Goal: Task Accomplishment & Management: Use online tool/utility

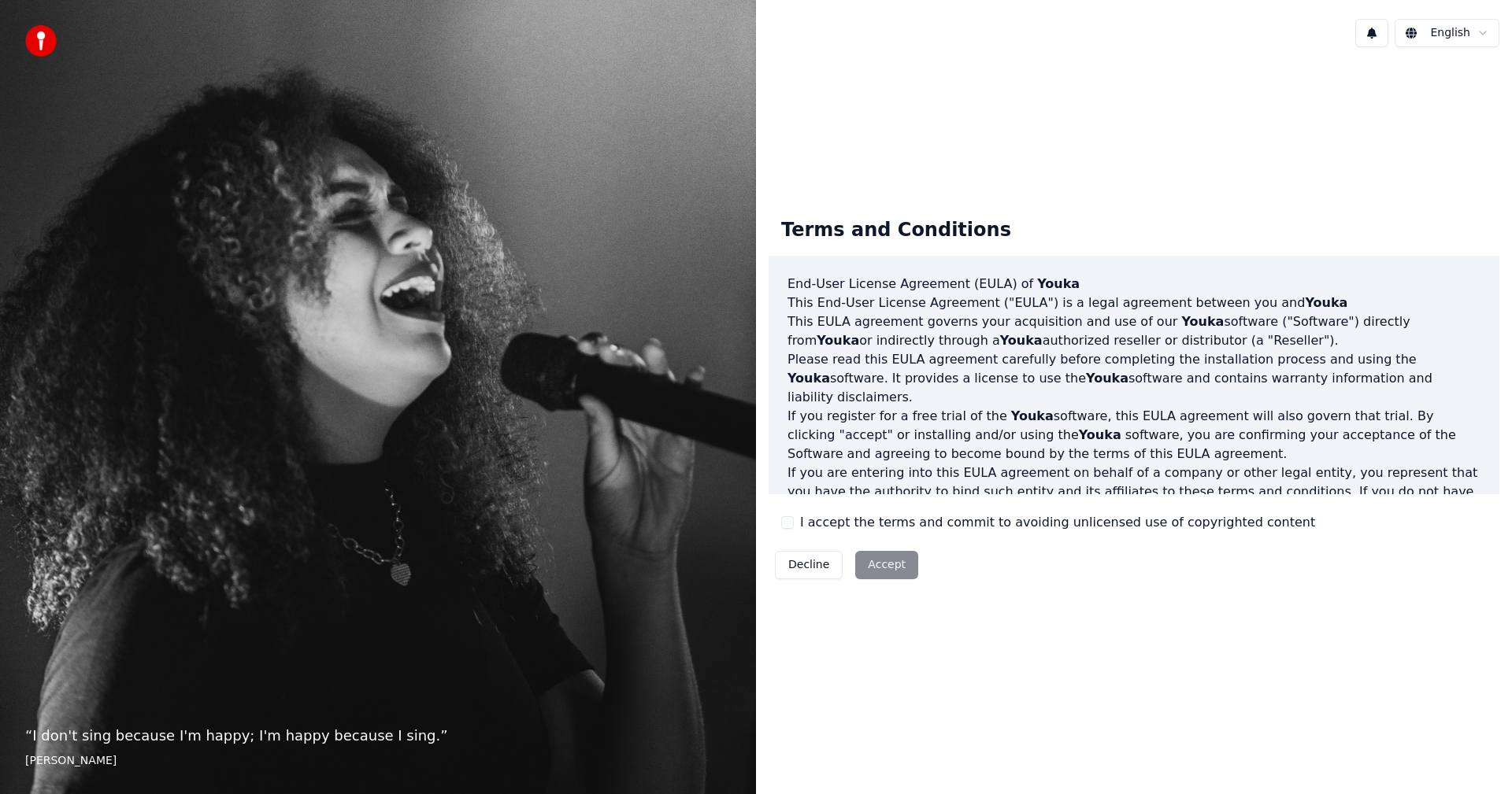
click at [787, 527] on button "I accept the terms and commit to avoiding unlicensed use of copyrighted content" at bounding box center [787, 522] width 13 height 13
click at [886, 570] on button "Accept" at bounding box center [886, 565] width 63 height 29
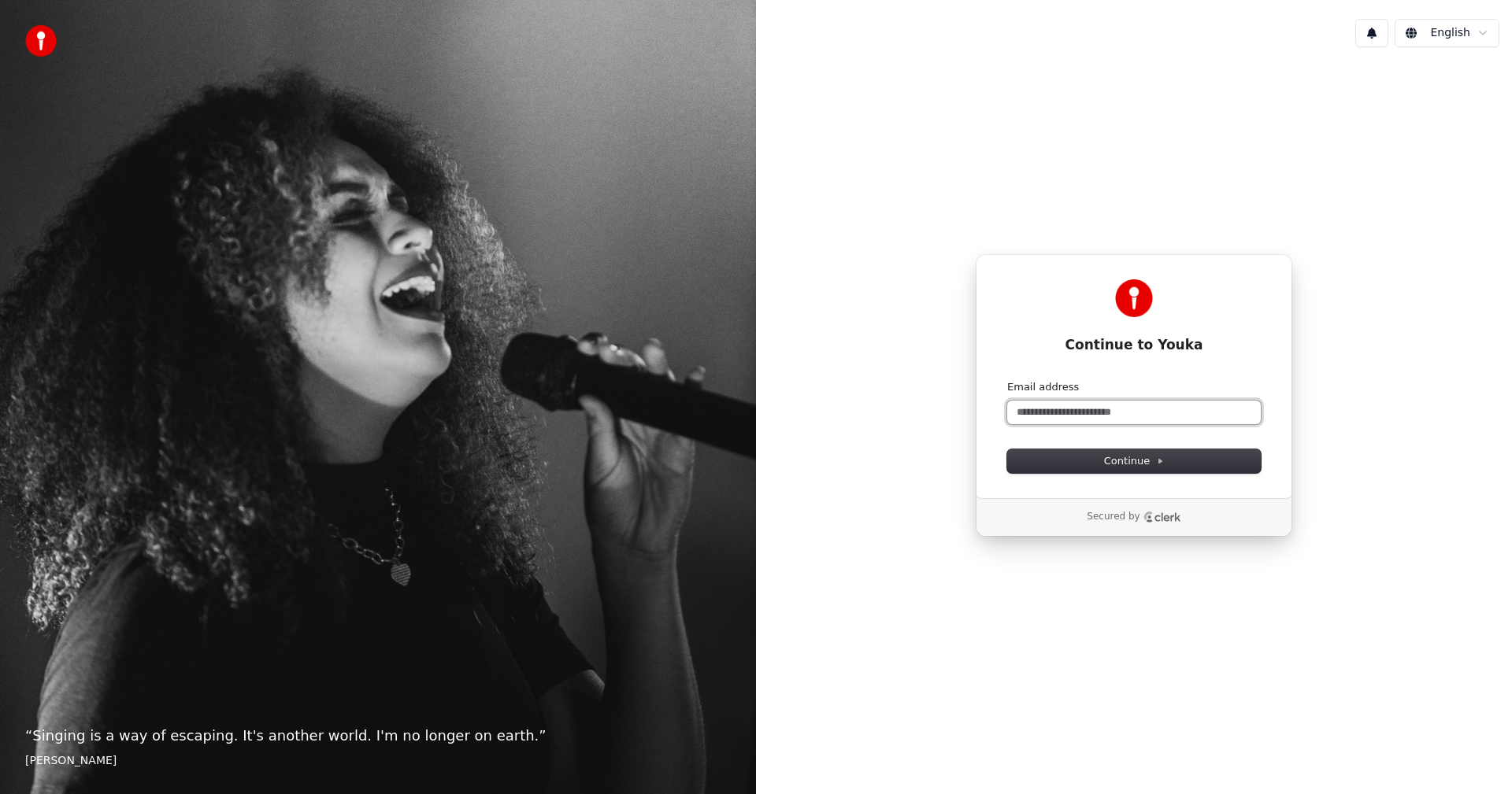
click at [1043, 421] on input "Email address" at bounding box center [1133, 413] width 253 height 24
click at [1007, 381] on button "submit" at bounding box center [1007, 381] width 0 height 0
type input "**********"
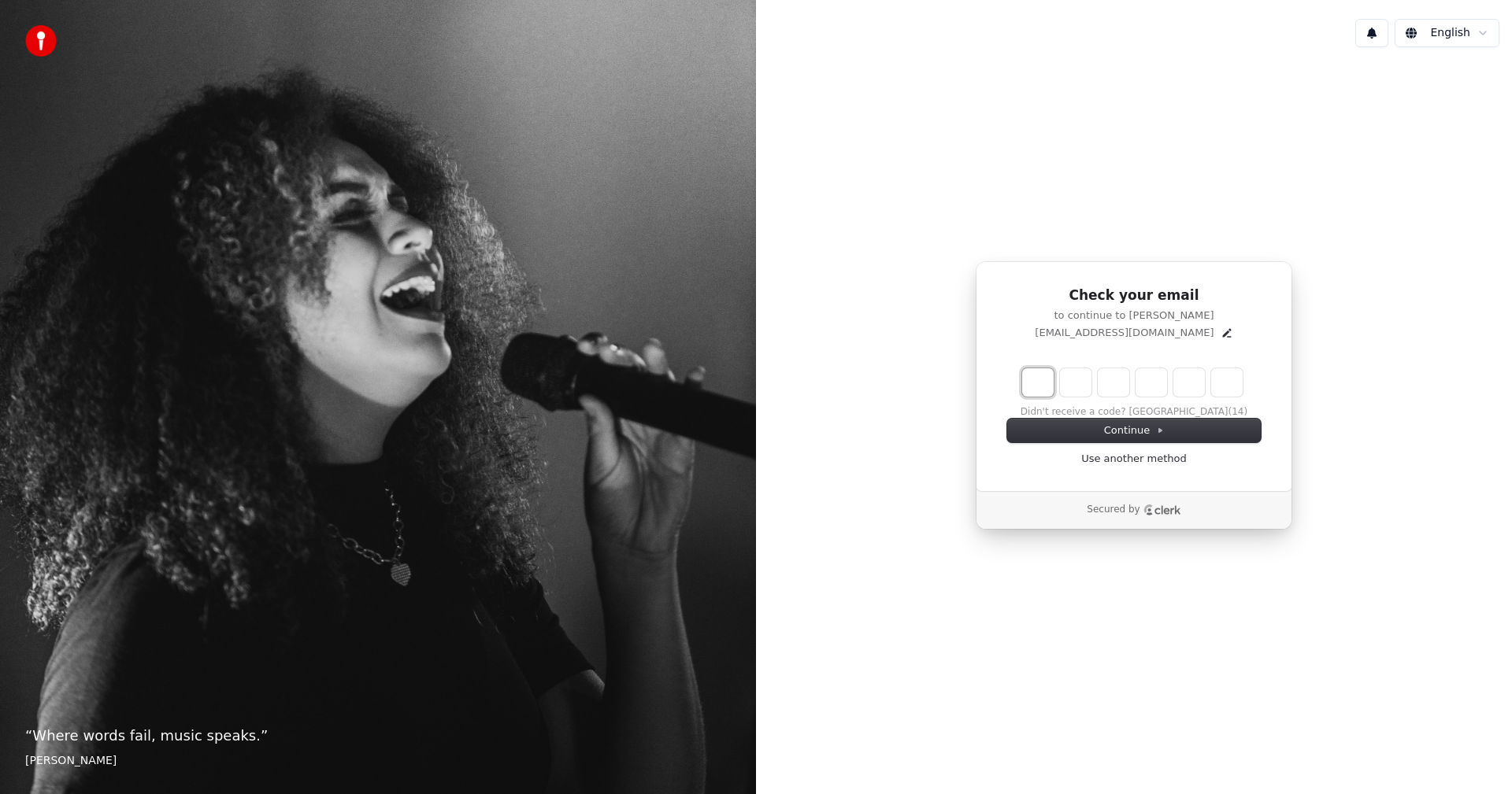
type input "*"
type input "**"
type input "*"
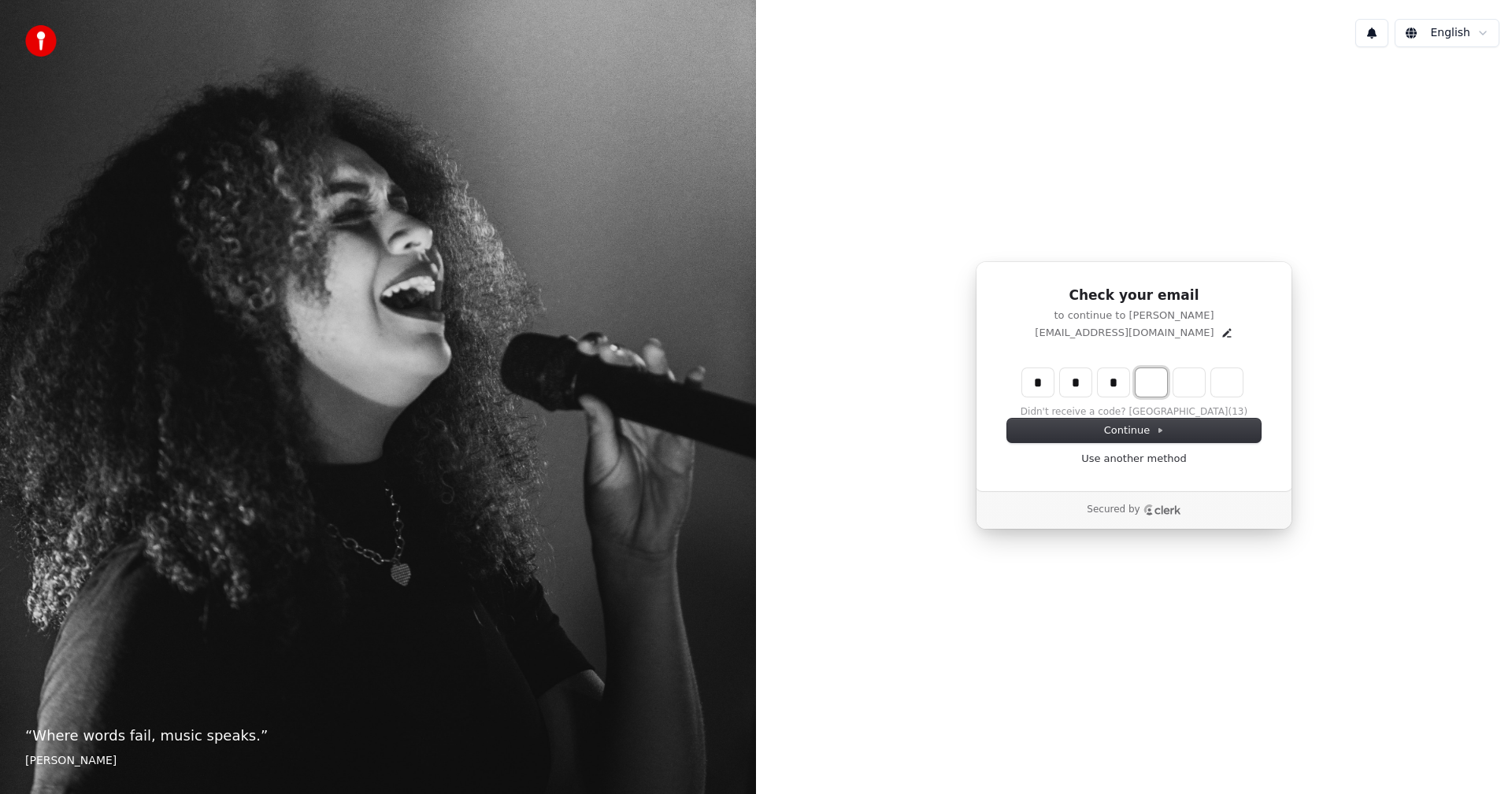
type input "***"
type input "*"
type input "****"
type input "*"
type input "******"
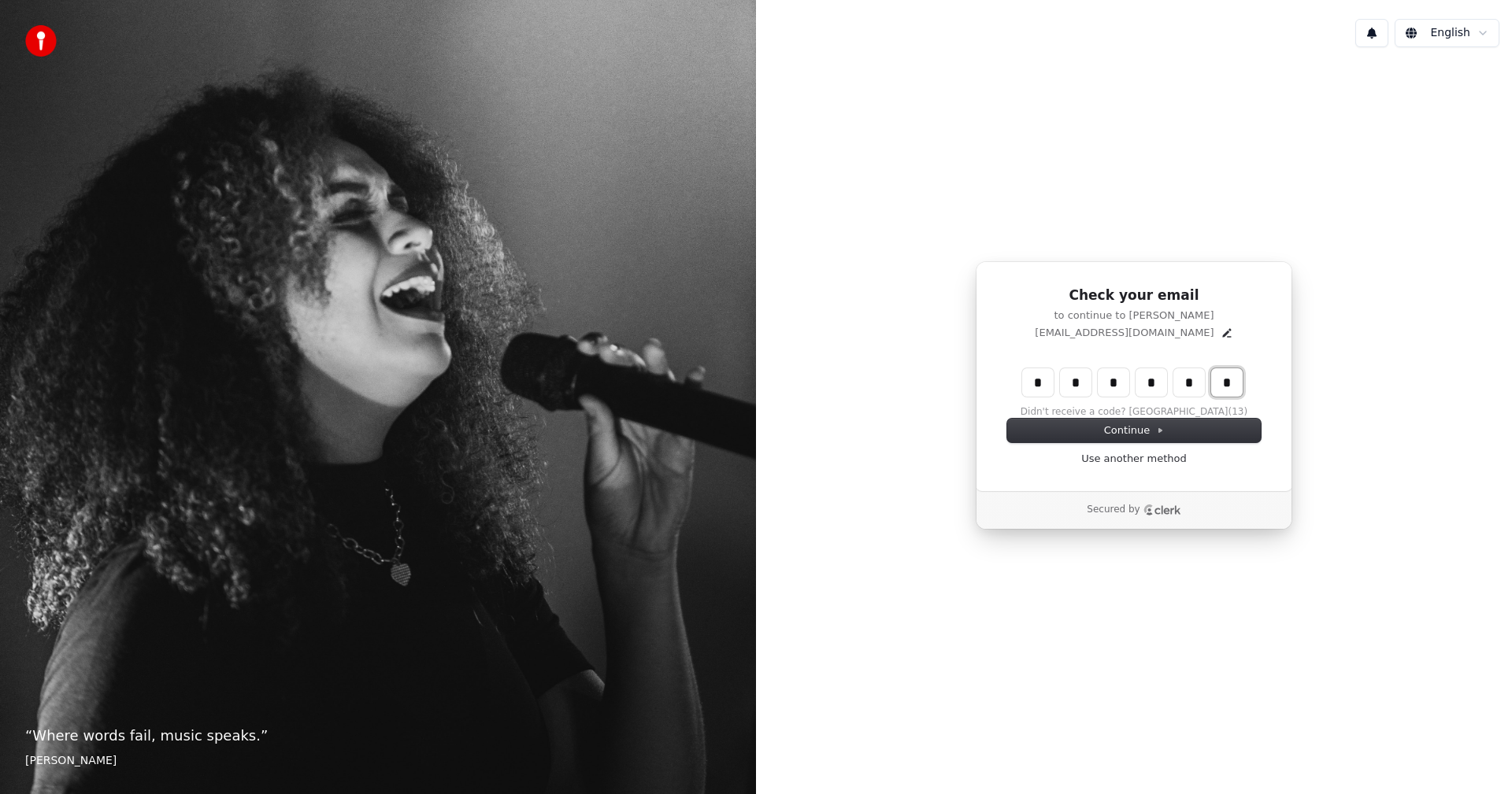
type input "*"
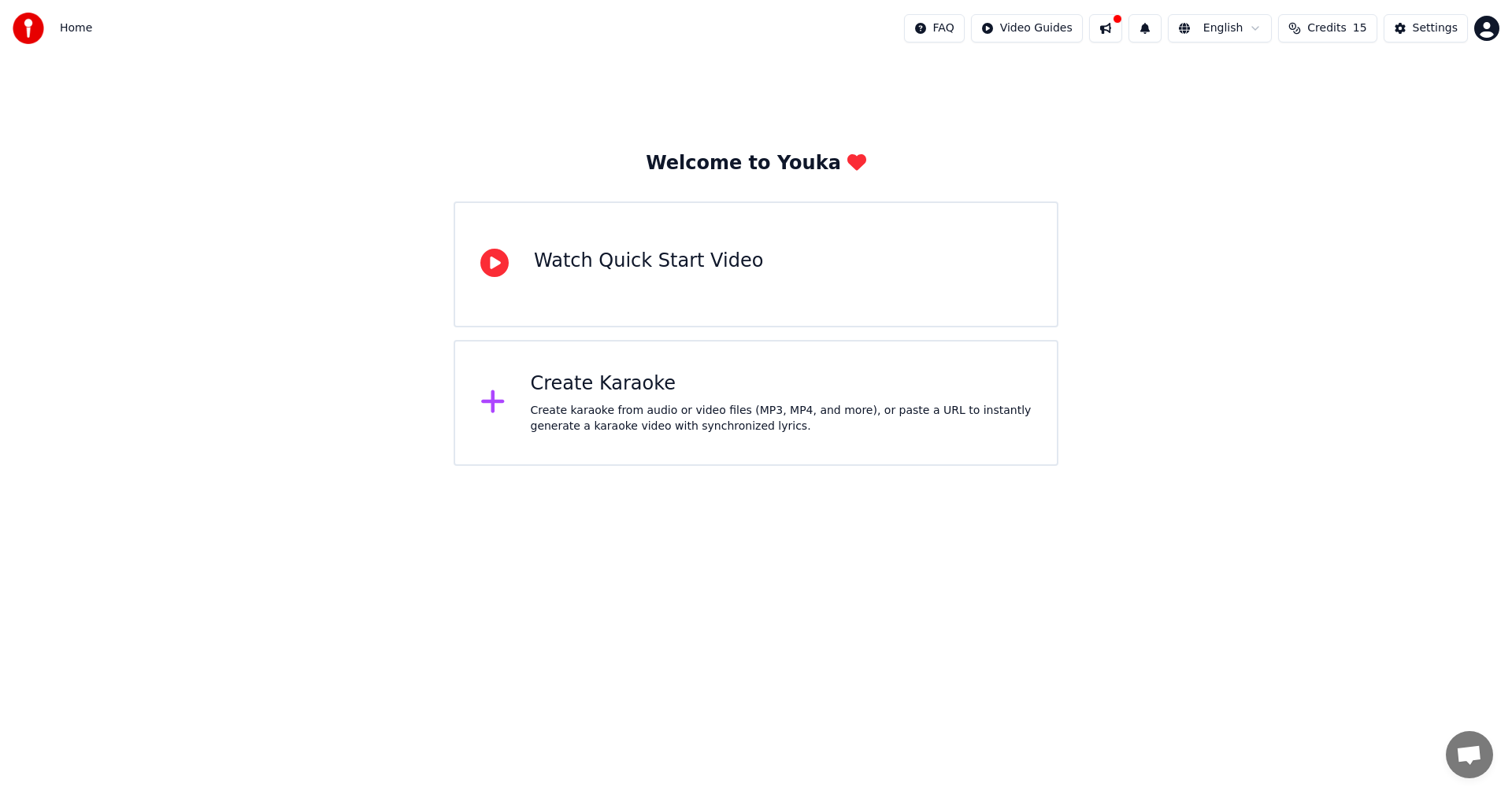
click at [678, 388] on div "Create Karaoke" at bounding box center [781, 384] width 501 height 25
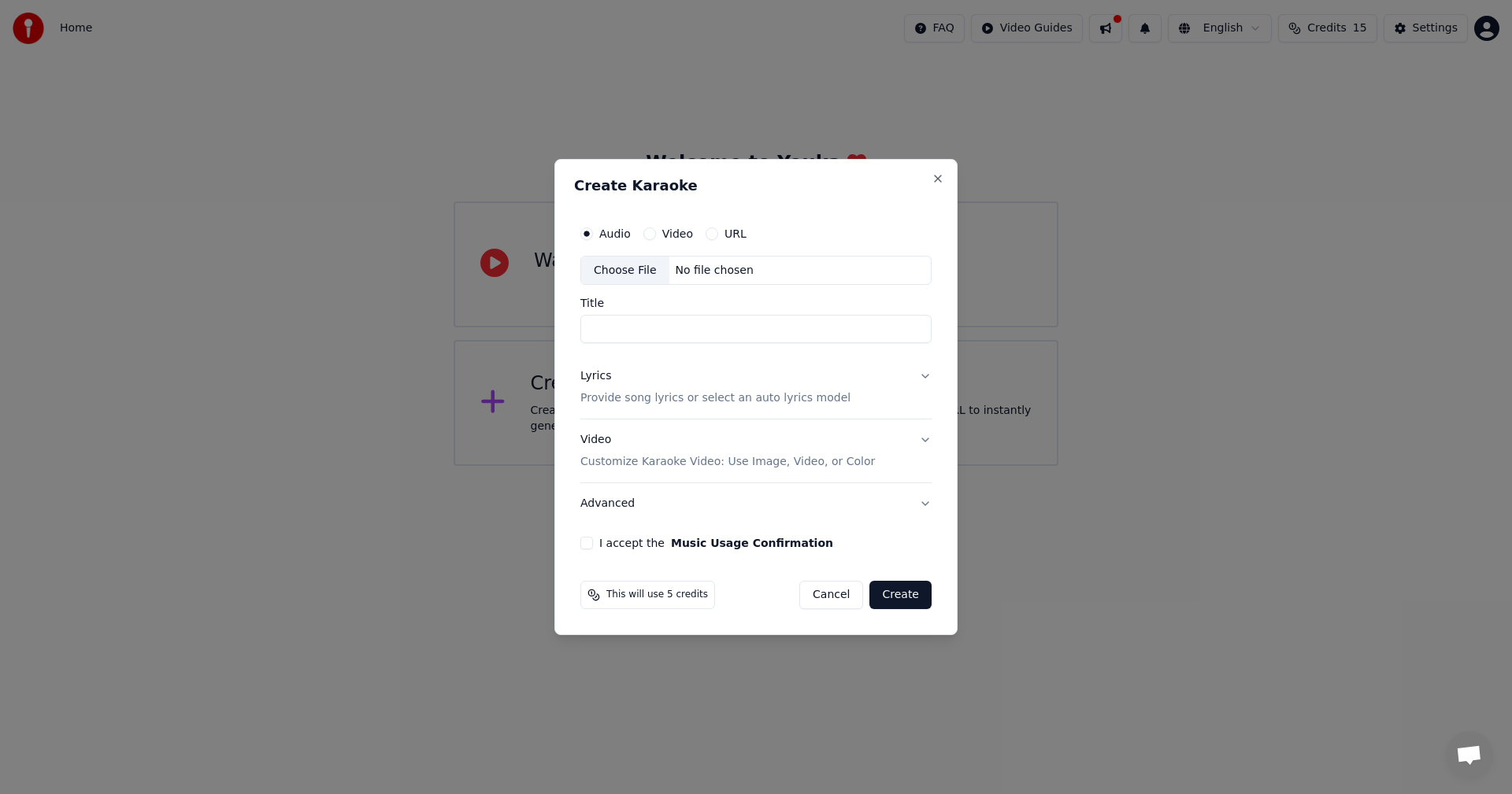
click at [713, 275] on div "No file chosen" at bounding box center [714, 271] width 90 height 16
type input "******"
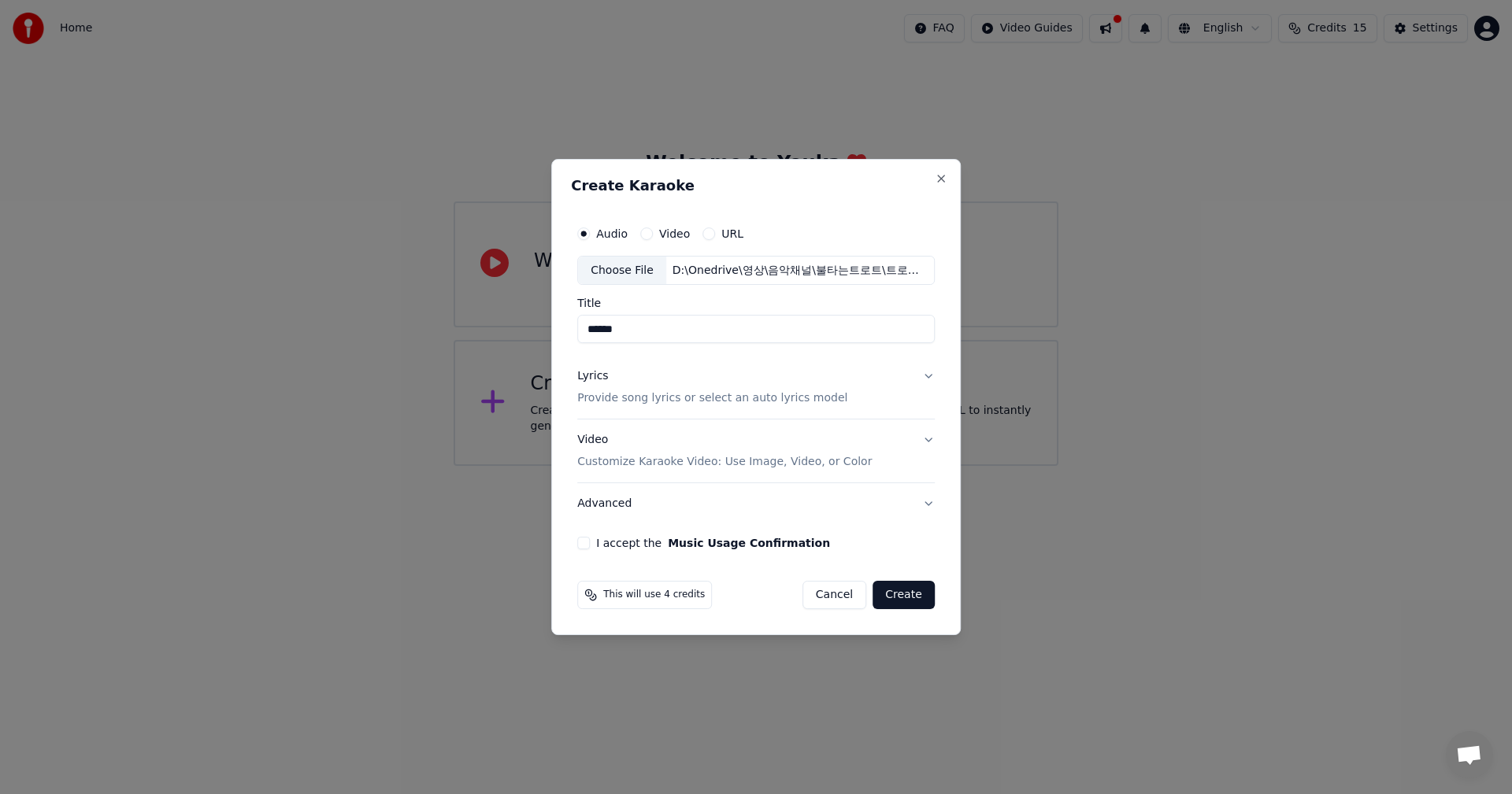
click at [923, 376] on button "Lyrics Provide song lyrics or select an auto lyrics model" at bounding box center [756, 388] width 358 height 63
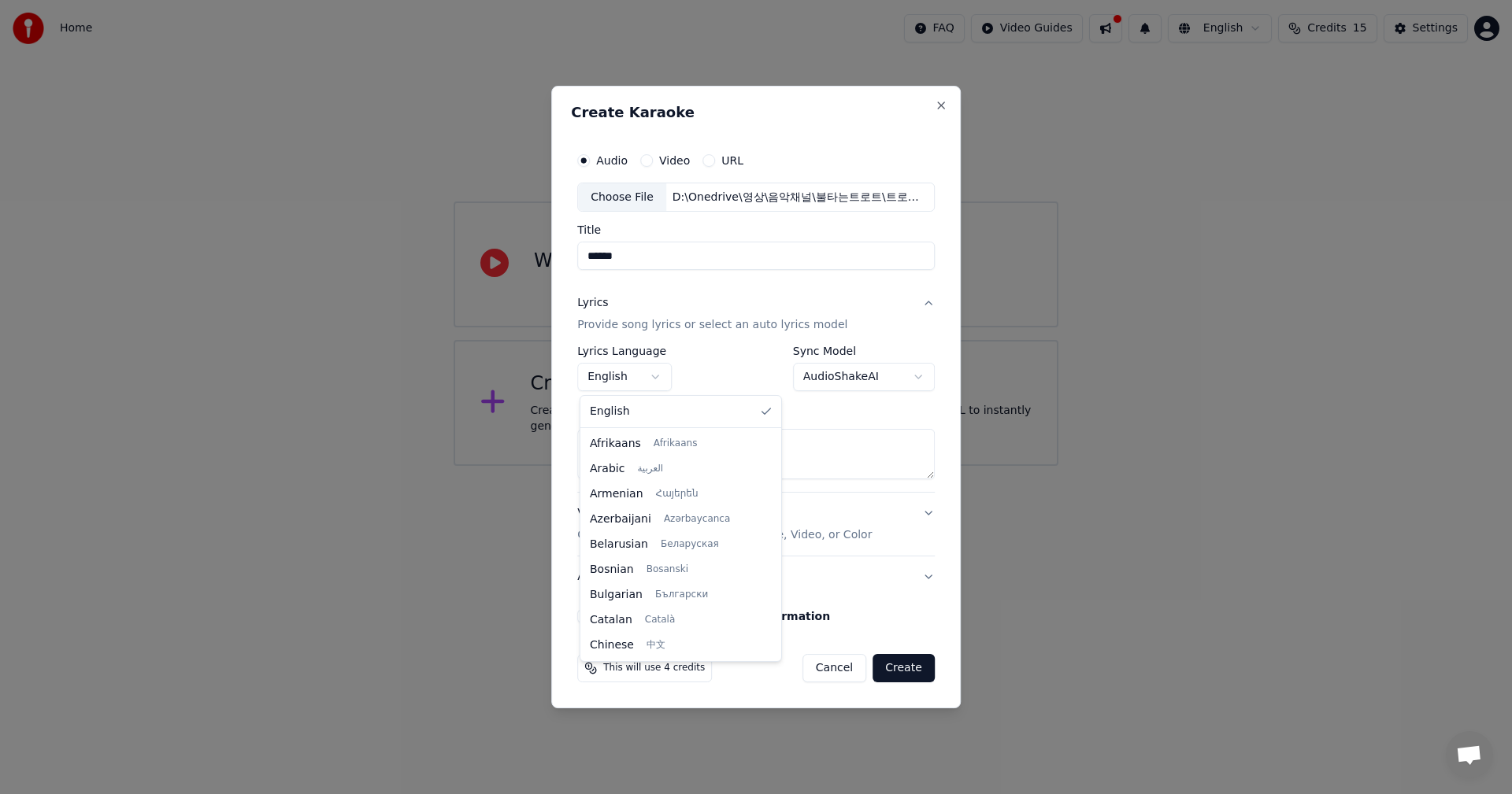
click at [661, 376] on body "**********" at bounding box center [756, 233] width 1512 height 466
select select "**"
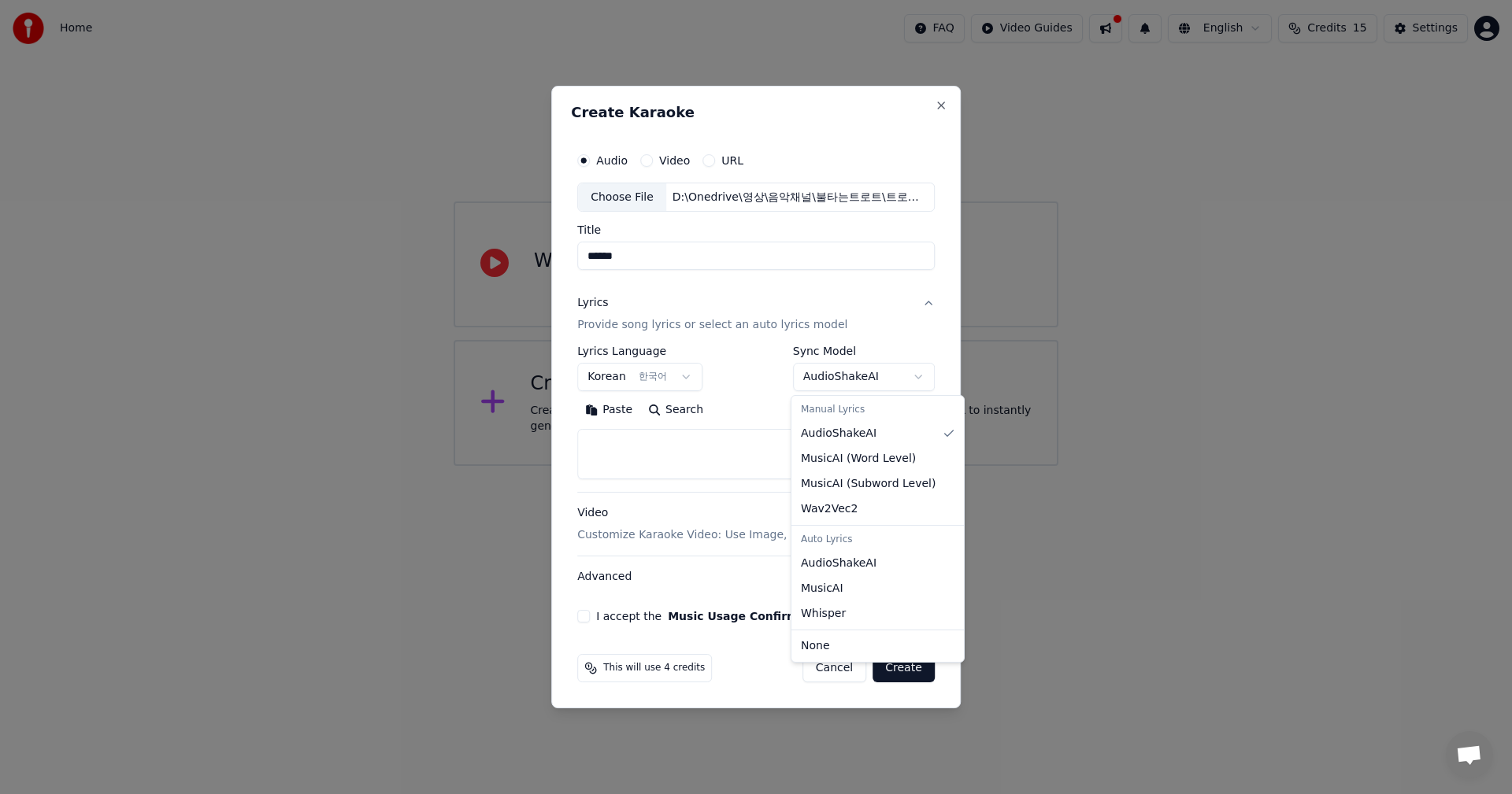
click at [875, 384] on body "**********" at bounding box center [756, 233] width 1512 height 466
select select "**********"
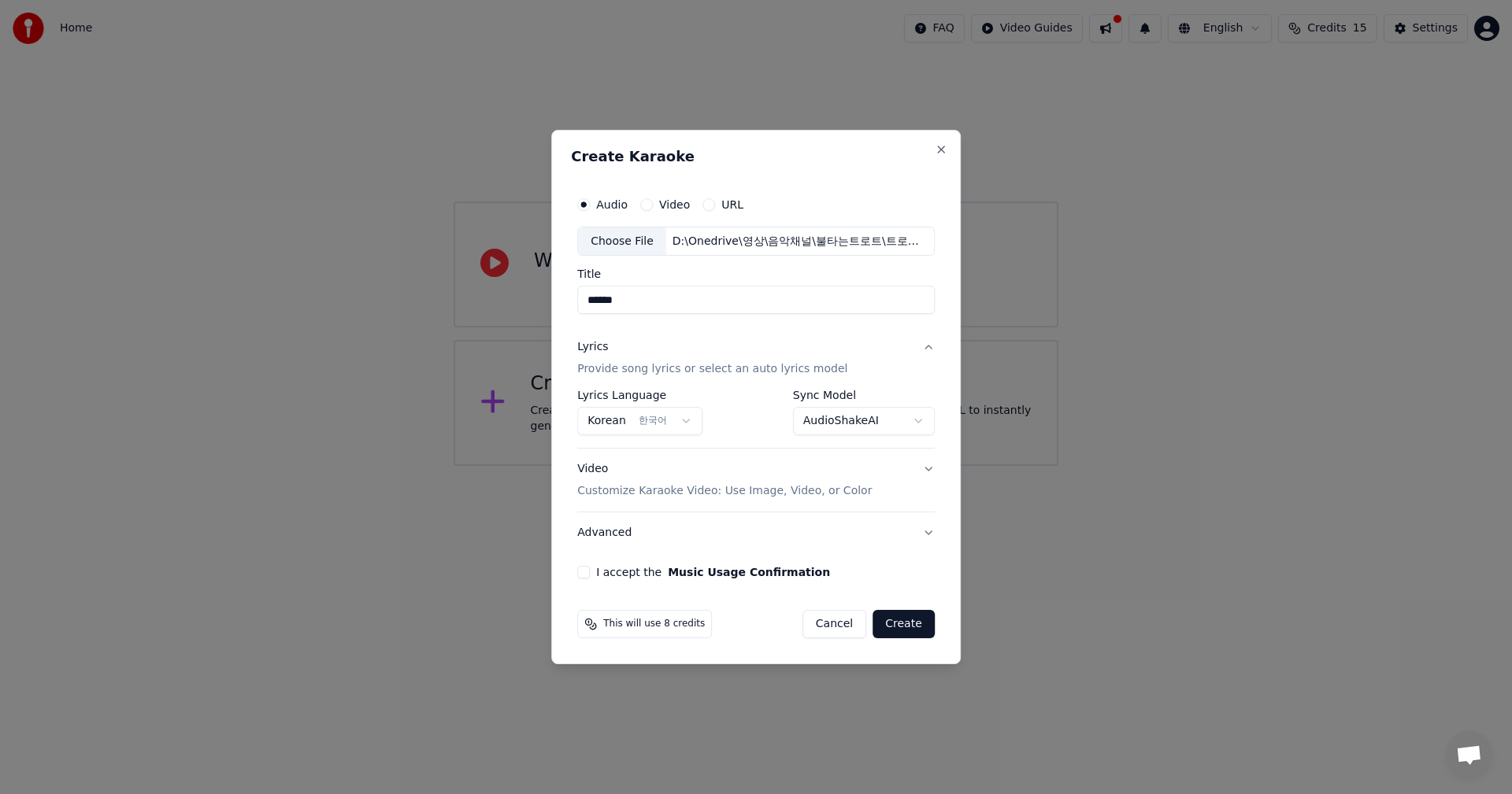
click at [923, 470] on button "Video Customize Karaoke Video: Use Image, Video, or Color" at bounding box center [756, 481] width 358 height 63
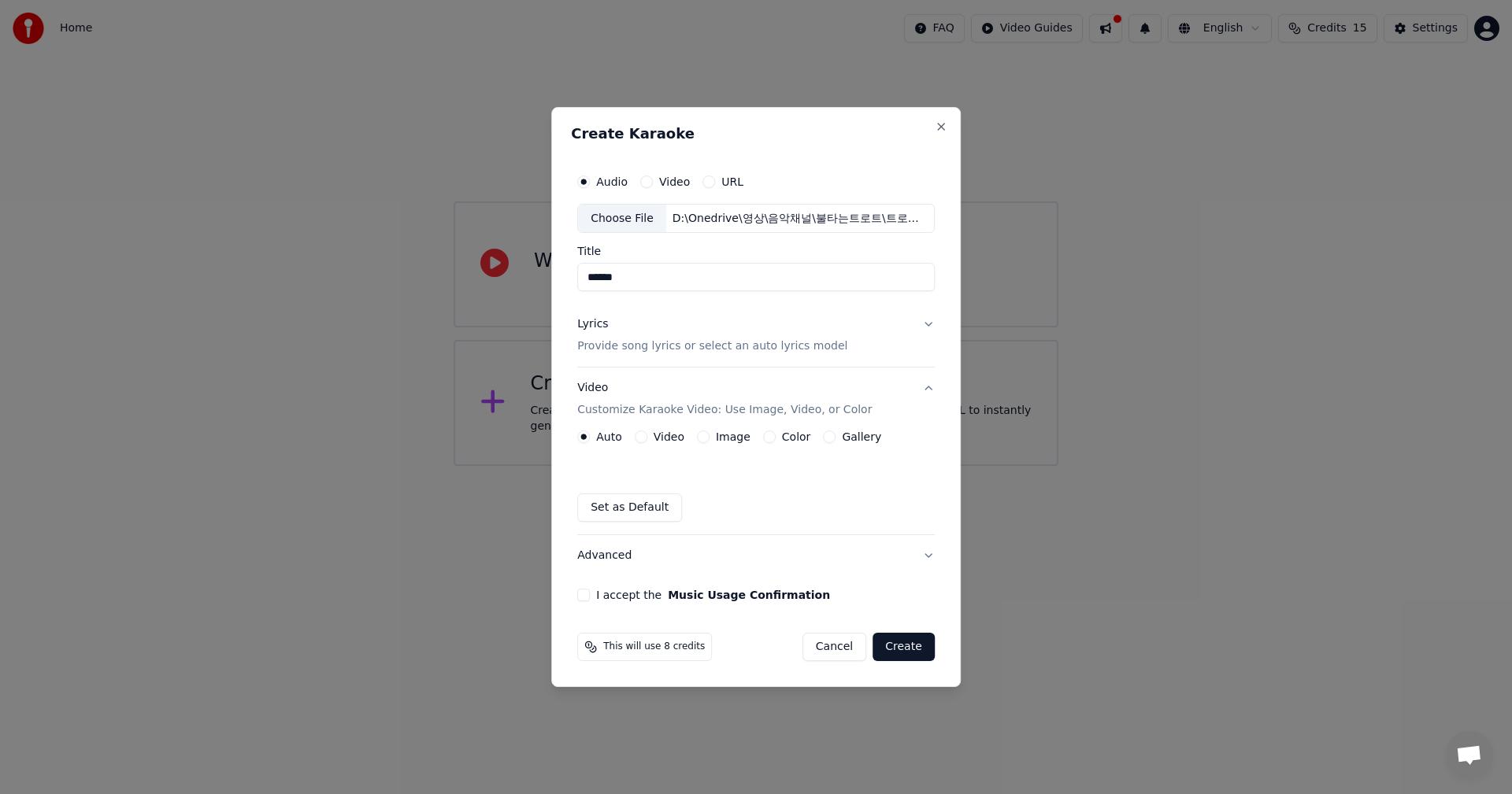
click at [823, 438] on button "Gallery" at bounding box center [829, 436] width 13 height 13
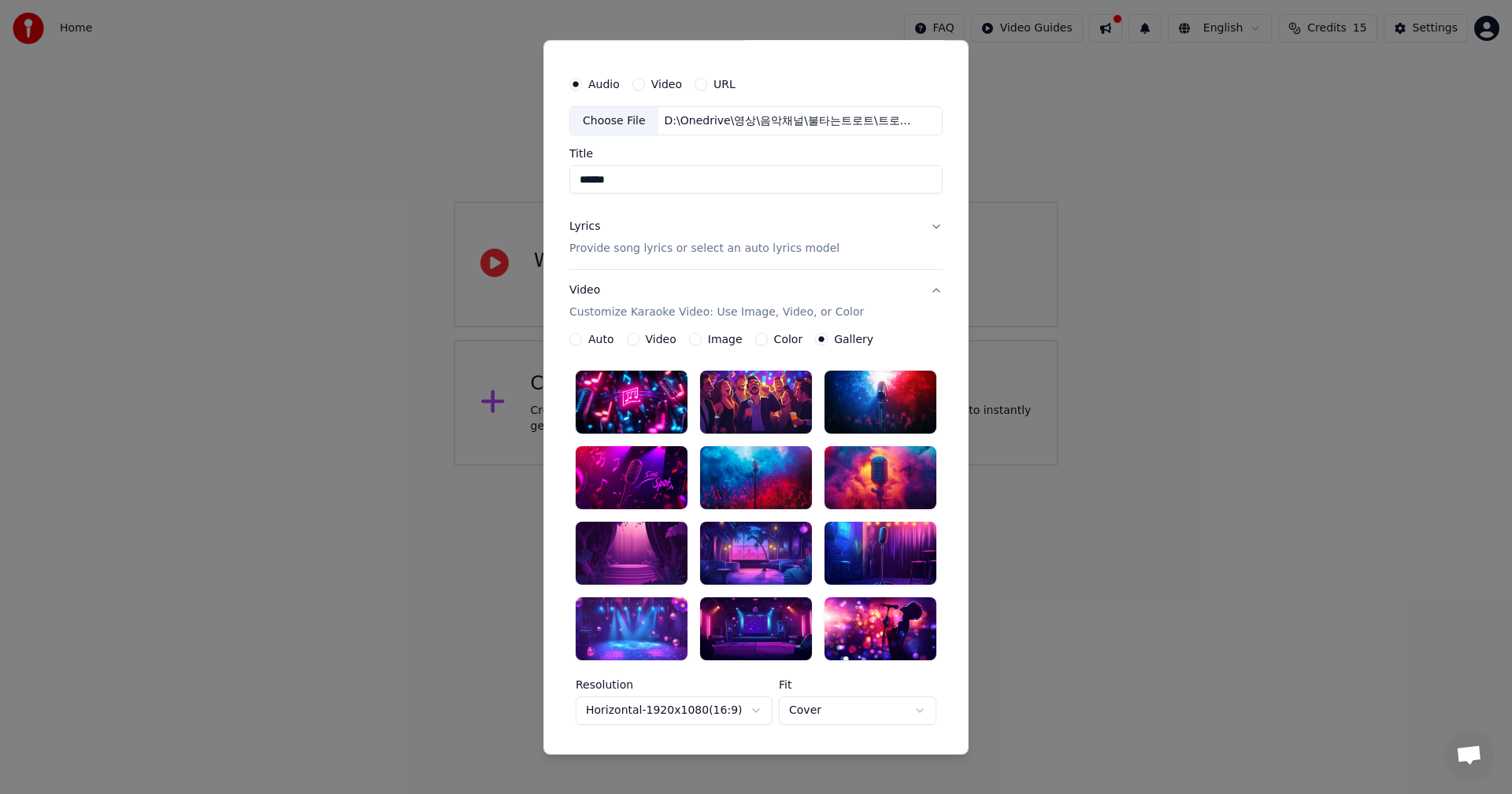
scroll to position [0, 0]
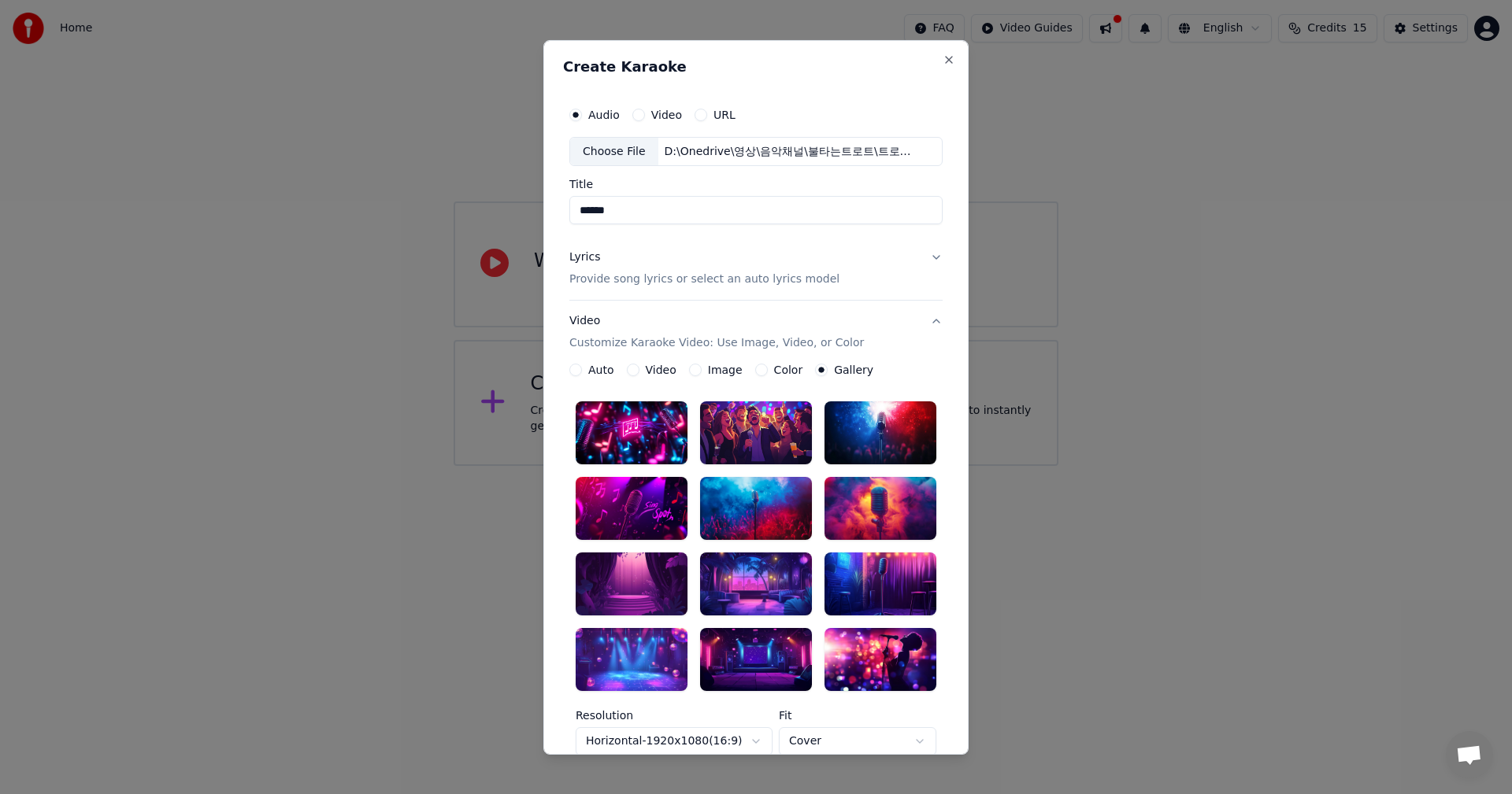
click at [688, 372] on button "Image" at bounding box center [694, 370] width 13 height 13
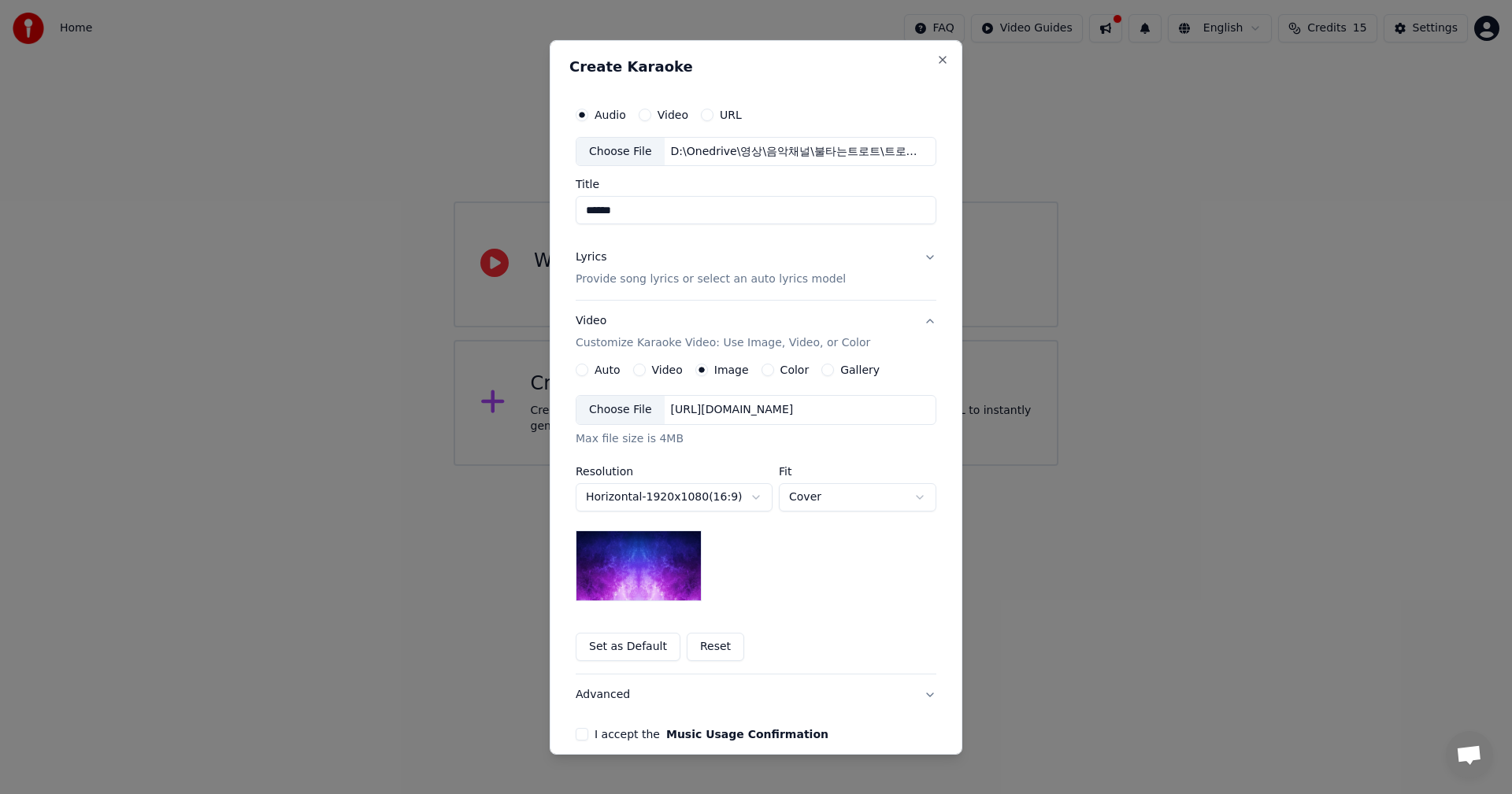
click at [761, 368] on button "Color" at bounding box center [767, 370] width 13 height 13
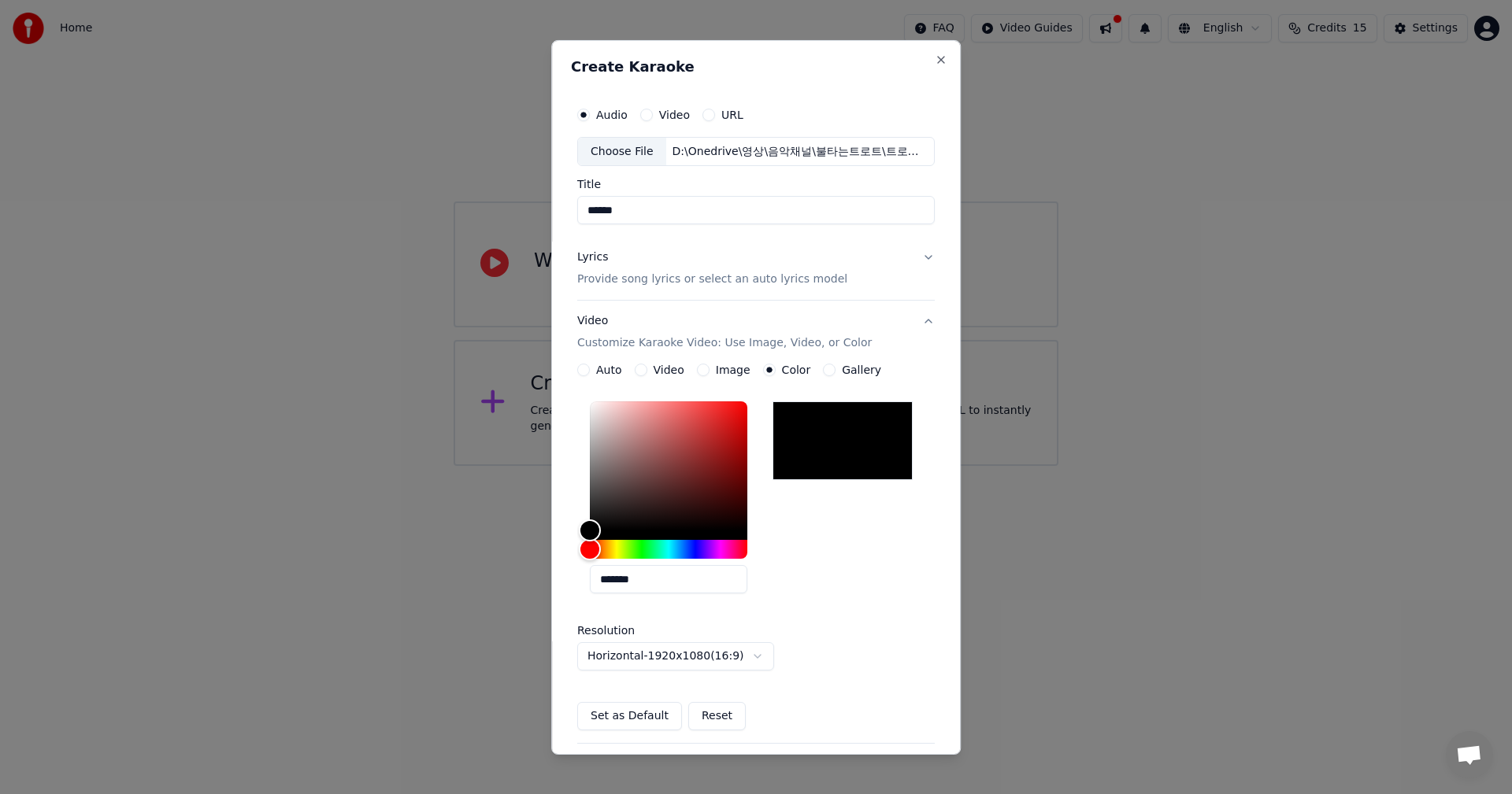
click at [577, 370] on button "Auto" at bounding box center [583, 370] width 13 height 13
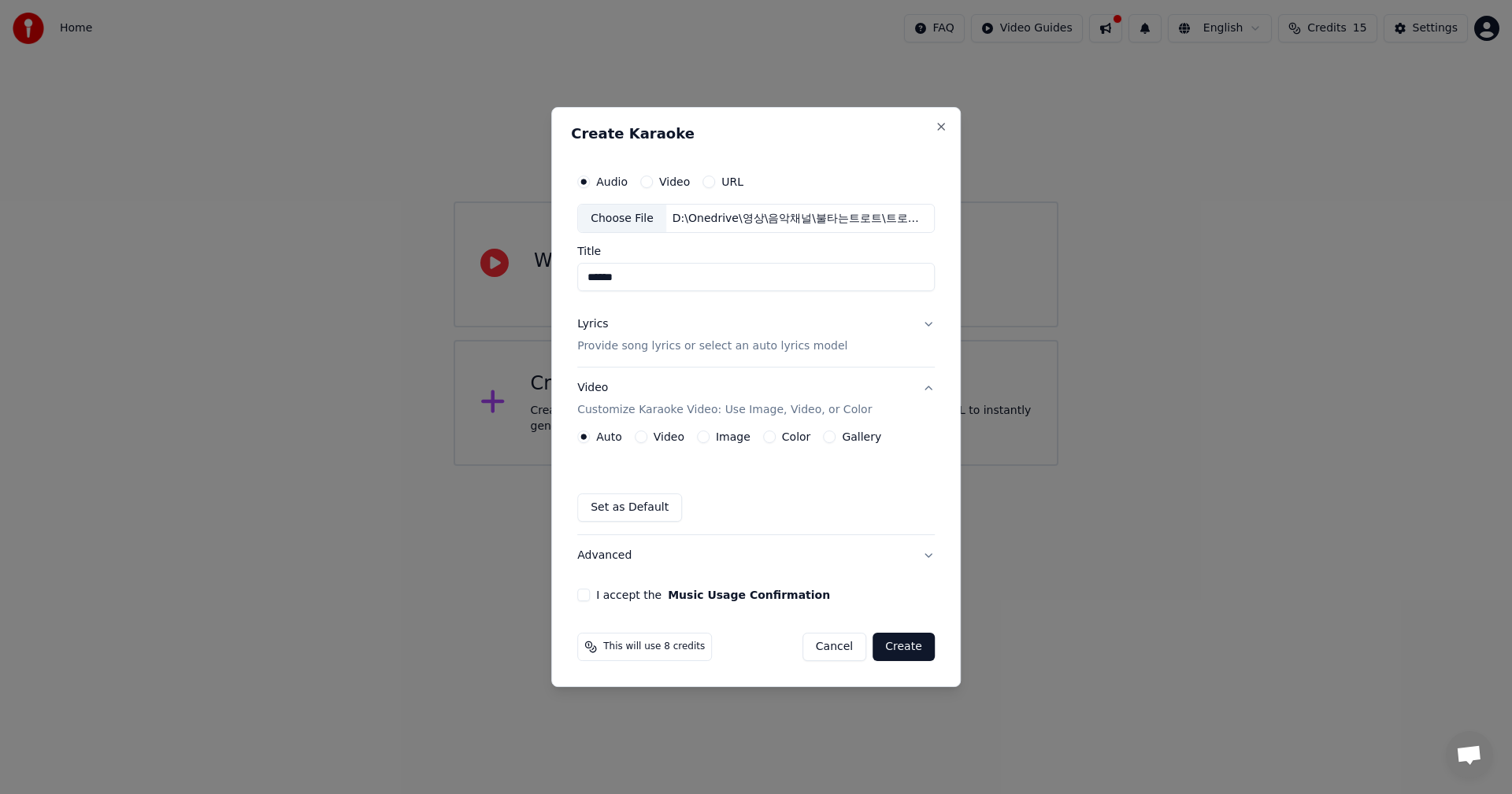
click at [757, 439] on div "Auto Video Image Color Gallery" at bounding box center [729, 436] width 304 height 13
click at [763, 439] on button "Color" at bounding box center [769, 436] width 13 height 13
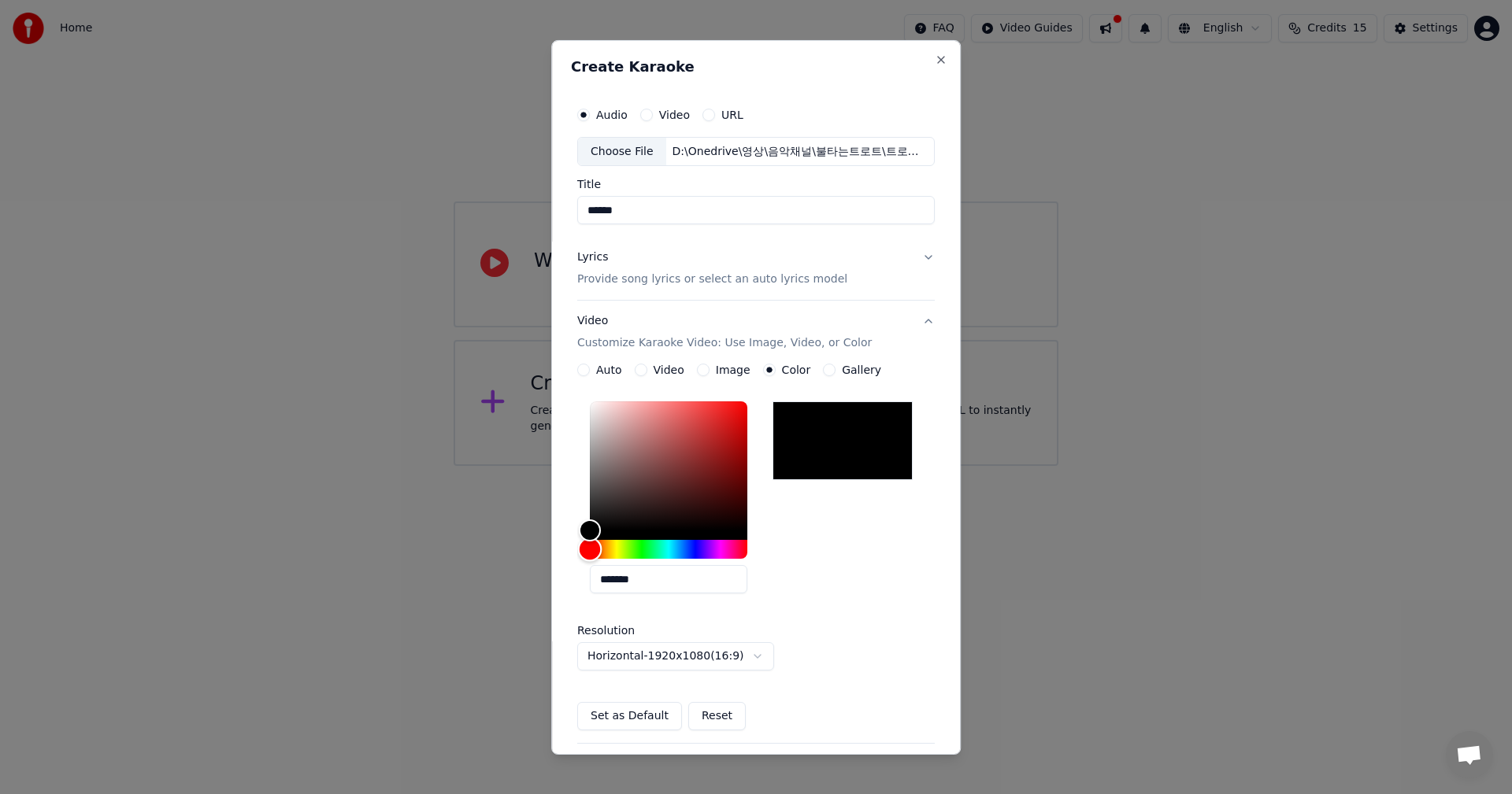
click at [625, 549] on div "Hue" at bounding box center [668, 549] width 158 height 19
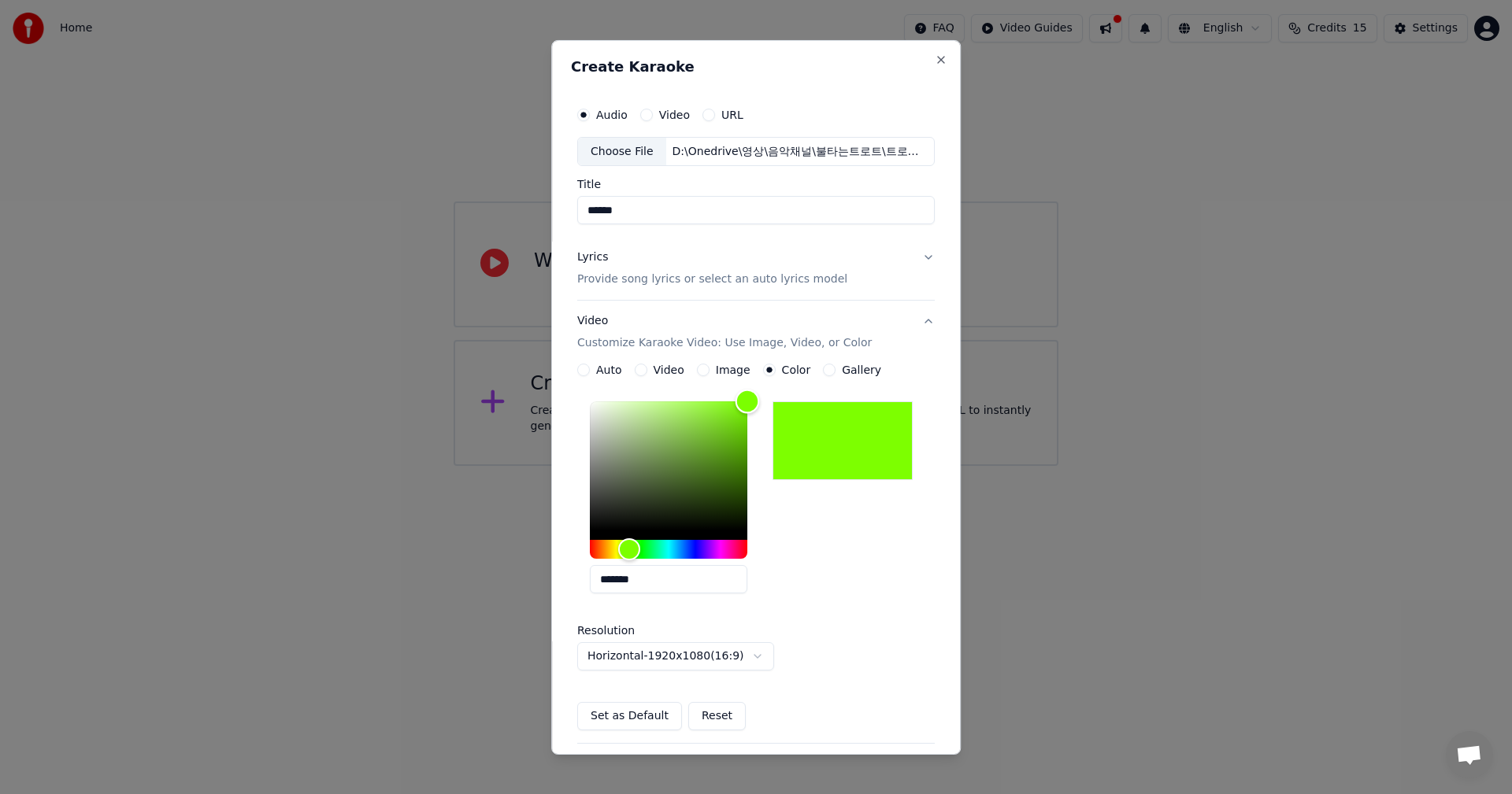
drag, startPoint x: 661, startPoint y: 504, endPoint x: 748, endPoint y: 394, distance: 140.2
click at [747, 402] on div "Color" at bounding box center [668, 466] width 158 height 129
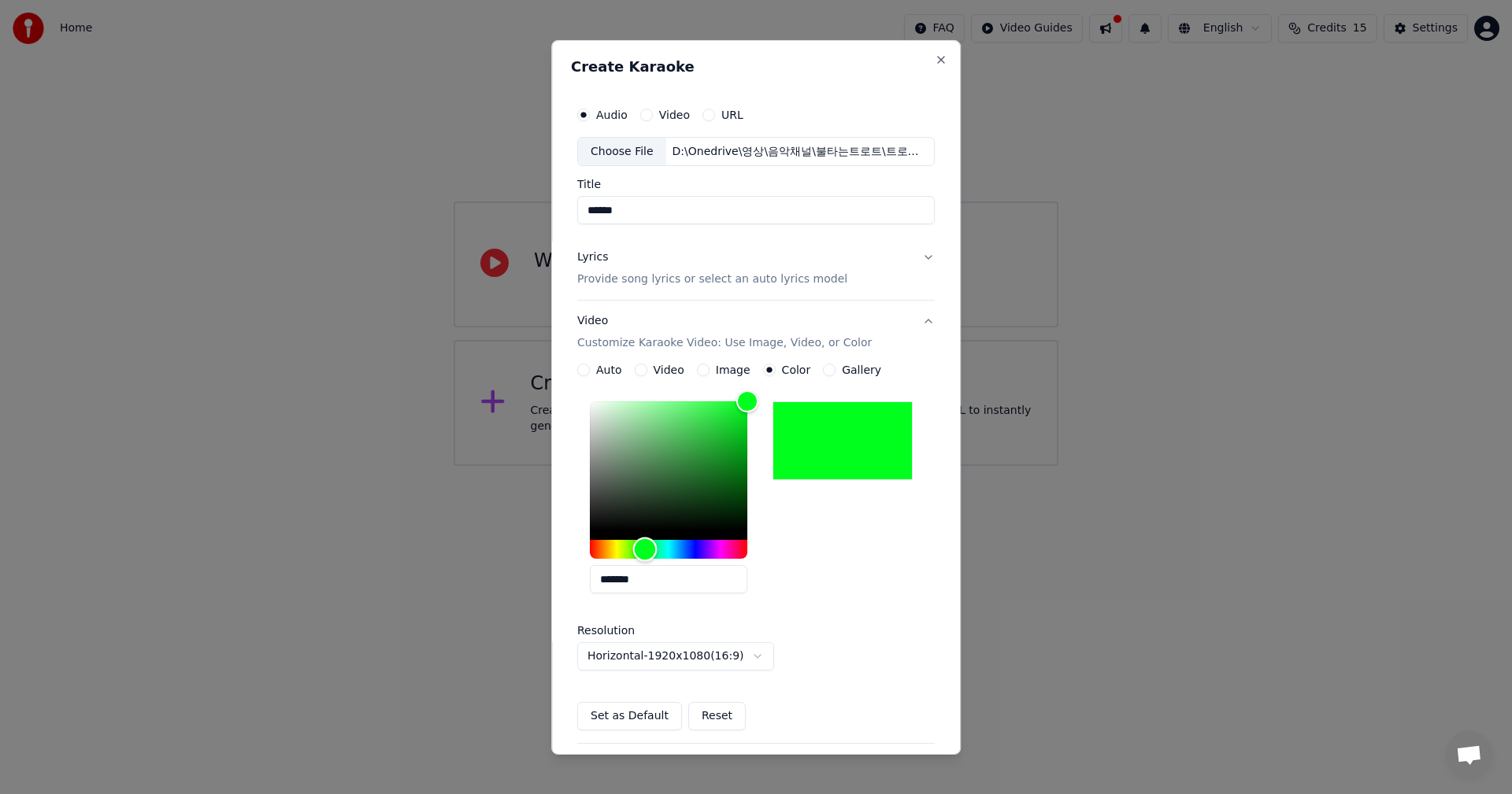
click at [641, 546] on div "Hue" at bounding box center [668, 549] width 158 height 19
type input "*******"
drag, startPoint x: 714, startPoint y: 429, endPoint x: 758, endPoint y: 375, distance: 69.7
click at [758, 375] on div "**********" at bounding box center [756, 547] width 358 height 367
click at [757, 466] on body "**********" at bounding box center [756, 233] width 1512 height 466
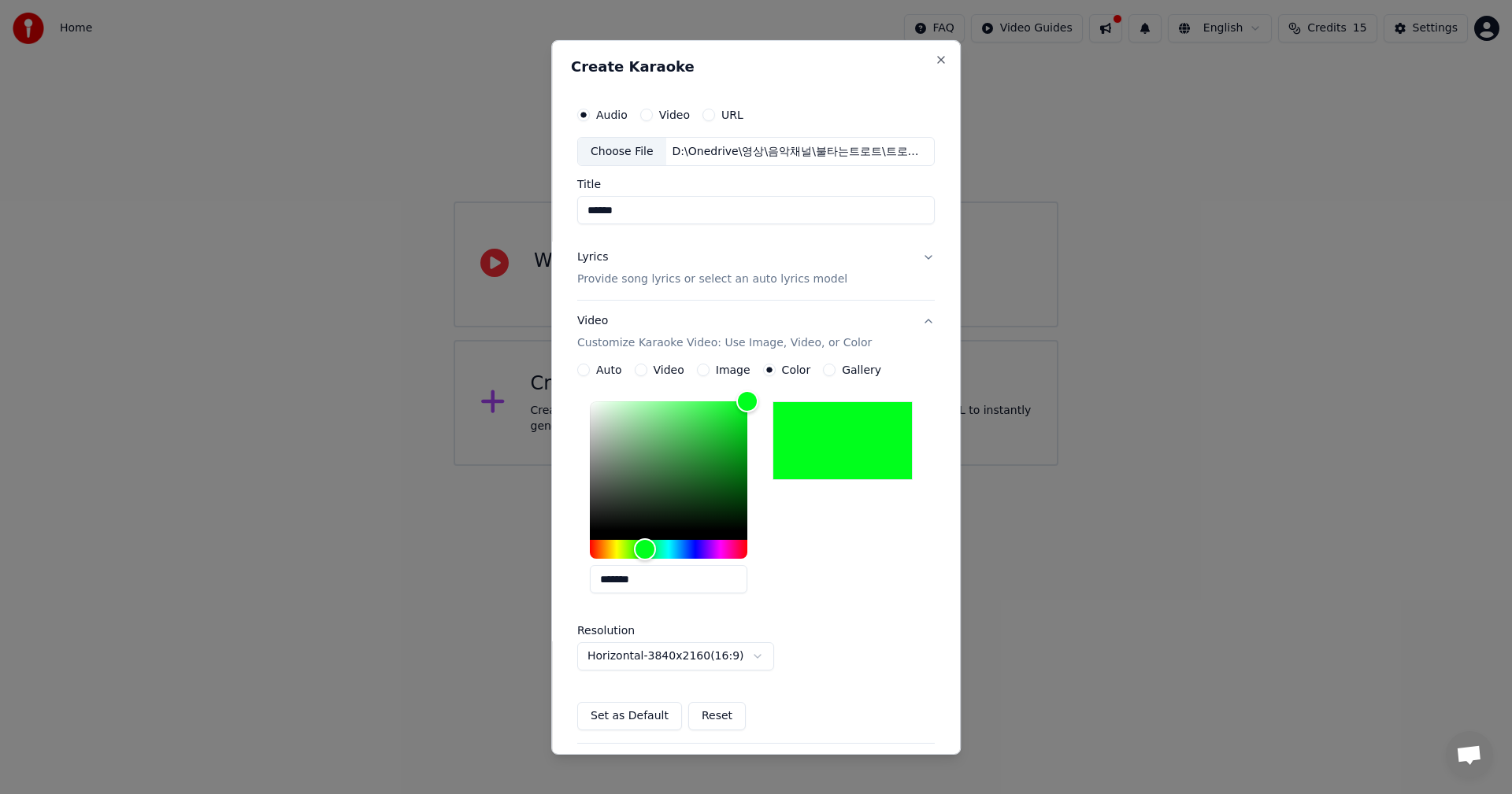
drag, startPoint x: 630, startPoint y: 723, endPoint x: 862, endPoint y: 631, distance: 249.6
click at [851, 649] on div "**********" at bounding box center [756, 547] width 358 height 367
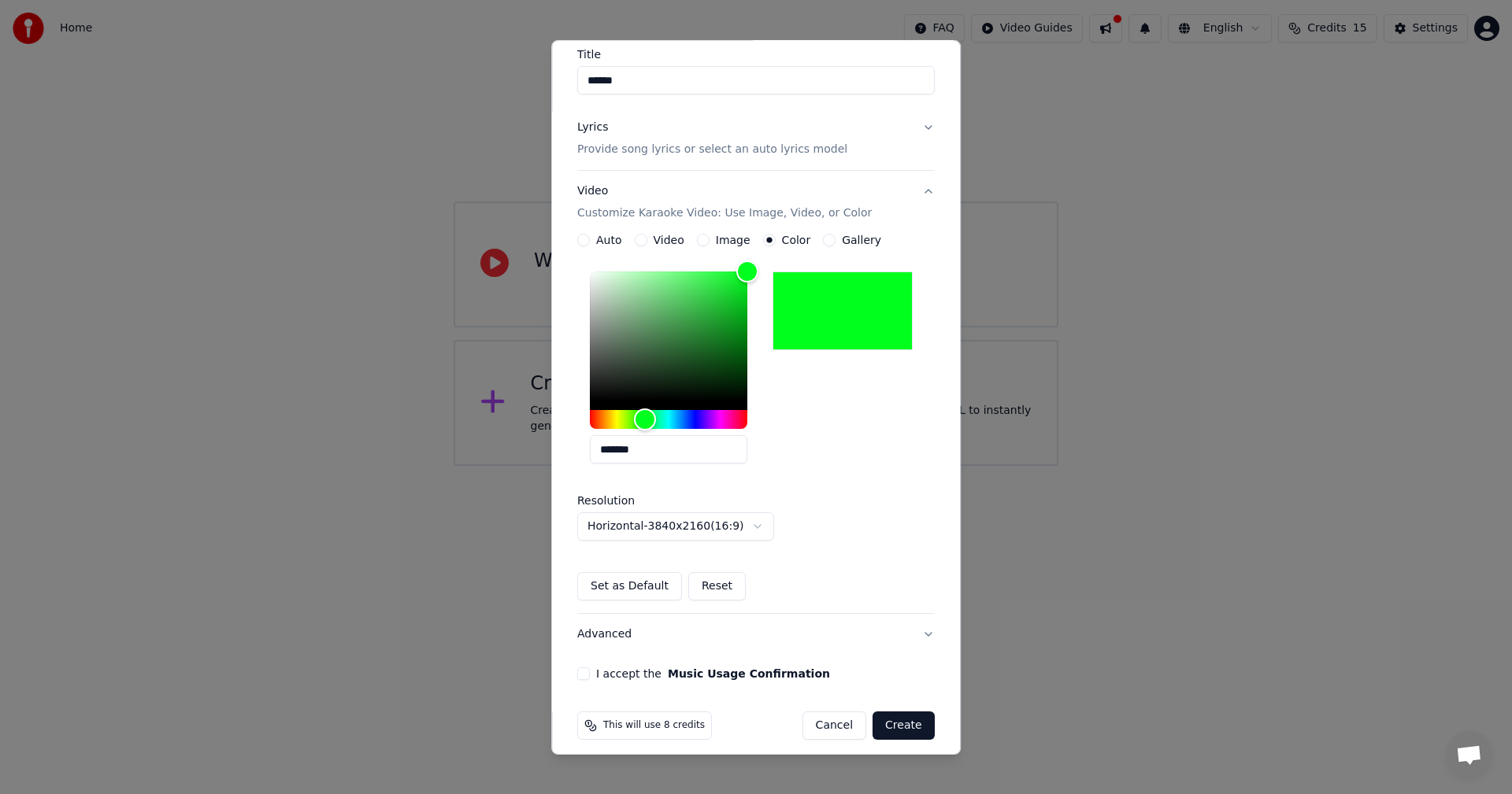
scroll to position [141, 0]
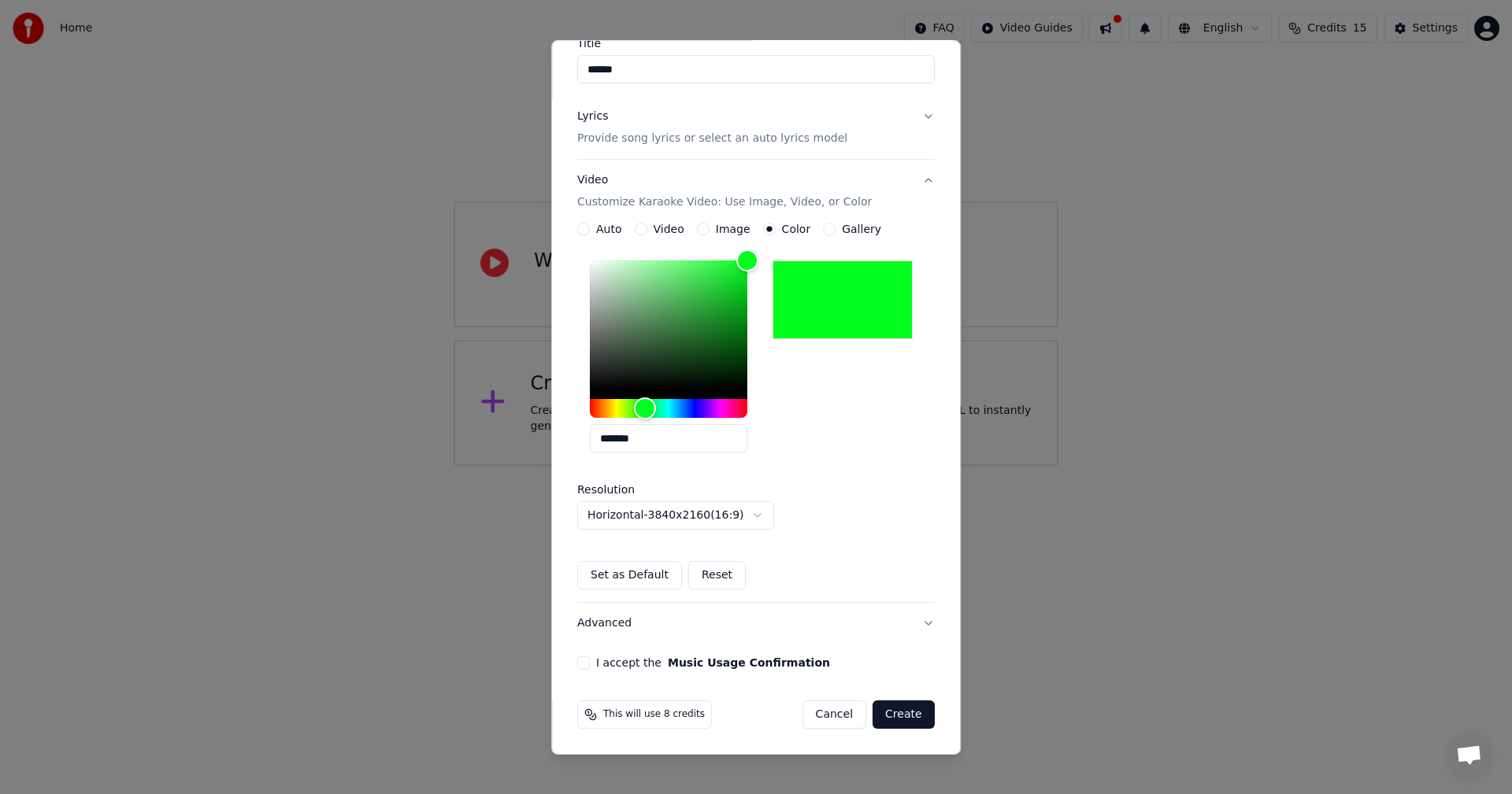
click at [580, 665] on button "I accept the Music Usage Confirmation" at bounding box center [583, 662] width 13 height 13
click at [639, 466] on body "**********" at bounding box center [756, 233] width 1512 height 466
click at [670, 466] on body "**********" at bounding box center [756, 233] width 1512 height 466
select select "*********"
click at [895, 723] on button "Create" at bounding box center [904, 715] width 62 height 29
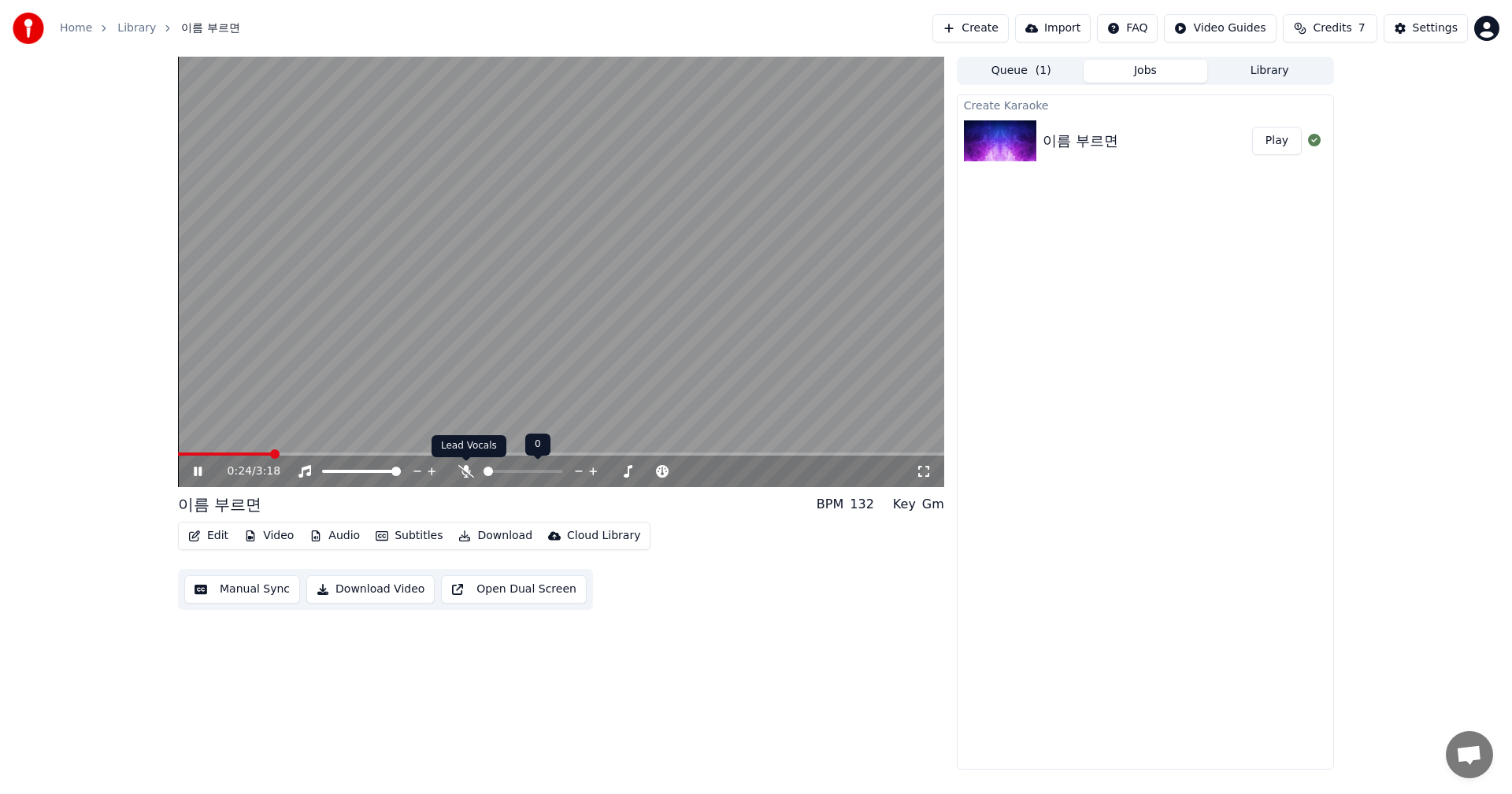
click at [468, 473] on icon at bounding box center [466, 471] width 16 height 13
click at [467, 473] on icon at bounding box center [466, 471] width 8 height 13
click at [511, 239] on video at bounding box center [561, 272] width 766 height 430
click at [499, 472] on icon at bounding box center [500, 471] width 16 height 13
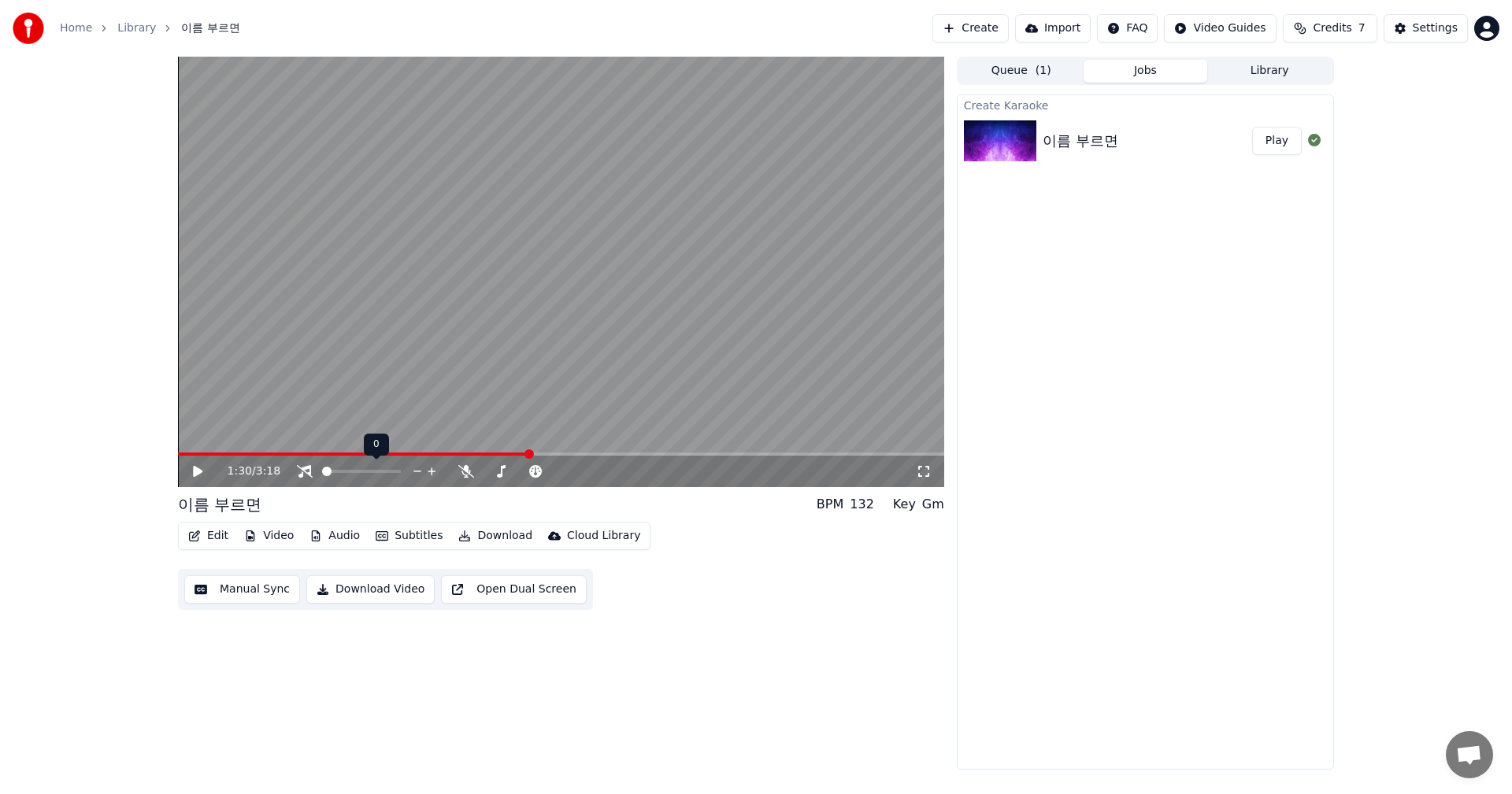
click at [322, 473] on span at bounding box center [327, 471] width 9 height 9
click at [195, 474] on icon at bounding box center [197, 471] width 9 height 11
click at [195, 474] on icon at bounding box center [197, 471] width 8 height 9
click at [401, 474] on span at bounding box center [396, 471] width 9 height 9
click at [197, 465] on icon at bounding box center [209, 471] width 37 height 13
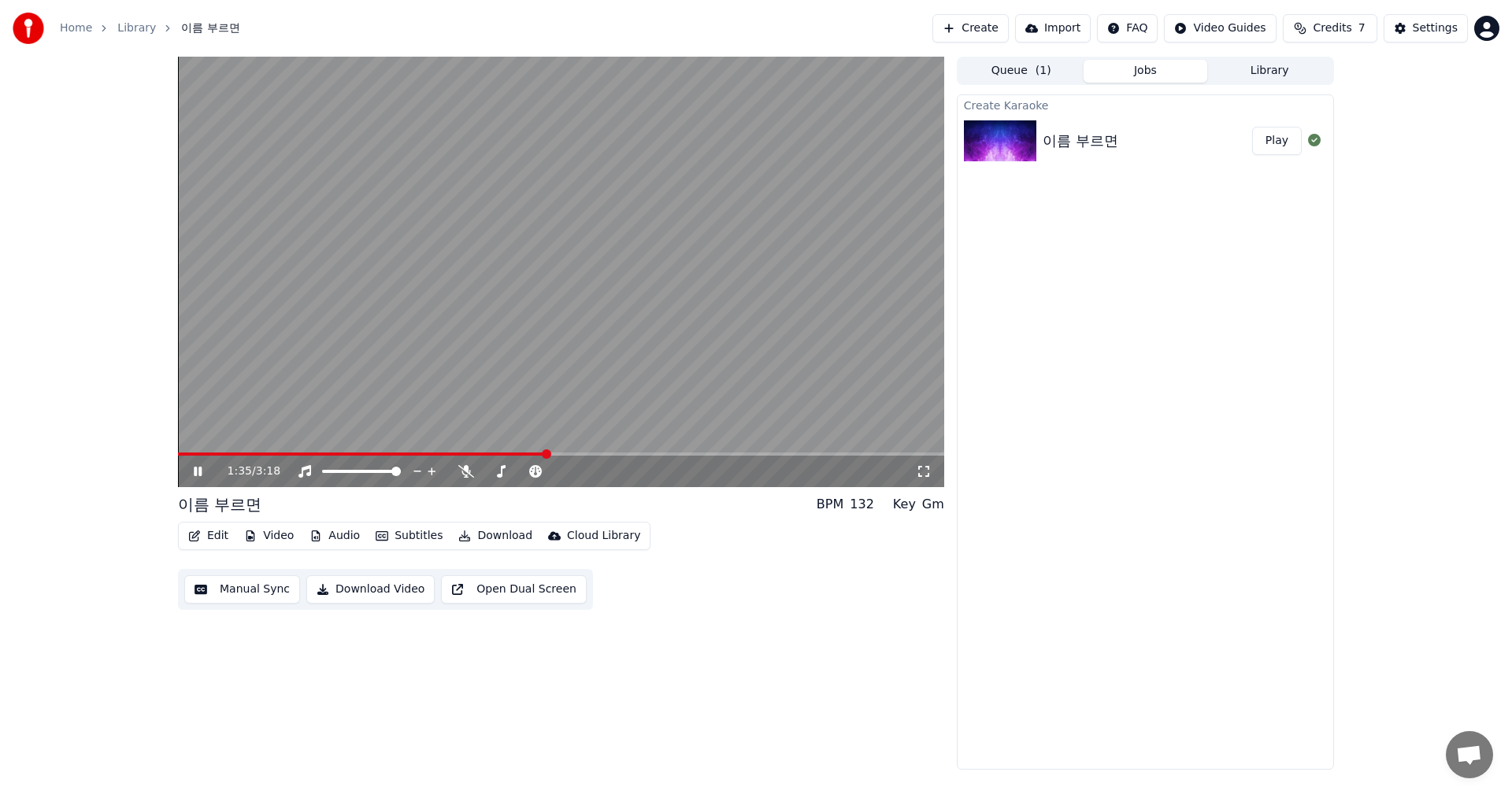
click at [197, 465] on icon at bounding box center [209, 471] width 37 height 13
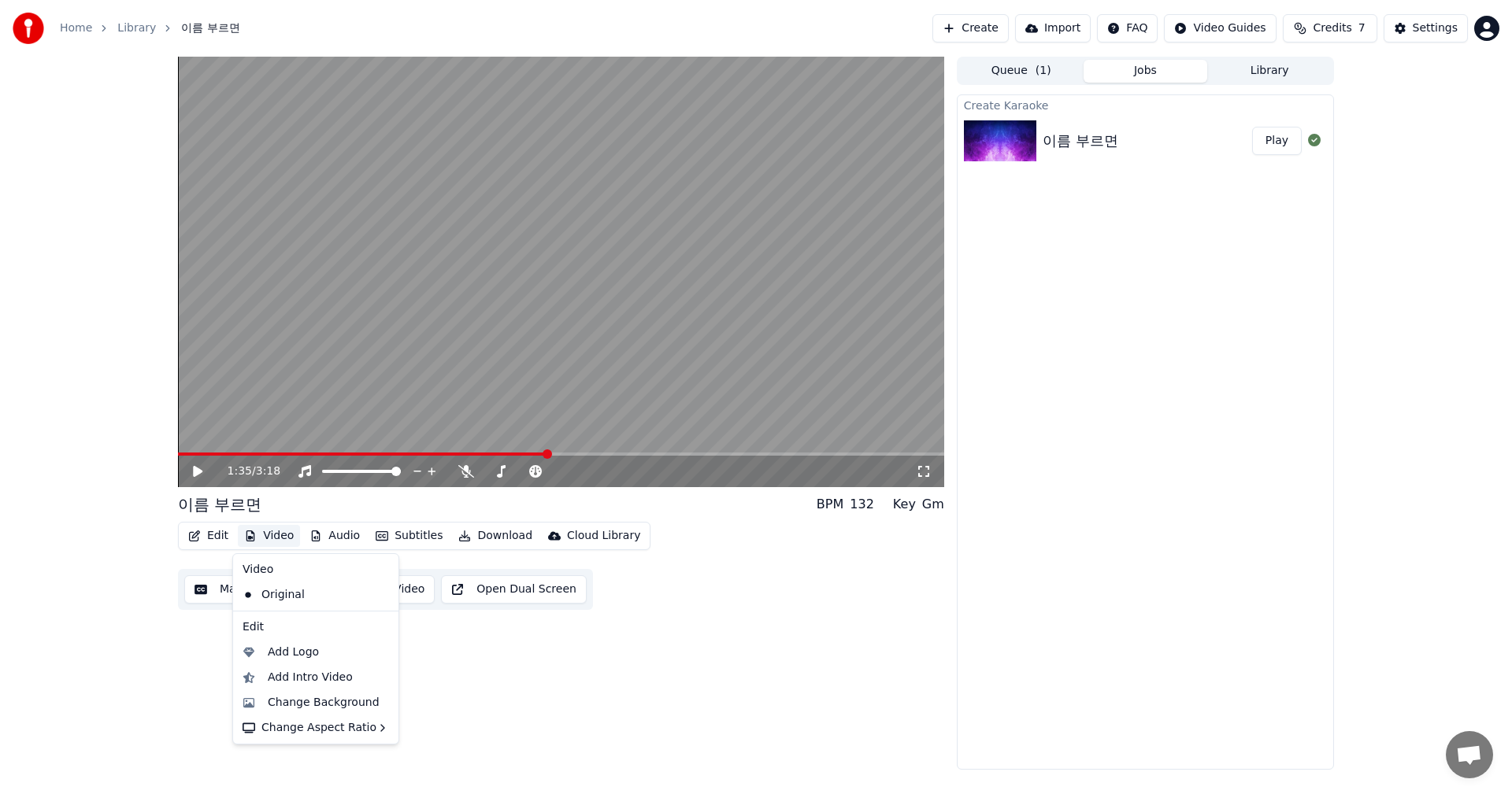
click at [263, 538] on button "Video" at bounding box center [269, 536] width 62 height 22
click at [717, 716] on div "1:35 / 3:18 이름 부르면 BPM 132 Key Gm Edit Video Audio Subtitles Download Cloud Lib…" at bounding box center [561, 413] width 766 height 713
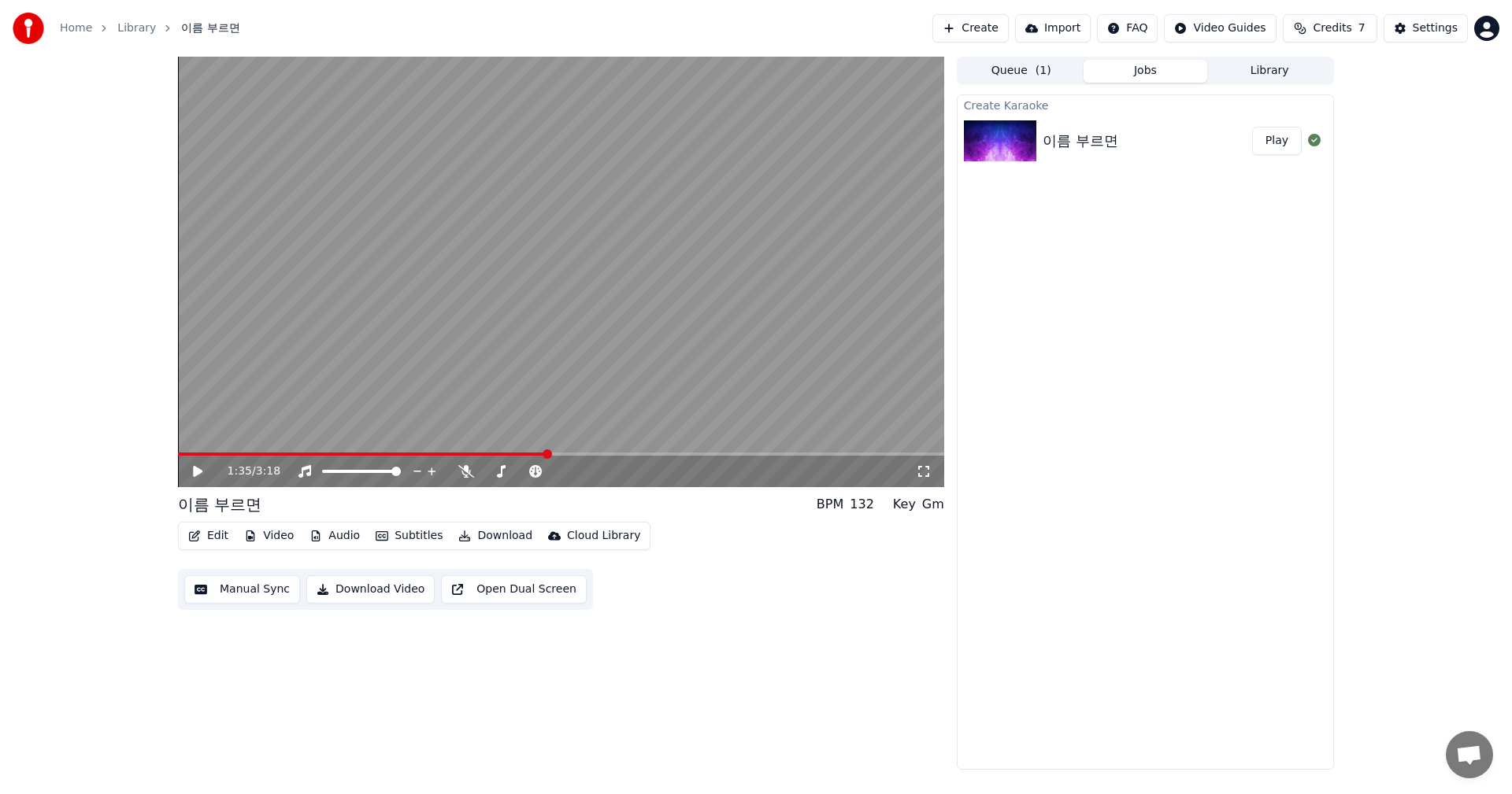
click at [327, 537] on button "Audio" at bounding box center [334, 536] width 63 height 22
drag, startPoint x: 750, startPoint y: 651, endPoint x: 738, endPoint y: 652, distance: 12.0
click at [750, 652] on div "1:35 / 3:18 이름 부르면 BPM 132 Key Gm Edit Video Audio Subtitles Download Cloud Lib…" at bounding box center [561, 413] width 766 height 713
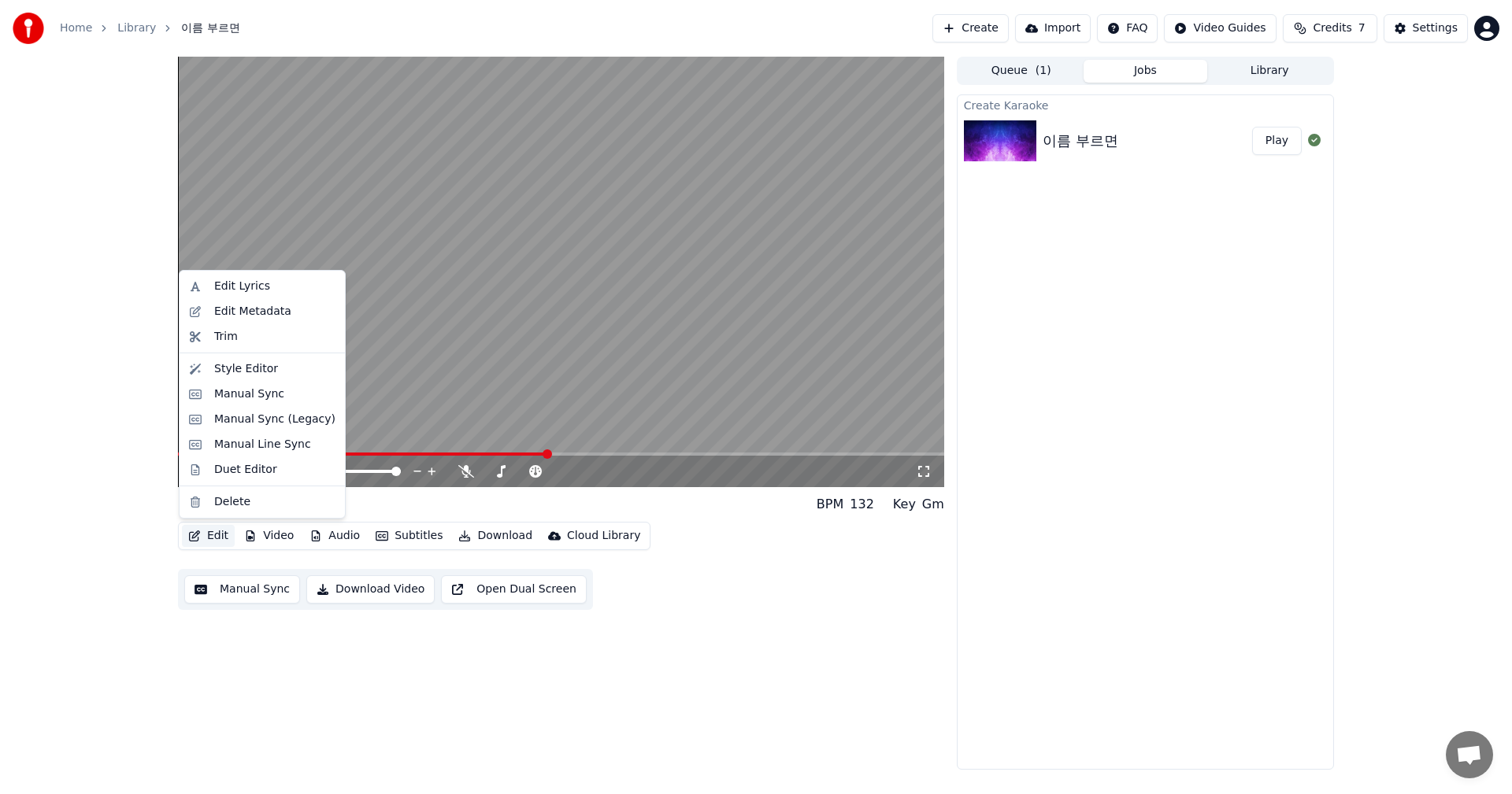
click at [208, 532] on button "Edit" at bounding box center [208, 536] width 53 height 22
click at [247, 373] on div "Style Editor" at bounding box center [246, 369] width 64 height 16
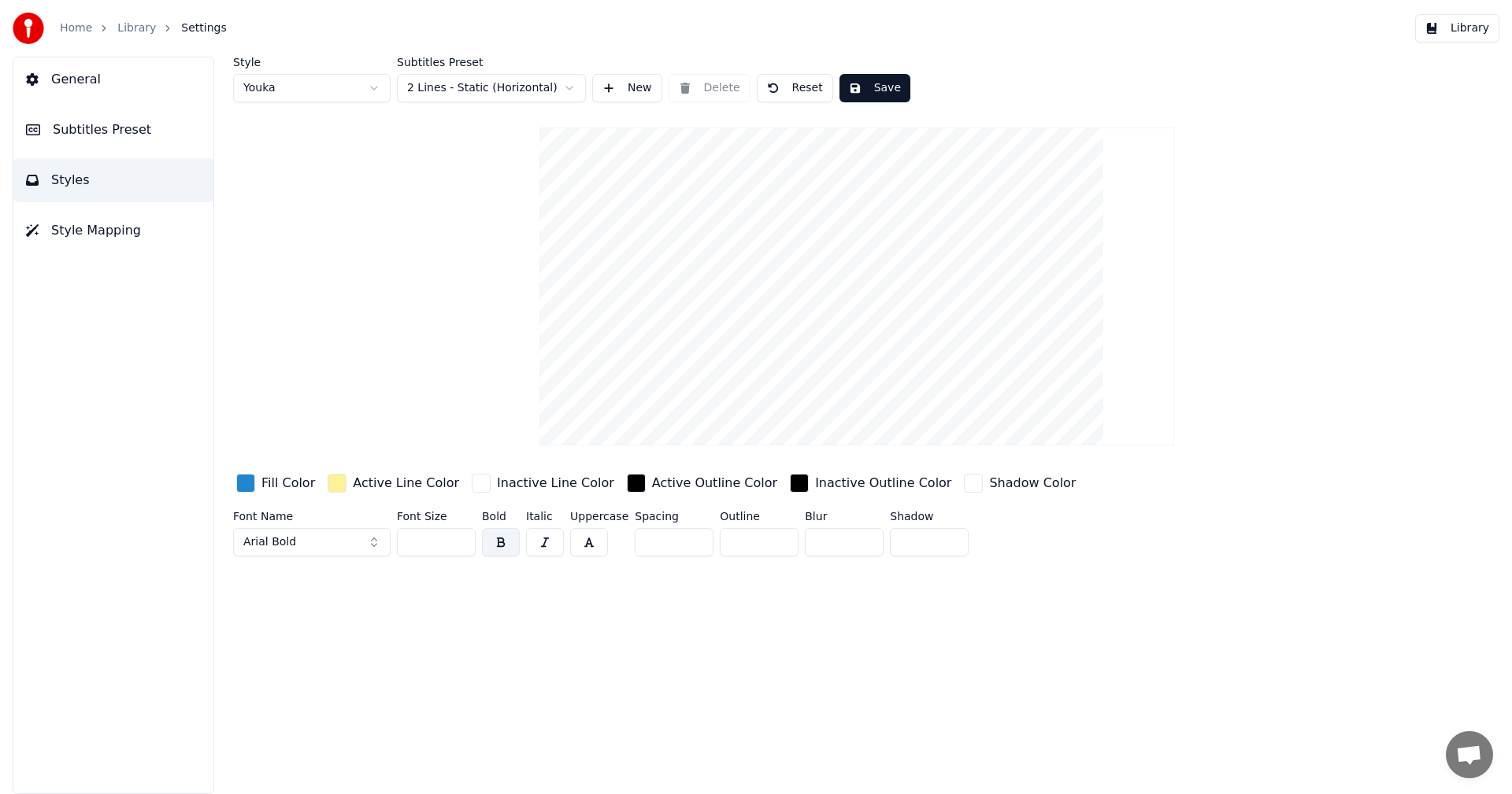
click at [307, 539] on button "Arial Bold" at bounding box center [311, 543] width 158 height 29
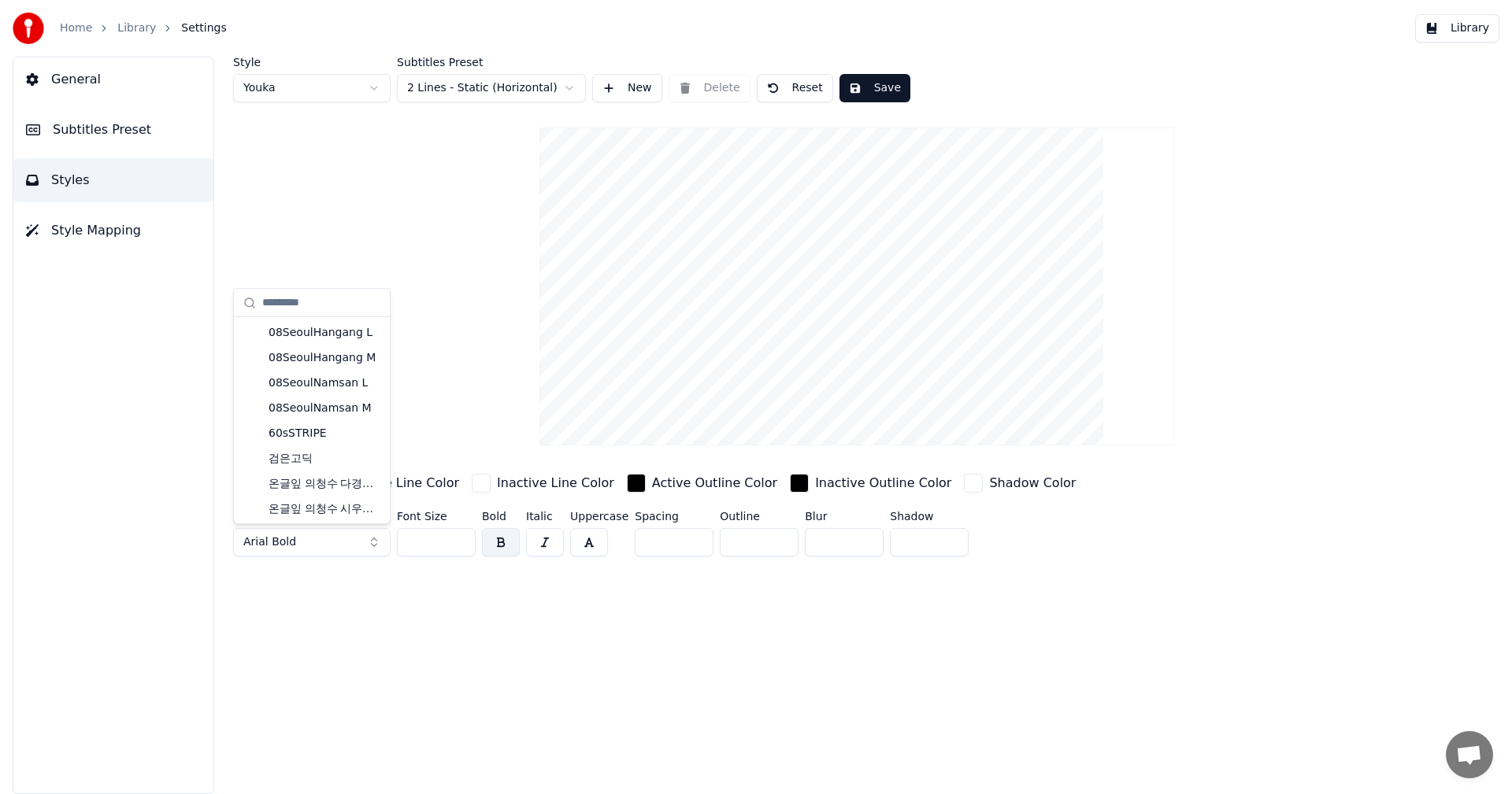
click at [370, 544] on button "Arial Bold" at bounding box center [311, 543] width 158 height 29
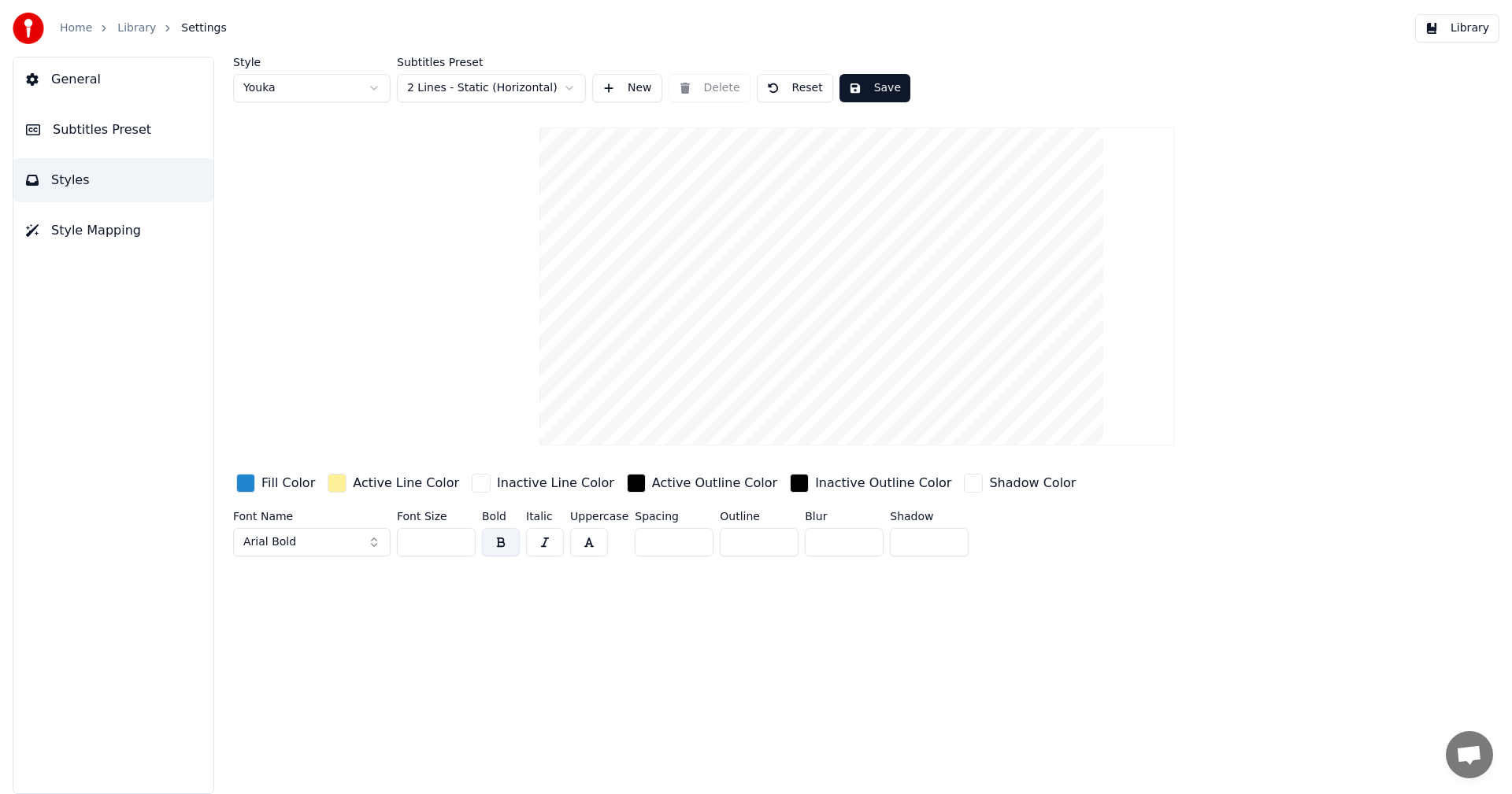
click at [370, 544] on button "Arial Bold" at bounding box center [311, 543] width 158 height 29
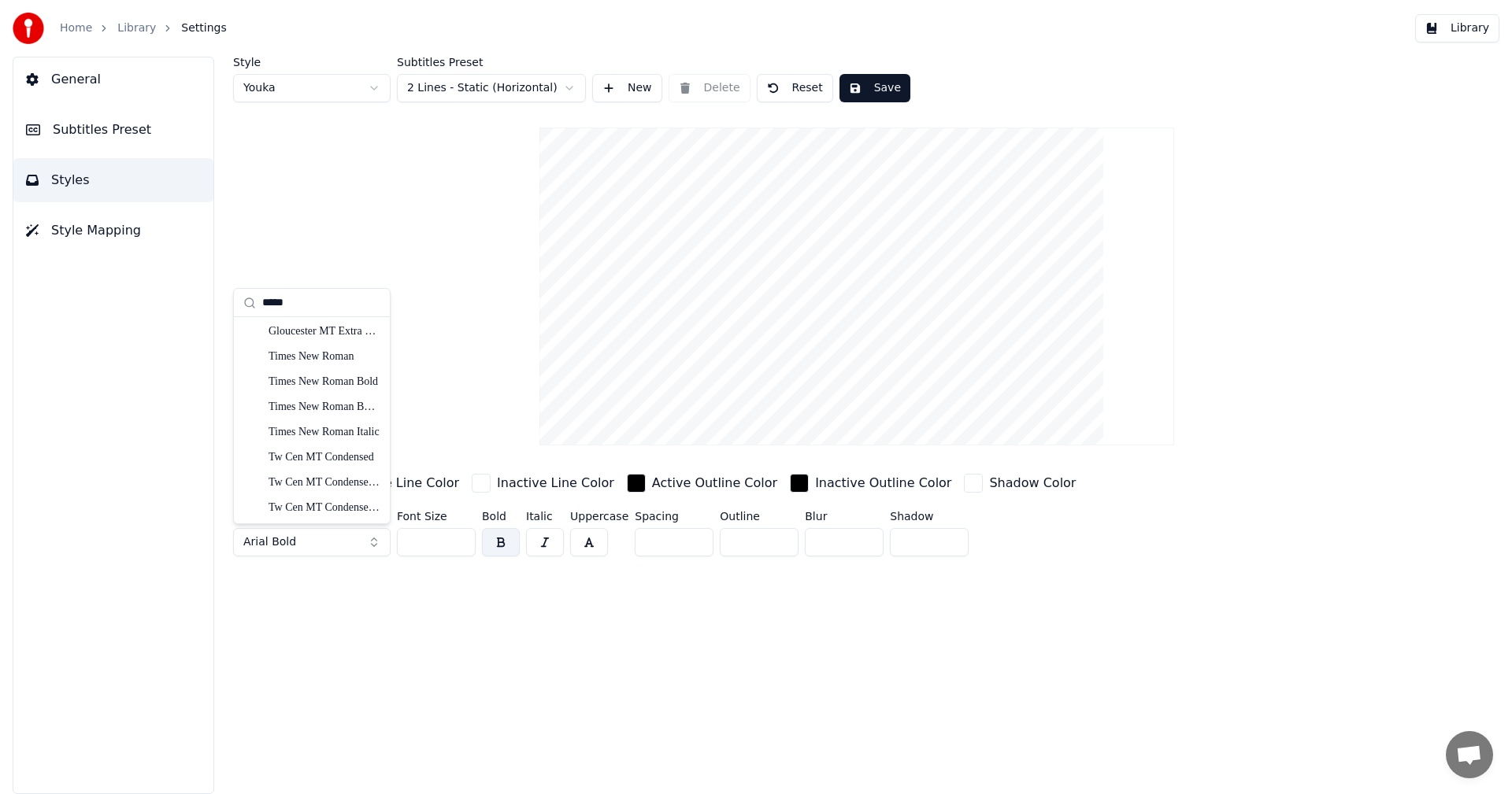
scroll to position [52, 0]
type input "*"
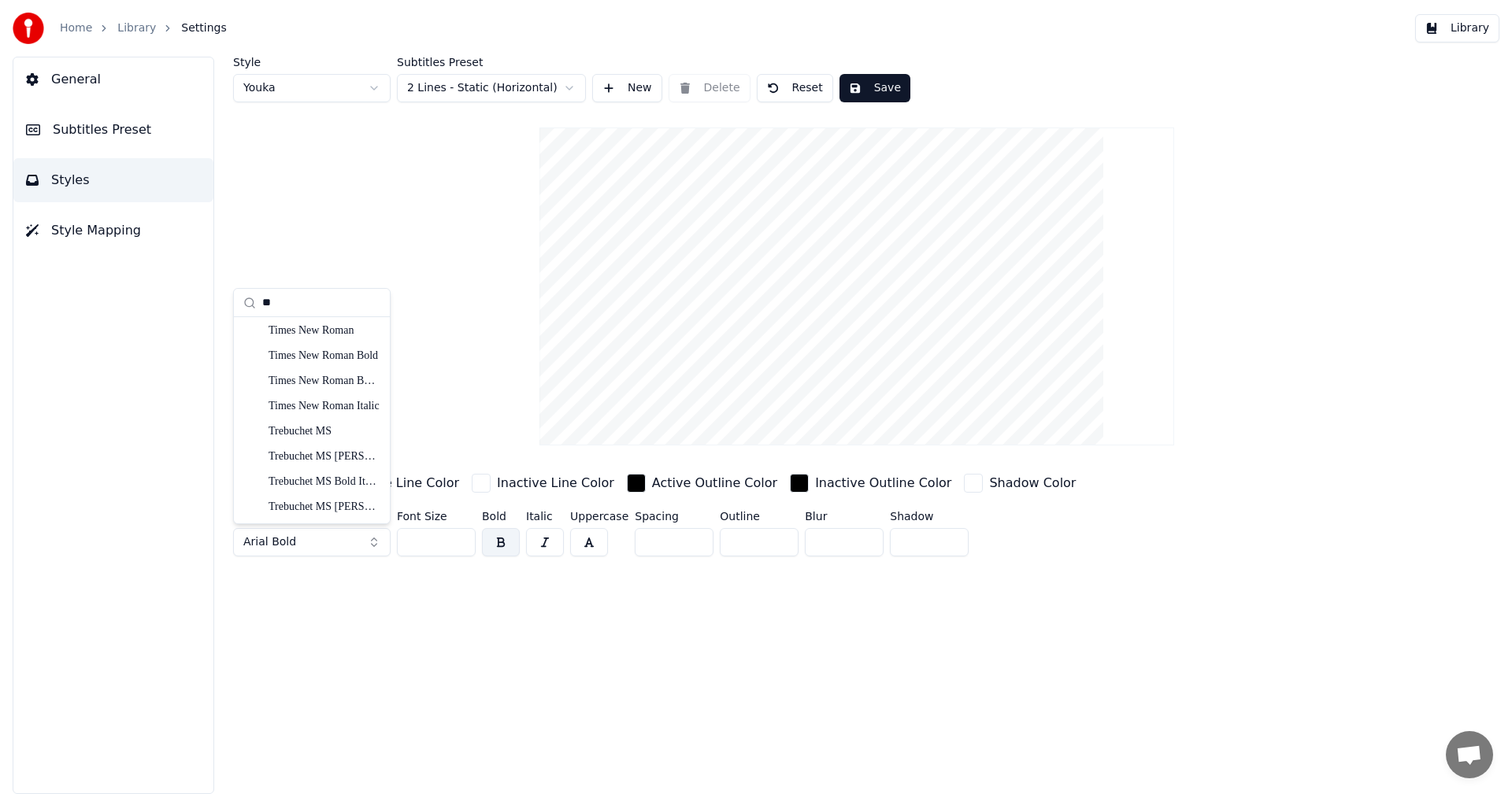
type input "*"
click at [314, 488] on div "NanumSquareOTF ExtraBold" at bounding box center [324, 484] width 111 height 16
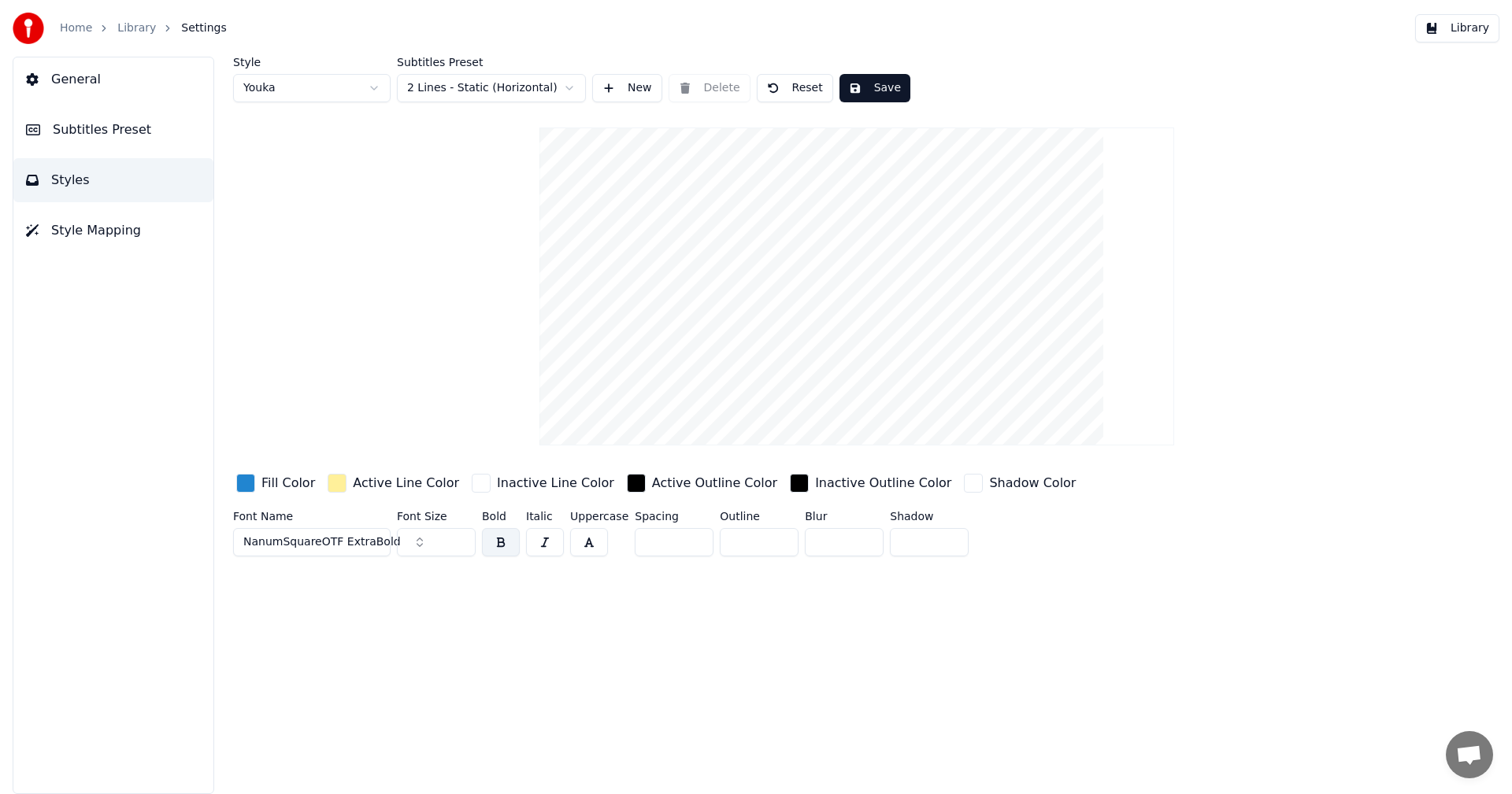
click at [300, 537] on span "NanumSquareOTF ExtraBold" at bounding box center [321, 543] width 158 height 16
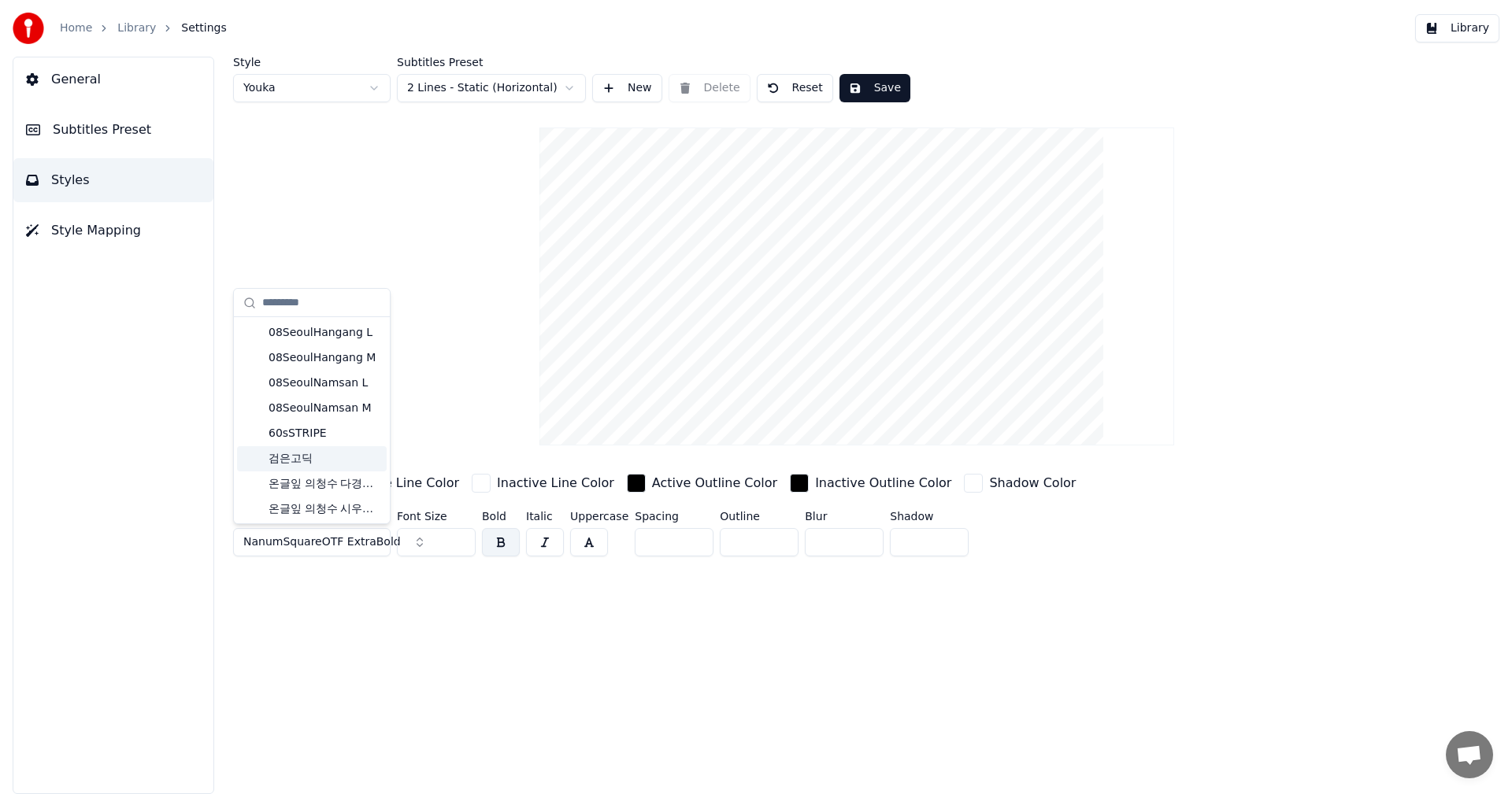
click at [312, 464] on div "검은고딕" at bounding box center [324, 459] width 111 height 16
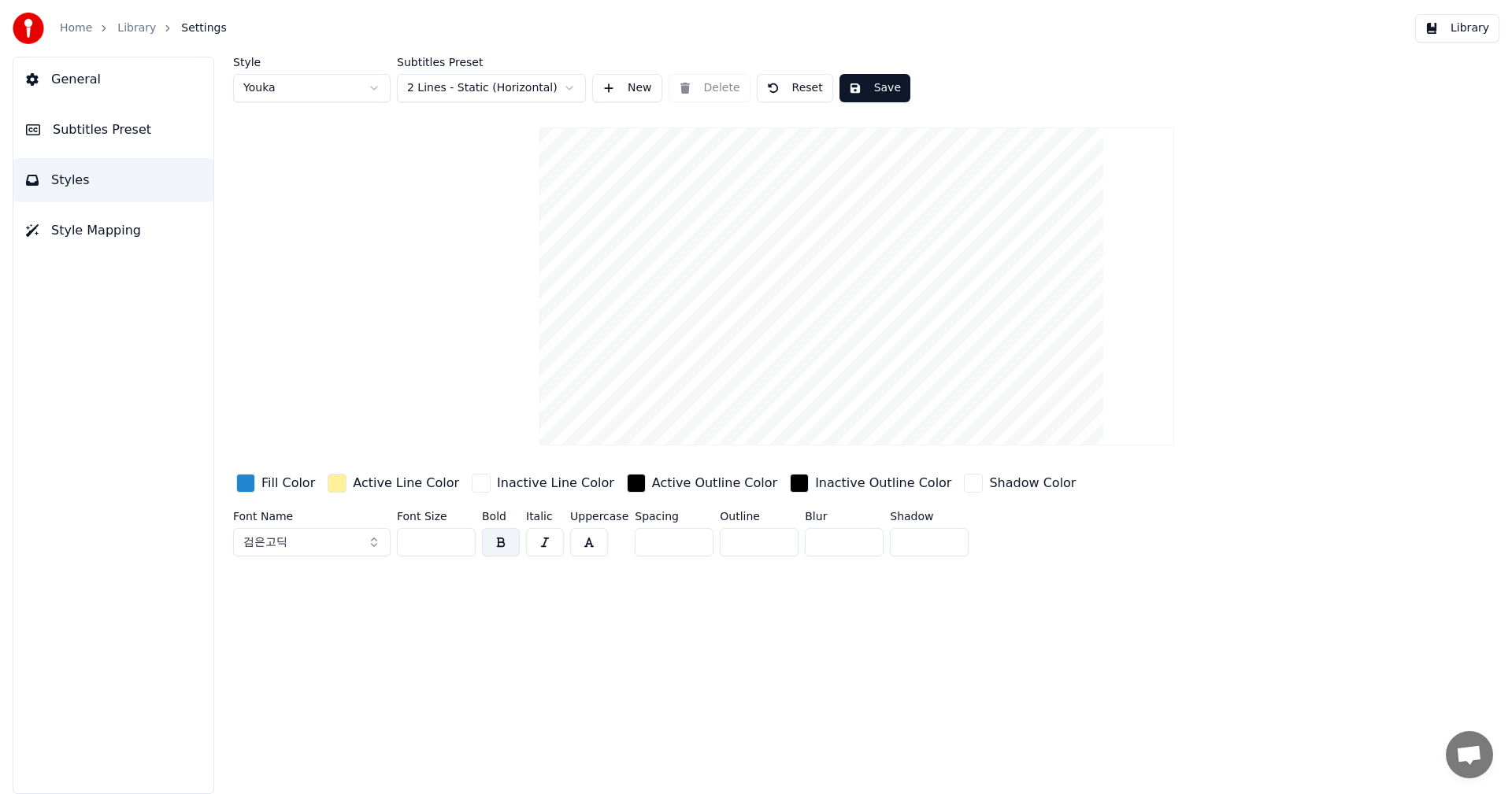
click at [303, 538] on button "검은고딕" at bounding box center [311, 543] width 158 height 29
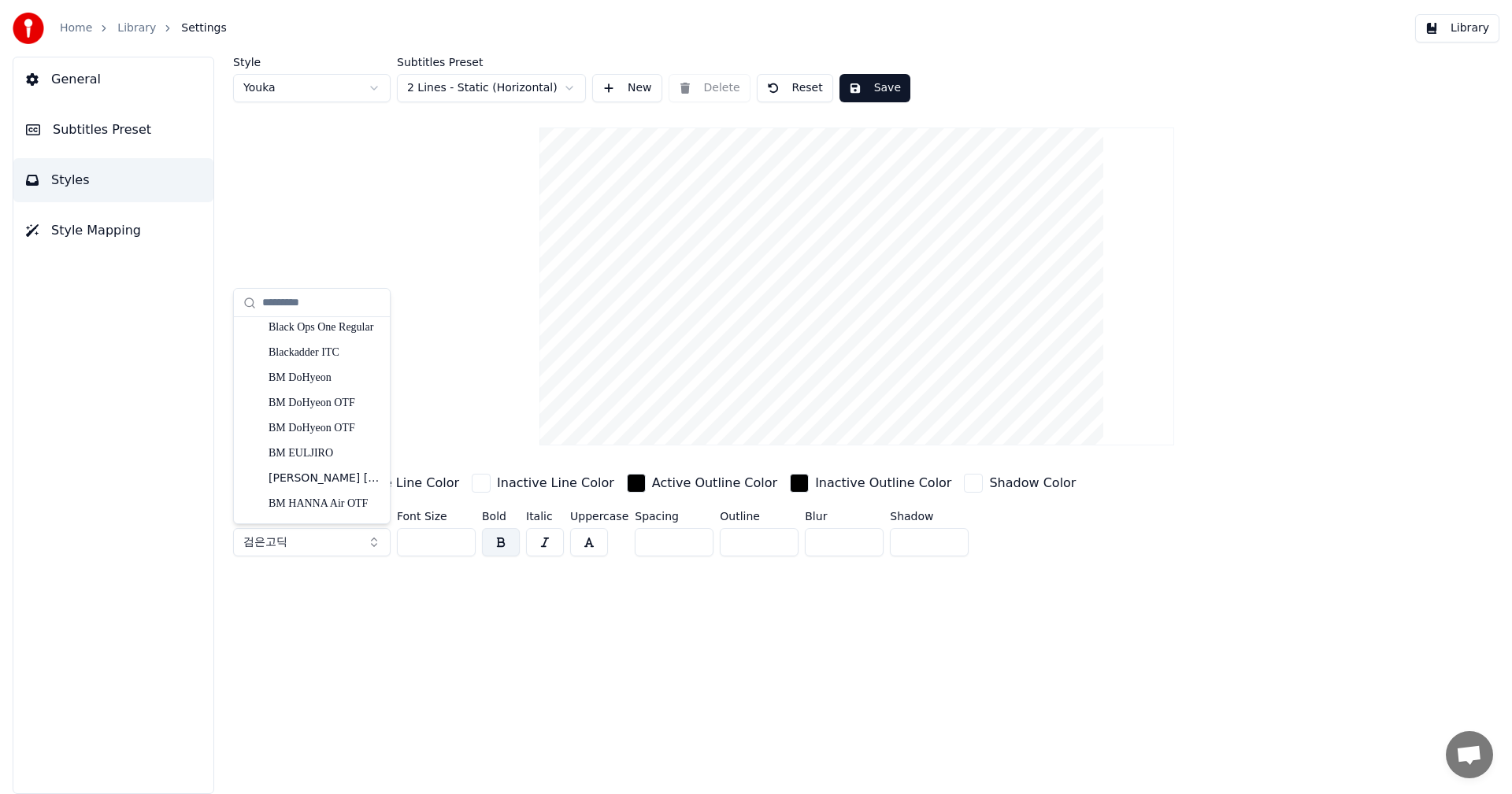
scroll to position [1889, 0]
click at [332, 384] on div "BM DoHyeon OTF" at bounding box center [324, 382] width 111 height 16
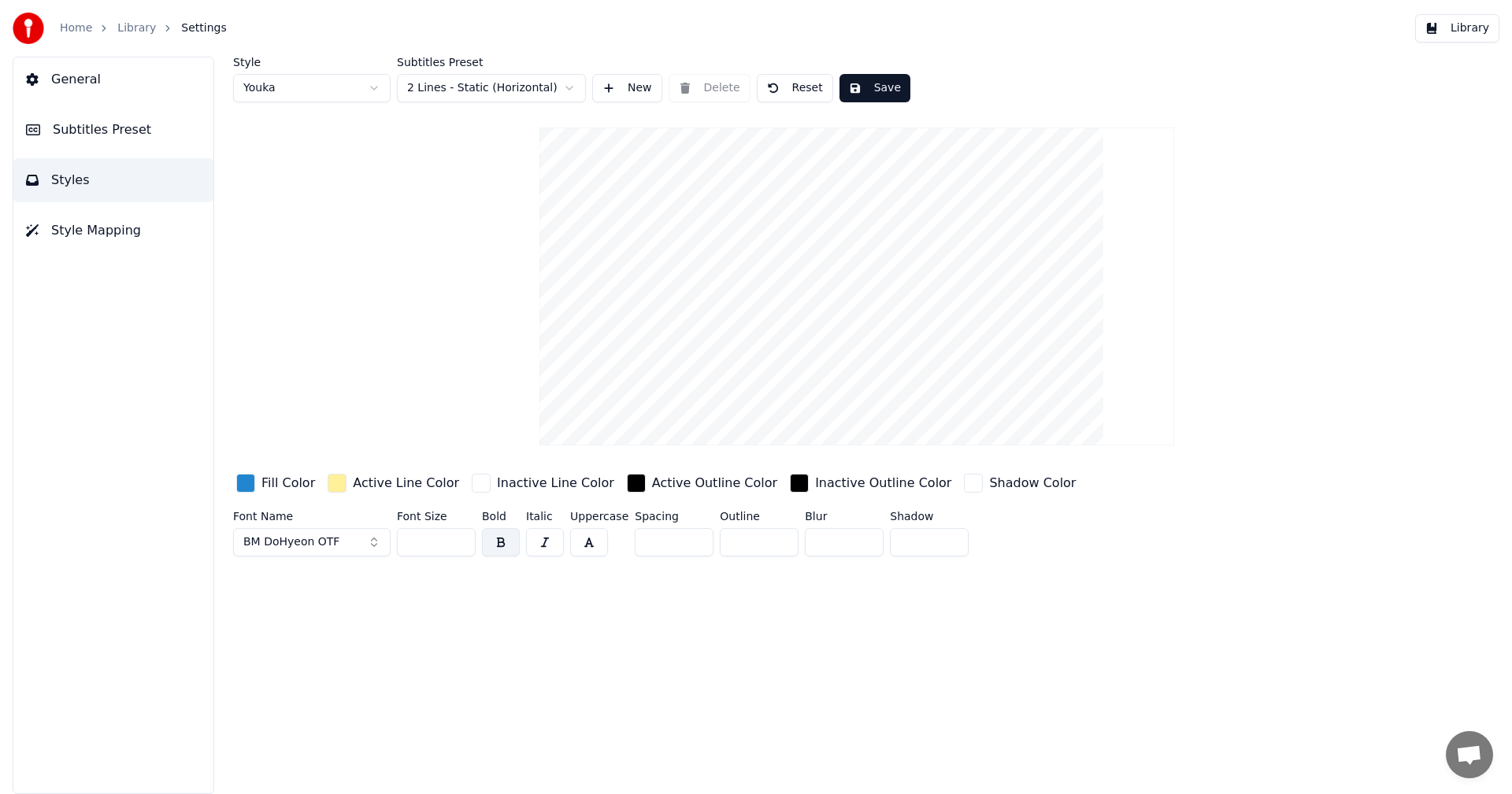
click at [369, 539] on button "BM DoHyeon OTF" at bounding box center [311, 543] width 158 height 29
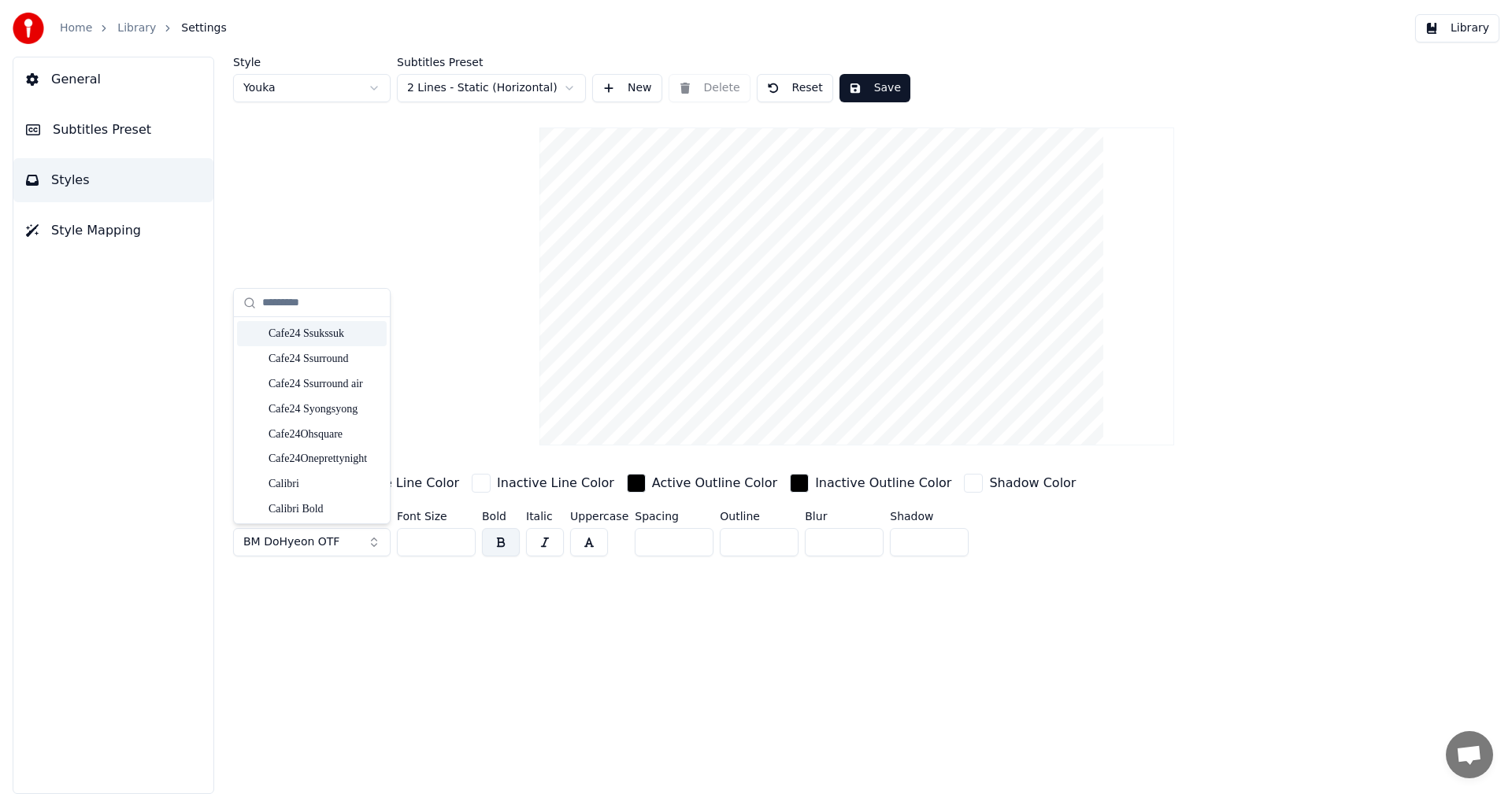
scroll to position [3955, 0]
click at [323, 409] on div "Cafe24Ohsquare" at bounding box center [324, 408] width 111 height 16
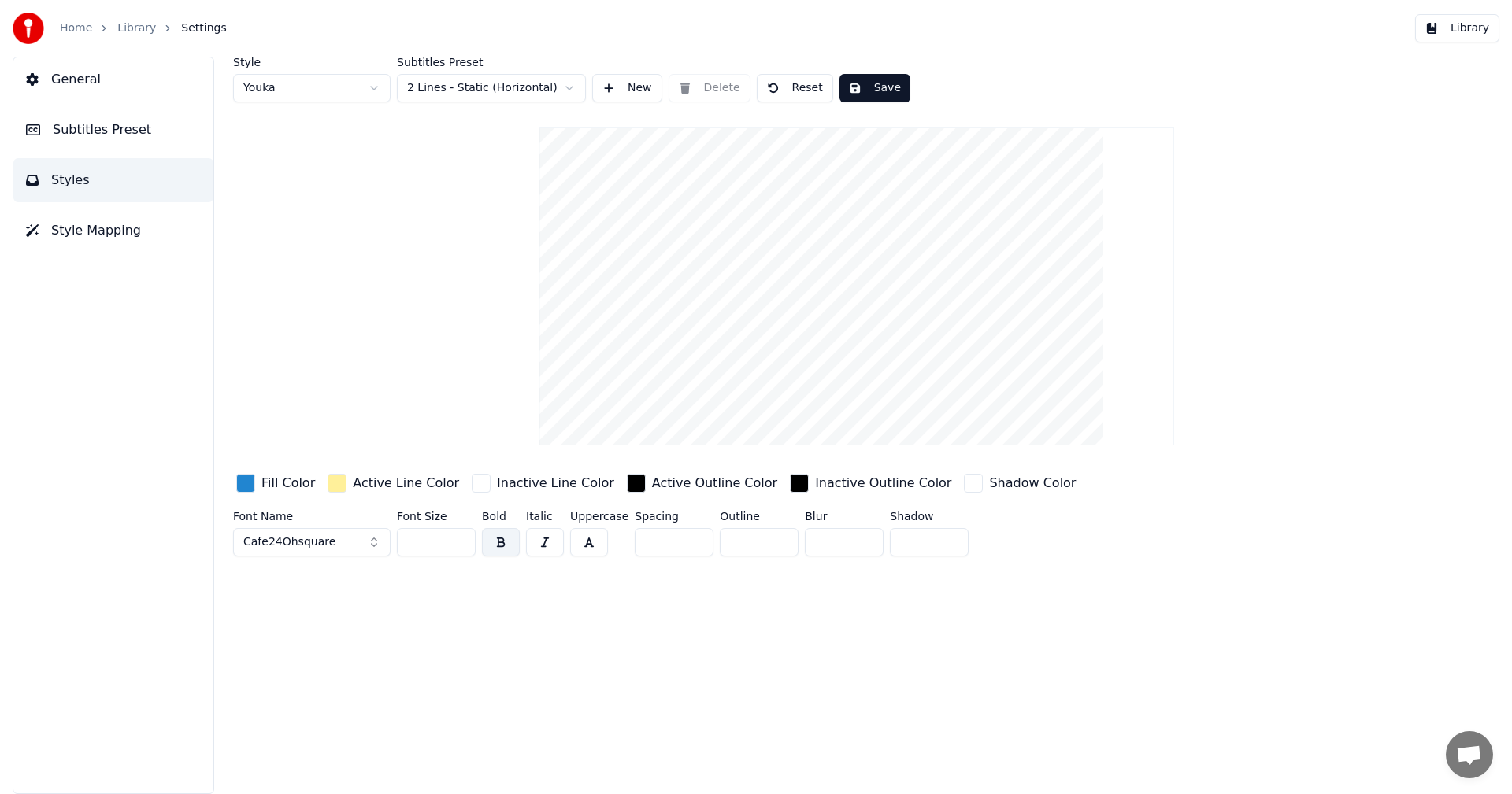
click at [338, 485] on div "button" at bounding box center [337, 483] width 19 height 19
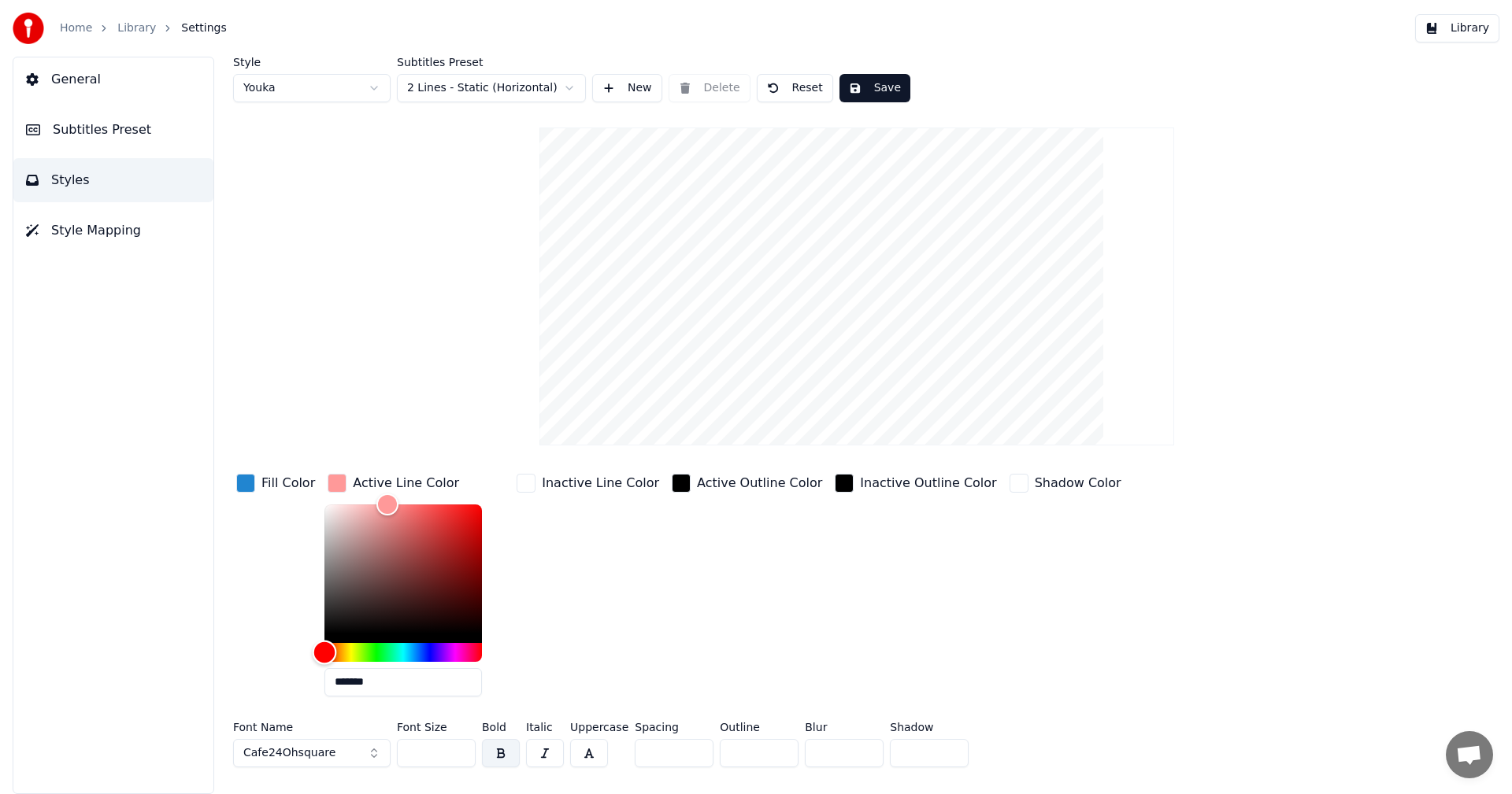
drag, startPoint x: 326, startPoint y: 646, endPoint x: 316, endPoint y: 649, distance: 10.4
click at [324, 649] on div "Hue" at bounding box center [402, 652] width 158 height 19
drag, startPoint x: 316, startPoint y: 649, endPoint x: 279, endPoint y: 650, distance: 37.0
click at [281, 650] on div "Fill Color Active Line Color ******* Inactive Line Color Active Outline Color I…" at bounding box center [762, 590] width 1058 height 239
drag, startPoint x: 424, startPoint y: 544, endPoint x: 540, endPoint y: 475, distance: 135.0
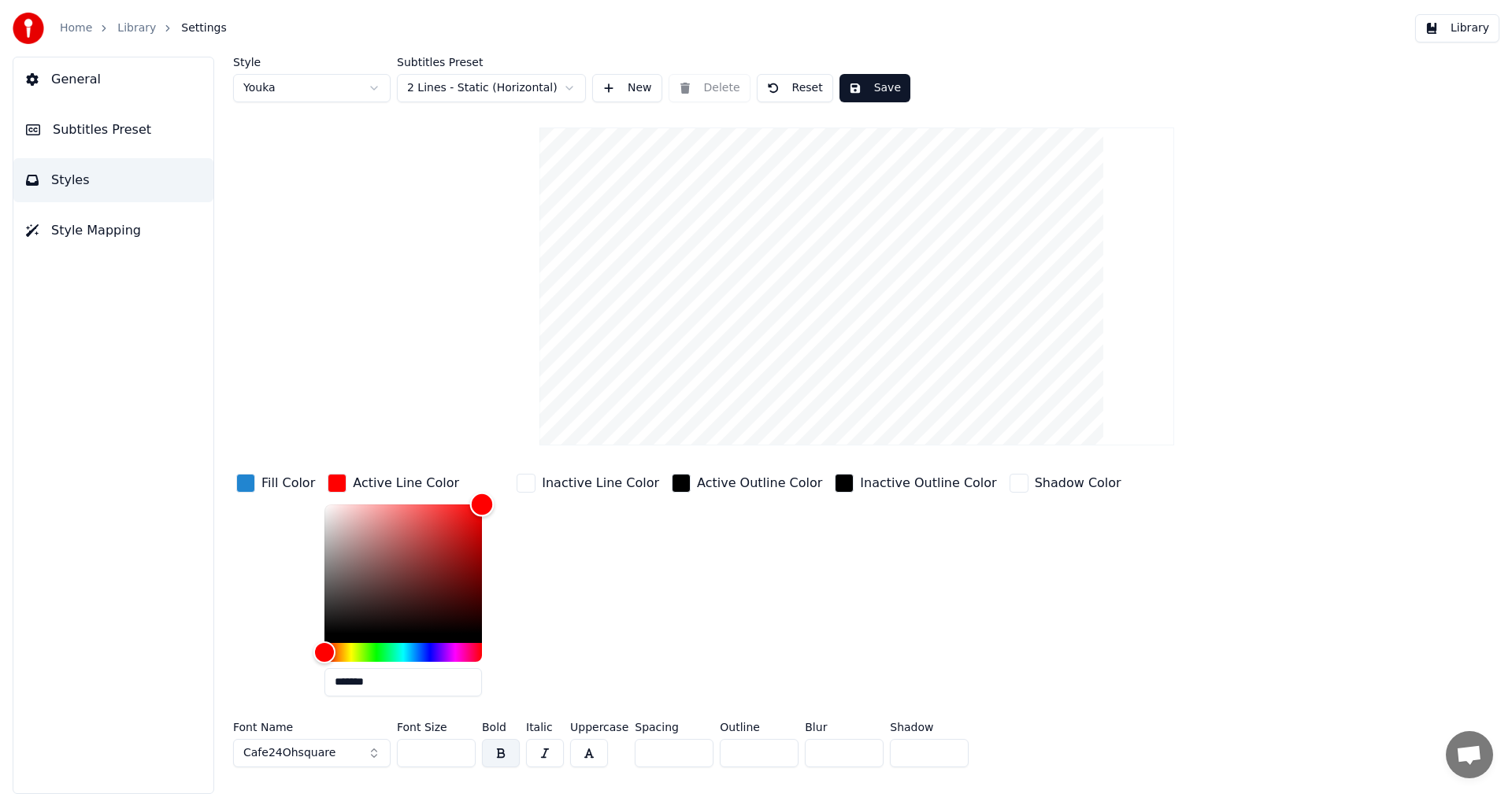
click at [540, 475] on div "Fill Color Active Line Color ******* Inactive Line Color Active Outline Color I…" at bounding box center [762, 590] width 1058 height 239
type input "*******"
drag, startPoint x: 382, startPoint y: 580, endPoint x: 310, endPoint y: 472, distance: 129.8
click at [310, 472] on div "Fill Color Active Line Color ******* Inactive Line Color Active Outline Color I…" at bounding box center [762, 590] width 1058 height 239
click at [251, 482] on div "button" at bounding box center [246, 483] width 19 height 19
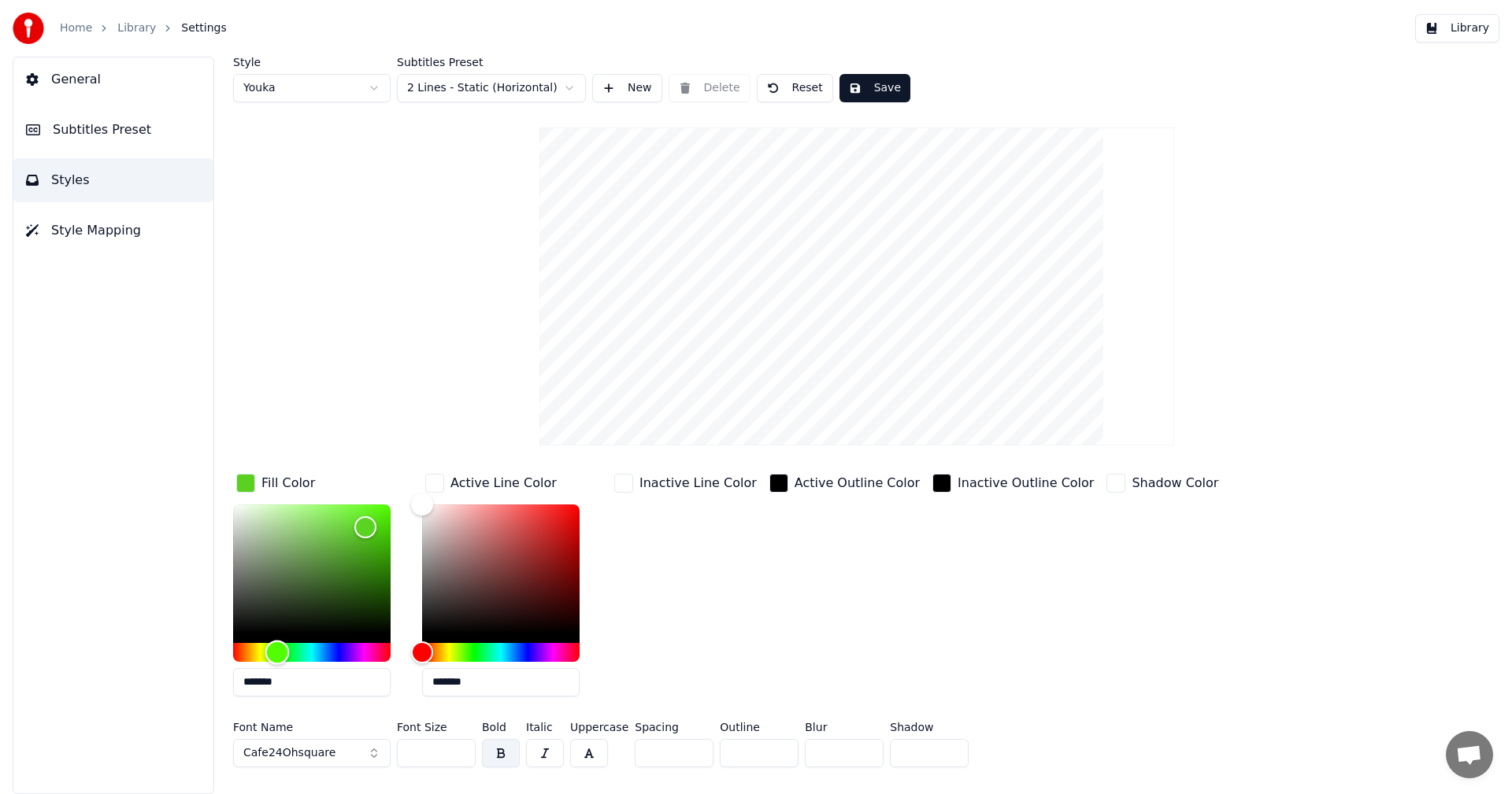
click at [277, 655] on div "Hue" at bounding box center [311, 652] width 158 height 19
type input "*******"
drag, startPoint x: 334, startPoint y: 535, endPoint x: 401, endPoint y: 489, distance: 81.3
click at [401, 489] on div "Fill Color *******" at bounding box center [324, 590] width 182 height 239
click at [526, 653] on div "Hue" at bounding box center [500, 652] width 158 height 19
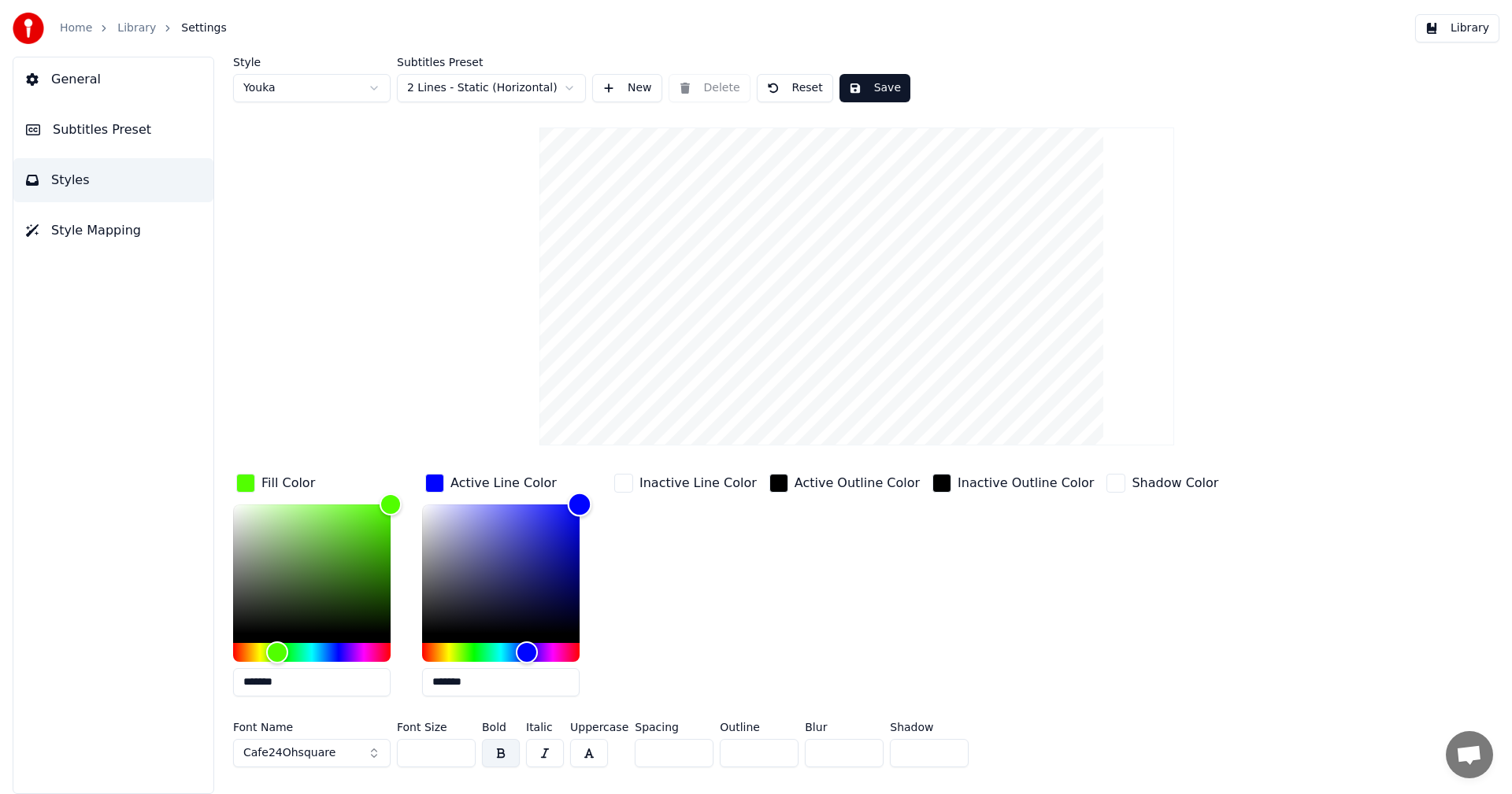
drag, startPoint x: 531, startPoint y: 530, endPoint x: 596, endPoint y: 465, distance: 91.9
click at [596, 465] on div "Style Youka Subtitles Preset 2 Lines - Static (Horizontal) New Delete Reset Sav…" at bounding box center [856, 415] width 1247 height 717
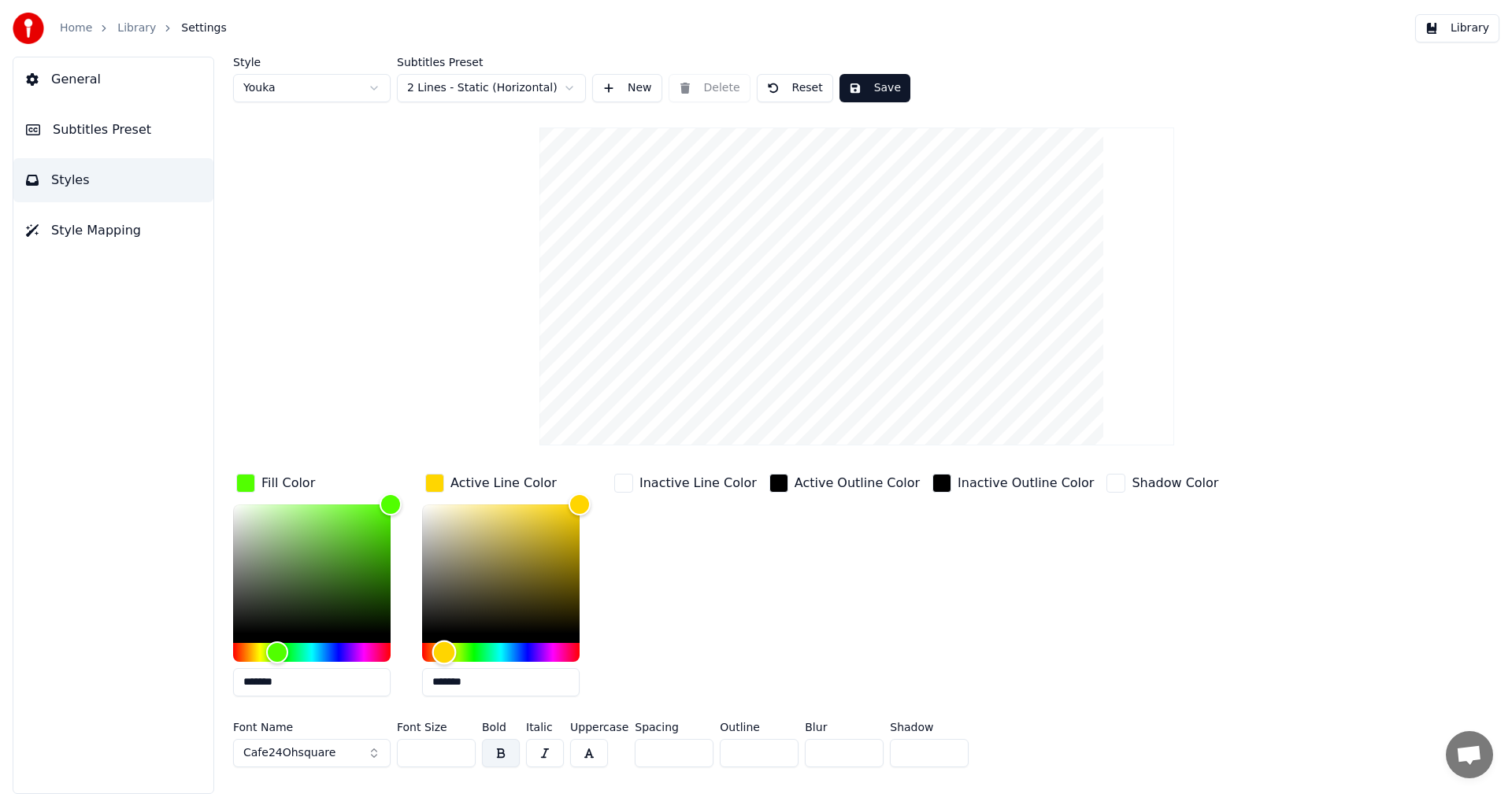
click at [444, 653] on div "Hue" at bounding box center [500, 652] width 158 height 19
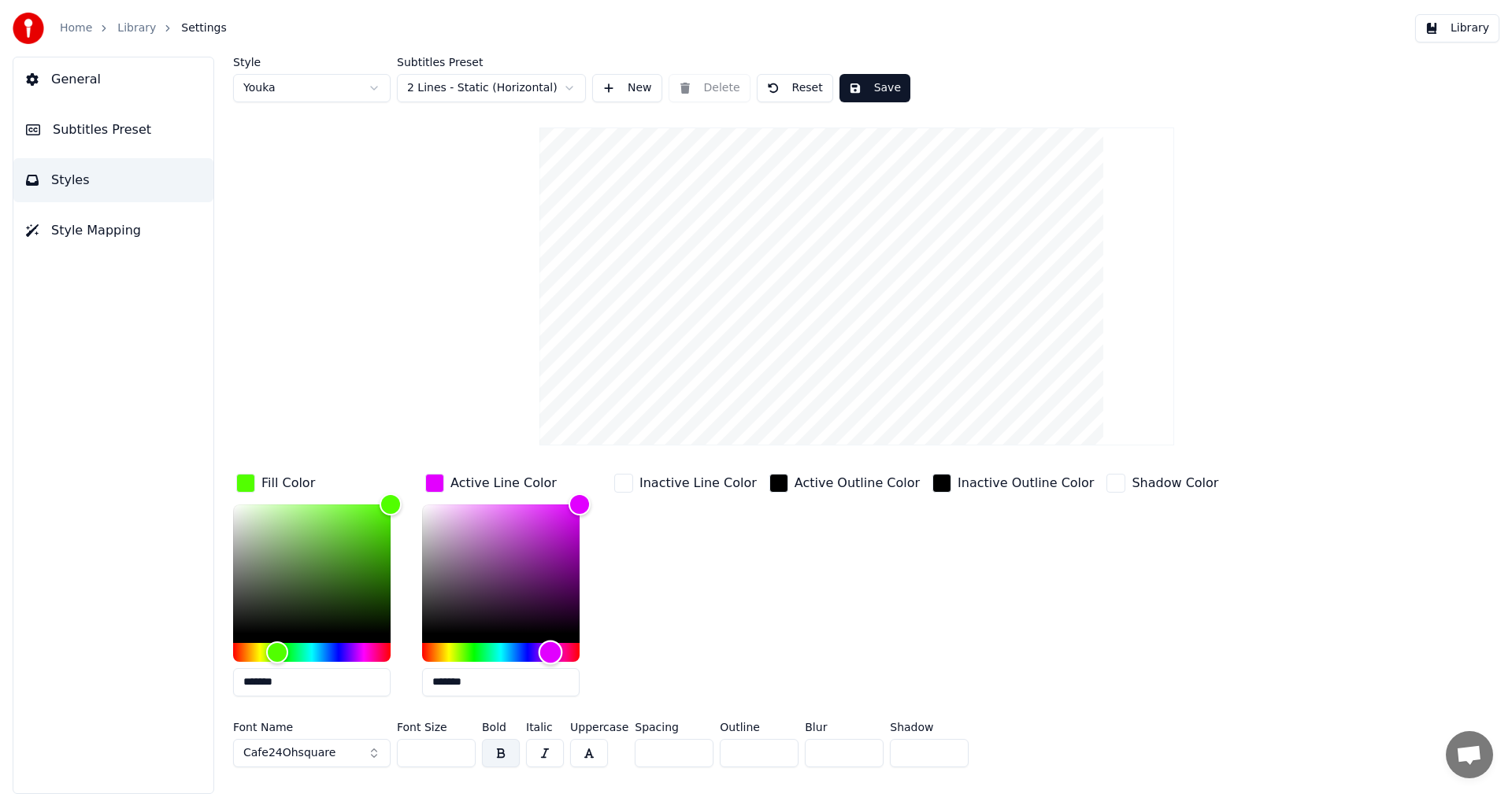
drag, startPoint x: 456, startPoint y: 642, endPoint x: 550, endPoint y: 650, distance: 94.3
click at [550, 650] on div "Hue" at bounding box center [550, 652] width 24 height 24
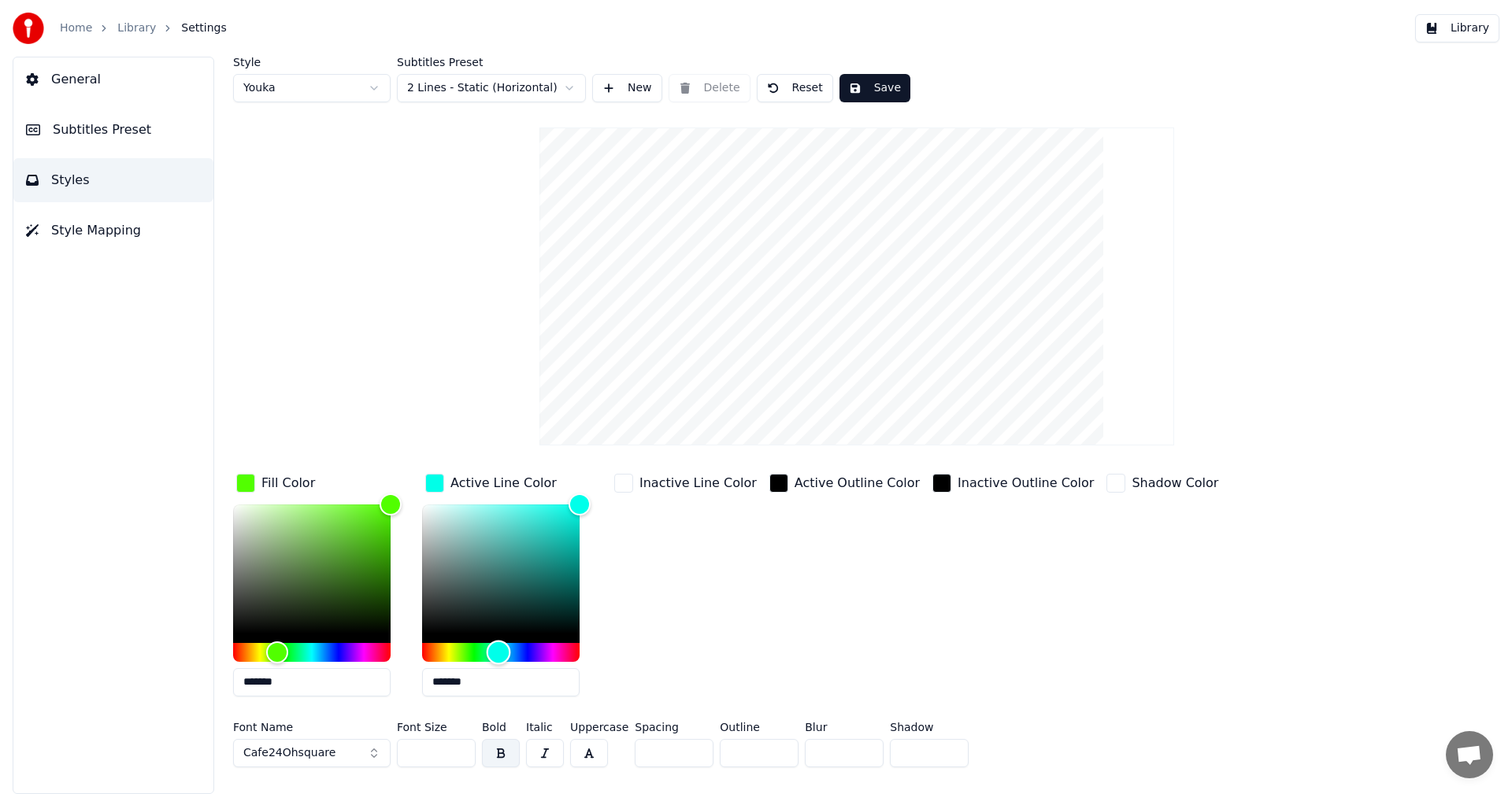
drag, startPoint x: 539, startPoint y: 648, endPoint x: 499, endPoint y: 645, distance: 40.1
click at [499, 645] on div "Hue" at bounding box center [499, 652] width 24 height 24
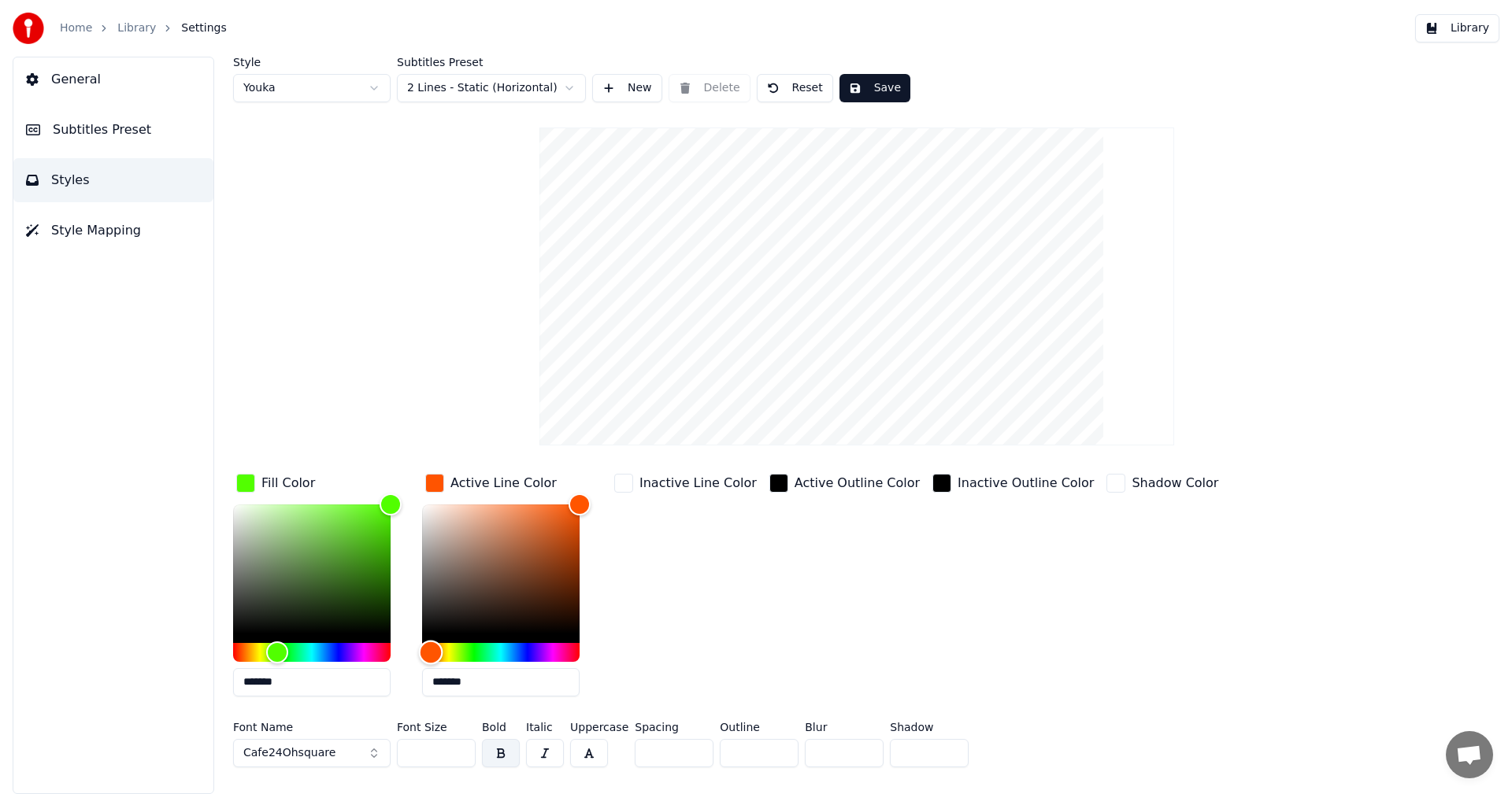
type input "*******"
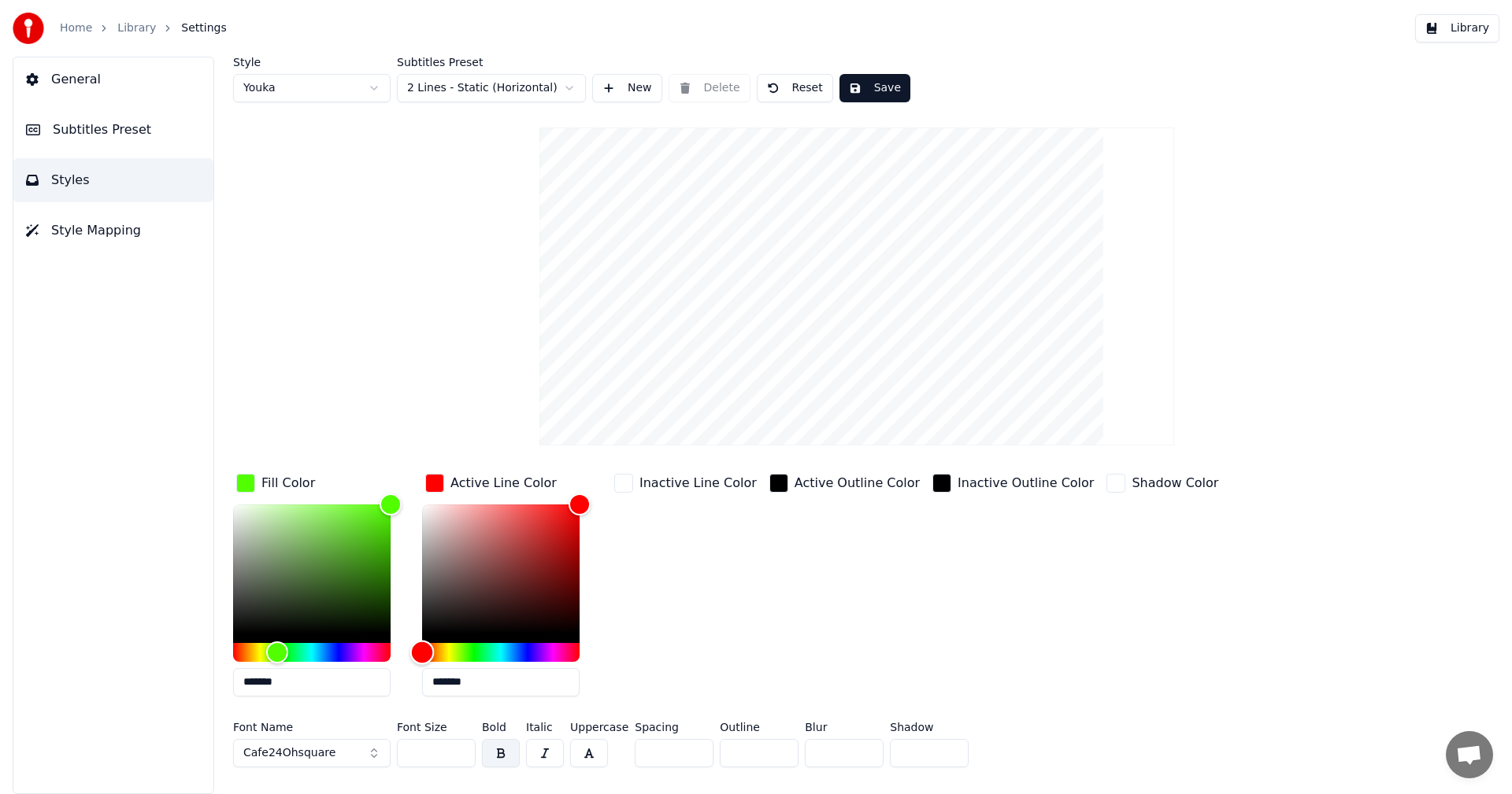
drag, startPoint x: 499, startPoint y: 645, endPoint x: 398, endPoint y: 634, distance: 101.6
click at [398, 634] on div "Fill Color ******* Active Line Color ******* Inactive Line Color Active Outline…" at bounding box center [762, 590] width 1058 height 239
click at [770, 488] on div "button" at bounding box center [779, 483] width 19 height 19
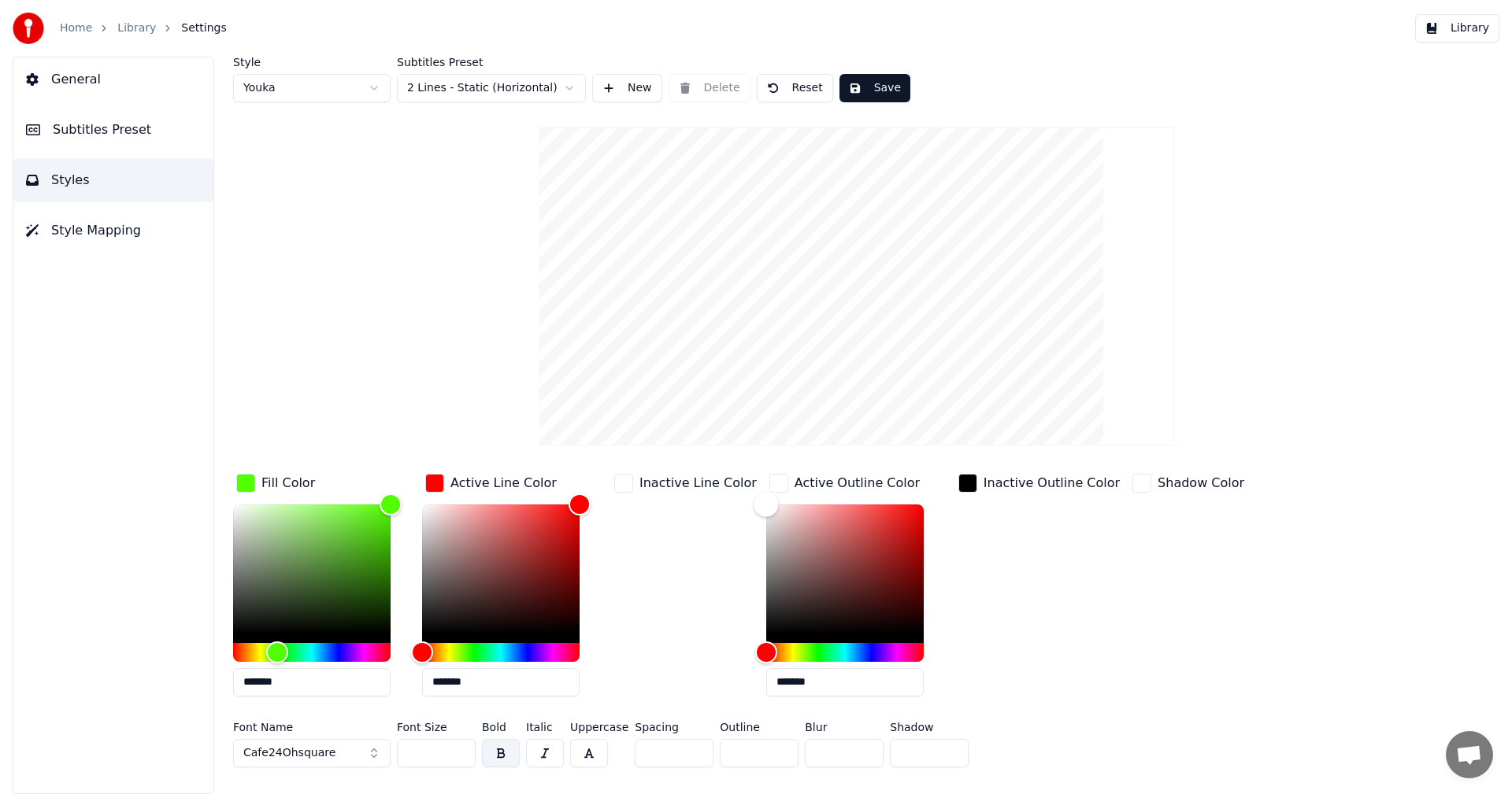
drag, startPoint x: 765, startPoint y: 525, endPoint x: 739, endPoint y: 486, distance: 46.9
click at [739, 486] on div "Fill Color ******* Active Line Color ******* Inactive Line Color Active Outline…" at bounding box center [762, 590] width 1058 height 239
drag, startPoint x: 843, startPoint y: 528, endPoint x: 931, endPoint y: 498, distance: 93.0
click at [931, 498] on div "Active Outline Color *******" at bounding box center [857, 590] width 182 height 239
drag, startPoint x: 820, startPoint y: 521, endPoint x: 713, endPoint y: 454, distance: 126.2
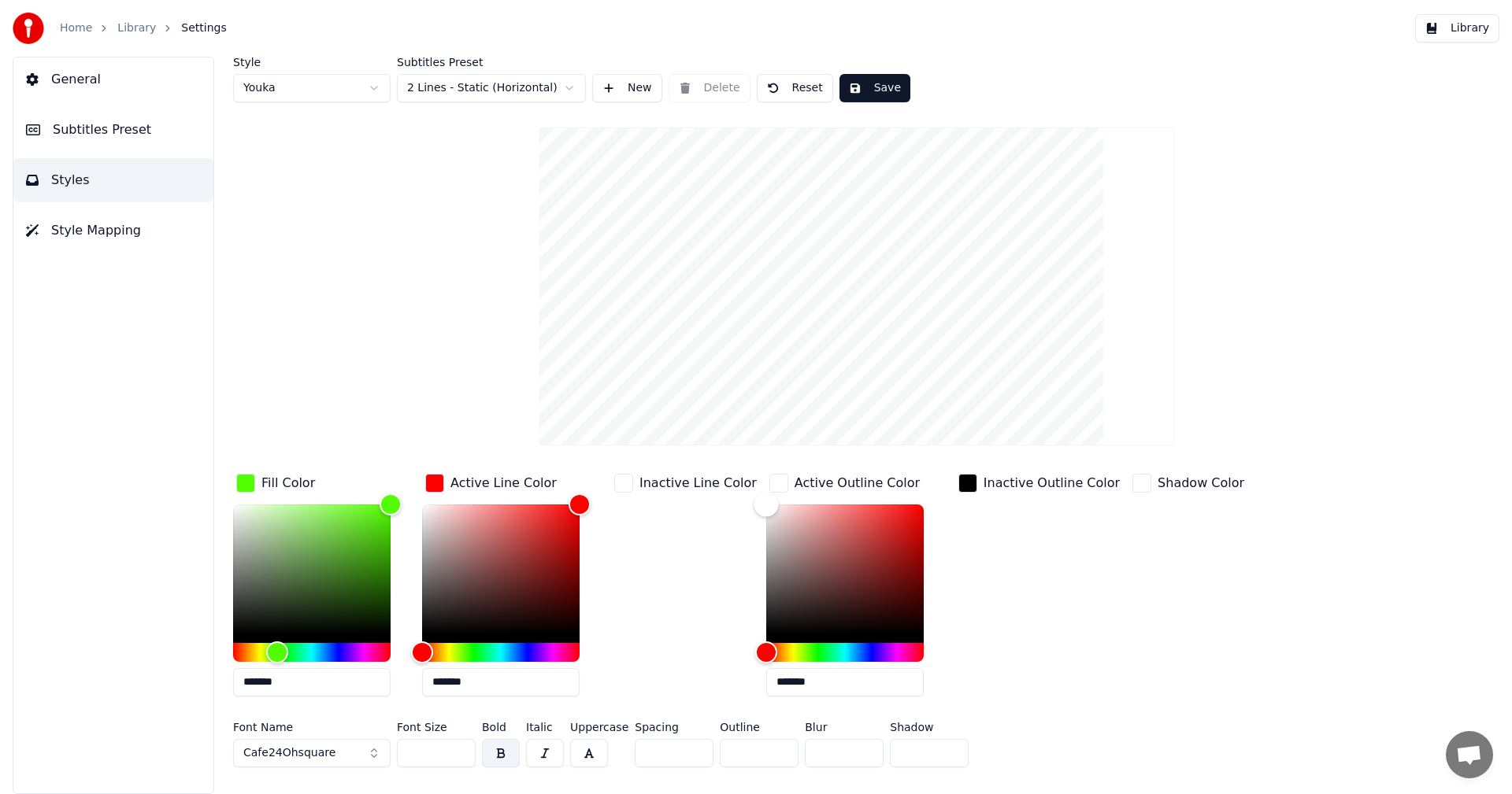
click at [713, 454] on div "Style Youka Subtitles Preset 2 Lines - Static (Horizontal) New Delete Reset Sav…" at bounding box center [856, 415] width 1247 height 717
type input "*******"
drag, startPoint x: 844, startPoint y: 582, endPoint x: 966, endPoint y: 657, distance: 143.2
click at [966, 657] on div "Fill Color ******* Active Line Color ******* Inactive Line Color Active Outline…" at bounding box center [762, 590] width 1058 height 239
click at [958, 486] on div "button" at bounding box center [968, 483] width 19 height 19
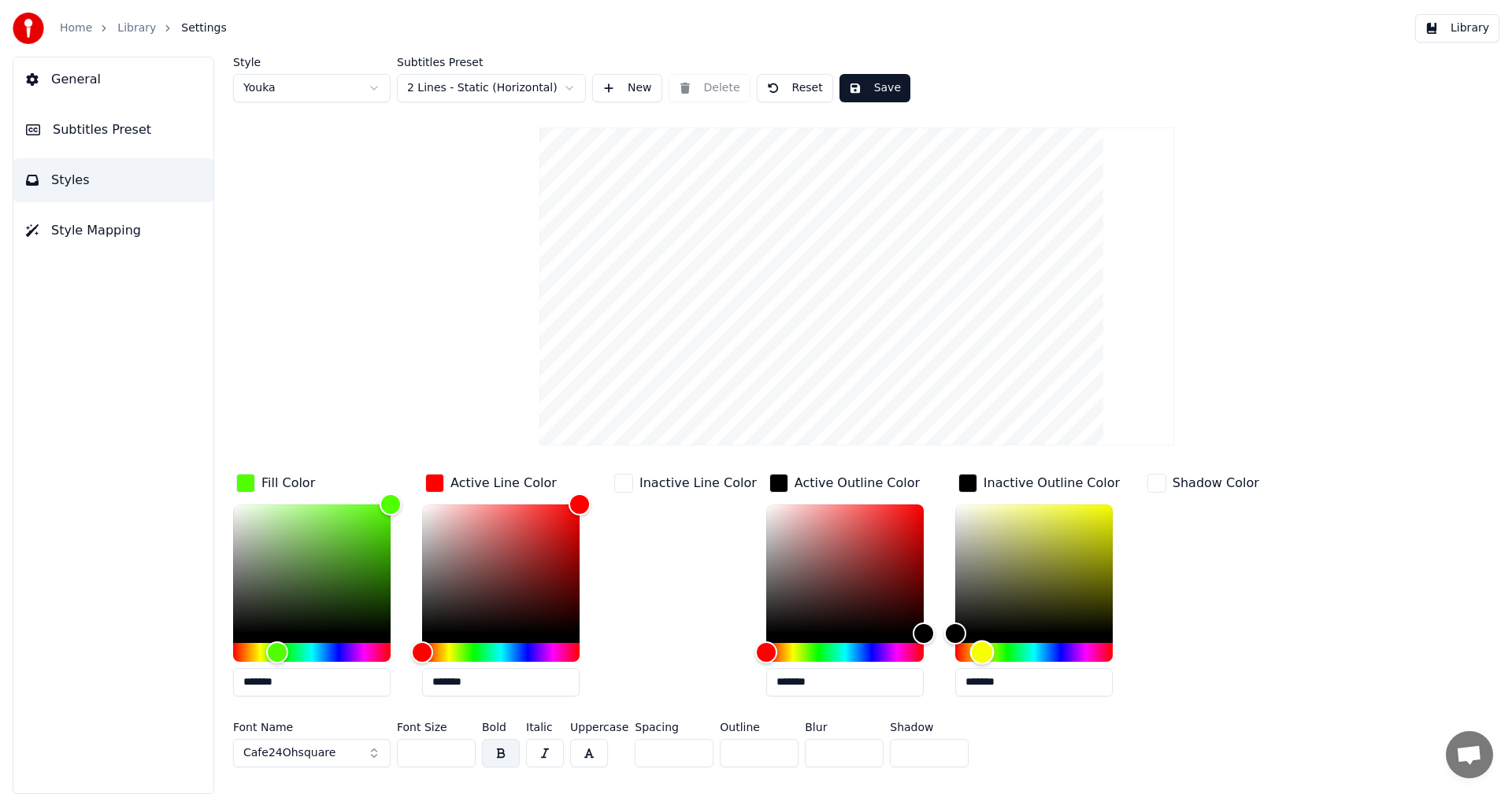
click at [970, 651] on div "Hue" at bounding box center [1034, 652] width 158 height 19
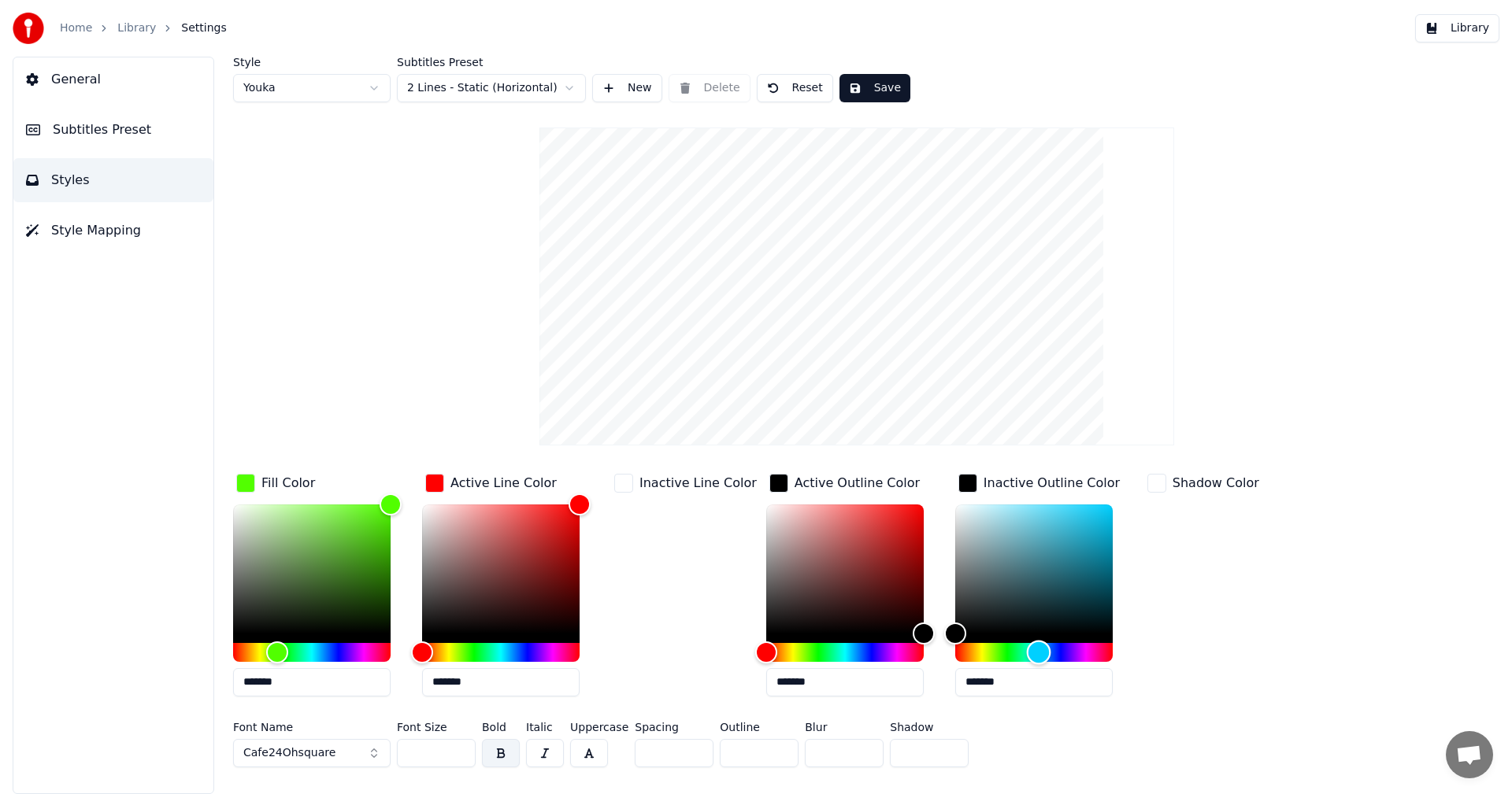
click at [1028, 652] on div "Hue" at bounding box center [1034, 652] width 158 height 19
type input "*******"
drag, startPoint x: 1061, startPoint y: 566, endPoint x: 1174, endPoint y: 492, distance: 135.1
click at [1178, 489] on div "Fill Color ******* Active Line Color ******* Inactive Line Color Active Outline…" at bounding box center [762, 590] width 1058 height 239
click at [958, 482] on div "button" at bounding box center [968, 483] width 19 height 19
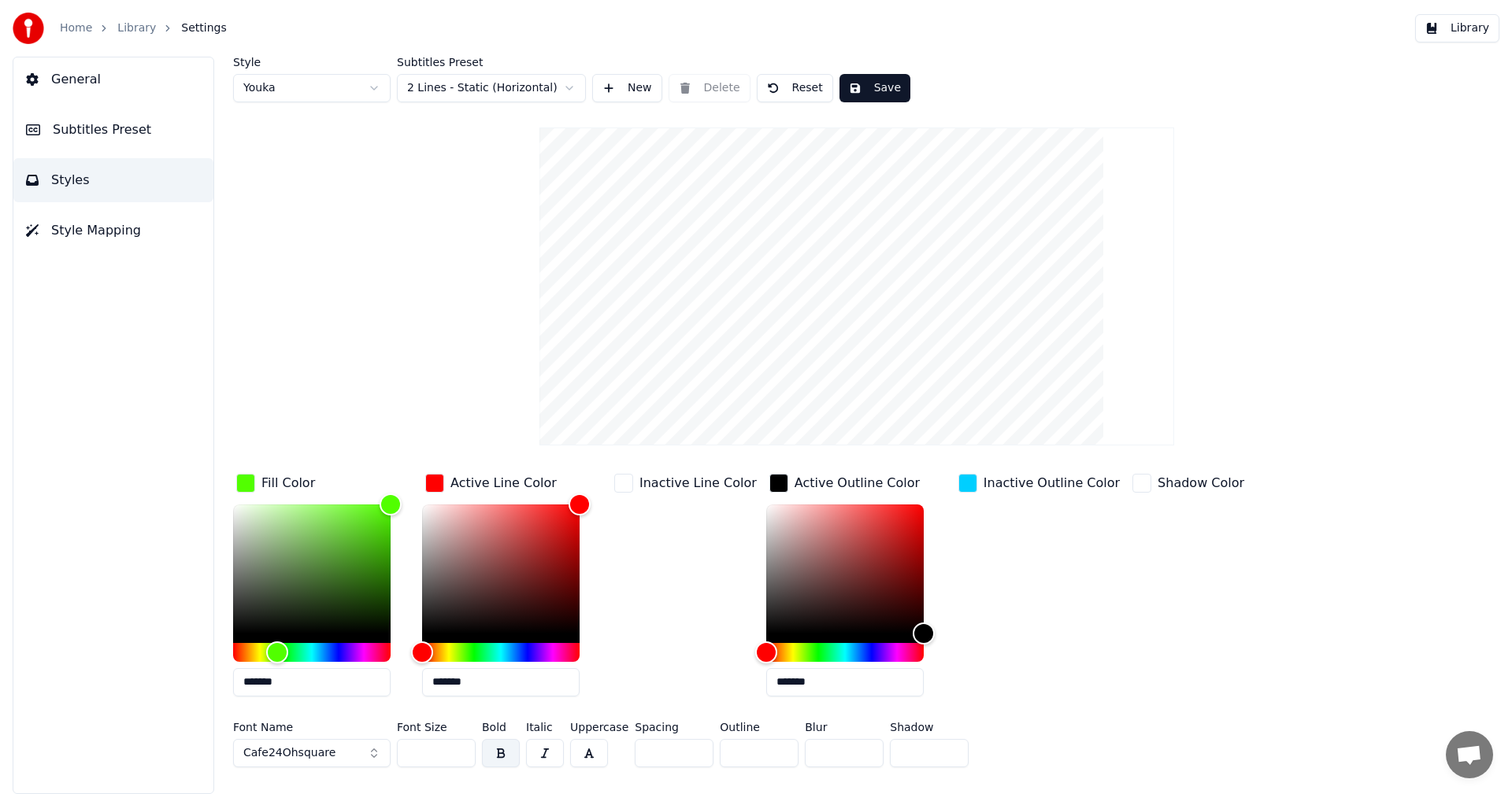
click at [958, 484] on div "button" at bounding box center [968, 483] width 19 height 19
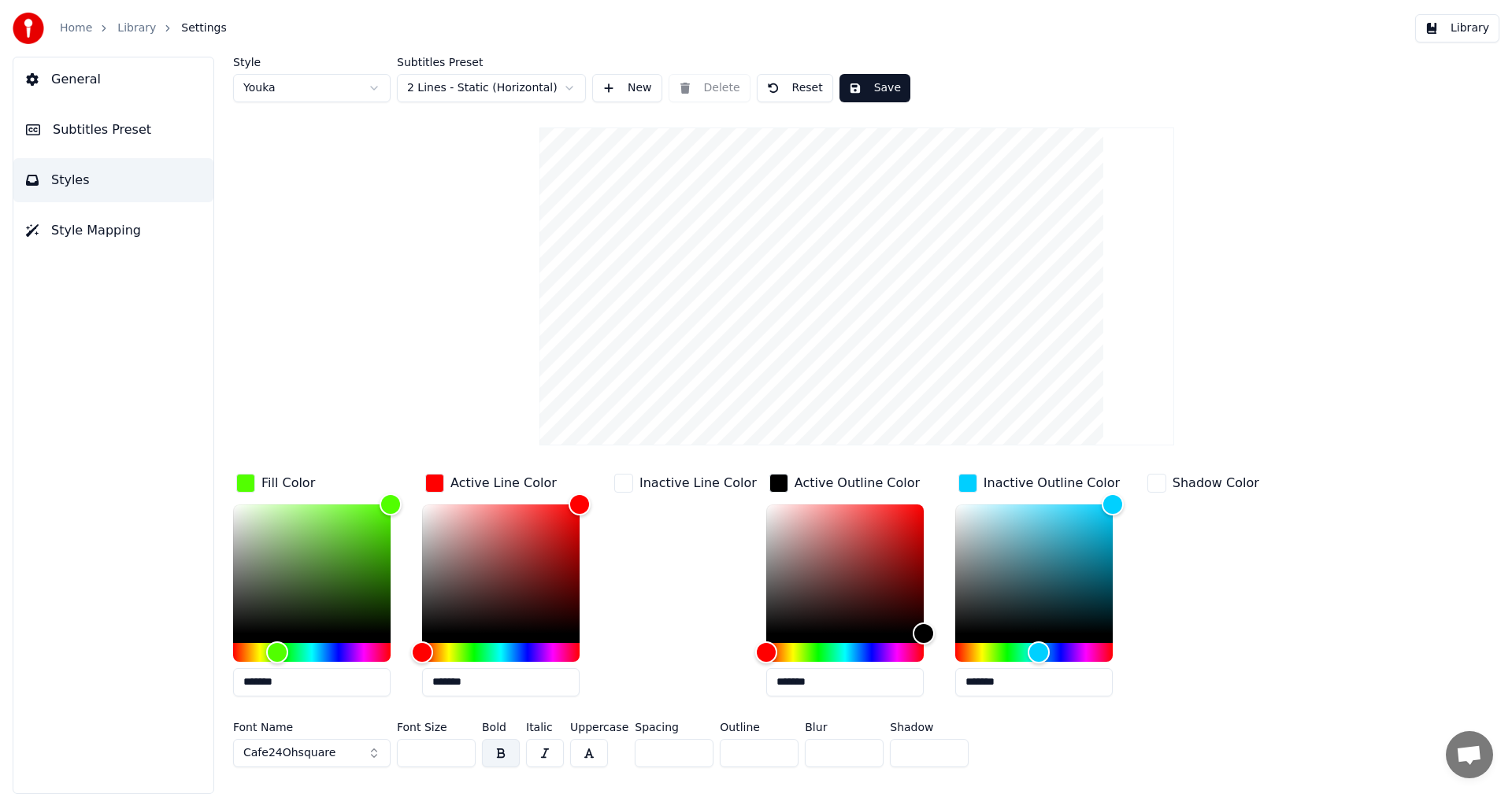
click at [958, 486] on div "button" at bounding box center [968, 483] width 19 height 19
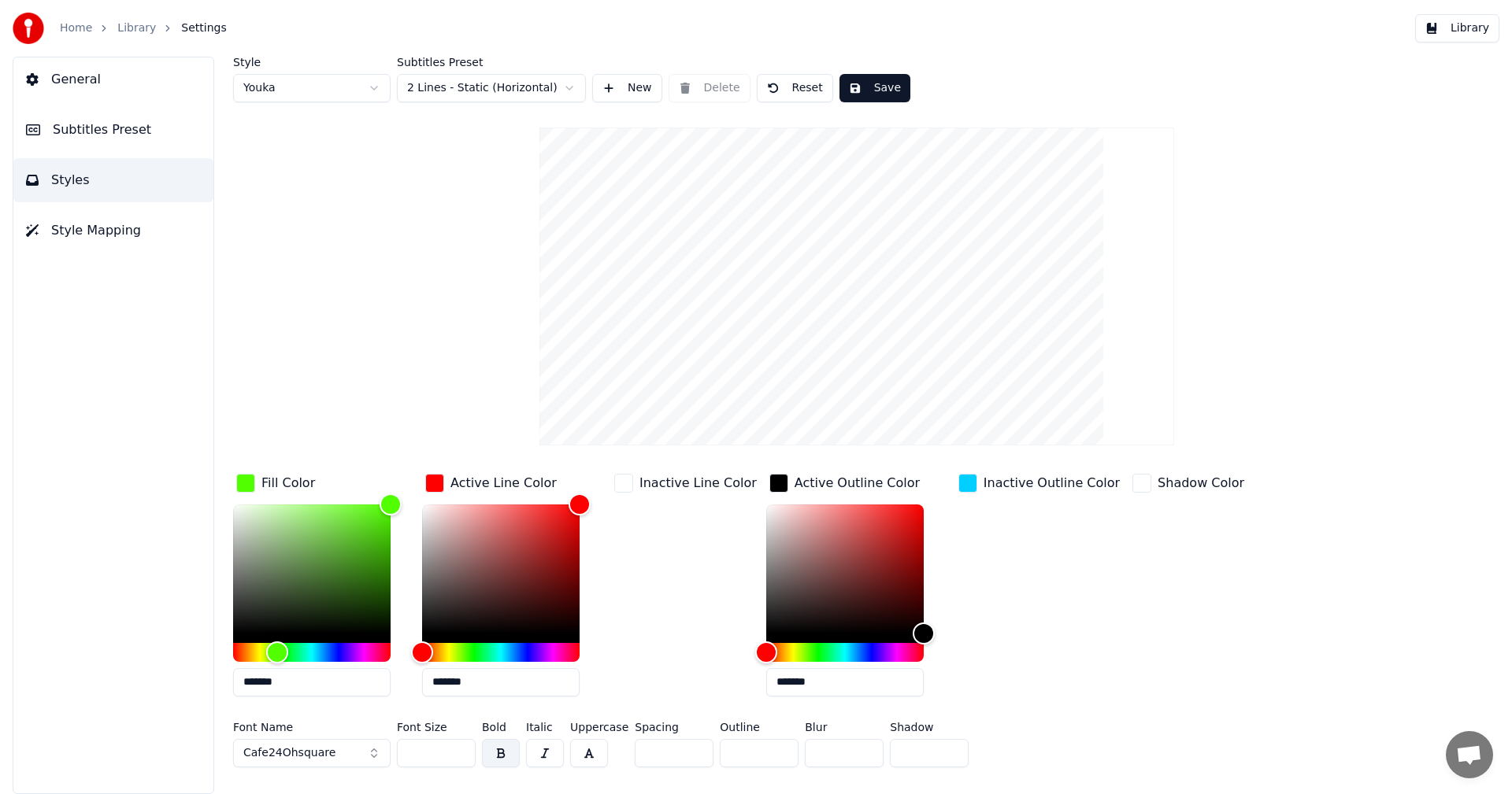
click at [958, 486] on div "button" at bounding box center [968, 483] width 19 height 19
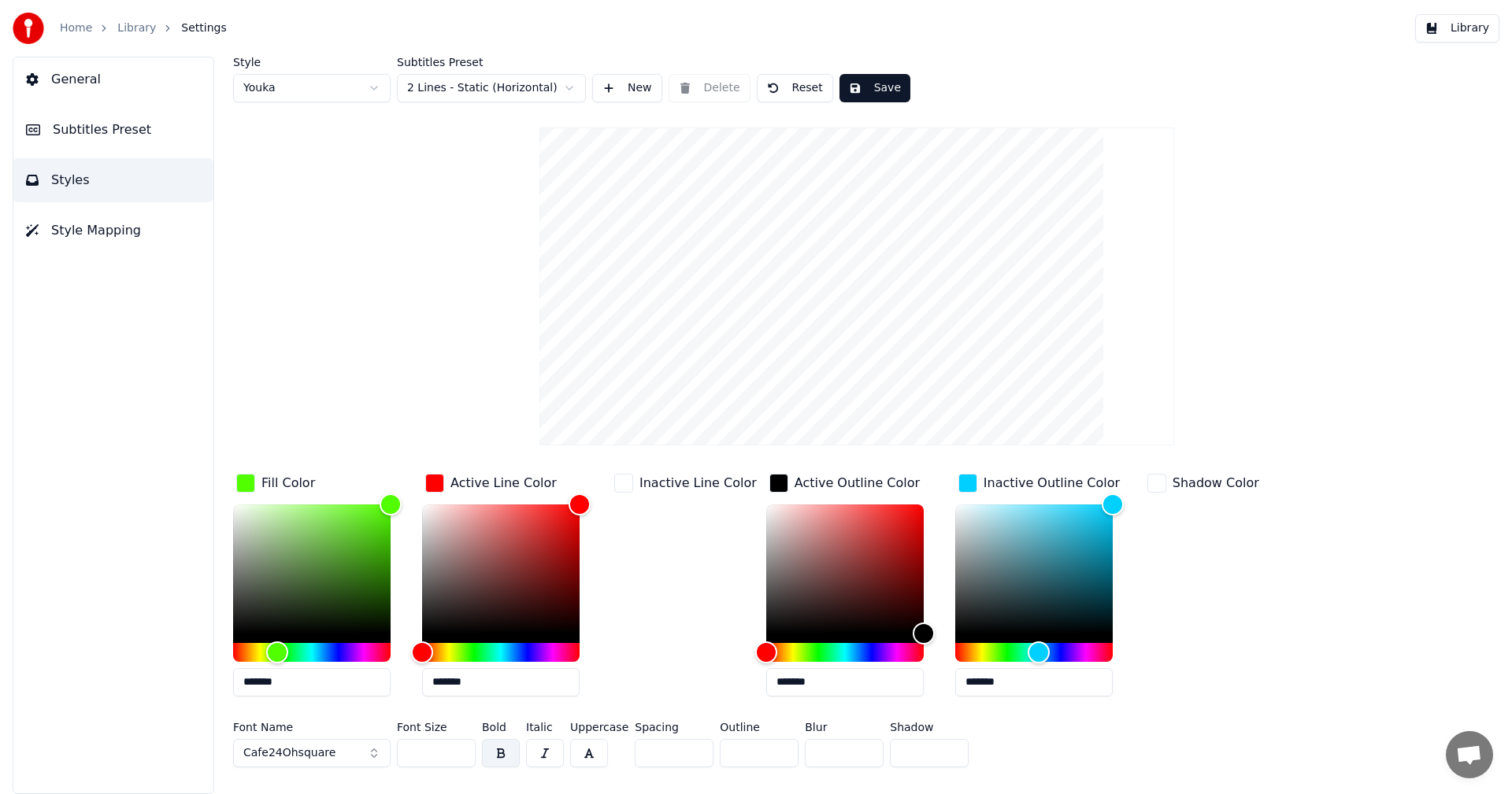
click at [958, 486] on div "button" at bounding box center [968, 483] width 19 height 19
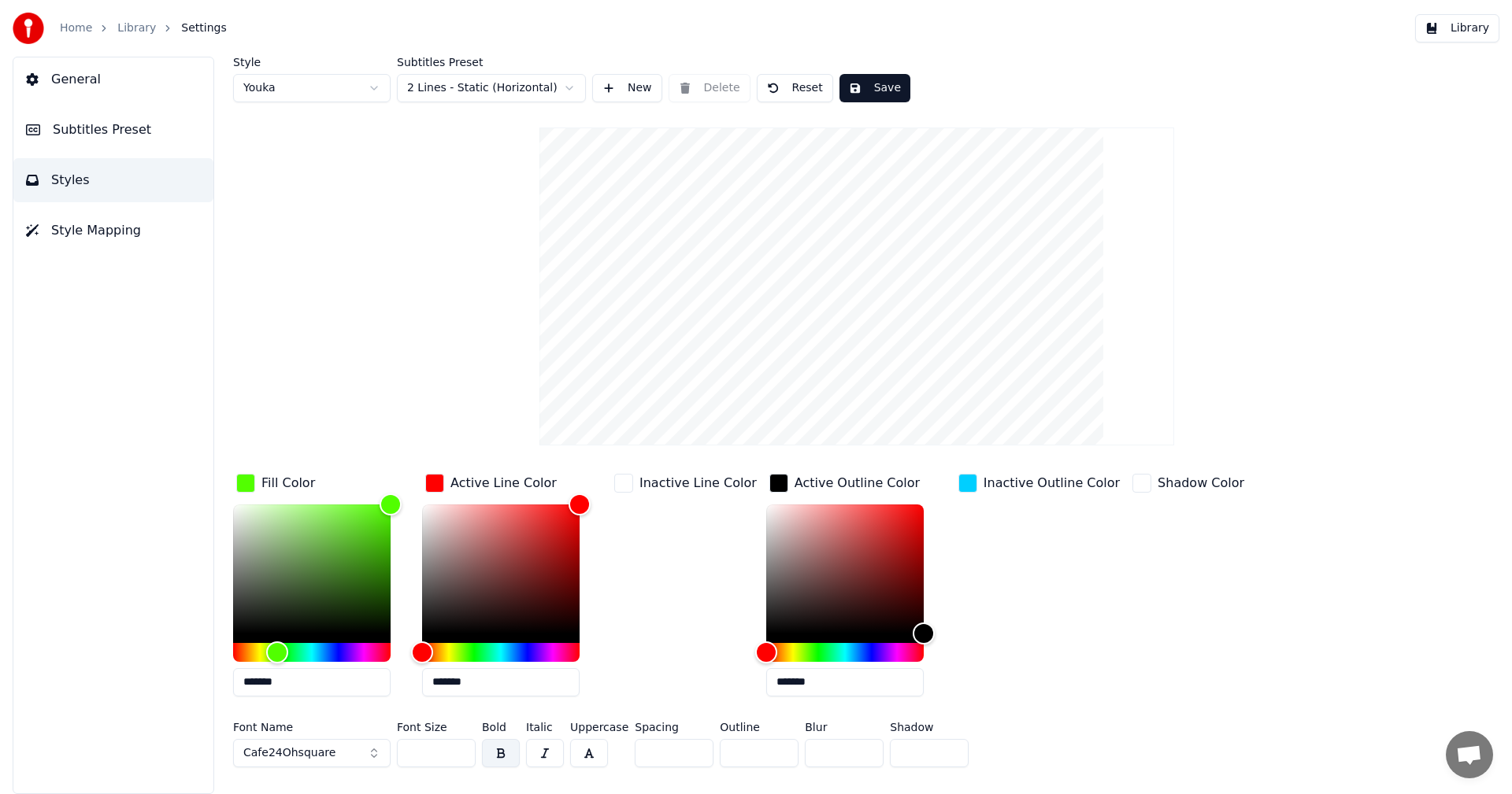
click at [958, 486] on div "button" at bounding box center [968, 483] width 19 height 19
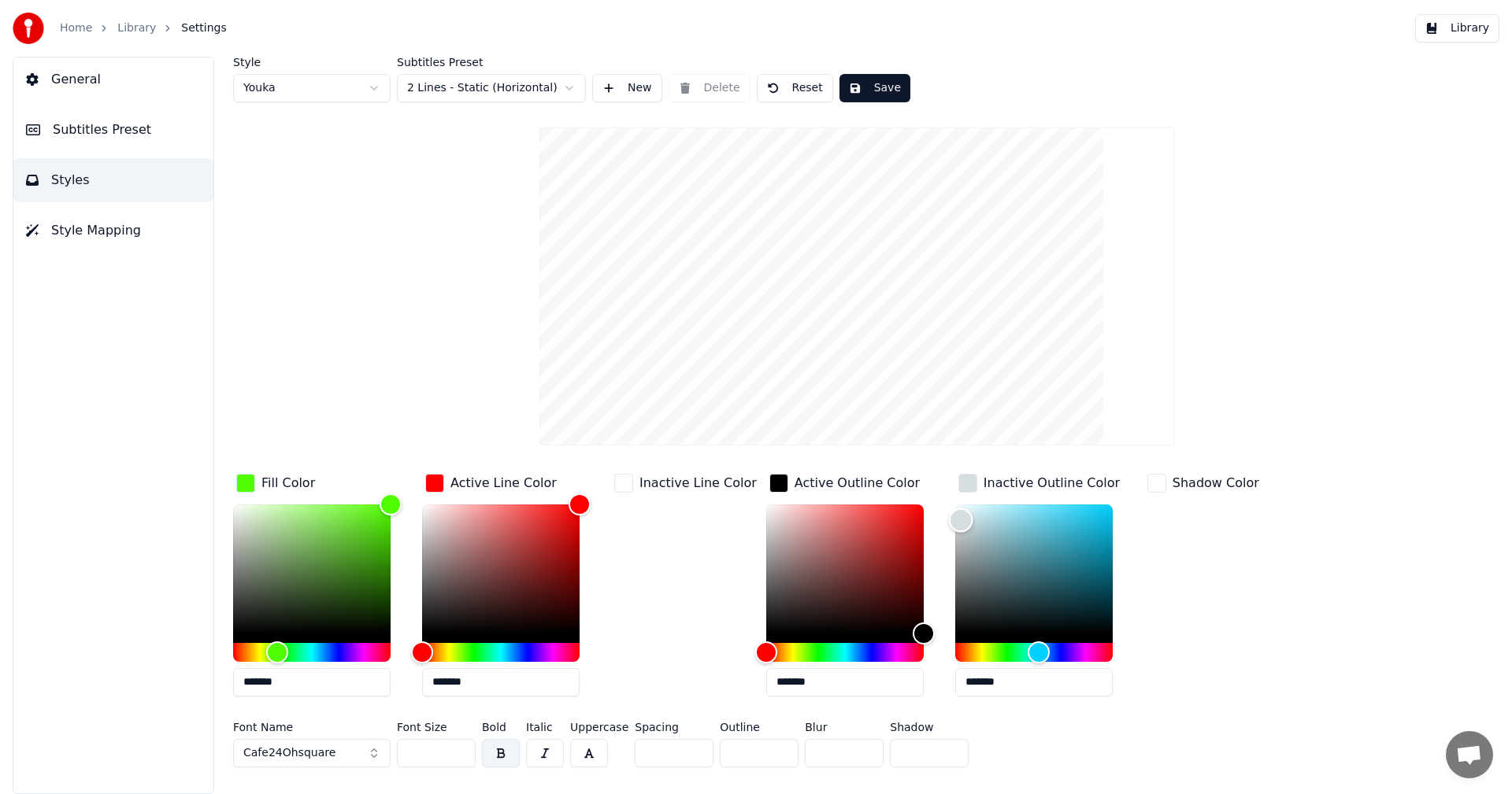
type input "*******"
drag, startPoint x: 969, startPoint y: 575, endPoint x: 926, endPoint y: 448, distance: 134.1
click at [926, 448] on div "Style Youka Subtitles Preset 2 Lines - Static (Horizontal) New Delete Reset Sav…" at bounding box center [856, 415] width 1247 height 717
click at [930, 684] on div "Fill Color ******* Active Line Color ******* Inactive Line Color Active Outline…" at bounding box center [762, 590] width 1058 height 239
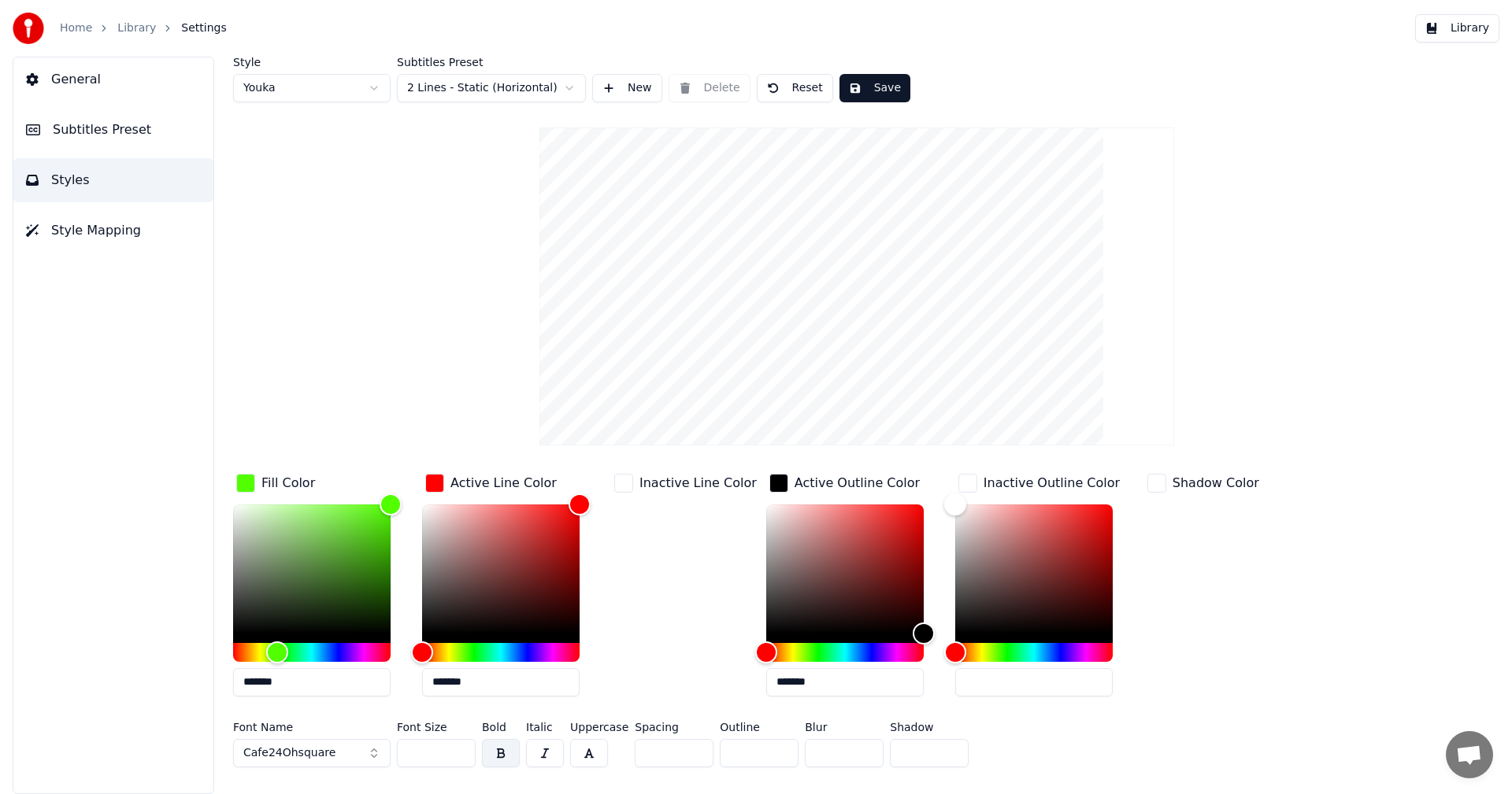
click at [1235, 647] on div "Shadow Color" at bounding box center [1203, 590] width 118 height 239
click at [1147, 479] on div "button" at bounding box center [1156, 483] width 19 height 19
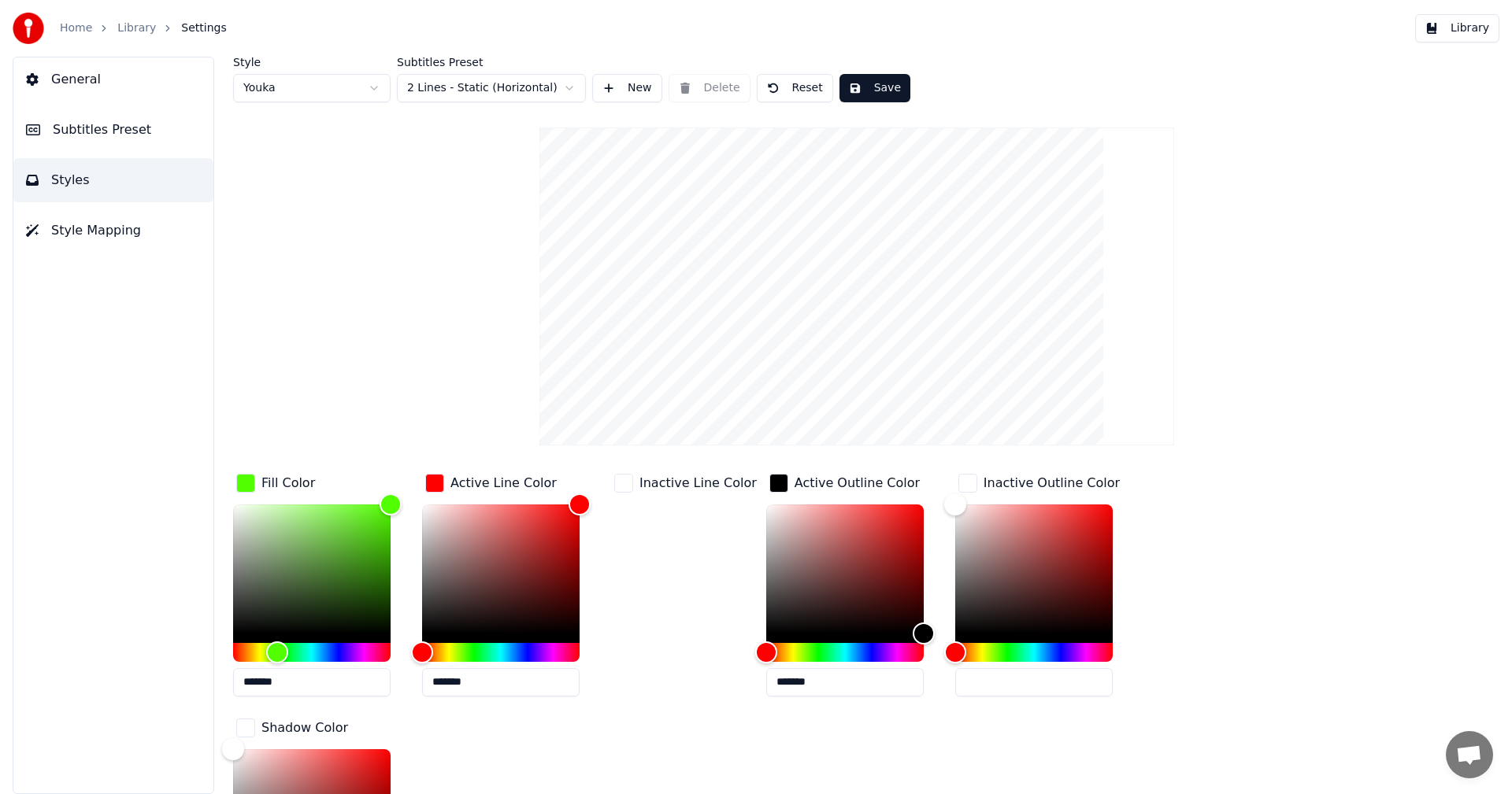
click at [239, 726] on div "button" at bounding box center [246, 728] width 19 height 19
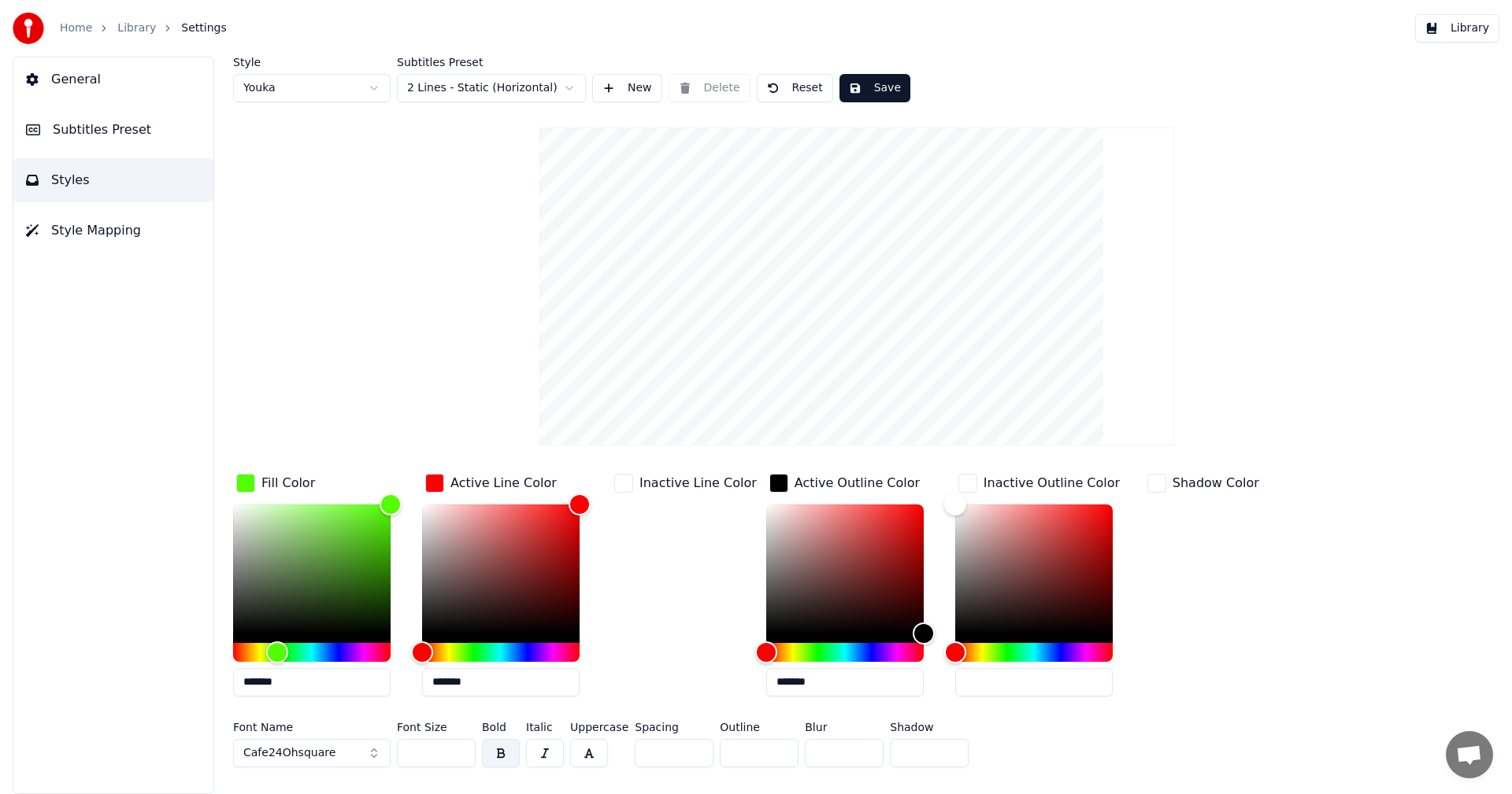
click at [632, 487] on div "button" at bounding box center [624, 483] width 19 height 19
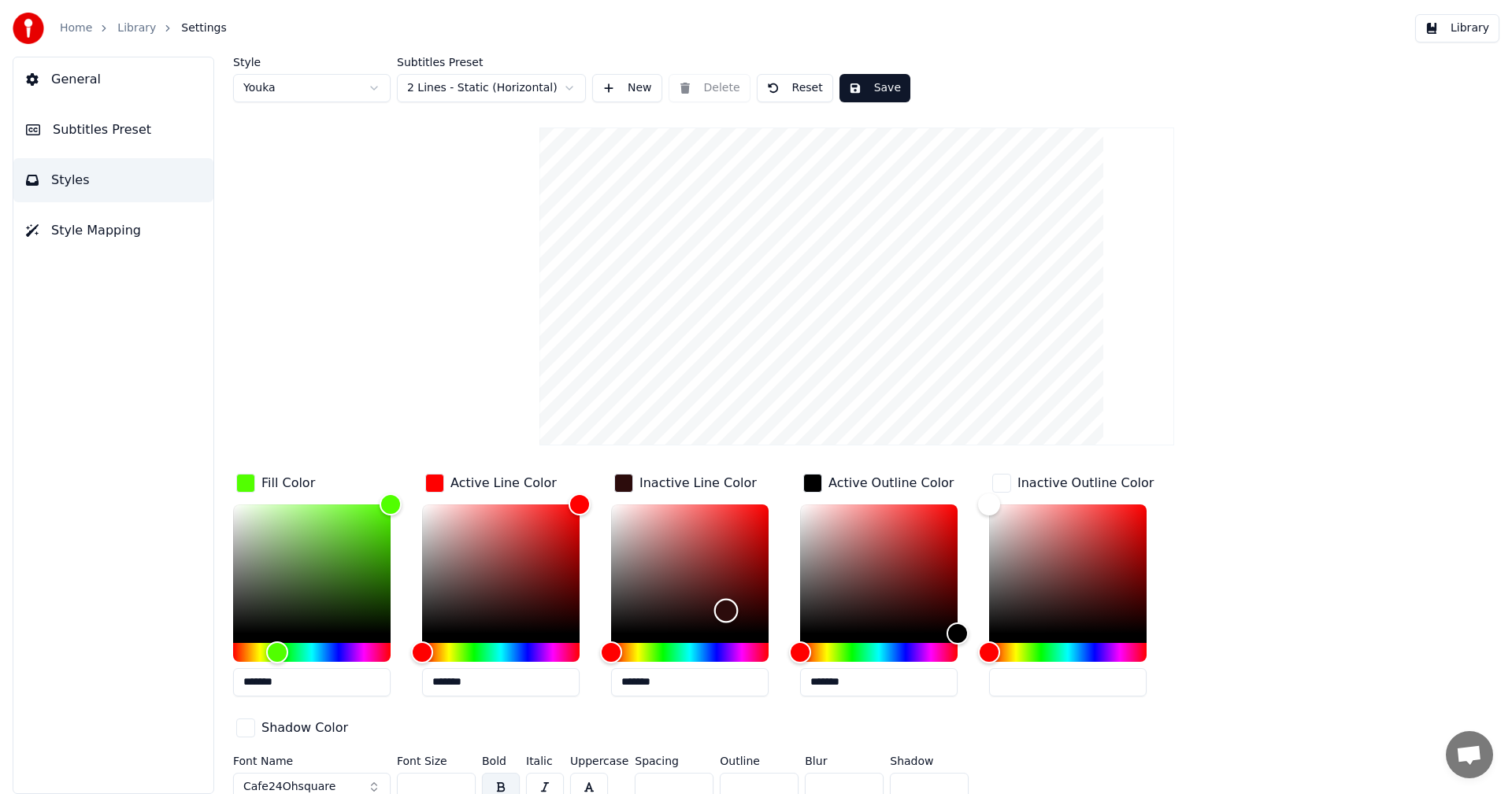
drag, startPoint x: 690, startPoint y: 532, endPoint x: 726, endPoint y: 610, distance: 85.9
click at [726, 610] on div "Color" at bounding box center [689, 569] width 158 height 129
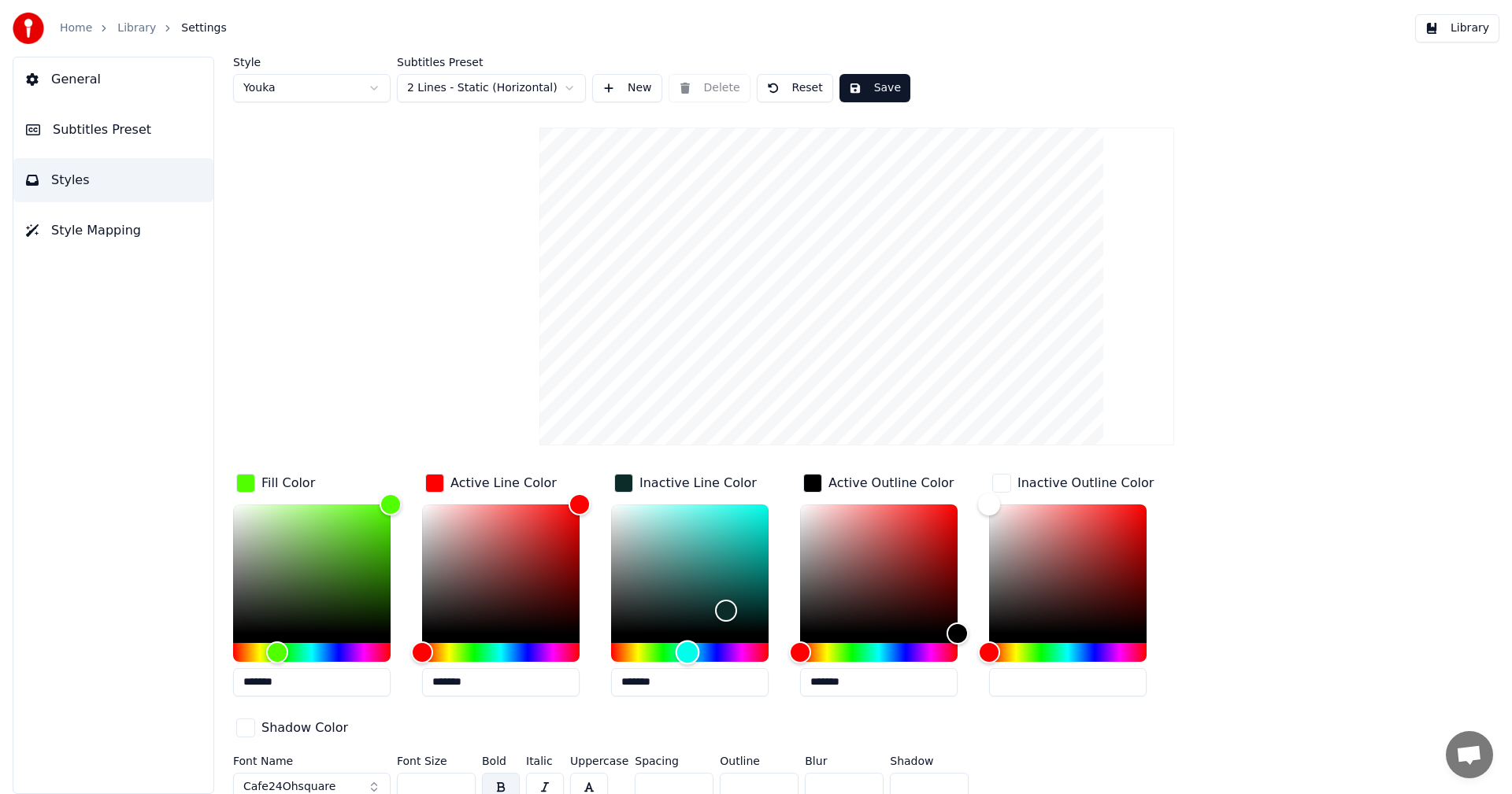
click at [687, 651] on div "Hue" at bounding box center [689, 652] width 158 height 19
drag, startPoint x: 735, startPoint y: 504, endPoint x: 738, endPoint y: 496, distance: 8.5
click at [738, 505] on div "Color" at bounding box center [689, 569] width 158 height 129
drag, startPoint x: 749, startPoint y: 520, endPoint x: 793, endPoint y: 508, distance: 45.6
click at [793, 508] on div "*******" at bounding box center [702, 603] width 182 height 198
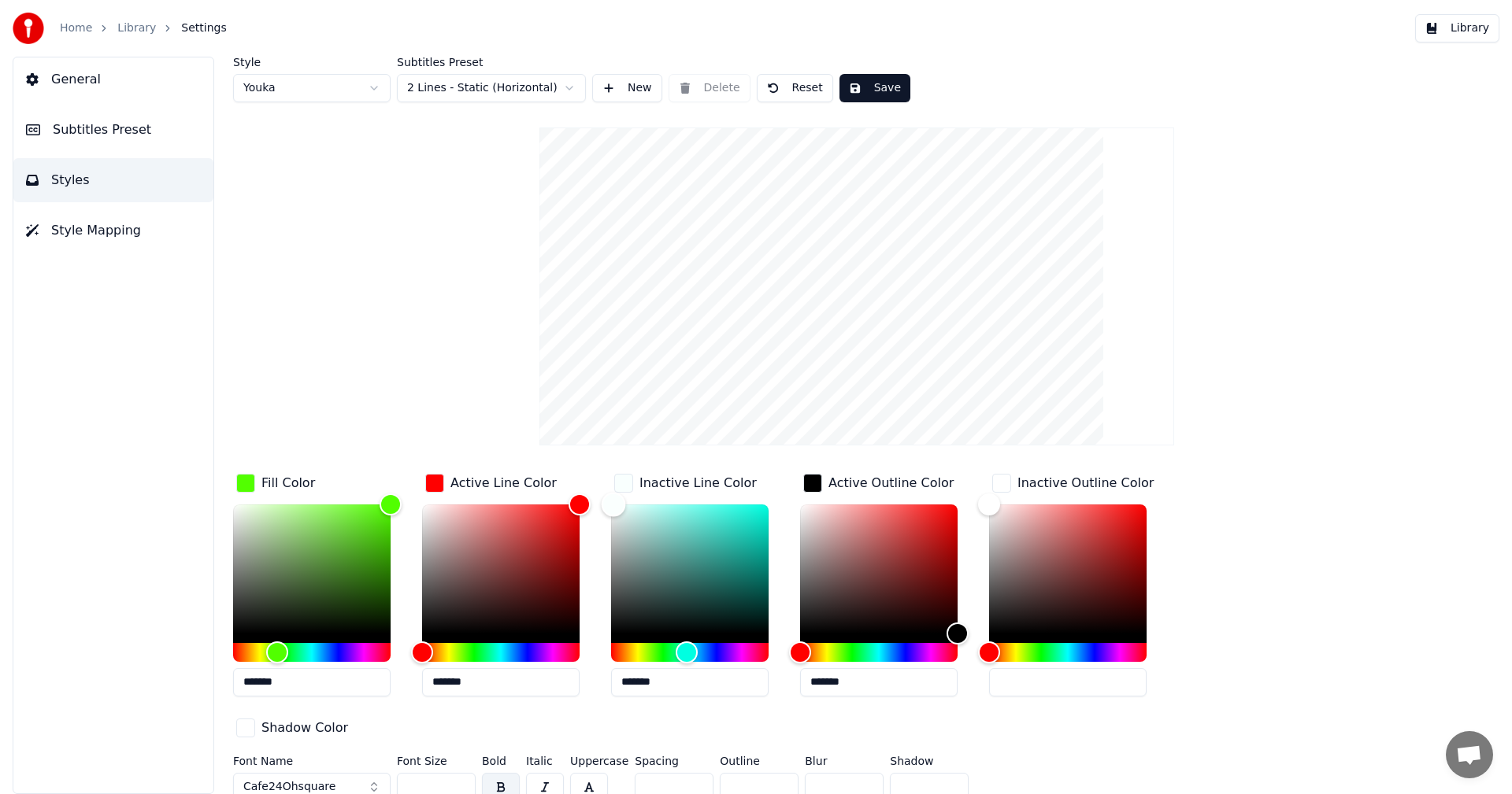
type input "*******"
drag, startPoint x: 678, startPoint y: 546, endPoint x: 606, endPoint y: 483, distance: 95.7
click at [606, 483] on div "Fill Color ******* Active Line Color ******* Inactive Line Color ******* Active…" at bounding box center [762, 607] width 1058 height 273
click at [549, 650] on div "Hue" at bounding box center [500, 652] width 158 height 19
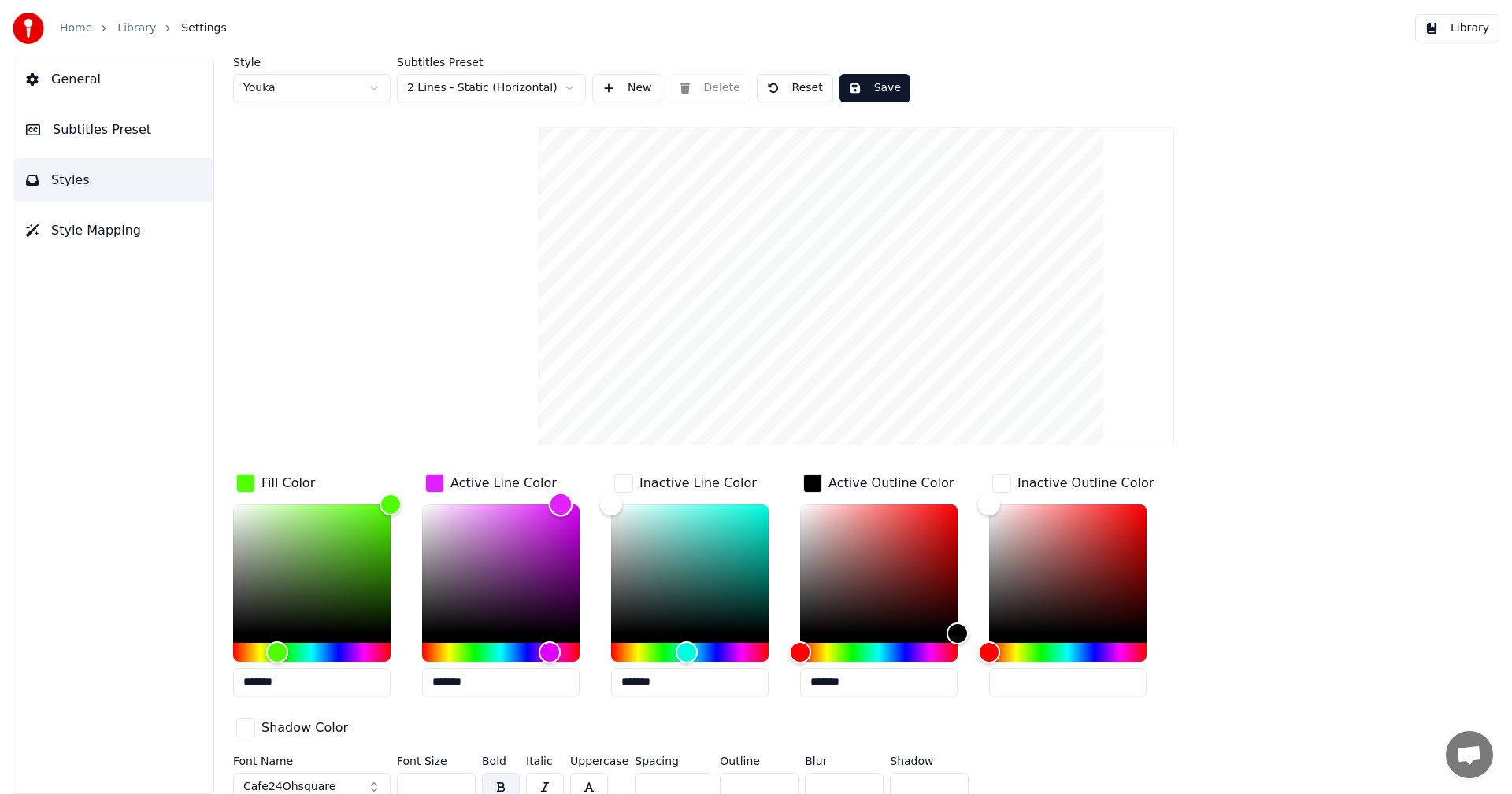
drag, startPoint x: 530, startPoint y: 542, endPoint x: 560, endPoint y: 428, distance: 117.9
click at [560, 428] on div "Style Youka Subtitles Preset 2 Lines - Static (Horizontal) New Delete Reset Sav…" at bounding box center [856, 432] width 1247 height 751
drag, startPoint x: 502, startPoint y: 527, endPoint x: 410, endPoint y: 472, distance: 107.2
click at [410, 472] on div "Fill Color ******* Active Line Color ******* Inactive Line Color ******* Active…" at bounding box center [762, 607] width 1058 height 273
click at [479, 510] on div "Color" at bounding box center [500, 569] width 158 height 129
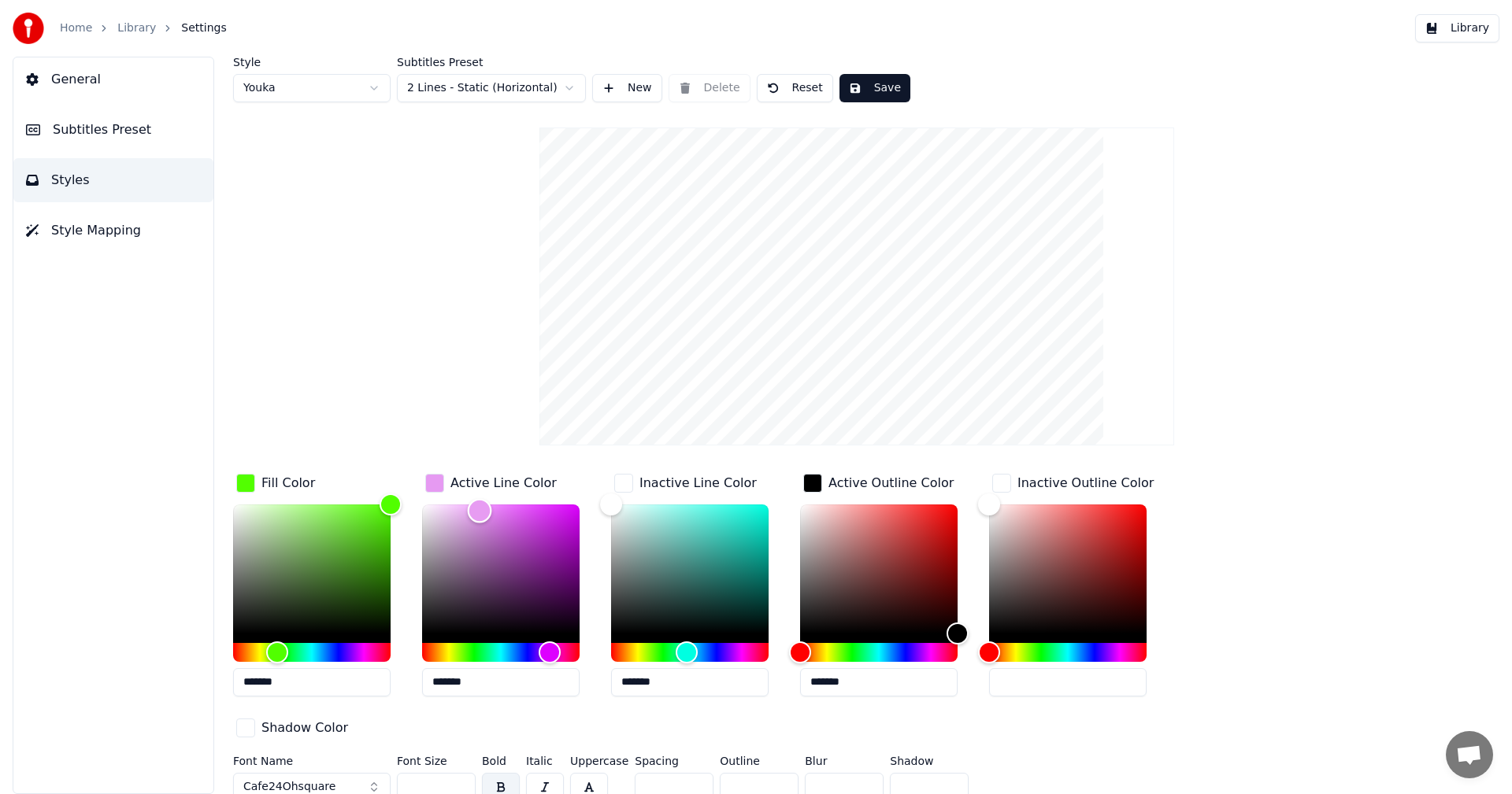
click at [500, 573] on div "Color" at bounding box center [500, 569] width 158 height 129
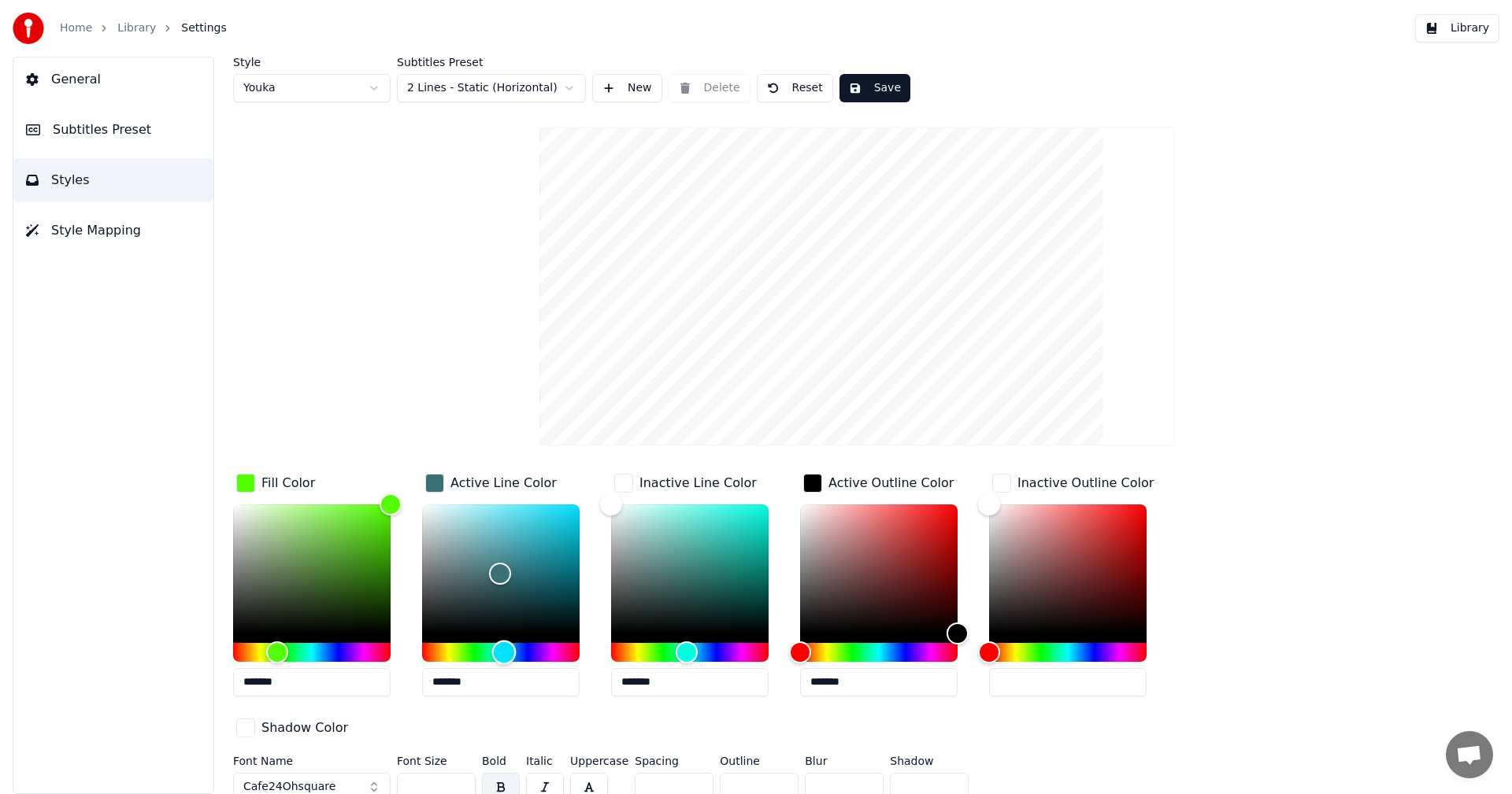
drag, startPoint x: 480, startPoint y: 651, endPoint x: 504, endPoint y: 651, distance: 24.0
click at [504, 651] on div "Hue" at bounding box center [500, 652] width 158 height 19
drag, startPoint x: 527, startPoint y: 563, endPoint x: 626, endPoint y: 440, distance: 157.9
click at [626, 440] on div "Style Youka Subtitles Preset 2 Lines - Static (Horizontal) New Delete Reset Sav…" at bounding box center [856, 432] width 1247 height 751
click at [289, 685] on input "*******" at bounding box center [311, 683] width 158 height 29
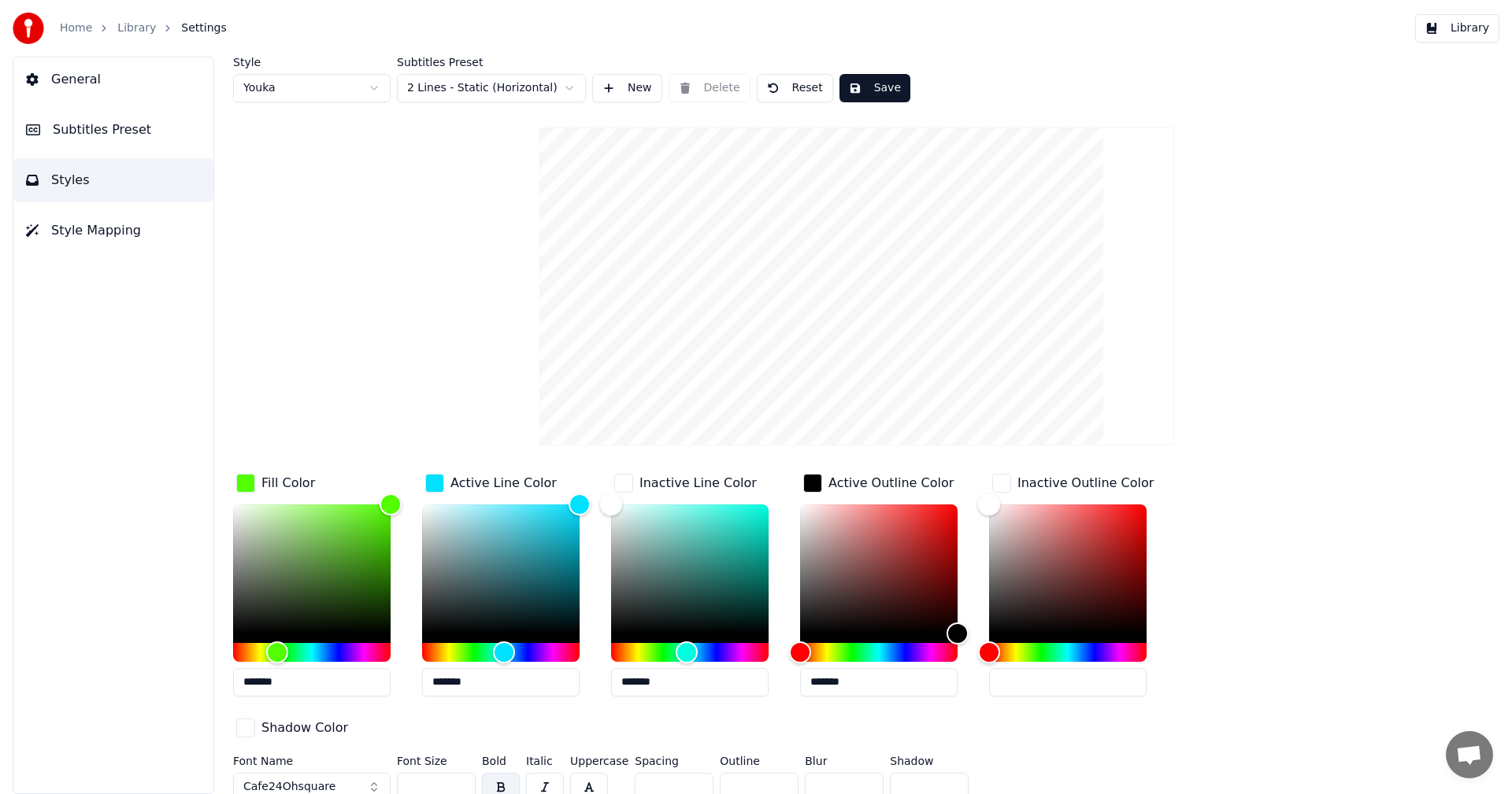
click at [289, 685] on input "*******" at bounding box center [311, 683] width 158 height 29
click at [480, 682] on input "*******" at bounding box center [500, 683] width 158 height 29
paste input "text"
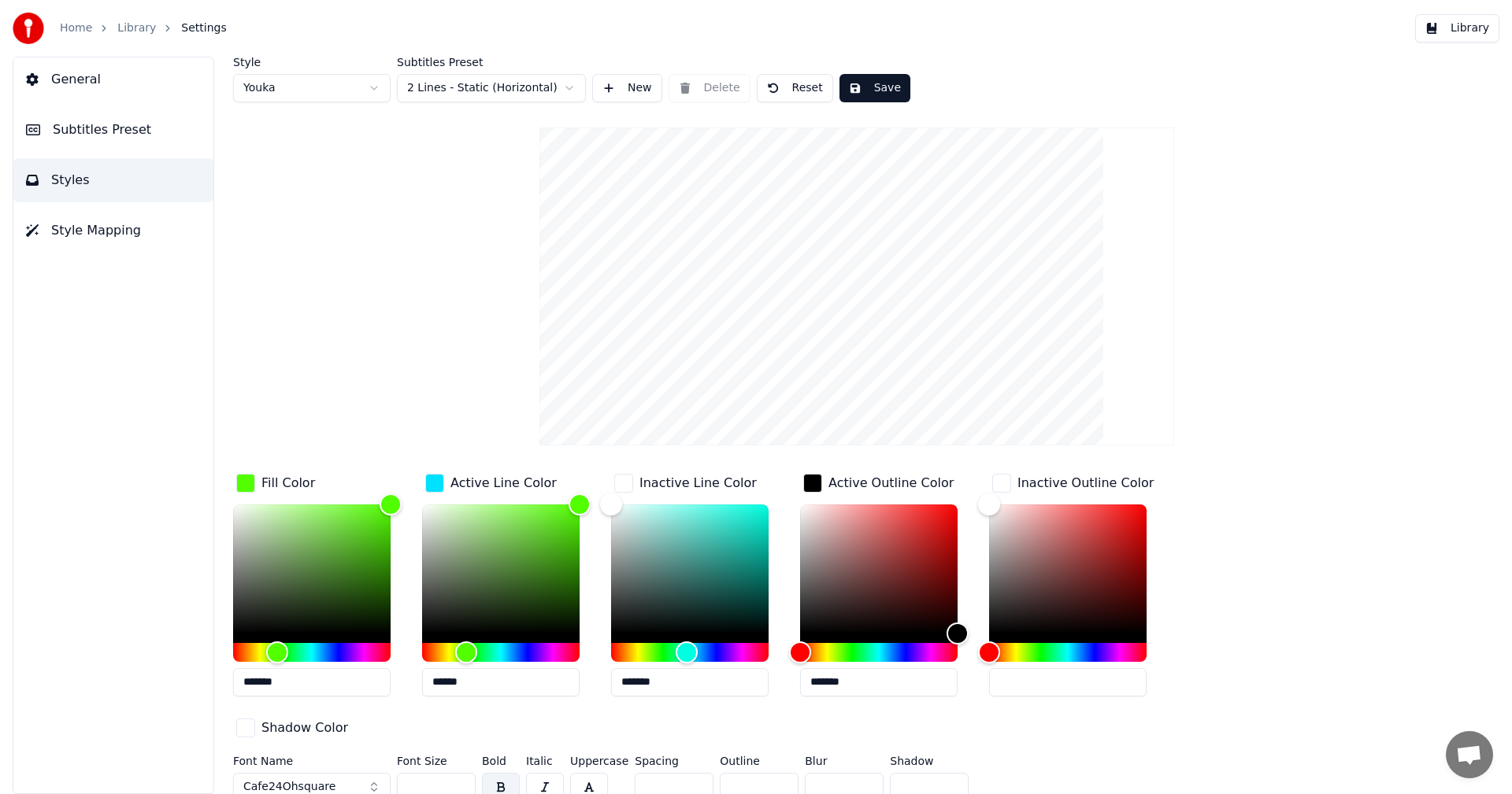
type input "******"
click at [249, 483] on div "button" at bounding box center [246, 483] width 19 height 19
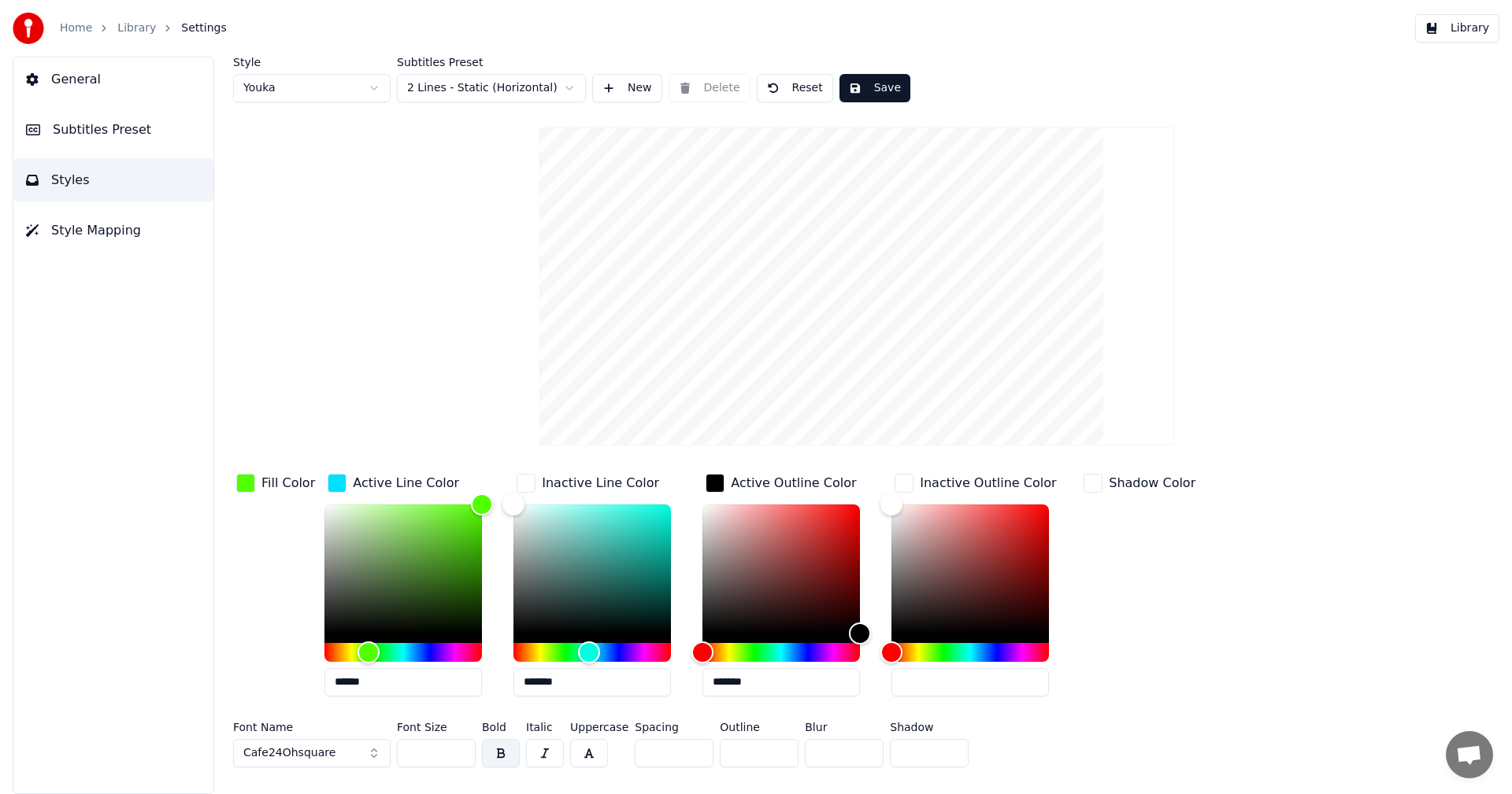
click at [249, 484] on div "button" at bounding box center [246, 483] width 19 height 19
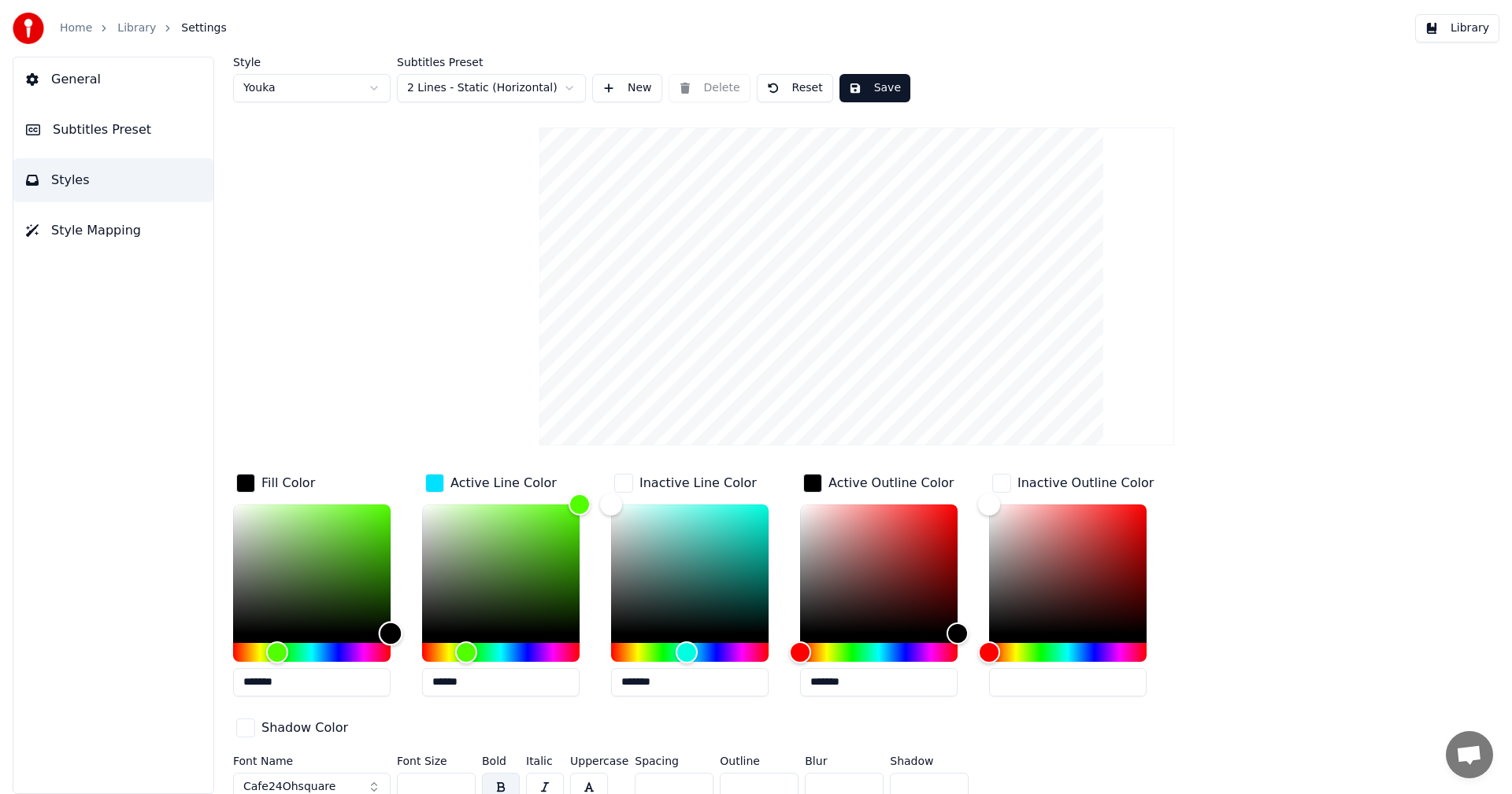
drag, startPoint x: 319, startPoint y: 542, endPoint x: 384, endPoint y: 645, distance: 121.8
click at [384, 634] on div "Color" at bounding box center [311, 569] width 158 height 129
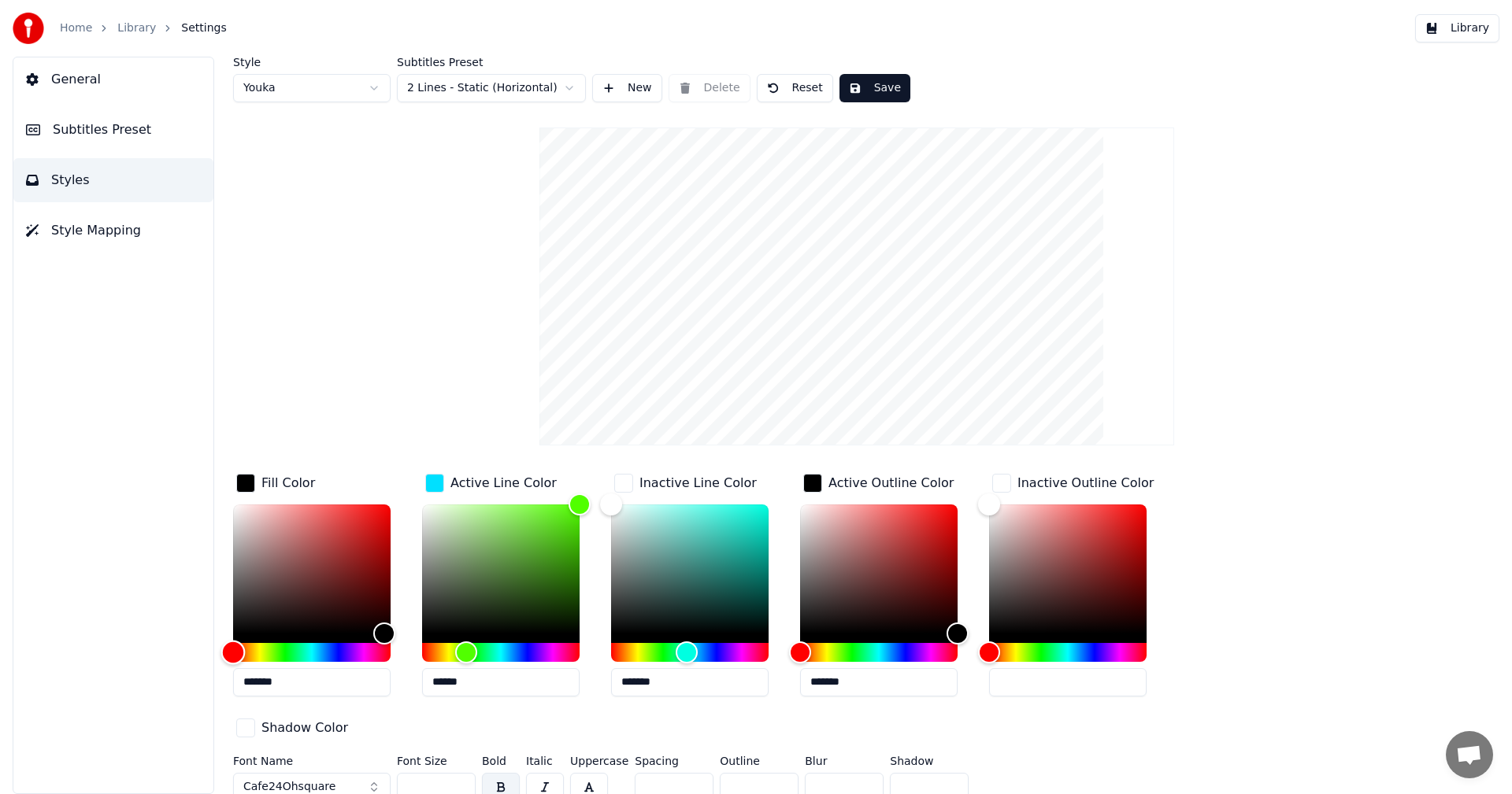
drag, startPoint x: 381, startPoint y: 654, endPoint x: 229, endPoint y: 651, distance: 152.0
click at [233, 651] on div "Hue" at bounding box center [311, 652] width 158 height 19
drag, startPoint x: 381, startPoint y: 523, endPoint x: 429, endPoint y: 454, distance: 84.1
click at [429, 454] on div "Style Youka Subtitles Preset 2 Lines - Static (Horizontal) New Delete Reset Sav…" at bounding box center [856, 432] width 1247 height 751
click at [318, 656] on div "Hue" at bounding box center [311, 652] width 158 height 19
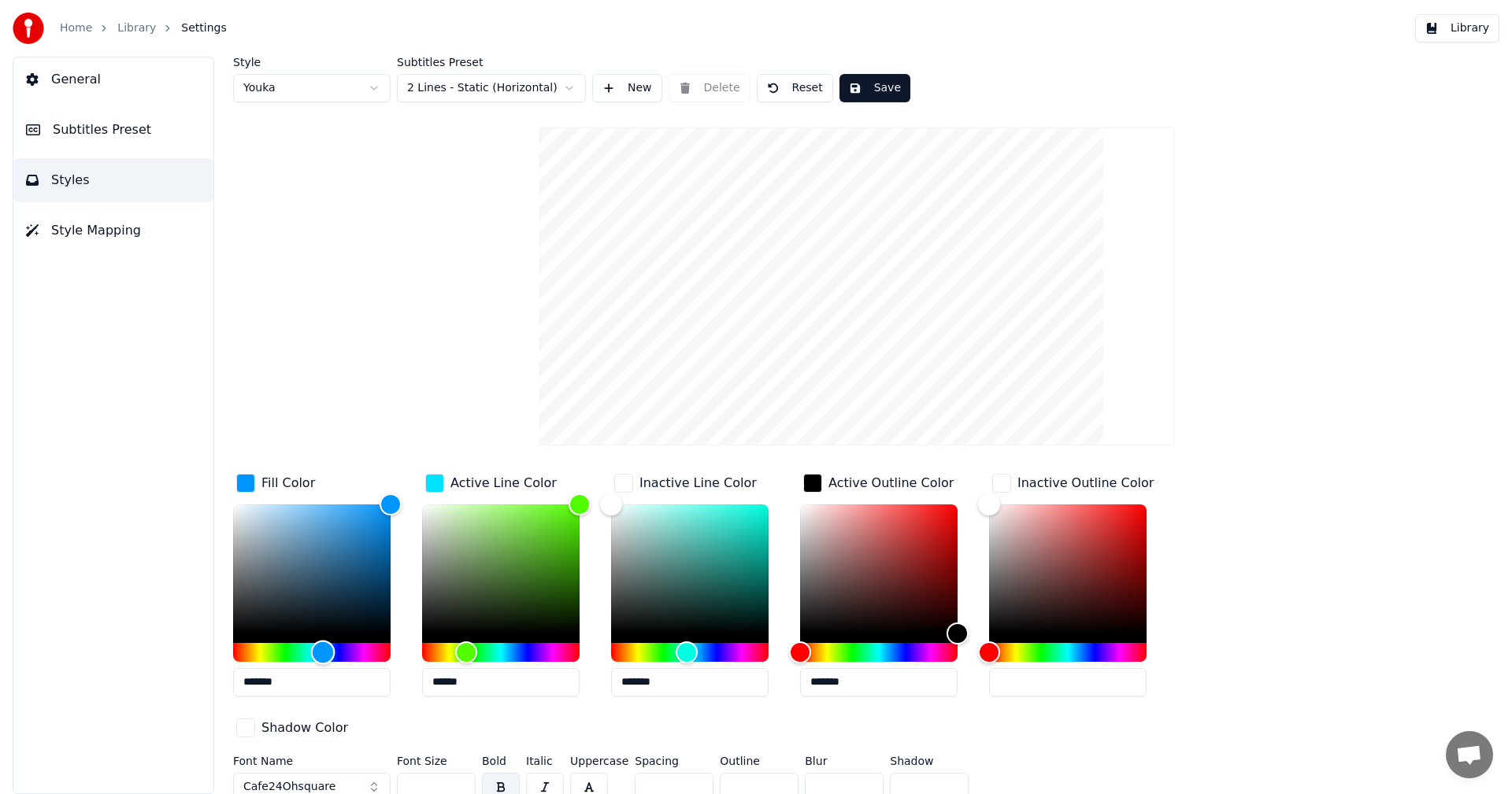
click at [323, 656] on div "Hue" at bounding box center [323, 652] width 24 height 24
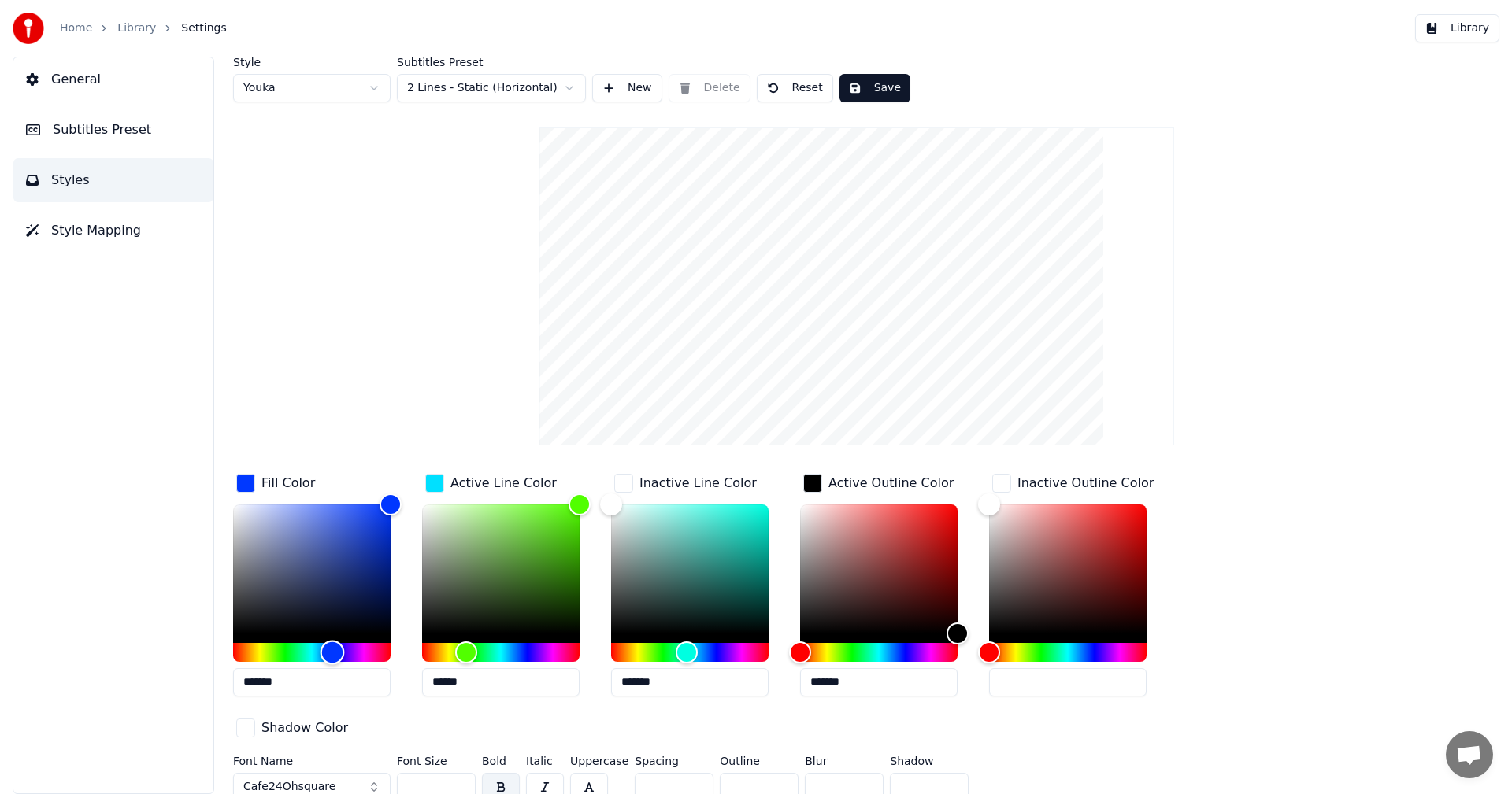
click at [332, 656] on div "Hue" at bounding box center [332, 652] width 24 height 24
click at [337, 654] on div "Hue" at bounding box center [332, 652] width 24 height 24
click at [328, 654] on div "Hue" at bounding box center [328, 652] width 24 height 24
drag, startPoint x: 287, startPoint y: 562, endPoint x: 229, endPoint y: 477, distance: 102.9
click at [229, 477] on div "Style Youka Subtitles Preset 2 Lines - Static (Horizontal) New Delete Reset Sav…" at bounding box center [856, 425] width 1310 height 737
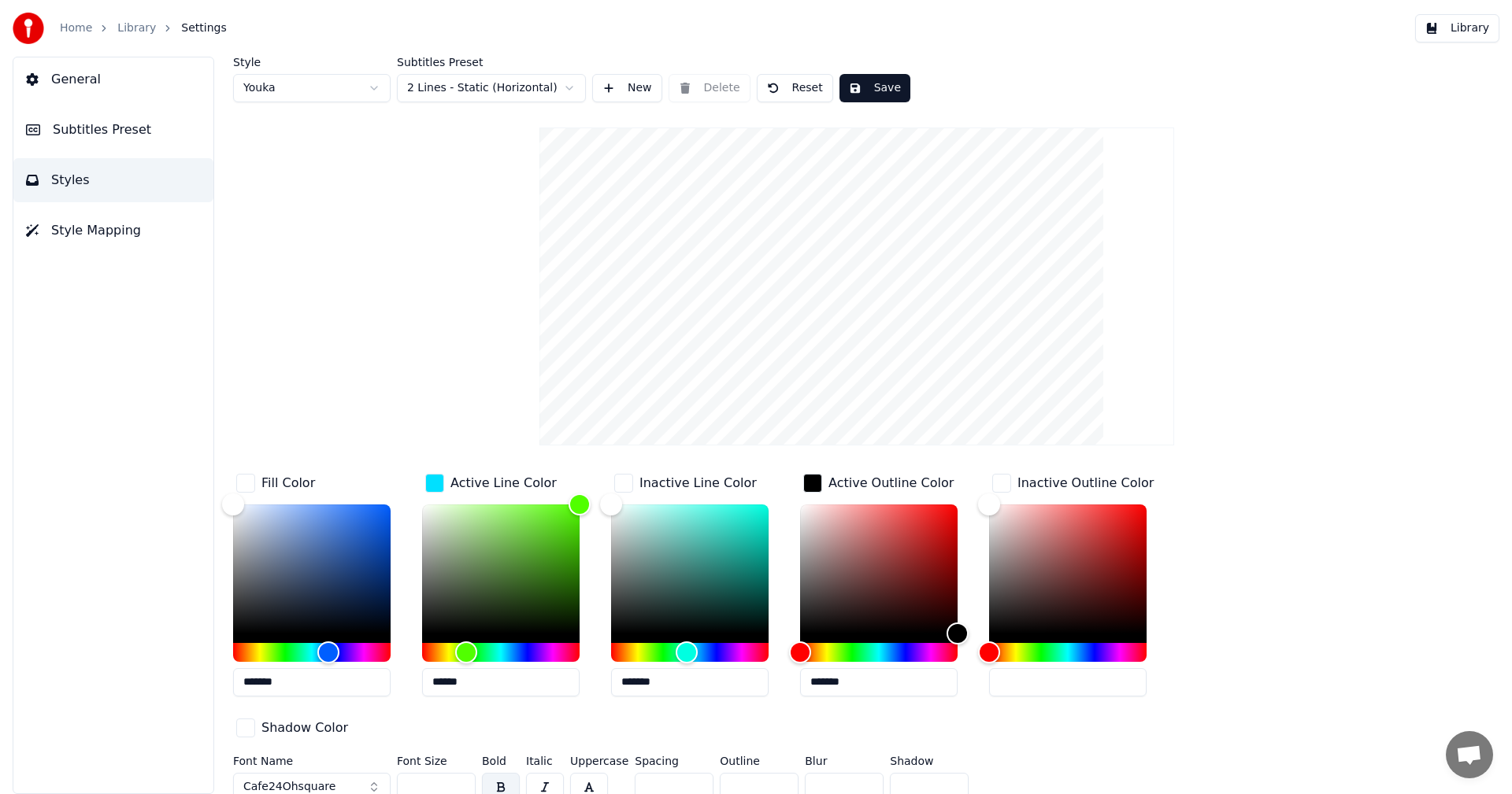
click at [294, 678] on input "*******" at bounding box center [311, 683] width 158 height 29
paste input "text"
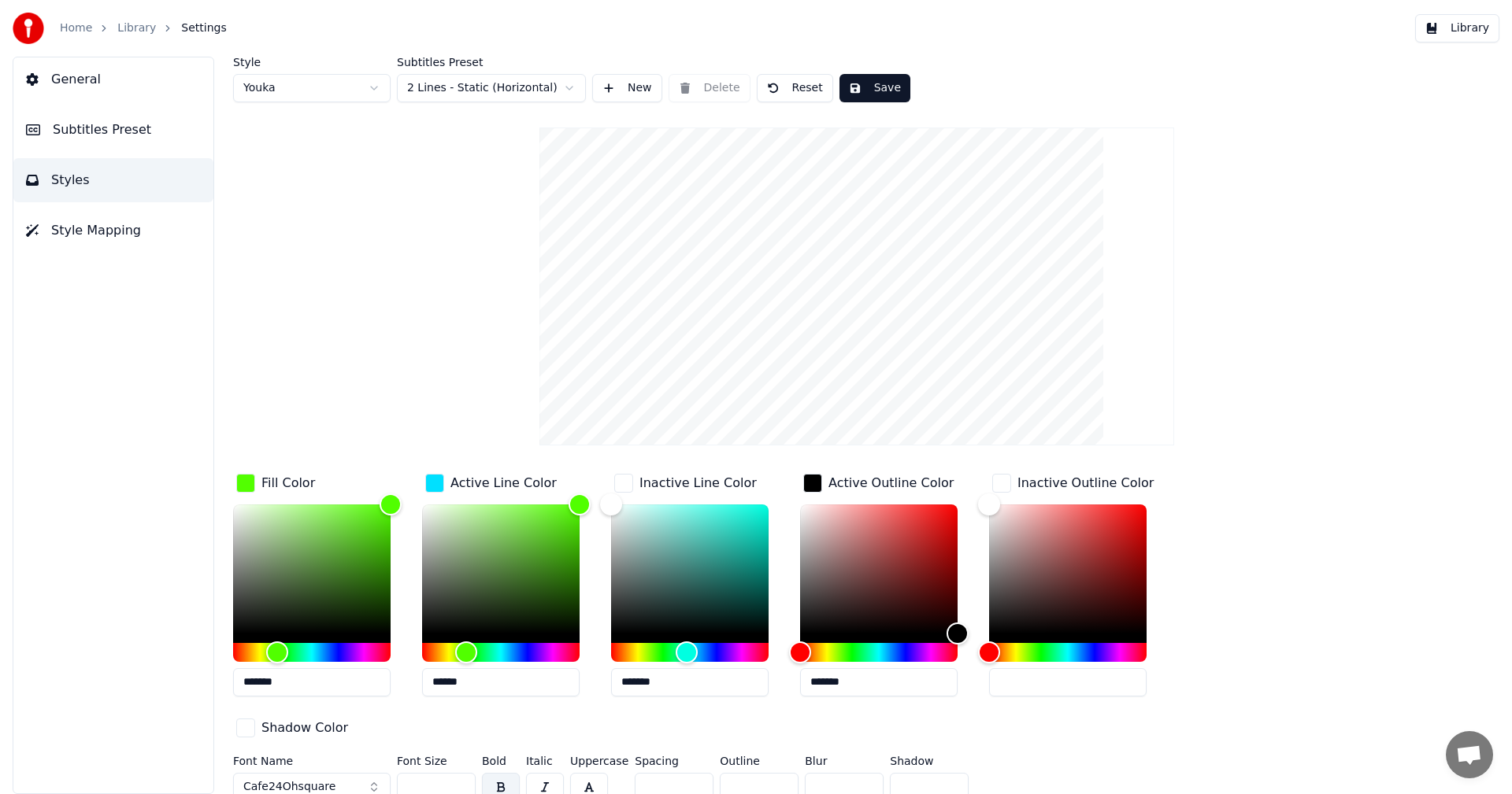
type input "*******"
click at [470, 689] on input "******" at bounding box center [500, 683] width 158 height 29
drag, startPoint x: 446, startPoint y: 511, endPoint x: 451, endPoint y: 500, distance: 12.1
click at [451, 505] on div "Color" at bounding box center [500, 569] width 158 height 129
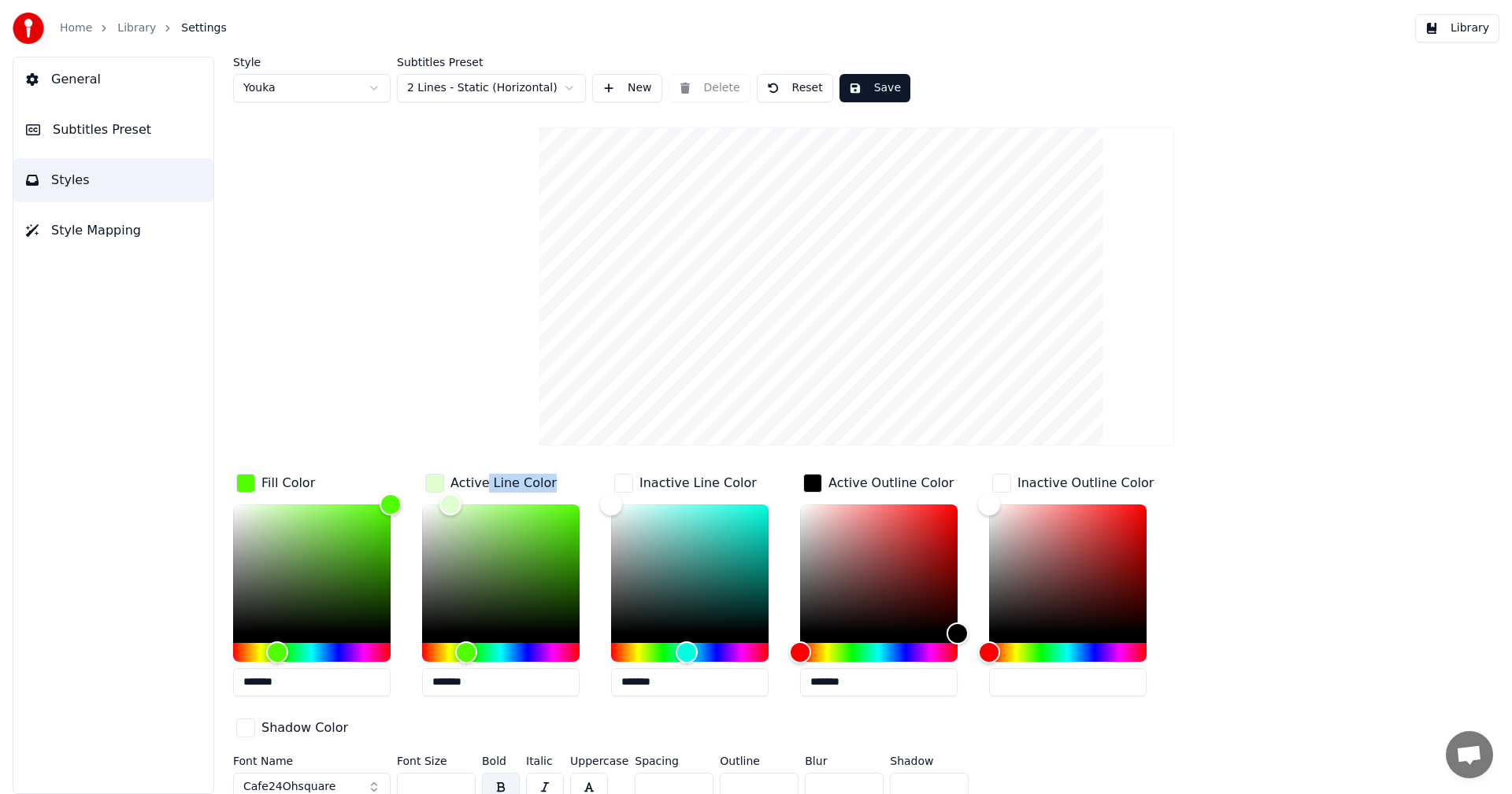
drag, startPoint x: 467, startPoint y: 502, endPoint x: 483, endPoint y: 483, distance: 24.8
click at [483, 483] on div "Active Line Color *******" at bounding box center [513, 590] width 182 height 239
drag, startPoint x: 502, startPoint y: 516, endPoint x: 500, endPoint y: 497, distance: 19.1
click at [503, 514] on div "Color" at bounding box center [500, 569] width 158 height 129
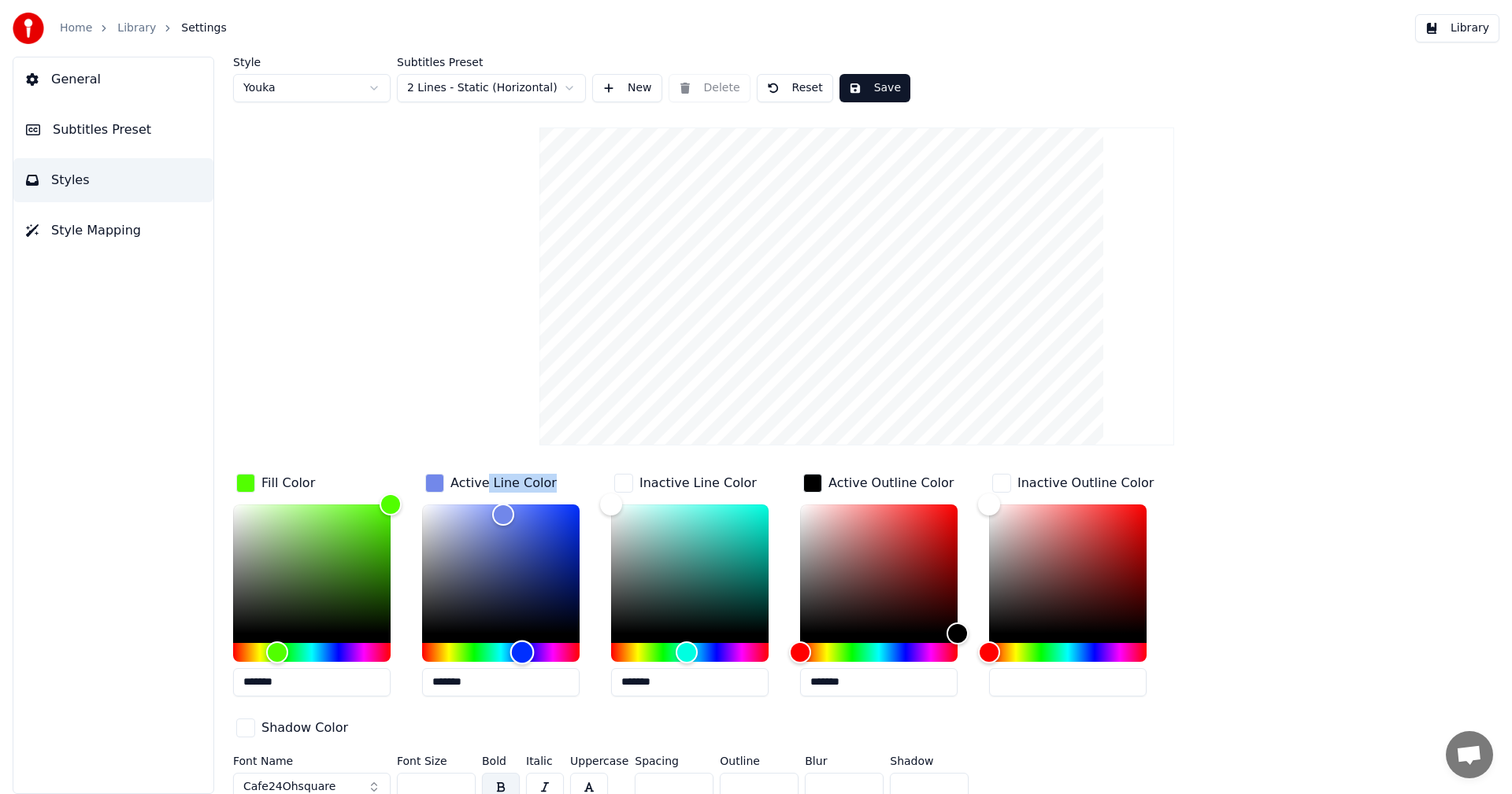
click at [522, 650] on div "Hue" at bounding box center [500, 652] width 158 height 19
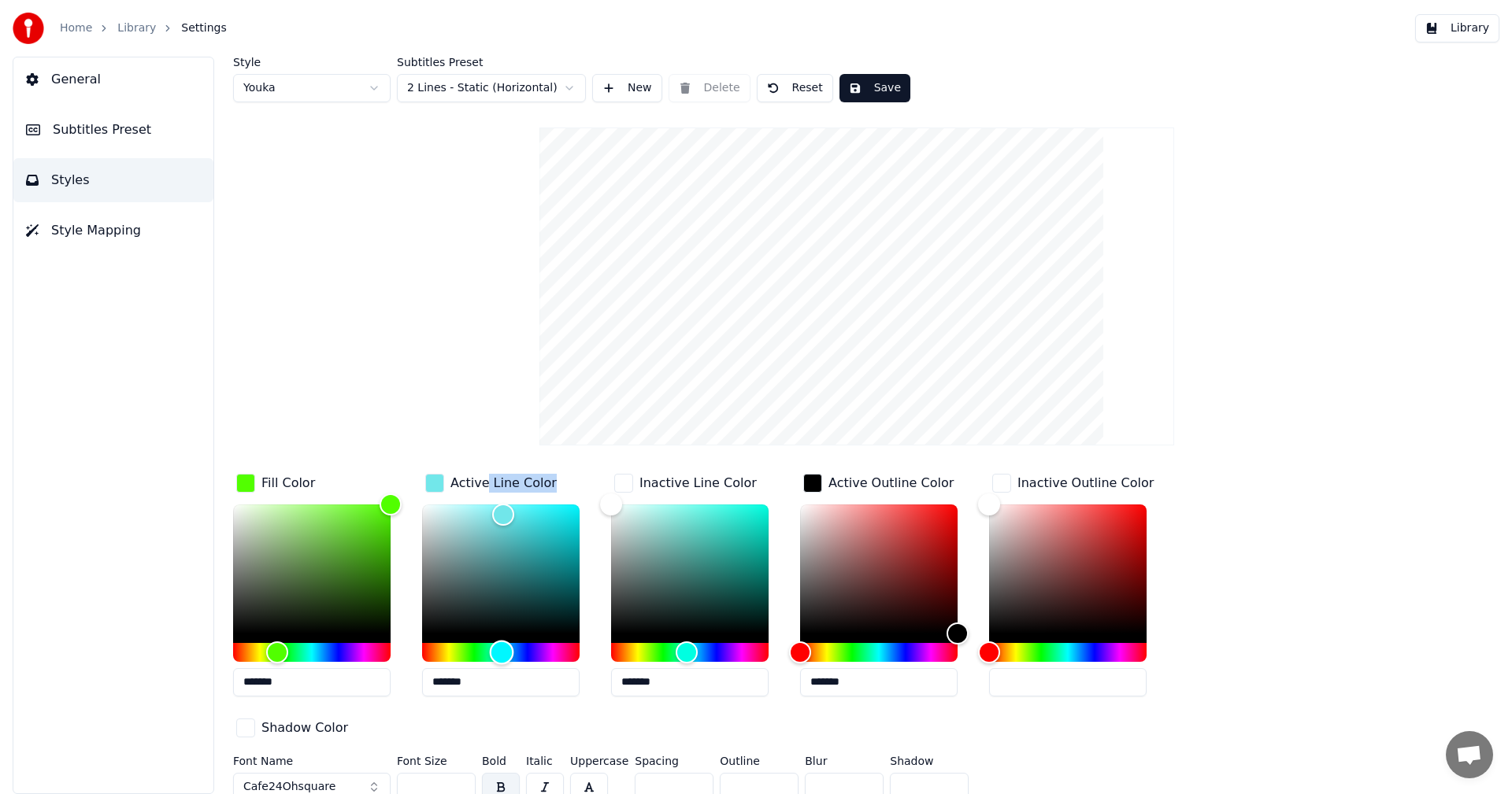
click at [501, 655] on div "Hue" at bounding box center [500, 652] width 158 height 19
click at [498, 656] on div "Hue" at bounding box center [498, 652] width 24 height 24
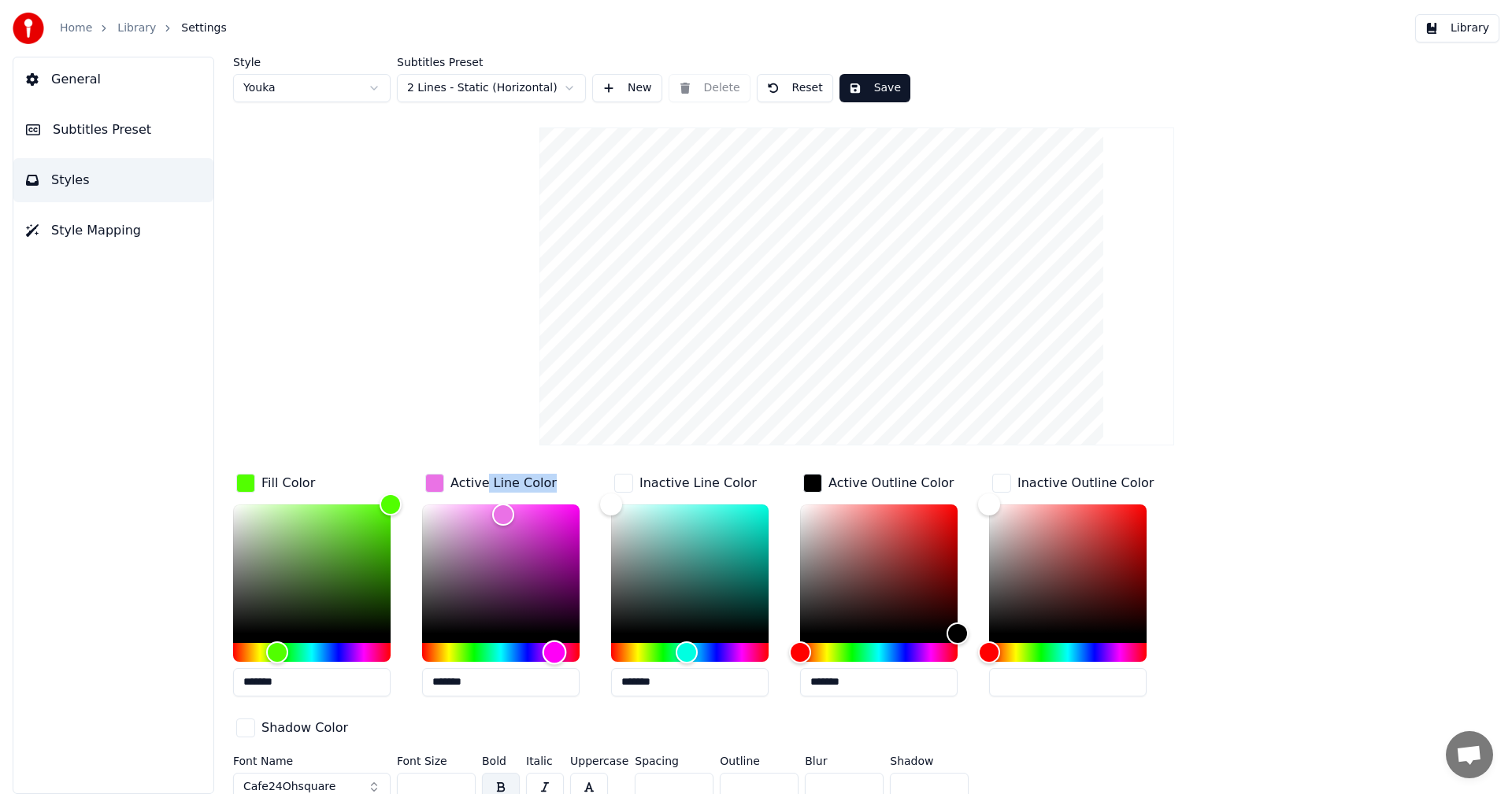
click at [554, 651] on div "Hue" at bounding box center [500, 652] width 158 height 19
click at [561, 652] on div "Hue" at bounding box center [554, 652] width 24 height 24
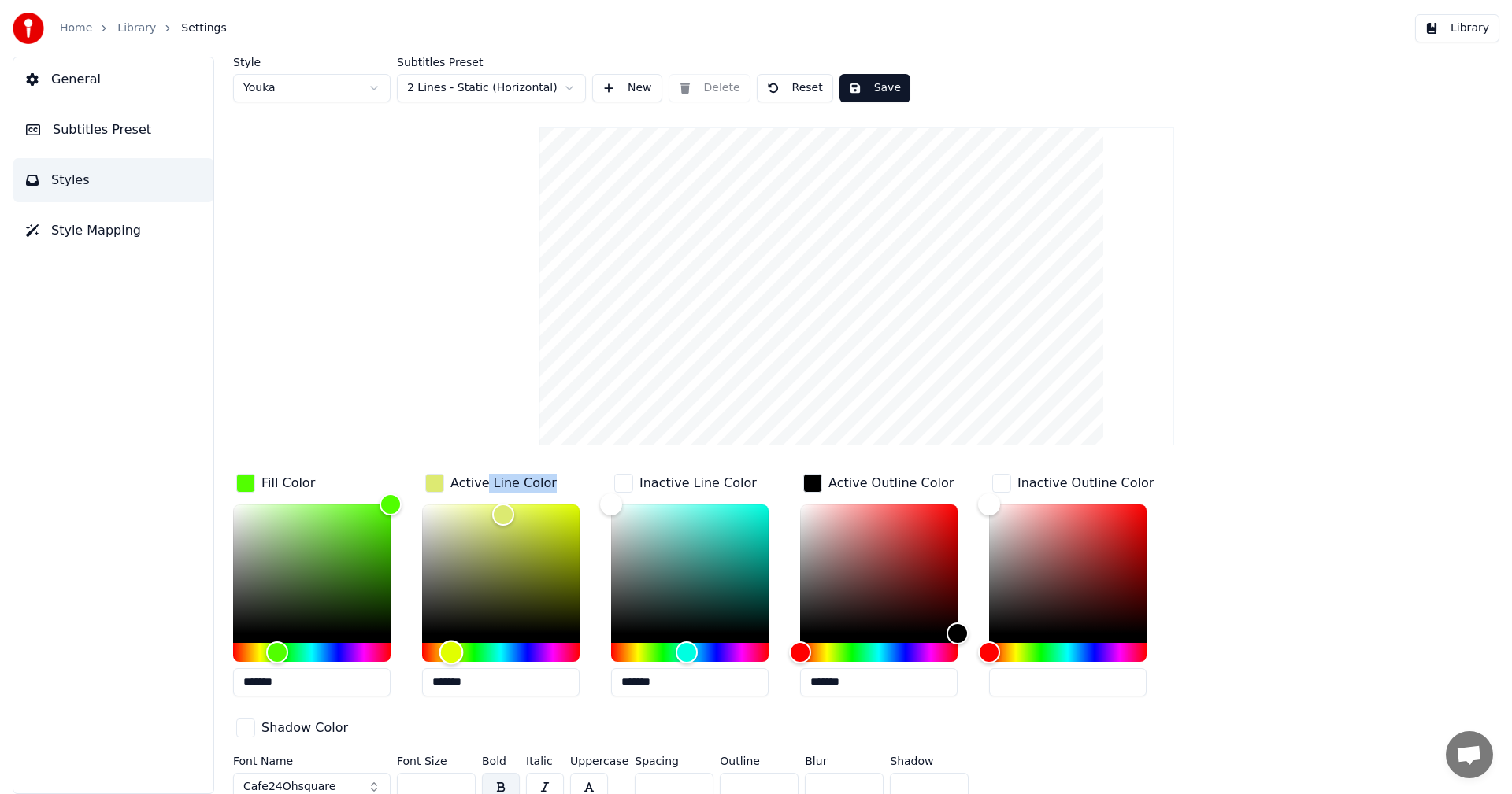
drag, startPoint x: 532, startPoint y: 653, endPoint x: 451, endPoint y: 653, distance: 81.0
click at [451, 653] on div "Hue" at bounding box center [500, 652] width 158 height 19
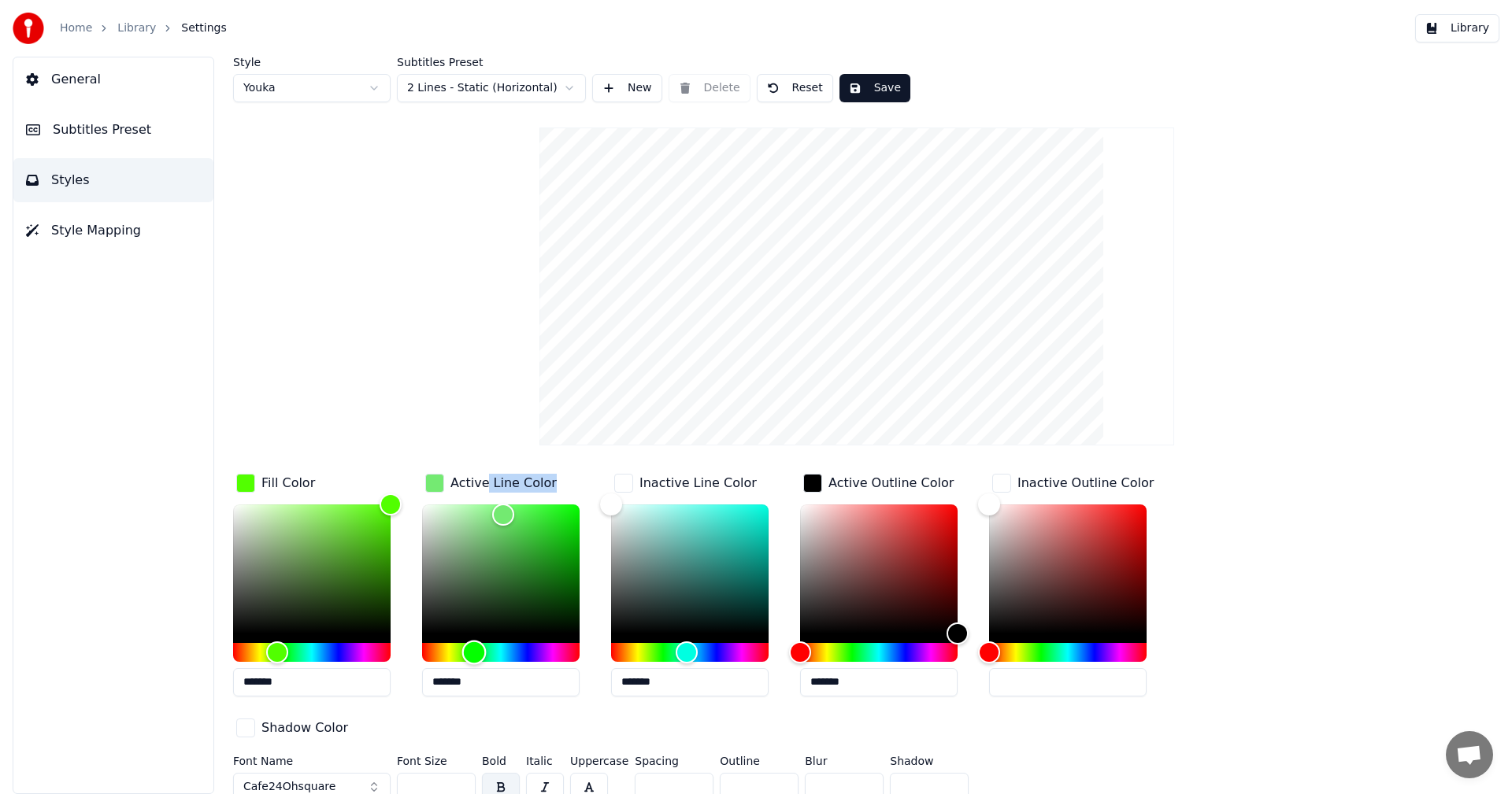
drag, startPoint x: 461, startPoint y: 653, endPoint x: 474, endPoint y: 655, distance: 13.2
click at [474, 655] on div "Hue" at bounding box center [474, 652] width 24 height 24
click at [483, 656] on div "Hue" at bounding box center [483, 652] width 24 height 24
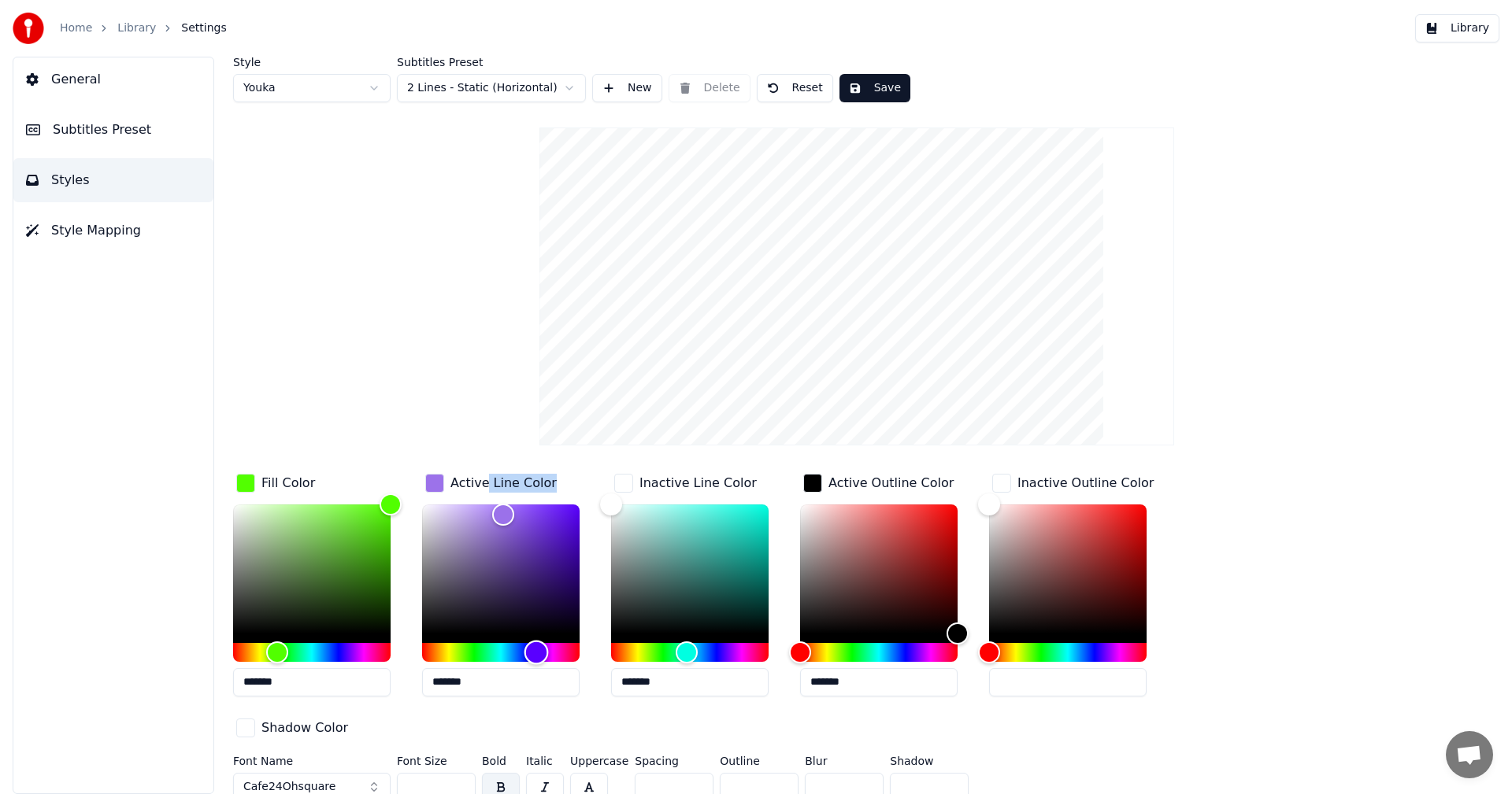
drag, startPoint x: 511, startPoint y: 663, endPoint x: 536, endPoint y: 665, distance: 25.1
click at [536, 665] on div "*******" at bounding box center [500, 603] width 158 height 198
click at [523, 654] on div "Hue" at bounding box center [500, 652] width 158 height 19
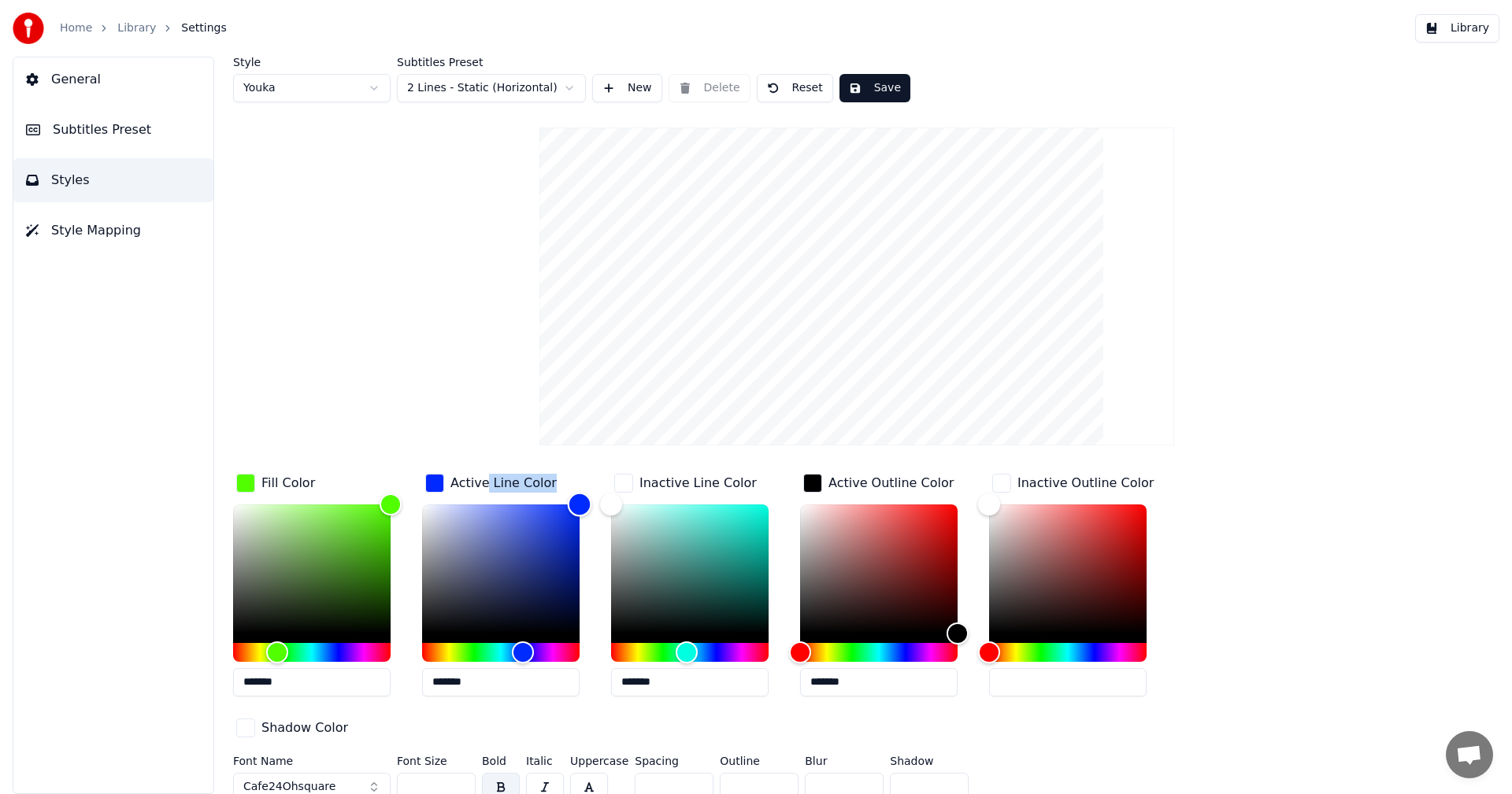
drag, startPoint x: 555, startPoint y: 574, endPoint x: 651, endPoint y: 463, distance: 146.8
click at [651, 463] on div "Style Youka Subtitles Preset 2 Lines - Static (Horizontal) New Delete Reset Sav…" at bounding box center [856, 432] width 1247 height 751
click at [769, 85] on button "Reset" at bounding box center [795, 89] width 77 height 29
type input "*******"
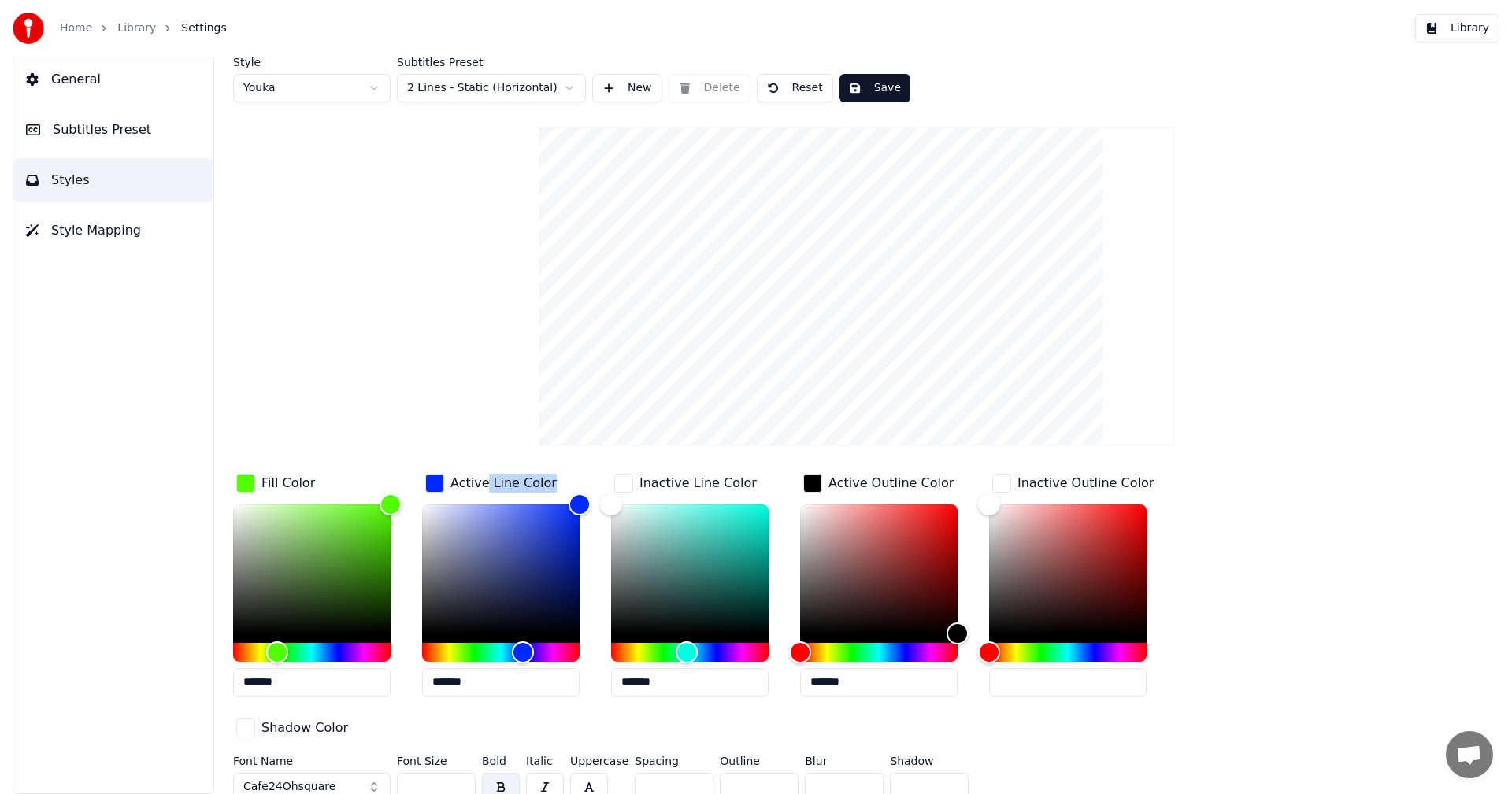
type input "*******"
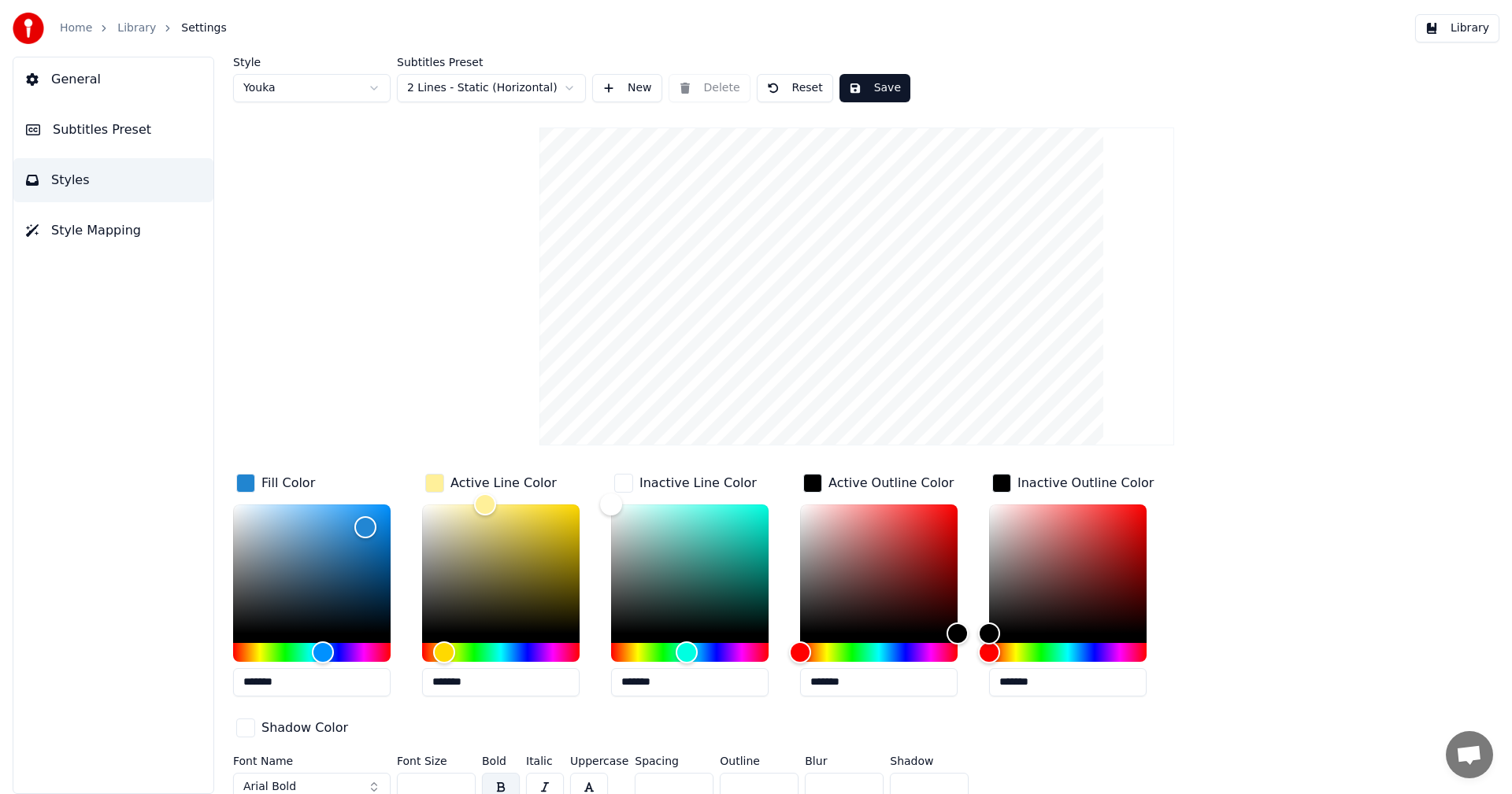
click at [319, 684] on input "*******" at bounding box center [311, 683] width 158 height 29
paste input "text"
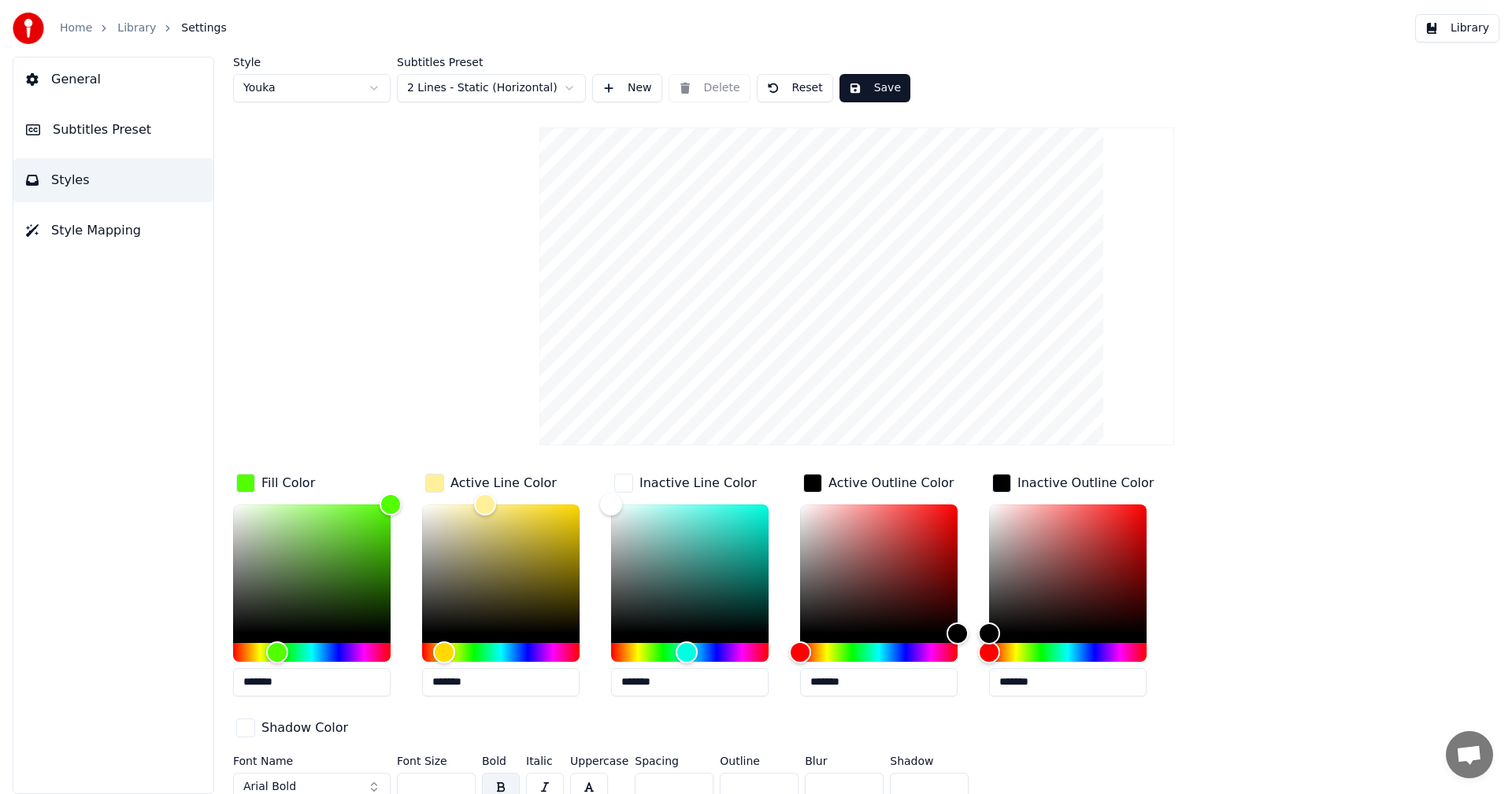
type input "*******"
click at [1296, 567] on div "Style Youka Subtitles Preset 2 Lines - Static (Horizontal) New Delete Reset Sav…" at bounding box center [856, 432] width 1247 height 751
click at [547, 773] on button "button" at bounding box center [544, 787] width 38 height 29
click at [295, 773] on button "Arial Bold" at bounding box center [311, 787] width 158 height 29
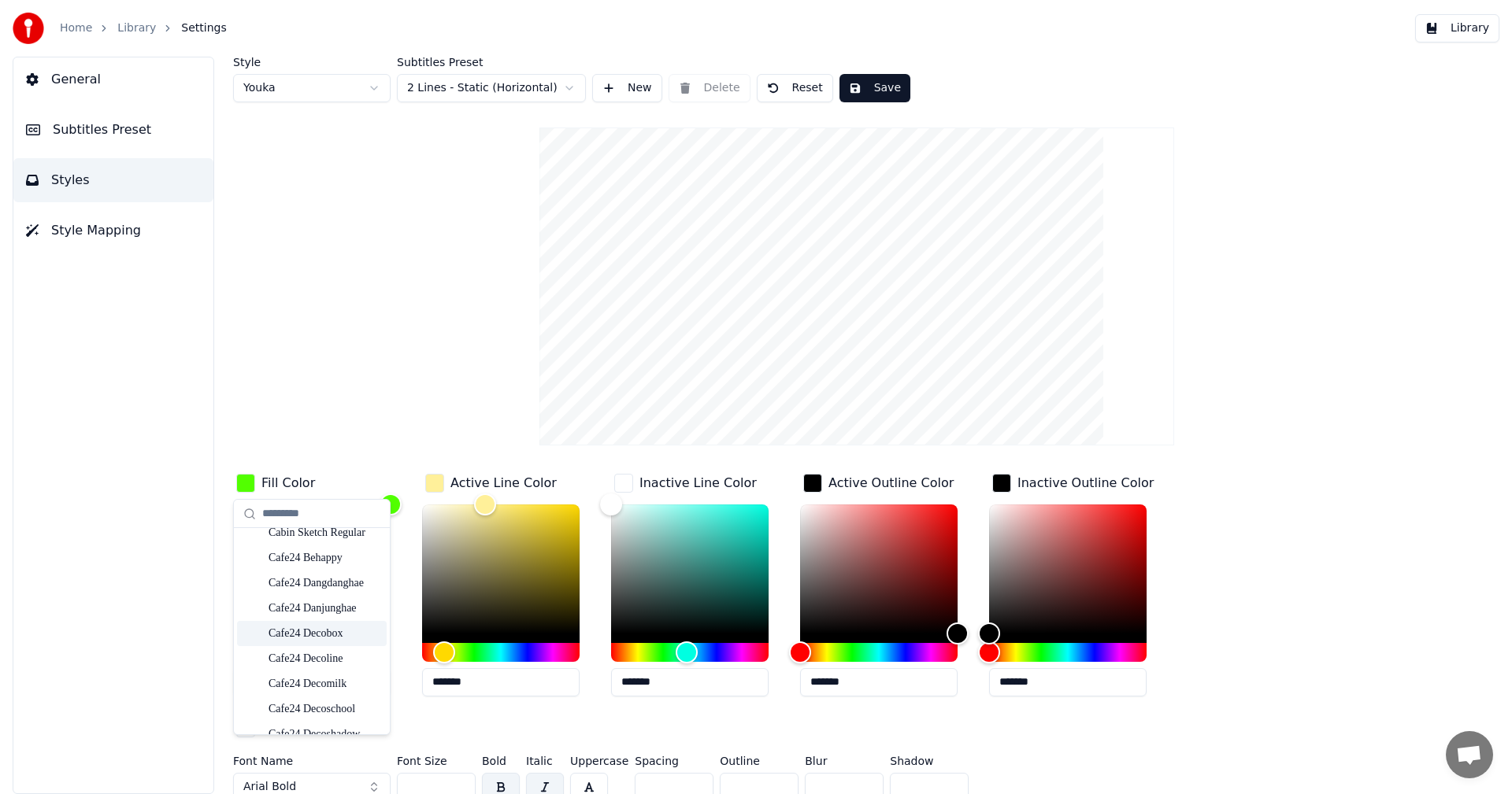
scroll to position [3483, 0]
click at [348, 665] on div "Cafe24 Dangdanghae" at bounding box center [324, 662] width 111 height 16
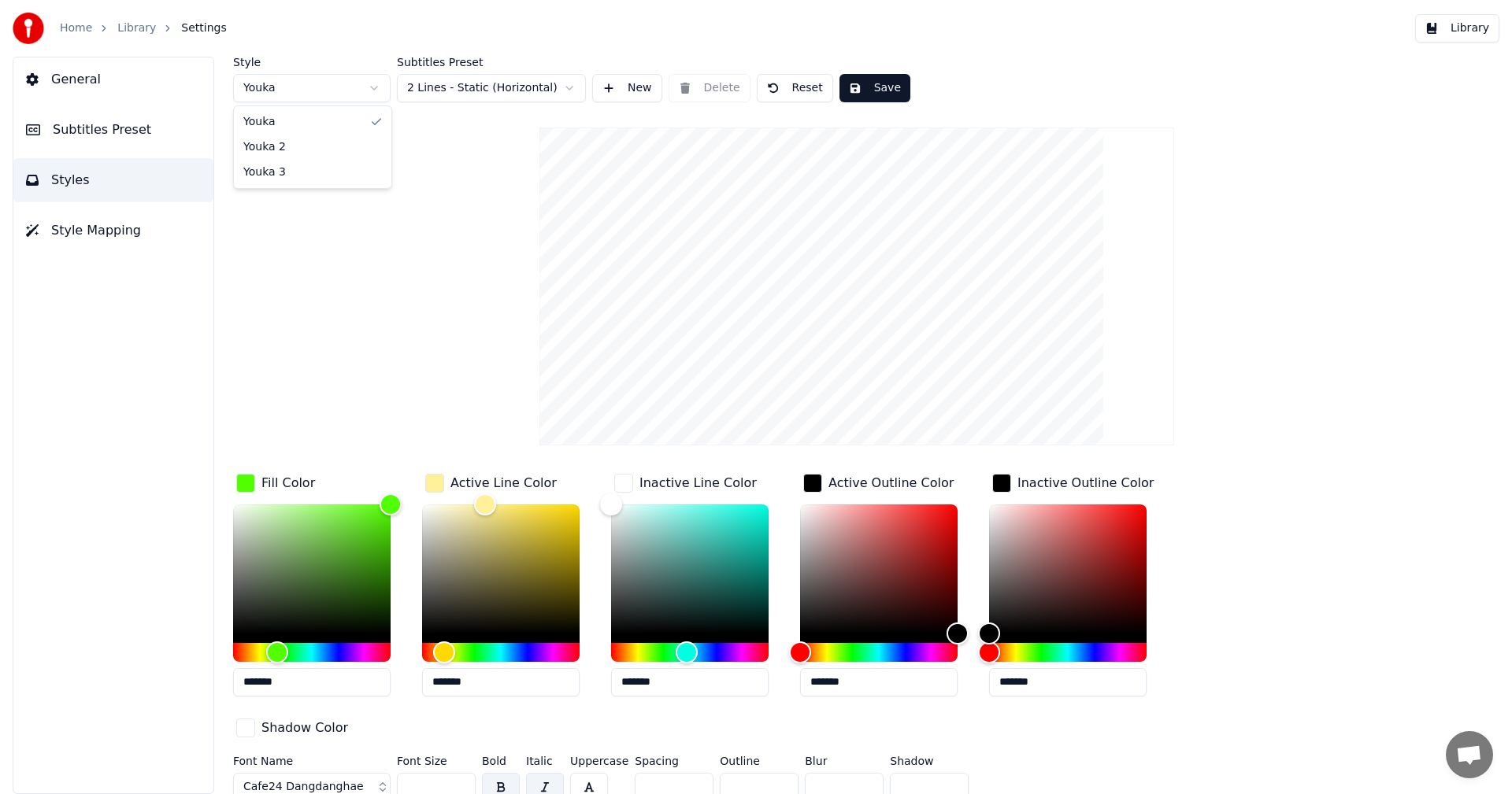
click at [377, 89] on html "Home Library Settings Library General Subtitles Preset Styles Style Mapping Sty…" at bounding box center [756, 397] width 1512 height 794
click at [855, 89] on html "Home Library Settings Library General Subtitles Preset Styles Style Mapping Sty…" at bounding box center [756, 397] width 1512 height 794
click at [855, 89] on button "Save" at bounding box center [875, 89] width 71 height 29
click at [101, 132] on span "Subtitles Preset" at bounding box center [102, 130] width 99 height 19
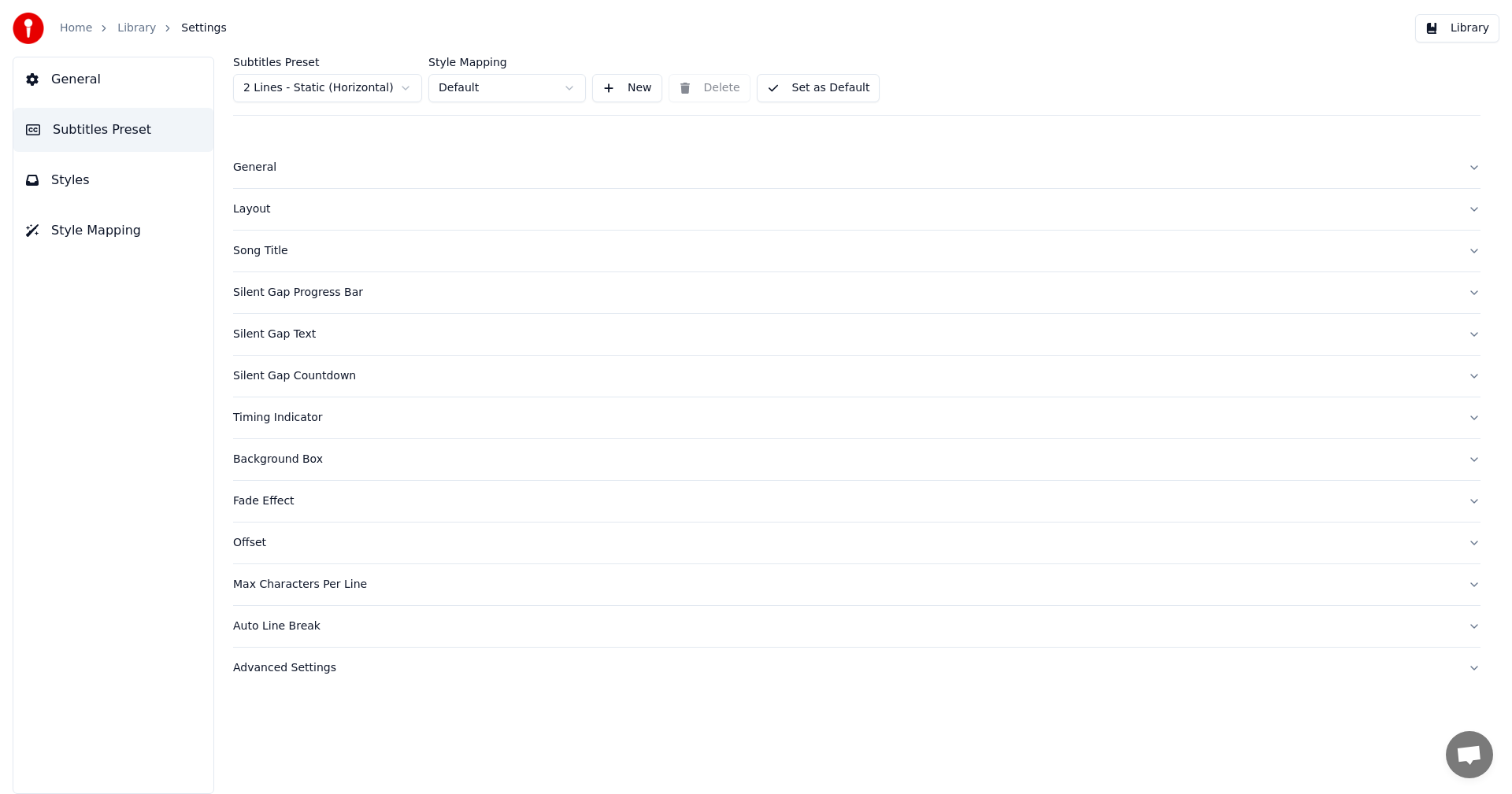
click at [263, 167] on div "General" at bounding box center [844, 167] width 1222 height 16
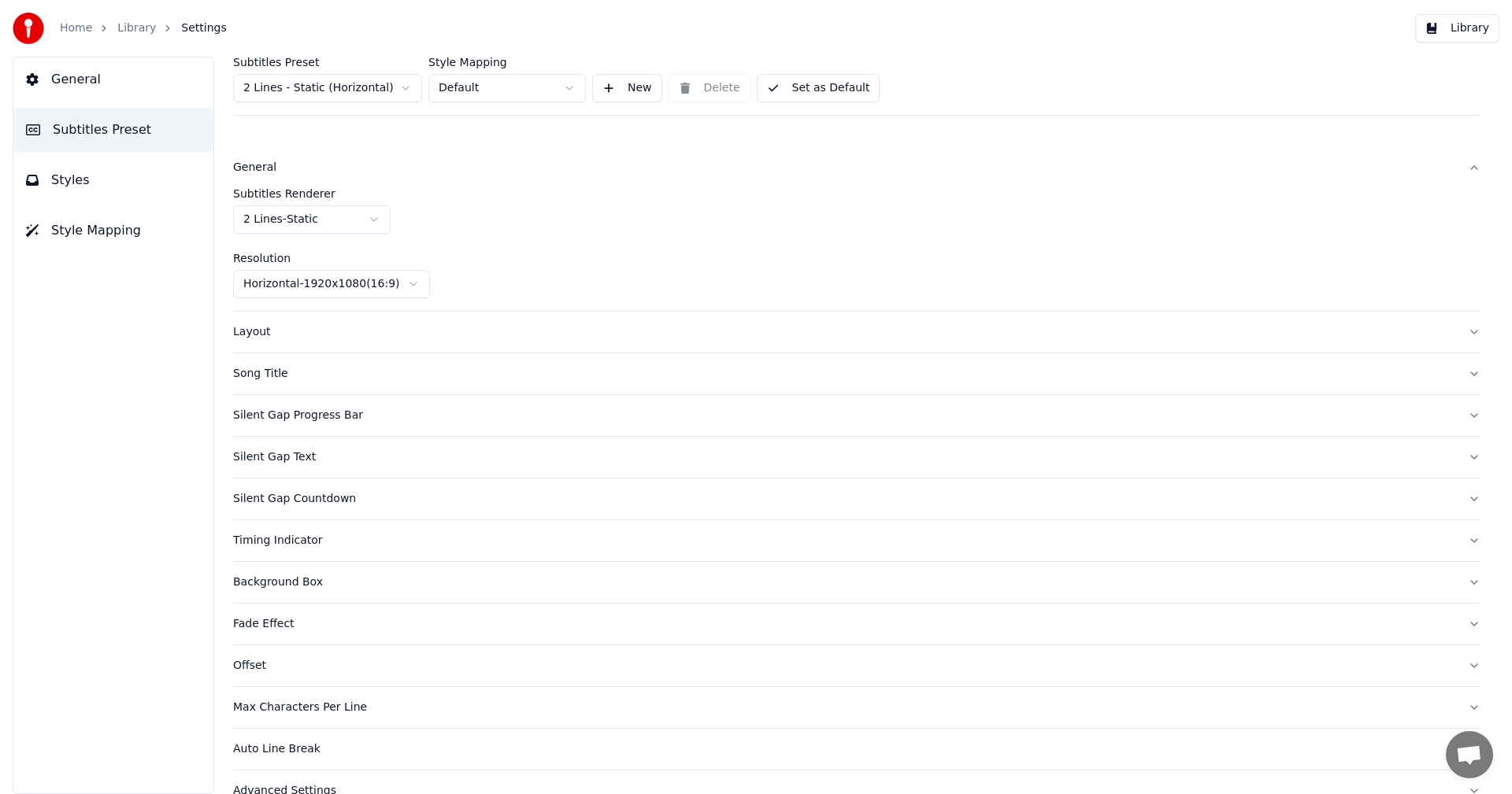
click at [263, 167] on div "General" at bounding box center [844, 167] width 1222 height 16
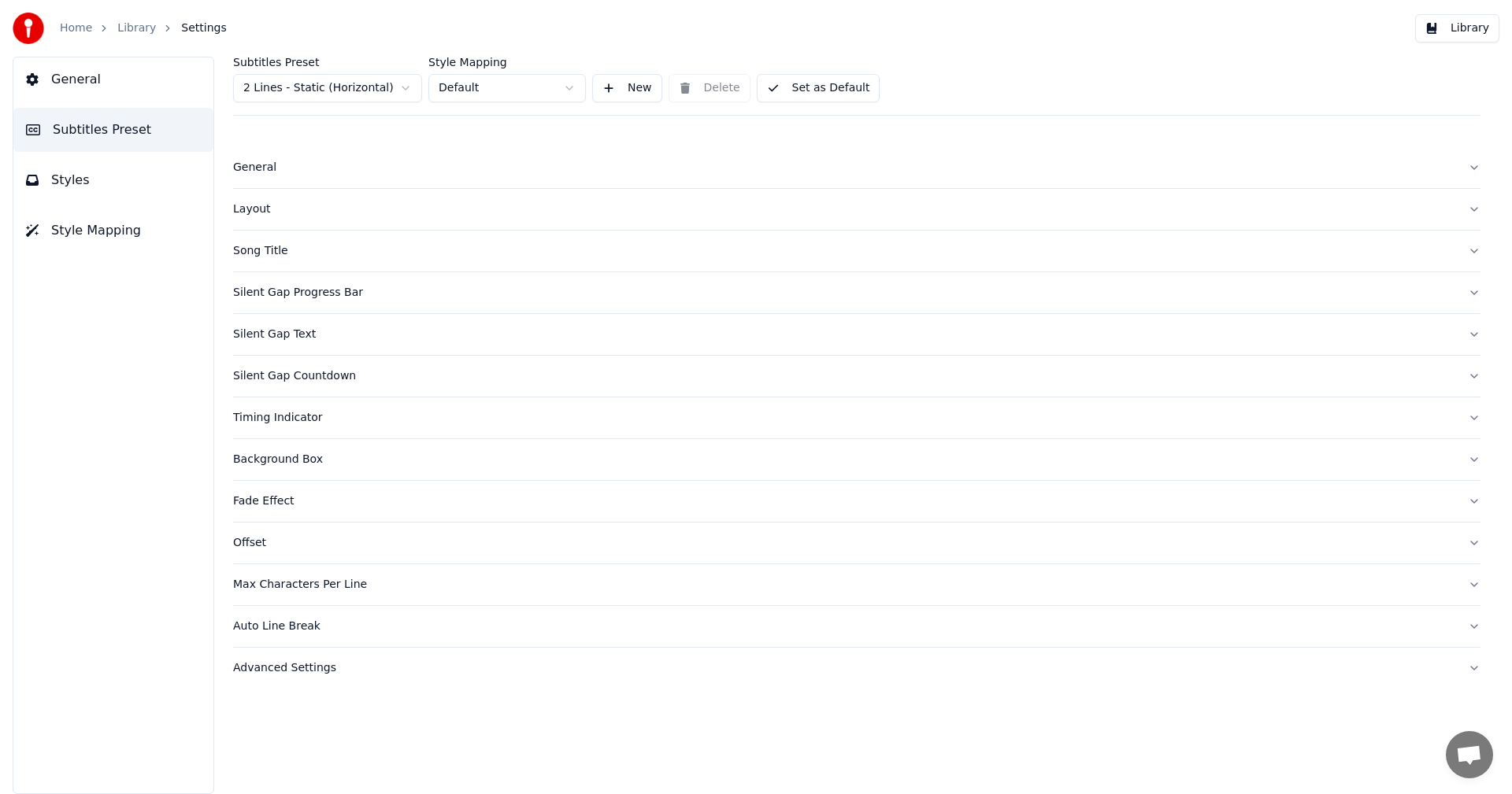
click at [261, 213] on div "Layout" at bounding box center [844, 209] width 1222 height 16
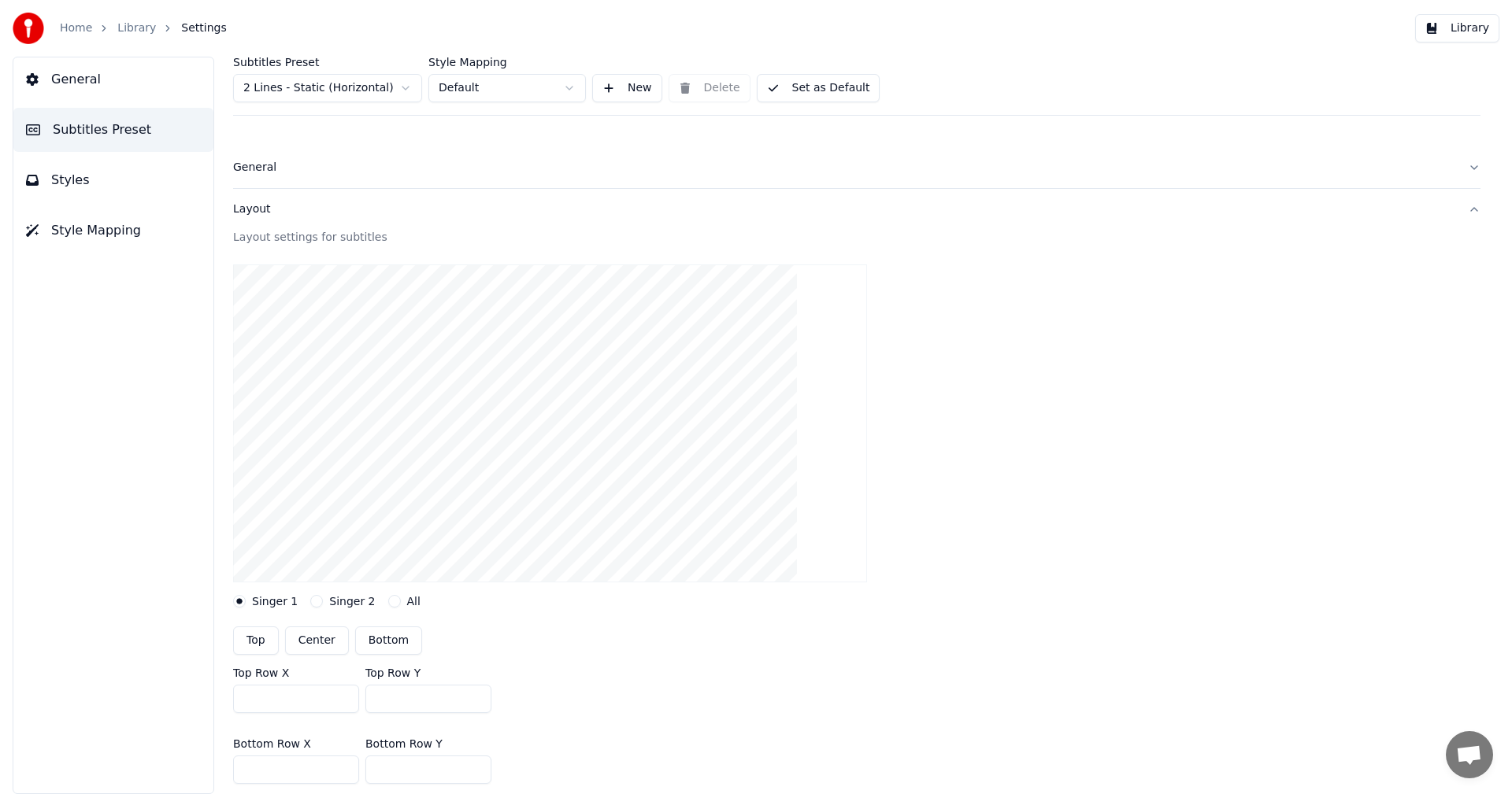
click at [261, 213] on div "Layout" at bounding box center [844, 209] width 1222 height 16
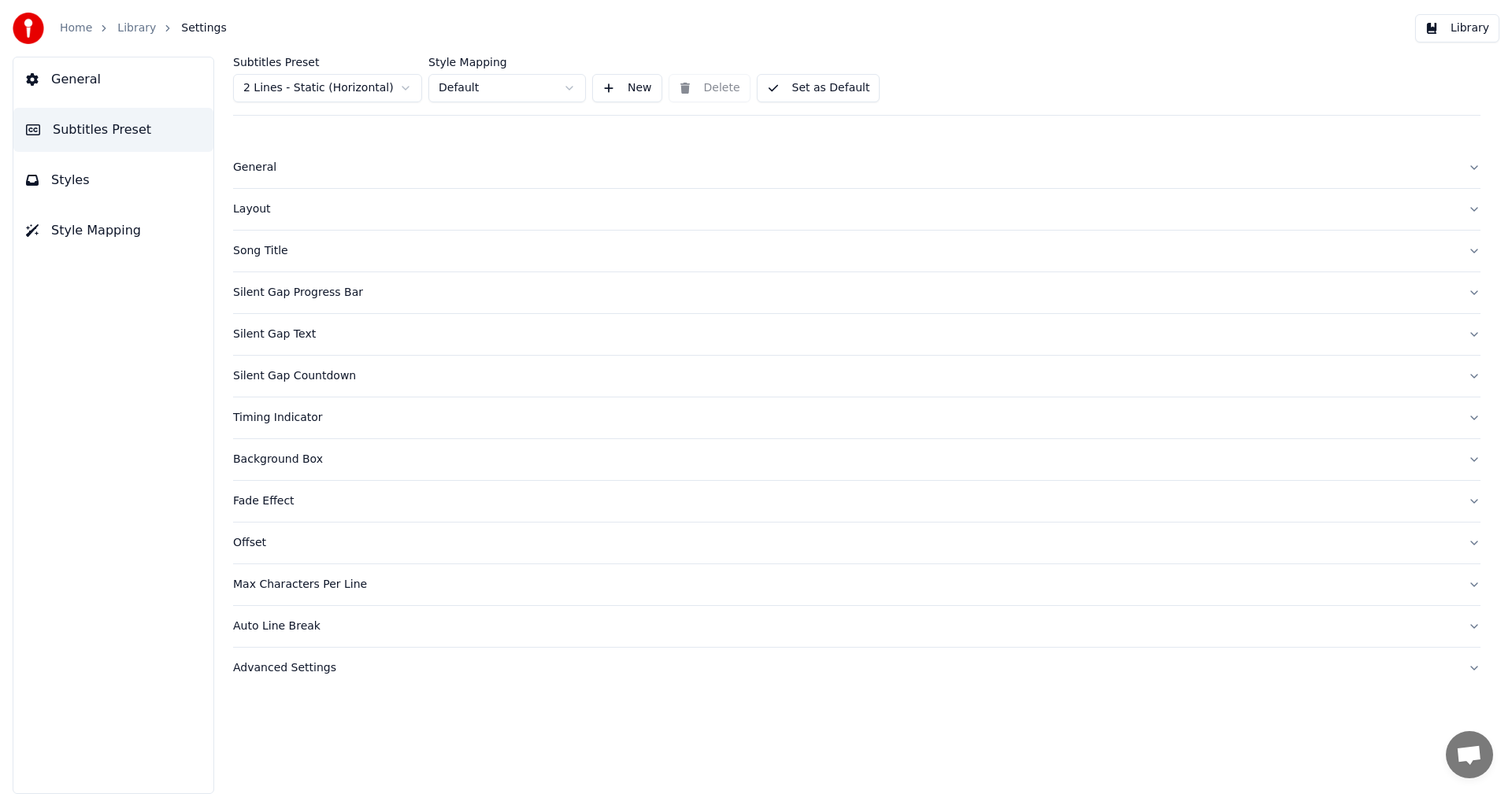
click at [258, 265] on button "Song Title" at bounding box center [856, 251] width 1247 height 41
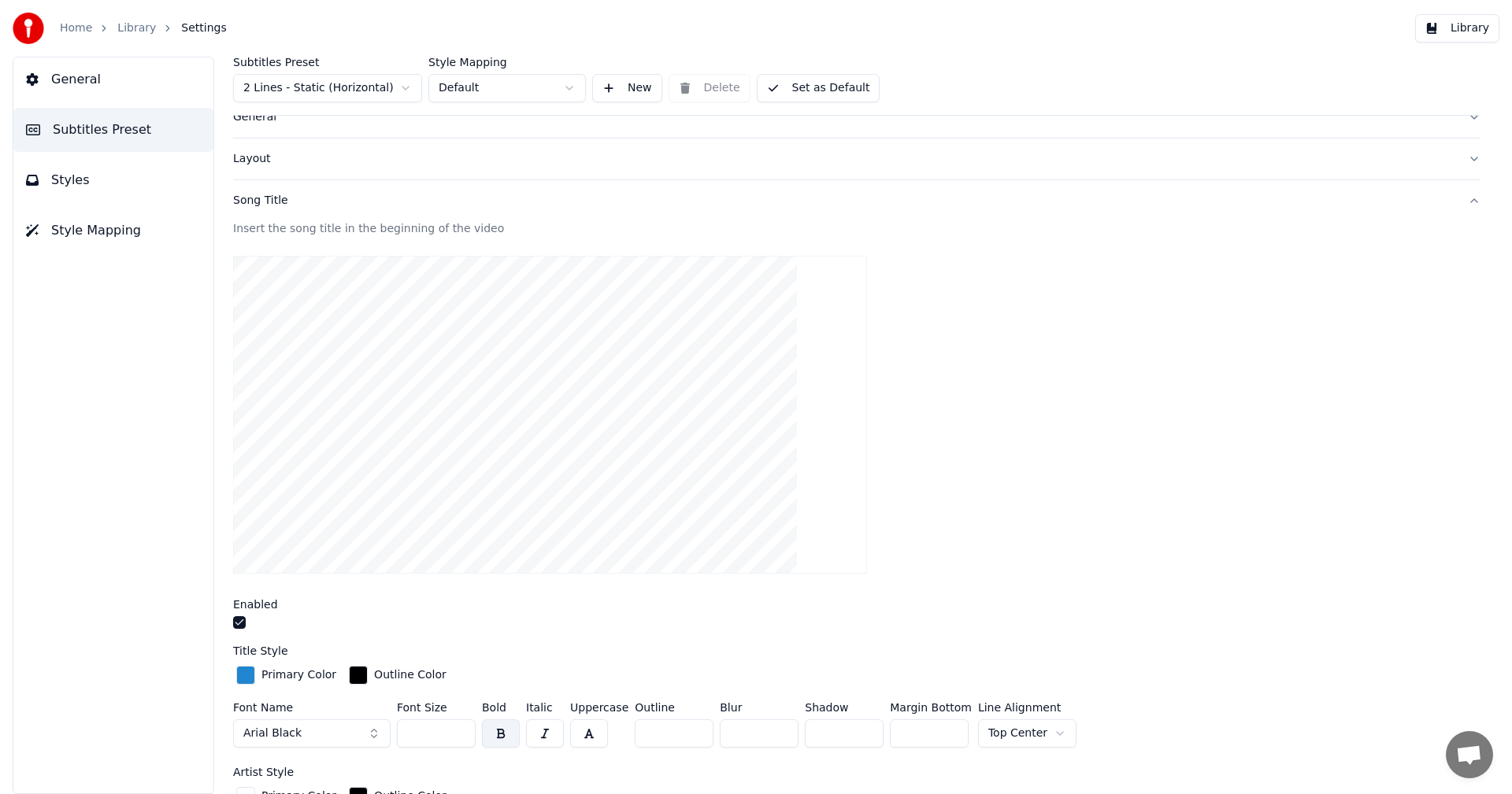
scroll to position [78, 0]
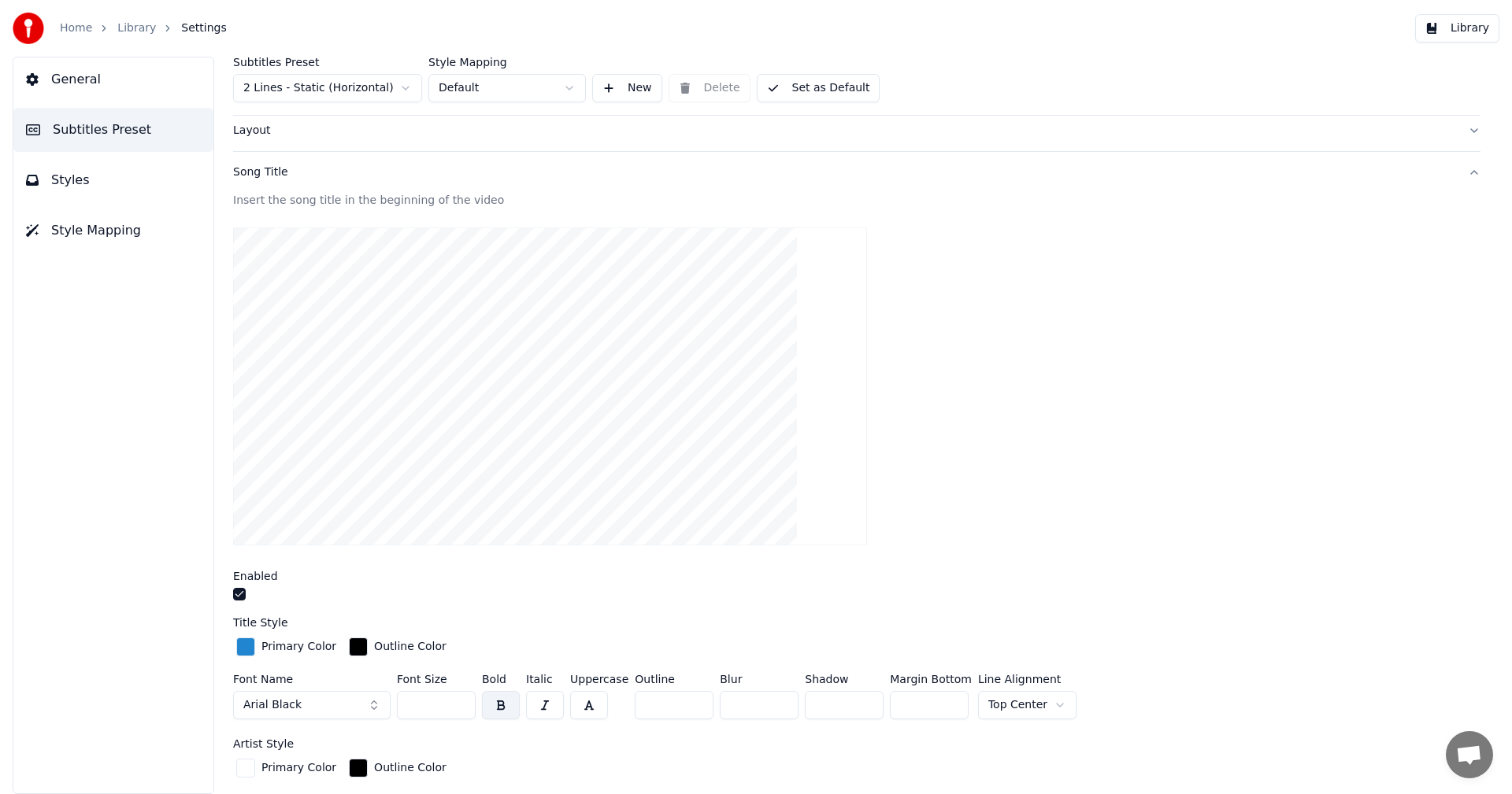
click at [53, 178] on span "Styles" at bounding box center [71, 180] width 39 height 19
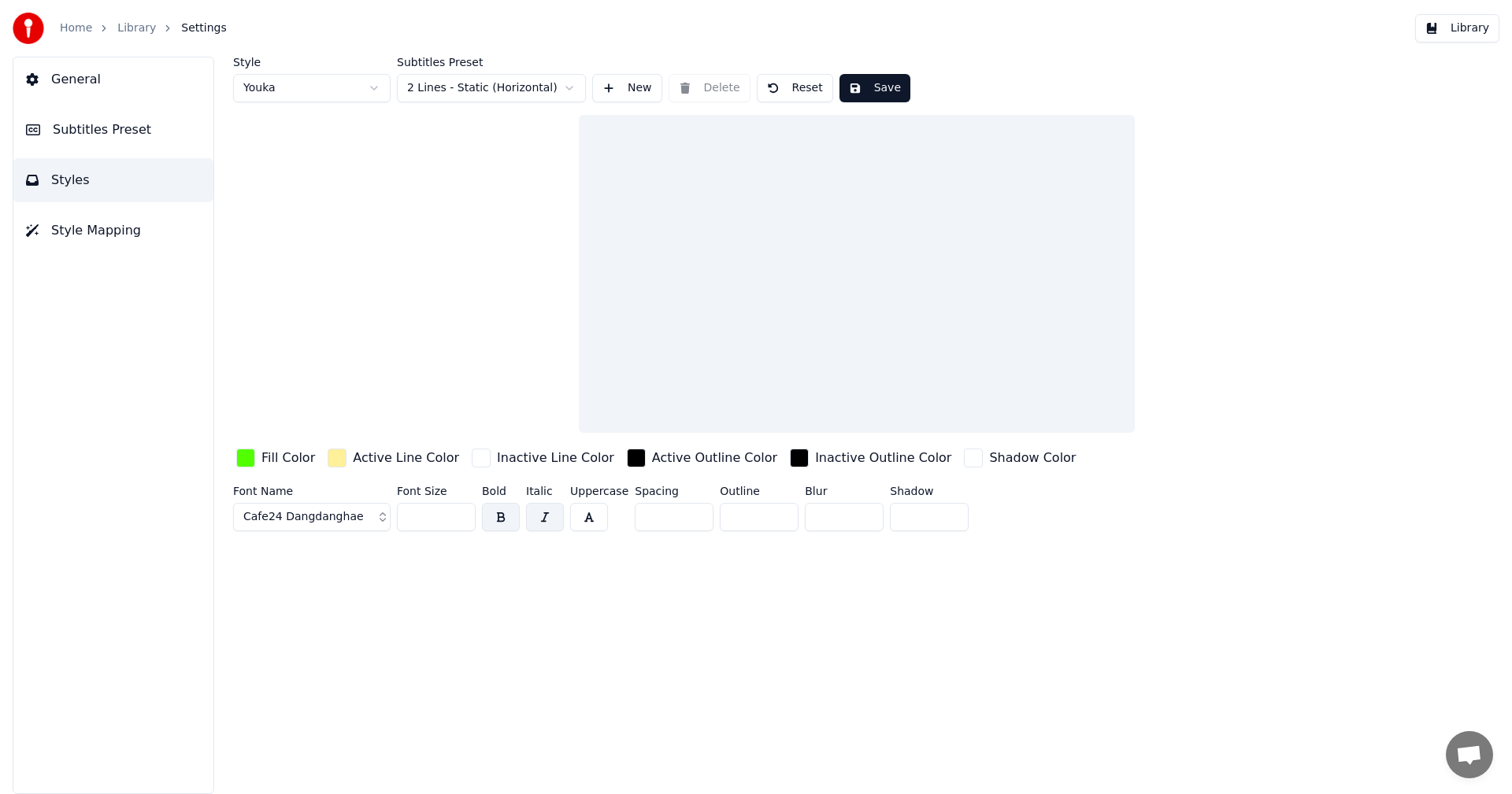
scroll to position [0, 0]
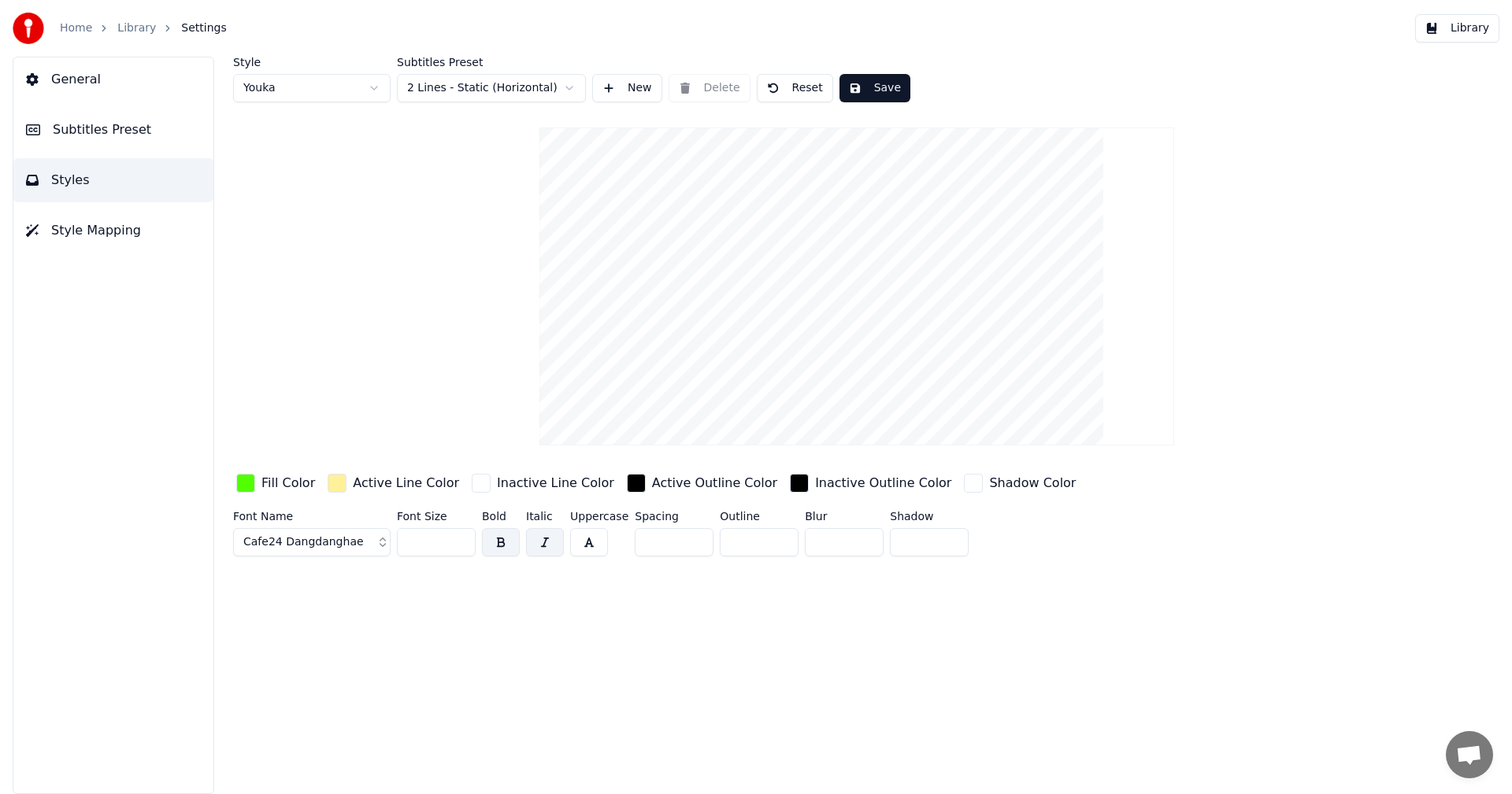
click at [75, 138] on span "Subtitles Preset" at bounding box center [102, 130] width 99 height 19
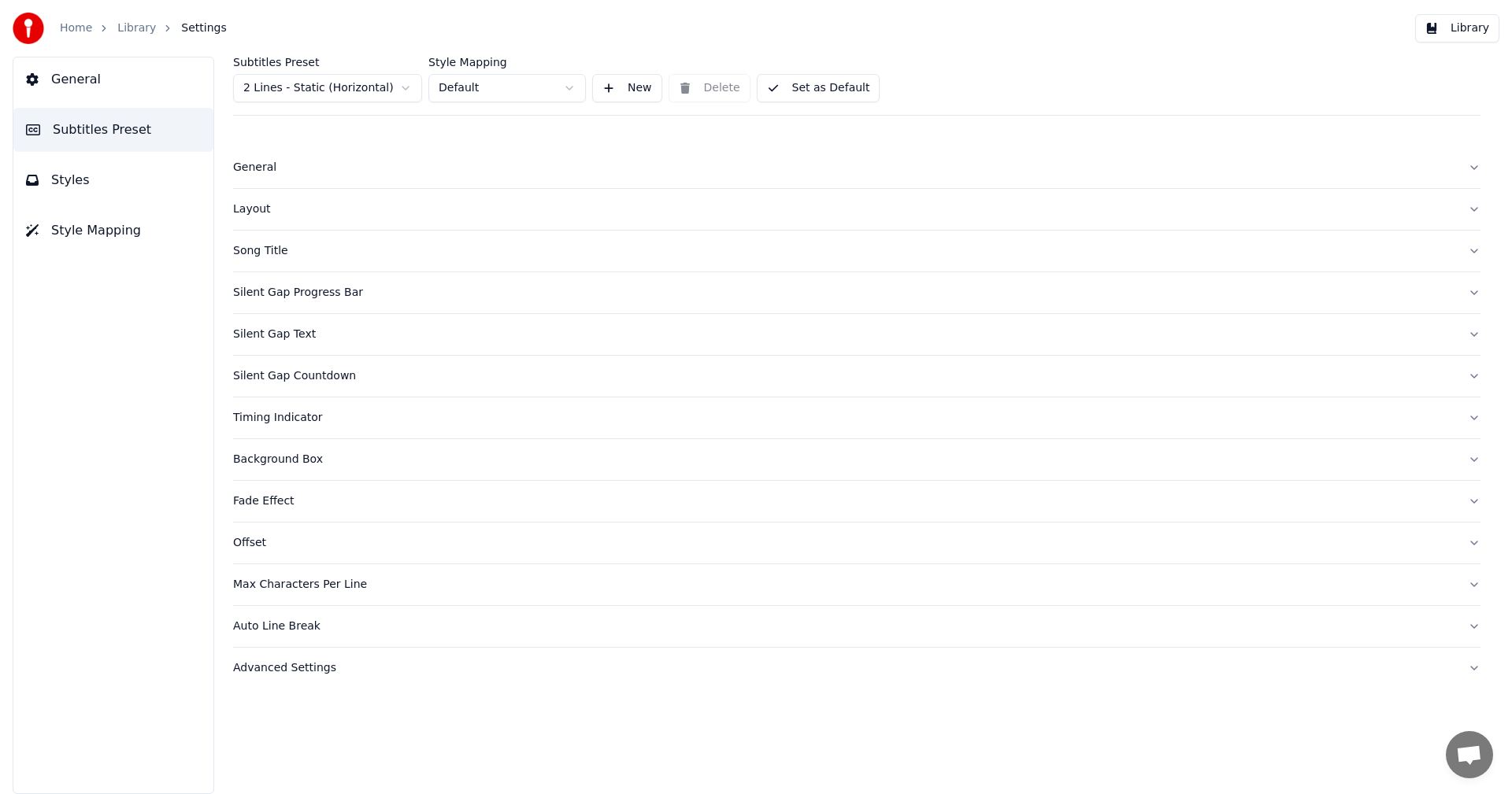
click at [262, 293] on div "Silent Gap Progress Bar" at bounding box center [844, 293] width 1222 height 16
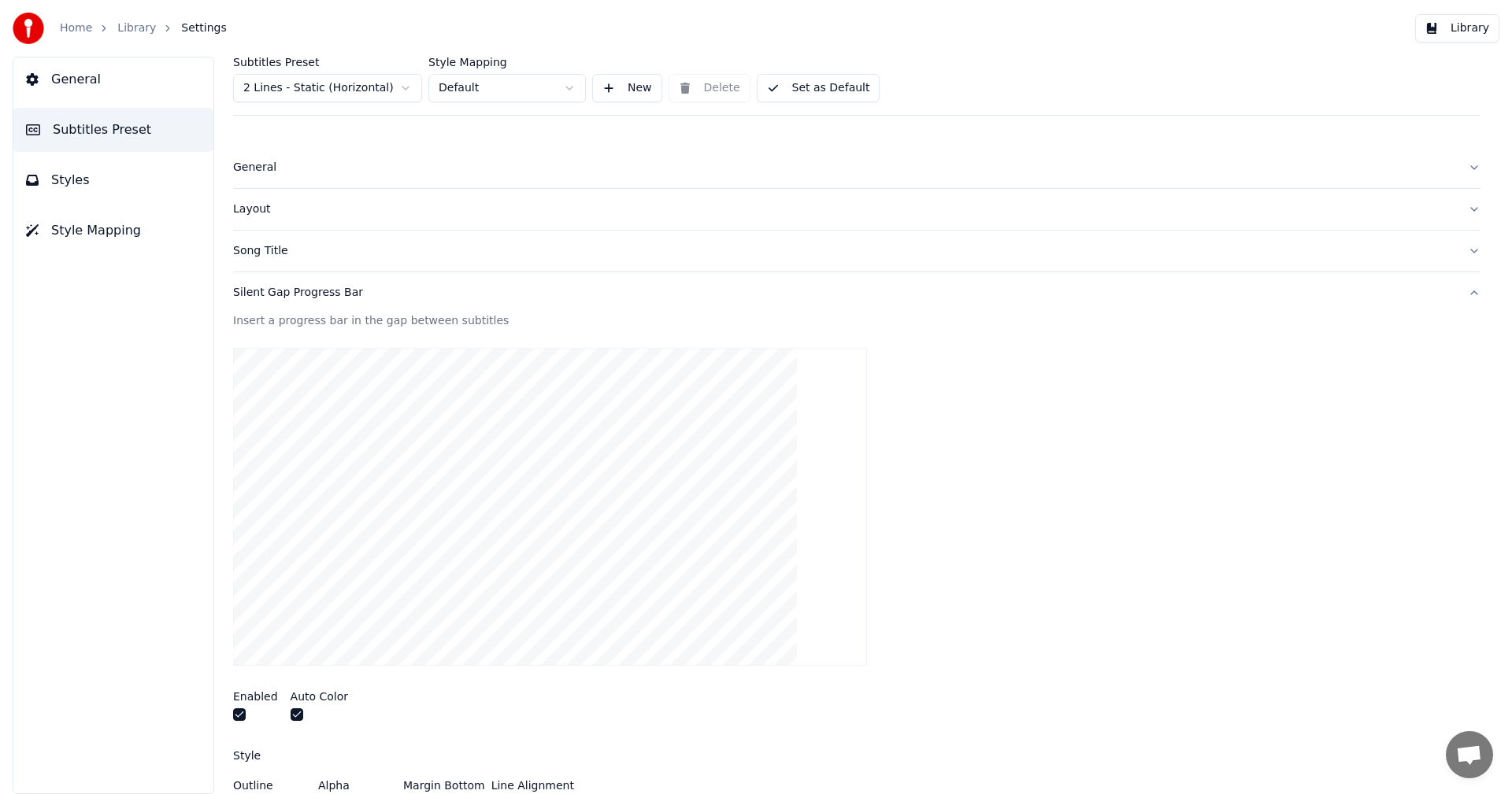
click at [70, 137] on span "Subtitles Preset" at bounding box center [102, 130] width 99 height 19
click at [64, 83] on span "General" at bounding box center [76, 79] width 50 height 19
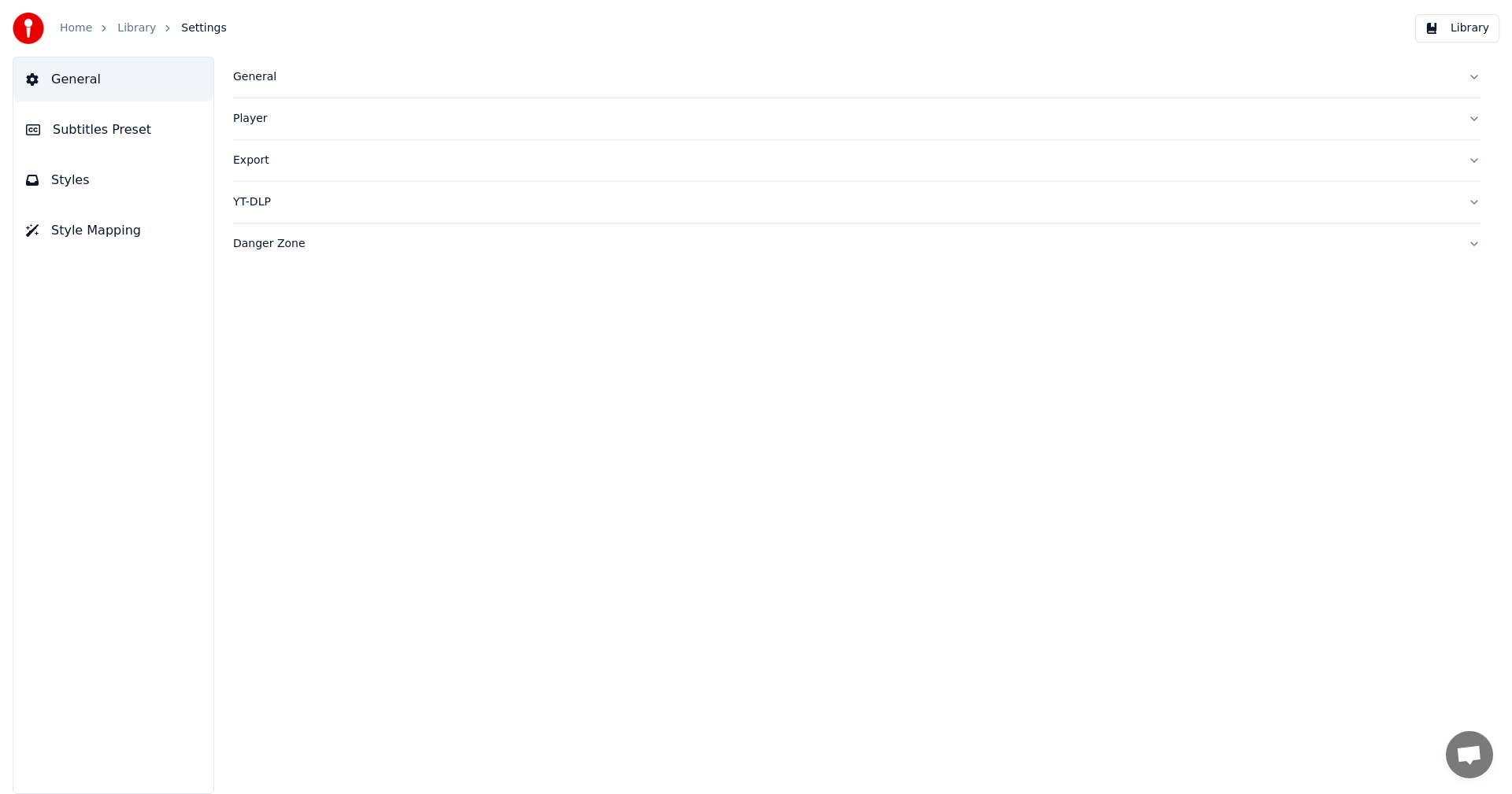
click at [274, 131] on button "Player" at bounding box center [856, 119] width 1247 height 41
click at [258, 126] on div "Player" at bounding box center [844, 119] width 1222 height 16
click at [137, 30] on link "Library" at bounding box center [137, 28] width 39 height 16
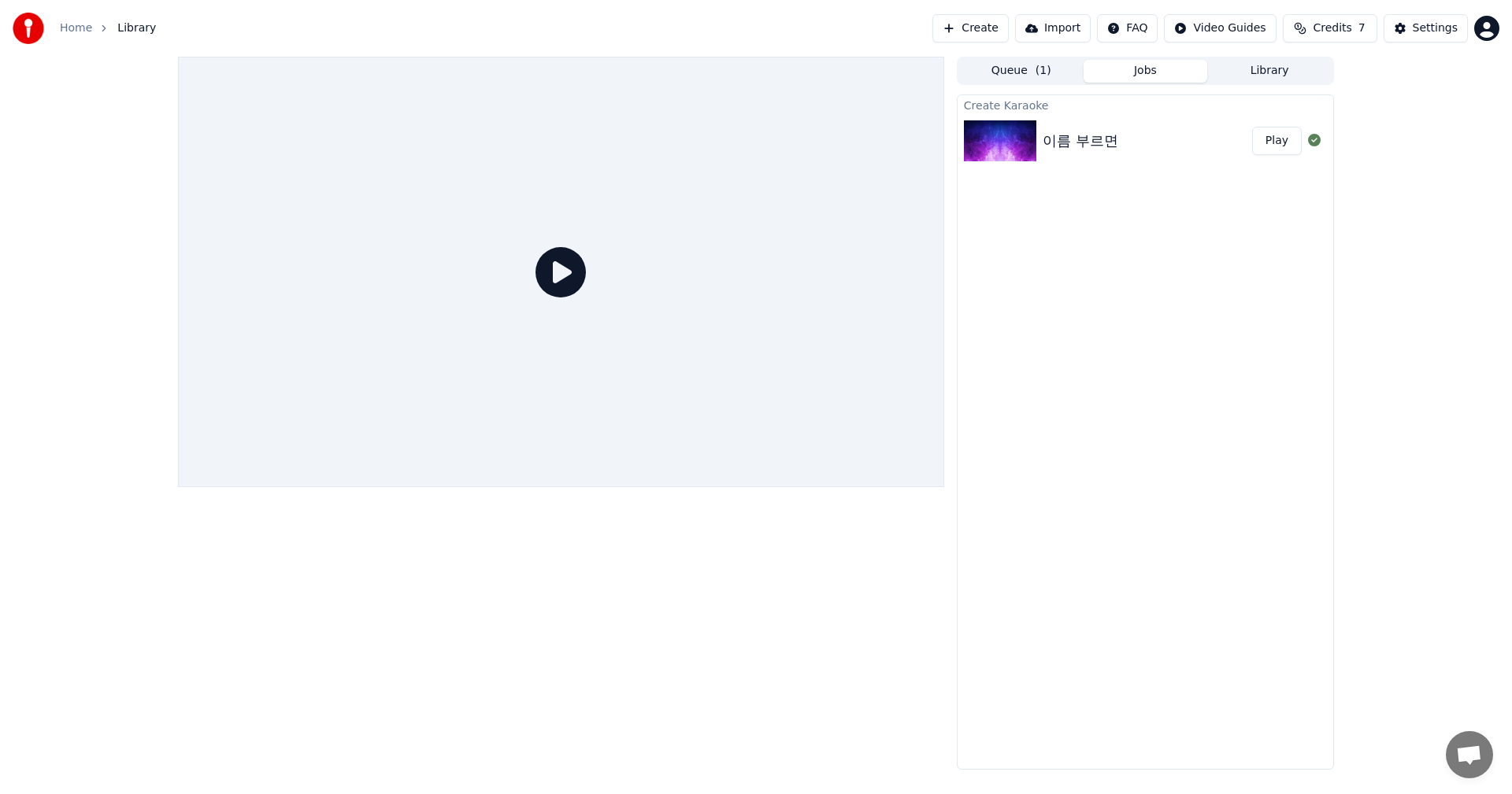
click at [991, 140] on img at bounding box center [1000, 141] width 73 height 41
click at [1281, 143] on button "Play" at bounding box center [1277, 141] width 50 height 29
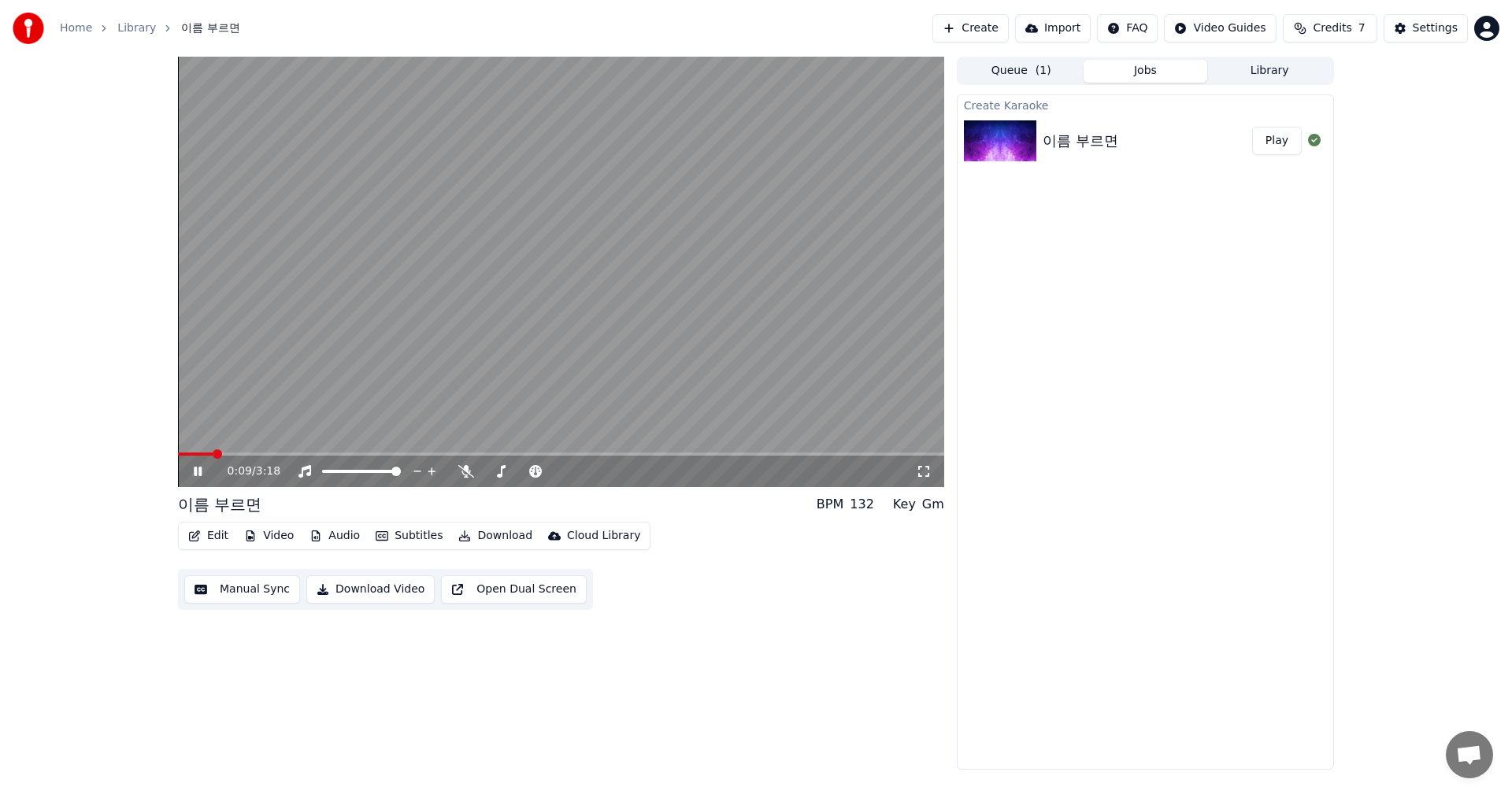
click at [594, 277] on video at bounding box center [561, 272] width 766 height 430
click at [723, 604] on div "Edit Video Audio Subtitles Download Cloud Library Manual Sync Download Video Op…" at bounding box center [561, 566] width 766 height 89
click at [197, 473] on icon at bounding box center [209, 471] width 37 height 13
click at [396, 539] on button "Subtitles" at bounding box center [409, 536] width 79 height 22
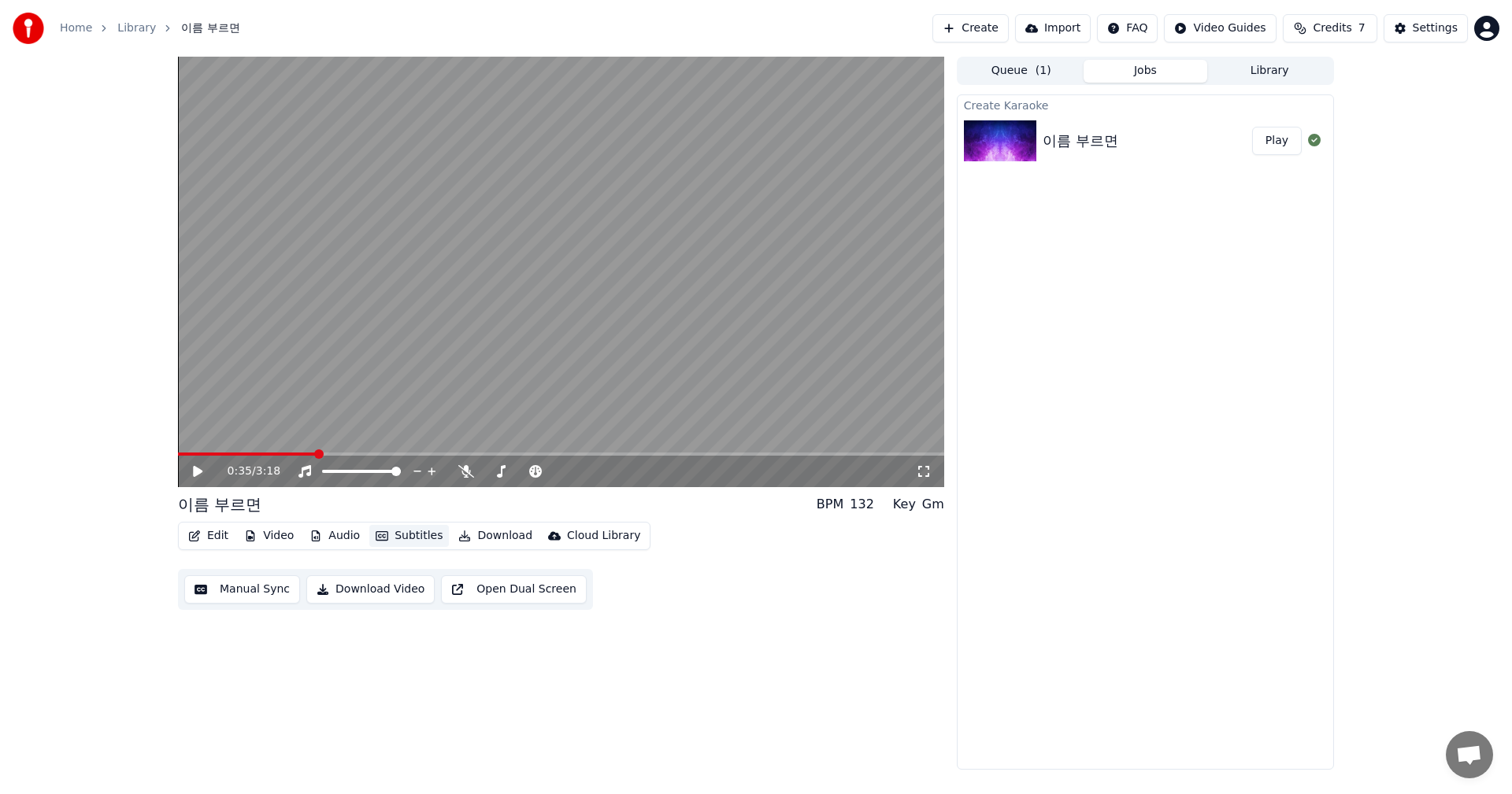
click at [396, 539] on button "Subtitles" at bounding box center [409, 536] width 79 height 22
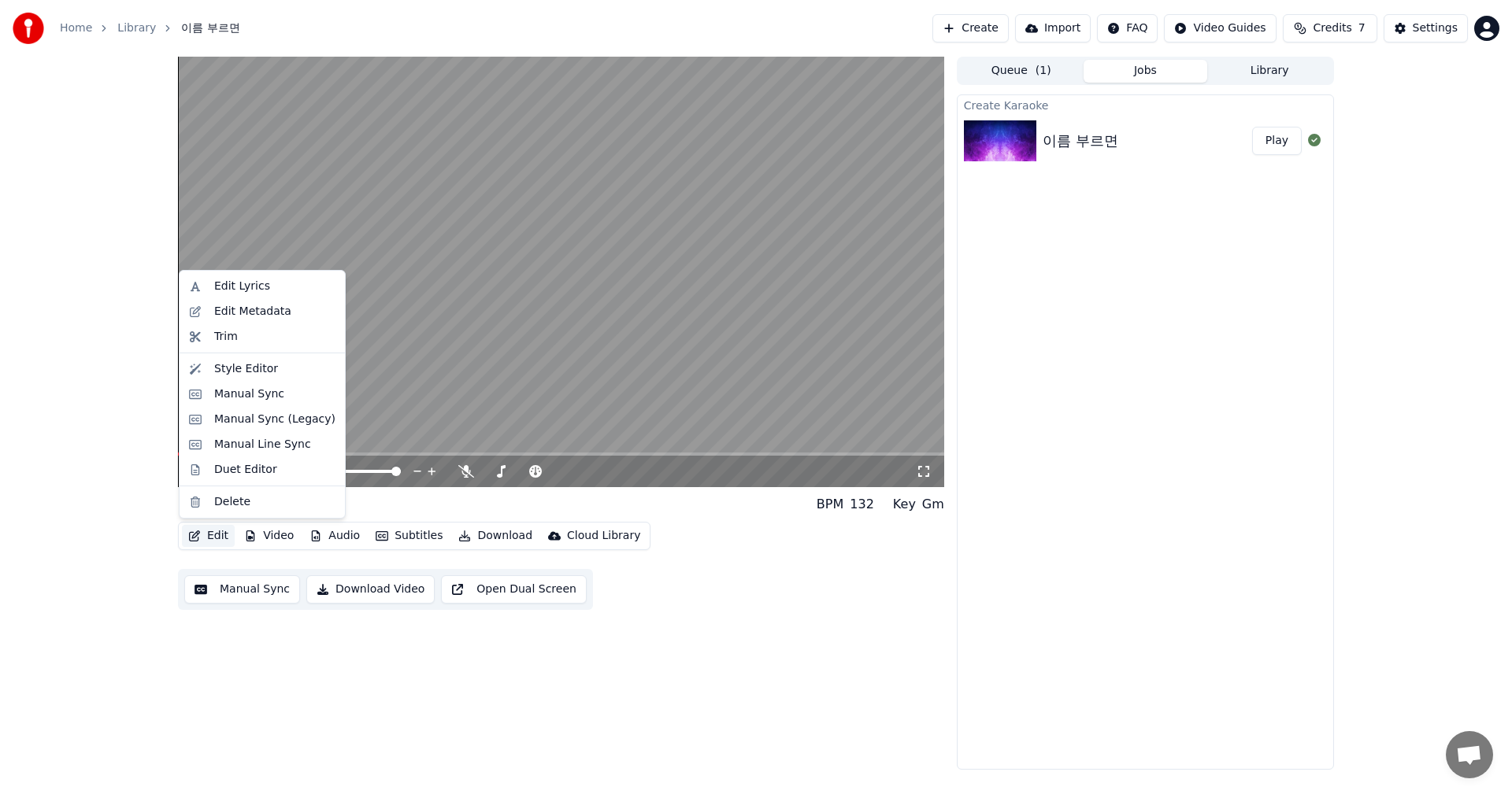
click at [212, 536] on button "Edit" at bounding box center [208, 536] width 53 height 22
click at [247, 378] on div "Style Editor" at bounding box center [262, 370] width 159 height 25
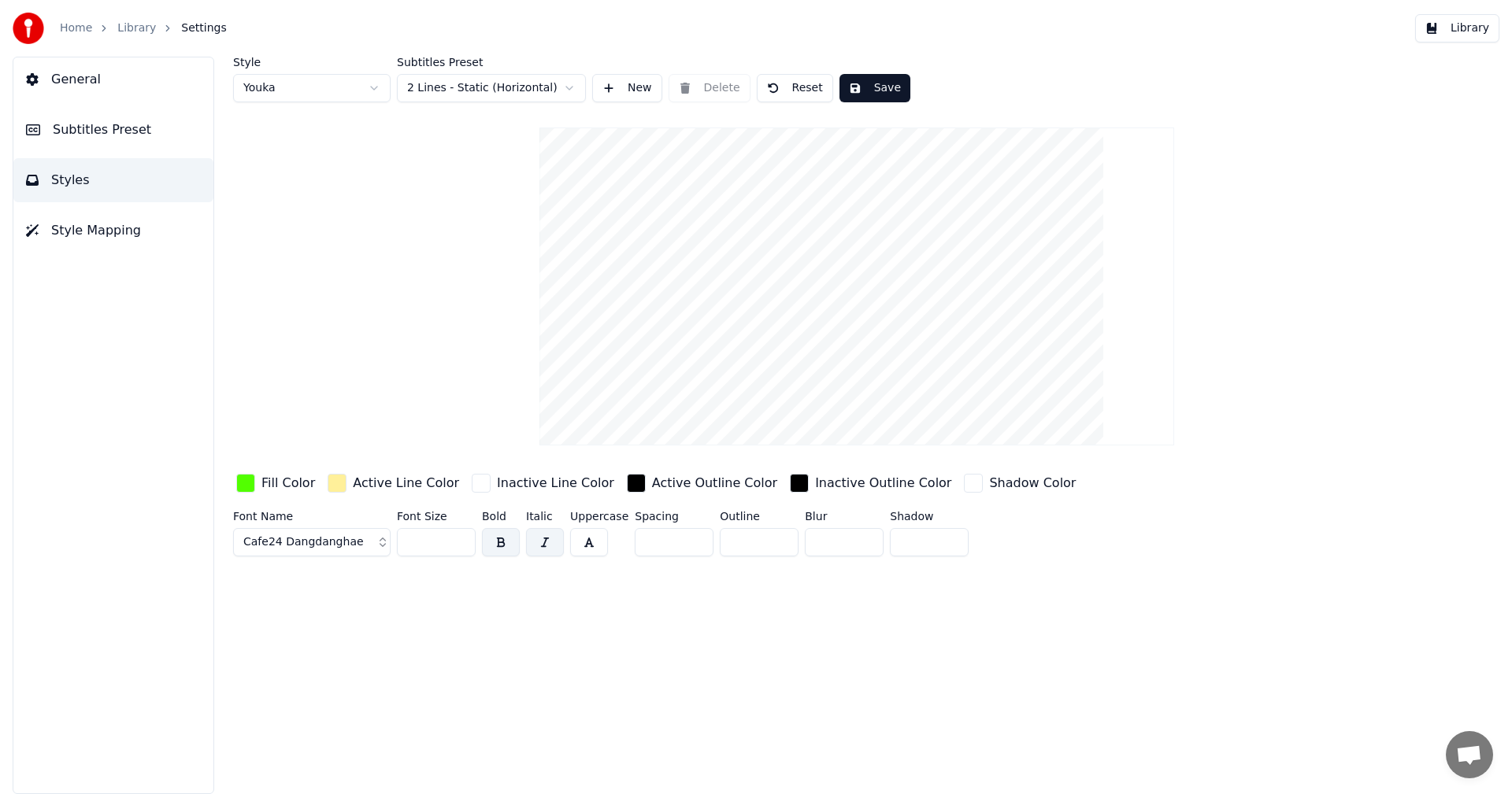
click at [74, 99] on button "General" at bounding box center [113, 79] width 200 height 44
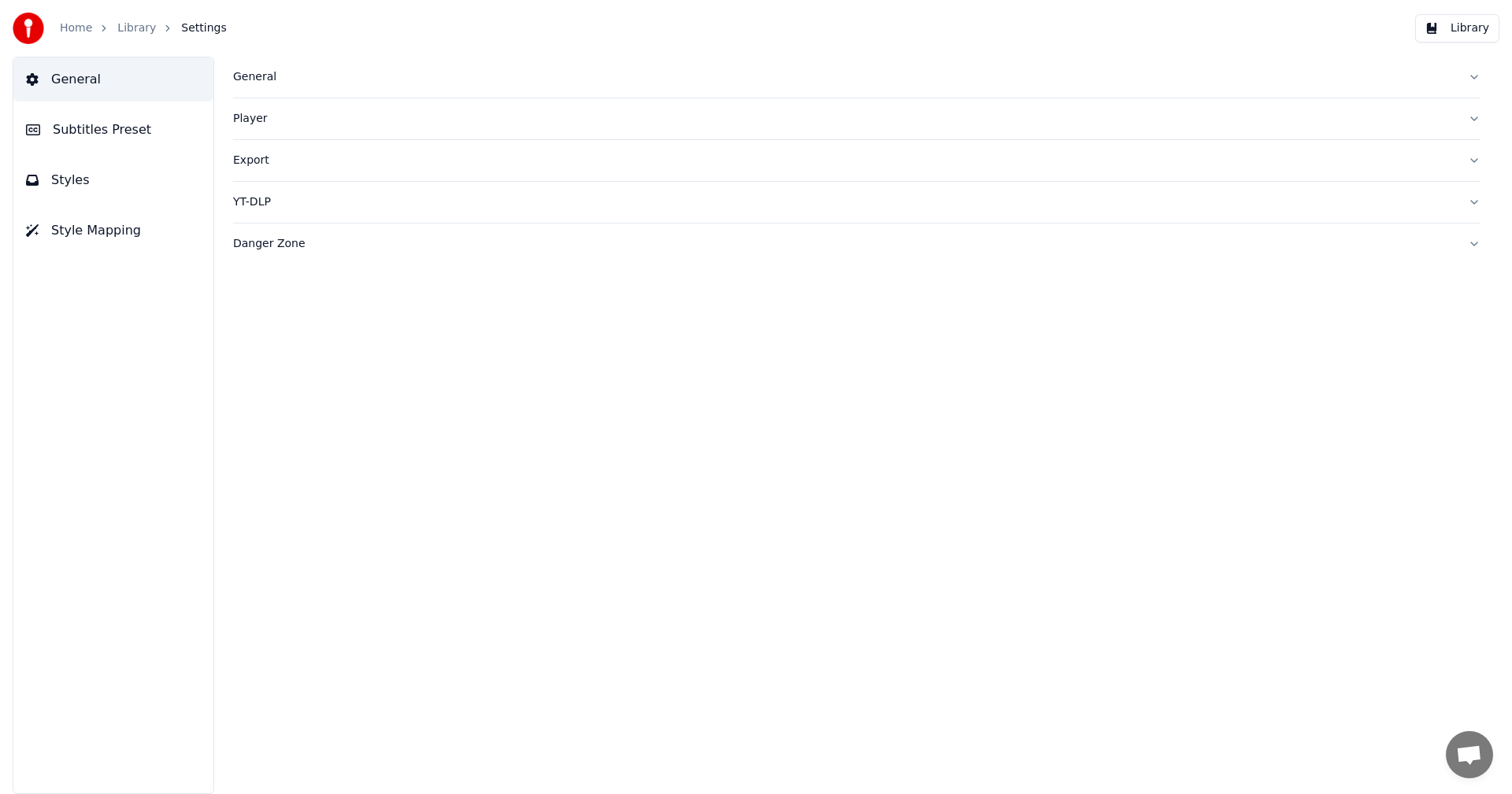
click at [249, 125] on div "Player" at bounding box center [844, 119] width 1222 height 16
click at [251, 84] on div "General" at bounding box center [844, 77] width 1222 height 16
click at [107, 193] on button "Styles" at bounding box center [113, 181] width 200 height 44
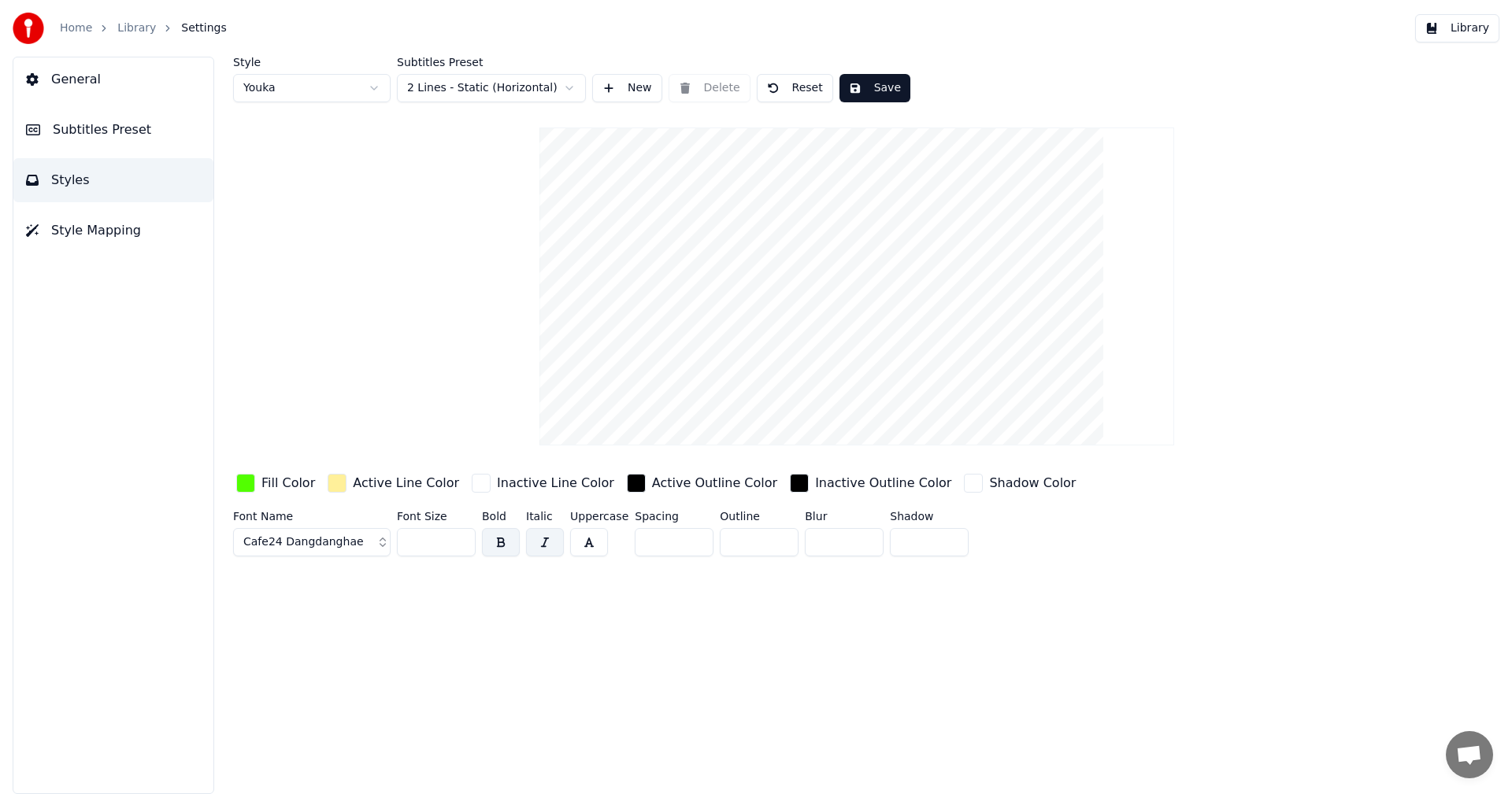
click at [131, 138] on span "Subtitles Preset" at bounding box center [102, 130] width 99 height 19
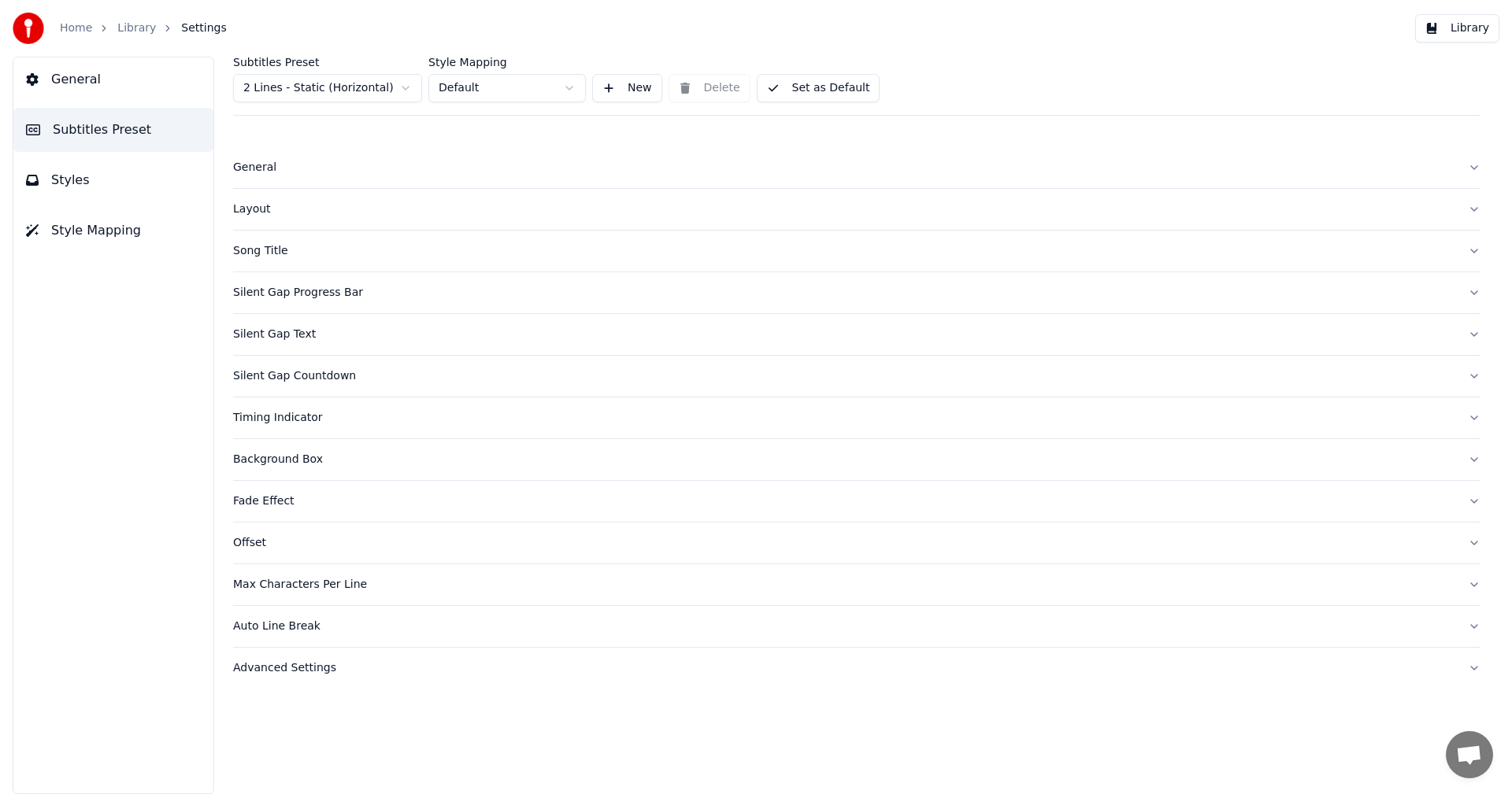
click at [110, 178] on button "Styles" at bounding box center [113, 181] width 200 height 44
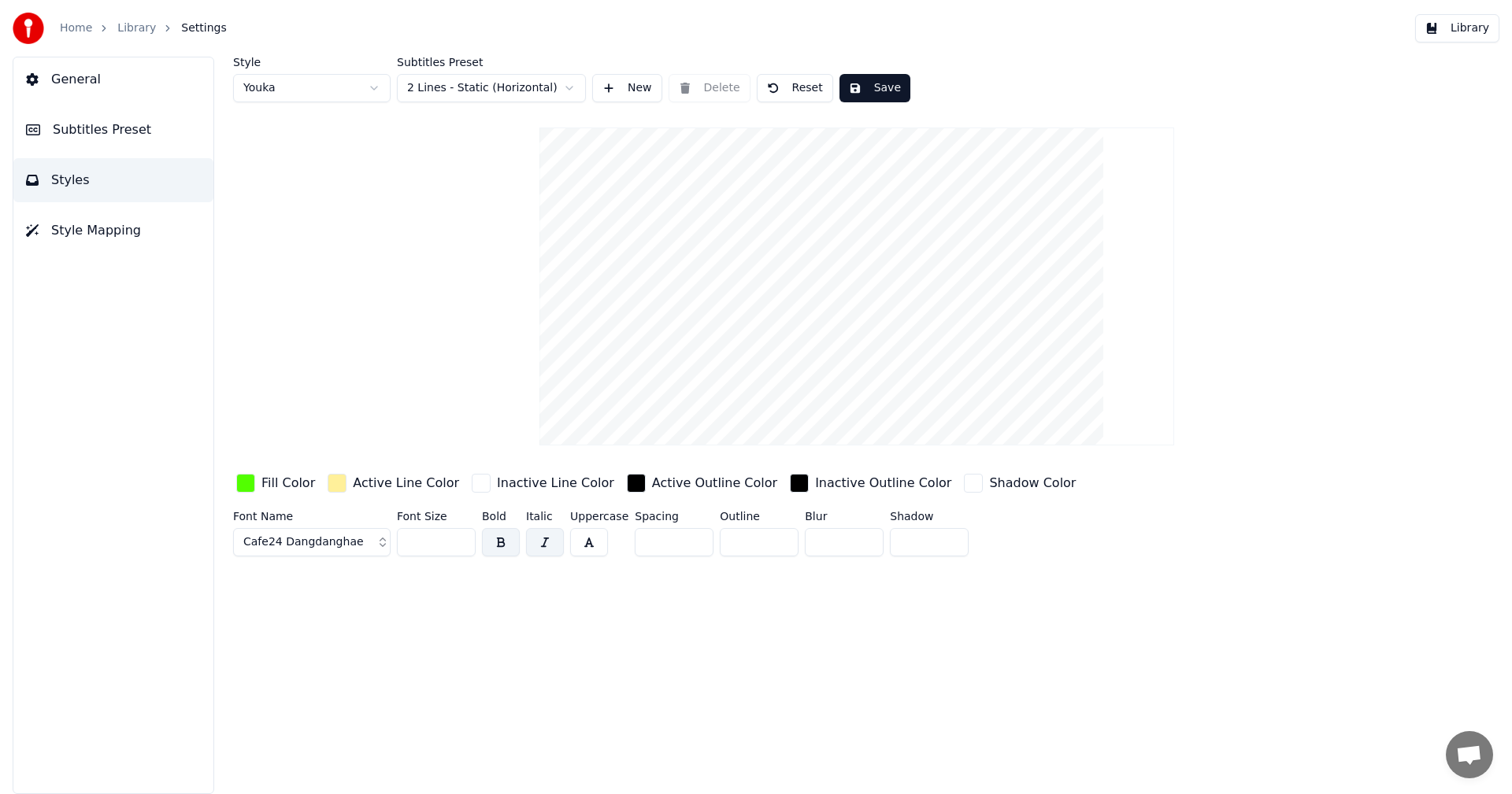
click at [127, 25] on link "Library" at bounding box center [137, 28] width 39 height 16
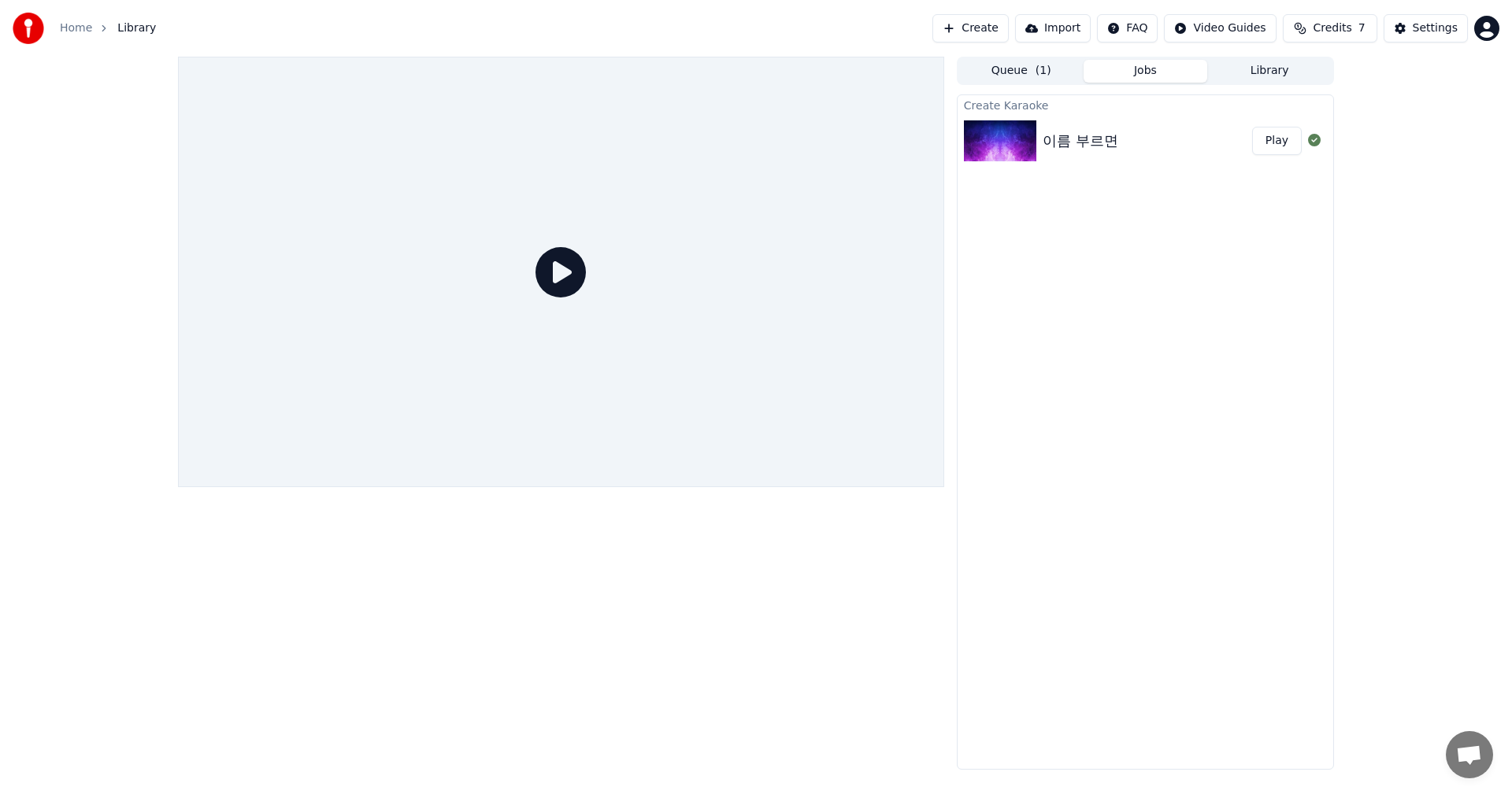
click at [1282, 144] on button "Play" at bounding box center [1277, 141] width 50 height 29
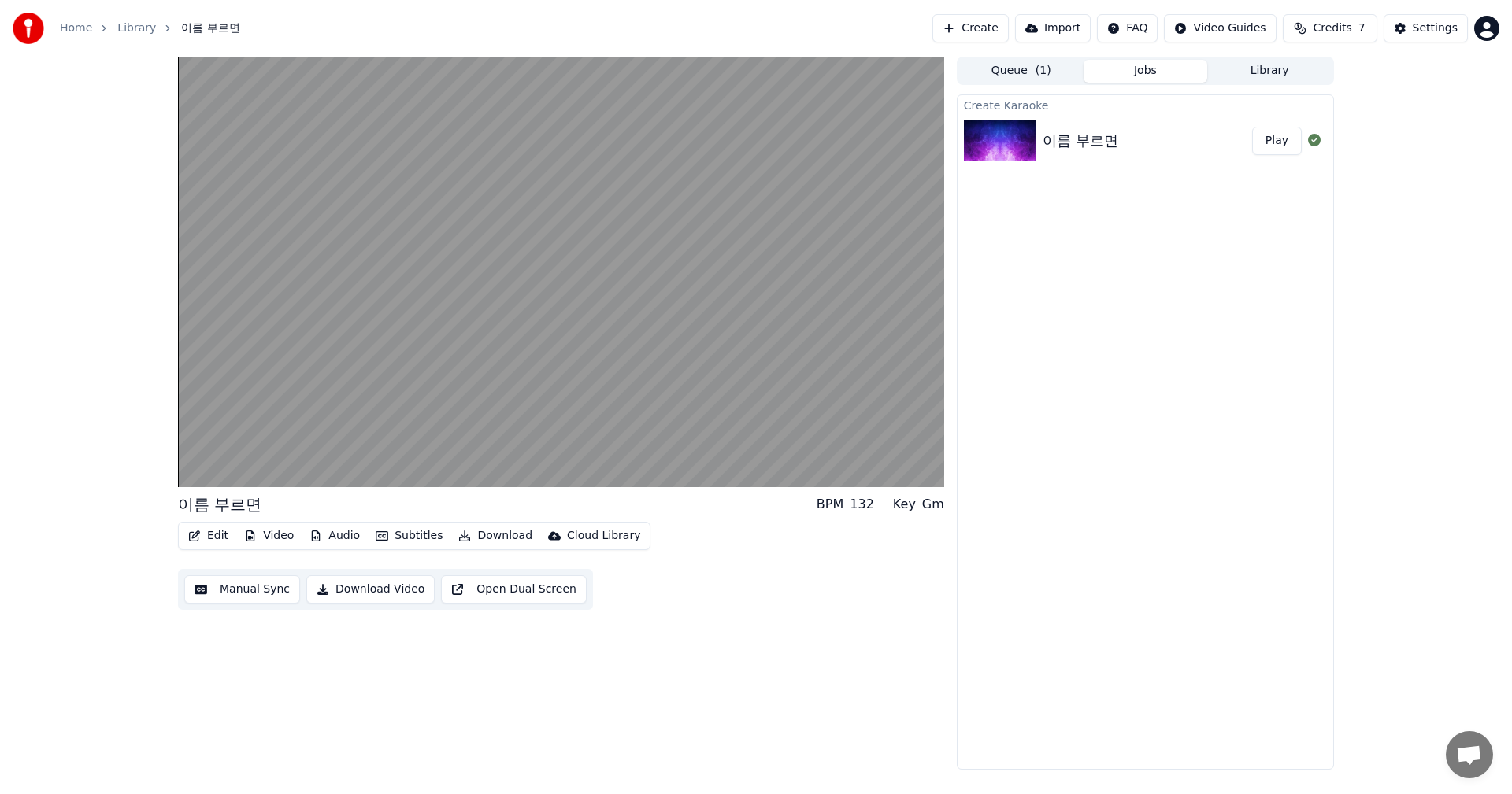
click at [1282, 144] on button "Play" at bounding box center [1277, 141] width 50 height 29
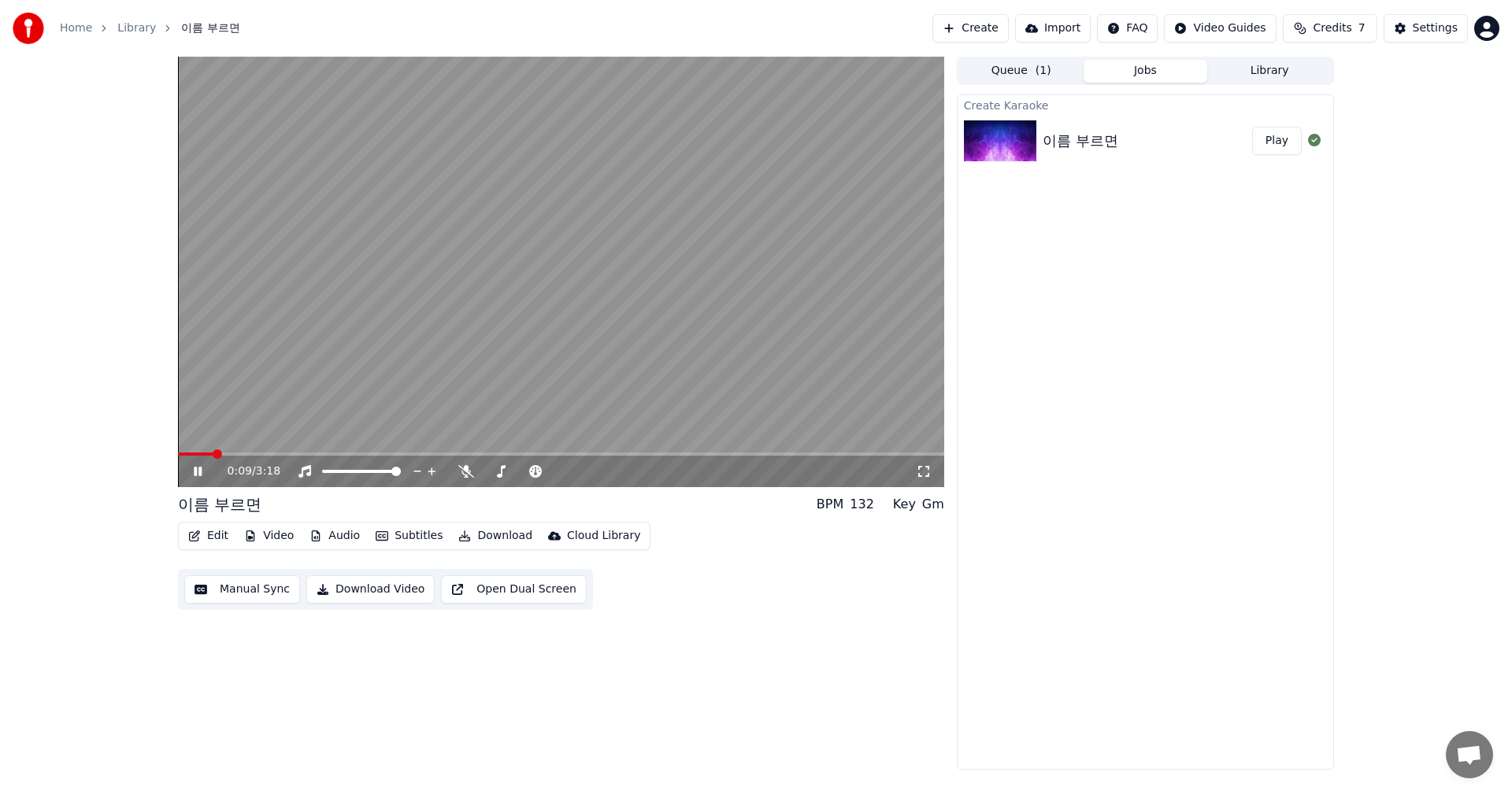
click at [197, 475] on icon at bounding box center [197, 471] width 8 height 9
click at [1238, 351] on div "Create Karaoke 이름 부르면 Play" at bounding box center [1145, 432] width 377 height 676
click at [202, 469] on icon at bounding box center [209, 471] width 37 height 13
click at [192, 471] on icon at bounding box center [209, 471] width 37 height 13
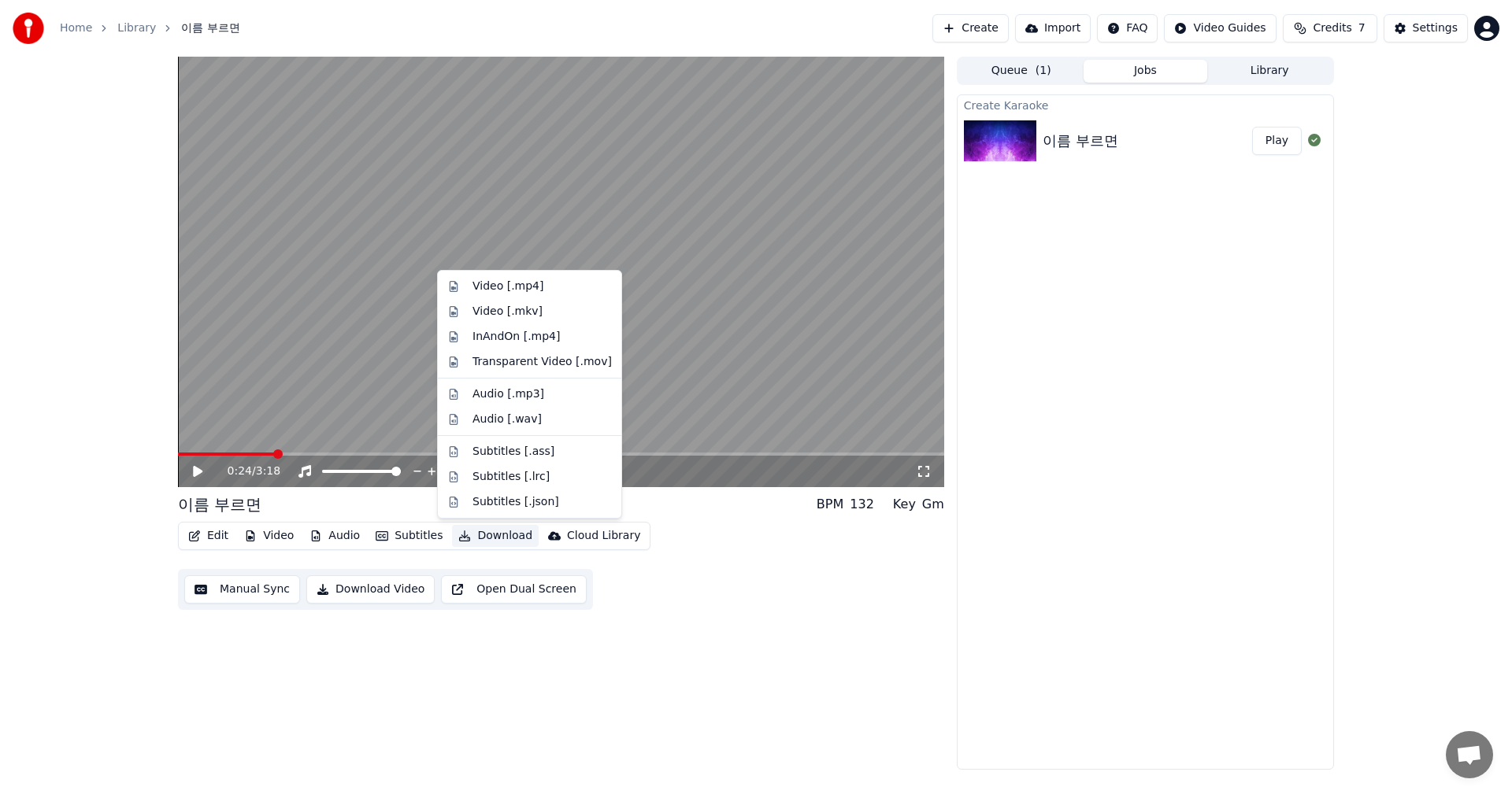
click at [489, 537] on button "Download" at bounding box center [495, 536] width 87 height 22
click at [517, 367] on div "Transparent Video [.mov]" at bounding box center [542, 362] width 139 height 16
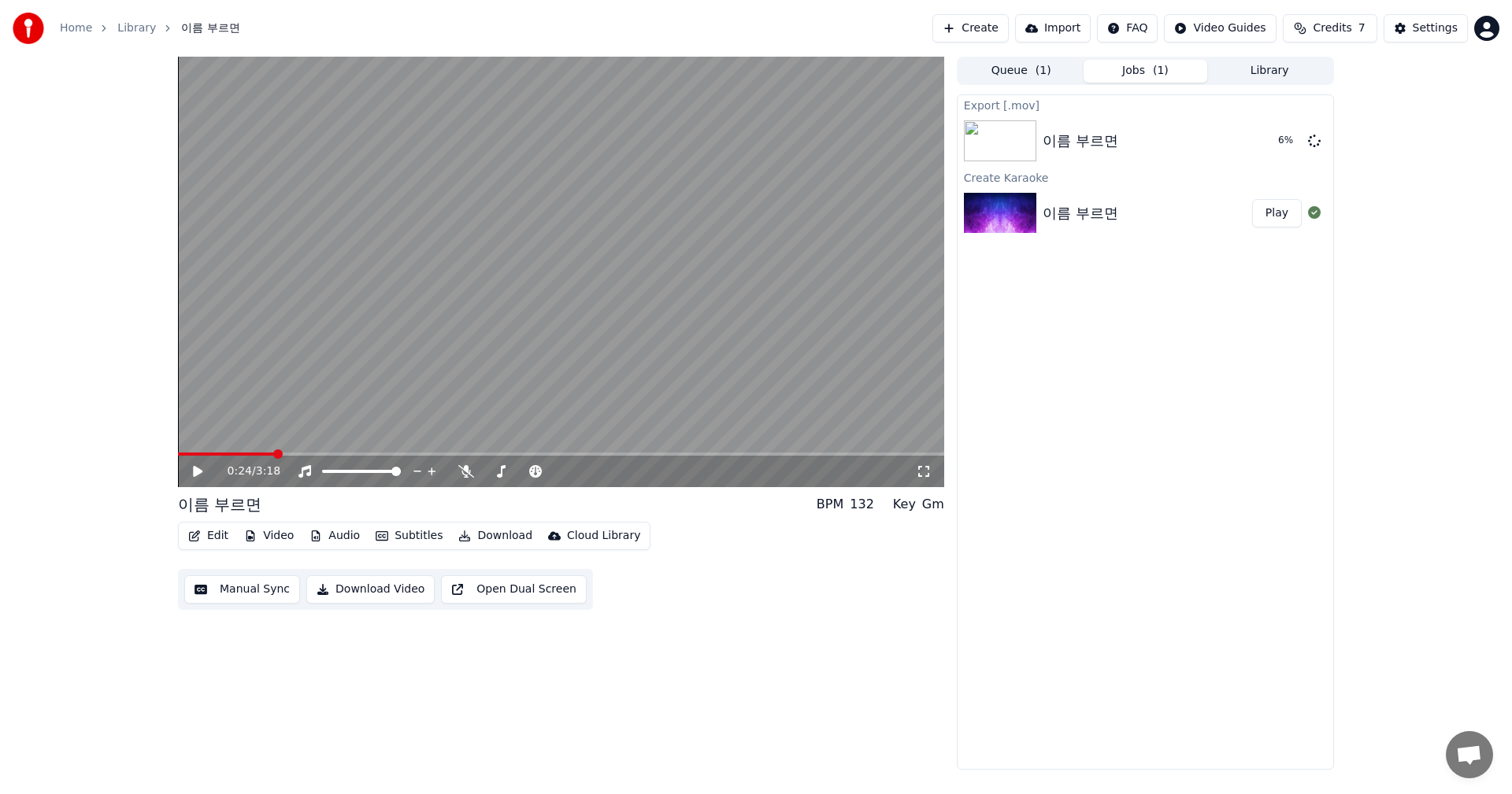
click at [195, 471] on icon at bounding box center [197, 471] width 9 height 11
click at [462, 473] on icon at bounding box center [466, 471] width 16 height 13
click at [406, 535] on button "Subtitles" at bounding box center [409, 536] width 79 height 22
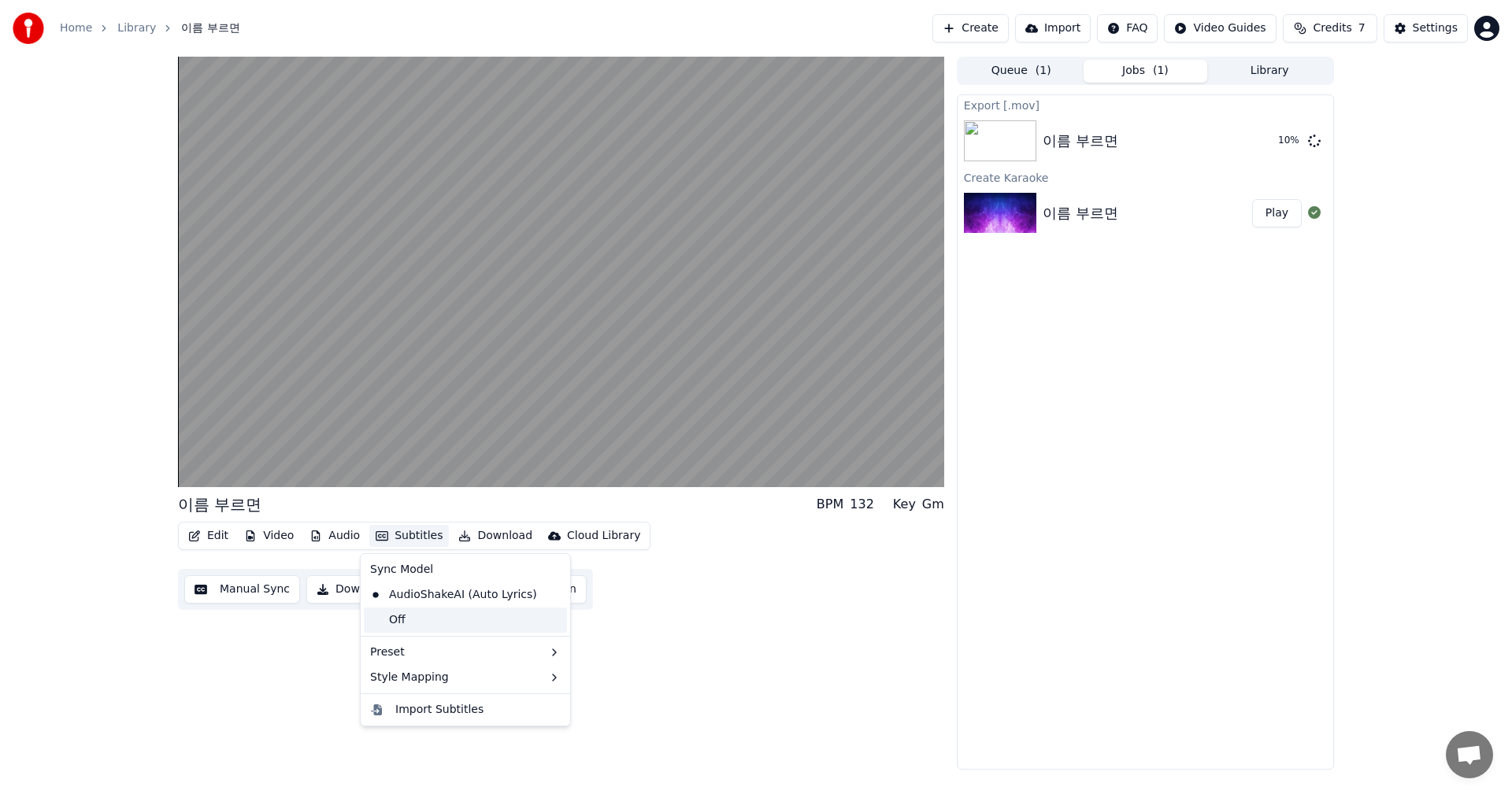
click at [396, 622] on div "Off" at bounding box center [465, 620] width 203 height 25
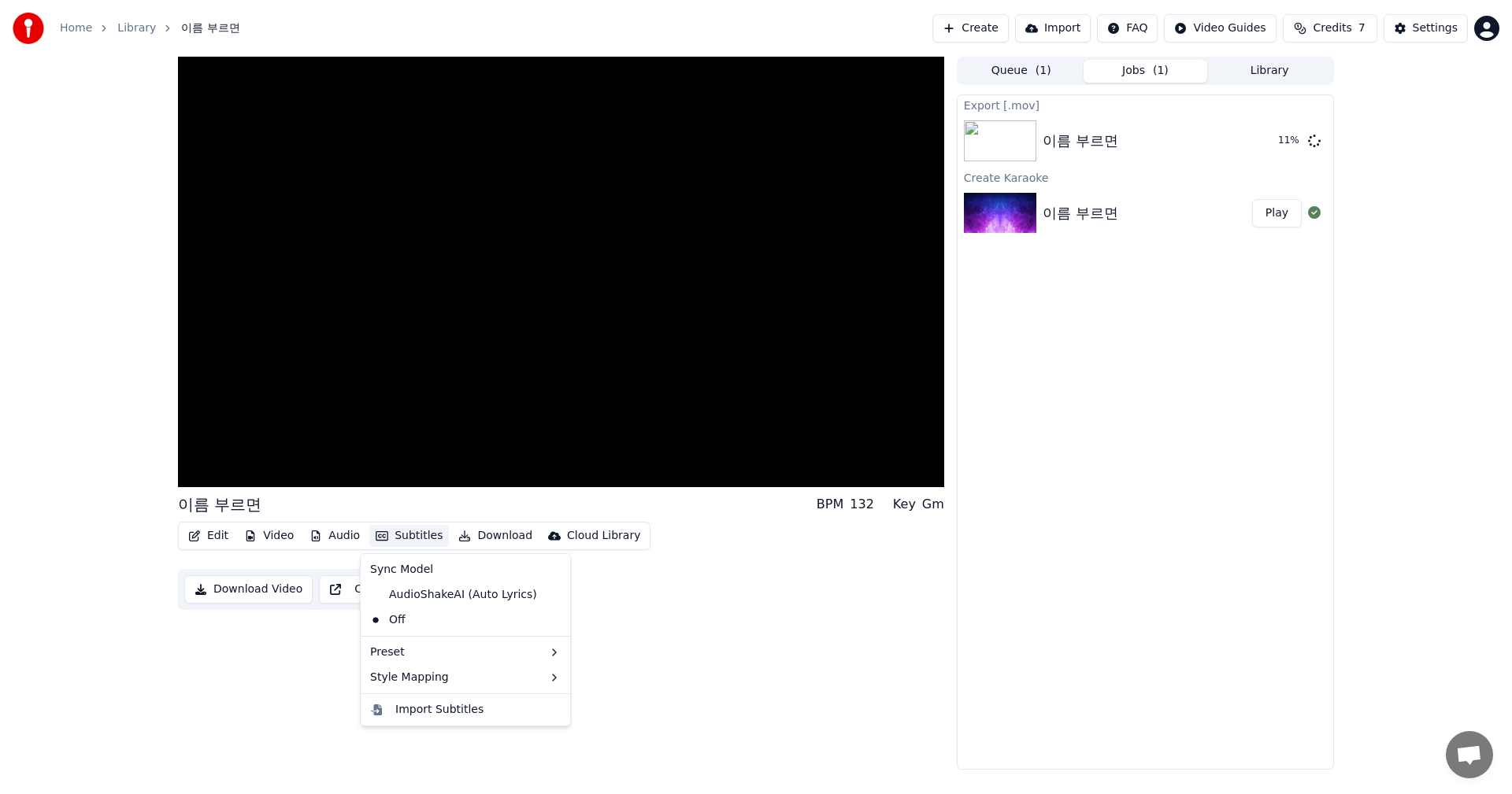
click at [414, 532] on button "Subtitles" at bounding box center [409, 536] width 79 height 22
click at [409, 600] on div "AudioShakeAI (Auto Lyrics)" at bounding box center [453, 595] width 180 height 25
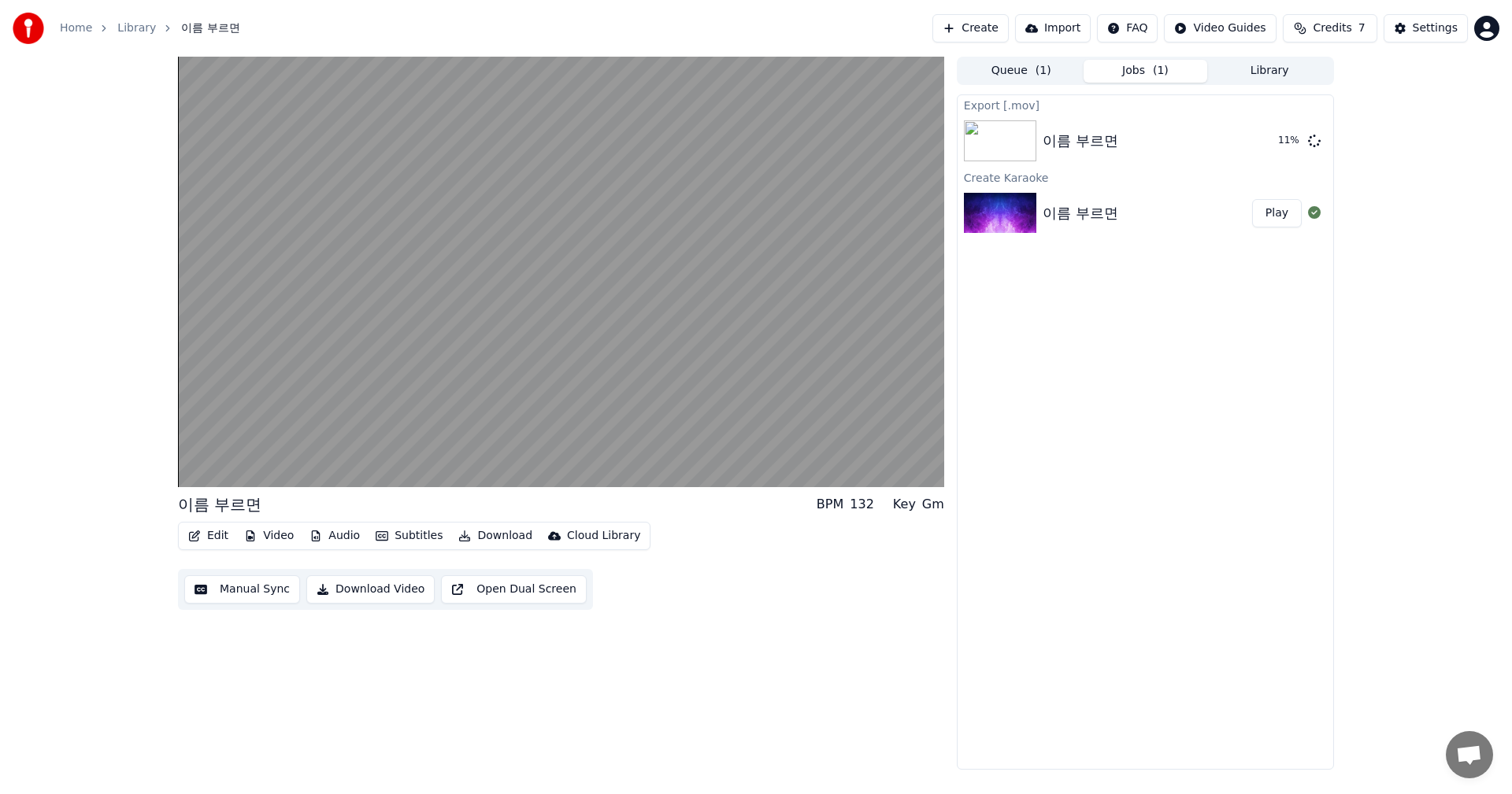
click at [414, 523] on div "Edit Video Audio Subtitles Download Cloud Library" at bounding box center [414, 537] width 472 height 29
click at [420, 531] on button "Subtitles" at bounding box center [409, 536] width 79 height 22
click at [889, 613] on div "이름 부르면 BPM 132 Key Gm Edit Video Audio Subtitles Download Cloud Library Manual …" at bounding box center [561, 413] width 766 height 713
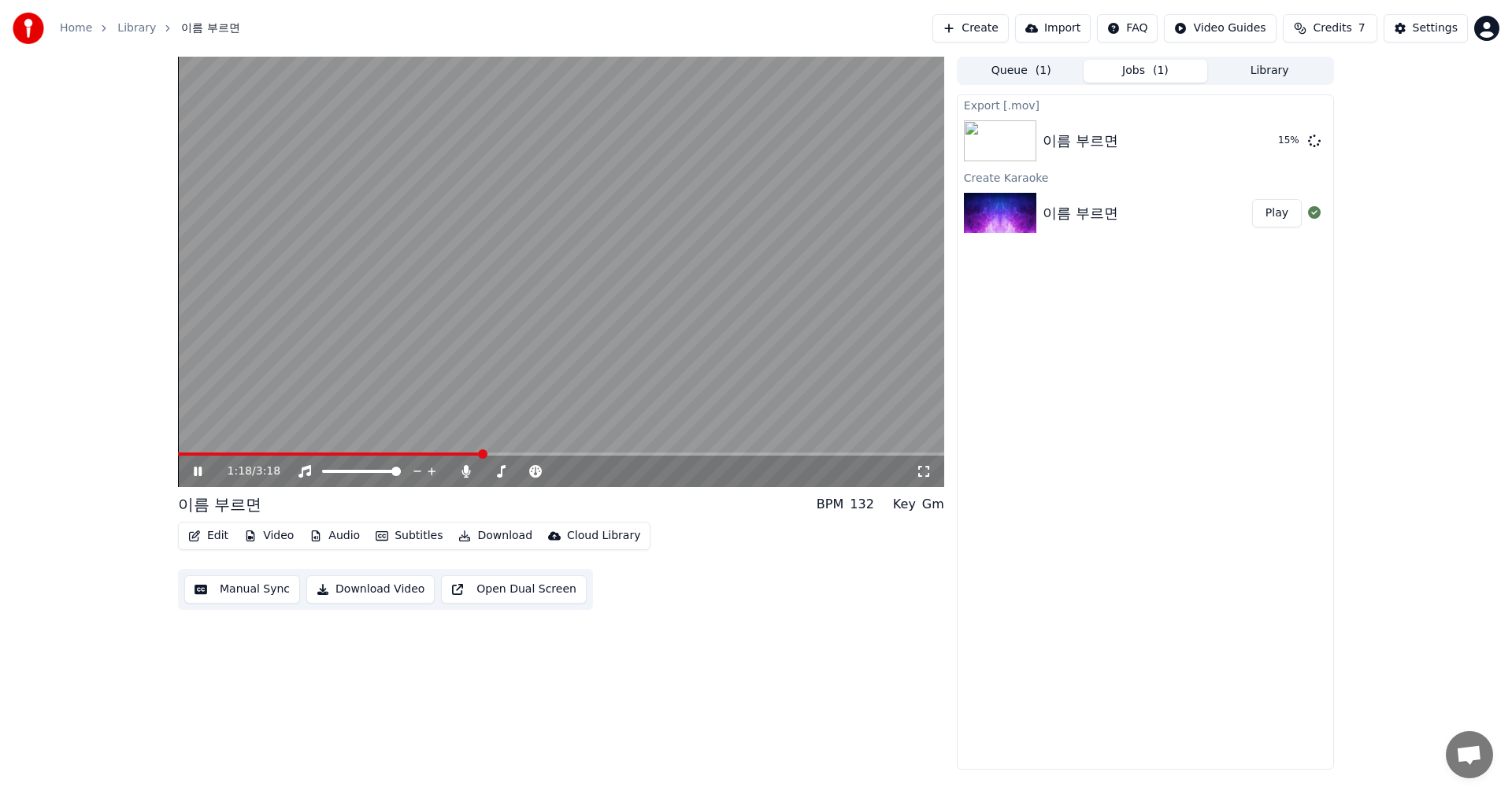
click at [193, 473] on icon at bounding box center [209, 471] width 37 height 13
click at [1271, 144] on button "Show" at bounding box center [1272, 141] width 57 height 29
click at [195, 473] on icon at bounding box center [197, 471] width 9 height 11
click at [462, 454] on span at bounding box center [336, 455] width 316 height 3
click at [185, 454] on span at bounding box center [329, 455] width 303 height 3
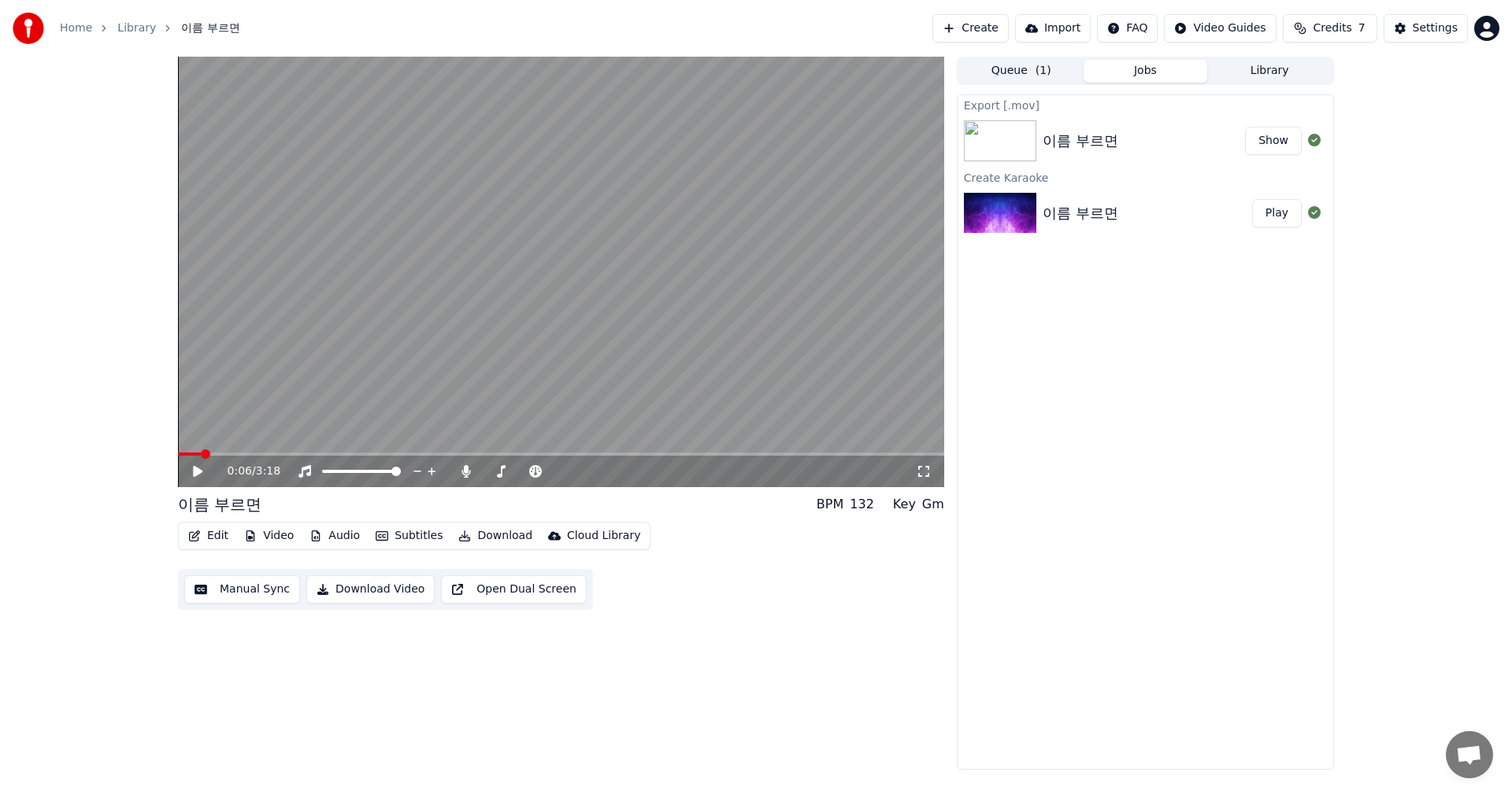
click at [199, 453] on span at bounding box center [561, 455] width 766 height 3
click at [186, 453] on span at bounding box center [181, 455] width 8 height 3
click at [198, 453] on span at bounding box center [561, 455] width 766 height 3
click at [489, 597] on button "Open Dual Screen" at bounding box center [514, 590] width 146 height 29
click at [196, 477] on icon at bounding box center [197, 471] width 8 height 9
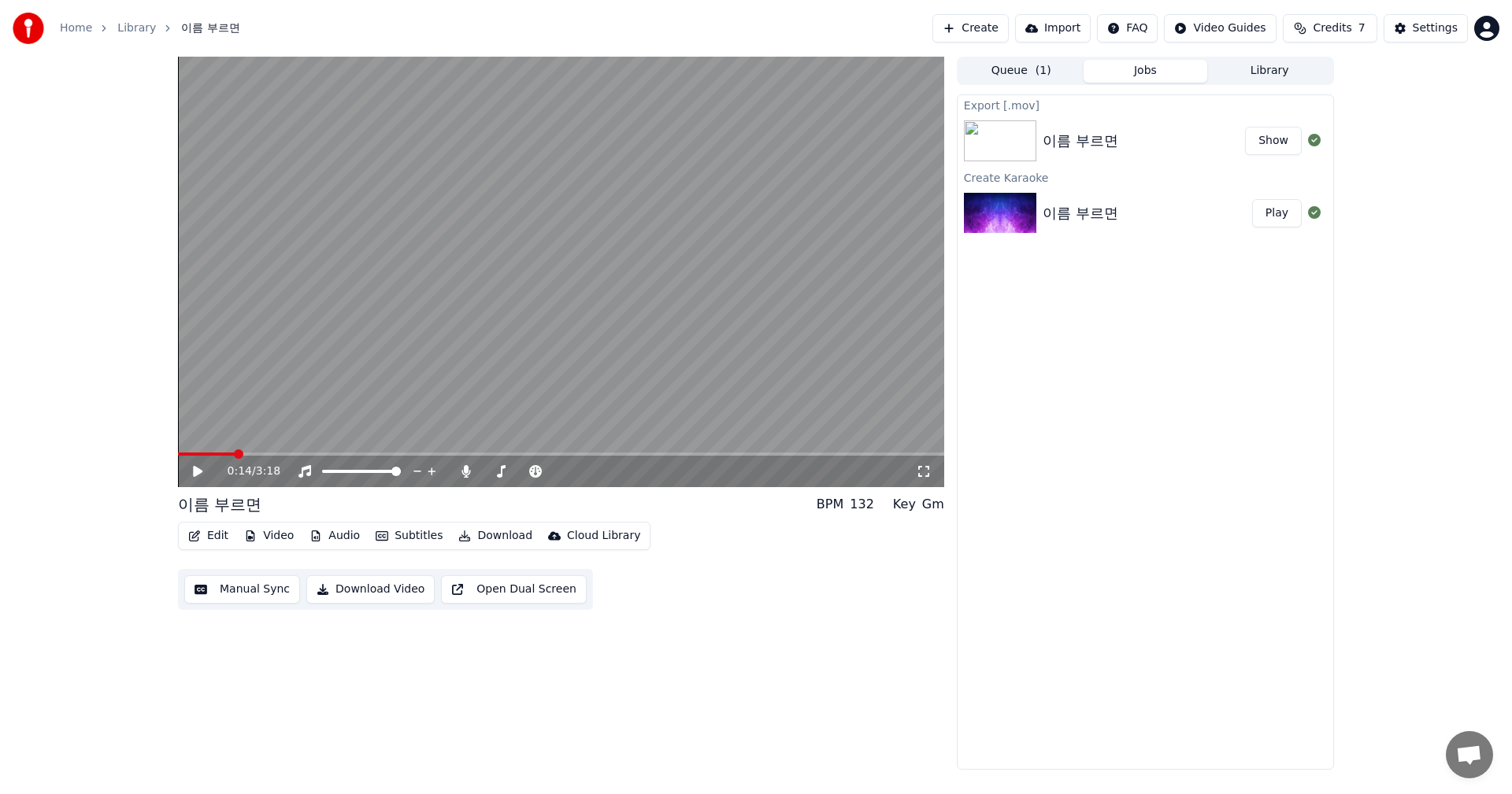
click at [208, 533] on button "Edit" at bounding box center [208, 536] width 53 height 22
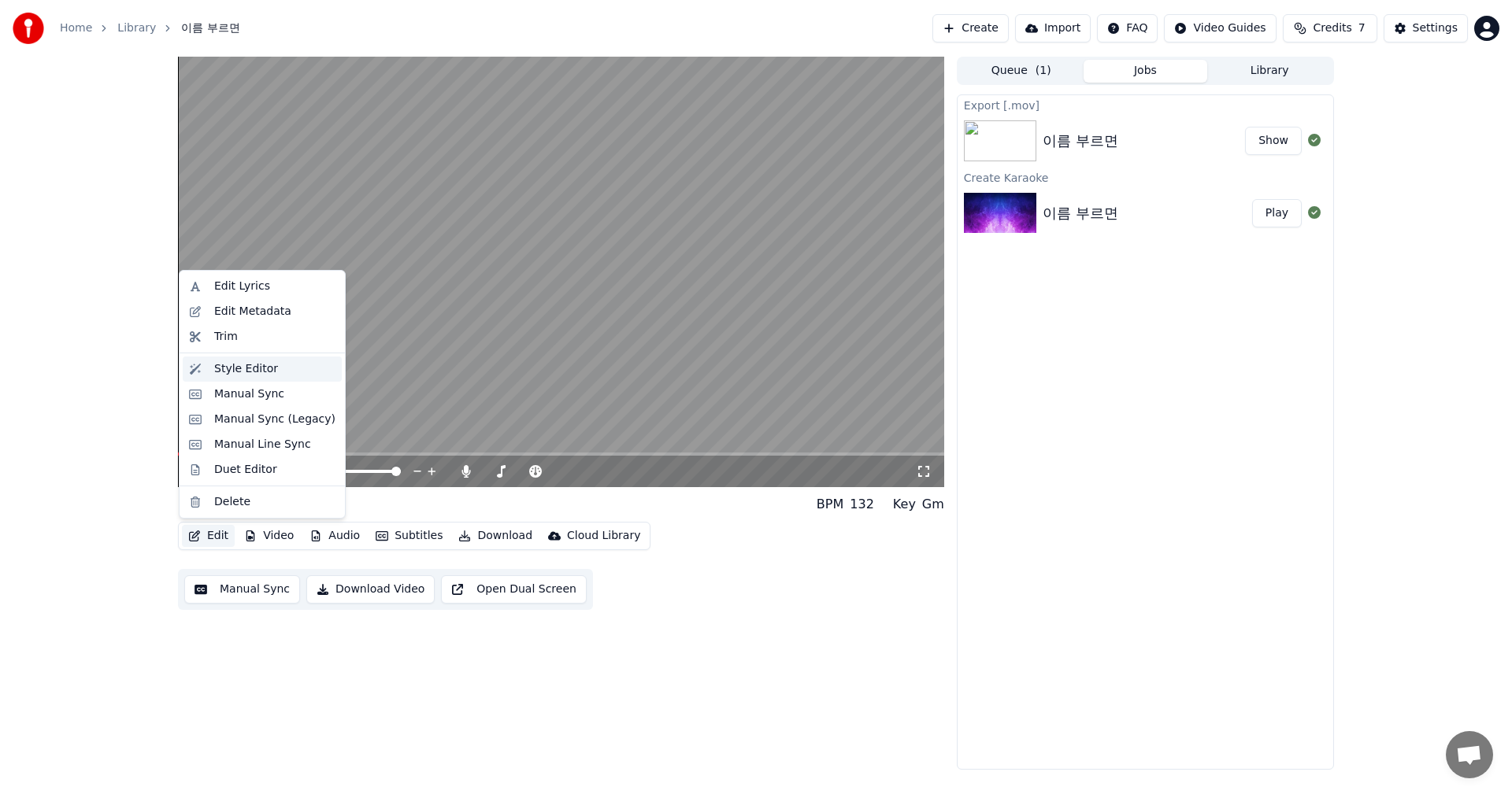
click at [241, 375] on div "Style Editor" at bounding box center [246, 369] width 64 height 16
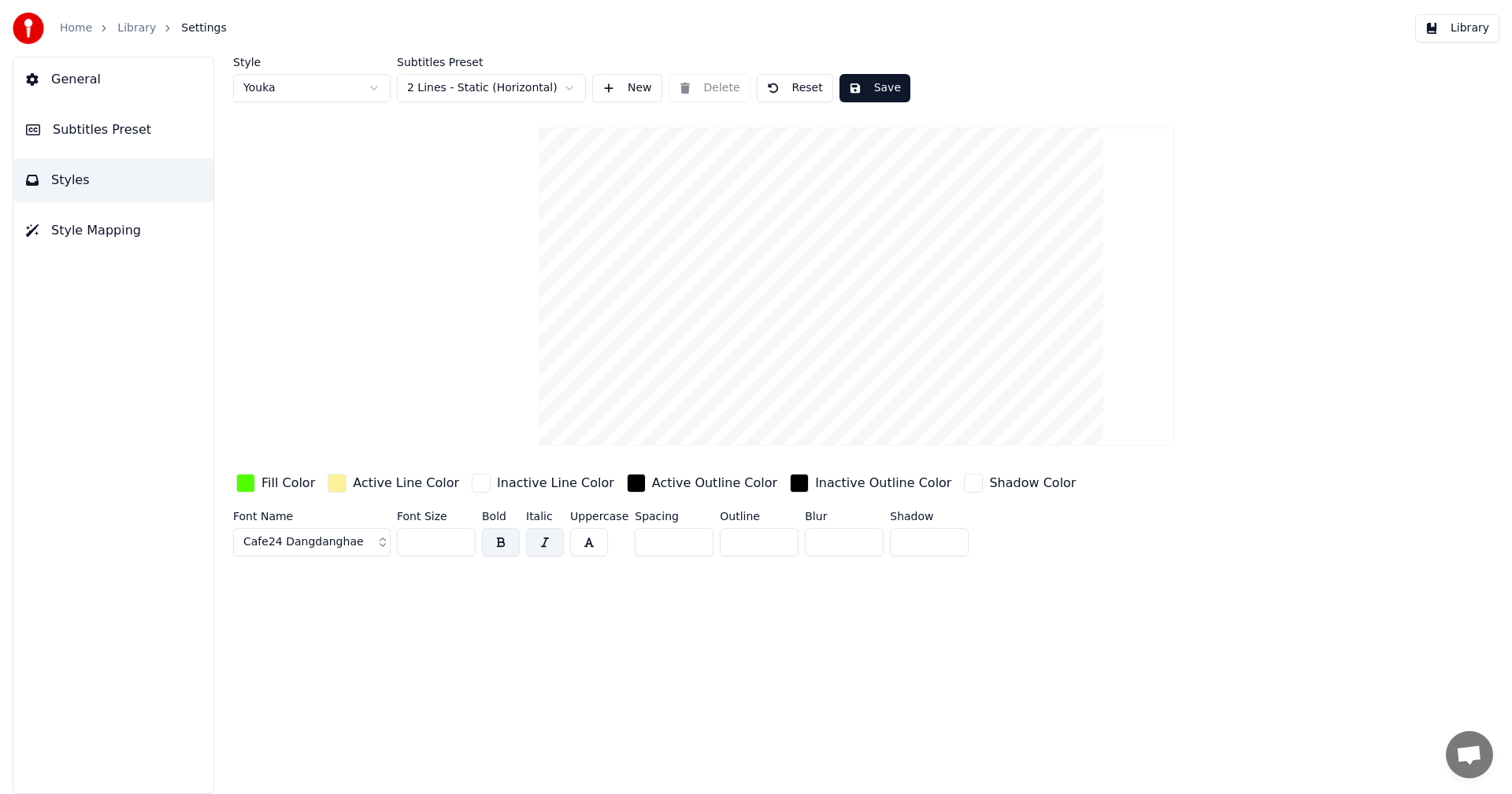
click at [133, 167] on button "Styles" at bounding box center [113, 181] width 200 height 44
click at [128, 135] on span "Subtitles Preset" at bounding box center [102, 130] width 99 height 19
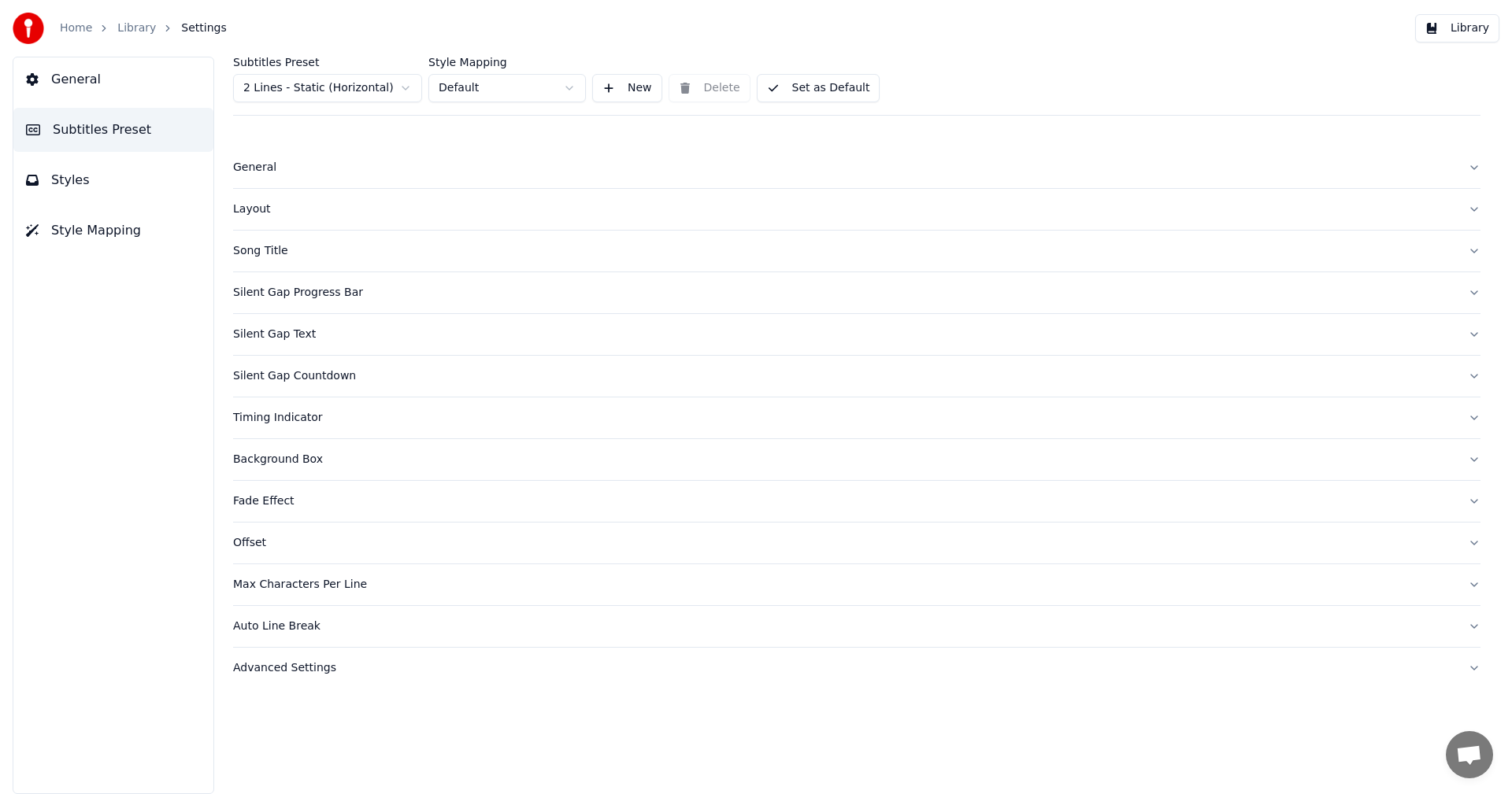
click at [241, 161] on div "General" at bounding box center [844, 167] width 1222 height 16
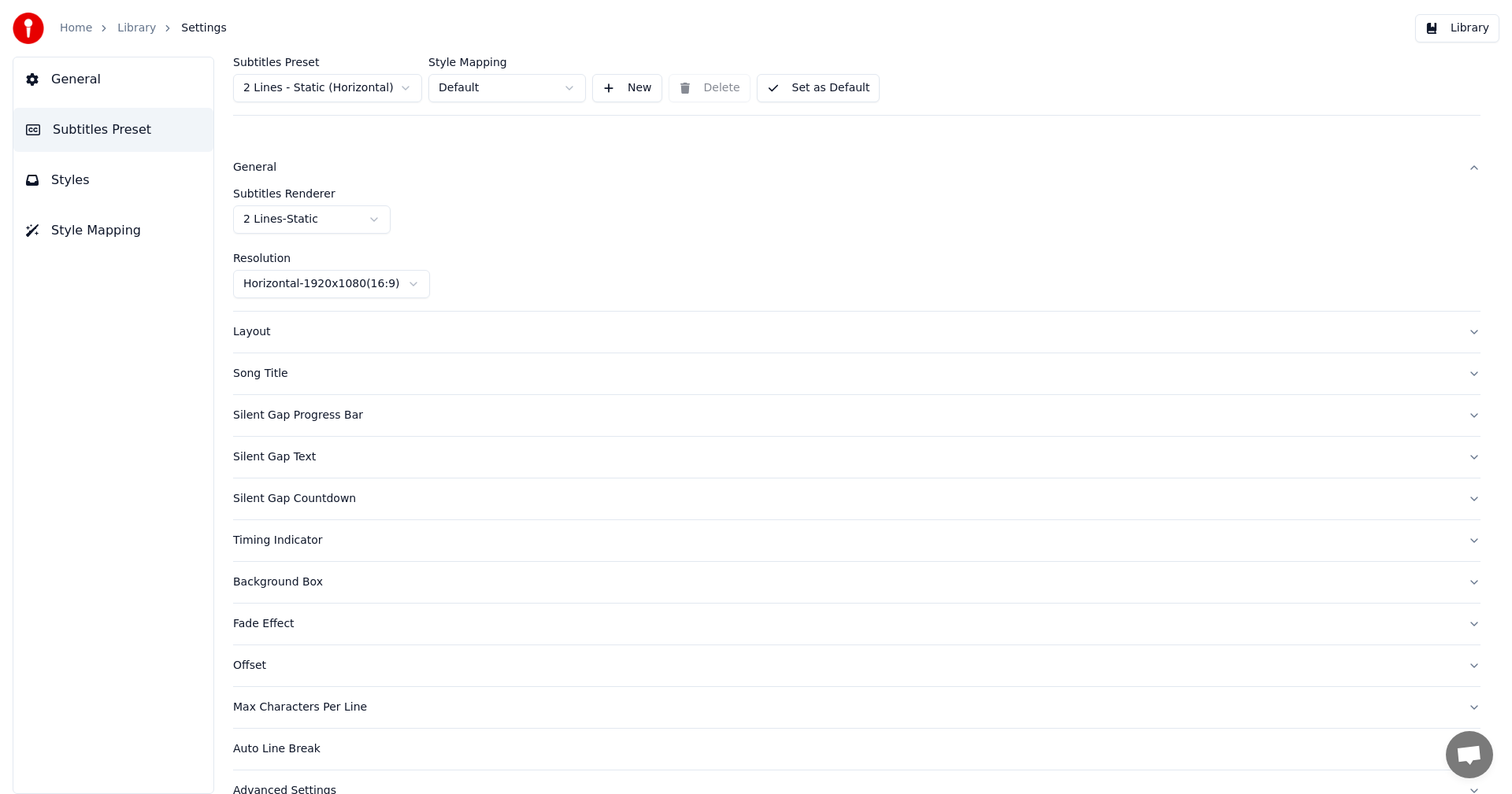
click at [241, 162] on div "General" at bounding box center [844, 167] width 1222 height 16
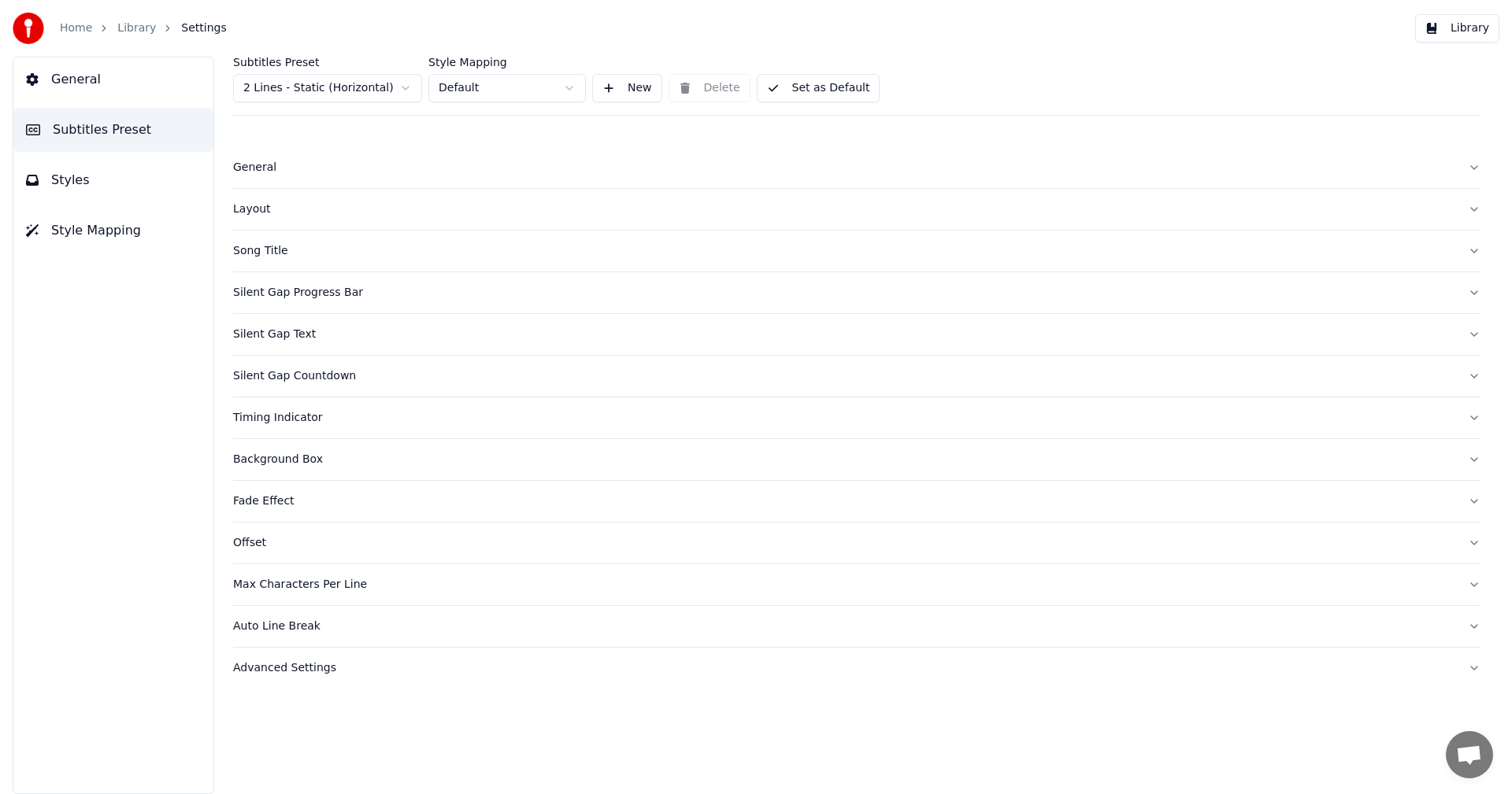
click at [252, 208] on div "Layout" at bounding box center [844, 209] width 1222 height 16
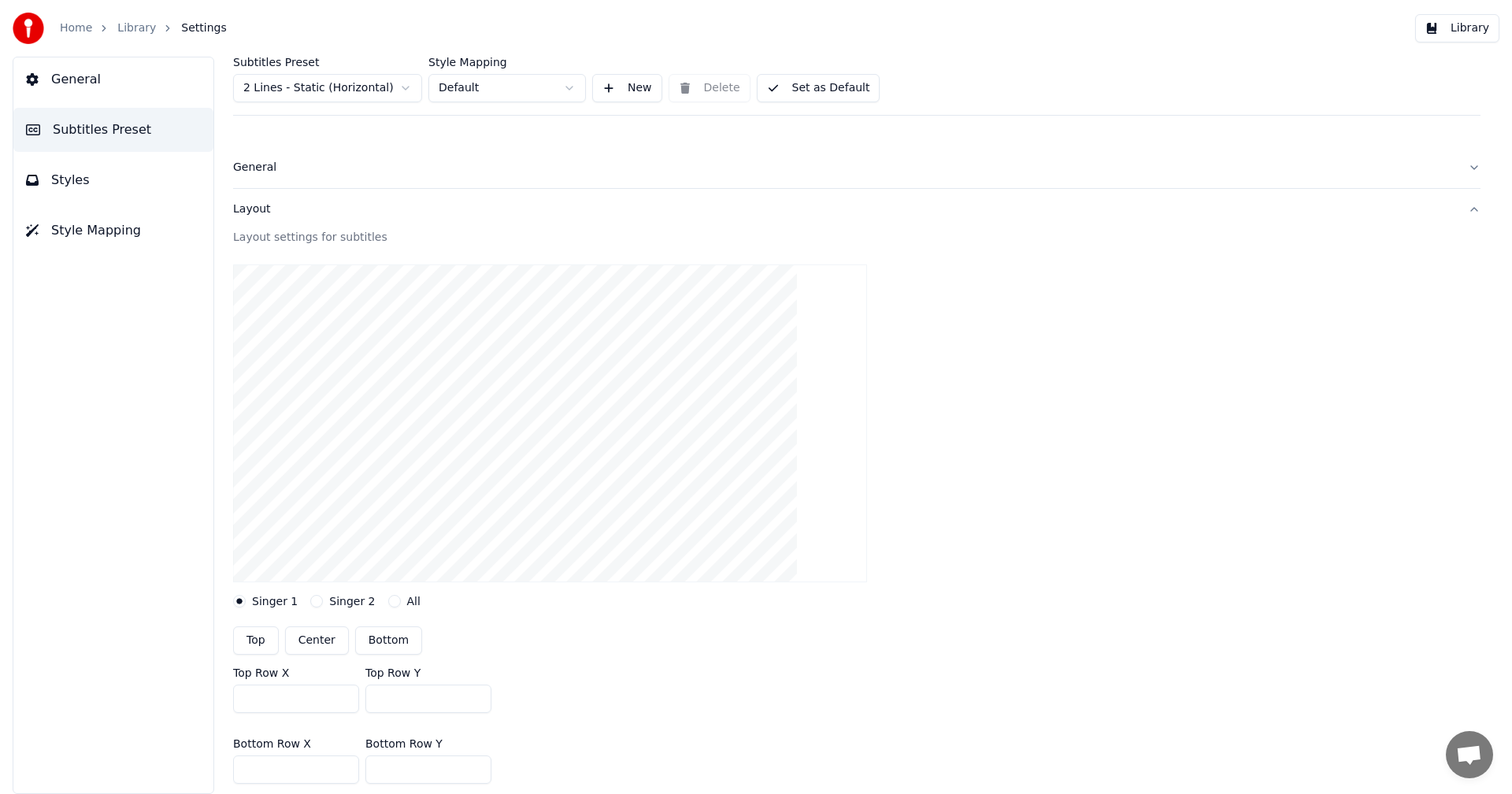
click at [252, 208] on div "Layout" at bounding box center [844, 209] width 1222 height 16
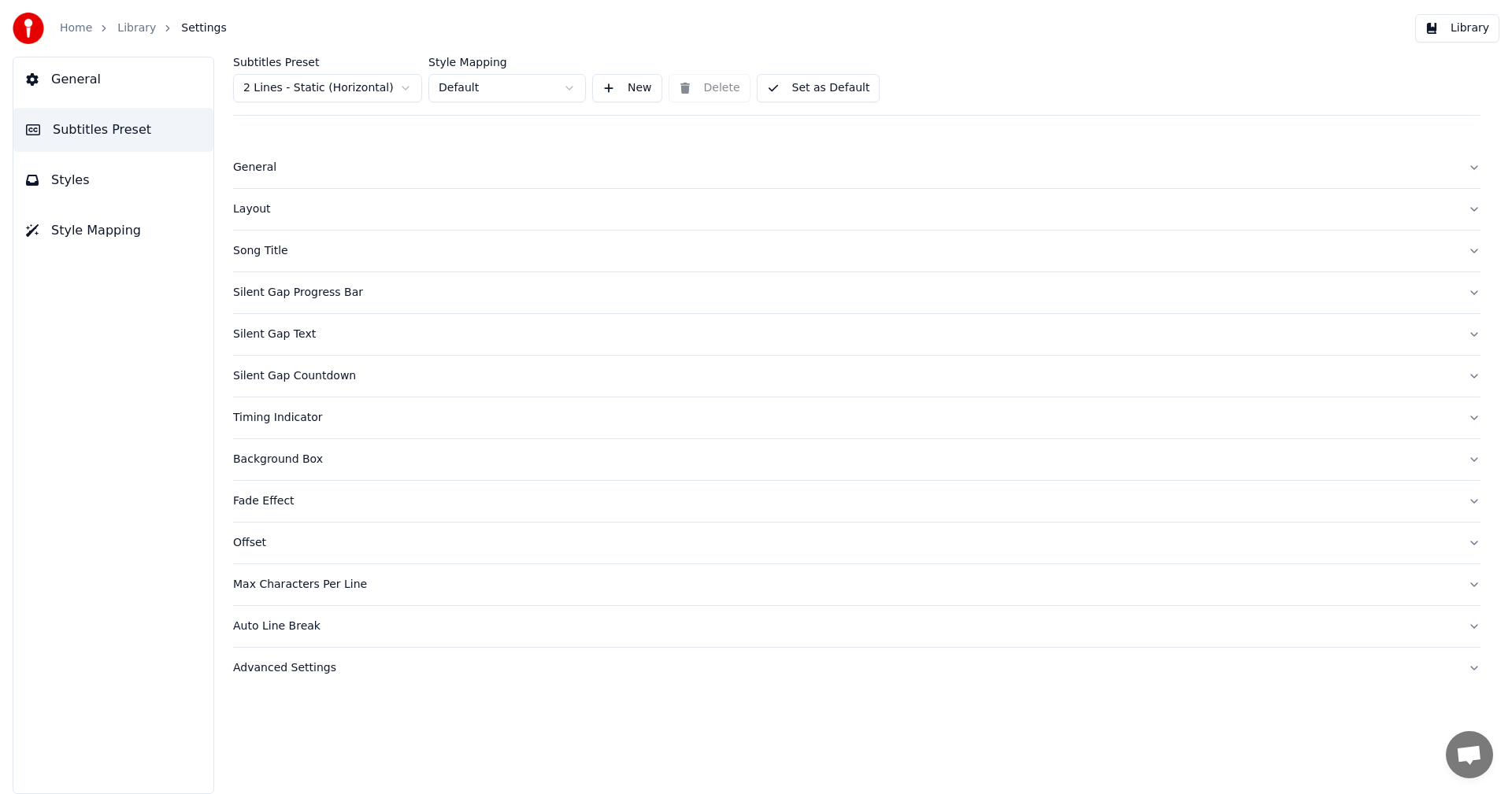
click at [252, 208] on div "Layout" at bounding box center [844, 209] width 1222 height 16
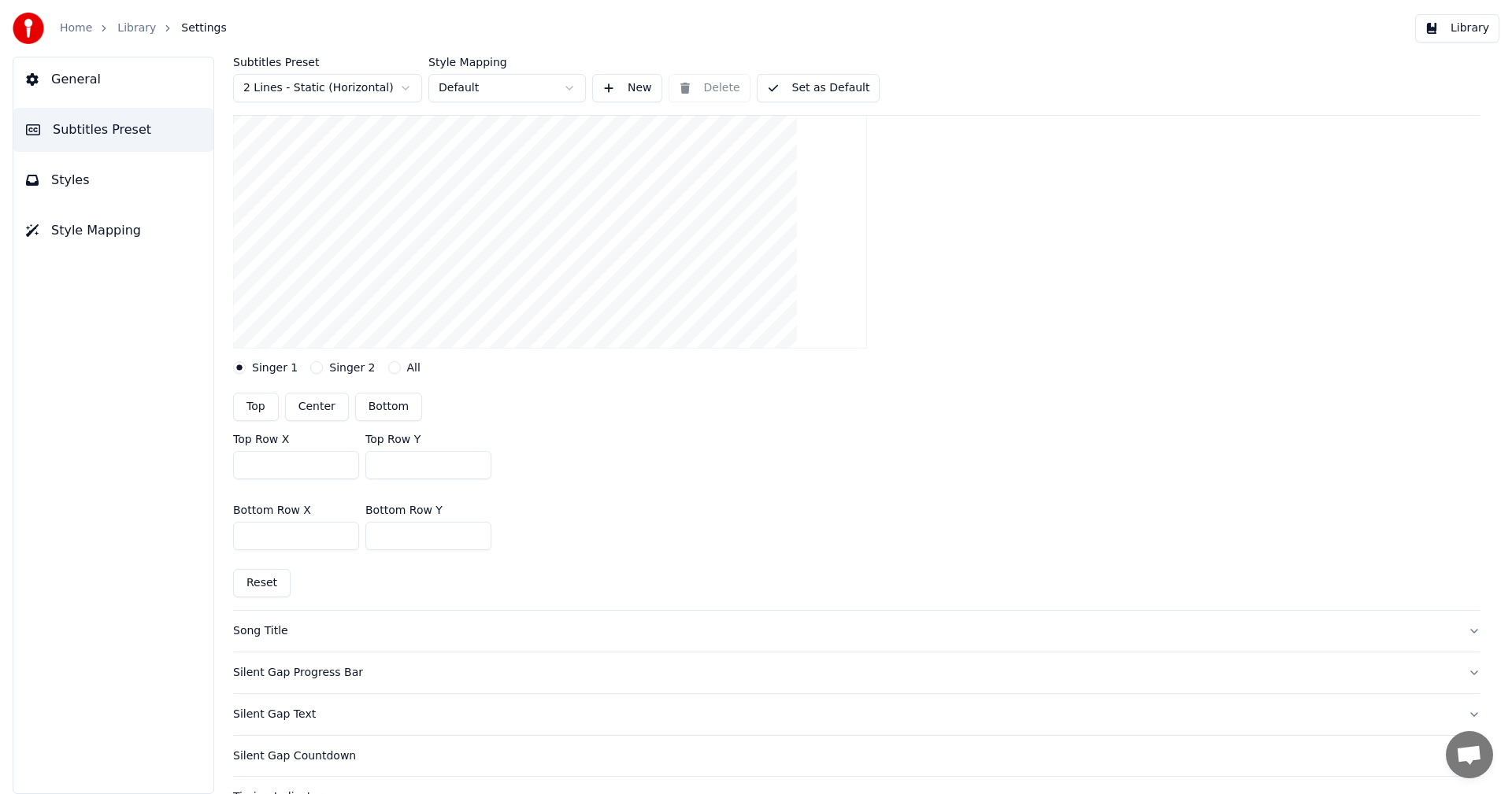
scroll to position [315, 0]
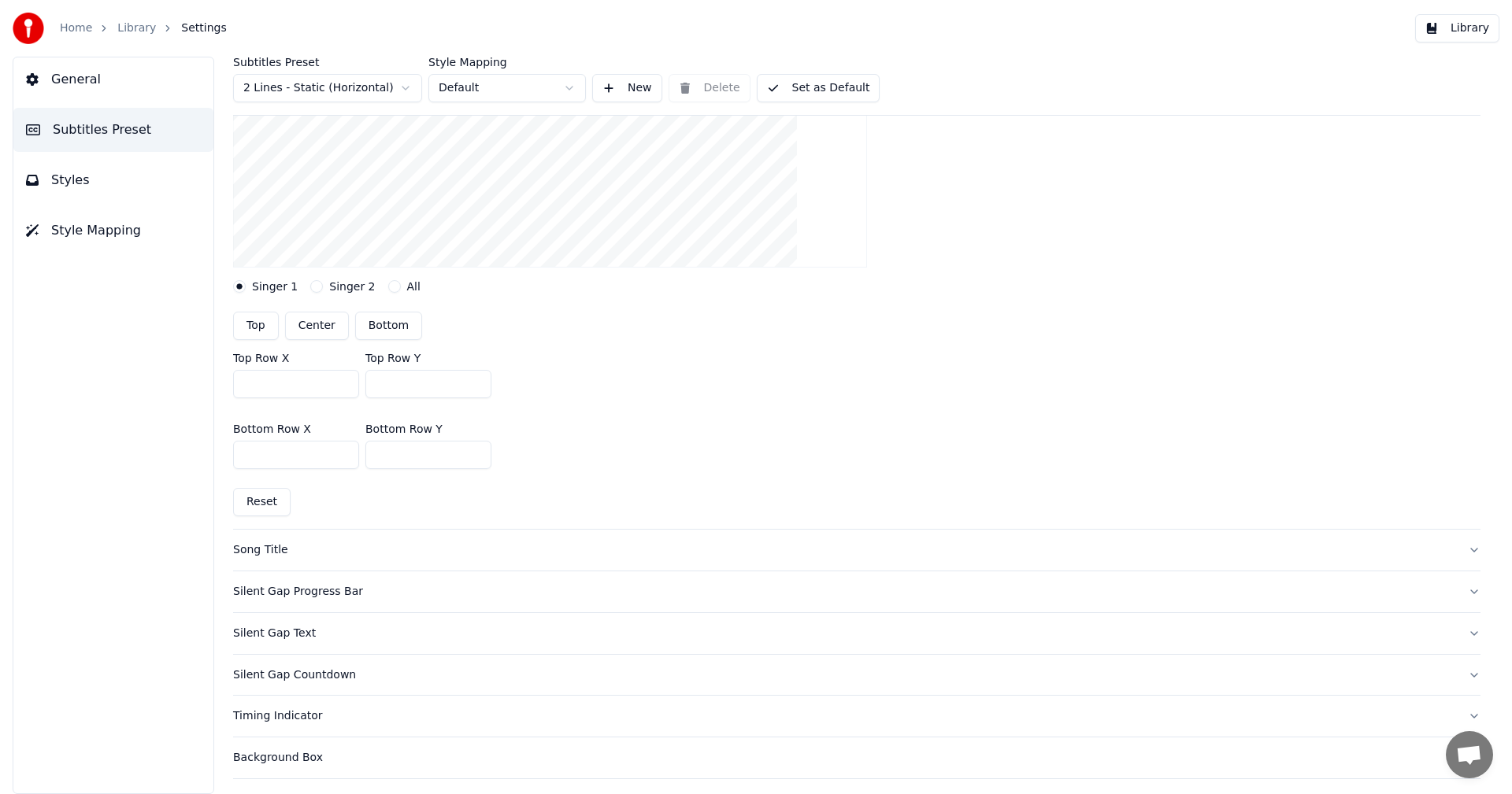
click at [313, 557] on div "Song Title" at bounding box center [844, 550] width 1222 height 16
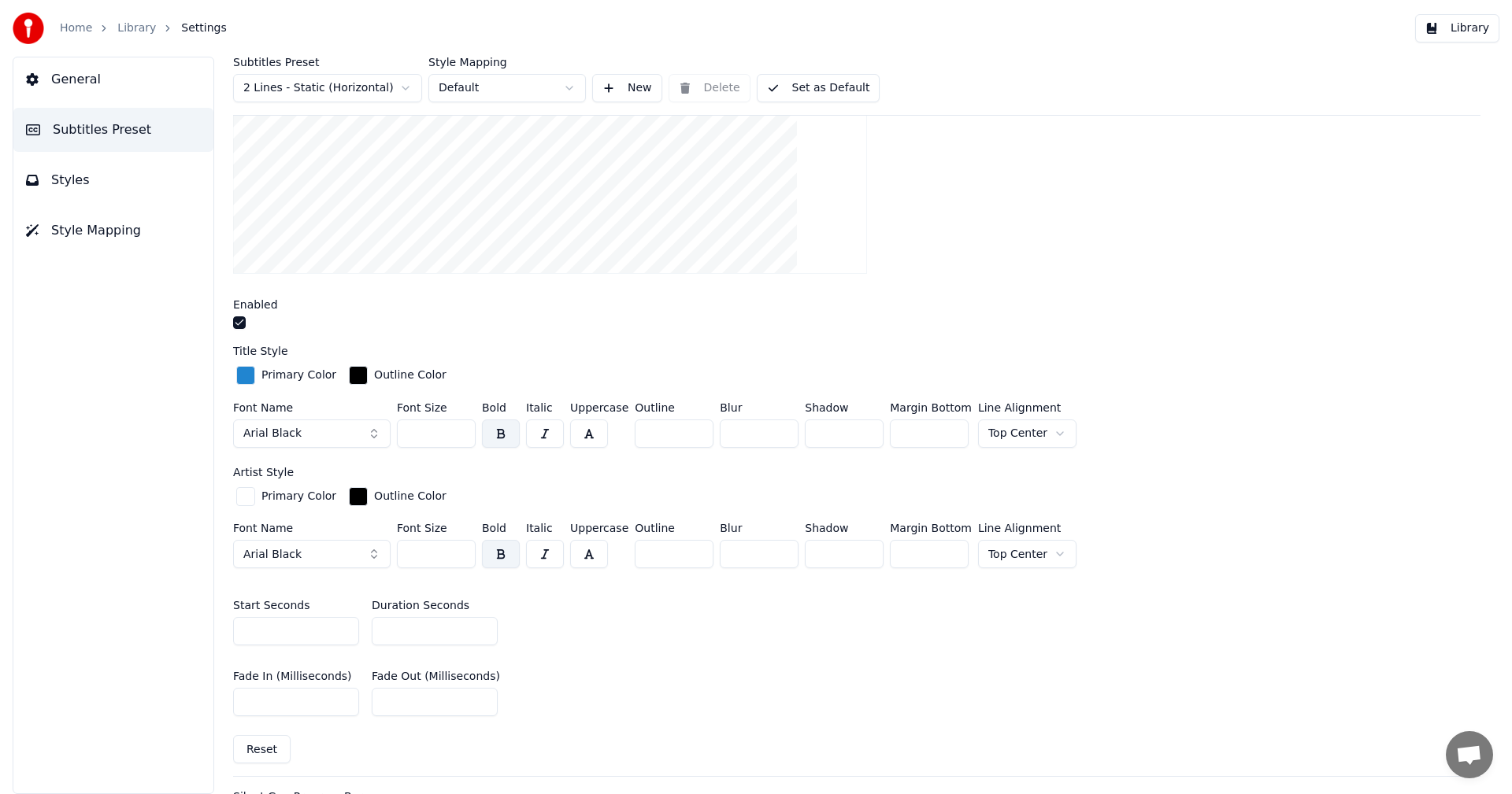
scroll to position [236, 0]
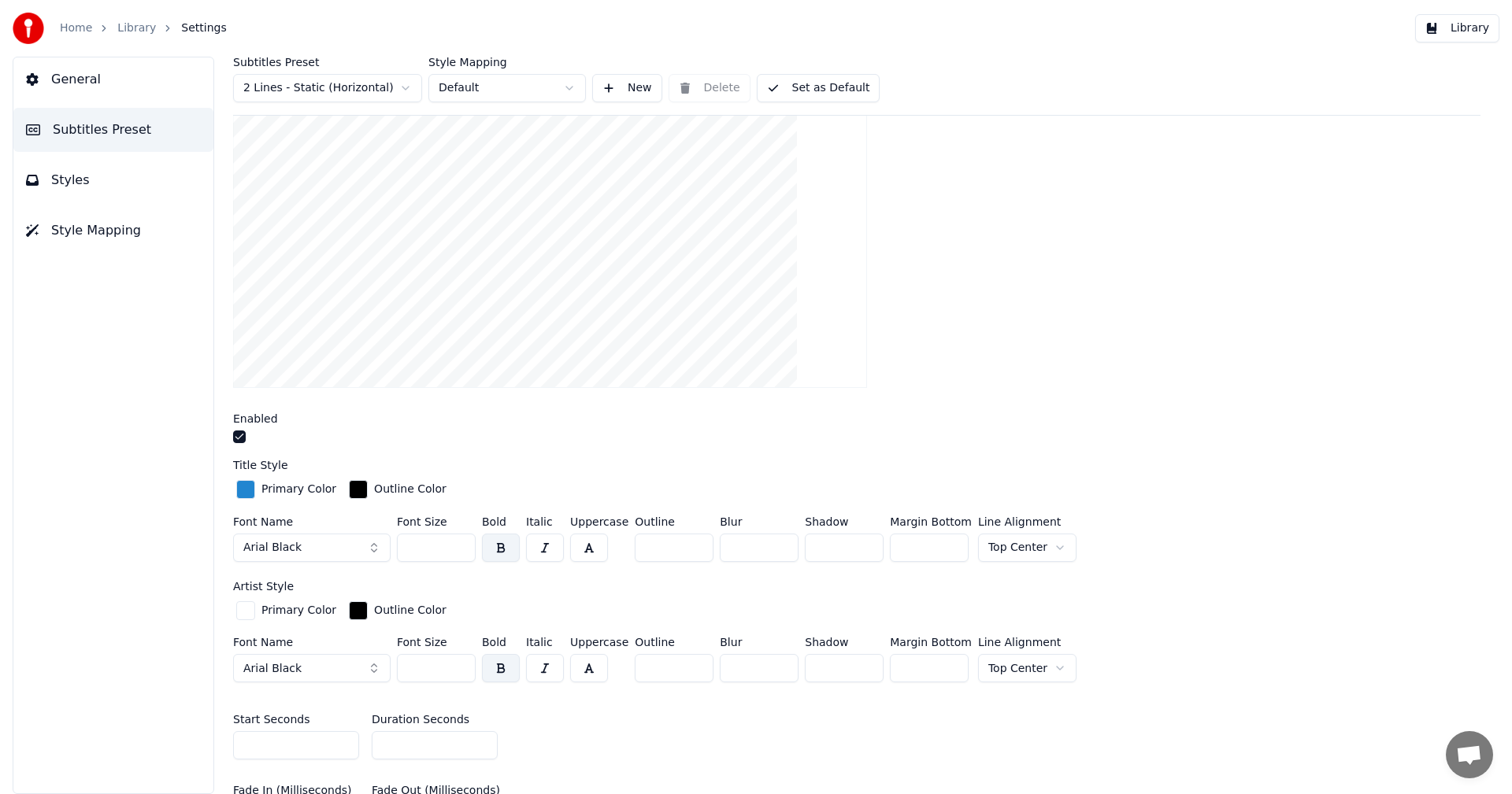
click at [236, 433] on button "button" at bounding box center [239, 436] width 13 height 13
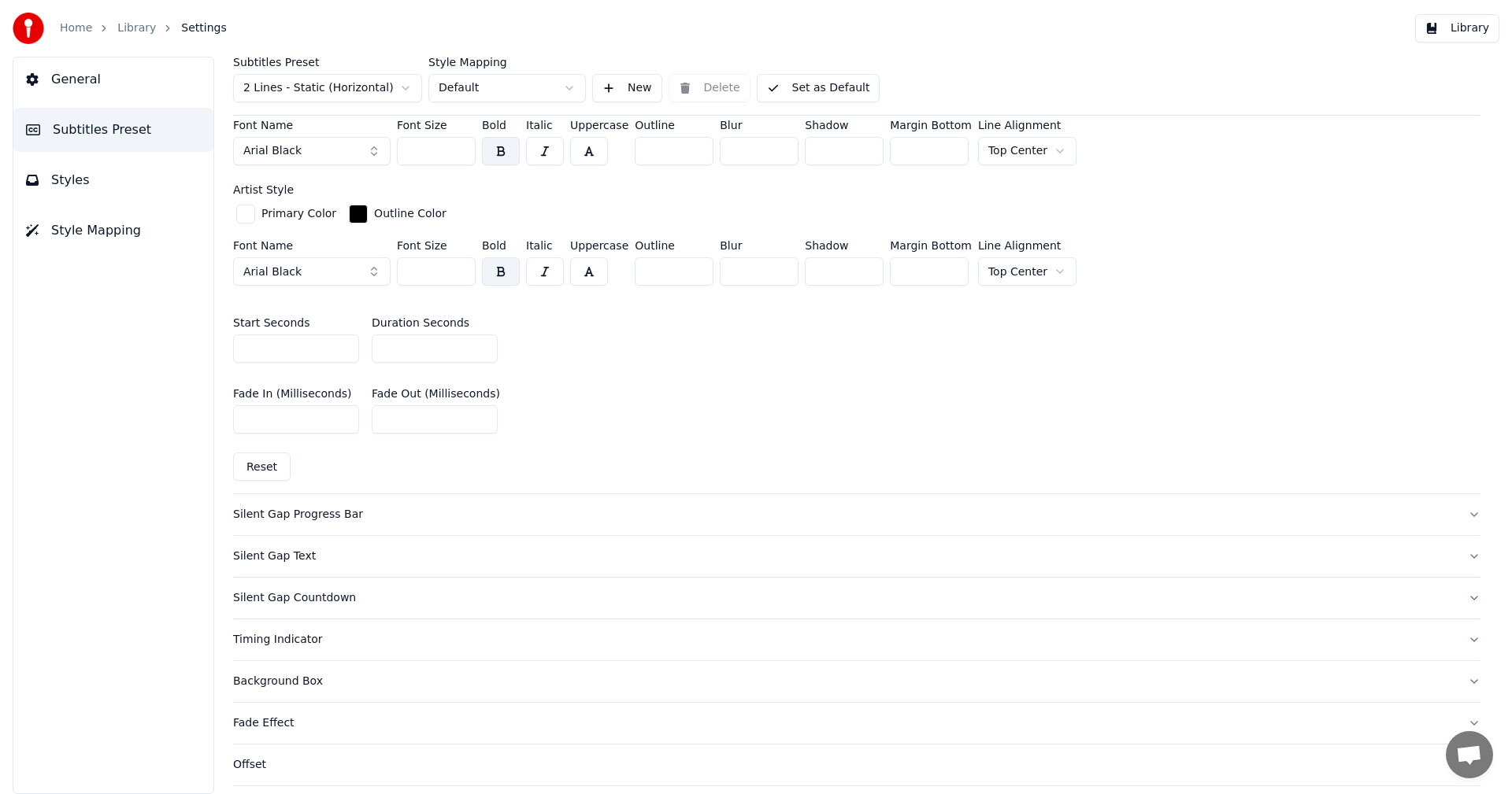
scroll to position [759, 0]
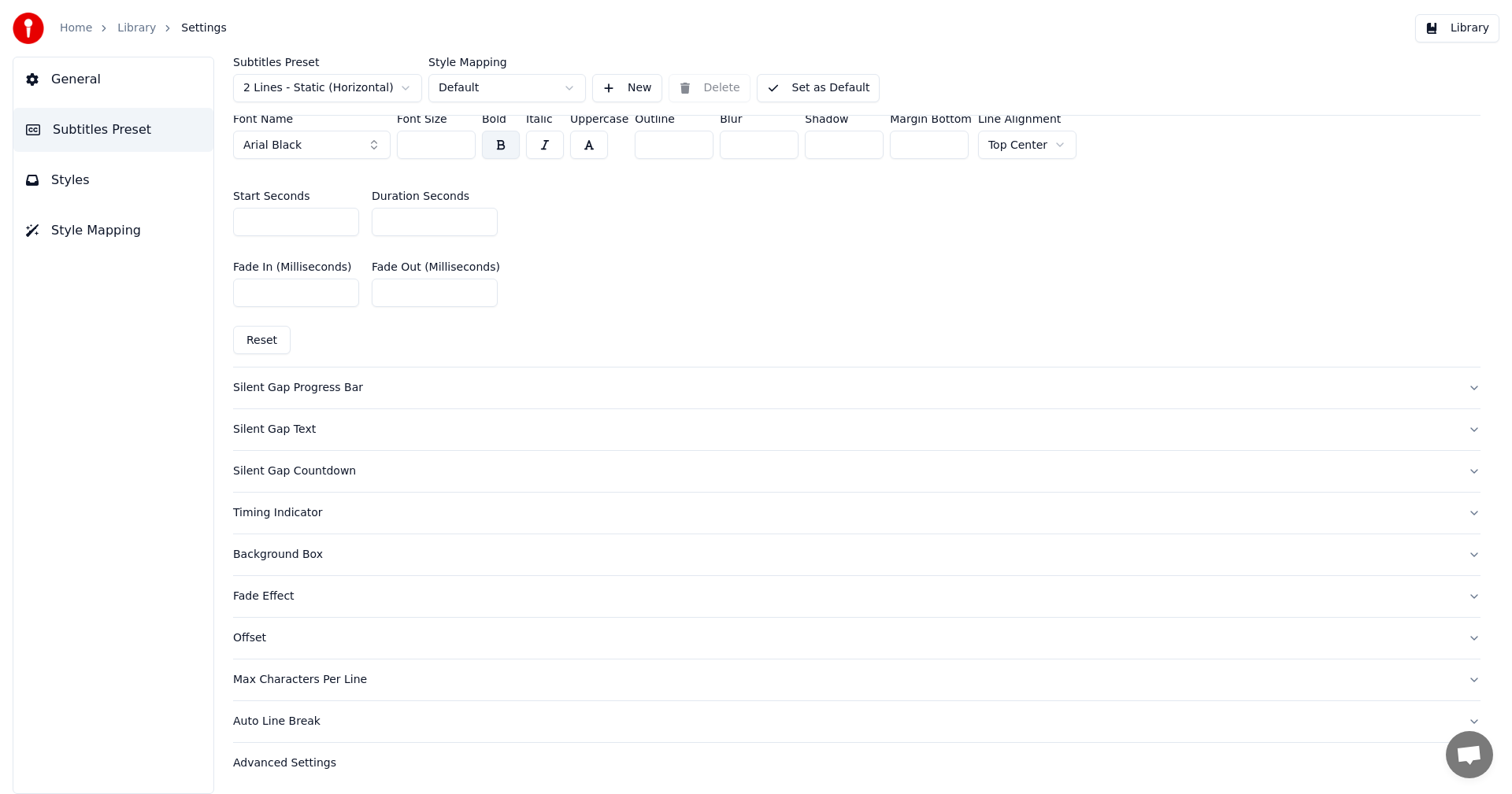
click at [276, 397] on button "Silent Gap Progress Bar" at bounding box center [856, 388] width 1247 height 41
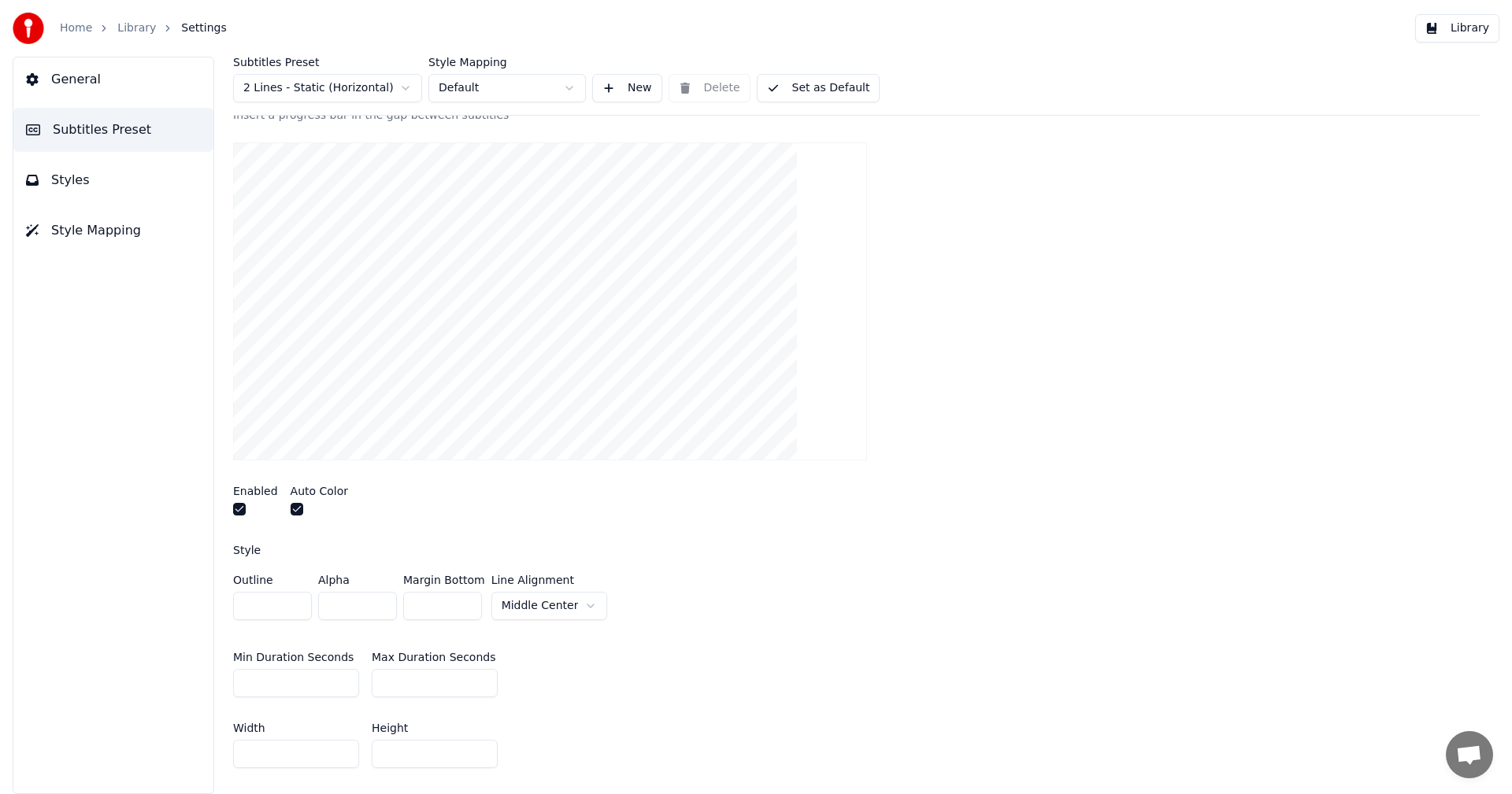
scroll to position [208, 0]
click at [237, 509] on button "button" at bounding box center [239, 506] width 13 height 13
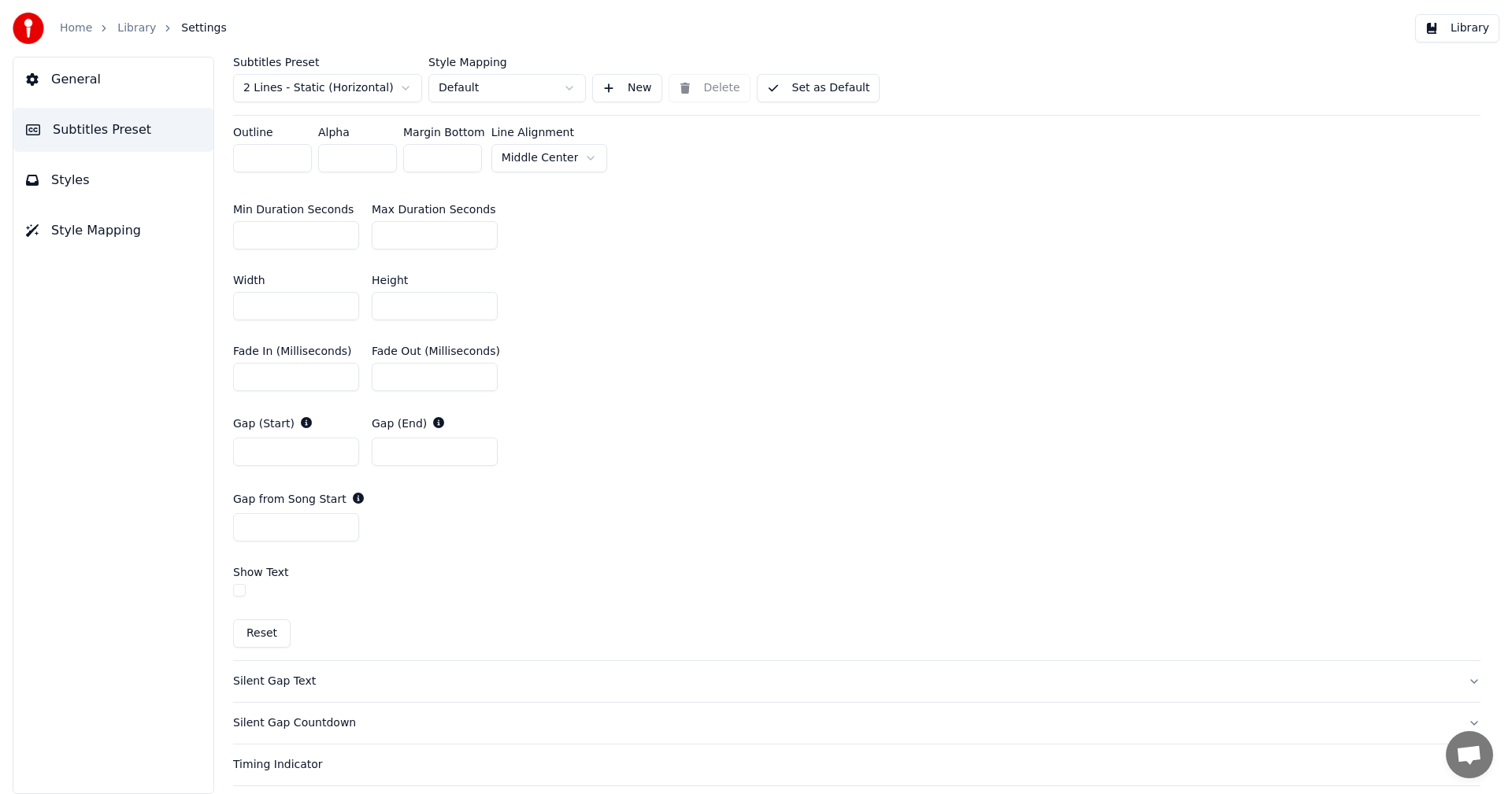
scroll to position [681, 0]
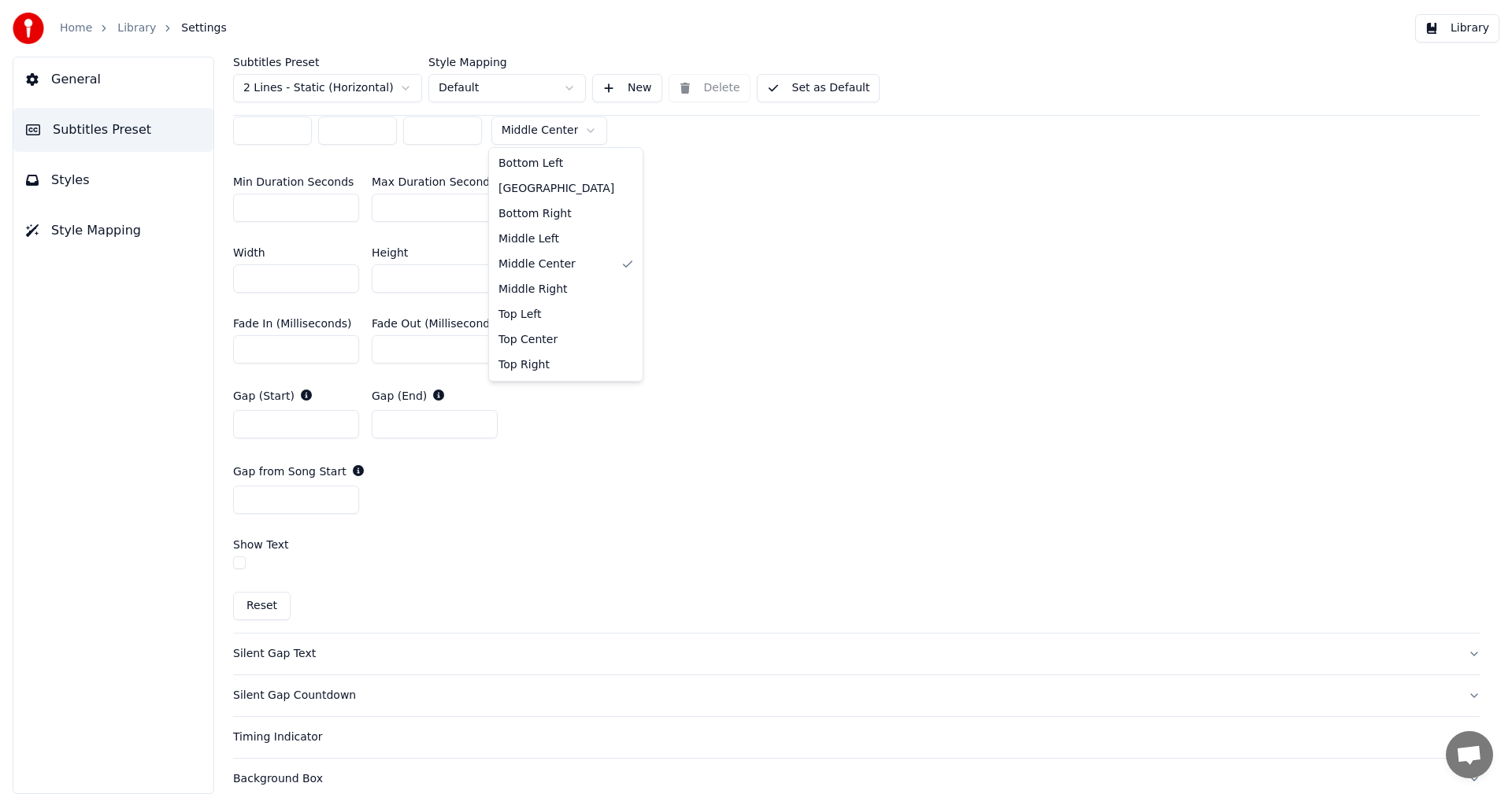
click at [589, 138] on html "Home Library Settings Library General Subtitles Preset Styles Style Mapping Sub…" at bounding box center [756, 397] width 1512 height 794
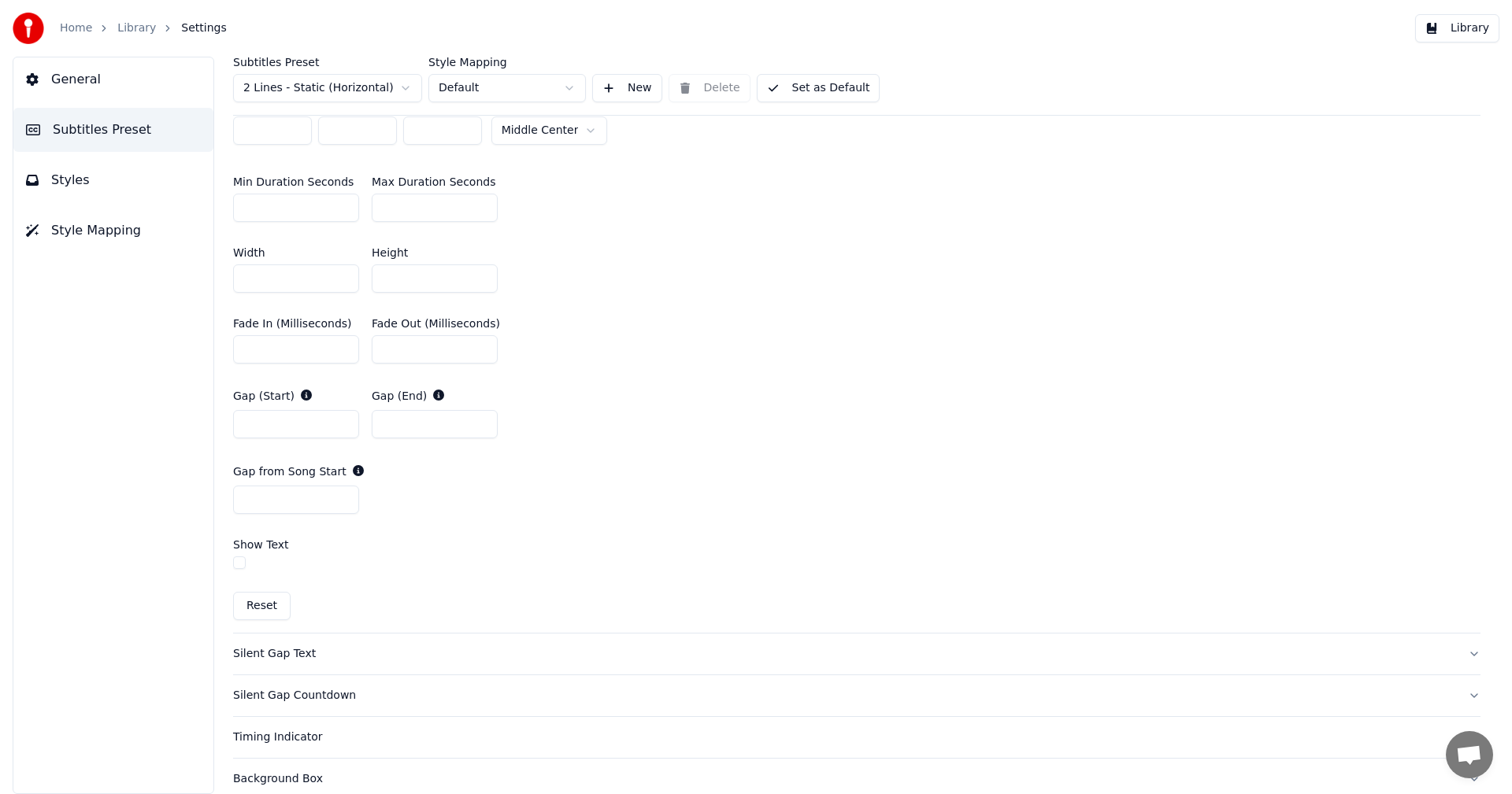
click at [813, 273] on html "Home Library Settings Library General Subtitles Preset Styles Style Mapping Sub…" at bounding box center [756, 397] width 1512 height 794
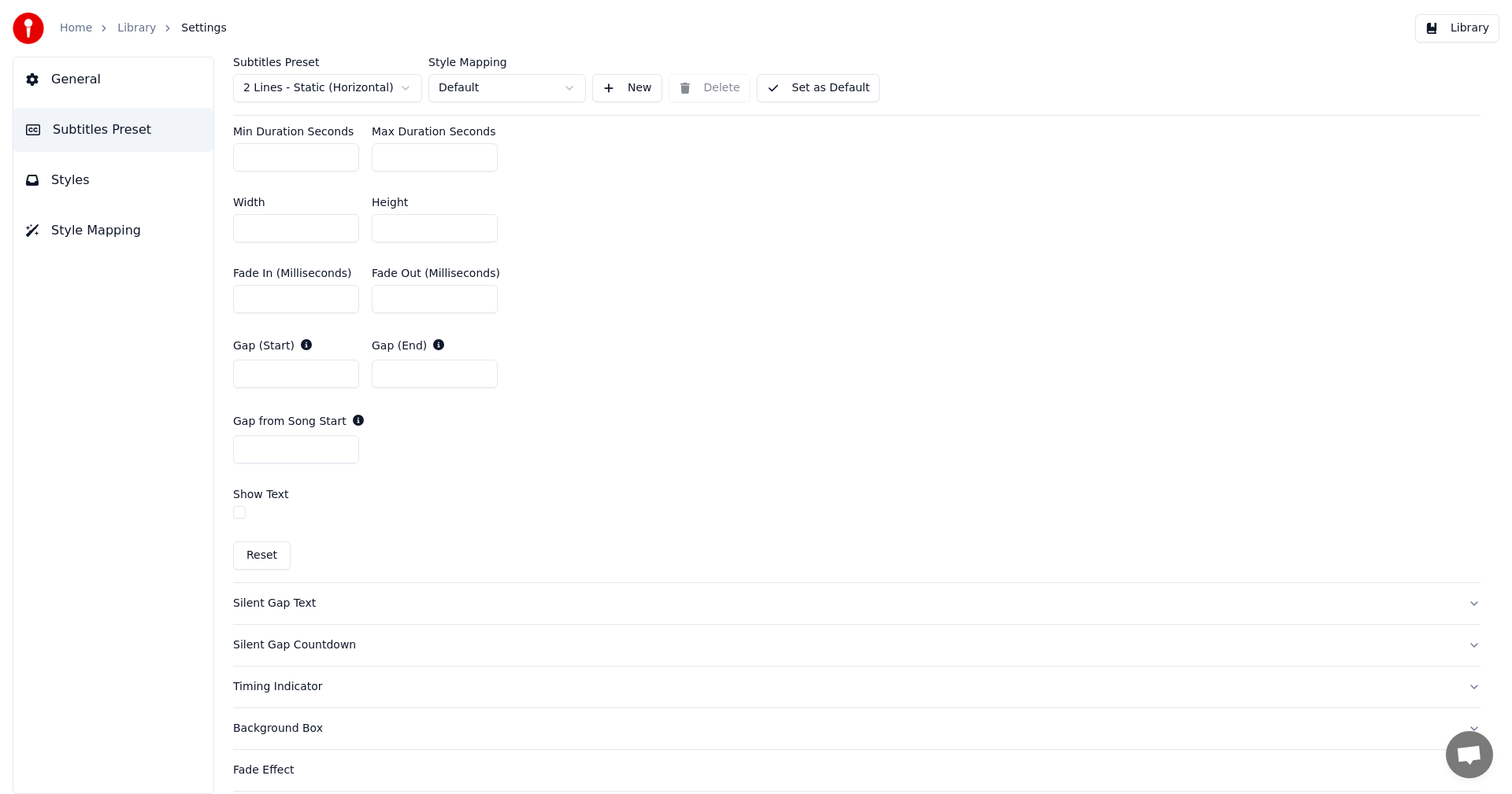
scroll to position [839, 0]
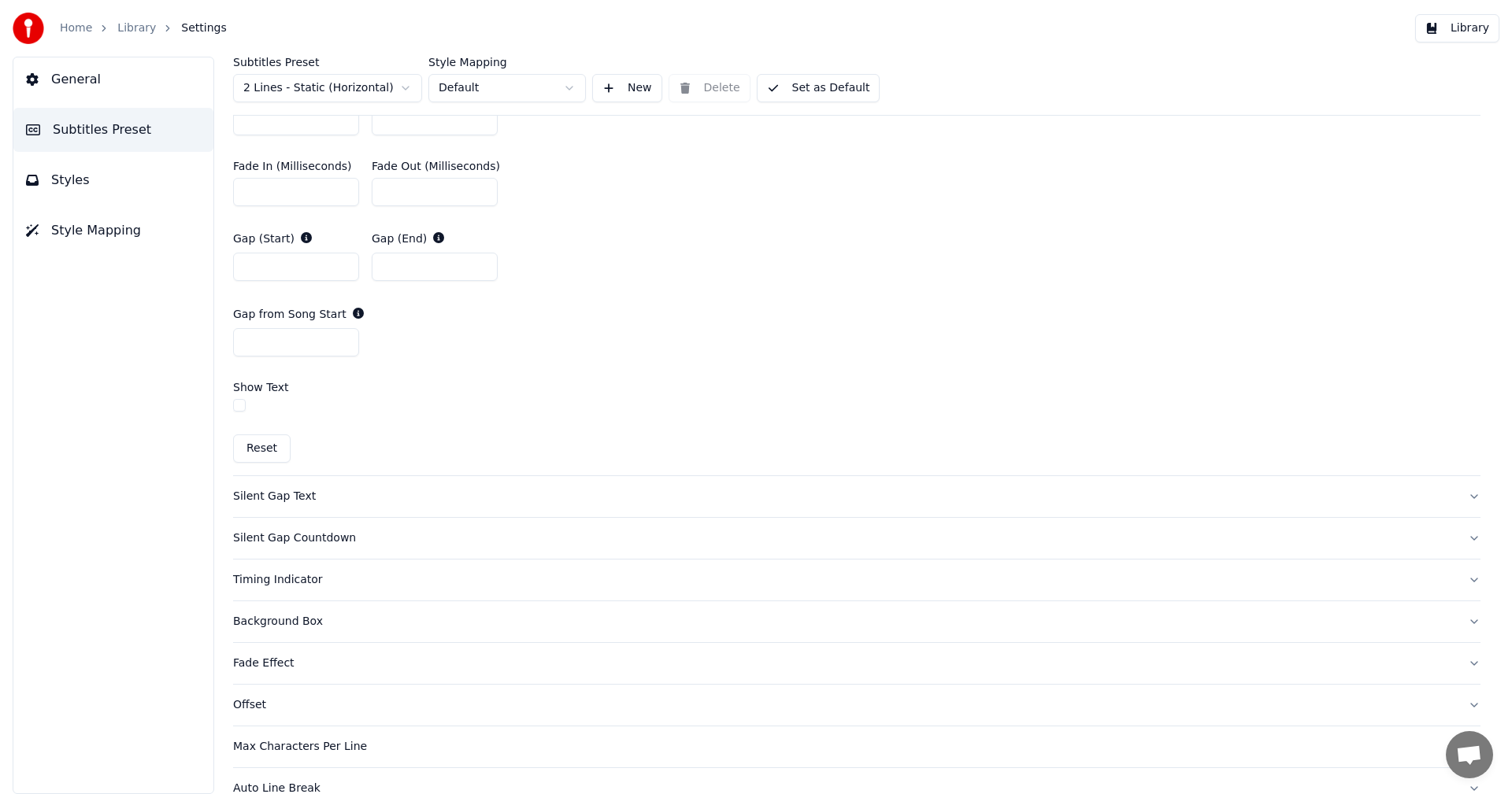
click at [236, 408] on button "button" at bounding box center [239, 405] width 13 height 13
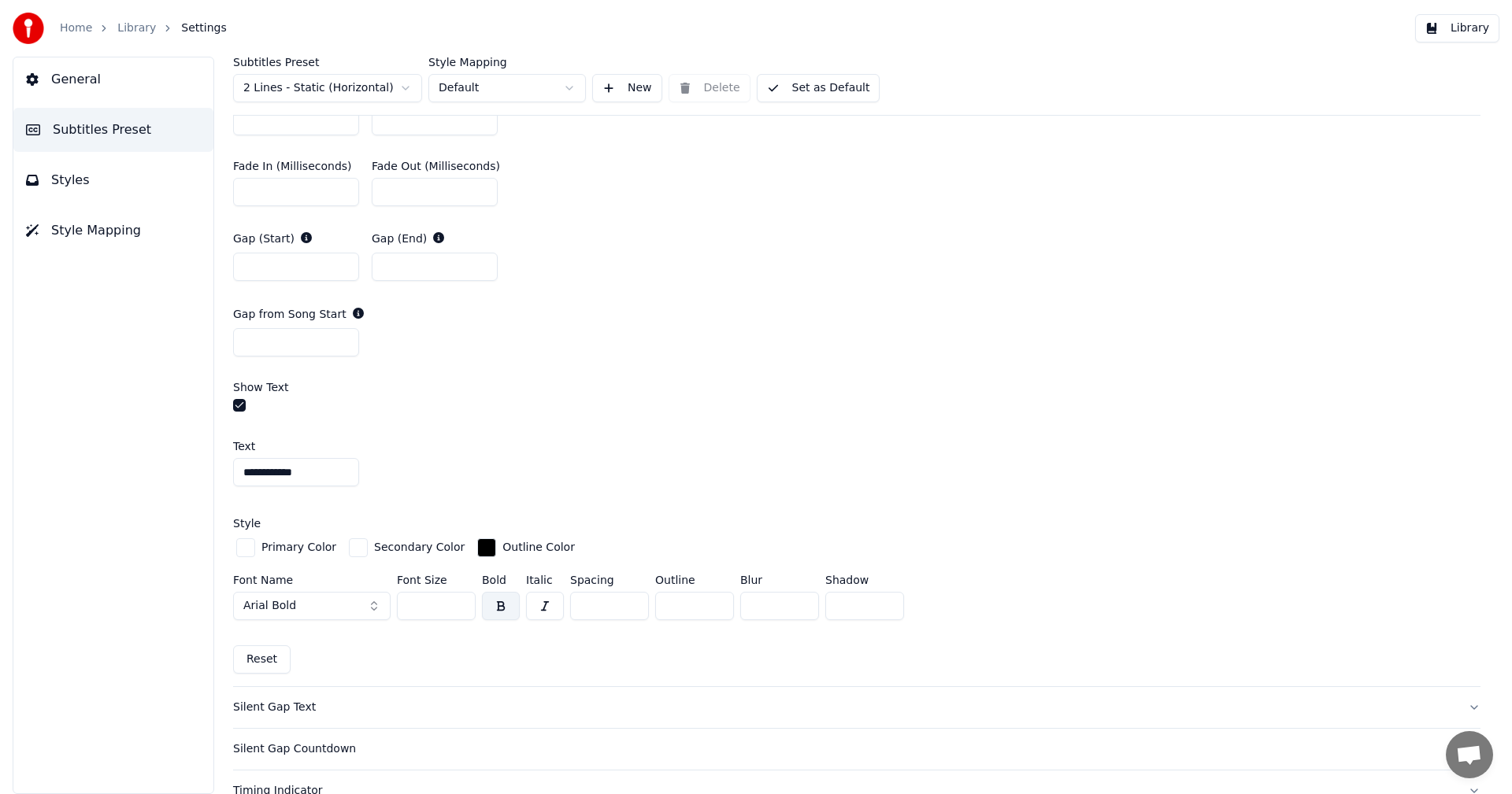
drag, startPoint x: 241, startPoint y: 403, endPoint x: 626, endPoint y: 410, distance: 385.1
click at [601, 408] on div at bounding box center [856, 408] width 1247 height 17
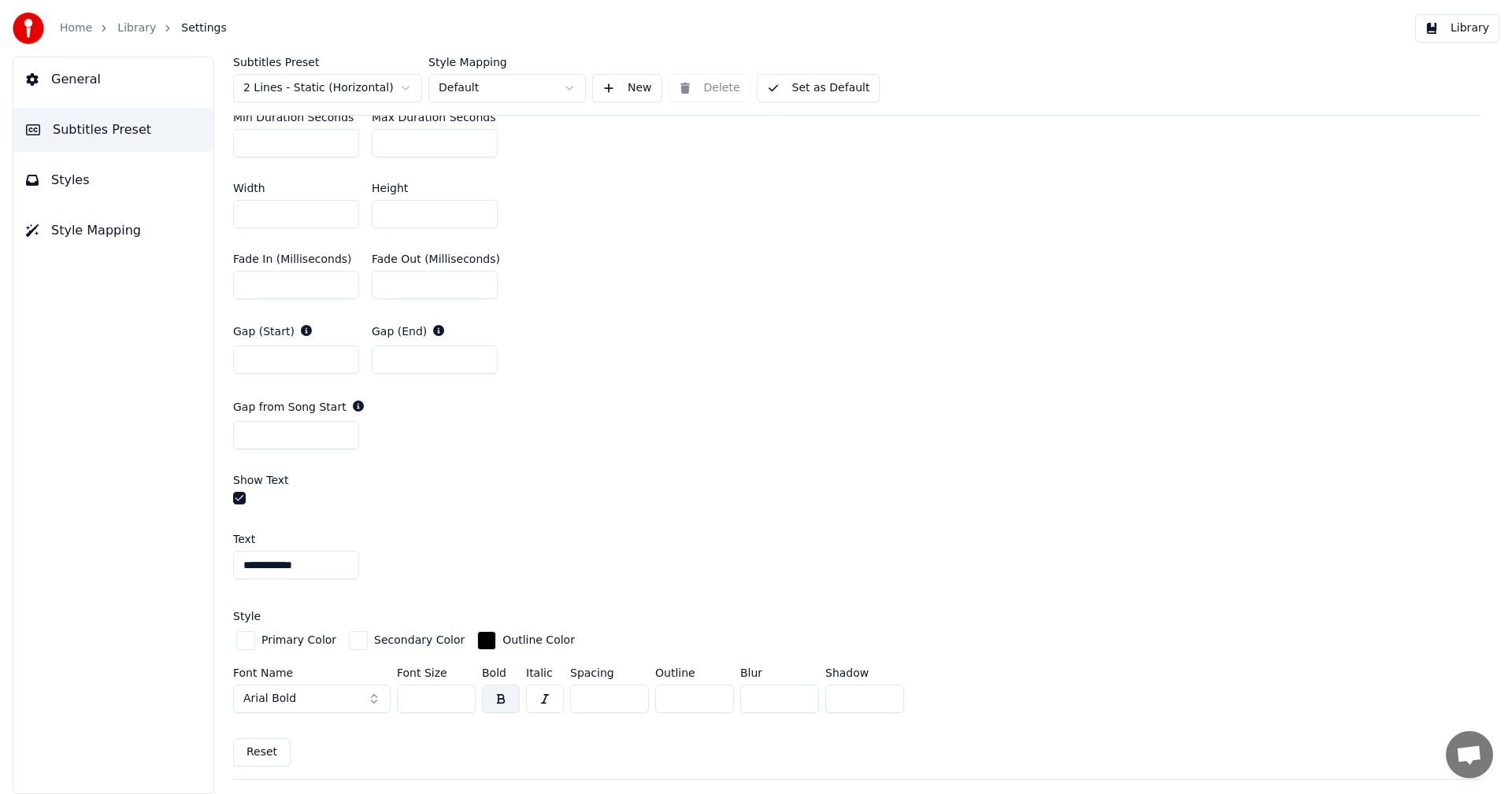
scroll to position [787, 0]
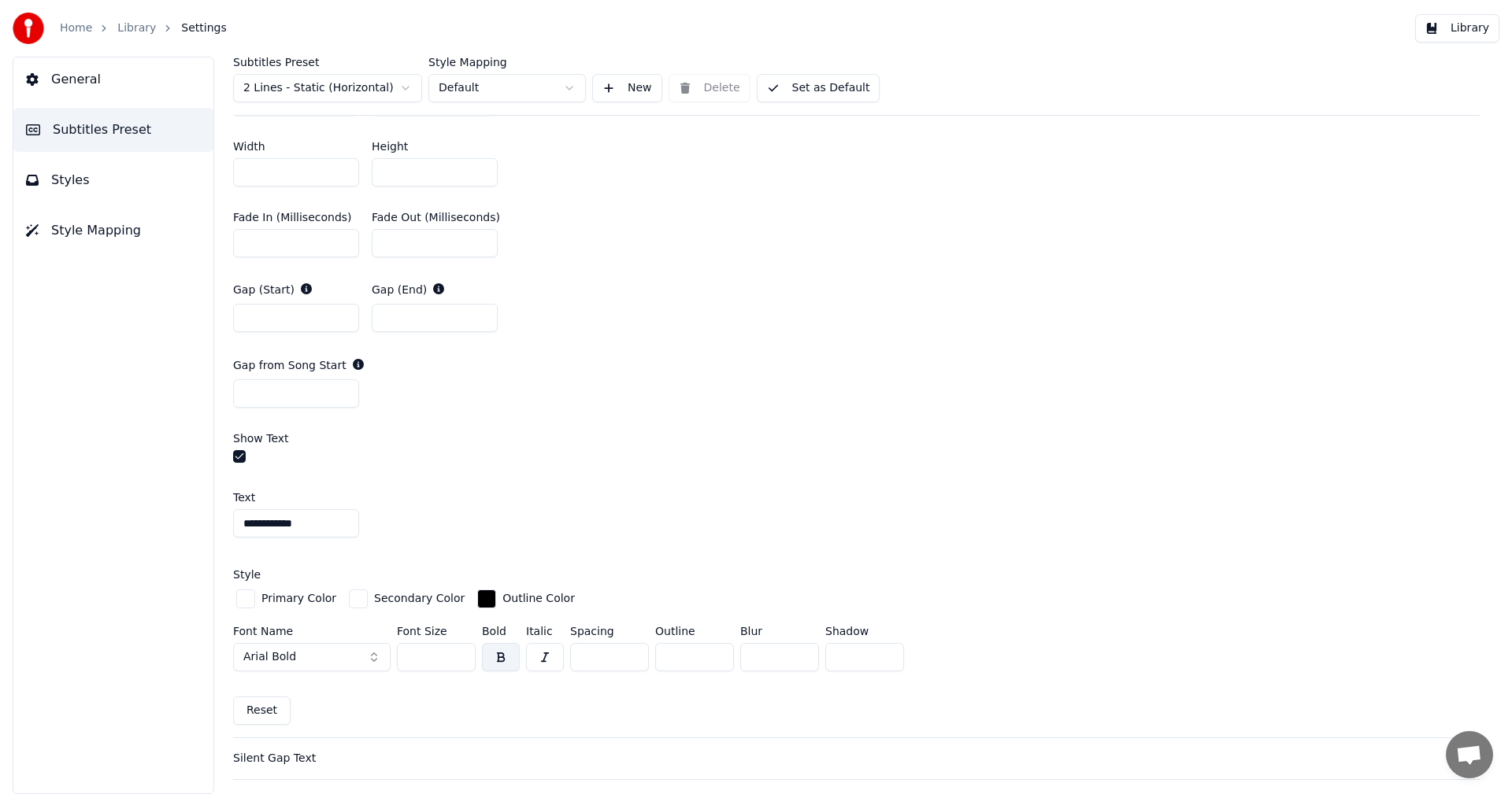
click at [240, 459] on button "button" at bounding box center [239, 456] width 13 height 13
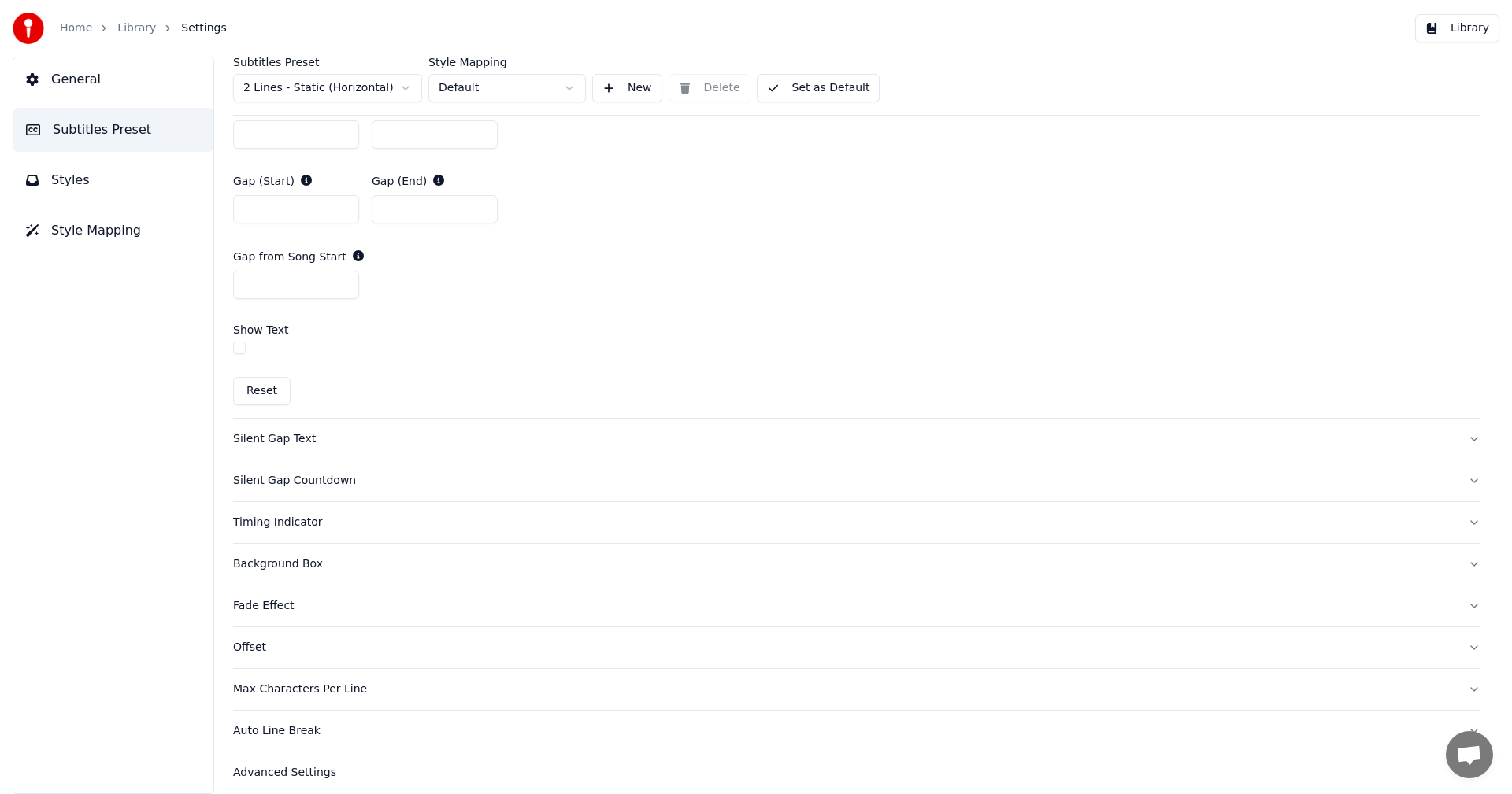
scroll to position [906, 0]
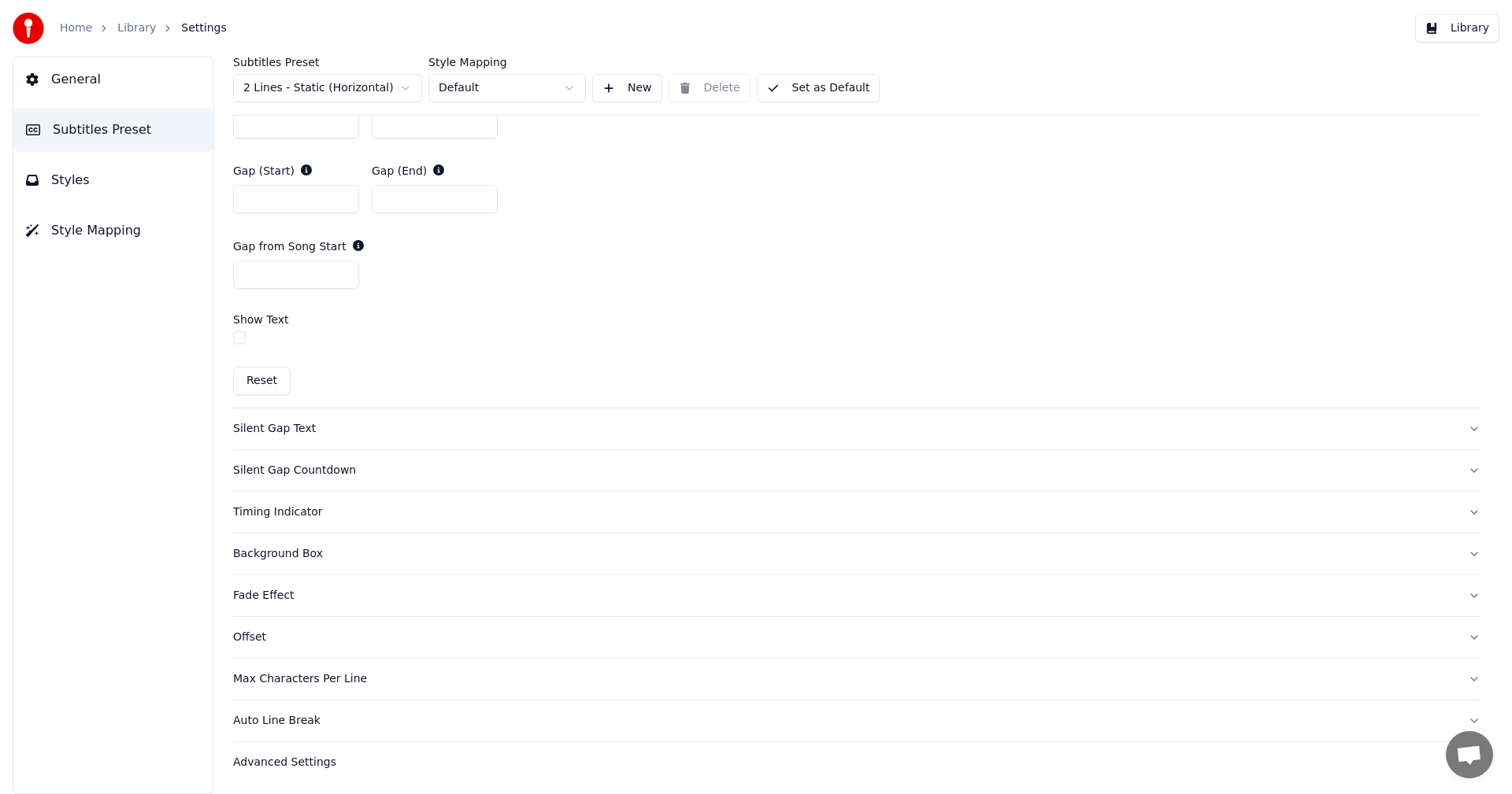
click at [299, 436] on button "Silent Gap Text" at bounding box center [856, 429] width 1247 height 41
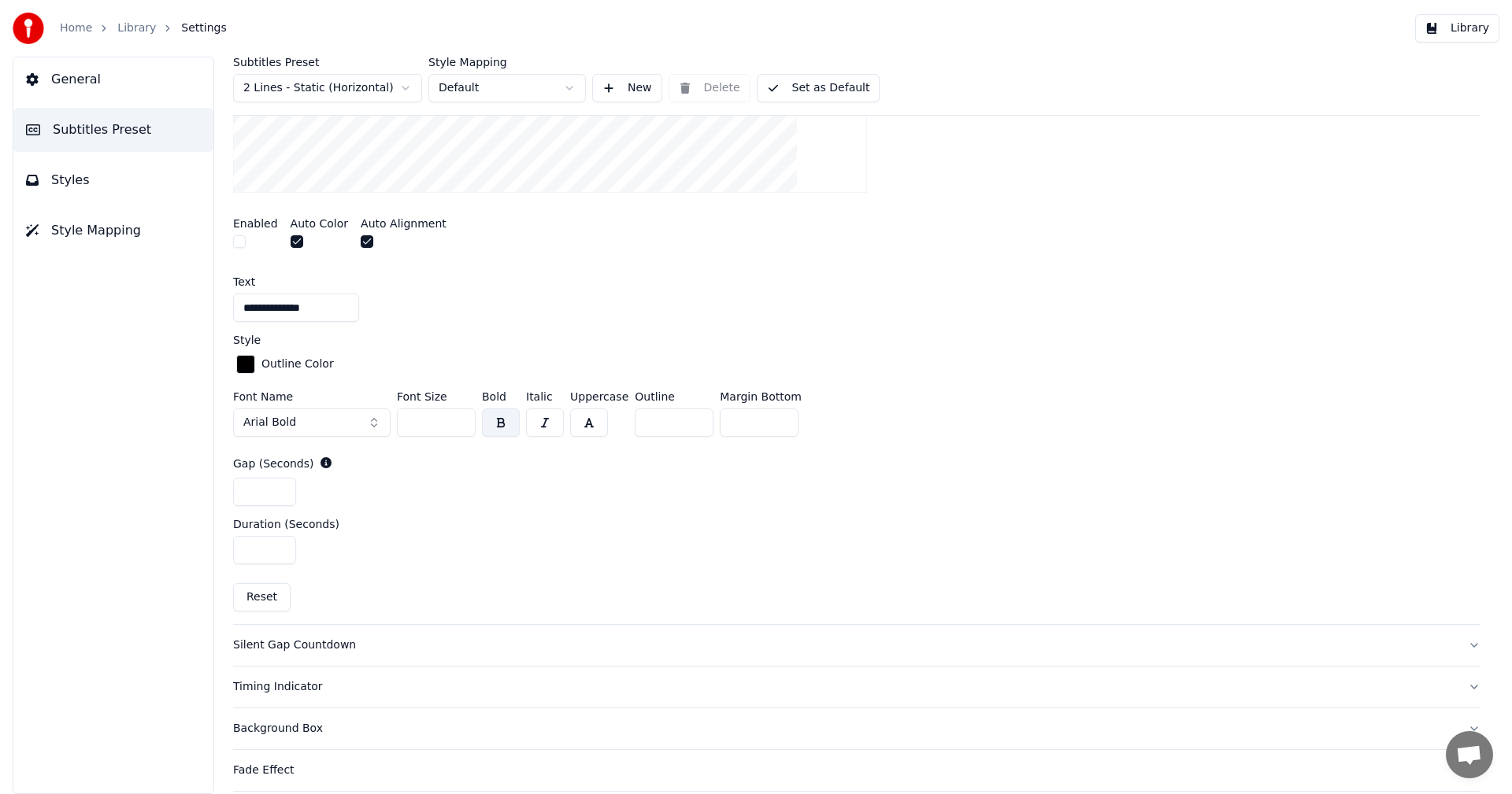
scroll to position [671, 0]
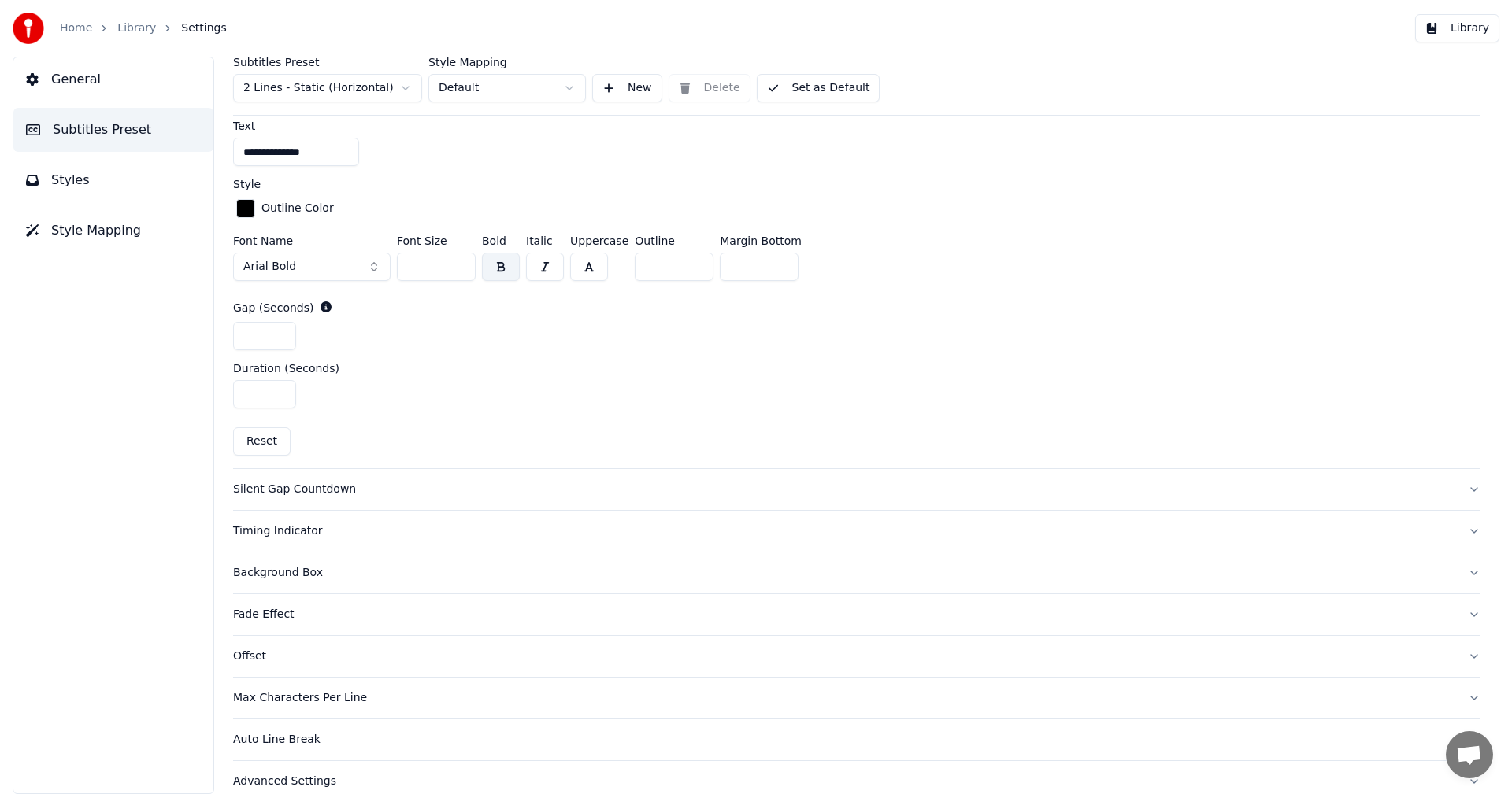
click at [310, 490] on div "Silent Gap Countdown" at bounding box center [844, 489] width 1222 height 16
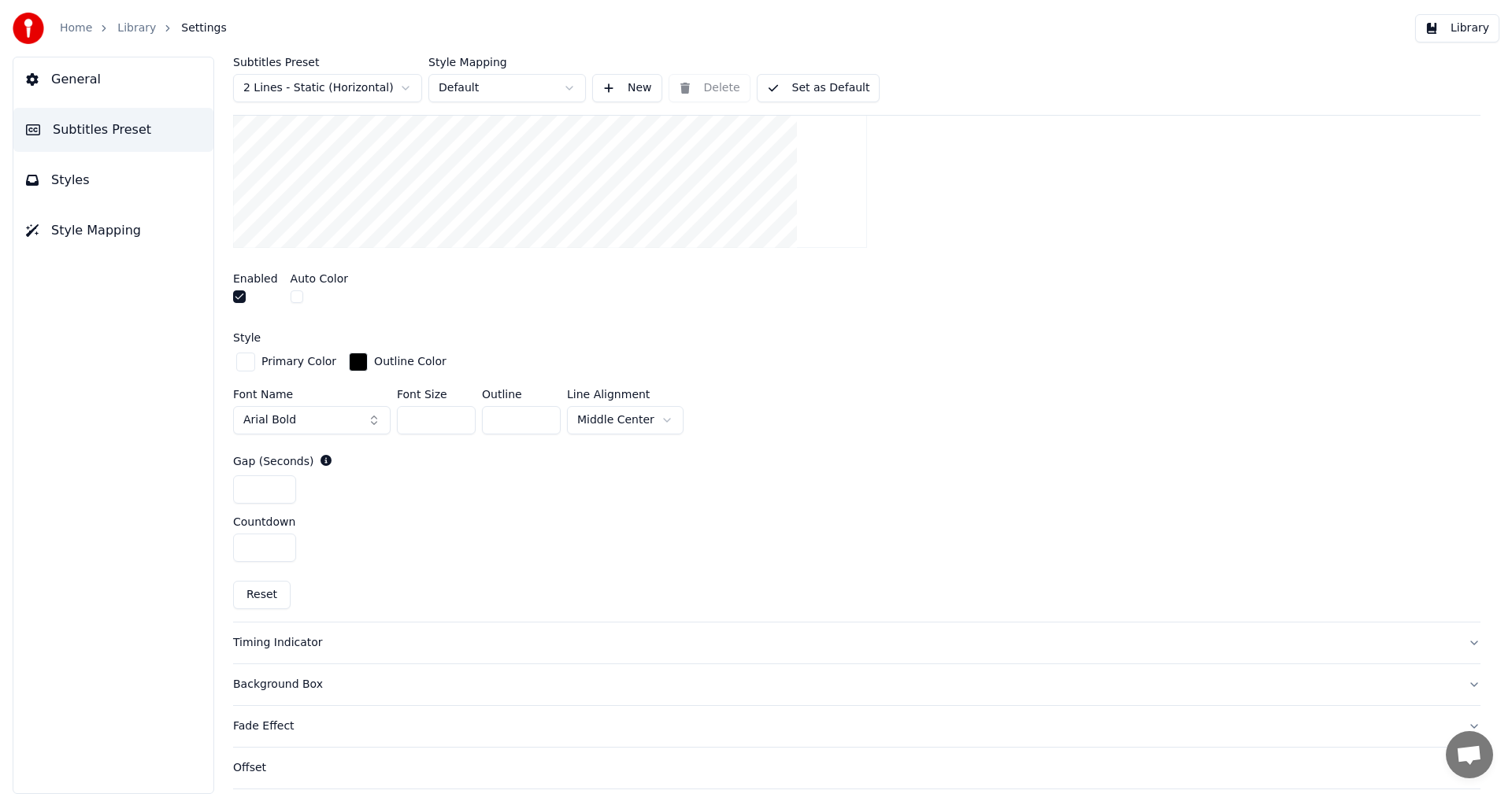
scroll to position [321, 0]
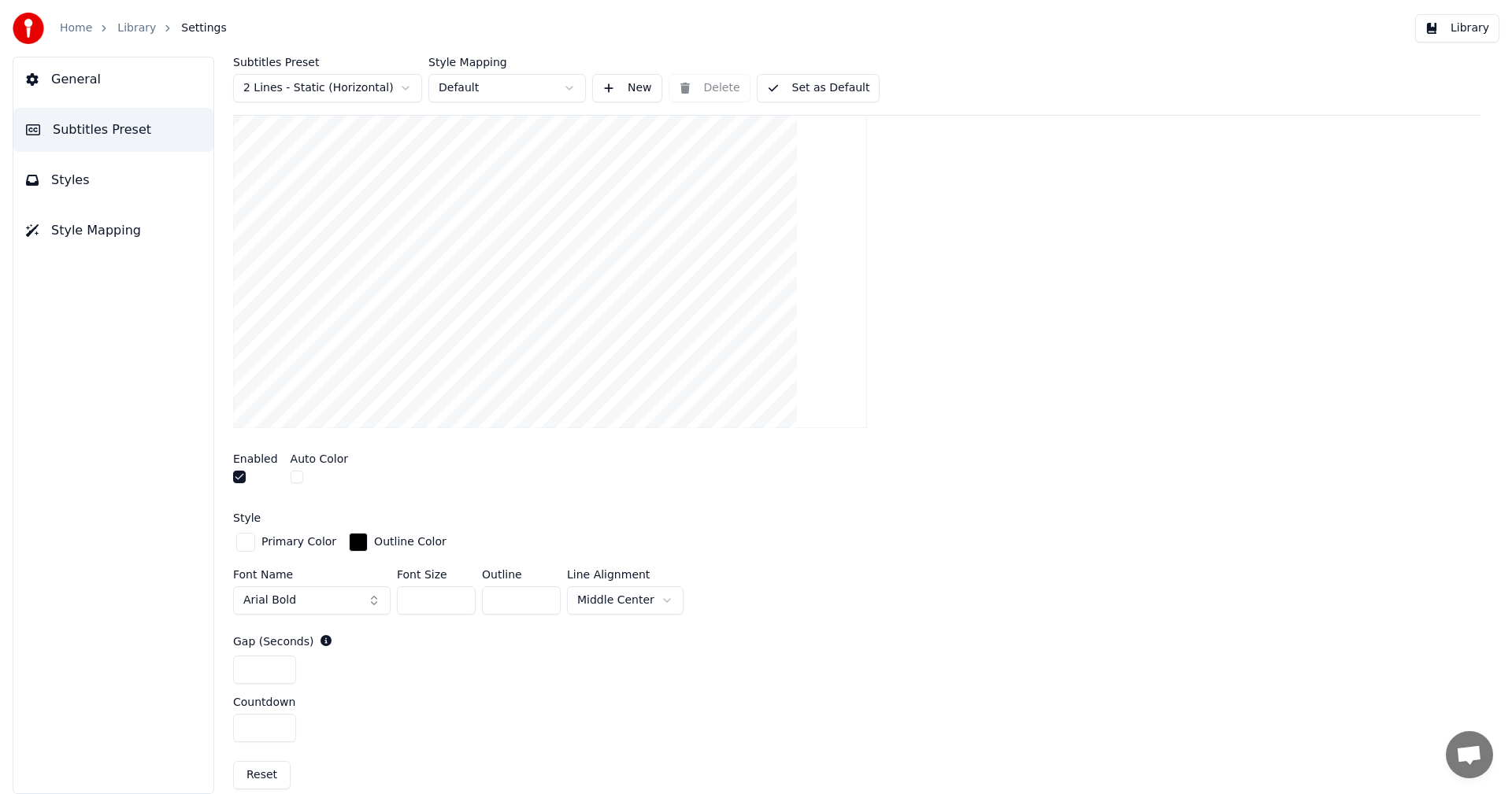
click at [294, 479] on button "button" at bounding box center [296, 477] width 13 height 13
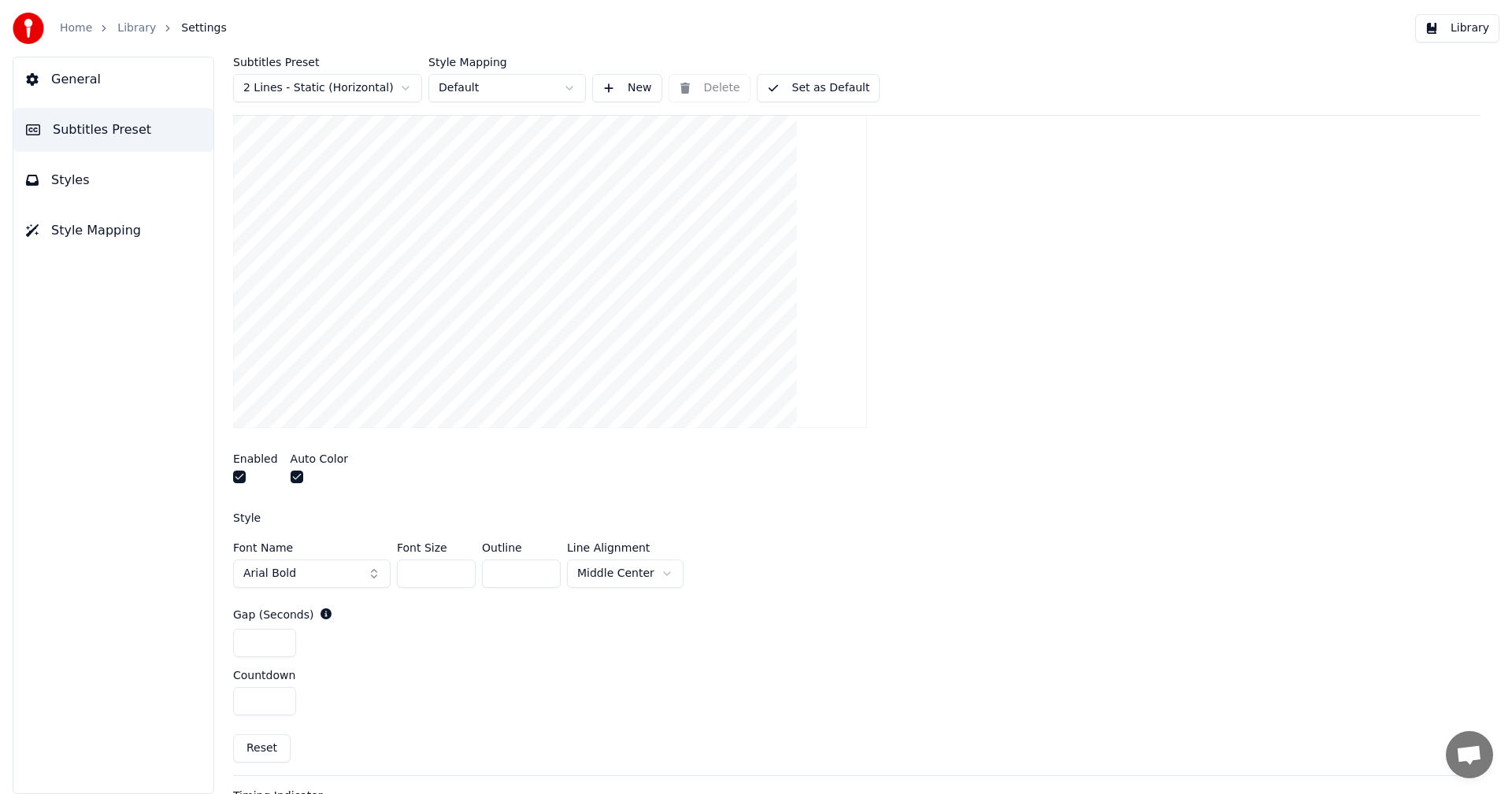
click at [294, 479] on button "button" at bounding box center [296, 477] width 13 height 13
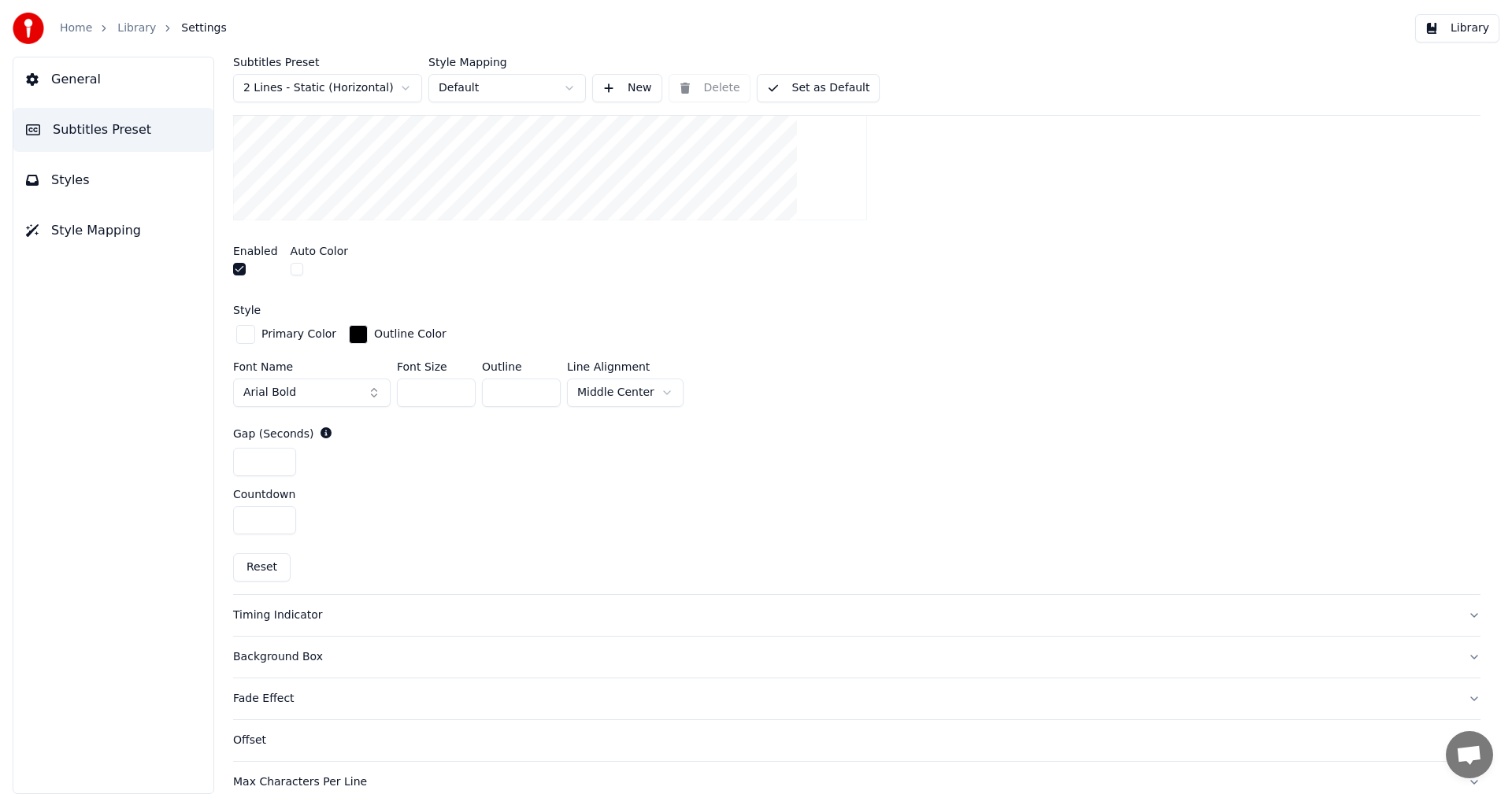
scroll to position [557, 0]
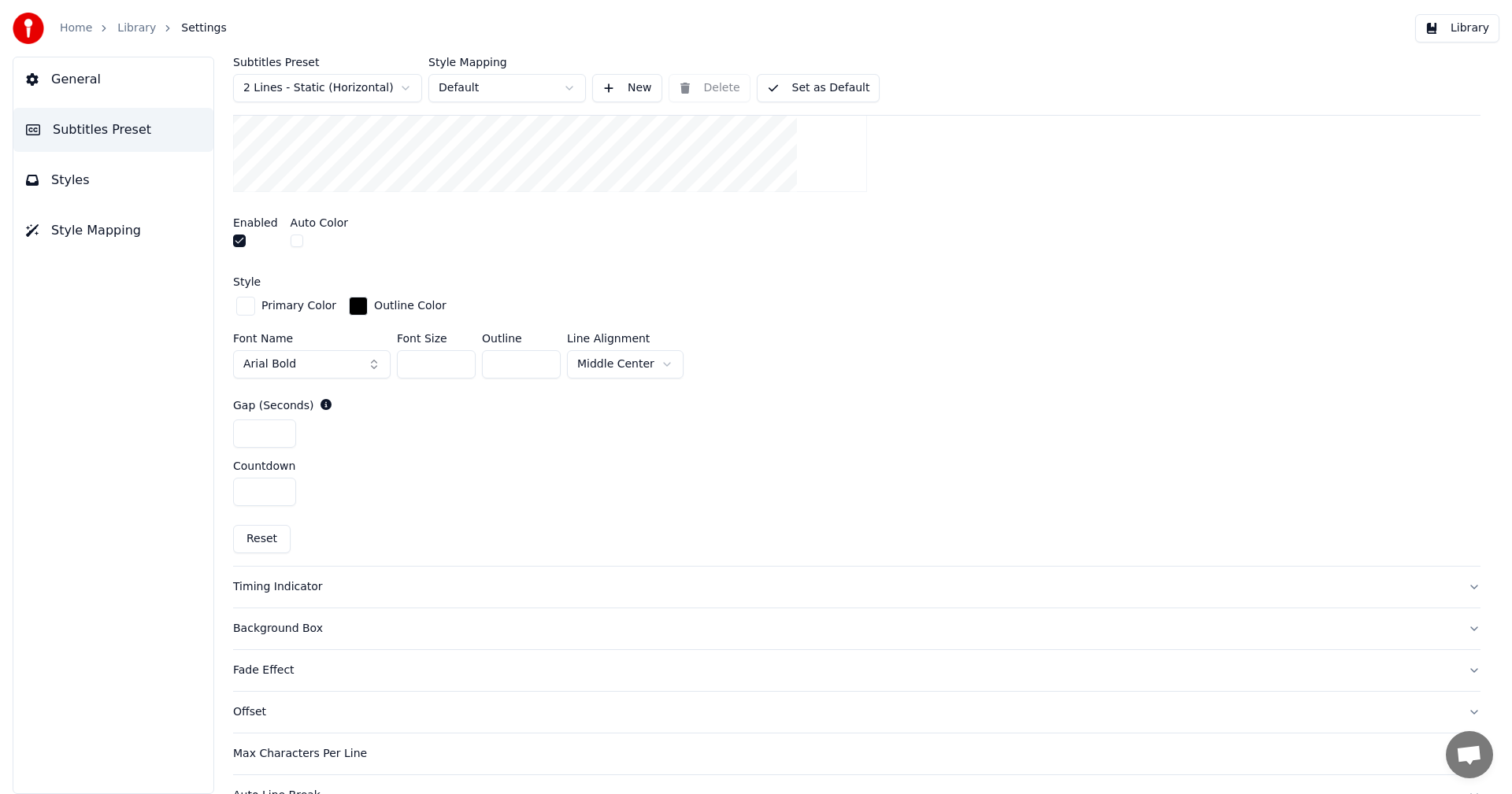
click at [277, 587] on div "Timing Indicator" at bounding box center [844, 587] width 1222 height 16
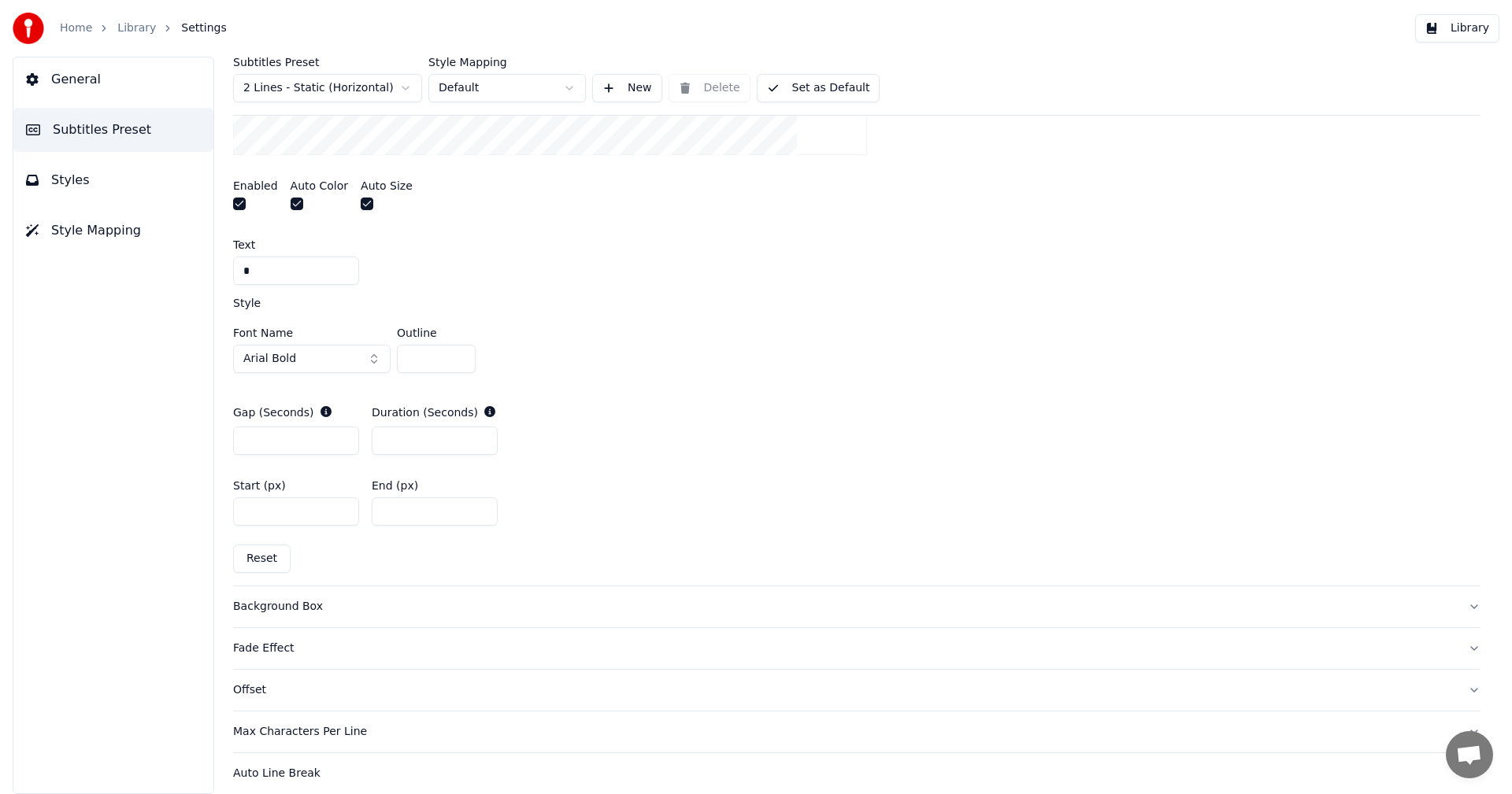
scroll to position [689, 0]
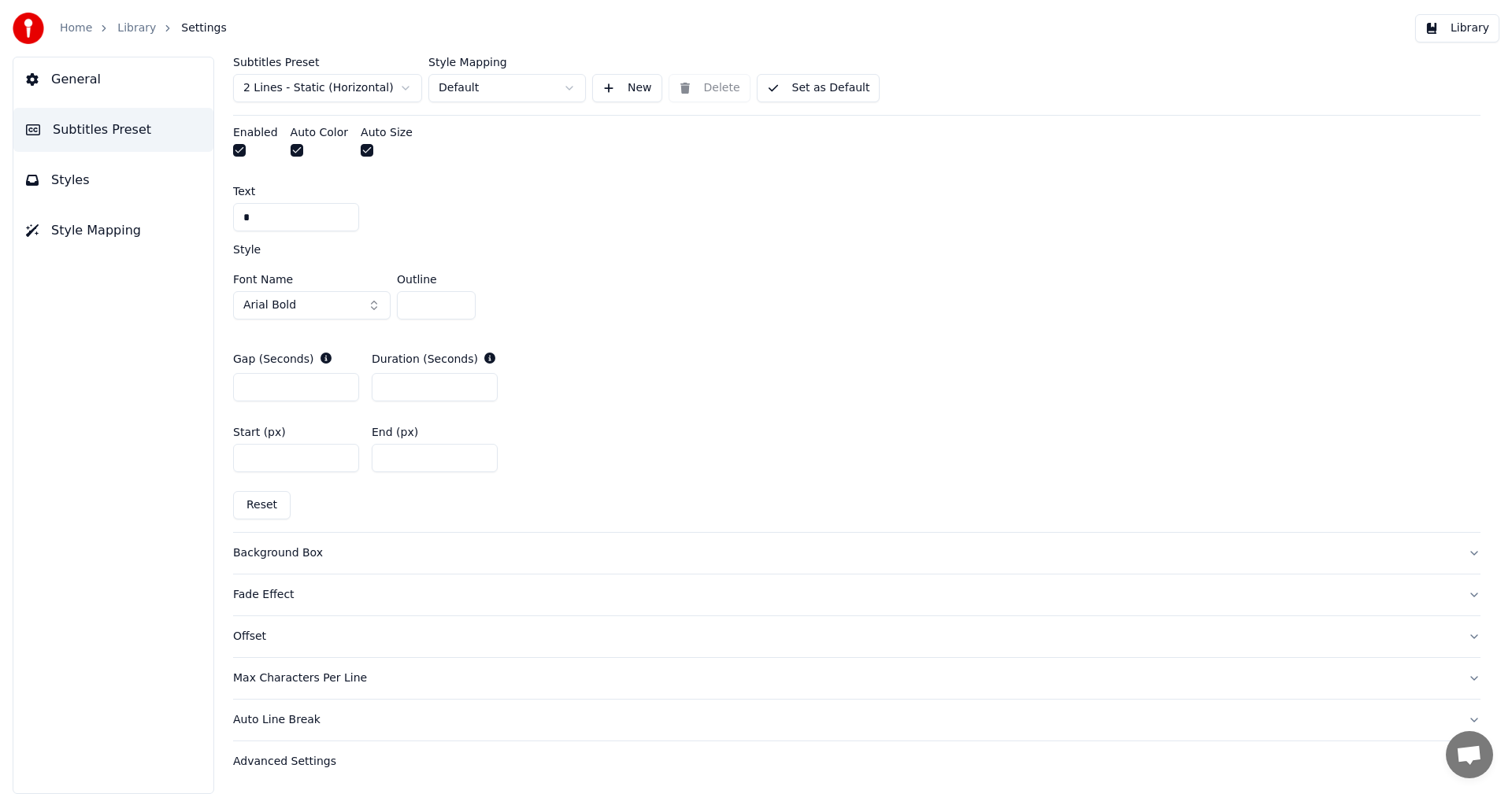
click at [312, 563] on button "Background Box" at bounding box center [856, 554] width 1247 height 41
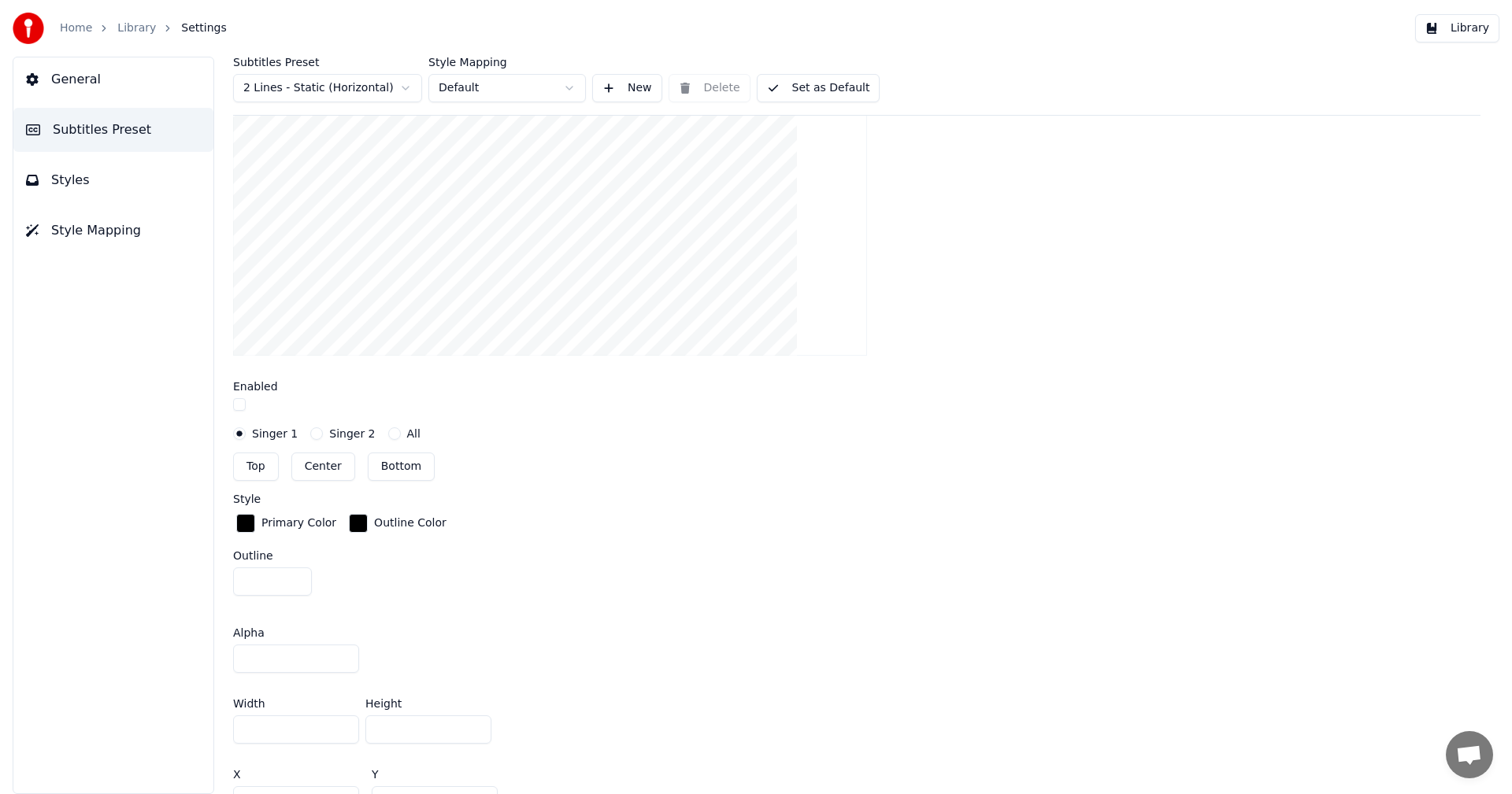
scroll to position [506, 0]
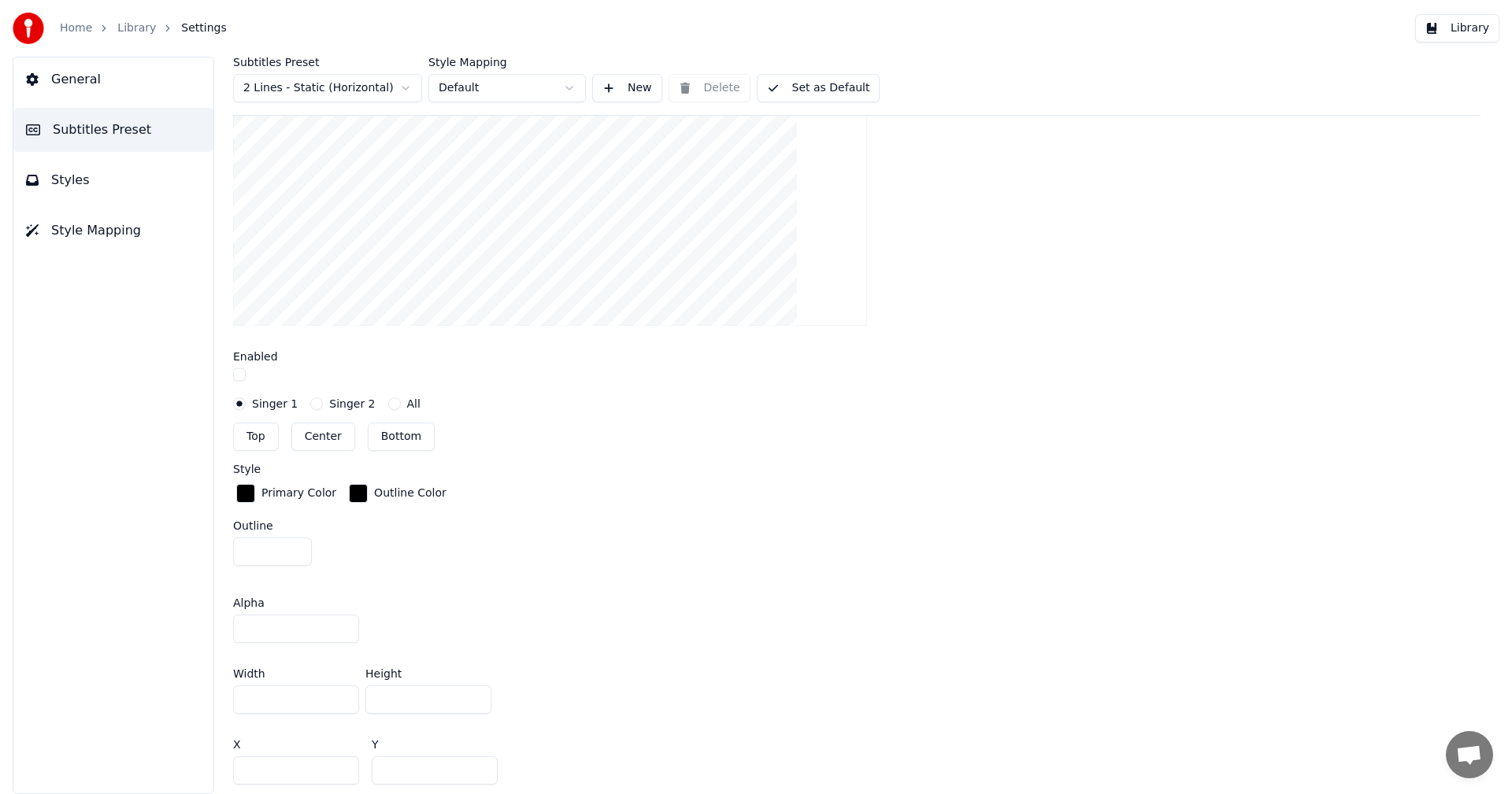
click at [241, 374] on button "button" at bounding box center [239, 375] width 13 height 13
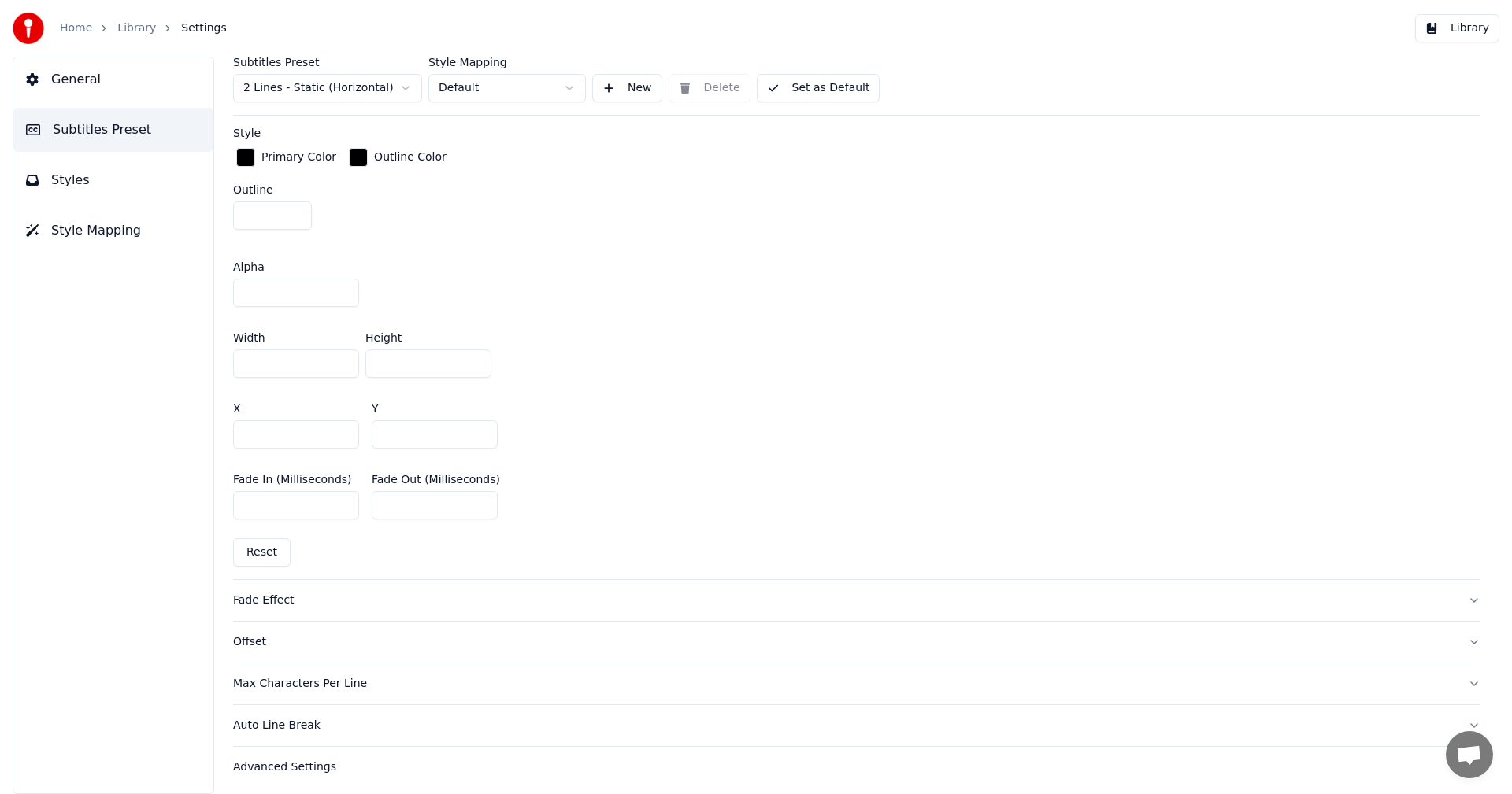
scroll to position [847, 0]
click at [252, 638] on div "Offset" at bounding box center [844, 637] width 1222 height 16
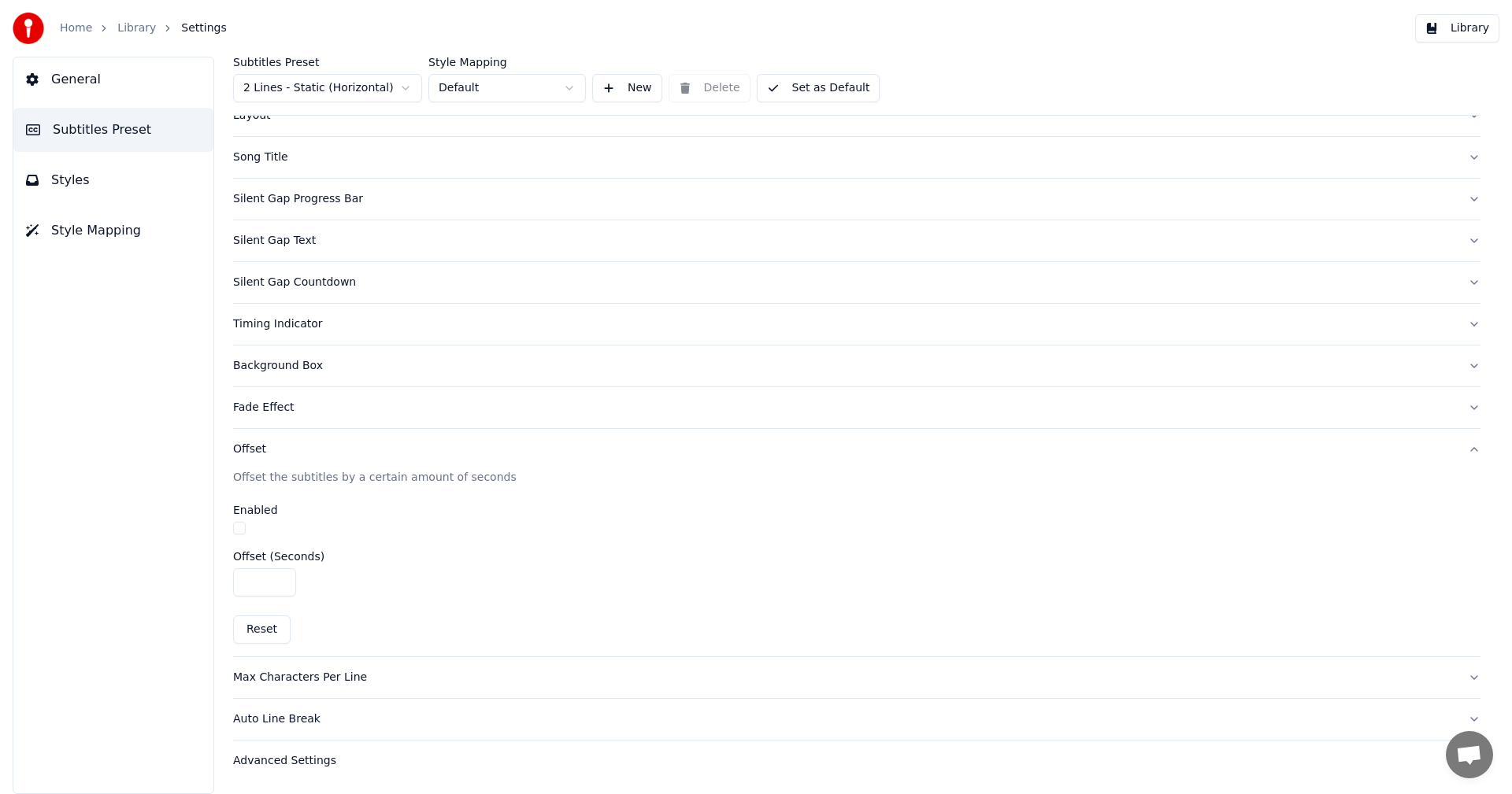
scroll to position [93, 0]
click at [326, 680] on div "Max Characters Per Line" at bounding box center [844, 678] width 1222 height 16
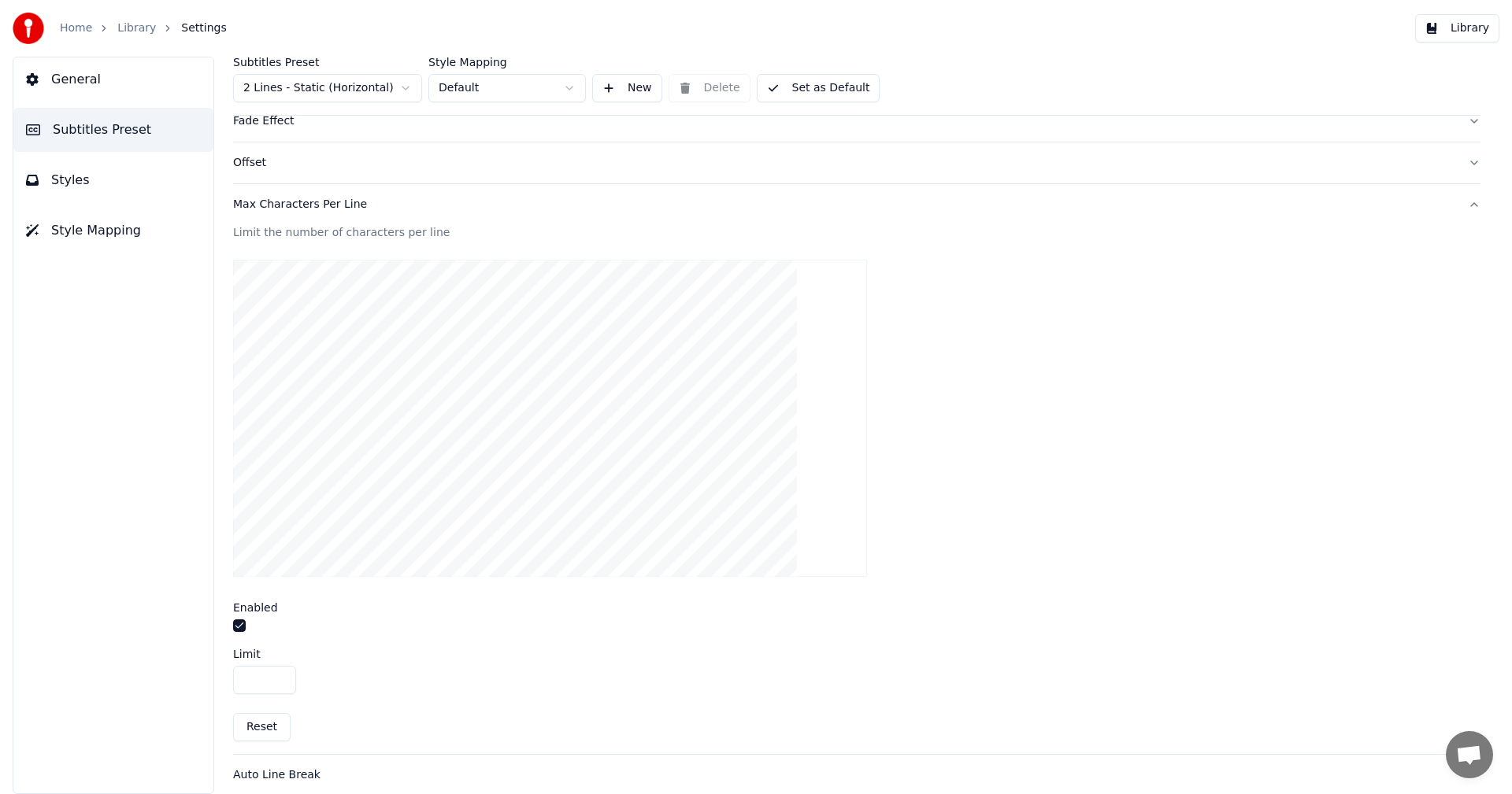
scroll to position [435, 0]
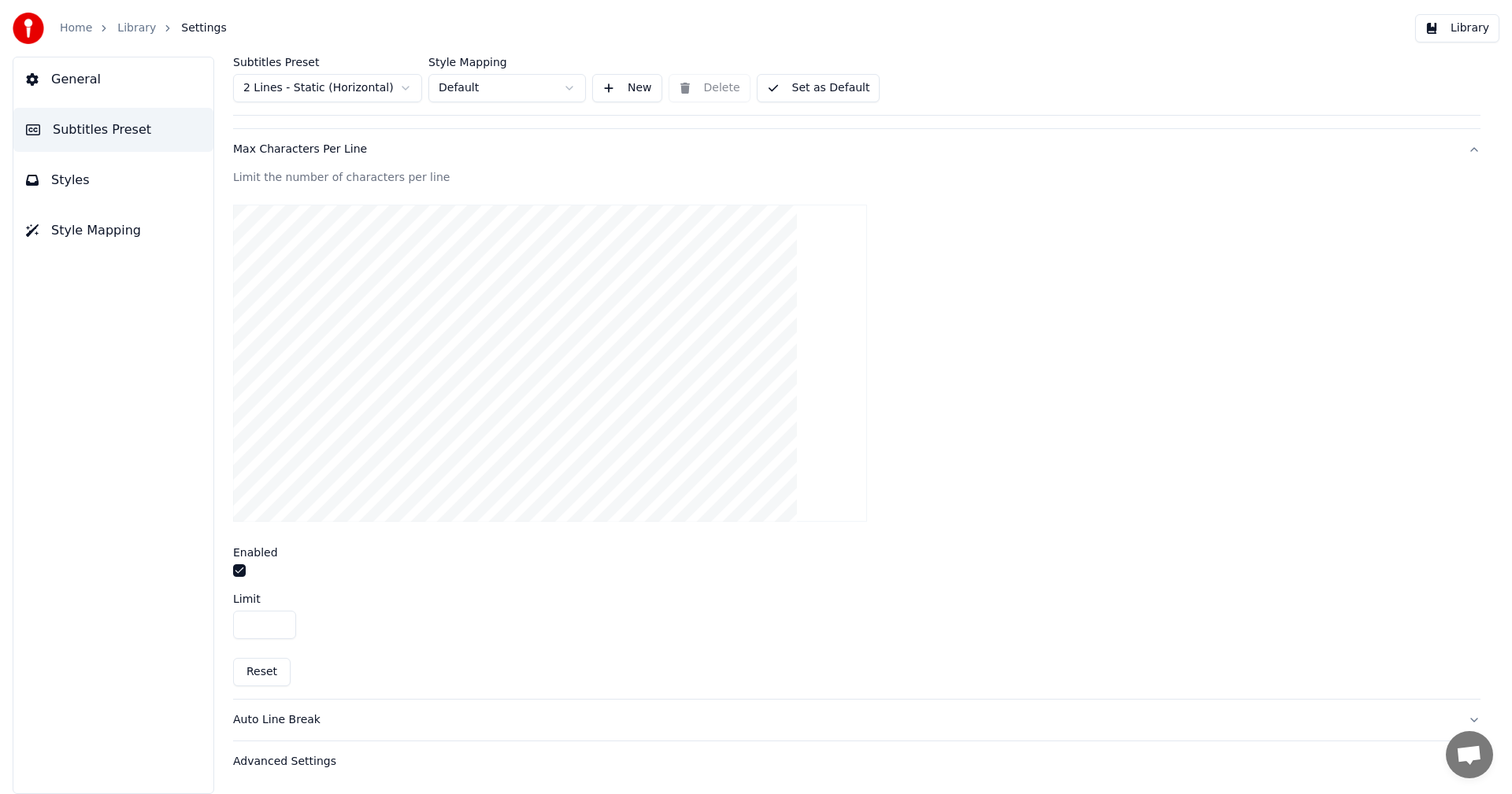
click at [308, 724] on div "Auto Line Break" at bounding box center [844, 720] width 1222 height 16
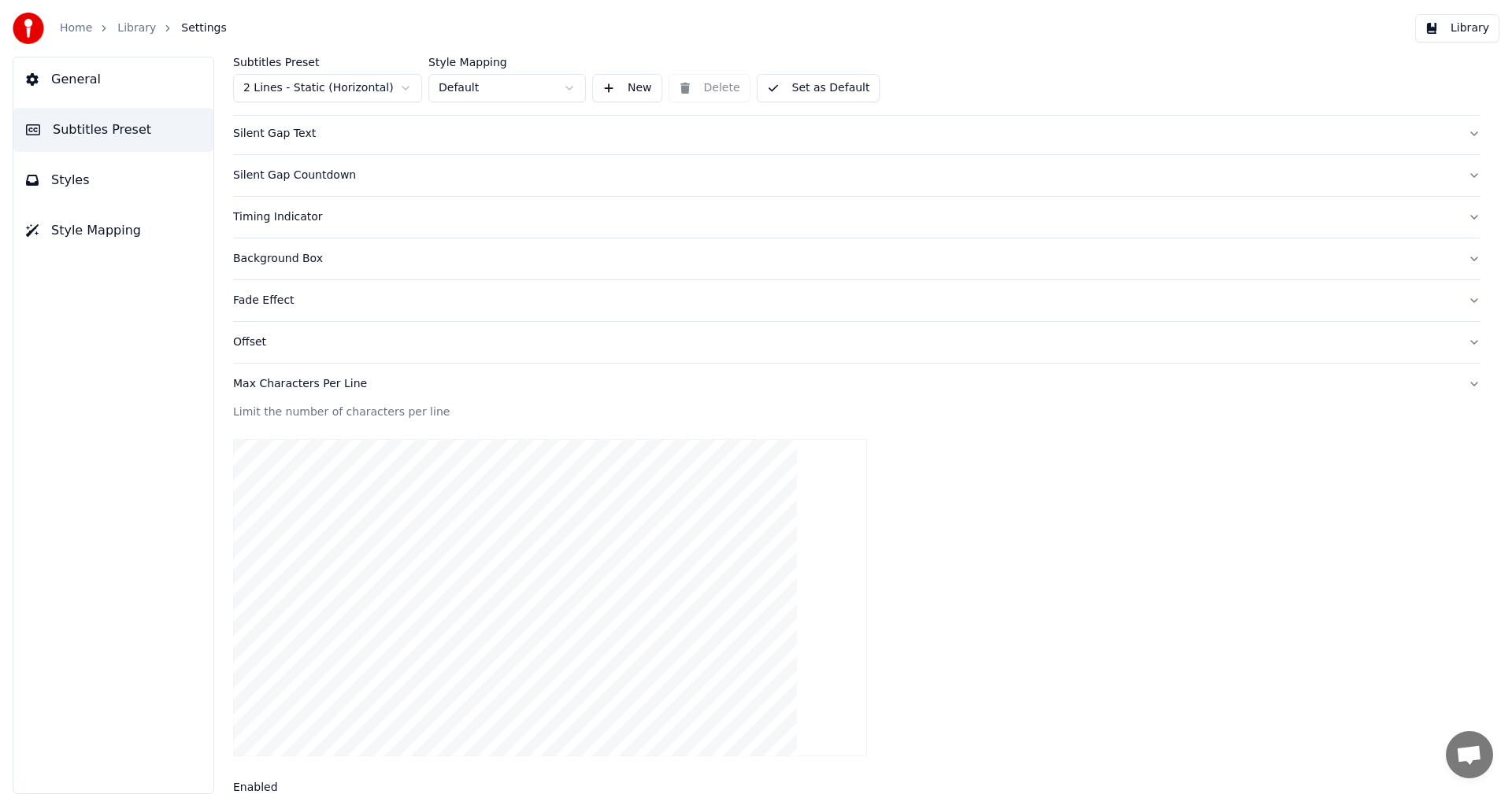
scroll to position [93, 0]
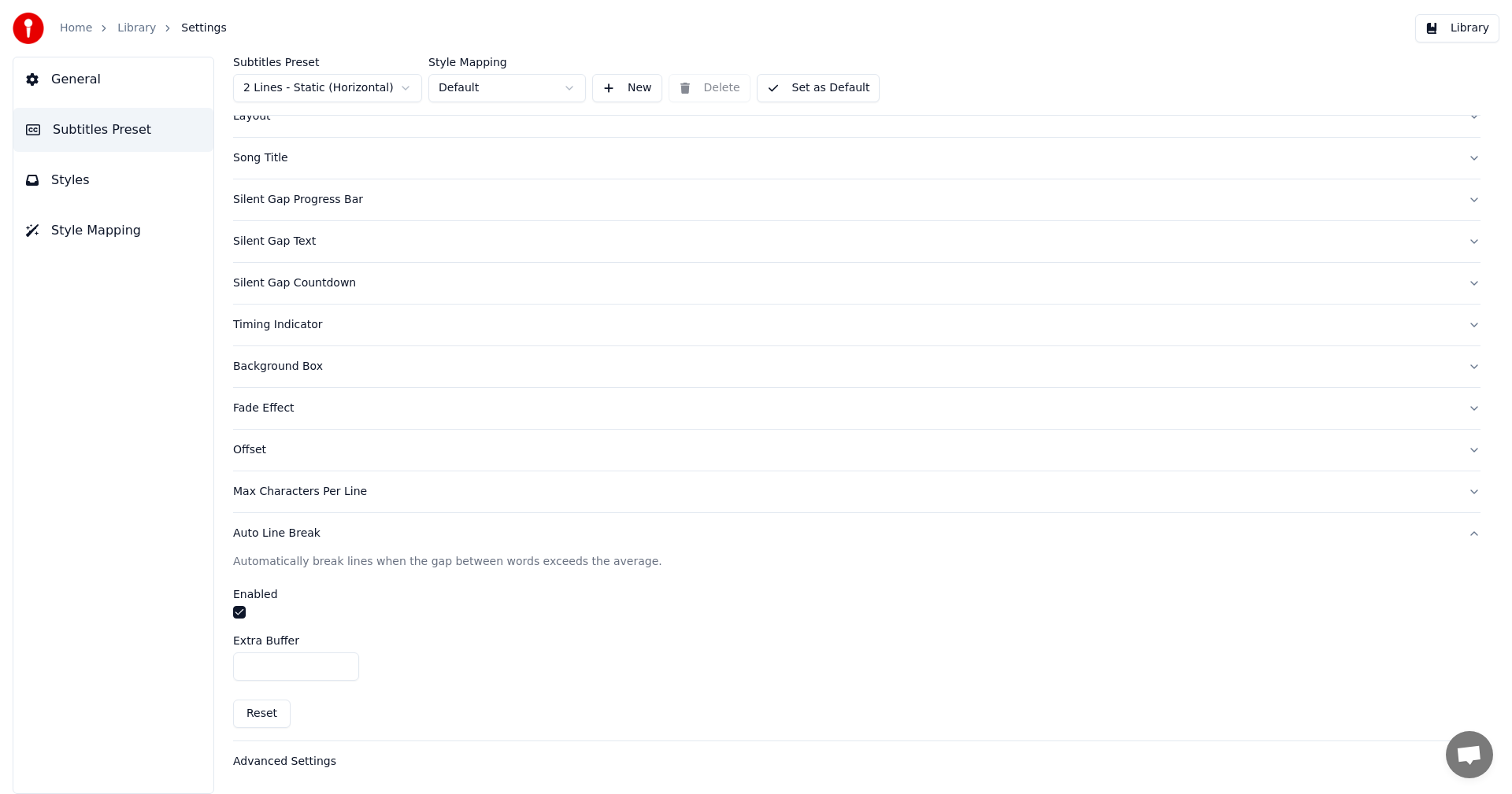
click at [293, 761] on div "Advanced Settings" at bounding box center [844, 762] width 1222 height 16
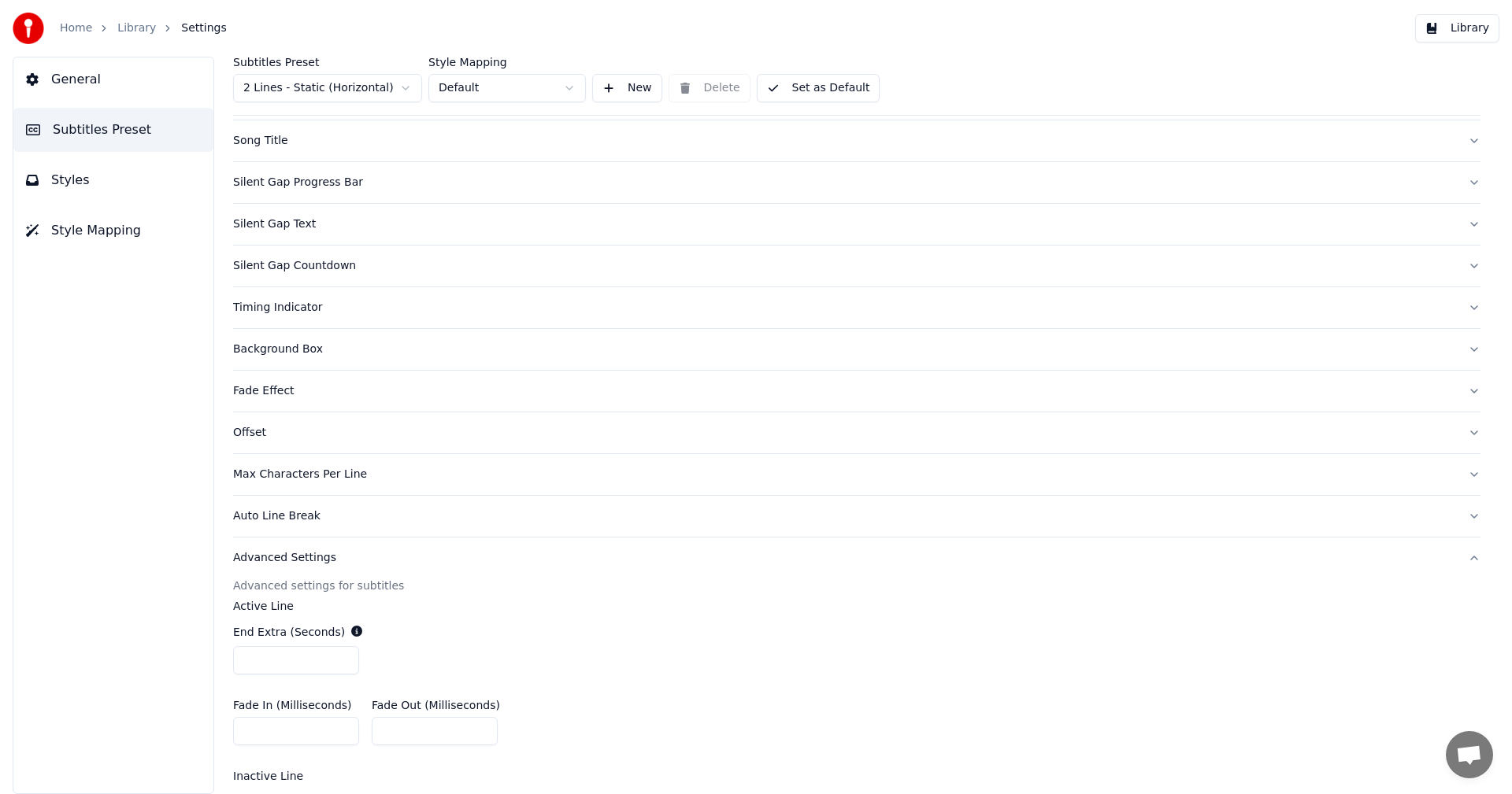
scroll to position [0, 0]
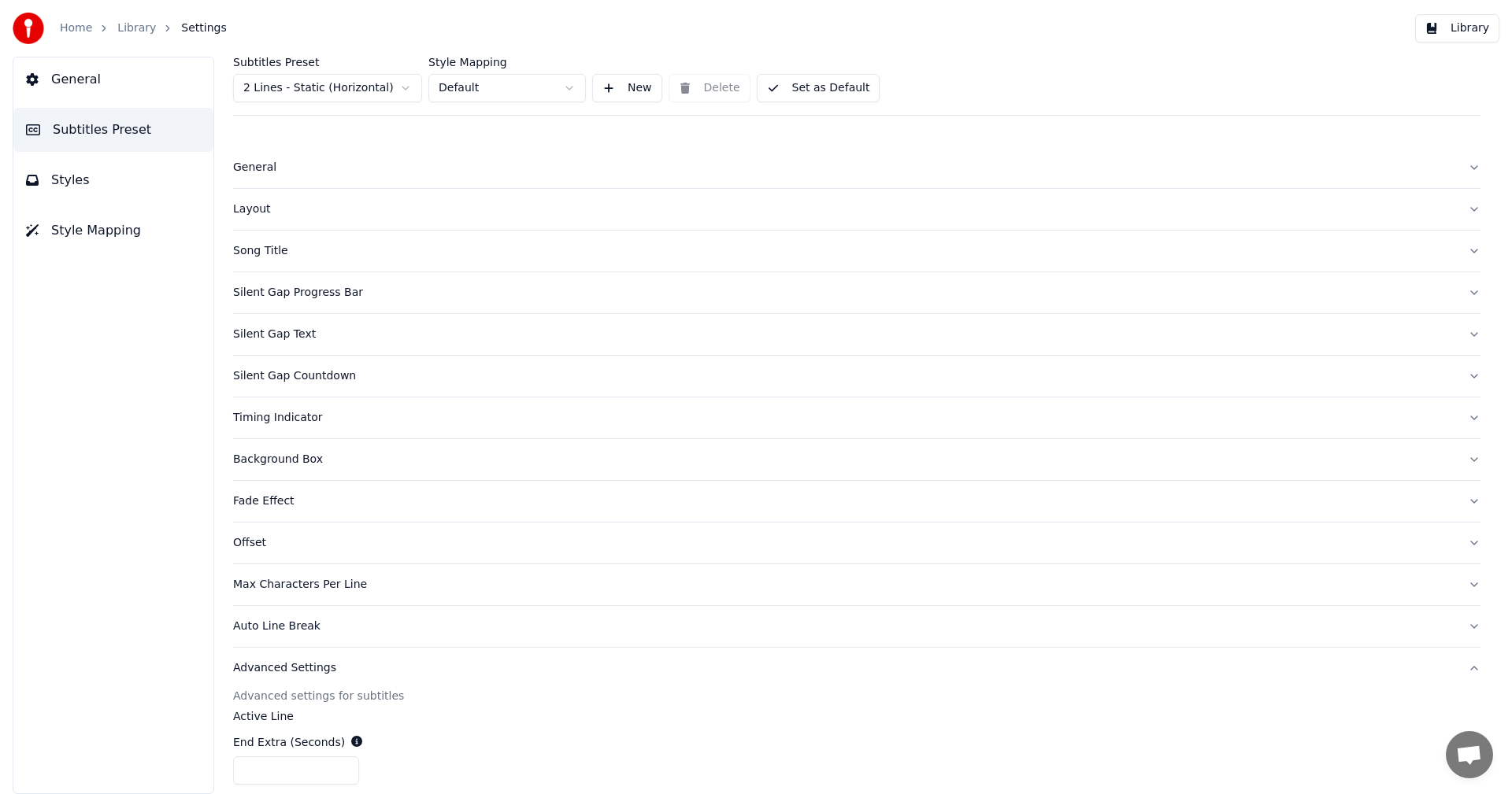
click at [132, 32] on link "Library" at bounding box center [137, 28] width 39 height 16
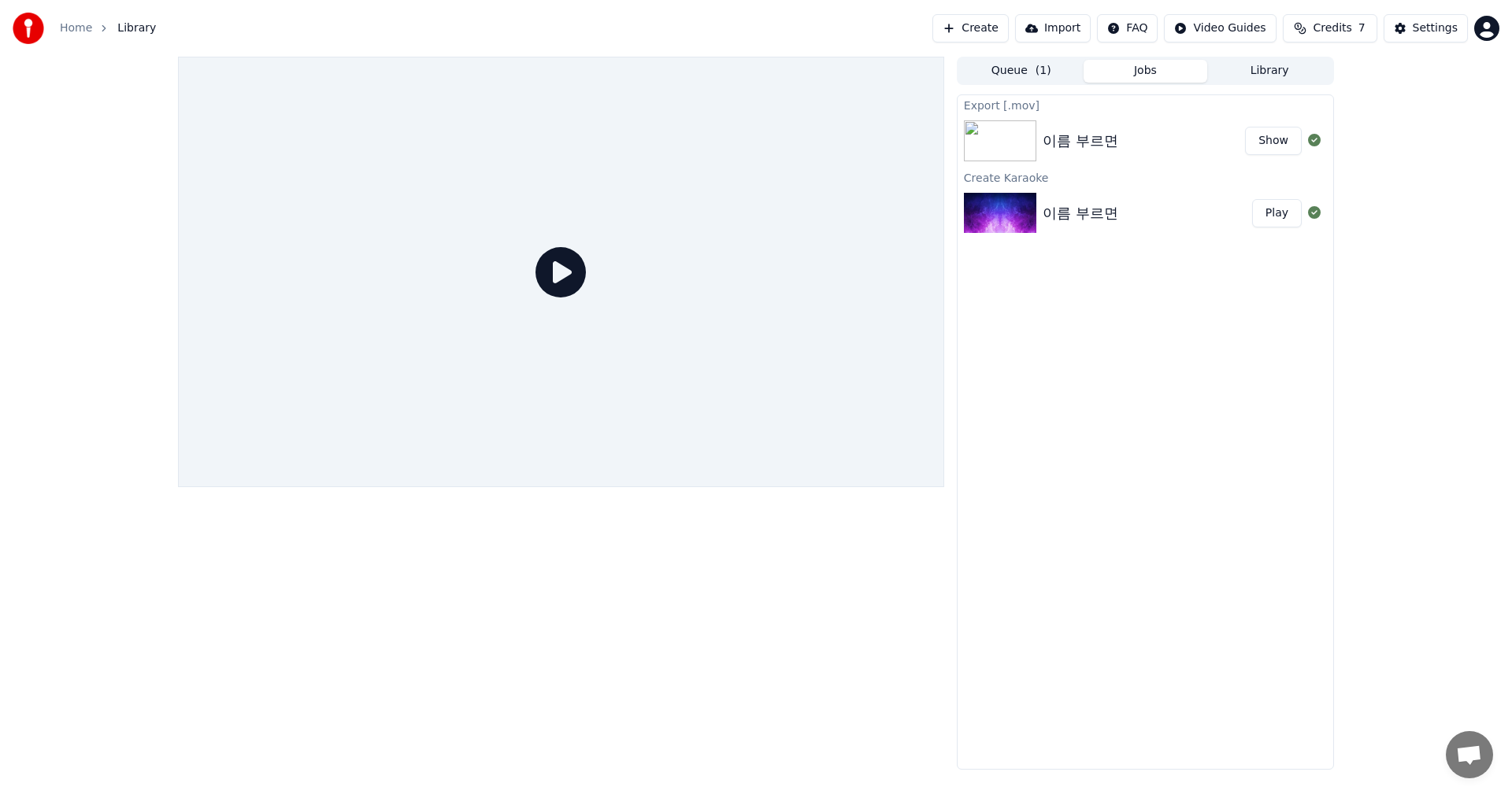
click at [1065, 207] on div "이름 부르면" at bounding box center [1080, 213] width 76 height 22
click at [1281, 220] on button "Play" at bounding box center [1277, 213] width 50 height 29
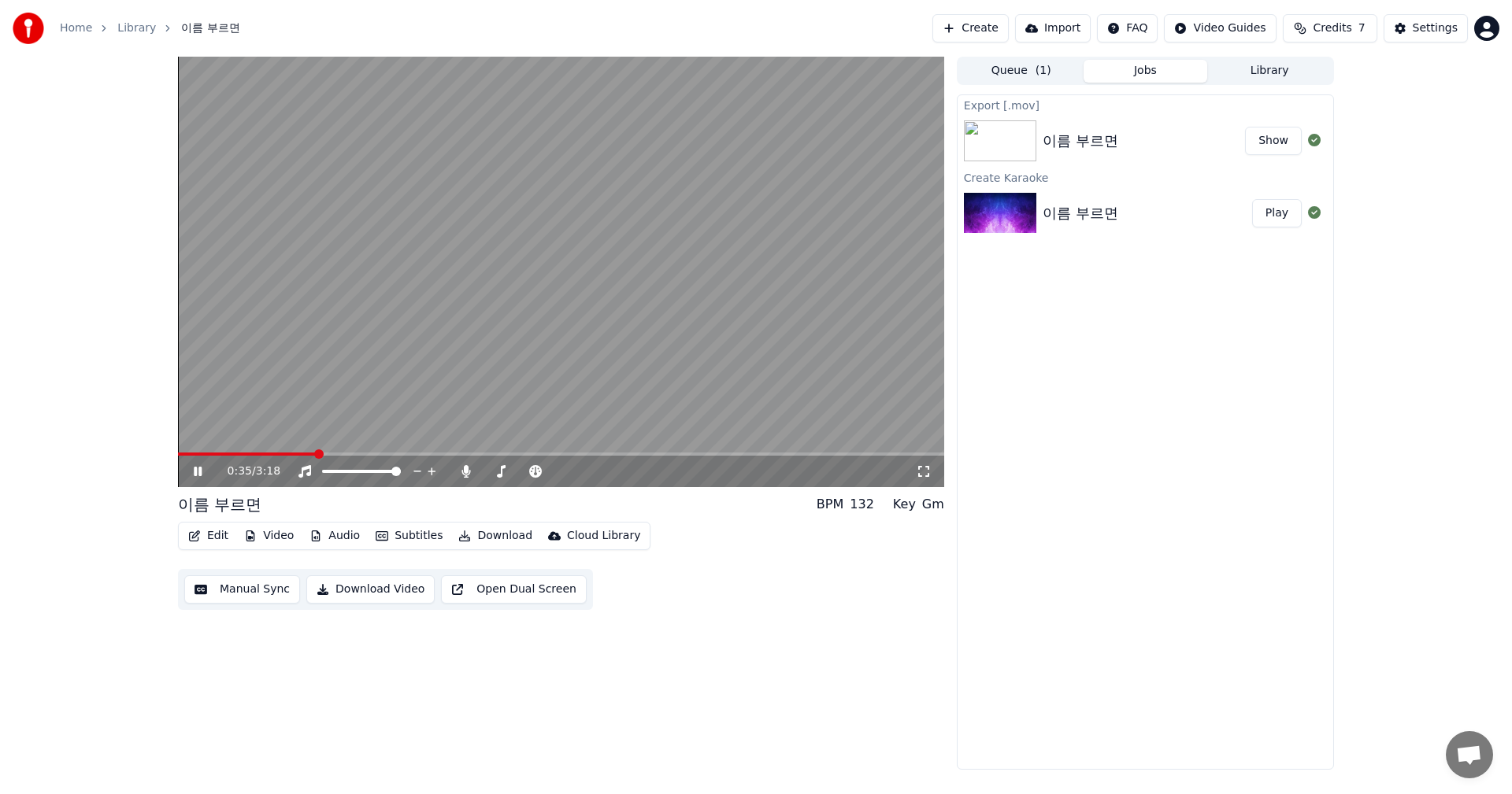
click at [208, 537] on button "Edit" at bounding box center [208, 536] width 53 height 22
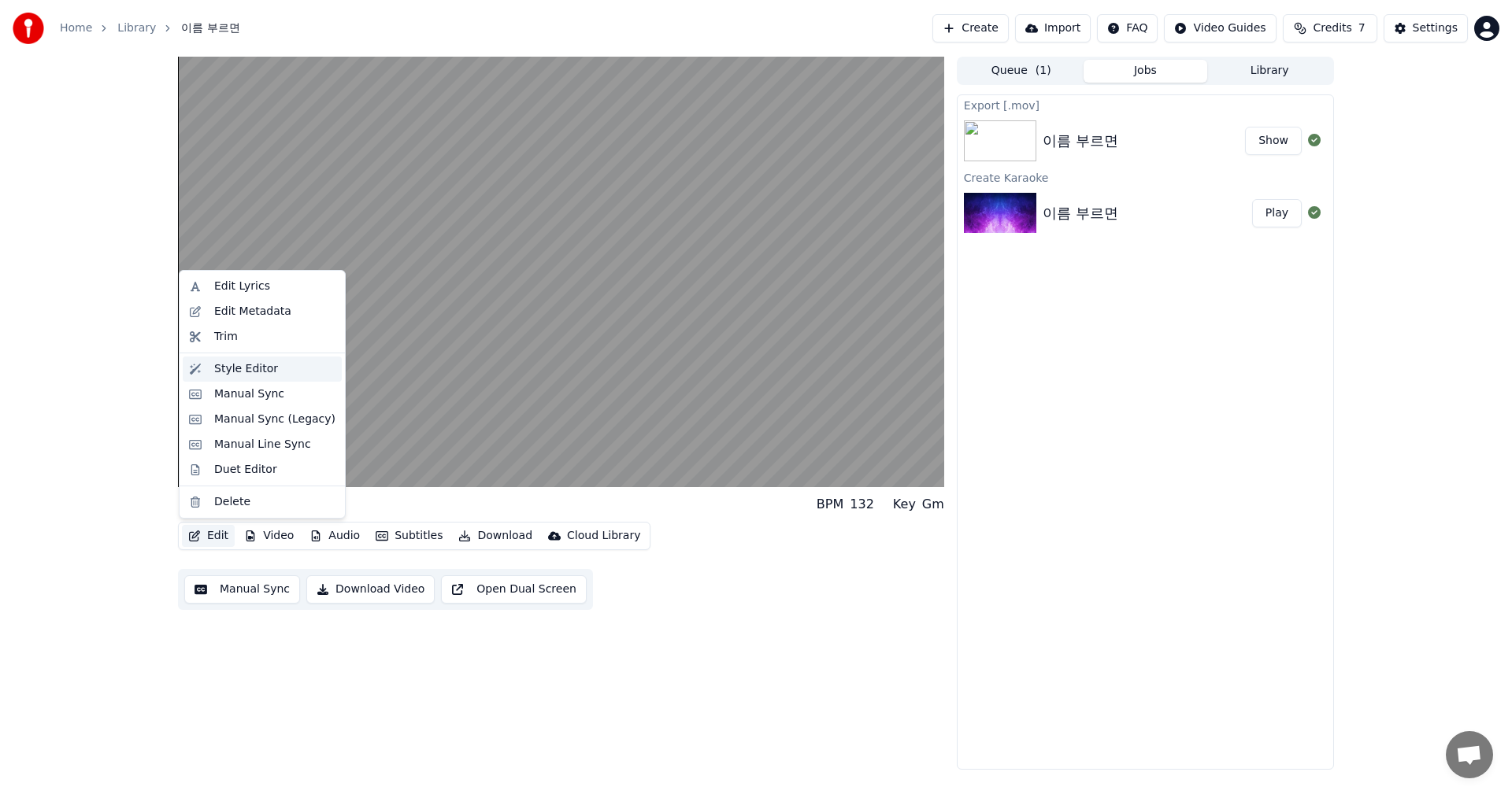
click at [227, 375] on div "Style Editor" at bounding box center [246, 369] width 64 height 16
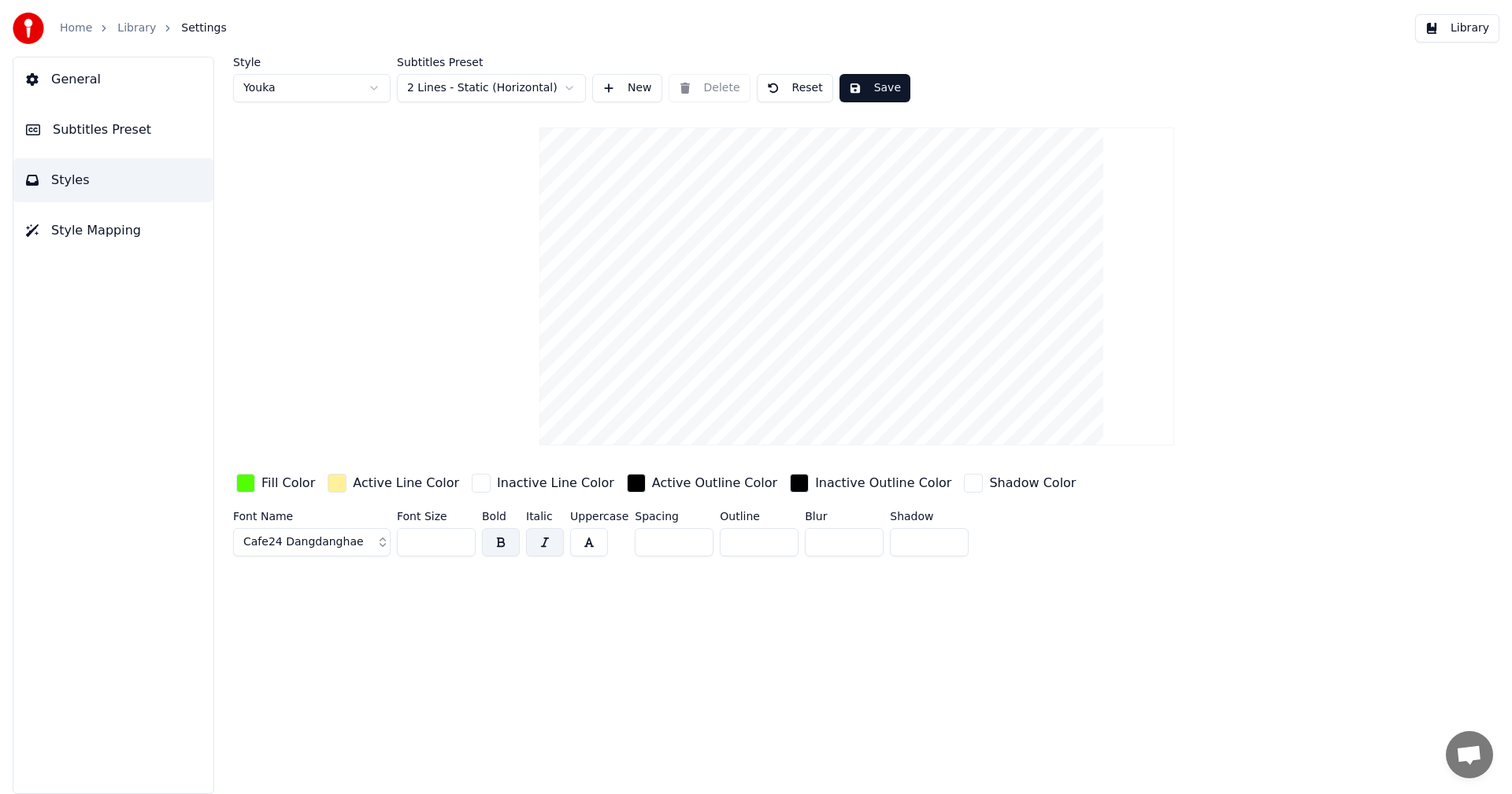
click at [460, 537] on input "**" at bounding box center [435, 543] width 78 height 29
click at [460, 537] on input "***" at bounding box center [435, 543] width 78 height 29
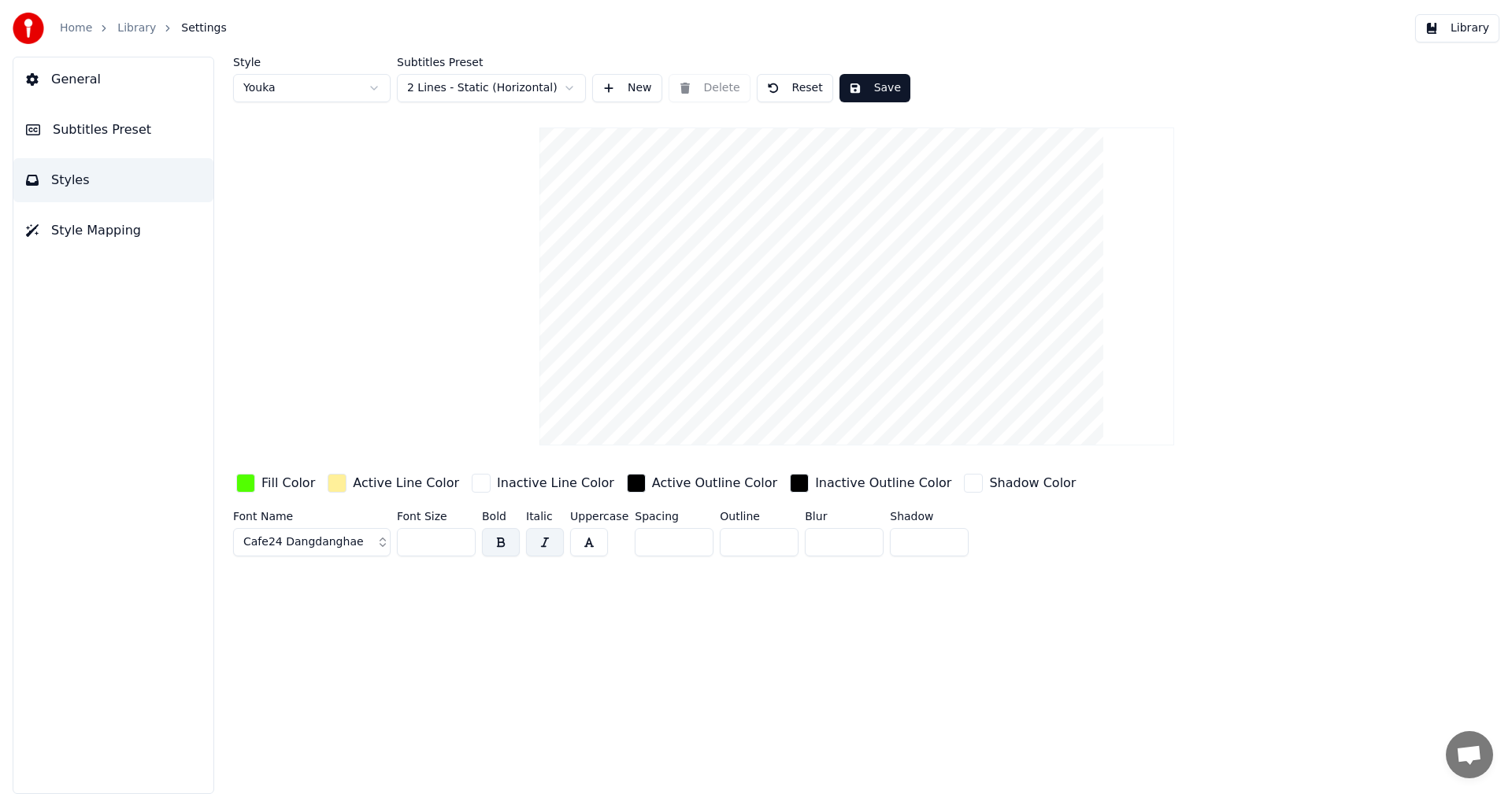
click at [460, 537] on input "***" at bounding box center [435, 543] width 78 height 29
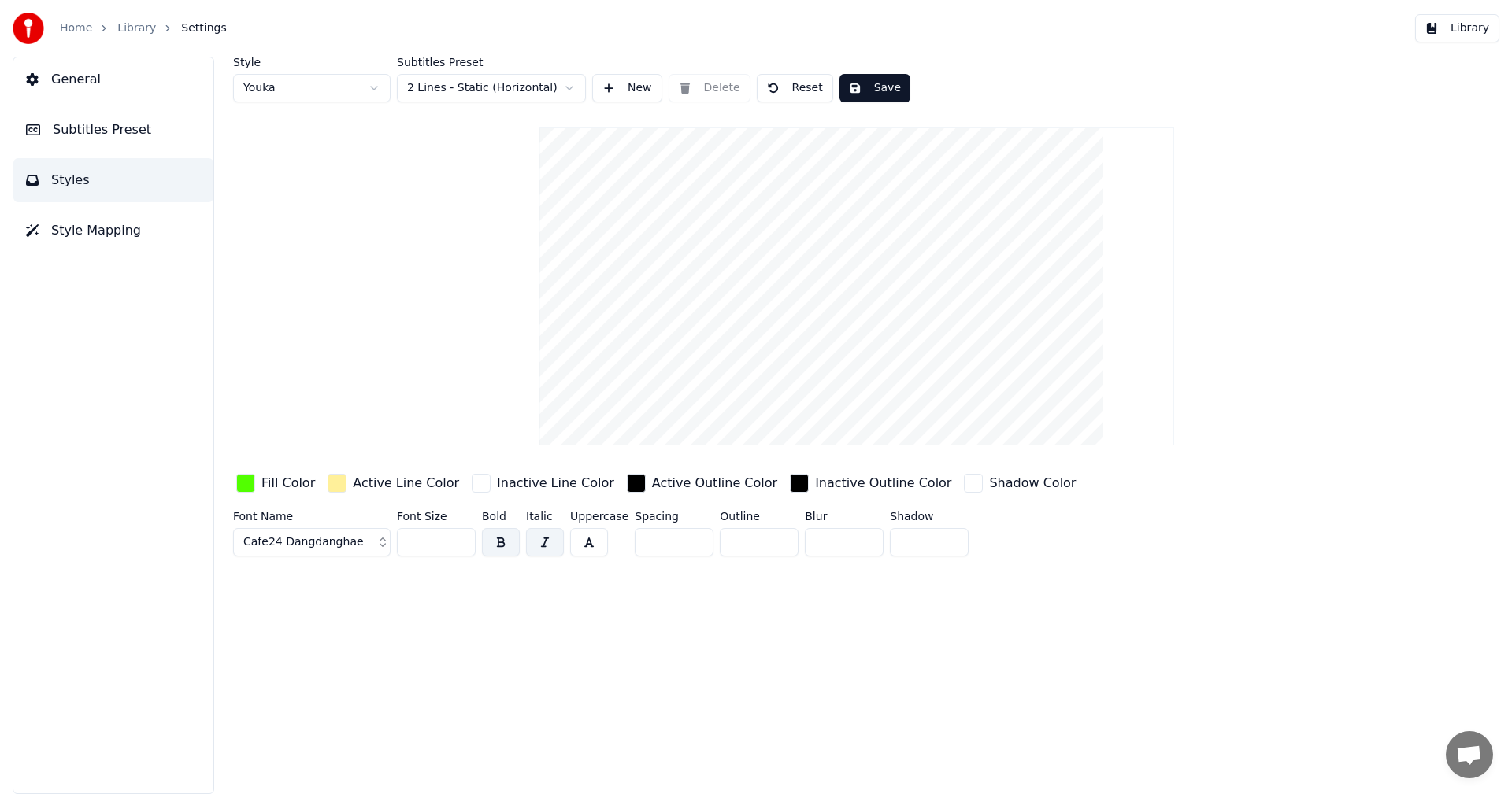
click at [460, 537] on input "***" at bounding box center [435, 543] width 78 height 29
type input "***"
click at [460, 537] on input "***" at bounding box center [435, 543] width 78 height 29
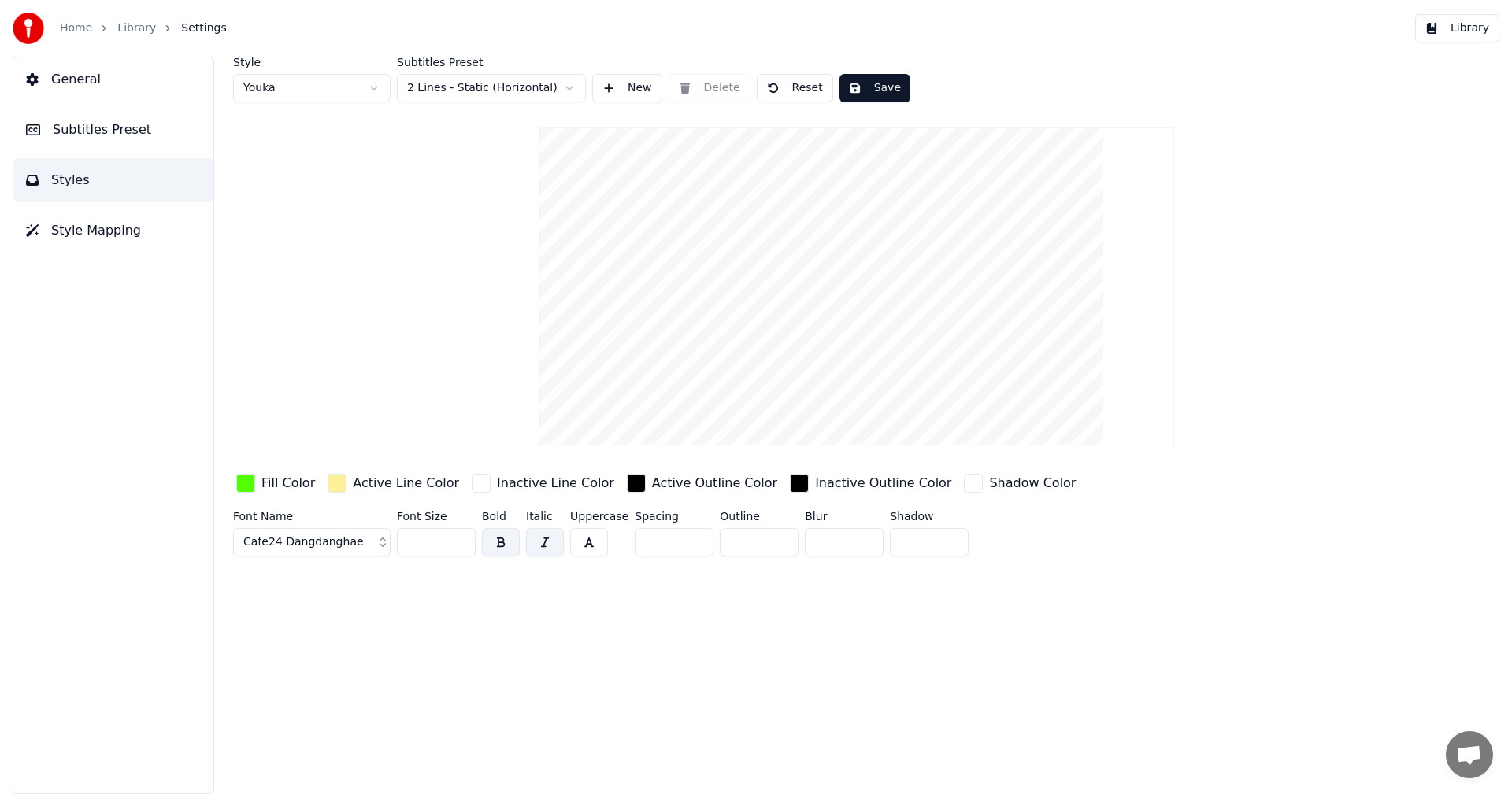
click at [888, 92] on button "Save" at bounding box center [875, 89] width 71 height 29
click at [1466, 27] on button "Library" at bounding box center [1457, 29] width 84 height 29
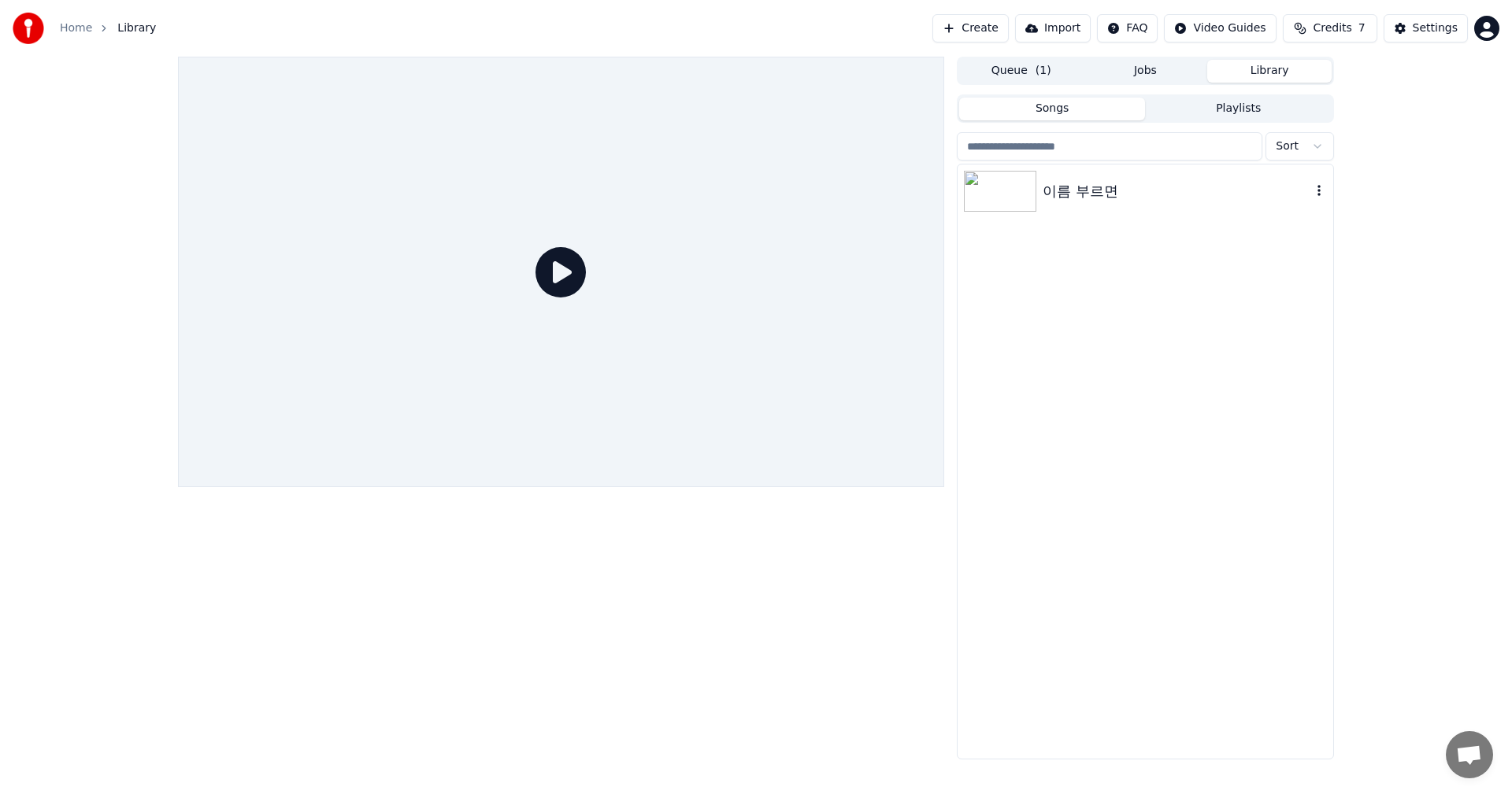
click at [1124, 193] on div "이름 부르면" at bounding box center [1176, 192] width 268 height 22
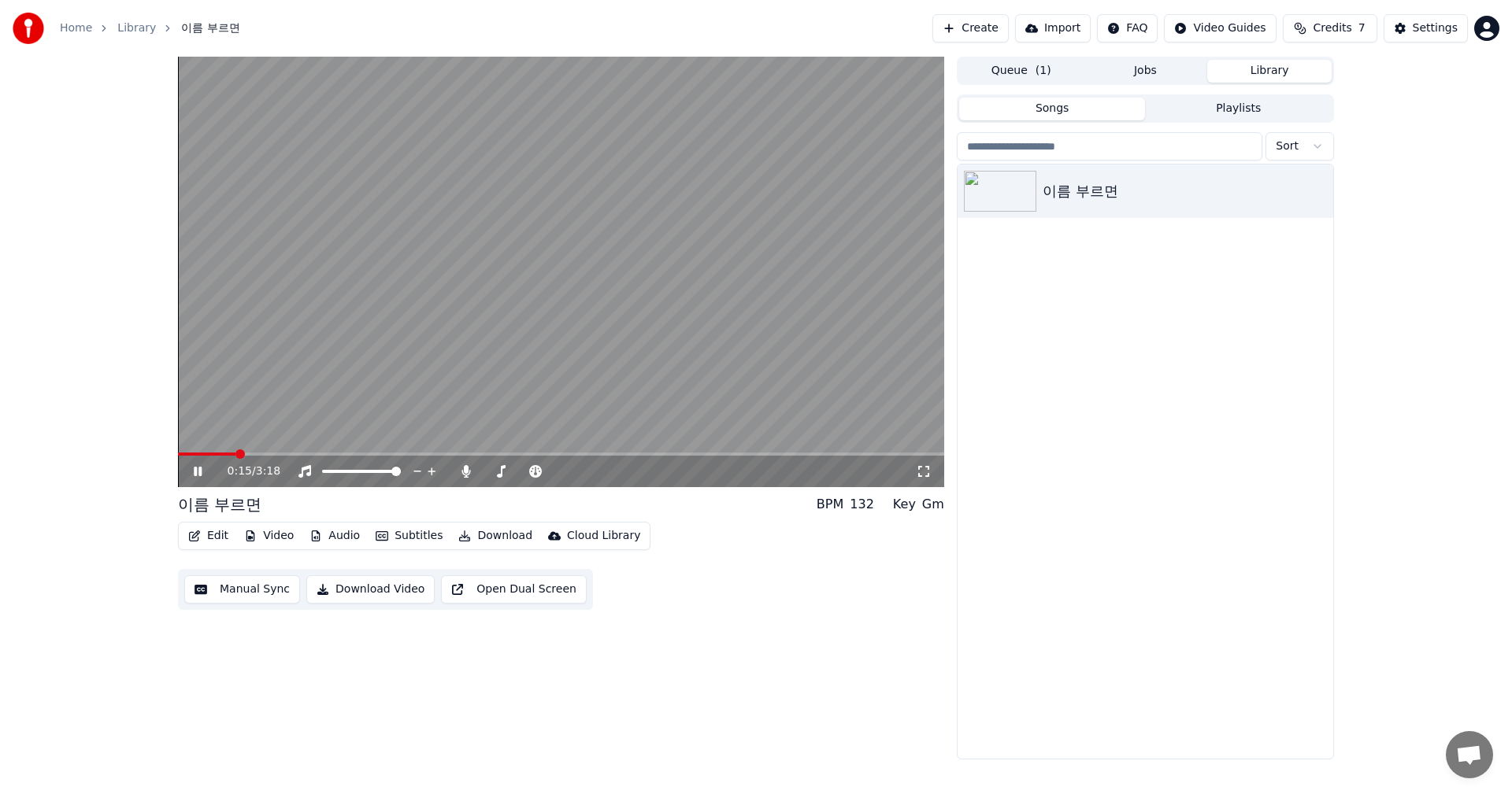
click at [235, 456] on span at bounding box center [561, 455] width 766 height 3
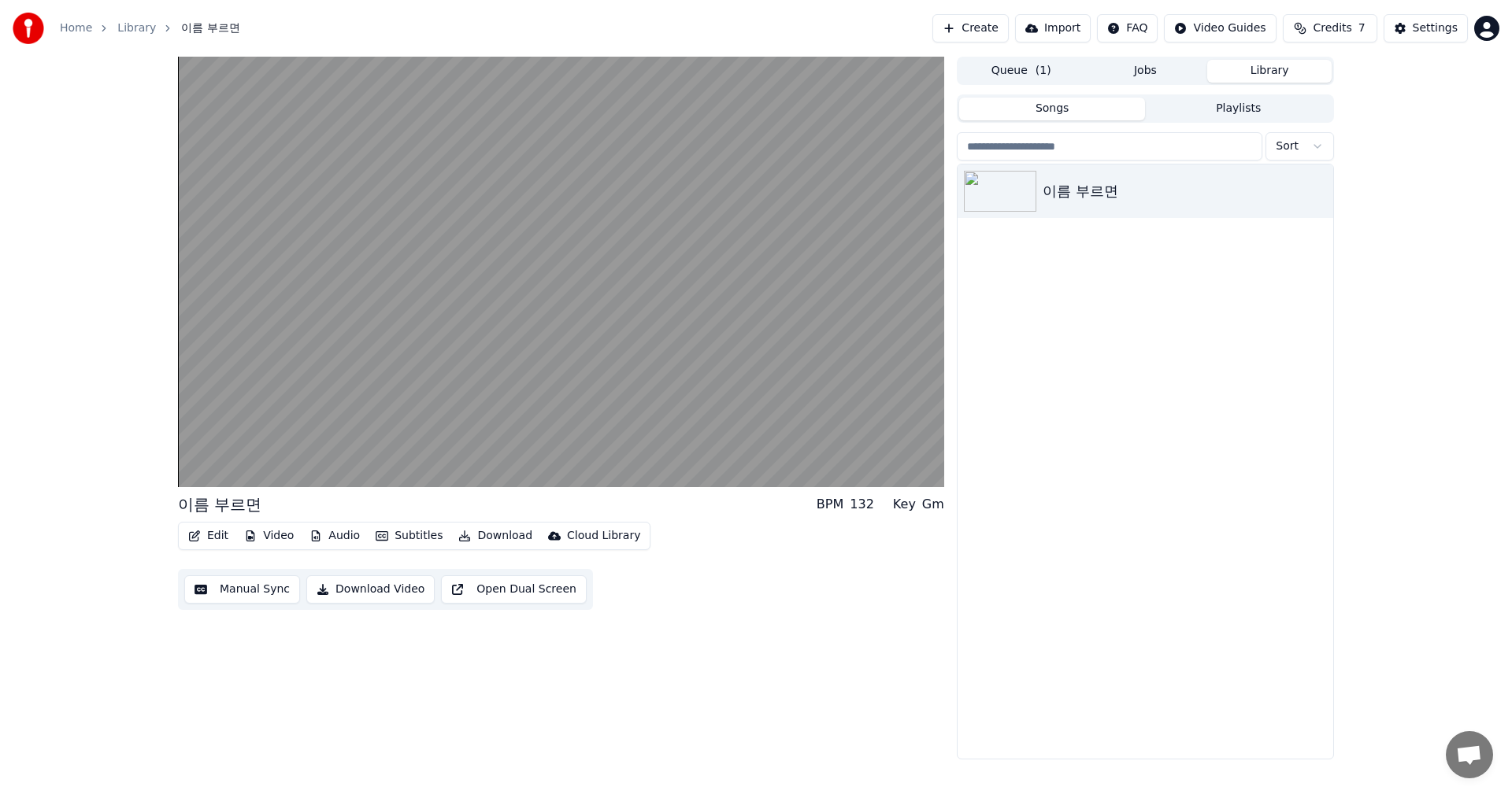
click at [213, 540] on button "Edit" at bounding box center [208, 536] width 53 height 22
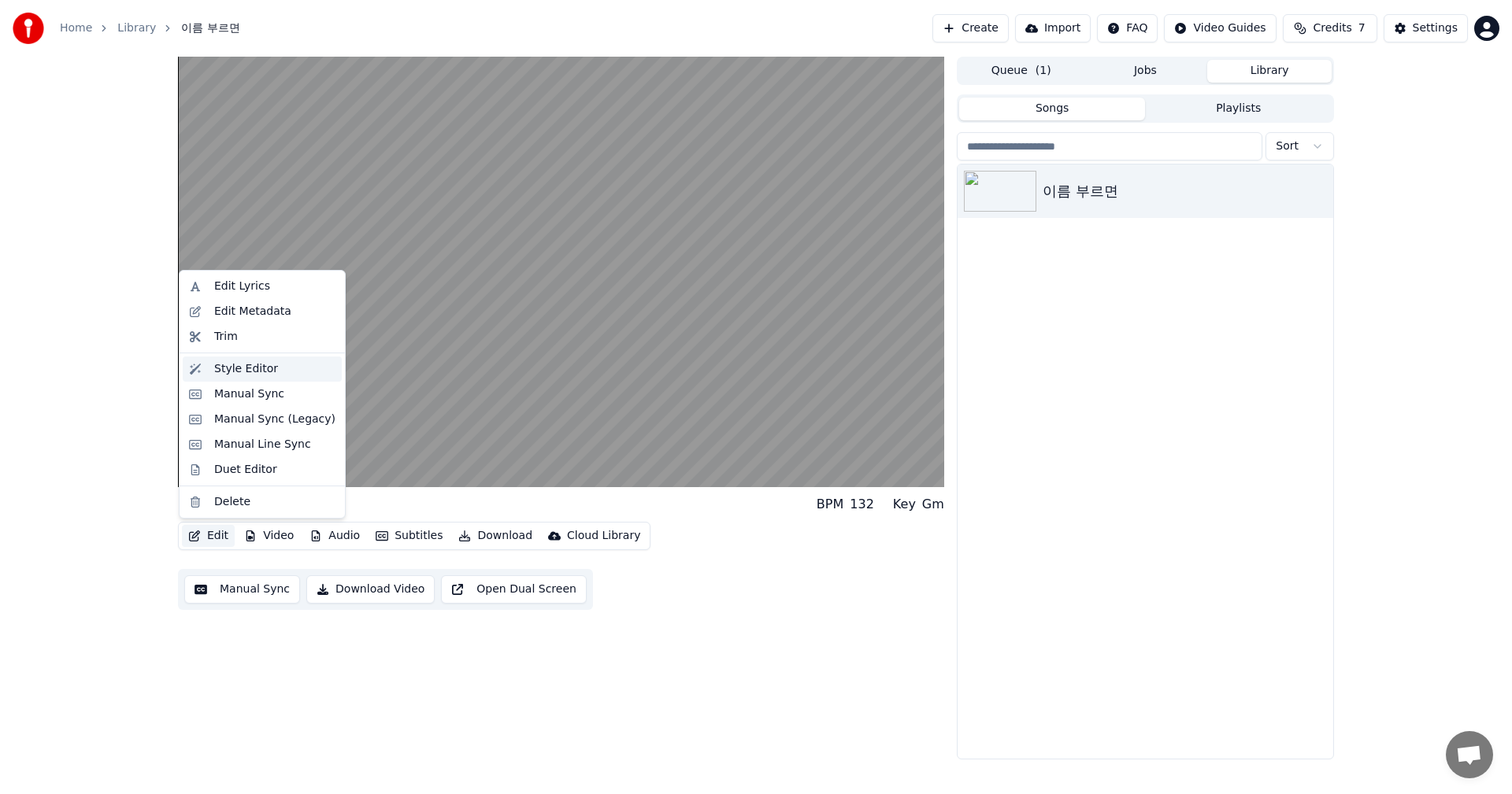
click at [243, 367] on div "Style Editor" at bounding box center [246, 369] width 64 height 16
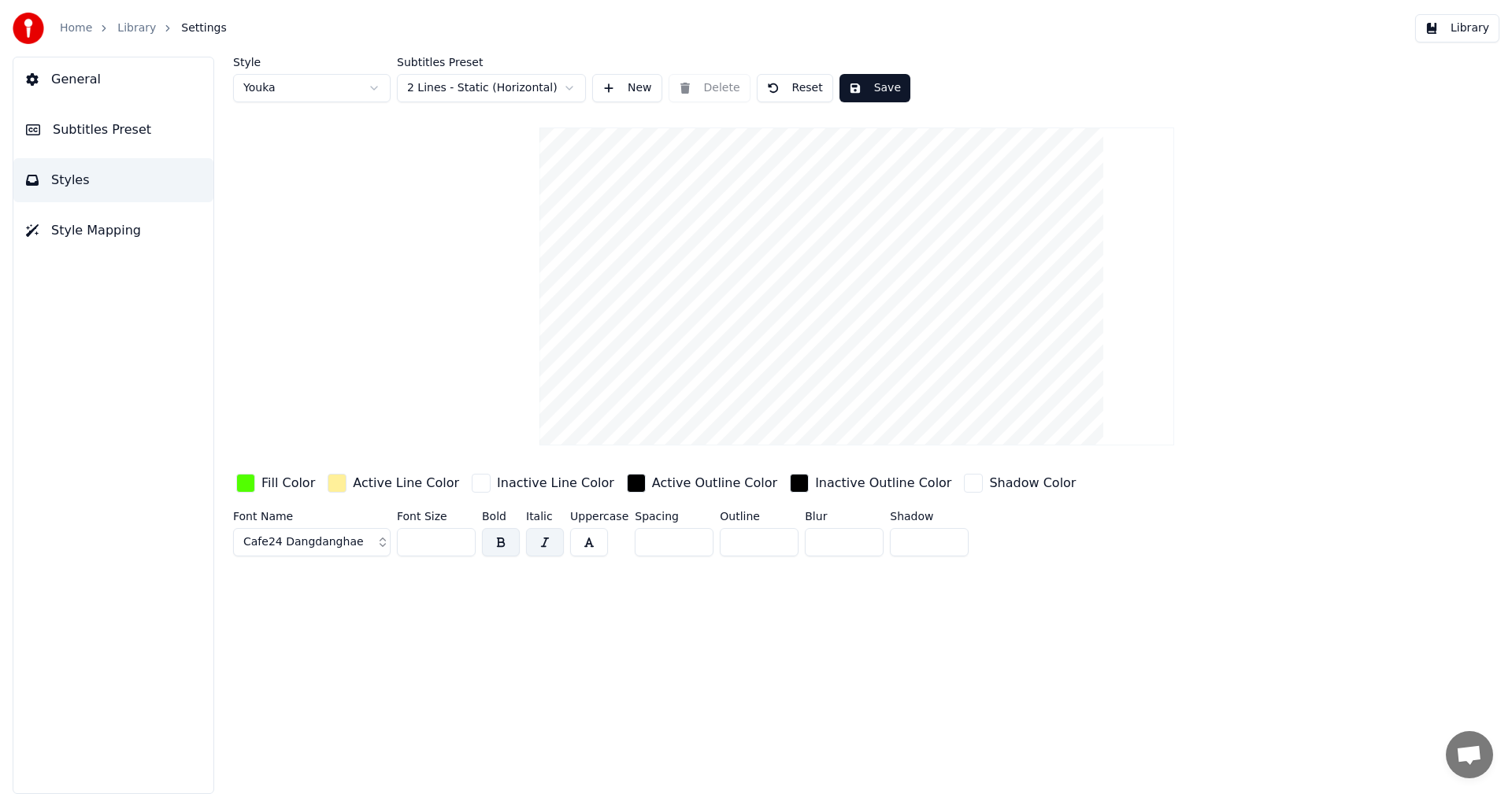
click at [243, 478] on div "button" at bounding box center [246, 483] width 19 height 19
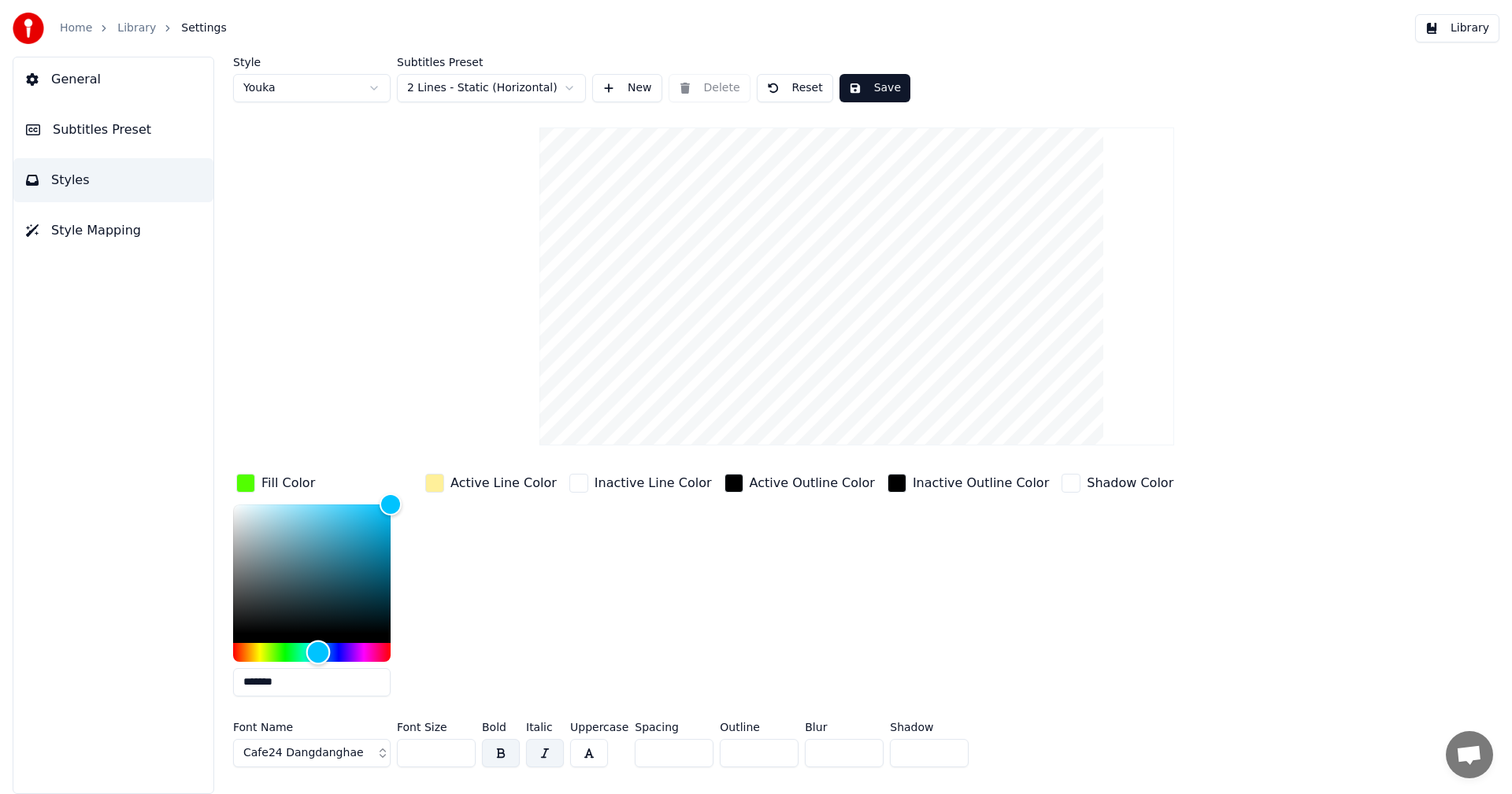
click at [319, 651] on div "Hue" at bounding box center [311, 652] width 158 height 19
type input "*******"
drag, startPoint x: 351, startPoint y: 586, endPoint x: 434, endPoint y: 474, distance: 139.4
click at [431, 474] on div "Fill Color ******* Active Line Color Inactive Line Color Active Outline Color I…" at bounding box center [762, 590] width 1058 height 239
click at [875, 89] on button "Save" at bounding box center [875, 89] width 71 height 29
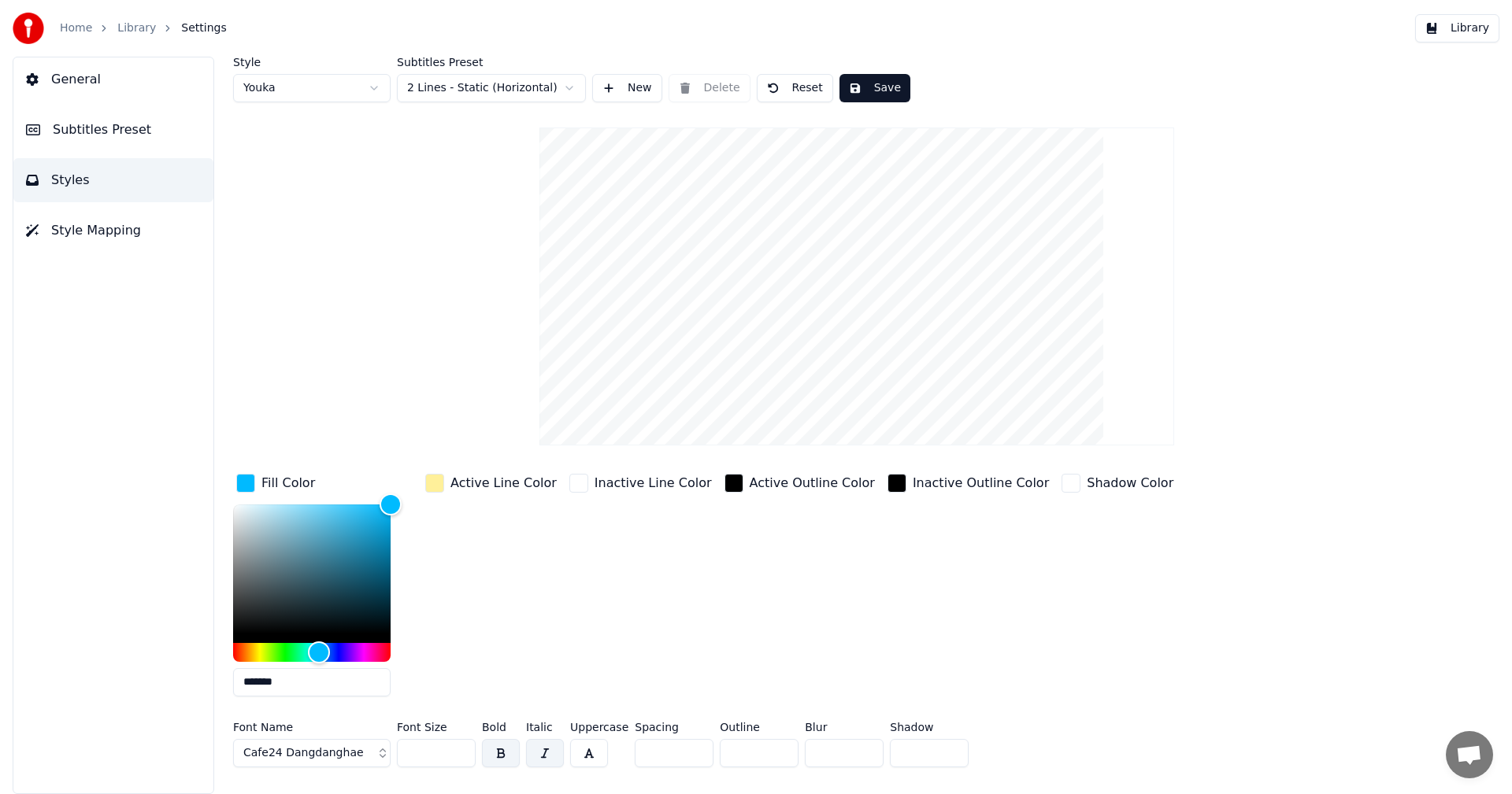
click at [871, 84] on button "Save" at bounding box center [875, 89] width 71 height 29
click at [1441, 30] on button "Library" at bounding box center [1457, 29] width 84 height 29
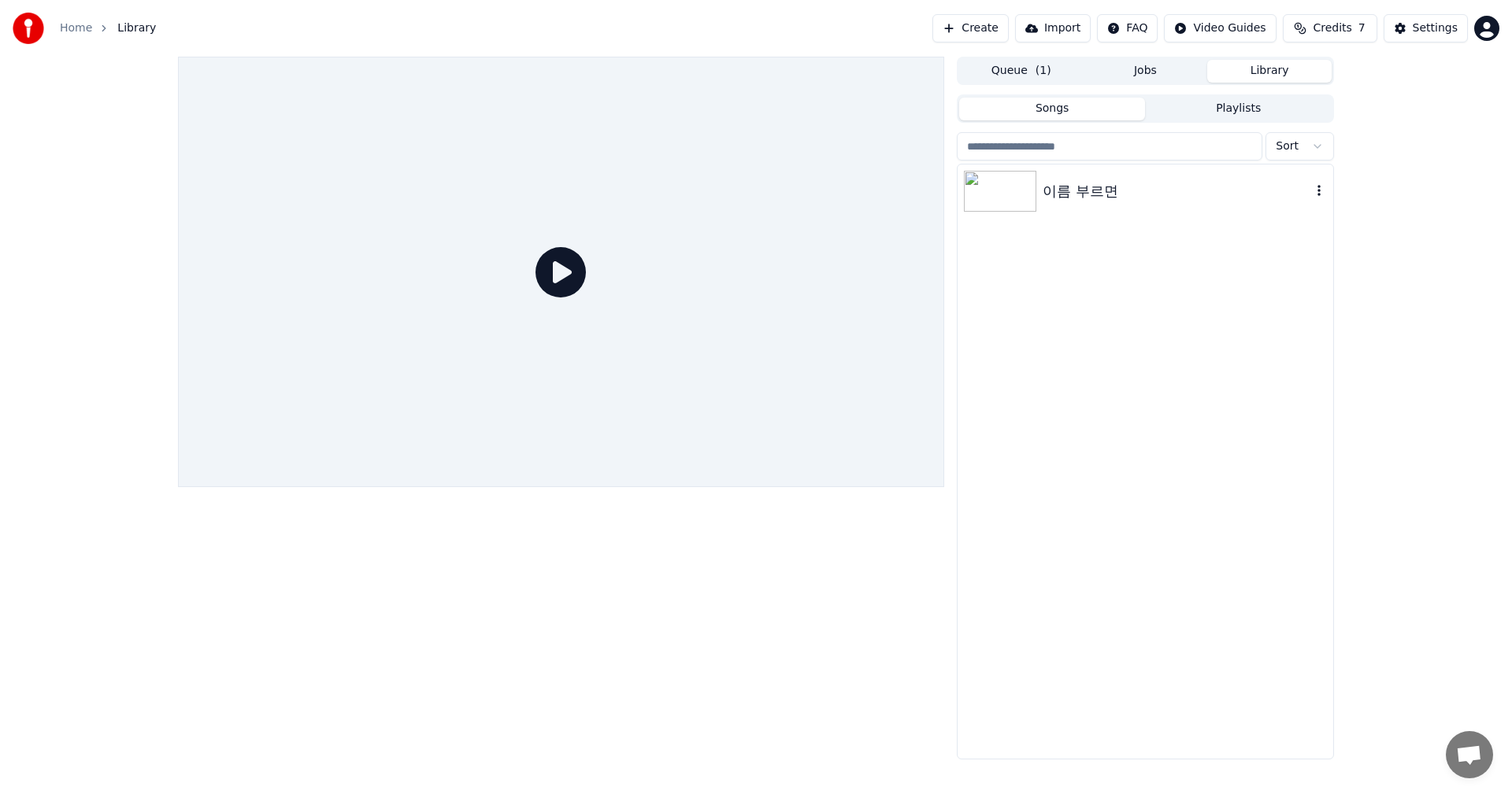
click at [1066, 187] on div "이름 부르면" at bounding box center [1176, 192] width 268 height 22
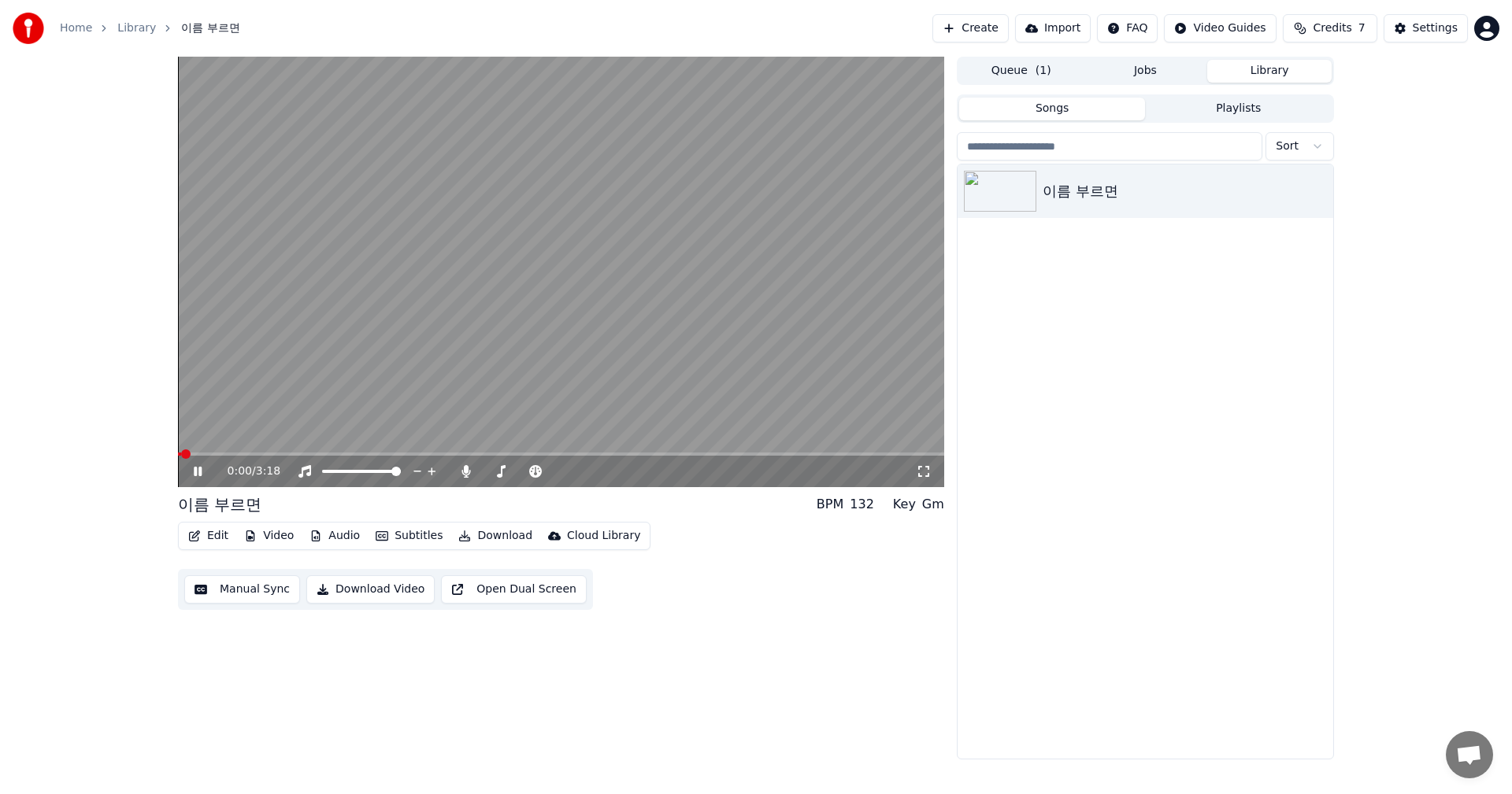
click at [251, 453] on span at bounding box center [561, 455] width 766 height 3
click at [277, 455] on span at bounding box center [561, 455] width 766 height 3
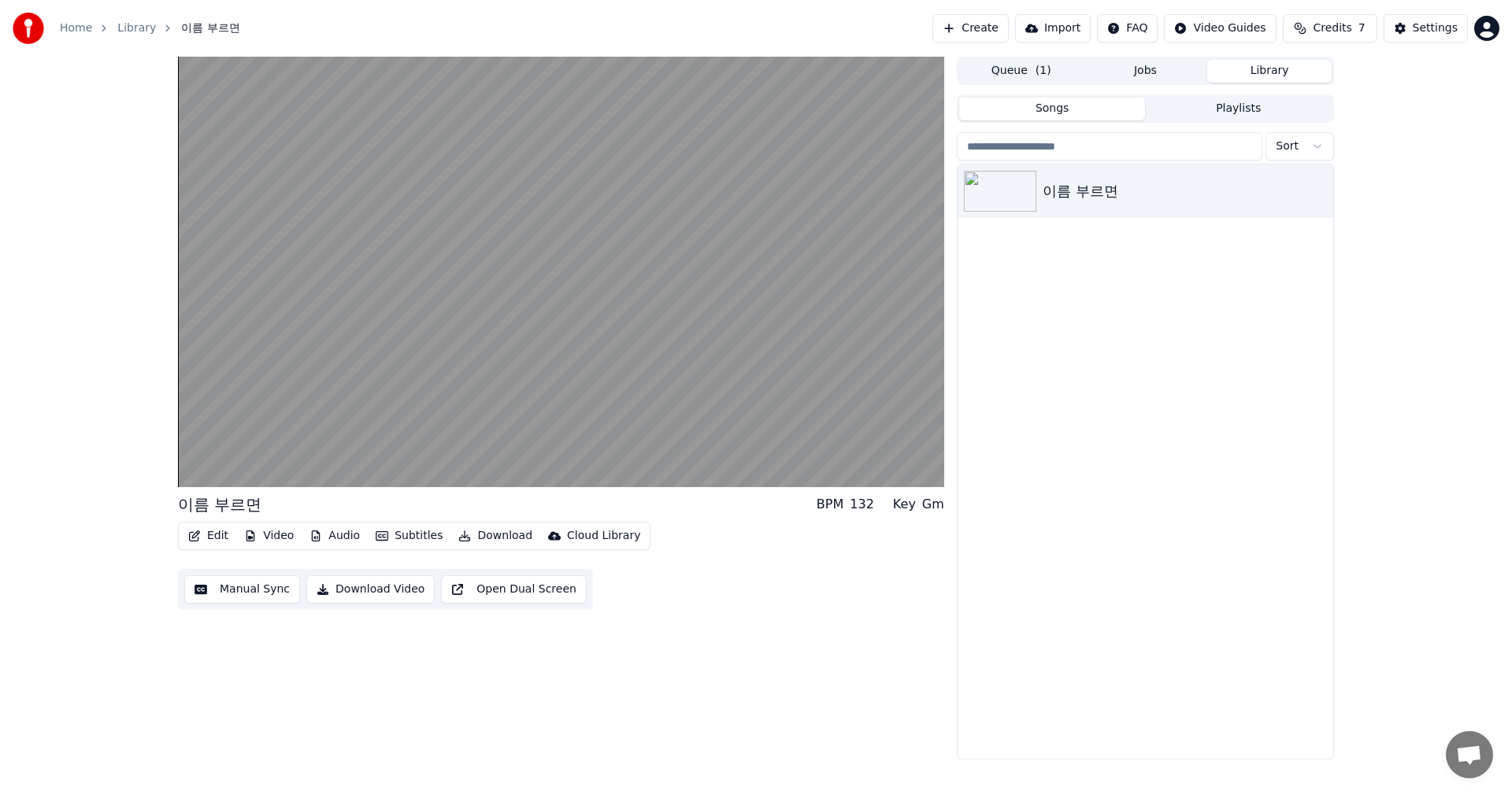
click at [210, 532] on button "Edit" at bounding box center [208, 536] width 53 height 22
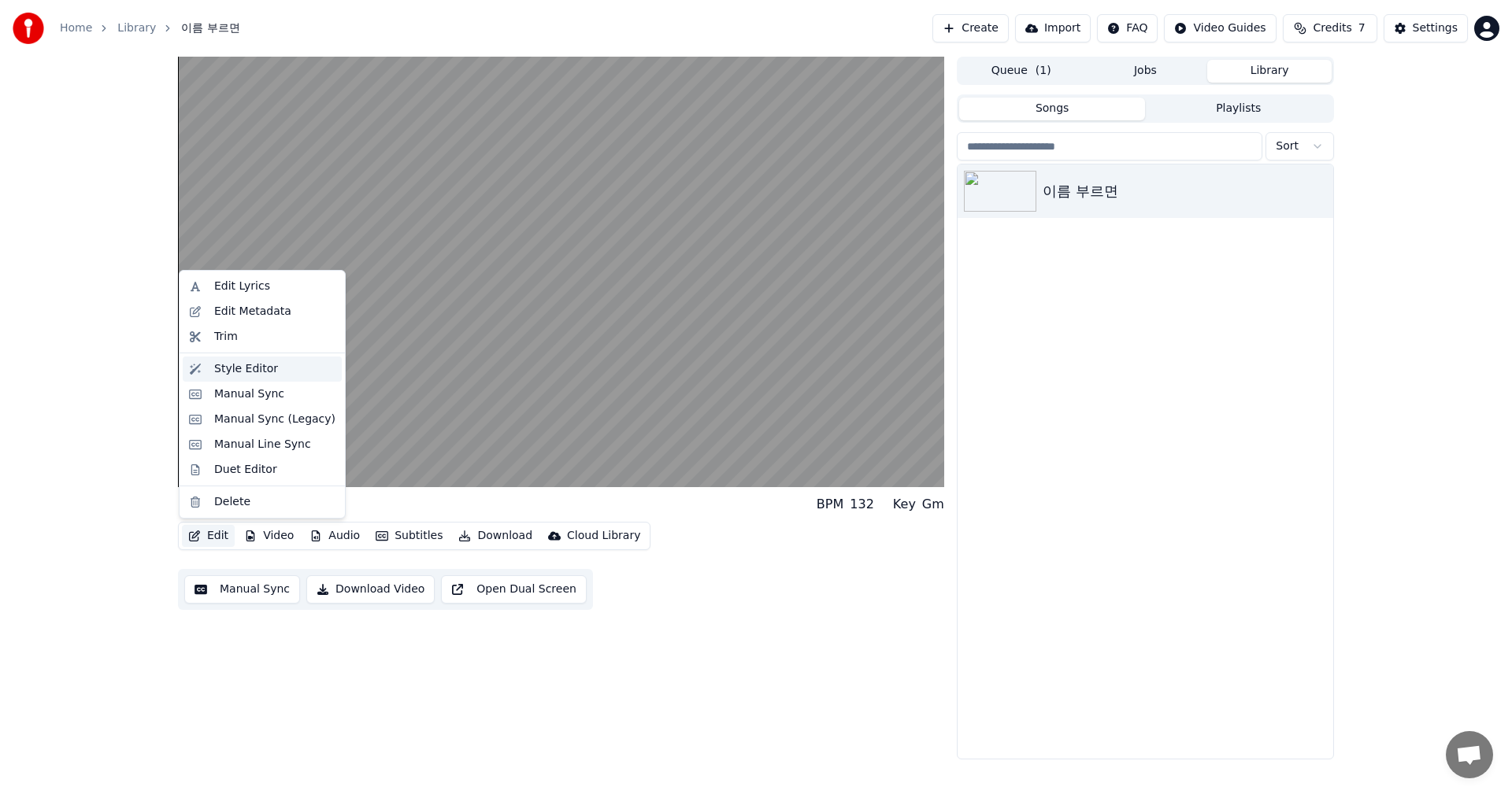
click at [237, 359] on div "Style Editor" at bounding box center [262, 370] width 159 height 25
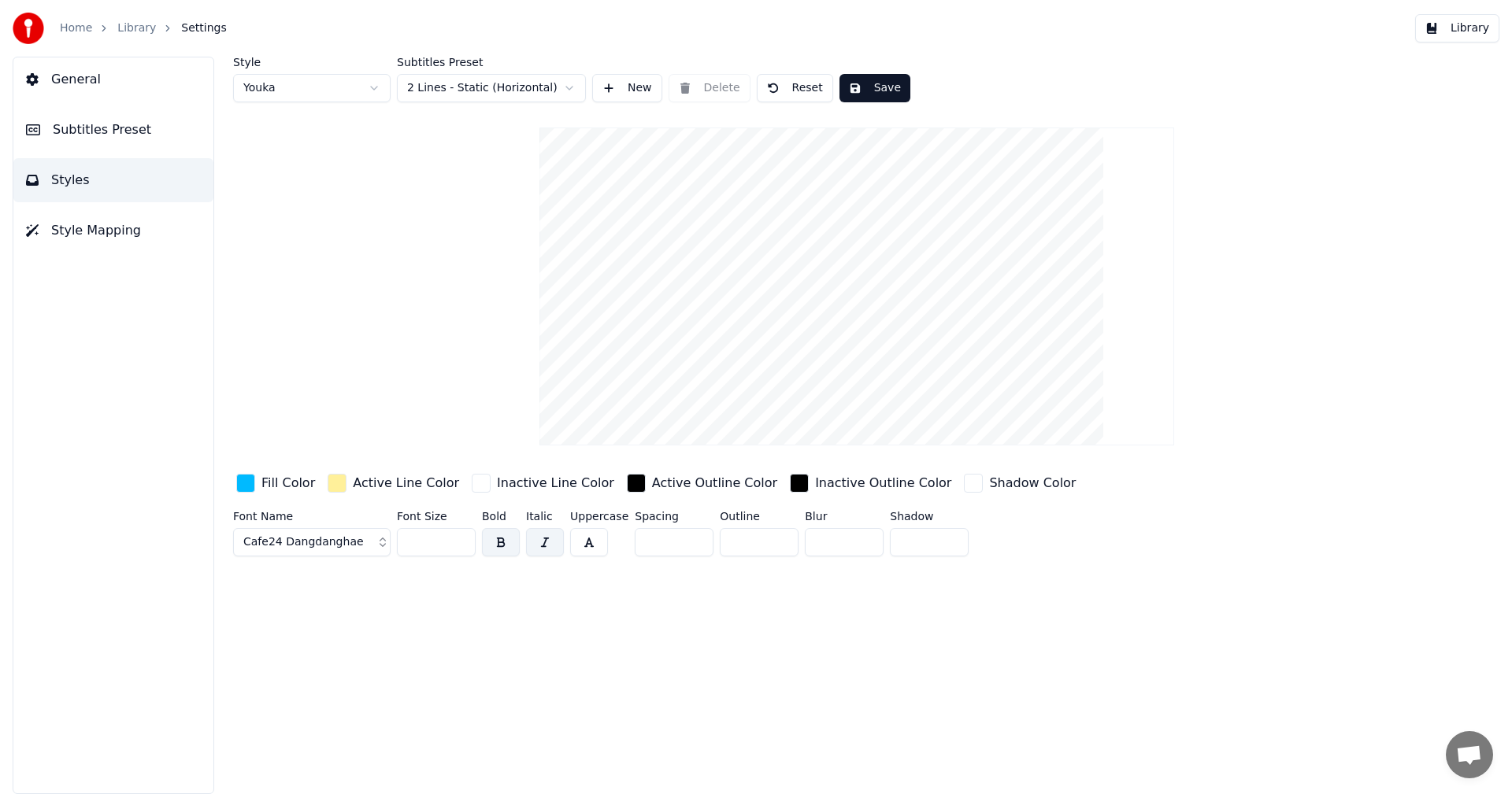
click at [692, 536] on input "*" at bounding box center [673, 543] width 78 height 29
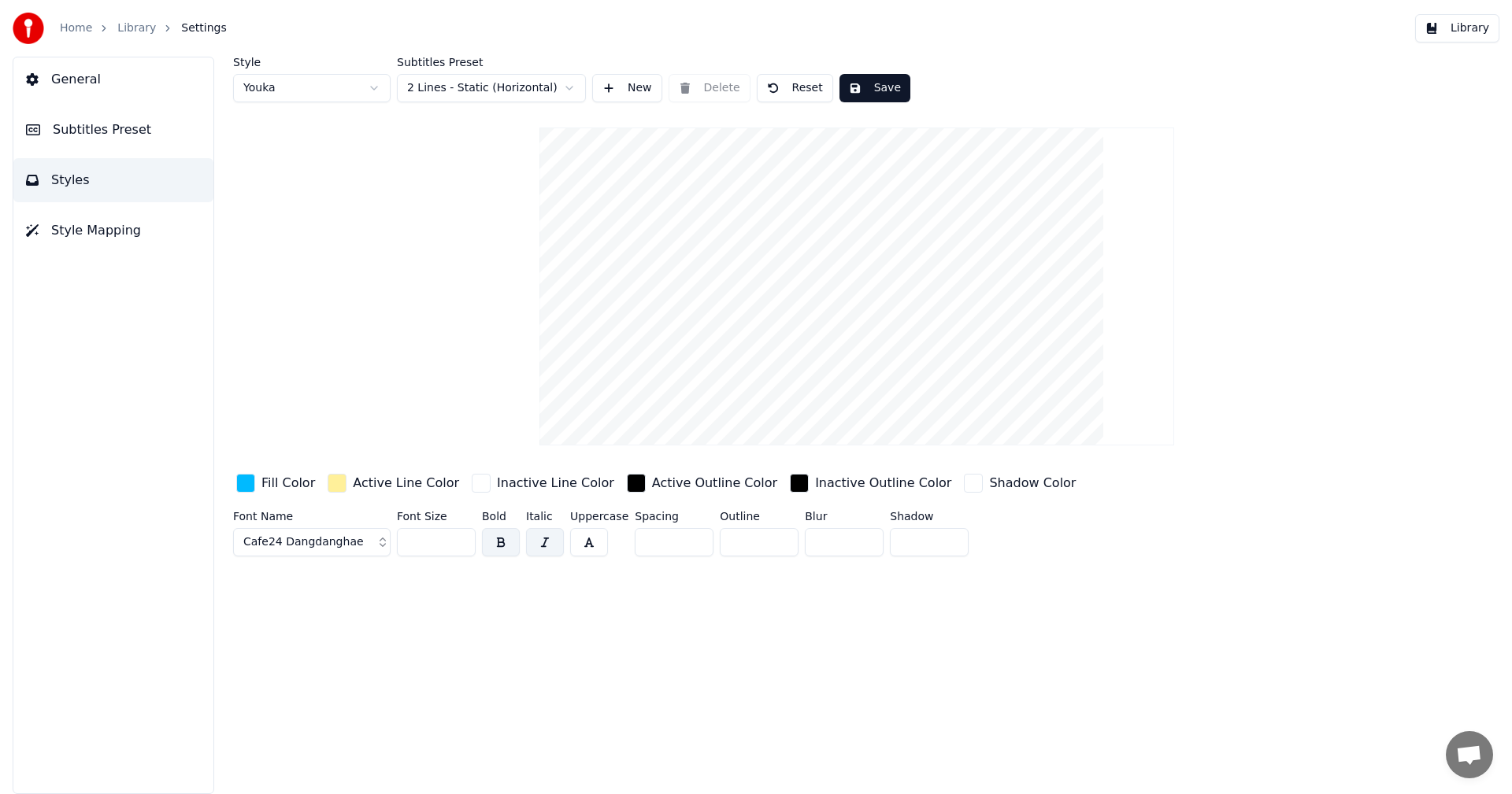
click at [692, 536] on input "*" at bounding box center [673, 543] width 78 height 29
click at [692, 536] on input "**" at bounding box center [673, 543] width 78 height 29
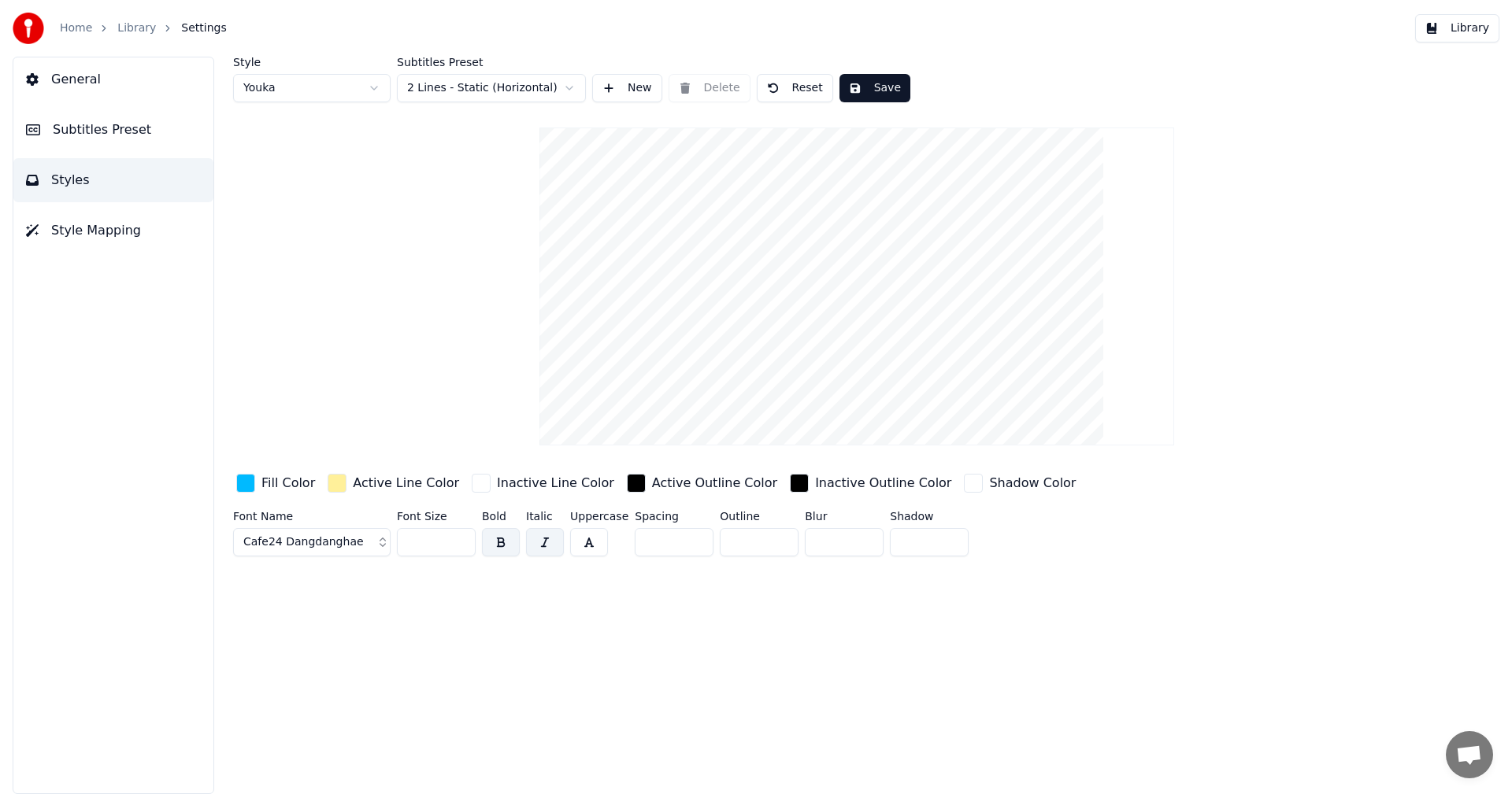
click at [692, 544] on input "*" at bounding box center [673, 543] width 78 height 29
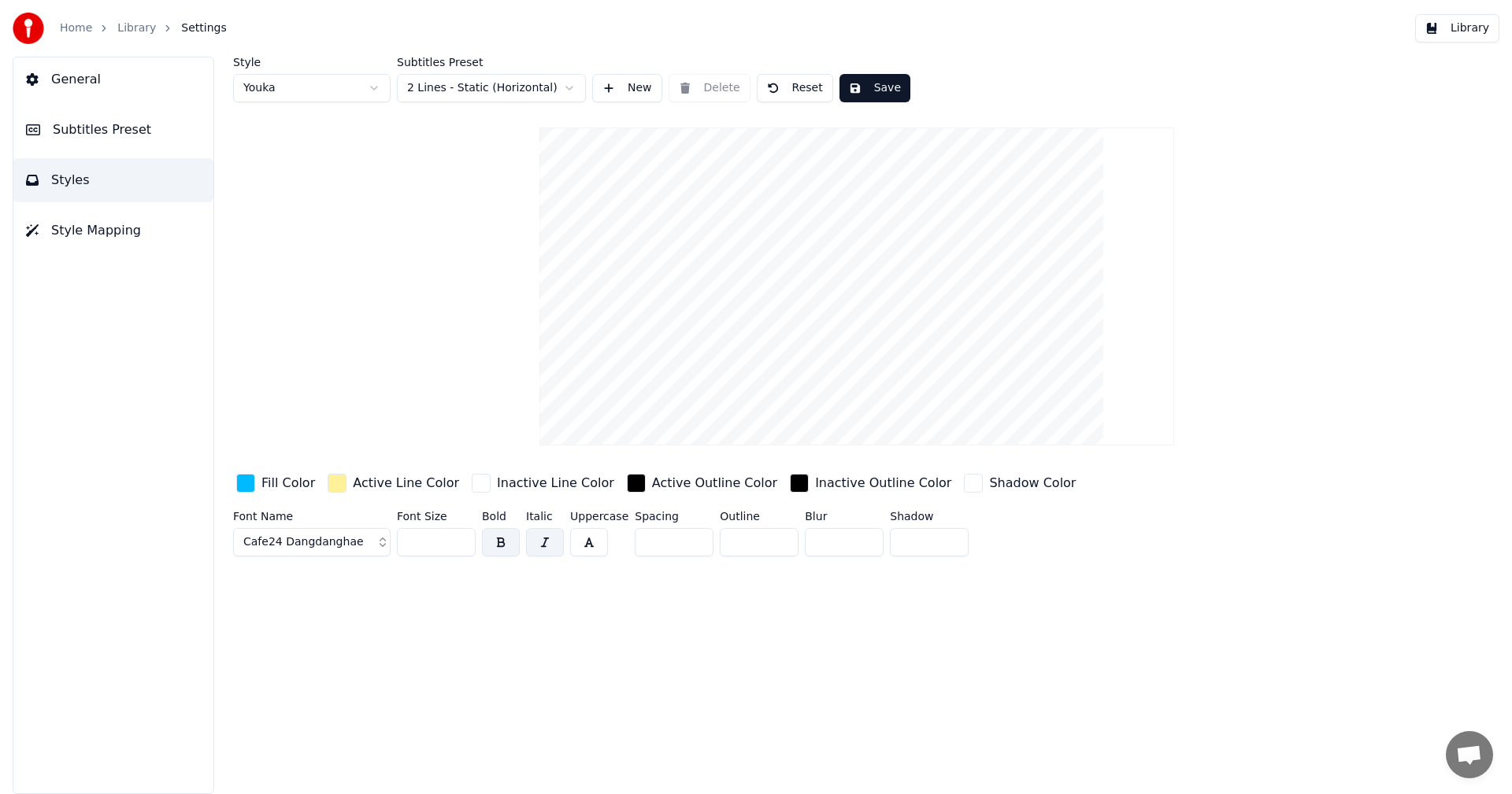
click at [692, 544] on input "*" at bounding box center [673, 543] width 78 height 29
click at [690, 539] on input "*" at bounding box center [673, 543] width 78 height 29
type input "*"
click at [690, 539] on input "*" at bounding box center [673, 543] width 78 height 29
click at [866, 80] on button "Save" at bounding box center [875, 89] width 71 height 29
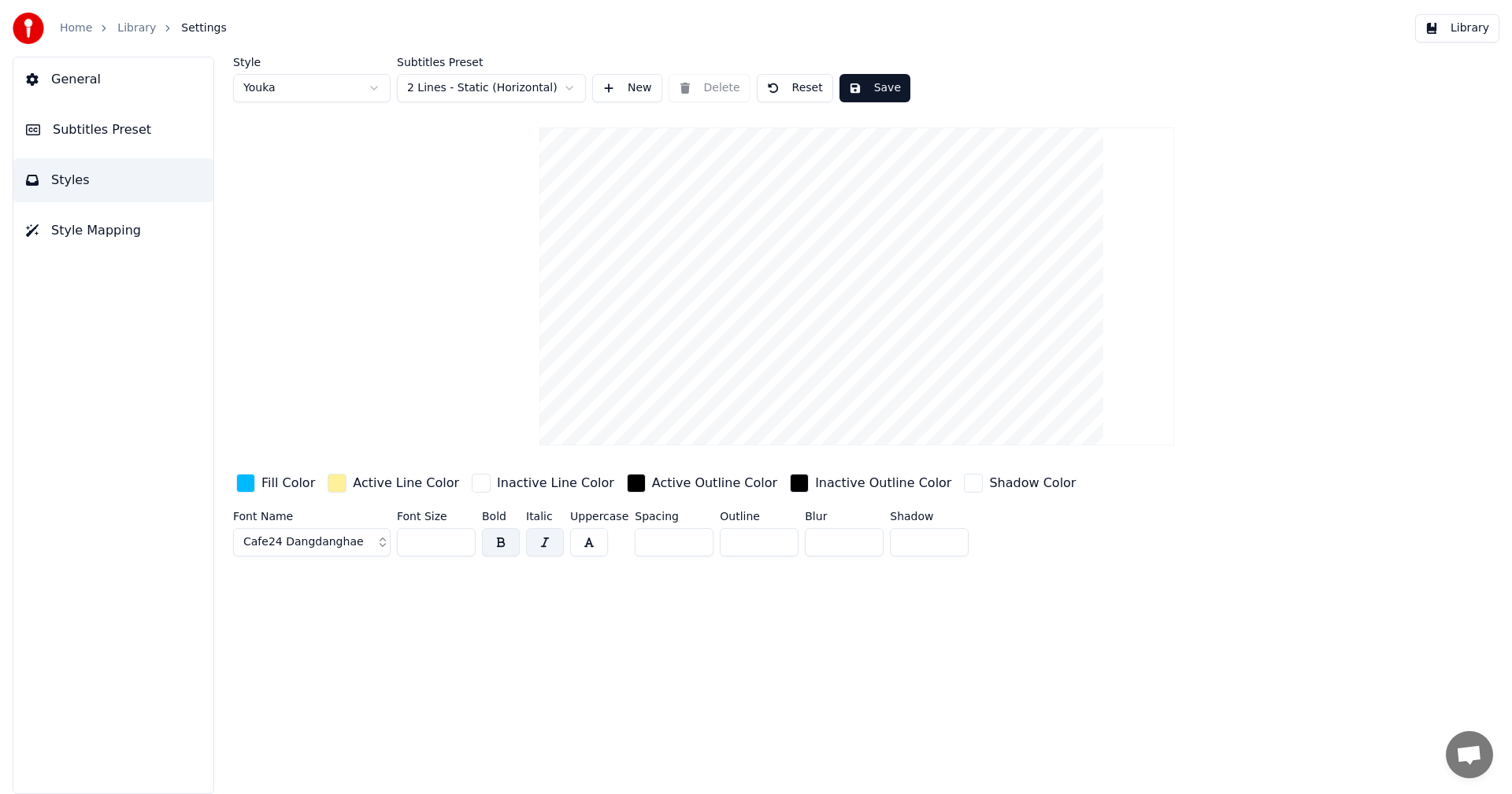
click at [1469, 32] on button "Library" at bounding box center [1457, 29] width 84 height 29
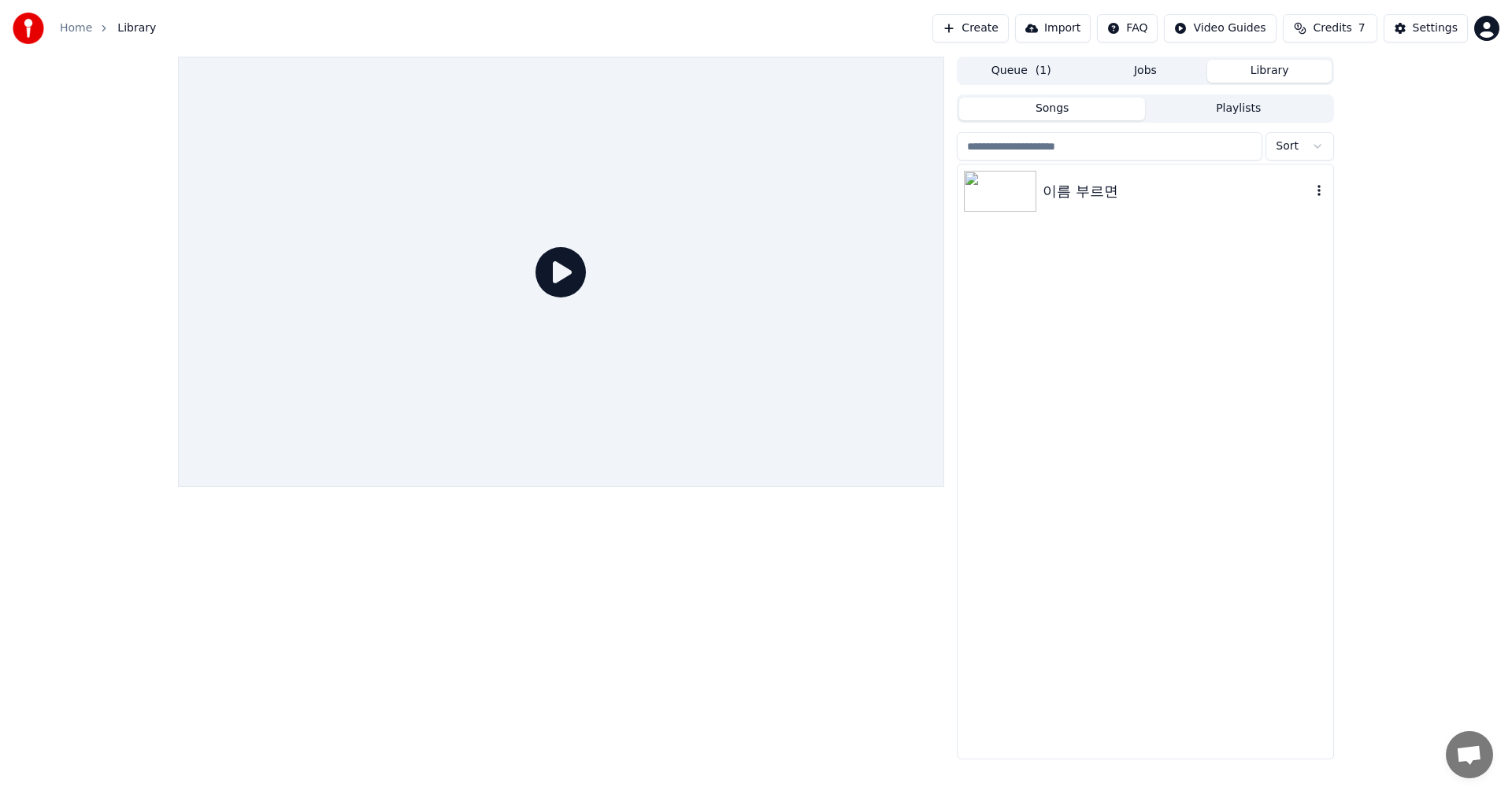
click at [1006, 203] on img at bounding box center [1000, 191] width 73 height 41
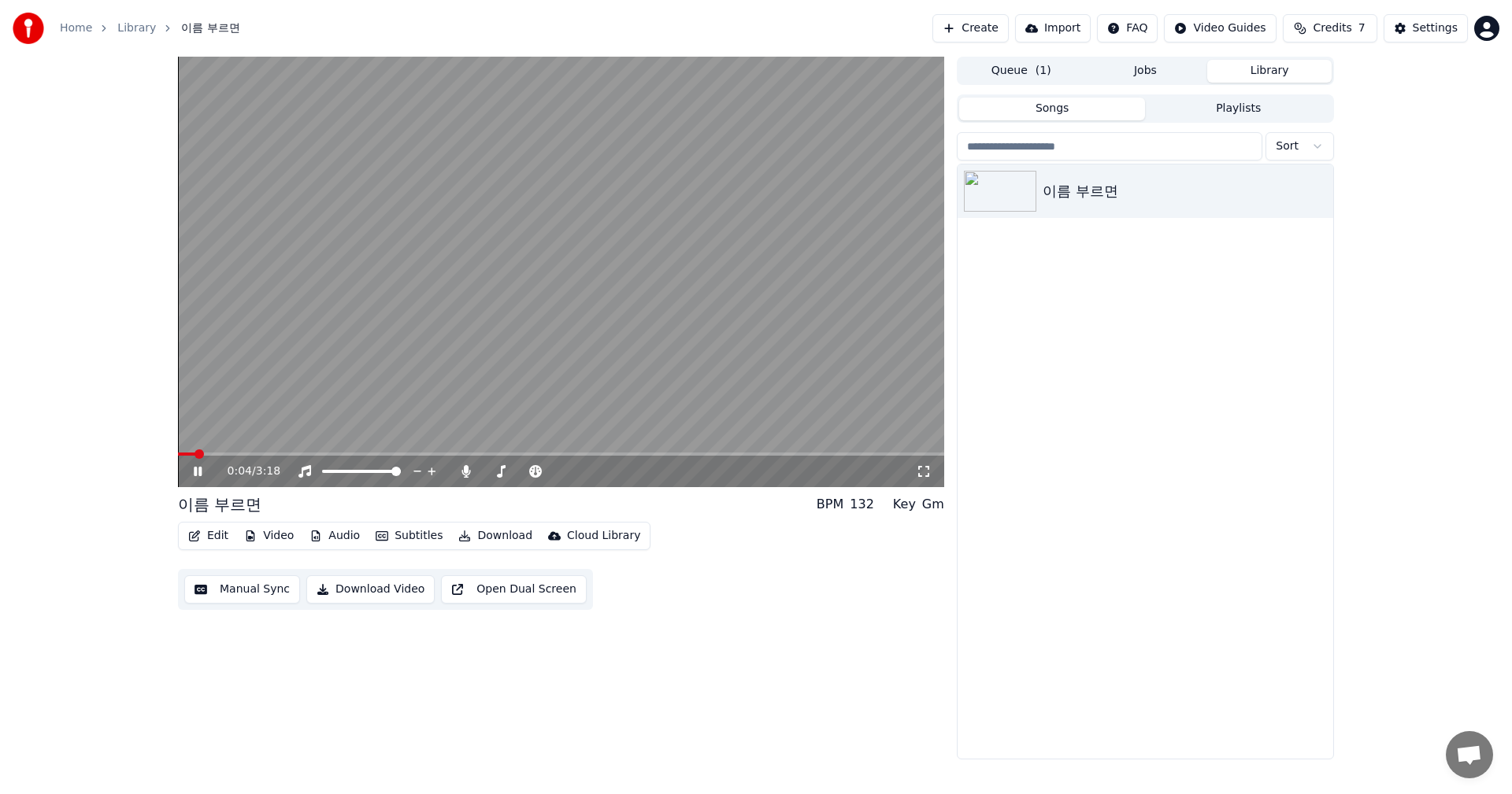
click at [247, 453] on span at bounding box center [561, 455] width 766 height 3
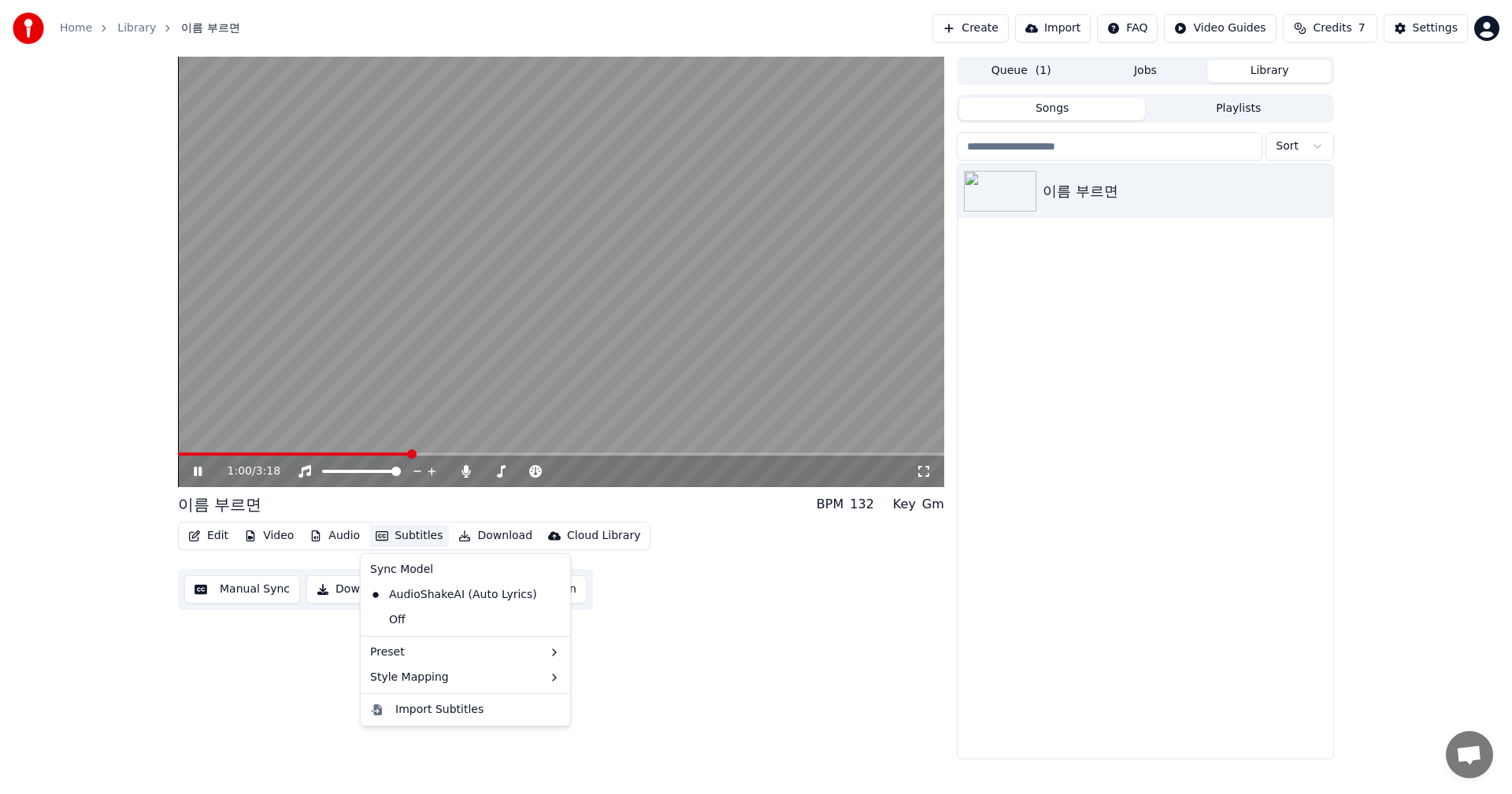
click at [413, 537] on button "Subtitles" at bounding box center [409, 536] width 79 height 22
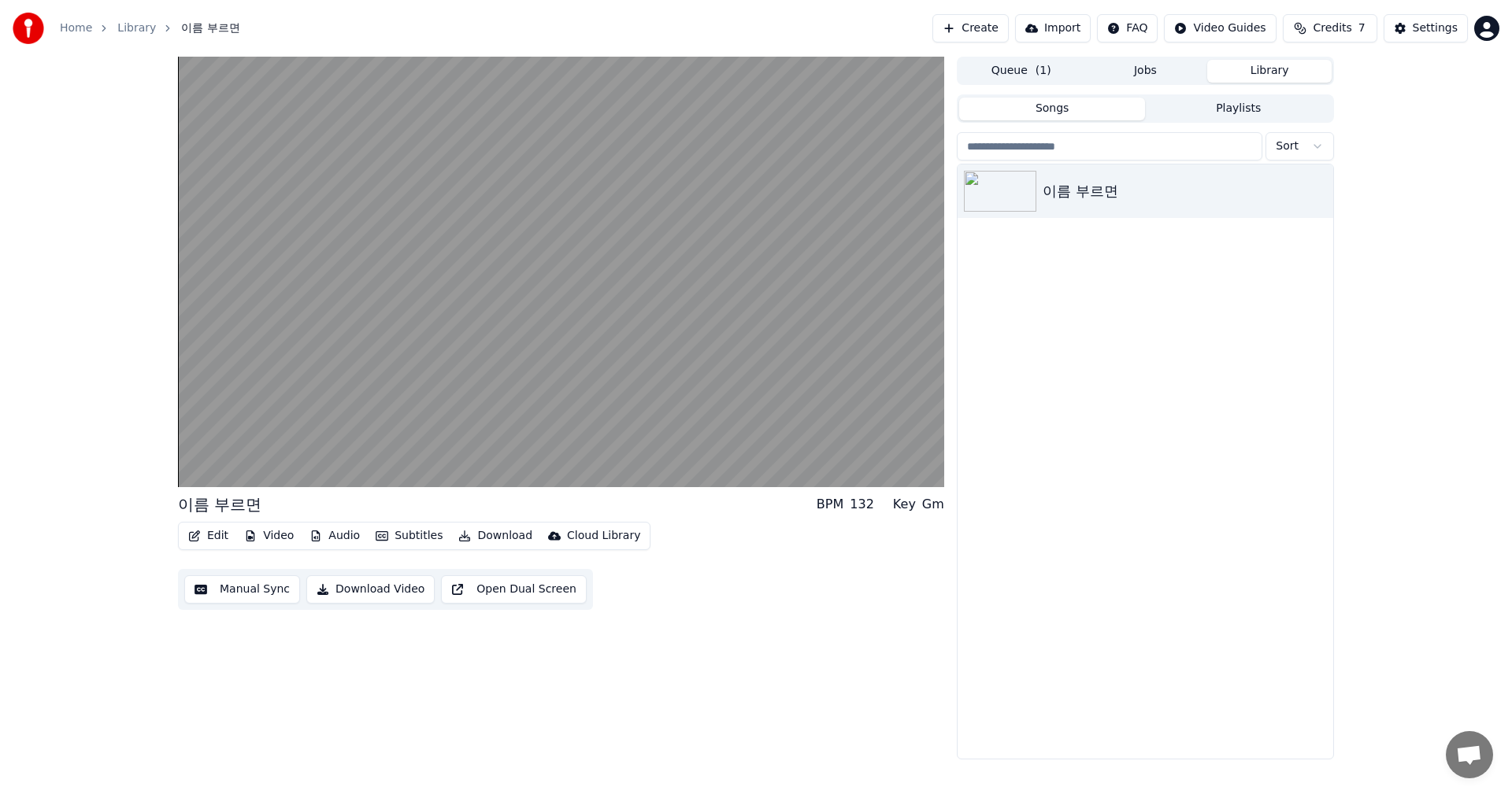
click at [267, 587] on button "Manual Sync" at bounding box center [241, 590] width 116 height 29
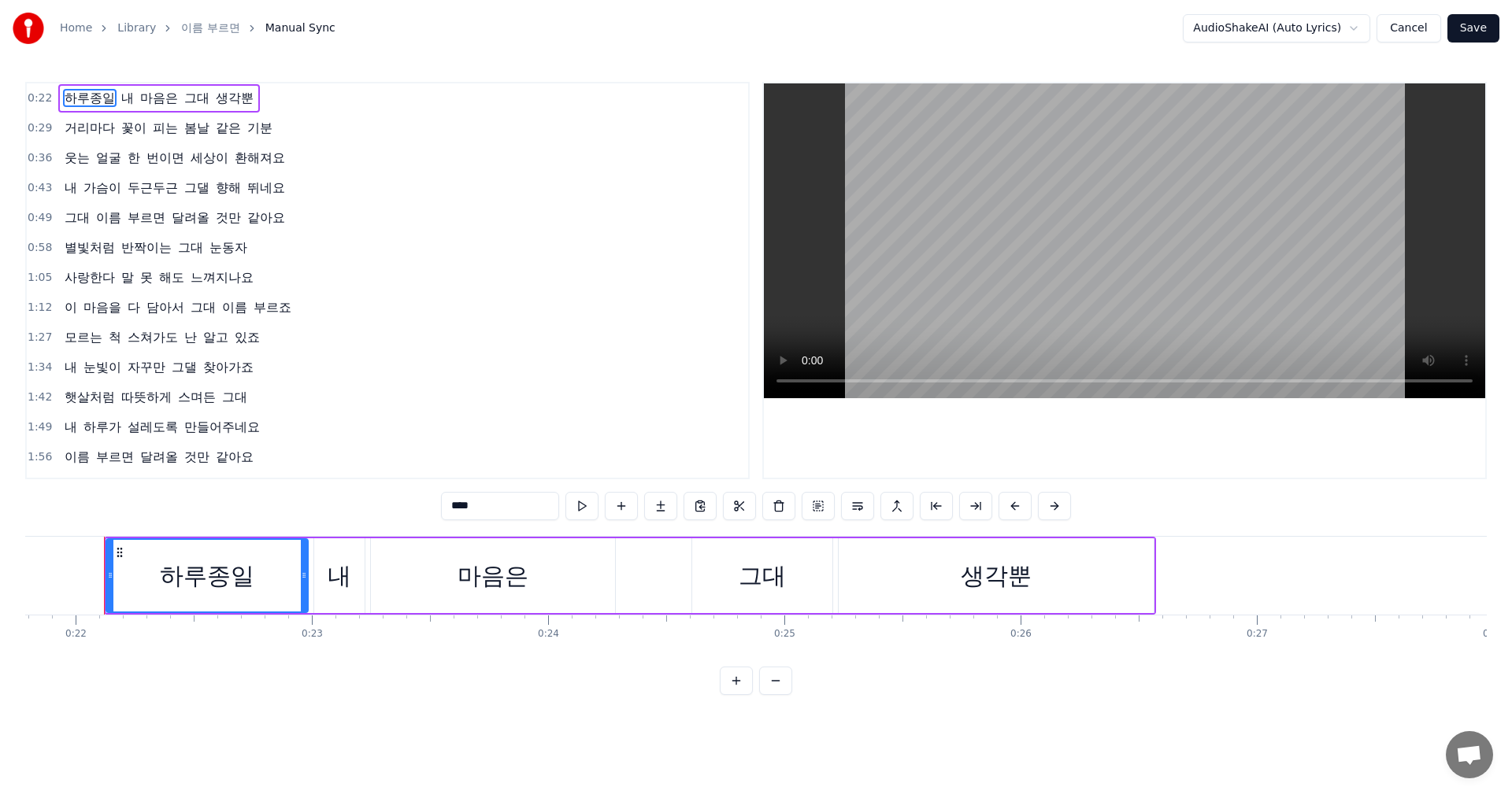
click at [82, 453] on span "이름" at bounding box center [78, 456] width 29 height 18
type input "**"
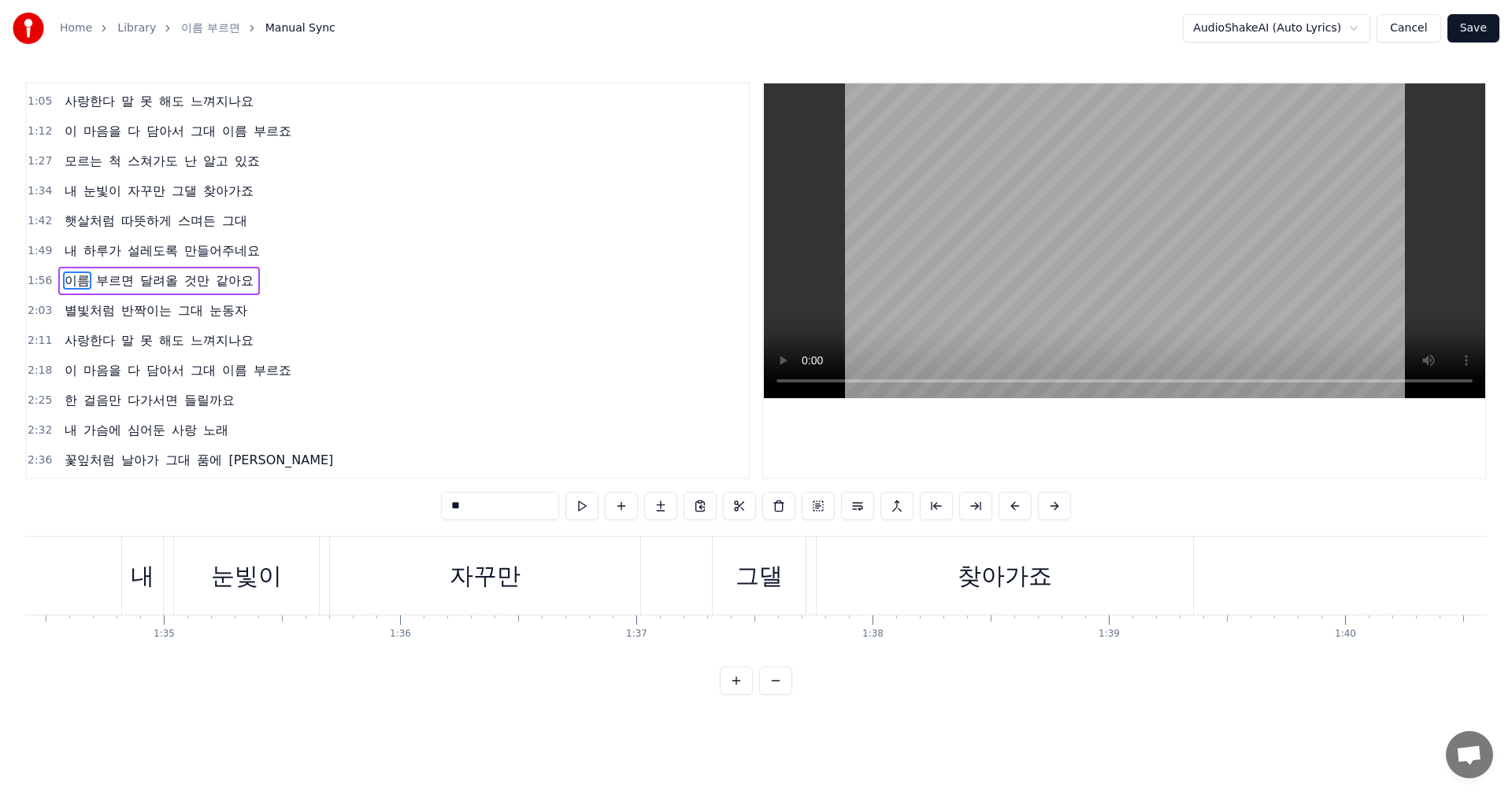
scroll to position [0, 27475]
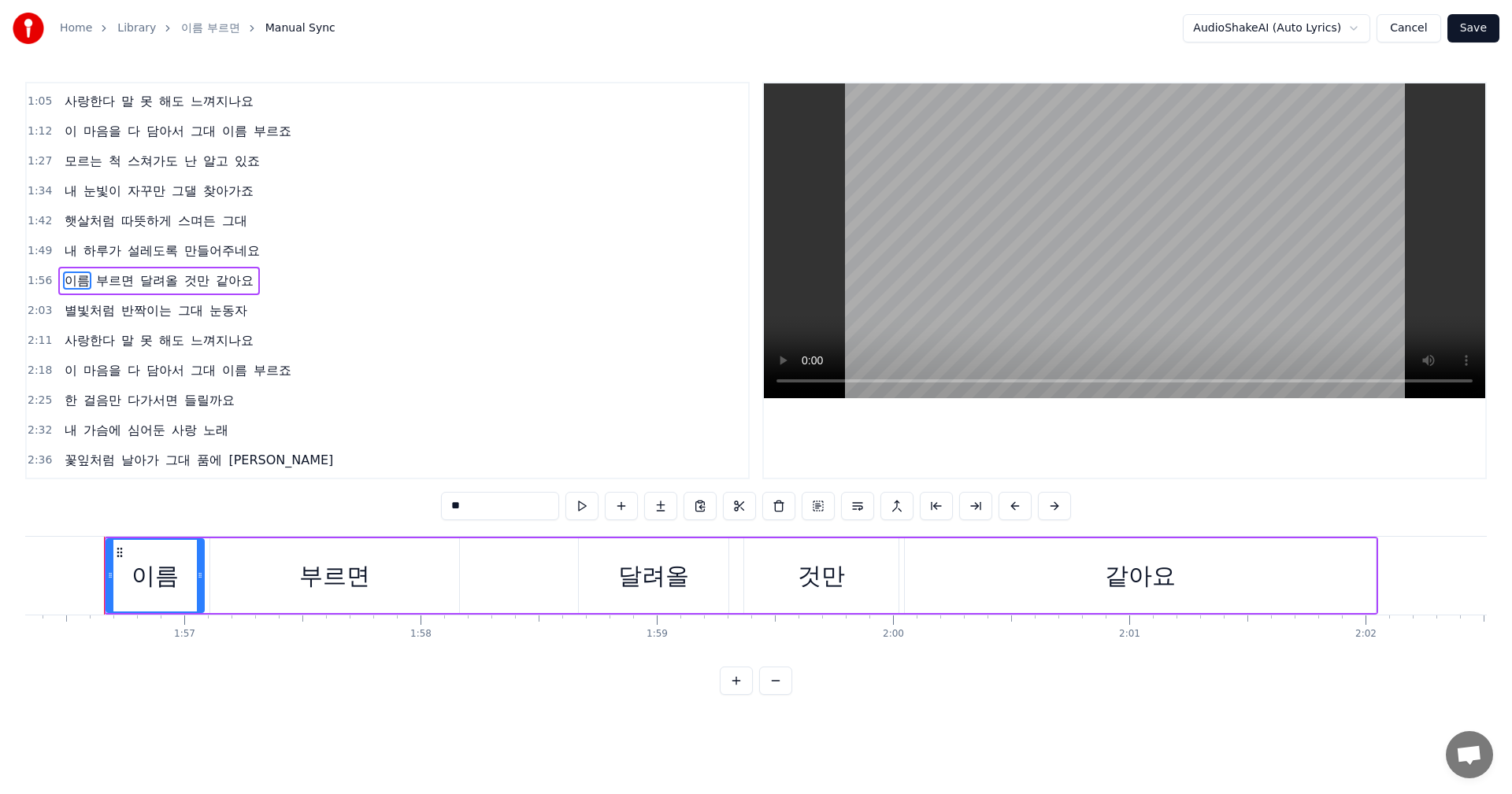
click at [775, 514] on button at bounding box center [778, 506] width 33 height 29
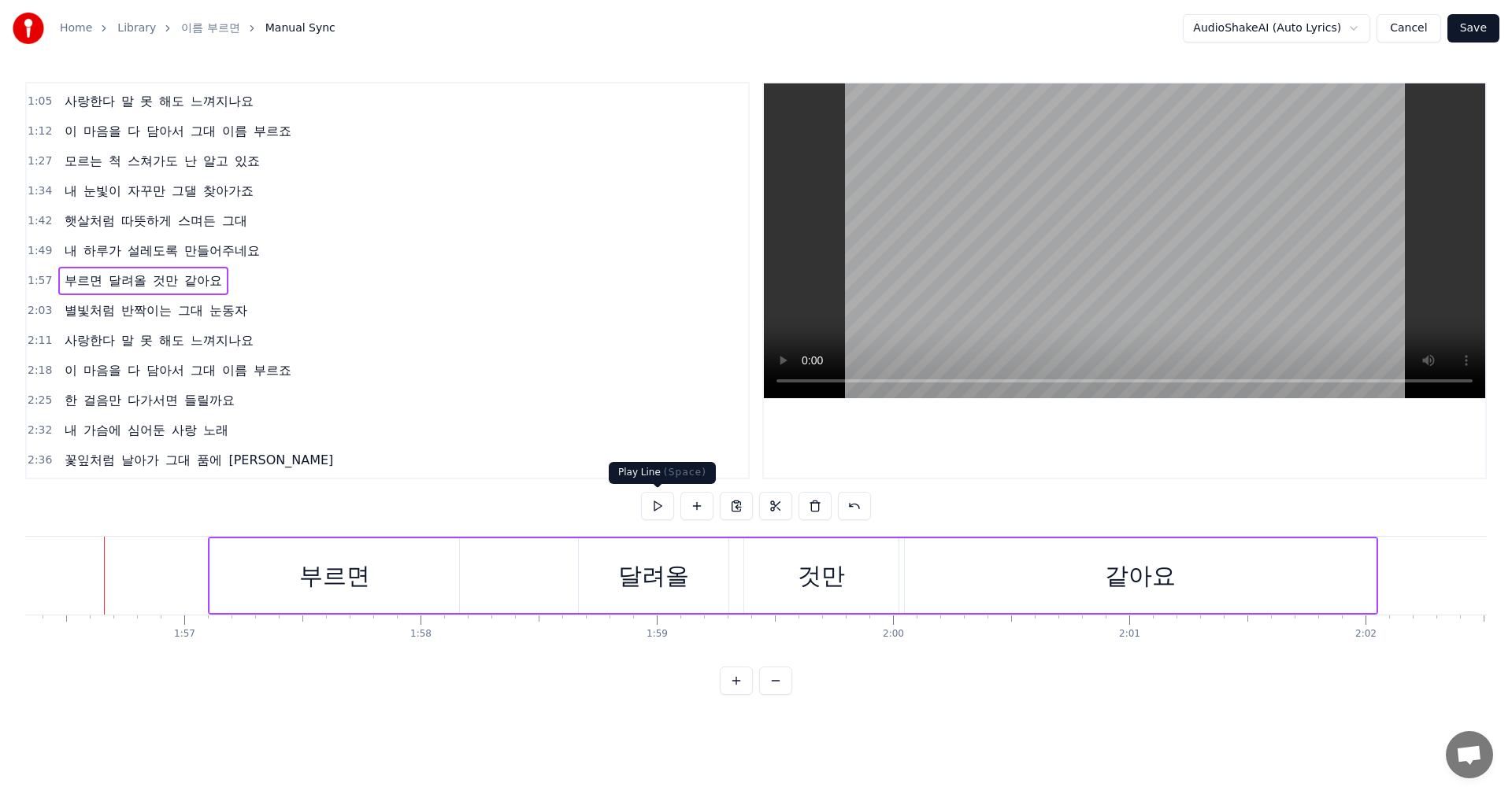
click at [656, 504] on button at bounding box center [657, 506] width 33 height 29
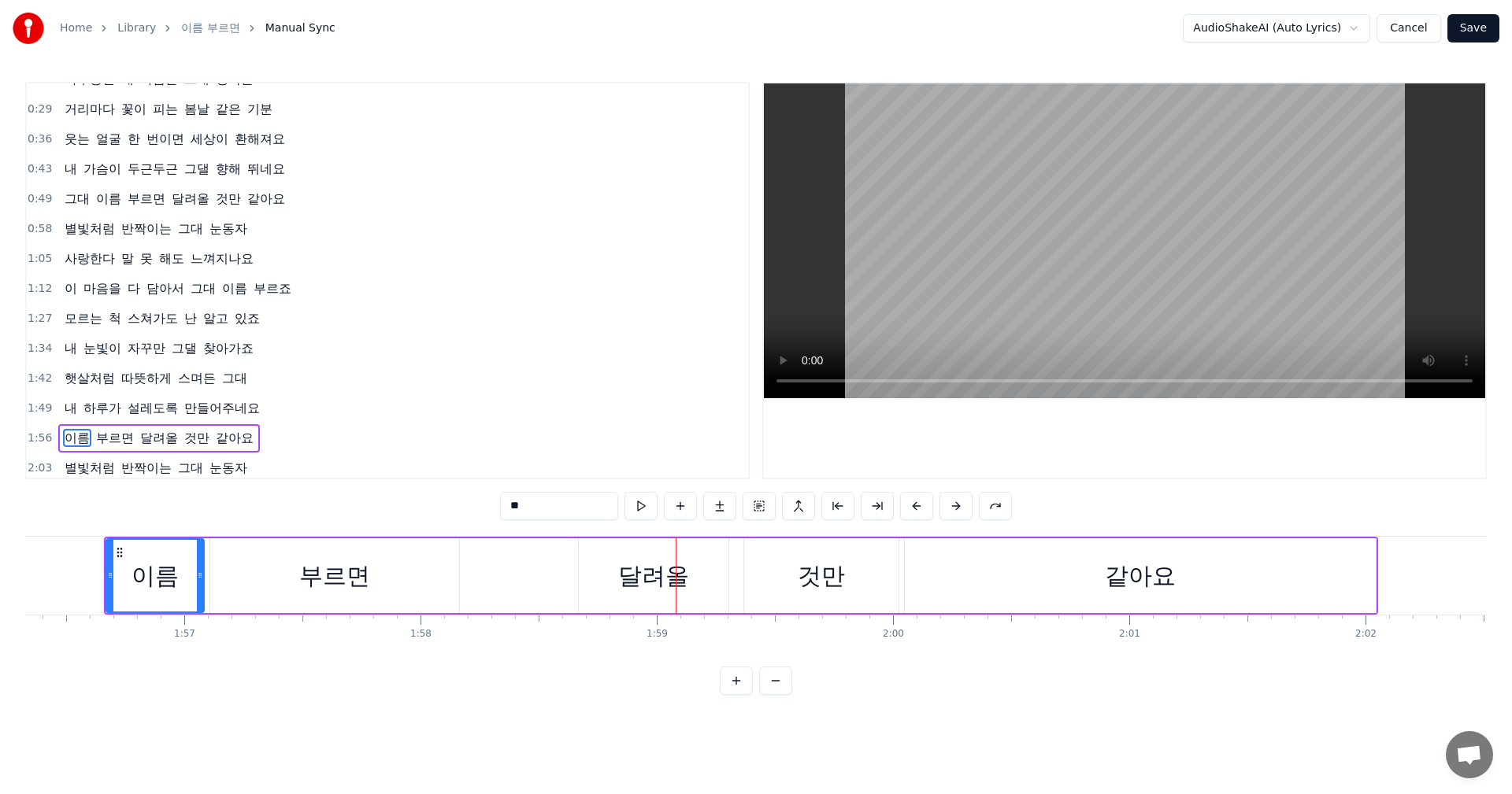
scroll to position [0, 0]
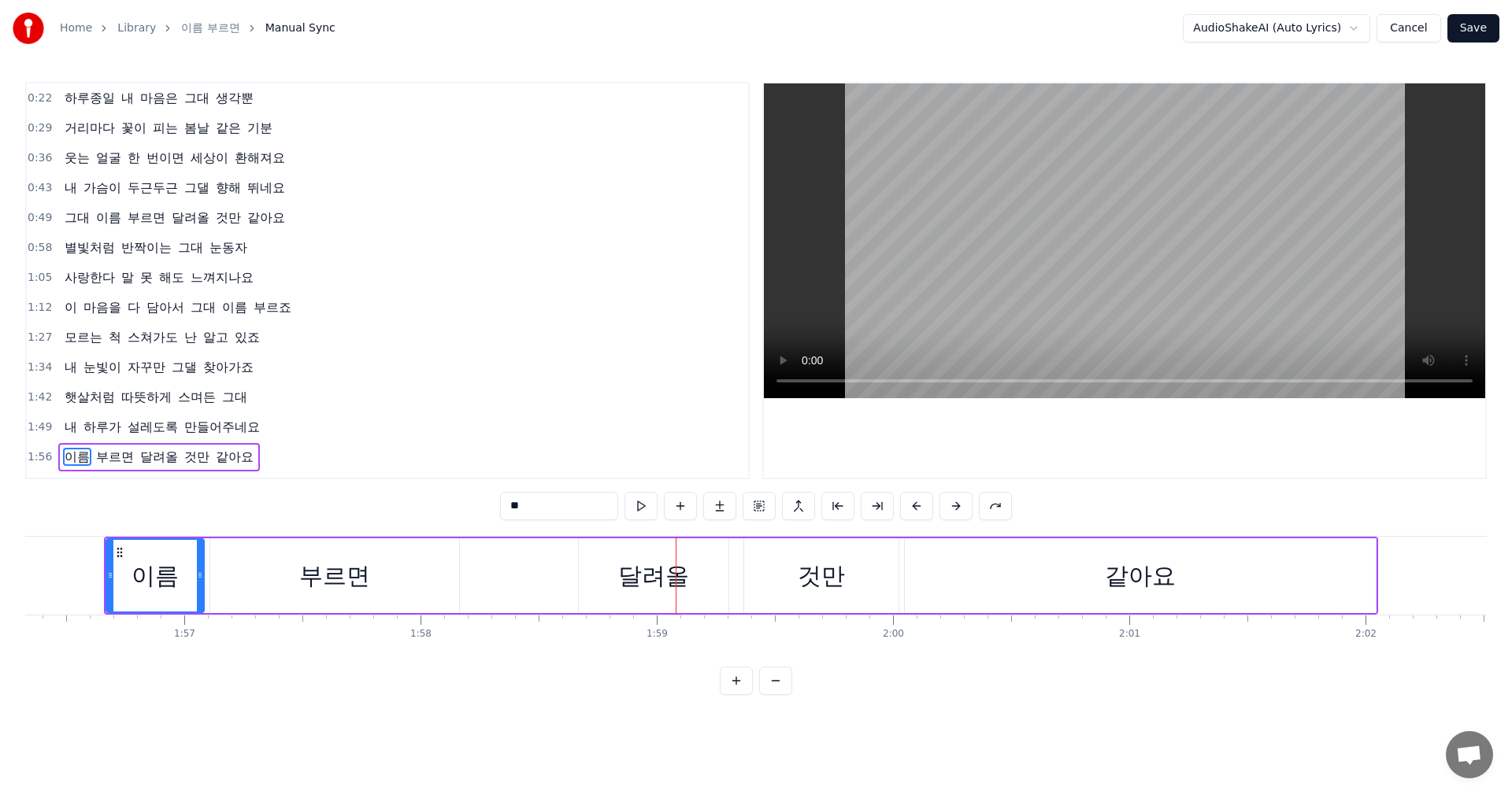
click at [76, 224] on span "그대" at bounding box center [78, 217] width 29 height 18
type input "**"
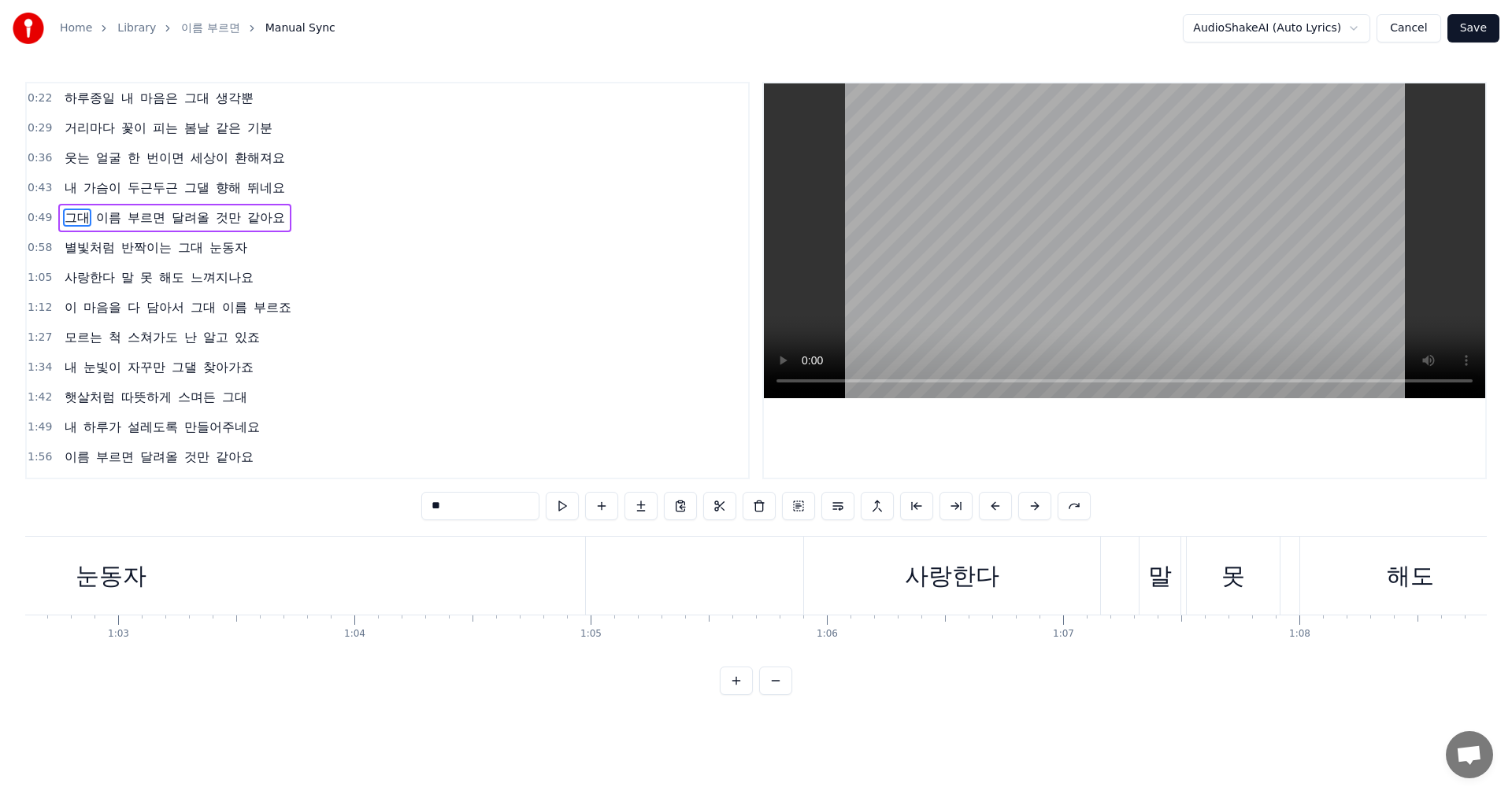
scroll to position [0, 11622]
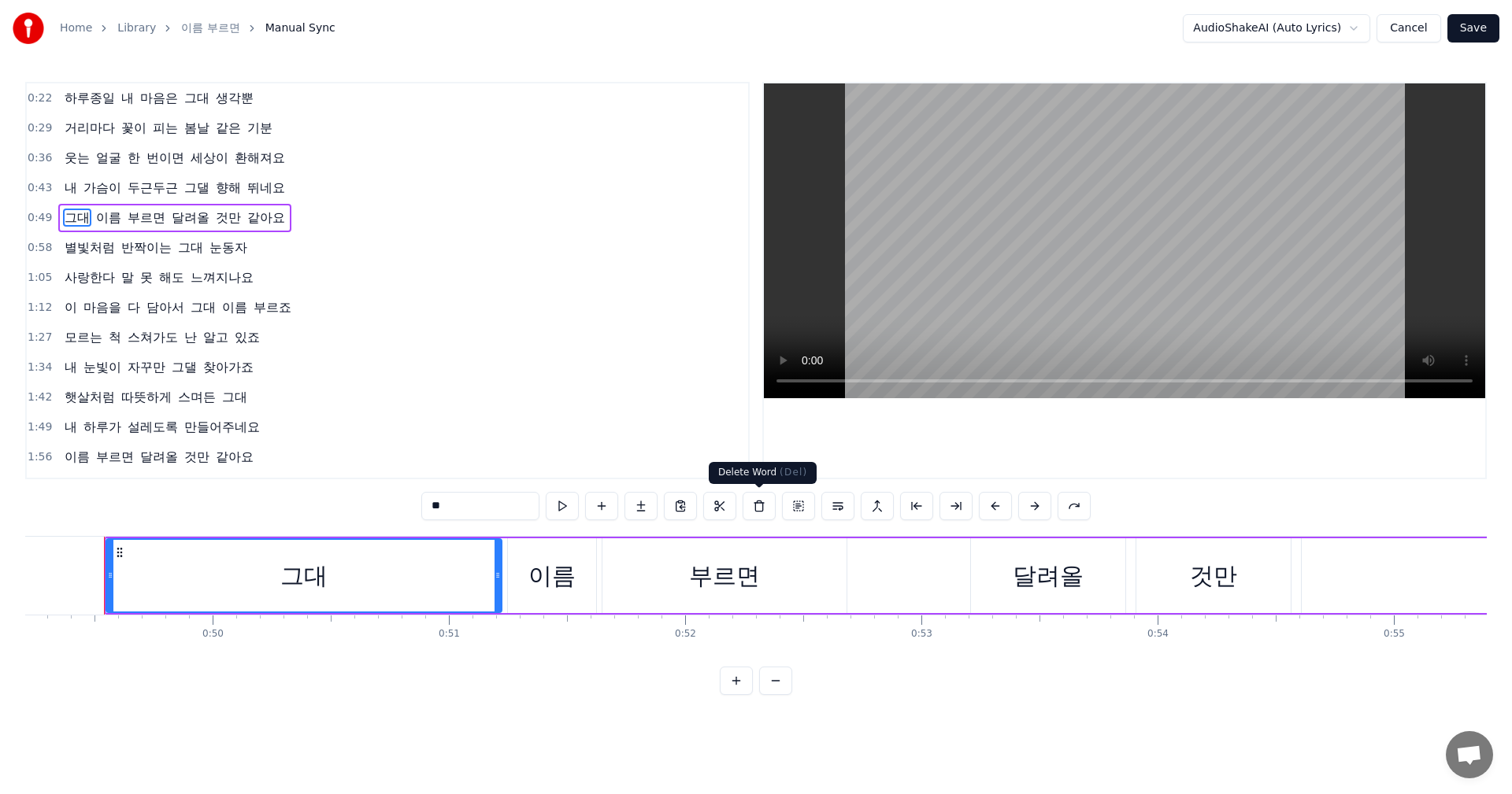
click at [755, 510] on button at bounding box center [759, 506] width 33 height 29
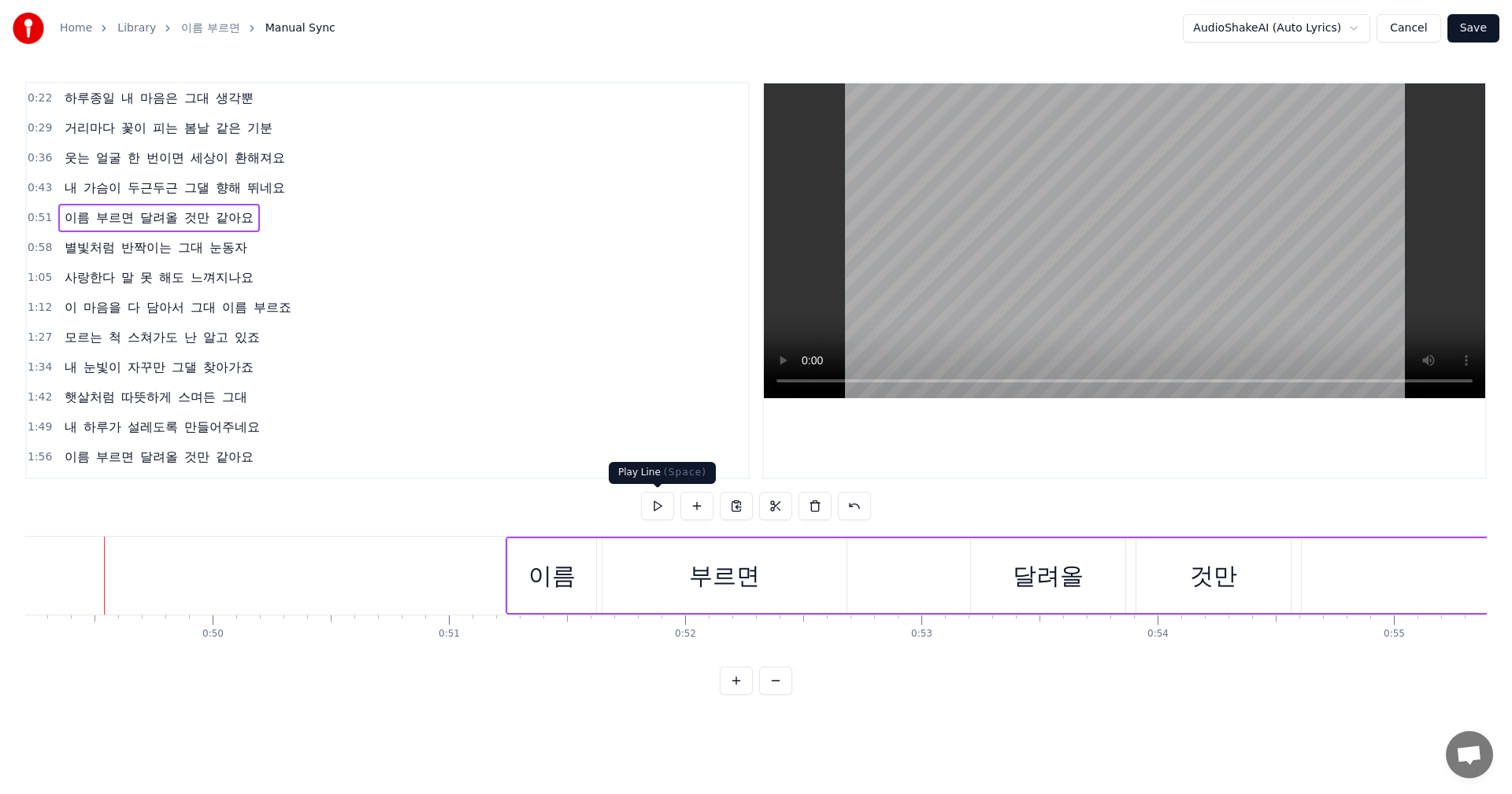
click at [662, 507] on button at bounding box center [657, 506] width 33 height 29
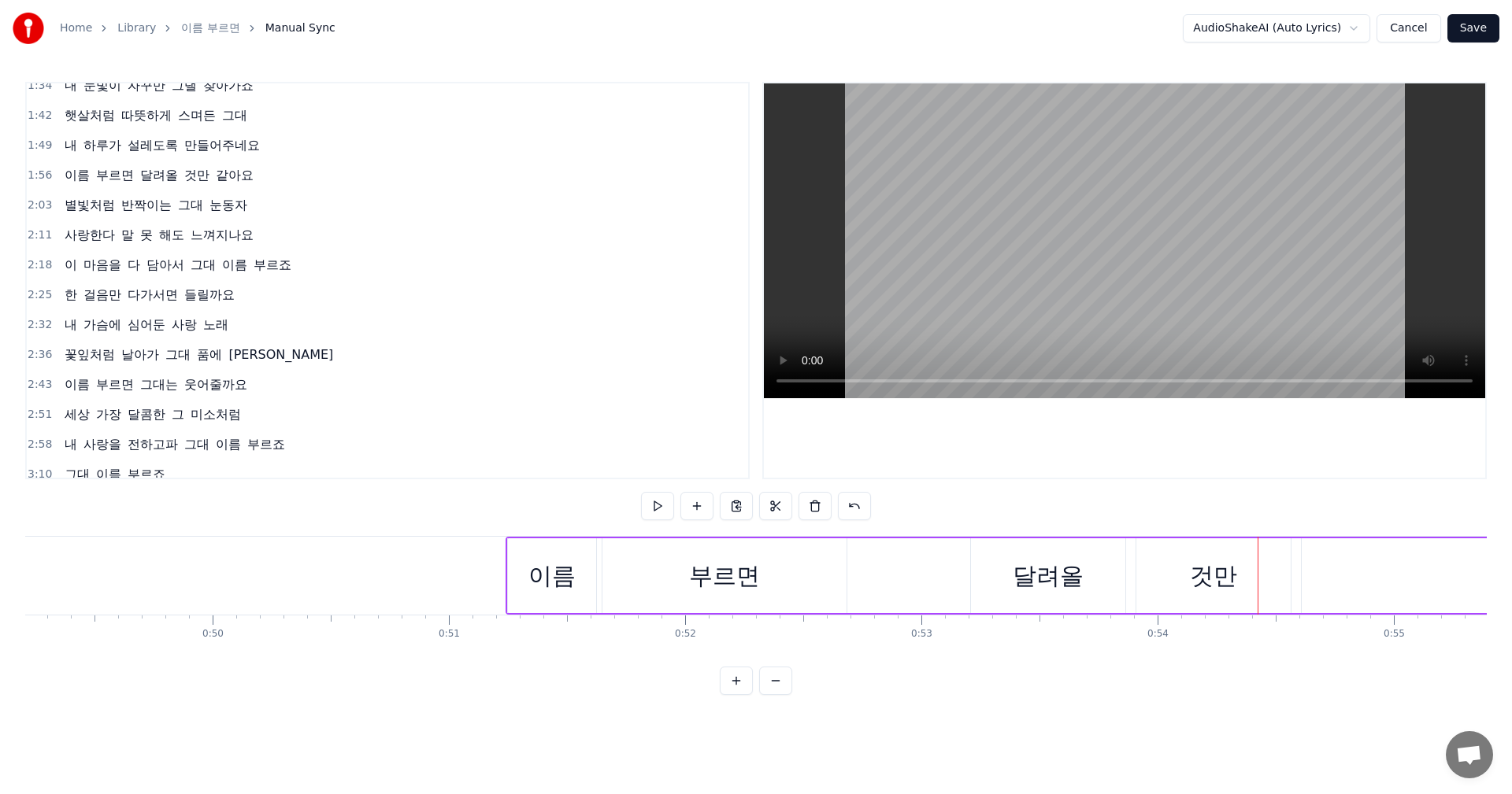
scroll to position [294, 0]
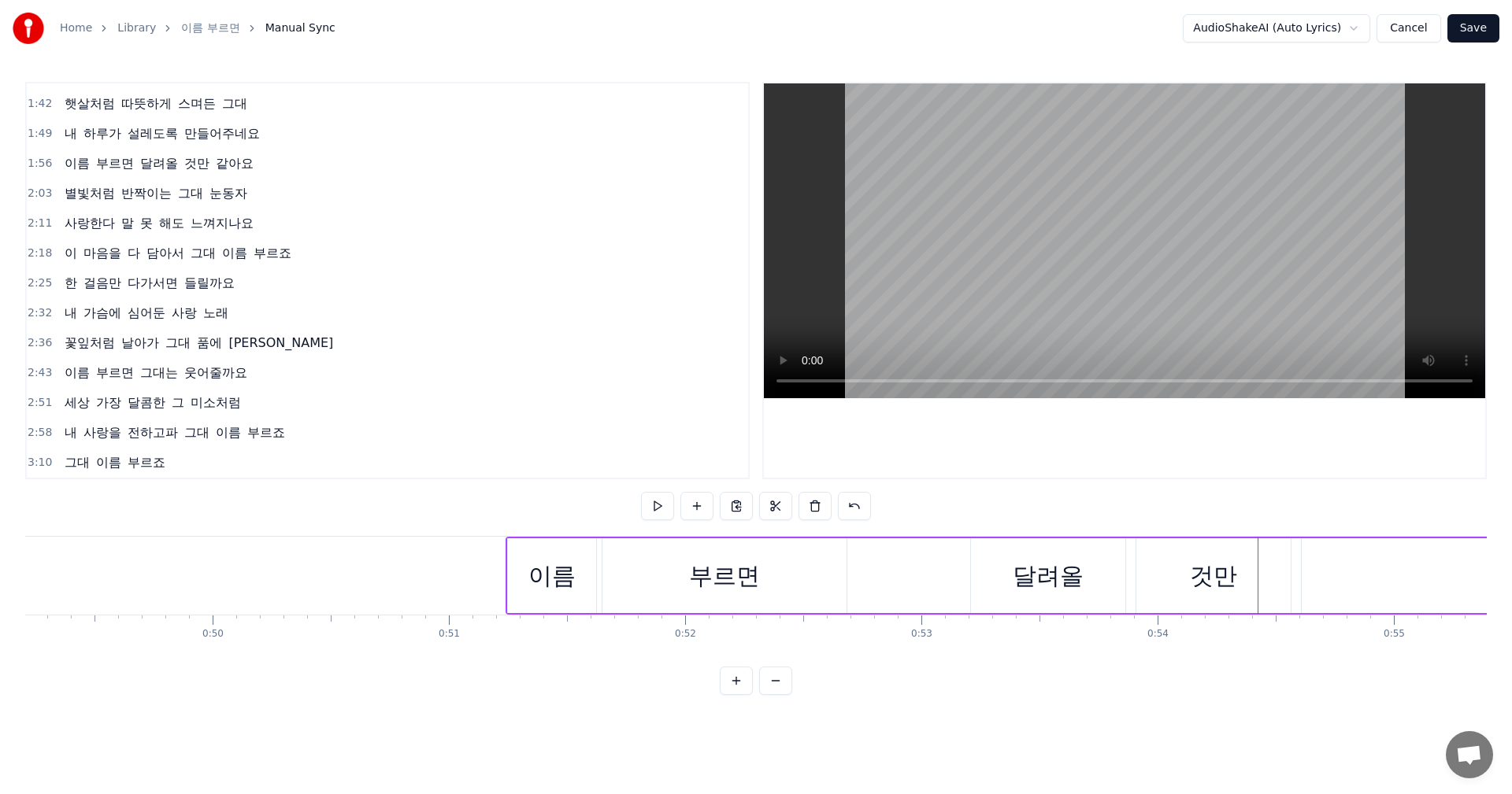
click at [94, 465] on span "이름" at bounding box center [109, 462] width 29 height 18
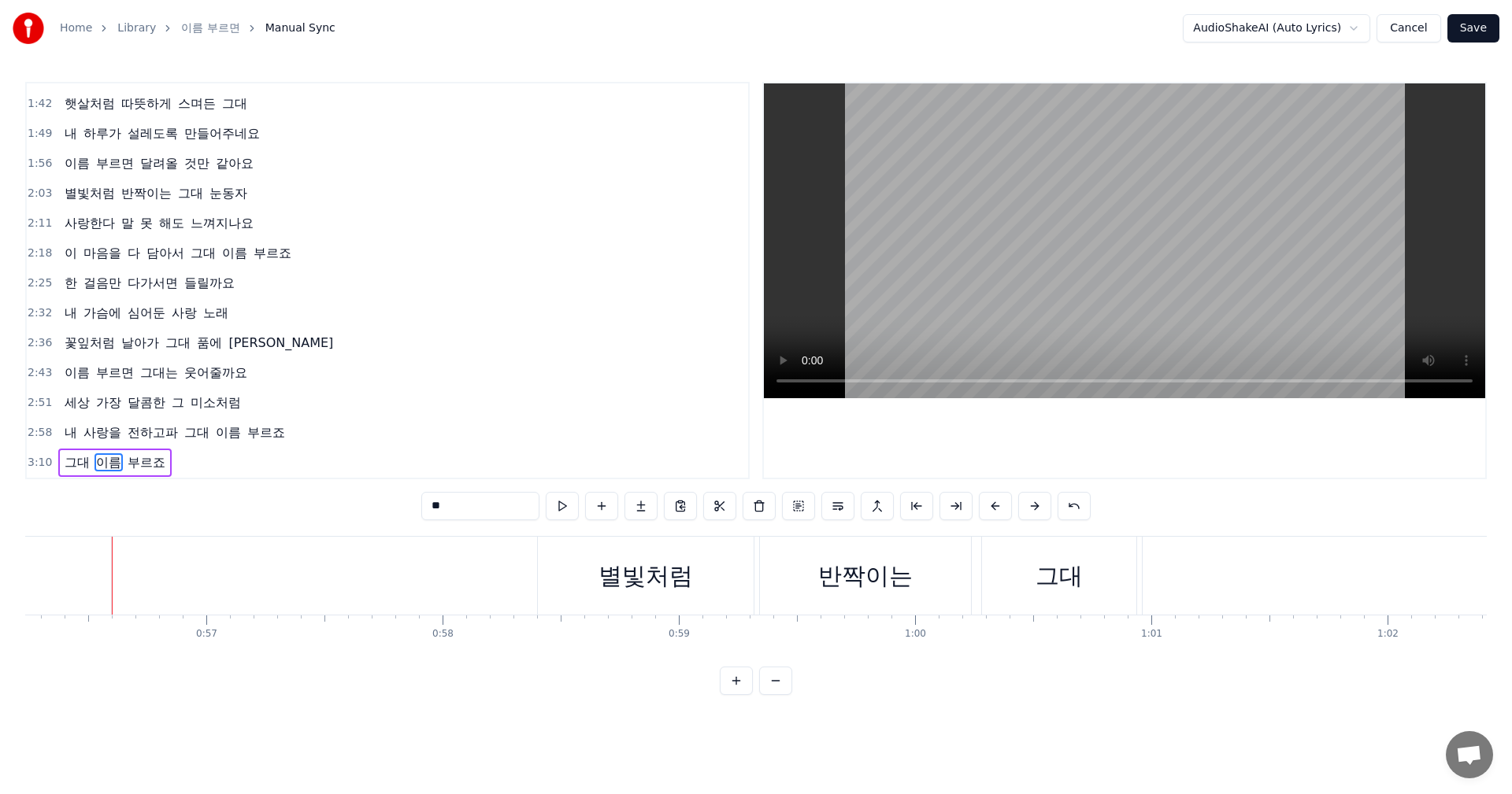
scroll to position [0, 13289]
click at [71, 458] on span "그대" at bounding box center [78, 462] width 29 height 18
type input "**"
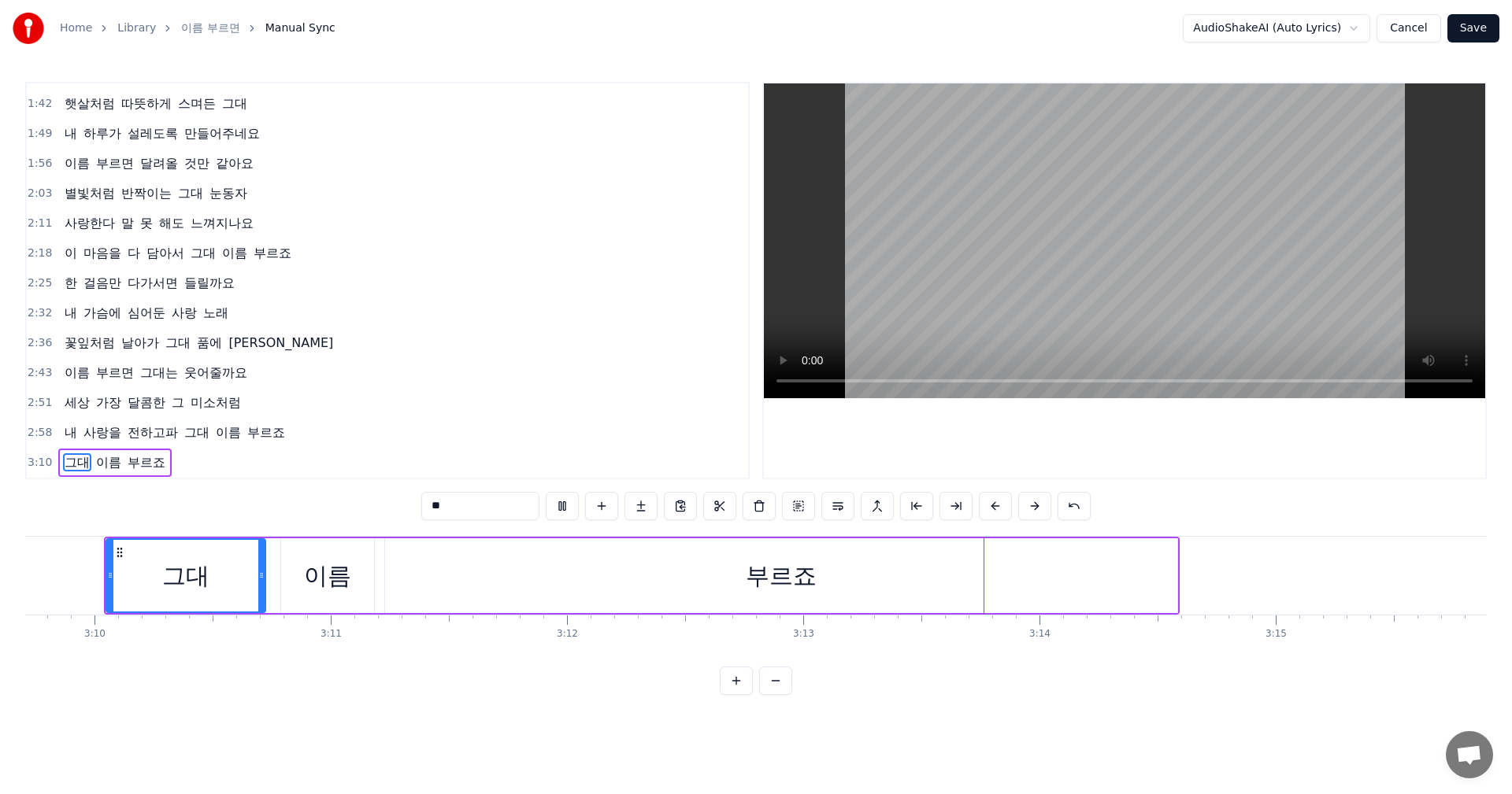
click at [1466, 30] on button "Save" at bounding box center [1473, 29] width 52 height 29
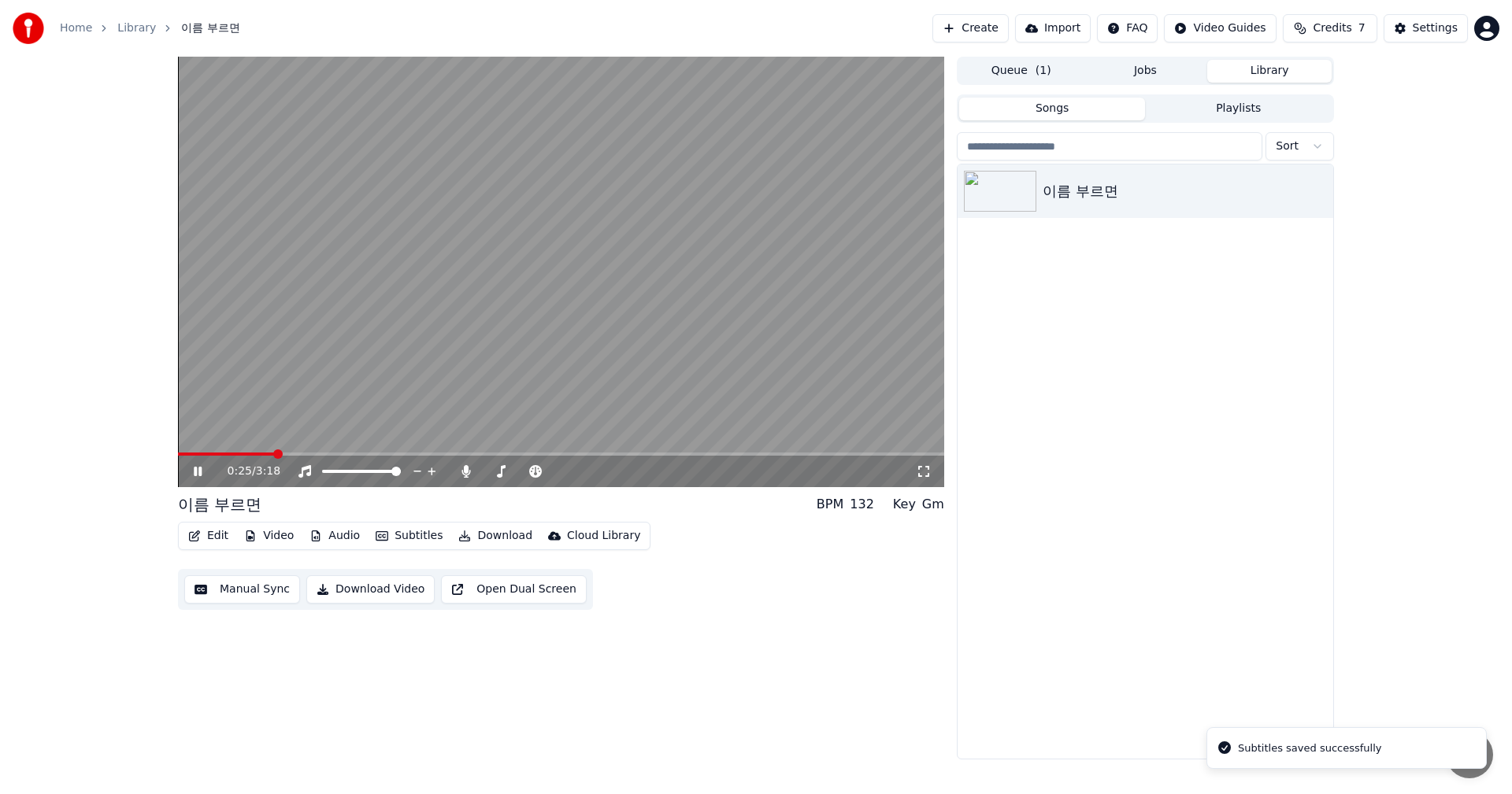
click at [273, 455] on span at bounding box center [561, 455] width 766 height 3
click at [306, 455] on span at bounding box center [561, 455] width 766 height 3
click at [198, 473] on icon at bounding box center [209, 471] width 37 height 13
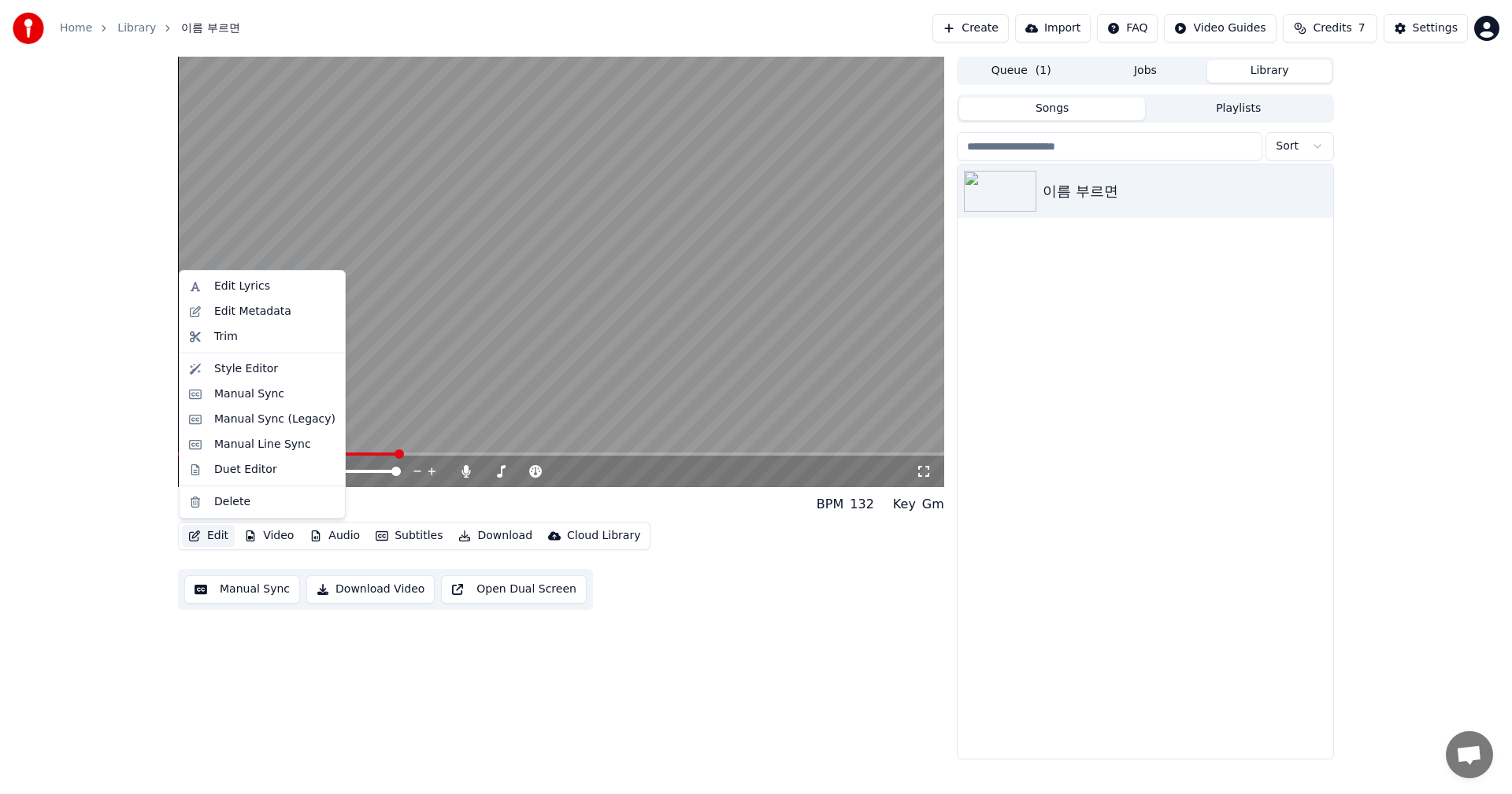
click at [211, 534] on button "Edit" at bounding box center [208, 536] width 53 height 22
click at [251, 293] on div "Edit Lyrics" at bounding box center [242, 286] width 56 height 16
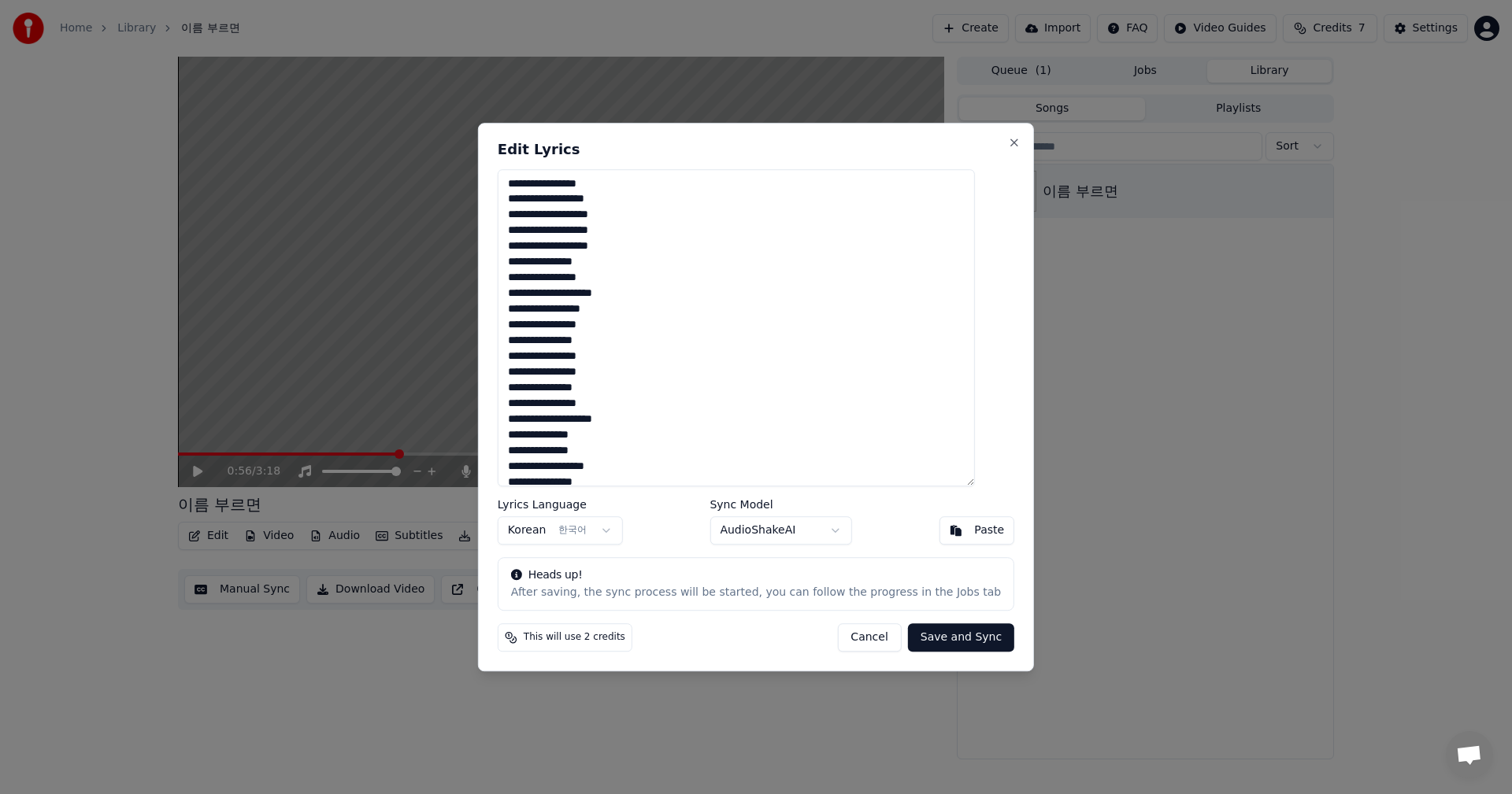
drag, startPoint x: 554, startPoint y: 250, endPoint x: 528, endPoint y: 251, distance: 26.0
click at [528, 251] on textarea "**********" at bounding box center [736, 328] width 477 height 318
click at [863, 644] on button "Cancel" at bounding box center [869, 638] width 64 height 29
type textarea "**********"
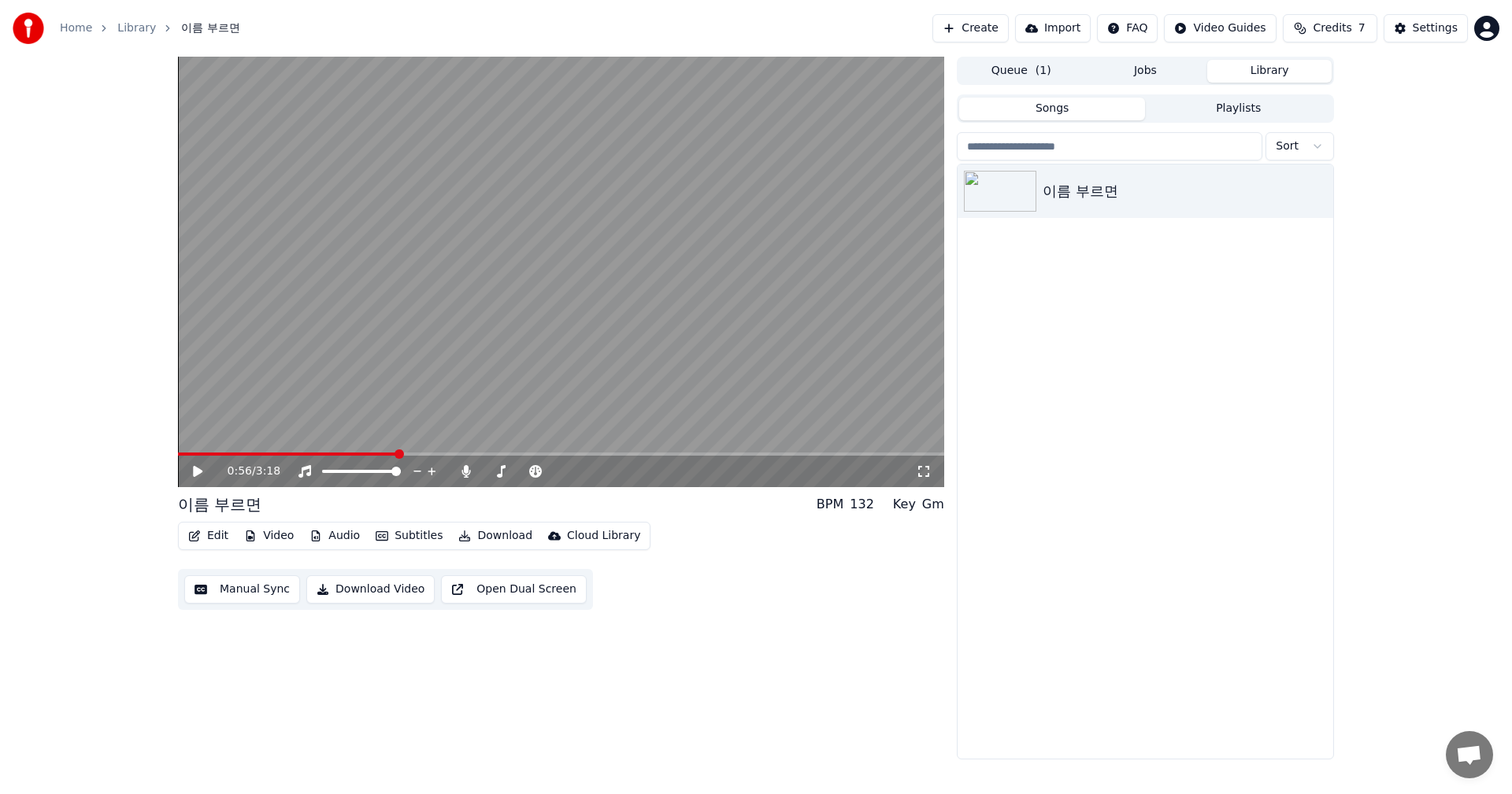
click at [192, 473] on icon at bounding box center [209, 471] width 37 height 13
click at [367, 453] on span at bounding box center [295, 455] width 235 height 3
click at [218, 541] on button "Edit" at bounding box center [208, 536] width 53 height 22
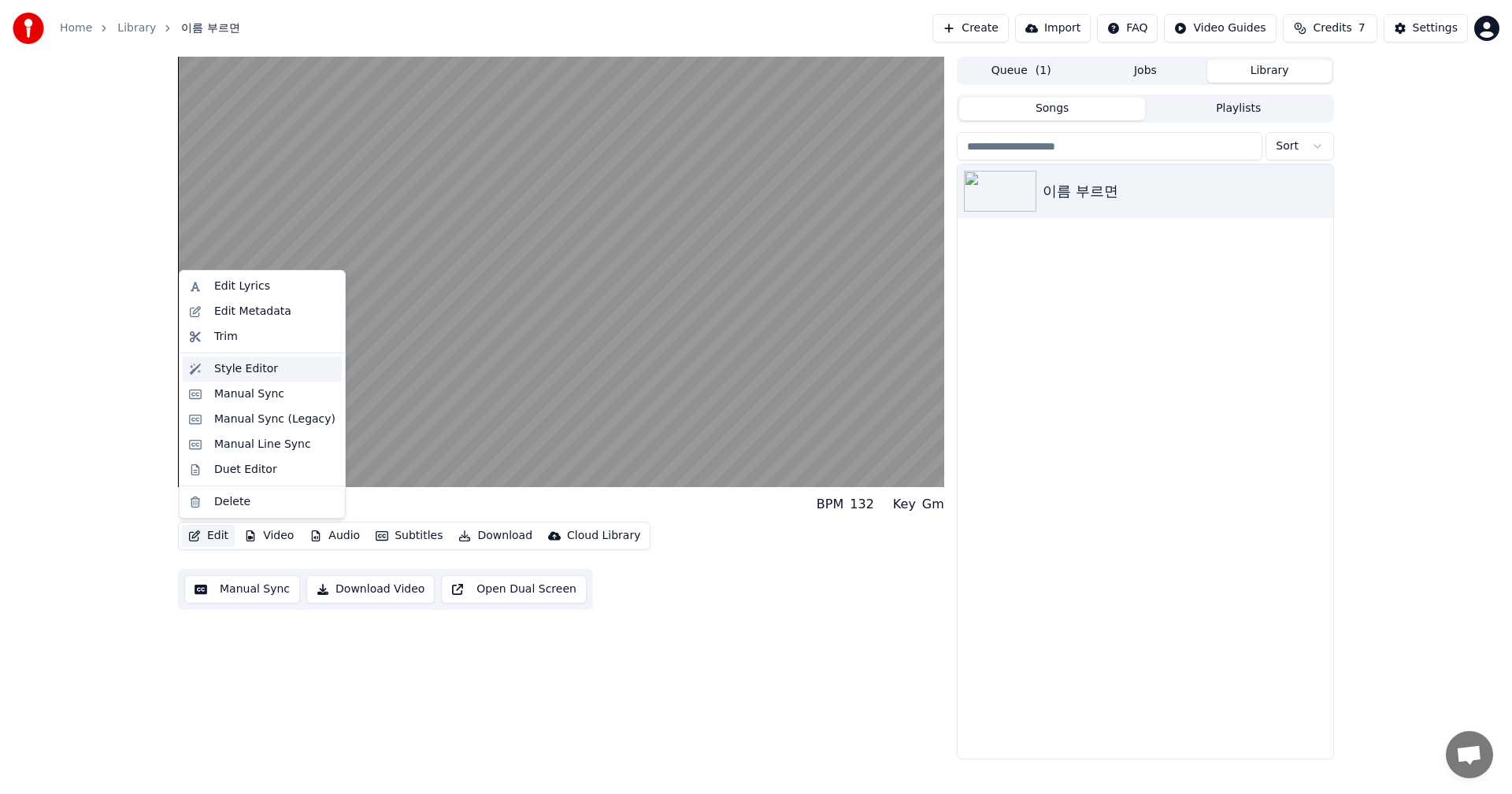
click at [229, 375] on div "Style Editor" at bounding box center [246, 369] width 64 height 16
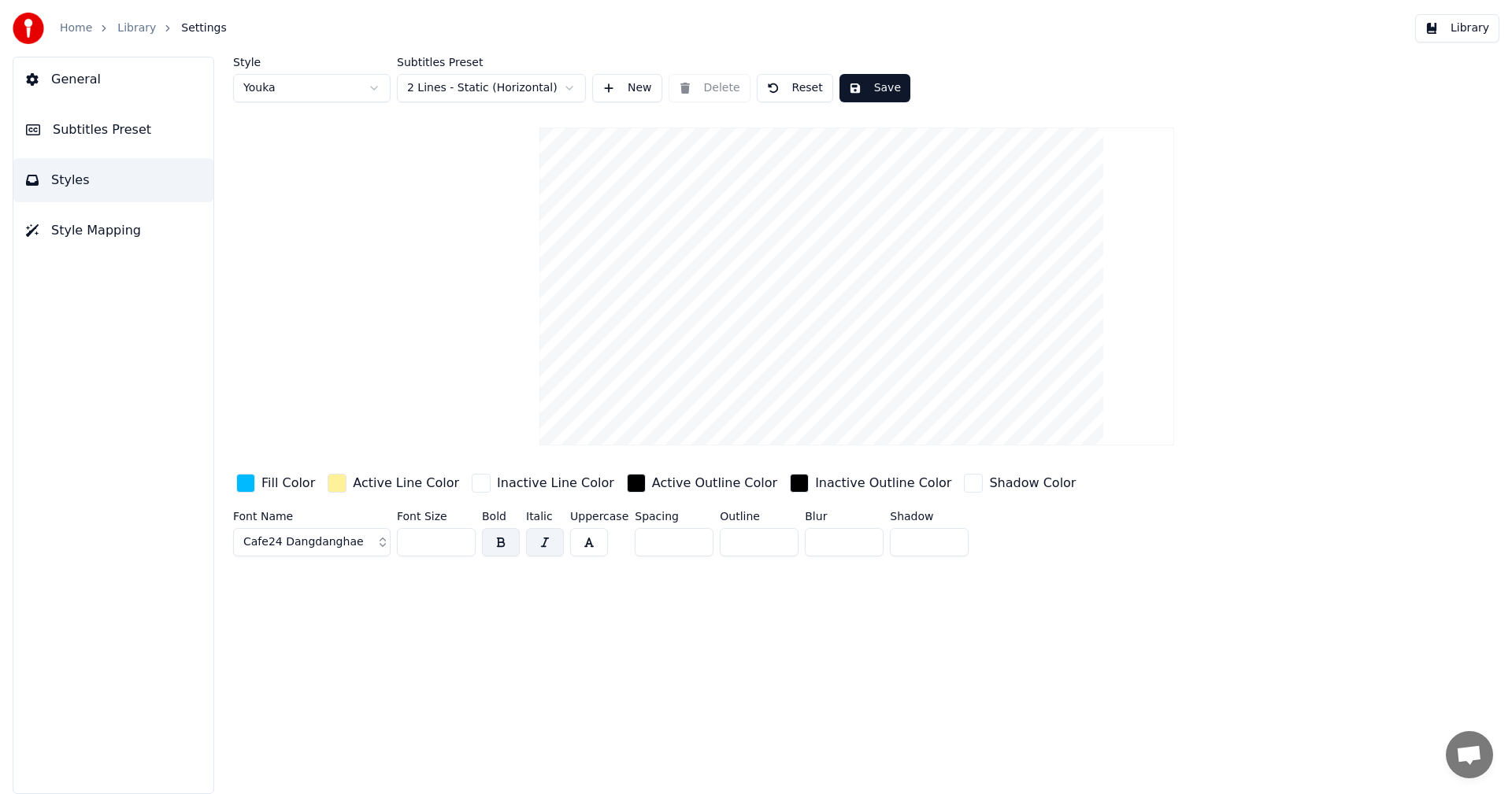
click at [864, 536] on input "*" at bounding box center [844, 543] width 78 height 29
click at [864, 536] on input "**" at bounding box center [844, 543] width 78 height 29
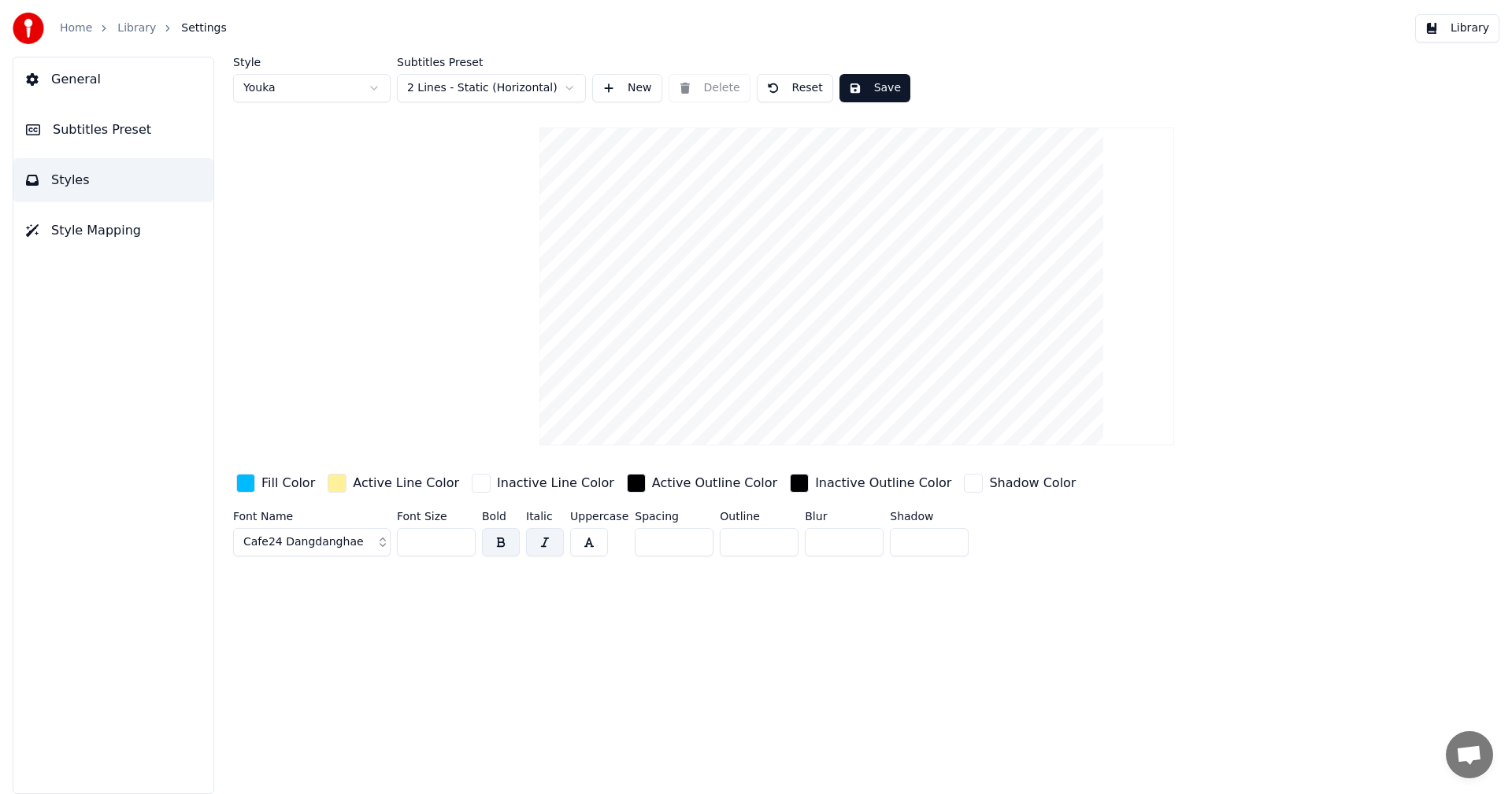
click at [864, 536] on input "**" at bounding box center [844, 543] width 78 height 29
click at [858, 546] on input "**" at bounding box center [844, 543] width 78 height 29
click at [830, 545] on input "**" at bounding box center [844, 543] width 78 height 29
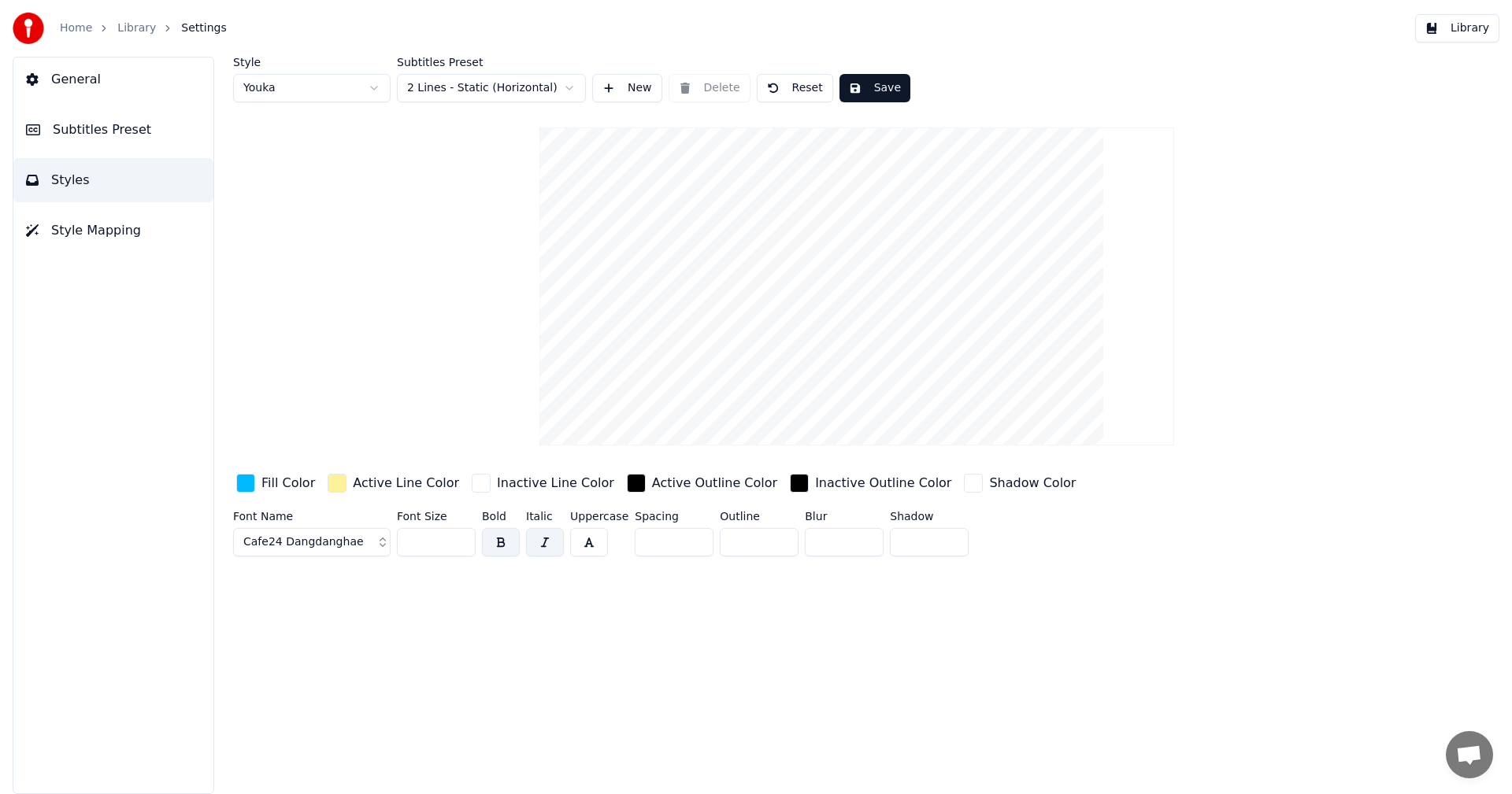
click at [830, 545] on input "**" at bounding box center [844, 543] width 78 height 29
type input "*"
click at [688, 549] on input "*" at bounding box center [673, 543] width 78 height 29
click at [666, 546] on input "*" at bounding box center [673, 543] width 78 height 29
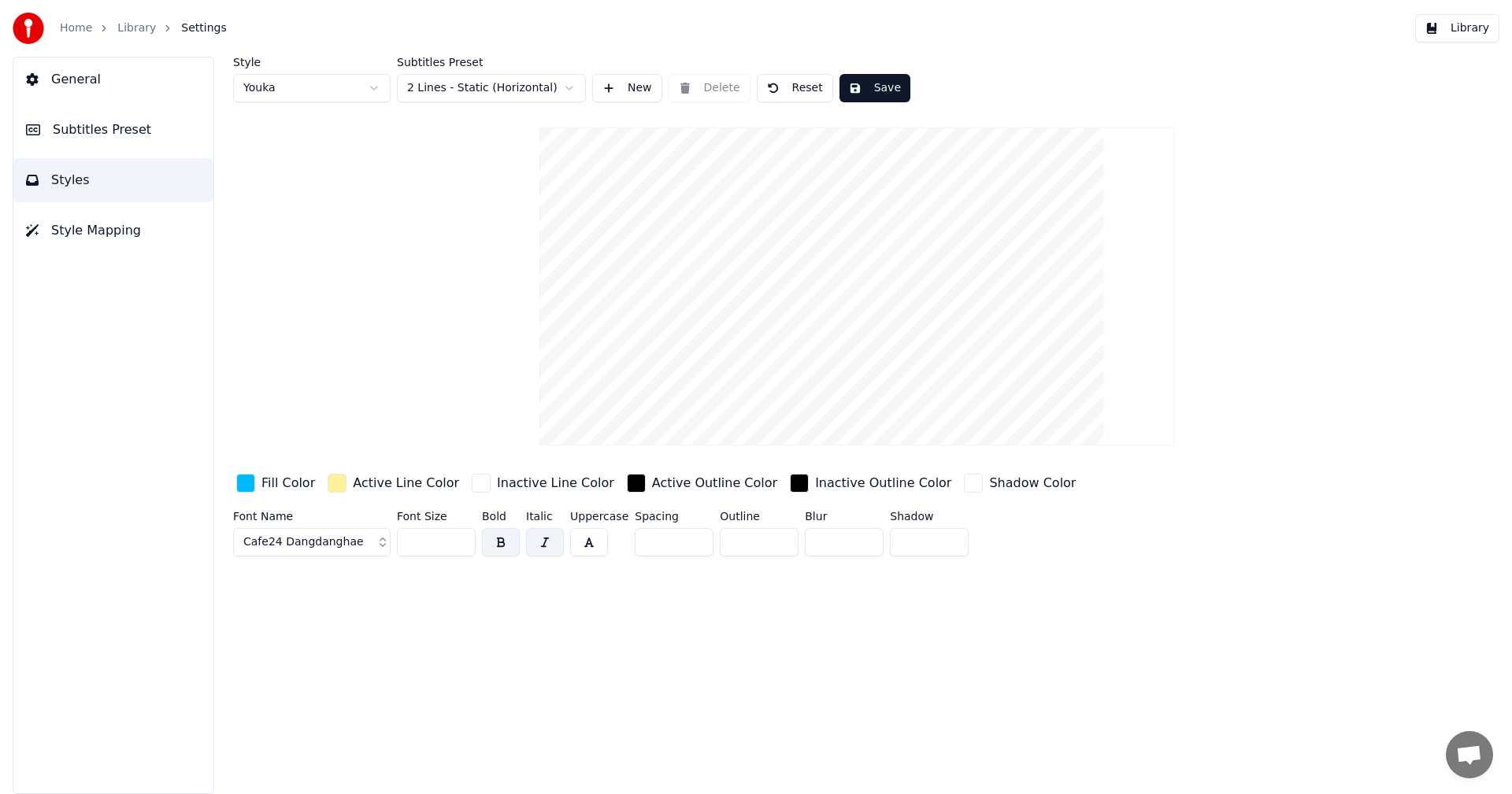
click at [666, 546] on input "*" at bounding box center [673, 543] width 78 height 29
click at [672, 545] on input "***" at bounding box center [673, 543] width 78 height 29
type input "*"
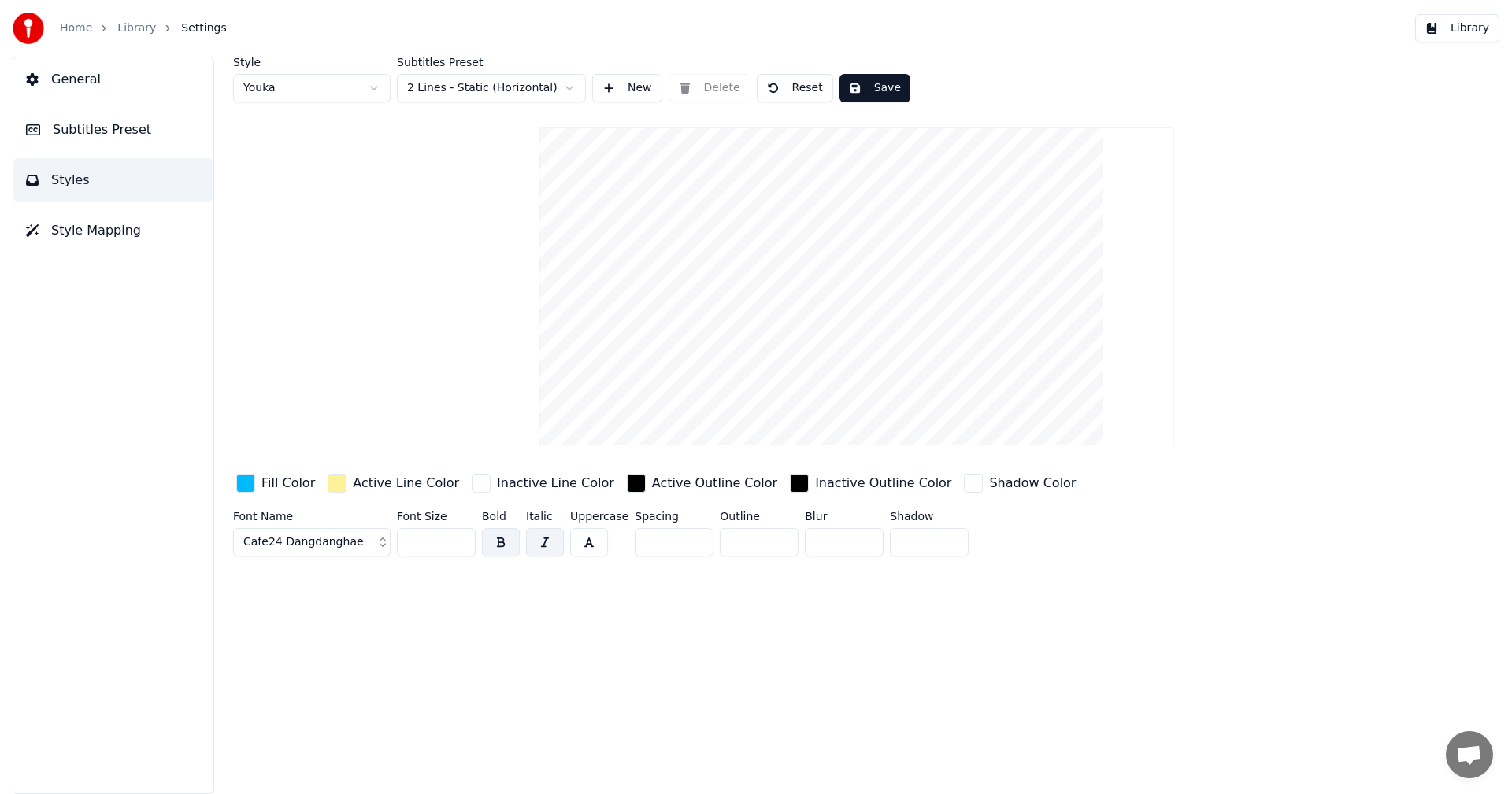
click at [673, 540] on input "*" at bounding box center [673, 543] width 78 height 29
click at [563, 93] on html "Home Library Settings Library General Subtitles Preset Styles Style Mapping Sty…" at bounding box center [756, 397] width 1512 height 794
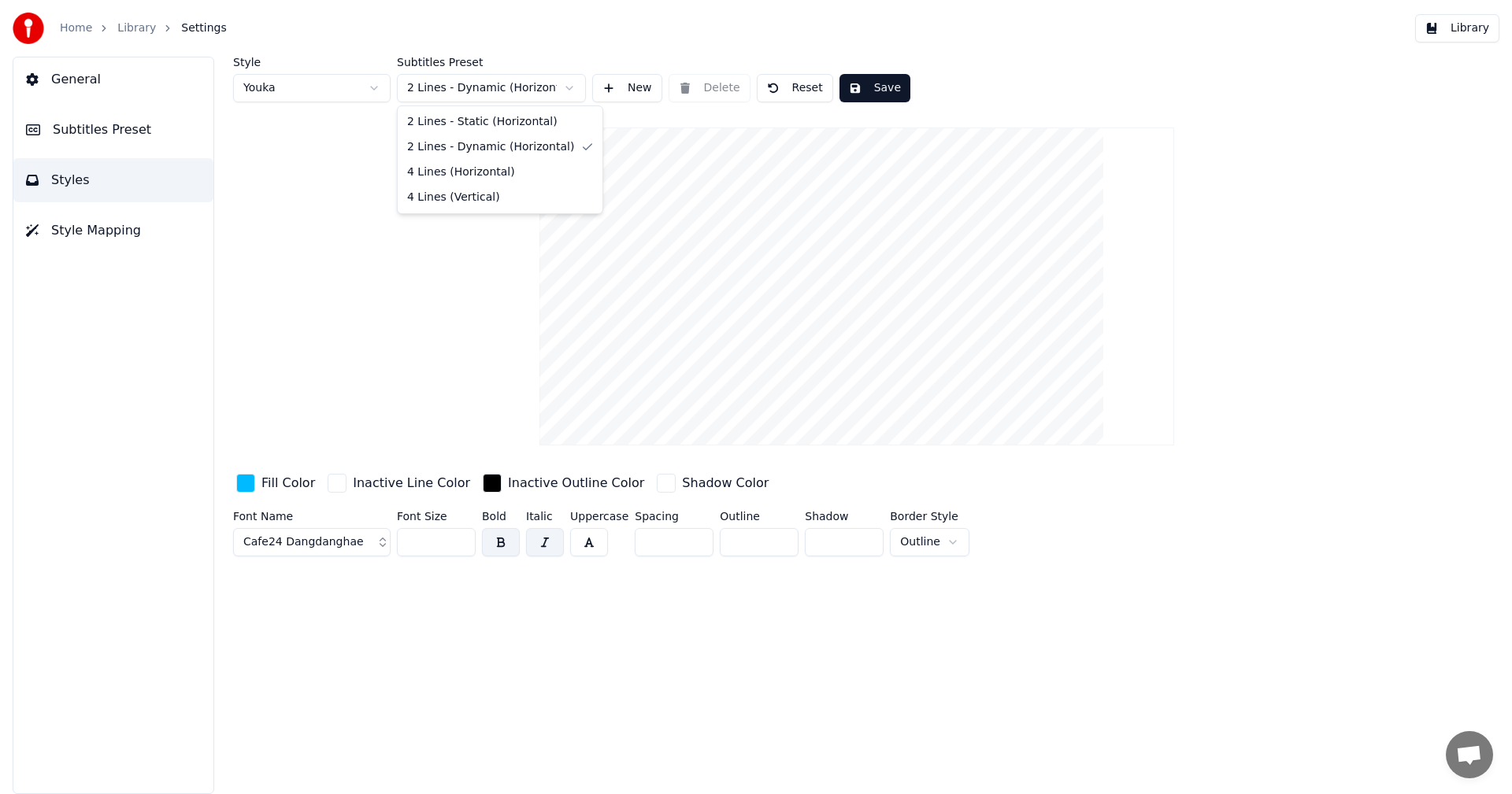
click at [536, 89] on html "Home Library Settings Library General Subtitles Preset Styles Style Mapping Sty…" at bounding box center [756, 397] width 1512 height 794
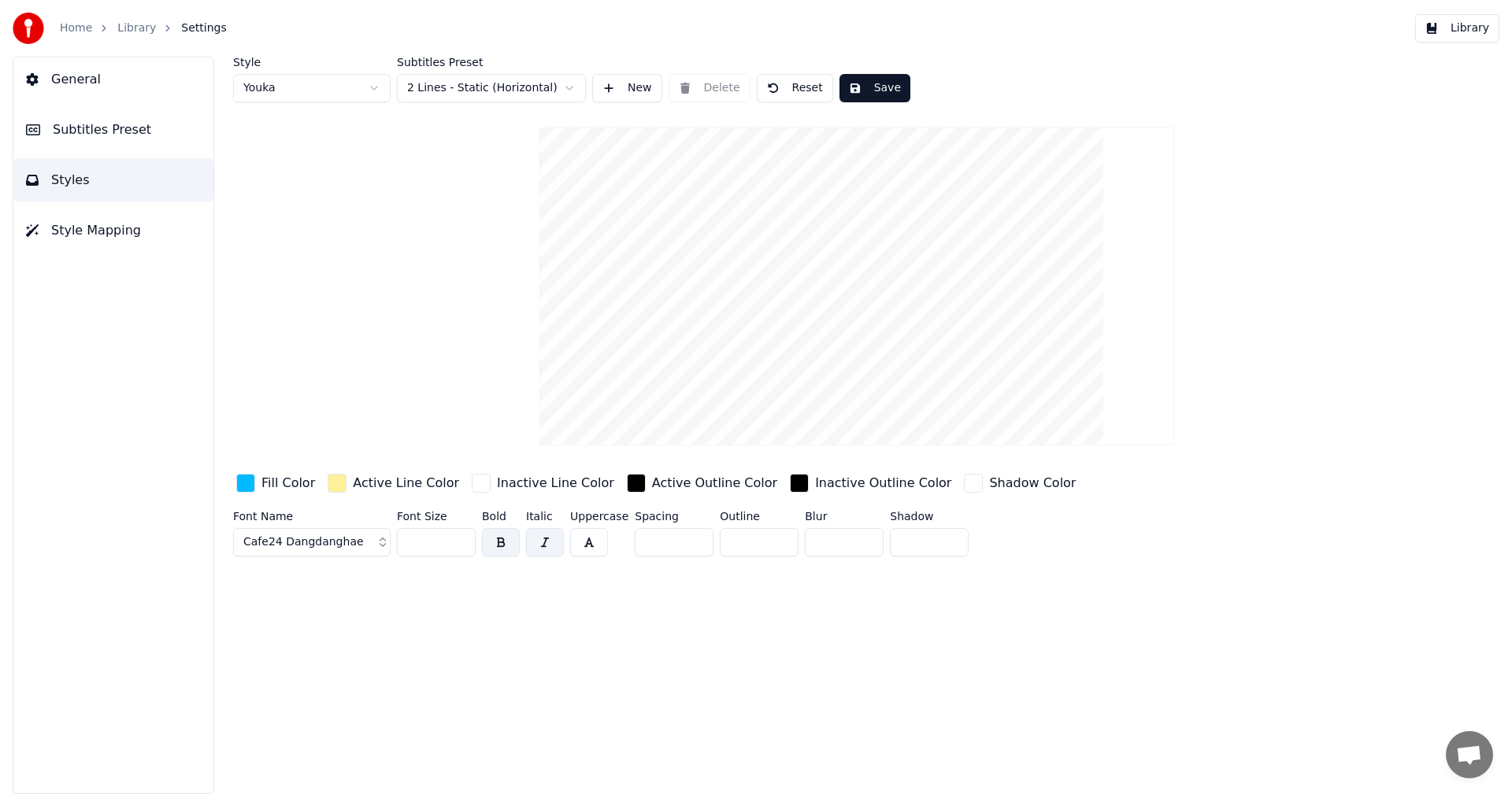
click at [869, 86] on button "Save" at bounding box center [875, 89] width 71 height 29
click at [51, 181] on span "Styles" at bounding box center [71, 180] width 39 height 19
click at [51, 135] on button "Subtitles Preset" at bounding box center [113, 130] width 200 height 44
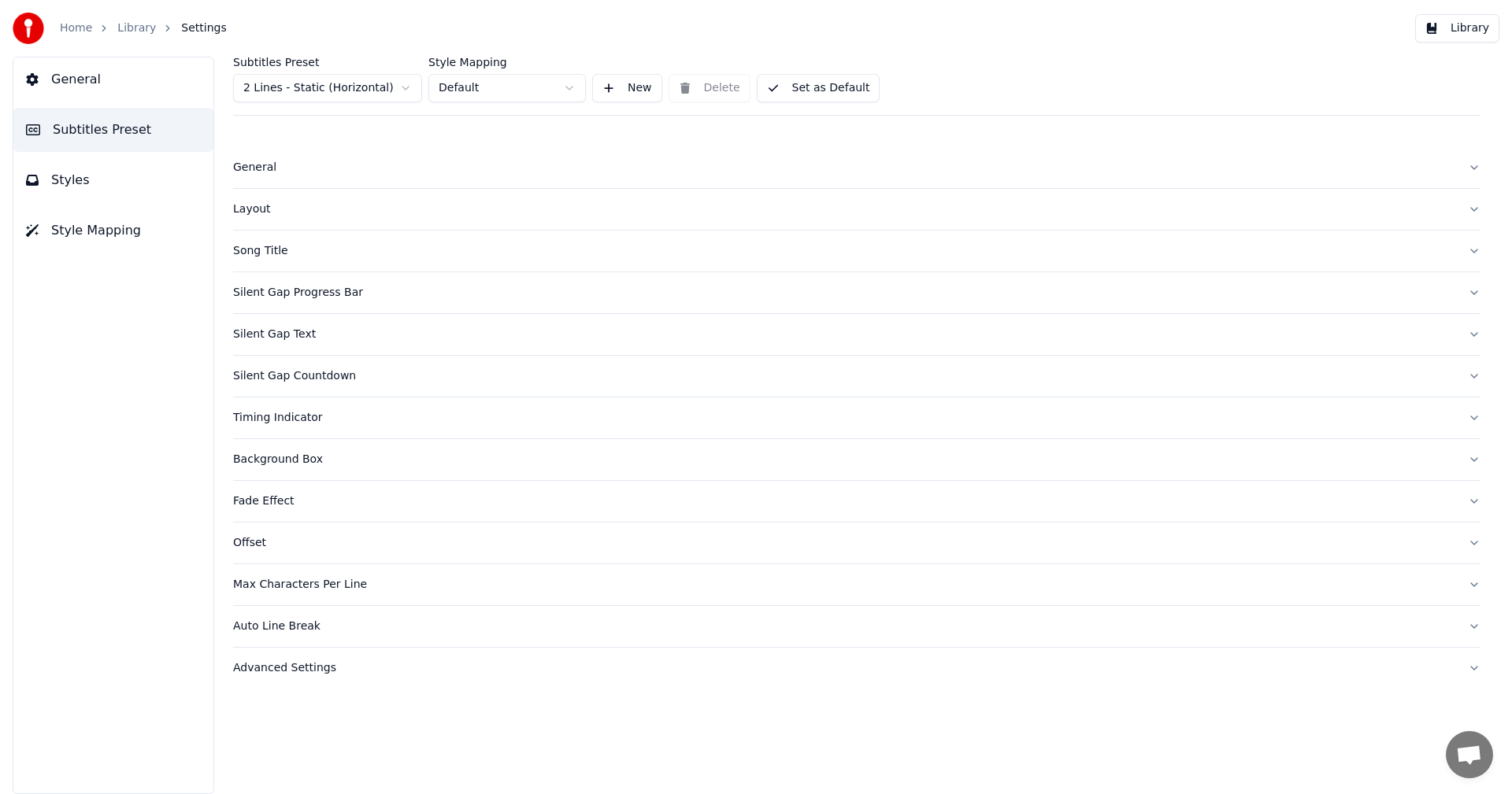
click at [285, 340] on div "Silent Gap Text" at bounding box center [844, 334] width 1222 height 16
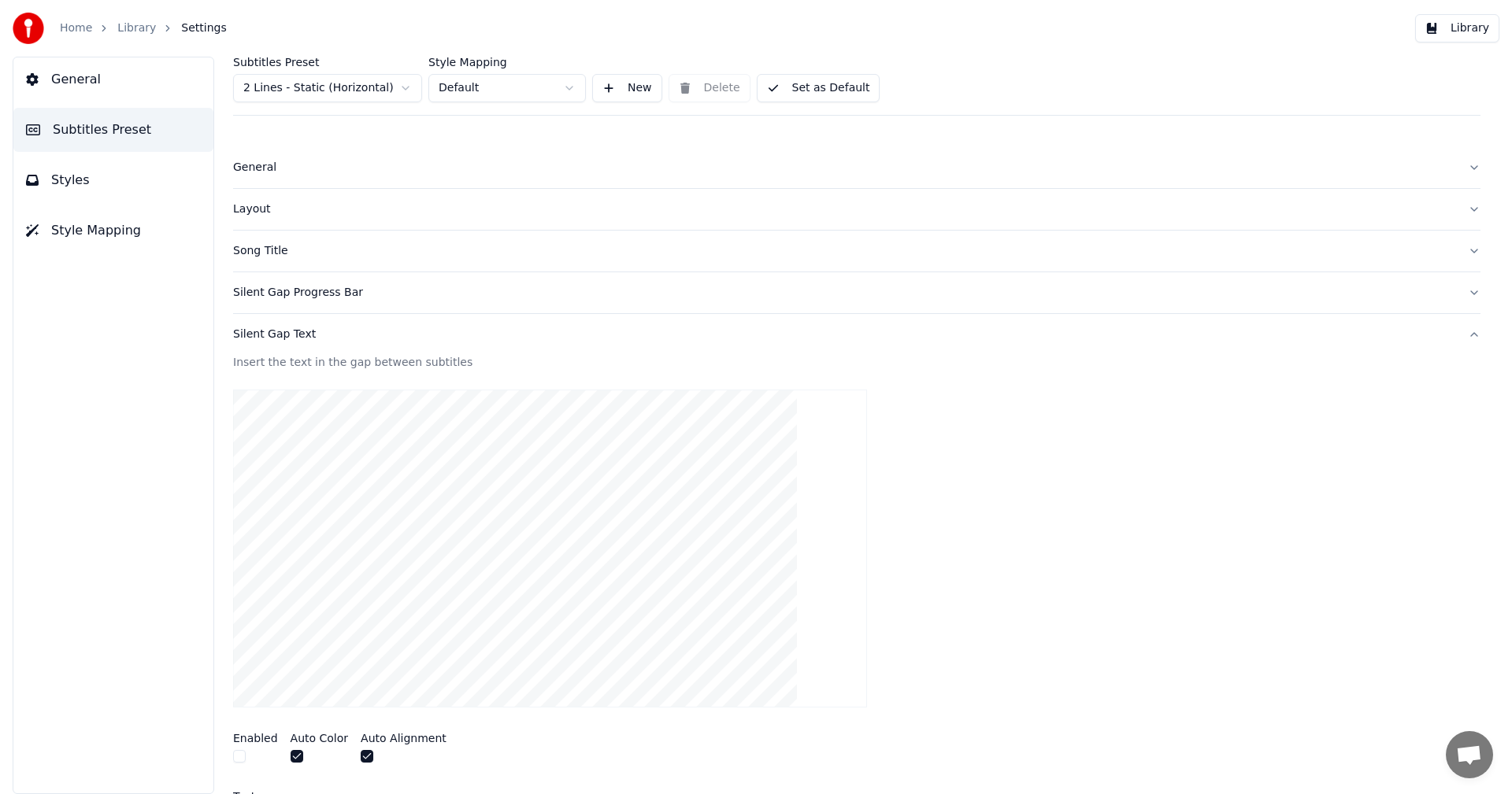
click at [272, 257] on div "Song Title" at bounding box center [844, 251] width 1222 height 16
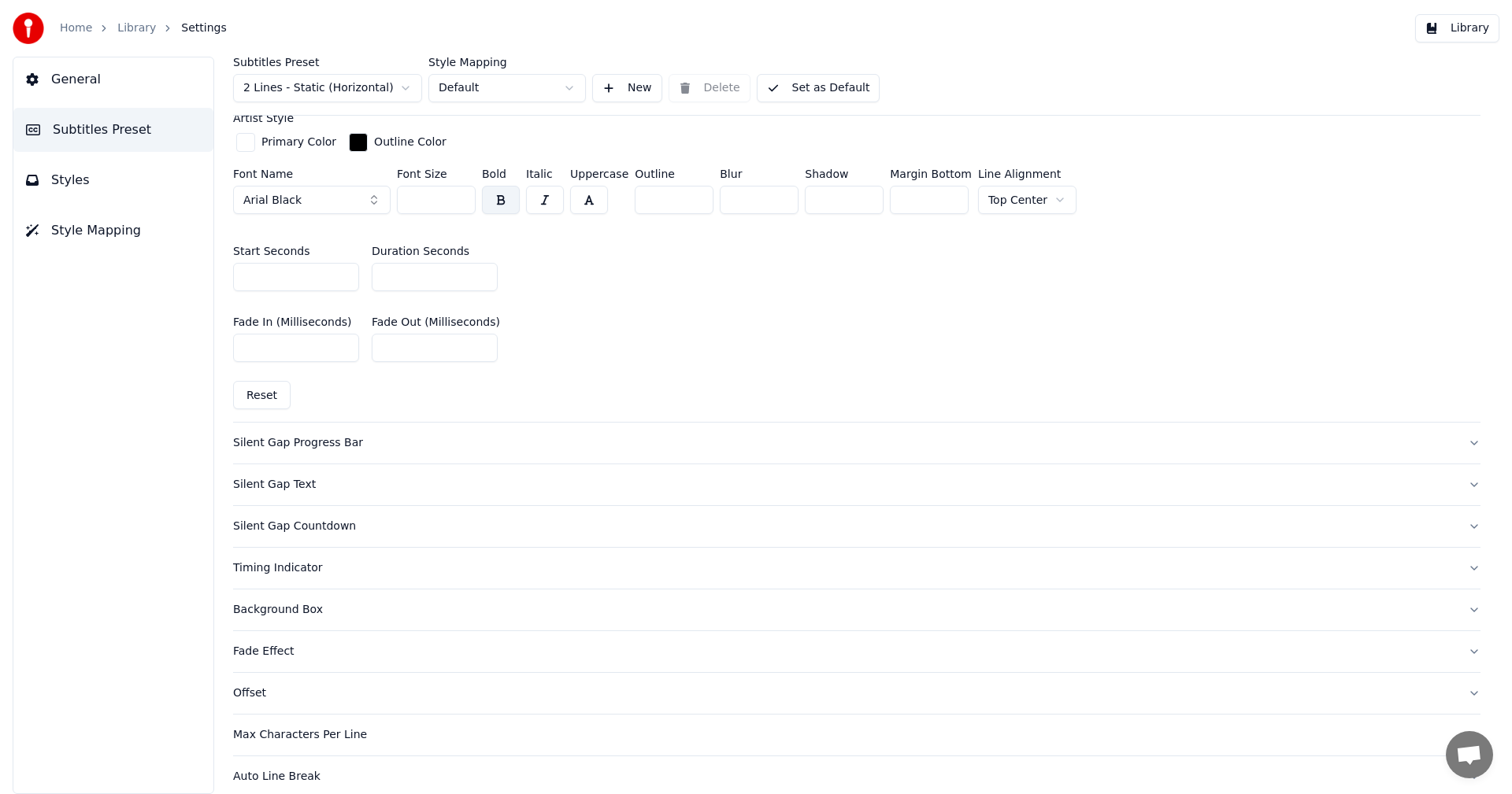
scroll to position [709, 0]
click at [269, 570] on button "Timing Indicator" at bounding box center [856, 564] width 1247 height 41
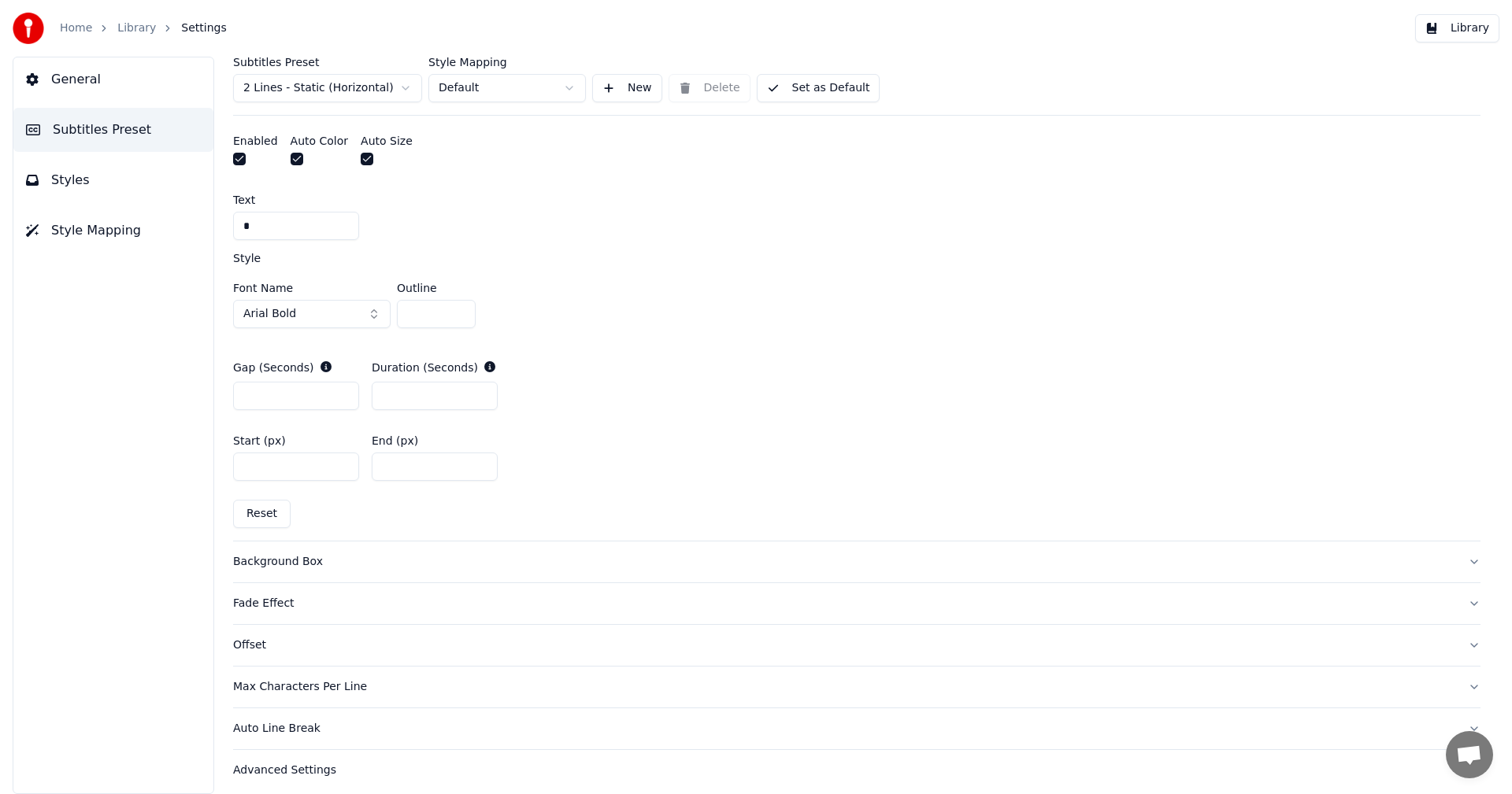
scroll to position [689, 0]
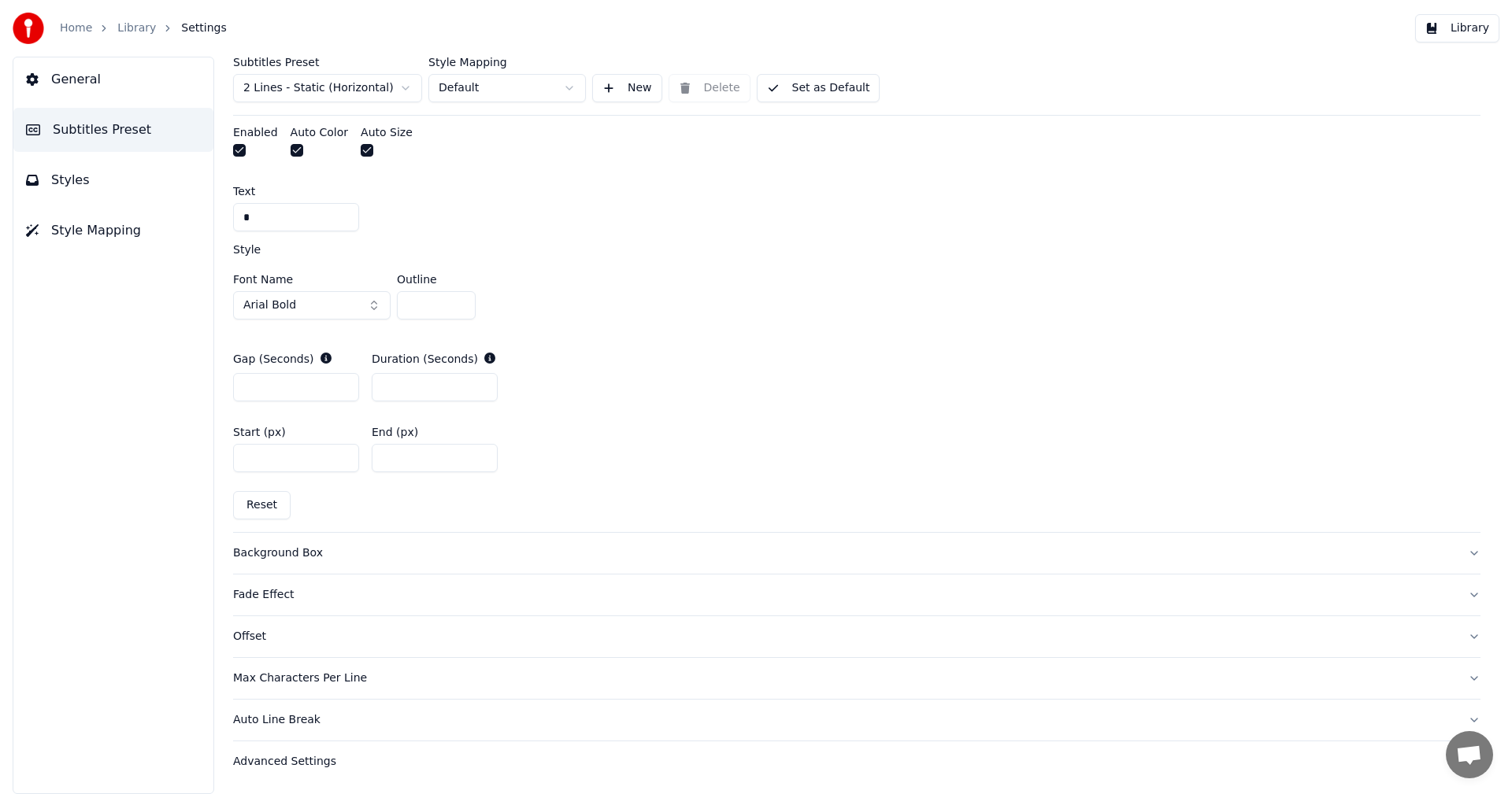
click at [275, 599] on div "Fade Effect" at bounding box center [844, 595] width 1222 height 16
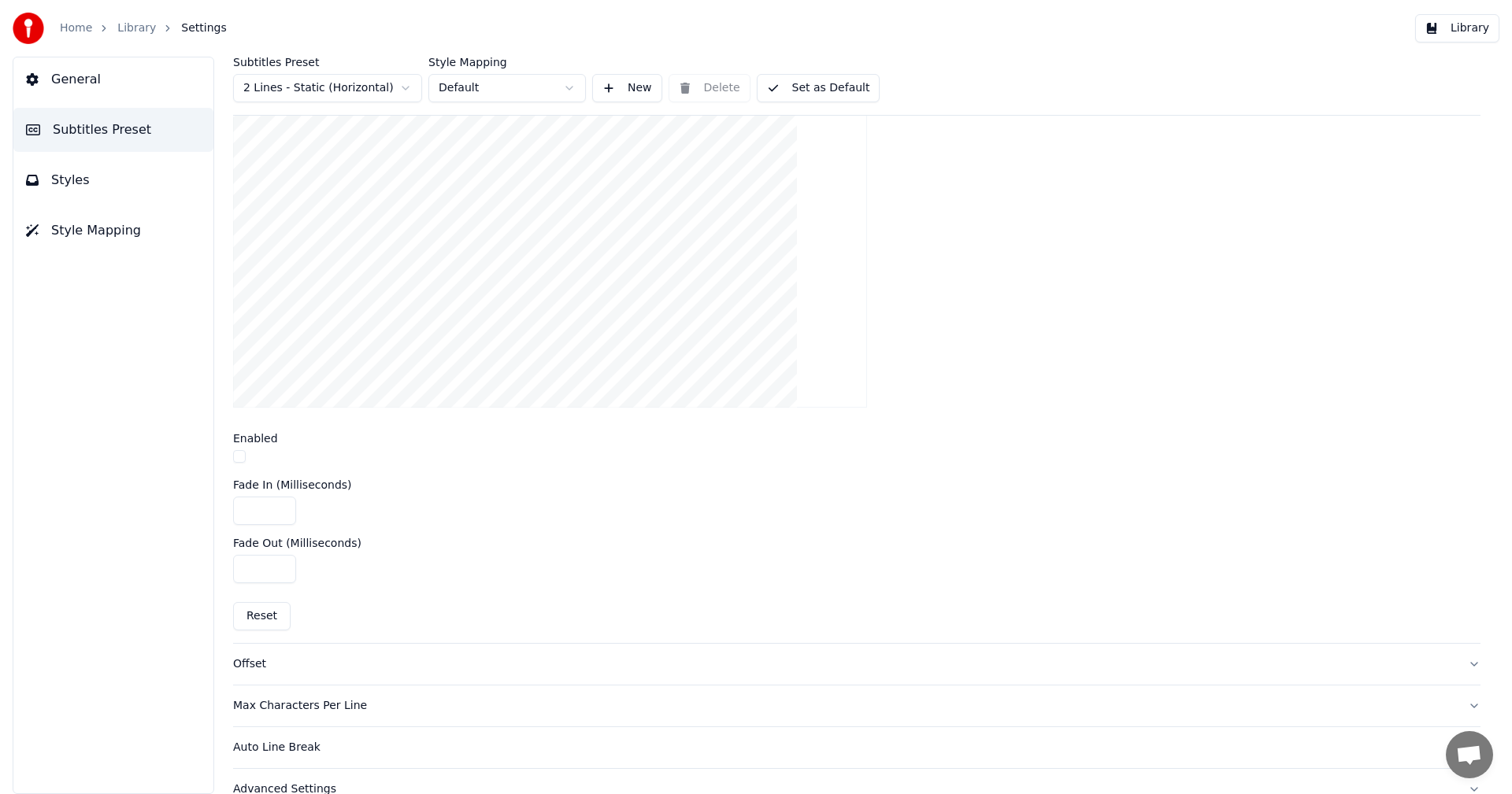
scroll to position [494, 0]
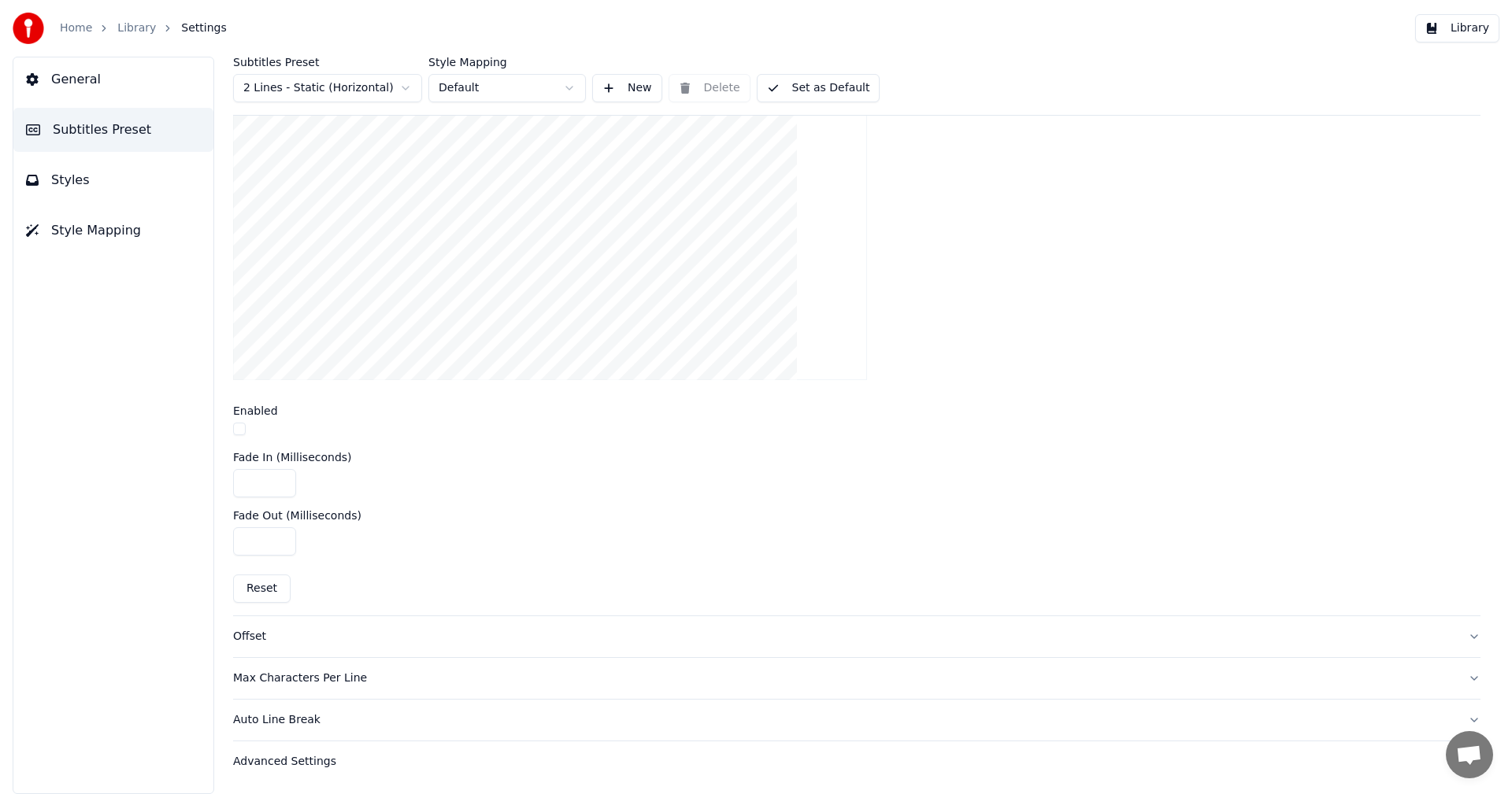
click at [273, 717] on div "Auto Line Break" at bounding box center [844, 720] width 1222 height 16
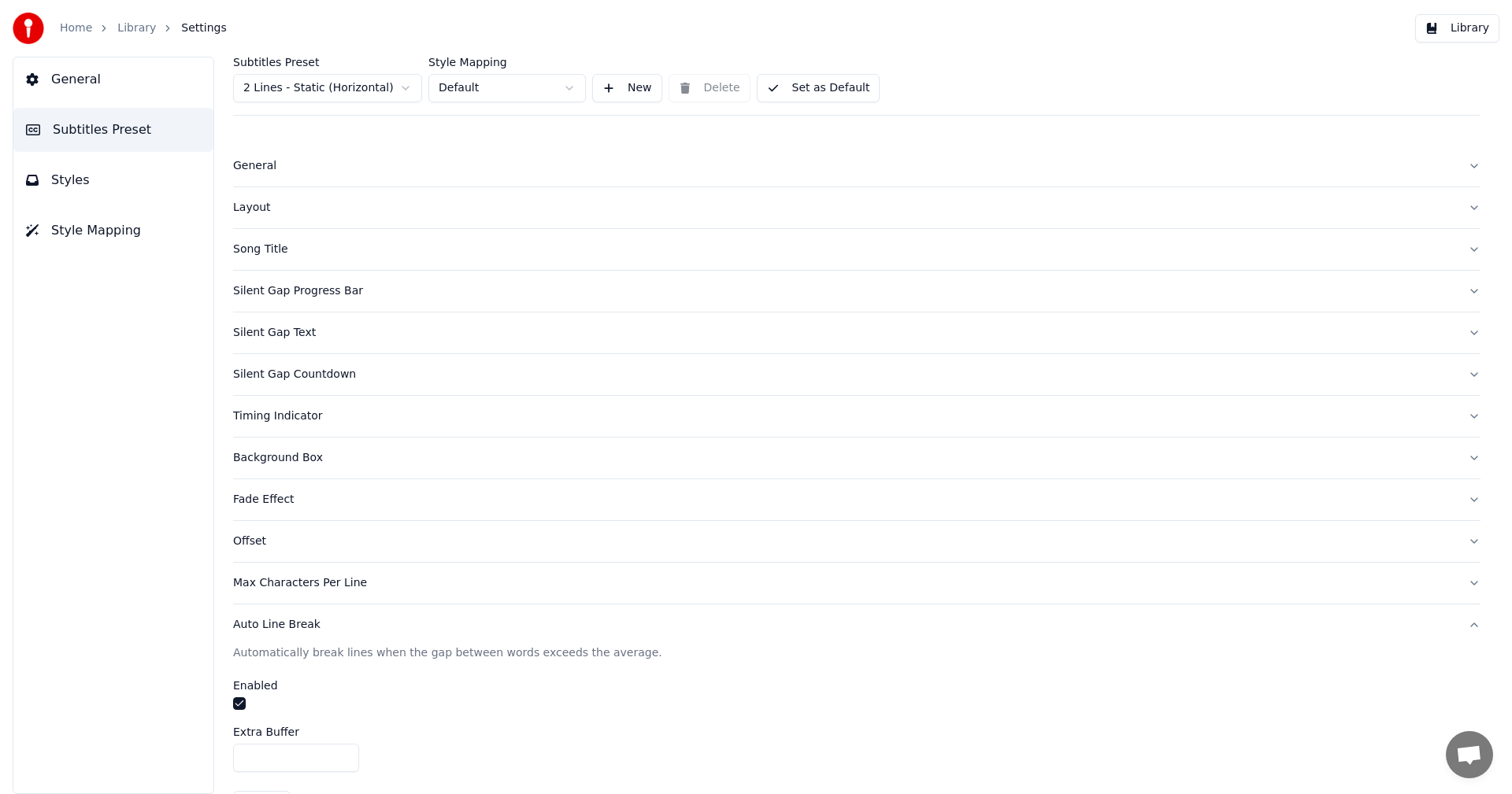
scroll to position [0, 0]
click at [309, 588] on div "Max Characters Per Line" at bounding box center [844, 585] width 1222 height 16
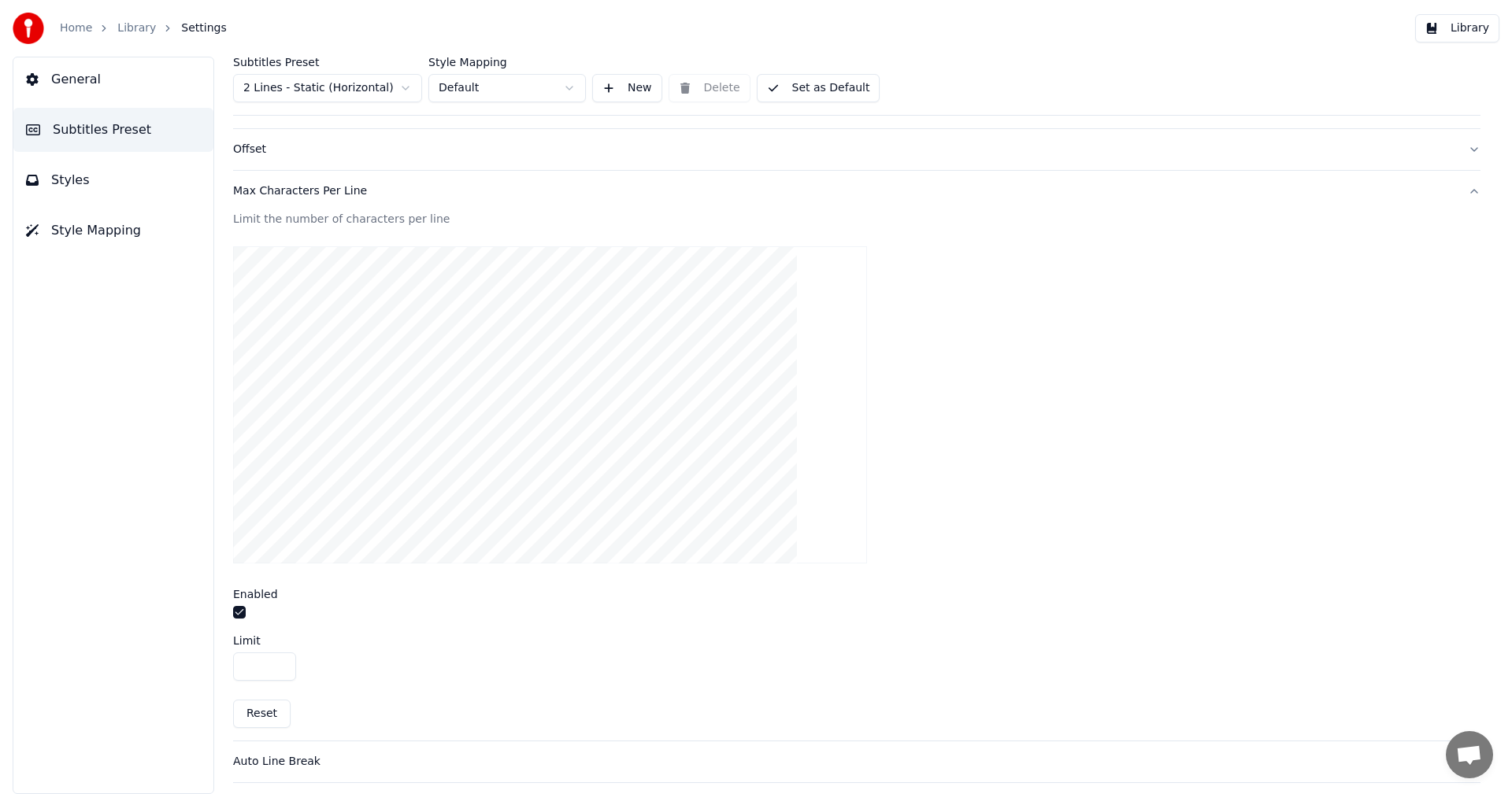
scroll to position [435, 0]
click at [469, 84] on html "Home Library Settings Library General Subtitles Preset Styles Style Mapping Sub…" at bounding box center [756, 397] width 1512 height 794
click at [566, 44] on html "Home Library Settings Library General Subtitles Preset Styles Style Mapping Sub…" at bounding box center [756, 397] width 1512 height 794
click at [206, 31] on span "Settings" at bounding box center [203, 28] width 45 height 16
click at [206, 26] on span "Settings" at bounding box center [203, 28] width 45 height 16
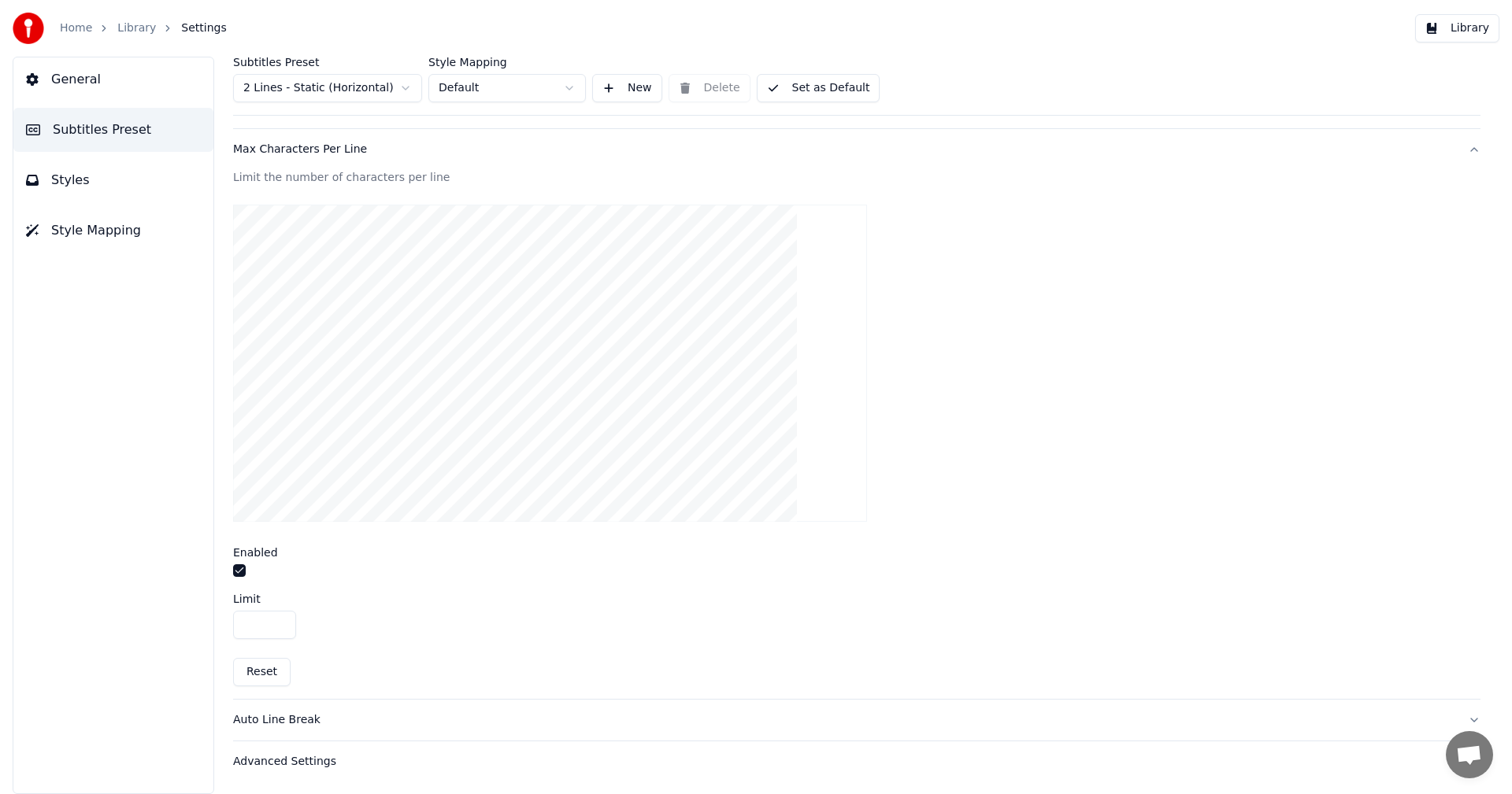
click at [113, 81] on button "General" at bounding box center [113, 79] width 200 height 44
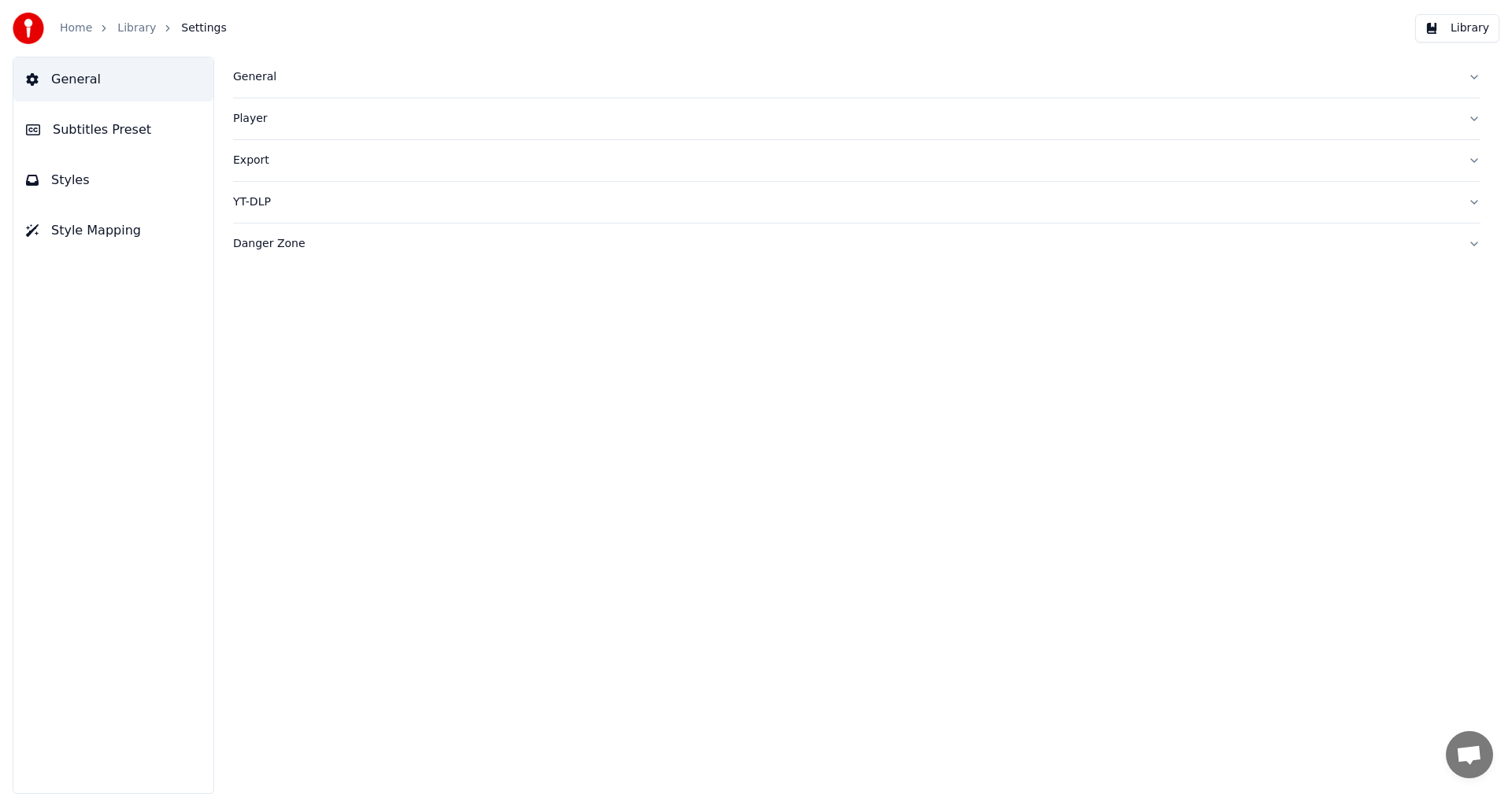
click at [247, 123] on div "Player" at bounding box center [844, 119] width 1222 height 16
click at [269, 382] on div "Danger Zone" at bounding box center [844, 386] width 1222 height 16
click at [245, 126] on div "Player" at bounding box center [844, 119] width 1222 height 16
click at [267, 312] on button "Export" at bounding box center [856, 302] width 1247 height 41
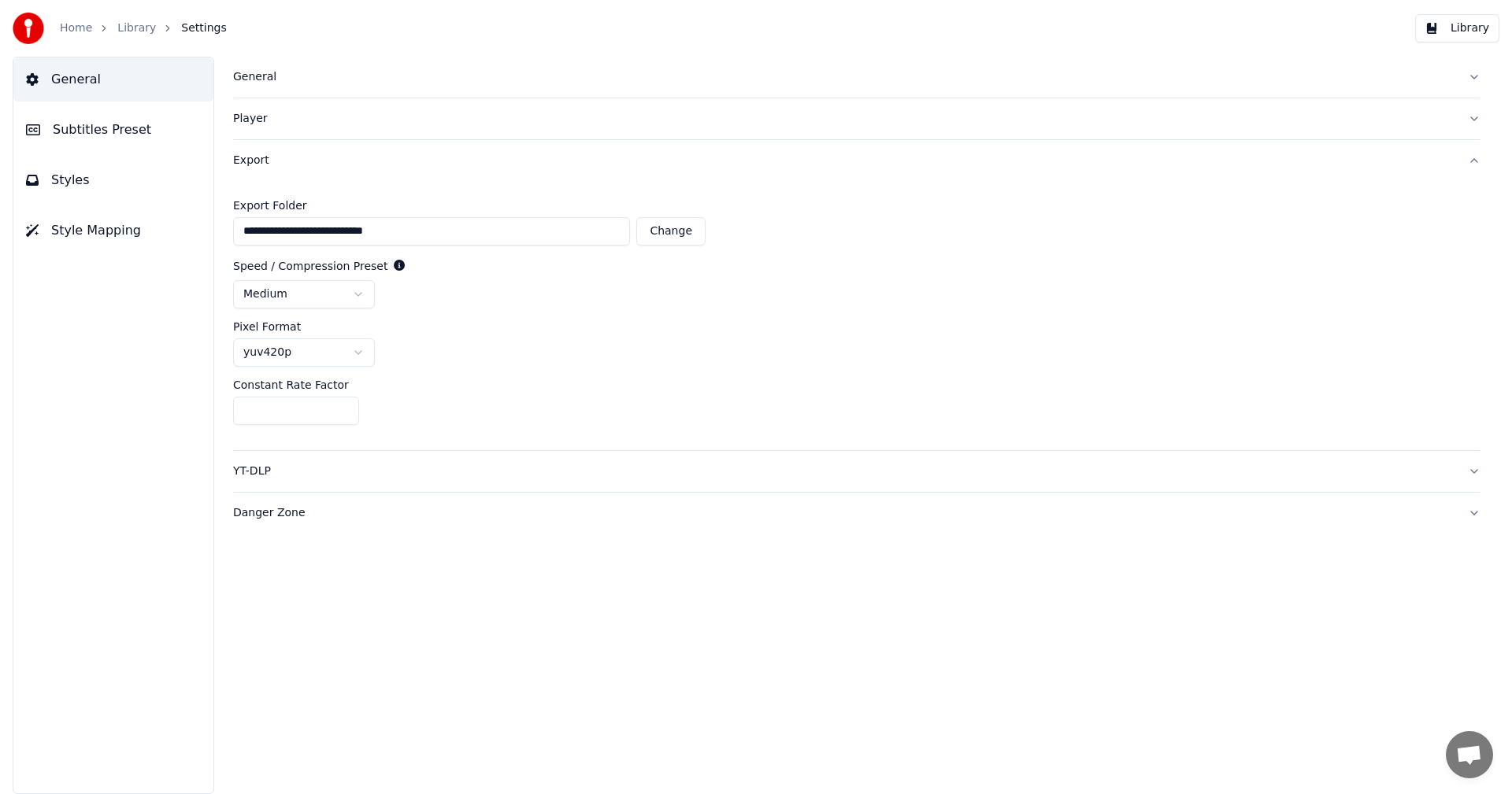
click at [274, 293] on html "**********" at bounding box center [756, 397] width 1512 height 794
click at [386, 267] on html "**********" at bounding box center [756, 397] width 1512 height 794
click at [394, 267] on icon at bounding box center [399, 265] width 11 height 11
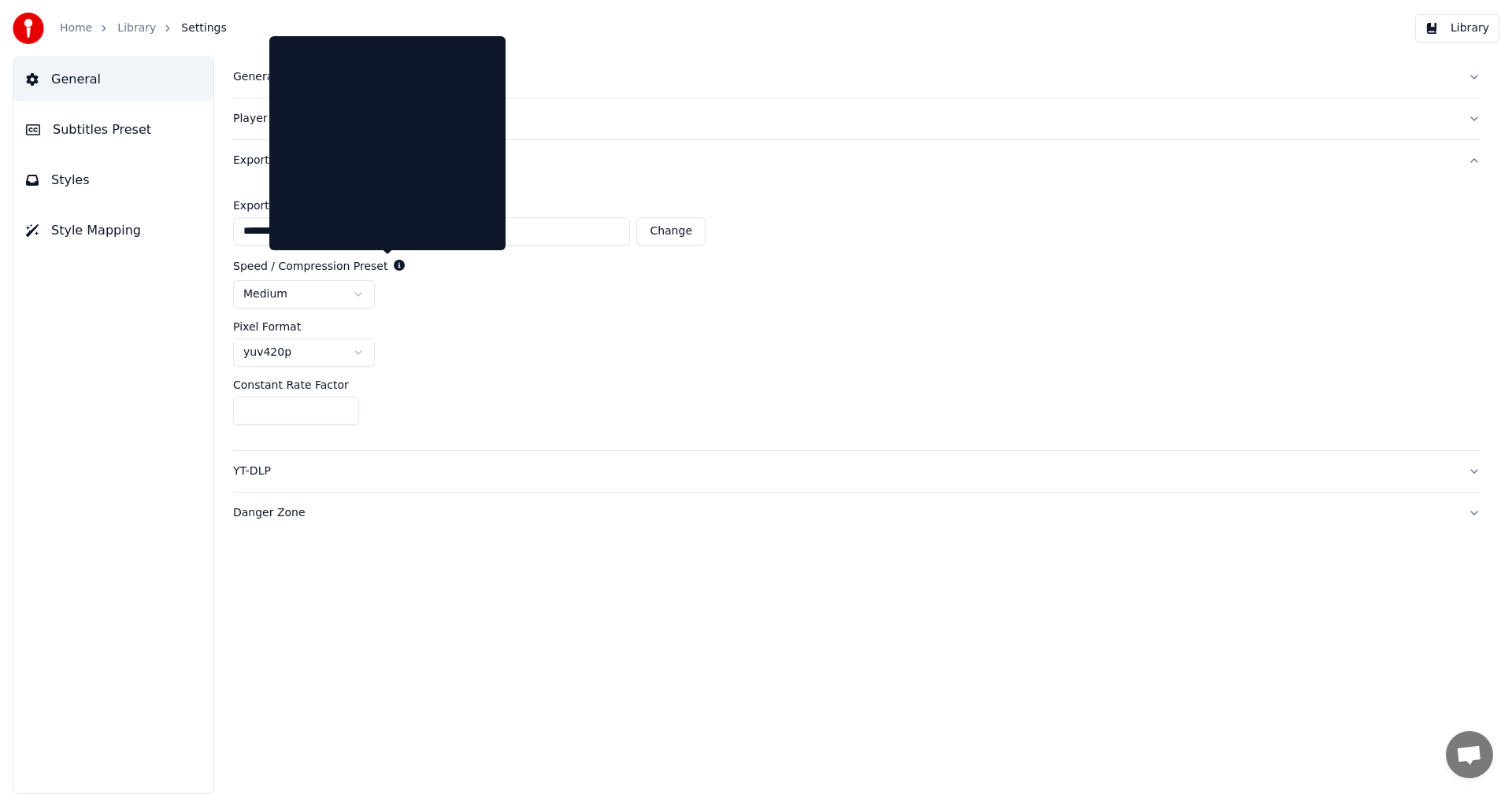
click at [394, 266] on icon at bounding box center [399, 265] width 11 height 11
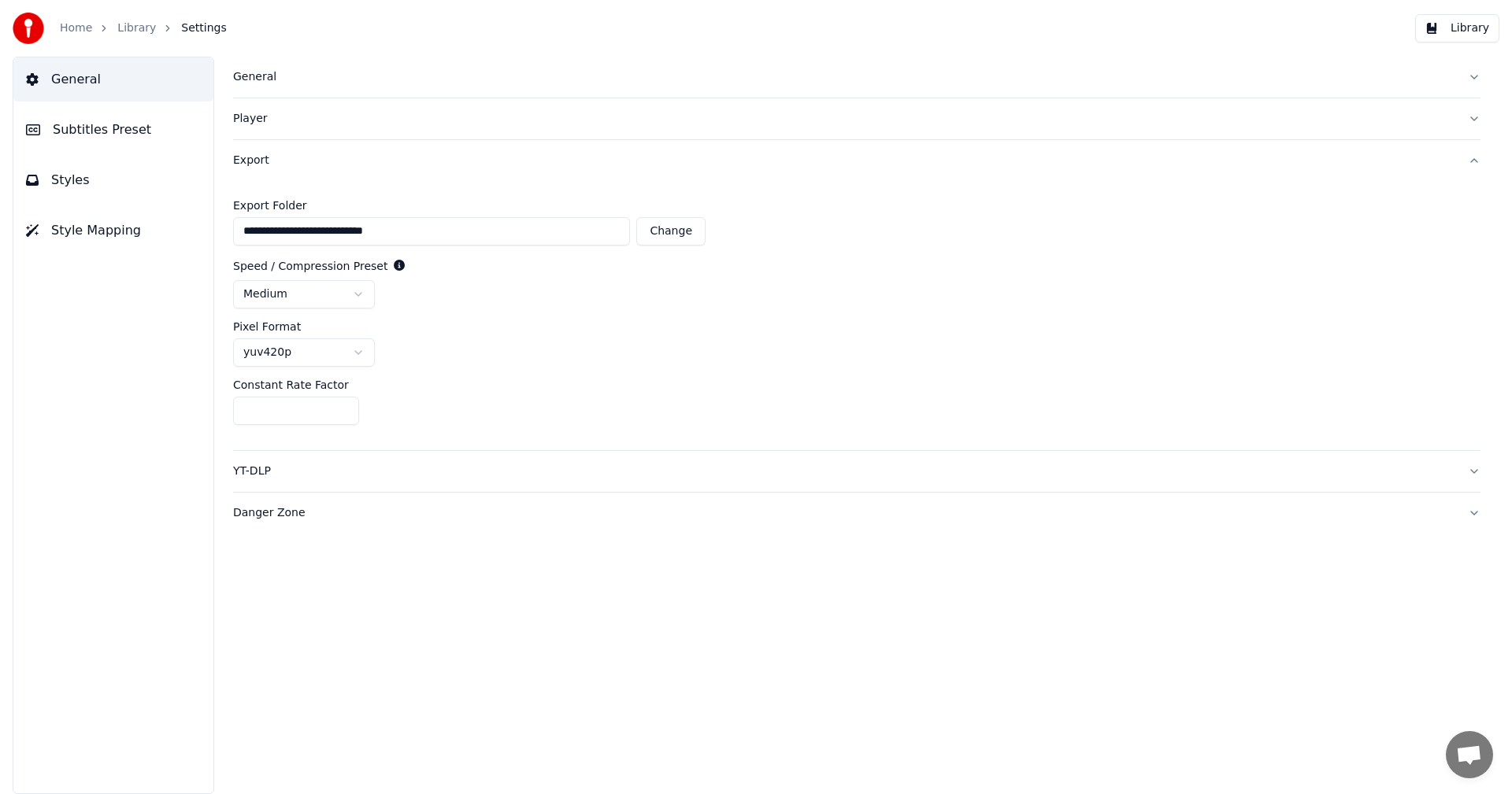
click at [105, 229] on span "Style Mapping" at bounding box center [96, 230] width 89 height 19
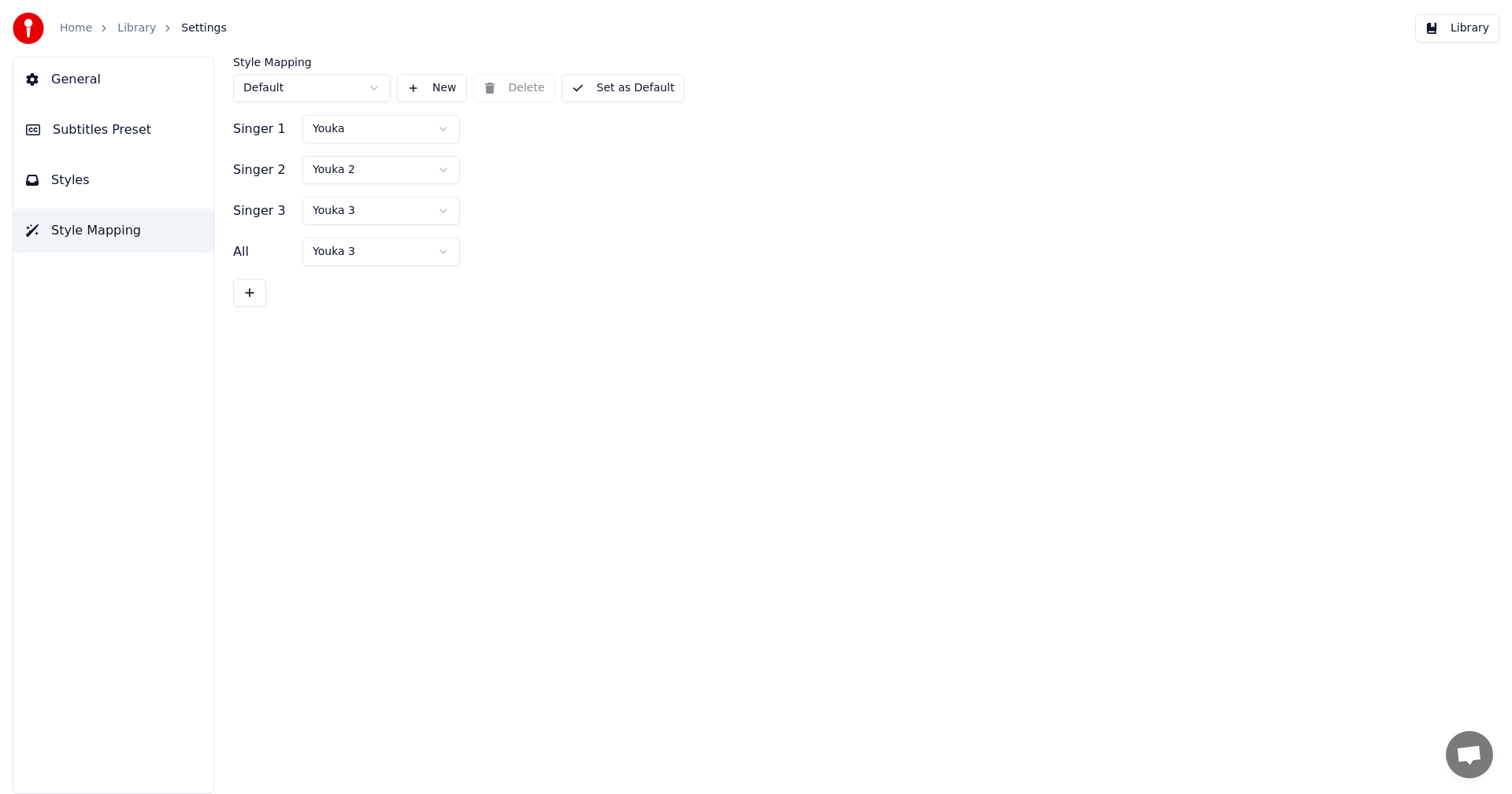
click at [105, 192] on button "Styles" at bounding box center [113, 181] width 200 height 44
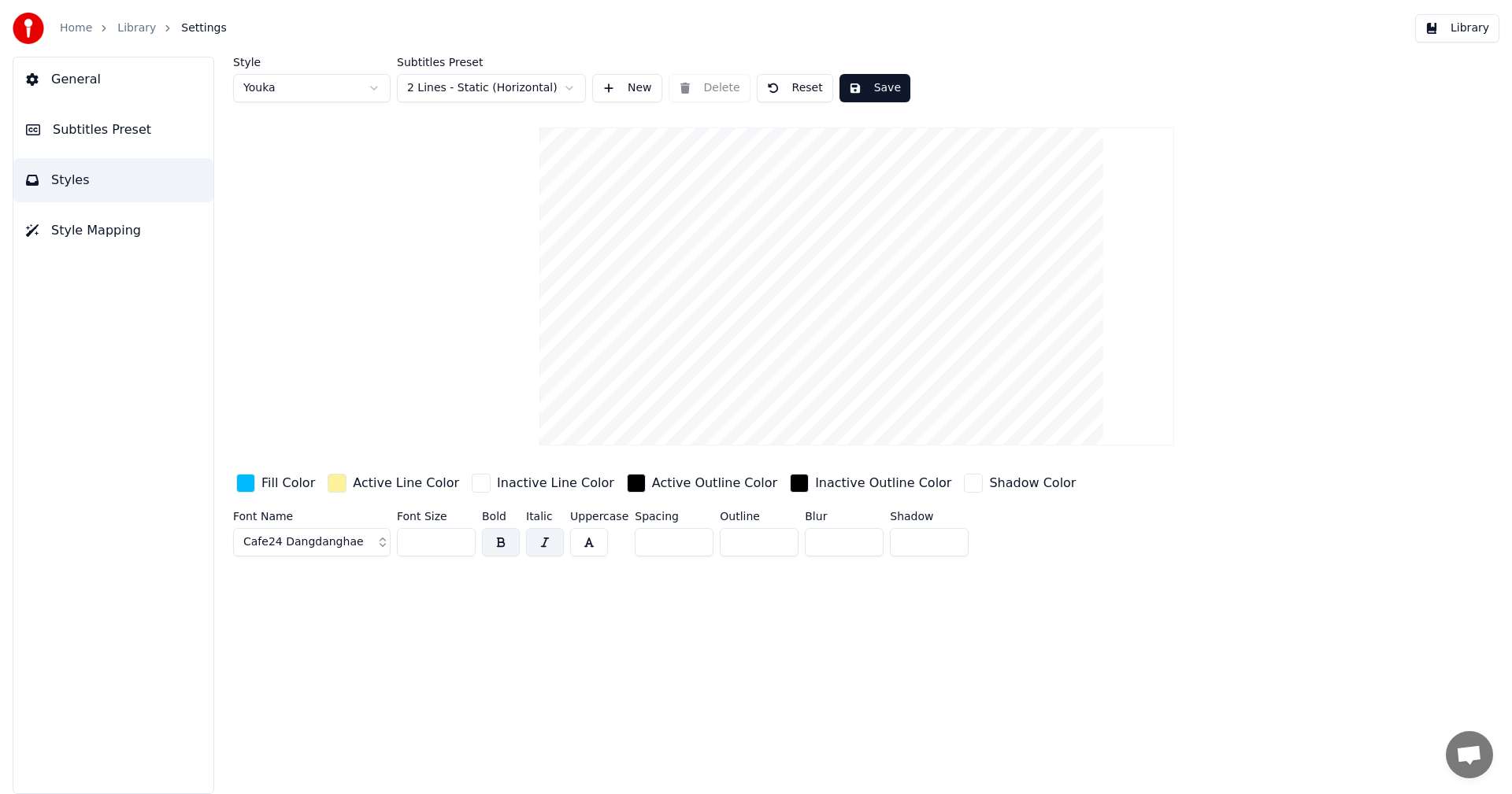
click at [1461, 24] on button "Library" at bounding box center [1457, 29] width 84 height 29
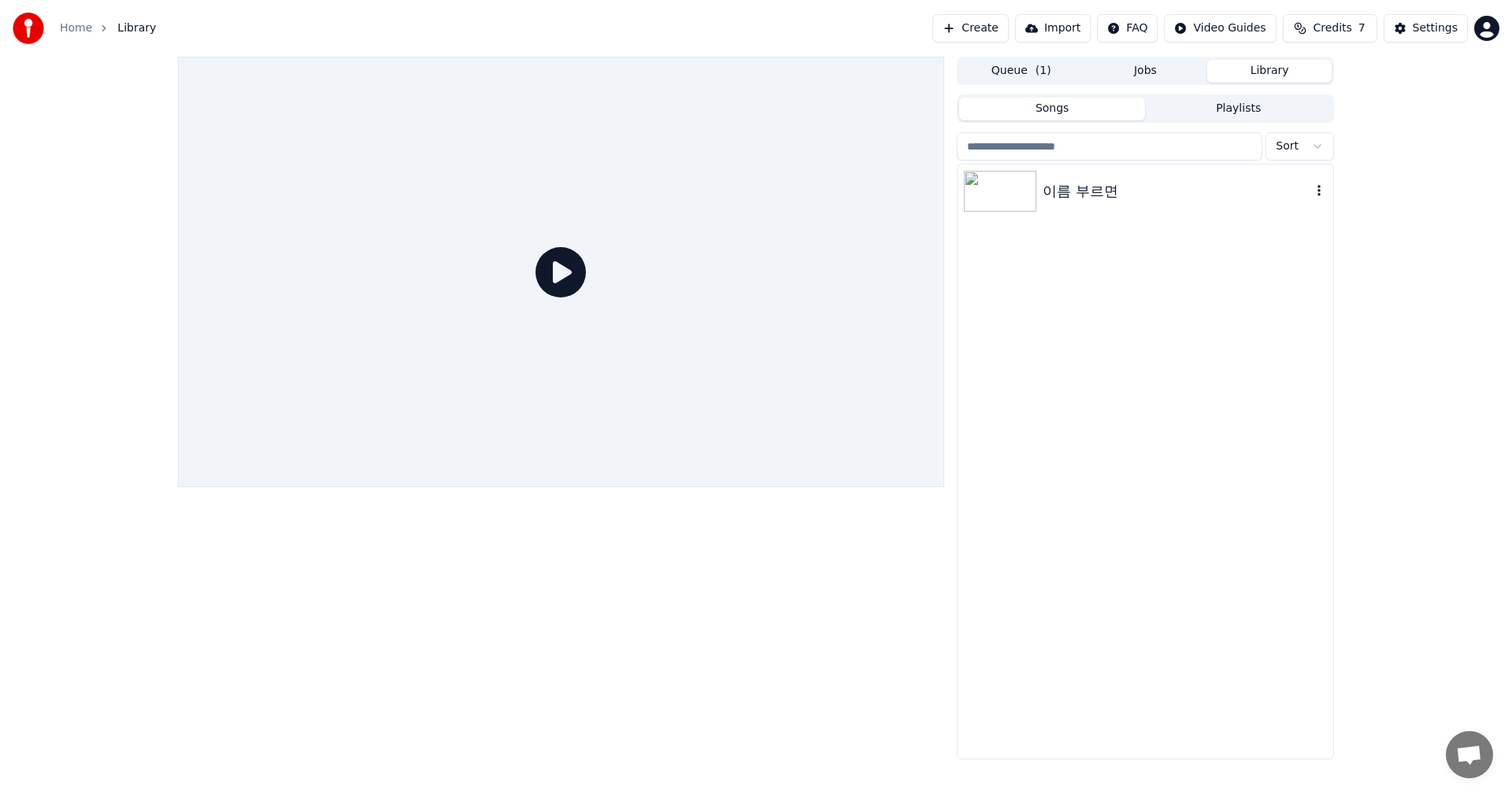
click at [1180, 204] on div "이름 부르면" at bounding box center [1145, 191] width 375 height 53
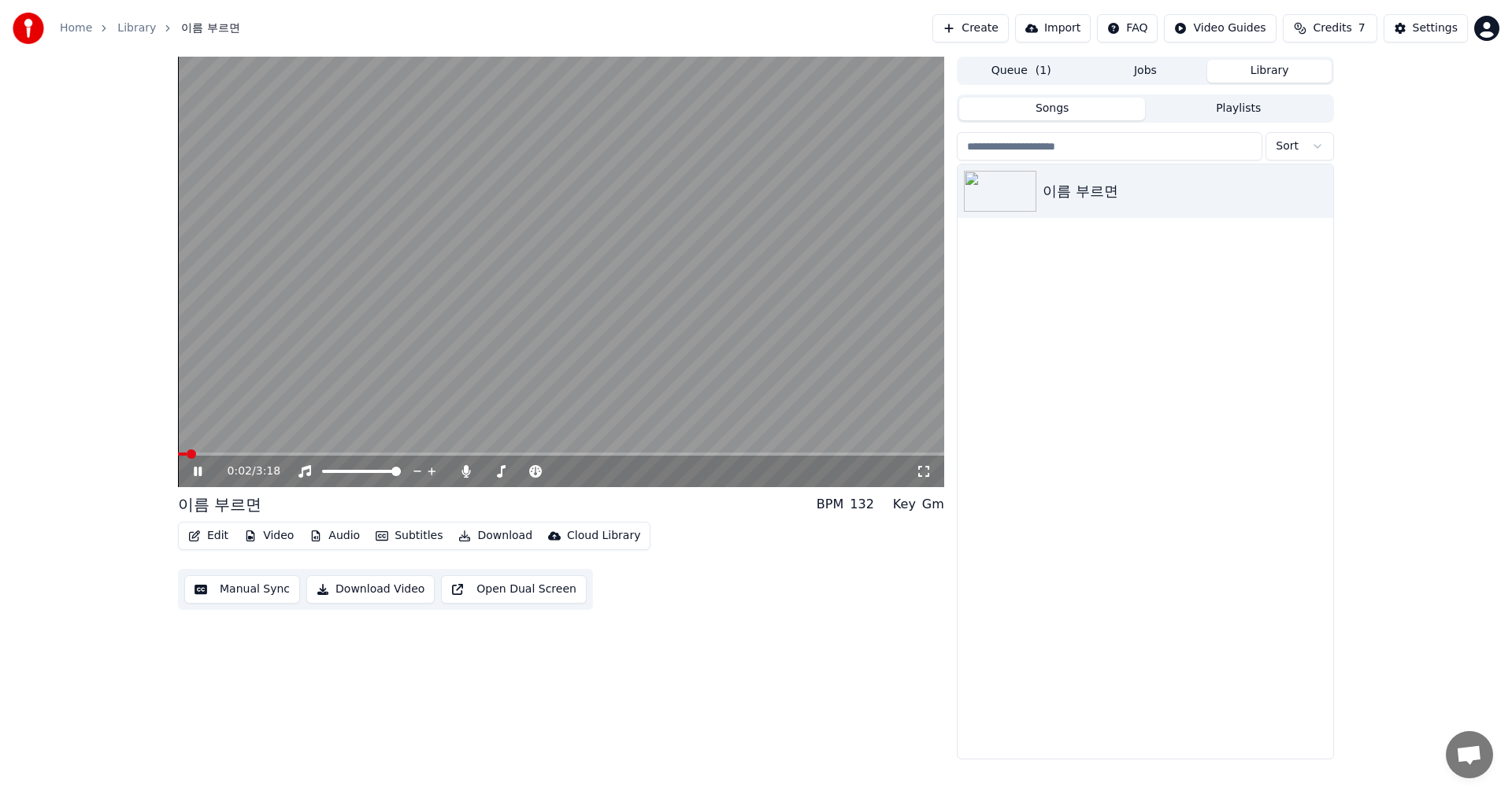
click at [213, 452] on video at bounding box center [561, 272] width 766 height 430
click at [217, 456] on span at bounding box center [561, 455] width 766 height 3
click at [251, 453] on span at bounding box center [561, 455] width 766 height 3
click at [201, 473] on icon at bounding box center [197, 471] width 9 height 11
click at [418, 473] on icon at bounding box center [418, 472] width 15 height 16
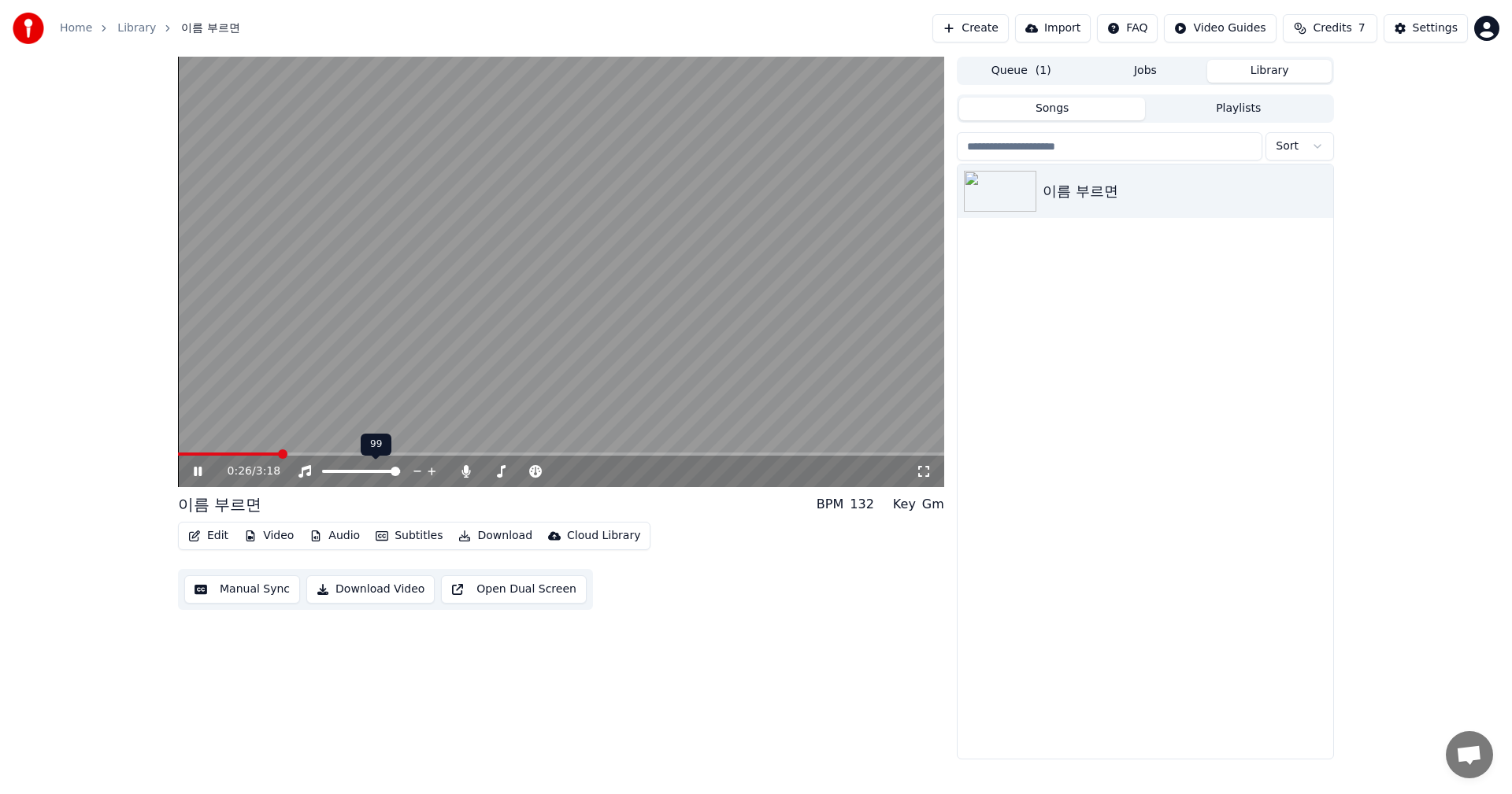
click at [429, 470] on icon at bounding box center [432, 472] width 15 height 16
click at [256, 321] on video at bounding box center [561, 272] width 766 height 430
click at [394, 459] on span at bounding box center [396, 454] width 9 height 9
click at [884, 453] on span at bounding box center [879, 454] width 9 height 9
click at [944, 453] on span at bounding box center [939, 454] width 9 height 9
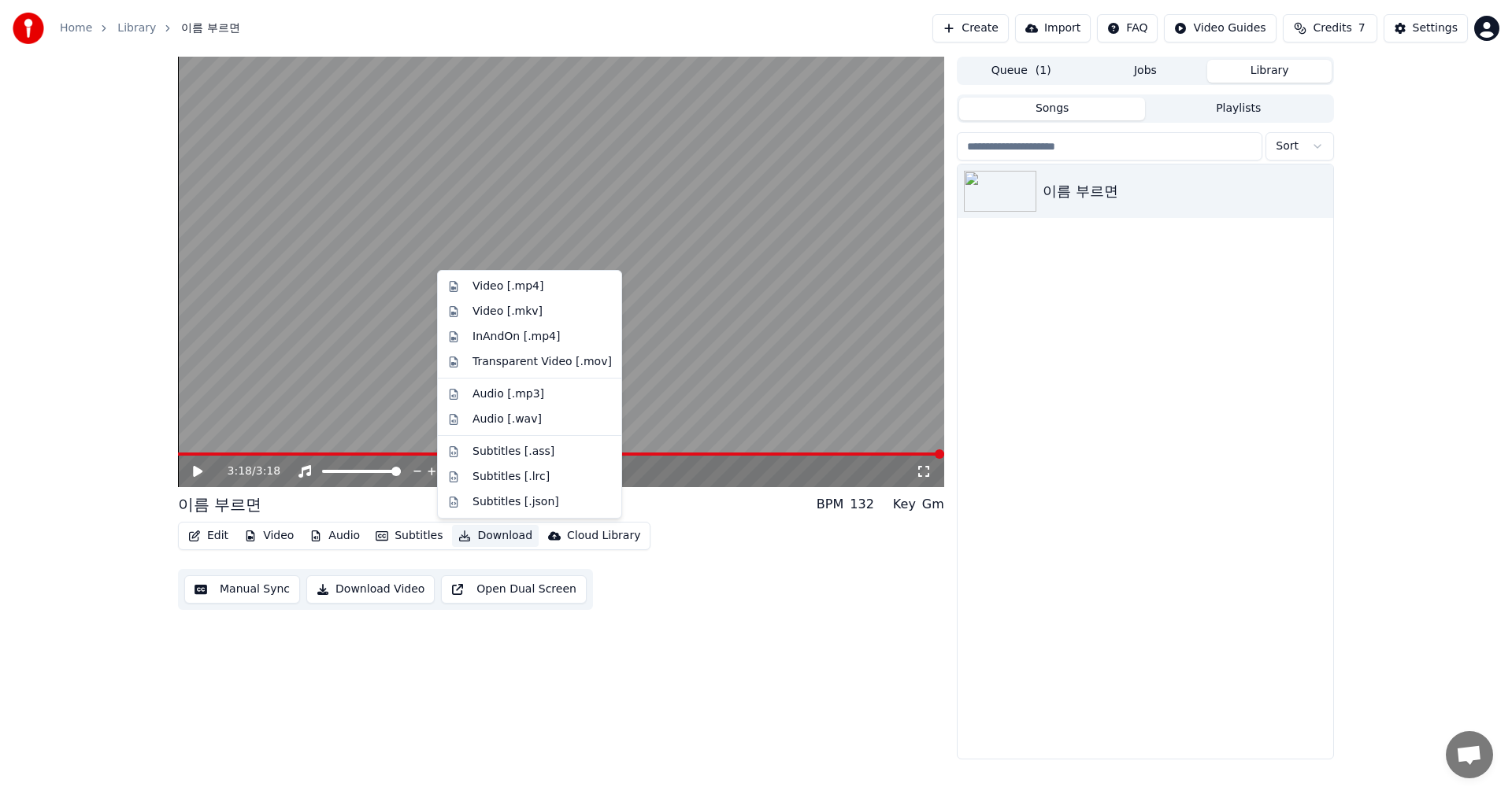
click at [477, 540] on button "Download" at bounding box center [495, 536] width 87 height 22
click at [559, 289] on div "Video [.mp4]" at bounding box center [542, 286] width 139 height 16
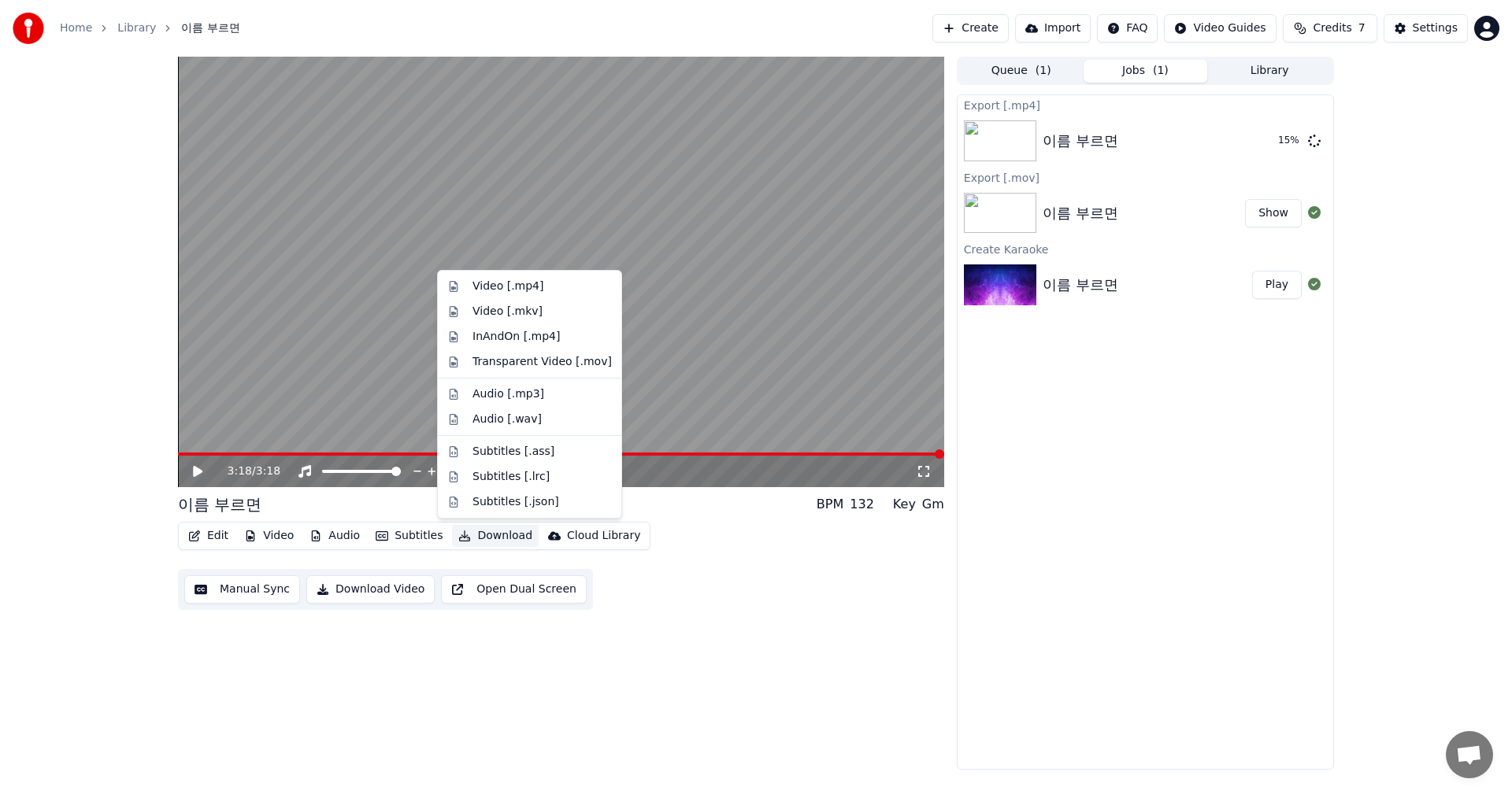
click at [500, 538] on button "Download" at bounding box center [495, 536] width 87 height 22
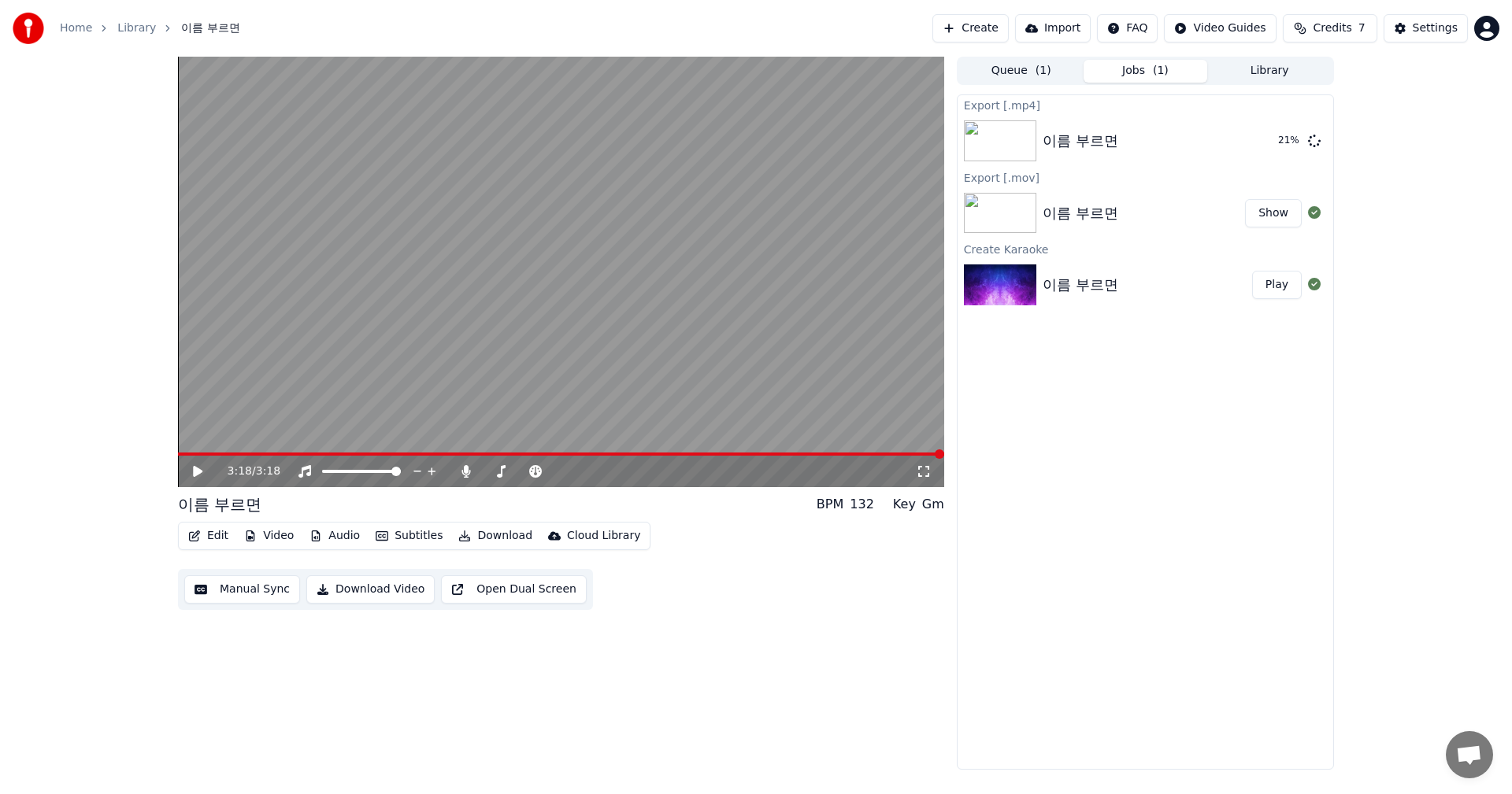
click at [903, 616] on div "3:18 / 3:18 이름 부르면 BPM 132 Key Gm Edit Video Audio Subtitles Download Cloud Lib…" at bounding box center [561, 413] width 766 height 713
click at [1342, 35] on span "Credits" at bounding box center [1331, 28] width 39 height 16
click at [1433, 151] on div "Topup Remaining Expiration (days) 15 7 30 Refresh" at bounding box center [1334, 109] width 249 height 100
click at [1494, 93] on div "3:18 / 3:18 이름 부르면 BPM 132 Key Gm Edit Video Audio Subtitles Download Cloud Lib…" at bounding box center [756, 413] width 1512 height 713
click at [1441, 23] on div "Settings" at bounding box center [1434, 28] width 45 height 16
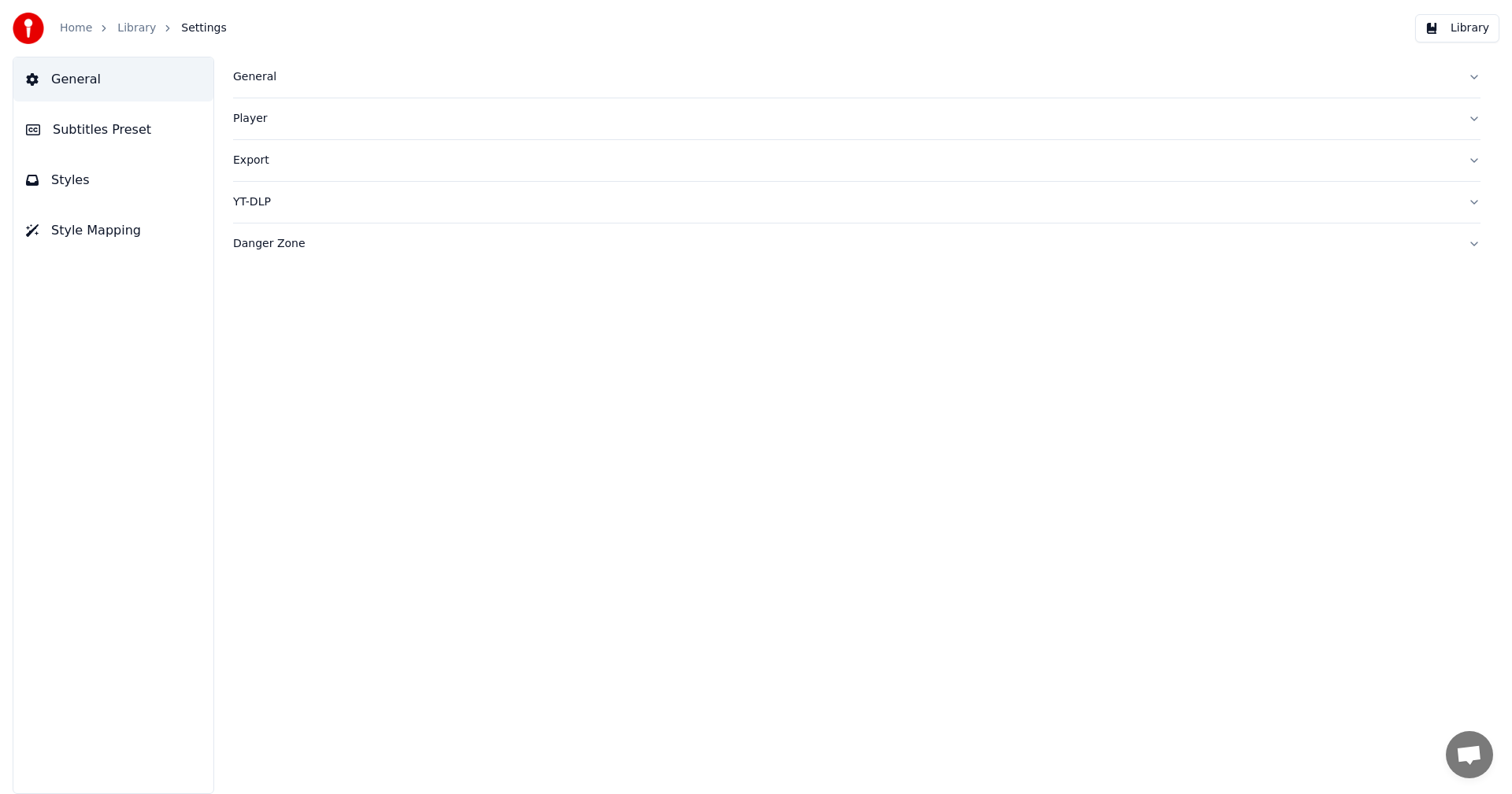
click at [127, 24] on link "Library" at bounding box center [137, 28] width 39 height 16
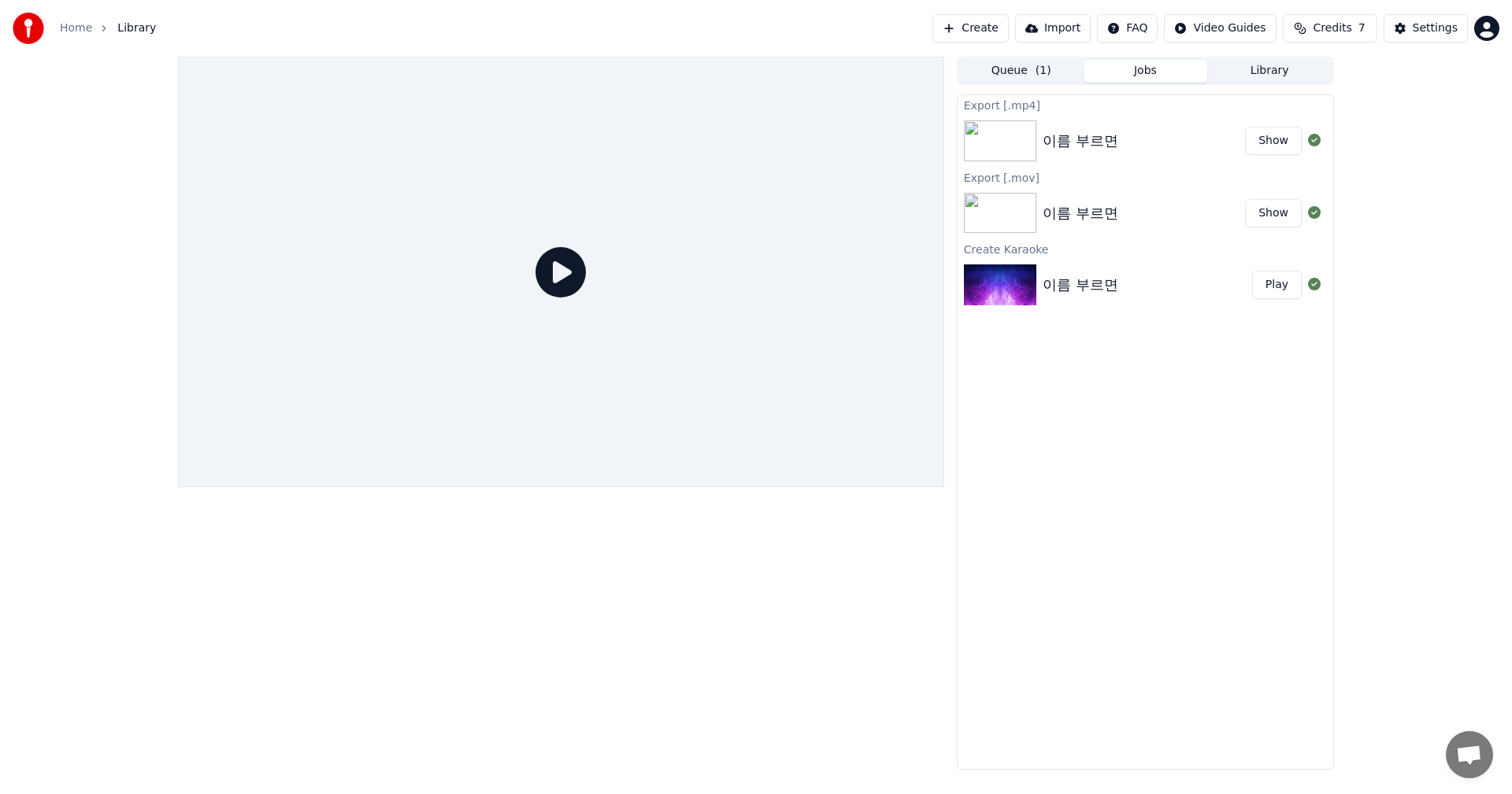
click at [1279, 140] on button "Show" at bounding box center [1272, 141] width 57 height 29
click at [1270, 140] on button "Show" at bounding box center [1272, 141] width 57 height 29
click at [1489, 28] on html "Home Library Create Import FAQ Video Guides Credits 7 Settings Queue ( 1 ) Jobs…" at bounding box center [756, 397] width 1512 height 794
click at [1379, 94] on span "Billing" at bounding box center [1375, 101] width 34 height 16
click at [1035, 289] on img at bounding box center [1000, 285] width 73 height 41
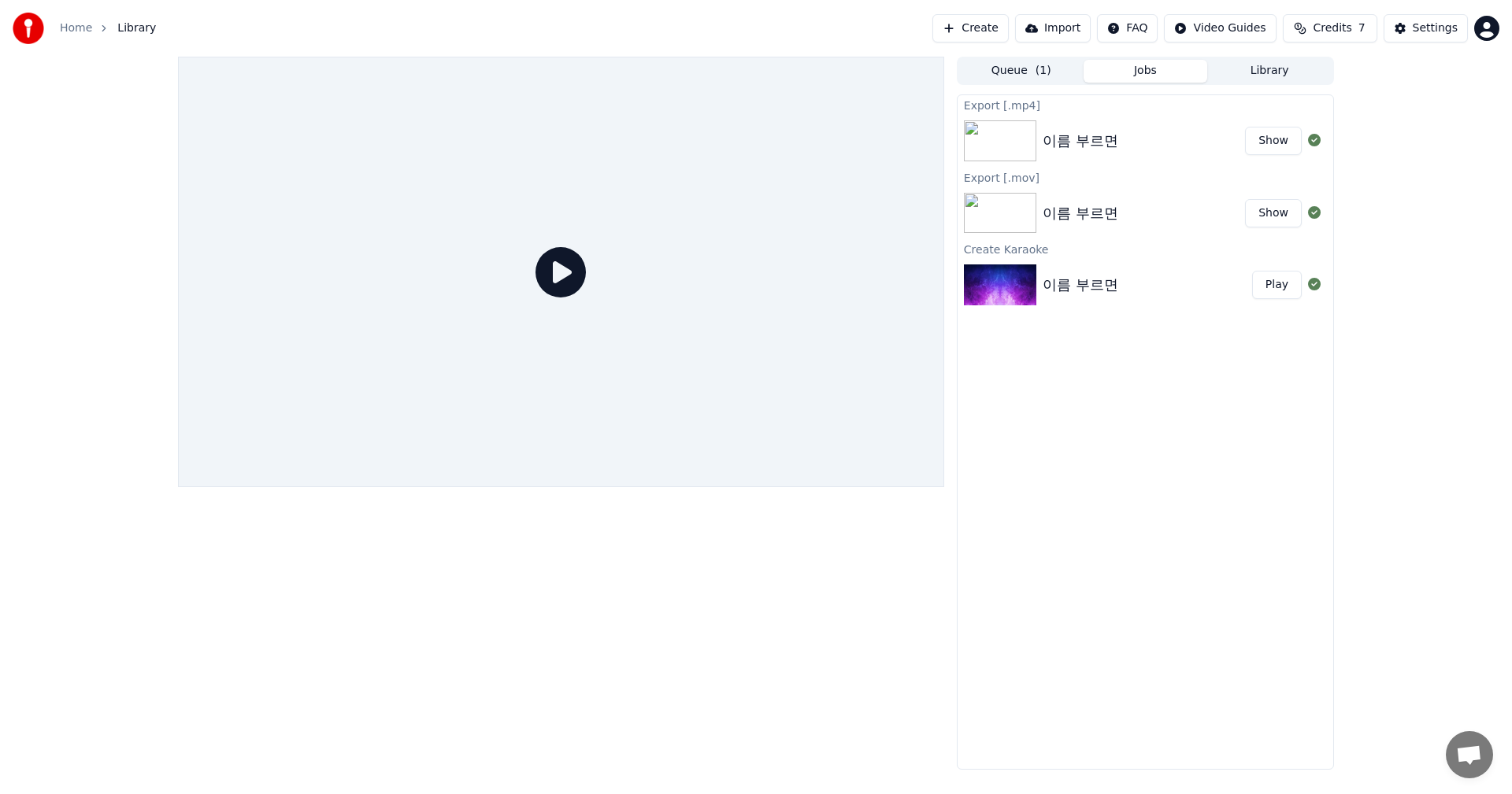
click at [1087, 289] on div "이름 부르면" at bounding box center [1080, 285] width 76 height 22
click at [1259, 286] on button "Play" at bounding box center [1277, 285] width 50 height 29
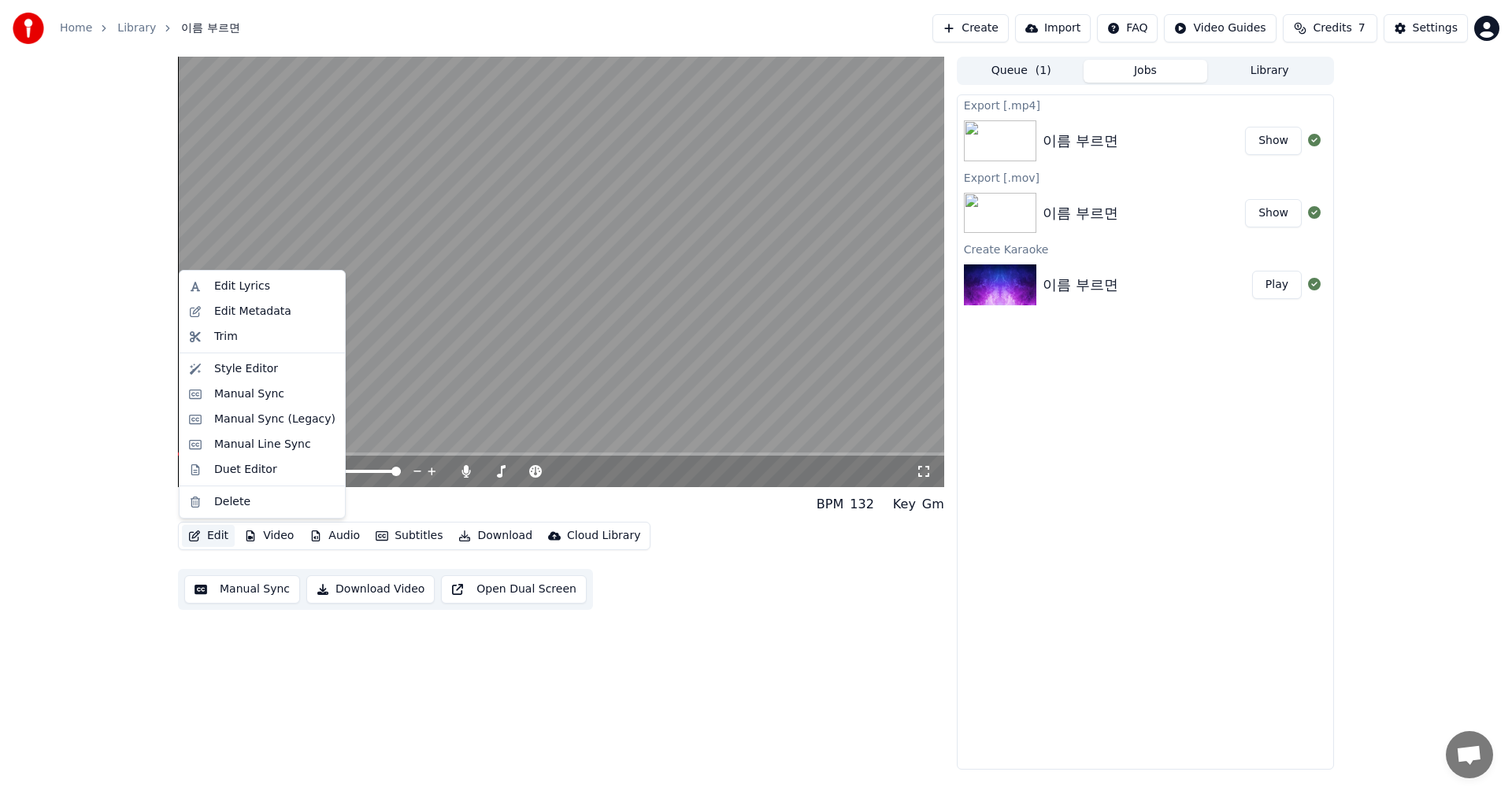
click at [213, 533] on button "Edit" at bounding box center [208, 536] width 53 height 22
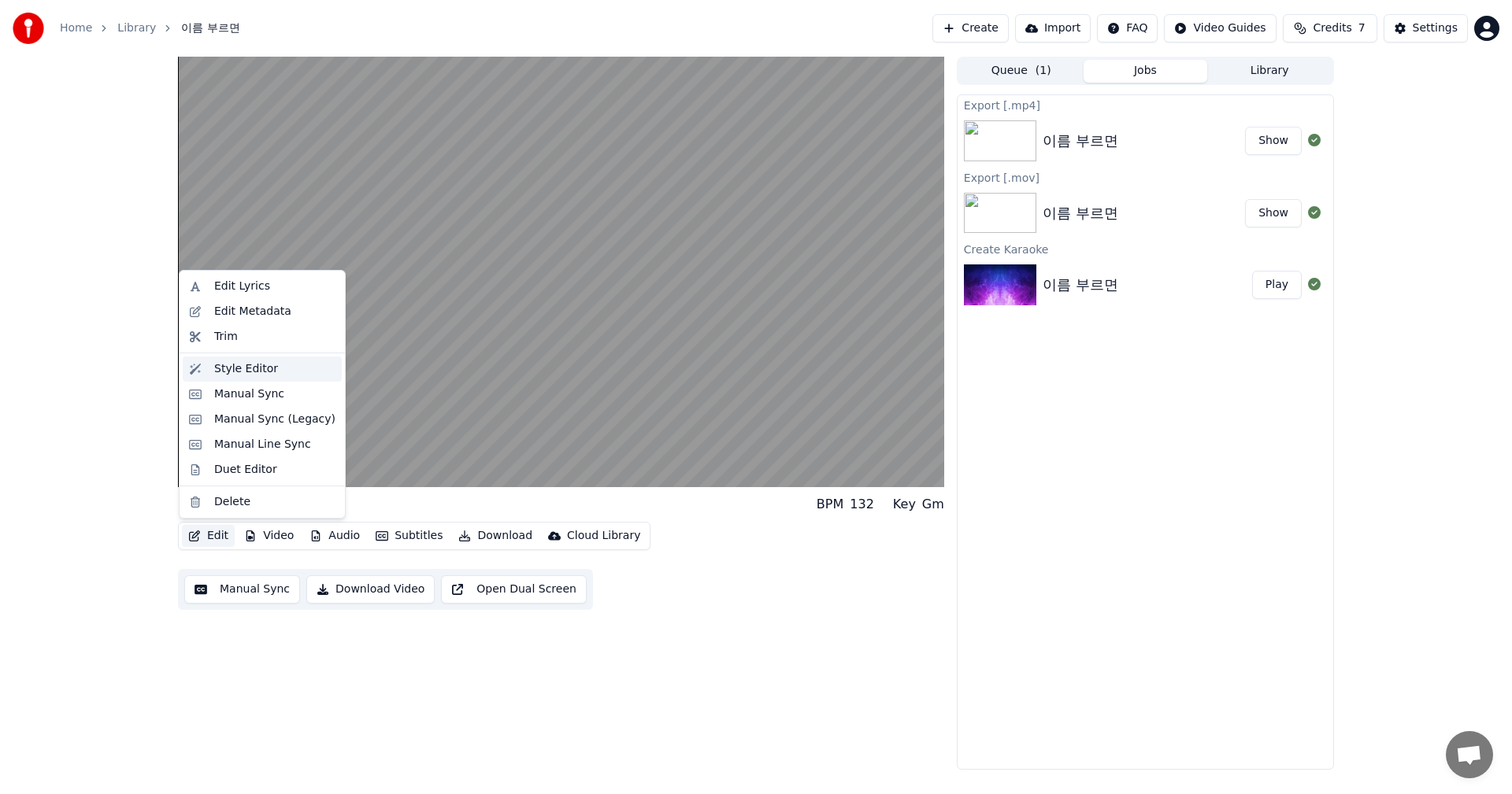
click at [230, 370] on div "Style Editor" at bounding box center [246, 369] width 64 height 16
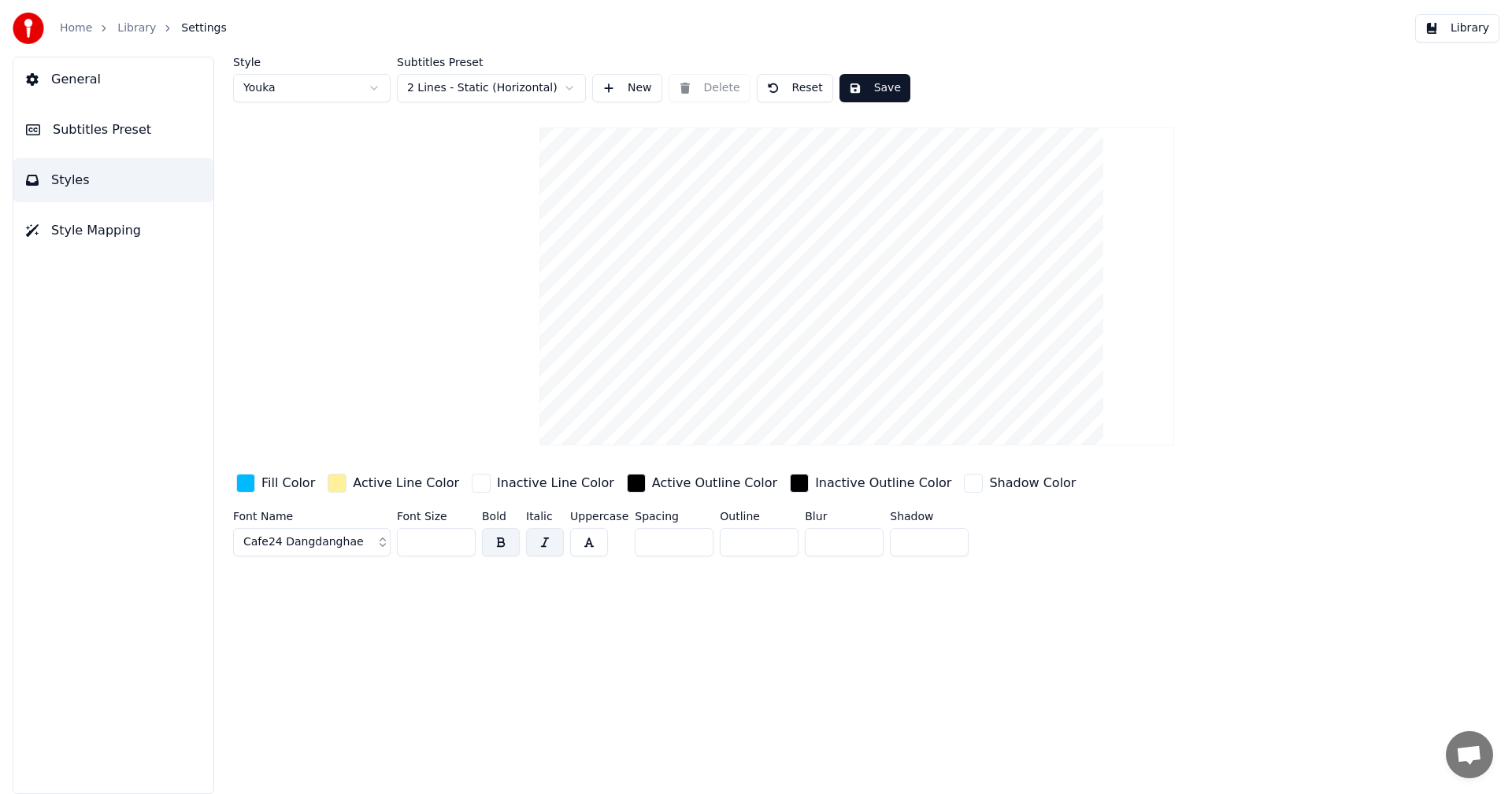
click at [91, 81] on span "General" at bounding box center [76, 79] width 50 height 19
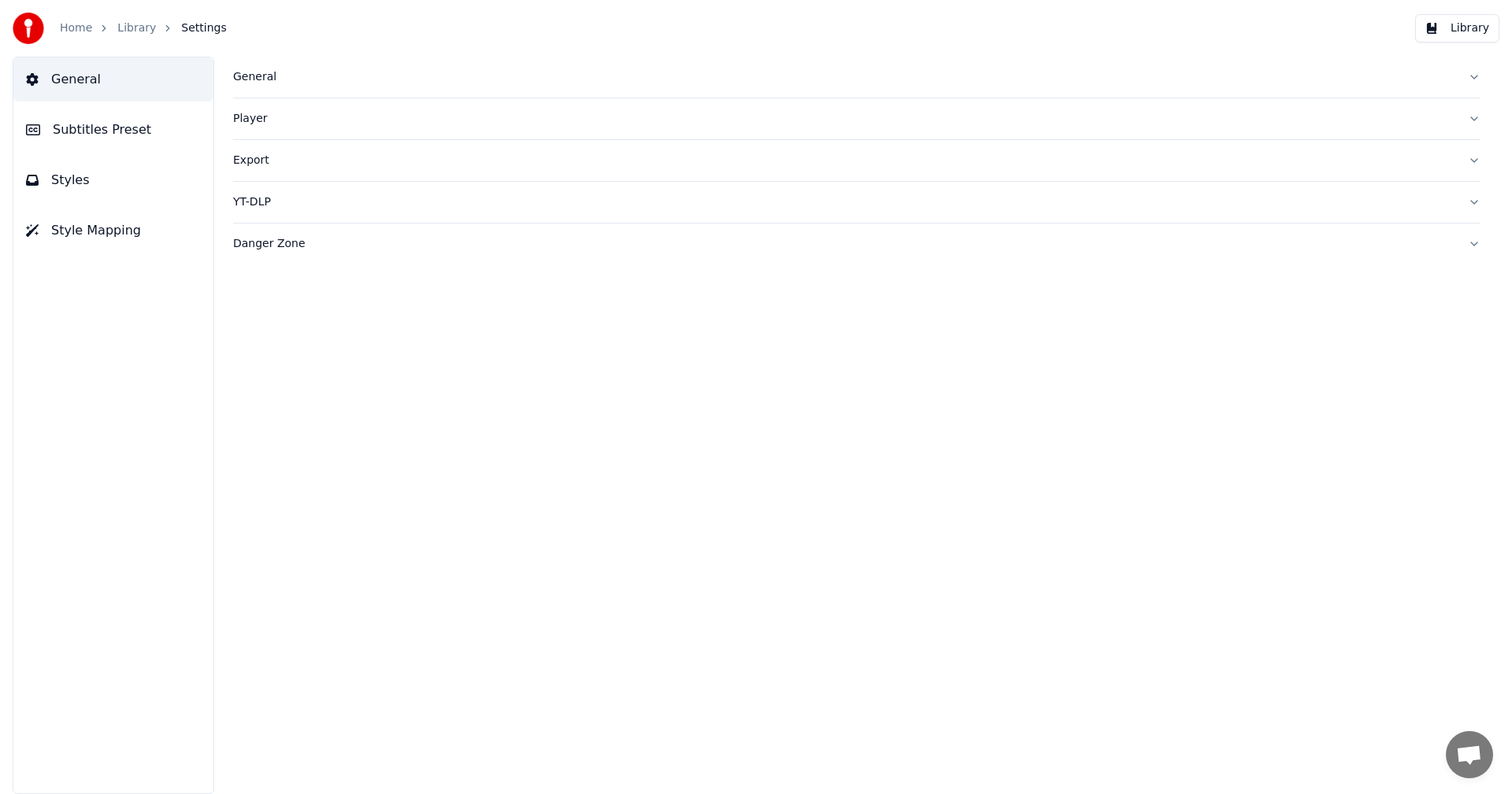
click at [140, 135] on span "Subtitles Preset" at bounding box center [102, 130] width 99 height 19
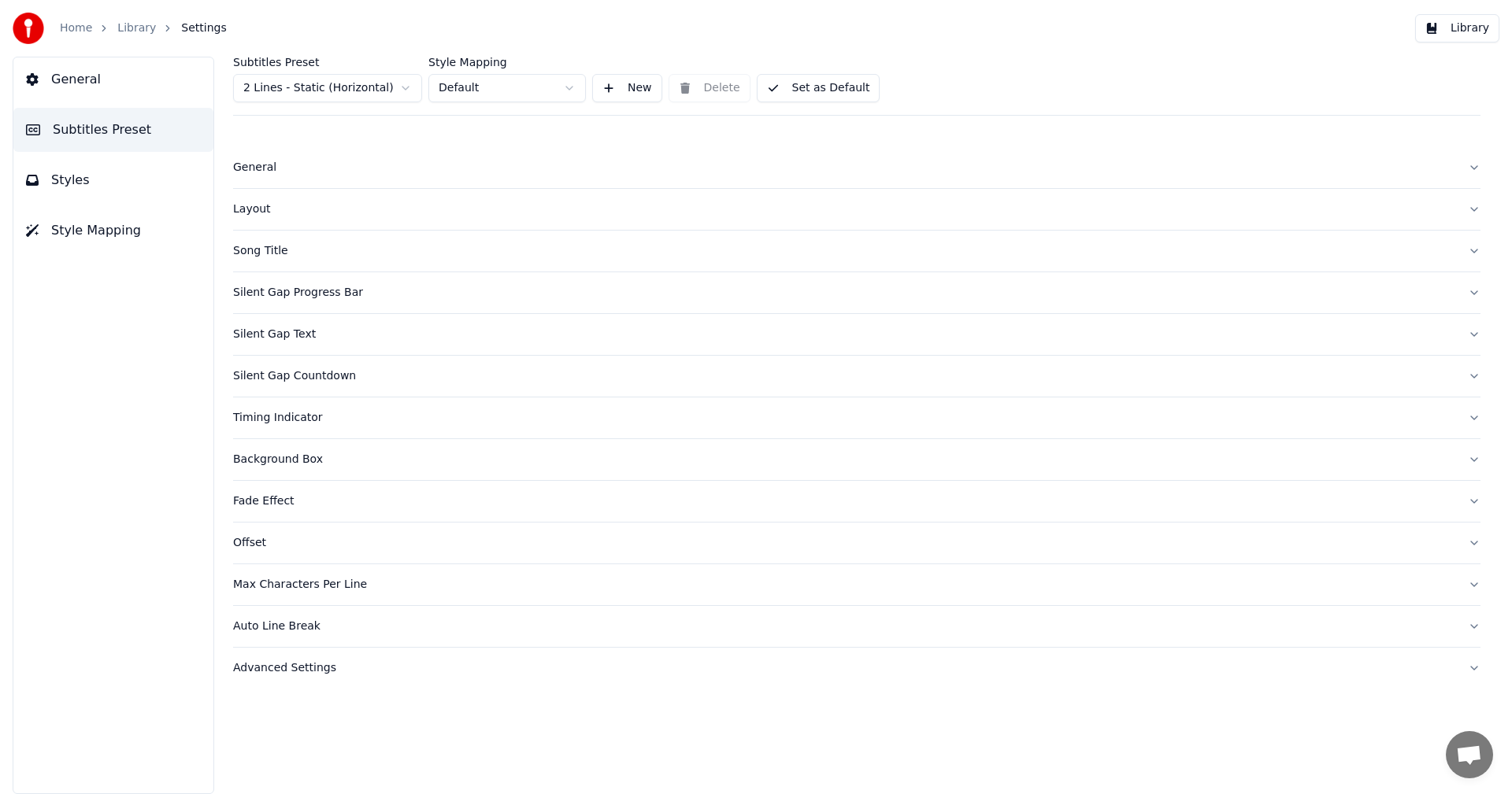
click at [293, 292] on div "Silent Gap Progress Bar" at bounding box center [844, 293] width 1222 height 16
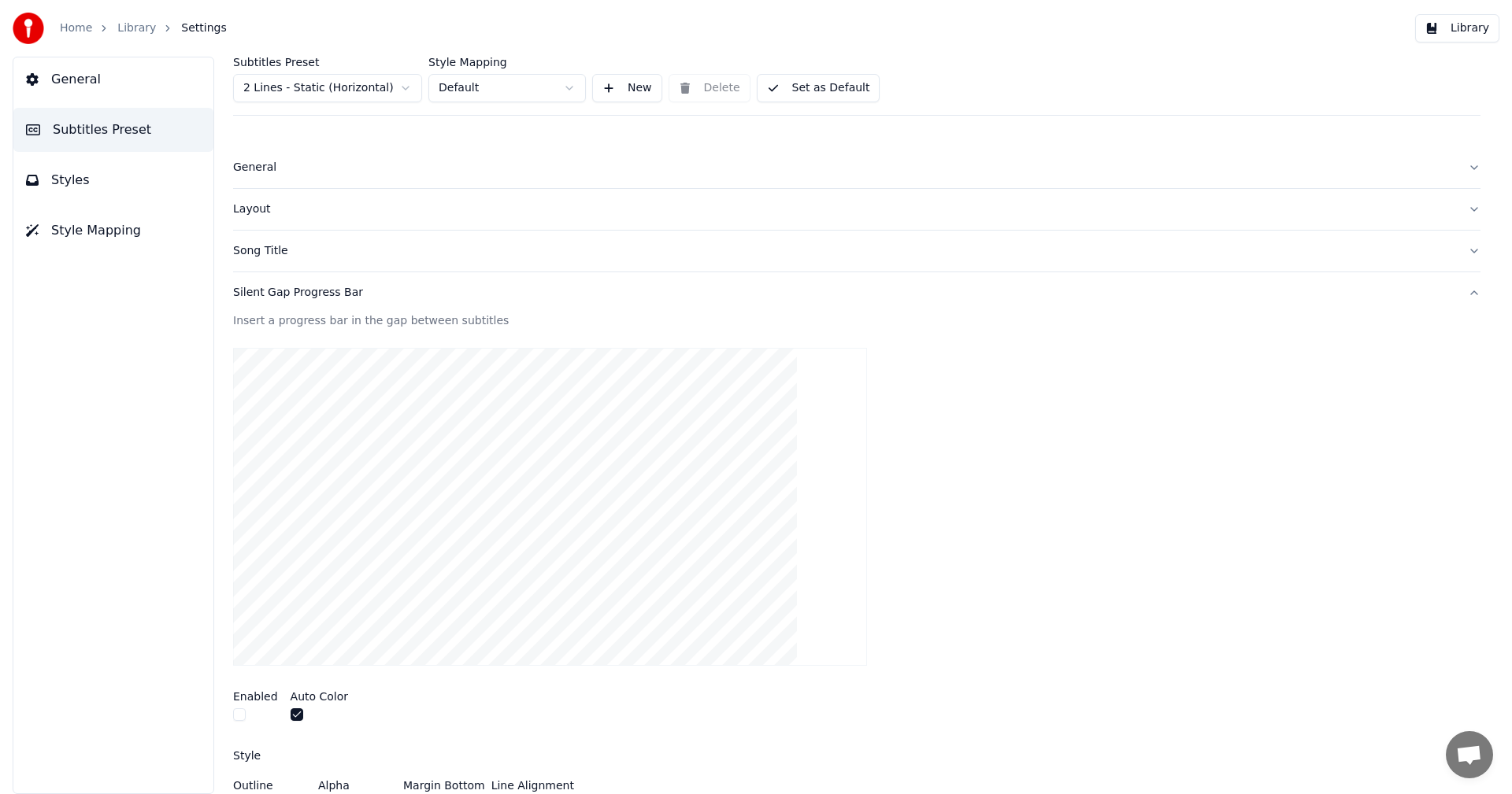
click at [289, 295] on div "Silent Gap Progress Bar" at bounding box center [844, 293] width 1222 height 16
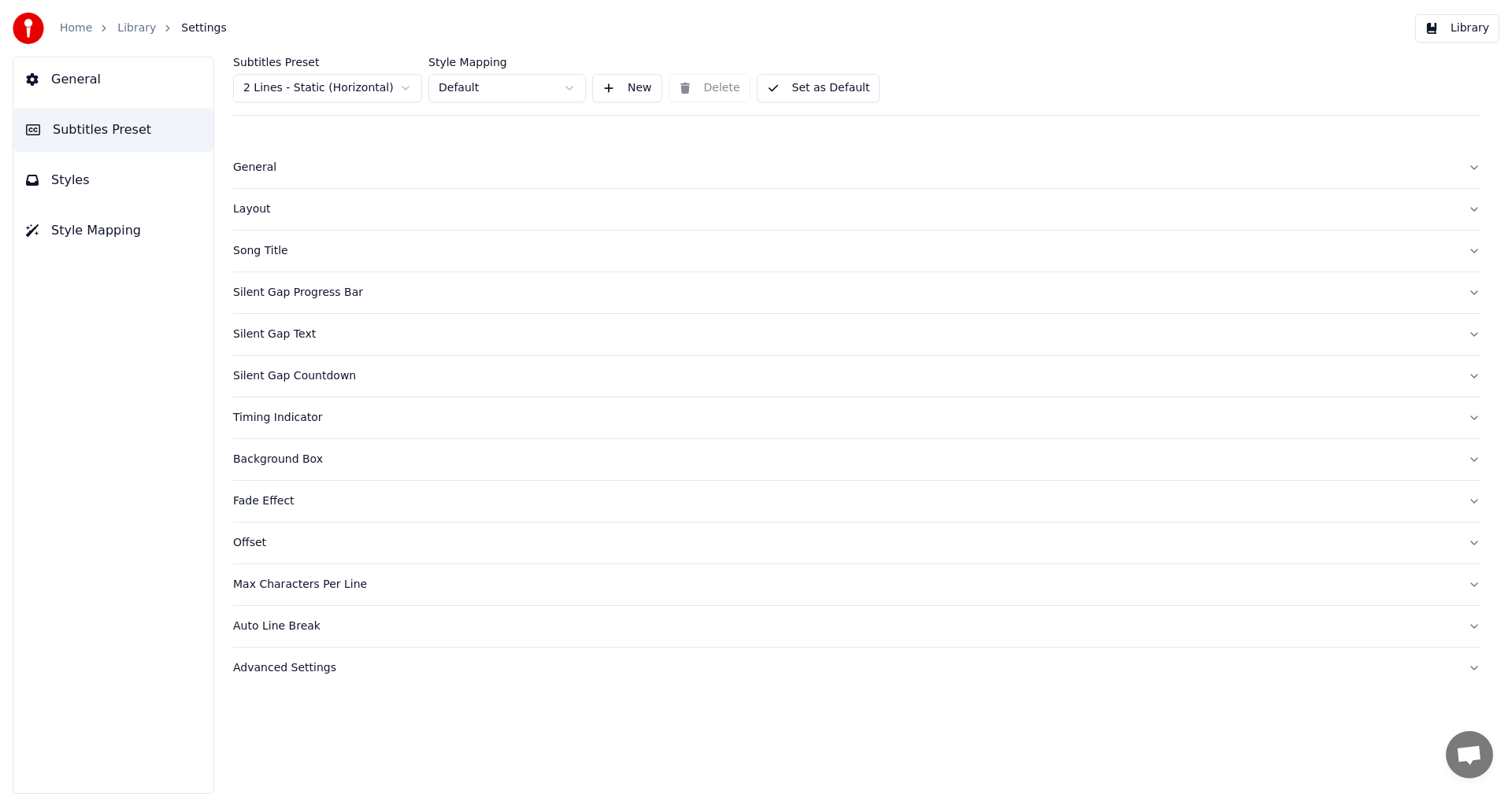
click at [267, 337] on div "Silent Gap Text" at bounding box center [844, 334] width 1222 height 16
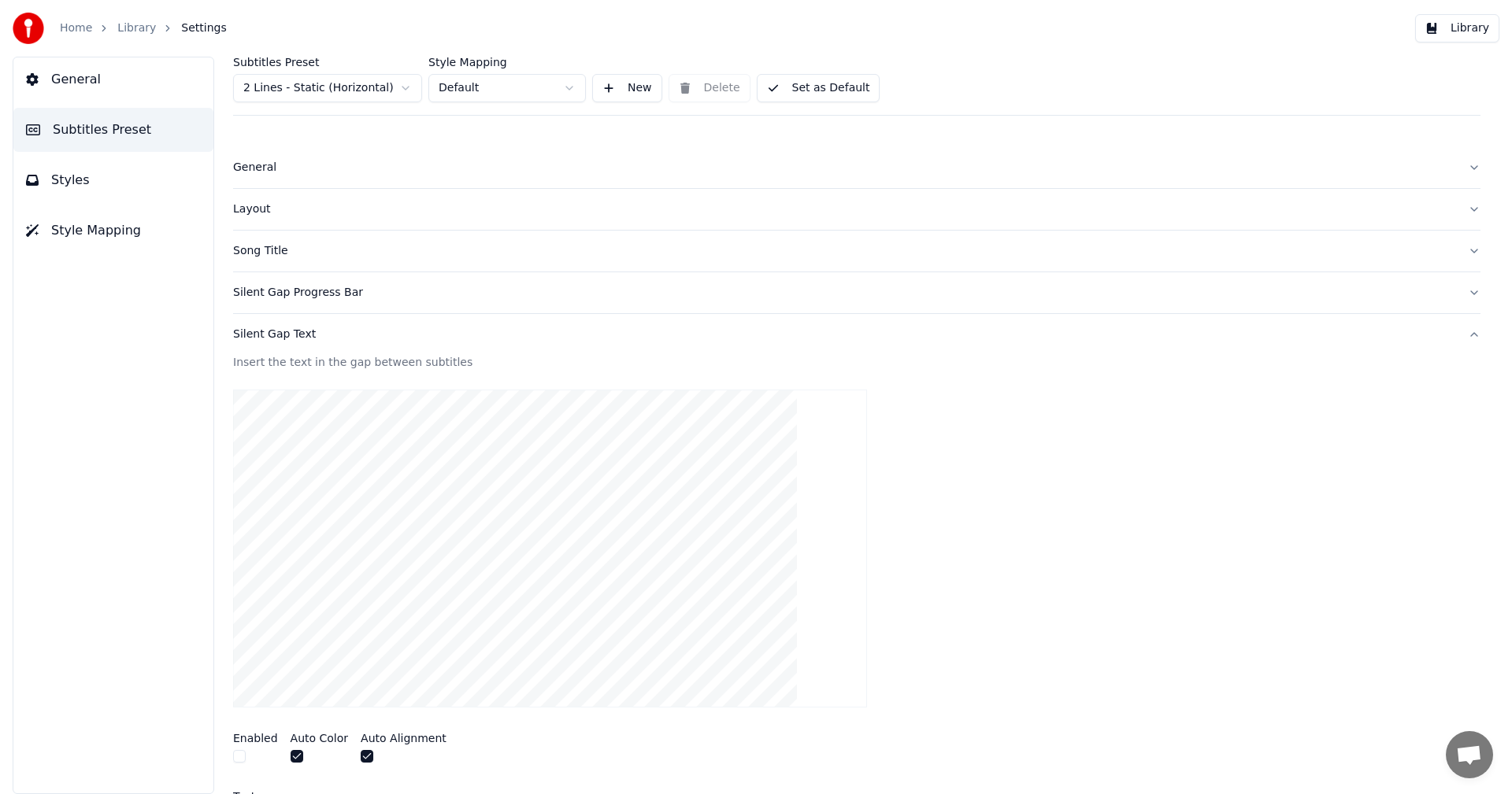
click at [290, 754] on button "button" at bounding box center [296, 756] width 13 height 13
click at [239, 758] on button "button" at bounding box center [239, 756] width 13 height 13
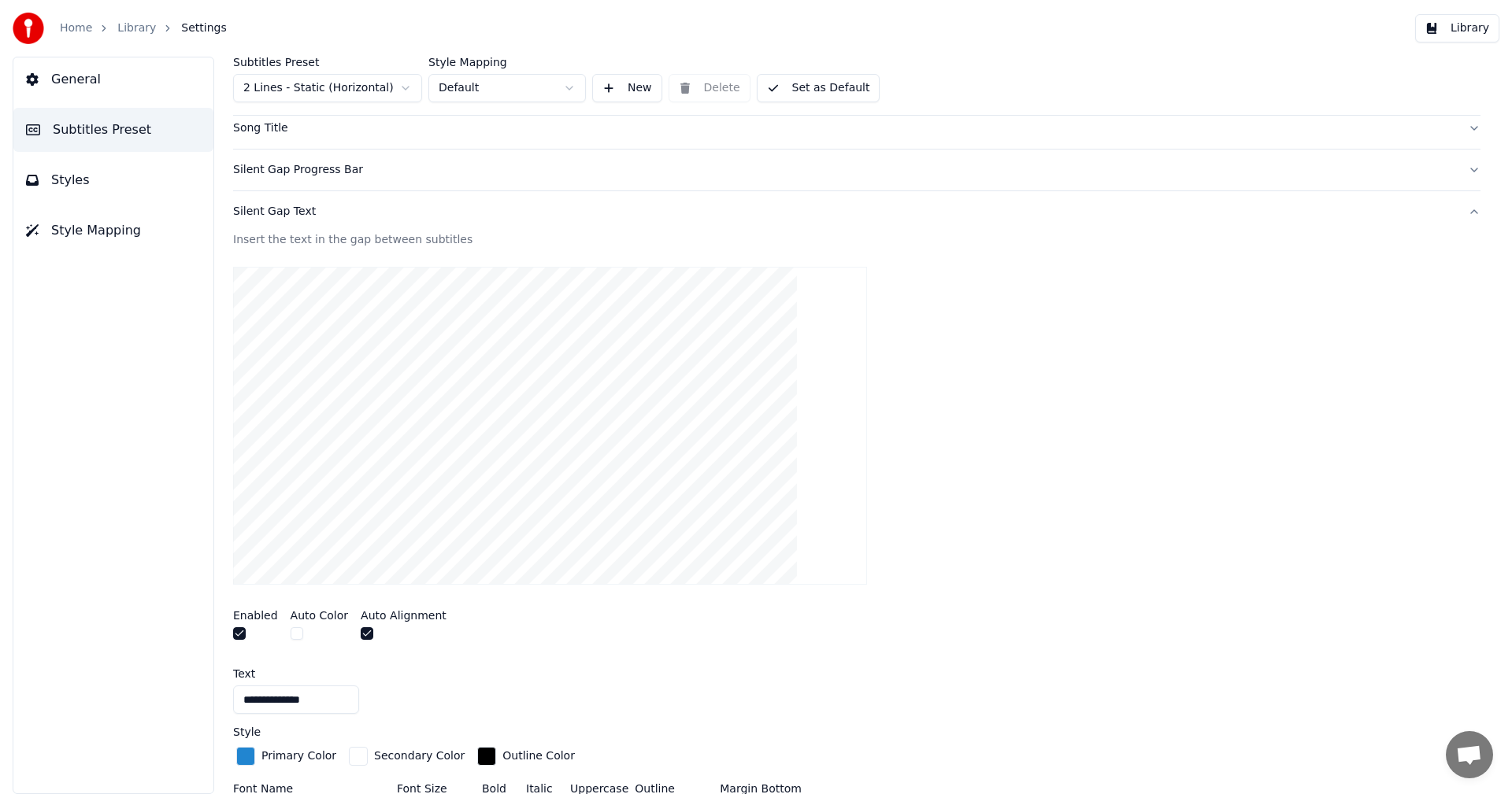
scroll to position [158, 0]
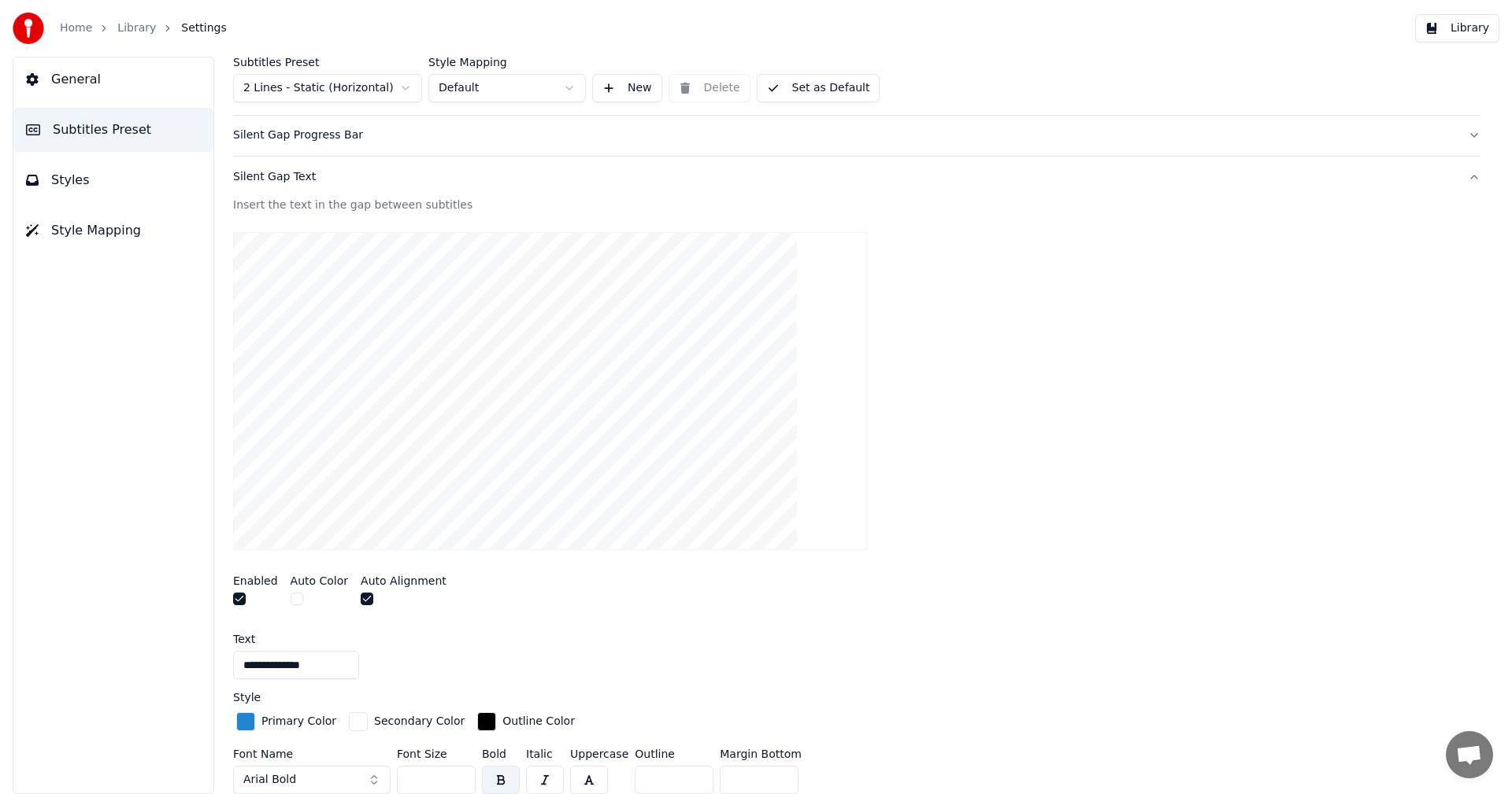
click at [233, 599] on button "button" at bounding box center [239, 599] width 13 height 13
click at [255, 182] on div "Silent Gap Text" at bounding box center [844, 177] width 1222 height 16
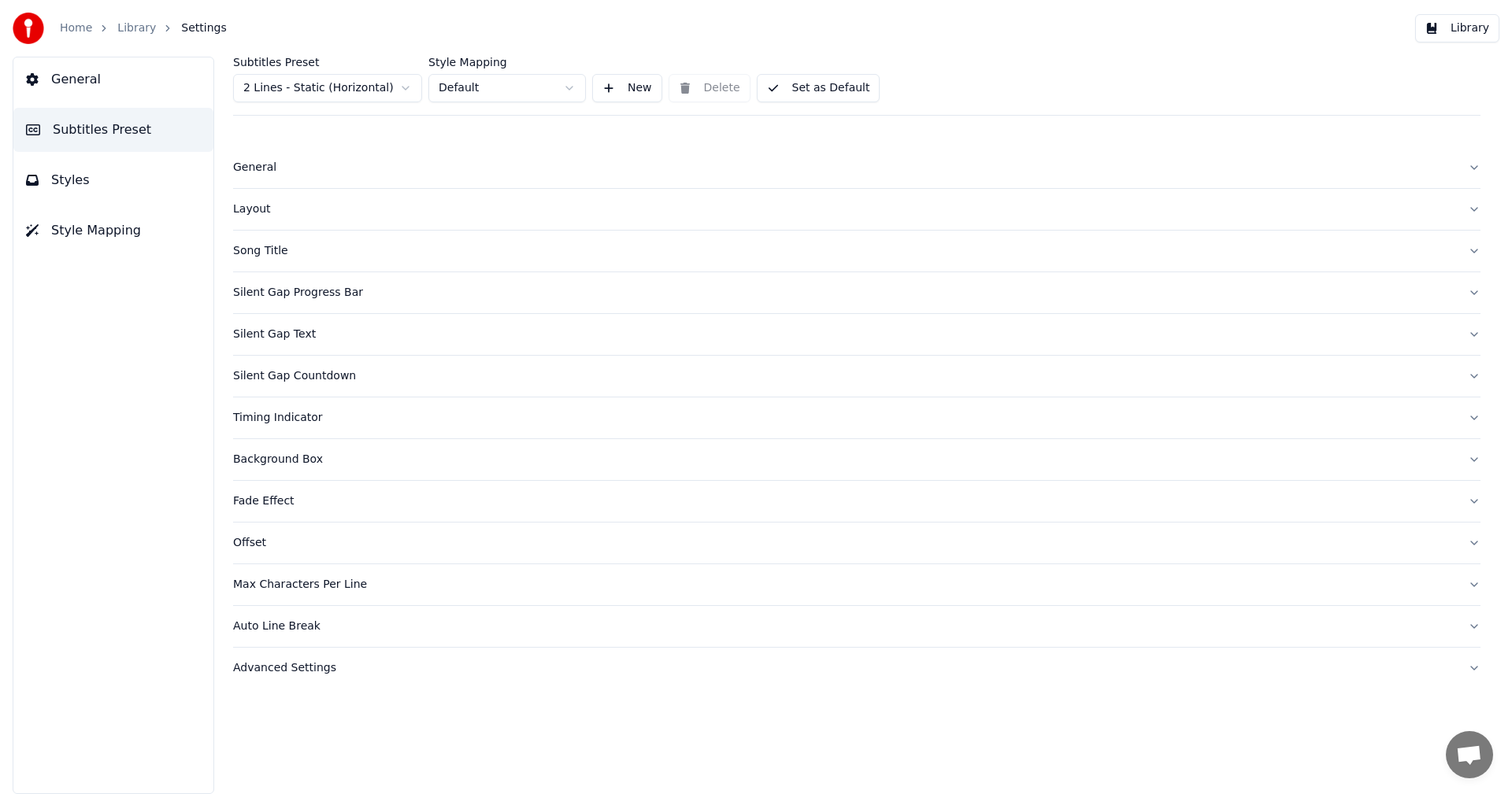
click at [283, 382] on div "Silent Gap Countdown" at bounding box center [844, 376] width 1222 height 16
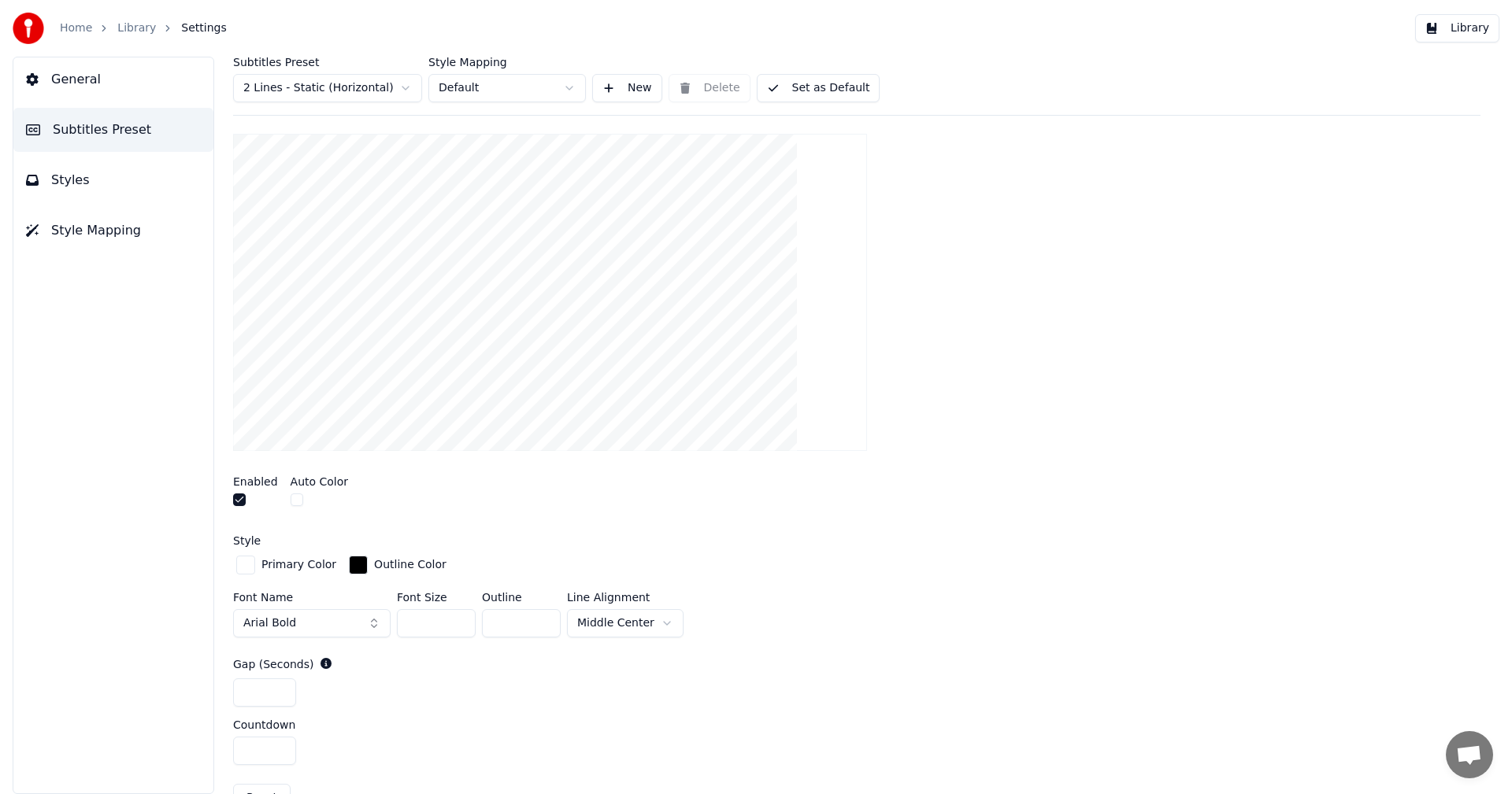
scroll to position [394, 0]
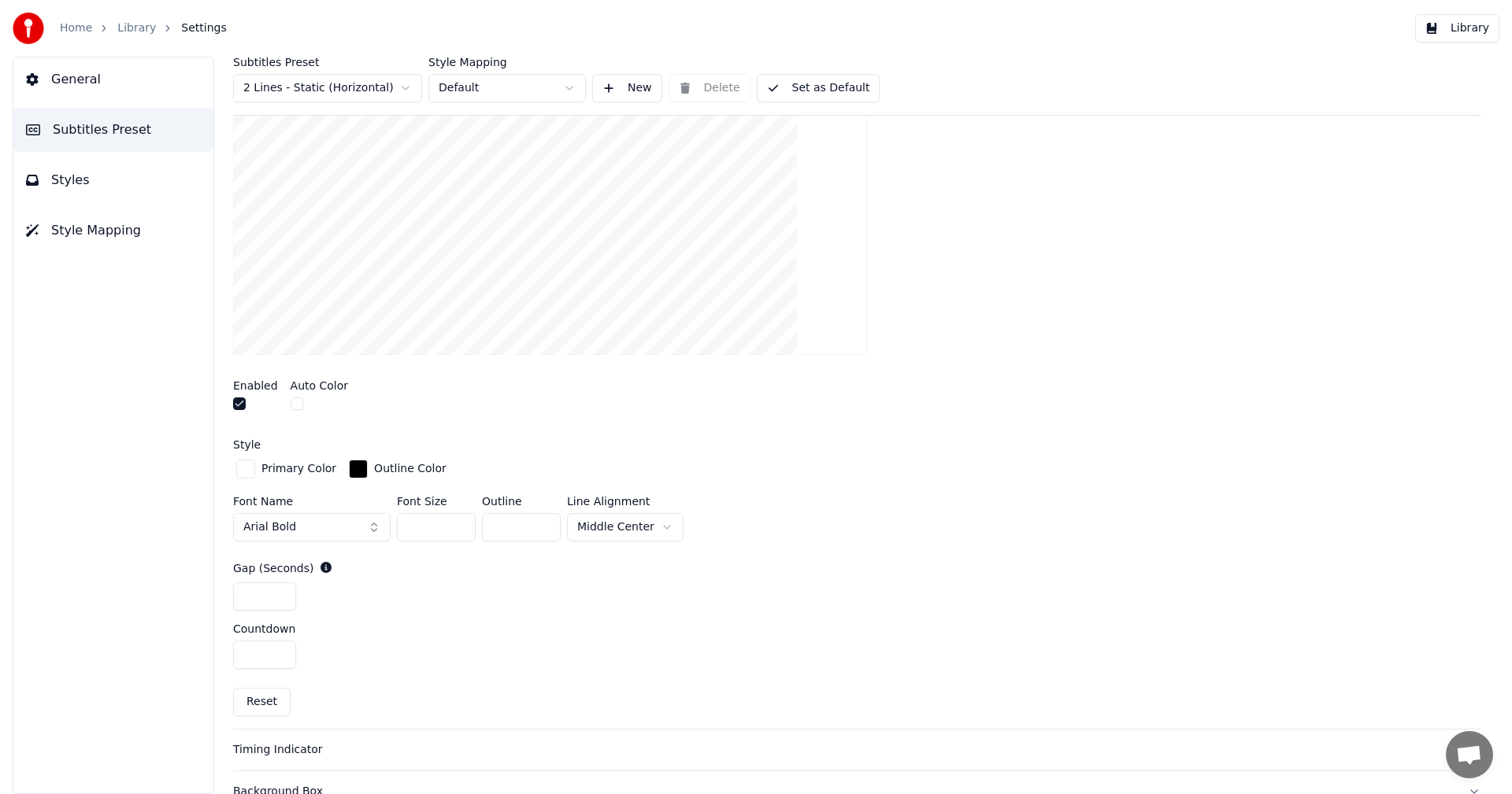
click at [460, 523] on input "**" at bounding box center [435, 527] width 78 height 29
click at [460, 523] on input "***" at bounding box center [435, 527] width 78 height 29
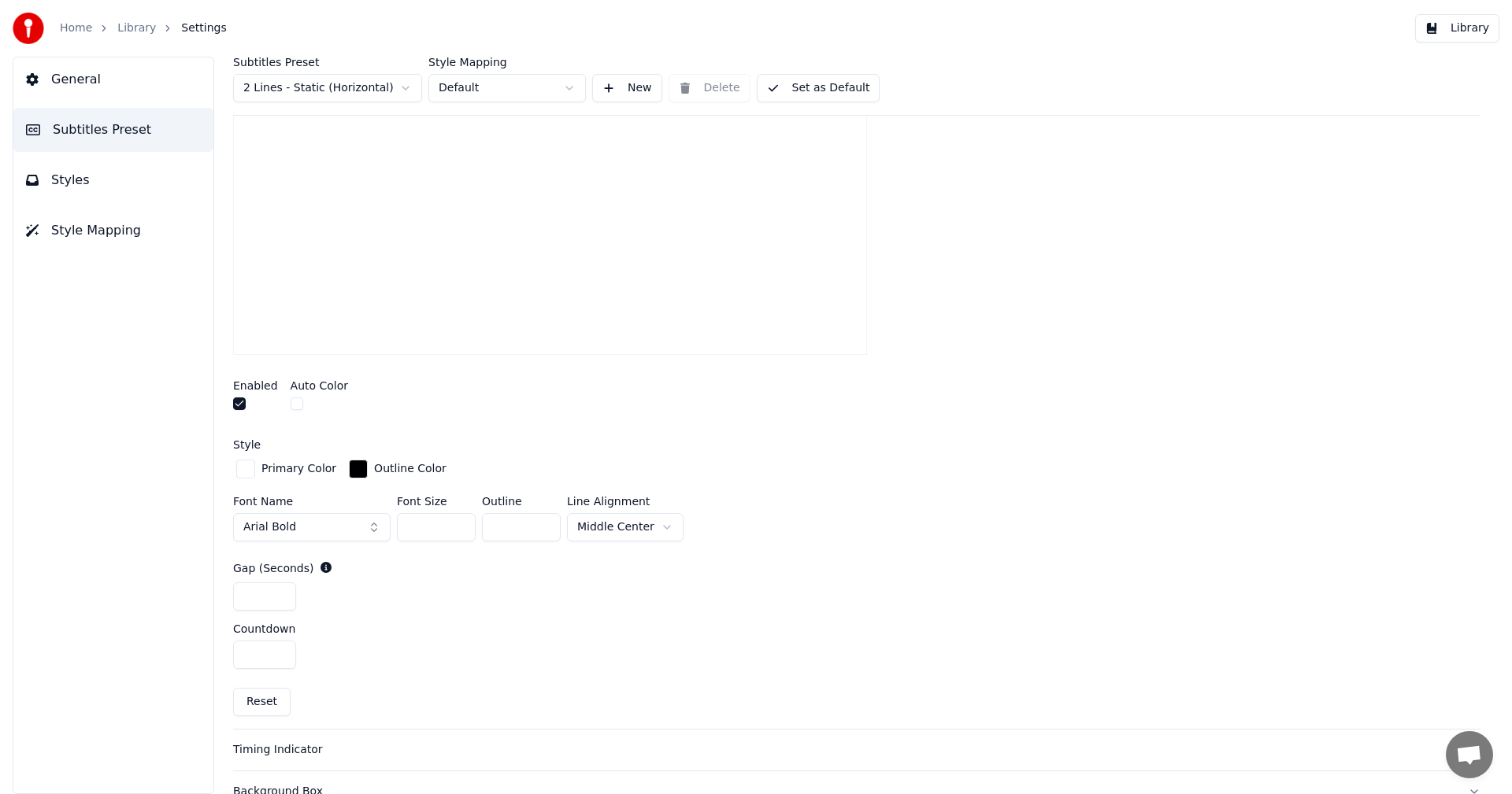
click at [460, 523] on input "***" at bounding box center [435, 527] width 78 height 29
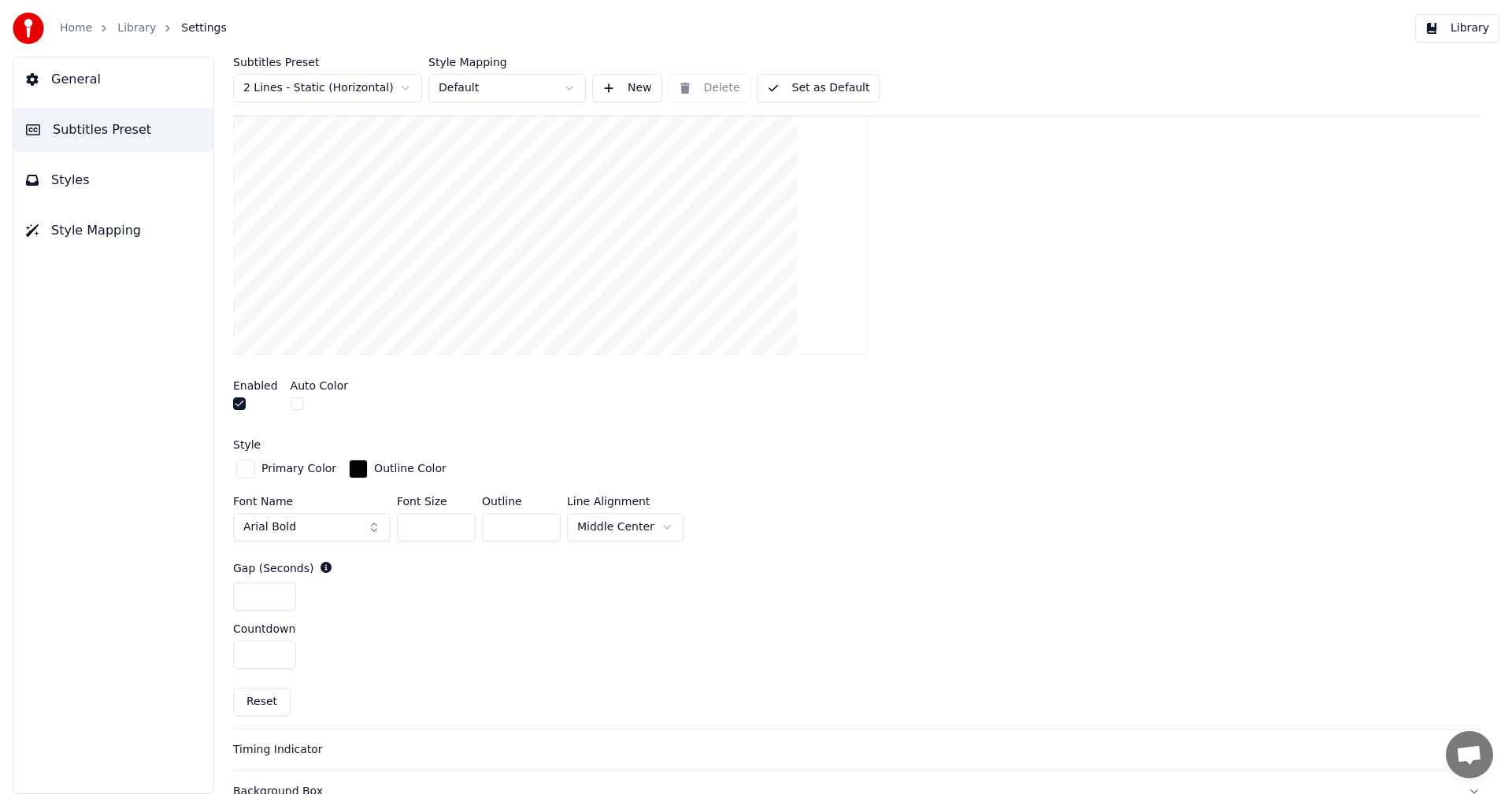
click at [460, 523] on input "***" at bounding box center [435, 527] width 78 height 29
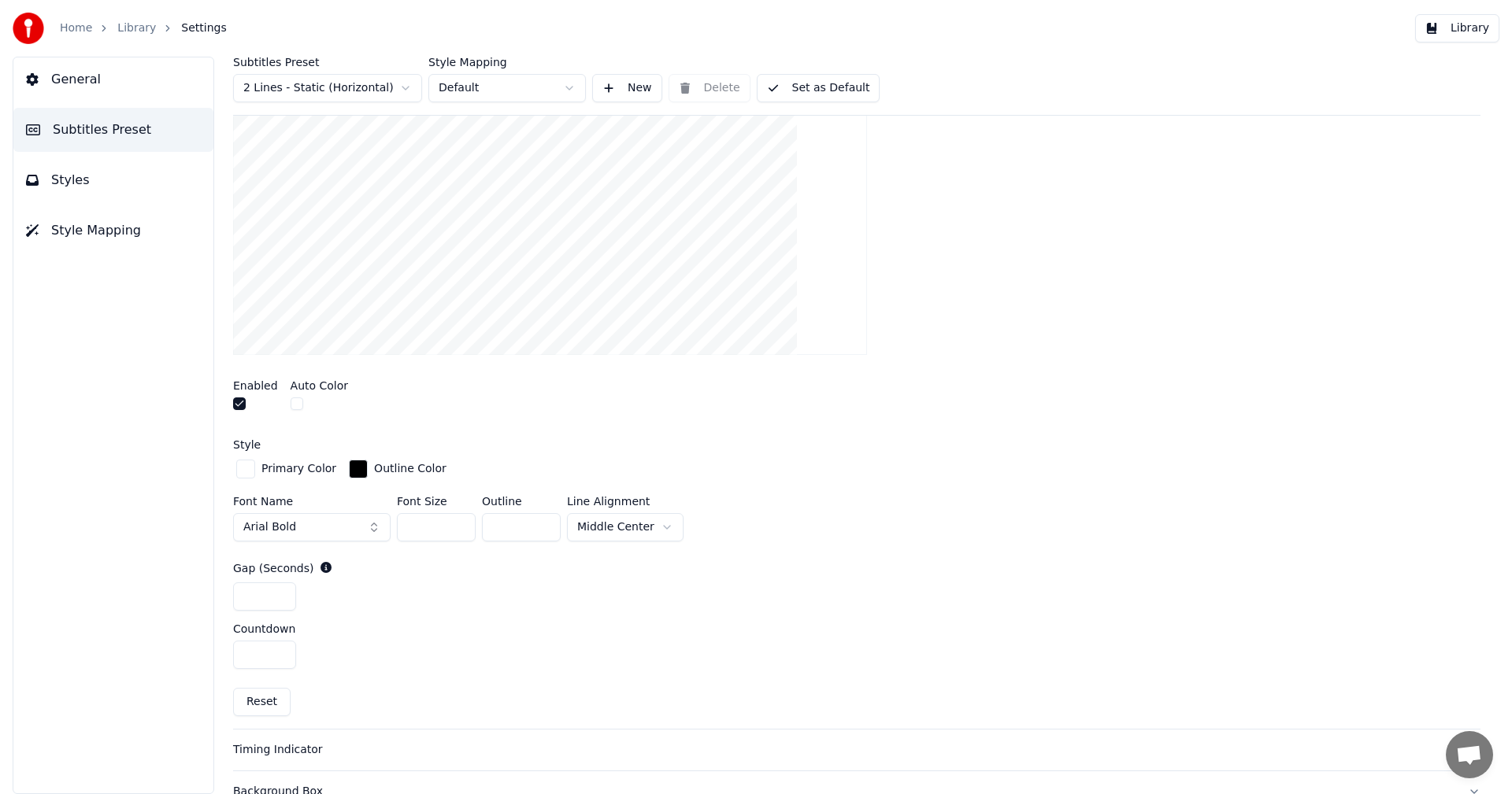
drag, startPoint x: 441, startPoint y: 532, endPoint x: 402, endPoint y: 532, distance: 39.0
click at [402, 532] on input "***" at bounding box center [435, 527] width 78 height 29
type input "***"
click at [586, 529] on html "Home Library Settings Library General Subtitles Preset Styles Style Mapping Sub…" at bounding box center [756, 397] width 1512 height 794
click at [347, 520] on html "Home Library Settings Library General Subtitles Preset Styles Style Mapping Sub…" at bounding box center [756, 397] width 1512 height 794
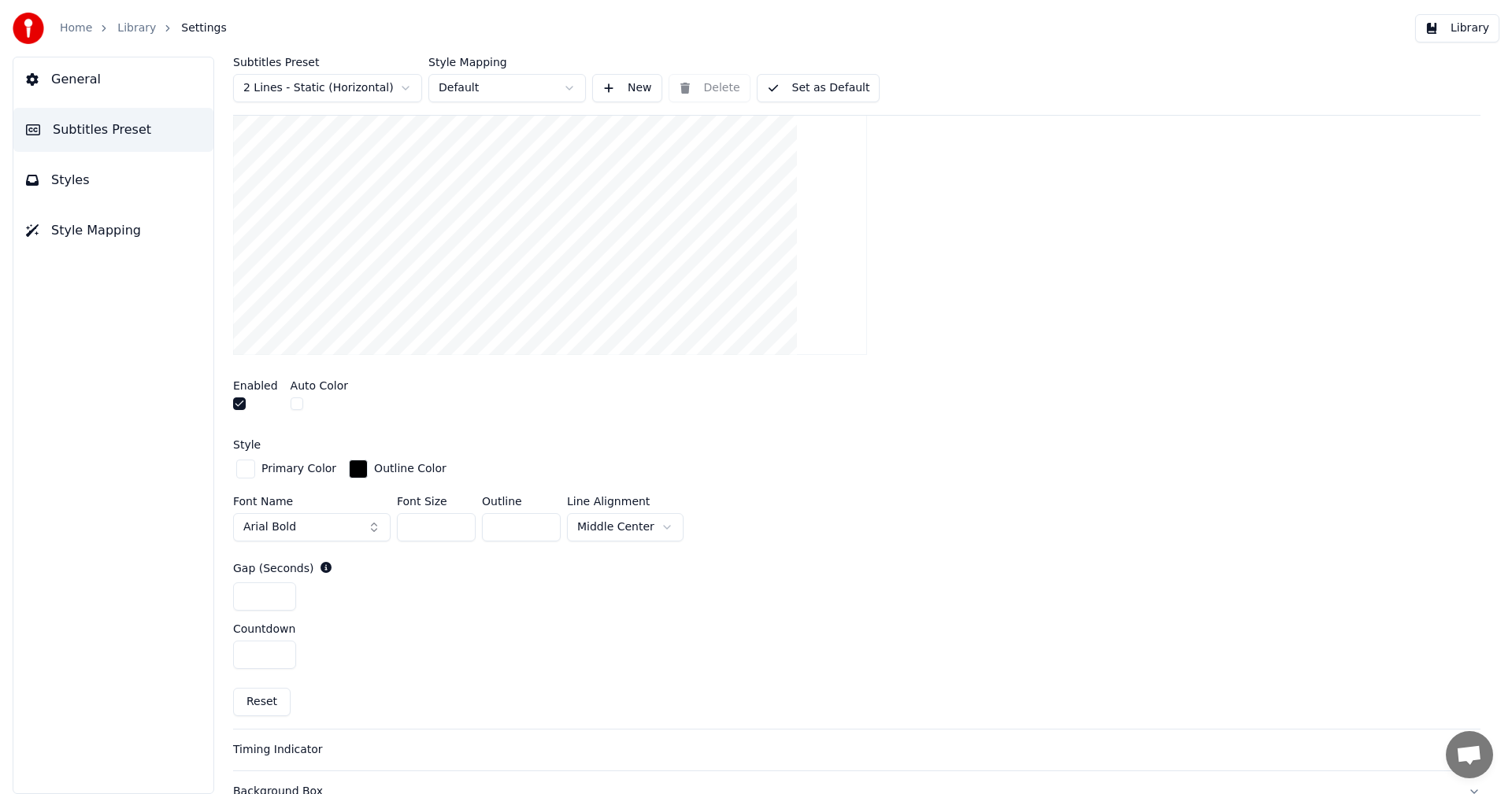
click at [354, 522] on button "Arial Bold" at bounding box center [311, 527] width 158 height 29
click at [352, 527] on button "Arial Bold" at bounding box center [311, 527] width 158 height 29
click at [372, 526] on button "Arial Bold" at bounding box center [311, 527] width 158 height 29
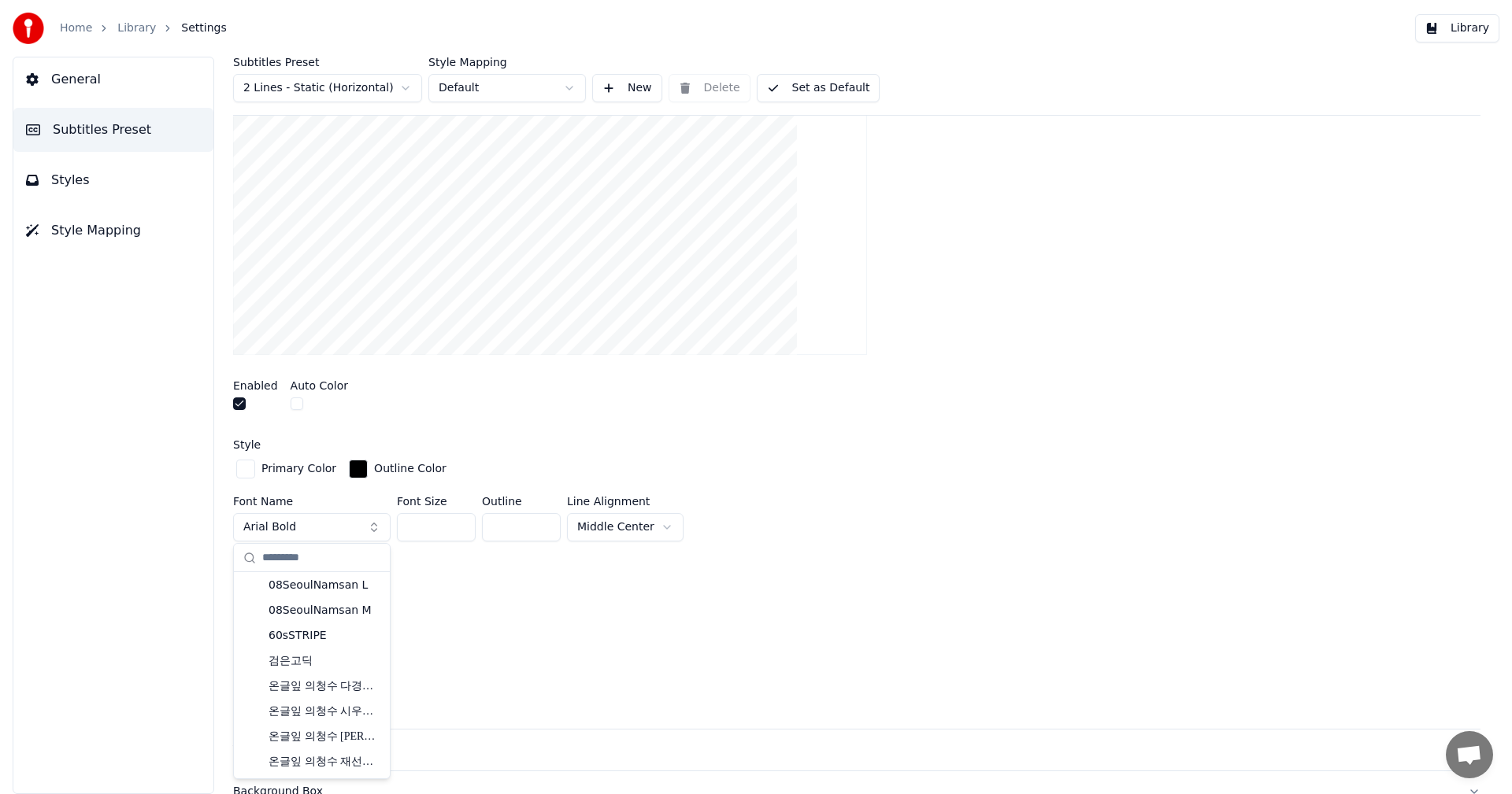
scroll to position [78, 0]
click at [1007, 625] on div "Countdown" at bounding box center [856, 629] width 1247 height 11
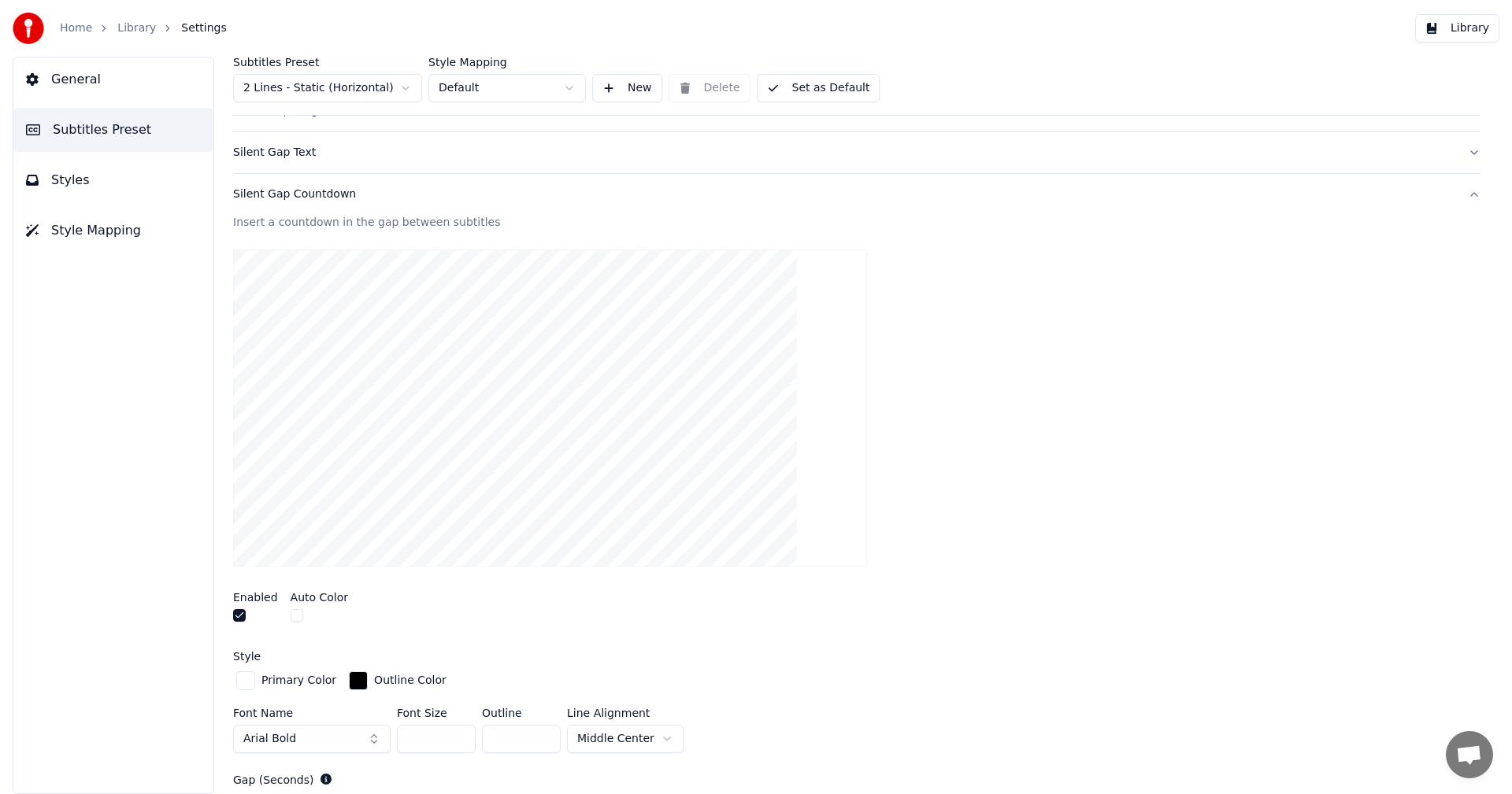
scroll to position [158, 0]
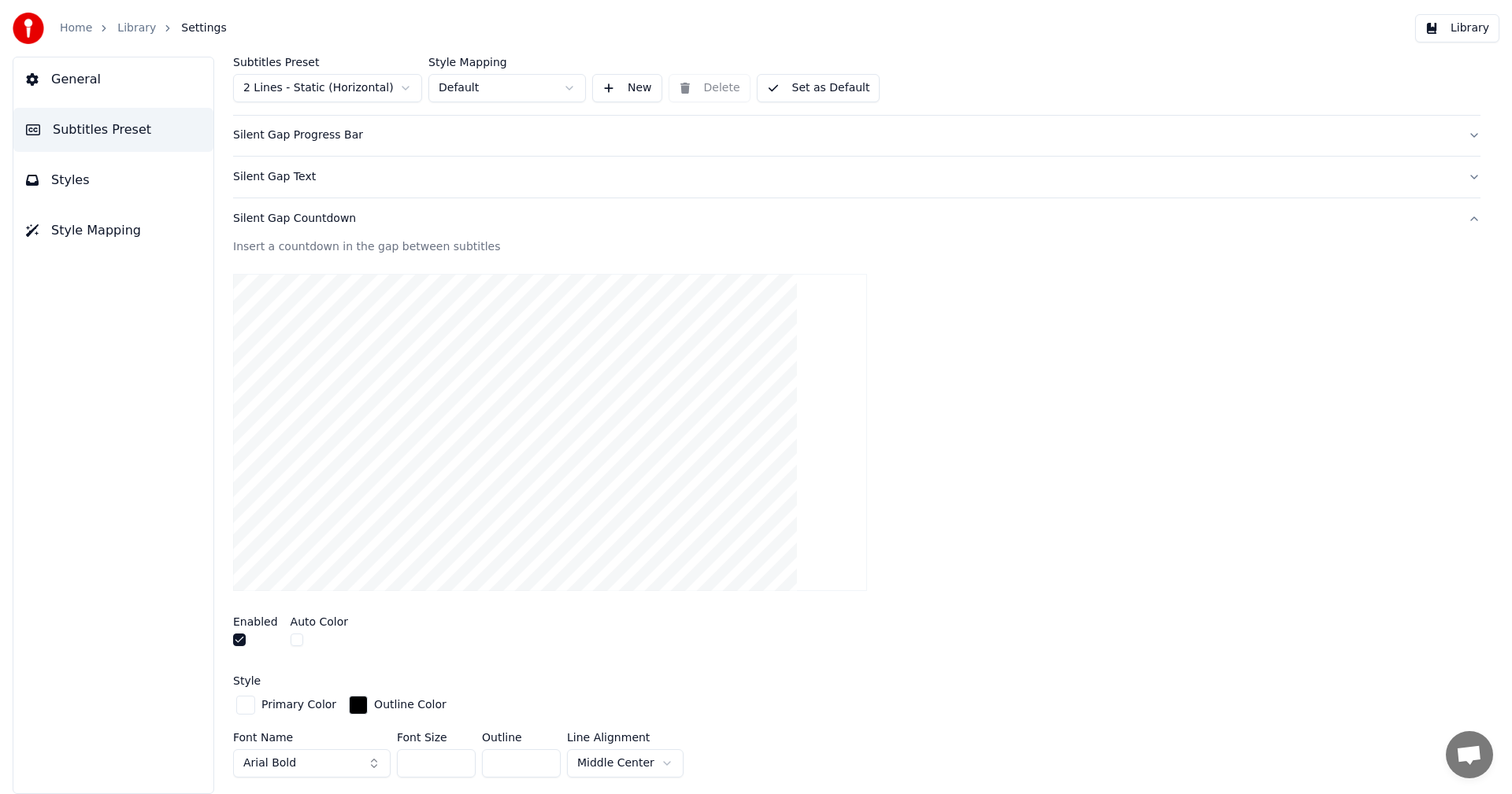
click at [268, 223] on div "Silent Gap Countdown" at bounding box center [844, 219] width 1222 height 16
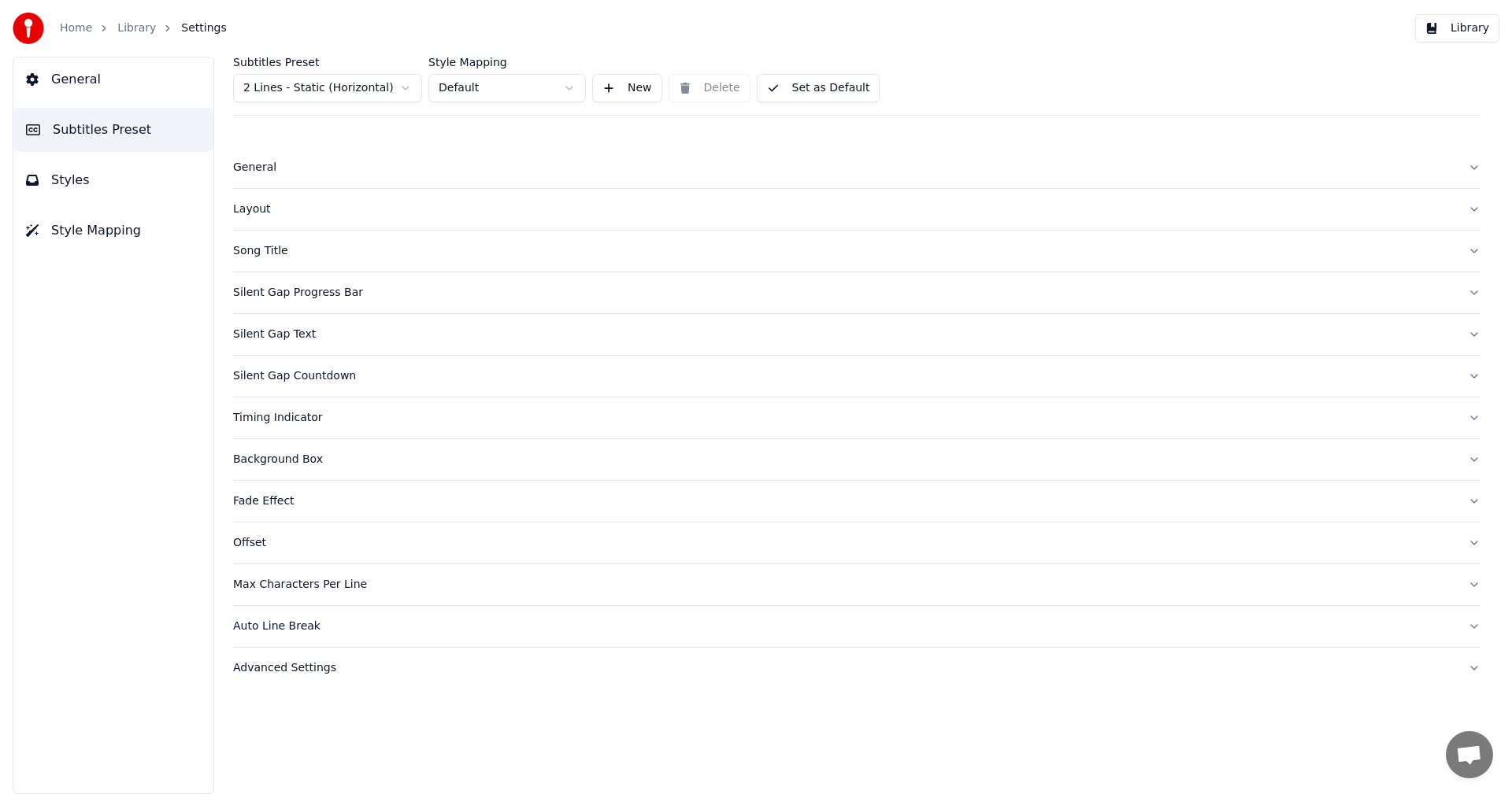
click at [73, 176] on span "Styles" at bounding box center [71, 180] width 39 height 19
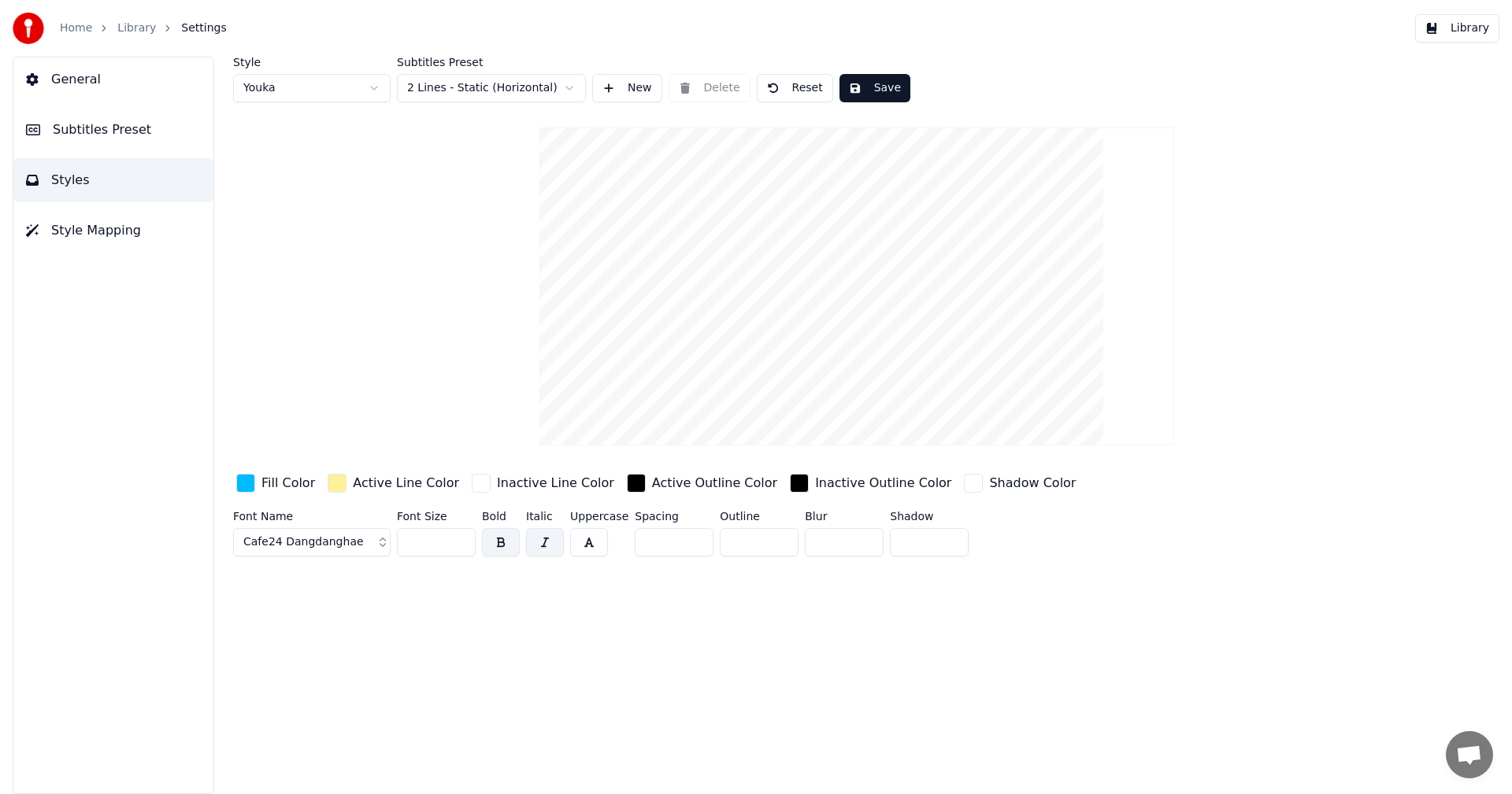
click at [308, 544] on span "Cafe24 Dangdanghae" at bounding box center [303, 543] width 121 height 16
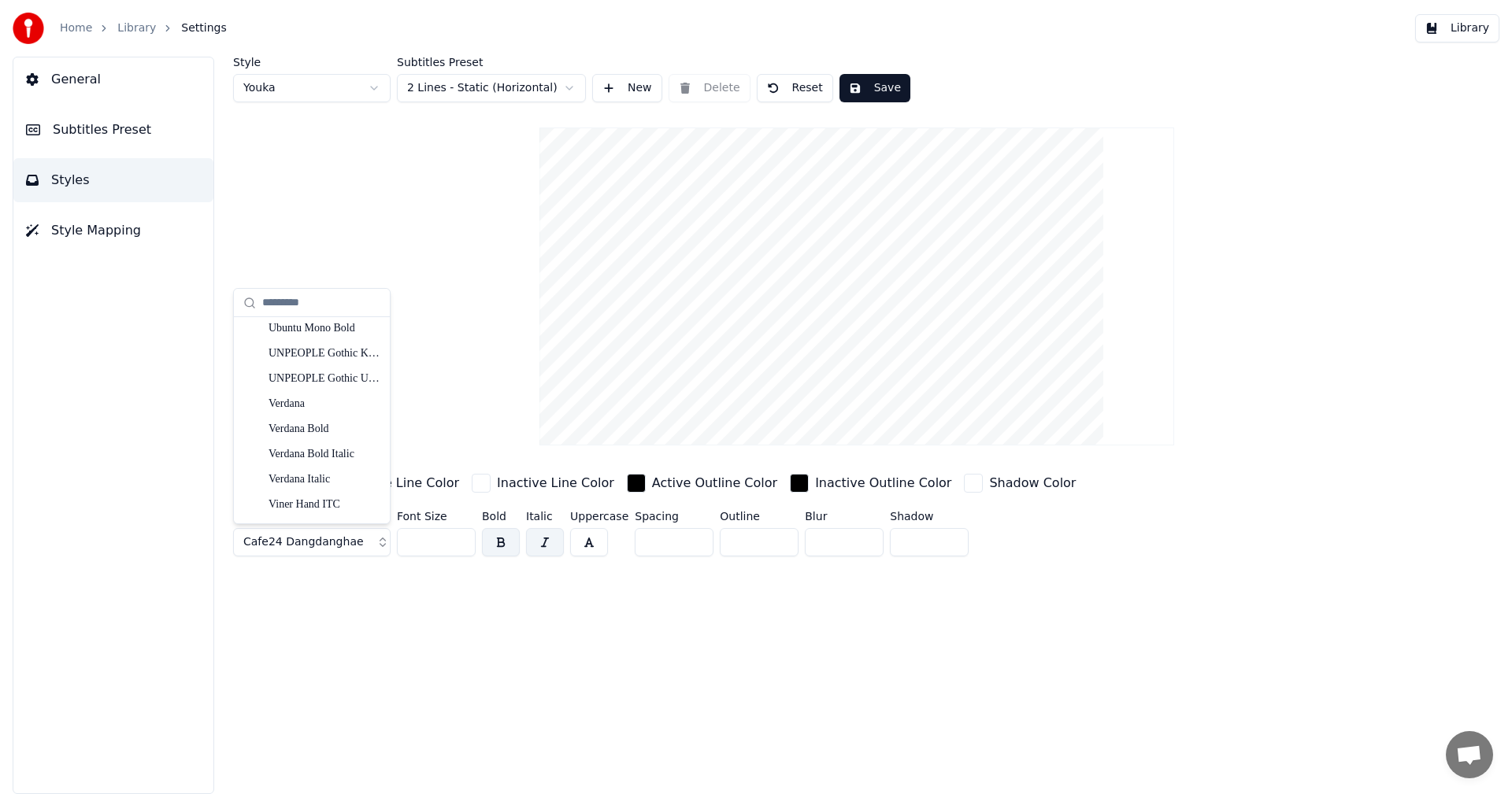
scroll to position [19874, 0]
click at [1406, 103] on div "Style Youka Subtitles Preset 2 Lines - Static (Horizontal) New Delete Reset Sav…" at bounding box center [856, 310] width 1247 height 506
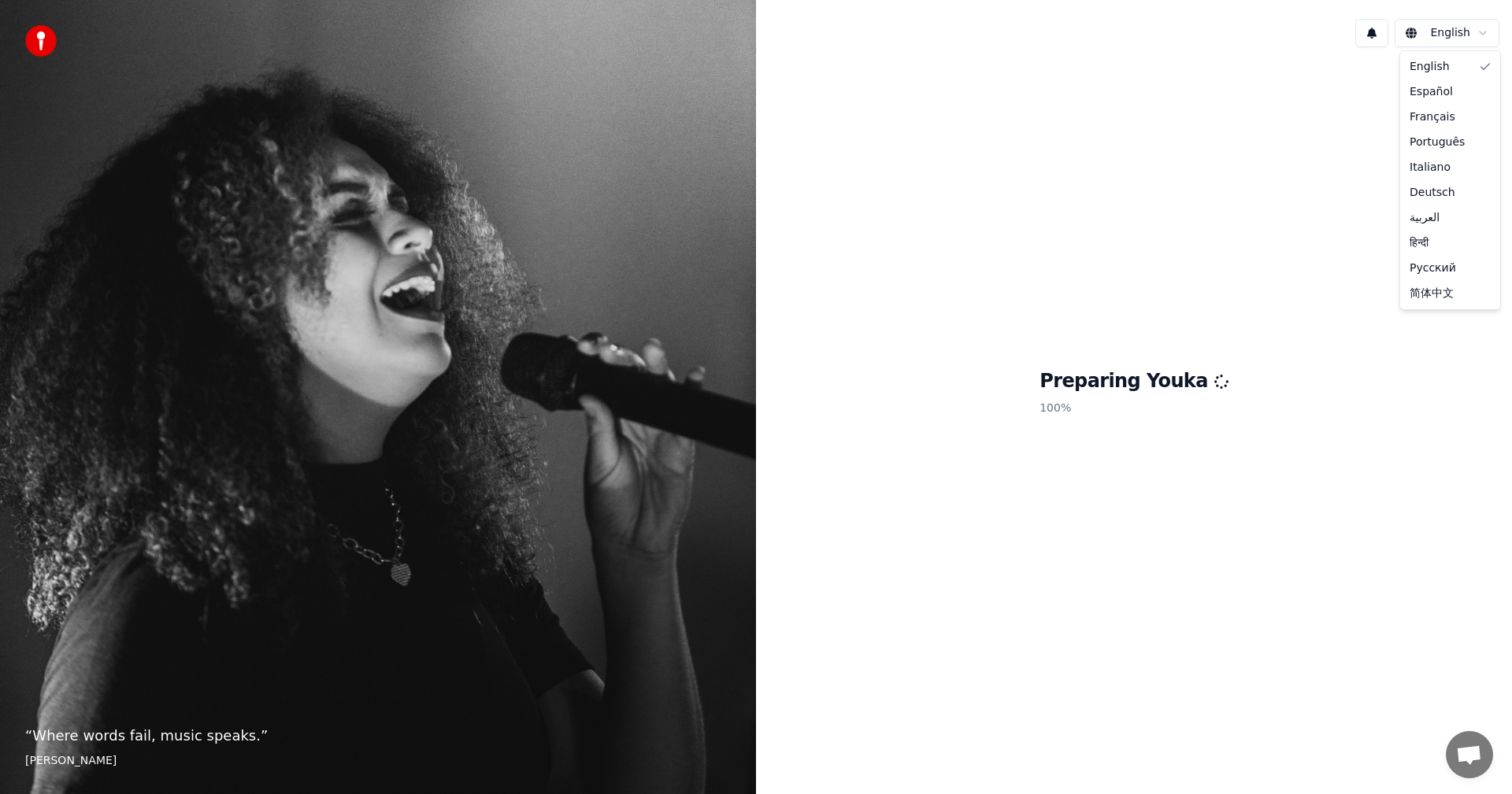
click at [1482, 35] on html "“ Where words fail, music speaks. ” Hans Christian Andersen English Preparing Y…" at bounding box center [756, 397] width 1512 height 794
click at [1312, 64] on html "“ Where words fail, music speaks. ” Hans Christian Andersen English Preparing Y…" at bounding box center [756, 397] width 1512 height 794
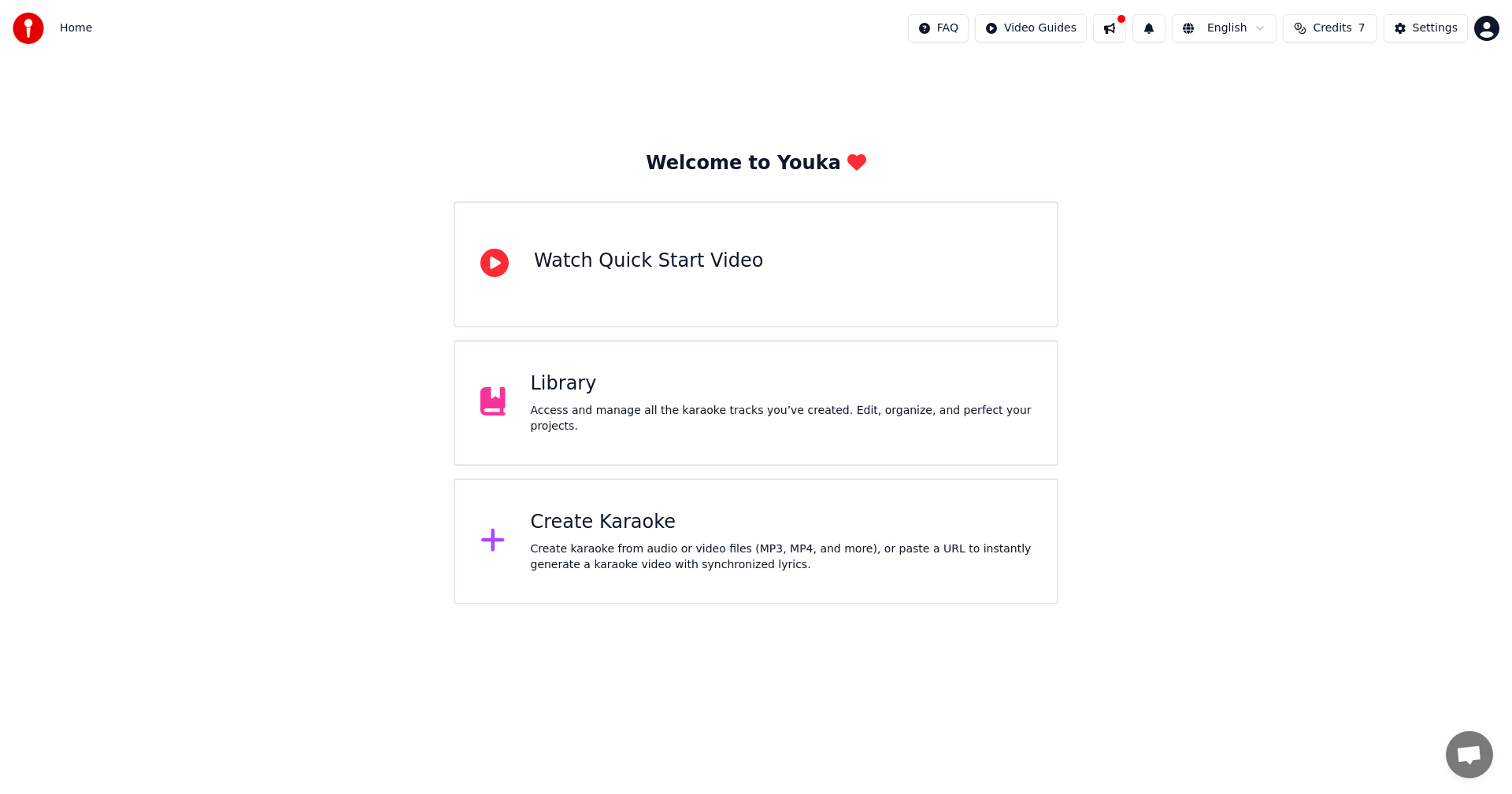
click at [641, 409] on div "Library Access and manage all the karaoke tracks you’ve created. Edit, organize…" at bounding box center [781, 402] width 501 height 63
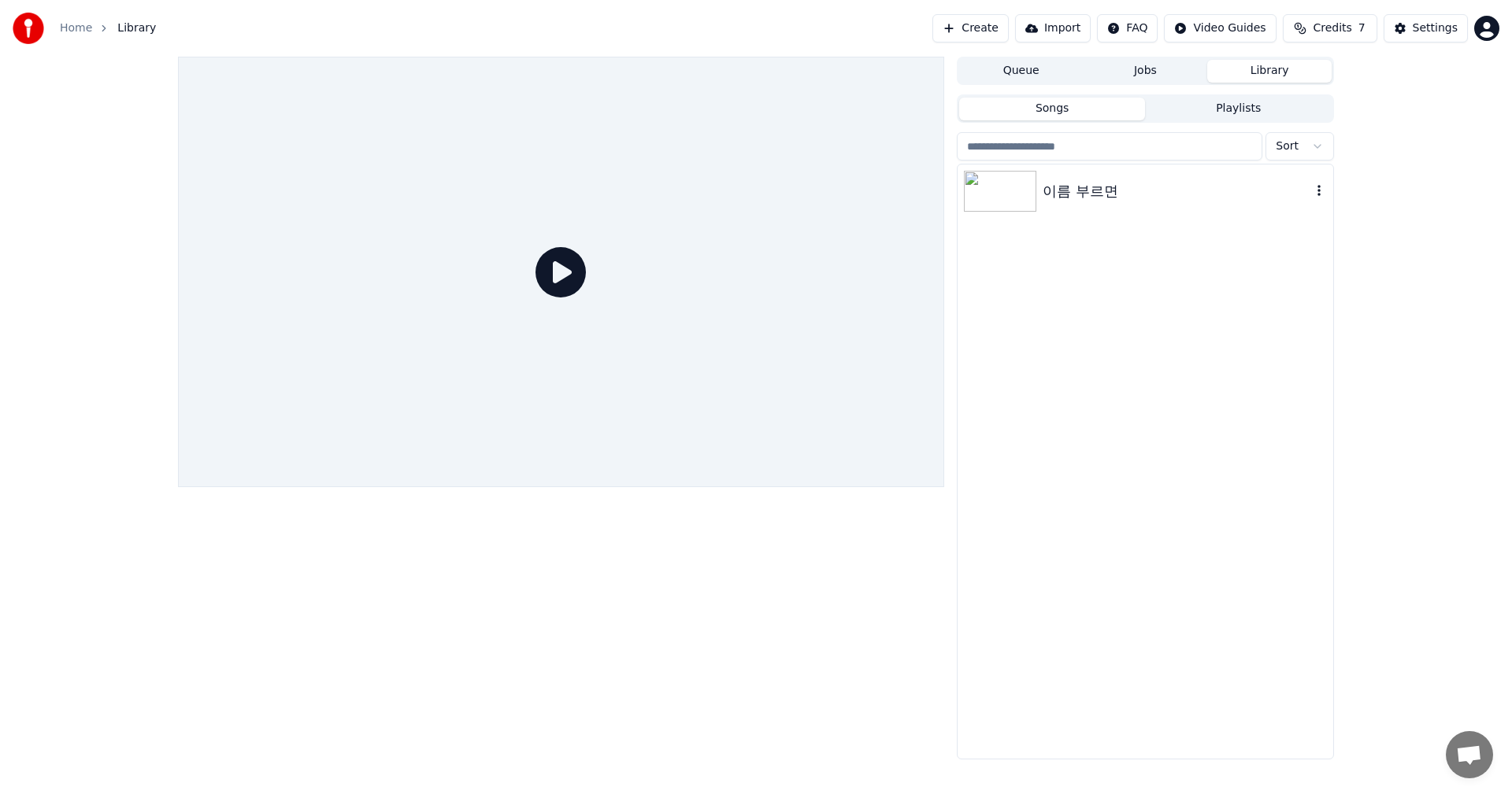
click at [994, 198] on img at bounding box center [1000, 191] width 73 height 41
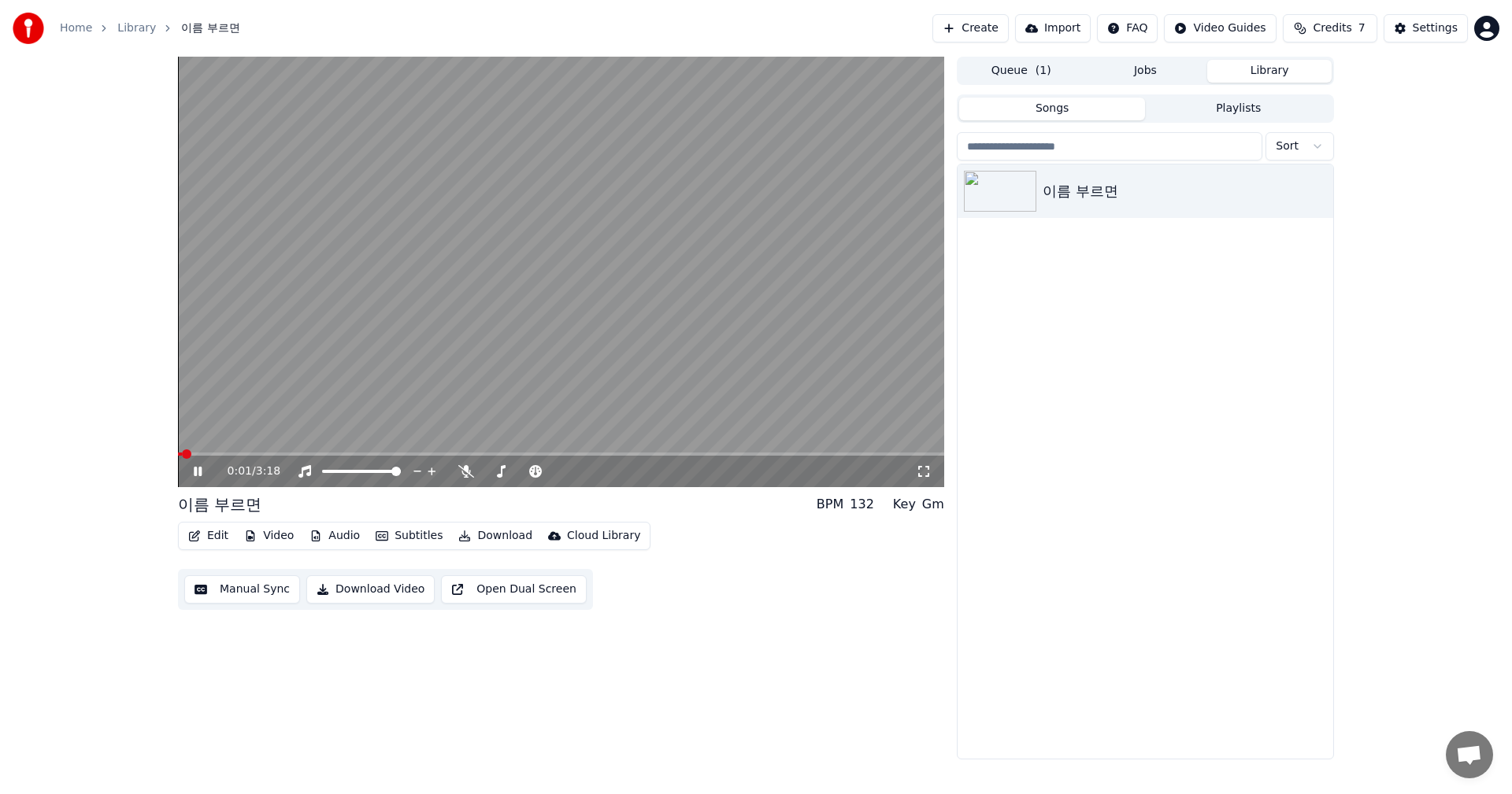
click at [215, 539] on button "Edit" at bounding box center [208, 536] width 53 height 22
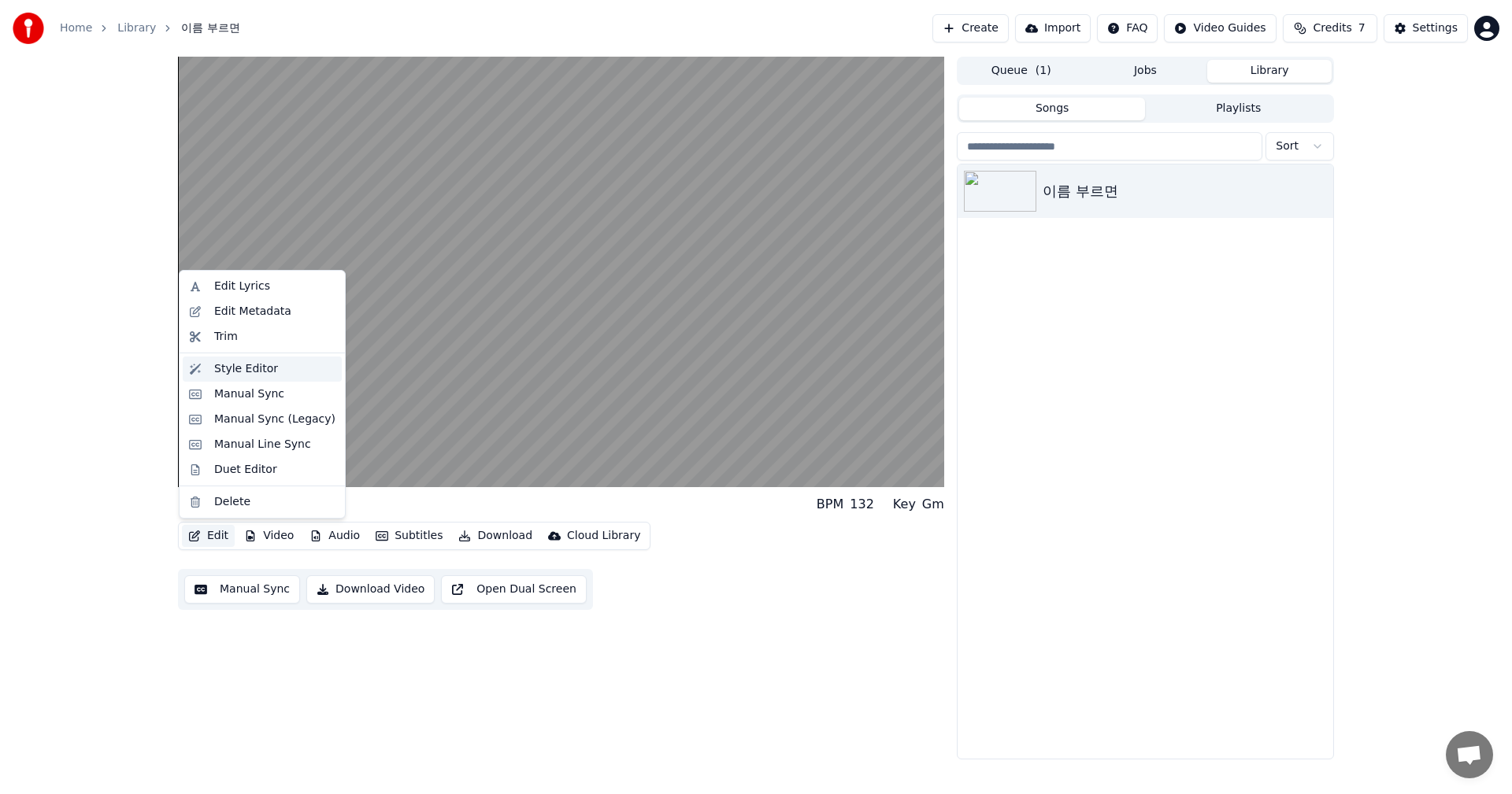
click at [241, 377] on div "Style Editor" at bounding box center [262, 370] width 159 height 25
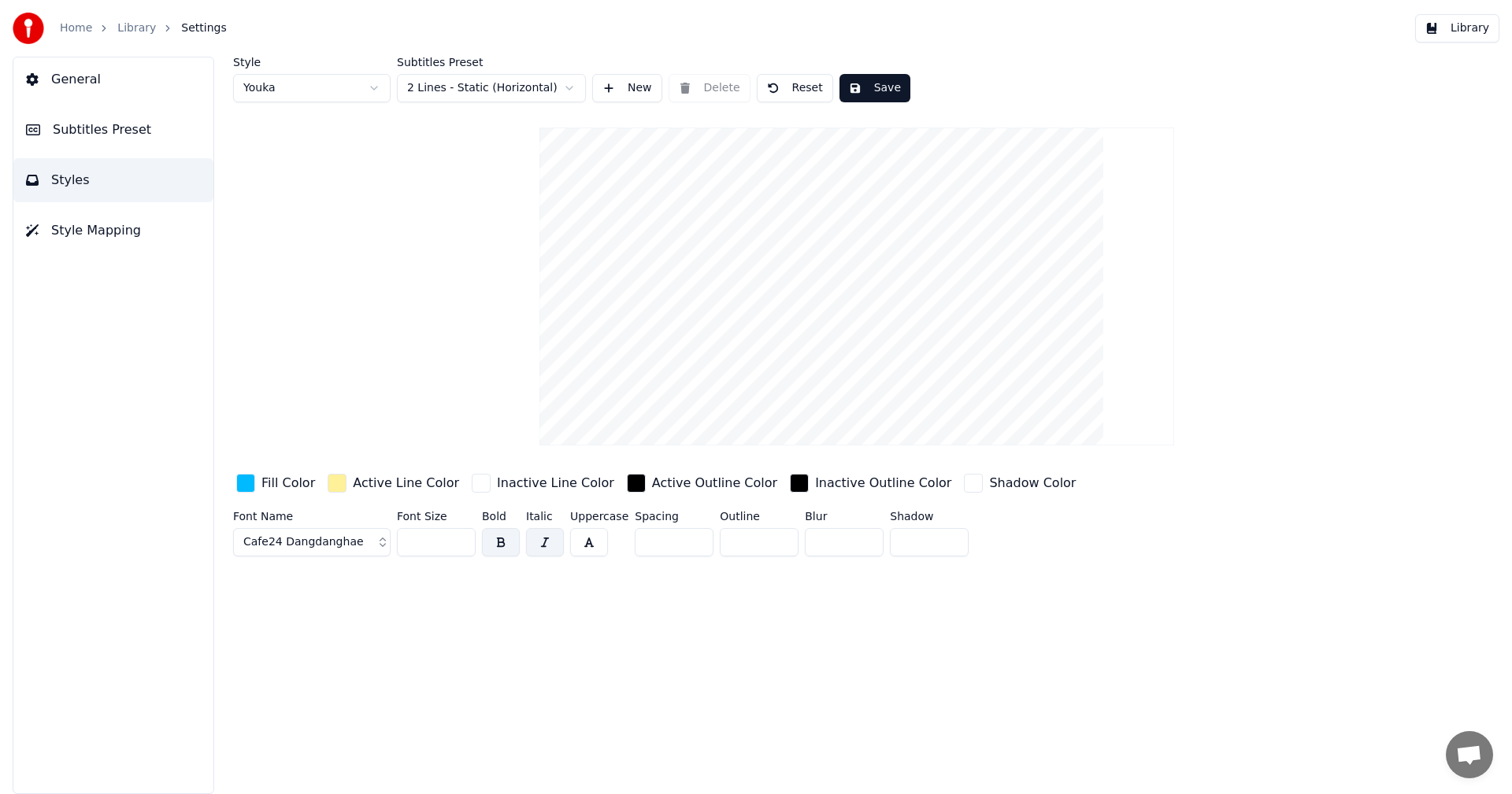
click at [296, 547] on span "Cafe24 Dangdanghae" at bounding box center [303, 543] width 121 height 16
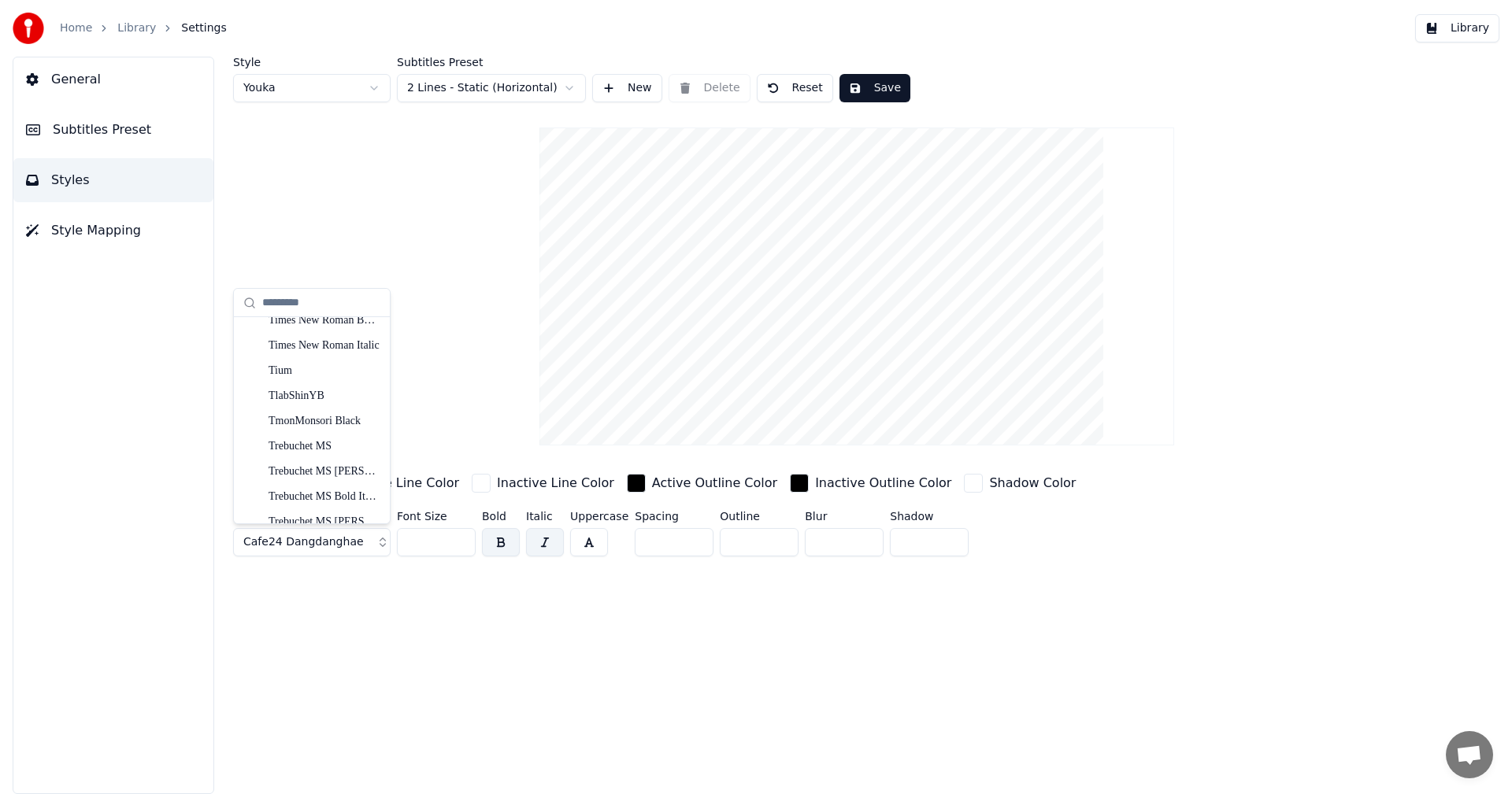
scroll to position [19314, 0]
click at [323, 458] on div "TmonMonsori Black" at bounding box center [324, 459] width 111 height 16
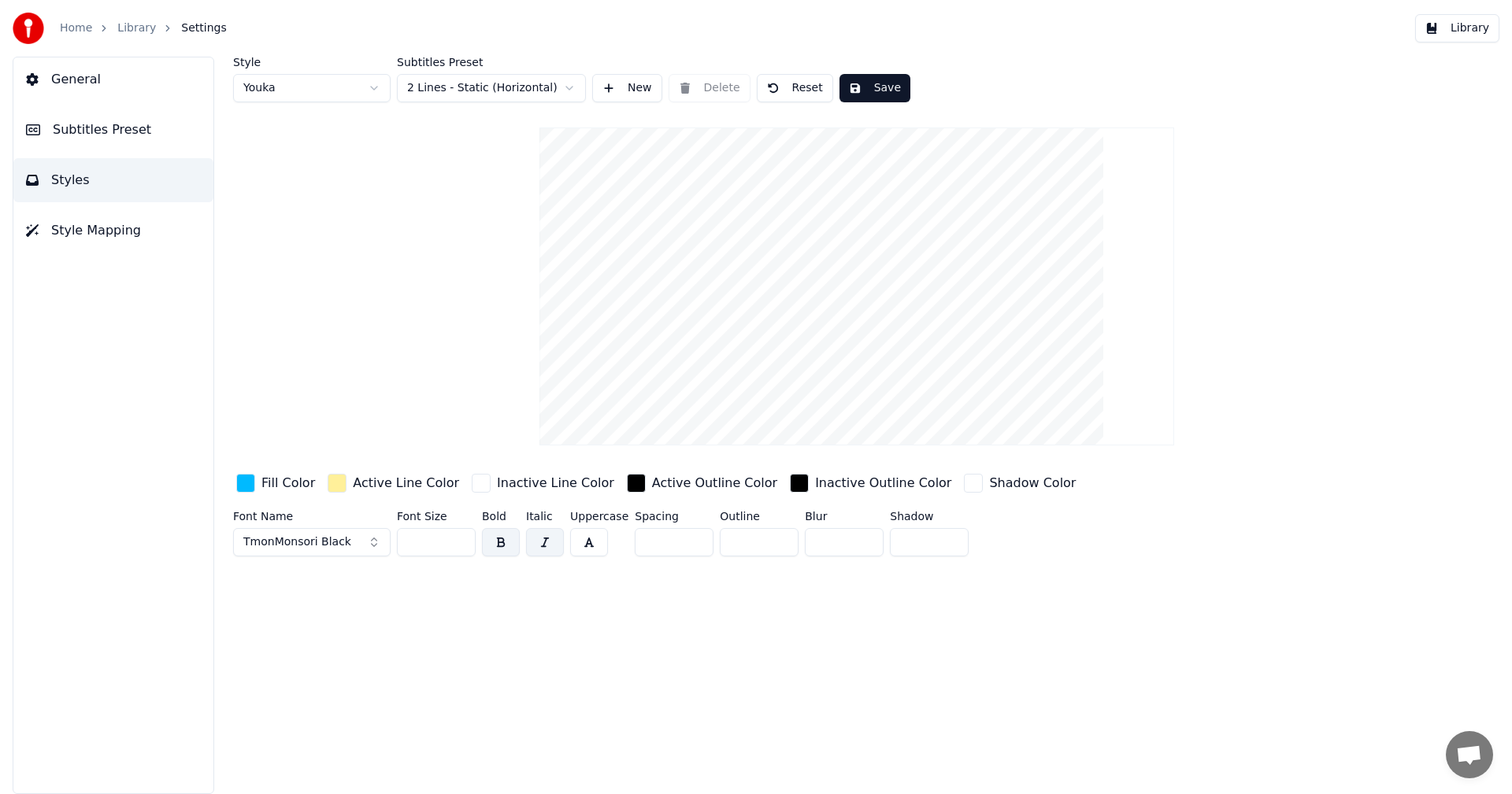
click at [458, 538] on input "***" at bounding box center [435, 543] width 78 height 29
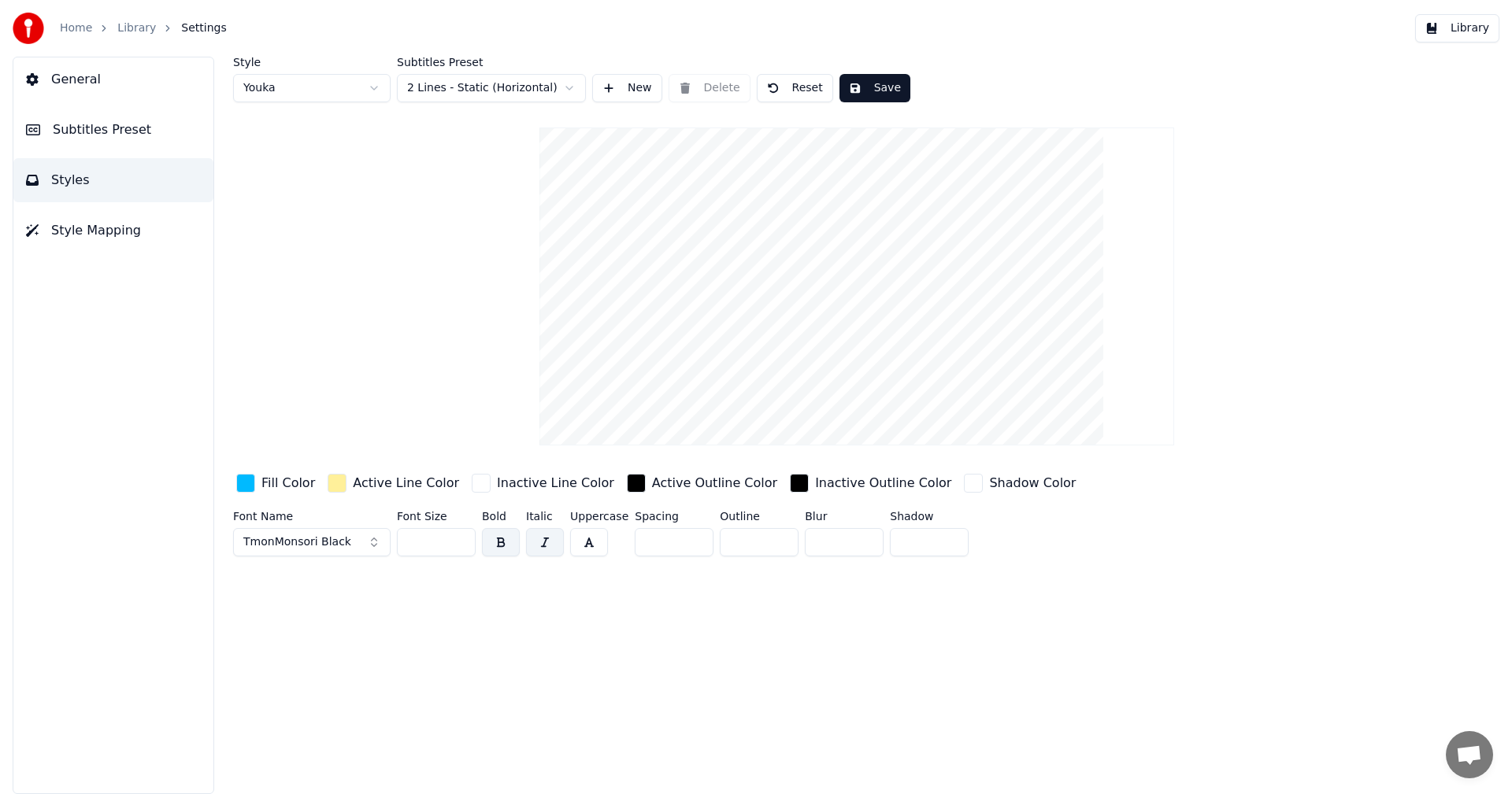
click at [458, 538] on input "***" at bounding box center [435, 543] width 78 height 29
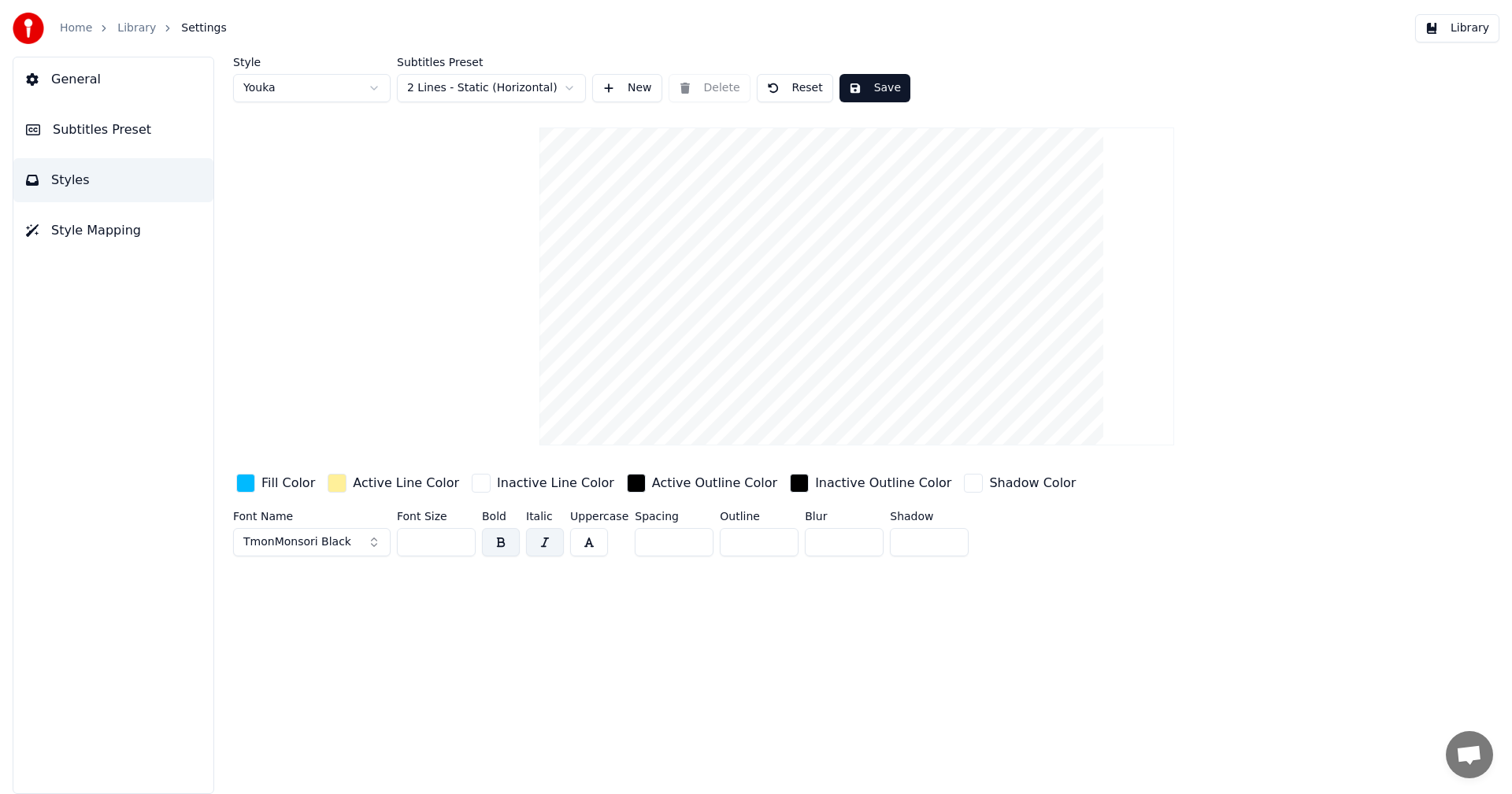
click at [458, 538] on input "***" at bounding box center [435, 543] width 78 height 29
click at [457, 543] on input "***" at bounding box center [435, 543] width 78 height 29
click at [500, 546] on button "button" at bounding box center [500, 543] width 38 height 29
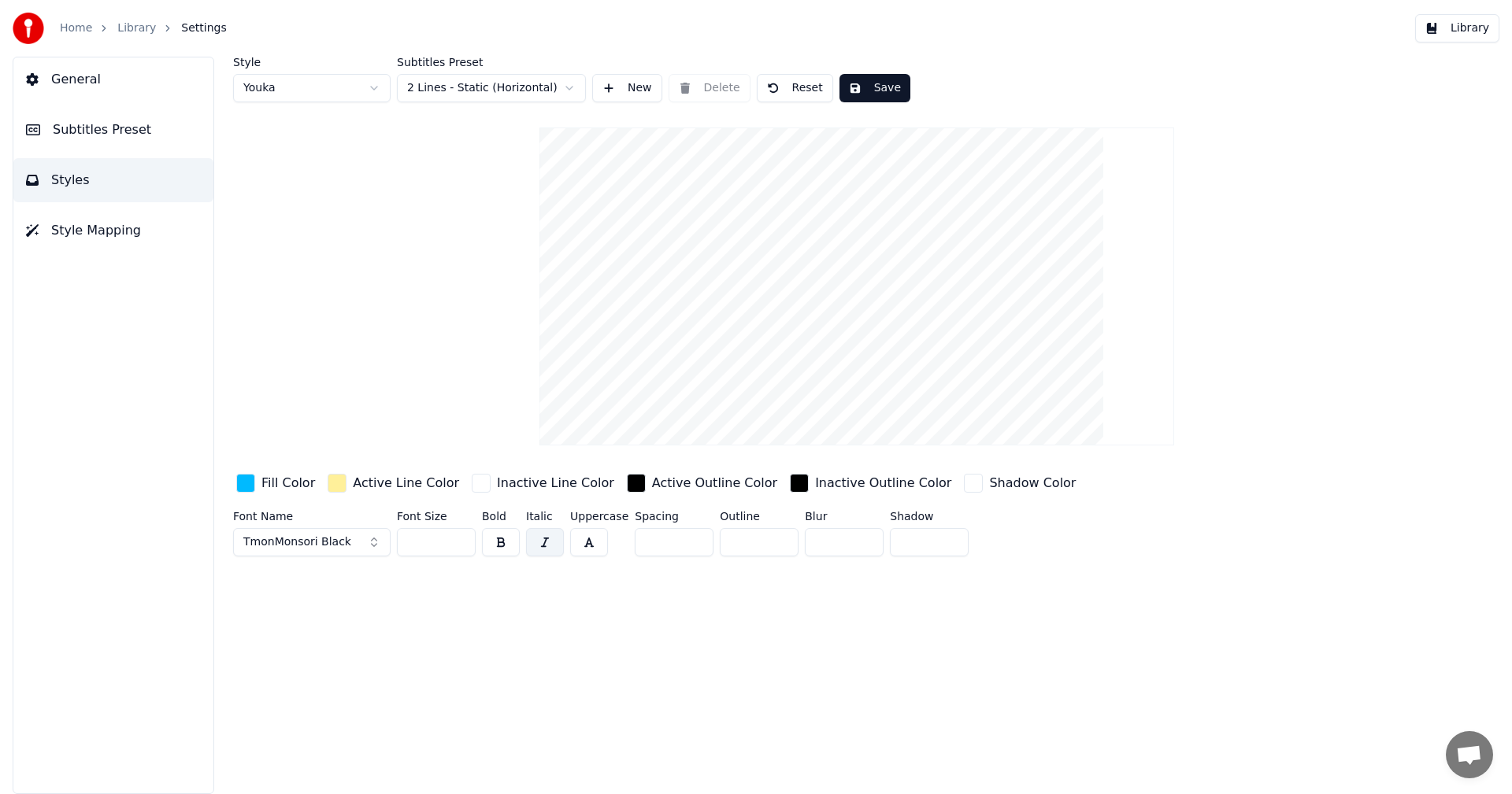
click at [462, 539] on input "***" at bounding box center [435, 543] width 78 height 29
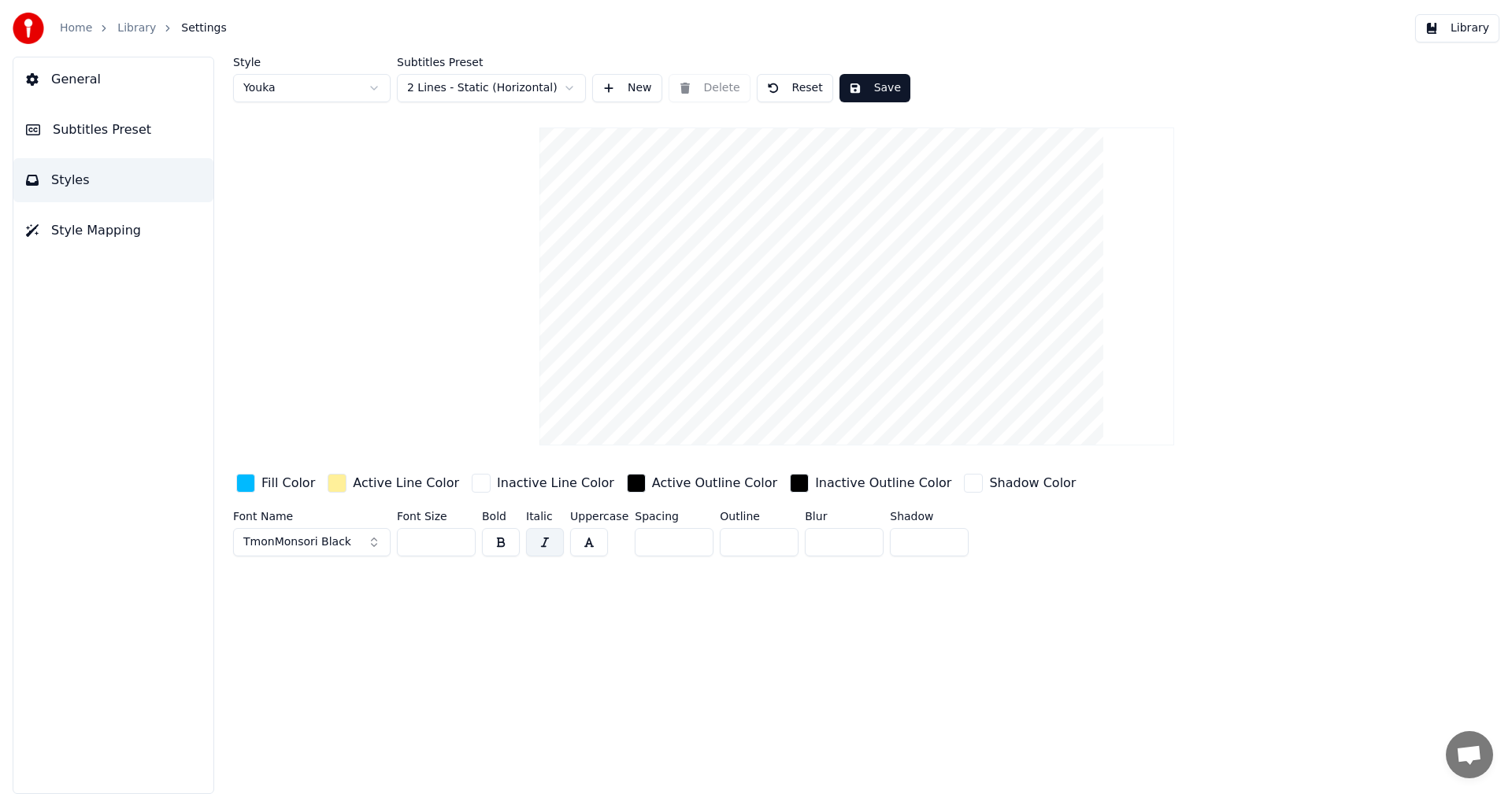
click at [462, 539] on input "***" at bounding box center [435, 543] width 78 height 29
type input "***"
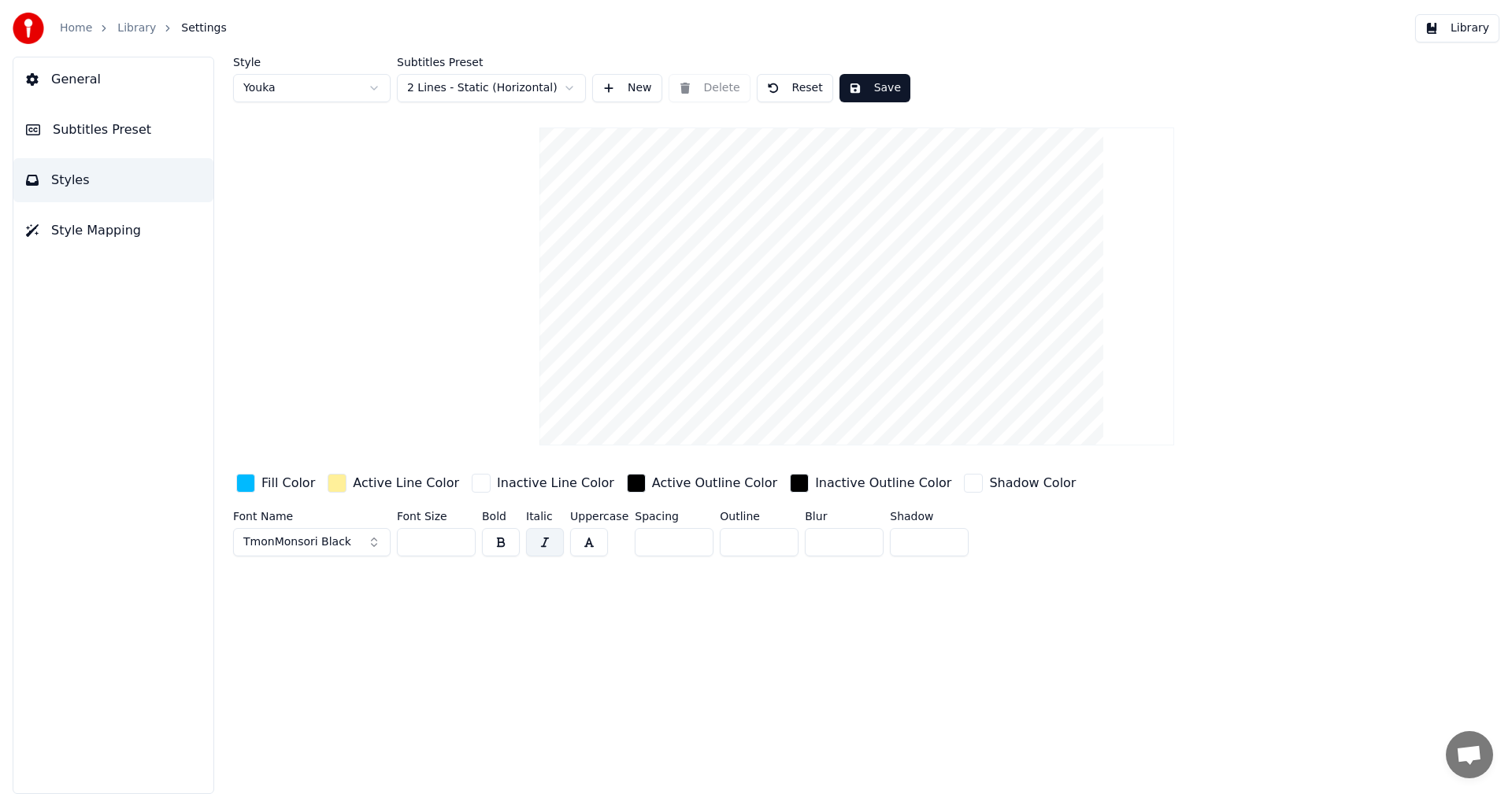
click at [462, 539] on input "***" at bounding box center [435, 543] width 78 height 29
click at [321, 94] on html "Home Library Settings Library General Subtitles Preset Styles Style Mapping Sty…" at bounding box center [756, 397] width 1512 height 794
click at [865, 87] on html "Home Library Settings Library General Subtitles Preset Styles Style Mapping Sty…" at bounding box center [756, 397] width 1512 height 794
click at [634, 90] on button "New" at bounding box center [627, 89] width 70 height 29
click at [865, 89] on button "Save" at bounding box center [875, 89] width 71 height 29
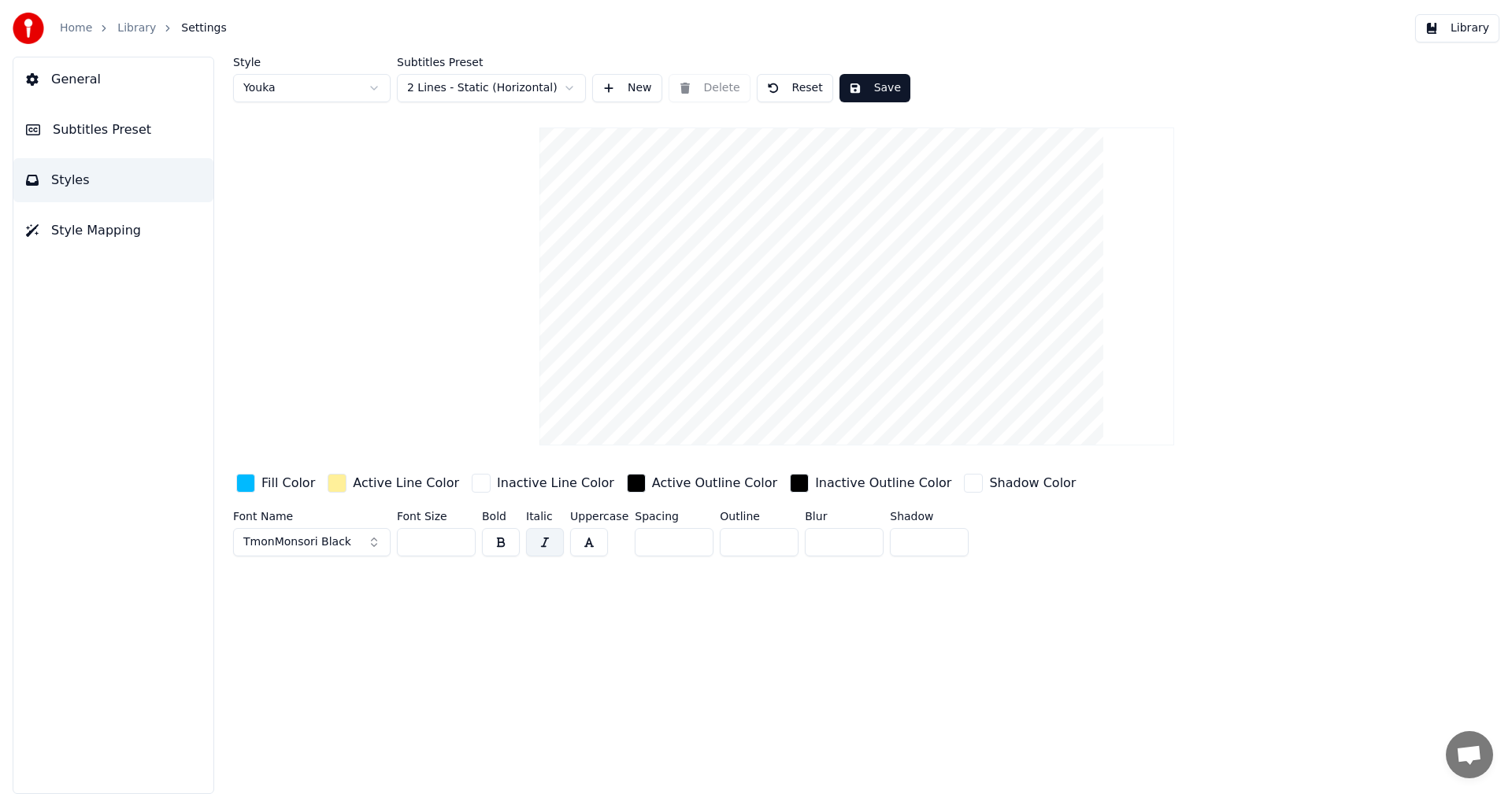
click at [68, 178] on span "Styles" at bounding box center [71, 180] width 39 height 19
click at [89, 67] on button "General" at bounding box center [113, 79] width 200 height 44
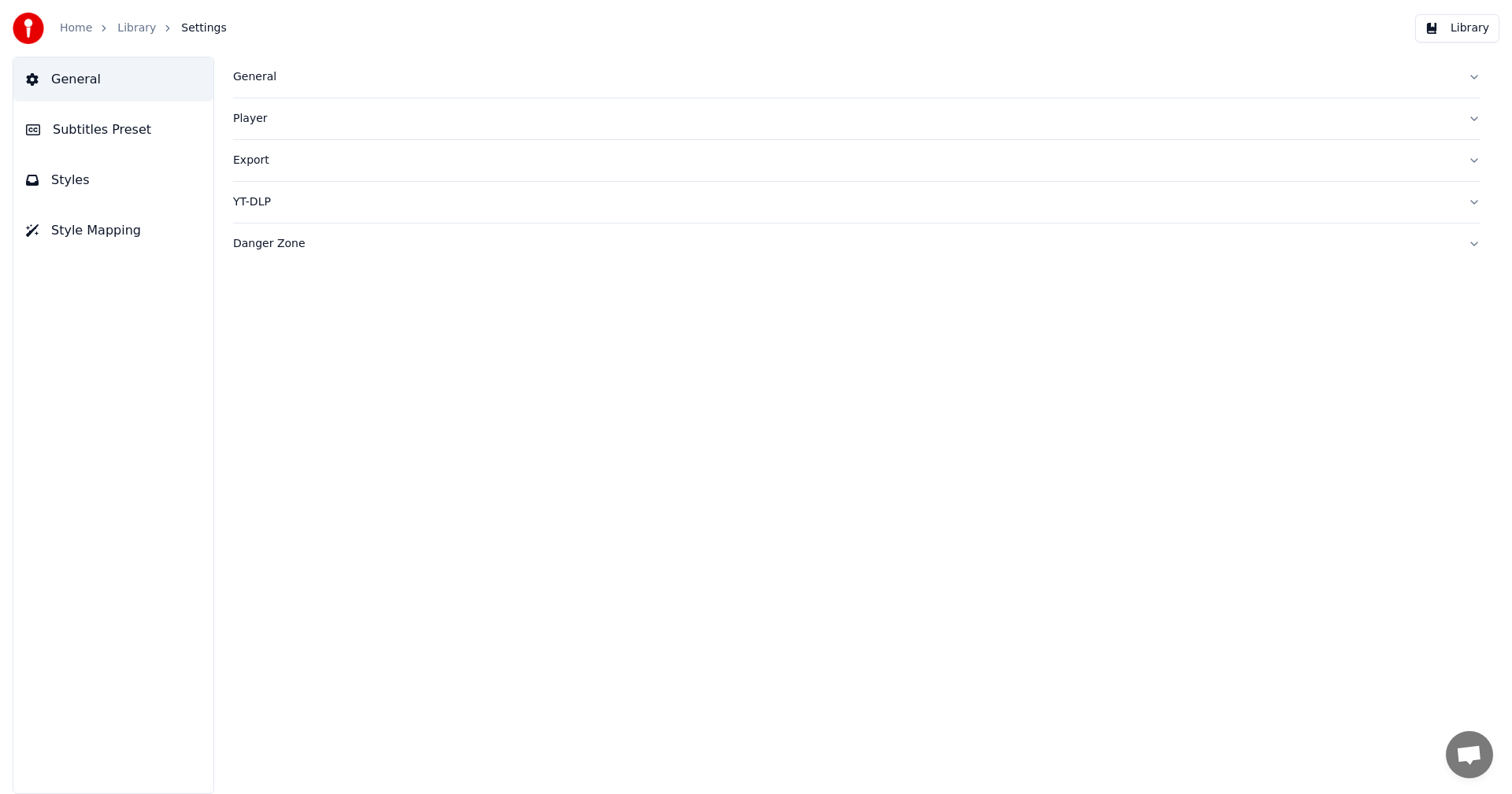
click at [89, 191] on button "Styles" at bounding box center [113, 181] width 200 height 44
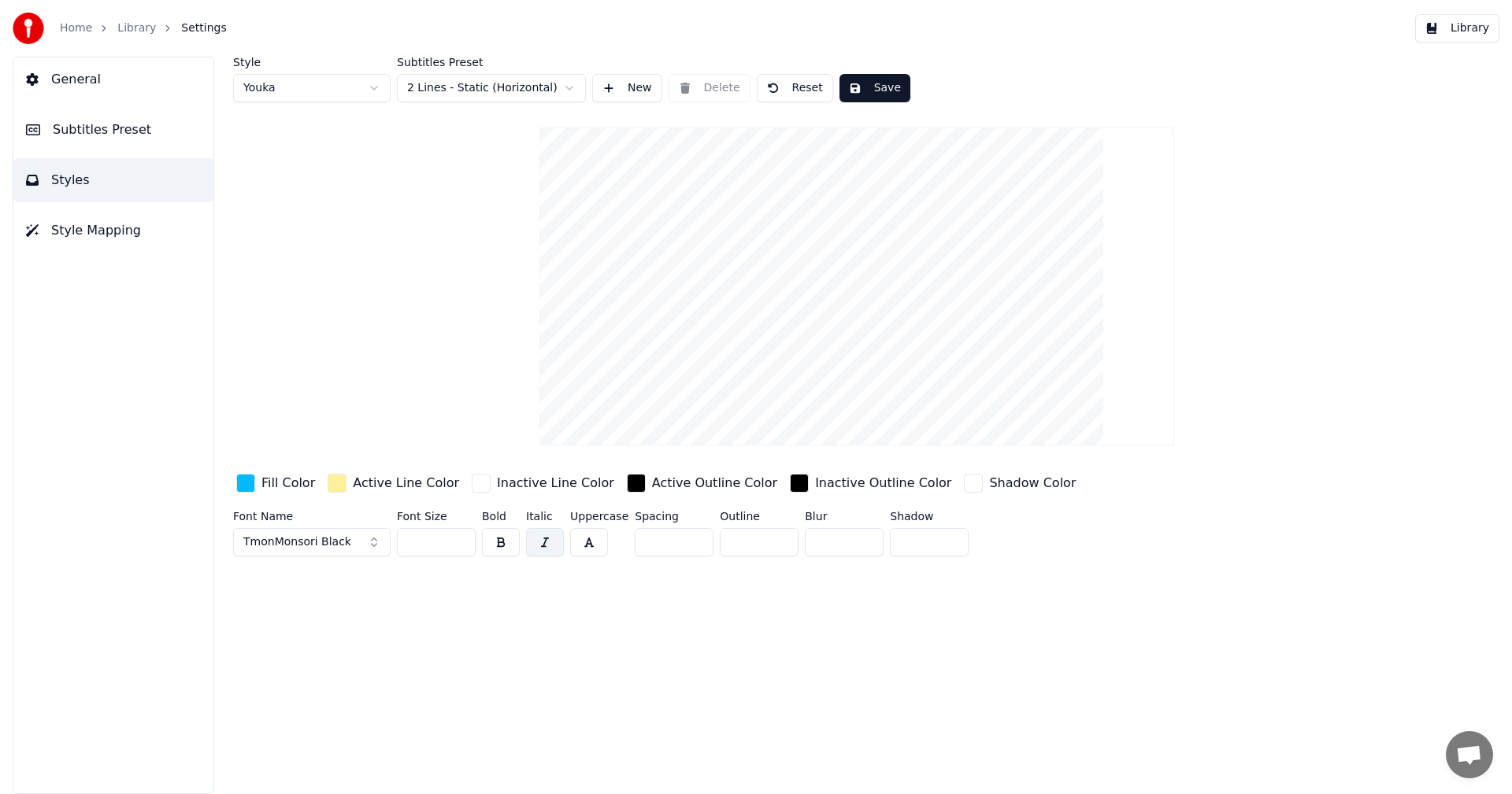
click at [116, 146] on button "Subtitles Preset" at bounding box center [113, 130] width 200 height 44
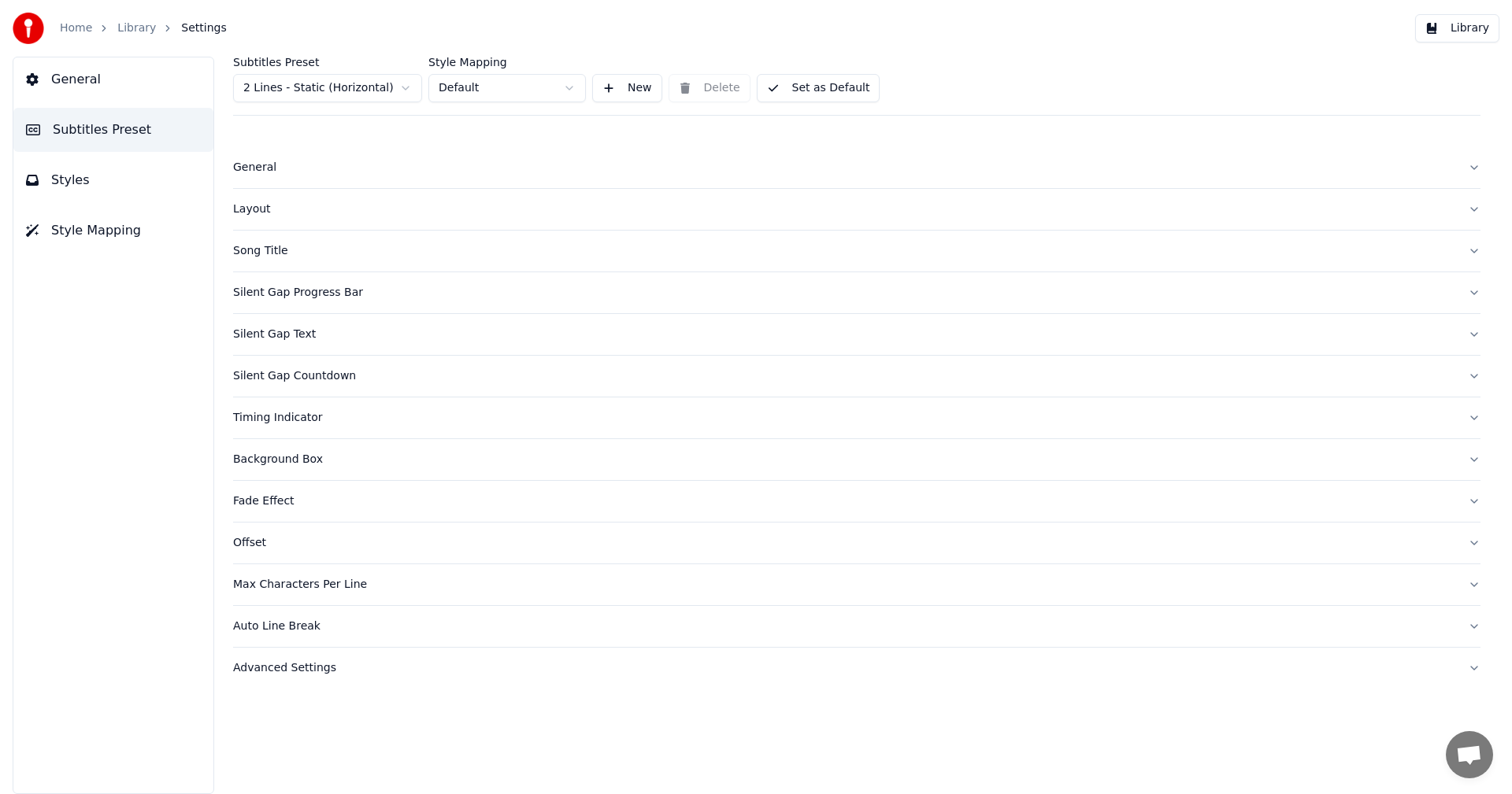
click at [259, 379] on div "Silent Gap Countdown" at bounding box center [844, 376] width 1222 height 16
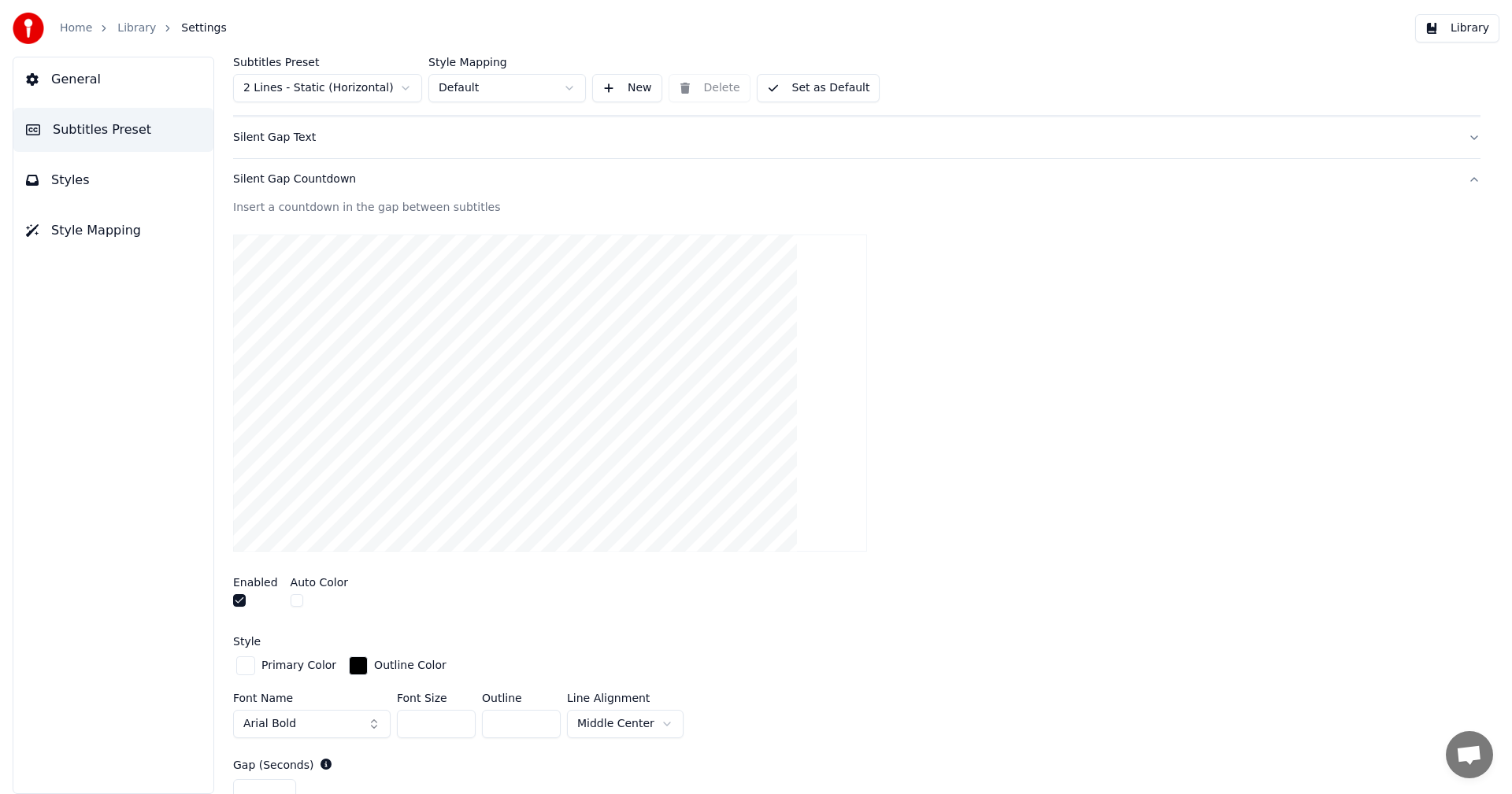
scroll to position [236, 0]
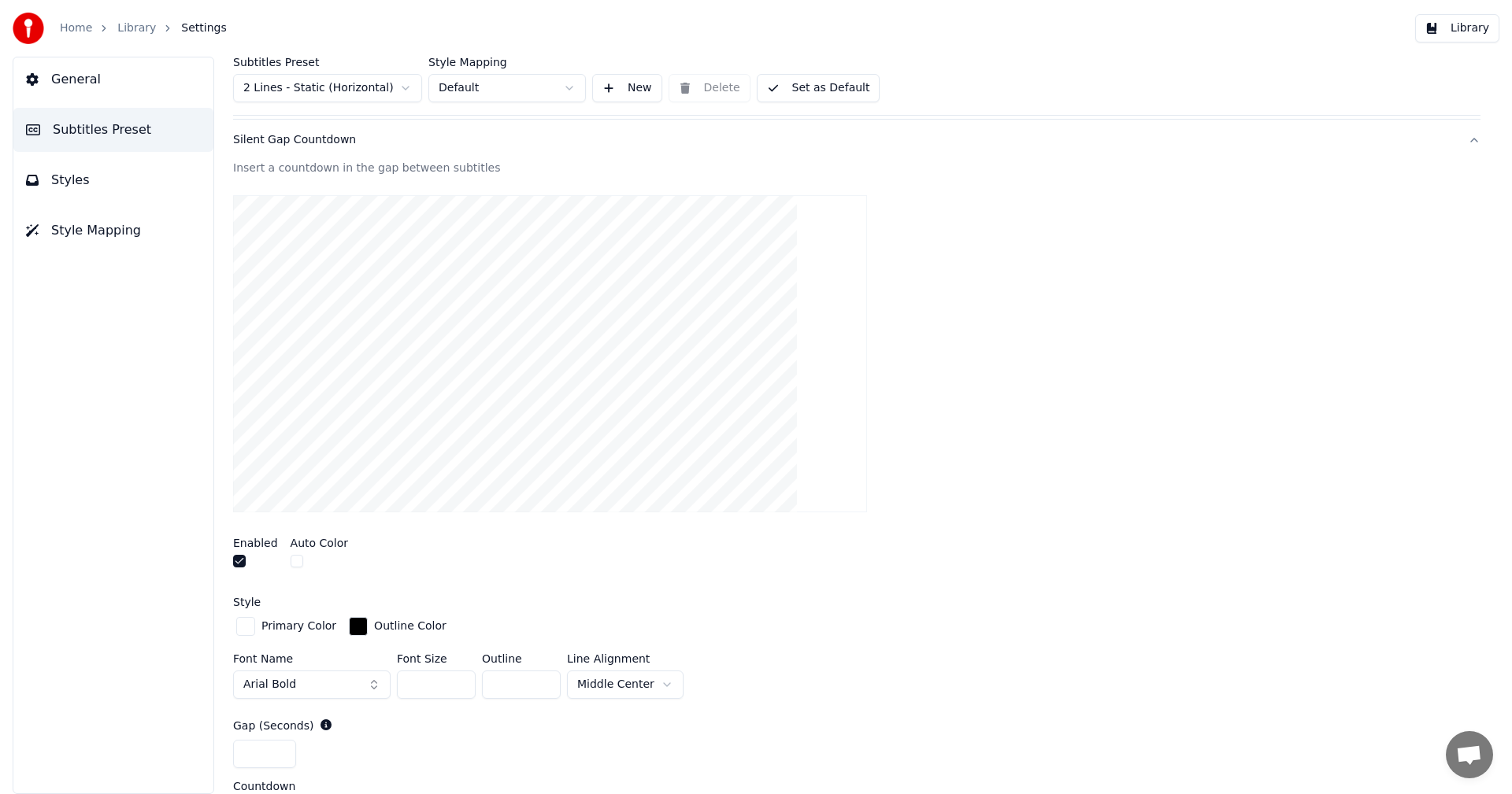
click at [292, 684] on button "Arial Bold" at bounding box center [311, 685] width 158 height 29
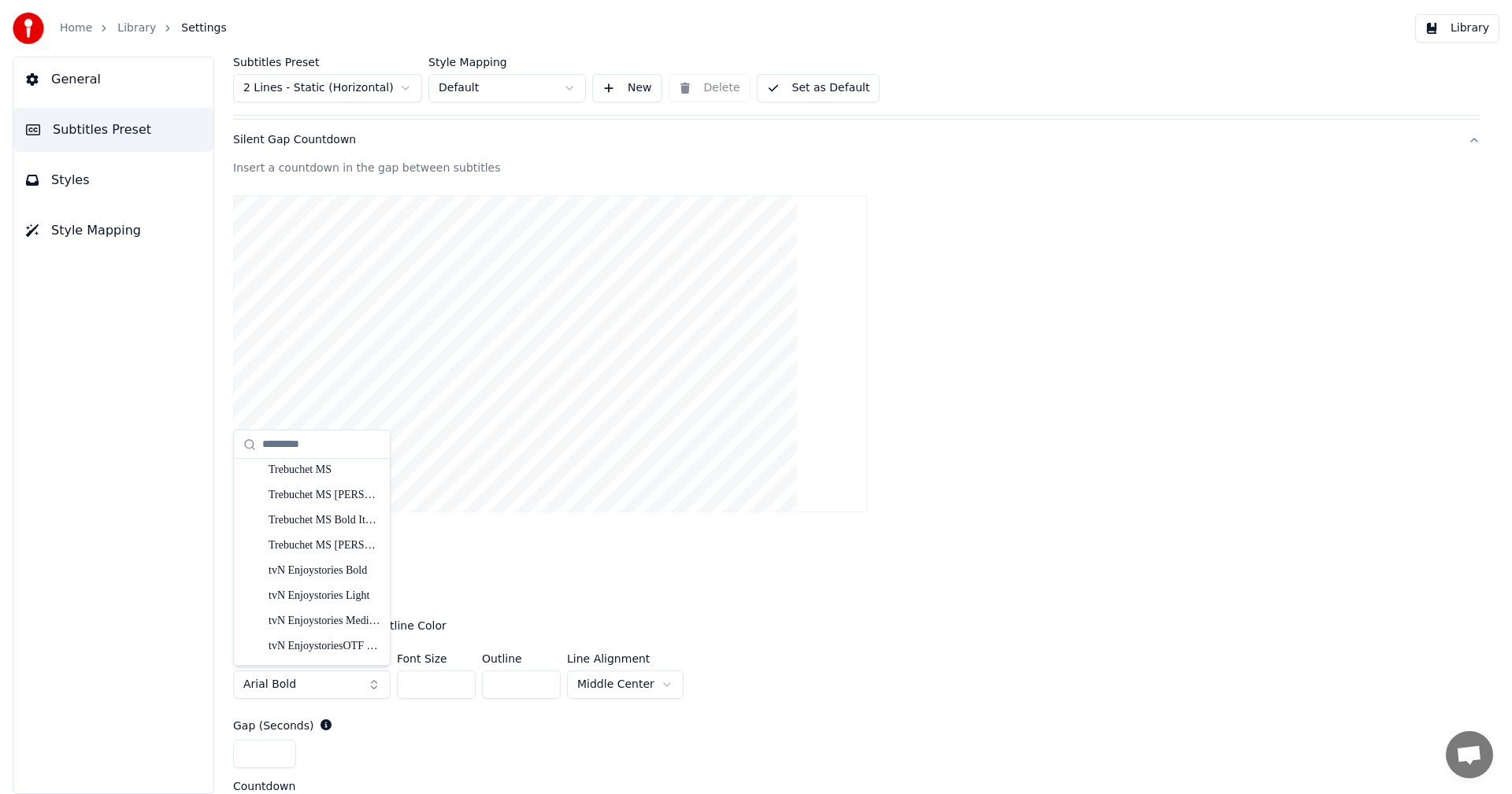
scroll to position [19381, 0]
click at [323, 538] on div "TmonMonsori Black" at bounding box center [324, 534] width 111 height 16
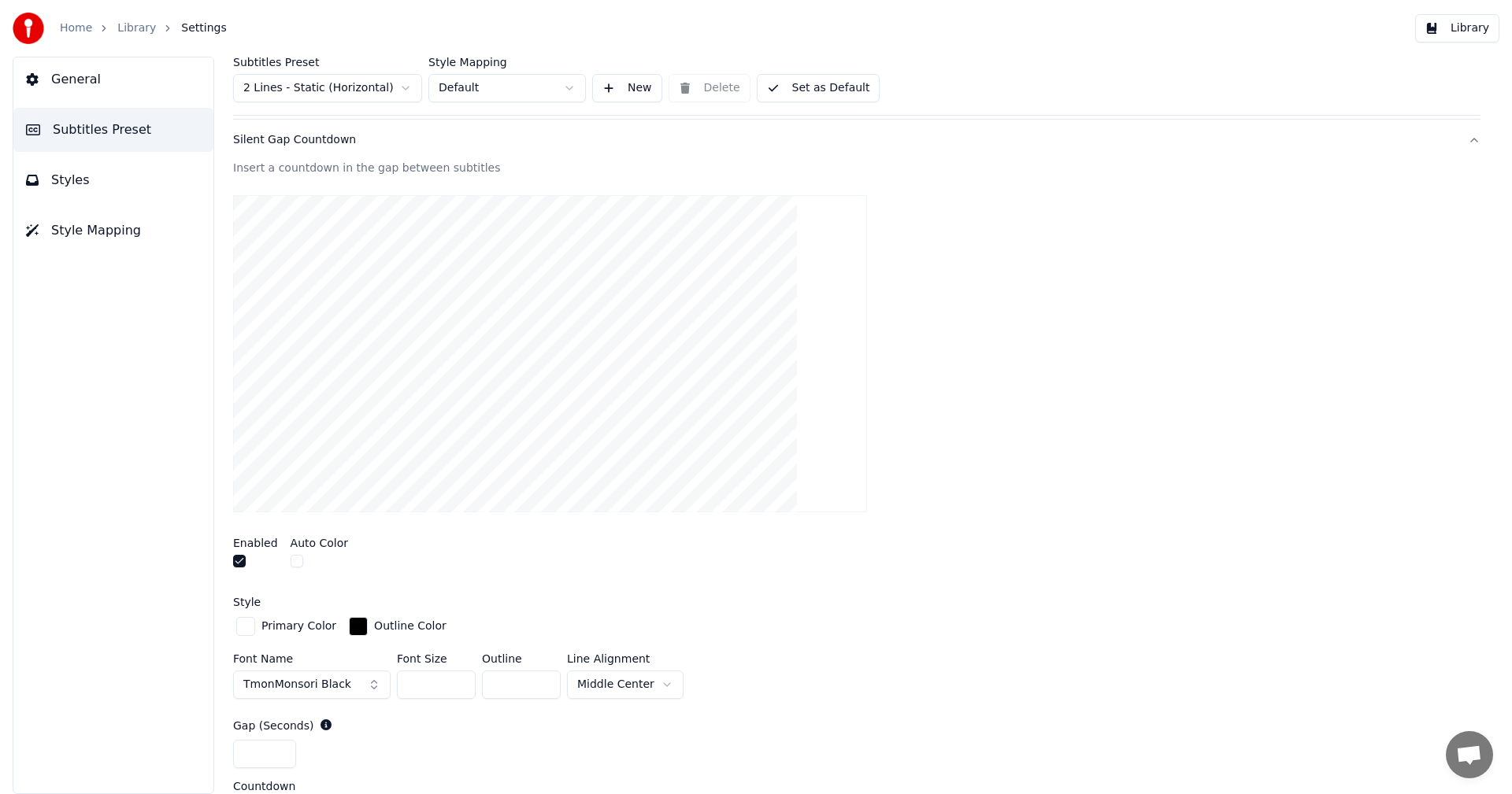
click at [446, 683] on input "***" at bounding box center [435, 685] width 78 height 29
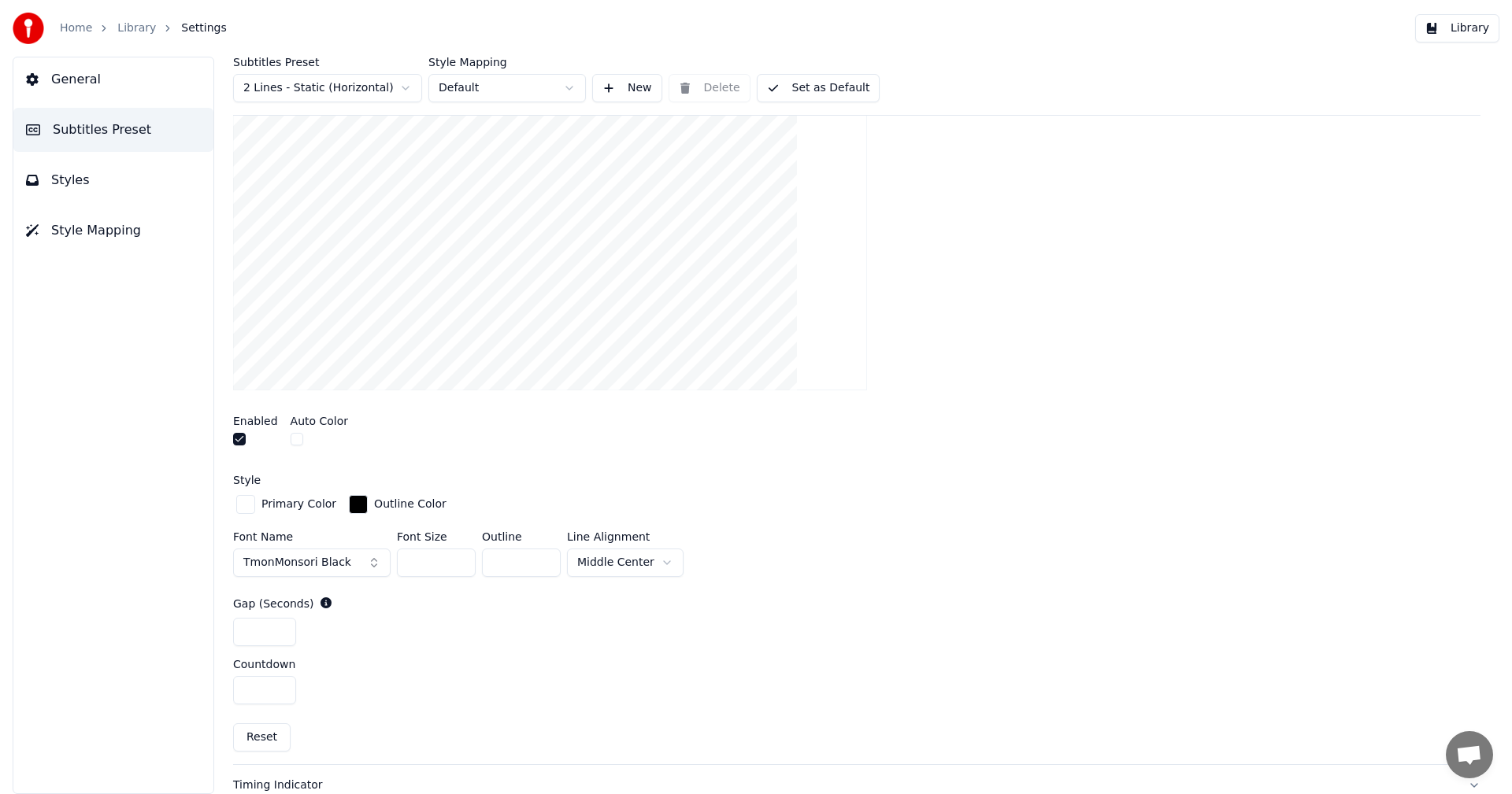
scroll to position [394, 0]
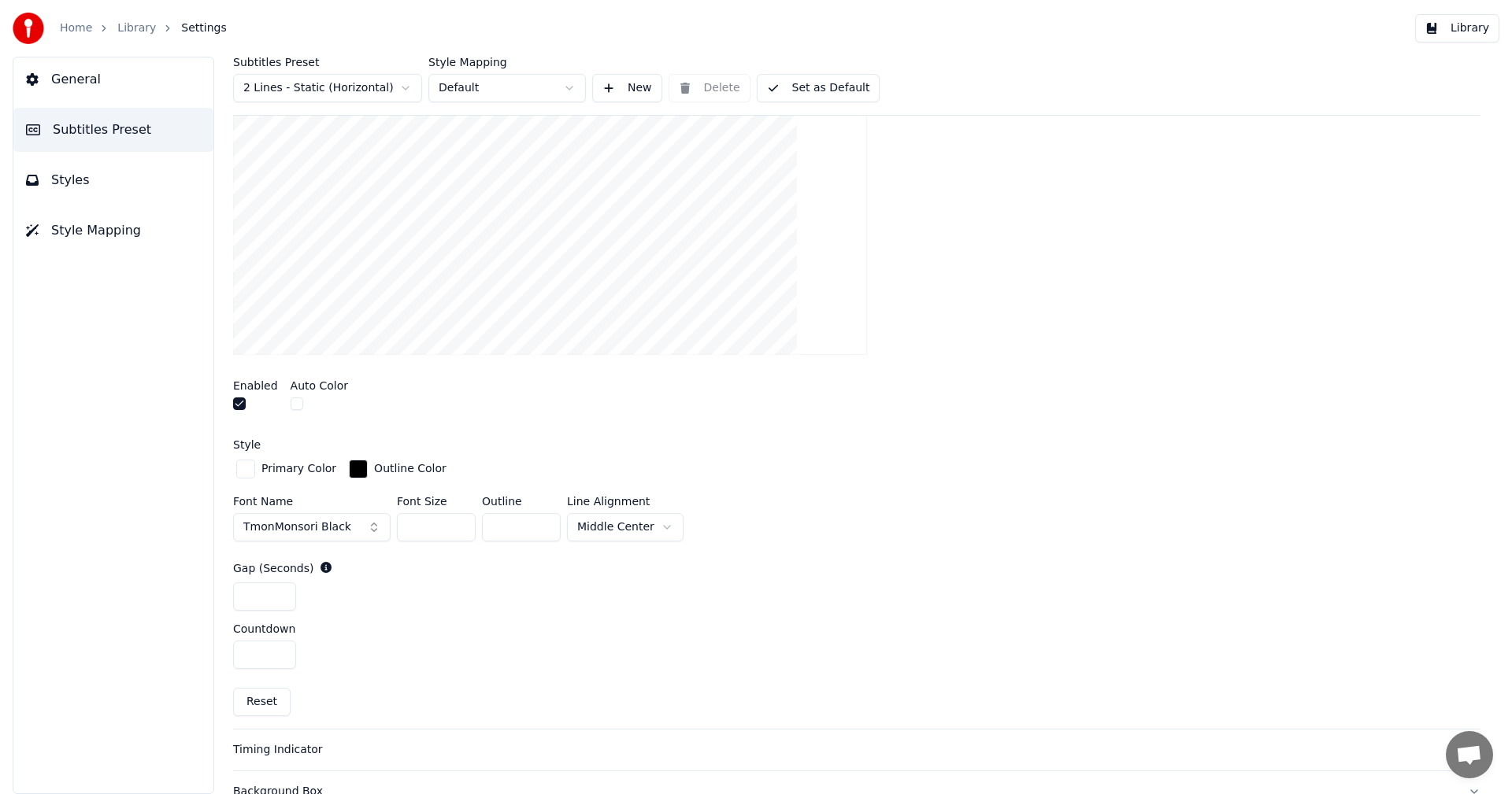
type input "***"
click at [458, 644] on div "*" at bounding box center [856, 656] width 1247 height 29
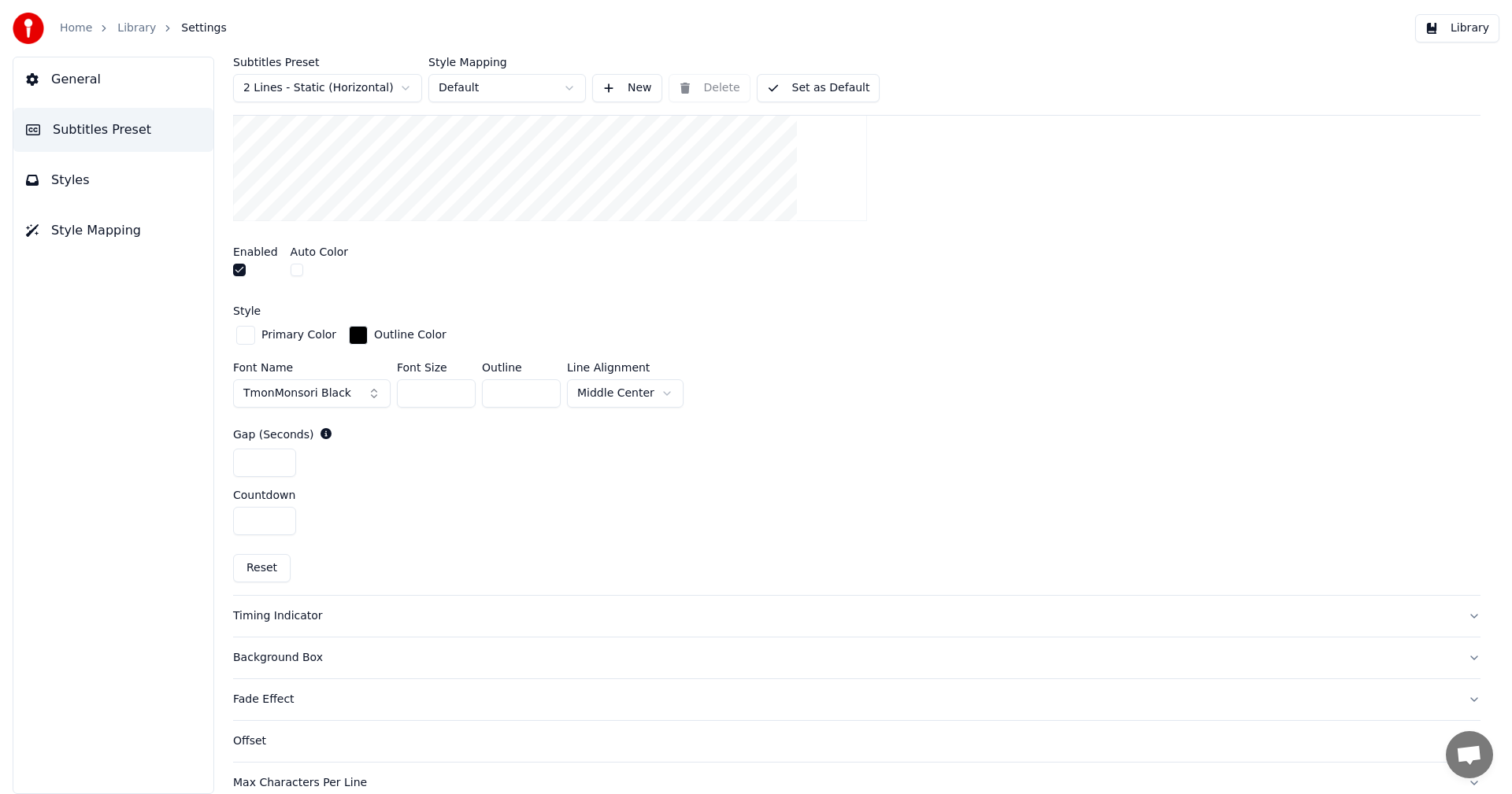
scroll to position [551, 0]
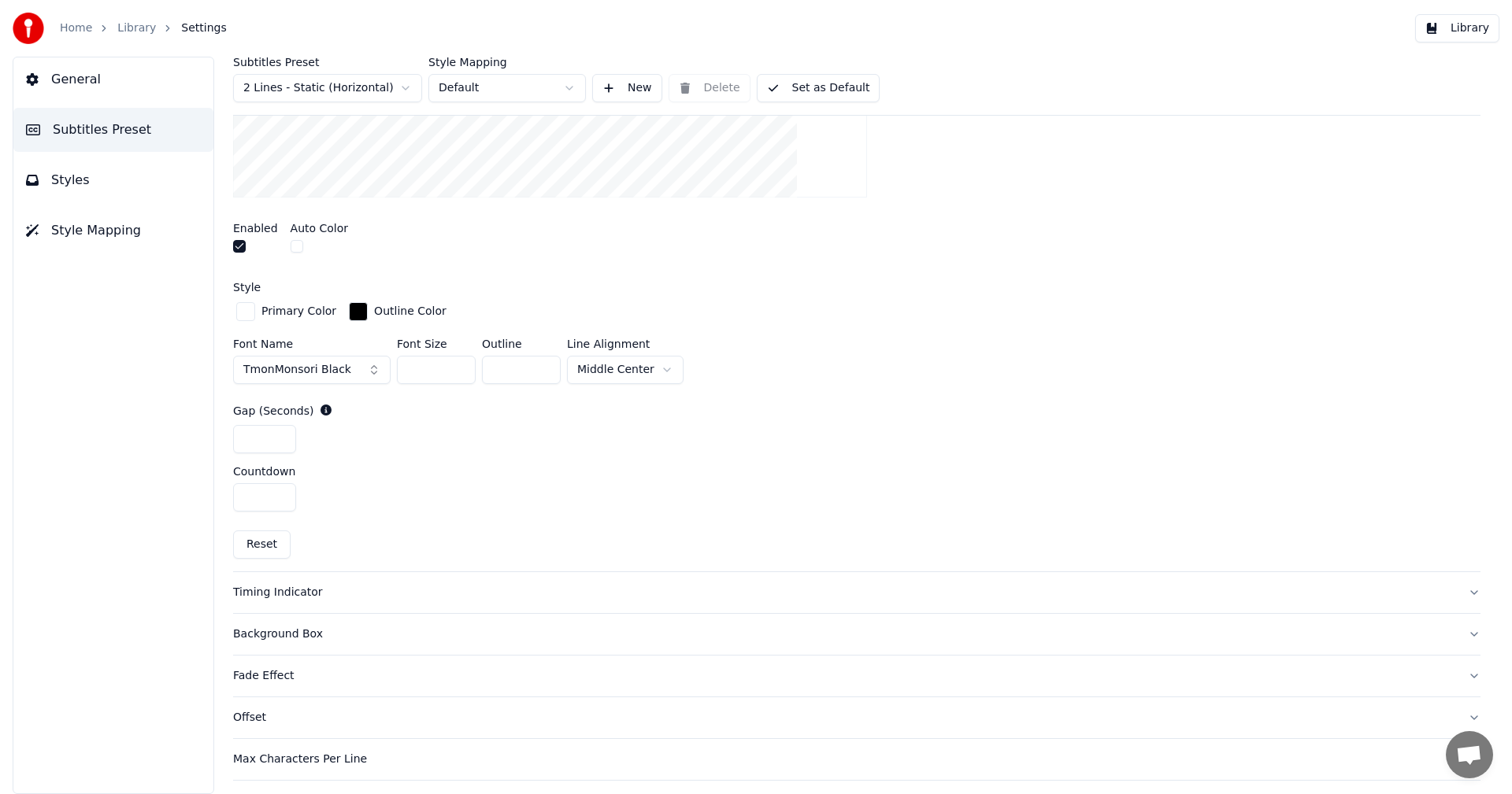
click at [275, 594] on div "Timing Indicator" at bounding box center [844, 592] width 1222 height 16
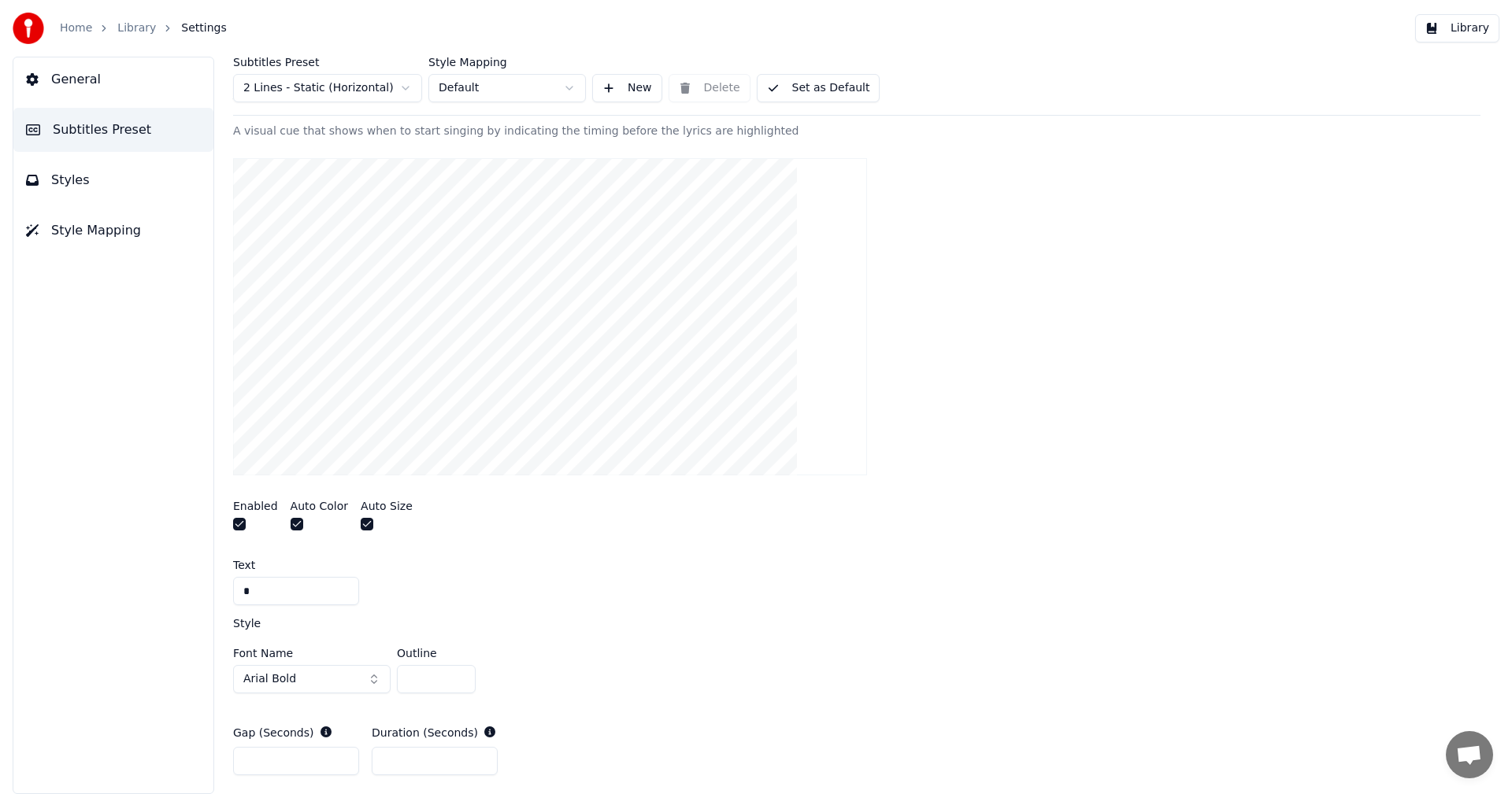
scroll to position [394, 0]
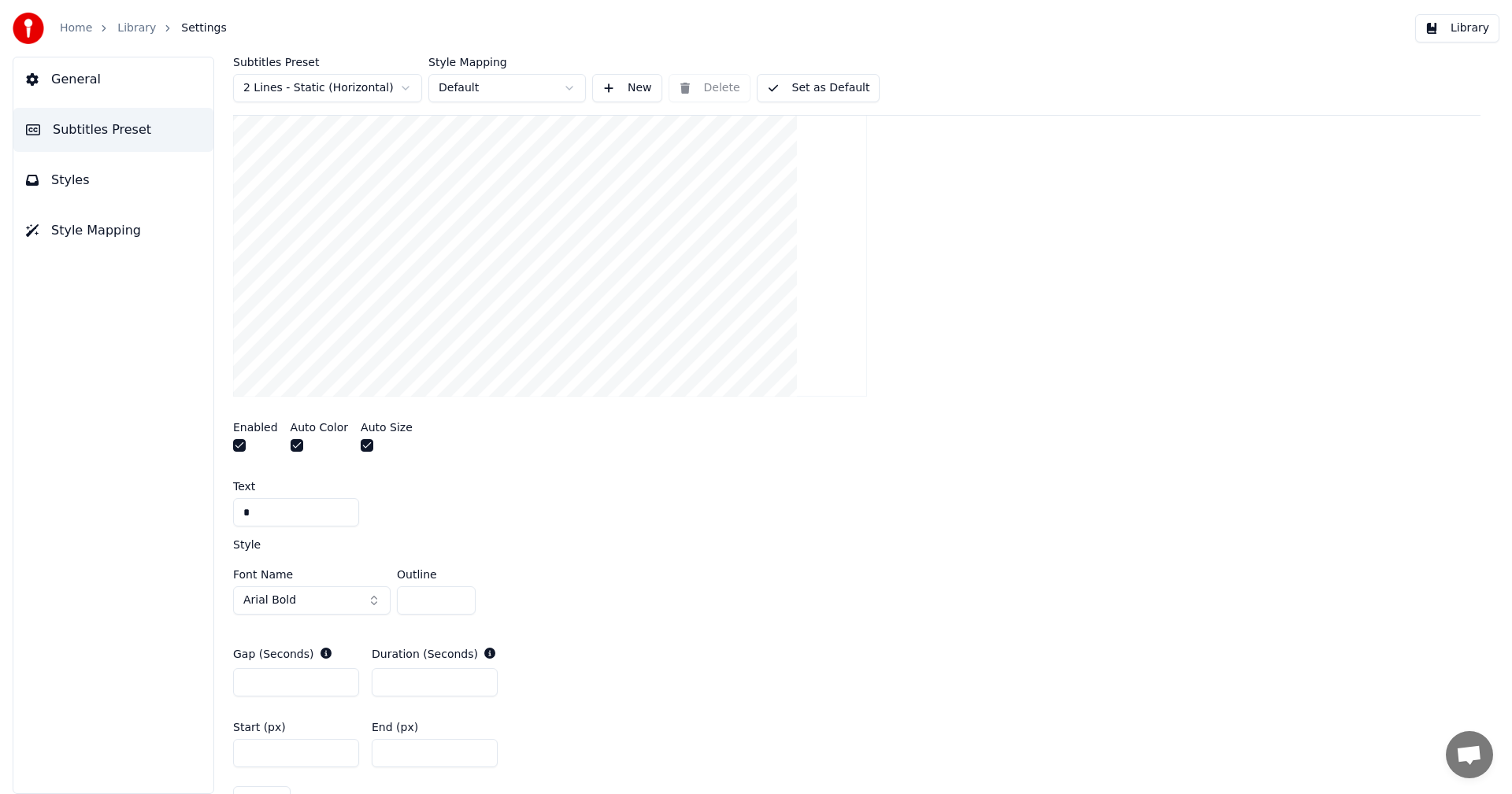
click at [242, 449] on button "button" at bounding box center [239, 446] width 13 height 13
click at [241, 446] on button "button" at bounding box center [239, 446] width 13 height 13
click at [254, 516] on input "*" at bounding box center [295, 513] width 126 height 29
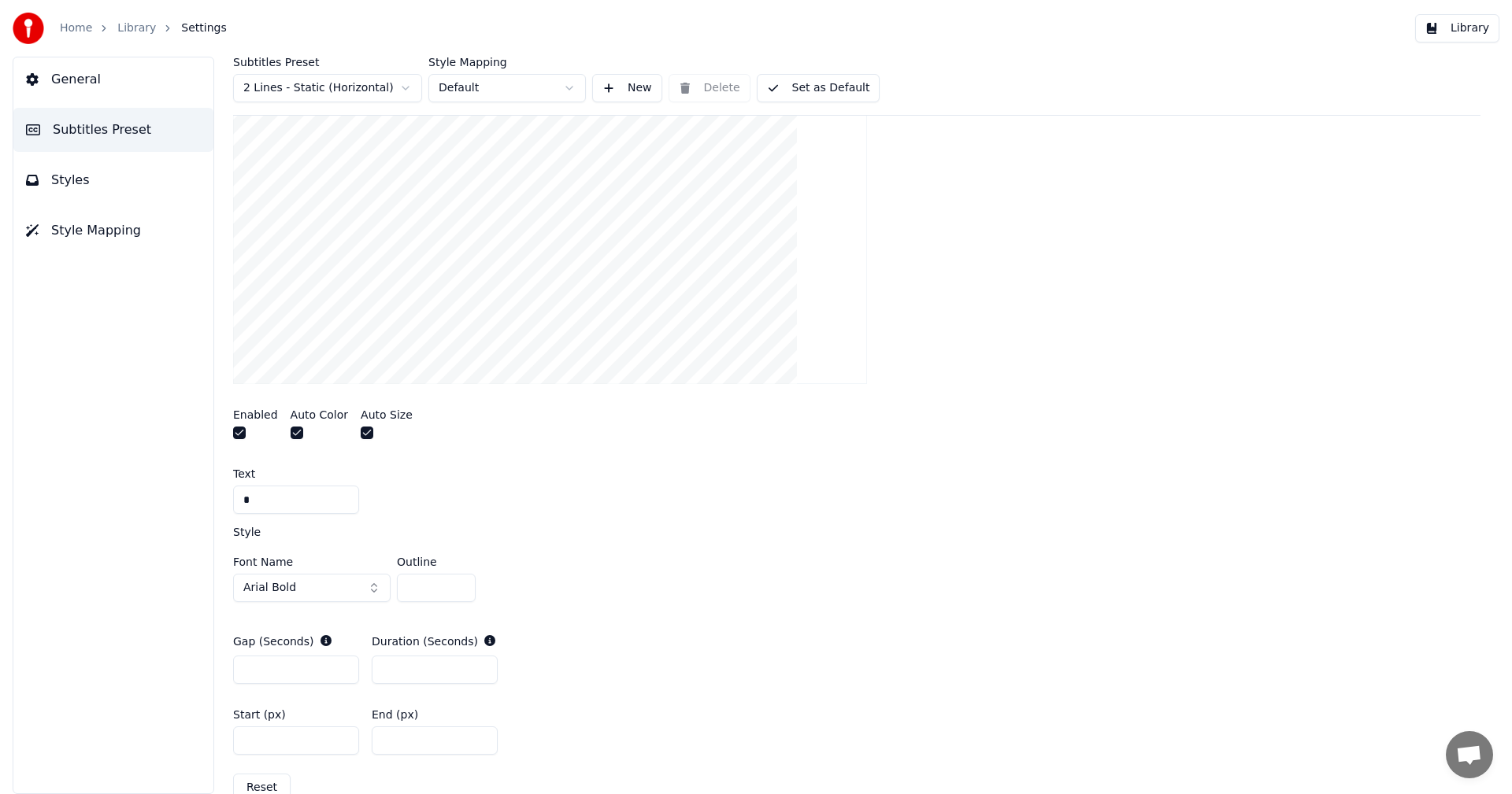
scroll to position [473, 0]
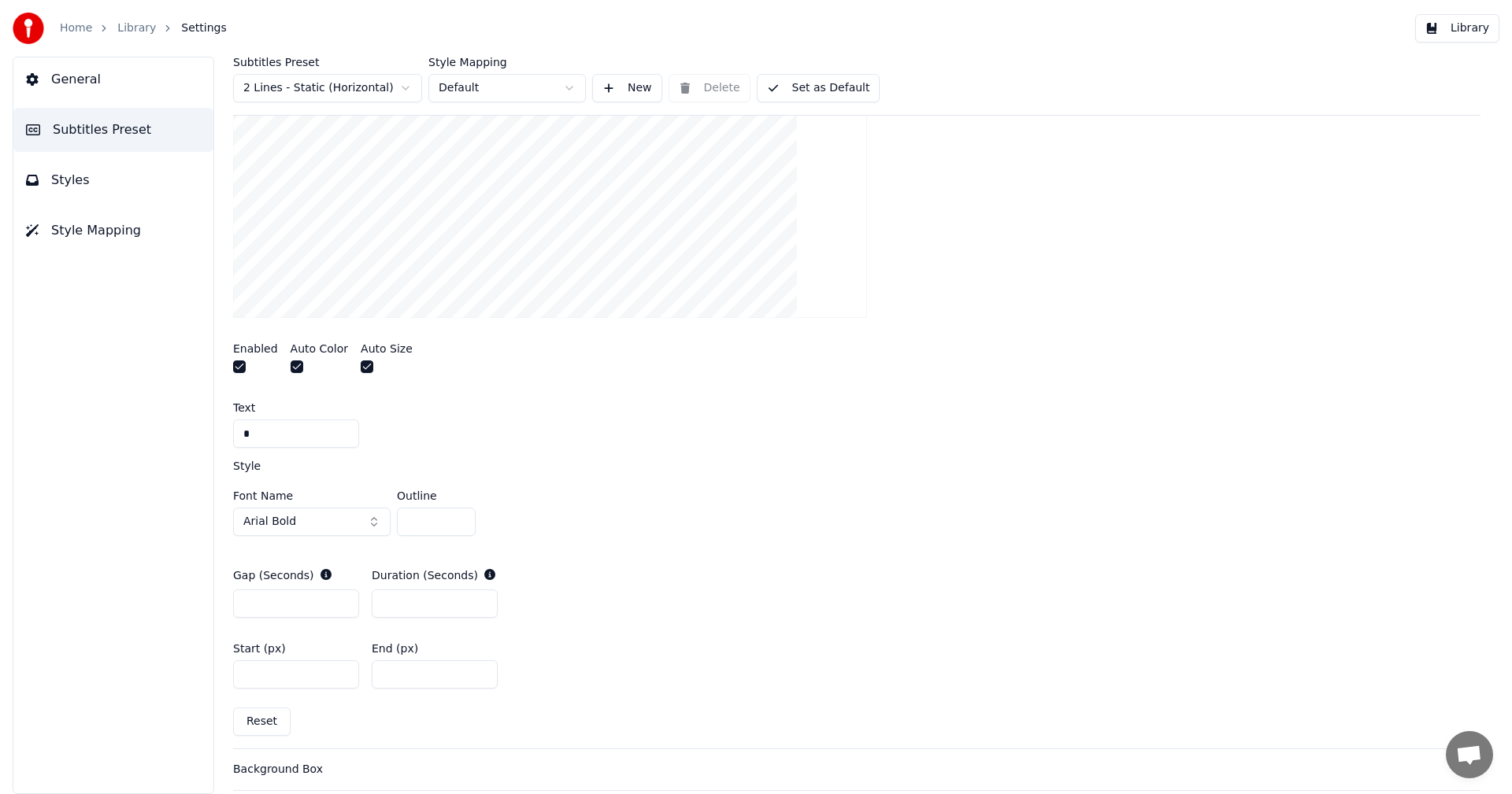
drag, startPoint x: 267, startPoint y: 439, endPoint x: 232, endPoint y: 439, distance: 35.0
click at [232, 439] on div "Subtitles Preset 2 Lines - Static (Horizontal) Style Mapping Default New Delete…" at bounding box center [856, 425] width 1310 height 737
type input "*****"
type input "*"
click at [403, 678] on input "***" at bounding box center [434, 675] width 126 height 29
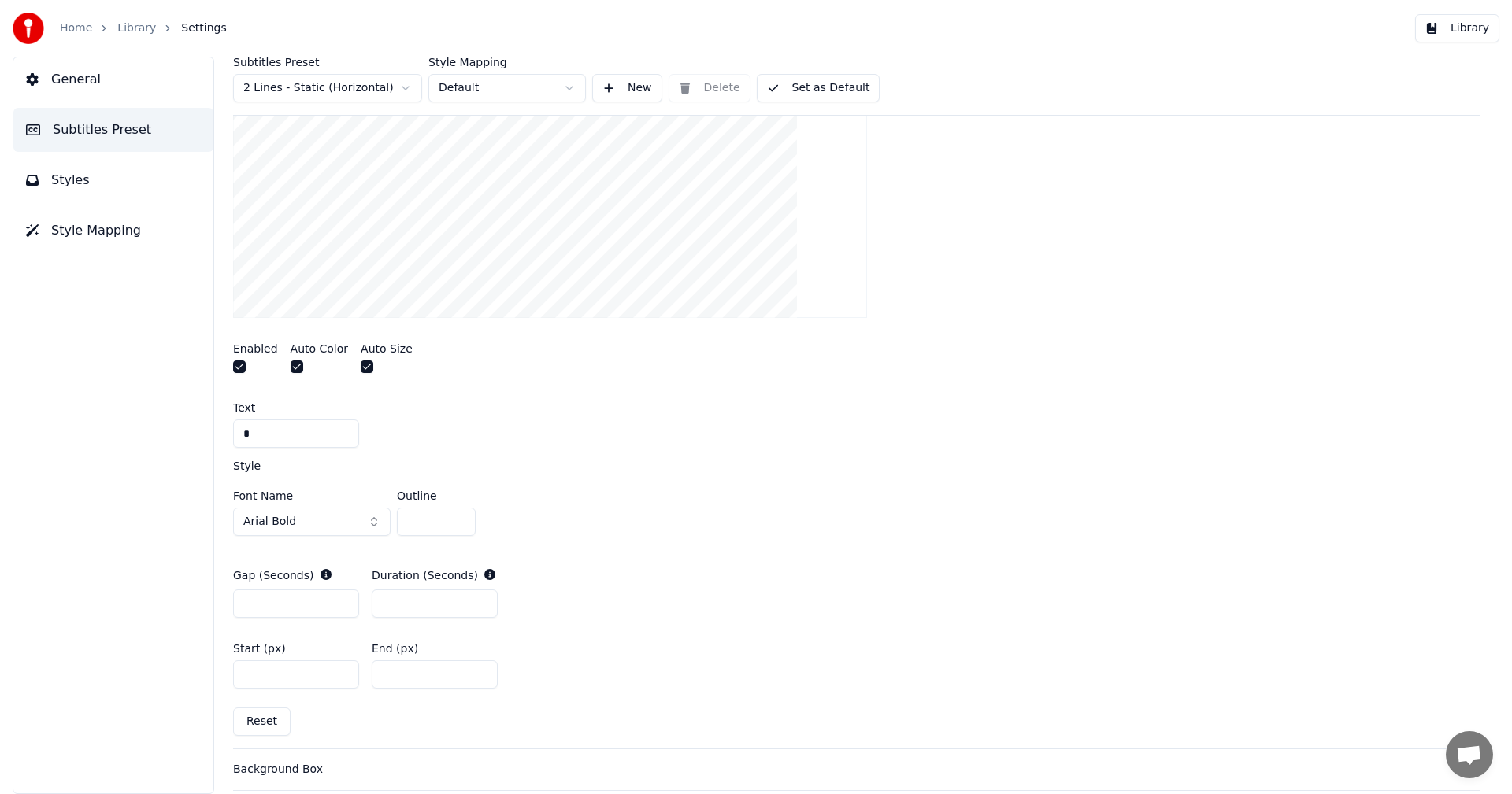
click at [403, 678] on input "***" at bounding box center [434, 675] width 126 height 29
click at [394, 680] on input "*" at bounding box center [434, 675] width 126 height 29
drag, startPoint x: 394, startPoint y: 675, endPoint x: 382, endPoint y: 676, distance: 12.0
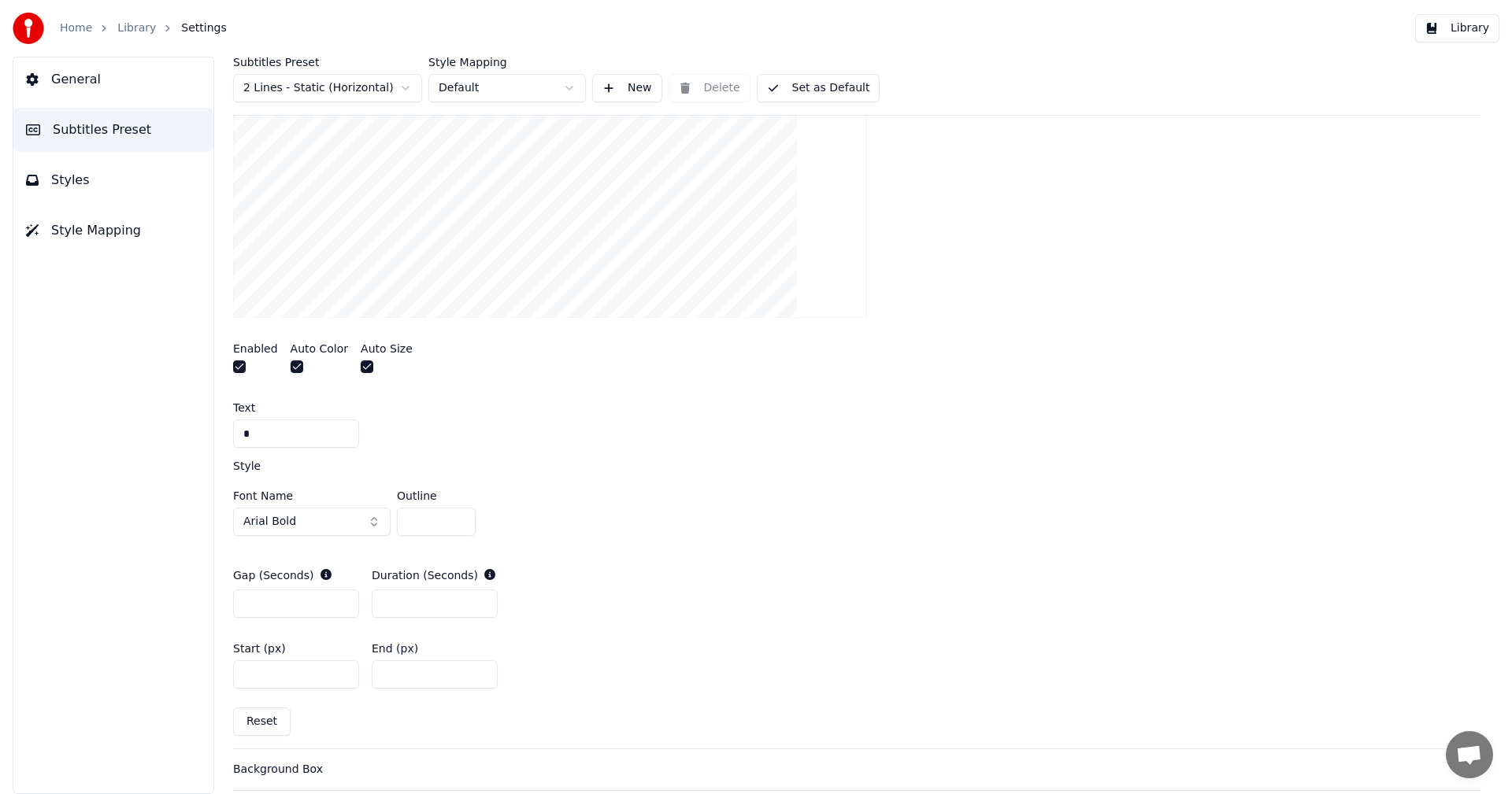
click at [382, 676] on input "*" at bounding box center [434, 675] width 126 height 29
click at [425, 677] on input "**" at bounding box center [434, 675] width 126 height 29
click at [424, 677] on input "***" at bounding box center [434, 675] width 126 height 29
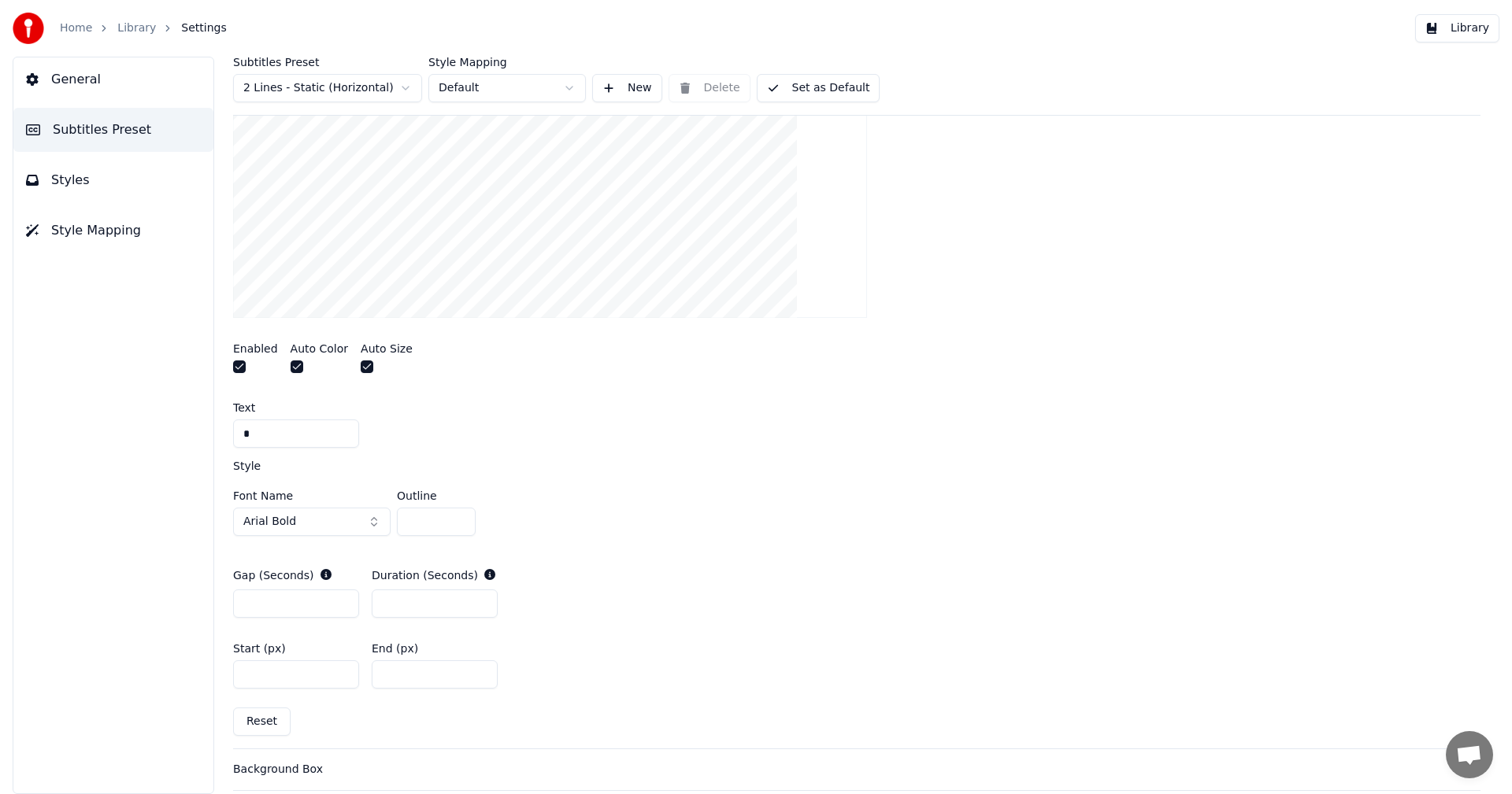
click at [424, 679] on input "*" at bounding box center [434, 675] width 126 height 29
click at [483, 676] on input "**" at bounding box center [434, 675] width 126 height 29
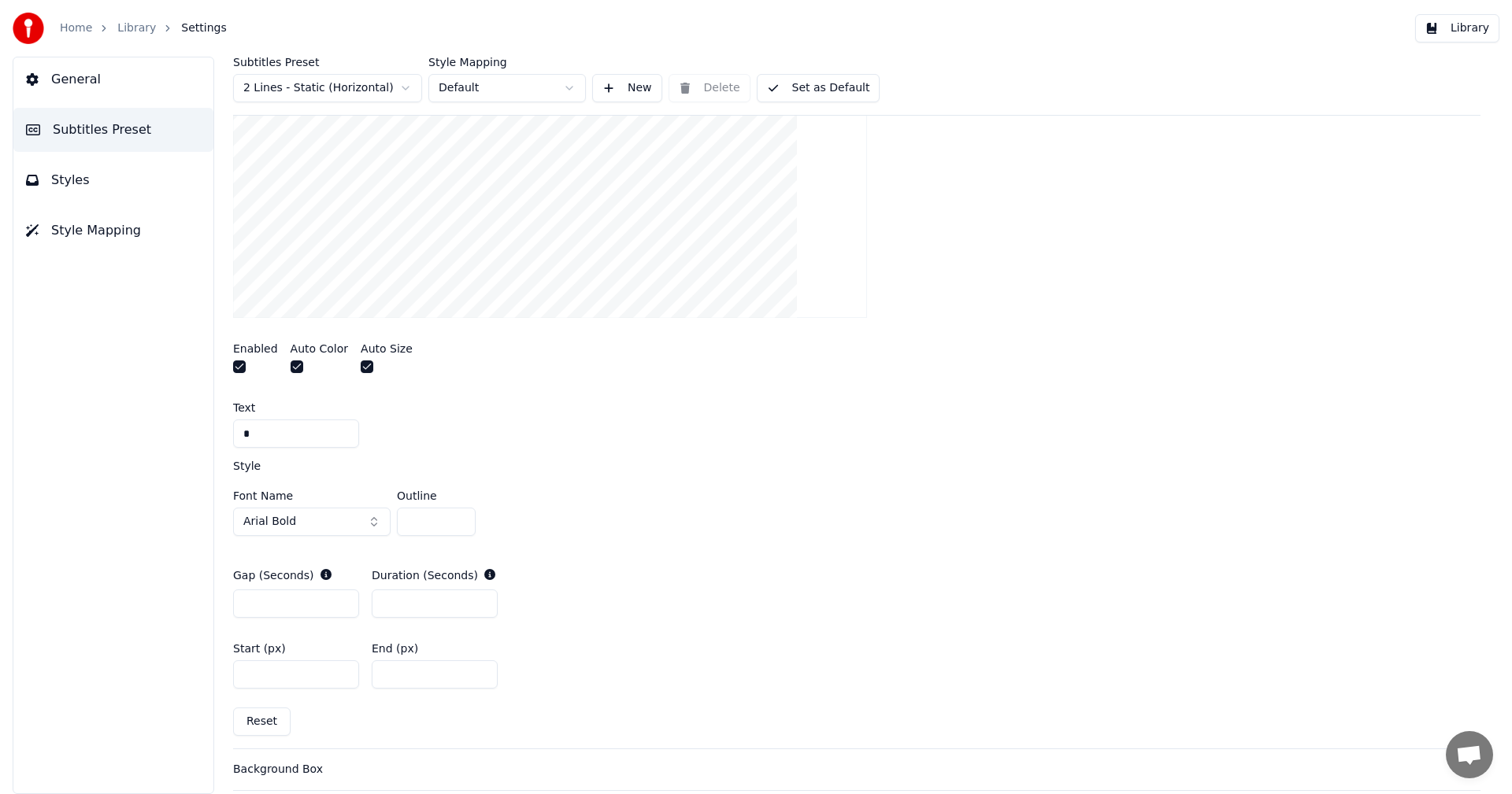
click at [483, 676] on input "**" at bounding box center [434, 675] width 126 height 29
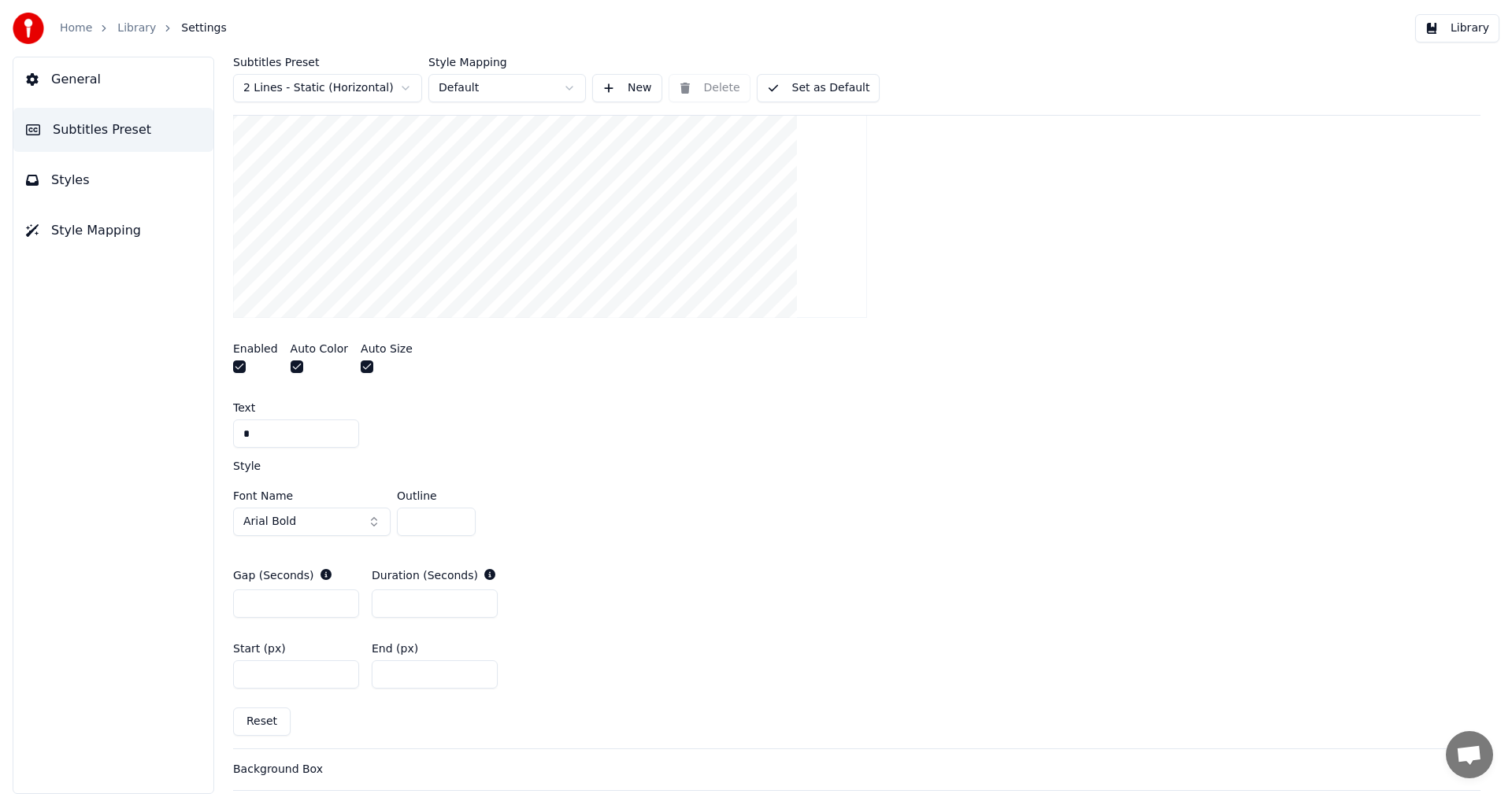
click at [483, 676] on input "**" at bounding box center [434, 675] width 126 height 29
type input "***"
click at [483, 676] on input "***" at bounding box center [434, 675] width 126 height 29
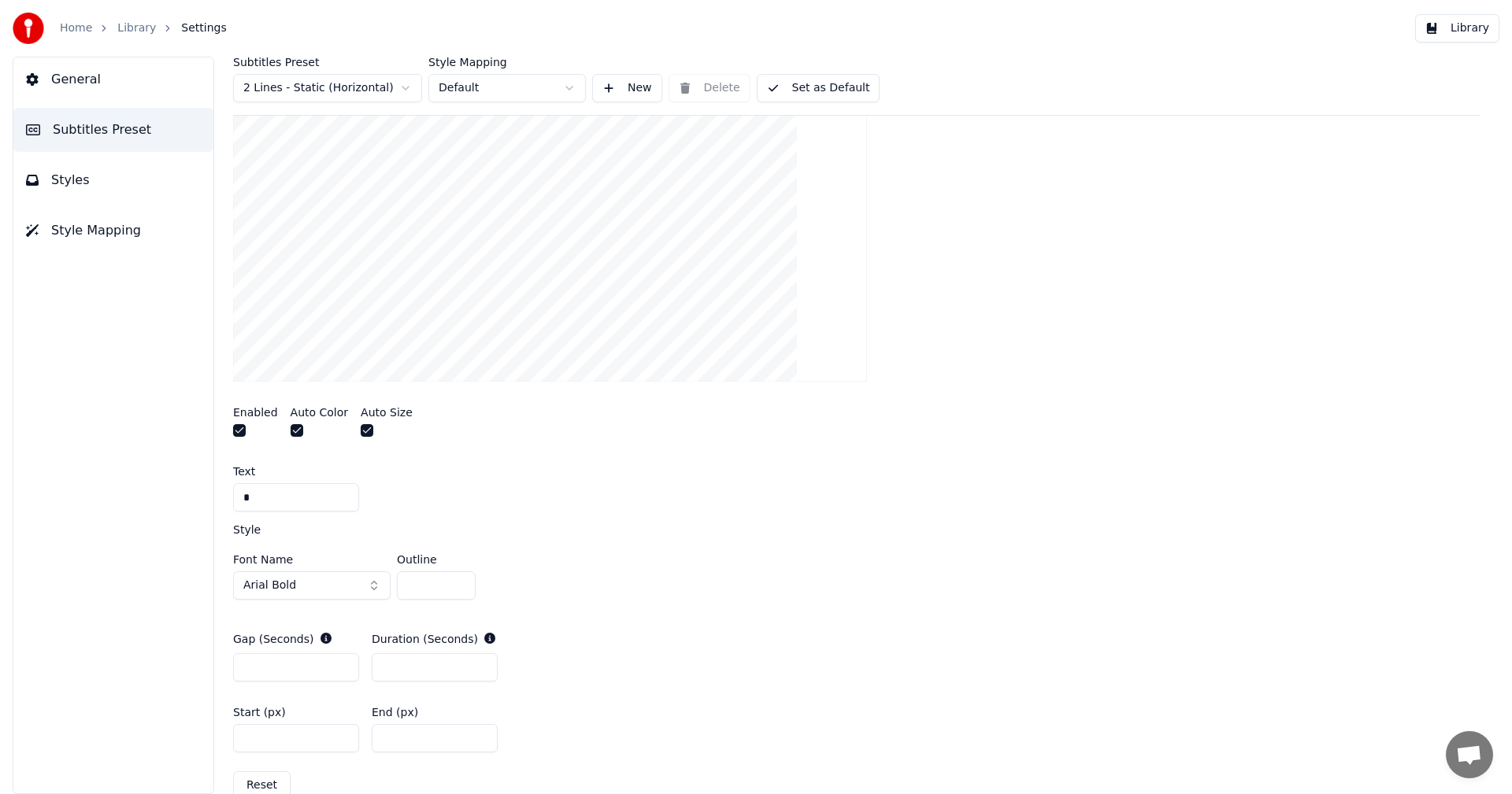
scroll to position [315, 0]
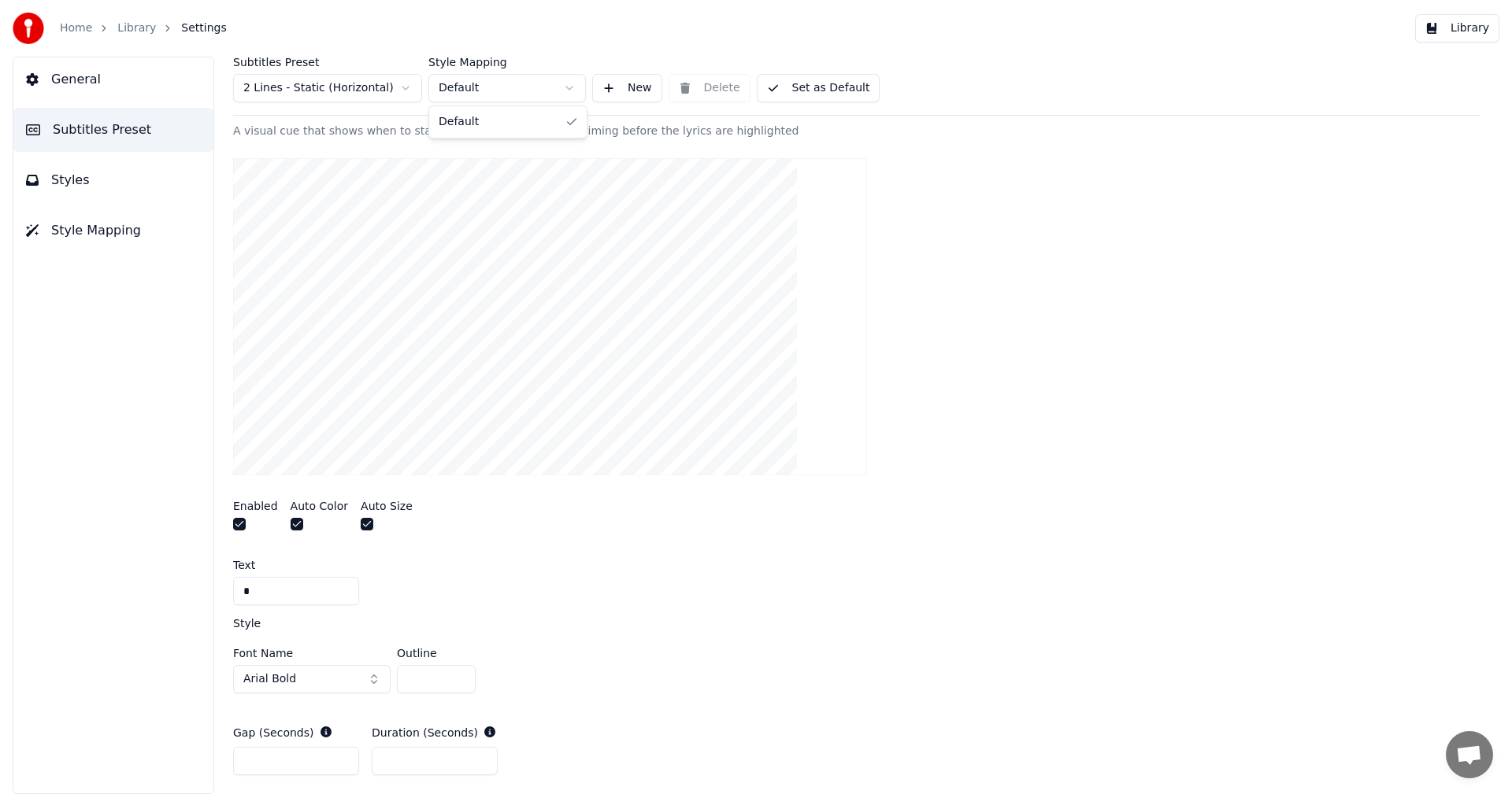
click at [468, 87] on html "Home Library Settings Library General Subtitles Preset Styles Style Mapping Sub…" at bounding box center [756, 397] width 1512 height 794
click at [924, 95] on html "Home Library Settings Library General Subtitles Preset Styles Style Mapping Sub…" at bounding box center [756, 397] width 1512 height 794
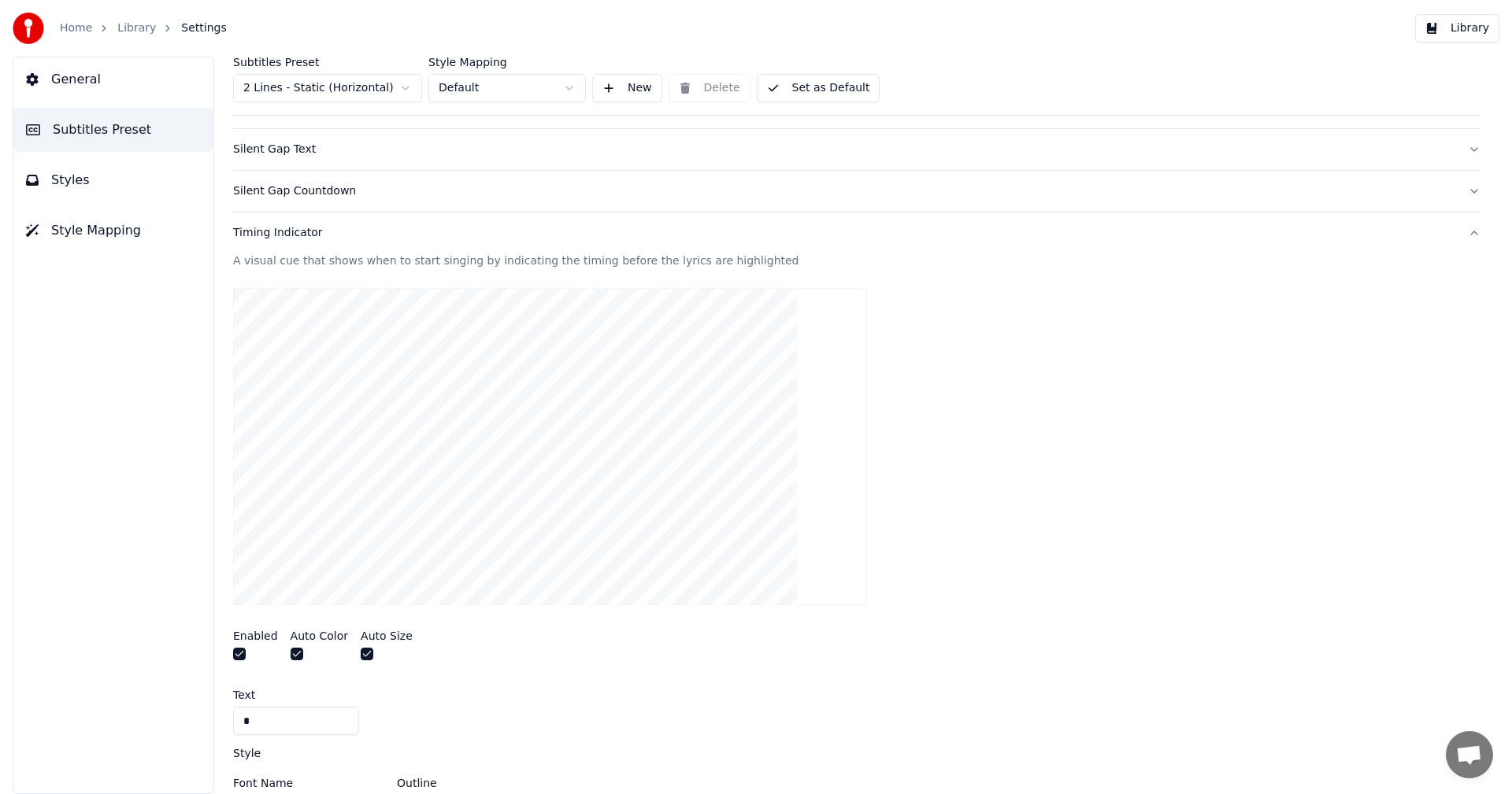
scroll to position [0, 0]
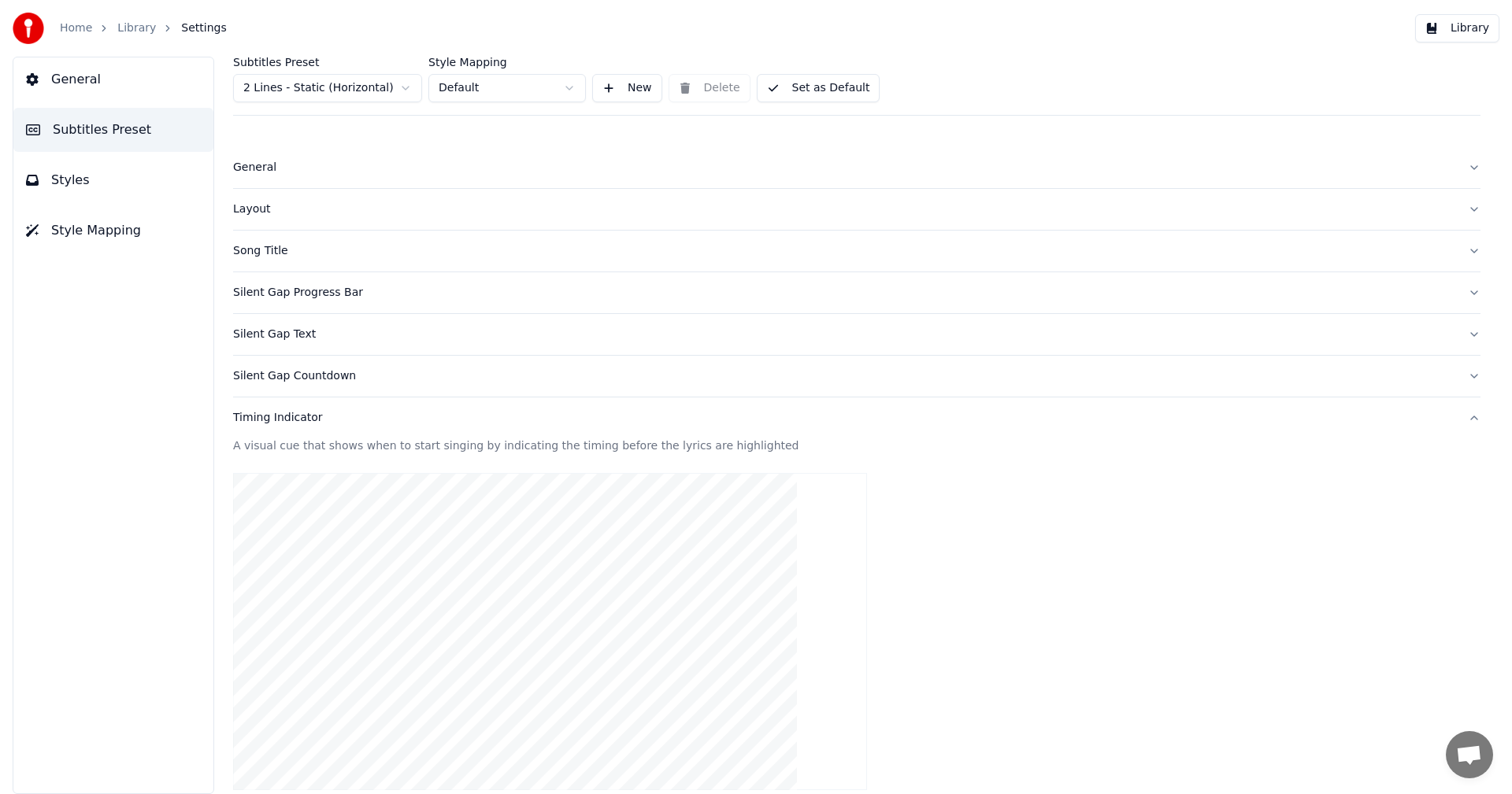
click at [288, 419] on div "Timing Indicator" at bounding box center [844, 418] width 1222 height 16
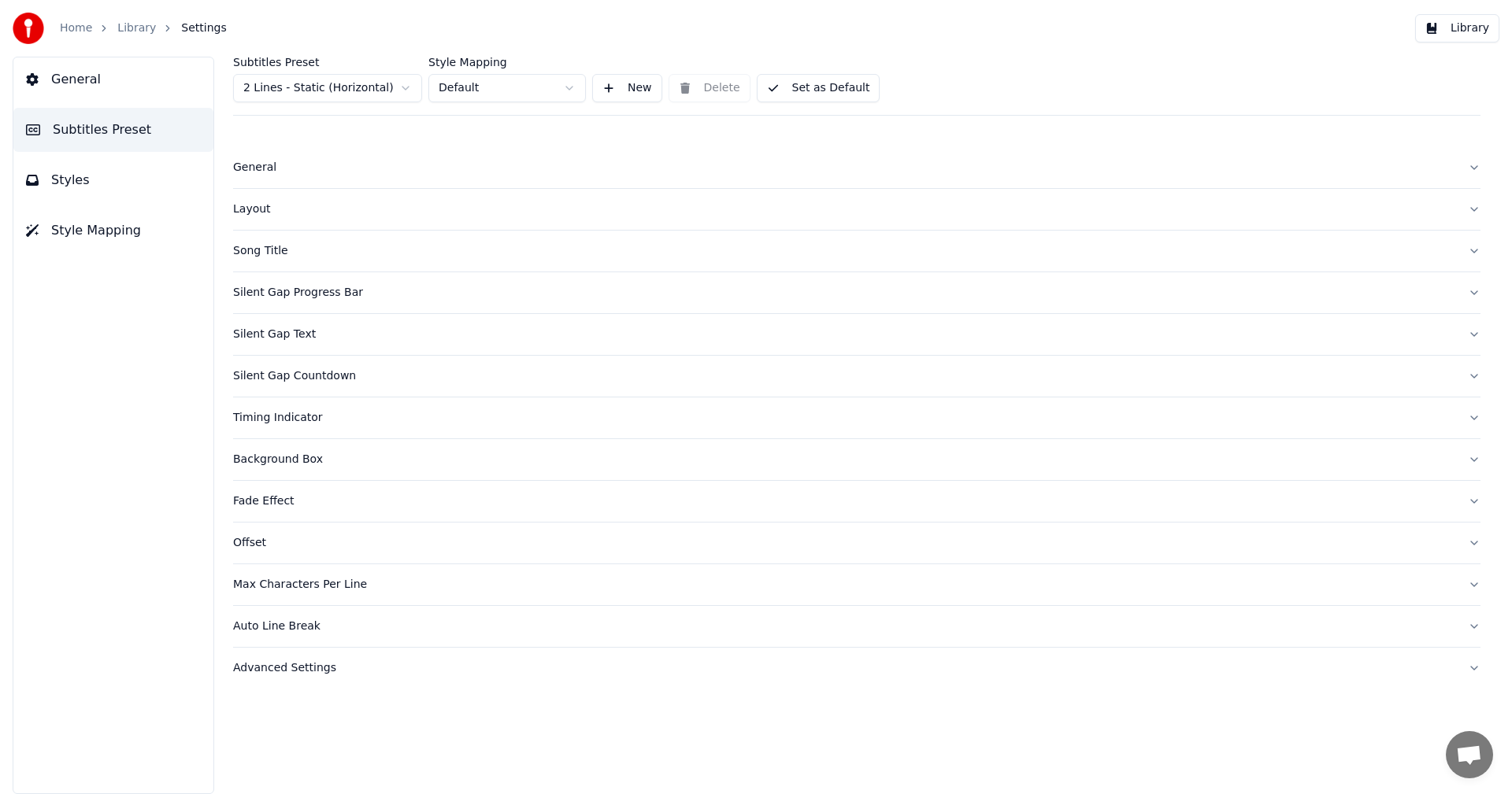
click at [280, 506] on div "Fade Effect" at bounding box center [844, 501] width 1222 height 16
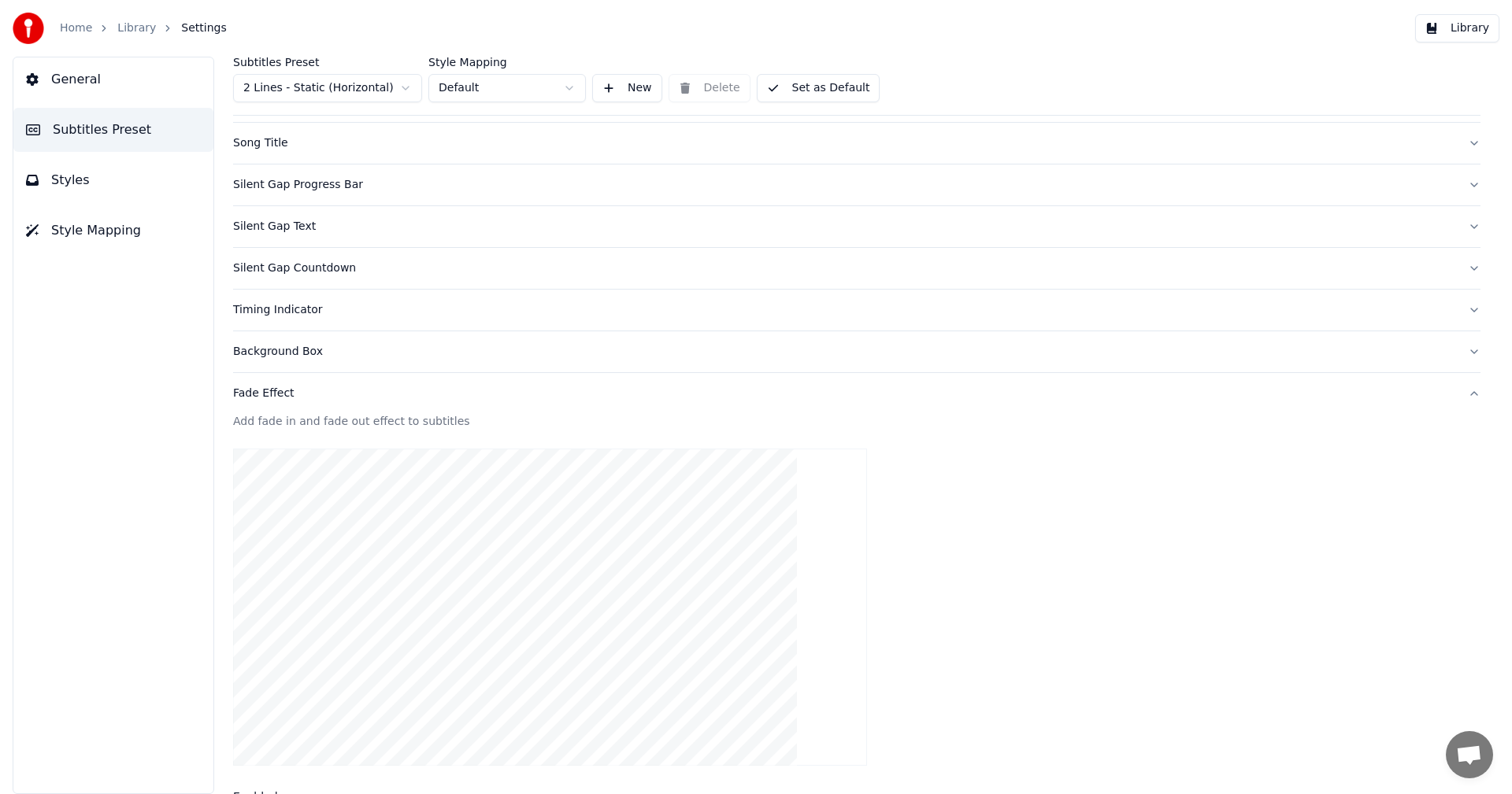
scroll to position [78, 0]
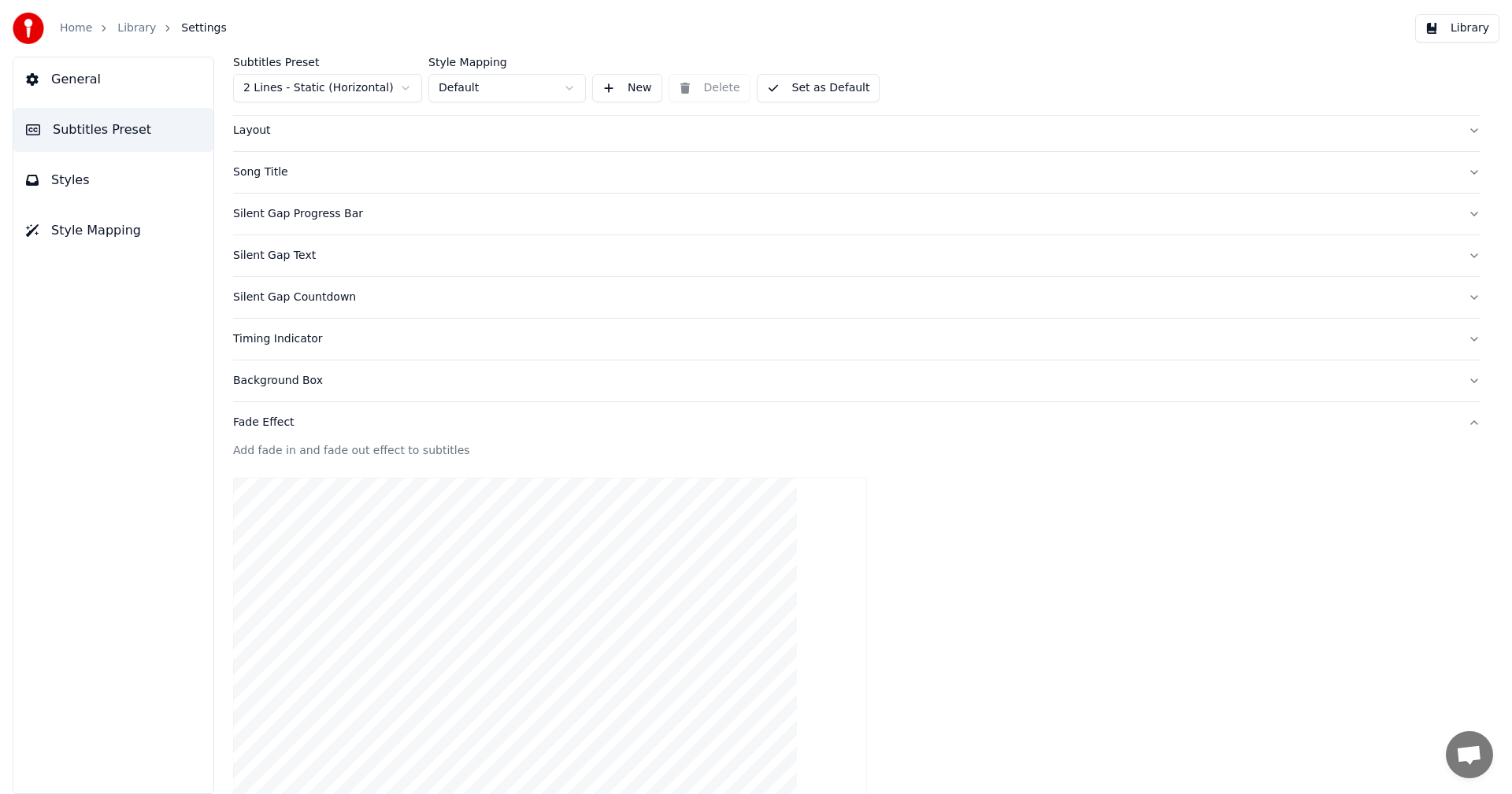
click at [273, 422] on div "Fade Effect" at bounding box center [844, 423] width 1222 height 16
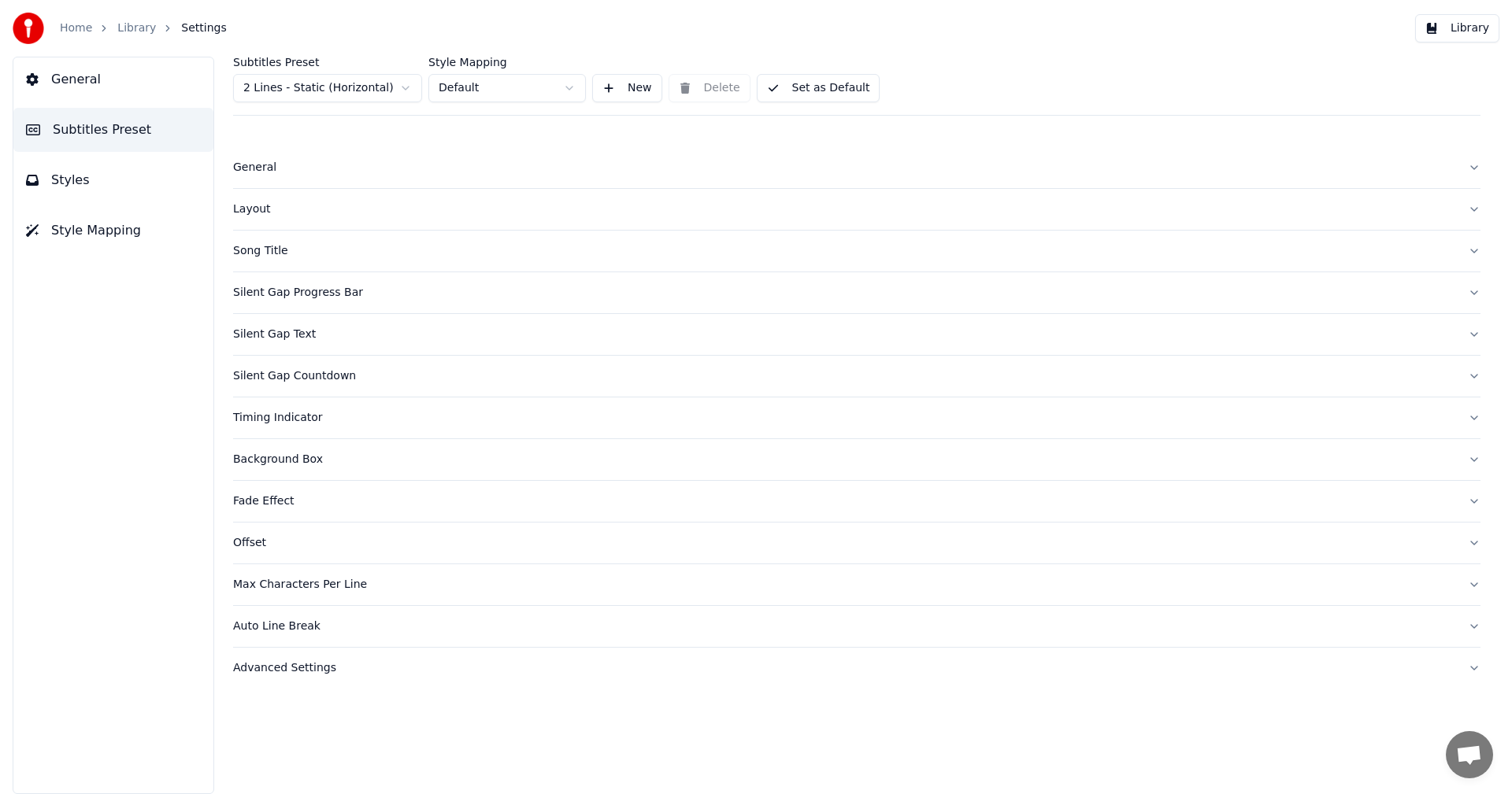
click at [254, 549] on div "Offset" at bounding box center [844, 543] width 1222 height 16
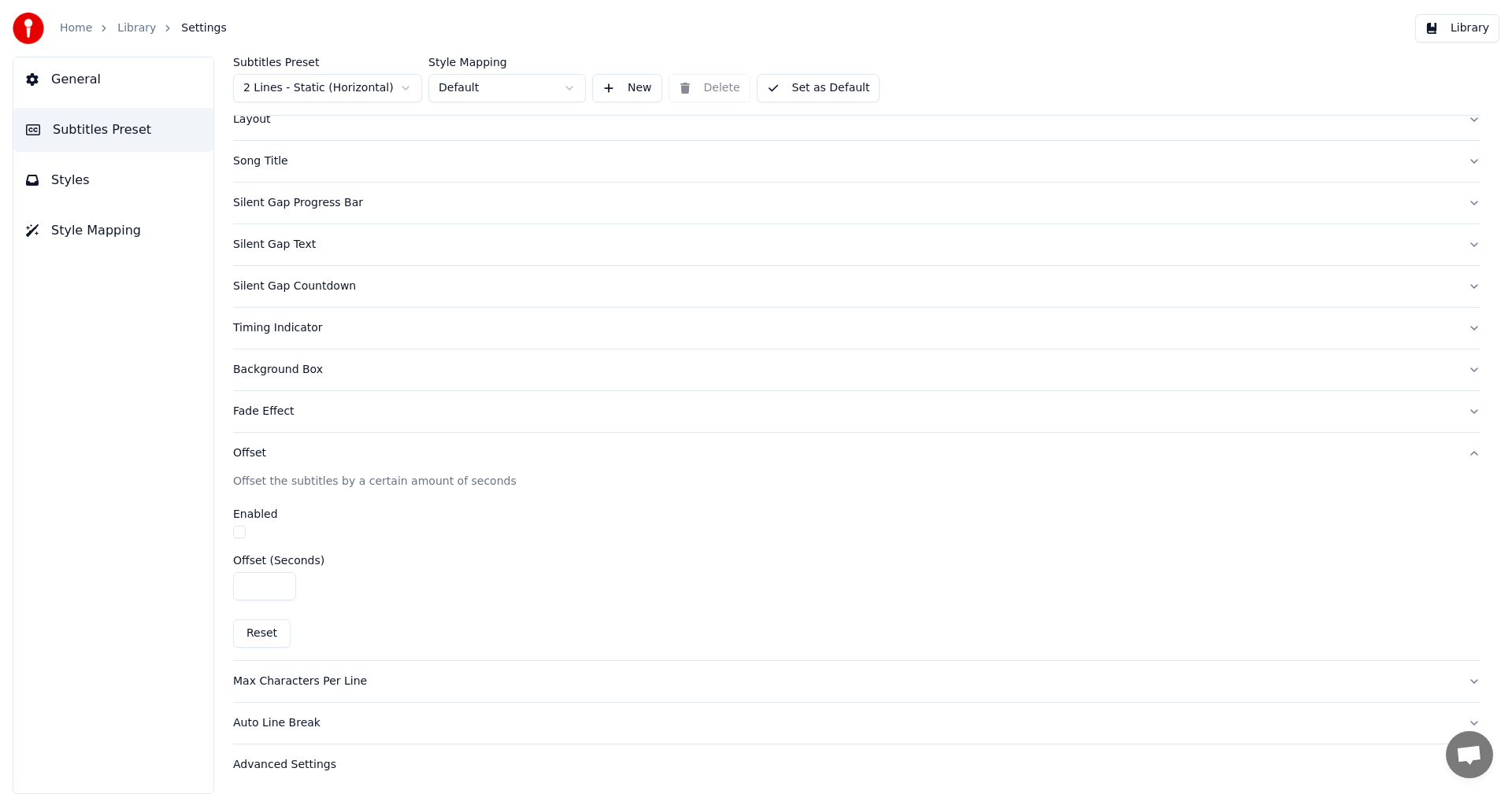
scroll to position [93, 0]
click at [251, 450] on div "Offset" at bounding box center [844, 450] width 1222 height 16
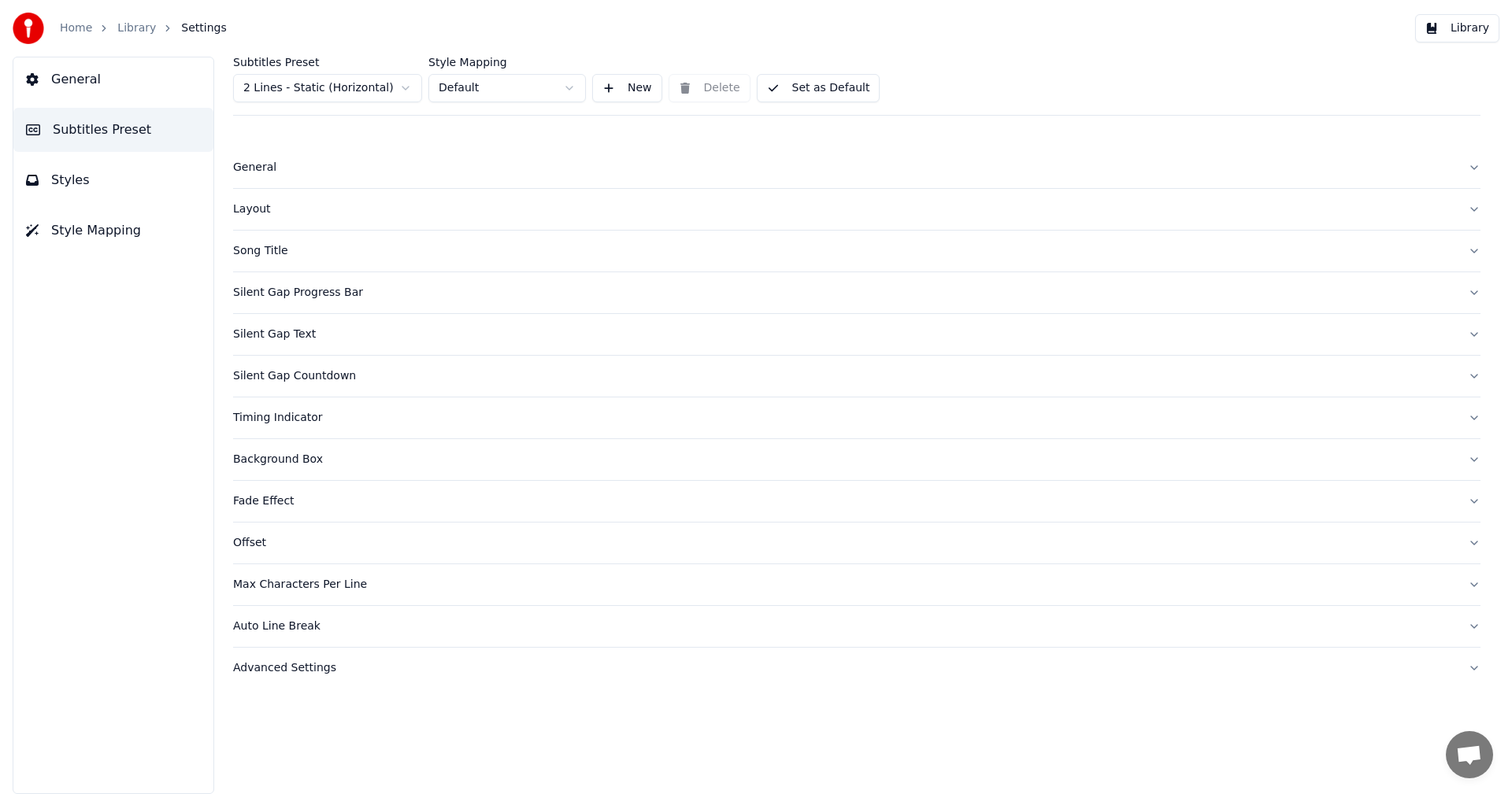
click at [268, 589] on div "Max Characters Per Line" at bounding box center [844, 585] width 1222 height 16
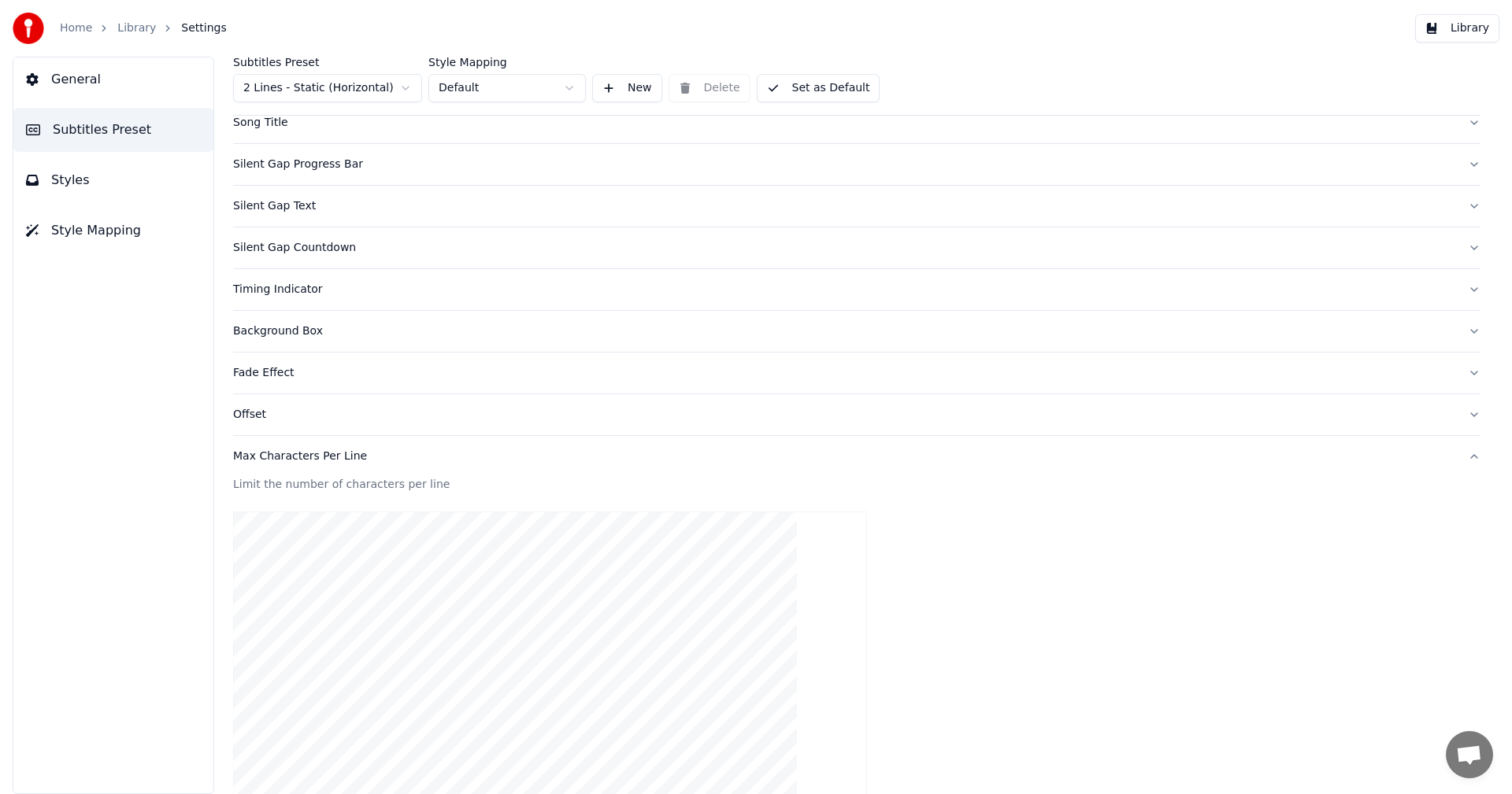
scroll to position [121, 0]
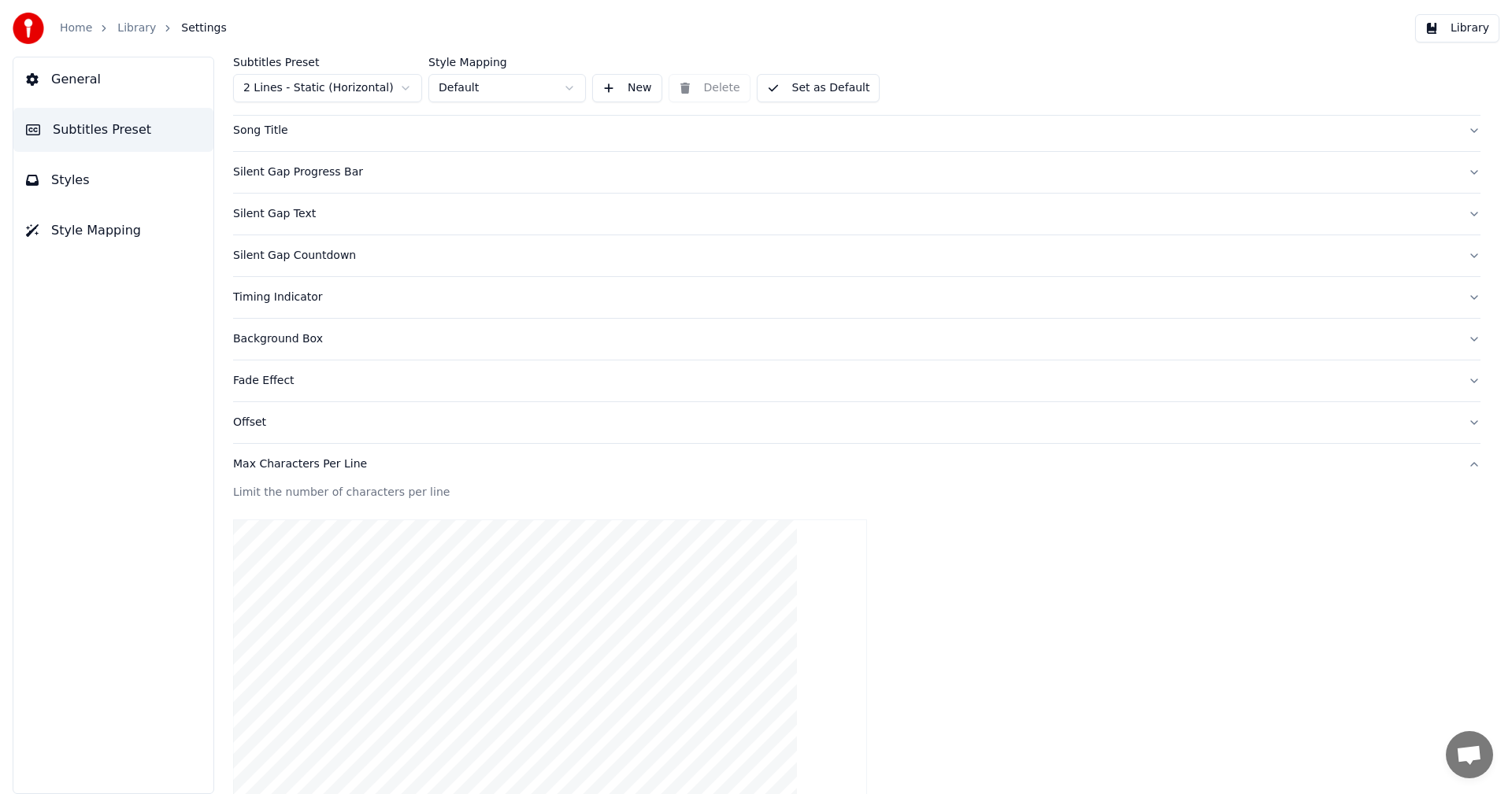
click at [276, 464] on div "Max Characters Per Line" at bounding box center [844, 464] width 1222 height 16
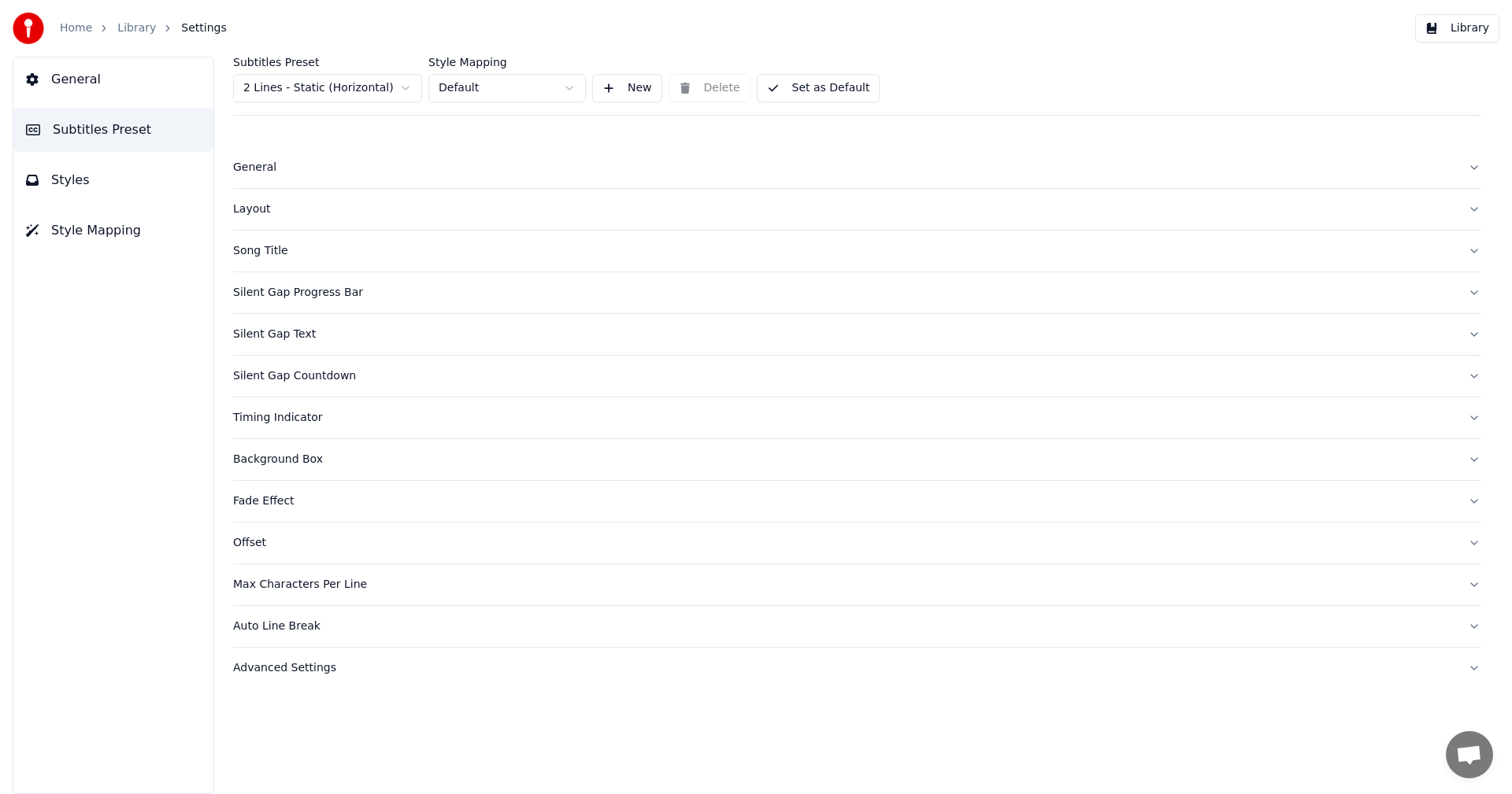
click at [290, 631] on div "Auto Line Break" at bounding box center [844, 626] width 1222 height 16
click at [297, 627] on div "Auto Line Break" at bounding box center [844, 626] width 1222 height 16
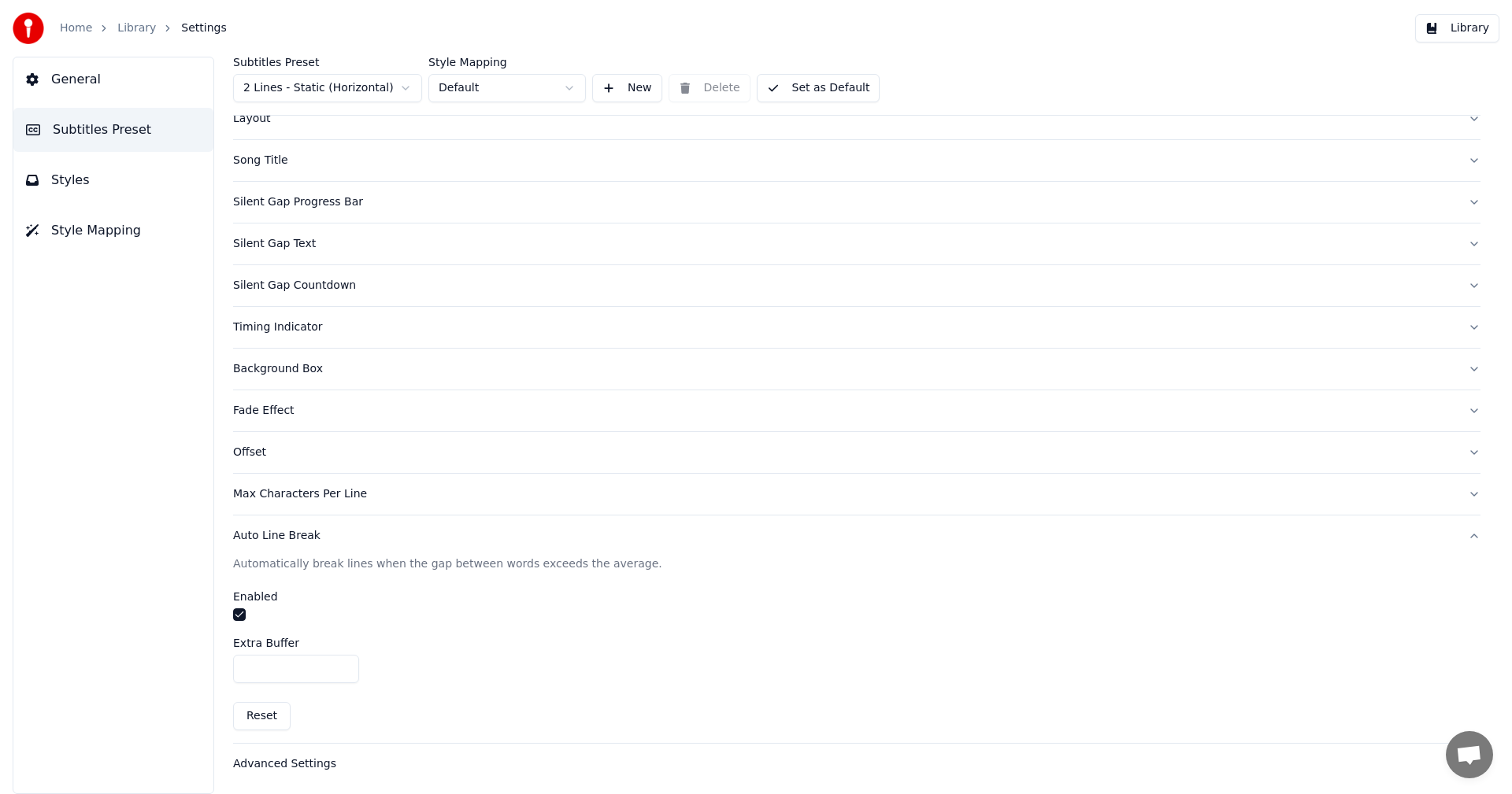
scroll to position [93, 0]
drag, startPoint x: 227, startPoint y: 559, endPoint x: 622, endPoint y: 571, distance: 395.2
click at [622, 571] on div "Subtitles Preset 2 Lines - Static (Horizontal) Style Mapping Default New Delete…" at bounding box center [856, 425] width 1310 height 737
click at [640, 627] on div "Automatically break lines when the gap between words exceeds the average. Enabl…" at bounding box center [856, 647] width 1247 height 186
click at [289, 668] on input "***" at bounding box center [295, 667] width 126 height 29
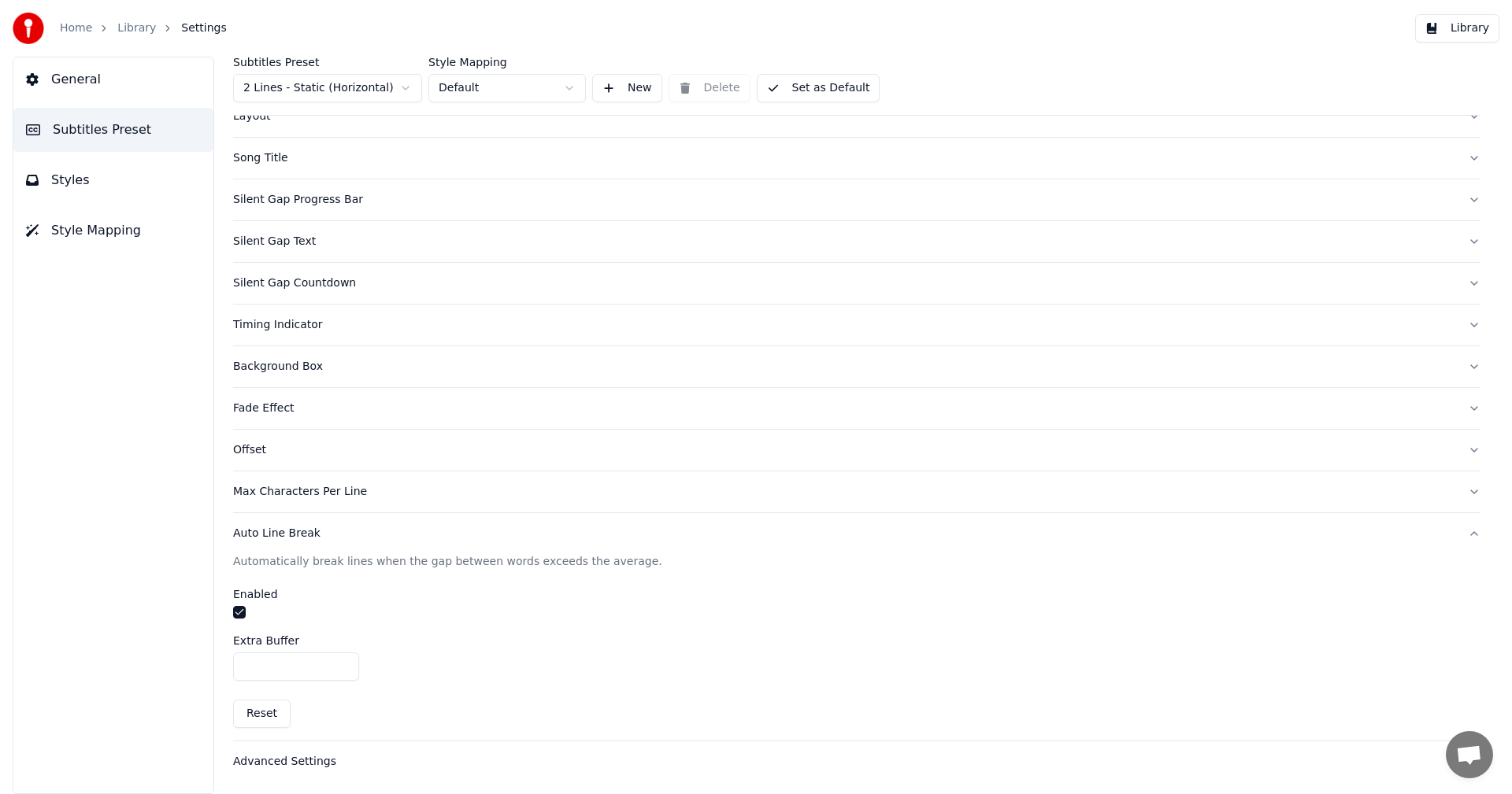
click at [289, 668] on input "***" at bounding box center [295, 667] width 126 height 29
type input "*"
click at [441, 613] on div at bounding box center [856, 614] width 1247 height 17
click at [145, 31] on link "Library" at bounding box center [137, 28] width 39 height 16
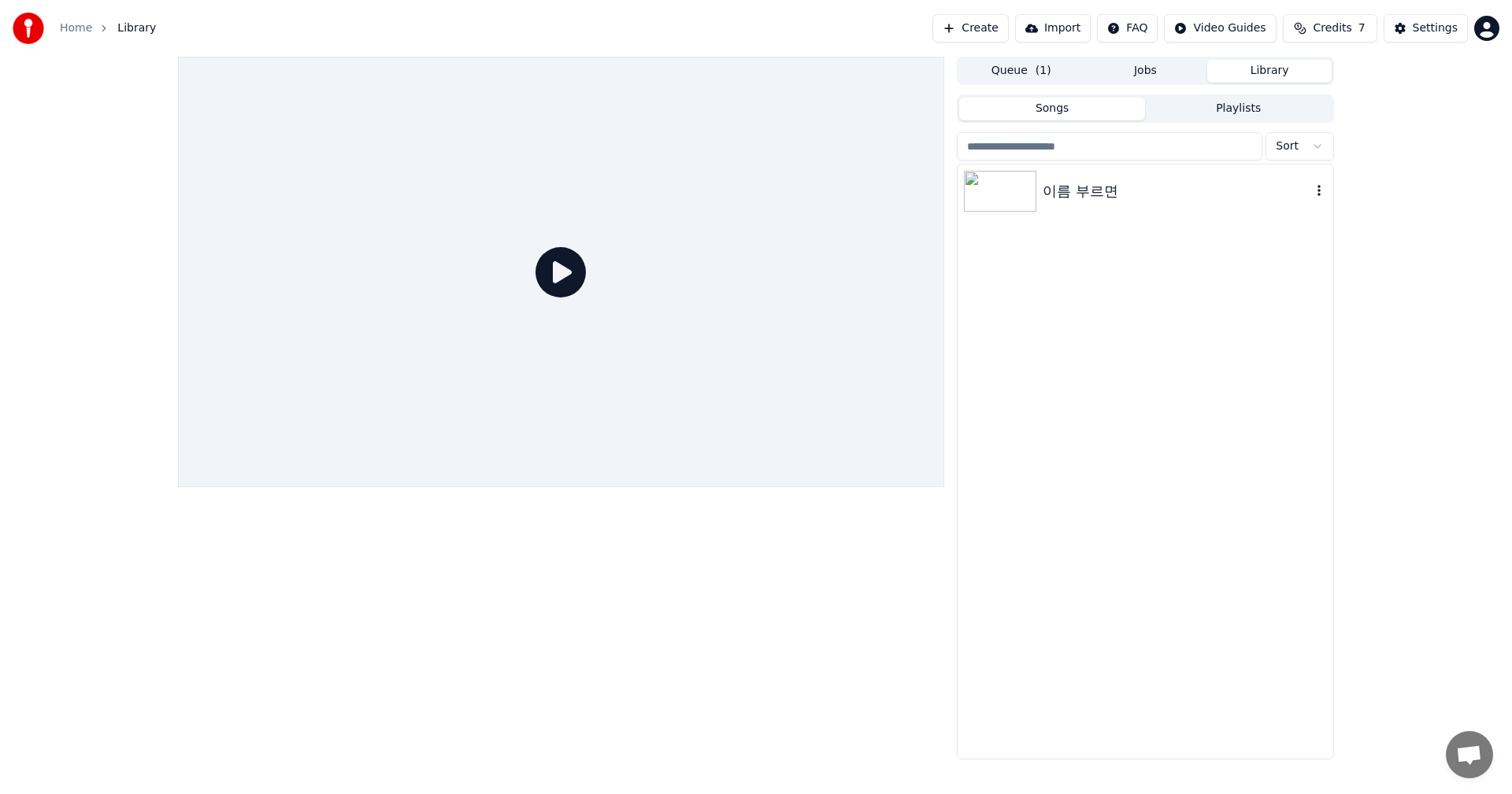
click at [1119, 209] on div "이름 부르면" at bounding box center [1145, 191] width 375 height 53
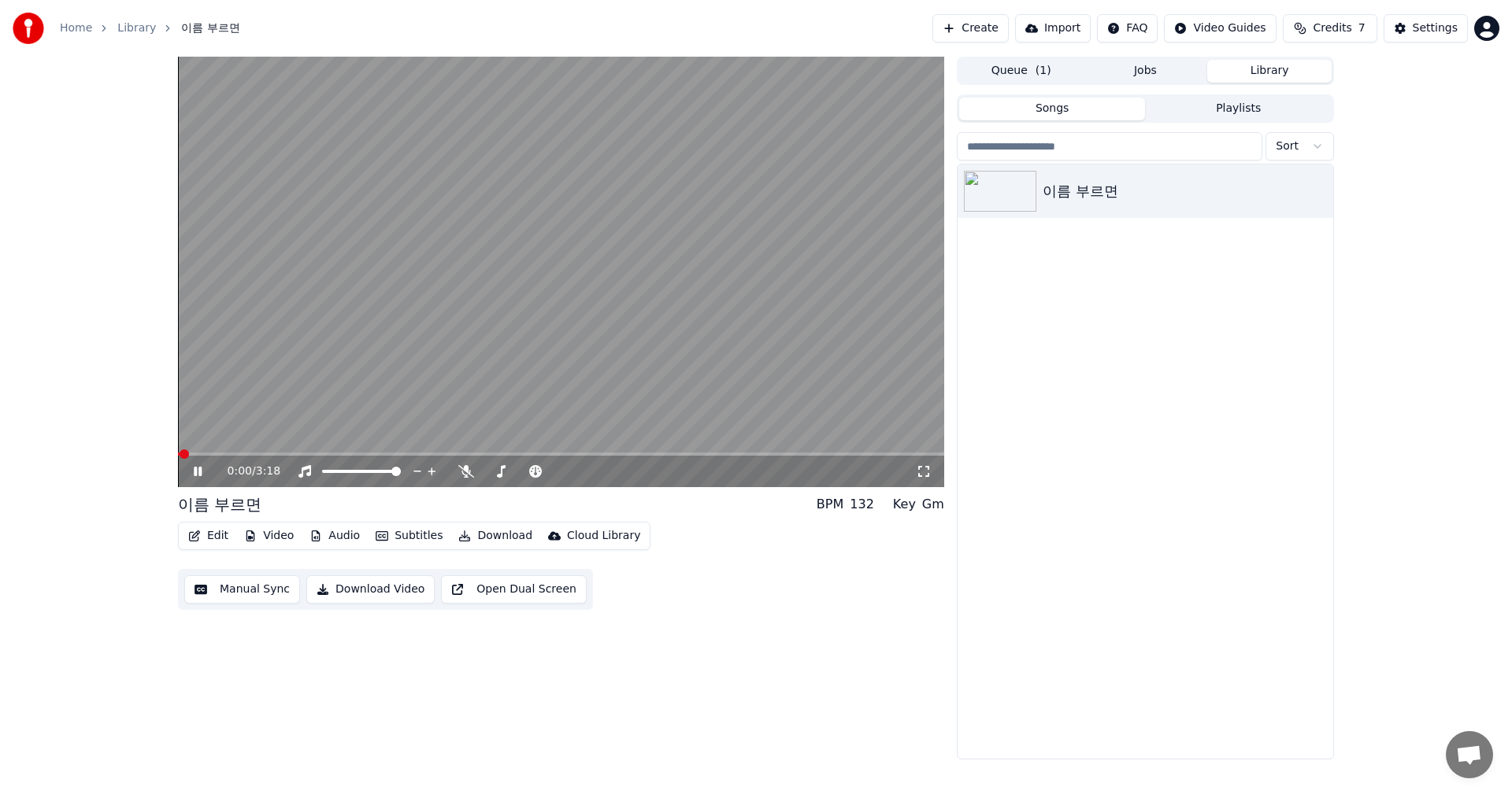
click at [223, 454] on span at bounding box center [561, 455] width 766 height 3
click at [247, 453] on span at bounding box center [561, 455] width 766 height 3
click at [219, 539] on button "Edit" at bounding box center [208, 536] width 53 height 22
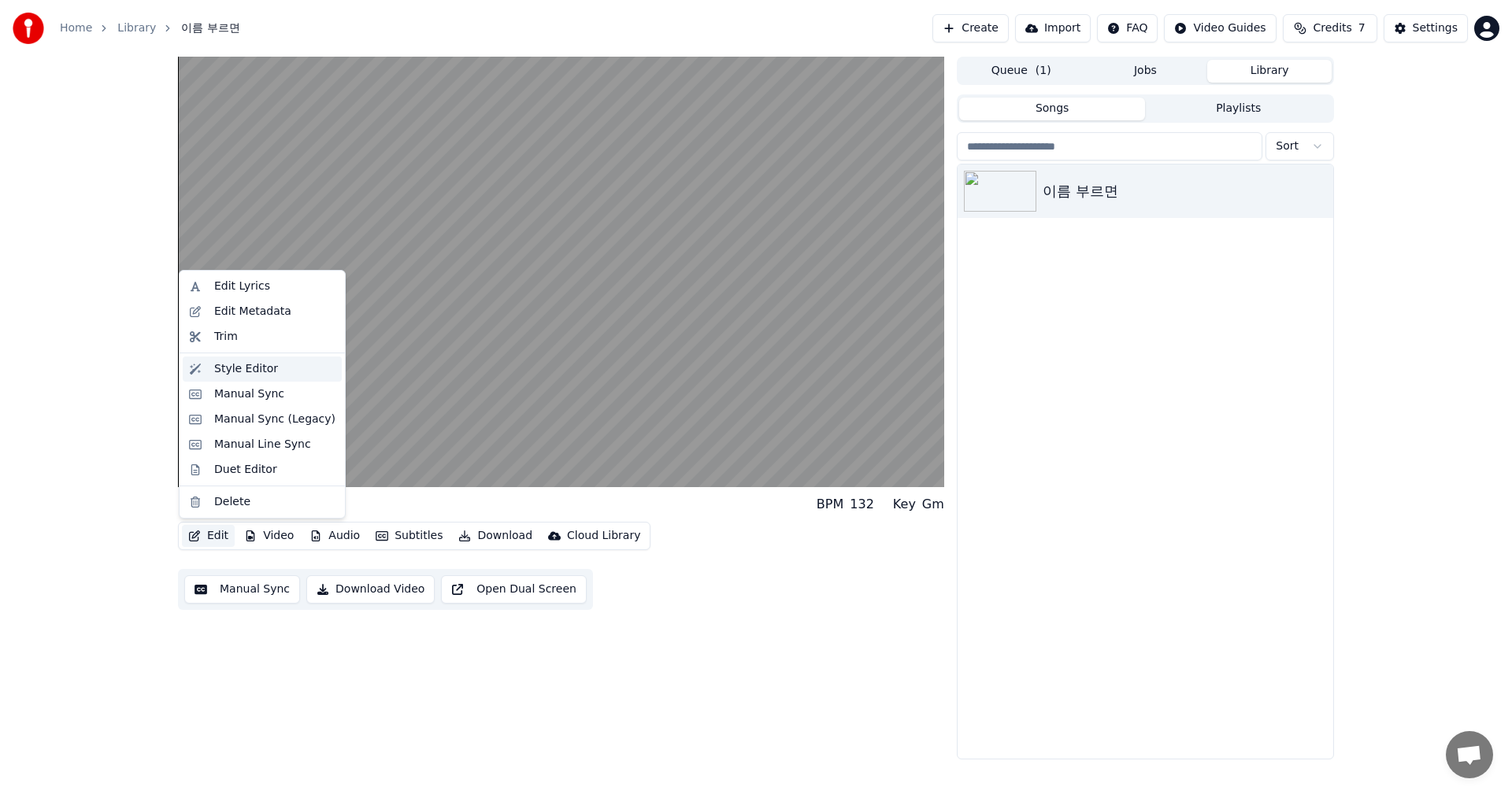
click at [250, 365] on div "Style Editor" at bounding box center [246, 369] width 64 height 16
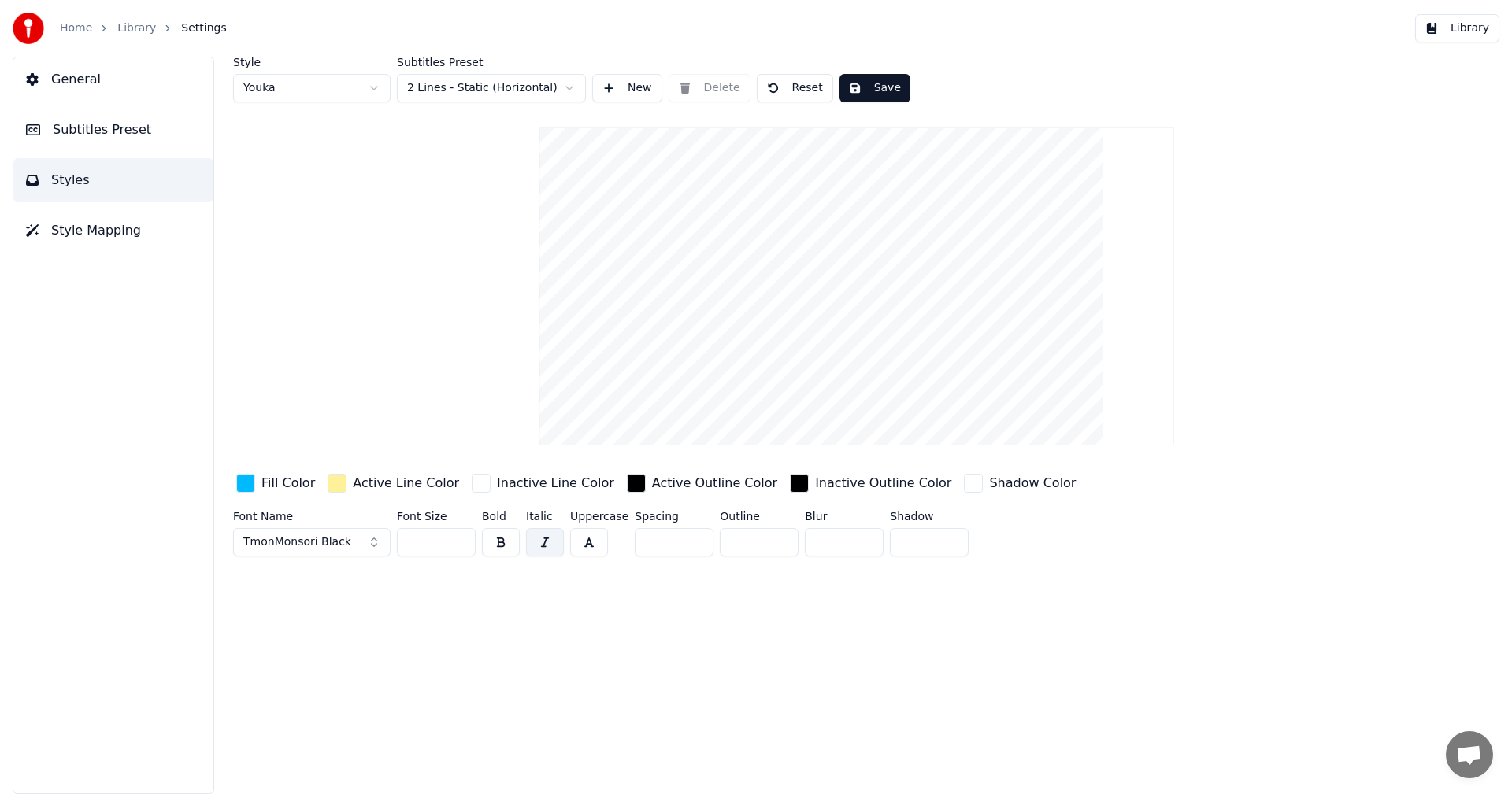
click at [87, 182] on button "Styles" at bounding box center [113, 181] width 200 height 44
click at [93, 136] on span "Subtitles Preset" at bounding box center [102, 130] width 99 height 19
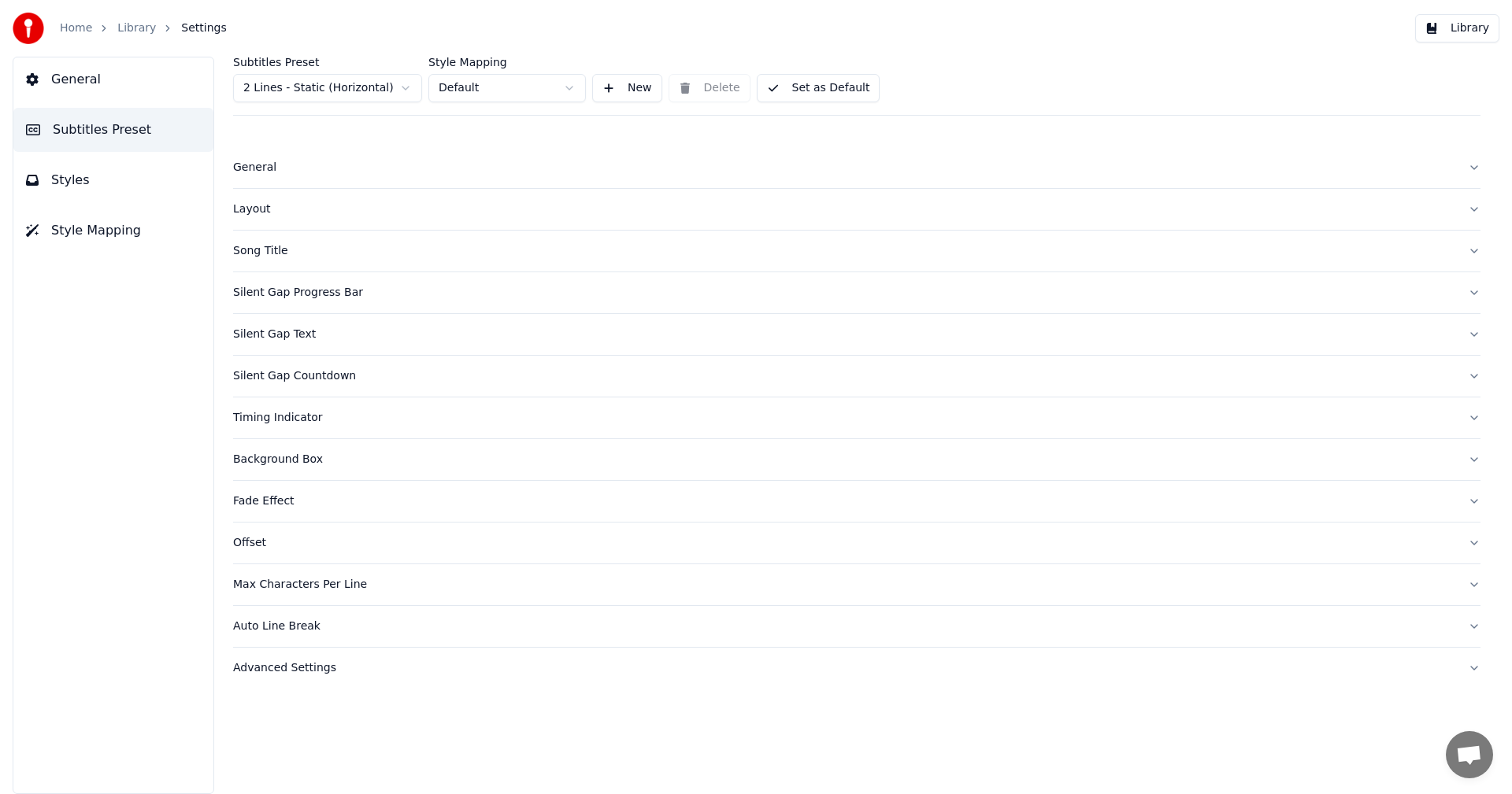
click at [281, 423] on div "Timing Indicator" at bounding box center [844, 418] width 1222 height 16
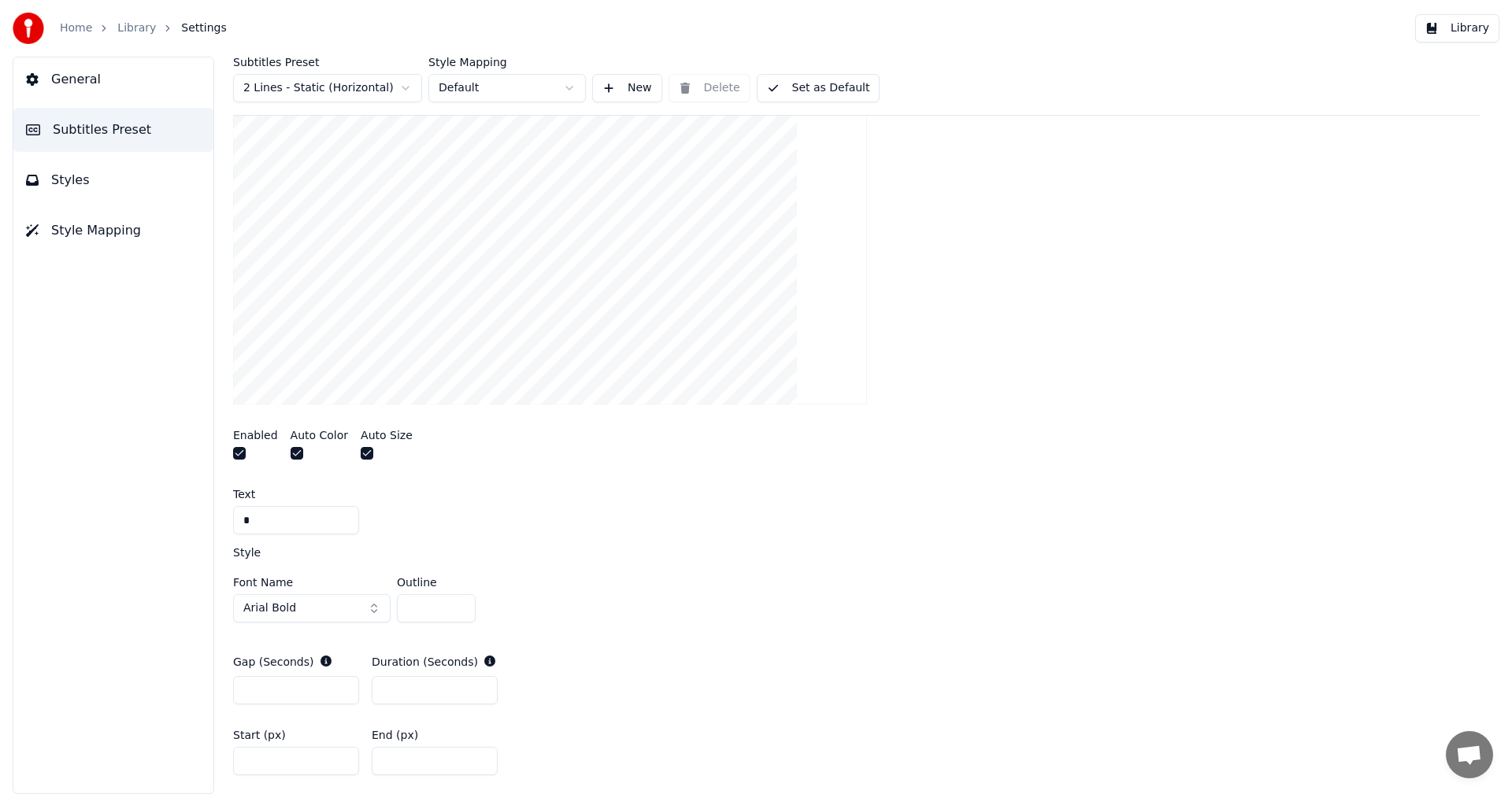
scroll to position [394, 0]
click at [280, 516] on input "*" at bounding box center [295, 513] width 126 height 29
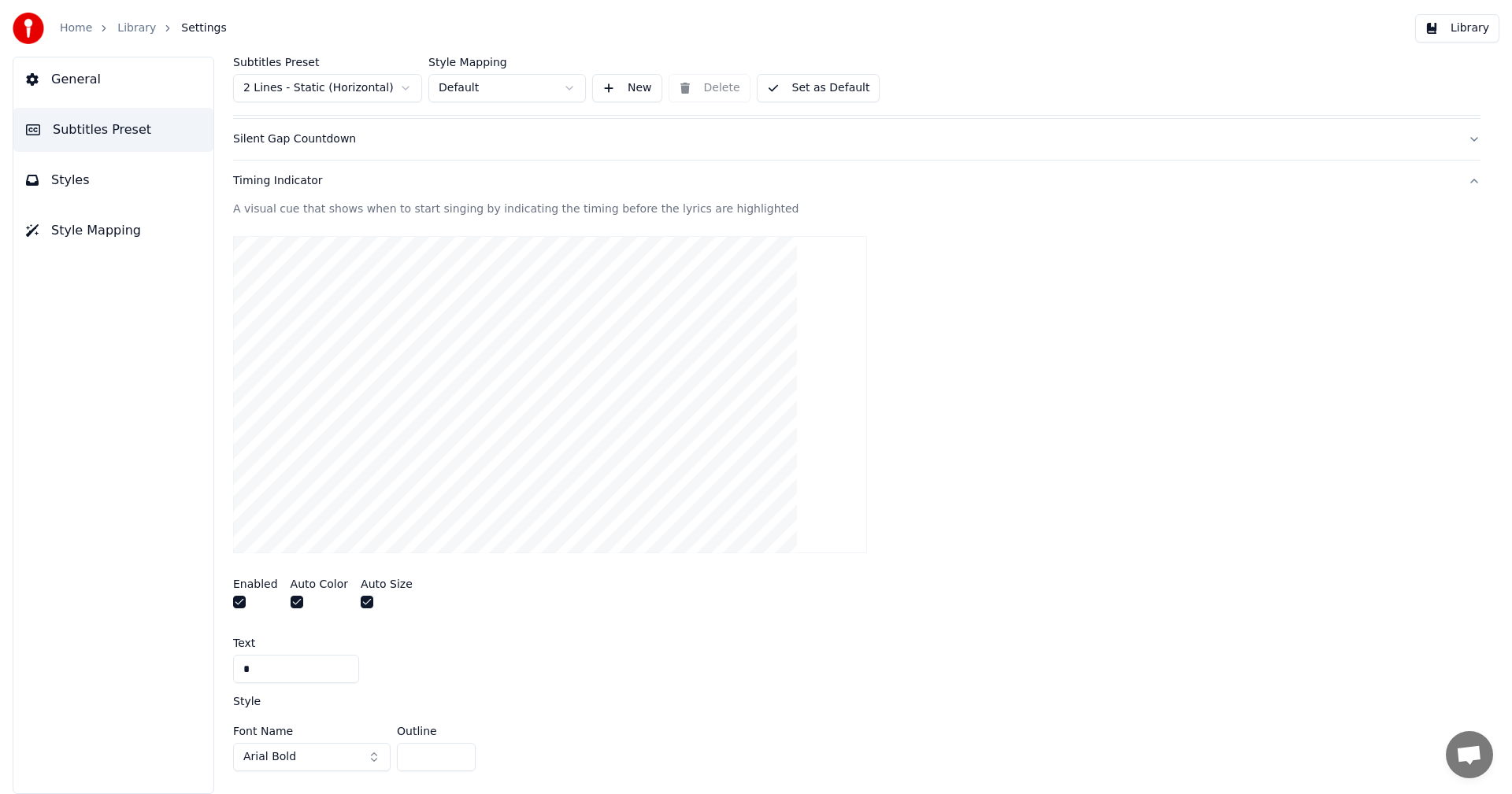
scroll to position [236, 0]
click at [791, 83] on button "Set as Default" at bounding box center [818, 89] width 123 height 29
click at [264, 677] on input "*" at bounding box center [295, 670] width 126 height 29
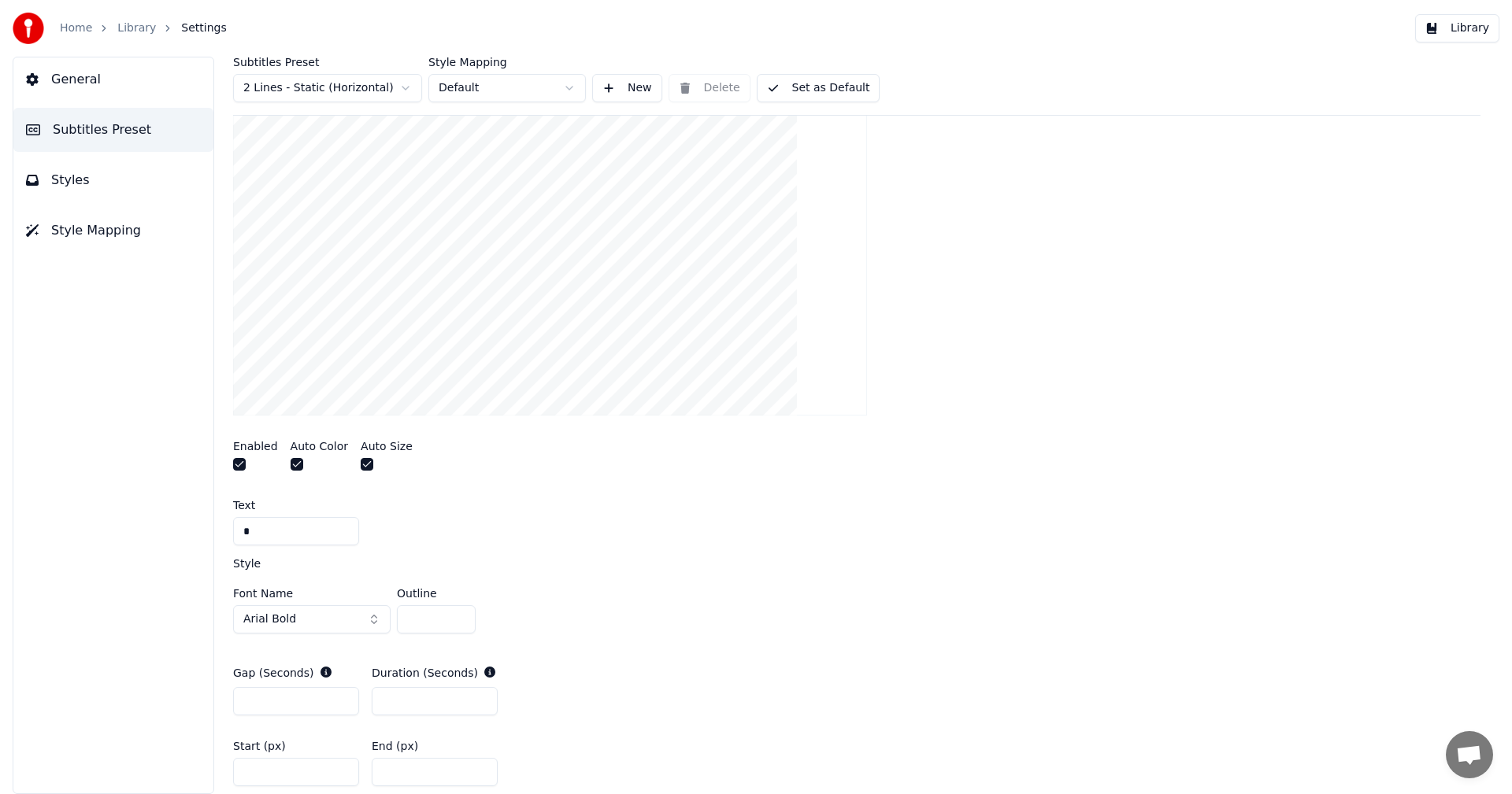
scroll to position [394, 0]
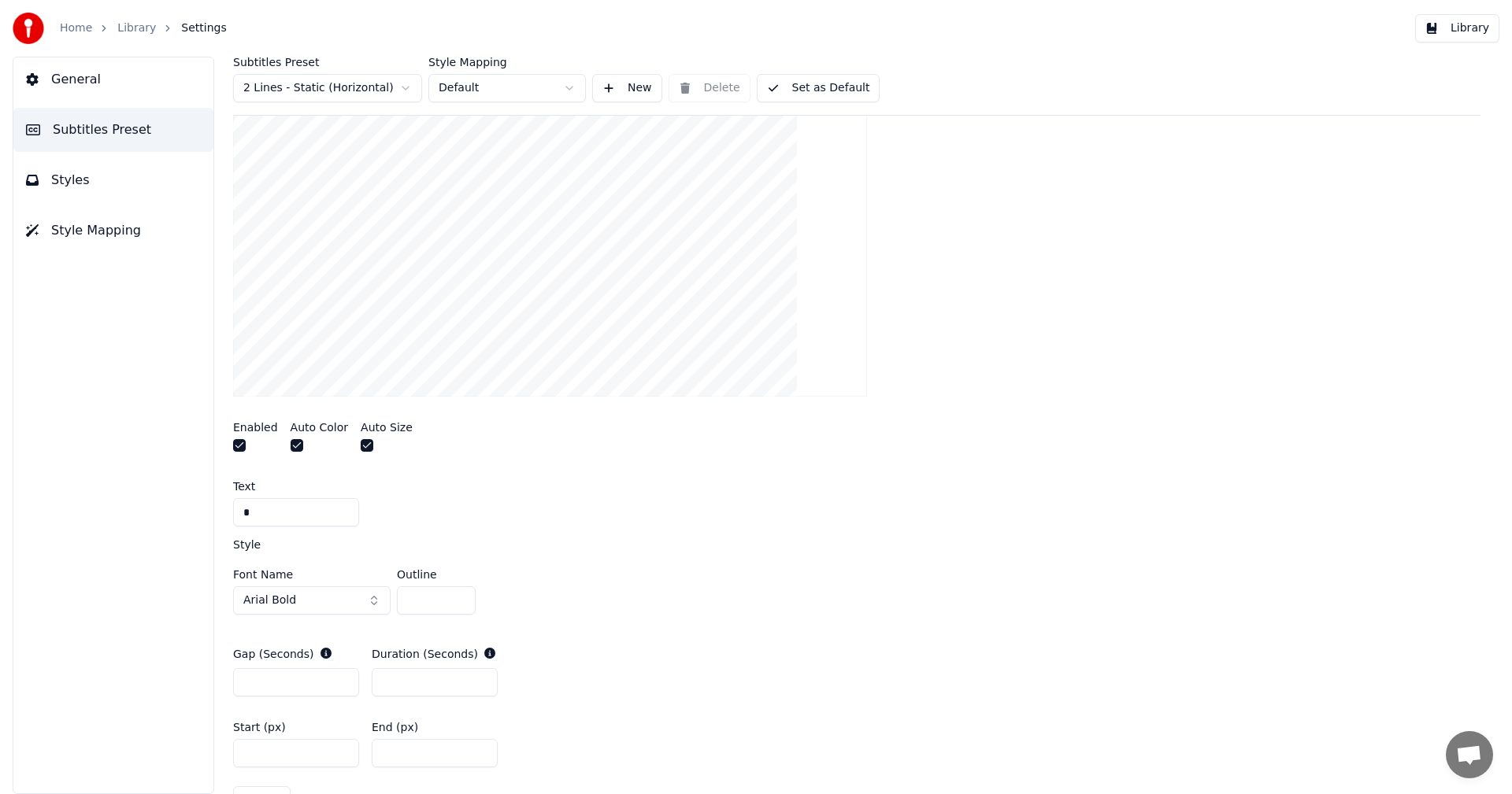
click at [231, 514] on div "Subtitles Preset 2 Lines - Static (Horizontal) Style Mapping Default New Delete…" at bounding box center [856, 425] width 1310 height 737
type input "*"
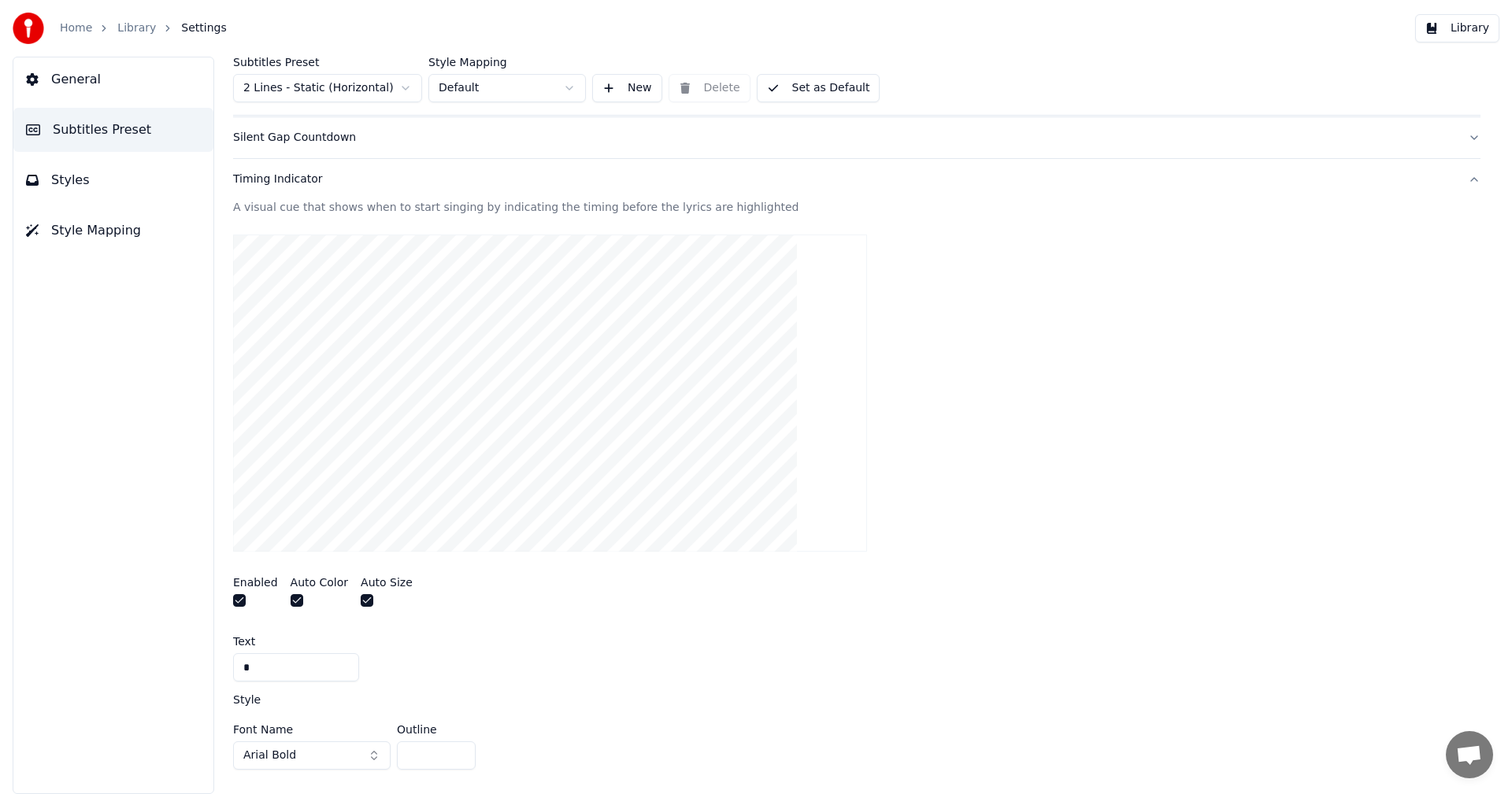
scroll to position [236, 0]
type input "*"
click at [280, 186] on div "Timing Indicator" at bounding box center [844, 181] width 1222 height 16
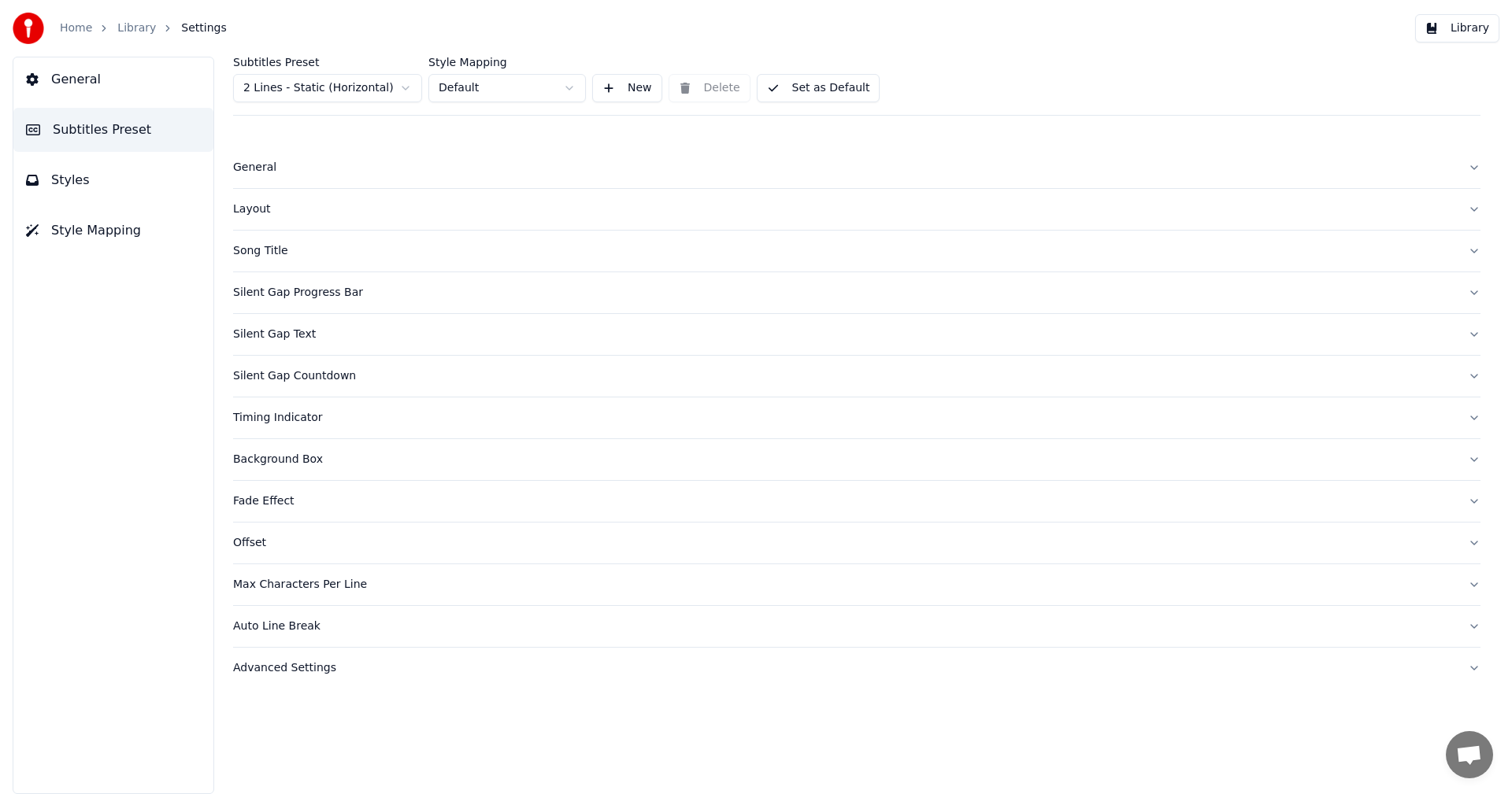
click at [267, 629] on div "Auto Line Break" at bounding box center [844, 626] width 1222 height 16
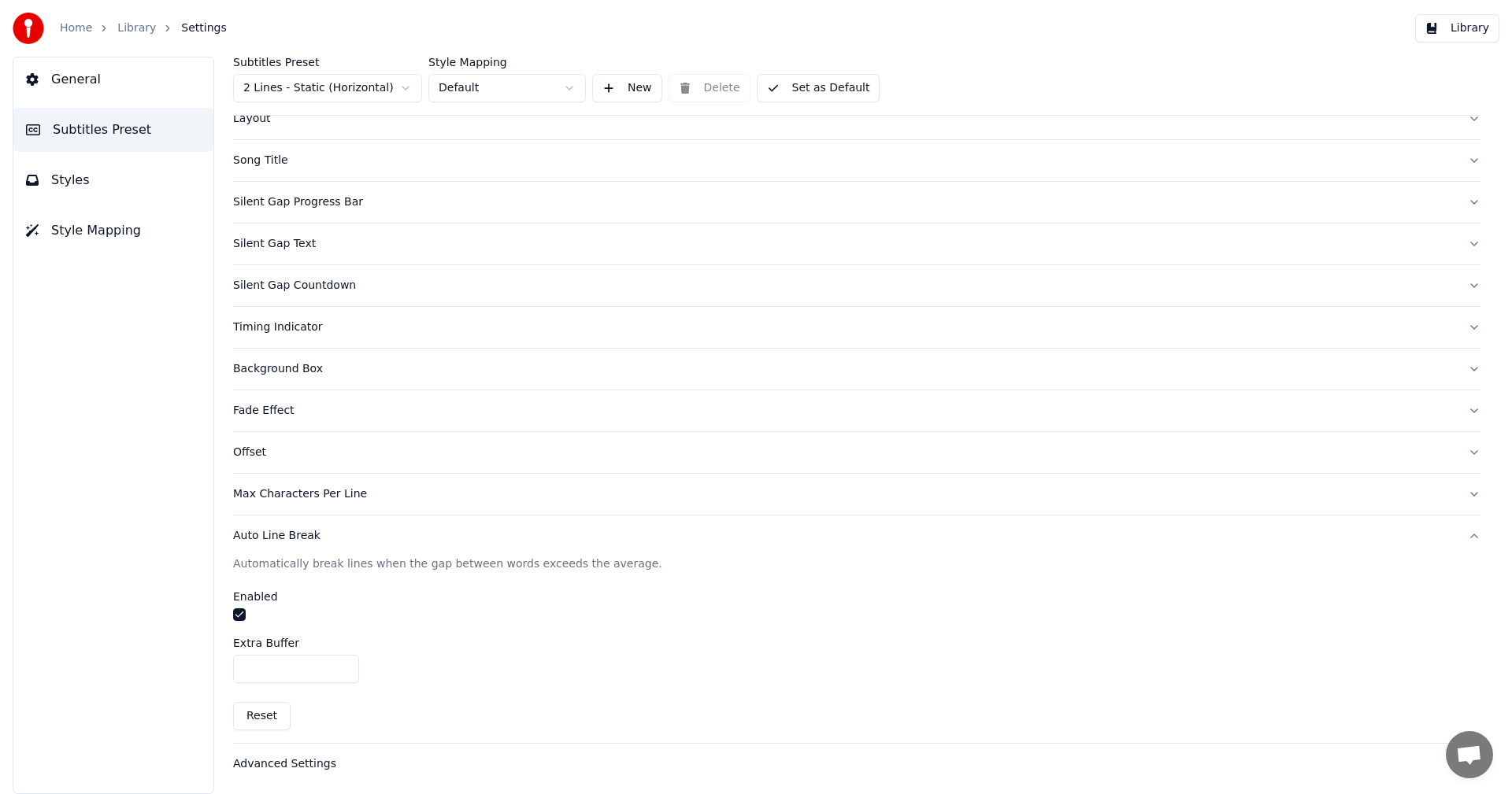
scroll to position [93, 0]
click at [271, 535] on div "Auto Line Break" at bounding box center [844, 533] width 1222 height 16
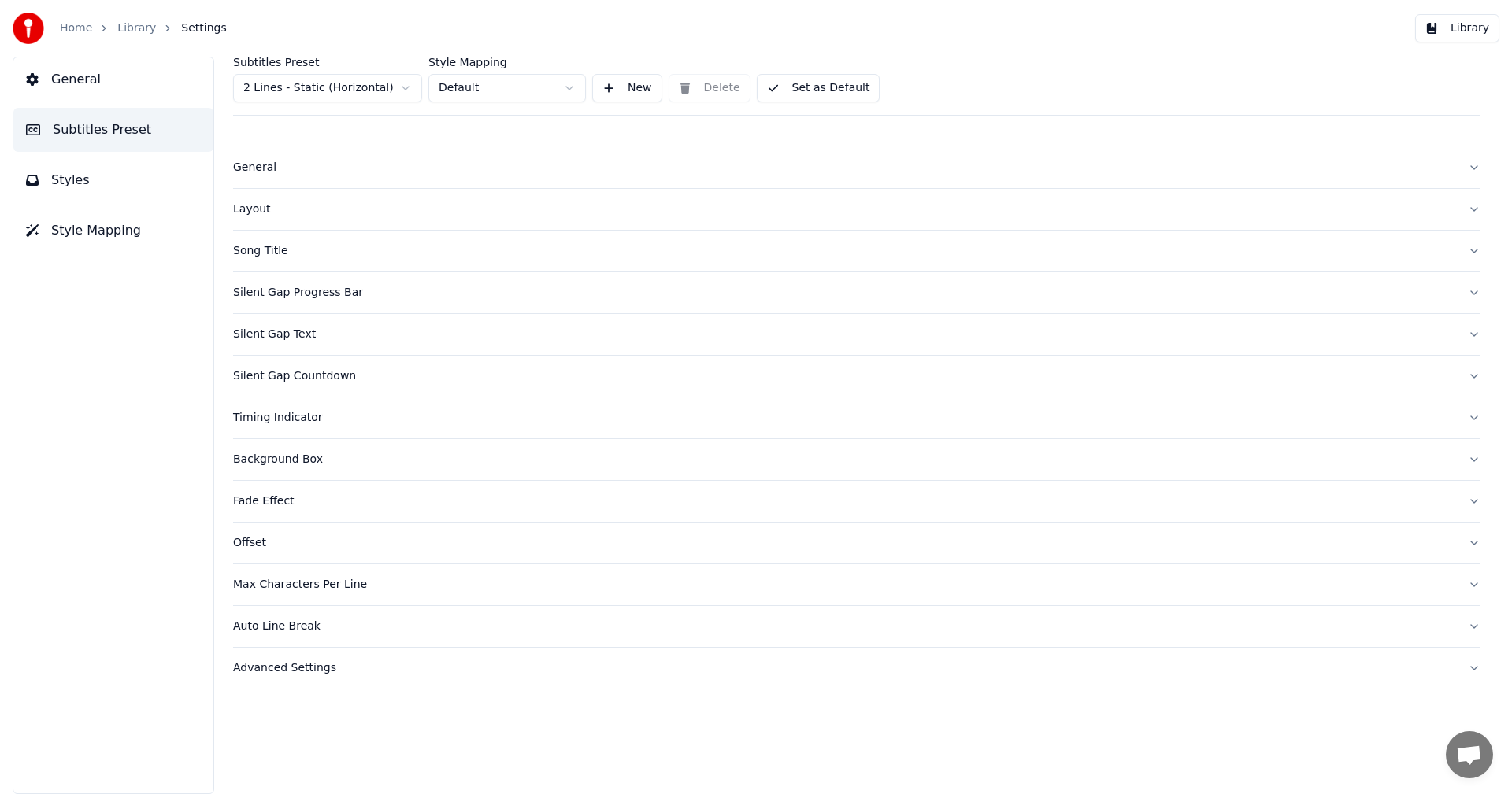
click at [258, 629] on div "Auto Line Break" at bounding box center [844, 626] width 1222 height 16
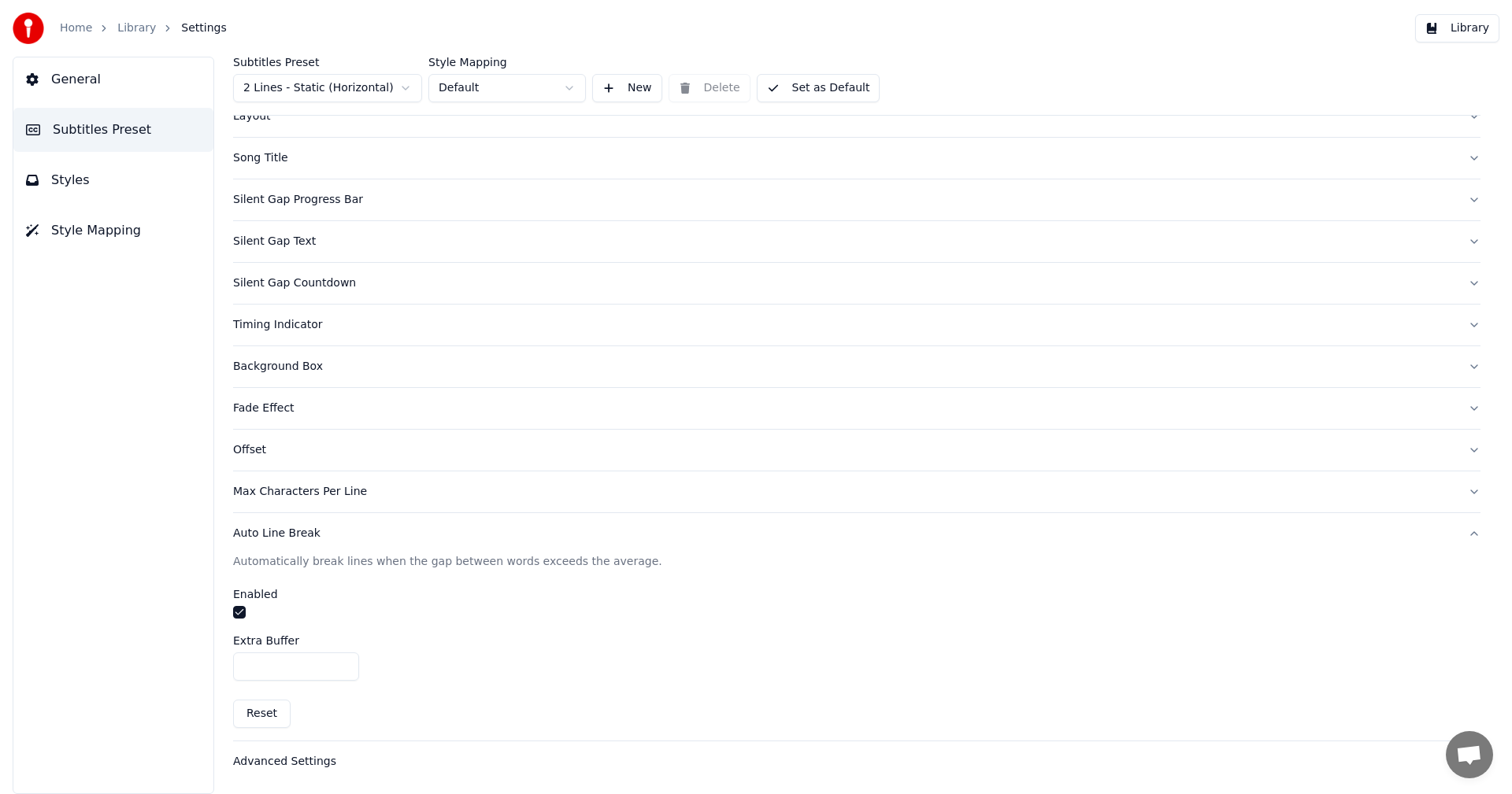
click at [255, 715] on button "Reset" at bounding box center [262, 715] width 57 height 29
type input "***"
click at [288, 757] on div "Advanced Settings" at bounding box center [844, 762] width 1222 height 16
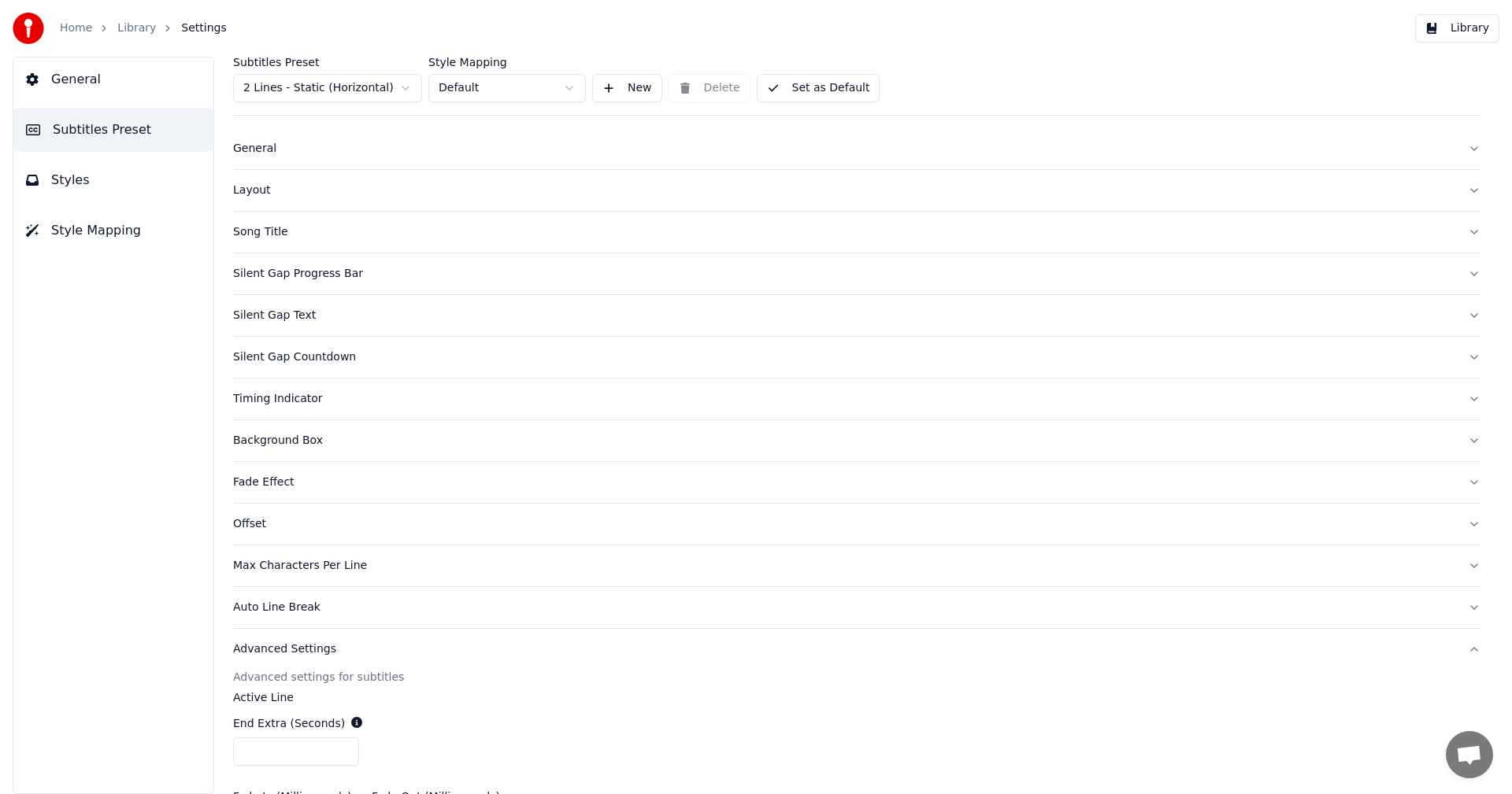
scroll to position [0, 0]
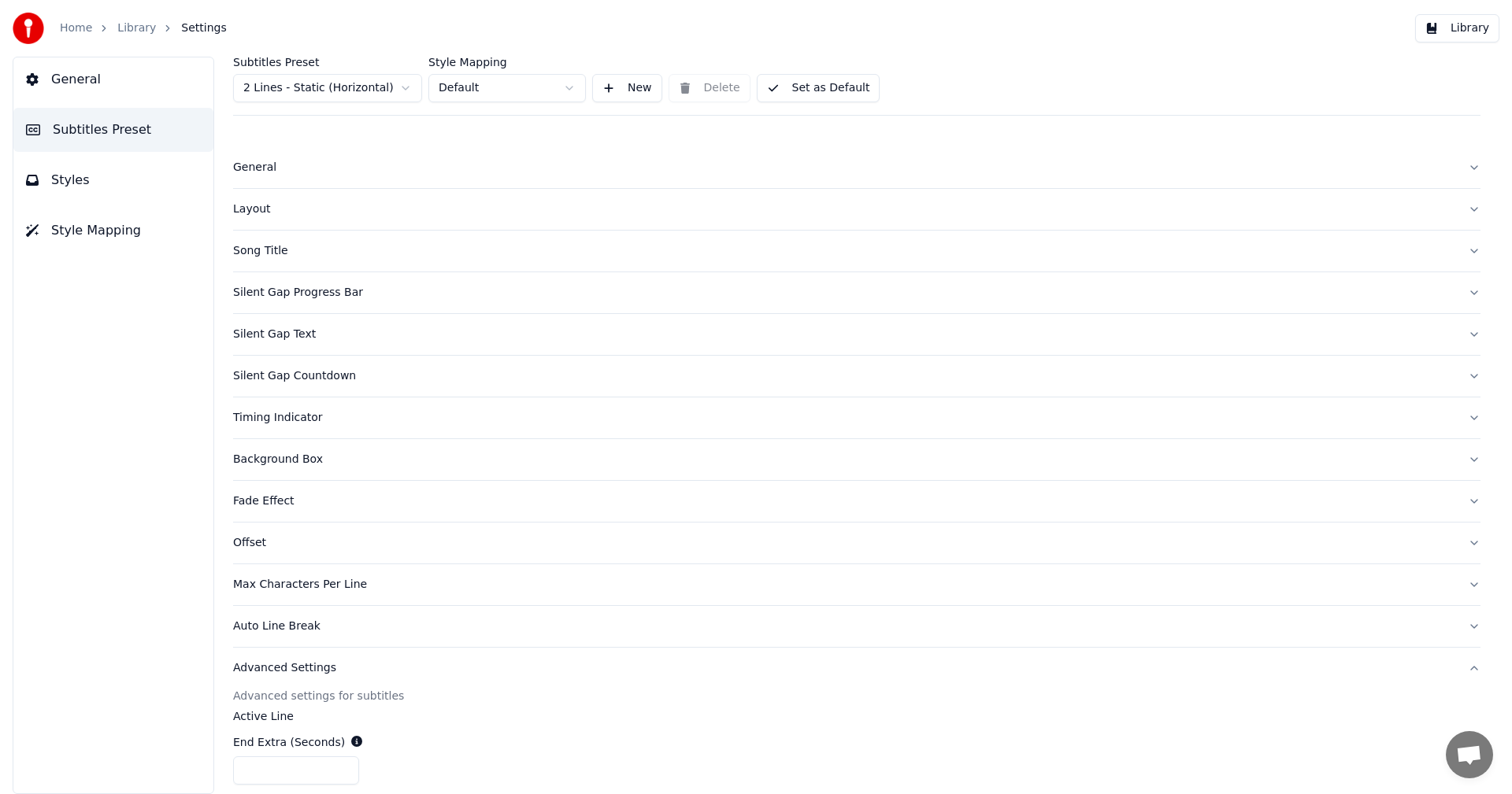
click at [279, 294] on div "Silent Gap Progress Bar" at bounding box center [844, 293] width 1222 height 16
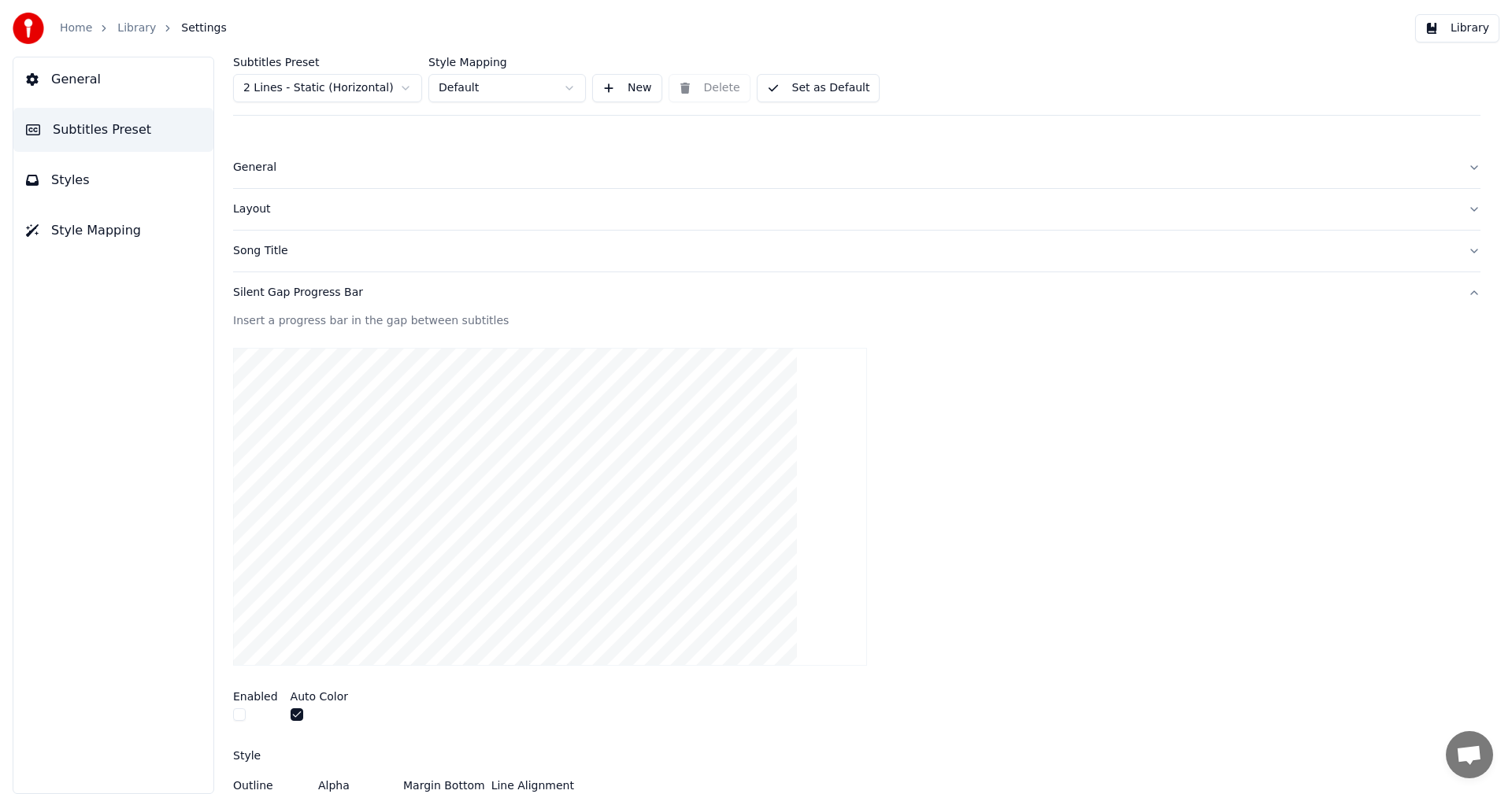
click at [279, 294] on div "Silent Gap Progress Bar" at bounding box center [844, 293] width 1222 height 16
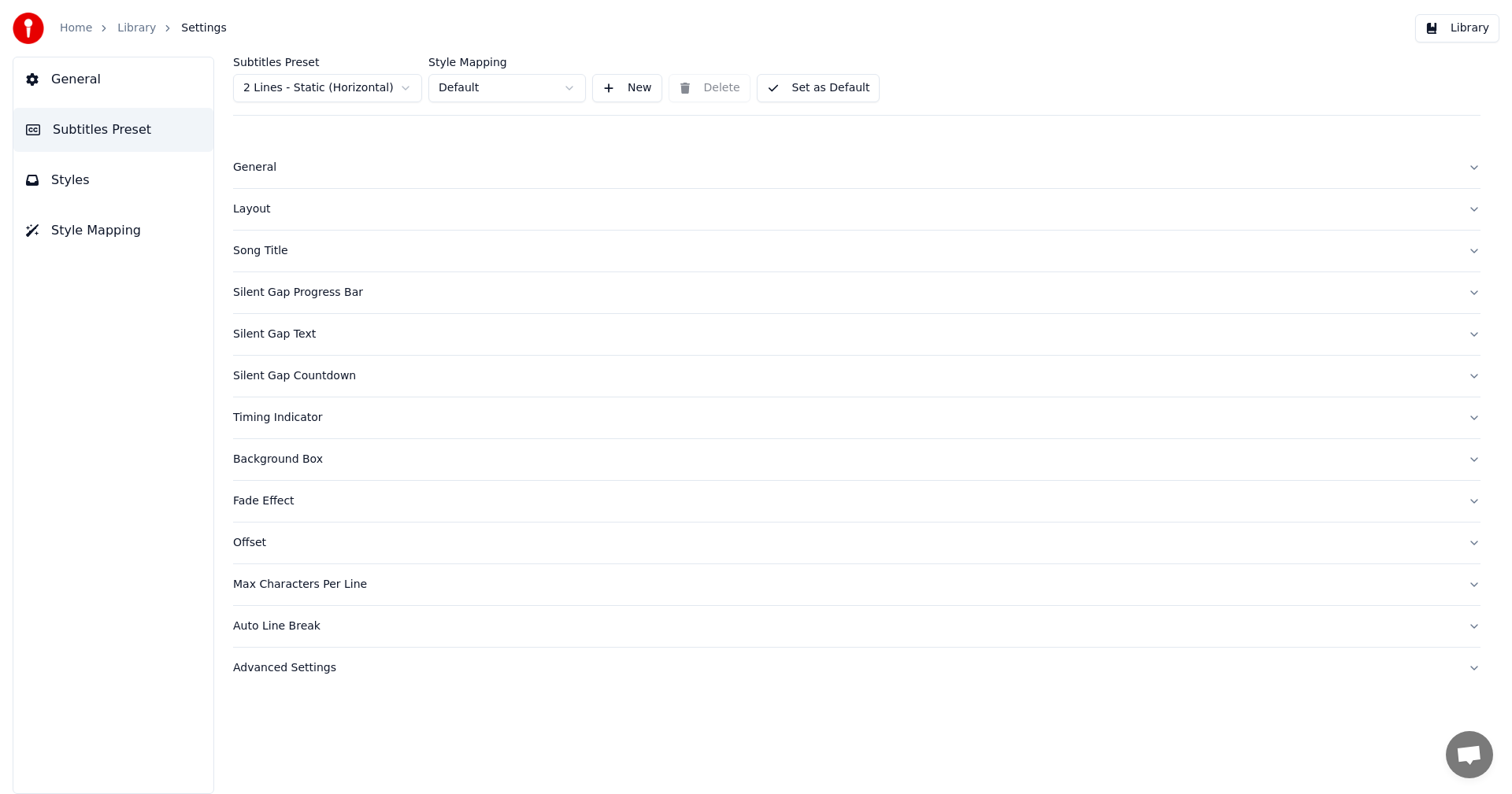
click at [267, 339] on div "Silent Gap Text" at bounding box center [844, 334] width 1222 height 16
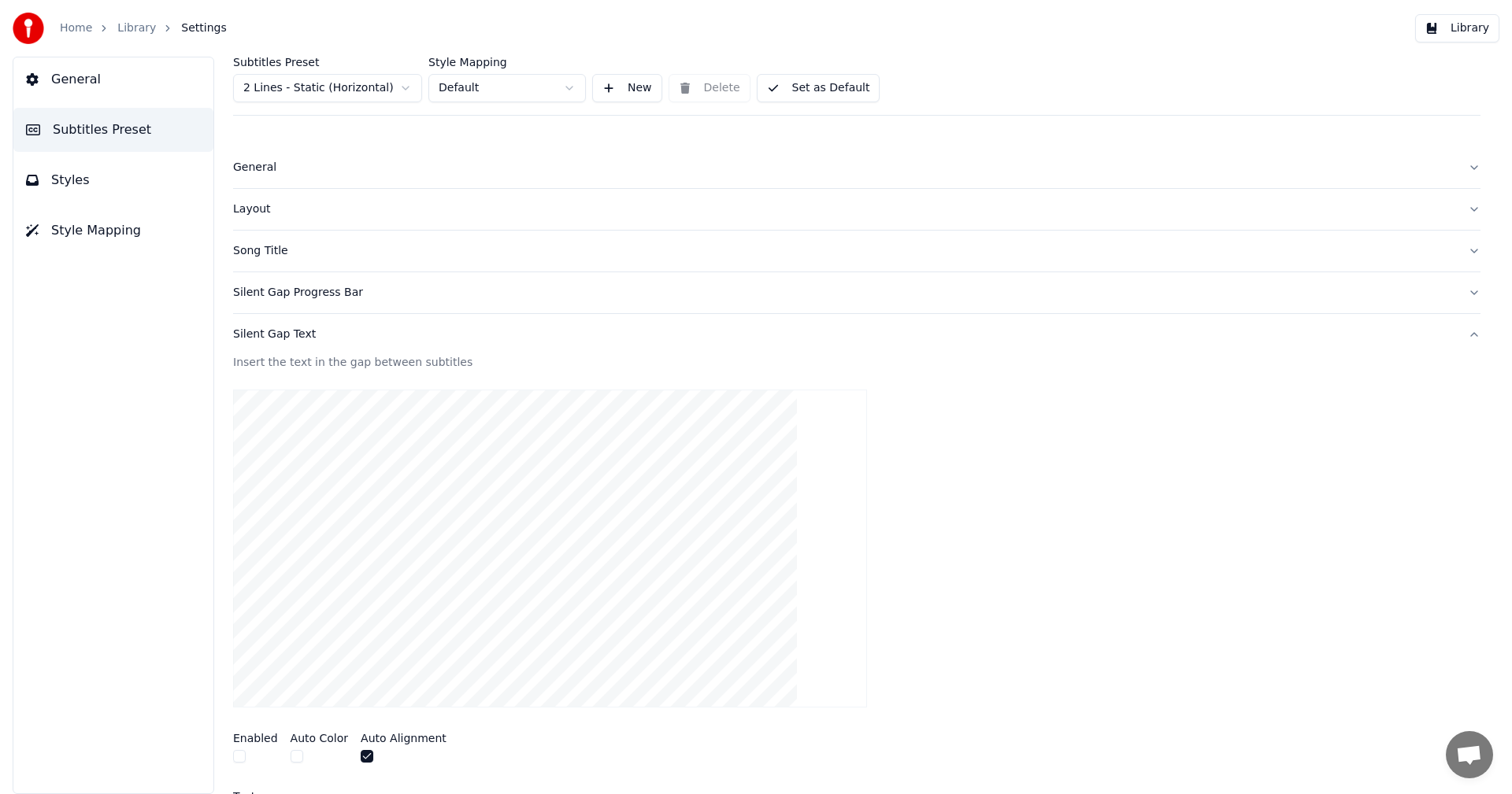
click at [233, 755] on button "button" at bounding box center [239, 756] width 13 height 13
click at [230, 745] on div "**********" at bounding box center [856, 425] width 1310 height 737
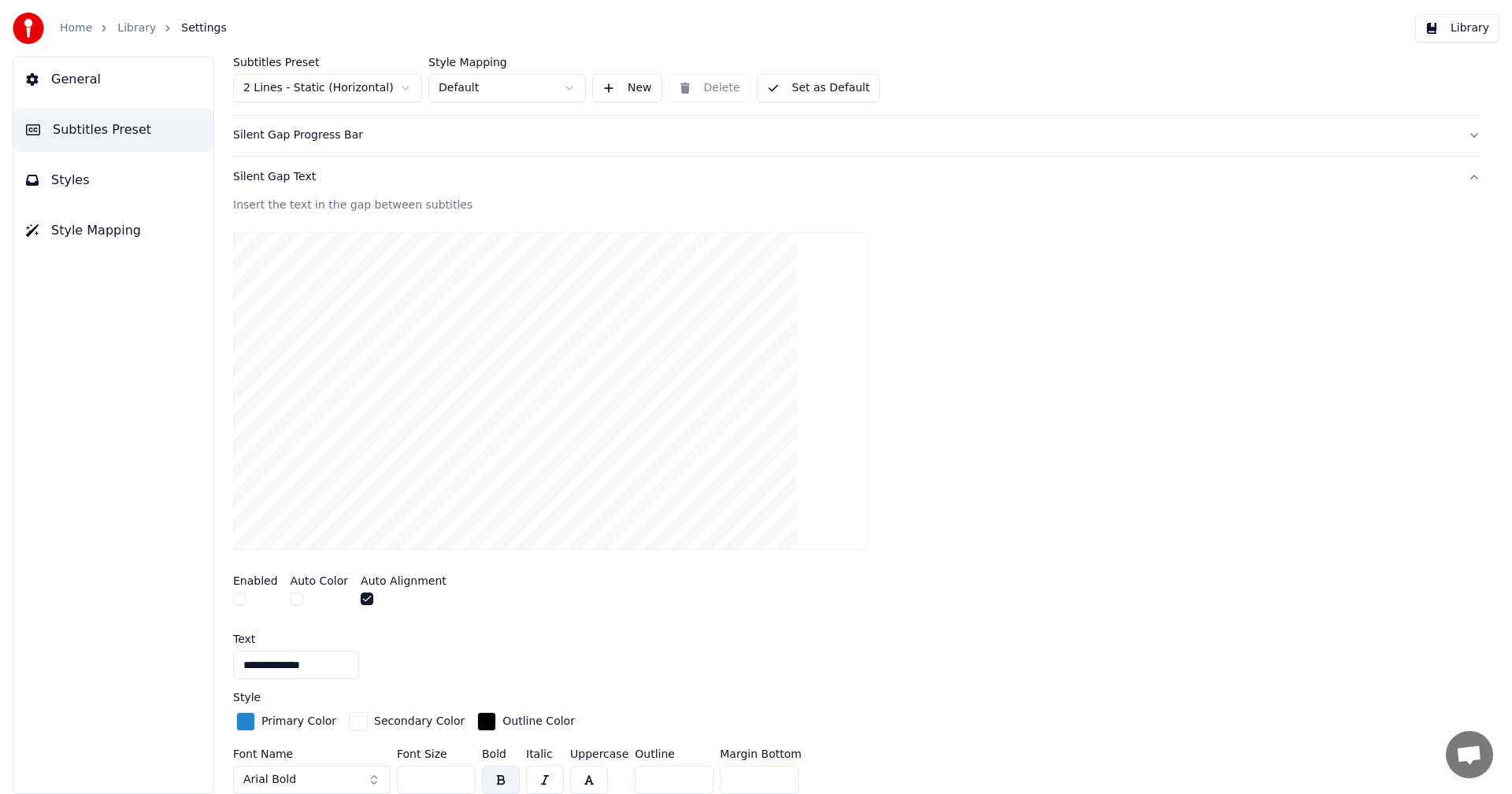
click at [262, 181] on div "Silent Gap Text" at bounding box center [844, 177] width 1222 height 16
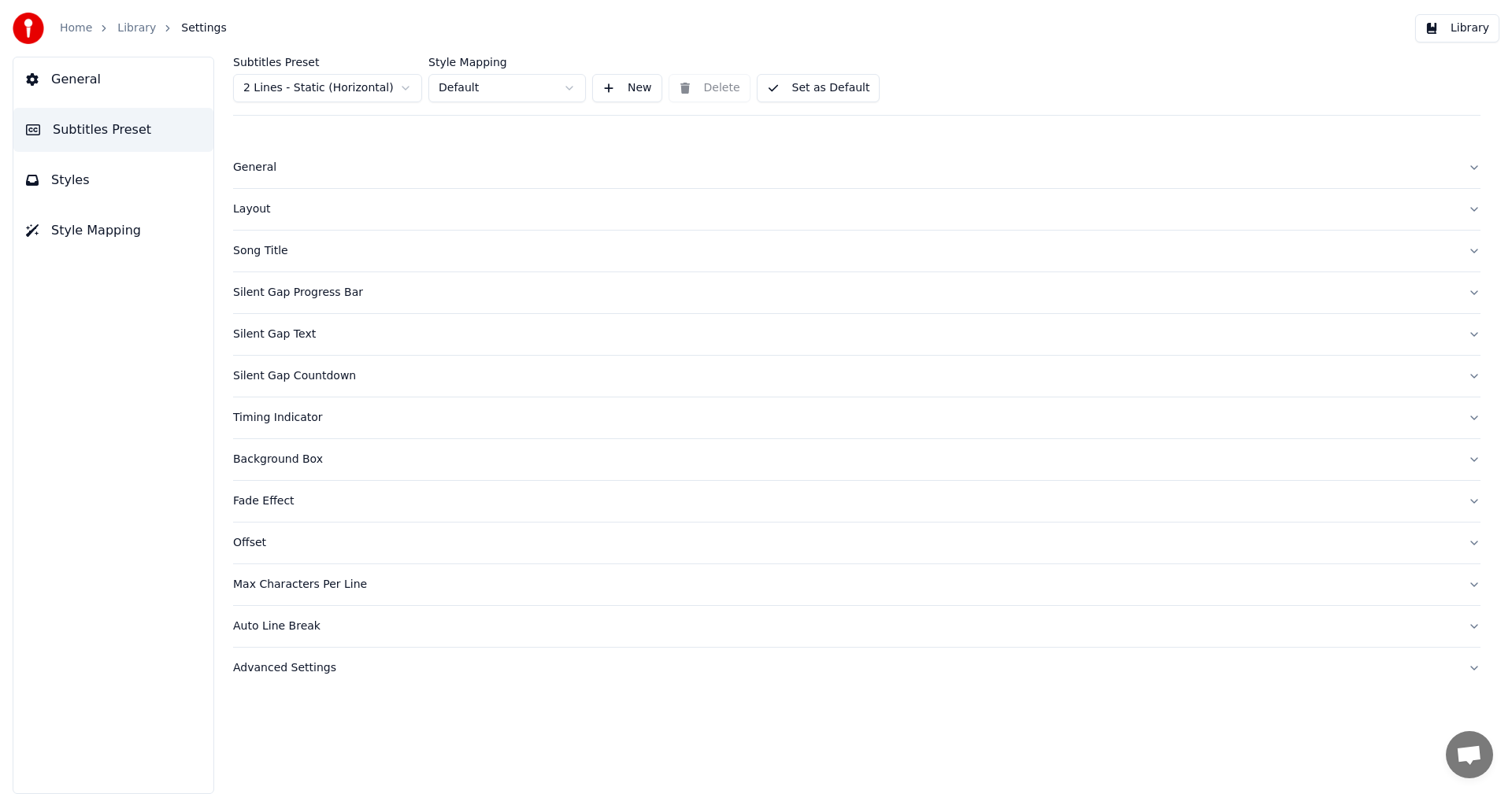
click at [298, 379] on div "Silent Gap Countdown" at bounding box center [844, 376] width 1222 height 16
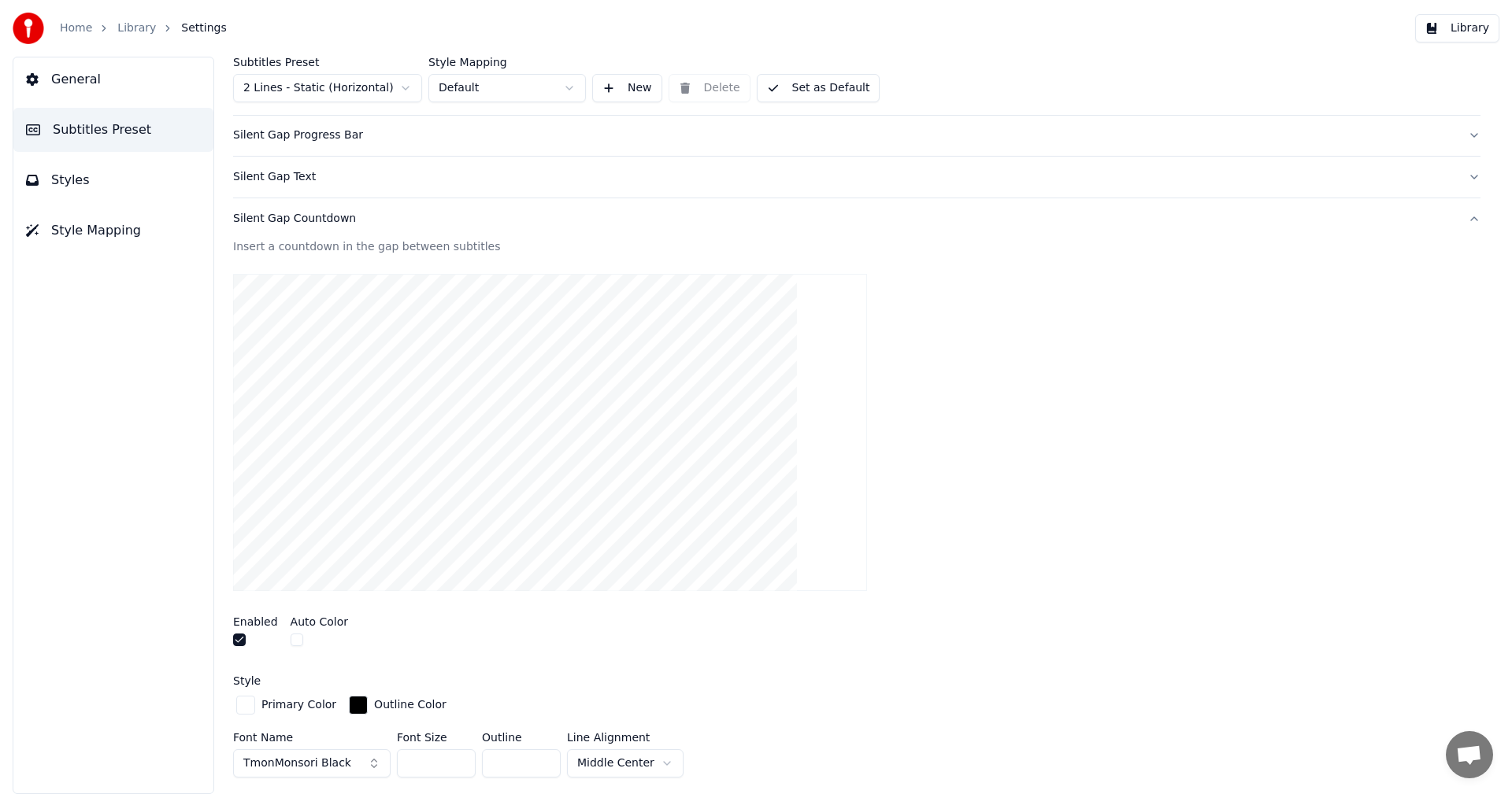
scroll to position [78, 0]
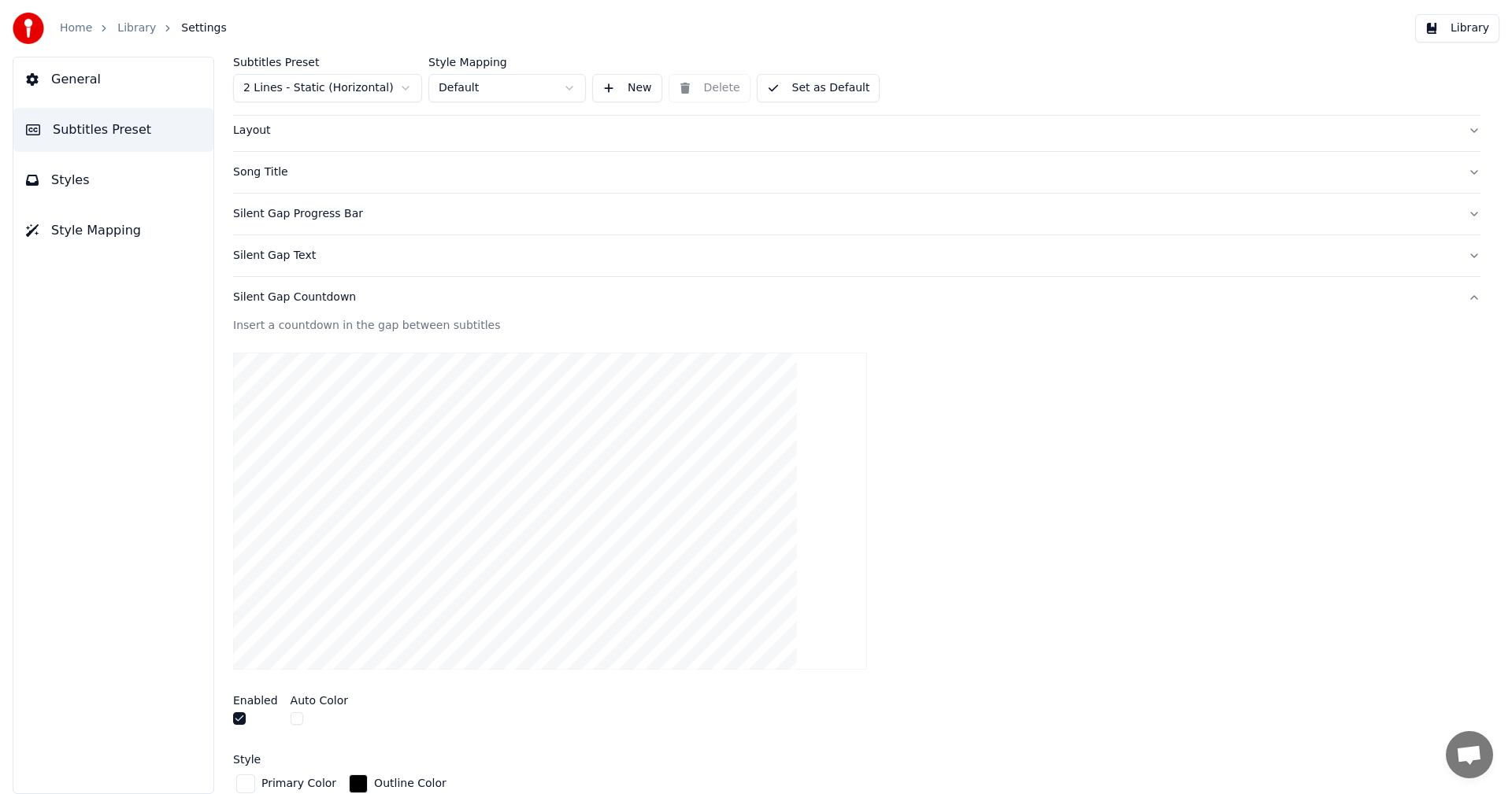
click at [297, 298] on div "Silent Gap Countdown" at bounding box center [844, 297] width 1222 height 16
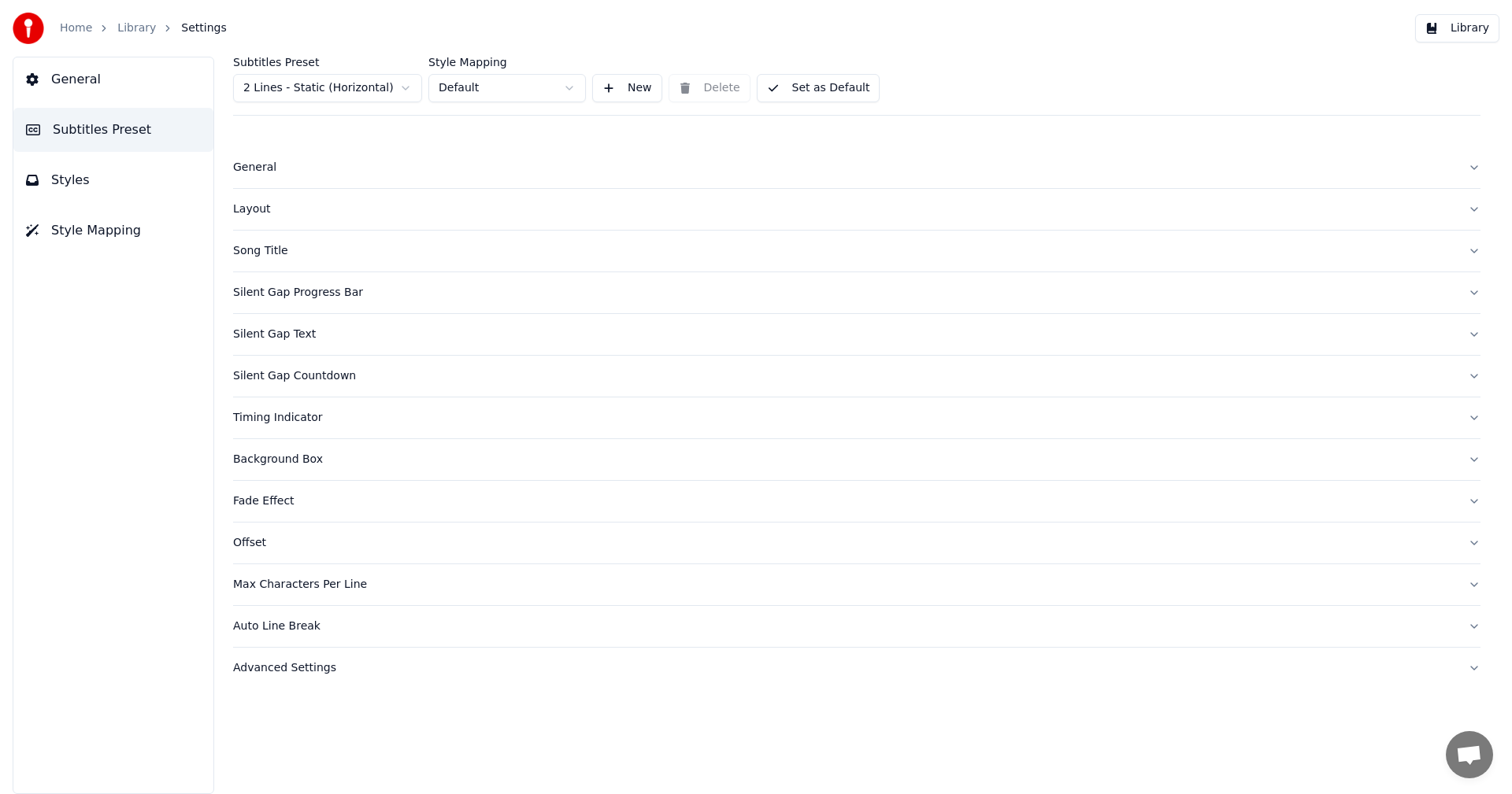
click at [318, 297] on div "Silent Gap Progress Bar" at bounding box center [844, 293] width 1222 height 16
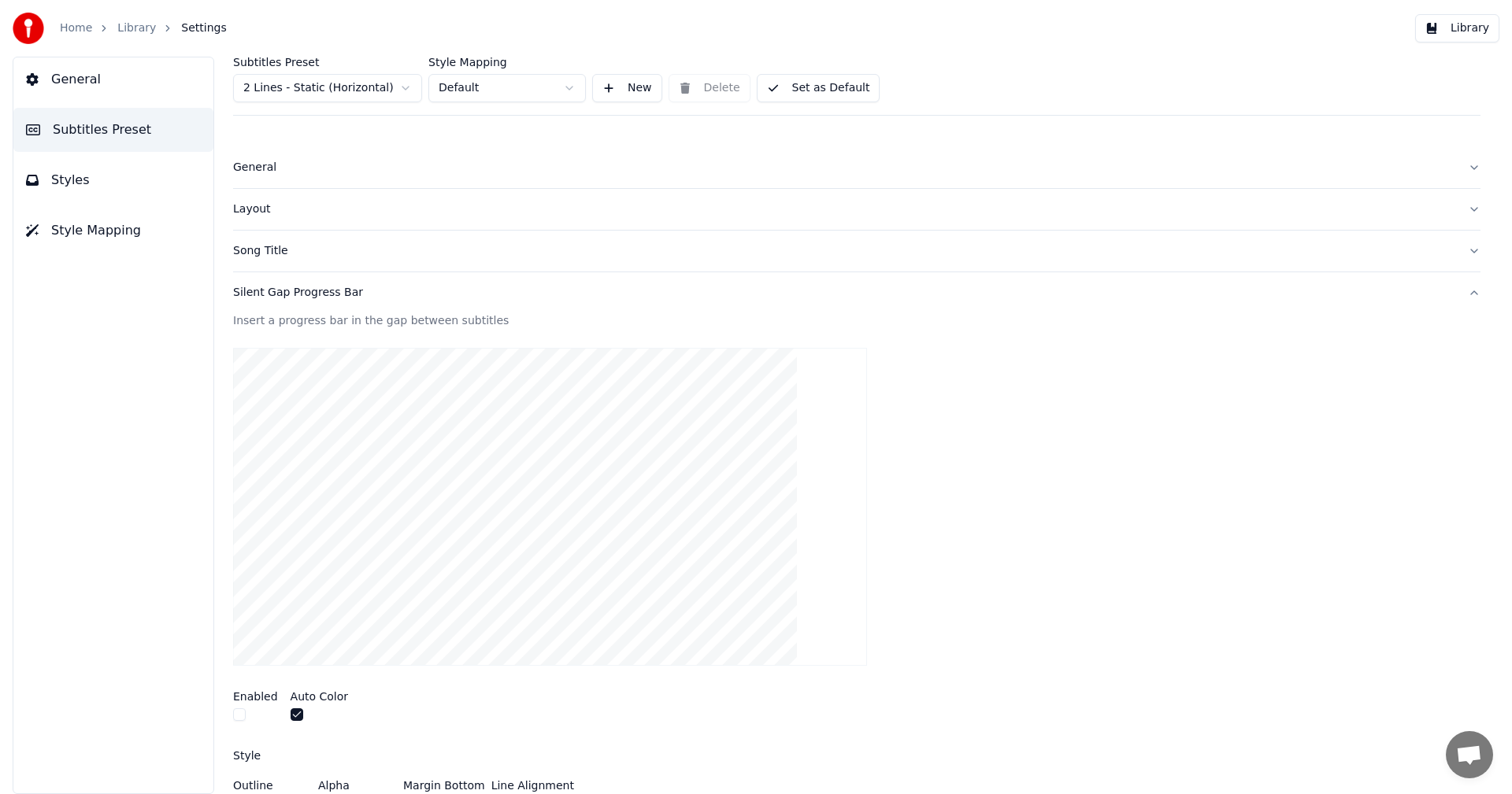
click at [316, 294] on div "Silent Gap Progress Bar" at bounding box center [844, 293] width 1222 height 16
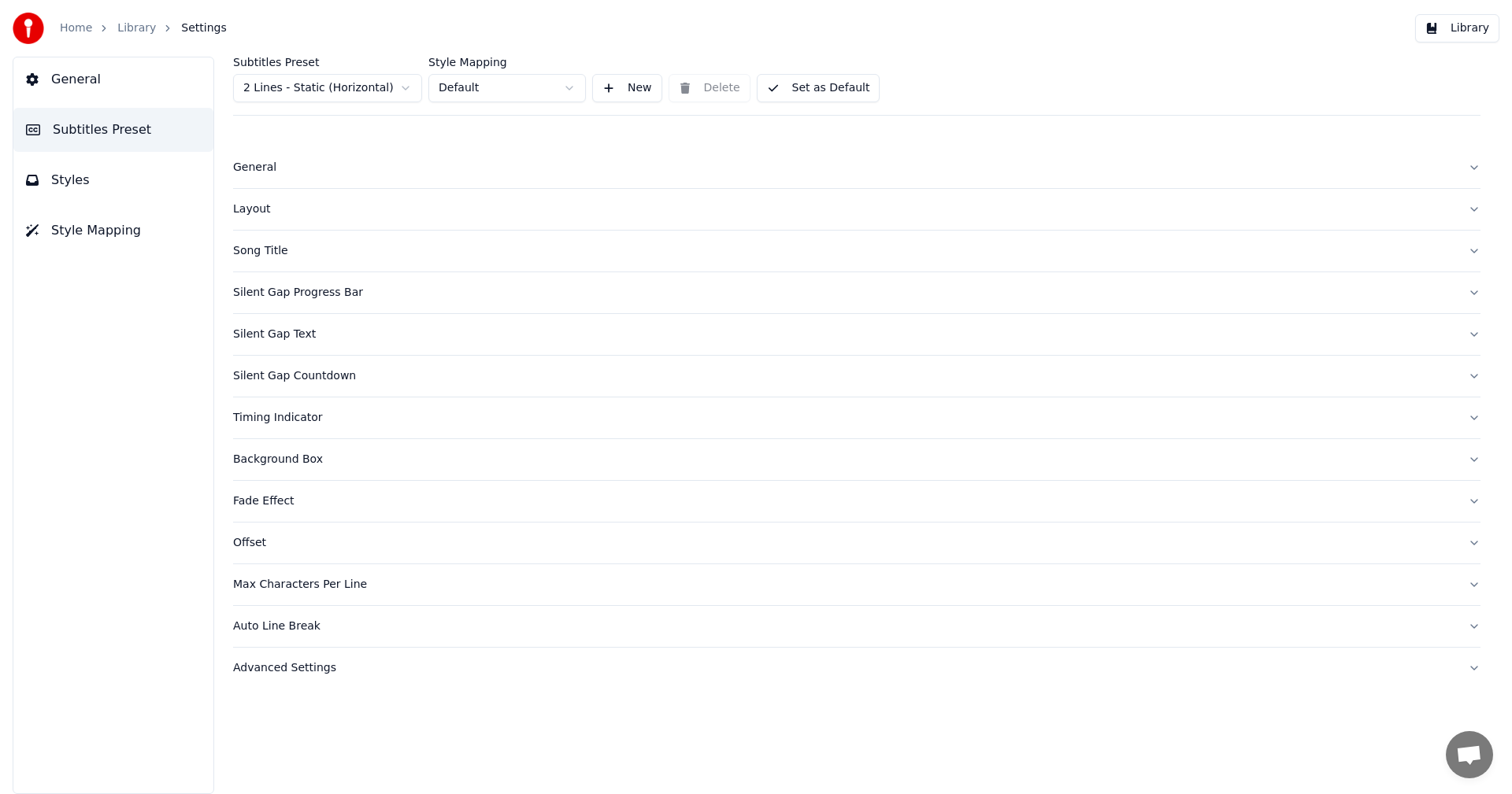
click at [286, 374] on div "Silent Gap Countdown" at bounding box center [844, 376] width 1222 height 16
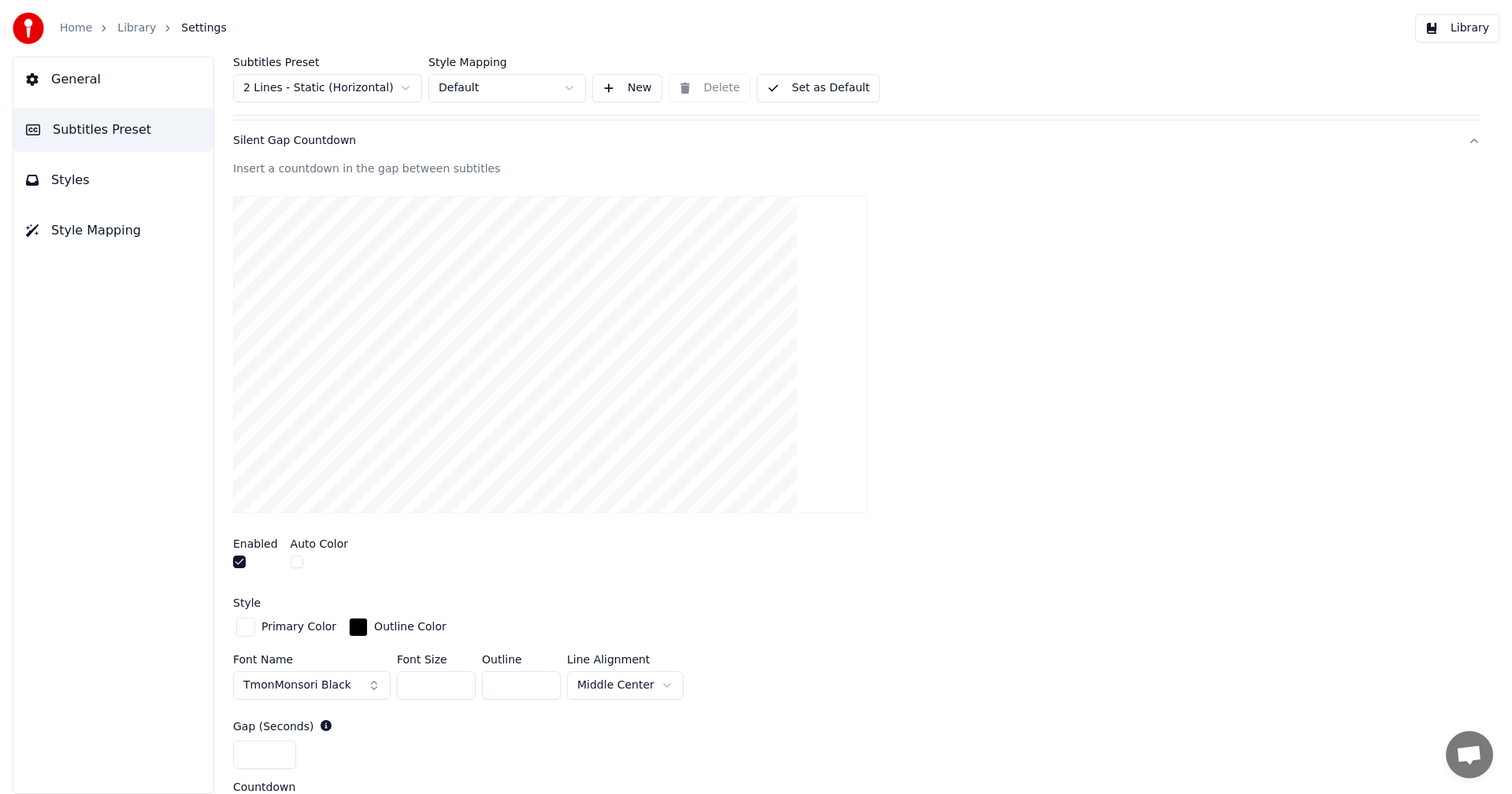
scroll to position [236, 0]
click at [245, 628] on div "button" at bounding box center [246, 627] width 19 height 19
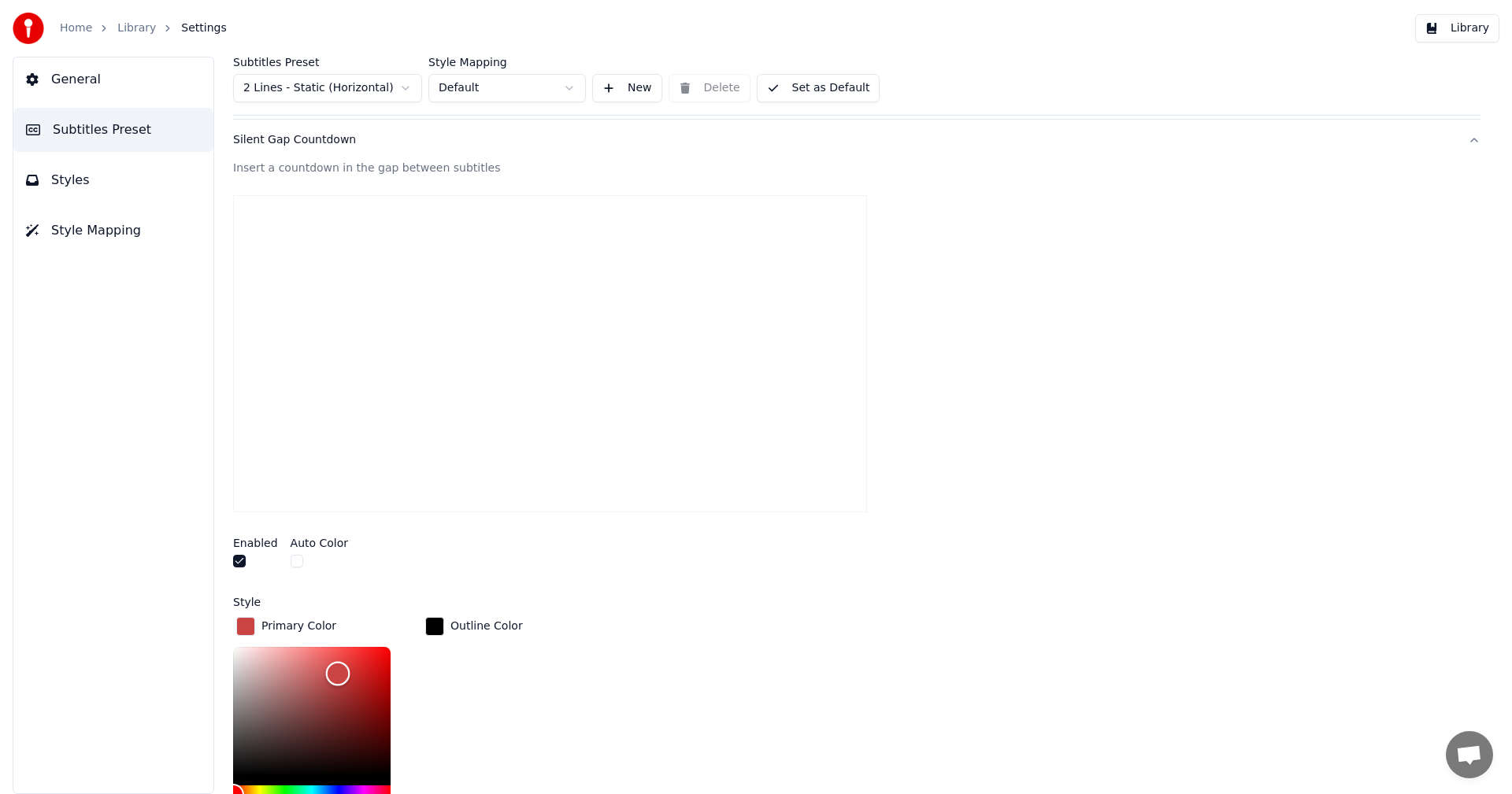
type input "*******"
drag, startPoint x: 338, startPoint y: 672, endPoint x: 462, endPoint y: 624, distance: 133.0
click at [462, 624] on div "Primary Color ******* Outline Color" at bounding box center [856, 733] width 1247 height 238
click at [785, 616] on div "Primary Color ******* Outline Color" at bounding box center [856, 733] width 1247 height 238
click at [267, 151] on button "Silent Gap Countdown" at bounding box center [856, 140] width 1247 height 41
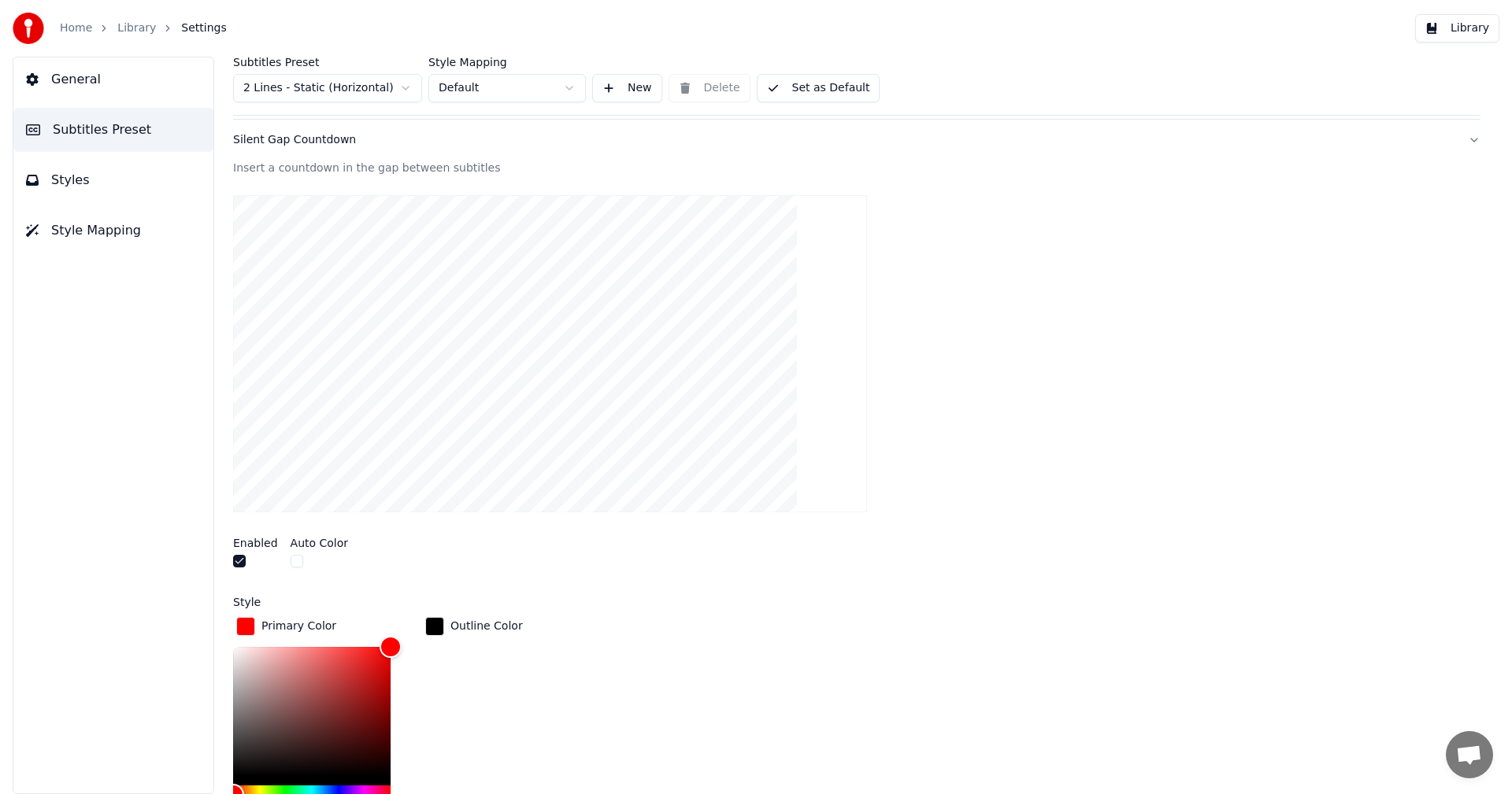
scroll to position [0, 0]
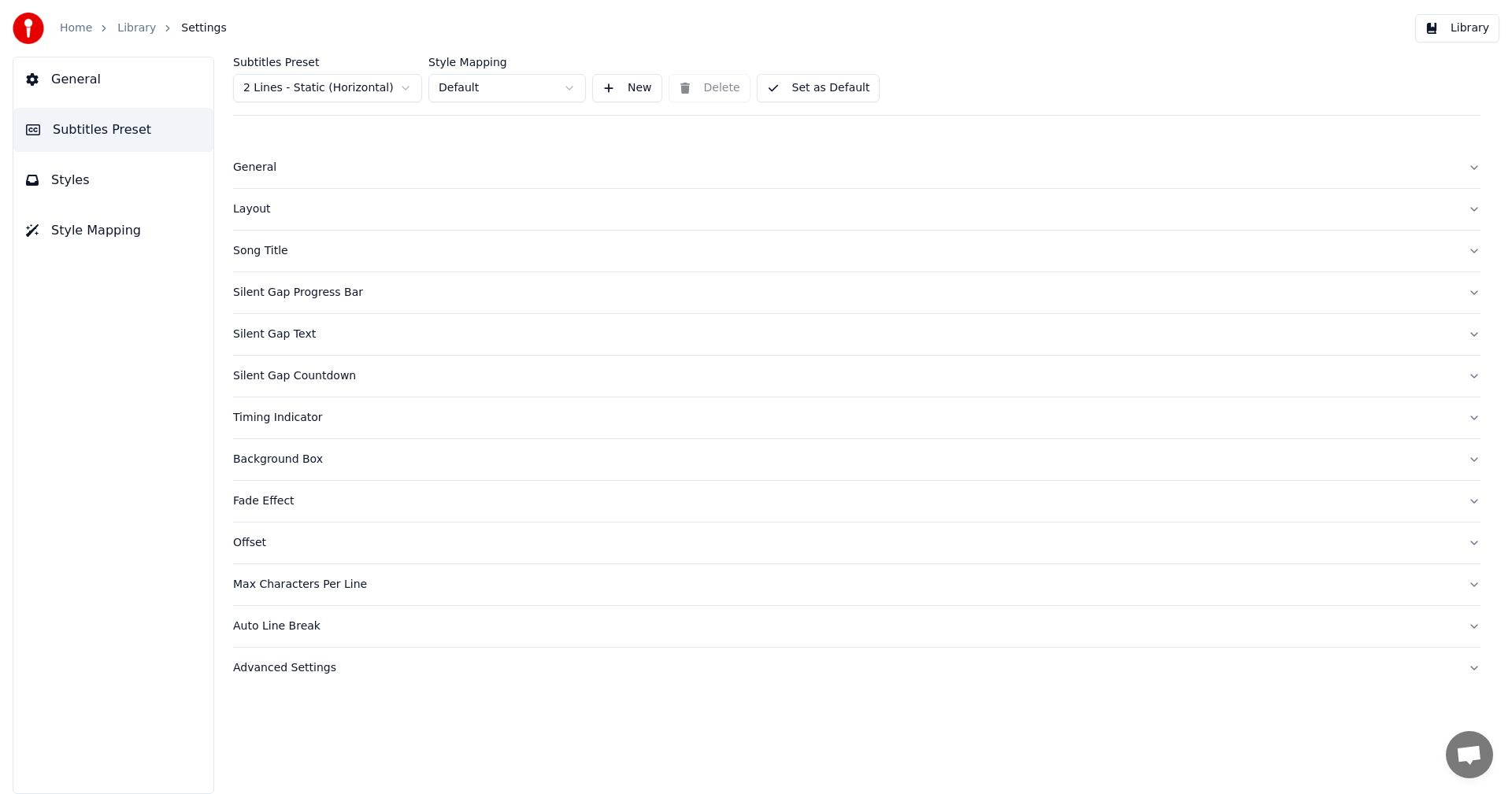
click at [300, 337] on div "Silent Gap Text" at bounding box center [844, 334] width 1222 height 16
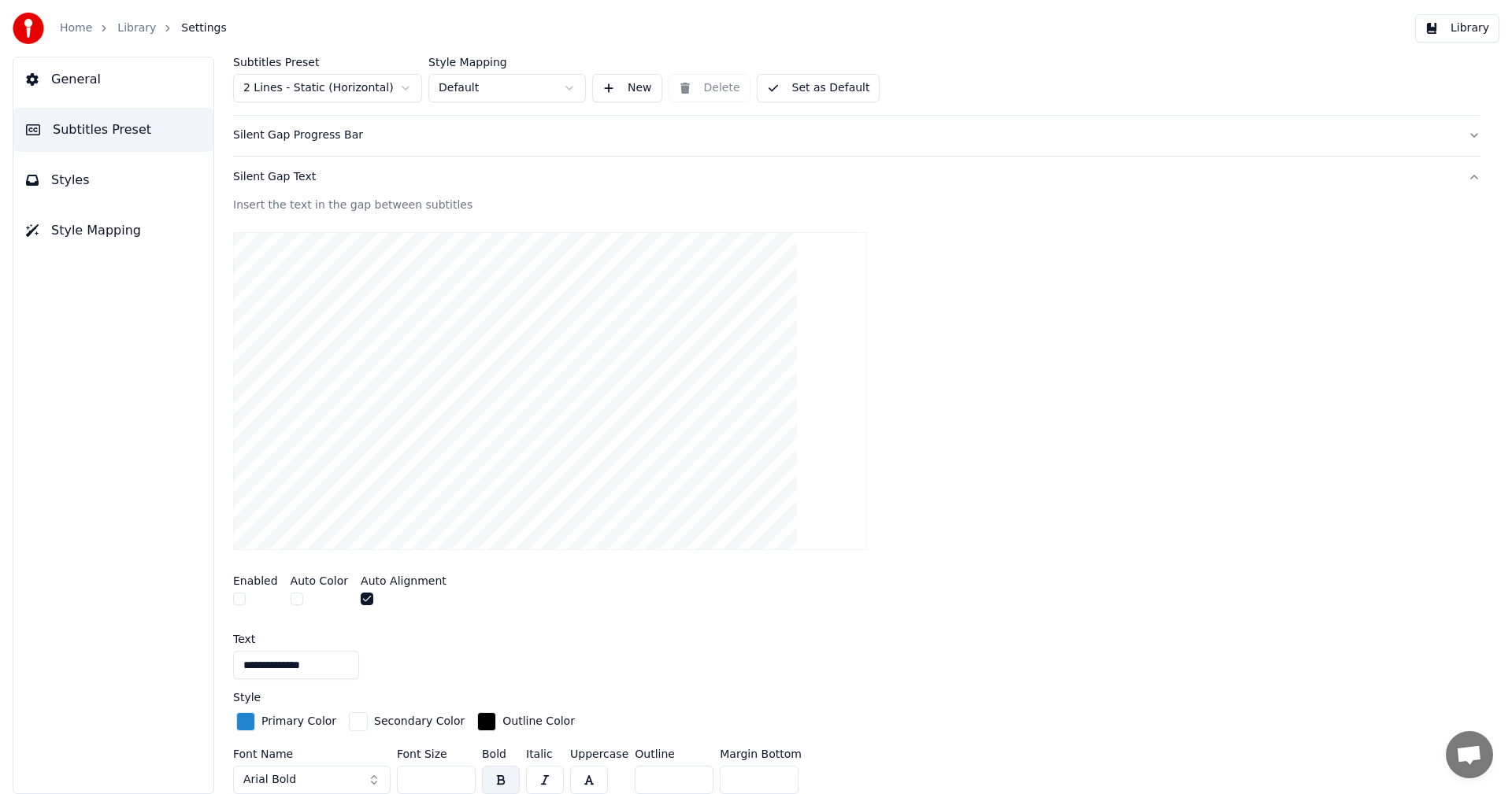
scroll to position [78, 0]
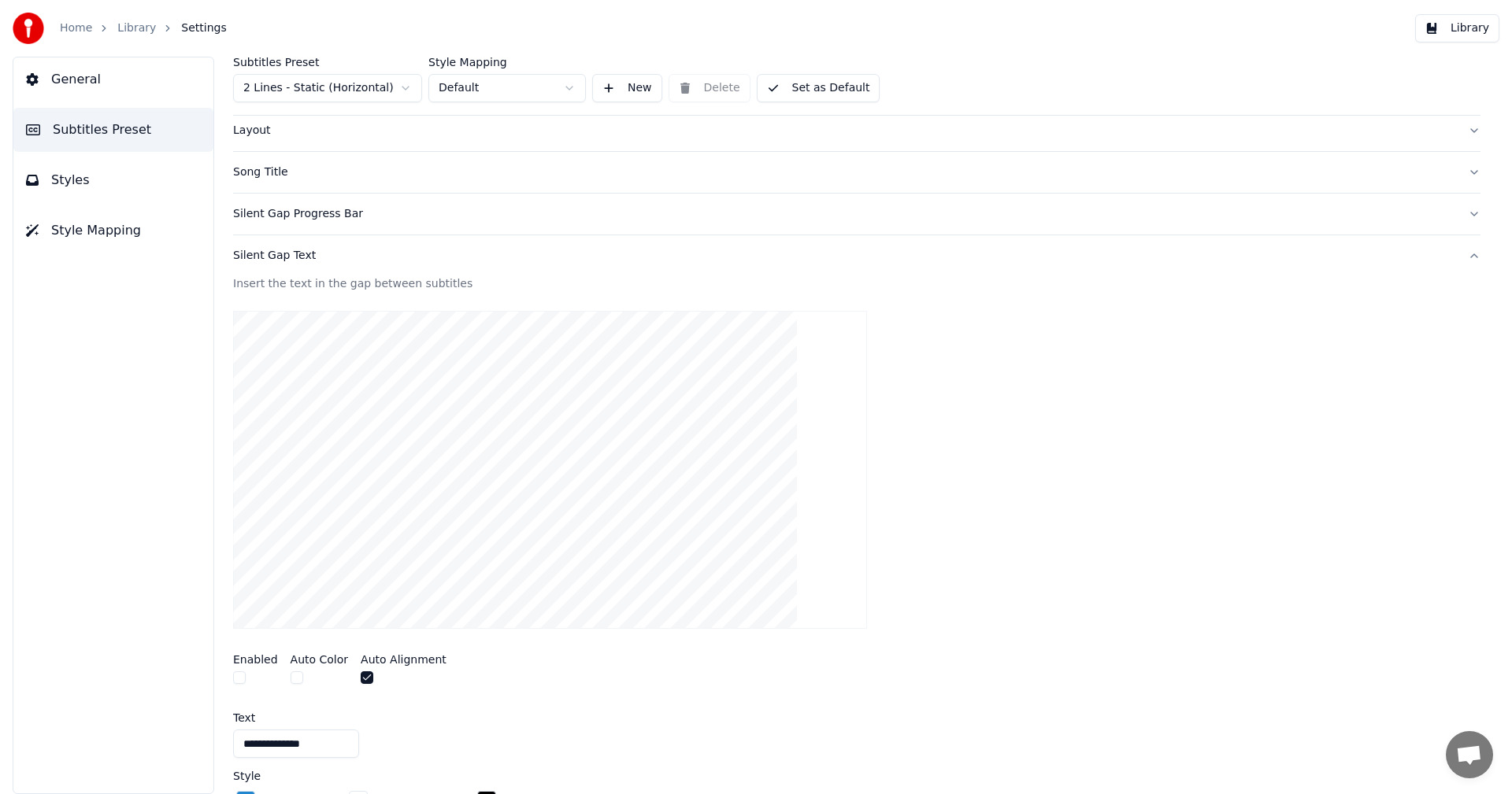
click at [277, 262] on div "Silent Gap Text" at bounding box center [844, 256] width 1222 height 16
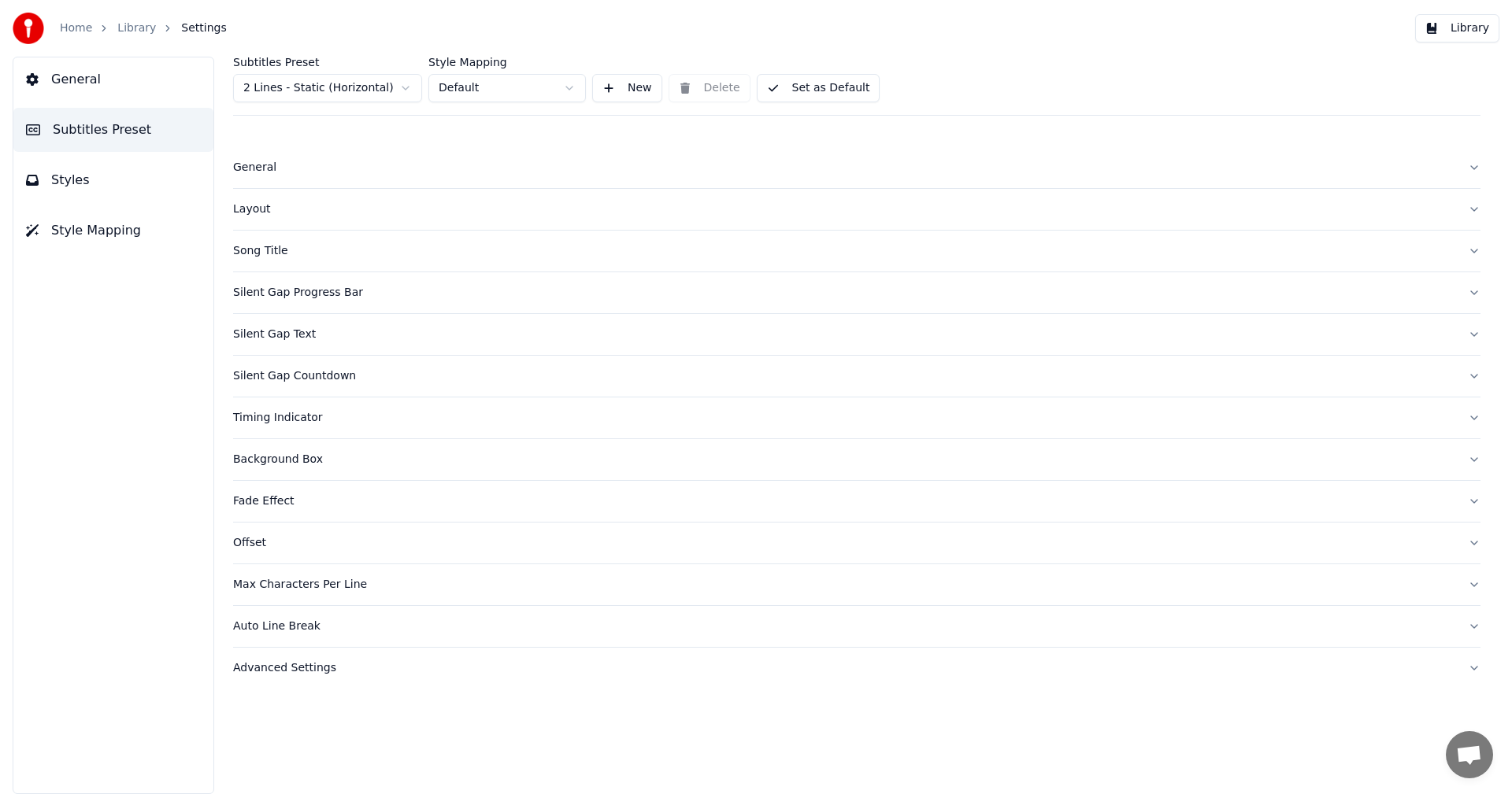
click at [262, 206] on div "Layout" at bounding box center [844, 209] width 1222 height 16
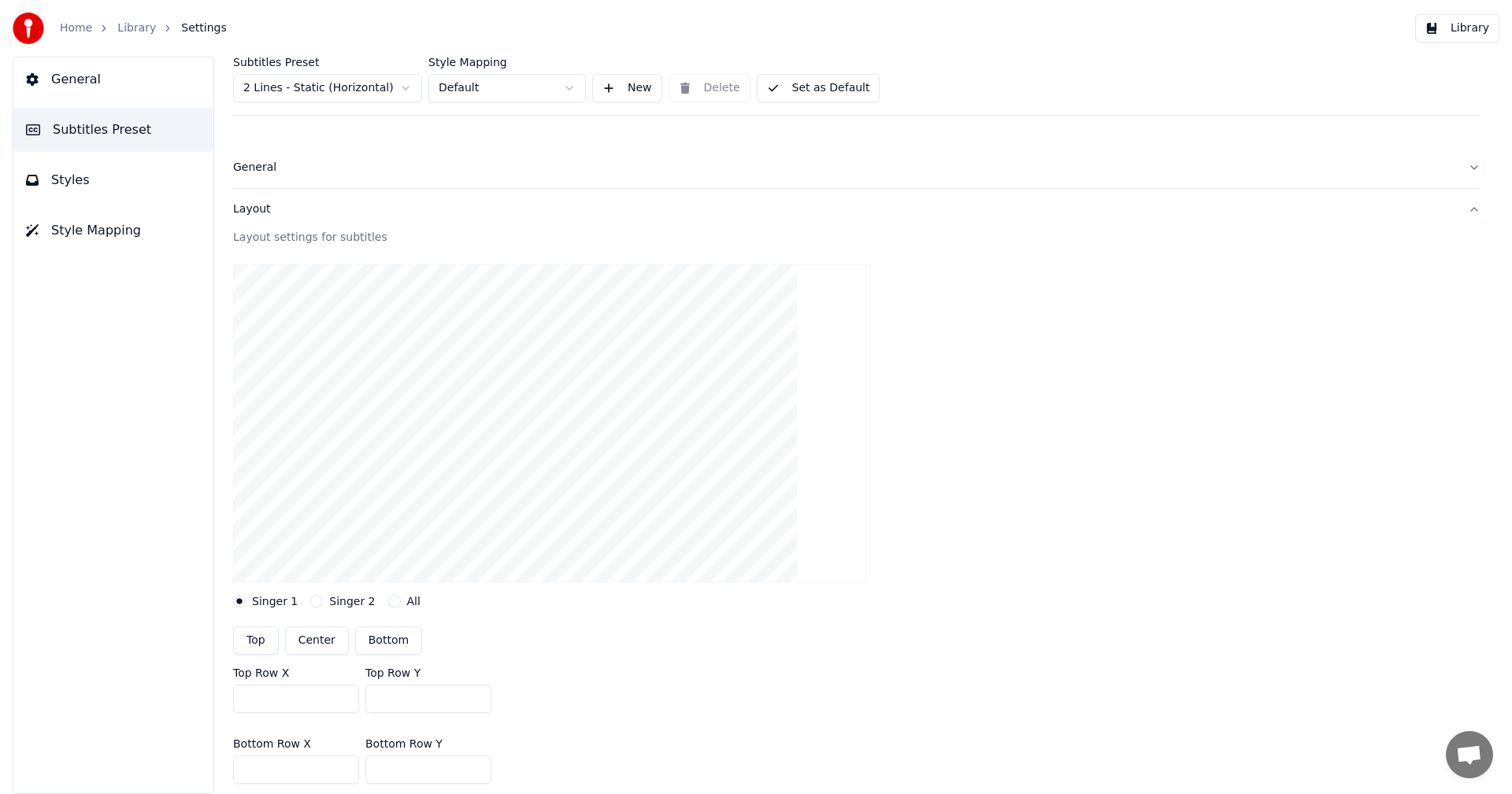
click at [253, 213] on div "Layout" at bounding box center [844, 209] width 1222 height 16
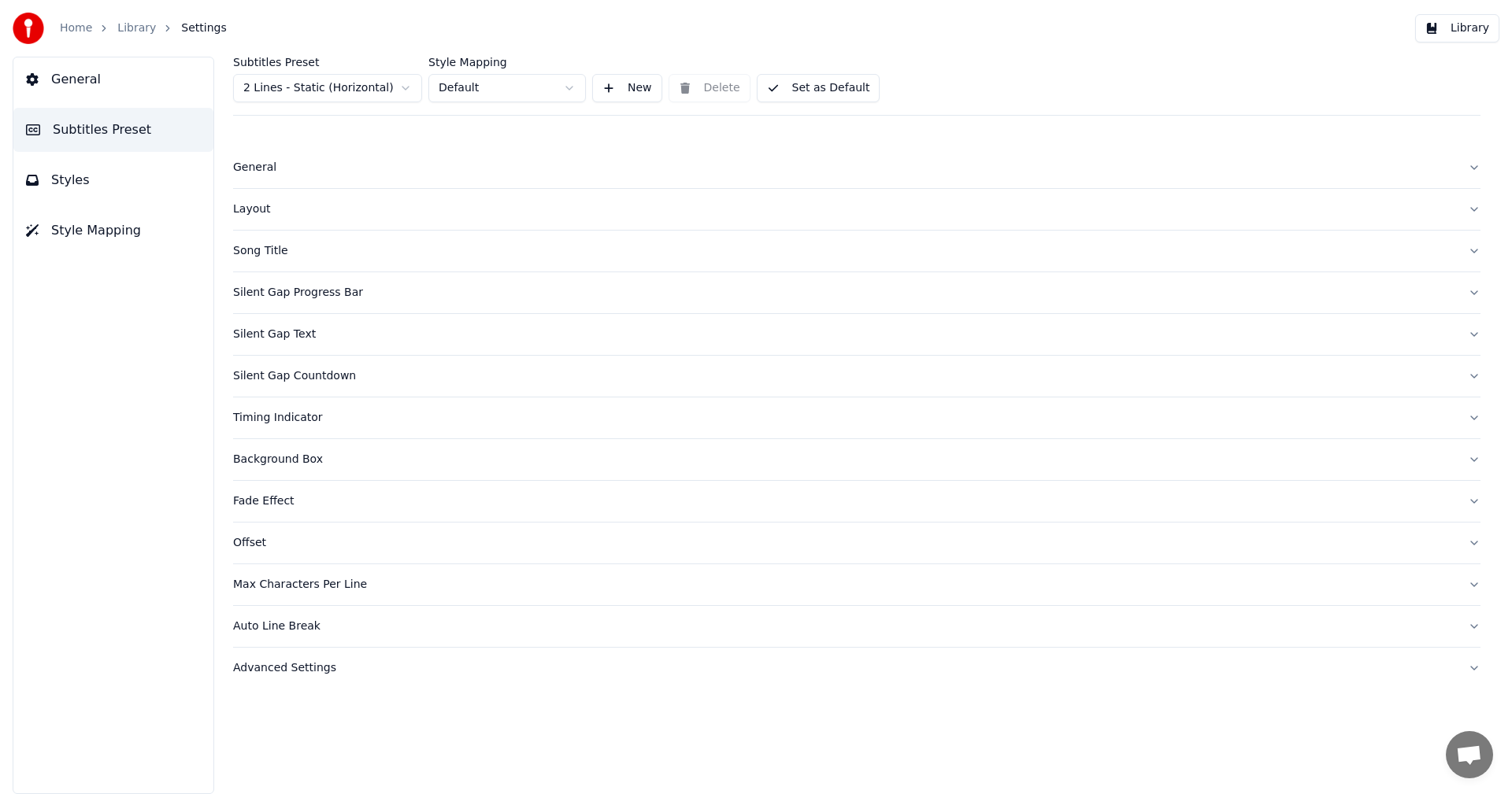
click at [265, 258] on div "Song Title" at bounding box center [844, 251] width 1222 height 16
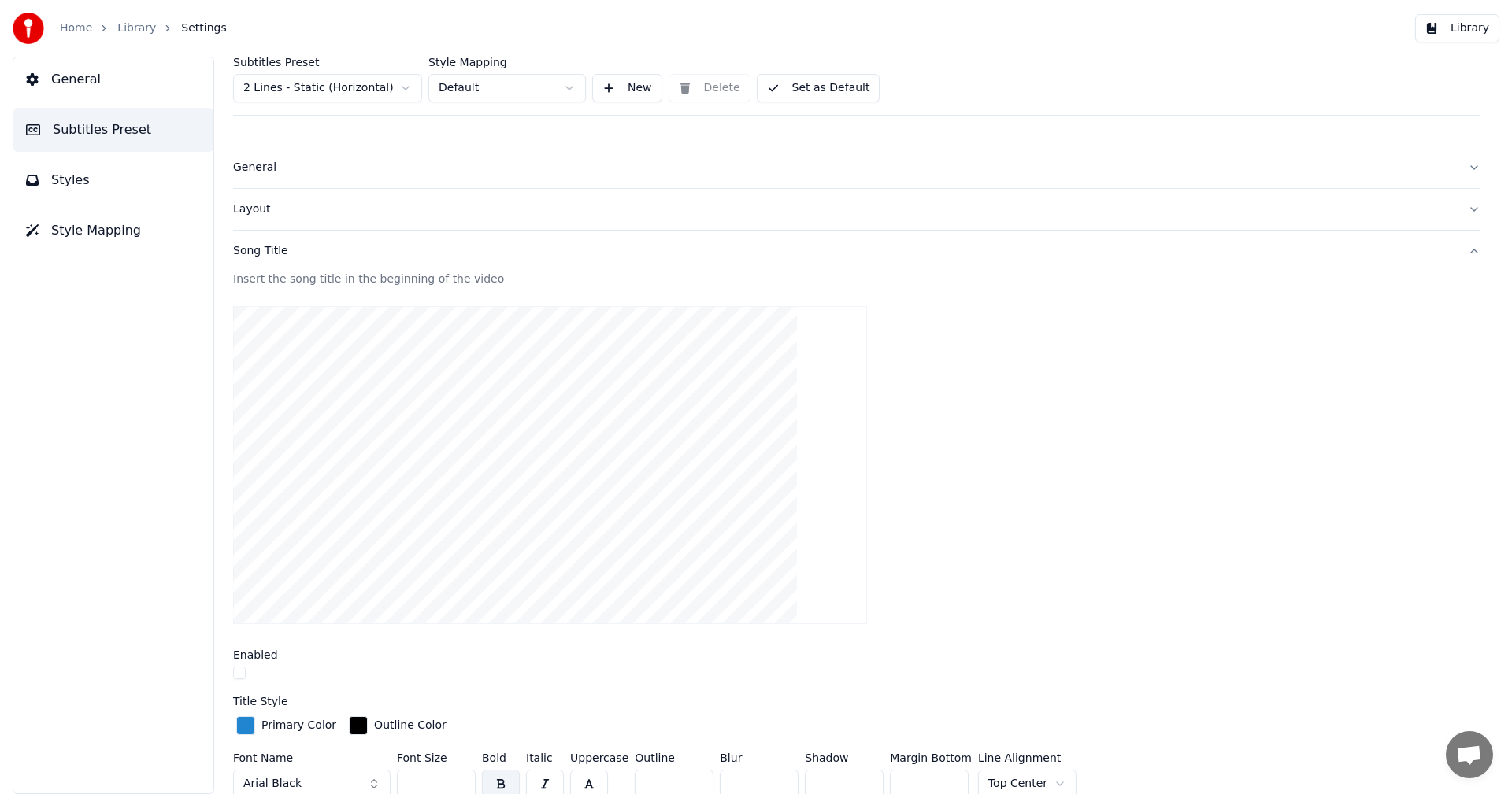
click at [266, 255] on div "Song Title" at bounding box center [844, 251] width 1222 height 16
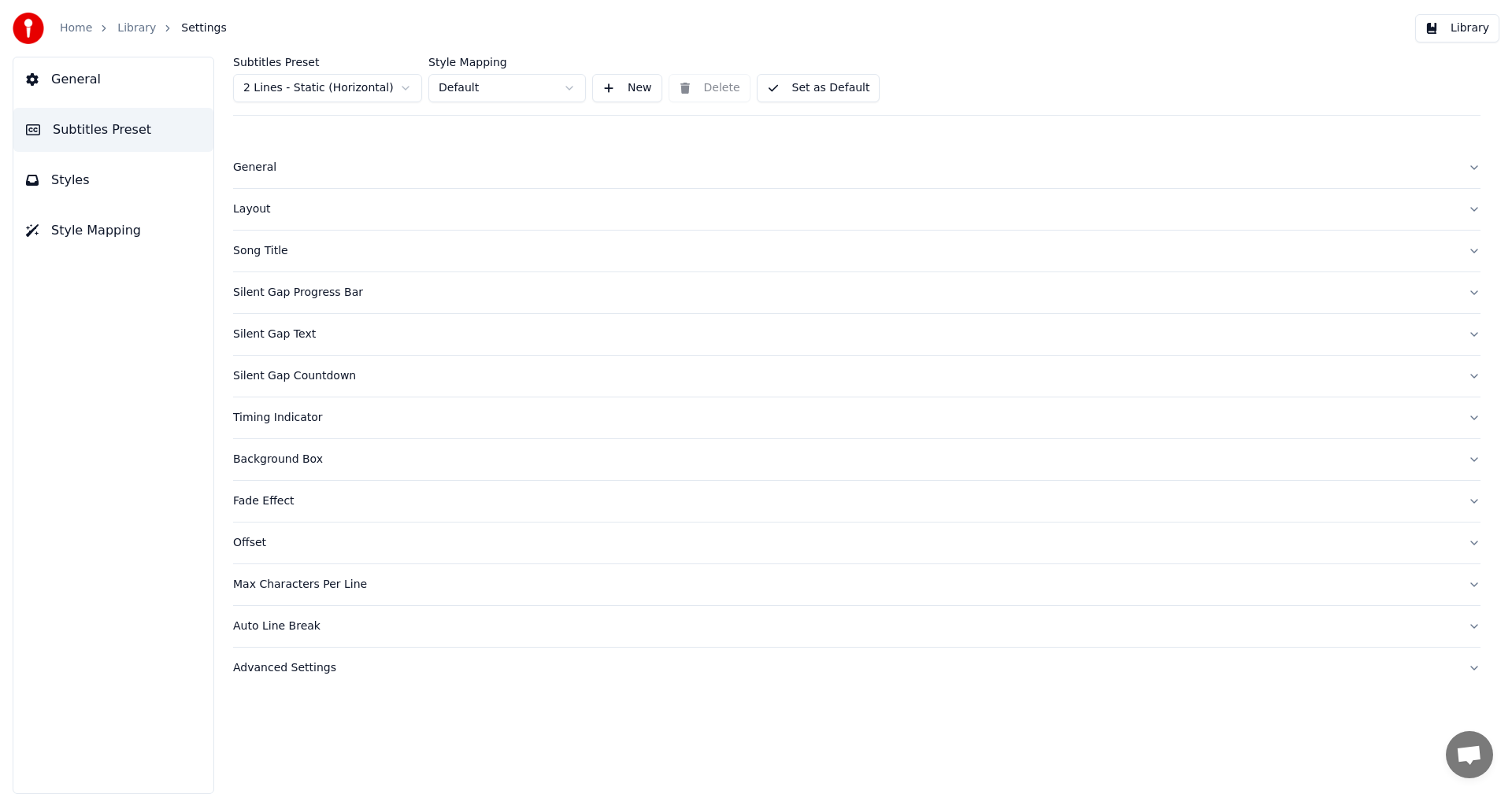
click at [250, 171] on div "General" at bounding box center [844, 167] width 1222 height 16
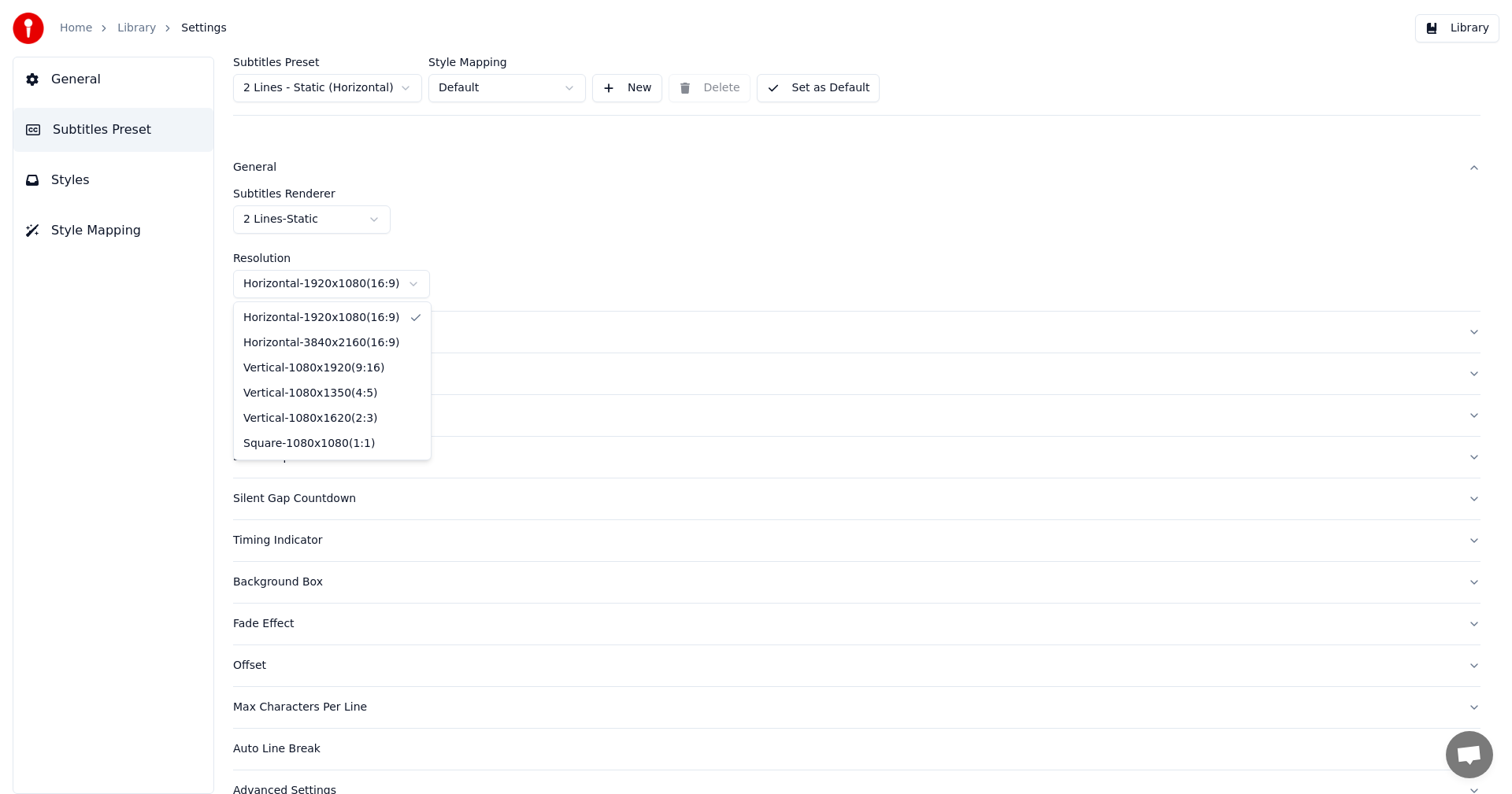
click at [275, 284] on html "Home Library Settings Library General Subtitles Preset Styles Style Mapping Sub…" at bounding box center [756, 397] width 1512 height 794
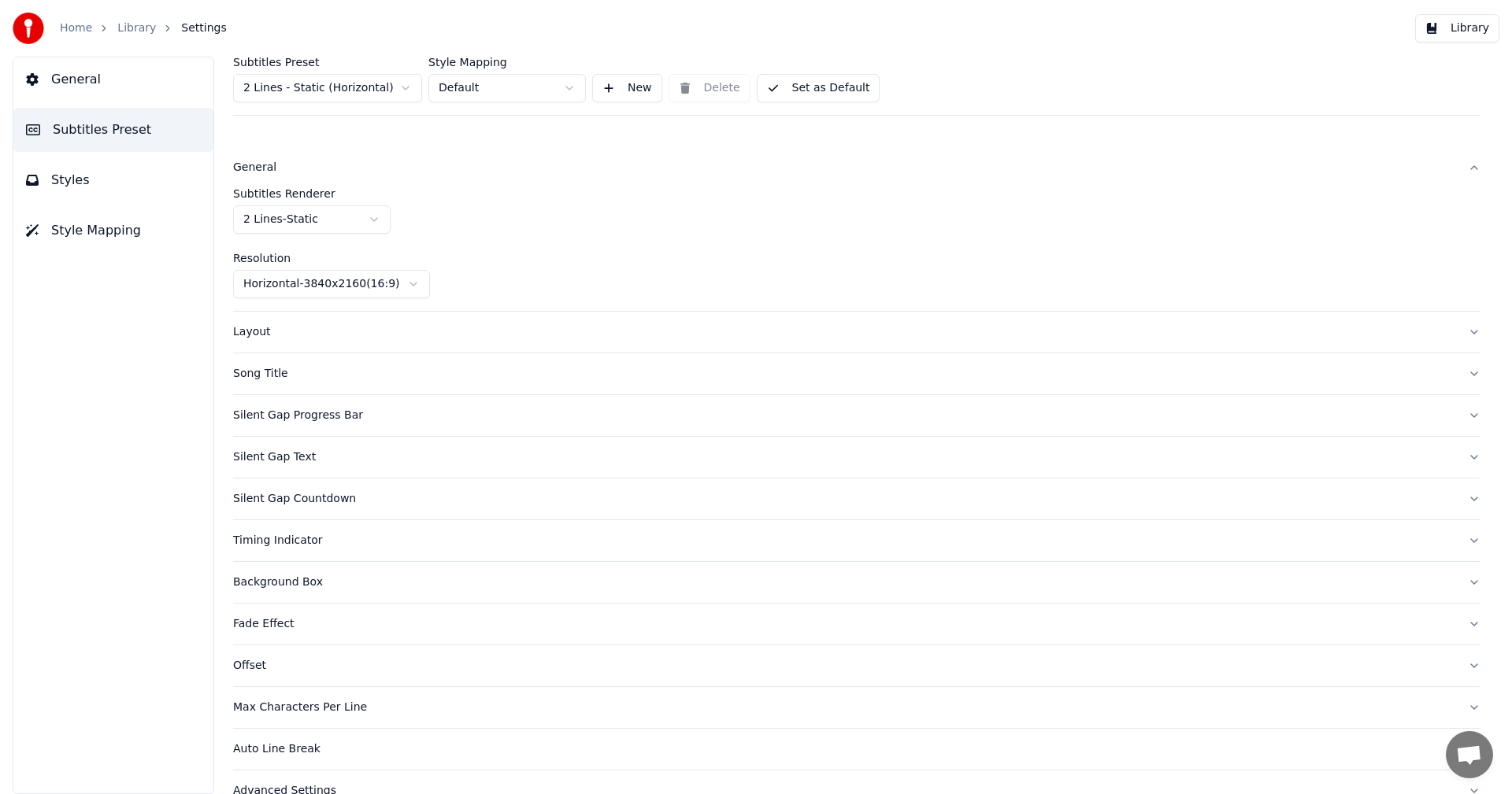
click at [99, 95] on button "General" at bounding box center [113, 79] width 200 height 44
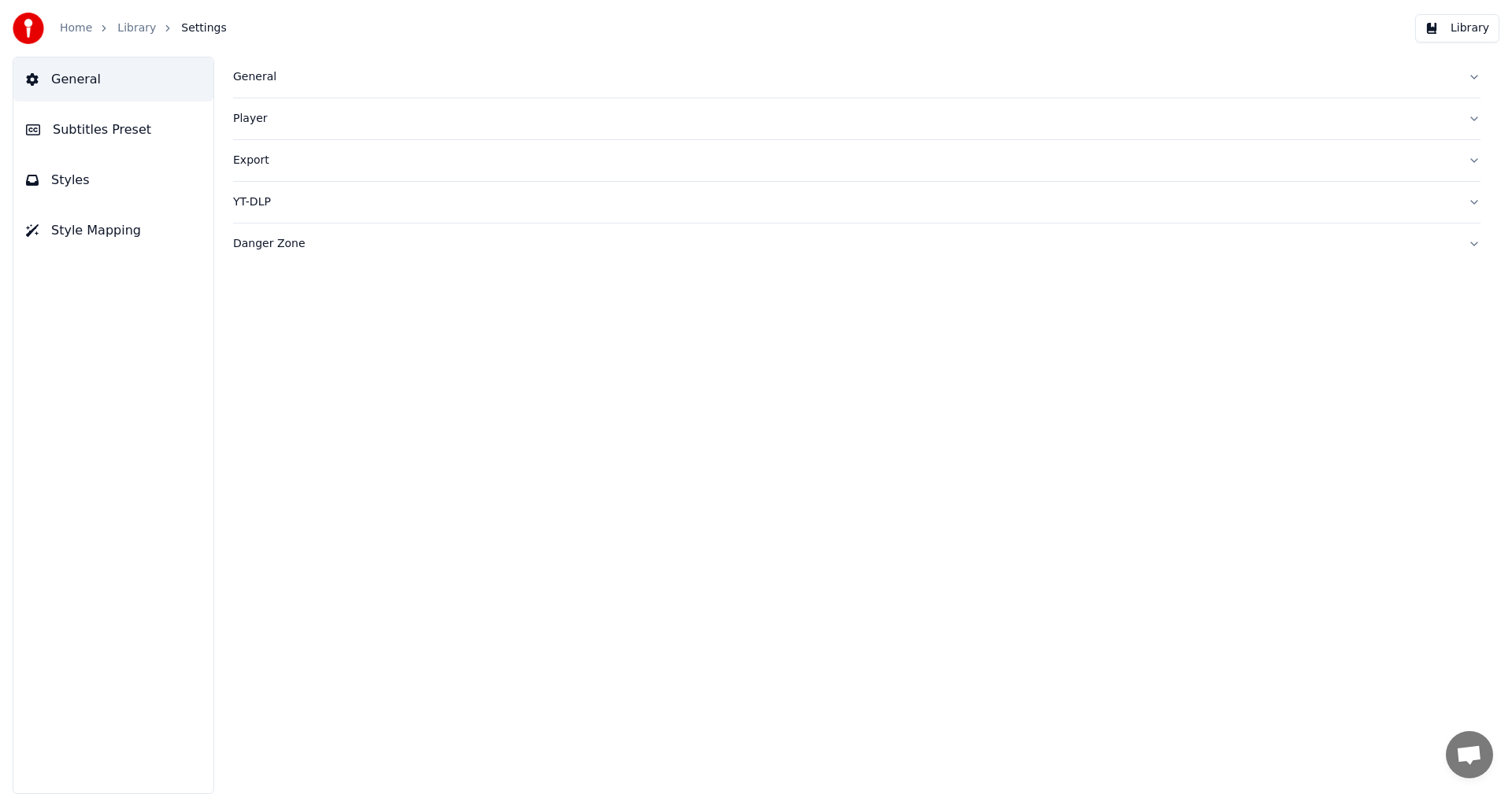
click at [265, 80] on div "General" at bounding box center [844, 77] width 1222 height 16
click at [244, 135] on button "button" at bounding box center [246, 134] width 25 height 14
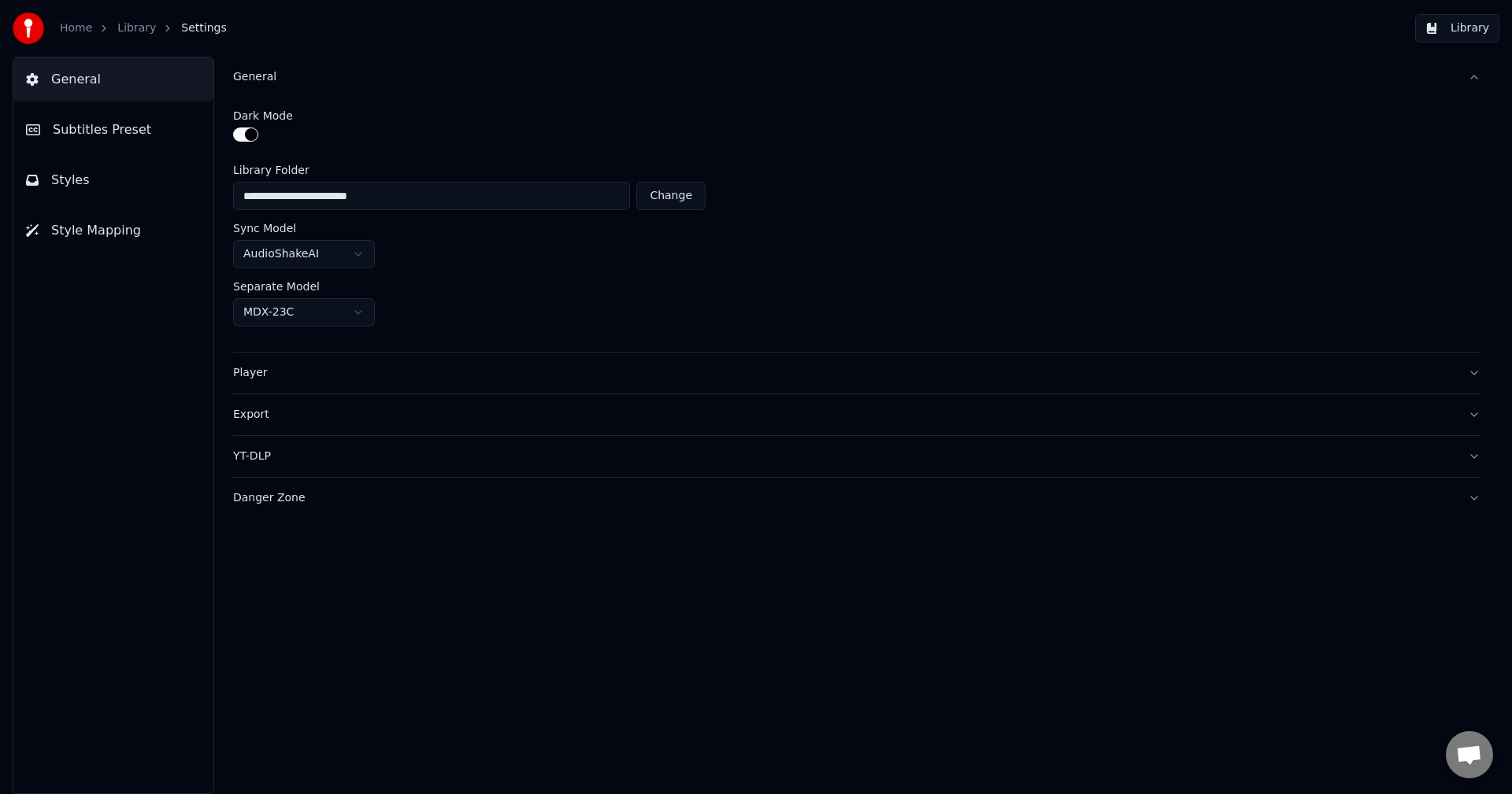
click at [250, 375] on div "Player" at bounding box center [844, 373] width 1222 height 16
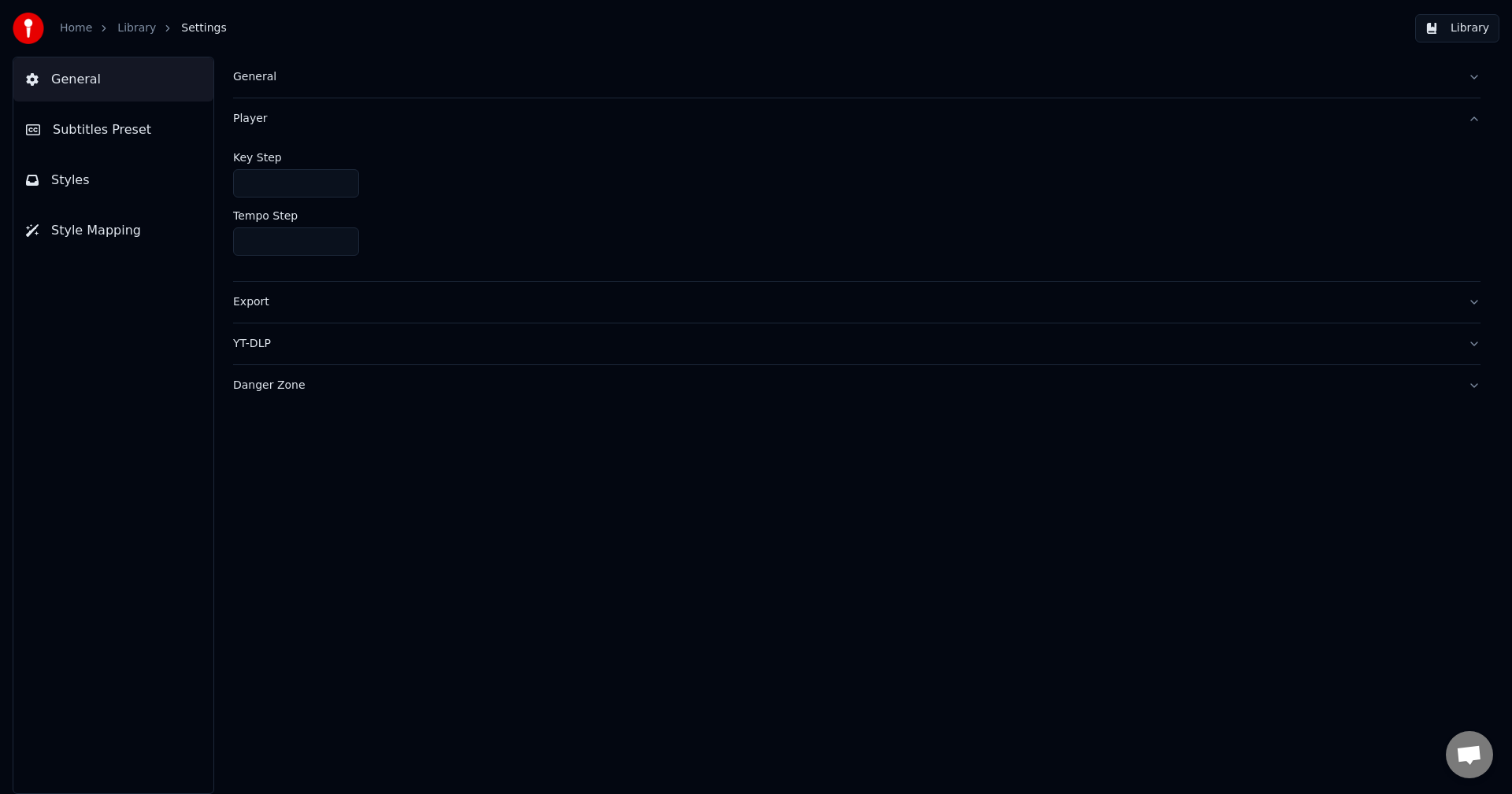
click at [255, 304] on div "Export" at bounding box center [844, 302] width 1222 height 16
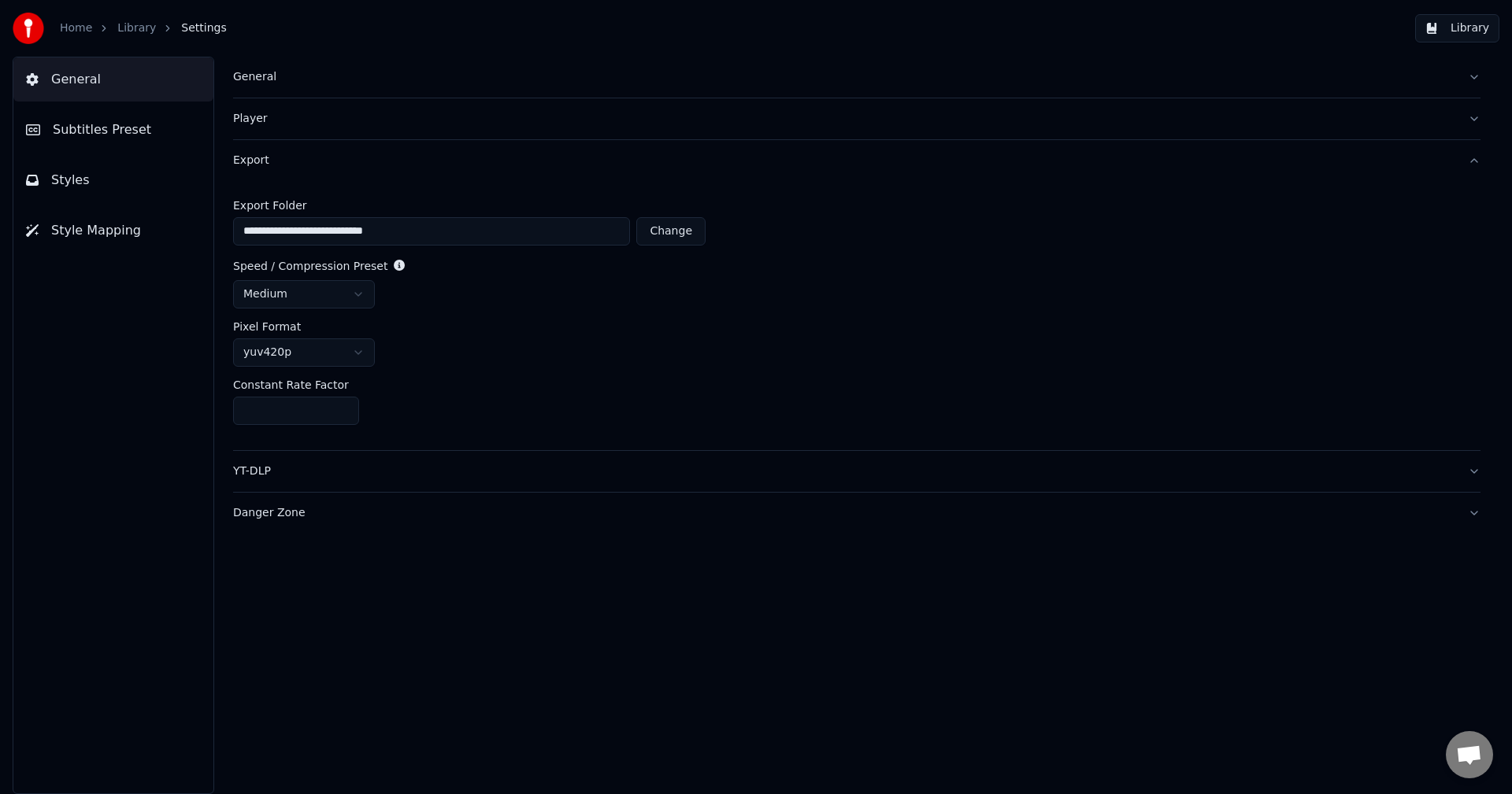
click at [240, 474] on div "YT-DLP" at bounding box center [844, 472] width 1222 height 16
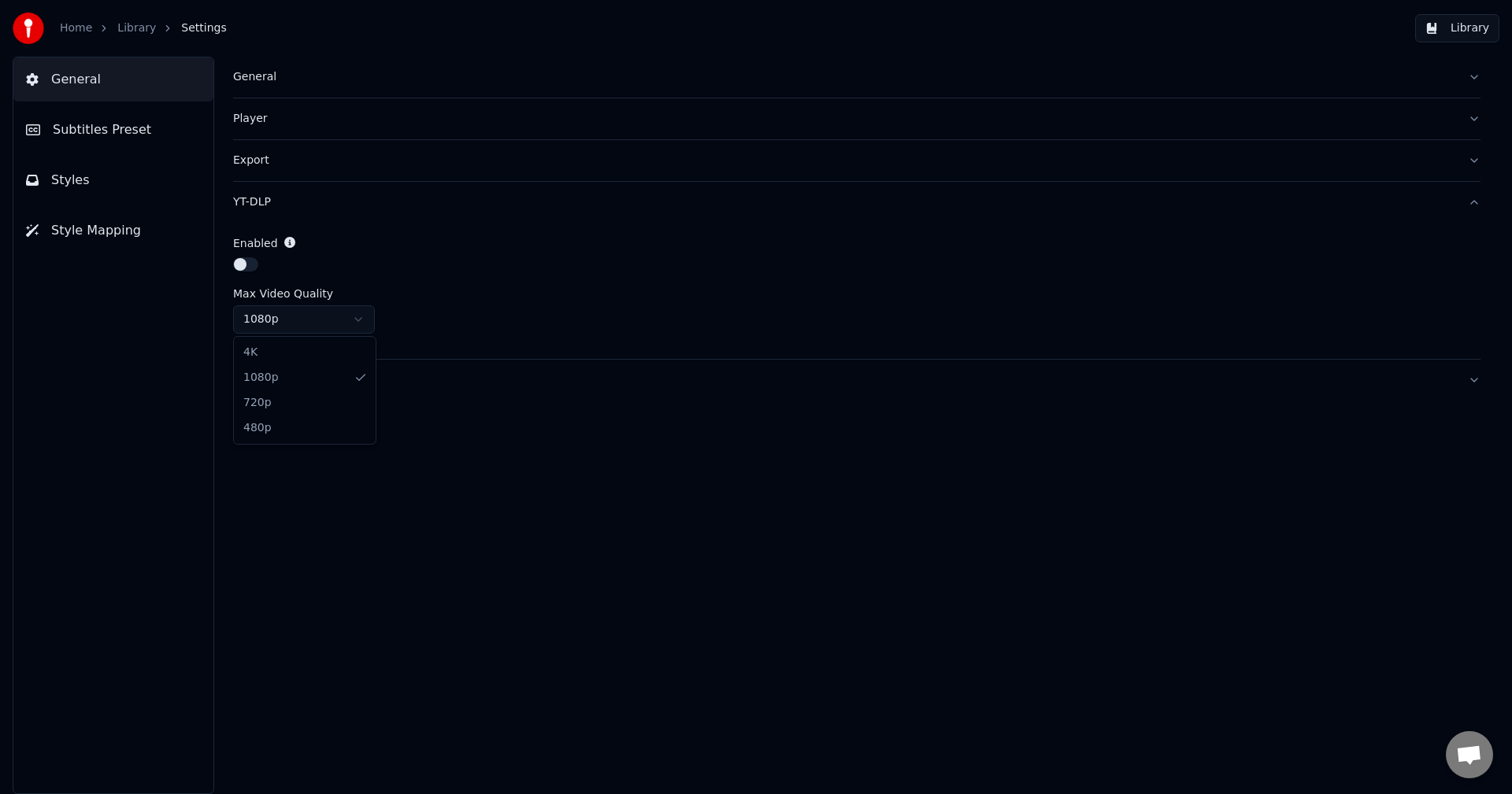
click at [273, 325] on html "Home Library Settings Library General Subtitles Preset Styles Style Mapping Gen…" at bounding box center [756, 397] width 1512 height 794
click at [530, 293] on html "Home Library Settings Library General Subtitles Preset Styles Style Mapping Gen…" at bounding box center [756, 397] width 1512 height 794
click at [71, 130] on span "Subtitles Preset" at bounding box center [102, 130] width 99 height 19
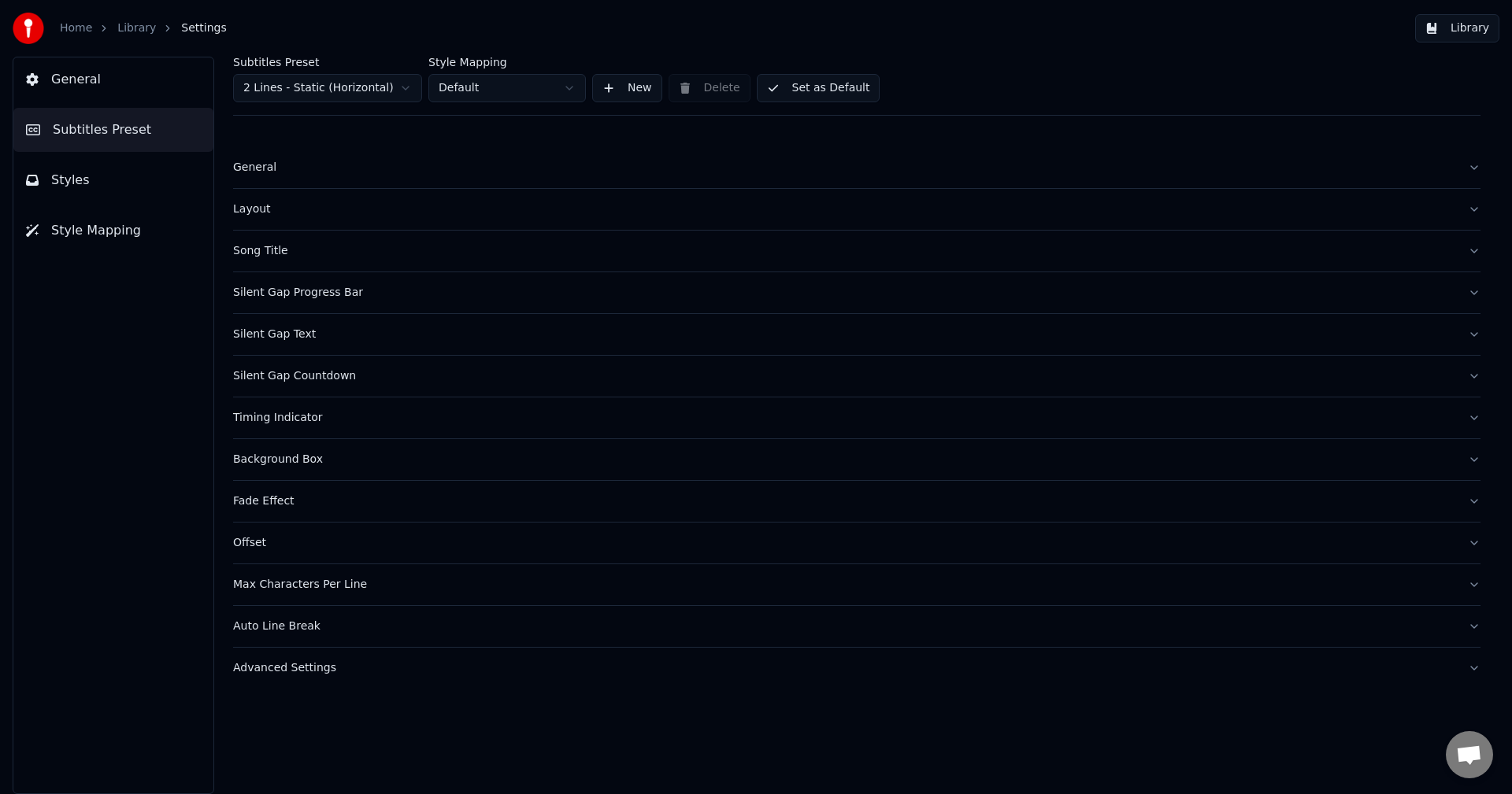
click at [71, 183] on span "Styles" at bounding box center [71, 180] width 39 height 19
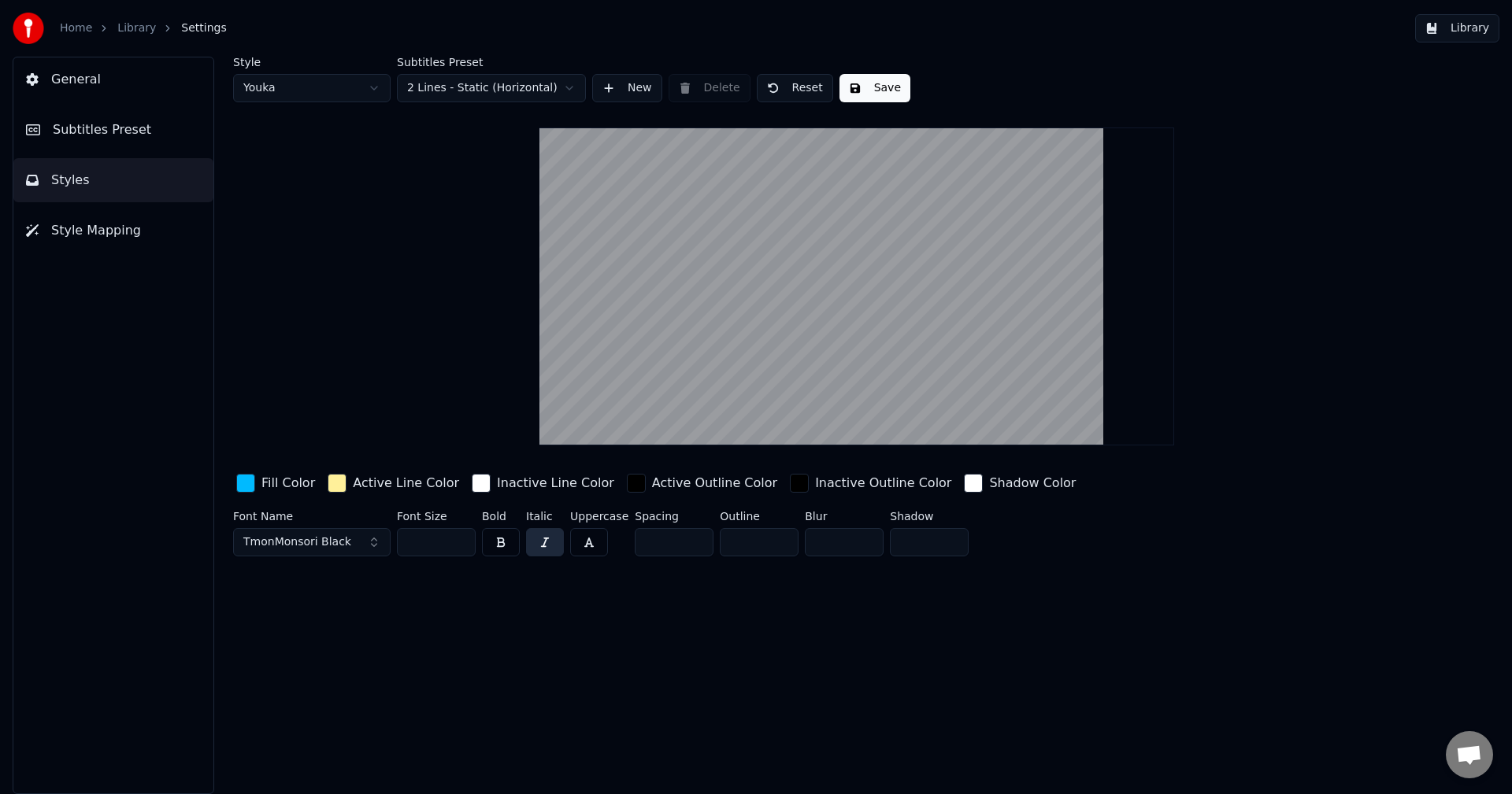
click at [42, 234] on button "Style Mapping" at bounding box center [113, 230] width 200 height 44
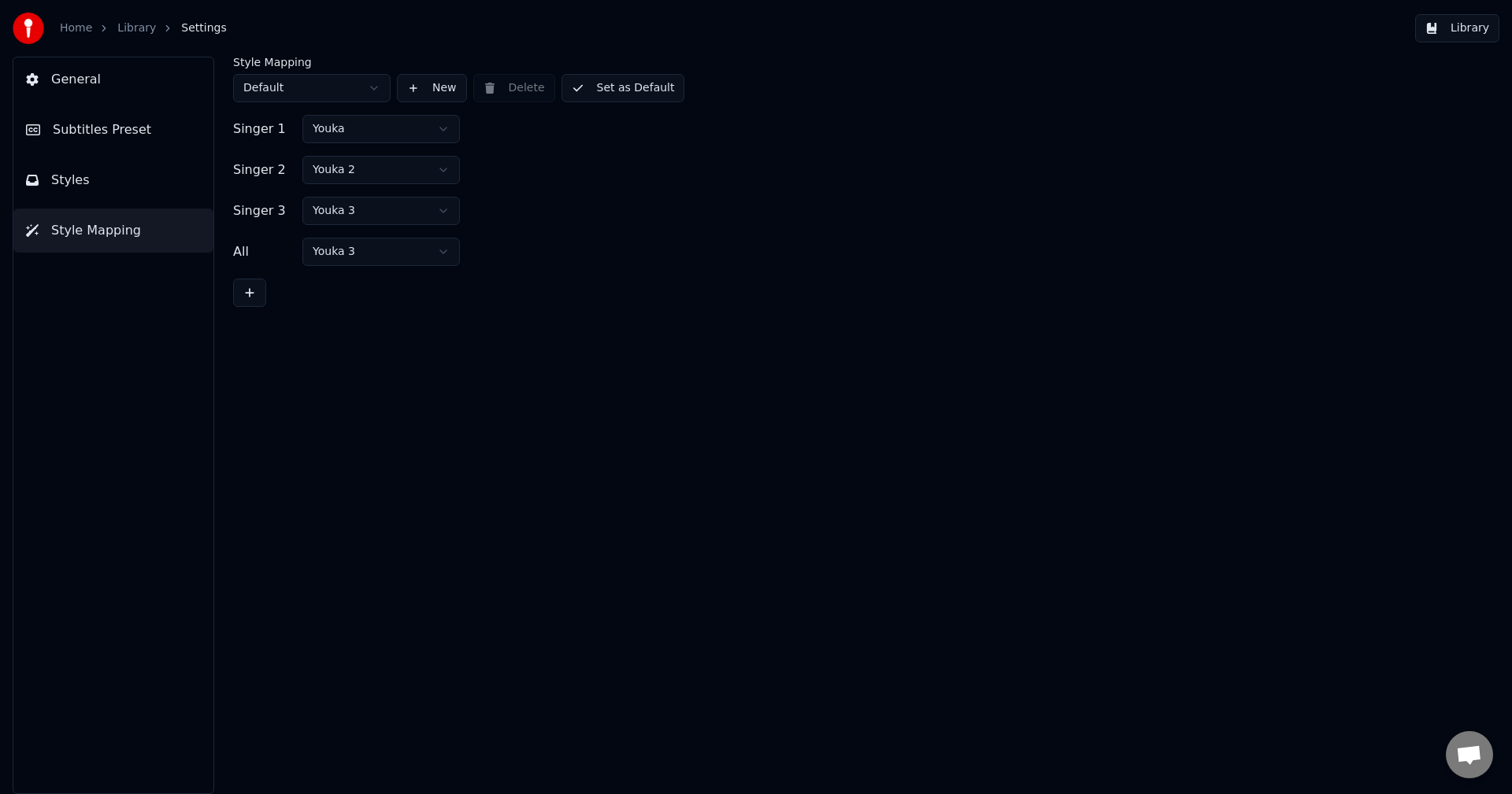
click at [127, 29] on link "Library" at bounding box center [137, 28] width 39 height 16
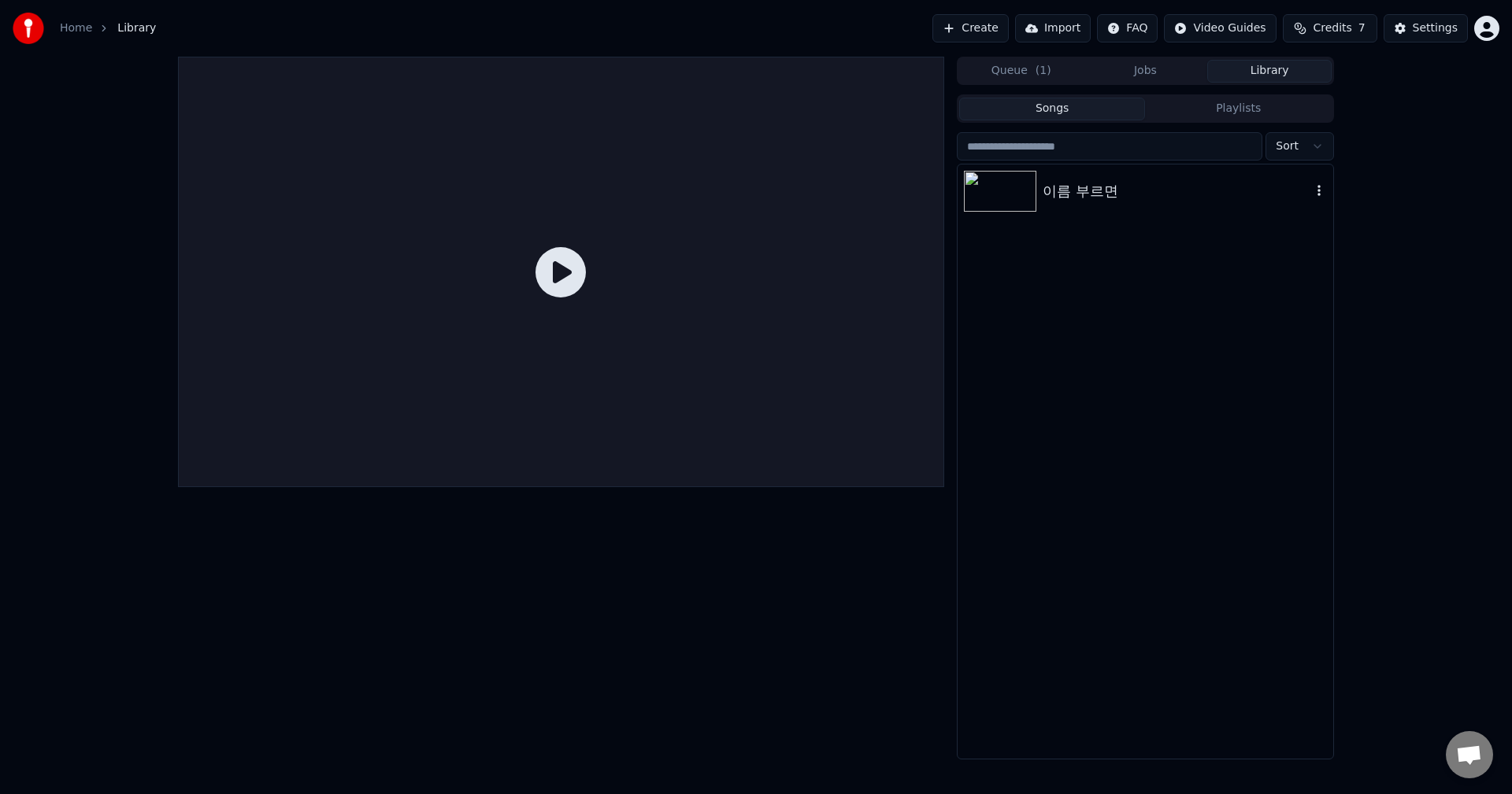
click at [1001, 189] on img at bounding box center [1000, 191] width 73 height 41
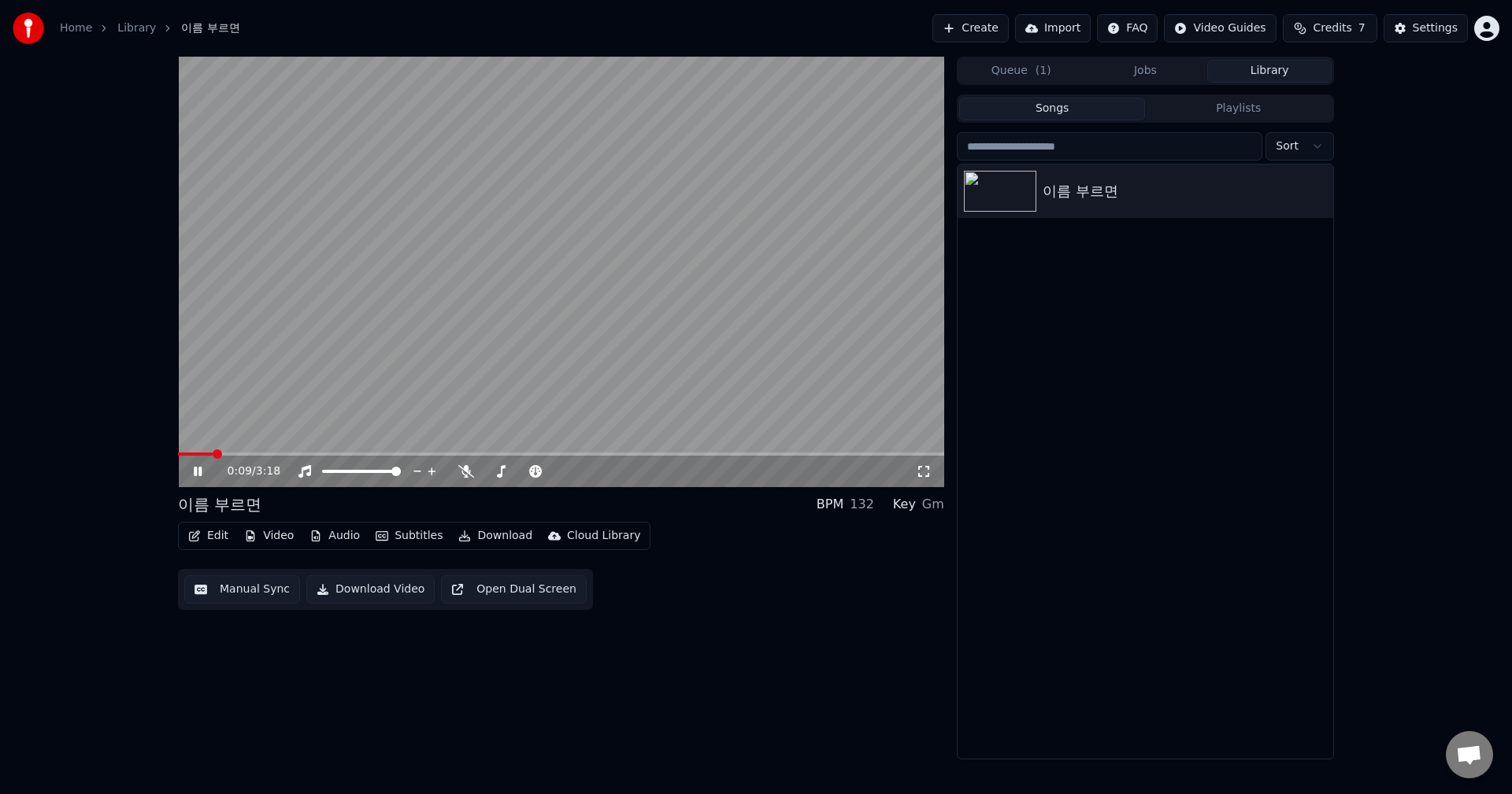
click at [213, 454] on span at bounding box center [561, 455] width 766 height 3
click at [243, 455] on span at bounding box center [561, 455] width 766 height 3
click at [281, 455] on span at bounding box center [561, 455] width 766 height 3
click at [311, 454] on span at bounding box center [561, 455] width 766 height 3
click at [332, 453] on span at bounding box center [561, 455] width 766 height 3
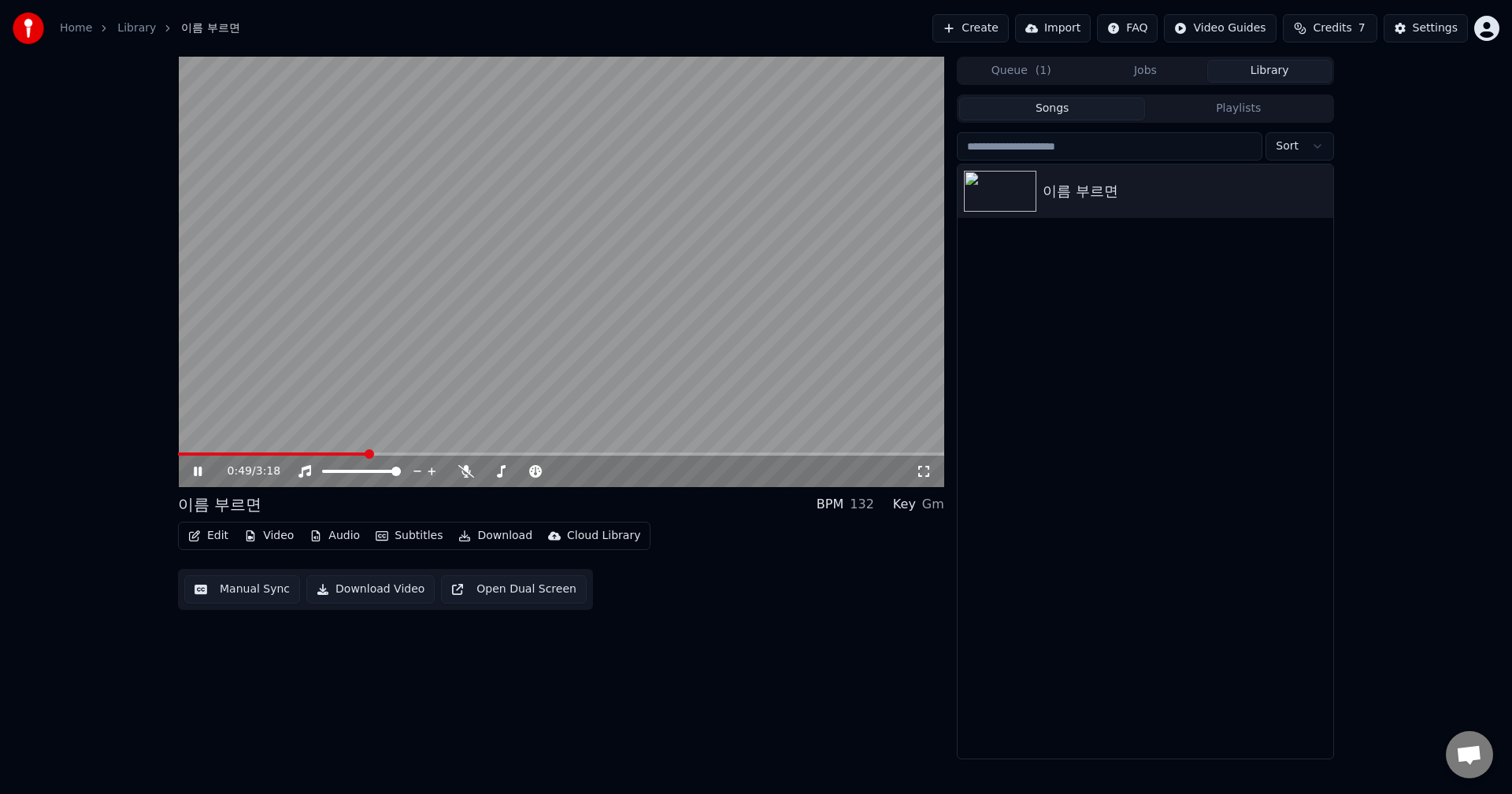
click at [365, 454] on span at bounding box center [561, 455] width 766 height 3
click at [402, 454] on span at bounding box center [561, 455] width 766 height 3
click at [276, 154] on video at bounding box center [561, 272] width 766 height 430
click at [305, 225] on video at bounding box center [561, 272] width 766 height 430
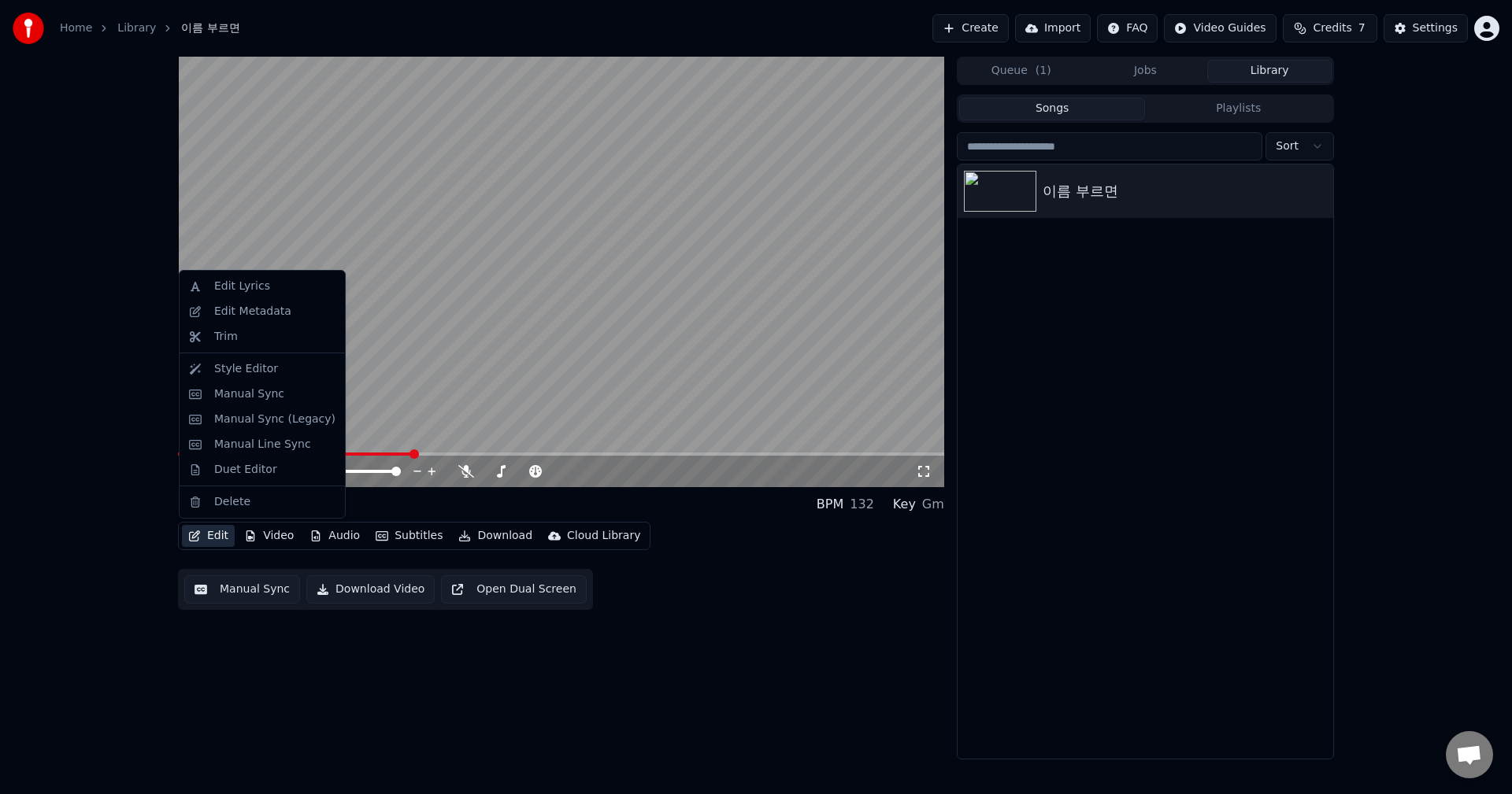
click at [218, 537] on button "Edit" at bounding box center [208, 536] width 53 height 22
click at [248, 374] on div "Style Editor" at bounding box center [246, 369] width 64 height 16
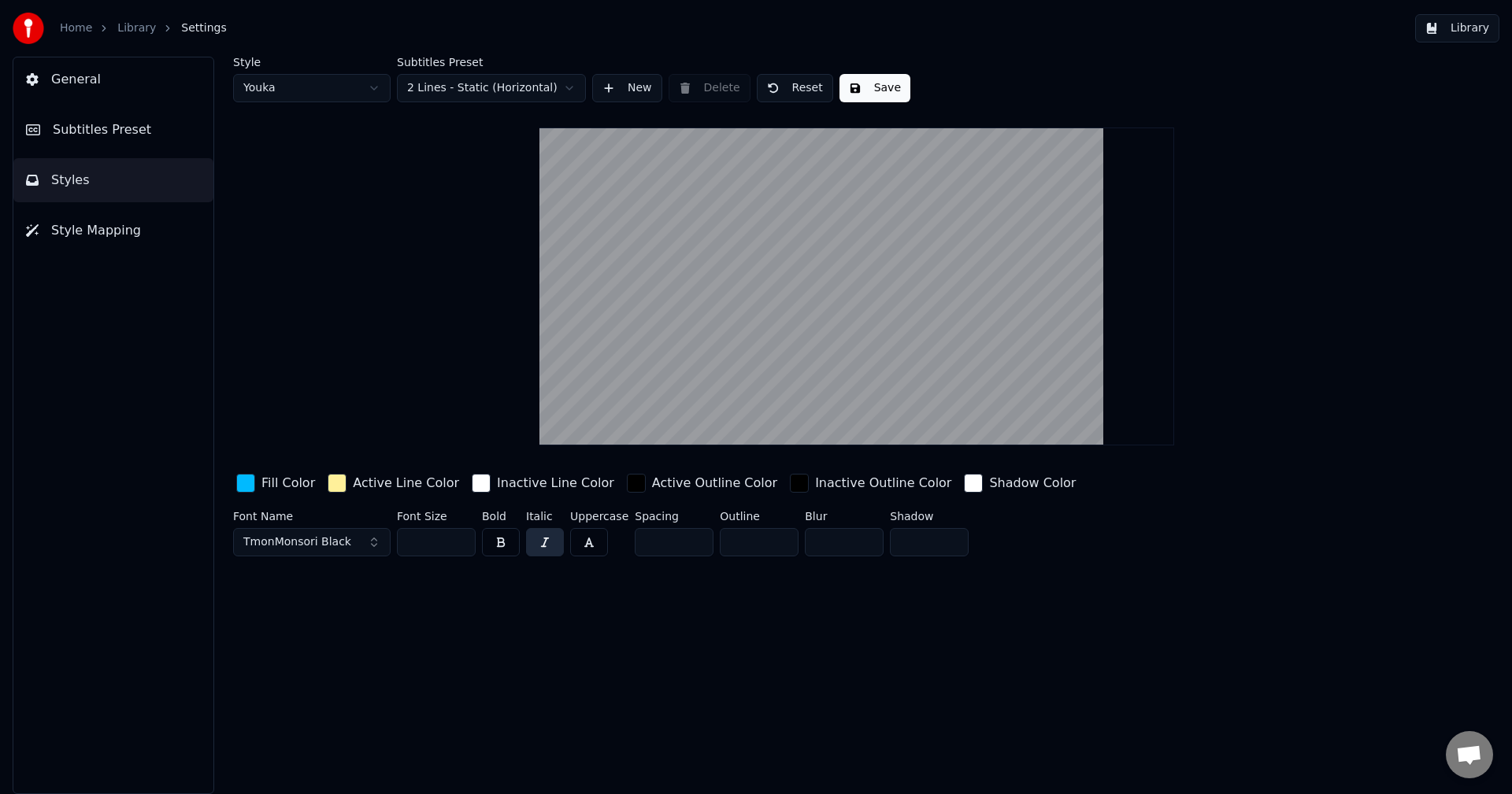
click at [88, 82] on span "General" at bounding box center [76, 79] width 50 height 19
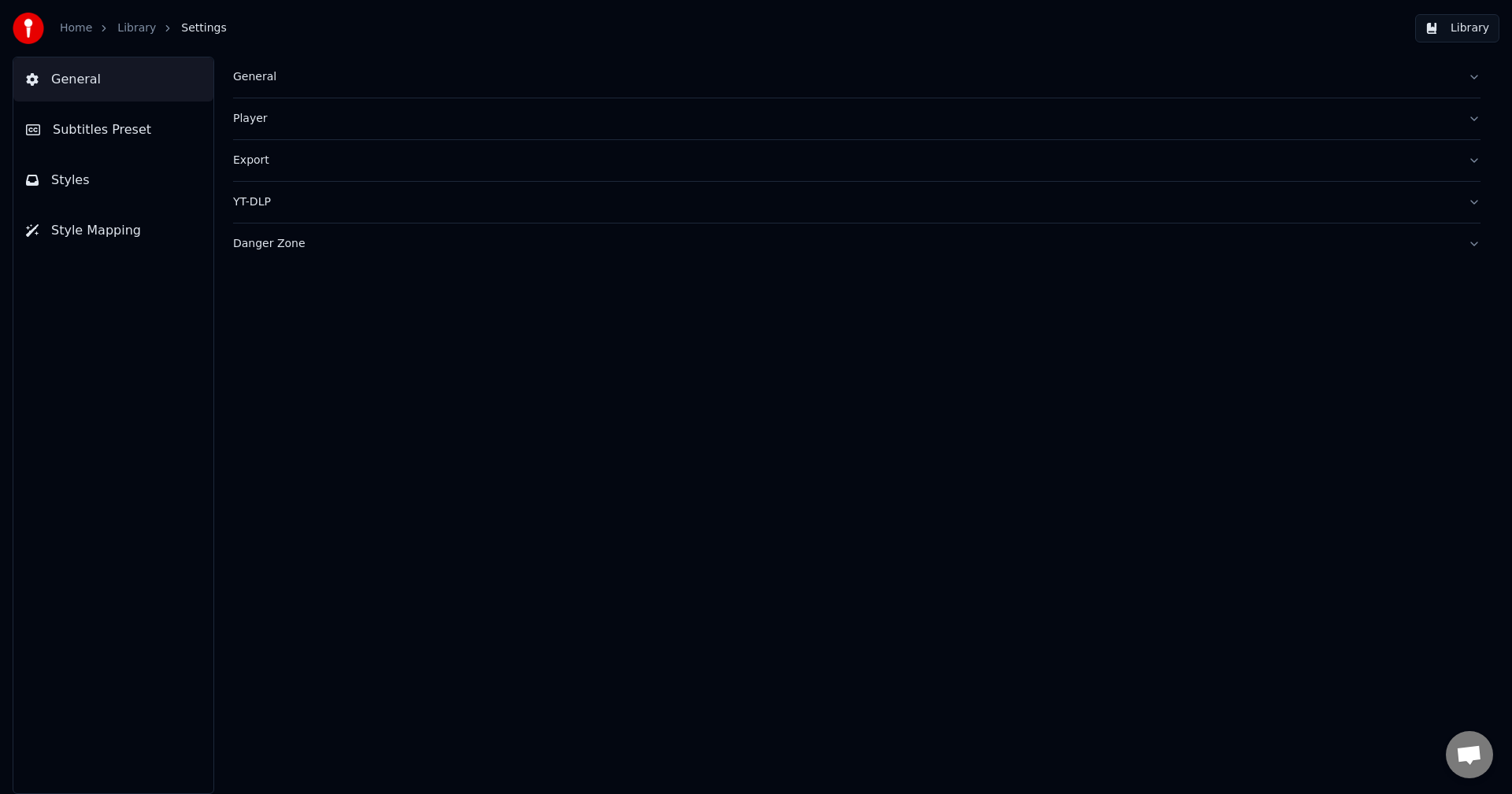
click at [264, 91] on button "General" at bounding box center [856, 77] width 1247 height 41
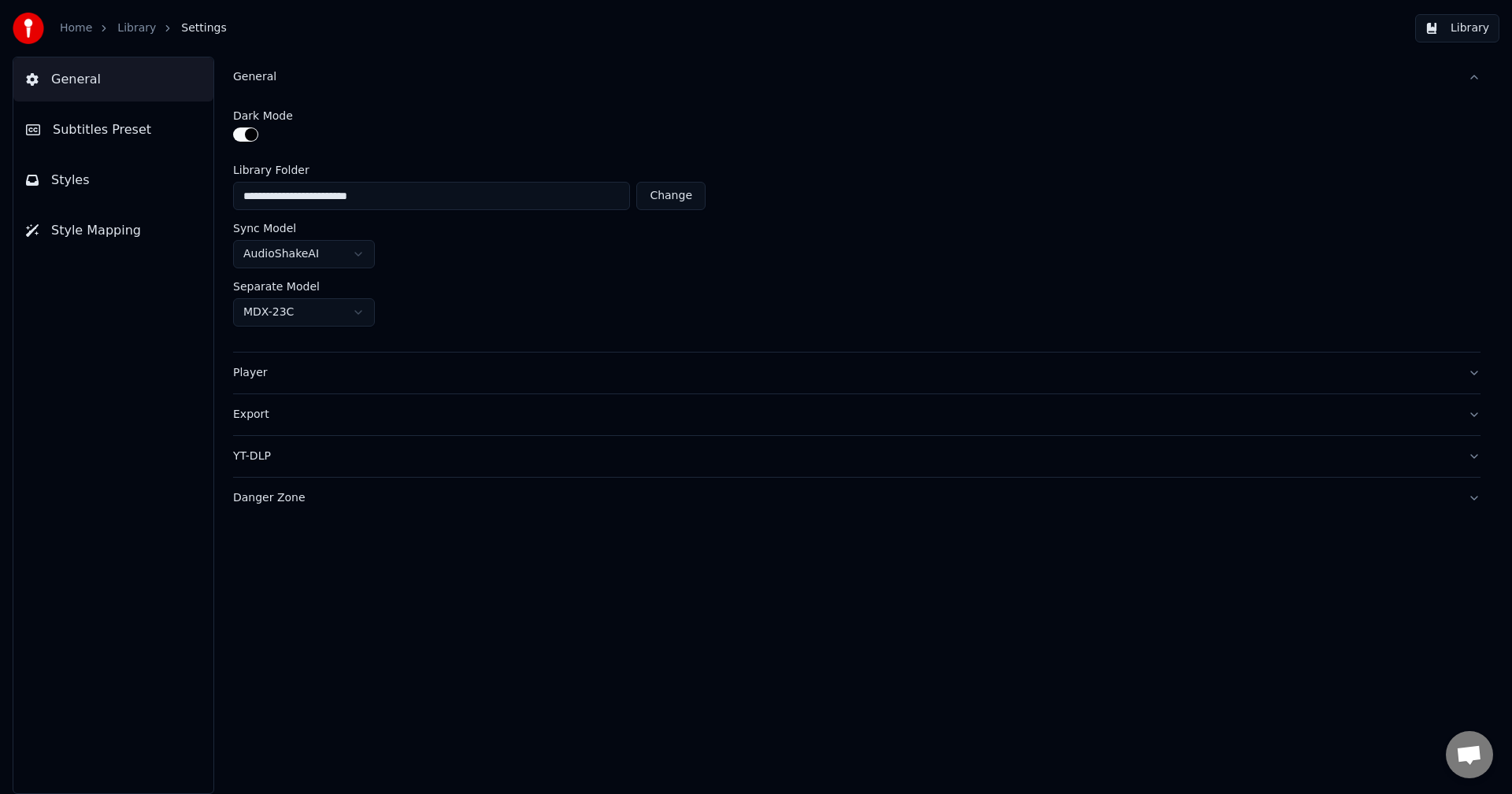
click at [264, 84] on div "General" at bounding box center [844, 77] width 1222 height 16
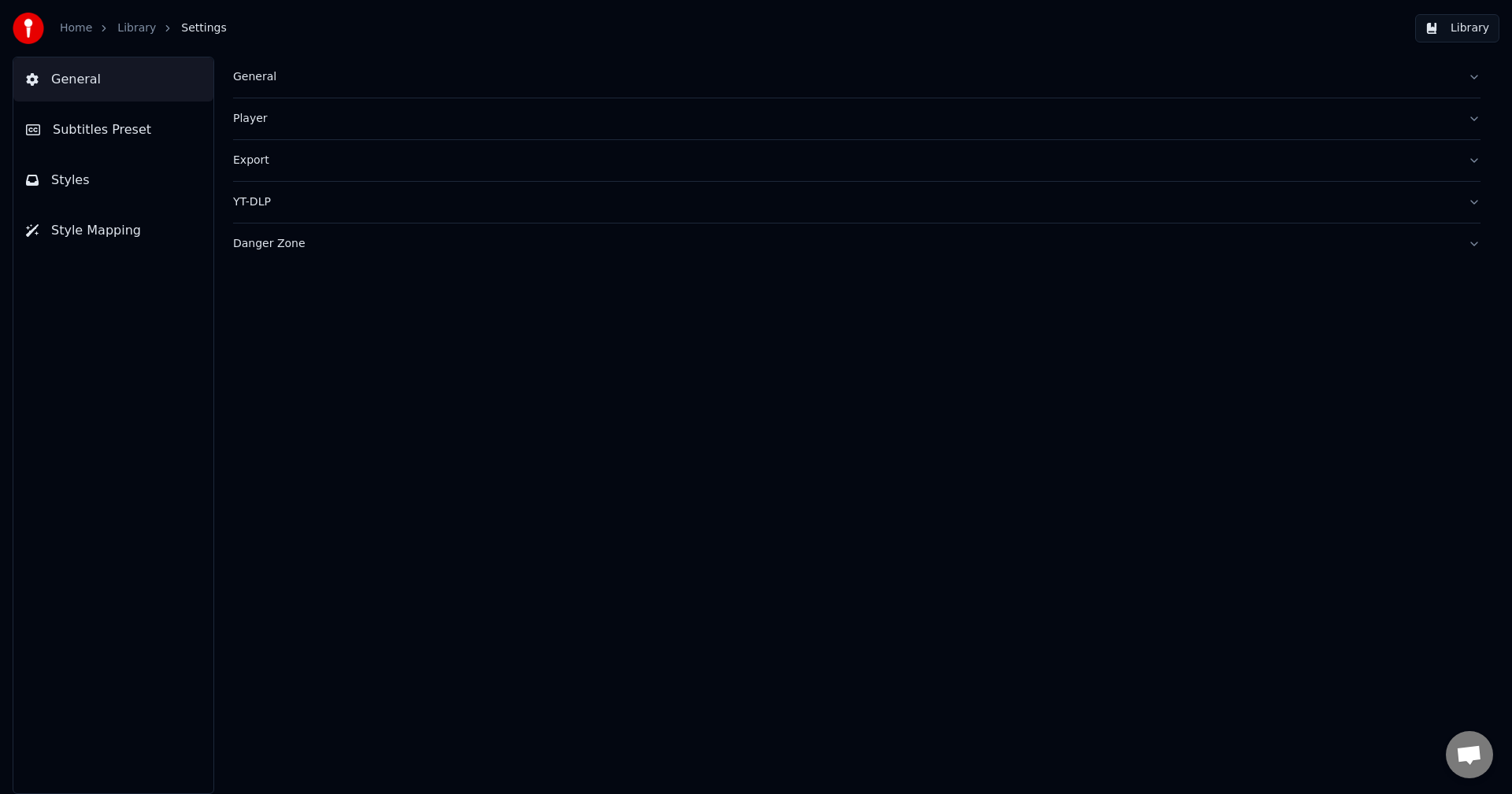
click at [246, 116] on div "Player" at bounding box center [844, 119] width 1222 height 16
click at [246, 161] on div "Export" at bounding box center [844, 160] width 1222 height 16
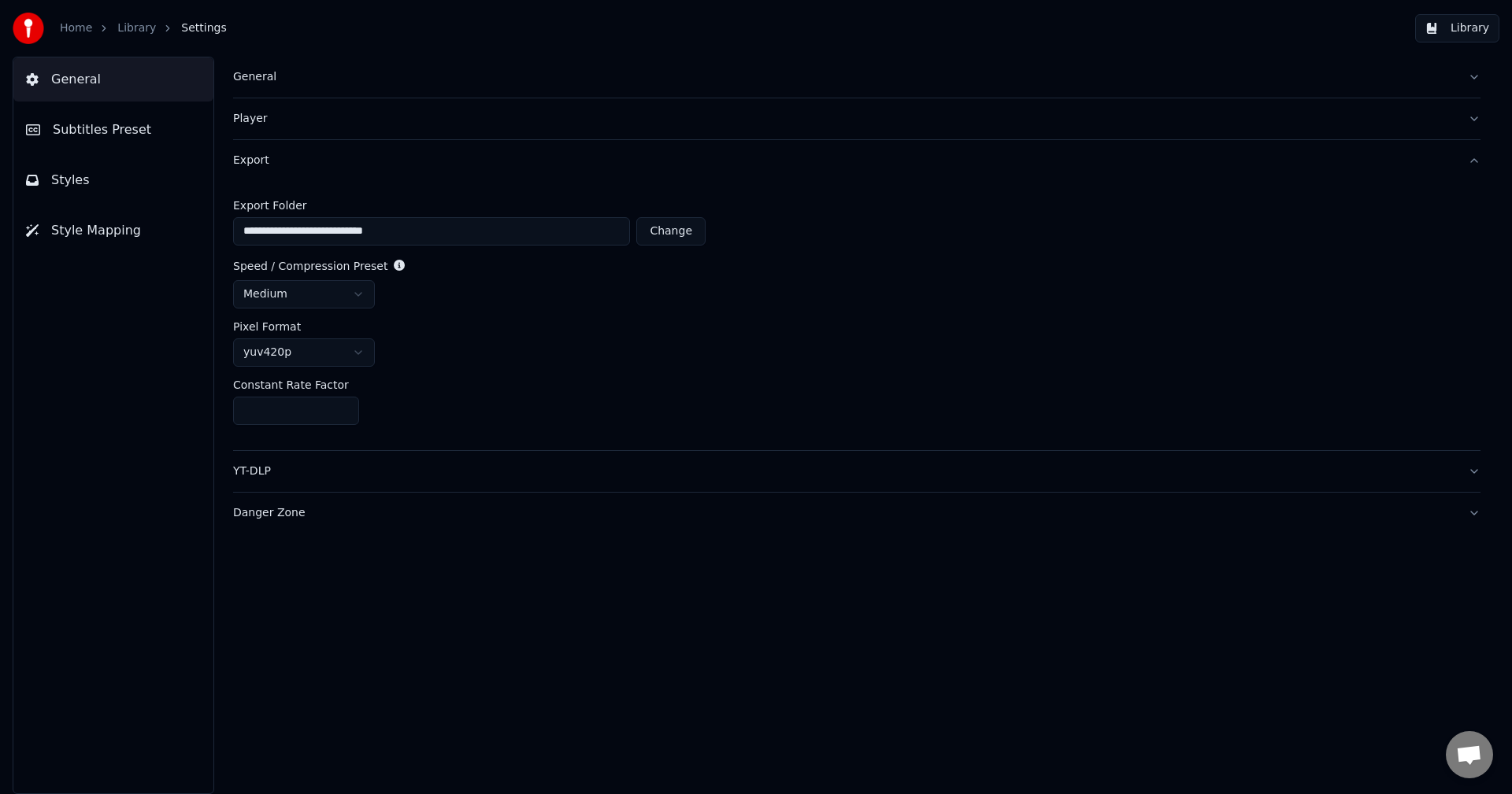
click at [246, 161] on div "Export" at bounding box center [844, 160] width 1222 height 16
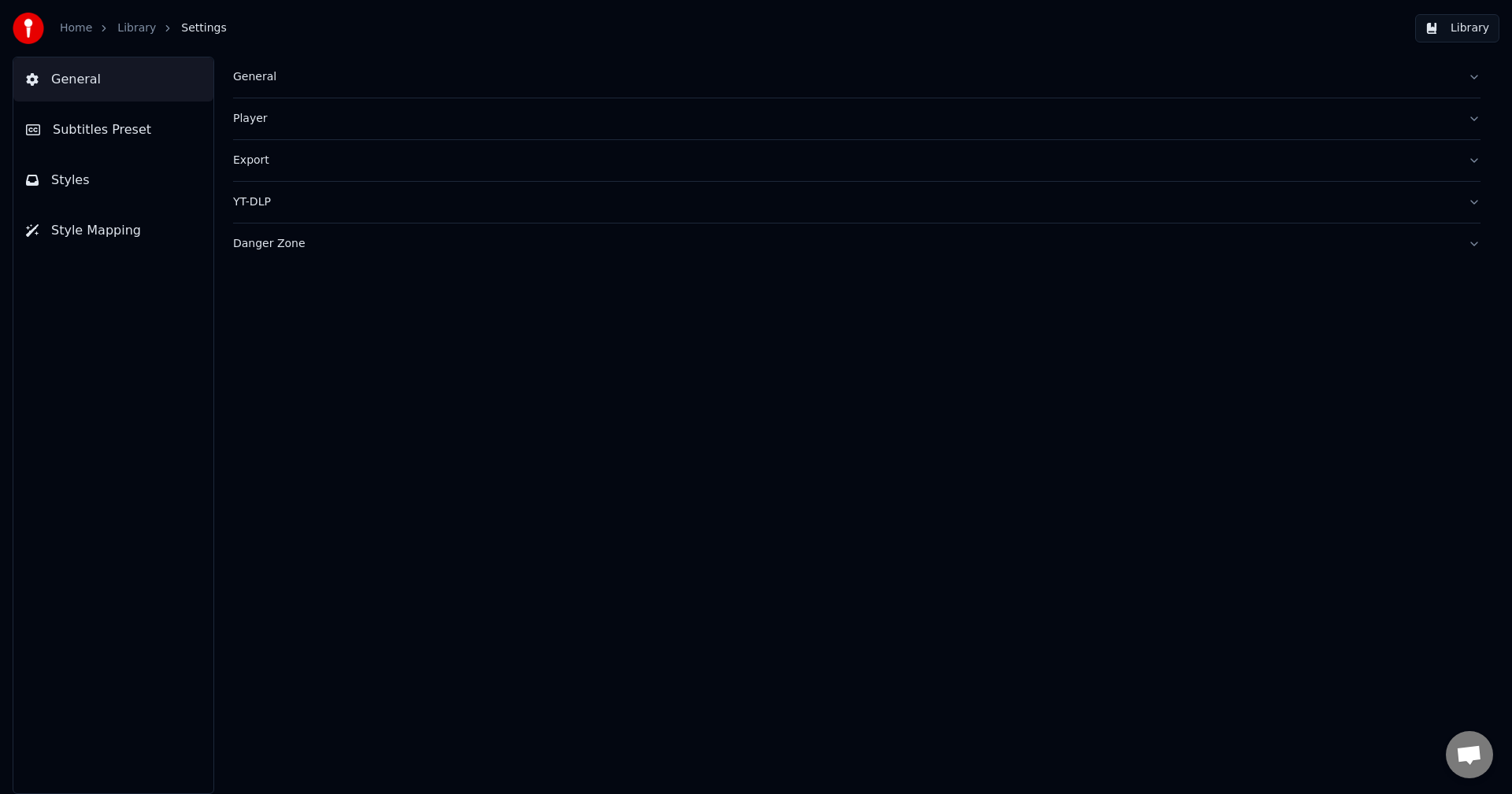
click at [100, 122] on span "Subtitles Preset" at bounding box center [102, 130] width 99 height 19
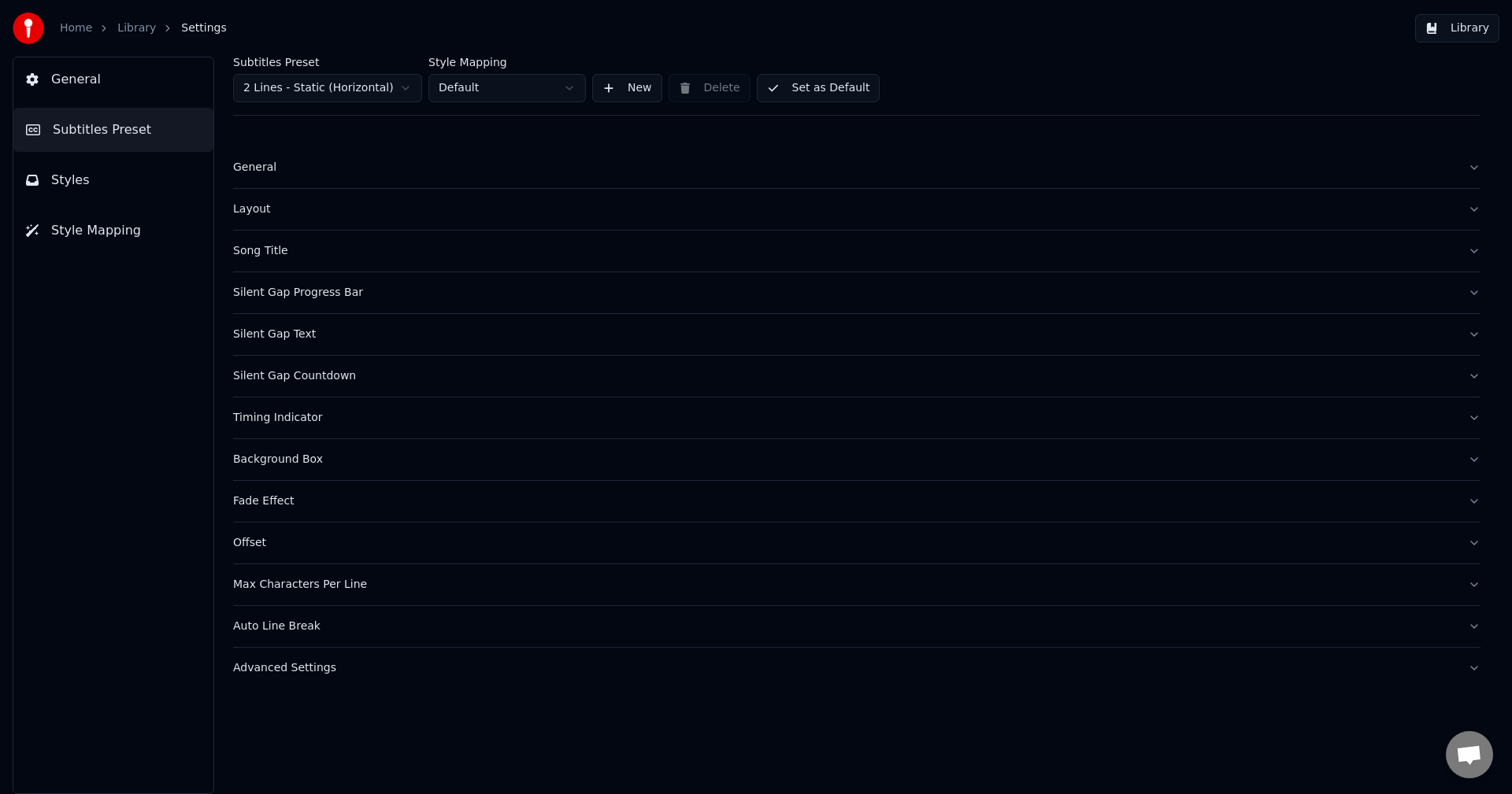
click at [240, 161] on div "General" at bounding box center [844, 167] width 1222 height 16
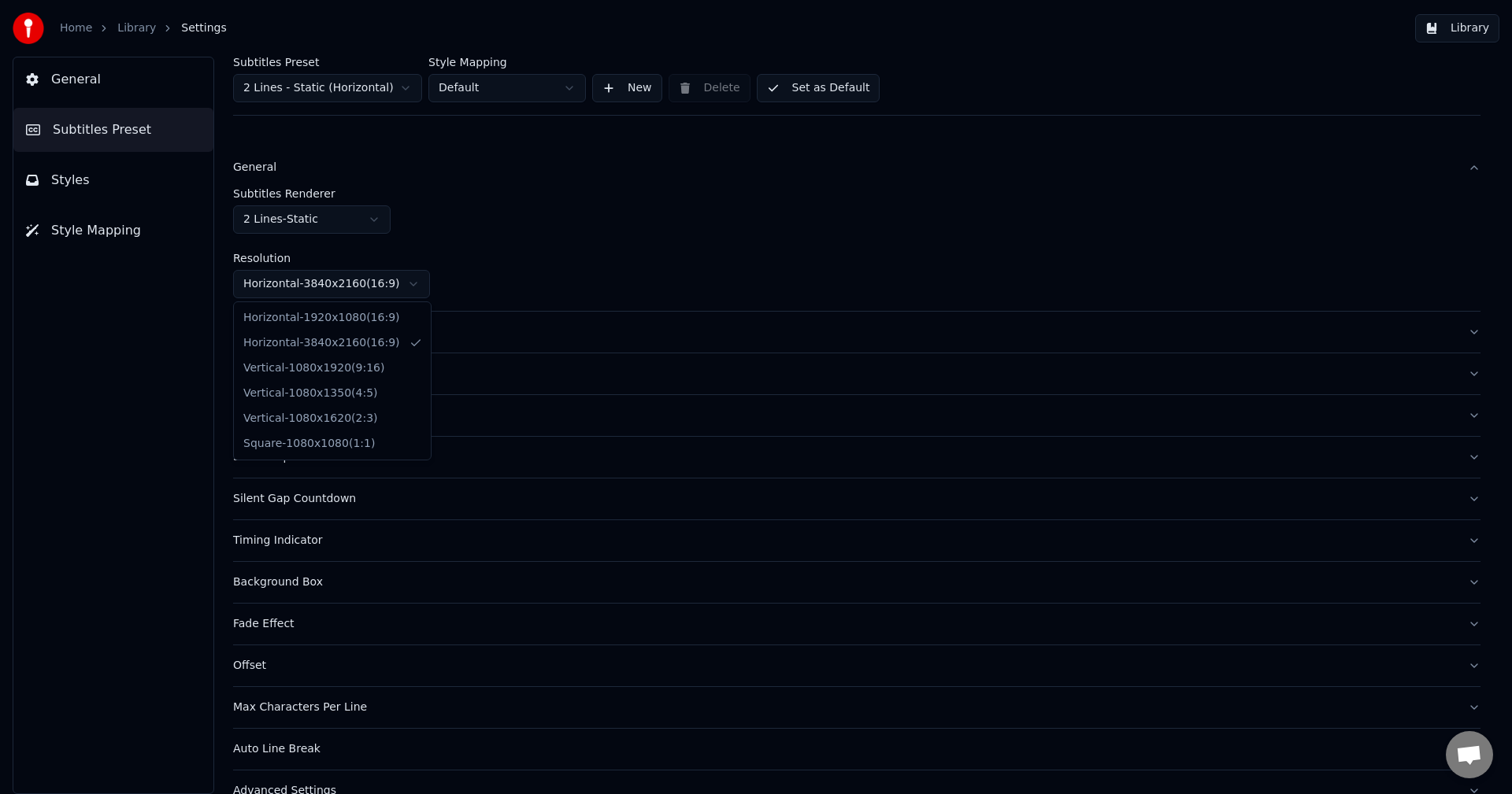
click at [289, 292] on html "Home Library Settings Library General Subtitles Preset Styles Style Mapping Sub…" at bounding box center [756, 397] width 1512 height 794
click at [40, 77] on button "General" at bounding box center [113, 79] width 200 height 44
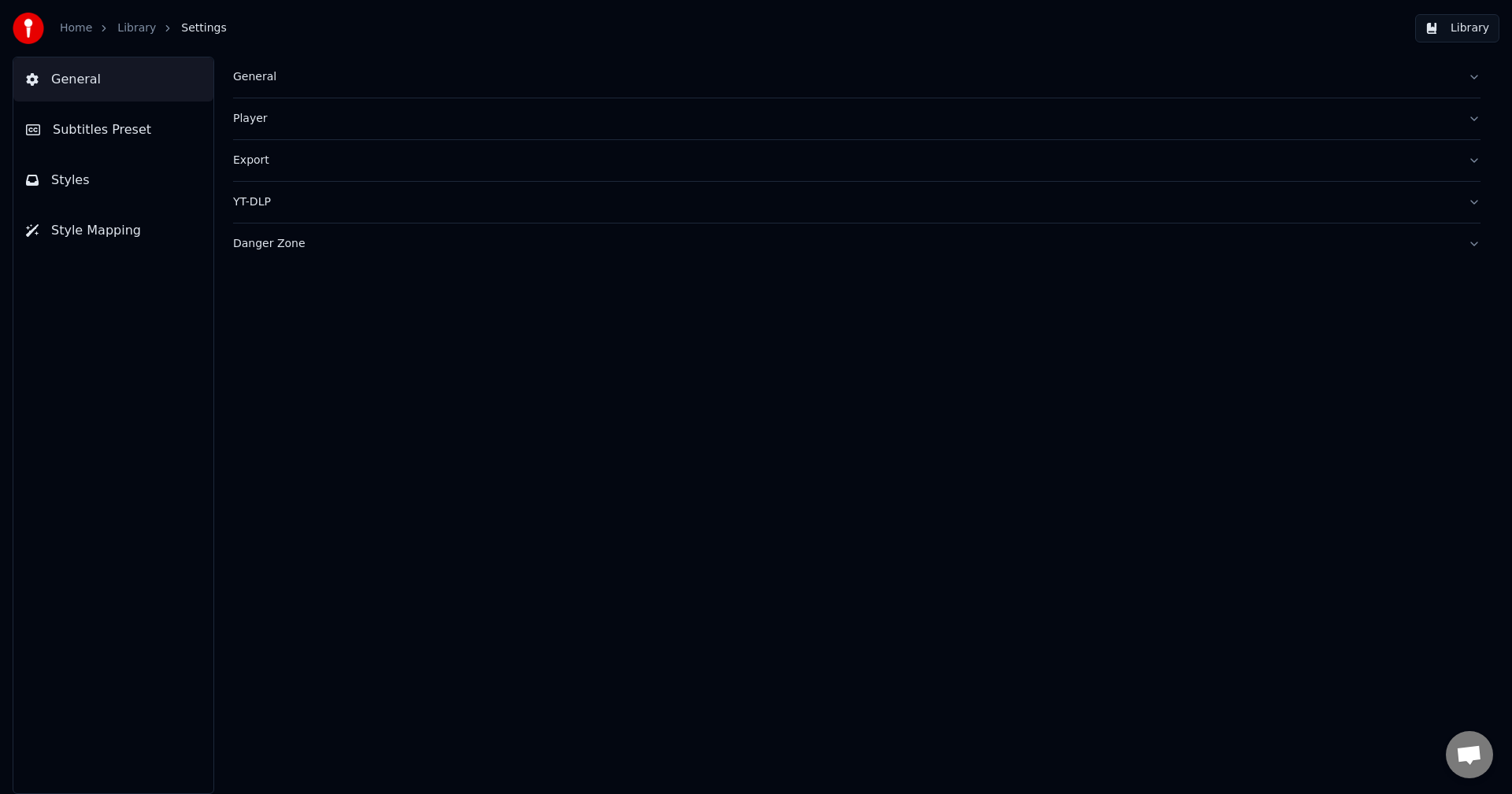
click at [208, 25] on span "Settings" at bounding box center [203, 28] width 45 height 16
click at [133, 29] on link "Library" at bounding box center [137, 28] width 39 height 16
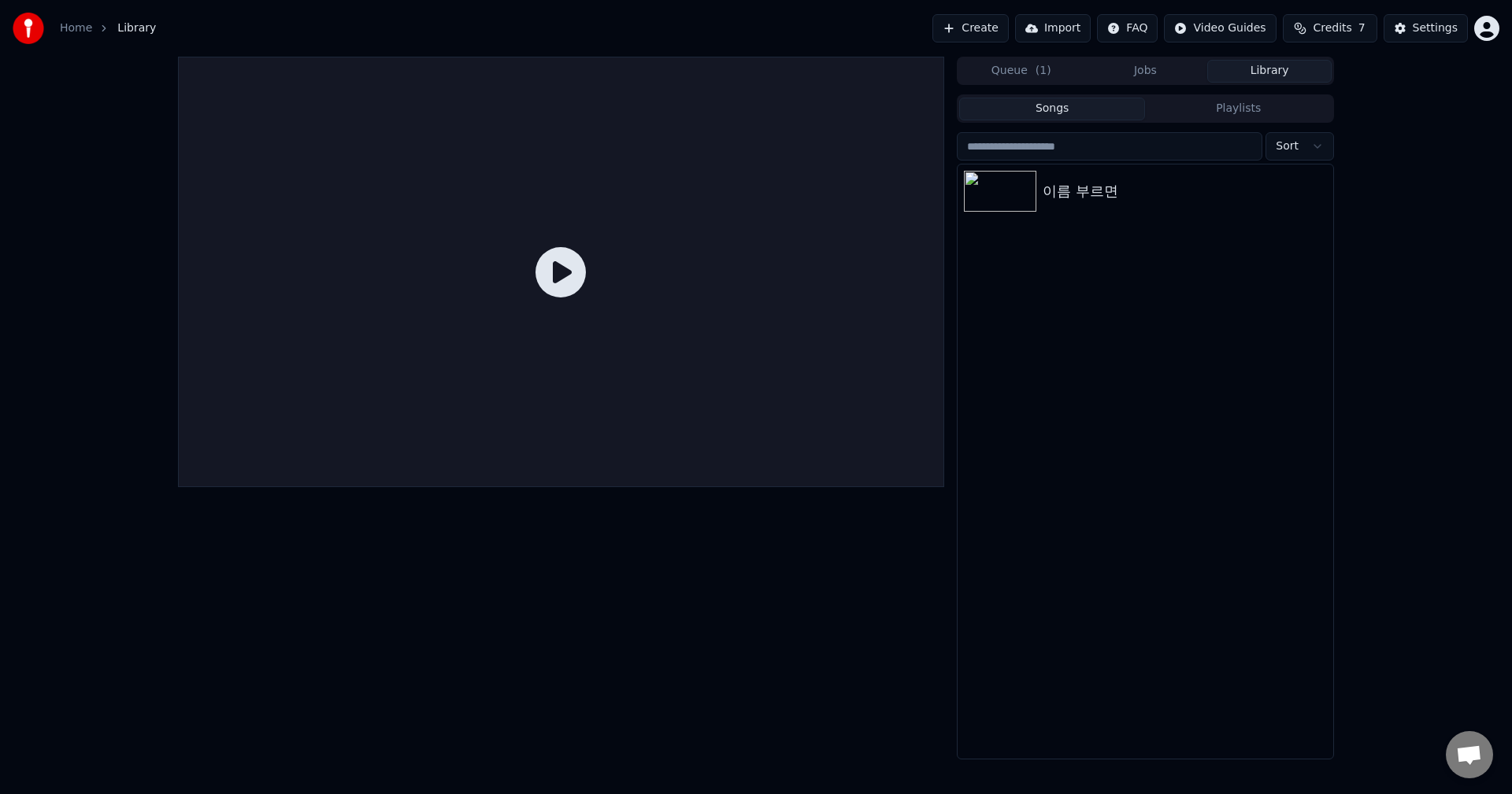
click at [561, 277] on icon at bounding box center [560, 273] width 51 height 51
click at [986, 197] on img at bounding box center [1000, 191] width 73 height 41
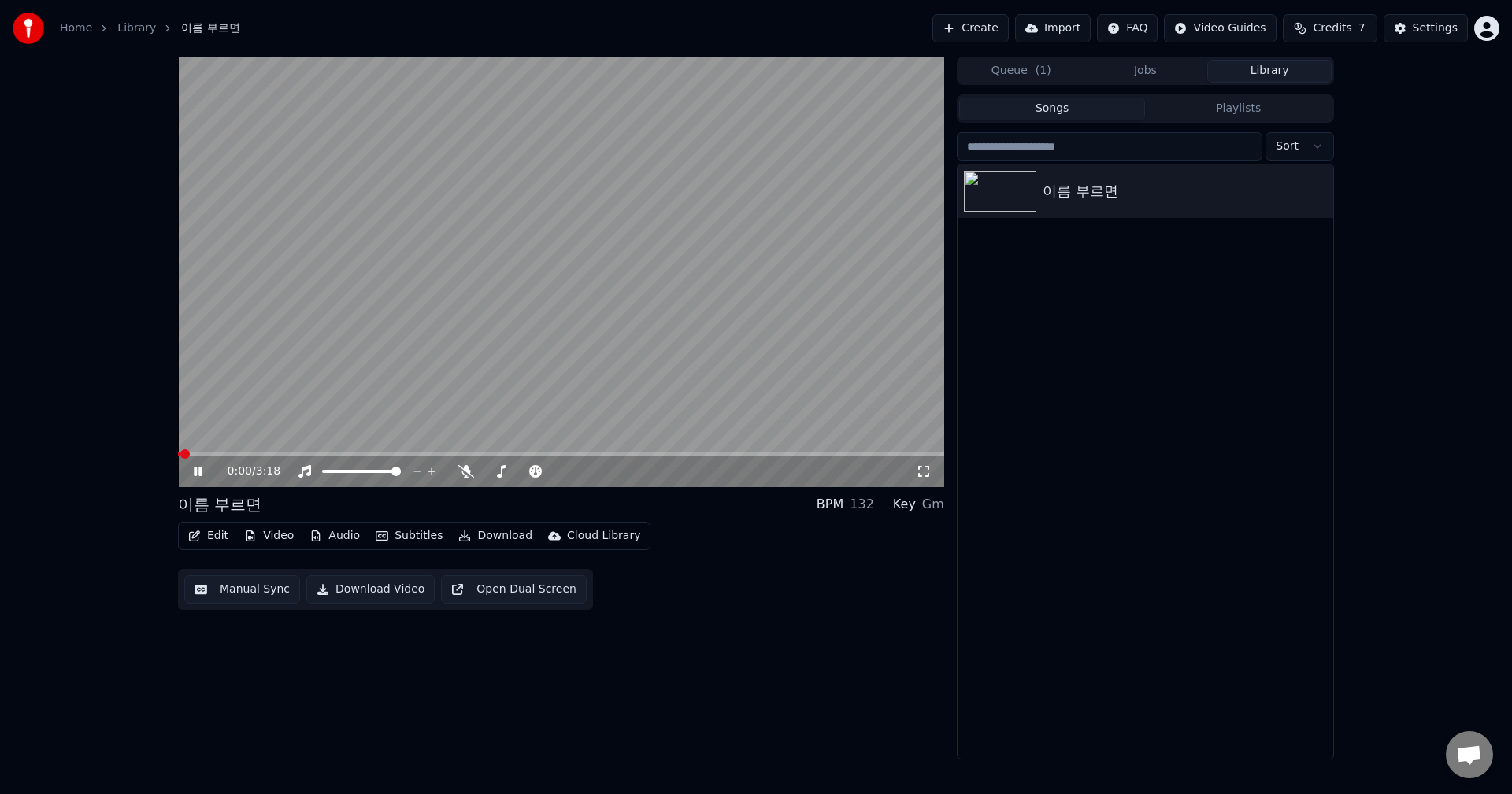
click at [241, 453] on span at bounding box center [561, 455] width 766 height 3
click at [284, 452] on video at bounding box center [561, 272] width 766 height 430
click at [397, 453] on span at bounding box center [561, 455] width 766 height 3
click at [192, 470] on icon at bounding box center [209, 471] width 37 height 13
click at [192, 472] on icon at bounding box center [209, 471] width 37 height 13
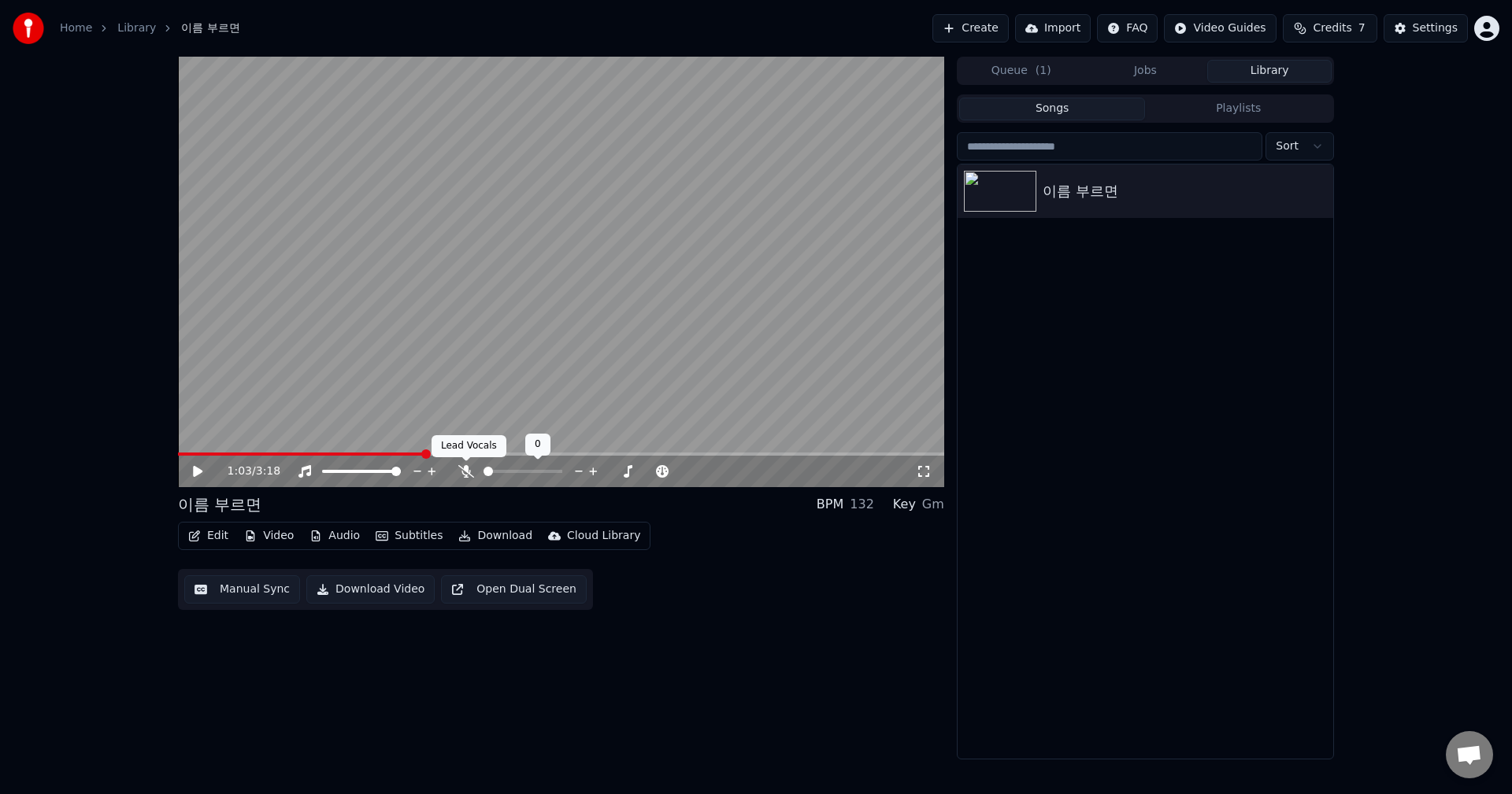
click at [464, 471] on icon at bounding box center [466, 471] width 16 height 13
click at [196, 471] on icon at bounding box center [197, 471] width 9 height 11
click at [298, 453] on span at bounding box center [238, 455] width 120 height 3
click at [254, 453] on span at bounding box center [216, 455] width 77 height 3
click at [263, 453] on span at bounding box center [220, 455] width 85 height 3
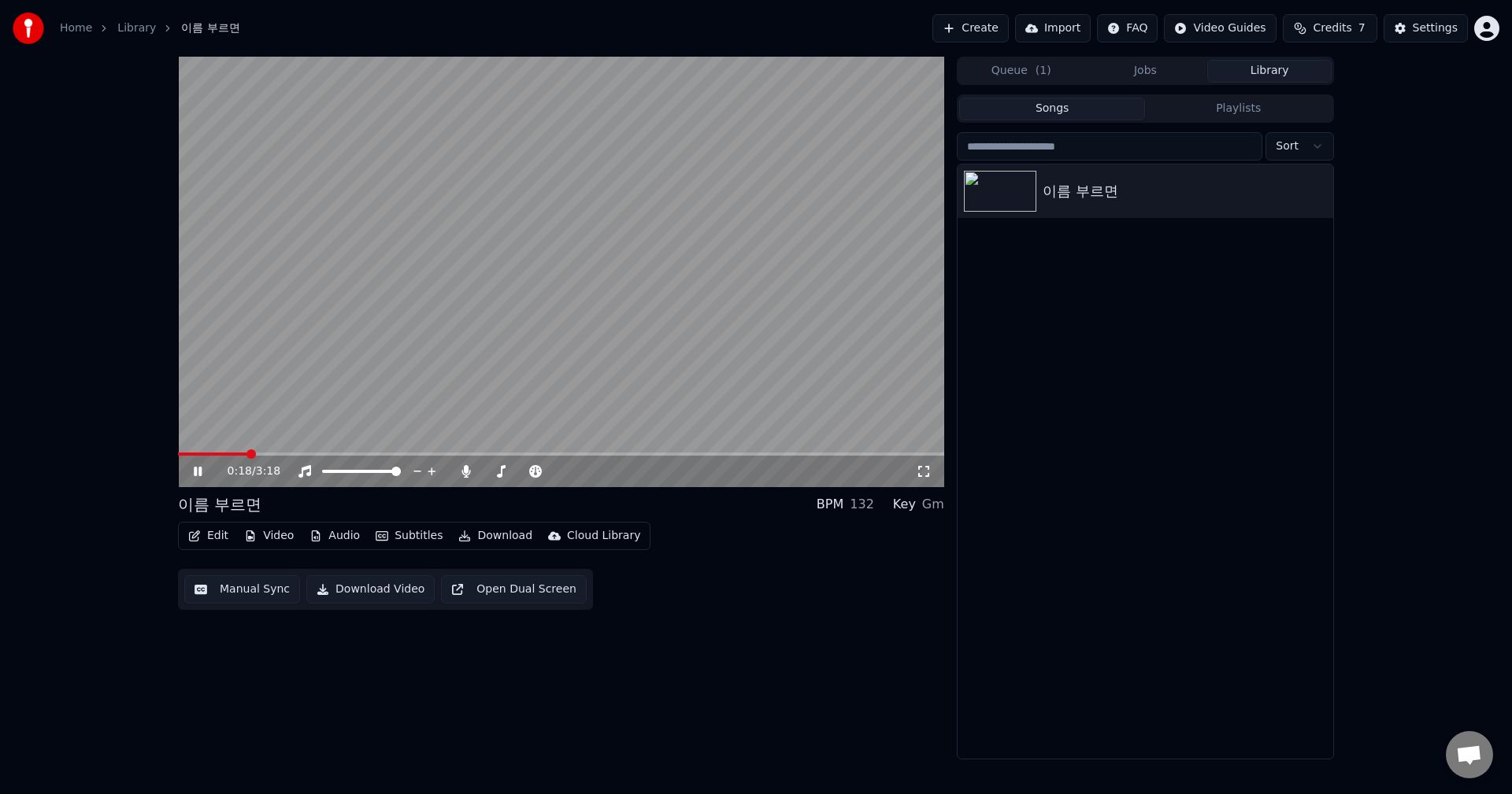
click at [246, 453] on span at bounding box center [213, 455] width 69 height 3
click at [240, 451] on video at bounding box center [561, 272] width 766 height 430
click at [231, 455] on span at bounding box center [223, 455] width 90 height 3
click at [199, 469] on icon at bounding box center [197, 471] width 9 height 11
click at [195, 472] on icon at bounding box center [197, 471] width 8 height 9
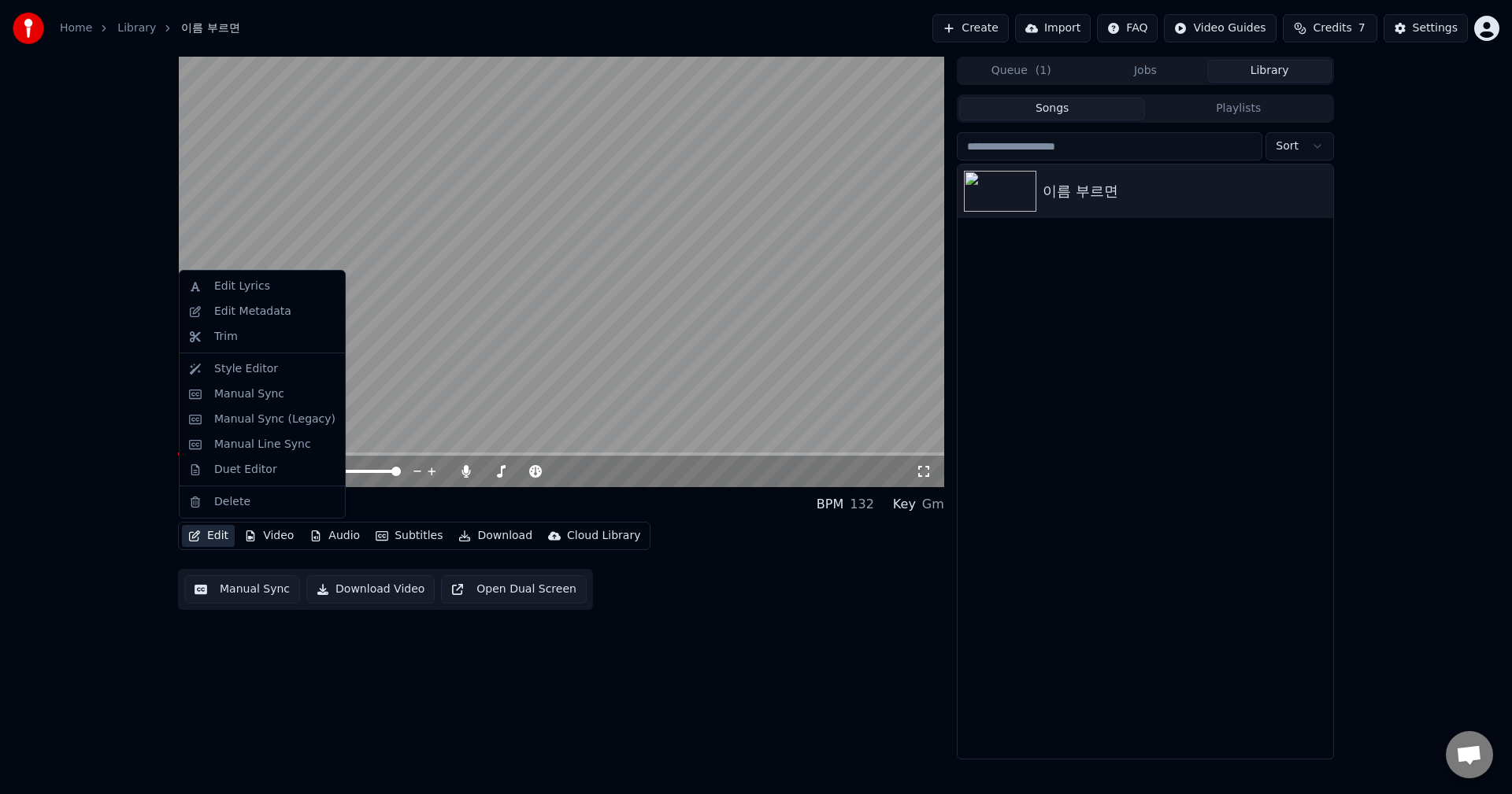
click at [211, 535] on button "Edit" at bounding box center [208, 536] width 53 height 22
click at [235, 375] on div "Style Editor" at bounding box center [246, 369] width 64 height 16
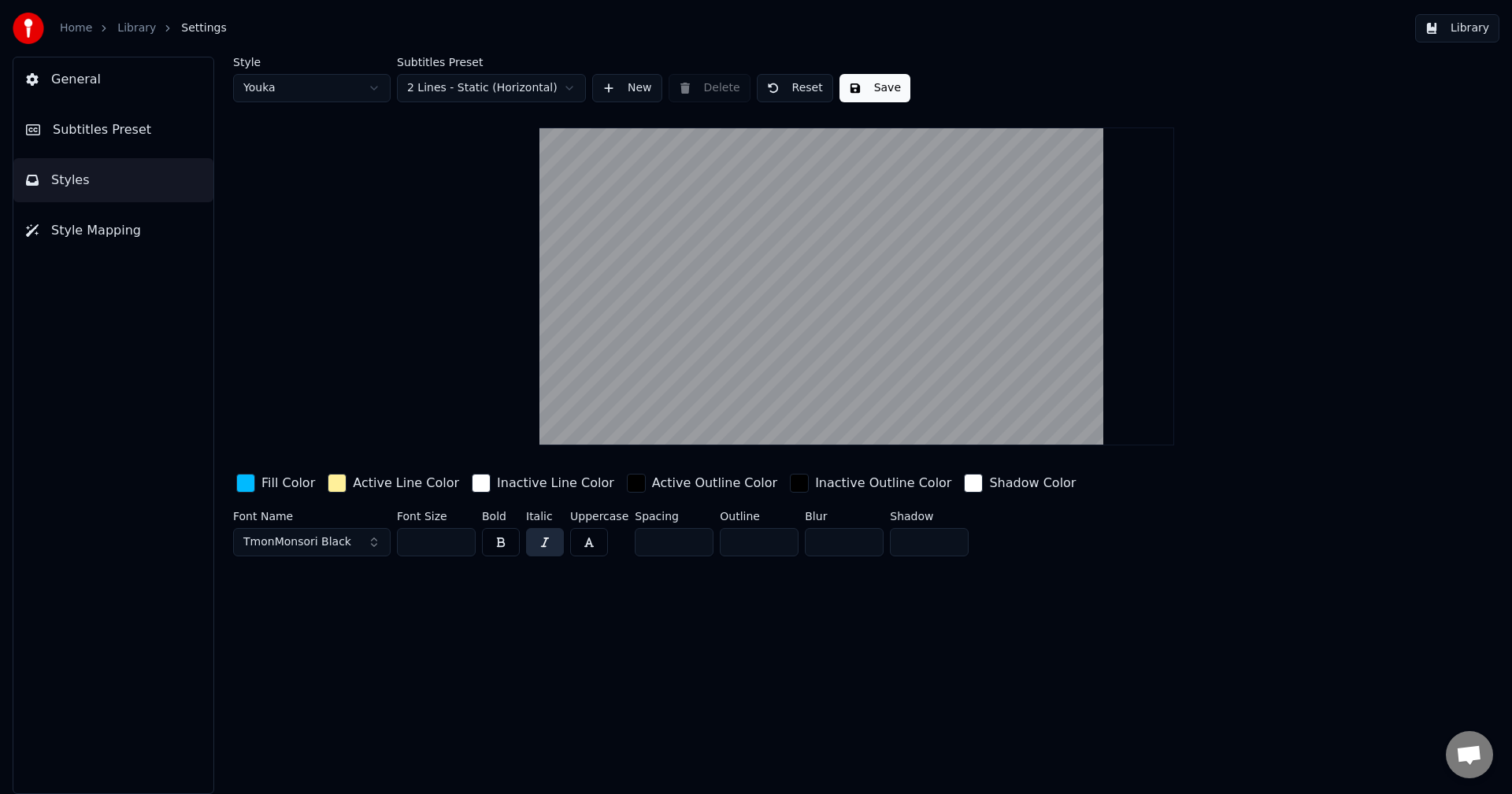
click at [87, 192] on button "Styles" at bounding box center [113, 181] width 200 height 44
click at [104, 118] on button "Subtitles Preset" at bounding box center [113, 130] width 200 height 44
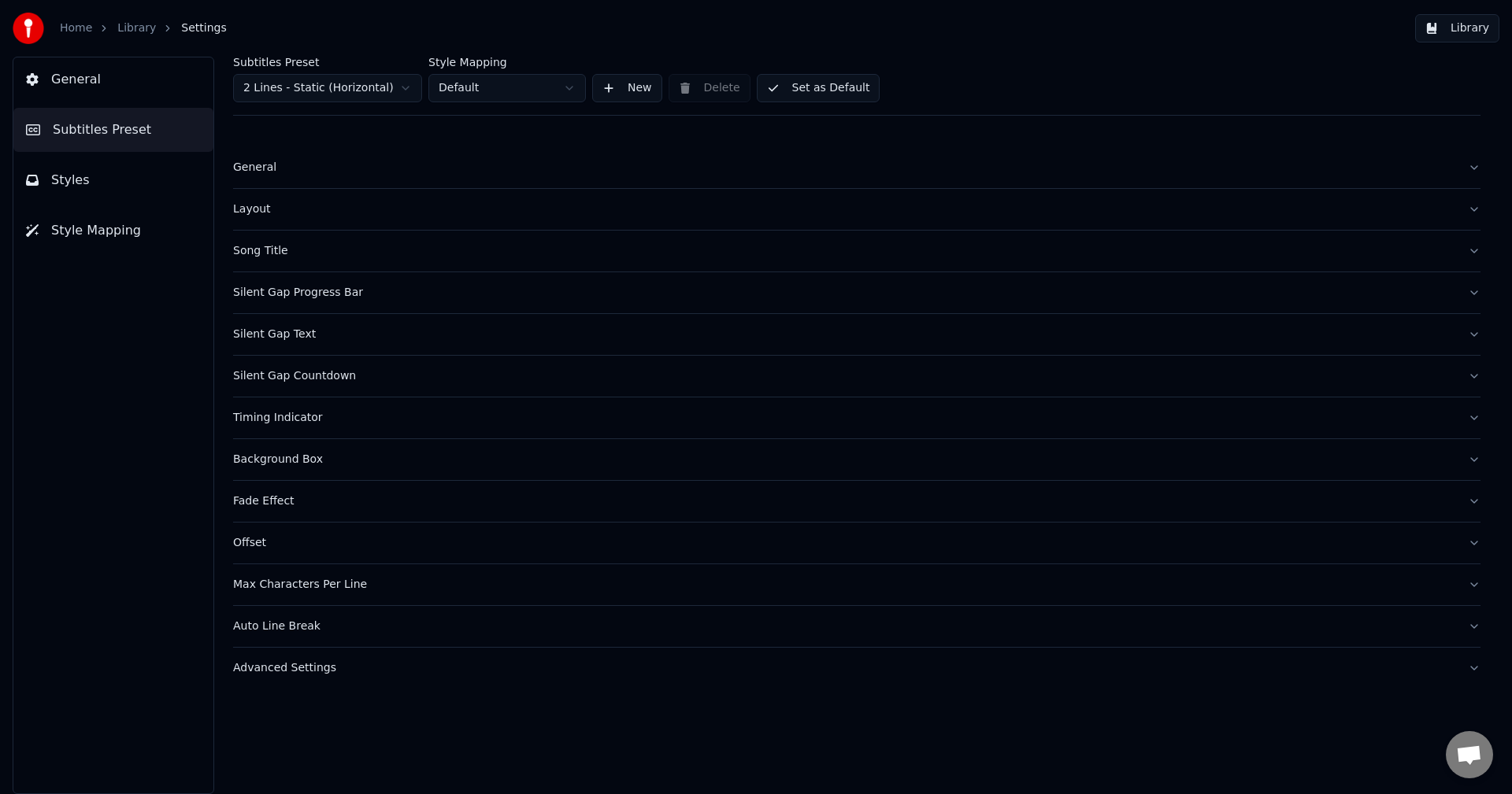
click at [300, 421] on div "Timing Indicator" at bounding box center [844, 418] width 1222 height 16
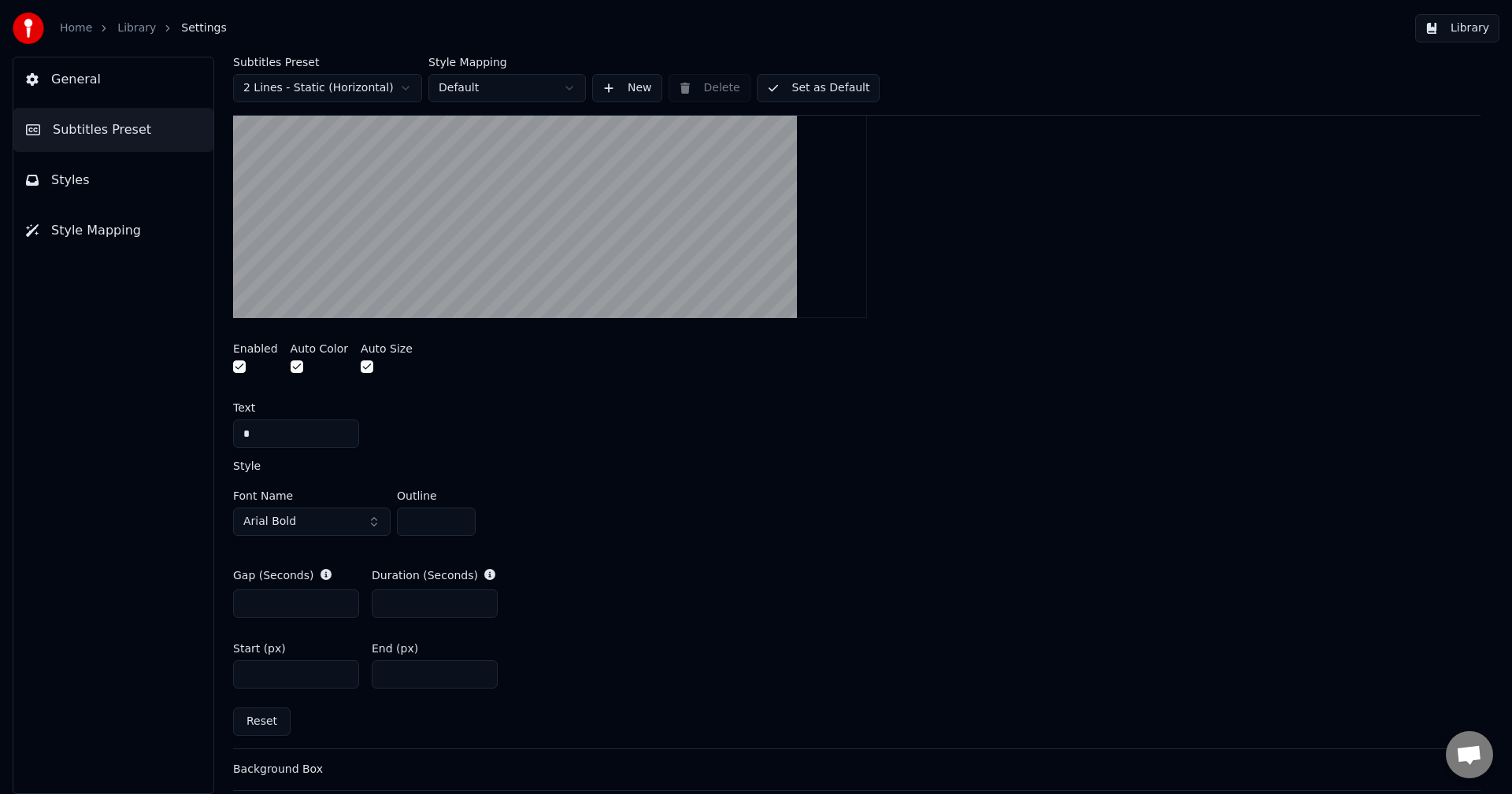
scroll to position [551, 0]
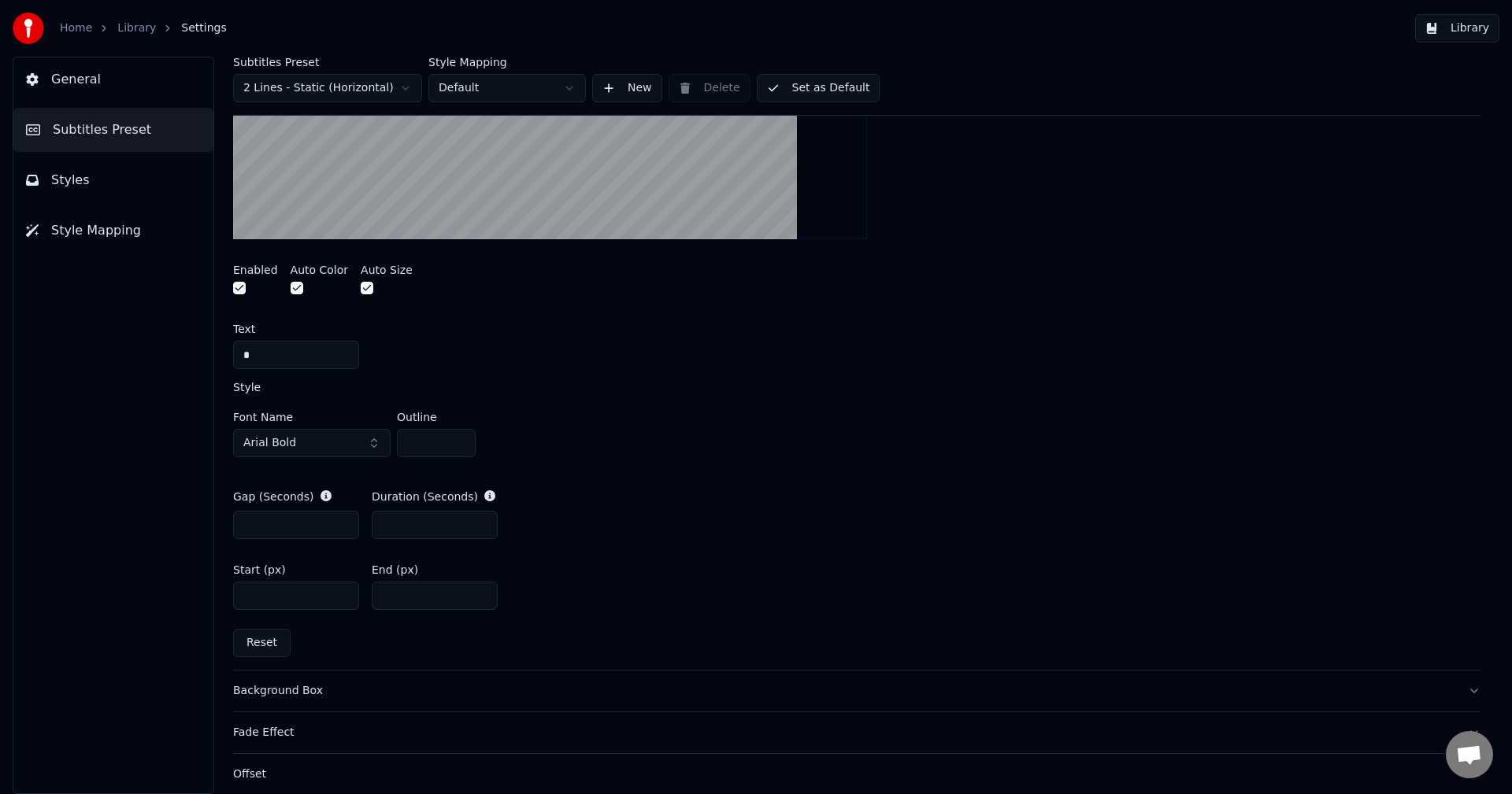
click at [404, 602] on input "***" at bounding box center [434, 597] width 126 height 29
click at [249, 640] on button "Reset" at bounding box center [262, 644] width 57 height 29
click at [422, 606] on input "***" at bounding box center [434, 597] width 126 height 29
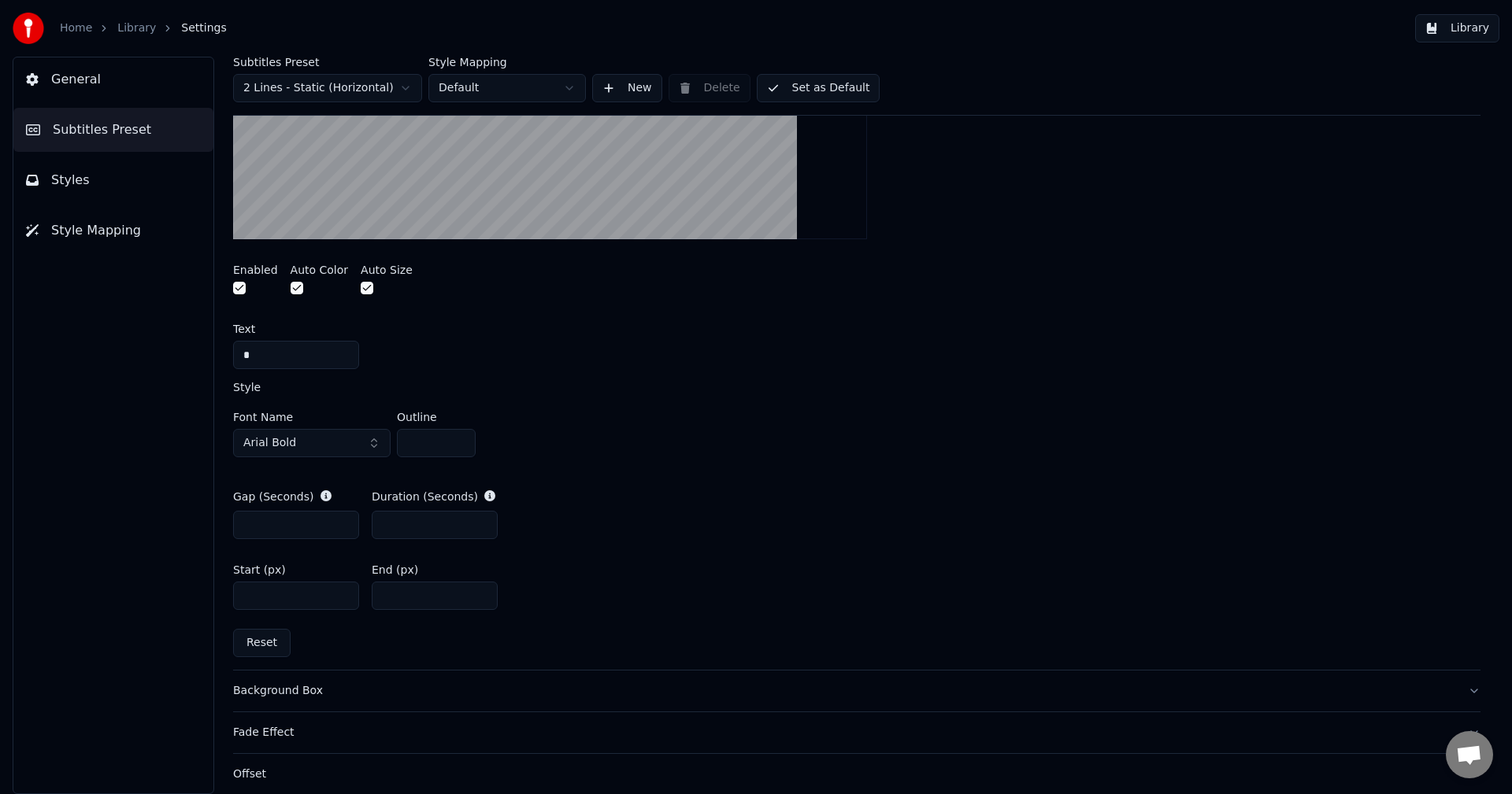
click at [422, 606] on input "***" at bounding box center [434, 597] width 126 height 29
type input "*"
click at [141, 30] on link "Library" at bounding box center [137, 28] width 39 height 16
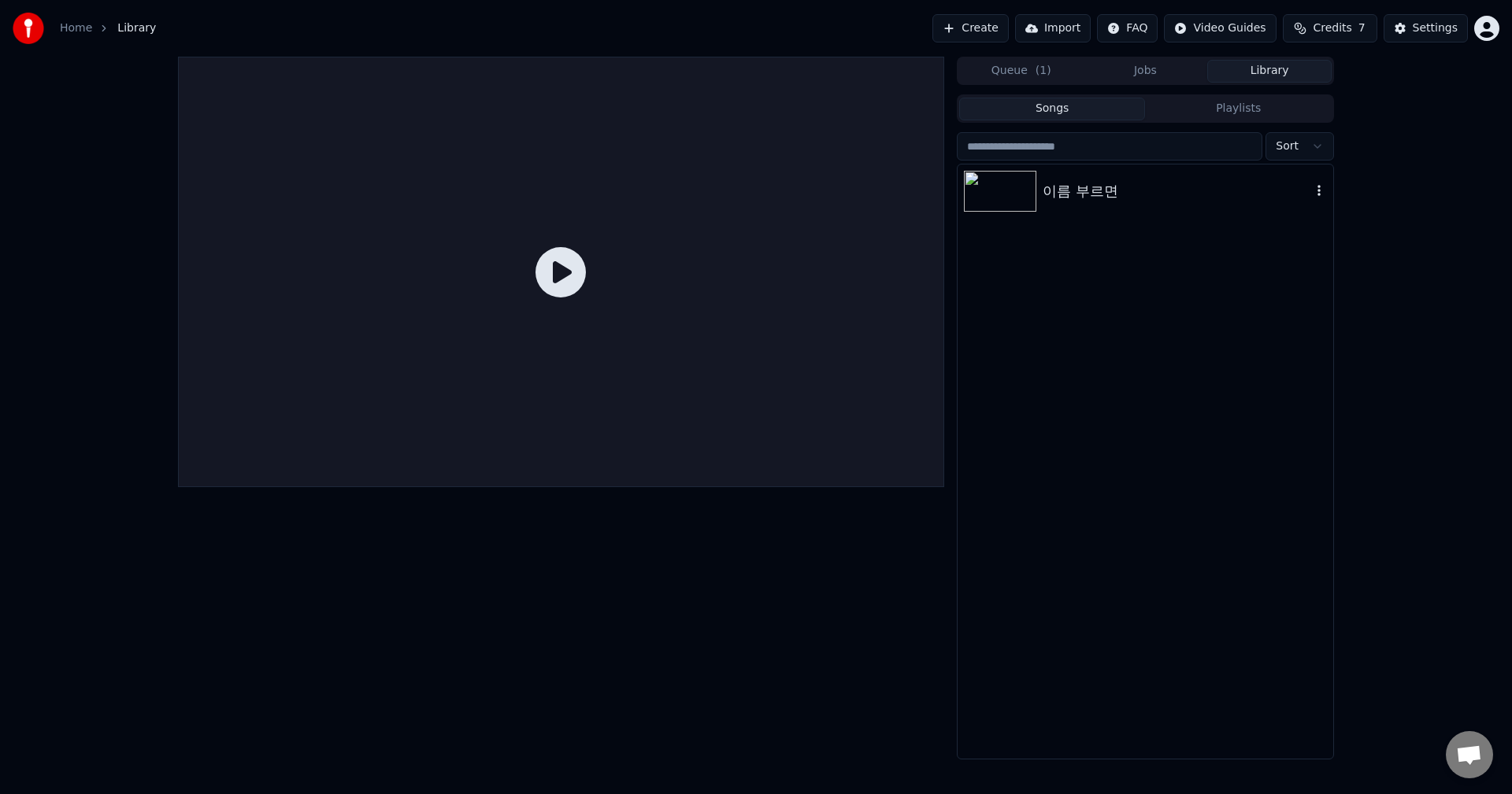
click at [1007, 183] on img at bounding box center [1000, 191] width 73 height 41
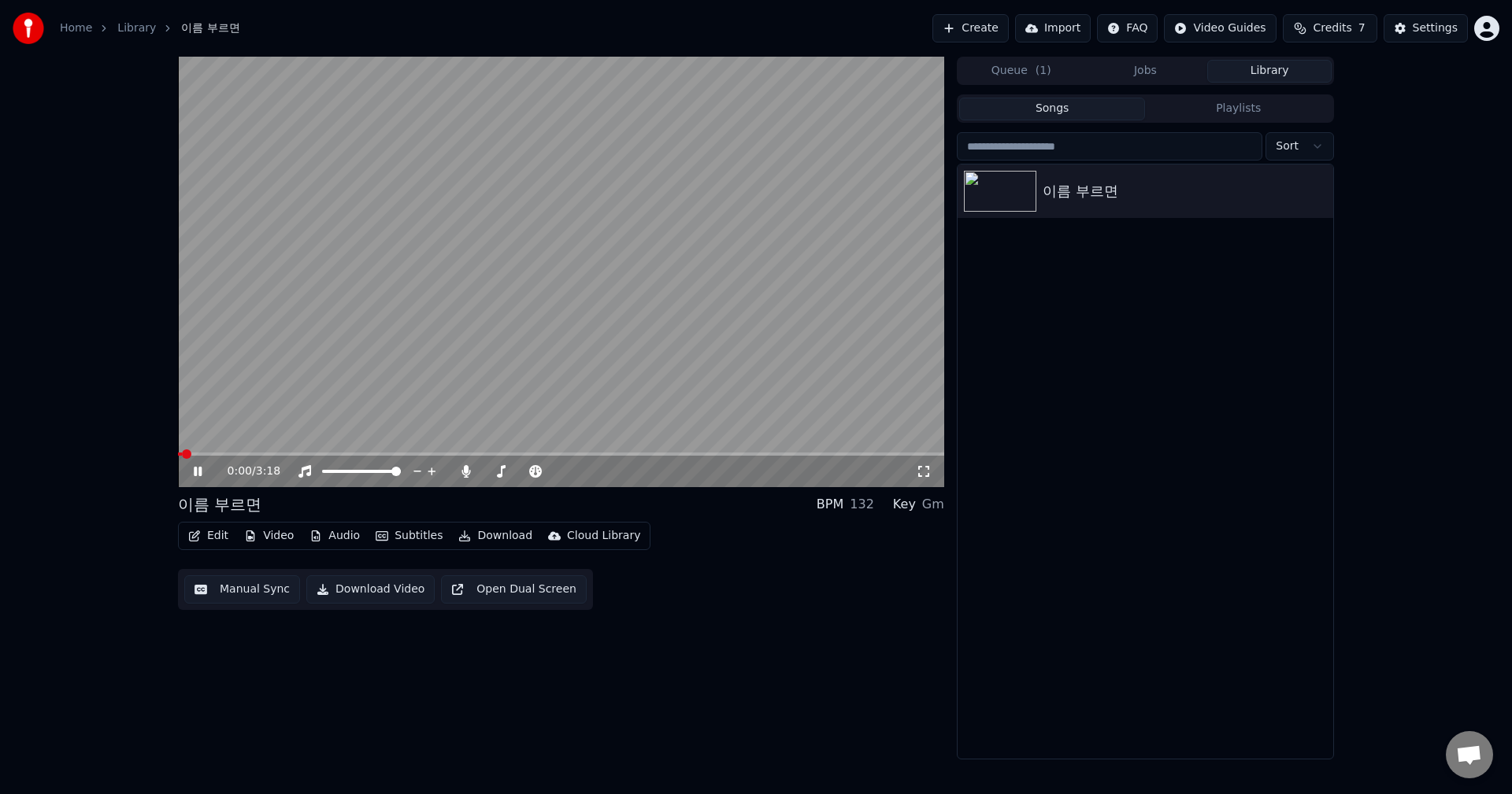
click at [248, 456] on span at bounding box center [561, 455] width 766 height 3
click at [259, 456] on span at bounding box center [219, 455] width 81 height 3
click at [255, 455] on span at bounding box center [216, 455] width 77 height 3
click at [251, 455] on span at bounding box center [214, 455] width 73 height 3
click at [247, 455] on span at bounding box center [213, 455] width 69 height 3
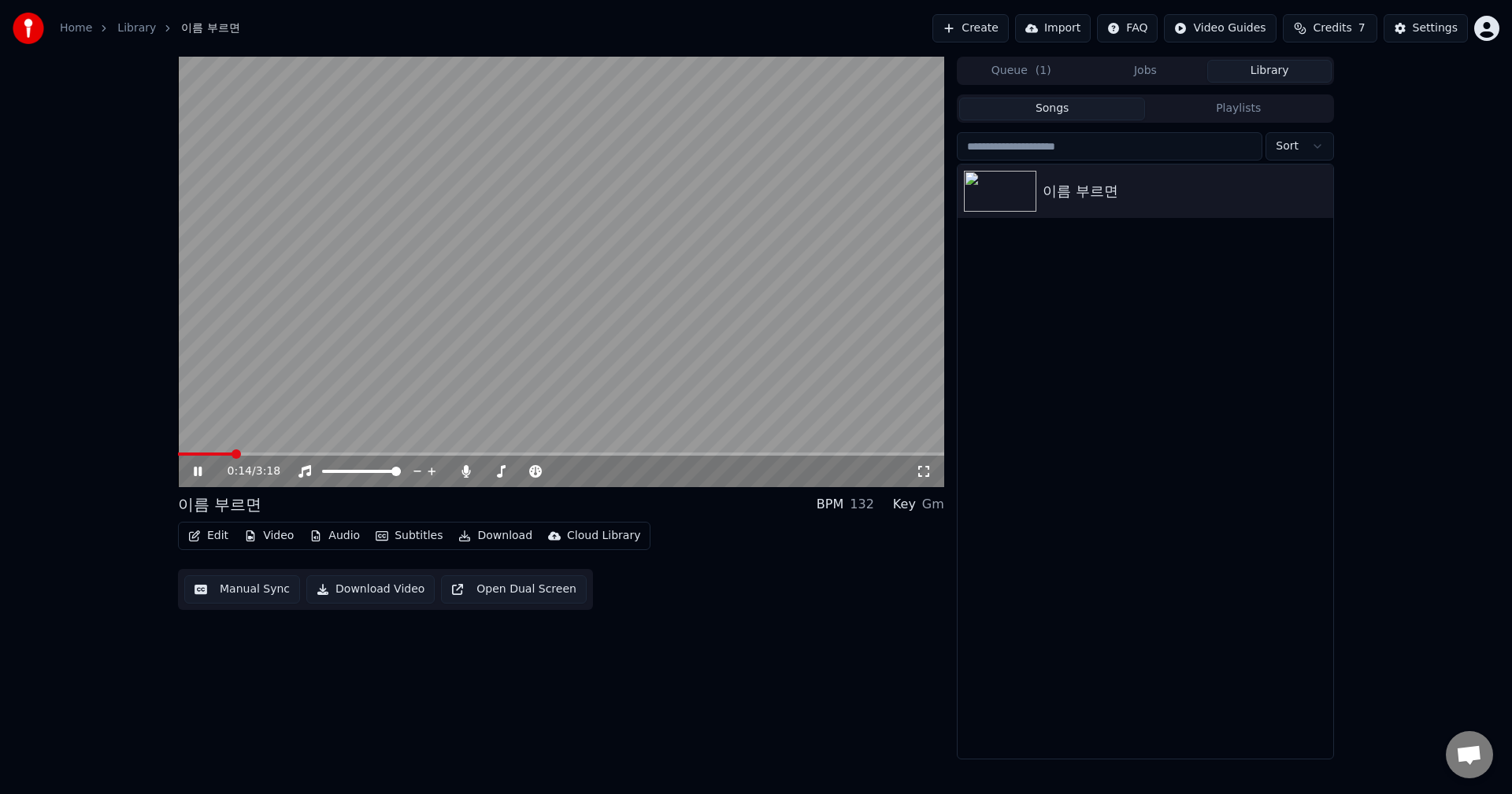
click at [232, 454] on span at bounding box center [205, 455] width 54 height 3
click at [197, 470] on icon at bounding box center [197, 471] width 8 height 9
click at [217, 539] on button "Edit" at bounding box center [208, 536] width 53 height 22
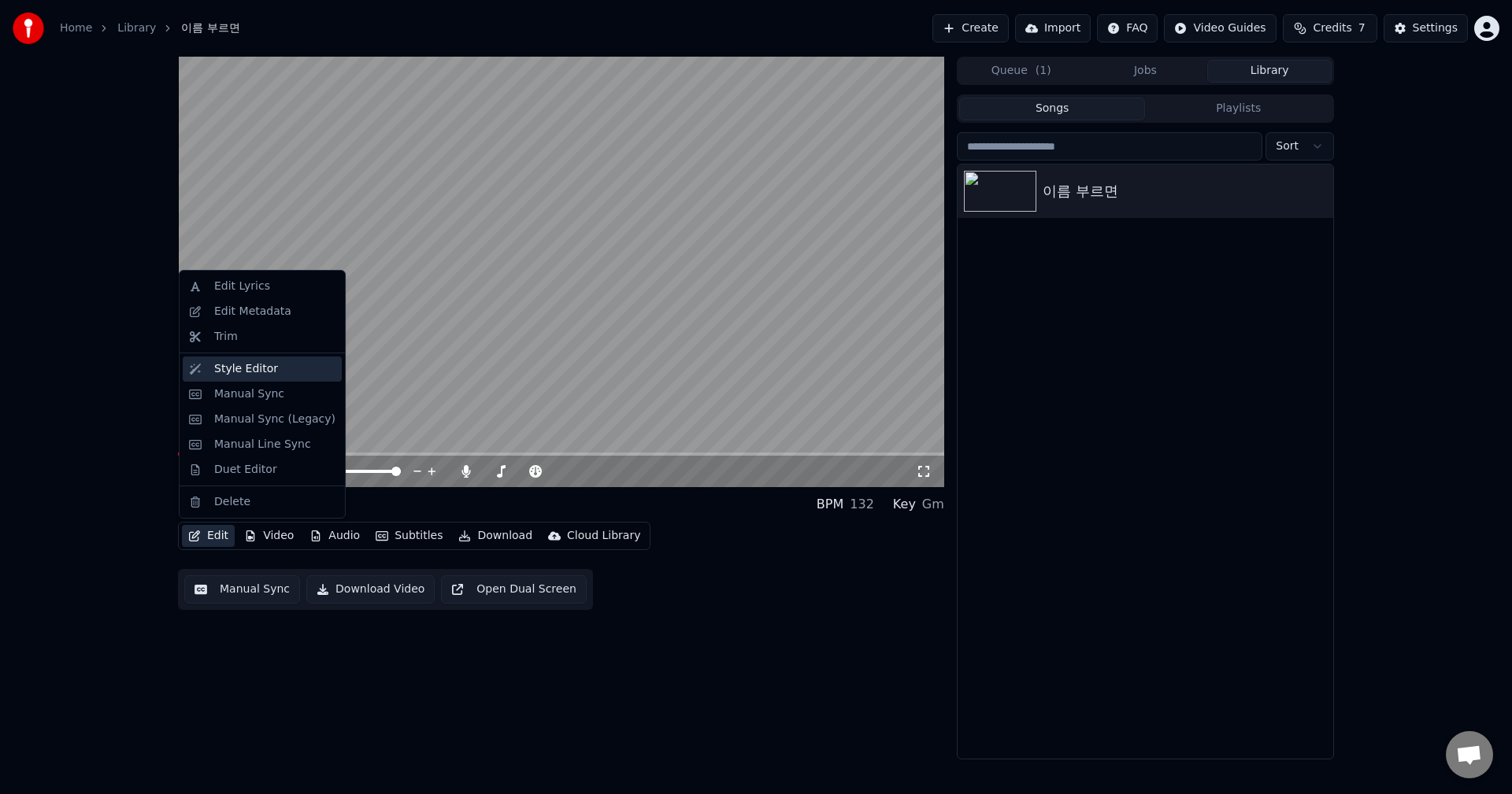
click at [243, 372] on div "Style Editor" at bounding box center [246, 369] width 64 height 16
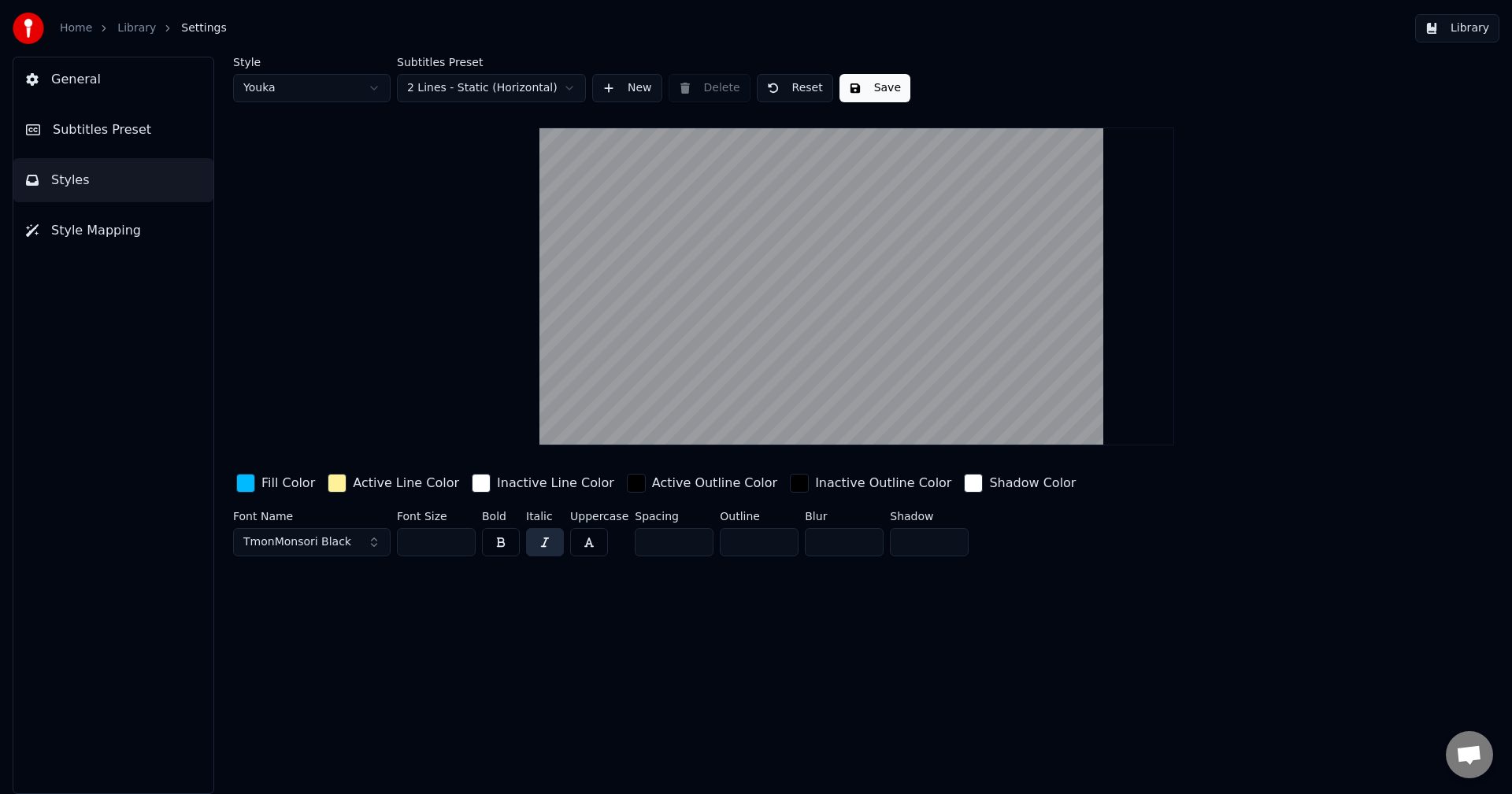
click at [102, 134] on span "Subtitles Preset" at bounding box center [102, 130] width 99 height 19
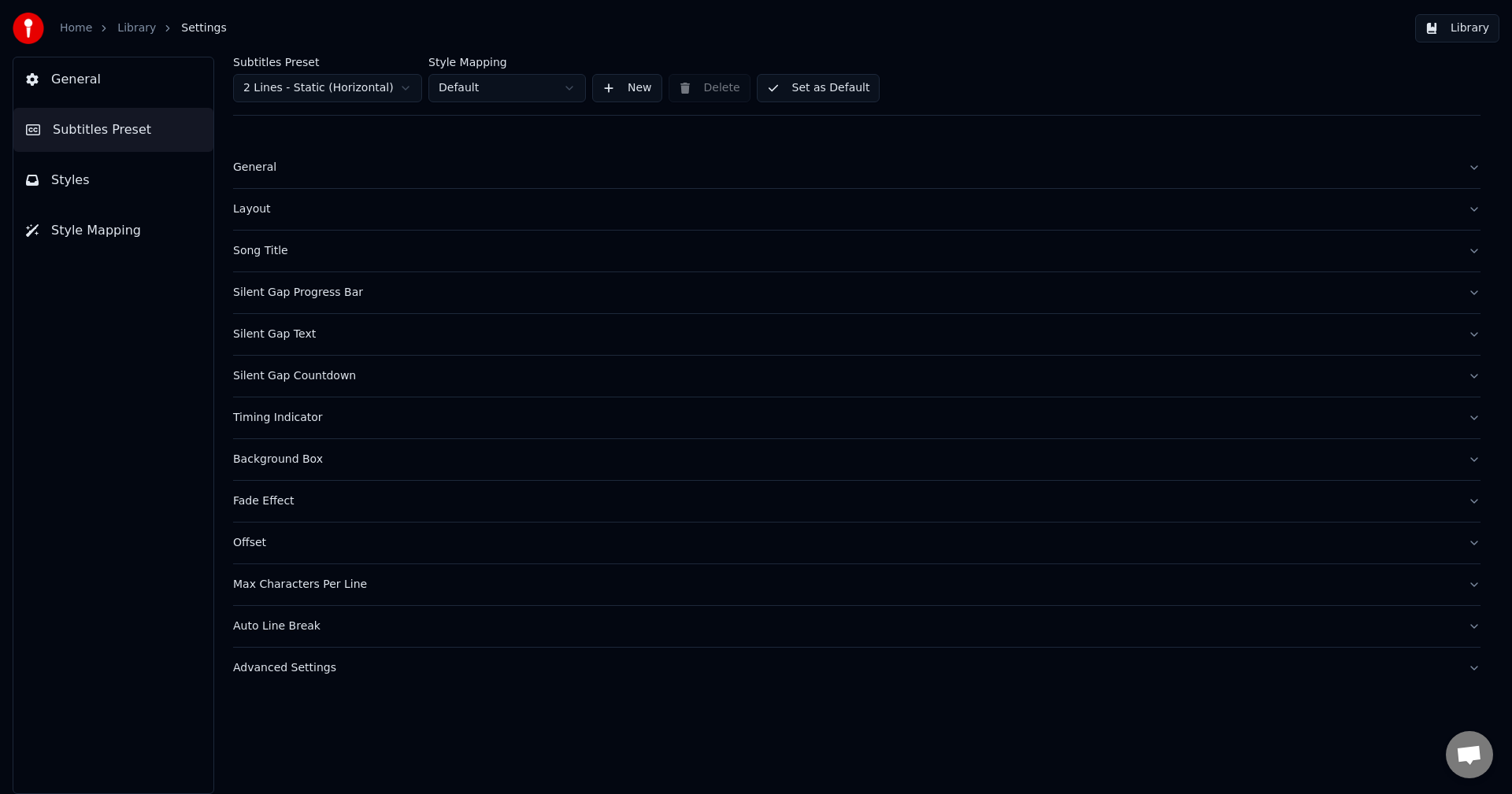
click at [259, 411] on div "Timing Indicator" at bounding box center [844, 418] width 1222 height 16
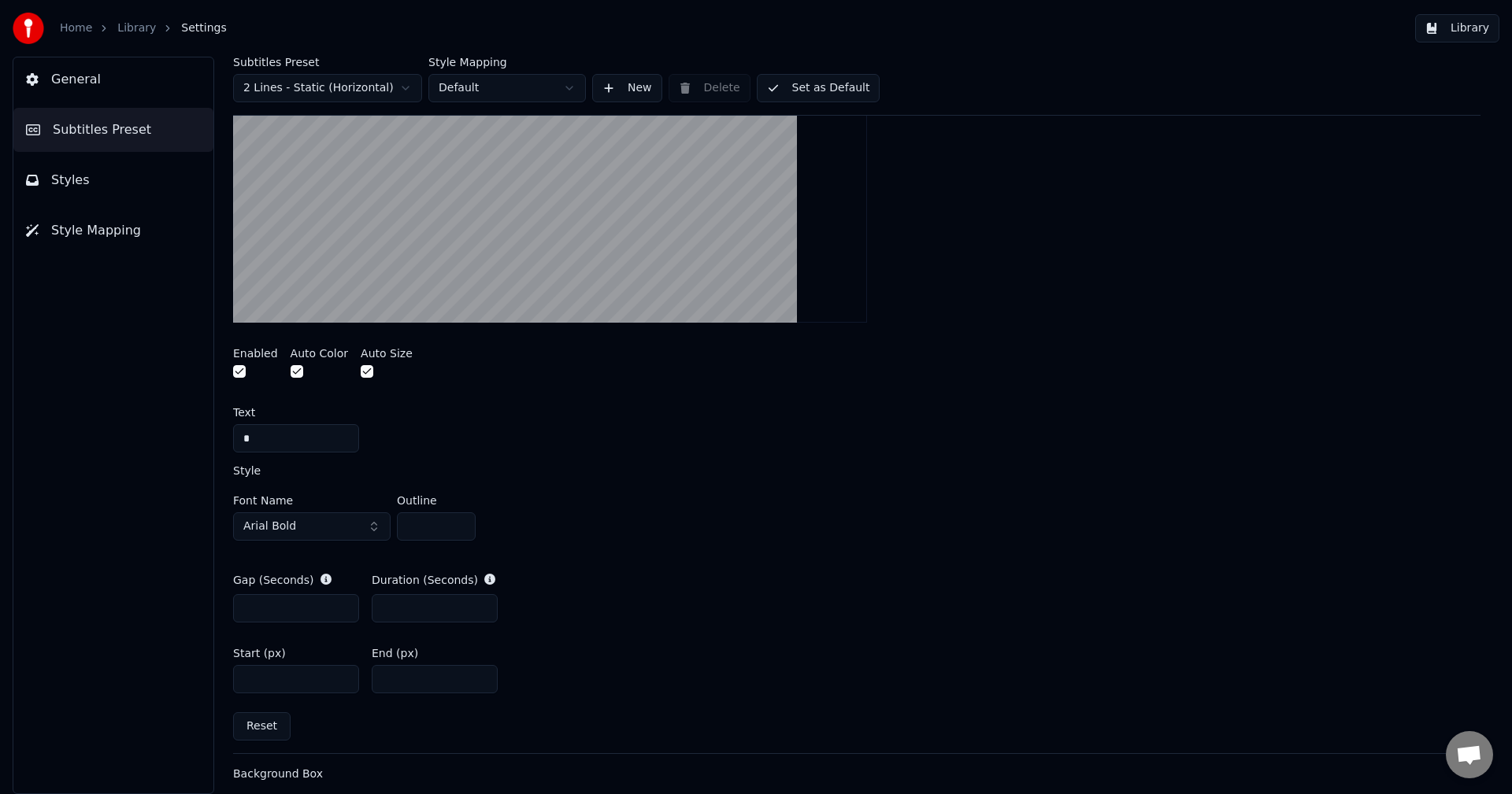
scroll to position [629, 0]
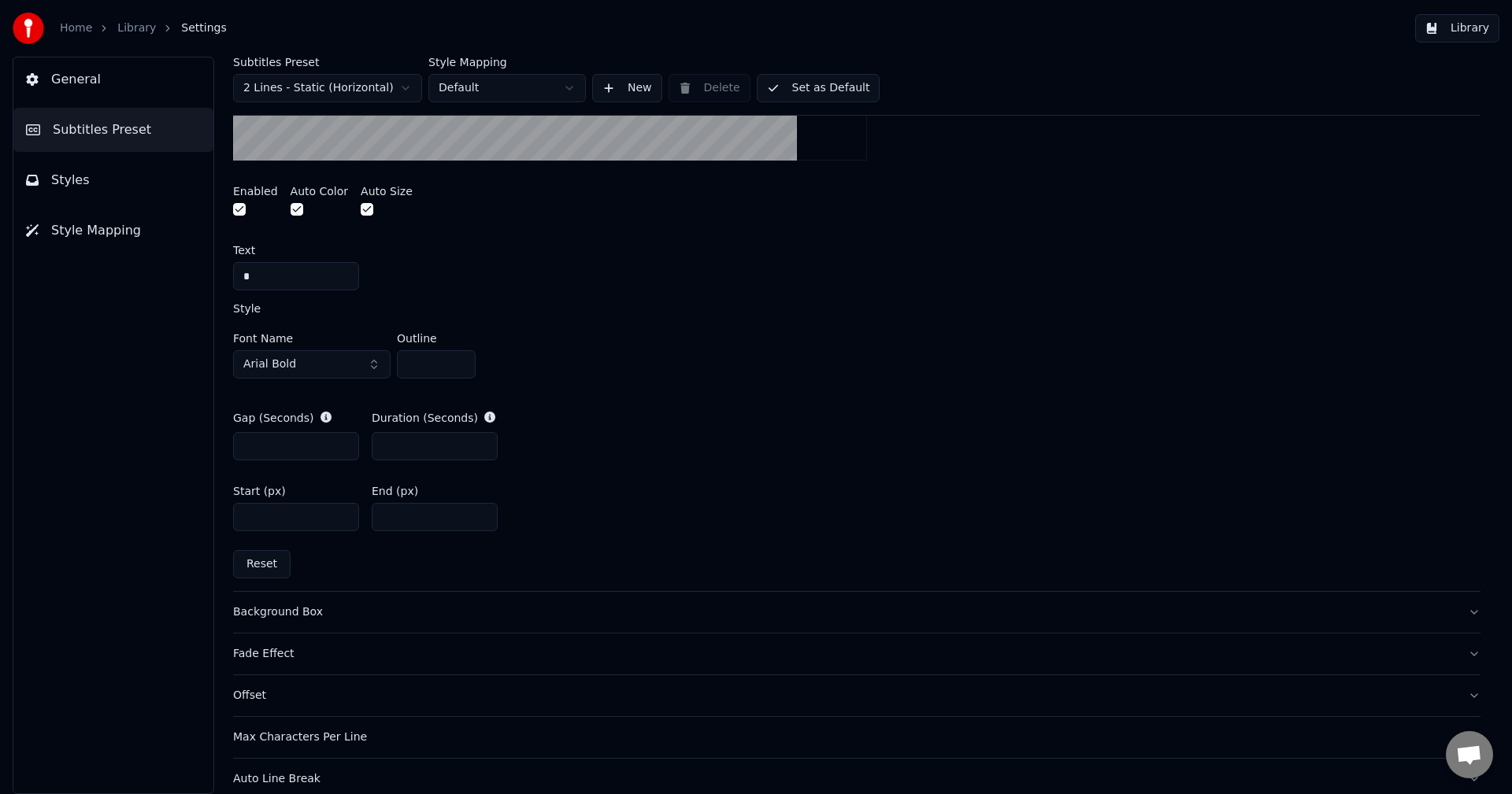
click at [259, 559] on button "Reset" at bounding box center [262, 564] width 57 height 29
type input "***"
type input "*"
click at [343, 449] on input "*" at bounding box center [295, 446] width 126 height 29
click at [135, 26] on link "Library" at bounding box center [137, 28] width 39 height 16
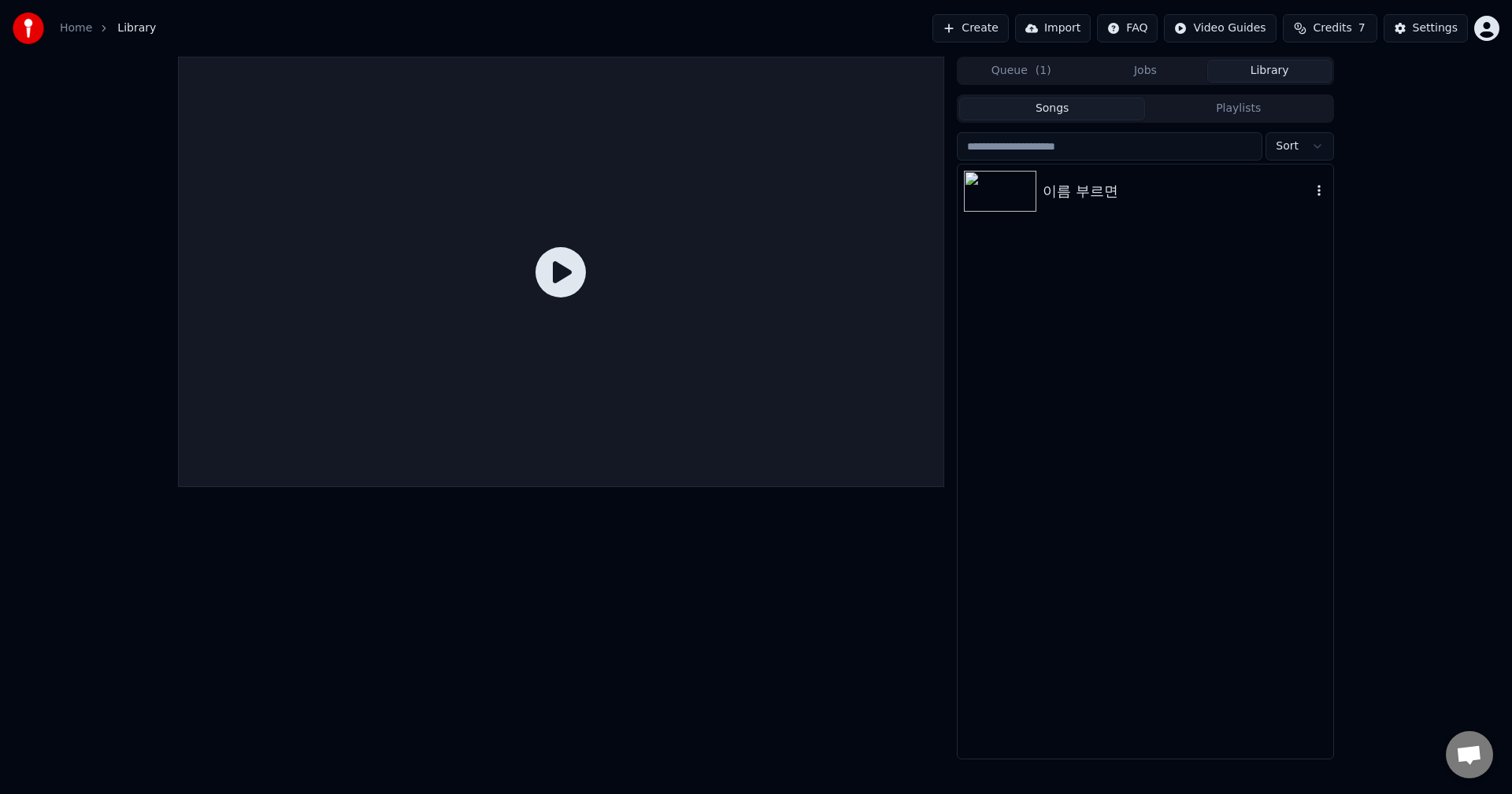
click at [1008, 190] on img at bounding box center [1000, 191] width 73 height 41
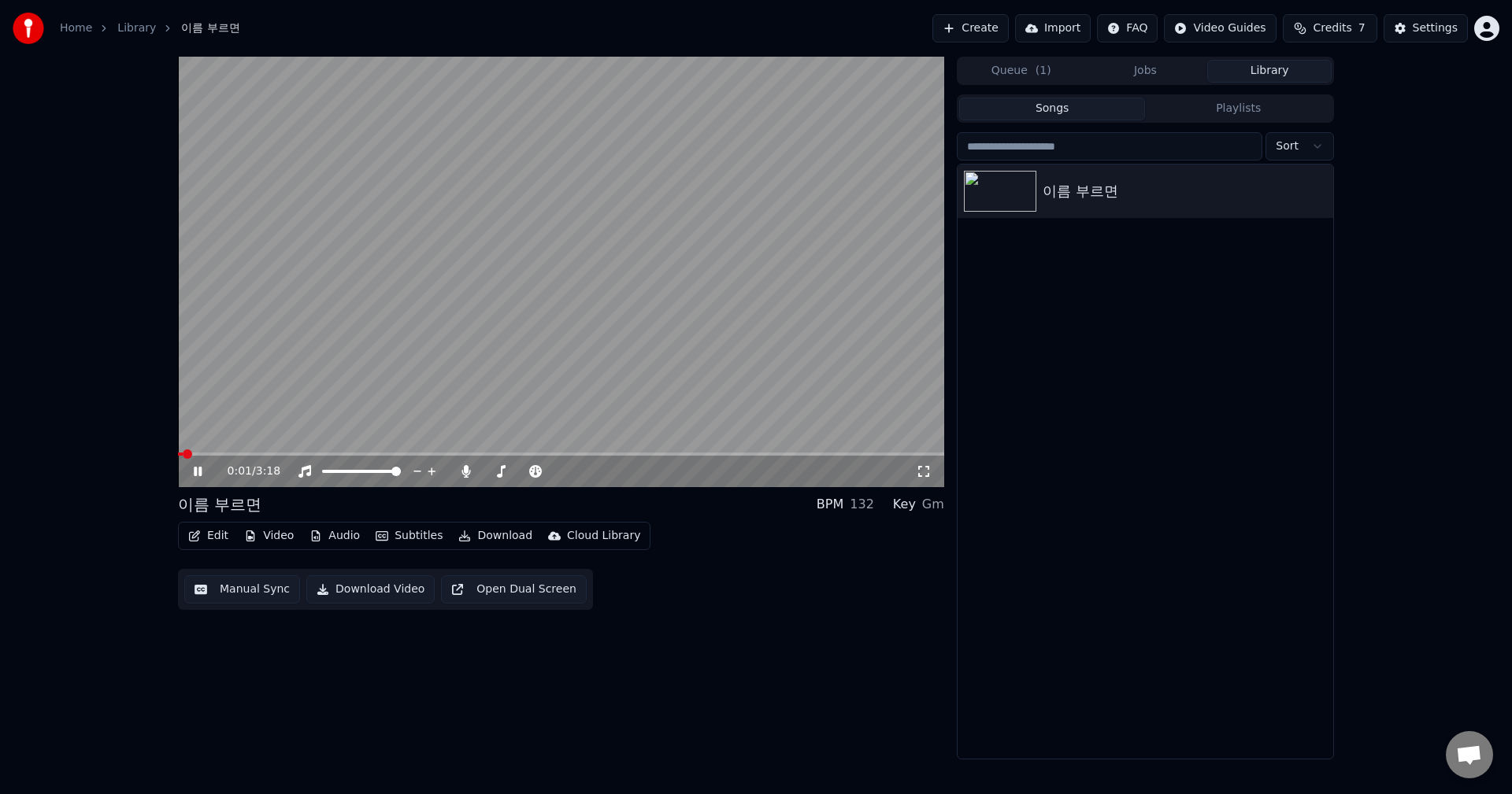
click at [247, 454] on span at bounding box center [561, 455] width 766 height 3
click at [243, 453] on span at bounding box center [210, 455] width 65 height 3
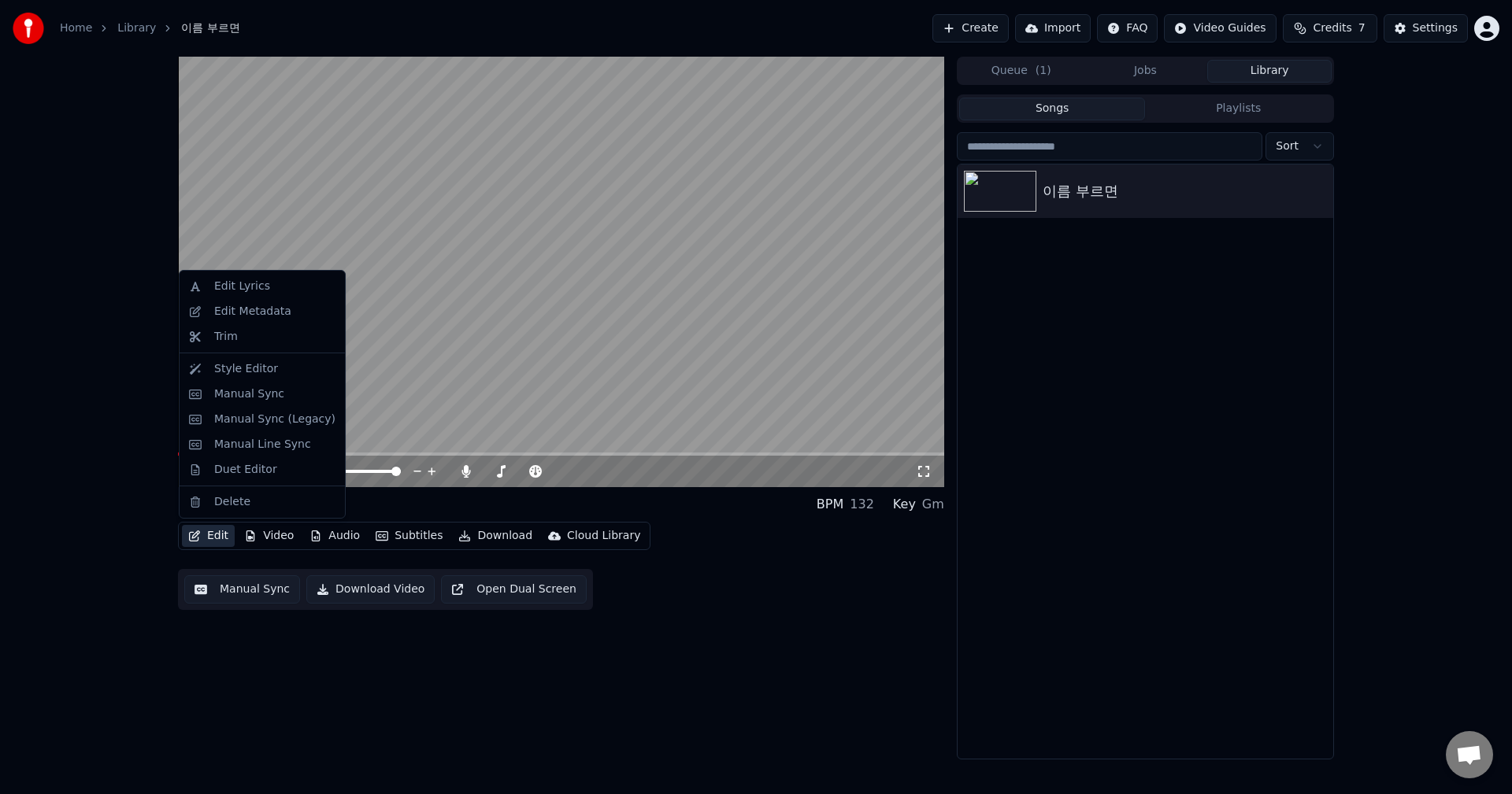
click at [208, 532] on button "Edit" at bounding box center [208, 536] width 53 height 22
click at [244, 361] on div "Style Editor" at bounding box center [246, 369] width 64 height 16
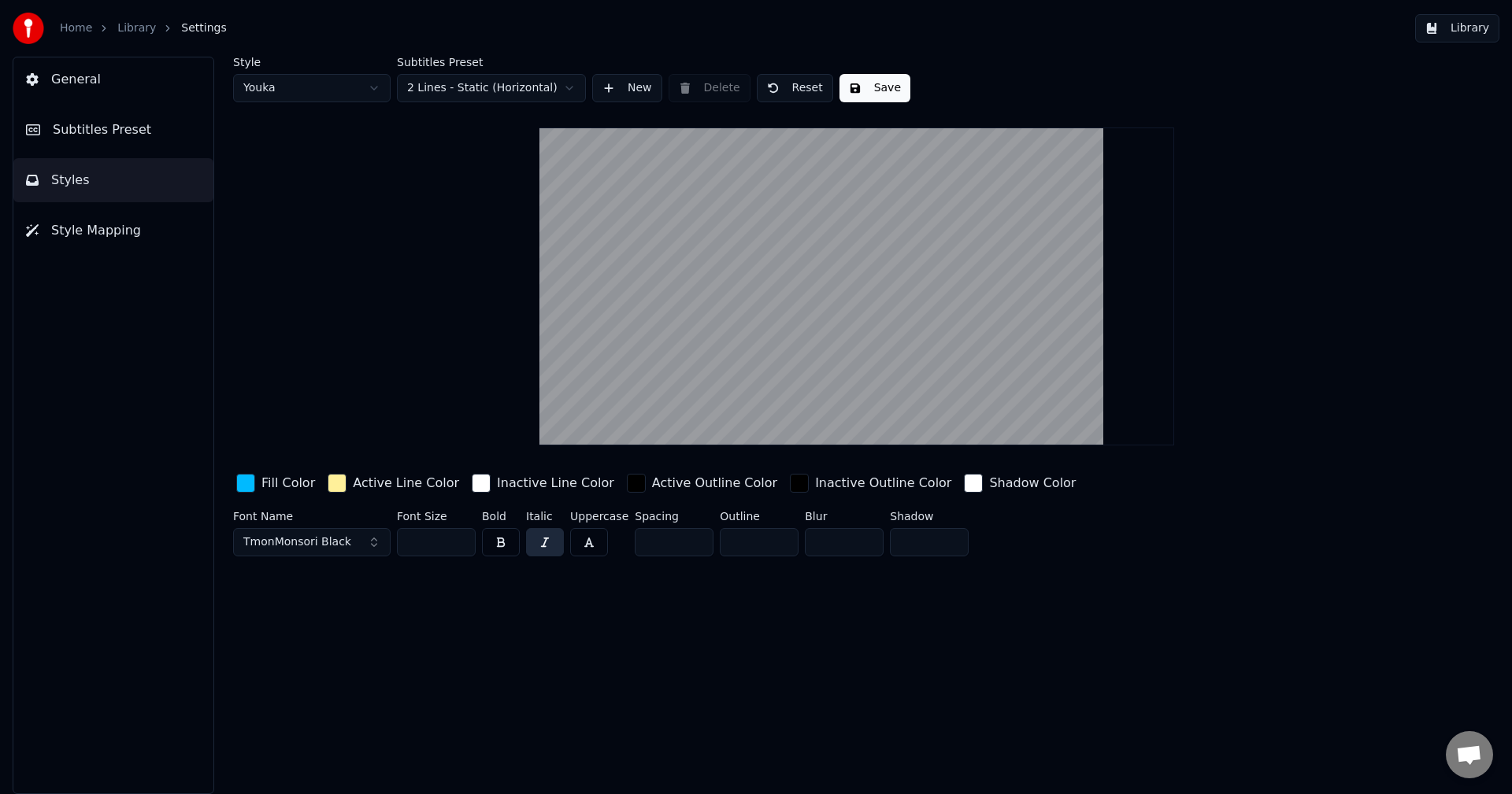
click at [82, 133] on span "Subtitles Preset" at bounding box center [102, 130] width 99 height 19
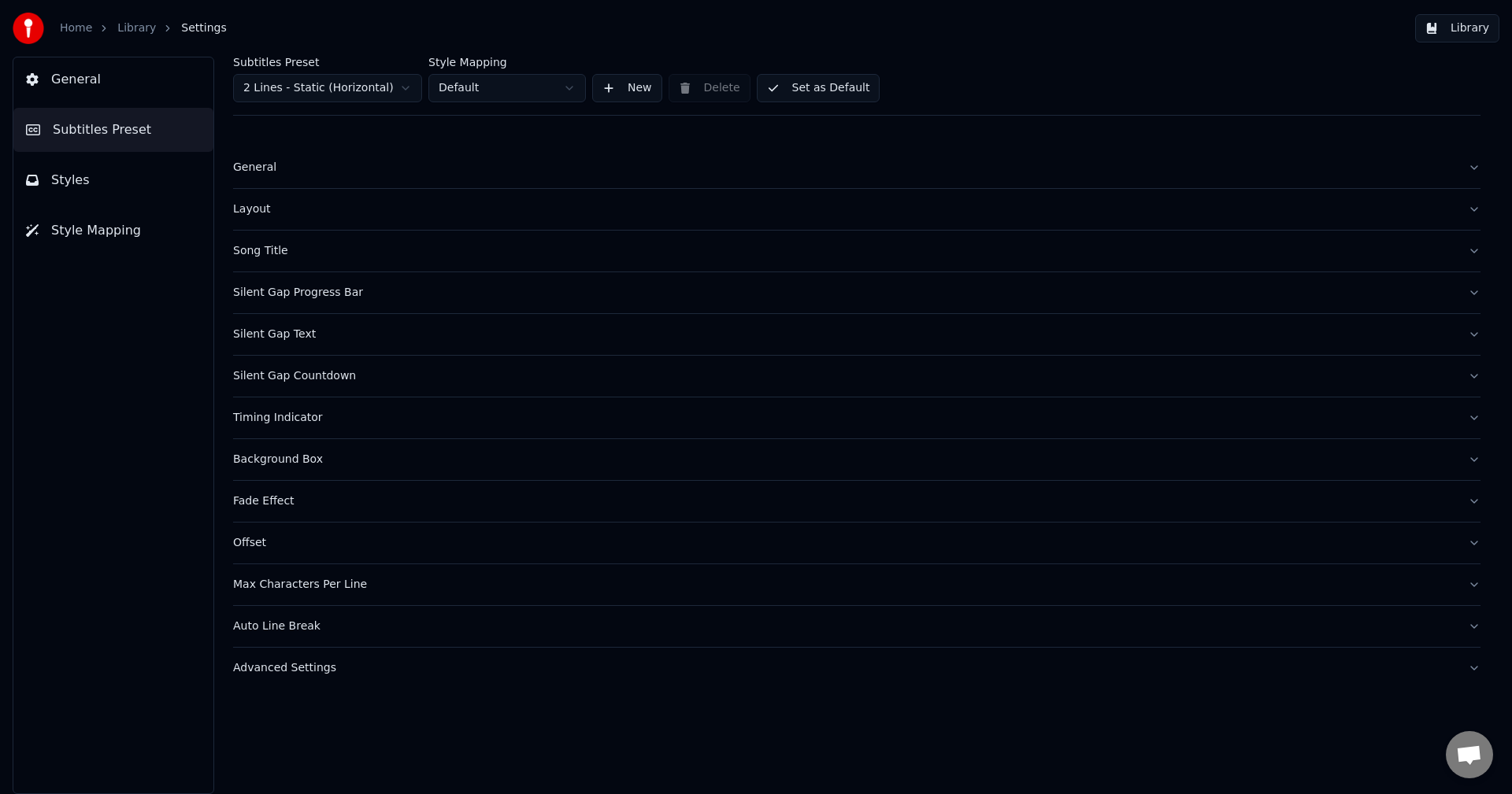
click at [262, 419] on div "Timing Indicator" at bounding box center [844, 418] width 1222 height 16
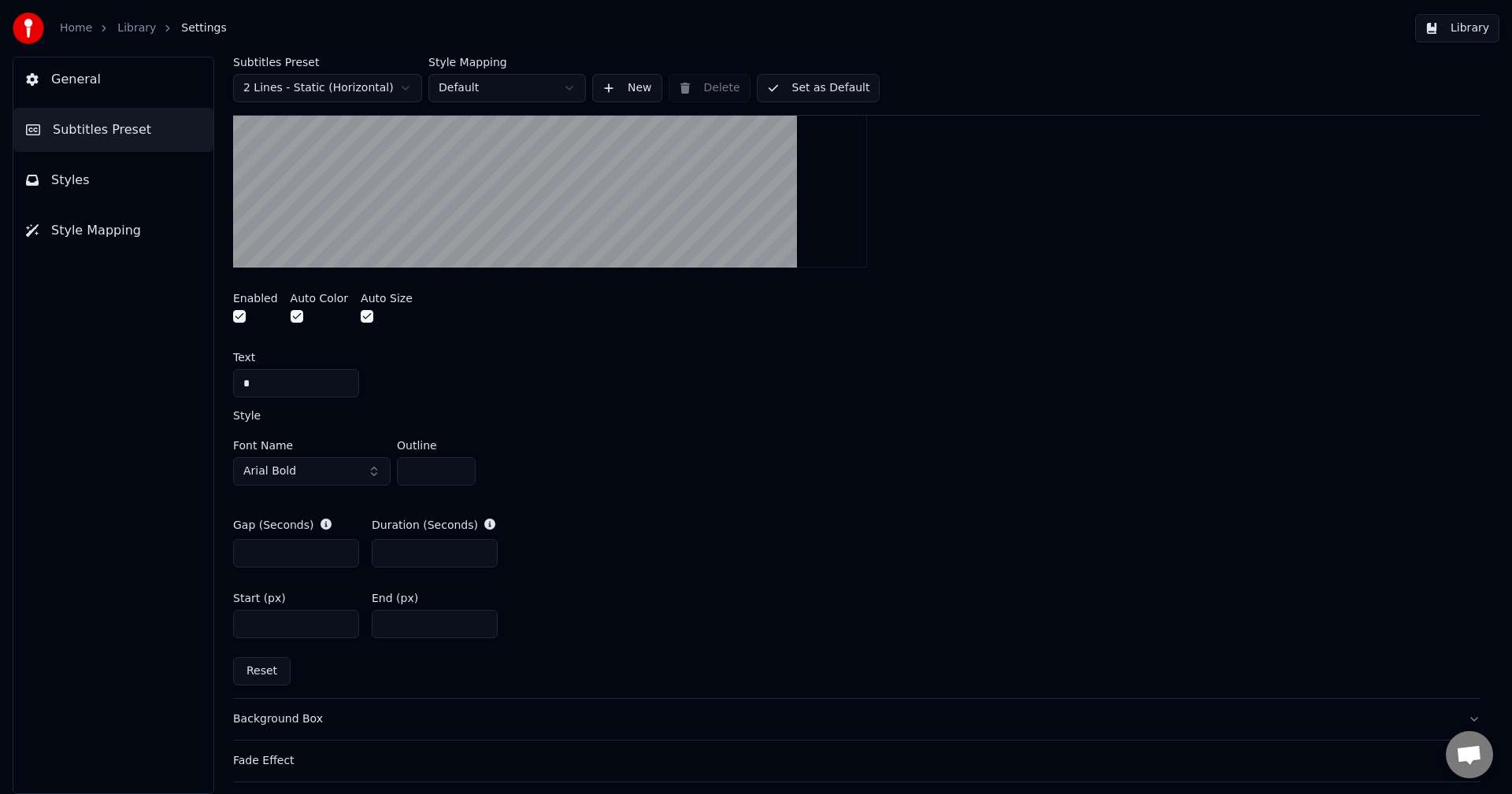
scroll to position [551, 0]
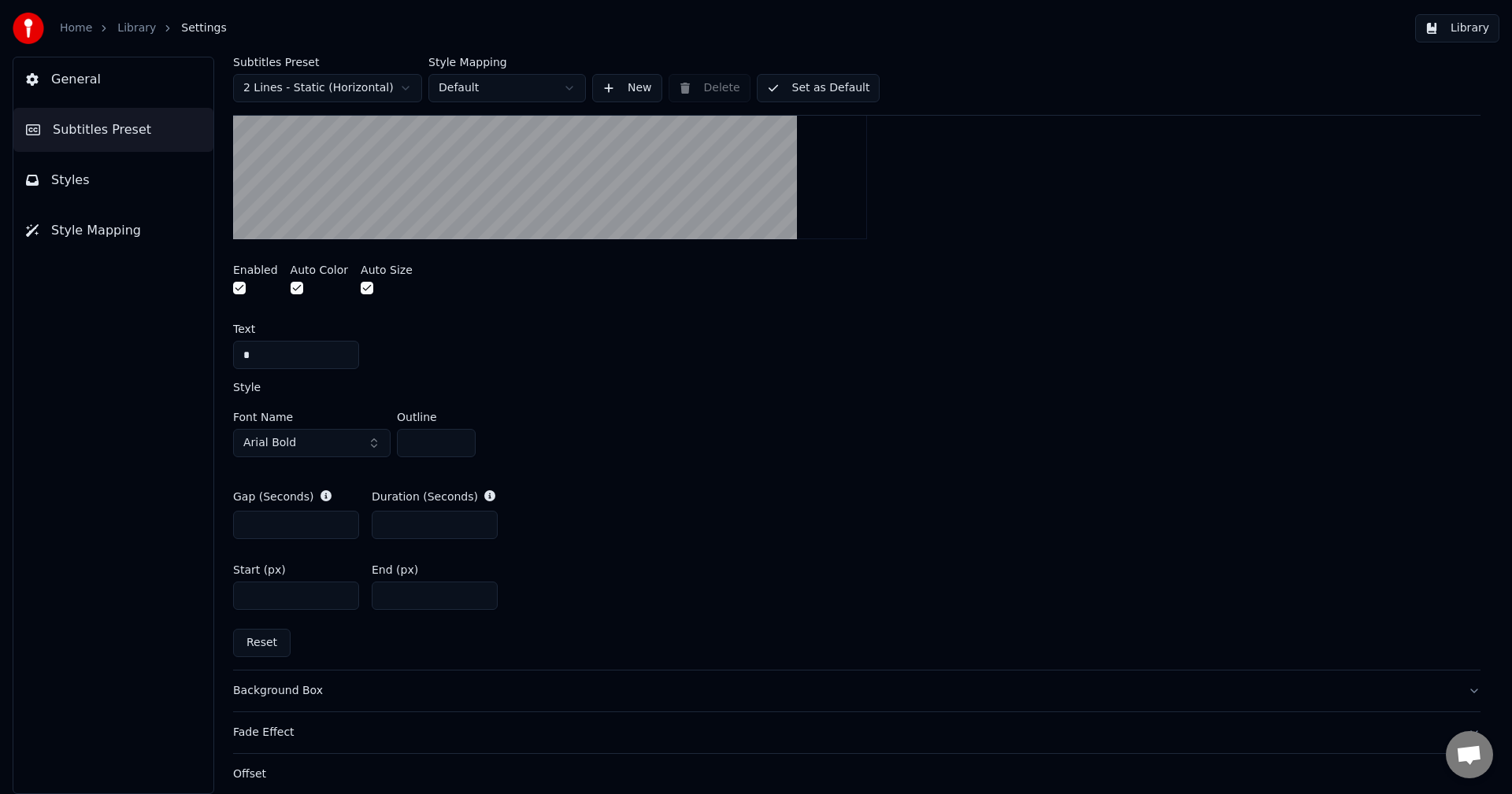
click at [300, 521] on input "*" at bounding box center [295, 526] width 126 height 29
click at [262, 650] on button "Reset" at bounding box center [262, 644] width 57 height 29
type input "*"
click at [411, 524] on input "*" at bounding box center [434, 526] width 126 height 29
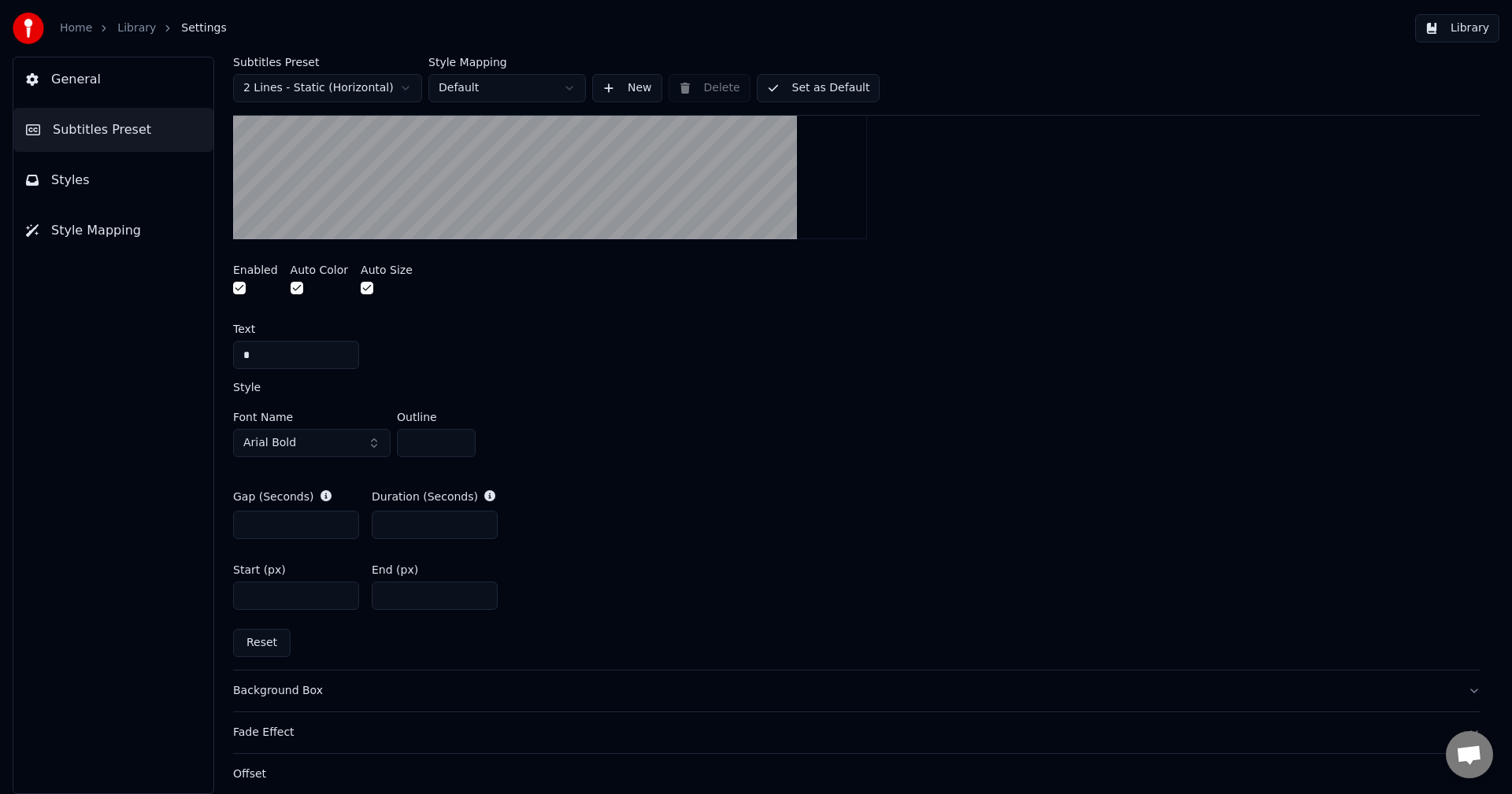
click at [411, 524] on input "*" at bounding box center [434, 526] width 126 height 29
click at [694, 433] on div "Font Name Arial Bold Outline *" at bounding box center [856, 438] width 1247 height 52
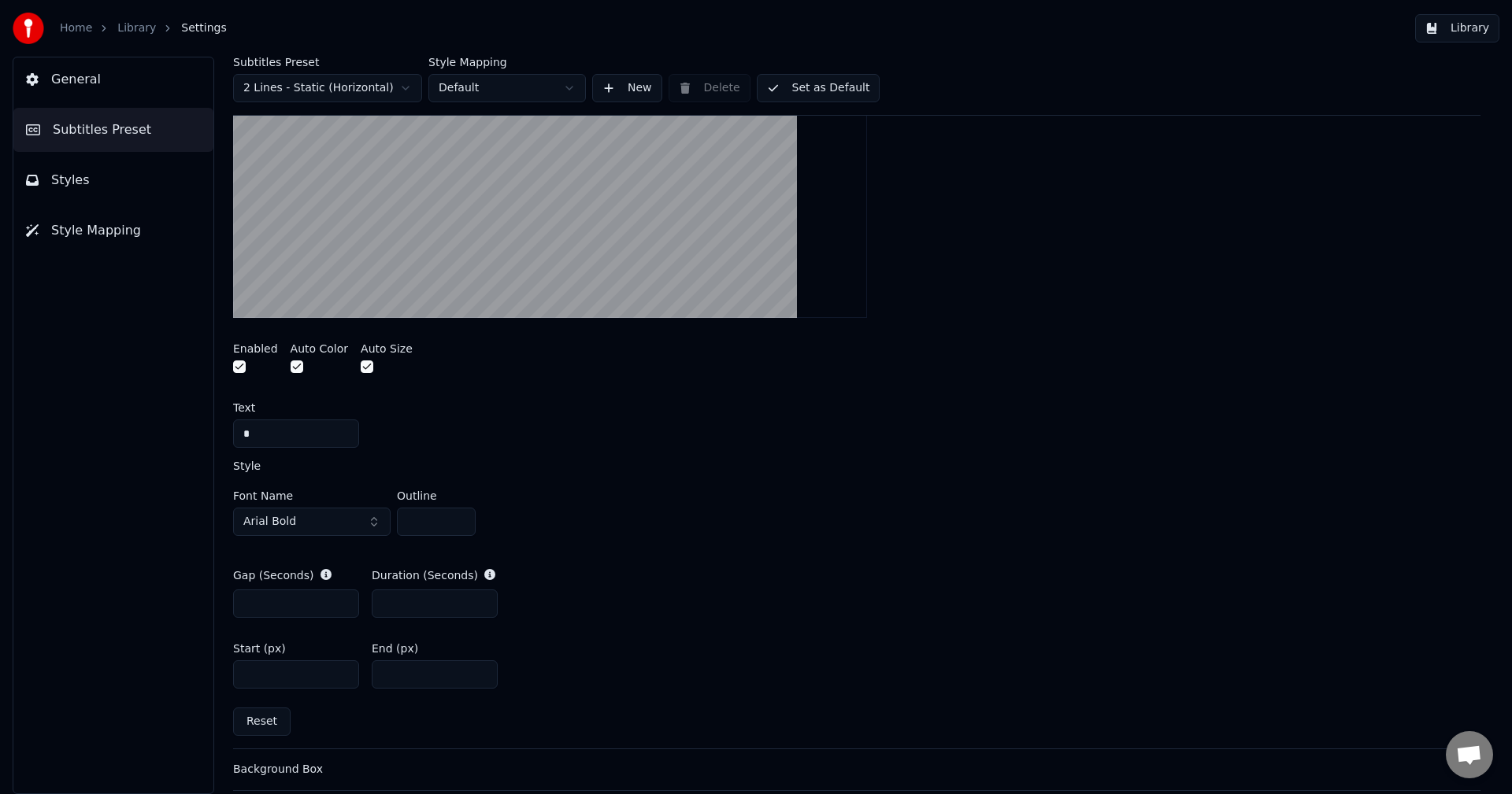
click at [250, 721] on button "Reset" at bounding box center [262, 722] width 57 height 29
type input "*"
click at [289, 671] on input "****" at bounding box center [295, 675] width 126 height 29
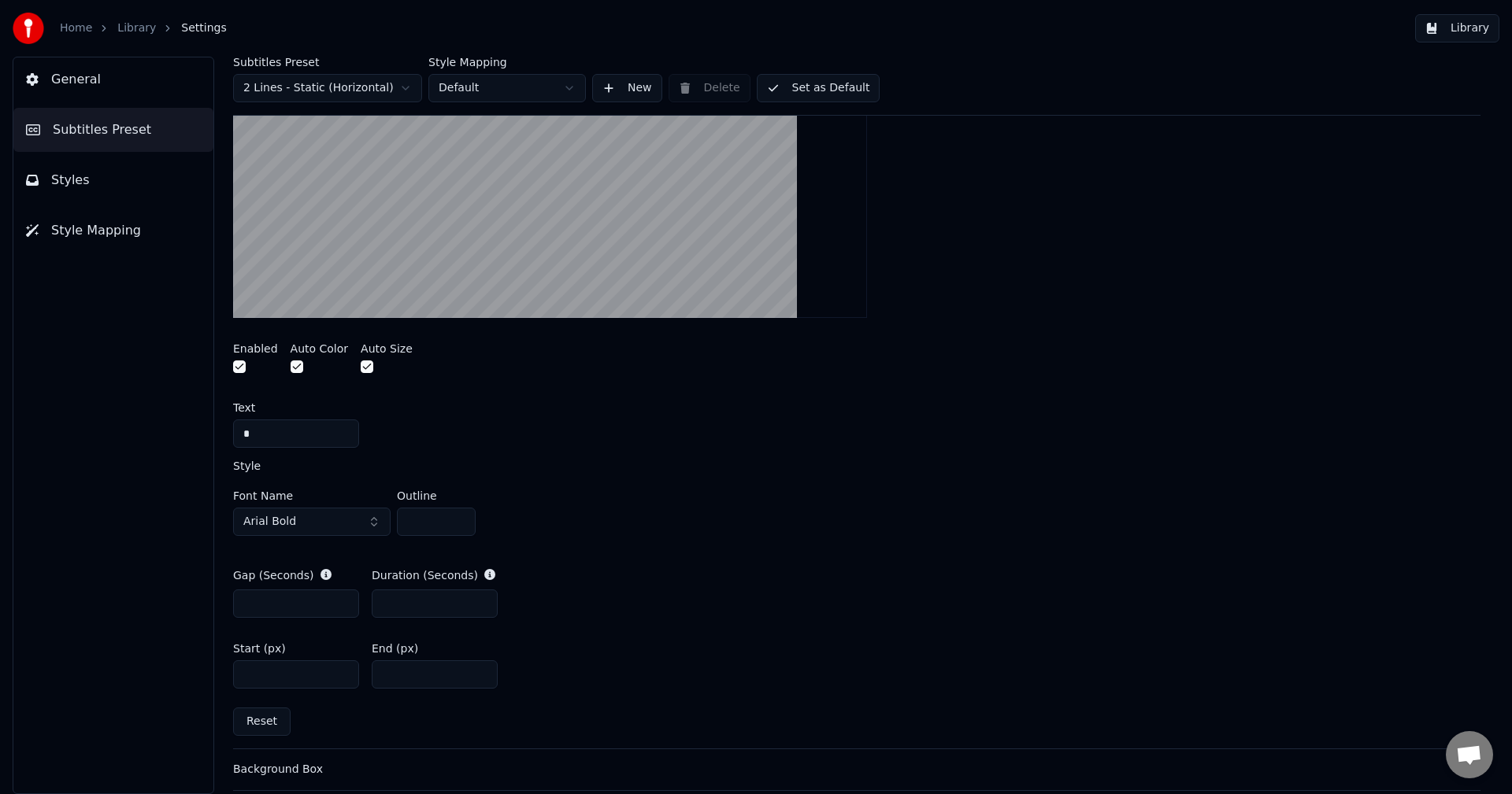
click at [263, 721] on button "Reset" at bounding box center [262, 722] width 57 height 29
click at [272, 676] on input "****" at bounding box center [295, 675] width 126 height 29
click at [272, 676] on input "***" at bounding box center [295, 675] width 126 height 29
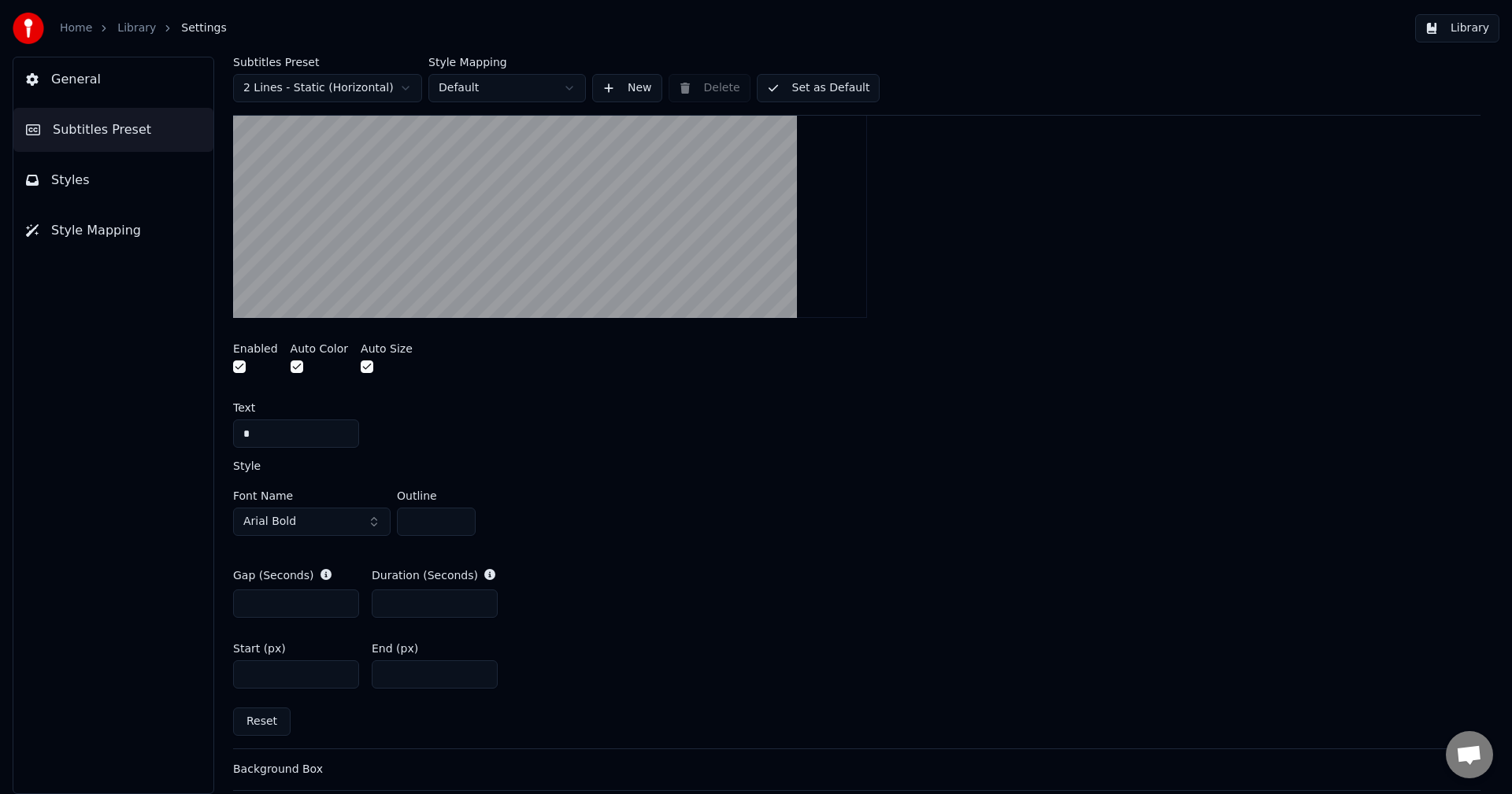
click at [272, 676] on input "***" at bounding box center [295, 675] width 126 height 29
click at [256, 713] on button "Reset" at bounding box center [262, 722] width 57 height 29
click at [253, 677] on input "****" at bounding box center [295, 675] width 126 height 29
type input "***"
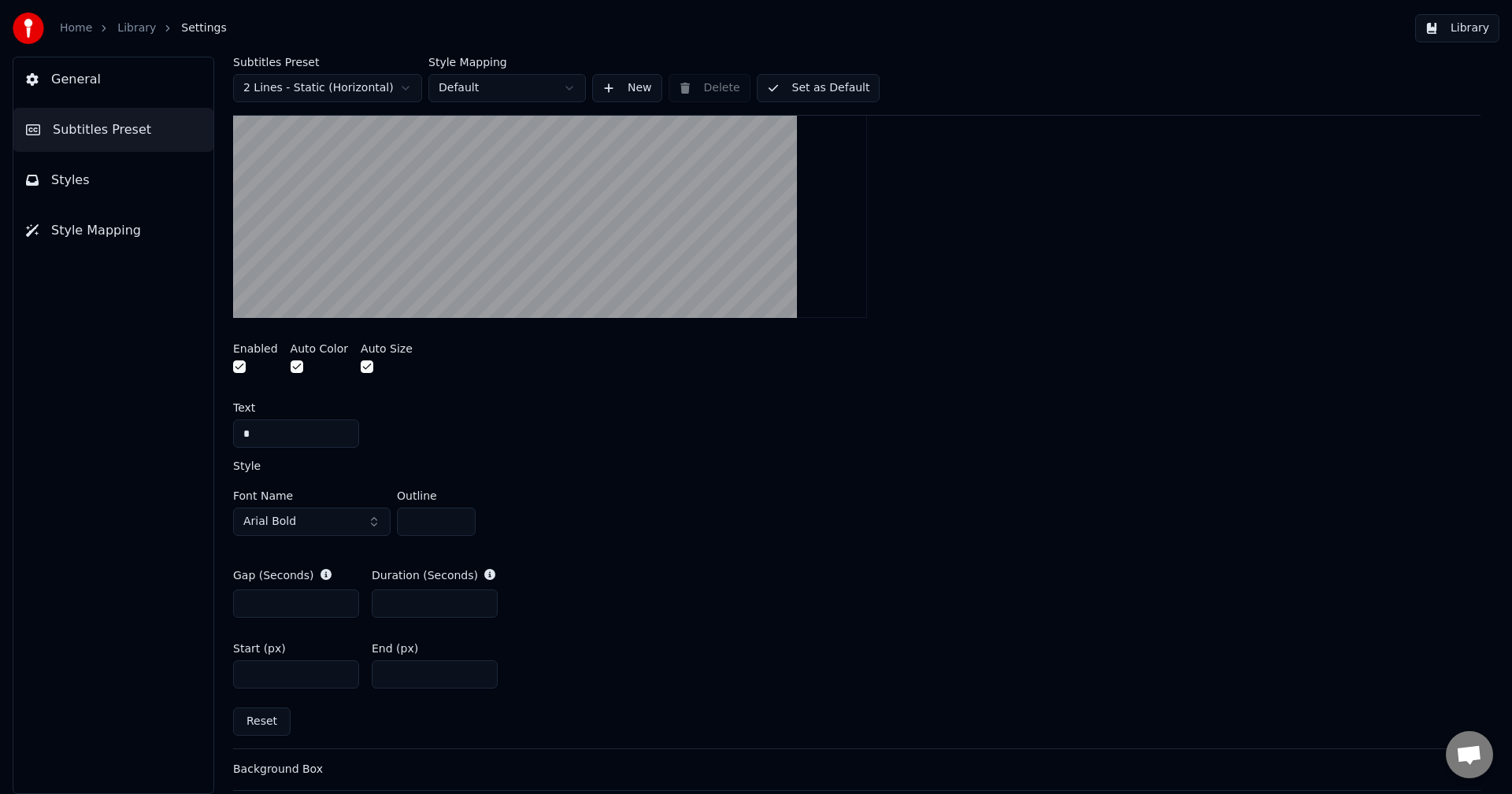
click at [405, 677] on input "***" at bounding box center [434, 675] width 126 height 29
click at [425, 677] on input "**" at bounding box center [434, 675] width 126 height 29
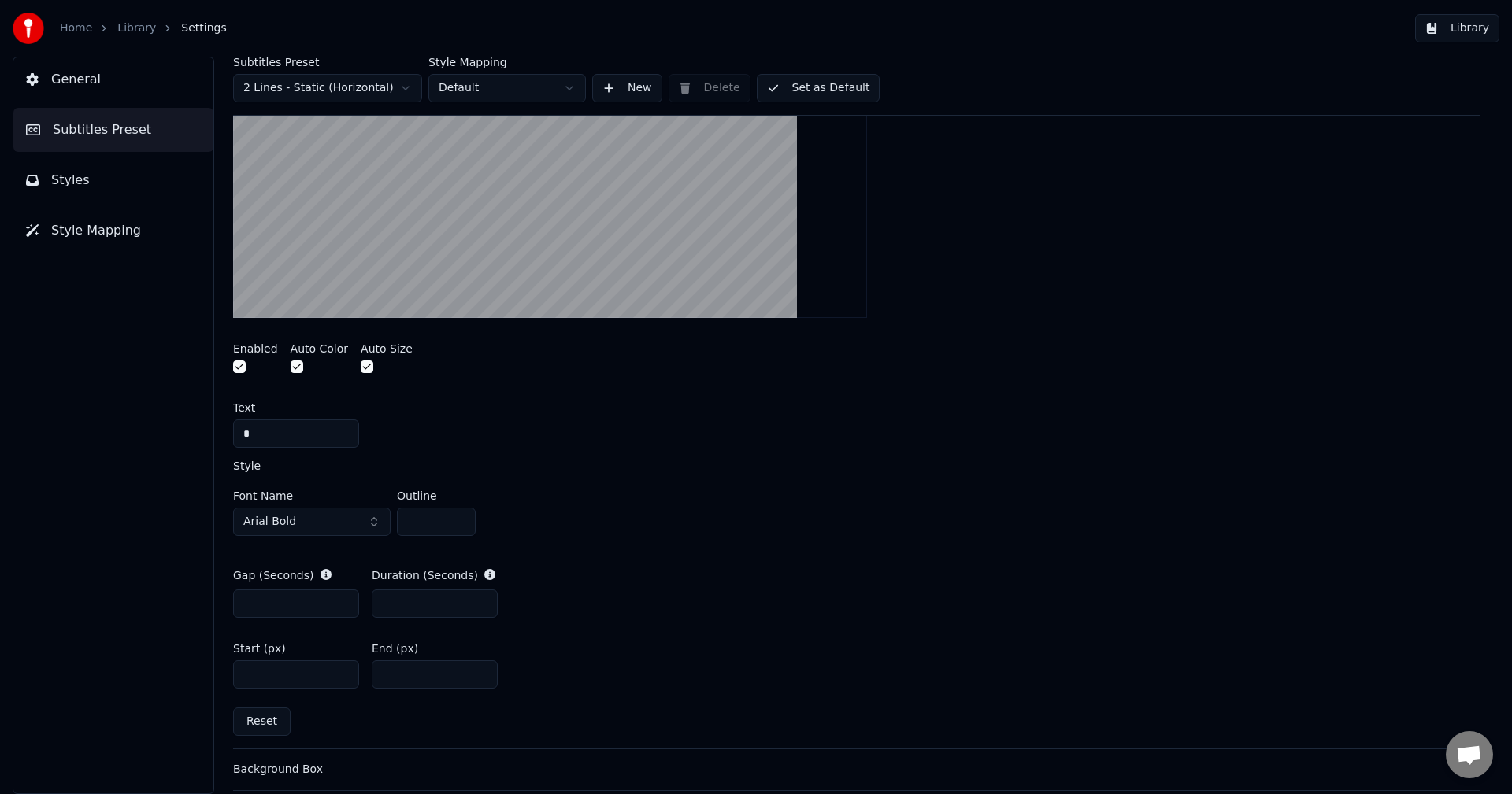
click at [425, 677] on input "**" at bounding box center [434, 675] width 126 height 29
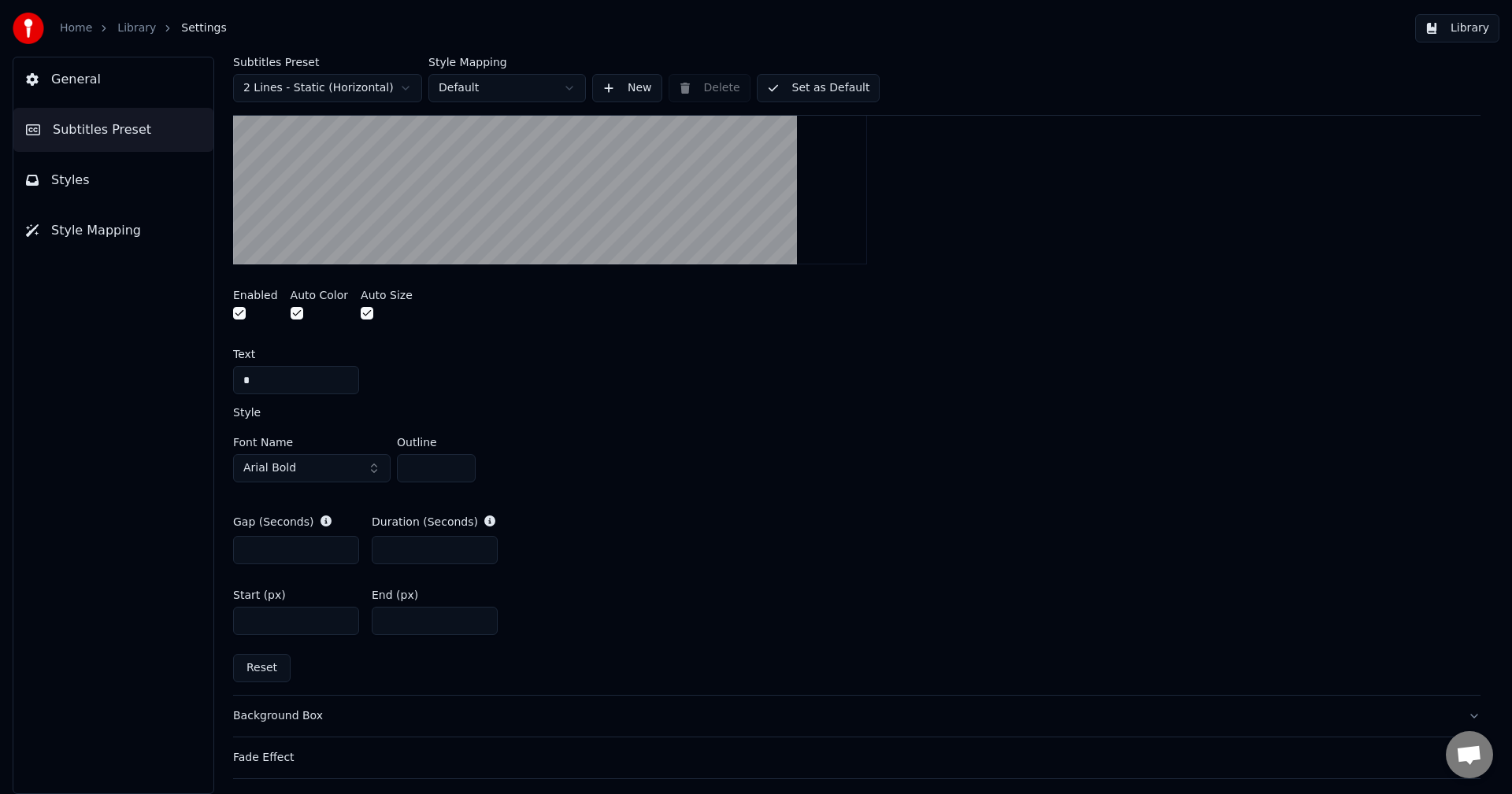
scroll to position [315, 0]
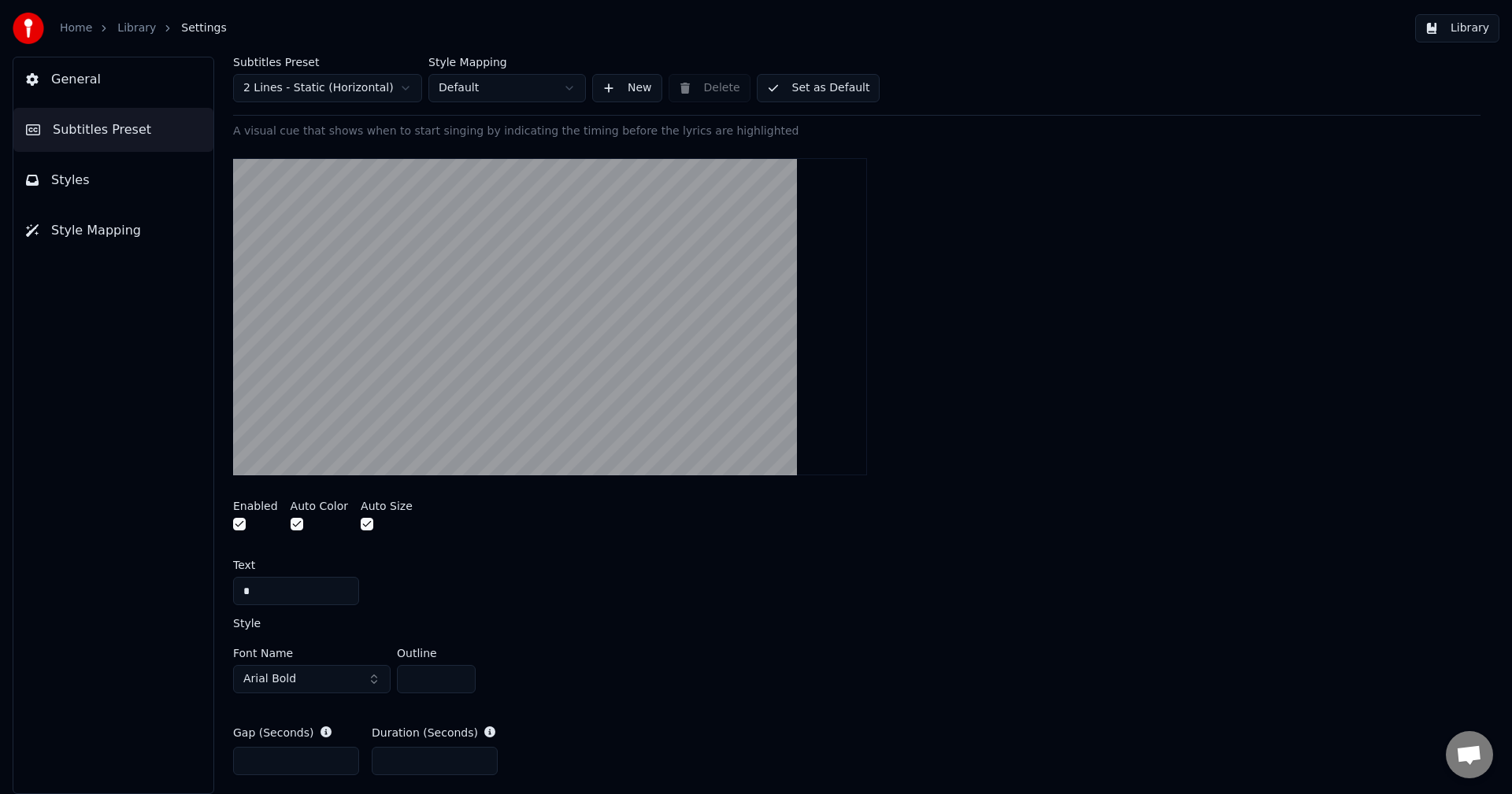
type input "**"
click at [122, 30] on link "Library" at bounding box center [137, 28] width 39 height 16
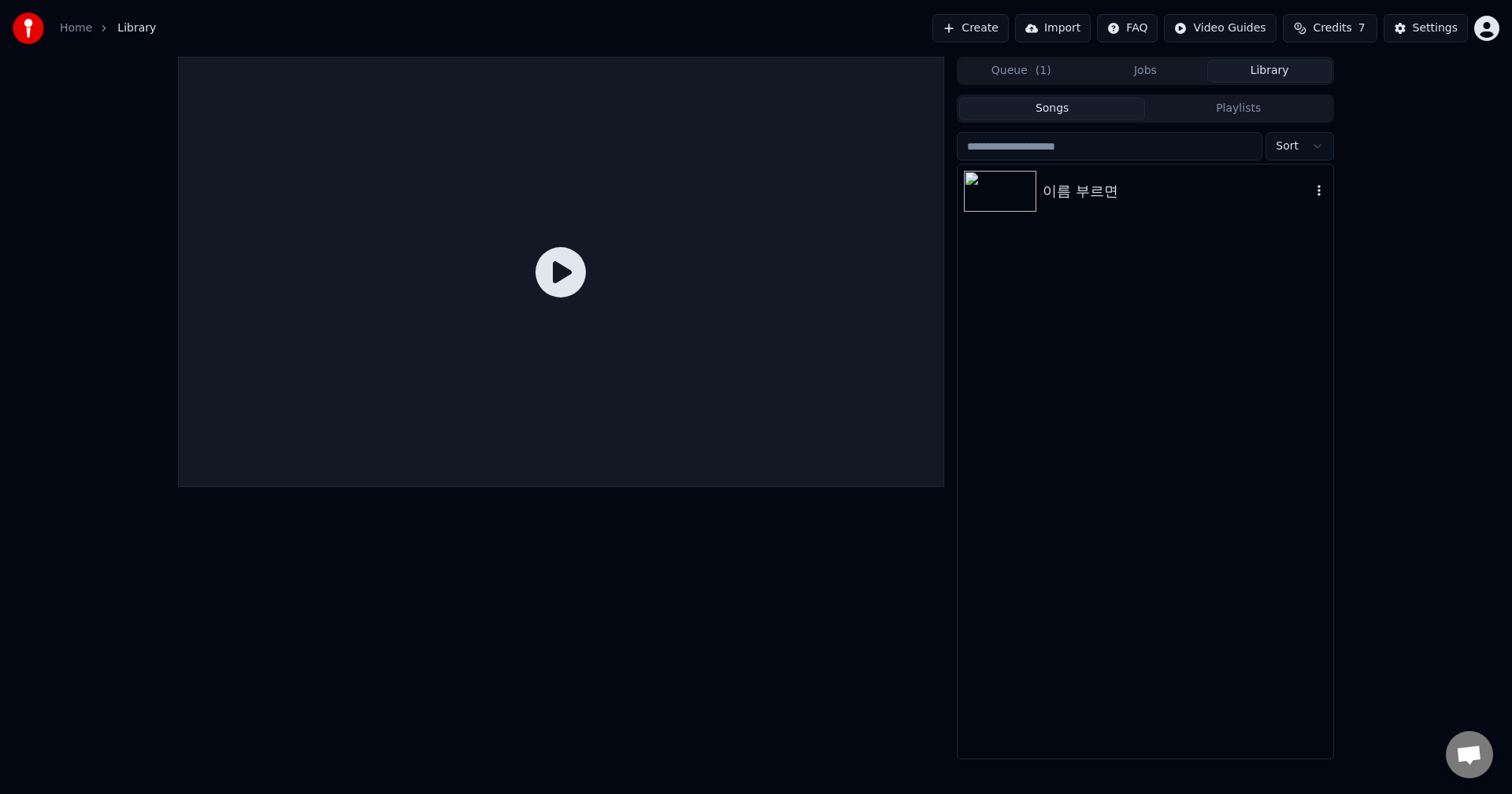
click at [1041, 210] on div "이름 부르면" at bounding box center [1145, 191] width 375 height 53
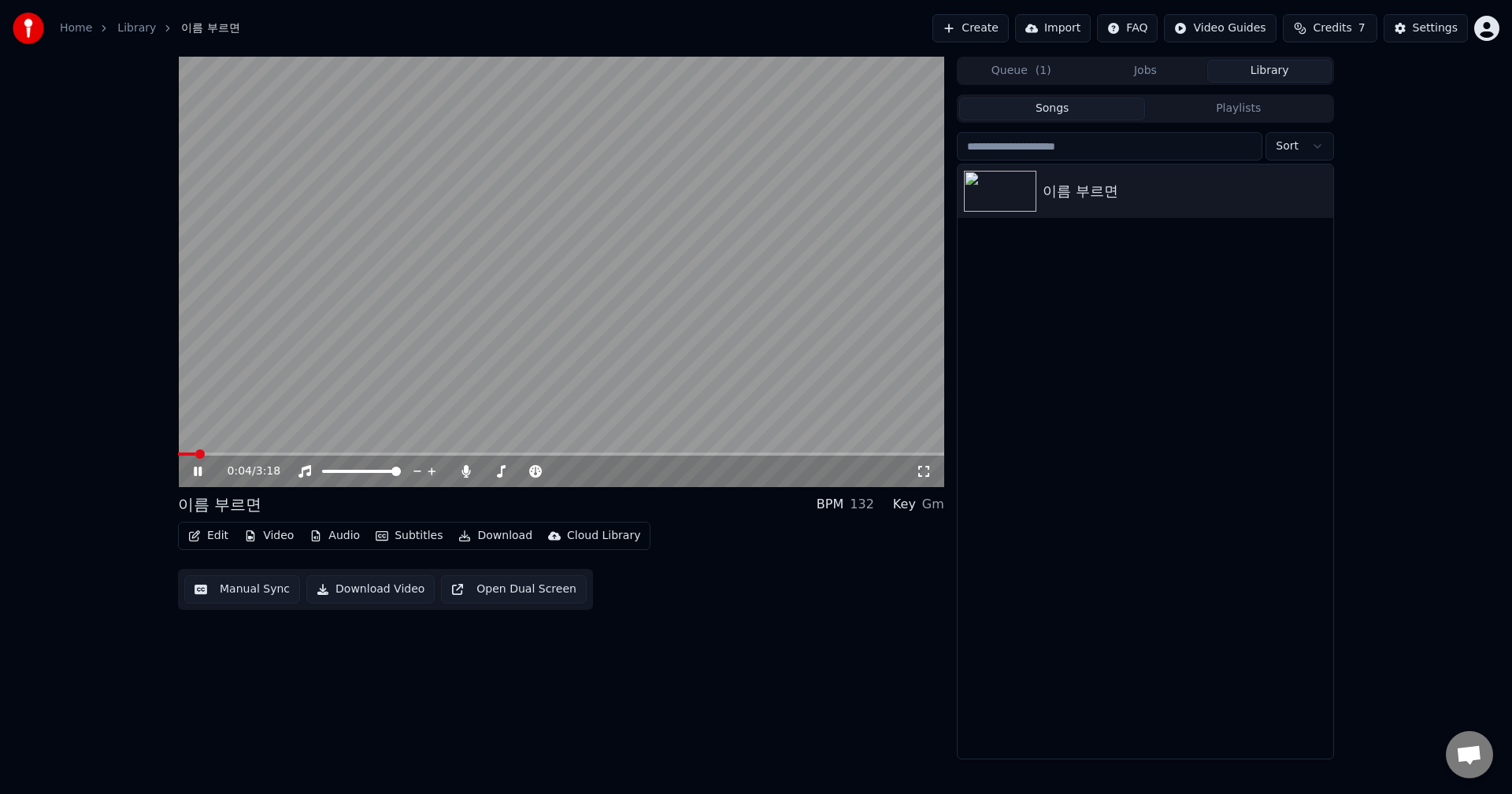
click at [250, 456] on span at bounding box center [561, 455] width 766 height 3
click at [240, 453] on span at bounding box center [208, 455] width 62 height 3
click at [221, 455] on span at bounding box center [211, 455] width 67 height 3
click at [187, 473] on div "0:30 / 3:18" at bounding box center [560, 472] width 753 height 16
click at [193, 473] on icon at bounding box center [209, 471] width 37 height 13
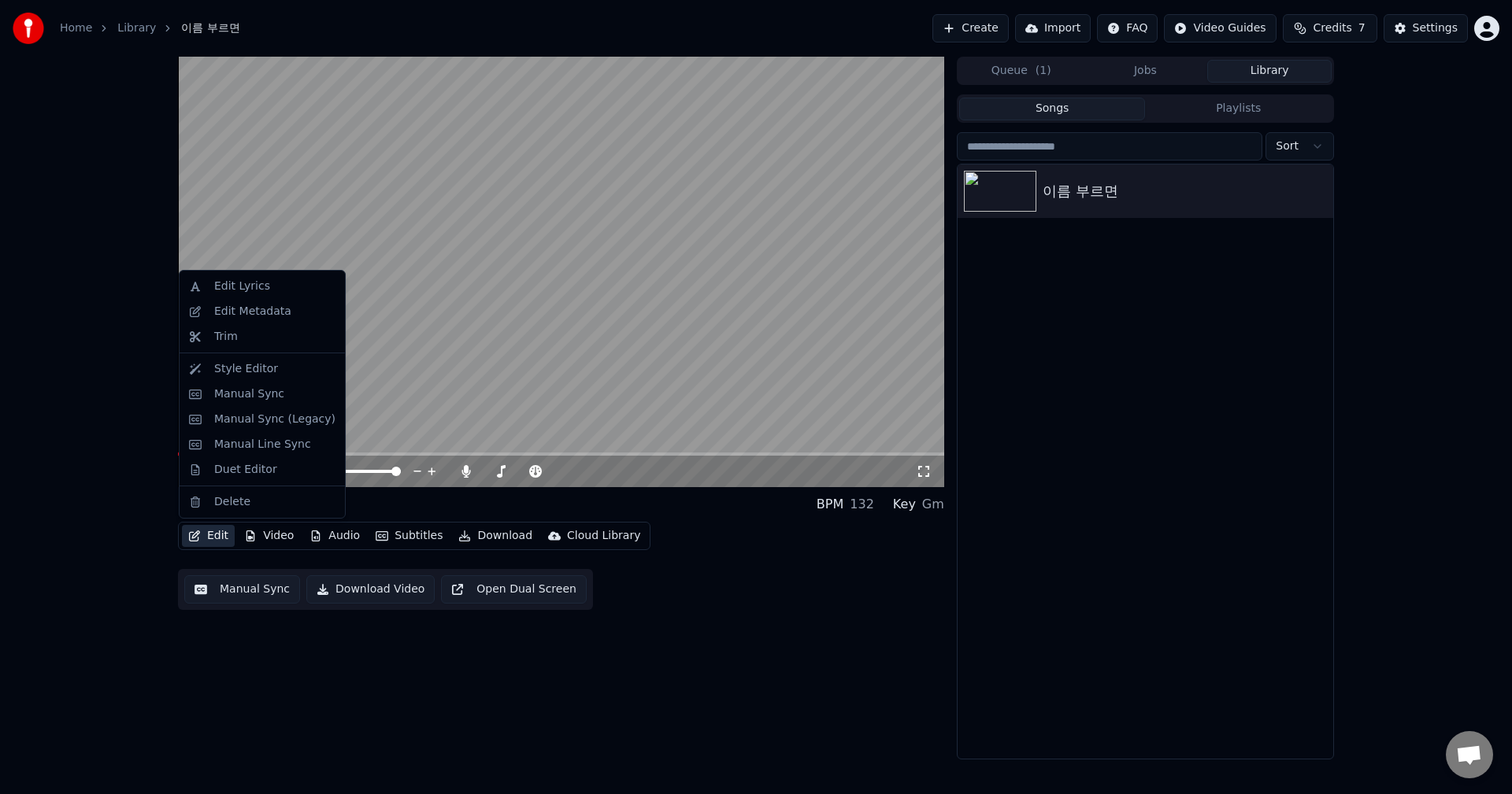
click at [224, 540] on button "Edit" at bounding box center [208, 536] width 53 height 22
click at [234, 370] on div "Style Editor" at bounding box center [246, 369] width 64 height 16
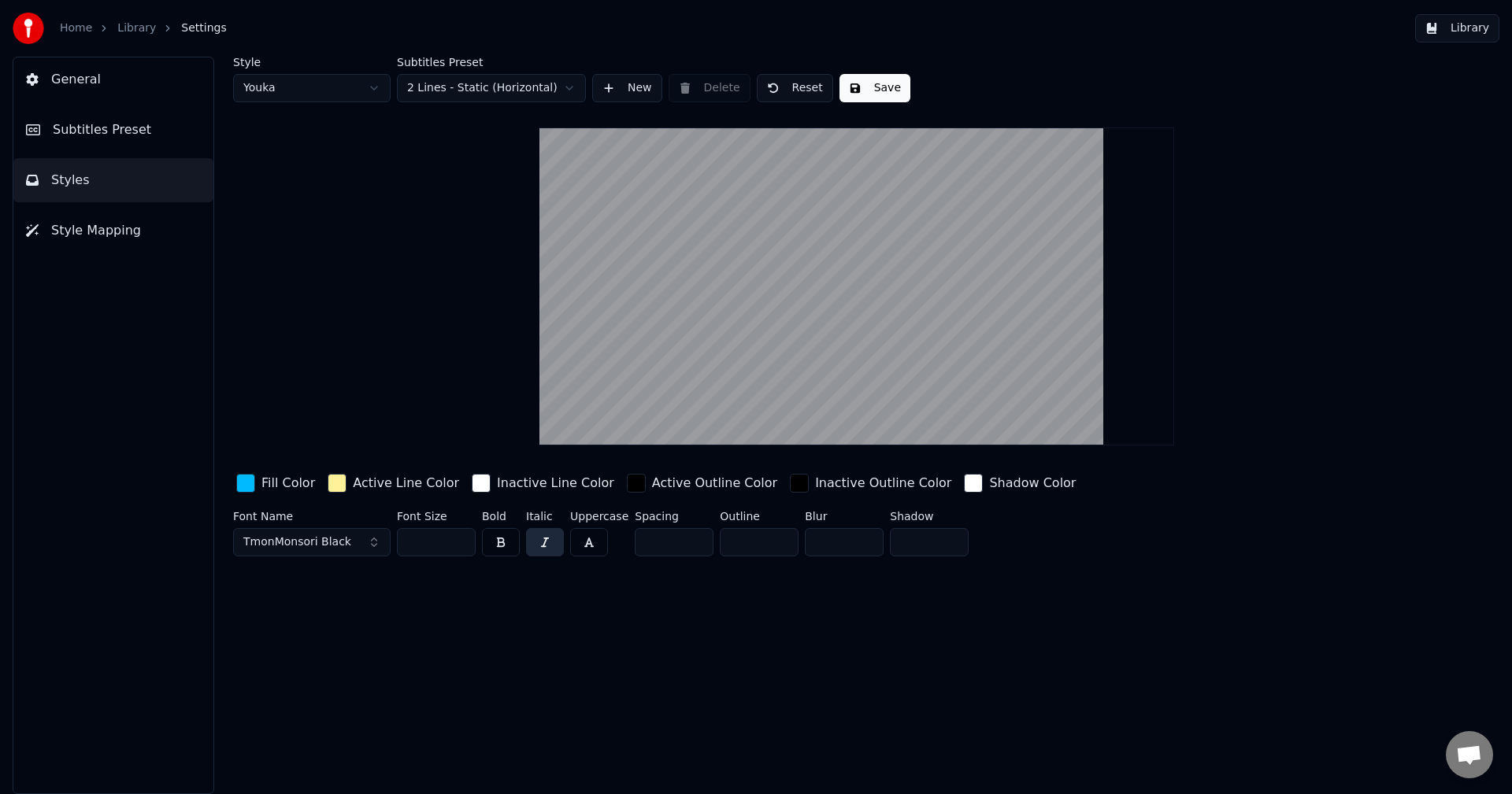
click at [86, 161] on button "Styles" at bounding box center [113, 181] width 200 height 44
click at [76, 140] on button "Subtitles Preset" at bounding box center [113, 130] width 200 height 44
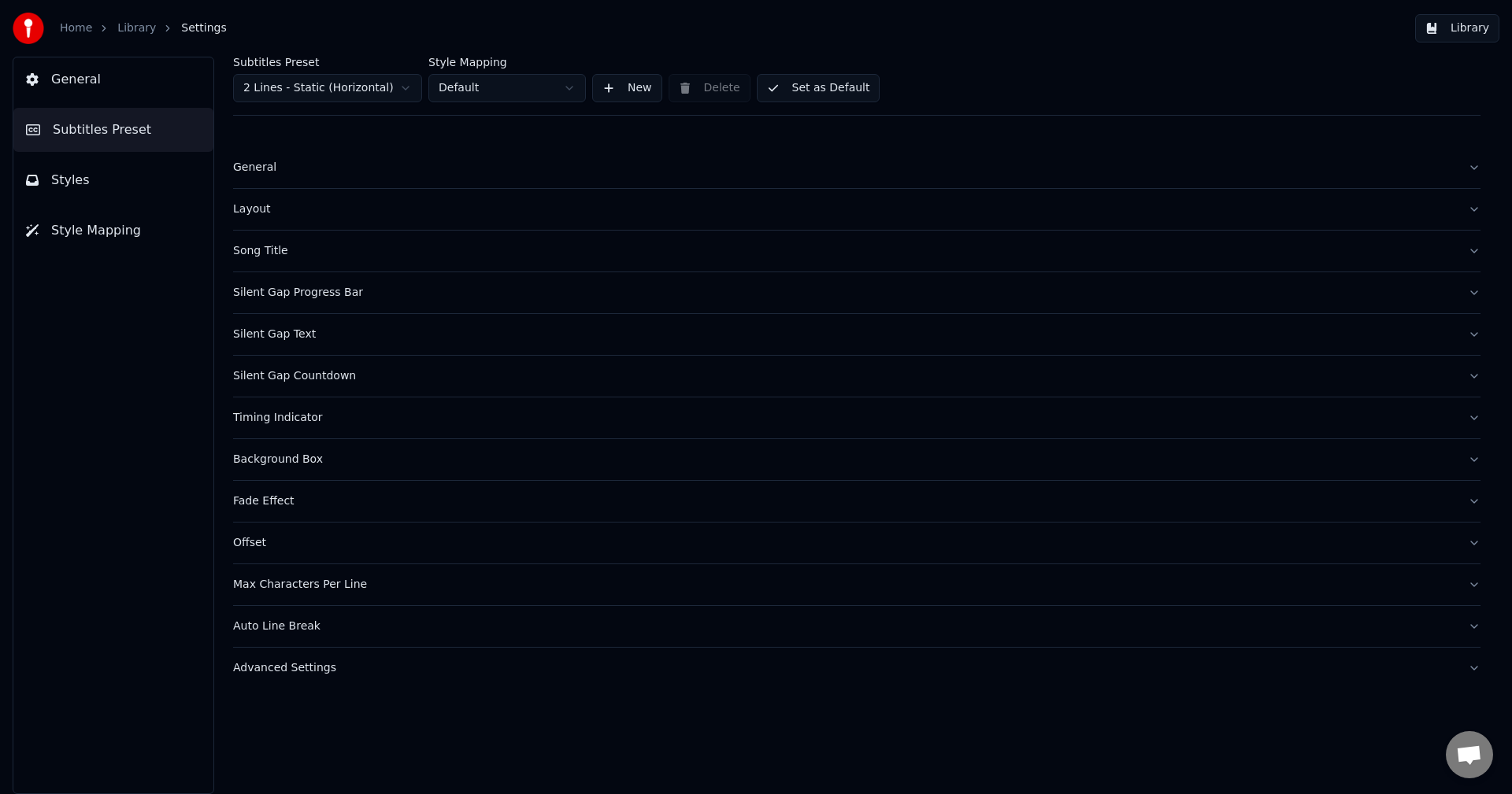
click at [267, 421] on div "Timing Indicator" at bounding box center [844, 418] width 1222 height 16
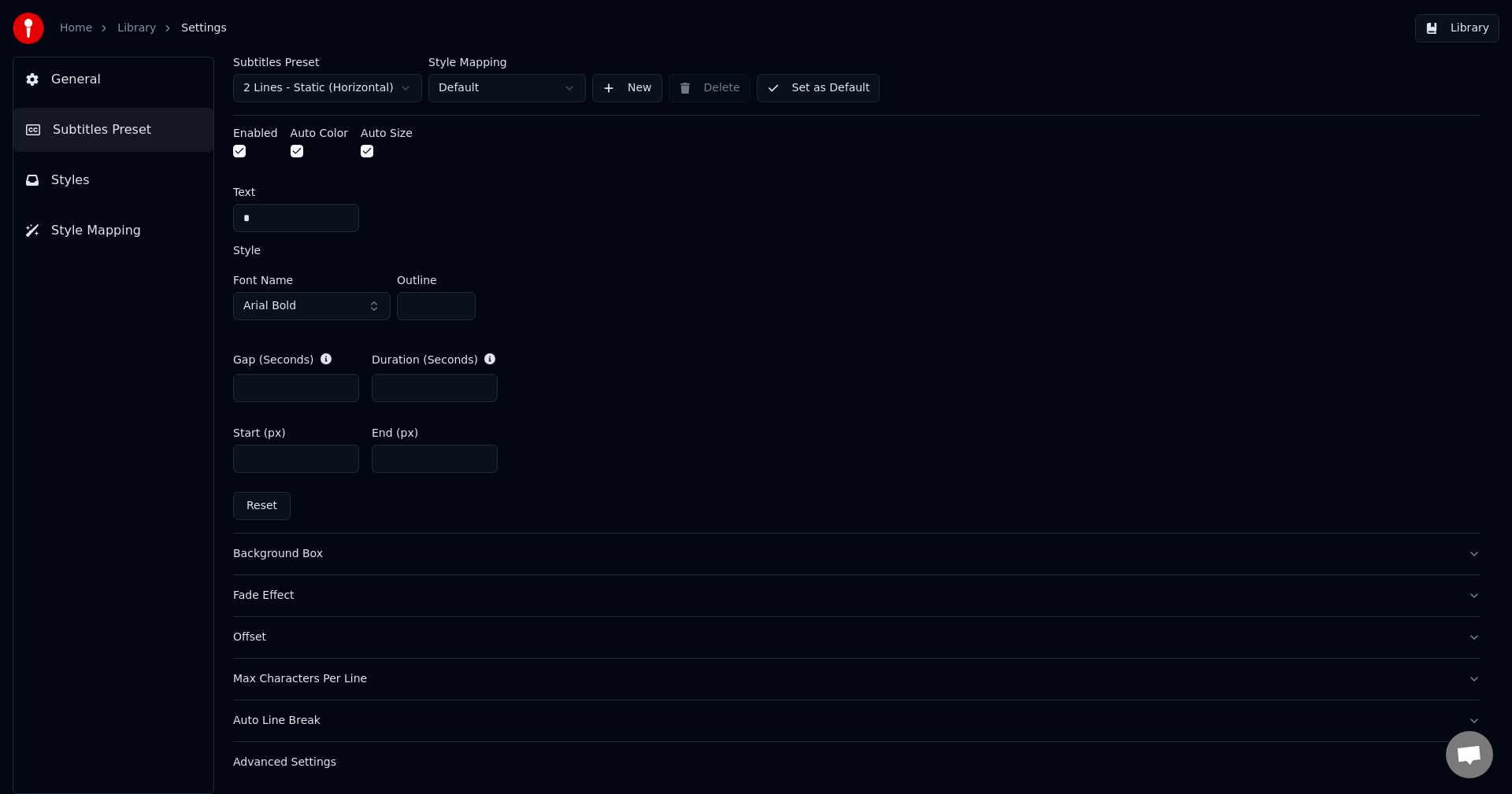
scroll to position [689, 0]
click at [268, 509] on button "Reset" at bounding box center [262, 505] width 57 height 29
type input "****"
click at [441, 462] on input "***" at bounding box center [434, 458] width 126 height 29
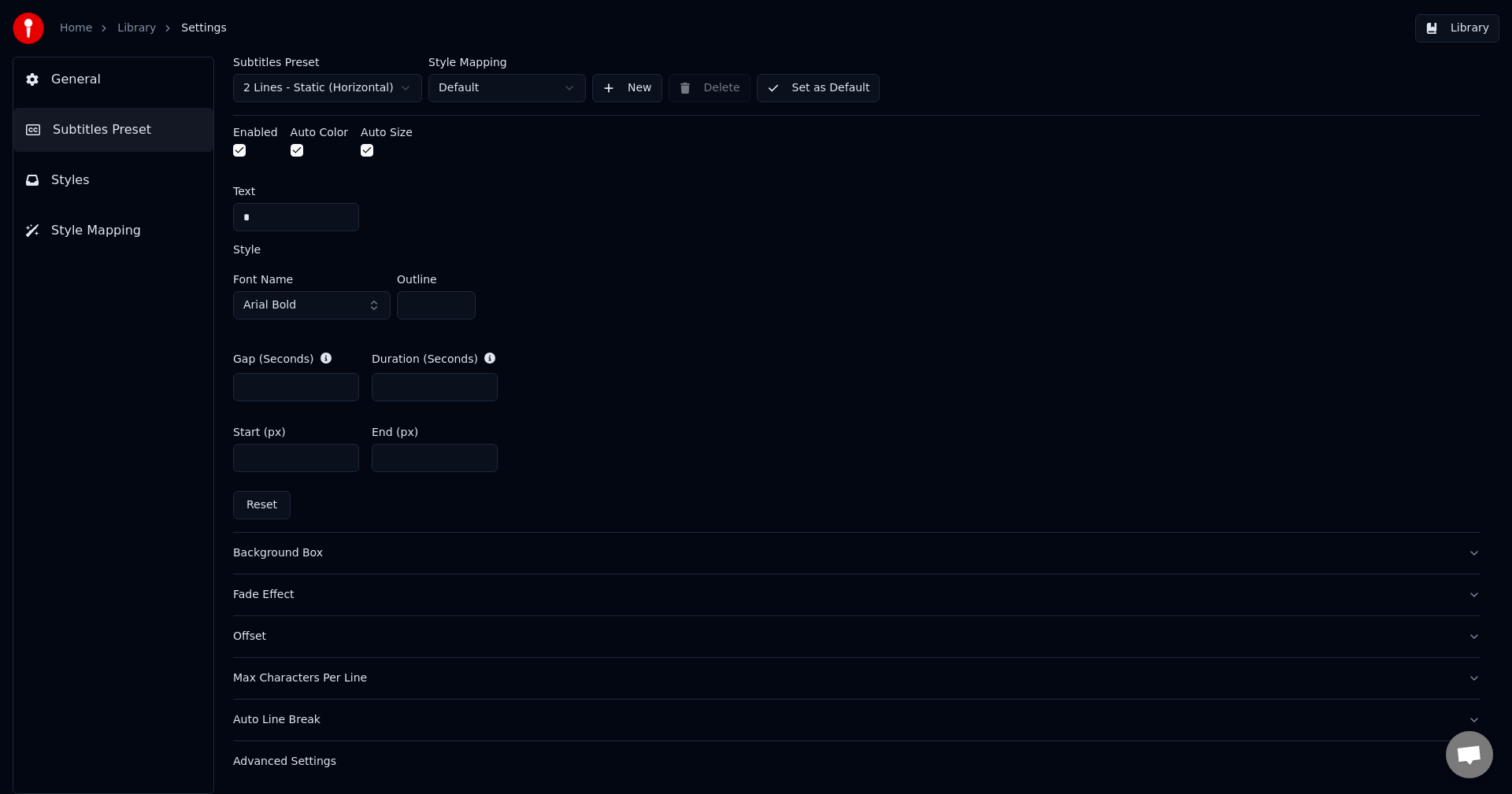
click at [441, 462] on input "***" at bounding box center [434, 458] width 126 height 29
click at [481, 460] on input "***" at bounding box center [434, 458] width 126 height 29
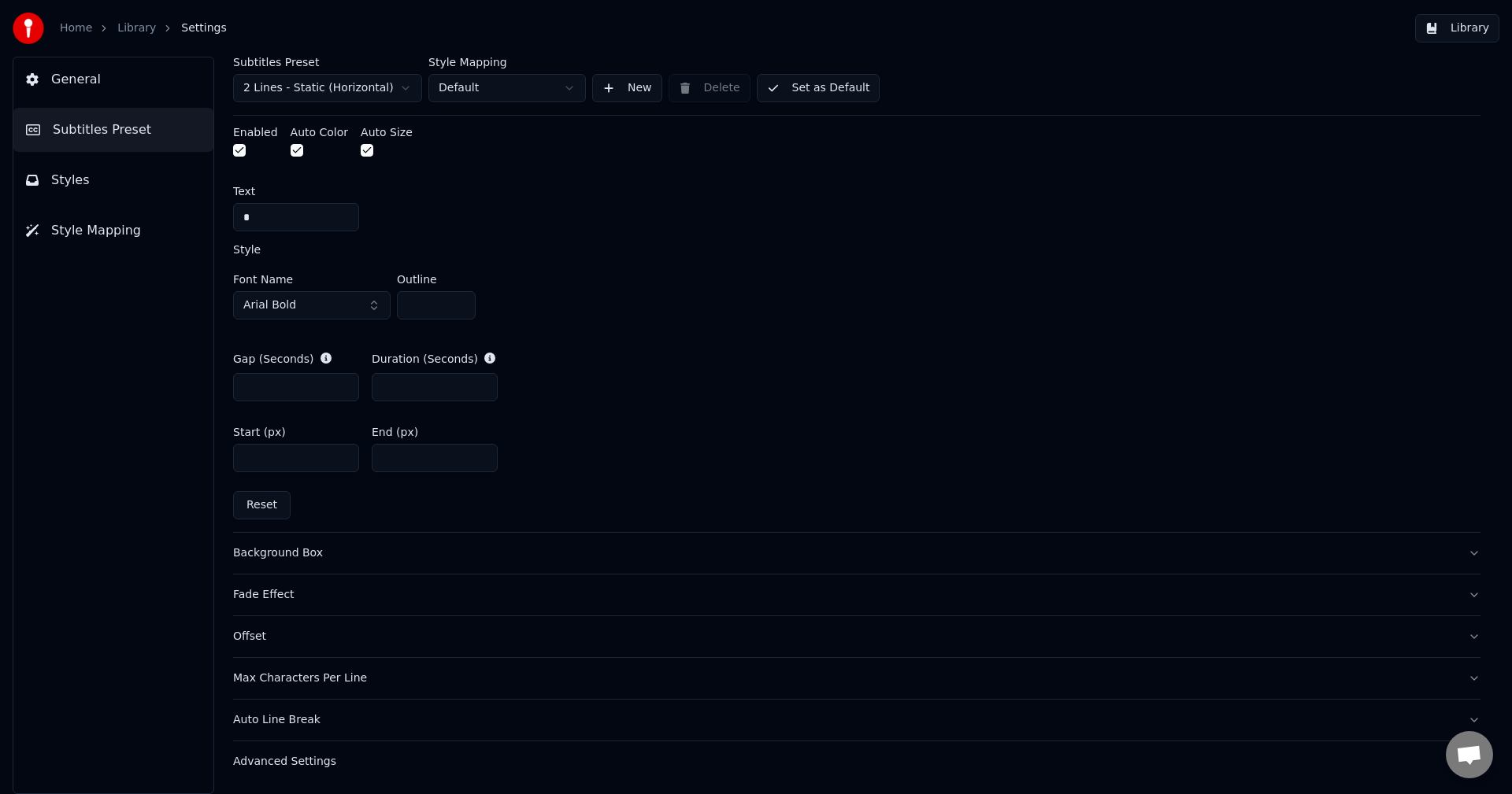
click at [481, 460] on input "***" at bounding box center [434, 458] width 126 height 29
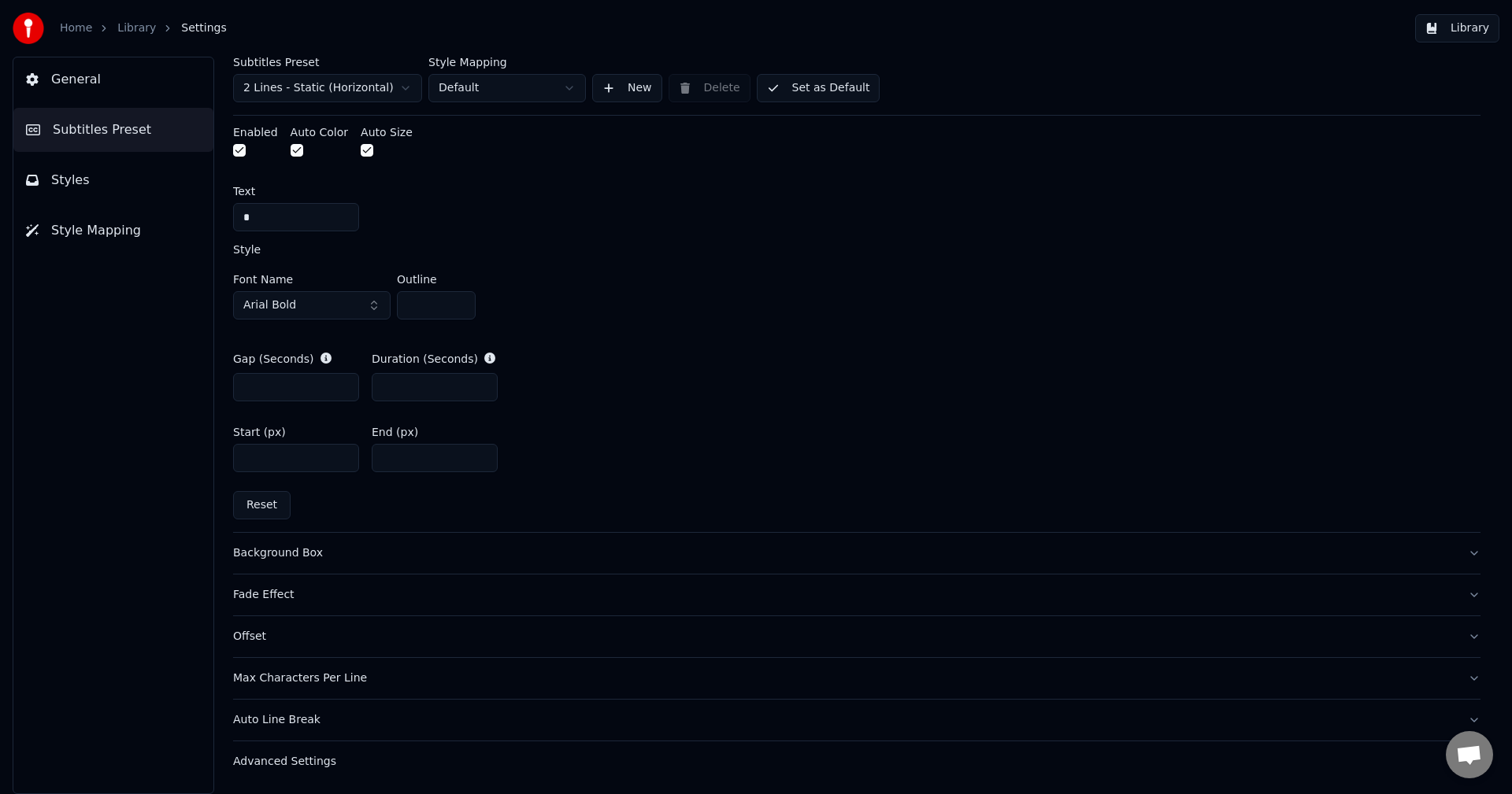
click at [481, 460] on input "***" at bounding box center [434, 458] width 126 height 29
type input "***"
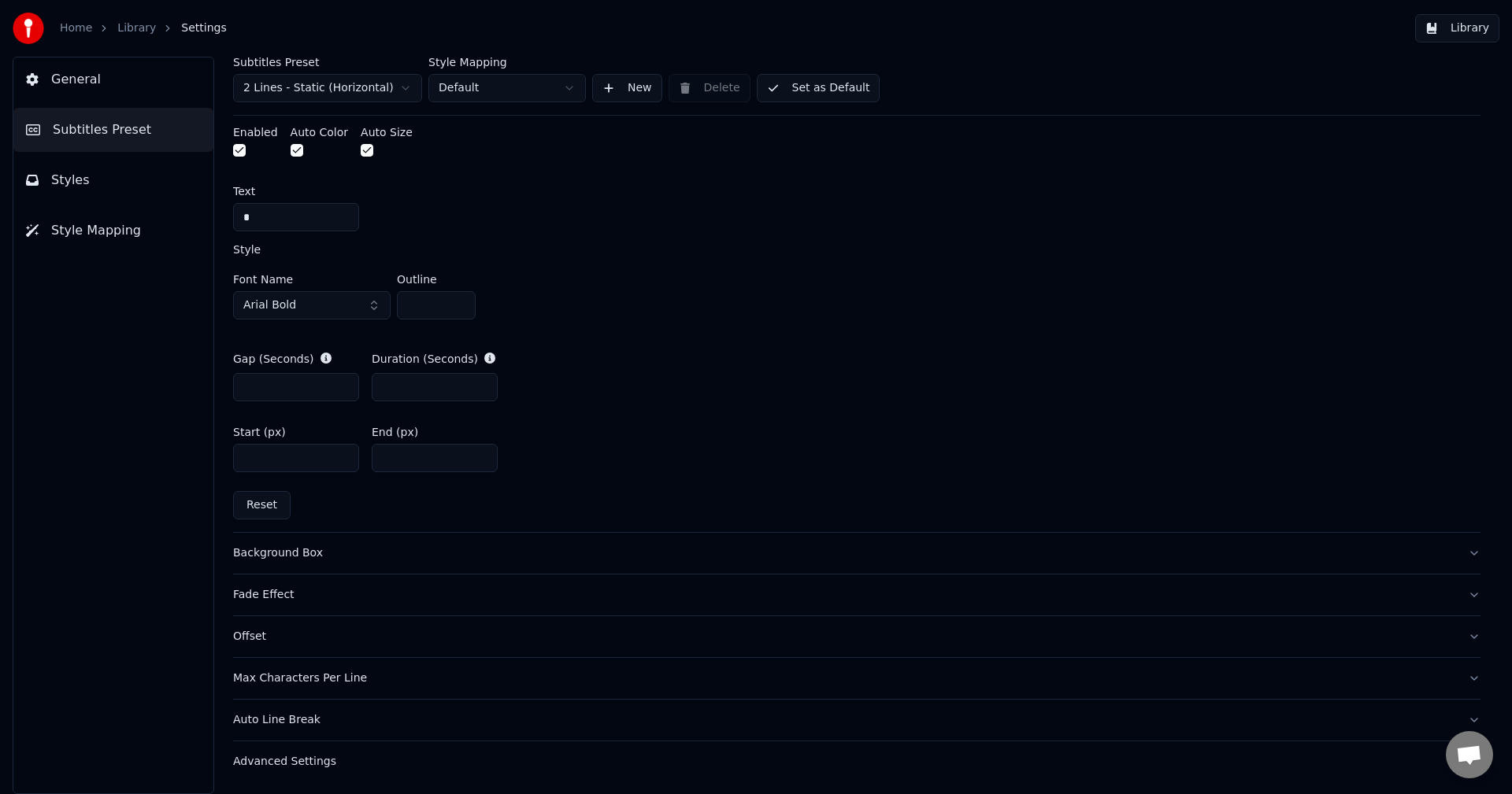
click at [481, 460] on input "***" at bounding box center [434, 458] width 126 height 29
click at [598, 432] on div "Start (px) **** End (px) ***" at bounding box center [856, 450] width 1247 height 71
click at [125, 25] on link "Library" at bounding box center [137, 28] width 39 height 16
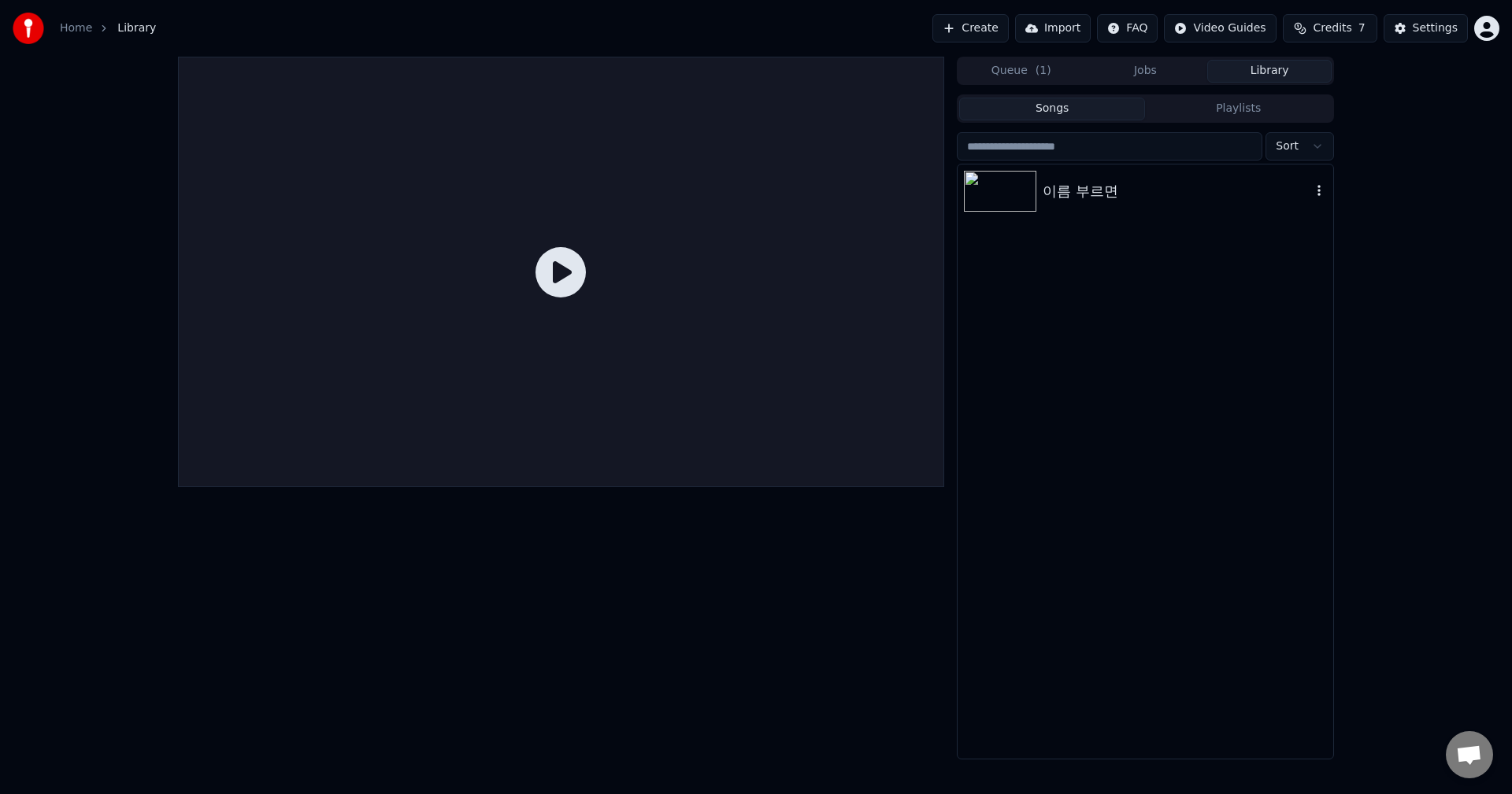
click at [1090, 181] on div "이름 부르면" at bounding box center [1176, 192] width 268 height 22
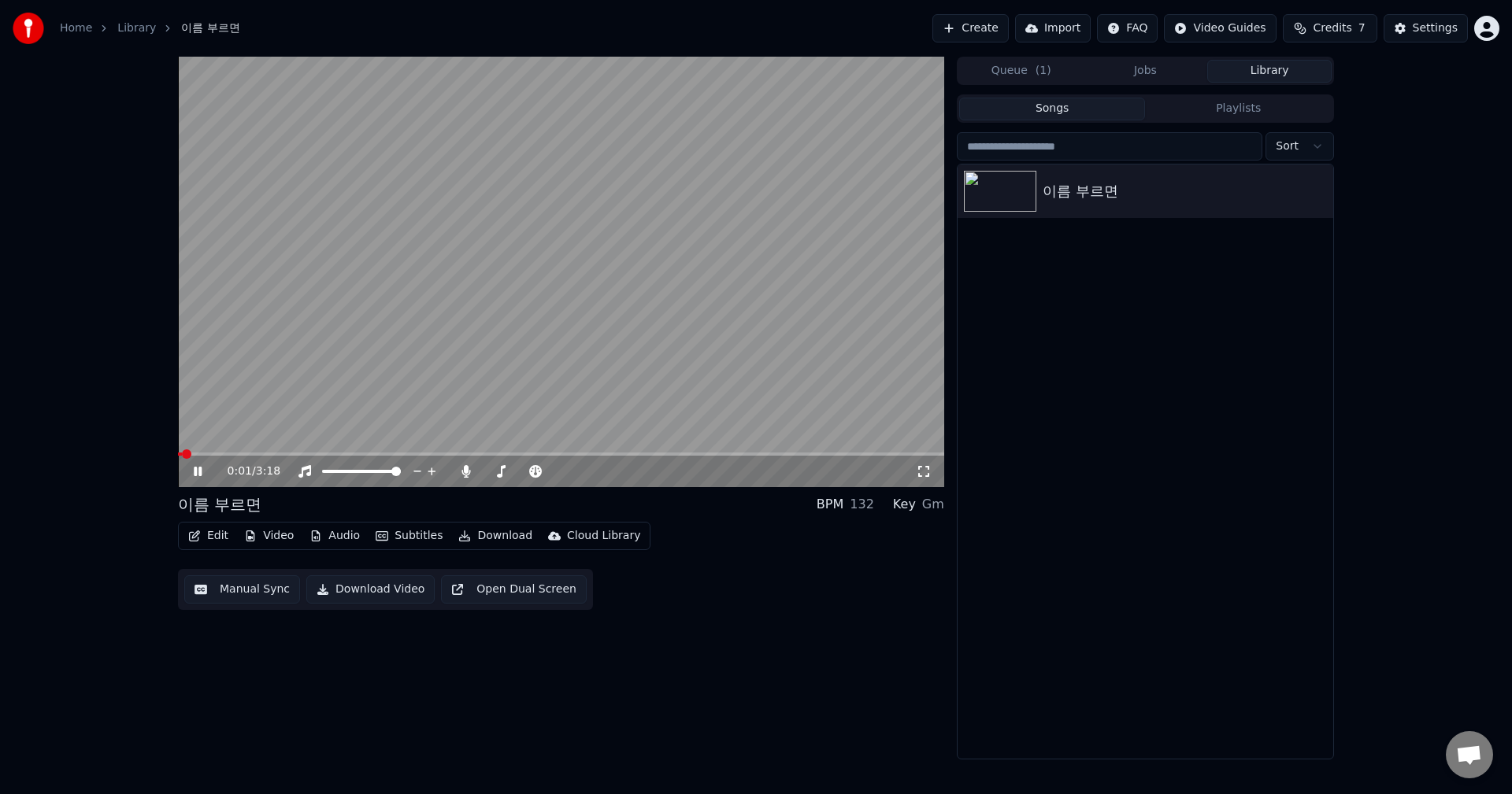
click at [224, 453] on span at bounding box center [561, 455] width 766 height 3
click at [206, 537] on button "Edit" at bounding box center [208, 536] width 53 height 22
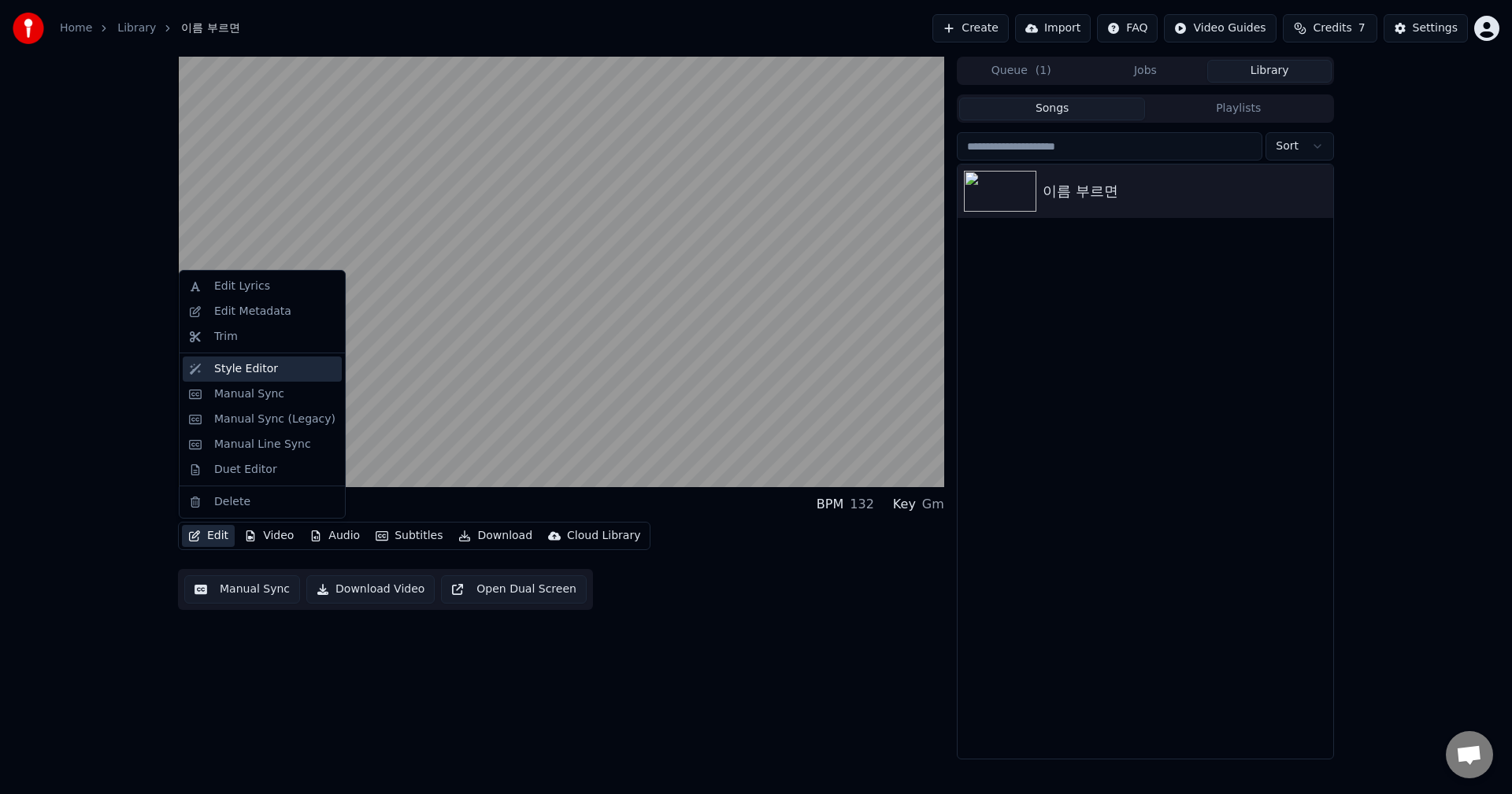
click at [230, 375] on div "Style Editor" at bounding box center [246, 369] width 64 height 16
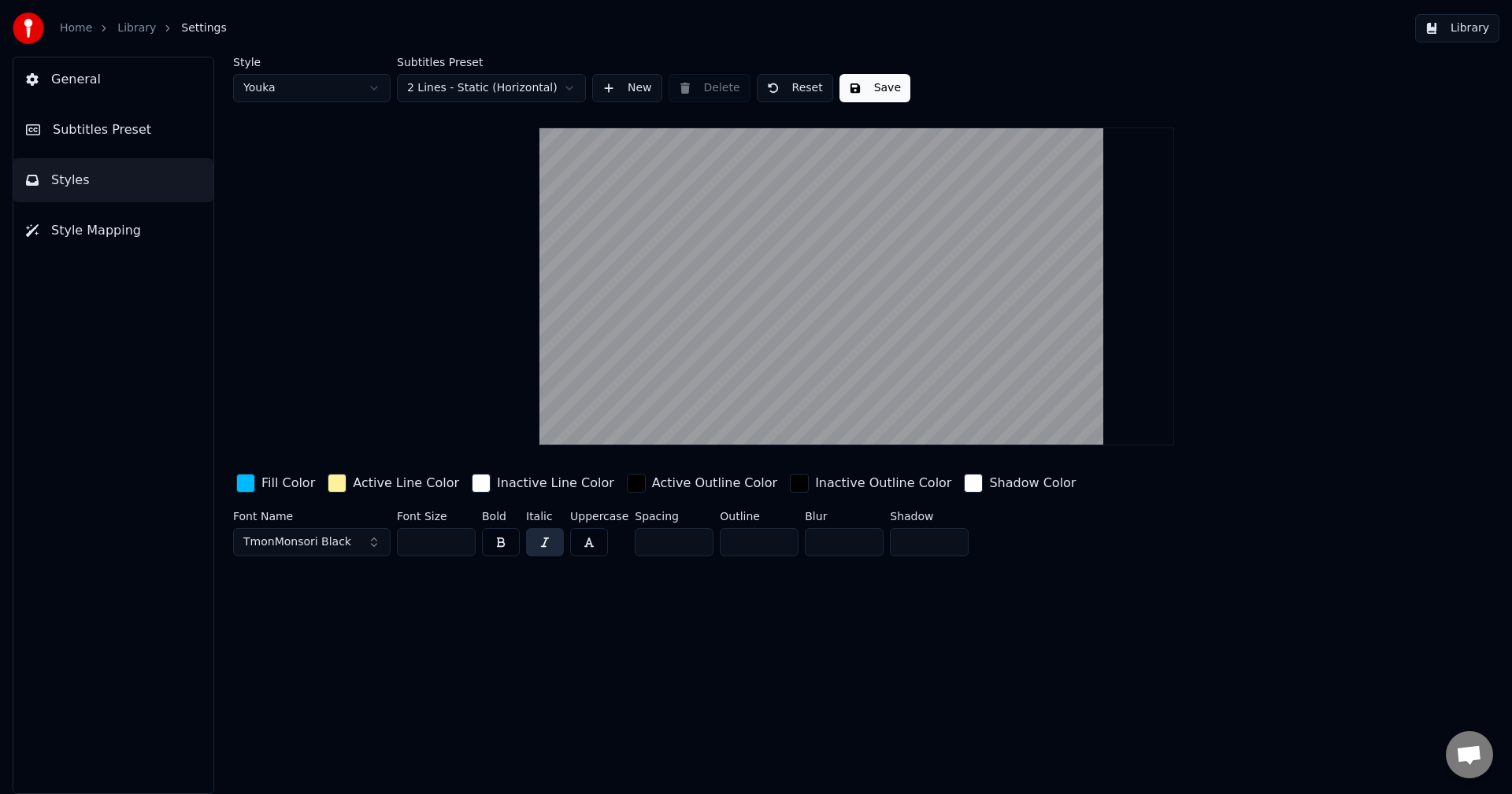
click at [78, 135] on span "Subtitles Preset" at bounding box center [102, 130] width 99 height 19
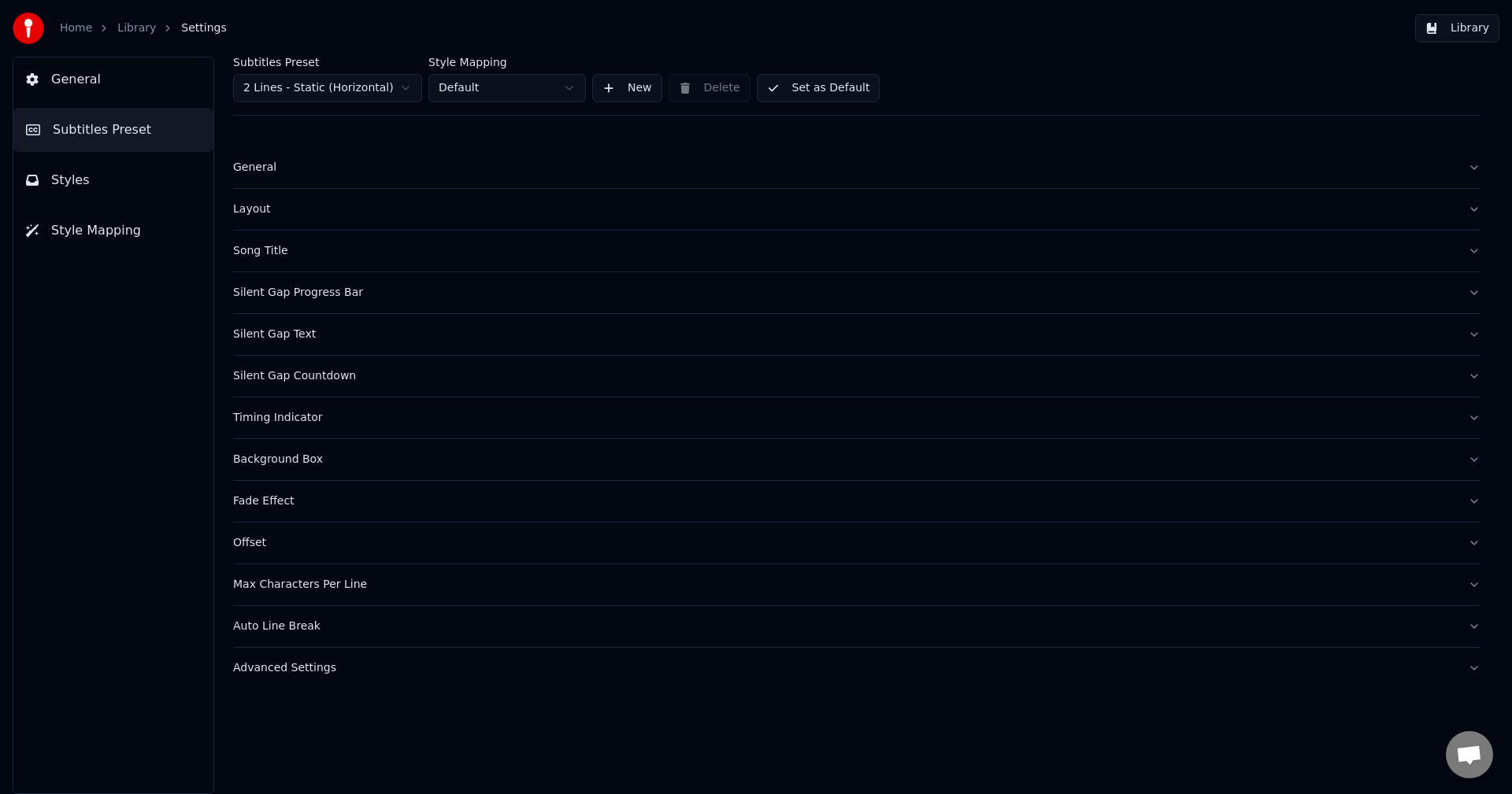
click at [266, 416] on div "Timing Indicator" at bounding box center [844, 418] width 1222 height 16
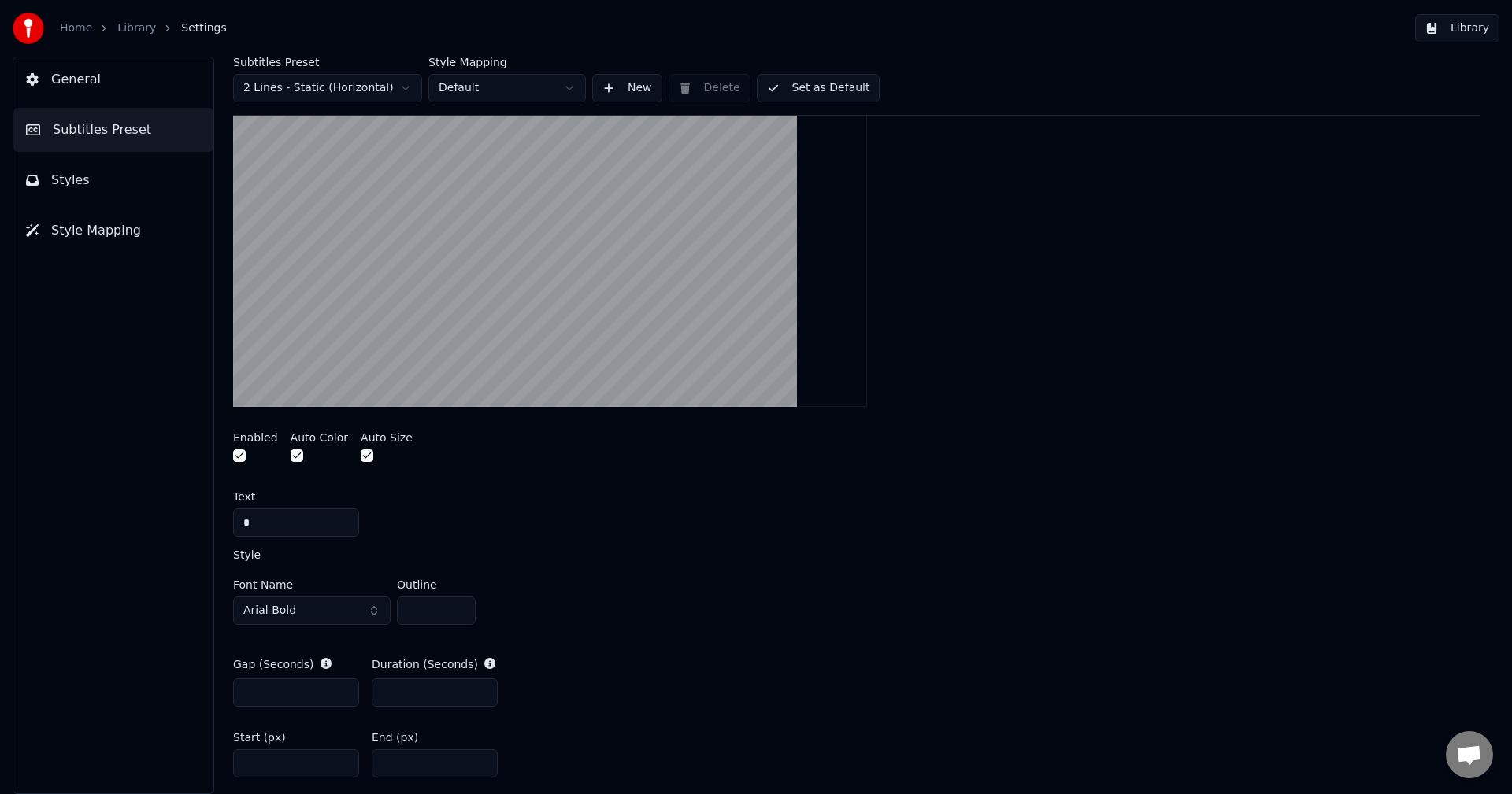
scroll to position [473, 0]
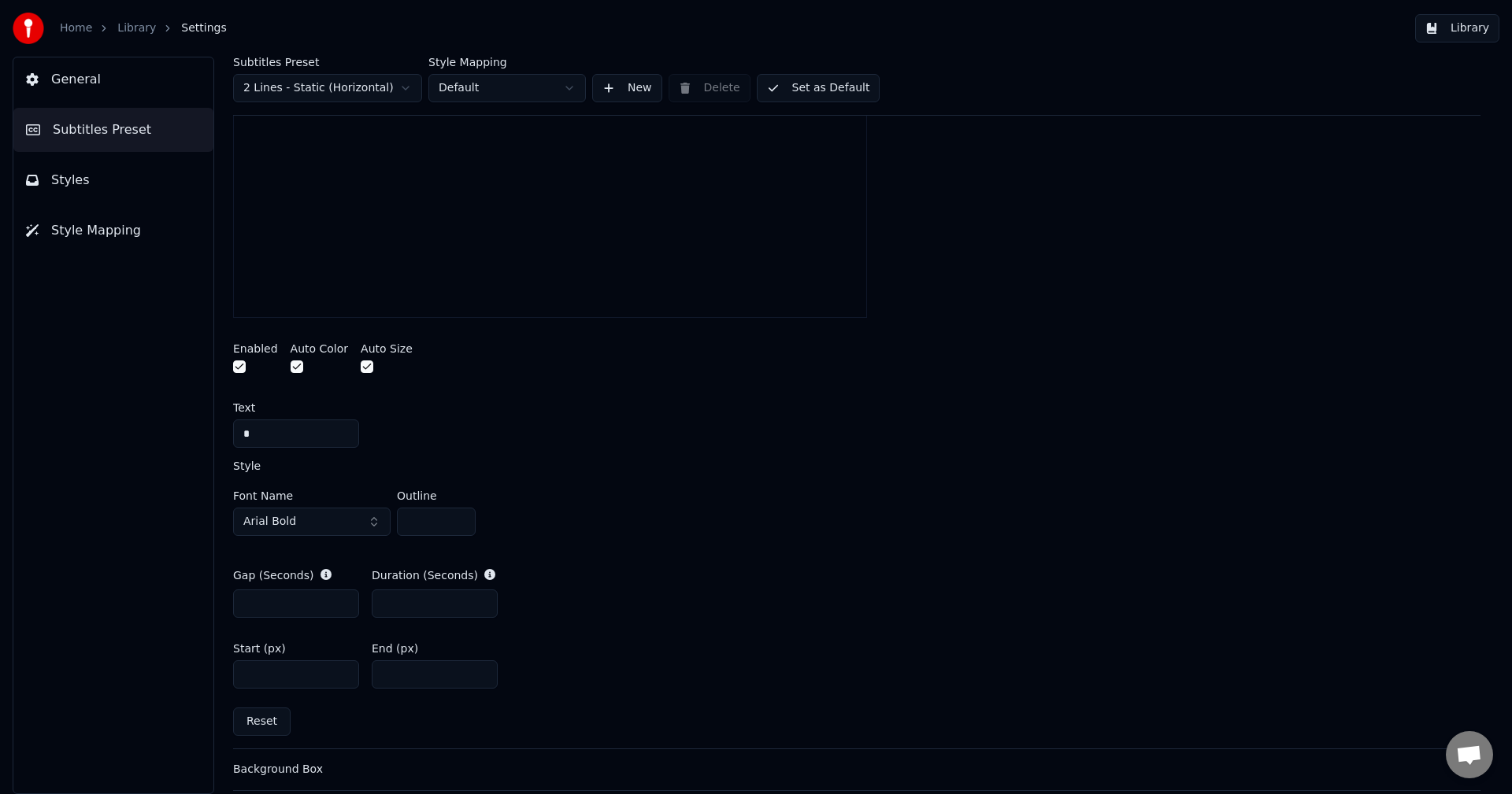
click at [480, 678] on input "***" at bounding box center [434, 675] width 126 height 29
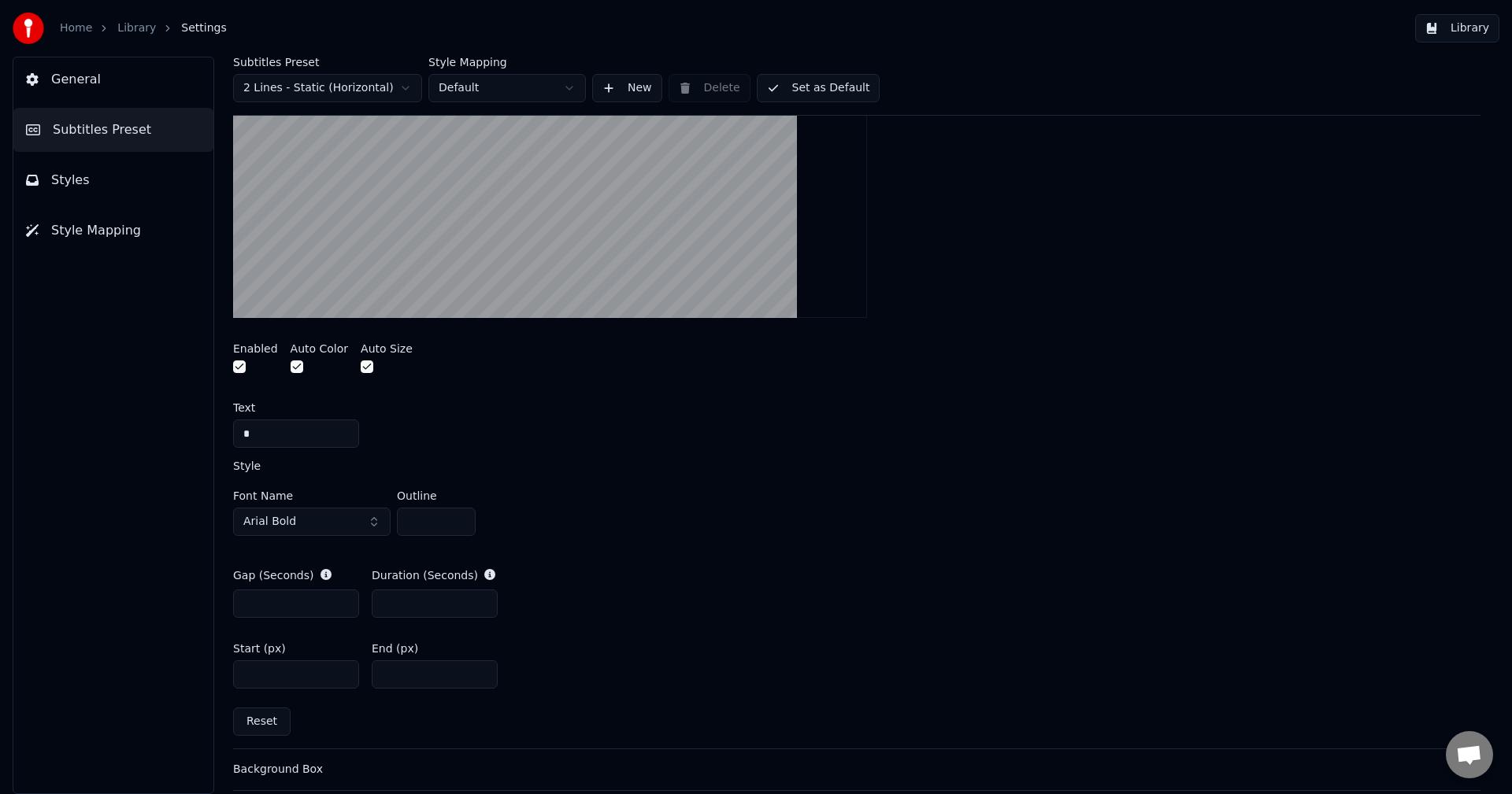
type input "***"
click at [480, 678] on input "***" at bounding box center [434, 675] width 126 height 29
click at [131, 25] on link "Library" at bounding box center [137, 28] width 39 height 16
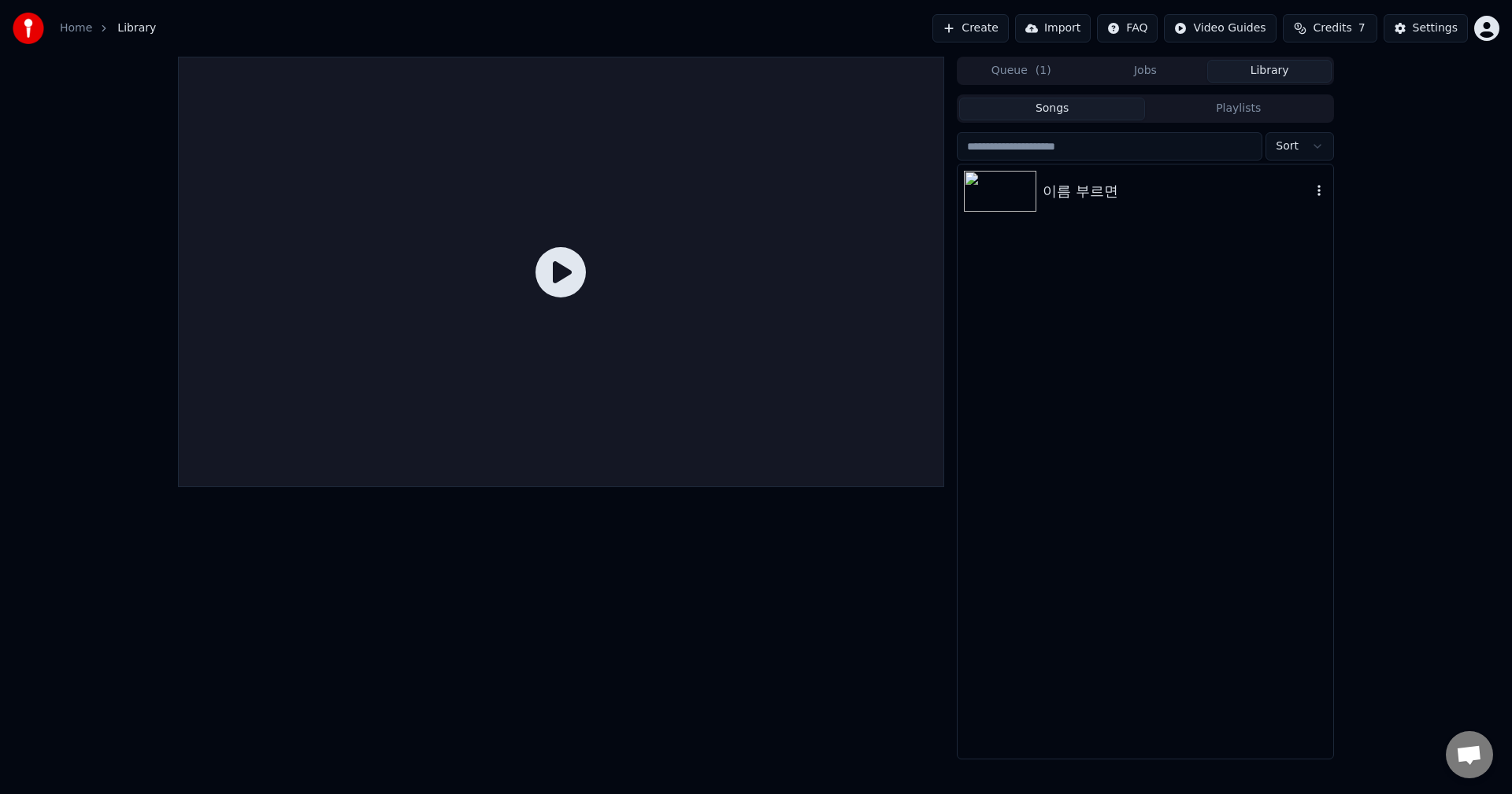
click at [1077, 181] on div "이름 부르면" at bounding box center [1176, 192] width 268 height 22
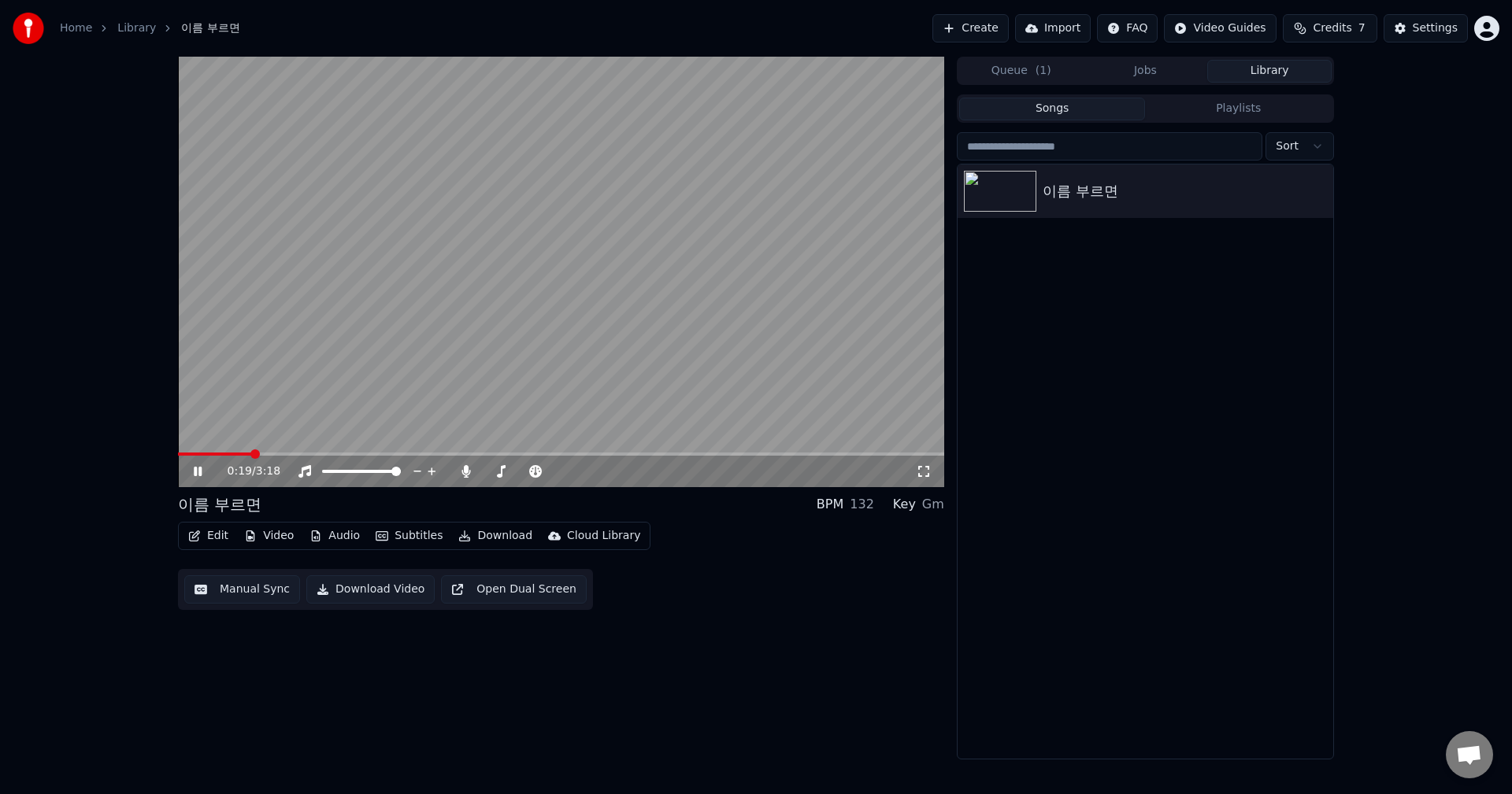
click at [252, 454] on span at bounding box center [561, 455] width 766 height 3
click at [216, 539] on button "Edit" at bounding box center [208, 536] width 53 height 22
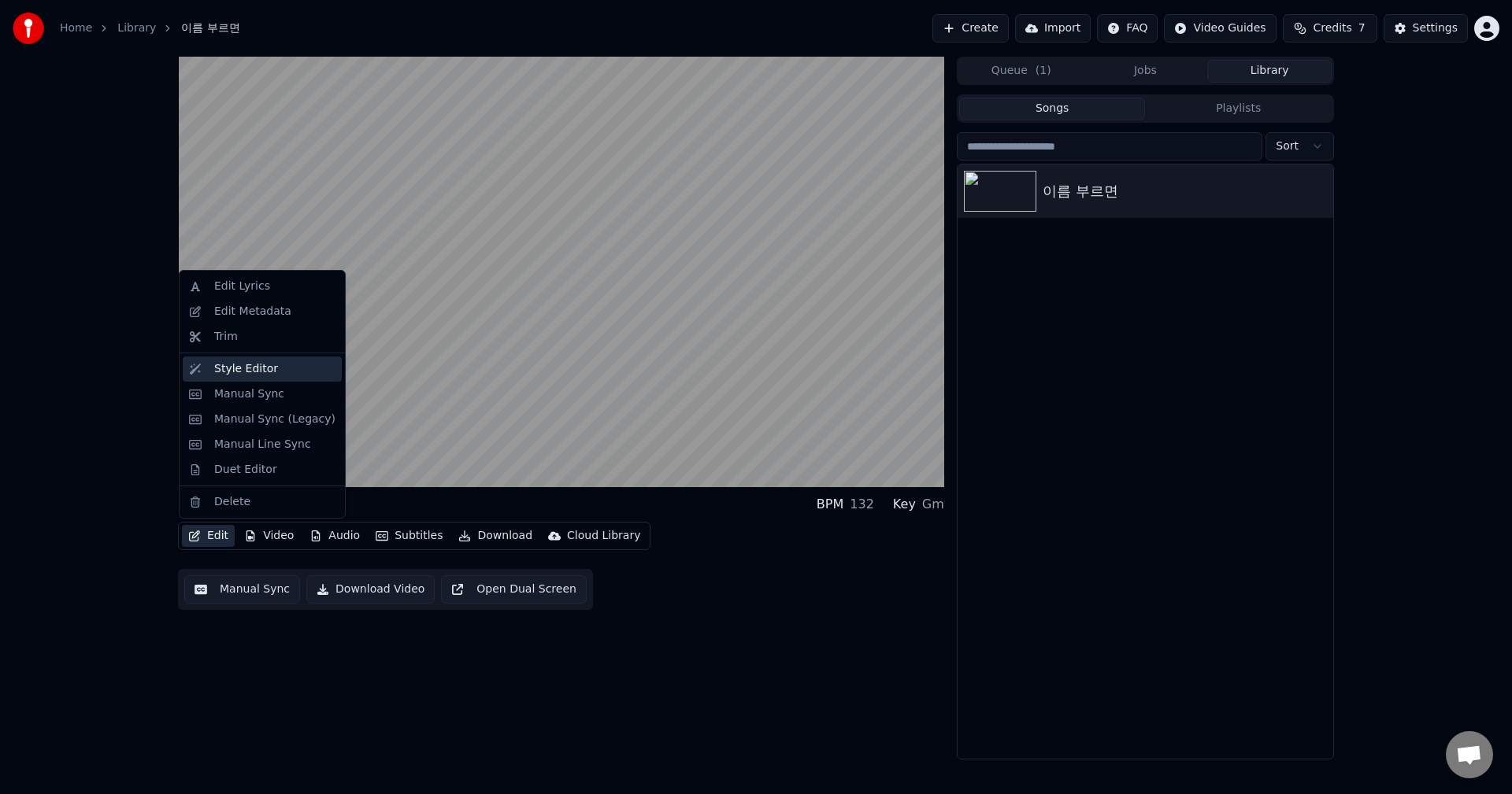
click at [246, 365] on div "Style Editor" at bounding box center [246, 369] width 64 height 16
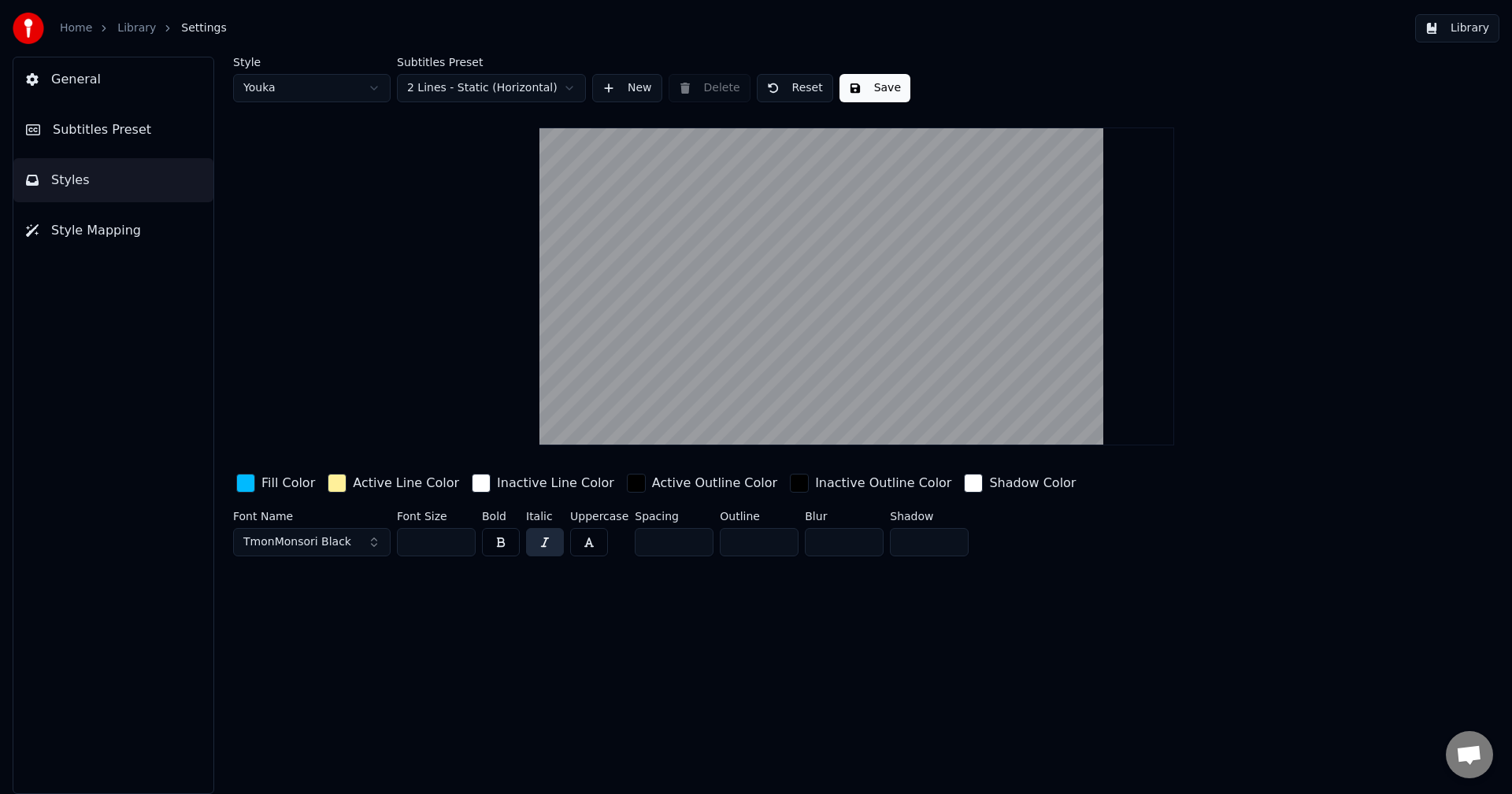
click at [77, 176] on span "Styles" at bounding box center [71, 180] width 39 height 19
click at [96, 139] on button "Subtitles Preset" at bounding box center [113, 130] width 200 height 44
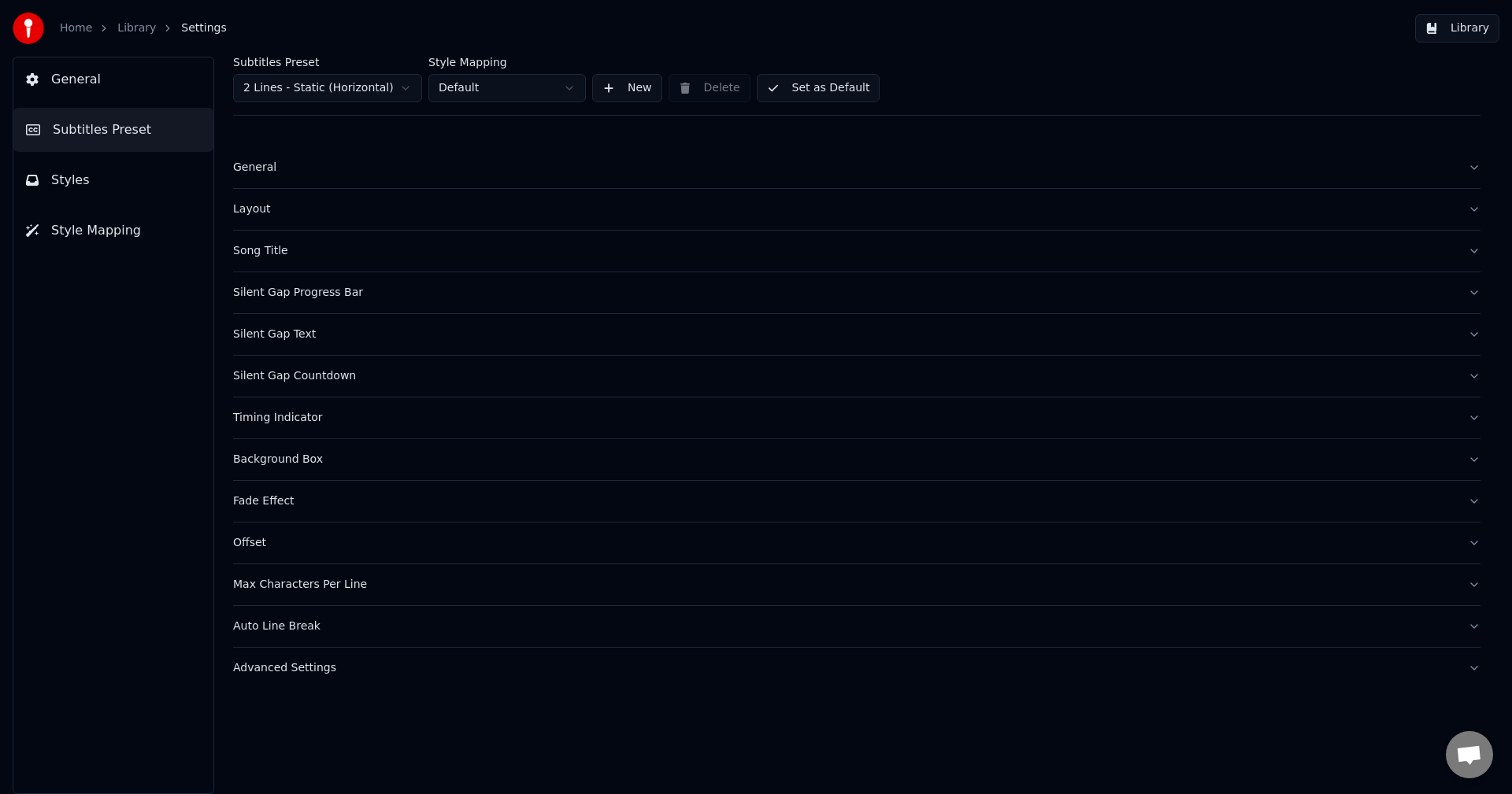
click at [283, 419] on div "Timing Indicator" at bounding box center [844, 418] width 1222 height 16
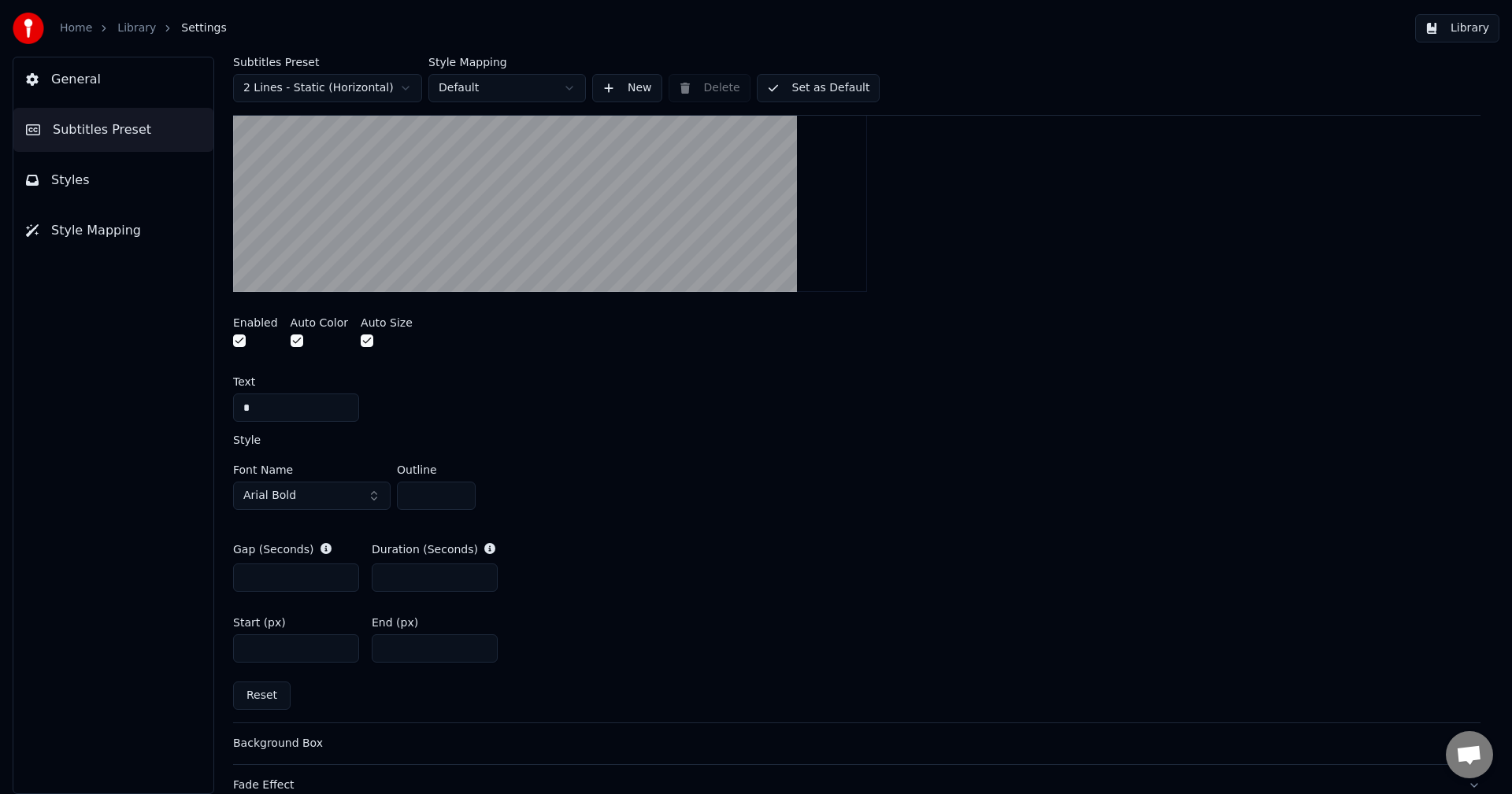
scroll to position [551, 0]
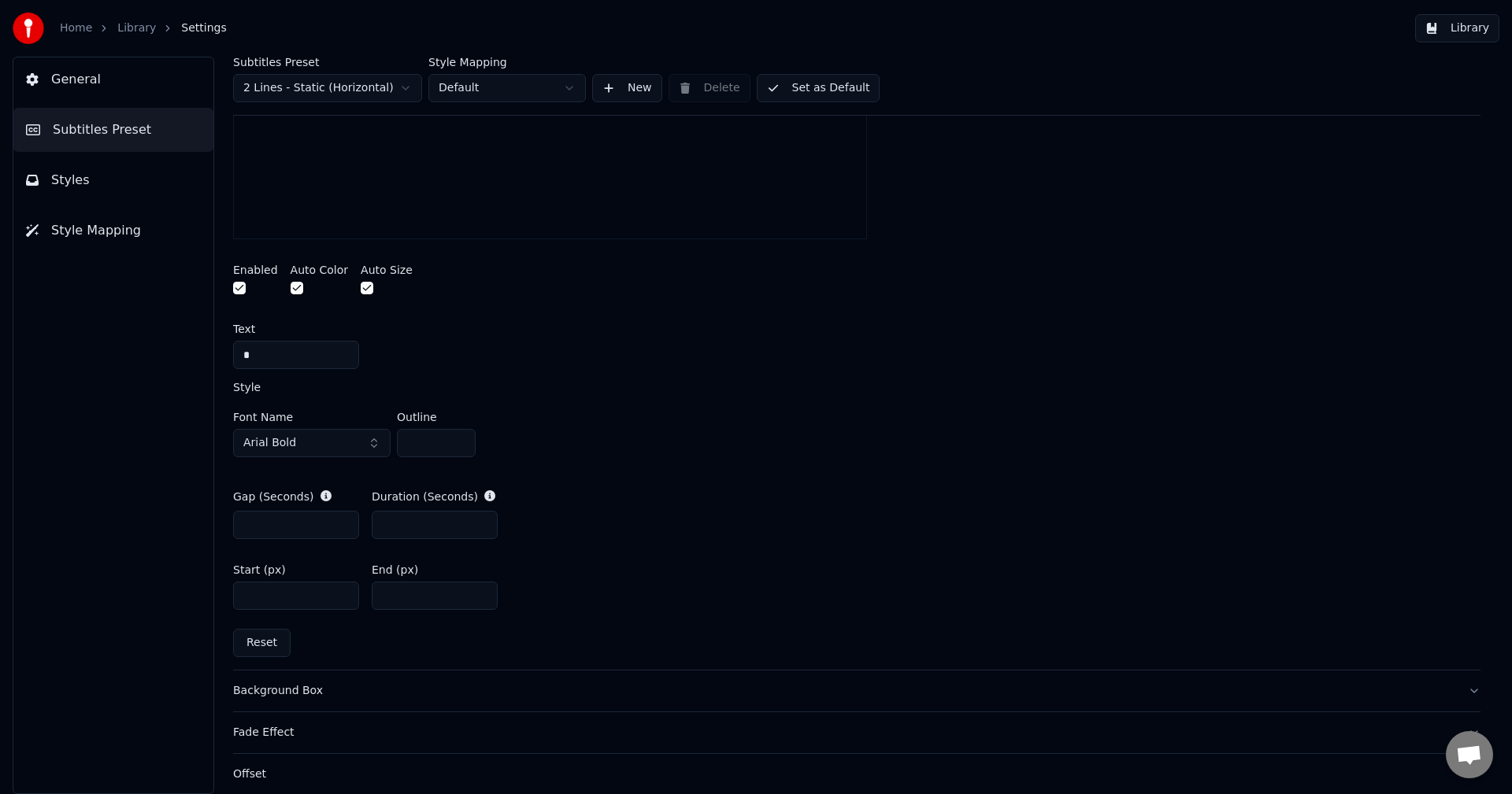
click at [343, 599] on input "****" at bounding box center [295, 597] width 126 height 29
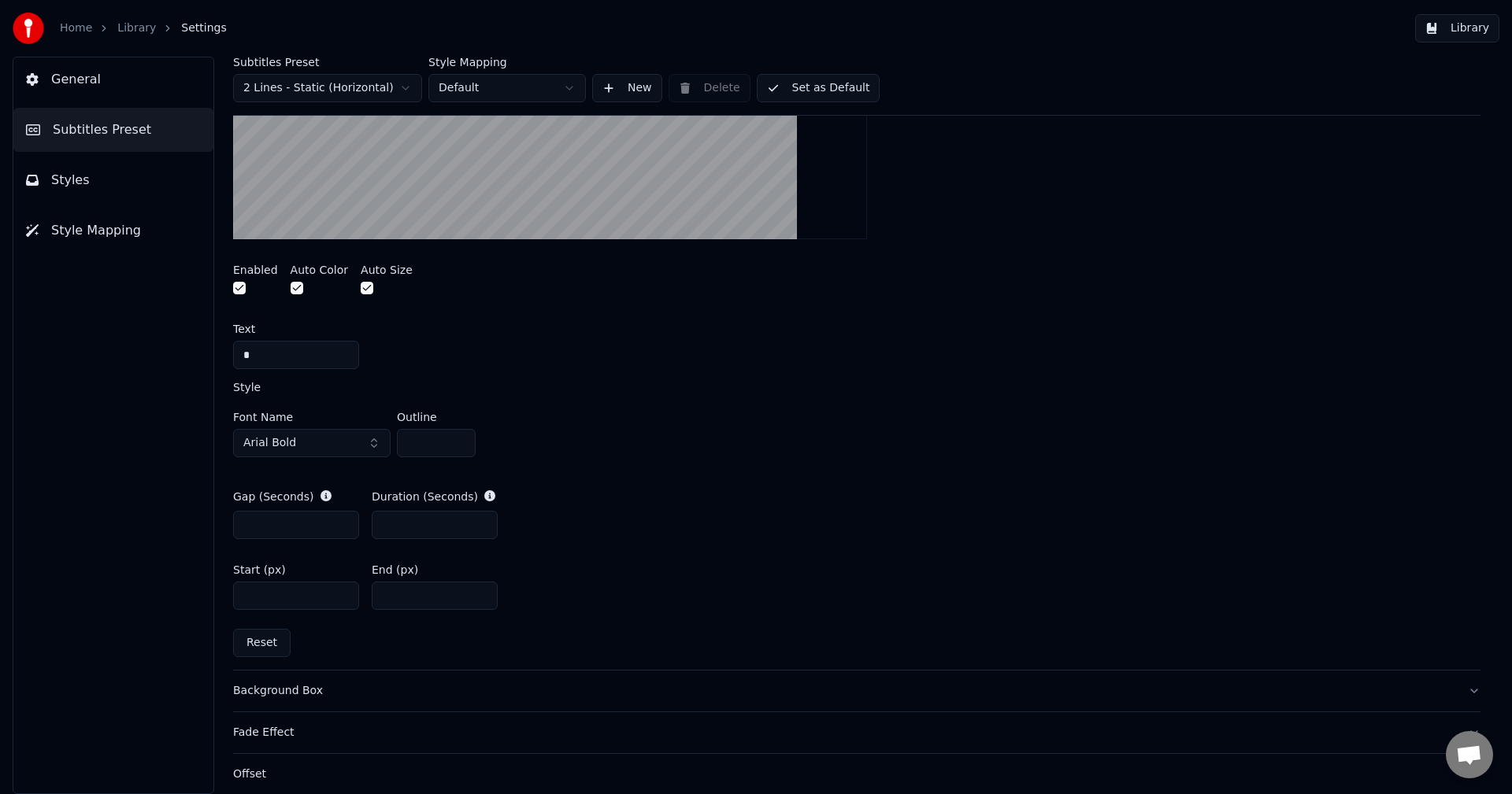
click at [343, 599] on input "****" at bounding box center [295, 597] width 126 height 29
type input "****"
click at [343, 588] on input "****" at bounding box center [295, 597] width 126 height 29
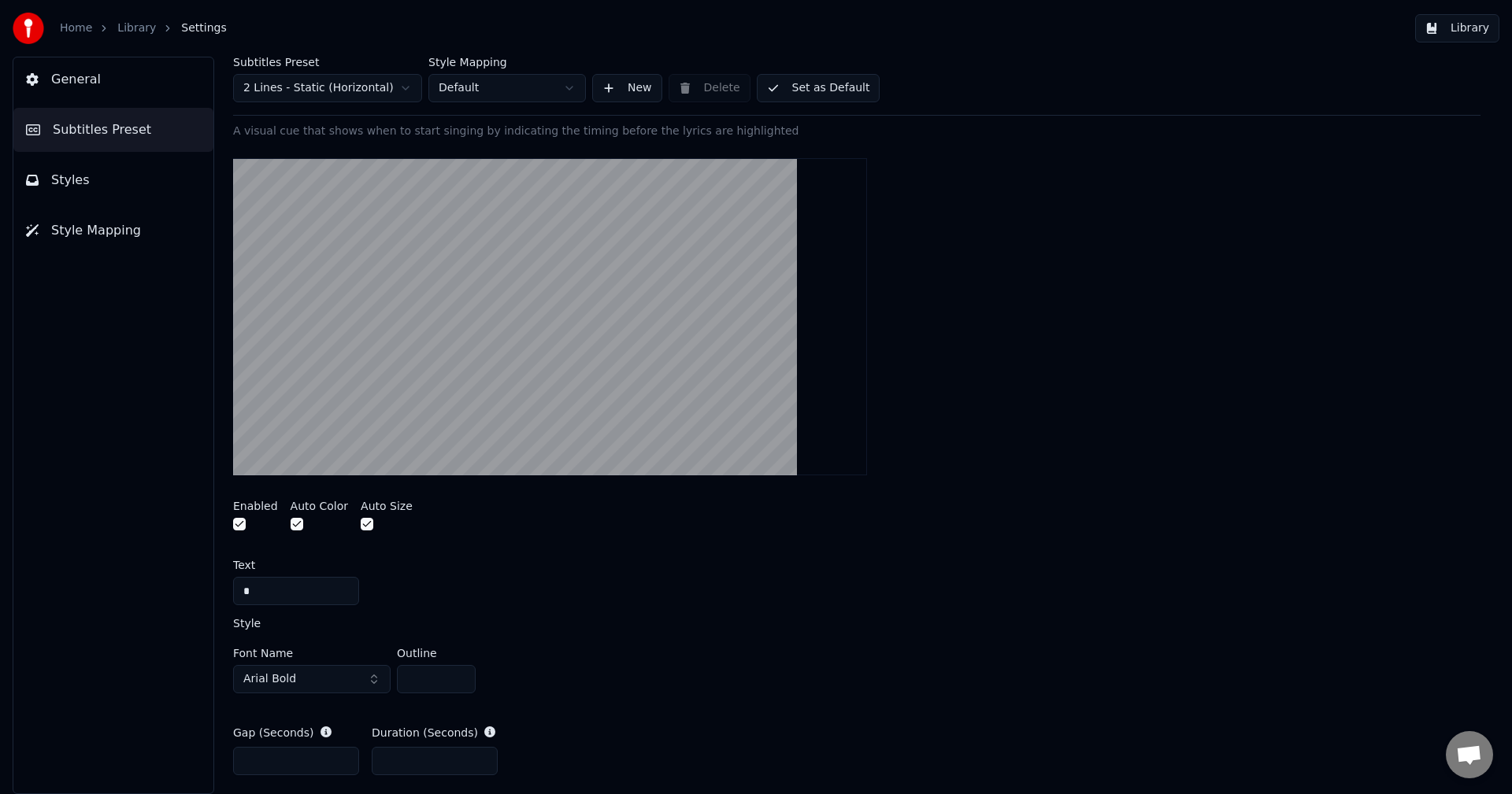
scroll to position [0, 0]
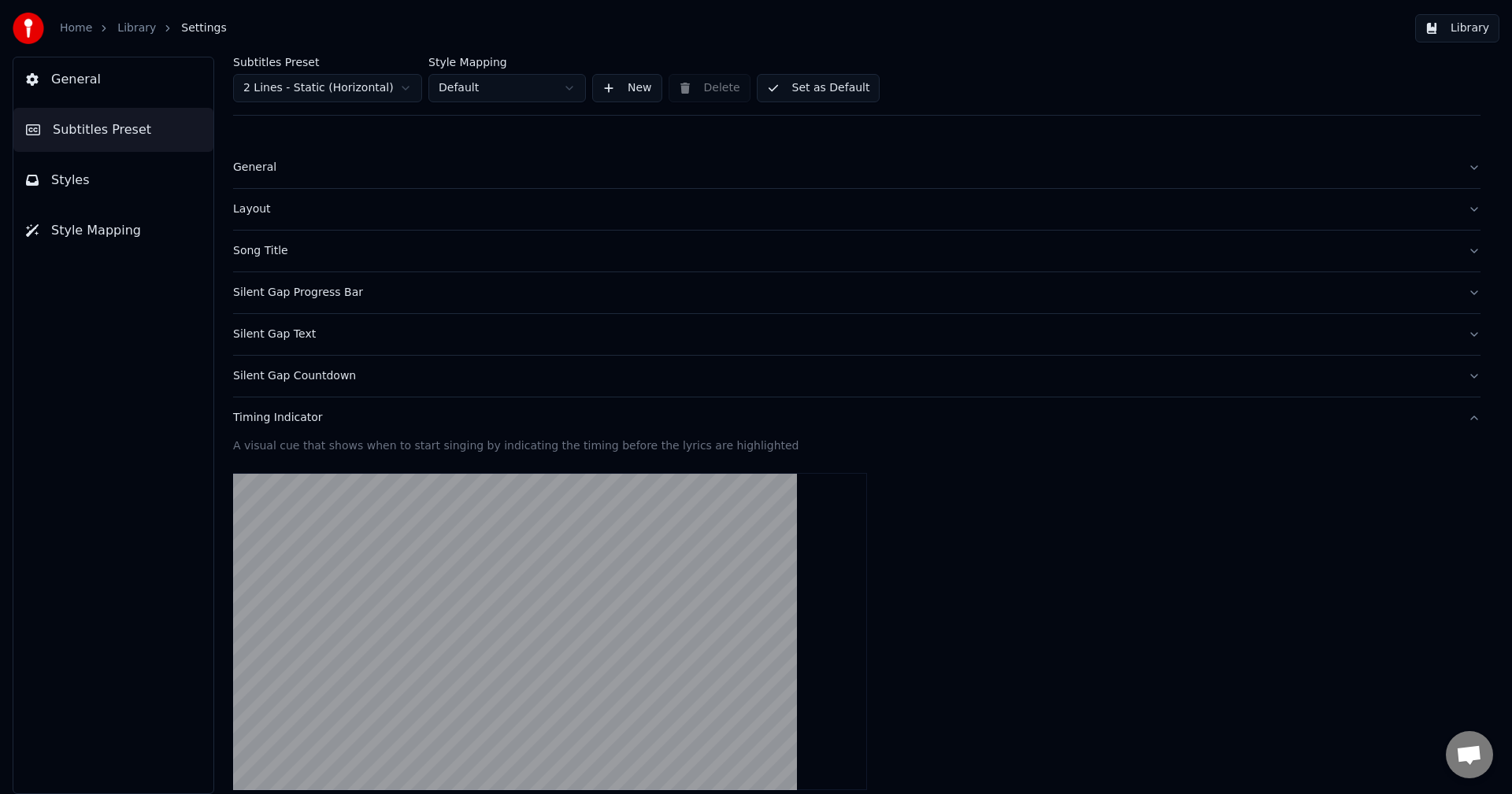
click at [281, 418] on div "Timing Indicator" at bounding box center [844, 418] width 1222 height 16
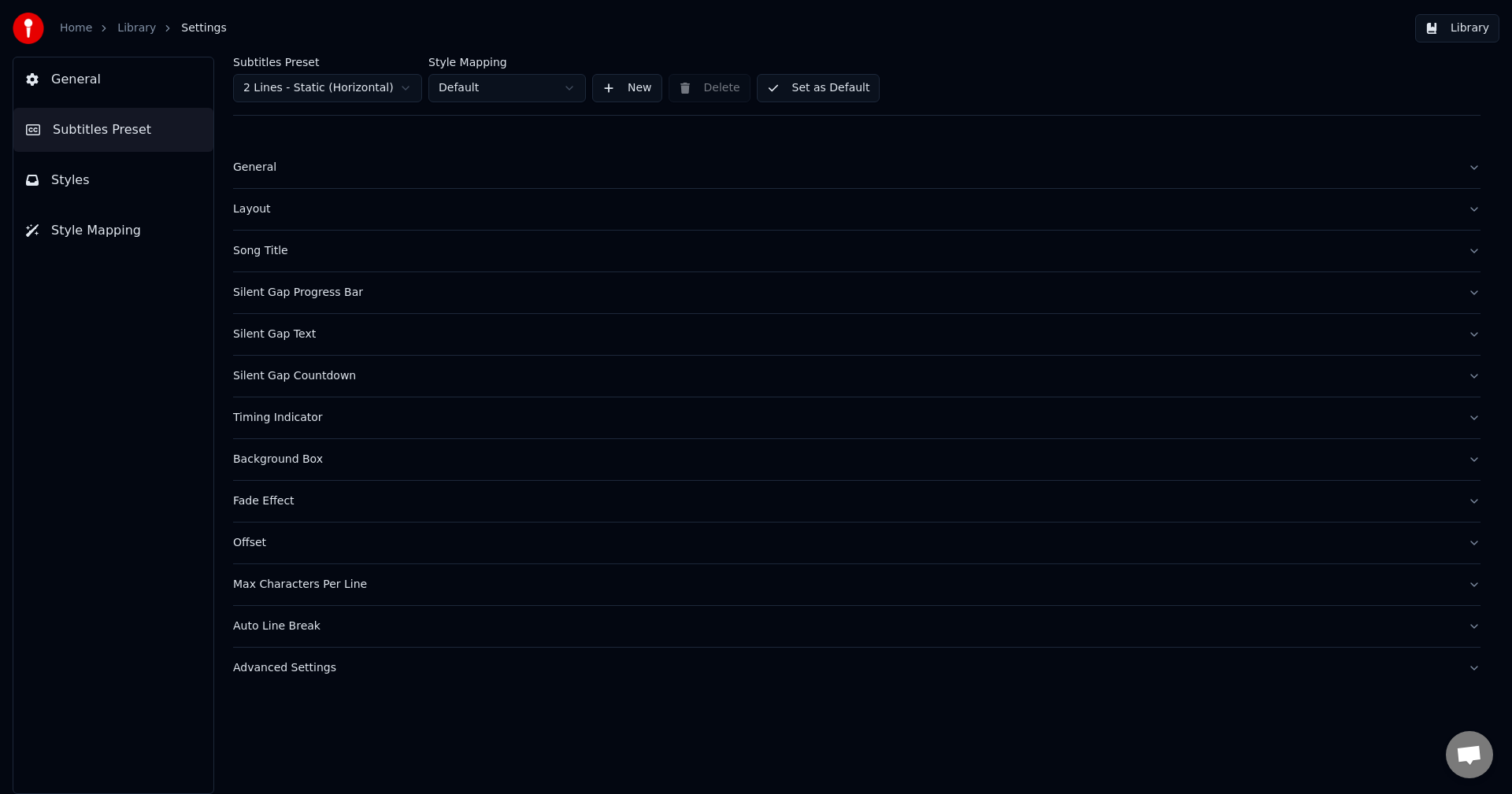
click at [278, 335] on div "Silent Gap Text" at bounding box center [844, 334] width 1222 height 16
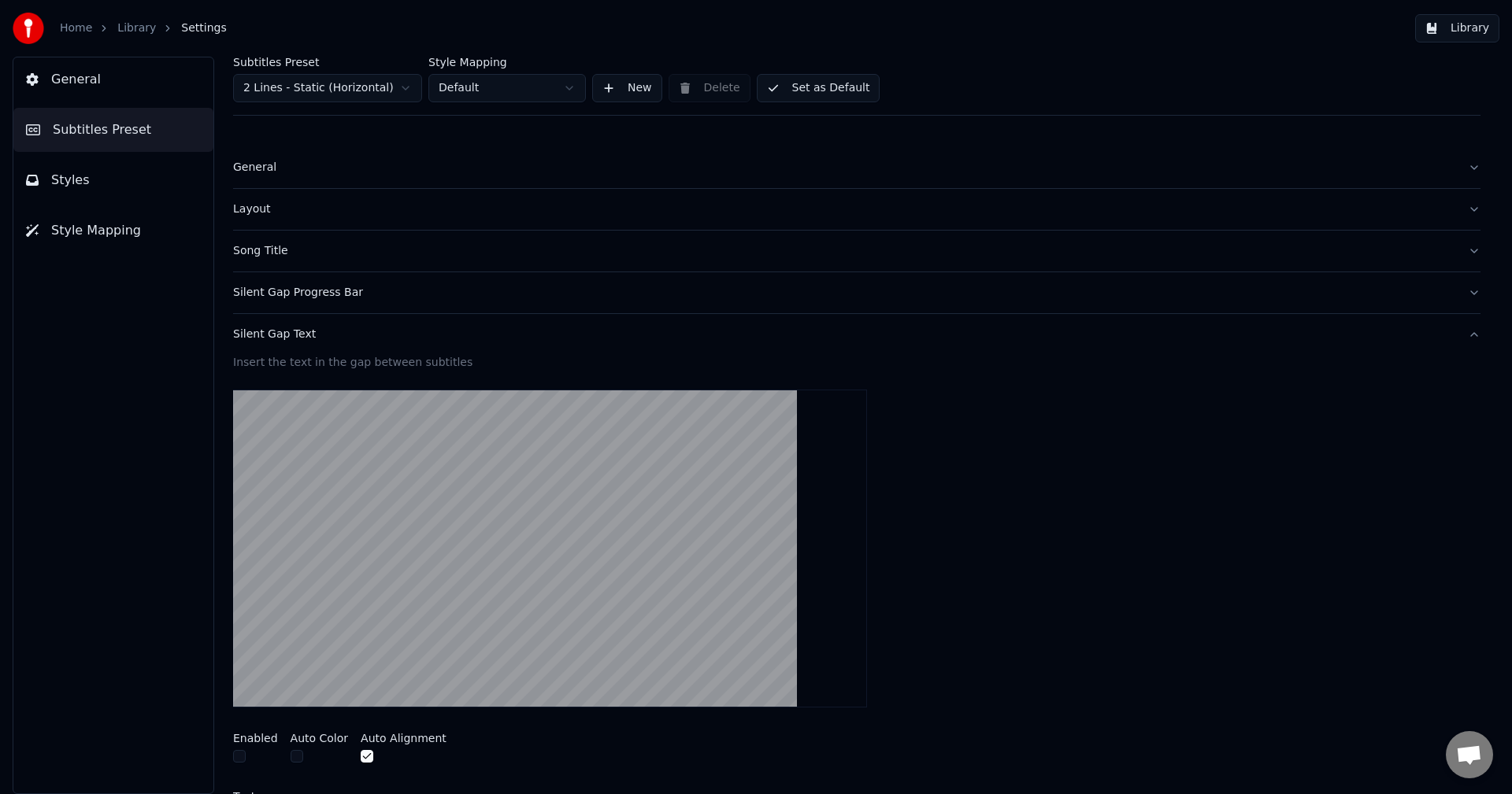
click at [245, 758] on button "button" at bounding box center [239, 756] width 13 height 13
click at [113, 233] on span "Style Mapping" at bounding box center [96, 230] width 89 height 19
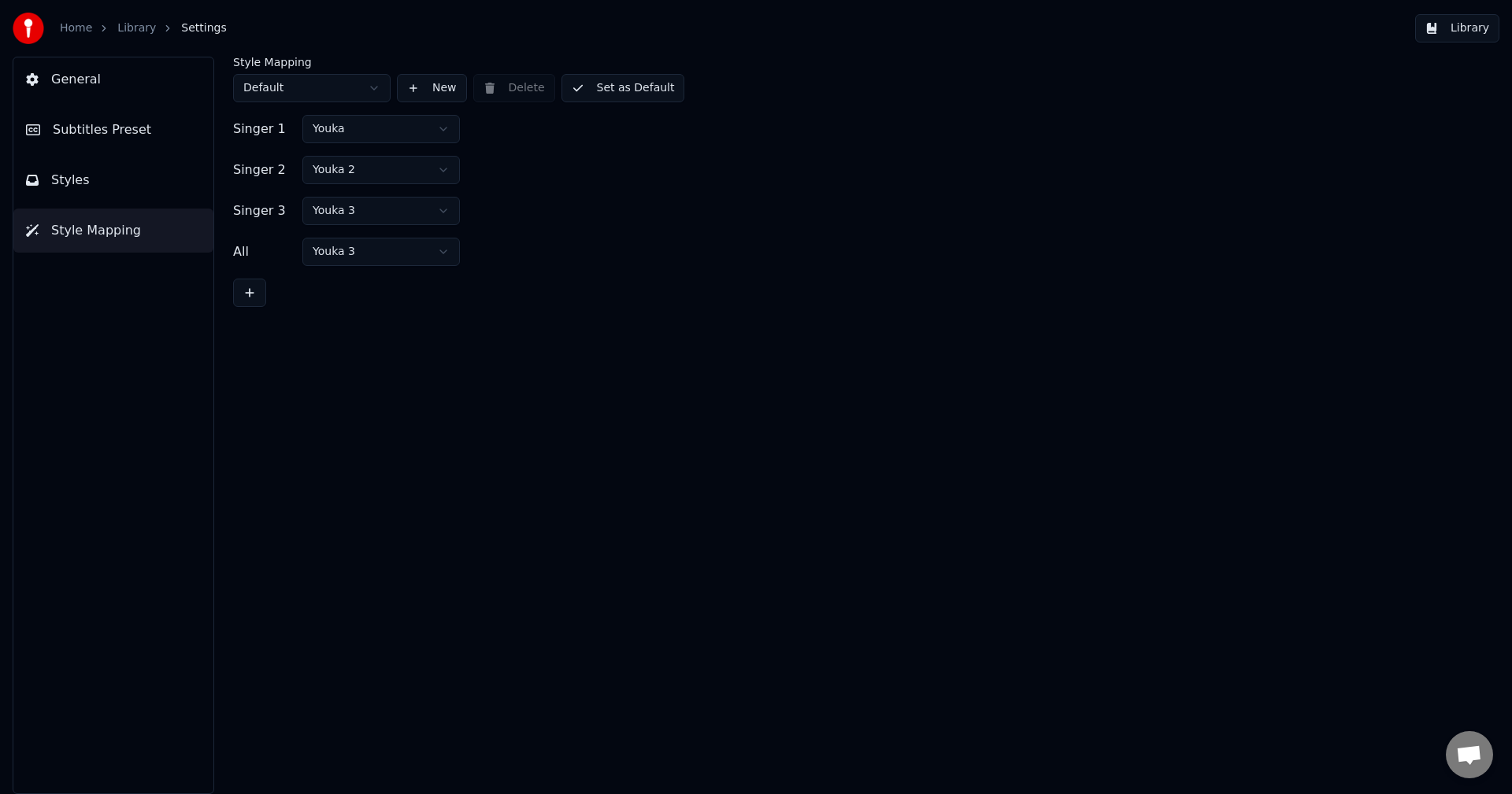
click at [65, 184] on span "Styles" at bounding box center [71, 180] width 39 height 19
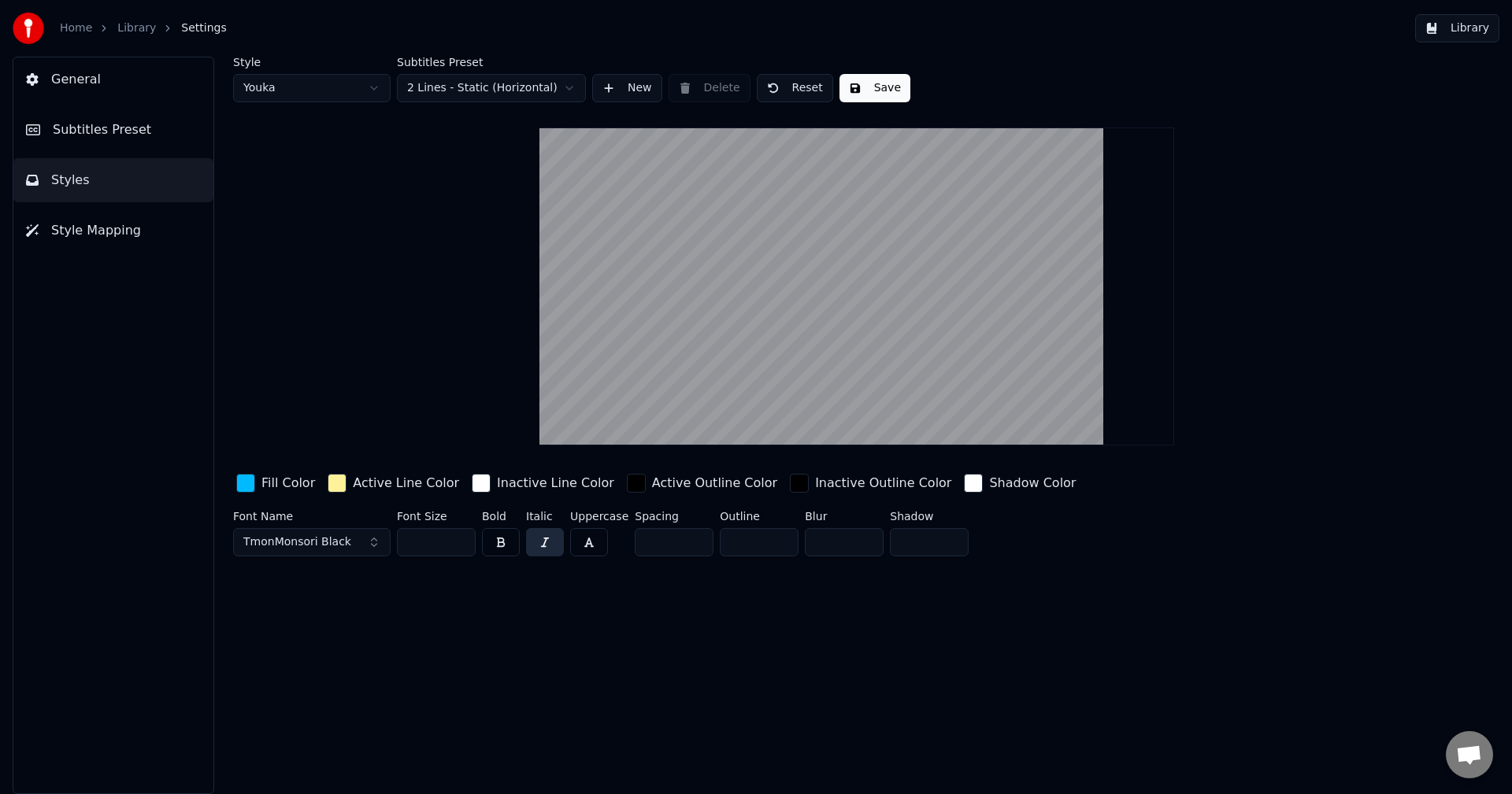
click at [75, 133] on span "Subtitles Preset" at bounding box center [102, 130] width 99 height 19
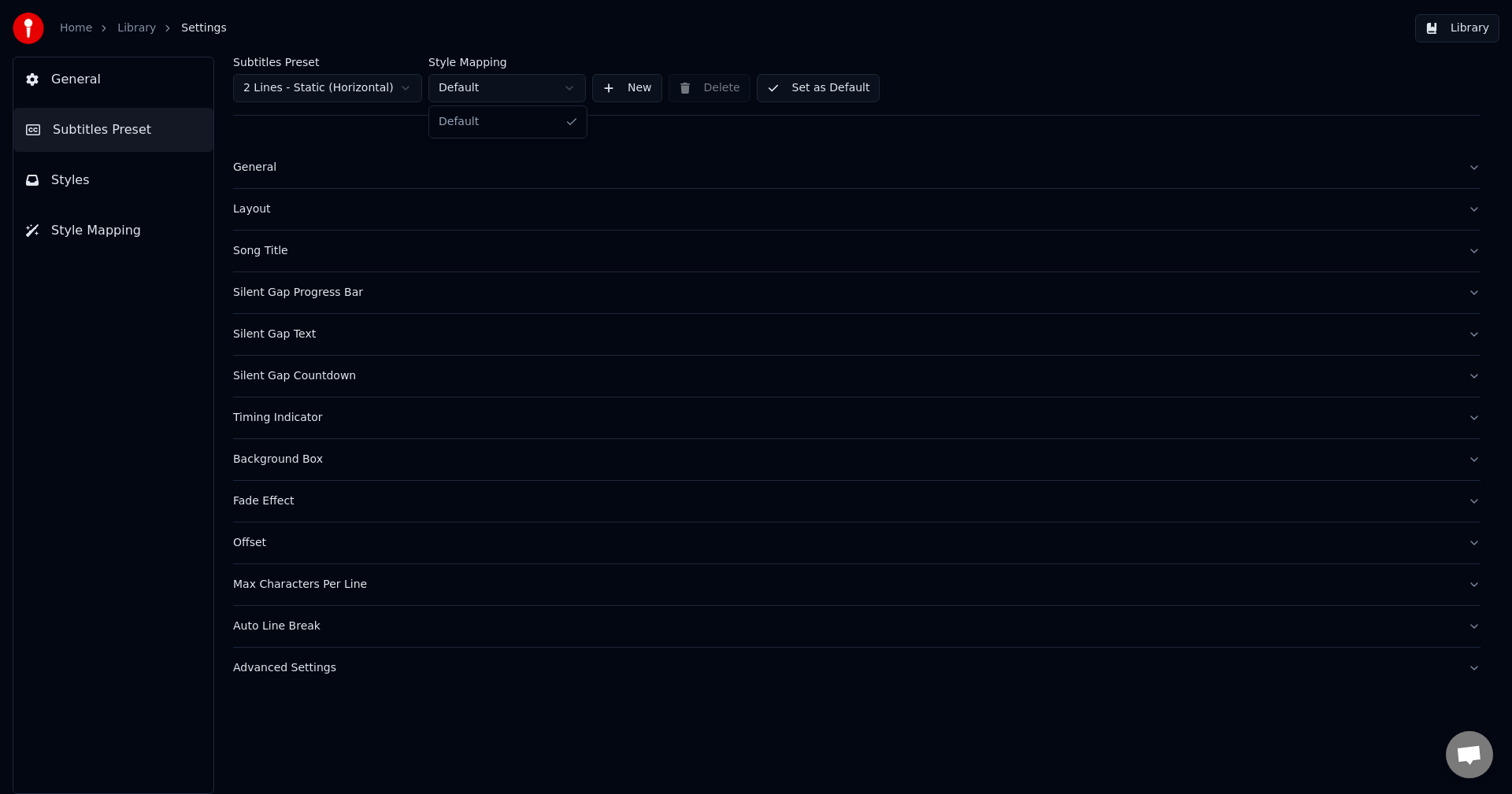
click at [465, 97] on html "Home Library Settings Library General Subtitles Preset Styles Style Mapping Sub…" at bounding box center [756, 397] width 1512 height 794
click at [576, 41] on html "Home Library Settings Library General Subtitles Preset Styles Style Mapping Sub…" at bounding box center [756, 397] width 1512 height 794
click at [629, 93] on button "New" at bounding box center [627, 89] width 70 height 29
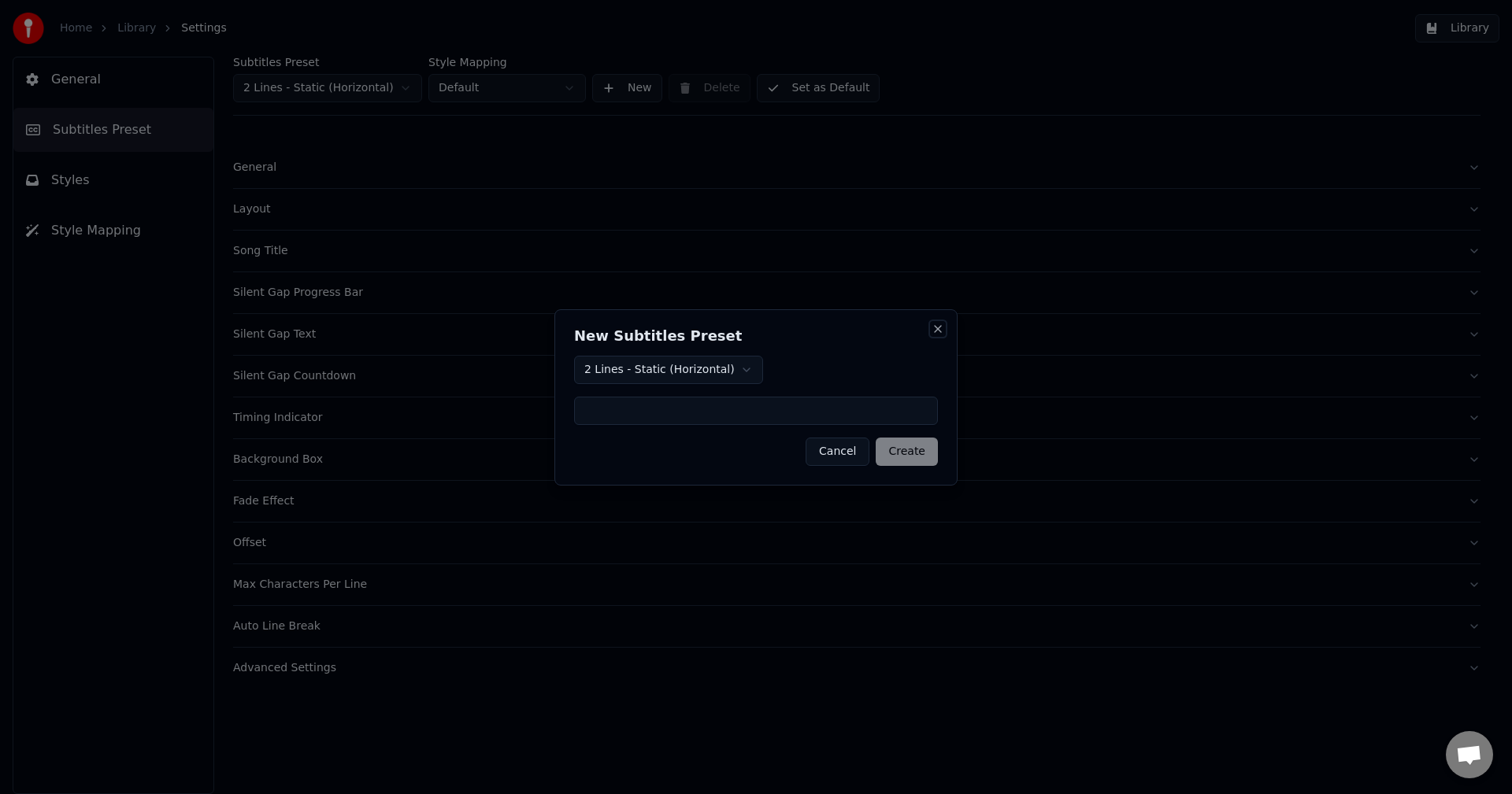
click at [934, 327] on button "Close" at bounding box center [937, 329] width 13 height 13
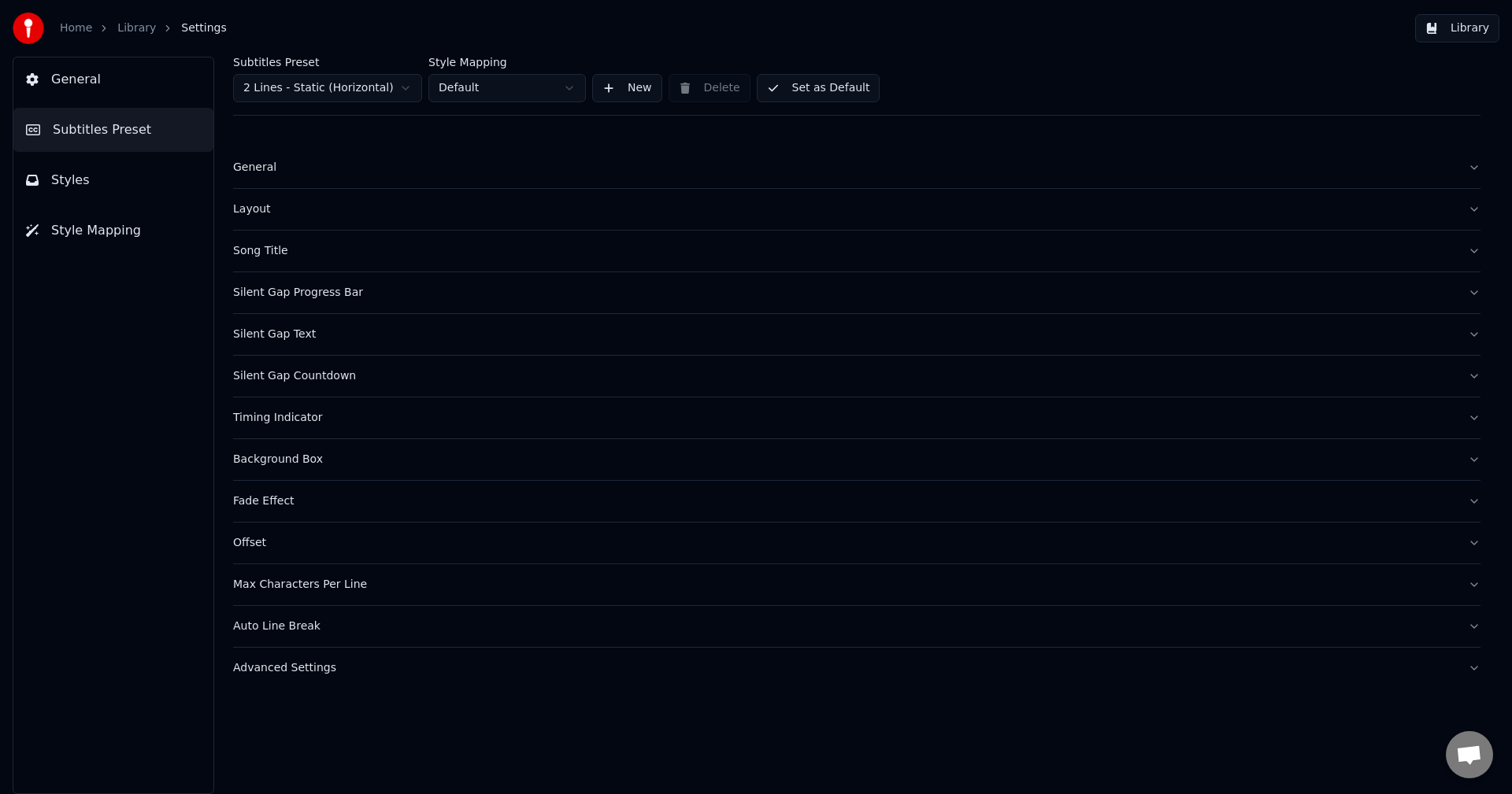
click at [277, 424] on div "Timing Indicator" at bounding box center [844, 418] width 1222 height 16
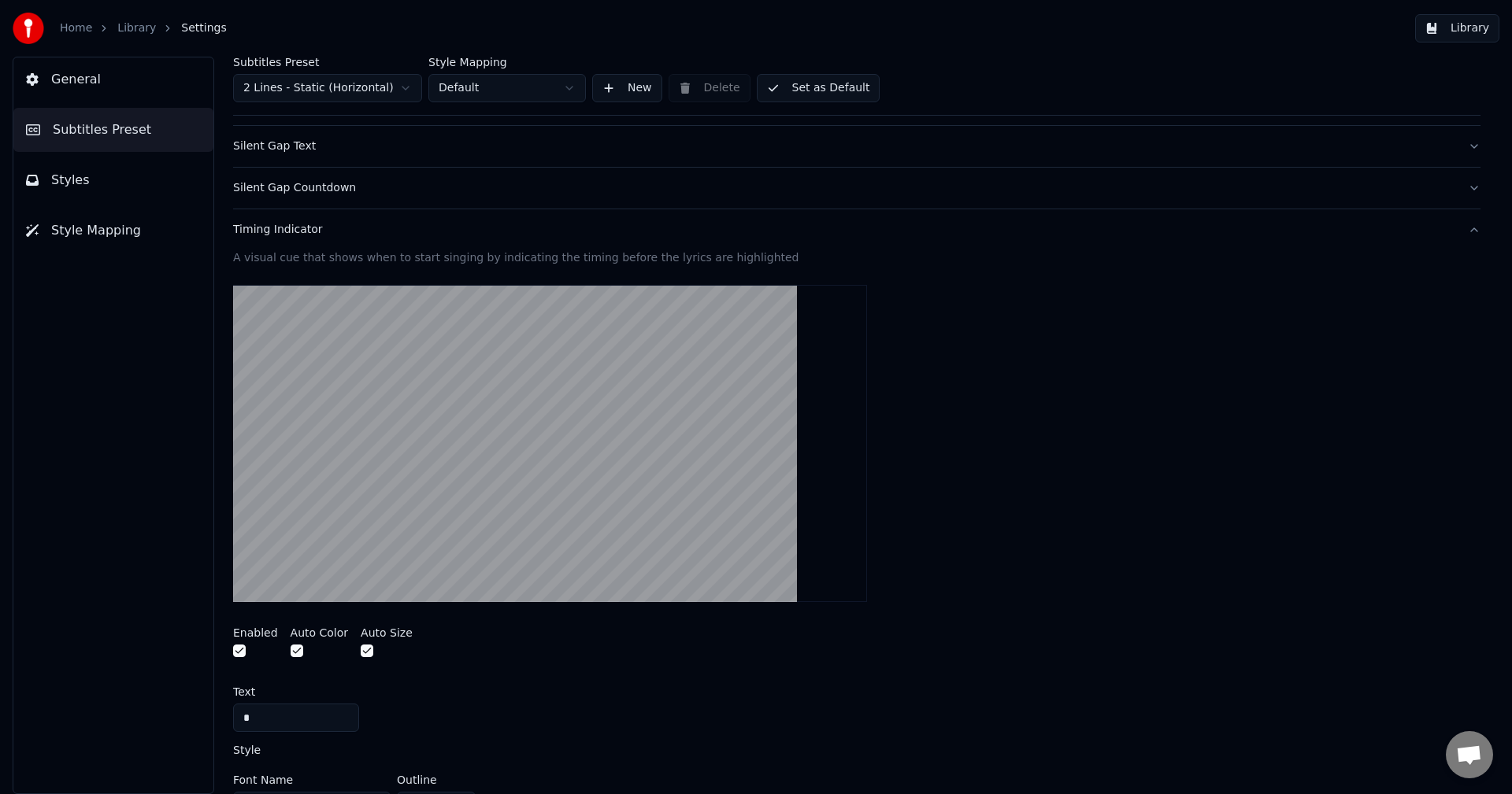
scroll to position [158, 0]
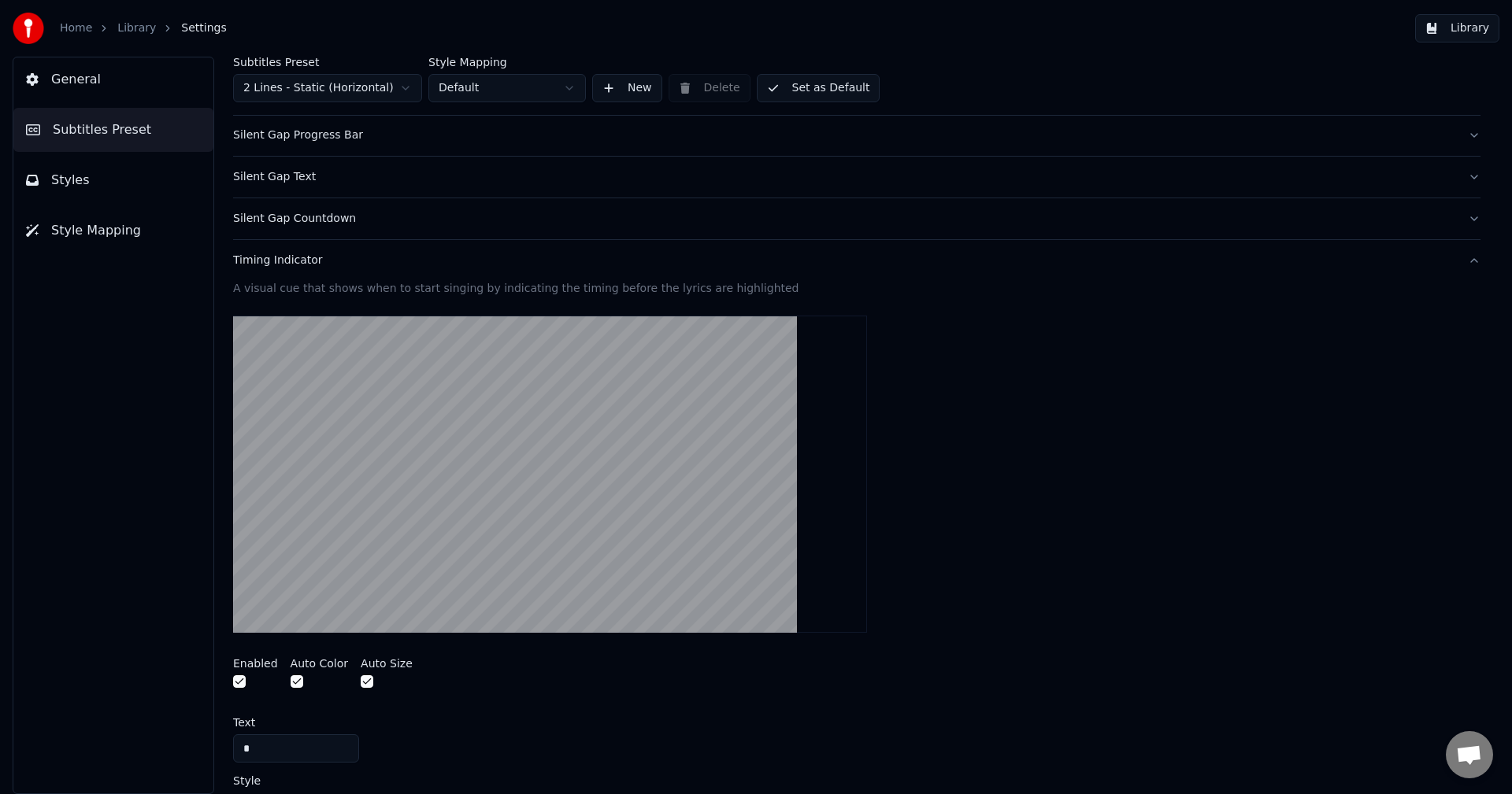
click at [77, 172] on span "Styles" at bounding box center [71, 180] width 39 height 19
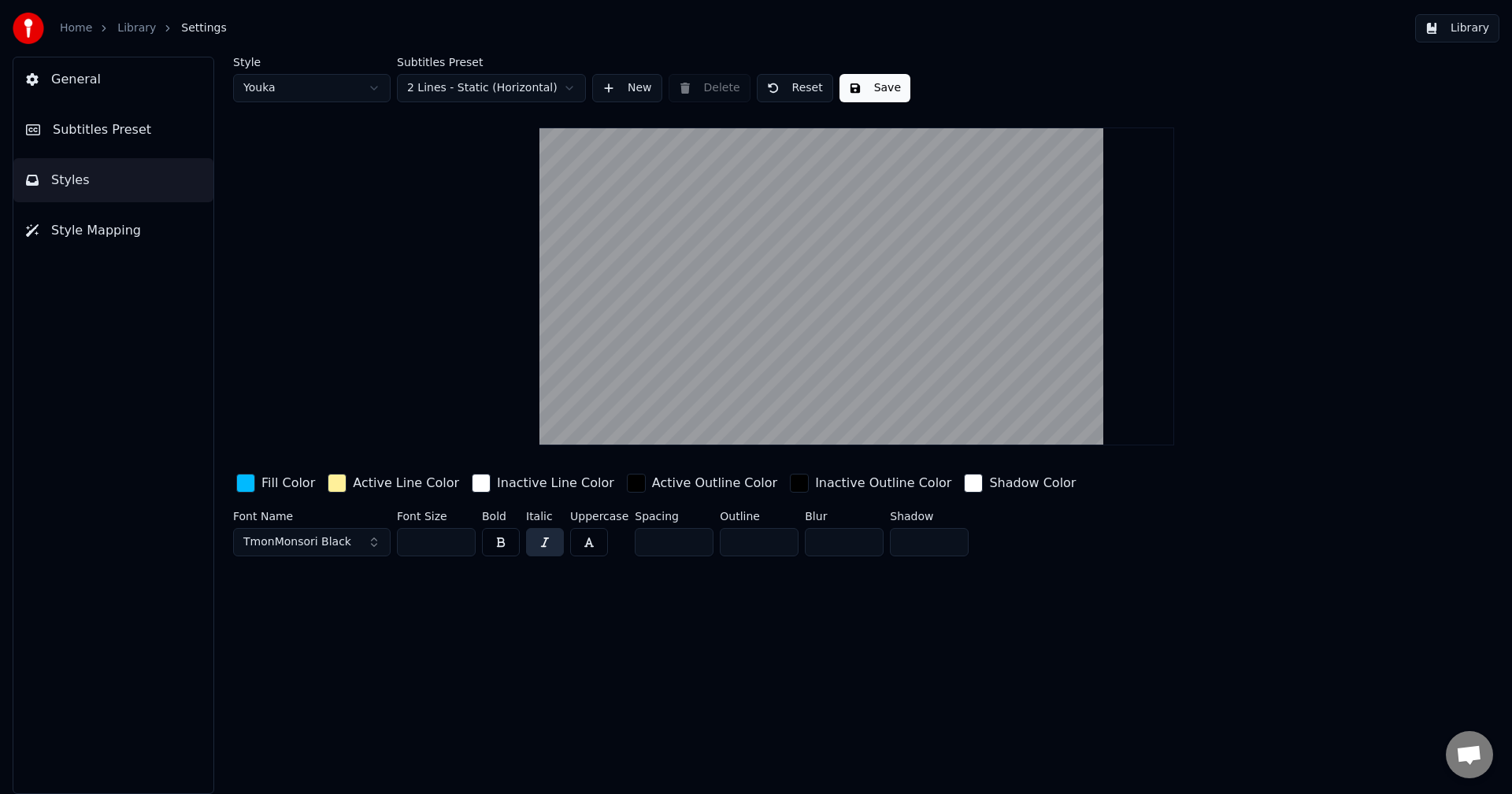
click at [858, 89] on button "Save" at bounding box center [875, 89] width 71 height 29
click at [88, 136] on span "Subtitles Preset" at bounding box center [102, 130] width 99 height 19
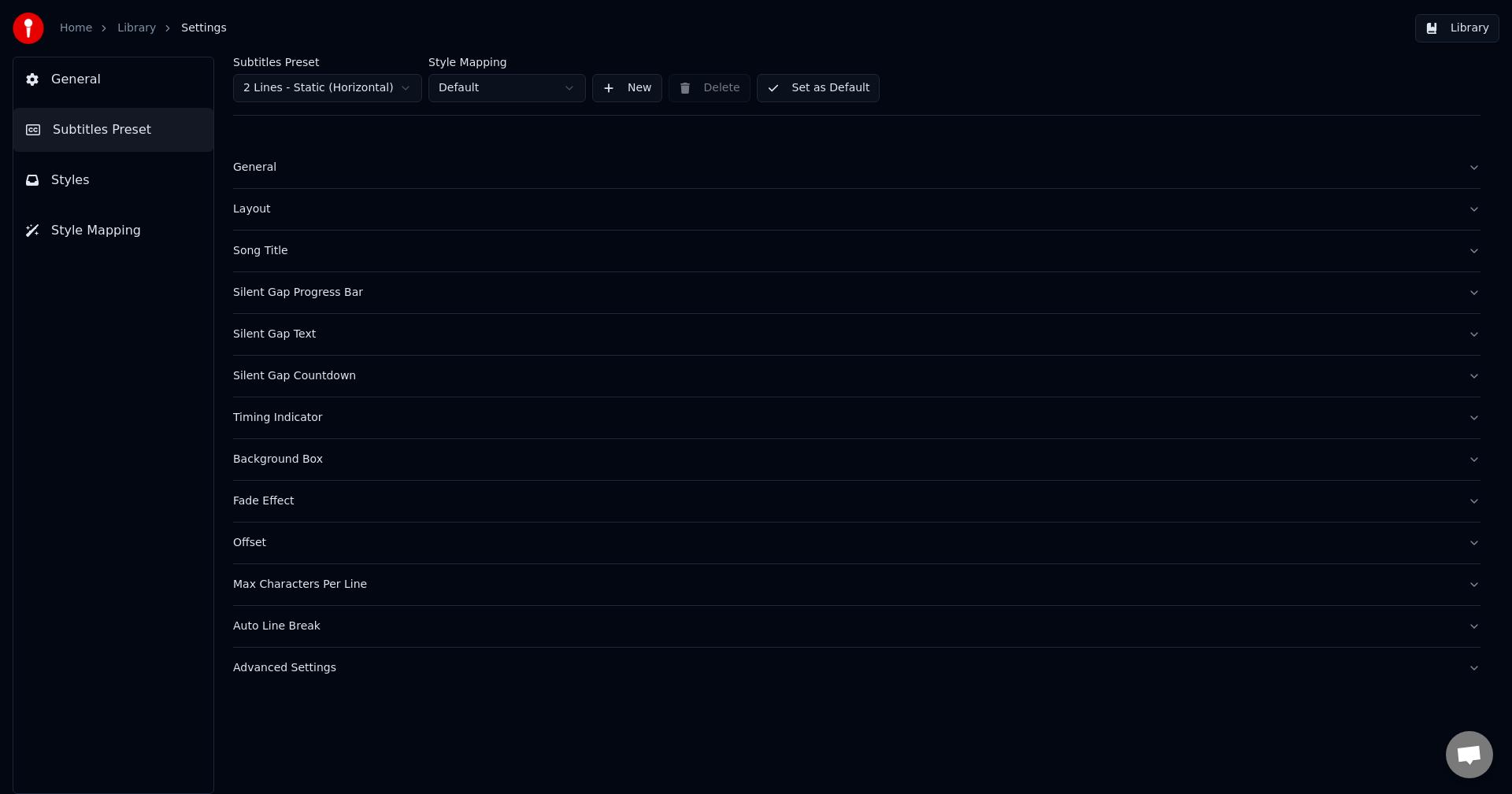
click at [290, 586] on div "Max Characters Per Line" at bounding box center [844, 585] width 1222 height 16
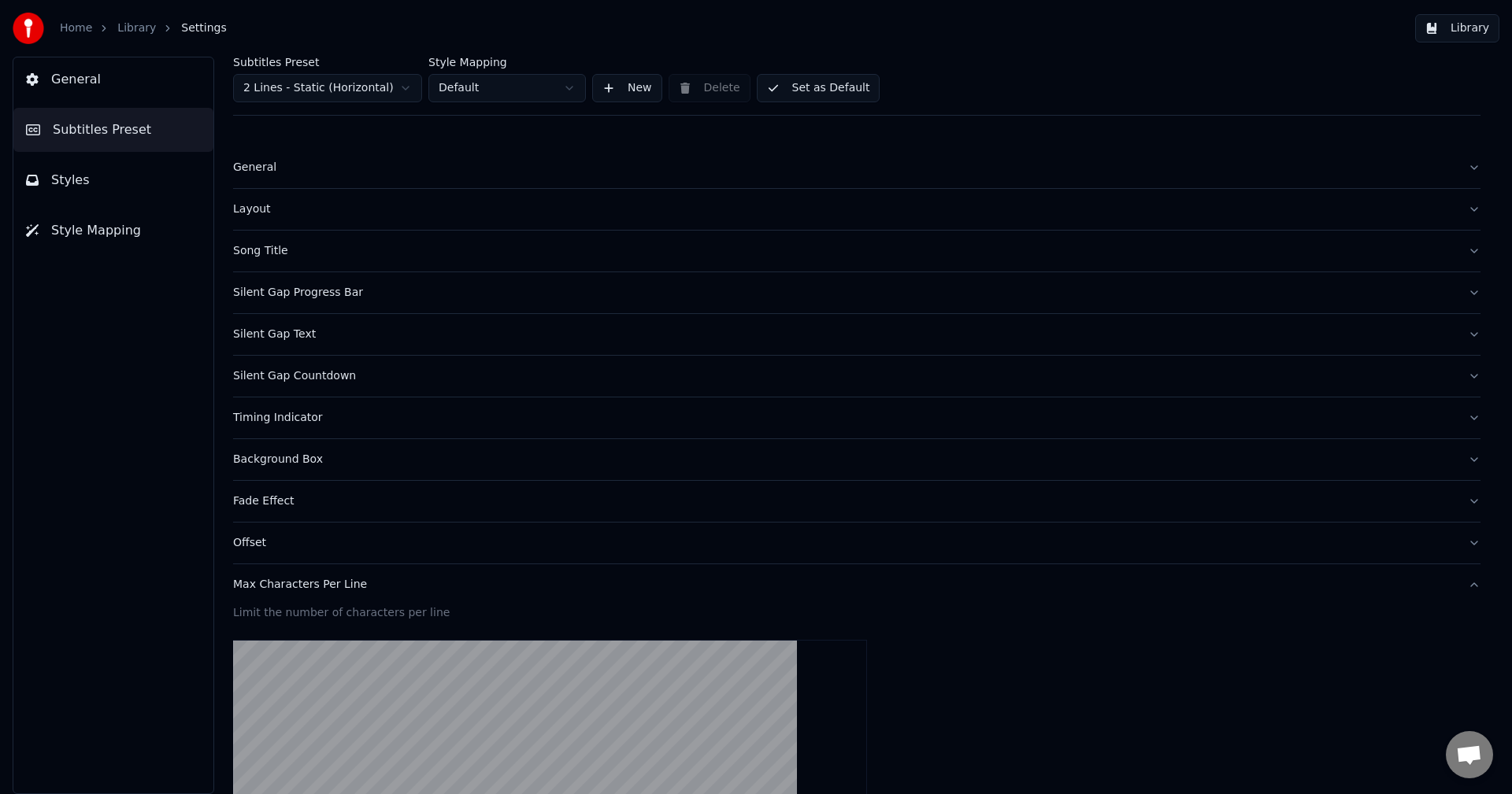
click at [260, 542] on div "Offset" at bounding box center [844, 543] width 1222 height 16
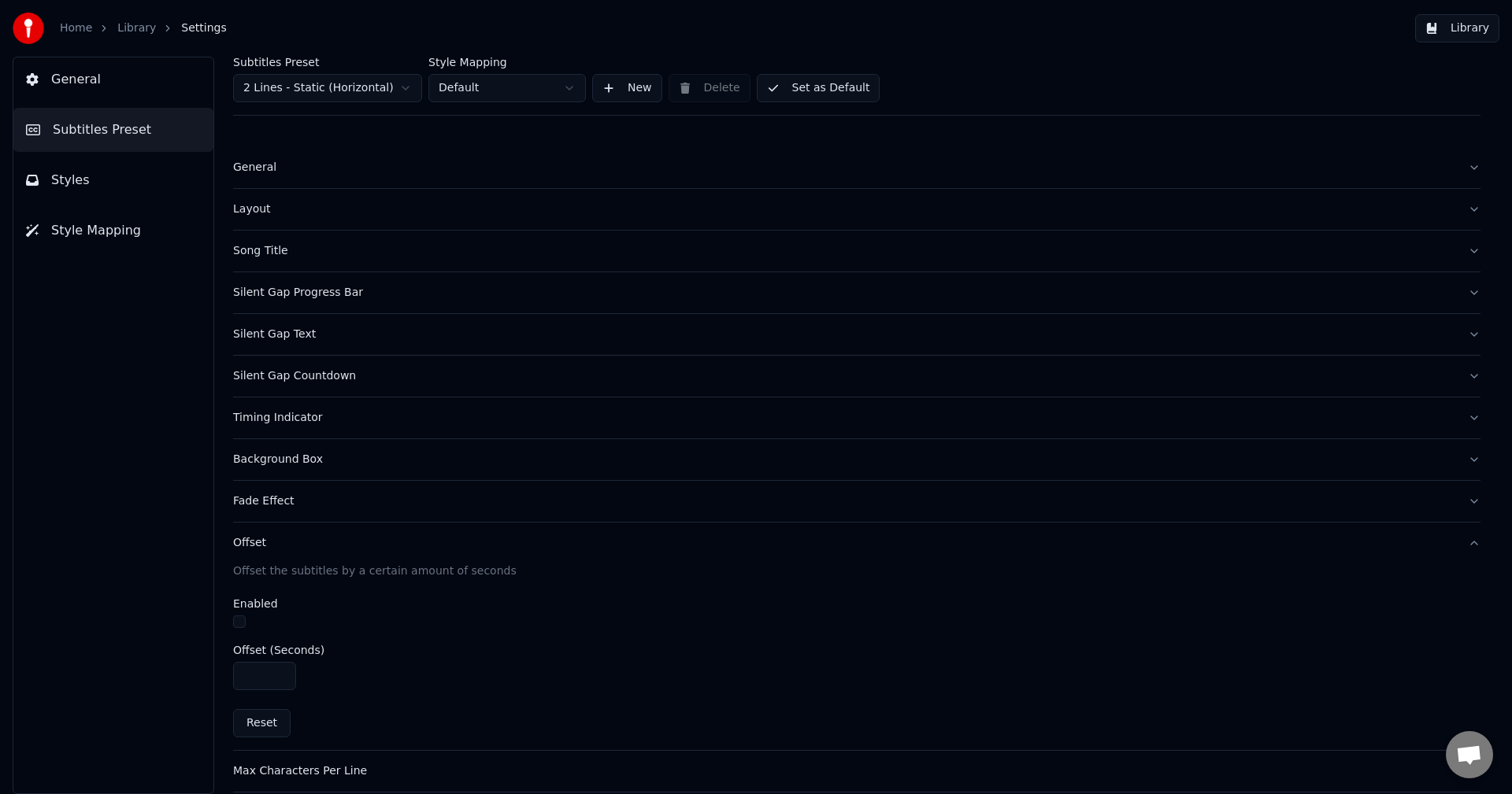
click at [251, 502] on div "Fade Effect" at bounding box center [844, 501] width 1222 height 16
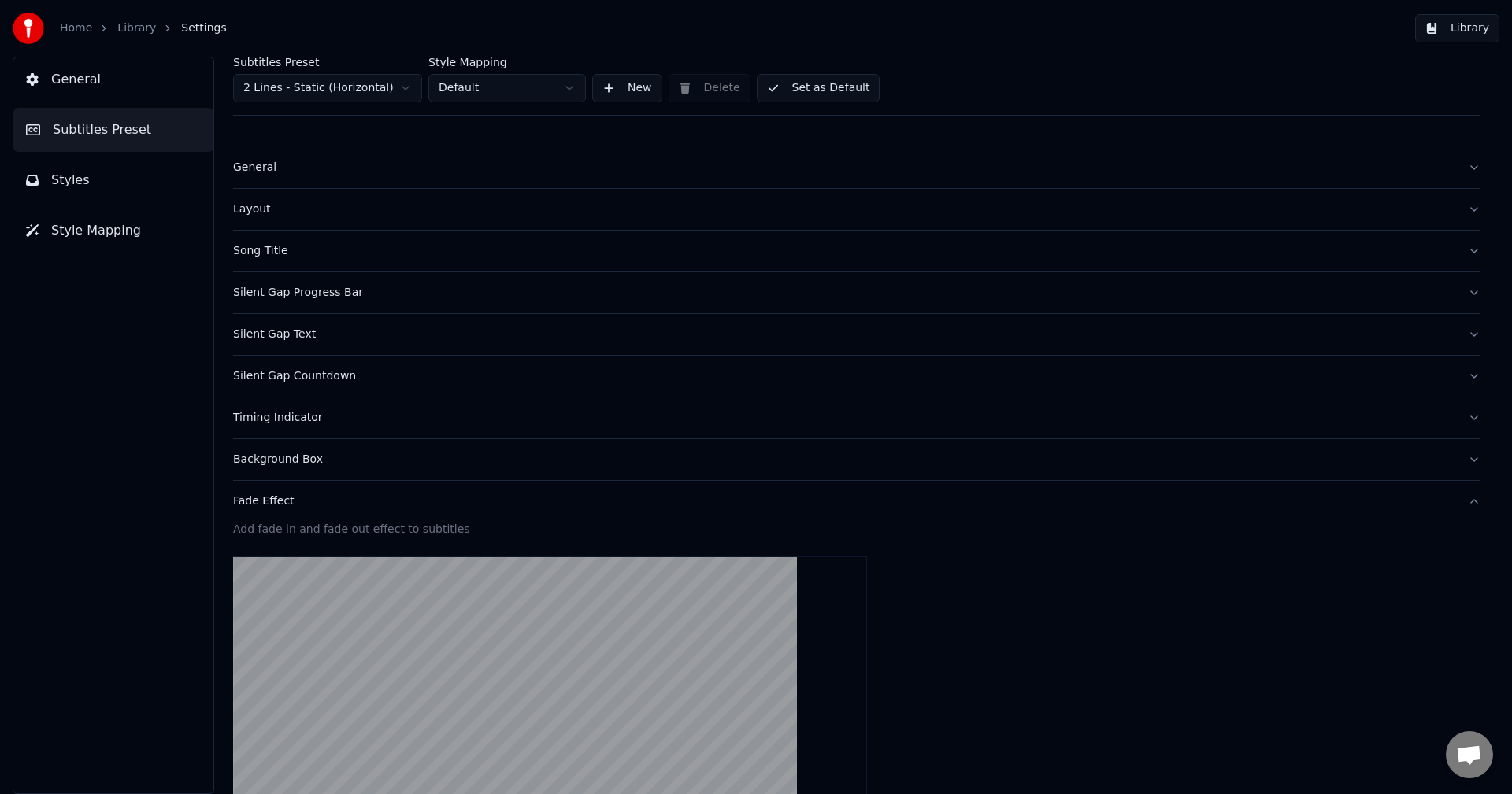
click at [256, 465] on div "Background Box" at bounding box center [844, 460] width 1222 height 16
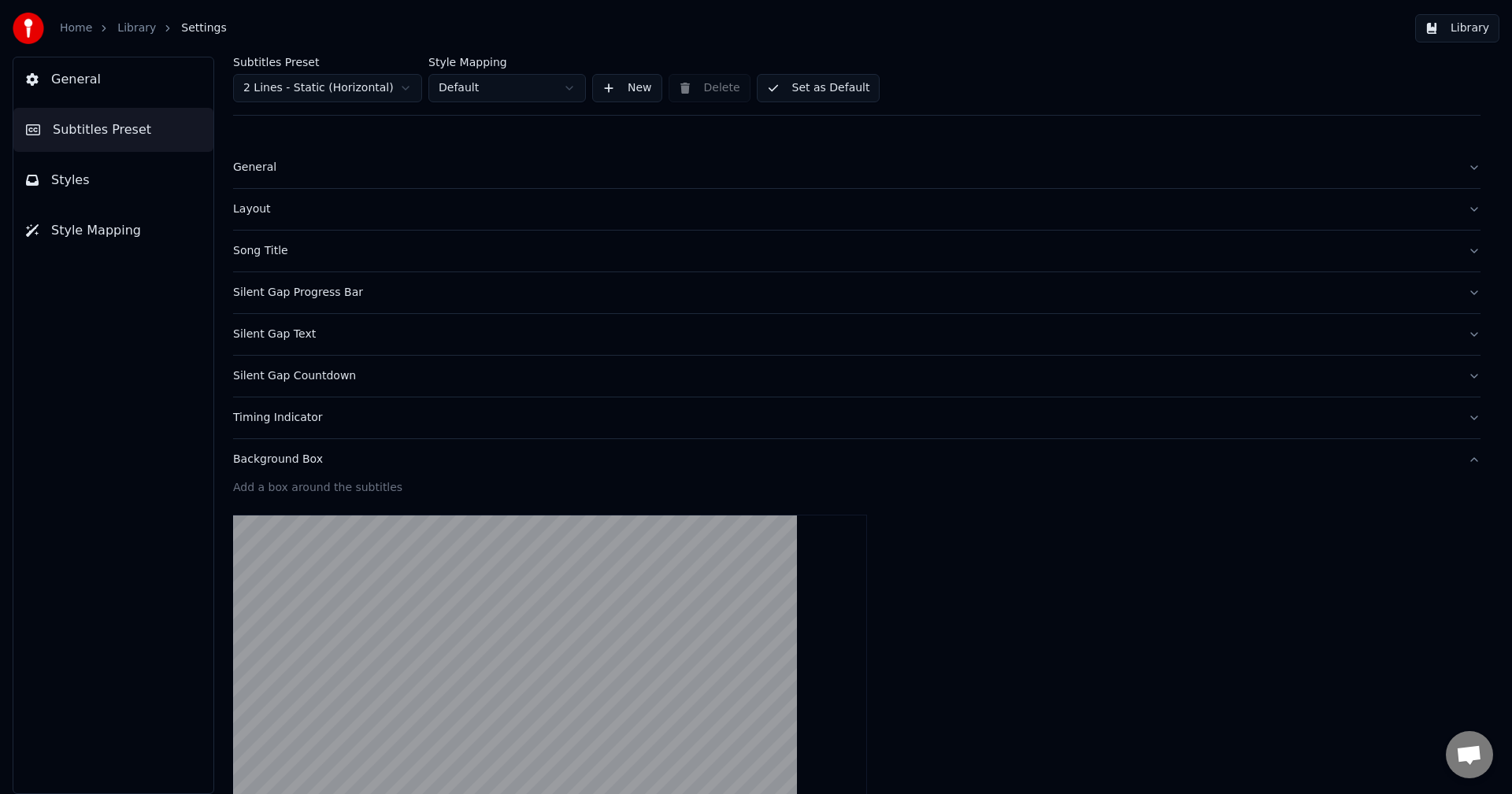
click at [273, 374] on div "Silent Gap Countdown" at bounding box center [844, 376] width 1222 height 16
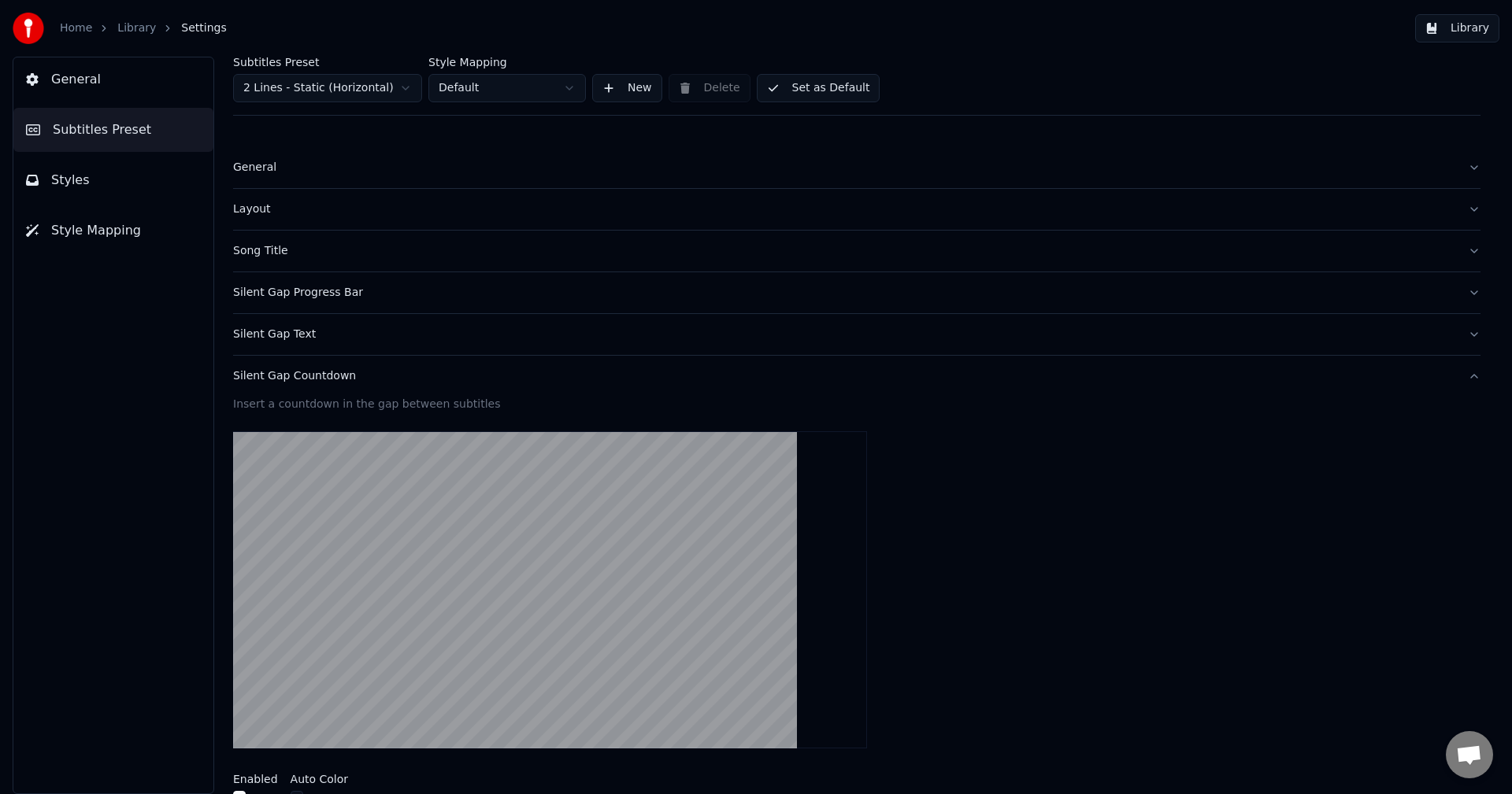
click at [301, 338] on div "Silent Gap Text" at bounding box center [844, 334] width 1222 height 16
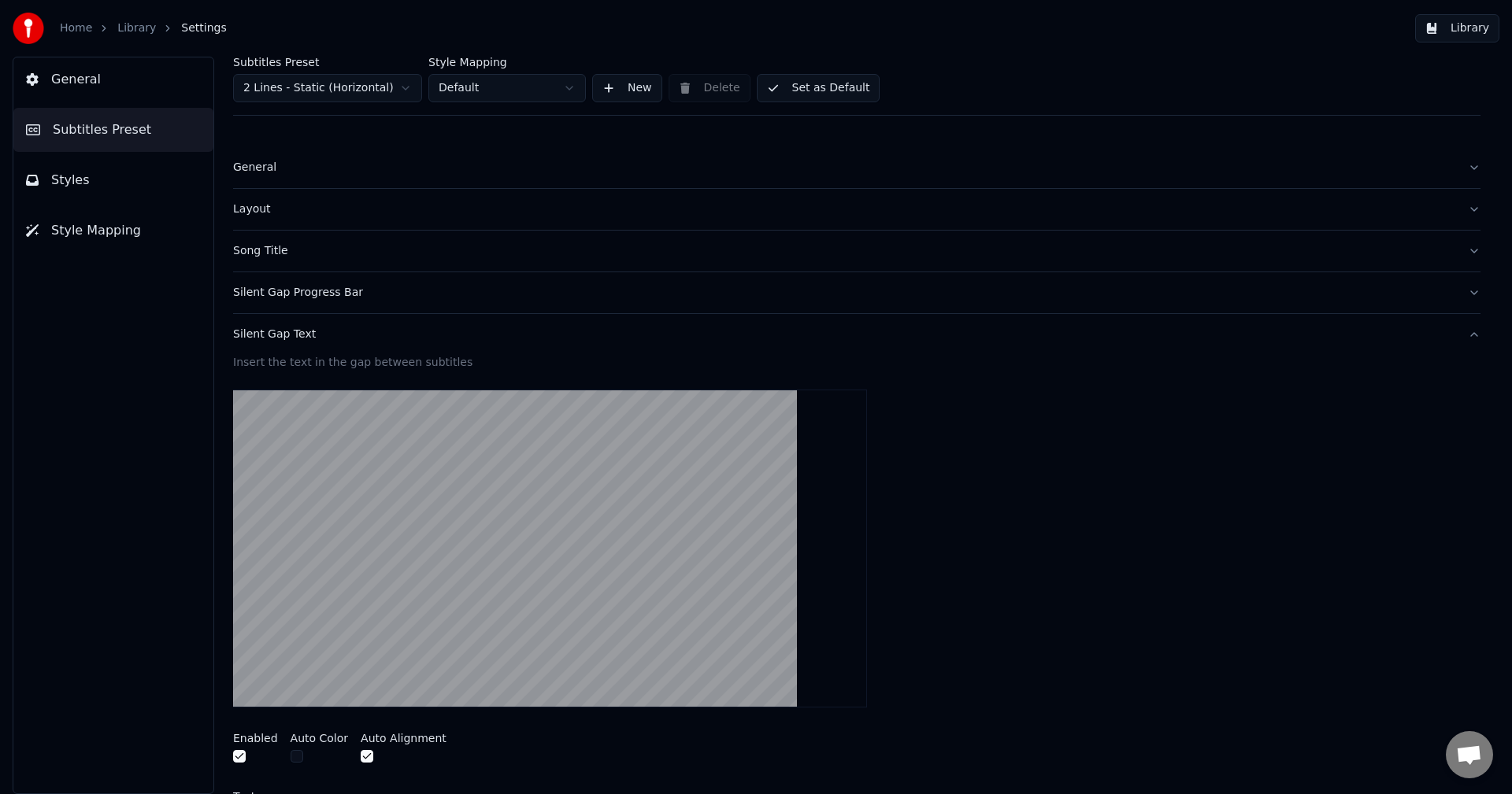
click at [300, 300] on button "Silent Gap Progress Bar" at bounding box center [856, 293] width 1247 height 41
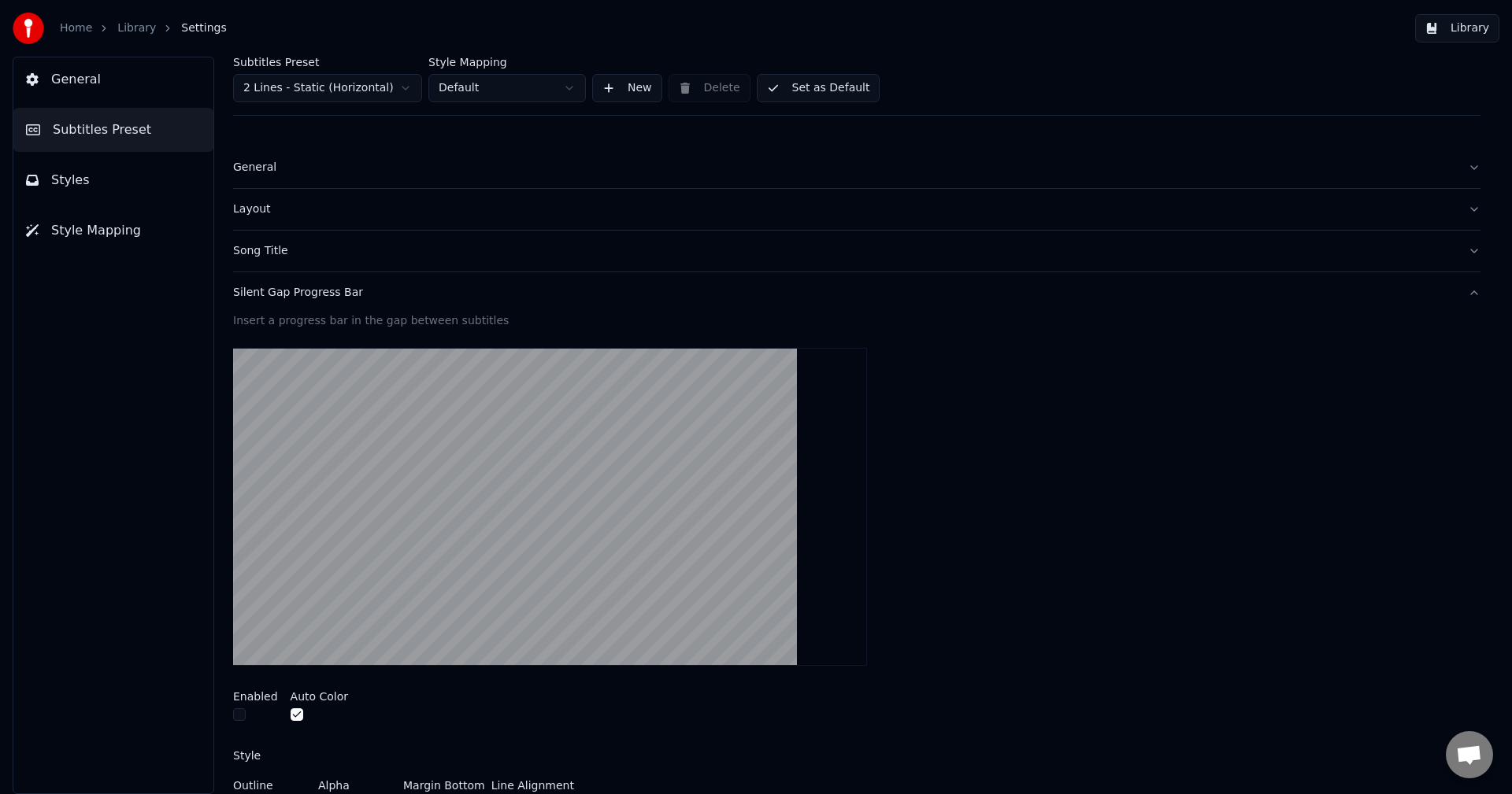
click at [272, 254] on div "Song Title" at bounding box center [844, 251] width 1222 height 16
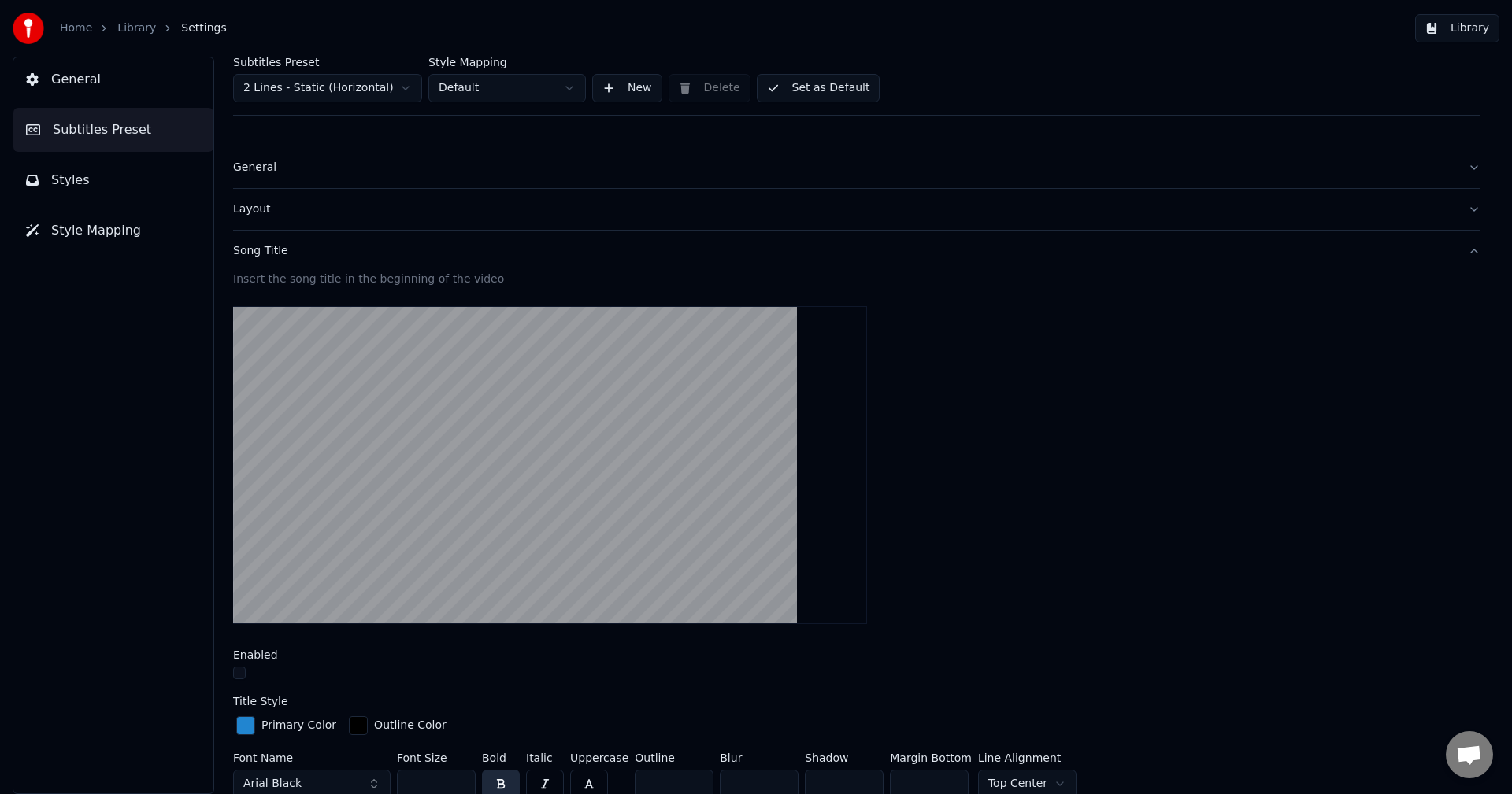
click at [260, 214] on div "Layout" at bounding box center [844, 209] width 1222 height 16
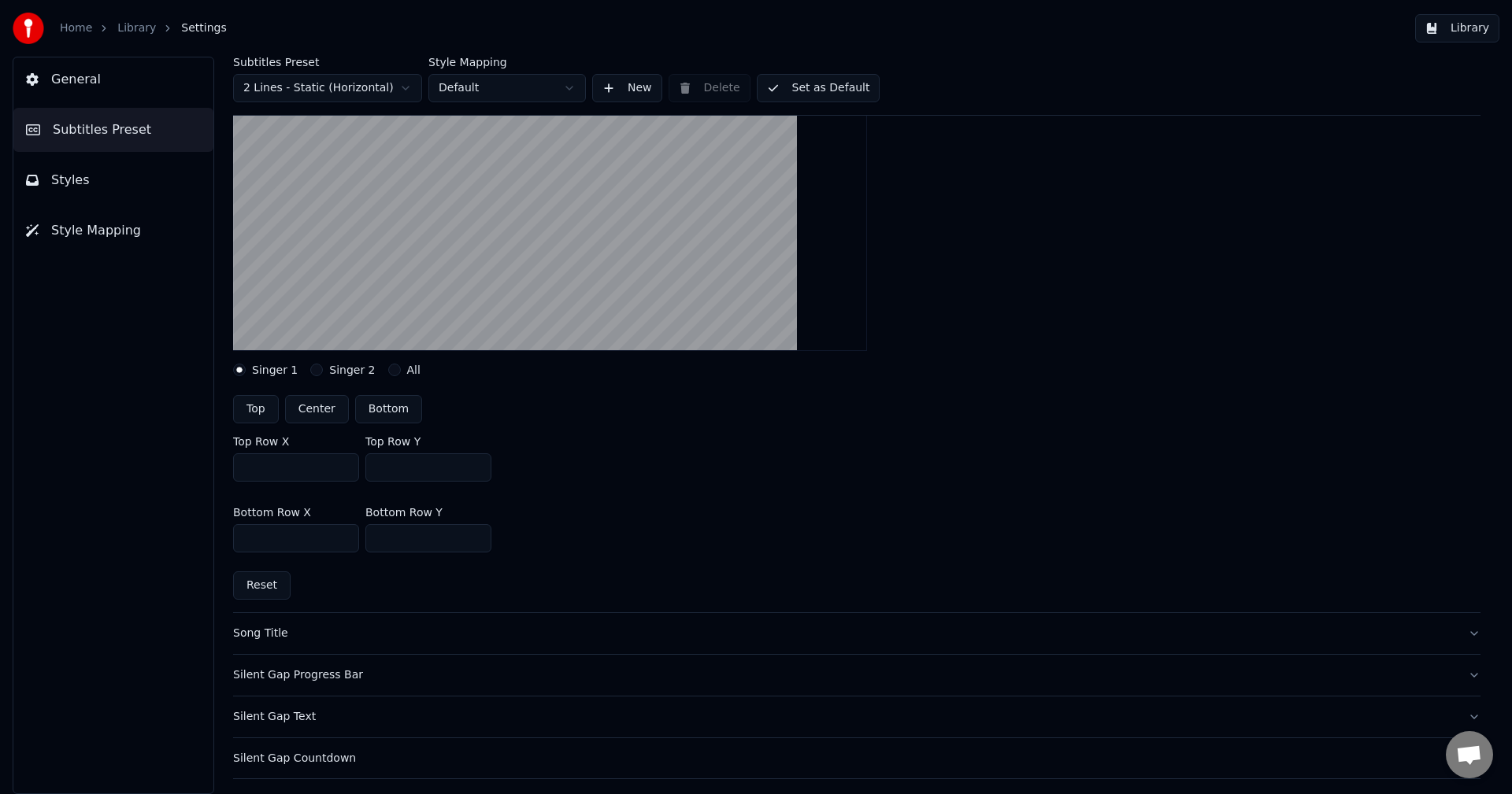
scroll to position [236, 0]
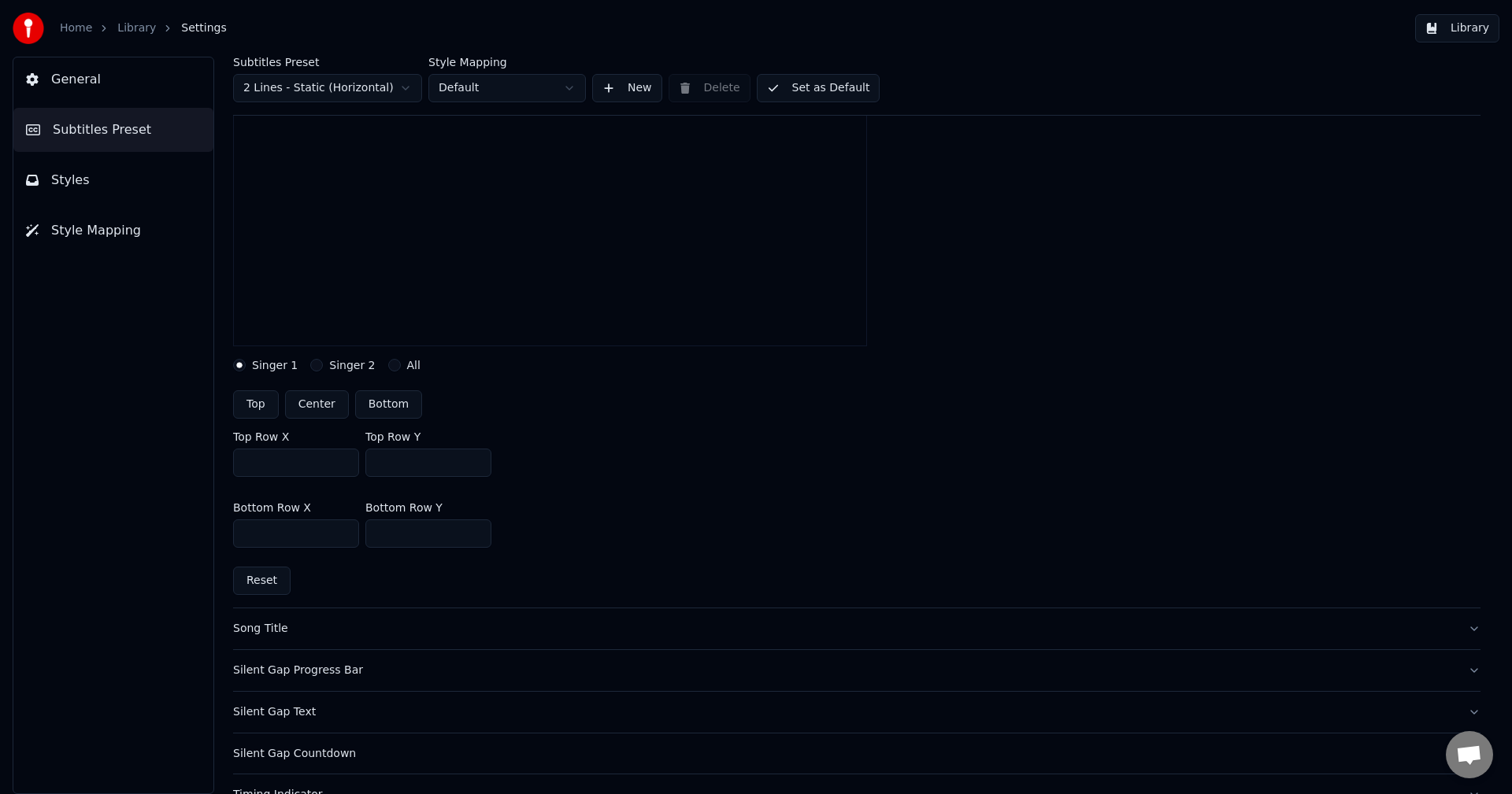
click at [476, 528] on input "***" at bounding box center [428, 534] width 126 height 29
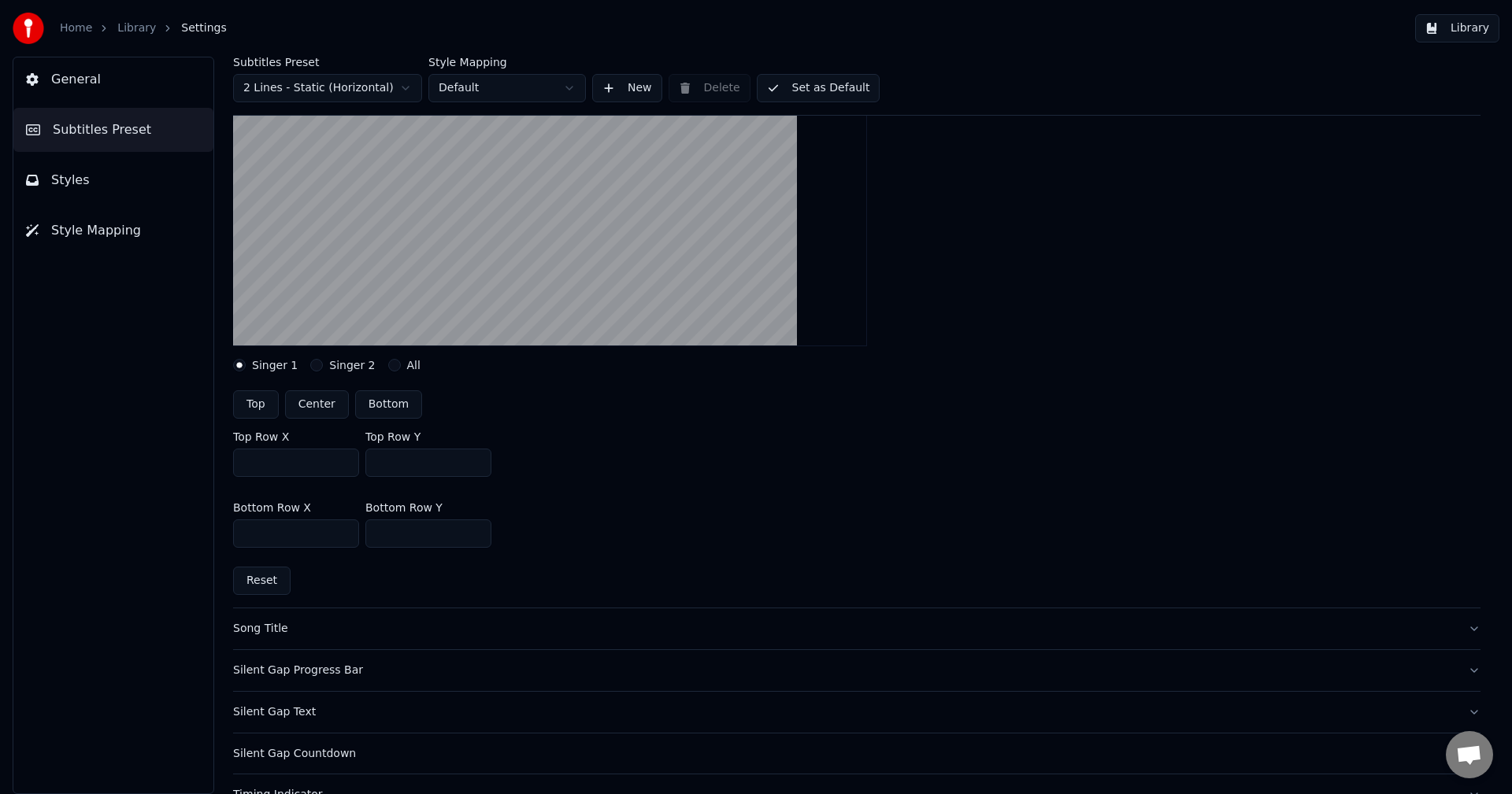
click at [476, 528] on input "***" at bounding box center [428, 534] width 126 height 29
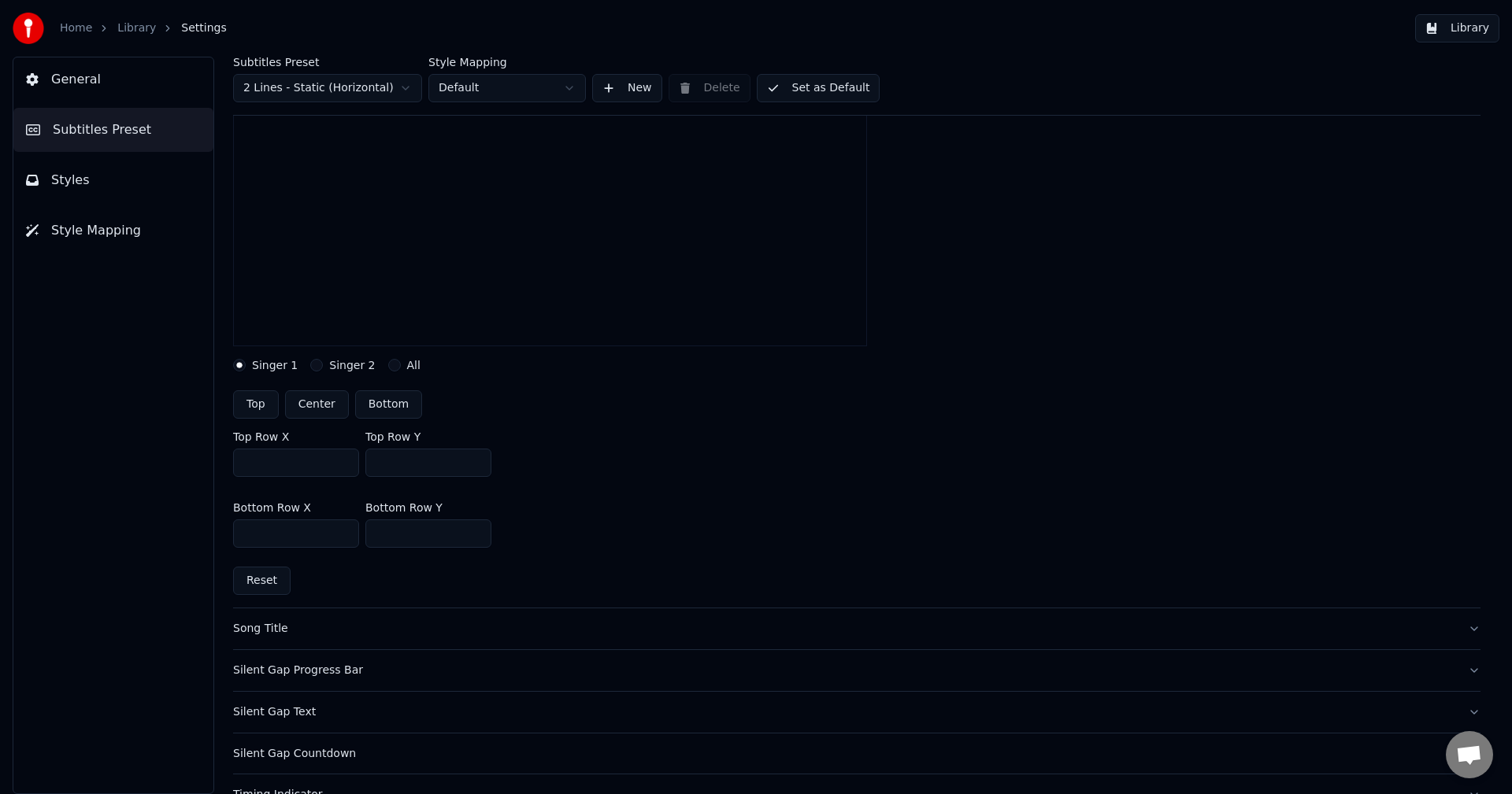
click at [476, 528] on input "***" at bounding box center [428, 534] width 126 height 29
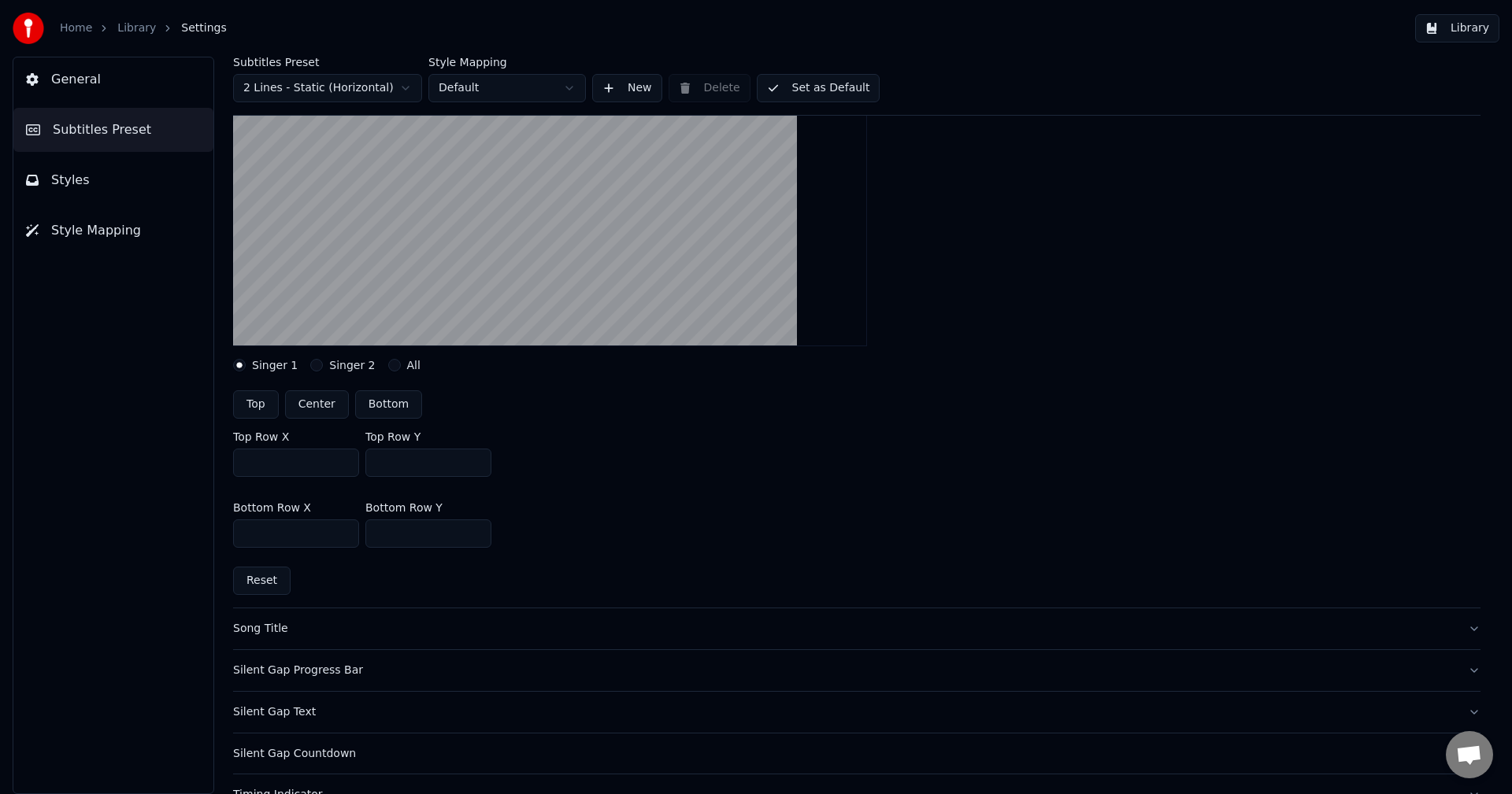
click at [477, 531] on input "***" at bounding box center [428, 534] width 126 height 29
click at [270, 584] on button "Reset" at bounding box center [262, 581] width 57 height 29
click at [445, 539] on input "***" at bounding box center [428, 534] width 126 height 29
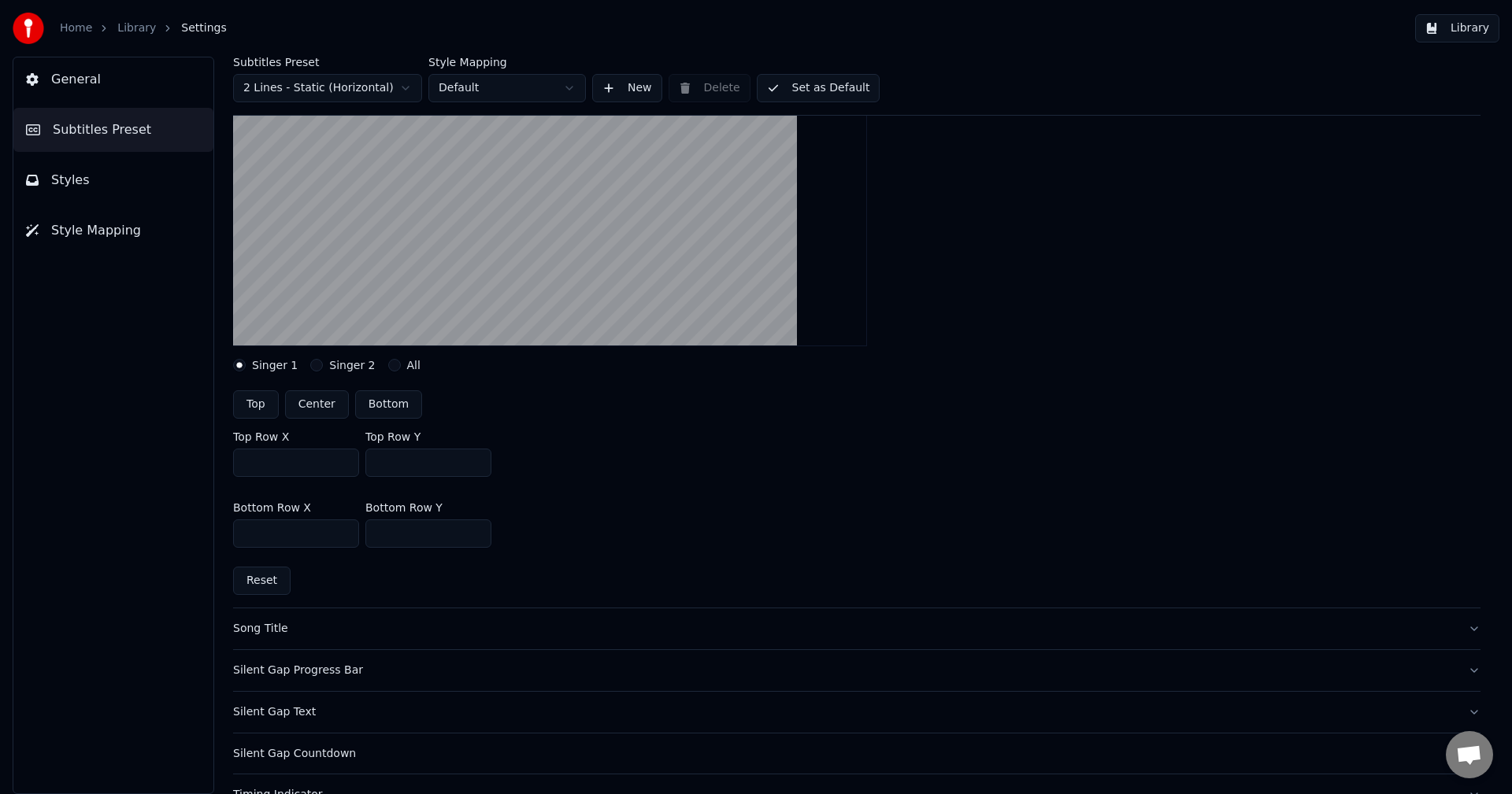
click at [441, 539] on input "***" at bounding box center [428, 534] width 126 height 29
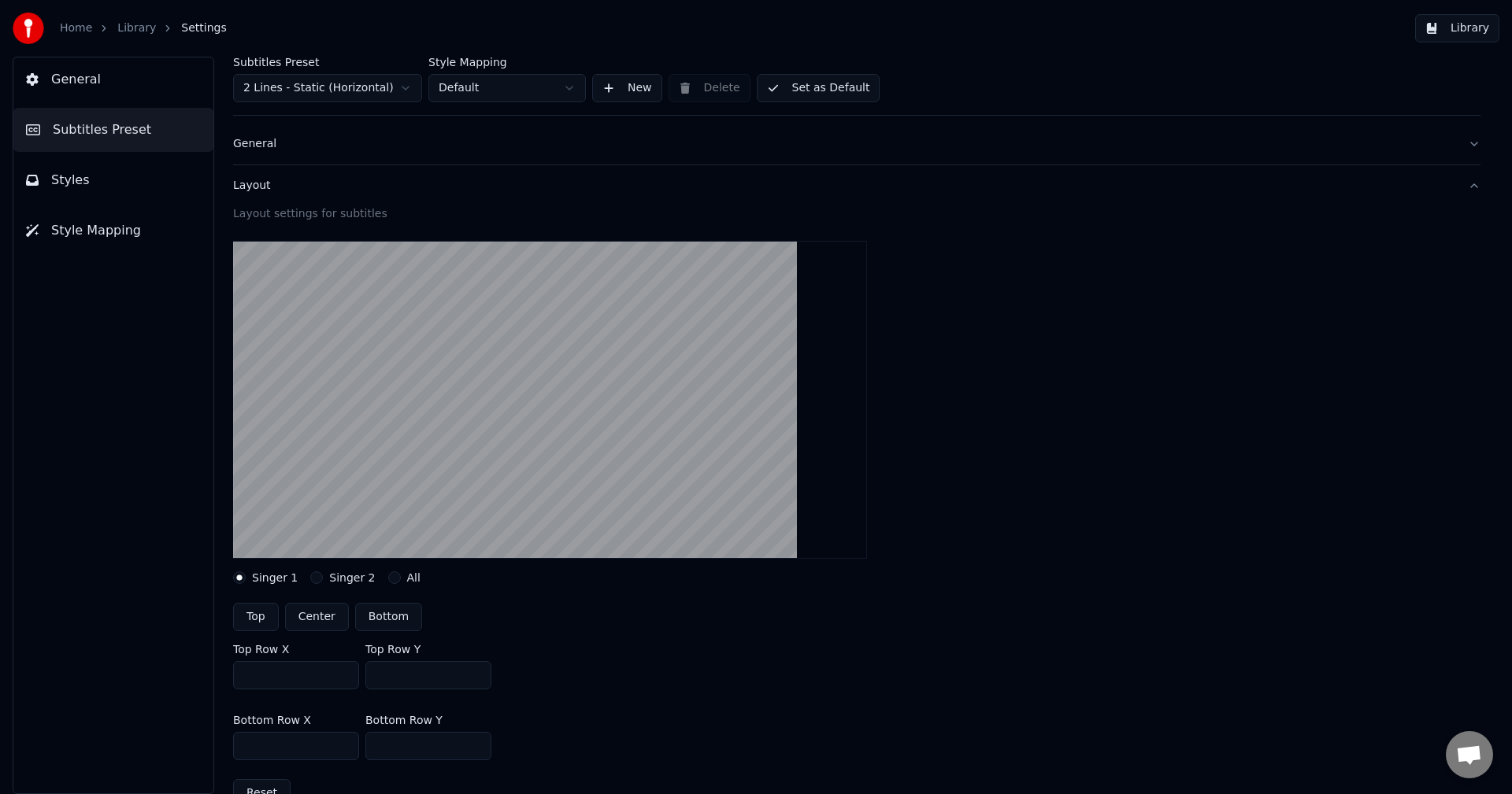
scroll to position [0, 0]
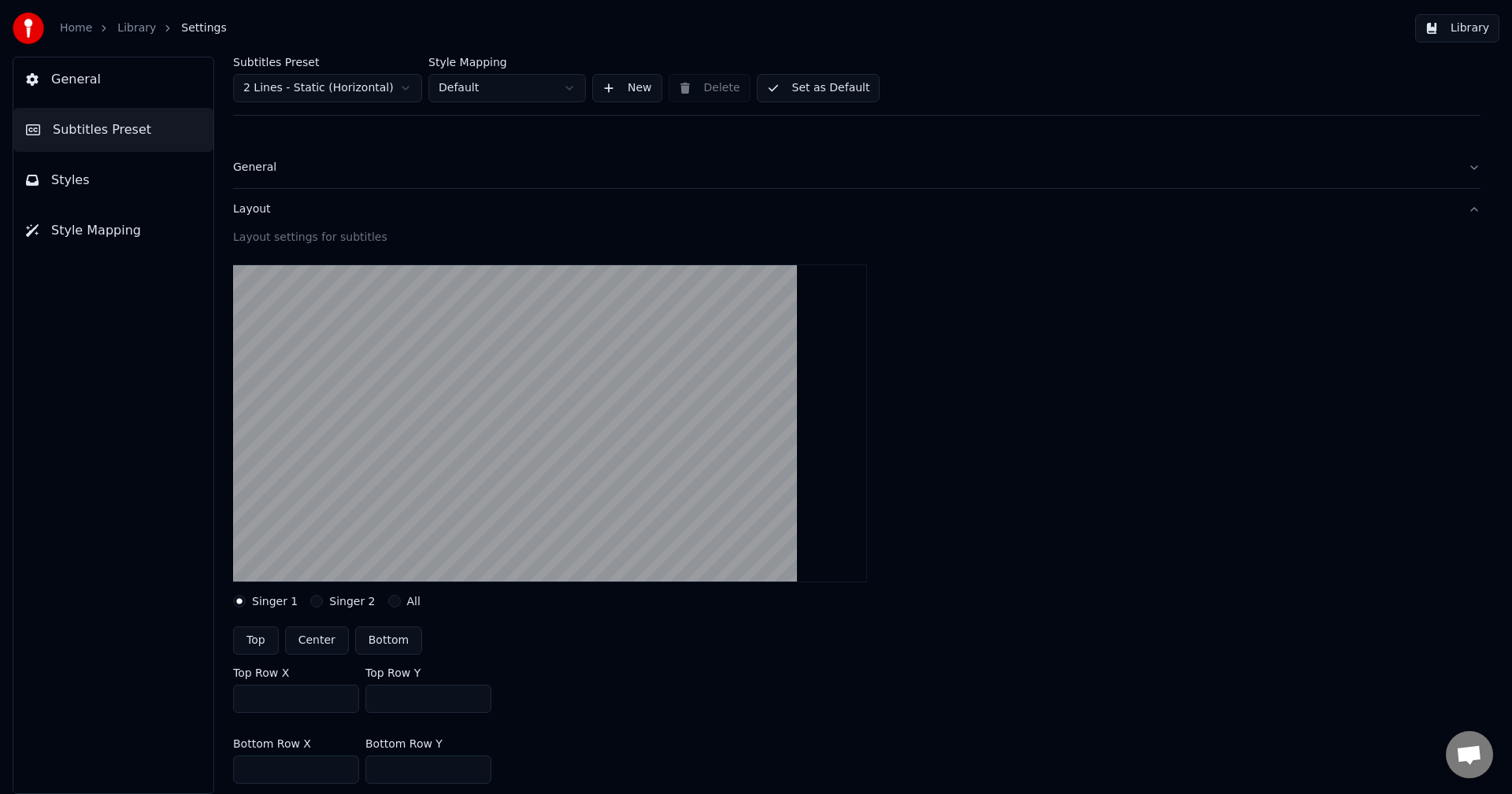
type input "***"
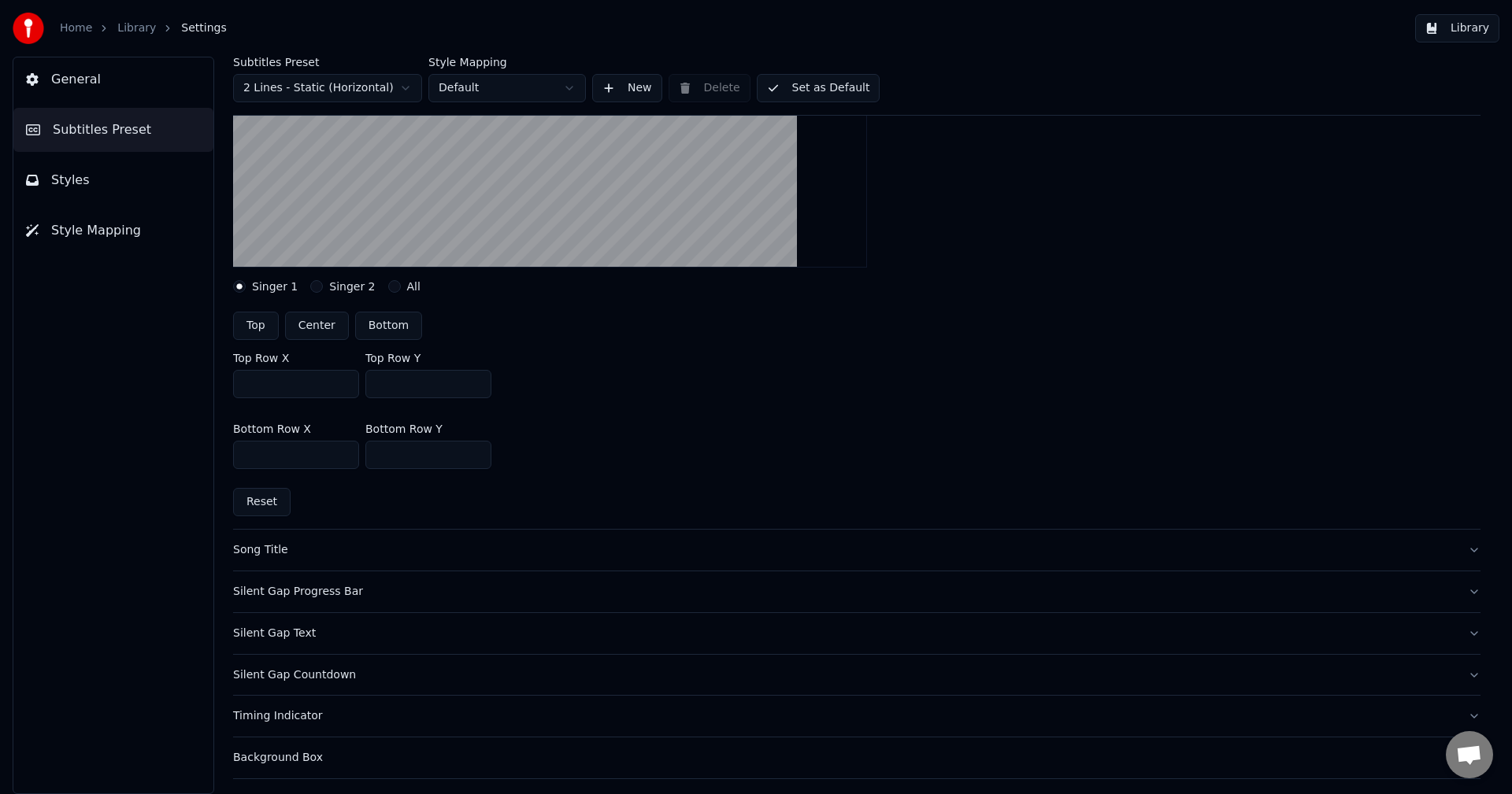
scroll to position [521, 0]
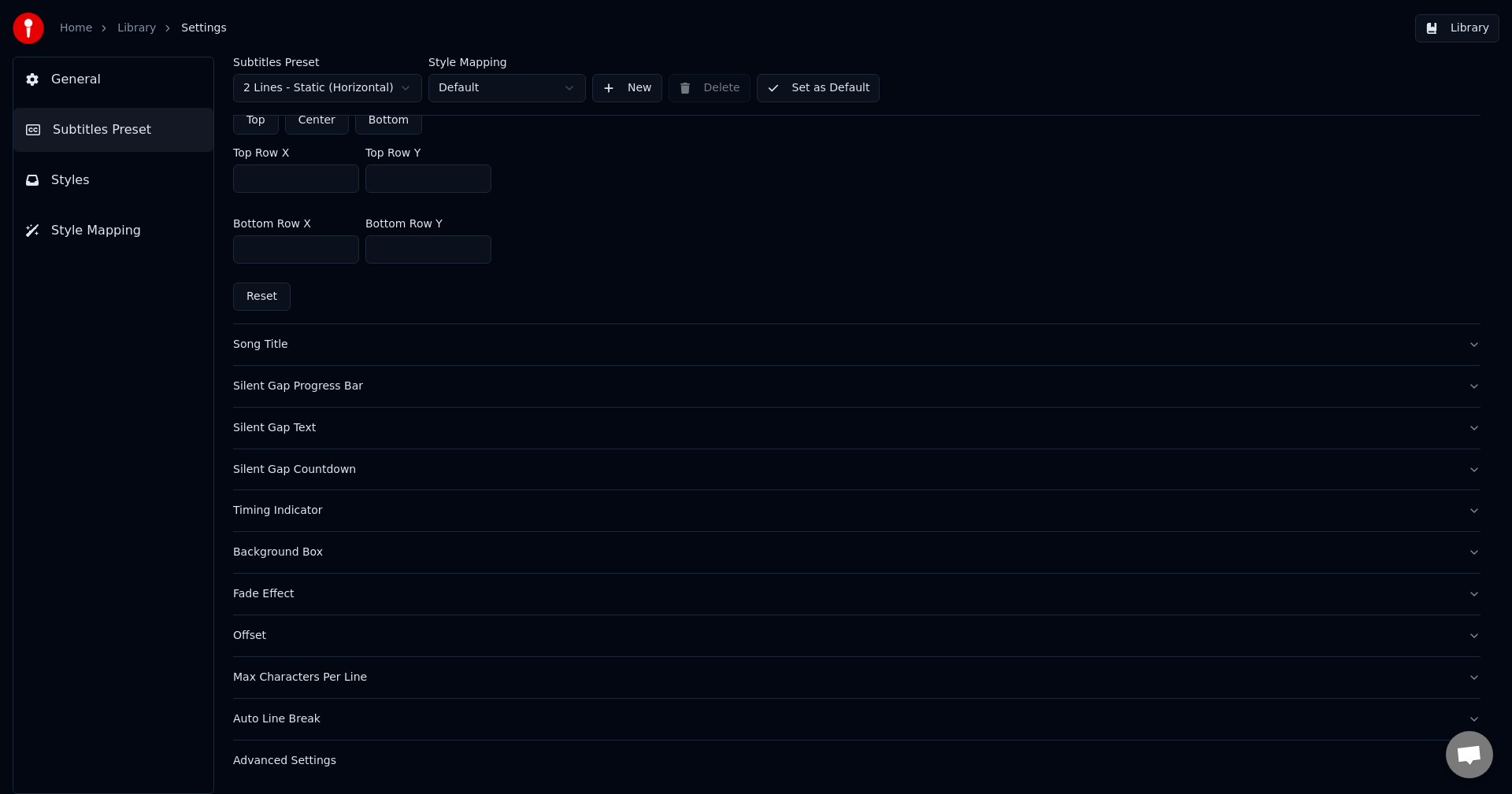
click at [130, 26] on link "Library" at bounding box center [137, 28] width 39 height 16
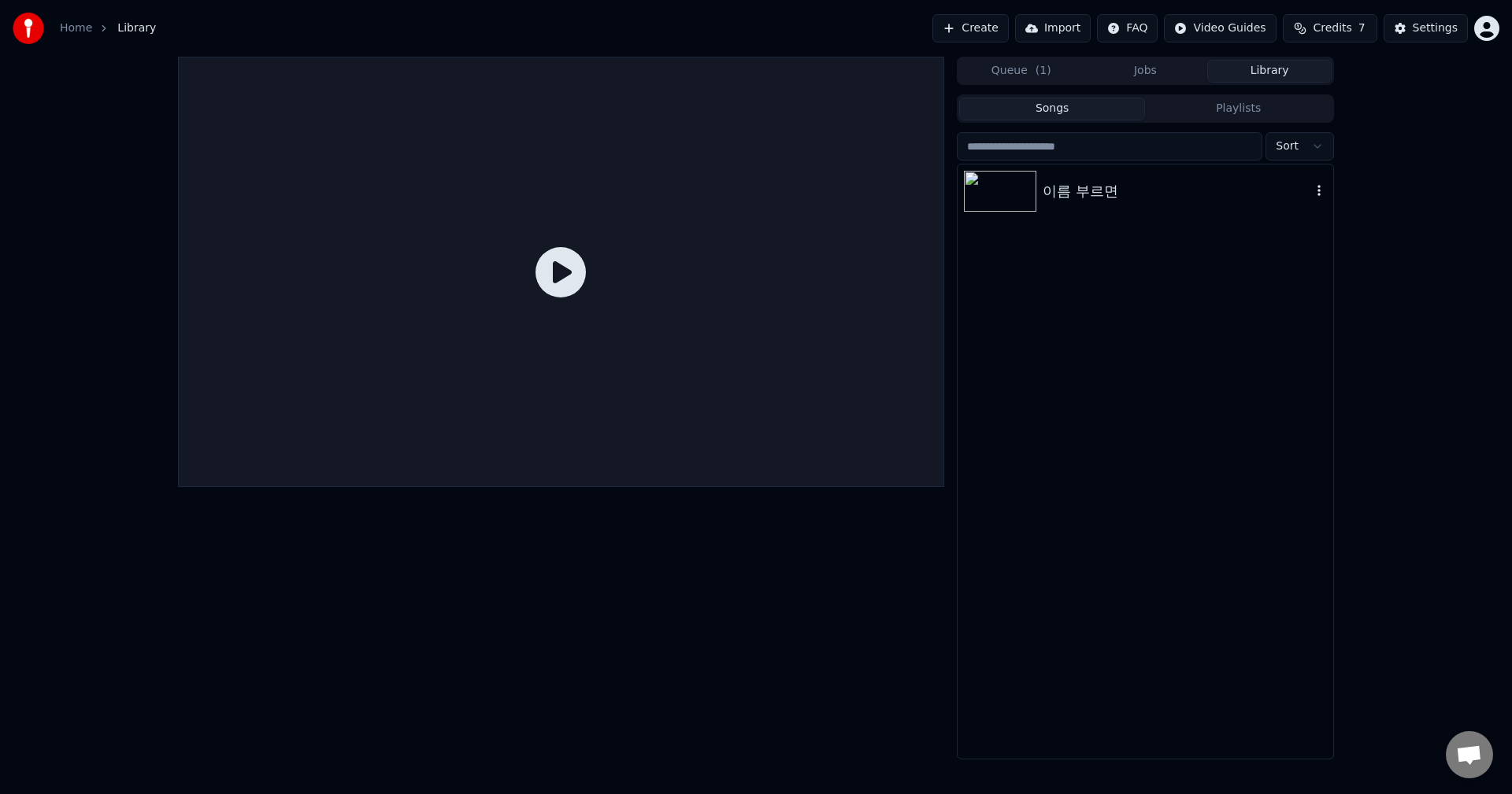
click at [1020, 192] on img at bounding box center [1000, 191] width 73 height 41
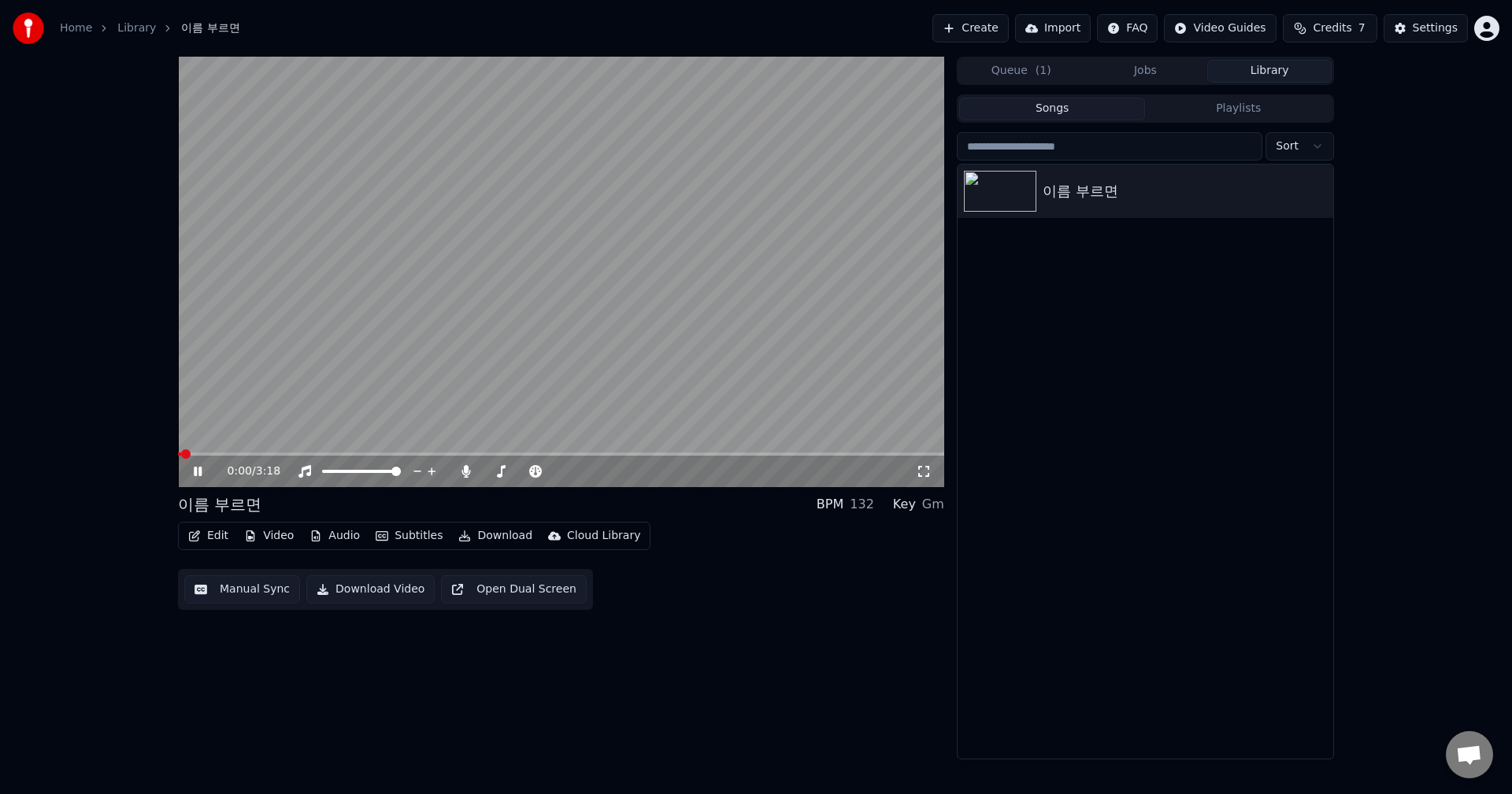
click at [254, 454] on span at bounding box center [561, 455] width 766 height 3
click at [251, 451] on video at bounding box center [561, 272] width 766 height 430
click at [247, 453] on span at bounding box center [222, 455] width 89 height 3
click at [196, 471] on icon at bounding box center [197, 471] width 9 height 11
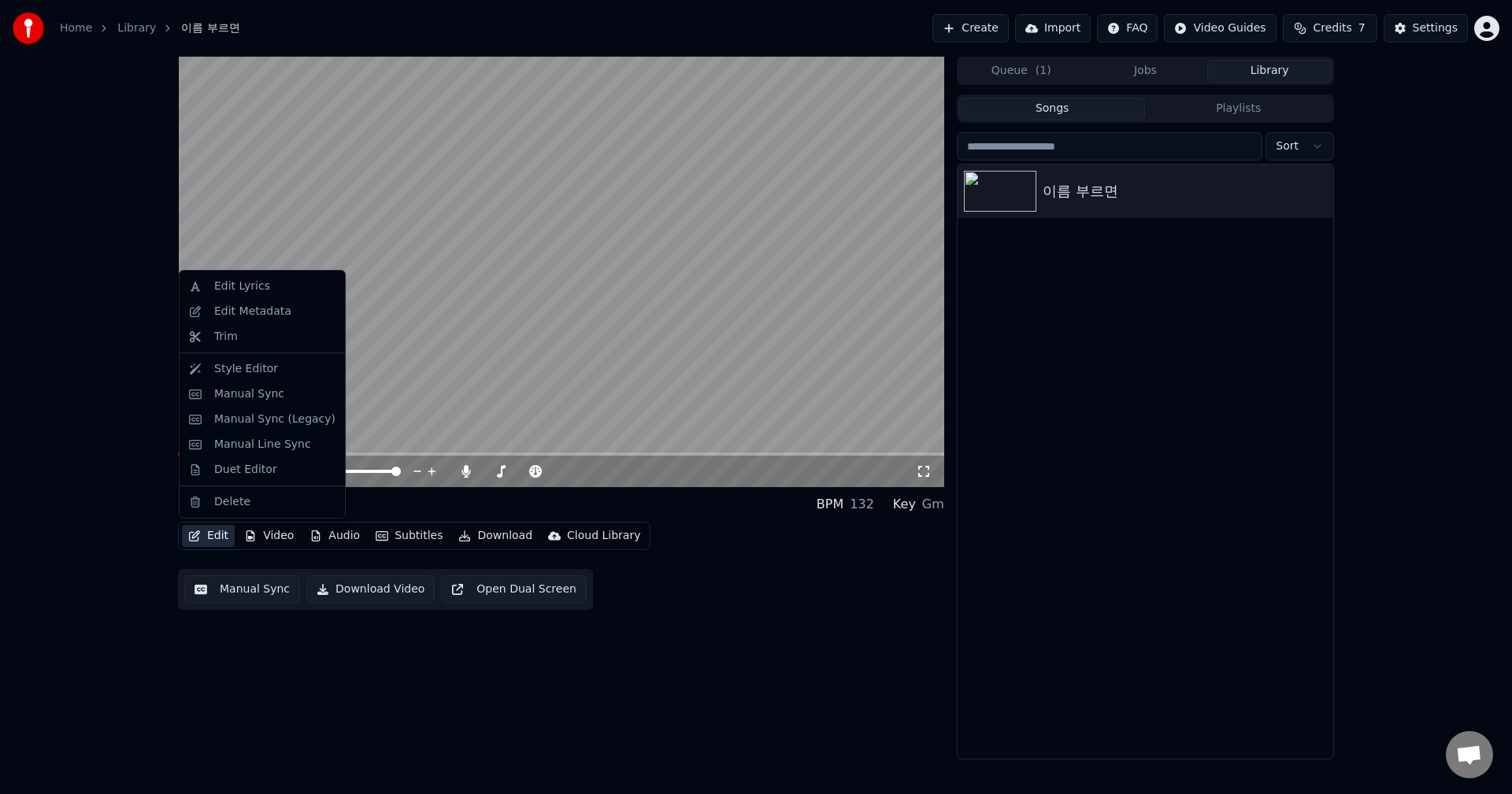
click at [214, 536] on button "Edit" at bounding box center [208, 536] width 53 height 22
click at [254, 373] on div "Style Editor" at bounding box center [246, 369] width 64 height 16
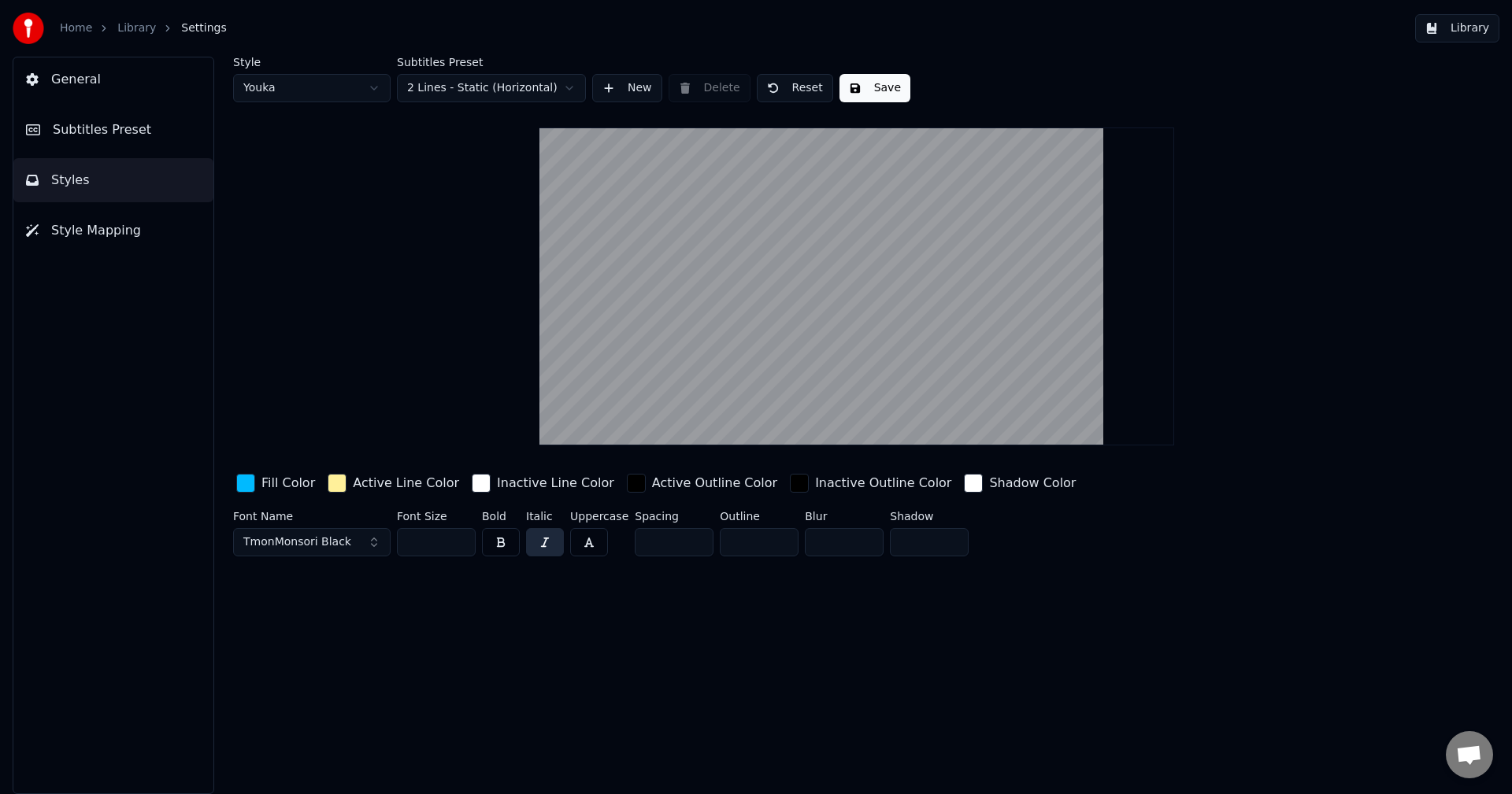
click at [105, 135] on span "Subtitles Preset" at bounding box center [102, 130] width 99 height 19
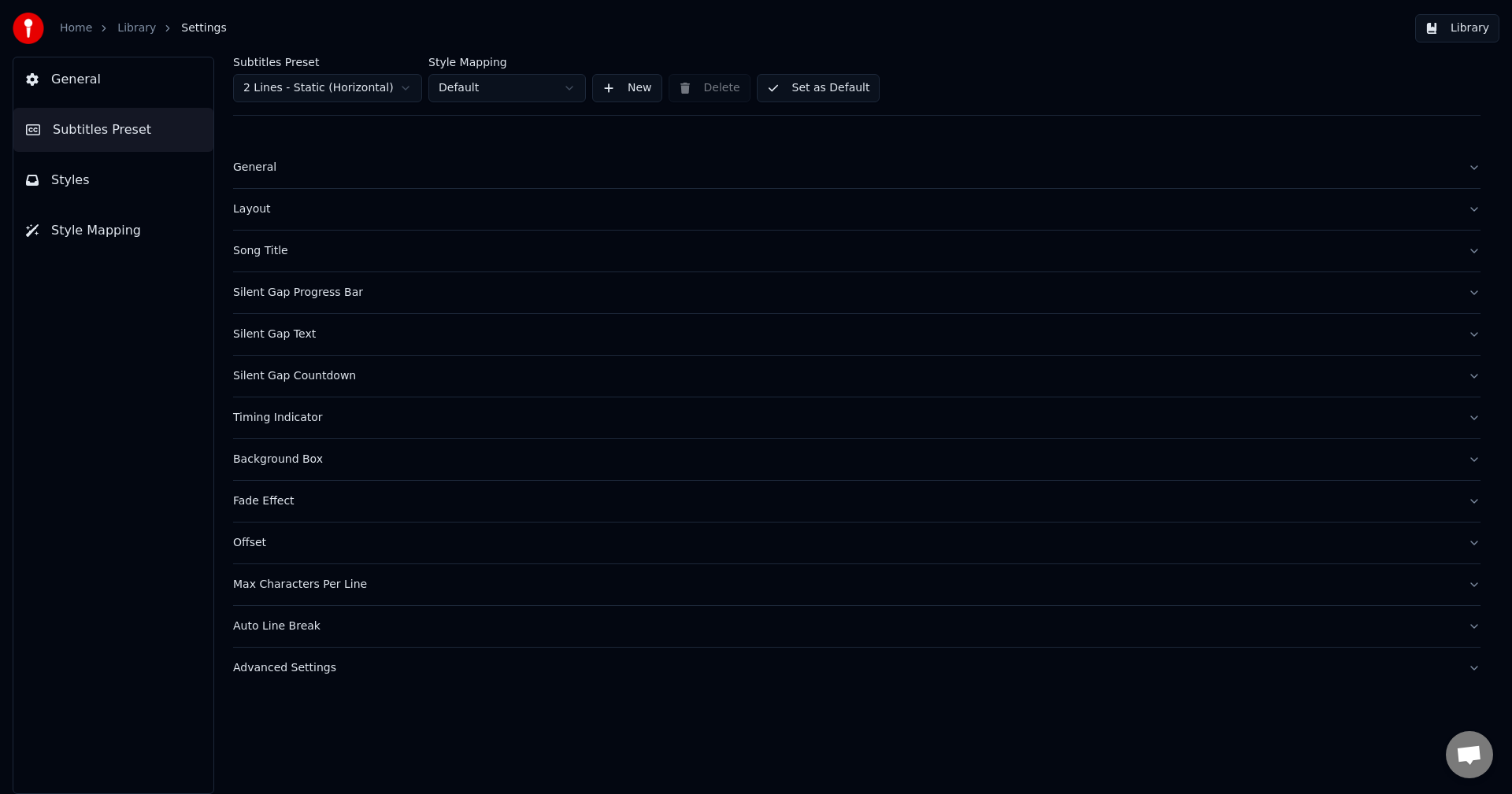
click at [277, 343] on button "Silent Gap Text" at bounding box center [856, 334] width 1247 height 41
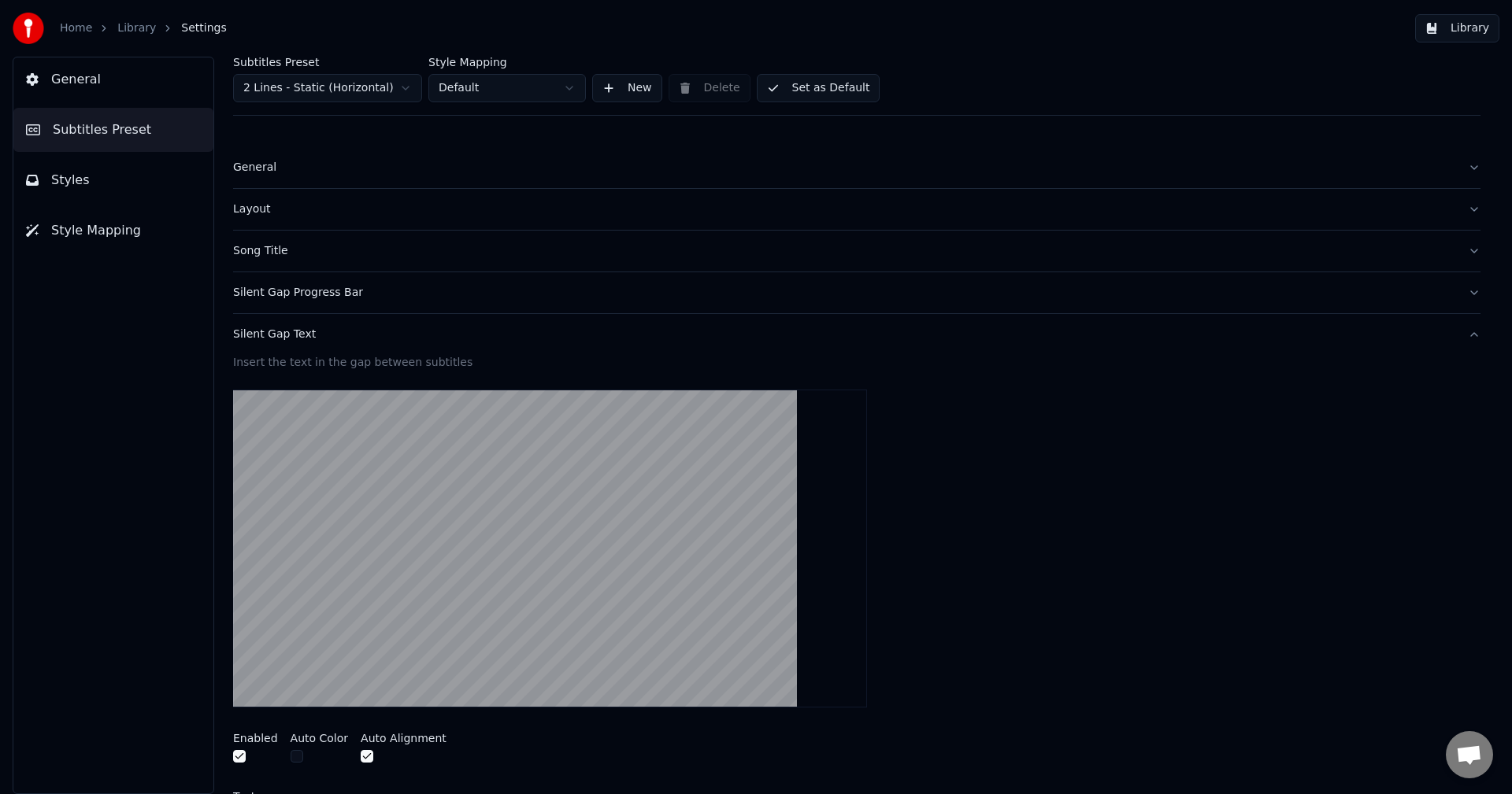
click at [240, 756] on button "button" at bounding box center [239, 756] width 13 height 13
click at [135, 34] on link "Library" at bounding box center [137, 28] width 39 height 16
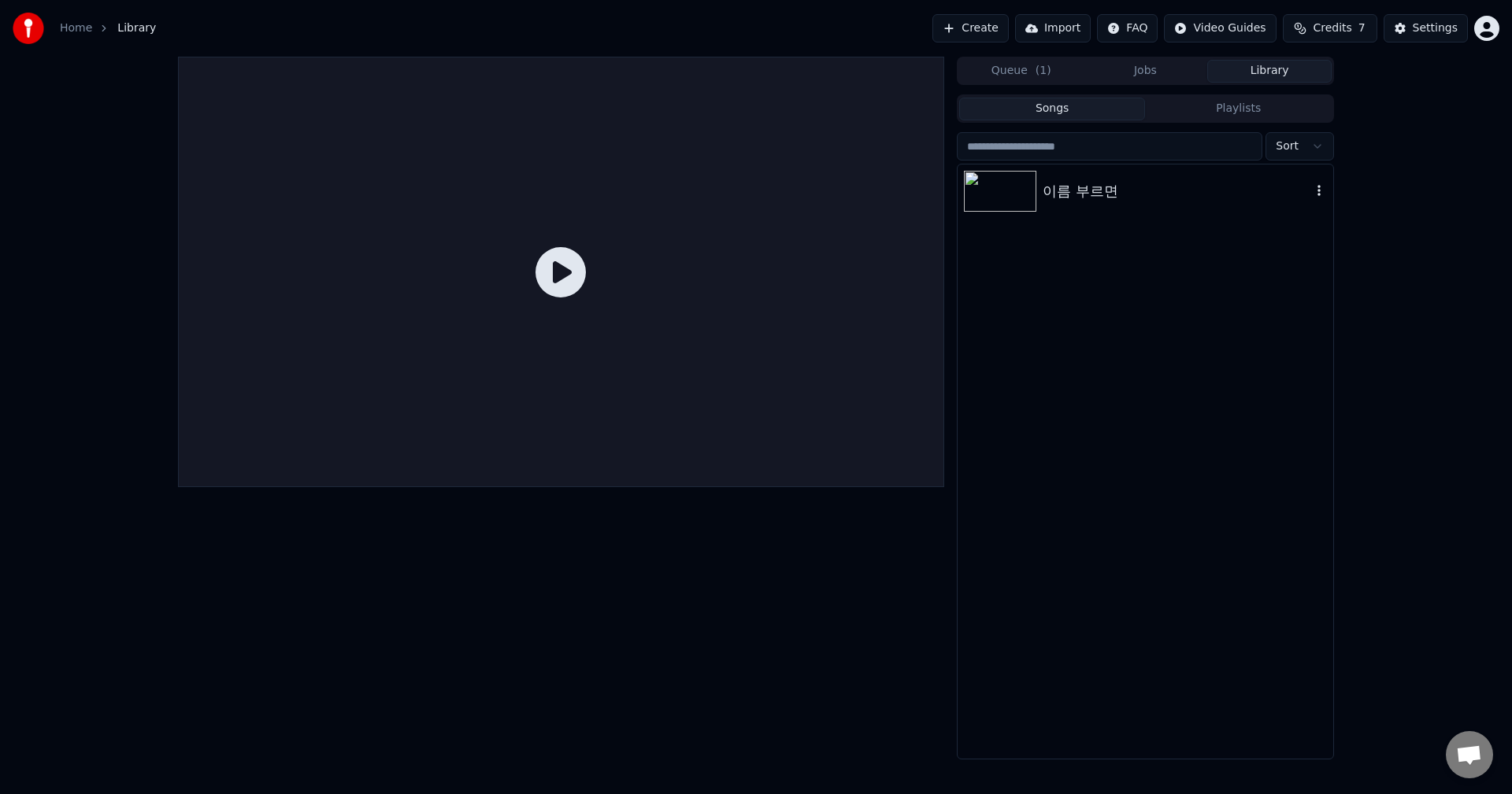
drag, startPoint x: 1000, startPoint y: 186, endPoint x: 990, endPoint y: 201, distance: 18.0
click at [1001, 186] on img at bounding box center [1000, 191] width 73 height 41
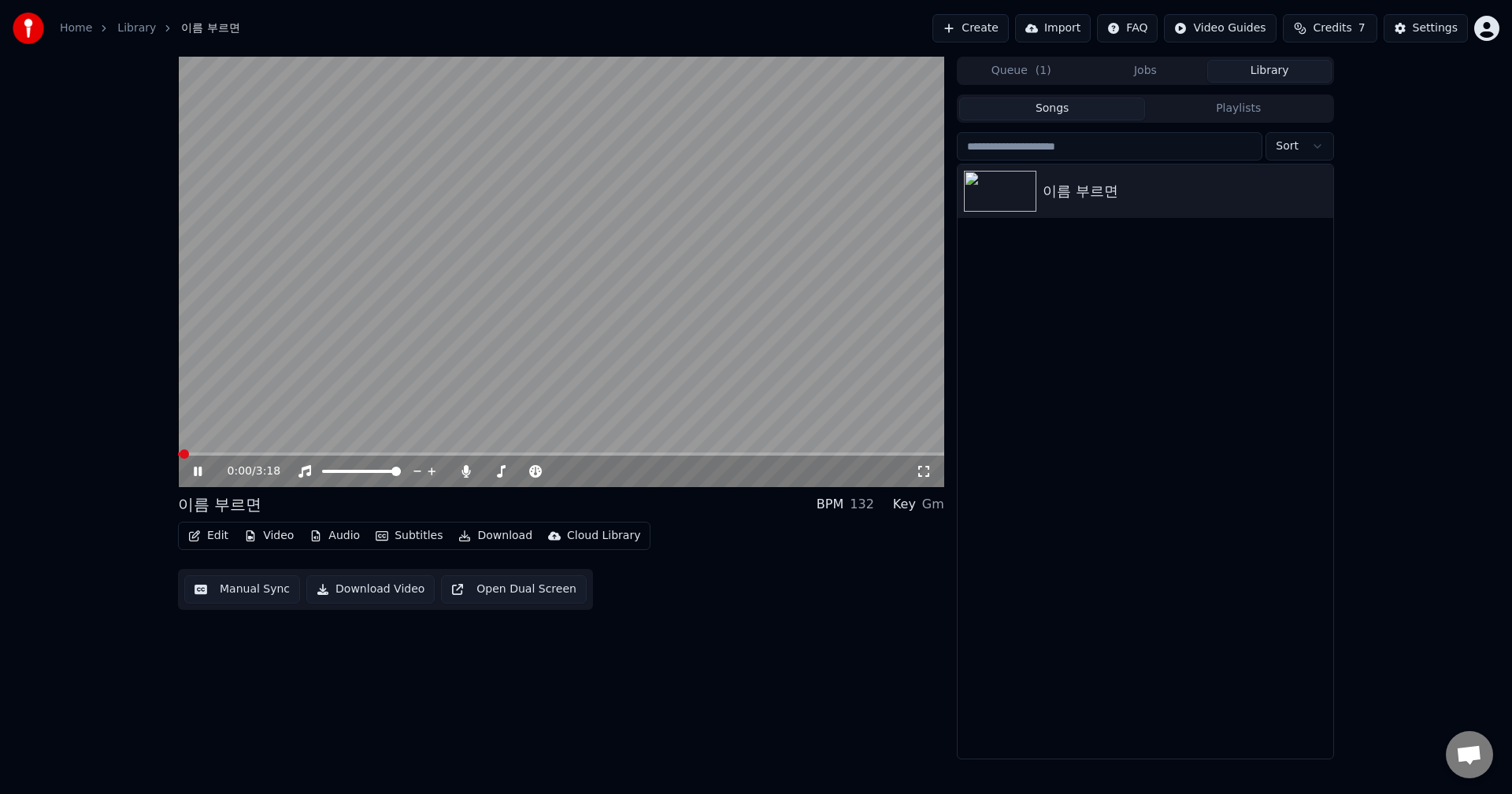
click at [230, 453] on span at bounding box center [561, 455] width 766 height 3
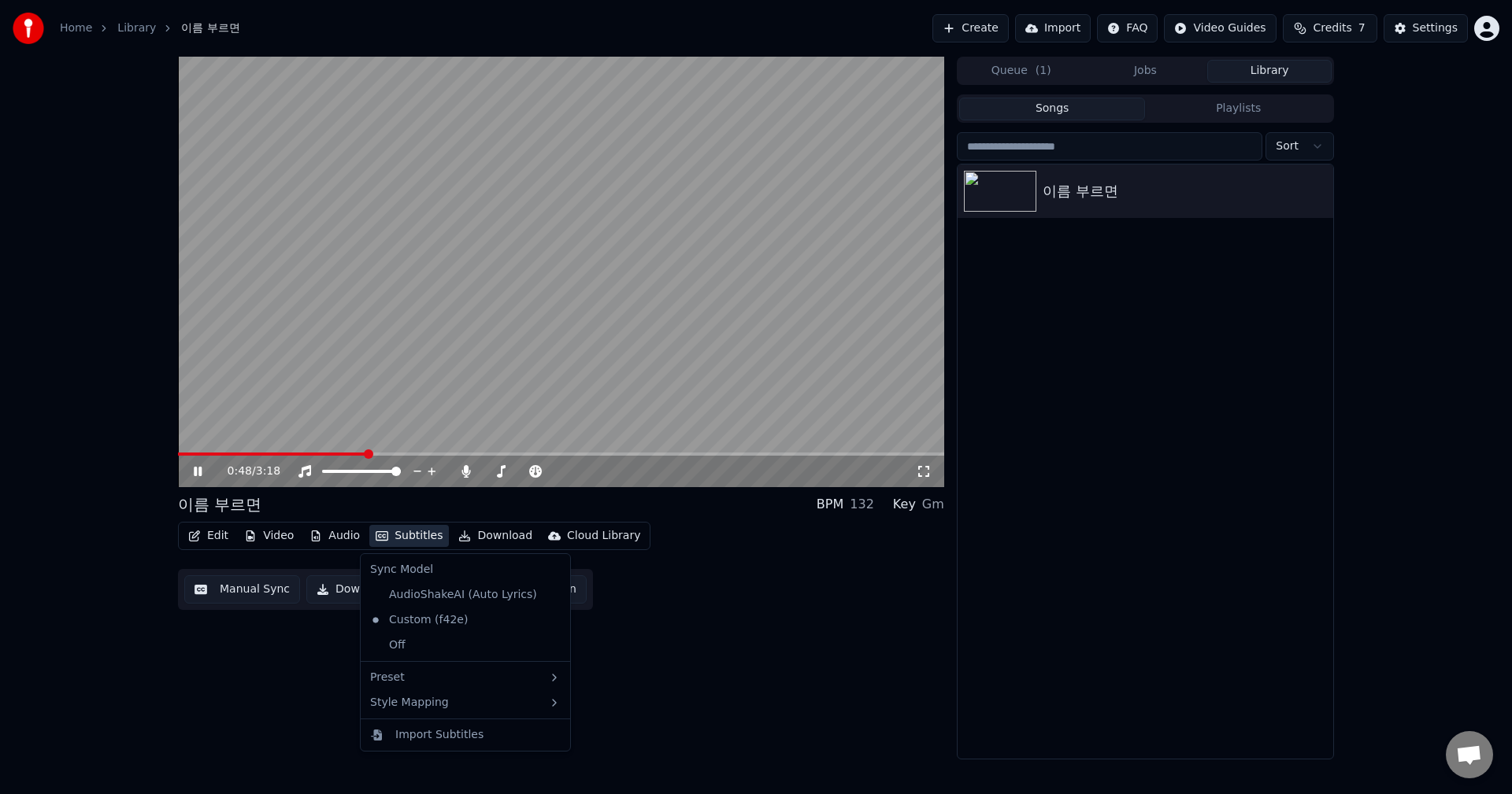
click at [397, 538] on button "Subtitles" at bounding box center [409, 536] width 79 height 22
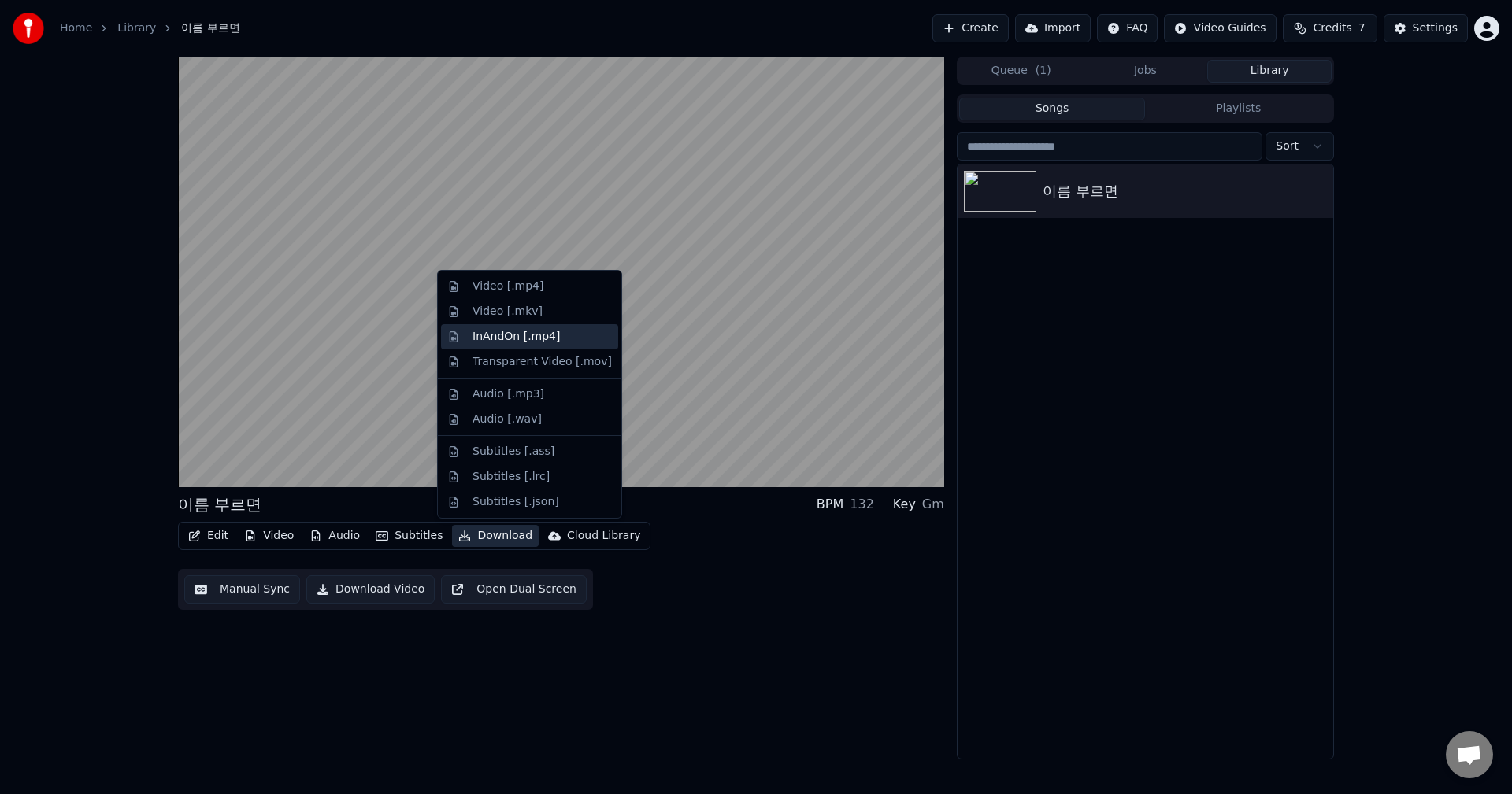
click at [554, 340] on div "InAndOn [.mp4]" at bounding box center [542, 337] width 139 height 16
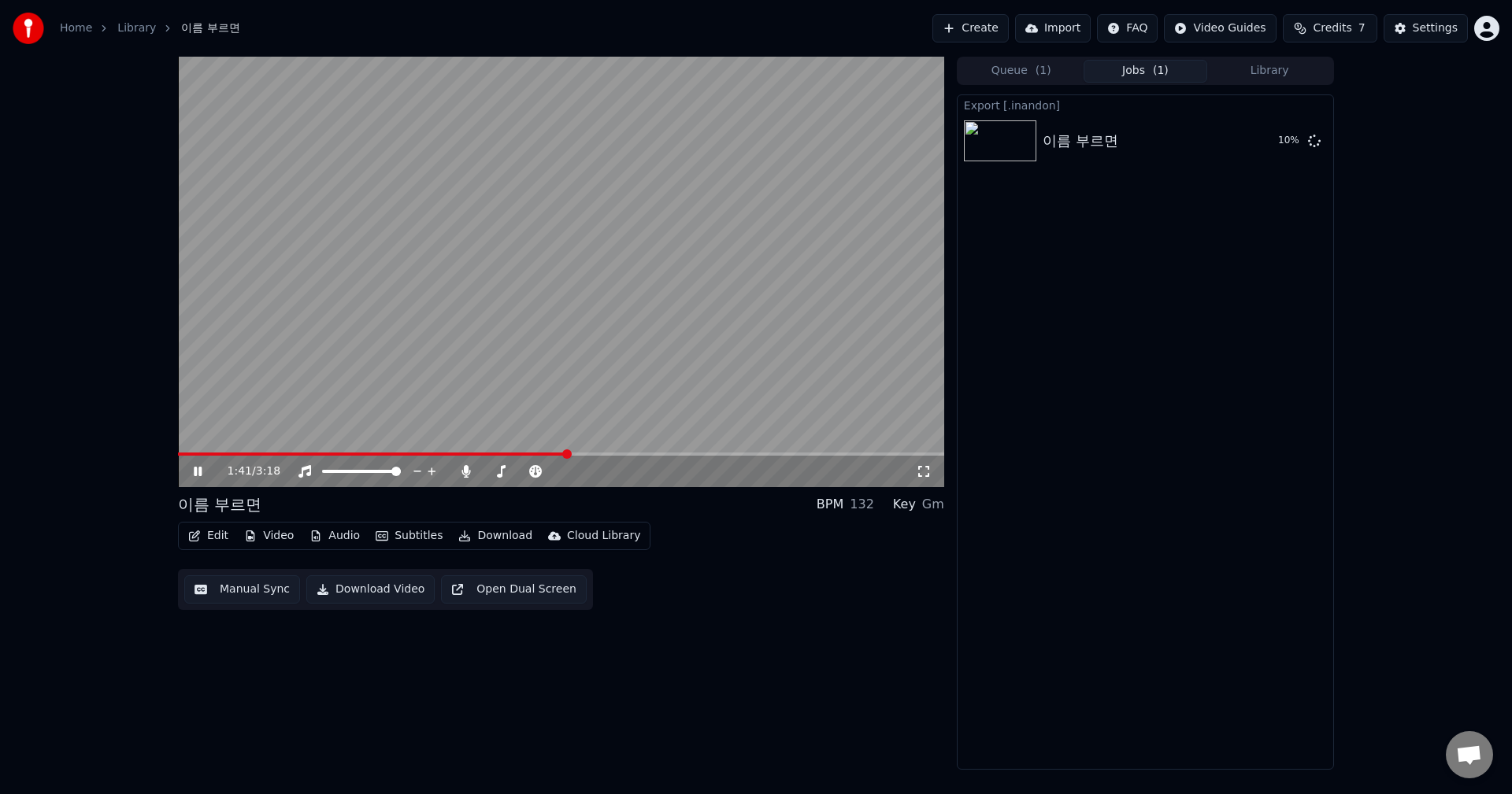
click at [200, 473] on icon at bounding box center [197, 471] width 8 height 9
click at [1282, 143] on button "Show" at bounding box center [1272, 141] width 57 height 29
click at [1112, 258] on div "Export [.inandon] 이름 부르면 Show" at bounding box center [1145, 432] width 377 height 676
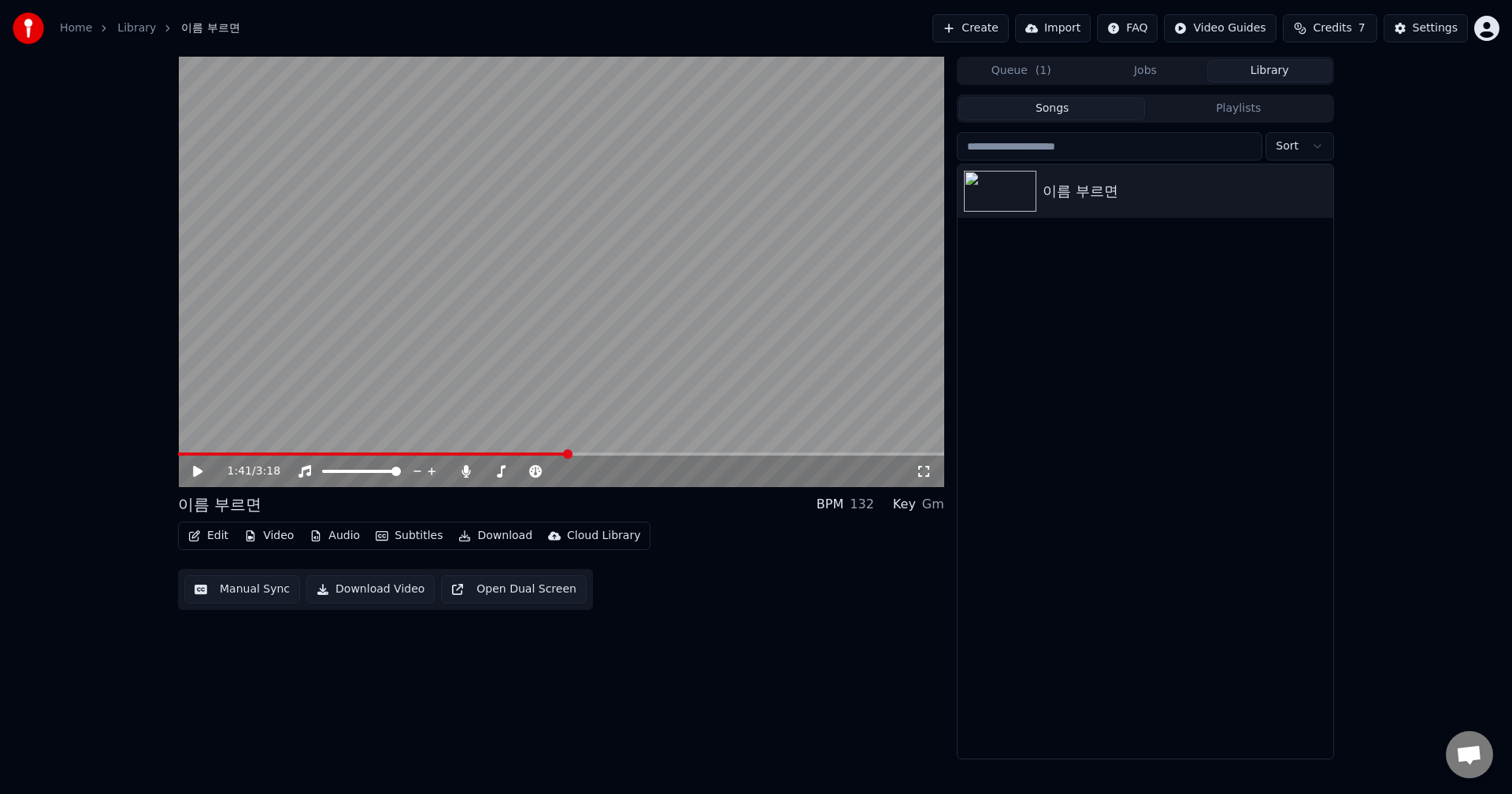
click at [1262, 73] on button "Library" at bounding box center [1268, 71] width 124 height 23
click at [1170, 197] on div "이름 부르면" at bounding box center [1176, 192] width 268 height 22
click at [1048, 197] on div "이름 부르면" at bounding box center [1176, 192] width 268 height 22
click at [192, 471] on icon at bounding box center [209, 471] width 37 height 13
click at [208, 454] on span at bounding box center [193, 455] width 30 height 3
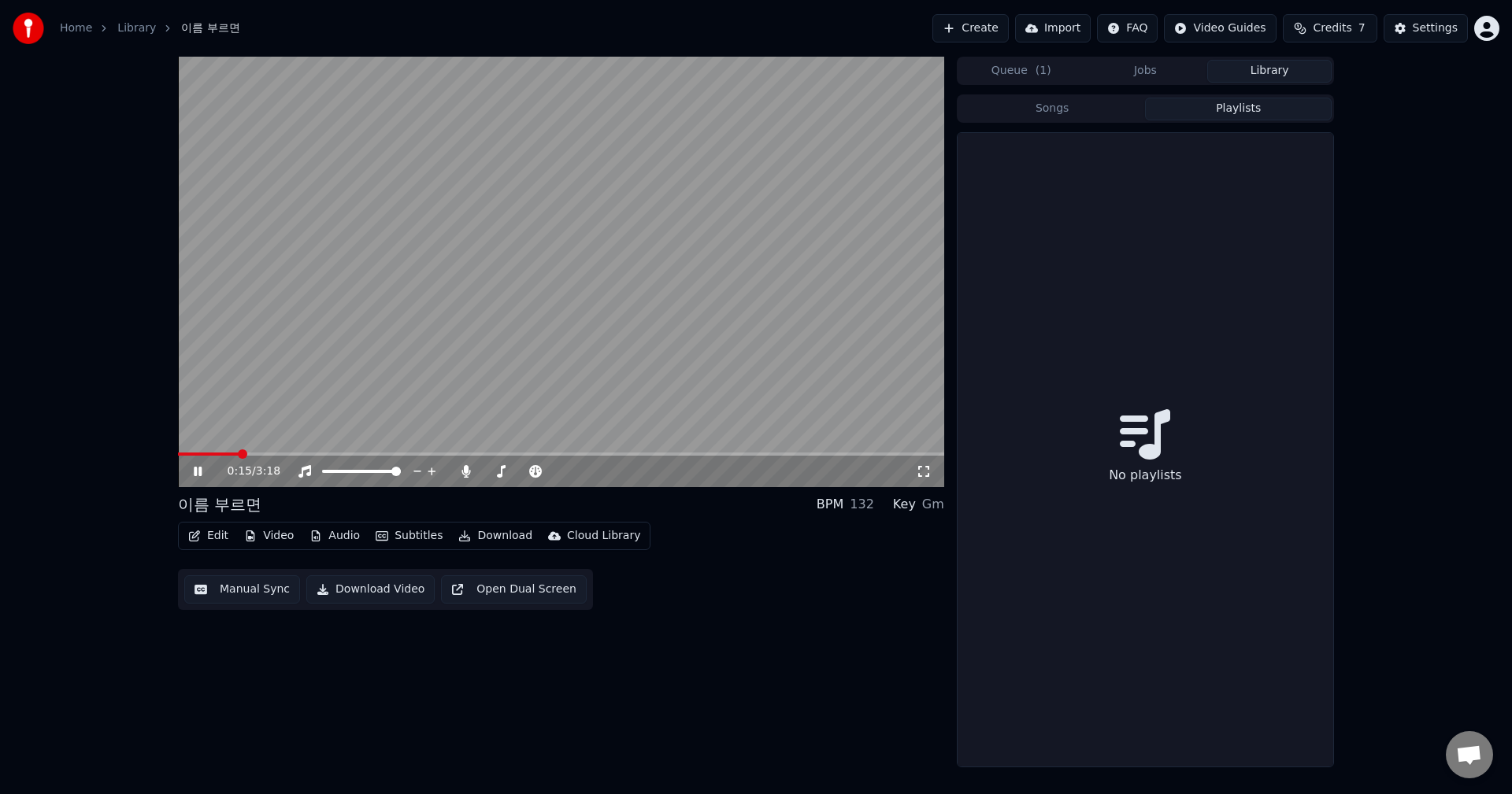
click at [1234, 110] on button "Playlists" at bounding box center [1238, 109] width 186 height 23
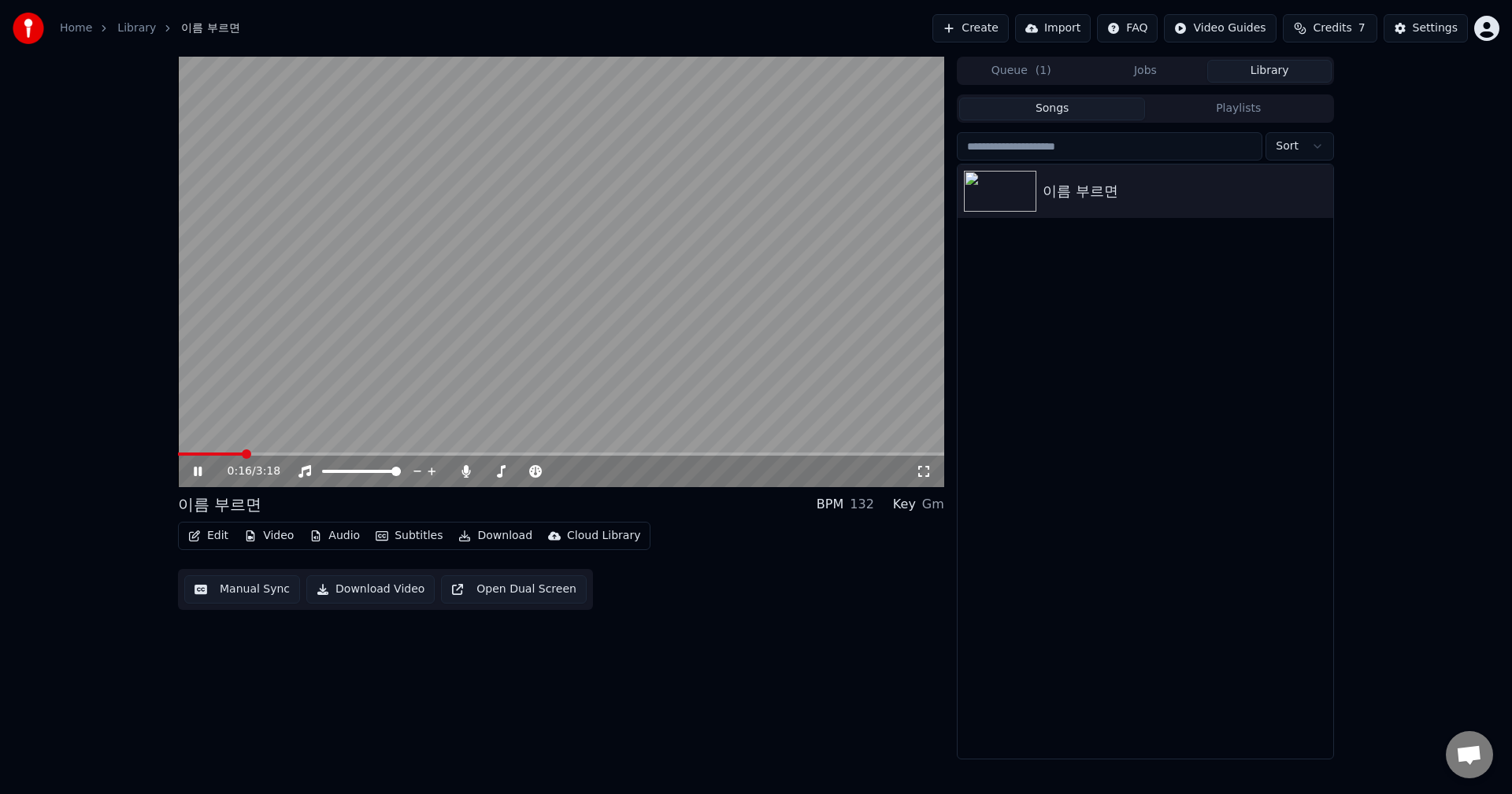
click at [1051, 111] on button "Songs" at bounding box center [1051, 109] width 186 height 23
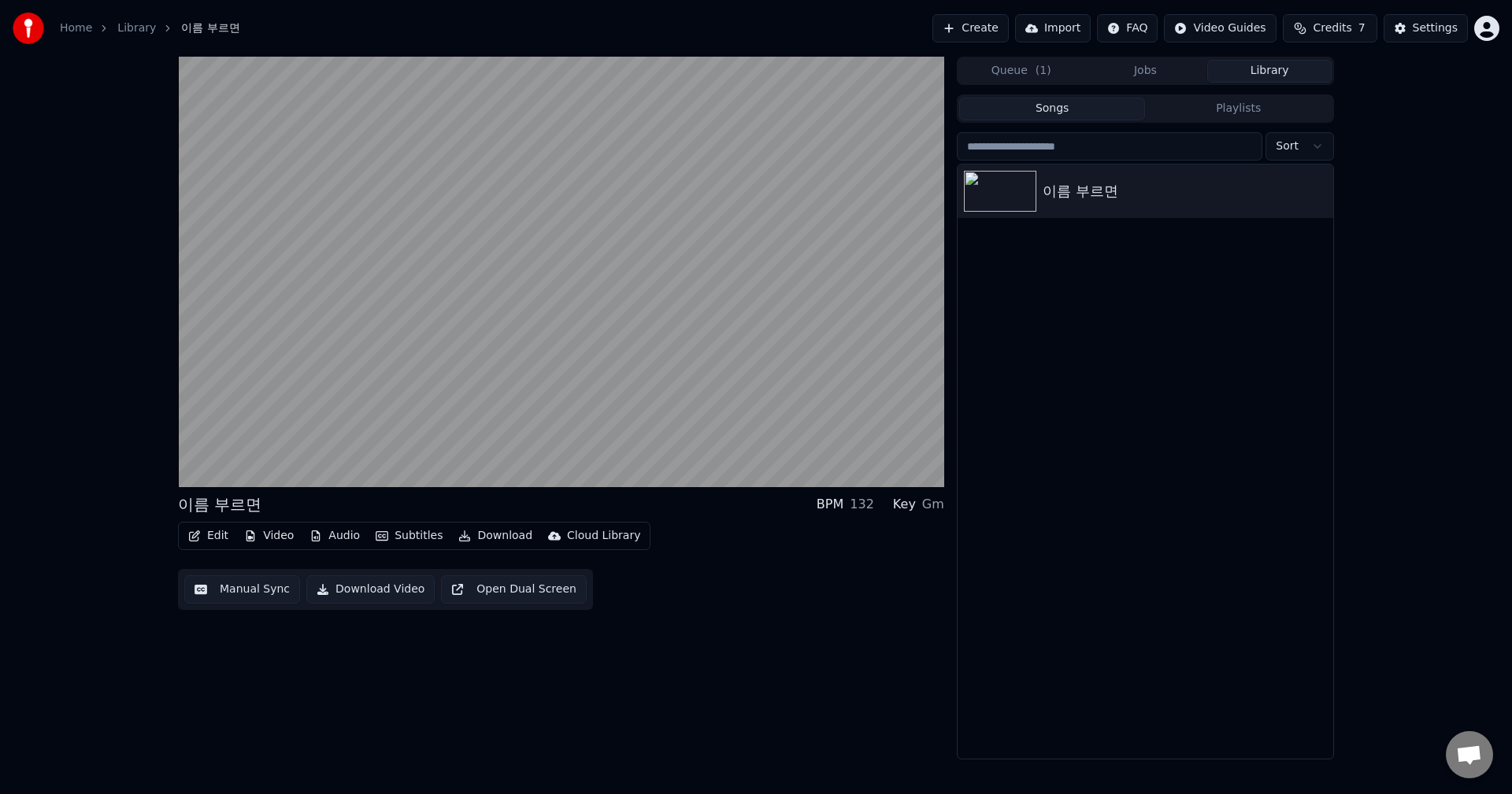
click at [1073, 24] on button "Import" at bounding box center [1053, 29] width 76 height 29
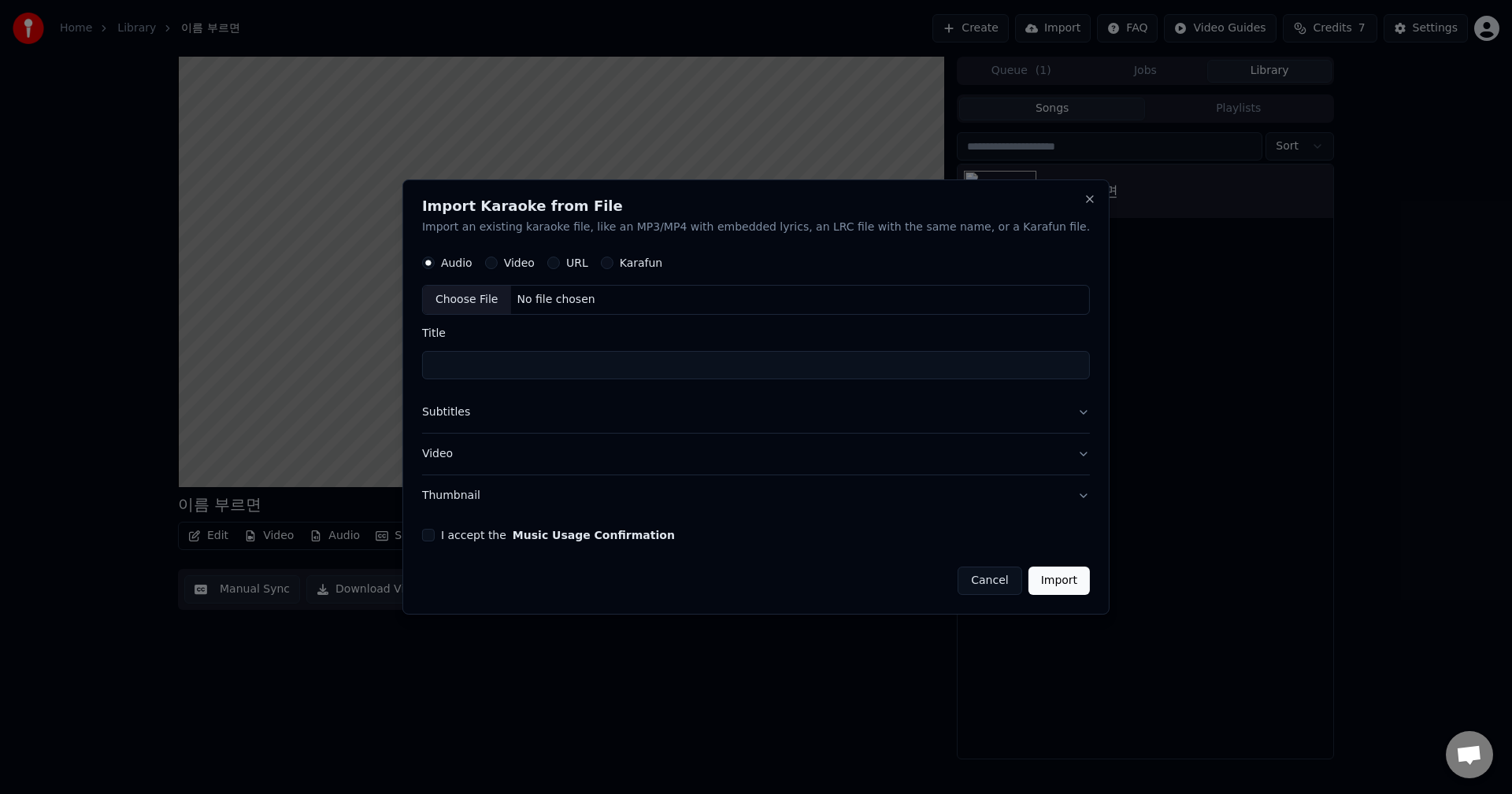
click at [1052, 415] on button "Subtitles" at bounding box center [755, 413] width 667 height 41
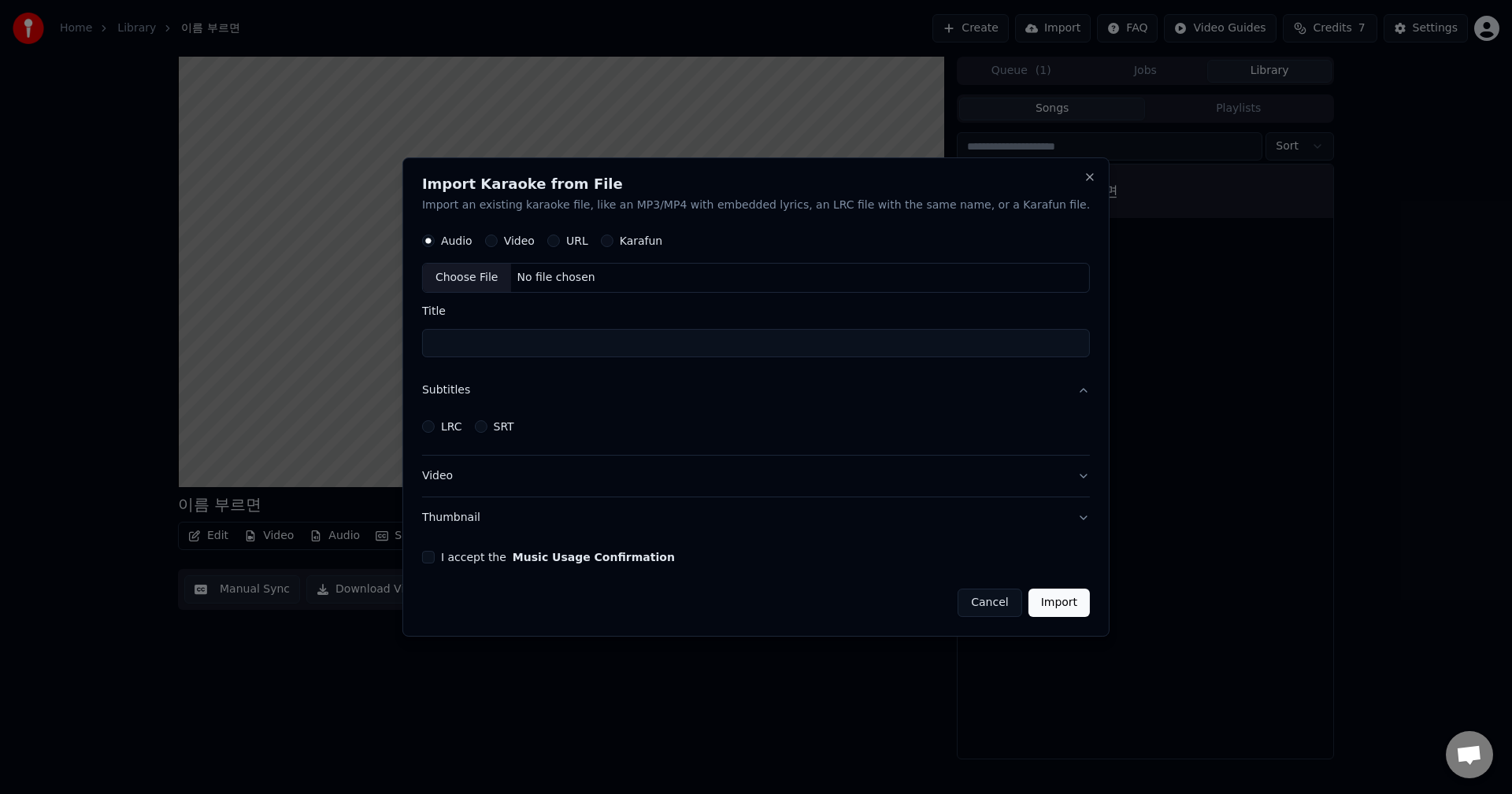
click at [1052, 415] on div "LRC SRT" at bounding box center [755, 426] width 667 height 31
click at [1083, 180] on button "Close" at bounding box center [1089, 176] width 13 height 13
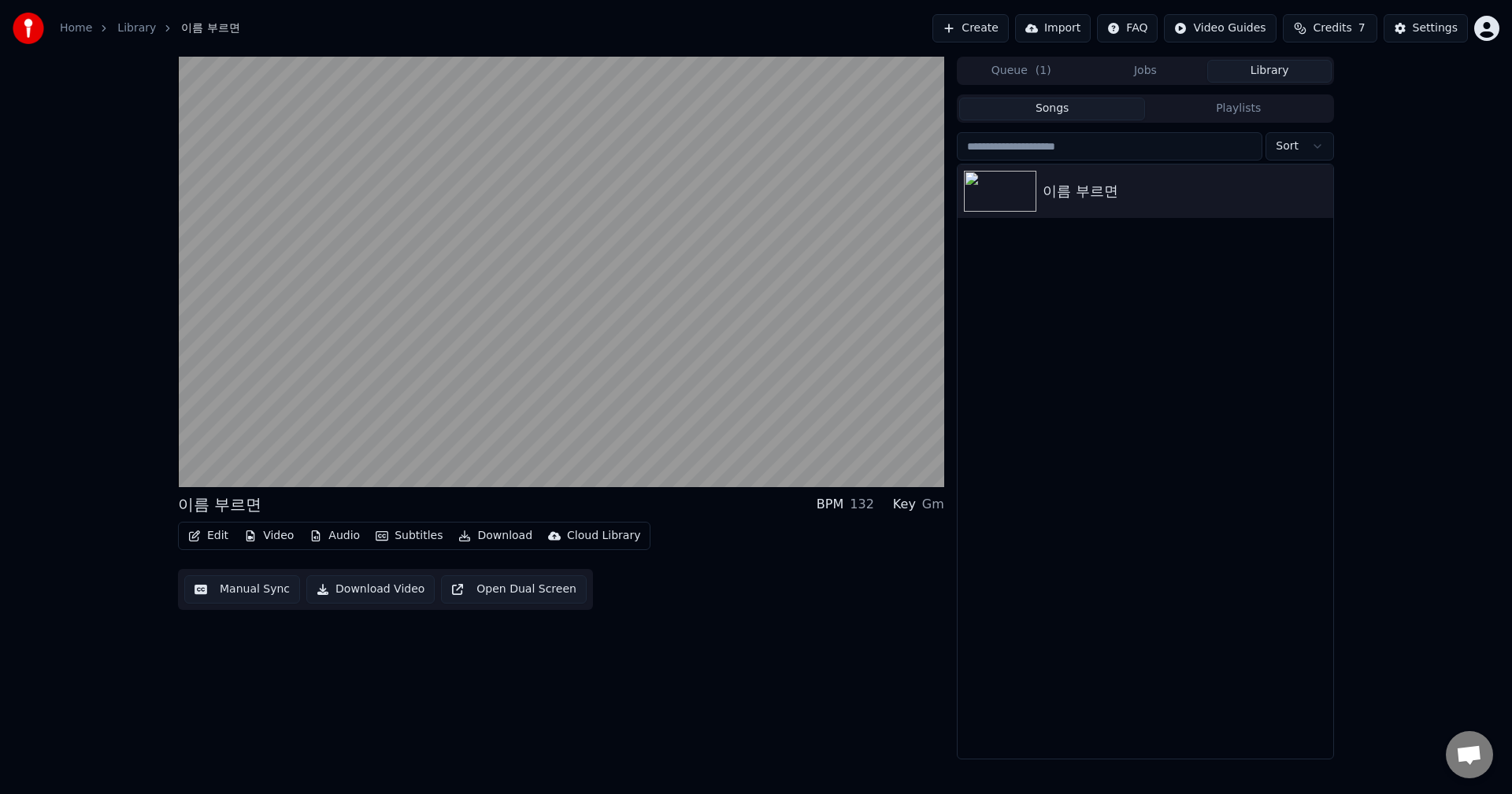
click at [258, 597] on button "Manual Sync" at bounding box center [241, 590] width 116 height 29
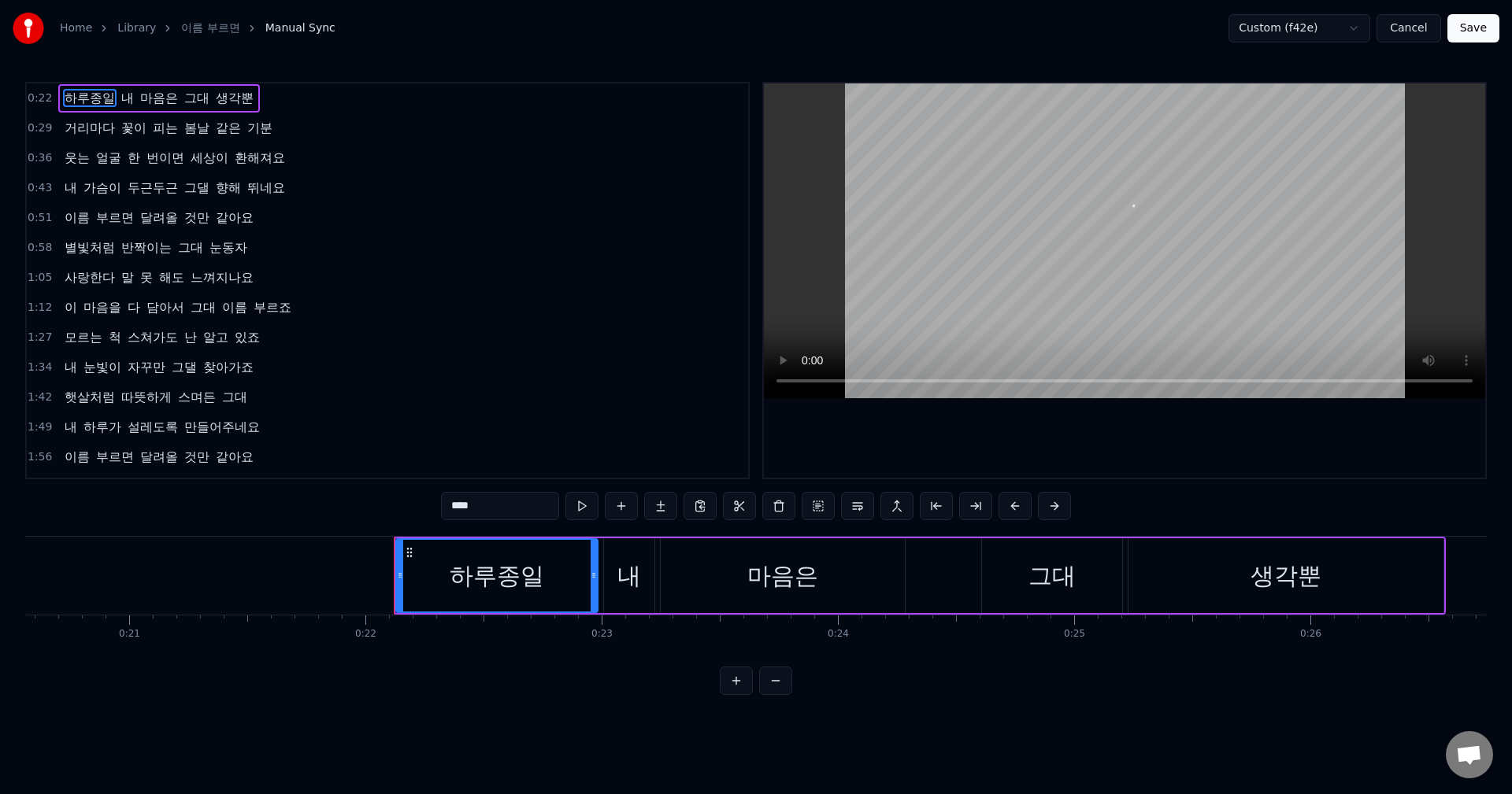
scroll to position [0, 5146]
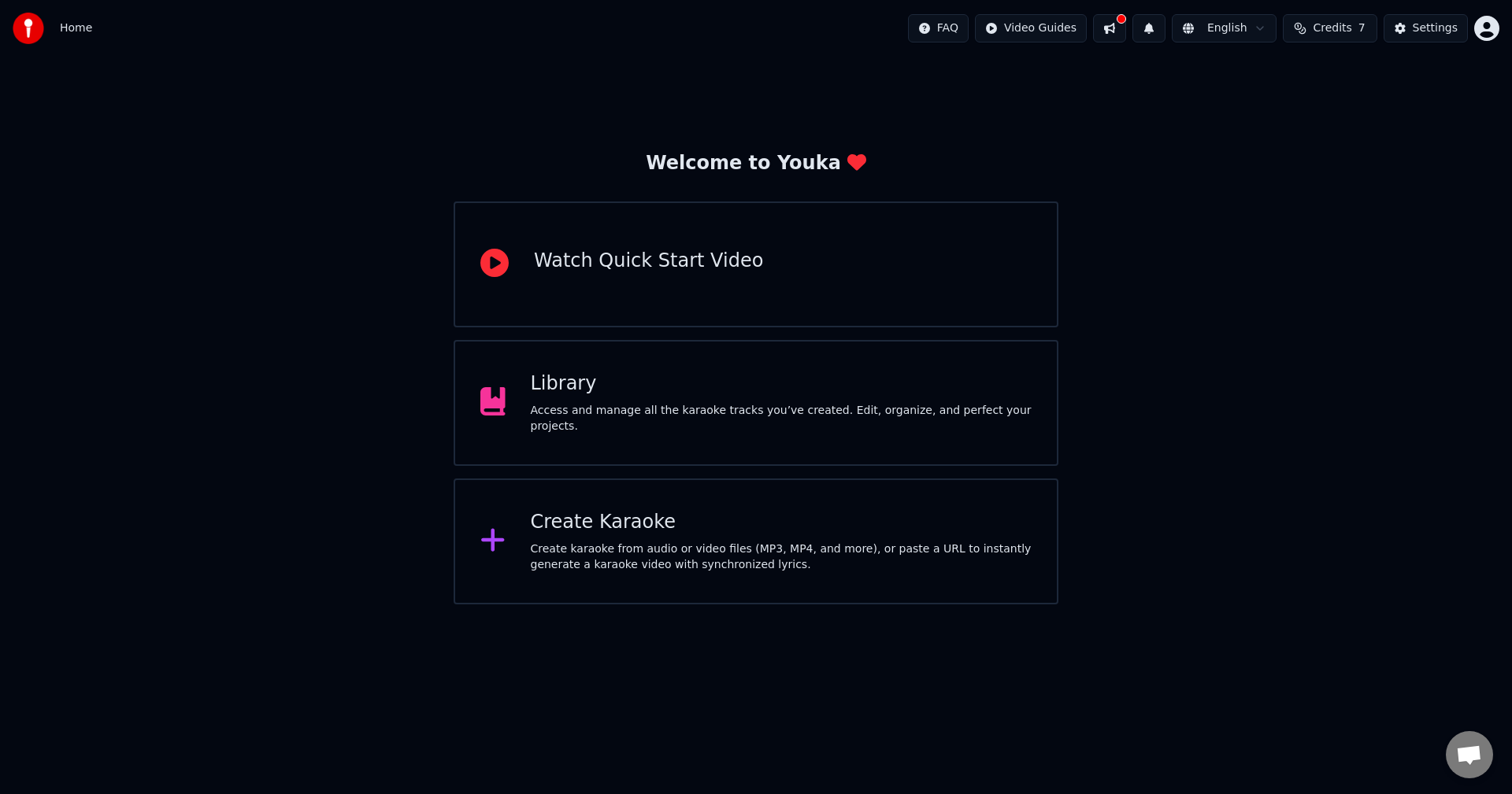
click at [639, 424] on div "Access and manage all the karaoke tracks you’ve created. Edit, organize, and pe…" at bounding box center [781, 419] width 501 height 31
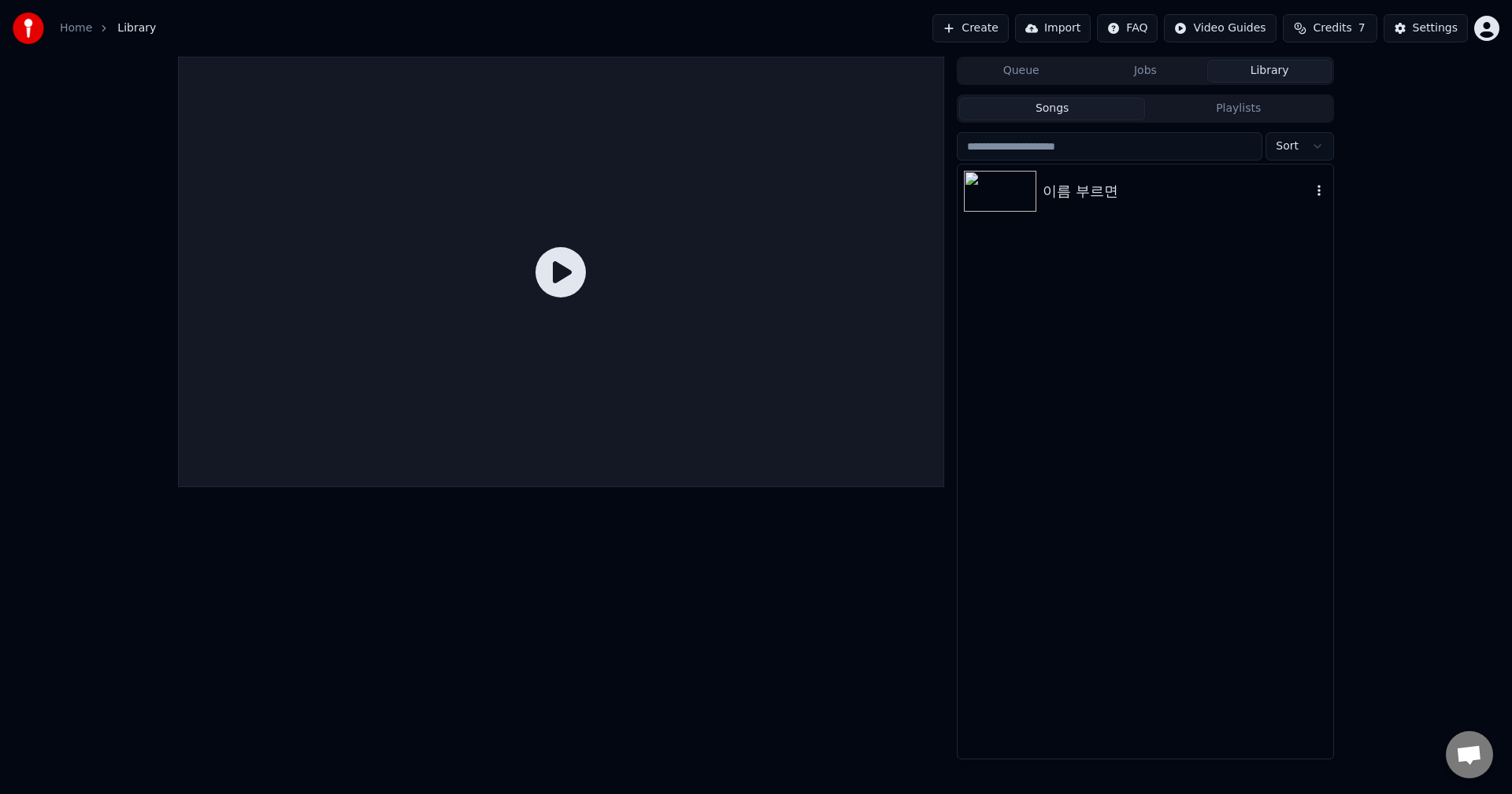
click at [1098, 192] on div "이름 부르면" at bounding box center [1176, 192] width 268 height 22
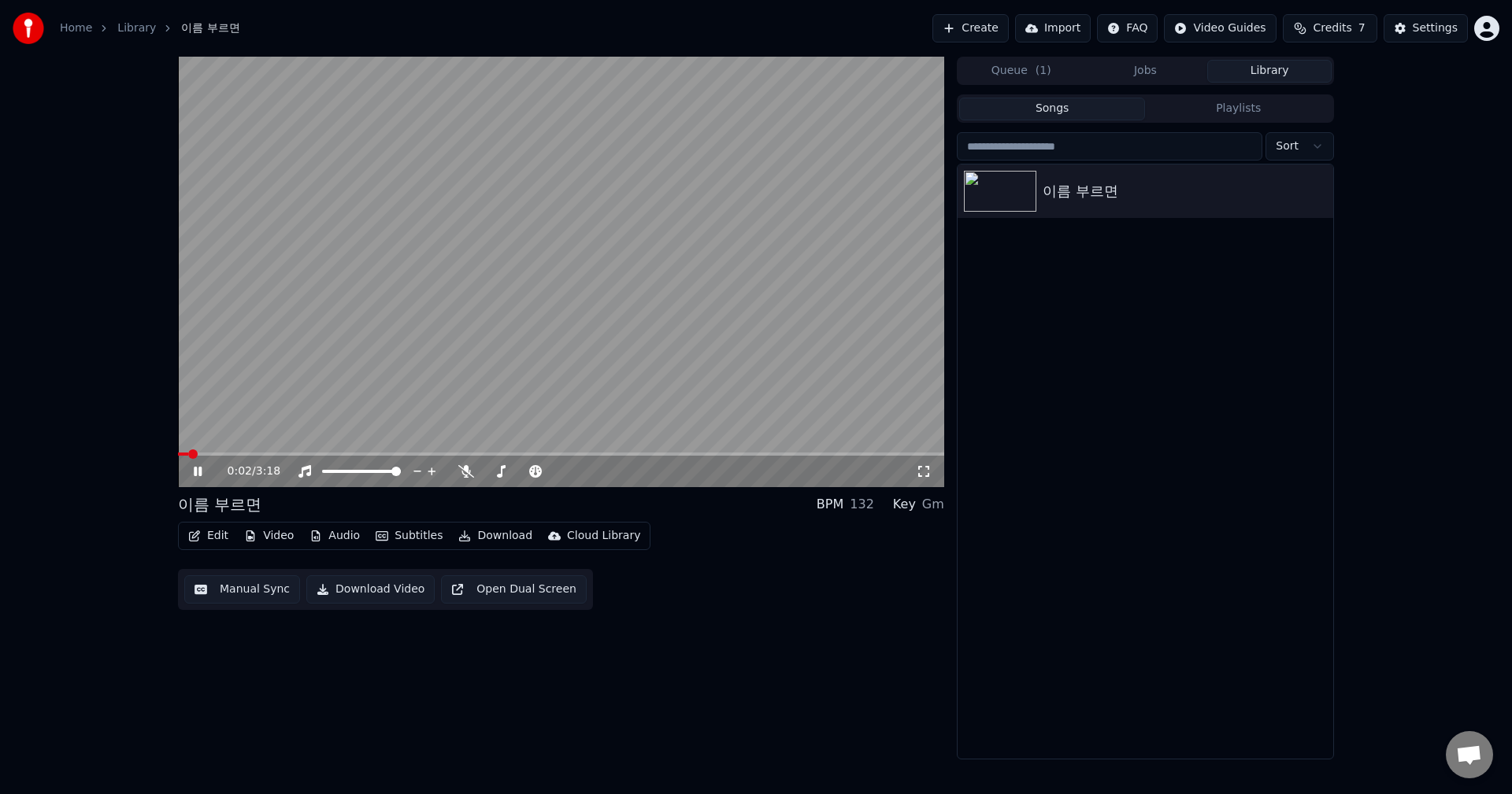
click at [212, 454] on span at bounding box center [561, 455] width 766 height 3
click at [467, 471] on icon at bounding box center [466, 471] width 16 height 13
click at [944, 456] on span at bounding box center [561, 455] width 766 height 3
click at [935, 454] on span at bounding box center [561, 455] width 766 height 3
click at [944, 457] on span at bounding box center [939, 454] width 9 height 9
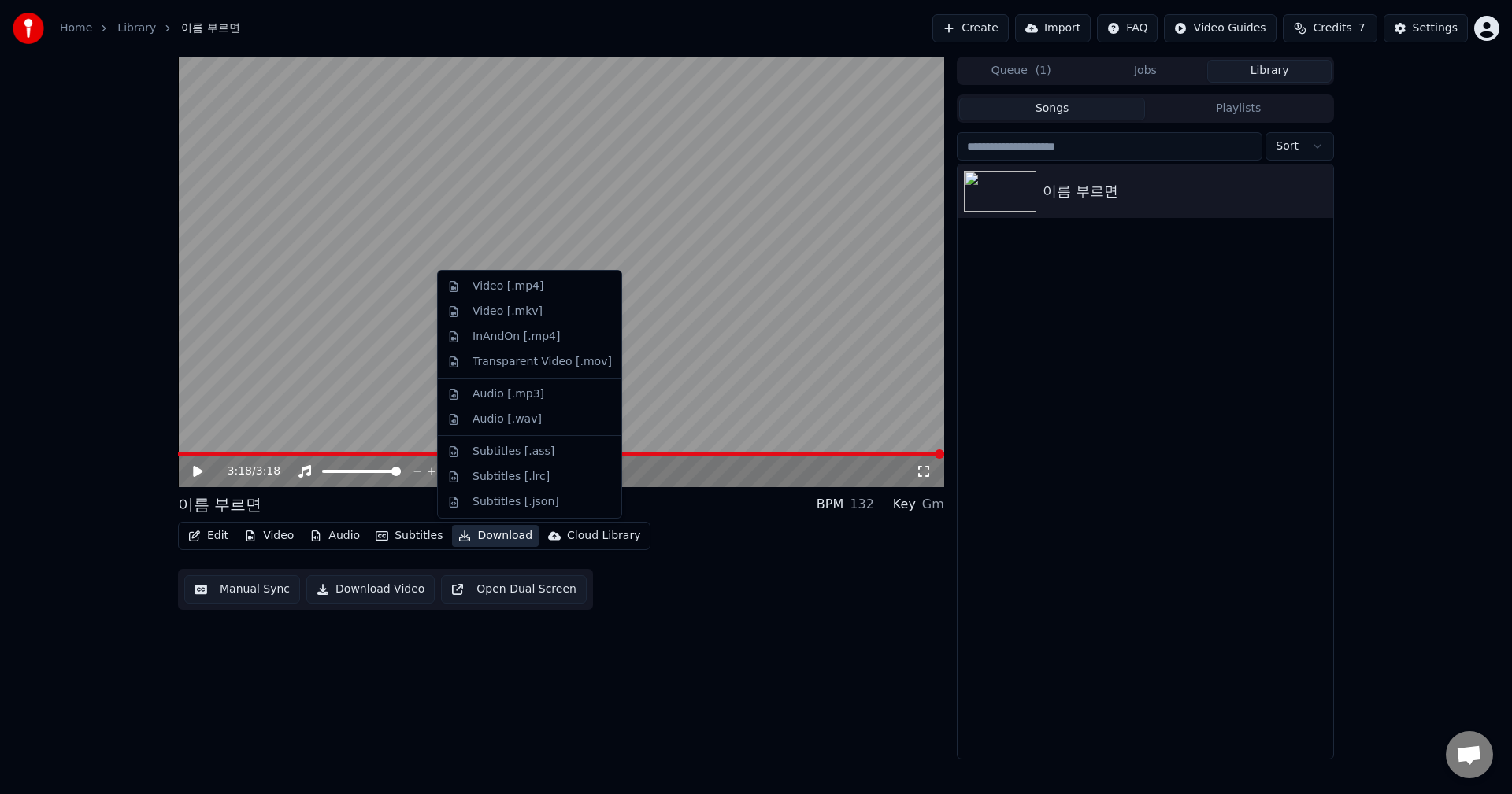
click at [494, 541] on button "Download" at bounding box center [495, 536] width 87 height 22
click at [528, 294] on div "Video [.mp4]" at bounding box center [530, 287] width 177 height 25
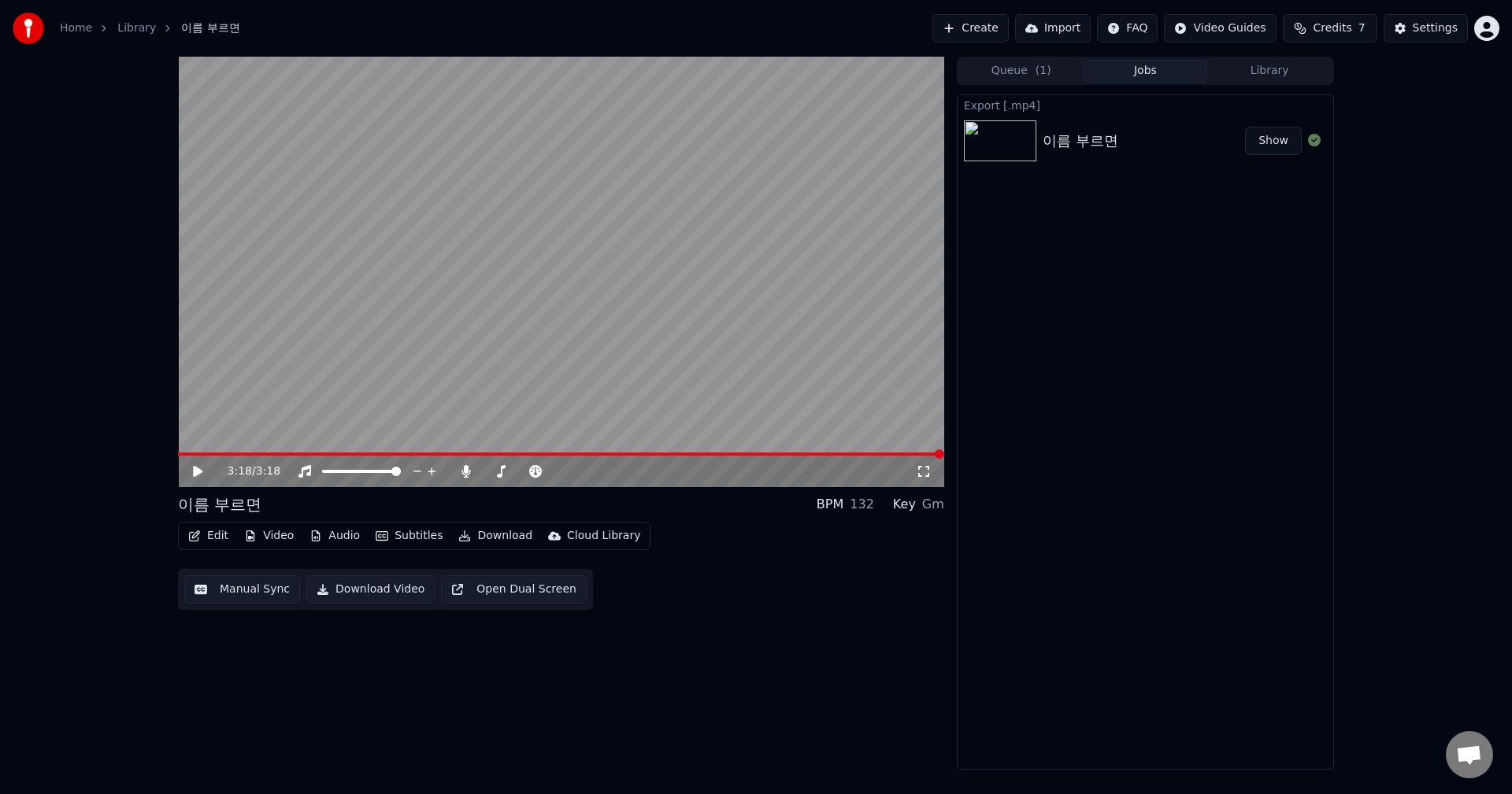
click at [1273, 143] on button "Show" at bounding box center [1272, 141] width 57 height 29
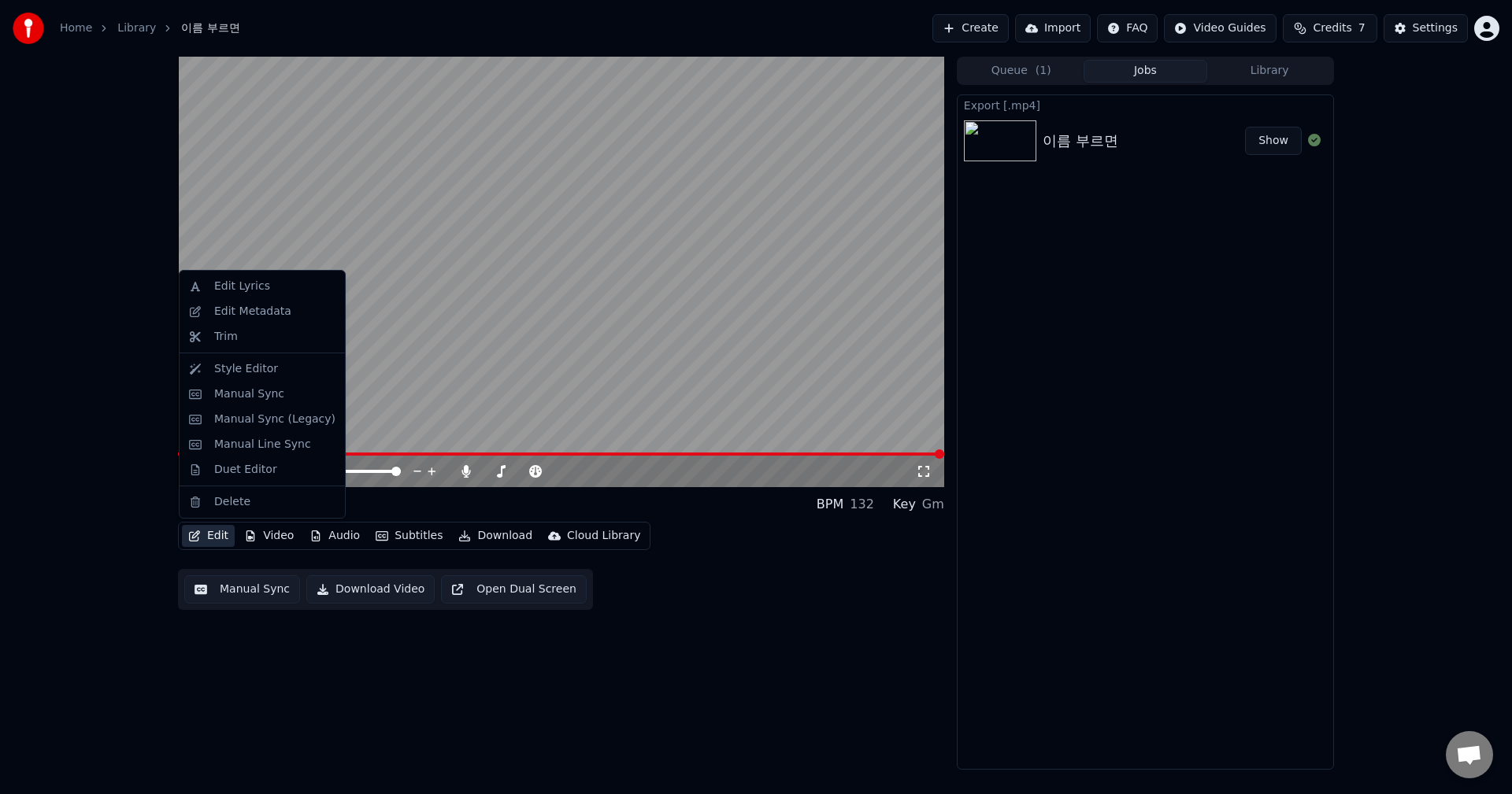
click at [218, 539] on button "Edit" at bounding box center [208, 536] width 53 height 22
click at [256, 374] on div "Style Editor" at bounding box center [246, 369] width 64 height 16
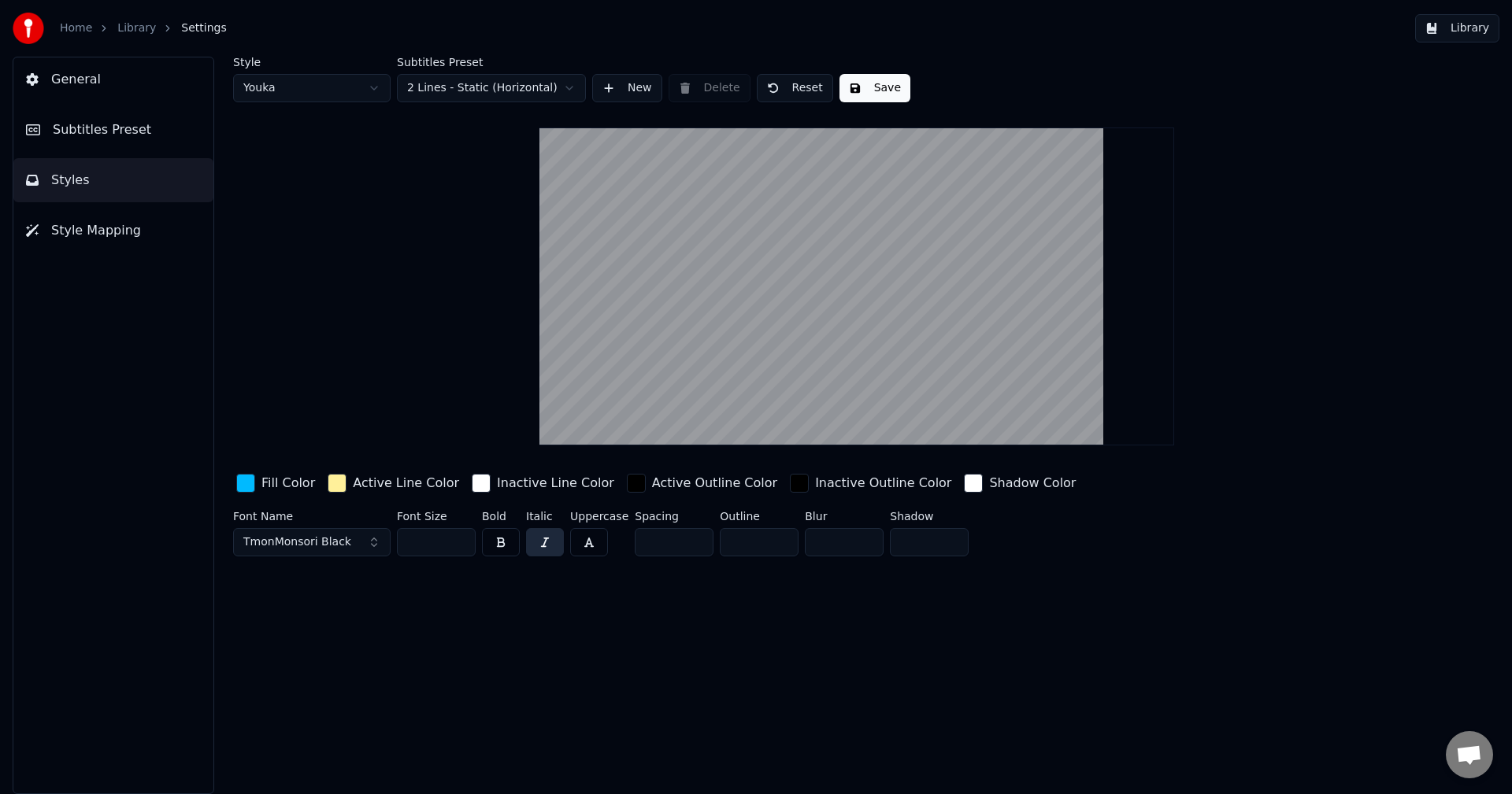
click at [107, 131] on span "Subtitles Preset" at bounding box center [102, 130] width 99 height 19
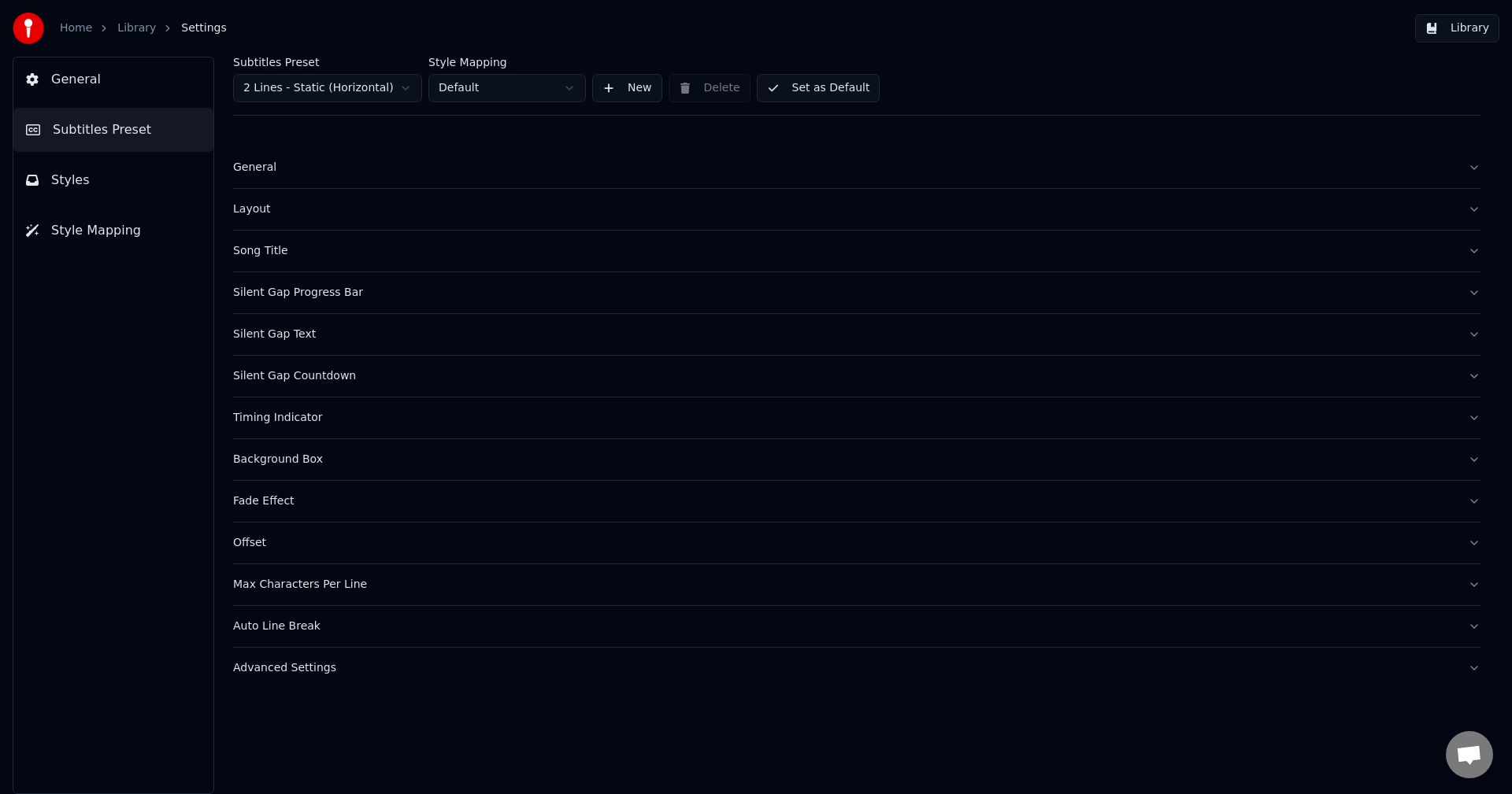
click at [291, 418] on div "Timing Indicator" at bounding box center [844, 418] width 1222 height 16
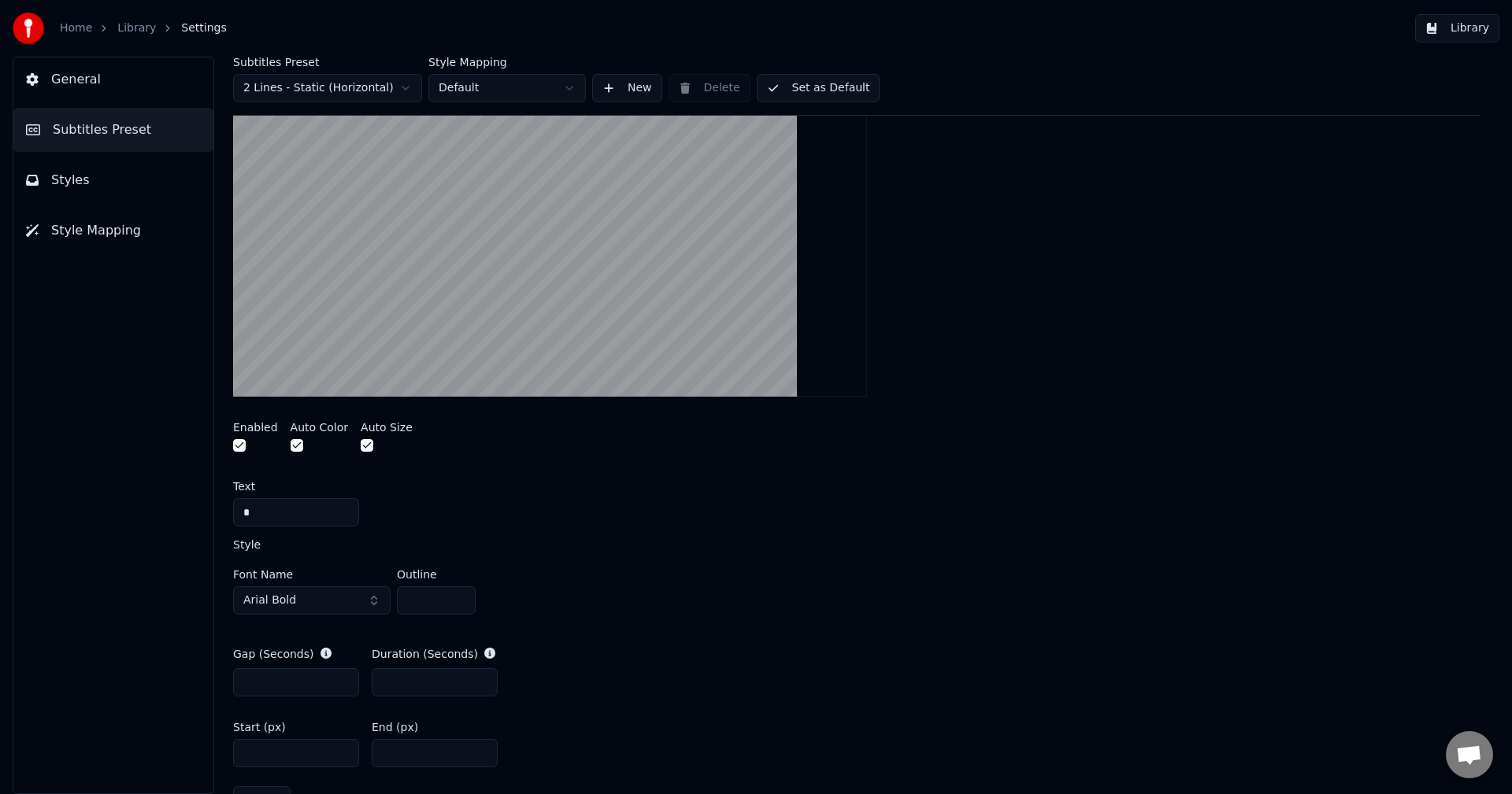
scroll to position [629, 0]
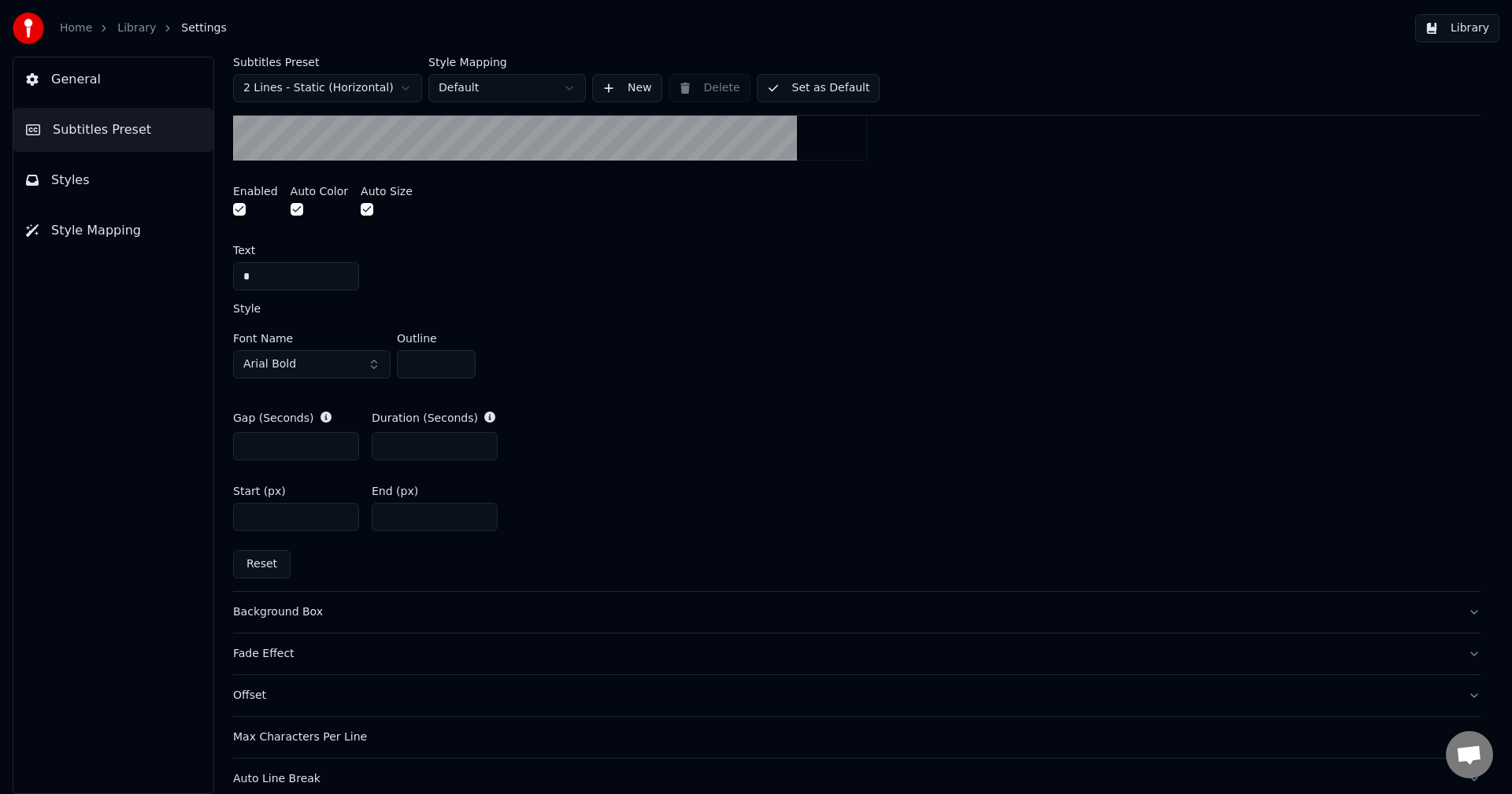
click at [277, 570] on button "Reset" at bounding box center [262, 564] width 57 height 29
type input "****"
type input "***"
click at [135, 25] on link "Library" at bounding box center [137, 28] width 39 height 16
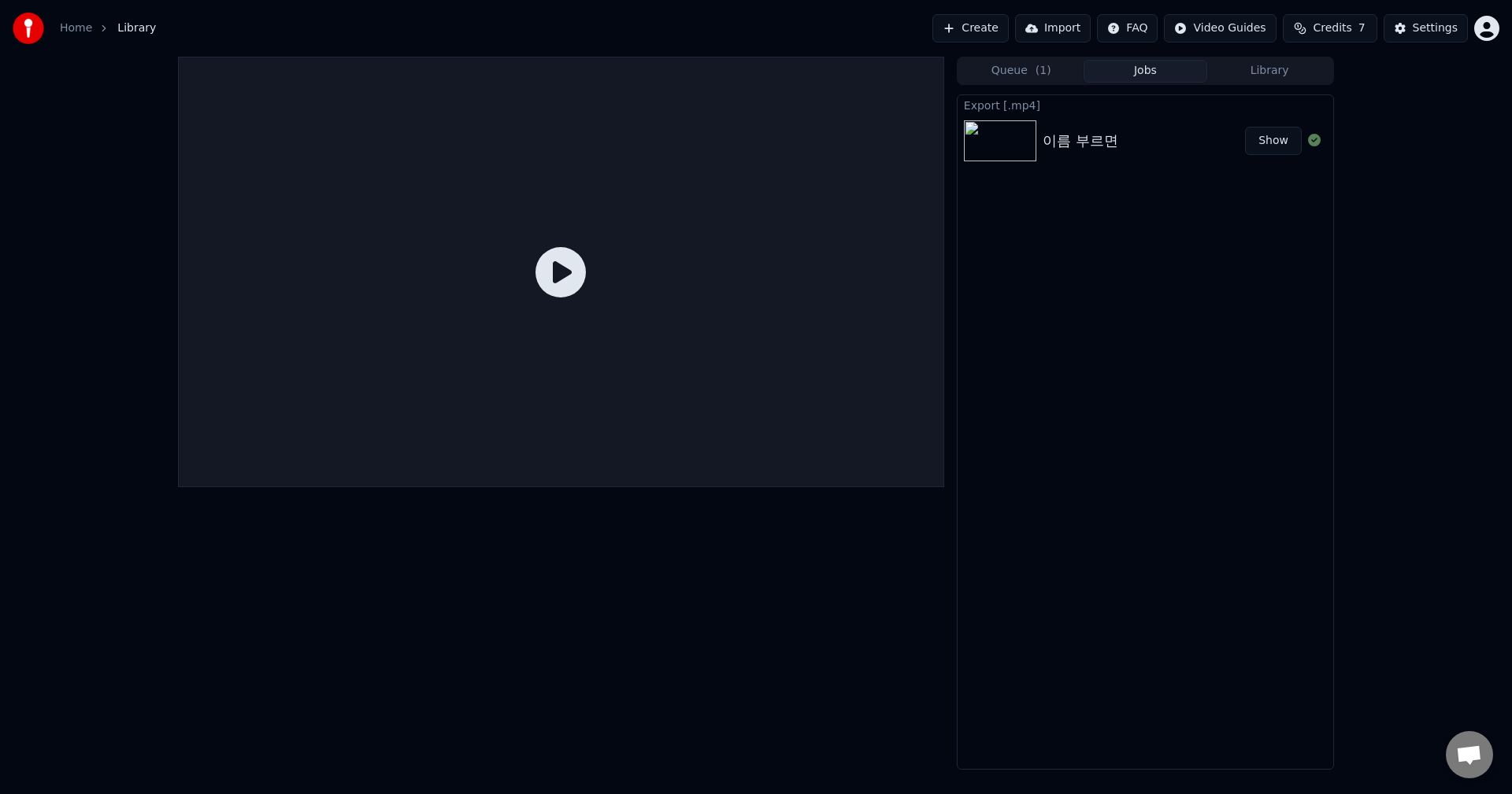
click at [1148, 70] on button "Jobs" at bounding box center [1145, 71] width 124 height 23
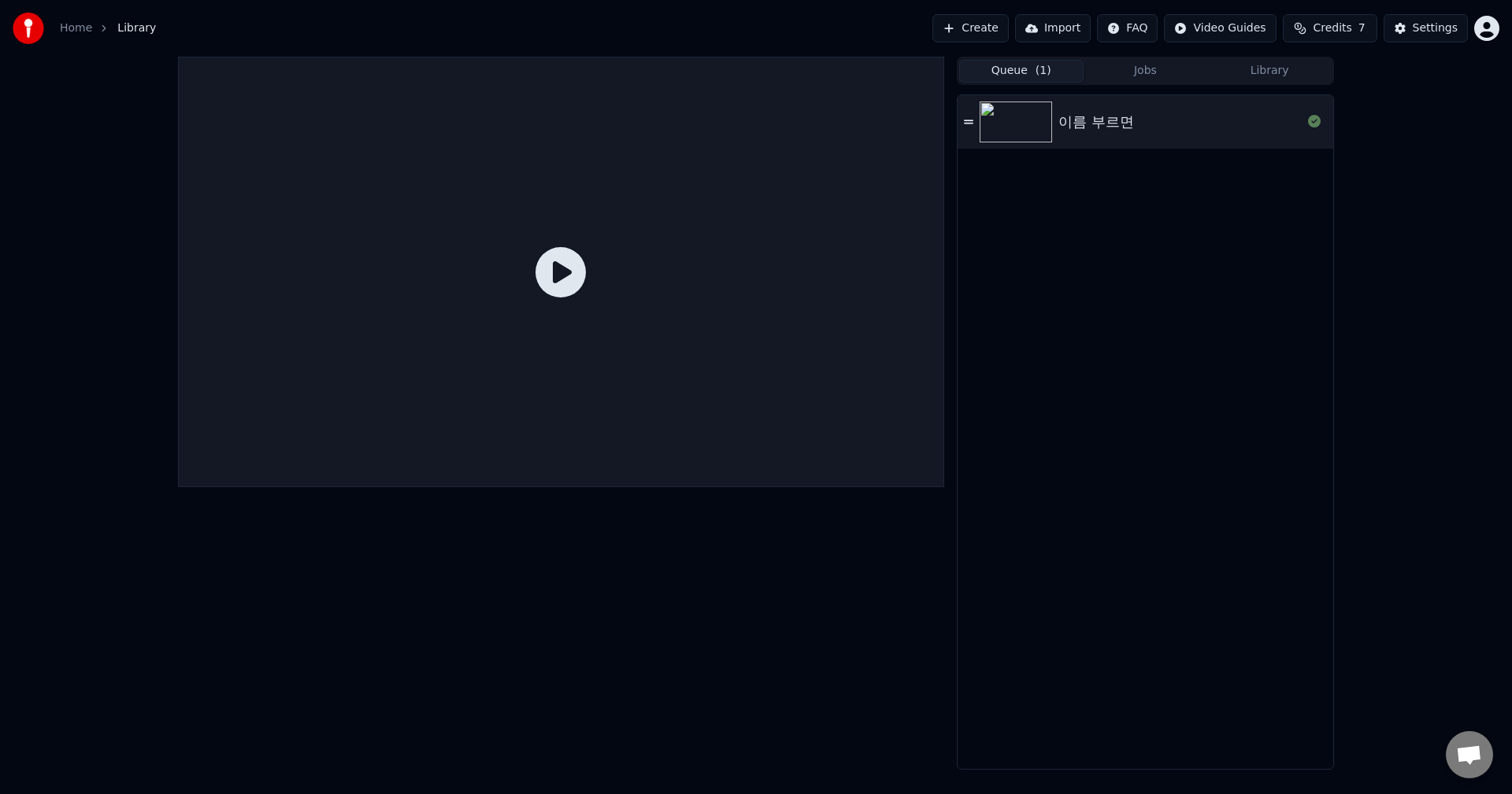
click at [1010, 70] on button "Queue ( 1 )" at bounding box center [1020, 71] width 124 height 23
click at [1138, 68] on button "Jobs" at bounding box center [1145, 71] width 124 height 23
click at [1263, 77] on button "Library" at bounding box center [1268, 71] width 124 height 23
click at [1069, 202] on div "이름 부르면" at bounding box center [1176, 192] width 268 height 22
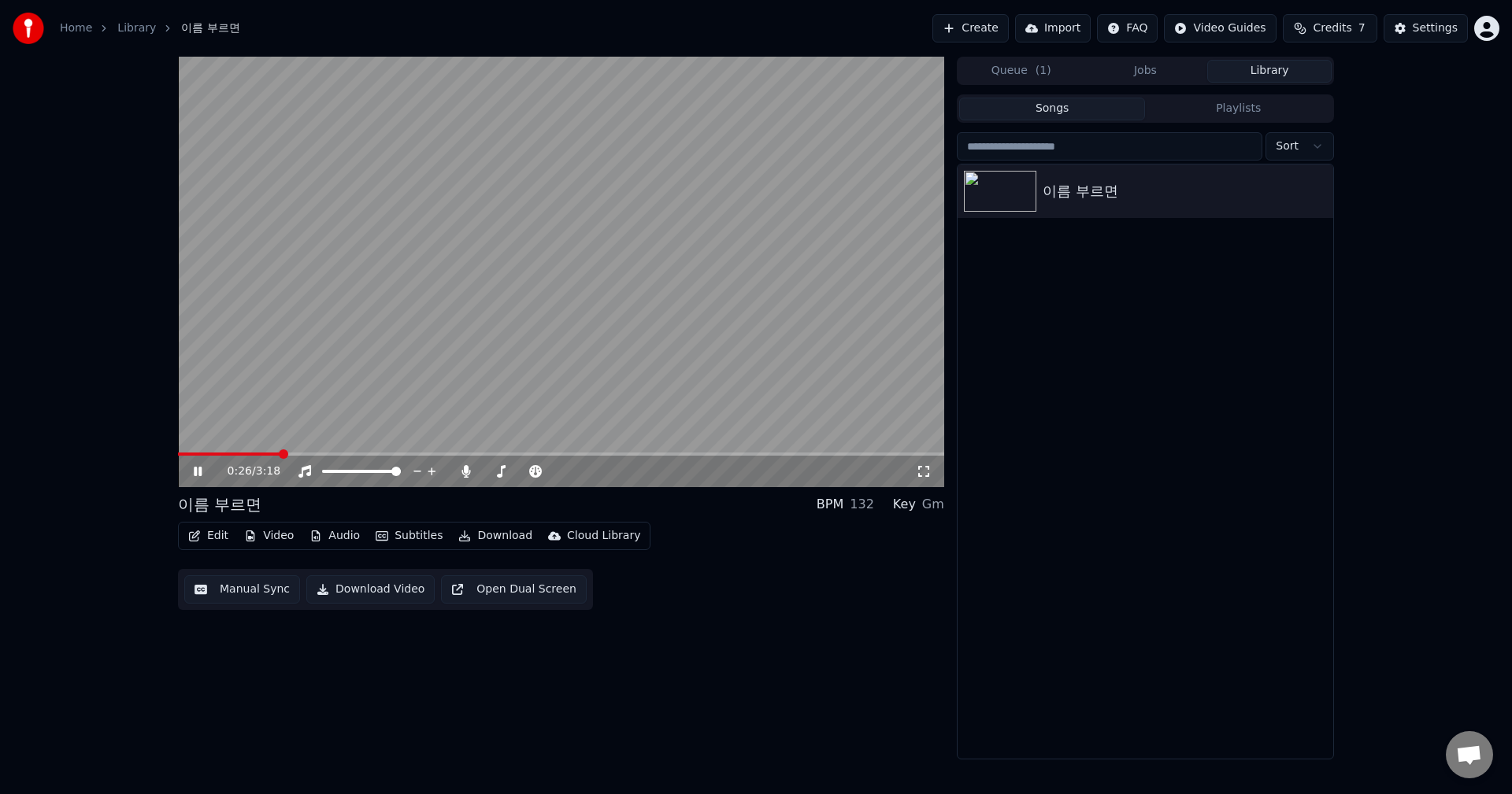
click at [263, 451] on video at bounding box center [561, 272] width 766 height 430
click at [263, 455] on span at bounding box center [230, 455] width 103 height 3
click at [250, 453] on span at bounding box center [220, 455] width 85 height 3
click at [197, 473] on icon at bounding box center [197, 471] width 9 height 11
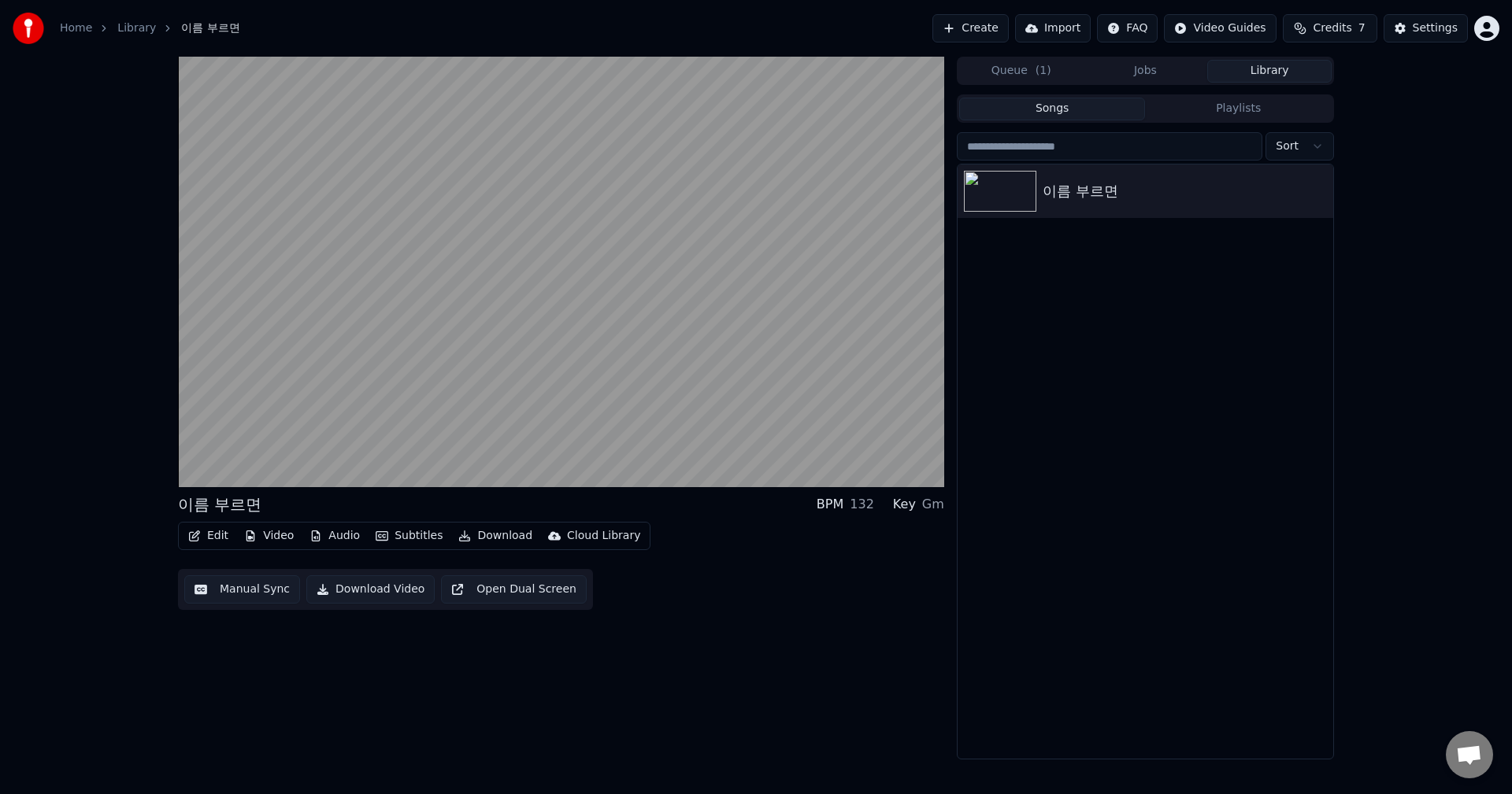
click at [740, 611] on div "이름 부르면 BPM 132 Key Gm Edit Video Audio Subtitles Download Cloud Library Manual …" at bounding box center [561, 408] width 766 height 703
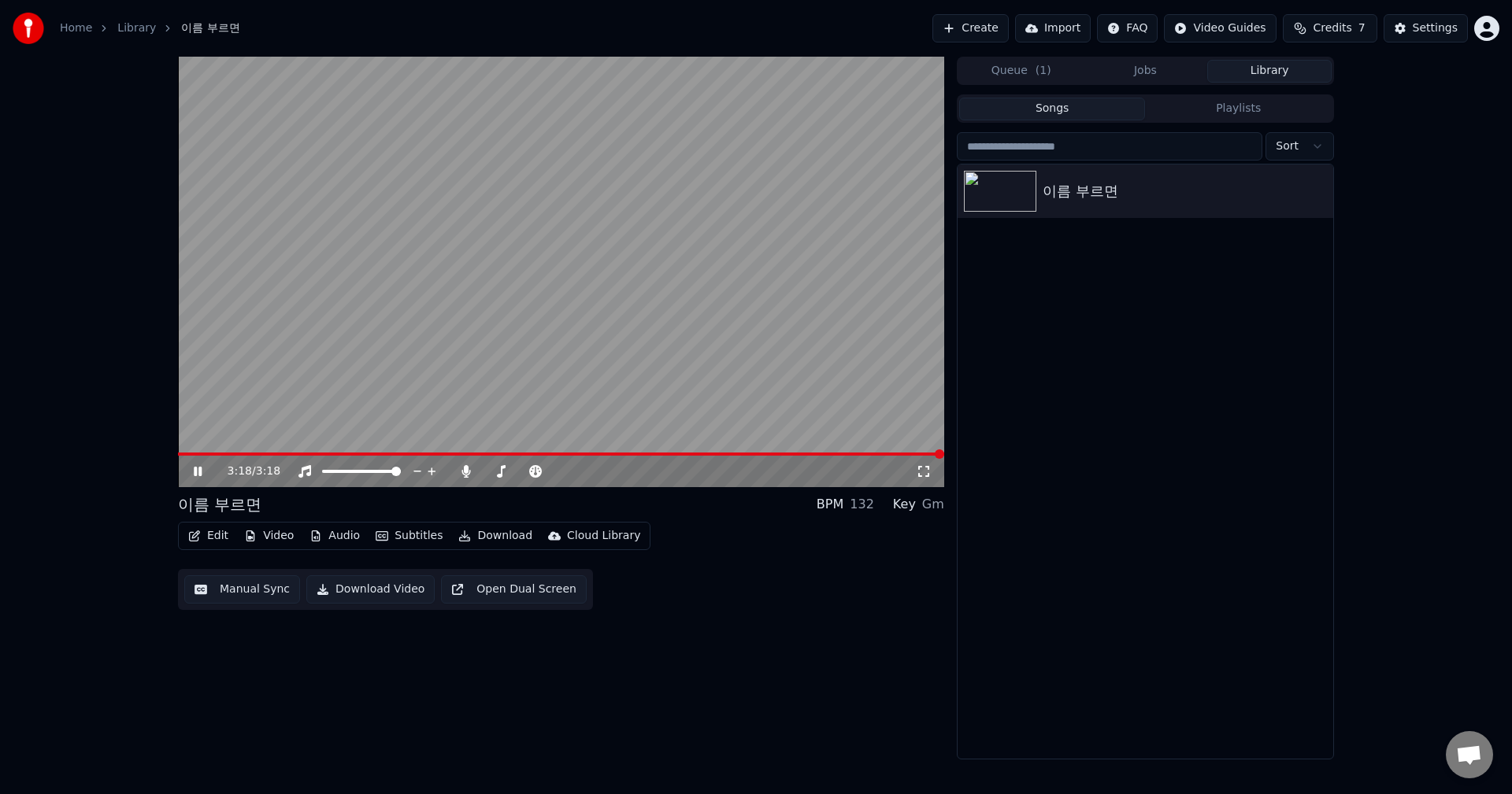
click at [944, 456] on span at bounding box center [939, 454] width 9 height 9
click at [489, 539] on button "Download" at bounding box center [495, 536] width 87 height 22
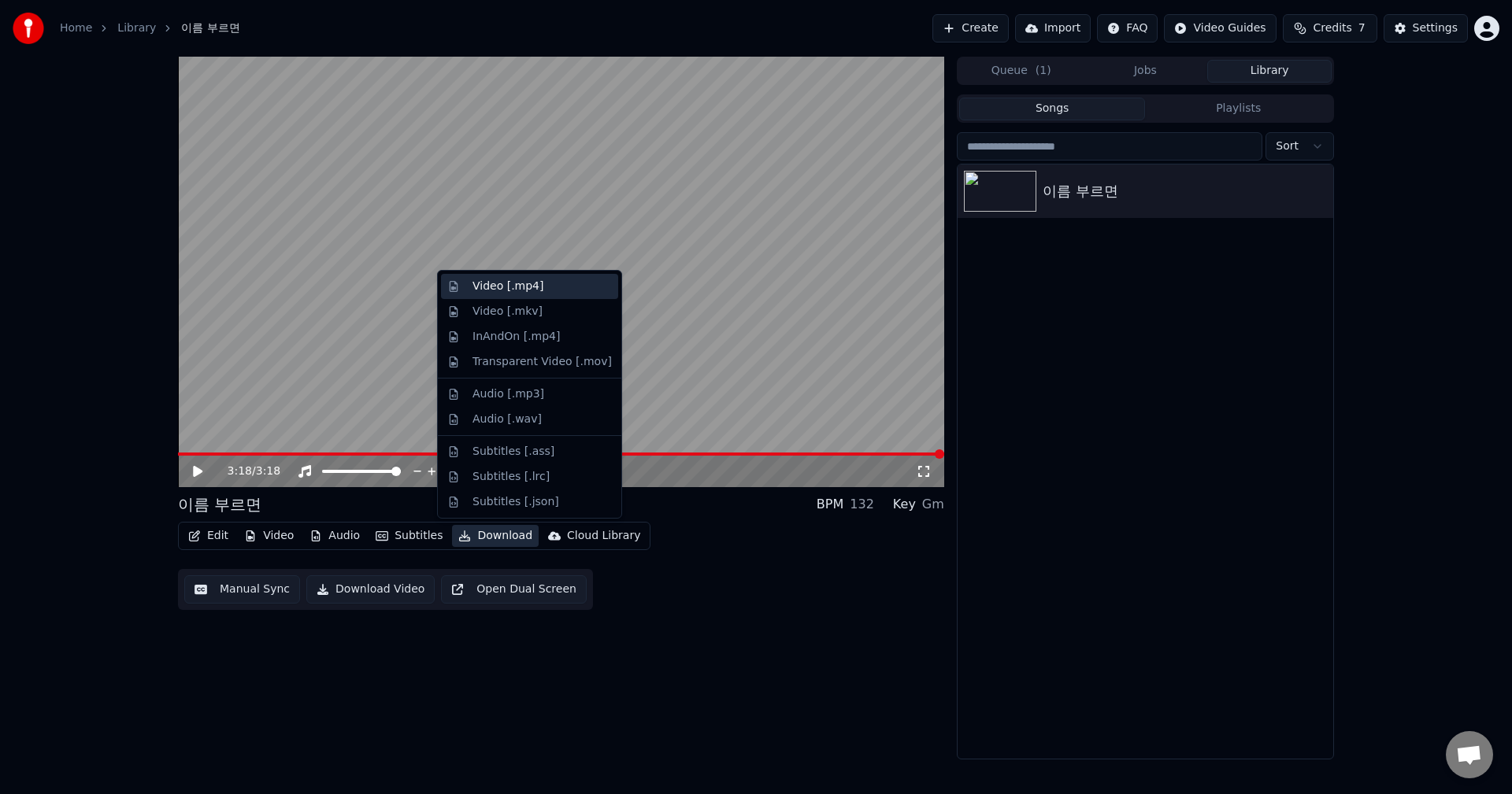
click at [514, 284] on div "Video [.mp4]" at bounding box center [508, 286] width 71 height 16
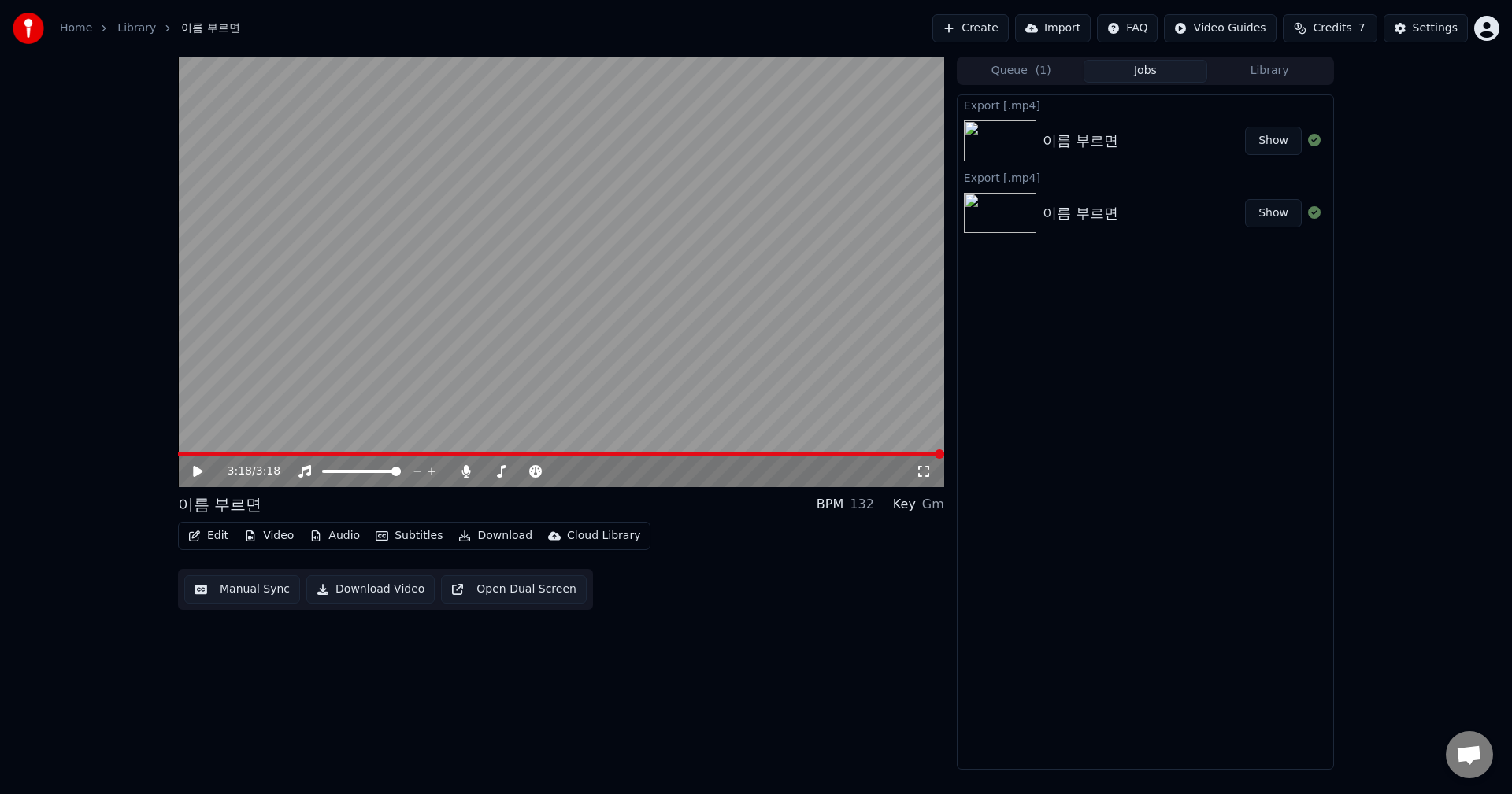
click at [1180, 143] on div "이름 부르면" at bounding box center [1143, 141] width 202 height 22
click at [1269, 144] on button "Show" at bounding box center [1272, 141] width 57 height 29
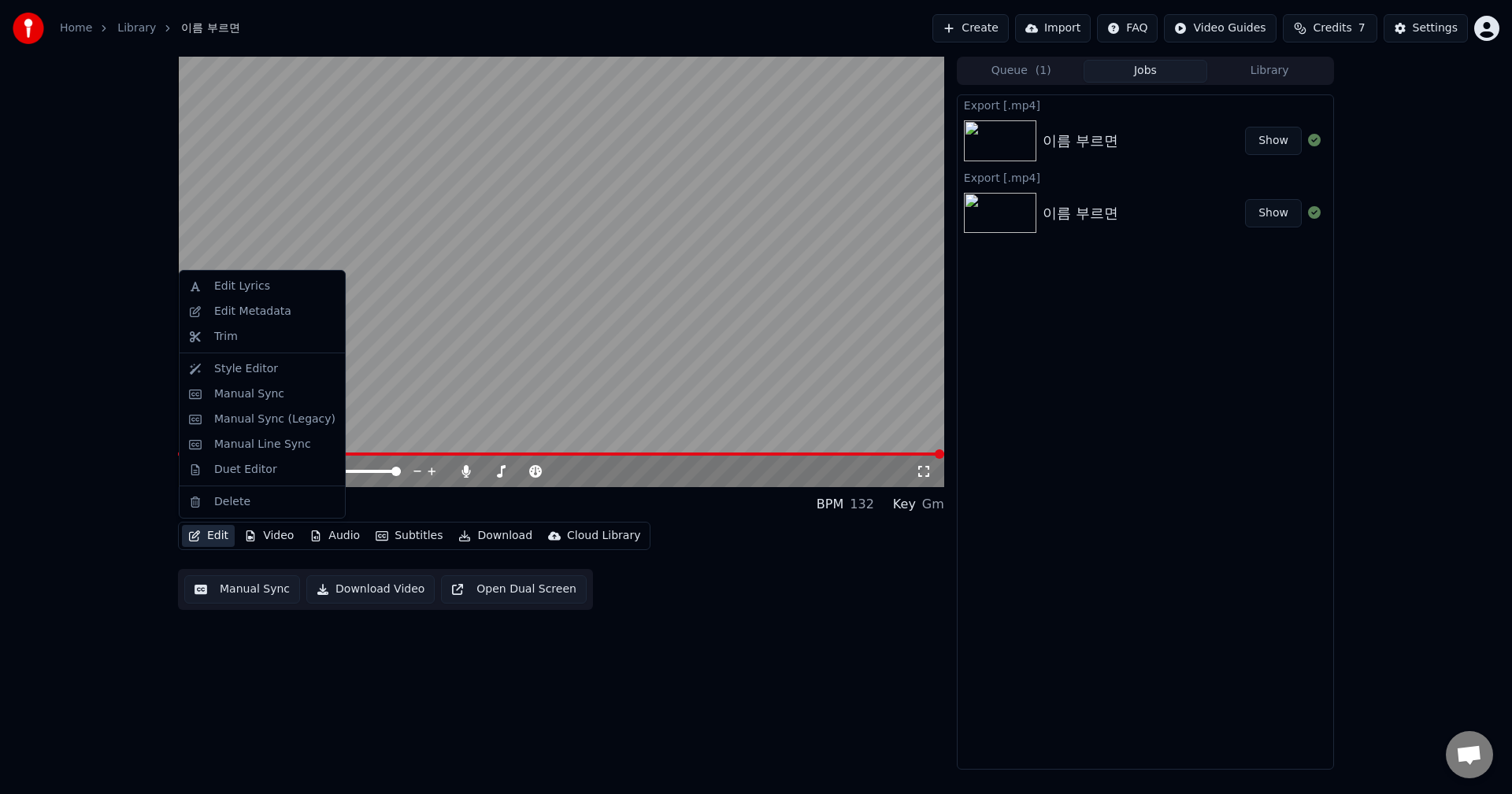
click at [222, 535] on button "Edit" at bounding box center [208, 536] width 53 height 22
click at [218, 366] on div "Style Editor" at bounding box center [246, 369] width 64 height 16
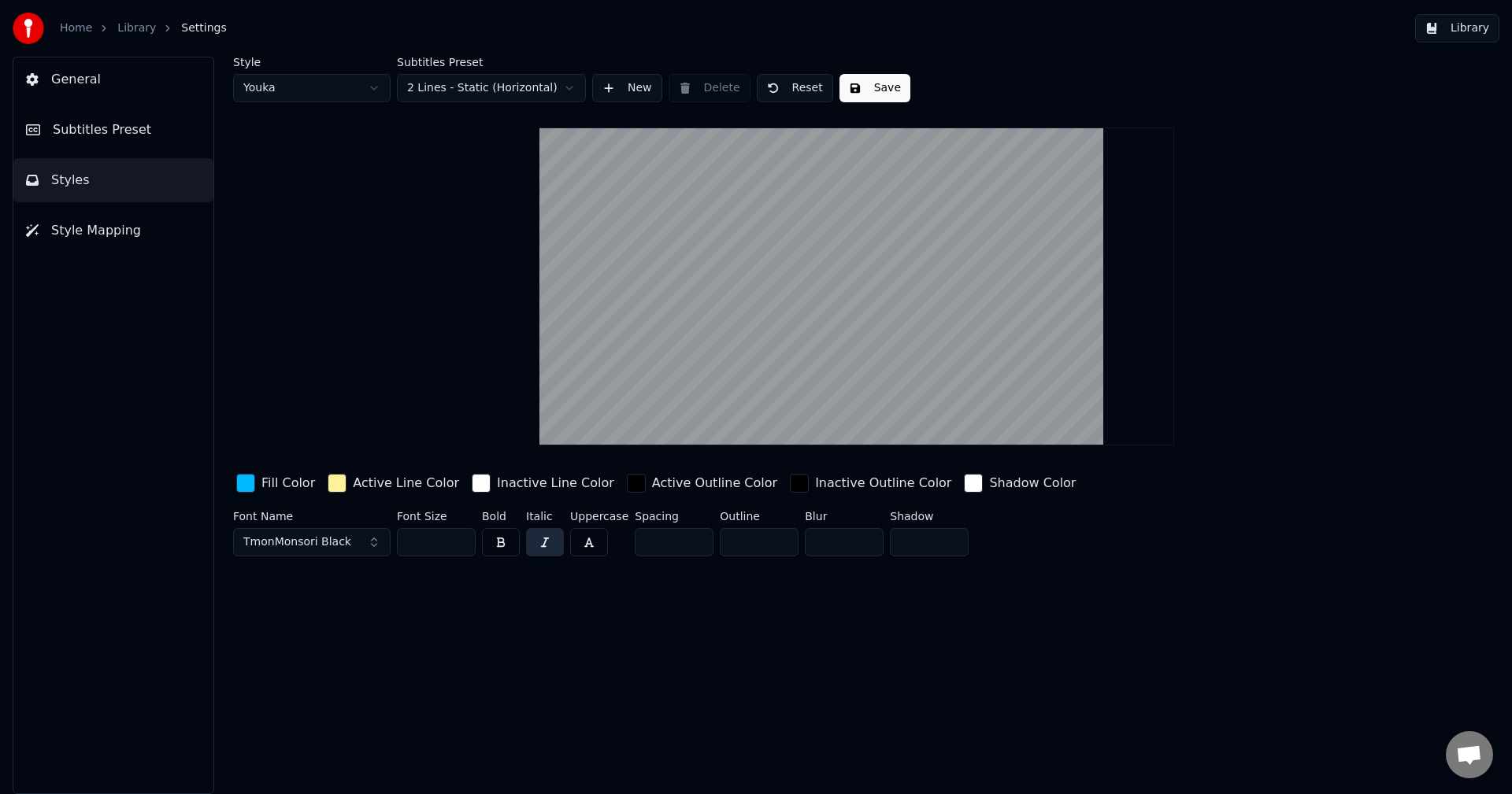
click at [79, 121] on span "Subtitles Preset" at bounding box center [102, 130] width 99 height 19
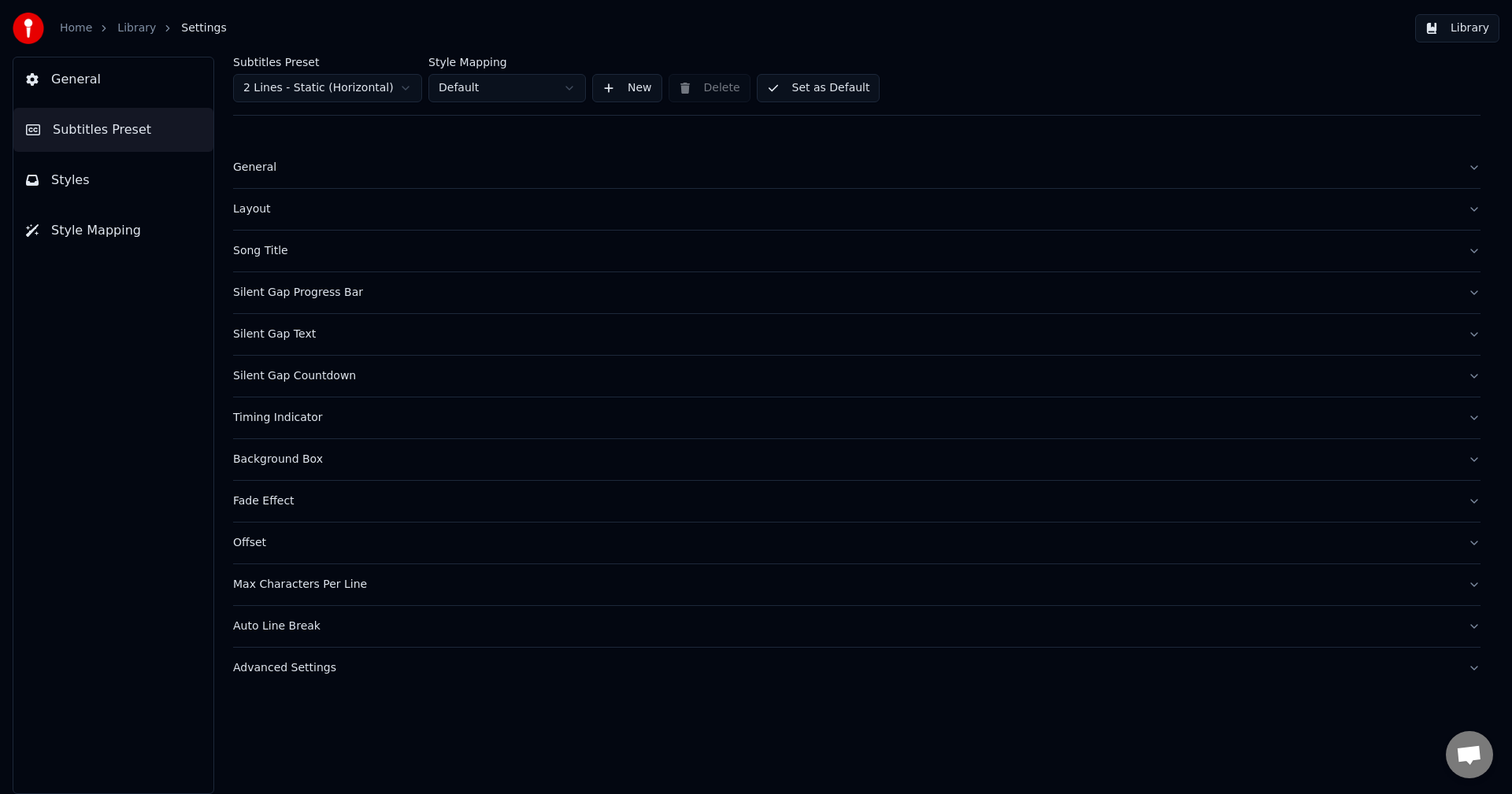
click at [281, 416] on div "Timing Indicator" at bounding box center [844, 418] width 1222 height 16
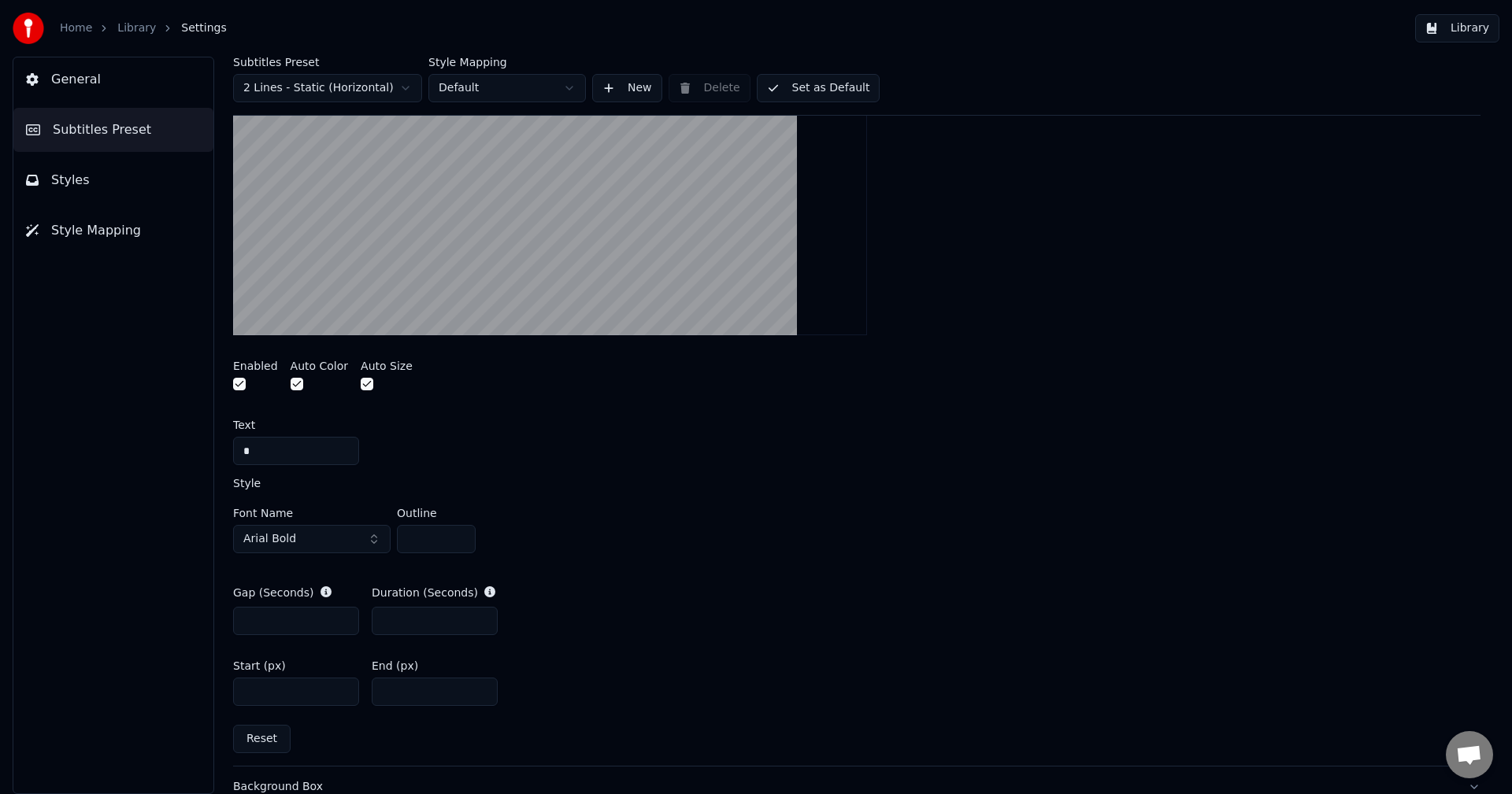
scroll to position [473, 0]
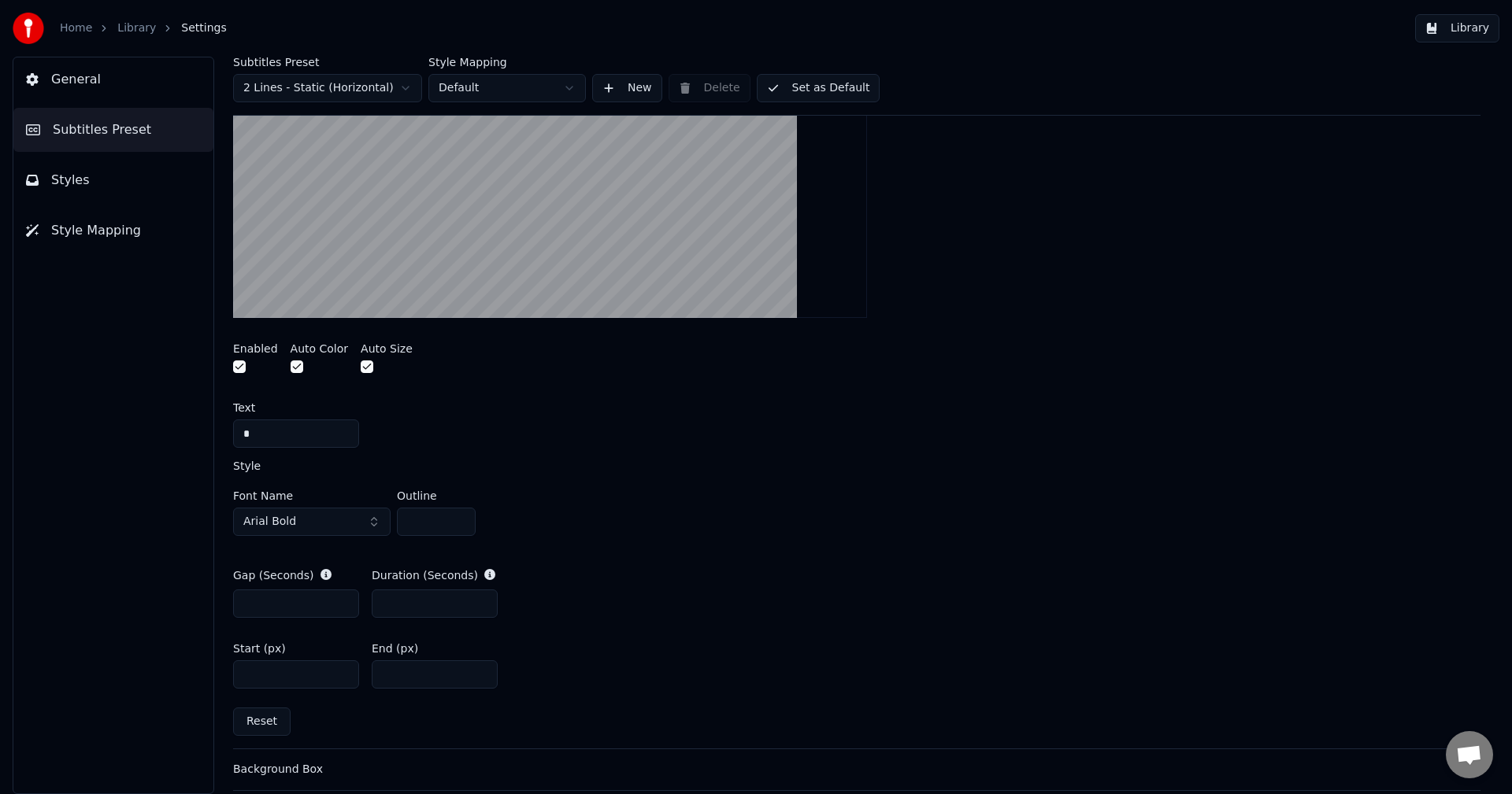
click at [483, 678] on input "***" at bounding box center [434, 675] width 126 height 29
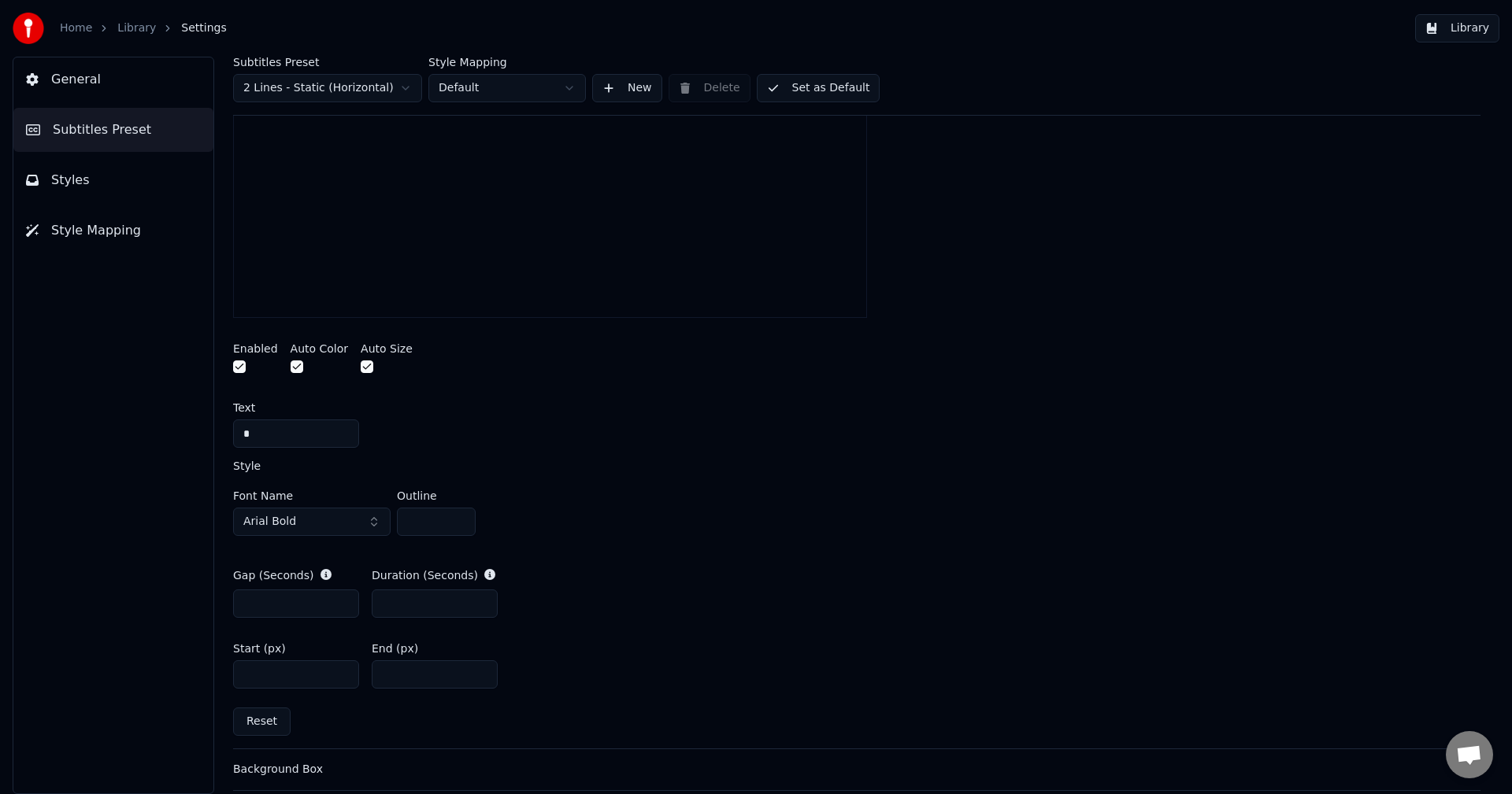
click at [483, 678] on input "***" at bounding box center [434, 675] width 126 height 29
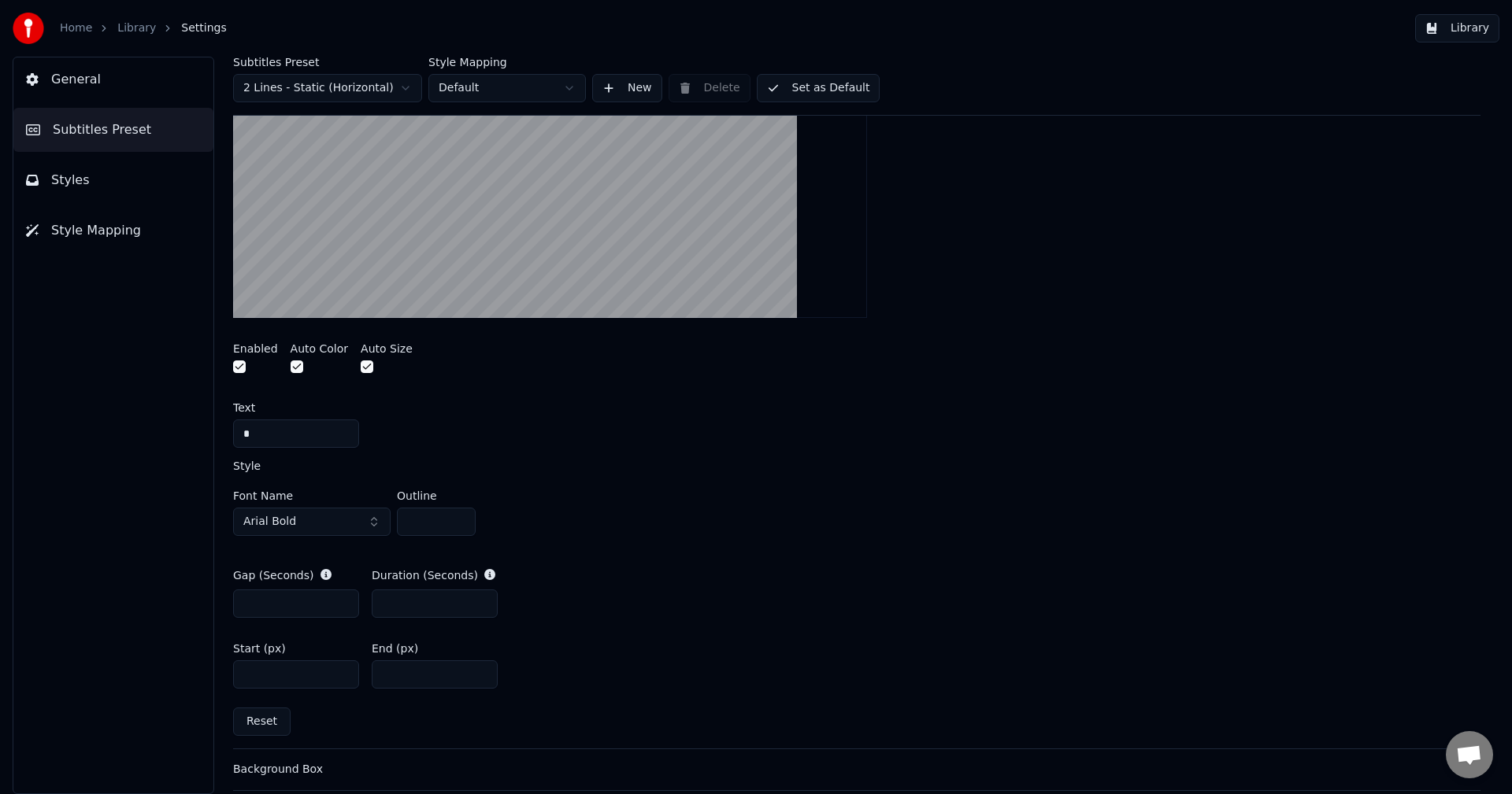
click at [483, 672] on input "***" at bounding box center [434, 675] width 126 height 29
click at [483, 672] on input "**" at bounding box center [434, 675] width 126 height 29
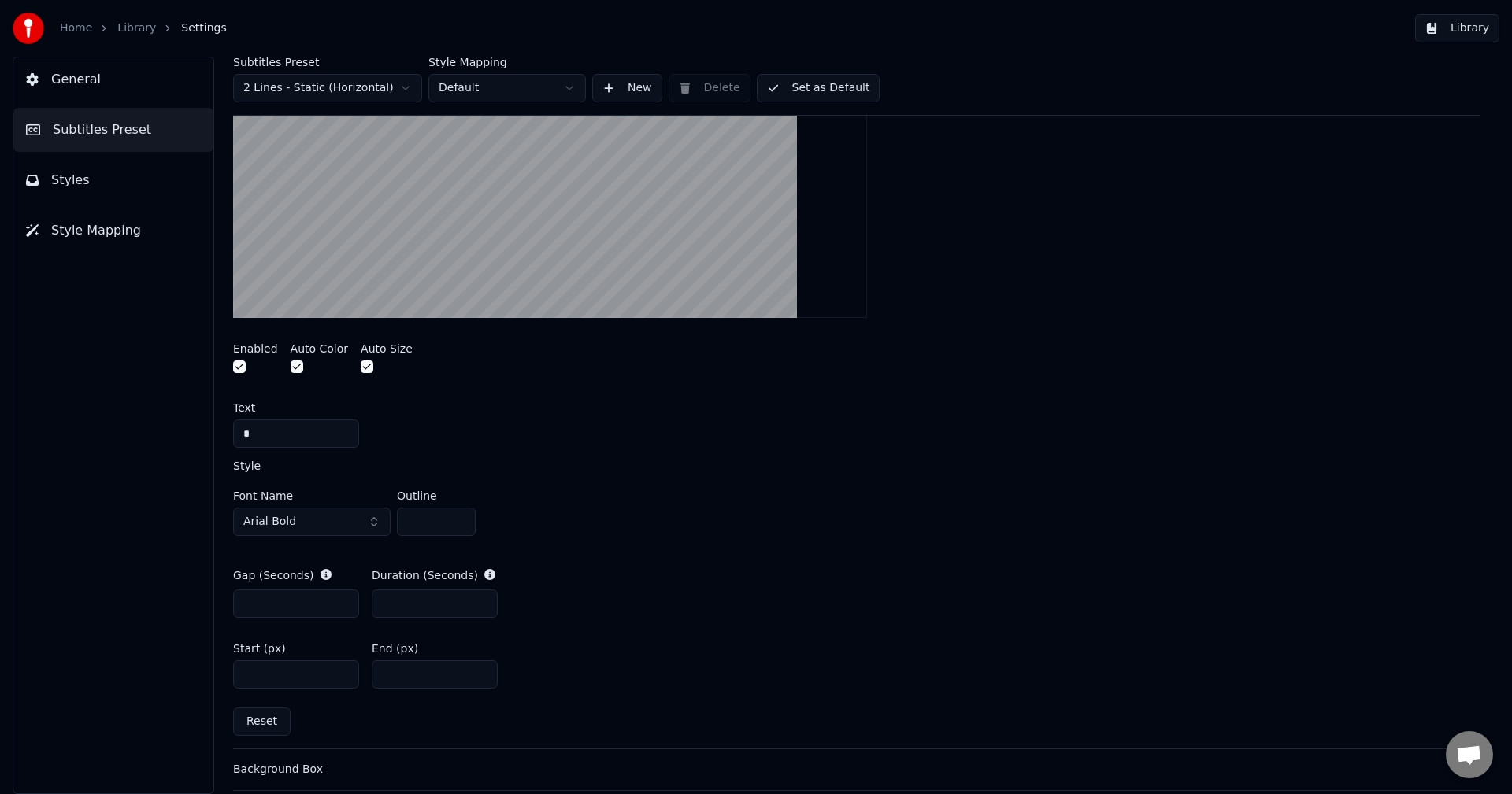
click at [483, 672] on input "**" at bounding box center [434, 675] width 126 height 29
type input "**"
click at [483, 672] on input "**" at bounding box center [434, 675] width 126 height 29
click at [139, 30] on link "Library" at bounding box center [137, 28] width 39 height 16
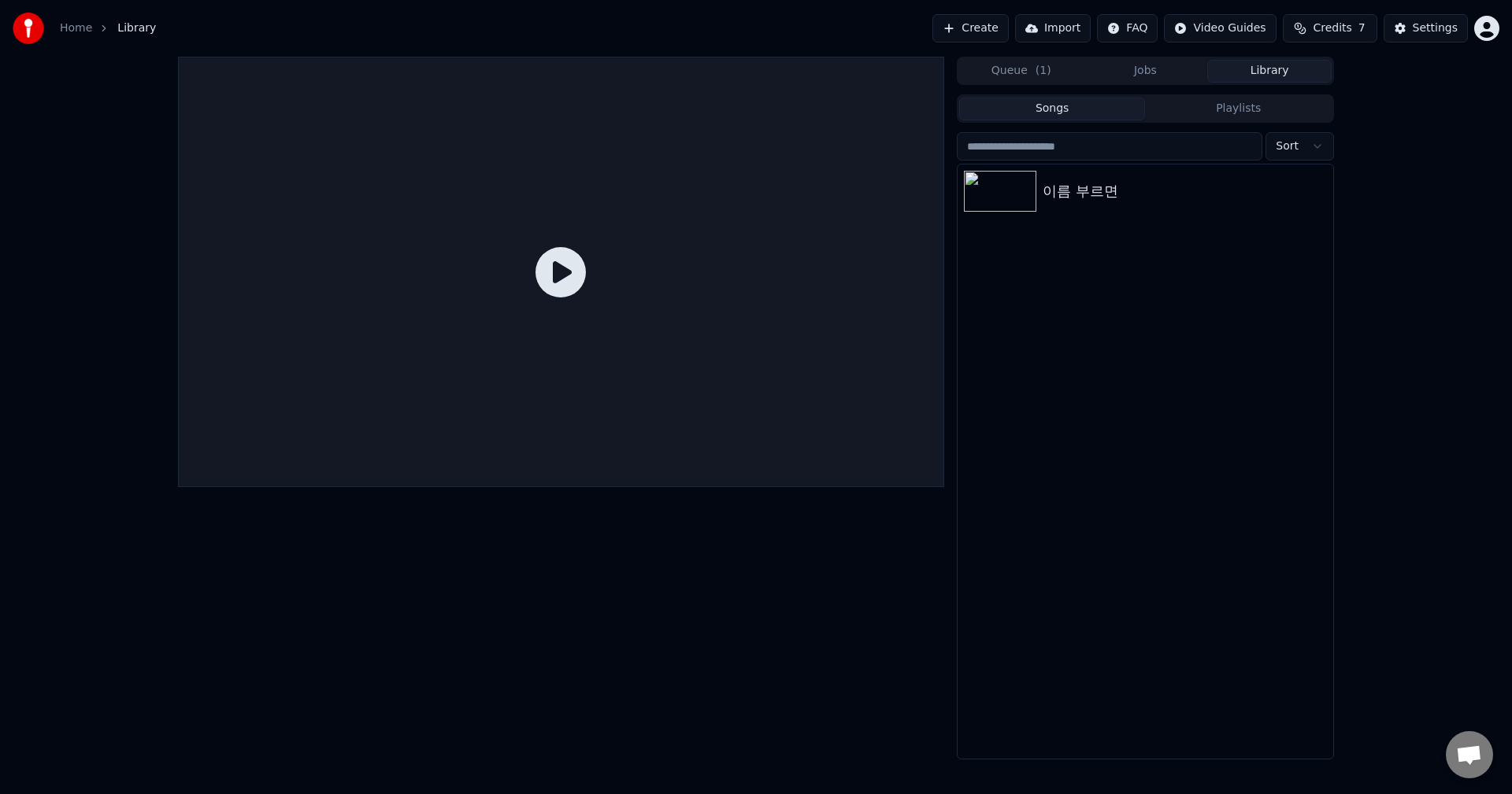
click at [1275, 73] on button "Library" at bounding box center [1268, 71] width 124 height 23
click at [1202, 198] on div "이름 부르면" at bounding box center [1176, 192] width 268 height 22
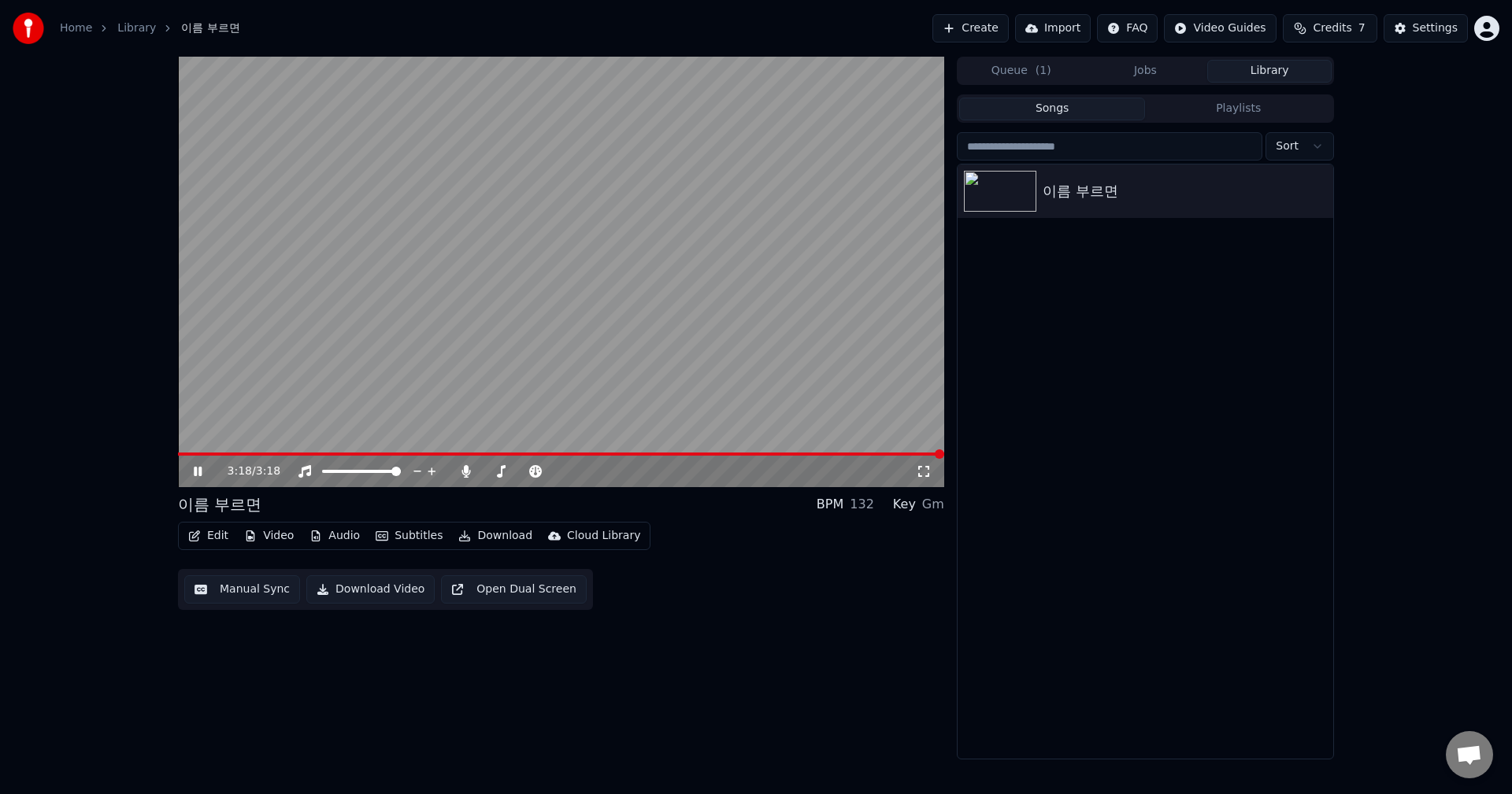
click at [944, 459] on span at bounding box center [939, 454] width 9 height 9
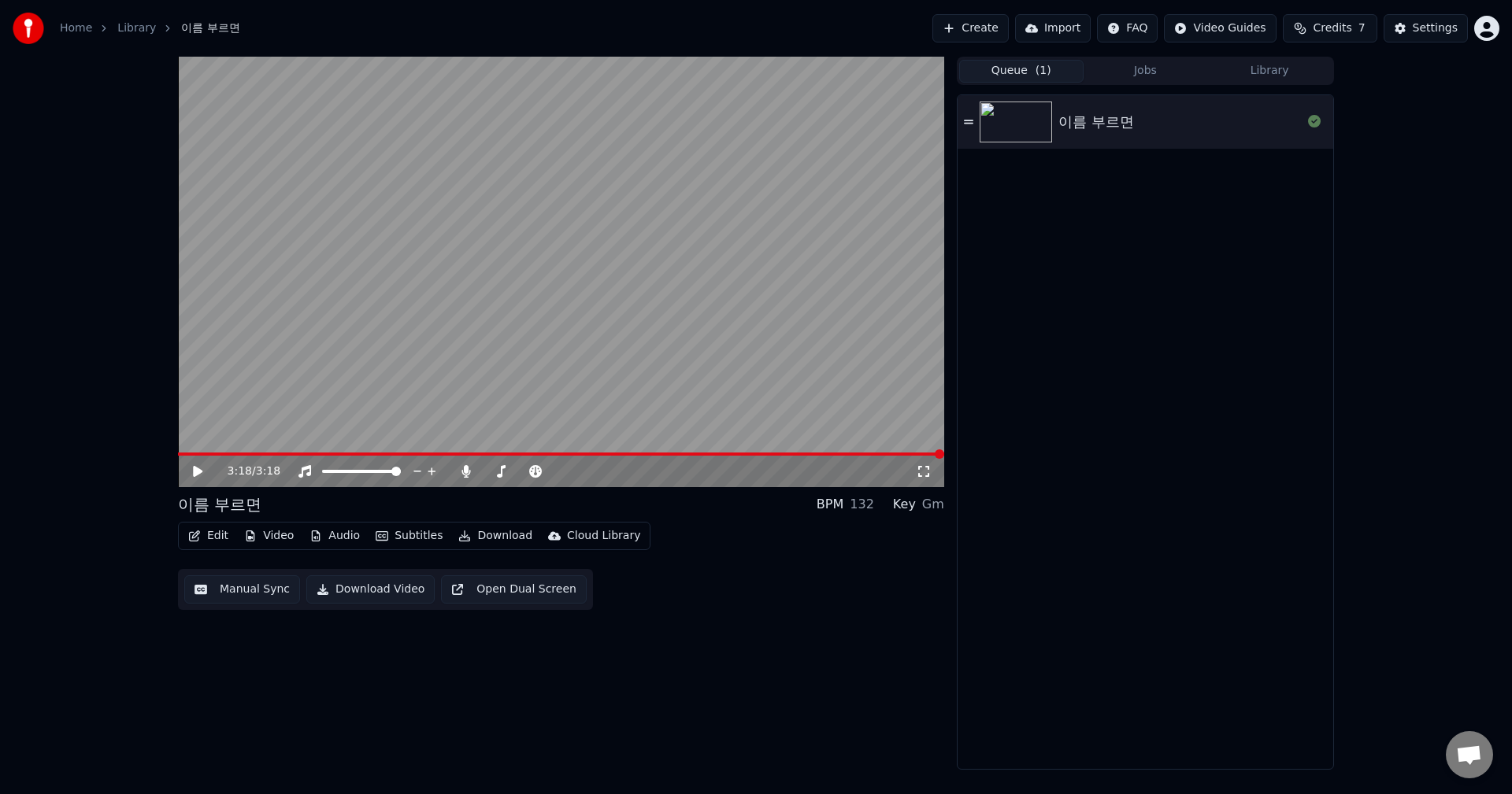
click at [1023, 78] on button "Queue ( 1 )" at bounding box center [1020, 71] width 124 height 23
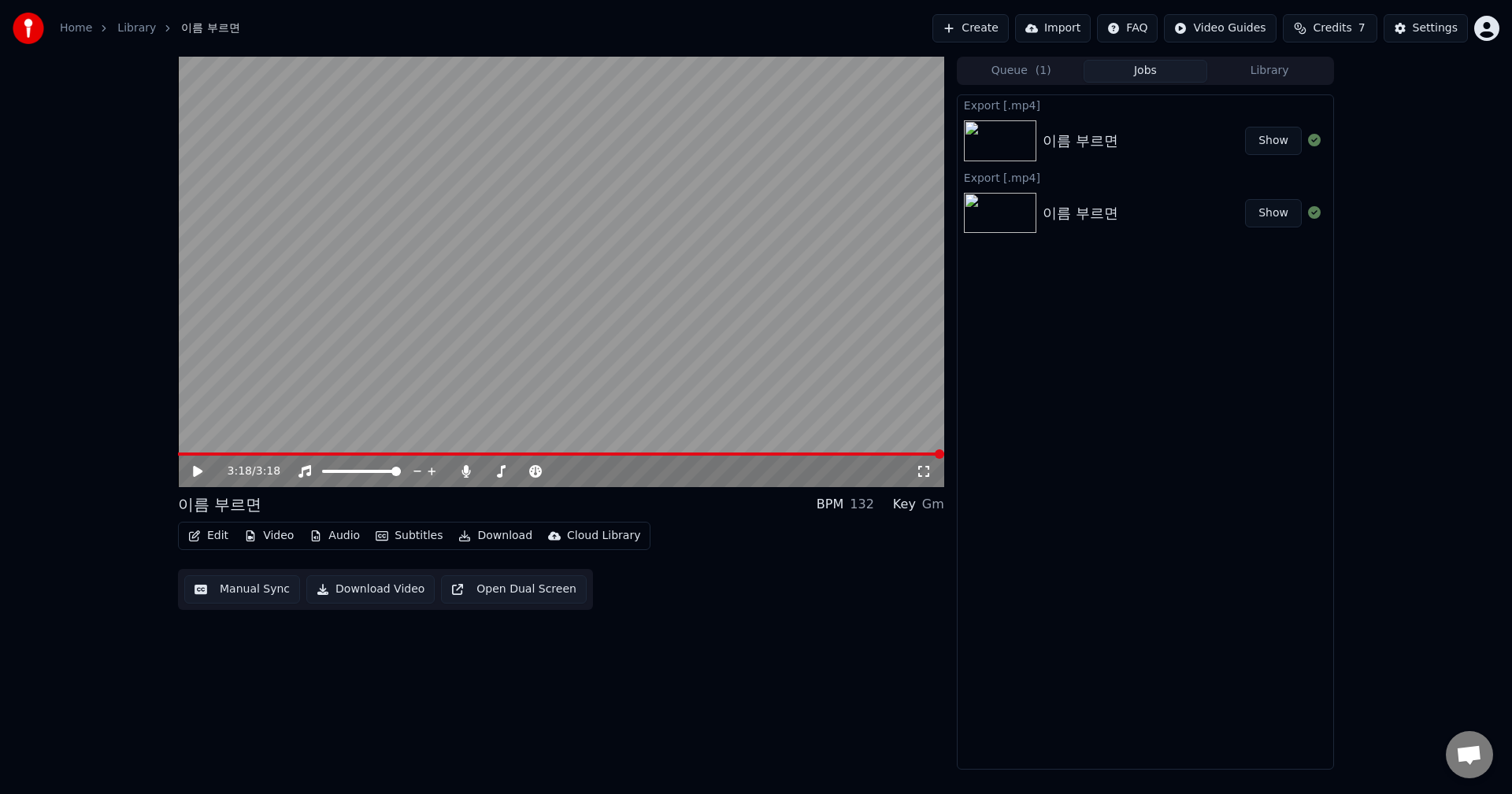
click at [1145, 64] on button "Jobs" at bounding box center [1145, 71] width 124 height 23
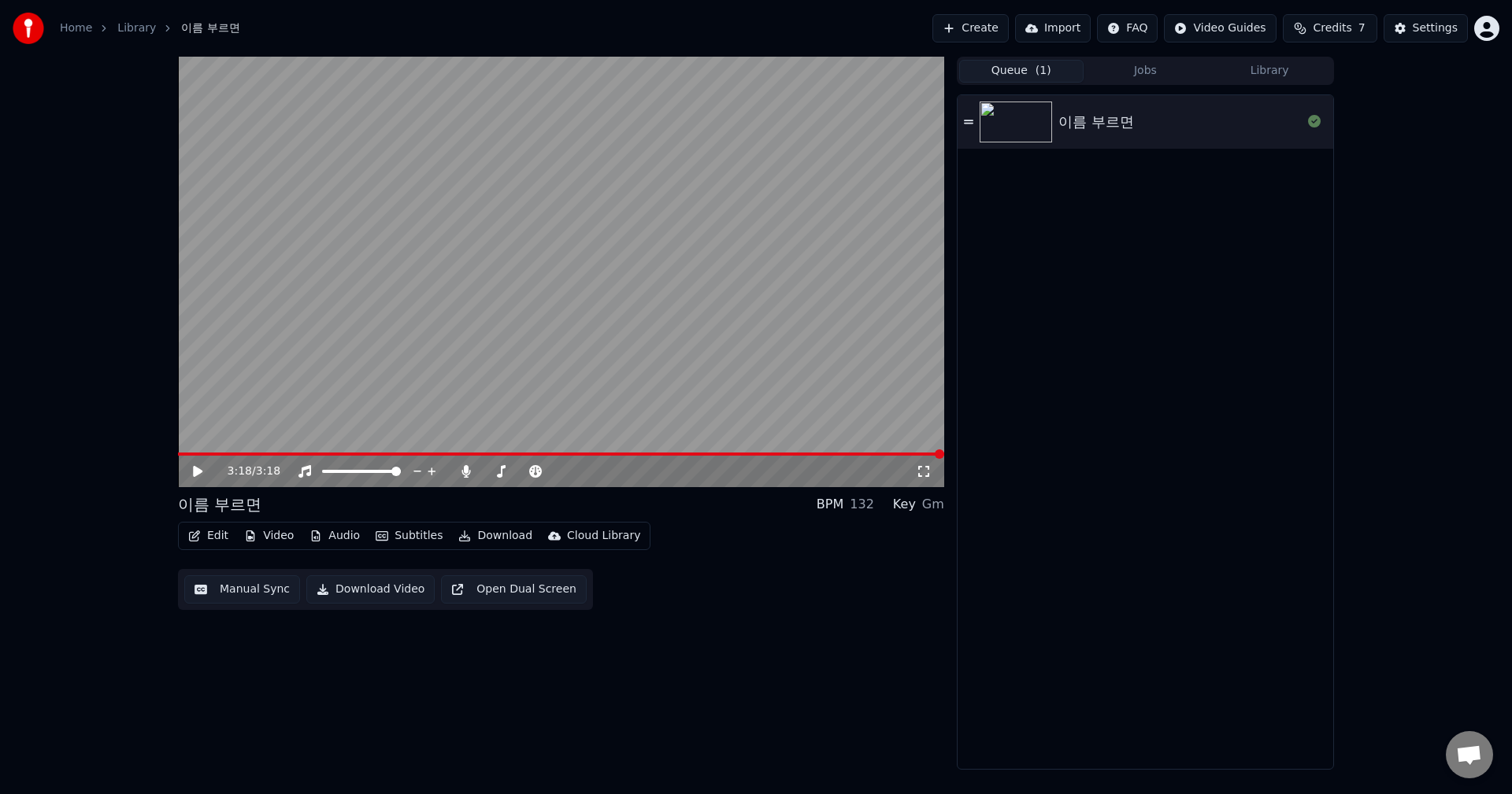
click at [1043, 68] on span "( 1 )" at bounding box center [1043, 71] width 16 height 16
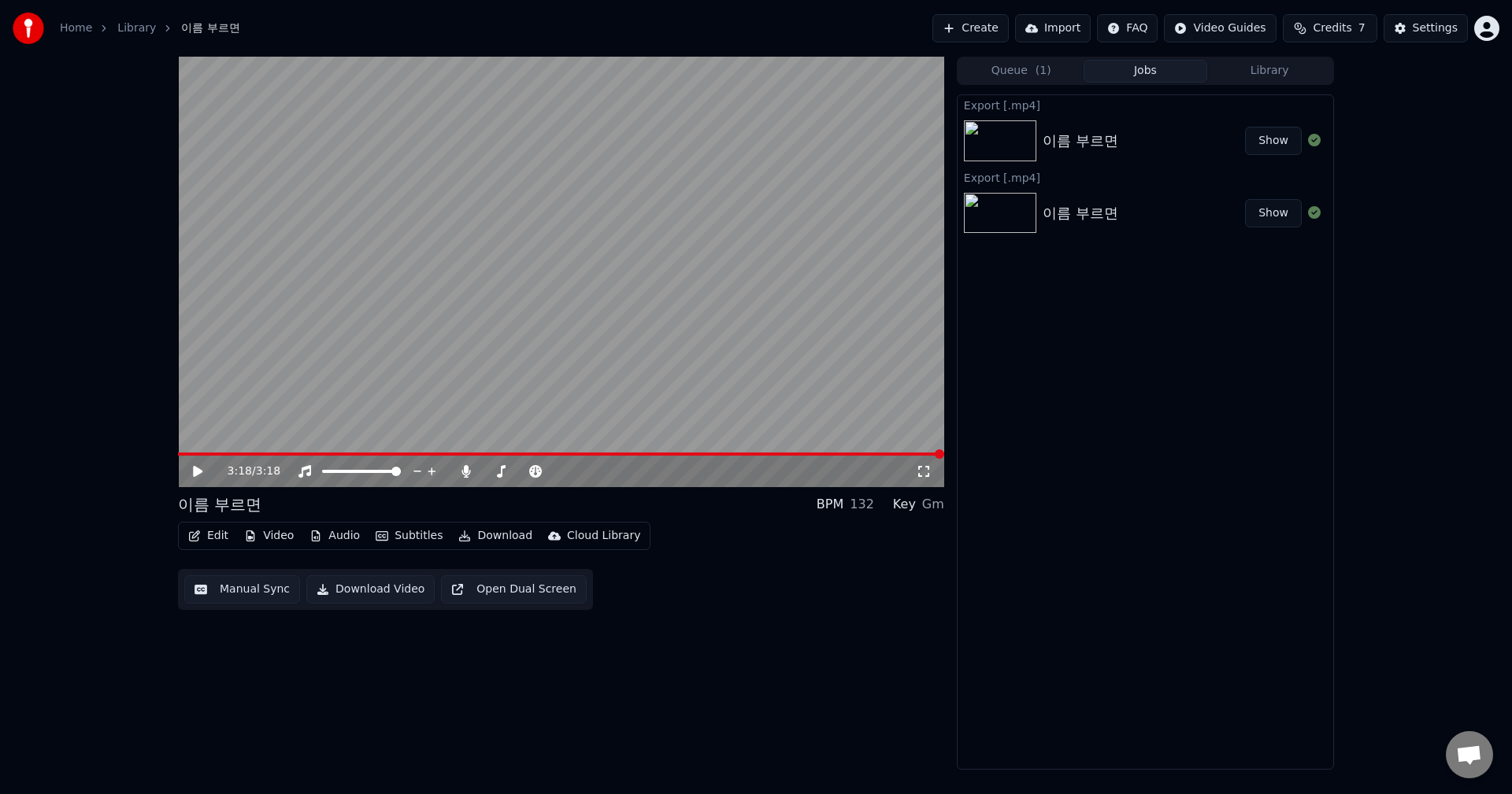
click at [1168, 73] on button "Jobs" at bounding box center [1145, 71] width 124 height 23
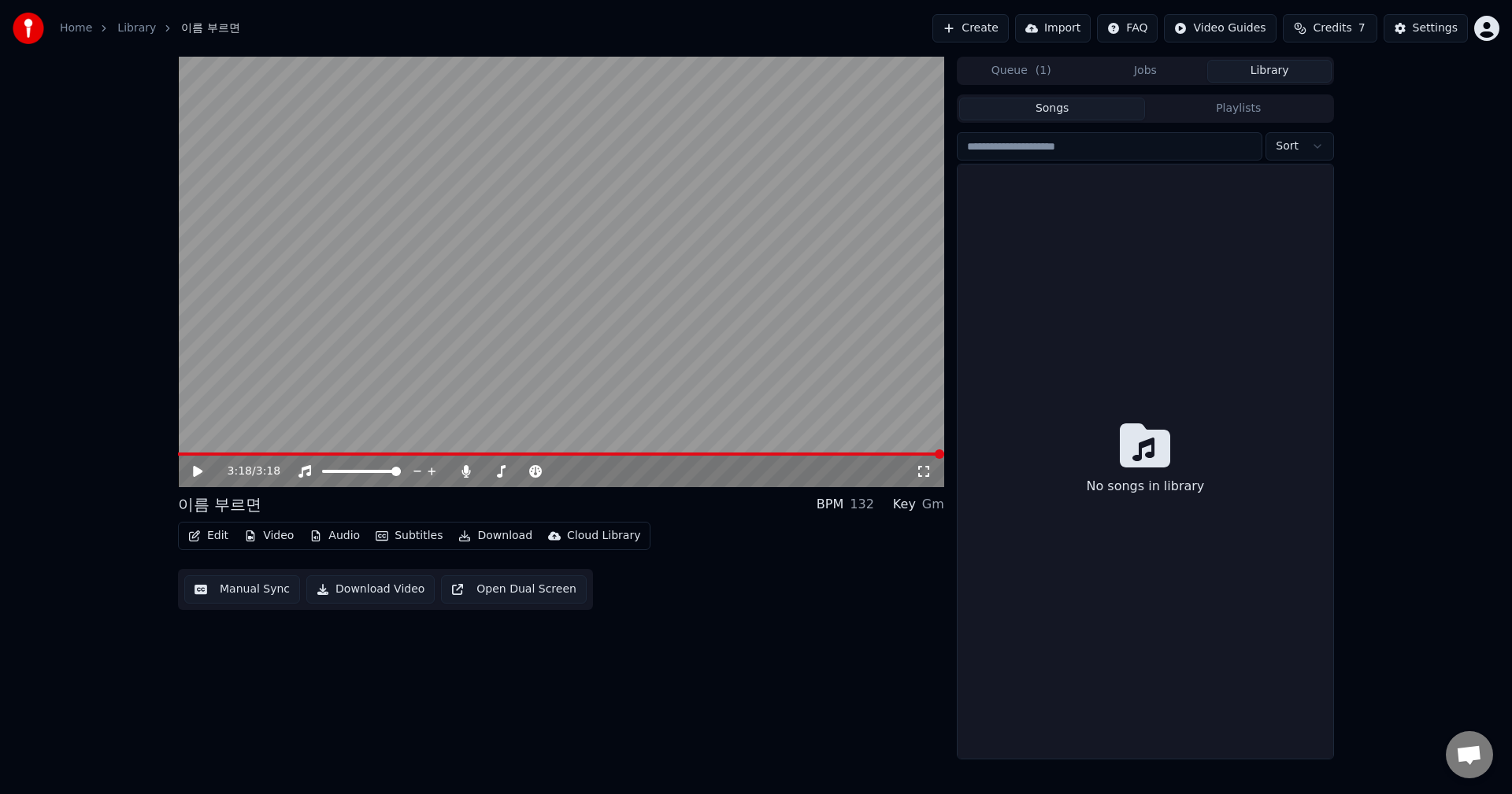
click at [1290, 66] on button "Library" at bounding box center [1268, 71] width 124 height 23
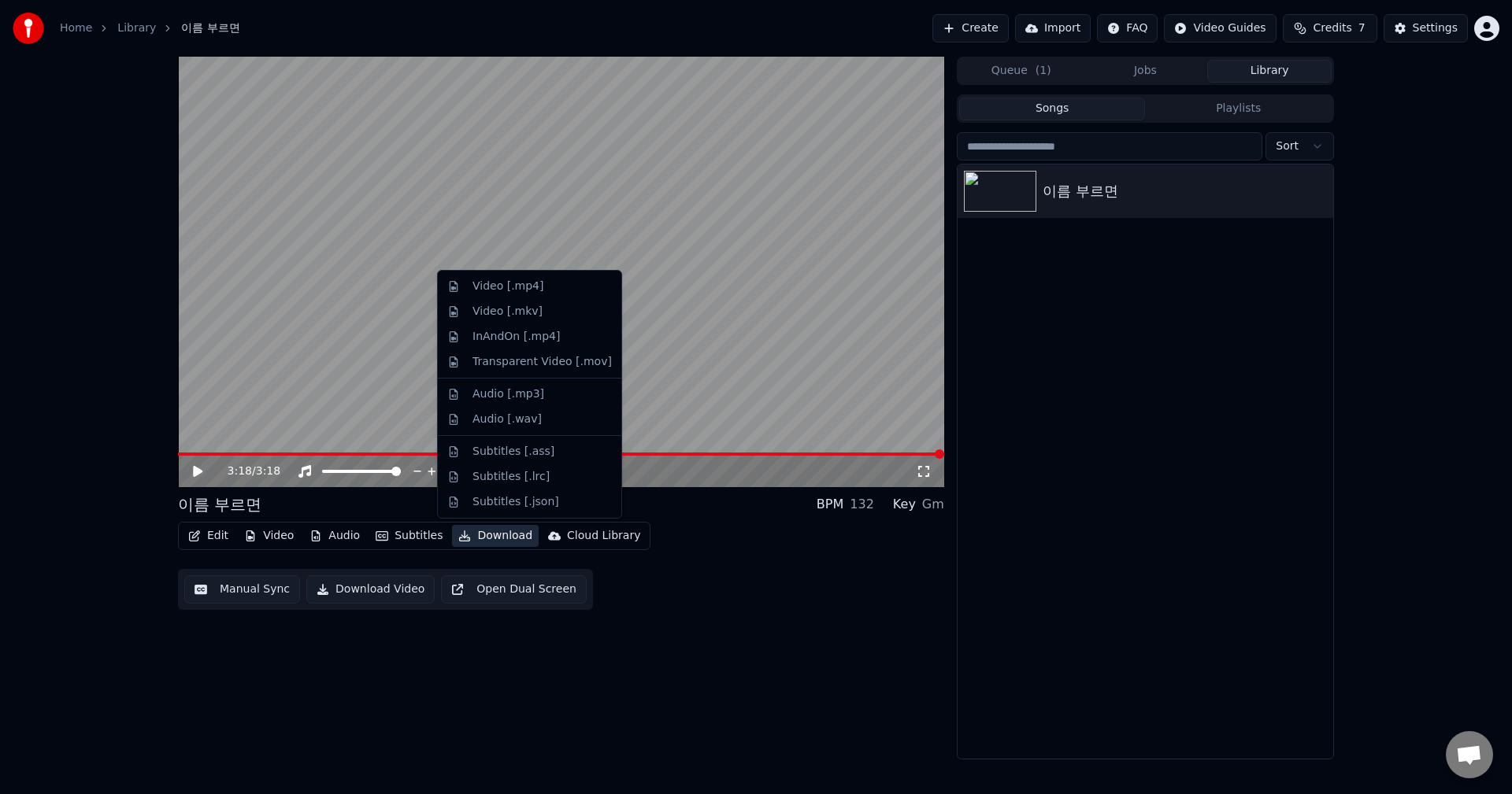
click at [473, 537] on button "Download" at bounding box center [495, 536] width 87 height 22
click at [524, 291] on div "Video [.mp4]" at bounding box center [508, 286] width 71 height 16
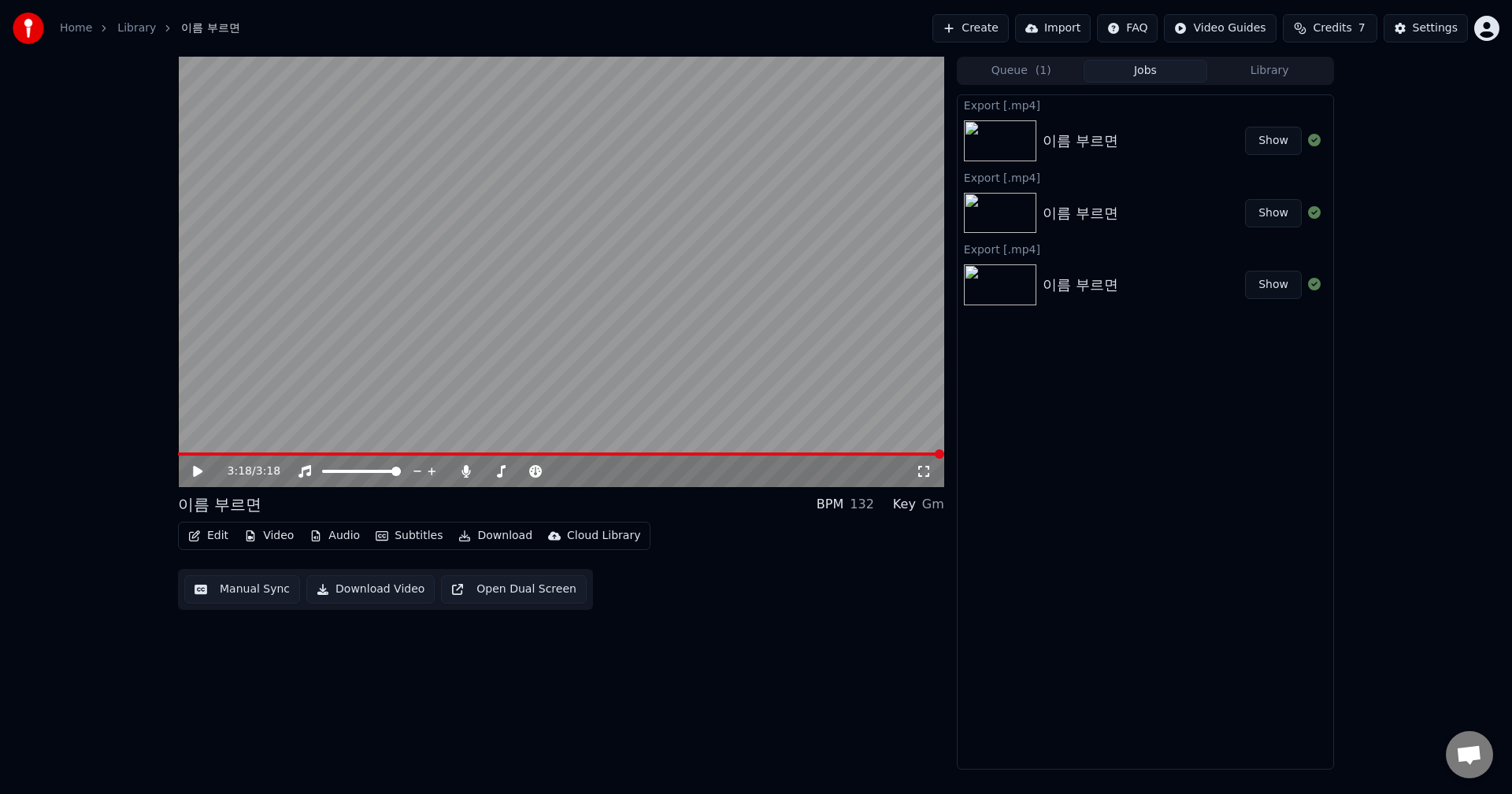
click at [1102, 147] on div "이름 부르면" at bounding box center [1080, 141] width 76 height 22
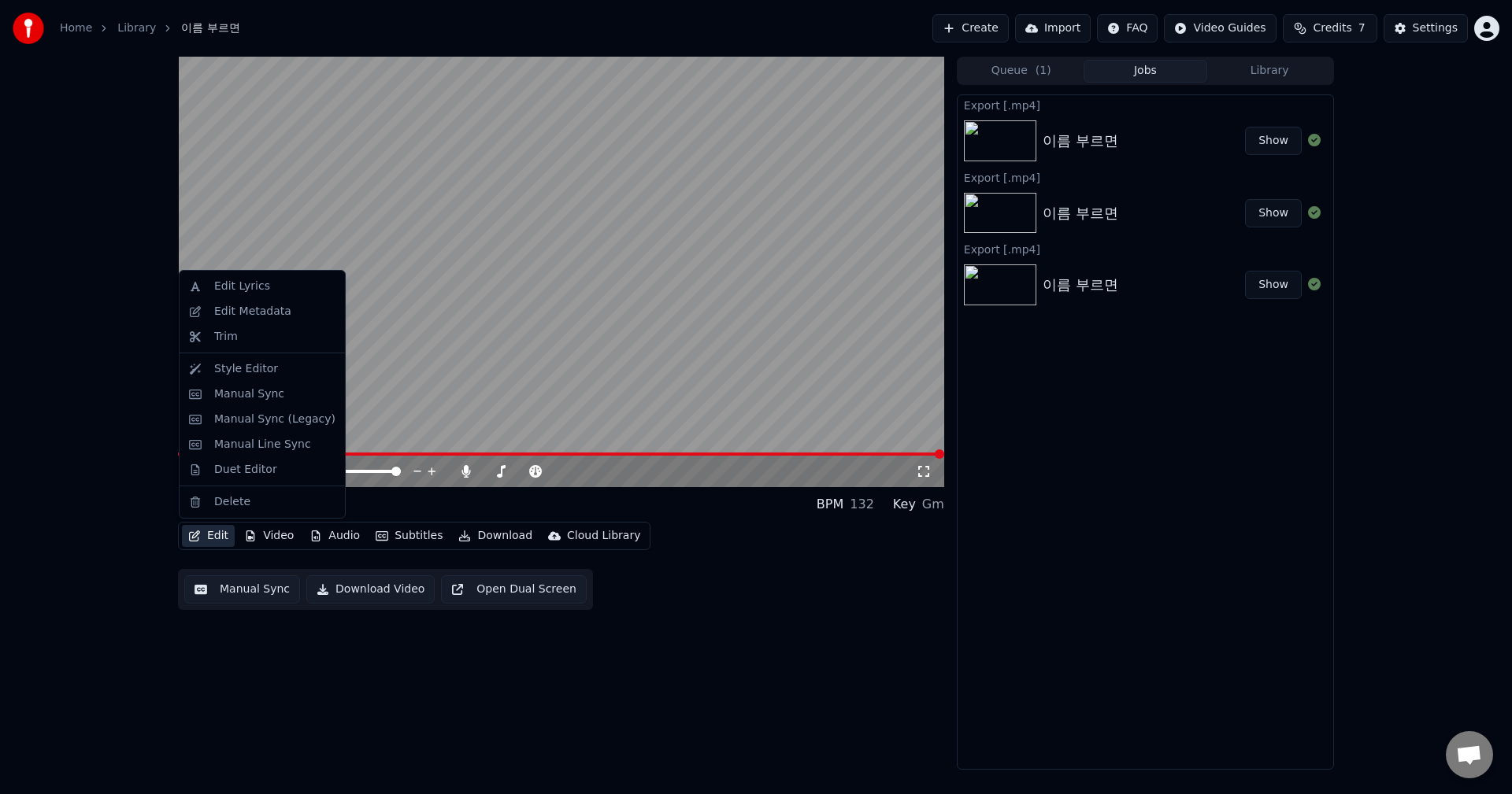
click at [197, 534] on icon "button" at bounding box center [194, 536] width 11 height 11
click at [240, 375] on div "Style Editor" at bounding box center [246, 369] width 64 height 16
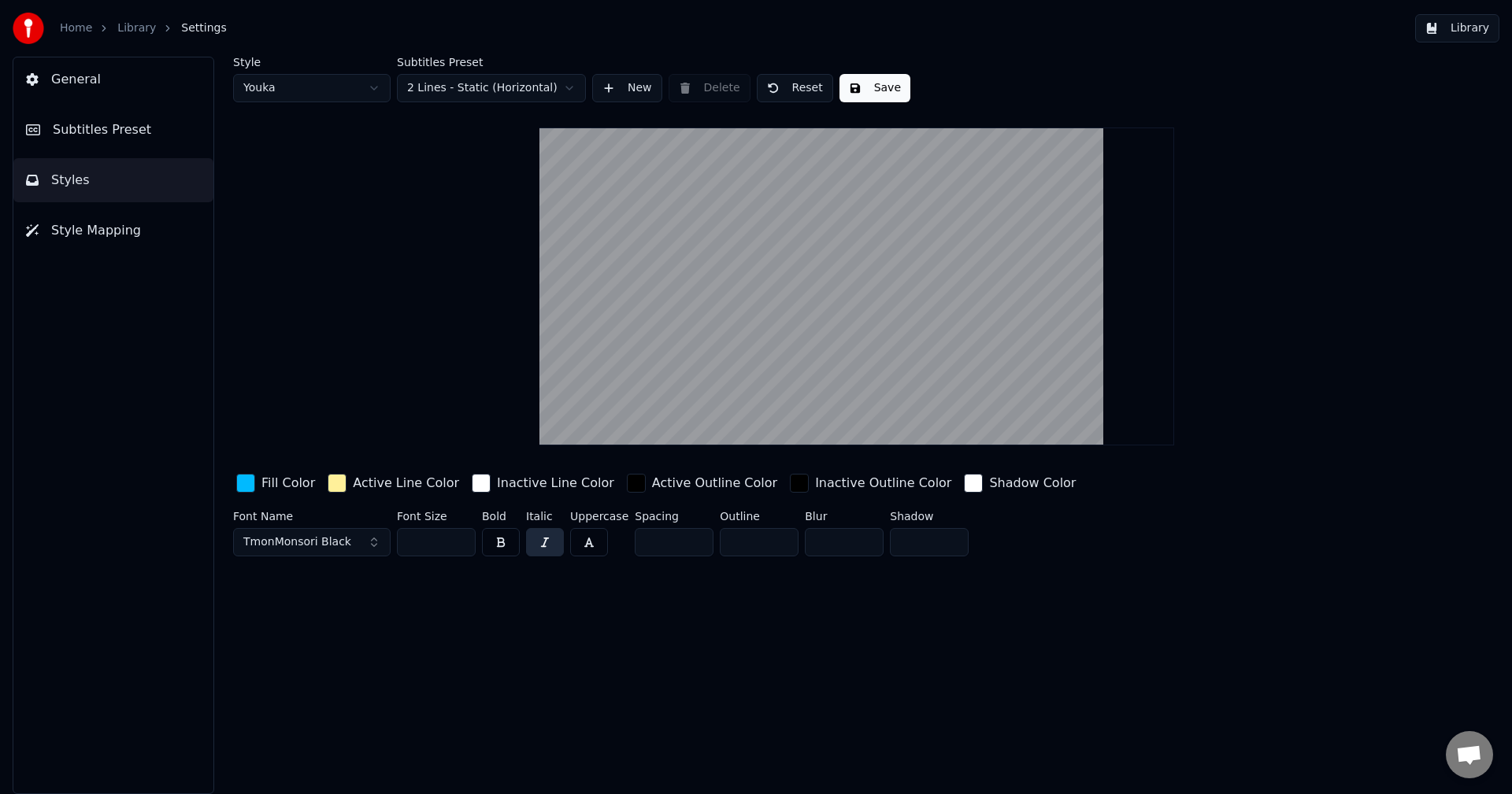
click at [77, 123] on span "Subtitles Preset" at bounding box center [102, 130] width 99 height 19
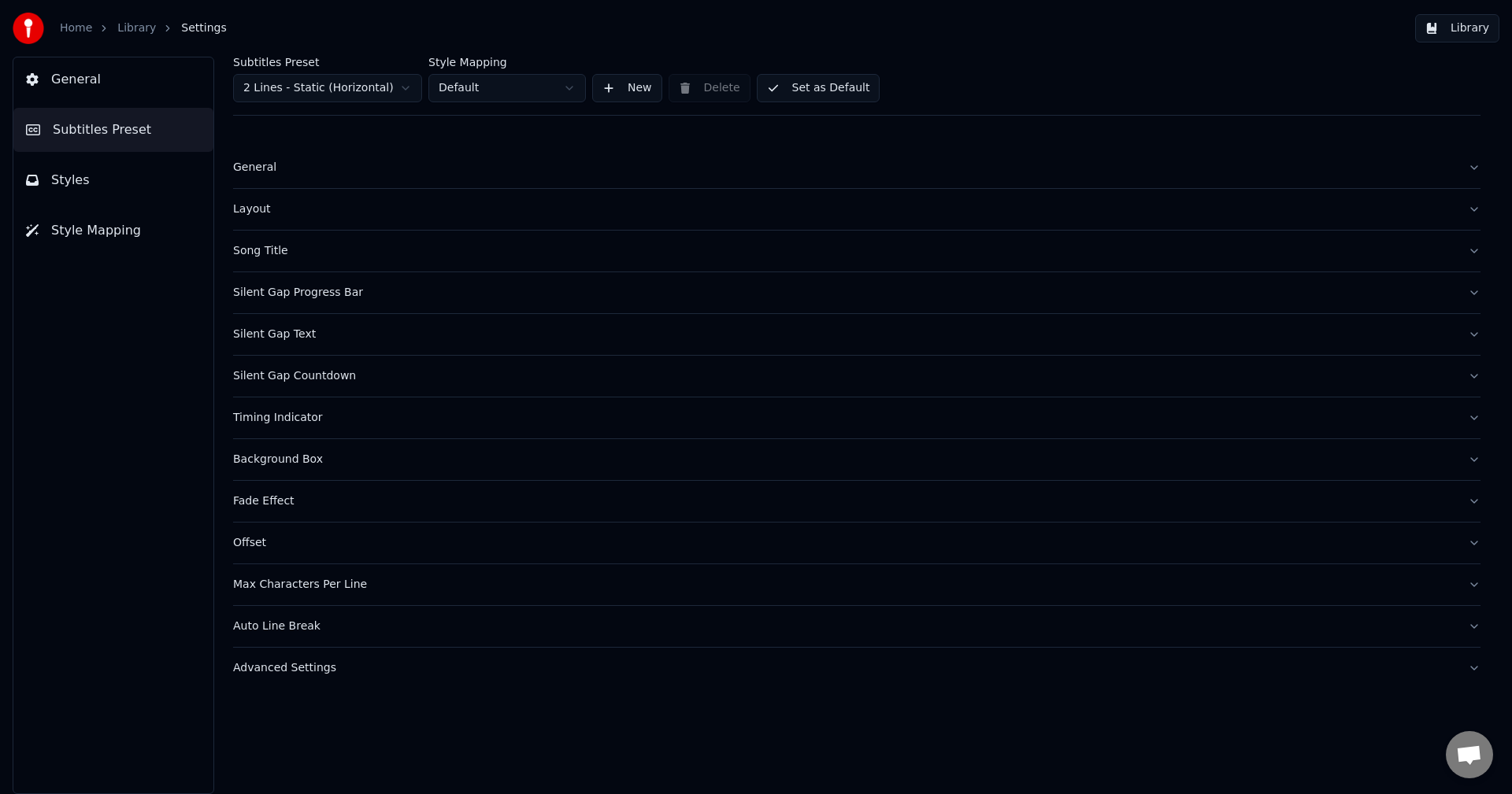
click at [285, 419] on div "Timing Indicator" at bounding box center [844, 418] width 1222 height 16
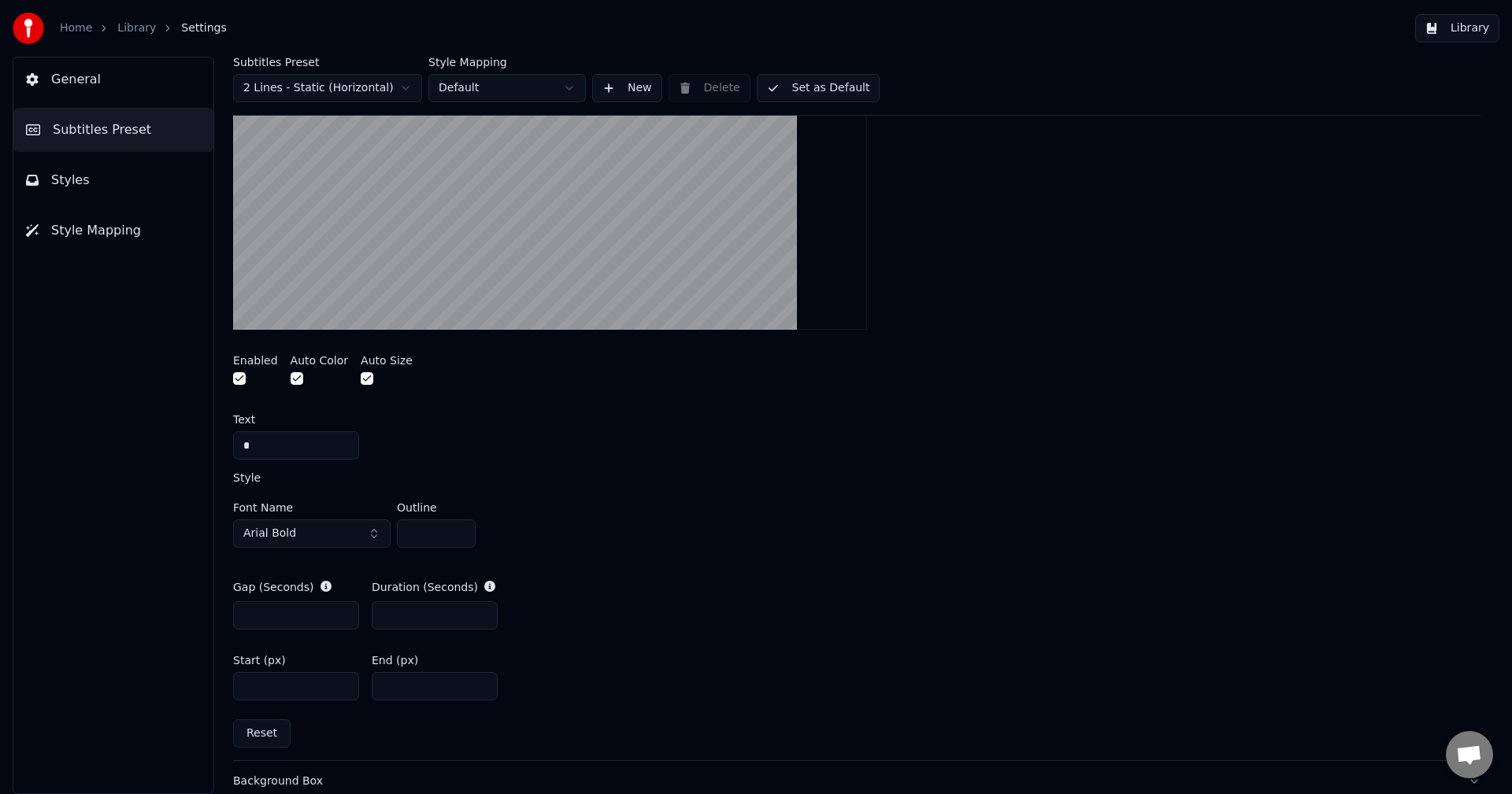
scroll to position [473, 0]
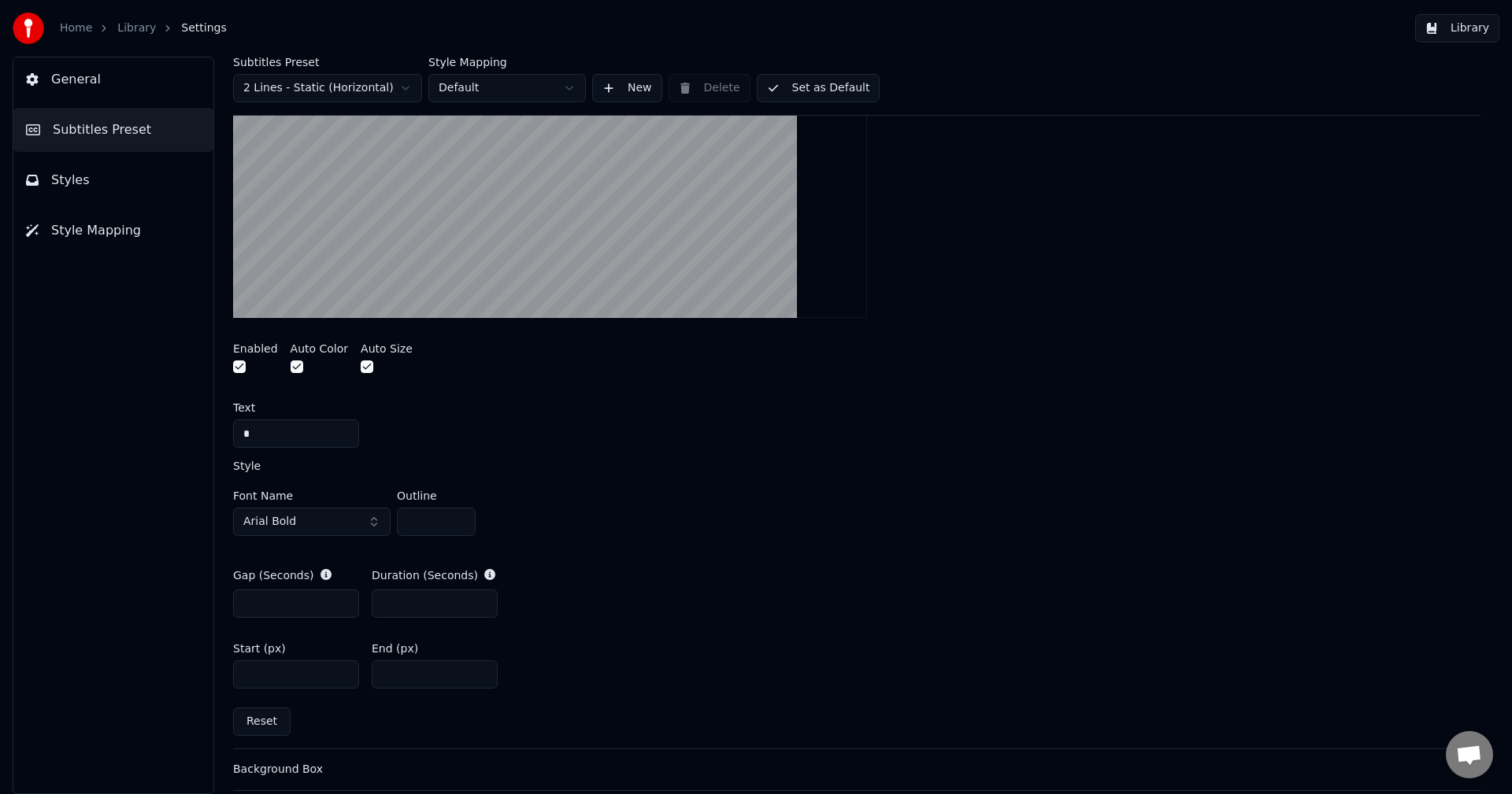
click at [431, 677] on input "**" at bounding box center [434, 675] width 126 height 29
type input "*"
click at [726, 645] on div "Start (px) **** End (px) *" at bounding box center [856, 666] width 1247 height 71
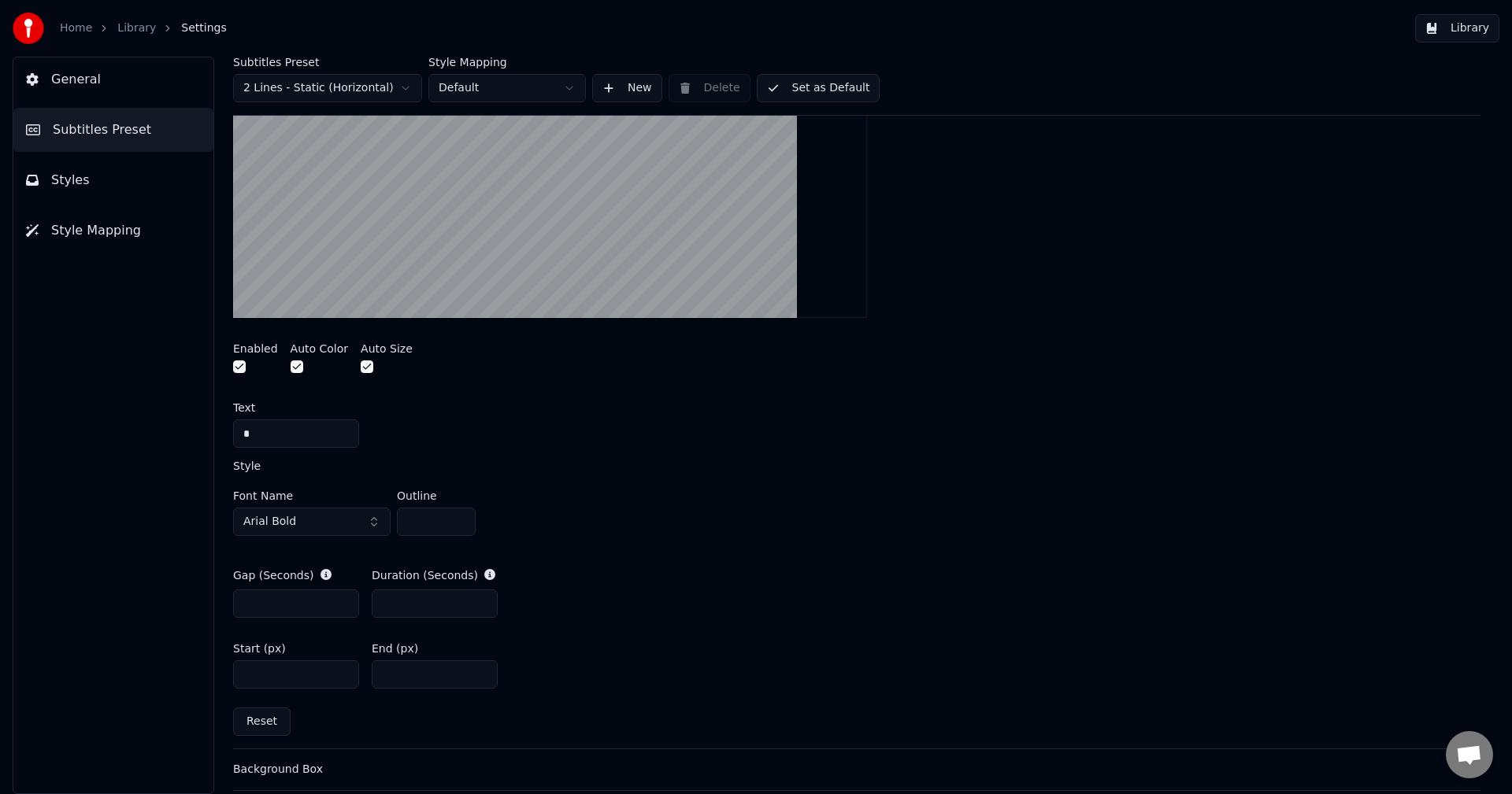
click at [126, 27] on link "Library" at bounding box center [137, 28] width 39 height 16
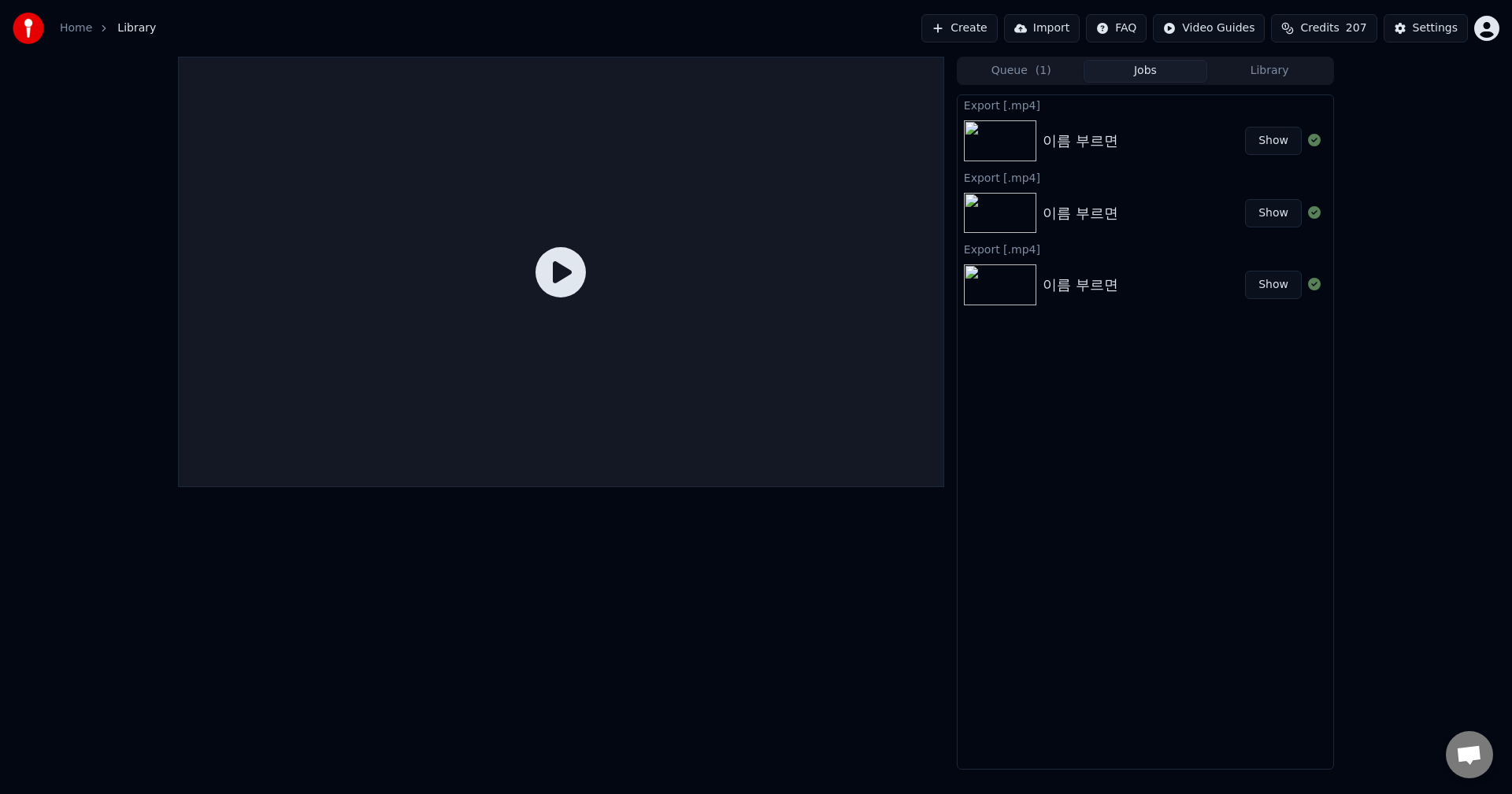
click at [1271, 66] on button "Library" at bounding box center [1268, 71] width 124 height 23
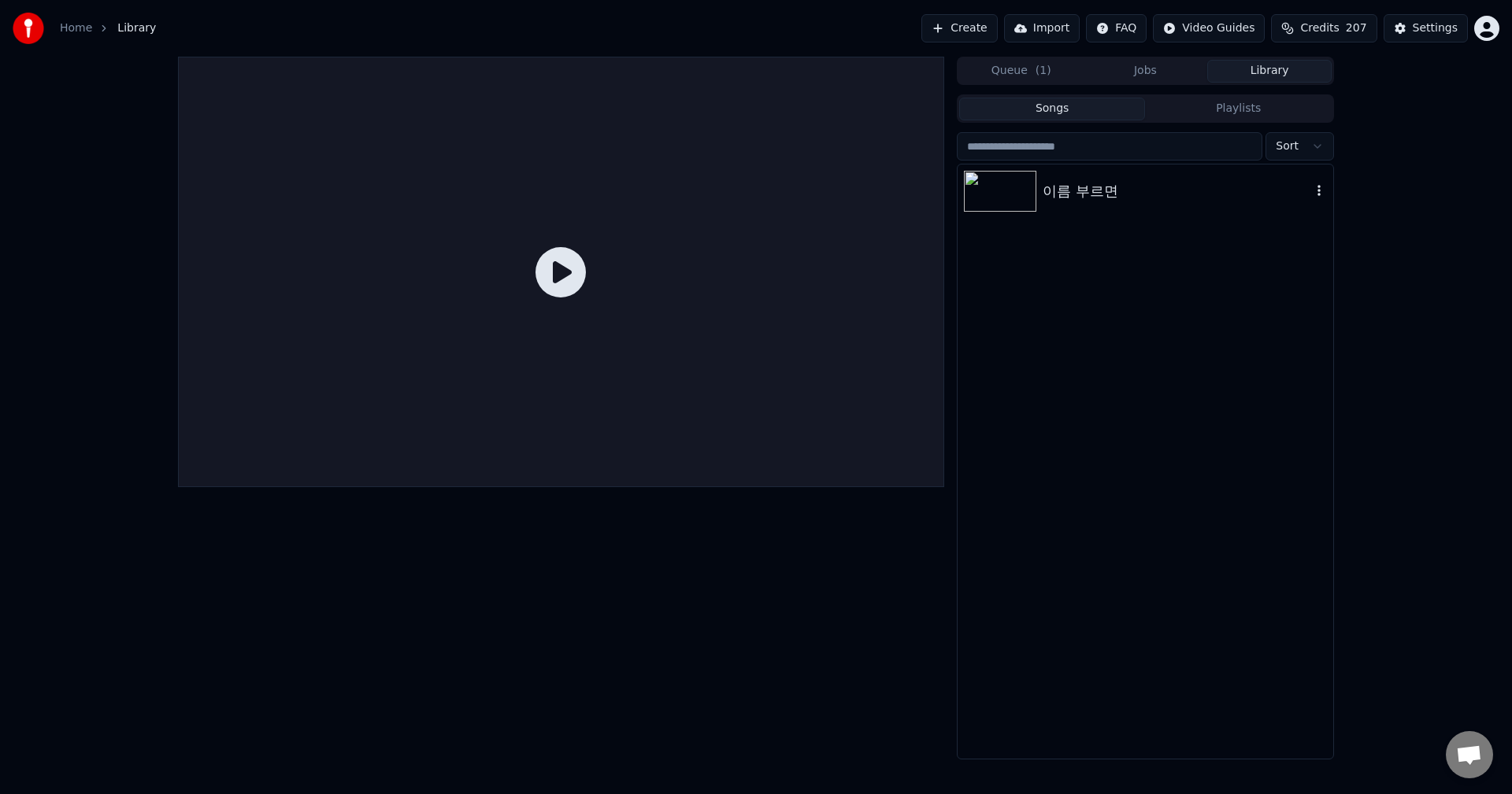
click at [1088, 194] on div "이름 부르면" at bounding box center [1176, 192] width 268 height 22
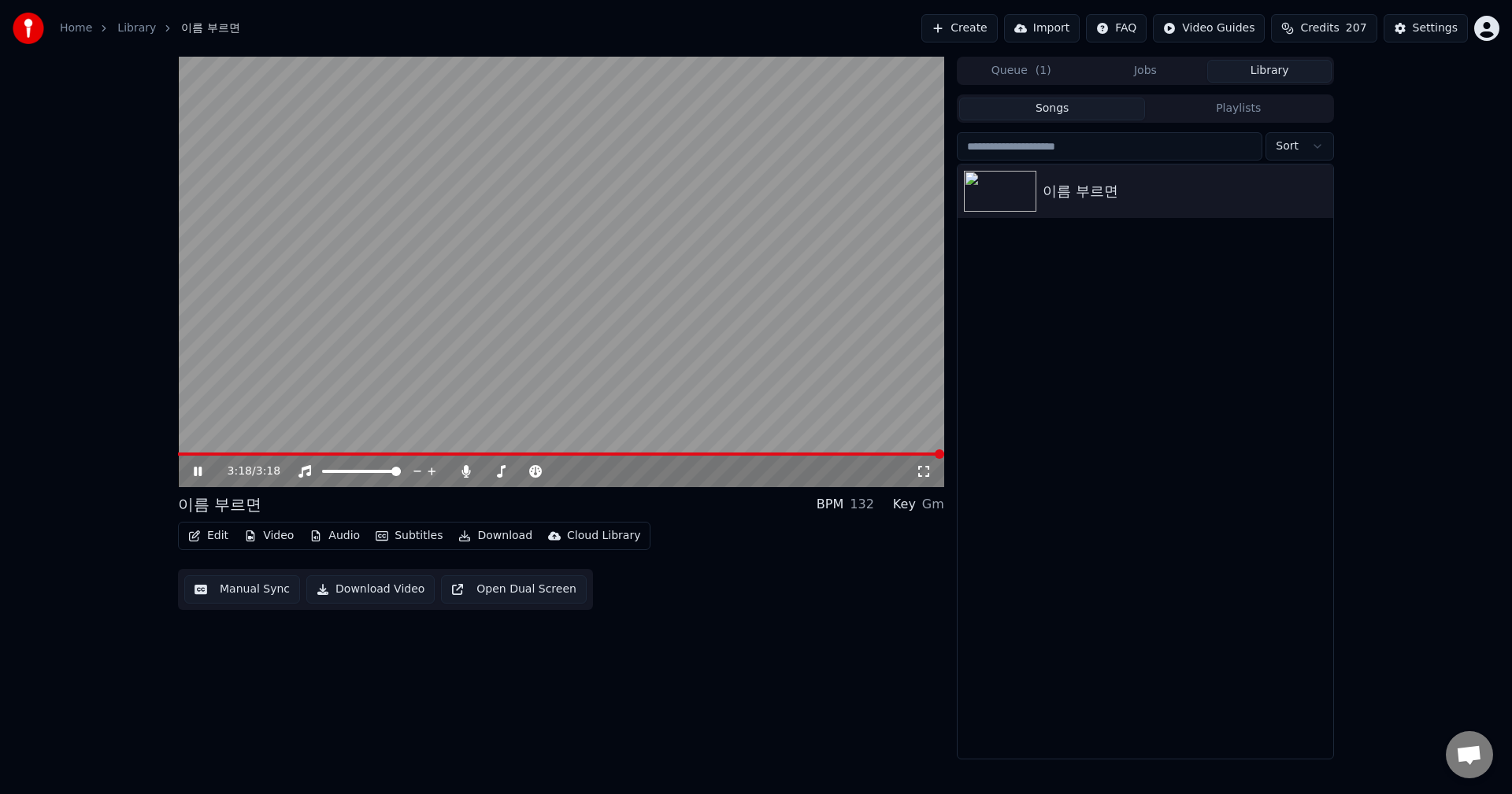
click at [944, 459] on span at bounding box center [939, 454] width 9 height 9
click at [490, 539] on button "Download" at bounding box center [495, 536] width 87 height 22
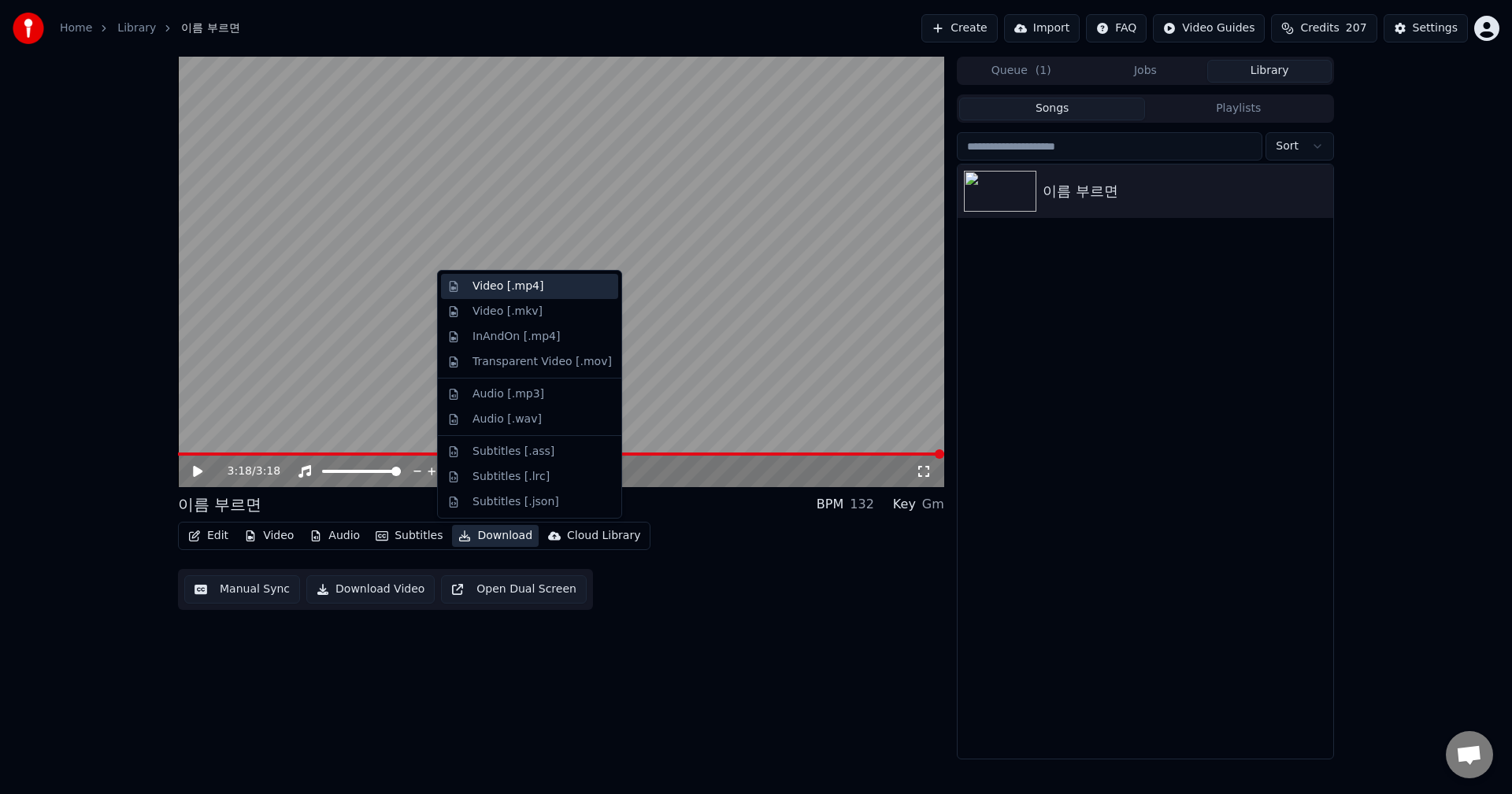
click at [508, 289] on div "Video [.mp4]" at bounding box center [508, 286] width 71 height 16
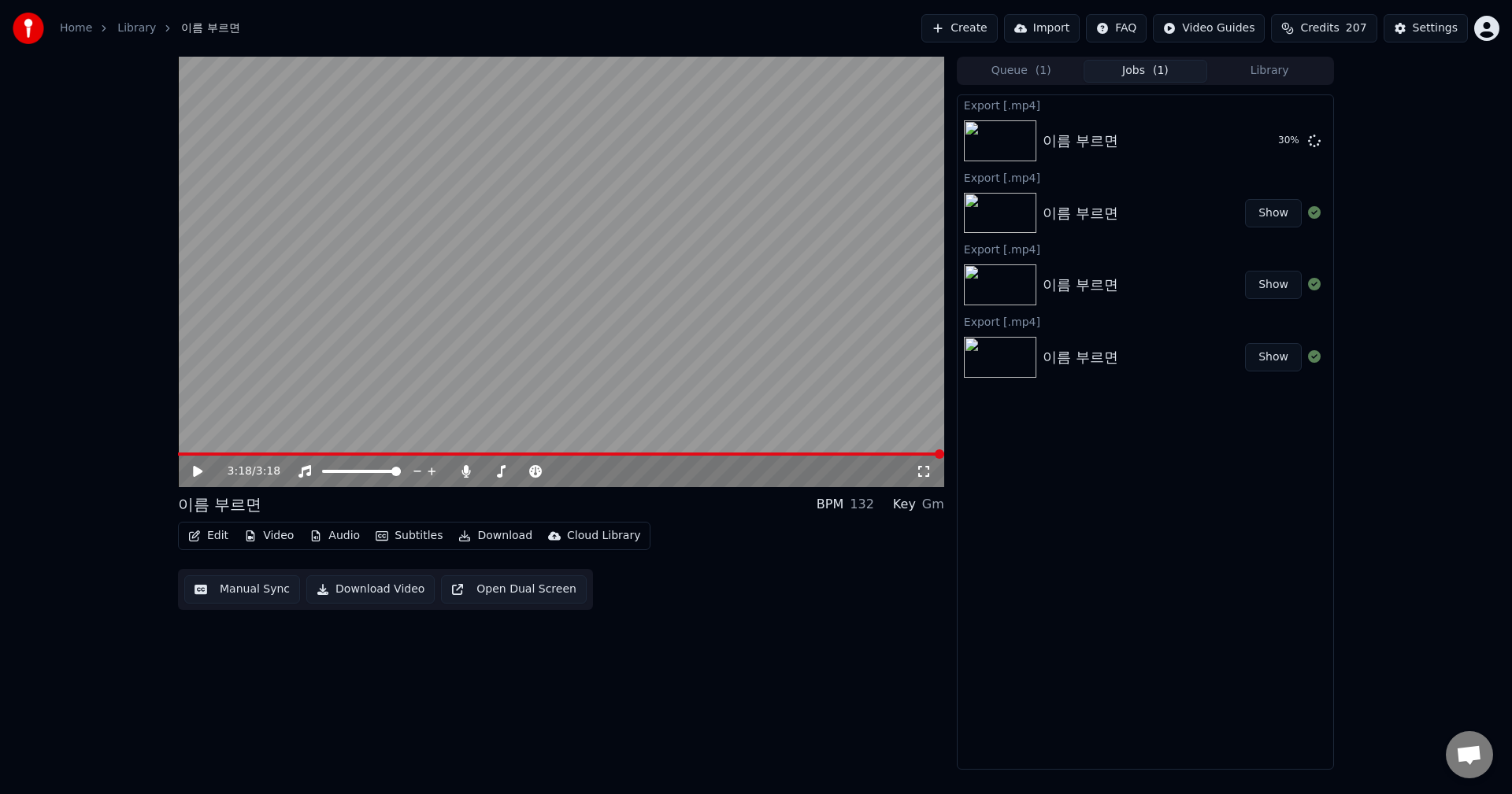
click at [996, 30] on button "Create" at bounding box center [959, 29] width 77 height 29
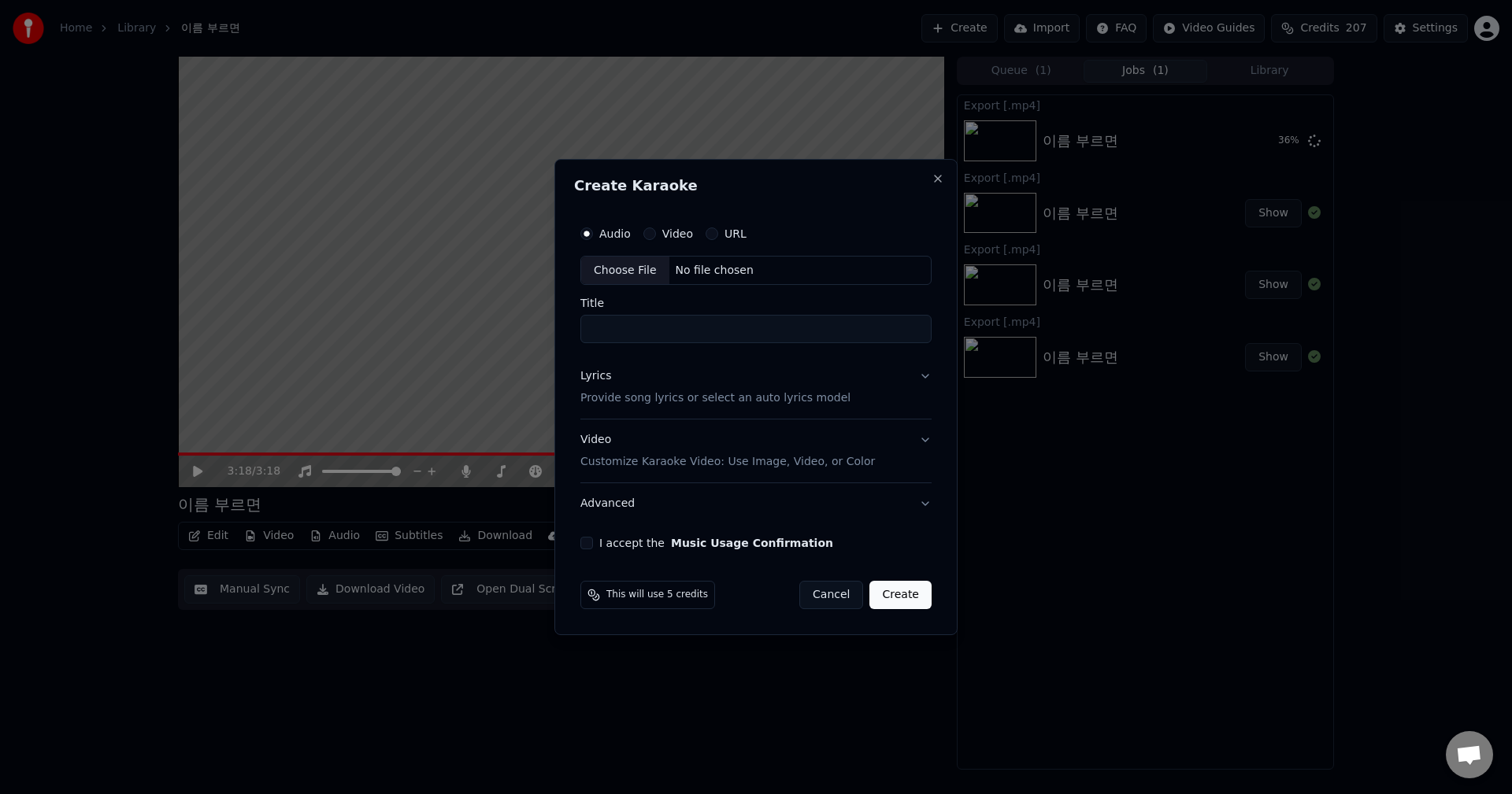
click at [624, 328] on input "Title" at bounding box center [756, 330] width 351 height 29
type input "*"
type input "******"
click at [709, 403] on p "Provide song lyrics or select an auto lyrics model" at bounding box center [716, 399] width 270 height 16
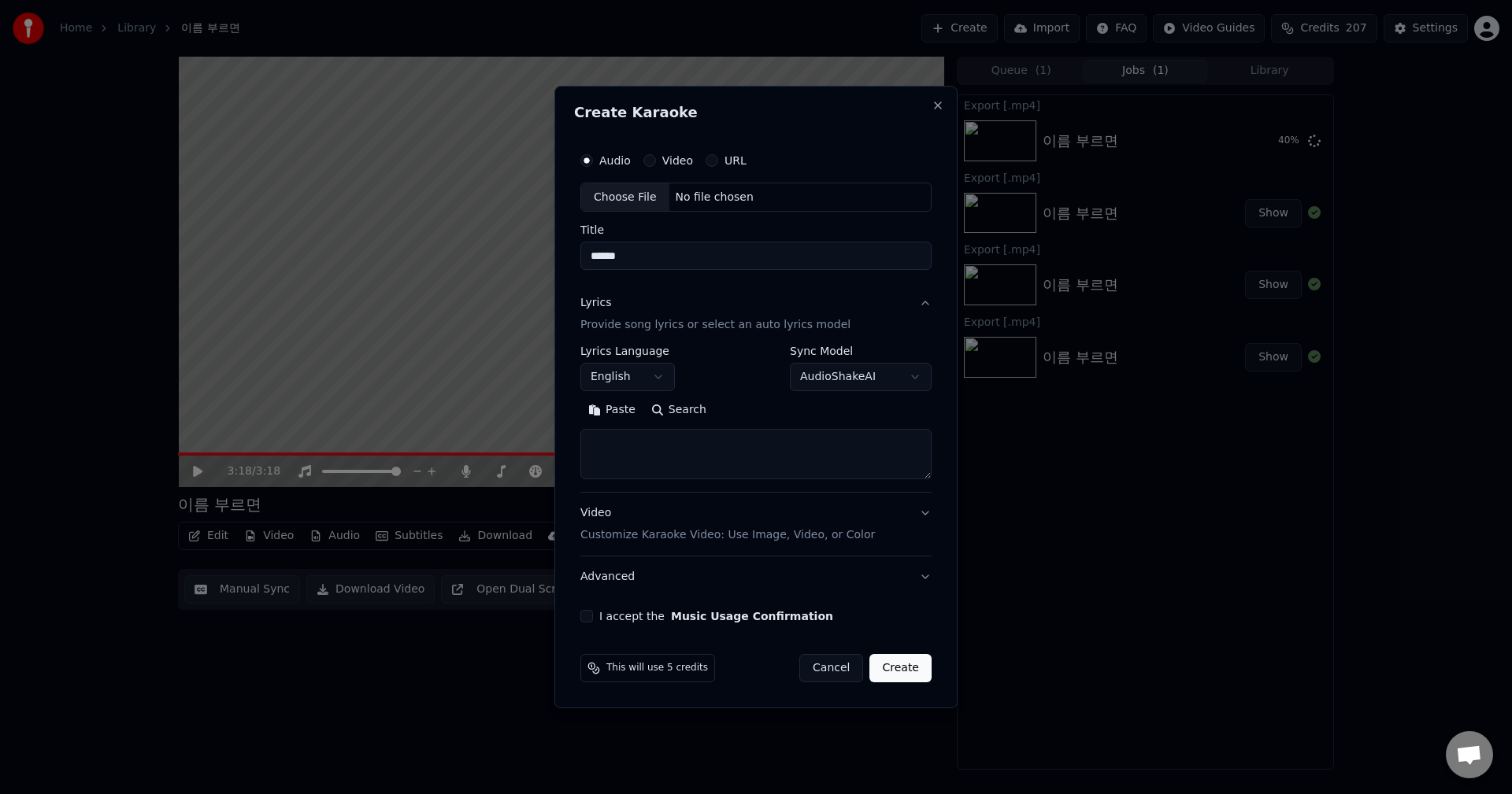
click at [645, 378] on button "English" at bounding box center [628, 378] width 94 height 29
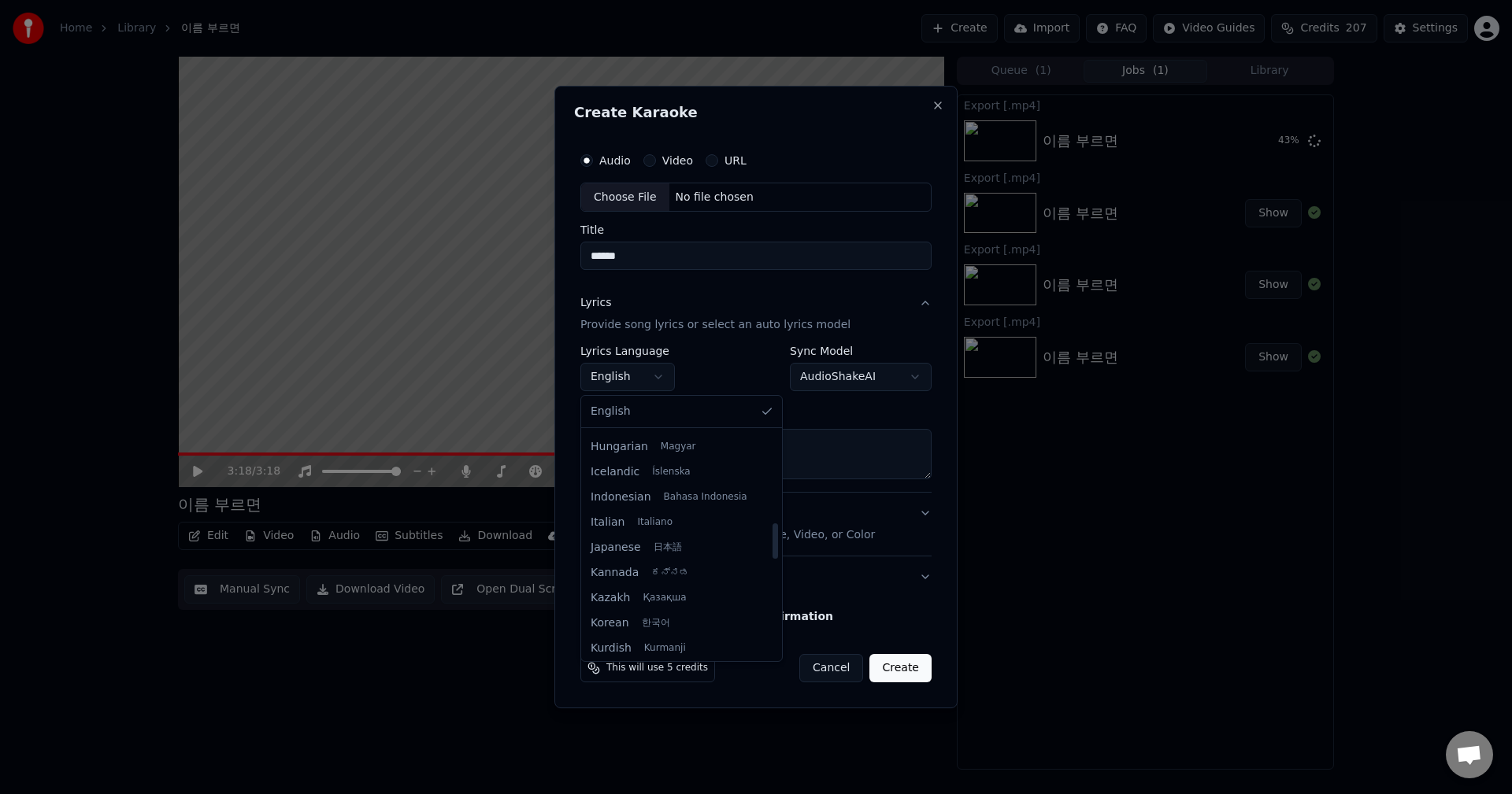
scroll to position [629, 0]
select select "**"
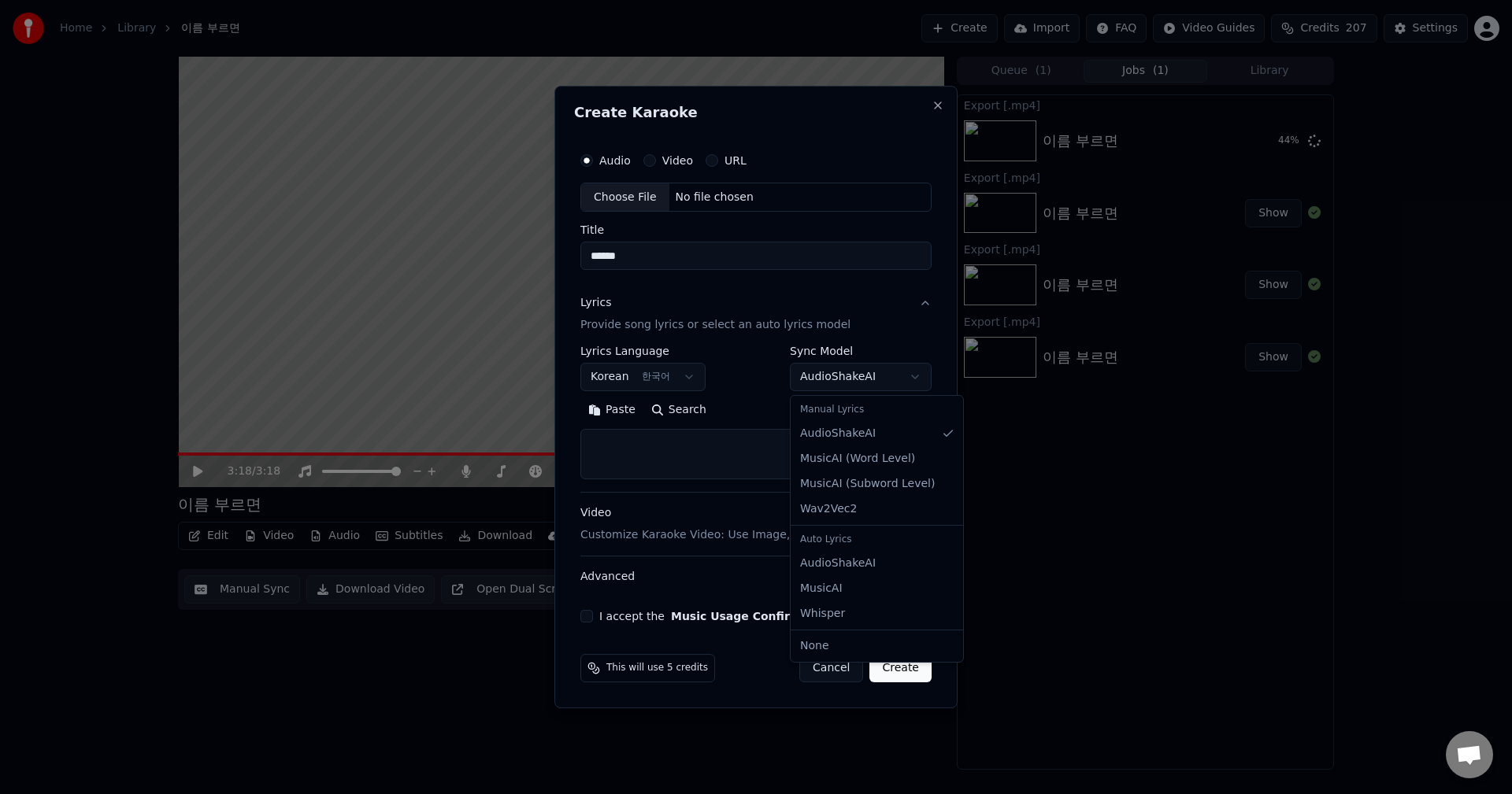
click at [888, 386] on body "**********" at bounding box center [756, 397] width 1512 height 794
select select "**********"
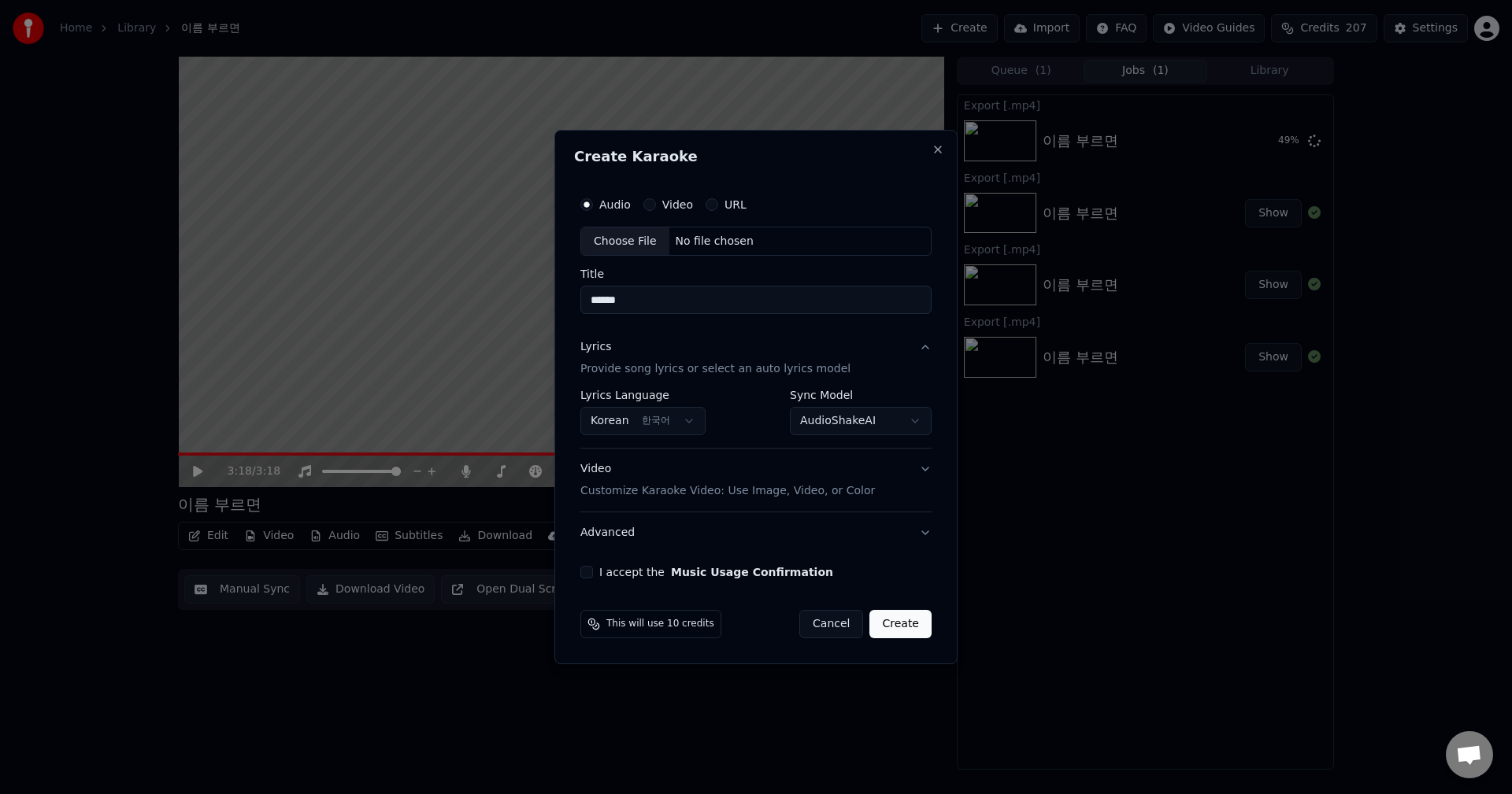
click at [918, 472] on button "Video Customize Karaoke Video: Use Image, Video, or Color" at bounding box center [756, 481] width 351 height 63
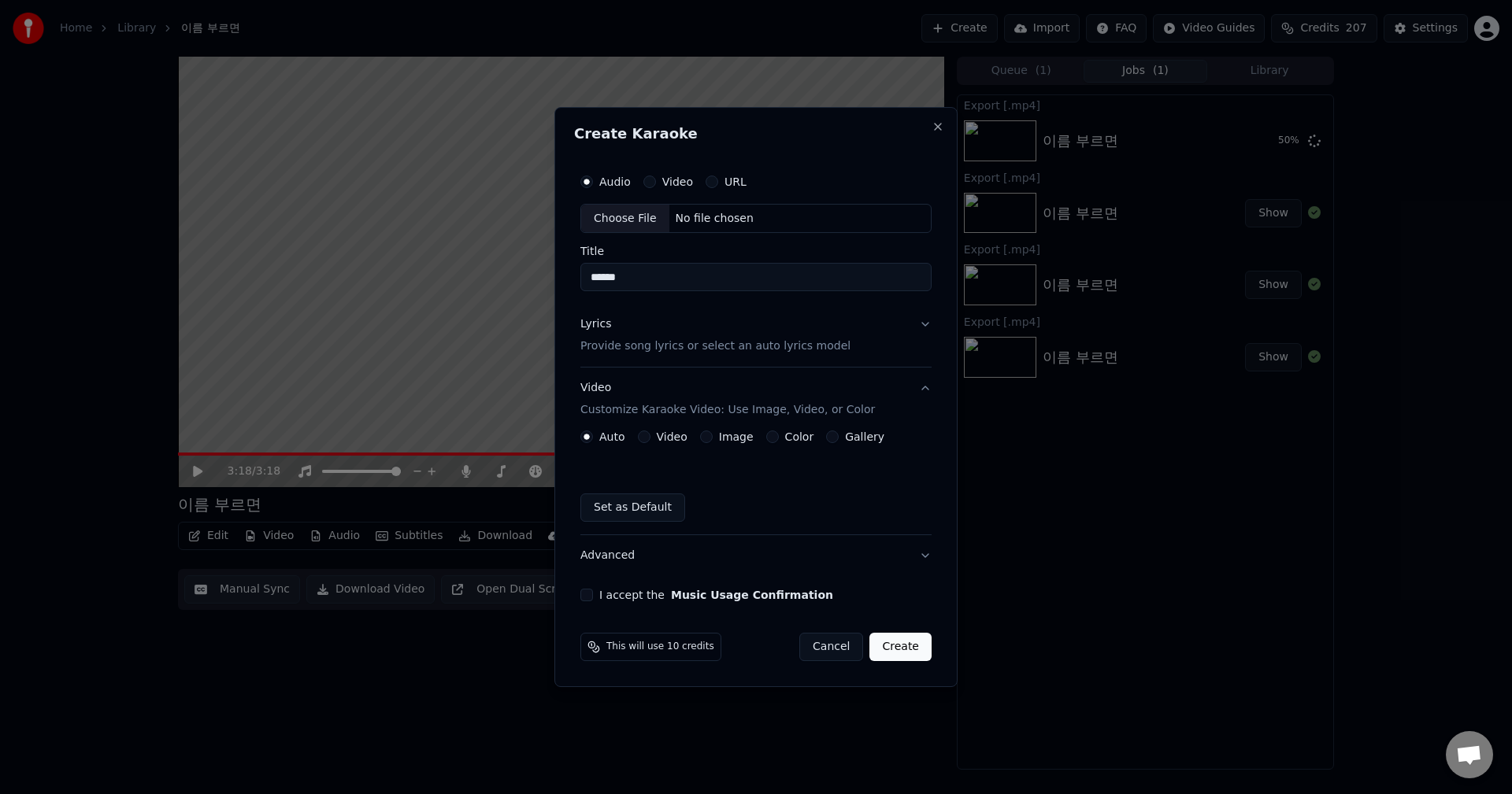
click at [766, 439] on button "Color" at bounding box center [772, 436] width 13 height 13
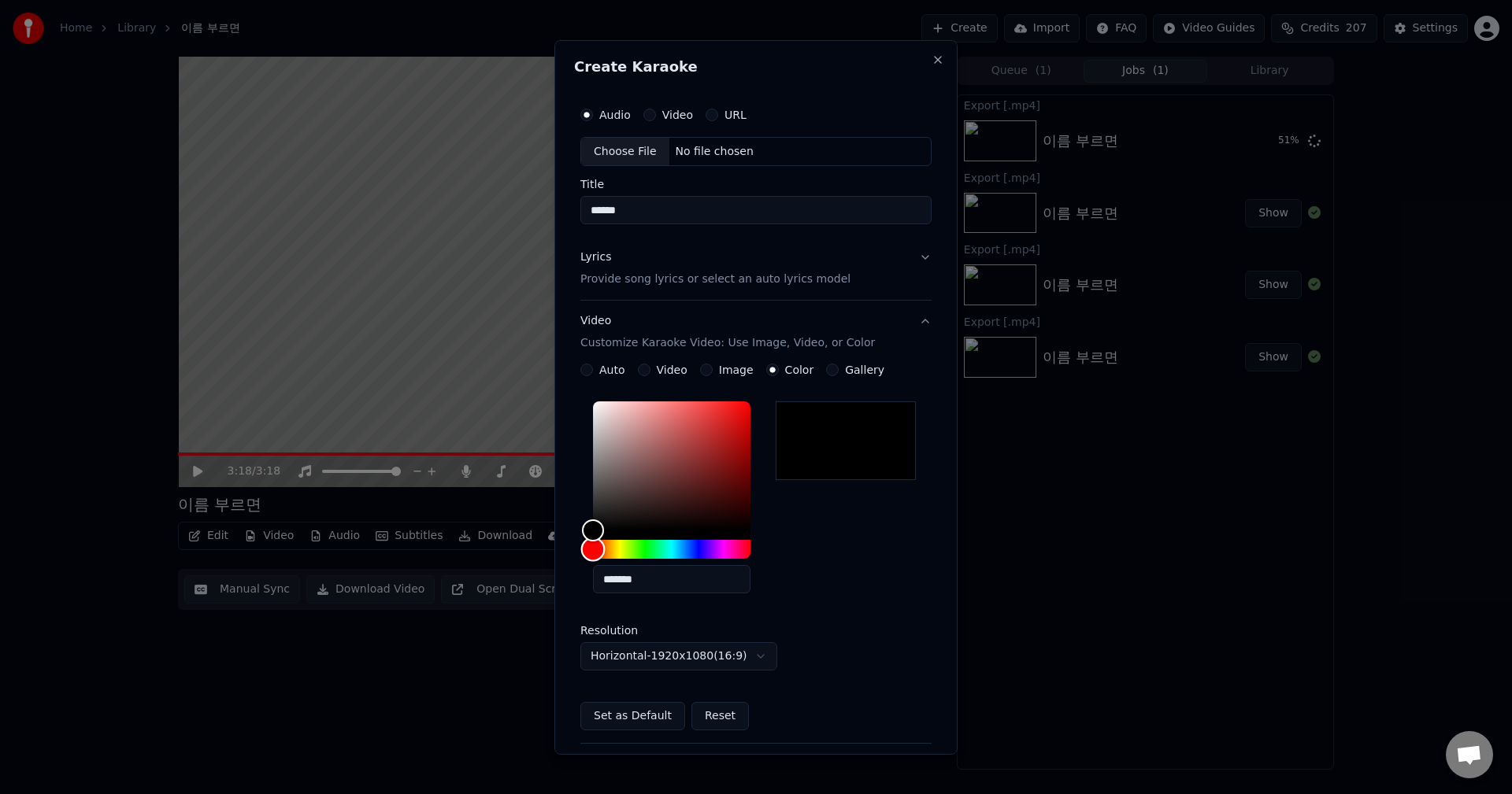
click at [640, 550] on div "Hue" at bounding box center [672, 549] width 158 height 19
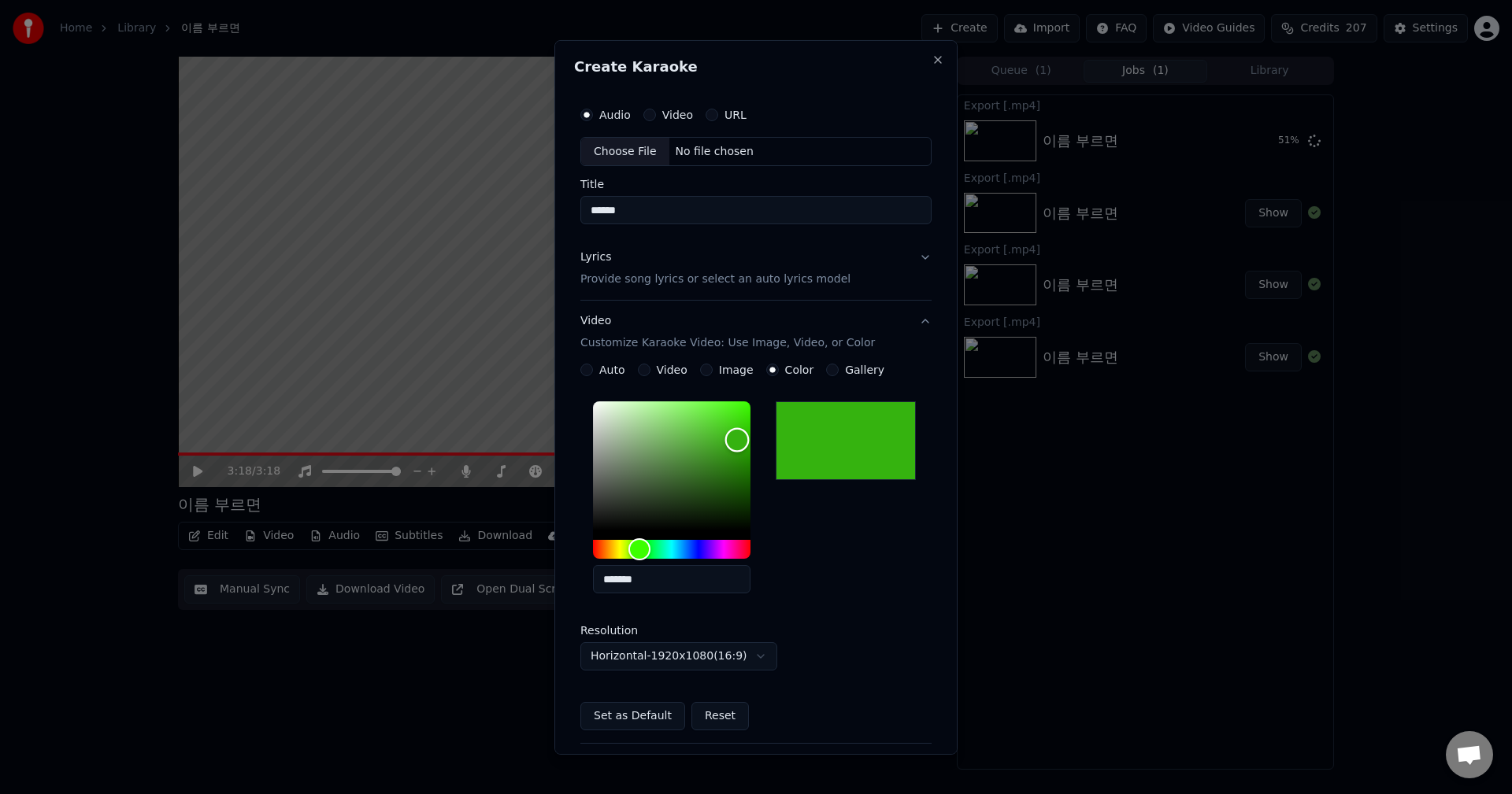
type input "*******"
drag, startPoint x: 737, startPoint y: 440, endPoint x: 795, endPoint y: 375, distance: 87.1
click at [795, 375] on div "**********" at bounding box center [756, 547] width 351 height 367
click at [640, 661] on body "**********" at bounding box center [756, 397] width 1512 height 794
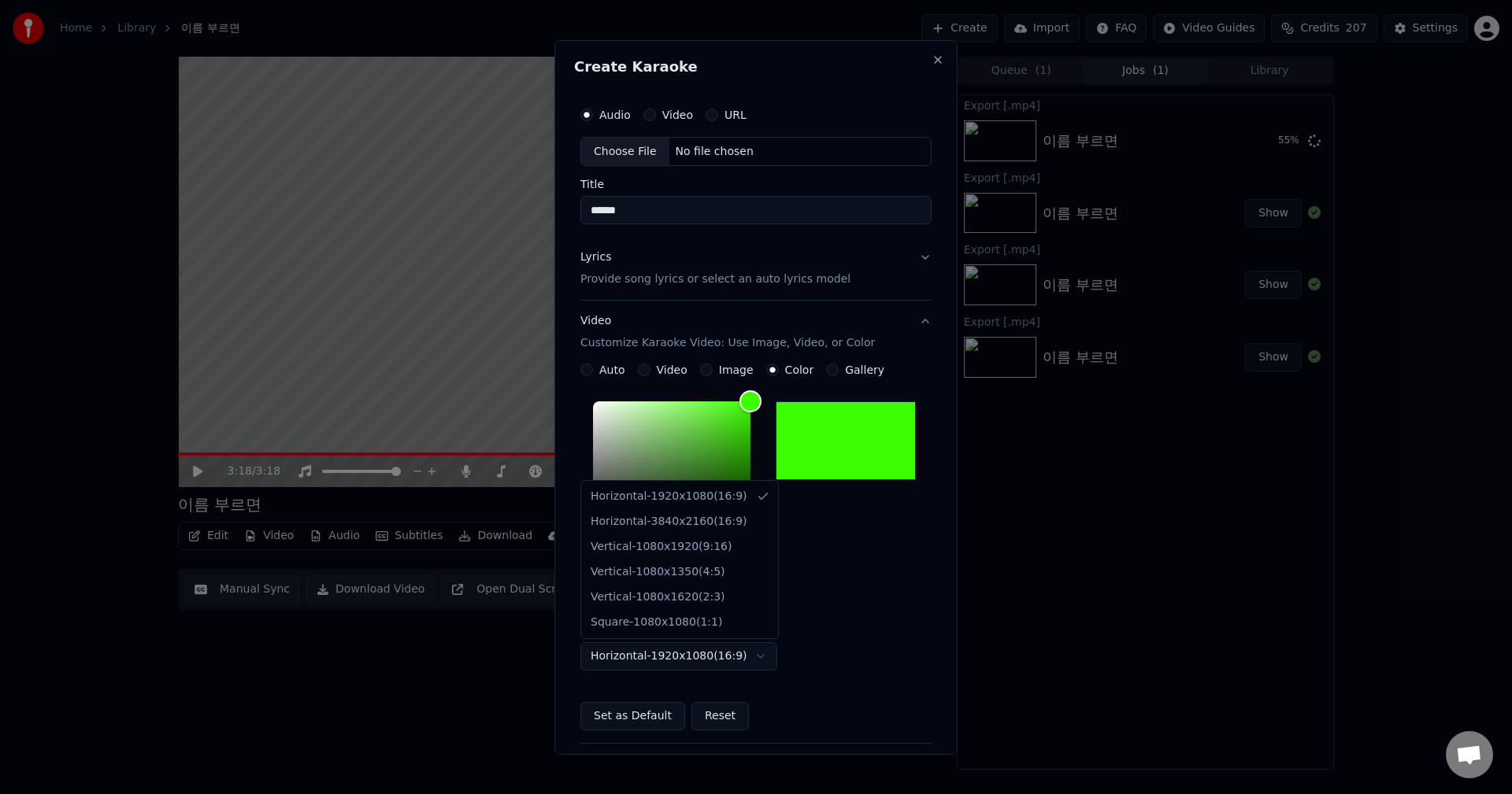
select select "*********"
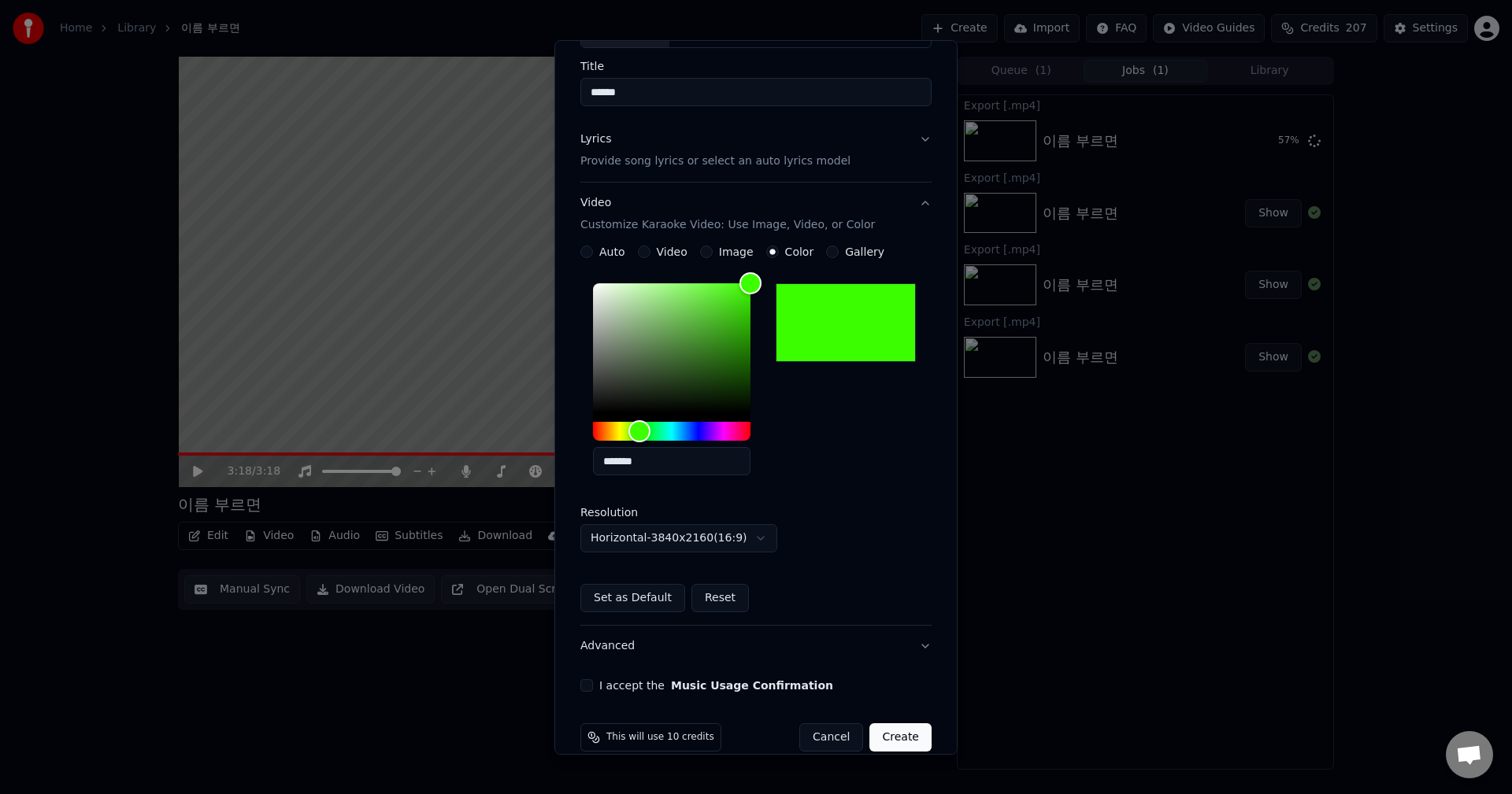
scroll to position [141, 0]
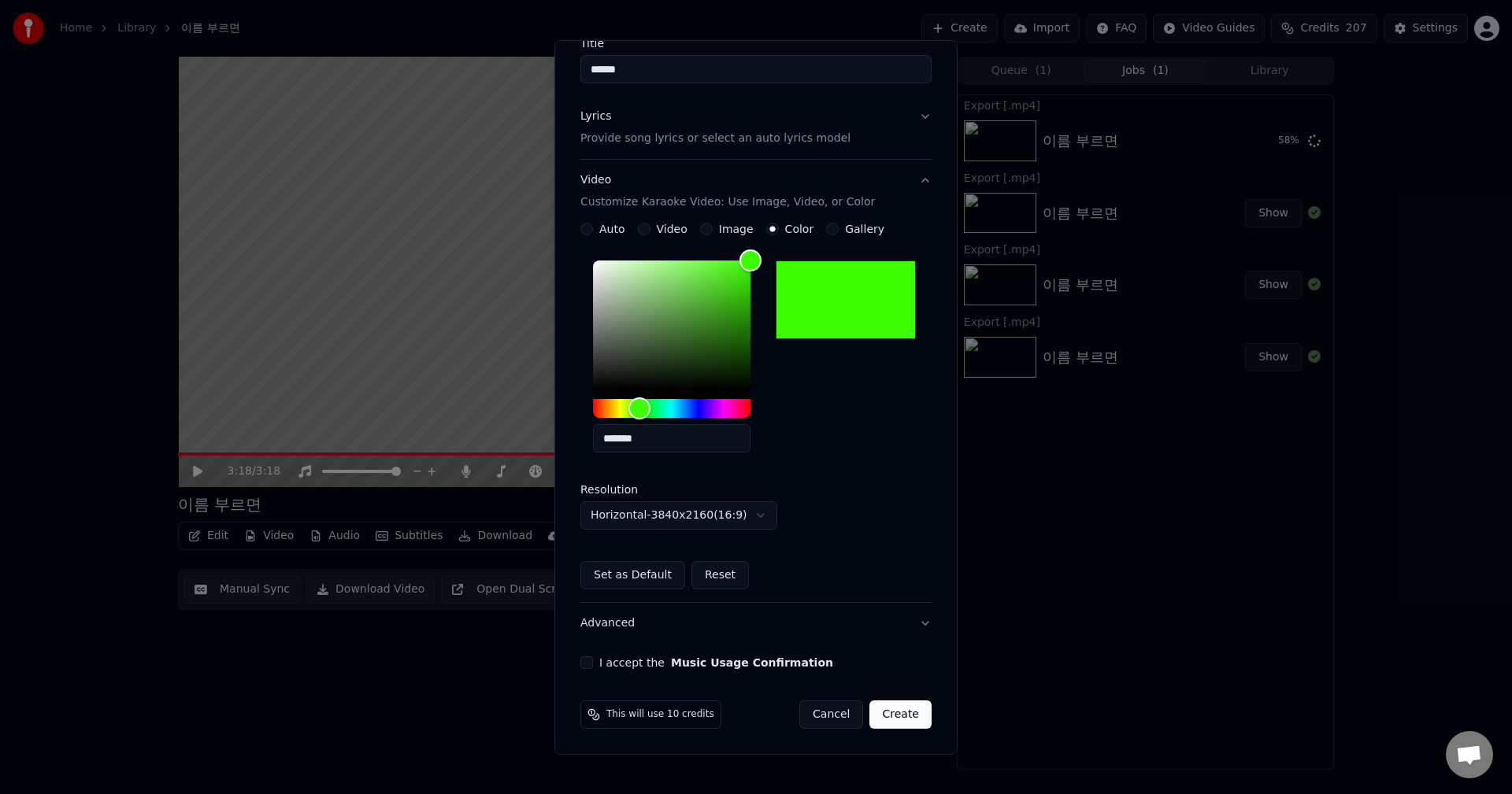
click at [615, 627] on button "Advanced" at bounding box center [756, 624] width 351 height 41
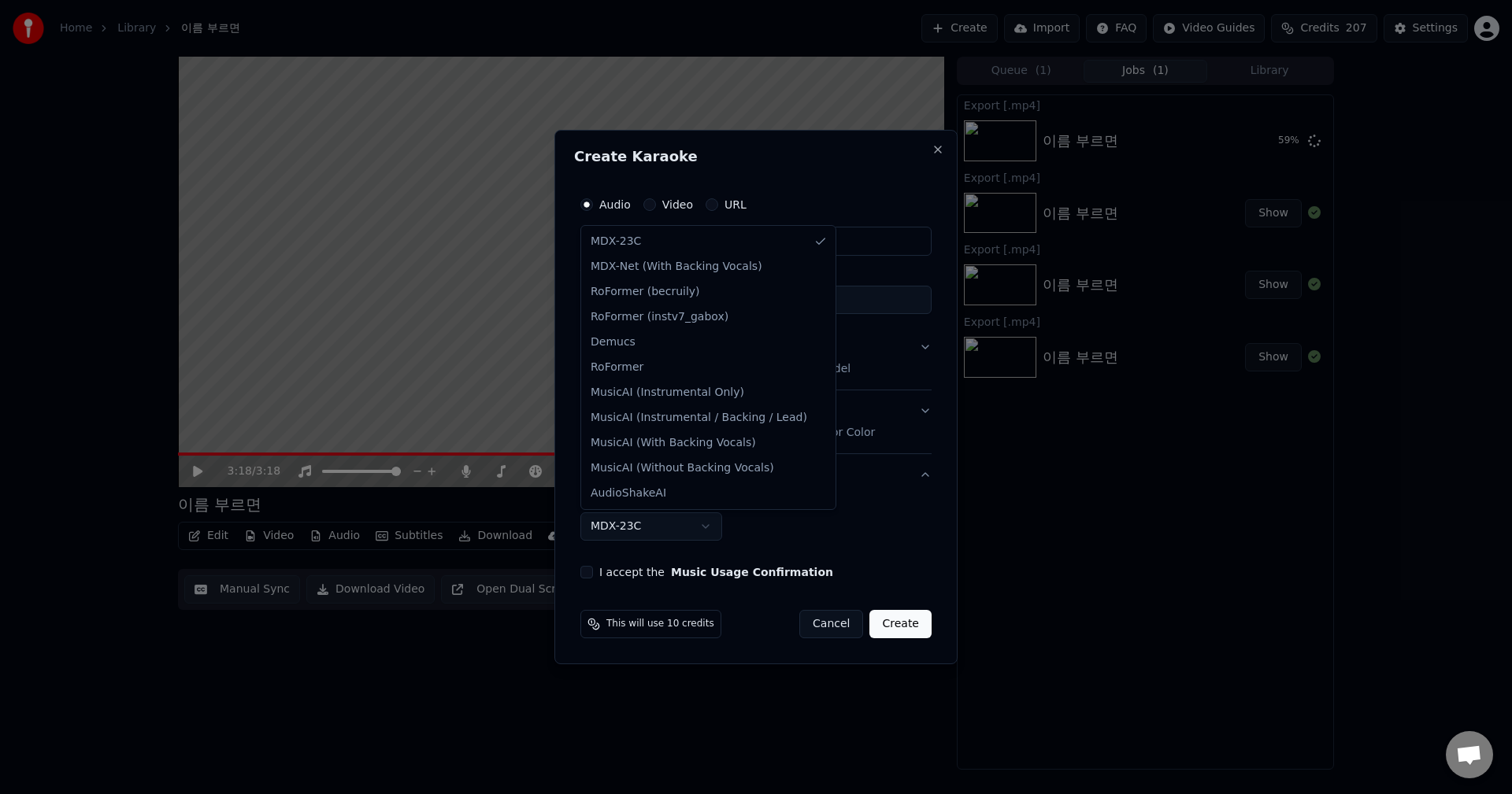
click at [673, 528] on body "**********" at bounding box center [756, 397] width 1512 height 794
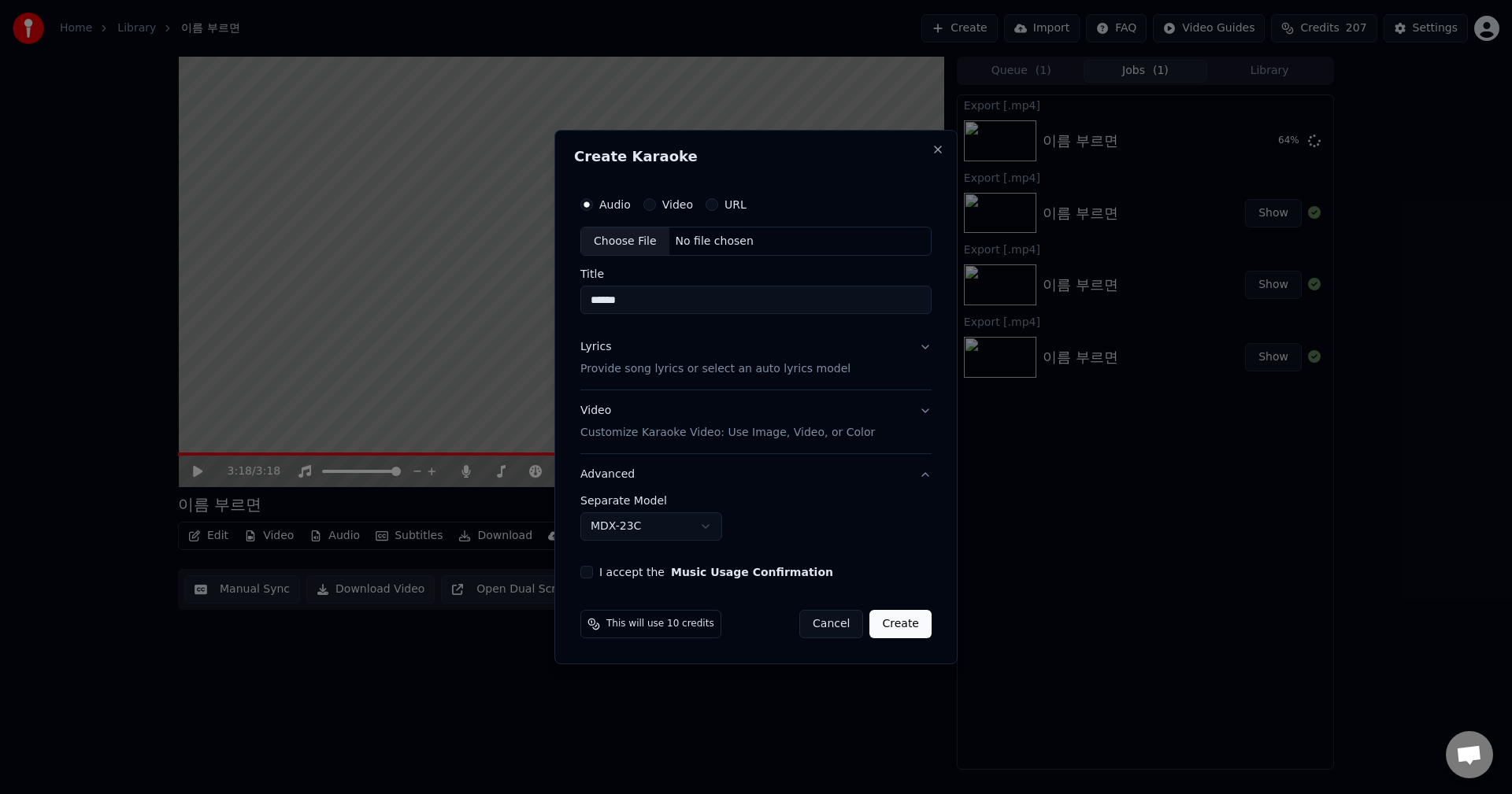
click at [861, 537] on body "**********" at bounding box center [756, 397] width 1512 height 794
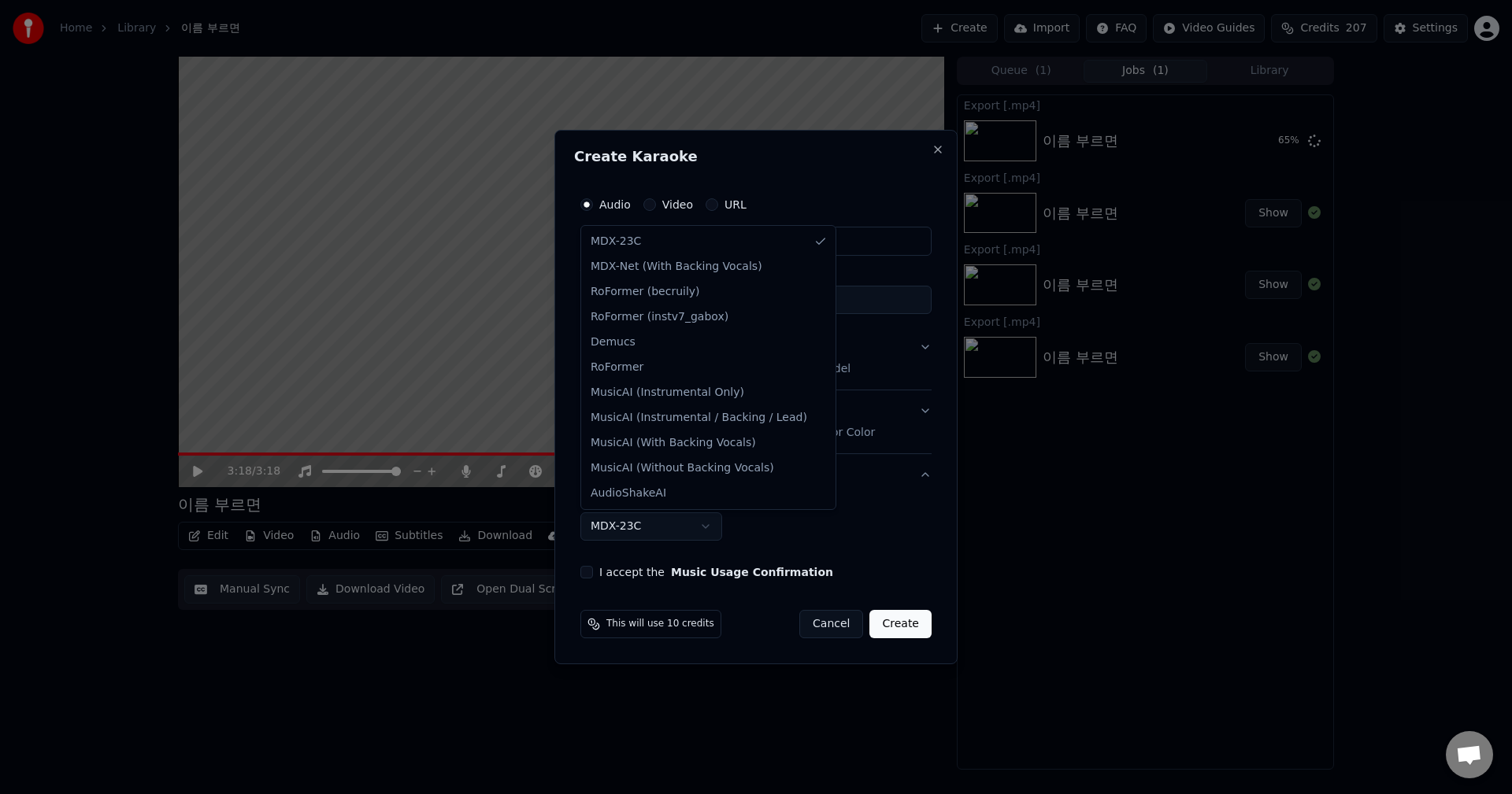
click at [674, 535] on body "**********" at bounding box center [756, 397] width 1512 height 794
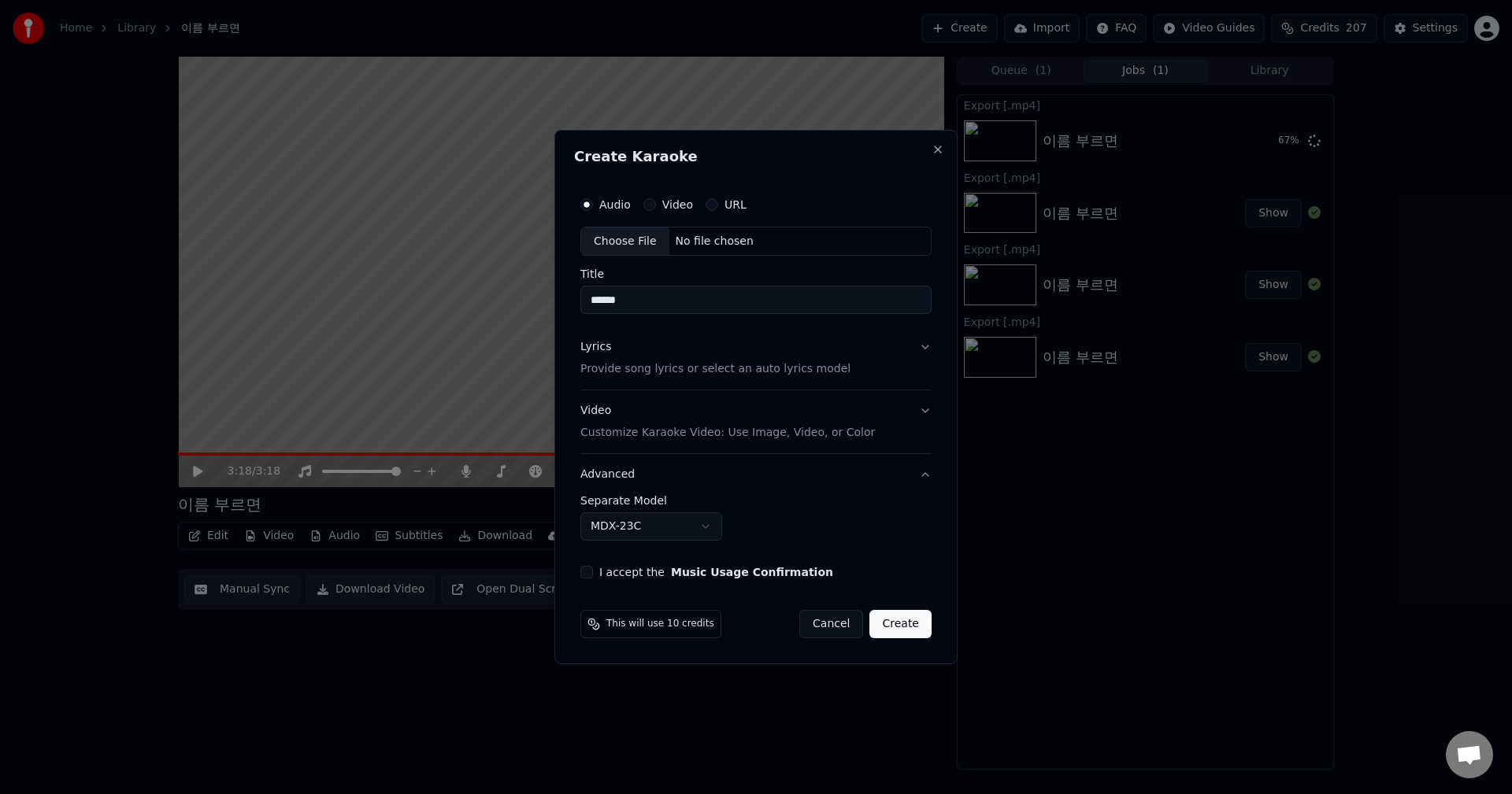
click at [861, 539] on body "**********" at bounding box center [756, 397] width 1512 height 794
click at [699, 527] on body "**********" at bounding box center [756, 397] width 1512 height 794
click at [866, 539] on body "**********" at bounding box center [756, 397] width 1512 height 794
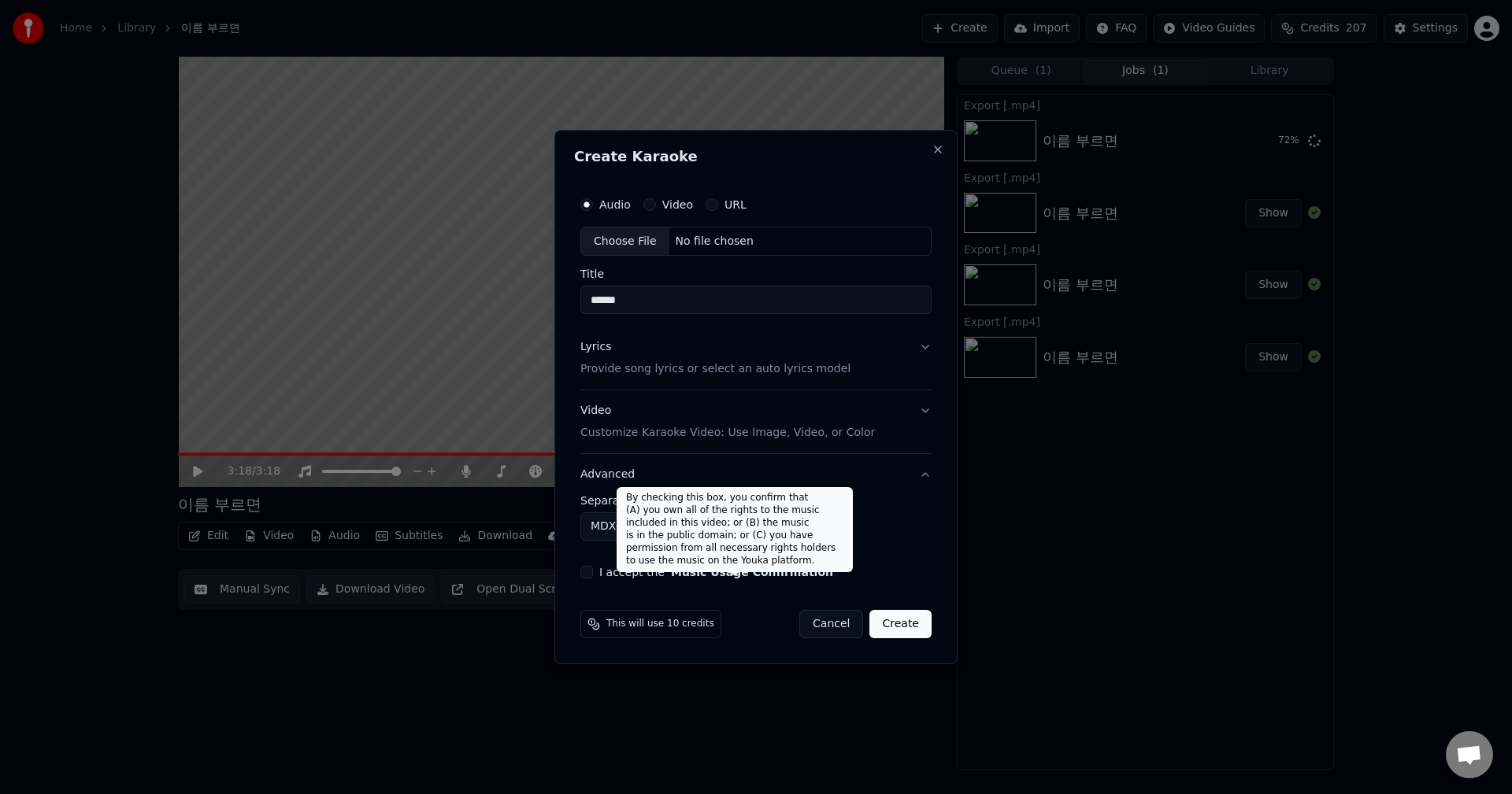
click at [671, 570] on button "Music Usage Confirmation" at bounding box center [752, 572] width 162 height 11
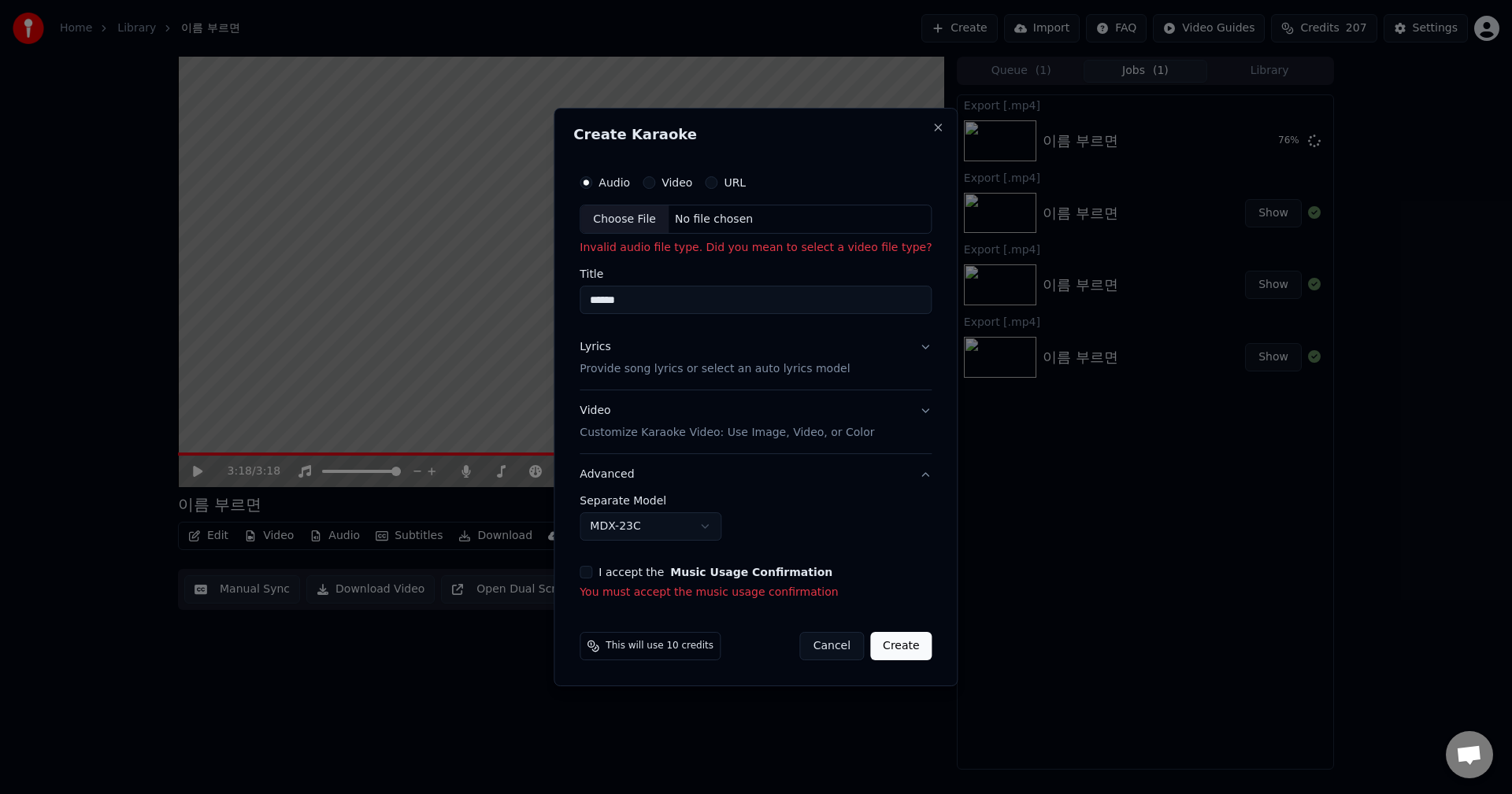
click at [617, 221] on div "Choose File" at bounding box center [624, 220] width 89 height 29
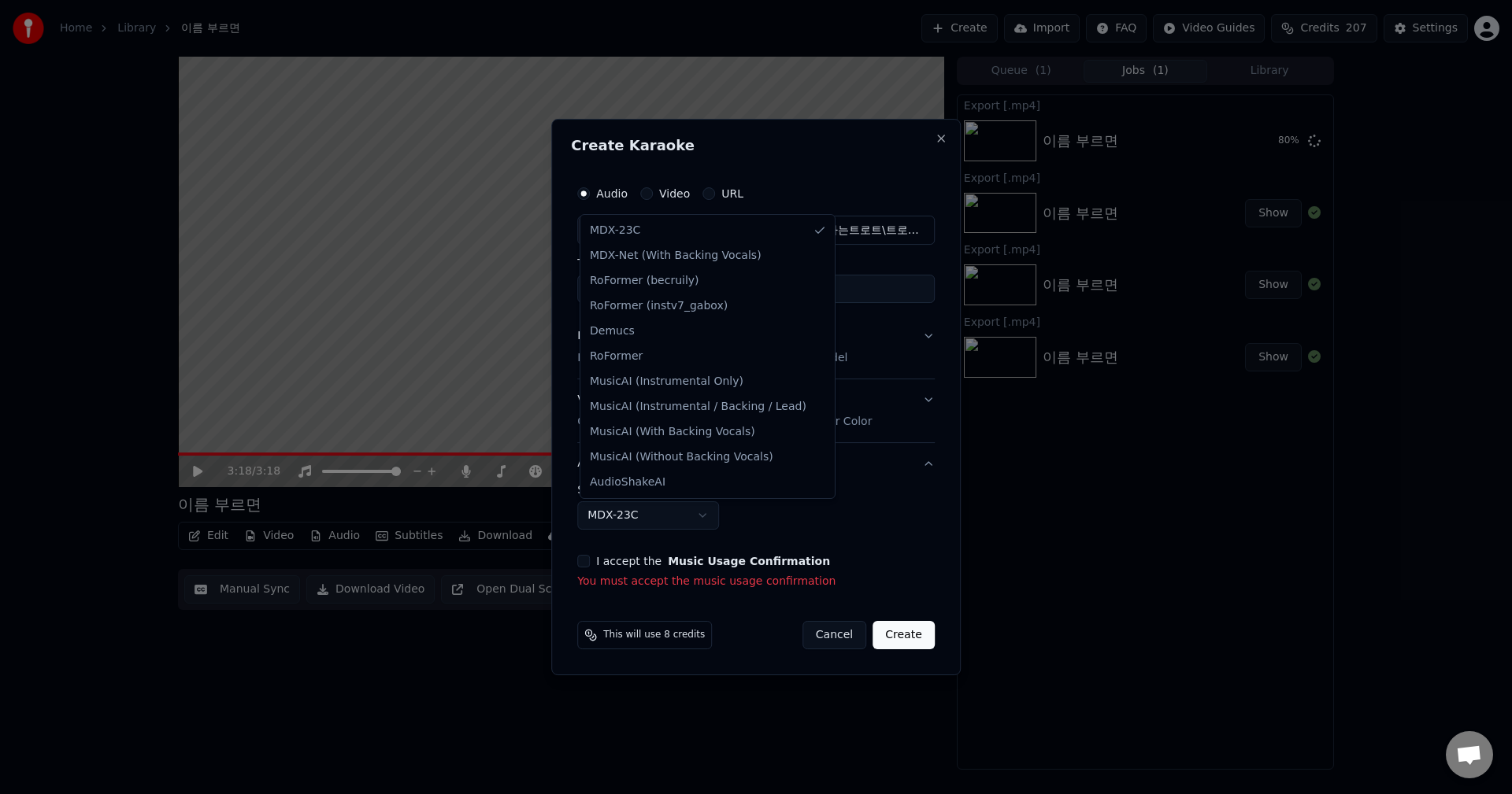
click at [670, 522] on body "**********" at bounding box center [756, 397] width 1512 height 794
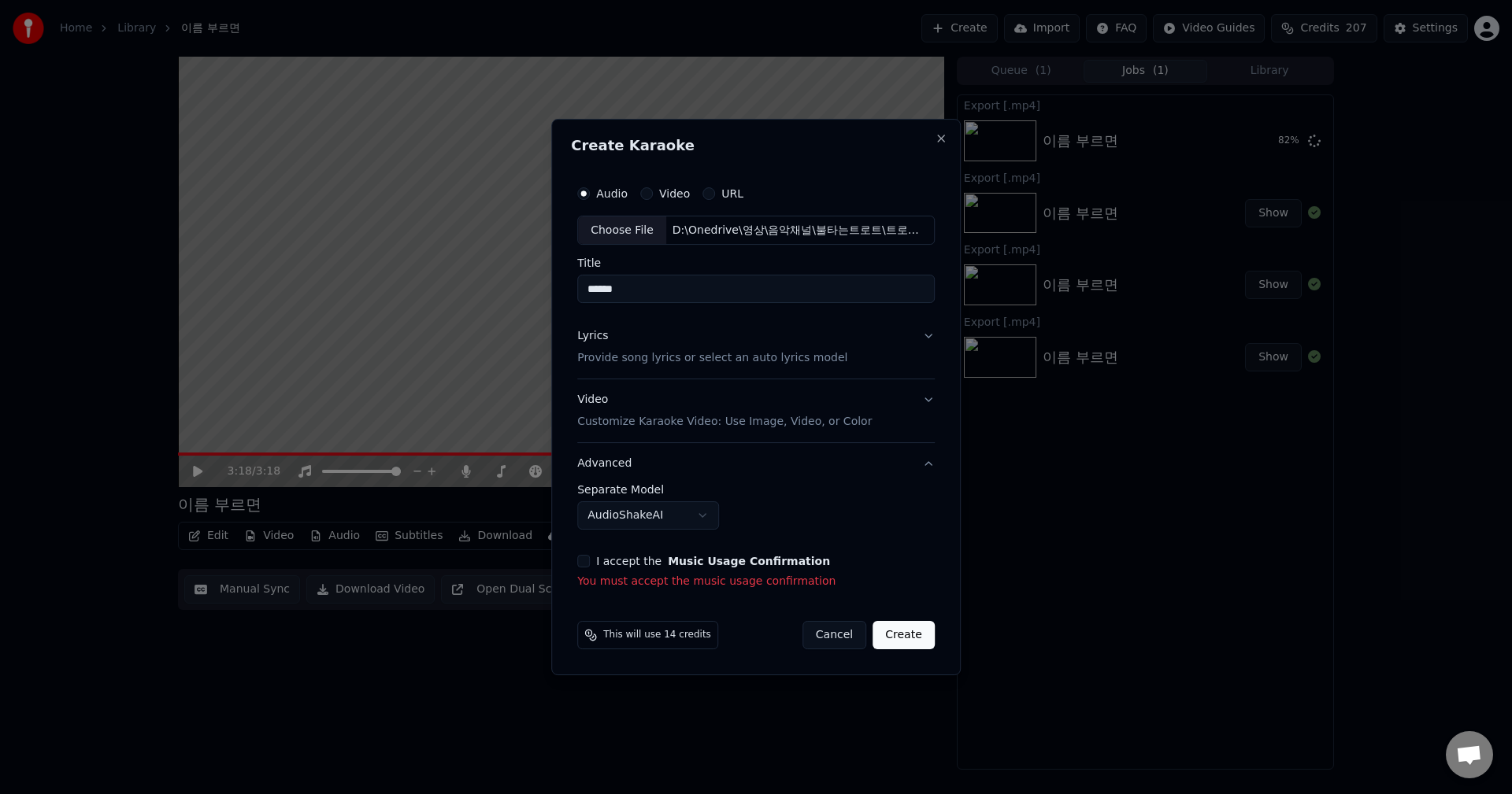
click at [614, 517] on body "**********" at bounding box center [756, 397] width 1512 height 794
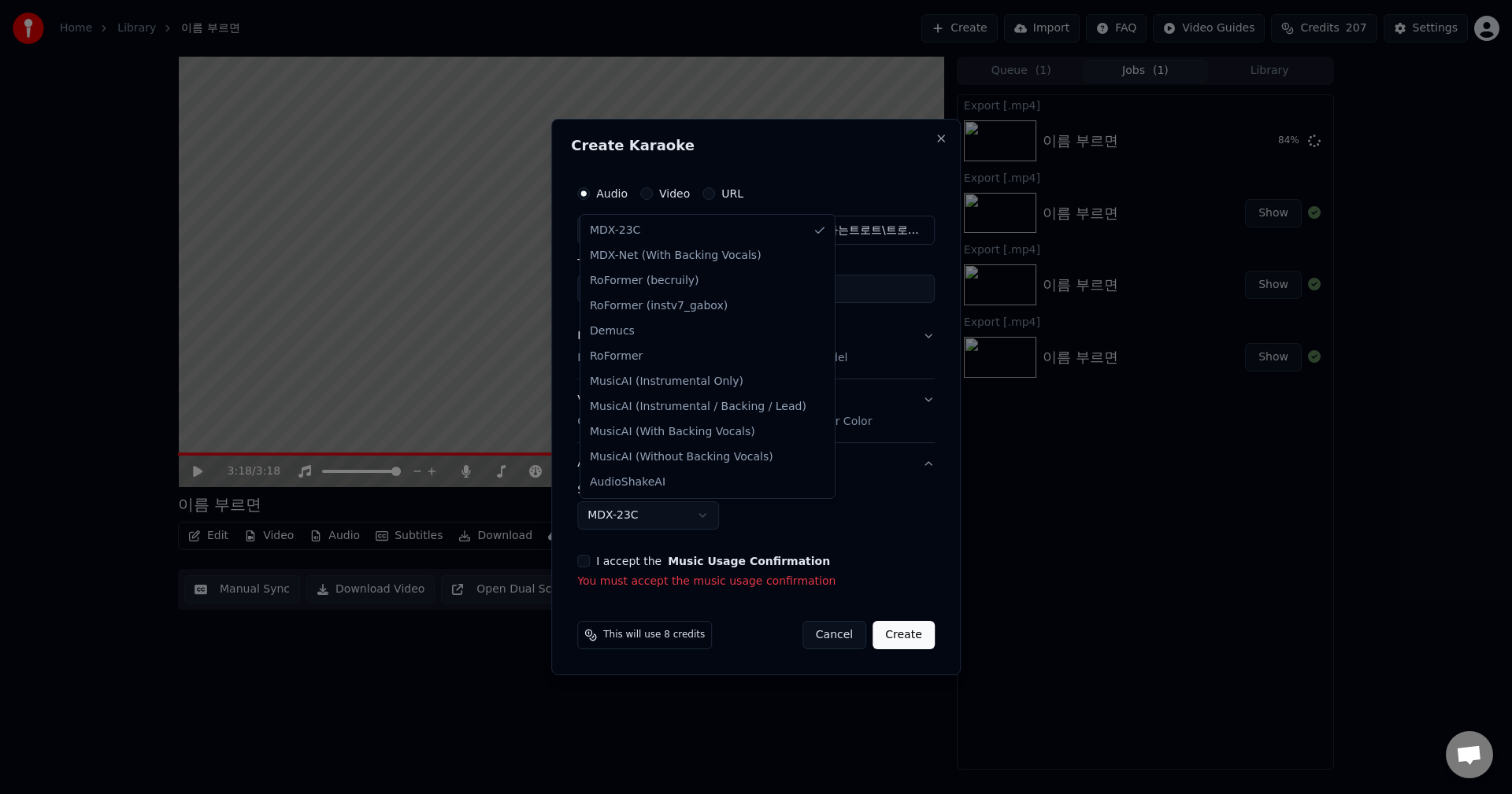
click at [635, 521] on body "**********" at bounding box center [756, 397] width 1512 height 794
click at [624, 525] on body "**********" at bounding box center [756, 397] width 1512 height 794
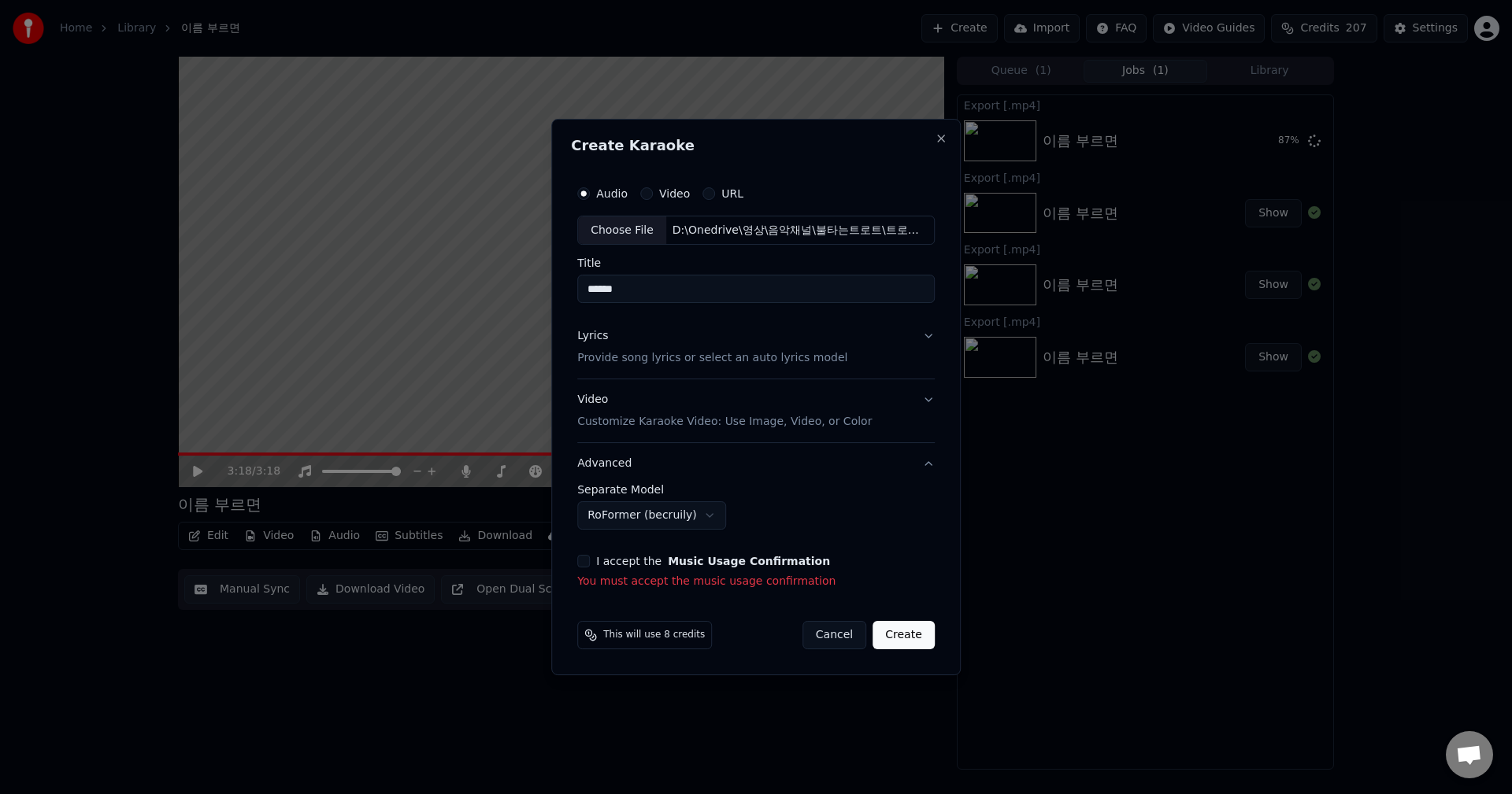
click at [621, 526] on body "**********" at bounding box center [756, 397] width 1512 height 794
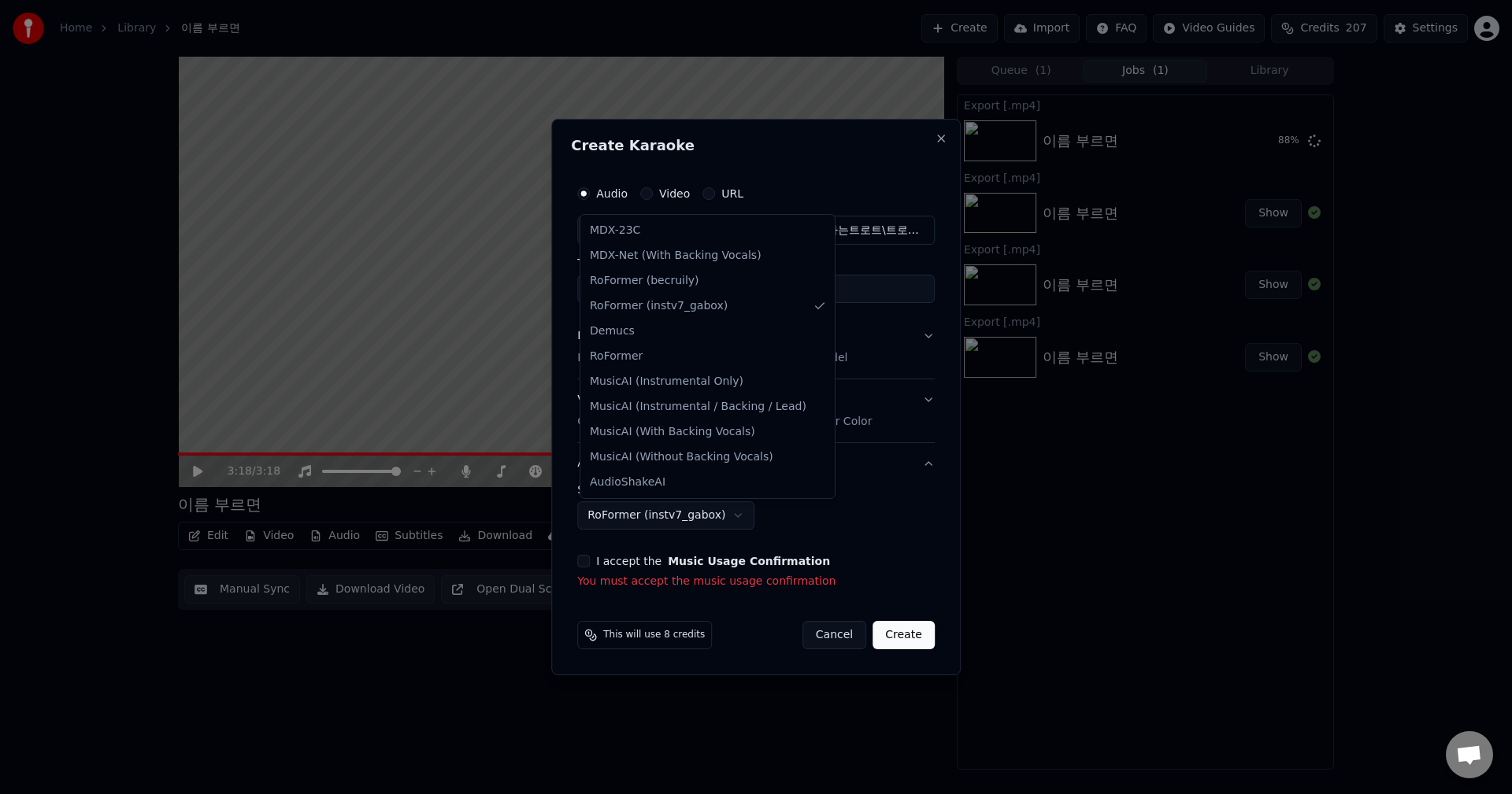
click at [629, 510] on body "**********" at bounding box center [756, 397] width 1512 height 794
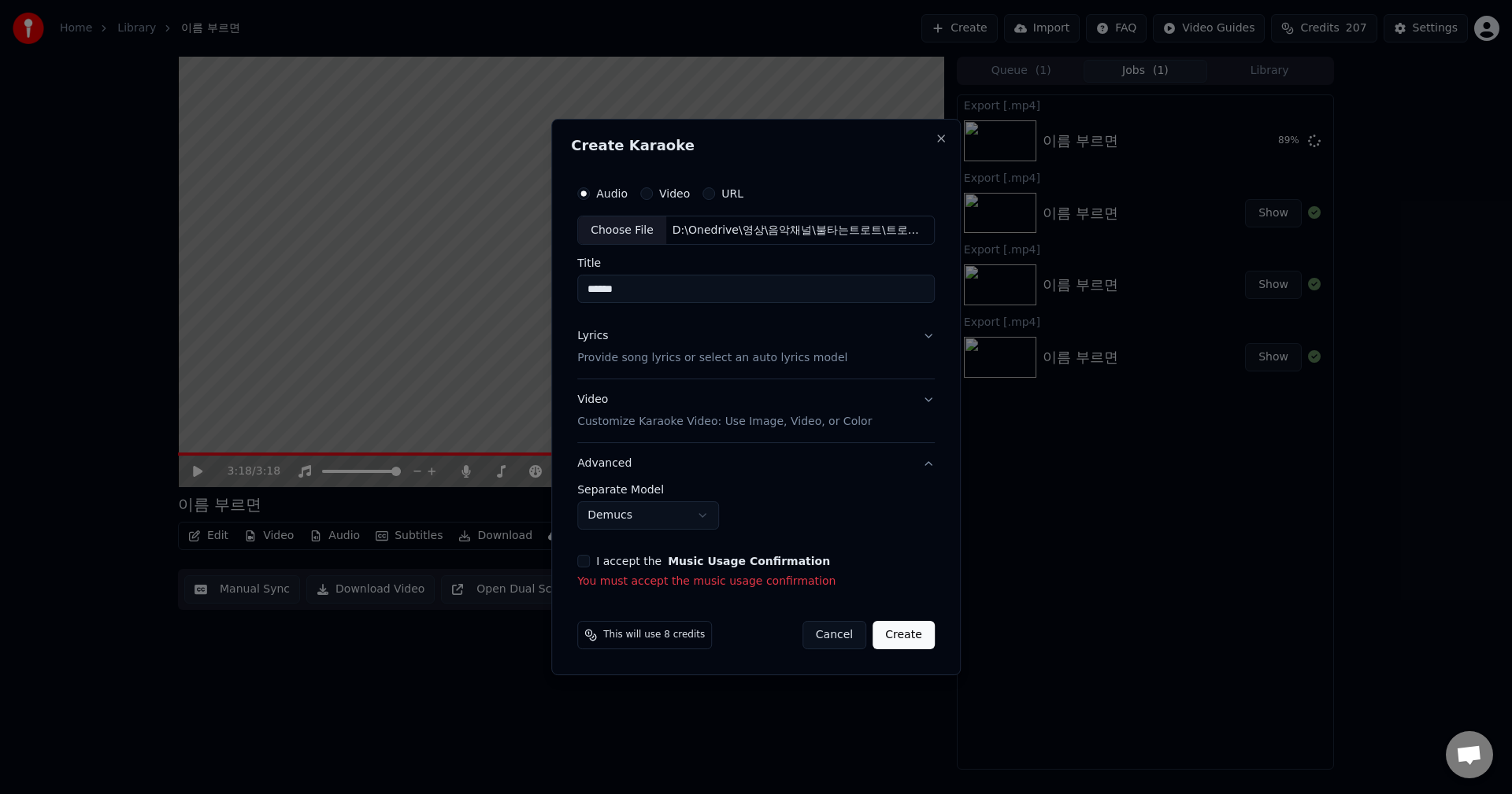
click at [642, 510] on body "**********" at bounding box center [756, 397] width 1512 height 794
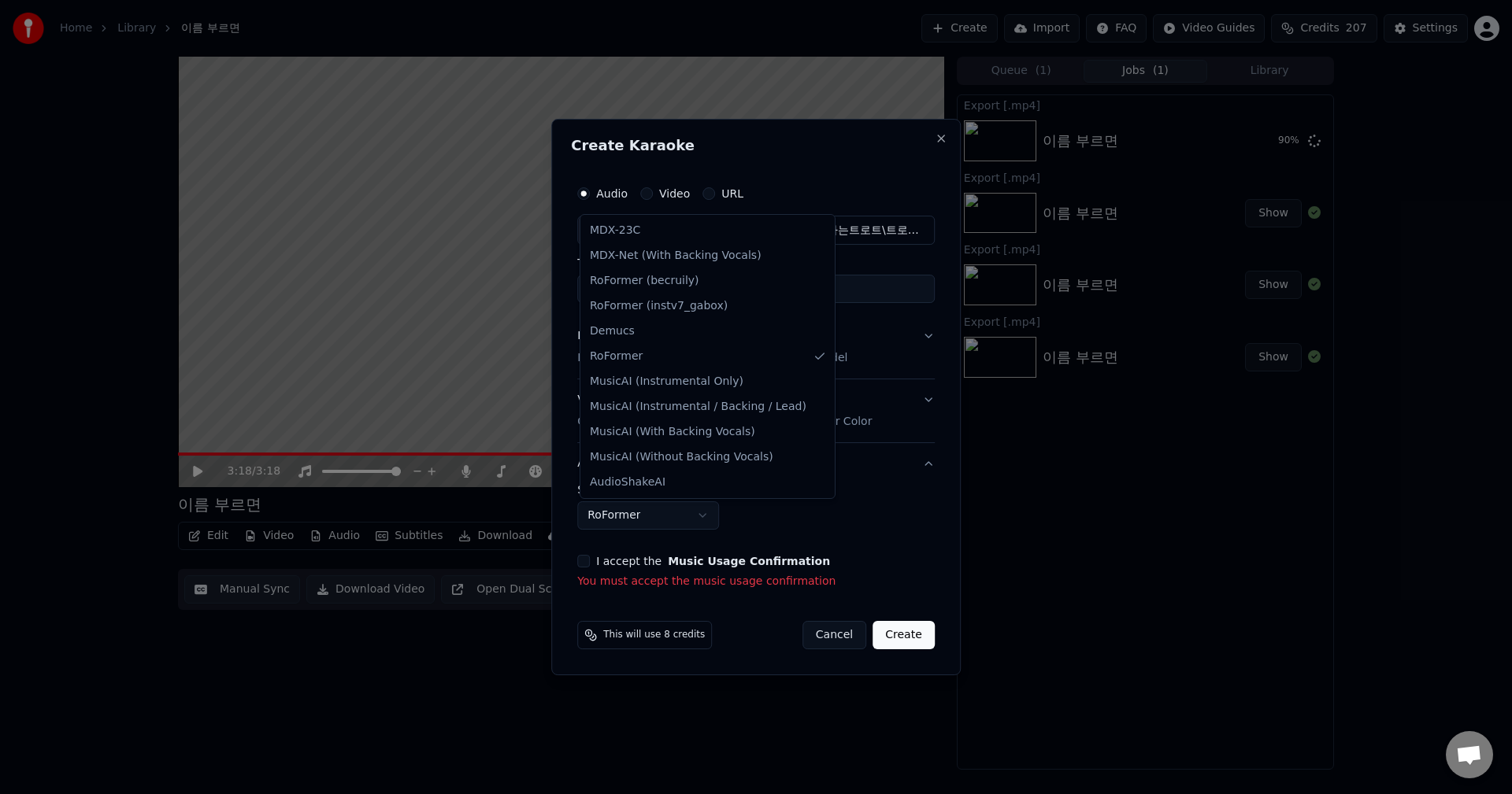
click at [653, 515] on body "**********" at bounding box center [756, 397] width 1512 height 794
click at [650, 511] on body "**********" at bounding box center [756, 397] width 1512 height 794
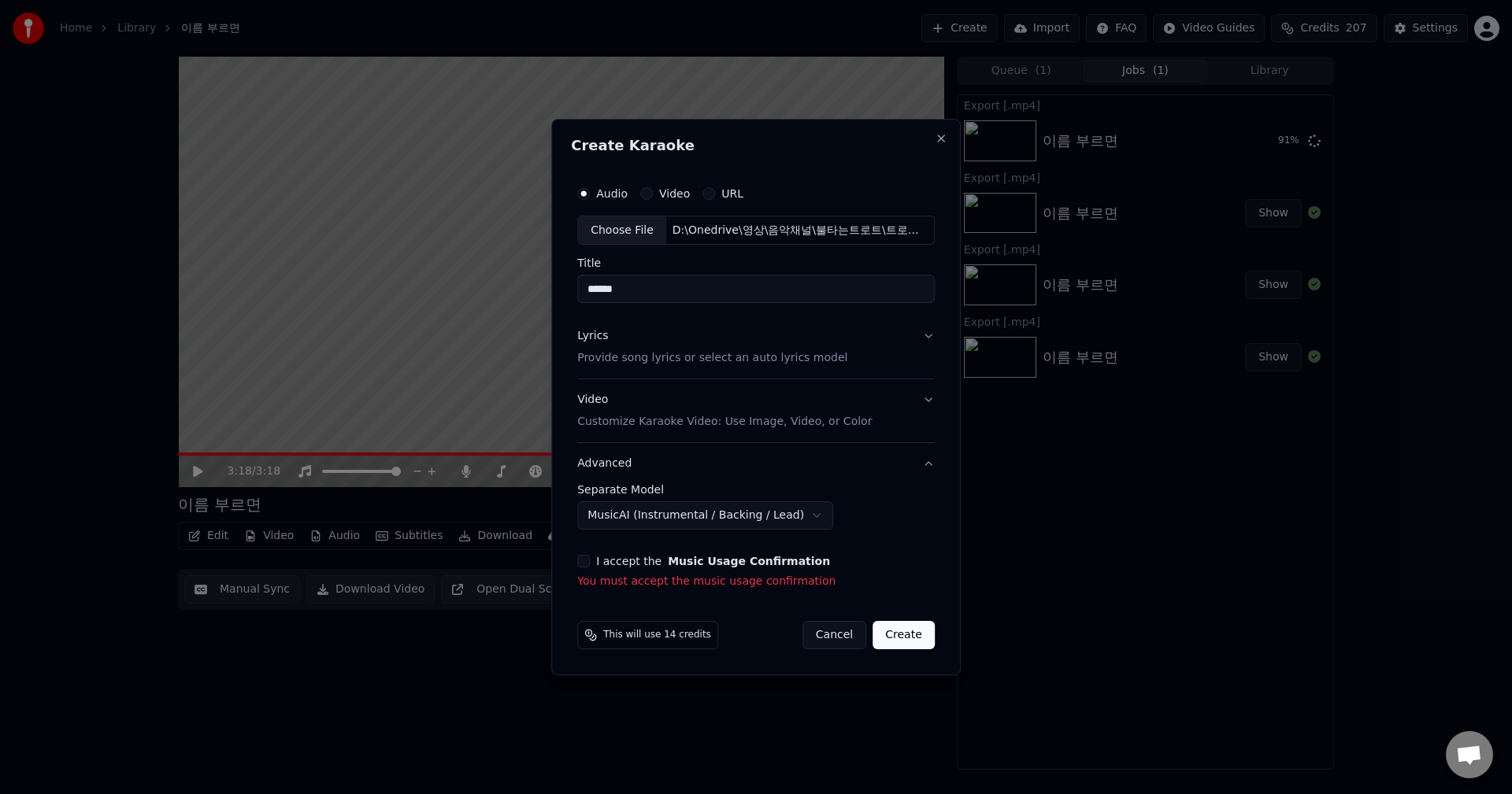
click at [648, 513] on body "**********" at bounding box center [756, 397] width 1512 height 794
click at [645, 511] on body "**********" at bounding box center [756, 397] width 1512 height 794
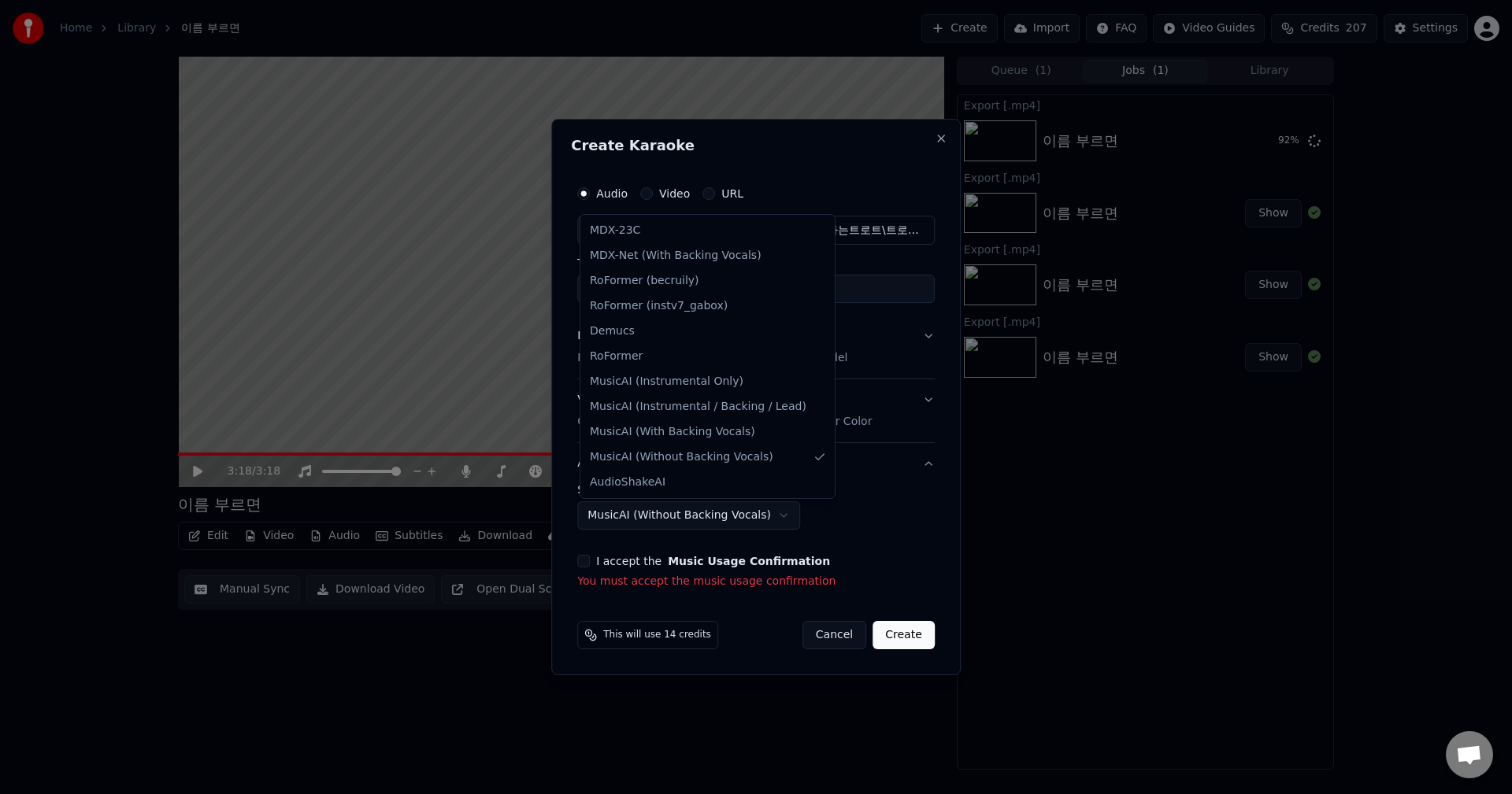
click at [645, 511] on body "**********" at bounding box center [756, 397] width 1512 height 794
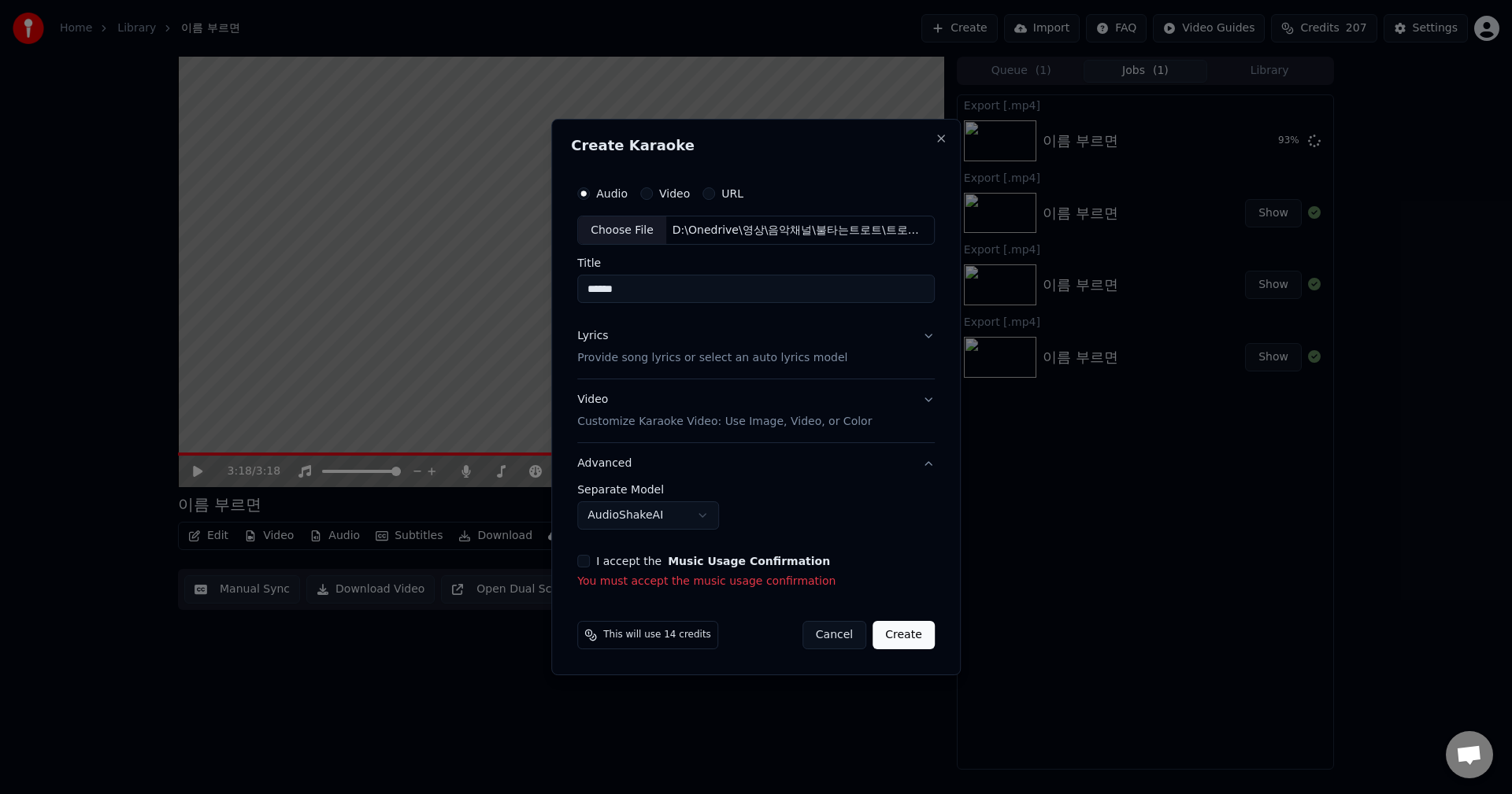
click at [640, 514] on body "**********" at bounding box center [756, 397] width 1512 height 794
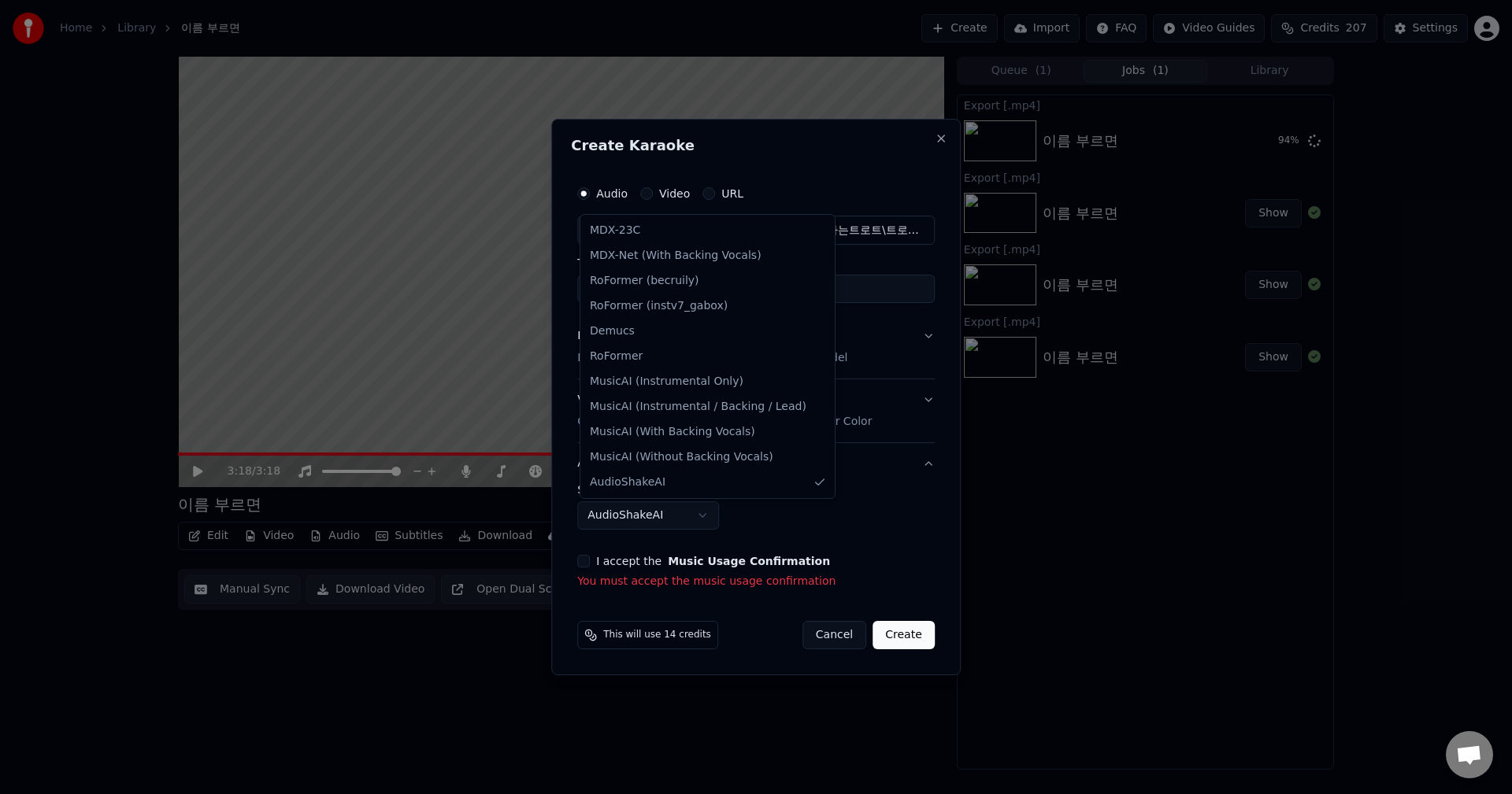
select select "******"
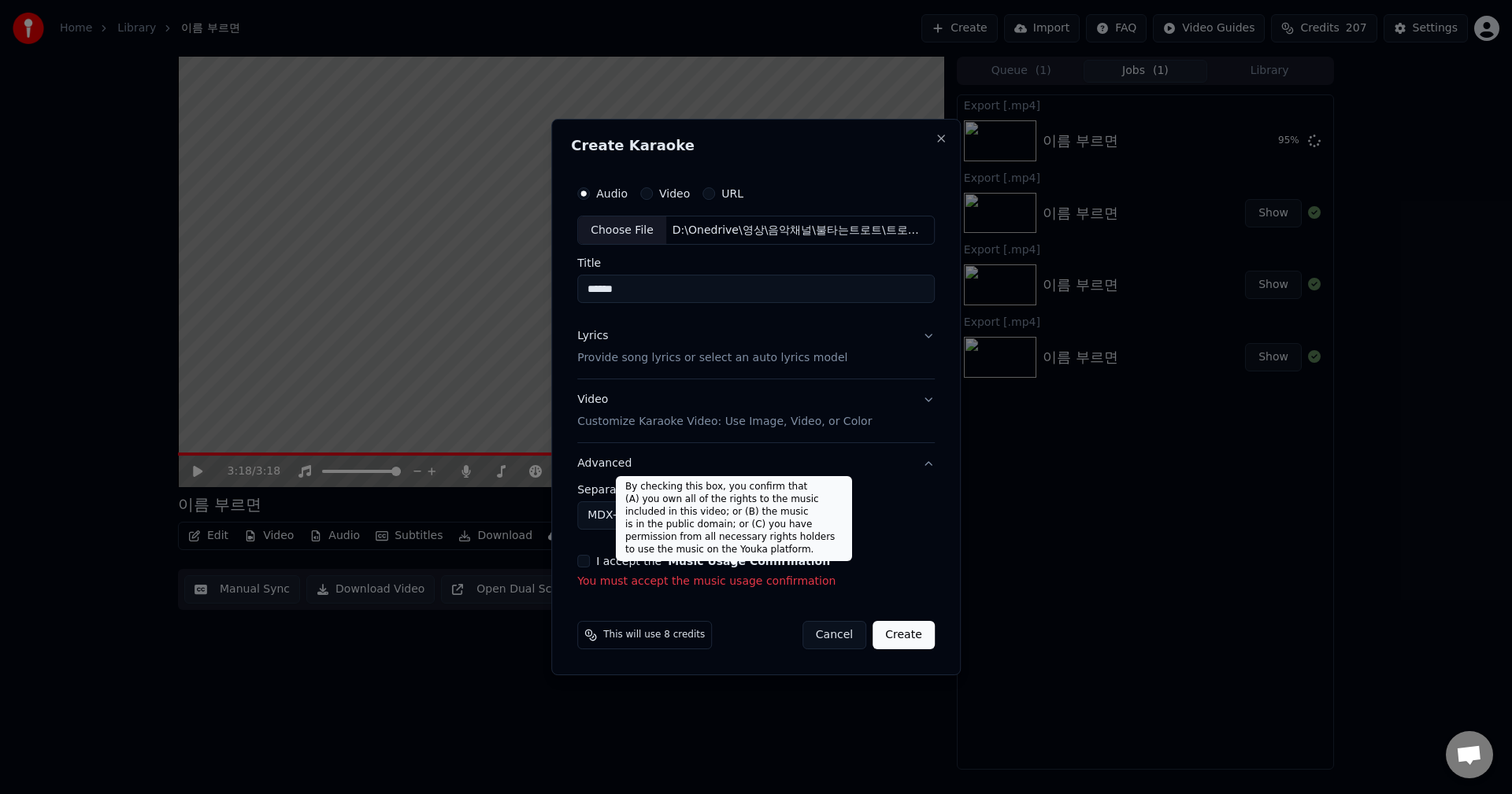
click at [713, 564] on button "Music Usage Confirmation" at bounding box center [748, 561] width 162 height 11
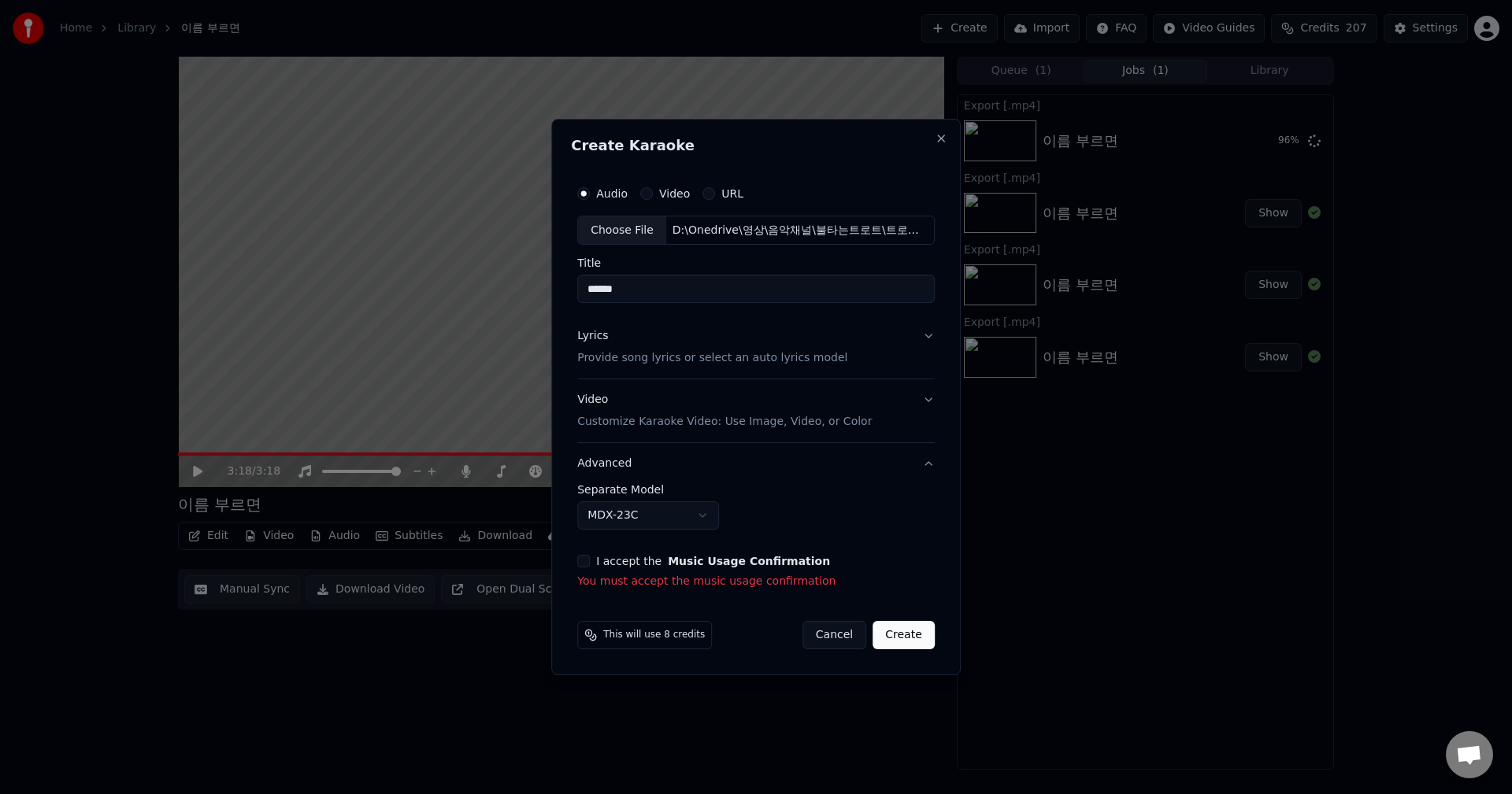
click at [582, 563] on button "I accept the Music Usage Confirmation" at bounding box center [583, 561] width 13 height 13
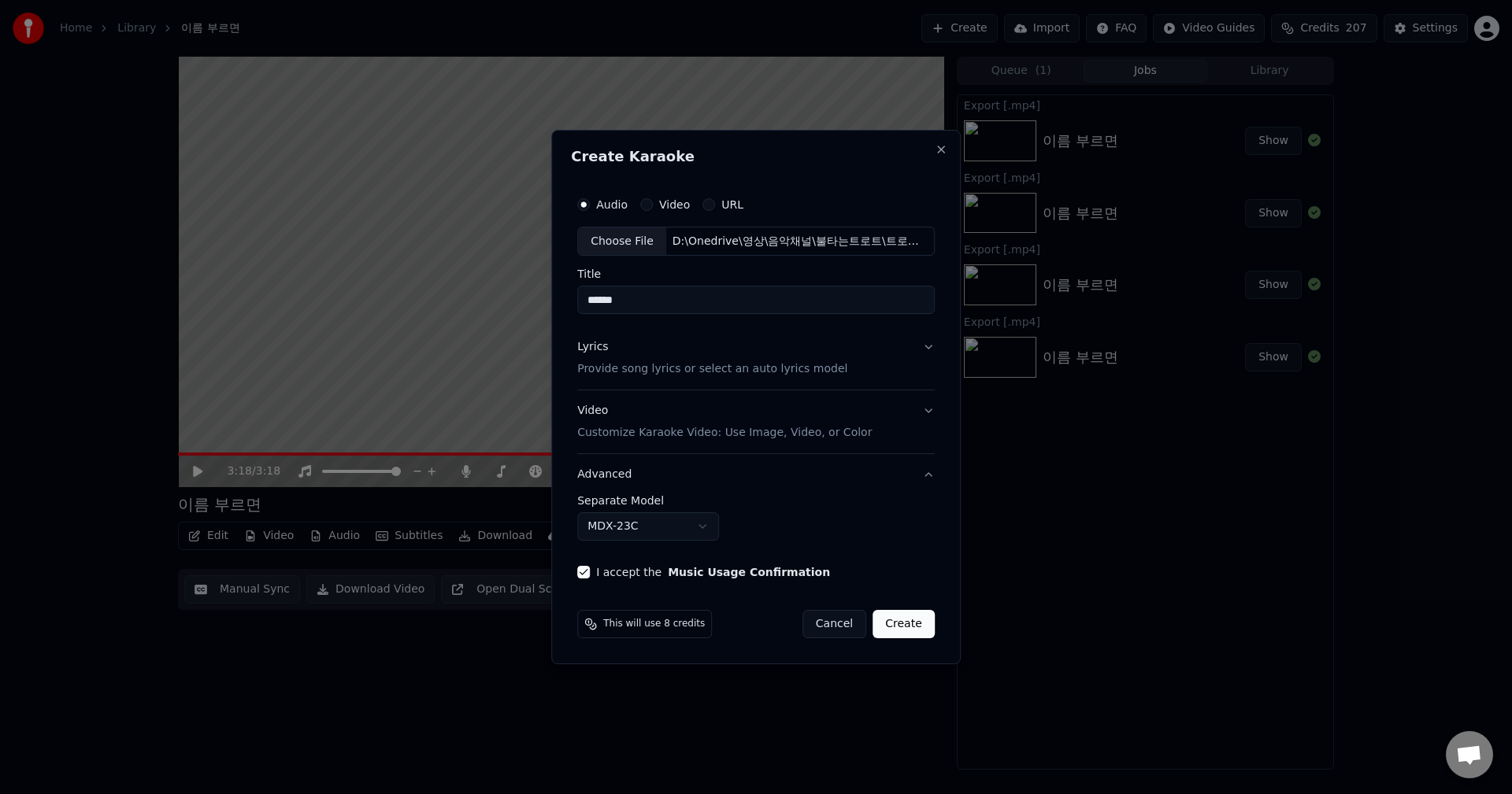
click at [928, 348] on button "Lyrics Provide song lyrics or select an auto lyrics model" at bounding box center [756, 359] width 358 height 63
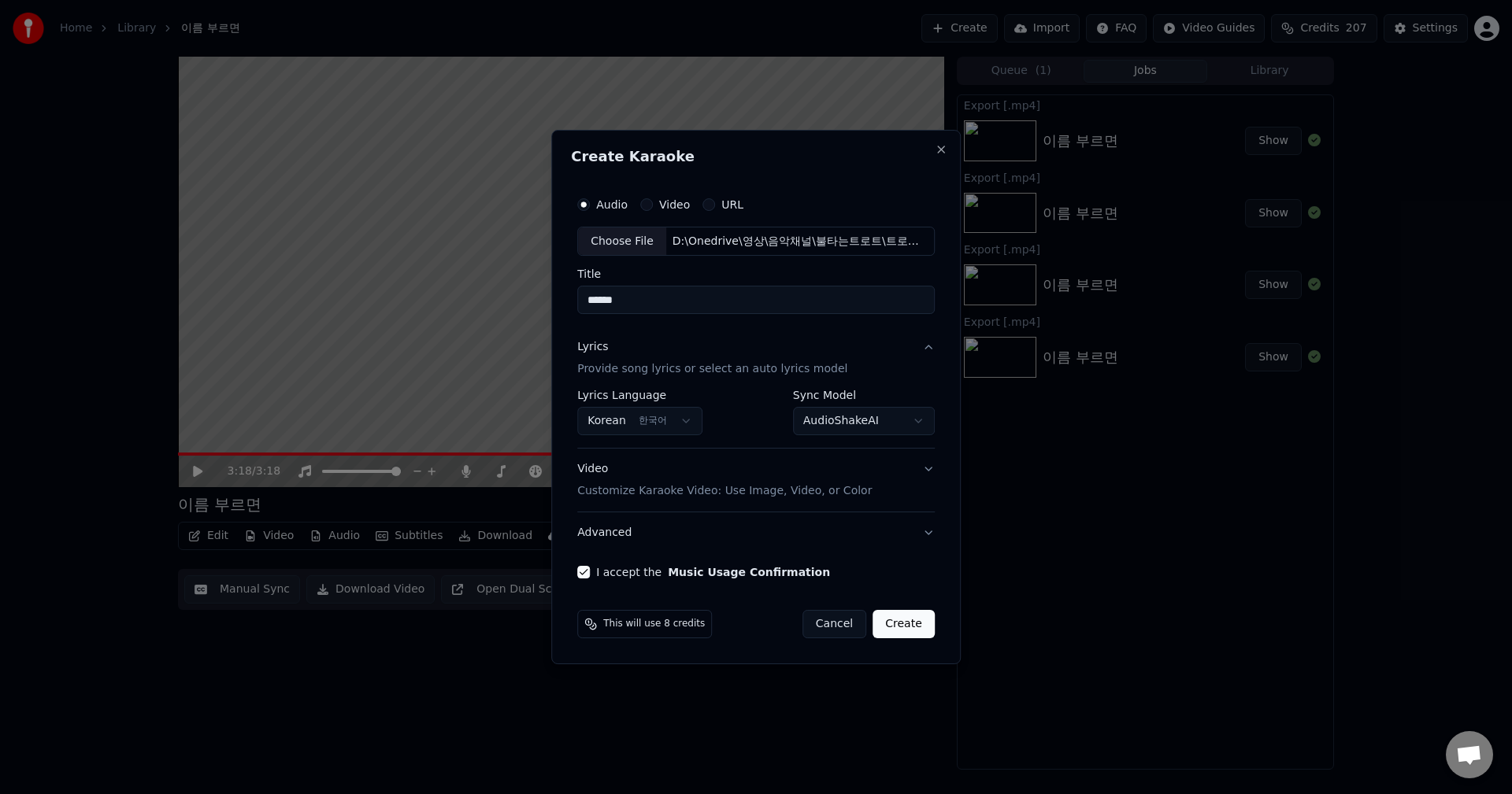
click at [928, 348] on button "Lyrics Provide song lyrics or select an auto lyrics model" at bounding box center [756, 359] width 358 height 63
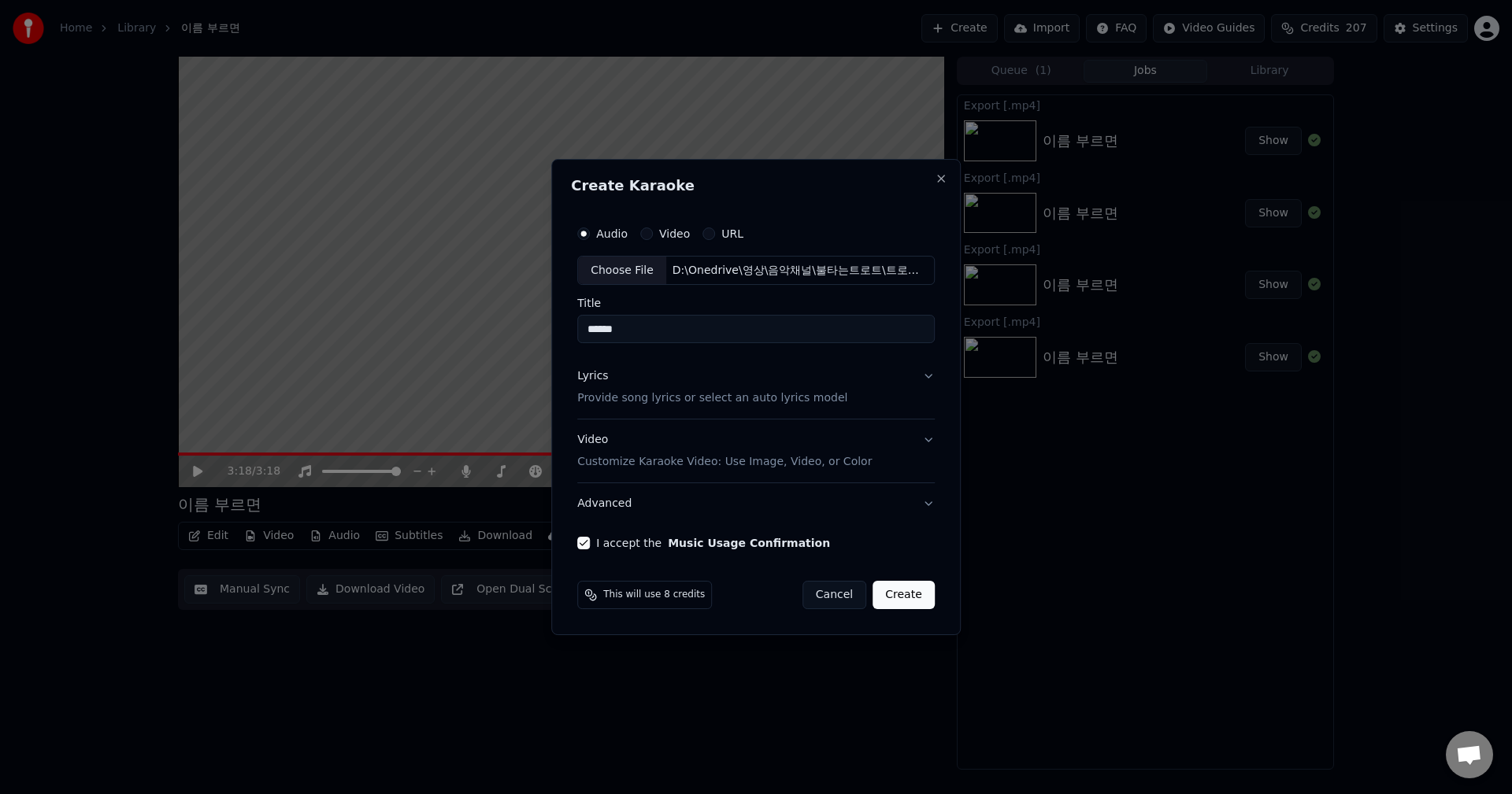
click at [924, 370] on button "Lyrics Provide song lyrics or select an auto lyrics model" at bounding box center [756, 388] width 358 height 63
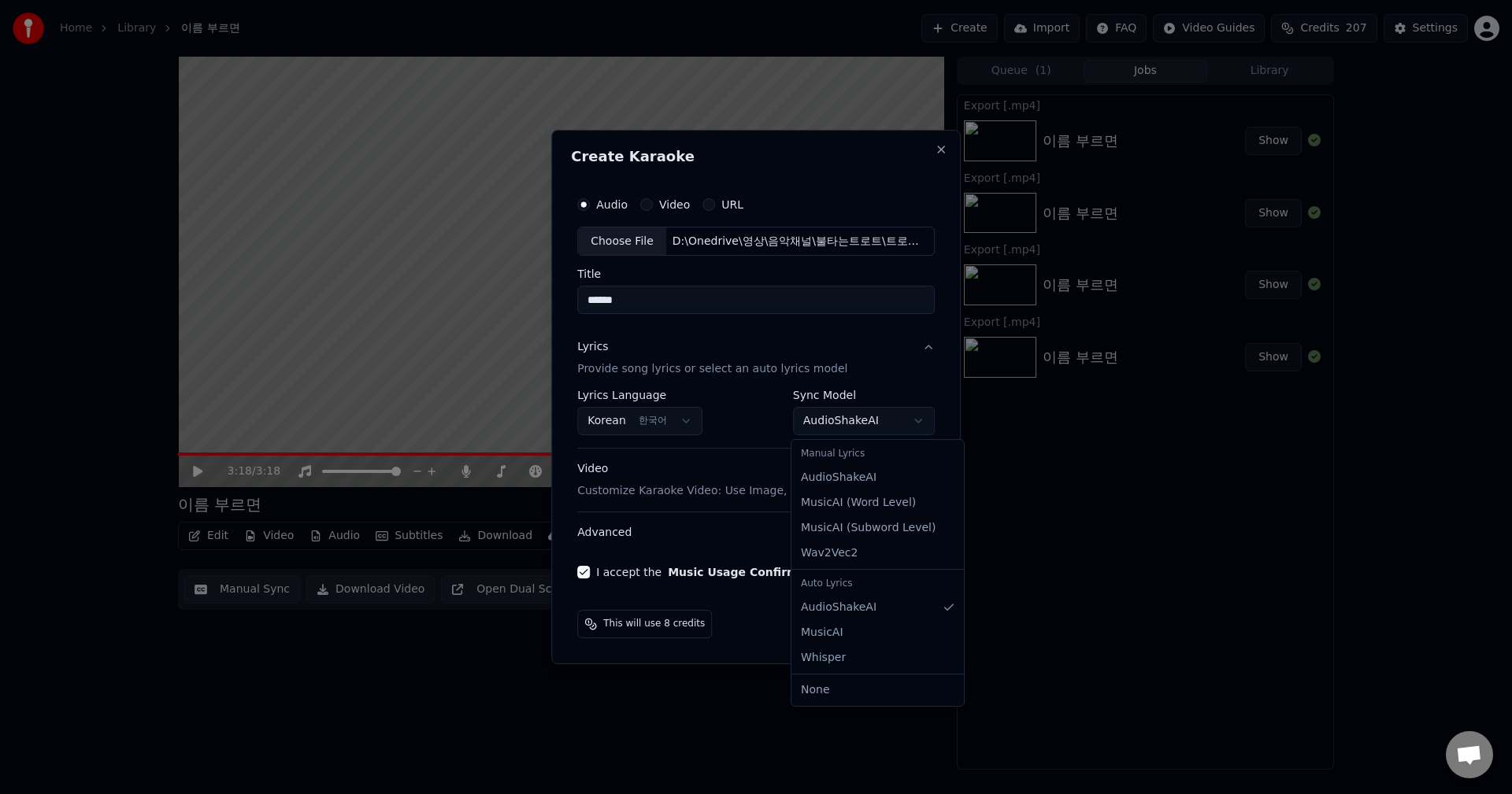
click at [911, 421] on body "**********" at bounding box center [756, 397] width 1512 height 794
click at [845, 584] on div "Auto Lyrics" at bounding box center [877, 584] width 166 height 22
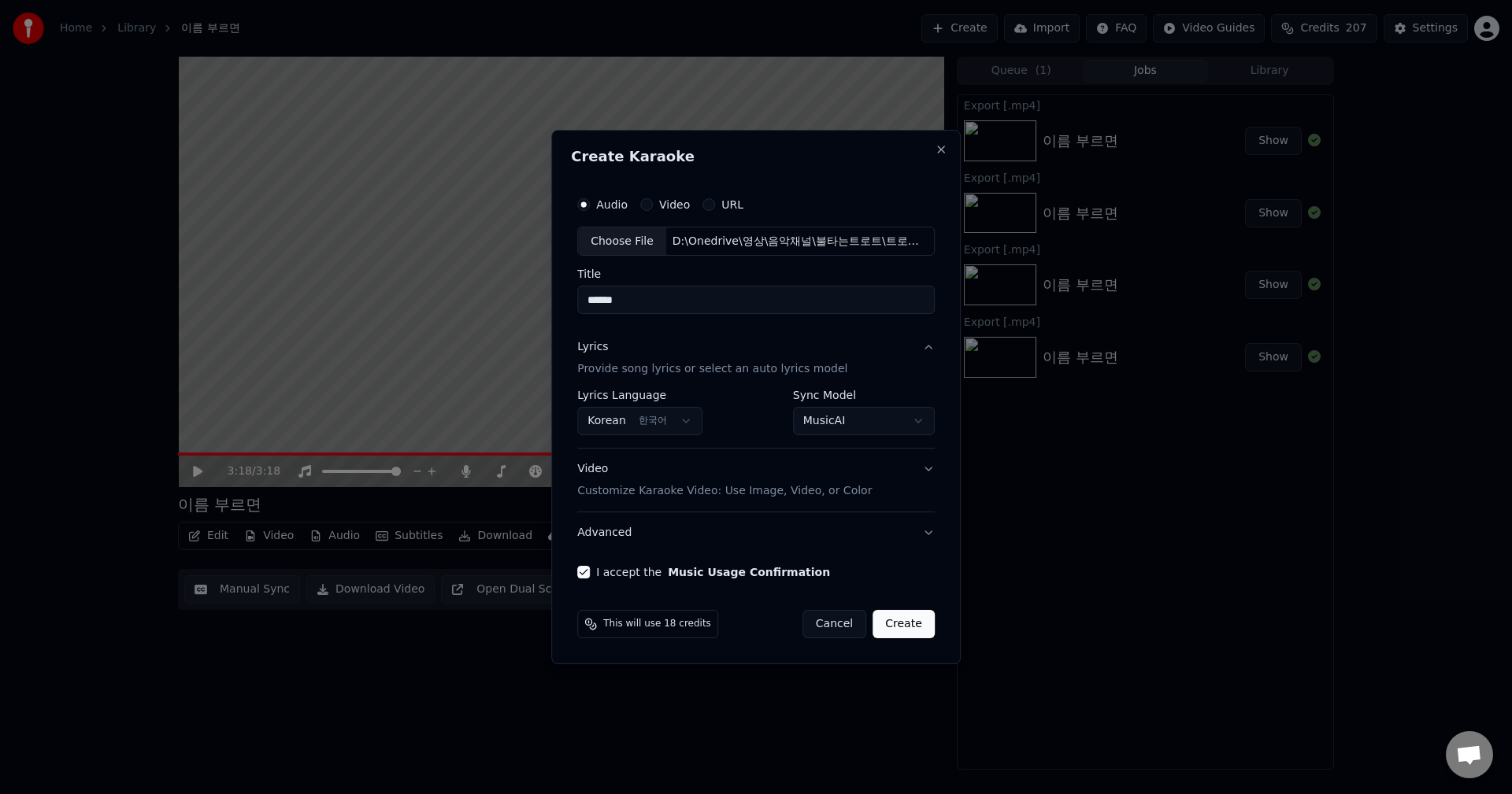
click at [899, 427] on body "**********" at bounding box center [756, 397] width 1512 height 794
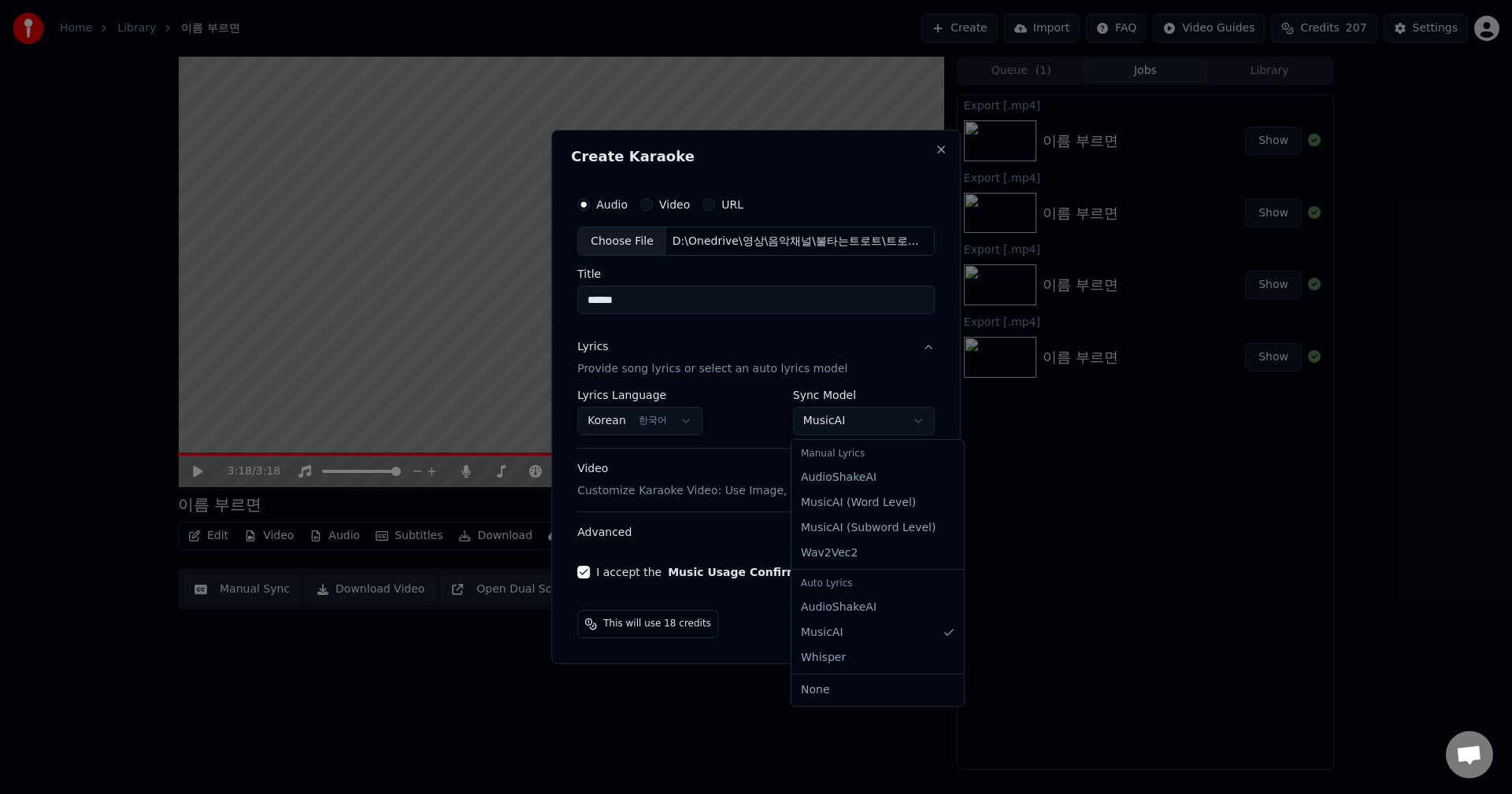
select select "*******"
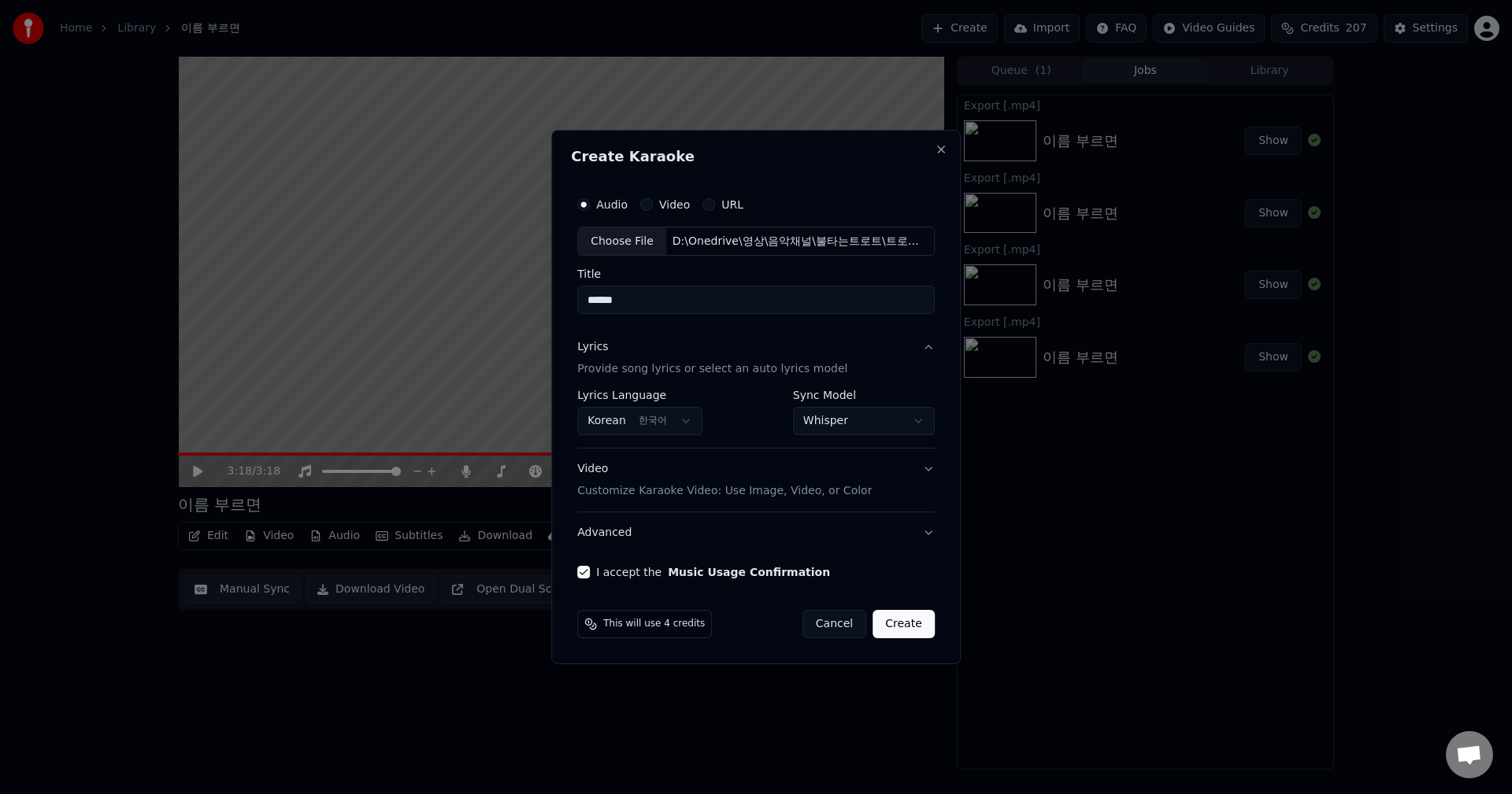
click at [849, 423] on body "**********" at bounding box center [756, 397] width 1512 height 794
click at [735, 650] on body "**********" at bounding box center [756, 397] width 1512 height 794
click at [885, 630] on button "Create" at bounding box center [904, 624] width 62 height 29
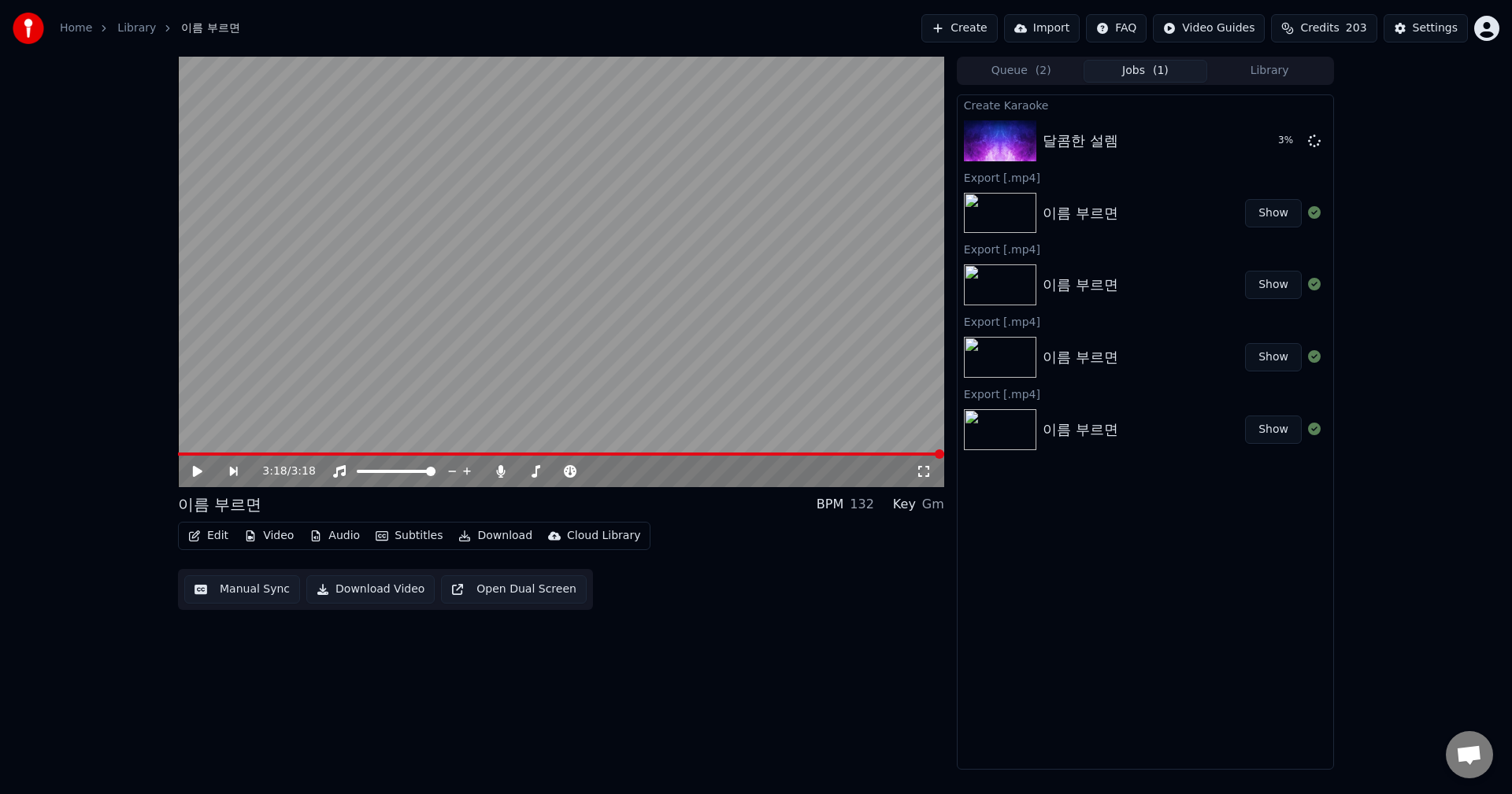
click at [1267, 211] on button "Show" at bounding box center [1272, 213] width 57 height 29
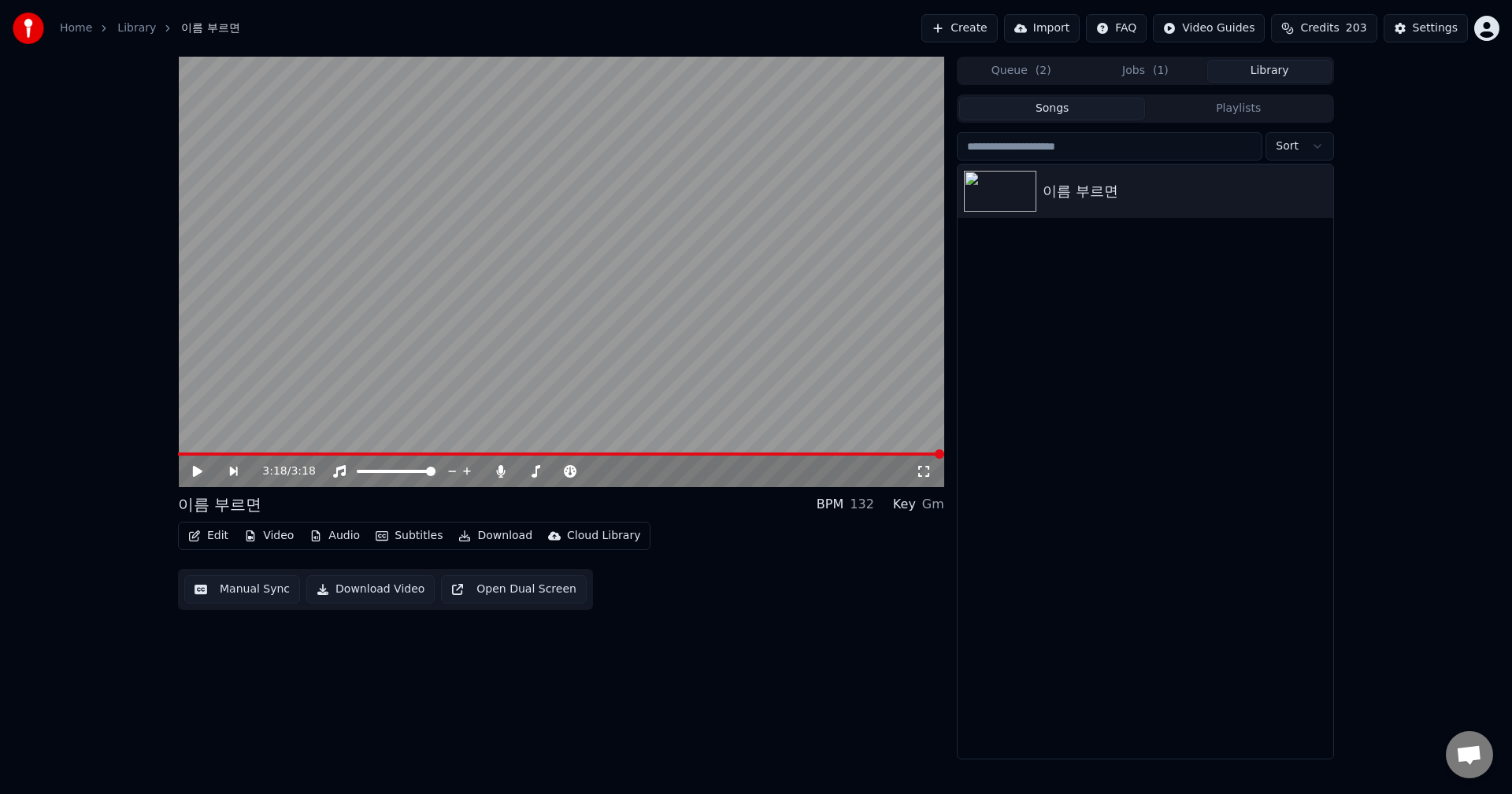
click at [1261, 77] on button "Library" at bounding box center [1268, 71] width 124 height 23
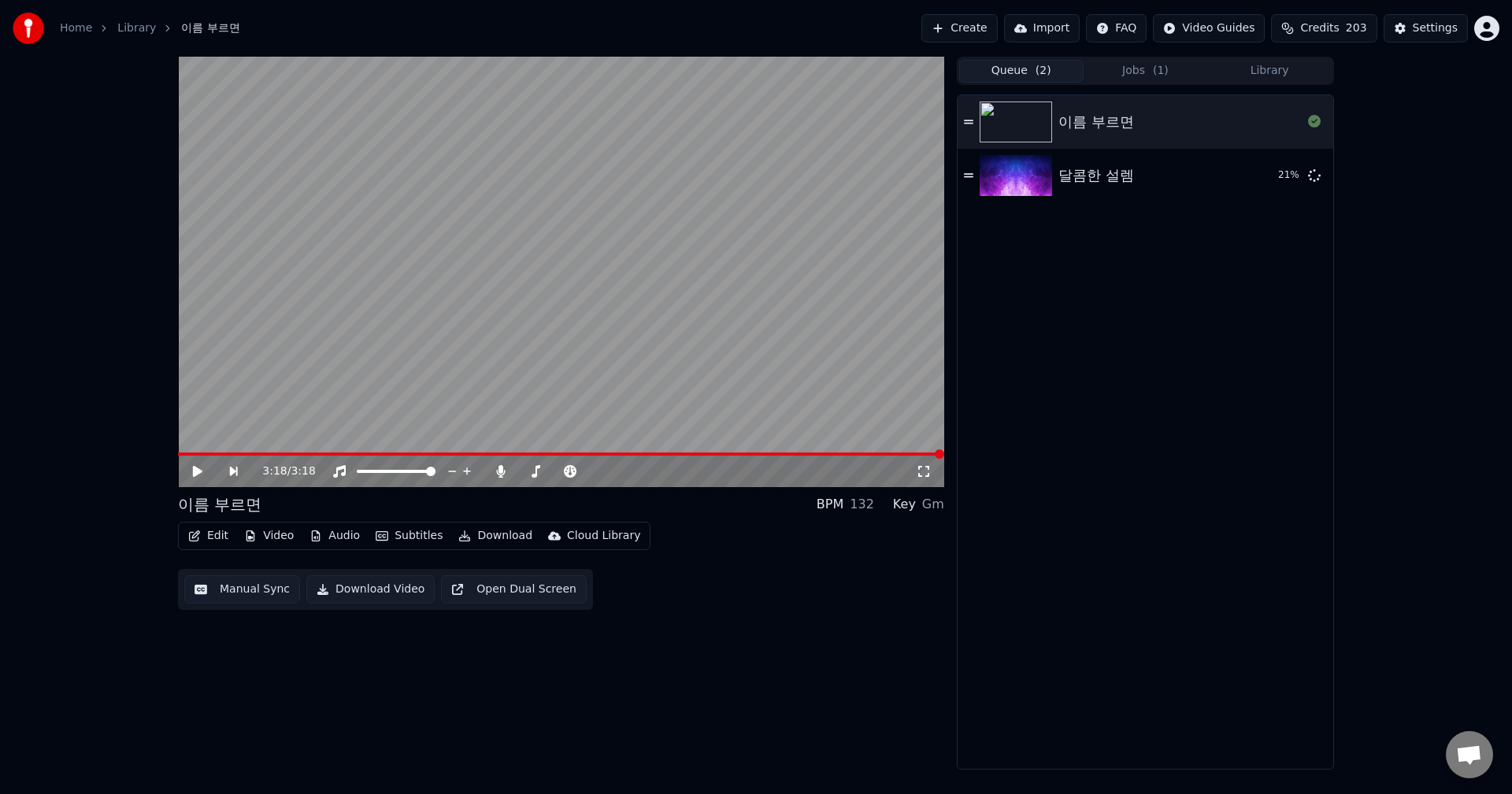
click at [997, 77] on button "Queue ( 2 )" at bounding box center [1020, 71] width 124 height 23
click at [1117, 113] on div "이름 부르면" at bounding box center [1096, 122] width 76 height 22
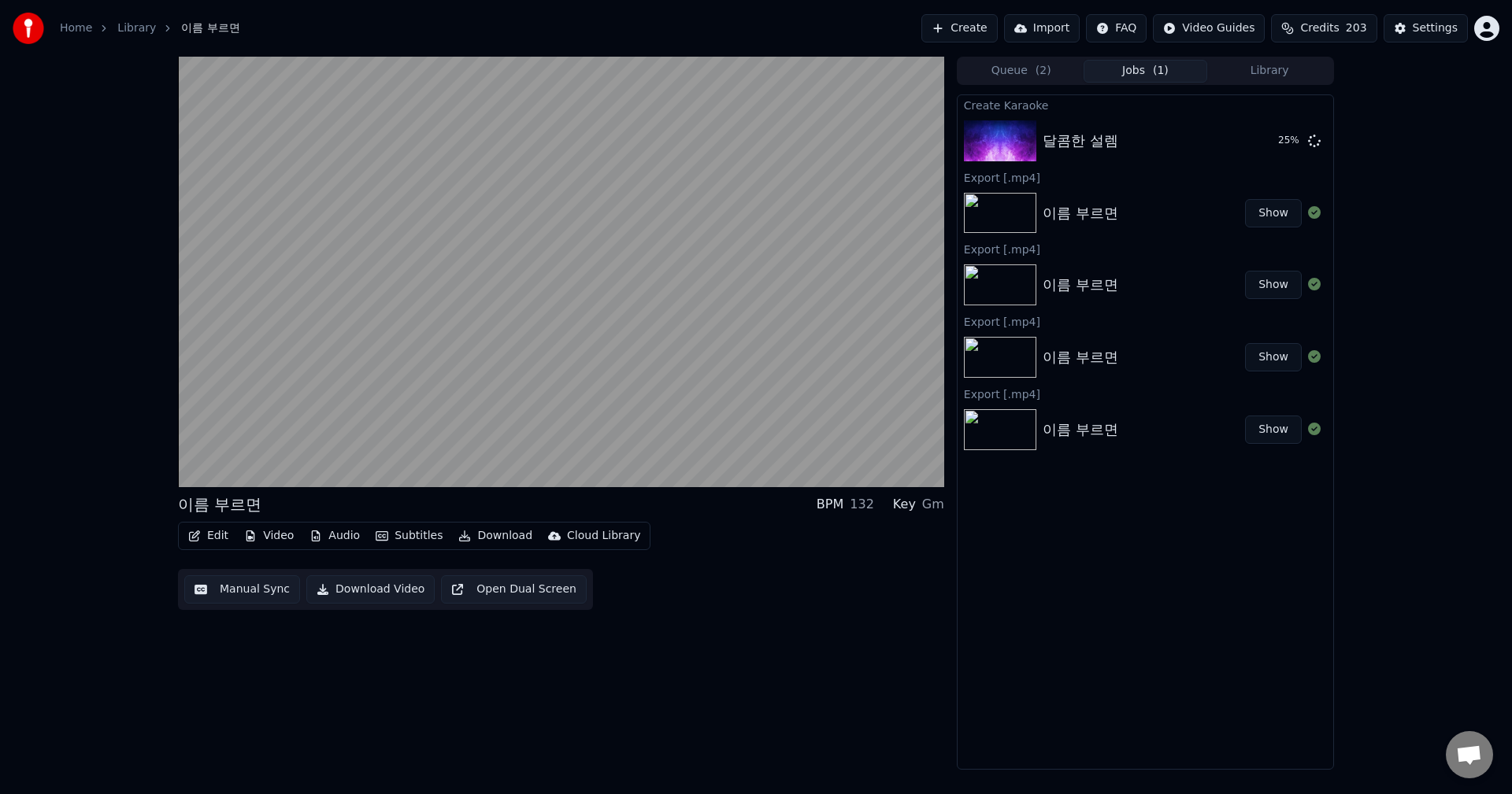
click at [1156, 73] on span "( 1 )" at bounding box center [1160, 71] width 16 height 16
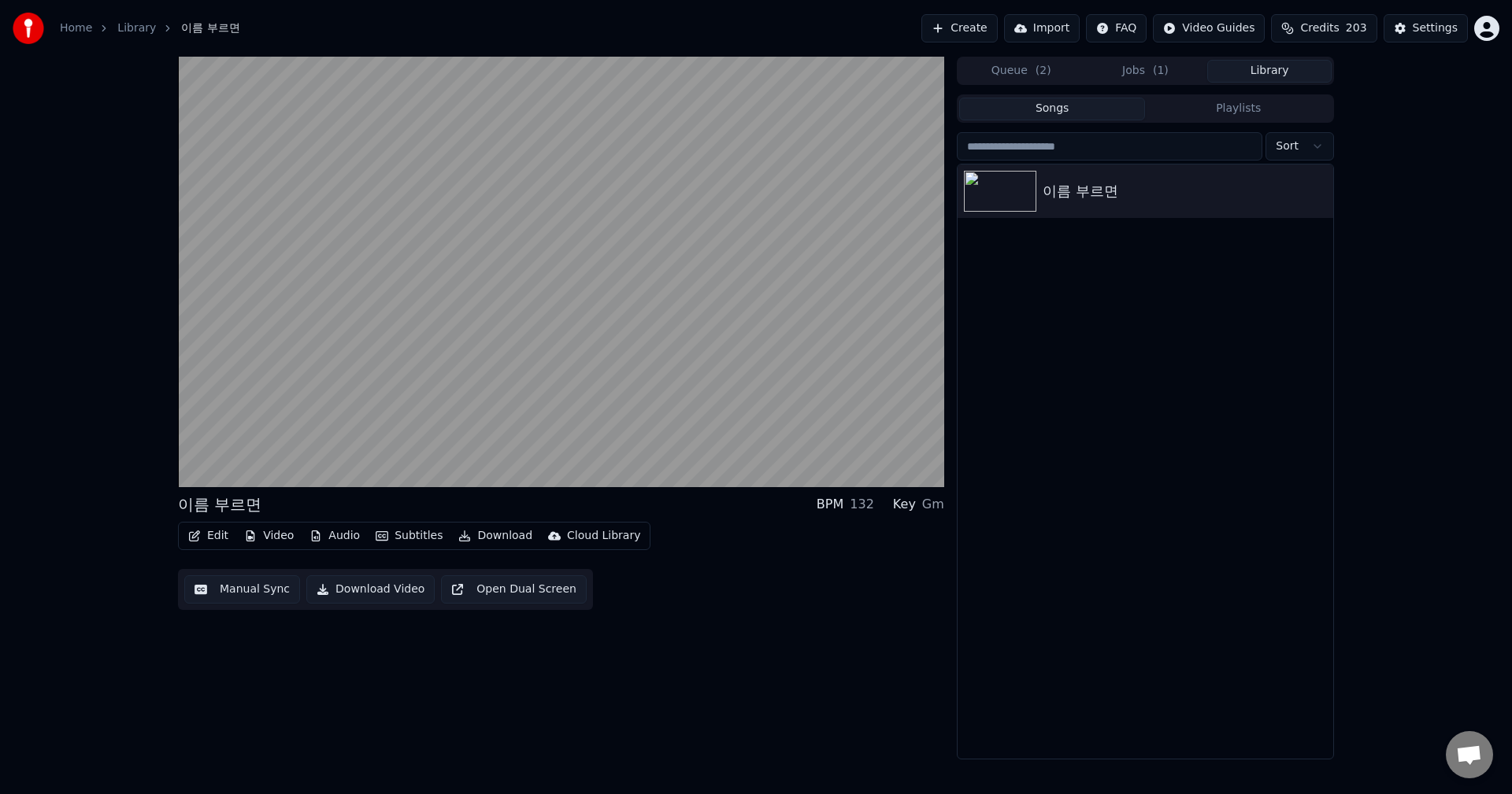
click at [1282, 73] on button "Library" at bounding box center [1268, 71] width 124 height 23
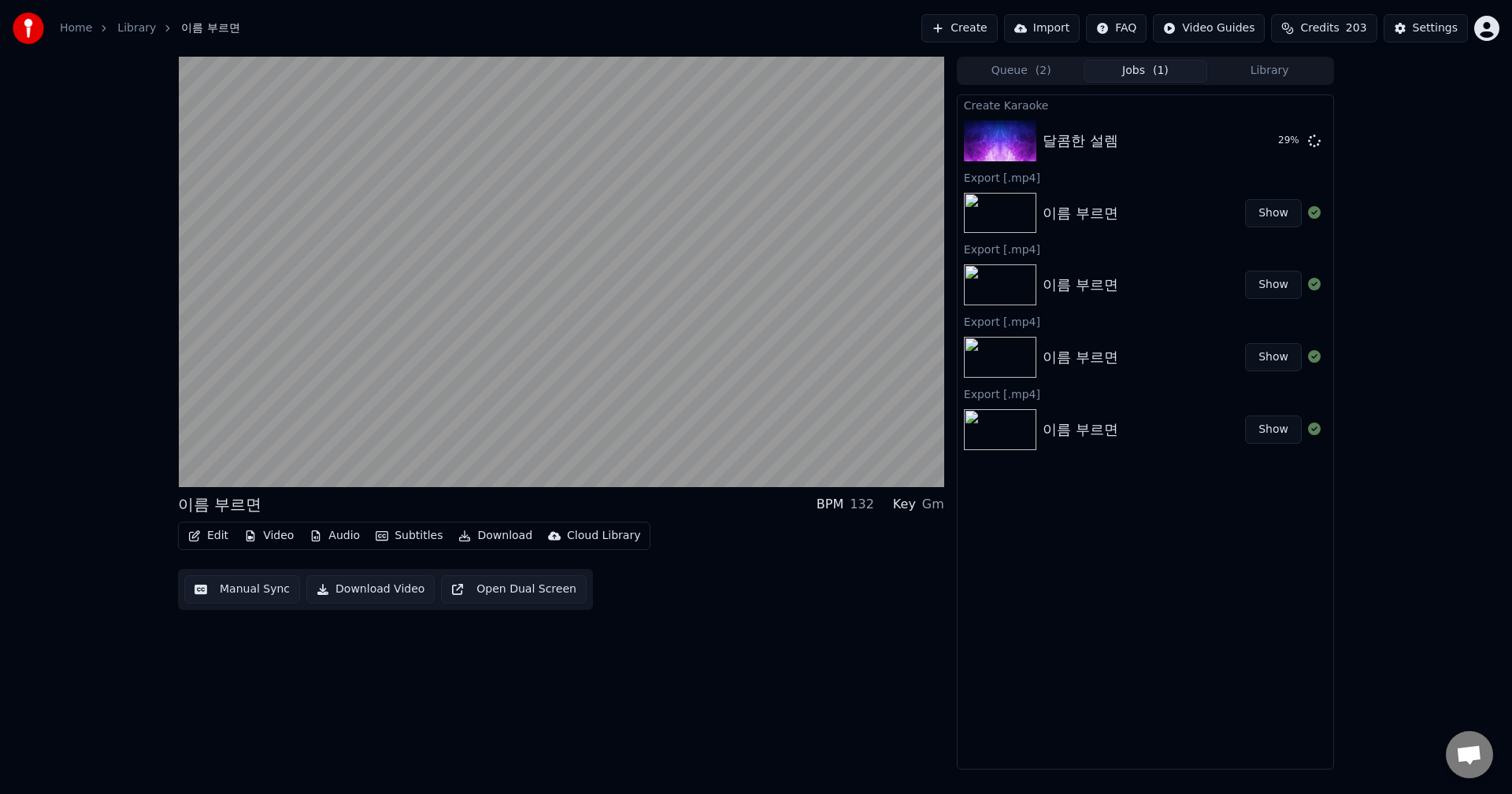
click at [1145, 65] on button "Jobs ( 1 )" at bounding box center [1145, 71] width 124 height 23
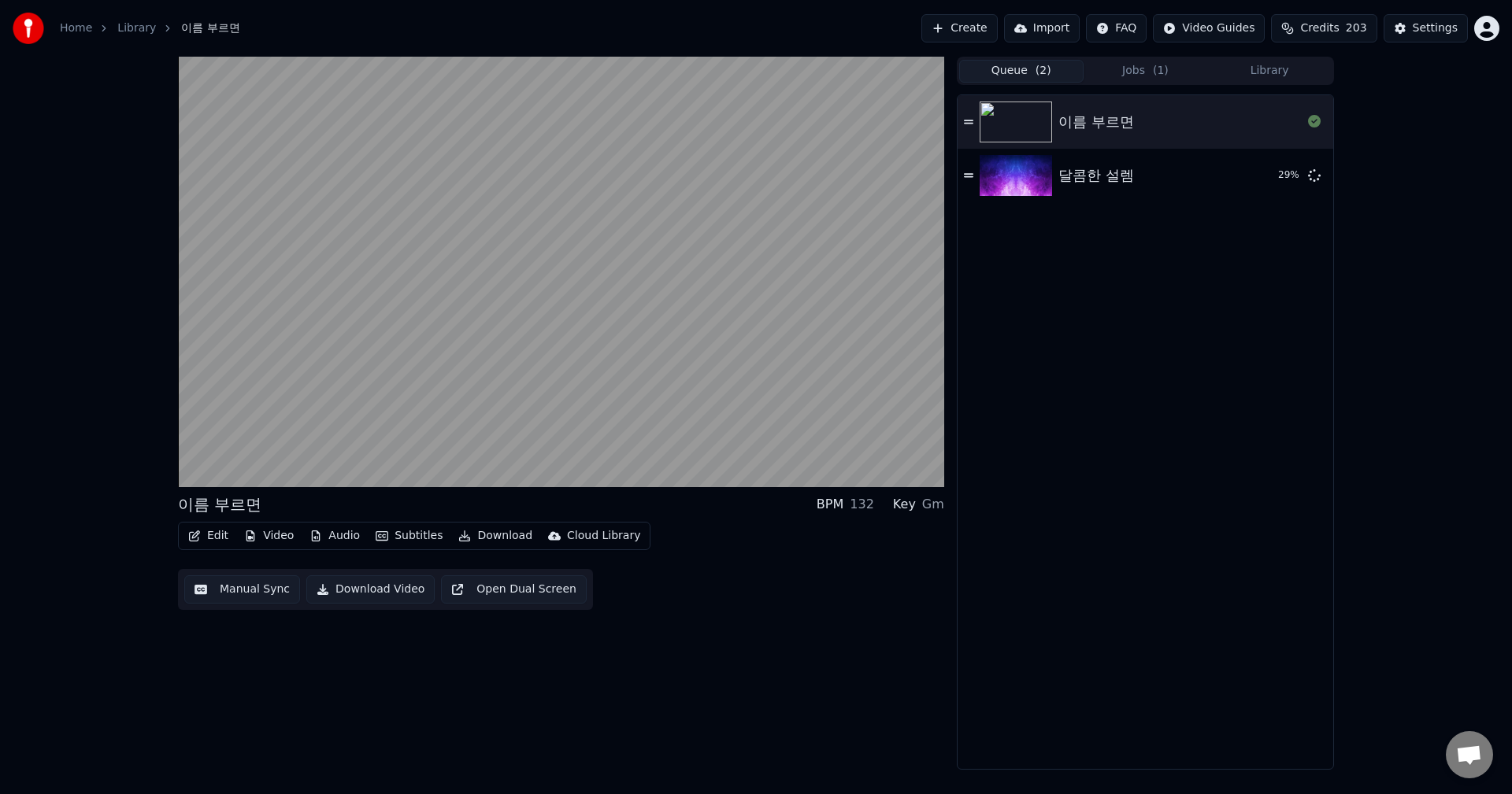
click at [1039, 71] on span "( 2 )" at bounding box center [1043, 71] width 16 height 16
click at [1015, 69] on button "Queue ( 2 )" at bounding box center [1020, 71] width 124 height 23
click at [1146, 74] on button "Jobs ( 1 )" at bounding box center [1145, 71] width 124 height 23
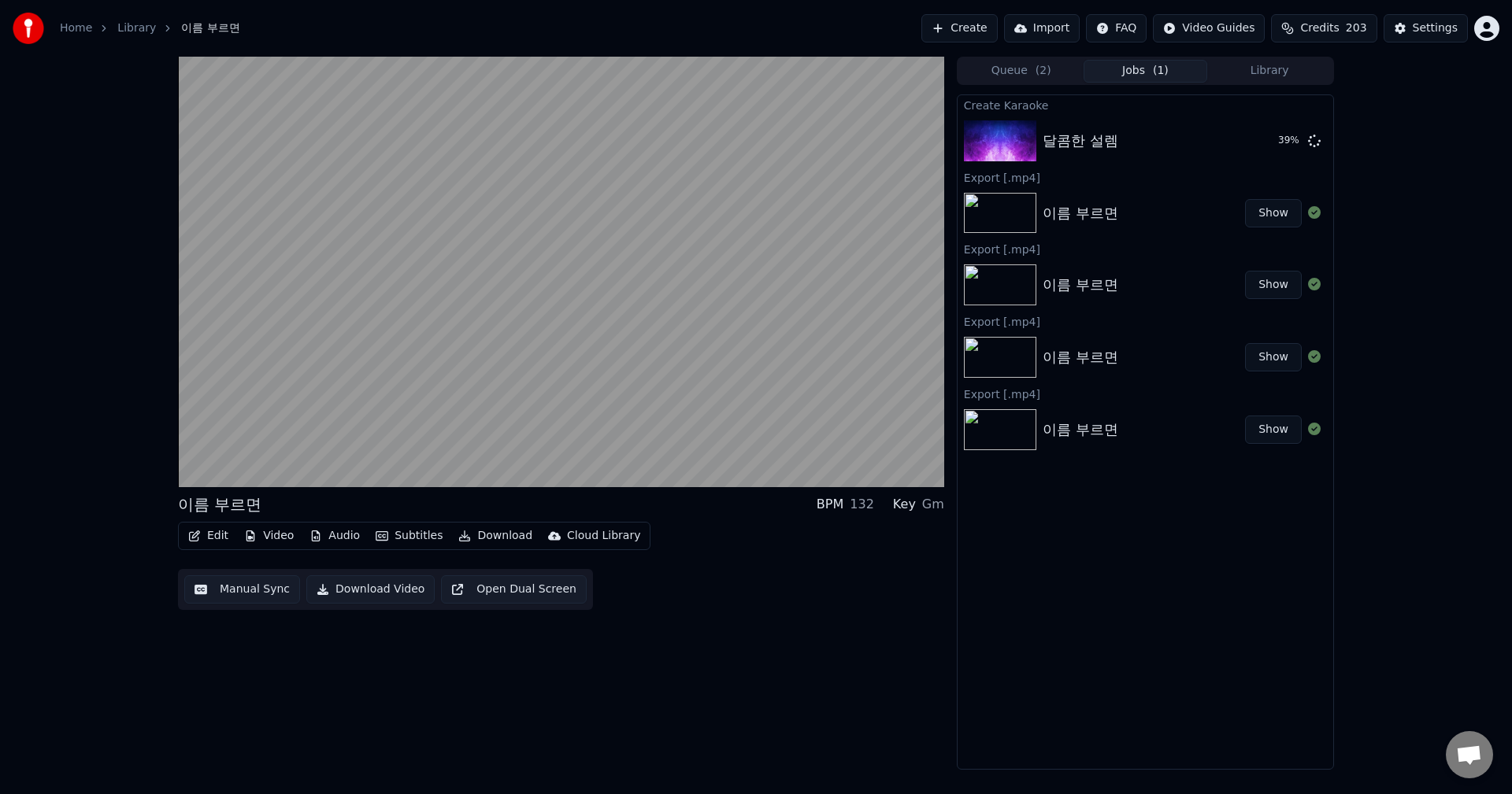
click at [996, 68] on button "Queue ( 2 )" at bounding box center [1020, 71] width 124 height 23
click at [1146, 72] on button "Jobs ( 1 )" at bounding box center [1145, 71] width 124 height 23
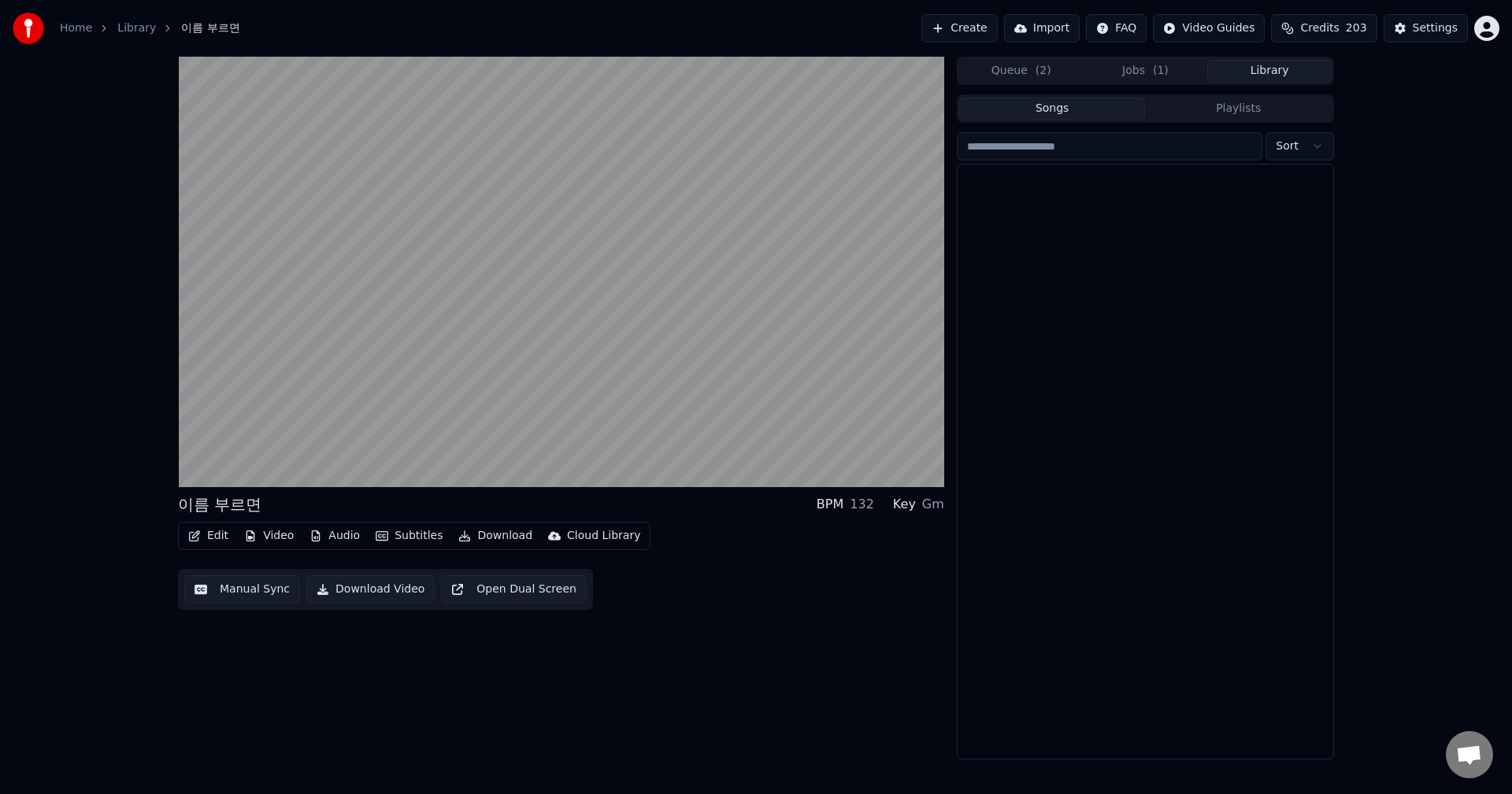
click at [1288, 74] on button "Library" at bounding box center [1268, 71] width 124 height 23
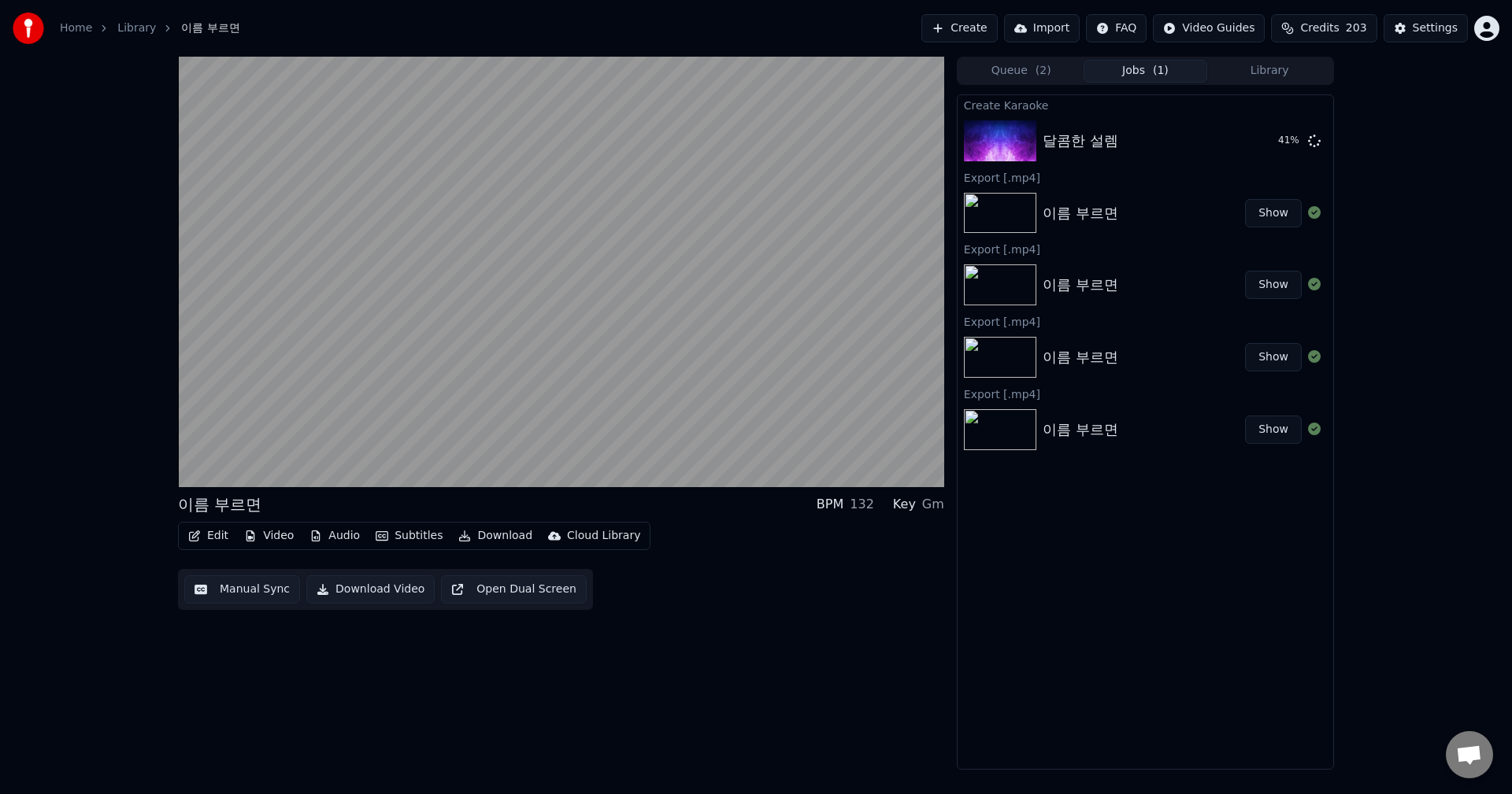
click at [1152, 72] on button "Jobs ( 1 )" at bounding box center [1145, 71] width 124 height 23
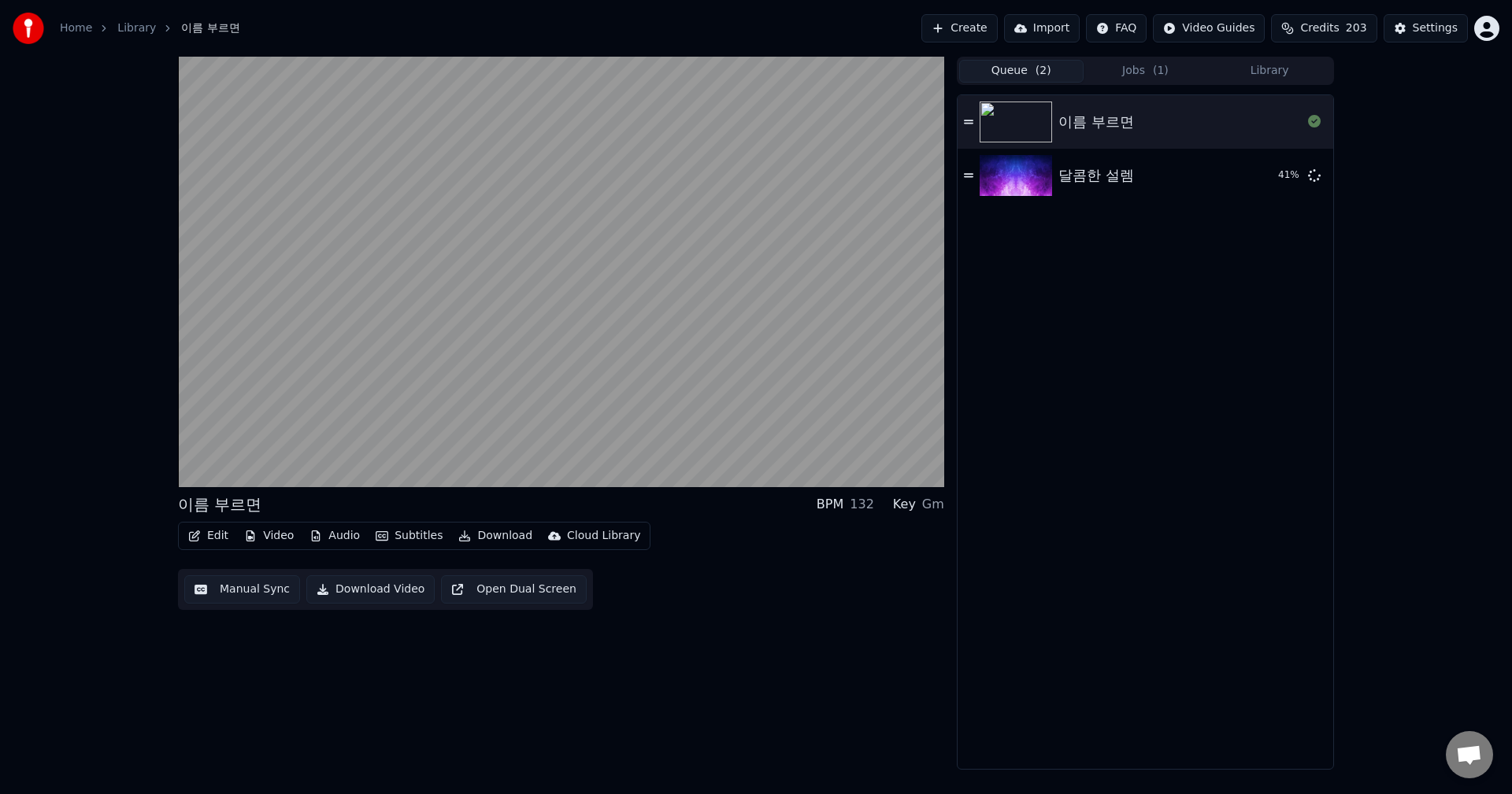
click at [1021, 73] on button "Queue ( 2 )" at bounding box center [1020, 71] width 124 height 23
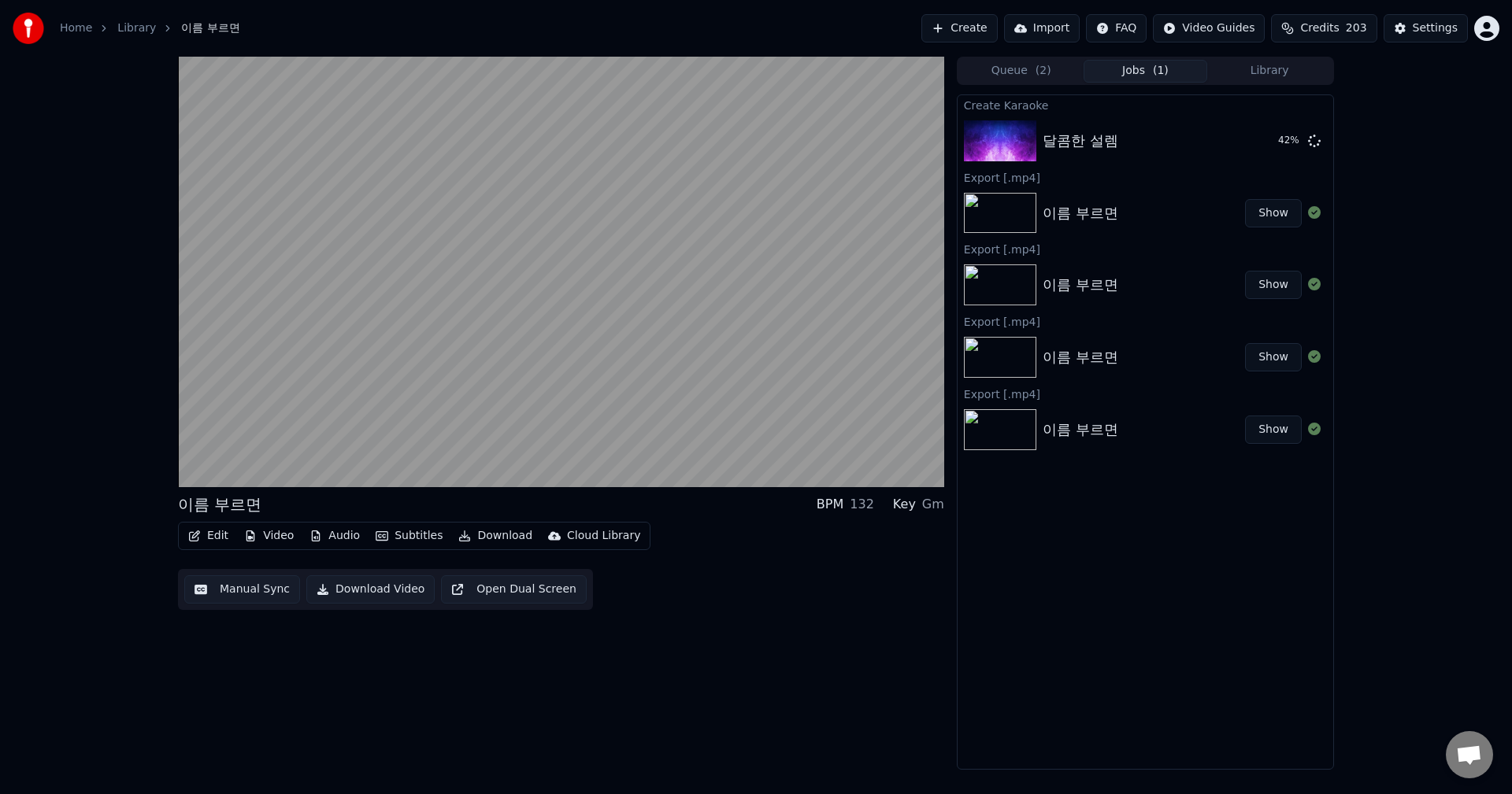
click at [1156, 74] on span "( 1 )" at bounding box center [1160, 71] width 16 height 16
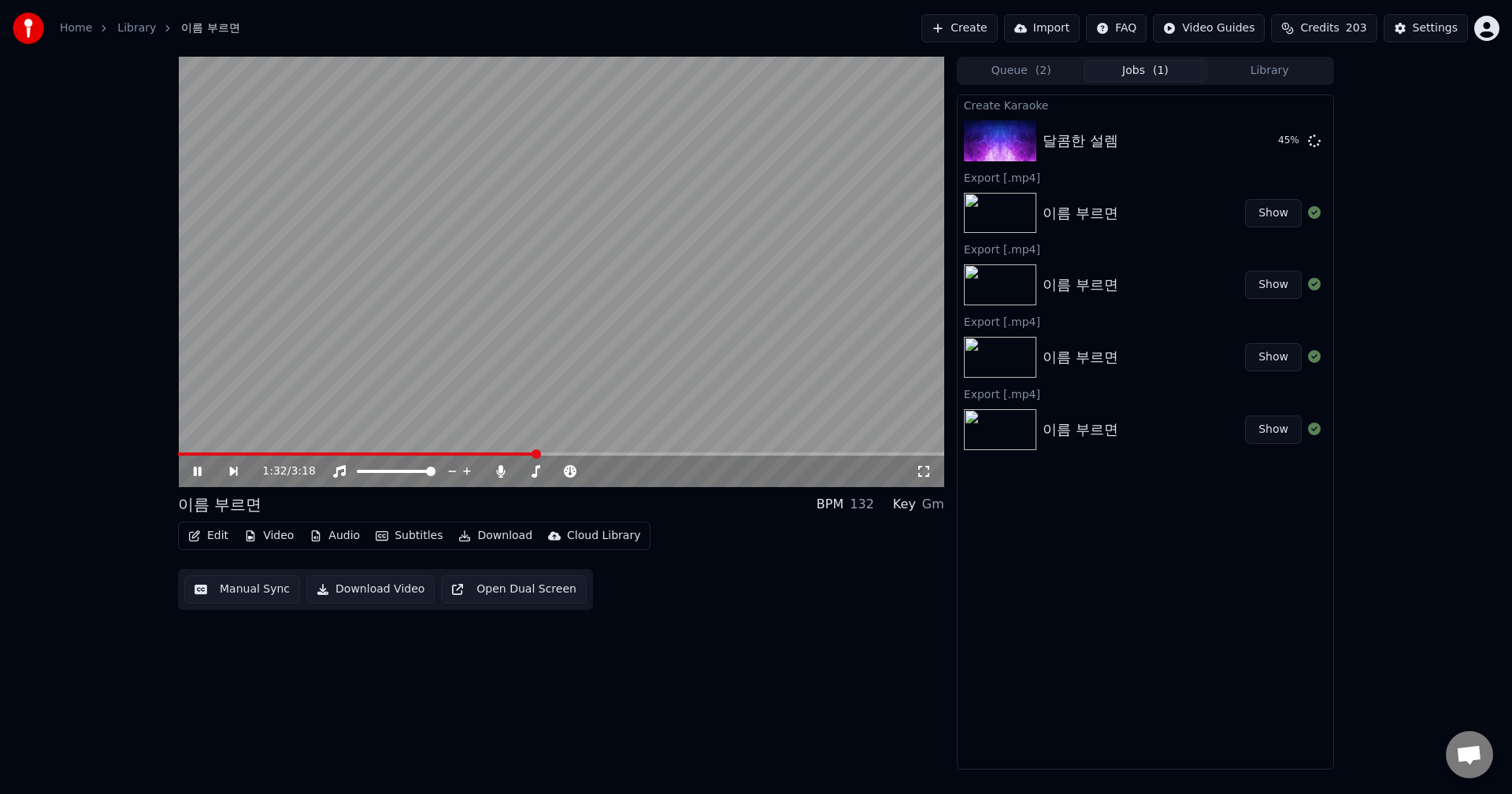
click at [196, 467] on icon at bounding box center [197, 471] width 8 height 9
click at [693, 694] on div "1:33 / 3:18 이름 부르면 BPM 132 Key Gm Edit Video Audio Subtitles Download Cloud Lib…" at bounding box center [561, 413] width 766 height 713
click at [1136, 75] on button "Jobs" at bounding box center [1145, 71] width 124 height 23
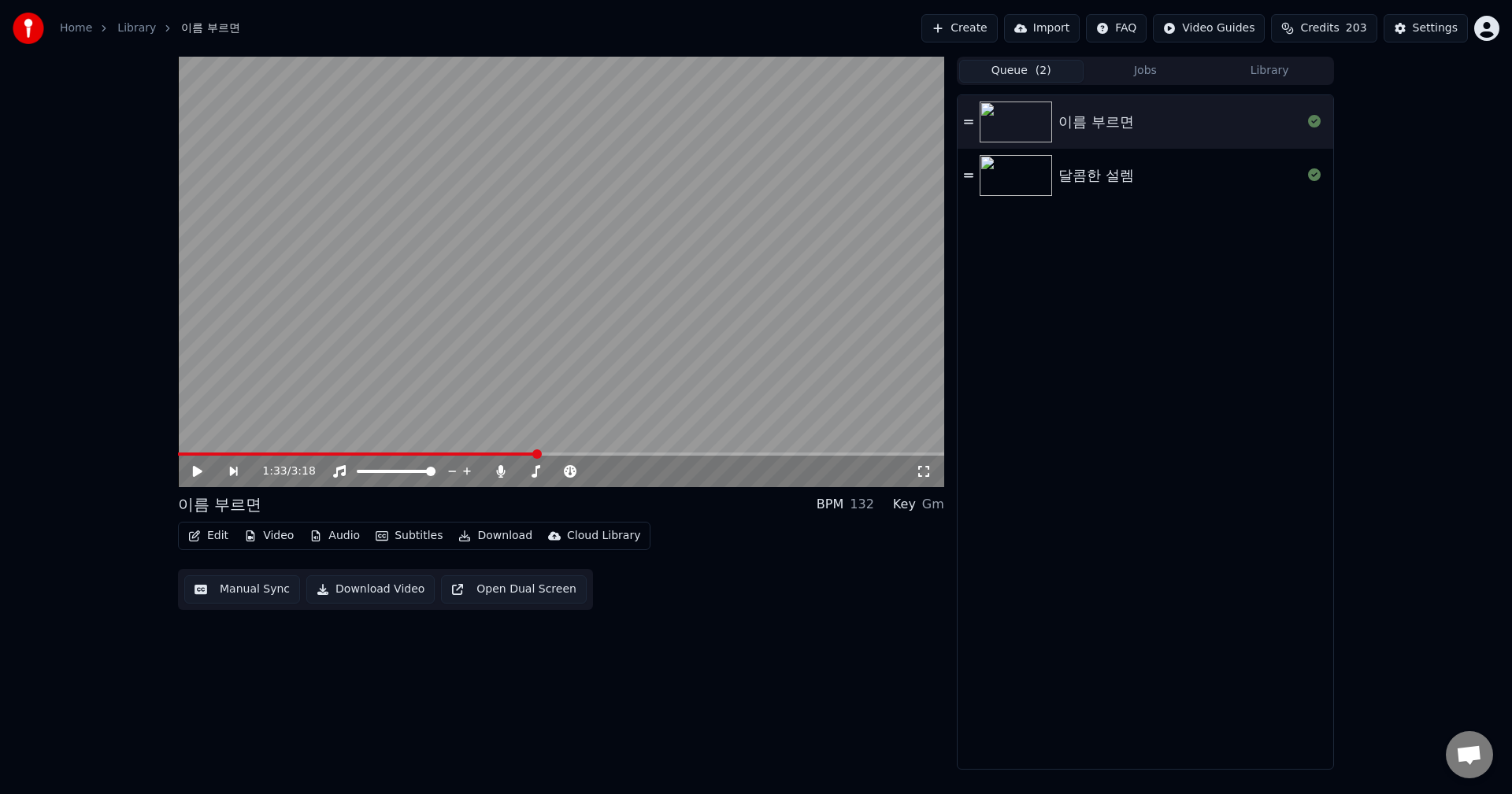
click at [1014, 70] on button "Queue ( 2 )" at bounding box center [1020, 71] width 124 height 23
click at [1150, 76] on button "Jobs" at bounding box center [1145, 71] width 124 height 23
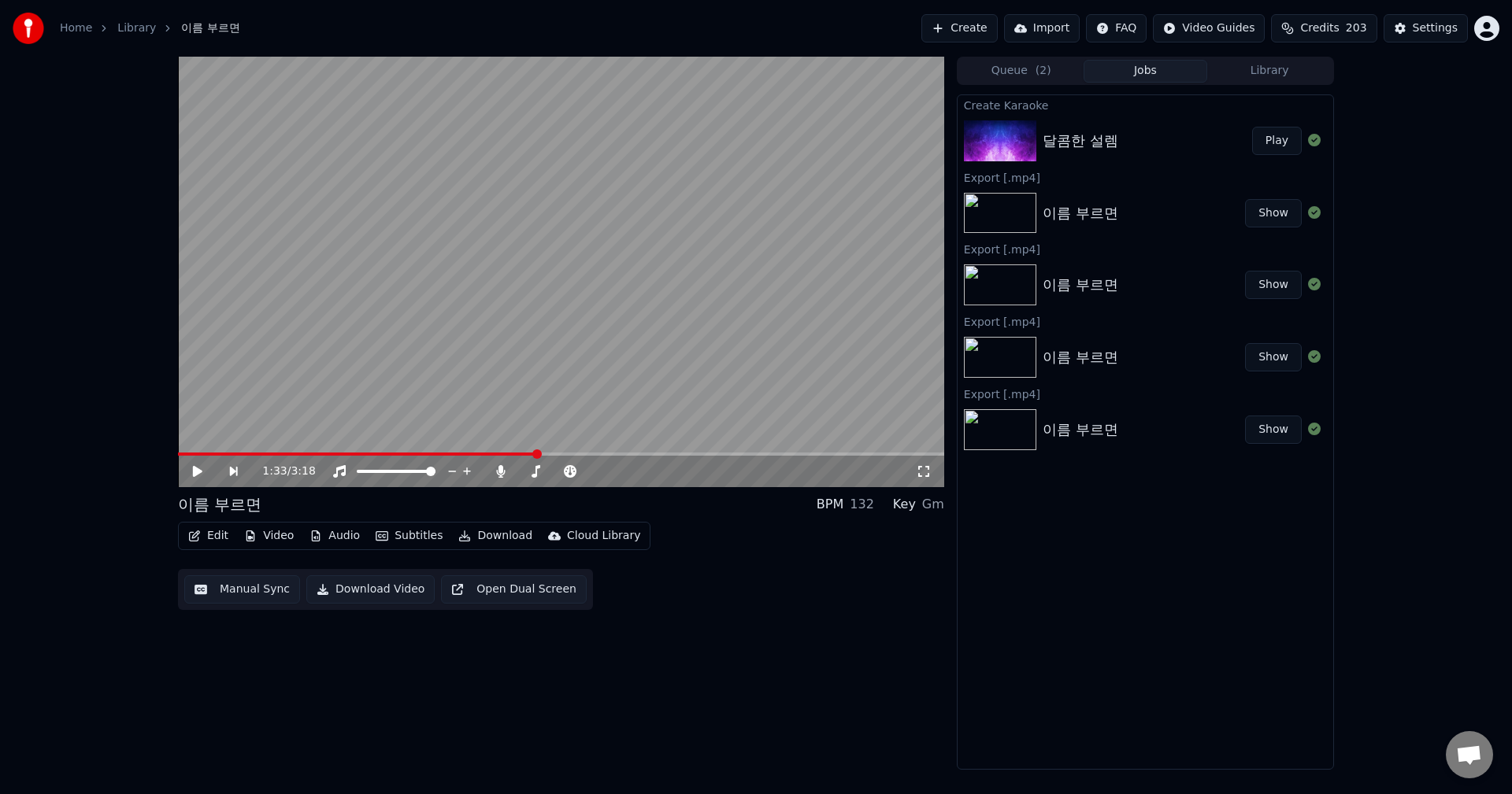
click at [1265, 70] on button "Library" at bounding box center [1268, 71] width 124 height 23
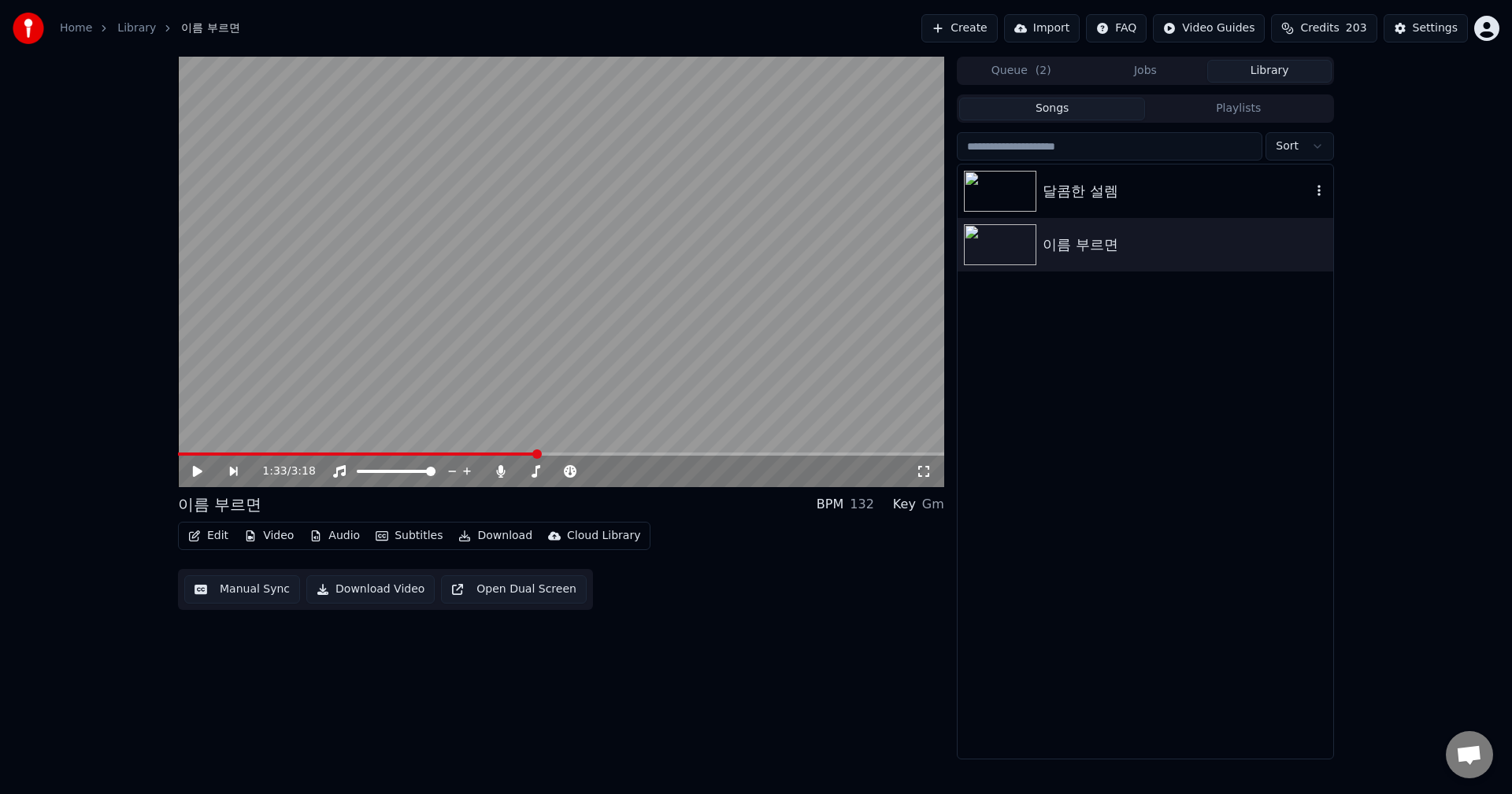
click at [1104, 192] on div "달콤한 설렘" at bounding box center [1176, 192] width 268 height 22
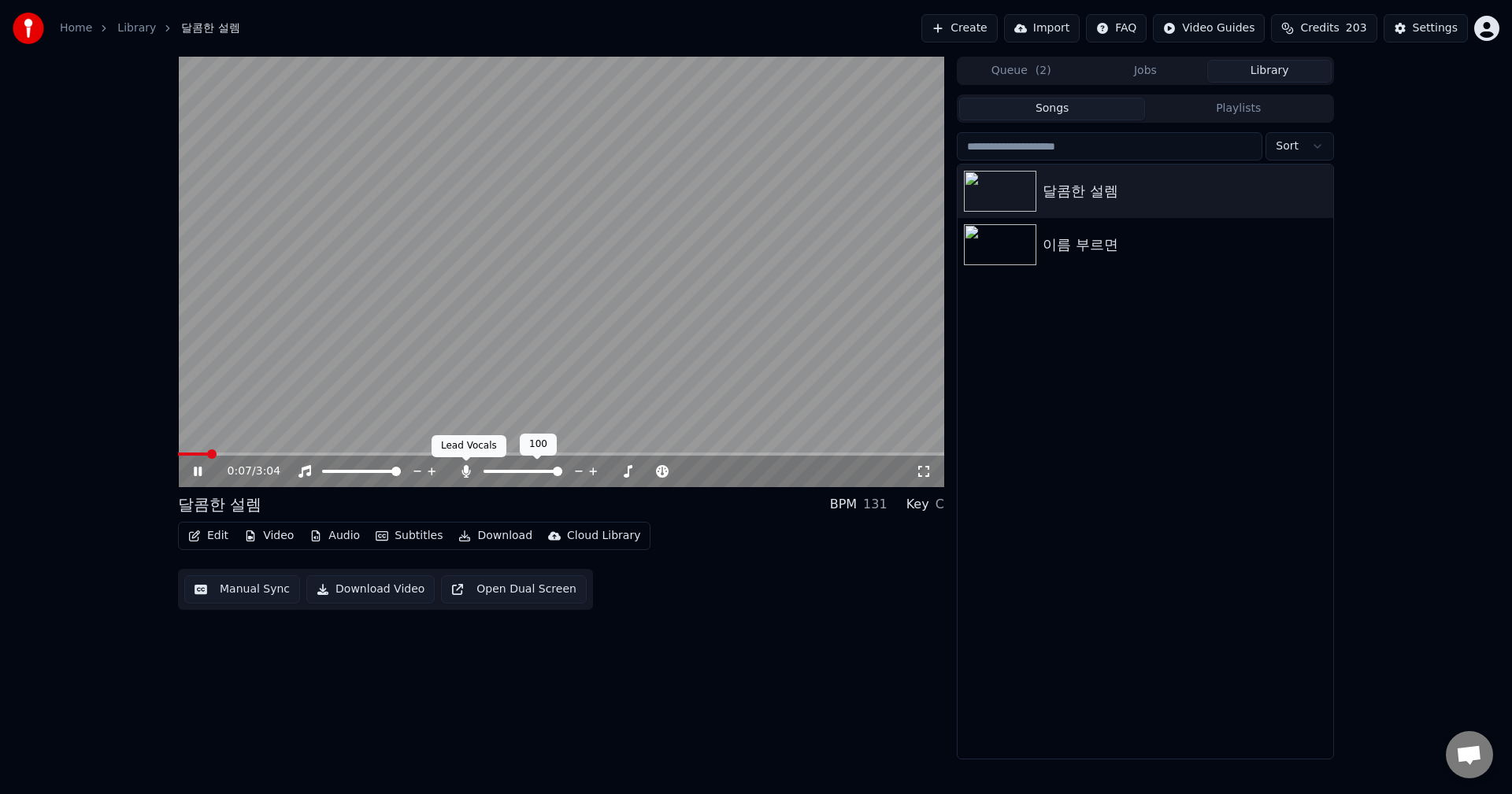
click at [468, 471] on icon at bounding box center [466, 471] width 16 height 13
click at [356, 454] on span at bounding box center [561, 455] width 766 height 3
click at [406, 454] on span at bounding box center [561, 455] width 766 height 3
click at [478, 455] on span at bounding box center [561, 455] width 766 height 3
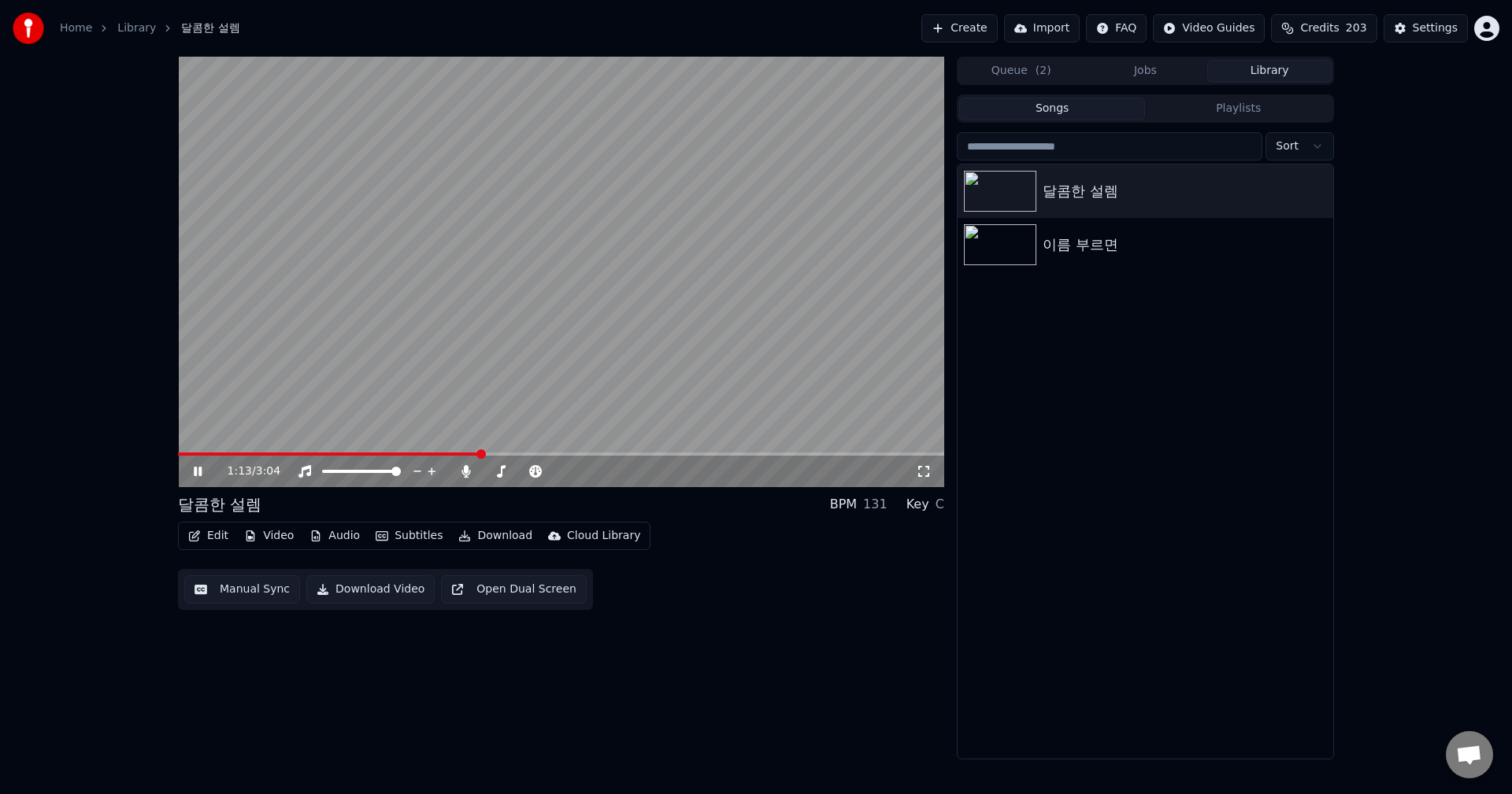
click at [201, 469] on icon at bounding box center [197, 471] width 8 height 9
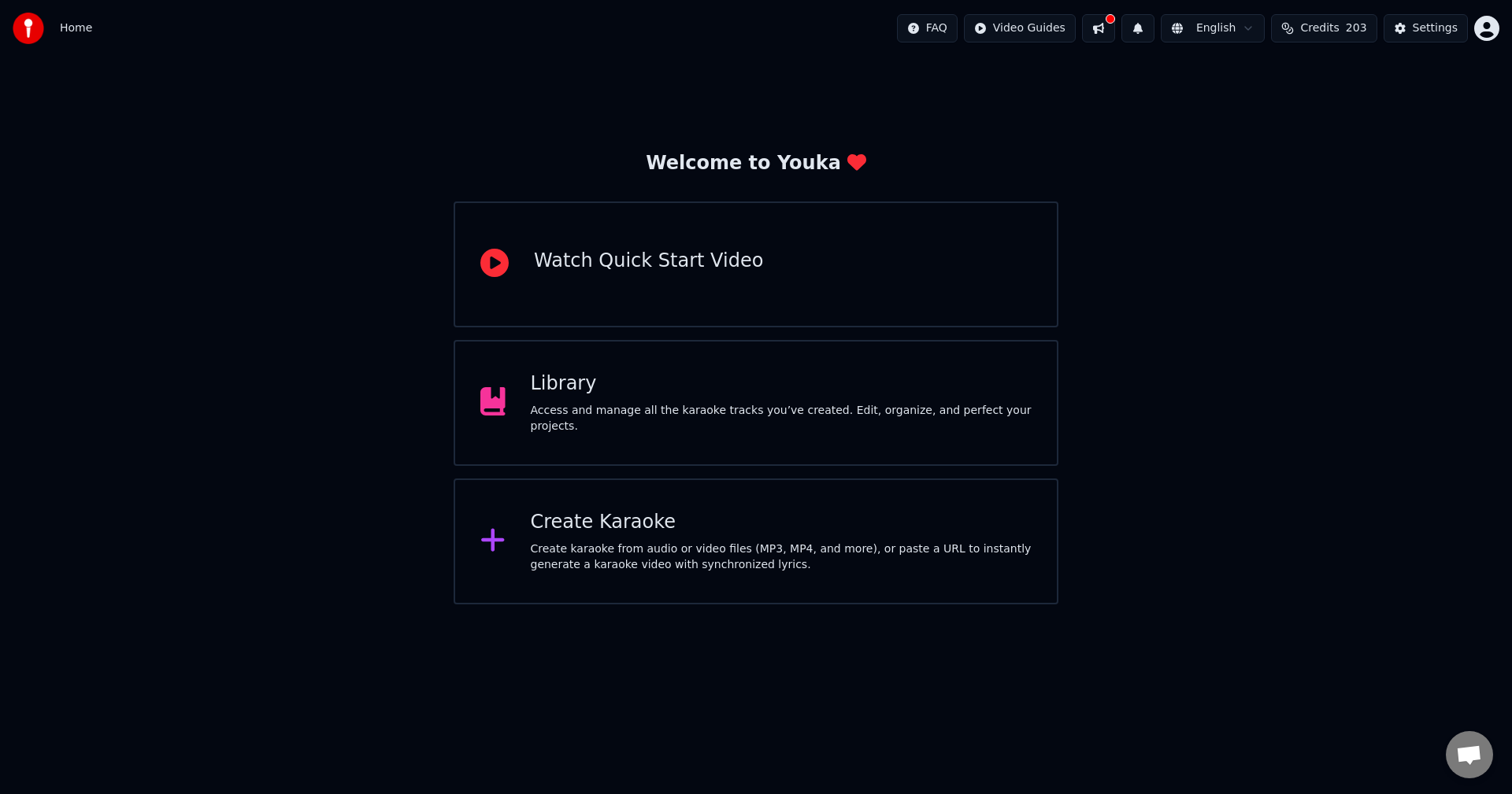
click at [834, 390] on div "Library" at bounding box center [781, 384] width 501 height 25
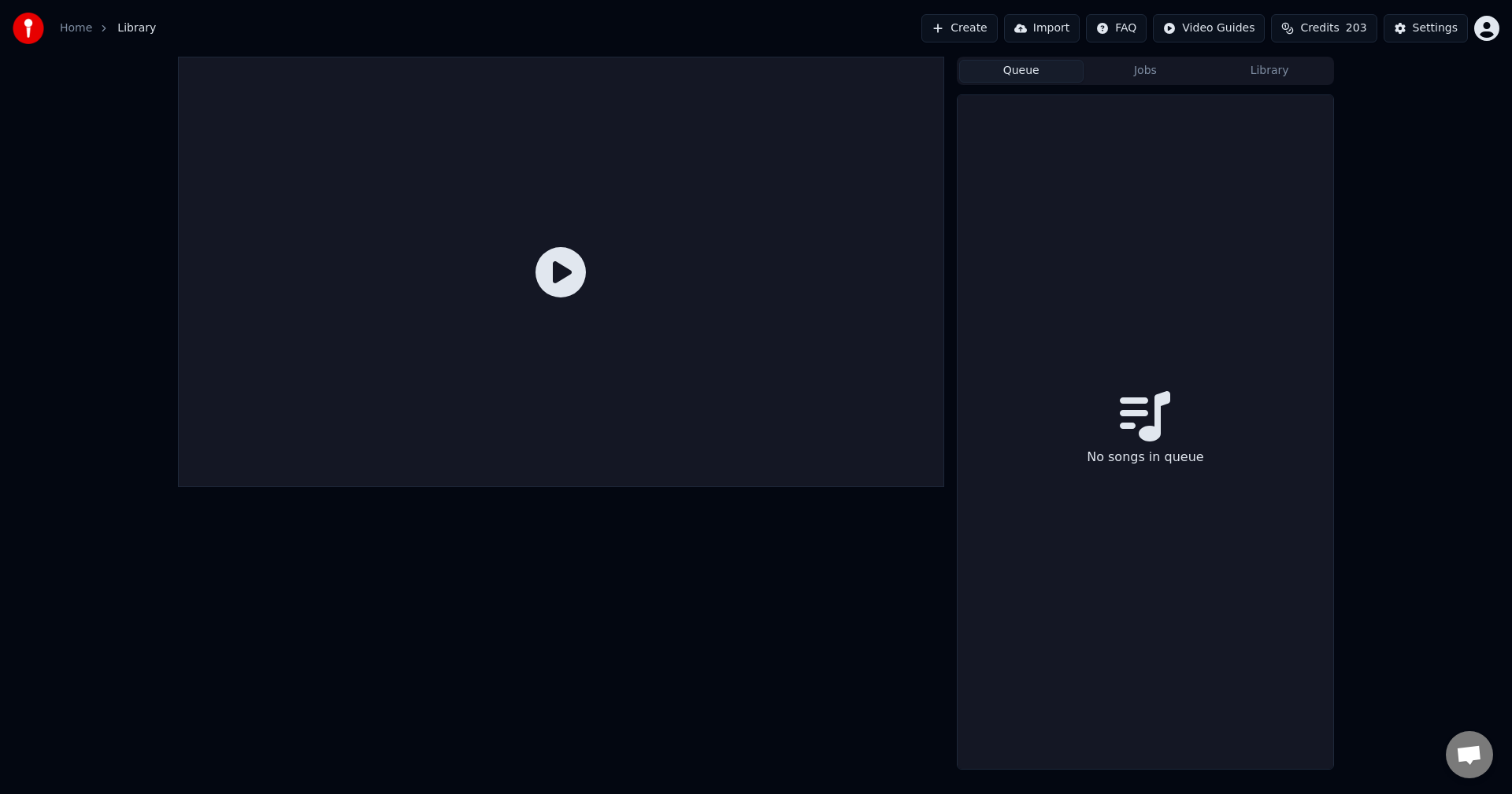
click at [1004, 66] on button "Queue" at bounding box center [1020, 71] width 124 height 23
click at [1173, 77] on button "Jobs" at bounding box center [1145, 71] width 124 height 23
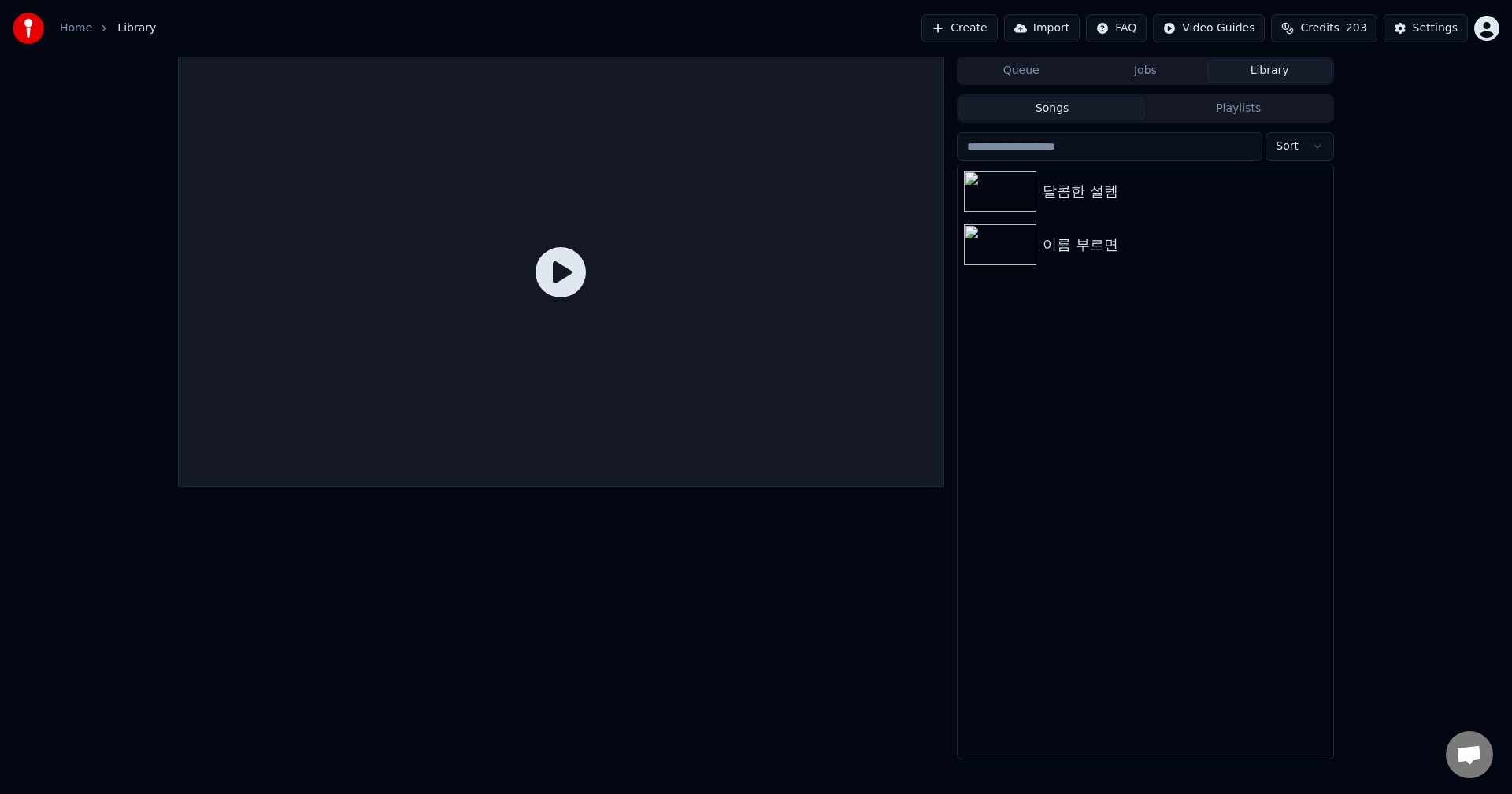
click at [1288, 77] on button "Library" at bounding box center [1268, 71] width 124 height 23
click at [1123, 194] on div "달콤한 설렘" at bounding box center [1176, 192] width 268 height 22
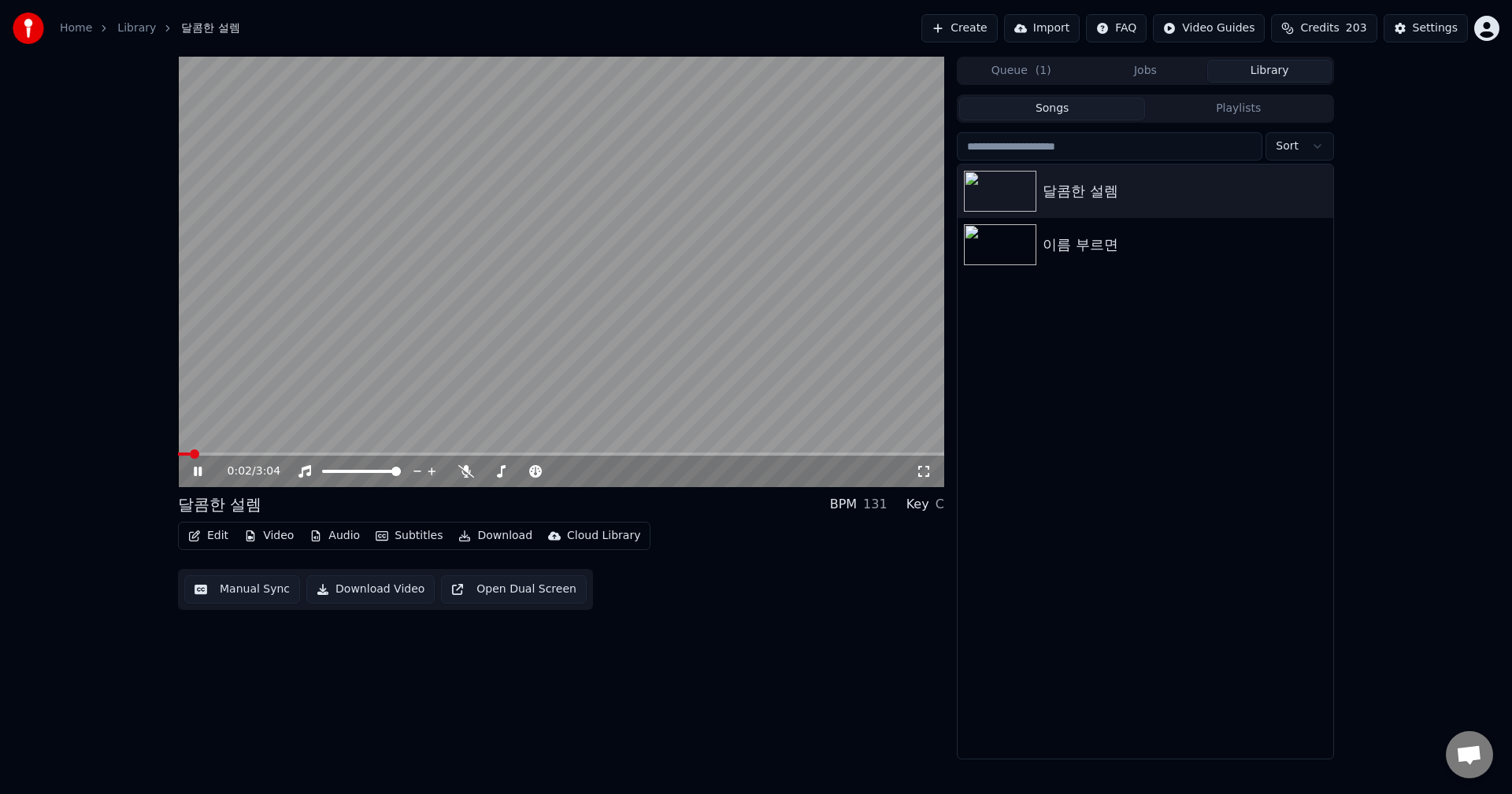
click at [218, 453] on span at bounding box center [561, 455] width 766 height 3
click at [238, 453] on span at bounding box center [561, 455] width 766 height 3
click at [261, 453] on span at bounding box center [561, 455] width 766 height 3
click at [243, 455] on span at bounding box center [222, 455] width 89 height 3
click at [468, 467] on icon at bounding box center [466, 471] width 16 height 13
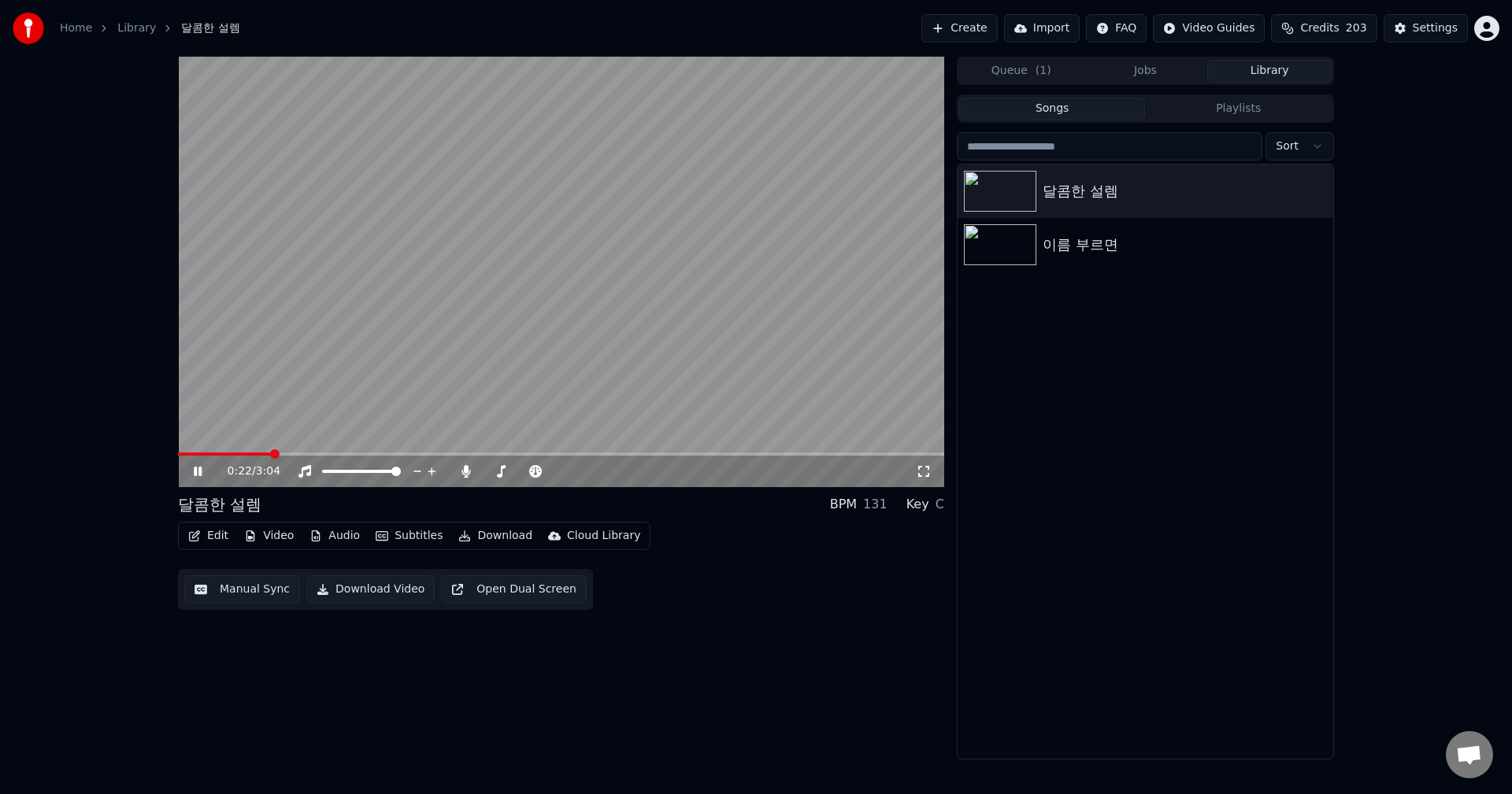
click at [194, 471] on icon at bounding box center [209, 471] width 37 height 13
click at [995, 35] on button "Create" at bounding box center [959, 29] width 77 height 29
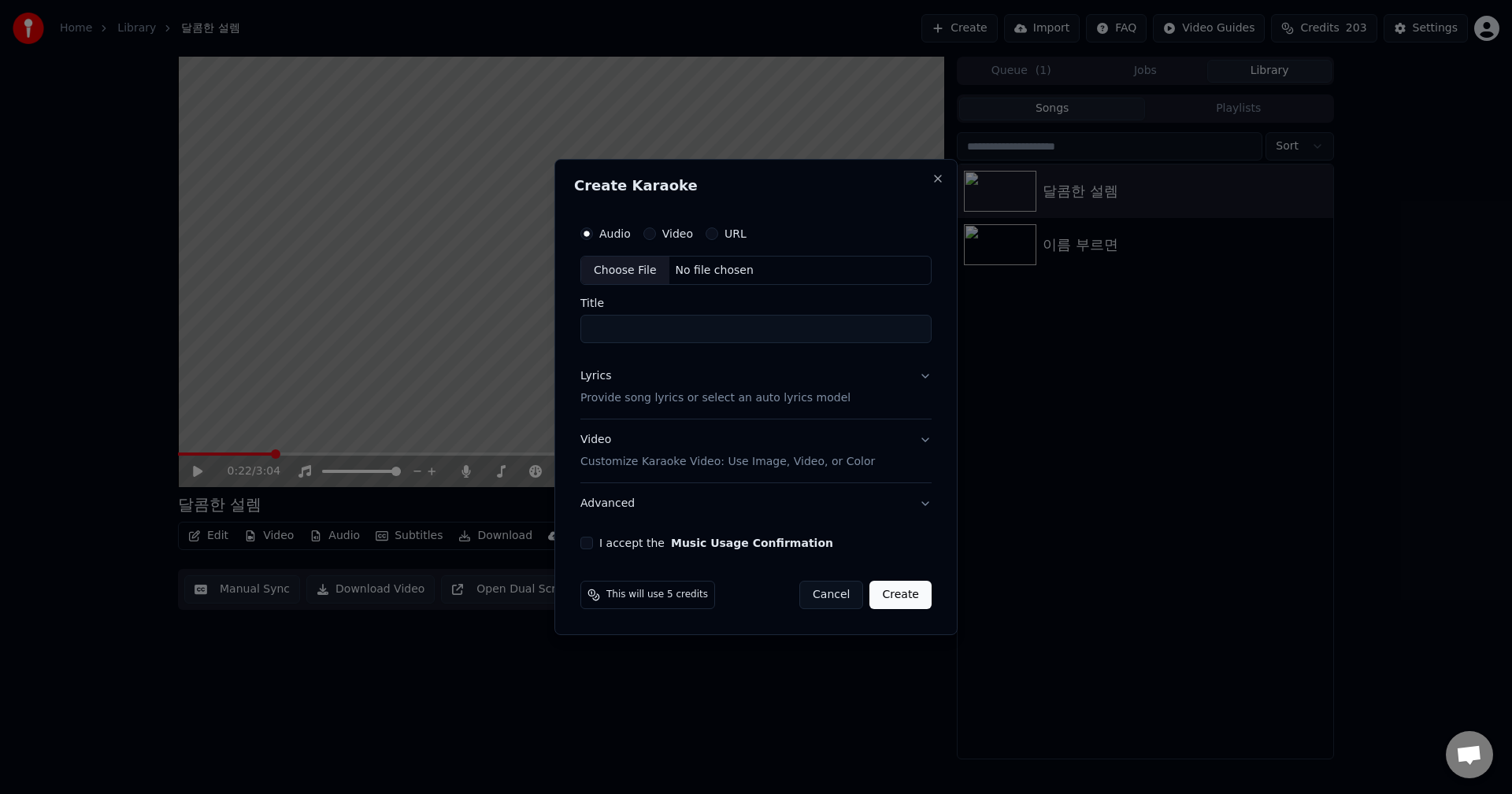
click at [642, 333] on input "Title" at bounding box center [756, 330] width 351 height 29
click at [632, 277] on div "Choose File" at bounding box center [625, 271] width 89 height 29
click at [607, 323] on input "Title" at bounding box center [756, 330] width 351 height 29
click at [617, 273] on div "Choose File" at bounding box center [625, 271] width 89 height 29
type input "******"
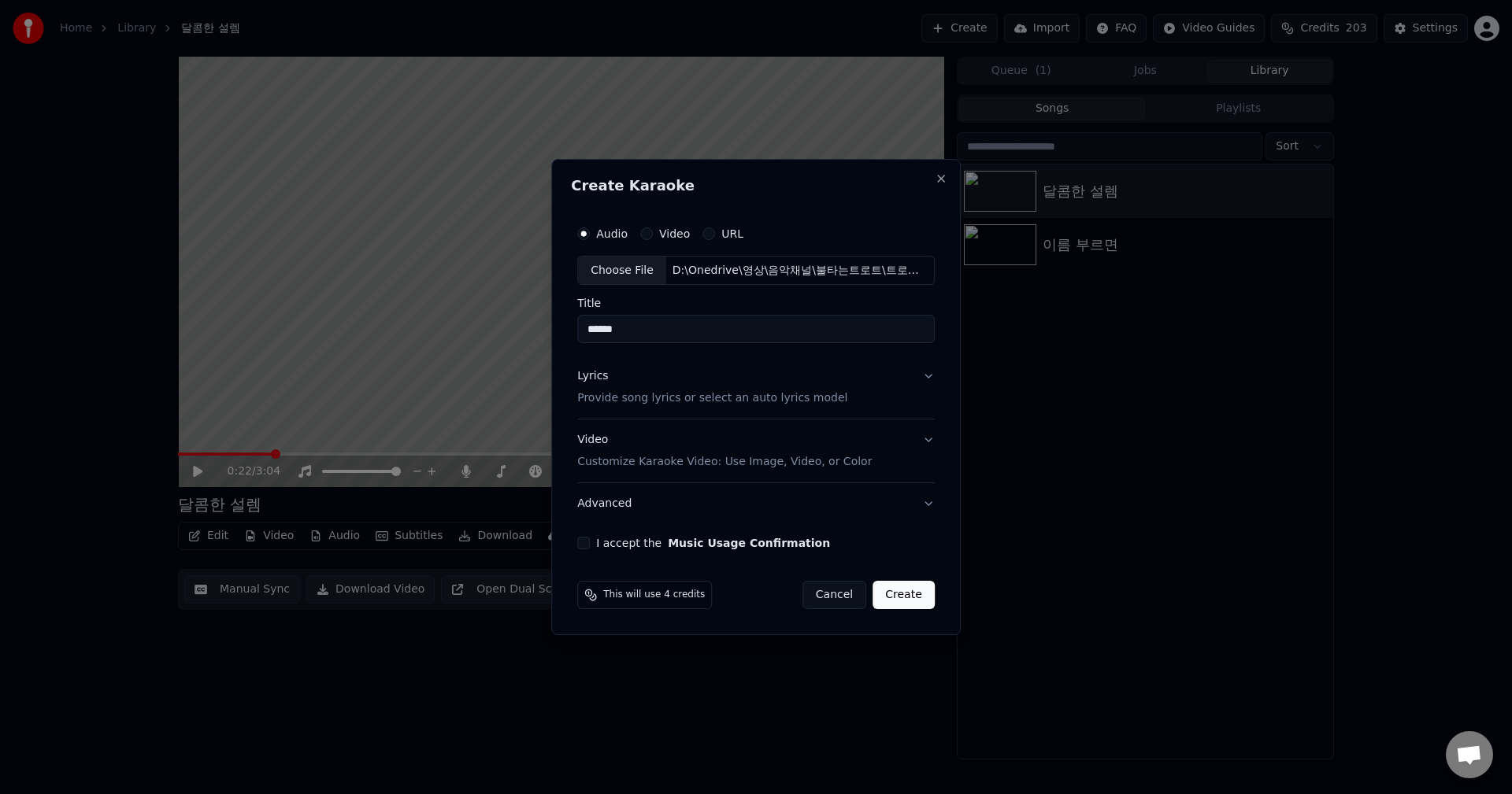
click at [924, 375] on button "Lyrics Provide song lyrics or select an auto lyrics model" at bounding box center [756, 388] width 358 height 63
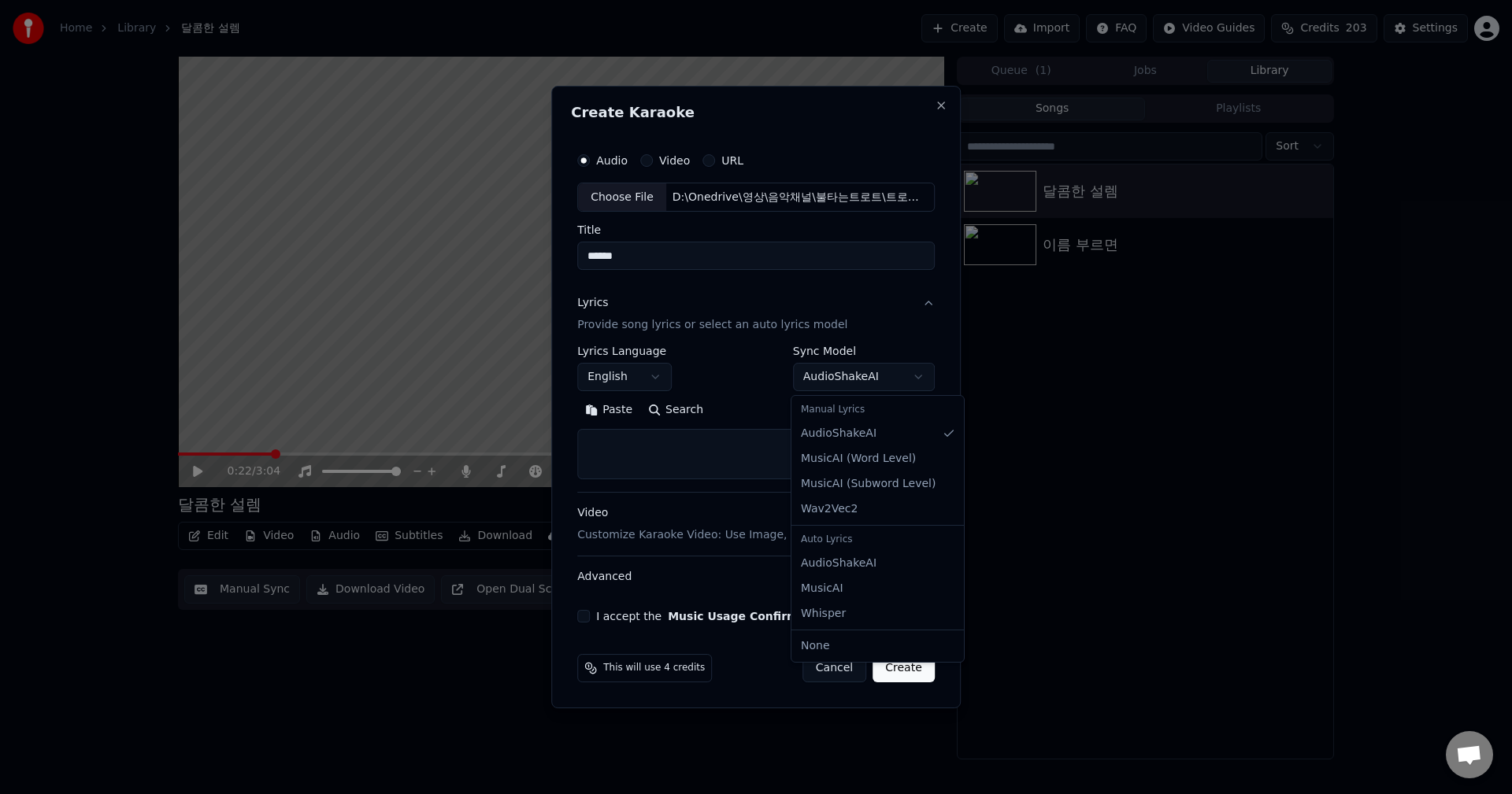
click at [872, 382] on body "**********" at bounding box center [756, 397] width 1512 height 794
select select "**********"
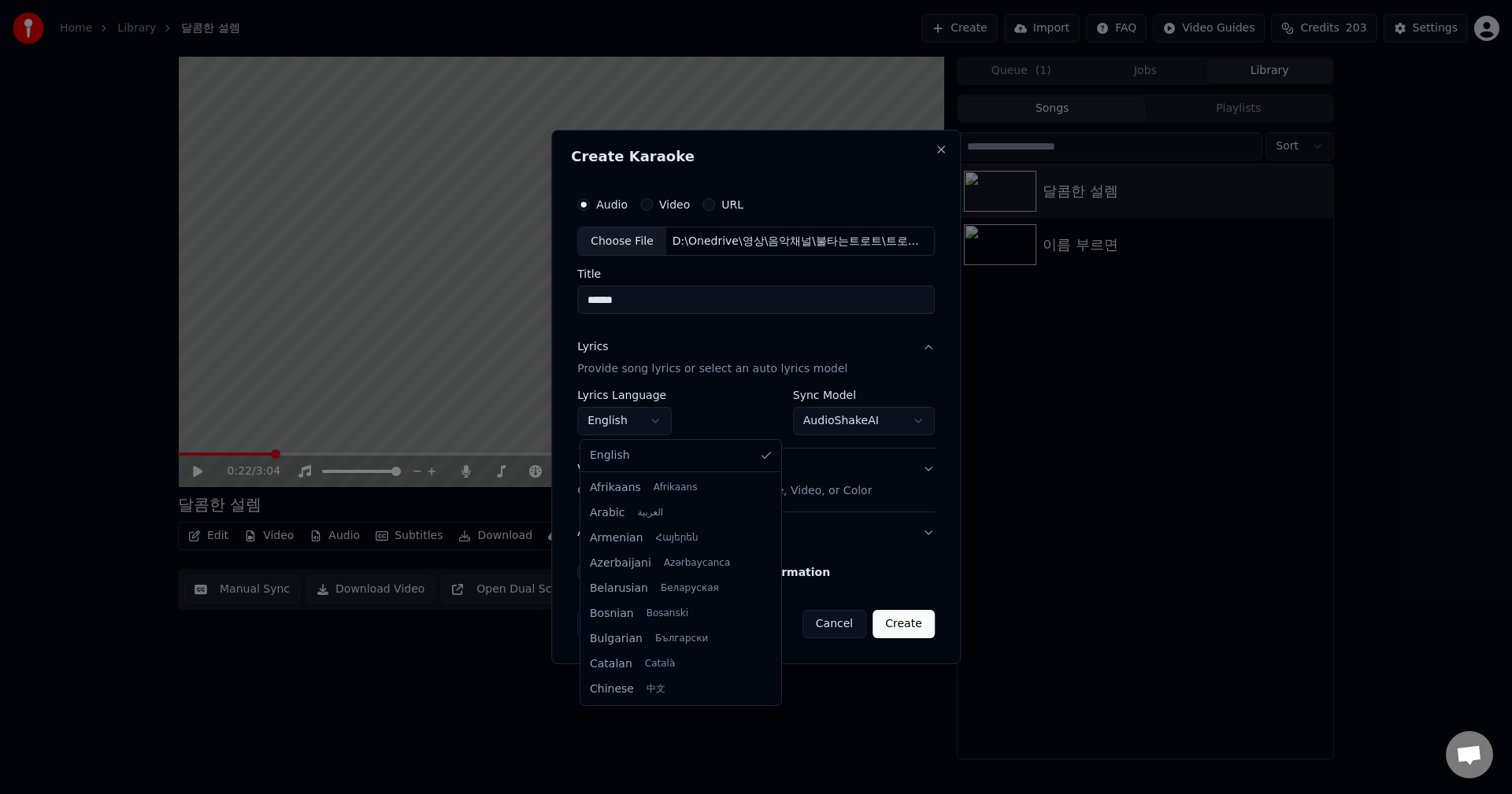
click at [654, 428] on body "**********" at bounding box center [756, 397] width 1512 height 794
select select "**"
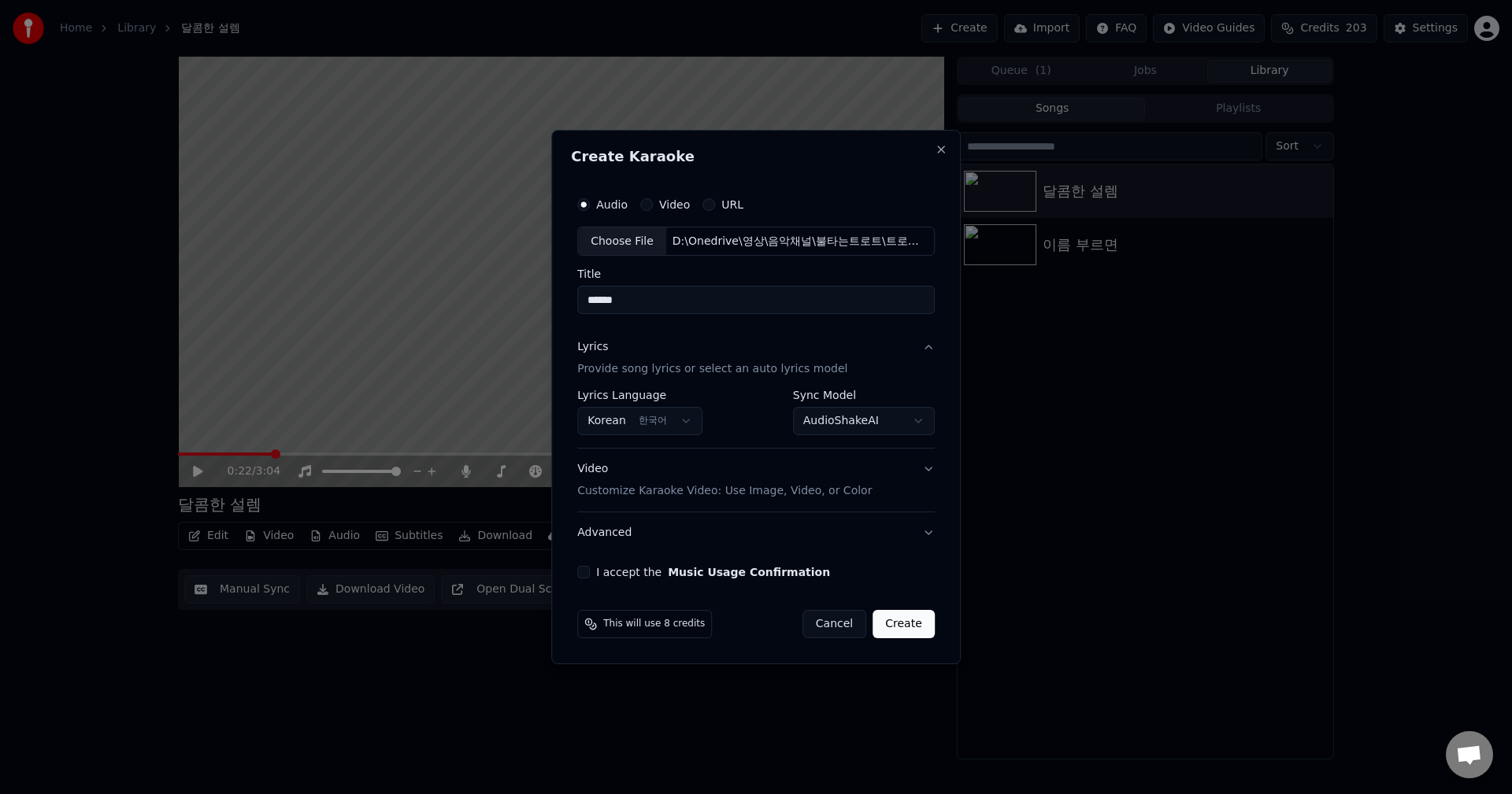
click at [926, 473] on button "Video Customize Karaoke Video: Use Image, Video, or Color" at bounding box center [756, 481] width 358 height 63
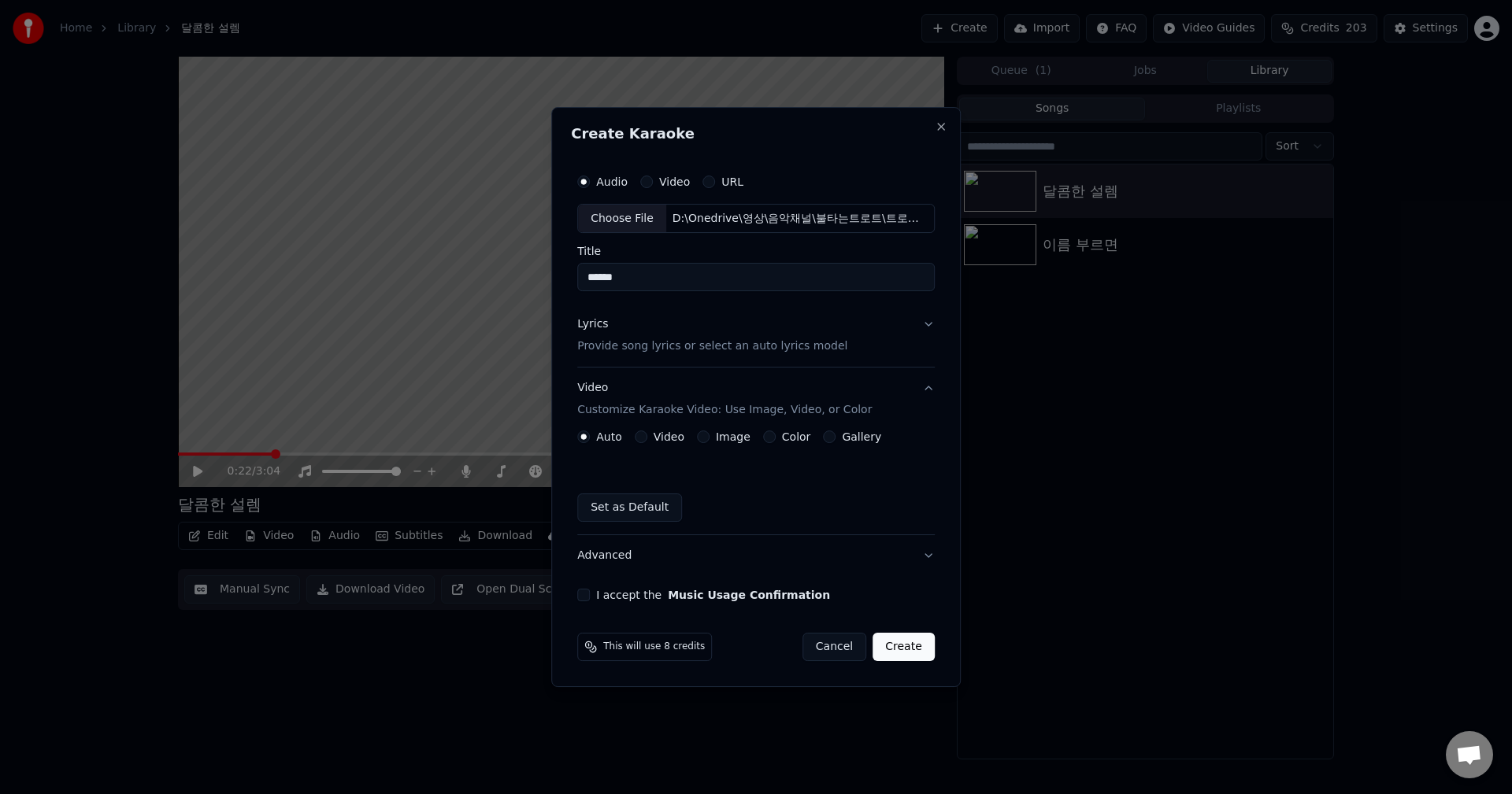
click at [772, 439] on div "Color" at bounding box center [786, 436] width 48 height 13
click at [763, 437] on button "Color" at bounding box center [769, 436] width 13 height 13
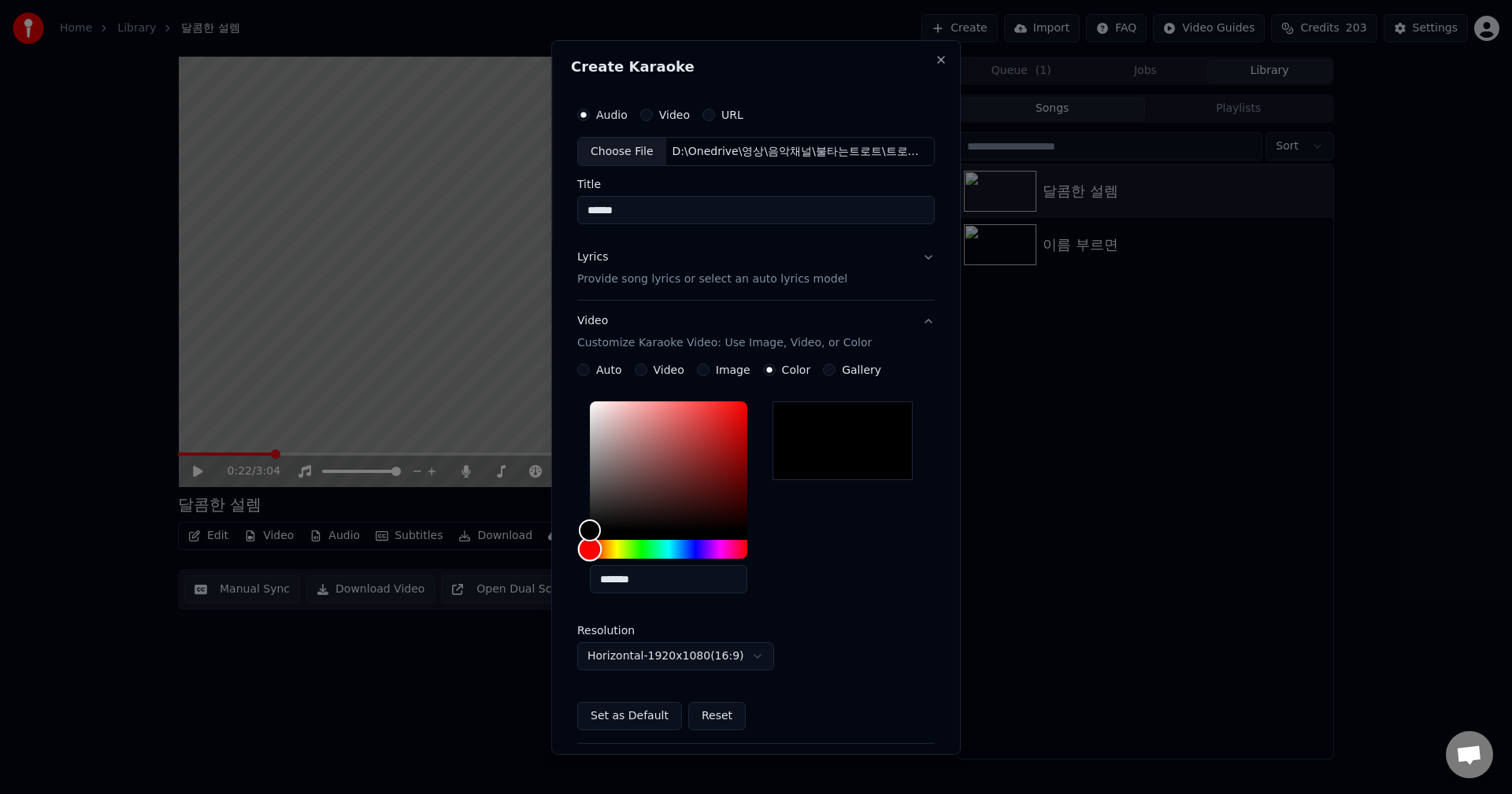
click at [637, 549] on div "Hue" at bounding box center [668, 549] width 158 height 19
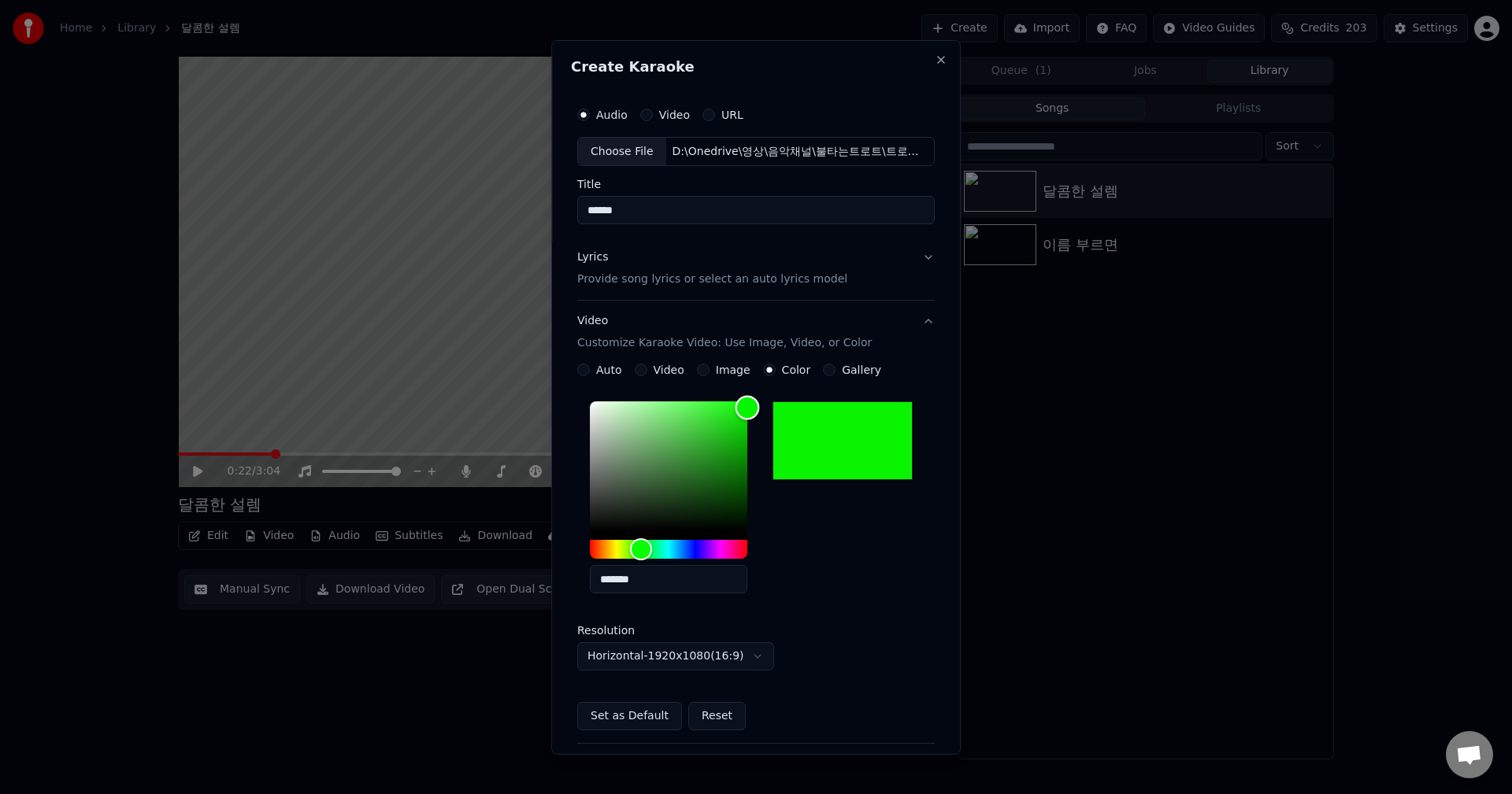
type input "*******"
drag, startPoint x: 718, startPoint y: 451, endPoint x: 808, endPoint y: 394, distance: 106.5
click at [795, 375] on div "**********" at bounding box center [756, 547] width 358 height 367
click at [826, 598] on div "*******" at bounding box center [756, 500] width 358 height 211
click at [651, 666] on body "**********" at bounding box center [756, 397] width 1512 height 794
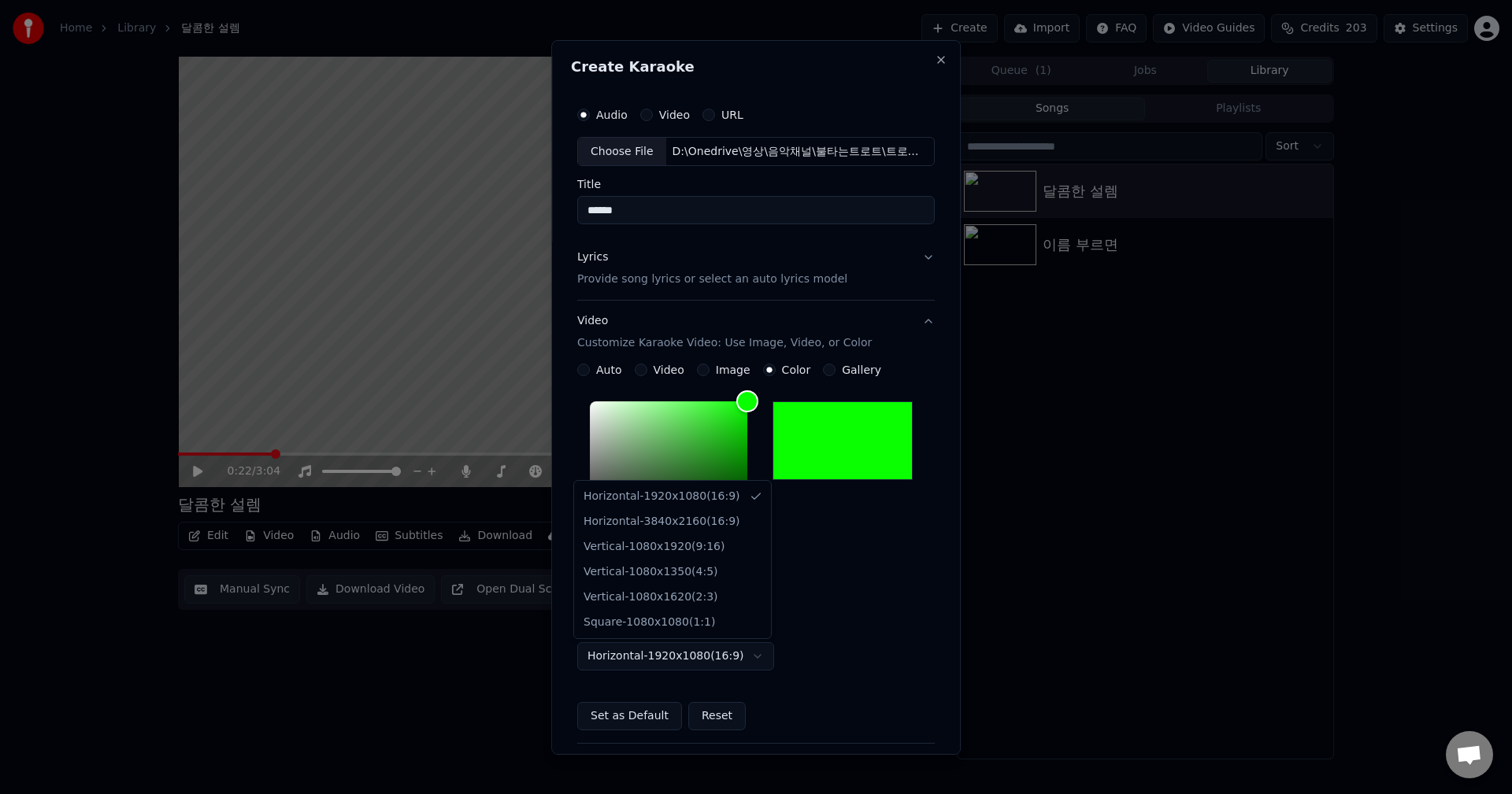
select select "*********"
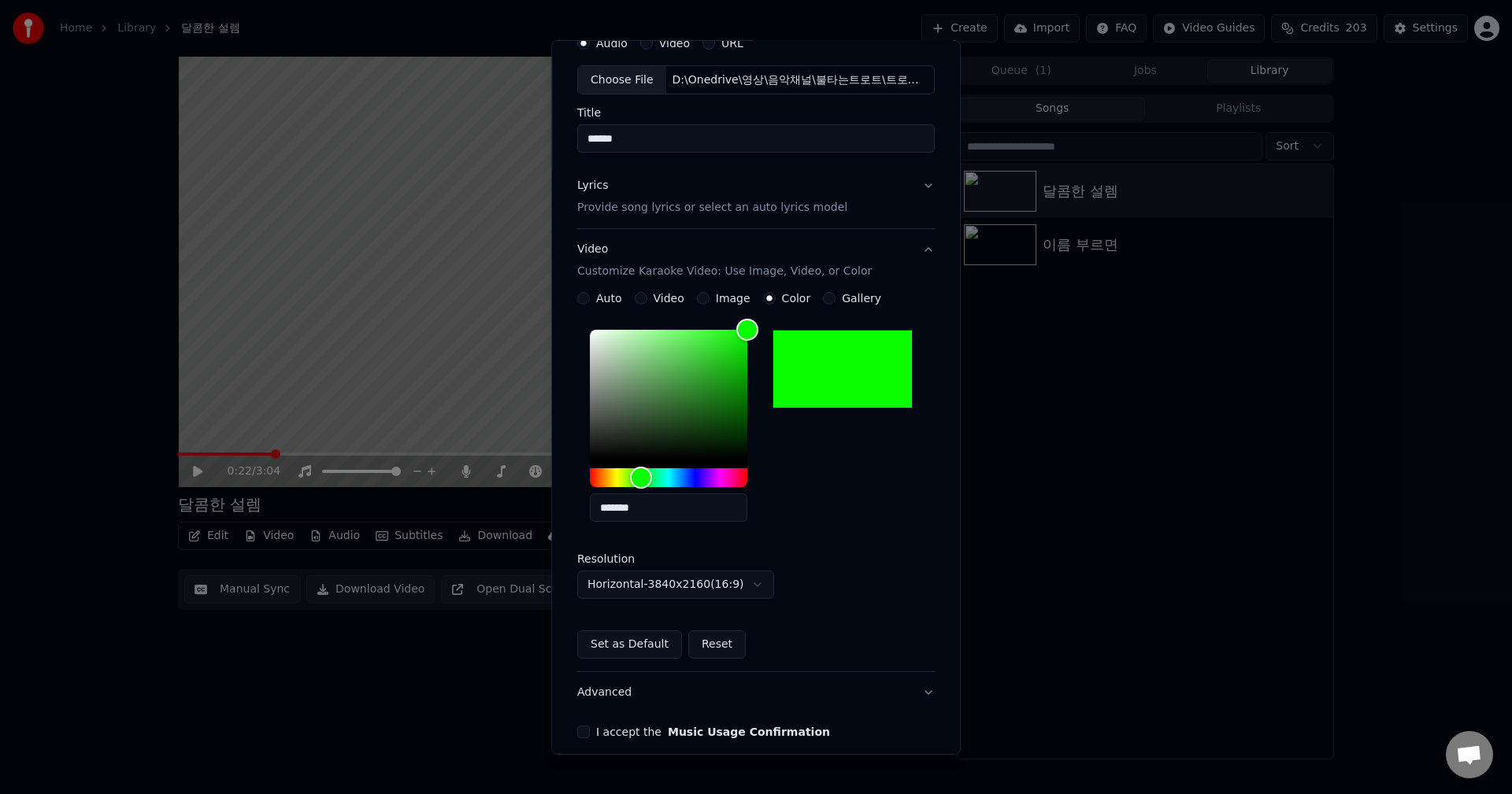
scroll to position [141, 0]
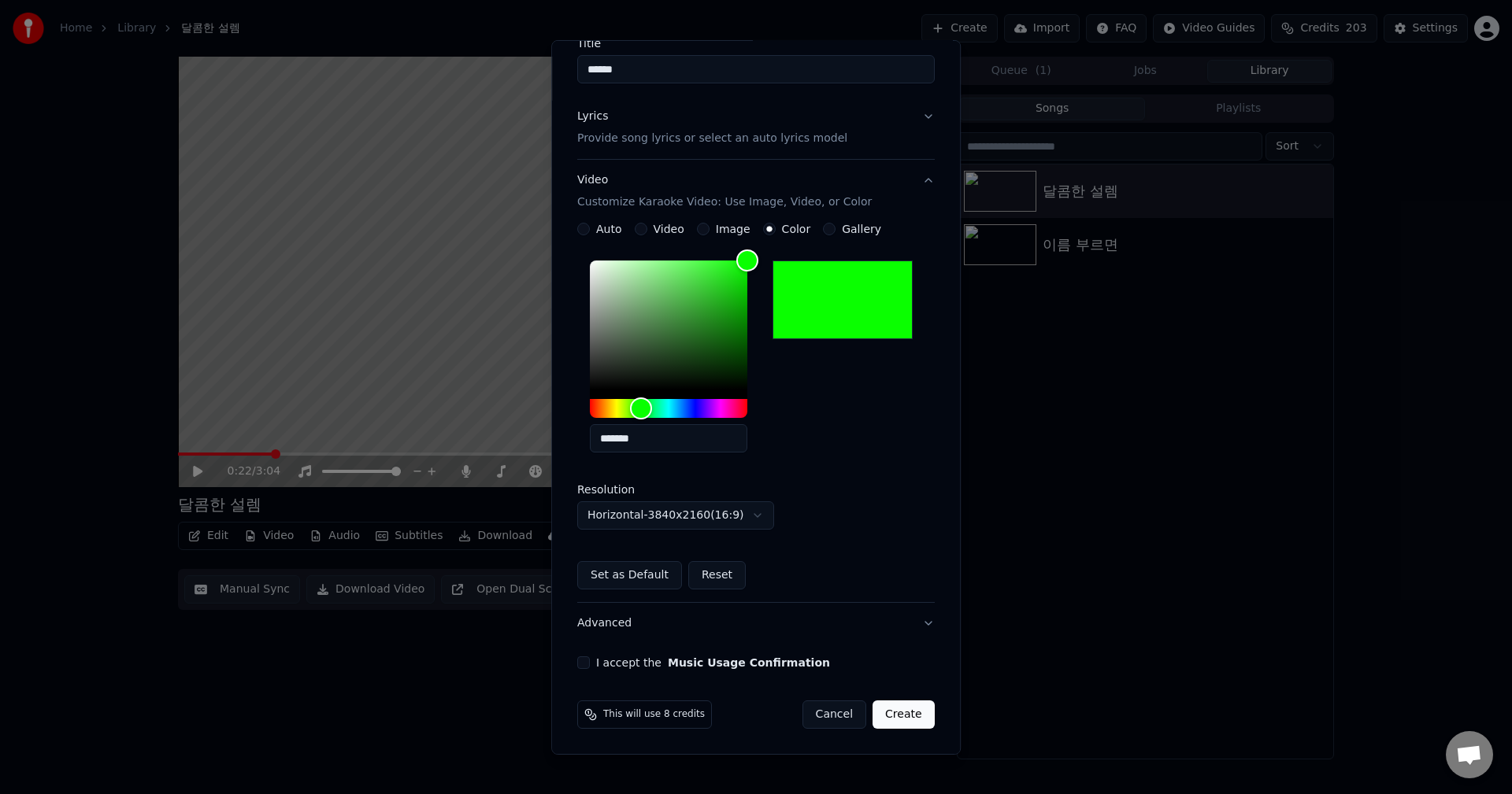
click at [920, 622] on button "Advanced" at bounding box center [756, 624] width 358 height 41
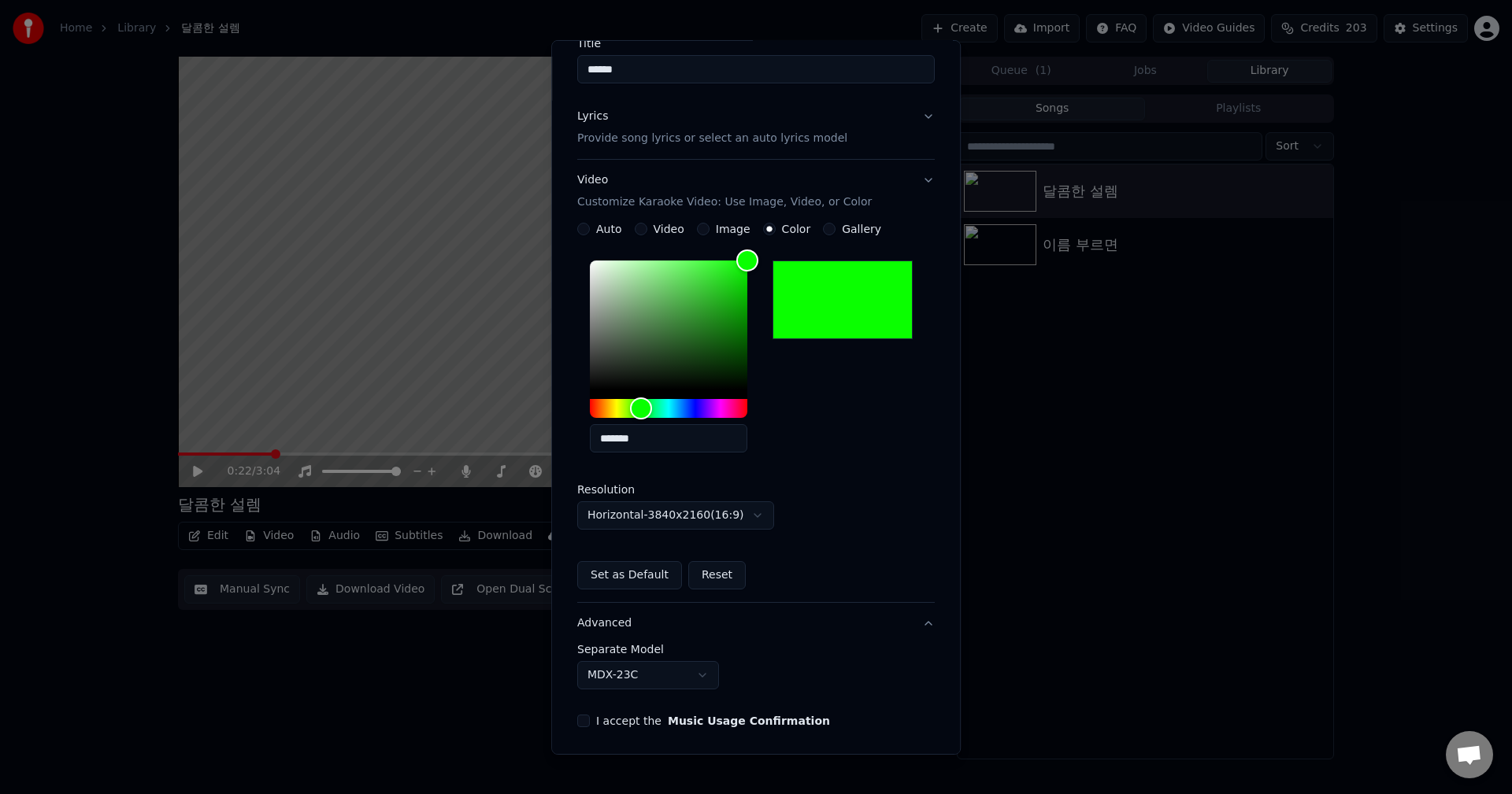
scroll to position [0, 0]
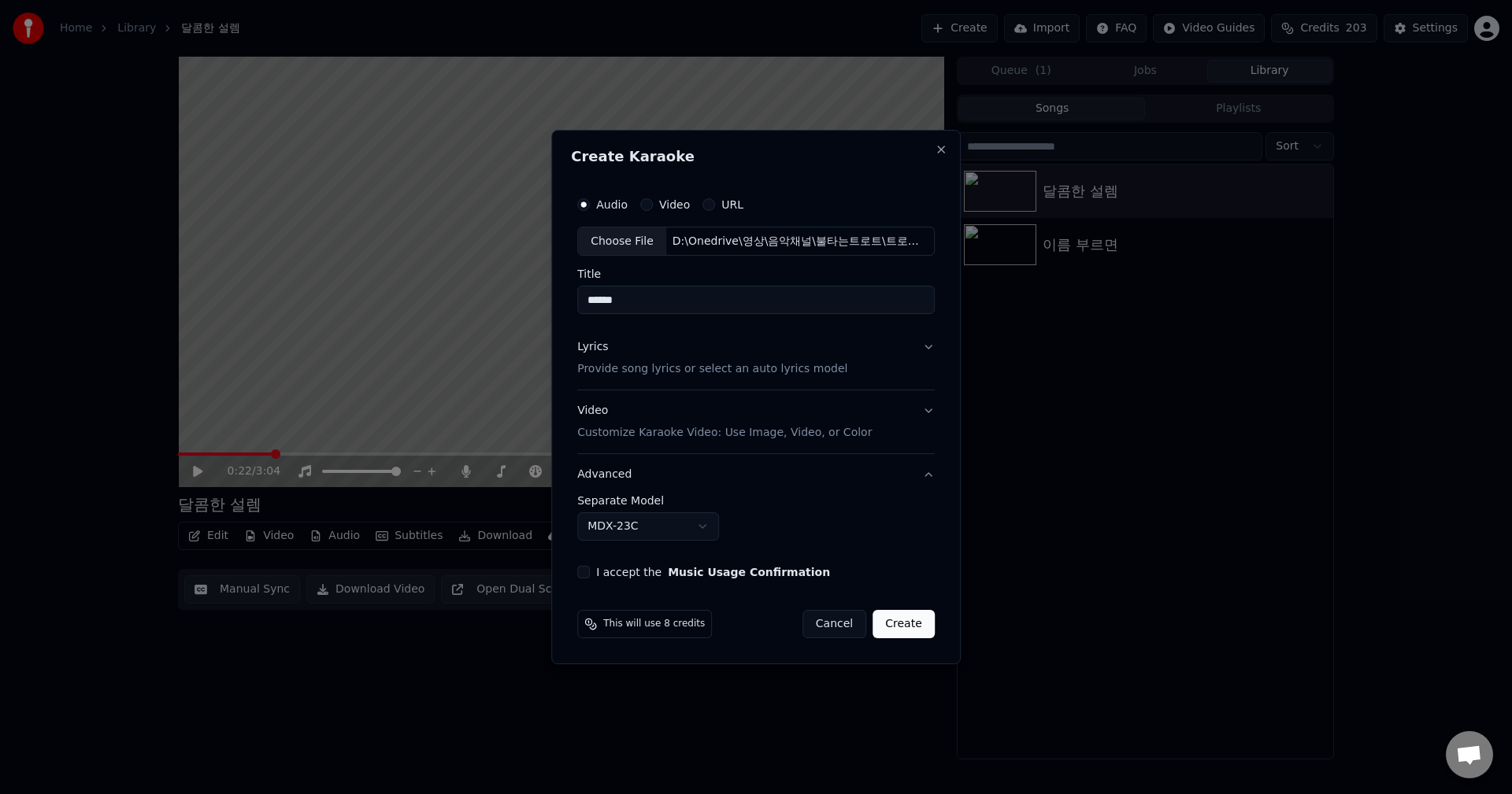
click at [653, 572] on label "I accept the Music Usage Confirmation" at bounding box center [712, 572] width 234 height 11
click at [590, 572] on button "I accept the Music Usage Confirmation" at bounding box center [583, 572] width 13 height 13
click at [912, 627] on button "Create" at bounding box center [904, 624] width 62 height 29
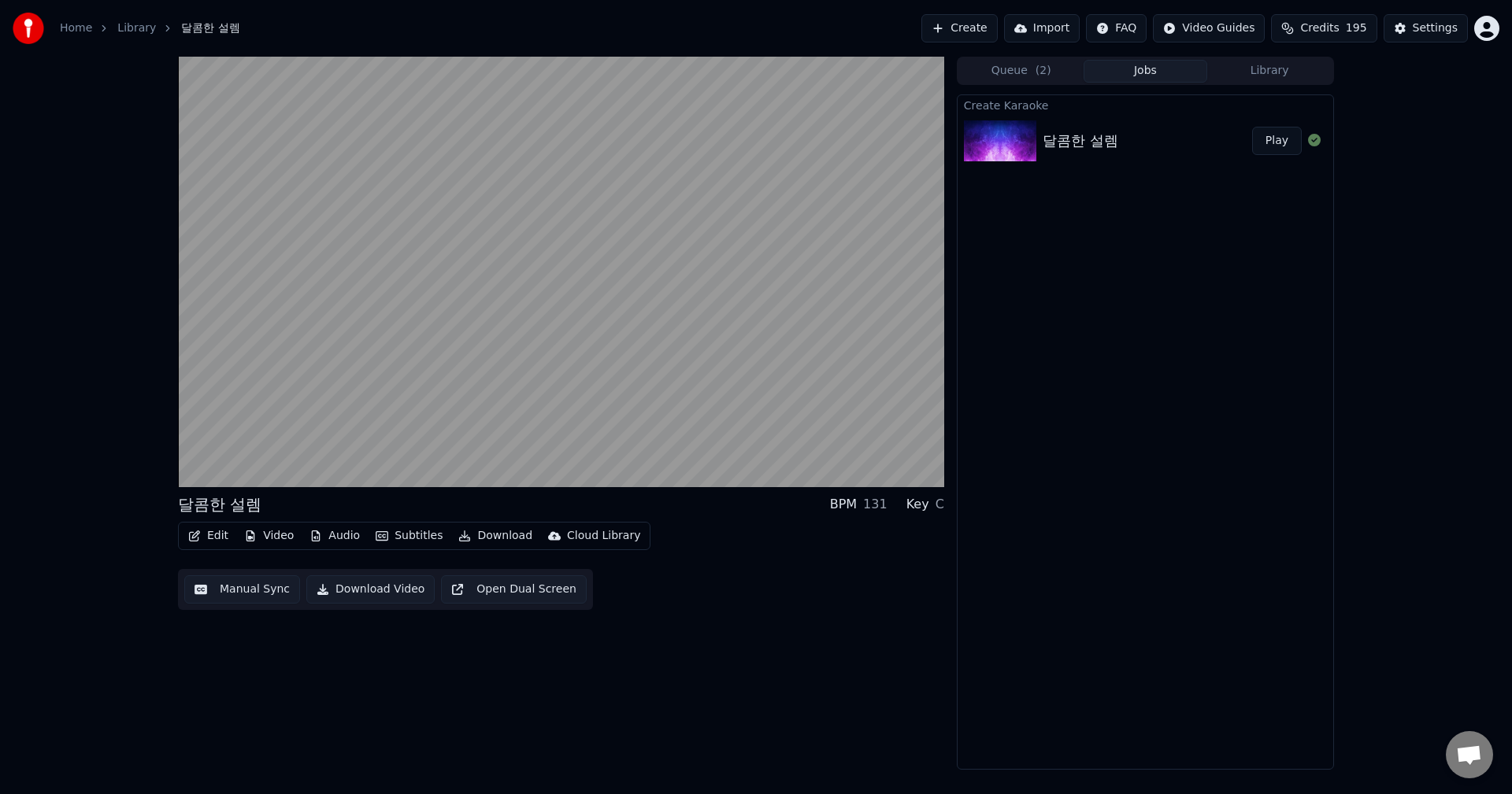
click at [1039, 77] on span "( 2 )" at bounding box center [1043, 71] width 16 height 16
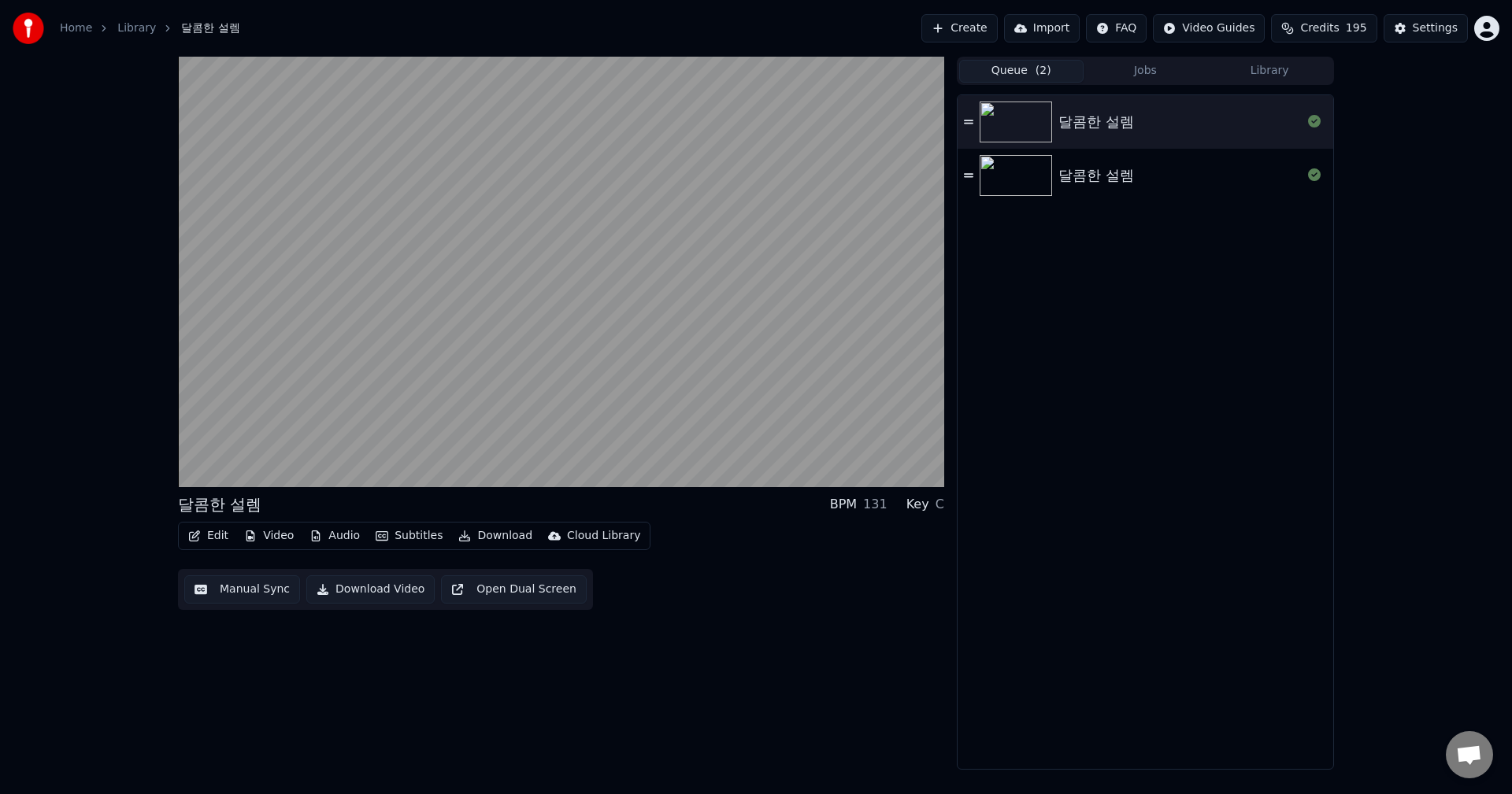
click at [1153, 75] on button "Jobs" at bounding box center [1145, 71] width 124 height 23
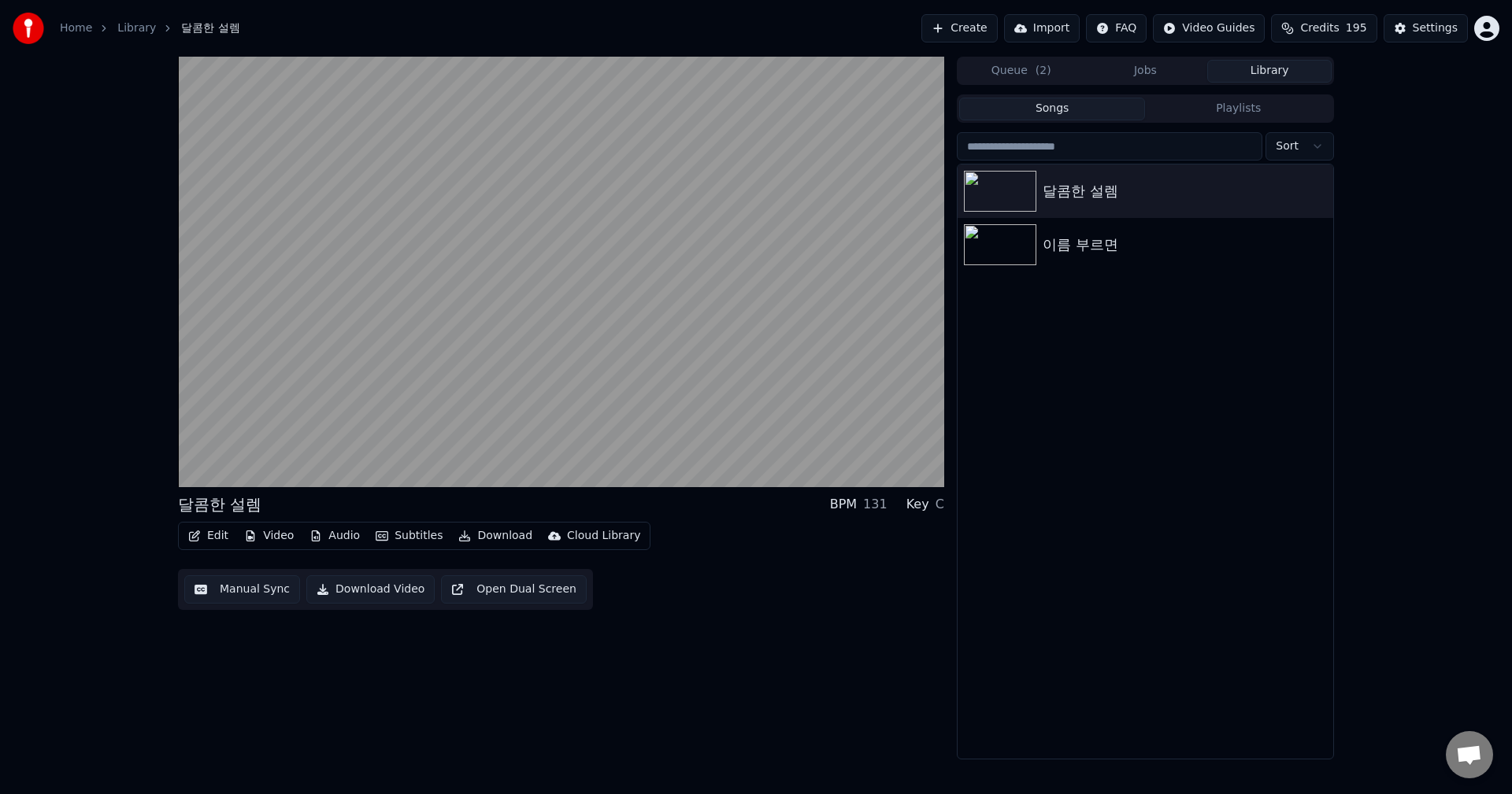
click at [1282, 72] on button "Library" at bounding box center [1268, 71] width 124 height 23
click at [1012, 73] on button "Queue ( 2 )" at bounding box center [1020, 71] width 124 height 23
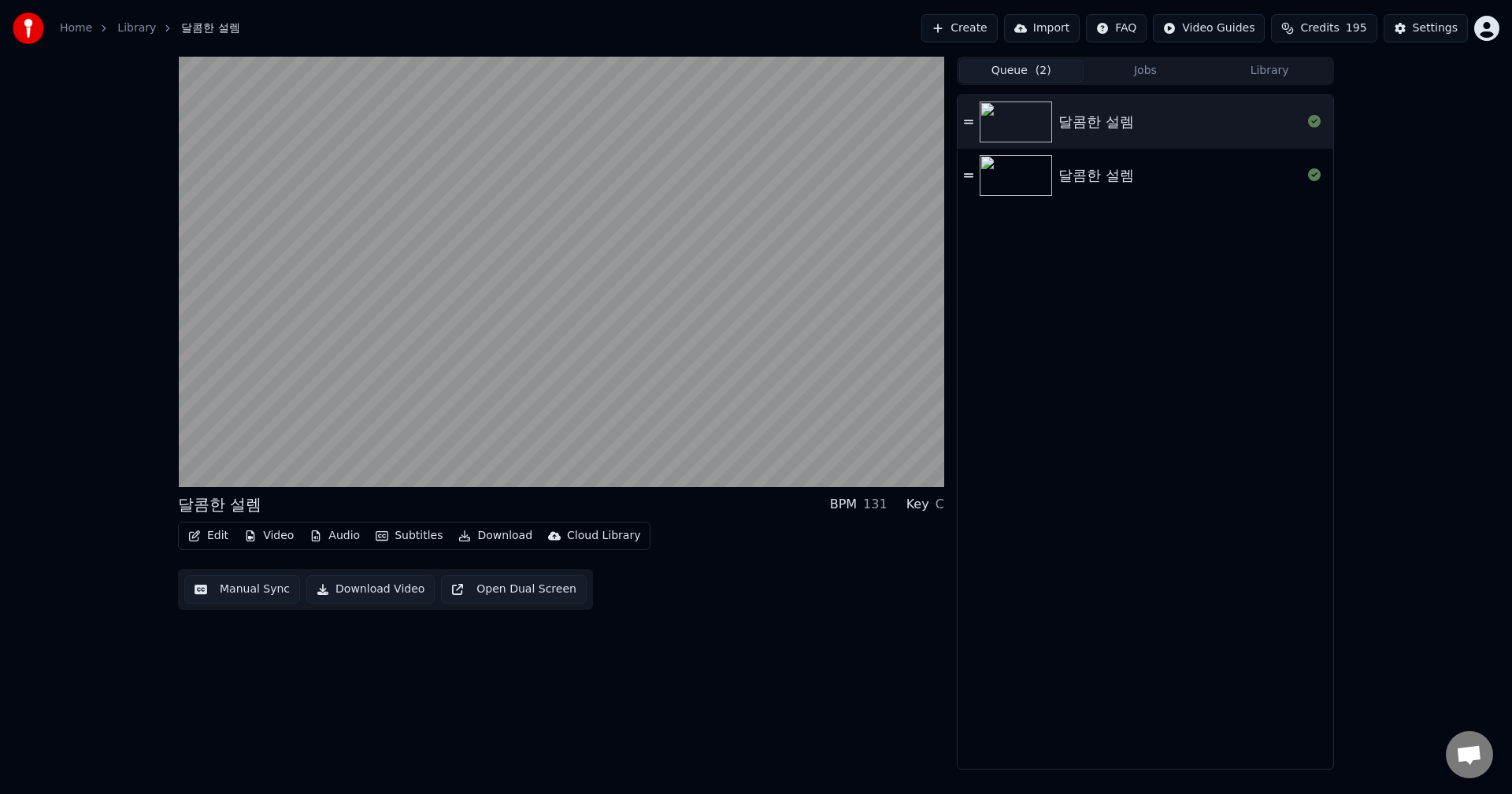
click at [1091, 128] on div "달콤한 설렘" at bounding box center [1096, 122] width 76 height 22
click at [1265, 68] on button "Library" at bounding box center [1268, 71] width 124 height 23
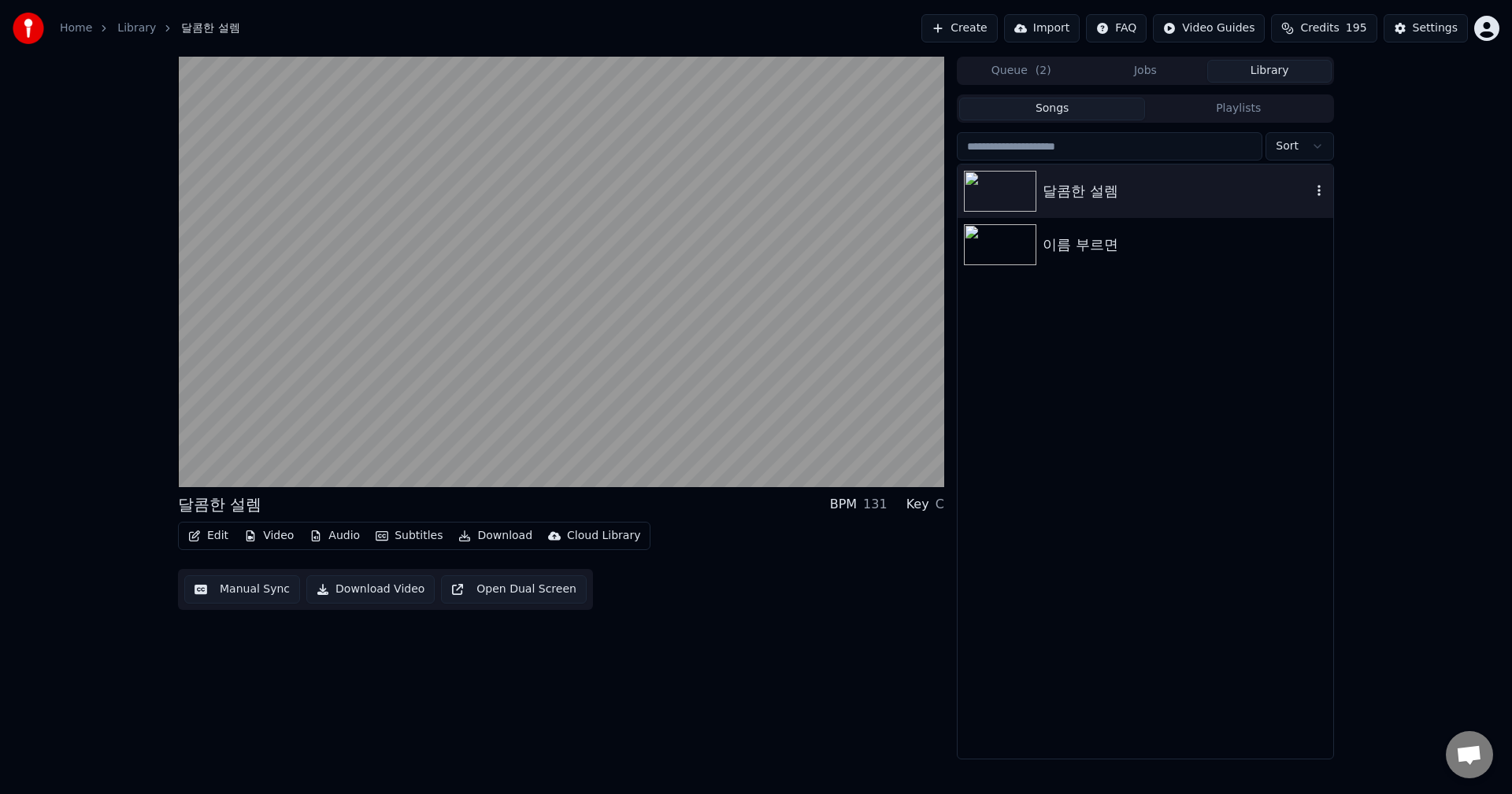
click at [1126, 196] on div "달콤한 설렘" at bounding box center [1176, 192] width 268 height 22
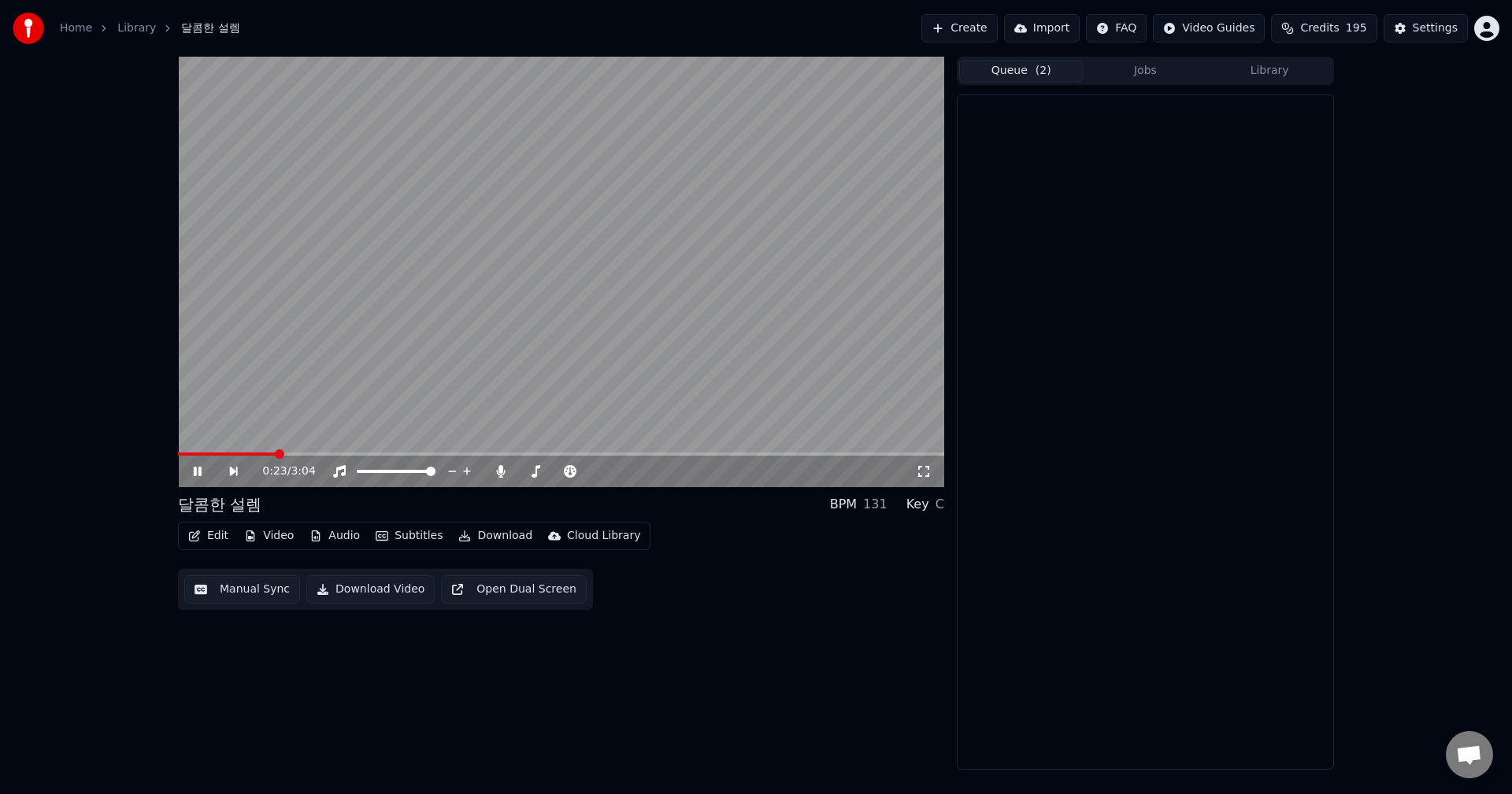
click at [1028, 74] on button "Queue ( 2 )" at bounding box center [1020, 71] width 124 height 23
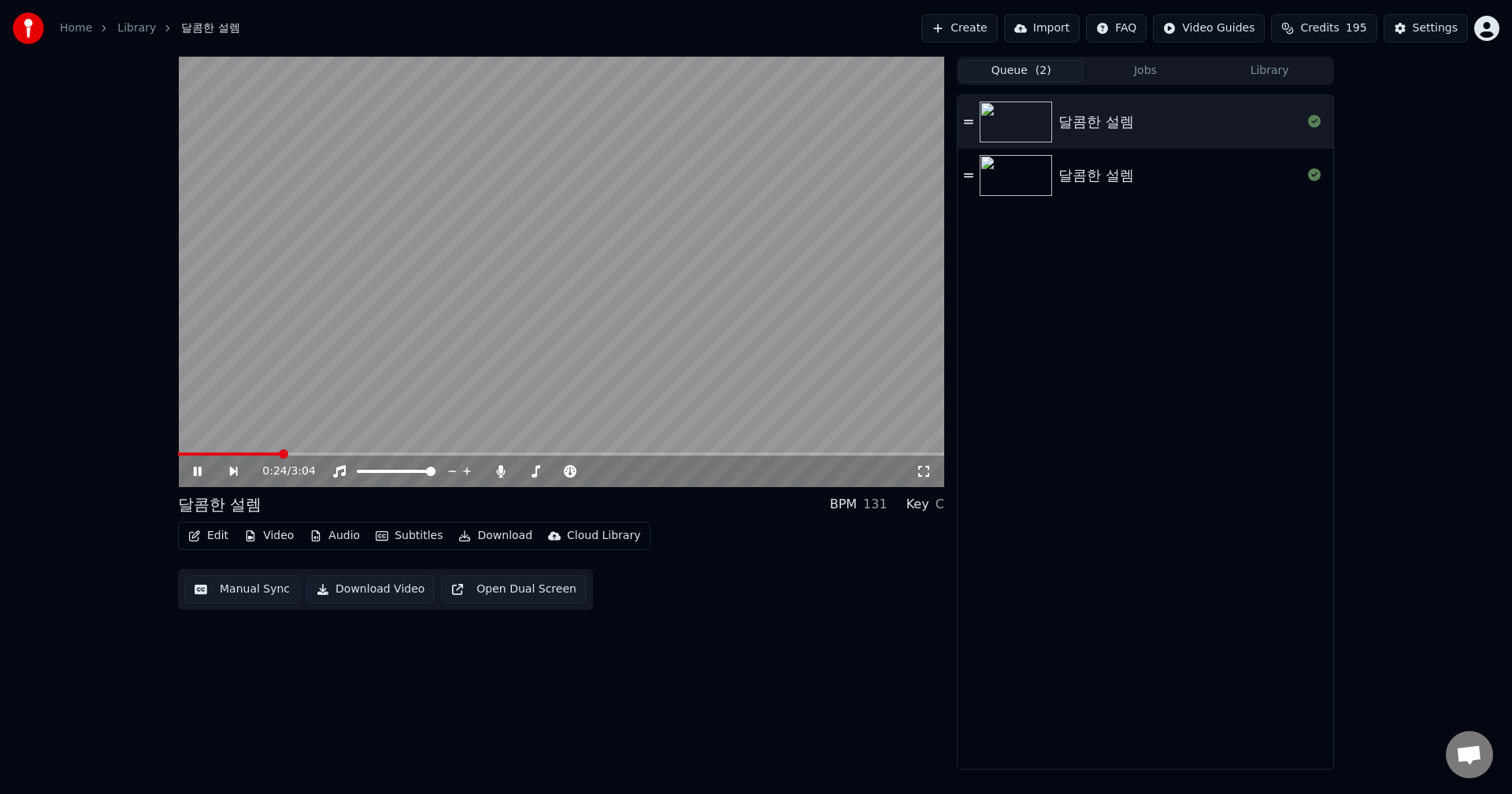
click at [1041, 127] on img at bounding box center [1016, 122] width 73 height 41
click at [973, 181] on icon at bounding box center [968, 176] width 9 height 11
click at [268, 454] on span at bounding box center [561, 455] width 766 height 3
click at [256, 454] on span at bounding box center [224, 455] width 91 height 3
click at [240, 454] on span at bounding box center [209, 455] width 62 height 3
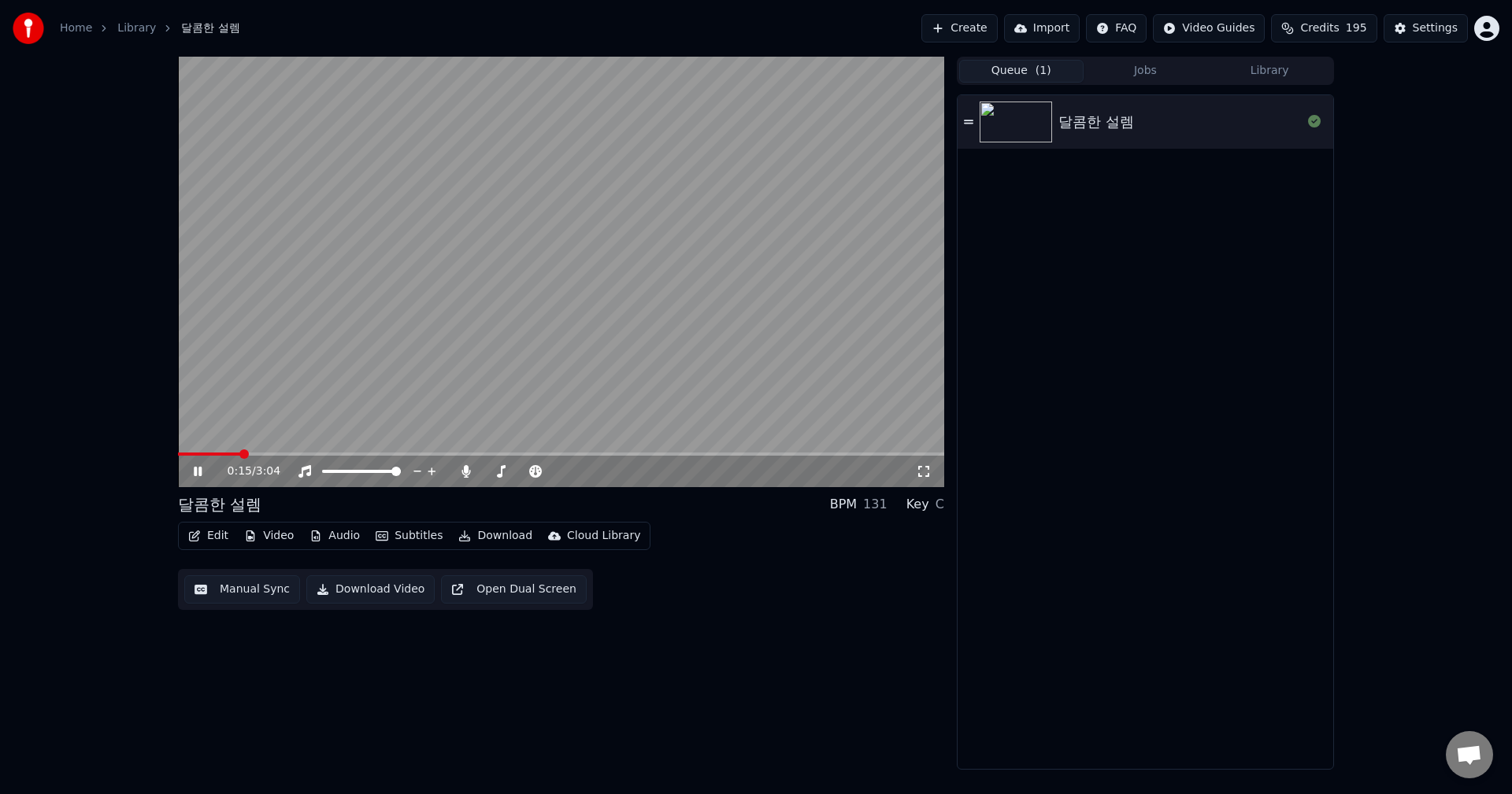
click at [223, 454] on span at bounding box center [209, 455] width 62 height 3
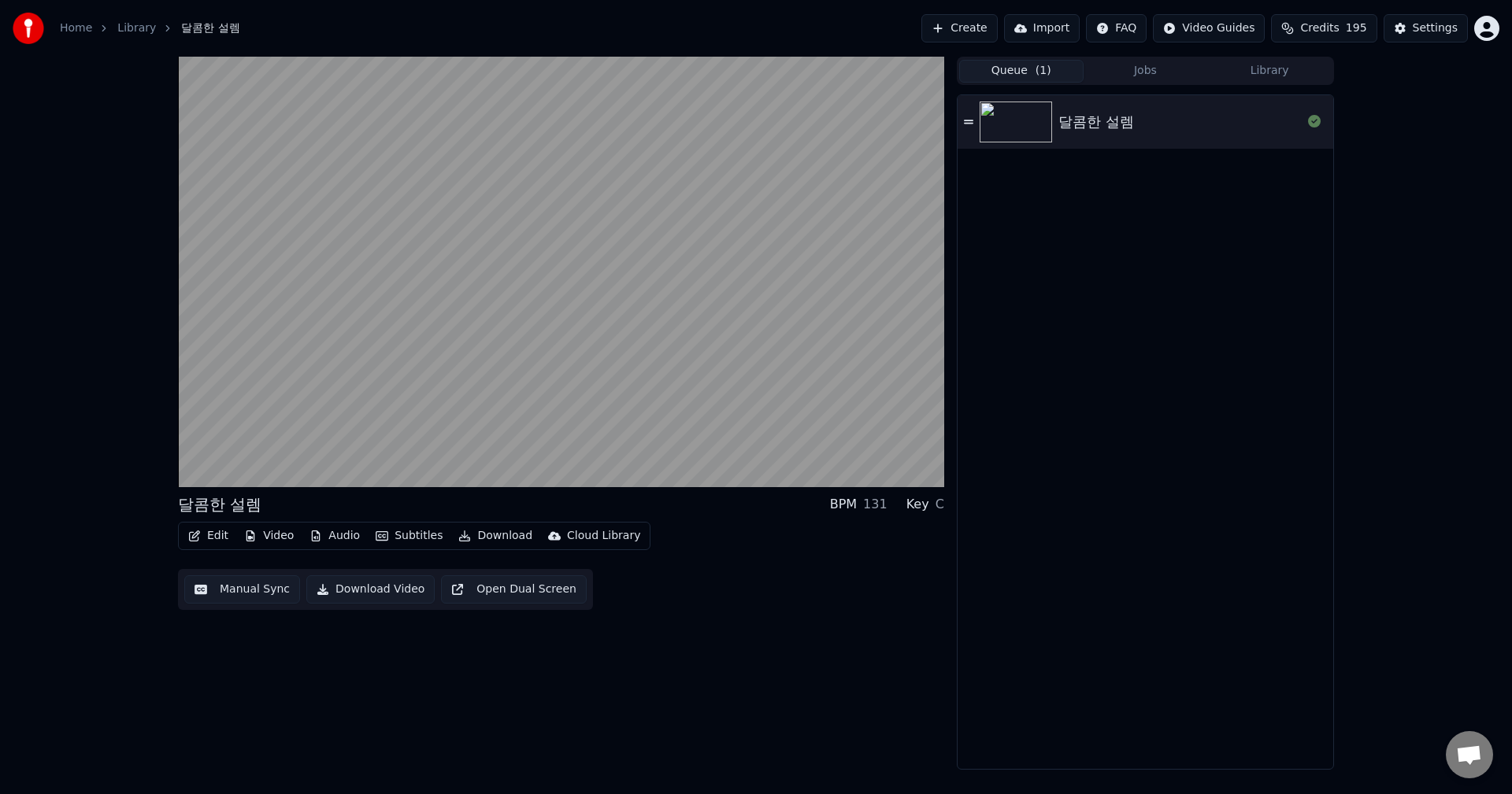
click at [1332, 30] on span "Credits" at bounding box center [1320, 28] width 39 height 16
click at [1029, 76] on button "Queue ( 1 )" at bounding box center [1020, 71] width 124 height 23
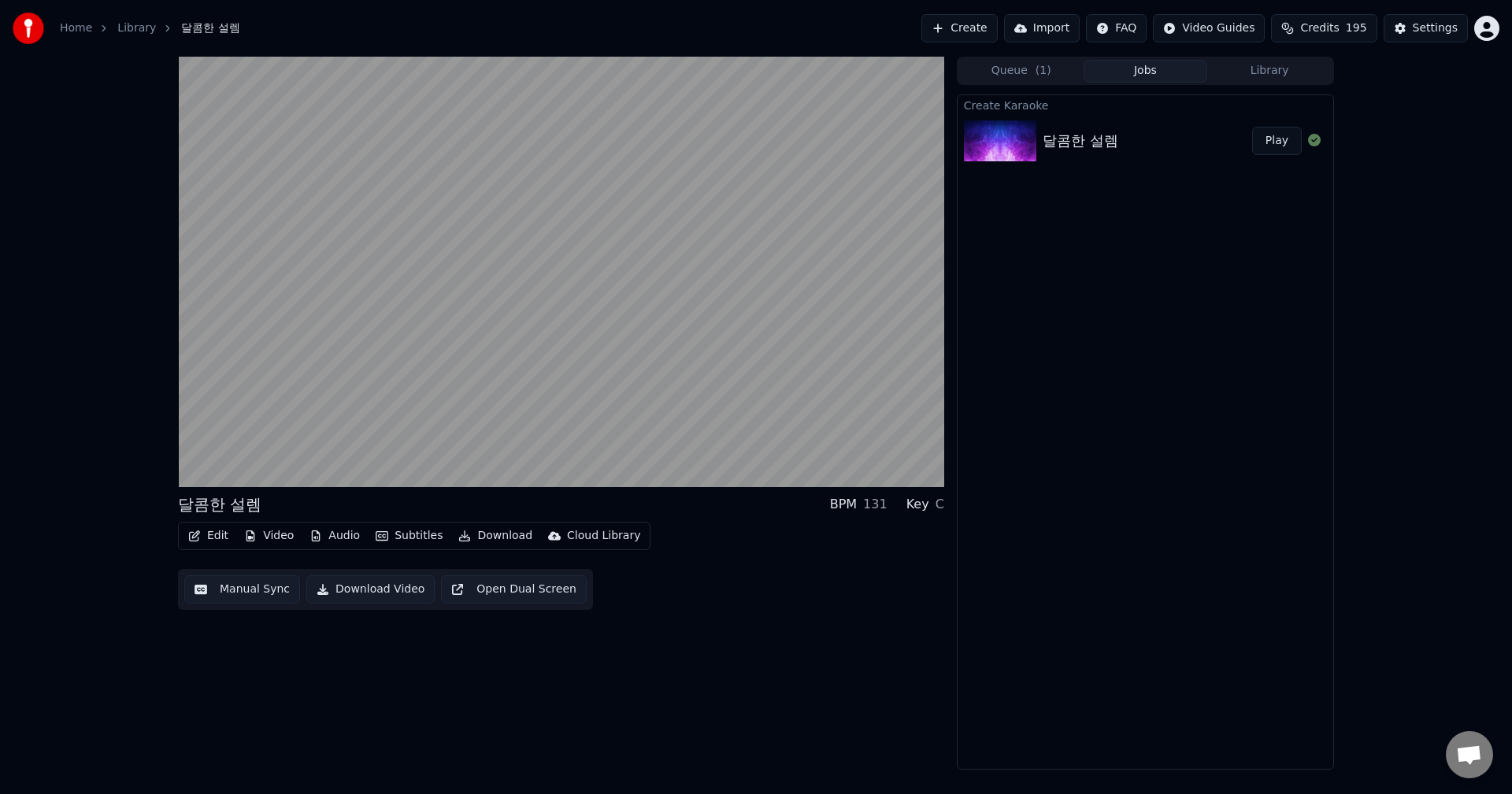
click at [1143, 75] on button "Jobs" at bounding box center [1145, 71] width 124 height 23
click at [1275, 144] on button "Play" at bounding box center [1277, 141] width 50 height 29
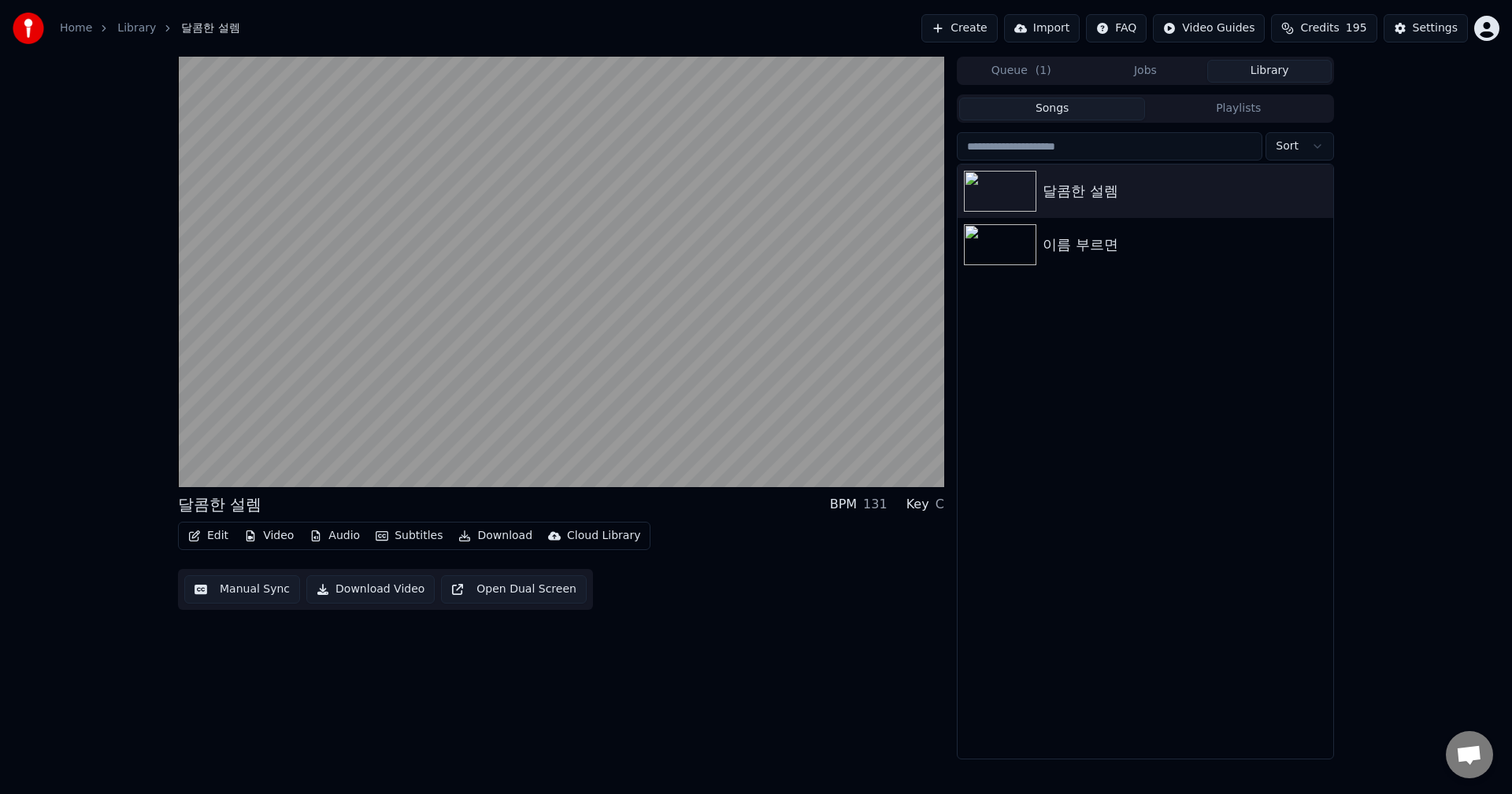
click at [1265, 73] on button "Library" at bounding box center [1268, 71] width 124 height 23
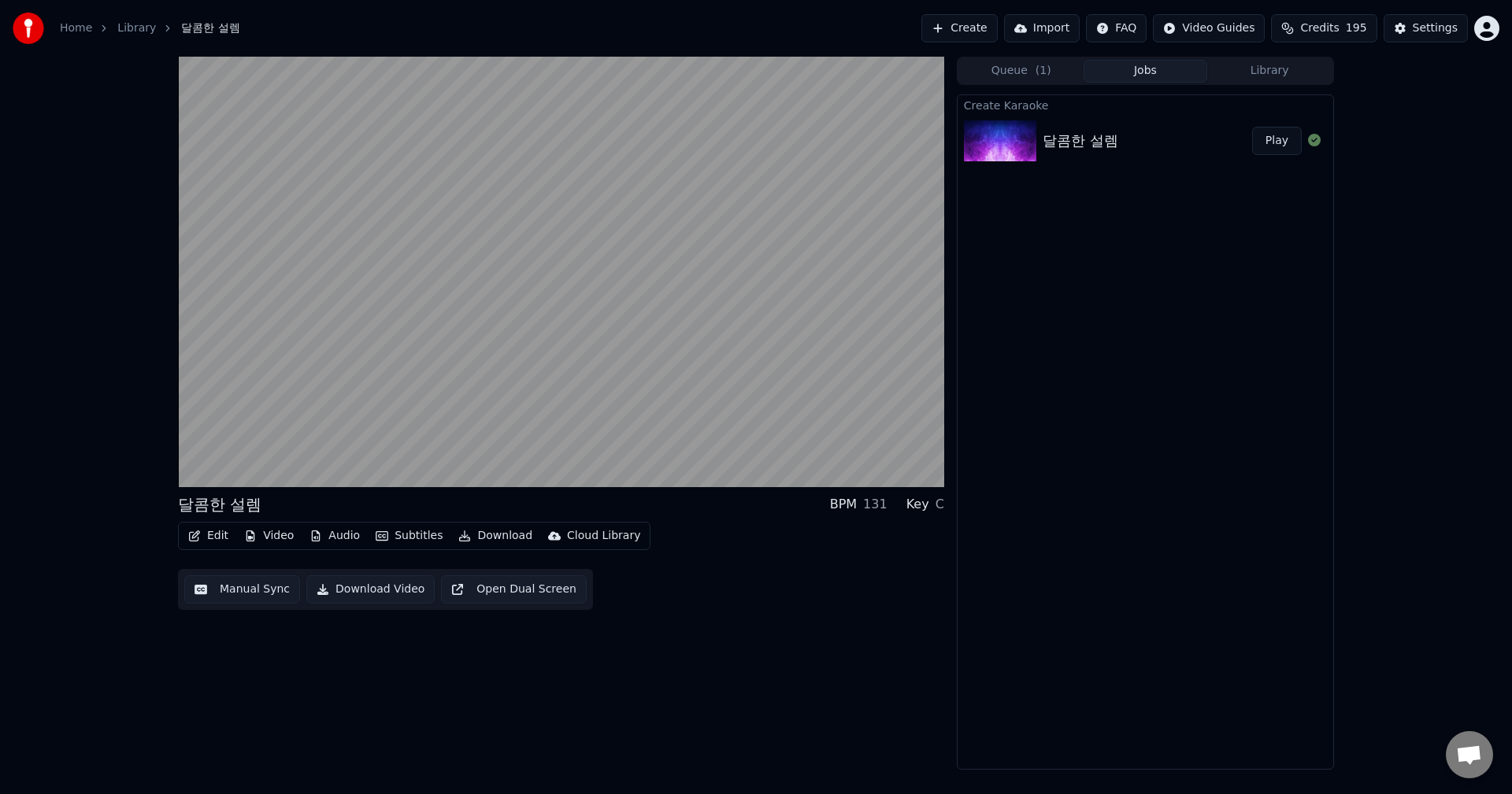
click at [1161, 62] on button "Jobs" at bounding box center [1145, 71] width 124 height 23
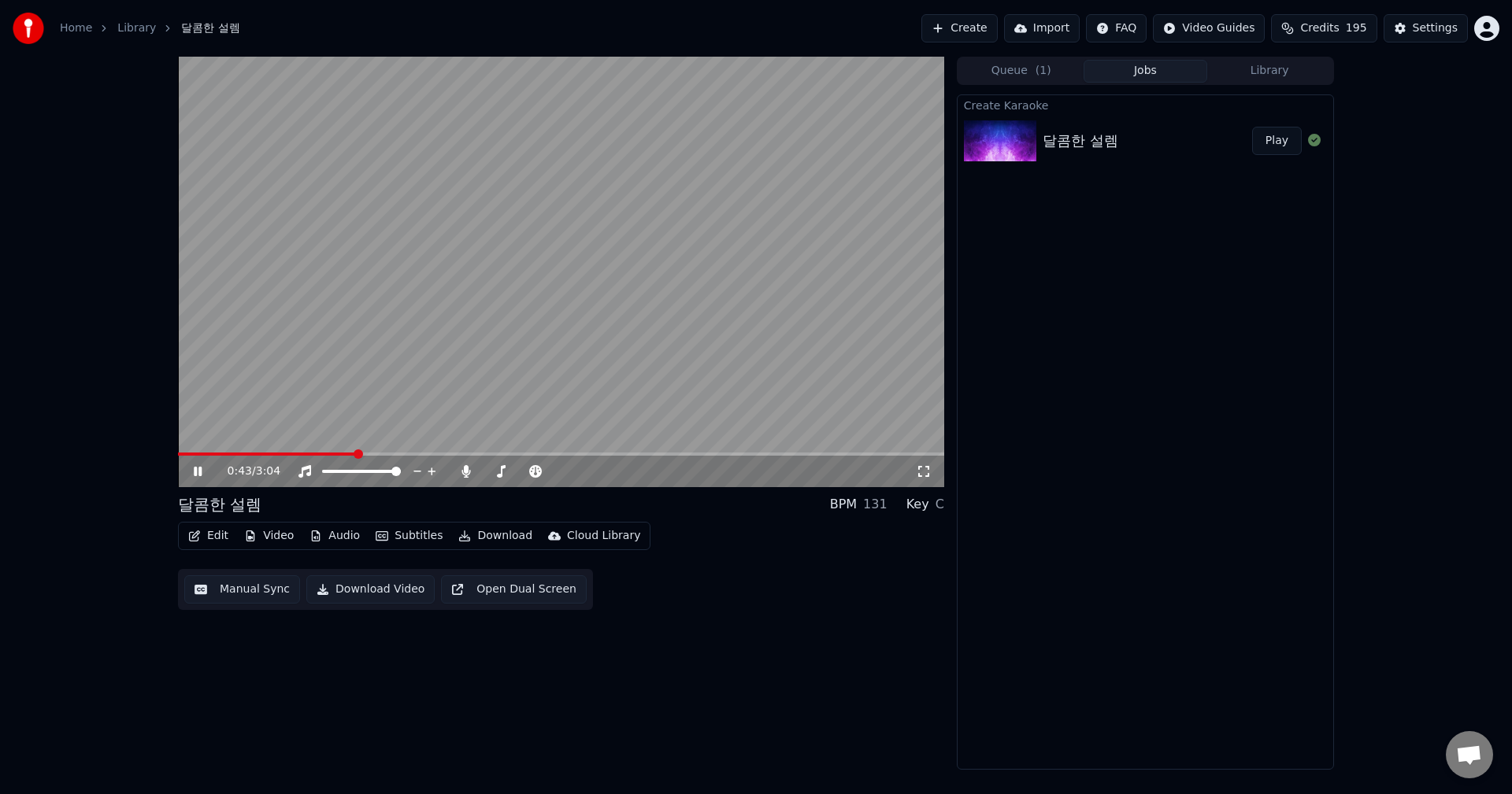
click at [355, 453] on span at bounding box center [561, 455] width 766 height 3
click at [372, 453] on span at bounding box center [561, 455] width 766 height 3
click at [415, 456] on div "0:47 / 3:04" at bounding box center [561, 471] width 766 height 31
click at [408, 537] on button "Subtitles" at bounding box center [409, 536] width 79 height 22
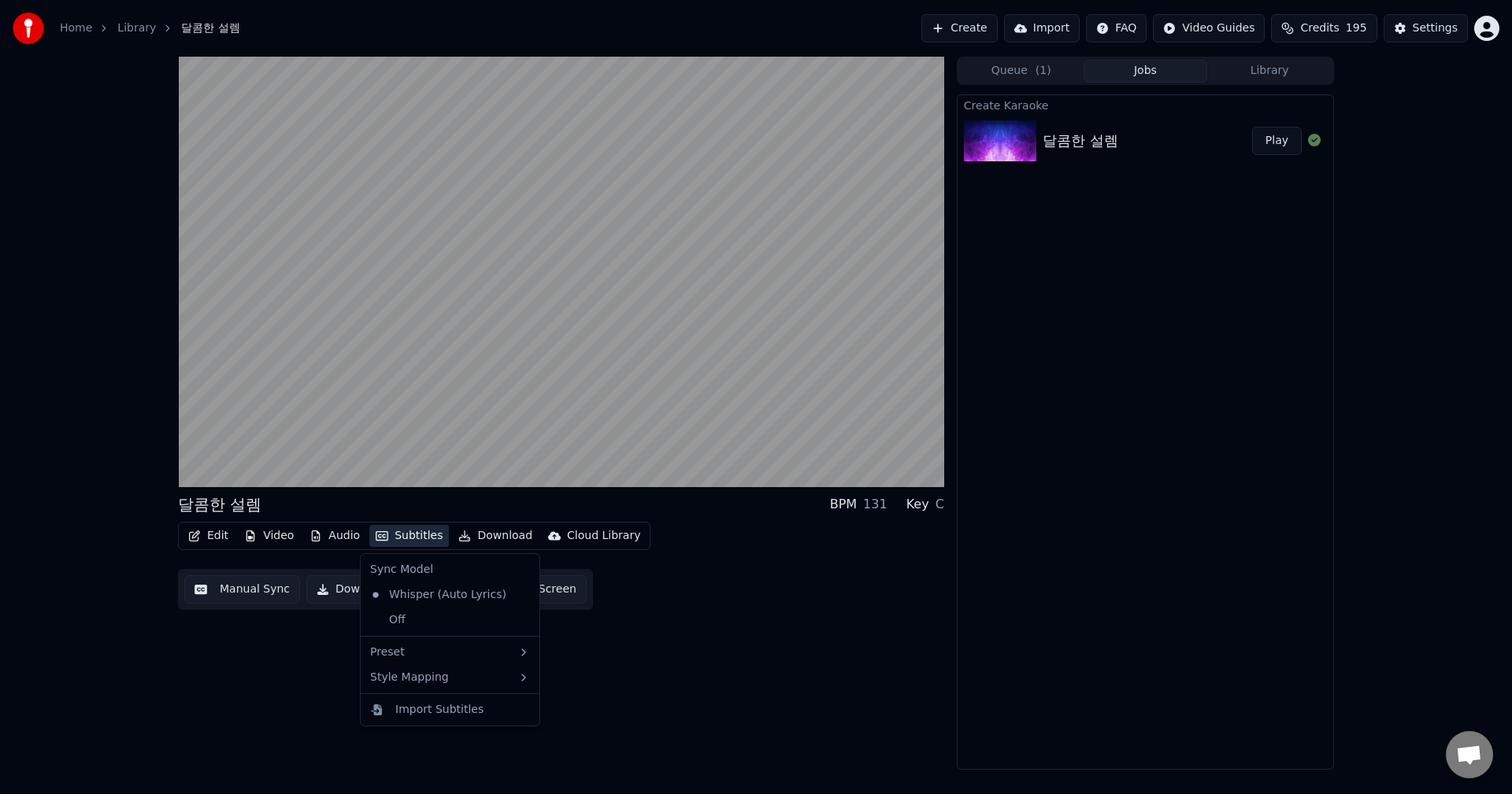
click at [742, 669] on div "달콤한 설렘 BPM 131 Key C Edit Video Audio Subtitles Download Cloud Library Manual S…" at bounding box center [561, 413] width 766 height 713
click at [1028, 66] on button "Queue ( 1 )" at bounding box center [1020, 71] width 124 height 23
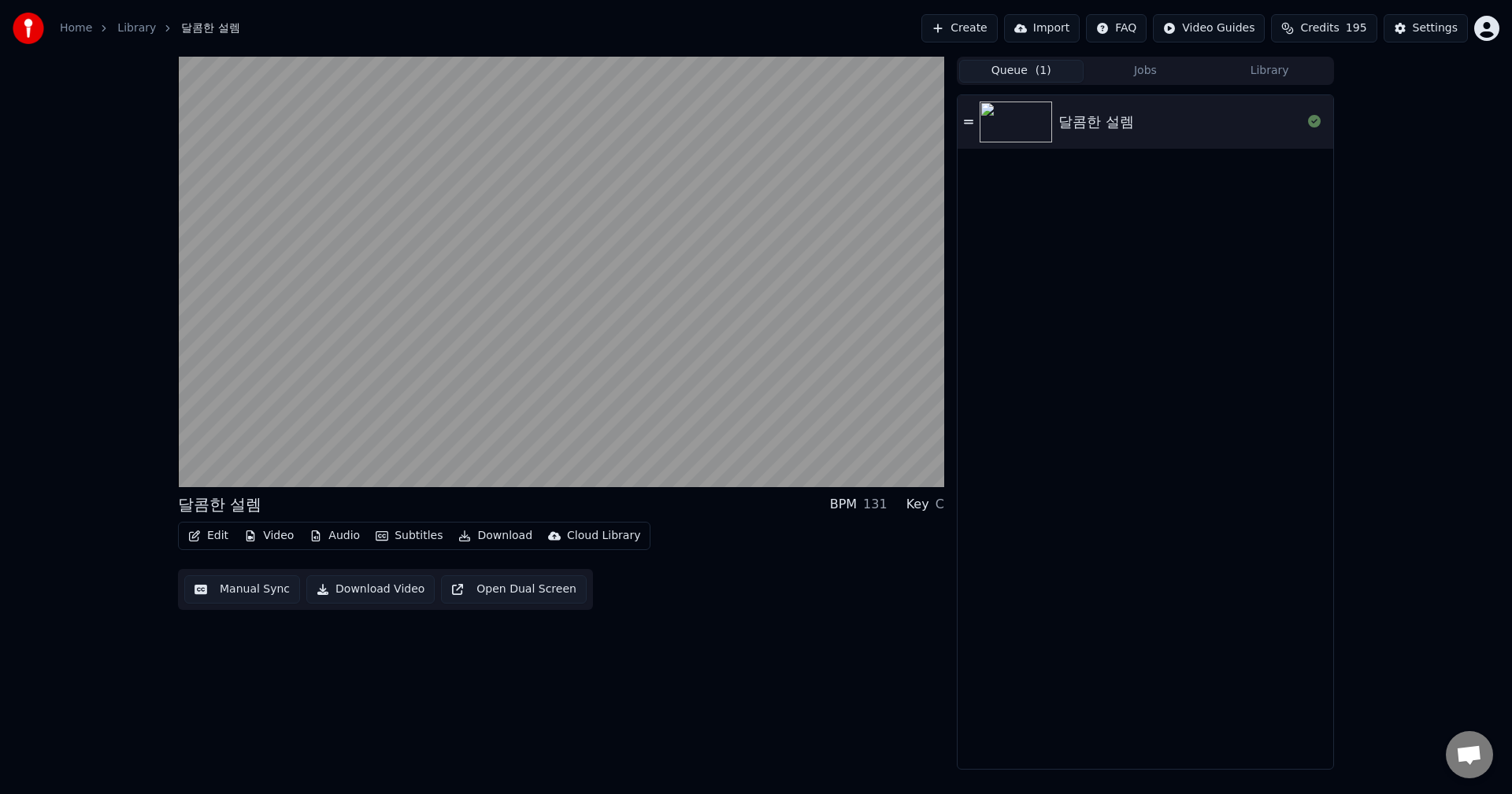
click at [1119, 130] on div "달콤한 설렘" at bounding box center [1096, 122] width 76 height 22
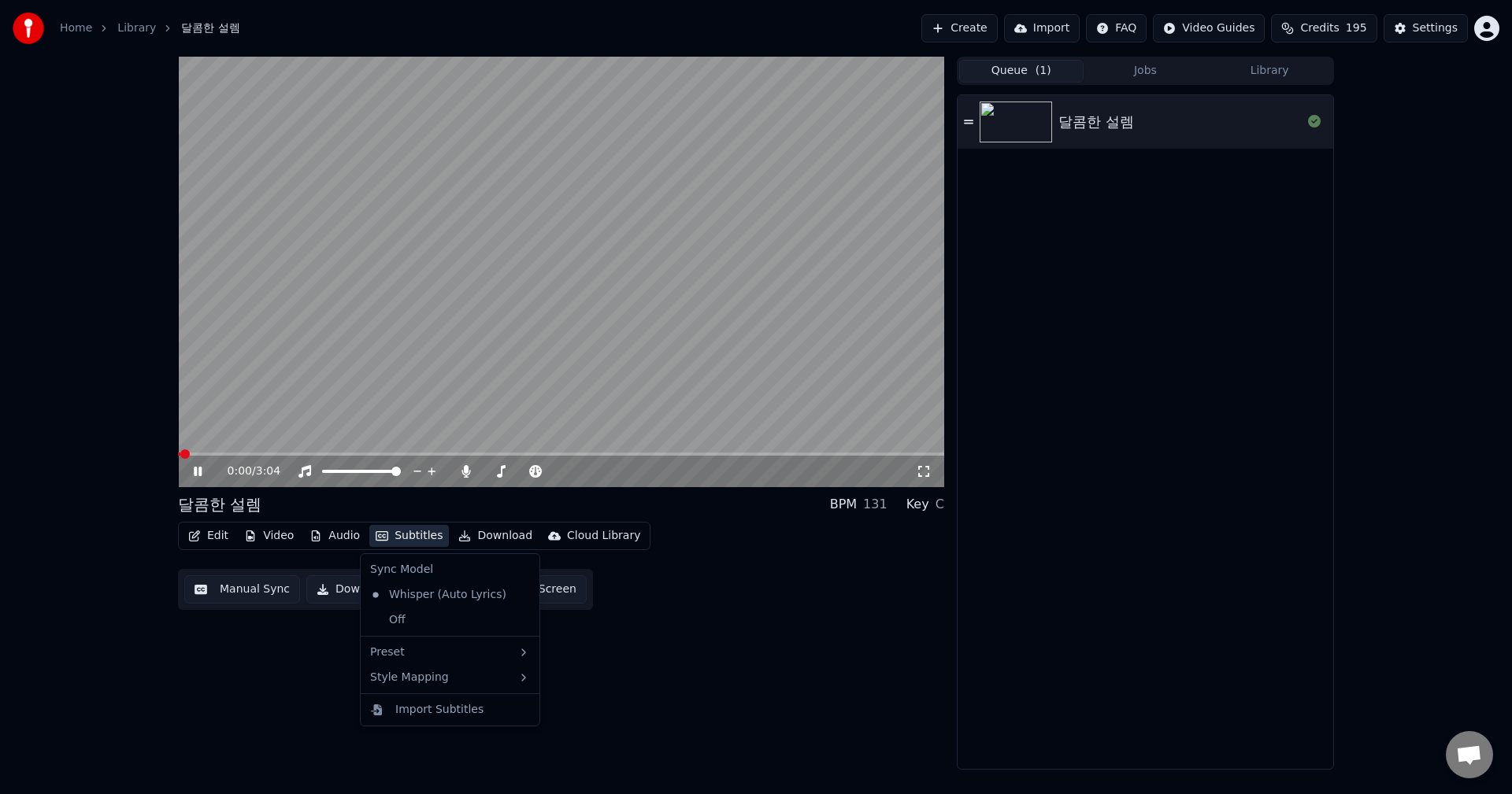
click at [408, 535] on button "Subtitles" at bounding box center [409, 536] width 79 height 22
click at [519, 597] on icon at bounding box center [527, 595] width 18 height 13
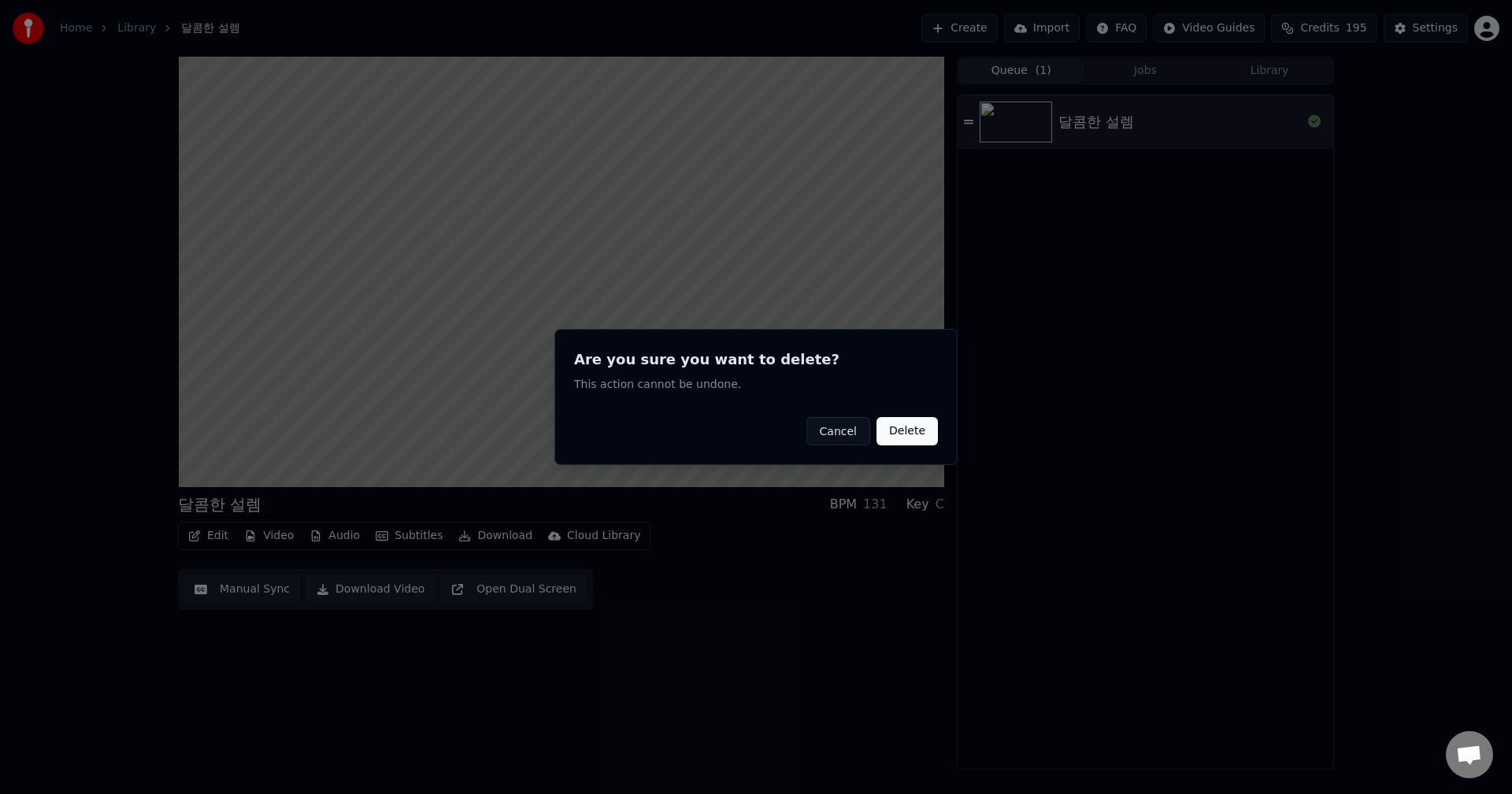
click at [904, 430] on button "Delete" at bounding box center [907, 432] width 62 height 29
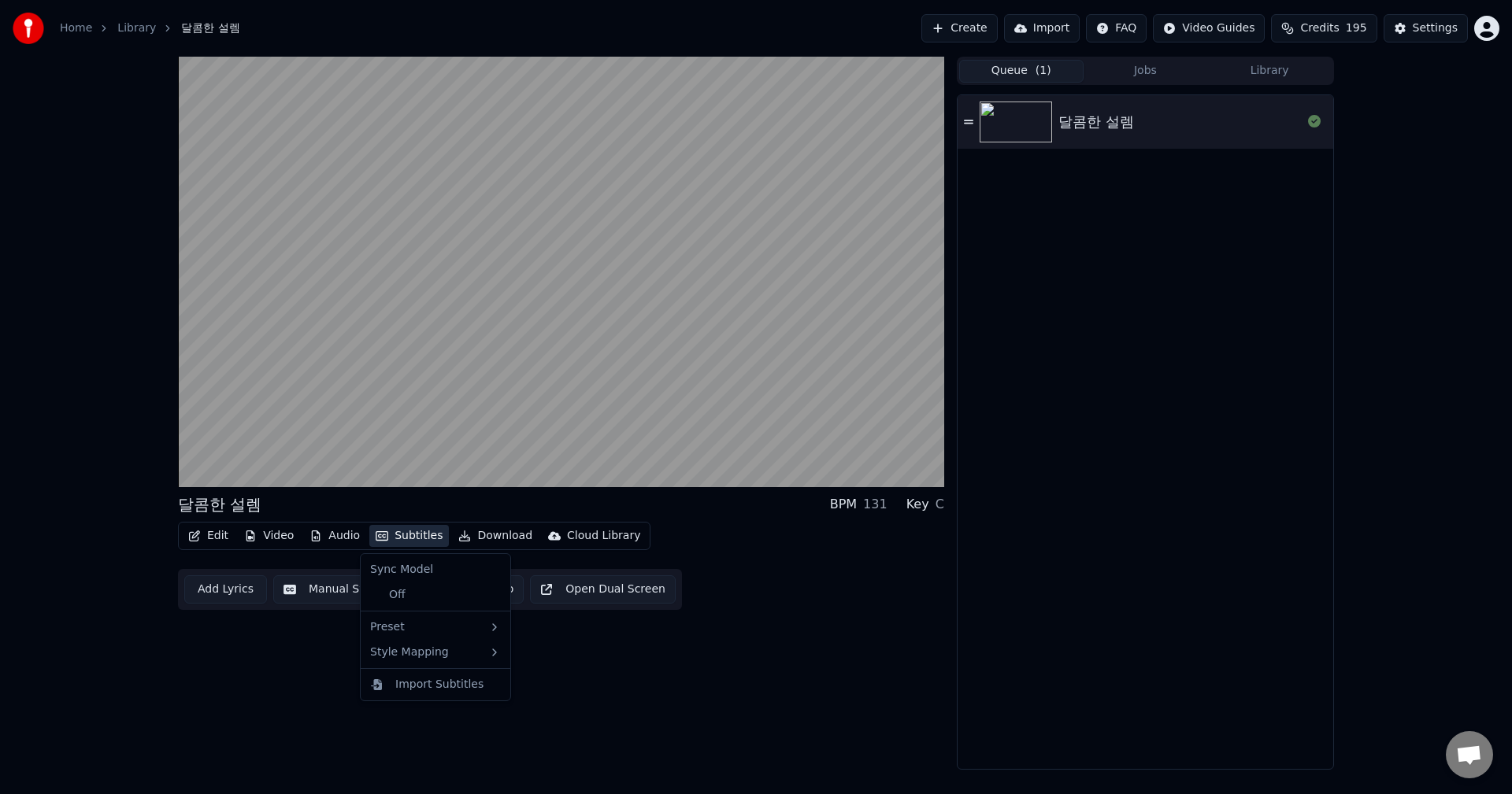
click at [419, 539] on button "Subtitles" at bounding box center [409, 536] width 79 height 22
click at [426, 599] on div "Off" at bounding box center [435, 595] width 143 height 25
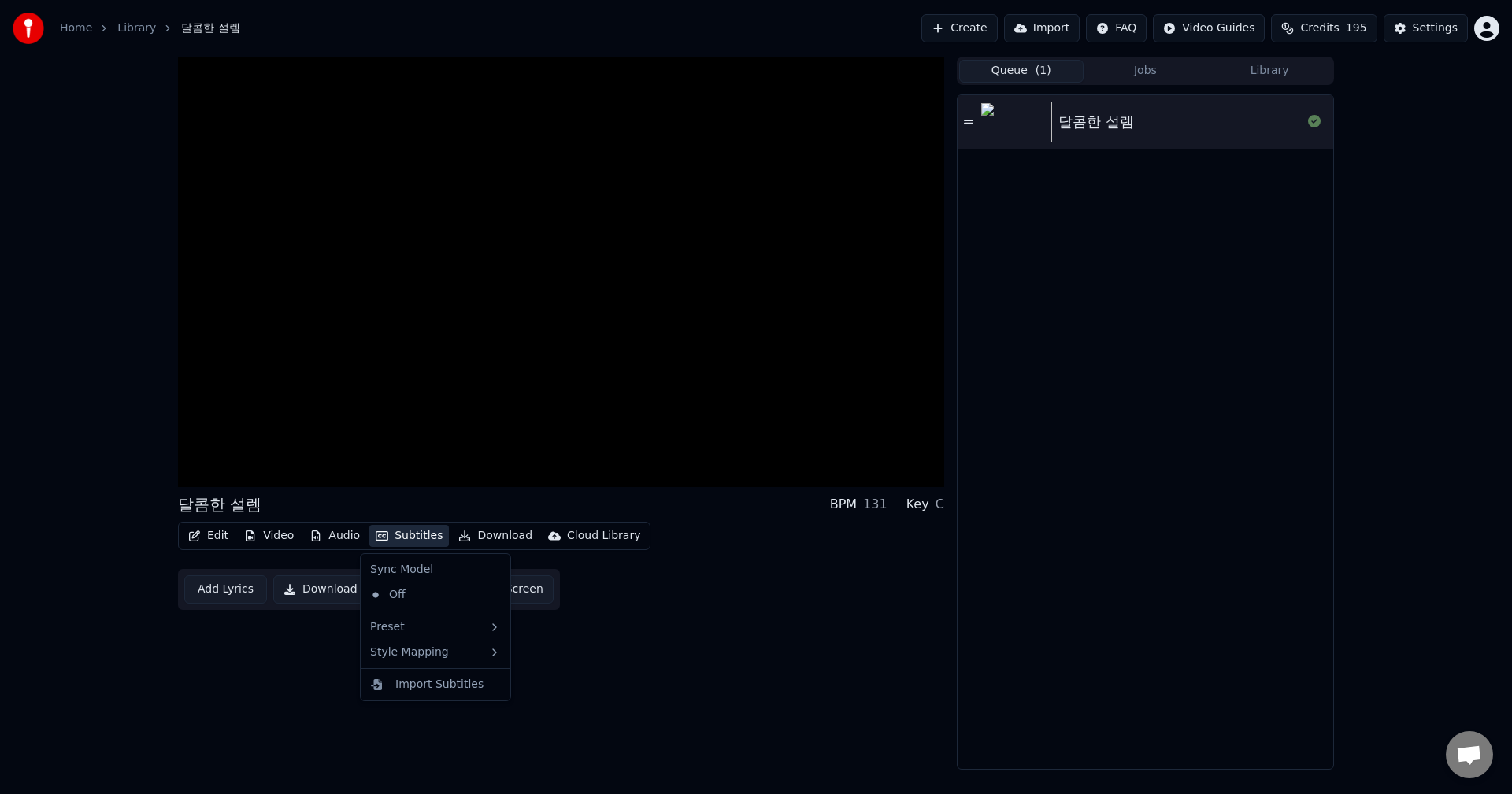
click at [406, 537] on button "Subtitles" at bounding box center [409, 536] width 79 height 22
click at [407, 570] on div "Sync Model" at bounding box center [435, 570] width 143 height 25
click at [403, 591] on div "Off" at bounding box center [435, 595] width 143 height 25
click at [402, 540] on button "Subtitles" at bounding box center [409, 536] width 79 height 22
click at [417, 689] on div "Import Subtitles" at bounding box center [439, 684] width 89 height 16
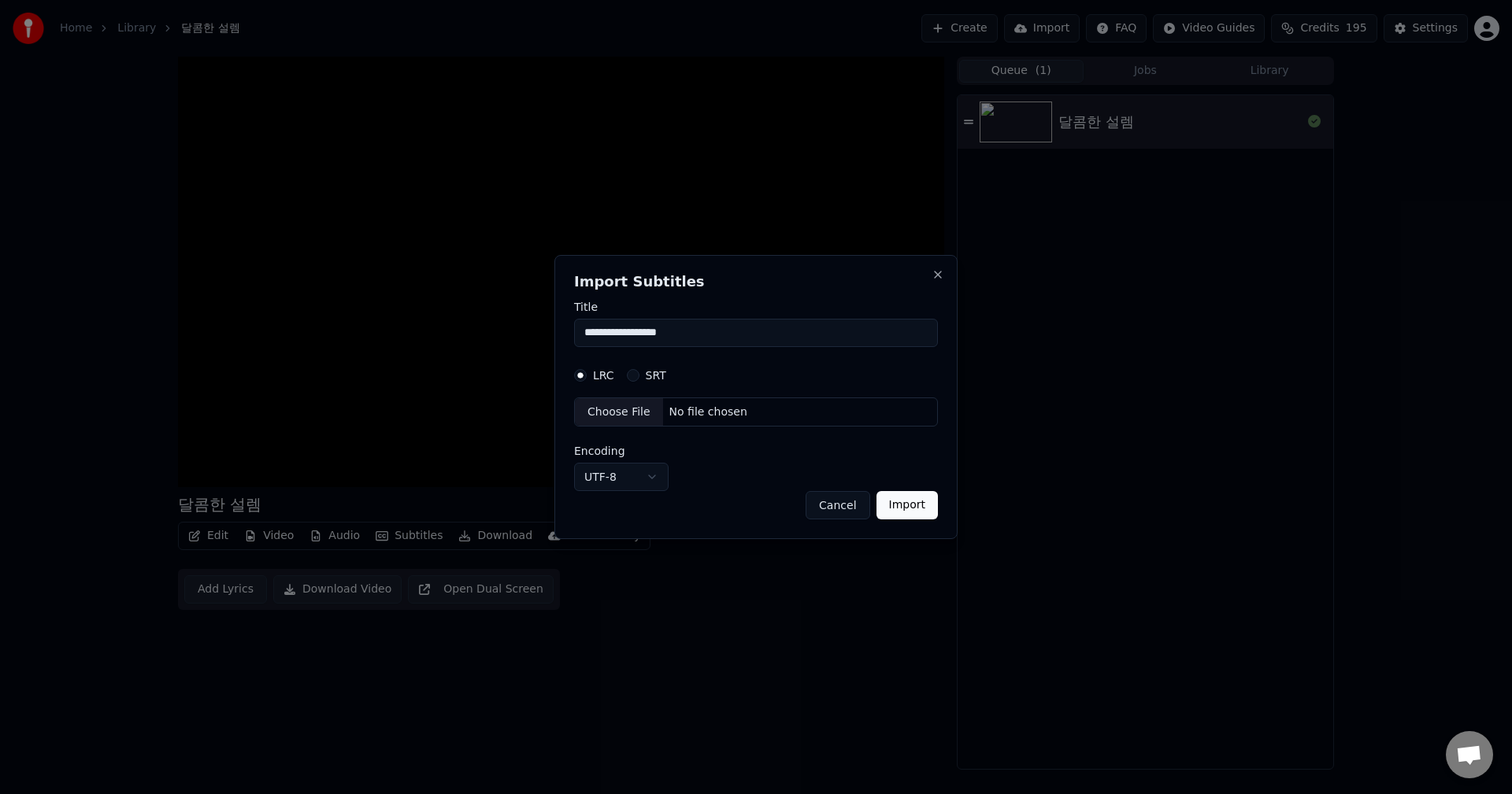
click at [824, 504] on button "Cancel" at bounding box center [838, 505] width 64 height 29
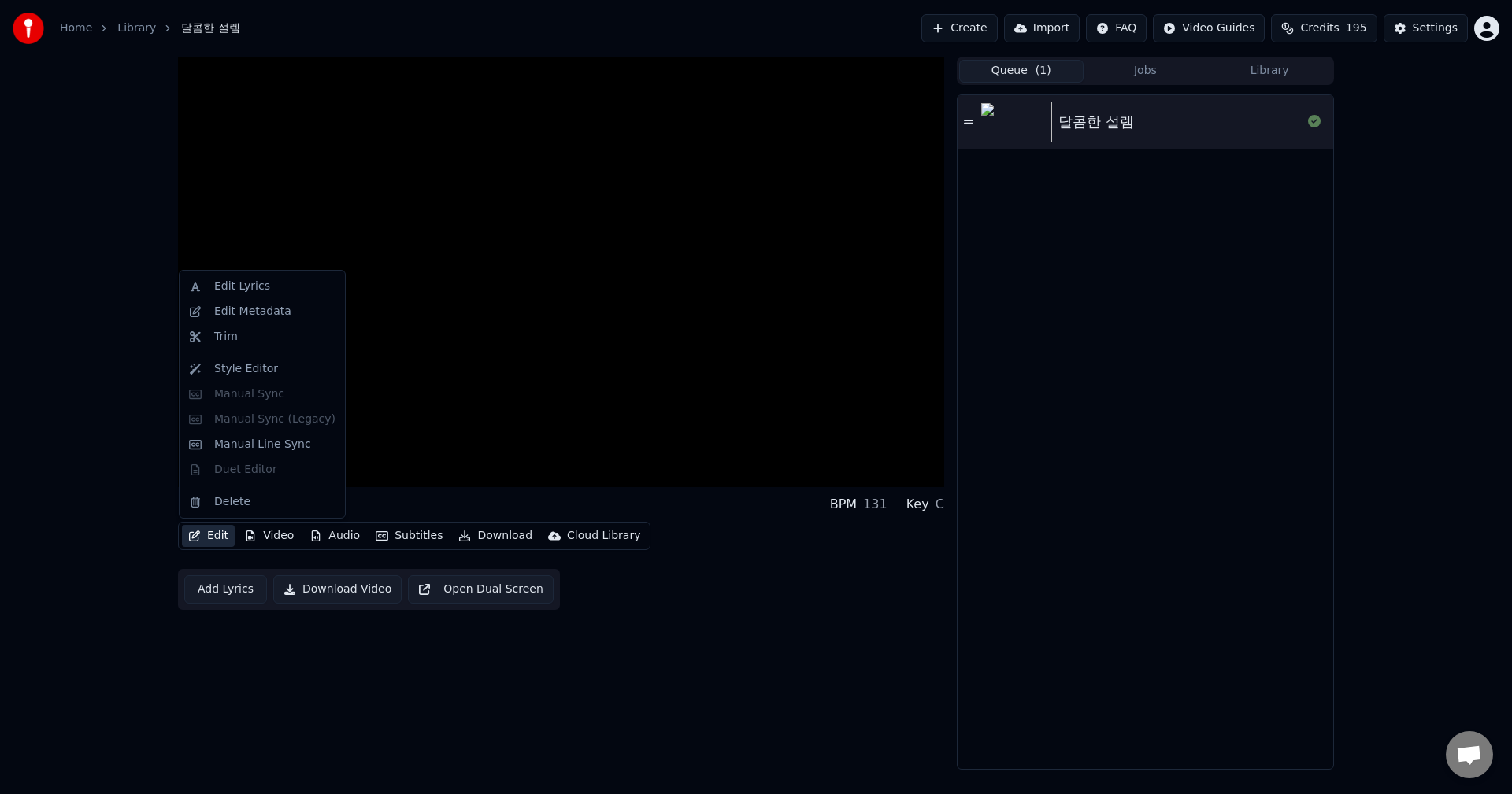
click at [213, 537] on button "Edit" at bounding box center [208, 536] width 53 height 22
click at [226, 290] on div "Edit Lyrics" at bounding box center [242, 286] width 56 height 16
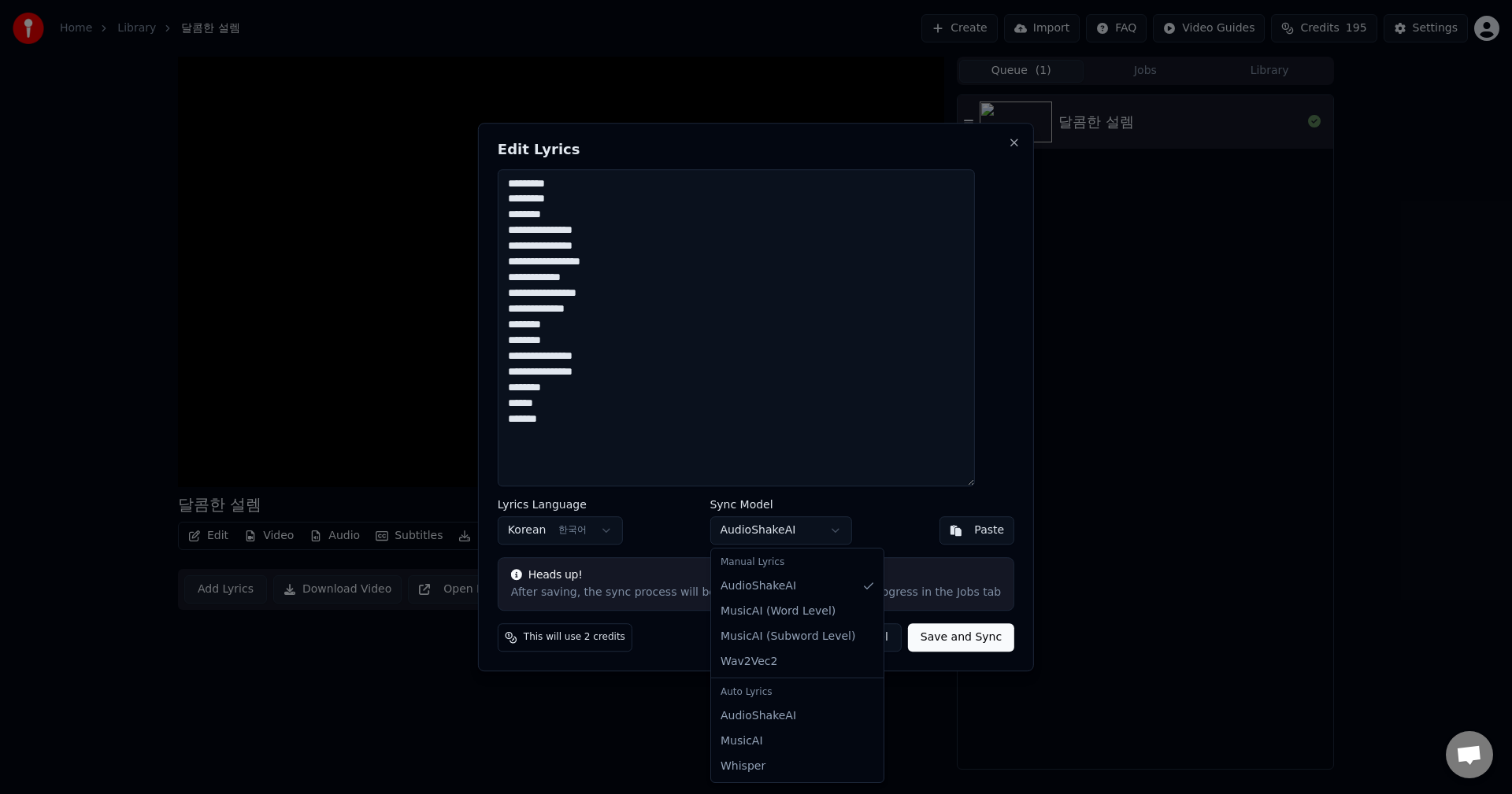
click at [791, 540] on body "**********" at bounding box center [756, 397] width 1512 height 794
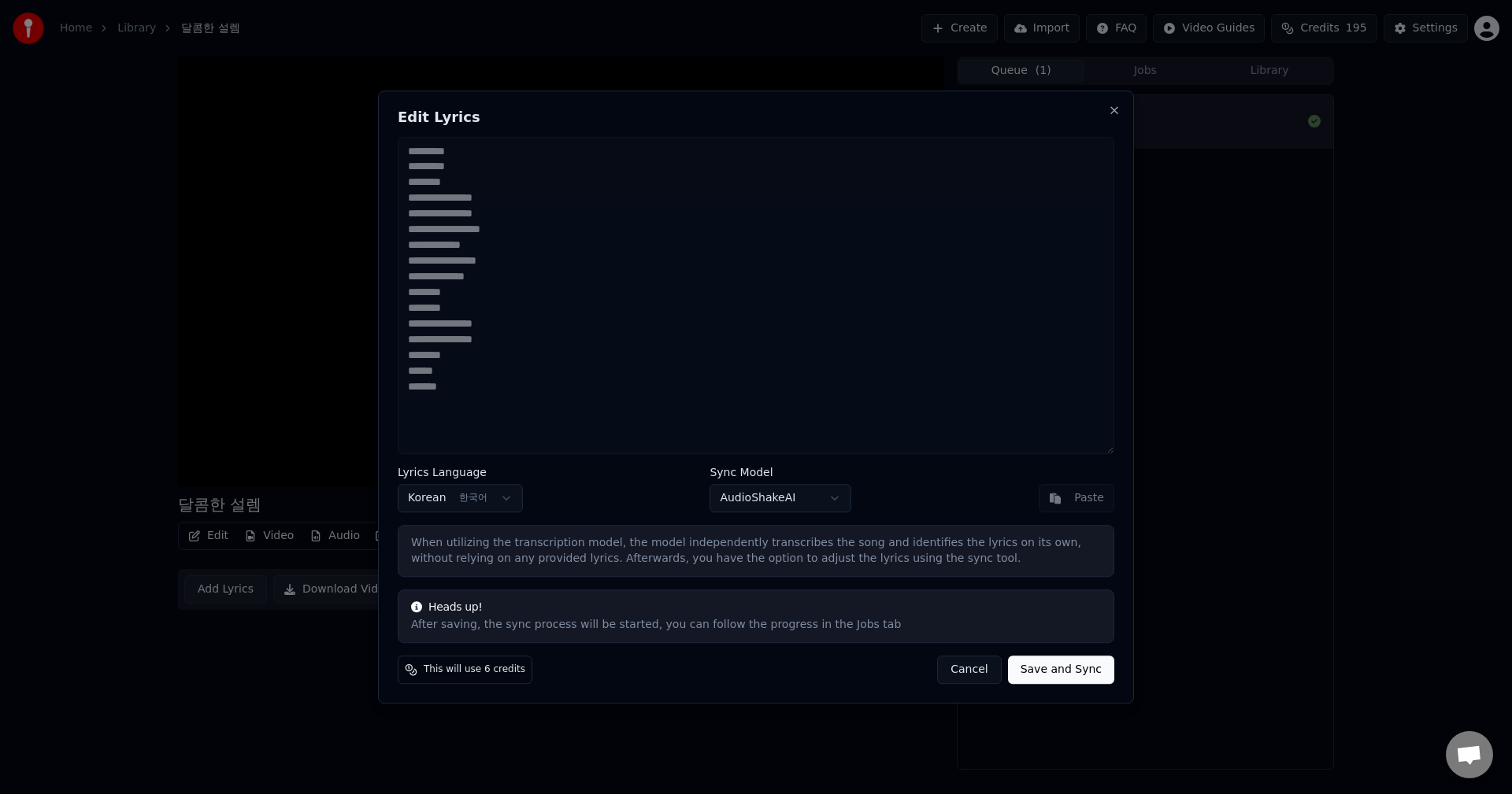
click at [961, 674] on button "Cancel" at bounding box center [969, 670] width 64 height 29
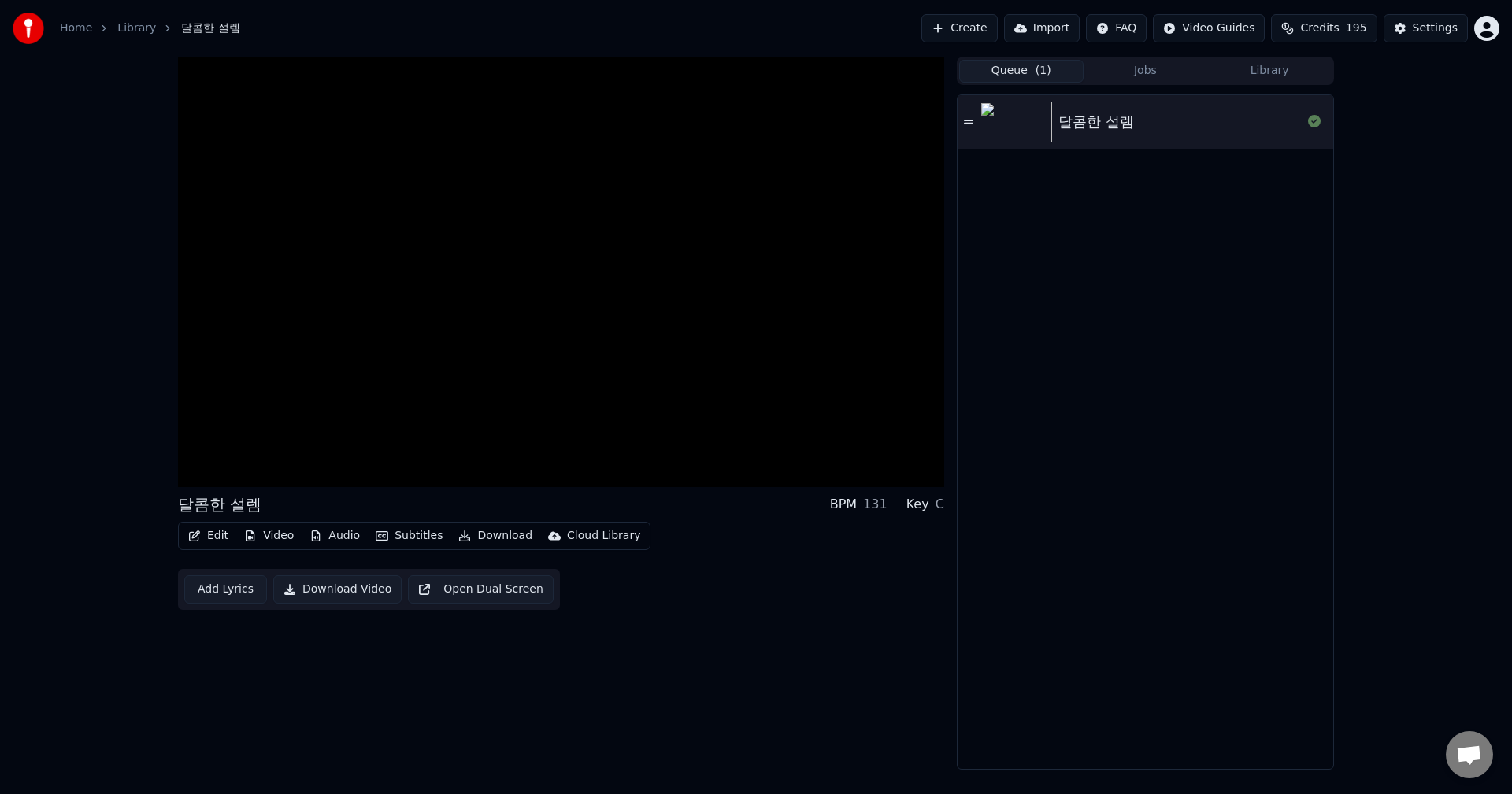
click at [621, 686] on div "달콤한 설렘 BPM 131 Key C Edit Video Audio Subtitles Download Cloud Library Add Lyri…" at bounding box center [561, 413] width 766 height 713
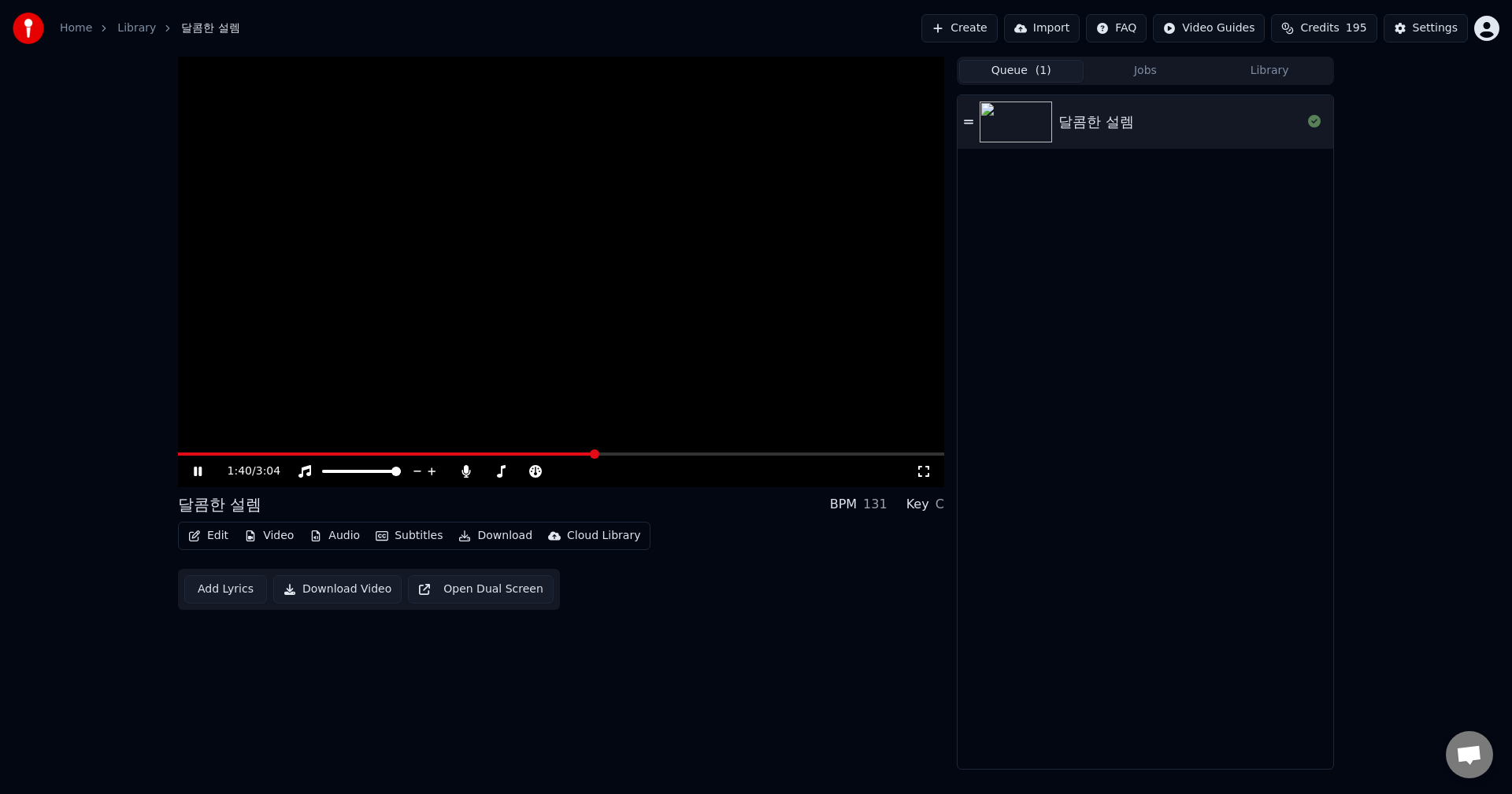
click at [202, 474] on icon at bounding box center [197, 471] width 8 height 9
click at [408, 537] on button "Subtitles" at bounding box center [409, 536] width 79 height 22
click at [429, 689] on div "Import Subtitles" at bounding box center [439, 684] width 89 height 16
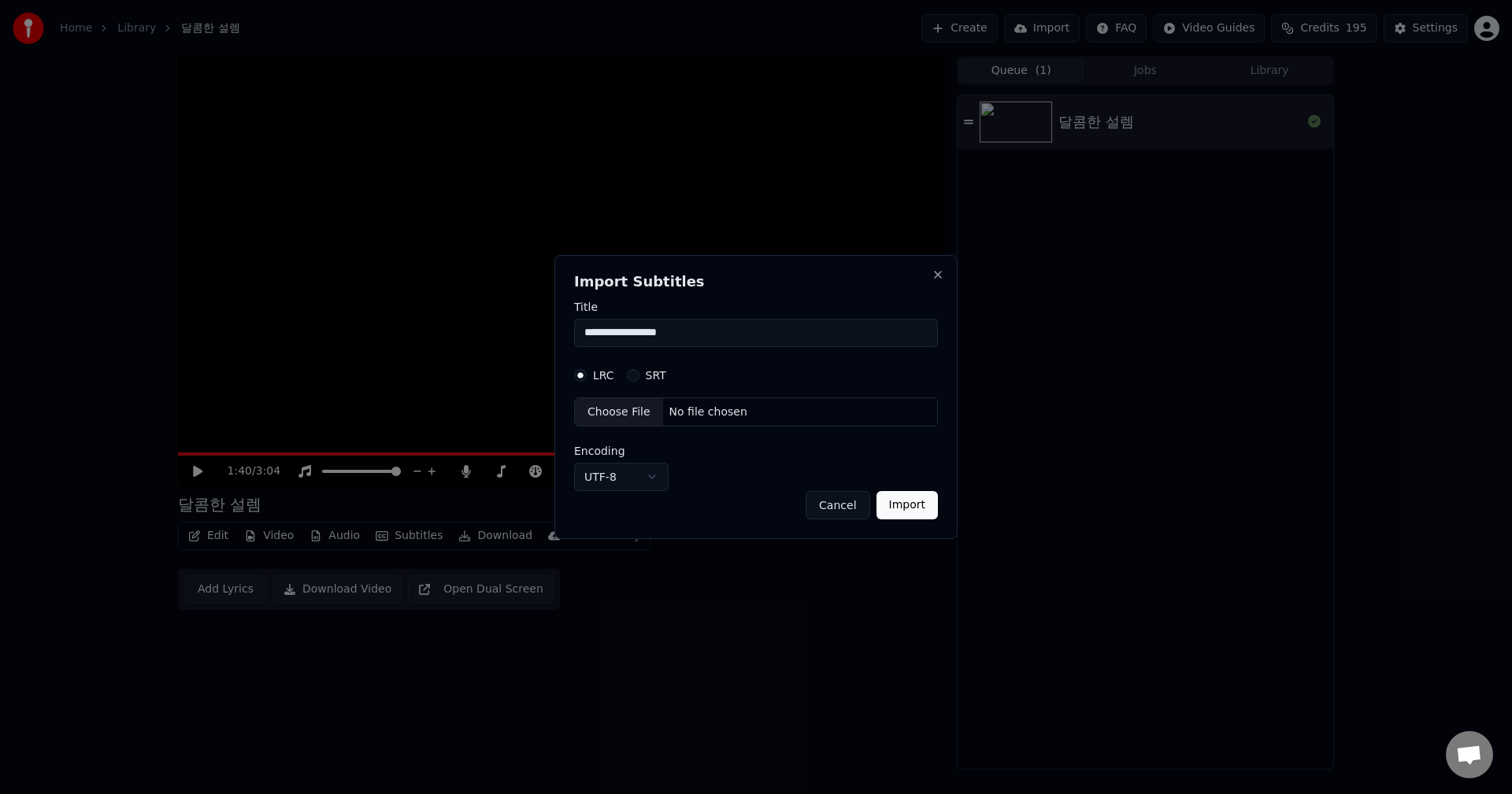
click at [632, 378] on button "SRT" at bounding box center [633, 375] width 13 height 13
click at [661, 342] on input "**********" at bounding box center [755, 333] width 364 height 29
click at [688, 338] on input "**********" at bounding box center [755, 333] width 364 height 29
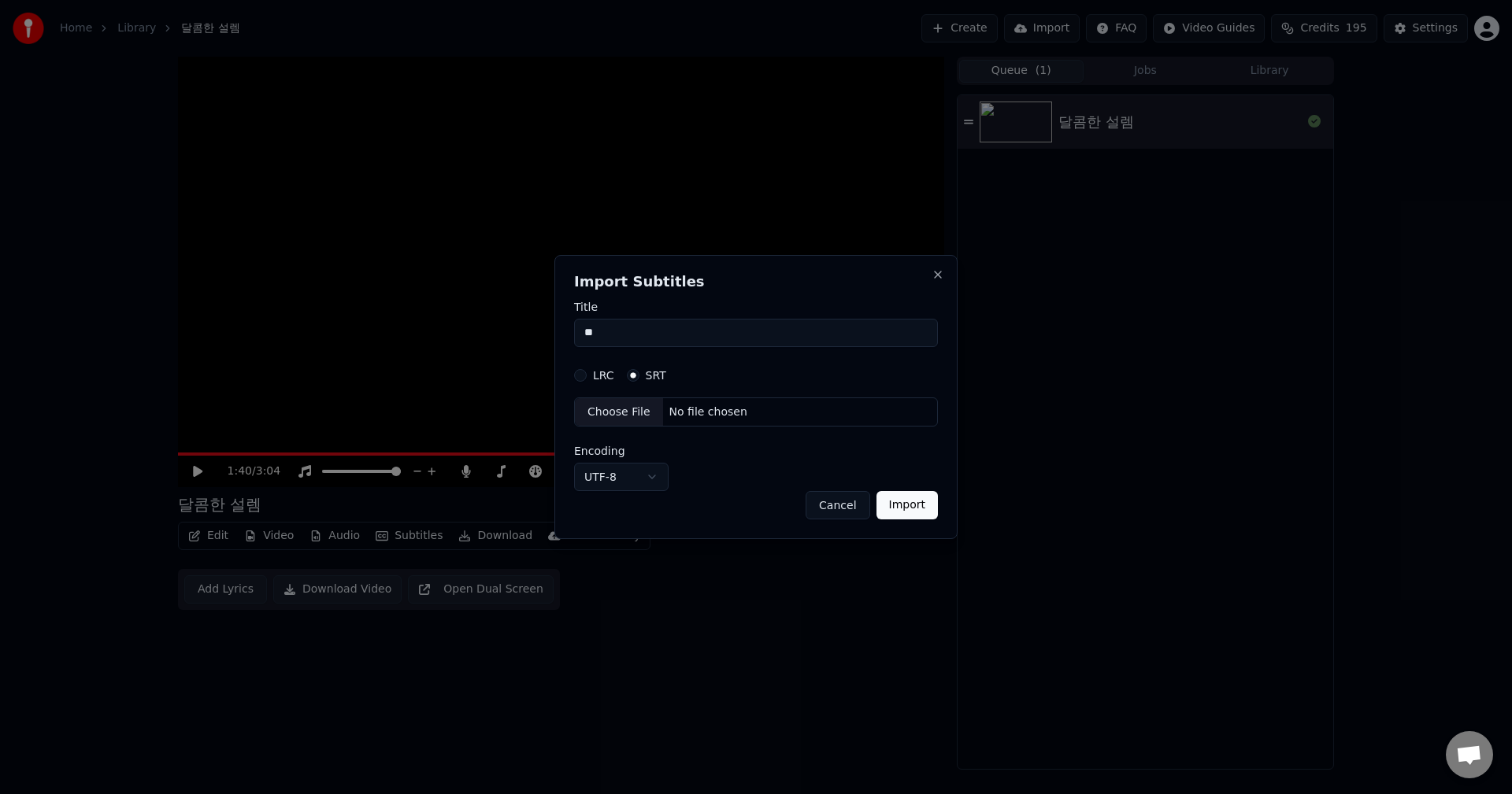
type input "*"
click at [712, 412] on div "No file chosen" at bounding box center [708, 413] width 90 height 16
click at [616, 478] on body "**********" at bounding box center [756, 397] width 1512 height 794
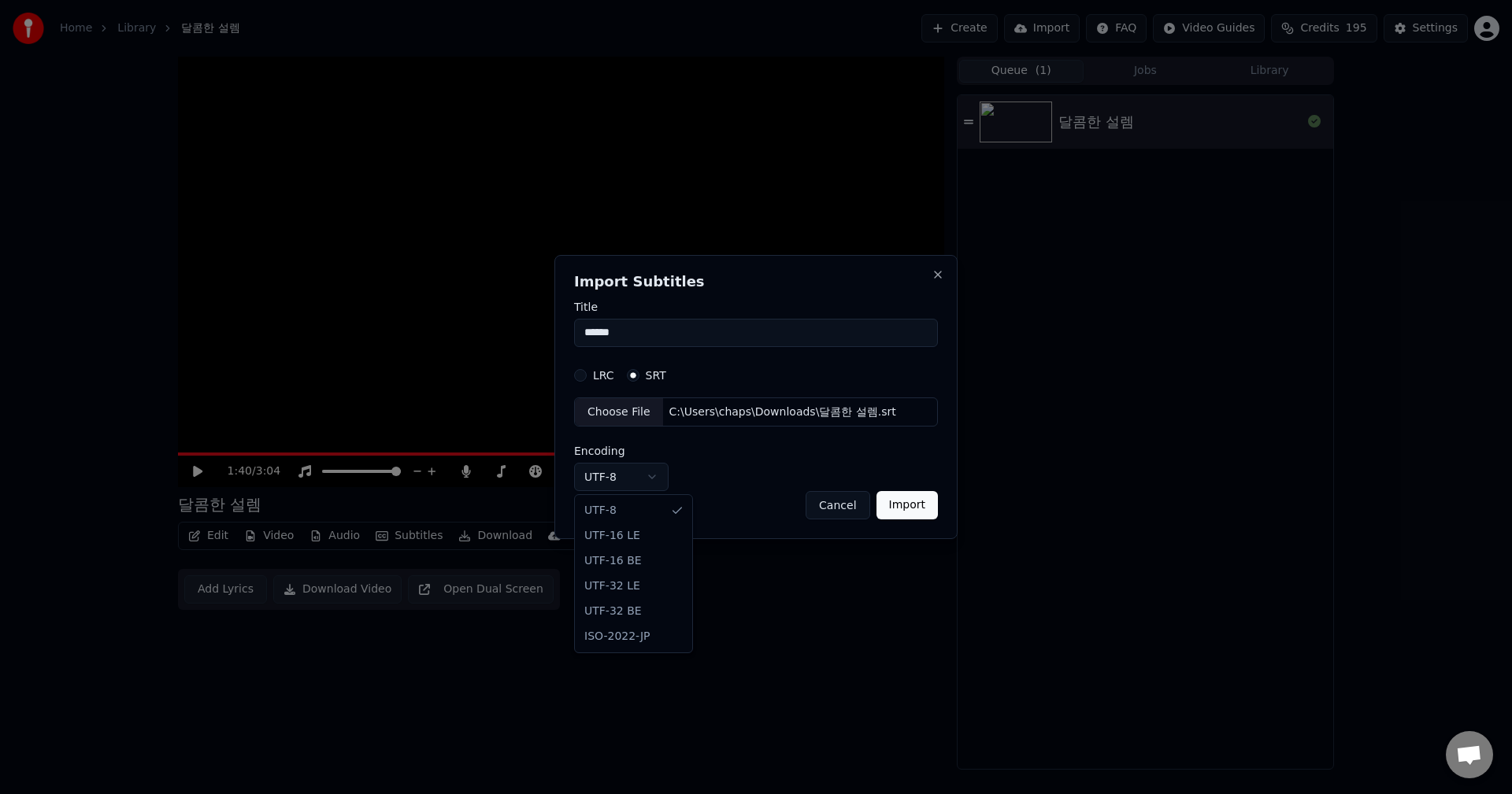
click at [727, 484] on body "**********" at bounding box center [756, 397] width 1512 height 794
click at [897, 511] on button "Import" at bounding box center [907, 505] width 62 height 29
type input "**********"
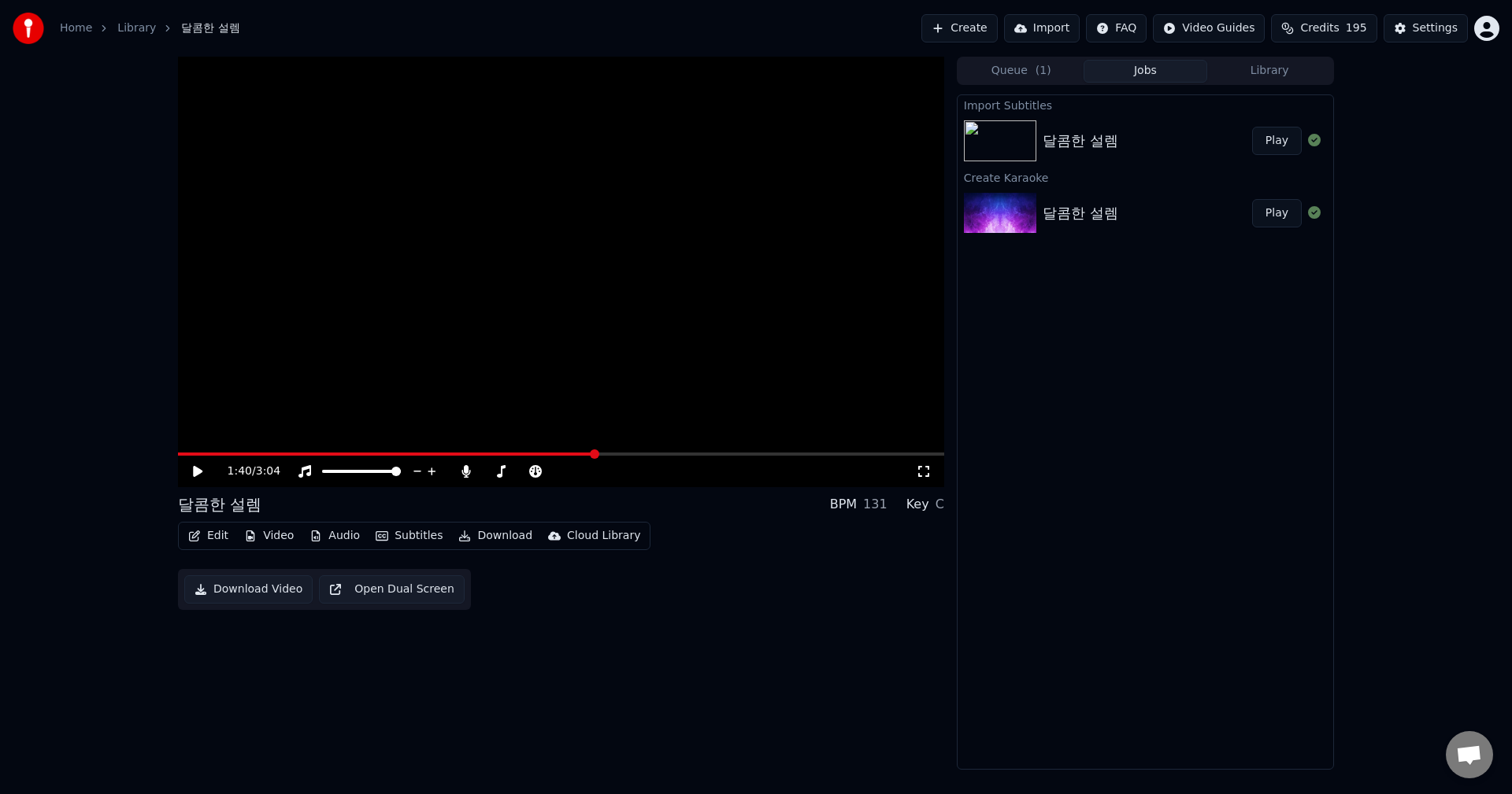
click at [206, 454] on span at bounding box center [386, 455] width 418 height 3
click at [201, 473] on icon at bounding box center [197, 471] width 9 height 11
click at [412, 534] on button "Subtitles" at bounding box center [409, 536] width 79 height 22
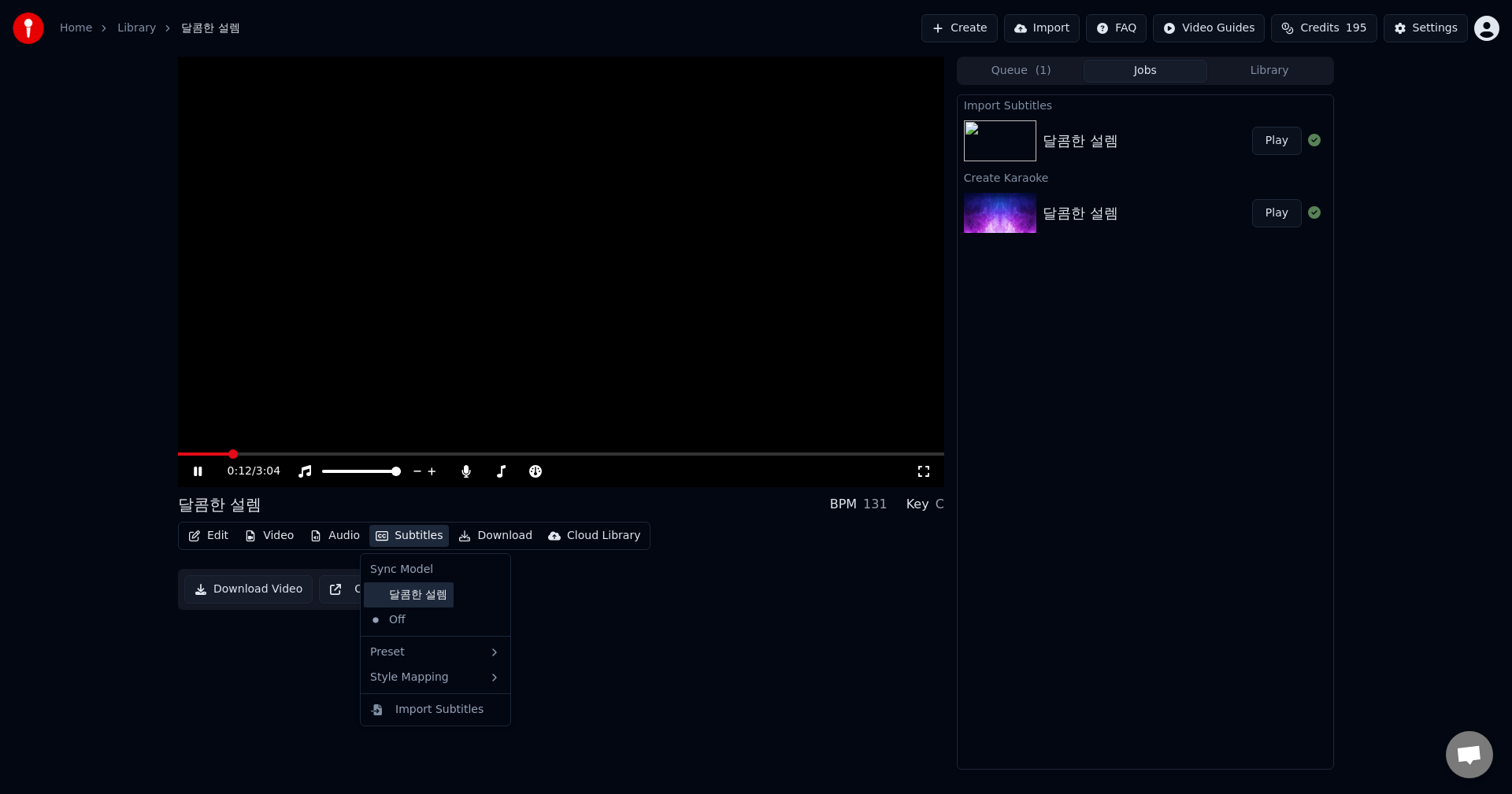
click at [414, 597] on div "달콤한 설렘" at bounding box center [408, 595] width 89 height 25
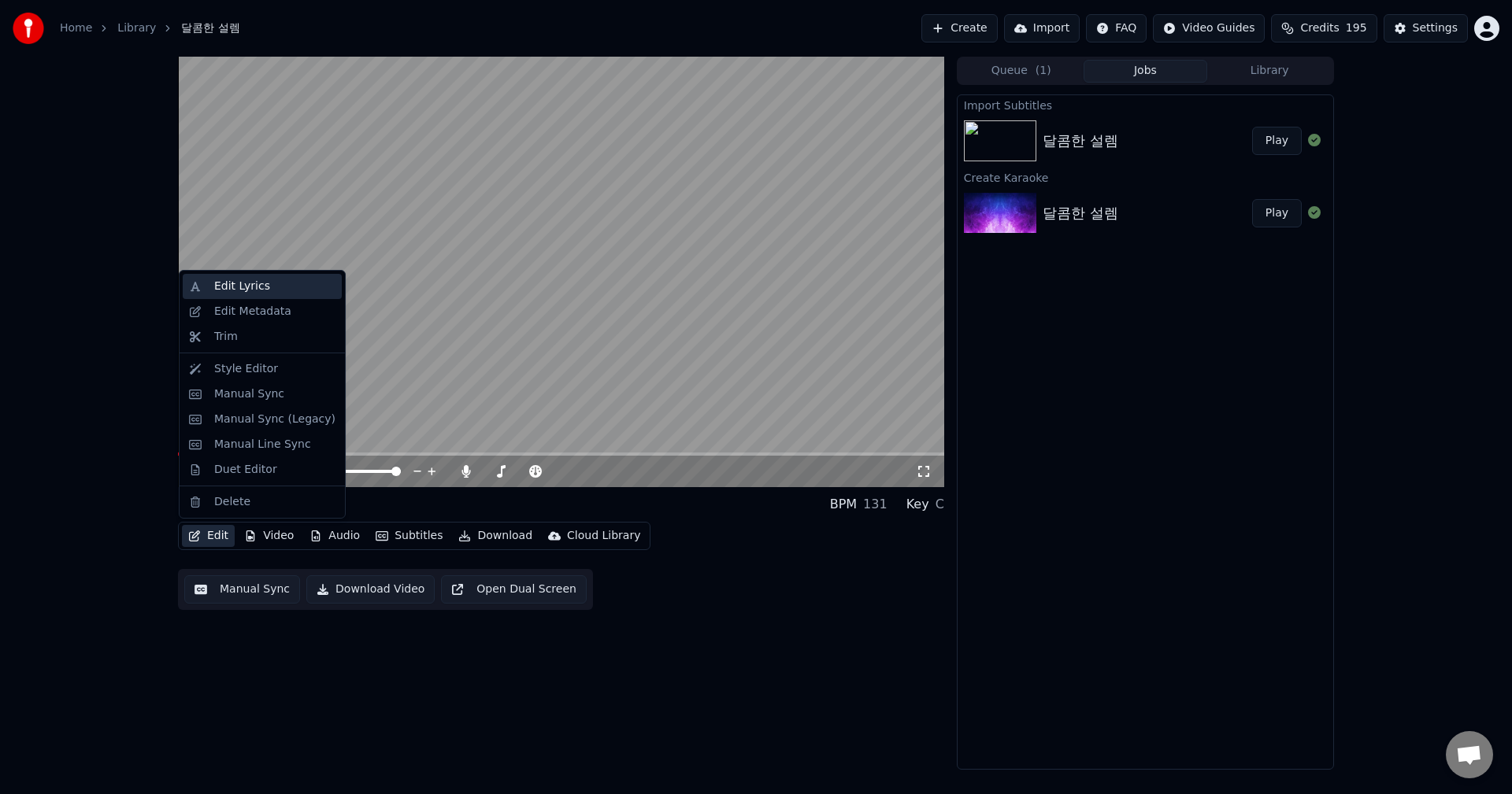
click at [240, 288] on div "Edit Lyrics" at bounding box center [242, 286] width 56 height 16
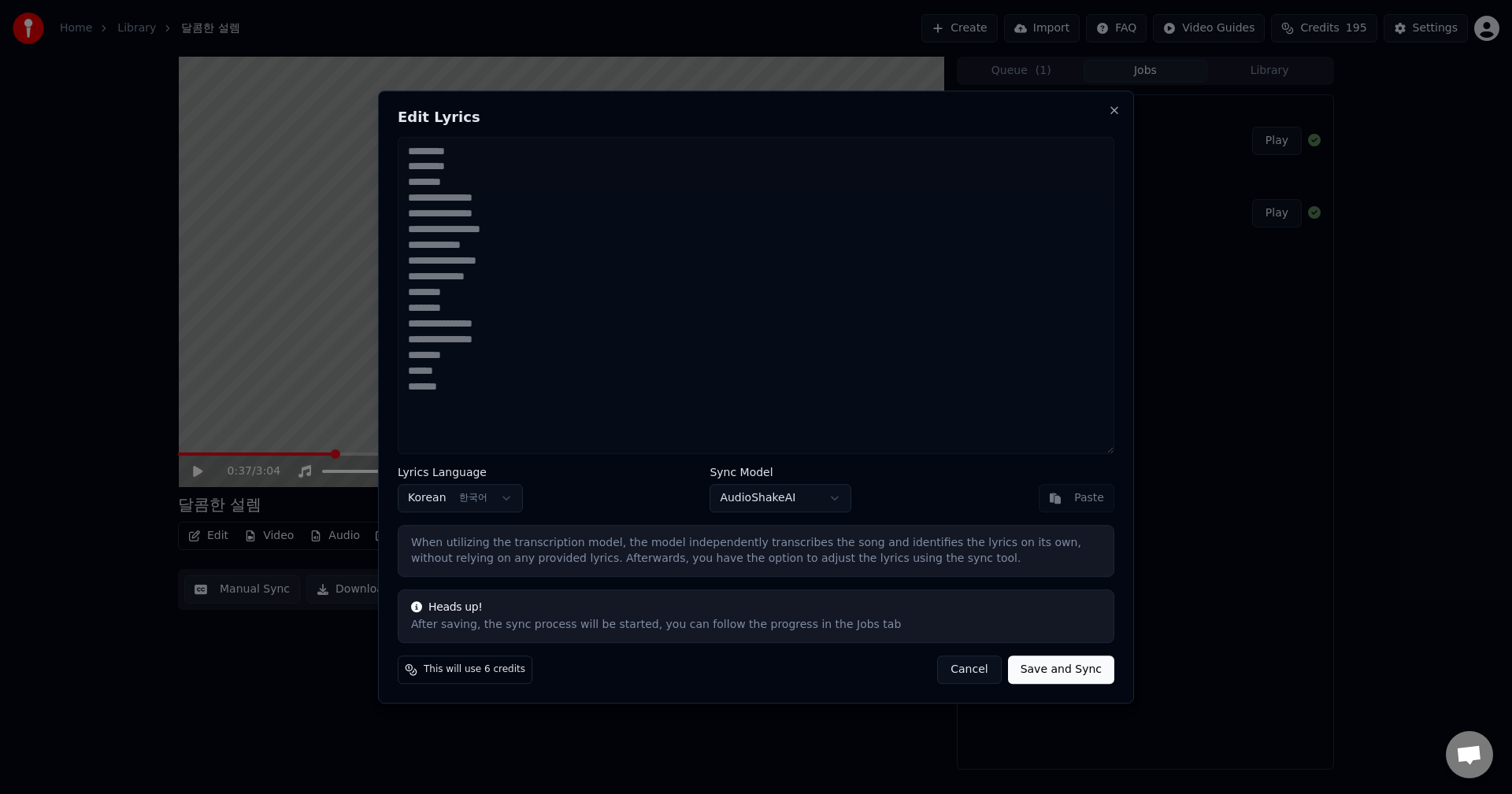
click at [975, 666] on button "Cancel" at bounding box center [969, 670] width 64 height 29
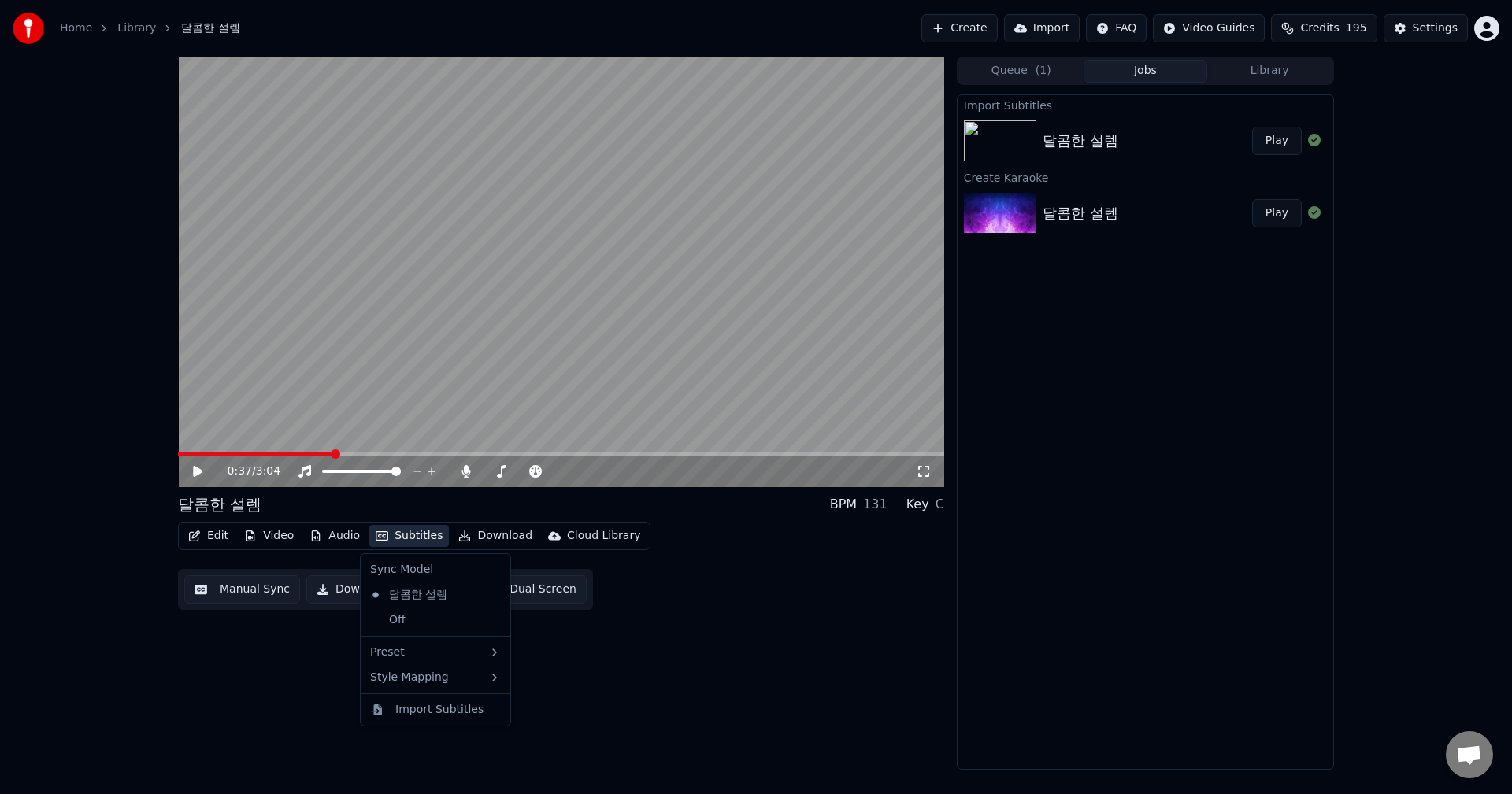
click at [395, 536] on button "Subtitles" at bounding box center [409, 536] width 79 height 22
click at [283, 651] on div "0:37 / 3:04 달콤한 설렘 BPM 131 Key C Edit Video Audio Subtitles Download Cloud Libr…" at bounding box center [561, 413] width 766 height 713
click at [263, 597] on button "Manual Sync" at bounding box center [241, 590] width 116 height 29
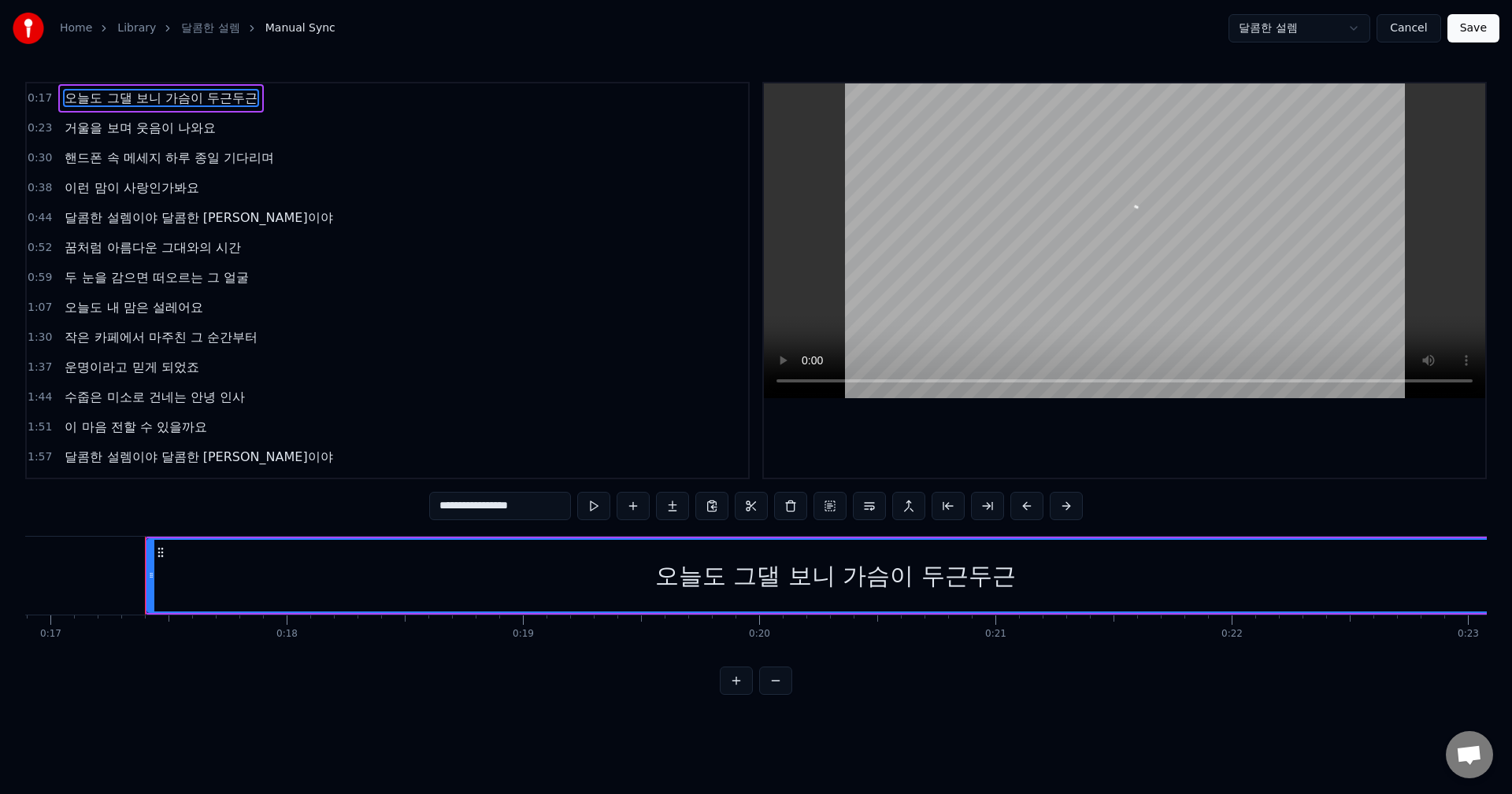
scroll to position [0, 4031]
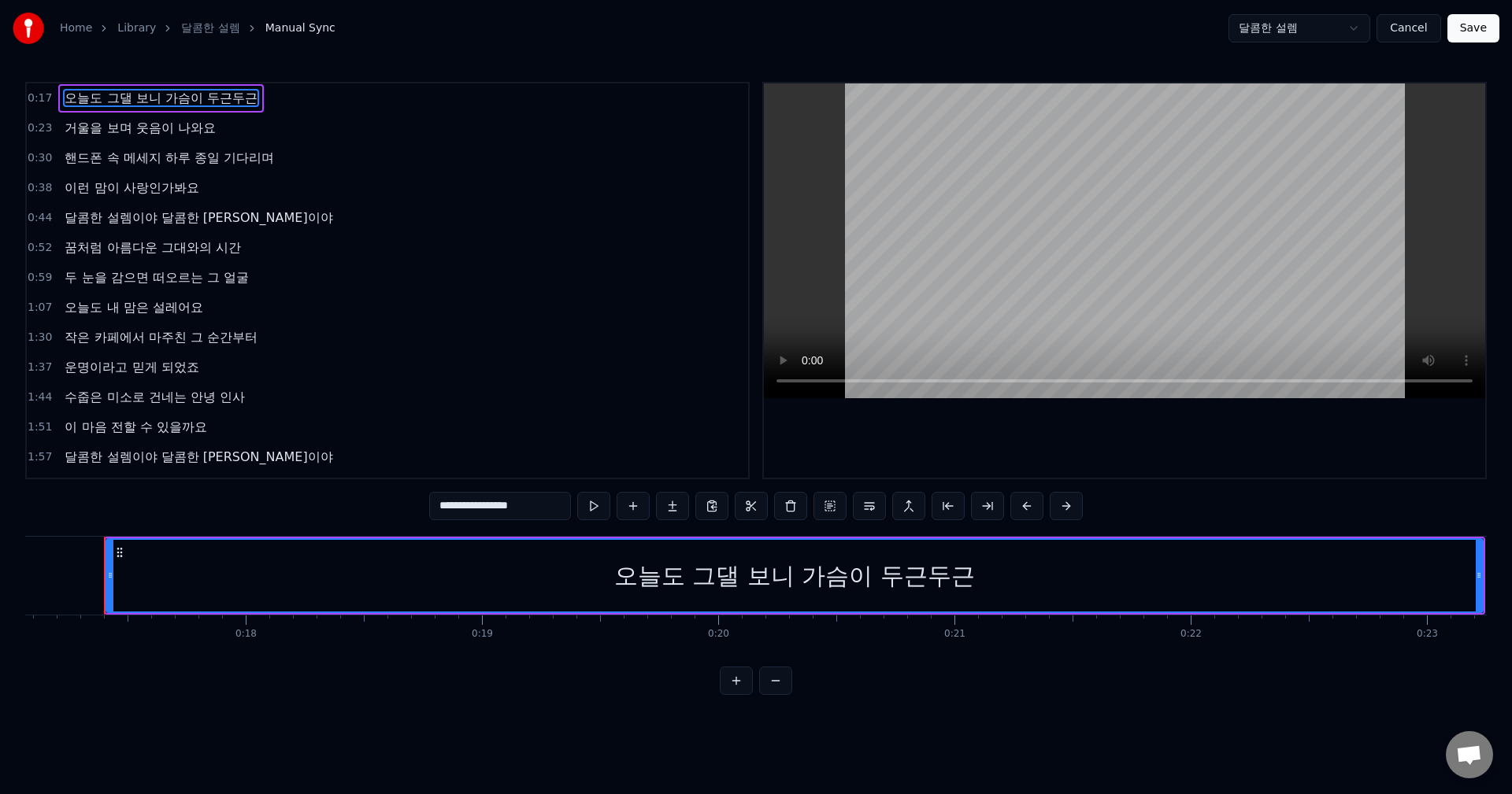
type input "**********"
click at [169, 101] on span "오늘도 그댈 보니 가슴이 두근두근" at bounding box center [160, 97] width 195 height 18
click at [164, 101] on span "오늘도 그댈 보니 가슴이 두근두근" at bounding box center [160, 97] width 195 height 18
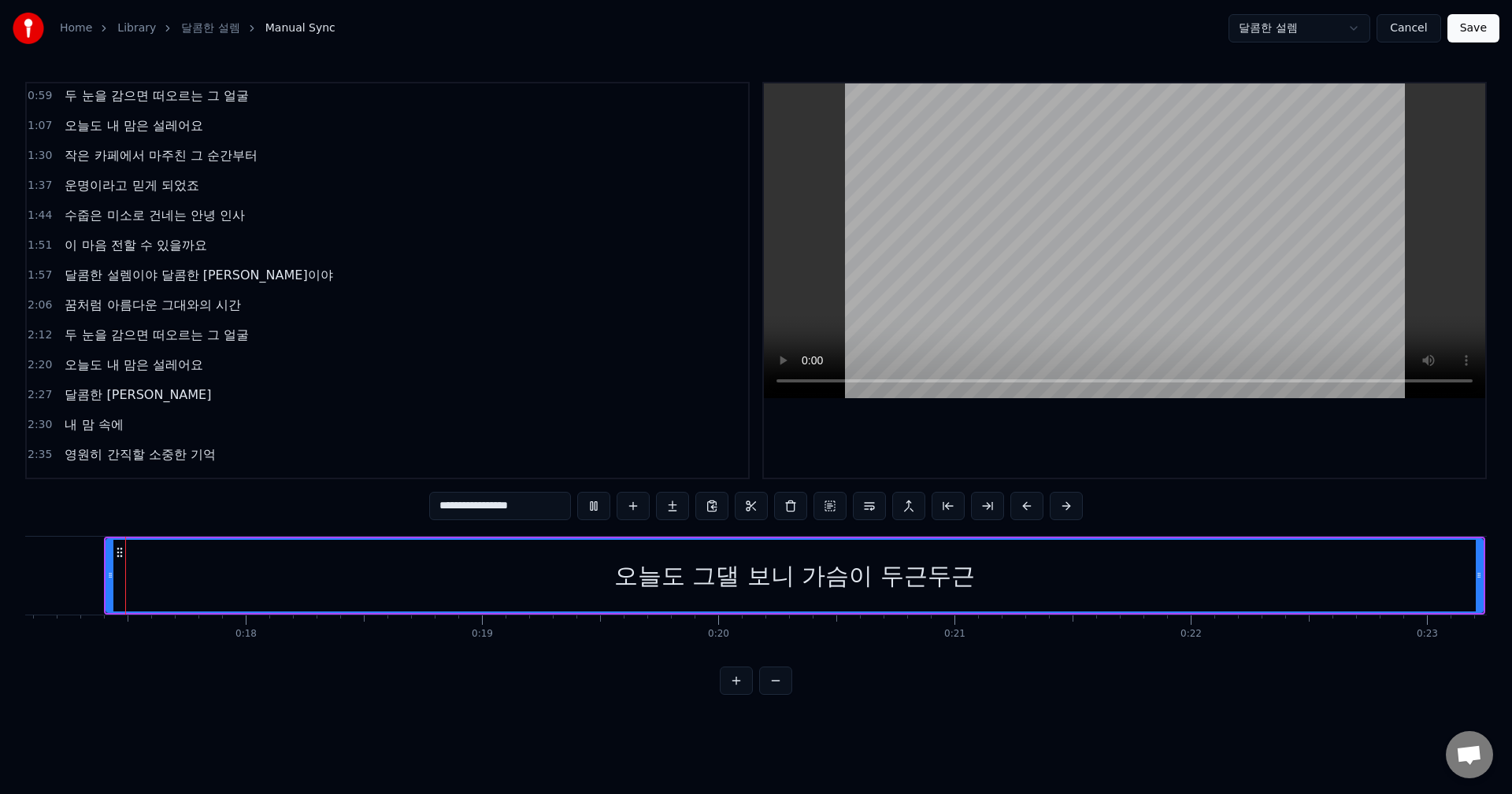
scroll to position [204, 0]
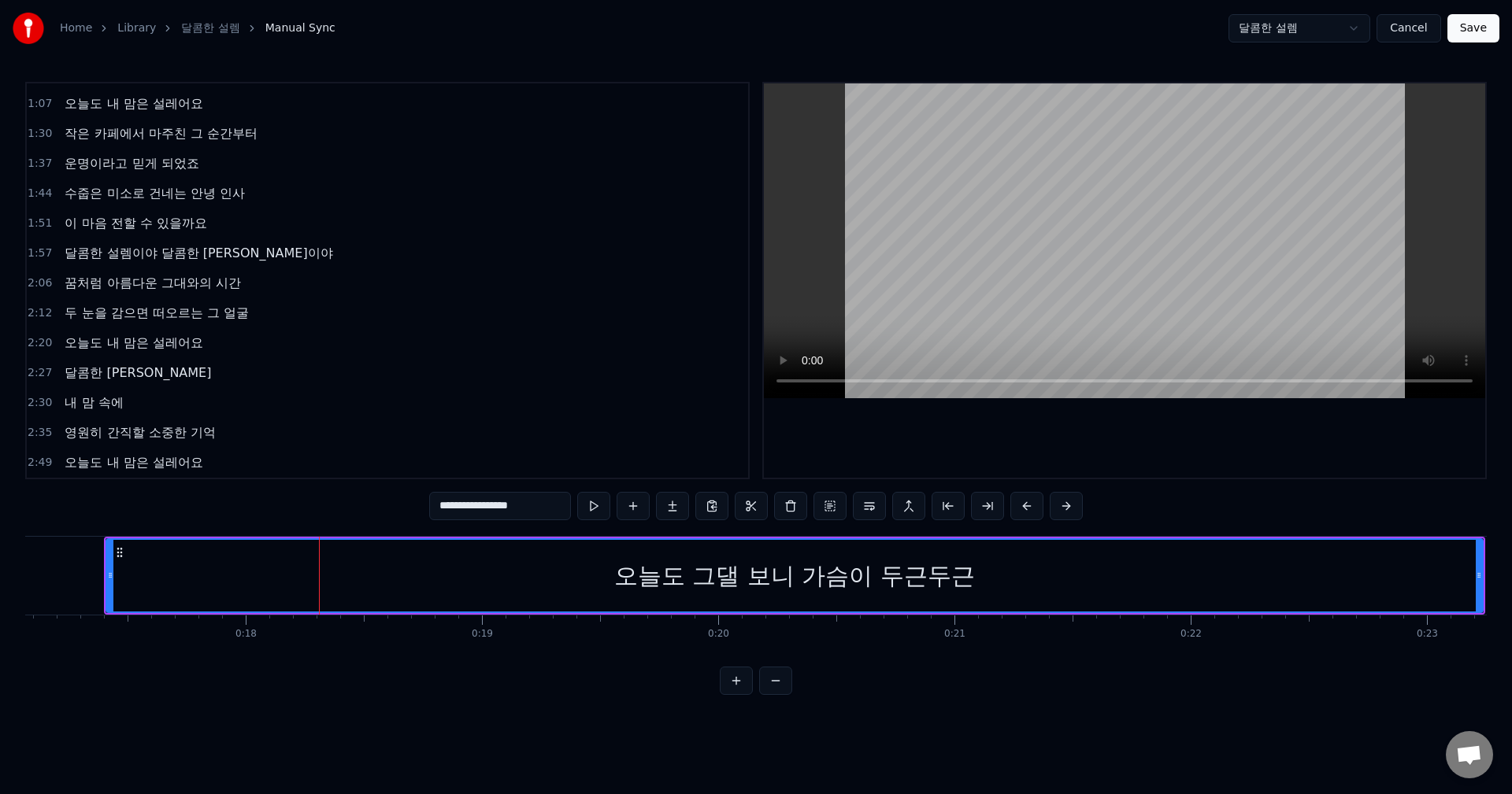
click at [770, 691] on button at bounding box center [775, 681] width 33 height 29
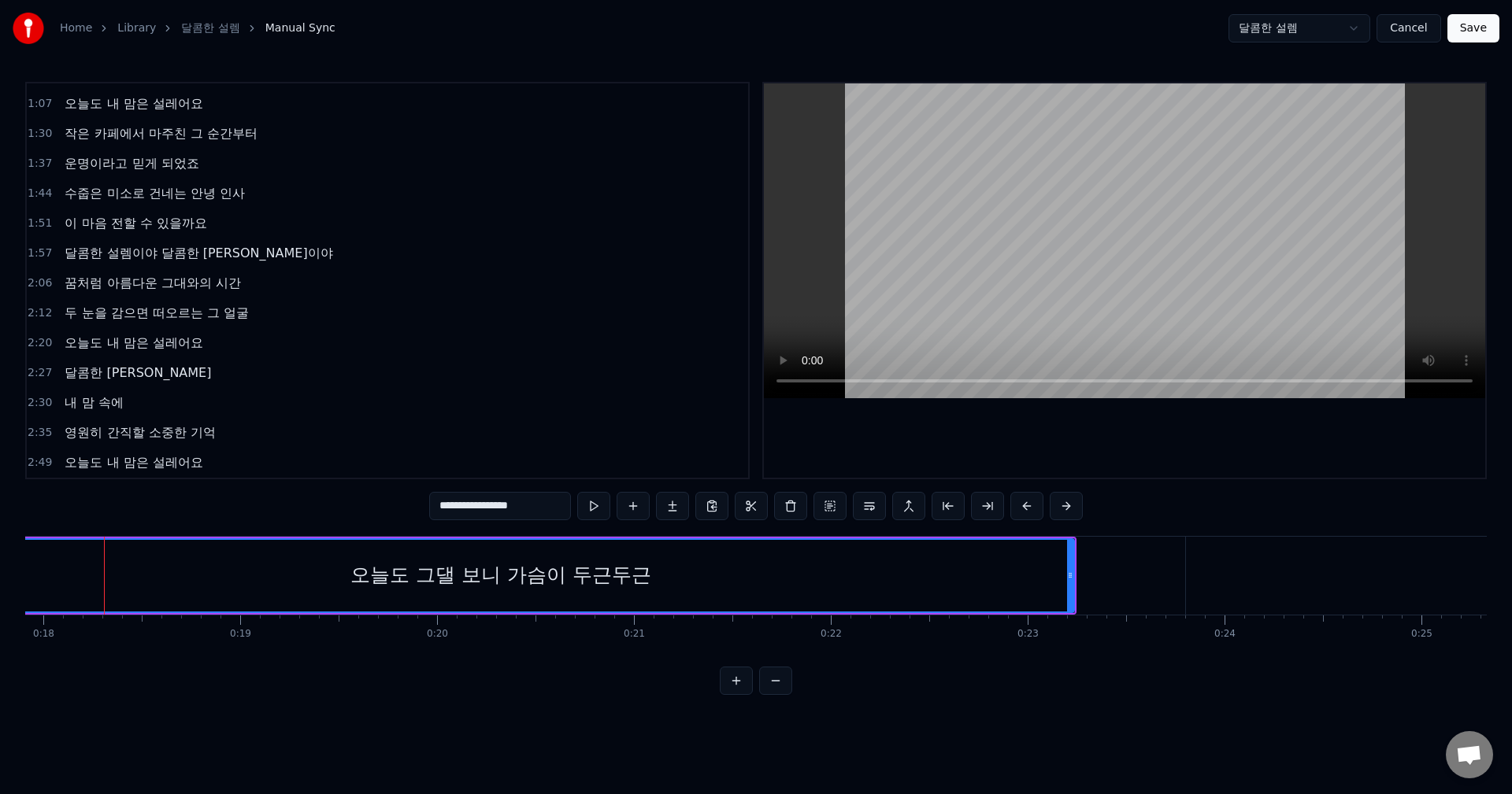
click at [770, 691] on button at bounding box center [775, 681] width 33 height 29
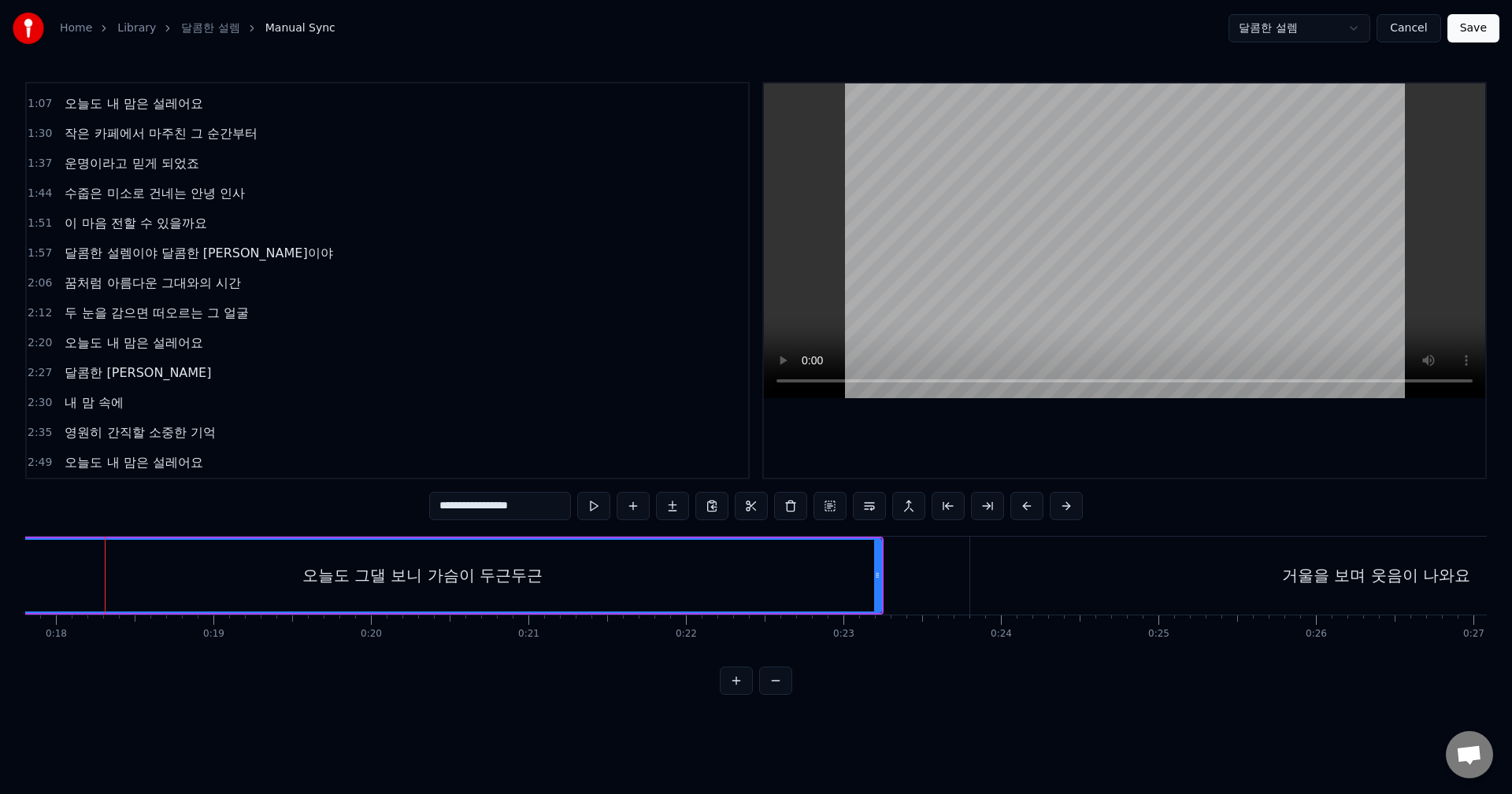
click at [770, 691] on button at bounding box center [775, 681] width 33 height 29
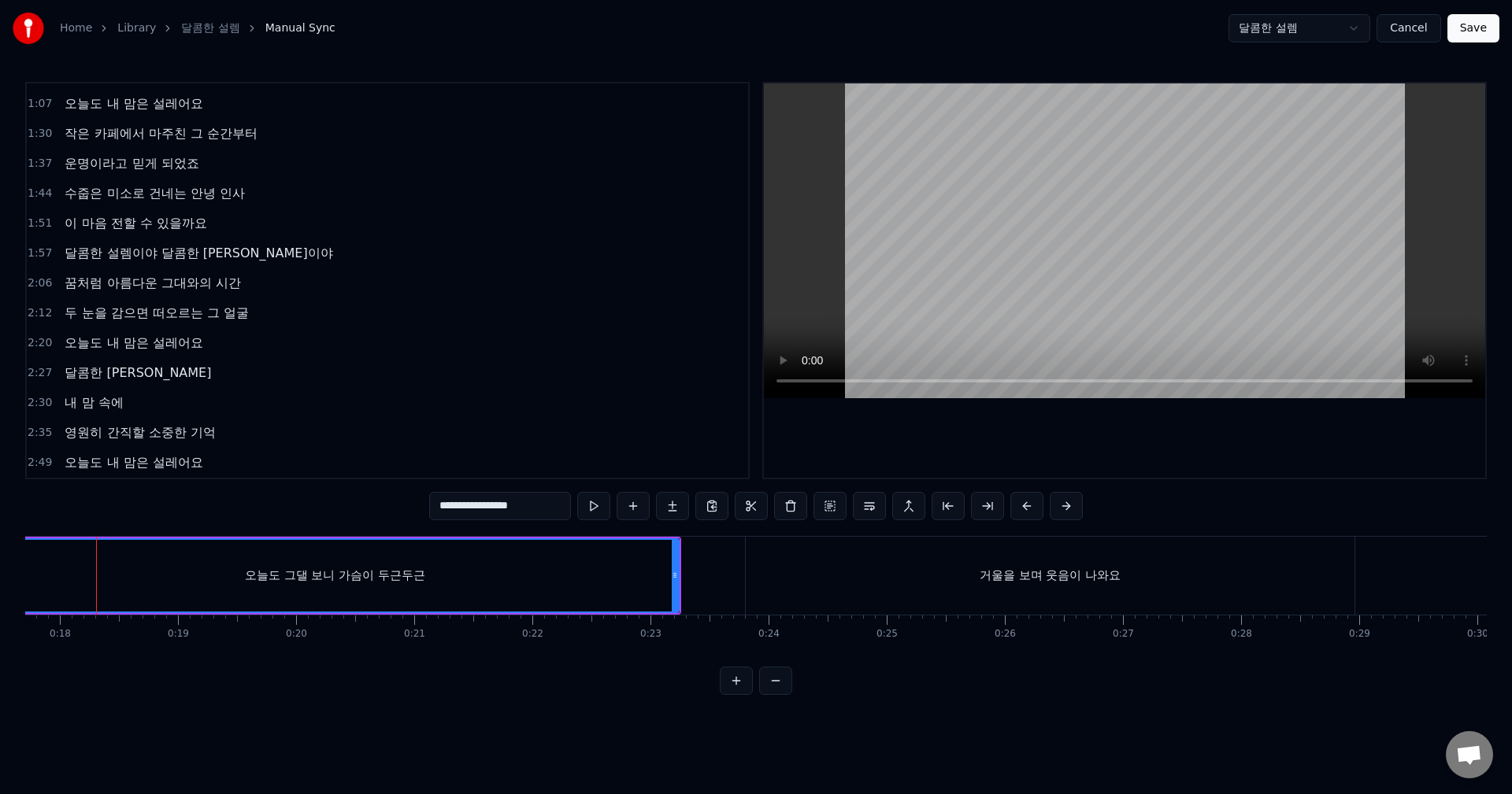
scroll to position [0, 2083]
click at [759, 667] on button at bounding box center [775, 681] width 33 height 29
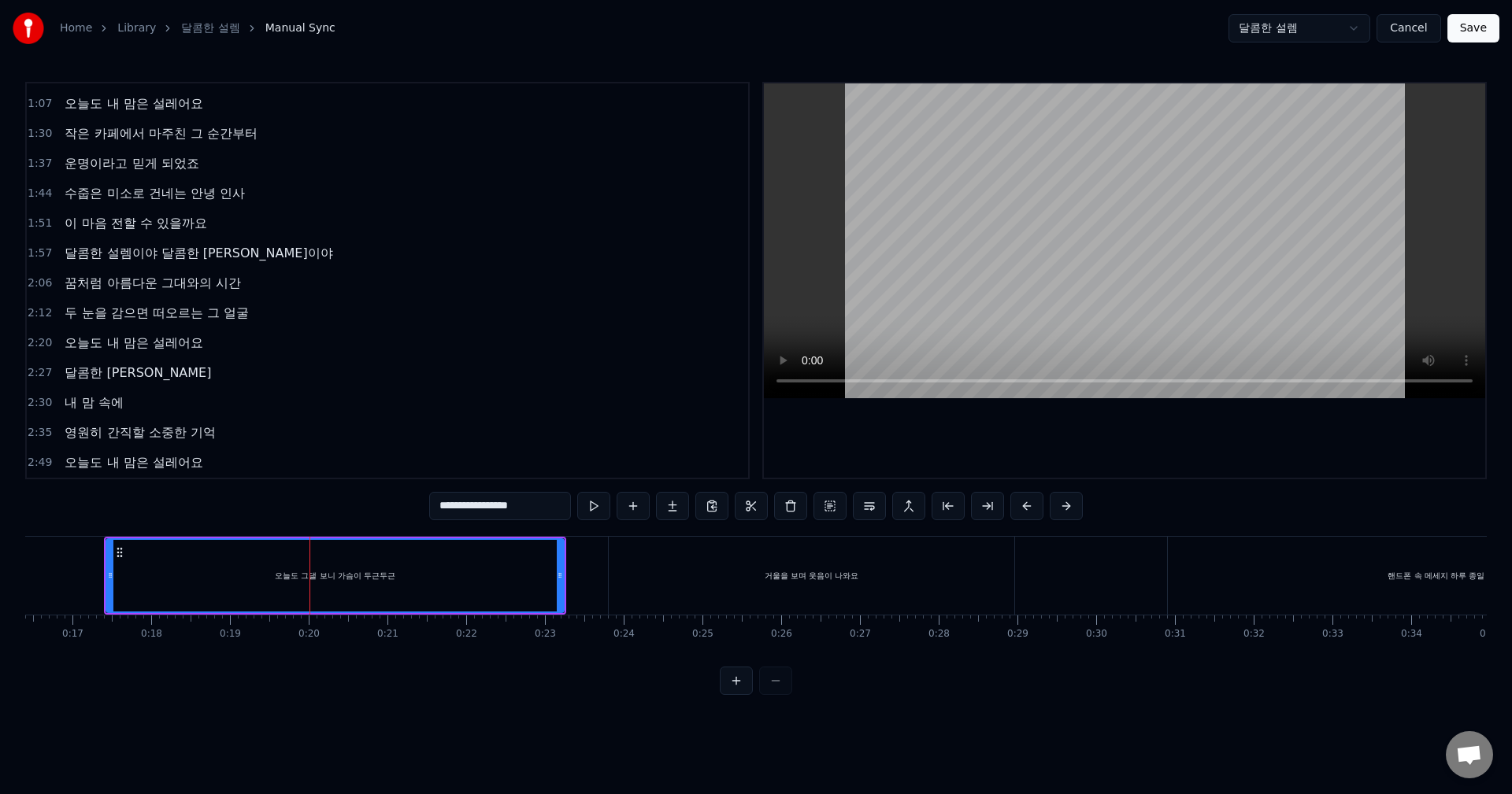
scroll to position [0, 0]
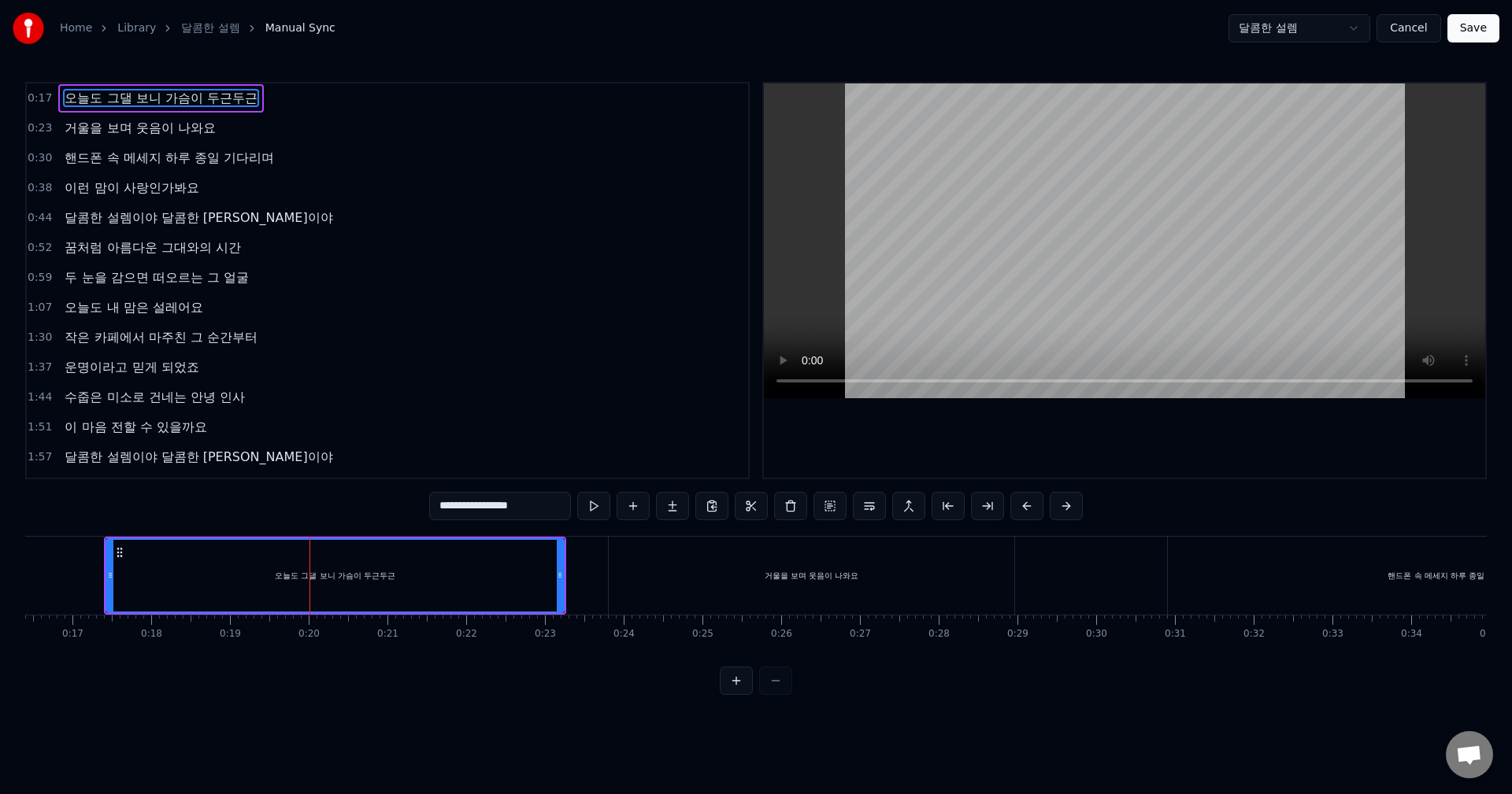
click at [116, 100] on span "오늘도 그댈 보니 가슴이 두근두근" at bounding box center [160, 97] width 195 height 18
click at [159, 101] on span "오늘도 그댈 보니 가슴이 두근두근" at bounding box center [160, 97] width 195 height 18
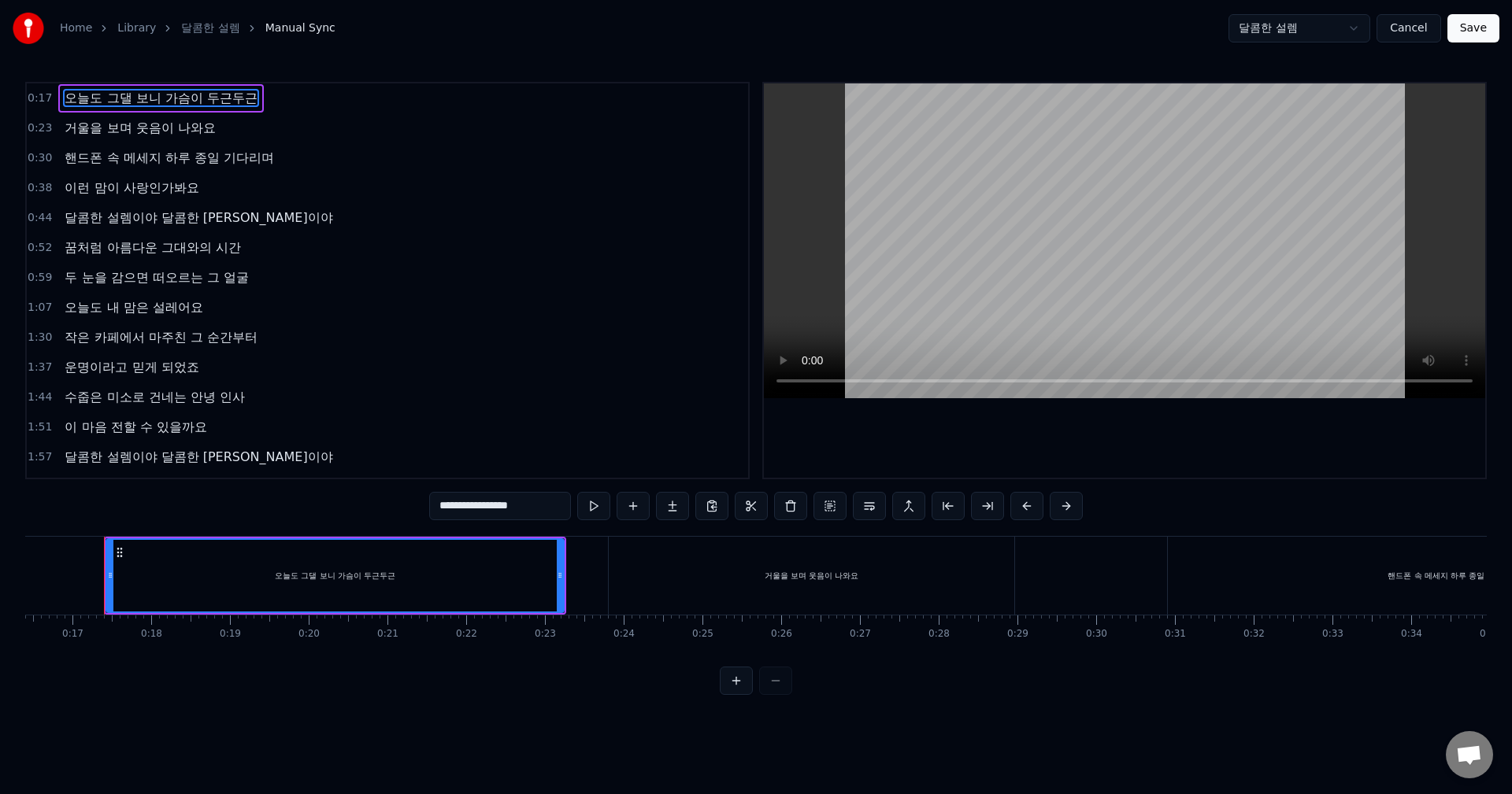
click at [511, 517] on input "**********" at bounding box center [500, 506] width 142 height 29
click at [505, 507] on input "**********" at bounding box center [500, 506] width 142 height 29
click at [598, 516] on button at bounding box center [593, 506] width 33 height 29
click at [595, 513] on button at bounding box center [593, 506] width 33 height 29
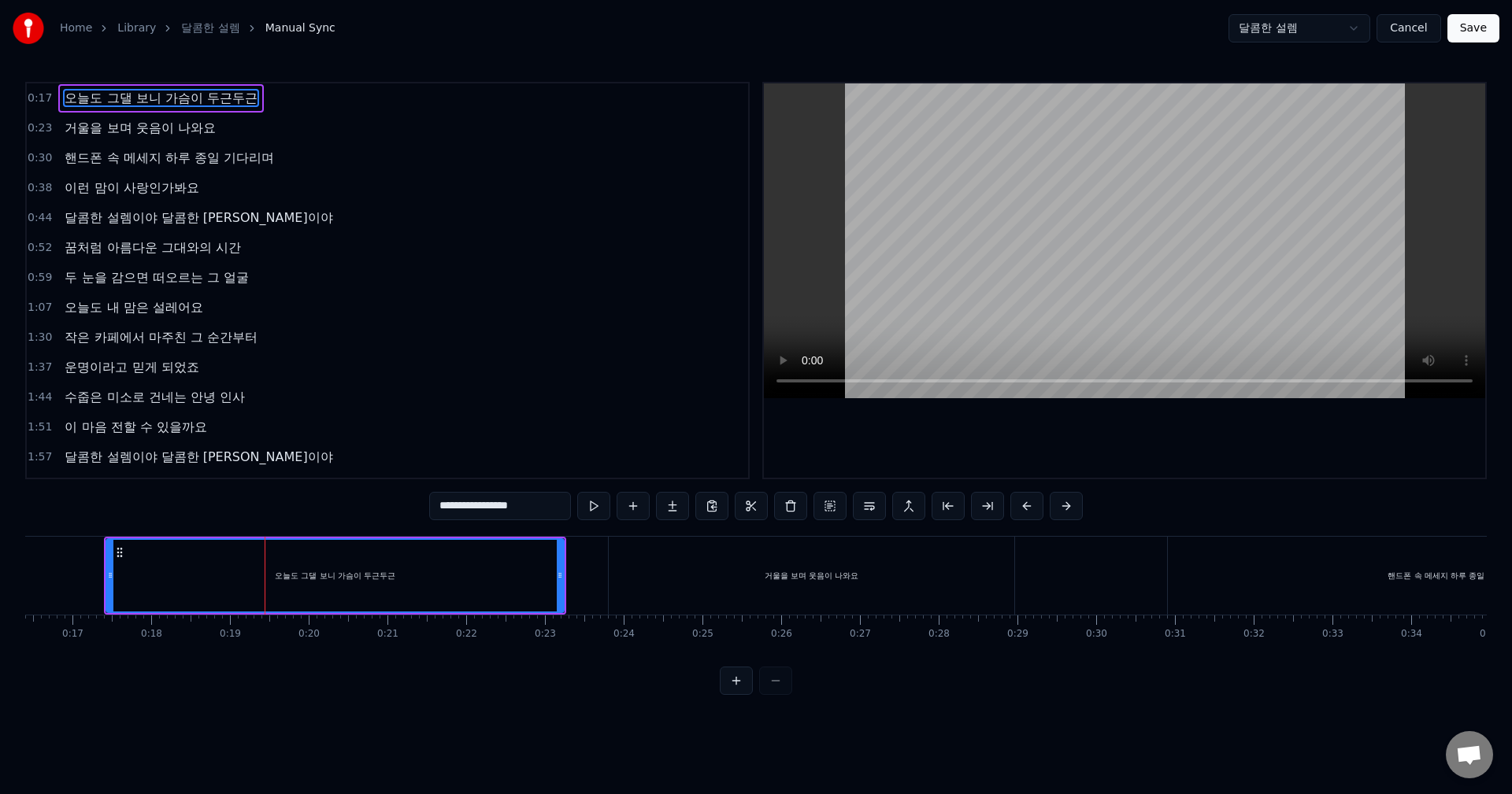
click at [34, 127] on span "0:23" at bounding box center [40, 128] width 24 height 16
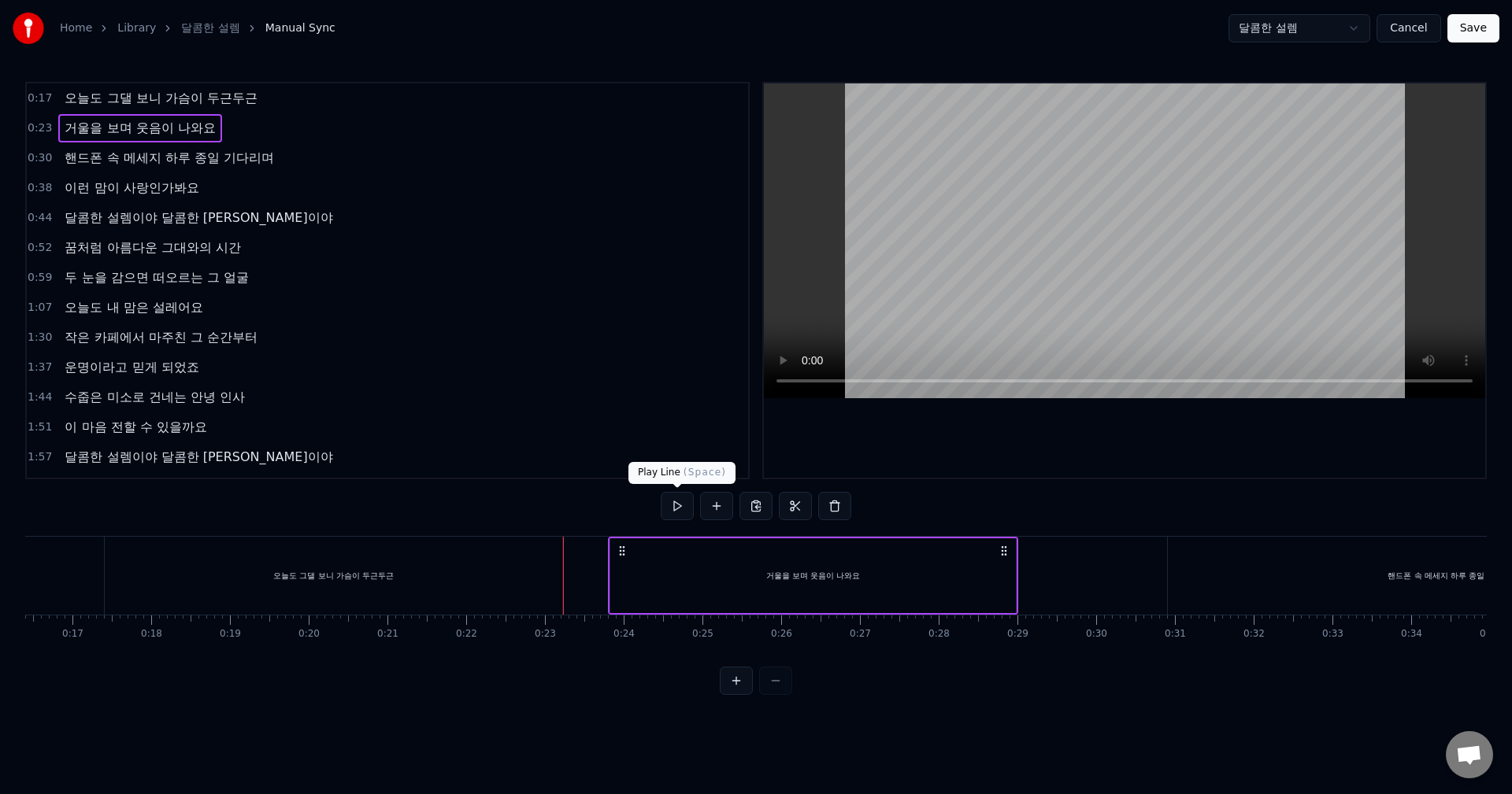
click at [683, 519] on button at bounding box center [677, 506] width 33 height 29
click at [678, 510] on button at bounding box center [677, 506] width 33 height 29
click at [368, 570] on div "오늘도 그댈 보니 가슴이 두근두근" at bounding box center [333, 576] width 121 height 12
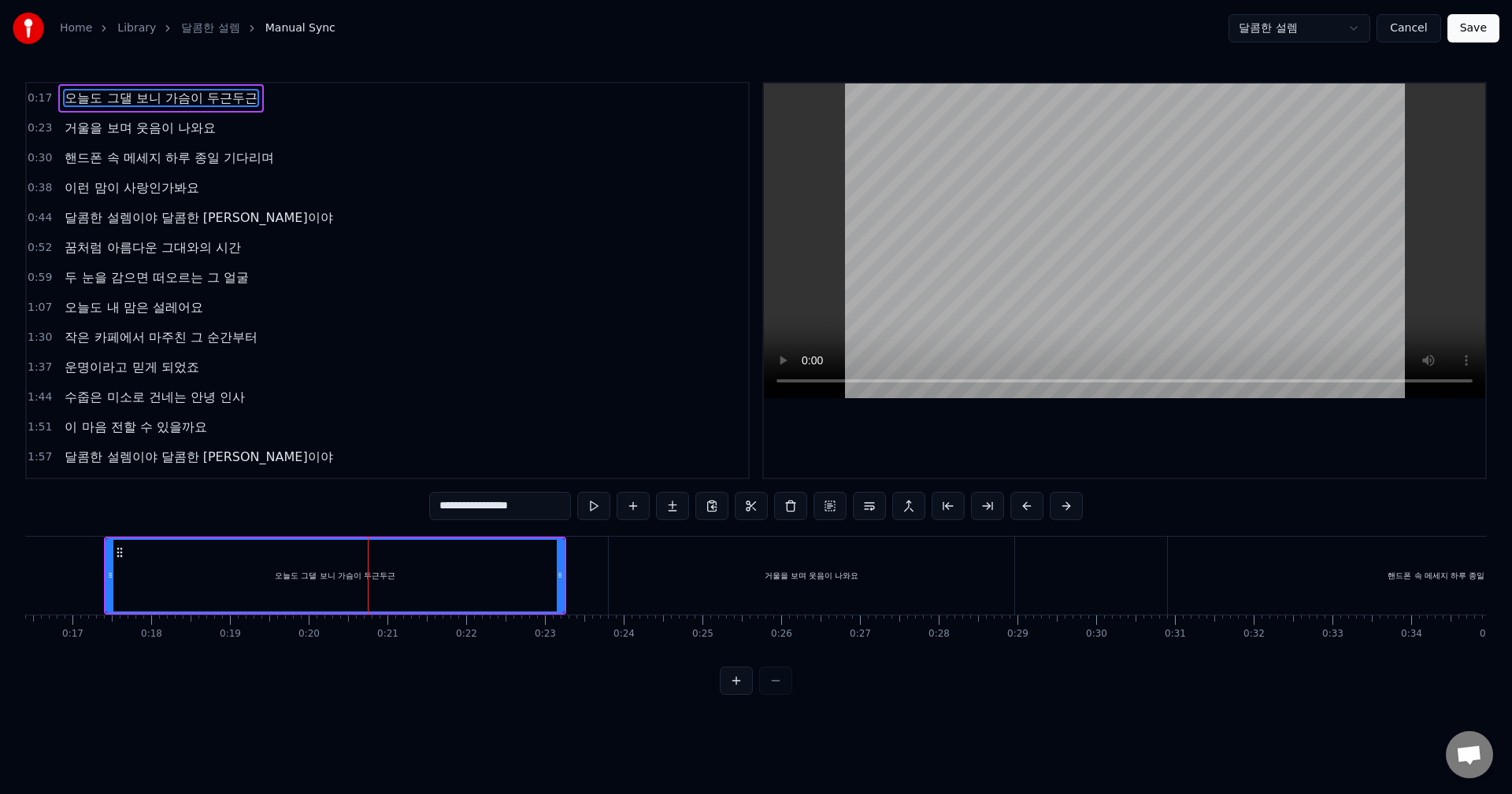
click at [251, 579] on div "오늘도 그댈 보니 가슴이 두근두근" at bounding box center [335, 575] width 456 height 72
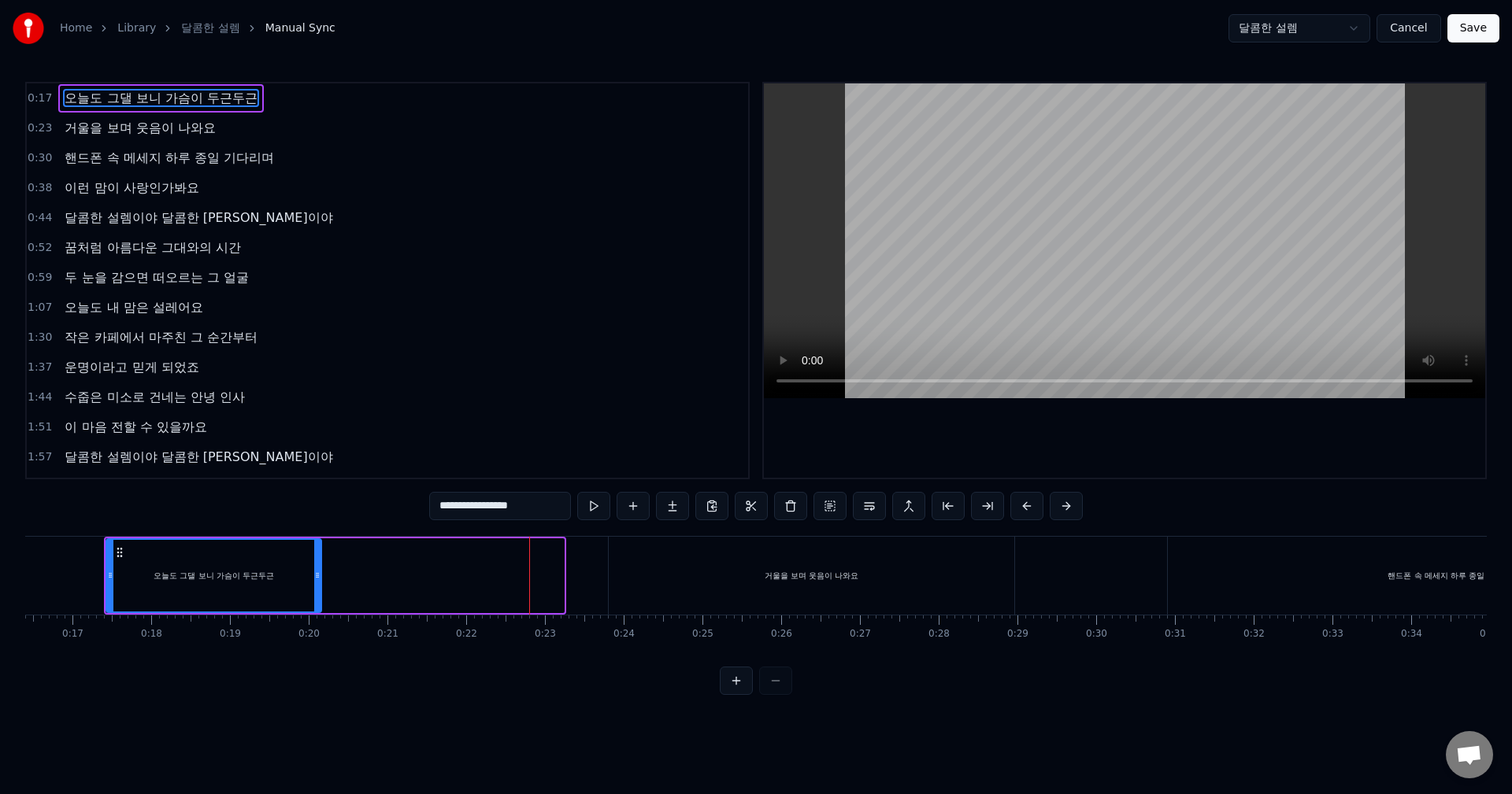
drag, startPoint x: 560, startPoint y: 559, endPoint x: 318, endPoint y: 559, distance: 242.0
click at [318, 559] on div at bounding box center [316, 575] width 6 height 72
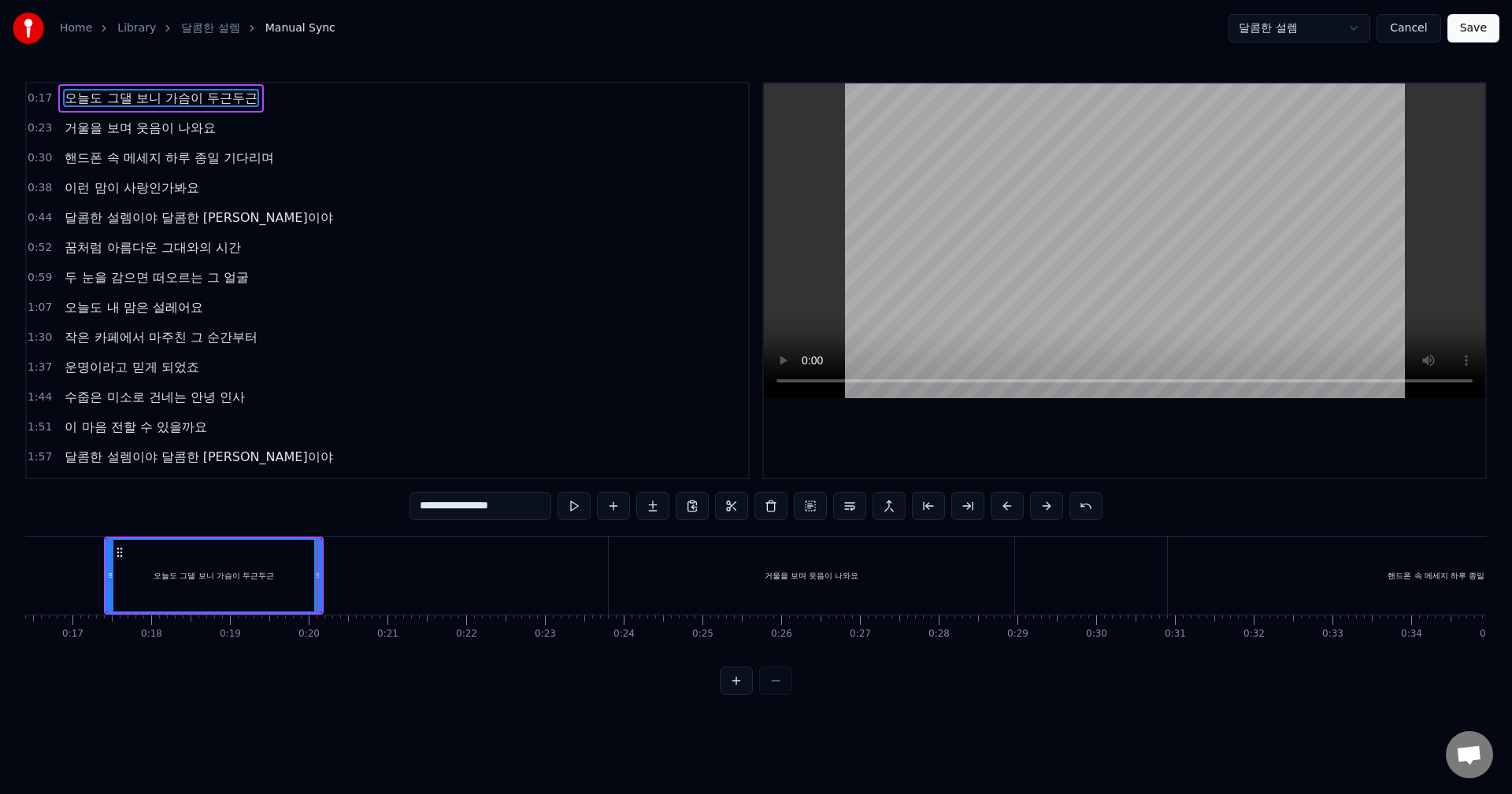
click at [125, 564] on div "오늘도 그댈 보니 가슴이 두근두근" at bounding box center [213, 575] width 213 height 72
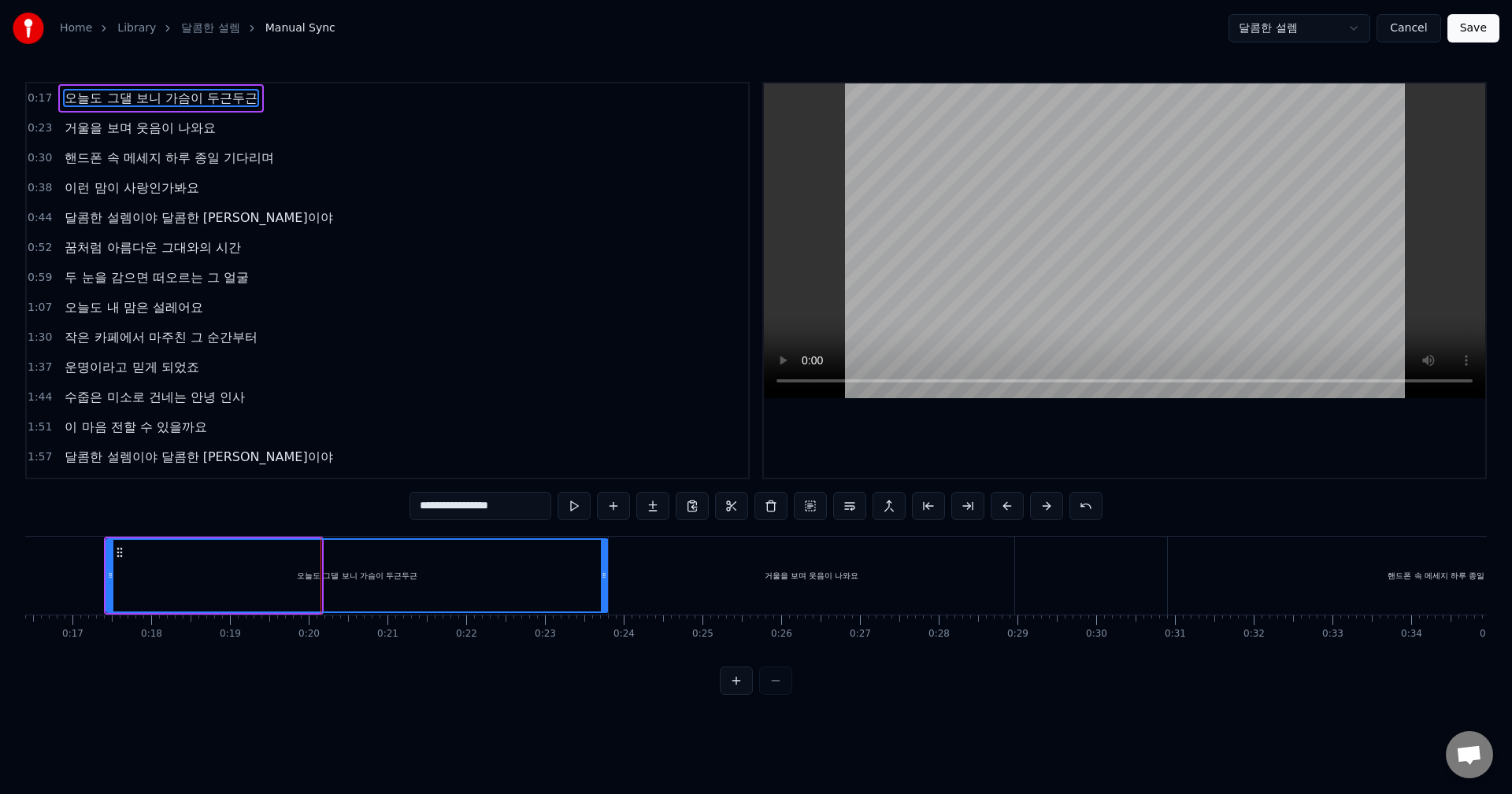
drag, startPoint x: 320, startPoint y: 566, endPoint x: 606, endPoint y: 565, distance: 286.0
click at [606, 565] on div at bounding box center [603, 575] width 6 height 72
click at [274, 565] on div "오늘도 그댈 보니 가슴이 두근두근" at bounding box center [357, 575] width 500 height 72
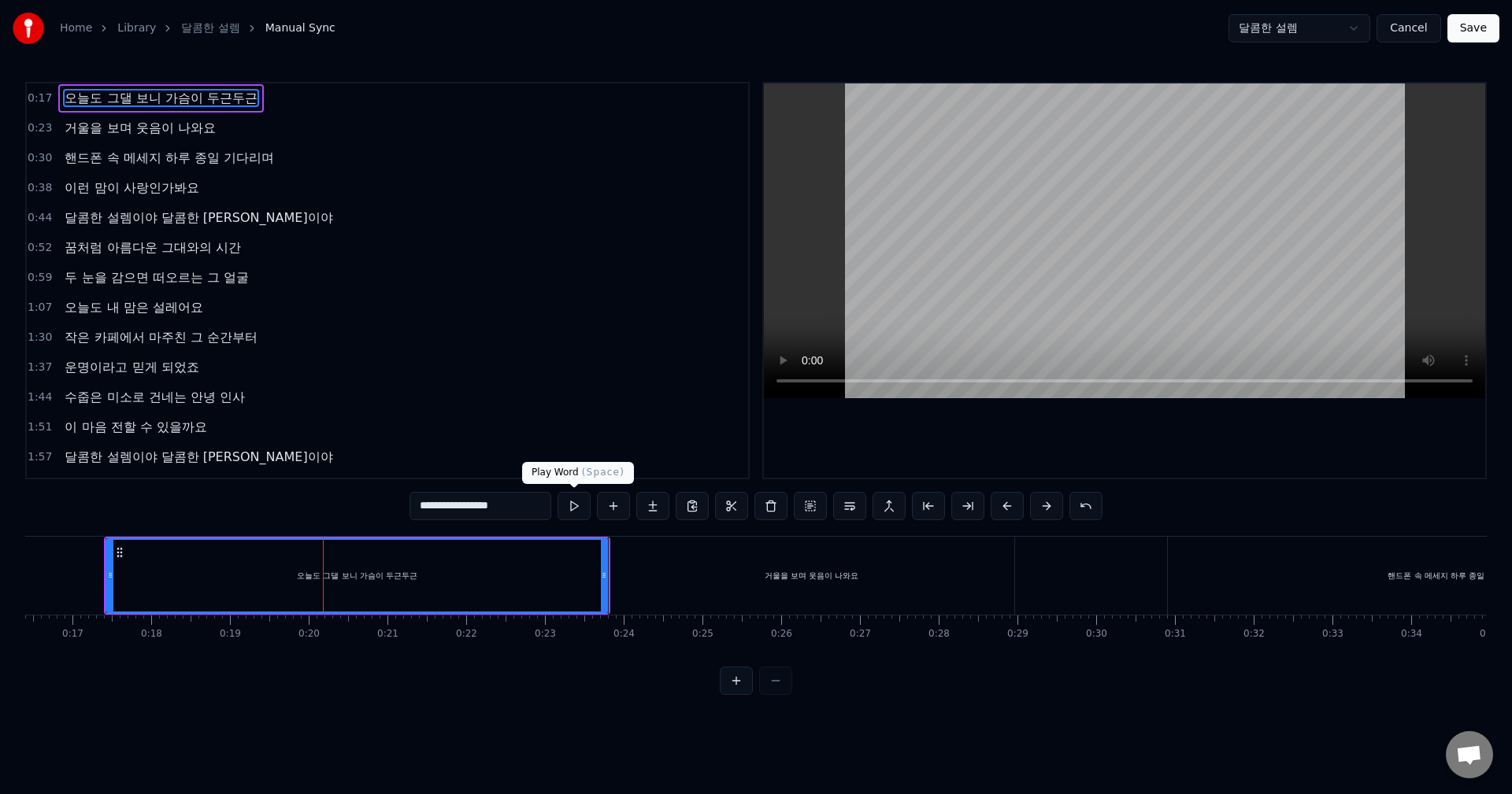
drag, startPoint x: 480, startPoint y: 511, endPoint x: 584, endPoint y: 510, distance: 104.0
click at [584, 510] on div "**********" at bounding box center [755, 506] width 693 height 29
click at [492, 505] on input "**********" at bounding box center [480, 506] width 142 height 29
drag, startPoint x: 462, startPoint y: 506, endPoint x: 562, endPoint y: 511, distance: 100.1
click at [562, 511] on div "**********" at bounding box center [755, 506] width 693 height 29
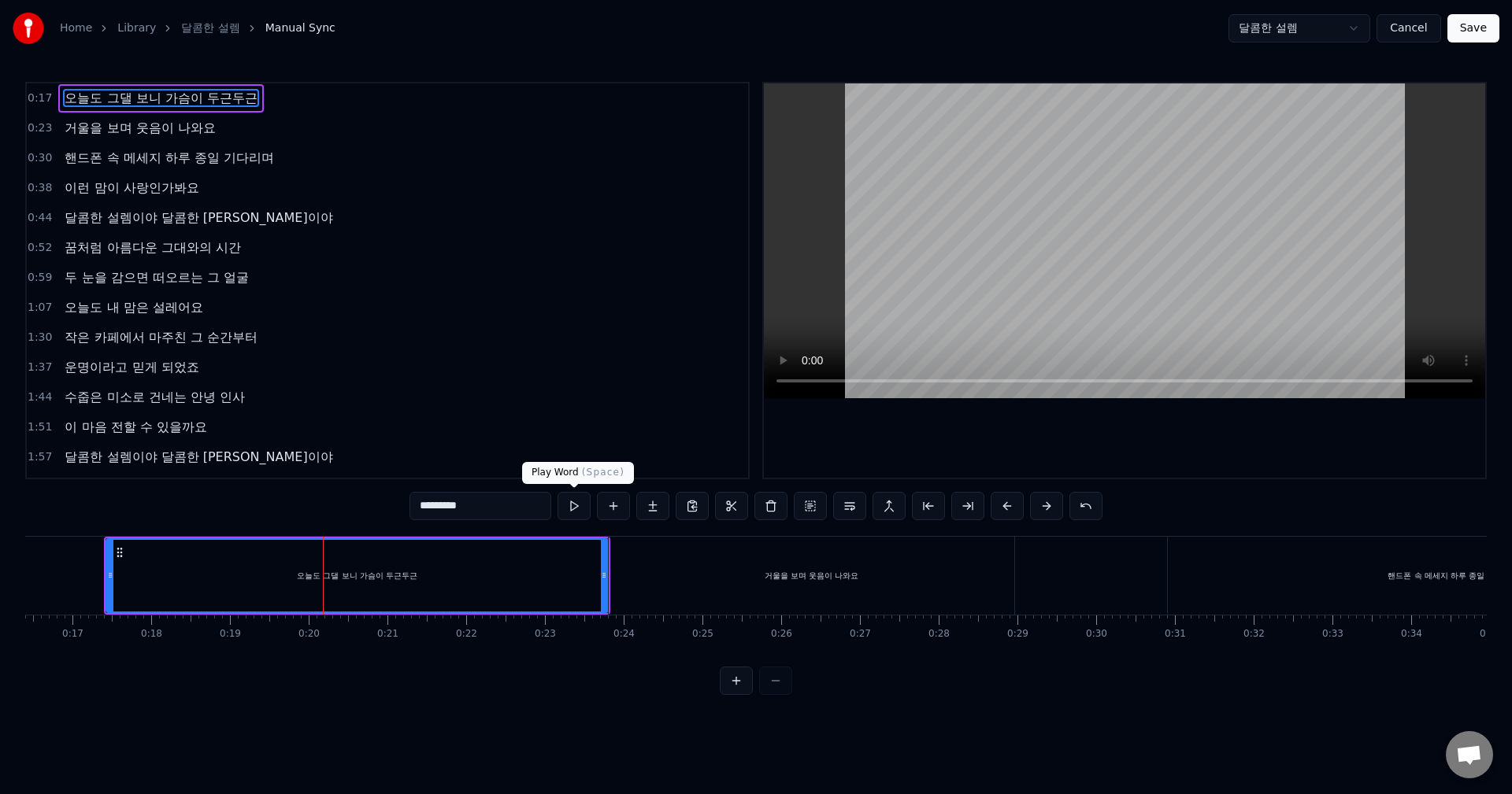
scroll to position [0, 0]
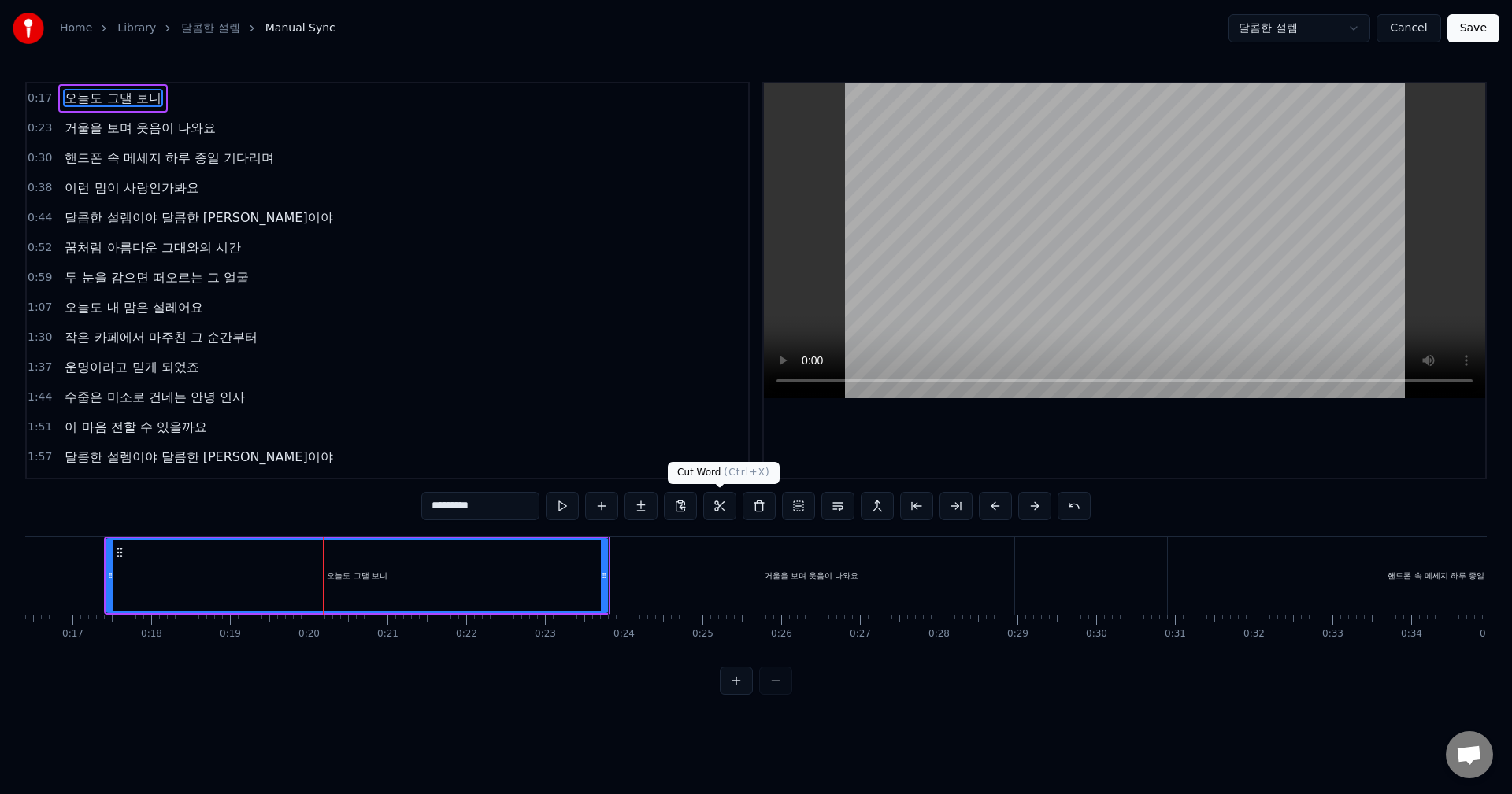
click at [721, 510] on button at bounding box center [719, 506] width 33 height 29
click at [150, 557] on div "오늘도 그댈 보니" at bounding box center [357, 575] width 500 height 72
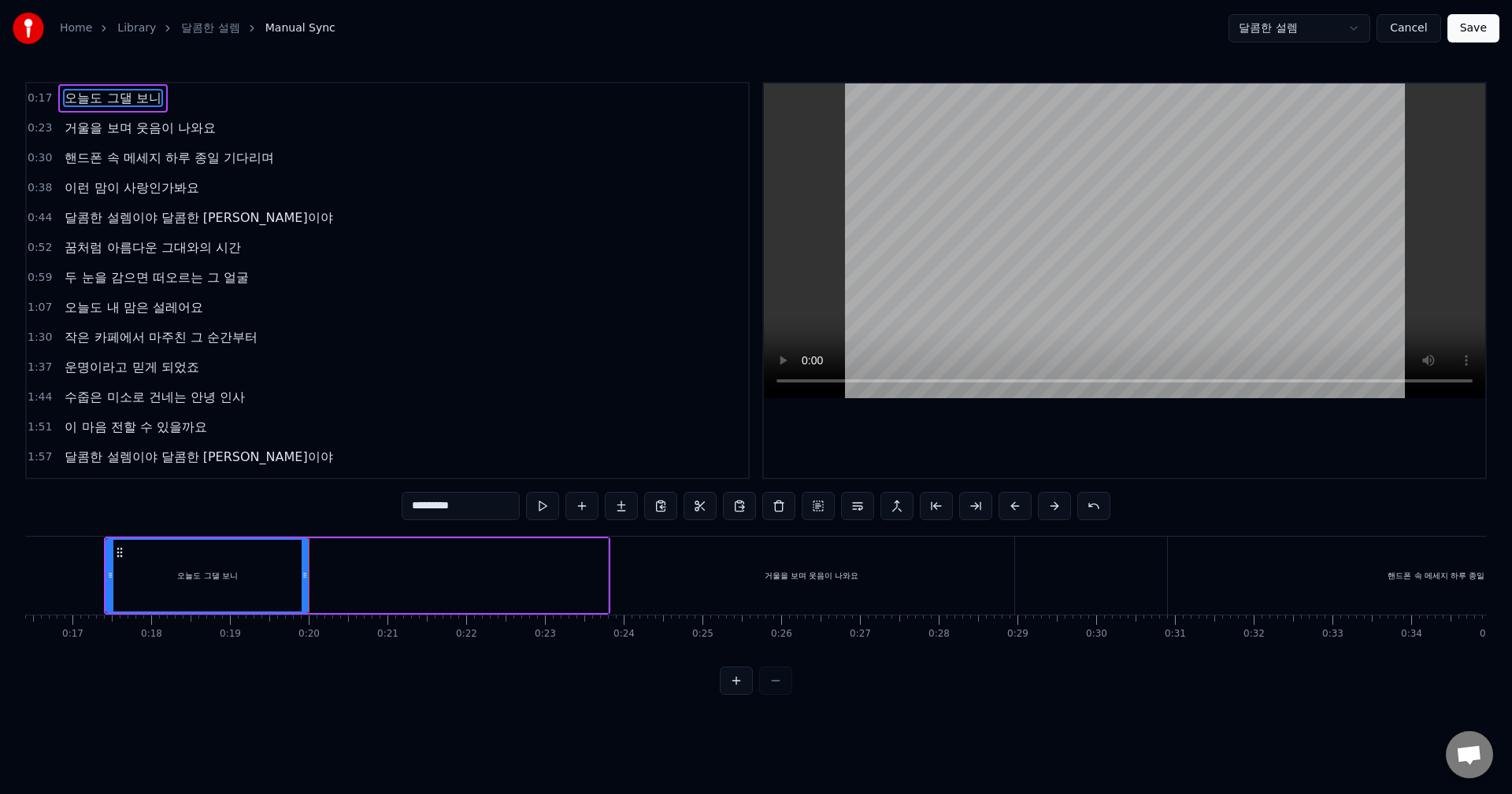
drag, startPoint x: 605, startPoint y: 570, endPoint x: 305, endPoint y: 568, distance: 300.0
click at [305, 568] on div at bounding box center [304, 575] width 6 height 72
click at [815, 570] on div "거울을 보며 웃음이 나와요" at bounding box center [812, 576] width 94 height 12
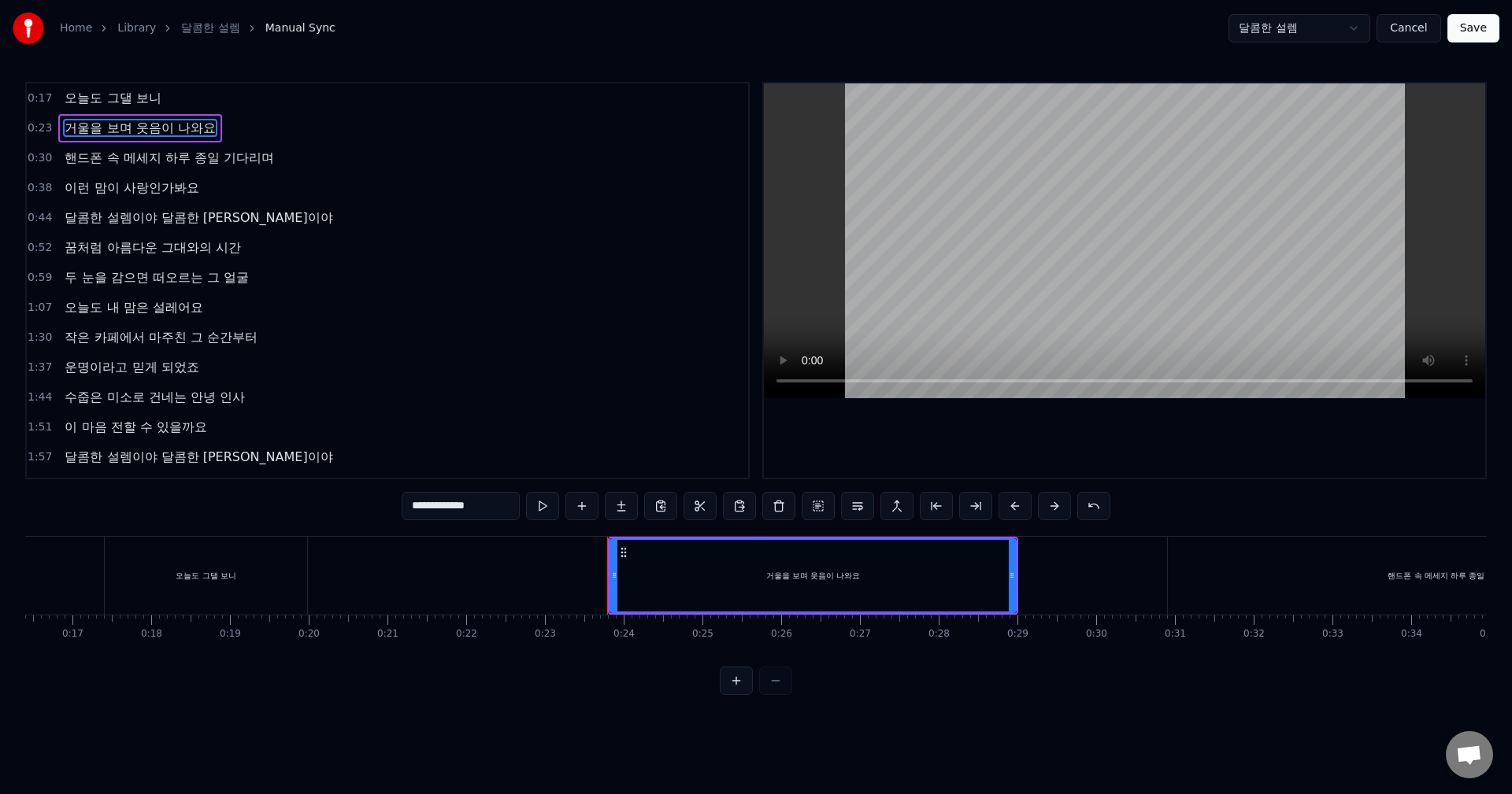
click at [262, 561] on div "오늘도 그댈 보니" at bounding box center [206, 575] width 202 height 78
type input "*********"
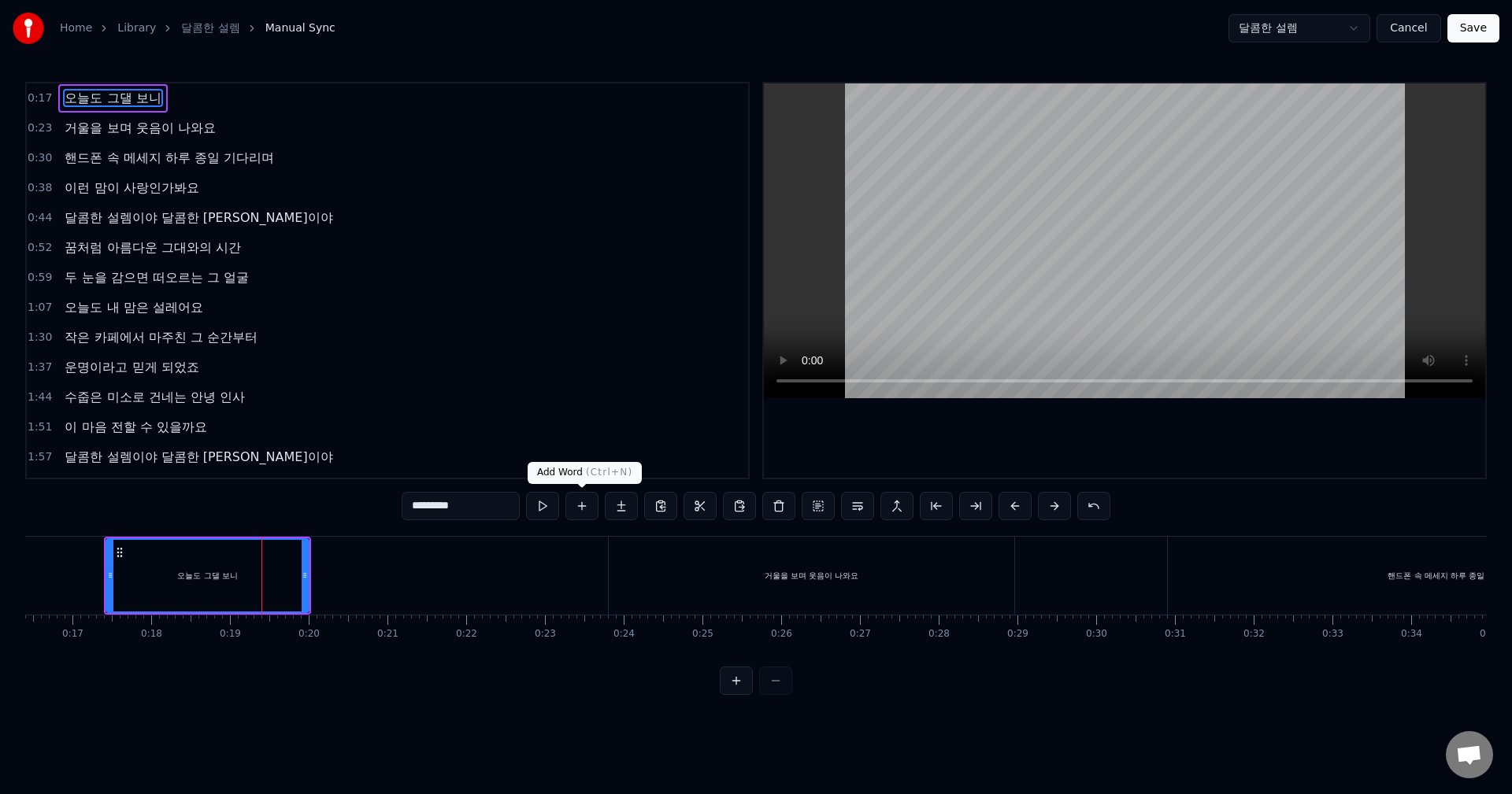
click at [586, 508] on button at bounding box center [581, 506] width 33 height 29
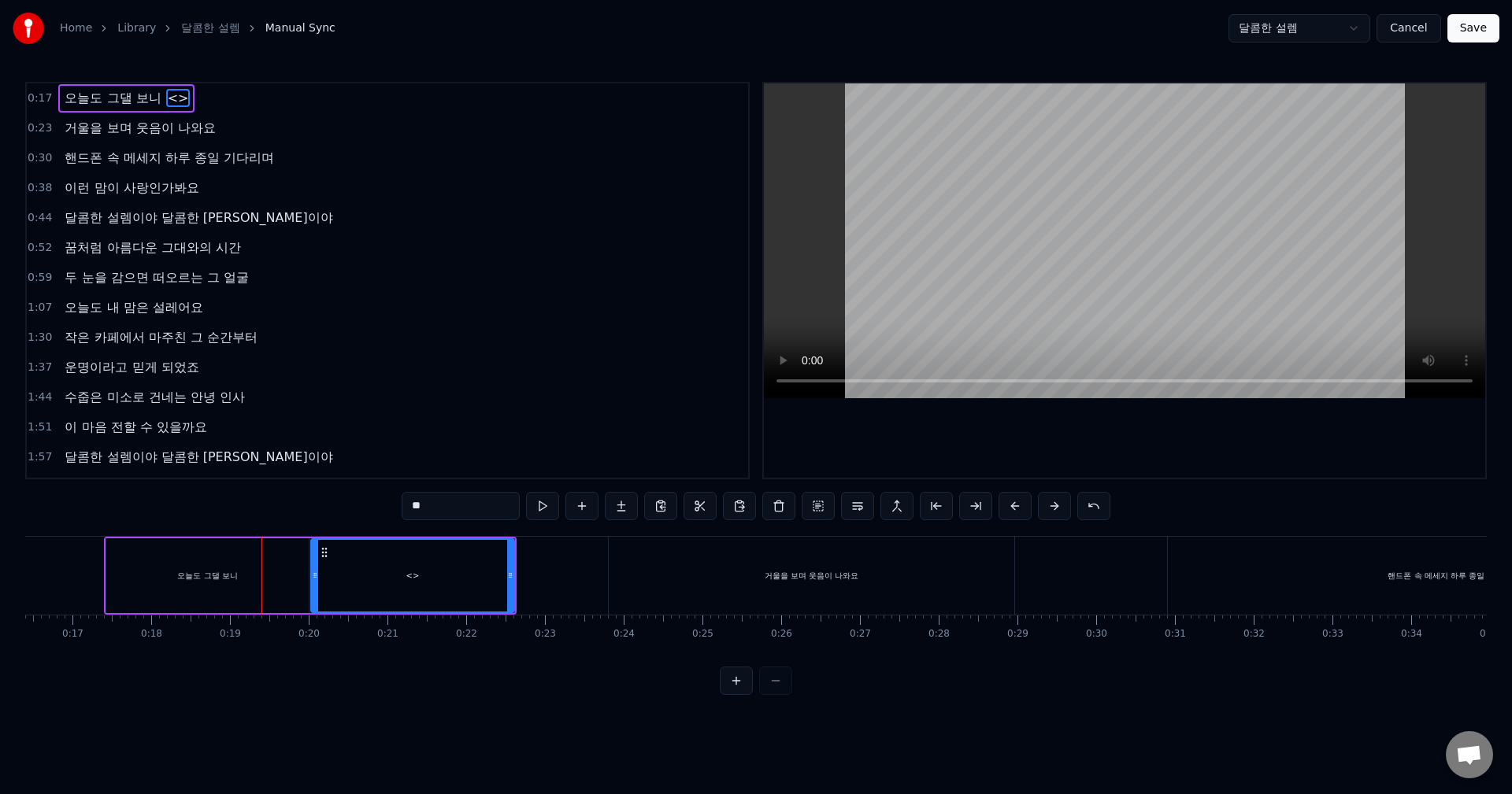
click at [417, 585] on div "<>" at bounding box center [412, 575] width 201 height 72
click at [443, 509] on input "**" at bounding box center [461, 506] width 118 height 29
paste input "******"
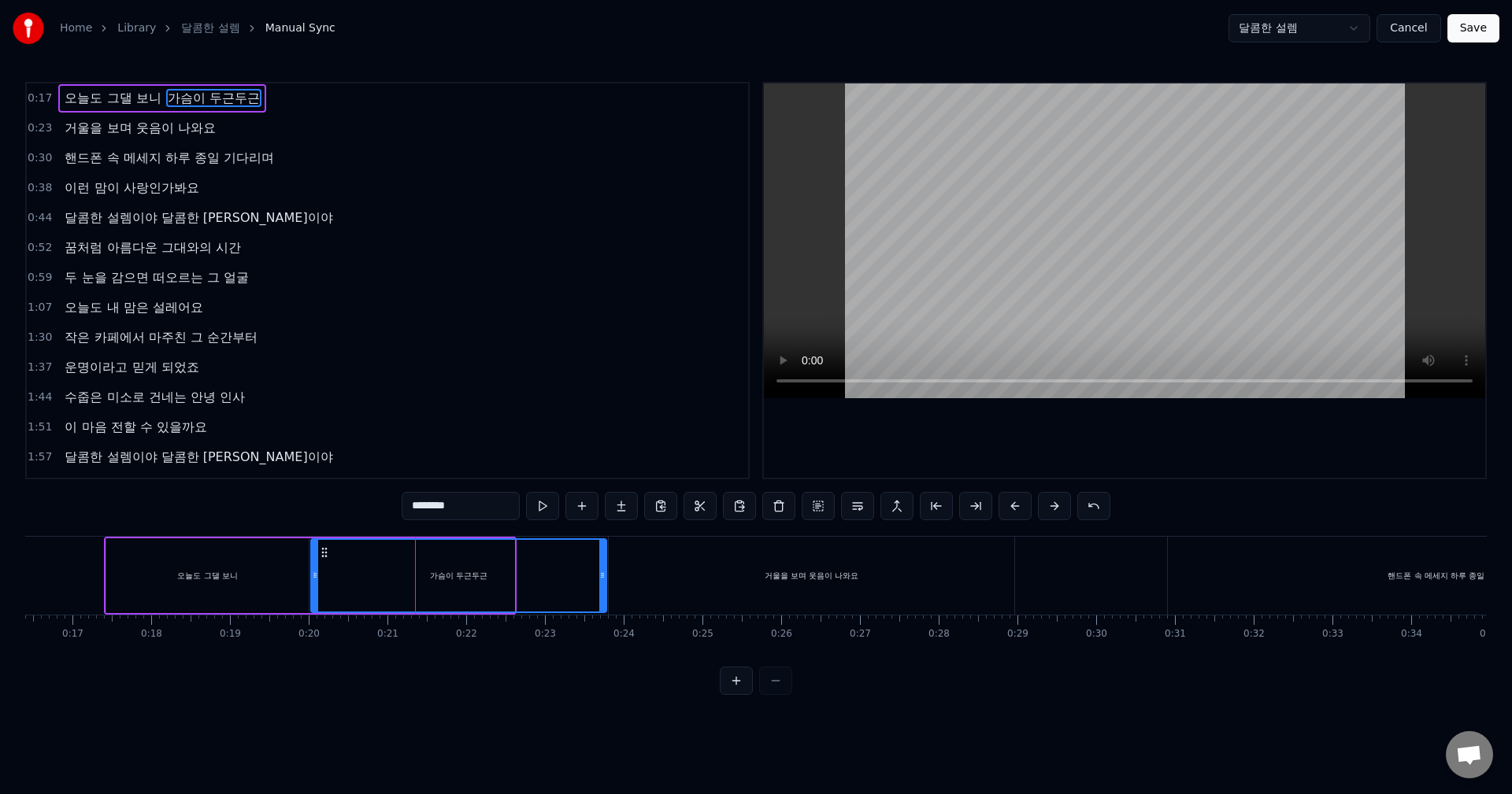
drag, startPoint x: 511, startPoint y: 569, endPoint x: 604, endPoint y: 567, distance: 93.0
click at [604, 567] on div at bounding box center [602, 575] width 6 height 72
click at [594, 570] on icon at bounding box center [597, 575] width 6 height 13
click at [654, 574] on div "거울을 보며 웃음이 나와요" at bounding box center [811, 575] width 406 height 78
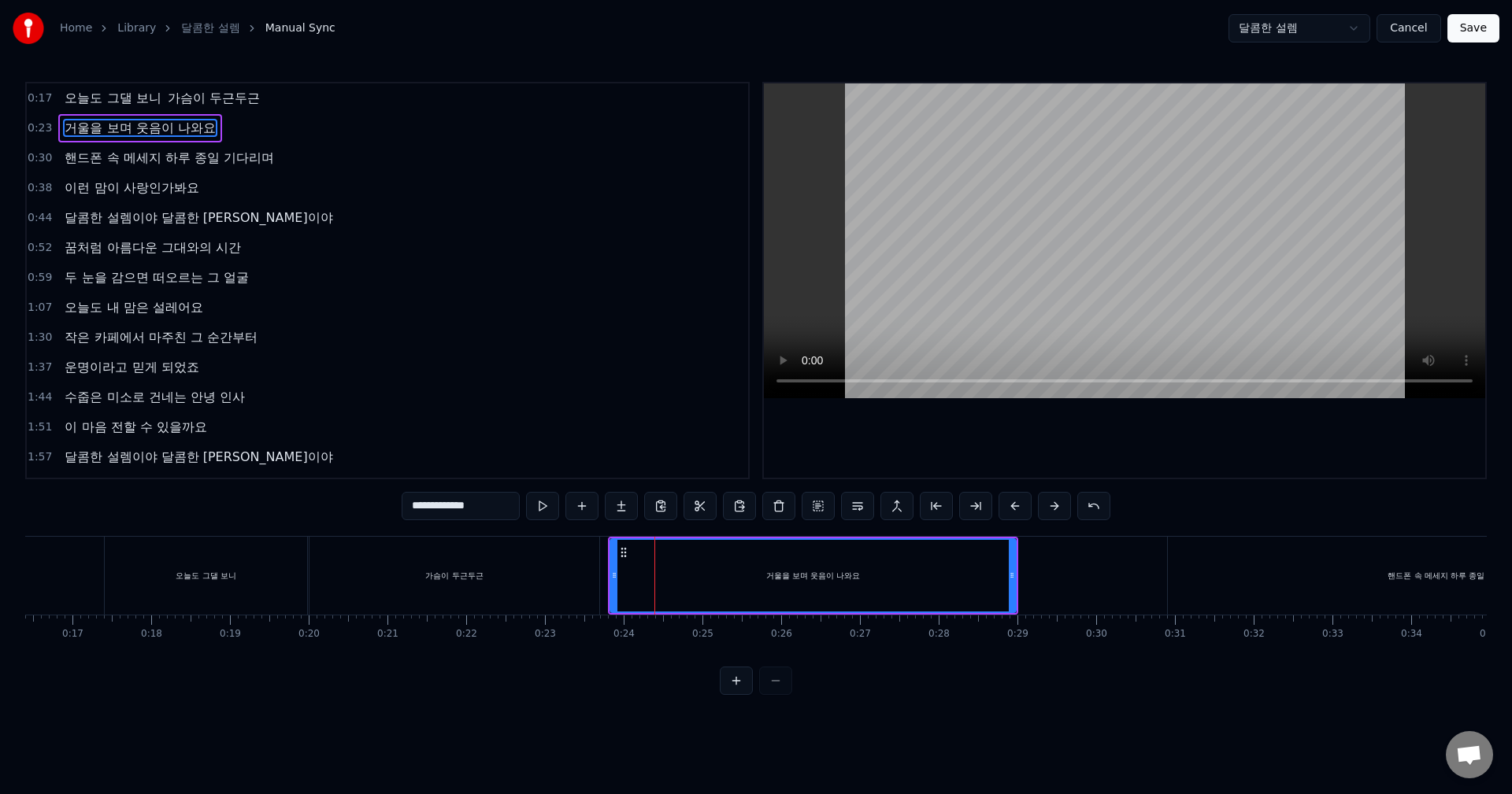
click at [570, 573] on div "가슴이 두근두근" at bounding box center [454, 575] width 289 height 78
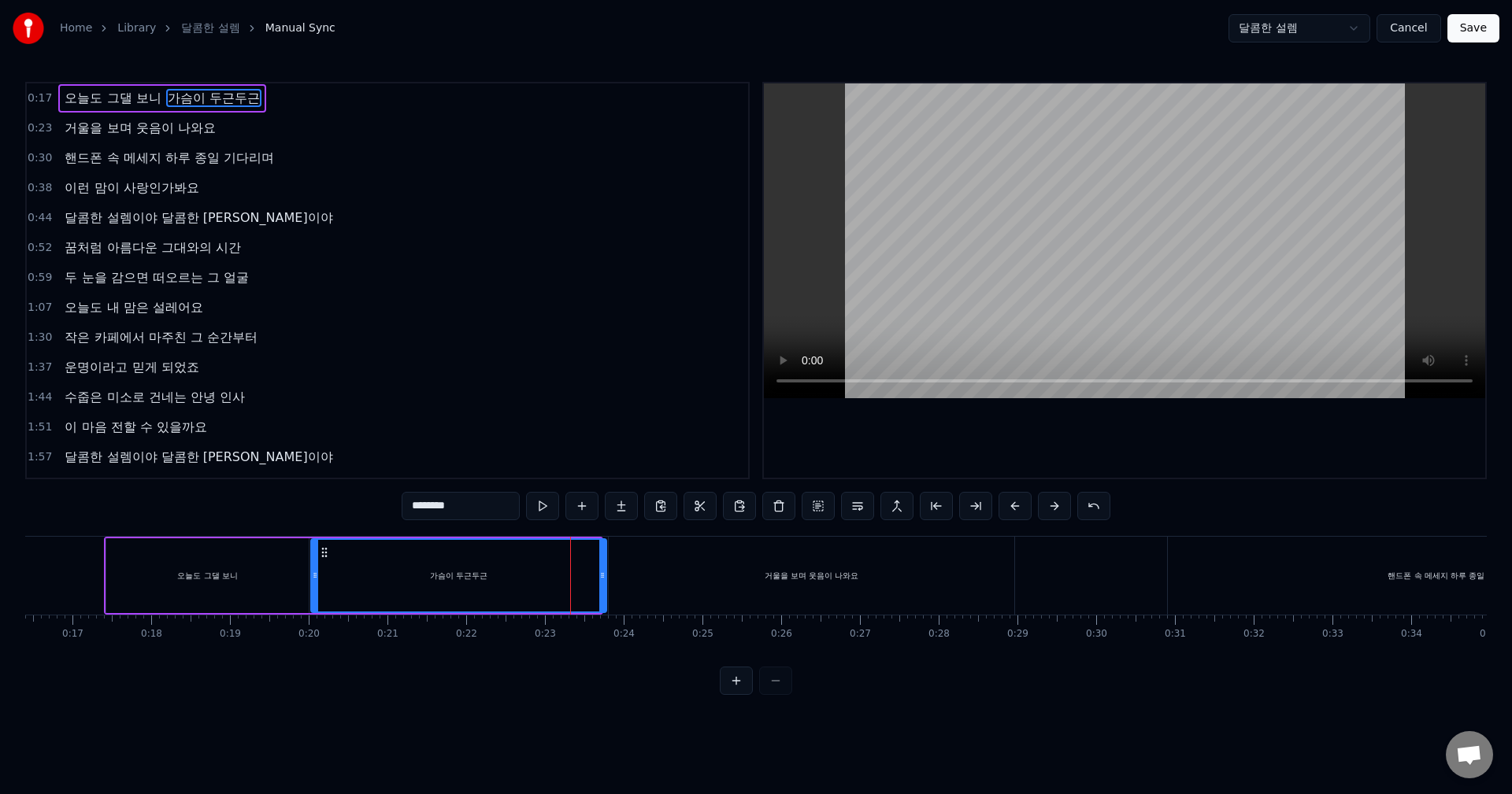
click at [602, 568] on div at bounding box center [602, 575] width 6 height 72
click at [158, 577] on div "오늘도 그댈 보니" at bounding box center [208, 575] width 202 height 75
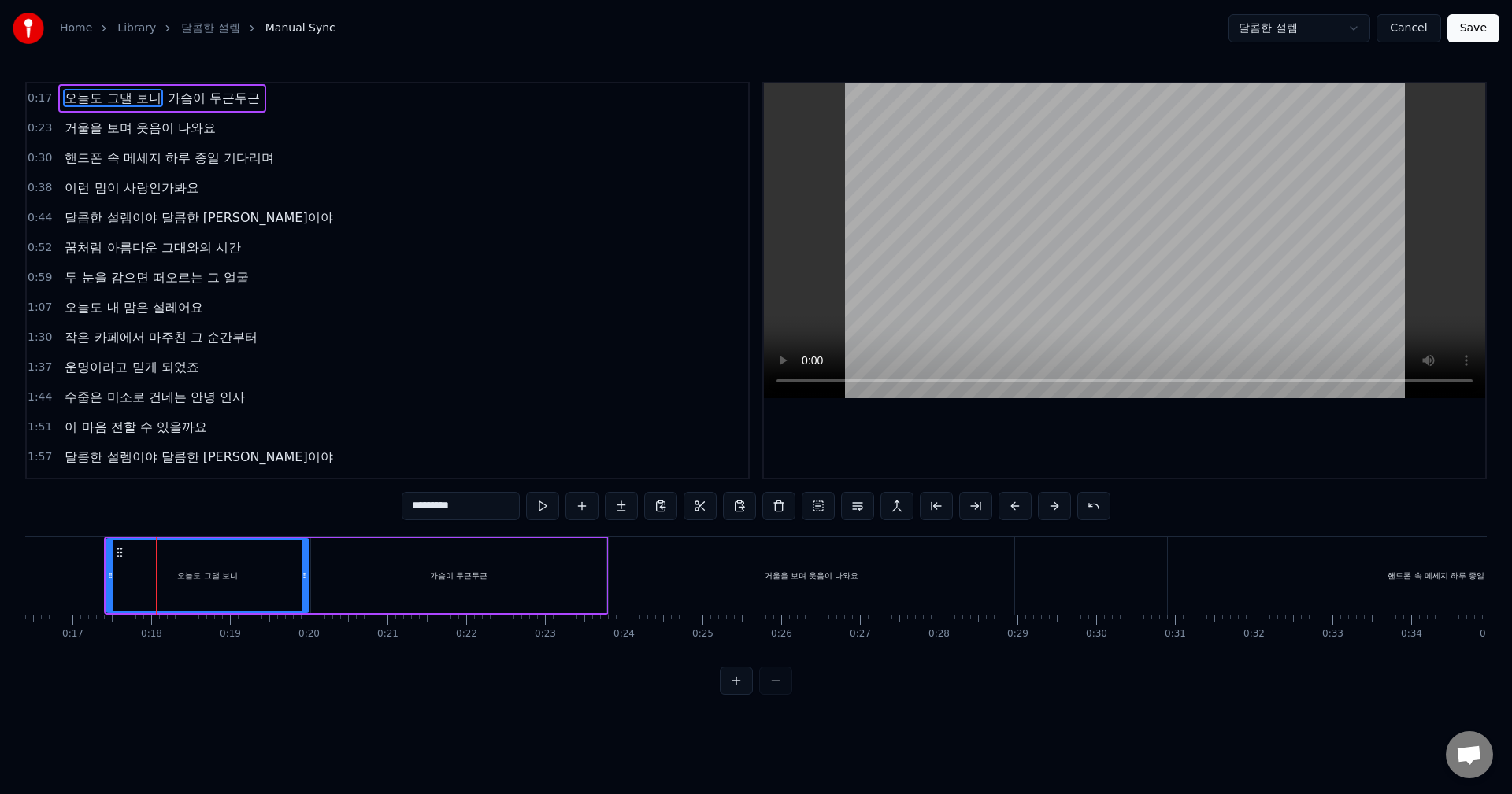
click at [122, 574] on div "오늘도 그댈 보니" at bounding box center [208, 575] width 201 height 72
click at [342, 568] on div "가슴이 두근두근" at bounding box center [458, 575] width 294 height 75
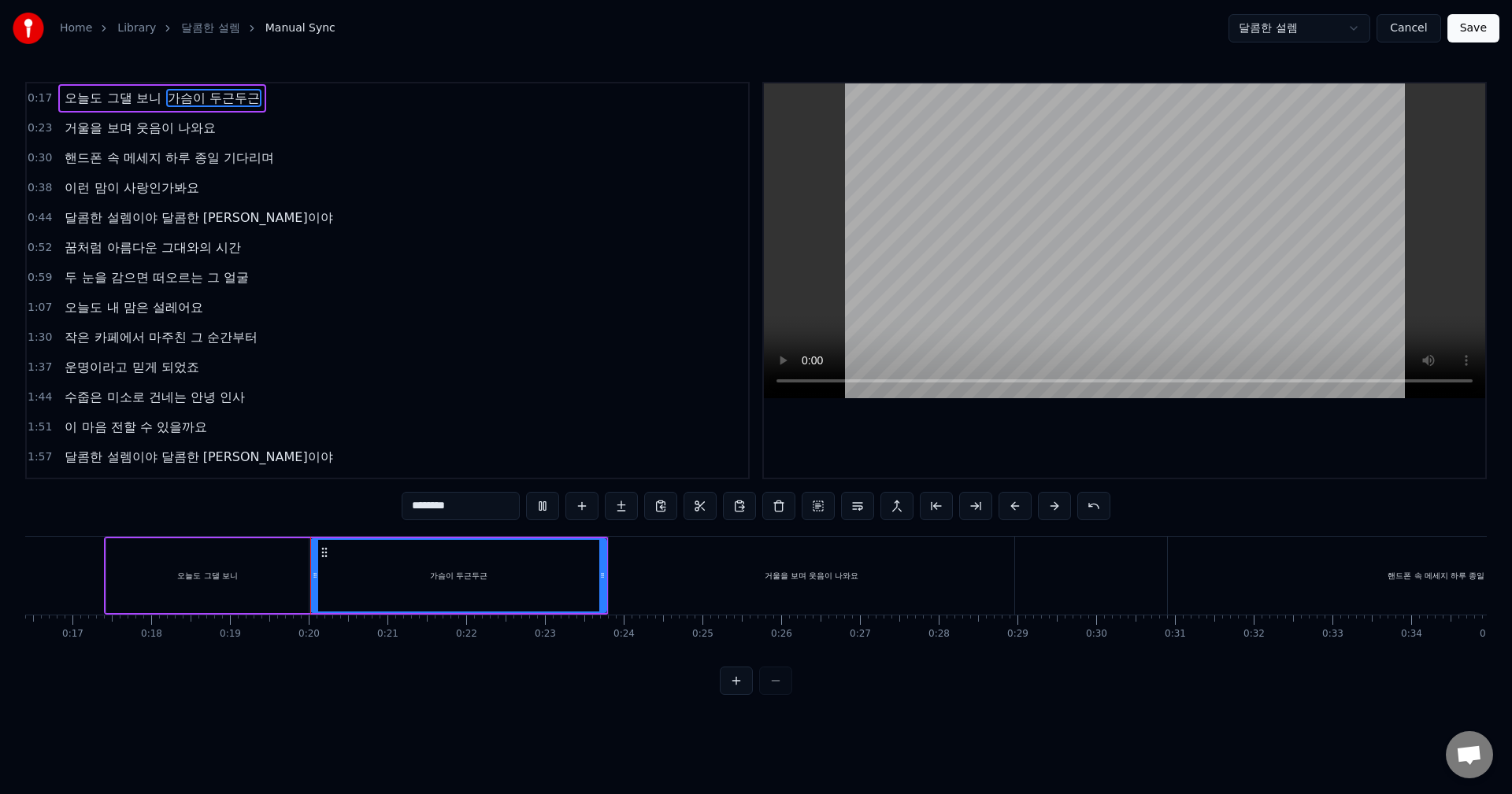
click at [367, 583] on div "가슴이 두근두근" at bounding box center [457, 575] width 293 height 72
click at [546, 505] on button at bounding box center [542, 506] width 33 height 29
click at [546, 506] on button at bounding box center [542, 506] width 33 height 29
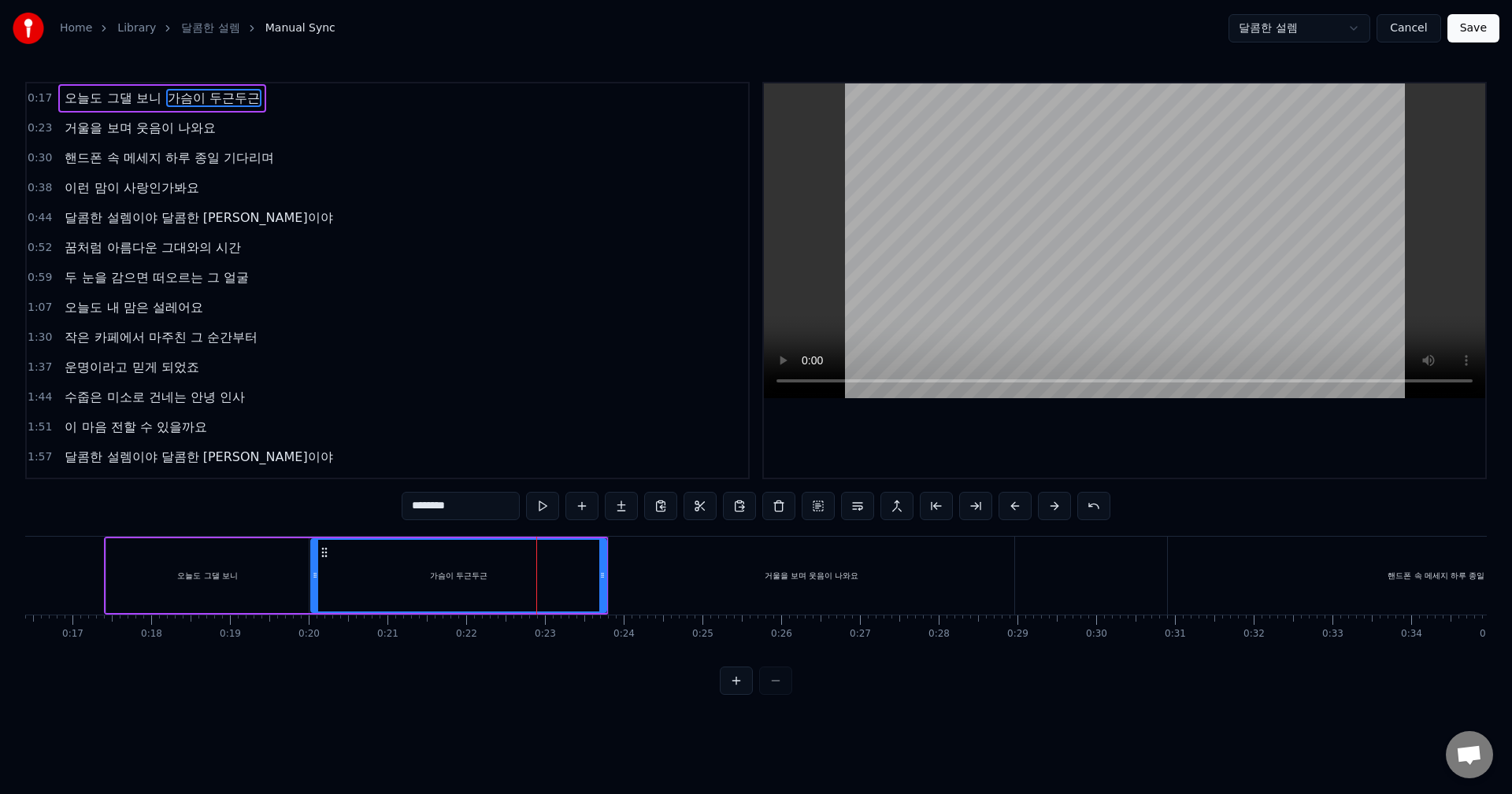
click at [470, 584] on div "가슴이 두근두근" at bounding box center [457, 575] width 293 height 72
click at [251, 579] on div "오늘도 그댈 보니" at bounding box center [208, 575] width 202 height 75
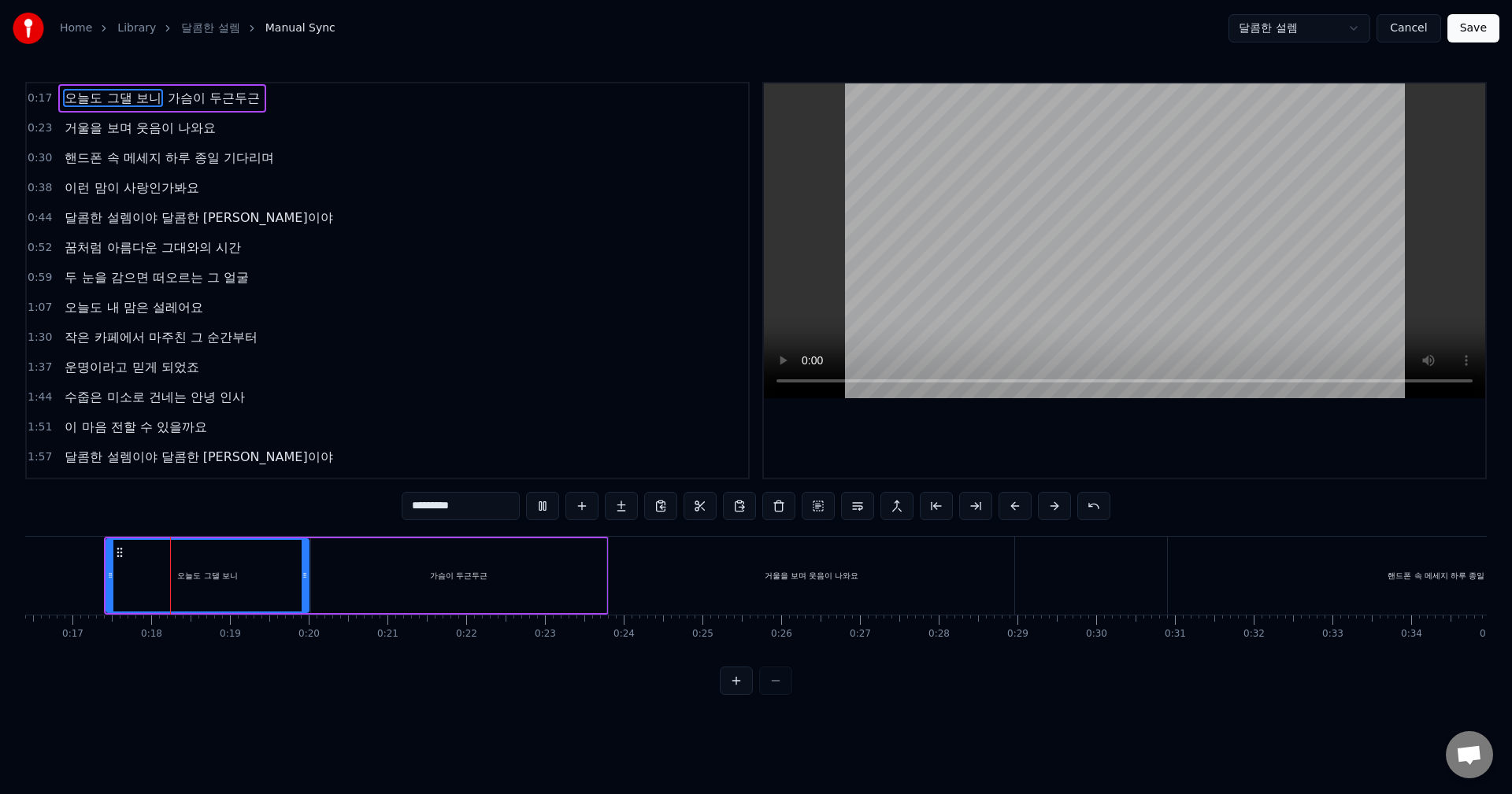
click at [386, 586] on div "가슴이 두근두근" at bounding box center [458, 575] width 294 height 75
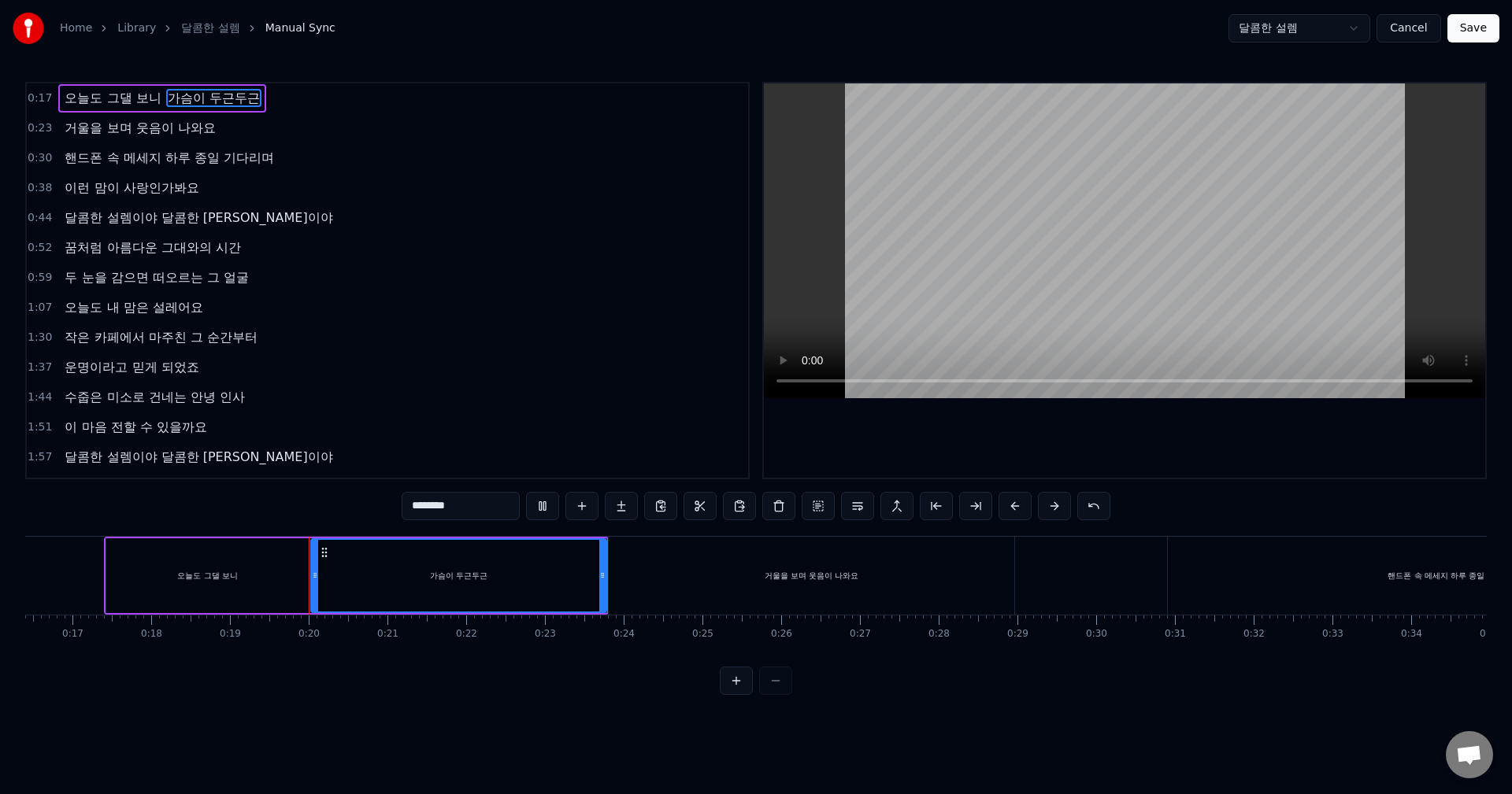
click at [386, 586] on div "가슴이 두근두근" at bounding box center [457, 575] width 293 height 72
click at [330, 575] on div "가슴이 두근두근" at bounding box center [457, 575] width 293 height 72
click at [82, 96] on span "오늘도 그댈 보니" at bounding box center [113, 97] width 100 height 18
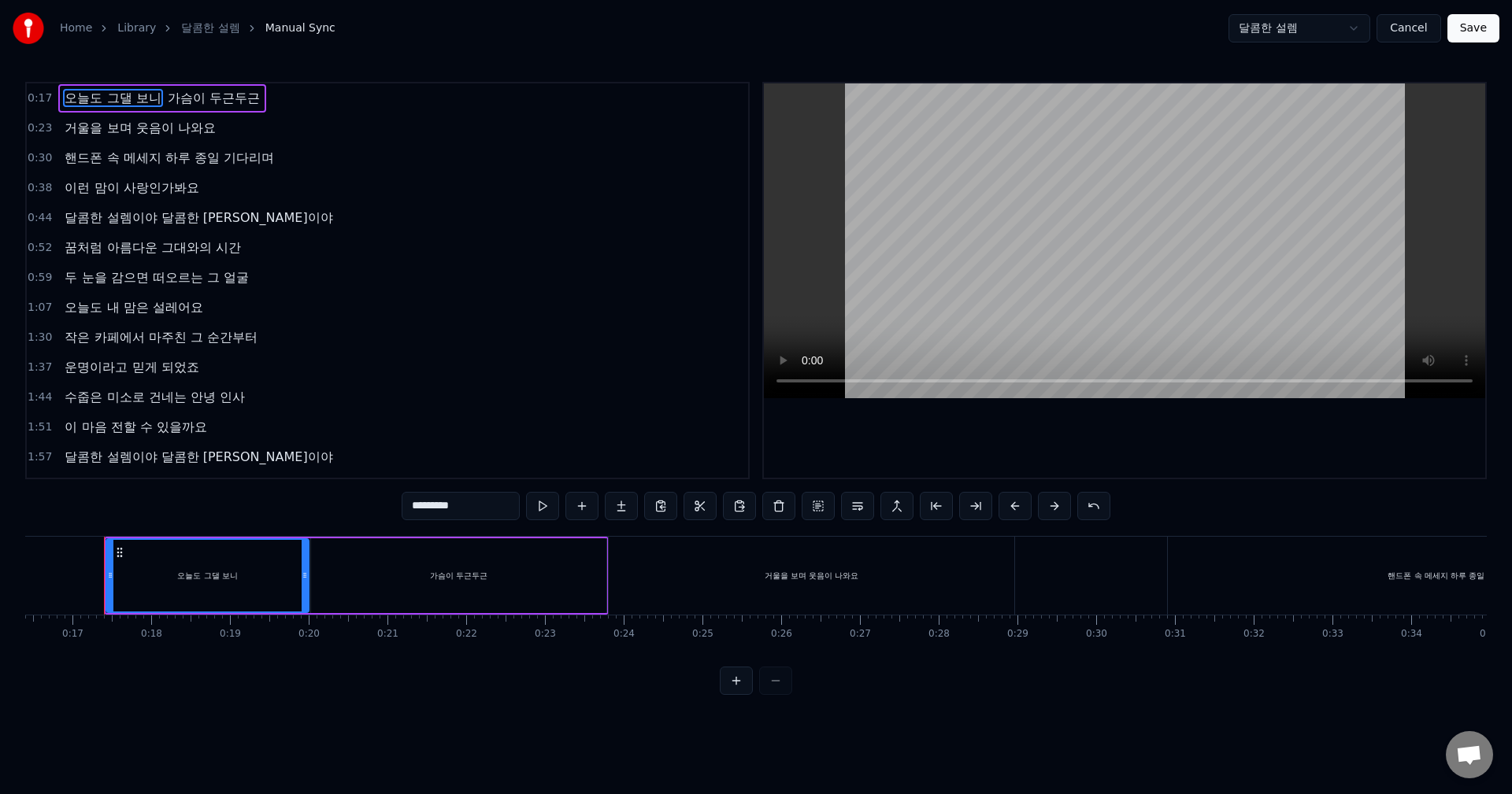
click at [206, 103] on span "가슴이 두근두근" at bounding box center [213, 97] width 95 height 18
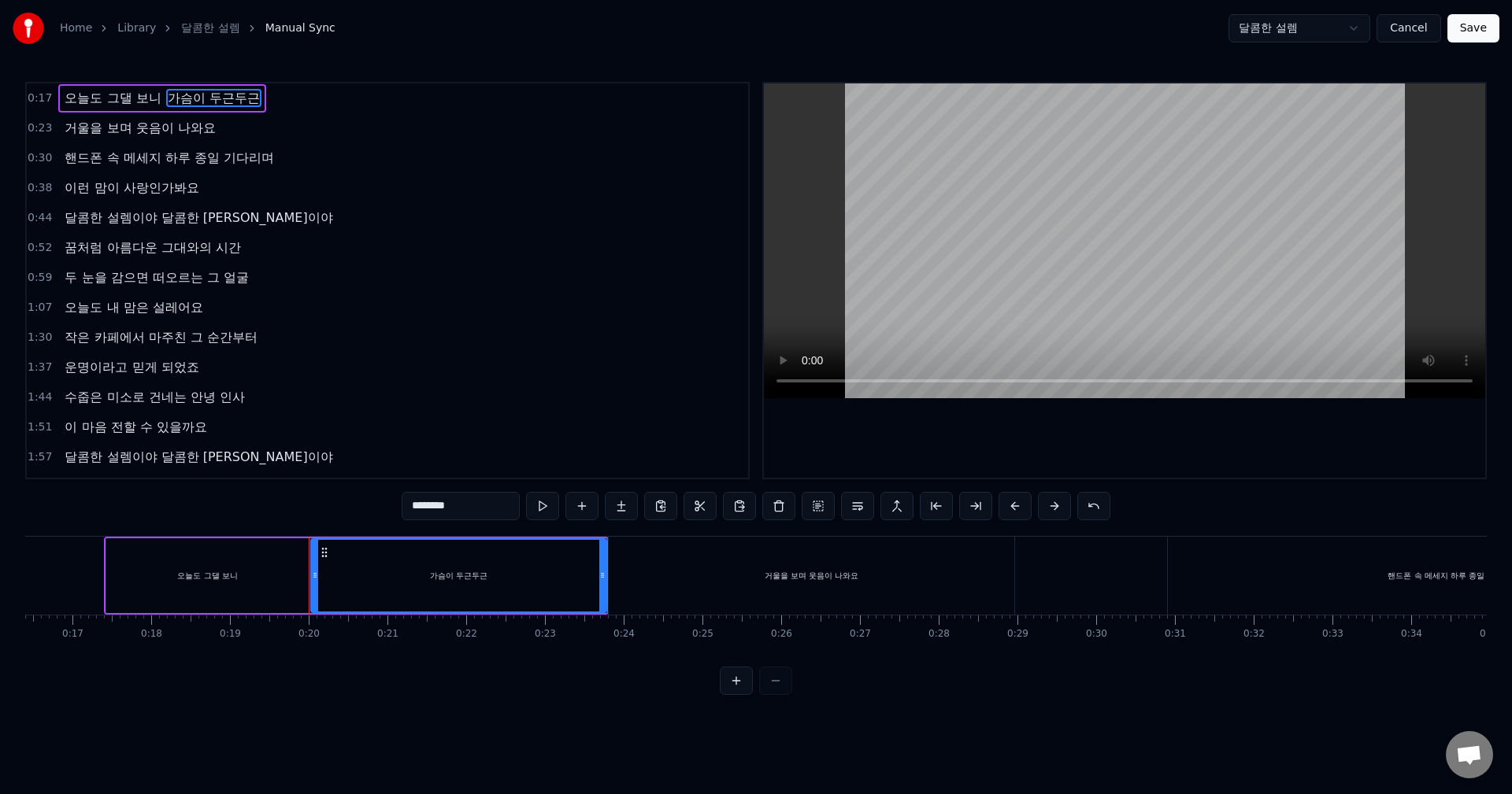
click at [123, 125] on span "거울을 보며 웃음이 나와요" at bounding box center [140, 127] width 154 height 18
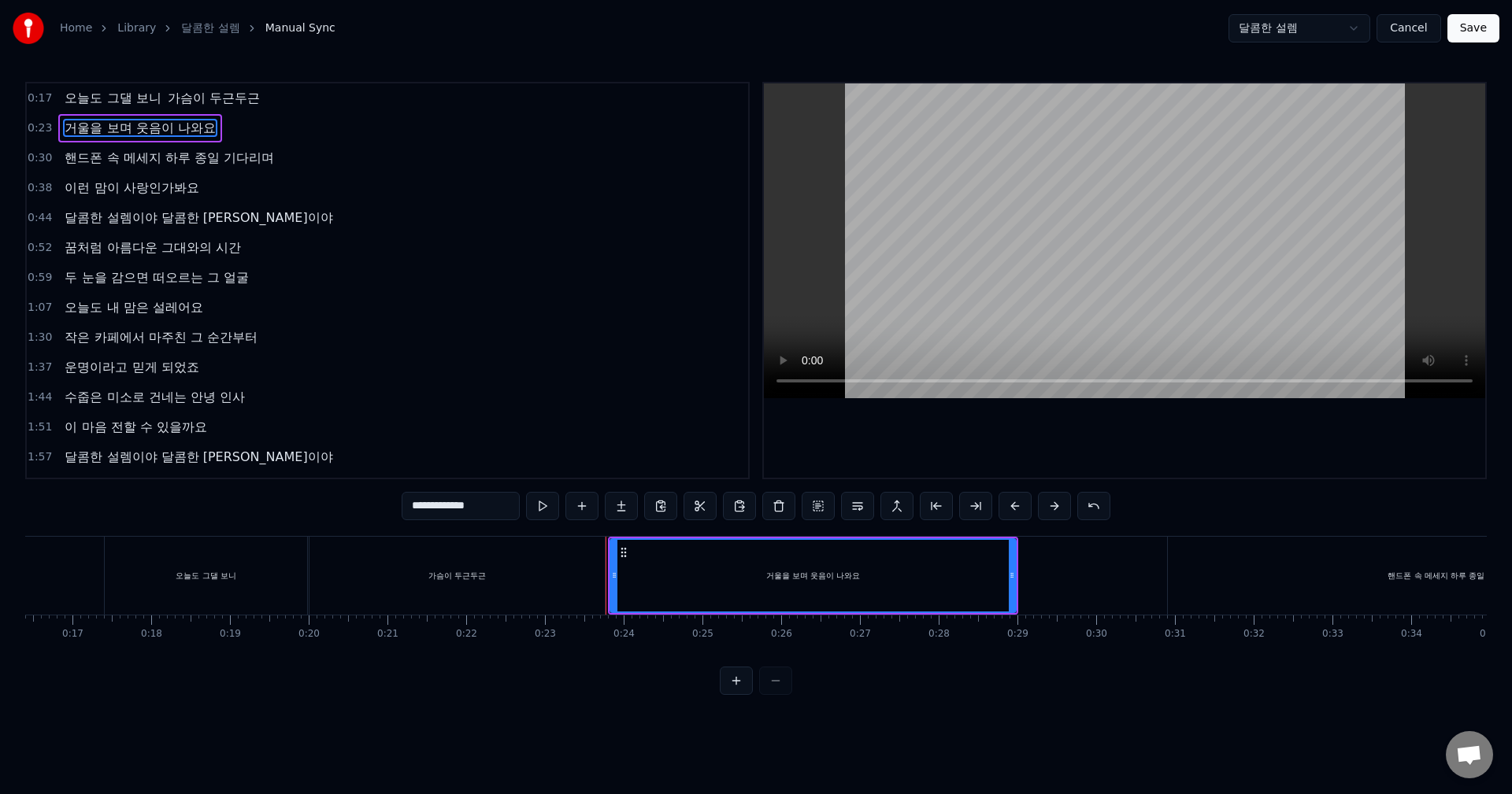
click at [112, 159] on span "핸드폰 속 메세지 하루 종일 기다리며" at bounding box center [169, 157] width 212 height 18
type input "**********"
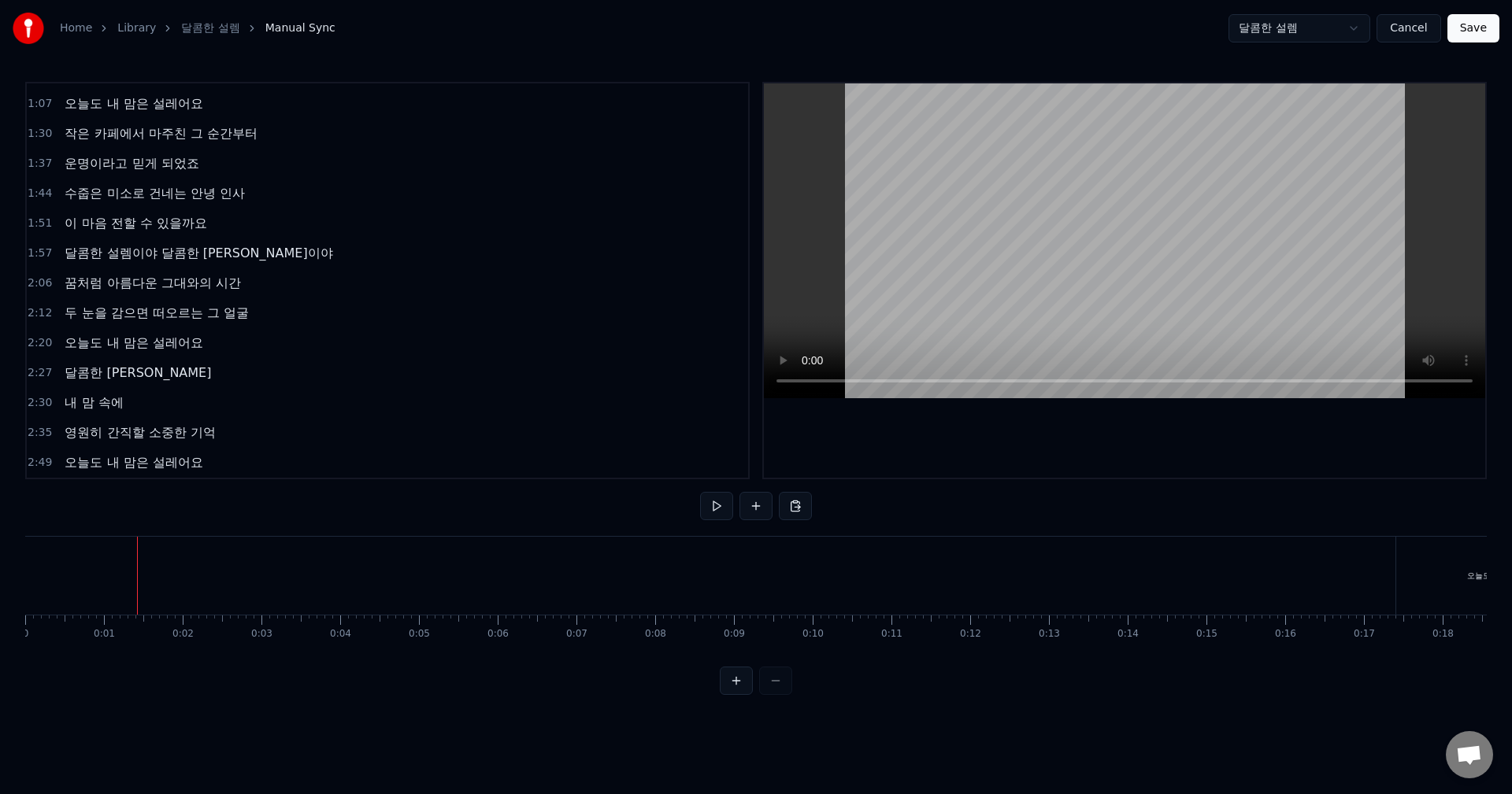
click at [774, 695] on div at bounding box center [756, 681] width 73 height 29
click at [739, 695] on button at bounding box center [736, 681] width 33 height 29
click at [766, 695] on button at bounding box center [775, 681] width 33 height 29
click at [766, 695] on div at bounding box center [756, 681] width 73 height 29
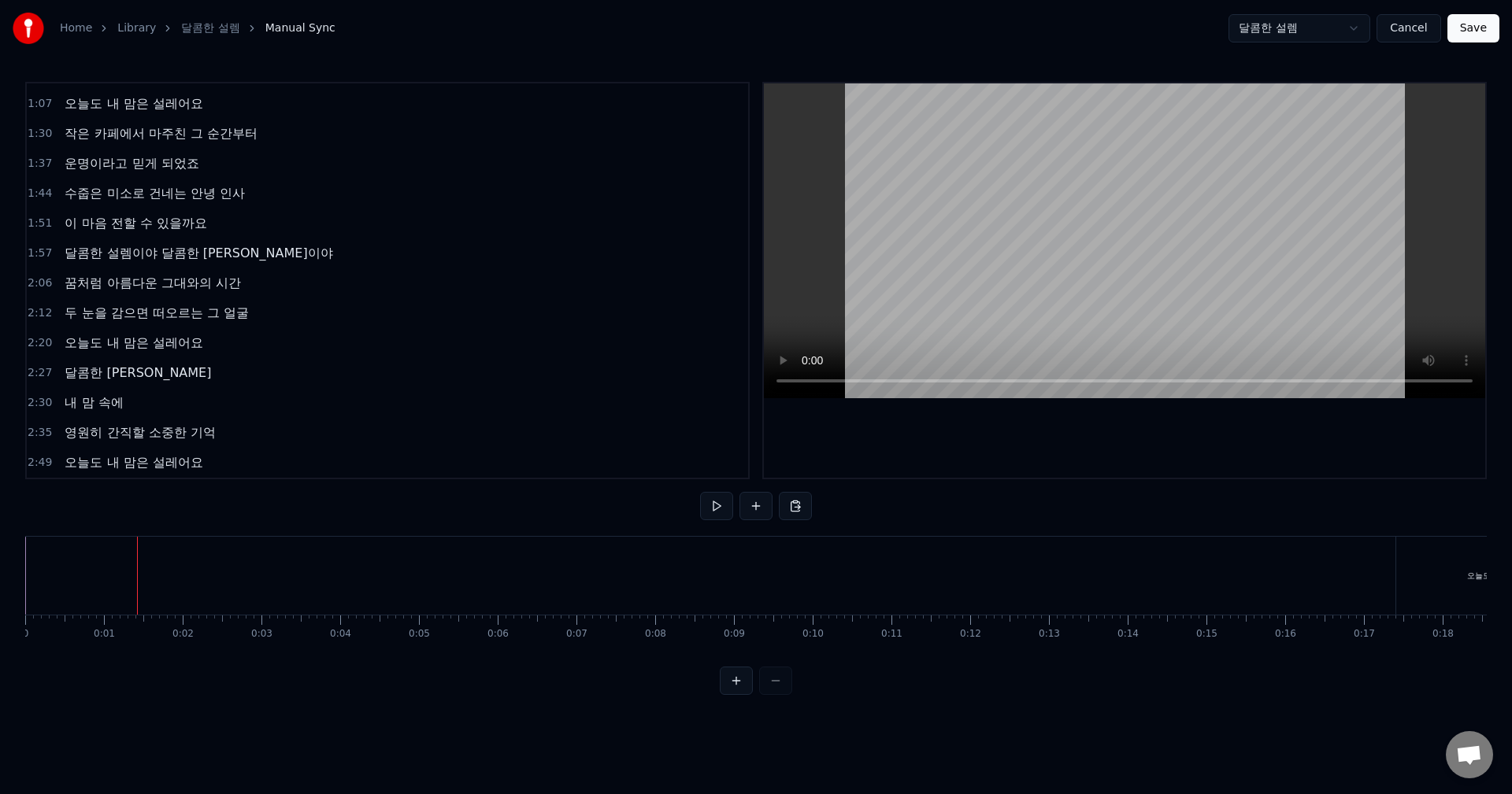
click at [766, 695] on div at bounding box center [756, 681] width 73 height 29
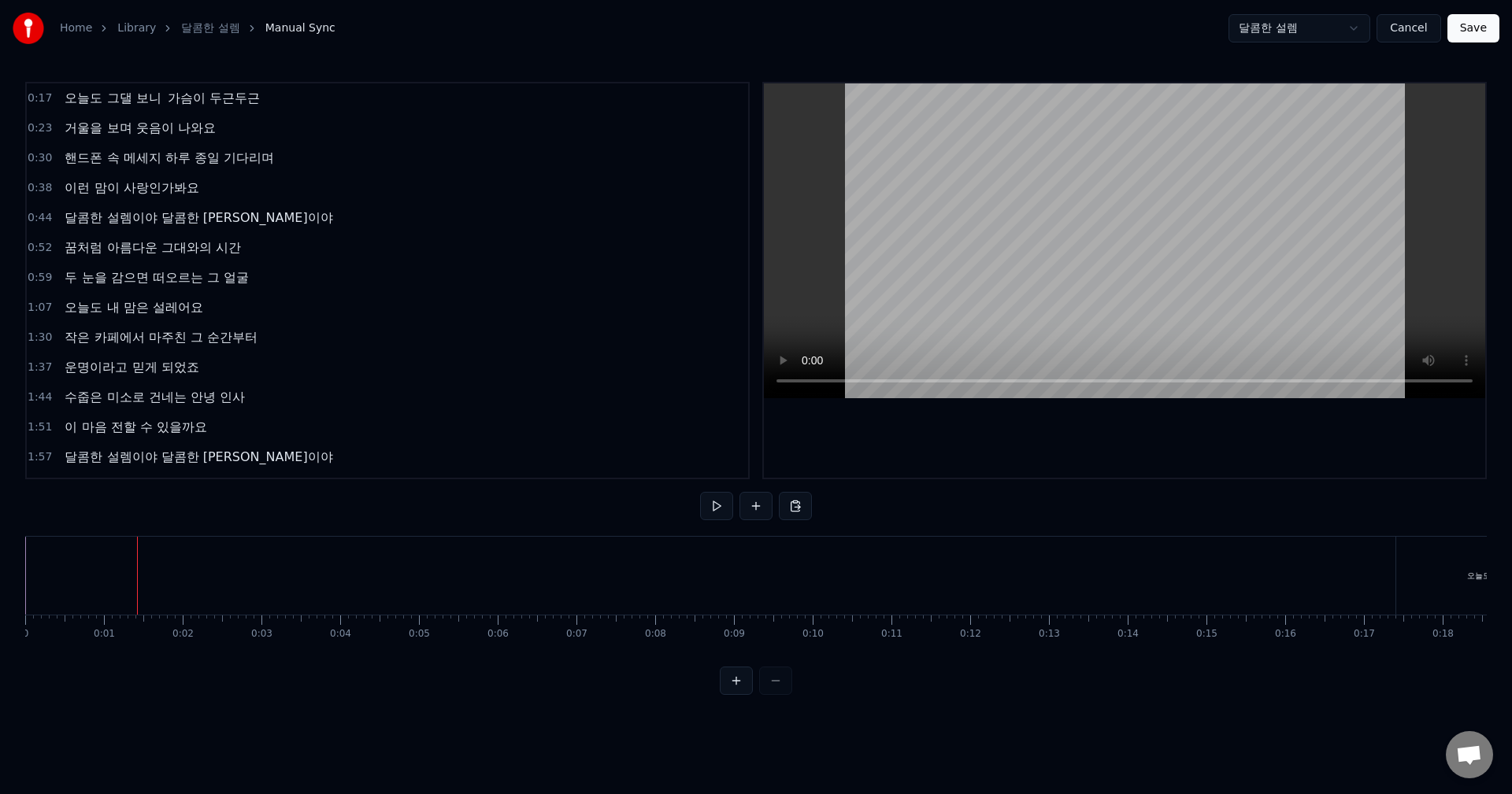
click at [94, 105] on span "오늘도 그댈 보니" at bounding box center [113, 97] width 100 height 18
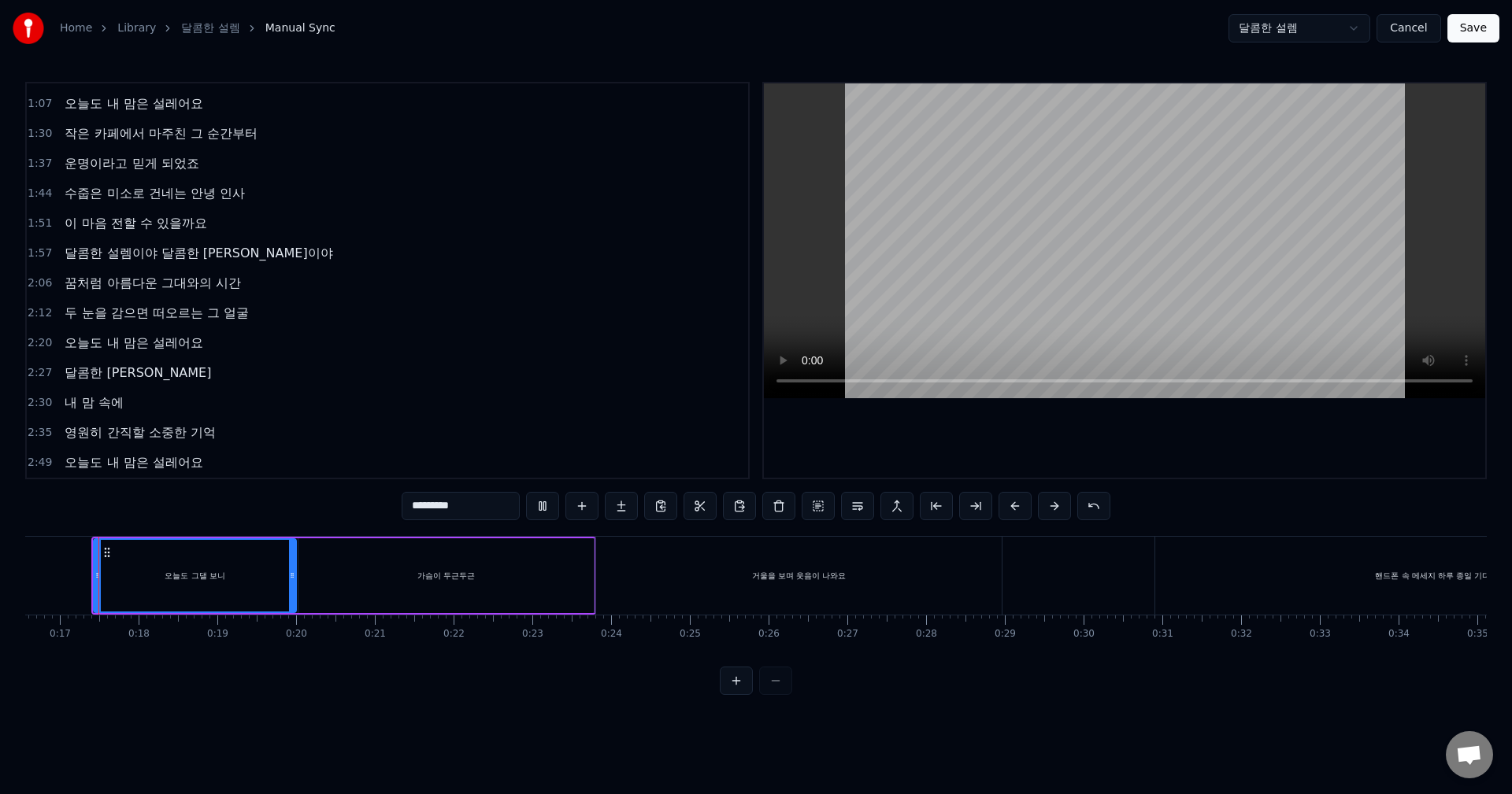
scroll to position [0, 1291]
click at [202, 579] on div "오늘도 그댈 보니" at bounding box center [207, 576] width 60 height 12
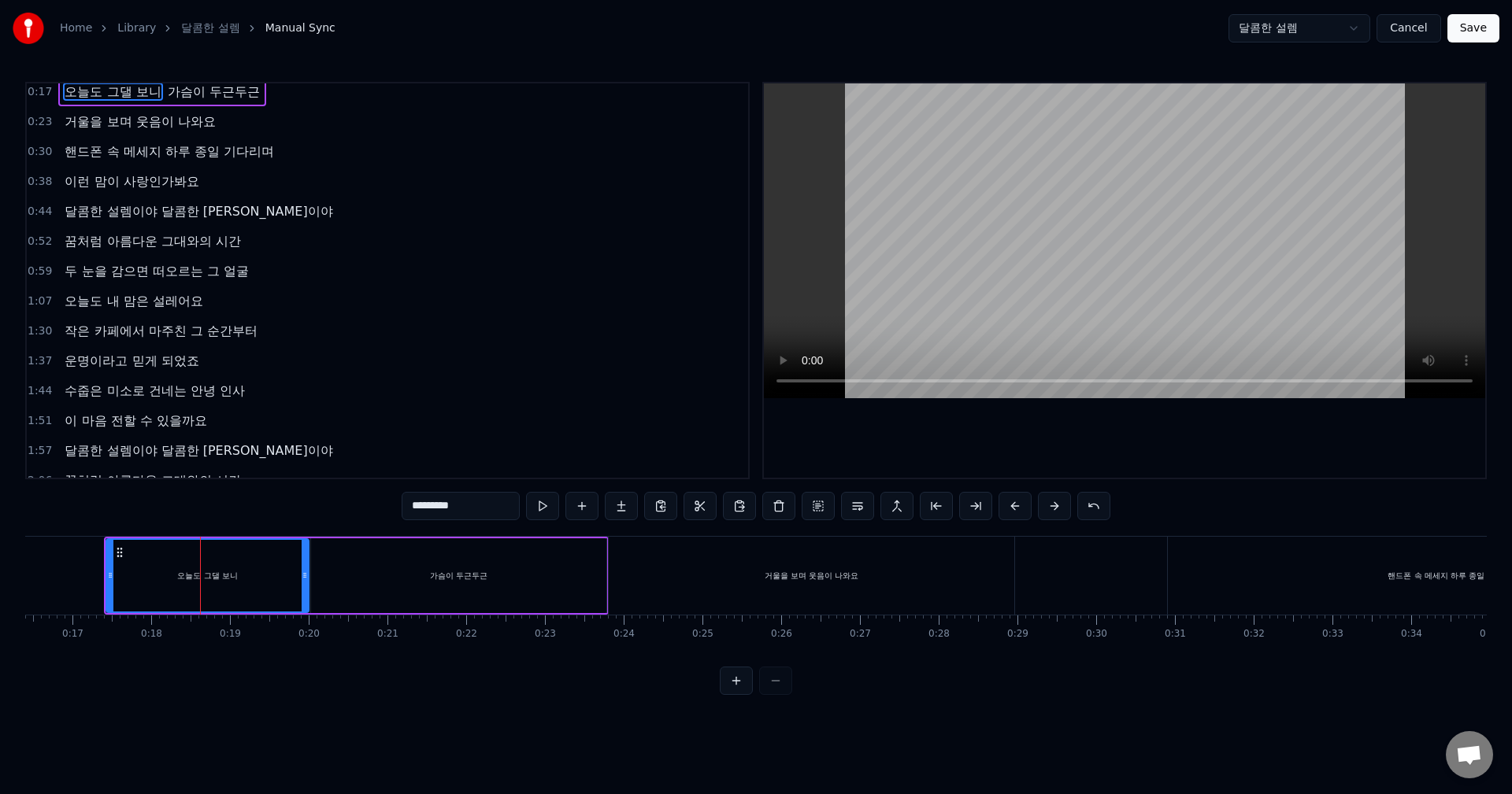
scroll to position [0, 0]
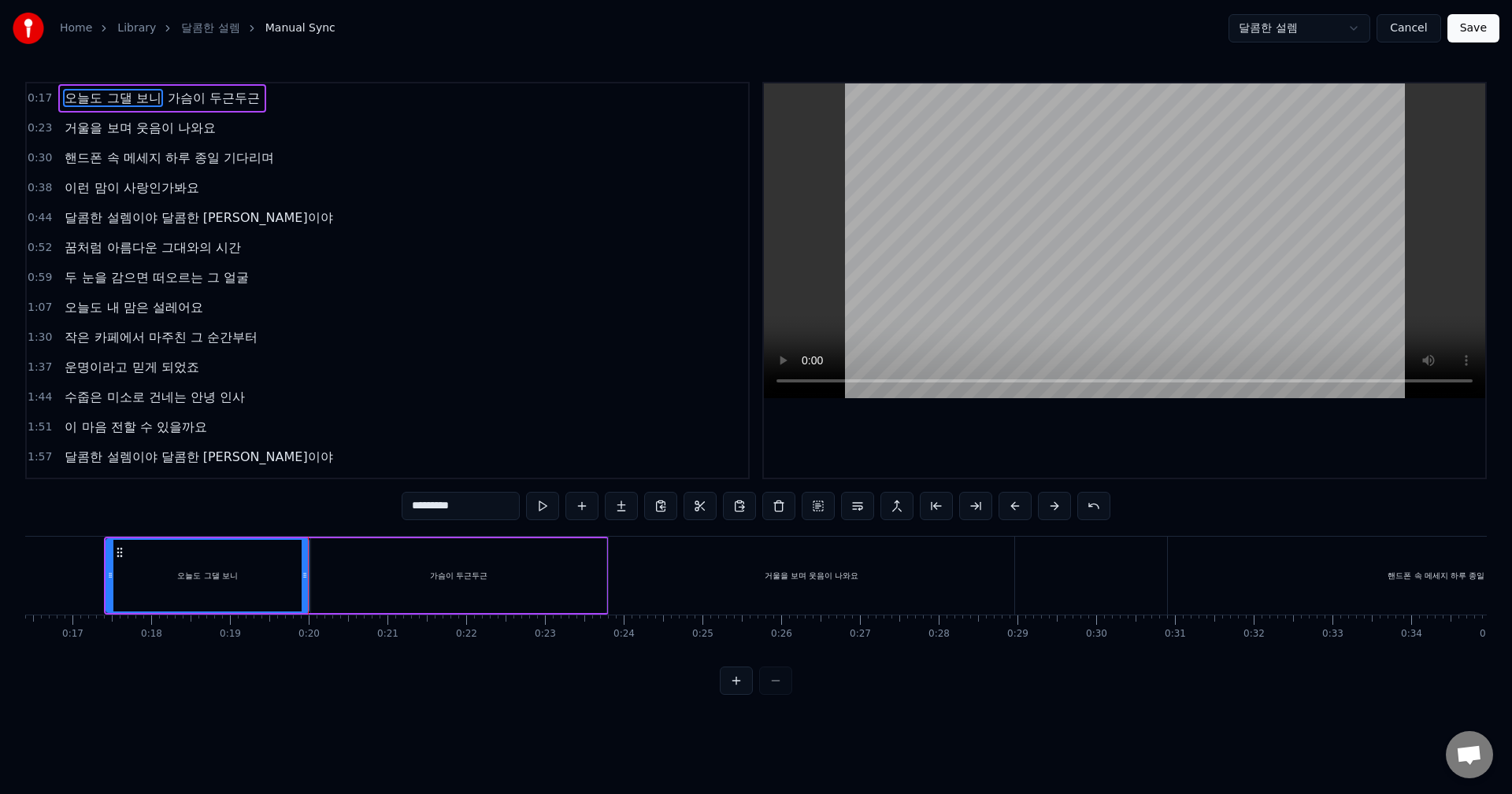
click at [121, 123] on span "거울을 보며 웃음이 나와요" at bounding box center [140, 127] width 154 height 18
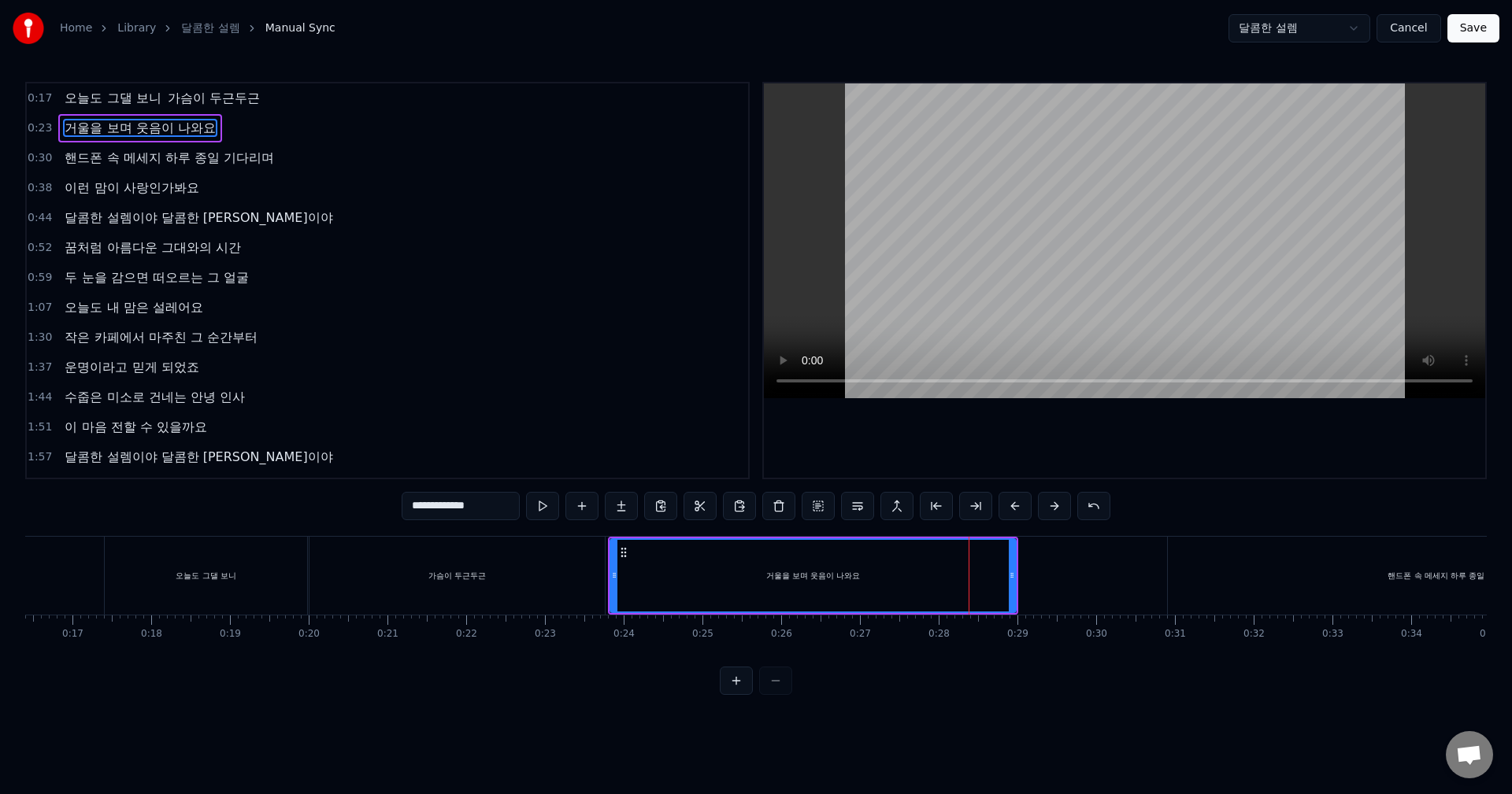
scroll to position [204, 0]
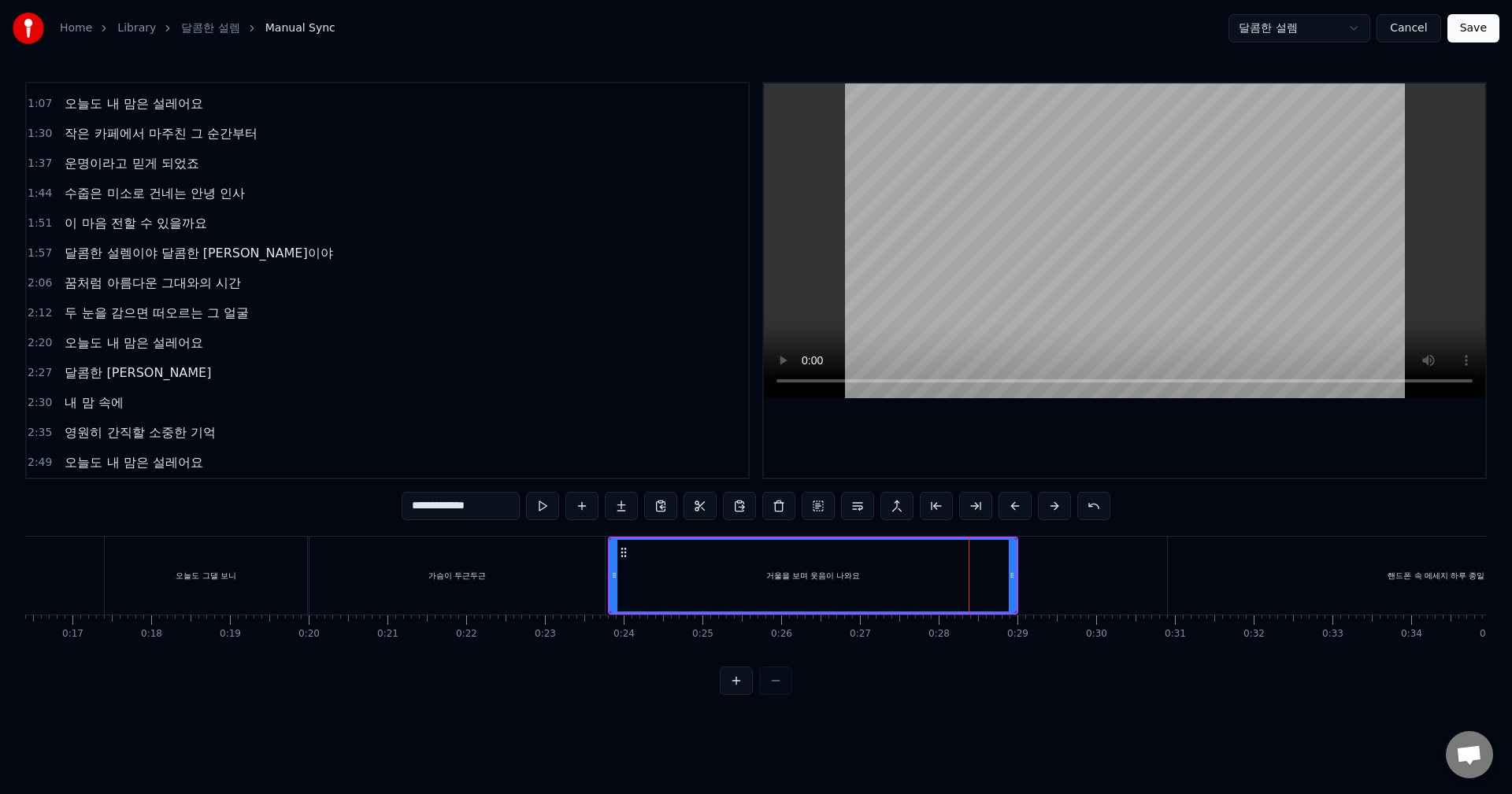
click at [472, 597] on div "가슴이 두근두근" at bounding box center [456, 575] width 294 height 78
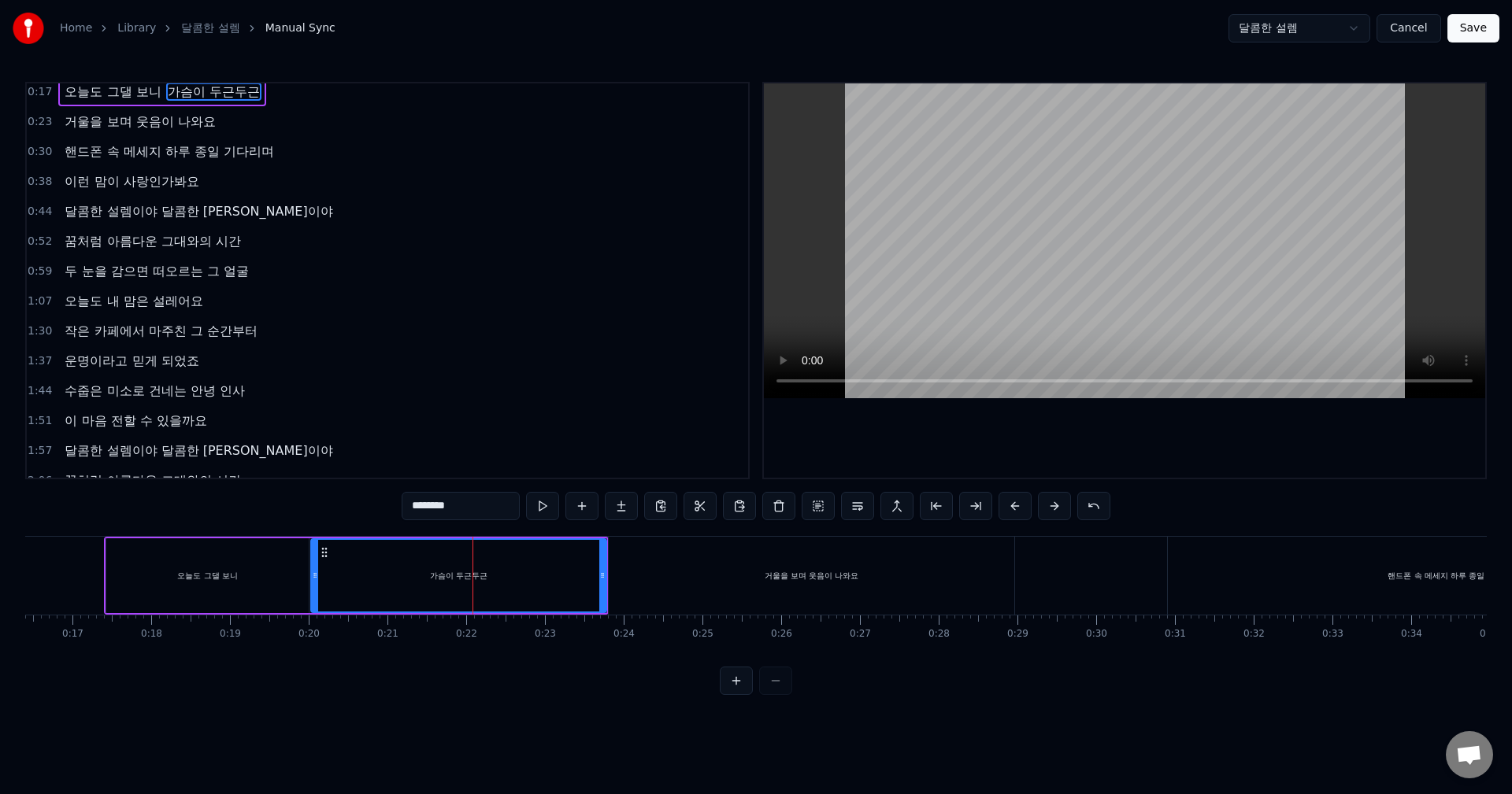
scroll to position [0, 0]
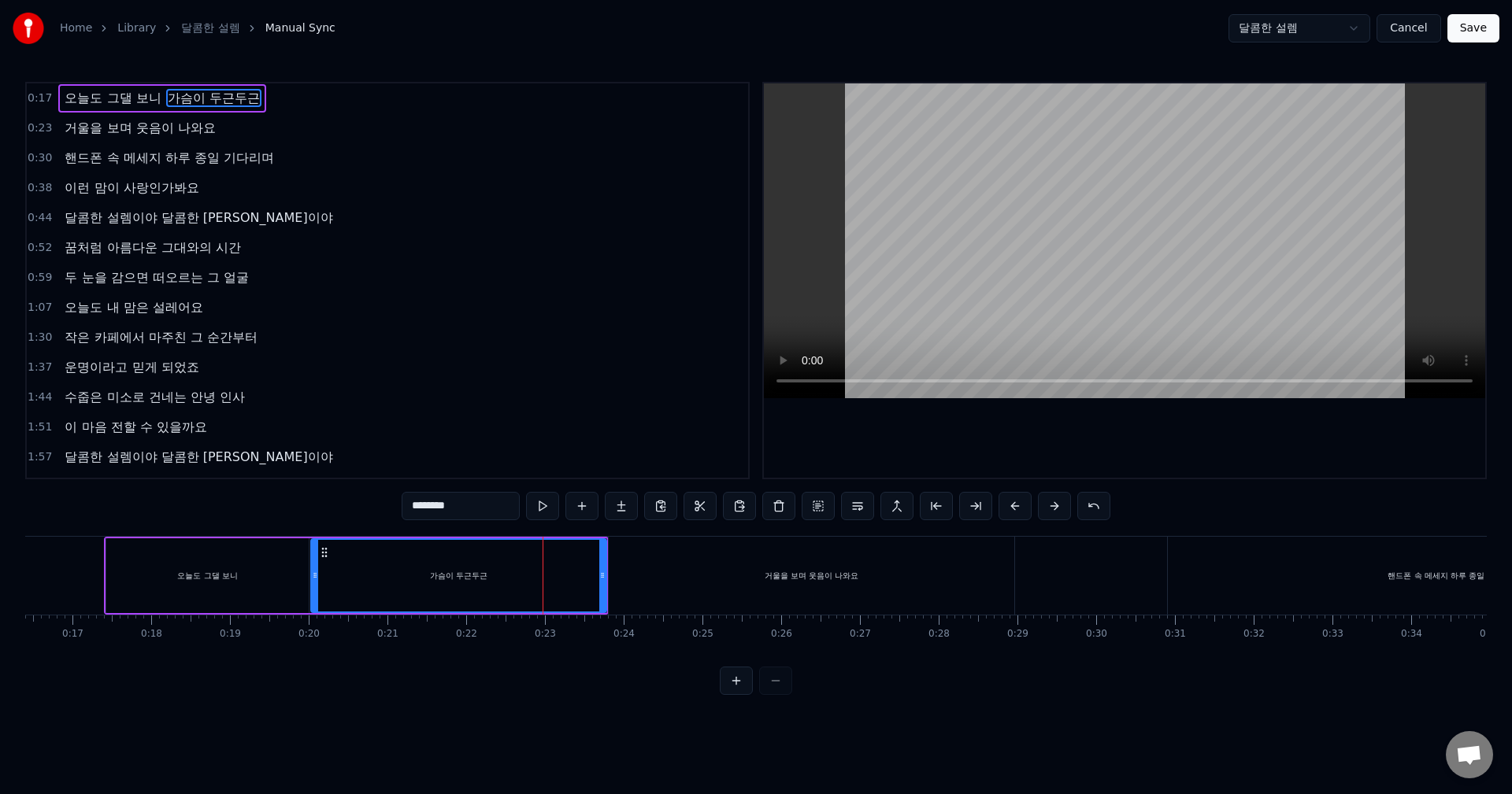
click at [679, 563] on div "거울을 보며 웃음이 나와요" at bounding box center [811, 575] width 406 height 78
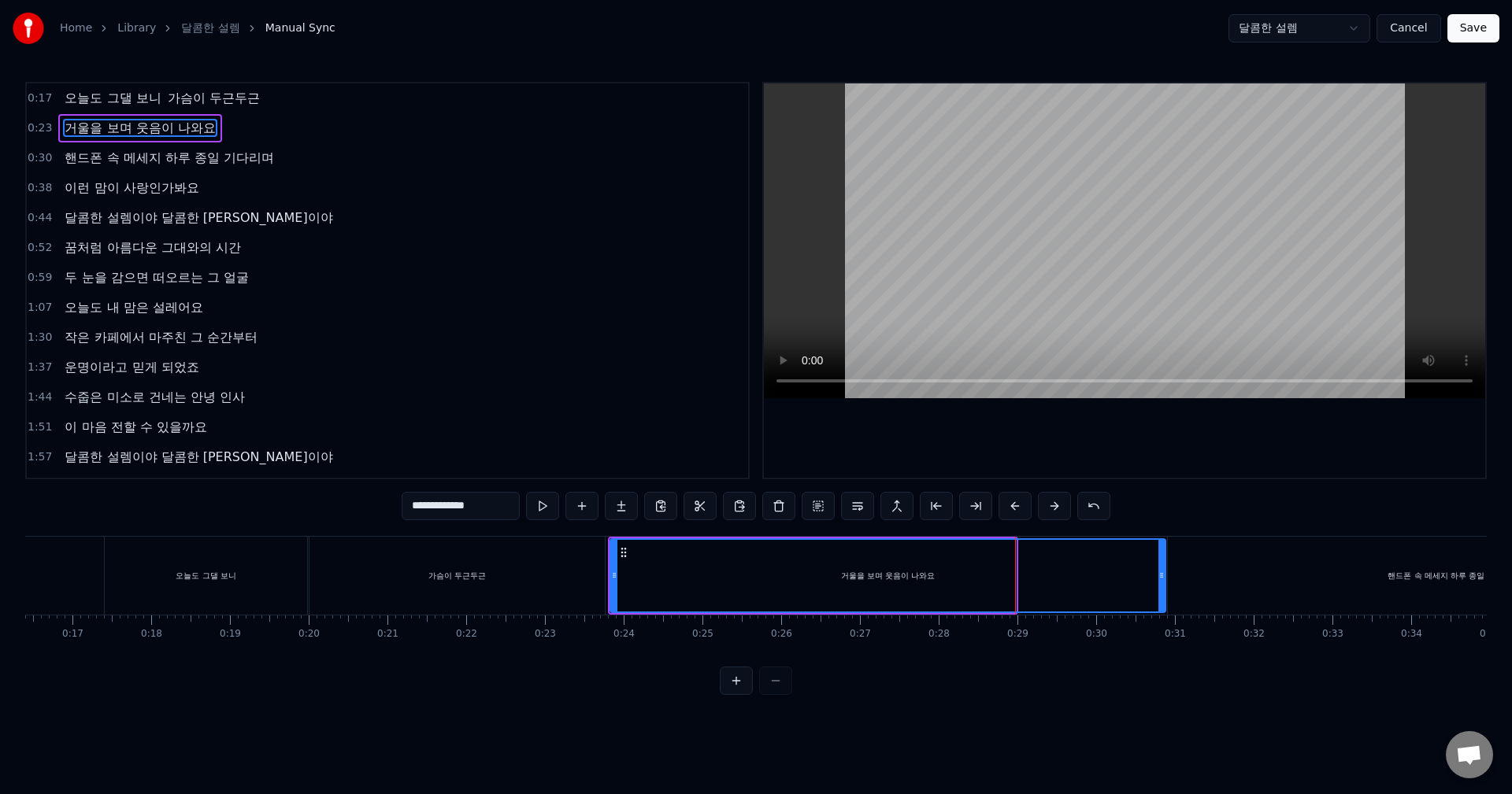
drag, startPoint x: 1011, startPoint y: 575, endPoint x: 1160, endPoint y: 576, distance: 149.0
click at [1160, 576] on icon at bounding box center [1161, 575] width 6 height 13
click at [791, 575] on div "거울을 보며 웃음이 나와요" at bounding box center [888, 575] width 554 height 72
click at [438, 505] on input "**********" at bounding box center [461, 506] width 118 height 29
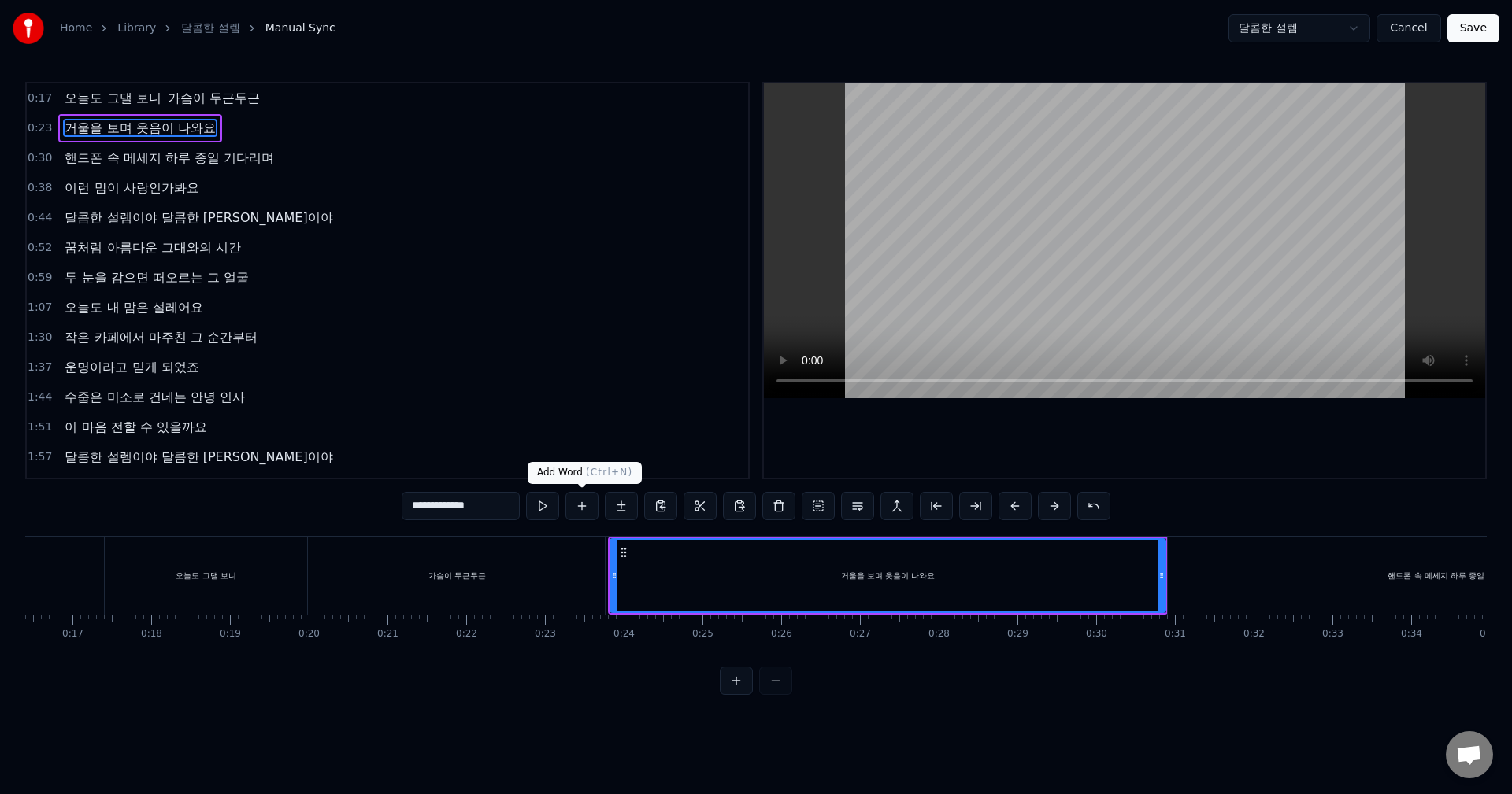
drag, startPoint x: 448, startPoint y: 505, endPoint x: 580, endPoint y: 507, distance: 132.0
click at [580, 507] on div "**********" at bounding box center [756, 506] width 709 height 29
click at [139, 132] on span "거울을 보며 웃음이 나와요" at bounding box center [140, 127] width 154 height 18
click at [153, 164] on span "핸드폰 속 메세지 하루 종일 기다리며" at bounding box center [169, 157] width 212 height 18
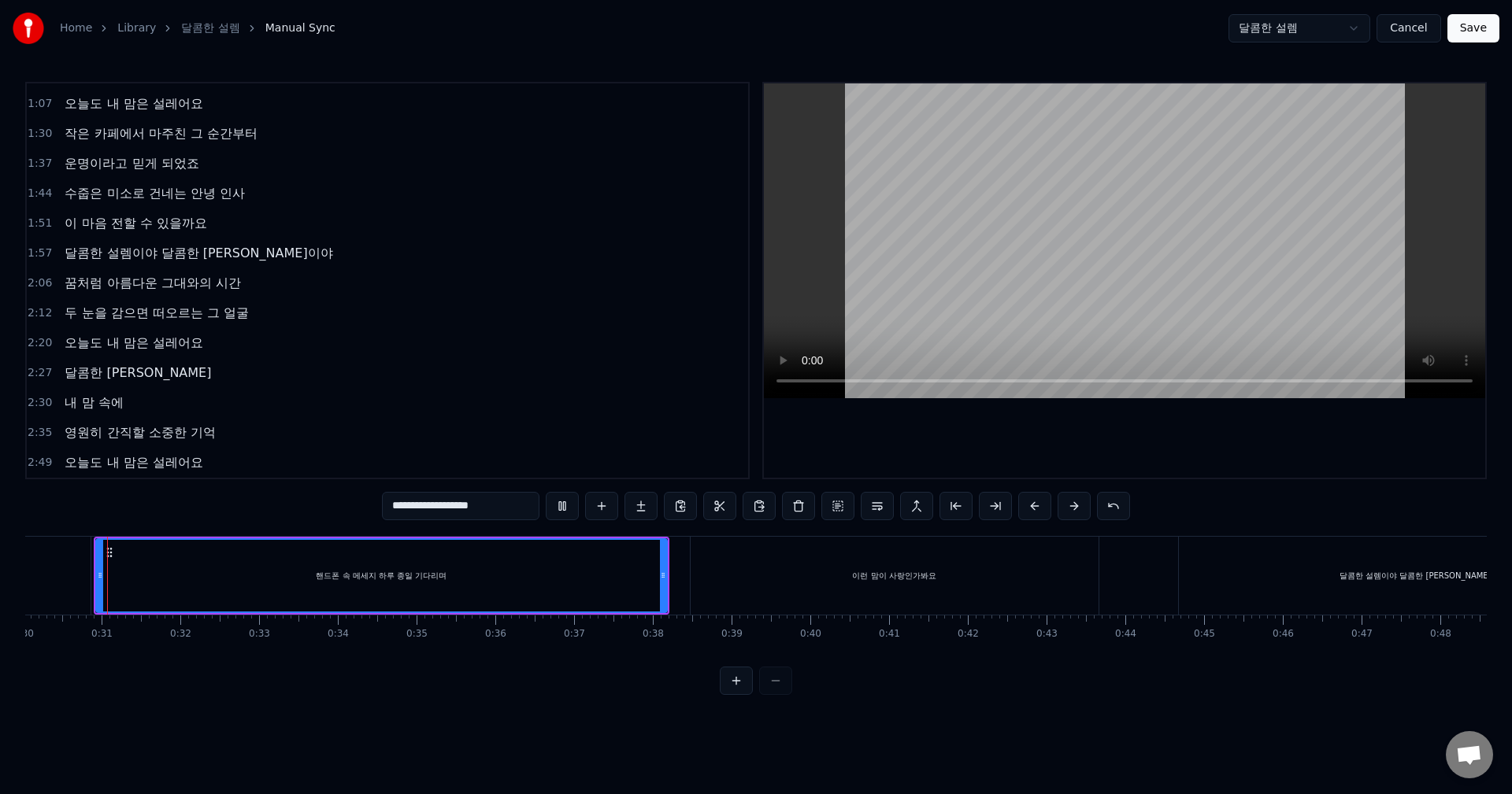
scroll to position [0, 2370]
click at [849, 571] on div "이런 맘이 사랑인가봐요" at bounding box center [887, 576] width 84 height 12
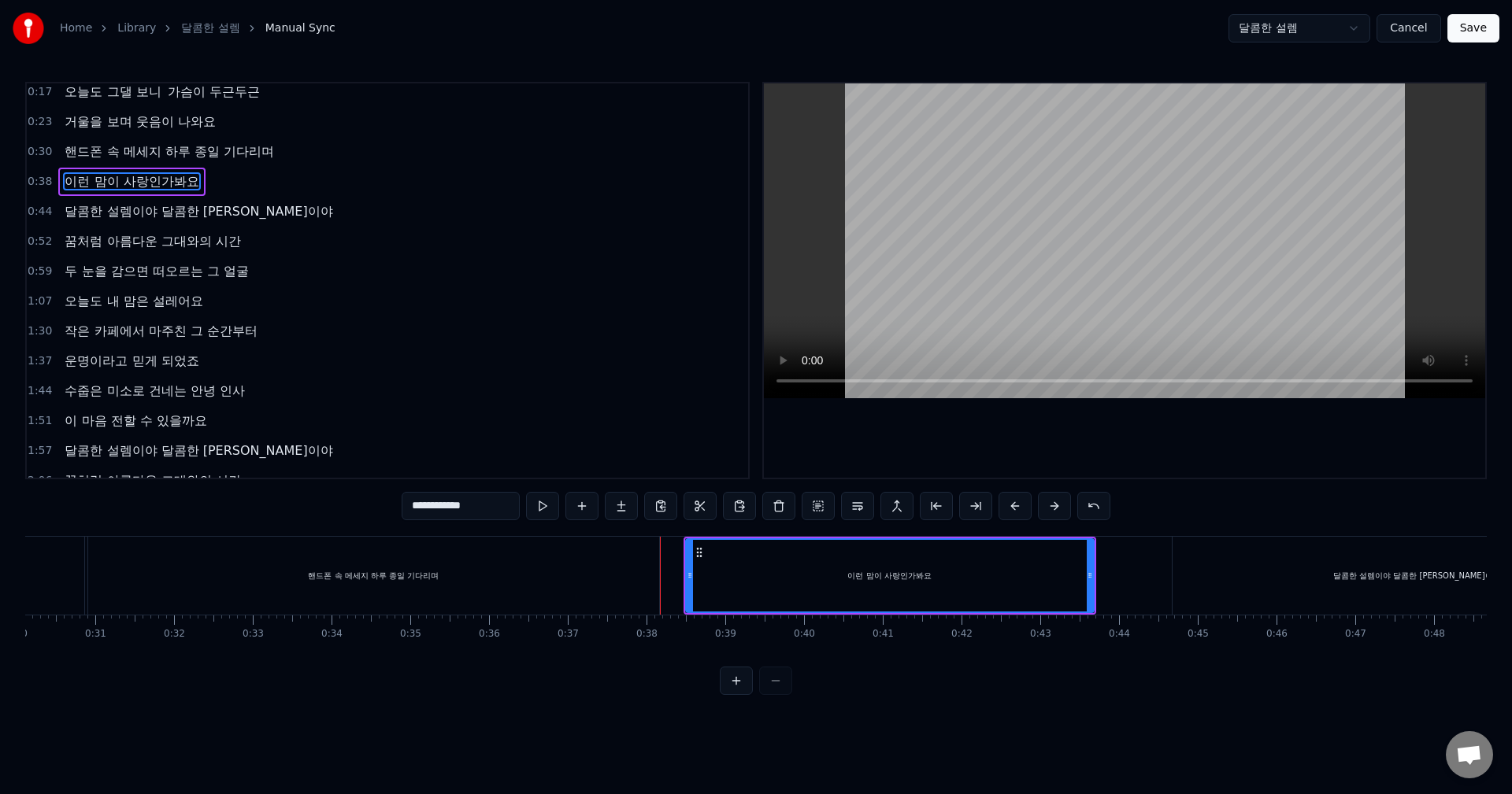
scroll to position [0, 0]
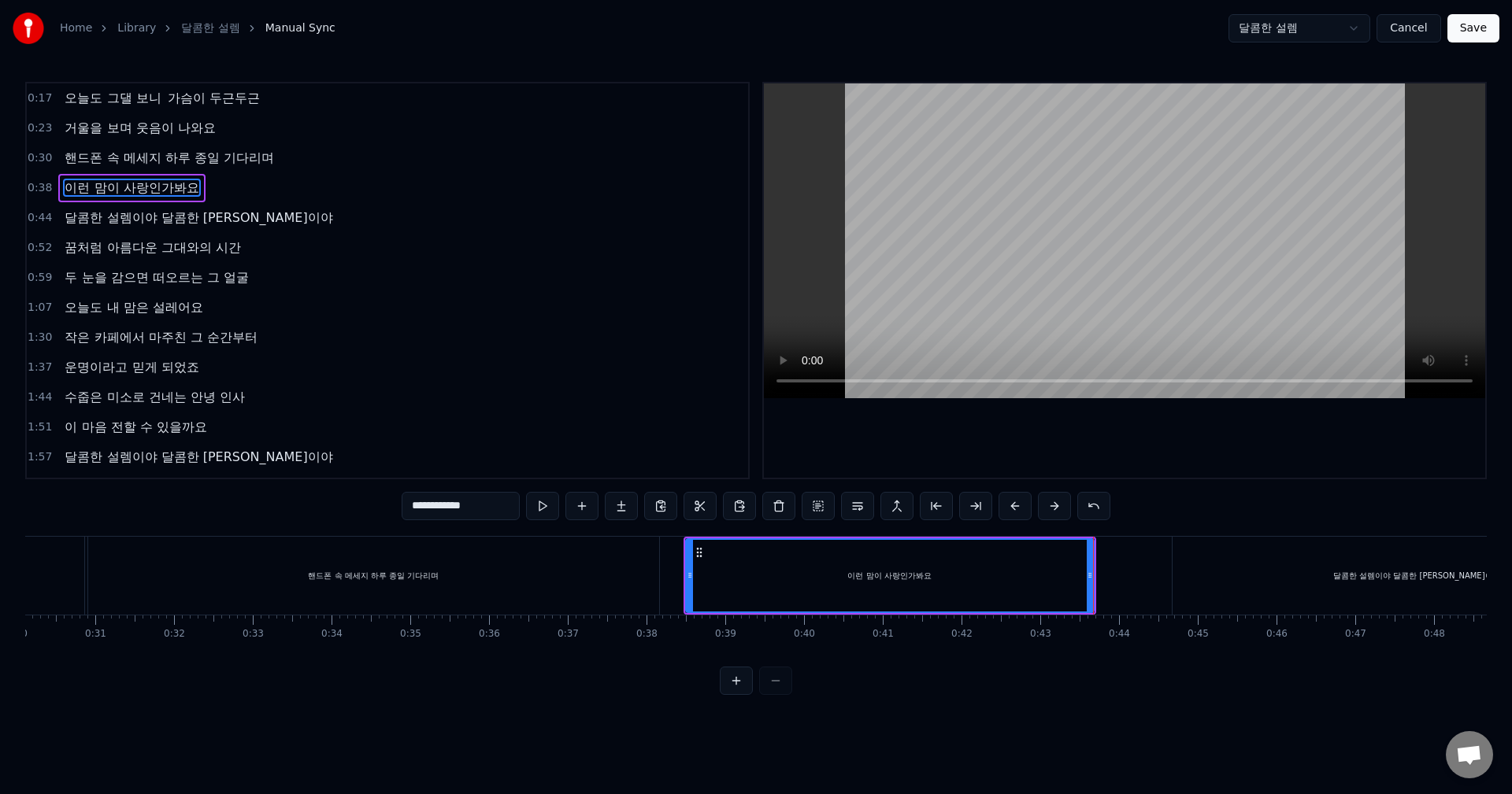
click at [1338, 582] on div "달콤한 설렘이야 달콤한 [PERSON_NAME]이야" at bounding box center [1416, 575] width 489 height 78
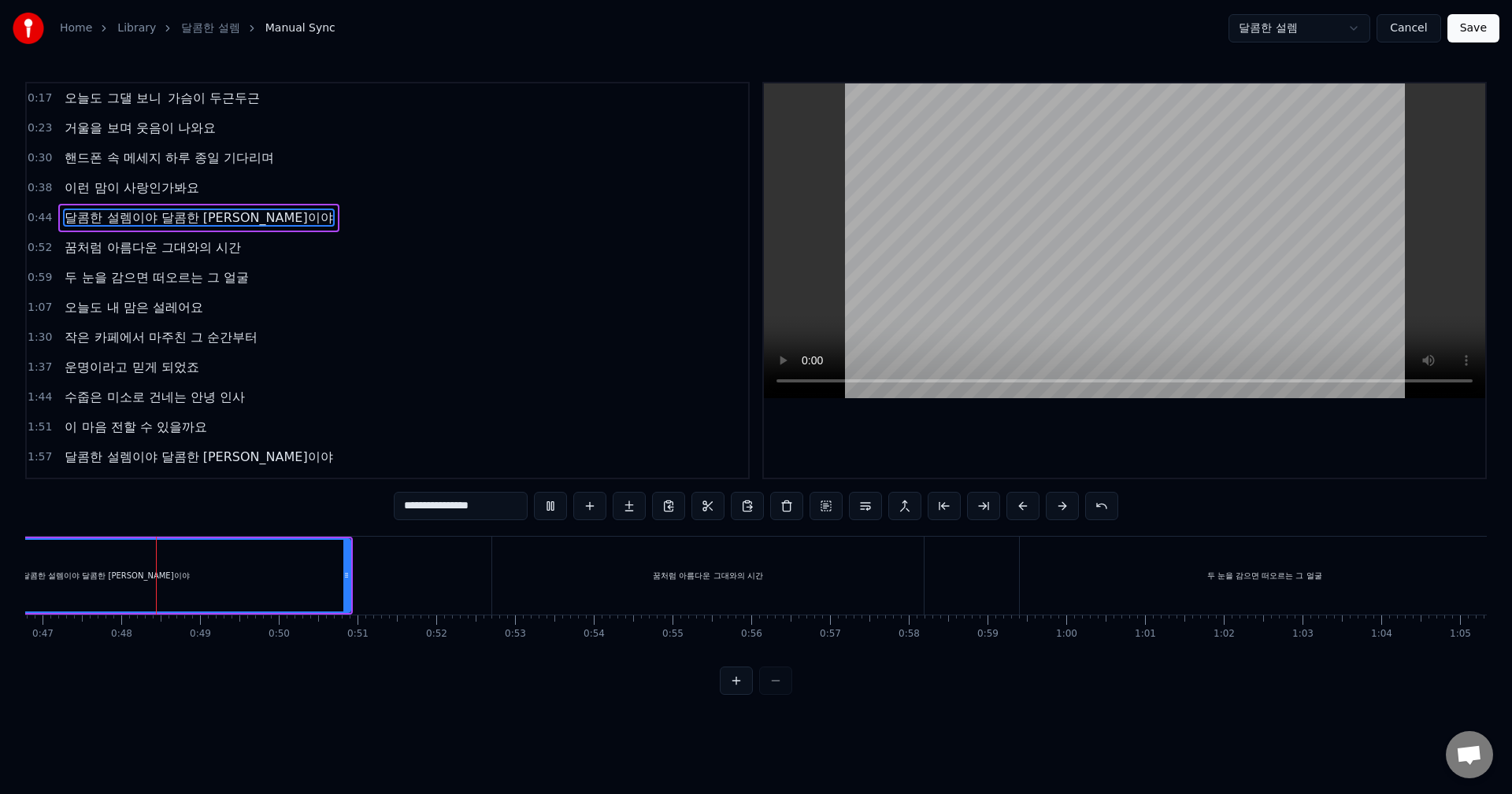
scroll to position [0, 3684]
click at [791, 572] on div "꿈처럼 아름다운 그대와의 시간" at bounding box center [706, 575] width 431 height 78
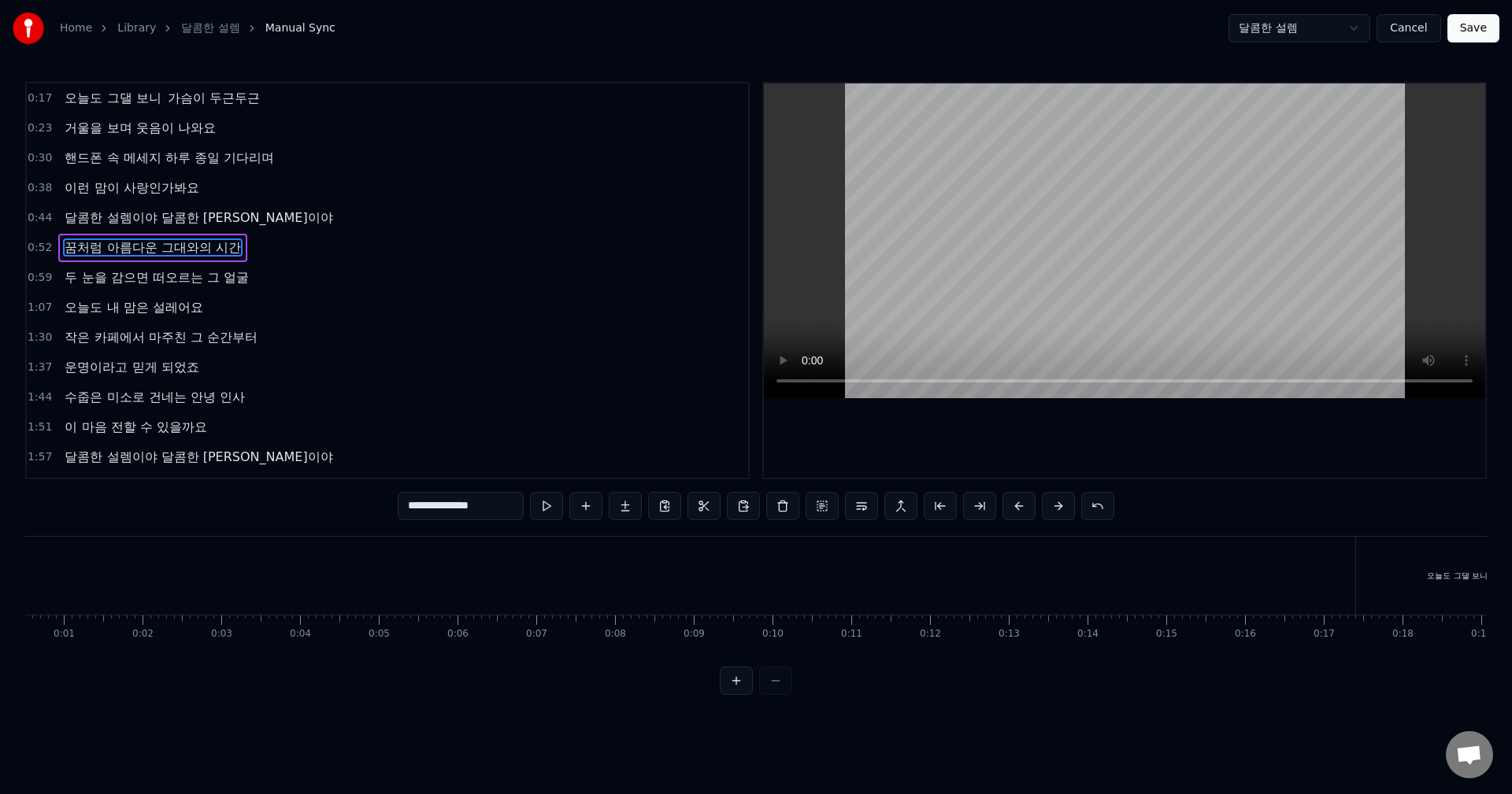
scroll to position [0, 0]
click at [1322, 35] on html "**********" at bounding box center [756, 360] width 1512 height 721
click at [1063, 34] on html "**********" at bounding box center [756, 360] width 1512 height 721
click at [174, 101] on span "가슴이 두근두근" at bounding box center [213, 97] width 95 height 18
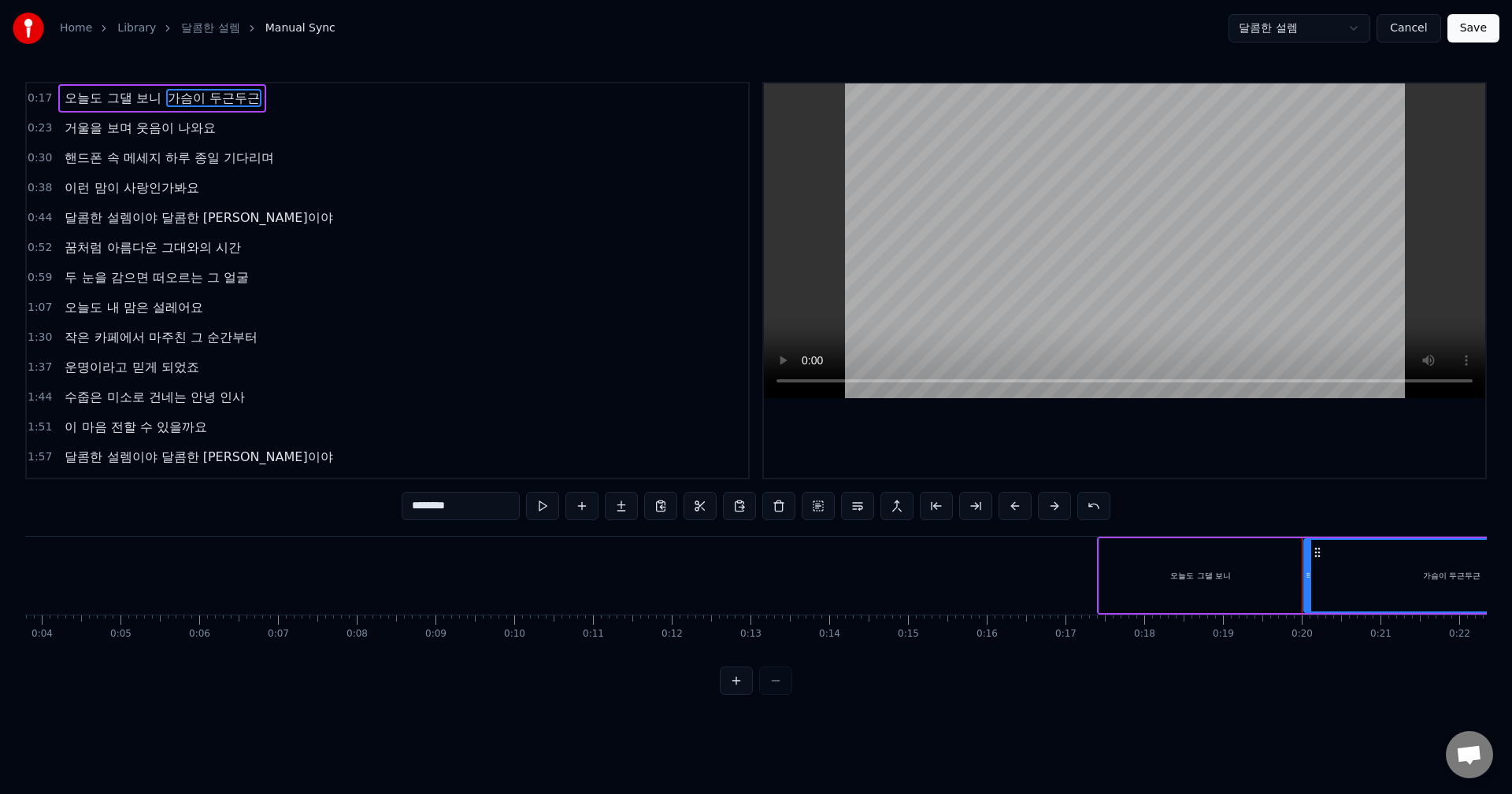
click at [100, 97] on span "오늘도 그댈 보니" at bounding box center [113, 97] width 100 height 18
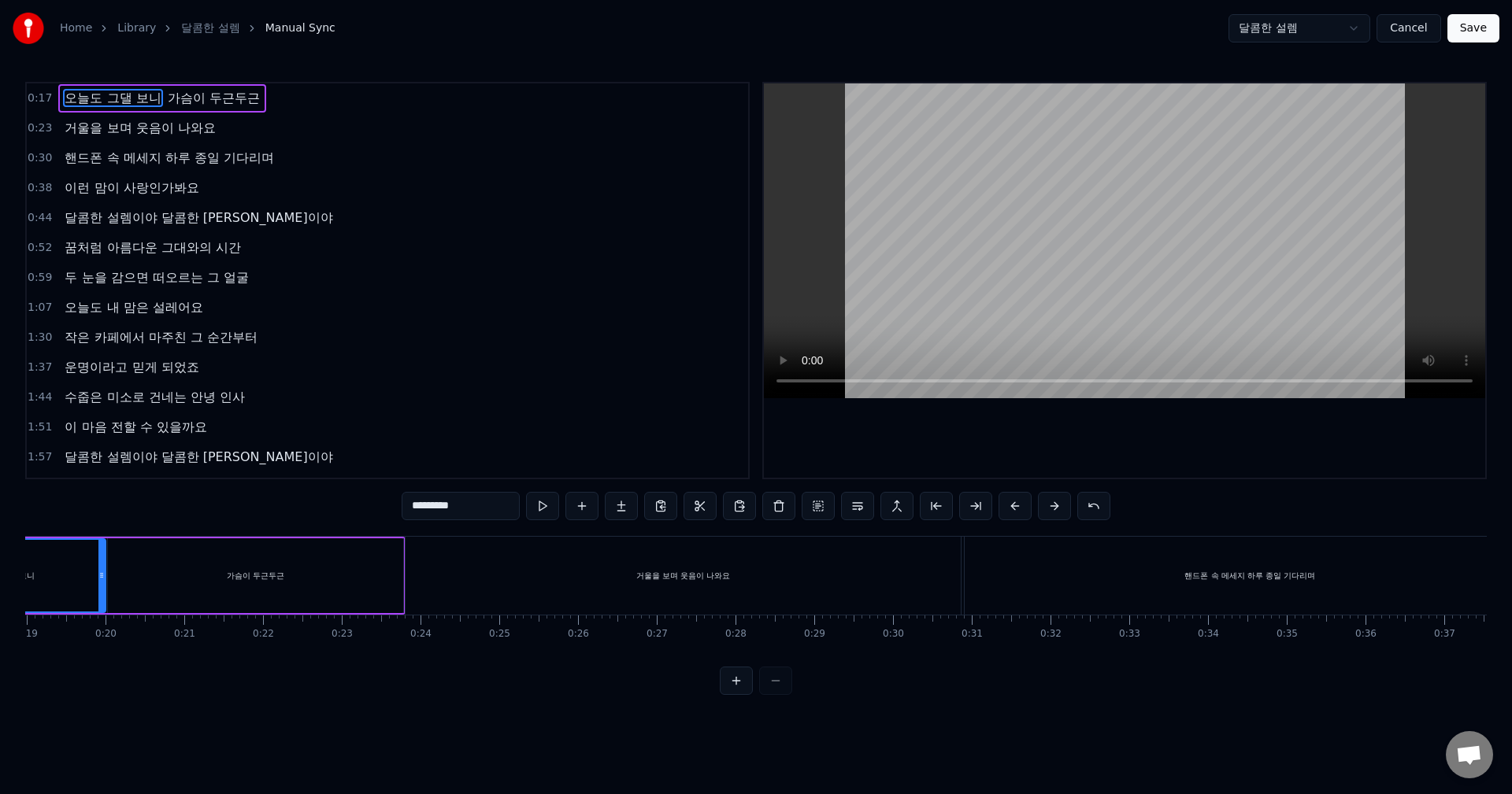
scroll to position [0, 1496]
click at [192, 97] on span "가슴이 두근두근" at bounding box center [213, 97] width 95 height 18
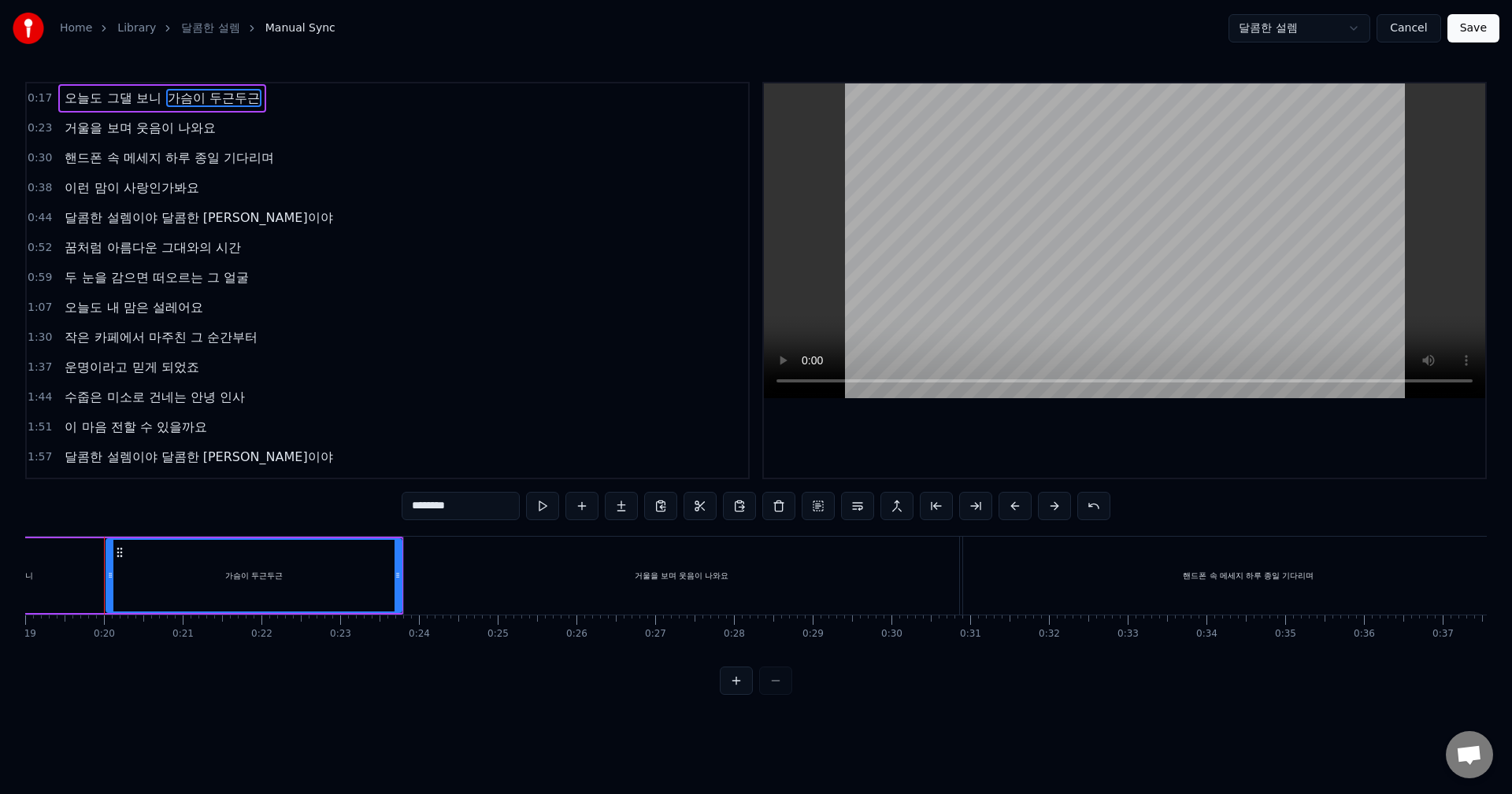
click at [130, 97] on span "오늘도 그댈 보니" at bounding box center [113, 97] width 100 height 18
type input "*********"
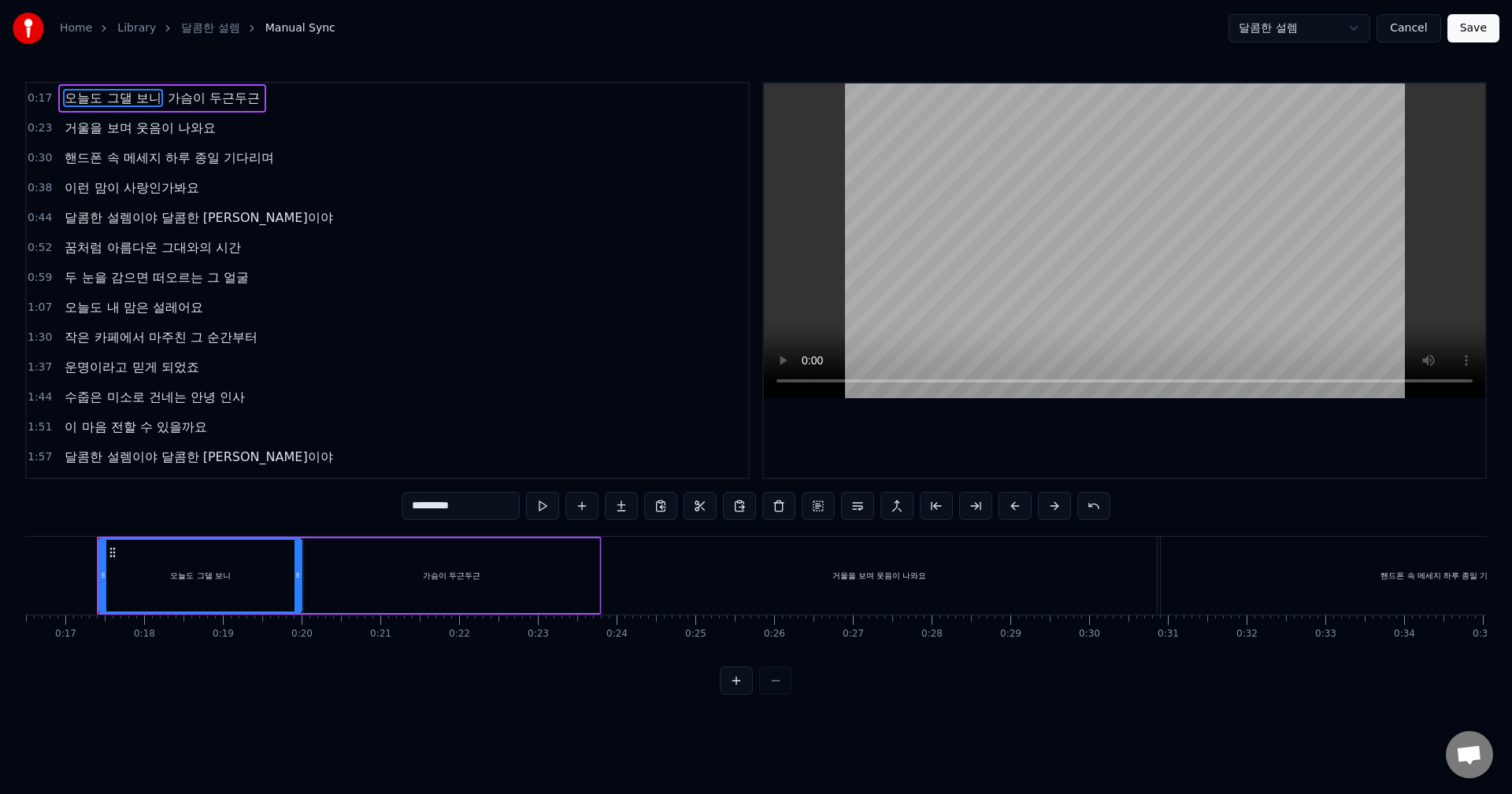
scroll to position [0, 1291]
click at [138, 558] on div "오늘도 그댈 보니" at bounding box center [208, 575] width 201 height 72
click at [780, 511] on button at bounding box center [778, 506] width 33 height 29
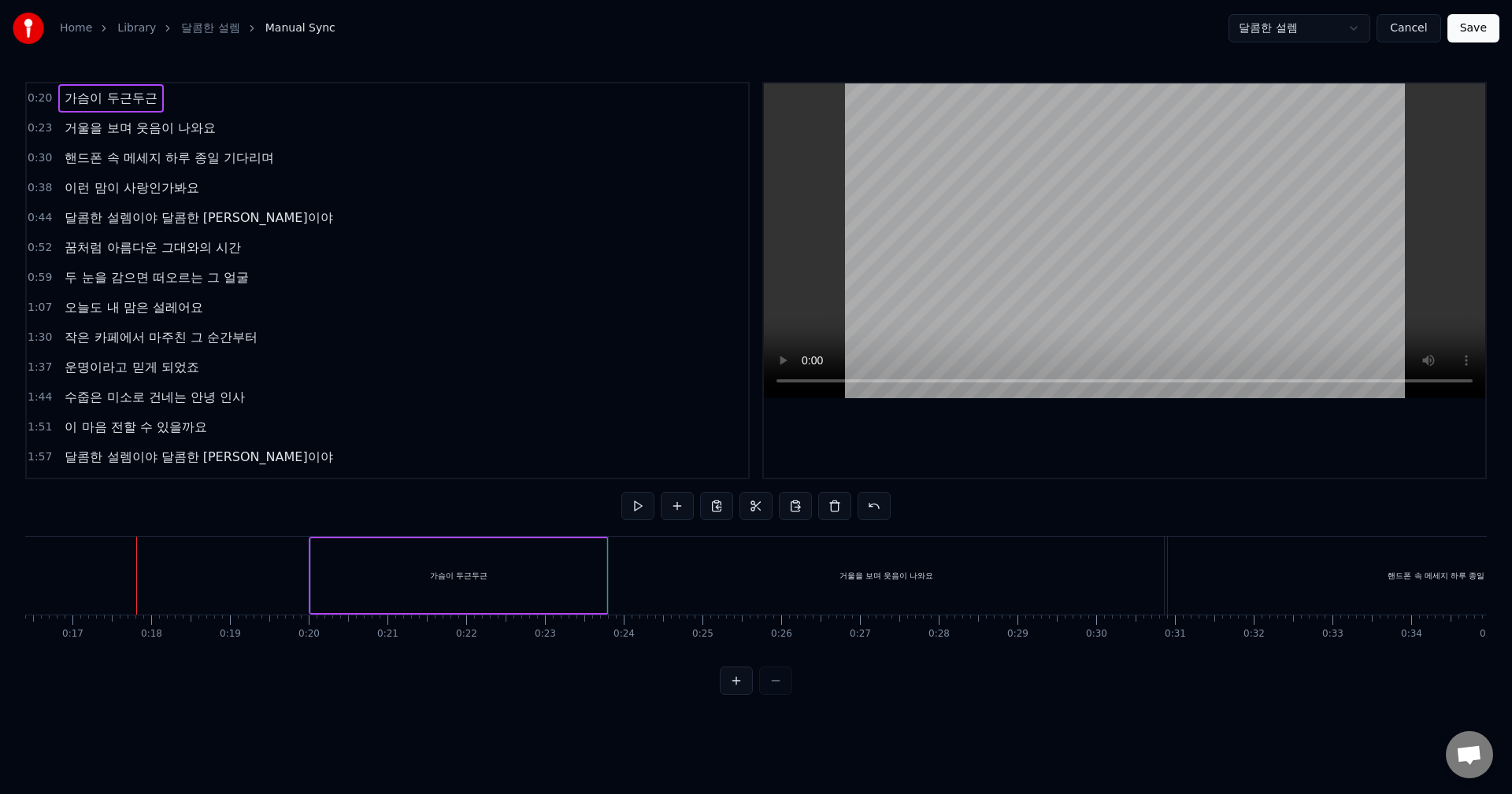
click at [566, 559] on div "가슴이 두근두근" at bounding box center [458, 575] width 294 height 75
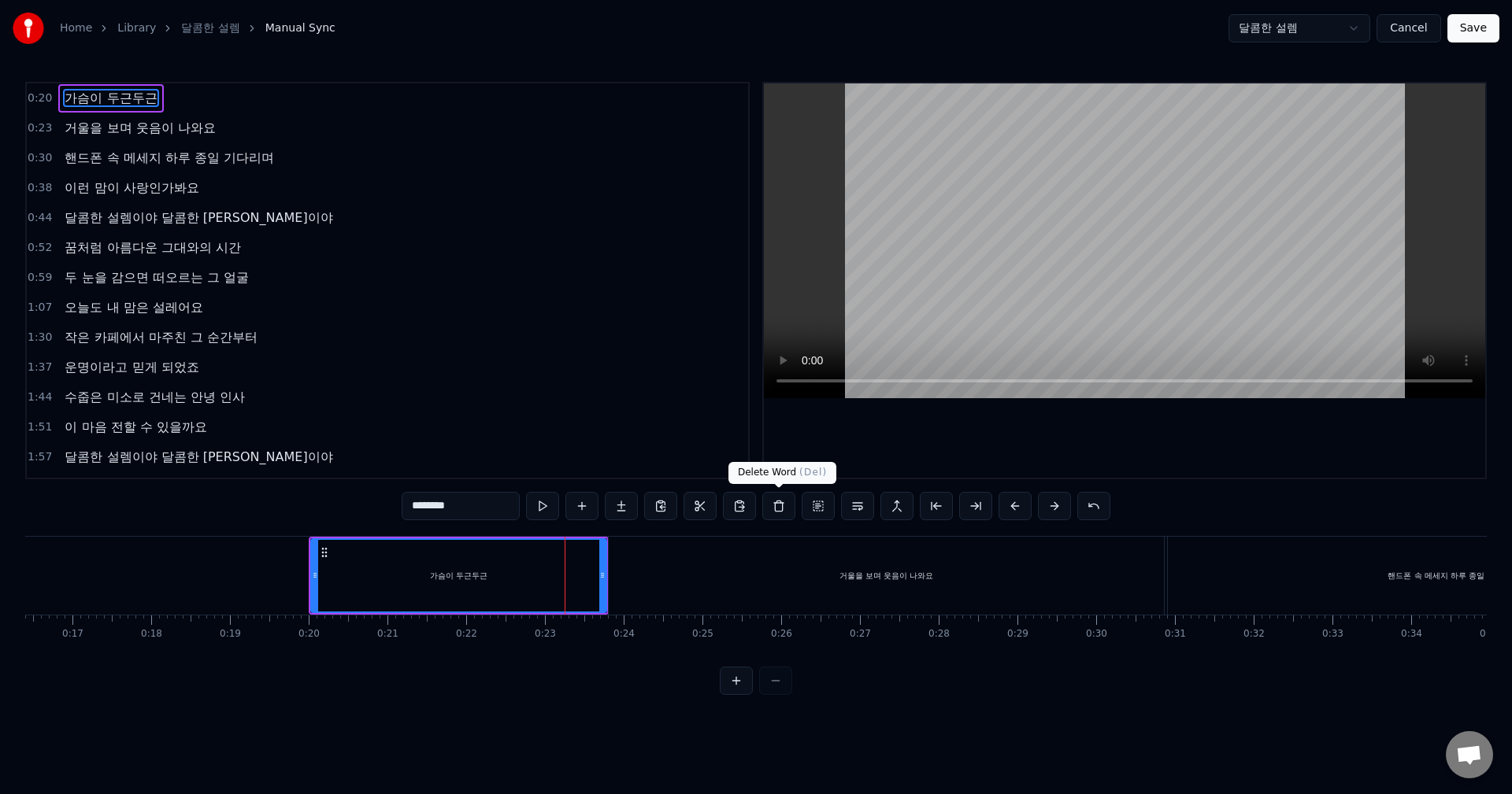
click at [775, 511] on button at bounding box center [778, 506] width 33 height 29
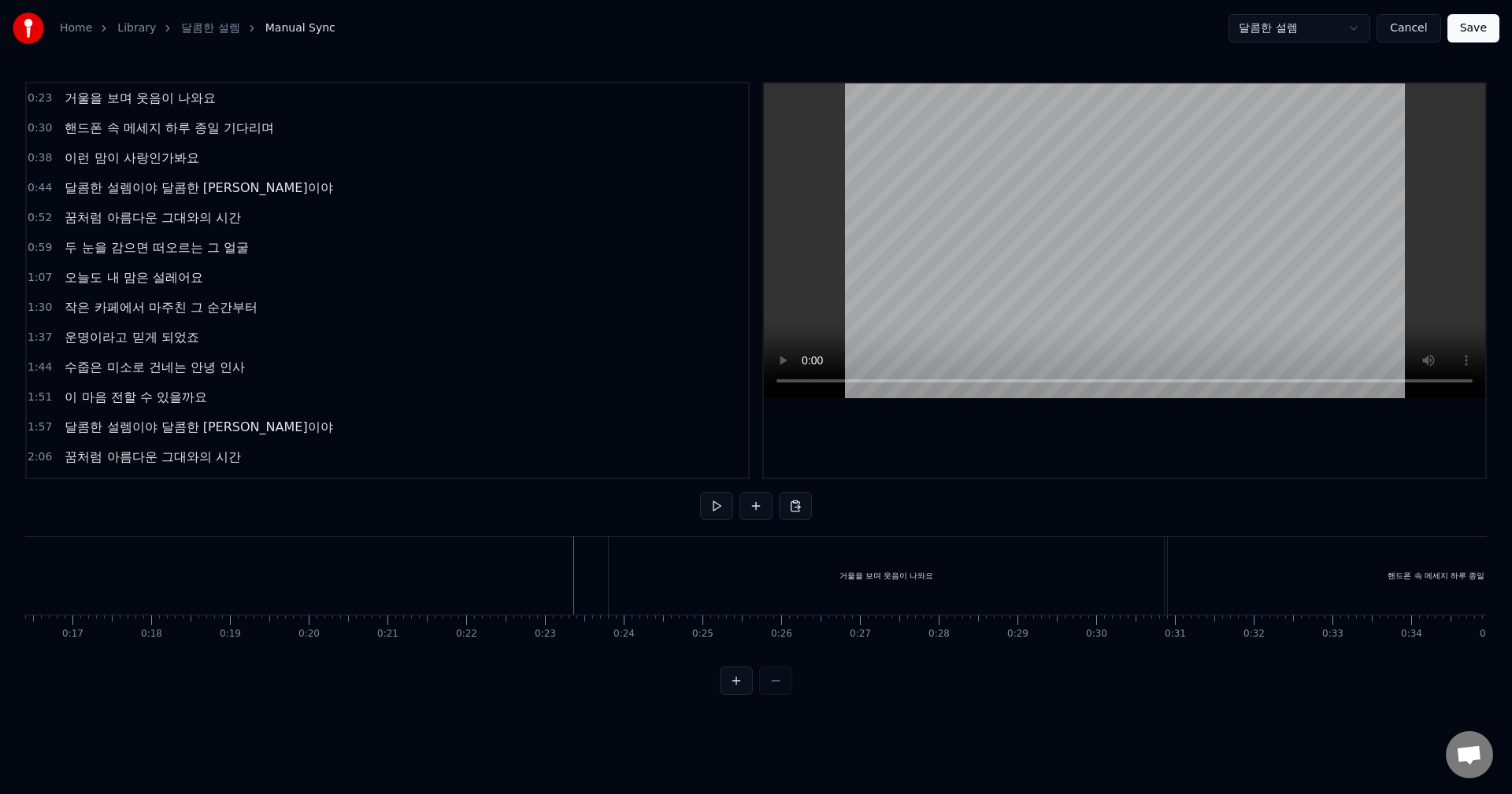
click at [701, 507] on button at bounding box center [716, 506] width 33 height 29
click at [715, 507] on button at bounding box center [716, 506] width 33 height 29
click at [717, 501] on button at bounding box center [716, 506] width 33 height 29
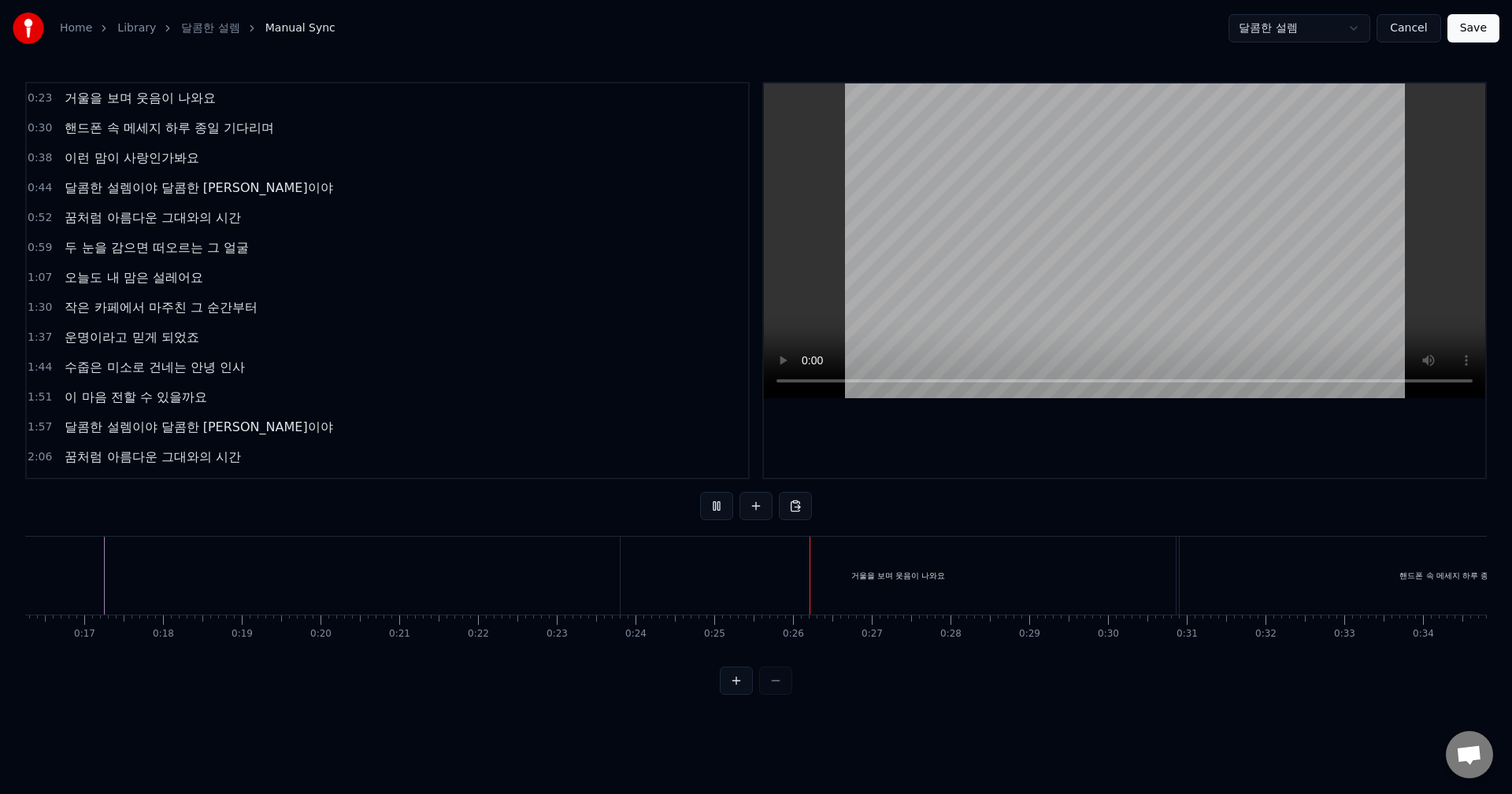
click at [714, 501] on button at bounding box center [716, 506] width 33 height 29
click at [911, 589] on div "거울을 보며 웃음이 나와요" at bounding box center [898, 575] width 555 height 78
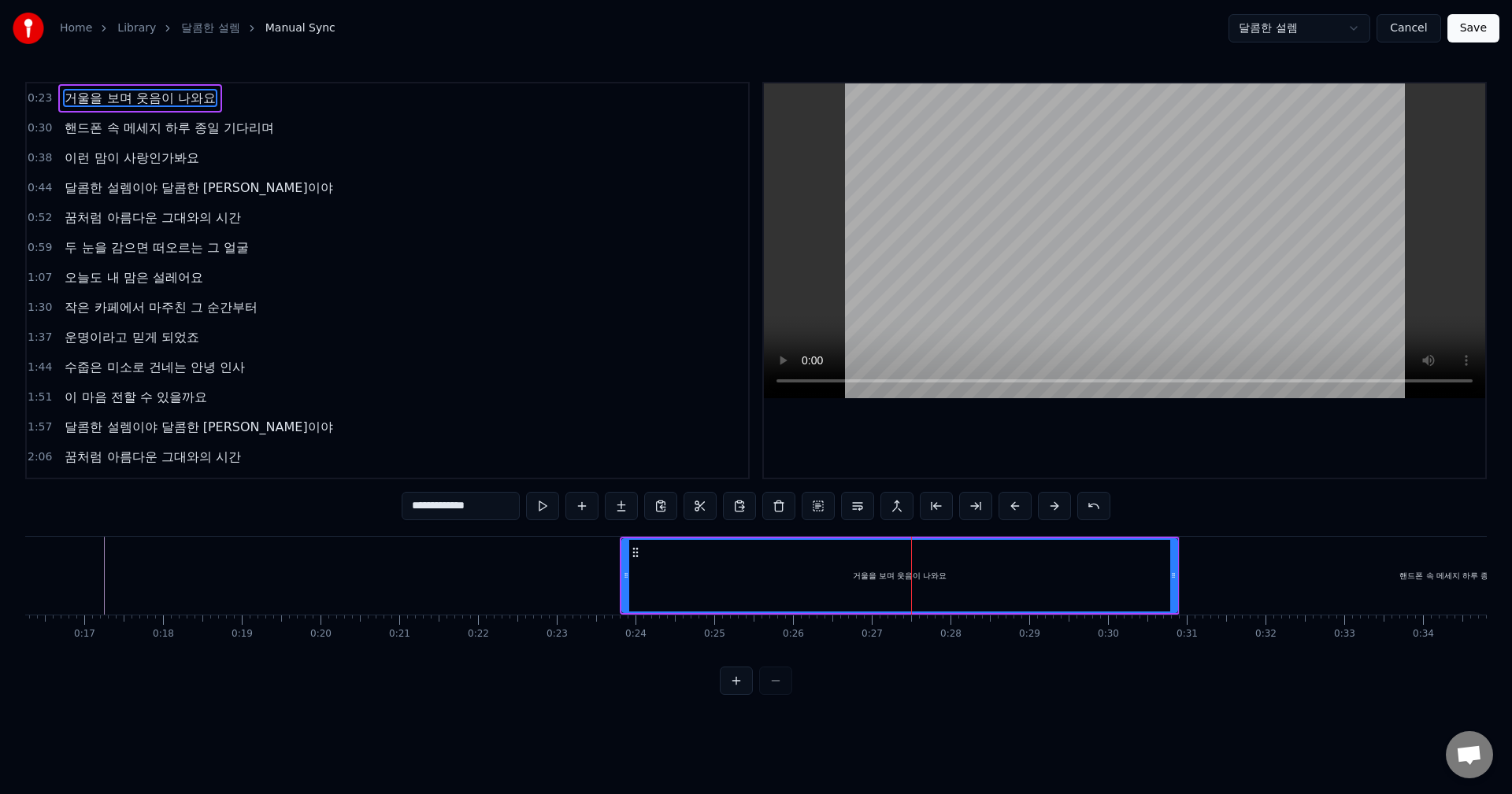
type input "**********"
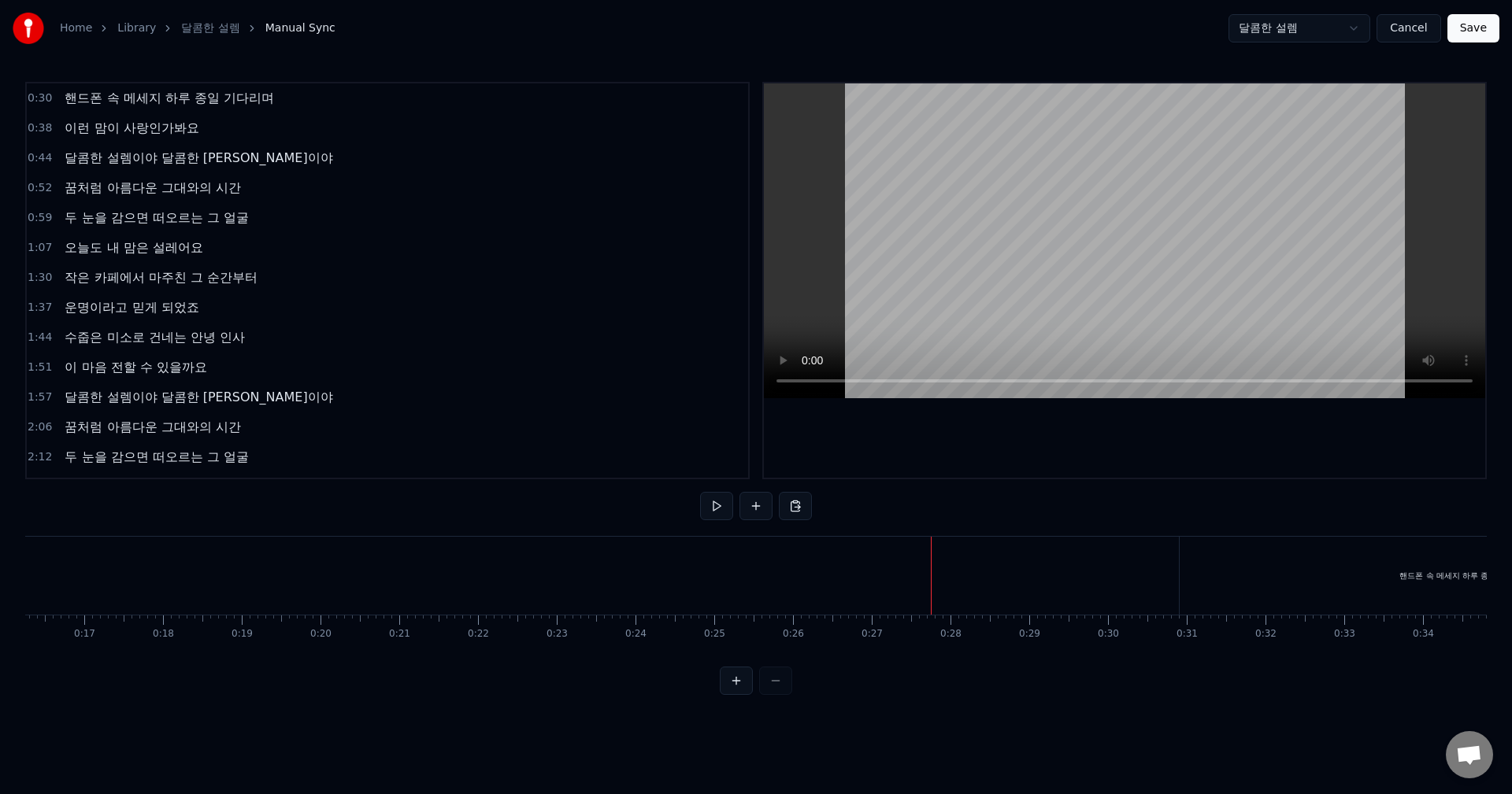
click at [755, 510] on button at bounding box center [755, 506] width 33 height 29
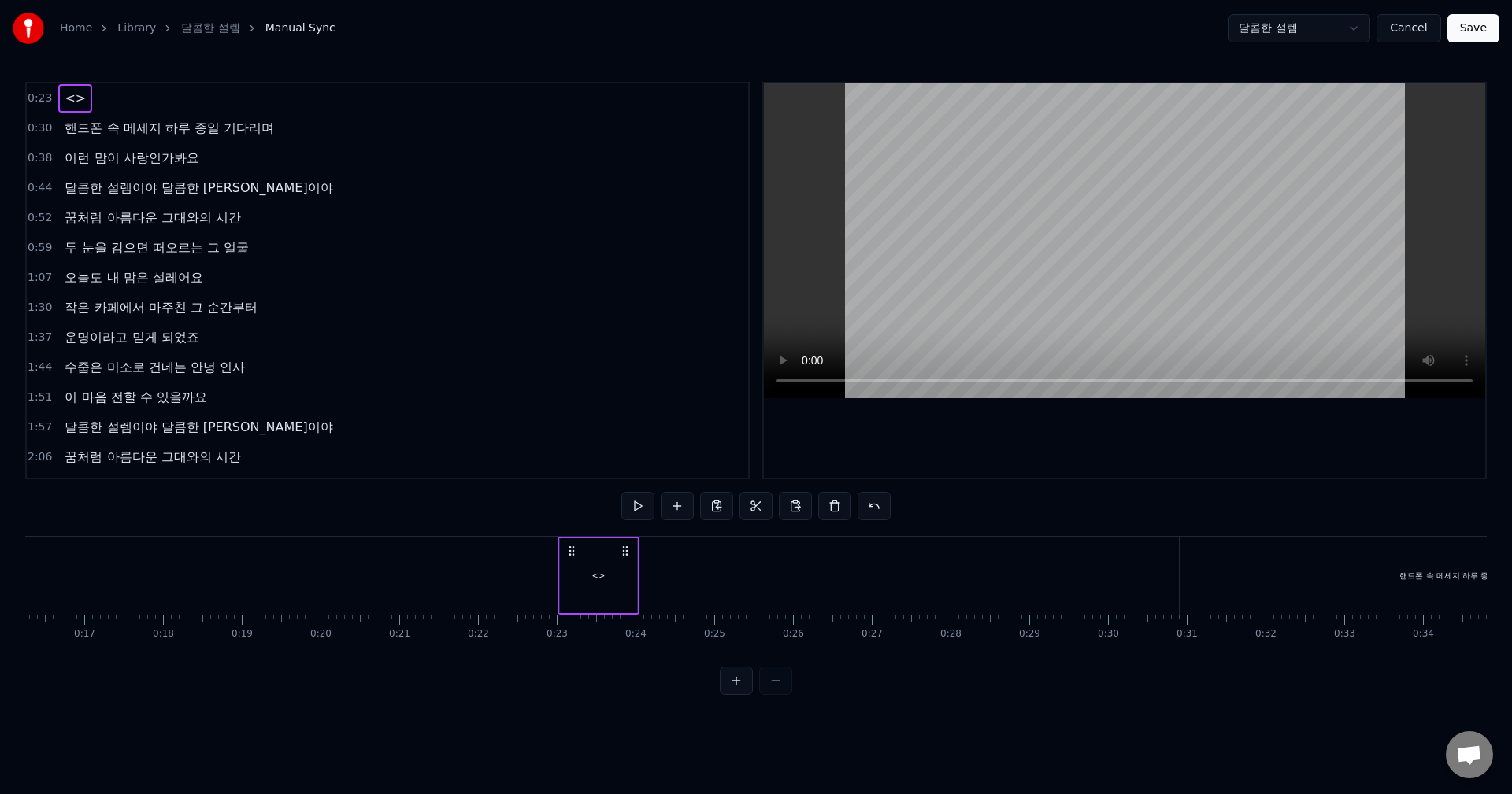
drag, startPoint x: 600, startPoint y: 575, endPoint x: 360, endPoint y: 573, distance: 240.0
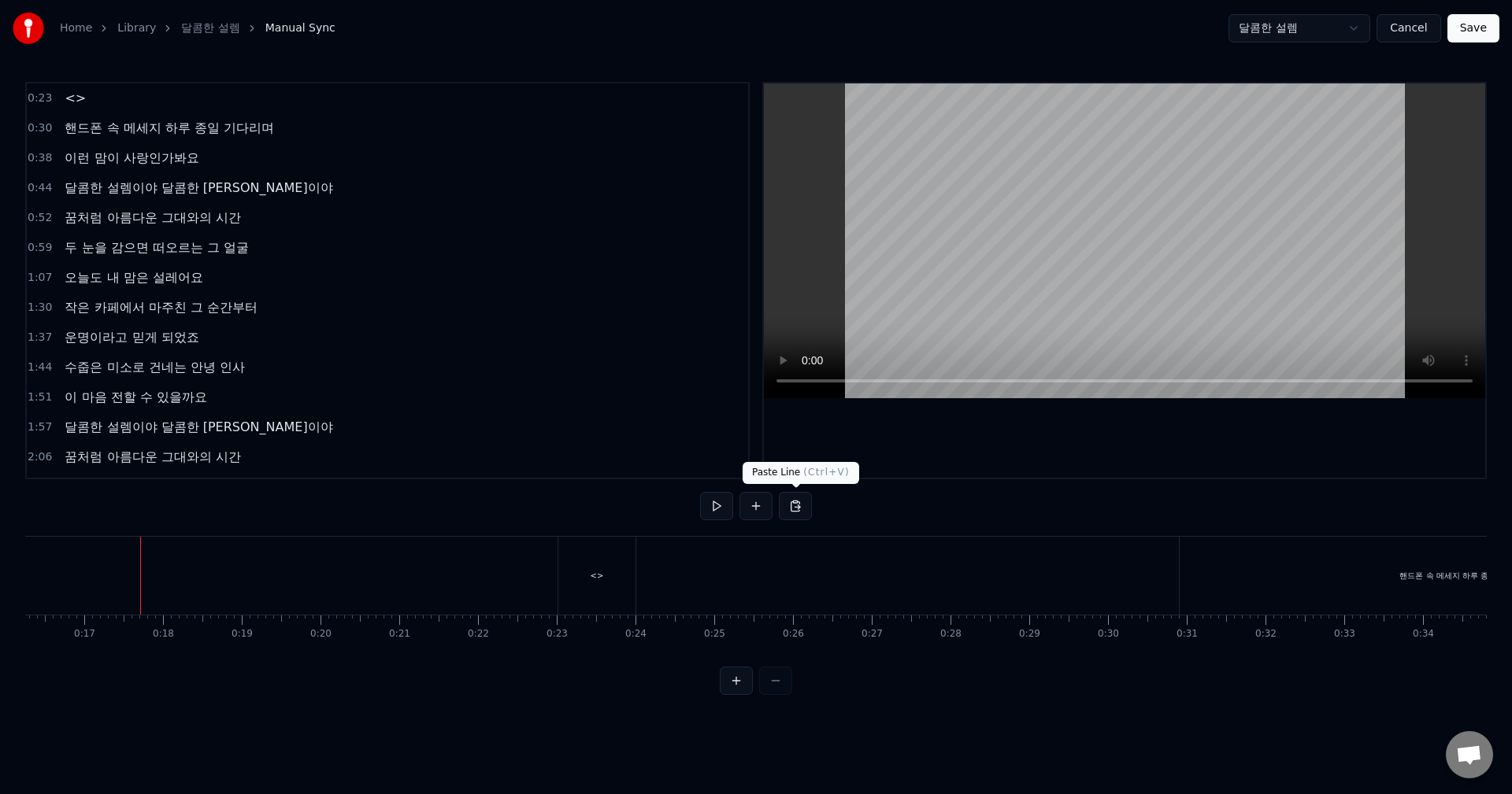
click at [787, 508] on button at bounding box center [795, 506] width 33 height 29
click at [799, 513] on button at bounding box center [795, 506] width 33 height 29
click at [754, 510] on button at bounding box center [755, 506] width 33 height 29
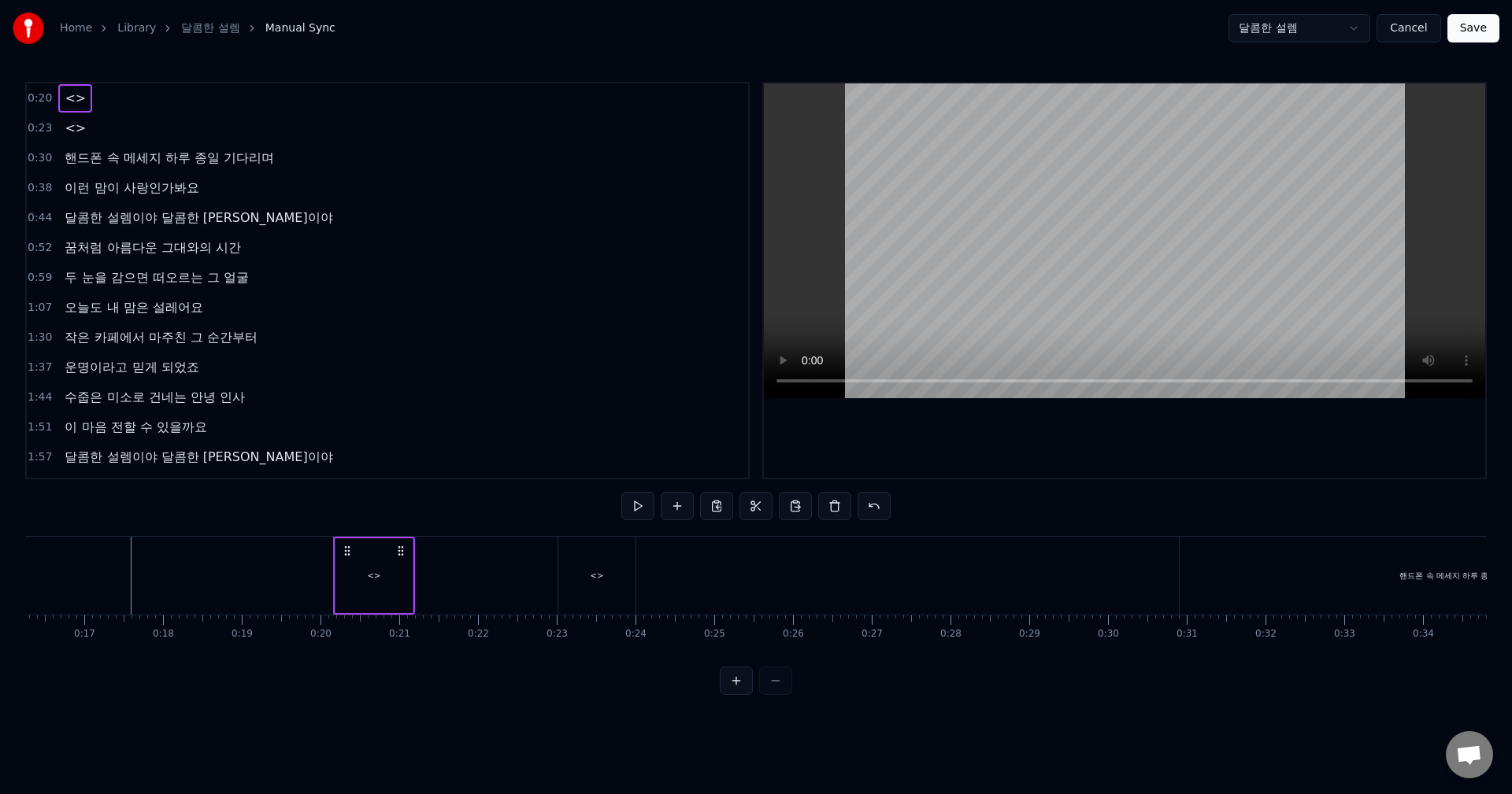
click at [350, 574] on div "<>" at bounding box center [373, 575] width 77 height 75
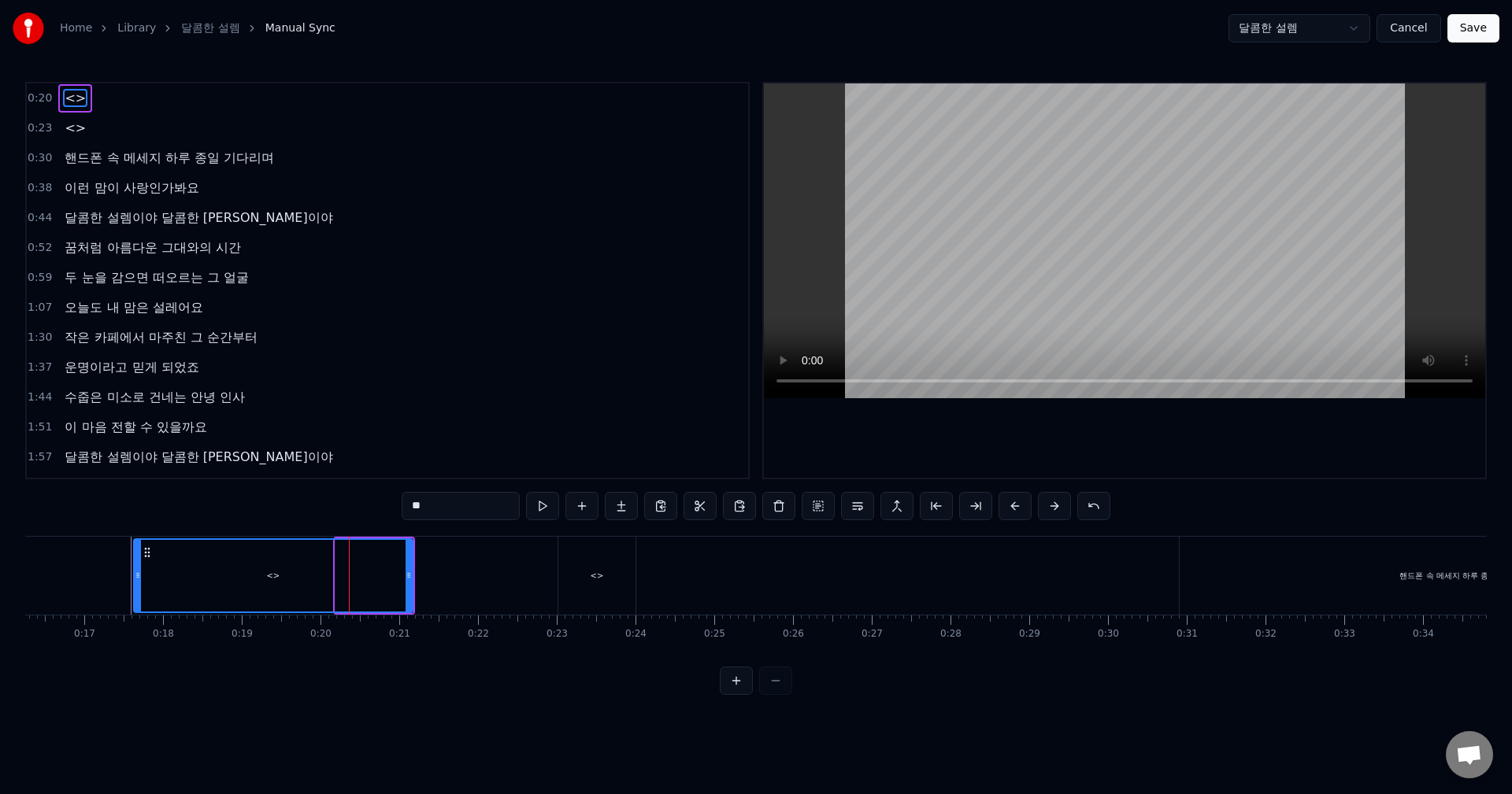
drag, startPoint x: 339, startPoint y: 570, endPoint x: 138, endPoint y: 562, distance: 201.2
click at [138, 562] on div at bounding box center [138, 575] width 6 height 72
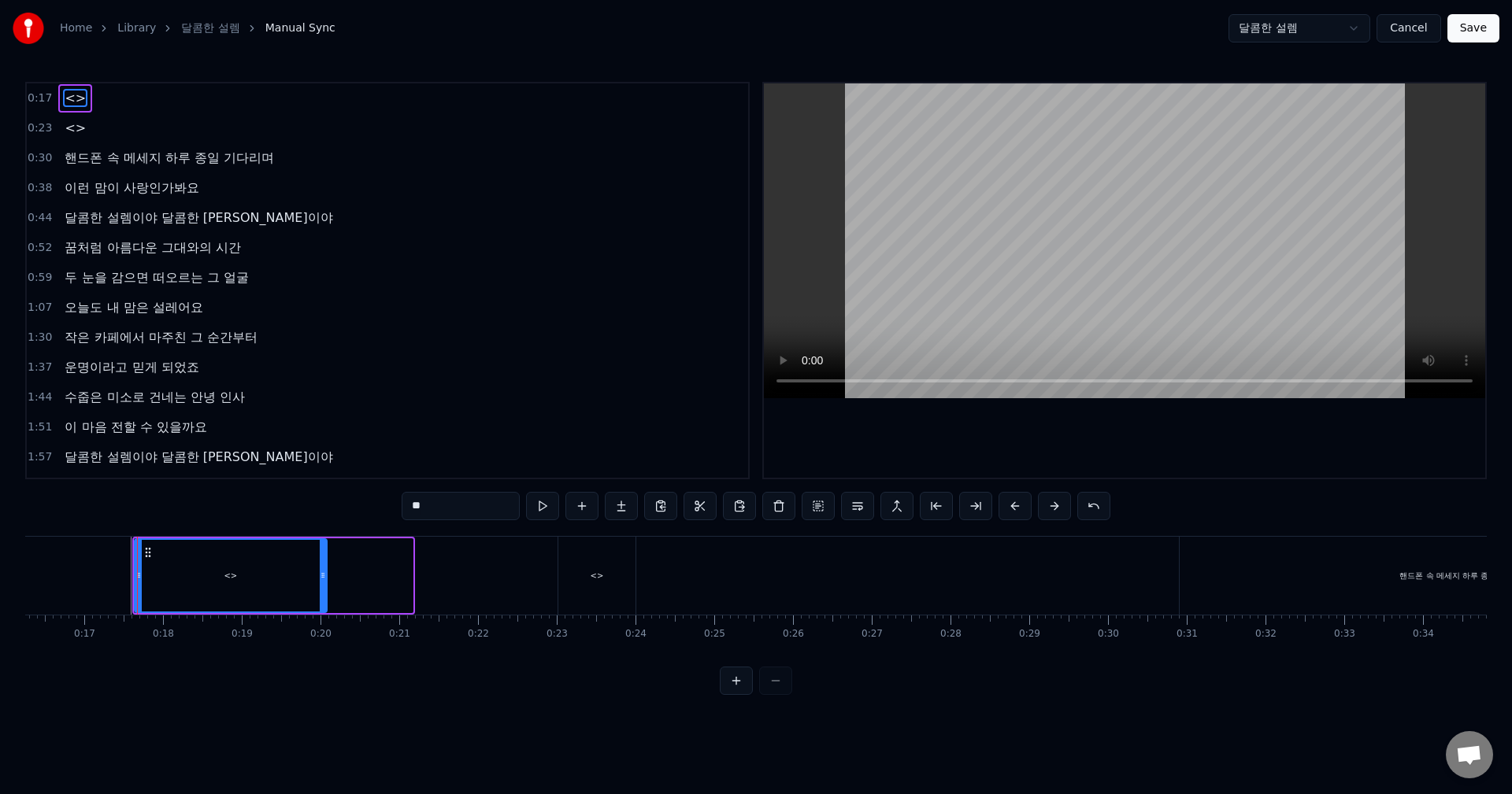
drag, startPoint x: 408, startPoint y: 573, endPoint x: 316, endPoint y: 573, distance: 92.0
click at [320, 573] on icon at bounding box center [322, 575] width 6 height 13
click at [316, 573] on icon at bounding box center [314, 575] width 6 height 13
click at [68, 97] on span "<>" at bounding box center [75, 97] width 24 height 18
click at [446, 515] on input "**" at bounding box center [461, 506] width 118 height 29
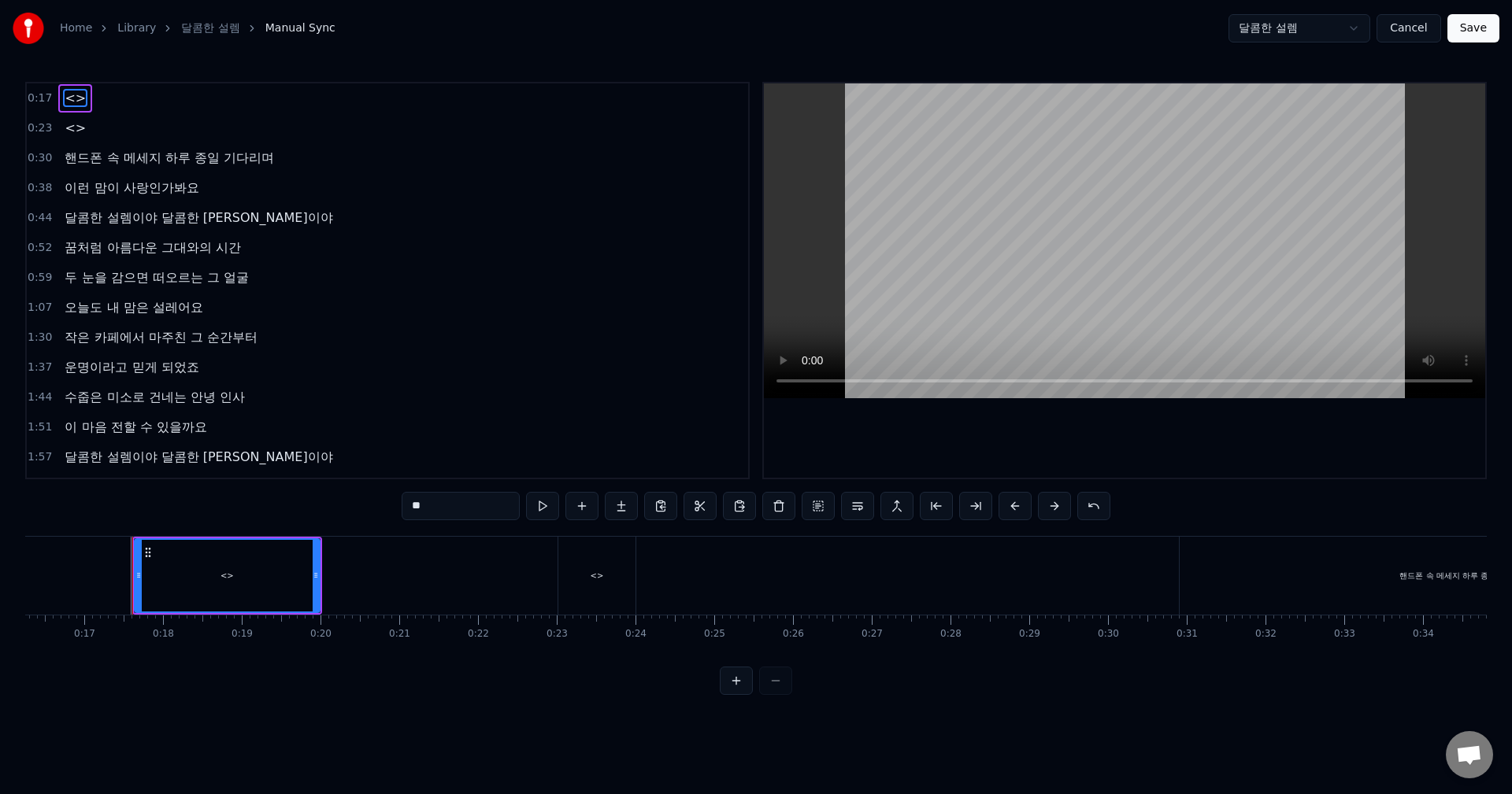
click at [446, 515] on input "**" at bounding box center [461, 506] width 118 height 29
type input "*"
click at [250, 559] on div "도 니" at bounding box center [226, 575] width 183 height 72
click at [241, 575] on div "도 니" at bounding box center [226, 575] width 183 height 72
click at [153, 574] on div "도 니" at bounding box center [226, 575] width 183 height 72
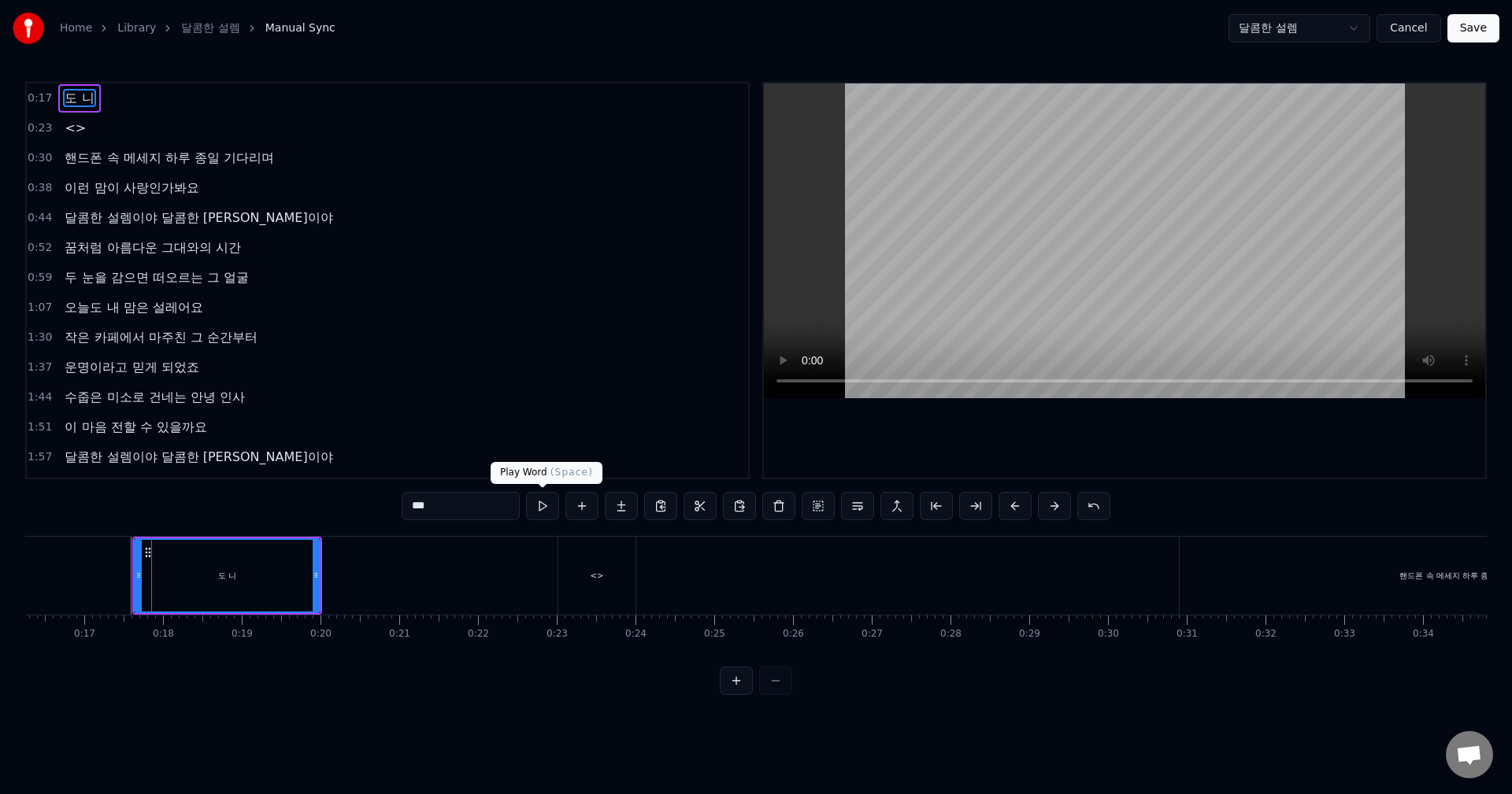
click at [540, 511] on button at bounding box center [542, 506] width 33 height 29
click at [417, 511] on input "***" at bounding box center [461, 506] width 118 height 29
type input "*"
type input "**"
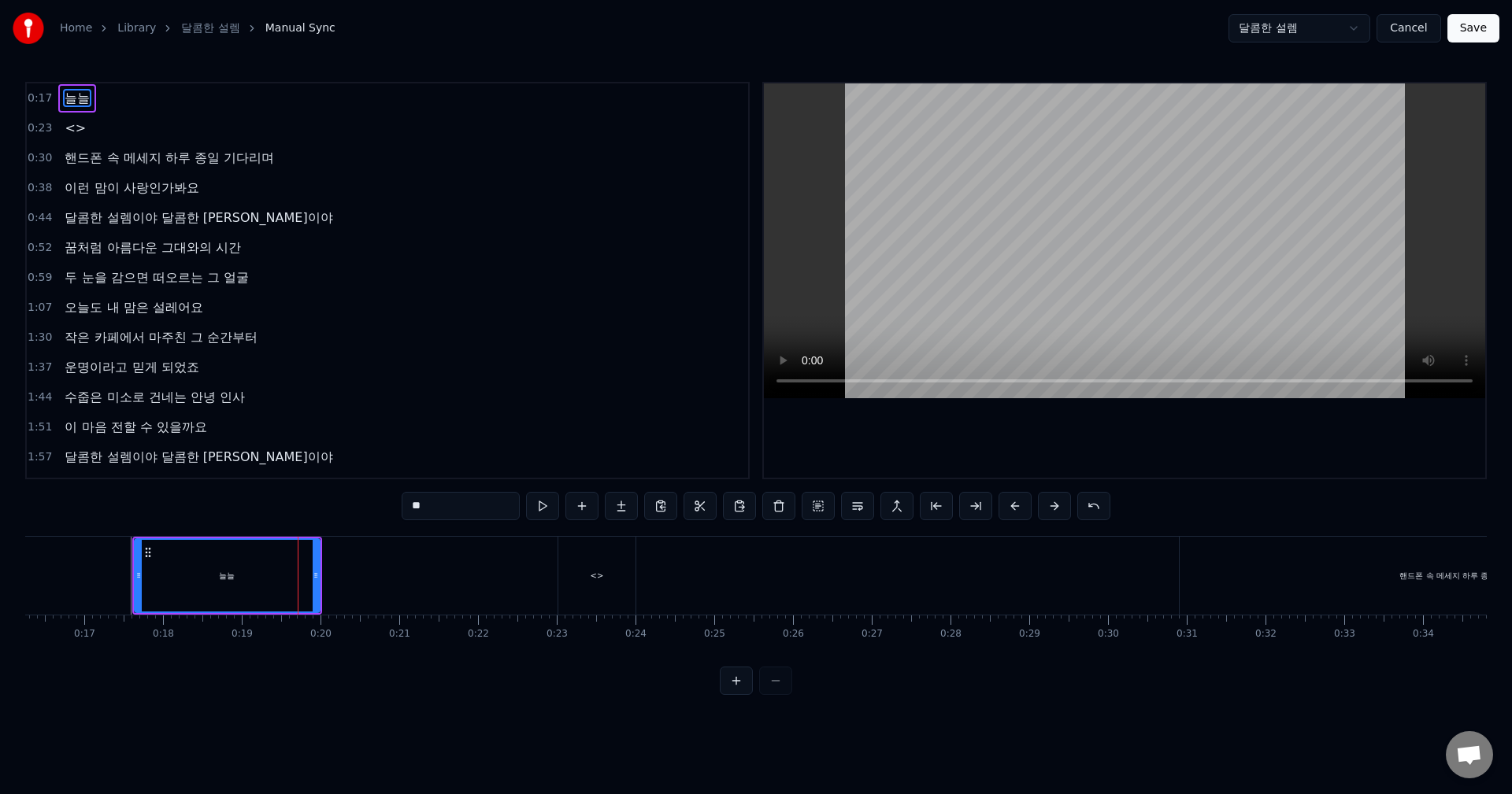
click at [243, 569] on div "늘늘" at bounding box center [226, 575] width 183 height 72
click at [71, 96] on span "늘늘" at bounding box center [78, 97] width 29 height 18
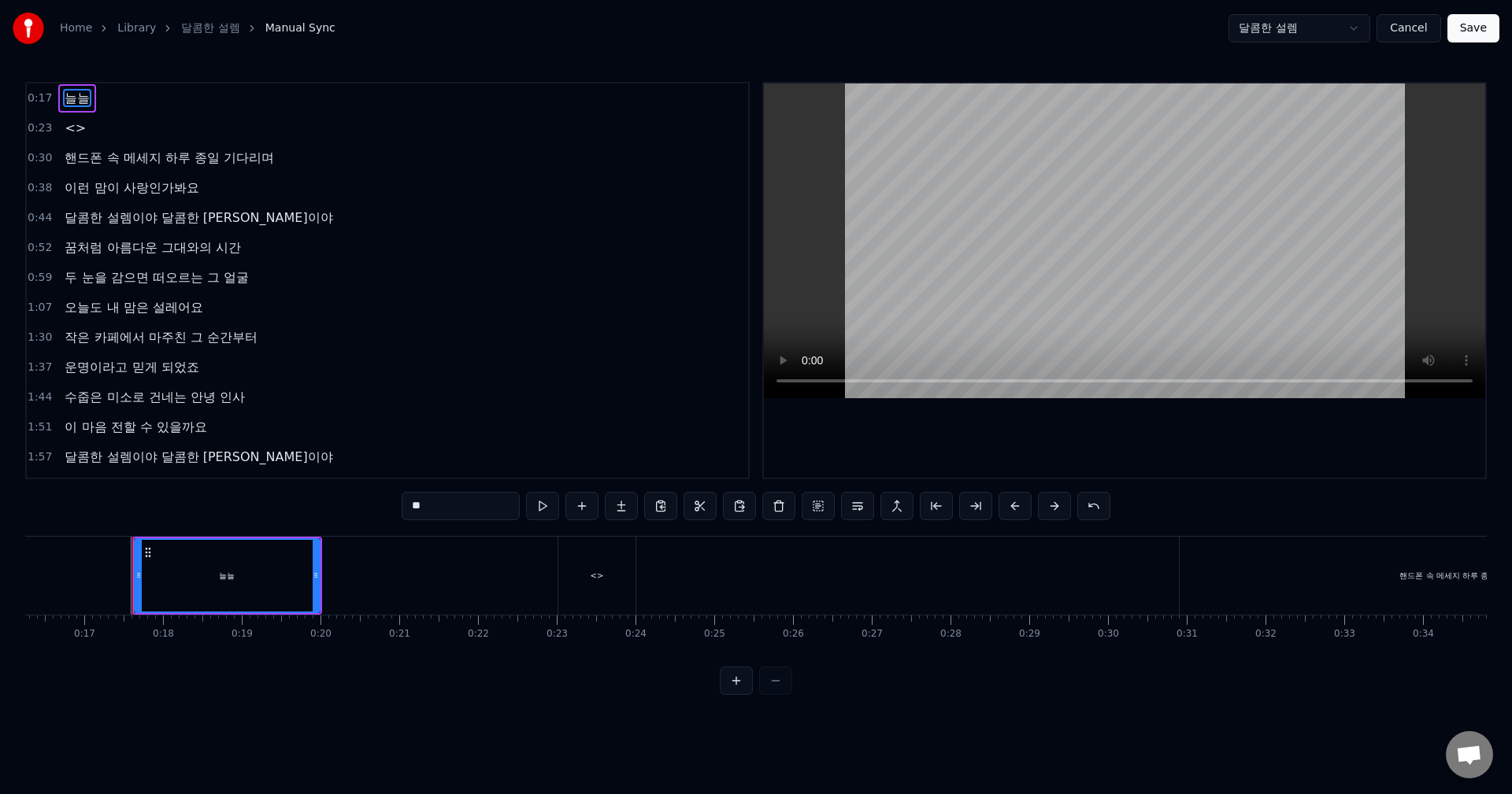
click at [71, 96] on span "늘늘" at bounding box center [78, 97] width 29 height 18
click at [1424, 28] on button "Cancel" at bounding box center [1408, 29] width 64 height 29
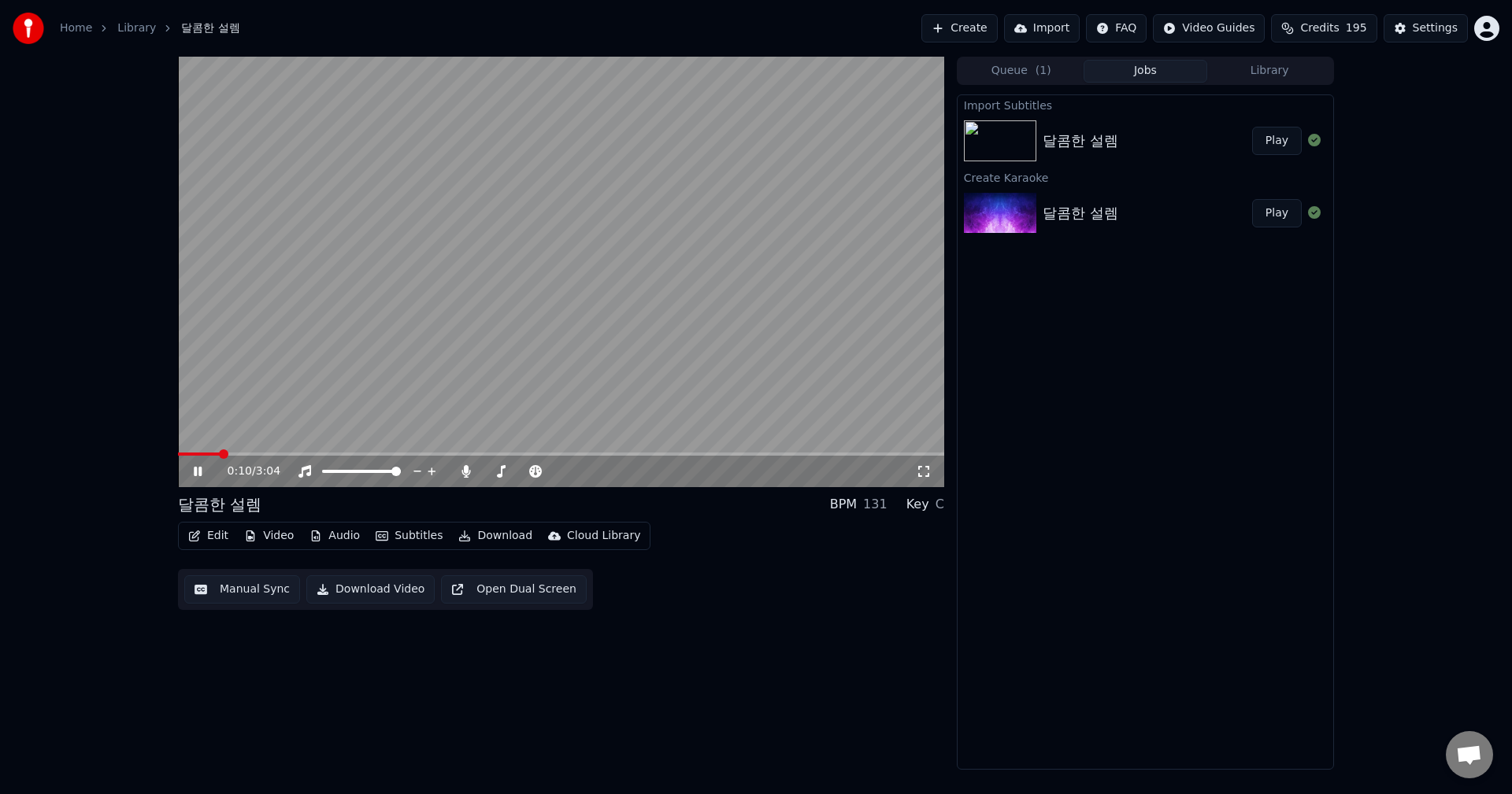
click at [219, 453] on span at bounding box center [561, 455] width 766 height 3
click at [241, 454] on span at bounding box center [561, 455] width 766 height 3
click at [260, 455] on span at bounding box center [561, 455] width 766 height 3
click at [278, 455] on span at bounding box center [561, 455] width 766 height 3
click at [1193, 142] on div "달콤한 설렘" at bounding box center [1147, 141] width 209 height 22
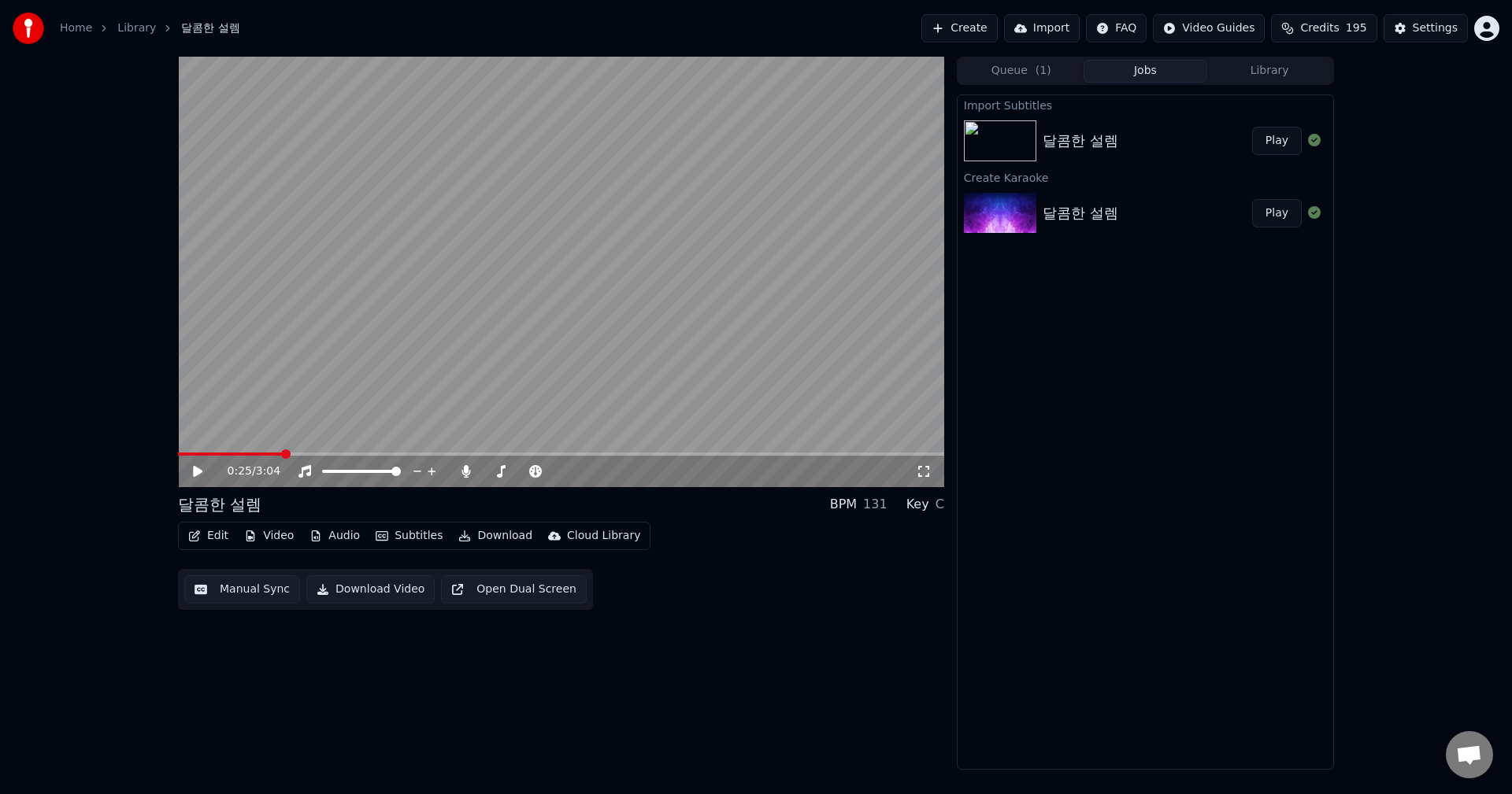
click at [394, 543] on button "Subtitles" at bounding box center [409, 536] width 79 height 22
click at [497, 597] on icon at bounding box center [494, 595] width 11 height 13
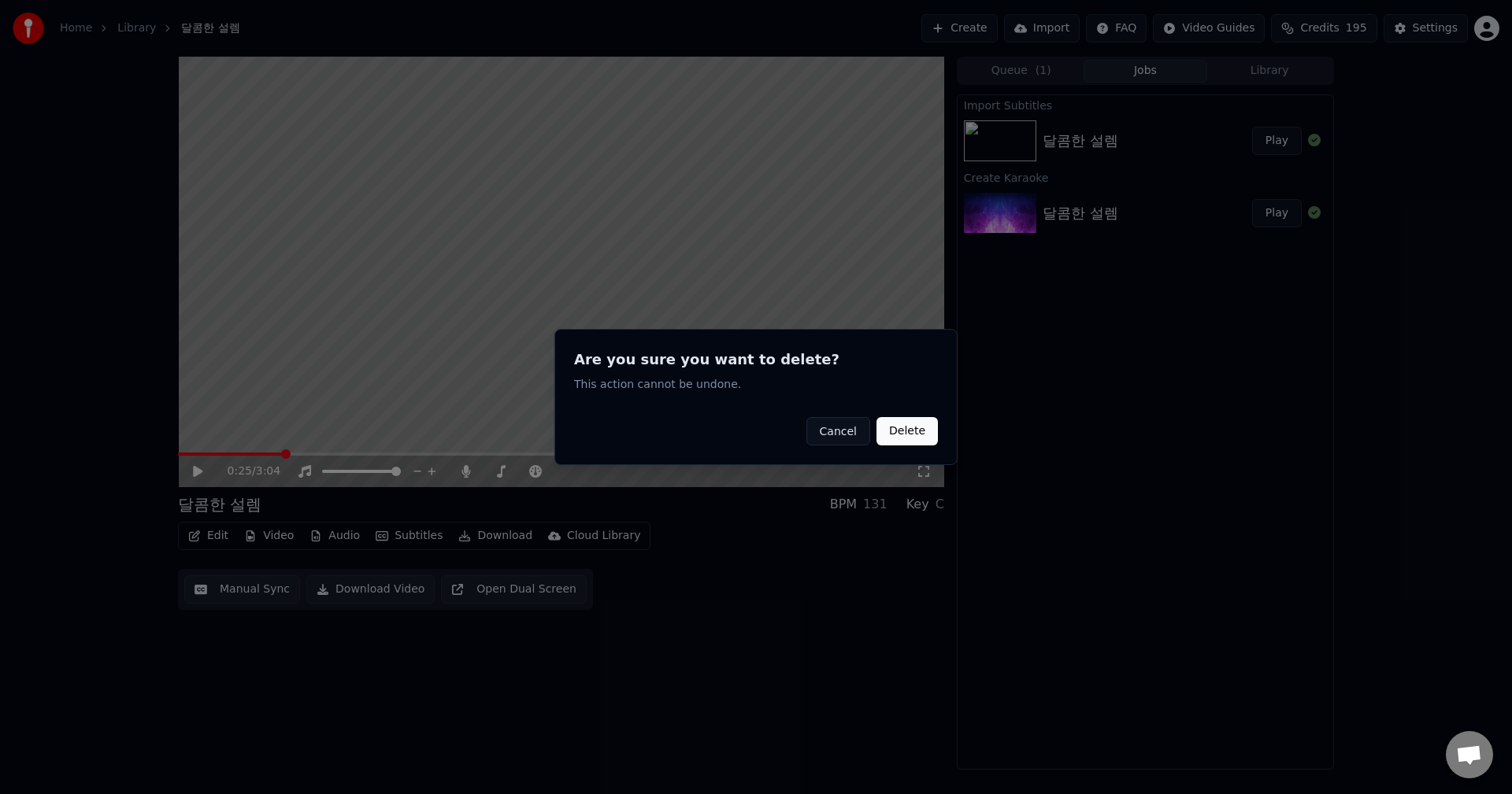
click at [841, 438] on button "Cancel" at bounding box center [838, 432] width 64 height 29
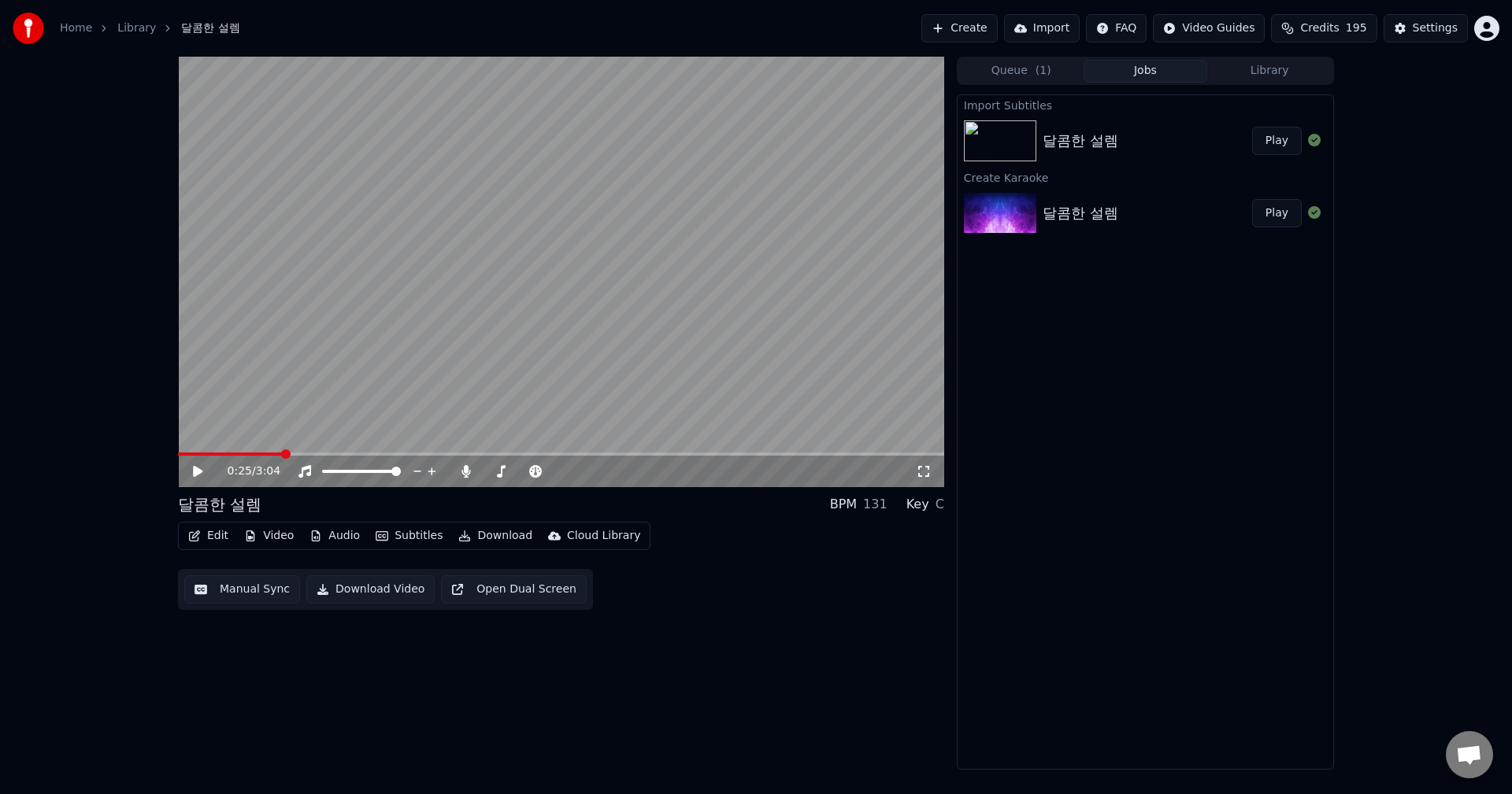
click at [407, 543] on button "Subtitles" at bounding box center [409, 536] width 79 height 22
click at [501, 594] on icon at bounding box center [498, 595] width 18 height 13
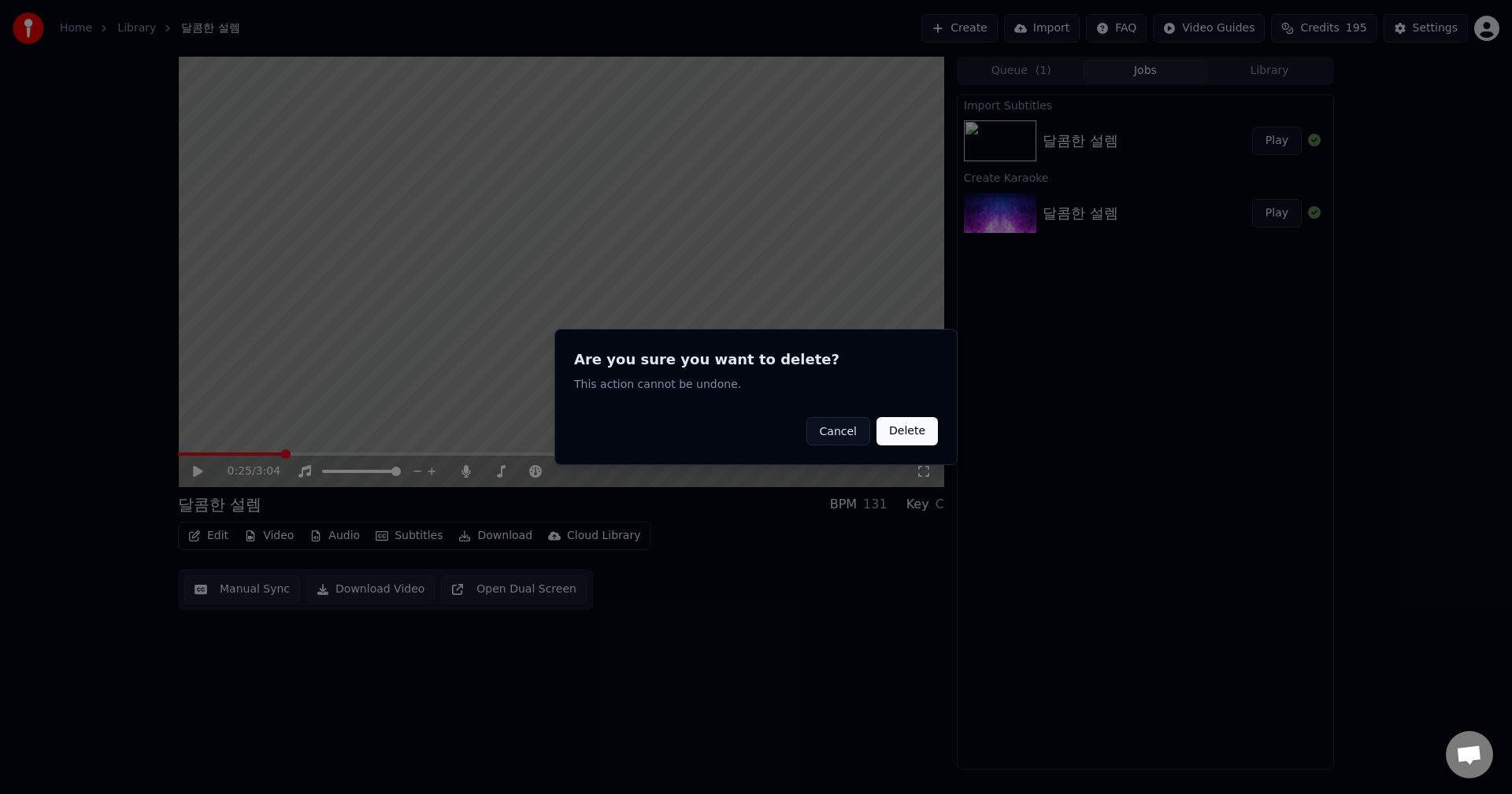
click at [897, 430] on button "Delete" at bounding box center [907, 432] width 62 height 29
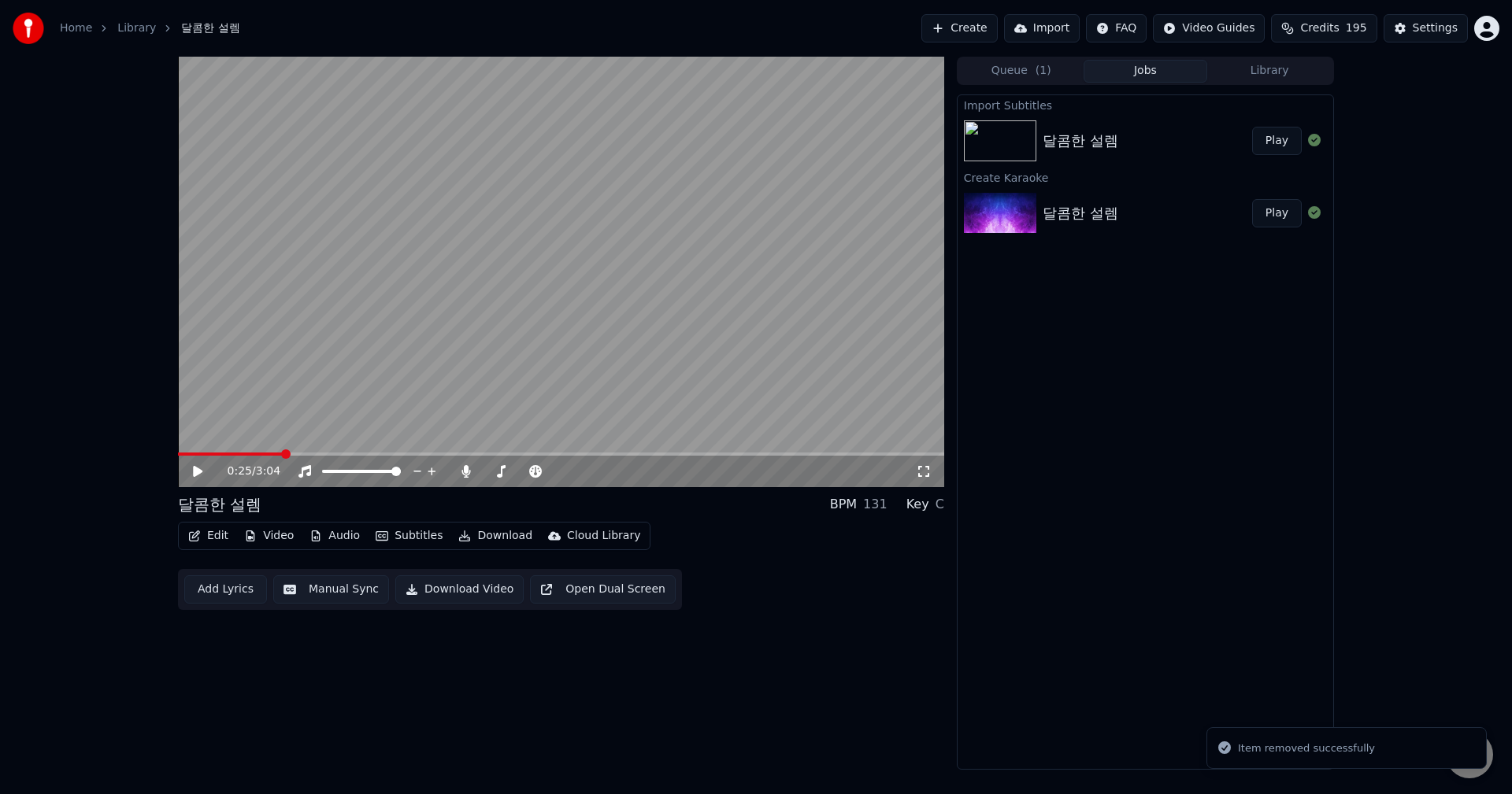
click at [202, 475] on icon at bounding box center [209, 471] width 37 height 13
click at [477, 396] on video at bounding box center [561, 272] width 766 height 430
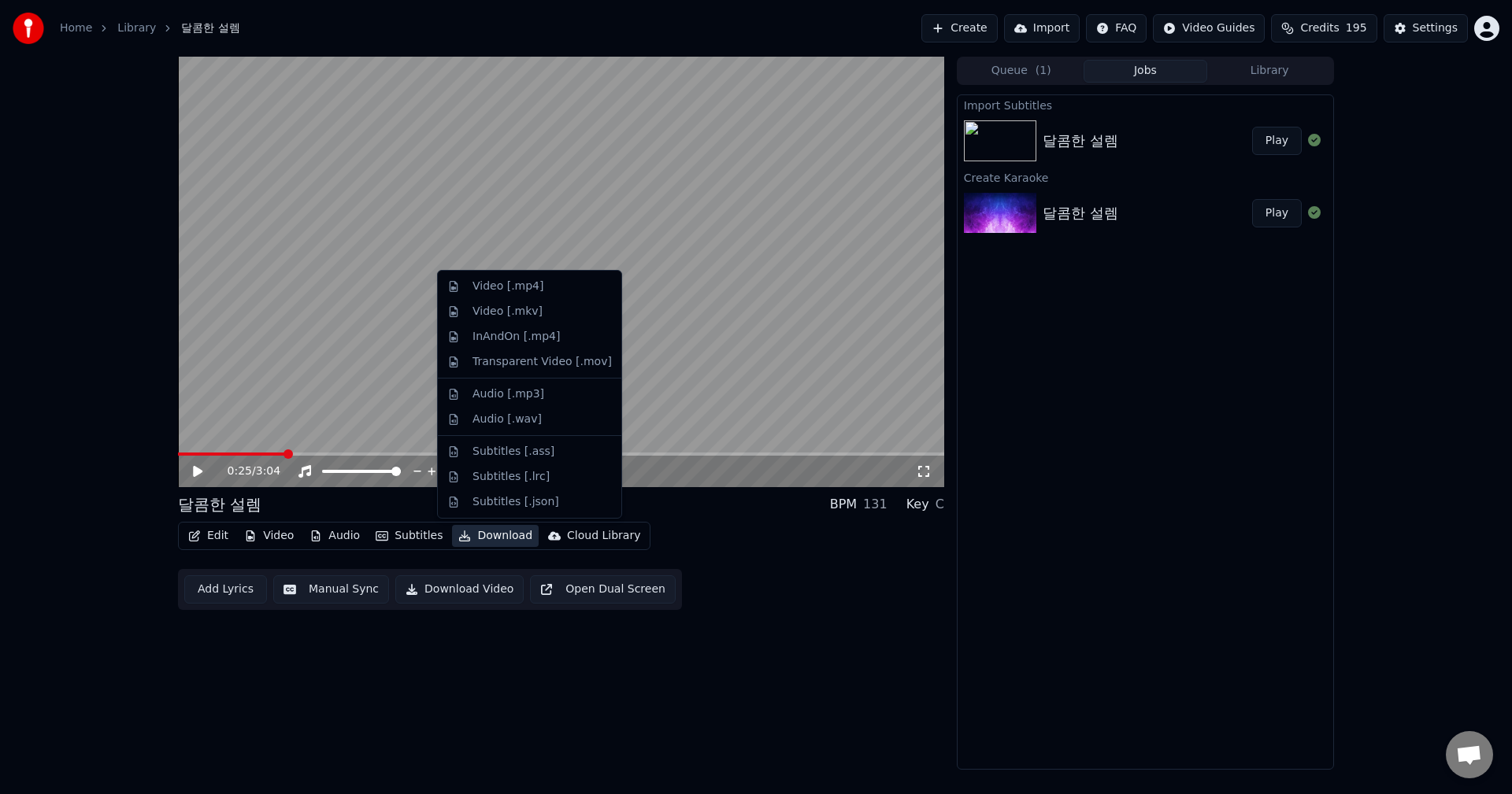
click at [477, 538] on button "Download" at bounding box center [495, 536] width 87 height 22
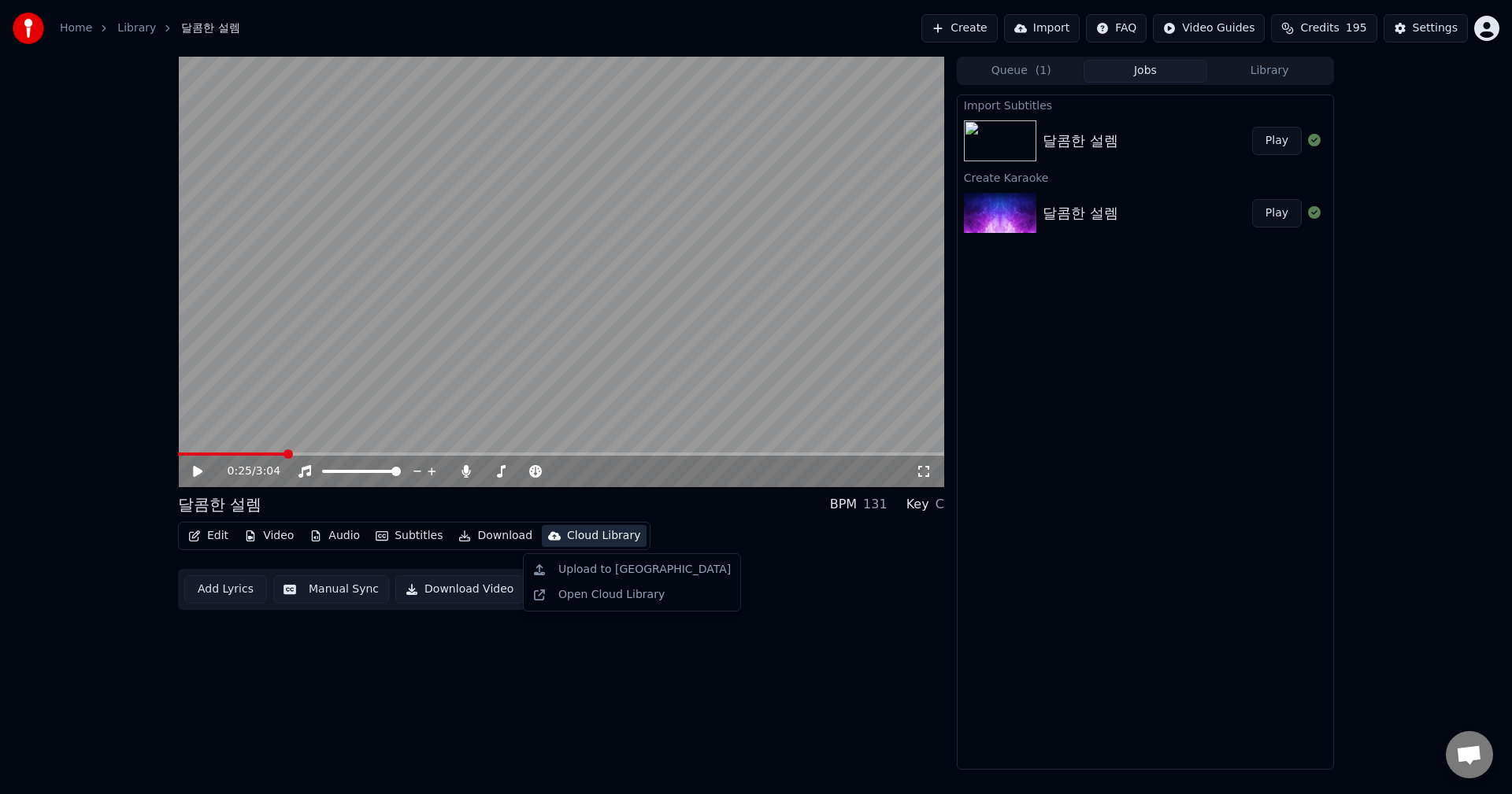
drag, startPoint x: 888, startPoint y: 564, endPoint x: 833, endPoint y: 581, distance: 57.6
click at [884, 567] on div "Edit Video Audio Subtitles Download Cloud Library Add Lyrics Manual Sync Downlo…" at bounding box center [561, 566] width 766 height 89
click at [1271, 72] on button "Library" at bounding box center [1268, 71] width 124 height 23
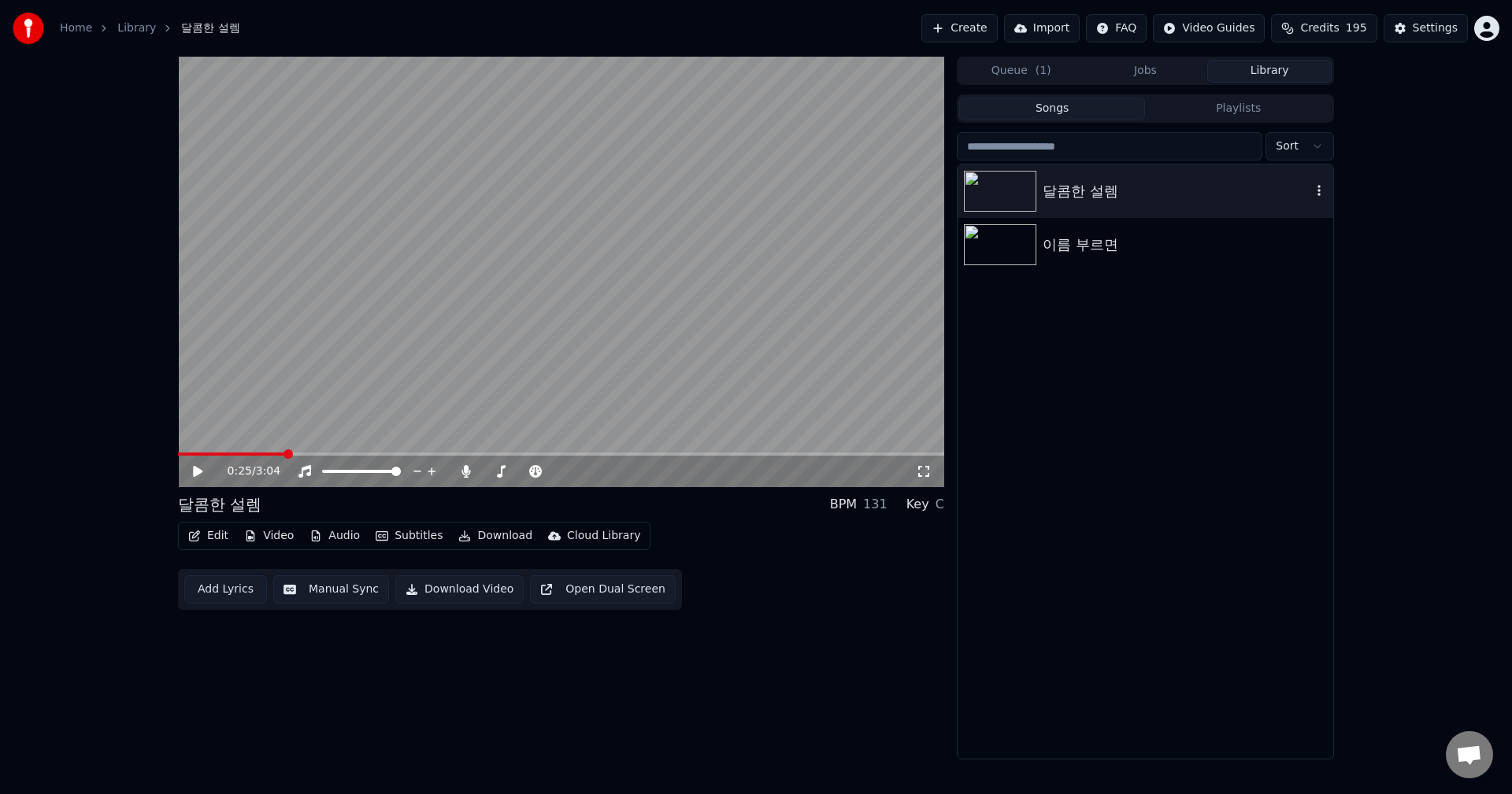
click at [1270, 197] on div "달콤한 설렘" at bounding box center [1176, 192] width 268 height 22
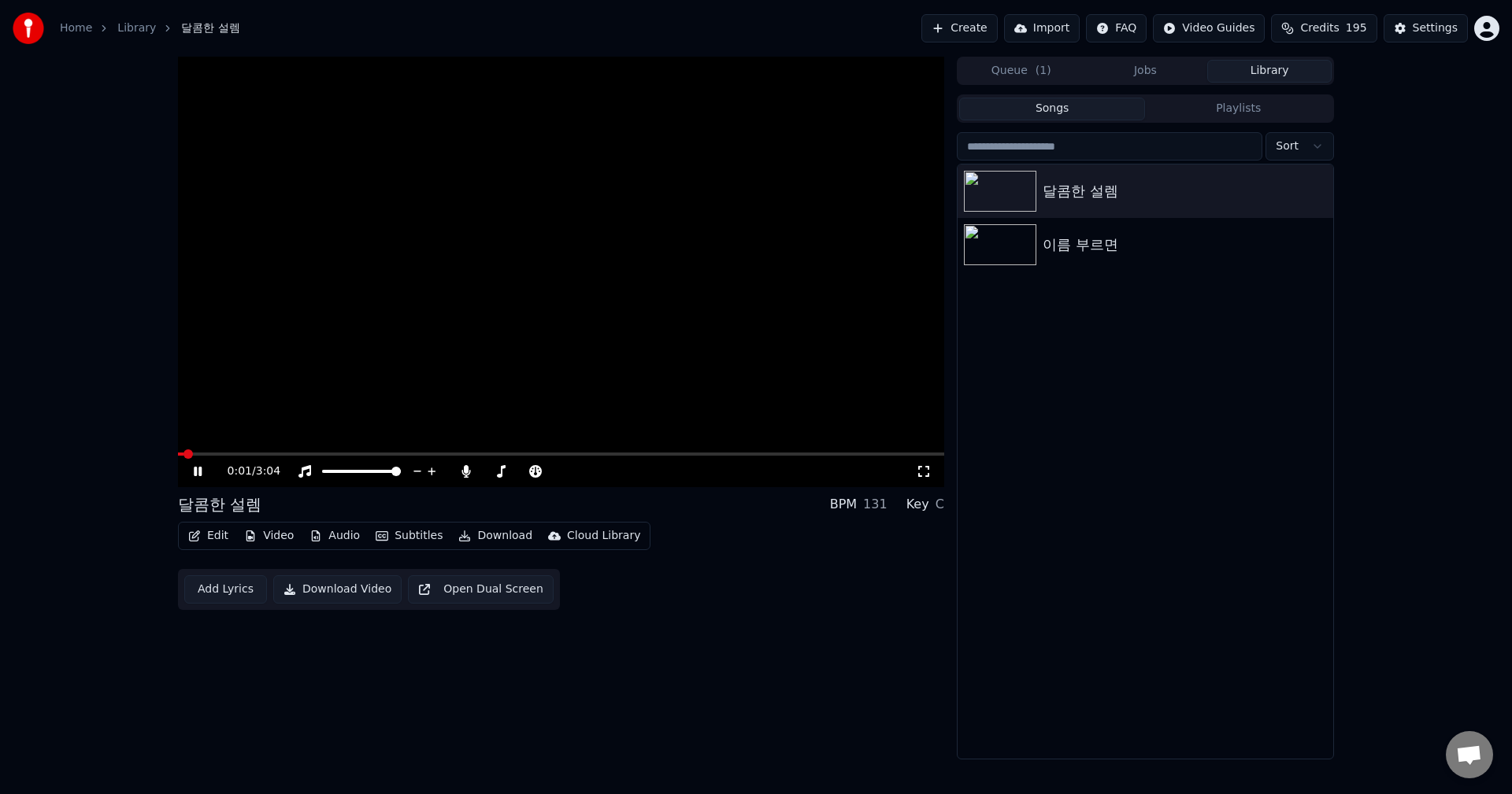
click at [224, 453] on span at bounding box center [561, 455] width 766 height 3
click at [245, 452] on video at bounding box center [561, 272] width 766 height 430
click at [241, 457] on div "0:11 / 3:04" at bounding box center [561, 471] width 766 height 31
click at [242, 455] on span at bounding box center [561, 455] width 766 height 3
click at [197, 468] on icon at bounding box center [197, 471] width 9 height 11
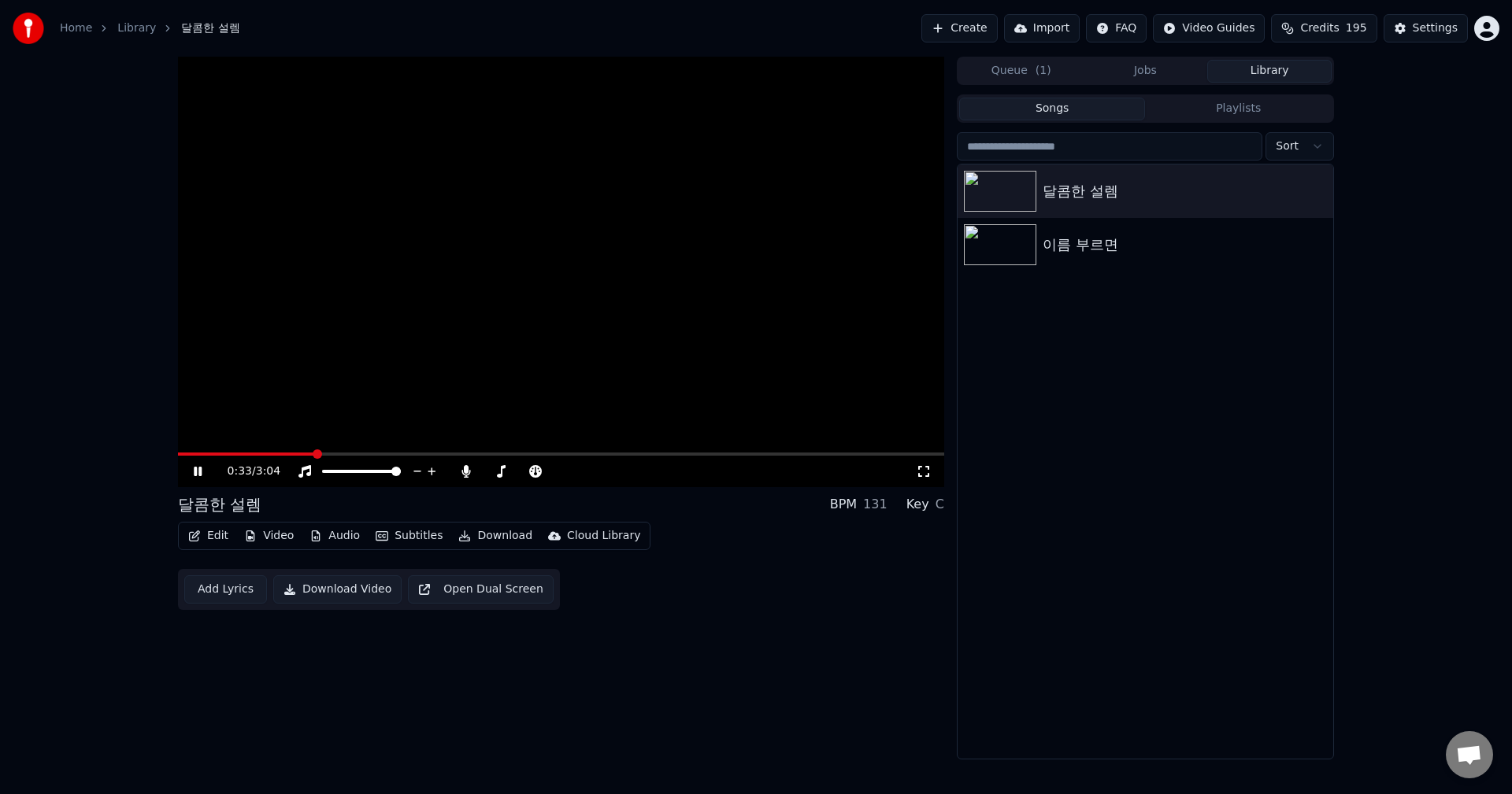
click at [313, 453] on span at bounding box center [561, 455] width 766 height 3
click at [377, 453] on span at bounding box center [561, 455] width 766 height 3
click at [194, 468] on icon at bounding box center [209, 471] width 37 height 13
click at [178, 457] on span at bounding box center [182, 454] width 9 height 9
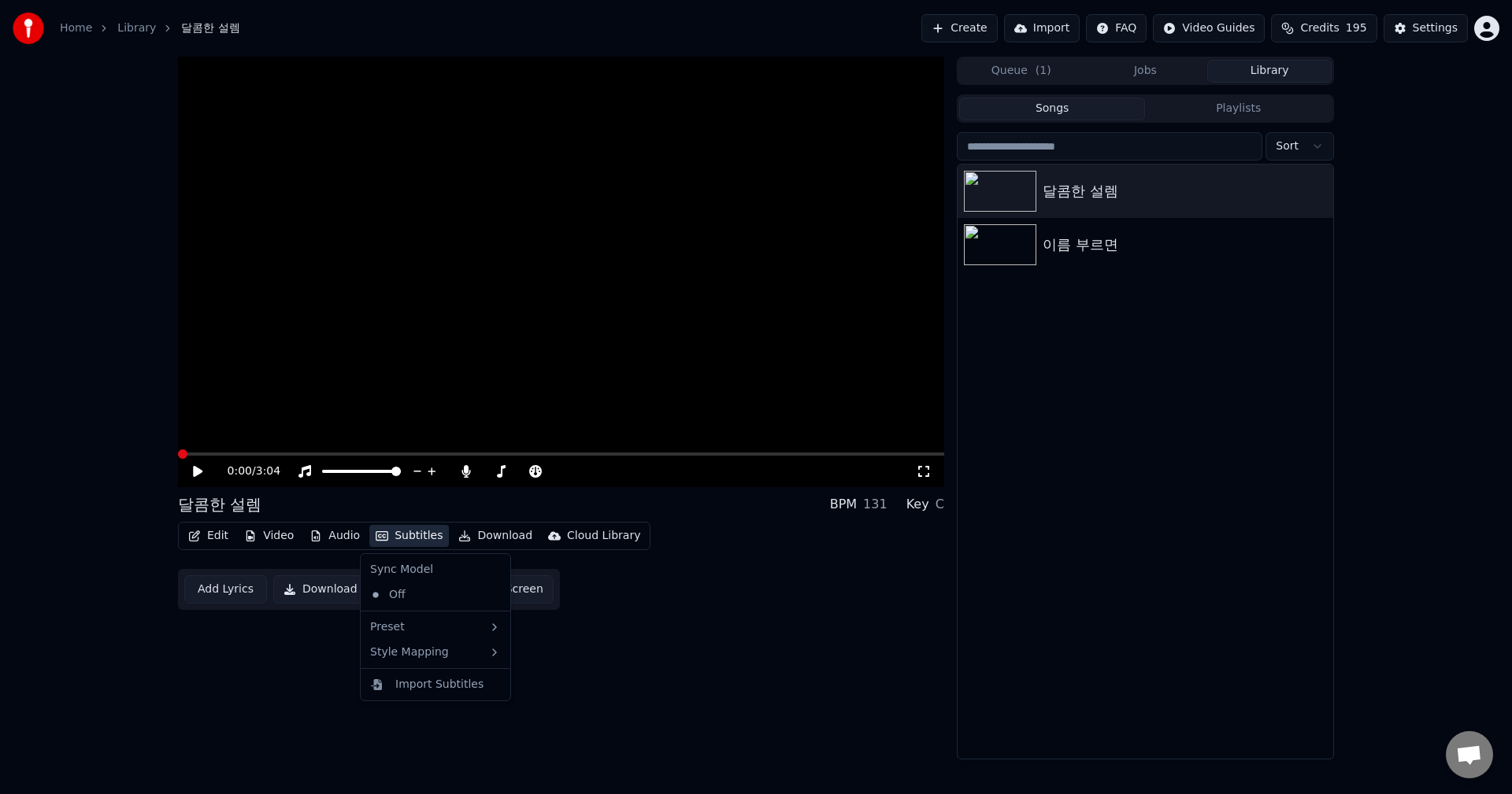
click at [410, 537] on button "Subtitles" at bounding box center [409, 536] width 79 height 22
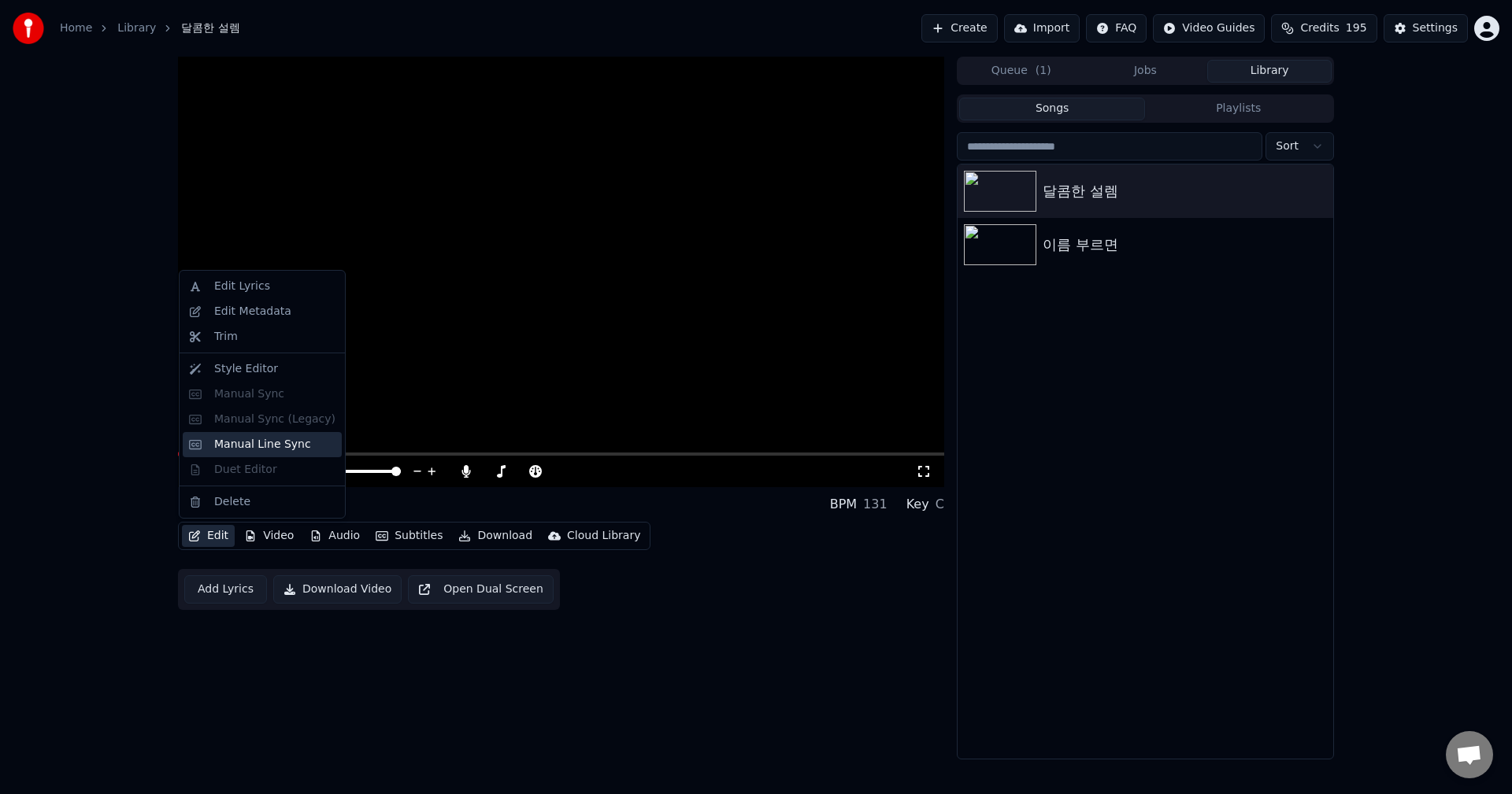
click at [277, 447] on div "Manual Line Sync" at bounding box center [262, 445] width 97 height 16
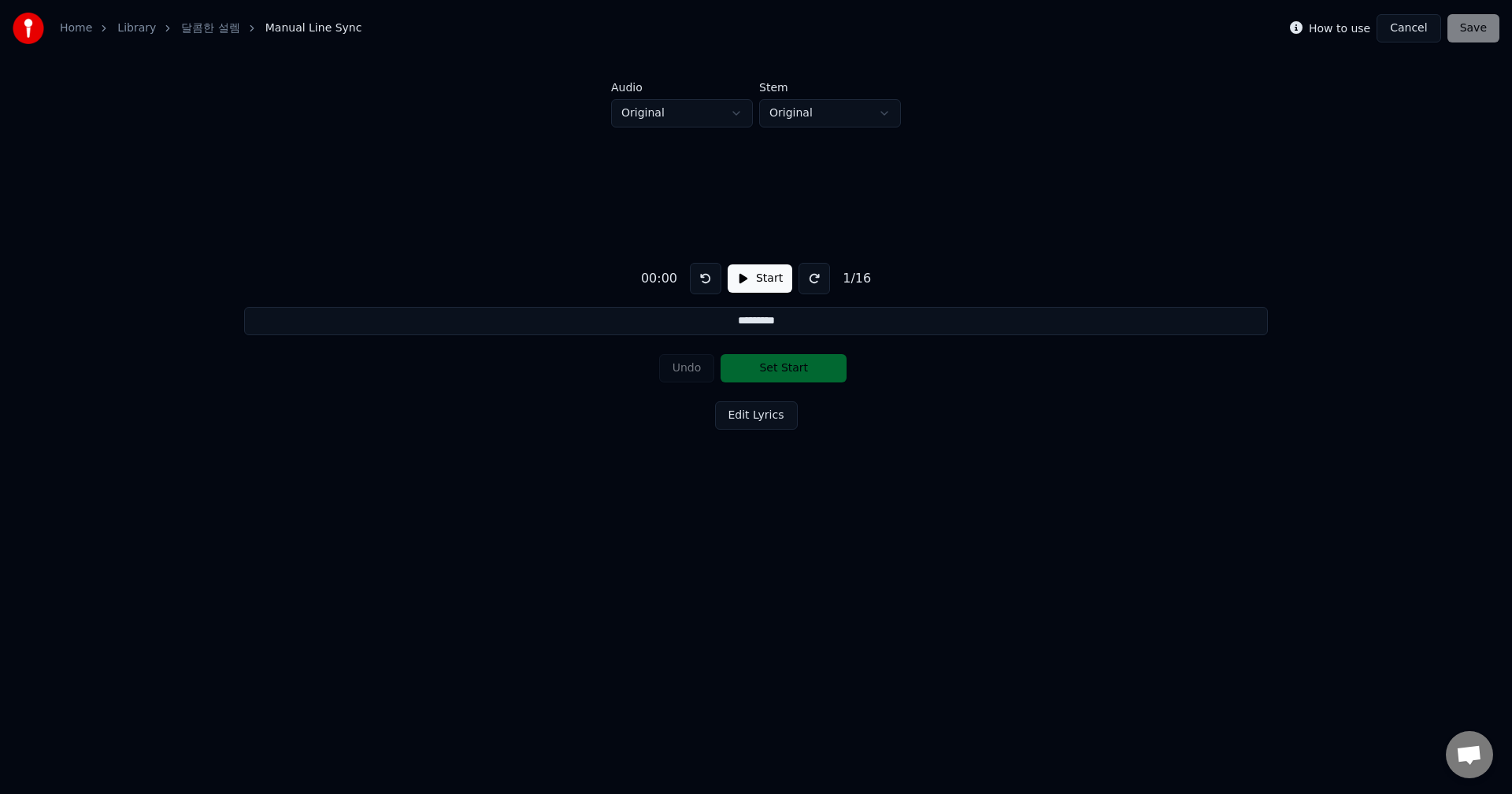
click at [736, 424] on button "Edit Lyrics" at bounding box center [756, 416] width 83 height 29
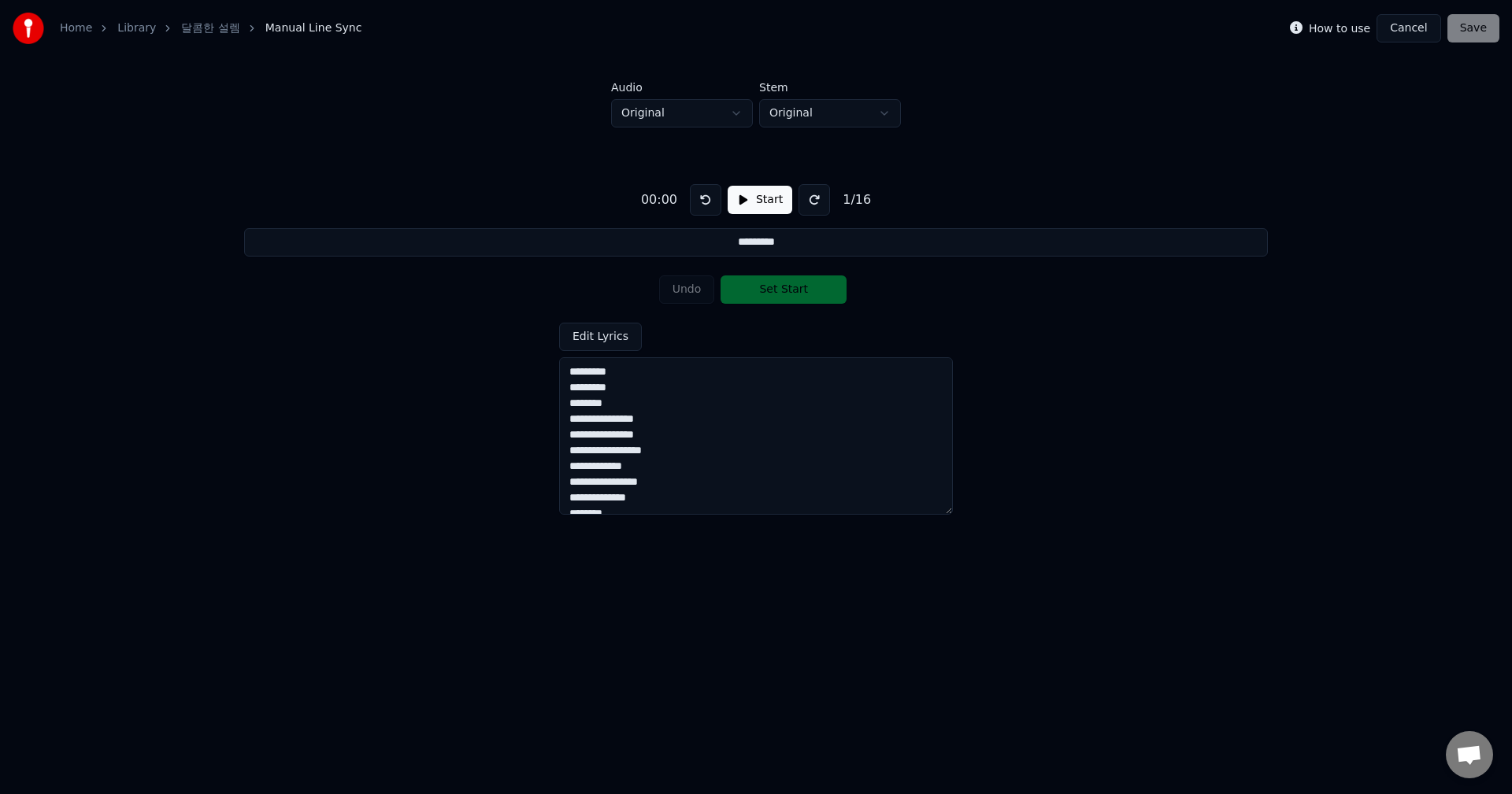
click at [753, 201] on button "Start" at bounding box center [759, 200] width 65 height 29
click at [618, 375] on textarea "**********" at bounding box center [755, 436] width 394 height 158
click at [570, 373] on textarea "**********" at bounding box center [755, 436] width 394 height 158
click at [762, 206] on button "Pause" at bounding box center [759, 200] width 70 height 29
click at [569, 375] on textarea "**********" at bounding box center [755, 436] width 394 height 158
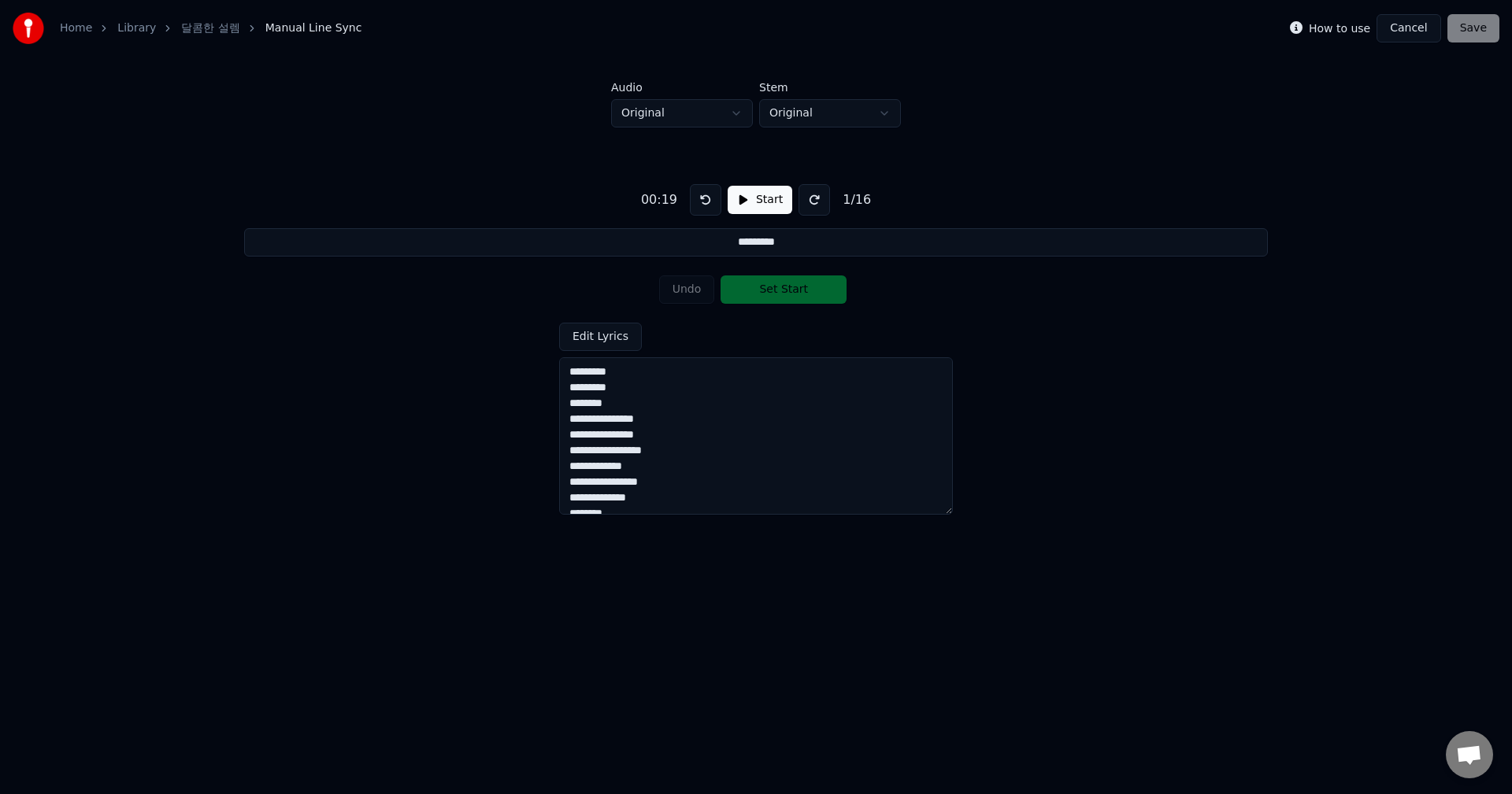
click at [697, 202] on button at bounding box center [705, 199] width 31 height 31
click at [745, 197] on button "Start" at bounding box center [759, 200] width 65 height 29
click at [735, 197] on button "Pause" at bounding box center [759, 200] width 70 height 29
click at [665, 205] on div "00:17" at bounding box center [659, 200] width 49 height 19
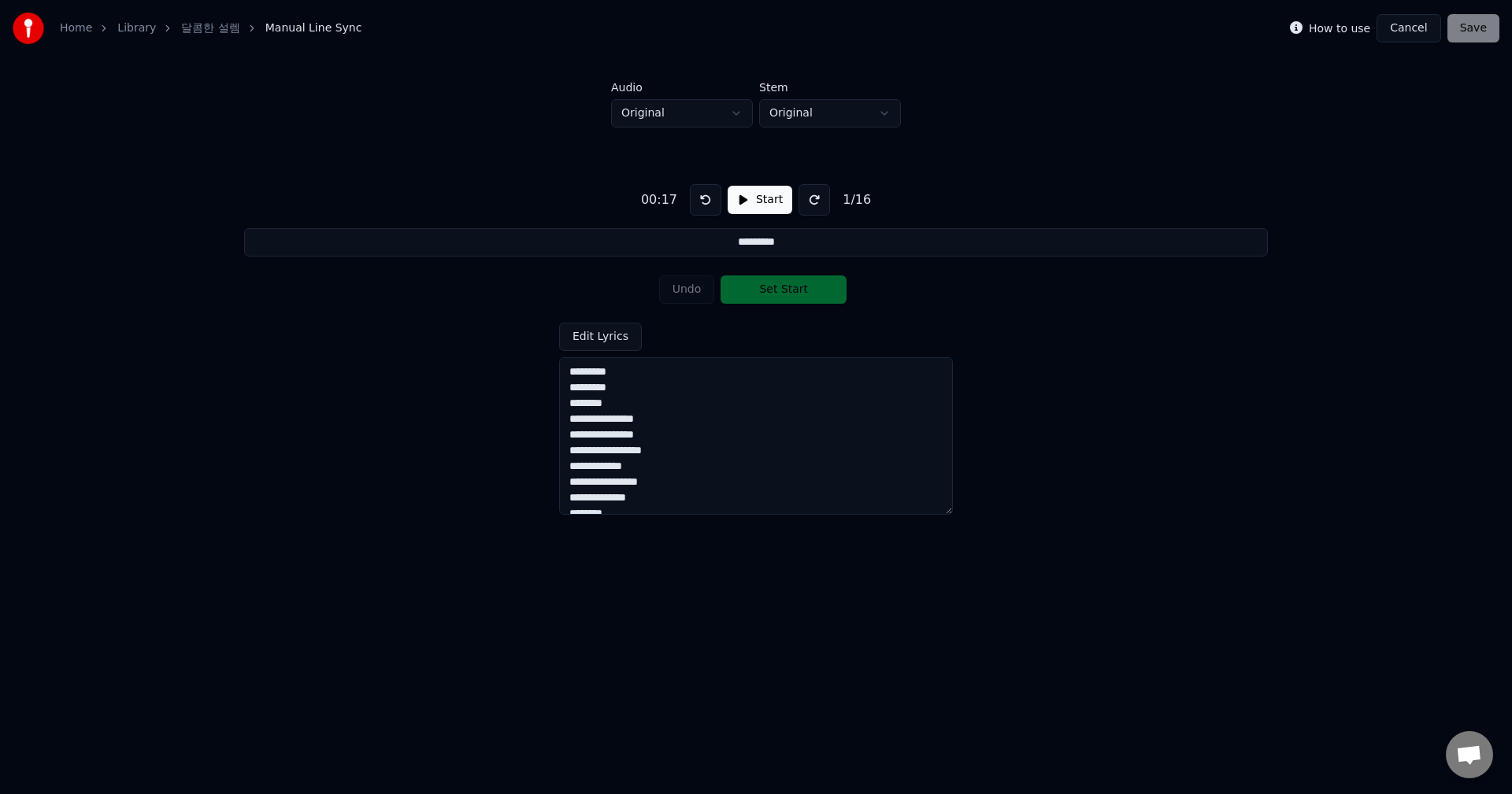
click at [675, 203] on div "00:17" at bounding box center [659, 200] width 49 height 19
click at [701, 197] on button at bounding box center [705, 199] width 31 height 31
click at [755, 201] on button "Start" at bounding box center [759, 200] width 65 height 29
click at [767, 293] on button "Set Start" at bounding box center [783, 290] width 126 height 29
click at [767, 293] on button "Set End" at bounding box center [783, 290] width 126 height 29
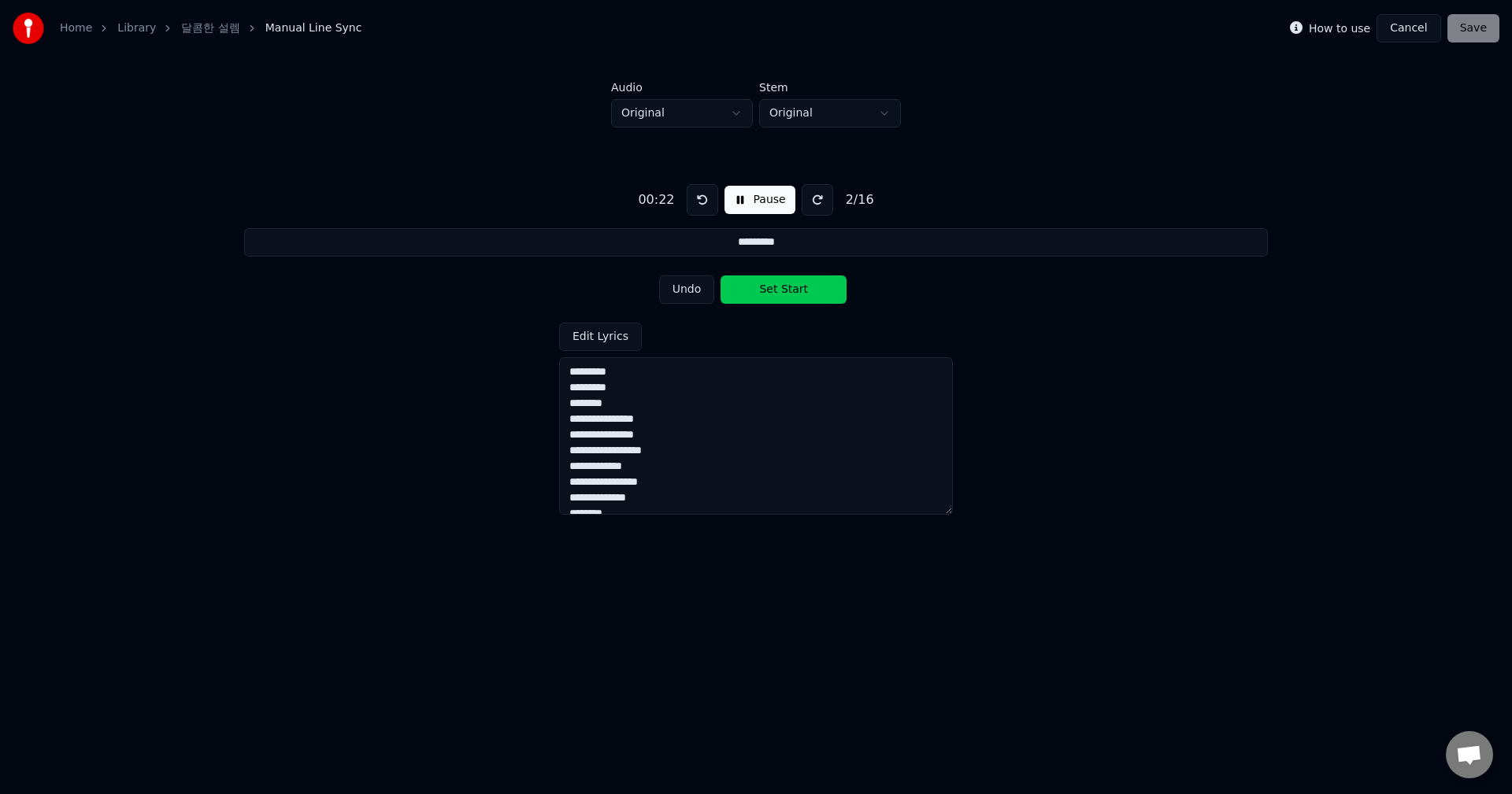
click at [663, 379] on textarea "**********" at bounding box center [755, 436] width 394 height 158
click at [947, 299] on div "**********" at bounding box center [756, 343] width 1461 height 430
click at [697, 244] on input "*********" at bounding box center [755, 243] width 1023 height 29
click at [742, 203] on button "Pause" at bounding box center [759, 200] width 70 height 29
click at [740, 326] on div "**********" at bounding box center [755, 419] width 394 height 192
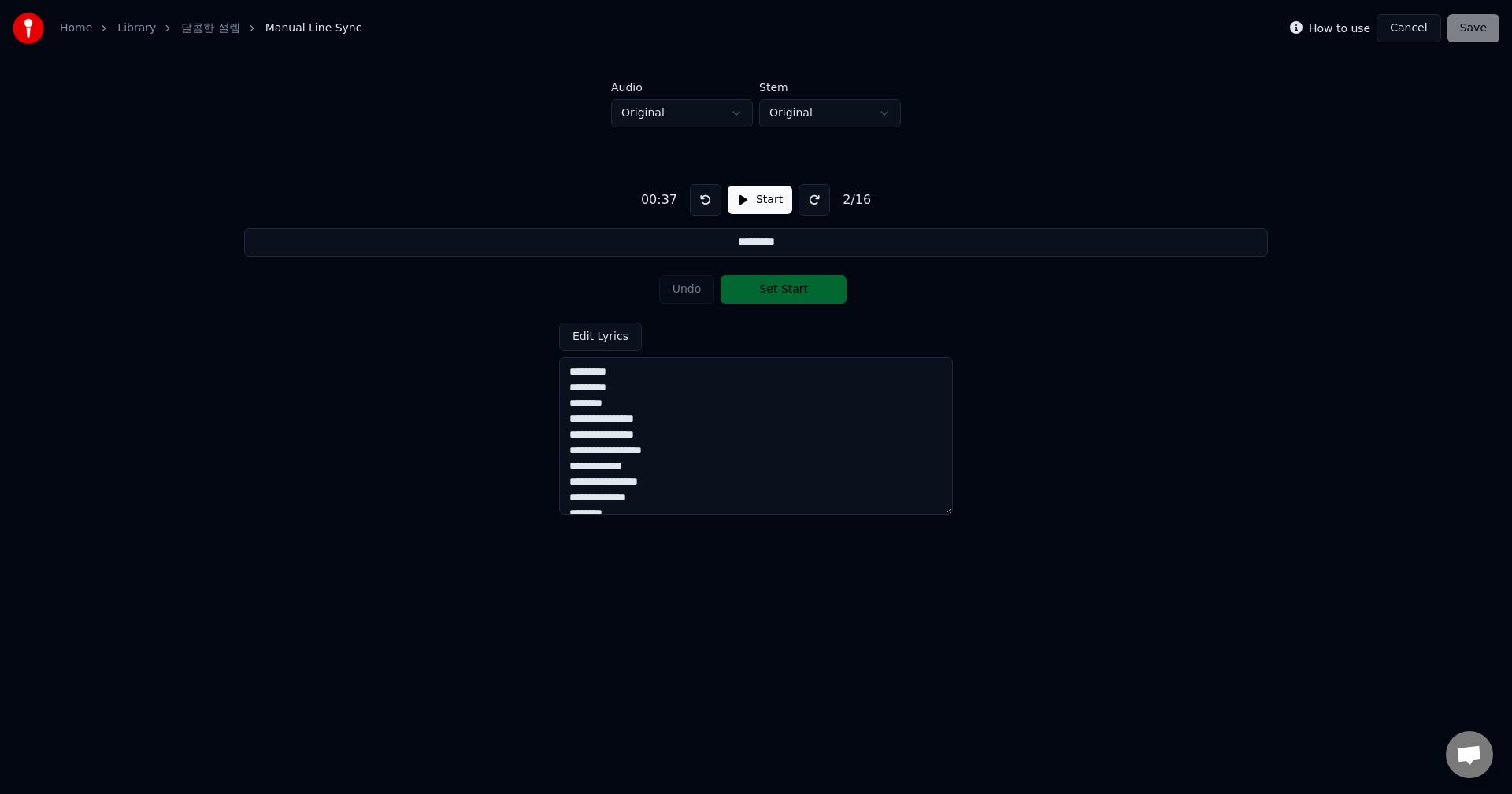
click at [602, 377] on textarea "**********" at bounding box center [755, 436] width 394 height 158
click at [650, 376] on textarea "**********" at bounding box center [755, 436] width 394 height 158
click at [683, 238] on input "*********" at bounding box center [755, 243] width 1023 height 29
click at [608, 366] on textarea "**********" at bounding box center [755, 436] width 394 height 158
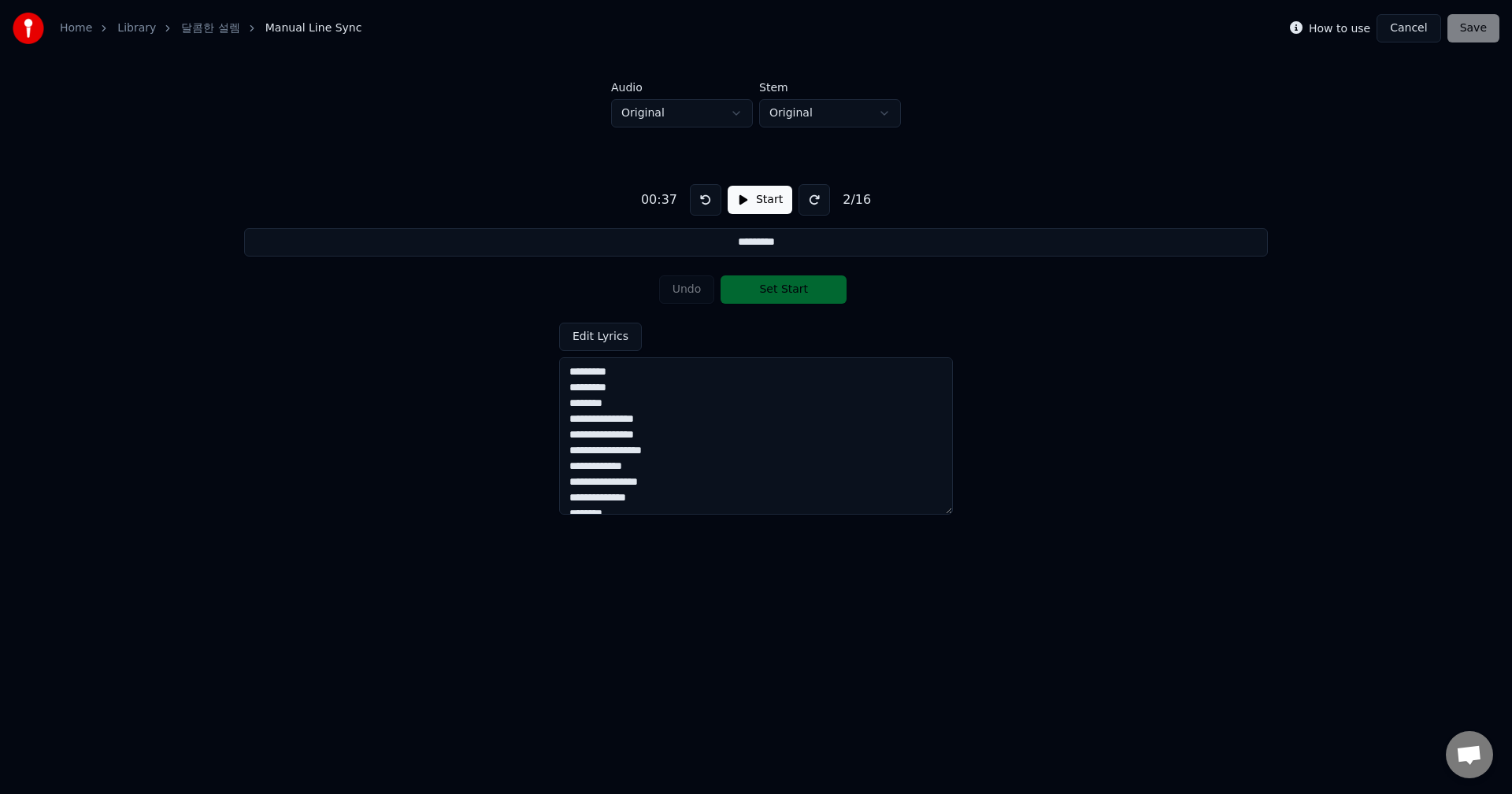
click at [608, 367] on textarea "**********" at bounding box center [755, 436] width 394 height 158
click at [705, 201] on button at bounding box center [705, 199] width 31 height 31
click at [704, 201] on button at bounding box center [705, 199] width 31 height 31
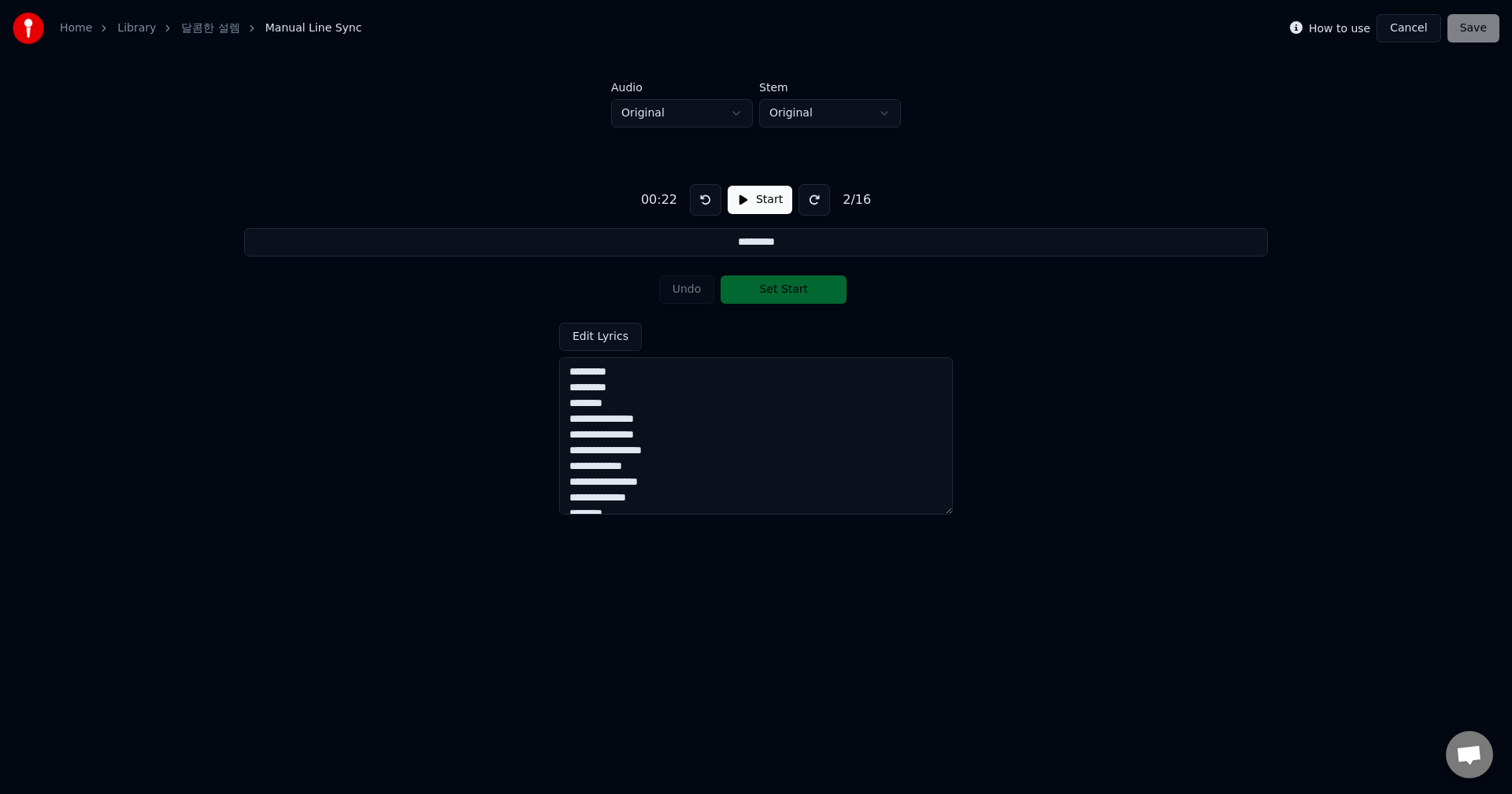
click at [704, 201] on button at bounding box center [705, 199] width 31 height 31
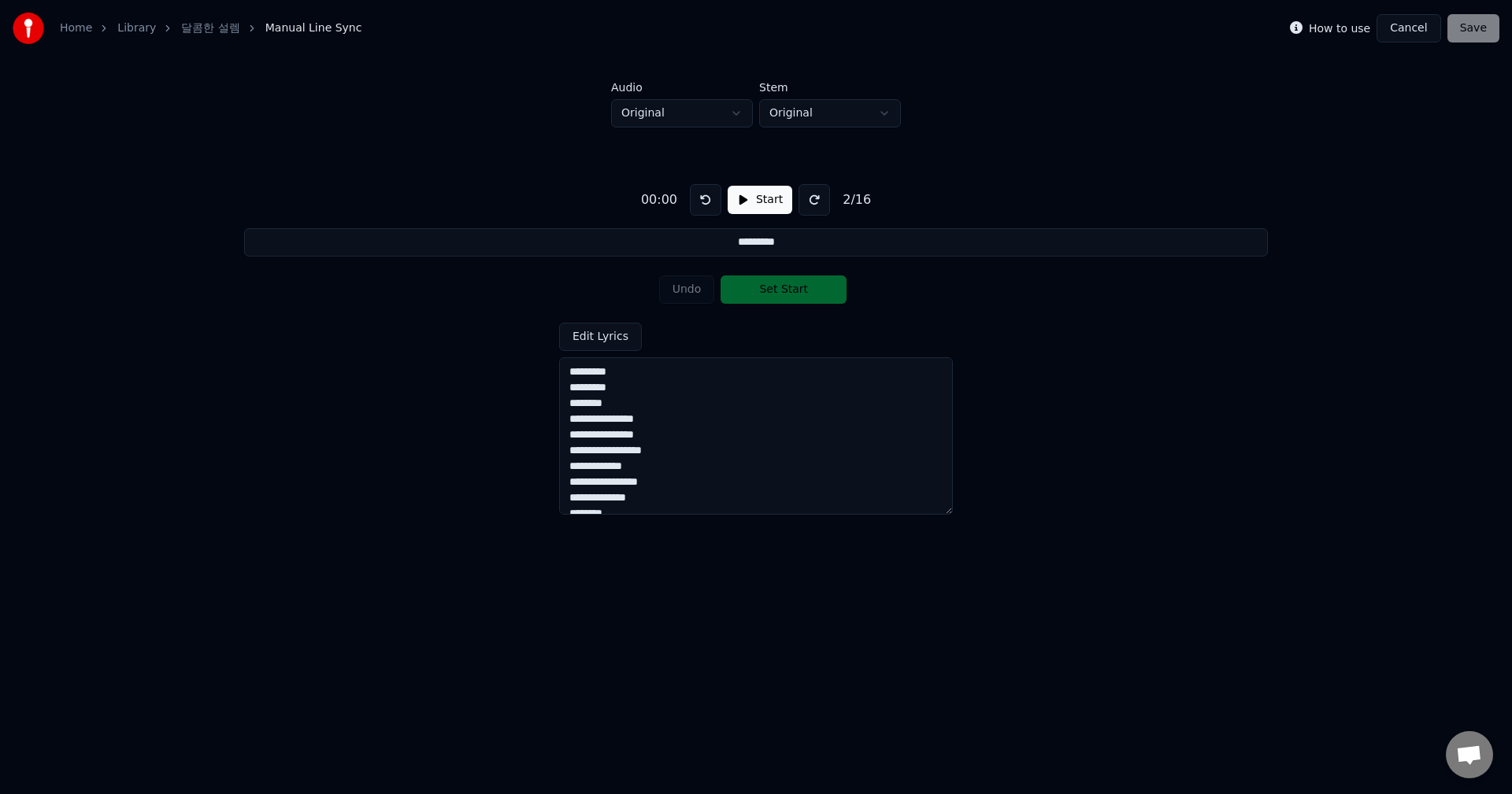
click at [704, 201] on button at bounding box center [705, 199] width 31 height 31
click at [1353, 25] on label "How to use" at bounding box center [1339, 28] width 62 height 11
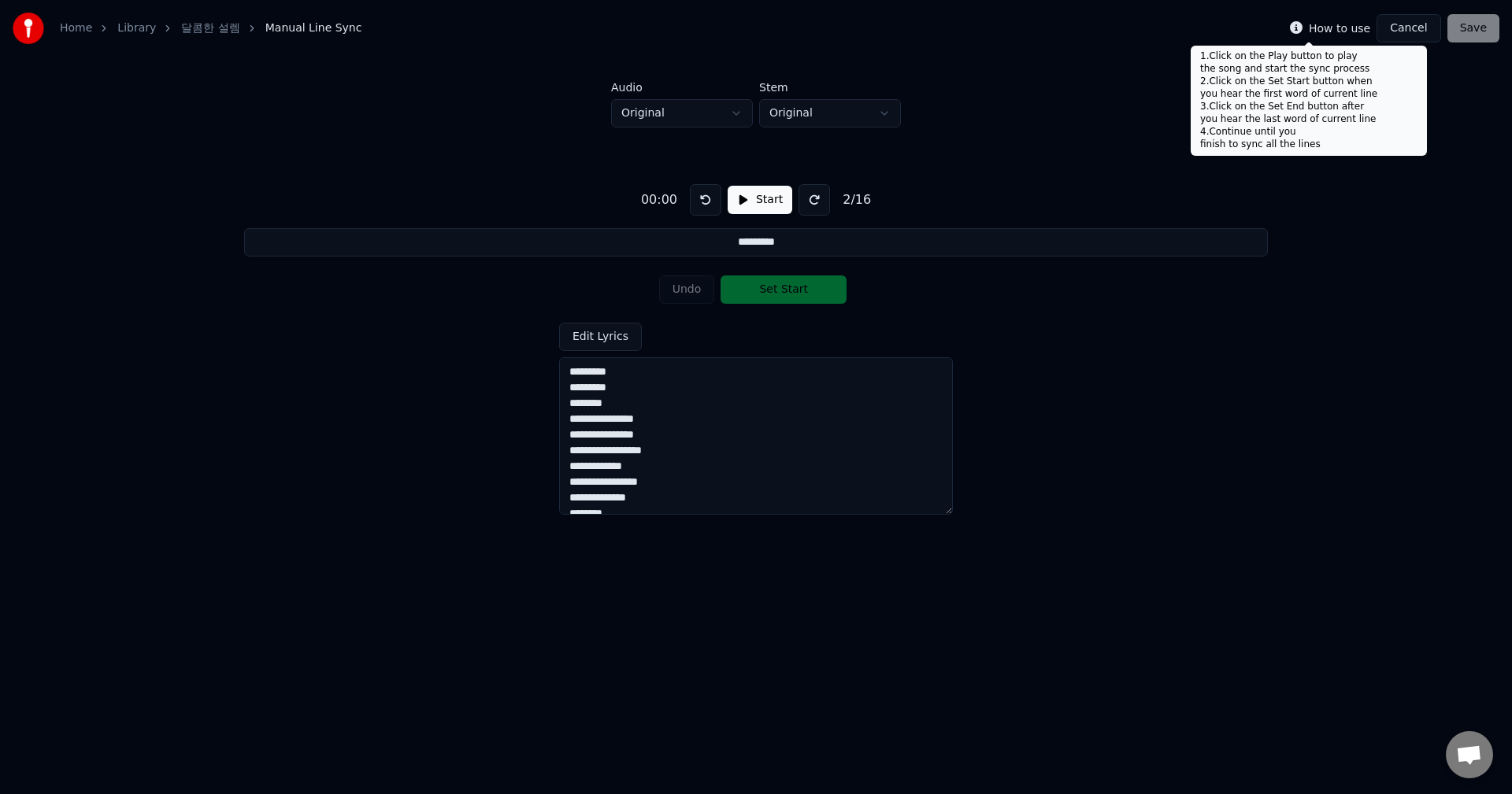
click at [1300, 30] on div "Home Library 달콤한 설렘 Manual Line Sync How to use Cancel Save" at bounding box center [756, 28] width 1512 height 57
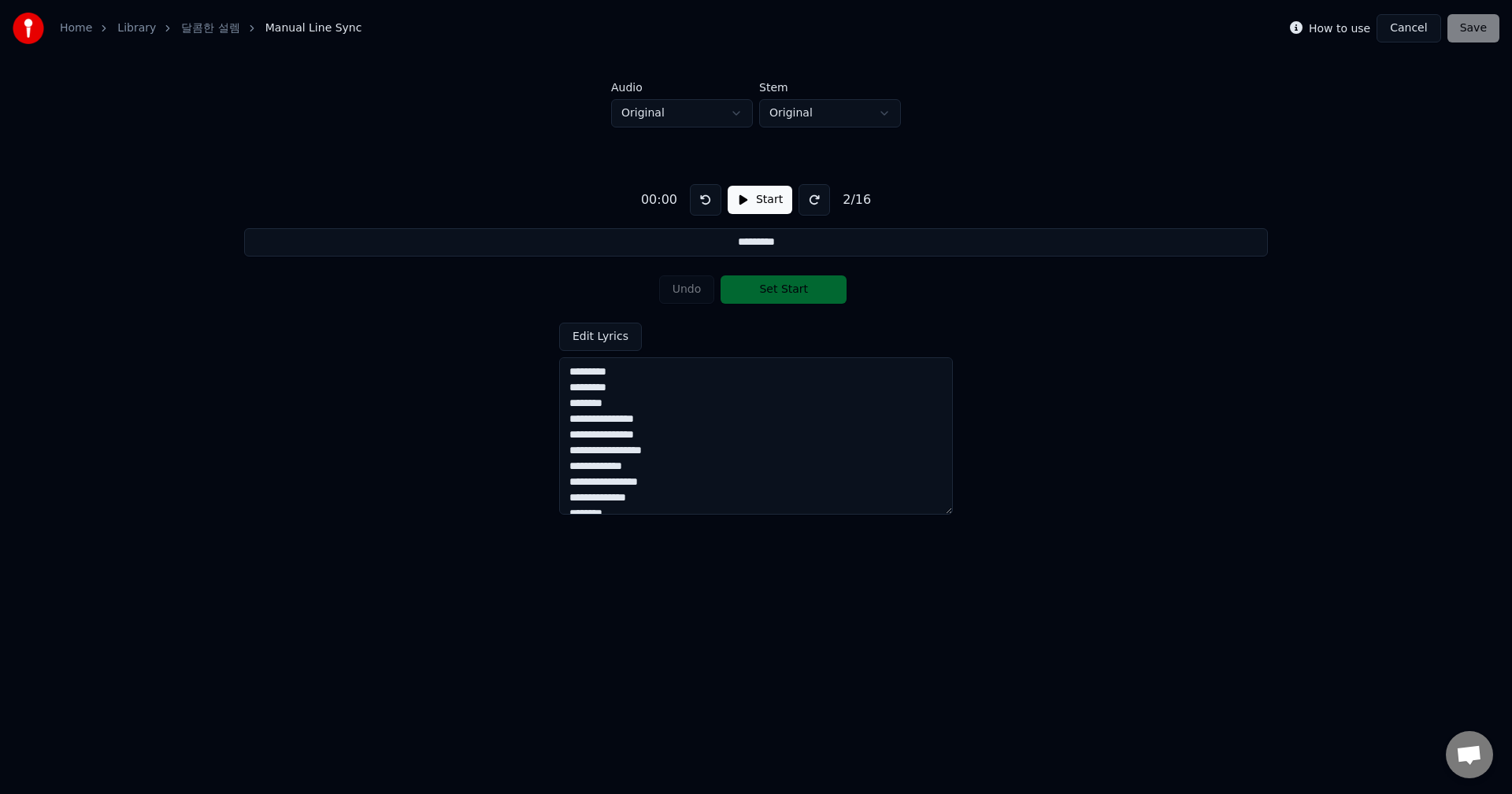
click at [748, 193] on button "Start" at bounding box center [759, 200] width 65 height 29
click at [624, 376] on textarea "**********" at bounding box center [755, 436] width 394 height 158
click at [570, 375] on textarea "**********" at bounding box center [755, 436] width 394 height 158
click at [776, 300] on button "Set Start" at bounding box center [783, 290] width 126 height 29
click at [777, 300] on button "Set End" at bounding box center [783, 290] width 126 height 29
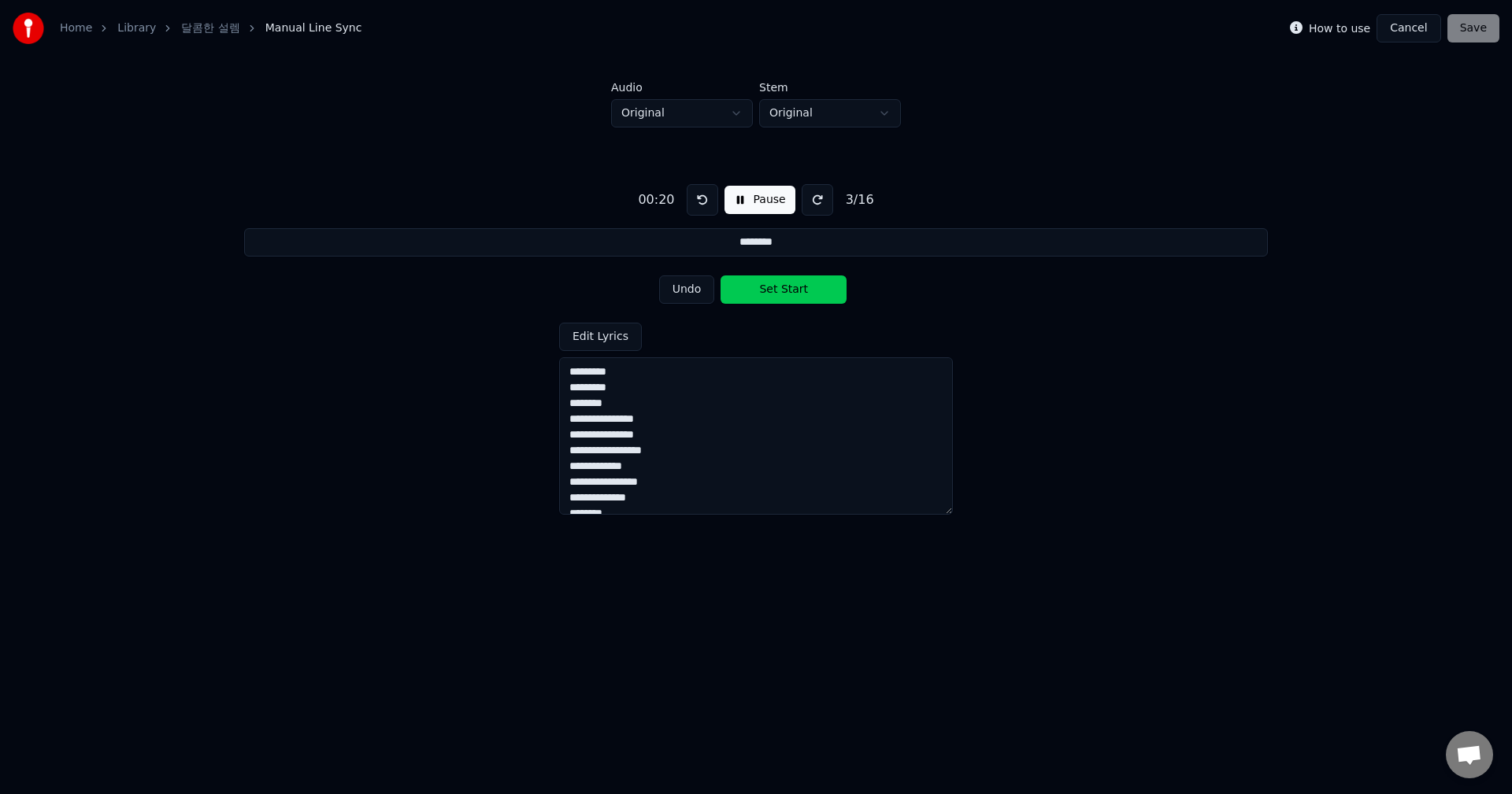
click at [777, 300] on button "Set Start" at bounding box center [783, 290] width 126 height 29
click at [777, 300] on button "Set End" at bounding box center [783, 290] width 126 height 29
click at [777, 300] on button "Set Start" at bounding box center [783, 290] width 126 height 29
click at [777, 300] on button "Set End" at bounding box center [783, 290] width 126 height 29
type input "**********"
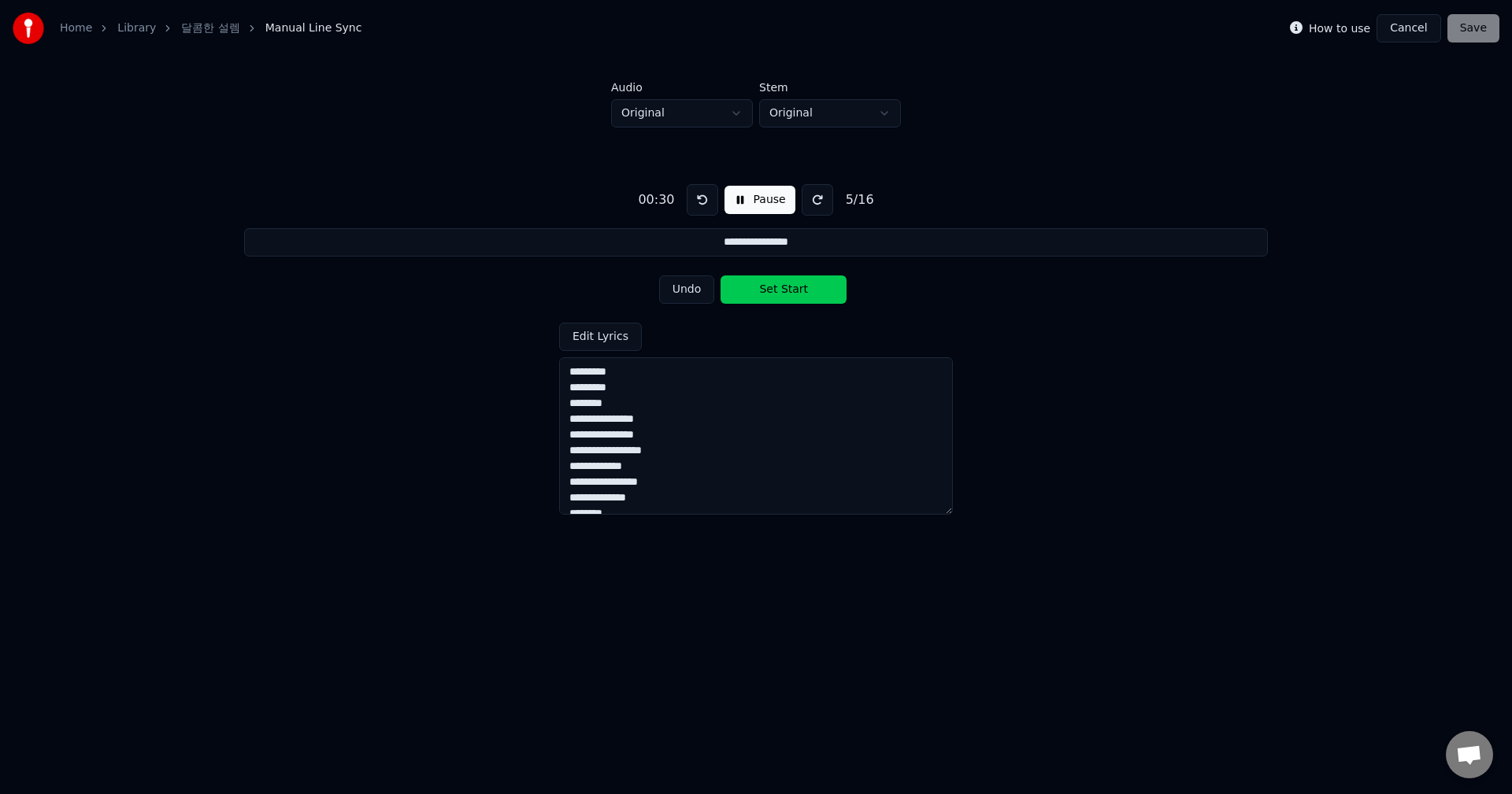
click at [694, 332] on div "**********" at bounding box center [755, 419] width 394 height 192
click at [758, 202] on button "Pause" at bounding box center [759, 200] width 70 height 29
click at [680, 289] on div "Undo Set Start" at bounding box center [756, 289] width 194 height 41
click at [700, 205] on button at bounding box center [705, 199] width 31 height 31
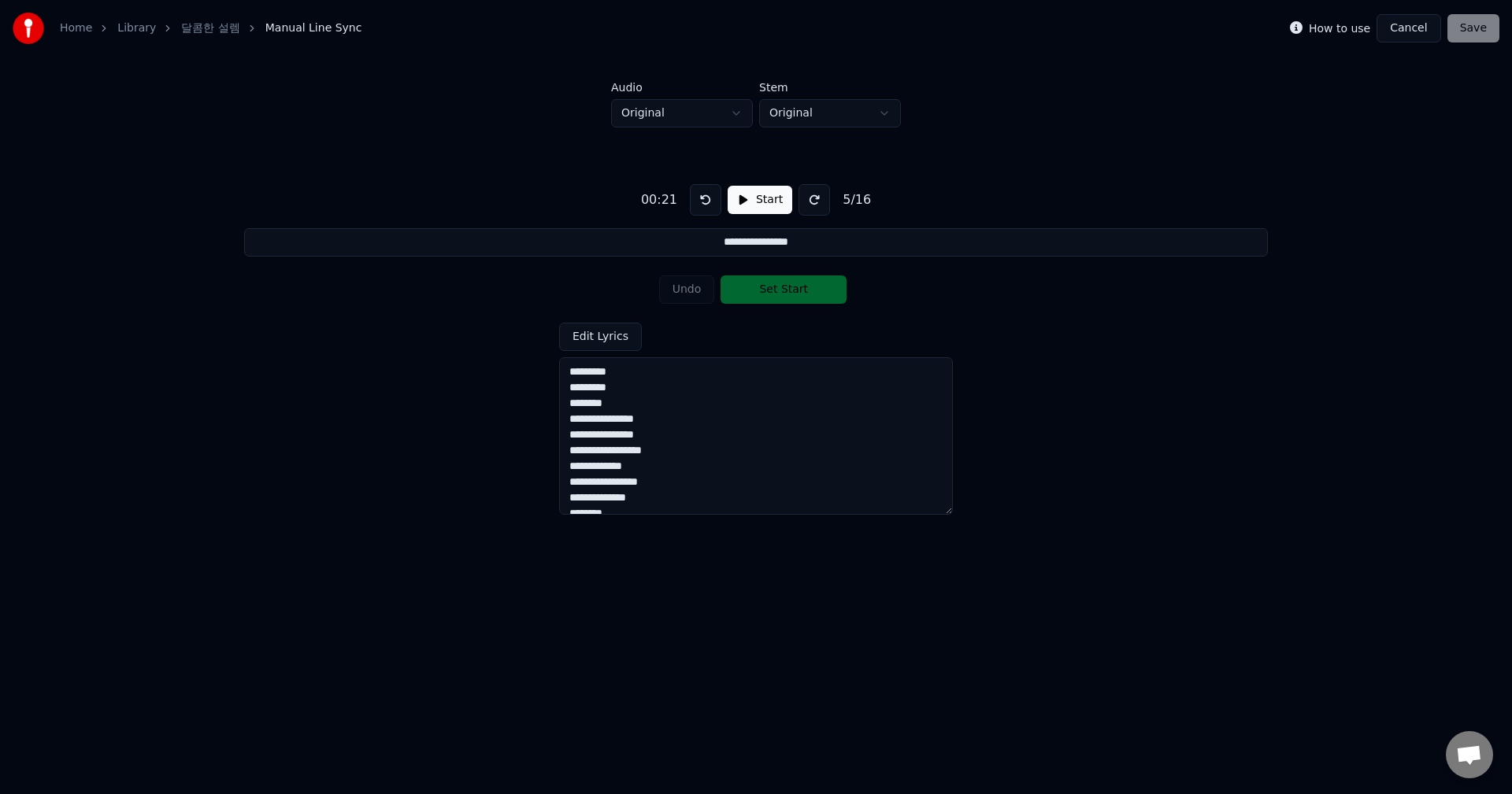
click at [700, 205] on button at bounding box center [705, 199] width 31 height 31
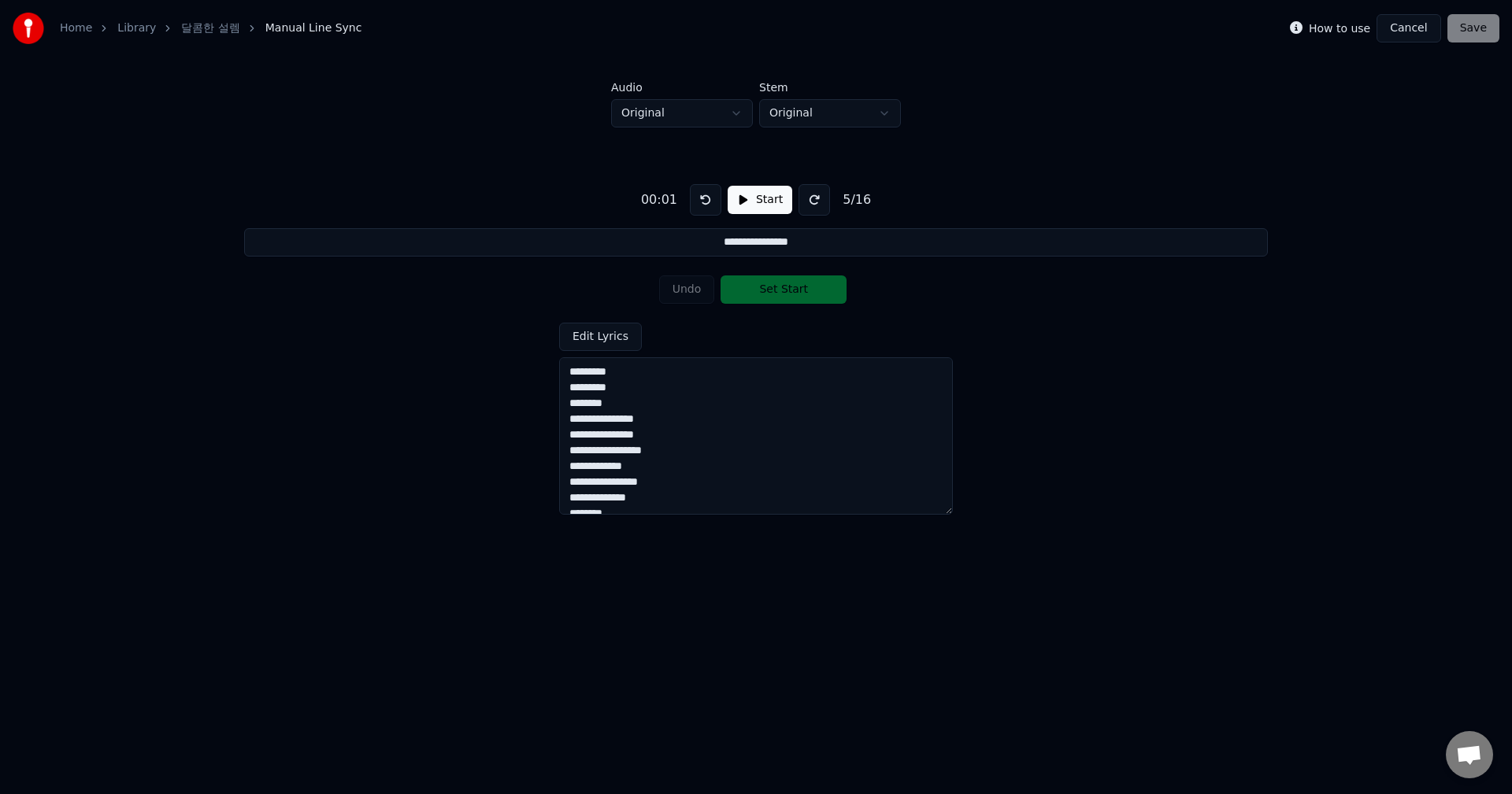
click at [700, 205] on button at bounding box center [705, 199] width 31 height 31
click at [662, 370] on textarea "**********" at bounding box center [755, 436] width 394 height 158
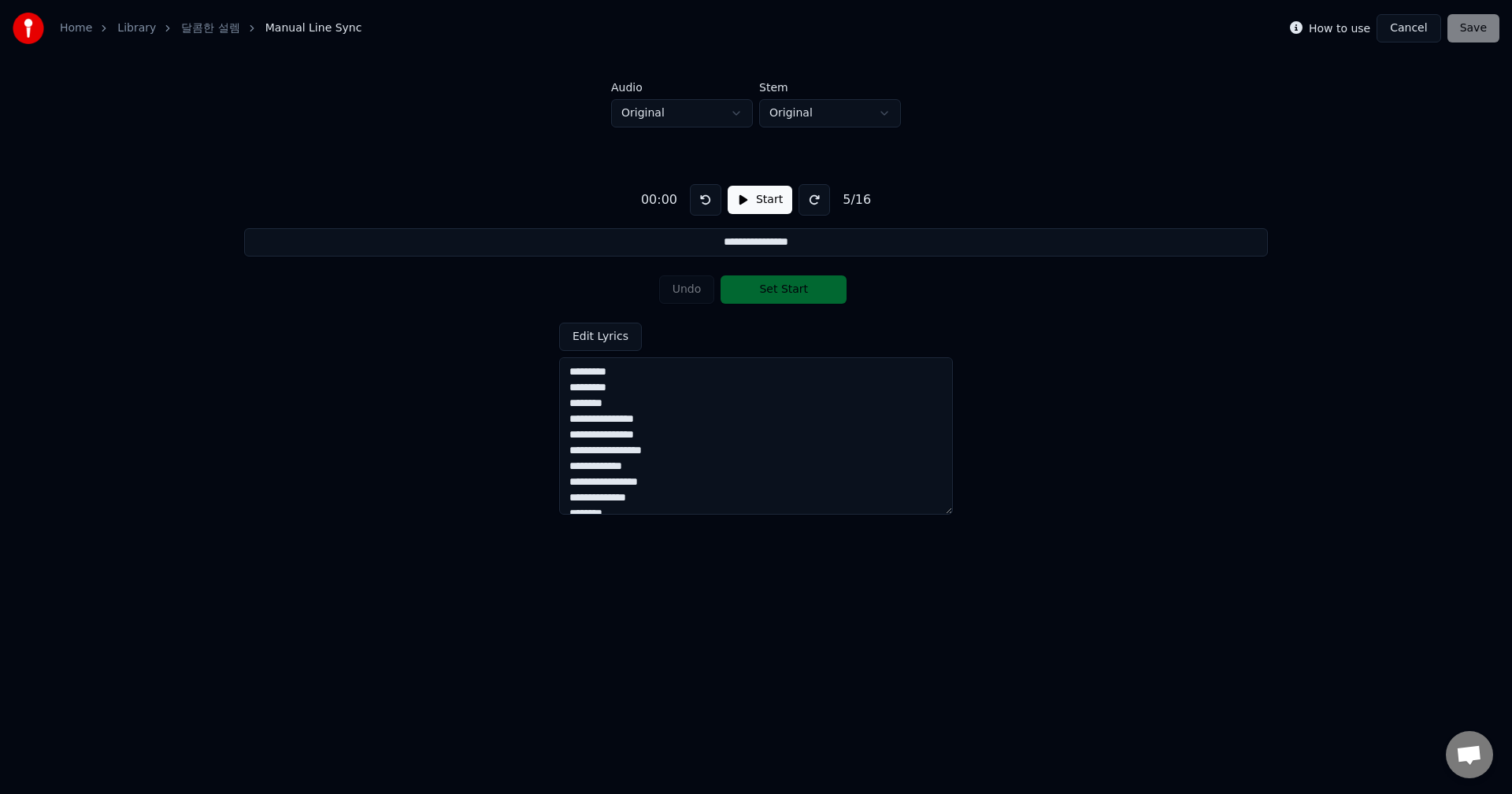
type textarea "**********"
type input "**********"
type textarea "**********"
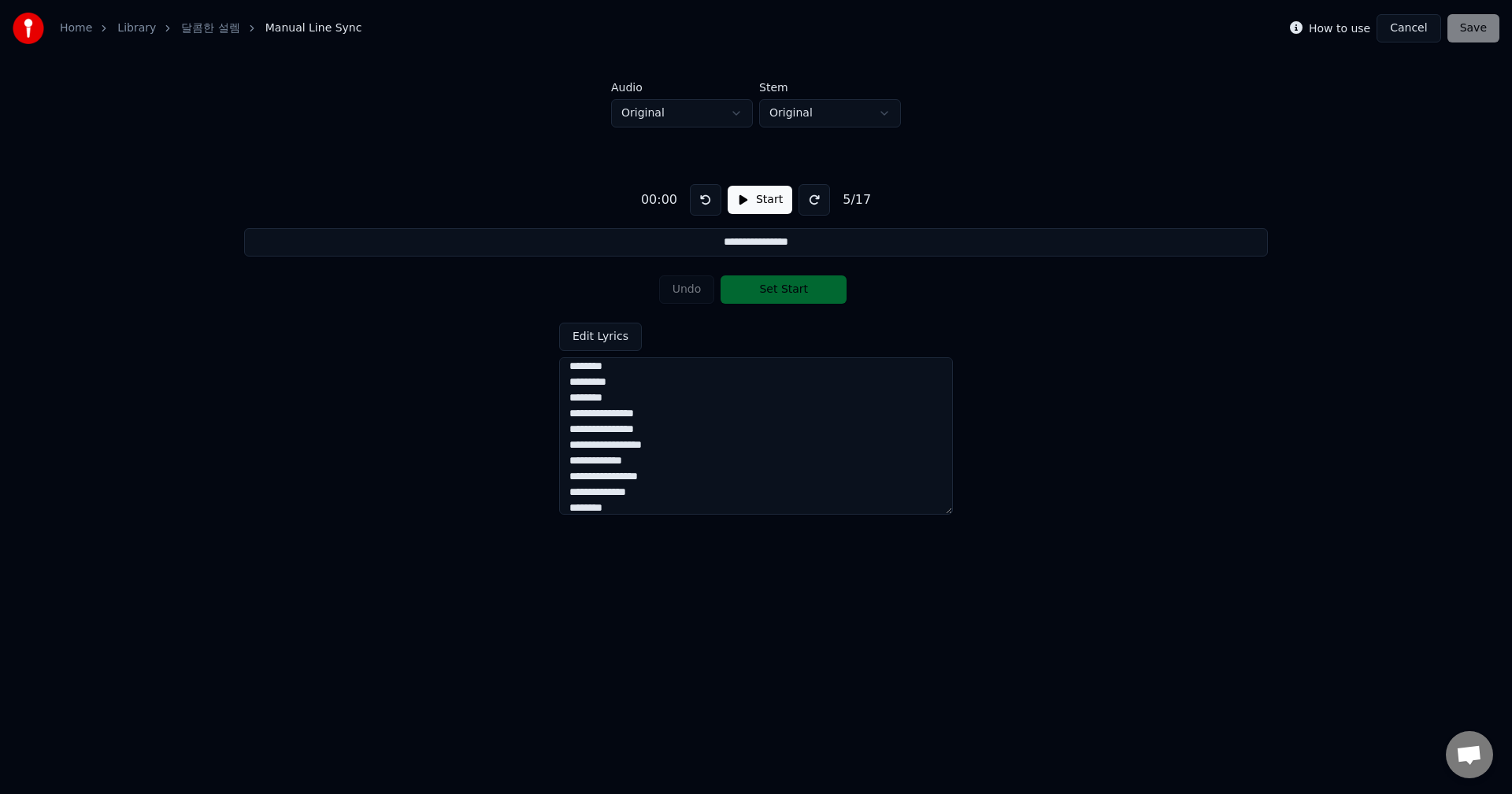
click at [1418, 30] on button "Cancel" at bounding box center [1408, 29] width 64 height 29
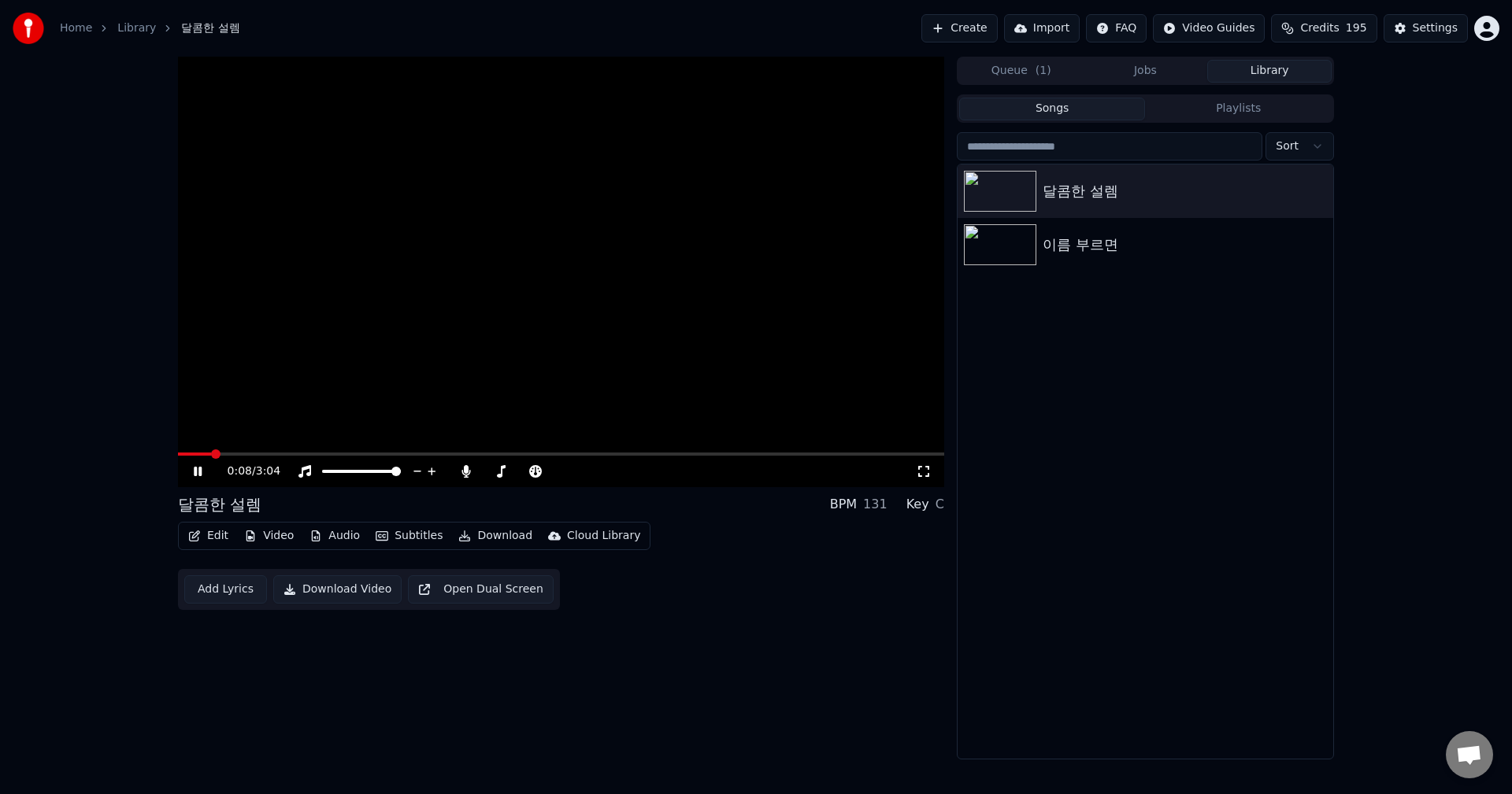
click at [209, 455] on span at bounding box center [561, 455] width 766 height 3
click at [241, 453] on span at bounding box center [561, 455] width 766 height 3
click at [188, 471] on div "0:19 / 3:04" at bounding box center [560, 472] width 753 height 16
click at [201, 473] on icon at bounding box center [197, 471] width 8 height 9
click at [394, 538] on button "Subtitles" at bounding box center [409, 536] width 79 height 22
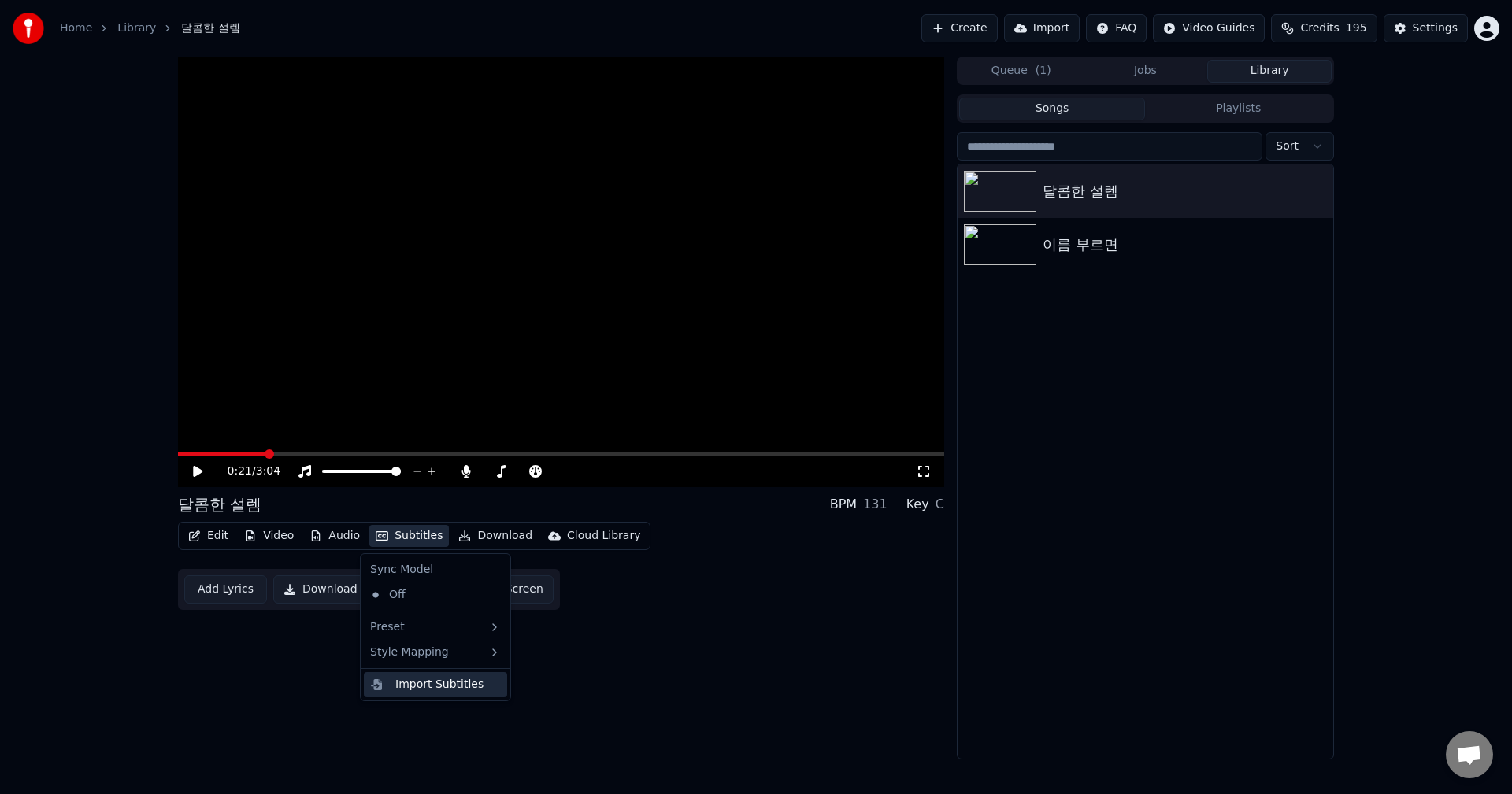
click at [405, 679] on div "Import Subtitles" at bounding box center [439, 684] width 89 height 16
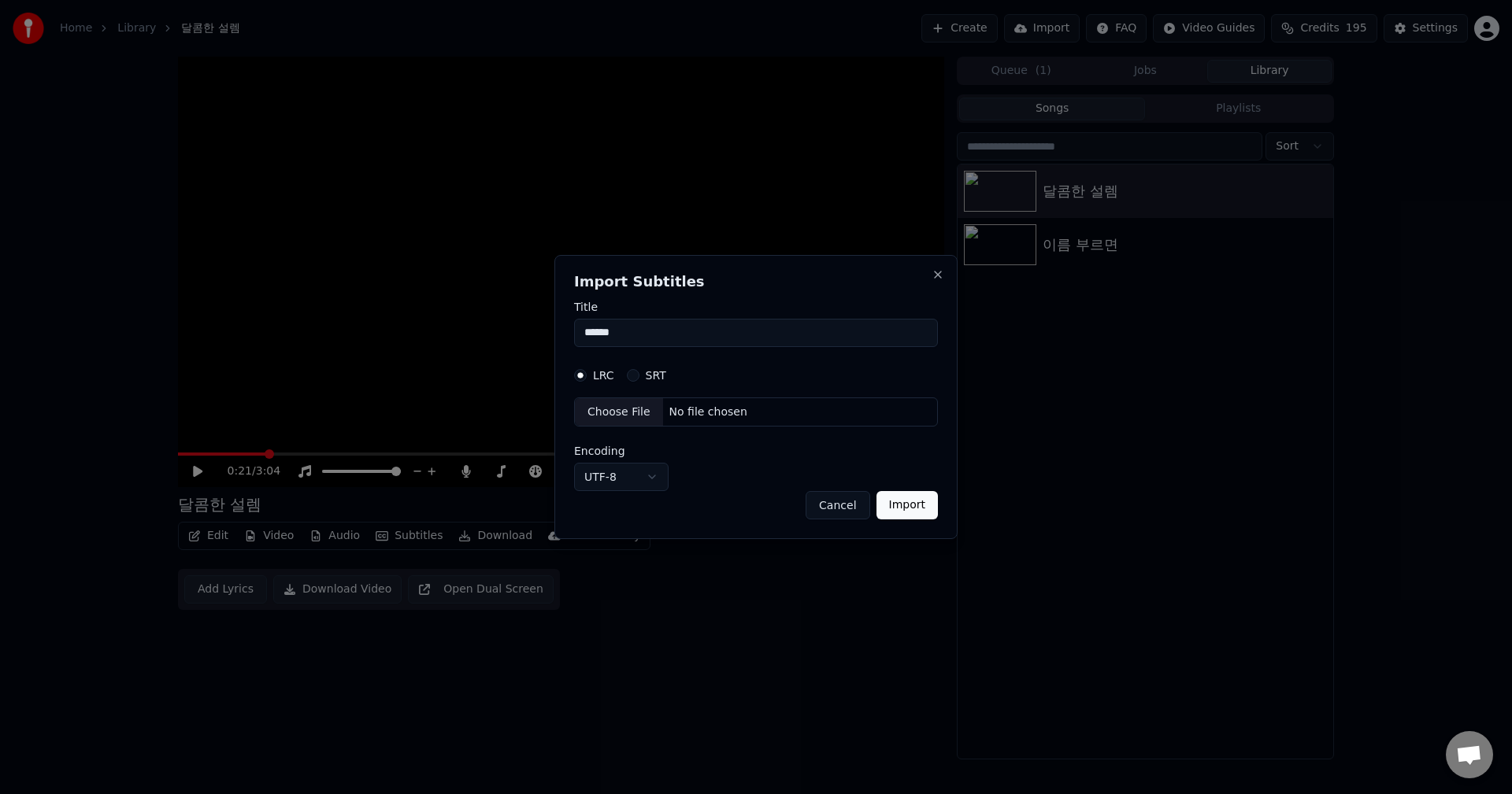
click at [630, 380] on button "SRT" at bounding box center [633, 375] width 13 height 13
click at [622, 412] on div "Choose File" at bounding box center [618, 413] width 89 height 29
click at [908, 508] on button "Import" at bounding box center [907, 505] width 62 height 29
type input "**********"
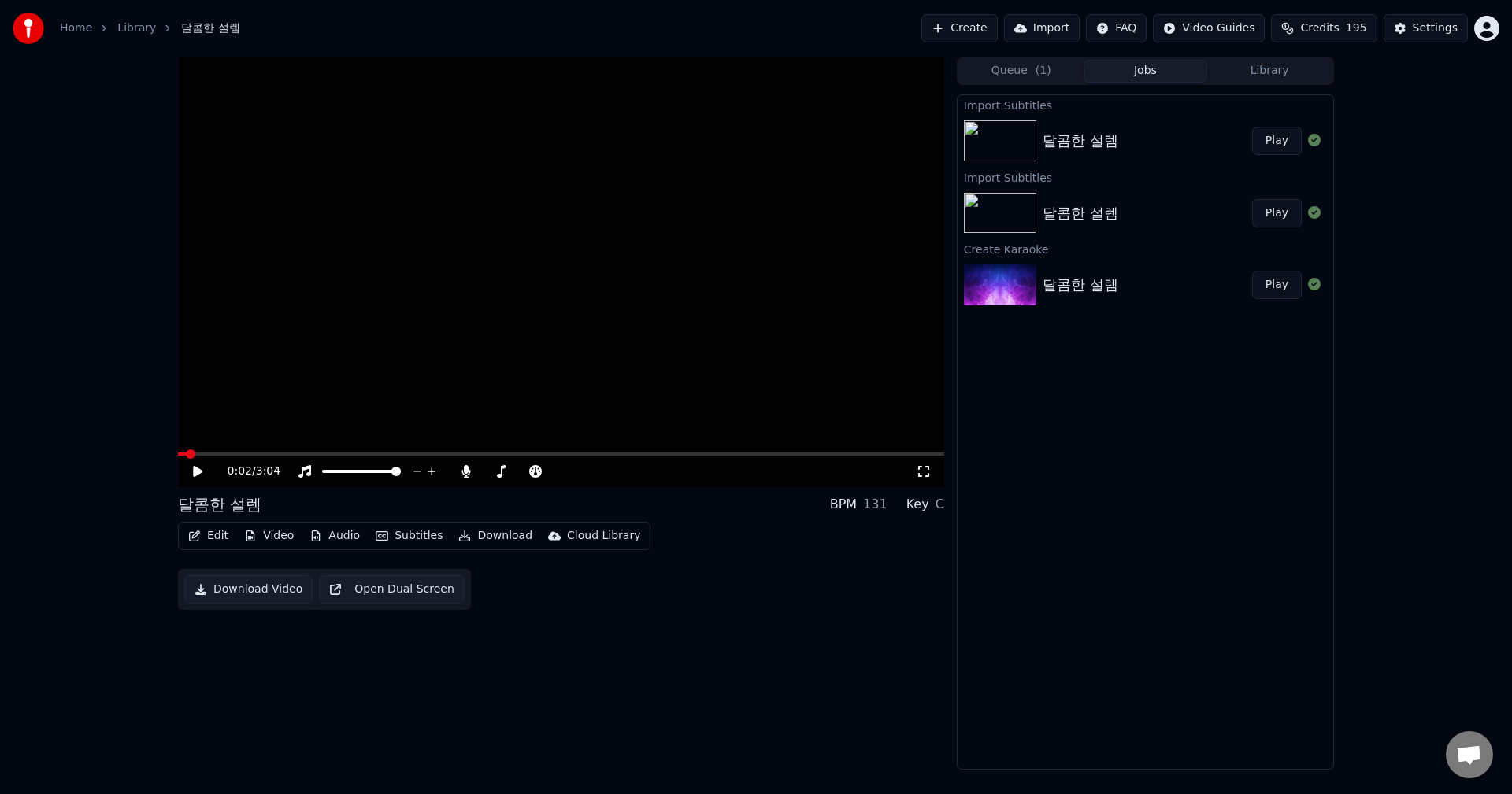
click at [186, 456] on span at bounding box center [182, 455] width 8 height 3
click at [215, 459] on div "0:02 / 3:04" at bounding box center [561, 471] width 766 height 31
click at [211, 451] on video at bounding box center [561, 272] width 766 height 430
click at [393, 535] on button "Subtitles" at bounding box center [409, 536] width 79 height 22
click at [404, 593] on div "달콤한 설렘" at bounding box center [408, 595] width 89 height 25
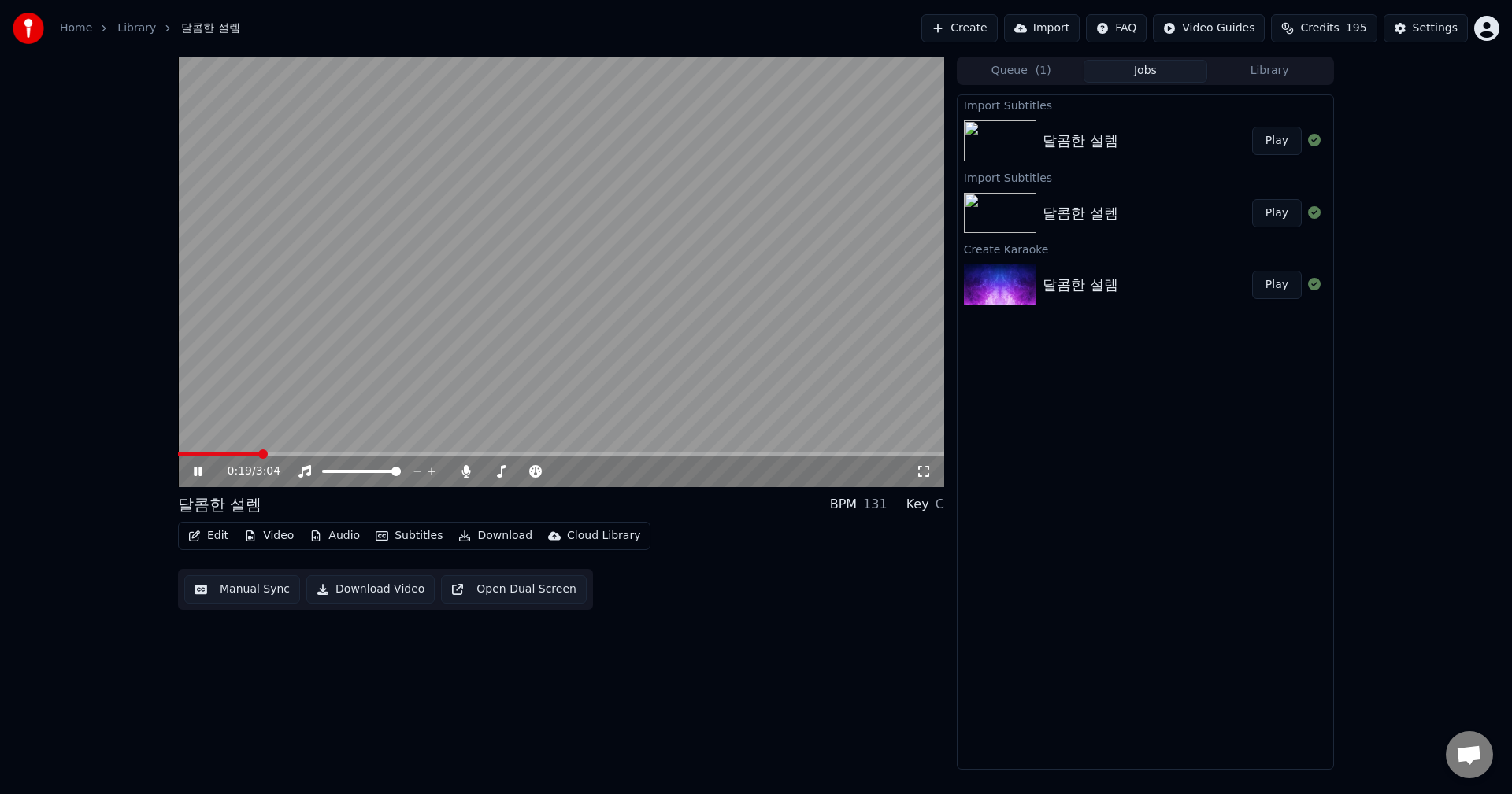
click at [199, 473] on icon at bounding box center [197, 471] width 8 height 9
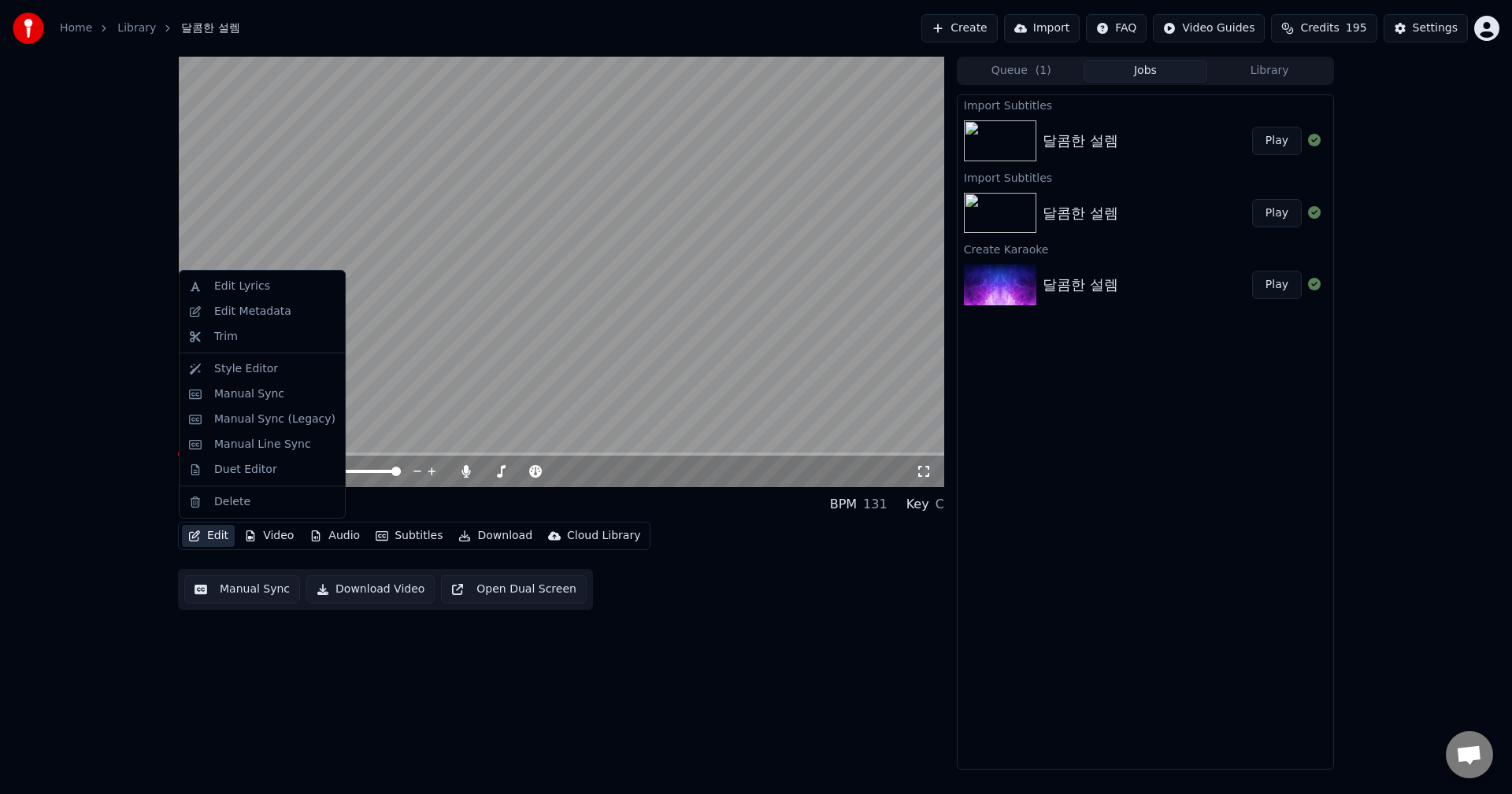
click at [216, 535] on button "Edit" at bounding box center [208, 536] width 53 height 22
click at [261, 400] on div "Manual Sync" at bounding box center [249, 394] width 70 height 16
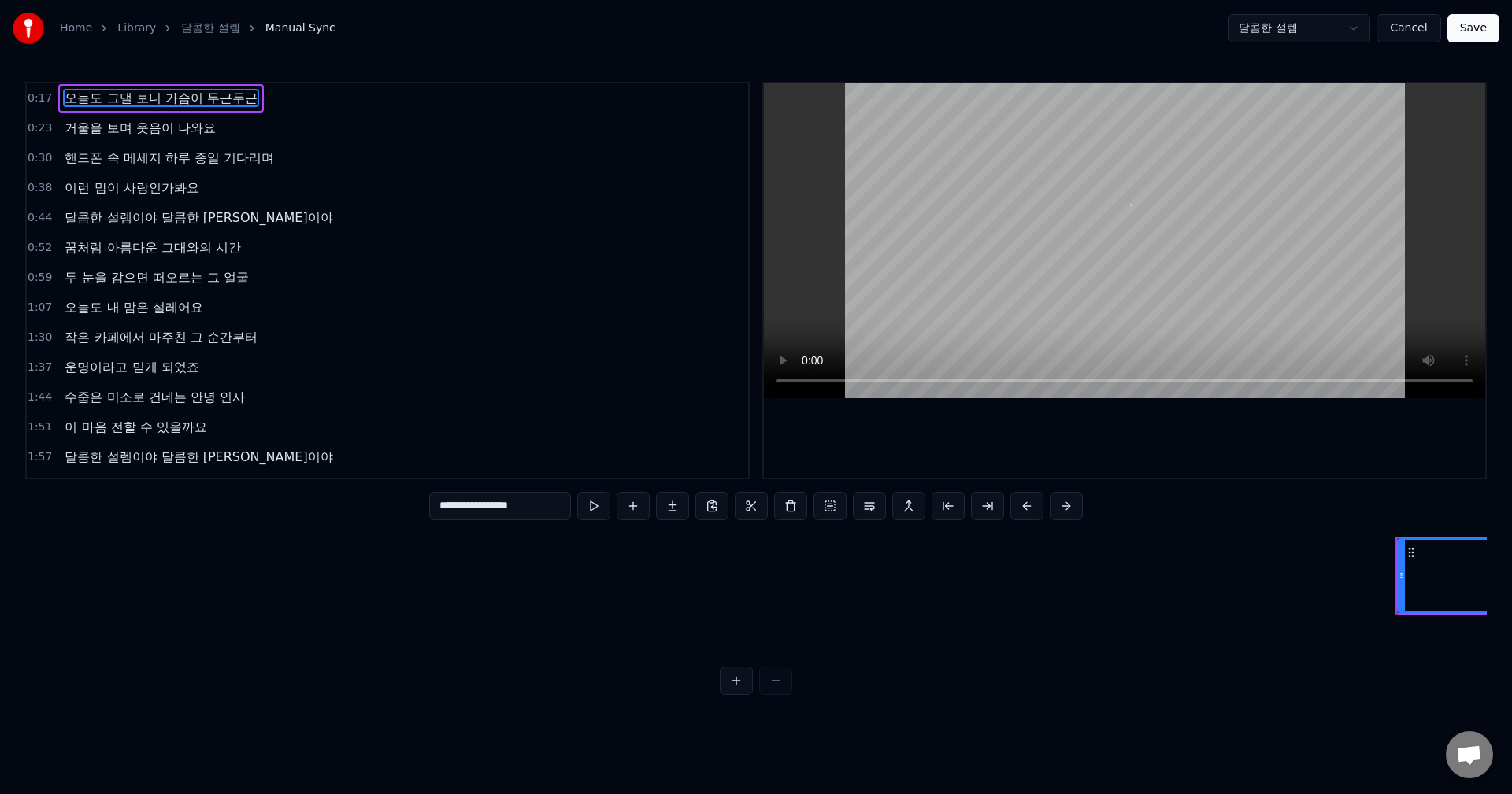
type input "**********"
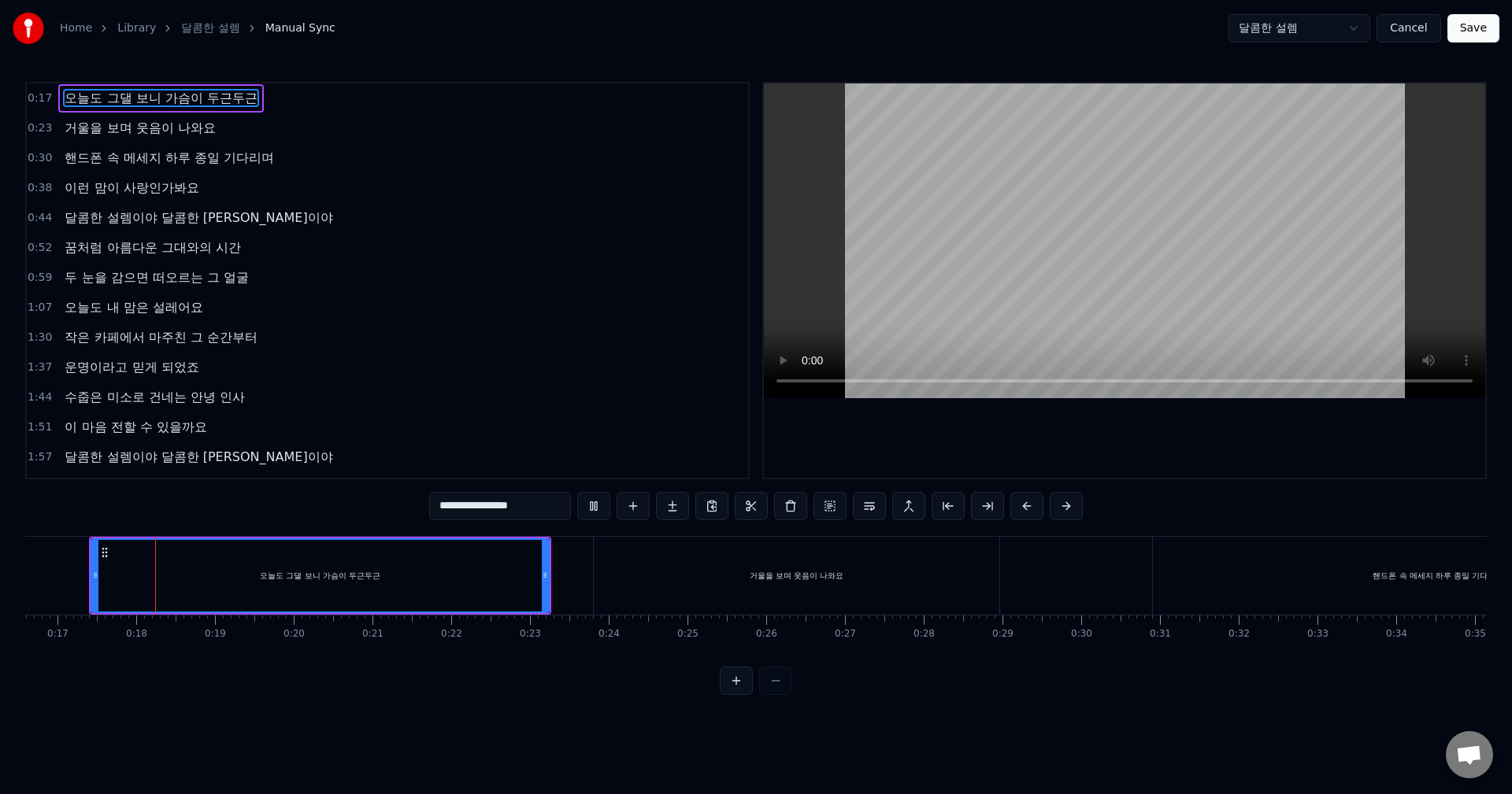
scroll to position [0, 1307]
click at [1401, 26] on button "Cancel" at bounding box center [1408, 29] width 64 height 29
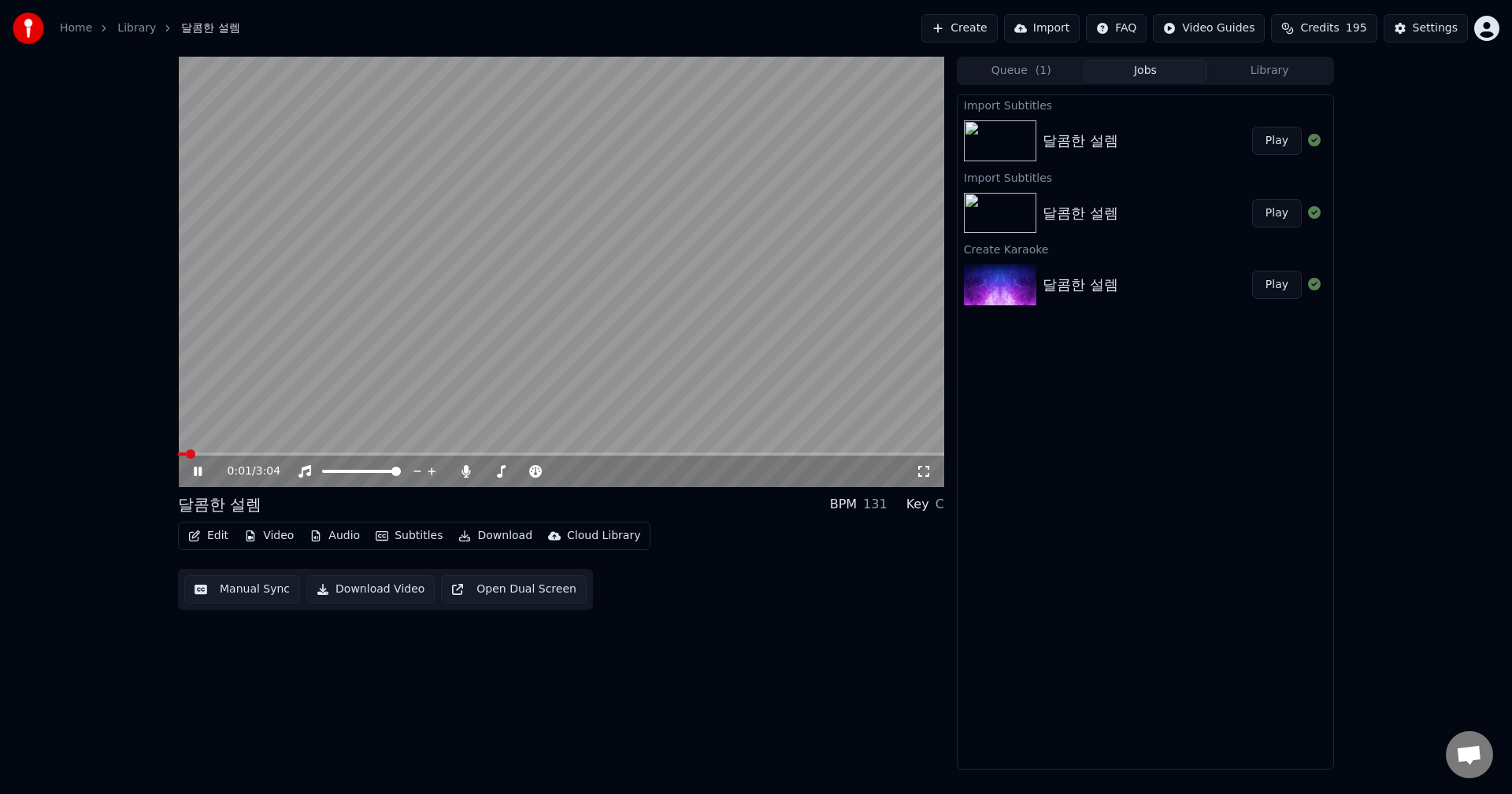
click at [404, 535] on button "Subtitles" at bounding box center [409, 536] width 79 height 22
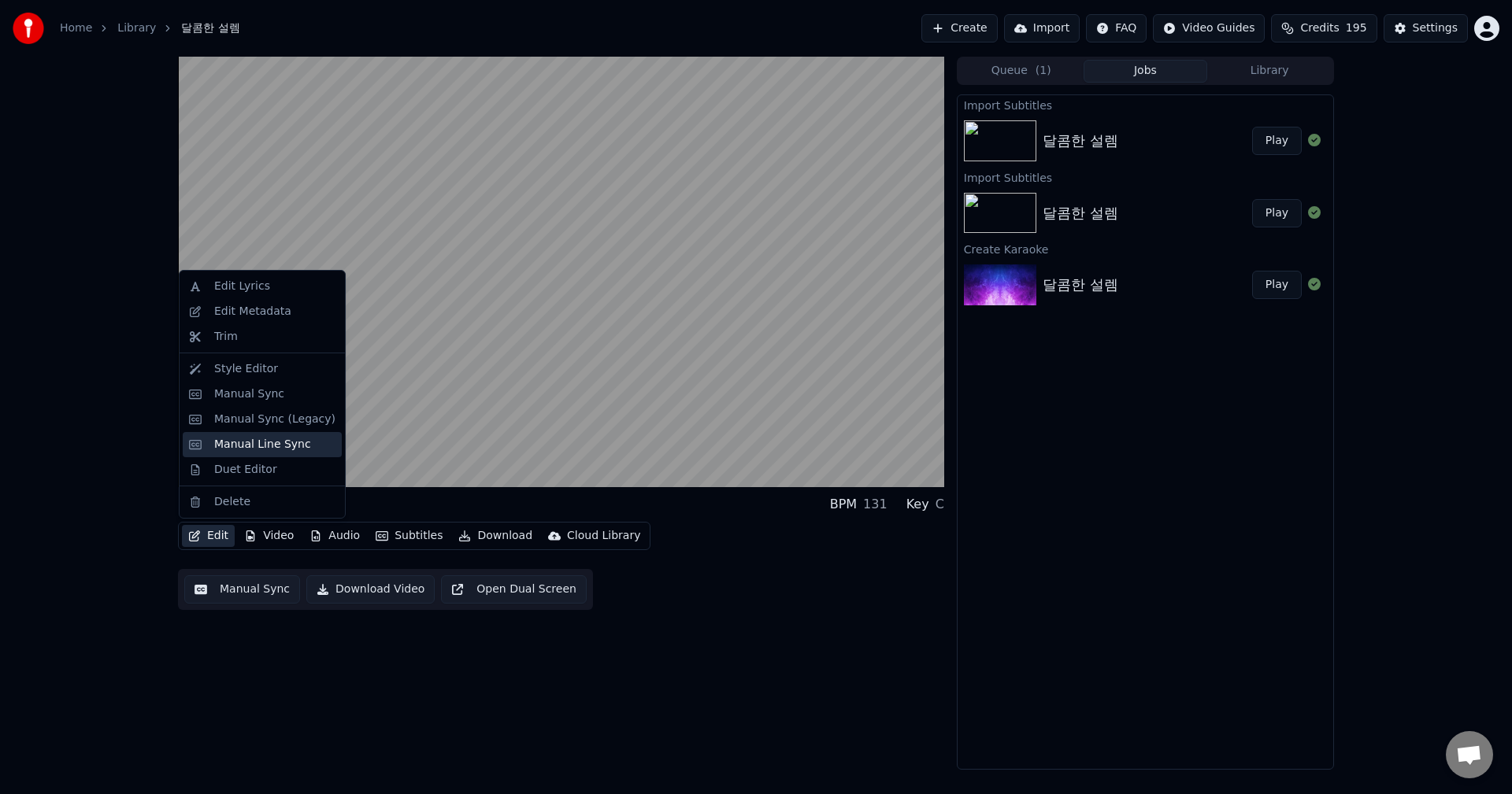
click at [219, 441] on div "Manual Line Sync" at bounding box center [262, 445] width 97 height 16
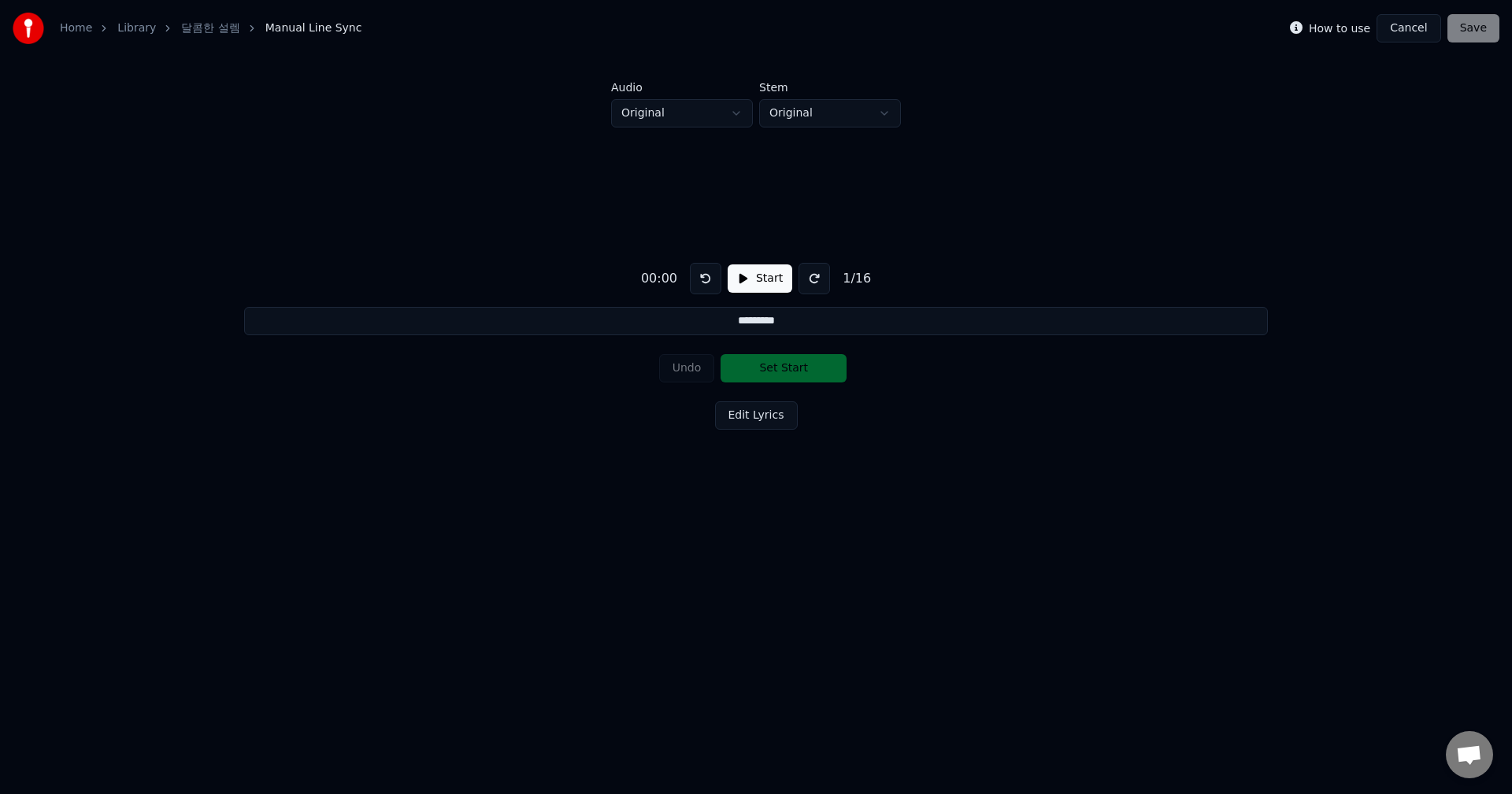
click at [746, 424] on button "Edit Lyrics" at bounding box center [756, 416] width 83 height 29
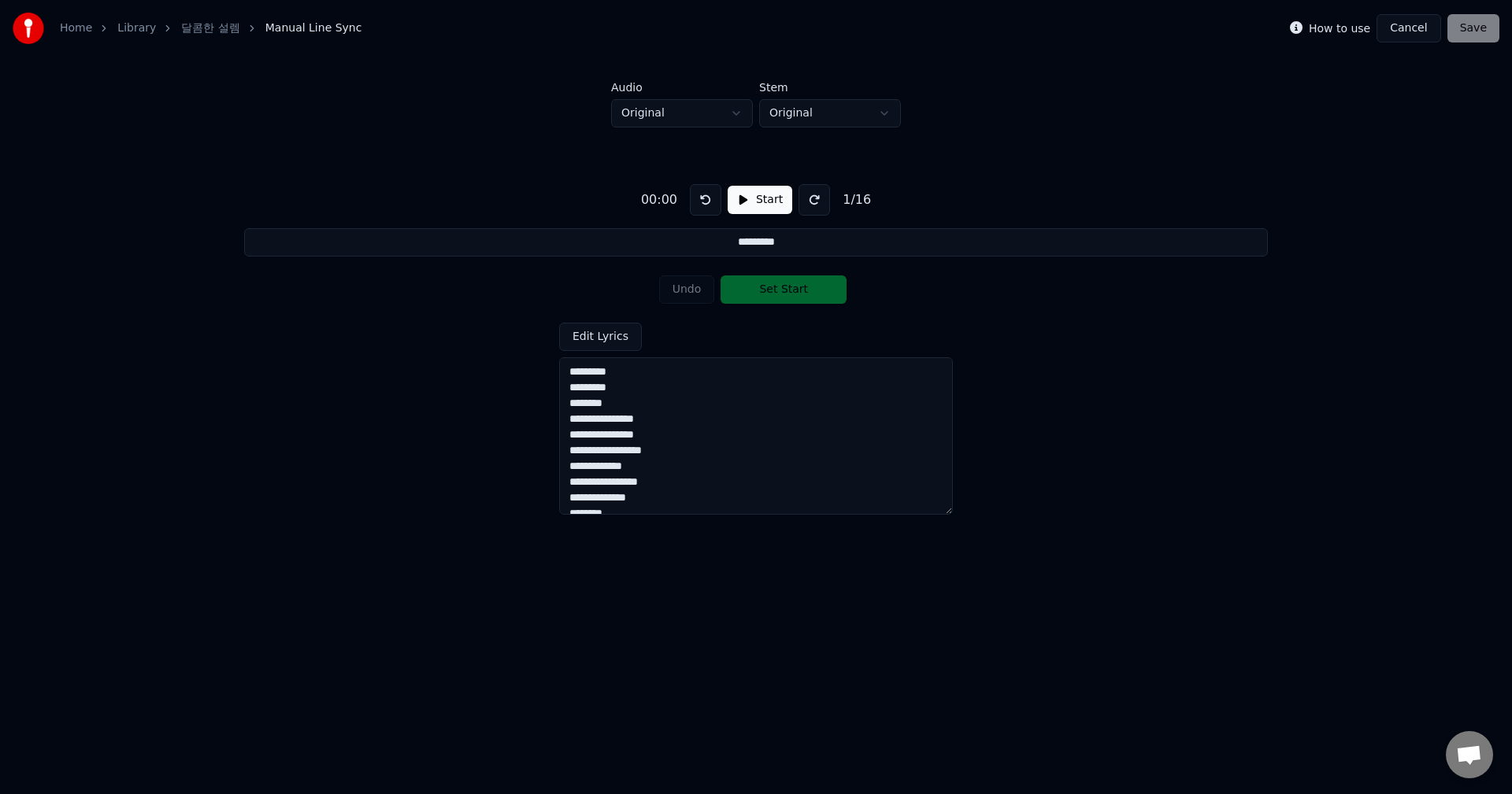
click at [616, 333] on button "Edit Lyrics" at bounding box center [600, 338] width 83 height 29
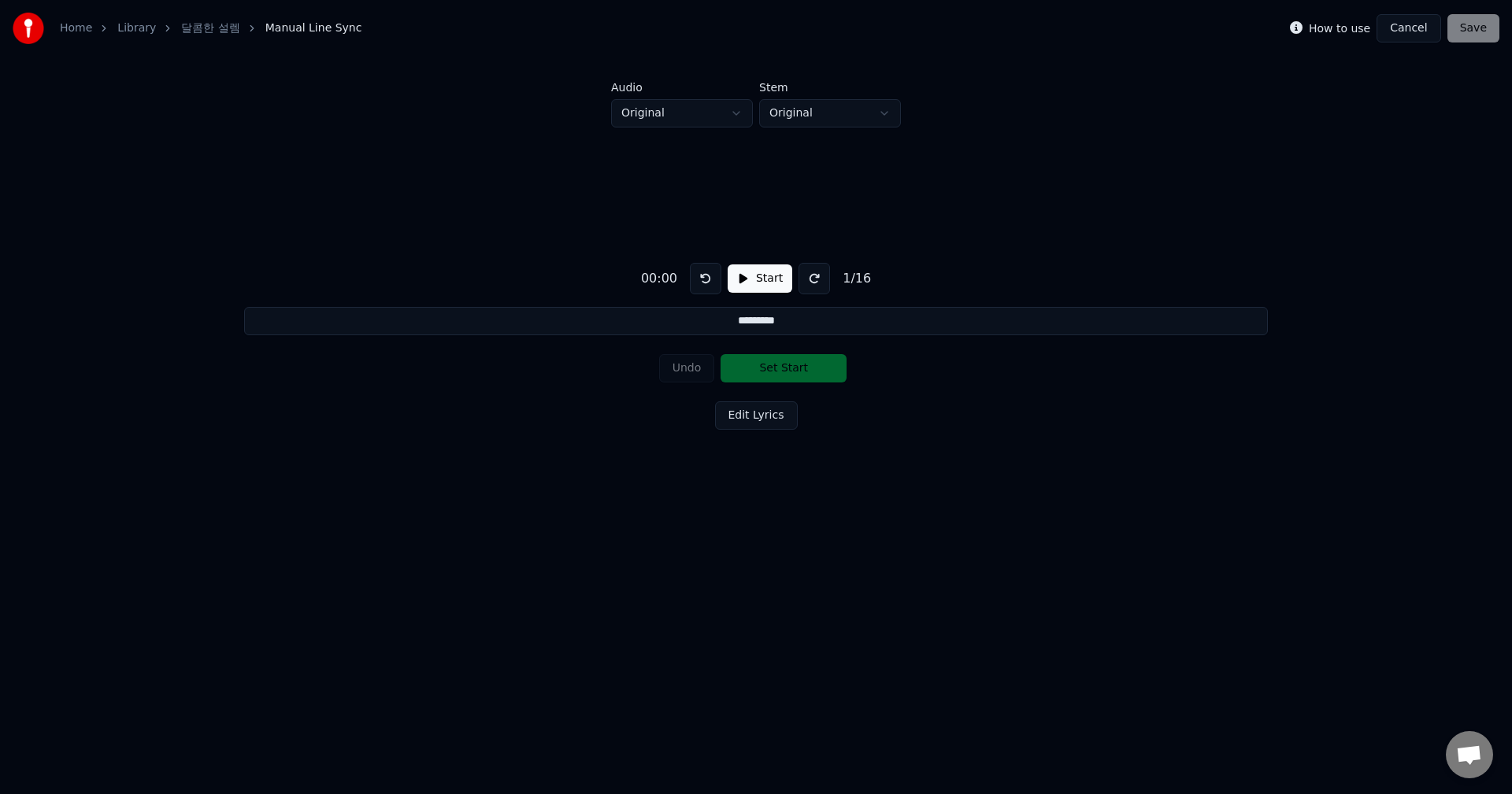
click at [764, 422] on button "Edit Lyrics" at bounding box center [756, 416] width 83 height 29
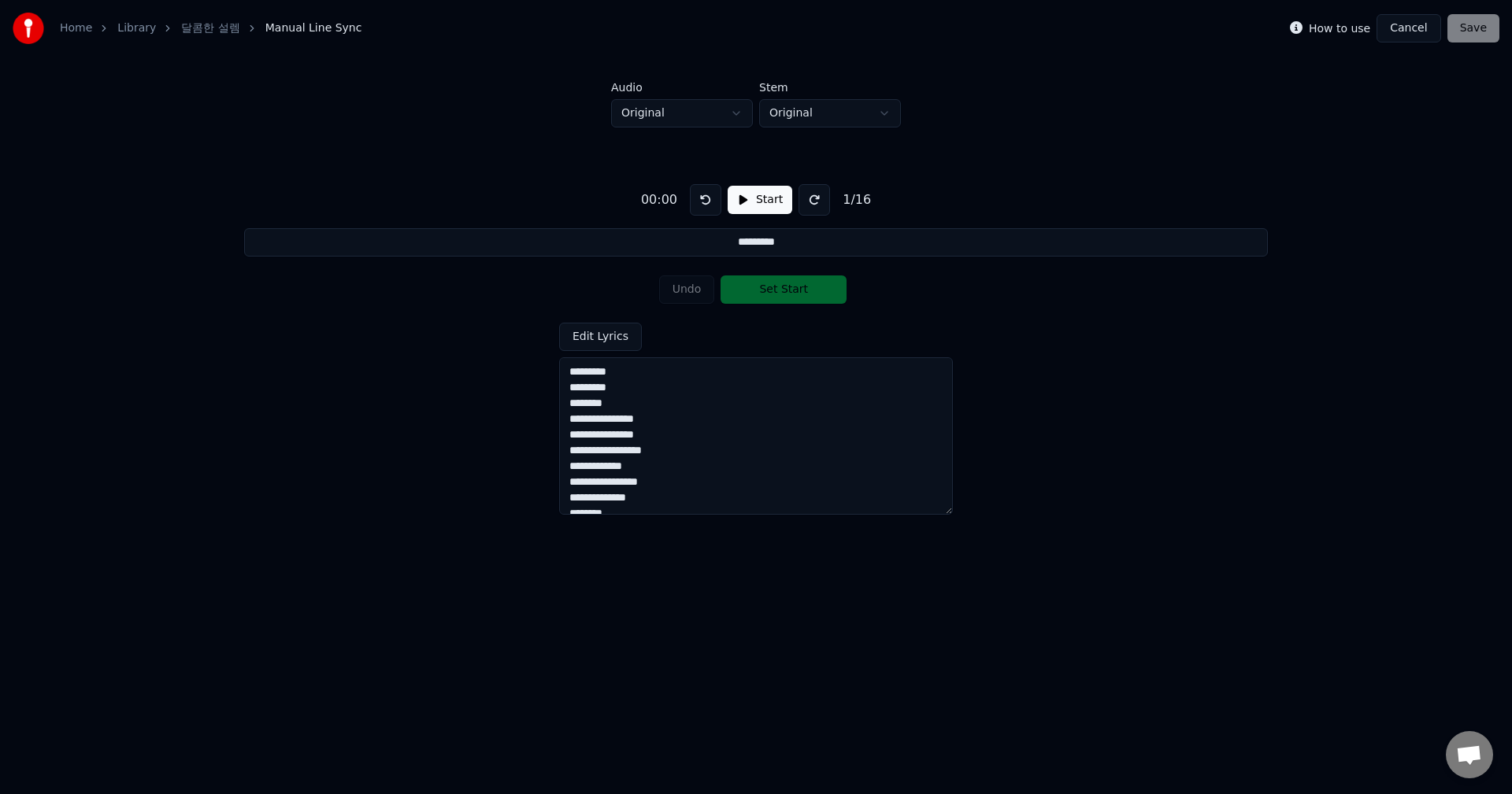
click at [807, 202] on button at bounding box center [813, 199] width 31 height 31
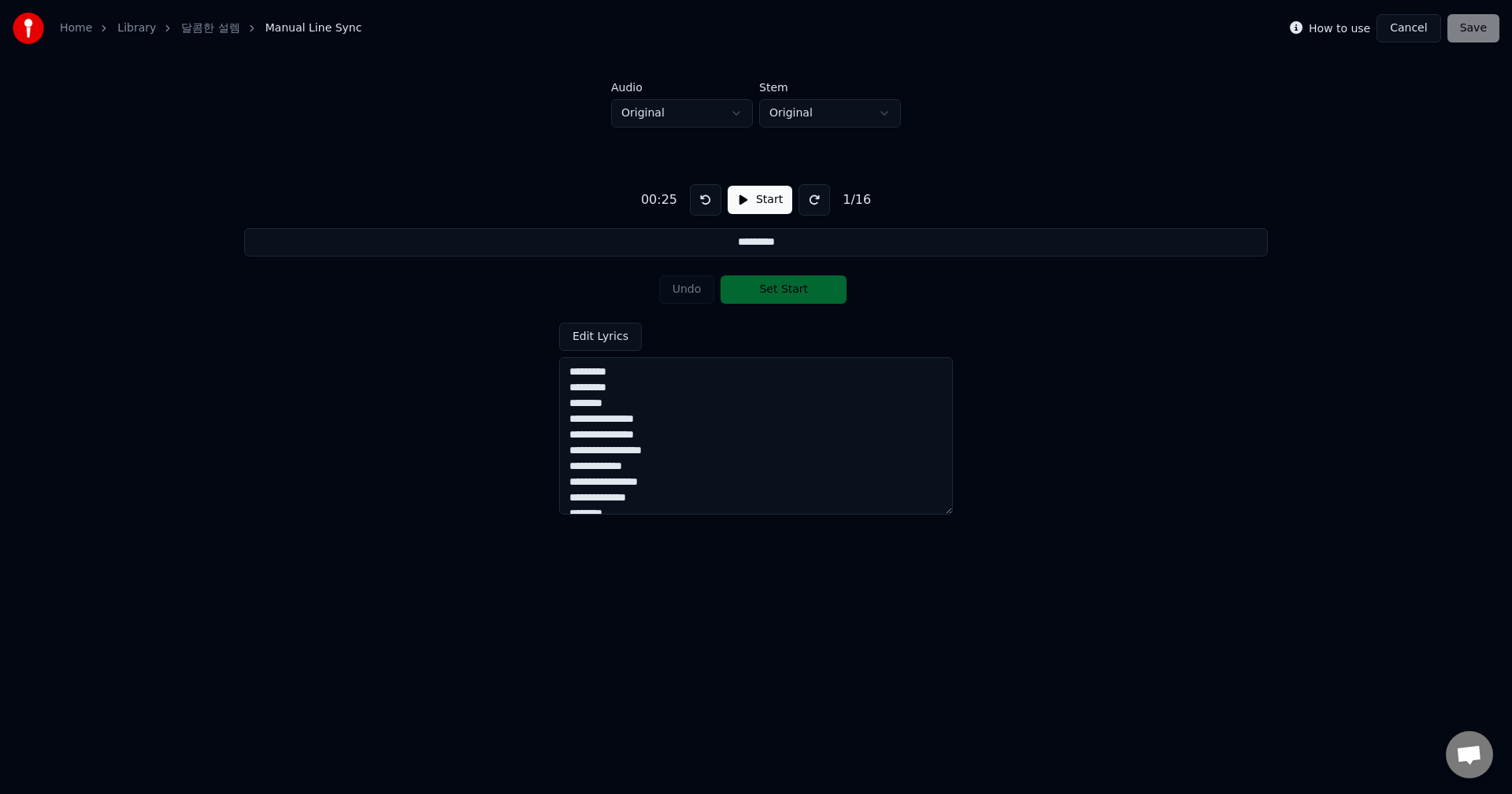
click at [807, 202] on button at bounding box center [813, 199] width 31 height 31
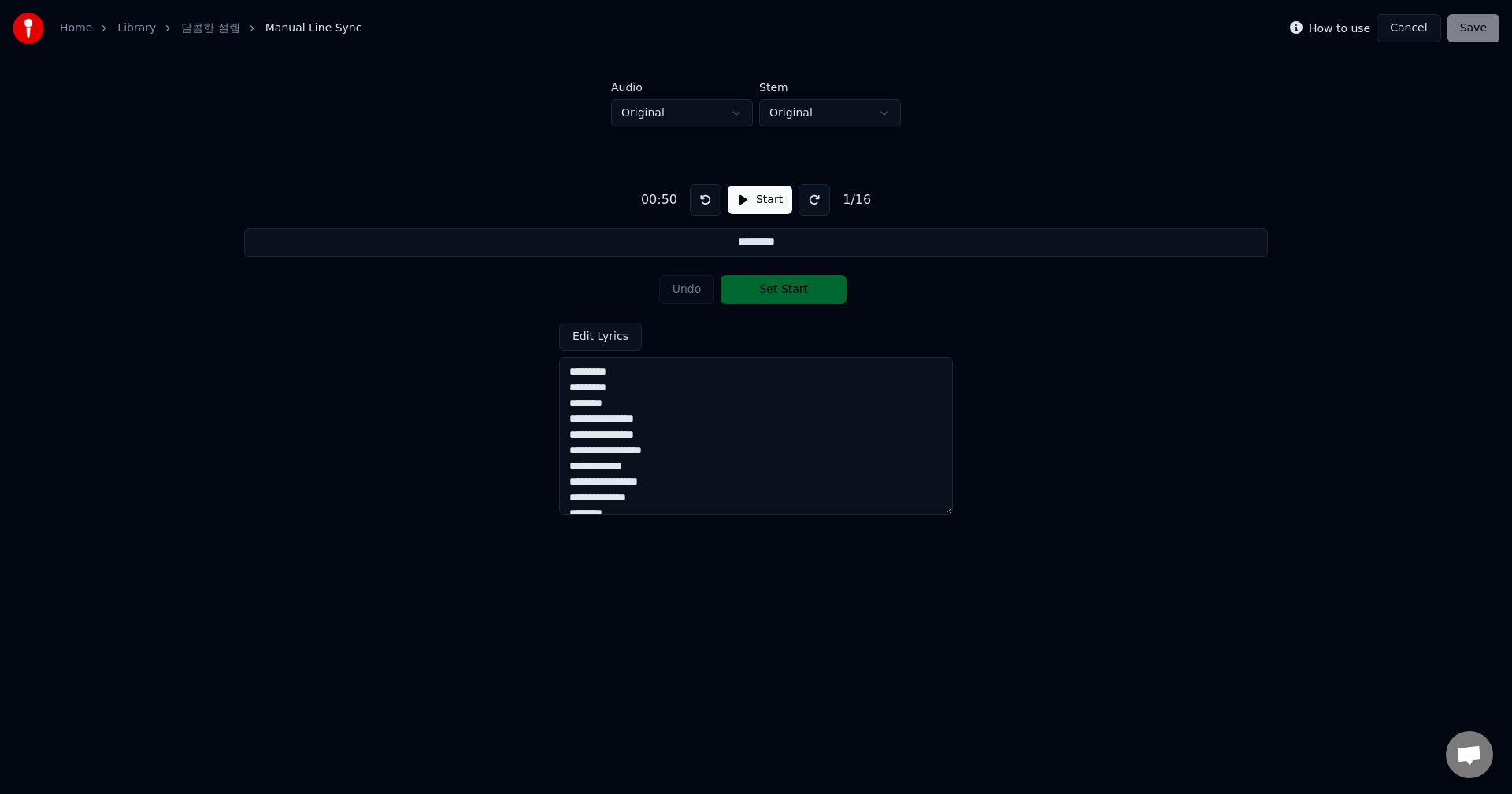
drag, startPoint x: 686, startPoint y: 204, endPoint x: 699, endPoint y: 201, distance: 13.3
click at [689, 204] on button at bounding box center [705, 199] width 31 height 31
click at [699, 201] on button at bounding box center [705, 199] width 31 height 31
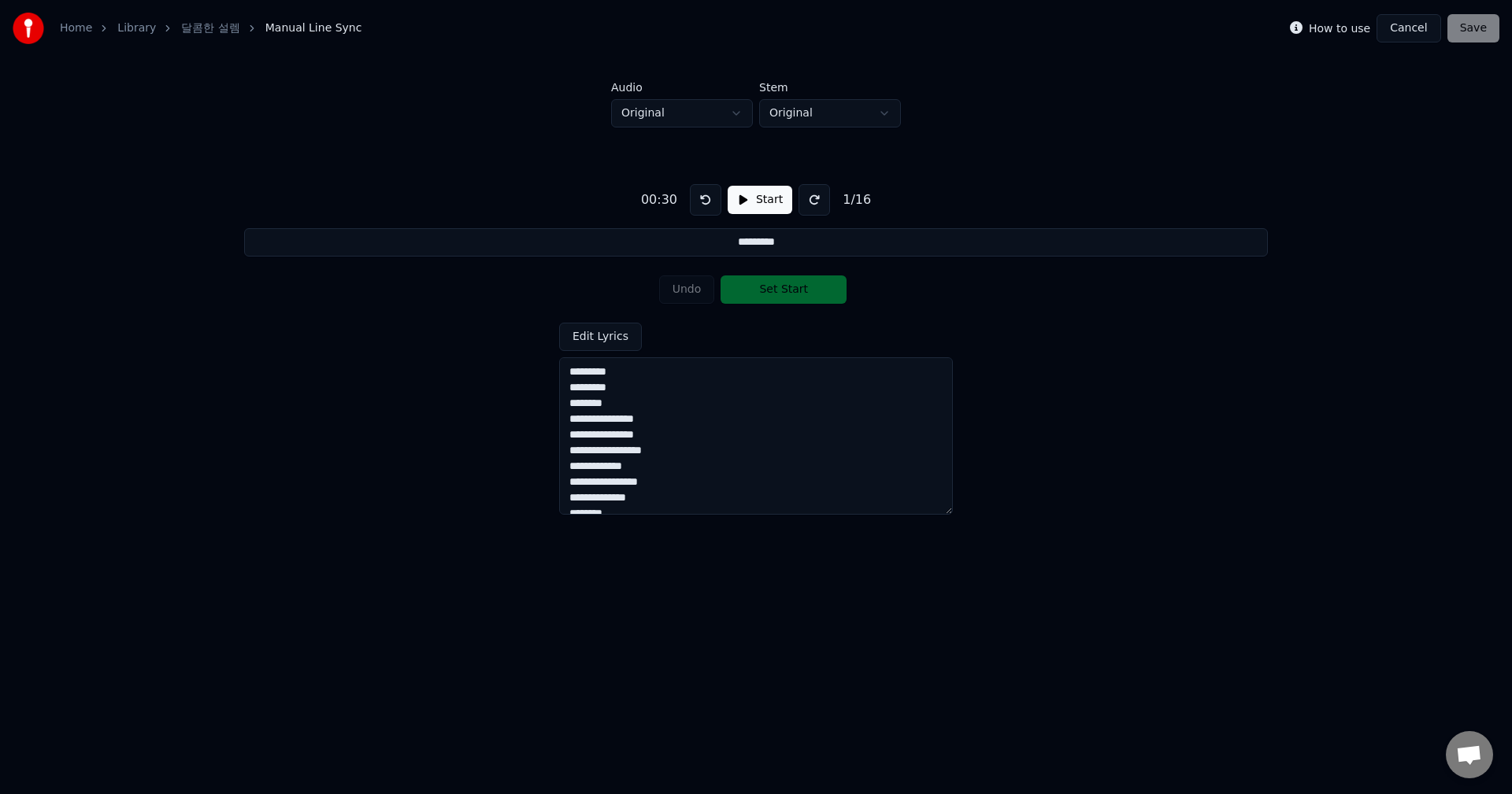
click at [699, 201] on button at bounding box center [705, 199] width 31 height 31
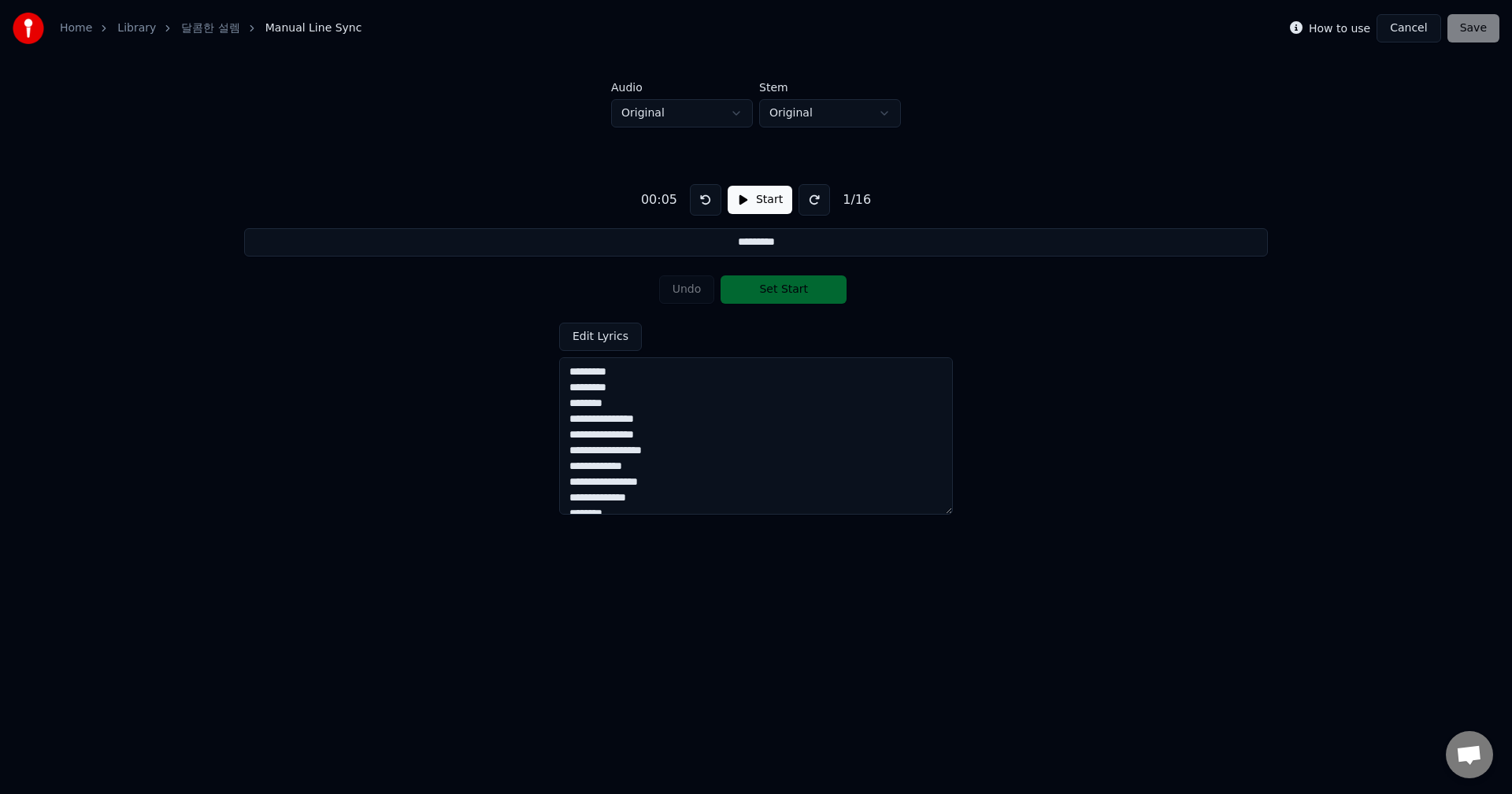
click at [699, 201] on button at bounding box center [705, 199] width 31 height 31
click at [766, 198] on button "Start" at bounding box center [759, 200] width 65 height 29
click at [659, 378] on textarea "**********" at bounding box center [755, 436] width 394 height 158
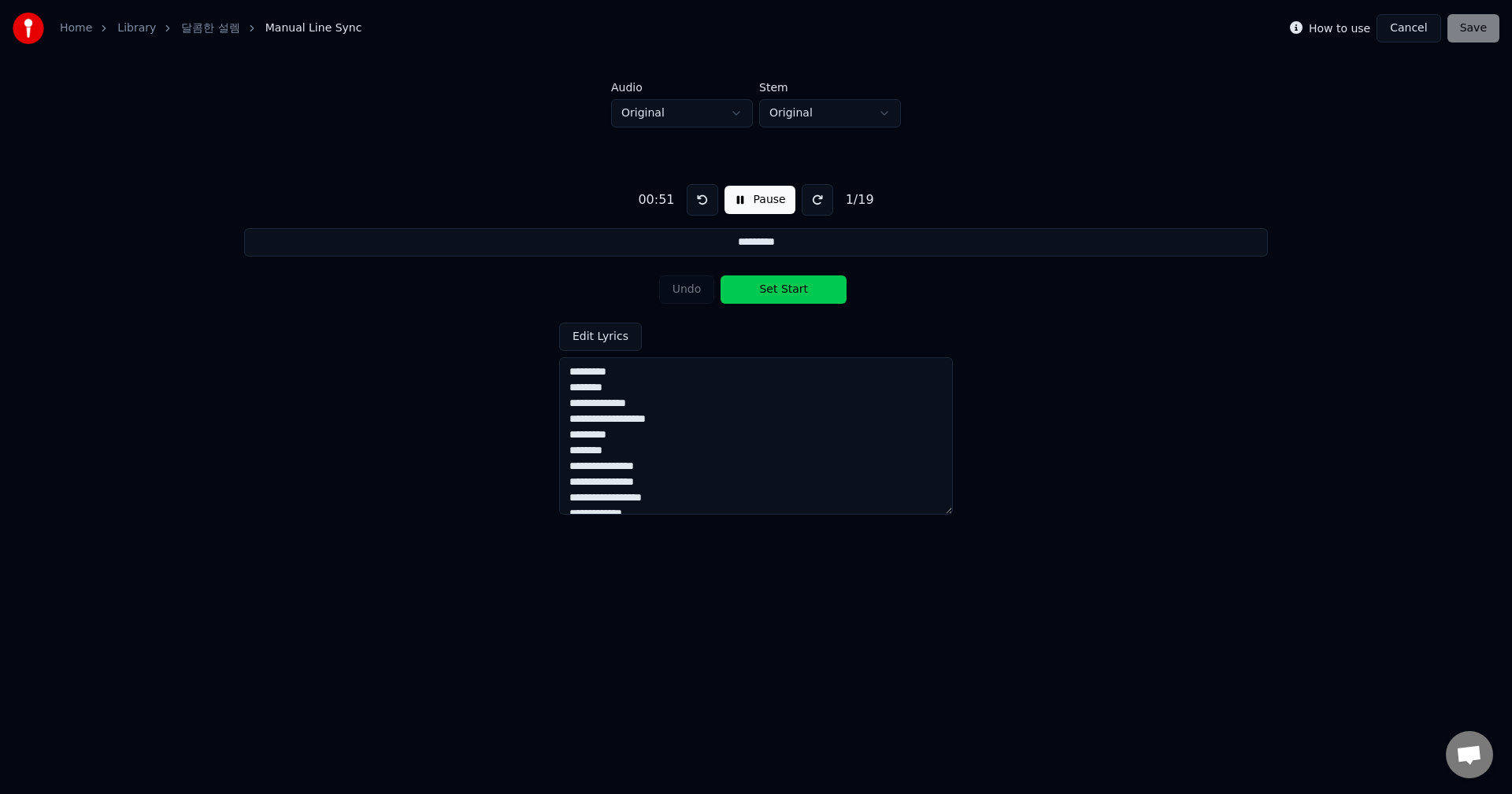
drag, startPoint x: 571, startPoint y: 452, endPoint x: 651, endPoint y: 456, distance: 80.1
click at [651, 456] on textarea "**********" at bounding box center [755, 436] width 394 height 158
click at [683, 450] on textarea "**********" at bounding box center [755, 436] width 394 height 158
paste textarea "********"
click at [680, 452] on textarea "**********" at bounding box center [755, 436] width 394 height 158
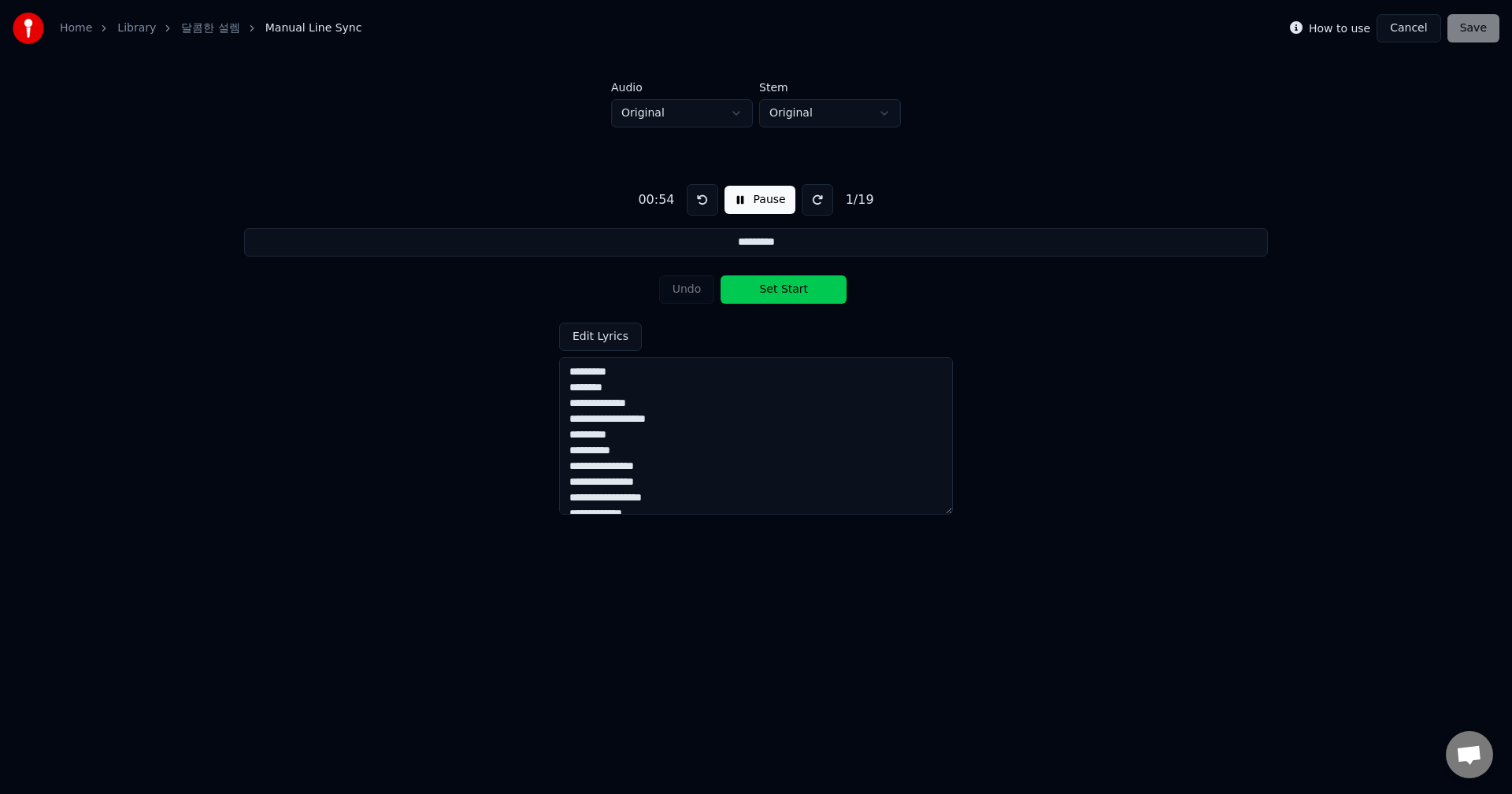
paste textarea "********"
click at [575, 455] on textarea "**********" at bounding box center [755, 436] width 394 height 158
type textarea "**********"
drag, startPoint x: 1034, startPoint y: 320, endPoint x: 796, endPoint y: 322, distance: 238.0
click at [1034, 320] on div "**********" at bounding box center [756, 343] width 1461 height 430
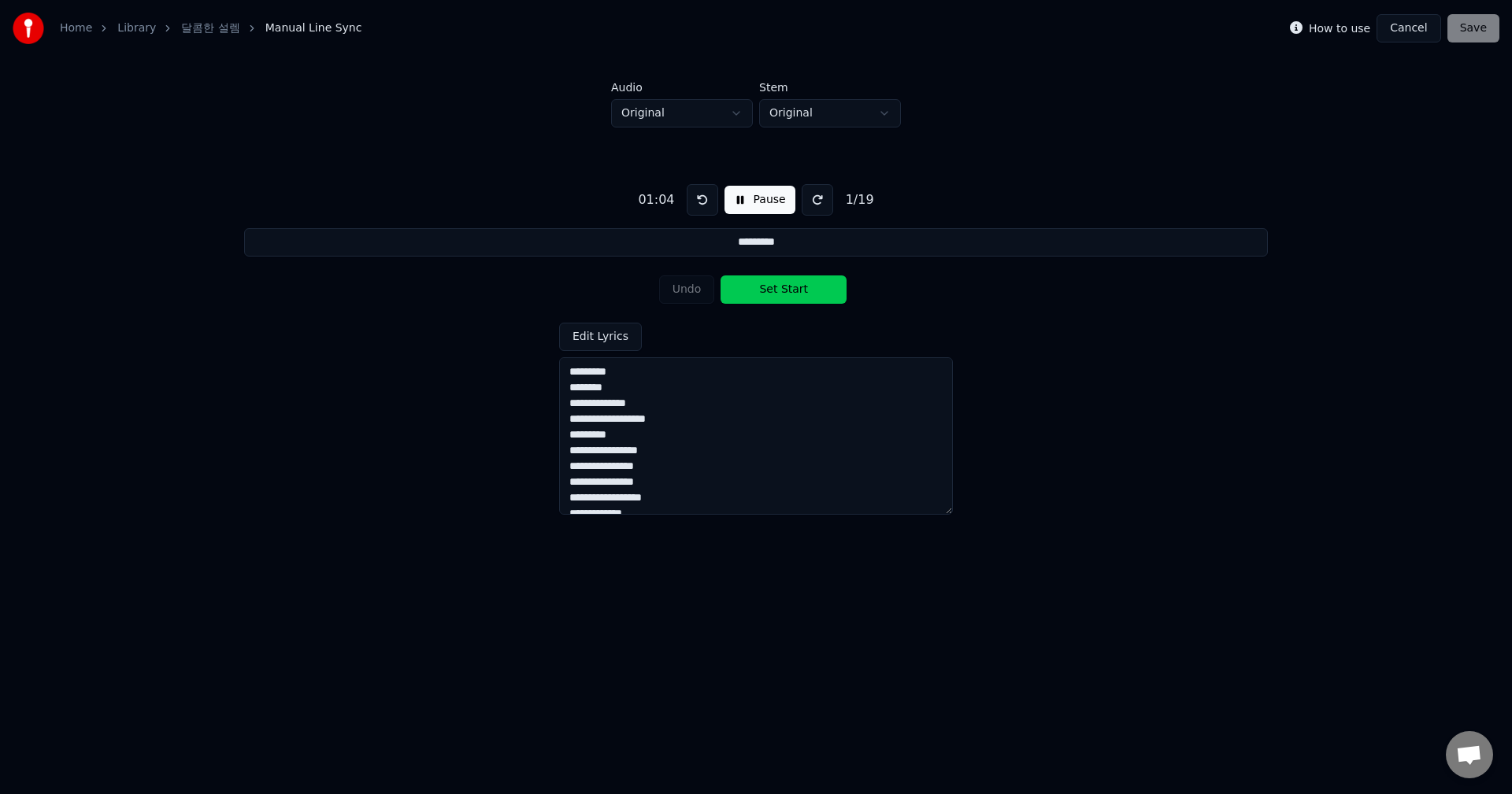
click at [753, 194] on button "Pause" at bounding box center [759, 200] width 70 height 29
click at [661, 430] on textarea "**********" at bounding box center [755, 436] width 394 height 158
paste textarea "**********"
type input "*********"
type textarea "**********"
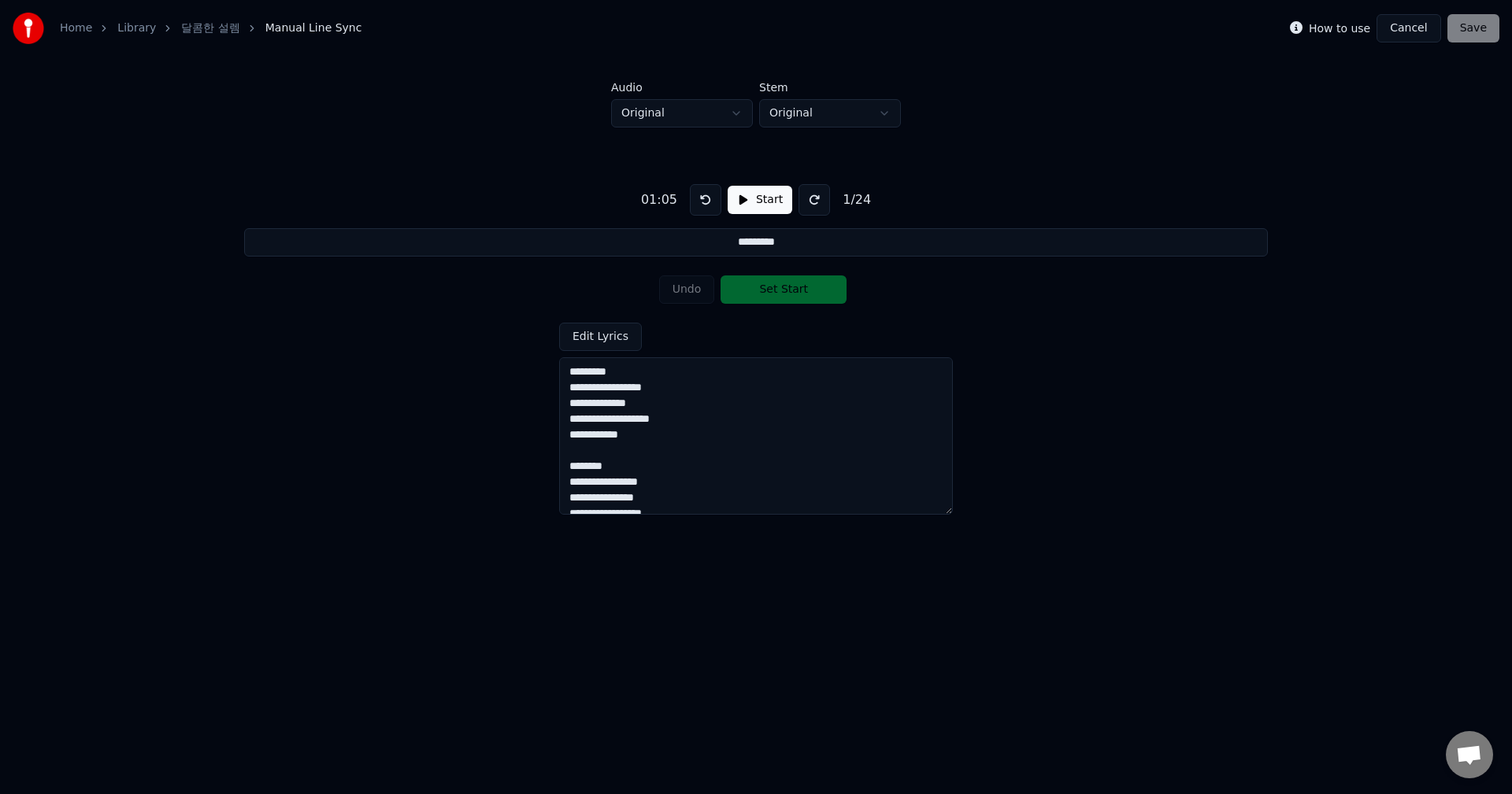
drag, startPoint x: 618, startPoint y: 371, endPoint x: 554, endPoint y: 371, distance: 64.0
click at [554, 371] on div "**********" at bounding box center [756, 343] width 1461 height 430
type input "**********"
drag, startPoint x: 628, startPoint y: 451, endPoint x: 570, endPoint y: 451, distance: 58.0
click at [570, 451] on textarea "**********" at bounding box center [755, 436] width 394 height 158
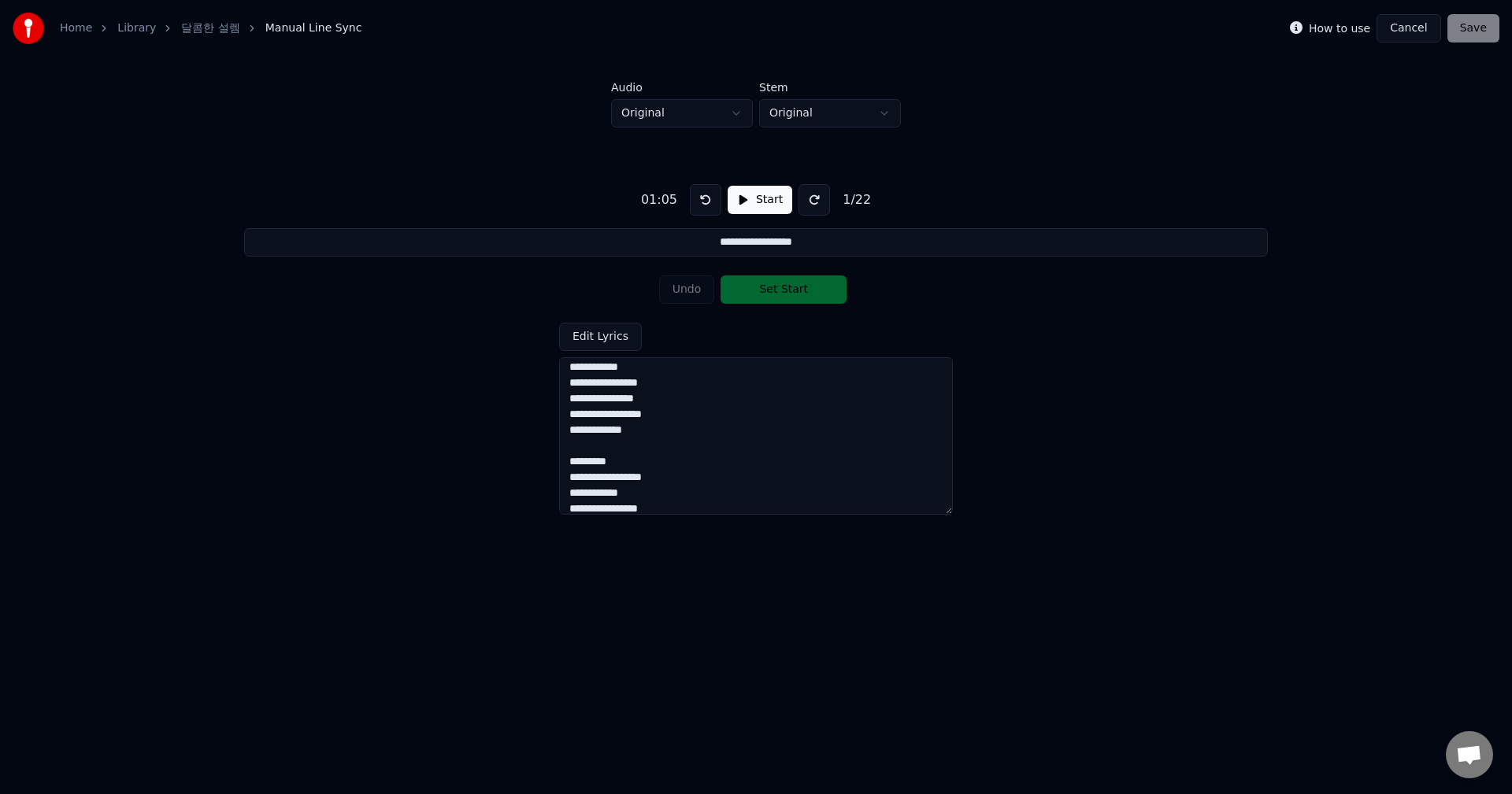
scroll to position [78, 0]
drag, startPoint x: 628, startPoint y: 437, endPoint x: 553, endPoint y: 429, distance: 75.4
click at [553, 429] on div "**********" at bounding box center [756, 343] width 1461 height 430
drag, startPoint x: 614, startPoint y: 500, endPoint x: 556, endPoint y: 495, distance: 58.2
click at [556, 495] on div "**********" at bounding box center [756, 343] width 1461 height 430
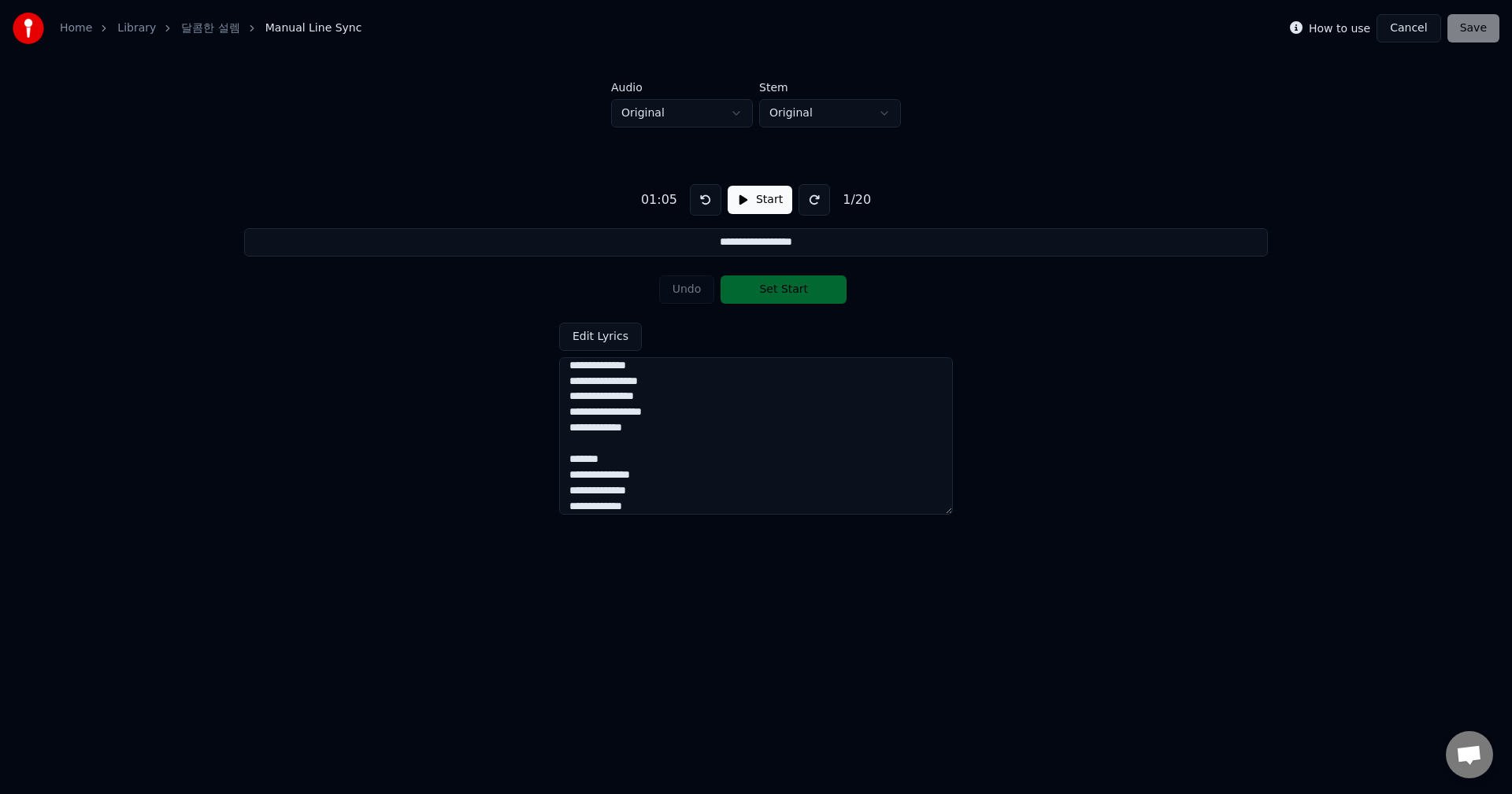
scroll to position [186, 0]
drag, startPoint x: 629, startPoint y: 453, endPoint x: 552, endPoint y: 444, distance: 77.5
click at [552, 444] on div "**********" at bounding box center [756, 343] width 1461 height 430
click at [654, 375] on textarea "**********" at bounding box center [755, 436] width 394 height 158
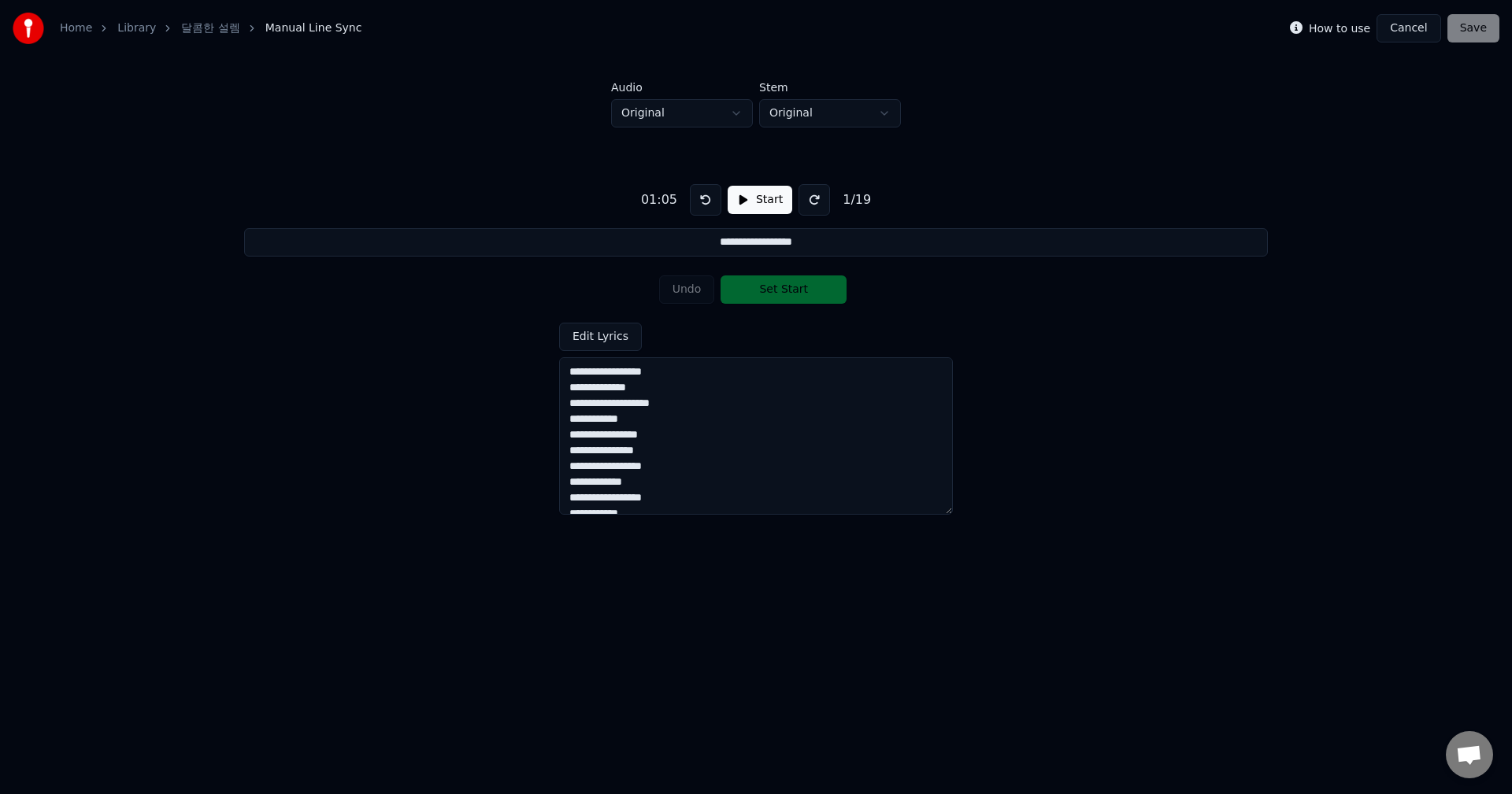
click at [590, 390] on textarea "**********" at bounding box center [755, 436] width 394 height 158
click at [594, 371] on textarea "**********" at bounding box center [755, 436] width 394 height 158
type textarea "**********"
click at [593, 343] on button "Edit Lyrics" at bounding box center [600, 338] width 83 height 29
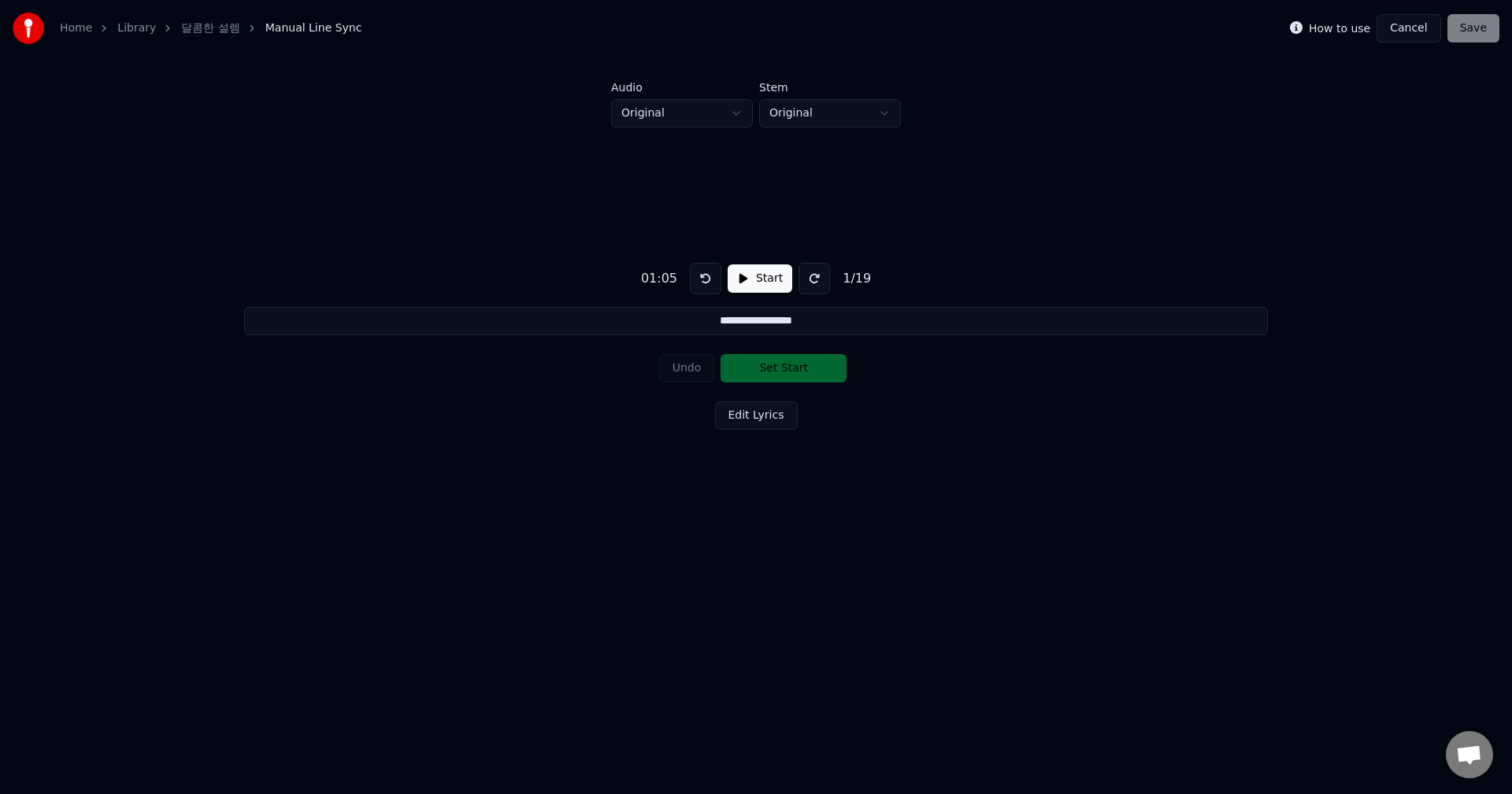
click at [747, 420] on button "Edit Lyrics" at bounding box center [756, 416] width 83 height 29
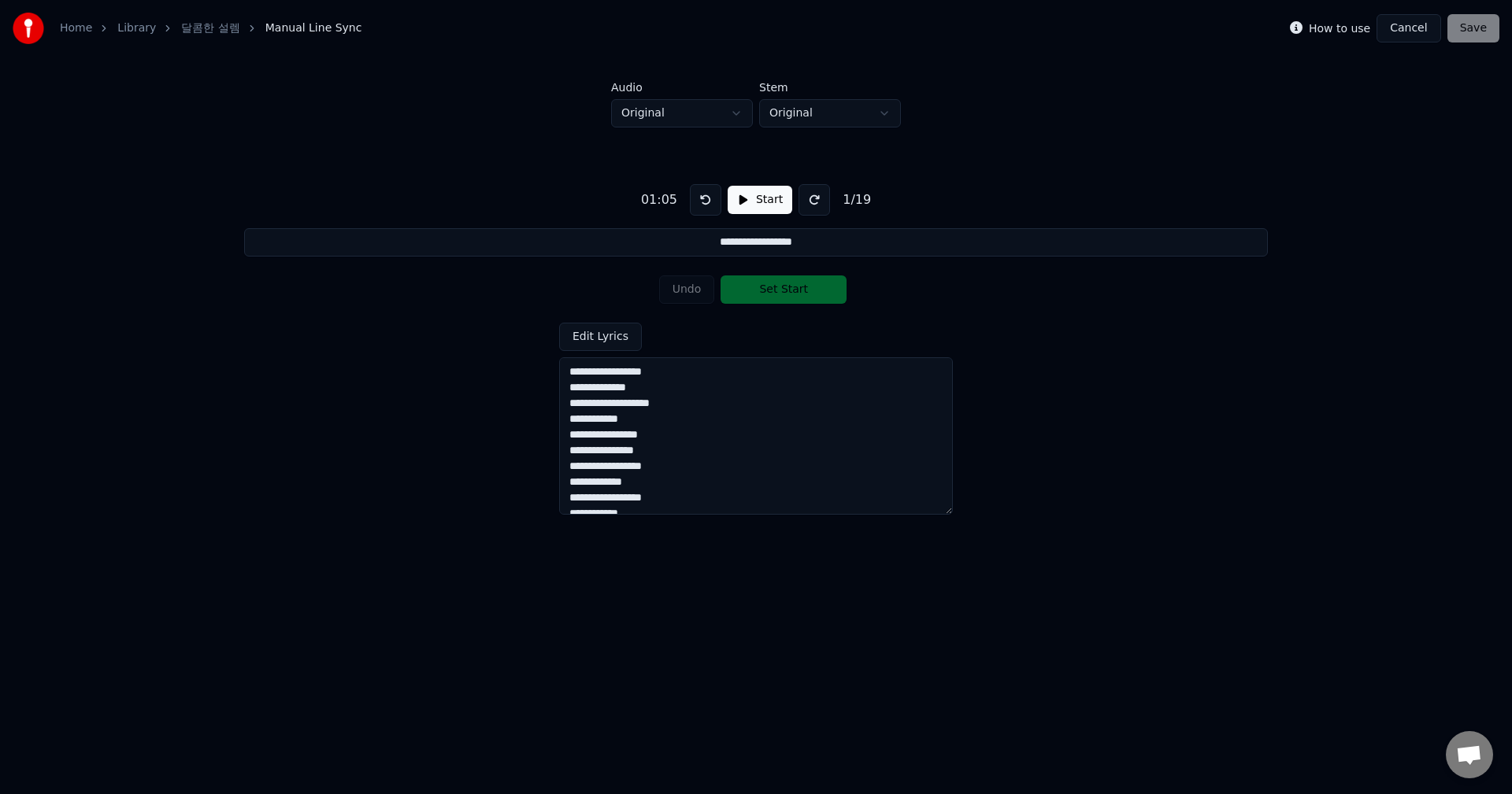
click at [638, 370] on textarea "**********" at bounding box center [755, 436] width 394 height 158
click at [656, 205] on div "01:05" at bounding box center [659, 200] width 49 height 19
drag, startPoint x: 647, startPoint y: 199, endPoint x: 704, endPoint y: 203, distance: 57.1
click at [704, 203] on div "01:05 Start 1 / 19" at bounding box center [755, 199] width 242 height 31
click at [704, 203] on button at bounding box center [705, 199] width 31 height 31
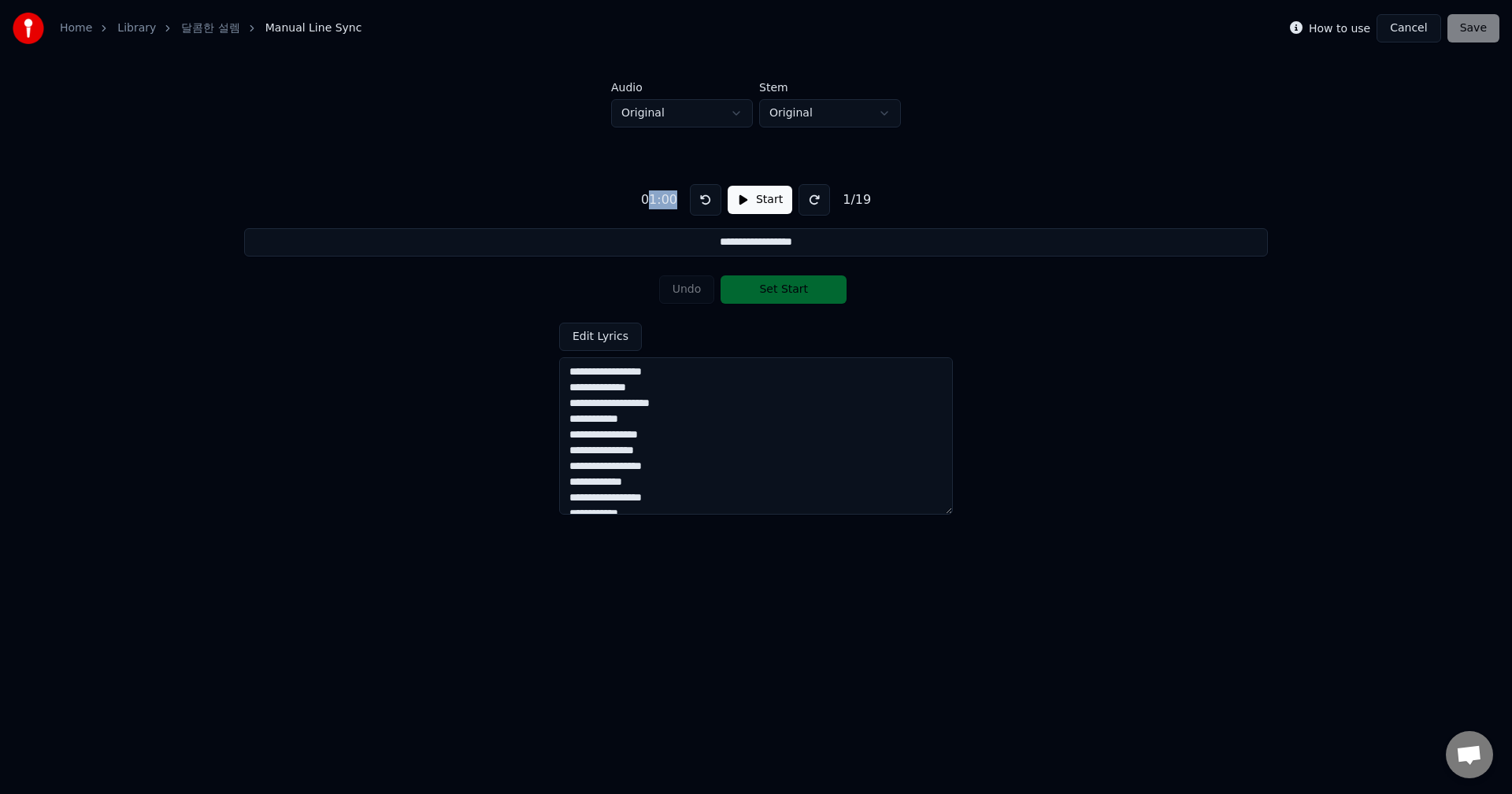
click at [704, 203] on button at bounding box center [705, 199] width 31 height 31
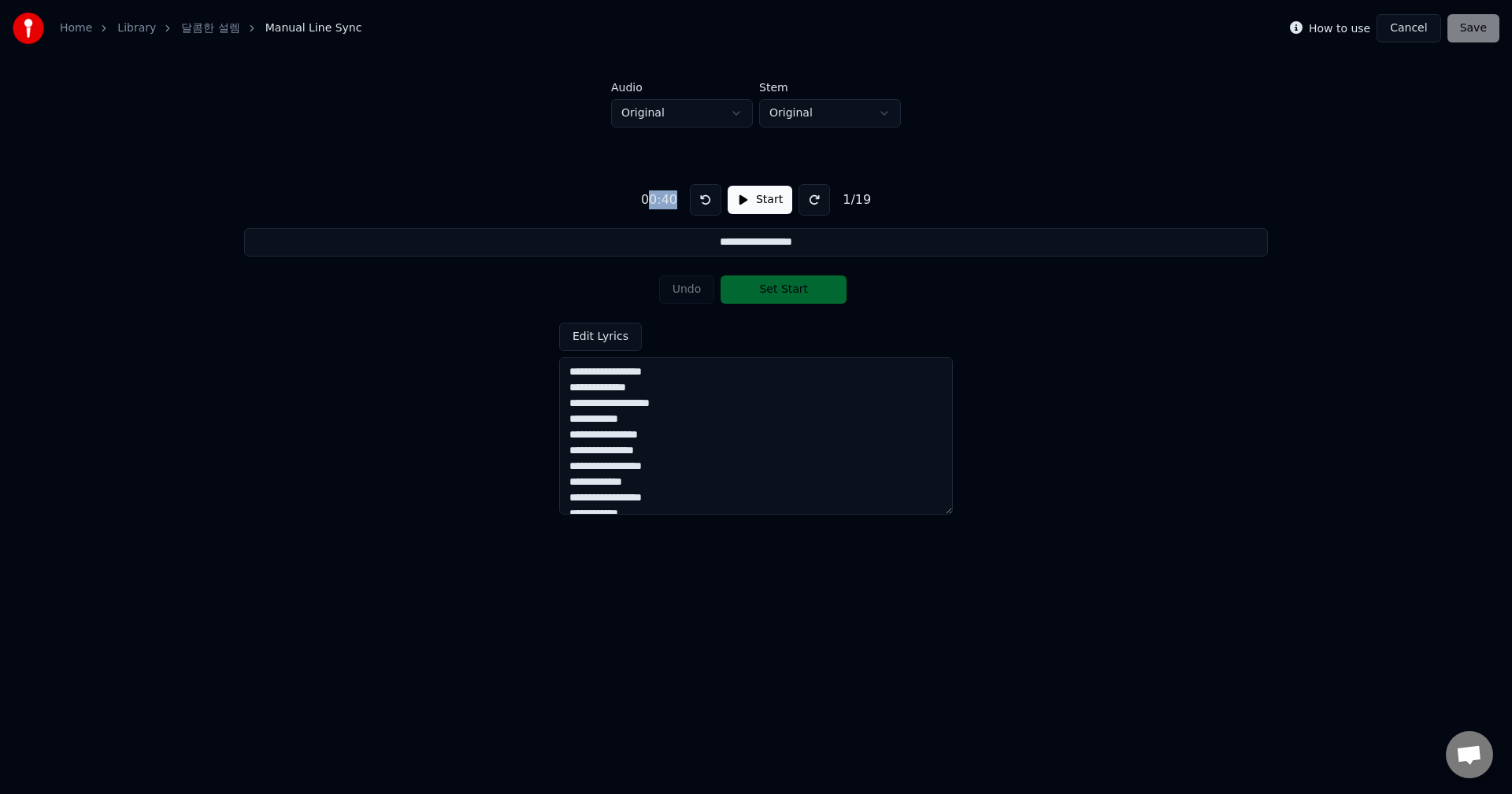
click at [704, 205] on button at bounding box center [705, 199] width 31 height 31
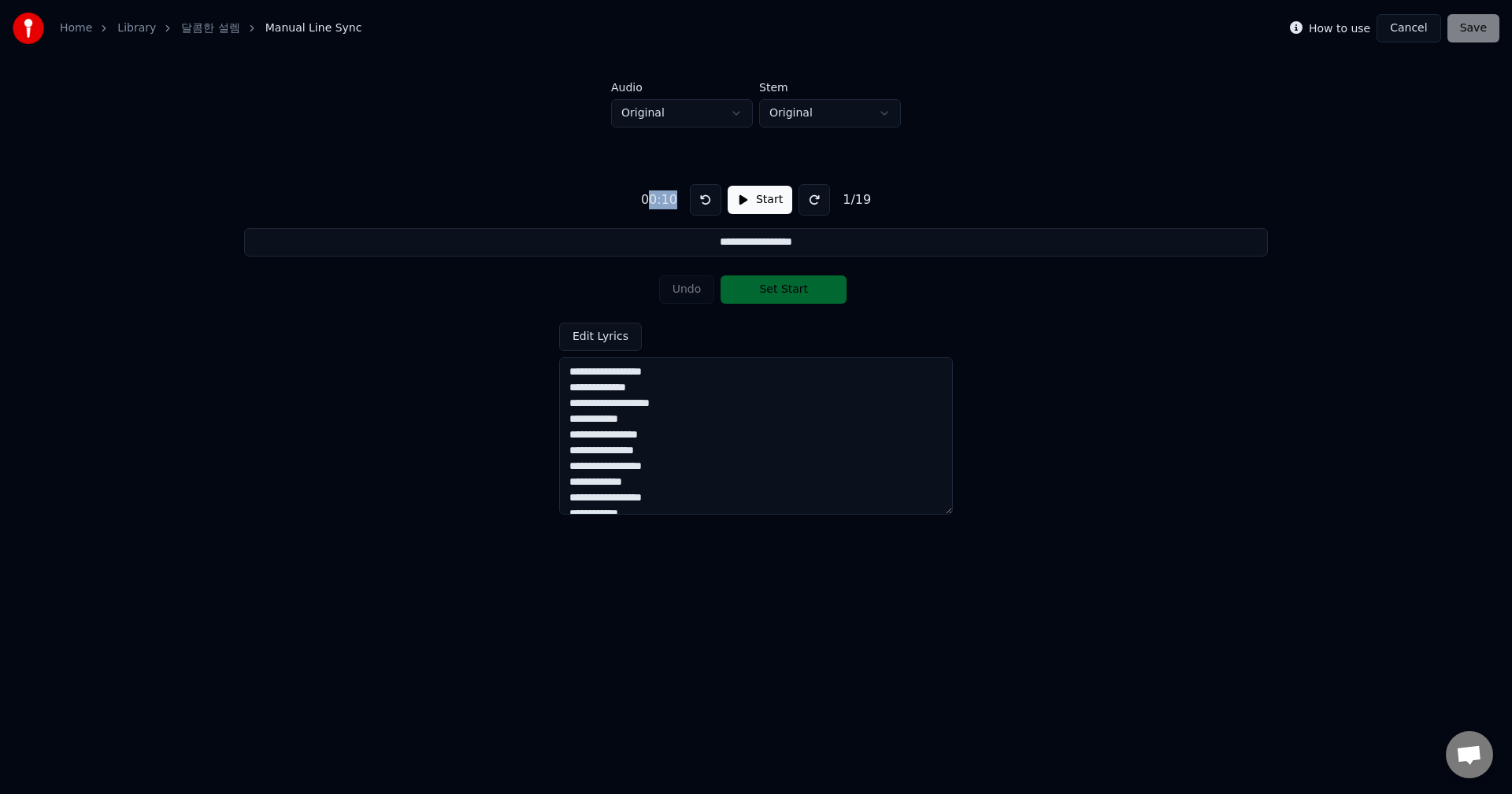
click at [704, 205] on button at bounding box center [705, 199] width 31 height 31
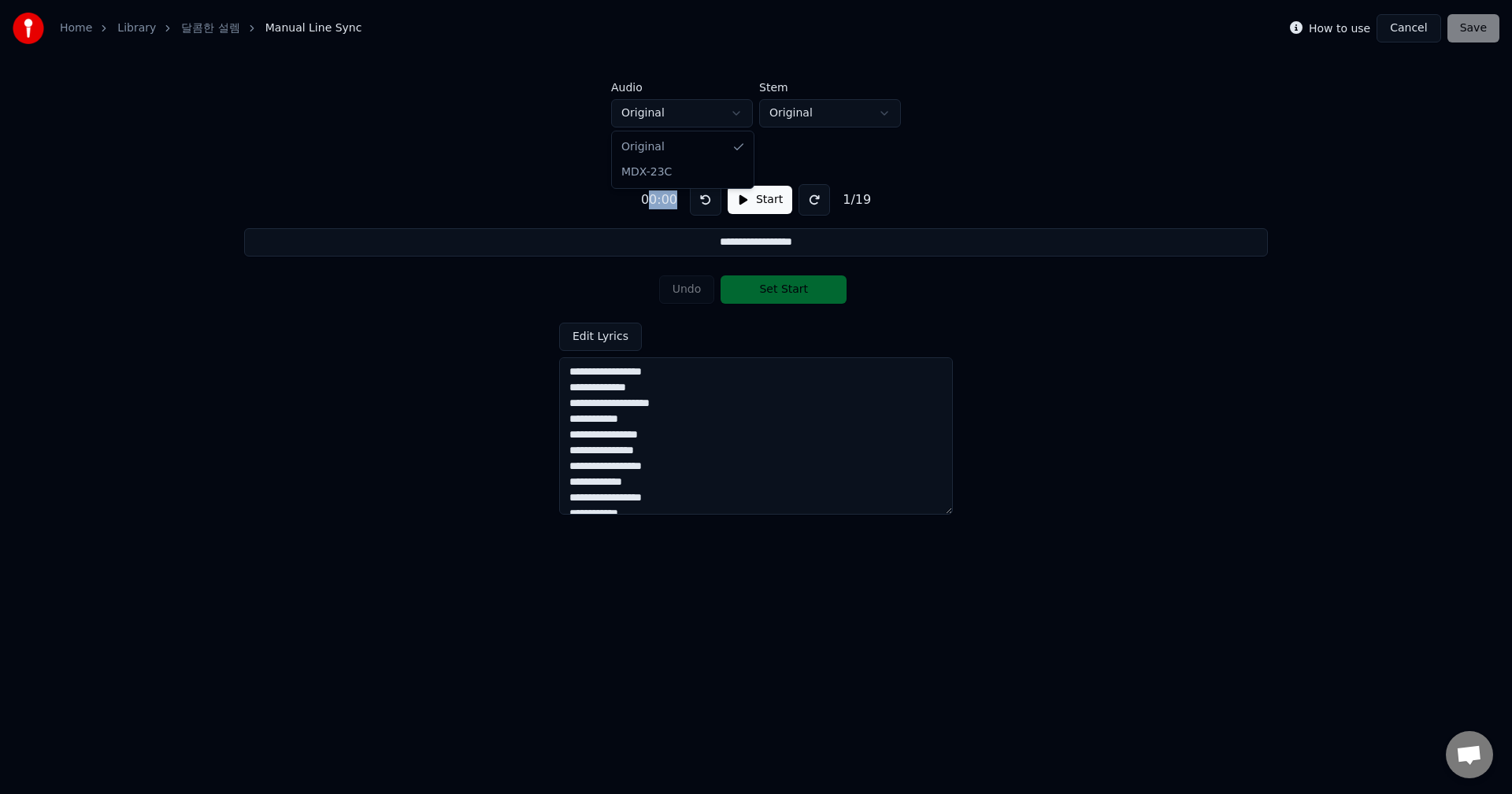
click at [726, 114] on html "**********" at bounding box center [756, 291] width 1512 height 583
click at [783, 116] on html "**********" at bounding box center [756, 291] width 1512 height 583
click at [782, 116] on html "**********" at bounding box center [756, 291] width 1512 height 583
click at [746, 206] on button "Start" at bounding box center [759, 200] width 65 height 29
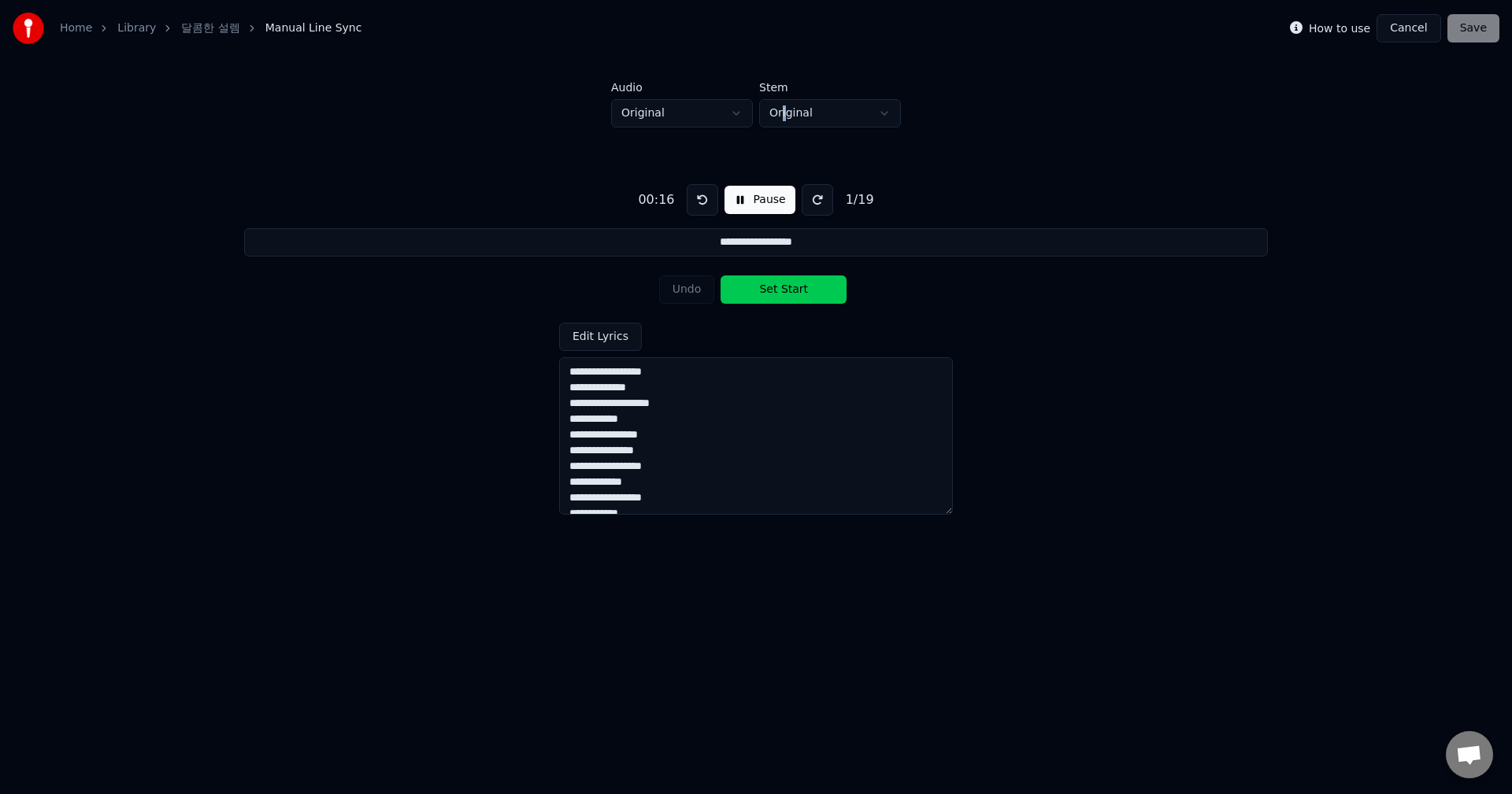
click at [779, 292] on button "Set Start" at bounding box center [783, 290] width 126 height 29
click at [779, 292] on button "Set End" at bounding box center [783, 290] width 126 height 29
click at [779, 292] on button "Set Start" at bounding box center [783, 290] width 126 height 29
click at [779, 292] on button "Set End" at bounding box center [783, 290] width 126 height 29
click at [779, 292] on button "Set Start" at bounding box center [783, 290] width 126 height 29
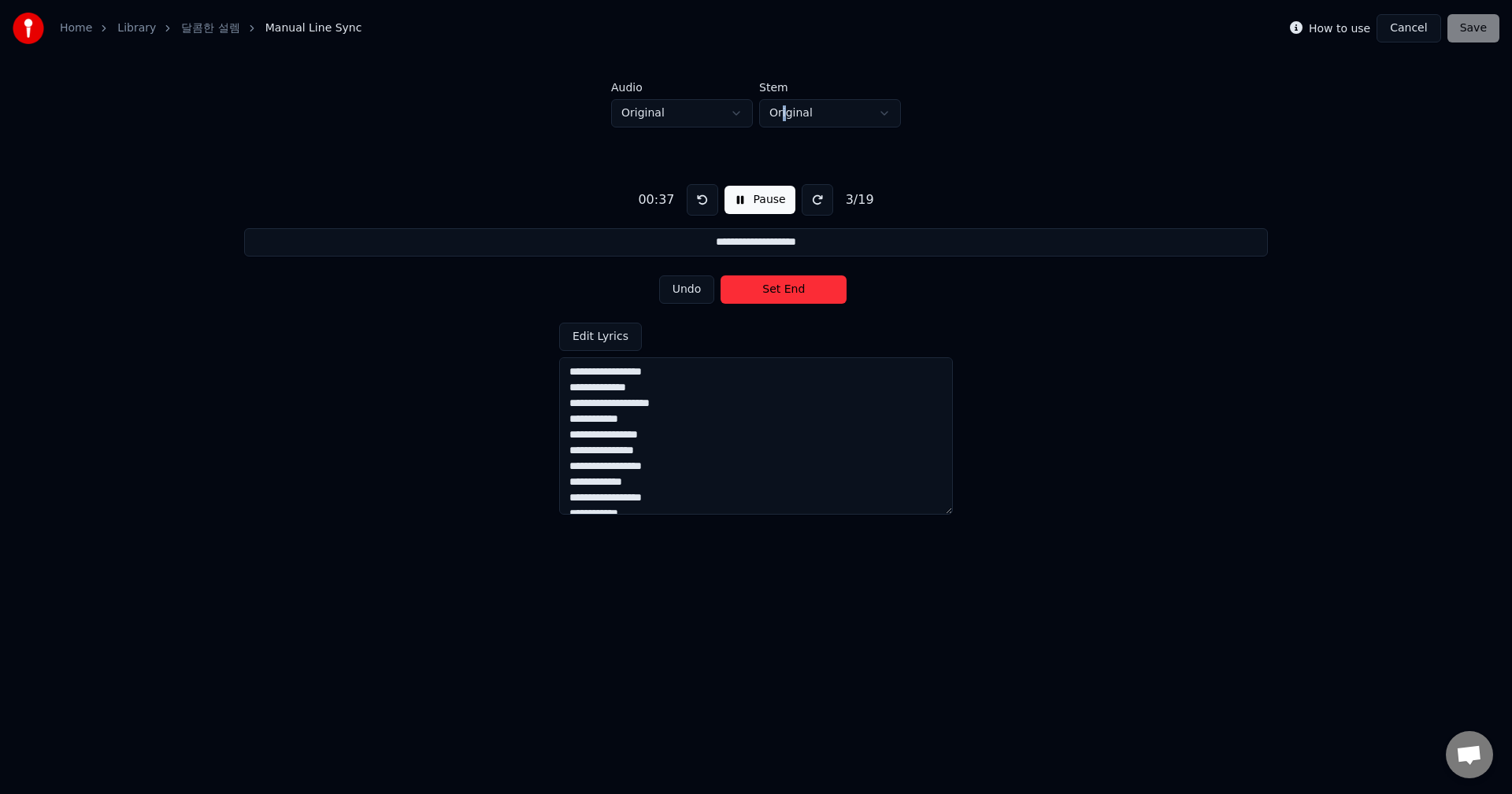
click at [779, 292] on button "Set End" at bounding box center [783, 290] width 126 height 29
click at [779, 292] on button "Set Start" at bounding box center [783, 290] width 126 height 29
click at [779, 292] on button "Set End" at bounding box center [783, 290] width 126 height 29
click at [779, 292] on button "Set Start" at bounding box center [783, 290] width 126 height 29
click at [779, 292] on button "Set End" at bounding box center [783, 290] width 126 height 29
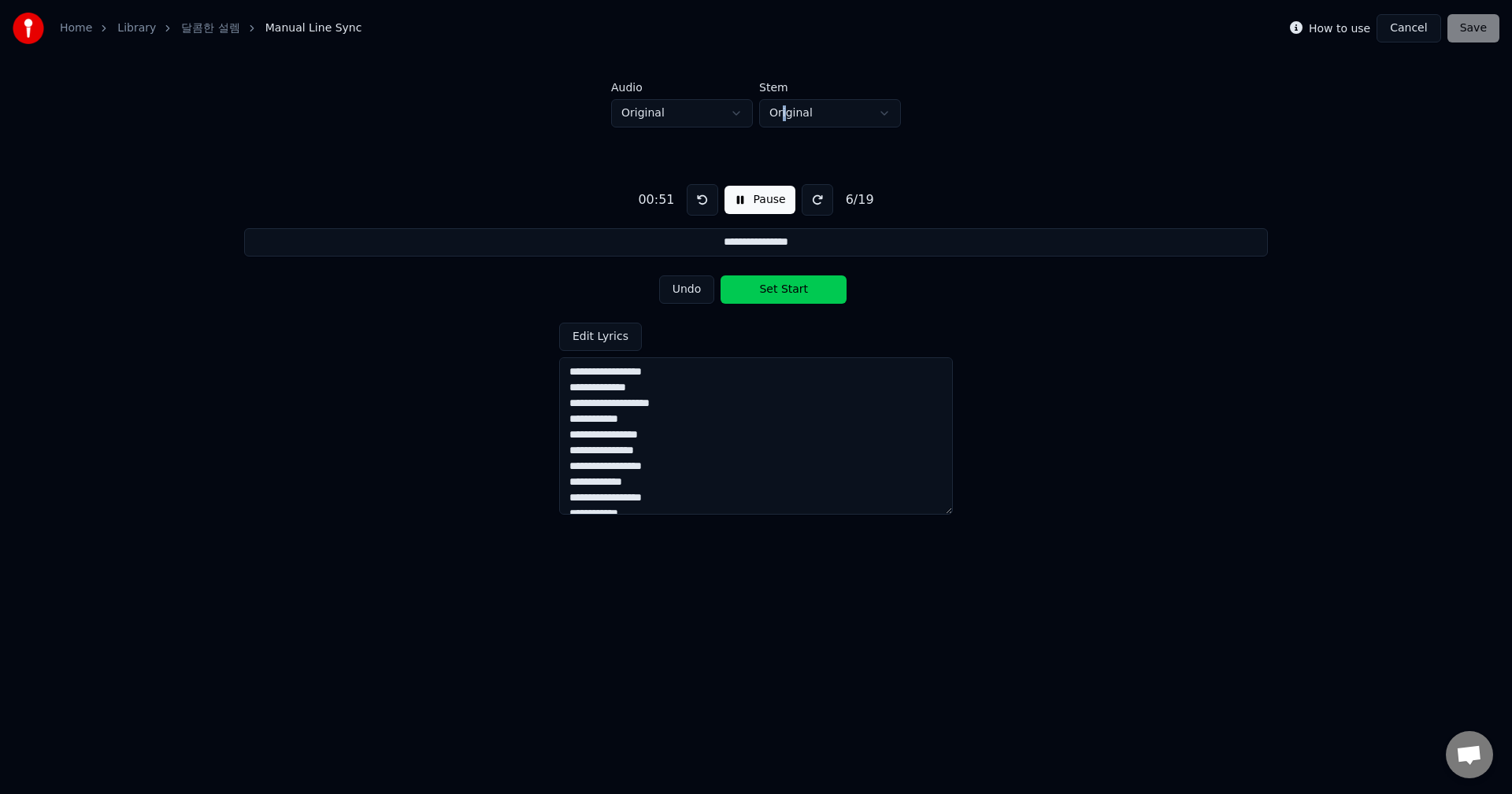
click at [779, 292] on button "Set Start" at bounding box center [783, 290] width 126 height 29
click at [778, 292] on button "Set End" at bounding box center [783, 290] width 126 height 29
click at [778, 292] on button "Set Start" at bounding box center [783, 290] width 126 height 29
click at [775, 294] on button "Set End" at bounding box center [783, 290] width 126 height 29
click at [775, 294] on button "Set Start" at bounding box center [783, 290] width 126 height 29
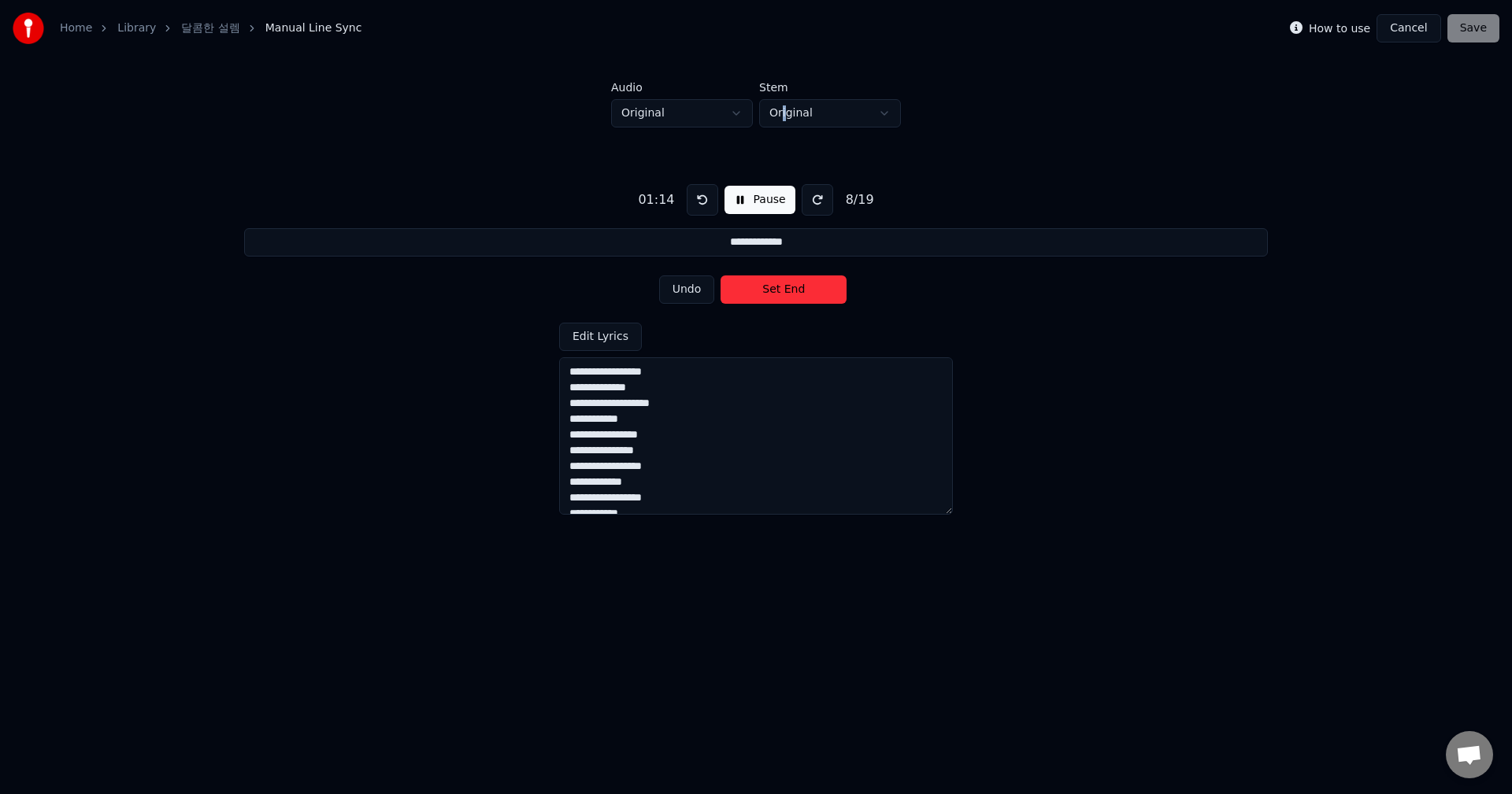
click at [775, 294] on button "Set End" at bounding box center [783, 290] width 126 height 29
click at [789, 292] on button "Set Start" at bounding box center [783, 290] width 126 height 29
click at [789, 292] on button "Set End" at bounding box center [783, 290] width 126 height 29
click at [789, 292] on button "Set Start" at bounding box center [783, 290] width 126 height 29
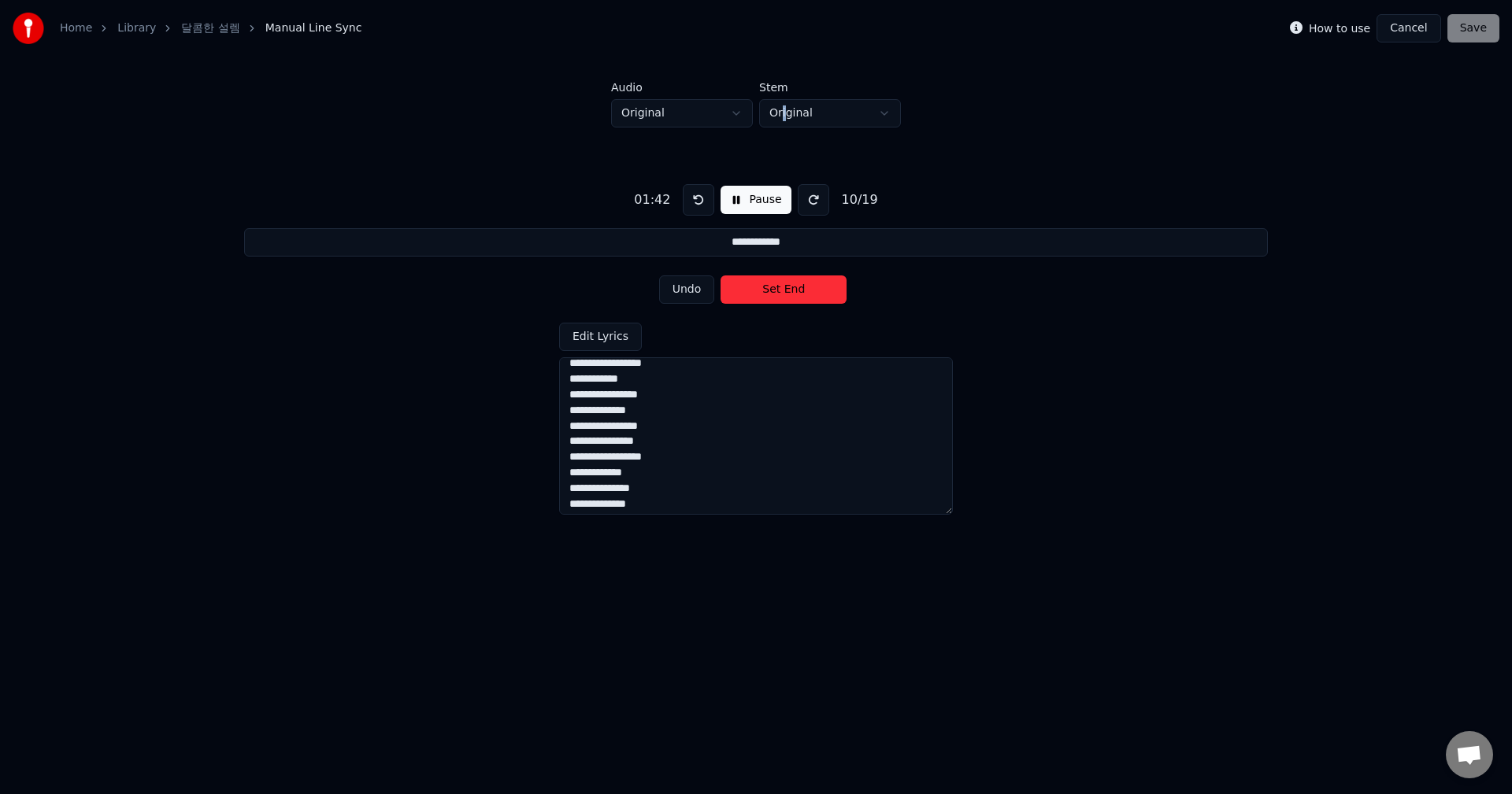
click at [789, 292] on button "Set End" at bounding box center [783, 290] width 126 height 29
click at [789, 292] on button "Set Start" at bounding box center [783, 290] width 126 height 29
click at [789, 292] on button "Set End" at bounding box center [783, 290] width 126 height 29
click at [789, 292] on button "Set Start" at bounding box center [783, 290] width 126 height 29
click at [789, 292] on button "Set End" at bounding box center [783, 290] width 126 height 29
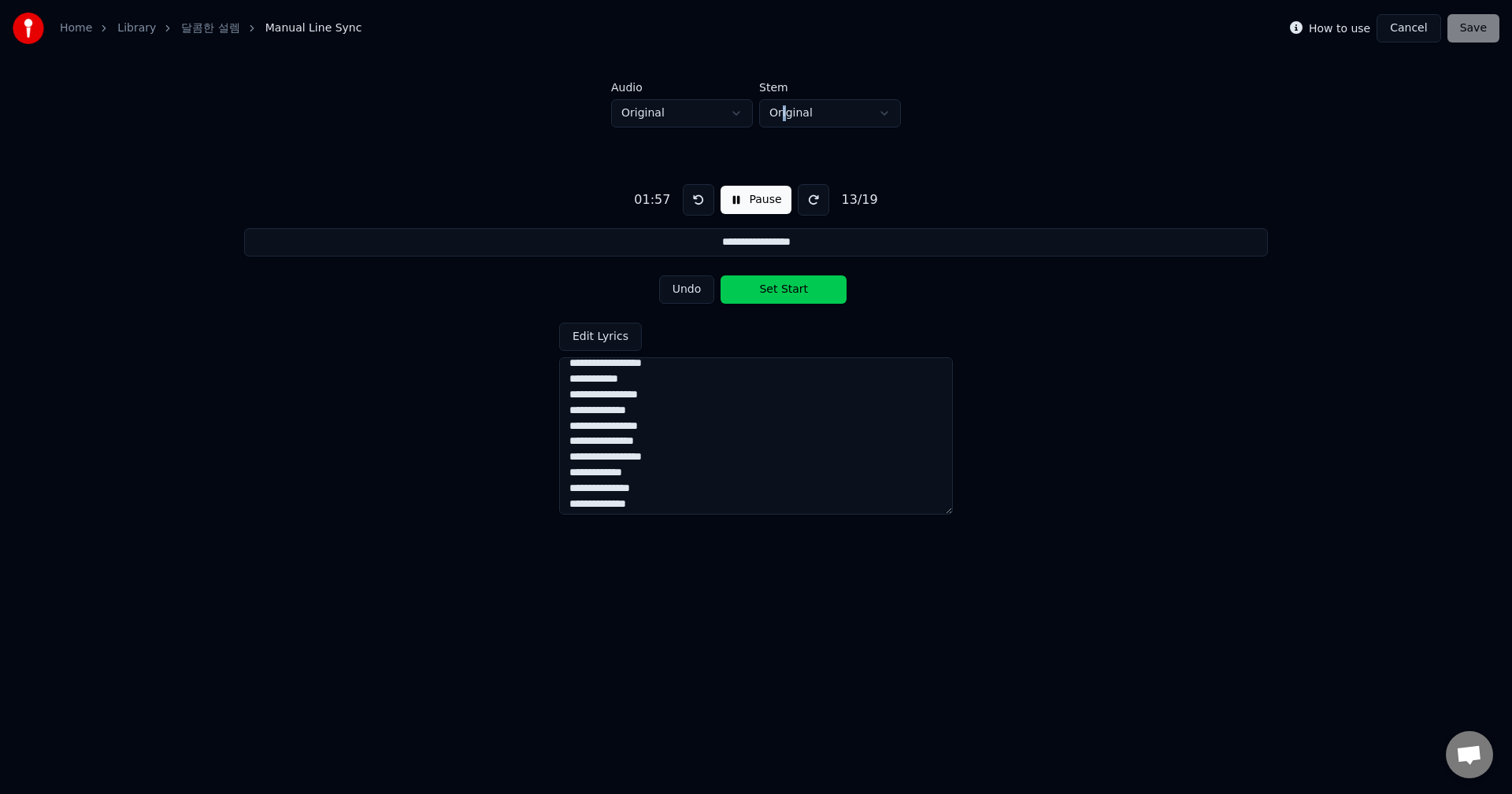
click at [789, 292] on button "Set Start" at bounding box center [783, 290] width 126 height 29
click at [789, 292] on button "Set End" at bounding box center [783, 290] width 126 height 29
click at [789, 292] on button "Set Start" at bounding box center [783, 290] width 126 height 29
click at [789, 292] on button "Set End" at bounding box center [783, 290] width 126 height 29
click at [789, 292] on button "Set Start" at bounding box center [783, 290] width 126 height 29
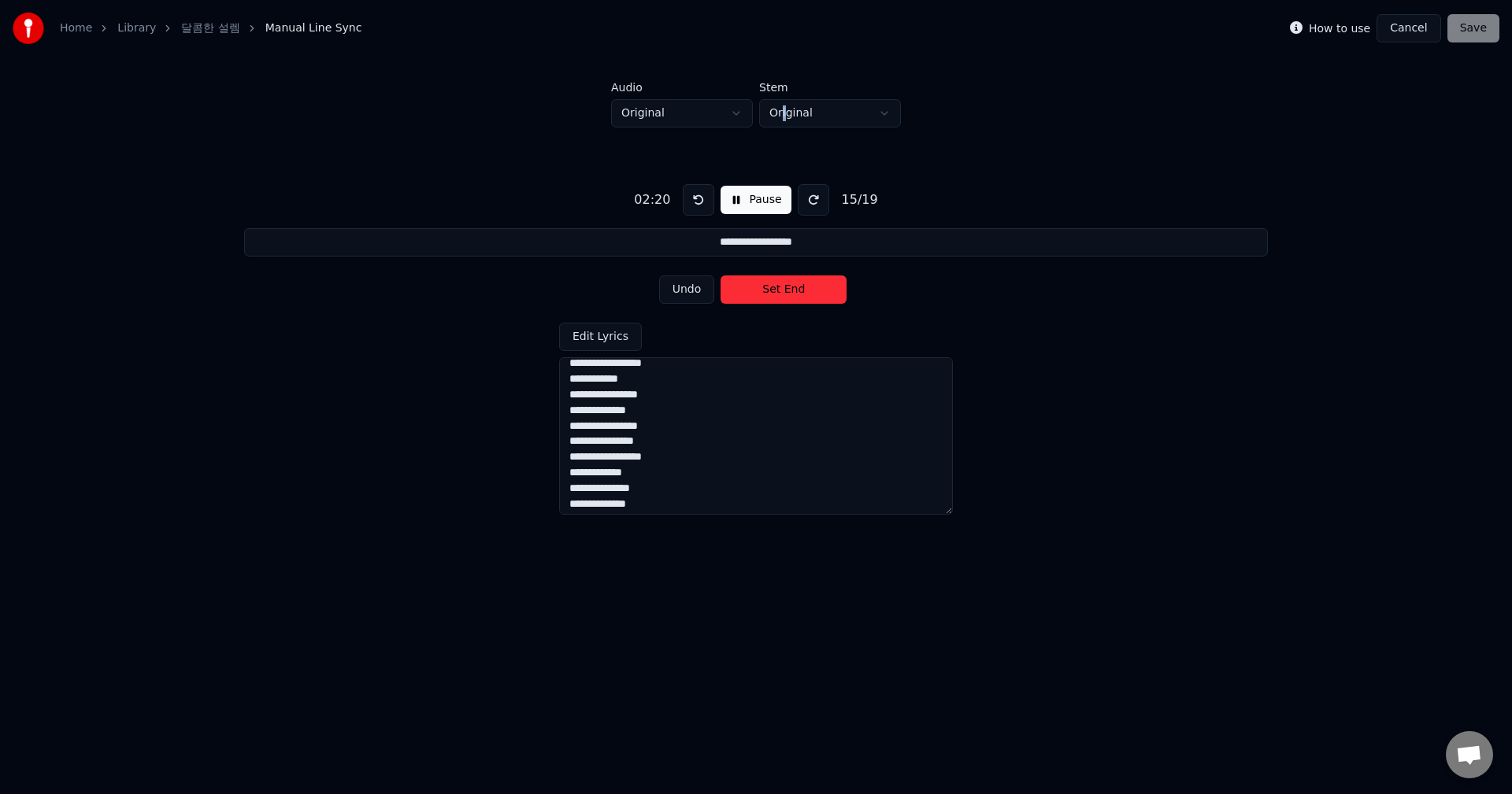
click at [789, 292] on button "Set End" at bounding box center [783, 290] width 126 height 29
click at [789, 292] on button "Set Start" at bounding box center [783, 290] width 126 height 29
click at [789, 292] on button "Set End" at bounding box center [783, 290] width 126 height 29
click at [789, 292] on button "Set Start" at bounding box center [783, 290] width 126 height 29
click at [788, 293] on button "Set End" at bounding box center [783, 290] width 126 height 29
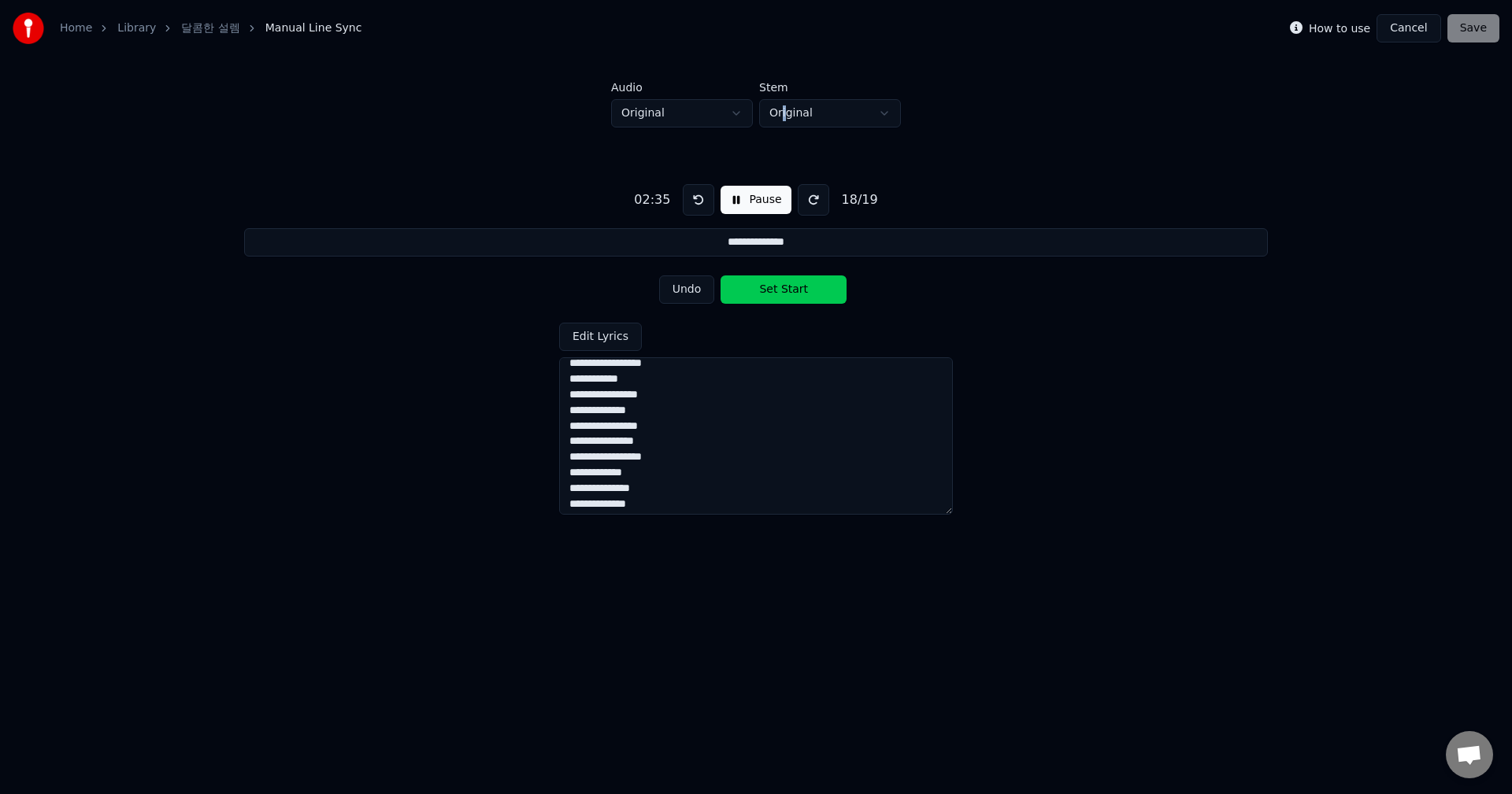
click at [788, 293] on button "Set Start" at bounding box center [783, 290] width 126 height 29
click at [787, 293] on button "Set End" at bounding box center [783, 290] width 126 height 29
type input "**********"
click at [787, 293] on button "Set Start" at bounding box center [783, 290] width 126 height 29
click at [787, 293] on button "Set End" at bounding box center [783, 290] width 126 height 29
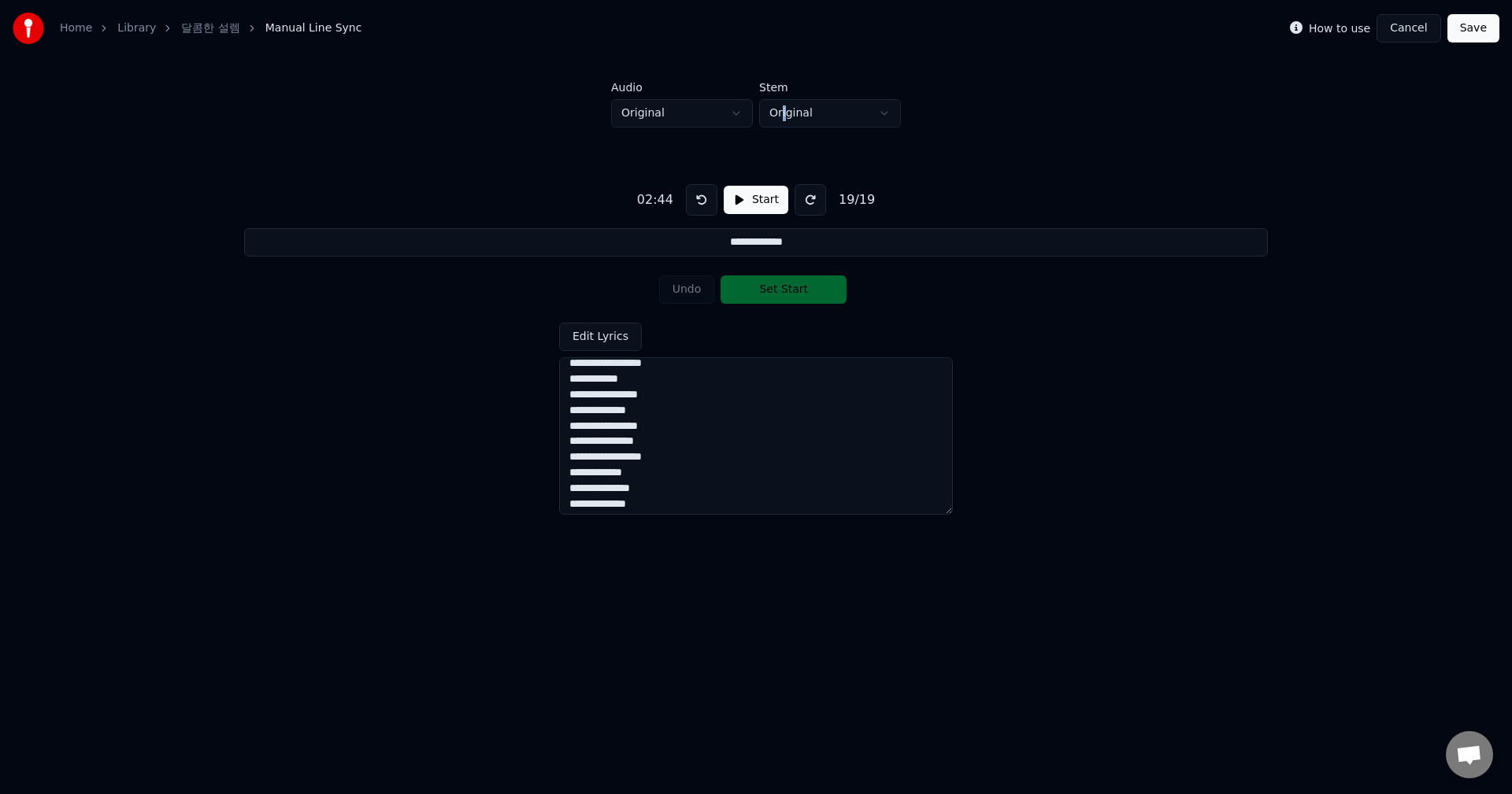
click at [1477, 41] on button "Save" at bounding box center [1473, 29] width 52 height 29
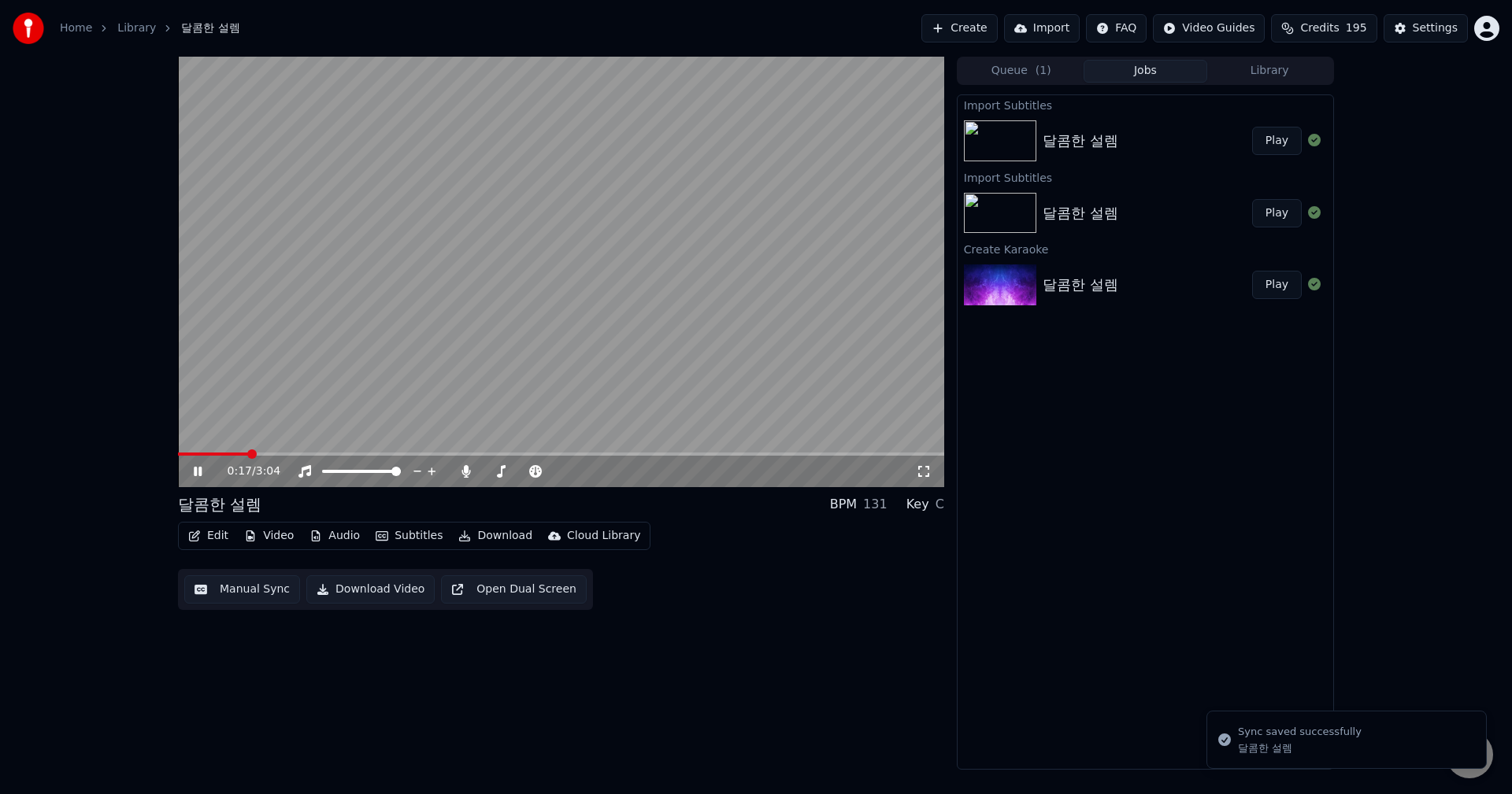
click at [251, 453] on span at bounding box center [561, 455] width 766 height 3
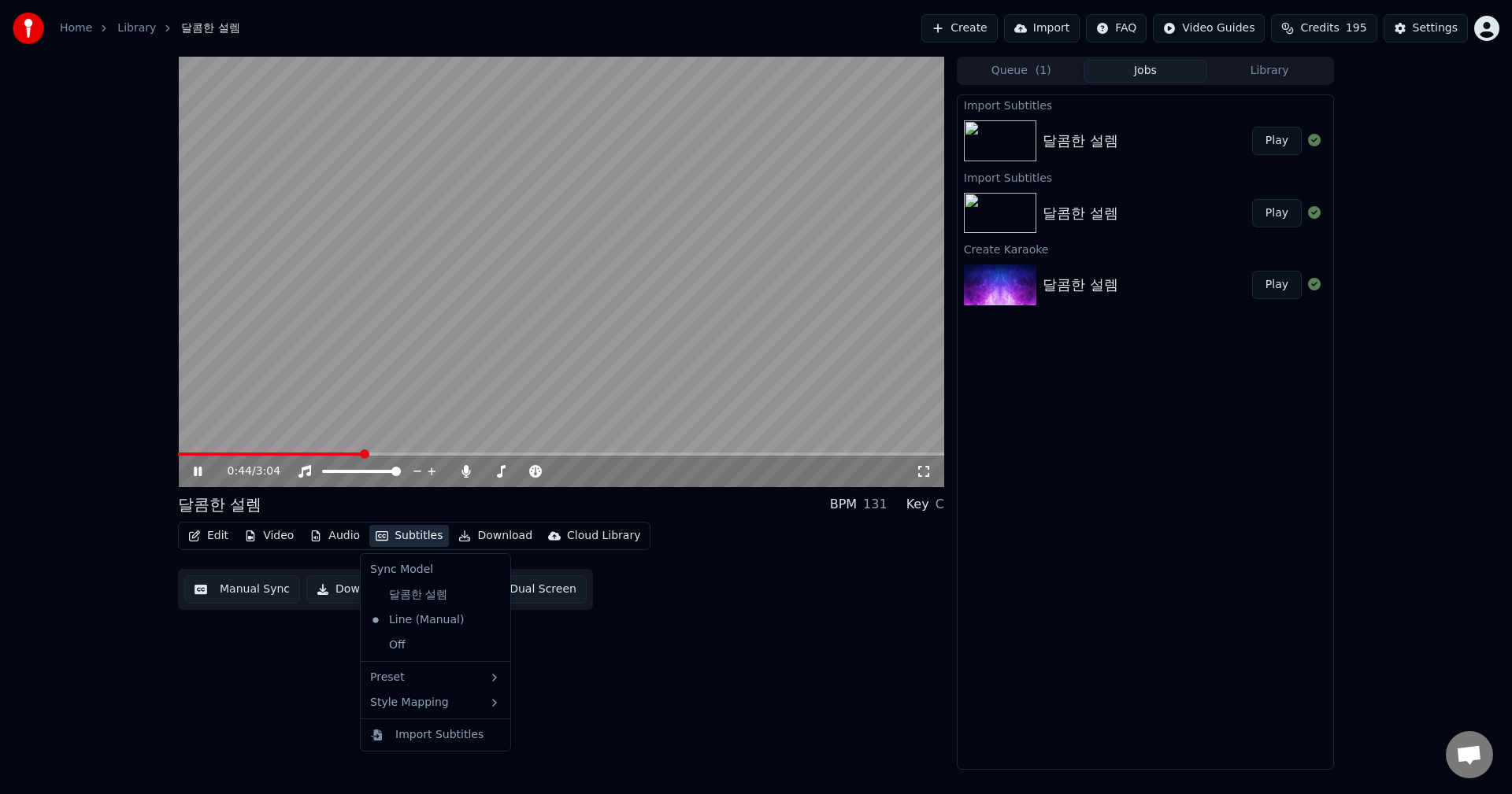
click at [411, 535] on button "Subtitles" at bounding box center [409, 536] width 79 height 22
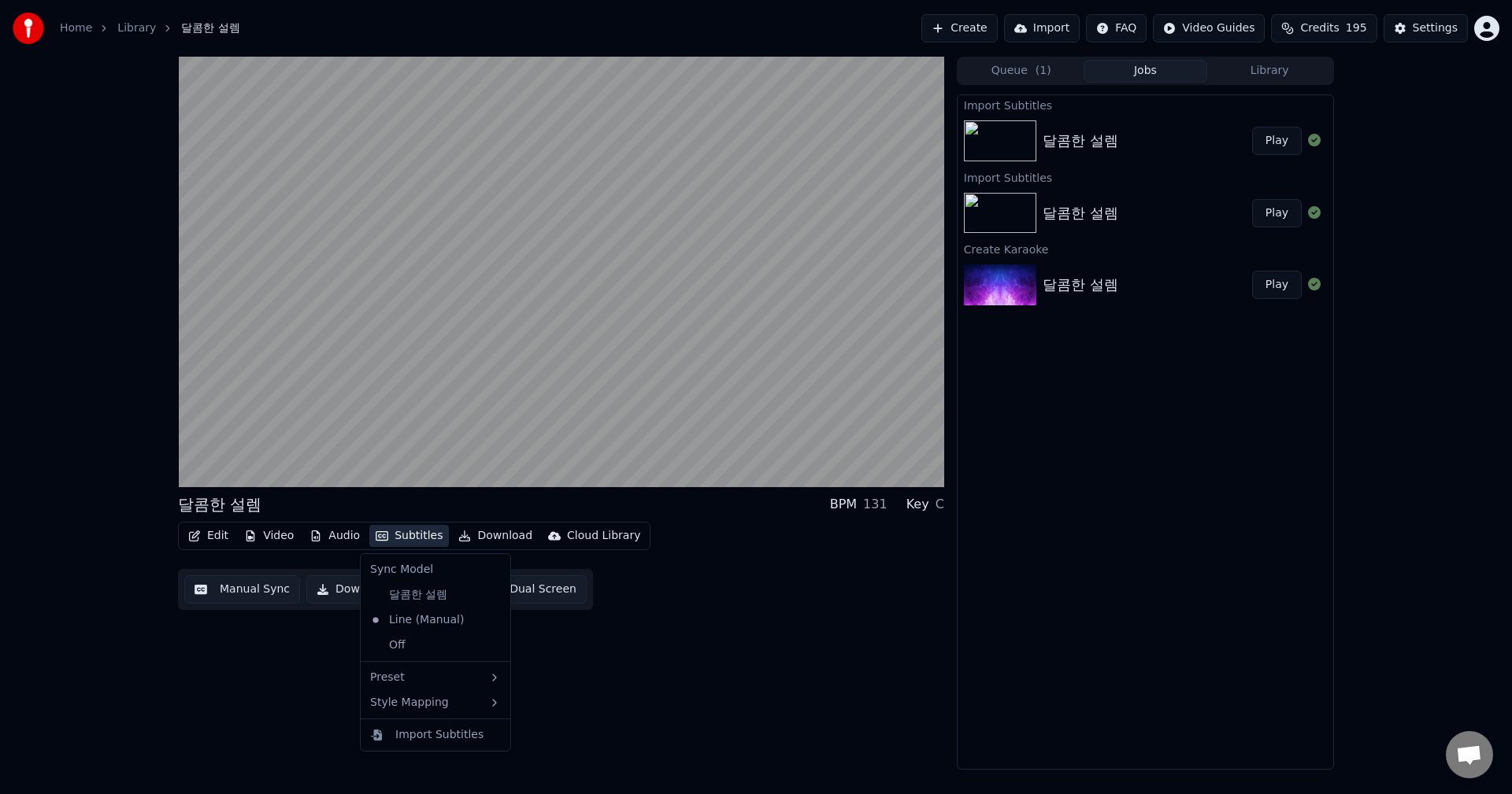
click at [659, 650] on div "달콤한 설렘 BPM 131 Key C Edit Video Audio Subtitles Download Cloud Library Manual S…" at bounding box center [561, 413] width 766 height 713
click at [397, 539] on button "Subtitles" at bounding box center [409, 536] width 79 height 22
click at [435, 511] on div "달콤한 설렘 BPM 131 Key C" at bounding box center [561, 505] width 766 height 22
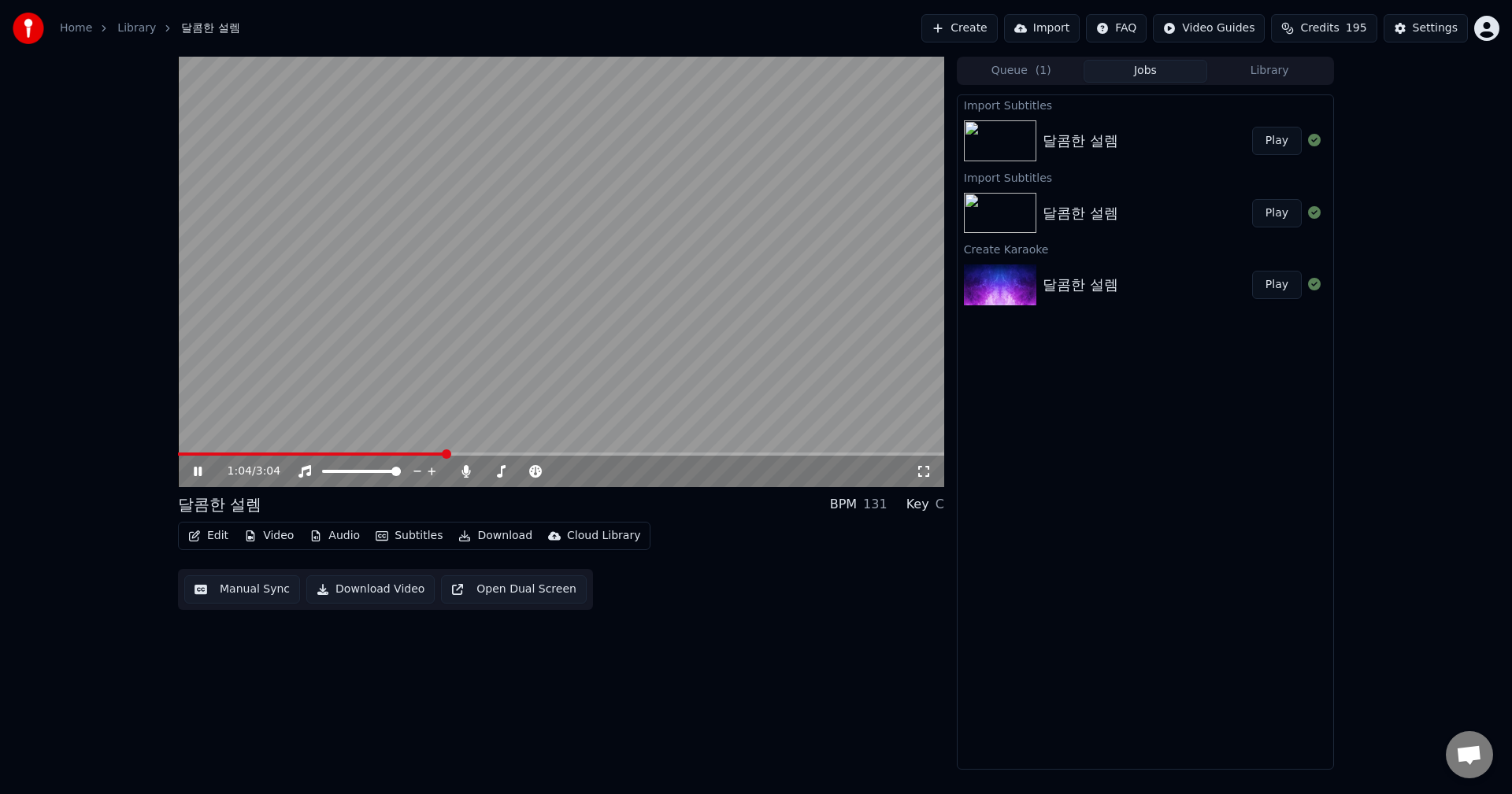
click at [201, 472] on icon at bounding box center [197, 471] width 8 height 9
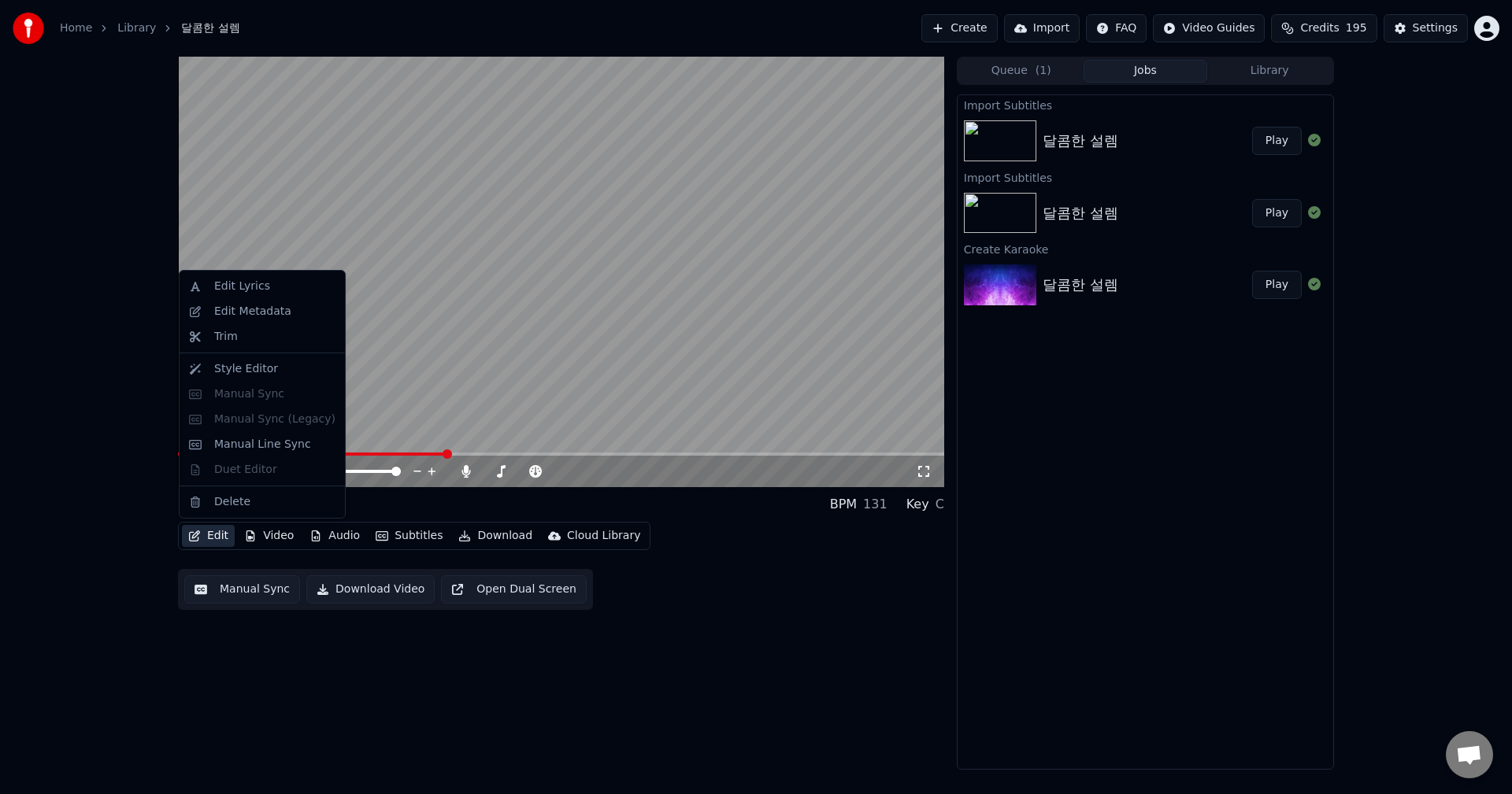
click at [211, 541] on button "Edit" at bounding box center [208, 536] width 53 height 22
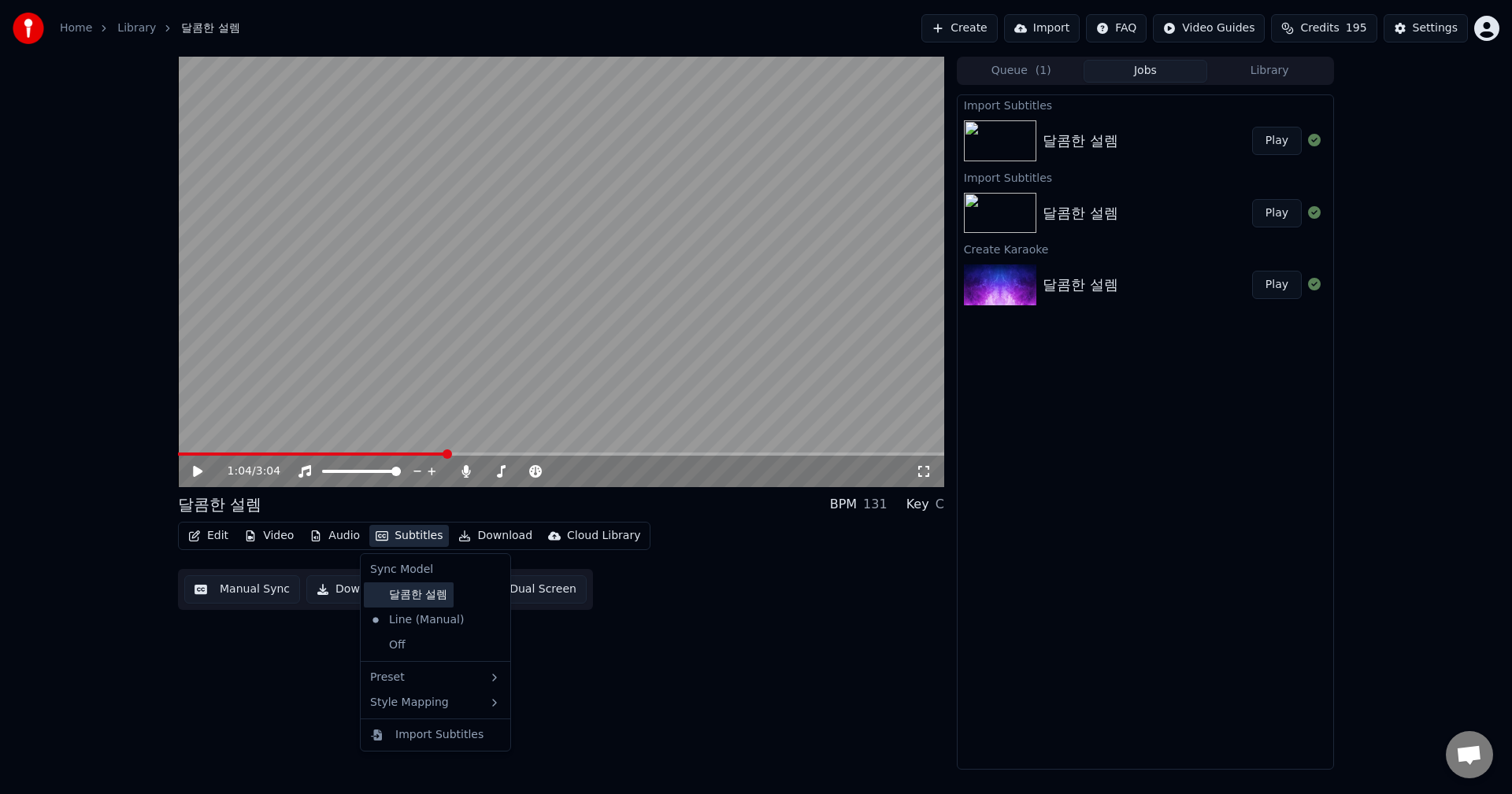
click at [410, 599] on div "달콤한 설렘" at bounding box center [408, 595] width 89 height 25
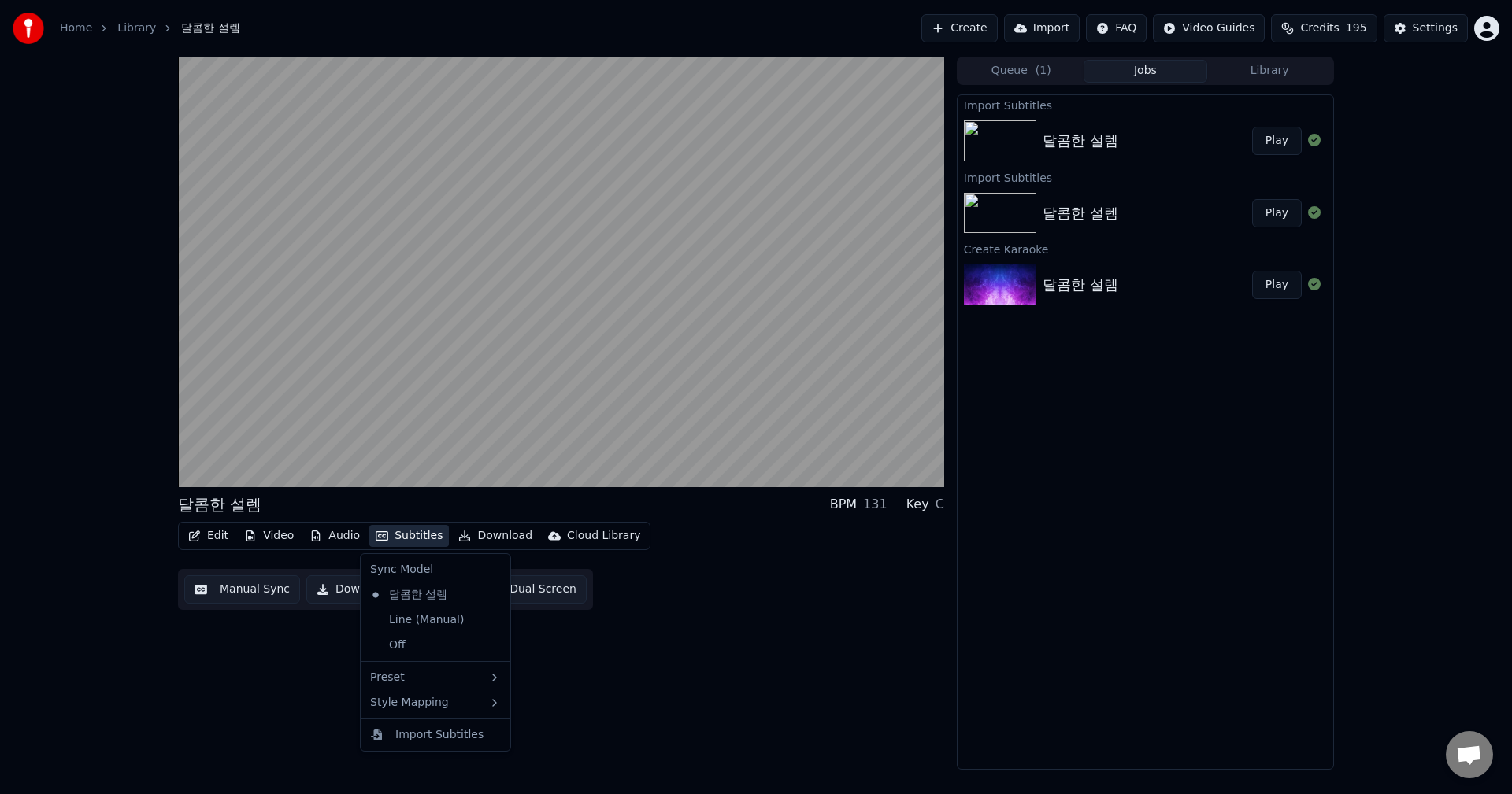
click at [392, 533] on button "Subtitles" at bounding box center [409, 536] width 79 height 22
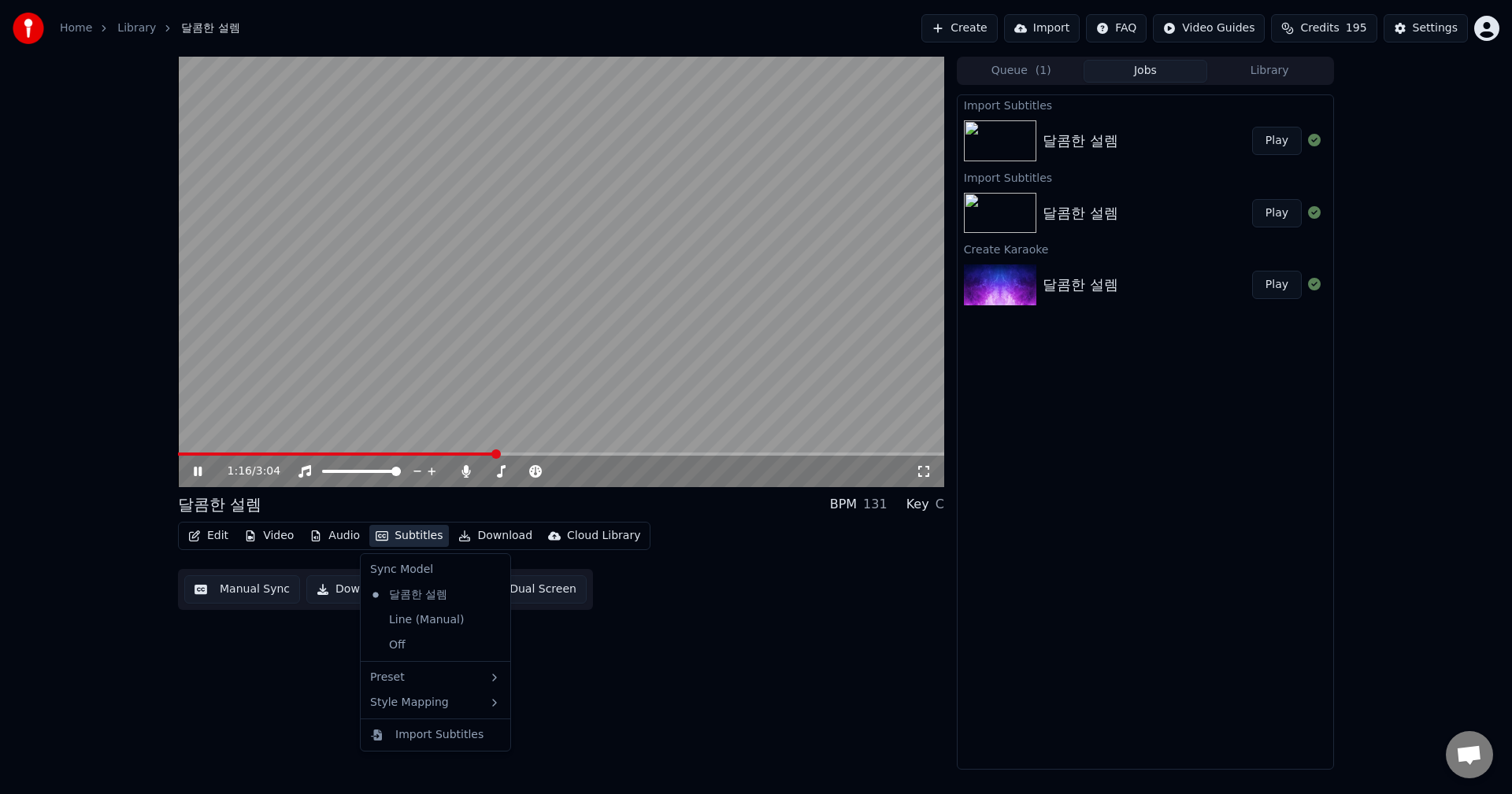
click at [253, 454] on span at bounding box center [337, 455] width 317 height 3
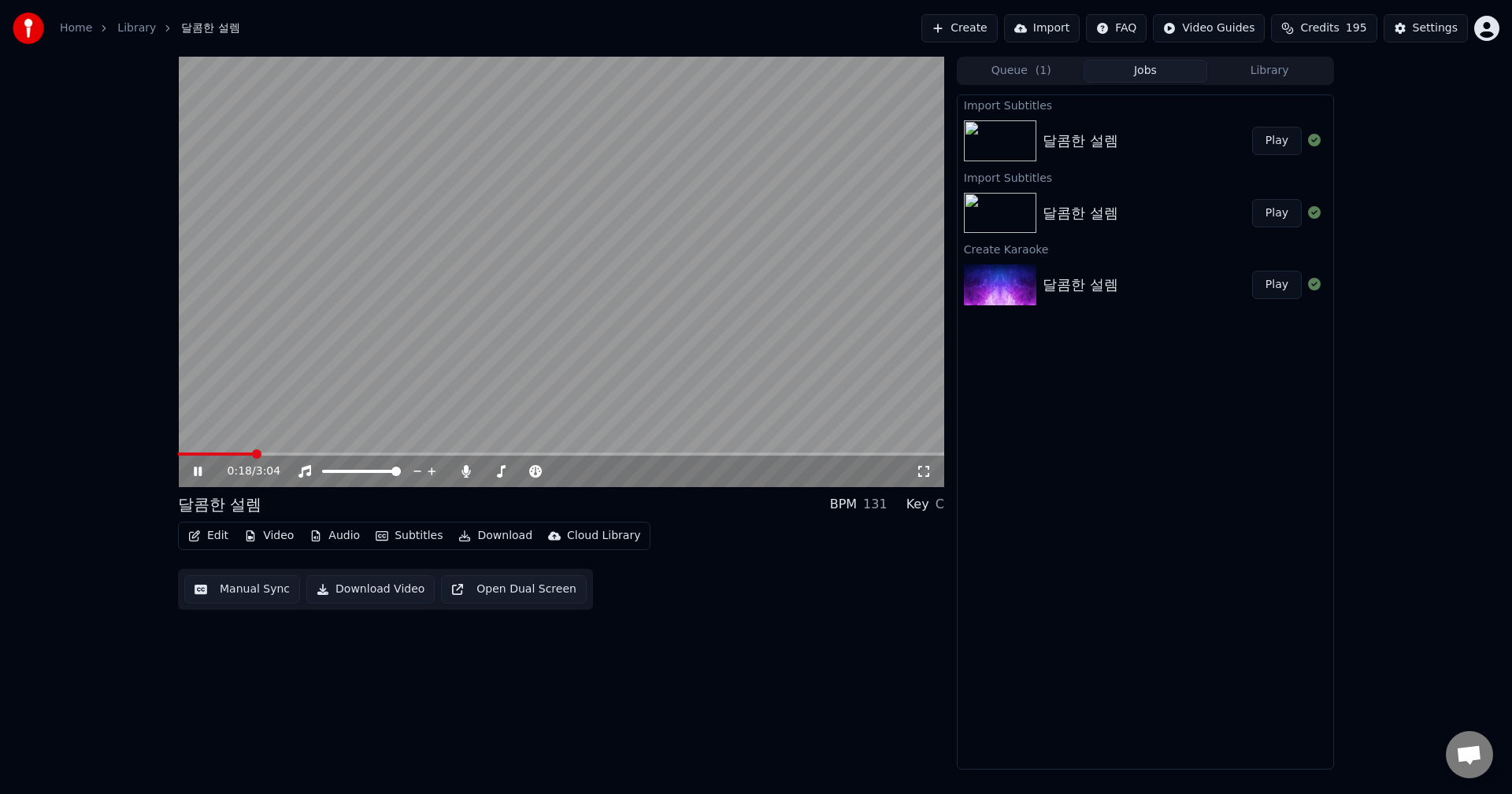
click at [237, 455] on span at bounding box center [215, 455] width 75 height 3
click at [225, 455] on span at bounding box center [207, 455] width 58 height 3
click at [211, 456] on span at bounding box center [194, 455] width 33 height 3
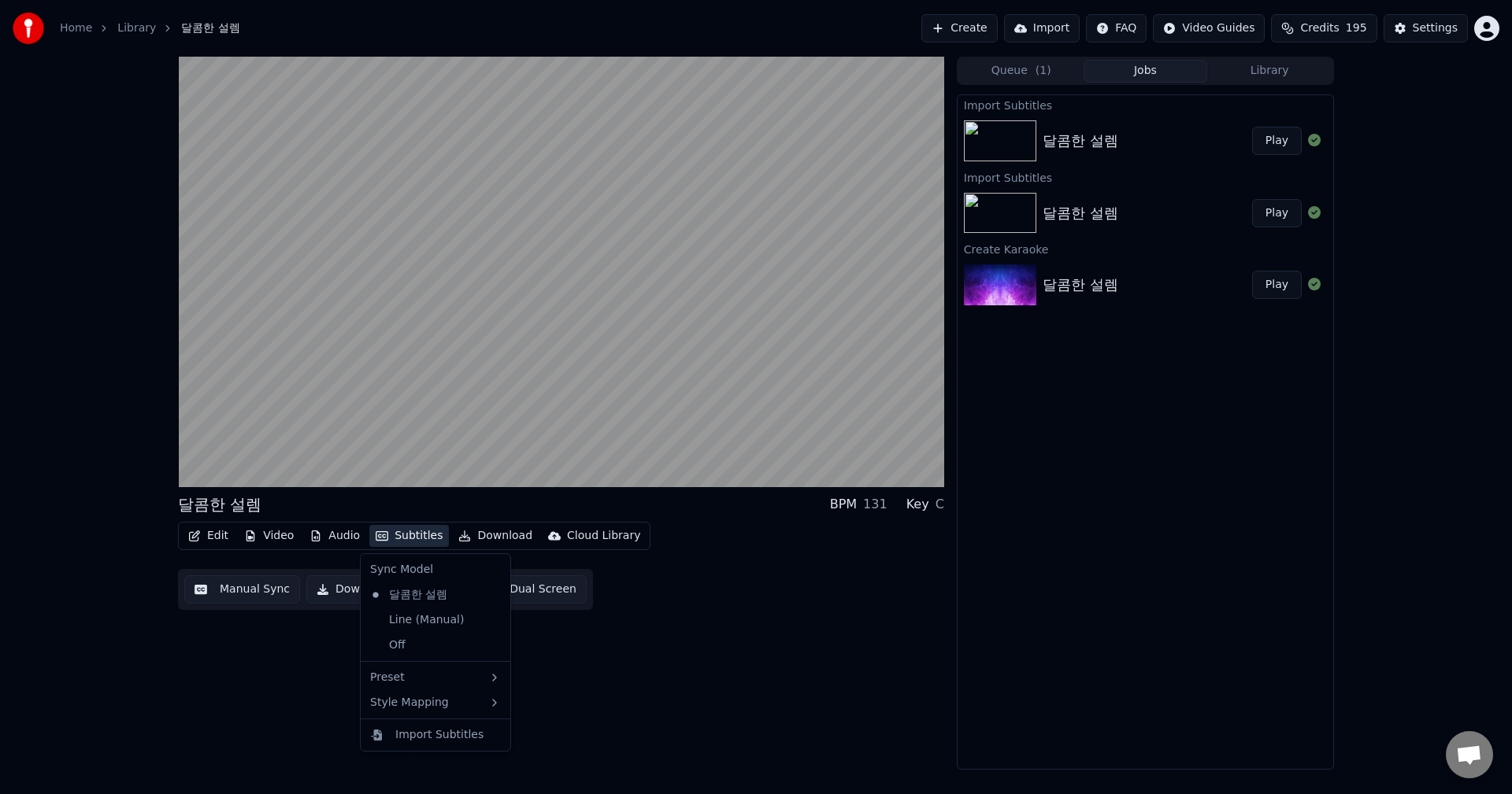
click at [416, 538] on button "Subtitles" at bounding box center [409, 536] width 79 height 22
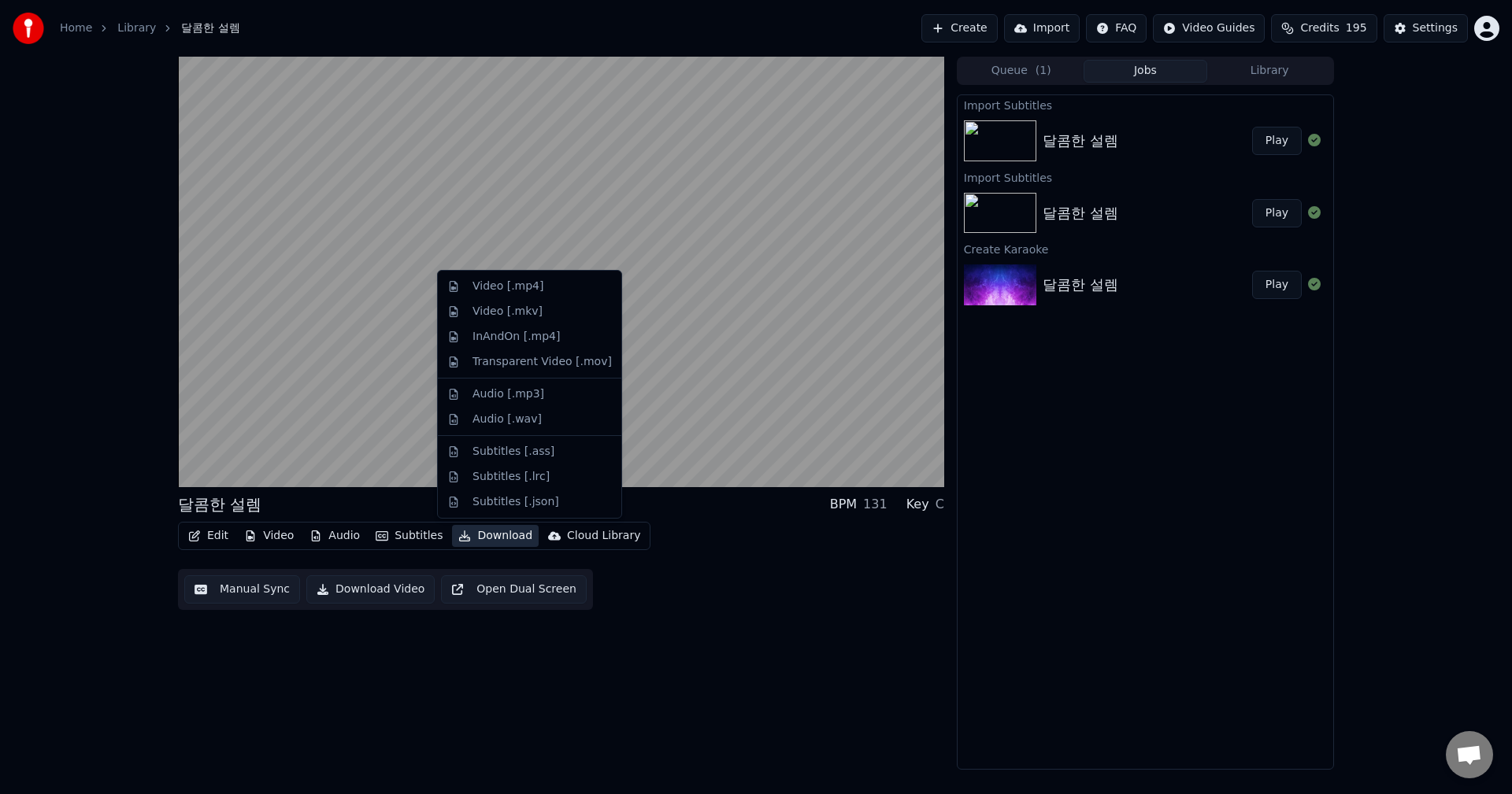
click at [745, 616] on div "달콤한 설렘 BPM 131 Key C Edit Video Audio Subtitles Download Cloud Library Manual S…" at bounding box center [561, 413] width 766 height 713
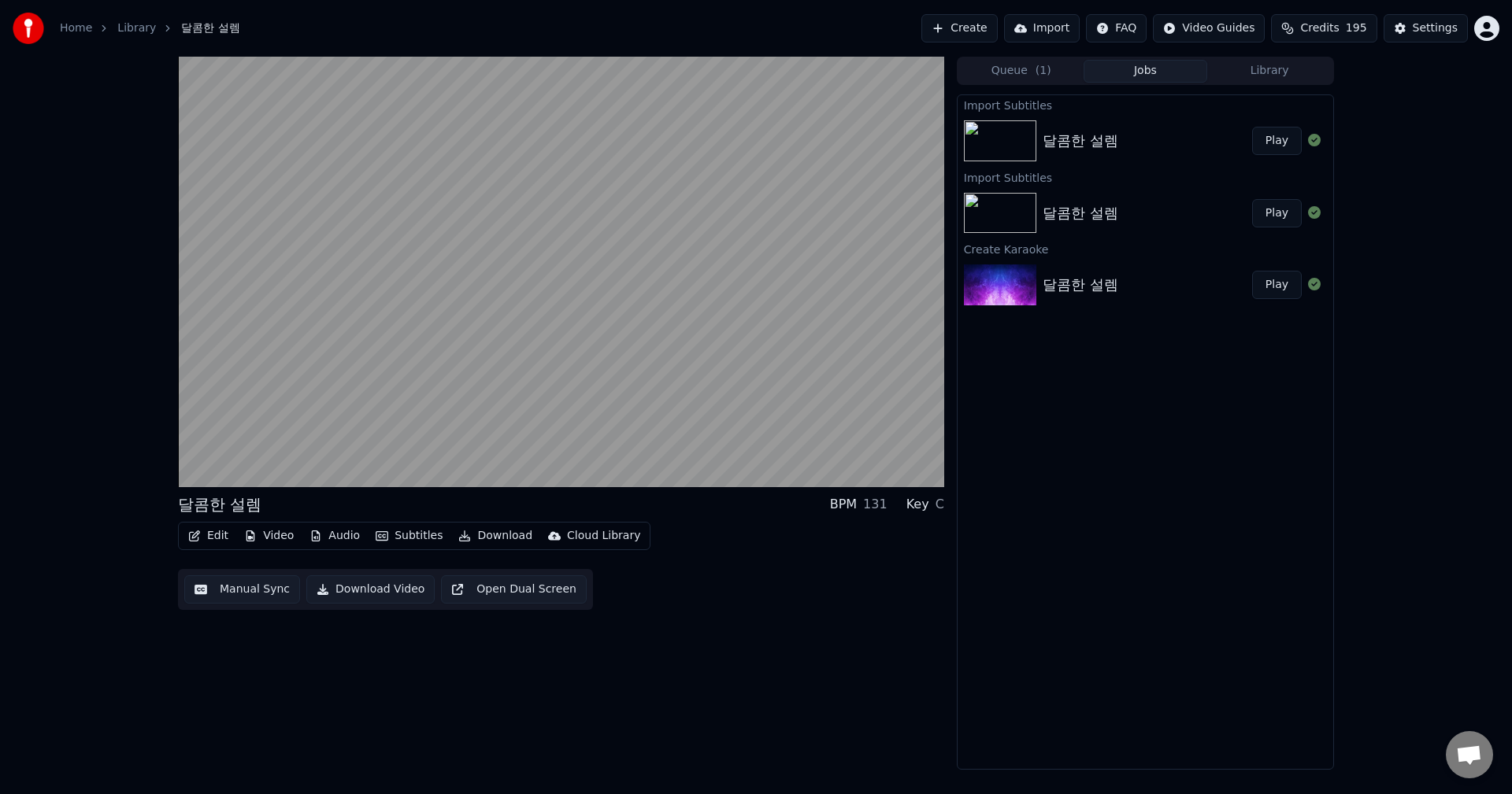
click at [221, 538] on button "Edit" at bounding box center [208, 536] width 53 height 22
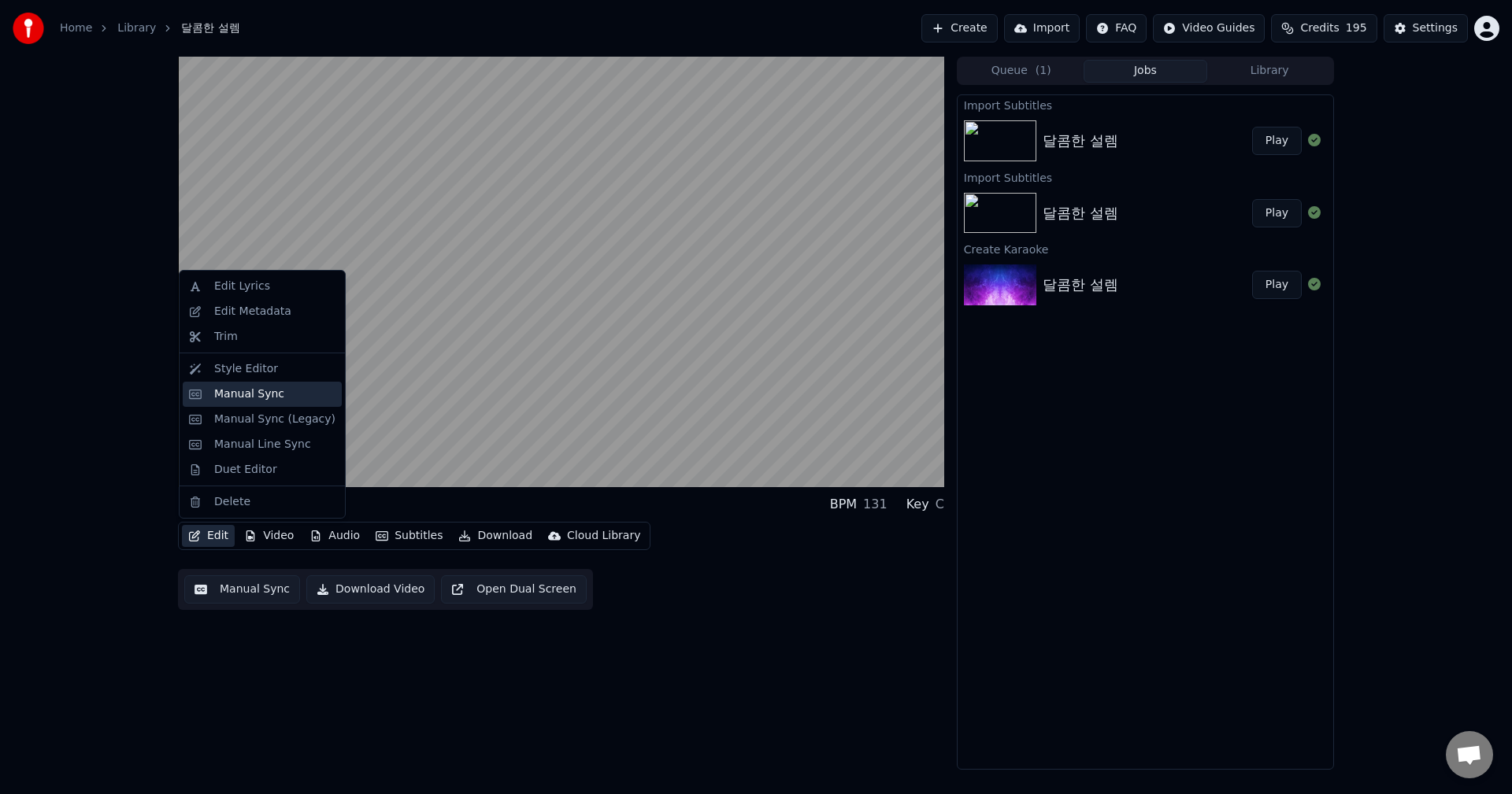
click at [273, 397] on div "Manual Sync" at bounding box center [249, 394] width 70 height 16
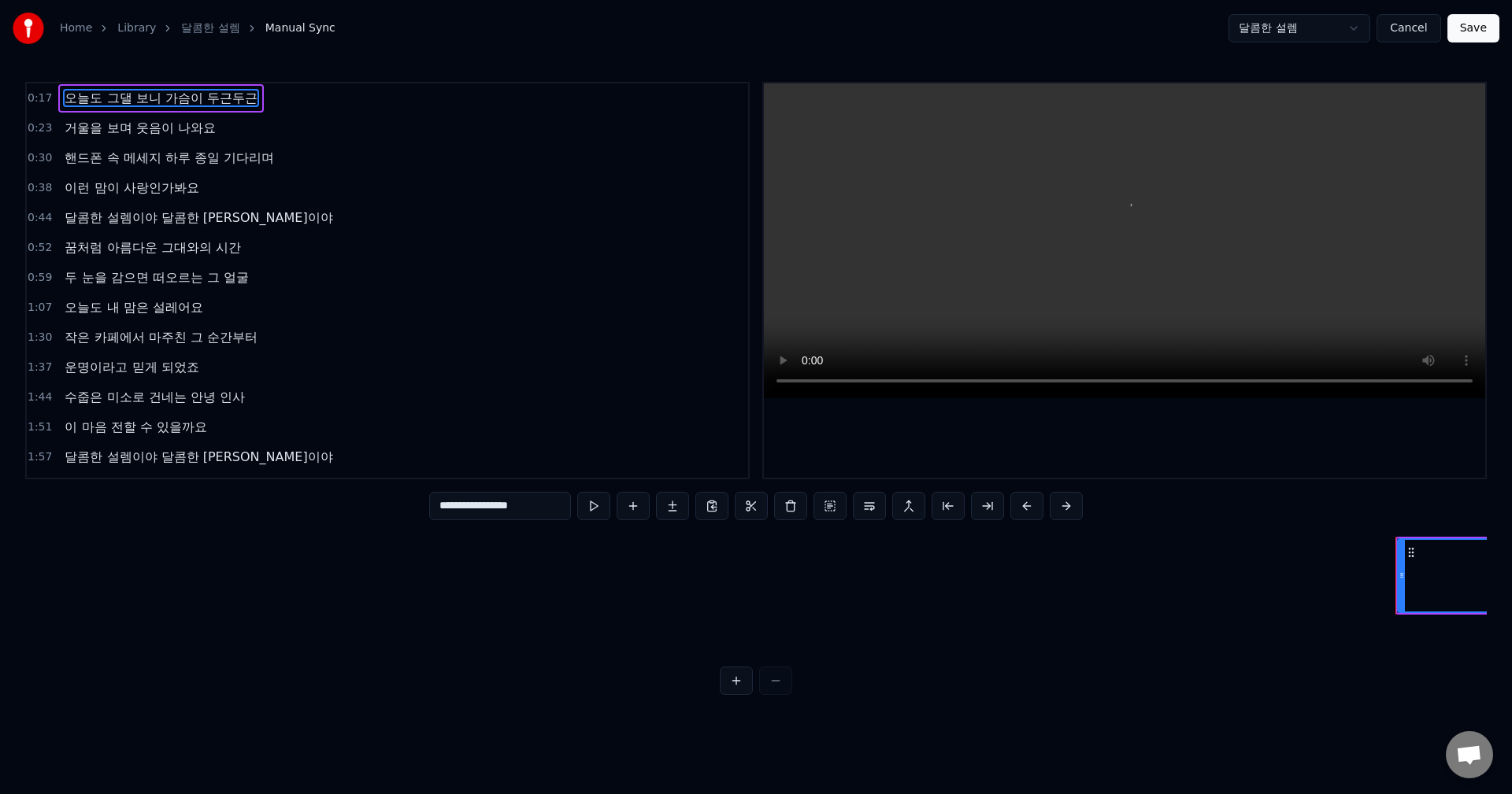
type input "**********"
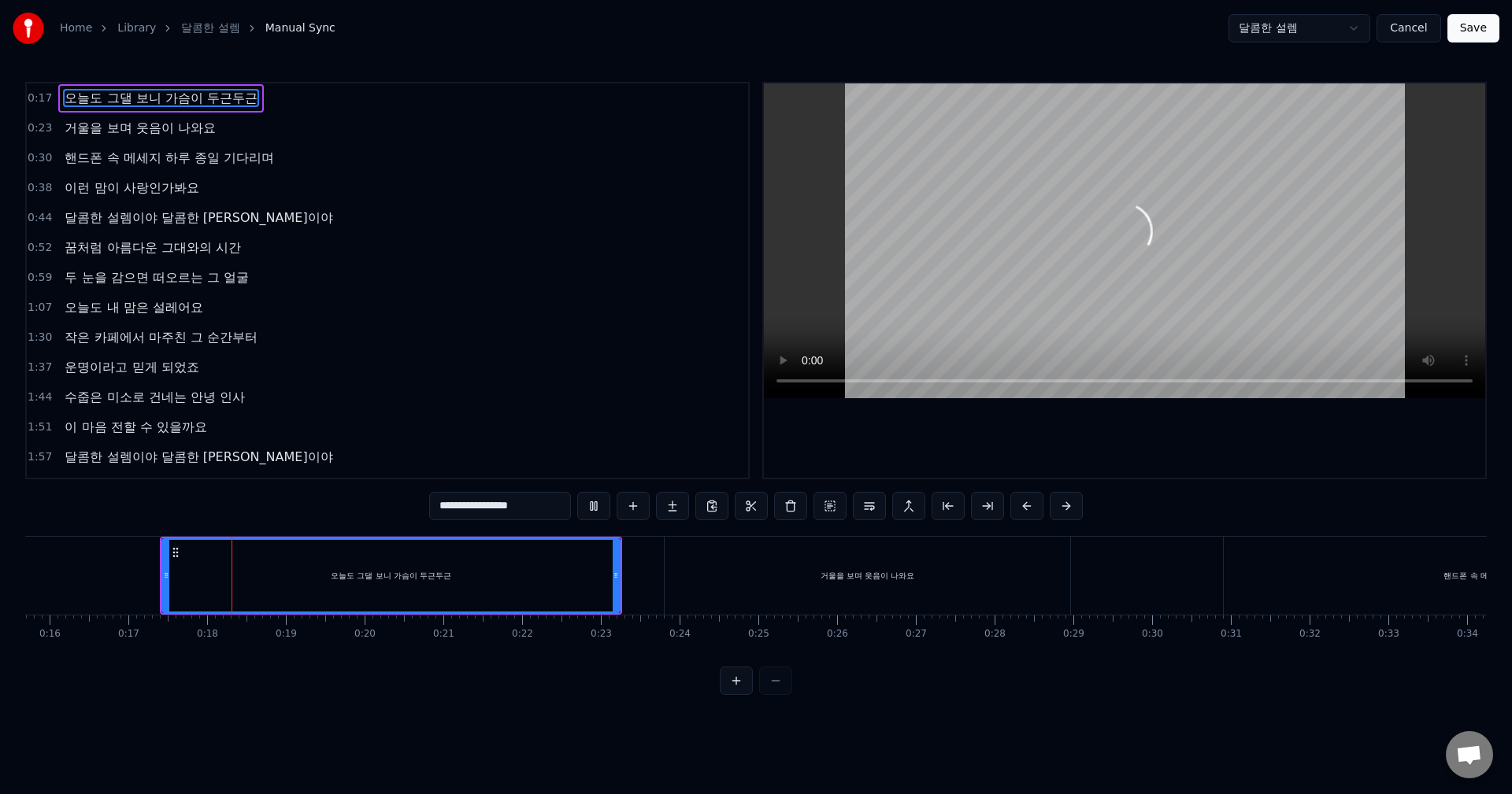
scroll to position [0, 1308]
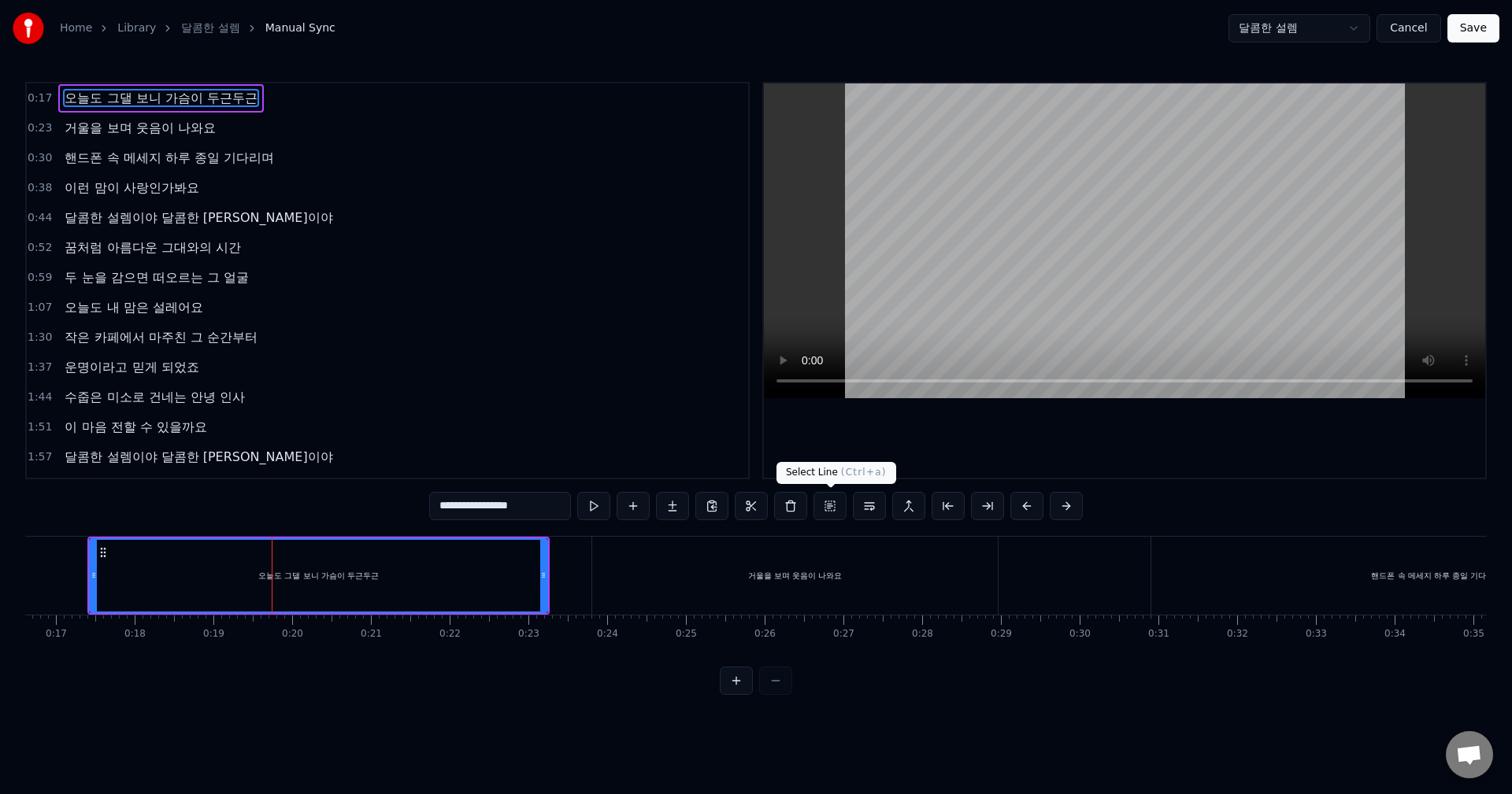
click at [839, 511] on button at bounding box center [829, 506] width 33 height 29
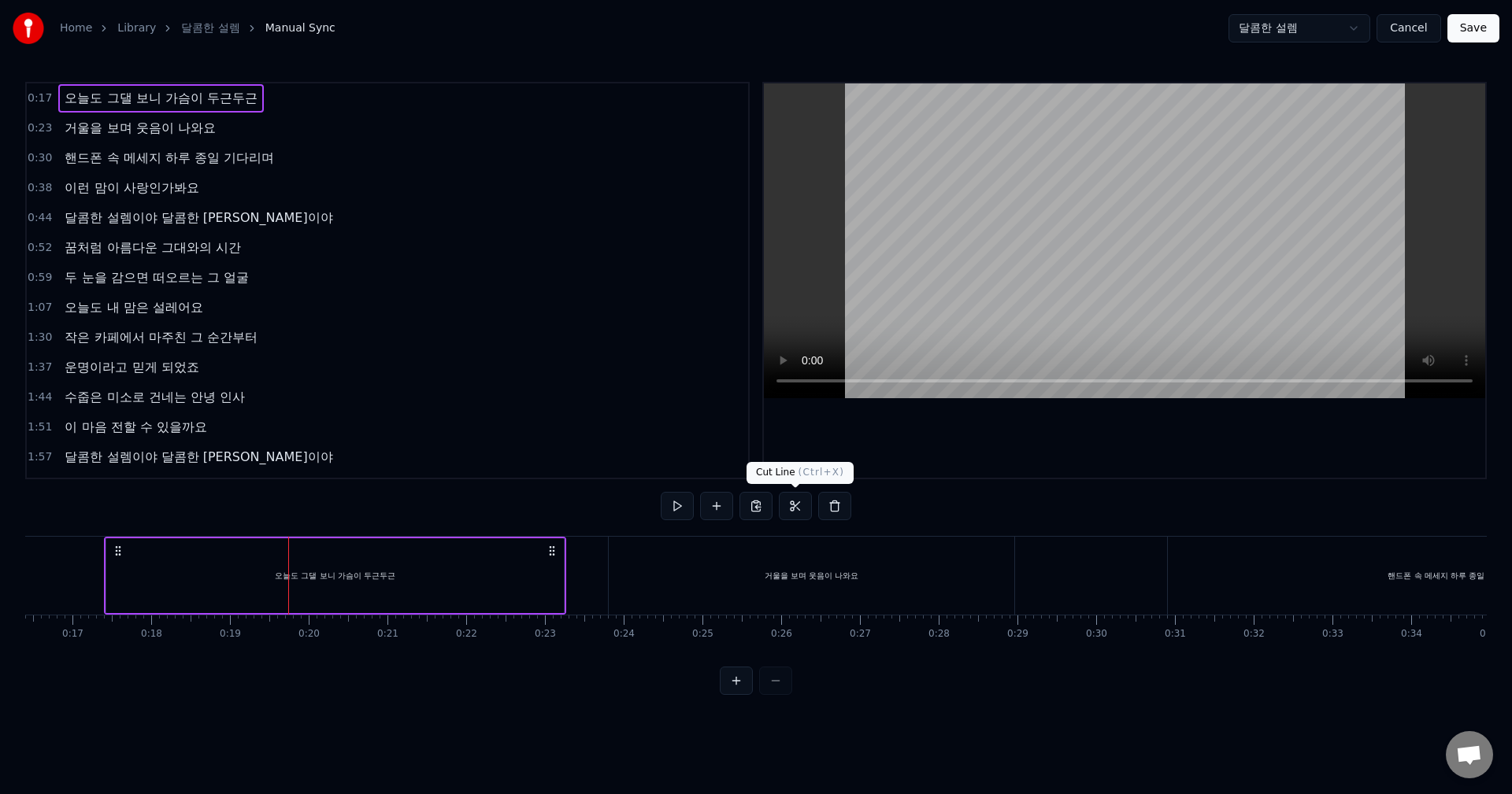
click at [790, 508] on button at bounding box center [795, 506] width 33 height 29
click at [670, 510] on button at bounding box center [677, 506] width 33 height 29
click at [672, 510] on button at bounding box center [677, 506] width 33 height 29
click at [680, 509] on button at bounding box center [677, 506] width 33 height 29
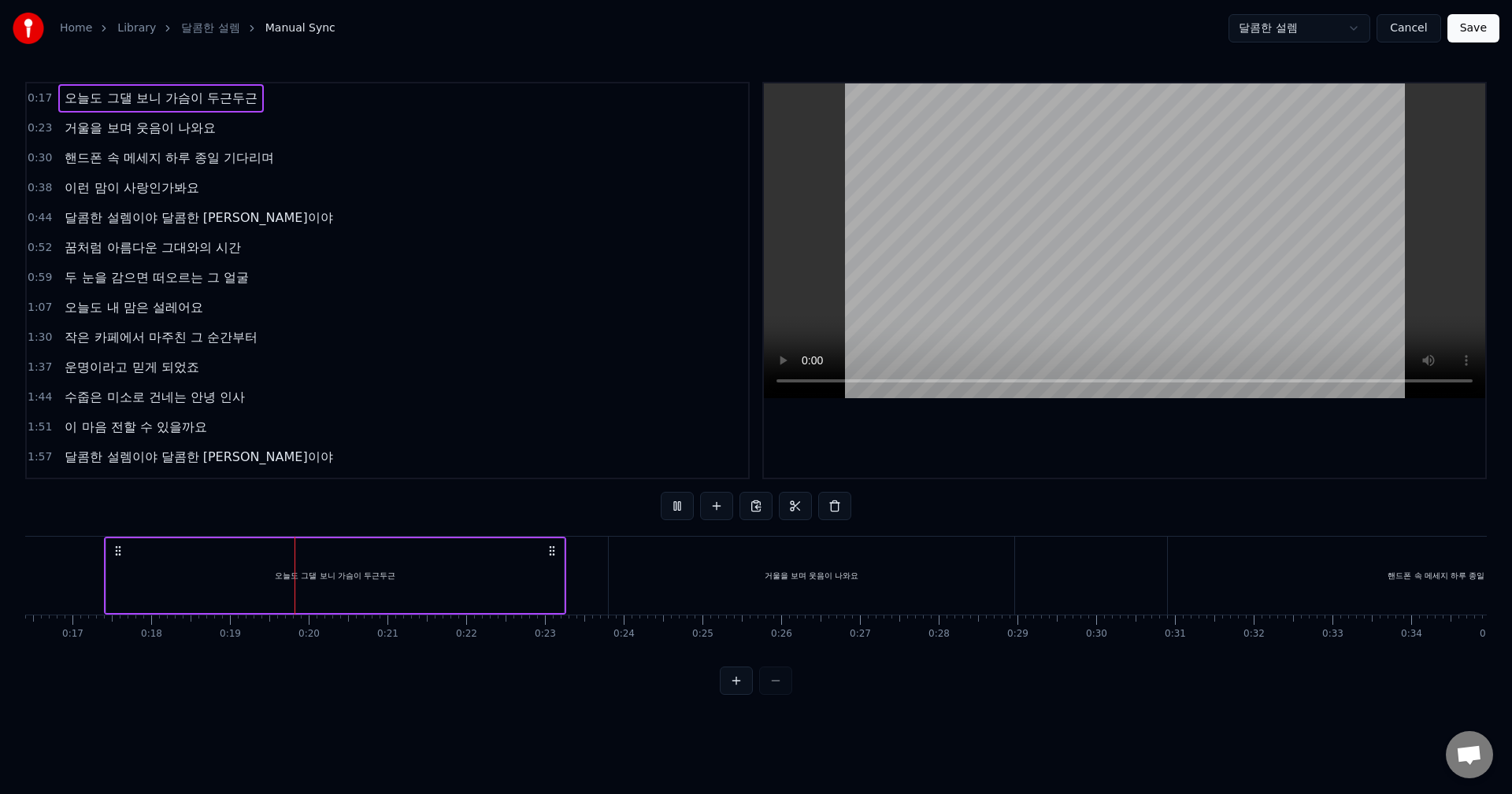
click at [700, 569] on div "거울을 보며 웃음이 나와요" at bounding box center [811, 575] width 406 height 78
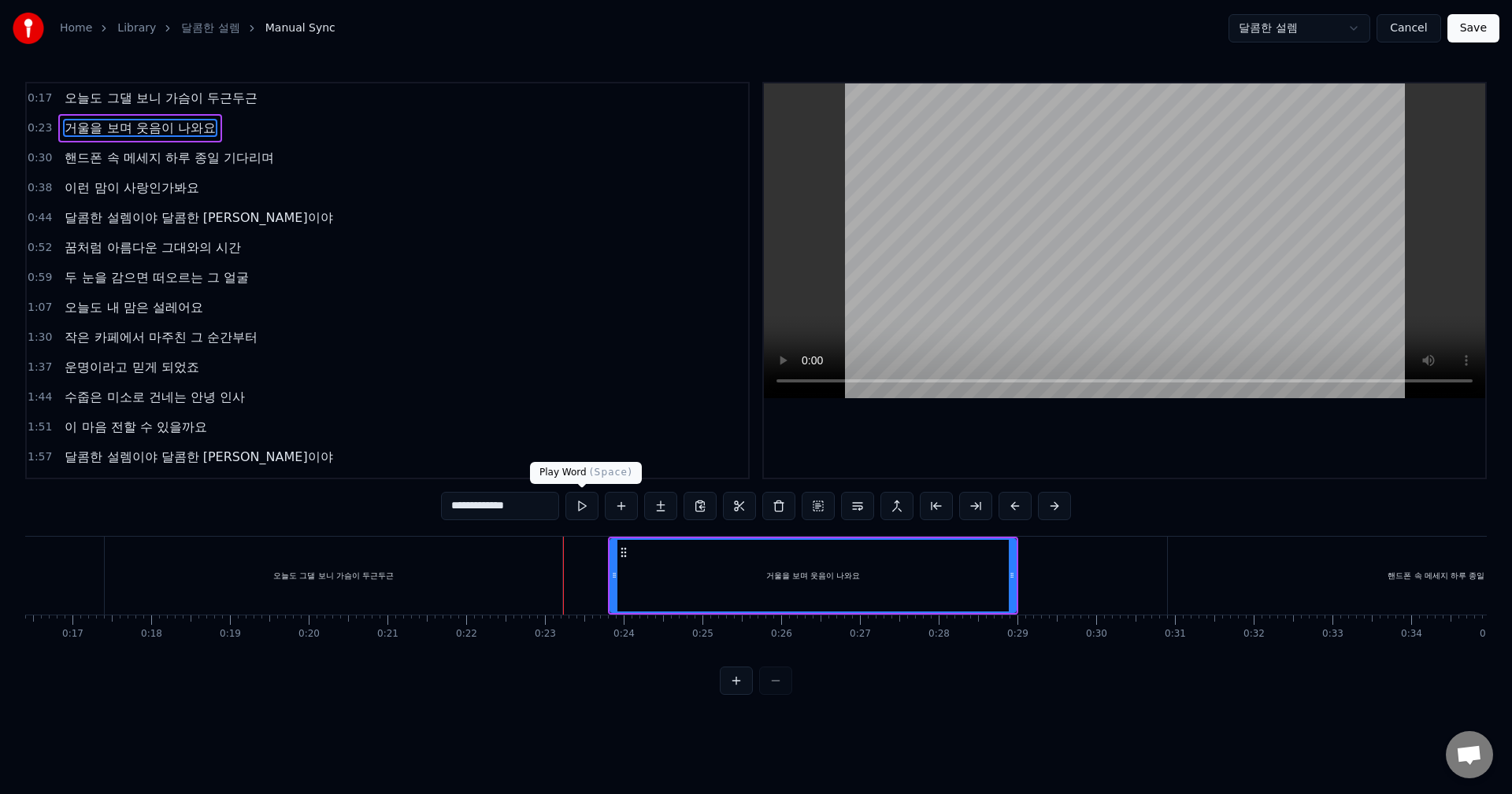
click at [586, 510] on button at bounding box center [581, 506] width 33 height 29
click at [451, 592] on div "오늘도 그댈 보니 가슴이 두근두근" at bounding box center [333, 575] width 457 height 78
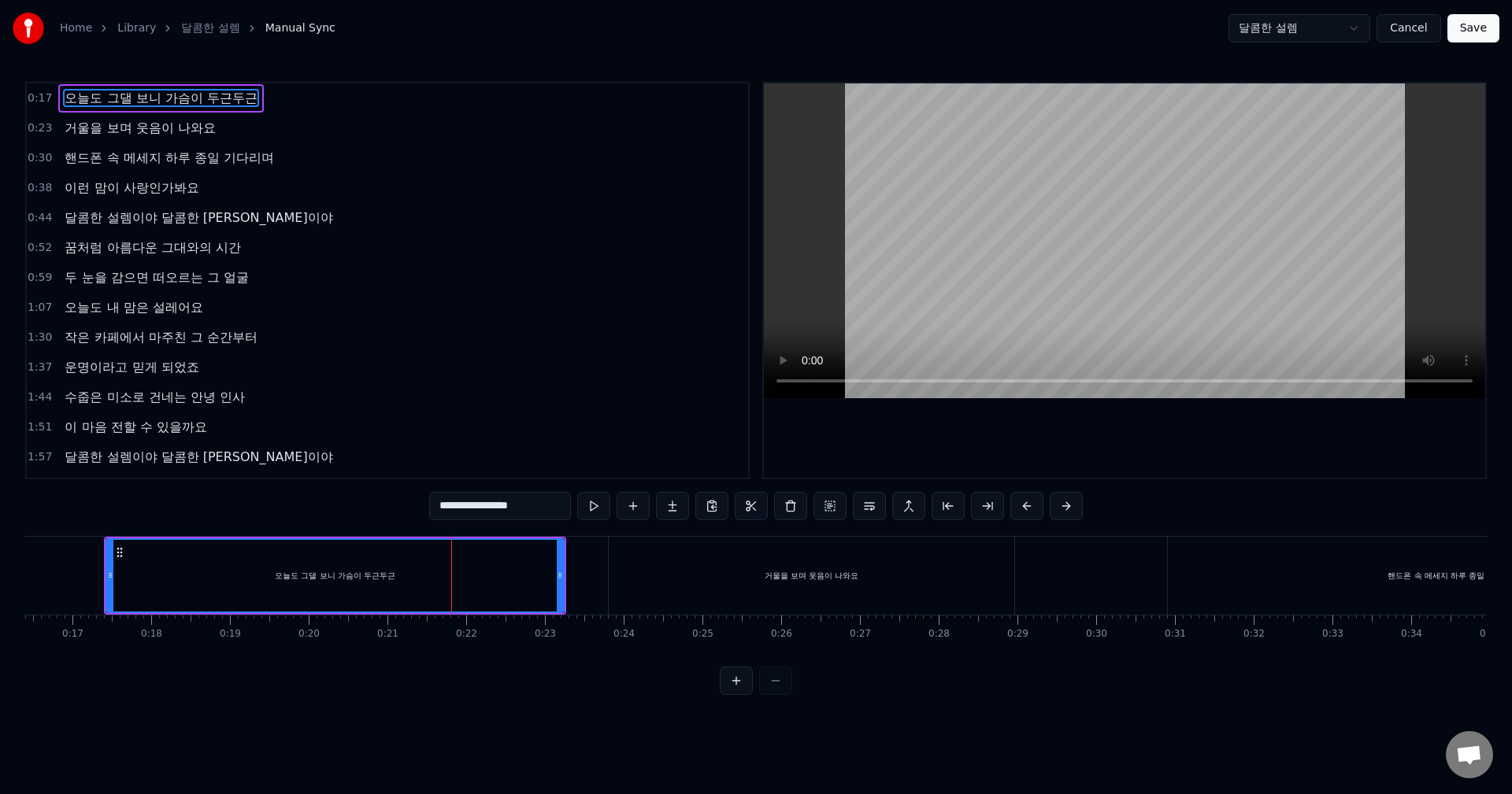
click at [521, 507] on input "**********" at bounding box center [500, 506] width 142 height 29
drag, startPoint x: 526, startPoint y: 506, endPoint x: 617, endPoint y: 512, distance: 91.2
click at [619, 511] on div "**********" at bounding box center [756, 506] width 653 height 29
click at [487, 505] on input "**********" at bounding box center [500, 506] width 142 height 29
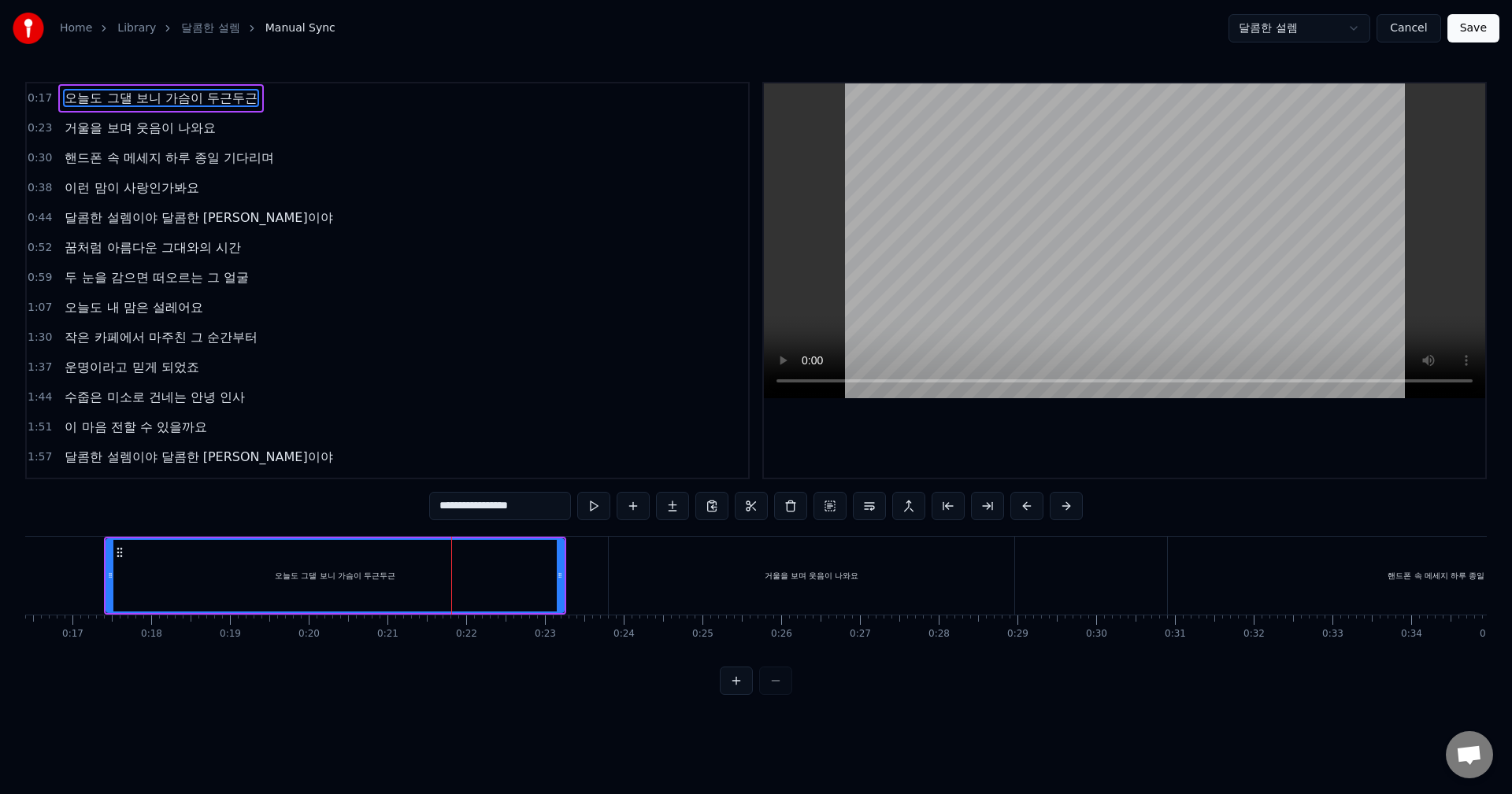
click at [482, 505] on input "**********" at bounding box center [500, 506] width 142 height 29
click at [575, 510] on button at bounding box center [574, 506] width 33 height 29
click at [705, 583] on div "거울을 보며 웃음이 나와요" at bounding box center [811, 575] width 406 height 78
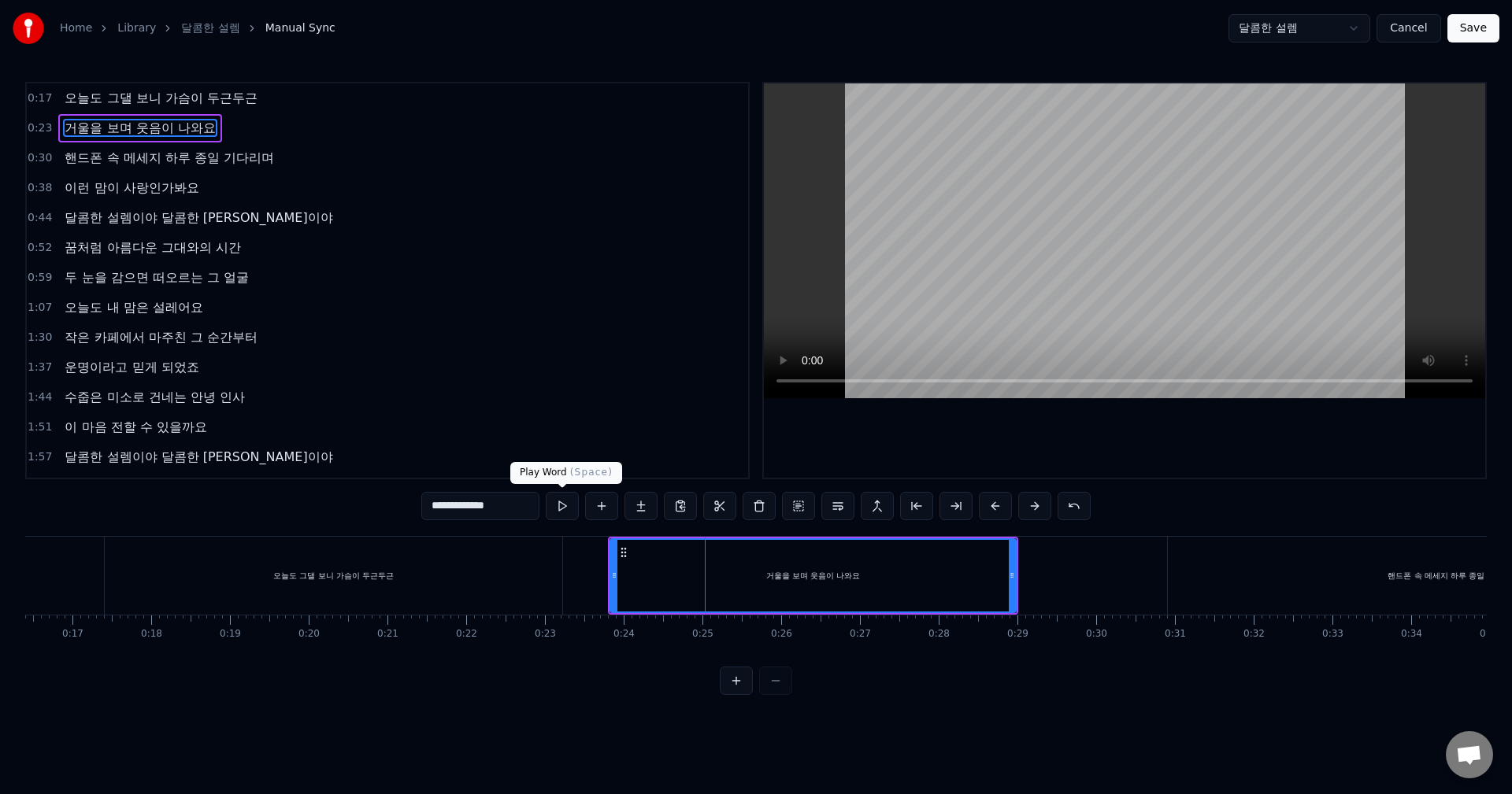
click at [547, 510] on button at bounding box center [562, 506] width 33 height 29
click at [556, 510] on button at bounding box center [562, 506] width 33 height 29
click at [561, 508] on button at bounding box center [562, 506] width 33 height 29
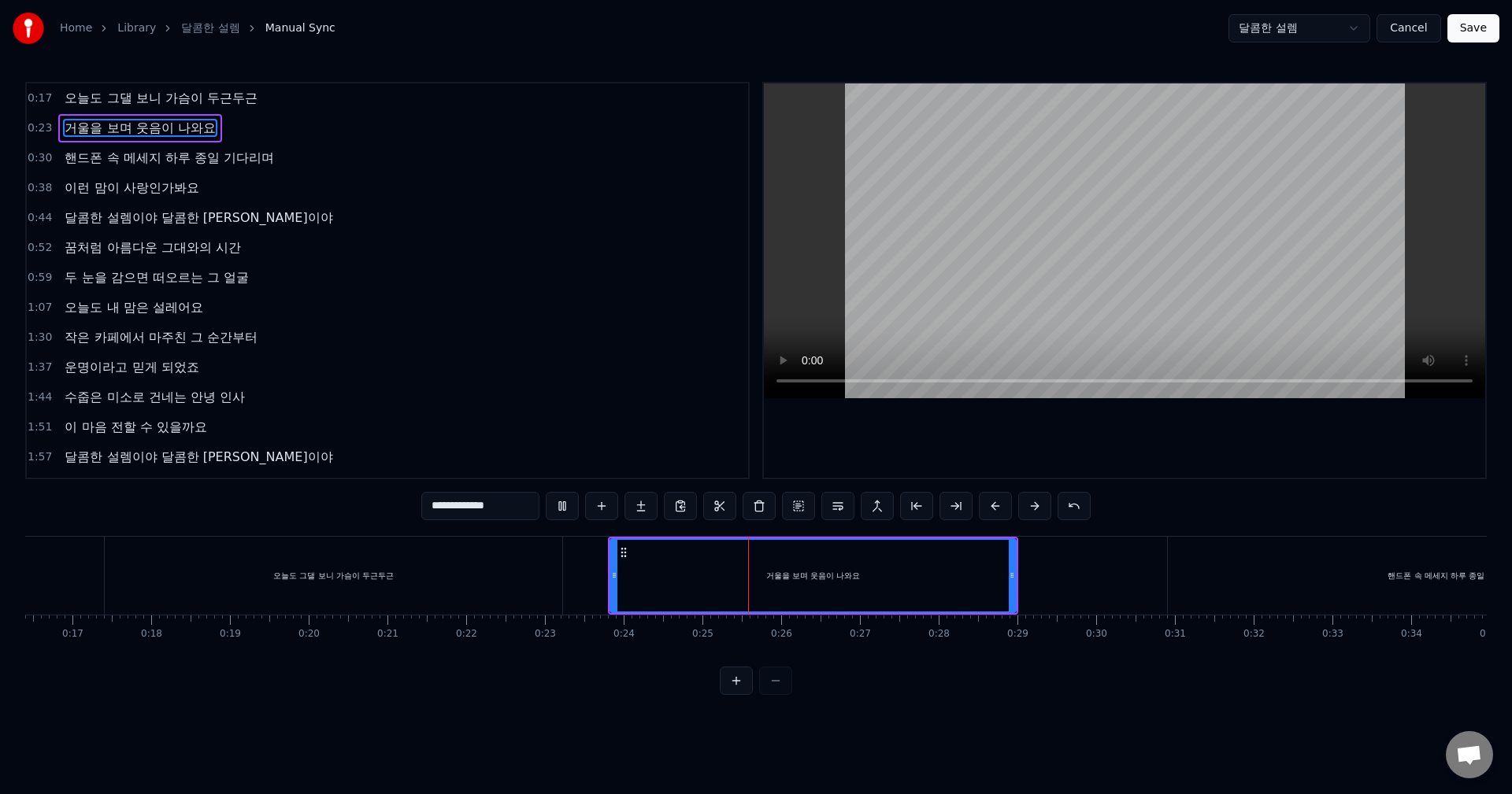
click at [490, 509] on input "**********" at bounding box center [480, 506] width 118 height 29
click at [716, 570] on div "거울을 보며 웃음이 나와요" at bounding box center [813, 575] width 404 height 72
click at [626, 564] on div "거울을 보며 웃음이 나와요" at bounding box center [813, 575] width 404 height 72
click at [1396, 573] on div "핸드폰 속 메세지 하루 종일 기다리며" at bounding box center [1452, 576] width 131 height 12
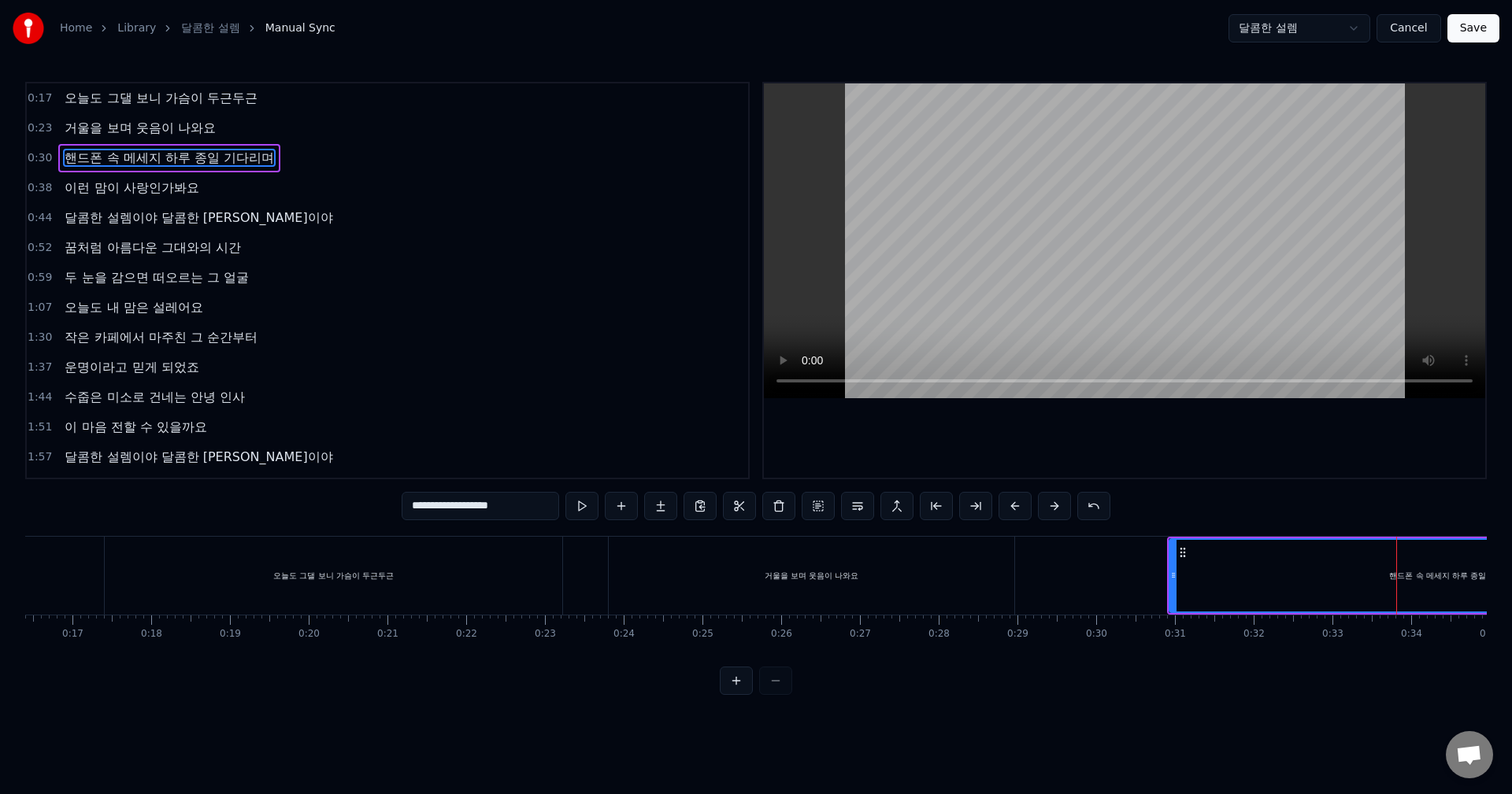
click at [1208, 559] on div "핸드폰 속 메세지 하루 종일 기다리며" at bounding box center [1455, 575] width 570 height 72
click at [589, 514] on button at bounding box center [581, 506] width 33 height 29
click at [591, 514] on button at bounding box center [581, 506] width 33 height 29
click at [591, 511] on button at bounding box center [581, 506] width 33 height 29
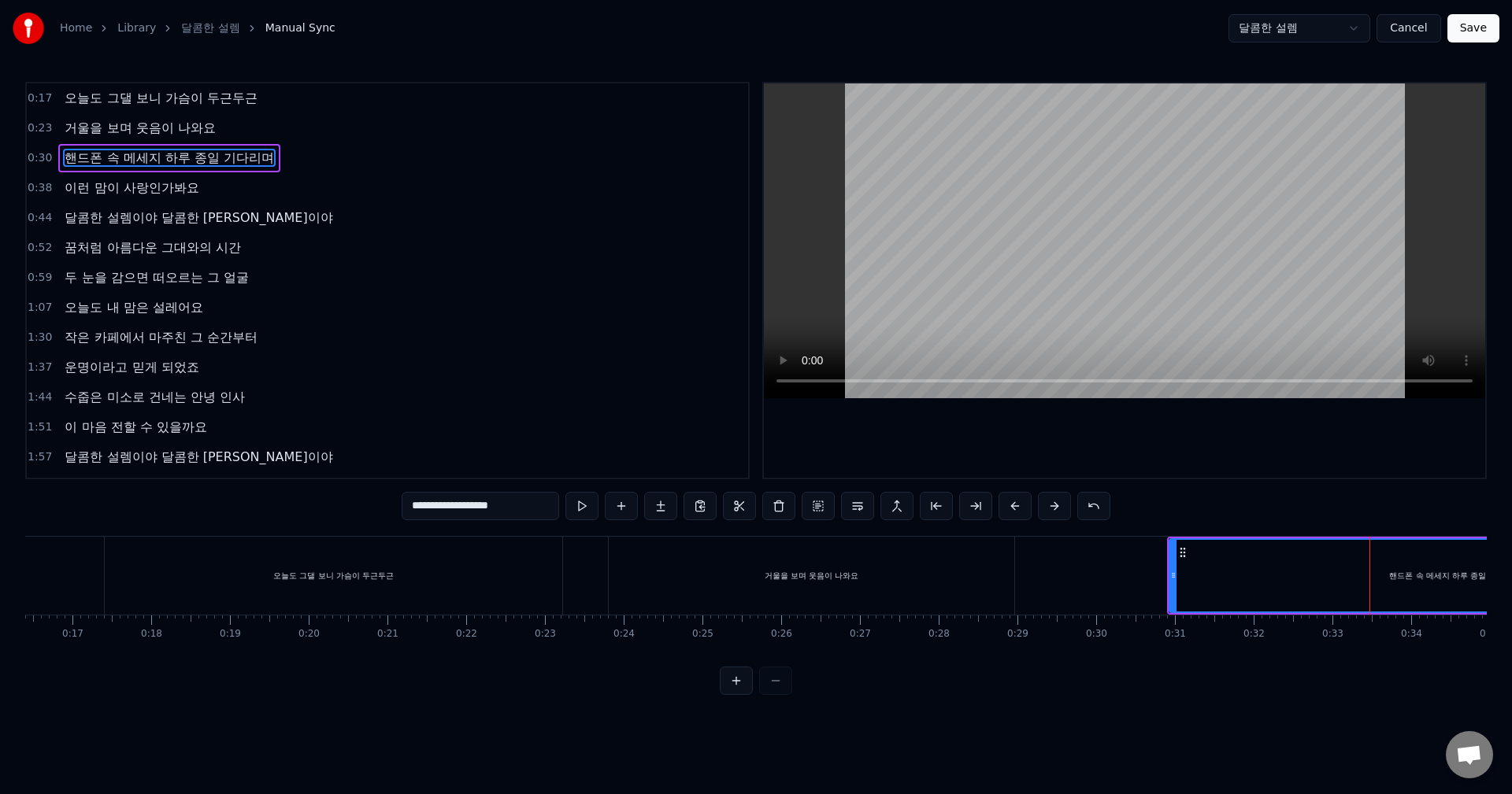
click at [495, 511] on input "**********" at bounding box center [480, 506] width 158 height 29
click at [584, 513] on button at bounding box center [581, 506] width 33 height 29
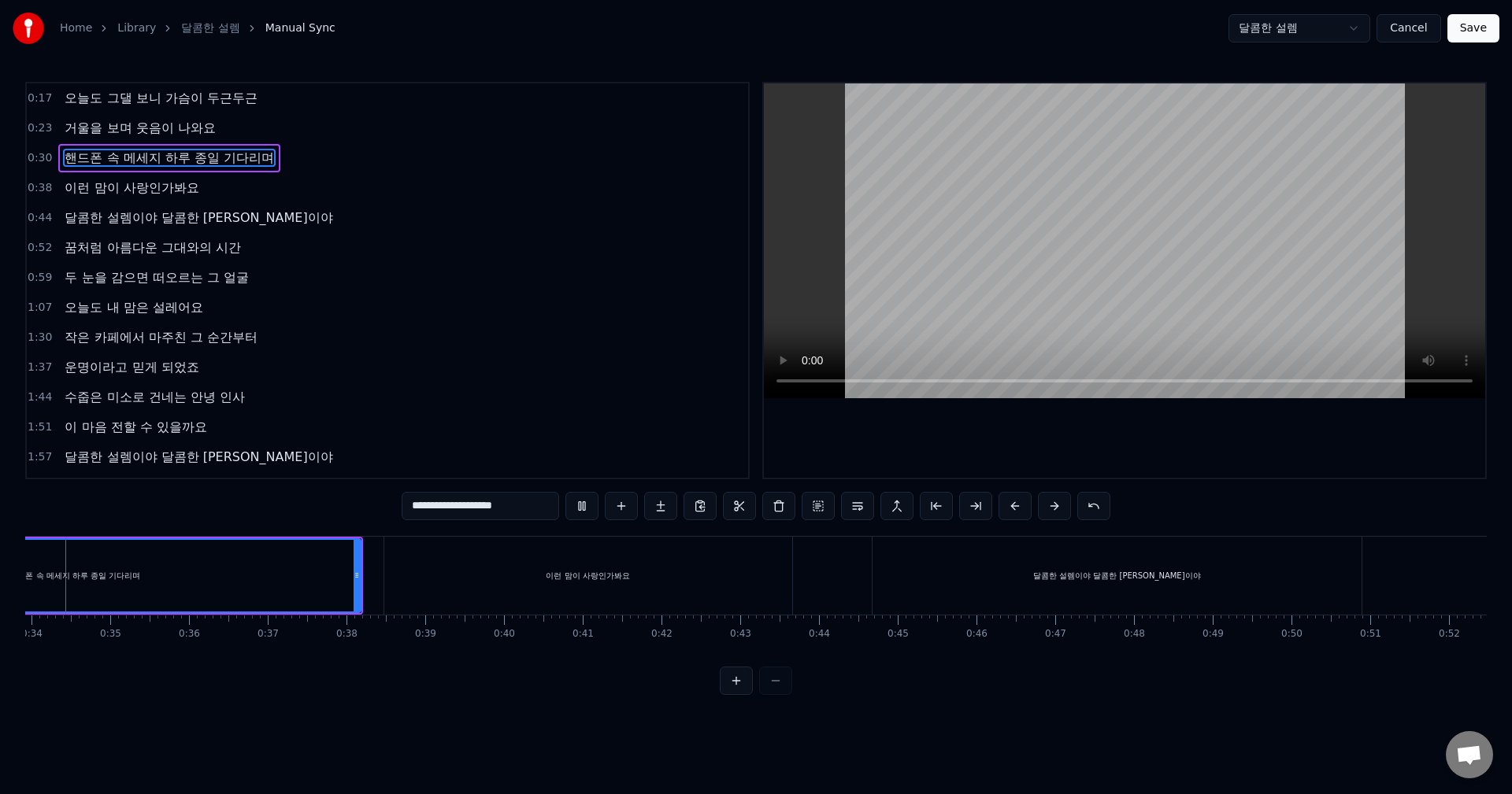
scroll to position [0, 2641]
click at [482, 568] on div "이런 맘이 사랑인가봐요" at bounding box center [617, 575] width 408 height 78
type input "**********"
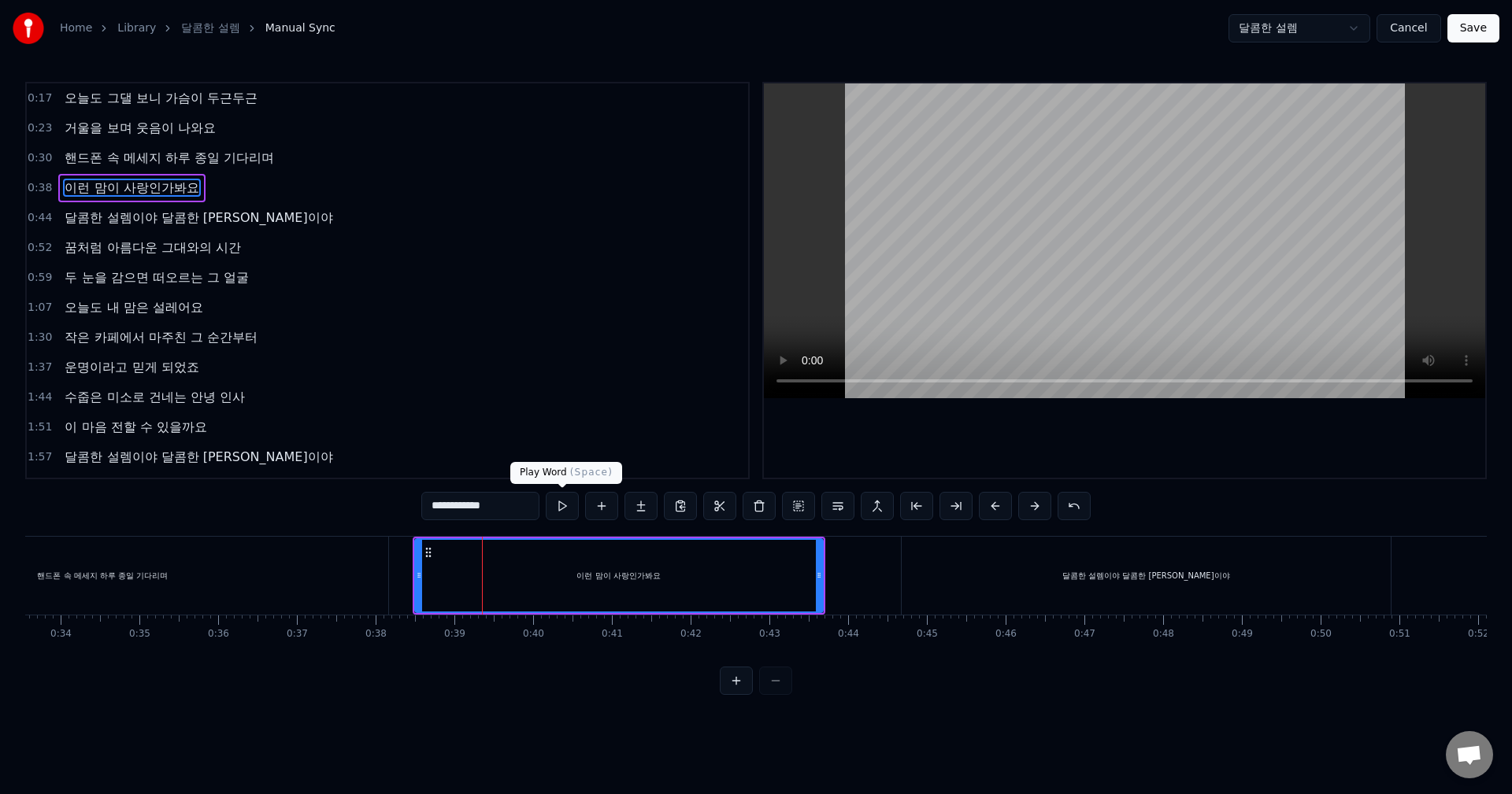
click at [559, 509] on button at bounding box center [562, 506] width 33 height 29
drag, startPoint x: 818, startPoint y: 574, endPoint x: 832, endPoint y: 574, distance: 14.0
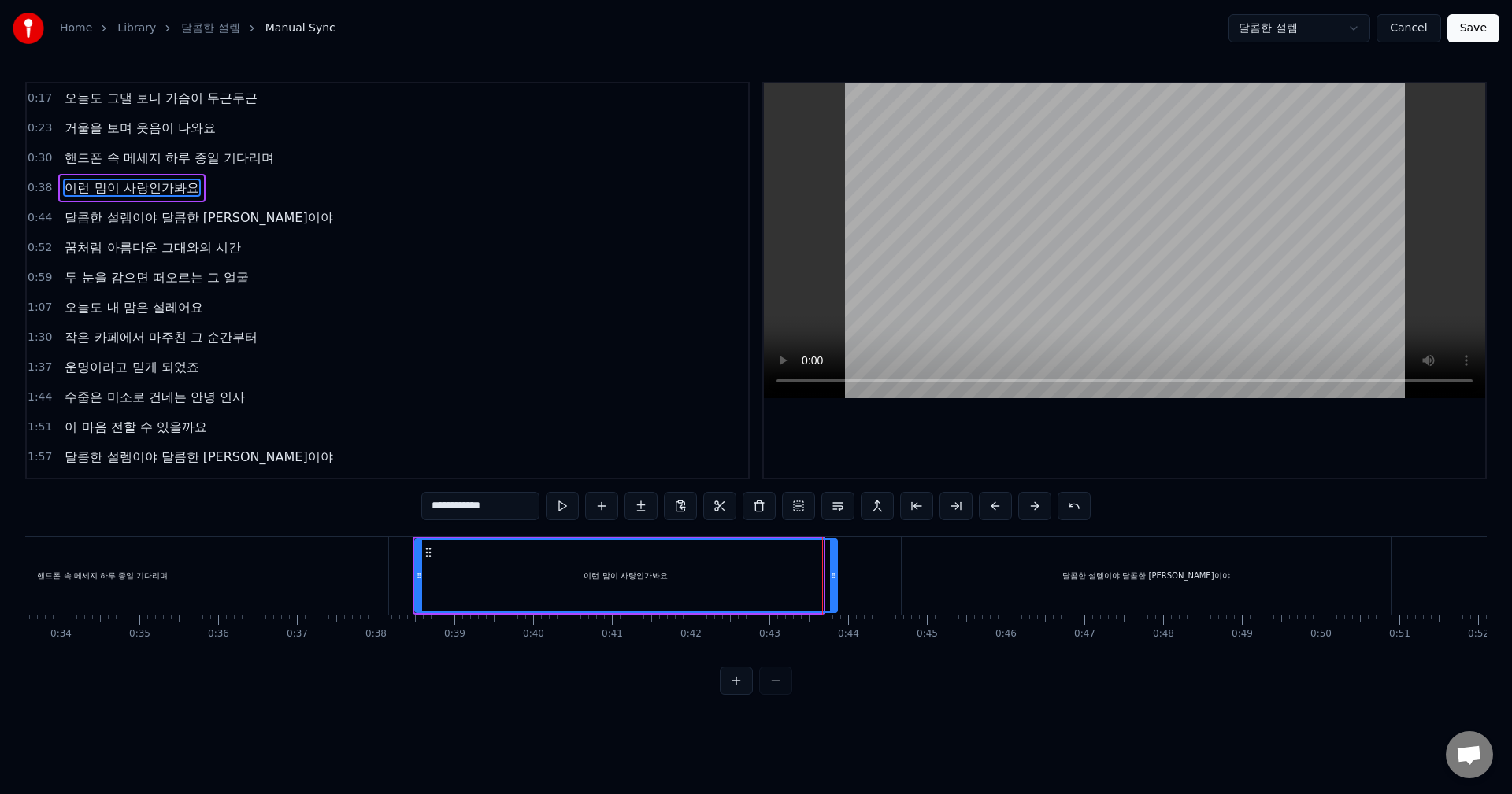
click at [832, 574] on circle at bounding box center [831, 573] width 1 height 1
click at [565, 513] on button at bounding box center [562, 506] width 33 height 29
drag, startPoint x: 834, startPoint y: 586, endPoint x: 741, endPoint y: 579, distance: 93.3
click at [814, 586] on div at bounding box center [813, 575] width 6 height 72
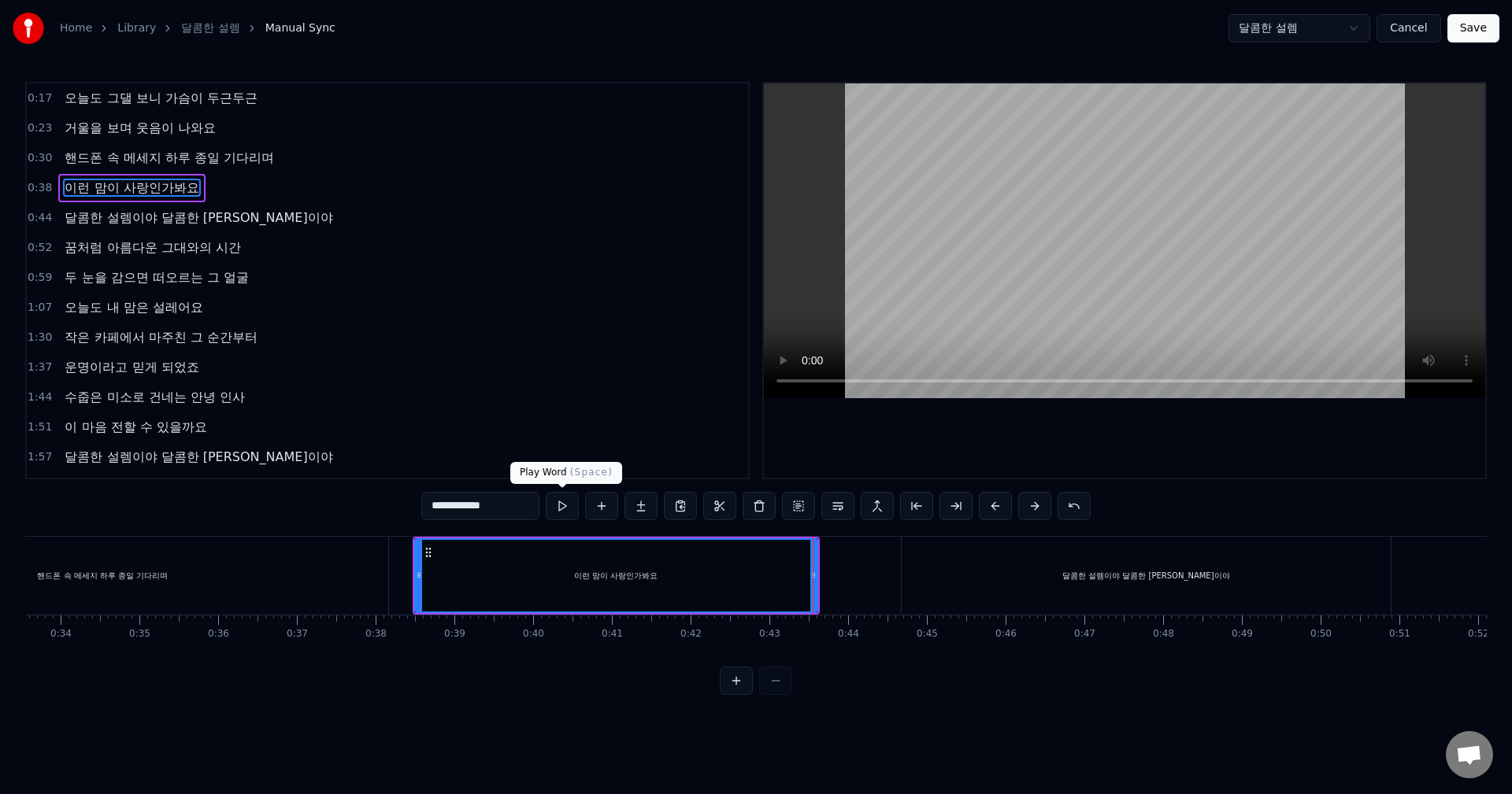
click at [559, 515] on button at bounding box center [562, 506] width 33 height 29
drag, startPoint x: 817, startPoint y: 588, endPoint x: 770, endPoint y: 586, distance: 47.0
click at [770, 586] on div "이런 맘이 사랑인가봐요" at bounding box center [616, 575] width 404 height 75
drag, startPoint x: 814, startPoint y: 571, endPoint x: 667, endPoint y: 552, distance: 148.2
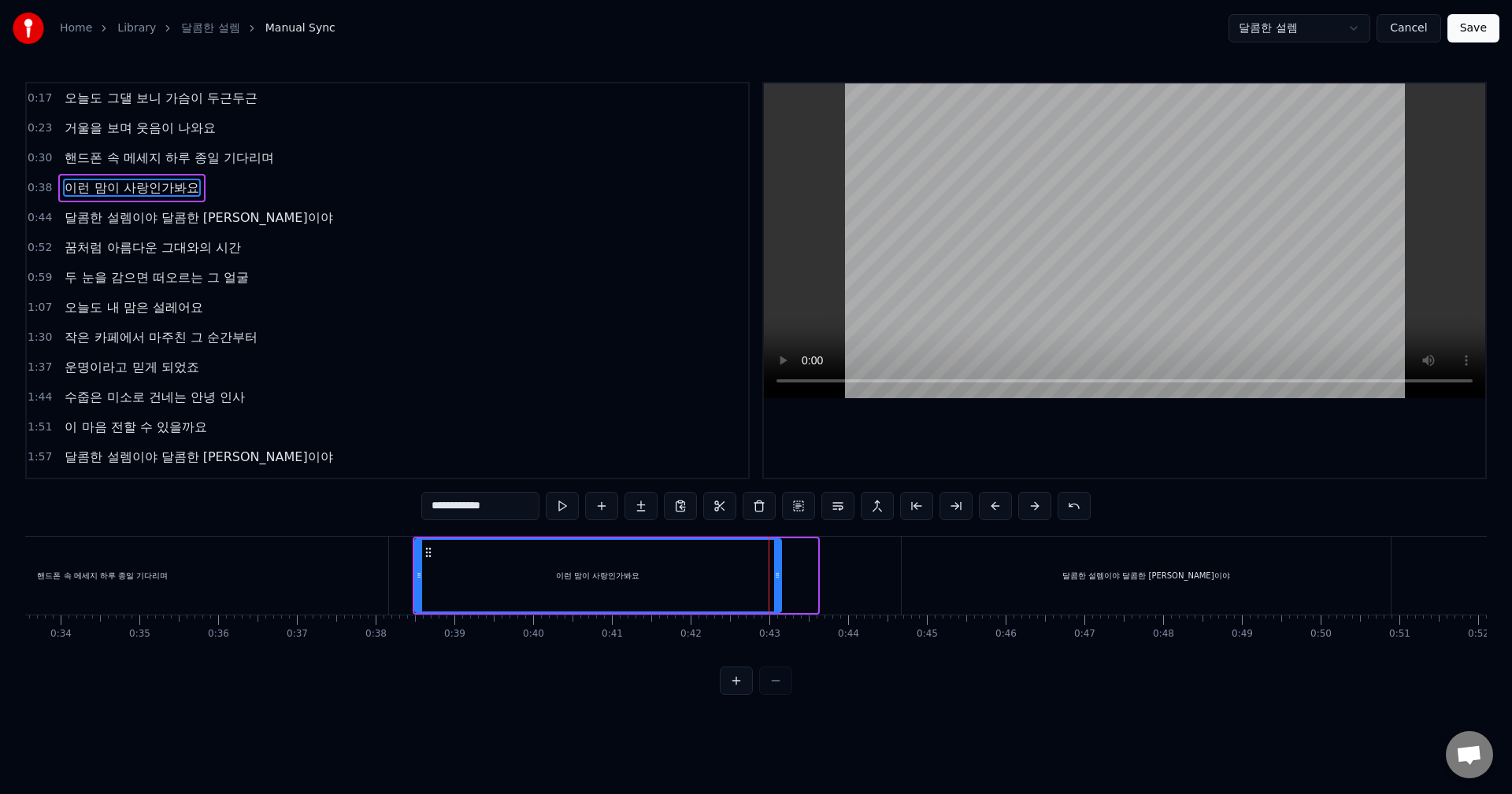
click at [775, 572] on icon at bounding box center [776, 575] width 6 height 13
click at [569, 507] on button at bounding box center [562, 506] width 33 height 29
drag, startPoint x: 774, startPoint y: 575, endPoint x: 726, endPoint y: 574, distance: 48.0
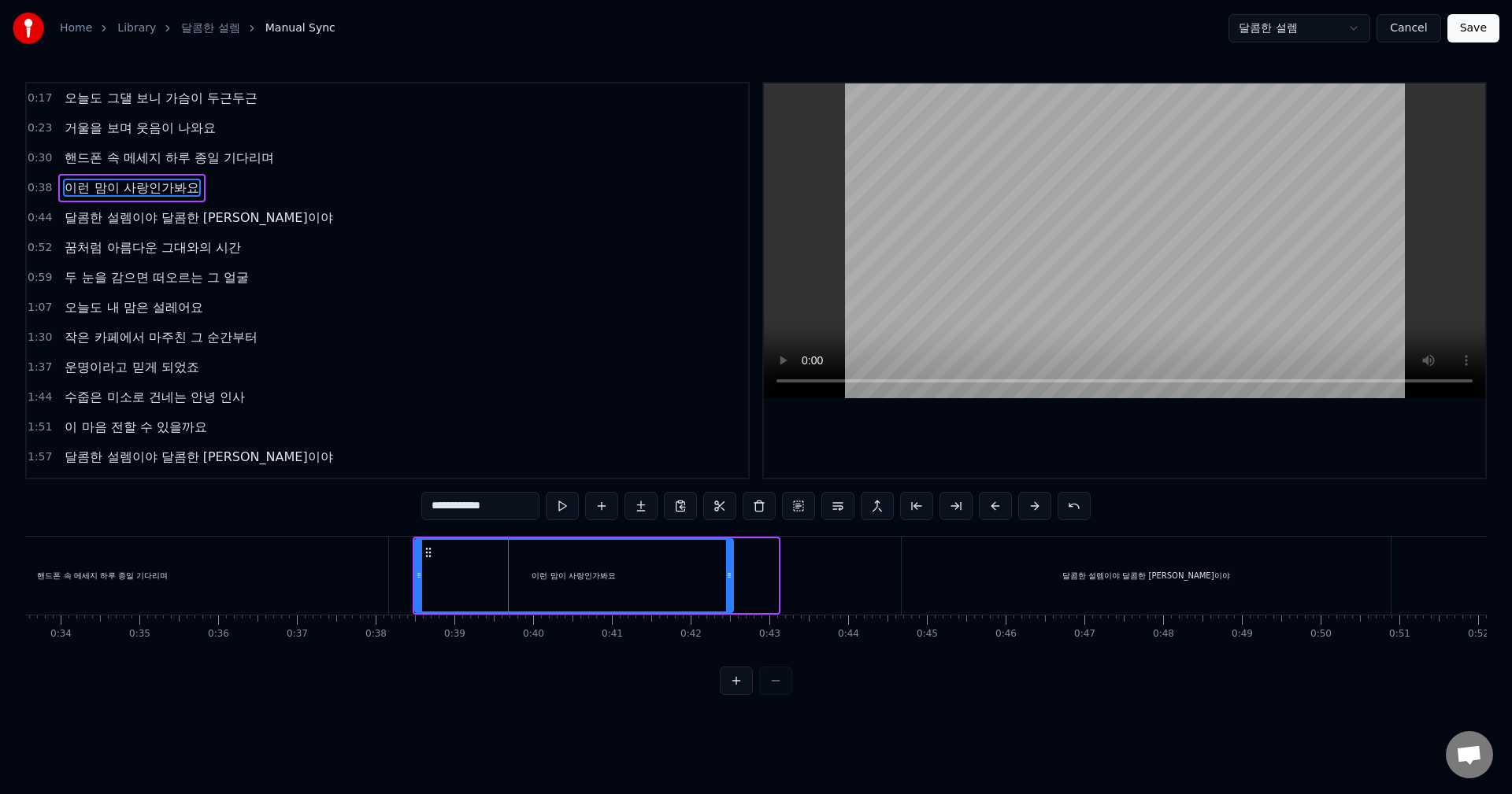
click at [726, 574] on icon at bounding box center [728, 575] width 6 height 13
click at [559, 507] on button at bounding box center [562, 506] width 33 height 29
click at [564, 513] on button at bounding box center [562, 506] width 33 height 29
drag, startPoint x: 731, startPoint y: 578, endPoint x: 738, endPoint y: 577, distance: 7.1
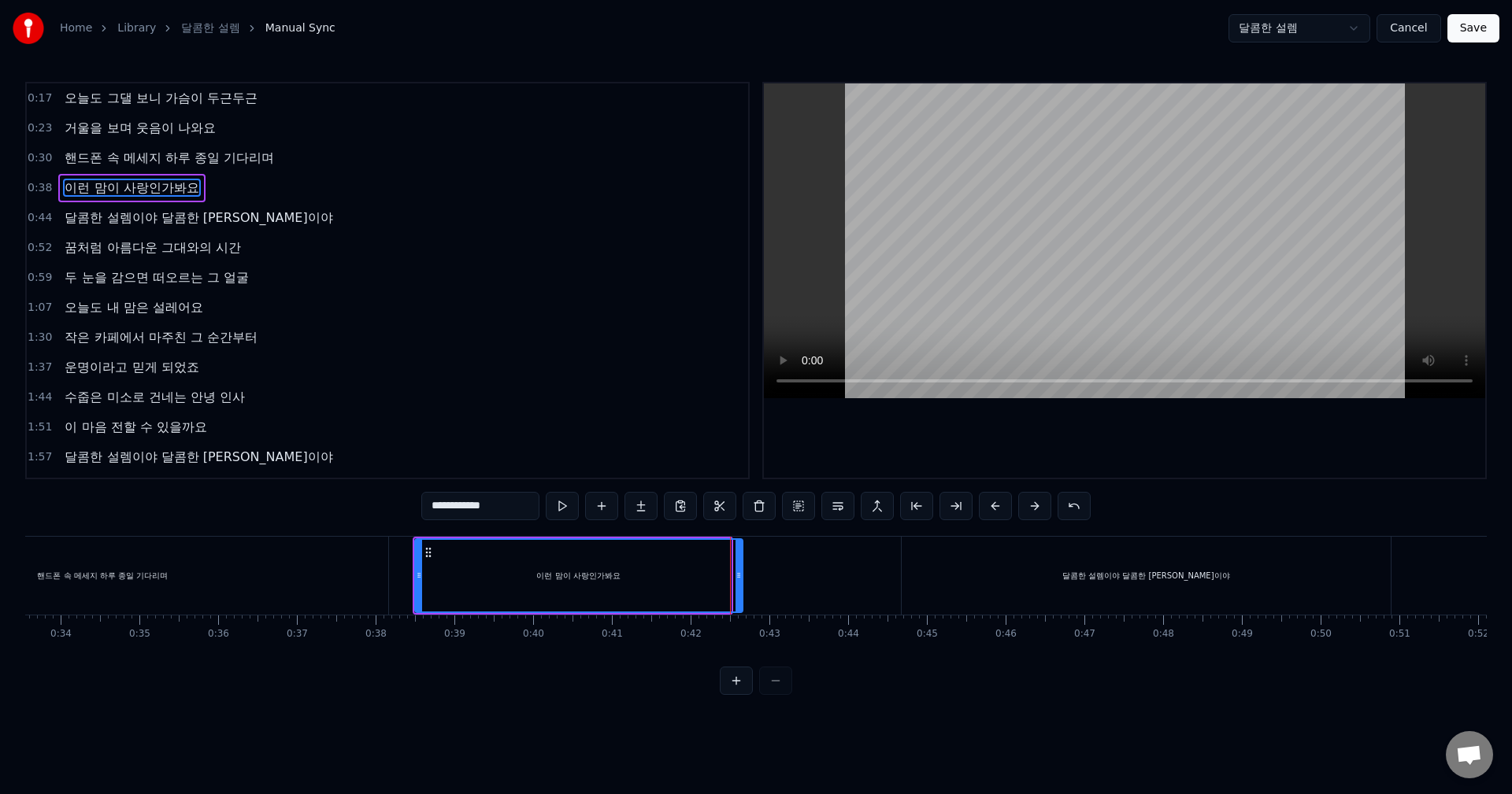
click at [738, 577] on icon at bounding box center [737, 575] width 6 height 13
click at [561, 513] on button at bounding box center [562, 506] width 33 height 29
drag, startPoint x: 511, startPoint y: 505, endPoint x: 543, endPoint y: 505, distance: 32.0
click at [543, 505] on div "**********" at bounding box center [755, 506] width 669 height 29
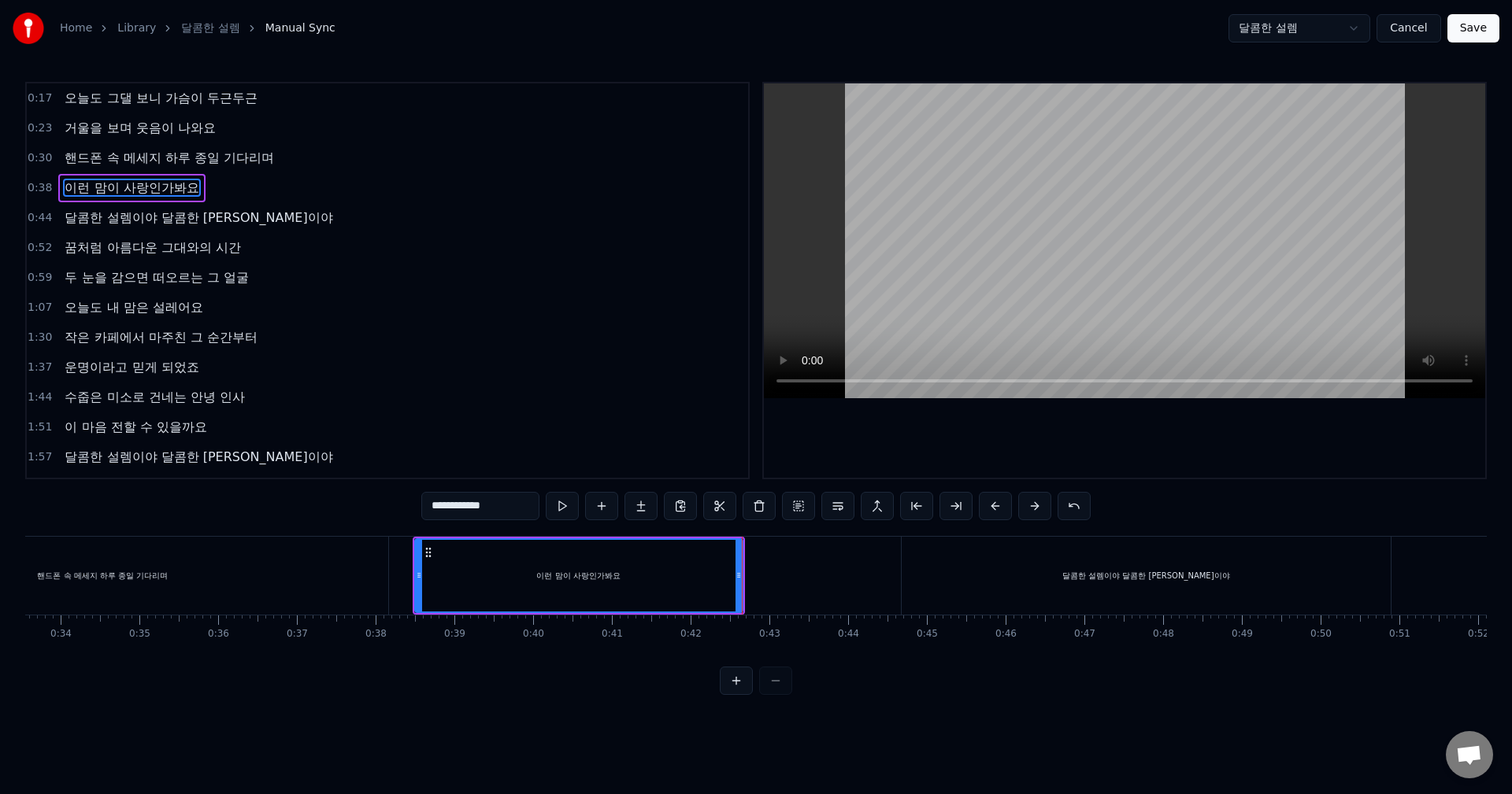
click at [527, 504] on input "**********" at bounding box center [480, 506] width 118 height 29
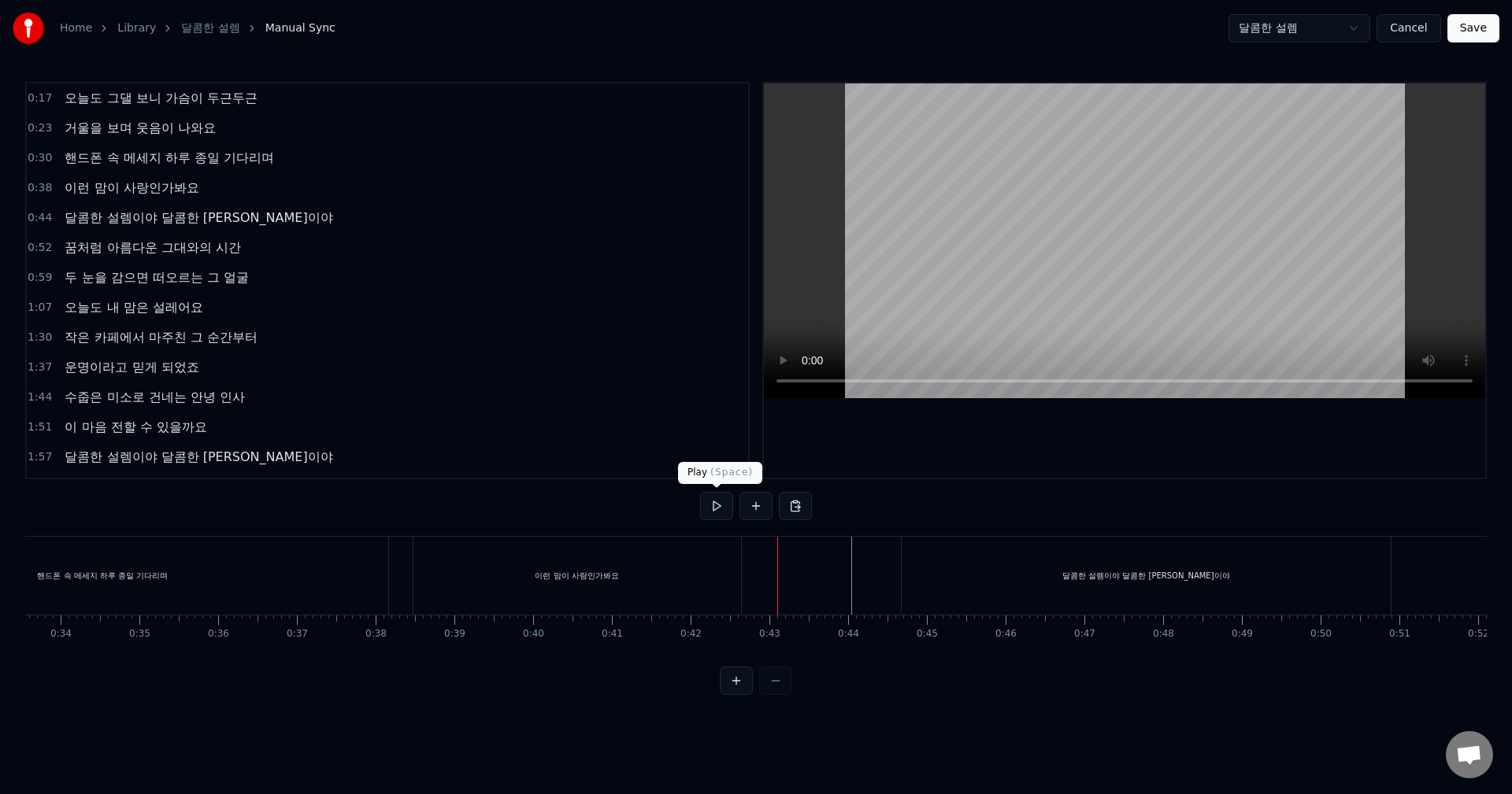
click at [715, 506] on button at bounding box center [716, 506] width 33 height 29
click at [608, 564] on div "이런 맘이 사랑인가봐요" at bounding box center [577, 575] width 327 height 78
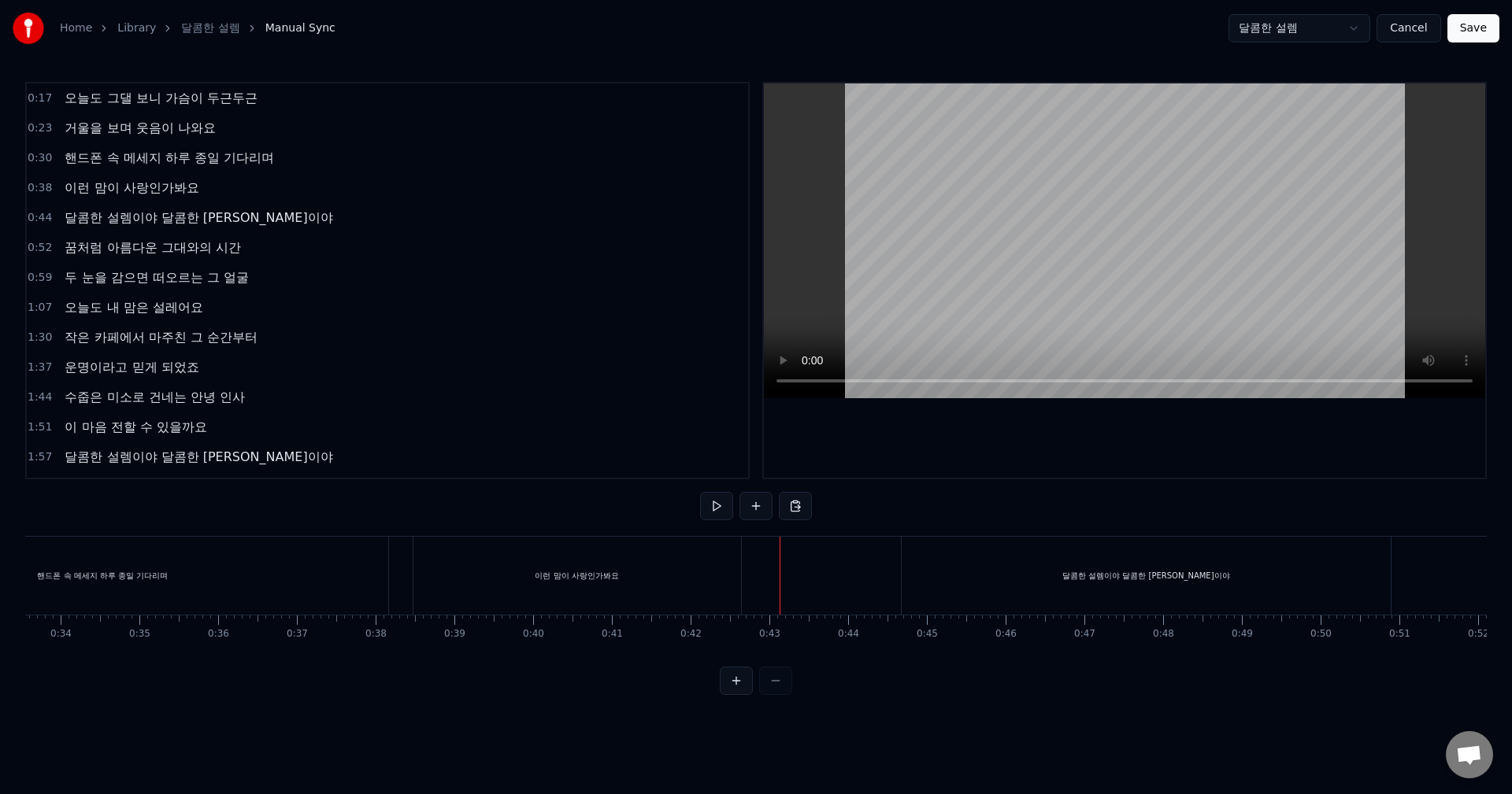
click at [726, 561] on div "이런 맘이 사랑인가봐요" at bounding box center [577, 575] width 327 height 78
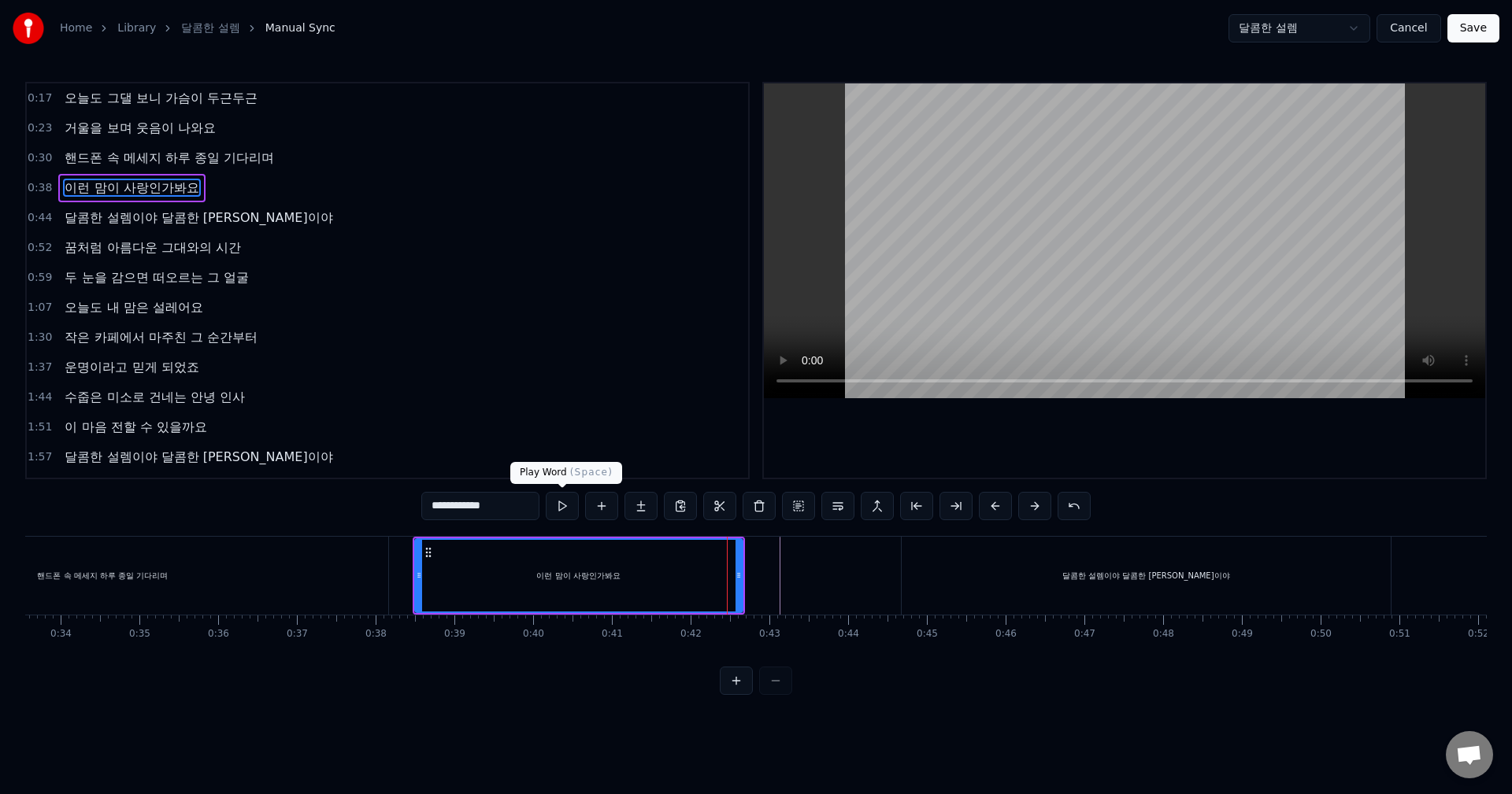
click at [570, 499] on button at bounding box center [562, 506] width 33 height 29
click at [555, 506] on button at bounding box center [562, 506] width 33 height 29
click at [1091, 579] on div "달콤한 설렘이야 달콤한 [PERSON_NAME]이야" at bounding box center [1146, 576] width 168 height 12
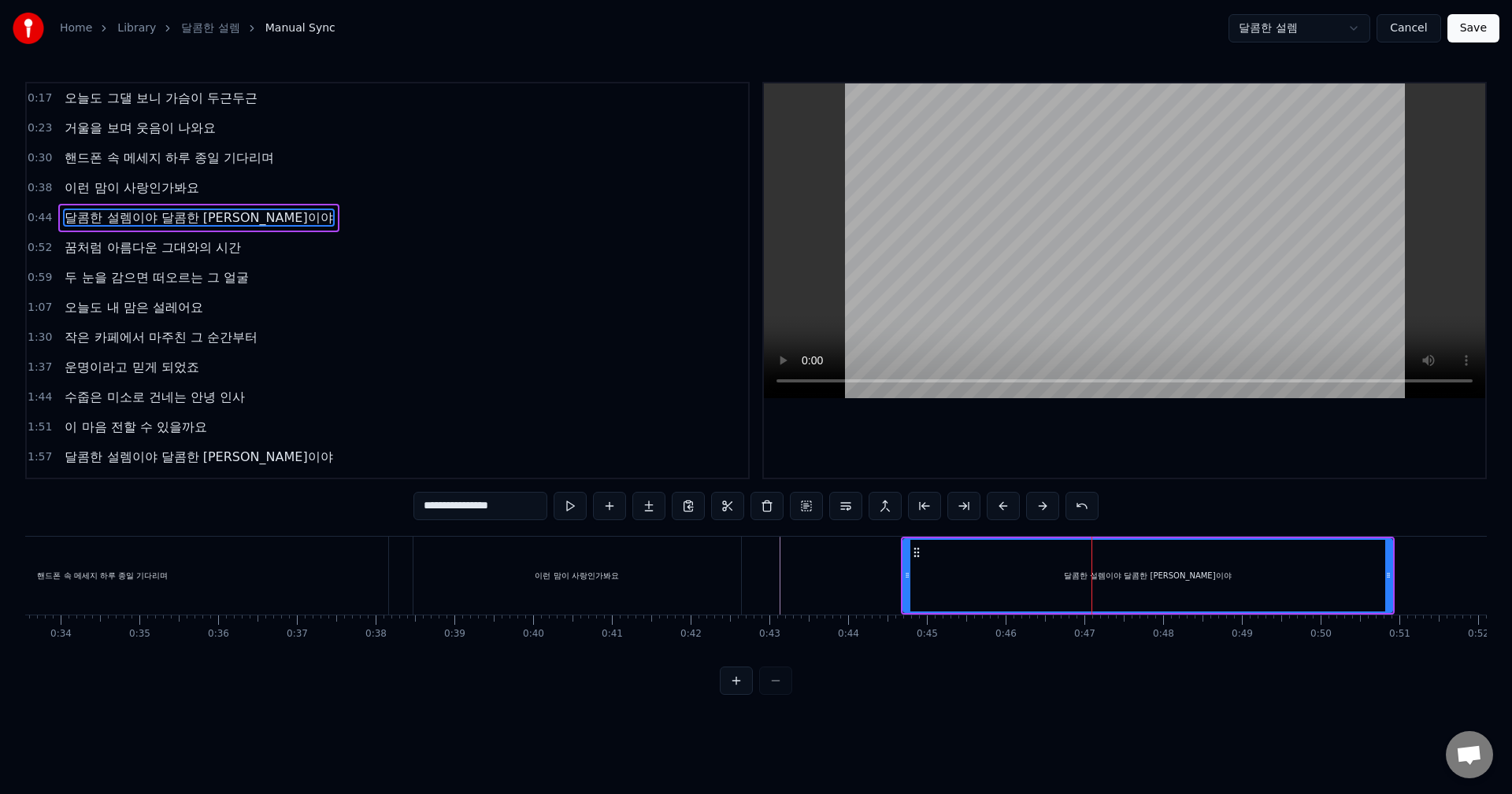
click at [505, 508] on input "**********" at bounding box center [480, 506] width 134 height 29
type input "**********"
click at [923, 570] on div "달콤한 설렘이야 달콤한 [PERSON_NAME]이야" at bounding box center [1148, 575] width 488 height 72
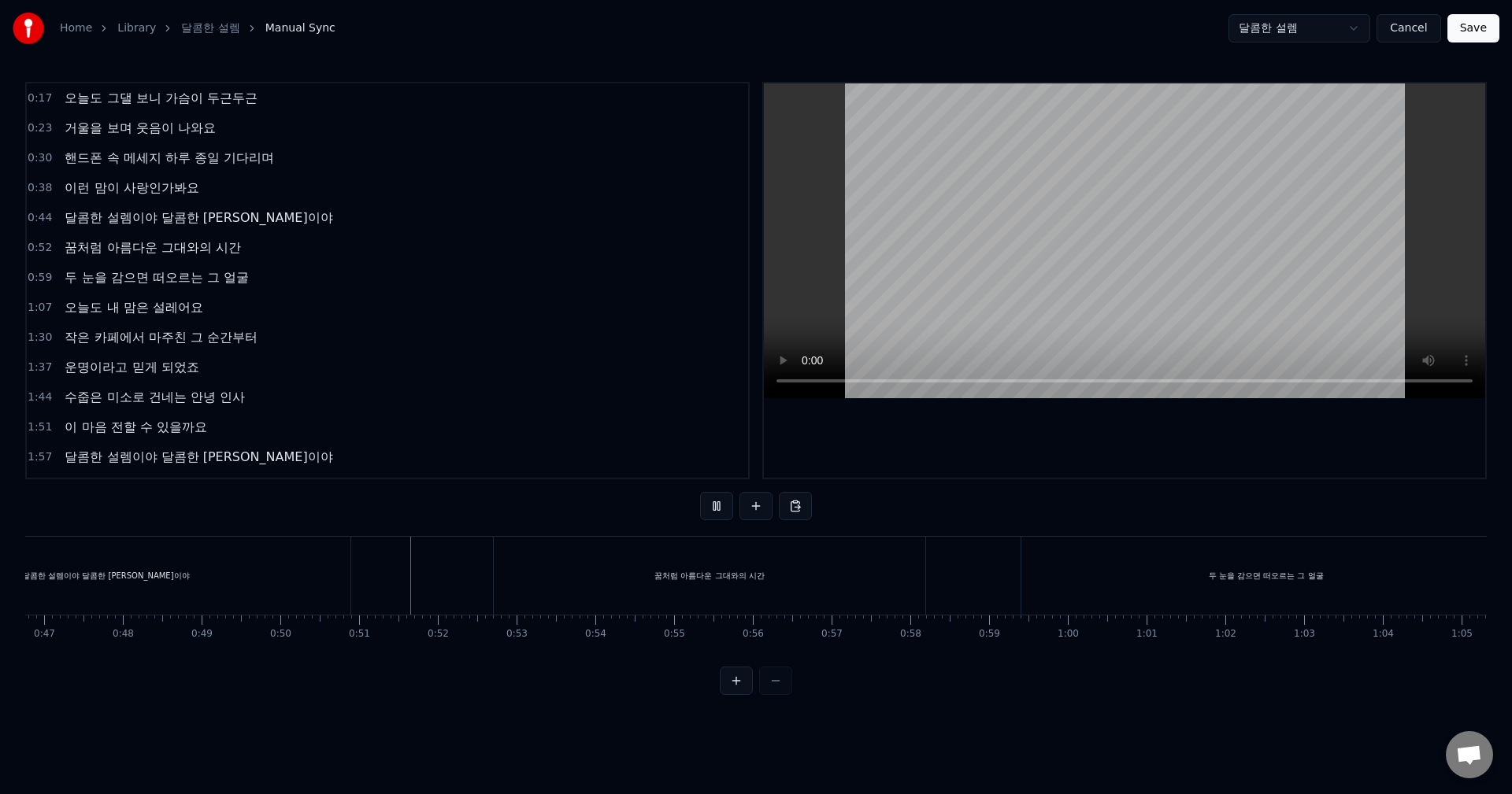
scroll to position [0, 3949]
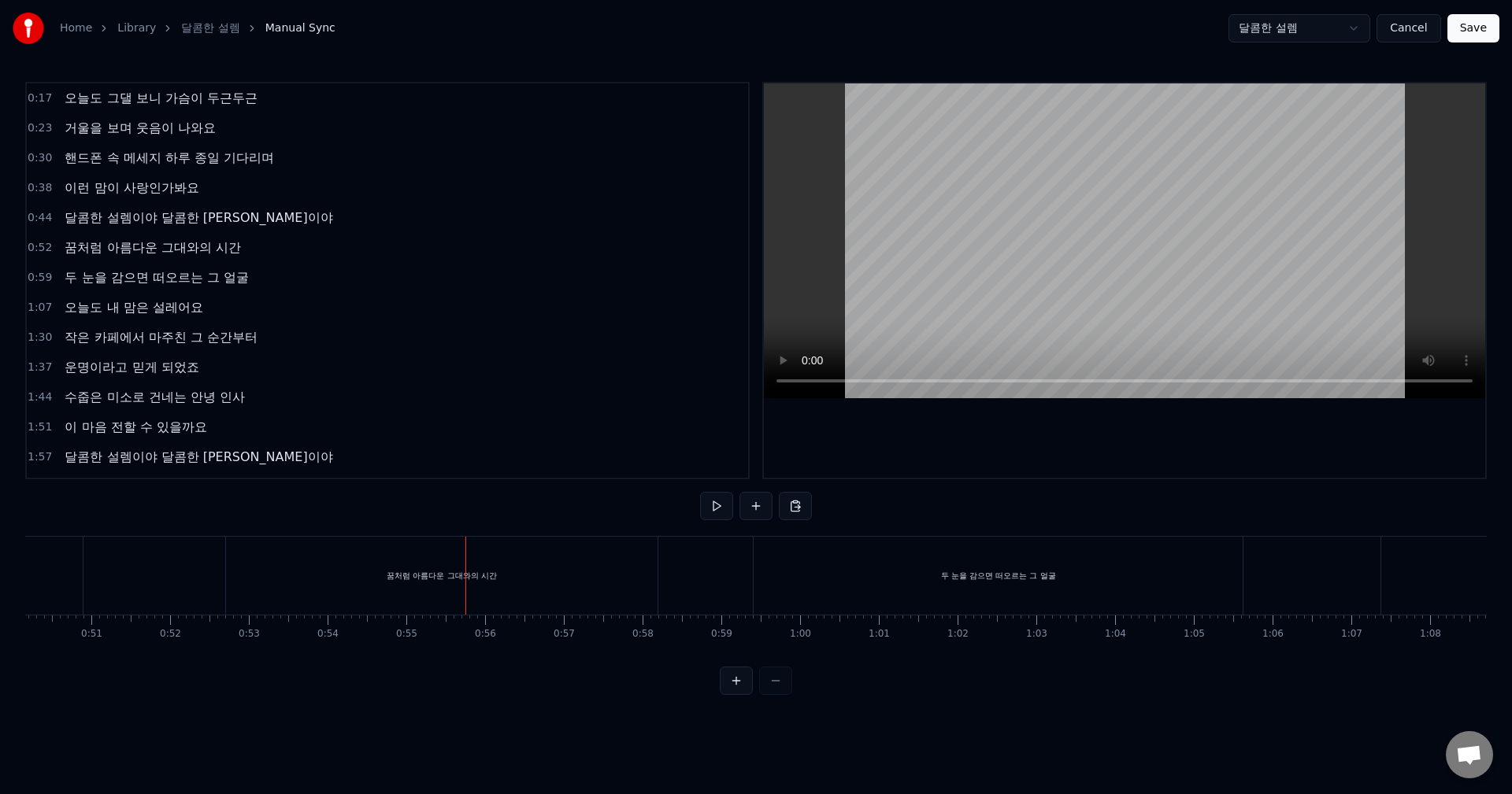
click at [502, 577] on div "꿈처럼 아름다운 그대와의 시간" at bounding box center [441, 575] width 431 height 78
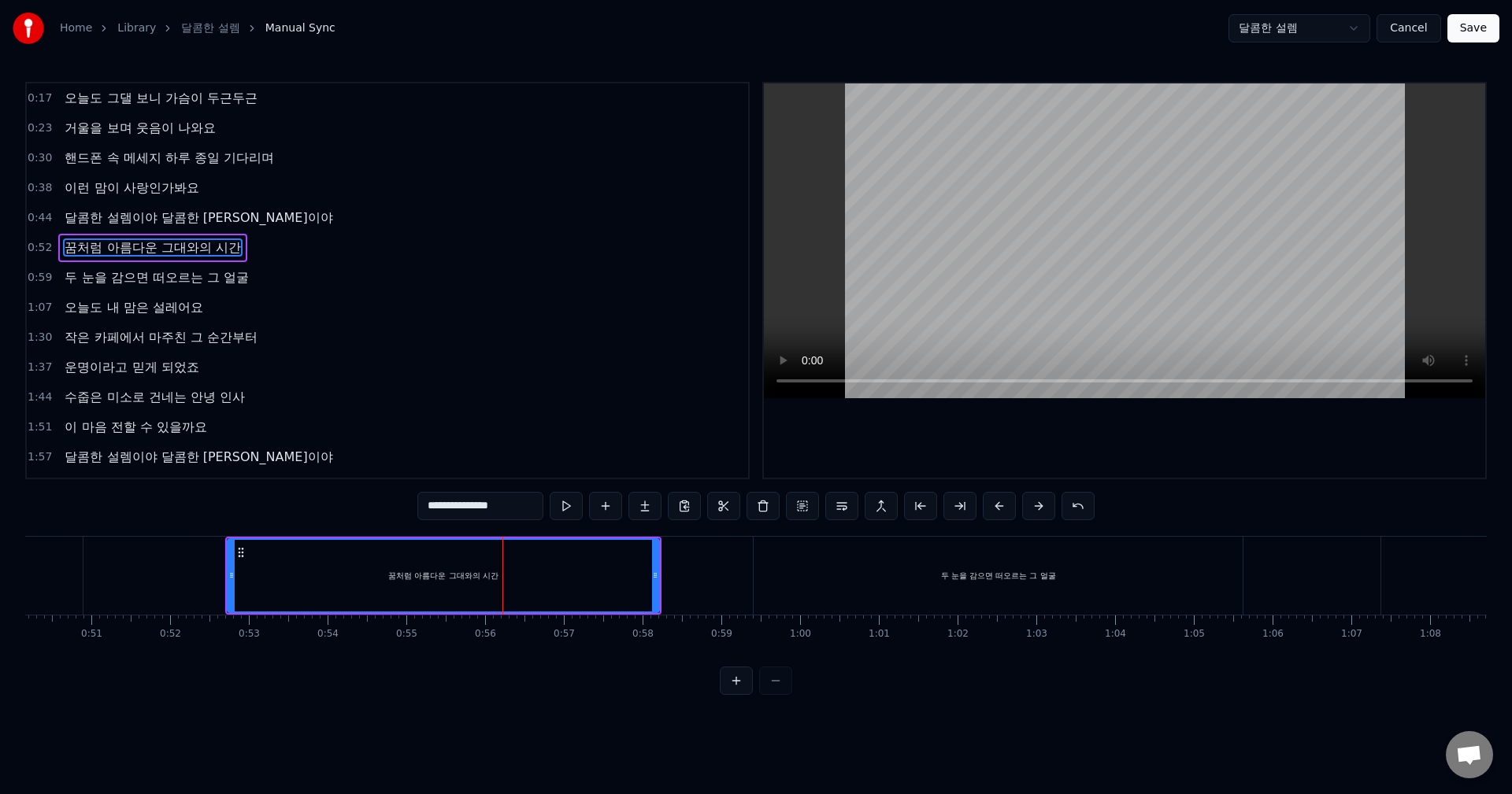
click at [359, 574] on div "꿈처럼 아름다운 그대와의 시간" at bounding box center [443, 575] width 429 height 72
click at [510, 509] on input "**********" at bounding box center [480, 506] width 126 height 29
type input "**********"
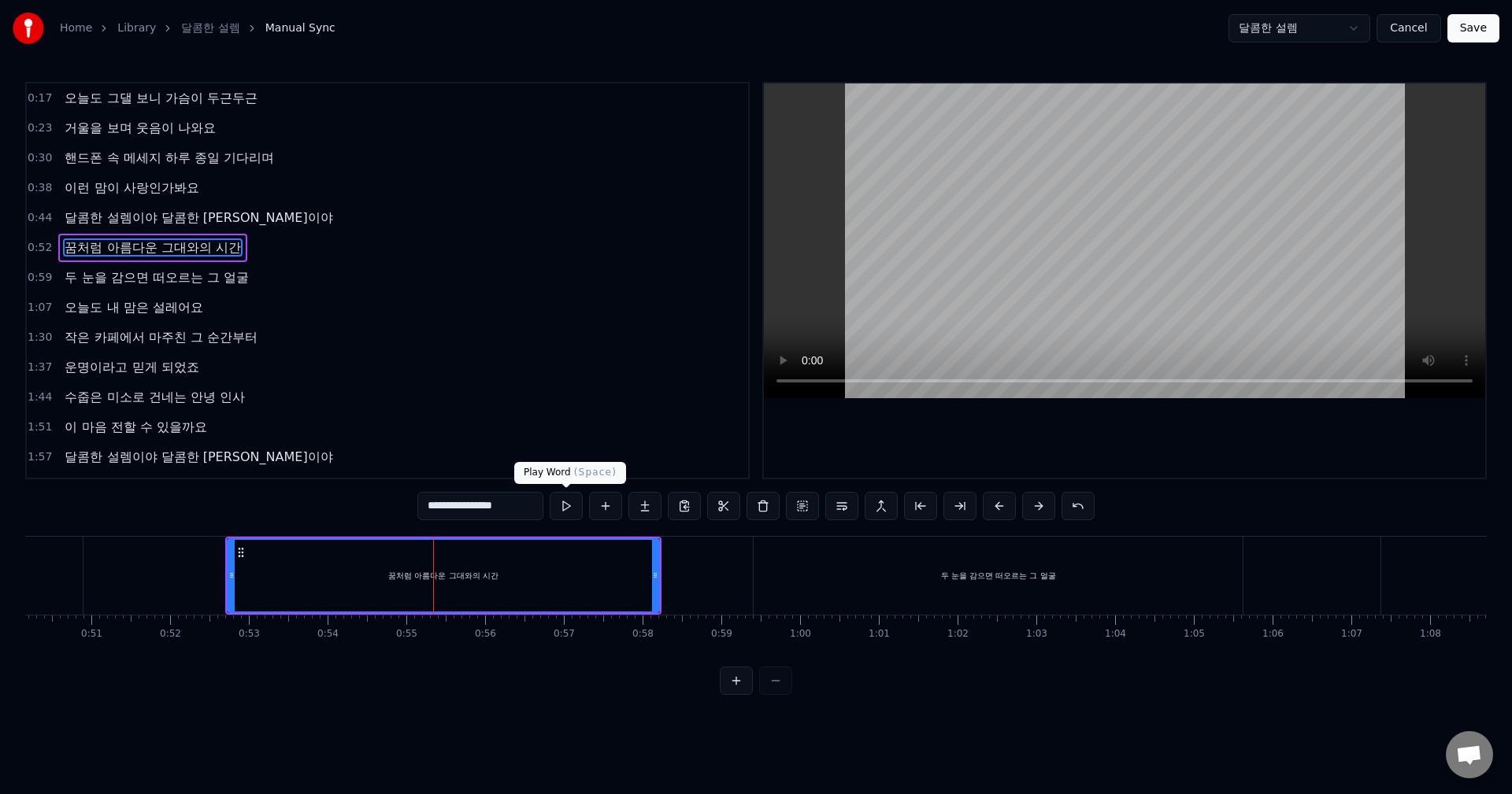
click at [550, 505] on button at bounding box center [565, 506] width 33 height 29
click at [561, 505] on button at bounding box center [565, 506] width 33 height 29
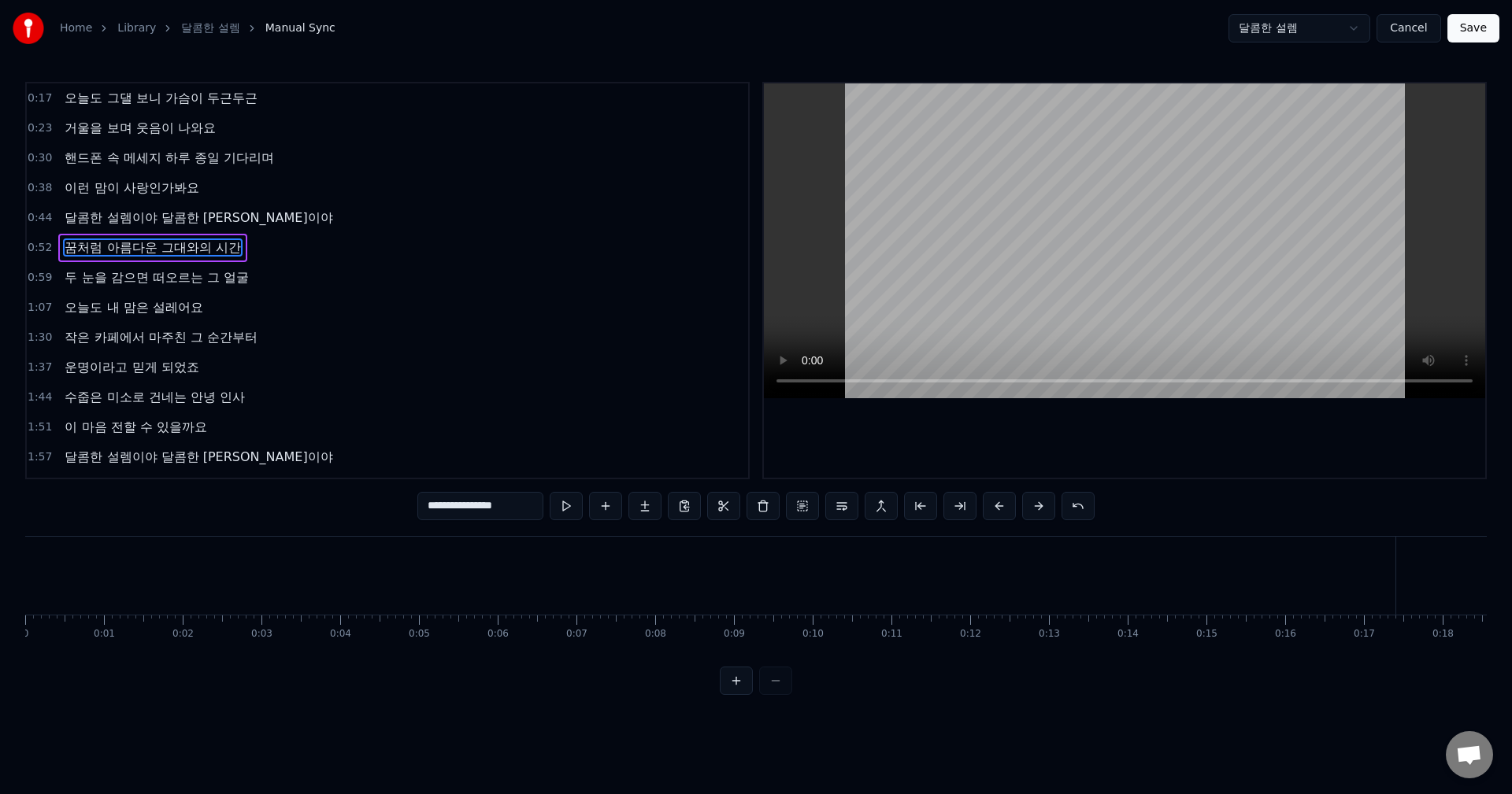
click at [148, 645] on div "0 0:01 0:02 0:03 0:04 0:05 0:06 0:07 0:08 0:09 0:10 0:11 0:12 0:13 0:14 0:15 0:…" at bounding box center [756, 635] width 1461 height 40
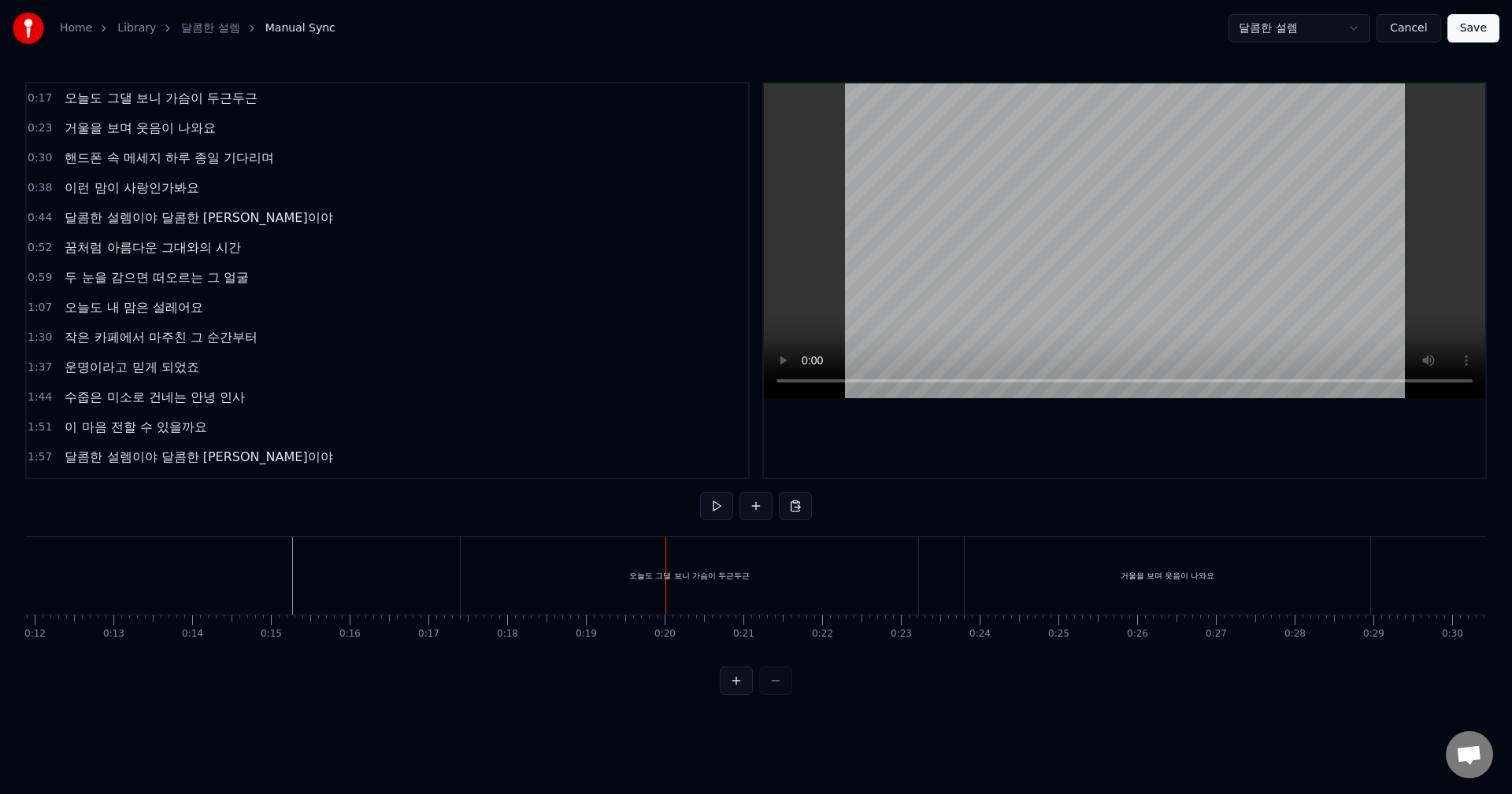
click at [797, 593] on div "오늘도 그댈 보니 가슴이 두근두근" at bounding box center [689, 575] width 457 height 78
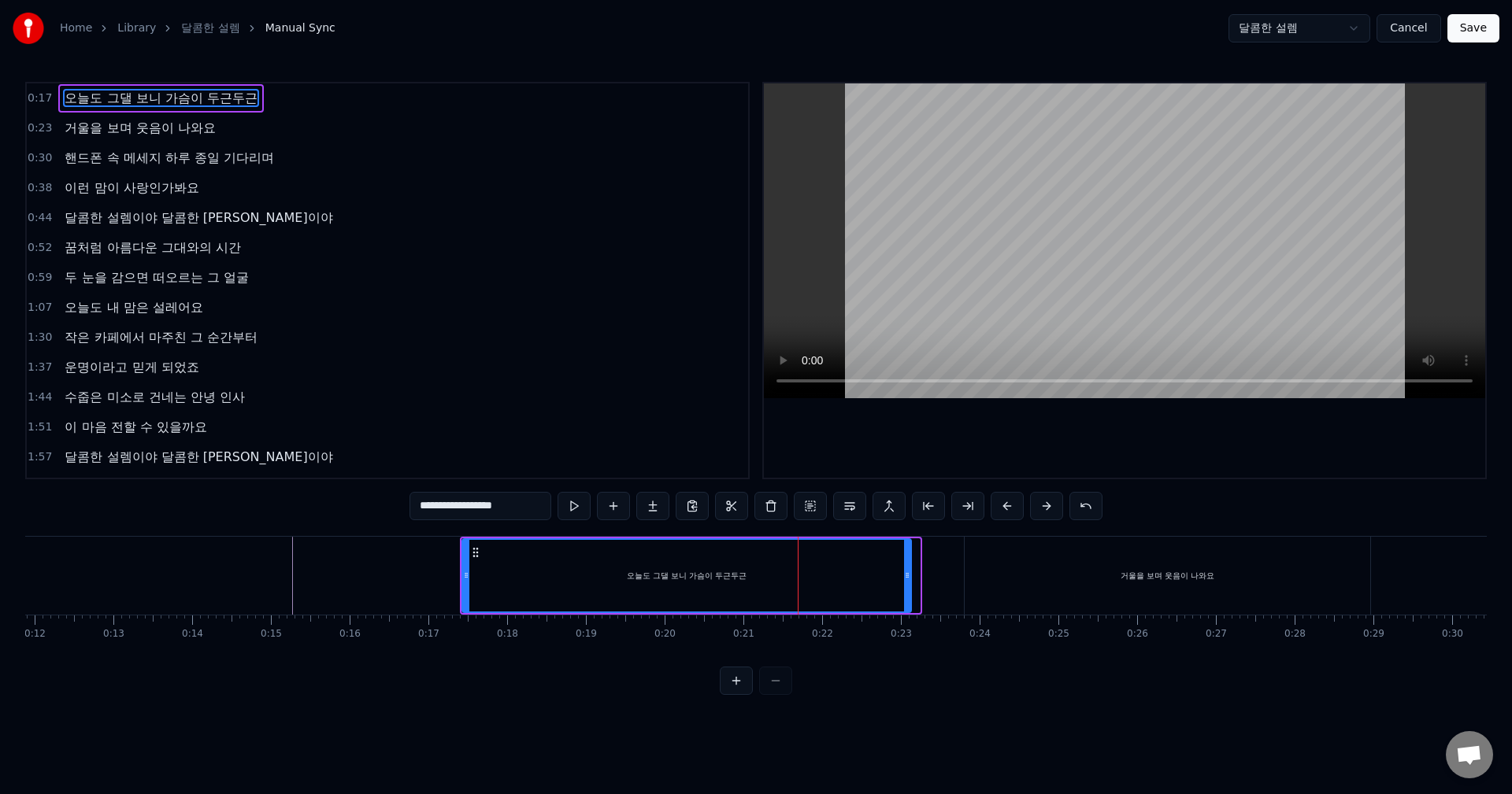
drag, startPoint x: 916, startPoint y: 580, endPoint x: 908, endPoint y: 580, distance: 8.0
click at [908, 580] on icon at bounding box center [906, 575] width 6 height 13
drag, startPoint x: 906, startPoint y: 586, endPoint x: 894, endPoint y: 586, distance: 12.0
click at [894, 586] on div at bounding box center [894, 575] width 6 height 72
drag, startPoint x: 897, startPoint y: 580, endPoint x: 860, endPoint y: 580, distance: 37.0
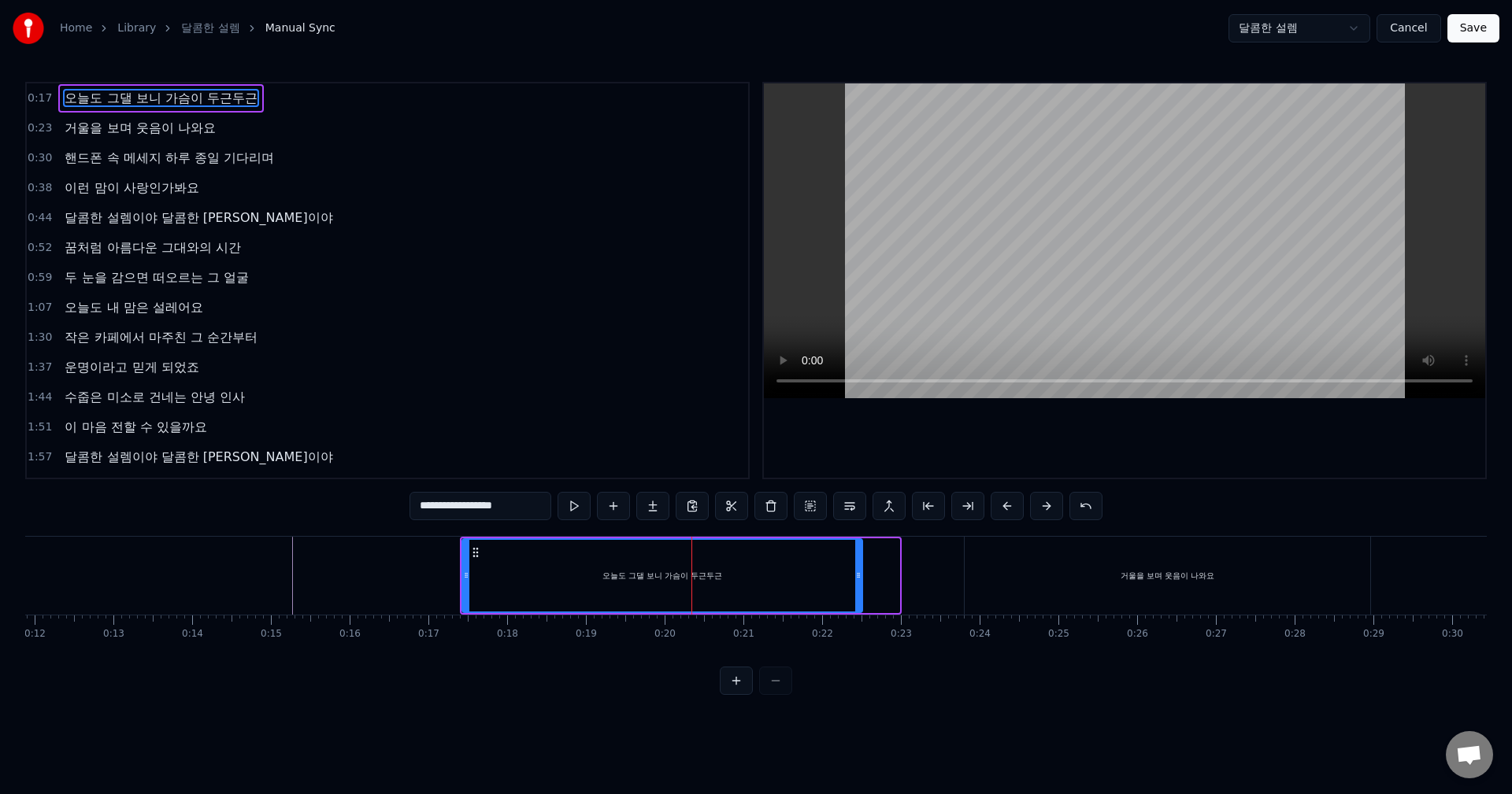
click at [860, 580] on icon at bounding box center [857, 575] width 6 height 13
drag, startPoint x: 467, startPoint y: 577, endPoint x: 480, endPoint y: 575, distance: 13.2
click at [480, 575] on icon at bounding box center [479, 575] width 6 height 13
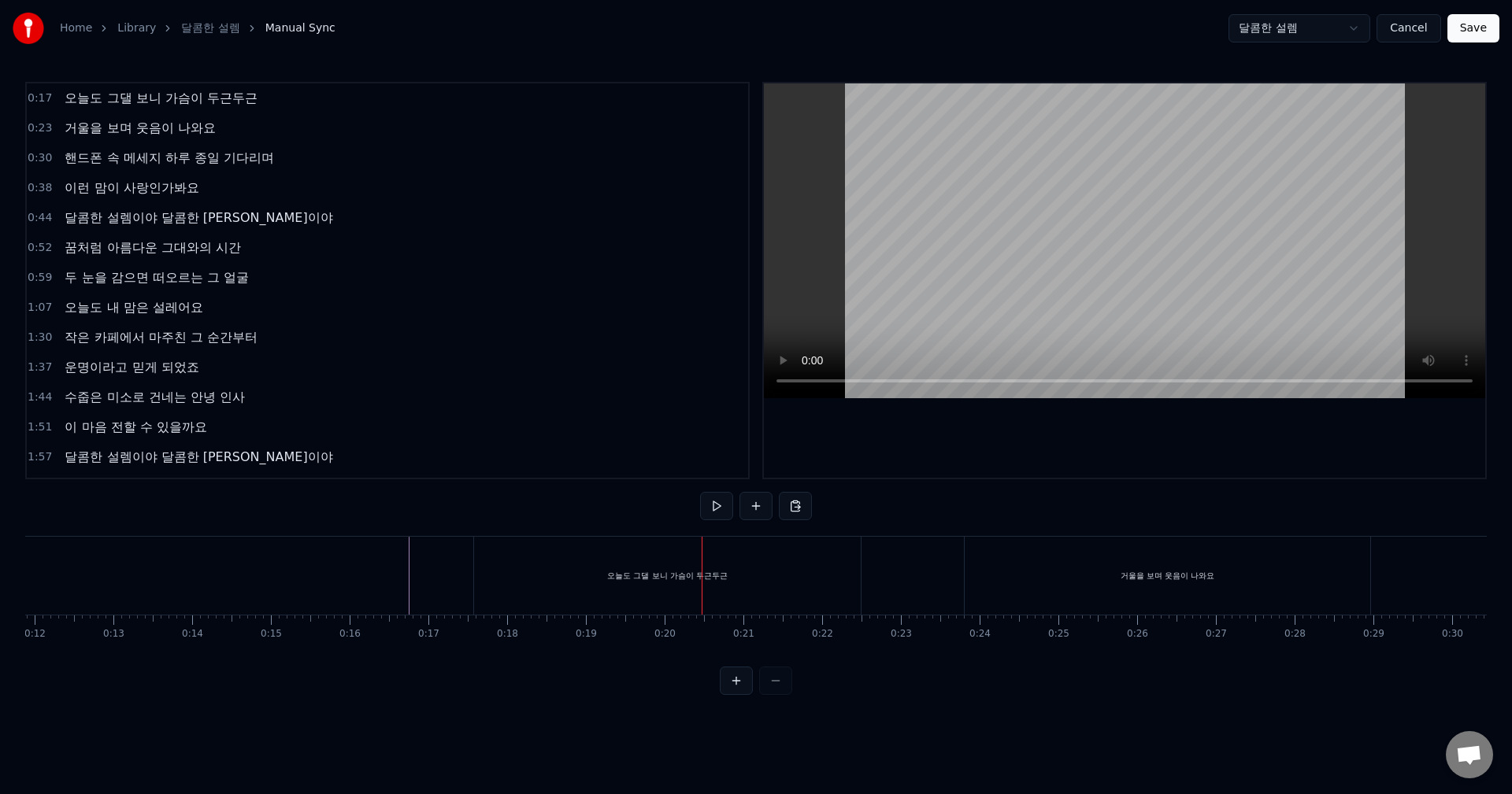
click at [810, 575] on div "오늘도 그댈 보니 가슴이 두근두근" at bounding box center [667, 575] width 386 height 78
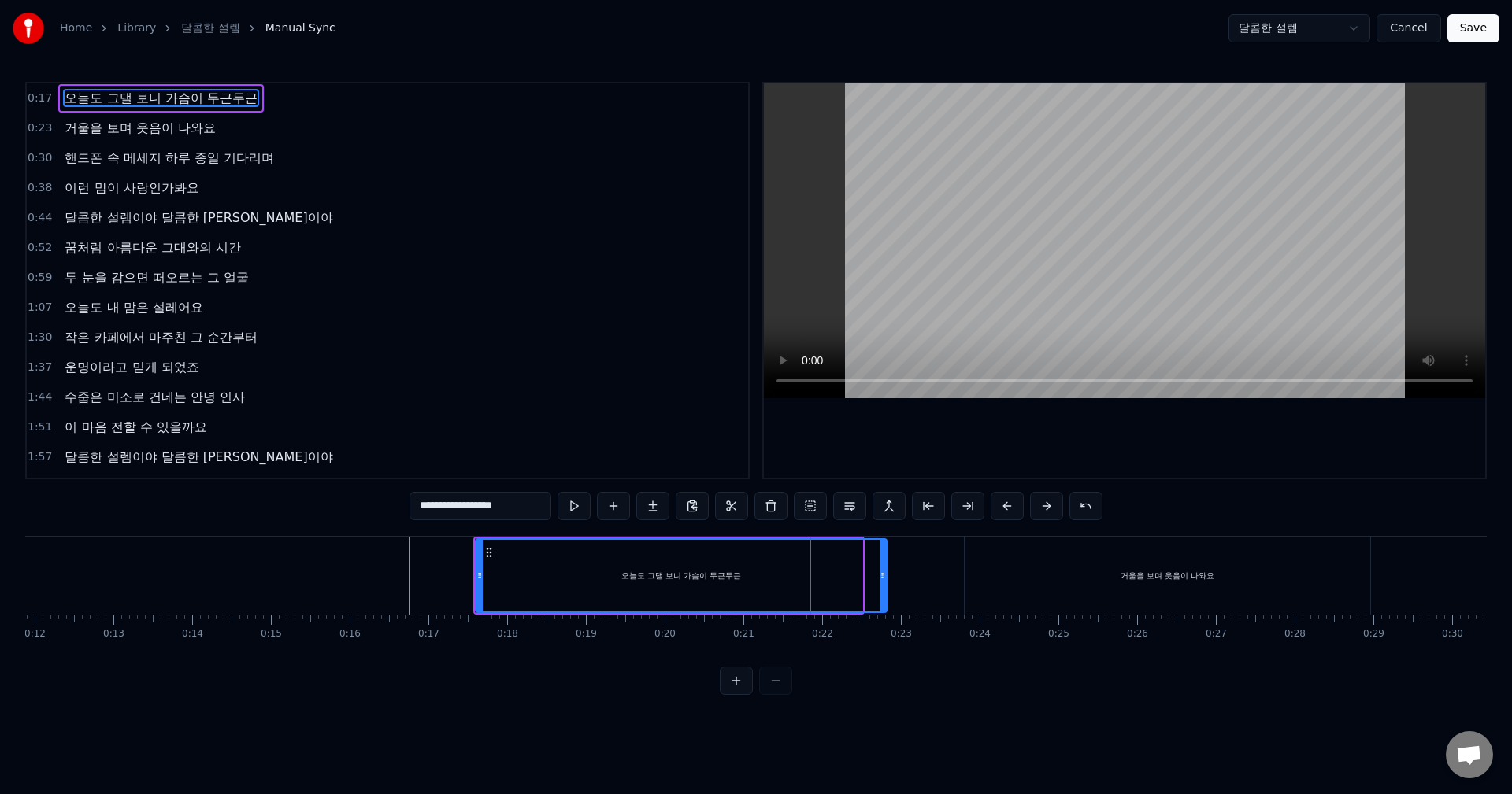
drag, startPoint x: 859, startPoint y: 571, endPoint x: 883, endPoint y: 570, distance: 24.0
click at [883, 570] on icon at bounding box center [882, 575] width 6 height 13
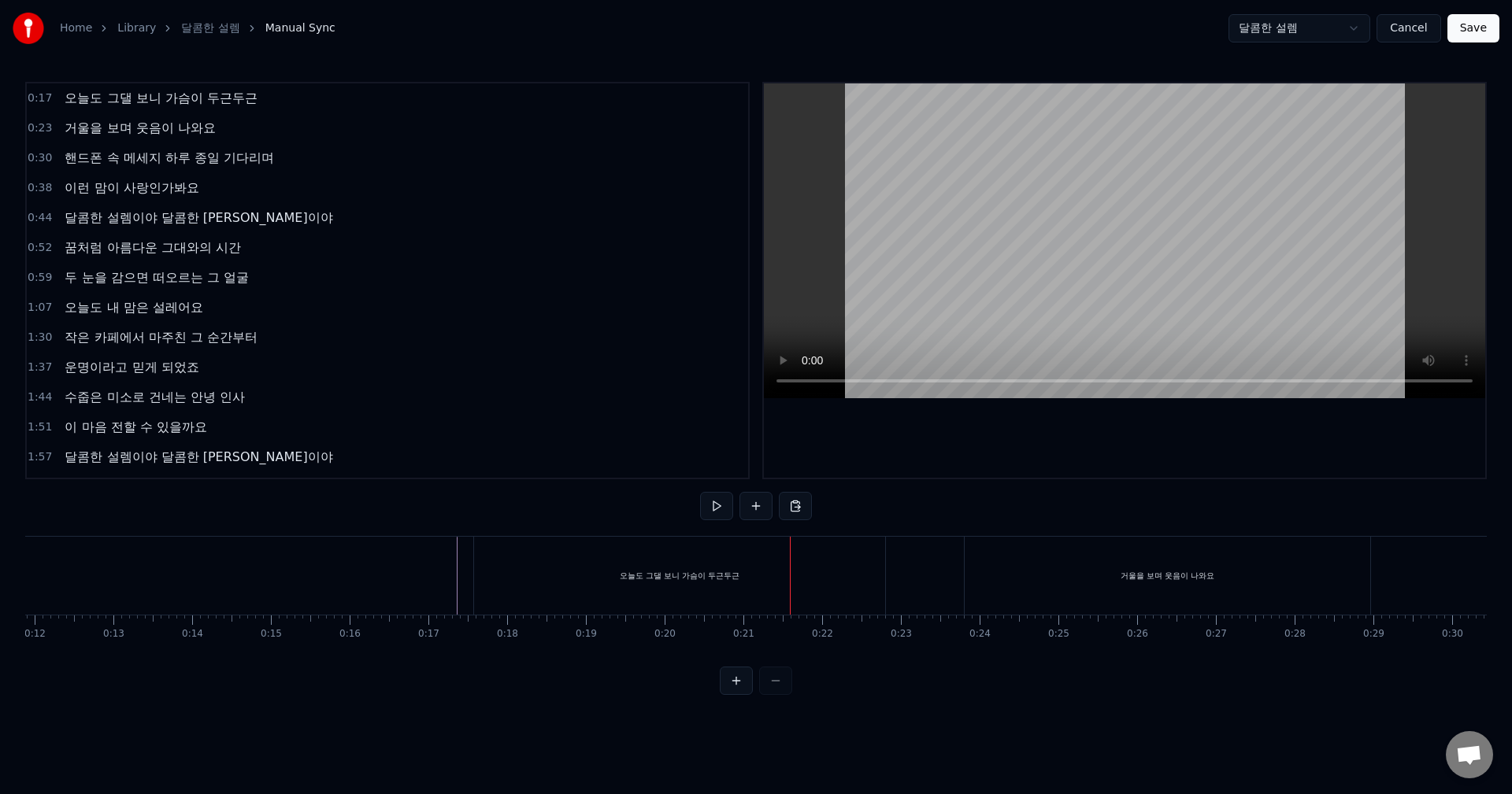
click at [867, 565] on div "오늘도 그댈 보니 가슴이 두근두근" at bounding box center [679, 575] width 411 height 78
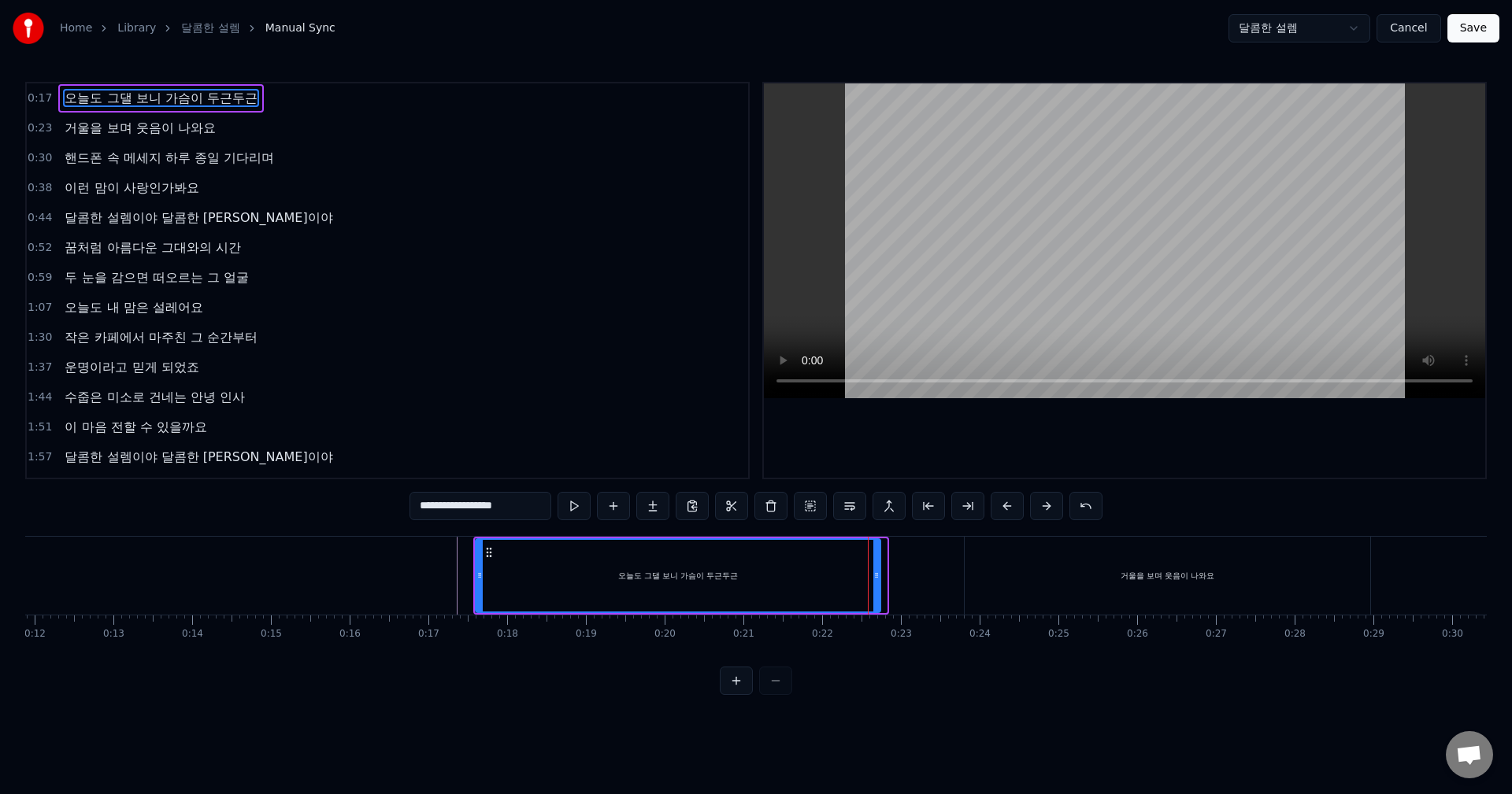
click at [877, 569] on div at bounding box center [876, 575] width 6 height 72
click at [853, 510] on button at bounding box center [849, 506] width 33 height 29
click at [845, 502] on button at bounding box center [849, 506] width 33 height 29
click at [833, 492] on button at bounding box center [849, 506] width 33 height 29
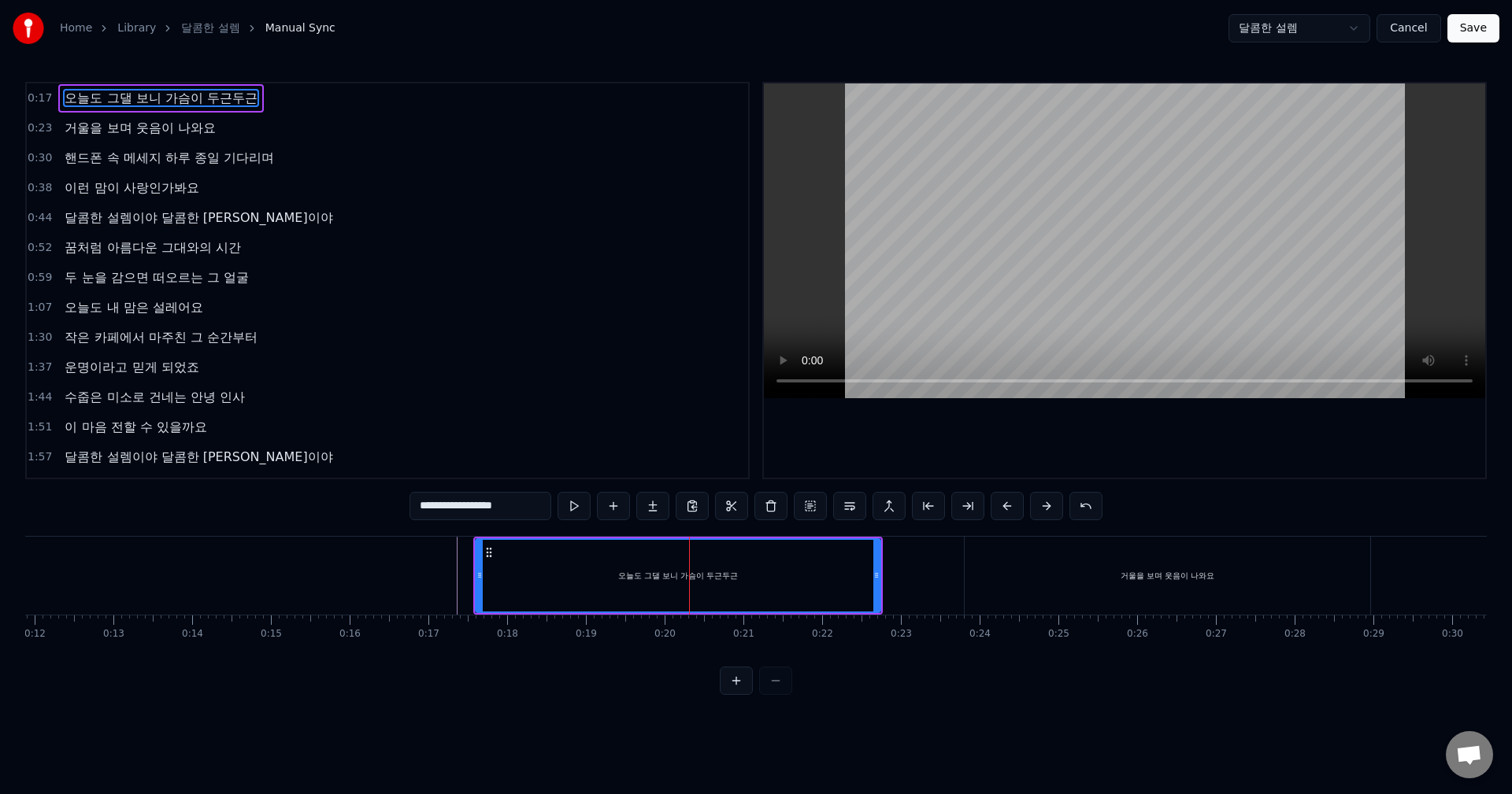
click at [833, 492] on button at bounding box center [849, 506] width 33 height 29
drag, startPoint x: 877, startPoint y: 575, endPoint x: 724, endPoint y: 577, distance: 153.0
click at [729, 577] on icon at bounding box center [732, 575] width 6 height 13
click at [833, 492] on button at bounding box center [849, 506] width 33 height 29
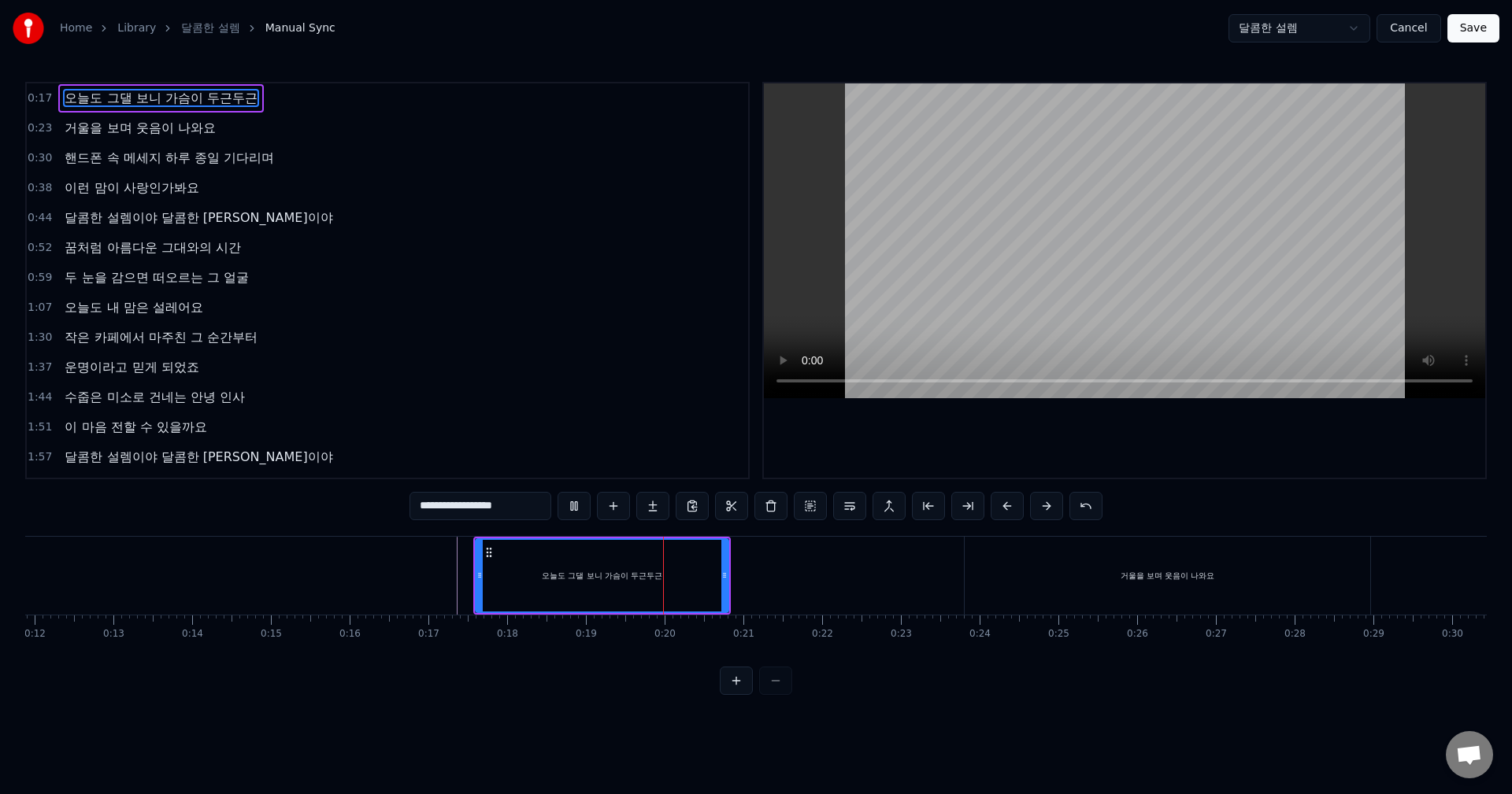
click at [833, 492] on button at bounding box center [849, 506] width 33 height 29
drag, startPoint x: 725, startPoint y: 575, endPoint x: 782, endPoint y: 575, distance: 57.0
click at [782, 575] on icon at bounding box center [781, 575] width 6 height 13
click at [833, 492] on button at bounding box center [849, 506] width 33 height 29
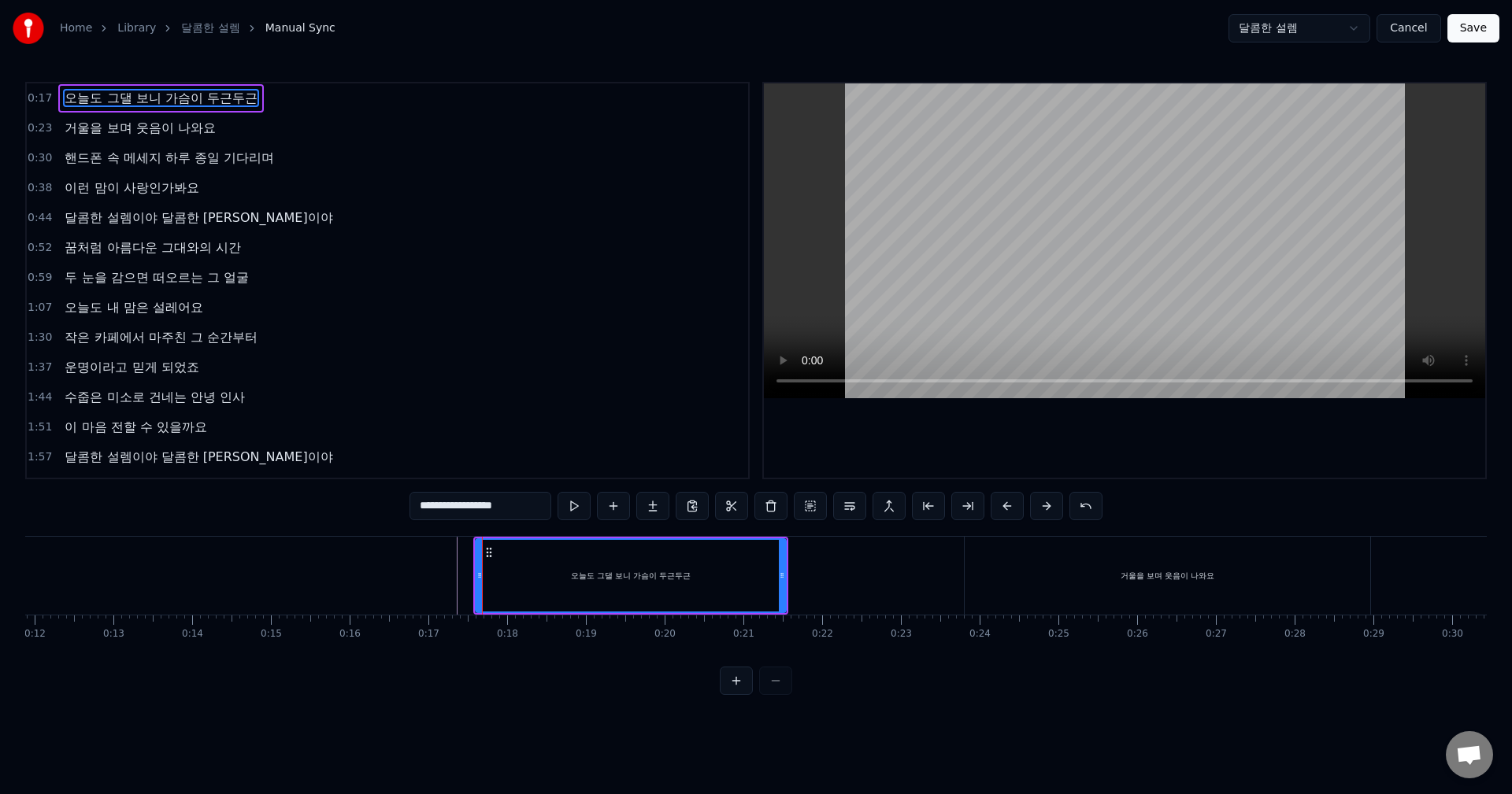
click at [833, 492] on button at bounding box center [849, 506] width 33 height 29
drag, startPoint x: 782, startPoint y: 575, endPoint x: 809, endPoint y: 575, distance: 27.0
click at [809, 575] on circle at bounding box center [809, 575] width 1 height 1
click at [833, 492] on button at bounding box center [849, 506] width 33 height 29
drag, startPoint x: 809, startPoint y: 575, endPoint x: 851, endPoint y: 572, distance: 42.1
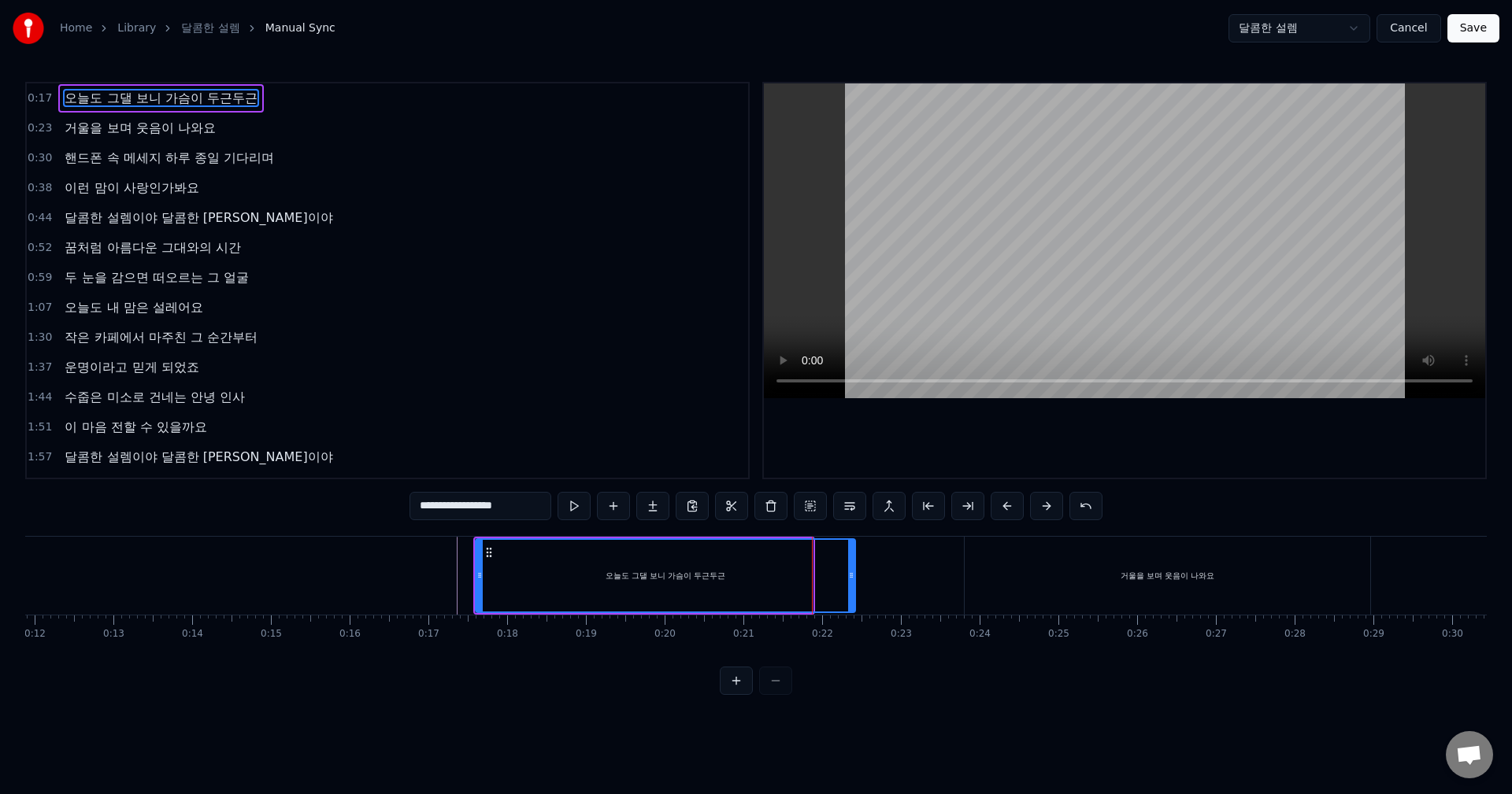
click at [851, 572] on icon at bounding box center [850, 575] width 6 height 13
click at [833, 492] on button at bounding box center [849, 506] width 33 height 29
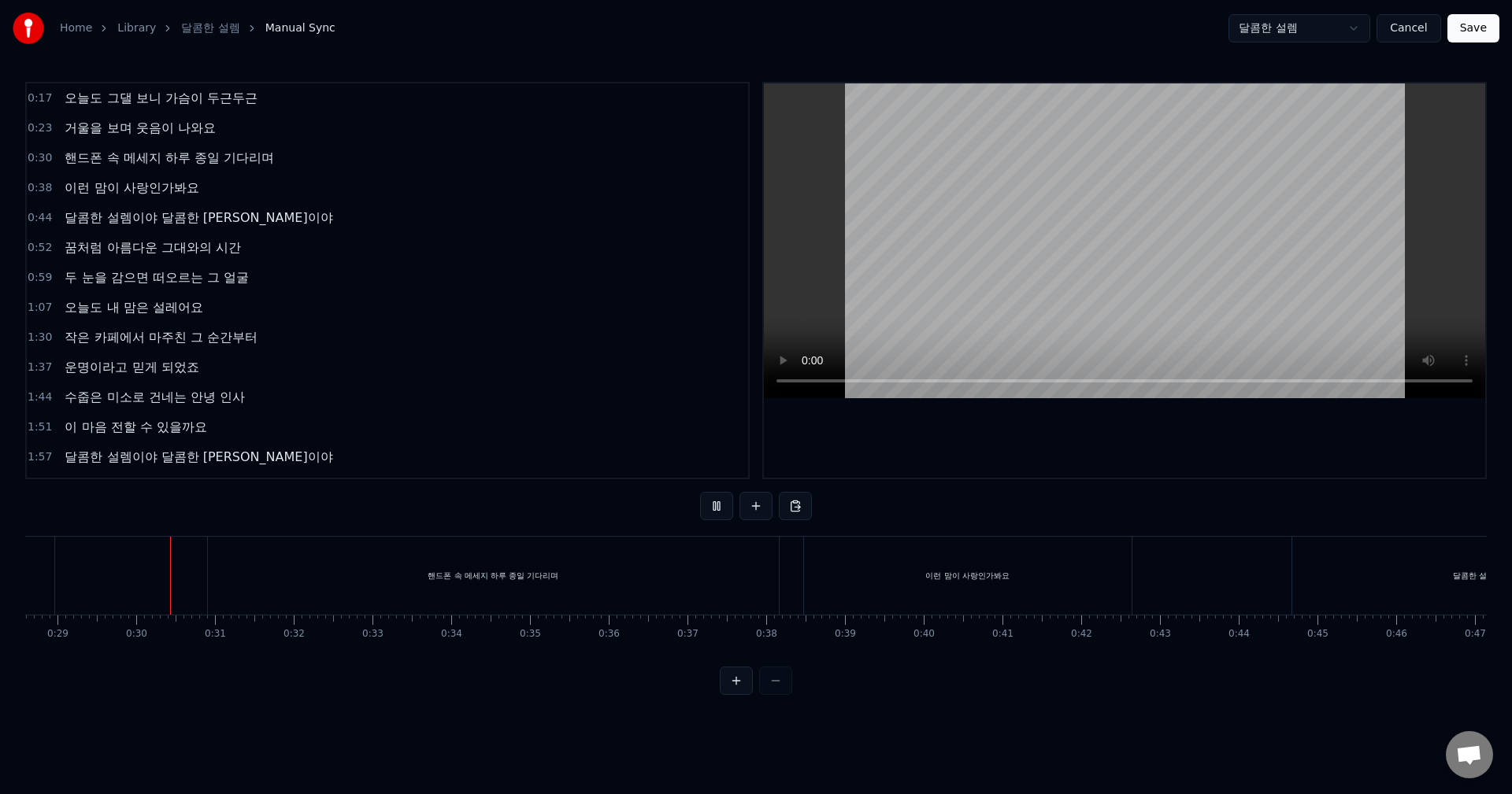
scroll to position [0, 2256]
click at [372, 573] on div "핸드폰 속 메세지 하루 종일 기다리며" at bounding box center [488, 575] width 570 height 78
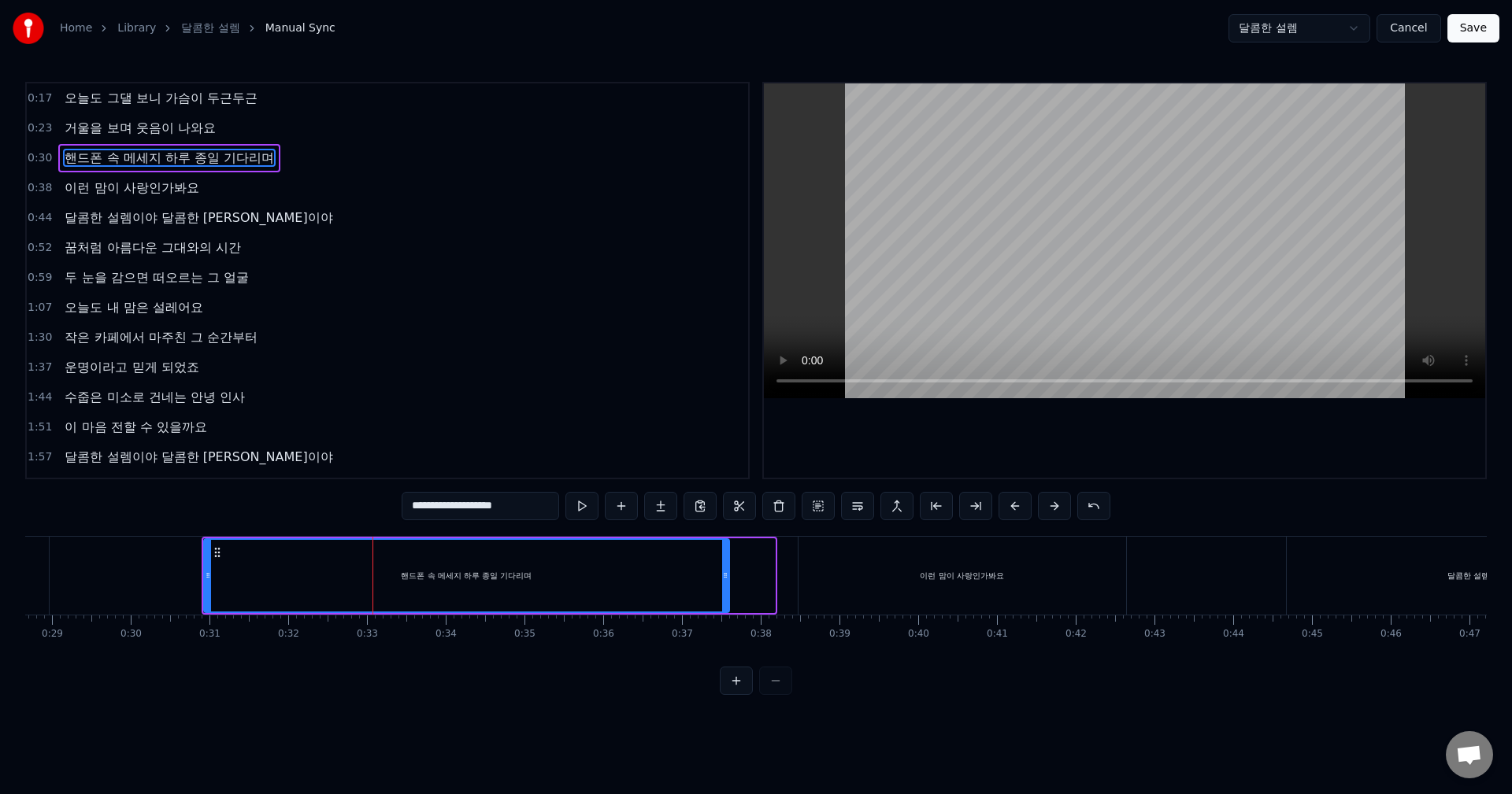
drag, startPoint x: 772, startPoint y: 580, endPoint x: 725, endPoint y: 580, distance: 47.0
click at [726, 580] on icon at bounding box center [725, 575] width 6 height 13
click at [320, 575] on div "핸드폰 속 메세지 하루 종일 기다리며" at bounding box center [467, 575] width 523 height 72
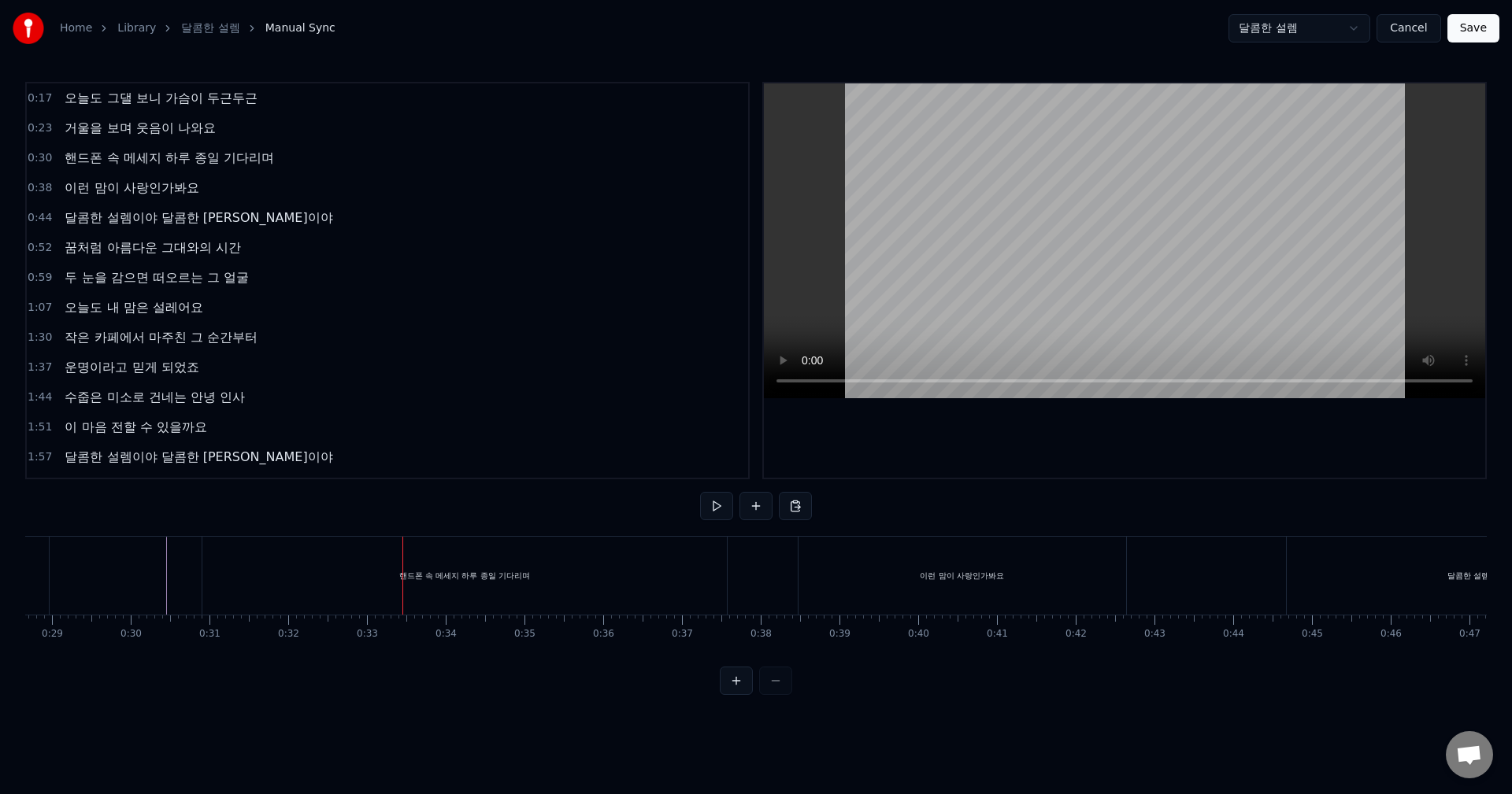
click at [671, 570] on div "핸드폰 속 메세지 하루 종일 기다리며" at bounding box center [464, 575] width 524 height 78
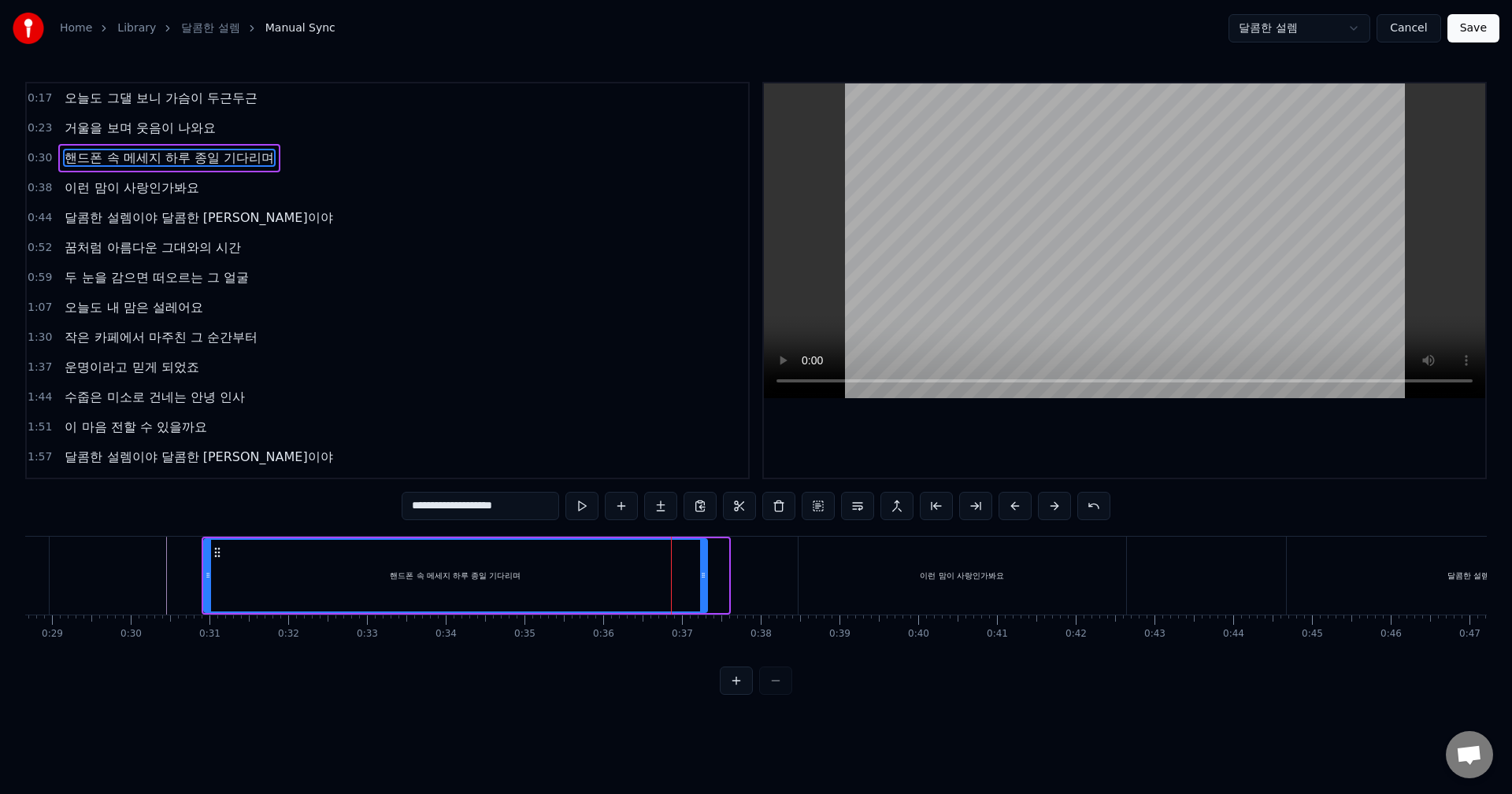
drag, startPoint x: 723, startPoint y: 571, endPoint x: 701, endPoint y: 571, distance: 22.0
click at [701, 571] on icon at bounding box center [703, 575] width 6 height 13
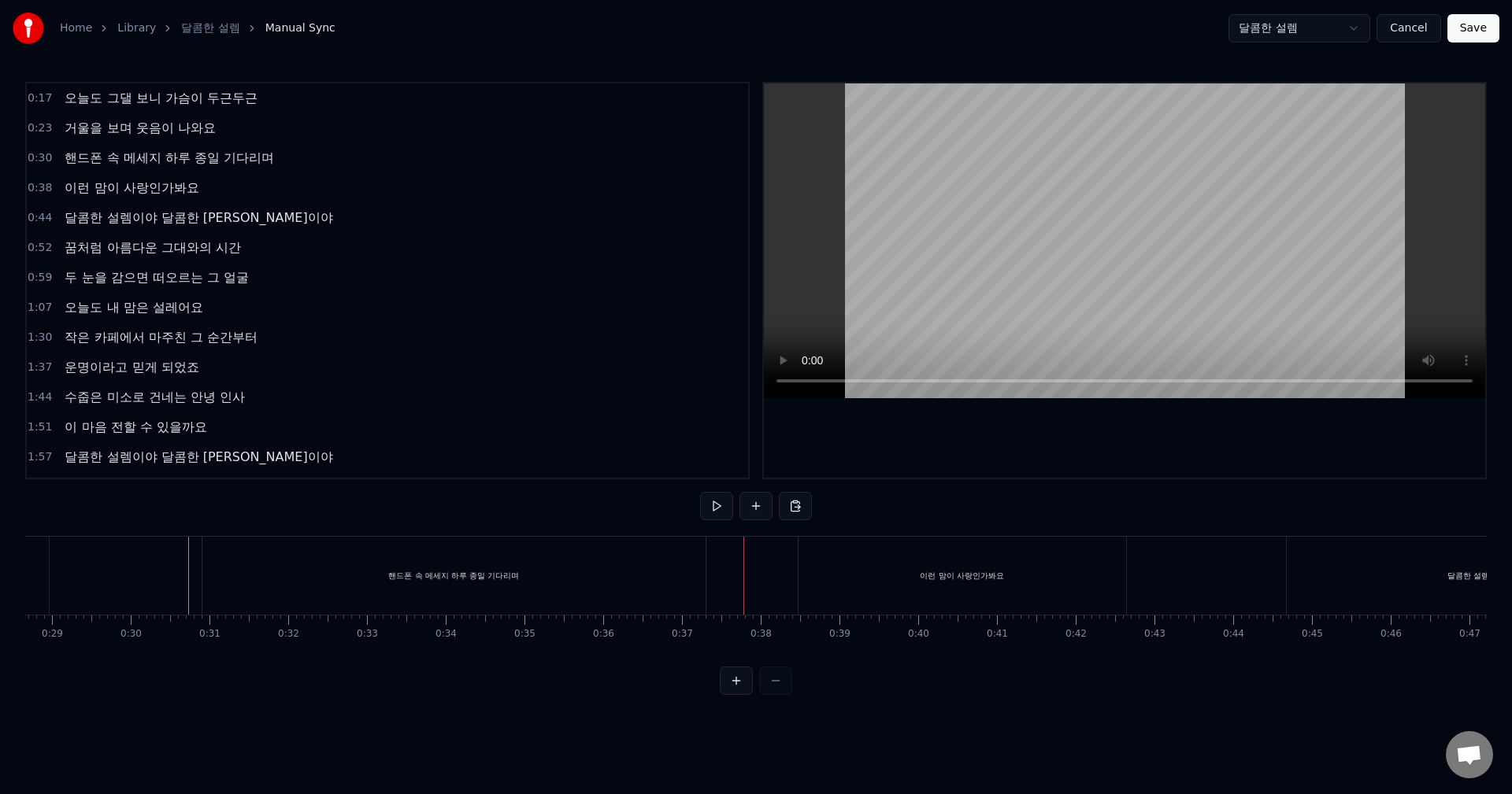
click at [667, 570] on div "핸드폰 속 메세지 하루 종일 기다리며" at bounding box center [454, 575] width 503 height 78
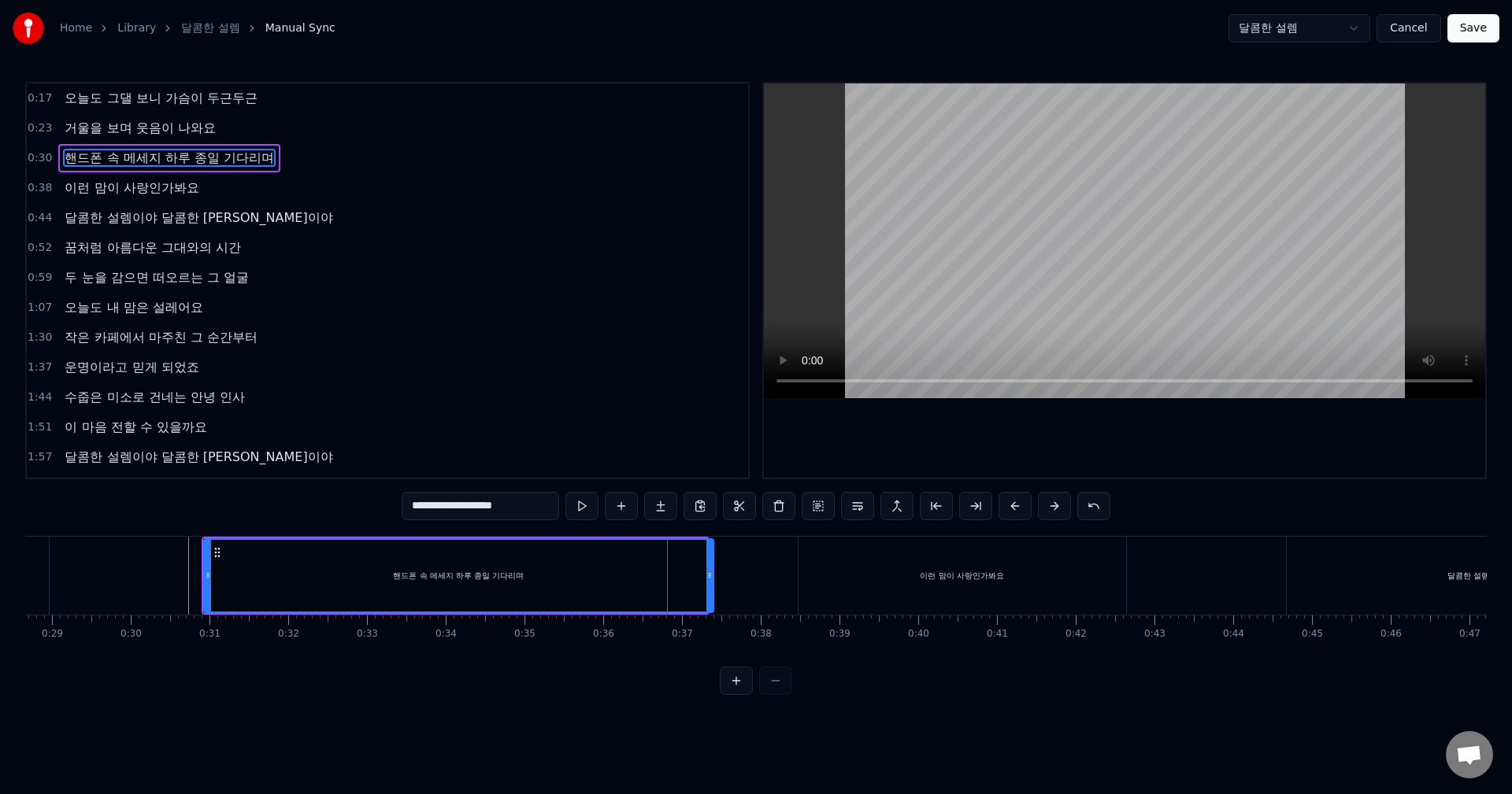
click at [712, 566] on div at bounding box center [709, 575] width 6 height 72
click at [304, 577] on div "핸드폰 속 메세지 하루 종일 기다리며" at bounding box center [459, 575] width 508 height 72
click at [219, 570] on div "핸드폰 속 메세지 하루 종일 기다리며" at bounding box center [459, 575] width 508 height 72
click at [570, 512] on button at bounding box center [581, 506] width 33 height 29
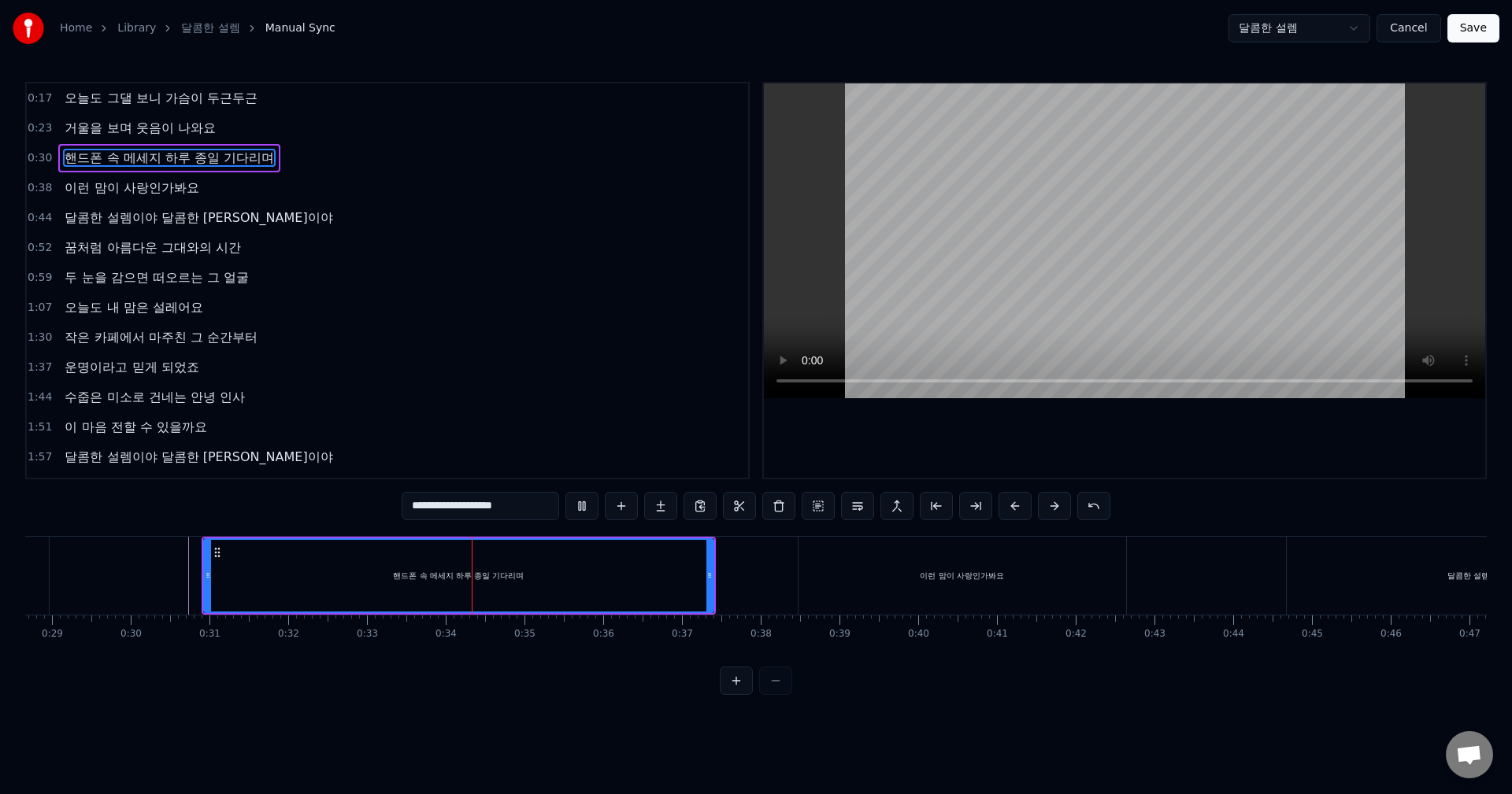
click at [576, 511] on button at bounding box center [581, 506] width 33 height 29
click at [565, 492] on button at bounding box center [581, 506] width 33 height 29
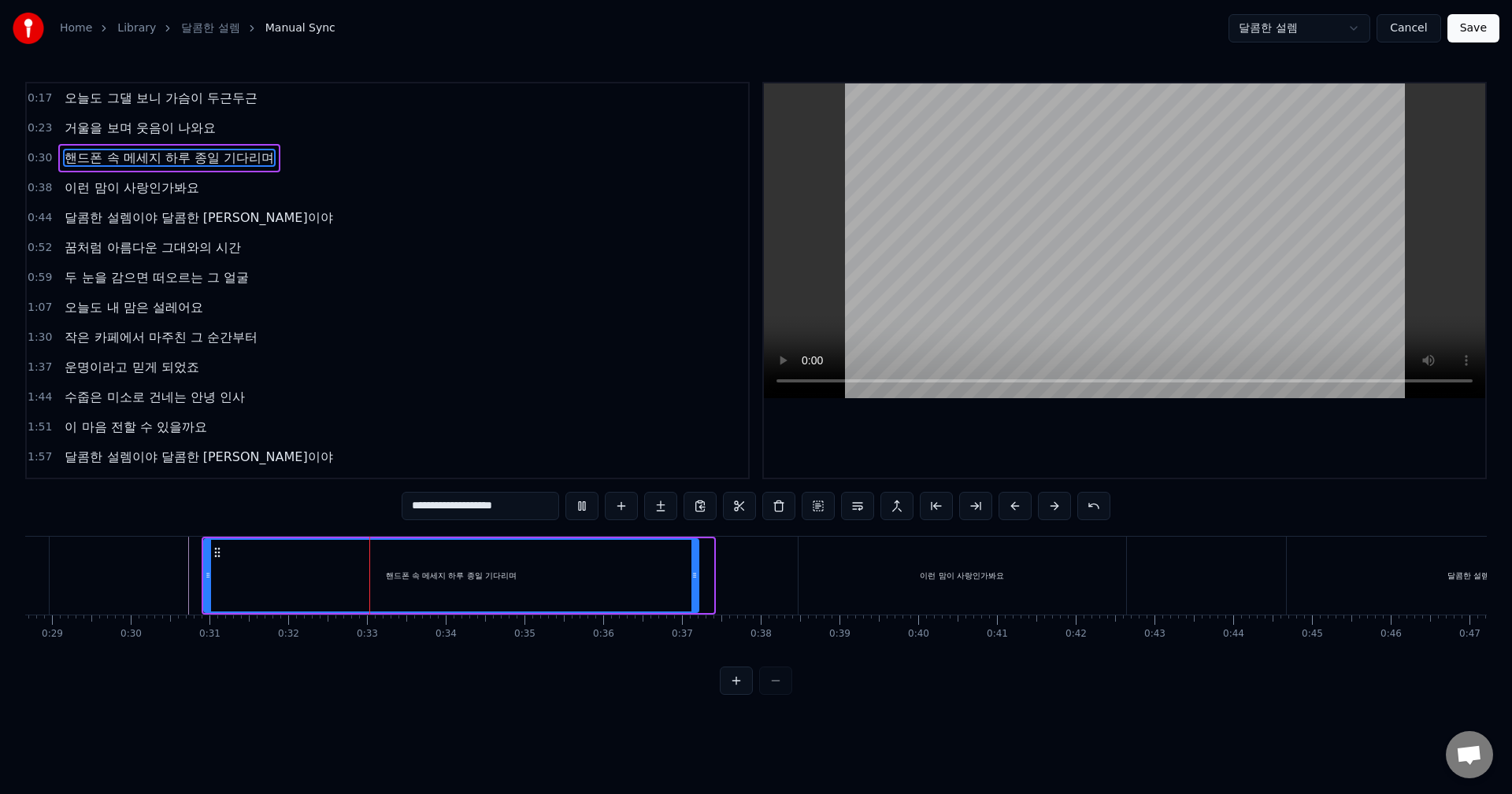
drag, startPoint x: 710, startPoint y: 576, endPoint x: 695, endPoint y: 575, distance: 15.0
click at [695, 575] on icon at bounding box center [694, 575] width 6 height 13
click at [565, 492] on button at bounding box center [581, 506] width 33 height 29
drag, startPoint x: 695, startPoint y: 575, endPoint x: 688, endPoint y: 574, distance: 7.1
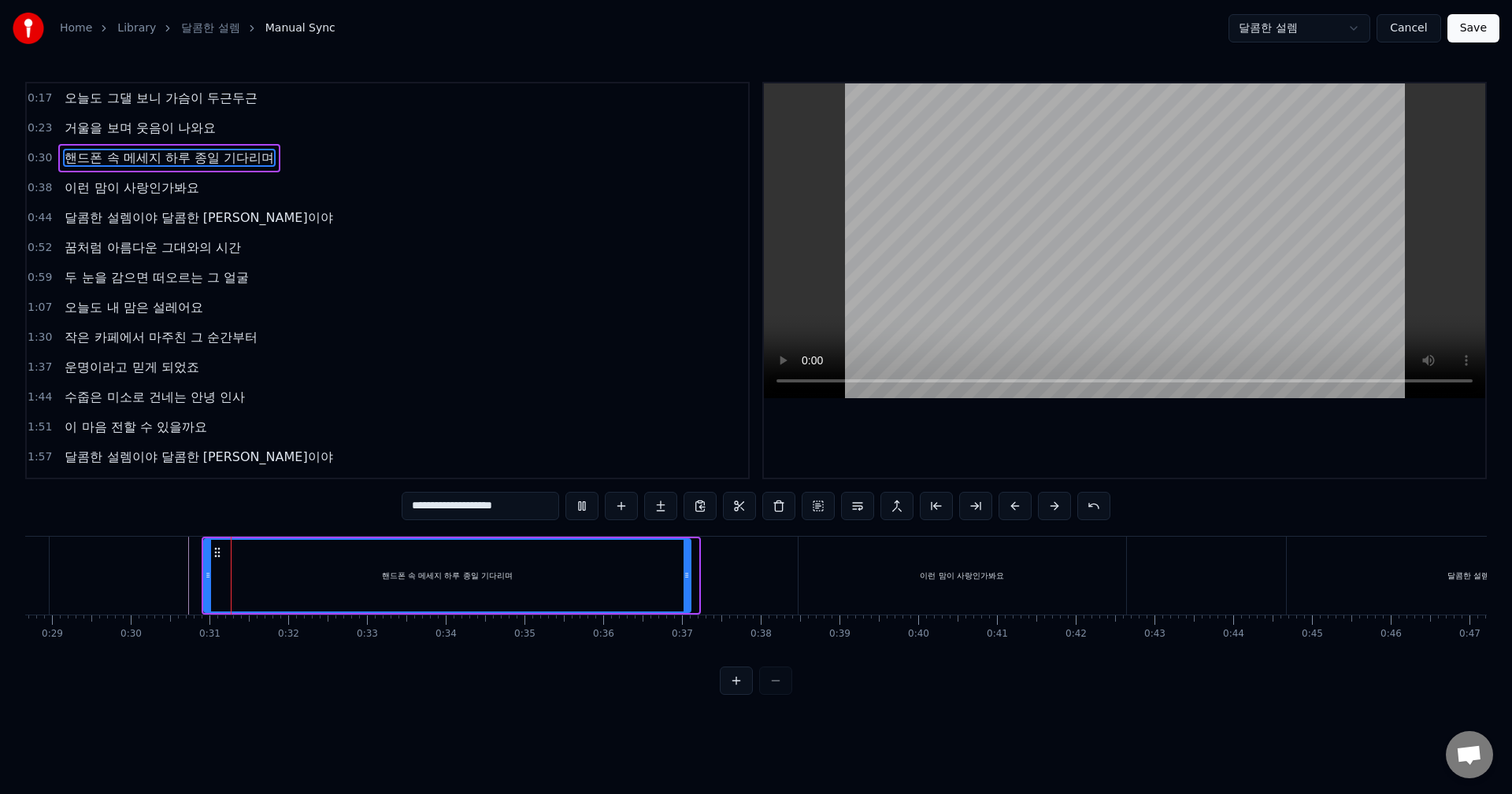
click at [688, 574] on icon at bounding box center [686, 575] width 6 height 13
click at [565, 492] on button at bounding box center [581, 506] width 33 height 29
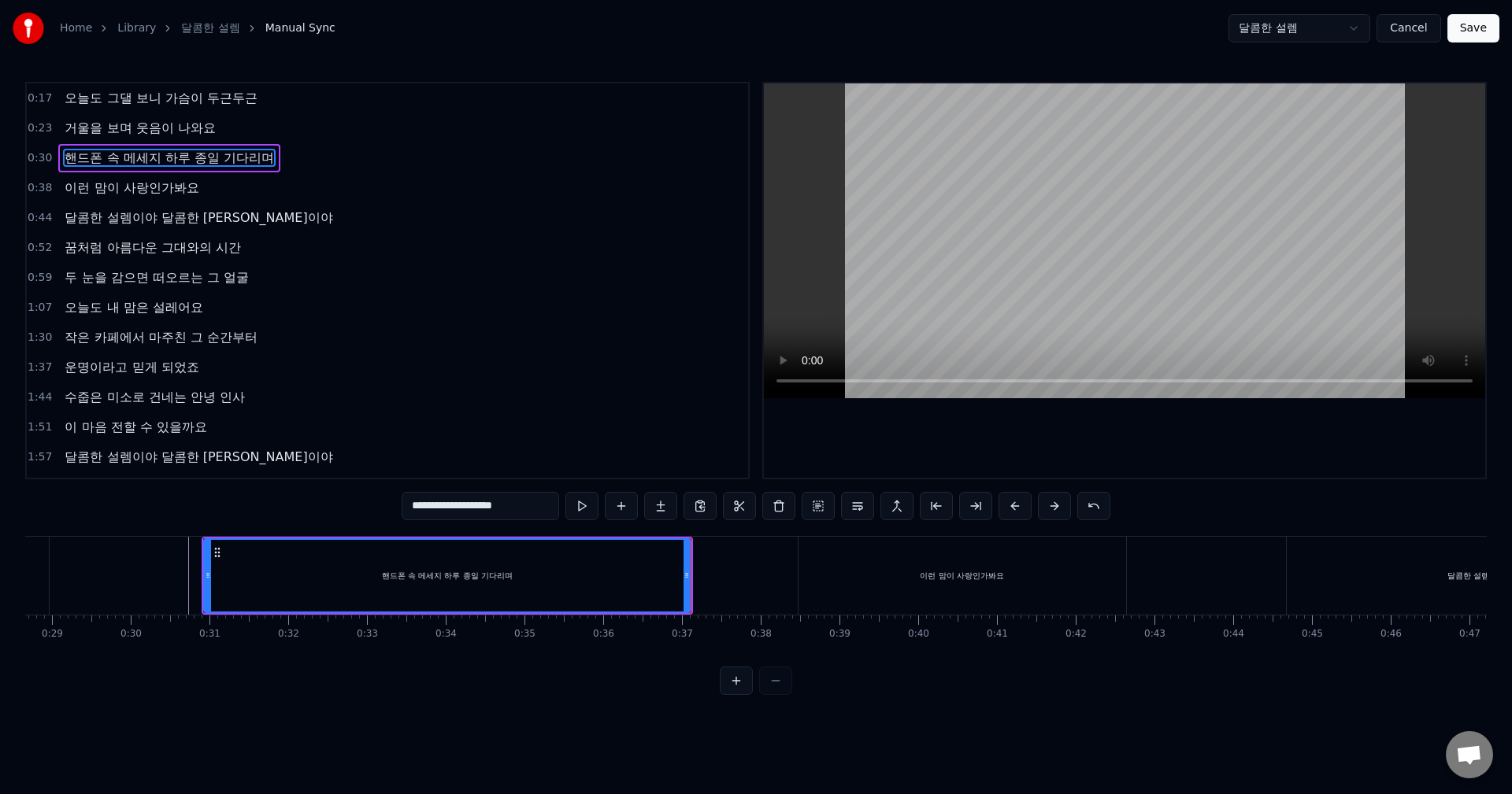
click at [565, 492] on button at bounding box center [581, 506] width 33 height 29
click at [683, 579] on icon at bounding box center [682, 575] width 6 height 13
click at [565, 492] on button at bounding box center [581, 506] width 33 height 29
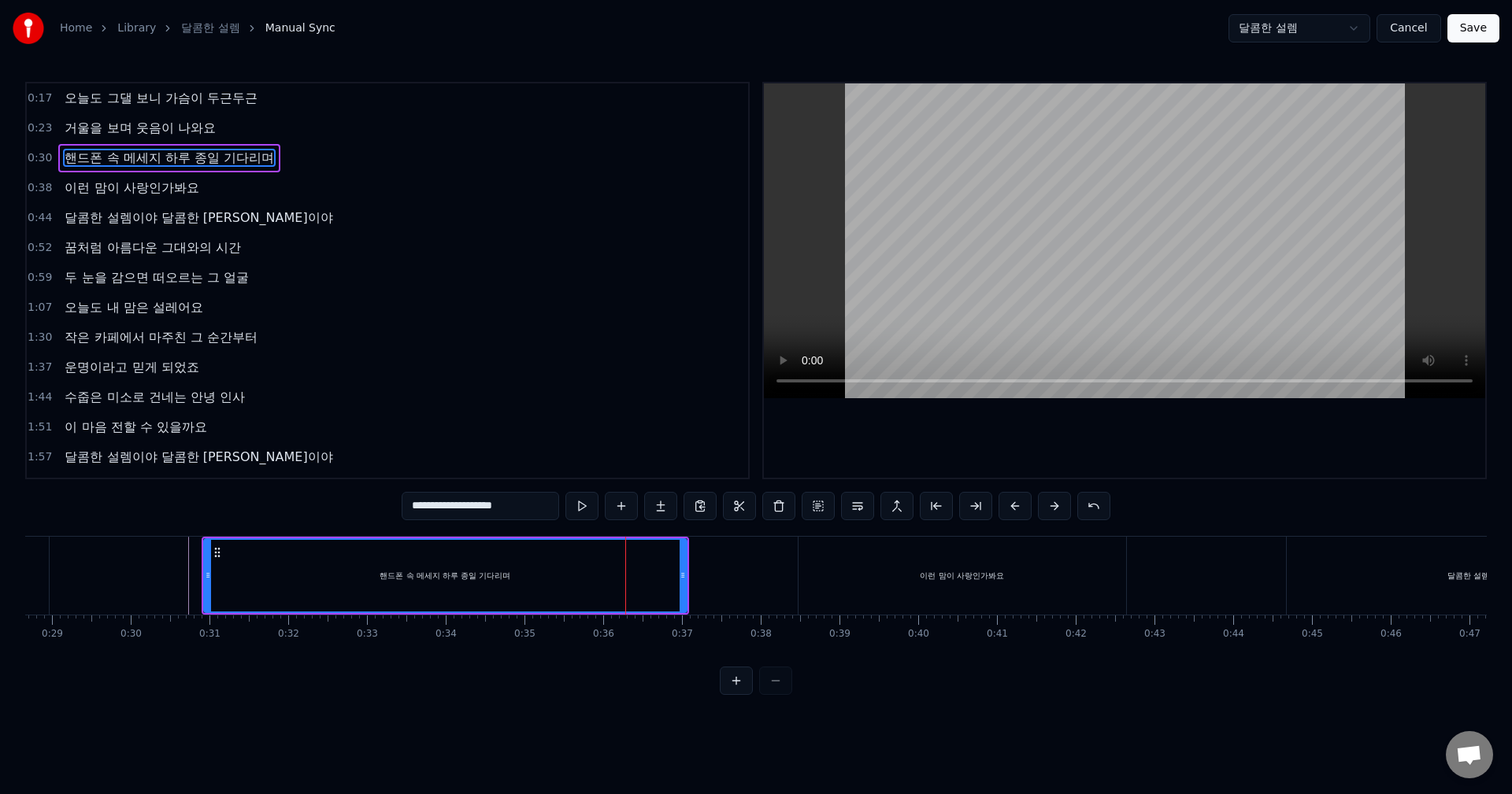
click at [565, 492] on button at bounding box center [581, 506] width 33 height 29
click at [679, 579] on icon at bounding box center [677, 575] width 6 height 13
click at [565, 492] on button at bounding box center [581, 506] width 33 height 29
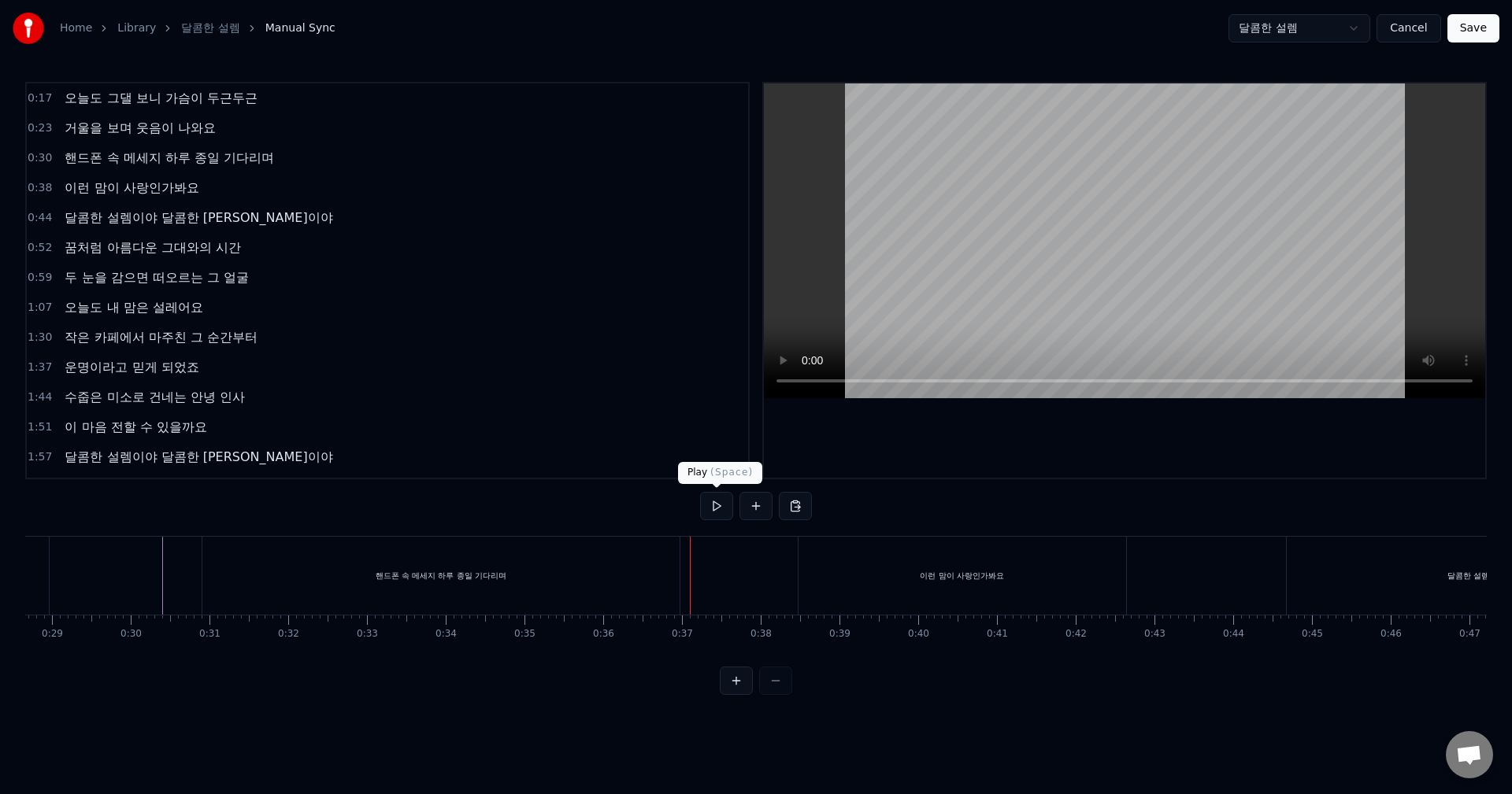
click at [723, 512] on button at bounding box center [716, 506] width 33 height 29
click at [719, 506] on button at bounding box center [716, 506] width 33 height 29
click at [710, 502] on button at bounding box center [716, 506] width 33 height 29
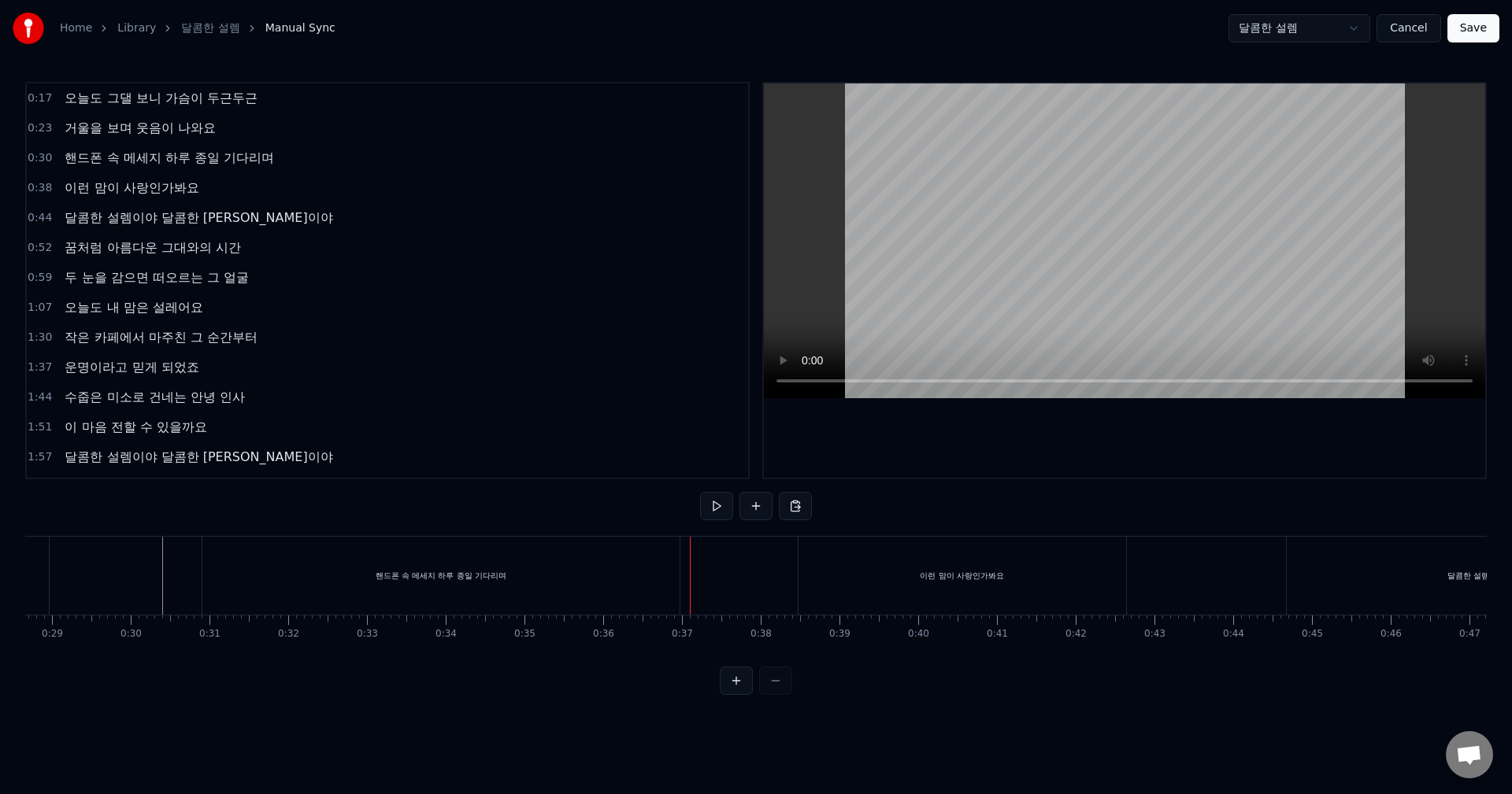
click at [710, 502] on button at bounding box center [716, 506] width 33 height 29
click at [712, 502] on button at bounding box center [716, 506] width 33 height 29
click at [714, 502] on button at bounding box center [716, 506] width 33 height 29
click at [712, 510] on button at bounding box center [716, 506] width 33 height 29
click at [552, 599] on div "핸드폰 속 메세지 하루 종일 기다리며" at bounding box center [440, 575] width 477 height 78
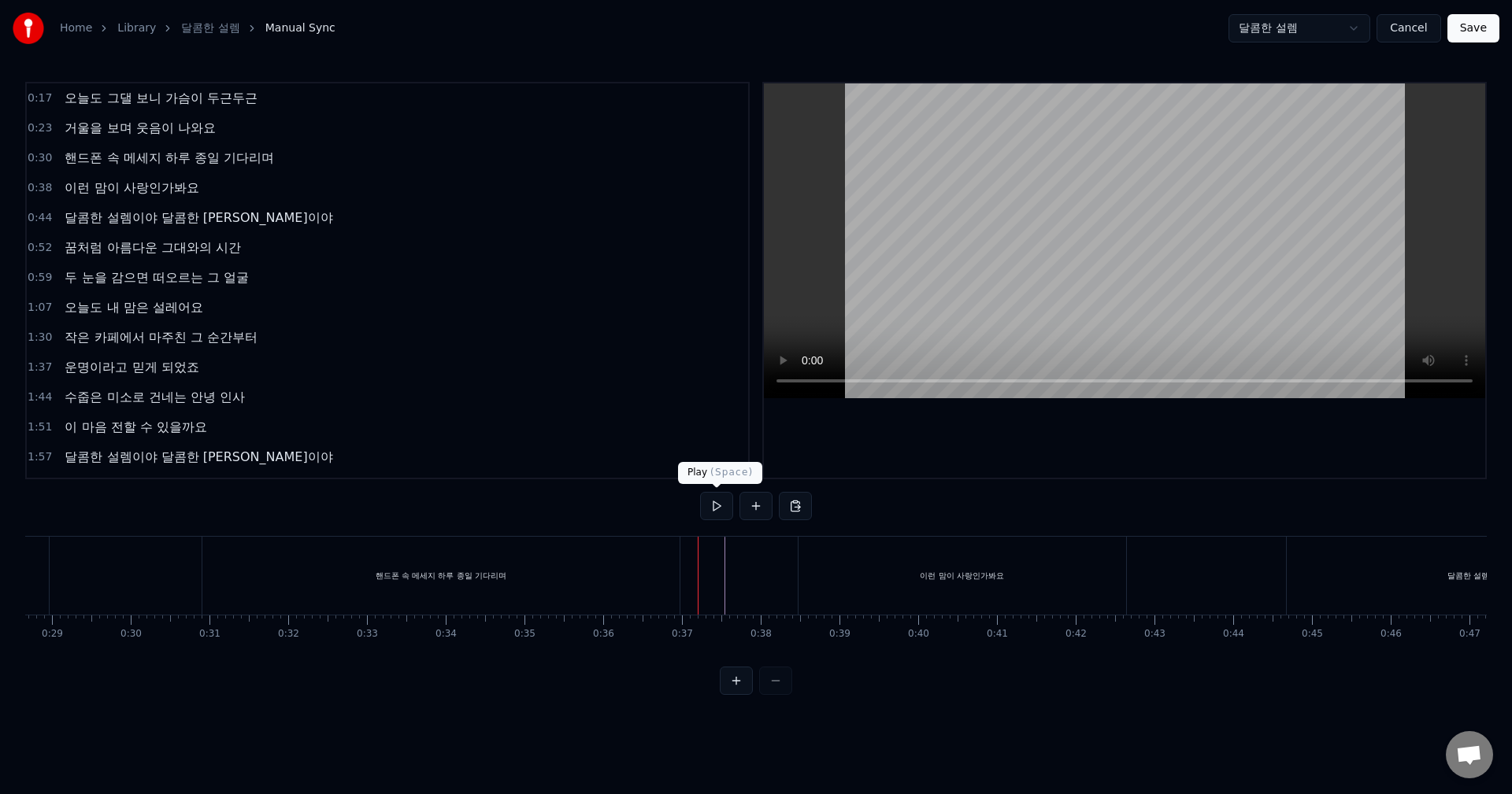
click at [714, 512] on button at bounding box center [716, 506] width 33 height 29
click at [832, 590] on div "이런 맘이 사랑인가봐요" at bounding box center [962, 575] width 327 height 78
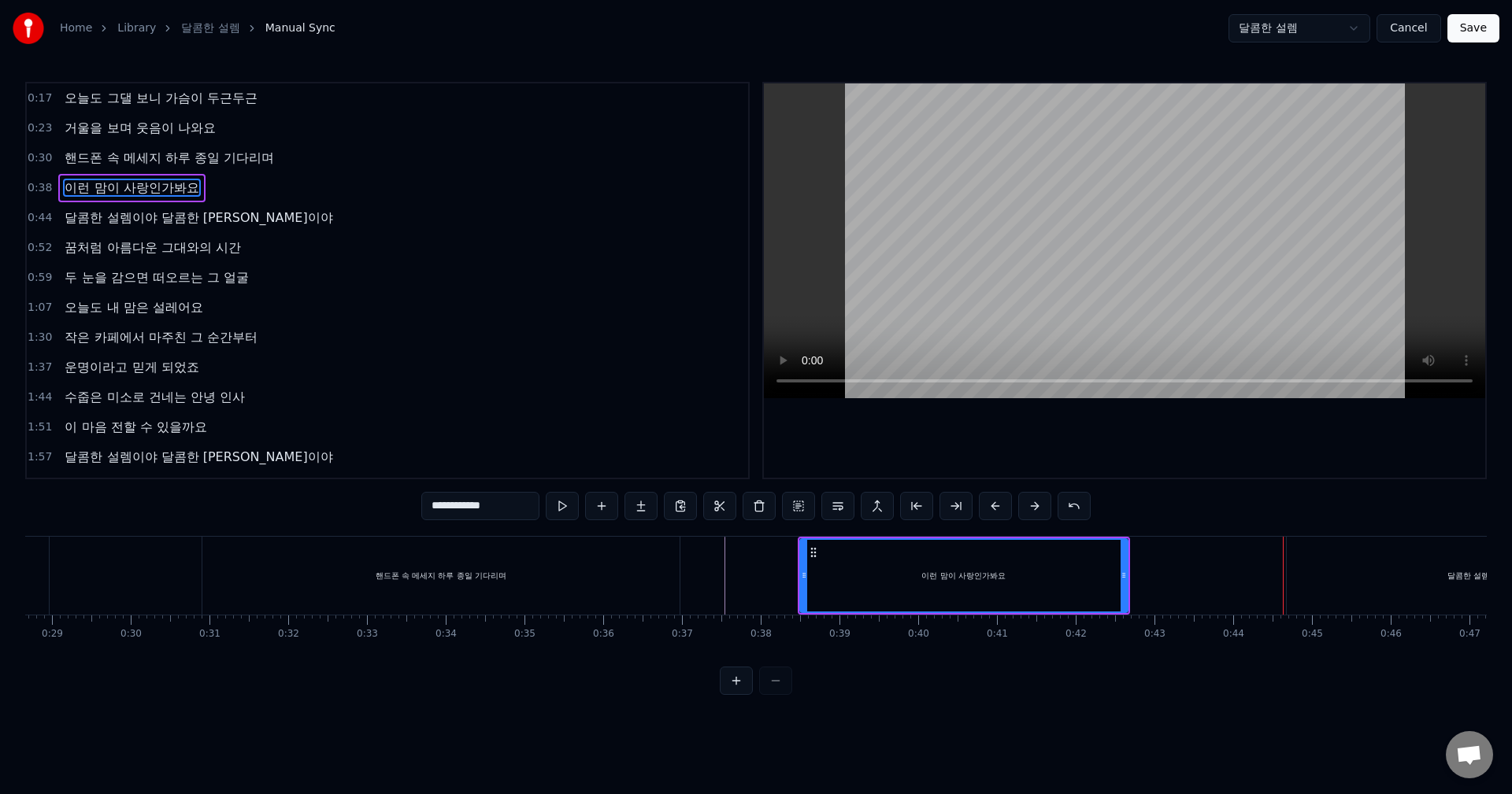
click at [866, 569] on div "이런 맘이 사랑인가봐요" at bounding box center [964, 575] width 326 height 72
click at [570, 503] on button at bounding box center [562, 506] width 33 height 29
drag, startPoint x: 1124, startPoint y: 572, endPoint x: 1136, endPoint y: 572, distance: 12.0
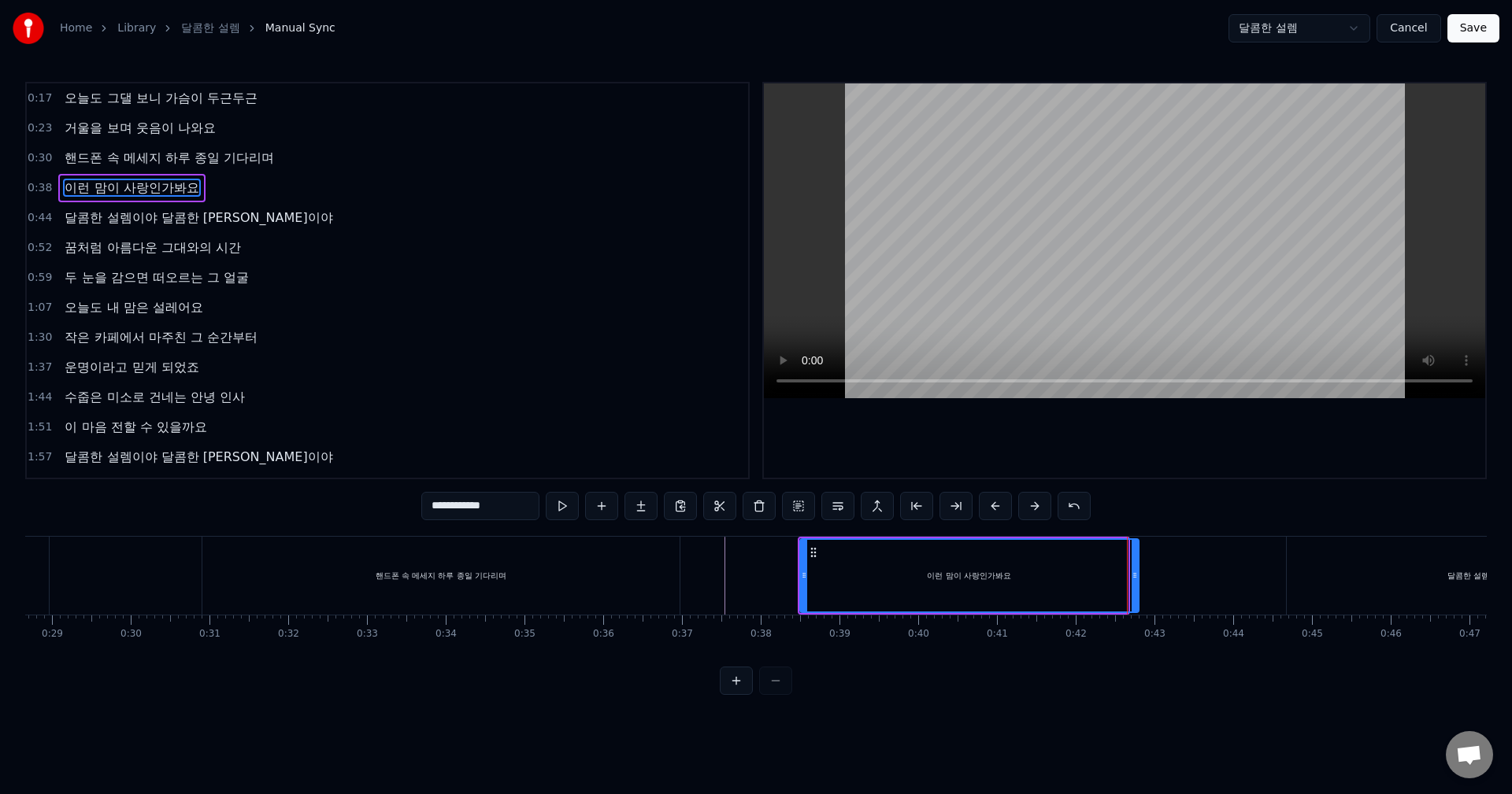
click at [1136, 572] on icon at bounding box center [1134, 575] width 6 height 13
click at [552, 514] on button at bounding box center [562, 506] width 33 height 29
drag, startPoint x: 1133, startPoint y: 576, endPoint x: 1153, endPoint y: 575, distance: 20.0
click at [1153, 575] on icon at bounding box center [1155, 575] width 6 height 13
click at [568, 503] on button at bounding box center [562, 506] width 33 height 29
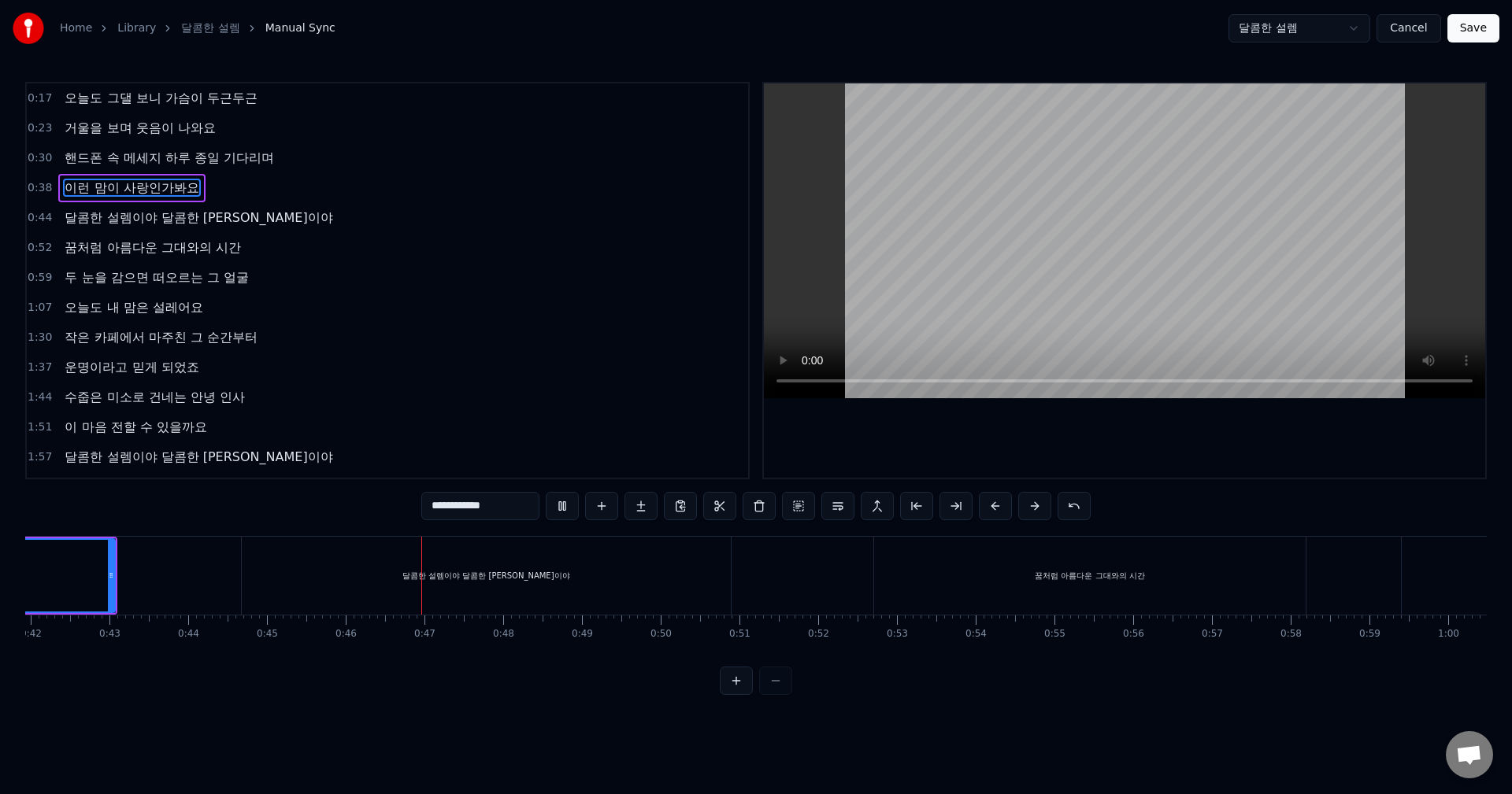
scroll to position [0, 3578]
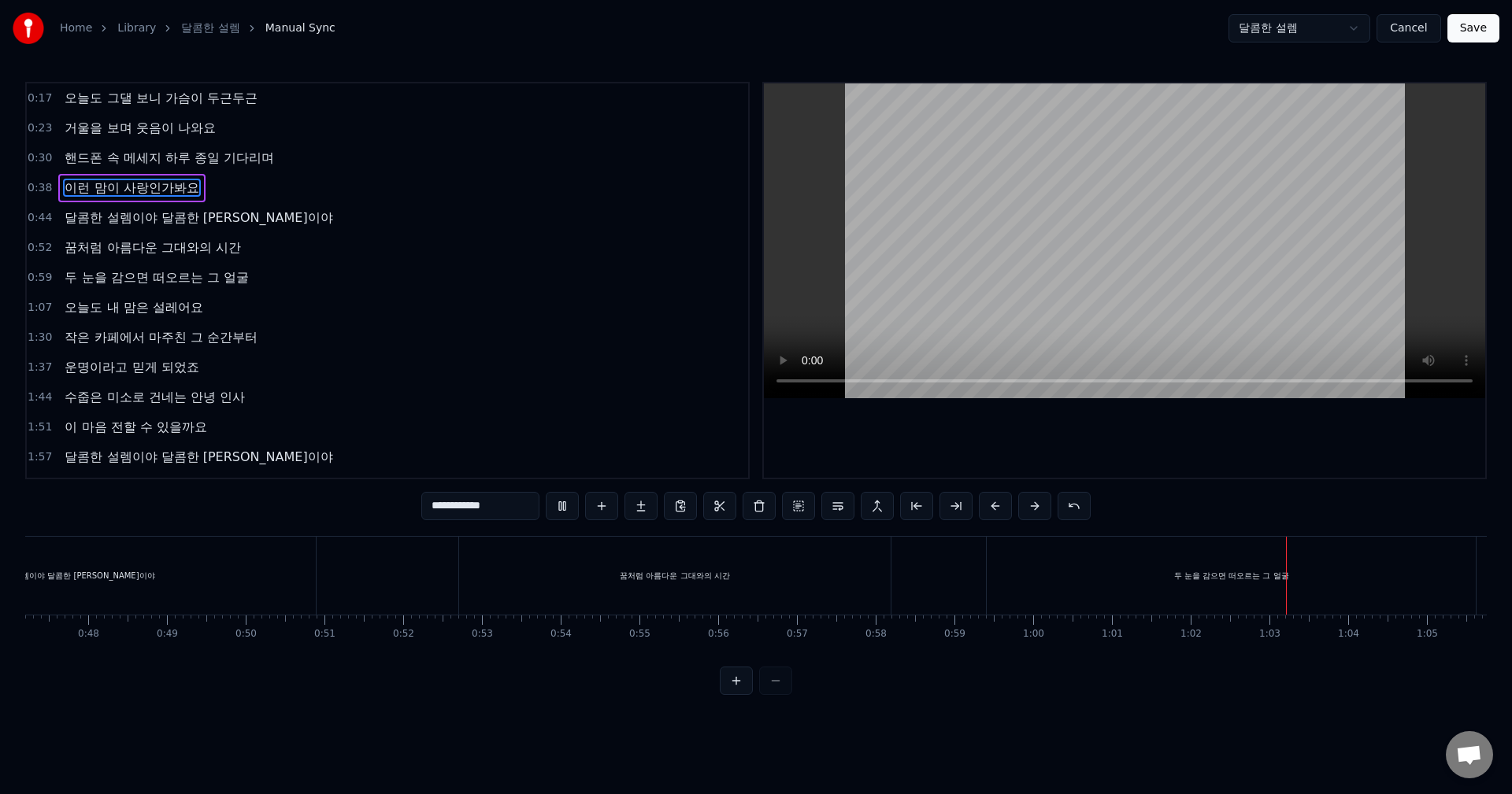
click at [1216, 570] on div "두 눈을 감으면 떠오르는 그 얼굴" at bounding box center [1230, 575] width 489 height 78
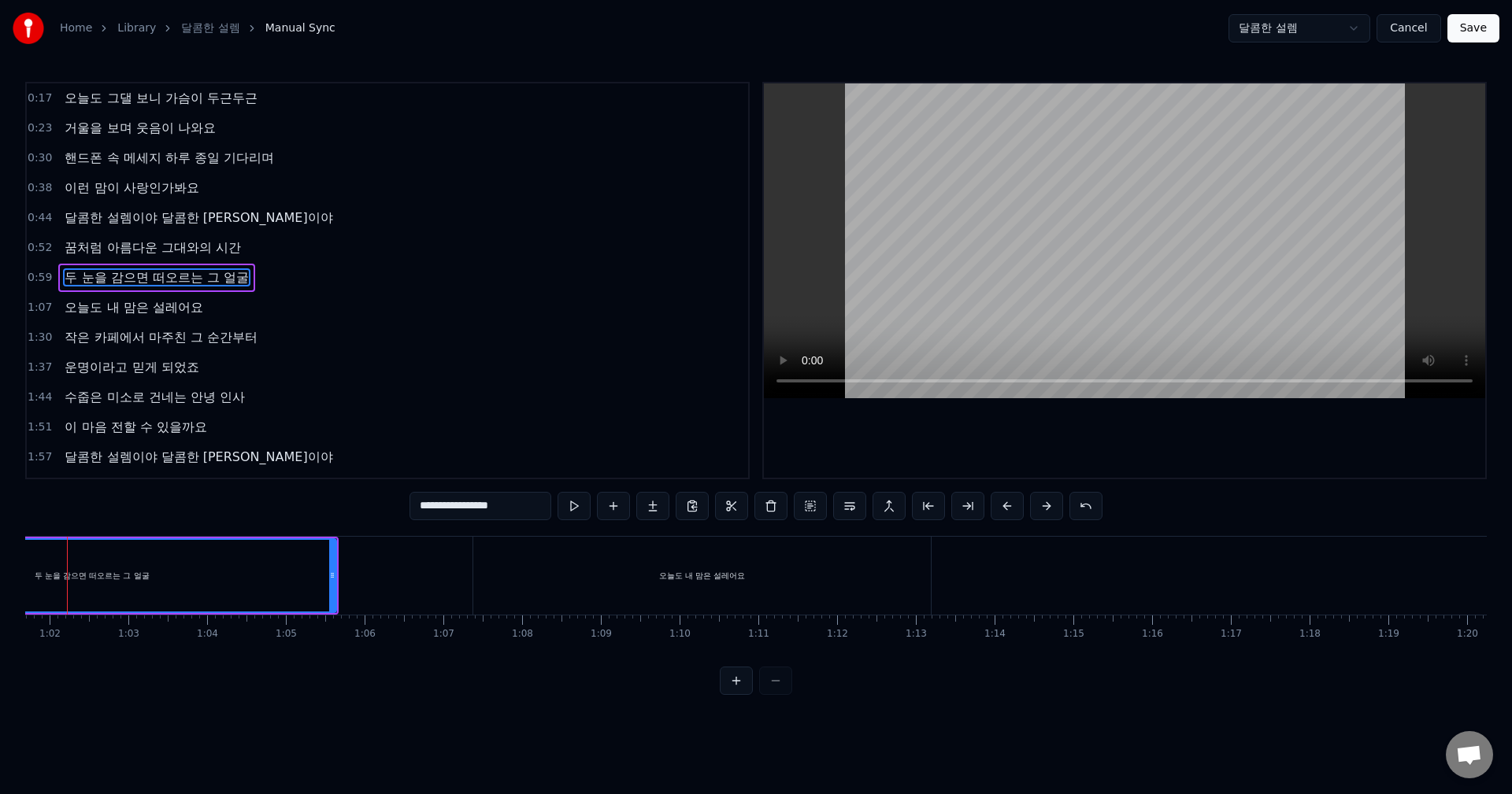
scroll to position [0, 4895]
click at [494, 510] on input "**********" at bounding box center [480, 506] width 142 height 29
type input "**********"
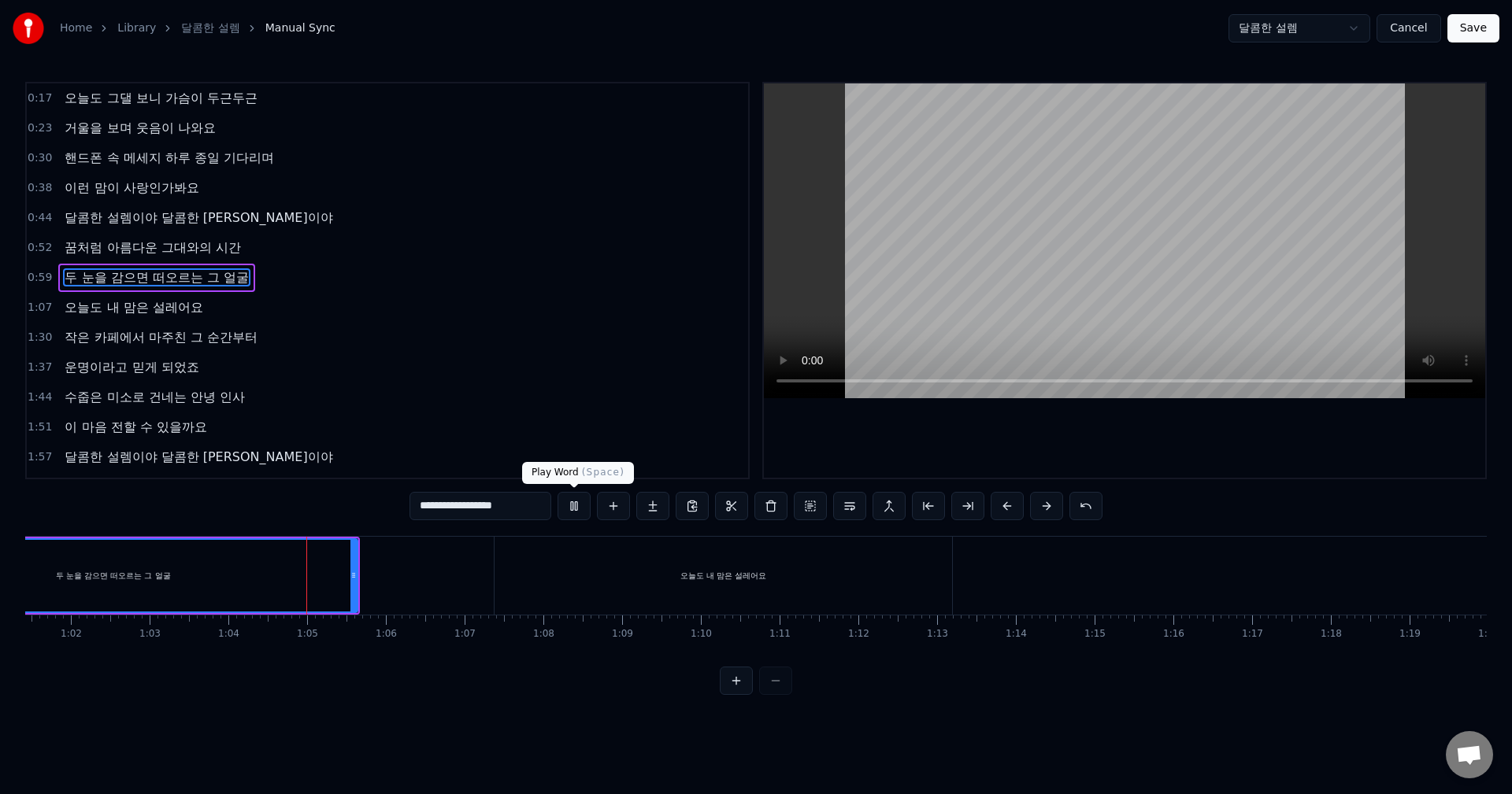
click at [573, 509] on button at bounding box center [574, 506] width 33 height 29
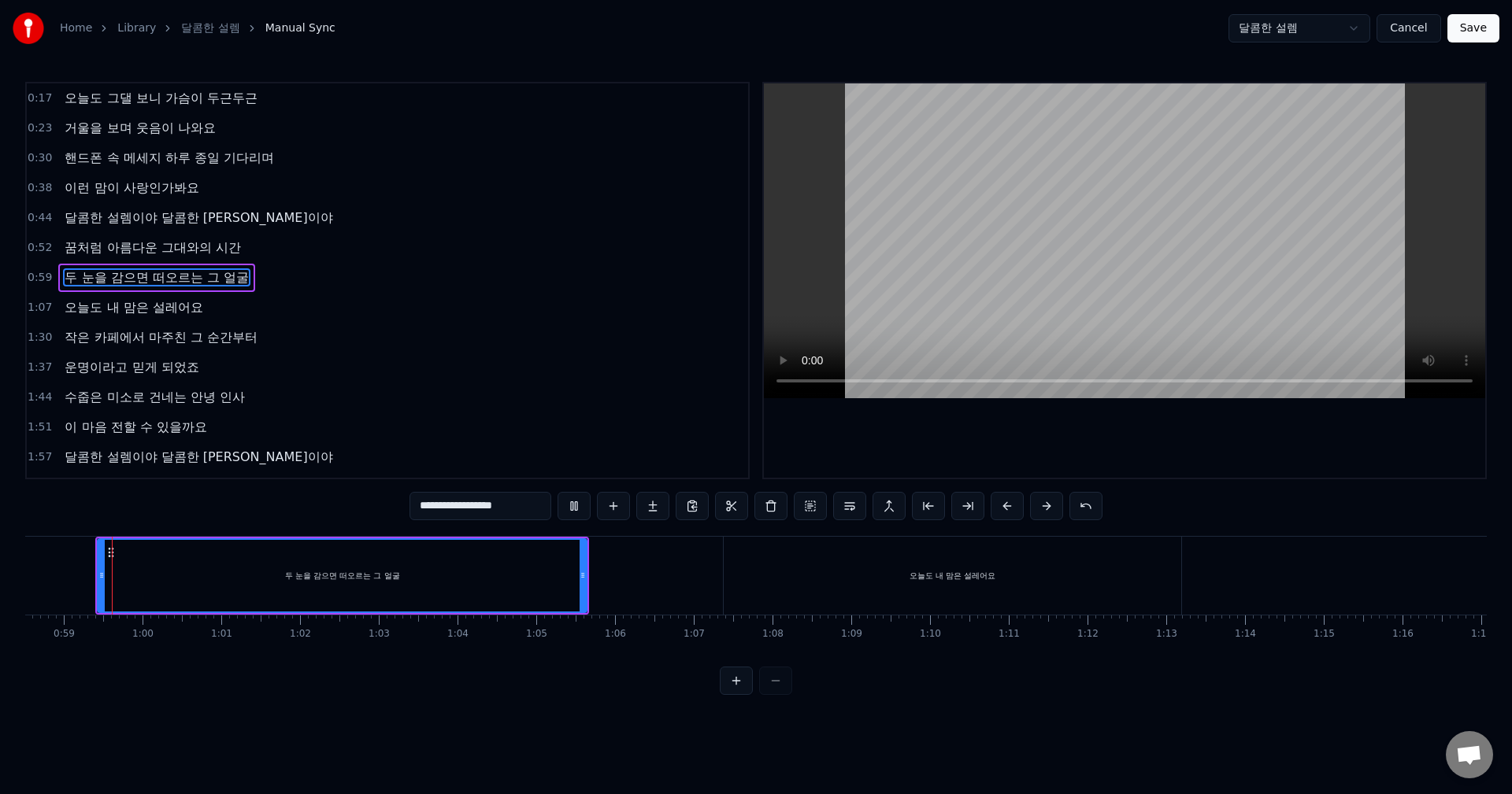
scroll to position [0, 4613]
click at [573, 509] on button at bounding box center [574, 506] width 33 height 29
drag, startPoint x: 577, startPoint y: 577, endPoint x: 565, endPoint y: 577, distance: 12.0
click at [567, 577] on circle at bounding box center [567, 577] width 1 height 1
click at [572, 504] on button at bounding box center [574, 506] width 33 height 29
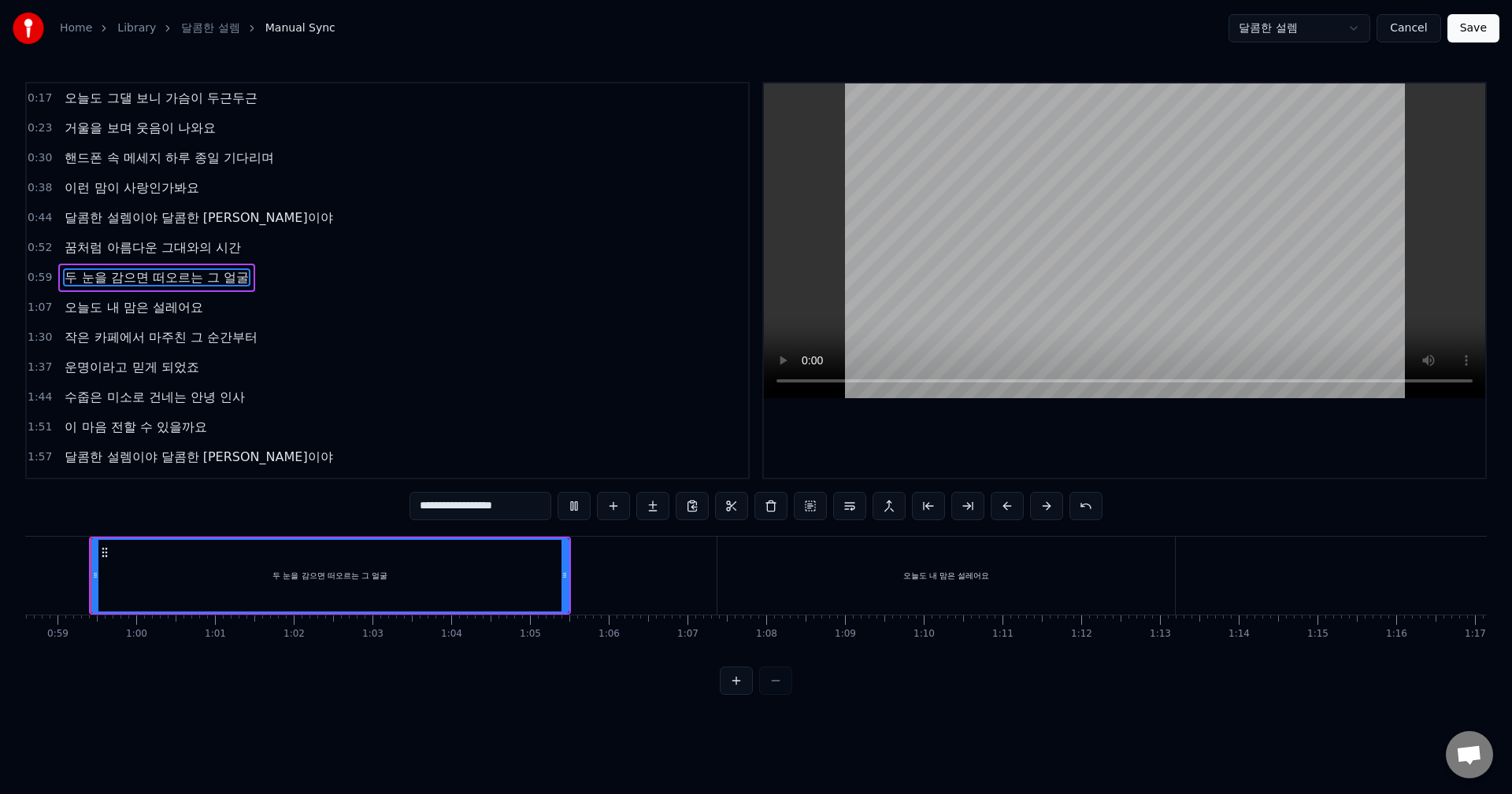
scroll to position [0, 4598]
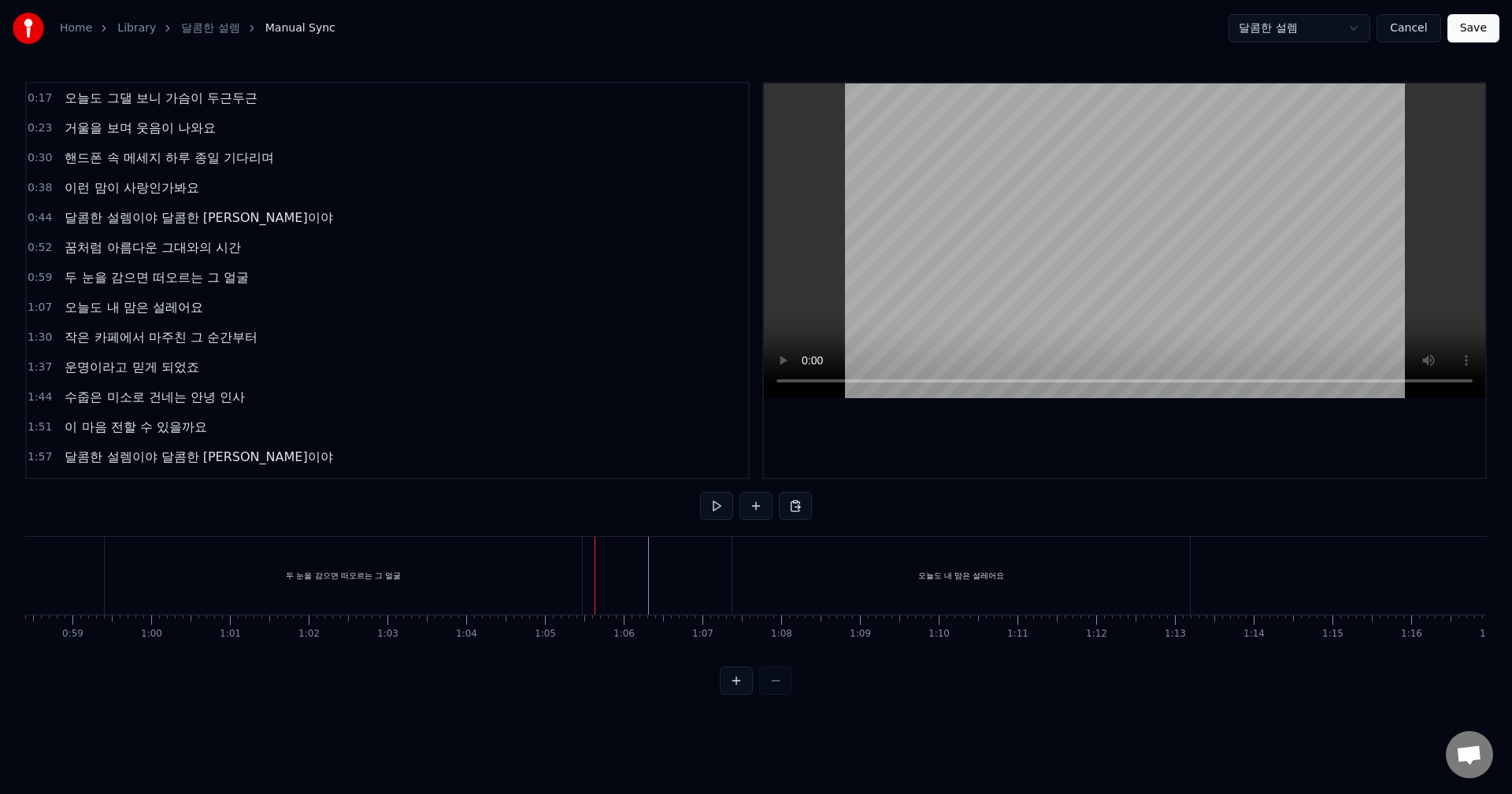
click at [818, 584] on div "오늘도 내 맘은 설레어요" at bounding box center [961, 575] width 457 height 78
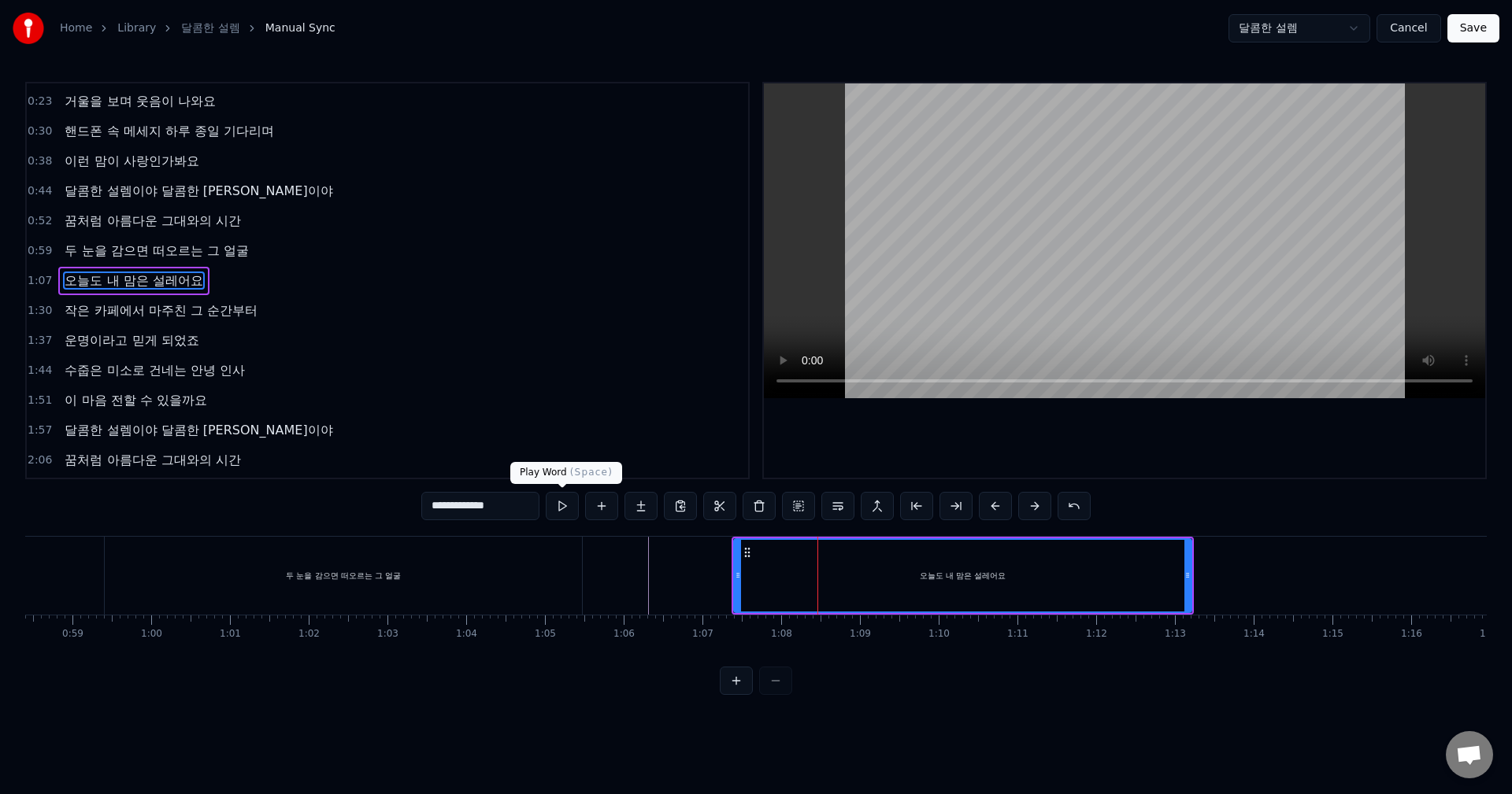
click at [562, 510] on button at bounding box center [562, 506] width 33 height 29
click at [554, 581] on div "두 눈을 감으면 떠오르는 그 얼굴" at bounding box center [343, 575] width 477 height 78
type input "**********"
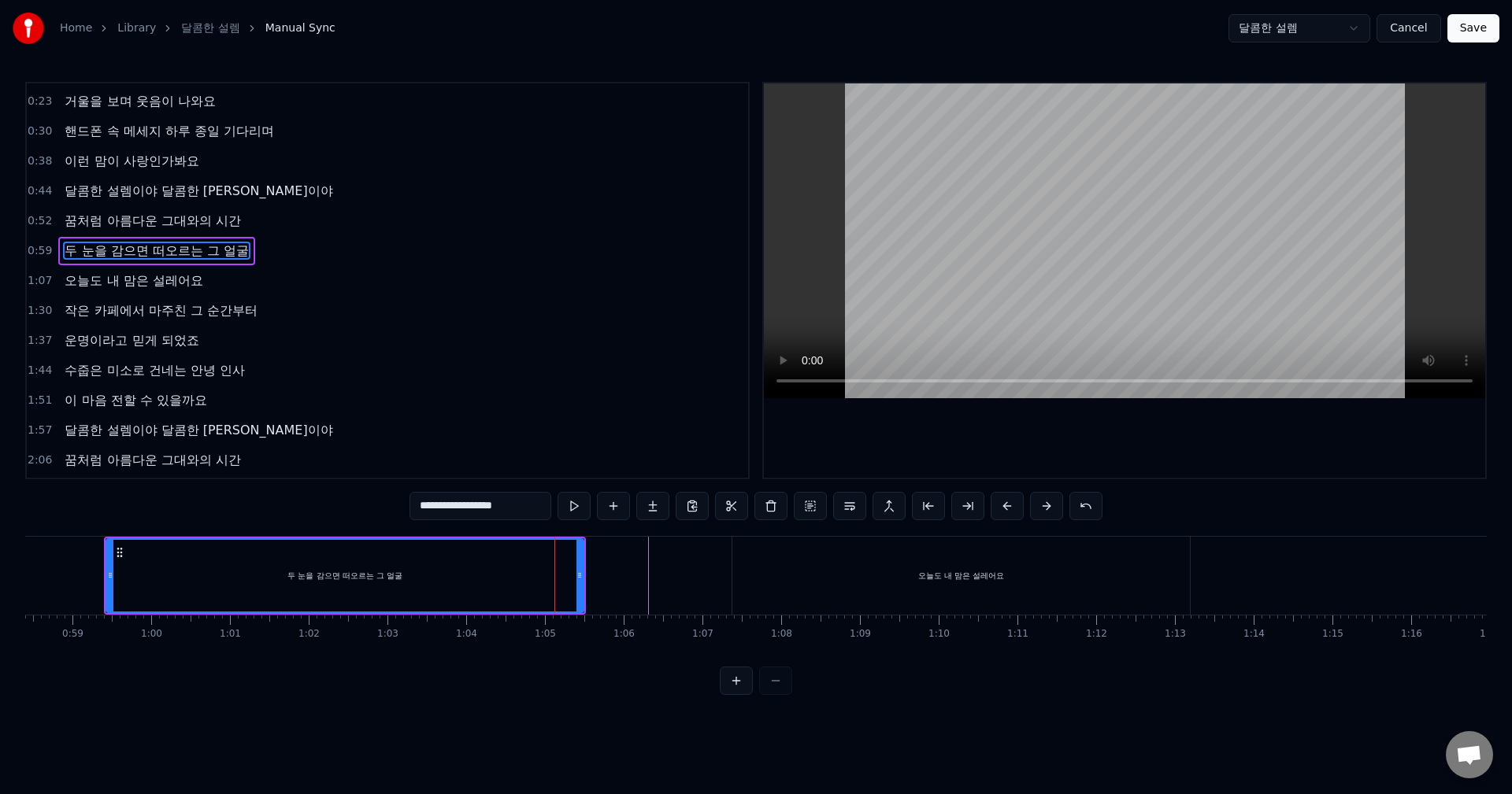
scroll to position [0, 0]
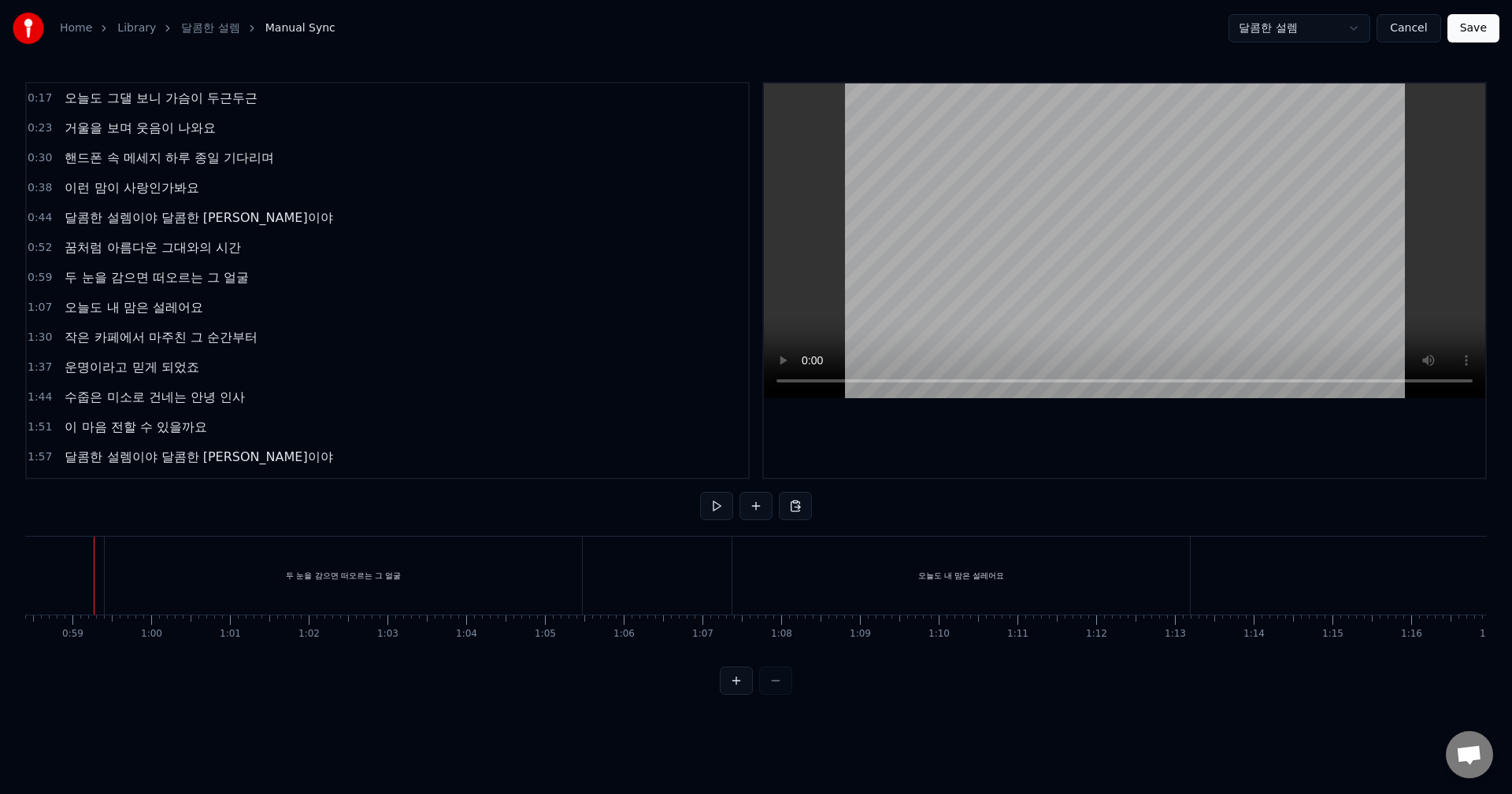
scroll to position [0, 4587]
click at [396, 591] on div "두 눈을 감으면 떠오르는 그 얼굴" at bounding box center [353, 575] width 477 height 78
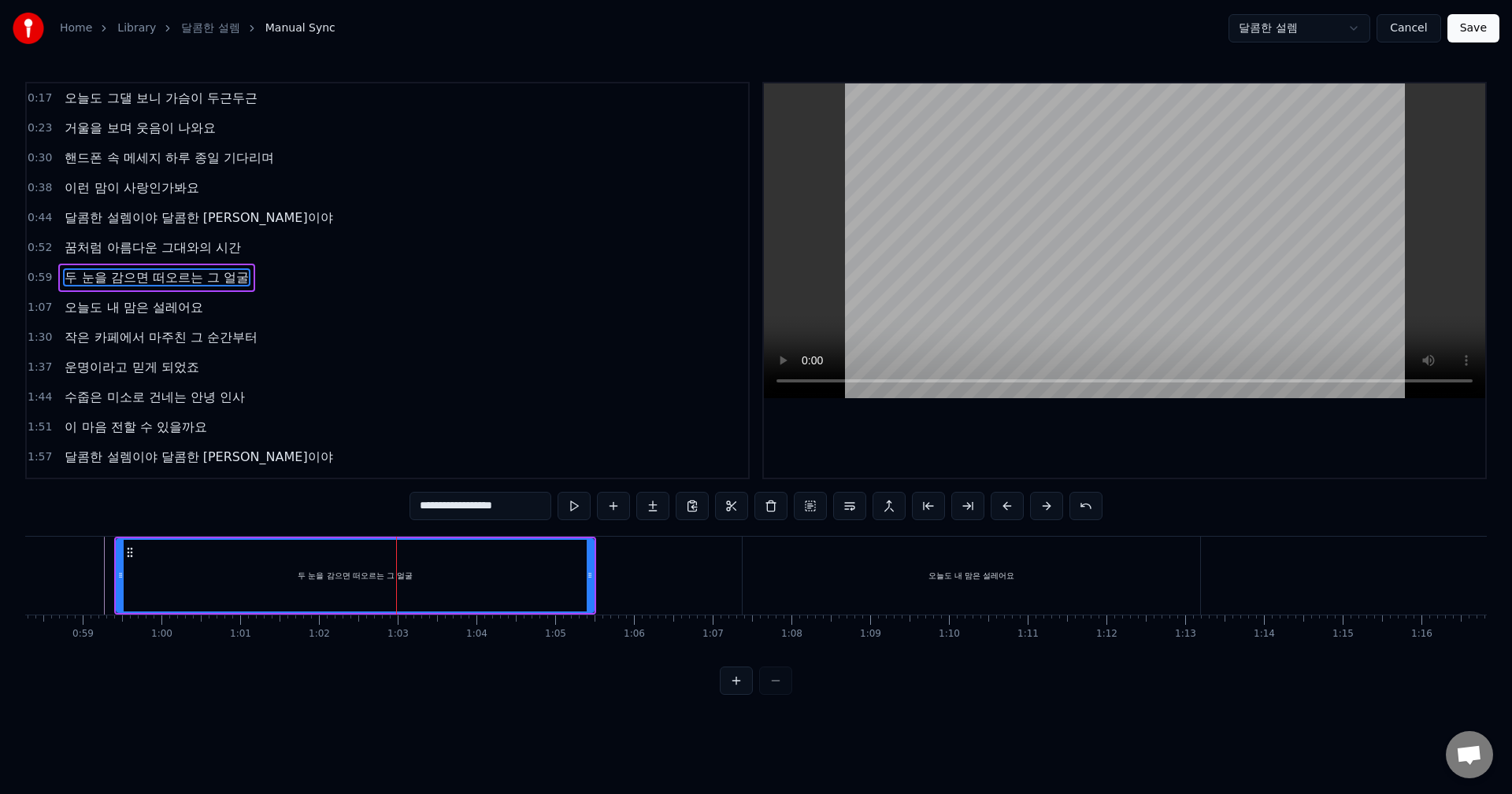
drag, startPoint x: 240, startPoint y: 597, endPoint x: 284, endPoint y: 595, distance: 44.0
click at [284, 595] on div "두 눈을 감으면 떠오르는 그 얼굴" at bounding box center [355, 575] width 476 height 72
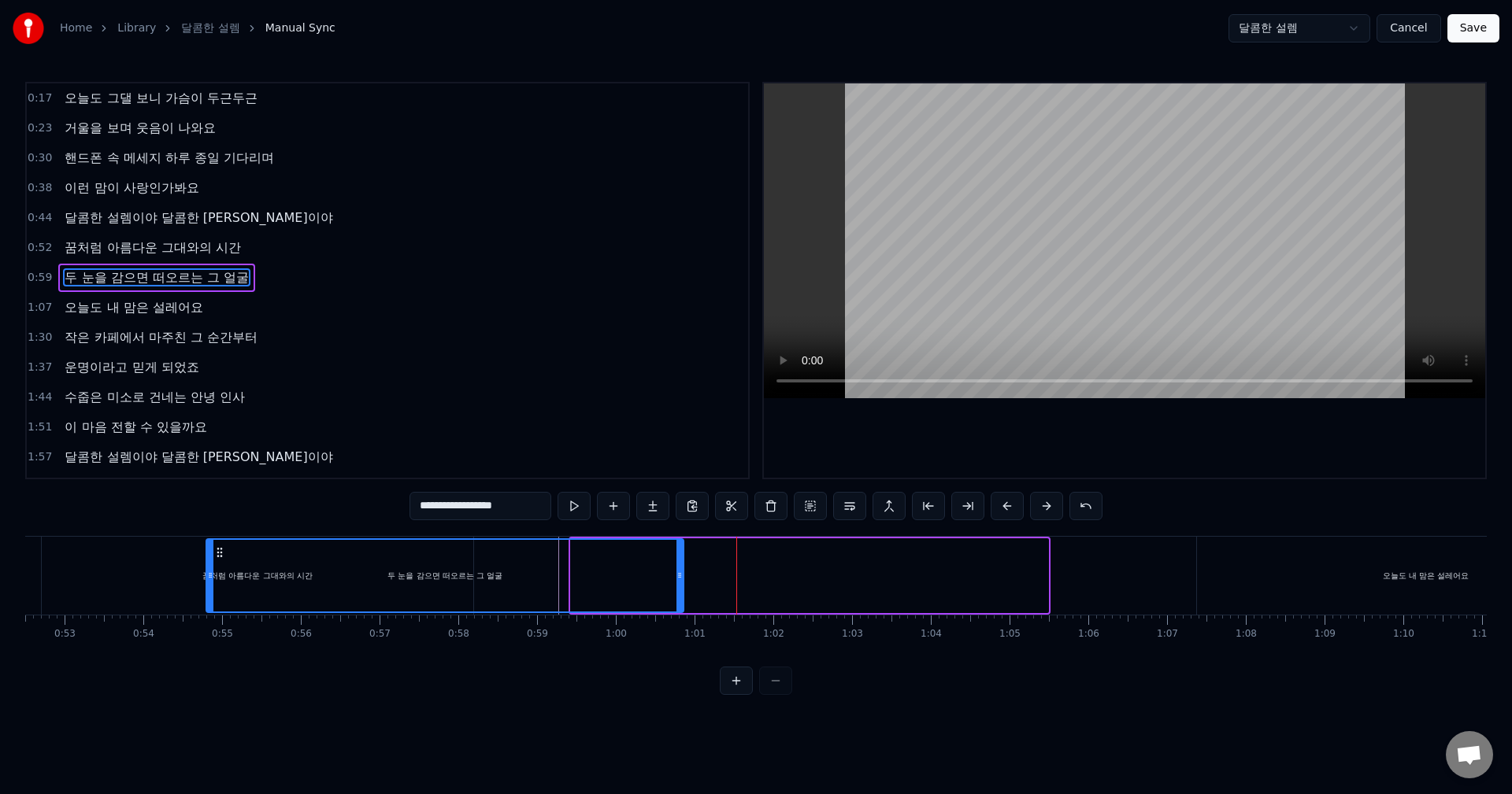
scroll to position [0, 4110]
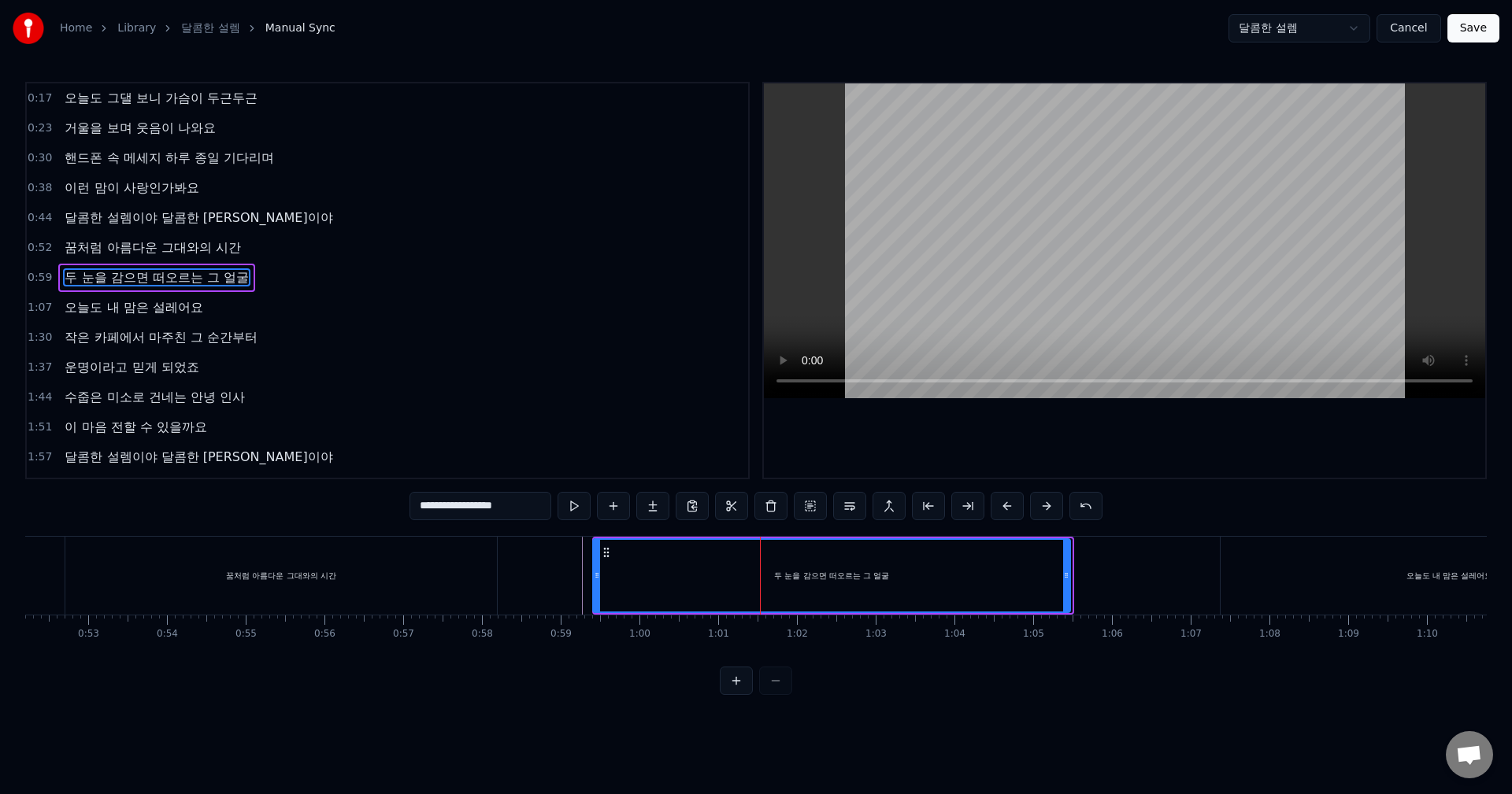
drag, startPoint x: 131, startPoint y: 553, endPoint x: 607, endPoint y: 578, distance: 476.7
click at [607, 578] on div "두 눈을 감으면 떠오르는 그 얼굴" at bounding box center [832, 575] width 476 height 72
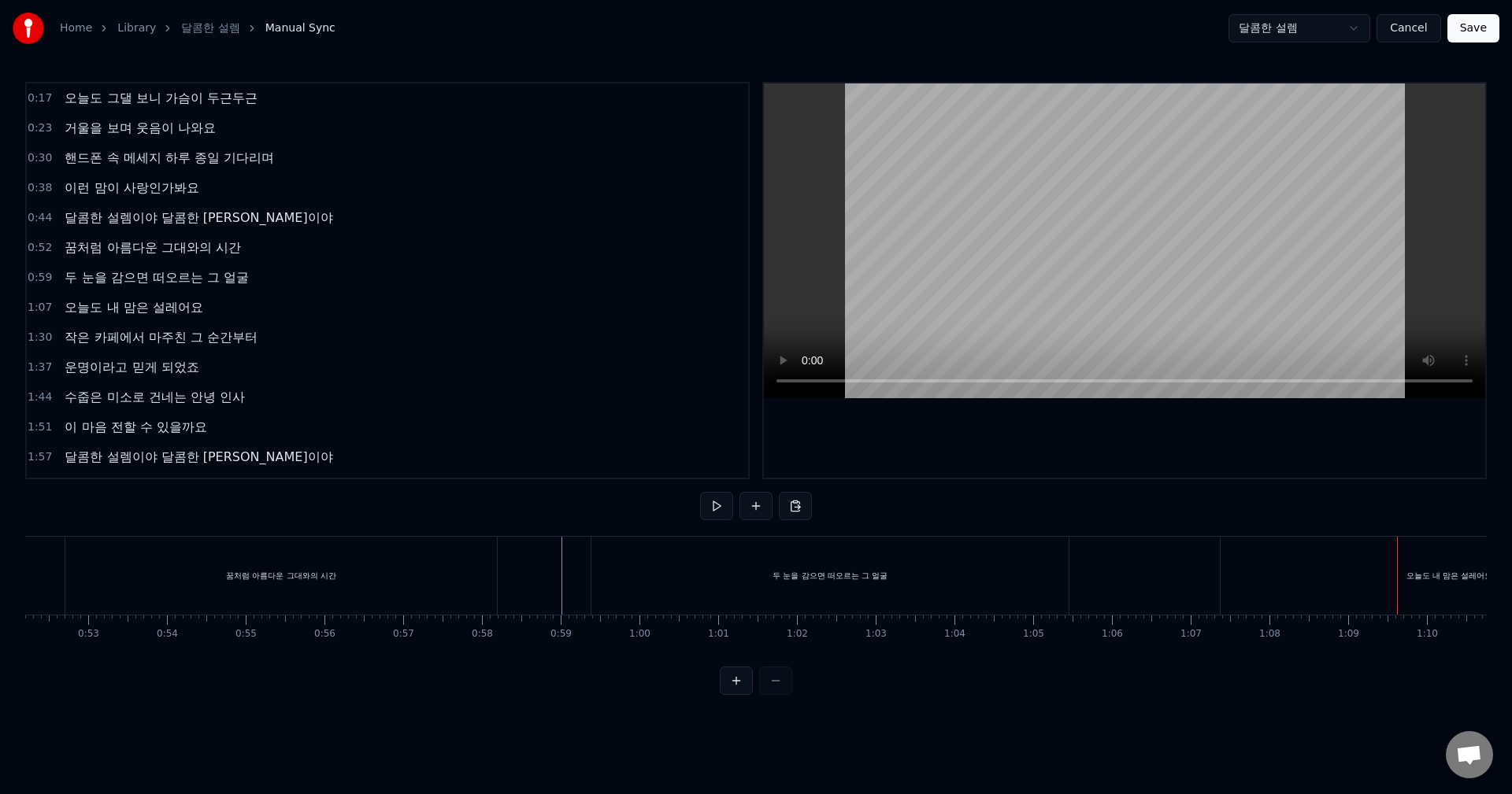
click at [424, 570] on div "꿈처럼 아름다운 그대와의 시간" at bounding box center [280, 575] width 431 height 78
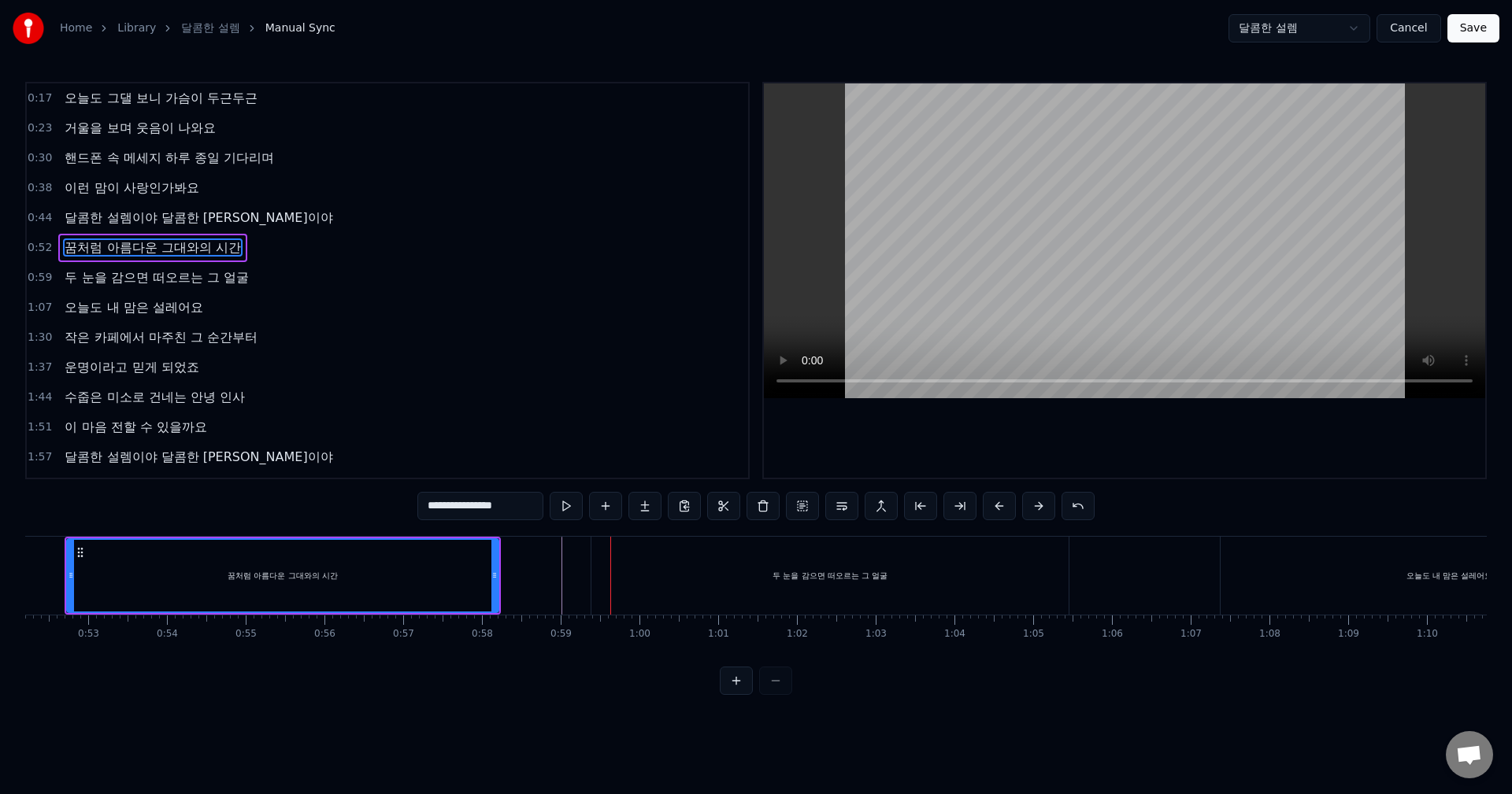
click at [638, 556] on div "두 눈을 감으면 떠오르는 그 얼굴" at bounding box center [829, 575] width 477 height 78
type input "**********"
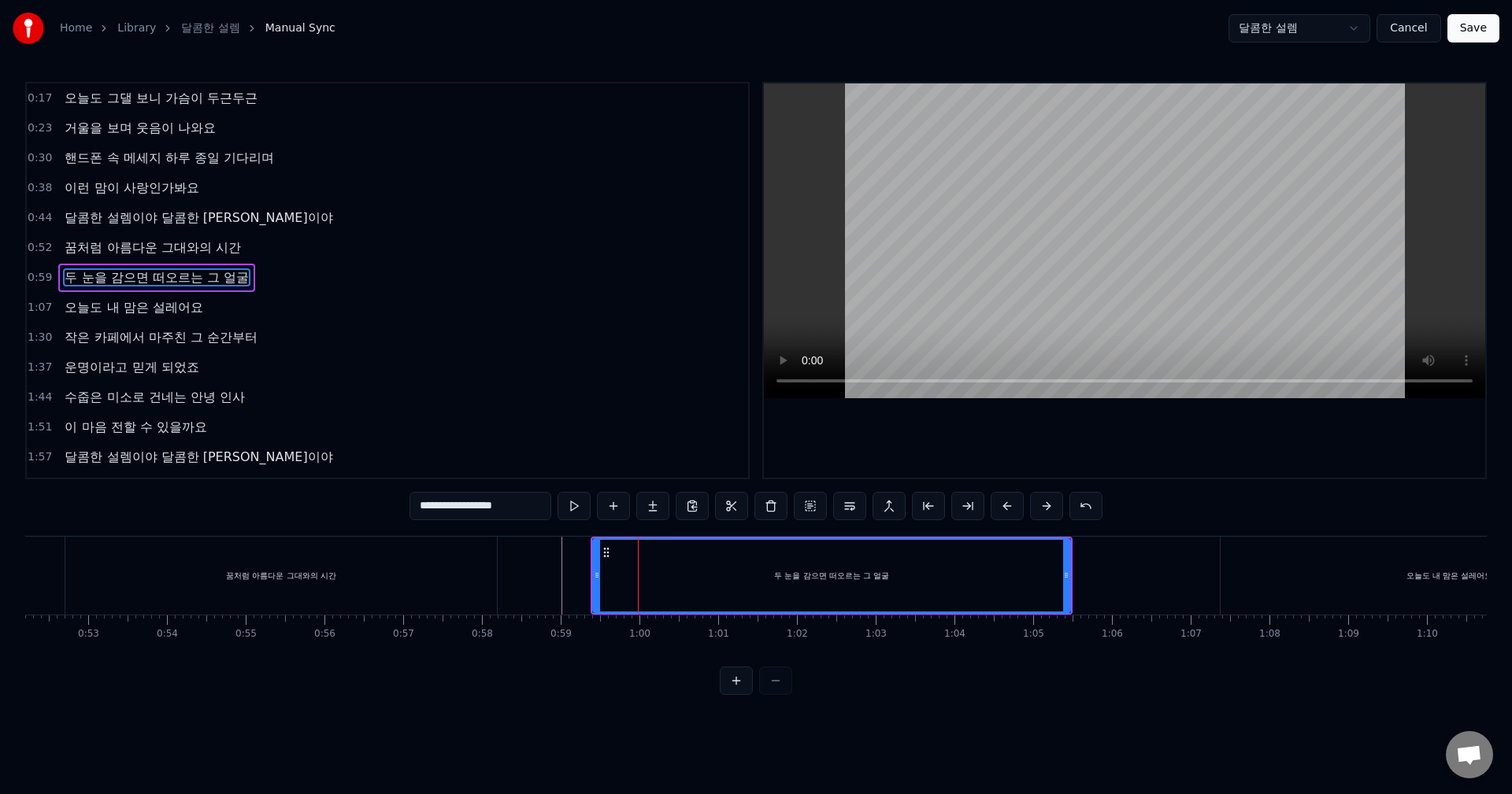
drag, startPoint x: 665, startPoint y: 557, endPoint x: 651, endPoint y: 557, distance: 14.0
click at [651, 557] on div "두 눈을 감으면 떠오르는 그 얼굴" at bounding box center [832, 575] width 476 height 72
click at [602, 554] on icon at bounding box center [602, 553] width 13 height 13
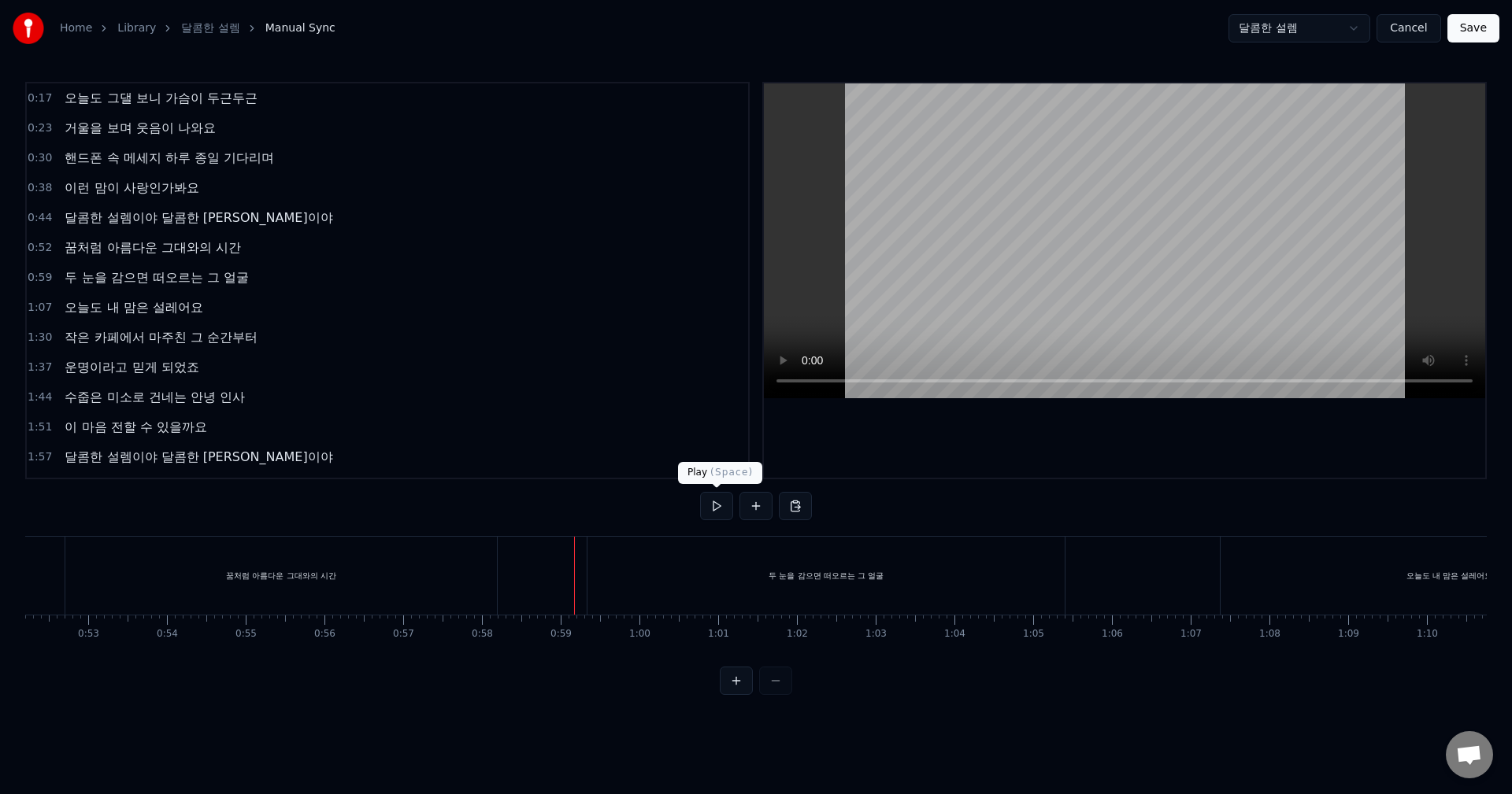
click at [710, 503] on button at bounding box center [716, 506] width 33 height 29
click at [710, 510] on button at bounding box center [716, 506] width 33 height 29
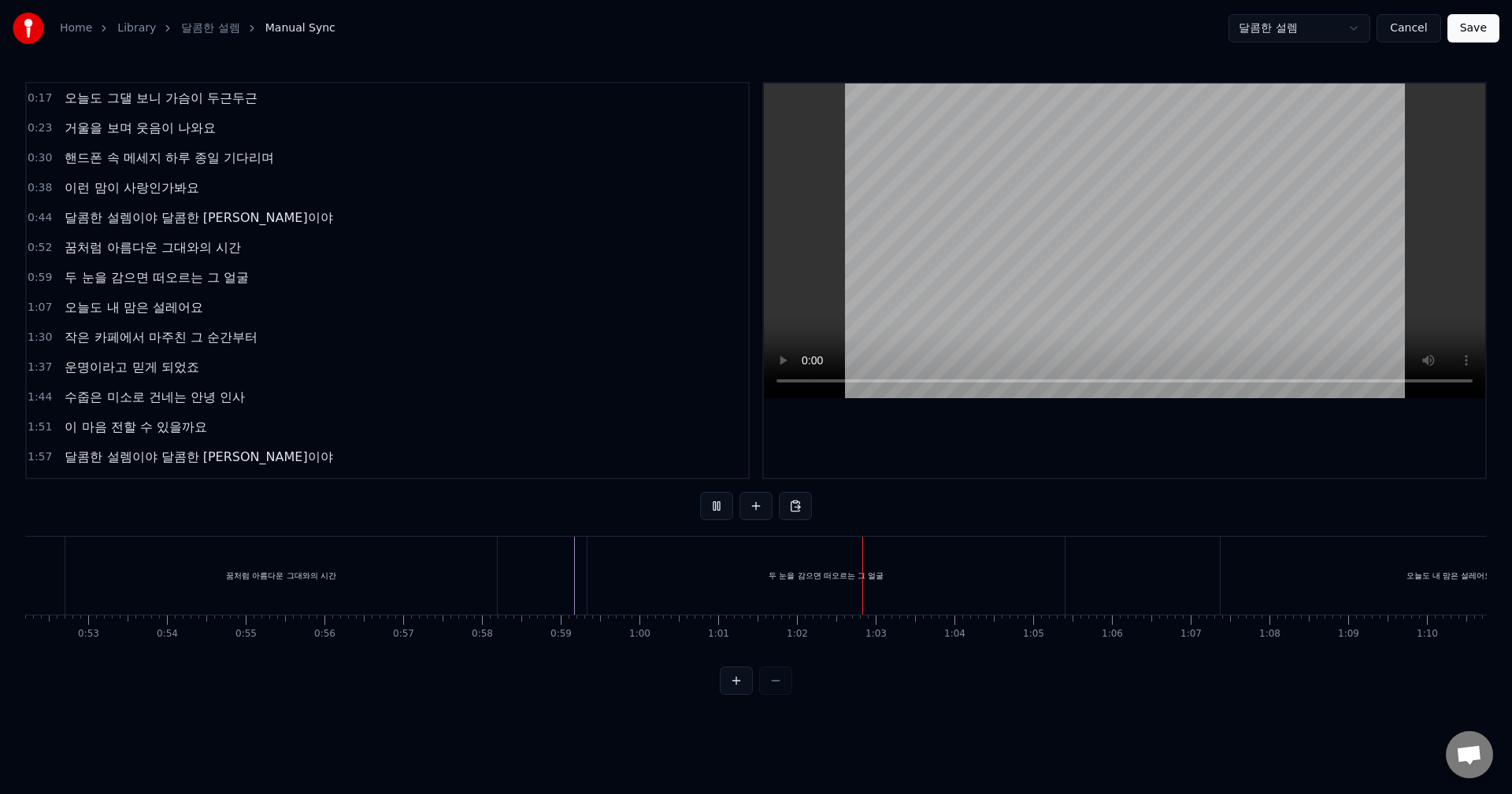
click at [710, 510] on button at bounding box center [716, 506] width 33 height 29
drag, startPoint x: 760, startPoint y: 569, endPoint x: 828, endPoint y: 569, distance: 68.0
click at [828, 569] on div "두 눈을 감으면 떠오르는 그 얼굴" at bounding box center [825, 575] width 477 height 78
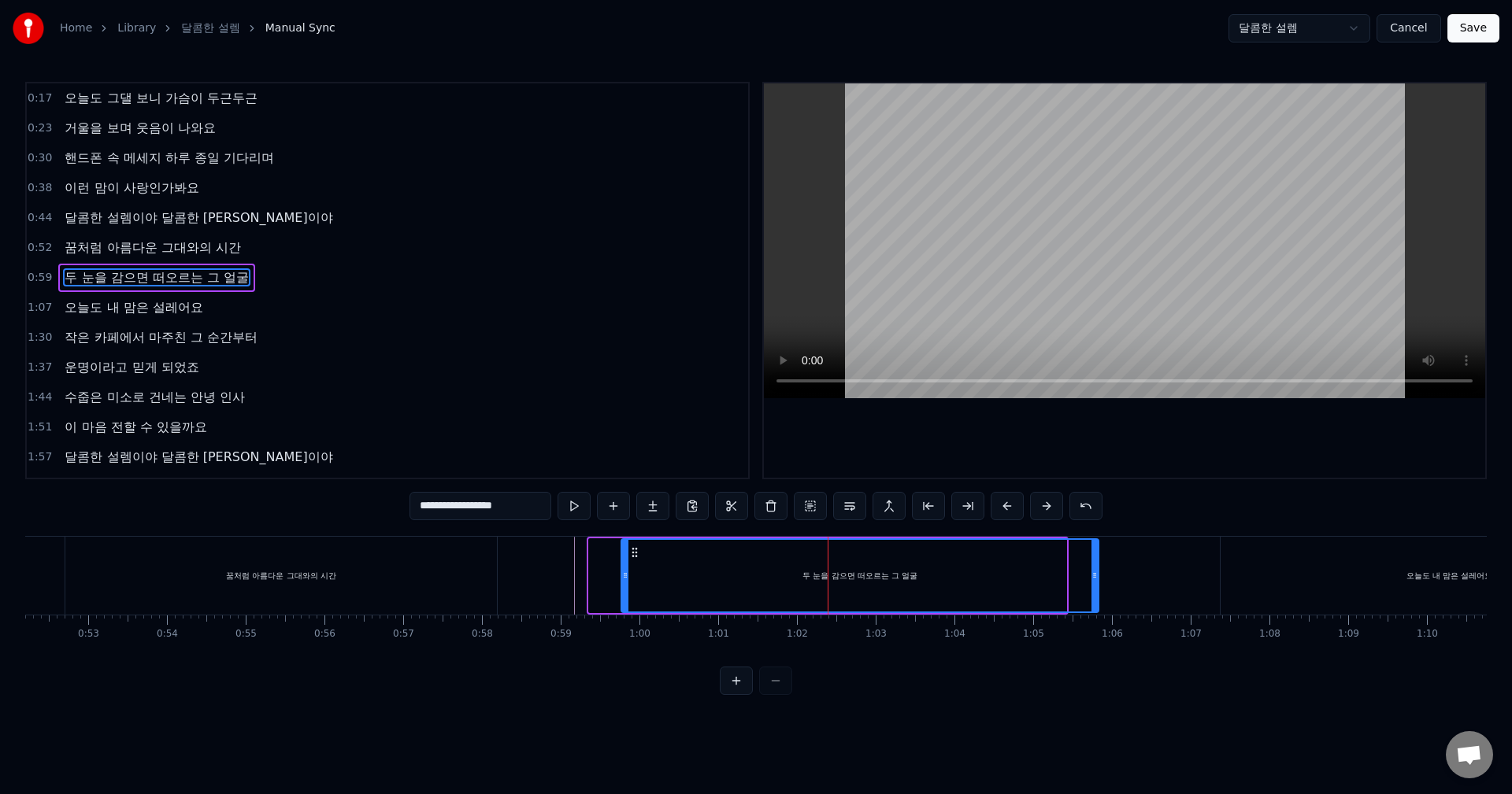
drag, startPoint x: 602, startPoint y: 554, endPoint x: 634, endPoint y: 553, distance: 32.0
click at [634, 553] on icon at bounding box center [634, 553] width 13 height 13
drag, startPoint x: 633, startPoint y: 553, endPoint x: 618, endPoint y: 553, distance: 15.0
click at [618, 553] on circle at bounding box center [618, 552] width 1 height 1
click at [570, 508] on button at bounding box center [574, 506] width 33 height 29
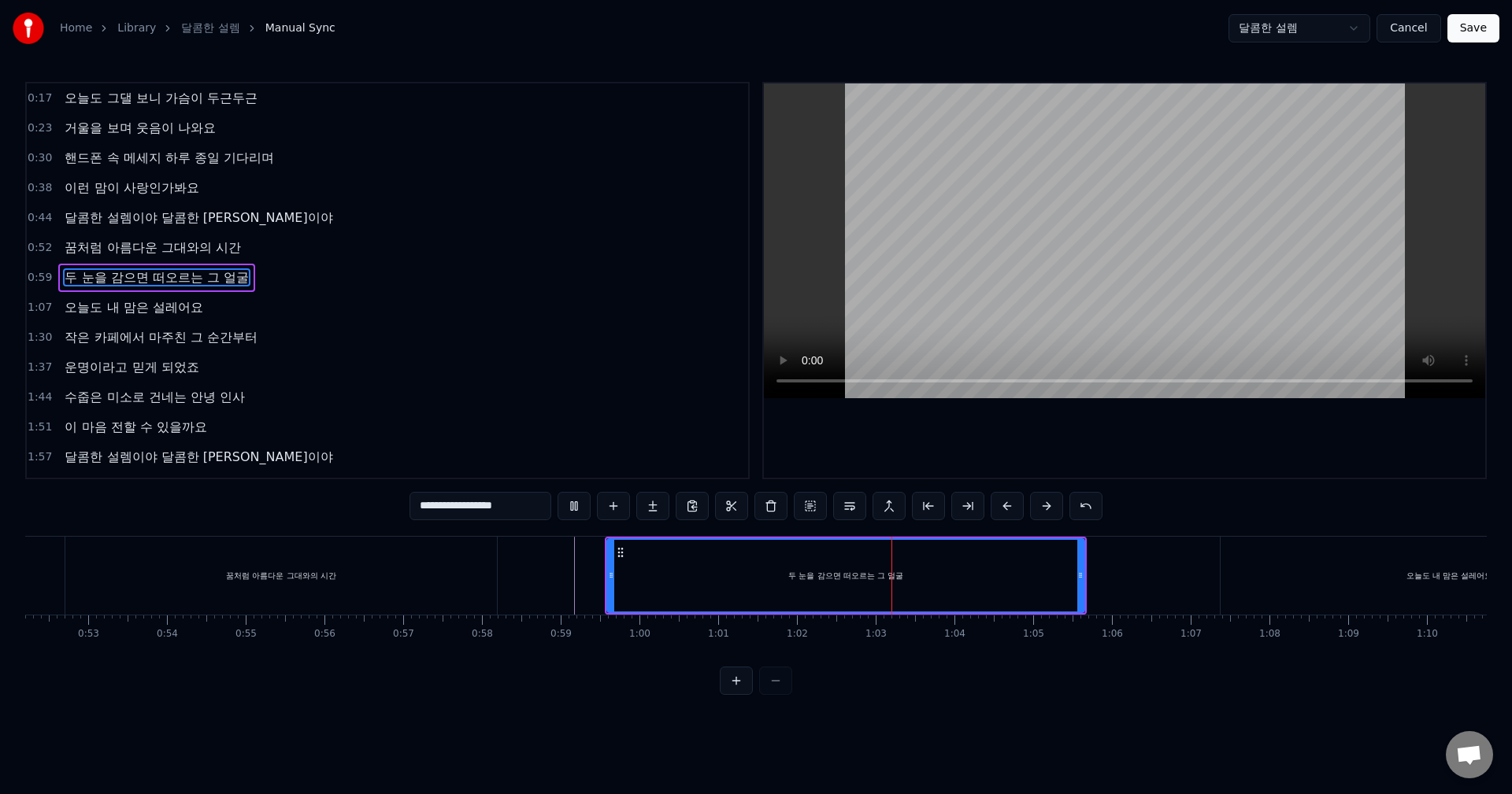
click at [570, 508] on button at bounding box center [574, 506] width 33 height 29
click at [882, 581] on div "두 눈을 감으면 떠오르는 그 얼굴" at bounding box center [845, 576] width 115 height 12
drag, startPoint x: 608, startPoint y: 572, endPoint x: 593, endPoint y: 571, distance: 15.0
click at [593, 571] on icon at bounding box center [596, 575] width 6 height 13
click at [870, 563] on div "두 눈을 감으면 떠오르는 그 얼굴" at bounding box center [838, 575] width 490 height 72
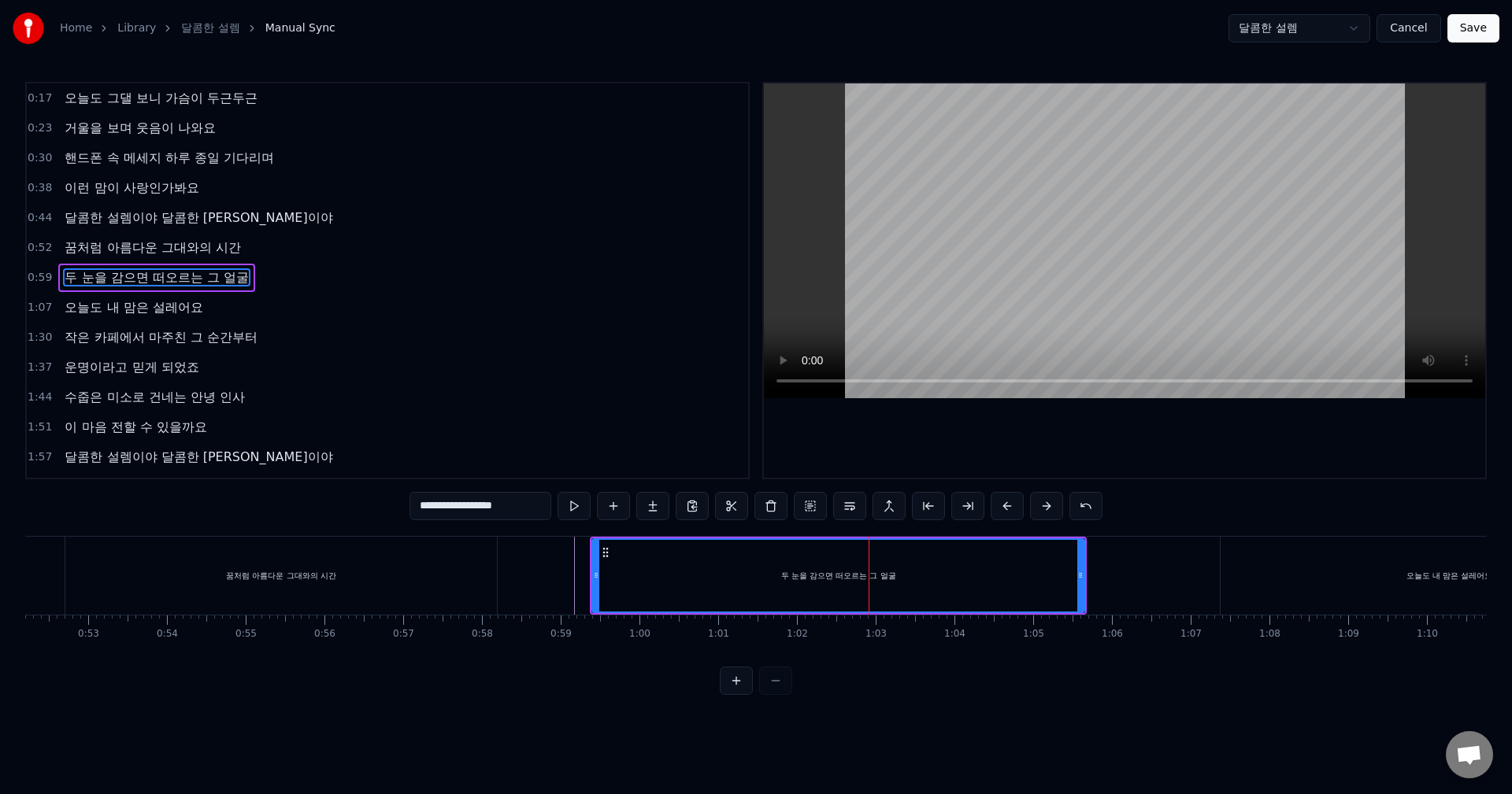
click at [880, 559] on div "두 눈을 감으면 떠오르는 그 얼굴" at bounding box center [838, 575] width 490 height 72
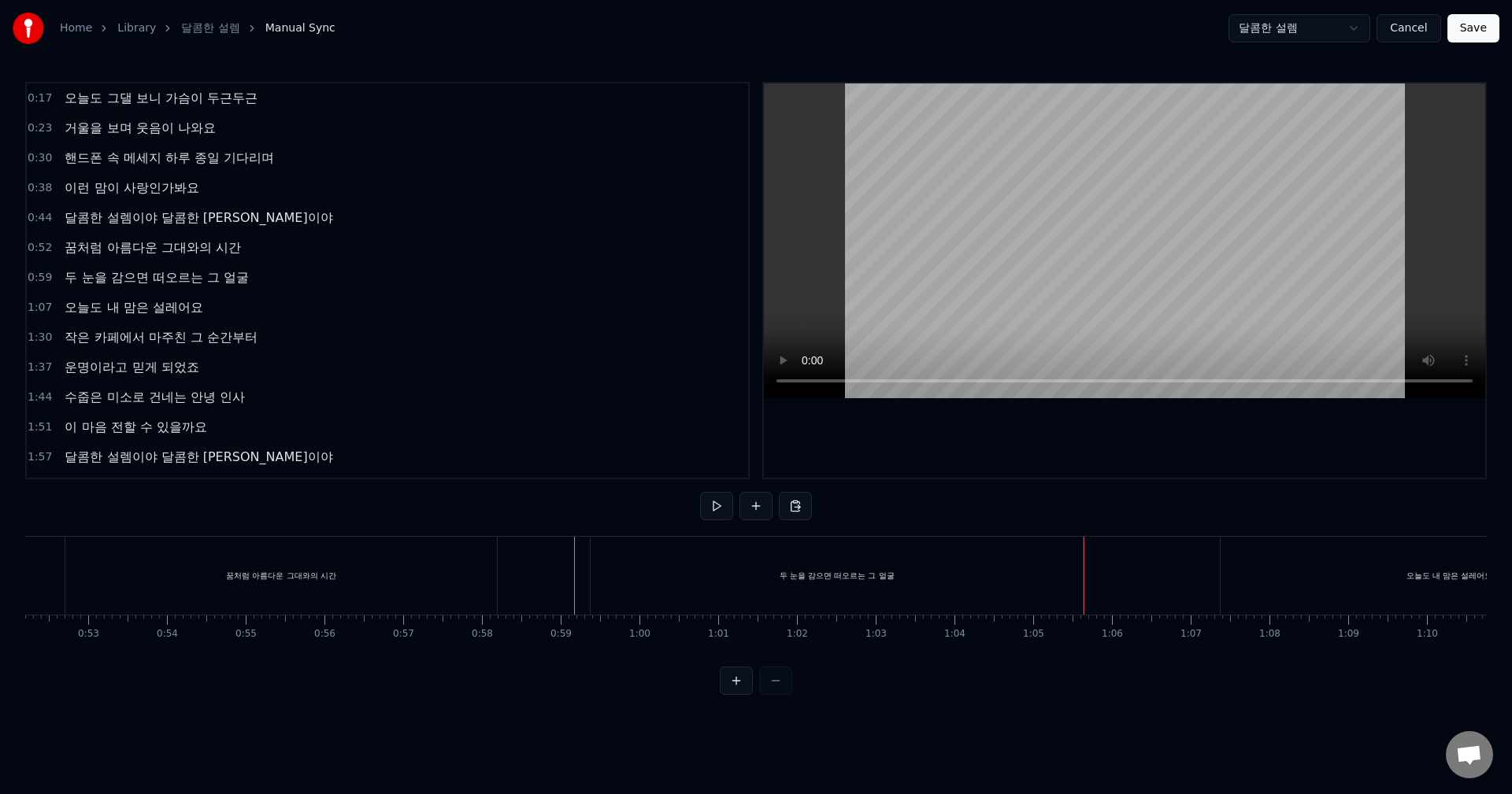
click at [867, 578] on div "두 눈을 감으면 떠오르는 그 얼굴" at bounding box center [837, 576] width 115 height 12
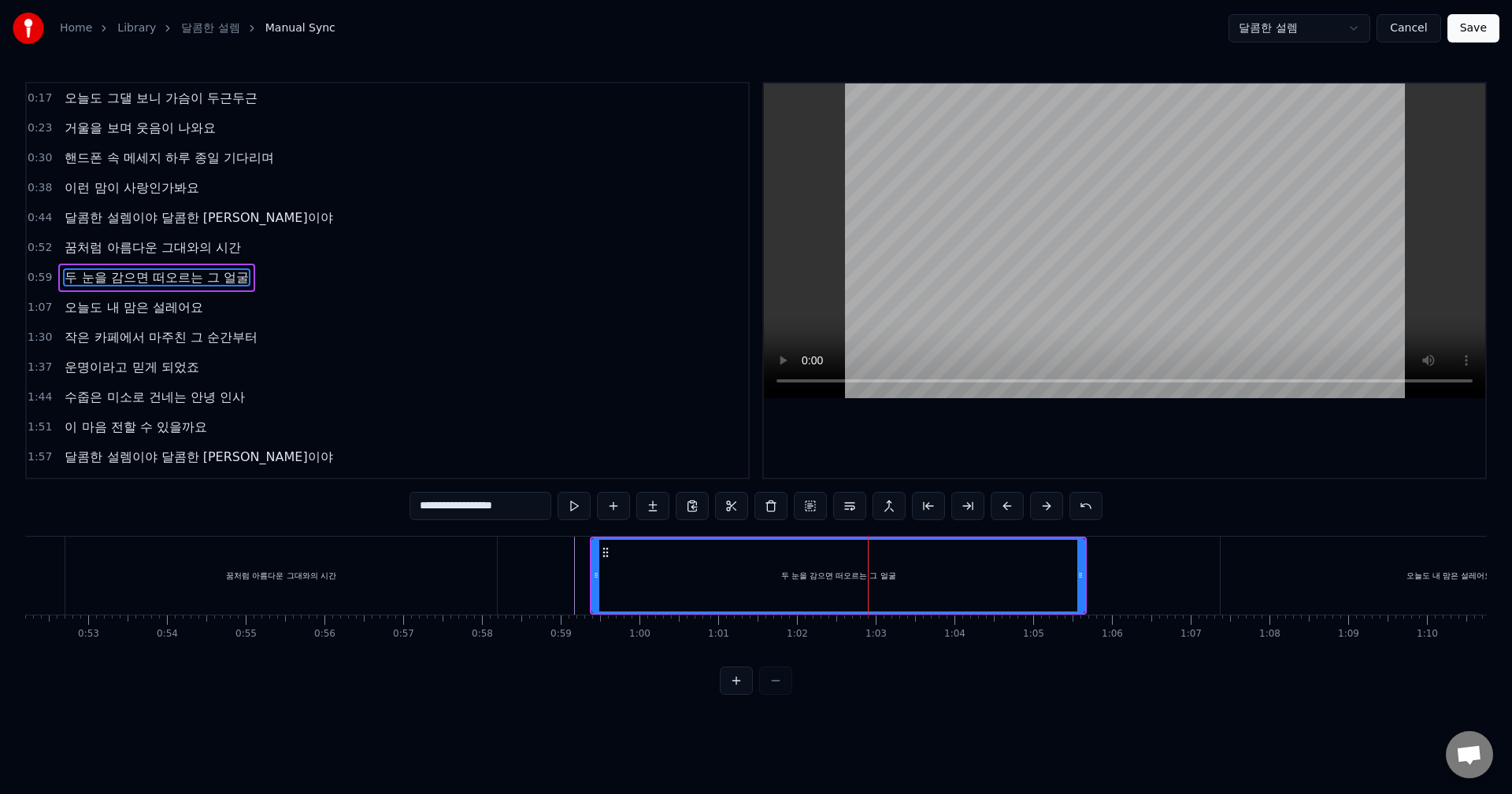
click at [567, 503] on button at bounding box center [574, 506] width 33 height 29
click at [878, 558] on div "두 눈을 감으면 떠오르는 그 얼굴" at bounding box center [838, 575] width 490 height 72
drag, startPoint x: 1080, startPoint y: 570, endPoint x: 1141, endPoint y: 570, distance: 61.0
click at [1141, 570] on icon at bounding box center [1140, 575] width 6 height 13
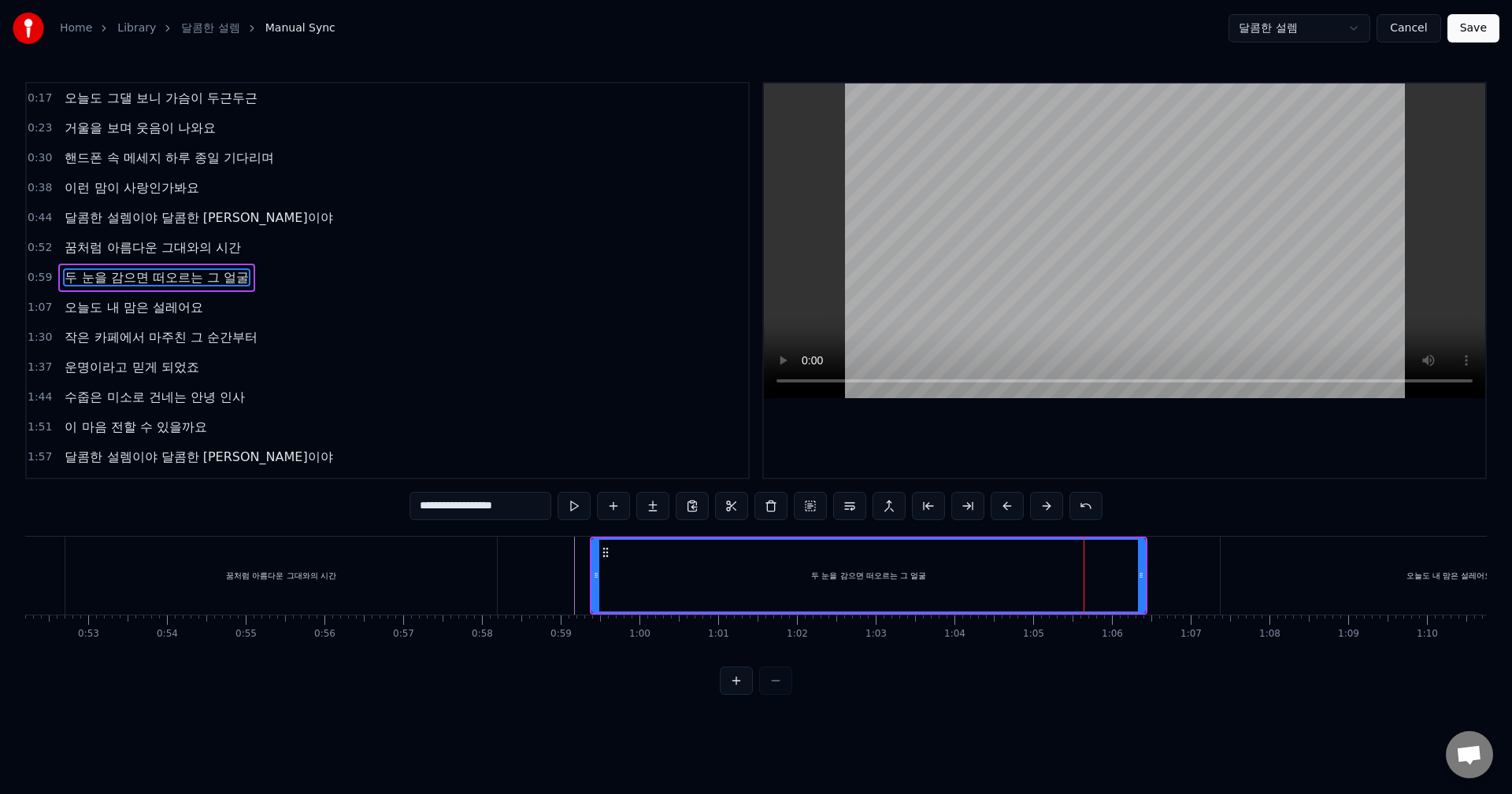
click at [880, 559] on div "두 눈을 감으면 떠오르는 그 얼굴" at bounding box center [868, 575] width 551 height 72
drag, startPoint x: 1143, startPoint y: 575, endPoint x: 1218, endPoint y: 582, distance: 75.3
click at [1218, 582] on div at bounding box center [1214, 575] width 6 height 72
click at [876, 557] on div "두 눈을 감으면 떠오르는 그 얼굴" at bounding box center [905, 575] width 625 height 72
click at [878, 557] on div "두 눈을 감으면 떠오르는 그 얼굴" at bounding box center [905, 575] width 625 height 72
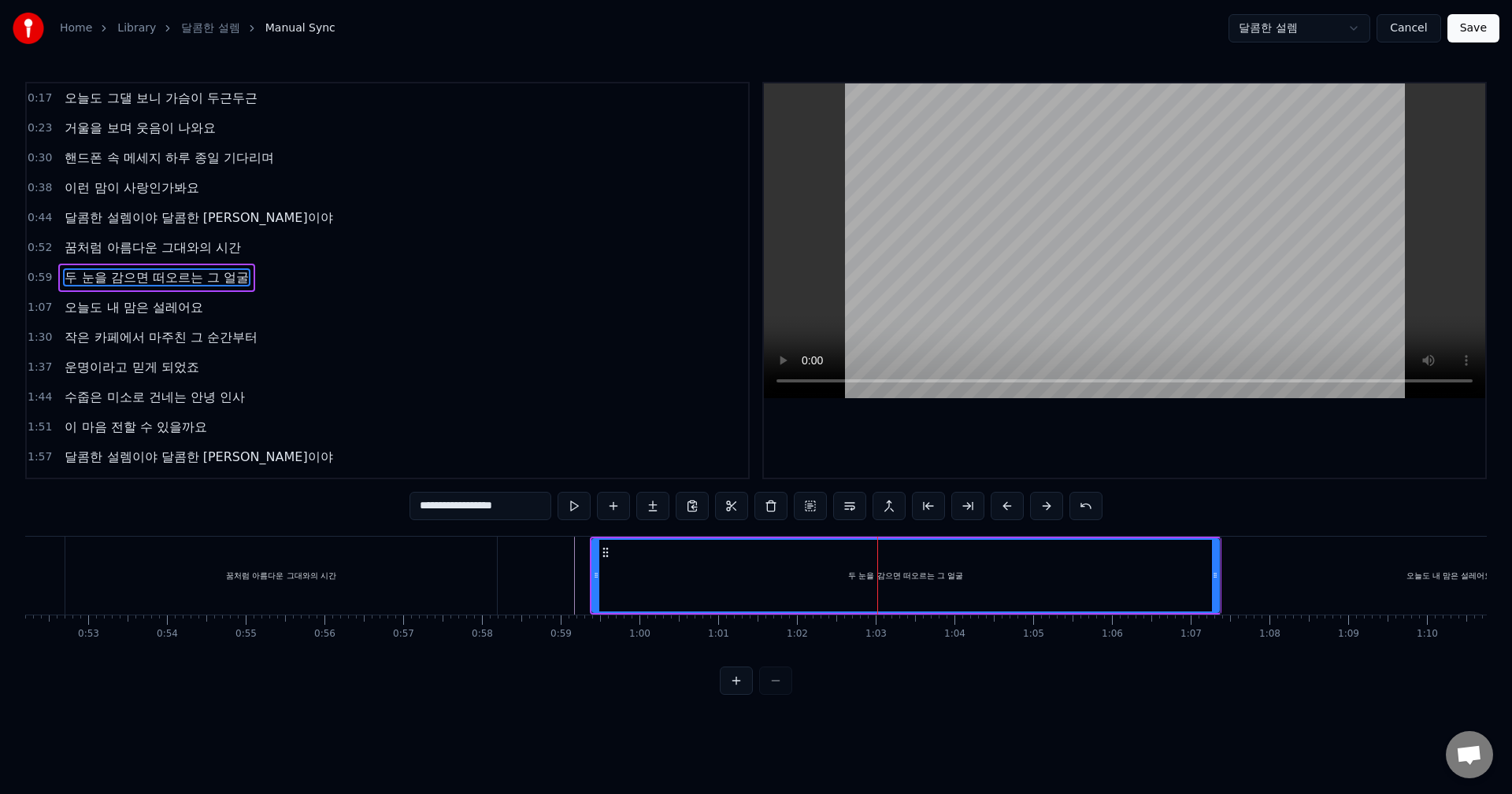
click at [885, 556] on div "두 눈을 감으면 떠오르는 그 얼굴" at bounding box center [905, 575] width 625 height 72
click at [888, 555] on div "두 눈을 감으면 떠오르는 그 얼굴" at bounding box center [905, 575] width 625 height 72
click at [896, 555] on div "두 눈을 감으면 떠오르는 그 얼굴" at bounding box center [905, 575] width 625 height 72
click at [923, 558] on div "두 눈을 감으면 떠오르는 그 얼굴" at bounding box center [905, 575] width 625 height 72
click at [883, 563] on div "두 눈을 감으면 떠오르는 그 얼굴" at bounding box center [905, 575] width 625 height 72
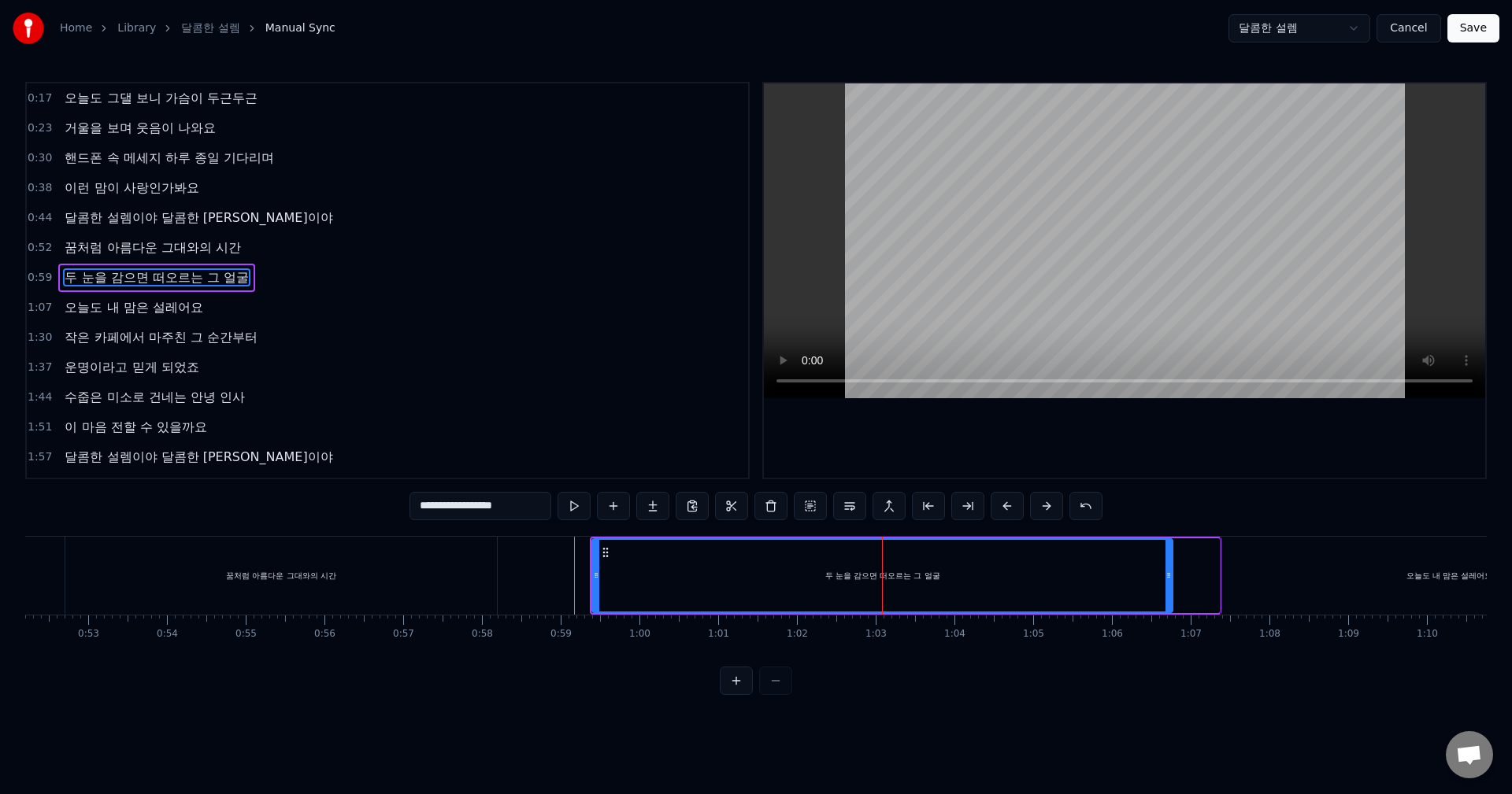
drag, startPoint x: 1217, startPoint y: 578, endPoint x: 1167, endPoint y: 580, distance: 50.0
click at [1167, 580] on icon at bounding box center [1168, 575] width 6 height 13
click at [879, 560] on div "두 눈을 감으면 떠오르는 그 얼굴" at bounding box center [881, 575] width 575 height 72
click at [883, 559] on div "두 눈을 감으면 떠오르는 그 얼굴" at bounding box center [881, 575] width 575 height 72
click at [892, 559] on div "두 눈을 감으면 떠오르는 그 얼굴" at bounding box center [881, 575] width 575 height 72
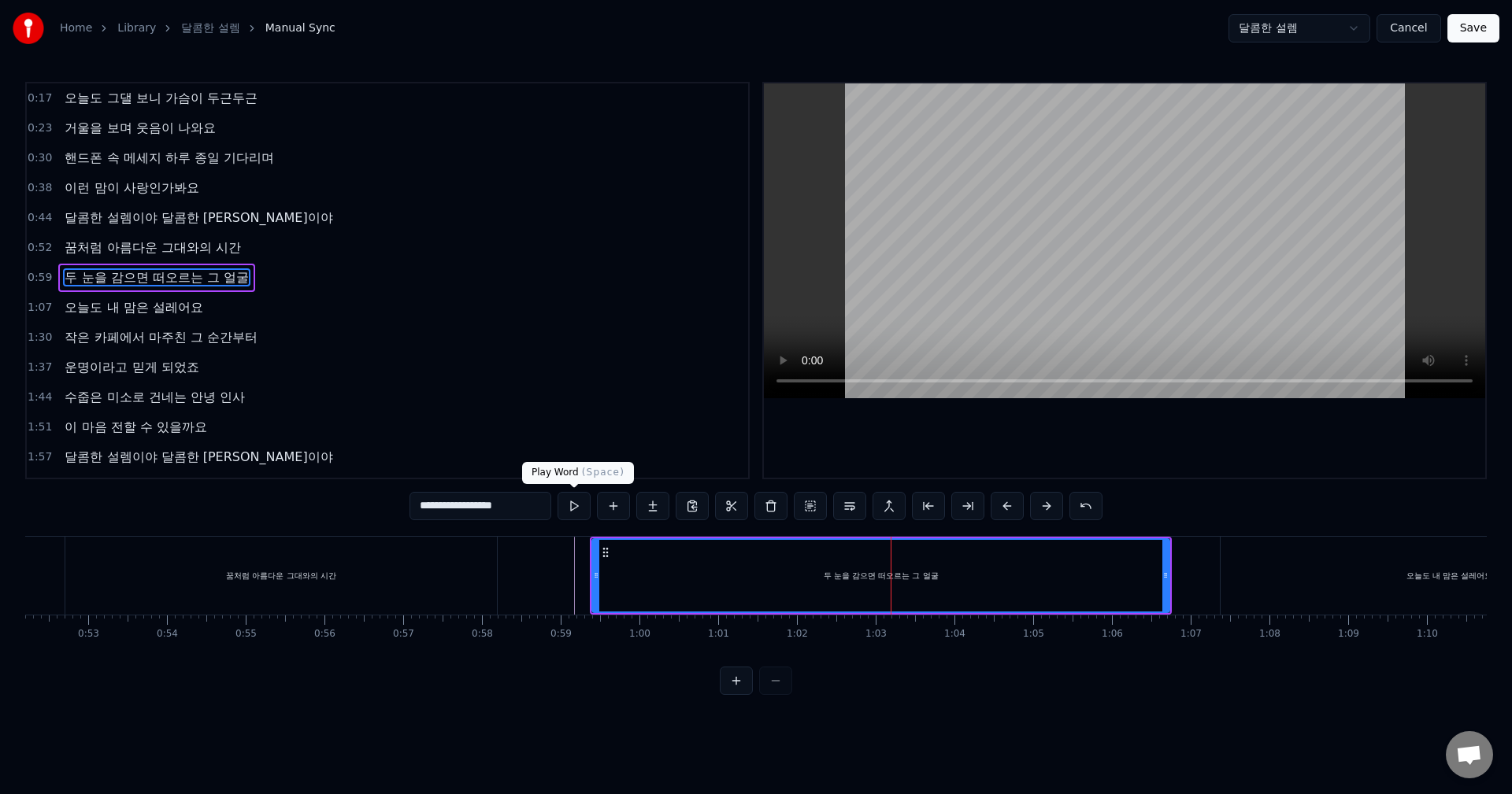
click at [572, 508] on button at bounding box center [574, 506] width 33 height 29
drag, startPoint x: 841, startPoint y: 563, endPoint x: 824, endPoint y: 562, distance: 17.0
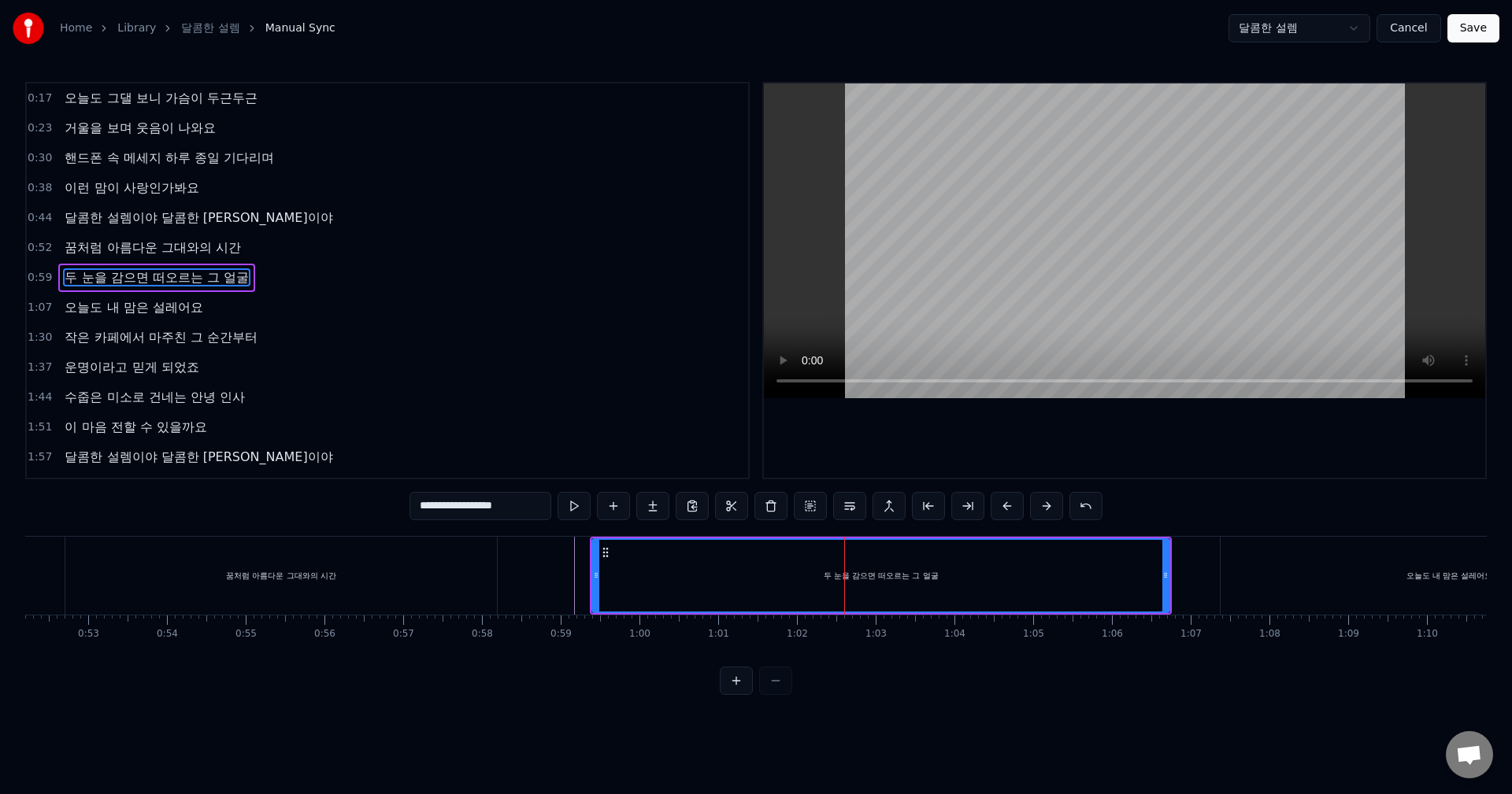
click at [824, 562] on div "두 눈을 감으면 떠오르는 그 얼굴" at bounding box center [881, 575] width 575 height 72
click at [833, 561] on div "두 눈을 감으면 떠오르는 그 얼굴" at bounding box center [881, 575] width 575 height 72
click at [822, 561] on div "두 눈을 감으면 떠오르는 그 얼굴" at bounding box center [881, 575] width 575 height 72
click at [795, 561] on div "두 눈을 감으면 떠오르는 그 얼굴" at bounding box center [881, 575] width 575 height 72
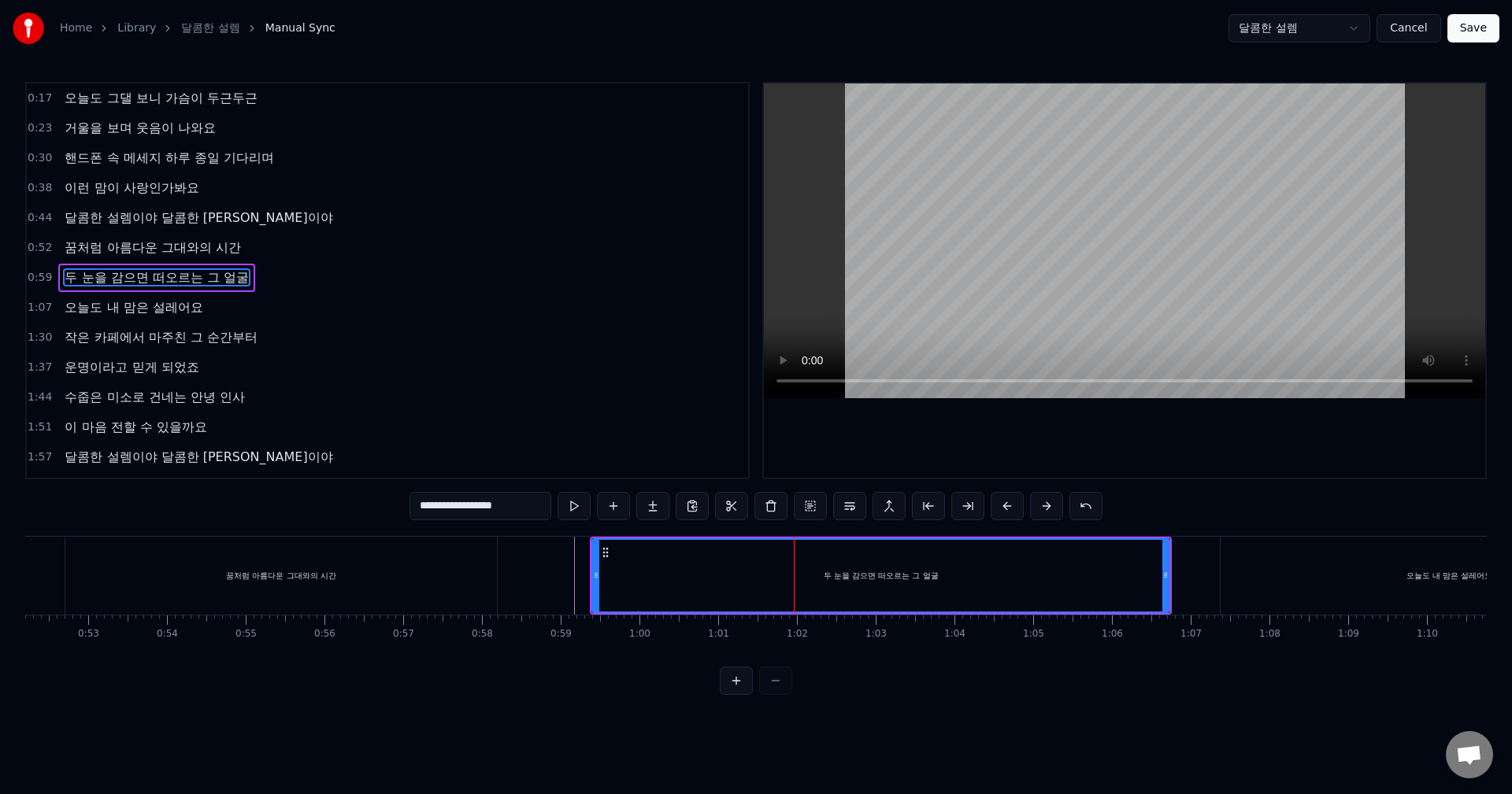
click at [791, 561] on div "두 눈을 감으면 떠오르는 그 얼굴" at bounding box center [881, 575] width 575 height 72
click at [686, 562] on div "두 눈을 감으면 떠오르는 그 얼굴" at bounding box center [881, 575] width 575 height 72
click at [580, 507] on button at bounding box center [574, 506] width 33 height 29
click at [575, 507] on button at bounding box center [574, 506] width 33 height 29
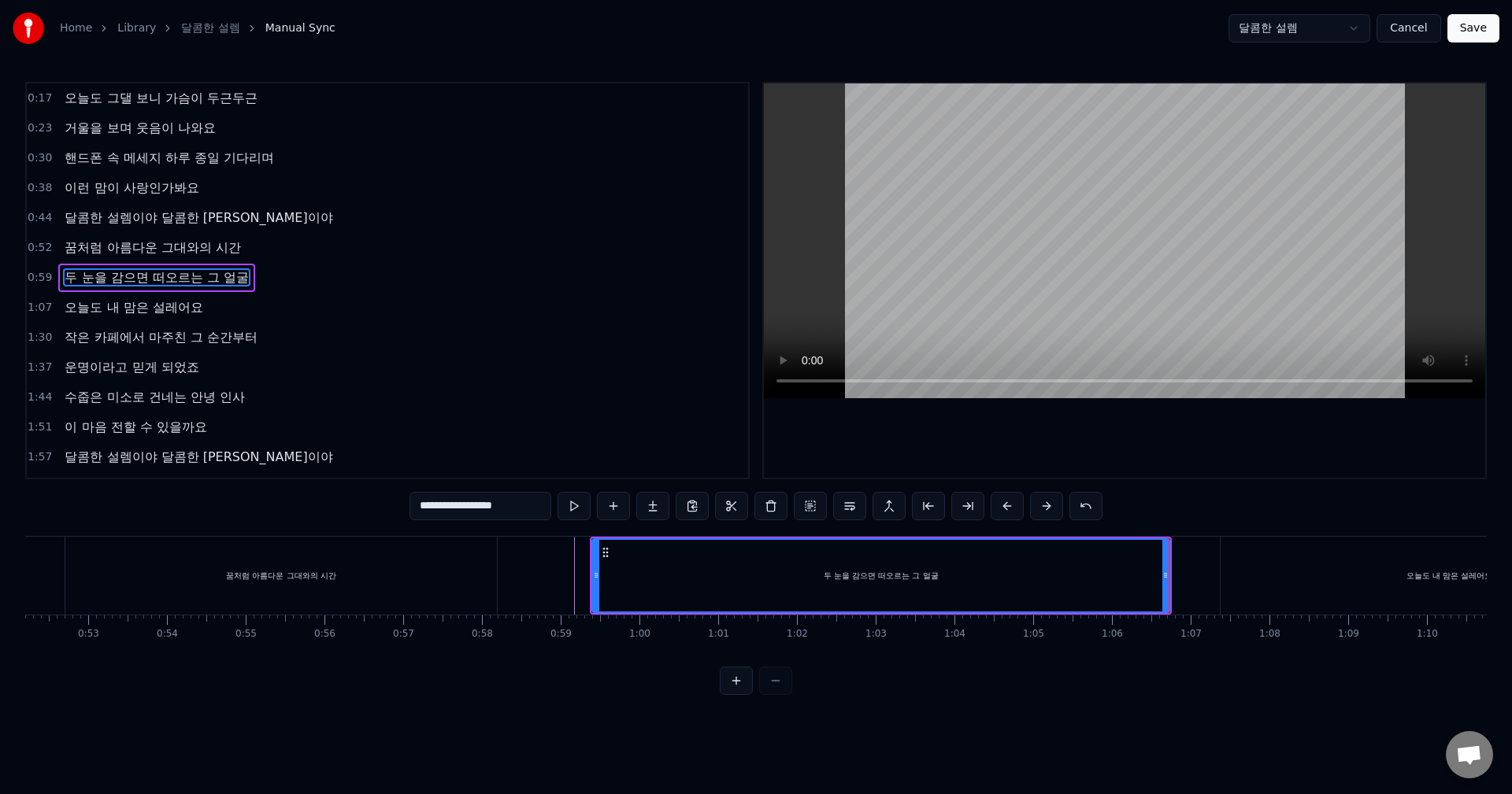
click at [575, 507] on button at bounding box center [574, 506] width 33 height 29
drag, startPoint x: 1169, startPoint y: 574, endPoint x: 1118, endPoint y: 572, distance: 51.0
click at [1118, 572] on icon at bounding box center [1115, 575] width 6 height 13
click at [606, 567] on div "두 눈을 감으면 떠오르는 그 얼굴" at bounding box center [856, 575] width 525 height 72
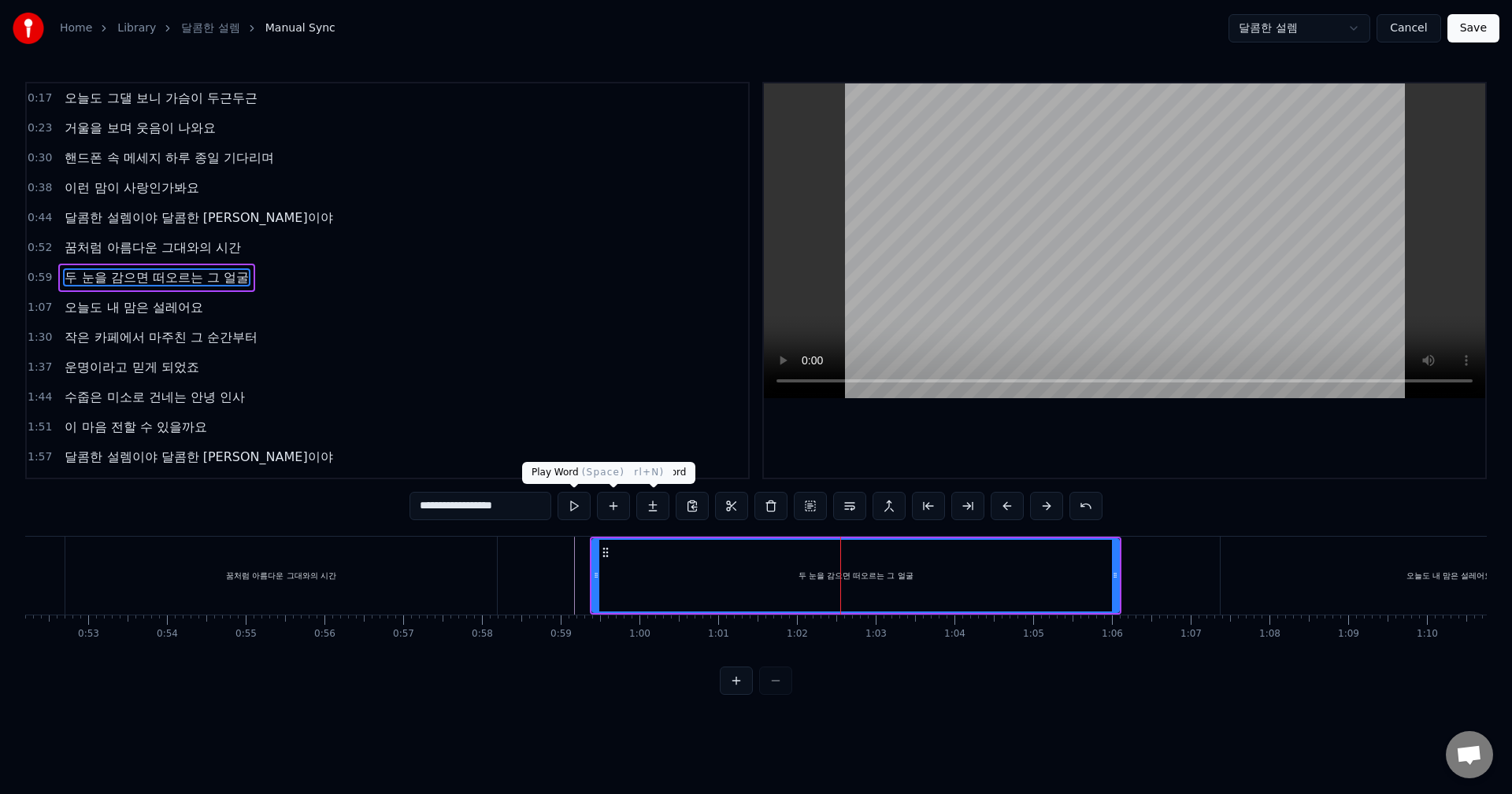
click at [576, 503] on button at bounding box center [574, 506] width 33 height 29
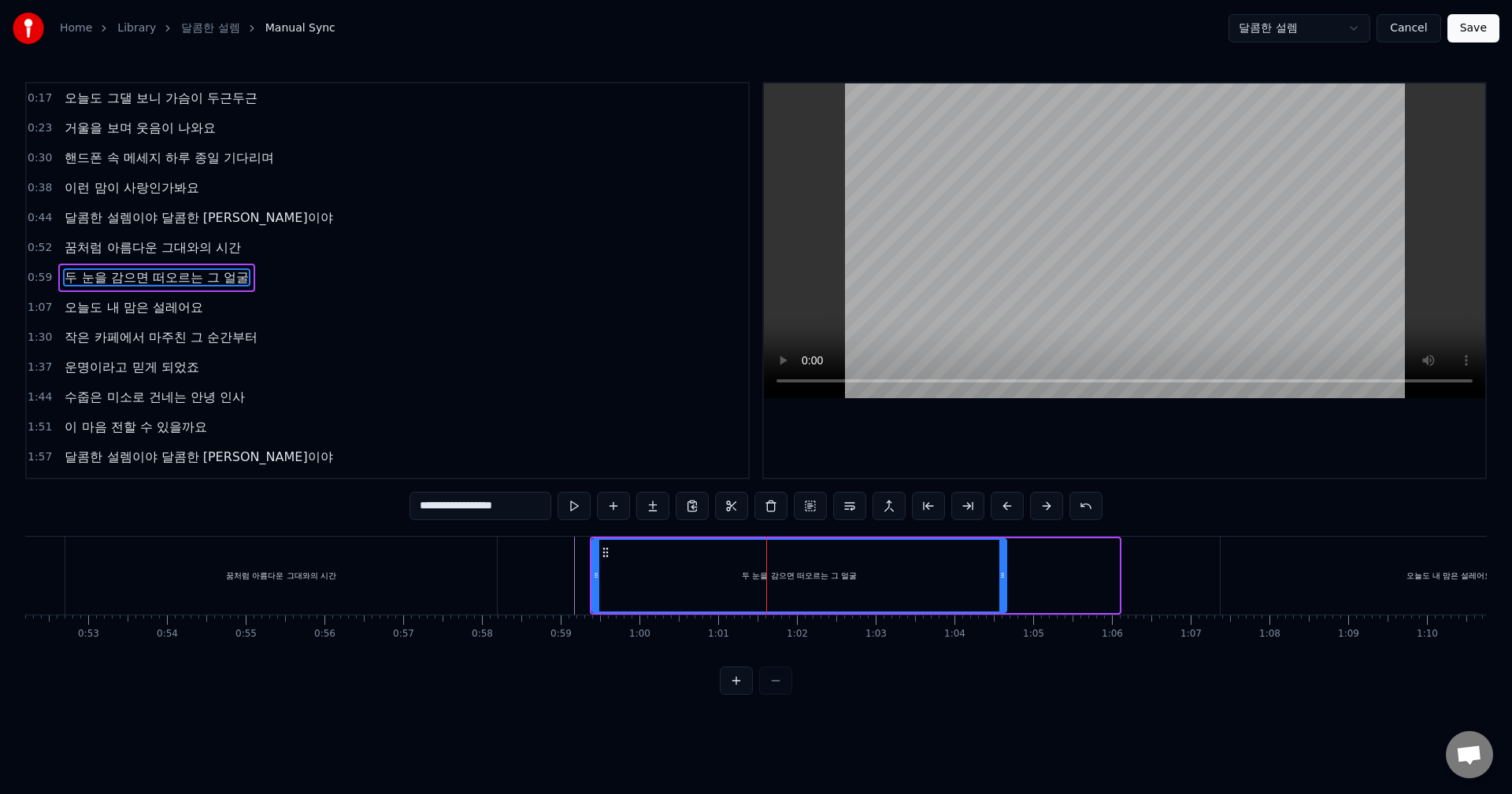
drag, startPoint x: 1115, startPoint y: 573, endPoint x: 1003, endPoint y: 571, distance: 112.0
click at [1003, 571] on icon at bounding box center [1002, 575] width 6 height 13
click at [753, 564] on div "두 눈을 감으면 떠오르는 그 얼굴" at bounding box center [799, 575] width 413 height 72
click at [764, 561] on div "두 눈을 감으면 떠오르는 그 얼굴" at bounding box center [799, 575] width 413 height 72
click at [779, 561] on div "두 눈을 감으면 떠오르는 그 얼굴" at bounding box center [799, 575] width 413 height 72
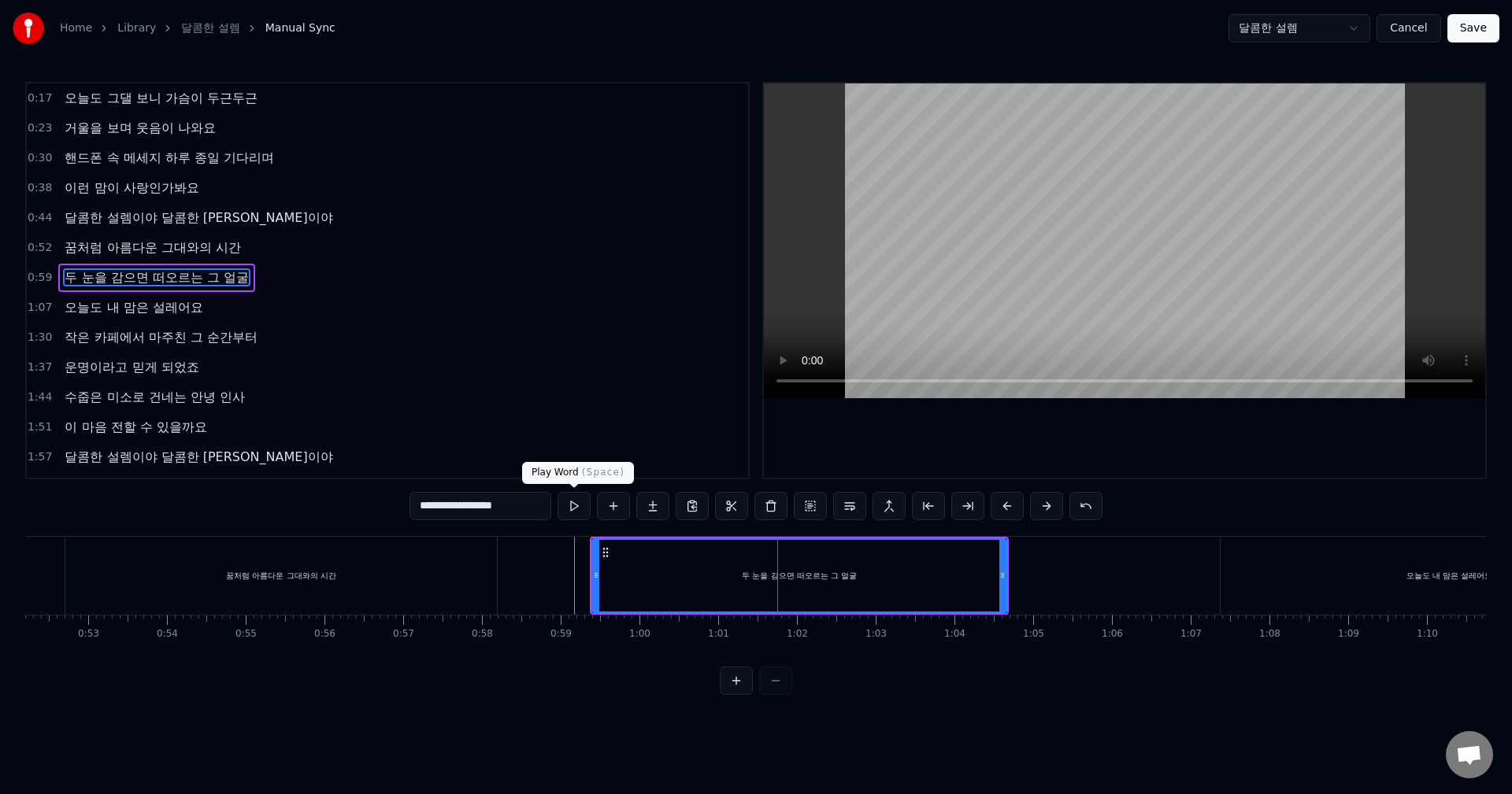
click at [579, 513] on button at bounding box center [574, 506] width 33 height 29
click at [613, 554] on icon at bounding box center [612, 553] width 13 height 13
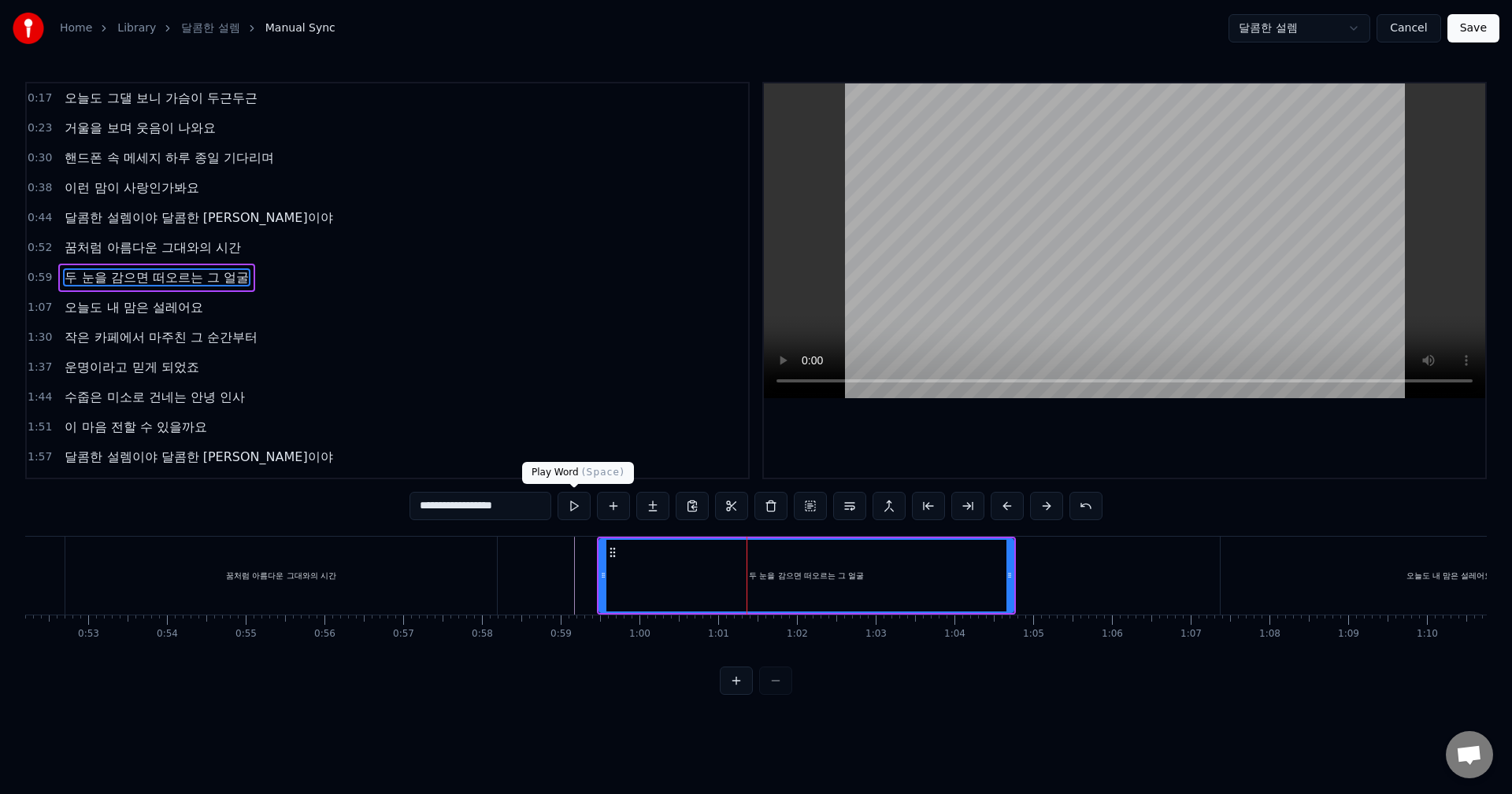
click at [575, 510] on button at bounding box center [574, 506] width 33 height 29
drag, startPoint x: 1011, startPoint y: 573, endPoint x: 1103, endPoint y: 576, distance: 92.0
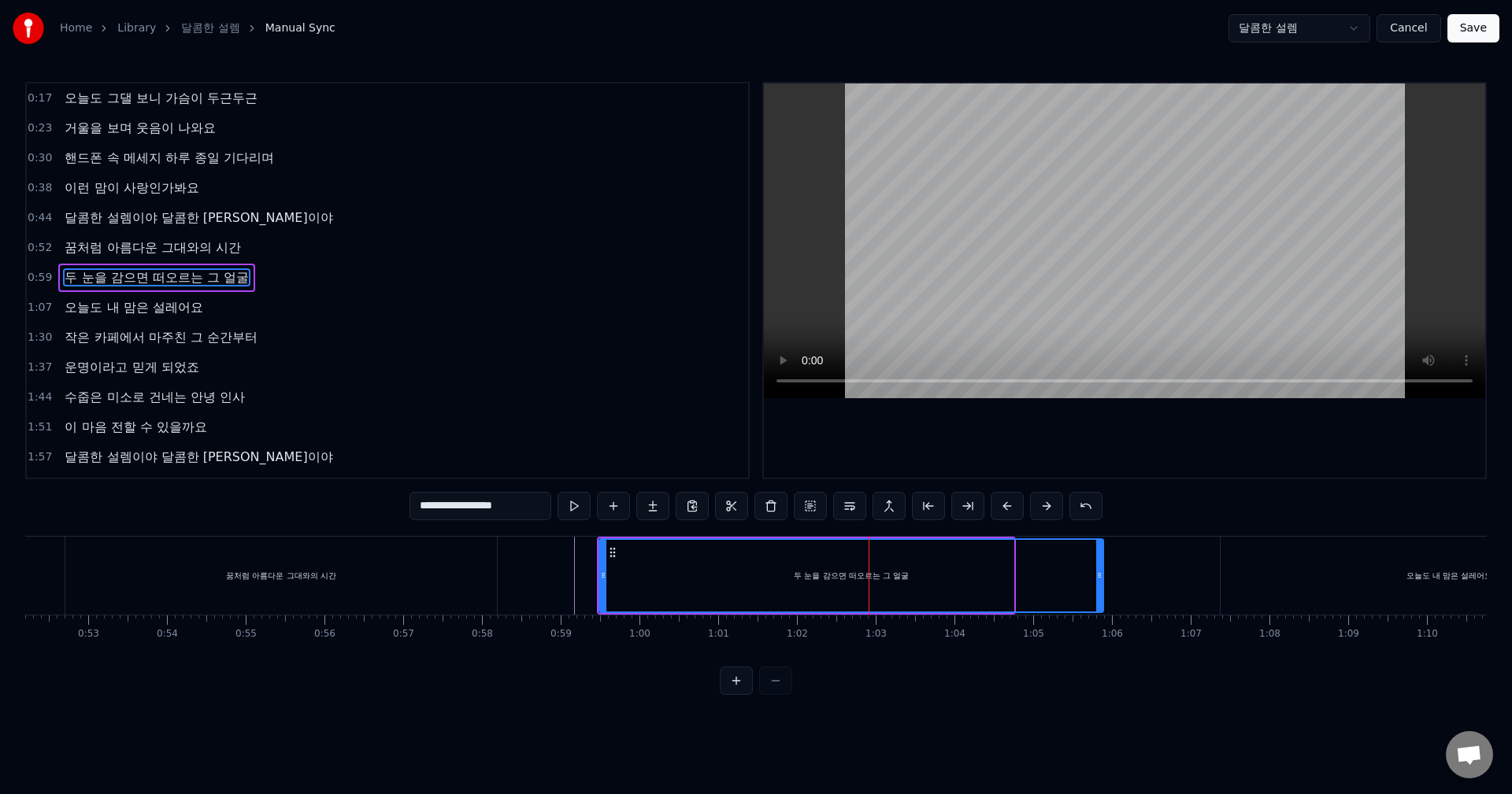
click at [1102, 576] on icon at bounding box center [1099, 575] width 6 height 13
click at [574, 511] on button at bounding box center [574, 506] width 33 height 29
drag, startPoint x: 1103, startPoint y: 561, endPoint x: 1145, endPoint y: 565, distance: 42.2
click at [1142, 565] on div at bounding box center [1138, 575] width 6 height 72
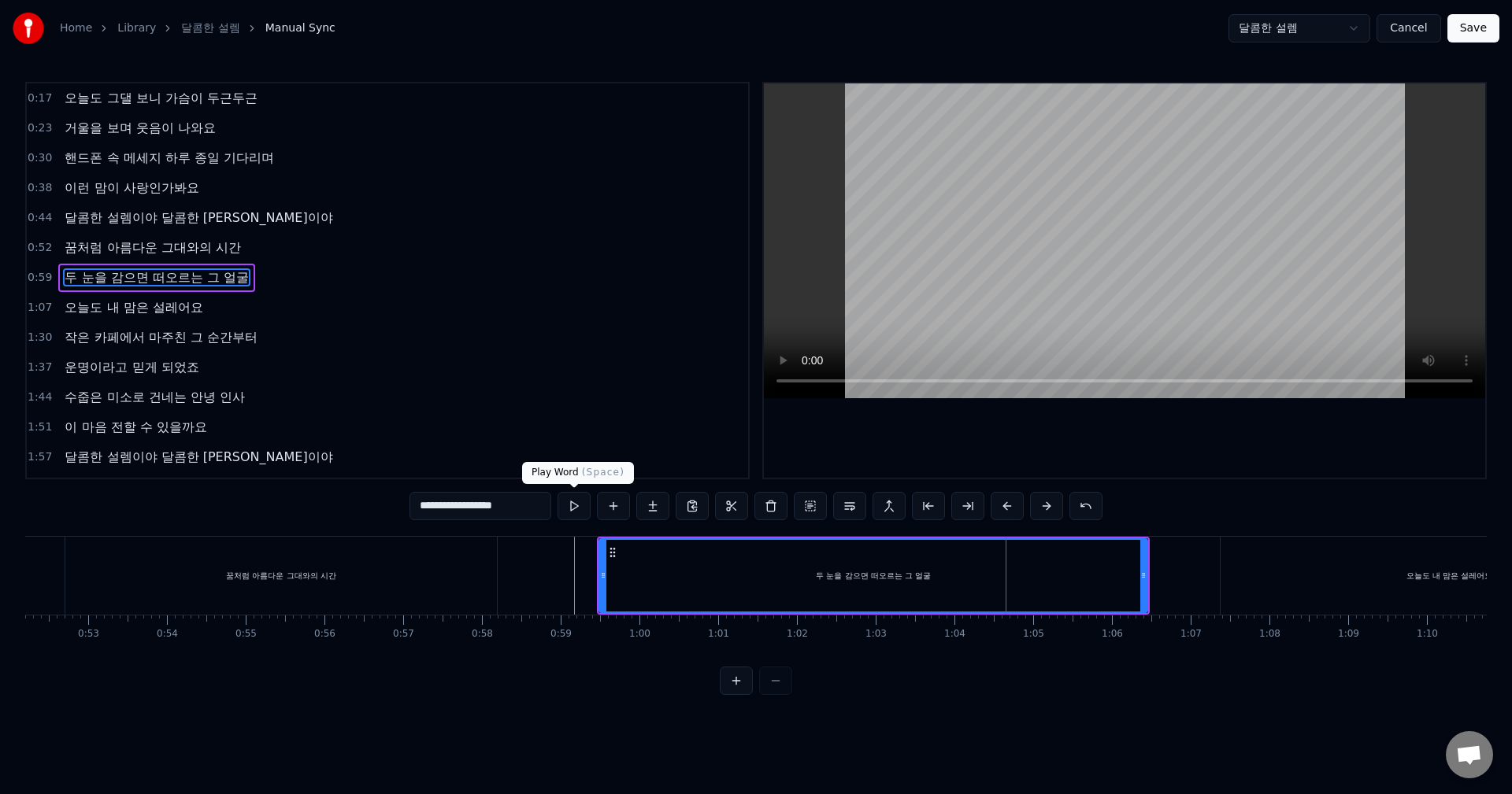
click at [572, 503] on button at bounding box center [574, 506] width 33 height 29
click at [596, 561] on div at bounding box center [597, 575] width 6 height 72
click at [607, 559] on div "두 눈을 감으면 떠오르는 그 얼굴" at bounding box center [870, 575] width 553 height 72
click at [579, 516] on button at bounding box center [574, 506] width 33 height 29
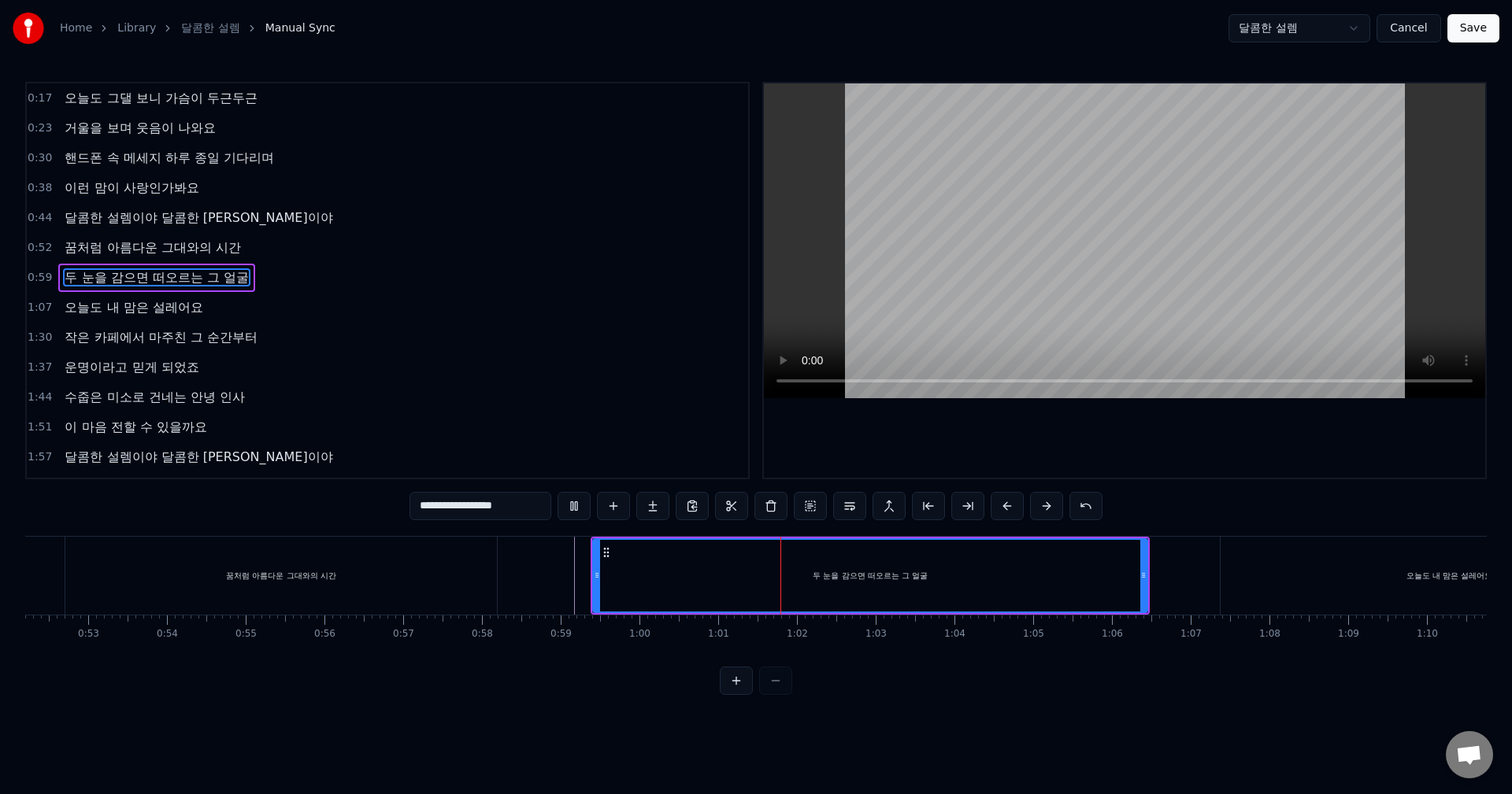
click at [579, 516] on button at bounding box center [574, 506] width 33 height 29
click at [805, 570] on div "두 눈을 감으면 떠오르는 그 얼굴" at bounding box center [870, 575] width 553 height 72
click at [813, 570] on div "두 눈을 감으면 떠오르는 그 얼굴" at bounding box center [870, 576] width 115 height 12
click at [769, 573] on div "두 눈을 감으면 떠오르는 그 얼굴" at bounding box center [870, 575] width 553 height 72
drag, startPoint x: 767, startPoint y: 561, endPoint x: 781, endPoint y: 562, distance: 14.0
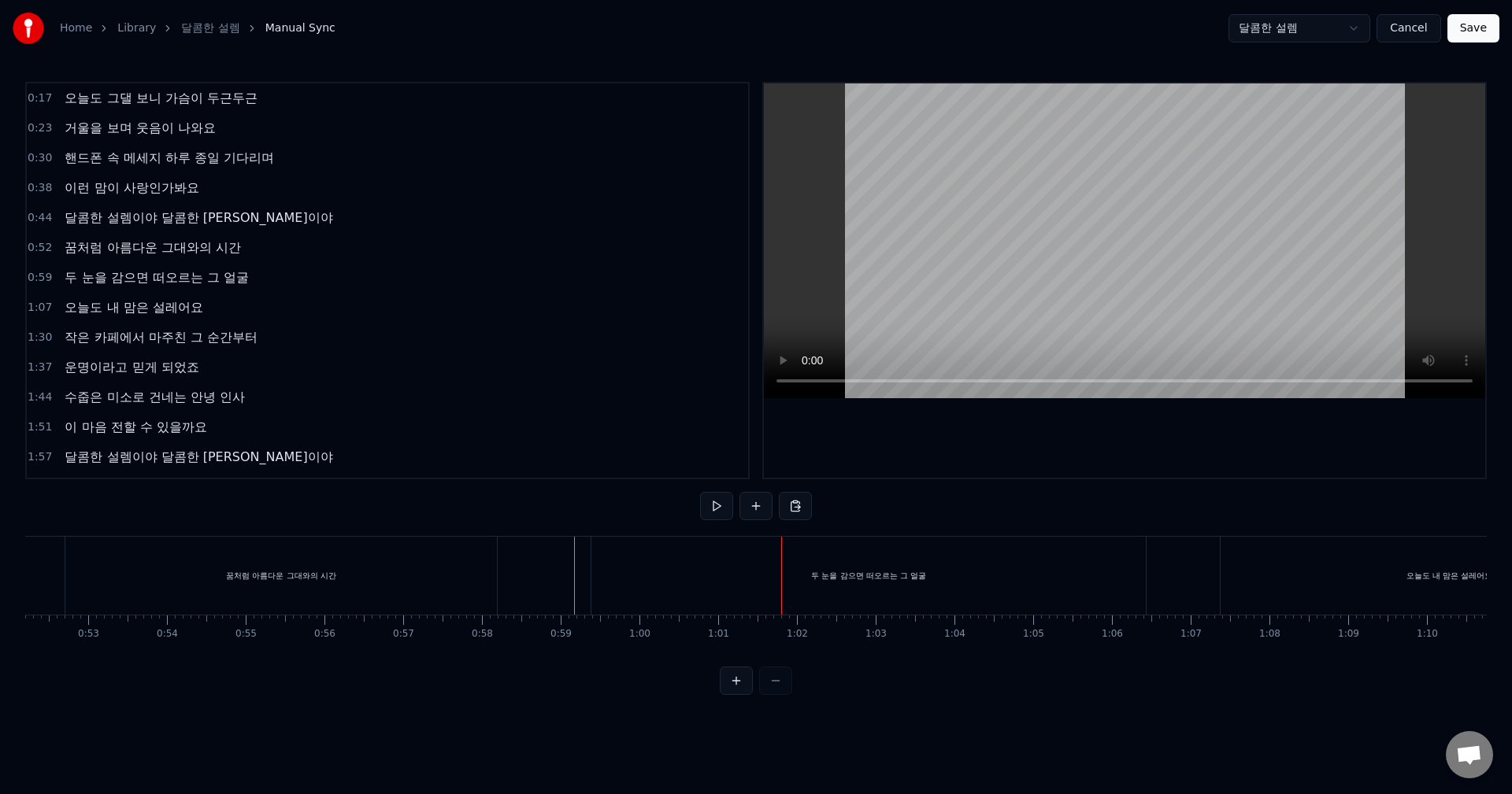
click at [781, 563] on div at bounding box center [781, 575] width 1 height 78
click at [787, 564] on div "두 눈을 감으면 떠오르는 그 얼굴" at bounding box center [868, 575] width 554 height 78
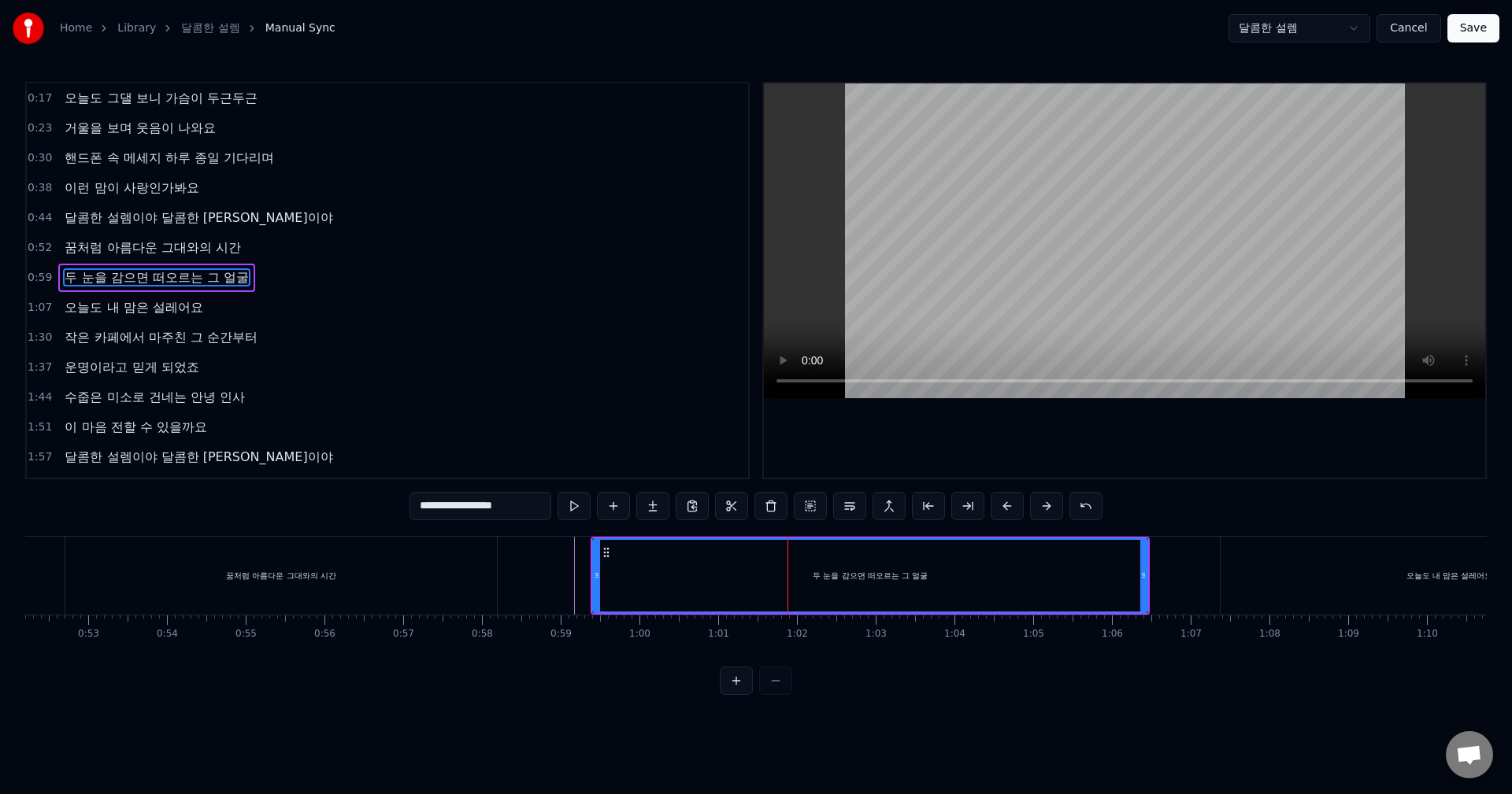
click at [796, 572] on div "두 눈을 감으면 떠오르는 그 얼굴" at bounding box center [870, 575] width 553 height 72
click at [811, 510] on button at bounding box center [810, 506] width 33 height 29
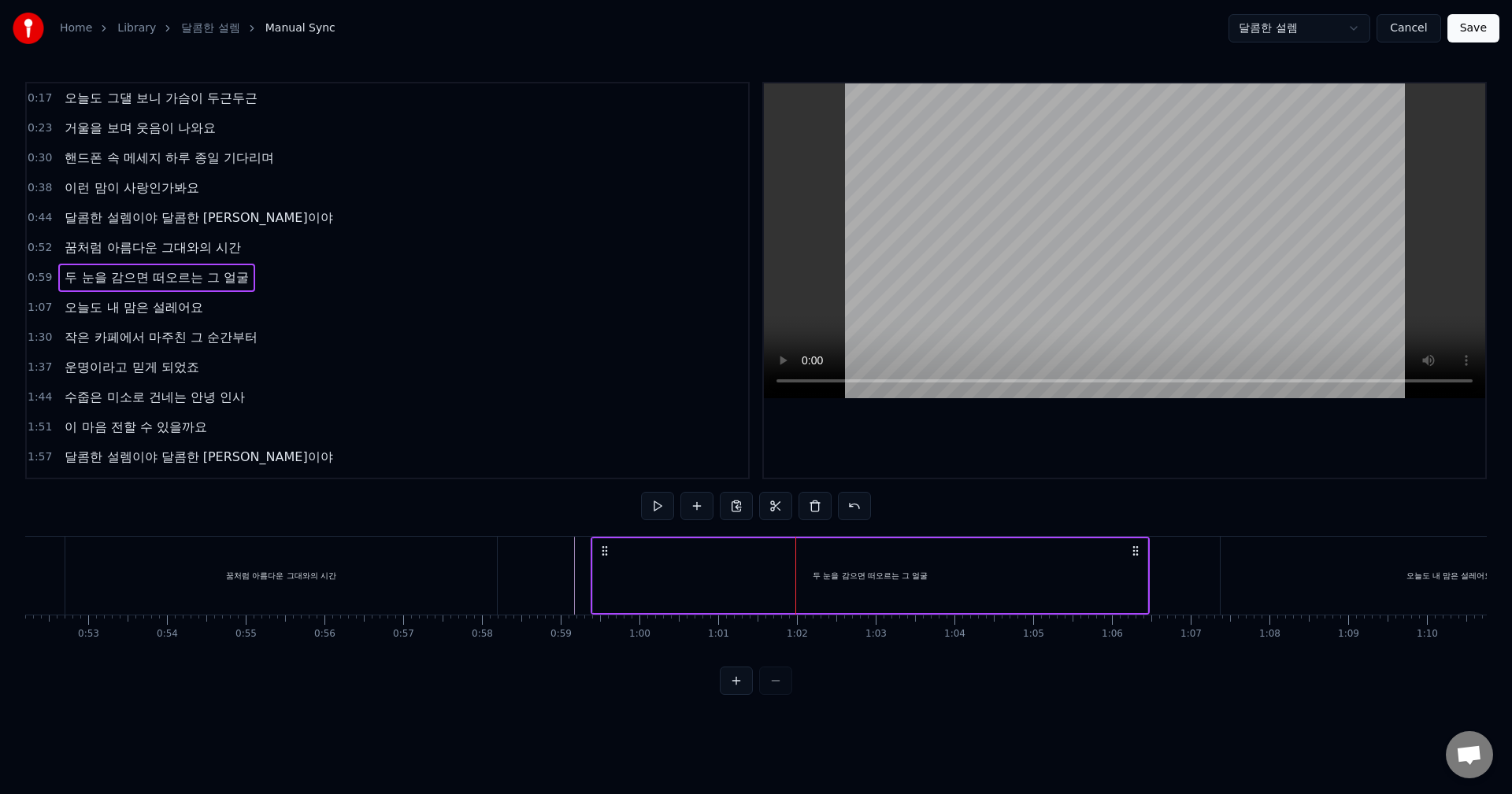
drag, startPoint x: 813, startPoint y: 566, endPoint x: 824, endPoint y: 566, distance: 11.0
click at [824, 566] on div "두 눈을 감으면 떠오르는 그 얼굴" at bounding box center [870, 575] width 554 height 75
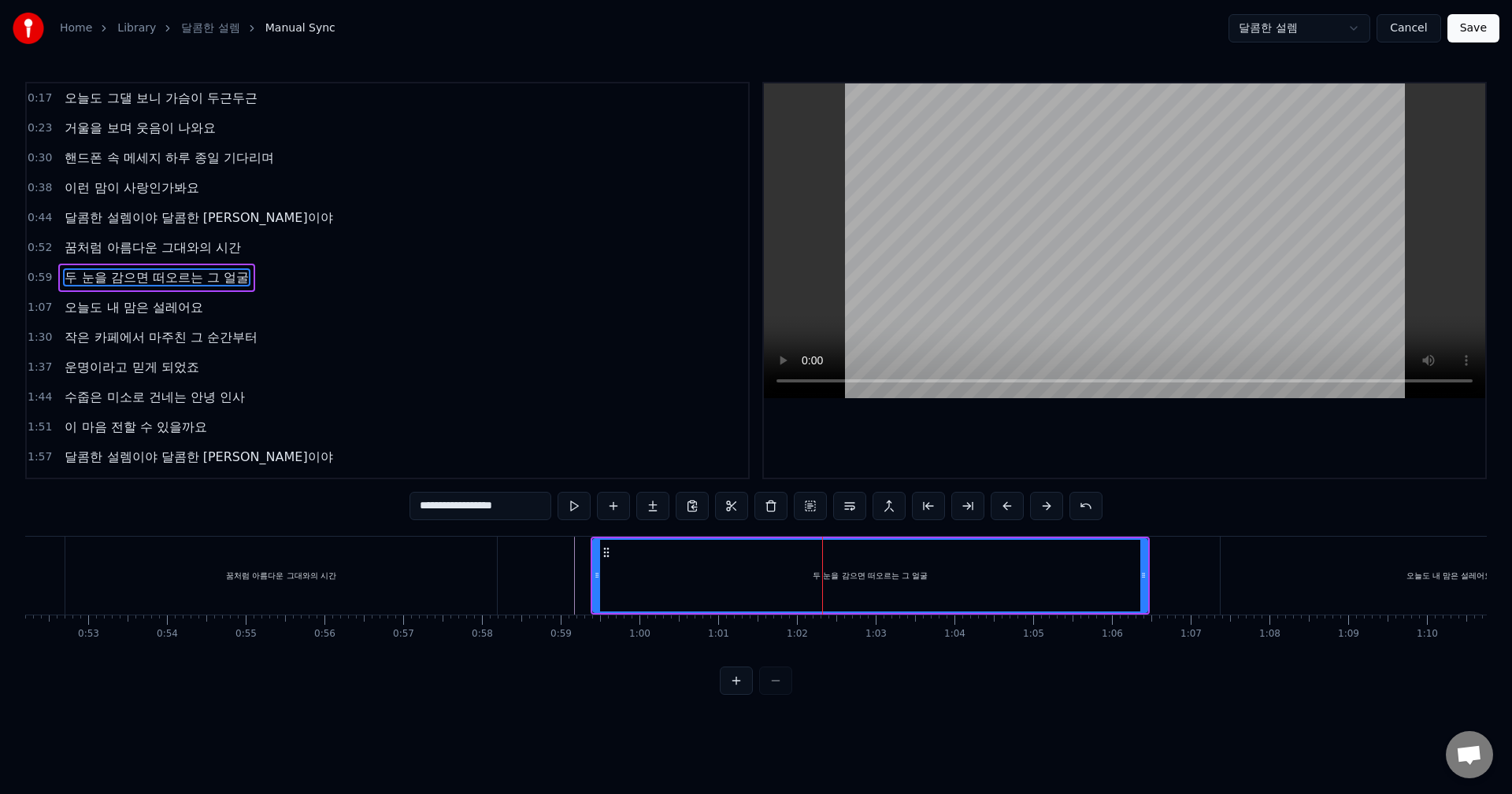
click at [784, 565] on div "두 눈을 감으면 떠오르는 그 얼굴" at bounding box center [870, 575] width 553 height 72
click at [745, 562] on div "두 눈을 감으면 떠오르는 그 얼굴" at bounding box center [870, 575] width 553 height 72
click at [673, 568] on div "두 눈을 감으면 떠오르는 그 얼굴" at bounding box center [870, 575] width 553 height 72
click at [576, 503] on button at bounding box center [574, 506] width 33 height 29
click at [576, 502] on button at bounding box center [574, 506] width 33 height 29
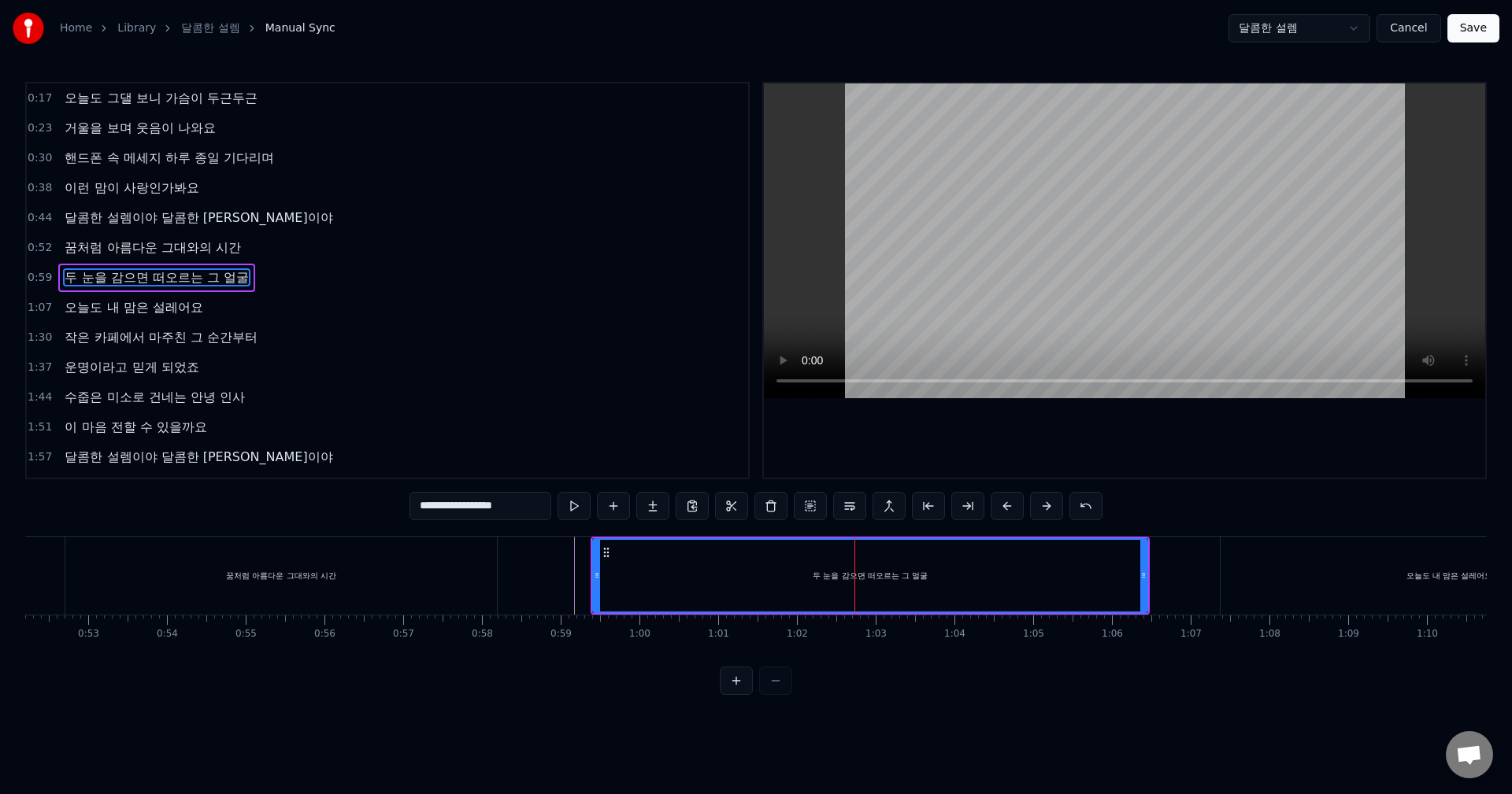
click at [815, 510] on button at bounding box center [810, 506] width 33 height 29
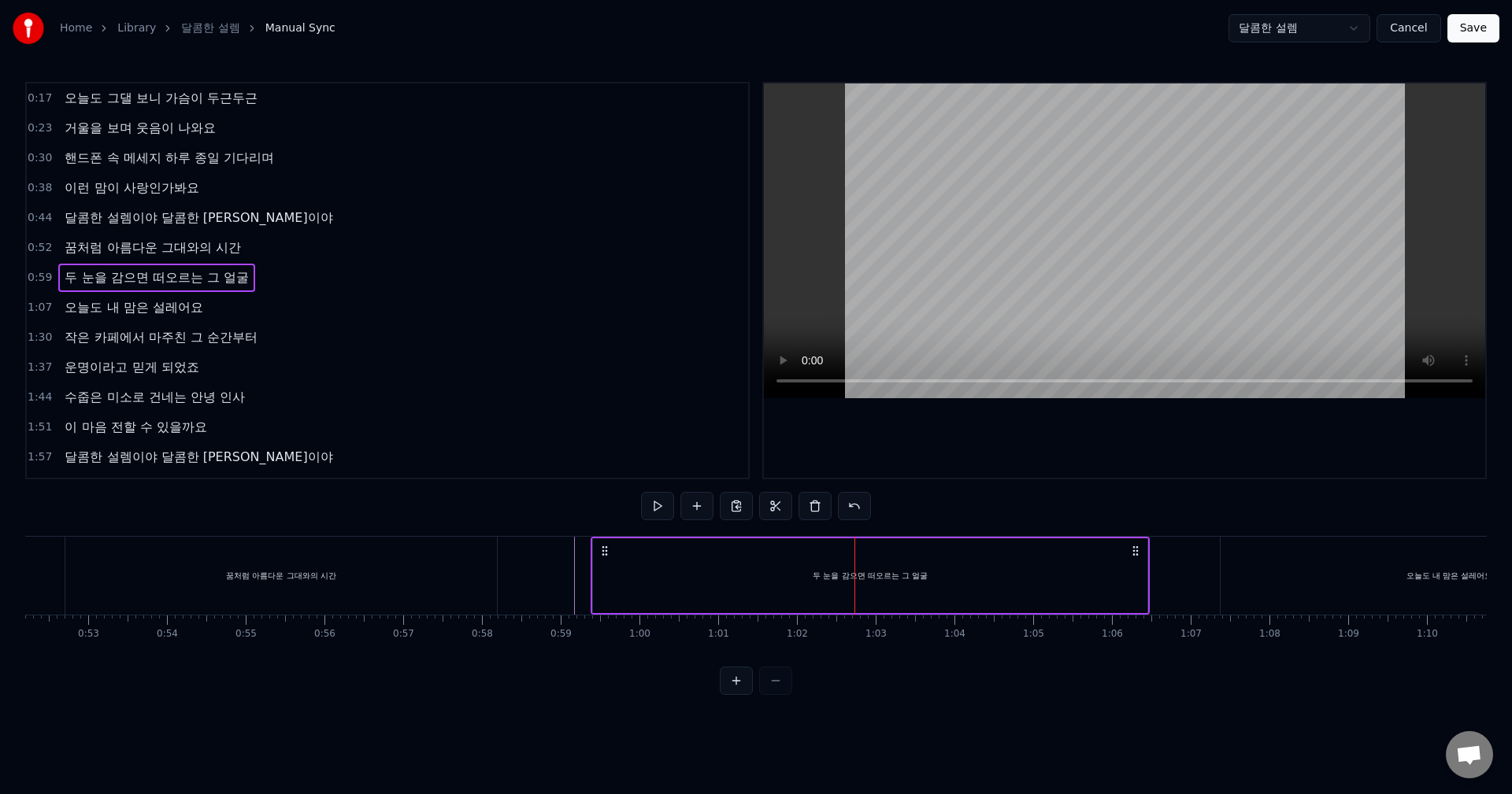
click at [878, 556] on div "두 눈을 감으면 떠오르는 그 얼굴" at bounding box center [870, 575] width 554 height 75
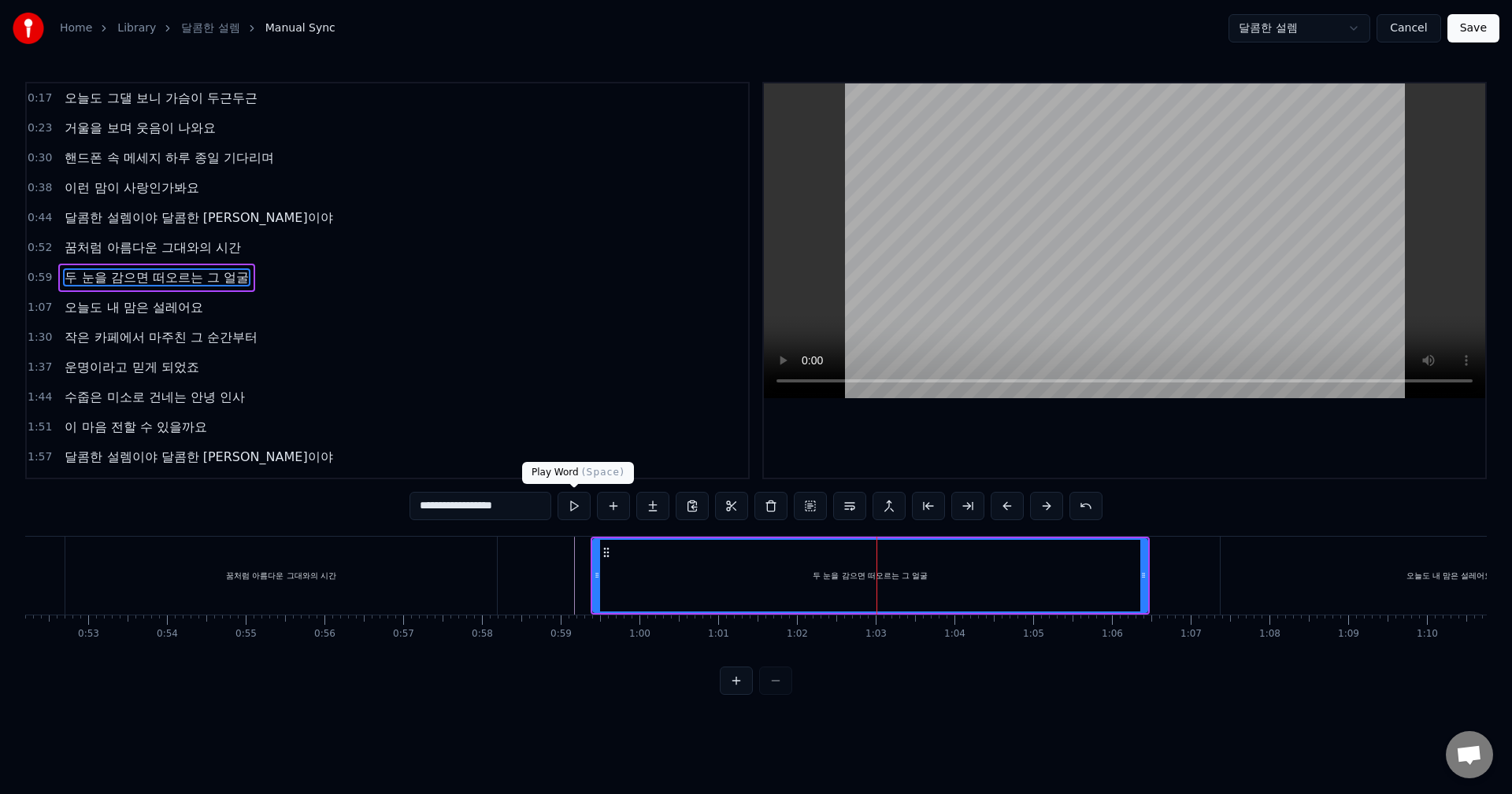
click at [580, 510] on button at bounding box center [574, 506] width 33 height 29
click at [578, 515] on button at bounding box center [574, 506] width 33 height 29
click at [558, 492] on button at bounding box center [574, 506] width 33 height 29
click at [1148, 576] on icon at bounding box center [1148, 575] width 6 height 13
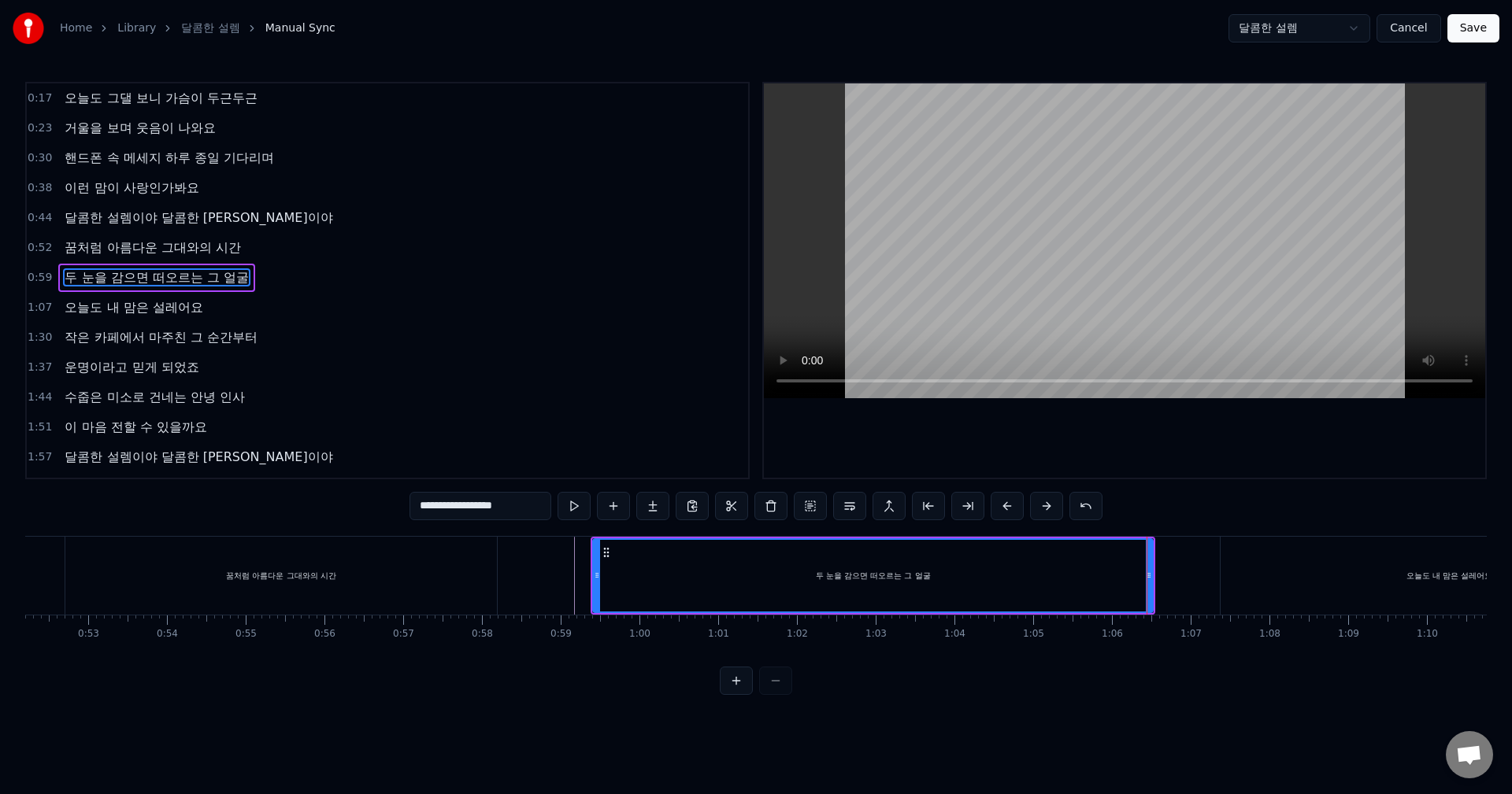
click at [558, 492] on button at bounding box center [574, 506] width 33 height 29
click at [1155, 575] on circle at bounding box center [1155, 575] width 1 height 1
click at [558, 492] on button at bounding box center [574, 506] width 33 height 29
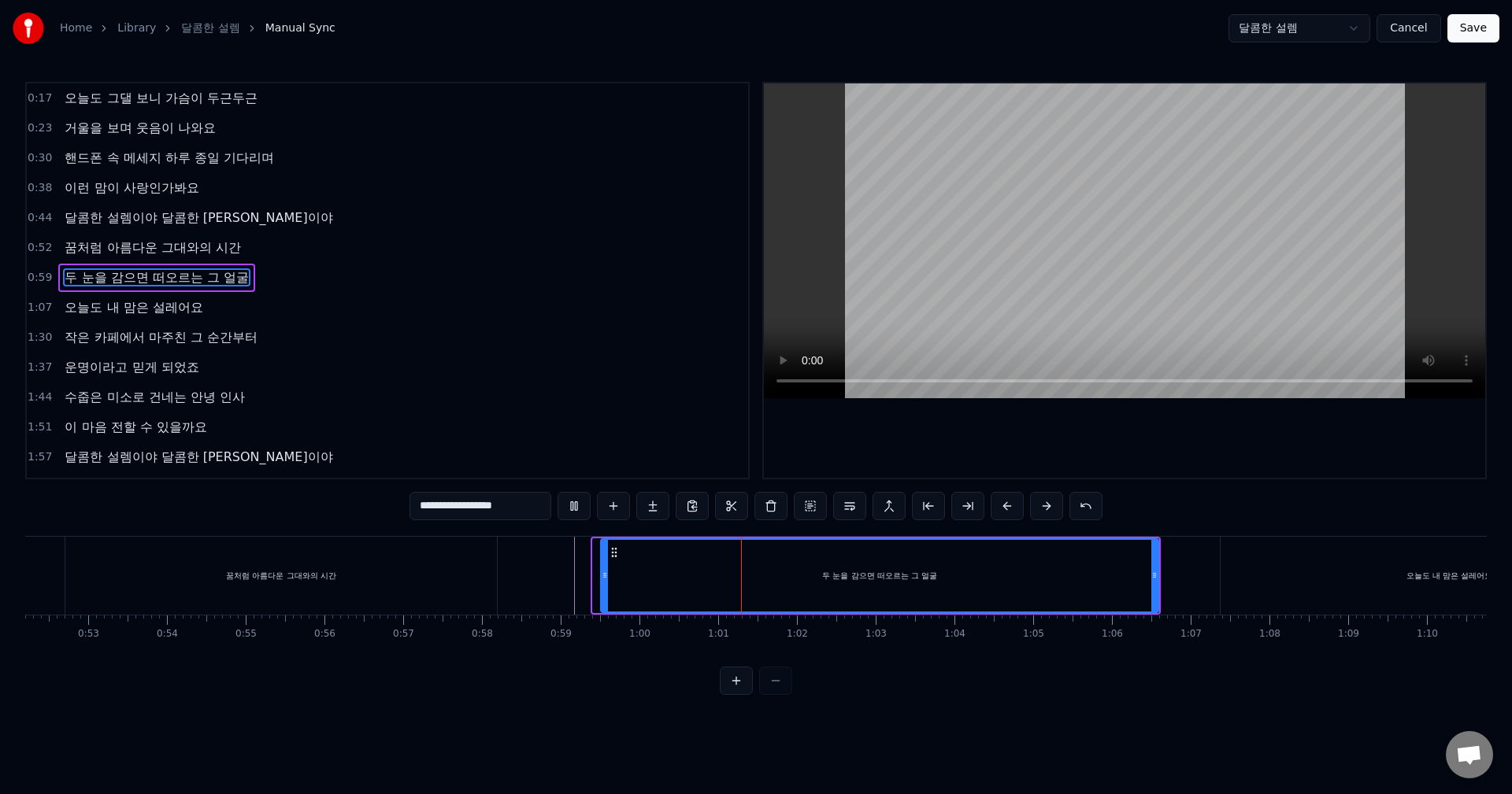
click at [606, 571] on icon at bounding box center [604, 575] width 6 height 13
click at [558, 492] on button at bounding box center [574, 506] width 33 height 29
click at [598, 576] on icon at bounding box center [598, 575] width 6 height 13
click at [558, 492] on button at bounding box center [574, 506] width 33 height 29
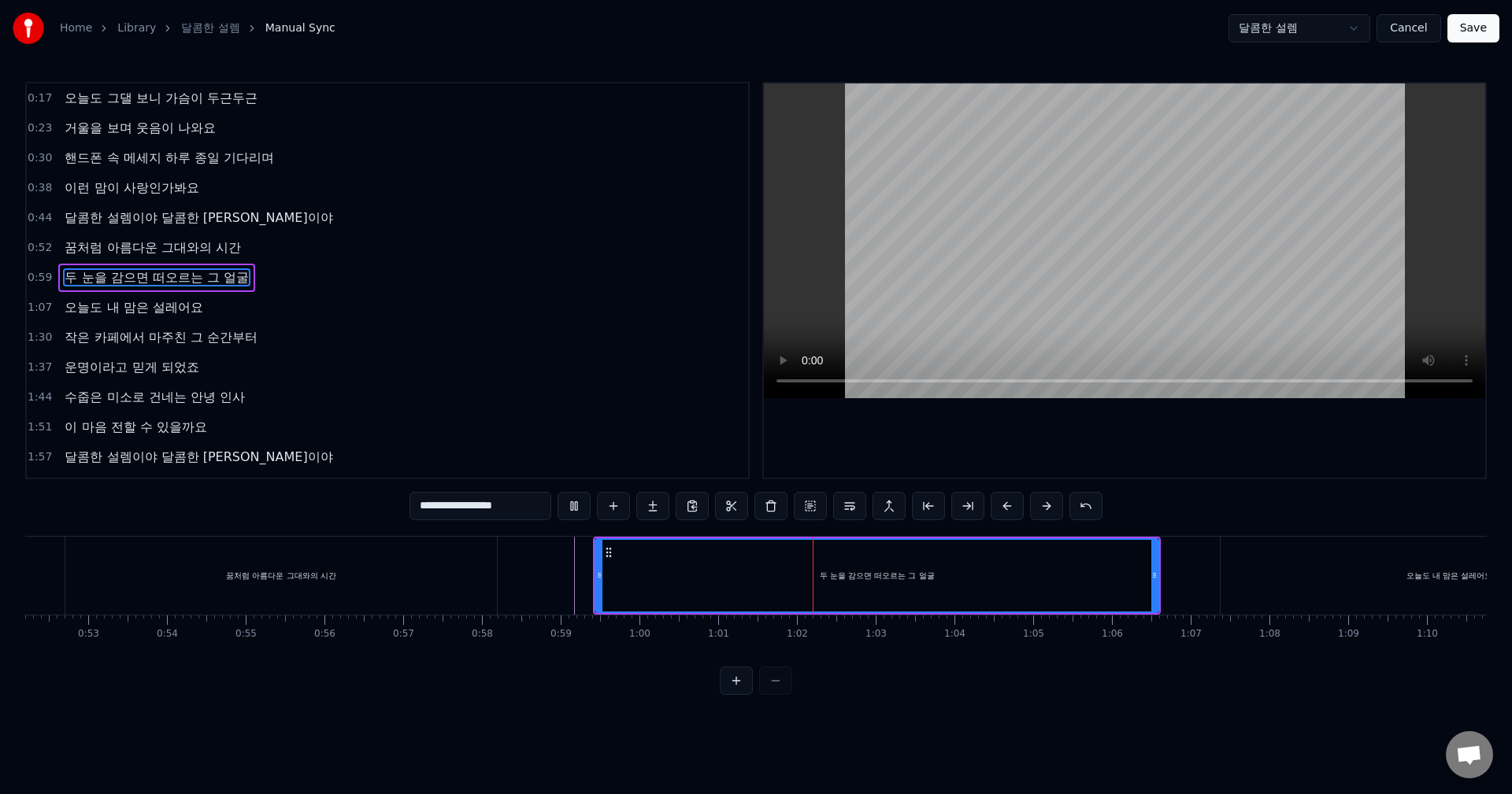
click at [558, 492] on button at bounding box center [574, 506] width 33 height 29
click at [579, 510] on button at bounding box center [574, 506] width 33 height 29
click at [612, 548] on icon at bounding box center [612, 553] width 13 height 13
drag, startPoint x: 604, startPoint y: 570, endPoint x: 591, endPoint y: 576, distance: 14.3
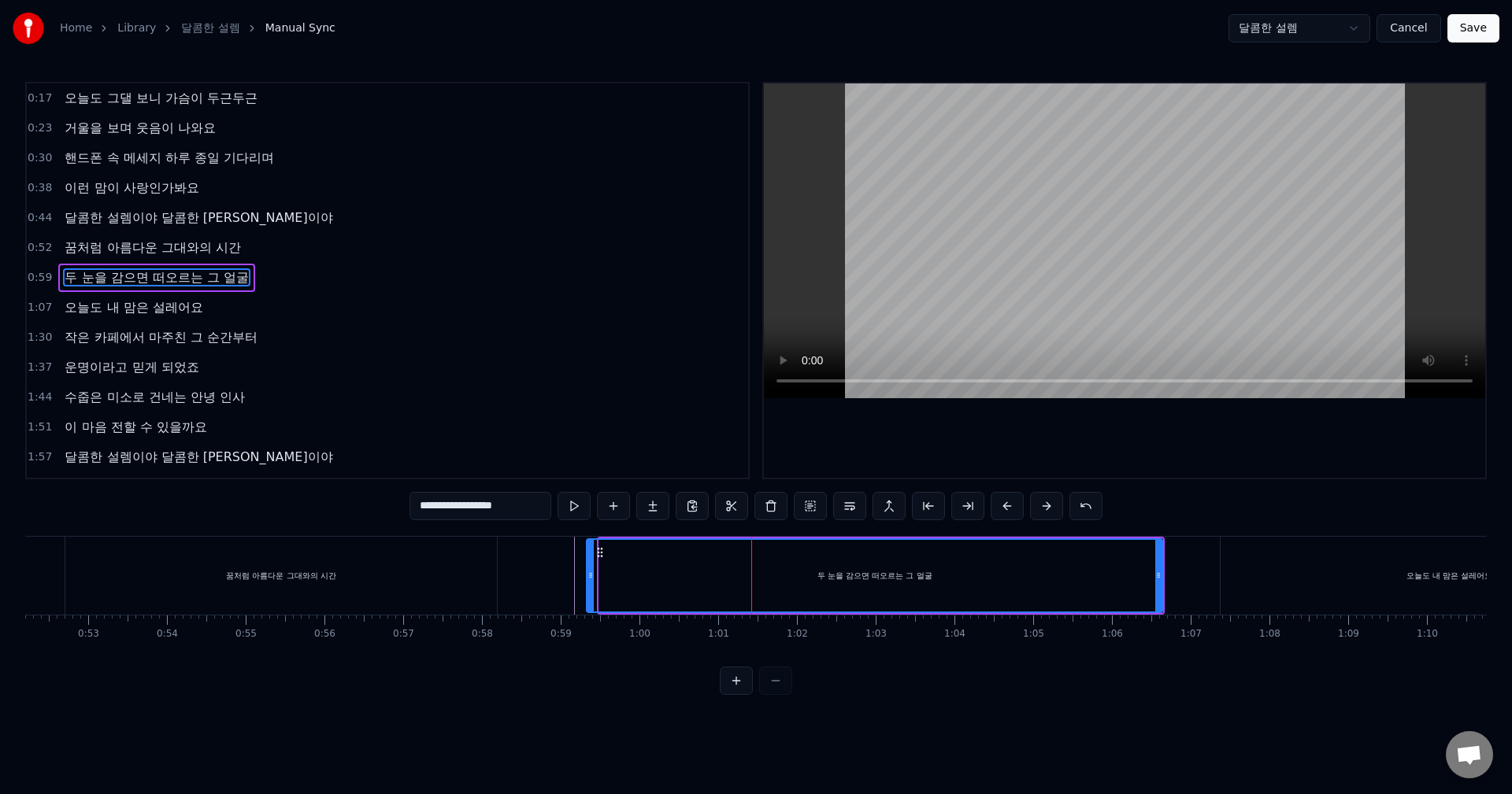
click at [591, 576] on icon at bounding box center [590, 575] width 6 height 13
drag, startPoint x: 589, startPoint y: 572, endPoint x: 602, endPoint y: 572, distance: 13.0
click at [602, 572] on icon at bounding box center [602, 575] width 6 height 13
drag, startPoint x: 1158, startPoint y: 573, endPoint x: 1146, endPoint y: 574, distance: 12.0
click at [1146, 574] on icon at bounding box center [1144, 575] width 6 height 13
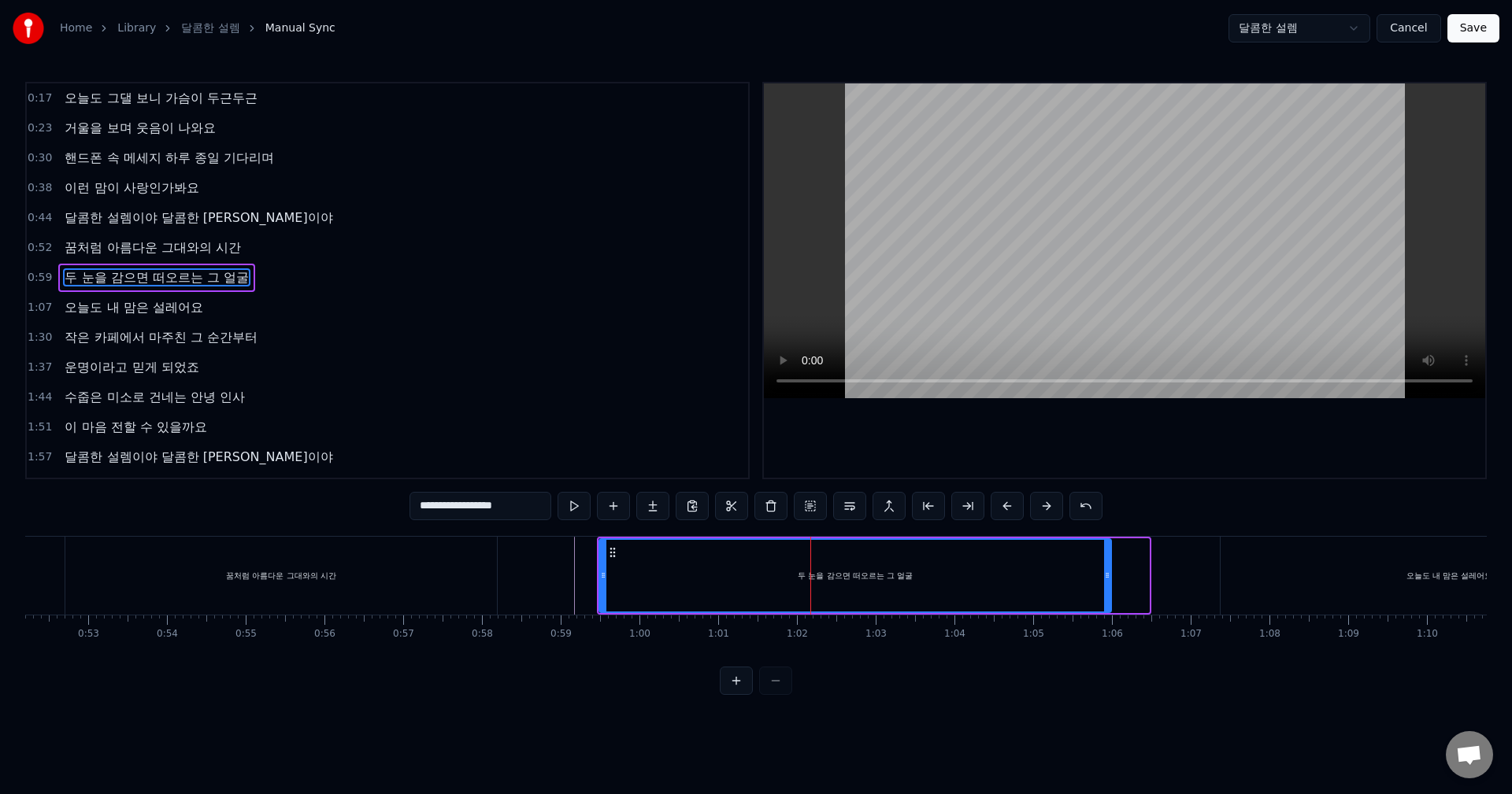
drag, startPoint x: 1146, startPoint y: 572, endPoint x: 1106, endPoint y: 575, distance: 40.1
click at [1106, 575] on icon at bounding box center [1106, 575] width 6 height 13
drag, startPoint x: 1105, startPoint y: 567, endPoint x: 1072, endPoint y: 564, distance: 33.1
click at [1072, 564] on div at bounding box center [1071, 575] width 6 height 72
click at [855, 562] on div "두 눈을 감으면 떠오르는 그 얼굴" at bounding box center [837, 575] width 475 height 72
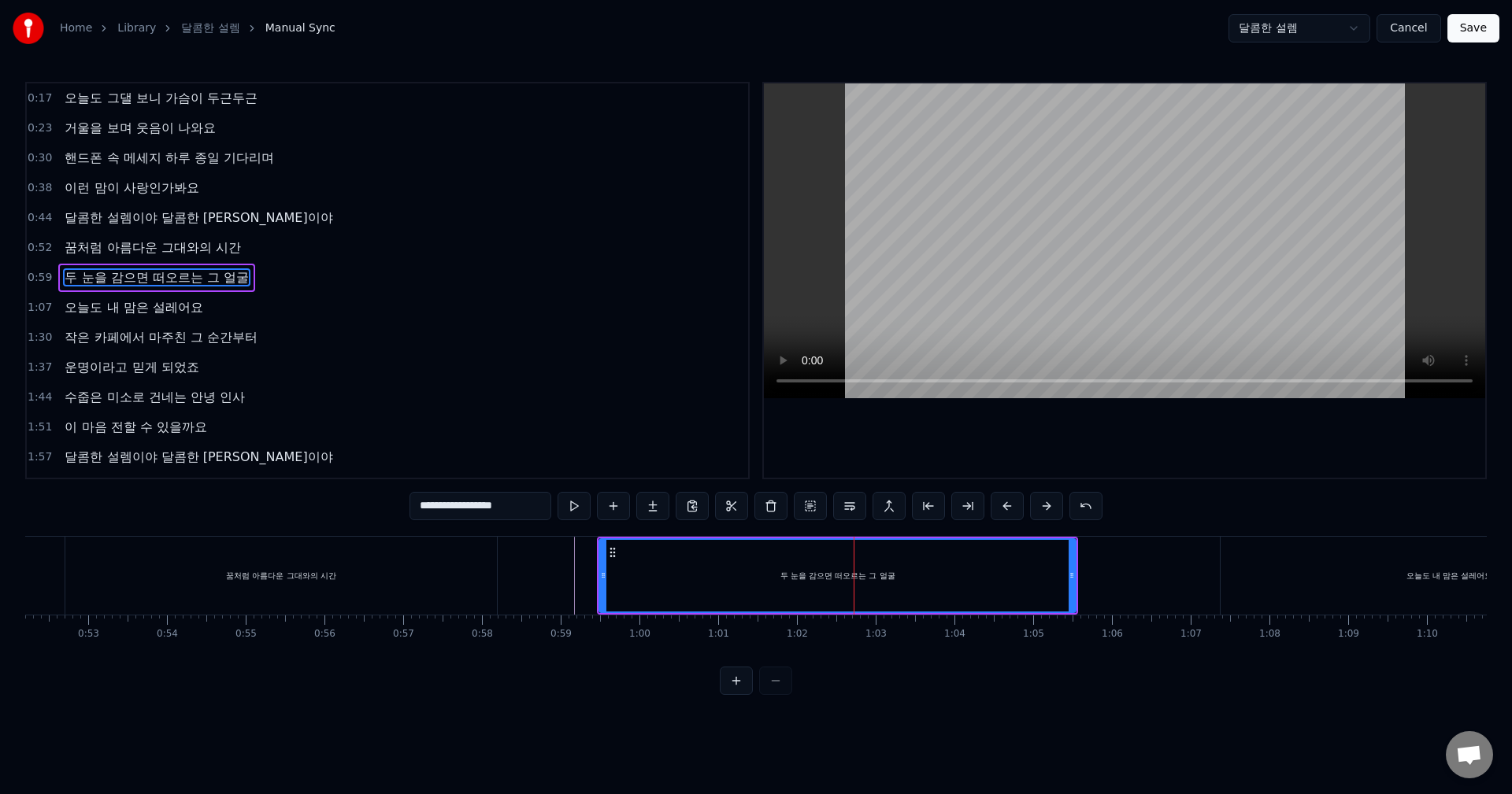
click at [867, 563] on div "두 눈을 감으면 떠오르는 그 얼굴" at bounding box center [837, 575] width 475 height 72
click at [875, 563] on div "두 눈을 감으면 떠오르는 그 얼굴" at bounding box center [837, 575] width 475 height 72
drag, startPoint x: 1073, startPoint y: 576, endPoint x: 1154, endPoint y: 585, distance: 81.5
click at [1154, 585] on div at bounding box center [1152, 575] width 6 height 72
click at [878, 560] on div "두 눈을 감으면 떠오르는 그 얼굴" at bounding box center [878, 575] width 556 height 72
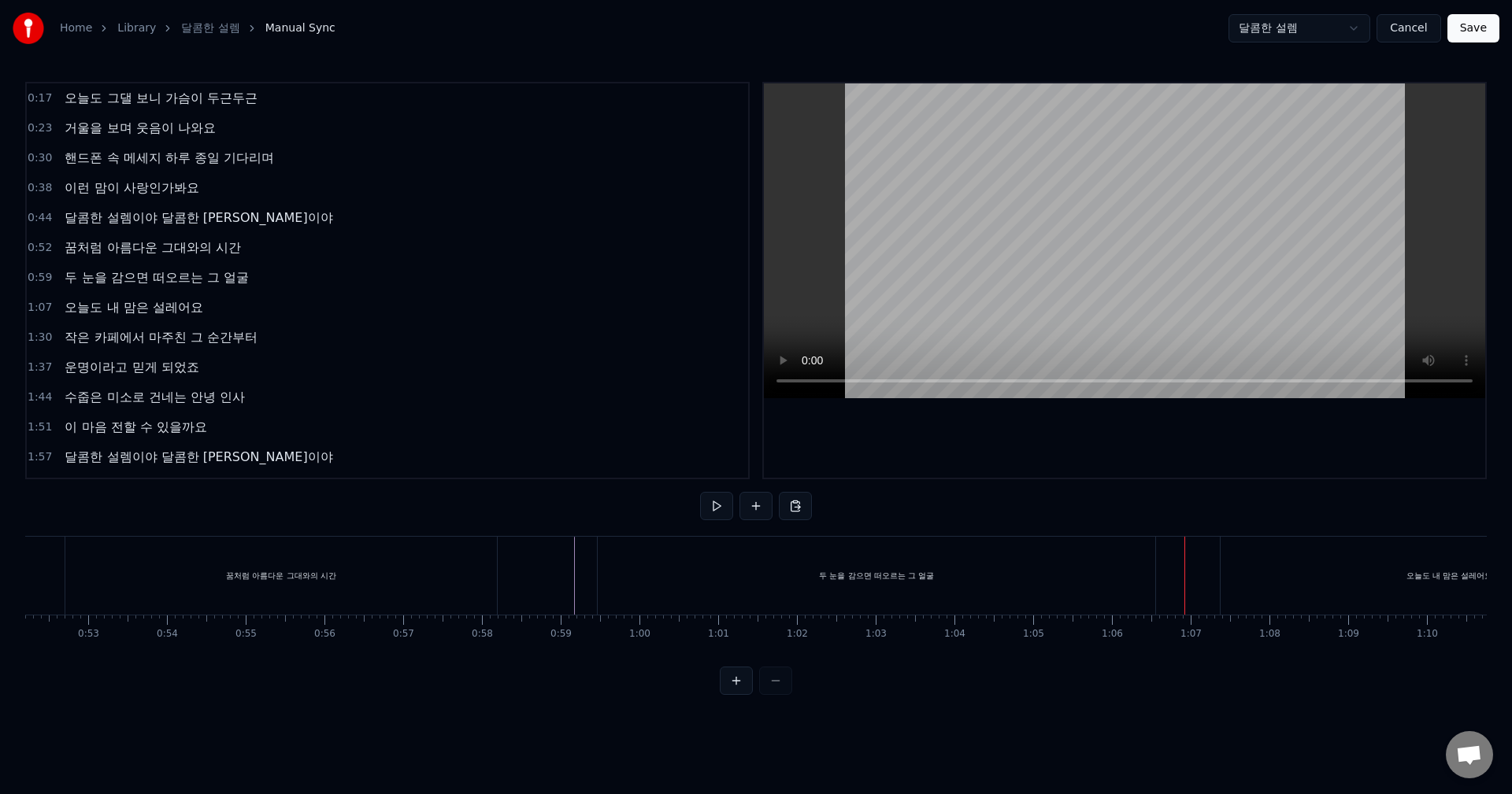
click at [833, 524] on div "0:17 오늘도 그댈 보니 가슴이 두근두근 0:23 거울을 보며 웃음이 나와요 0:30 핸드폰 속 메세지 하루 종일 기다리며 0:38 이런 맘…" at bounding box center [756, 388] width 1461 height 613
click at [840, 551] on div "두 눈을 감으면 떠오르는 그 얼굴" at bounding box center [876, 575] width 558 height 78
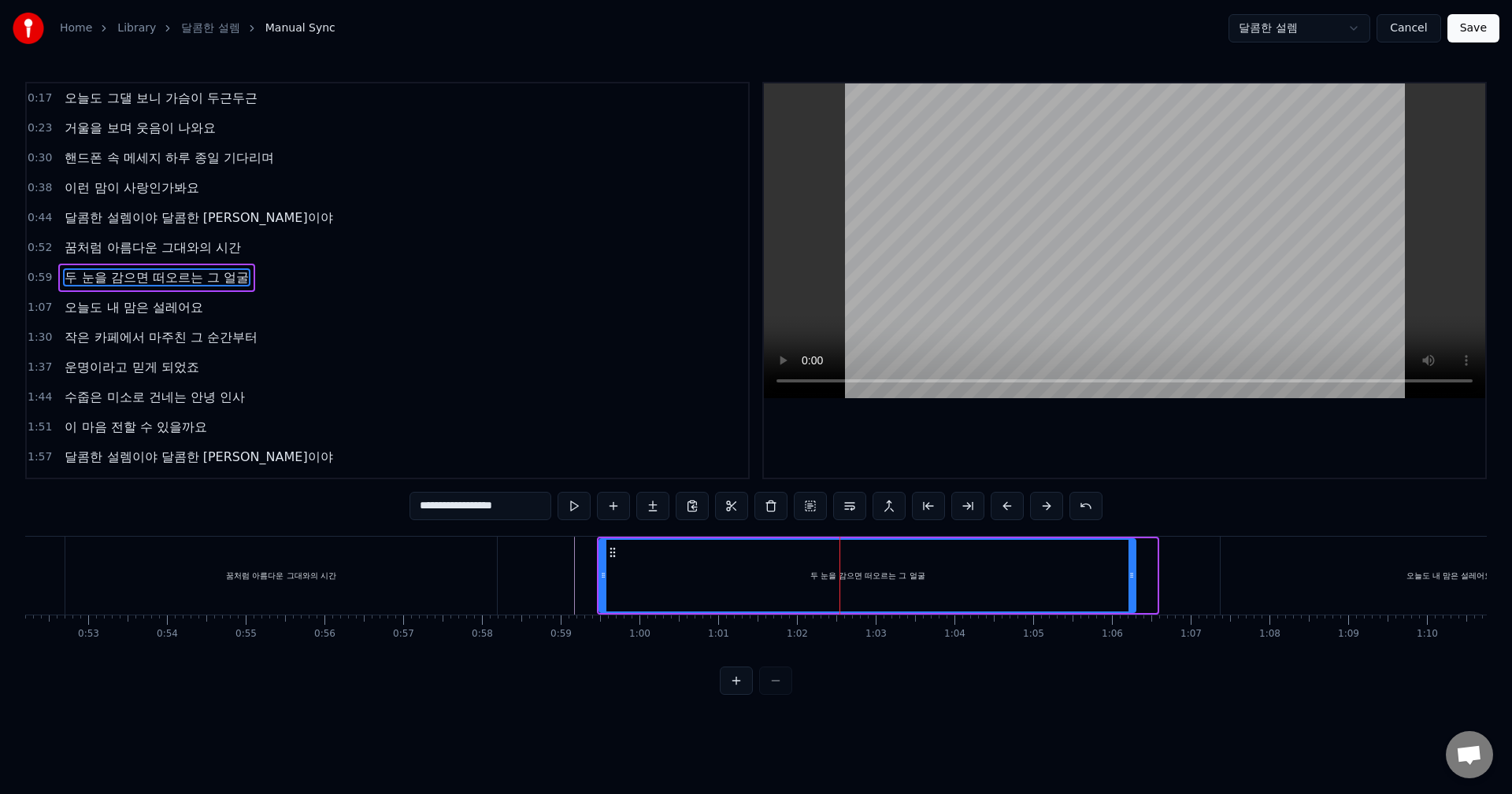
drag, startPoint x: 1154, startPoint y: 580, endPoint x: 1133, endPoint y: 580, distance: 21.0
click at [1133, 580] on icon at bounding box center [1131, 575] width 6 height 13
drag, startPoint x: 1131, startPoint y: 579, endPoint x: 1118, endPoint y: 580, distance: 13.0
click at [1118, 580] on icon at bounding box center [1118, 575] width 6 height 13
drag, startPoint x: 1120, startPoint y: 580, endPoint x: 1105, endPoint y: 580, distance: 15.0
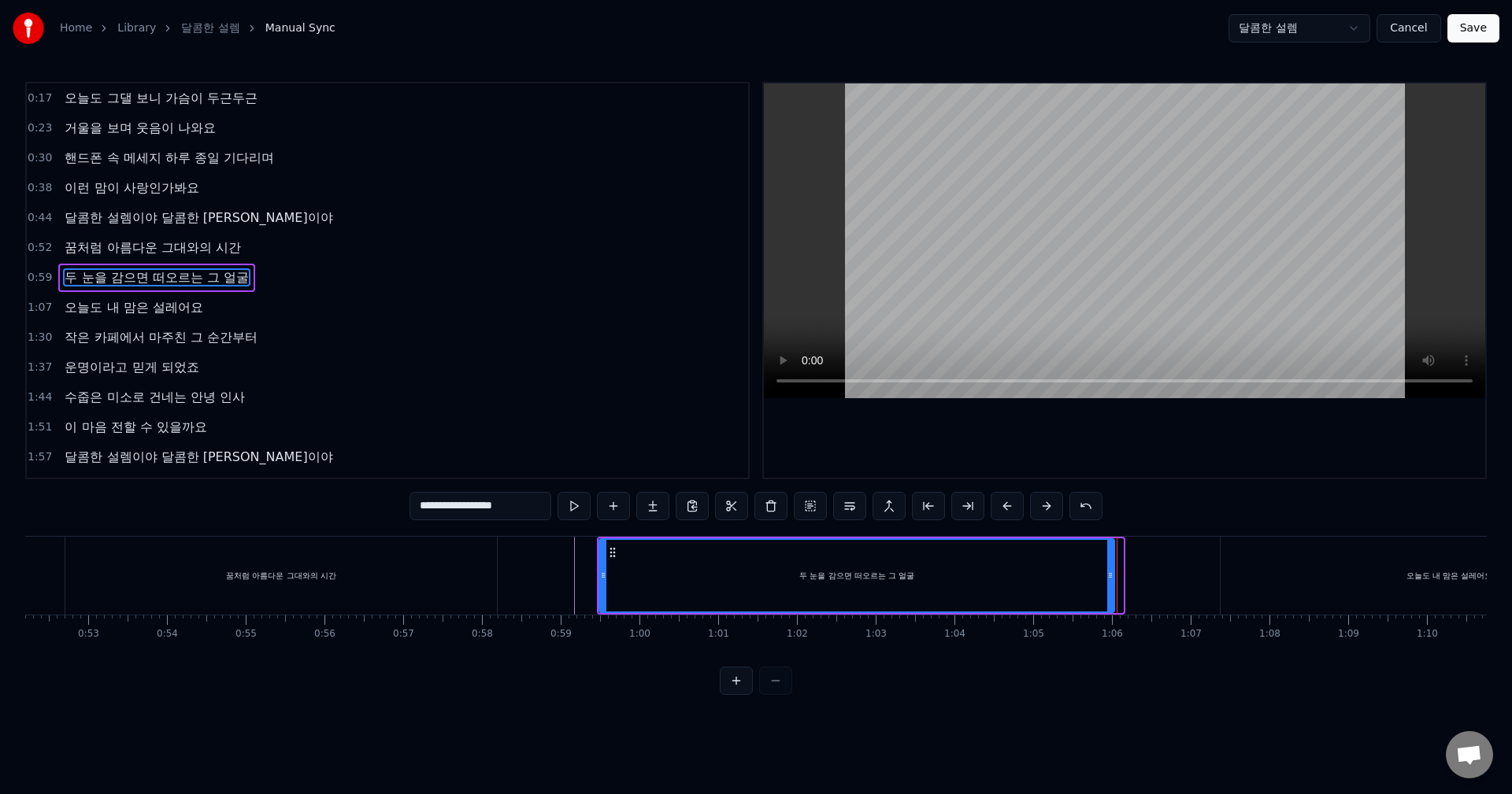
click at [1107, 580] on icon at bounding box center [1110, 575] width 6 height 13
drag, startPoint x: 1106, startPoint y: 581, endPoint x: 1153, endPoint y: 581, distance: 47.0
click at [1153, 581] on icon at bounding box center [1151, 575] width 6 height 13
click at [578, 505] on button at bounding box center [574, 506] width 33 height 29
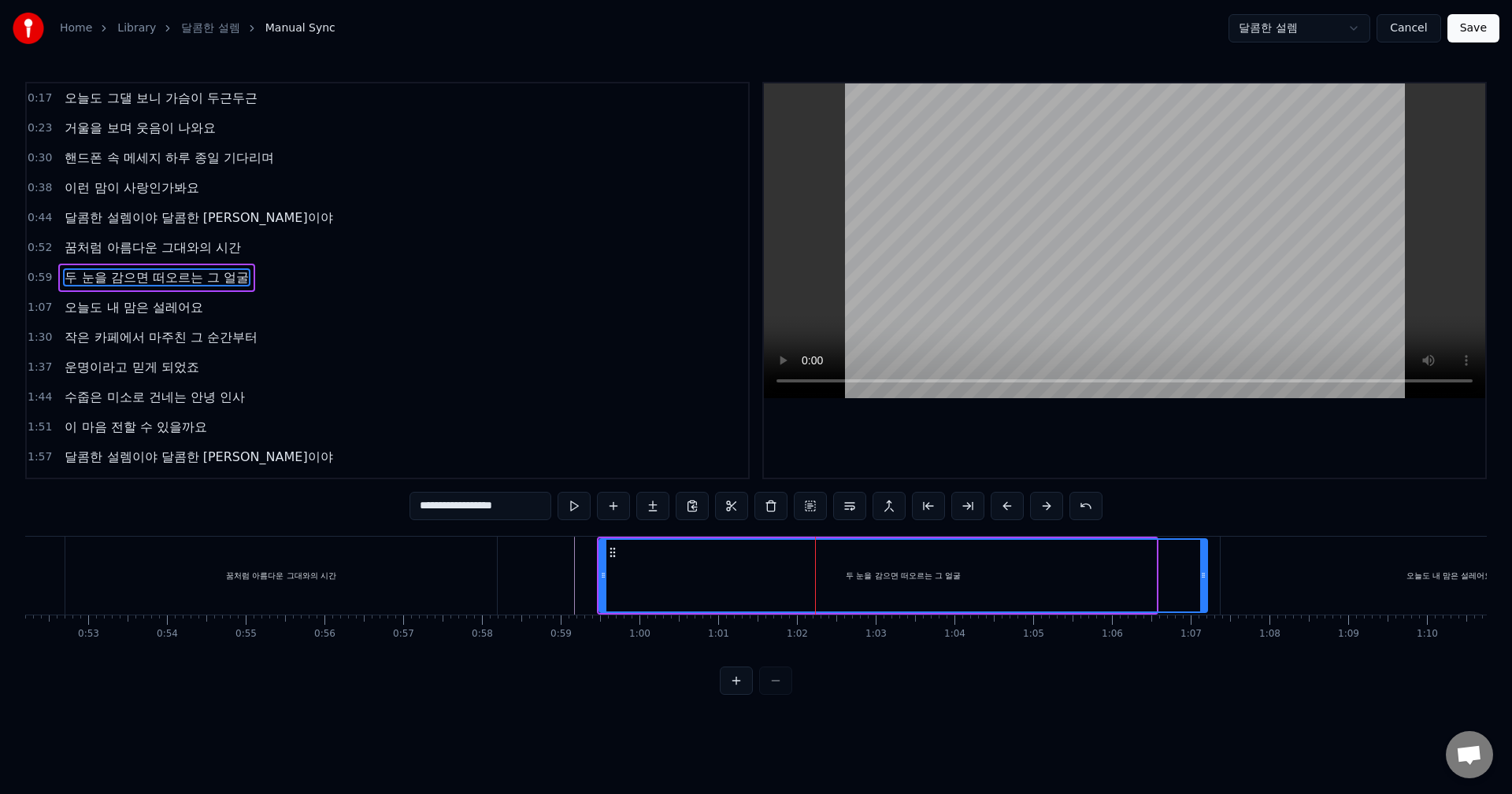
drag, startPoint x: 1151, startPoint y: 574, endPoint x: 1202, endPoint y: 574, distance: 51.0
click at [1202, 574] on circle at bounding box center [1202, 573] width 1 height 1
click at [574, 506] on button at bounding box center [574, 506] width 33 height 29
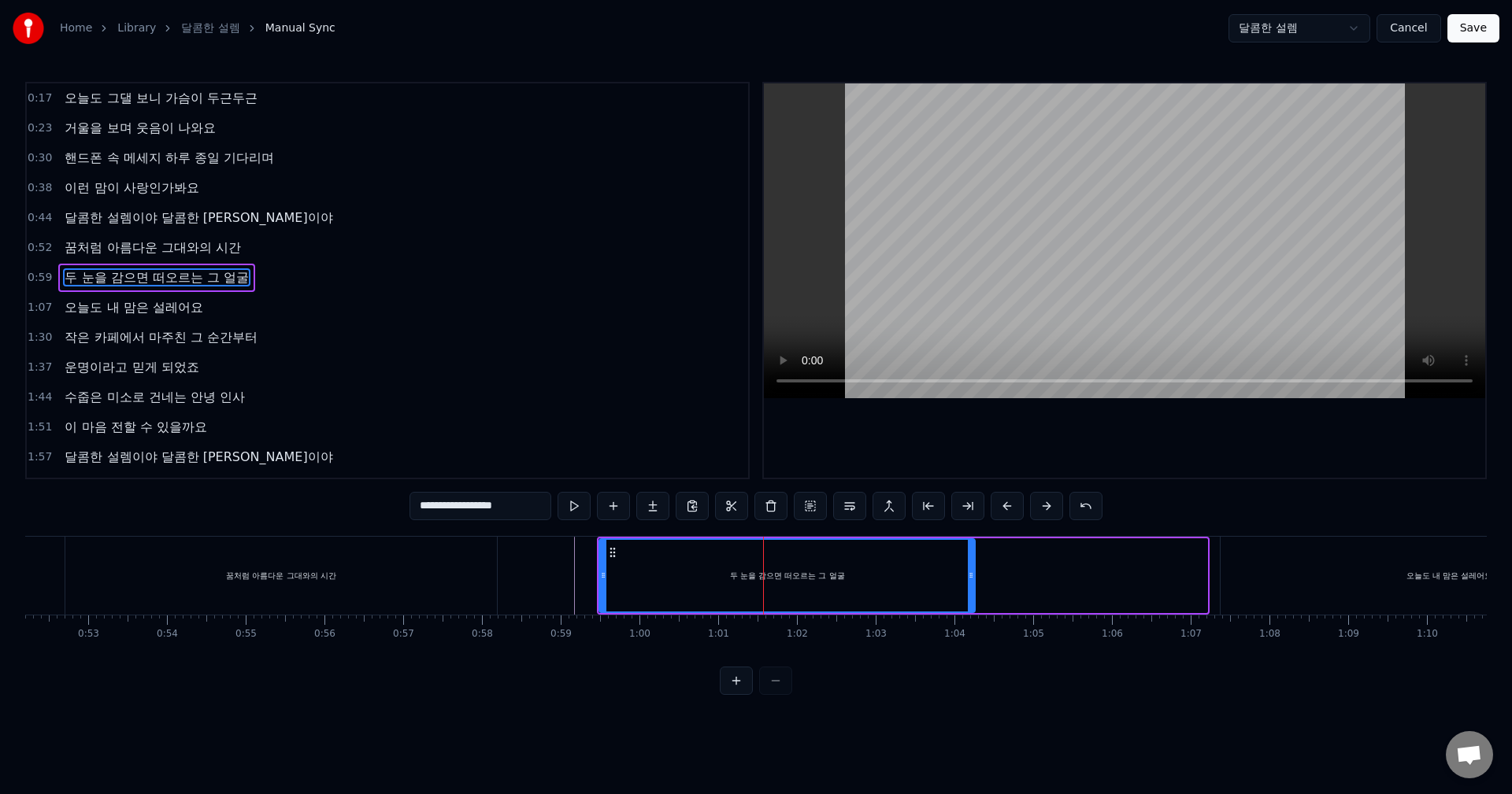
drag, startPoint x: 1203, startPoint y: 573, endPoint x: 970, endPoint y: 570, distance: 233.0
click at [970, 570] on icon at bounding box center [970, 575] width 6 height 13
click at [579, 508] on button at bounding box center [574, 506] width 33 height 29
drag, startPoint x: 969, startPoint y: 576, endPoint x: 1006, endPoint y: 581, distance: 37.3
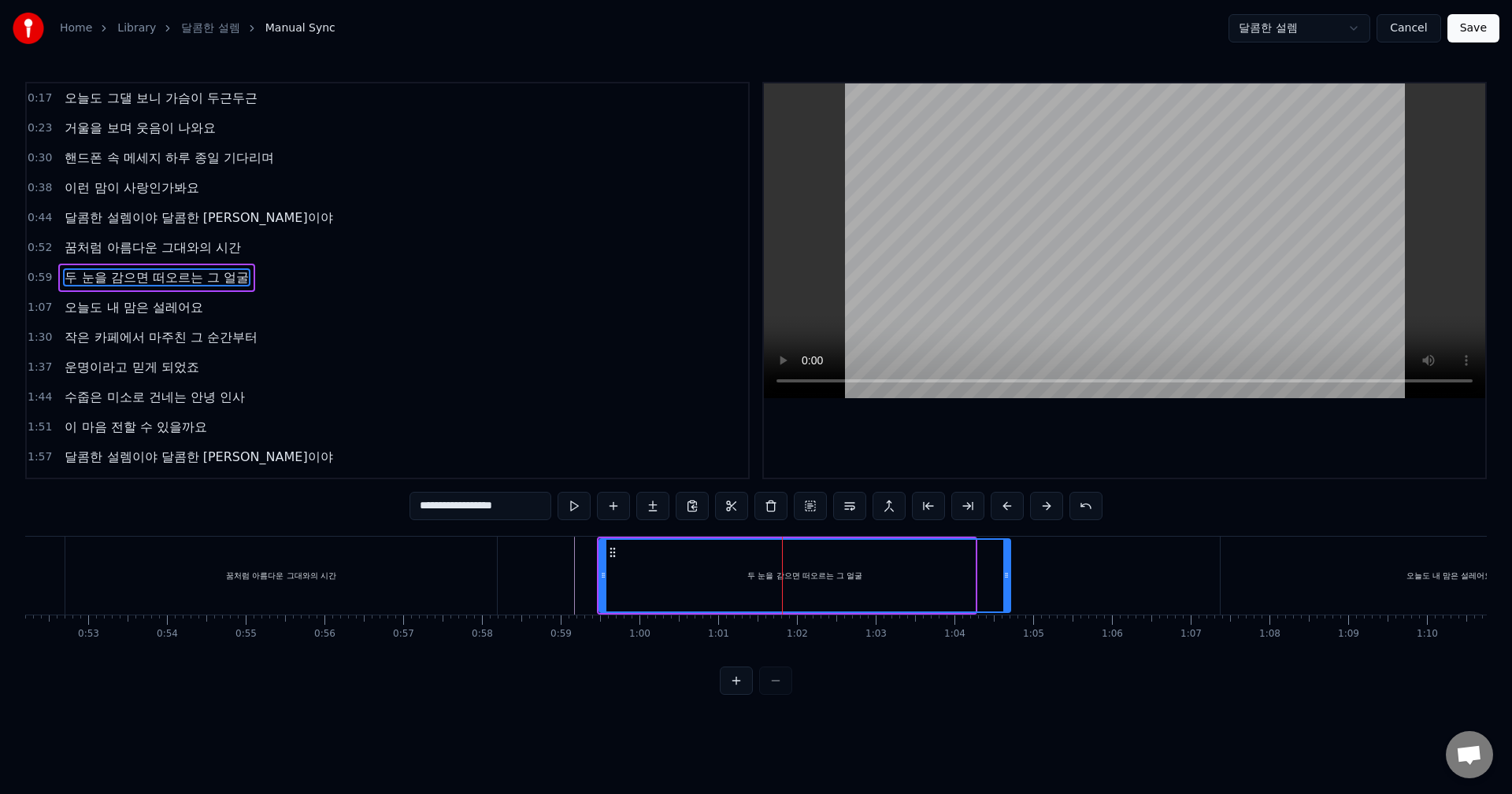
click at [1006, 581] on icon at bounding box center [1006, 575] width 6 height 13
click at [566, 495] on button at bounding box center [574, 506] width 33 height 29
drag, startPoint x: 1005, startPoint y: 580, endPoint x: 1040, endPoint y: 582, distance: 35.1
click at [1040, 582] on div at bounding box center [1040, 575] width 6 height 72
click at [572, 511] on button at bounding box center [574, 506] width 33 height 29
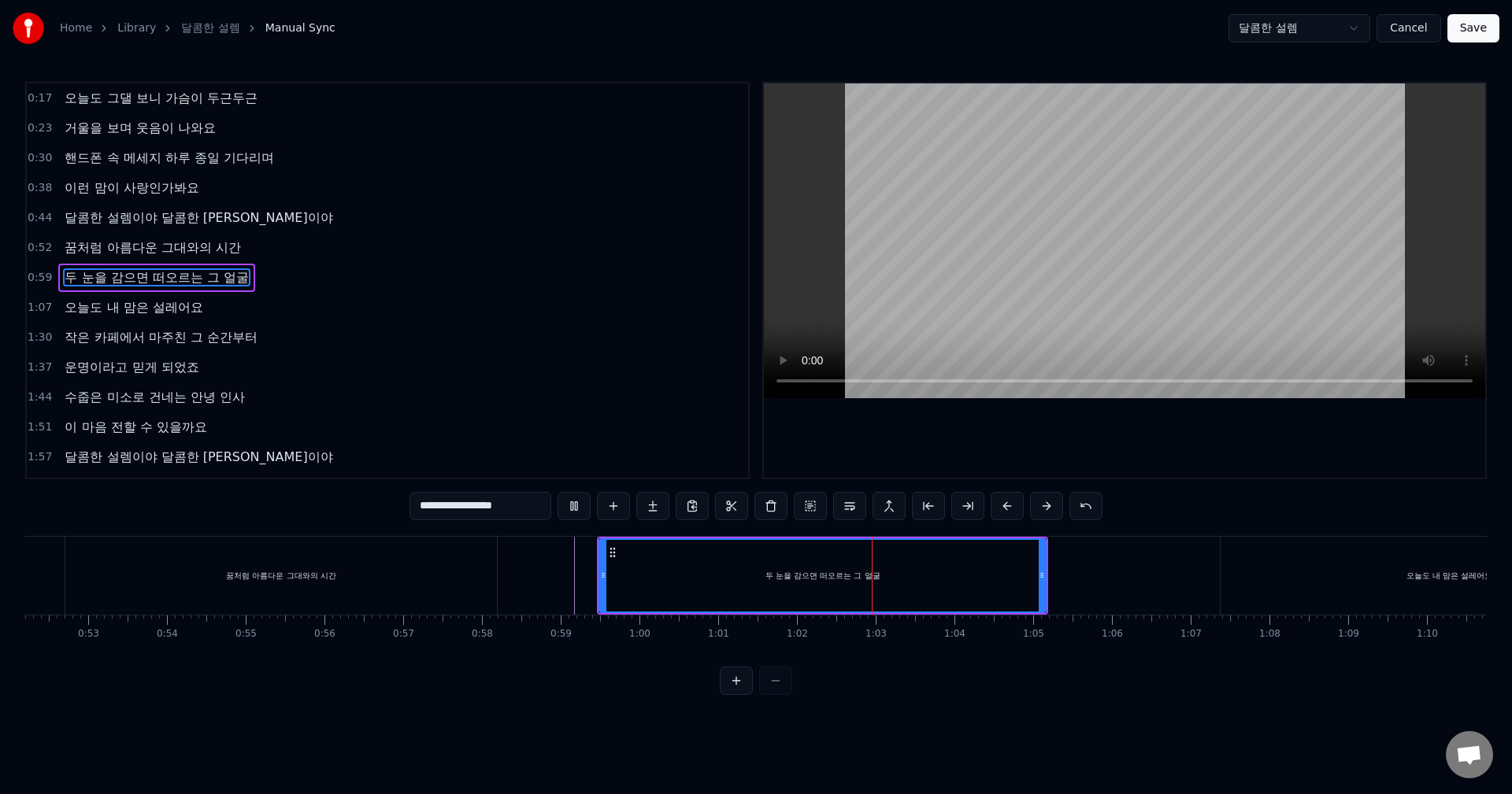
click at [572, 511] on button at bounding box center [574, 506] width 33 height 29
drag, startPoint x: 1043, startPoint y: 582, endPoint x: 1077, endPoint y: 584, distance: 34.1
click at [1077, 584] on div at bounding box center [1077, 575] width 6 height 72
click at [580, 509] on button at bounding box center [574, 506] width 33 height 29
click at [572, 505] on button at bounding box center [574, 506] width 33 height 29
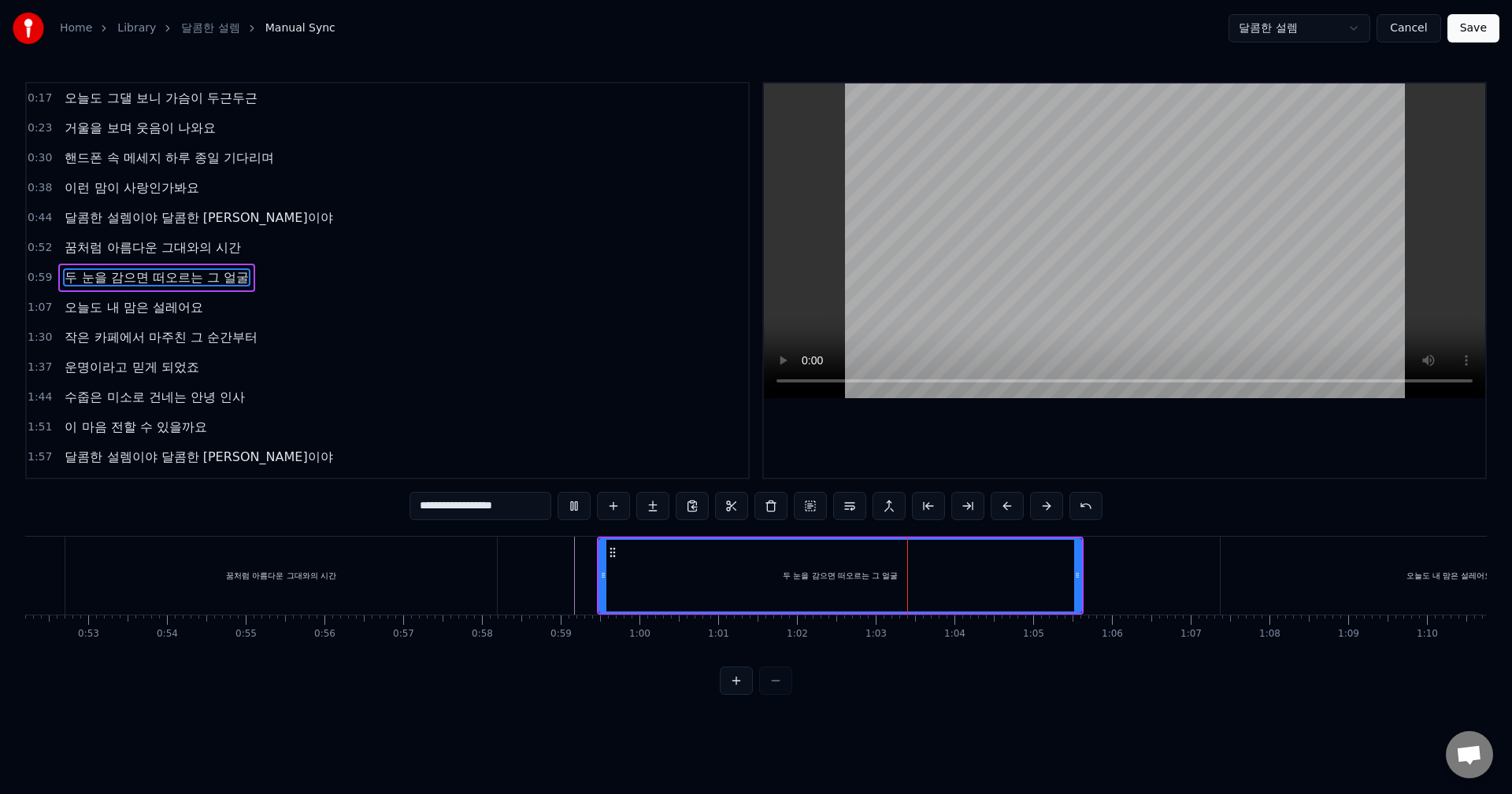
click at [575, 505] on button at bounding box center [574, 506] width 33 height 29
drag, startPoint x: 1077, startPoint y: 580, endPoint x: 1100, endPoint y: 577, distance: 23.2
click at [1100, 577] on icon at bounding box center [1100, 575] width 6 height 13
click at [571, 514] on button at bounding box center [574, 506] width 33 height 29
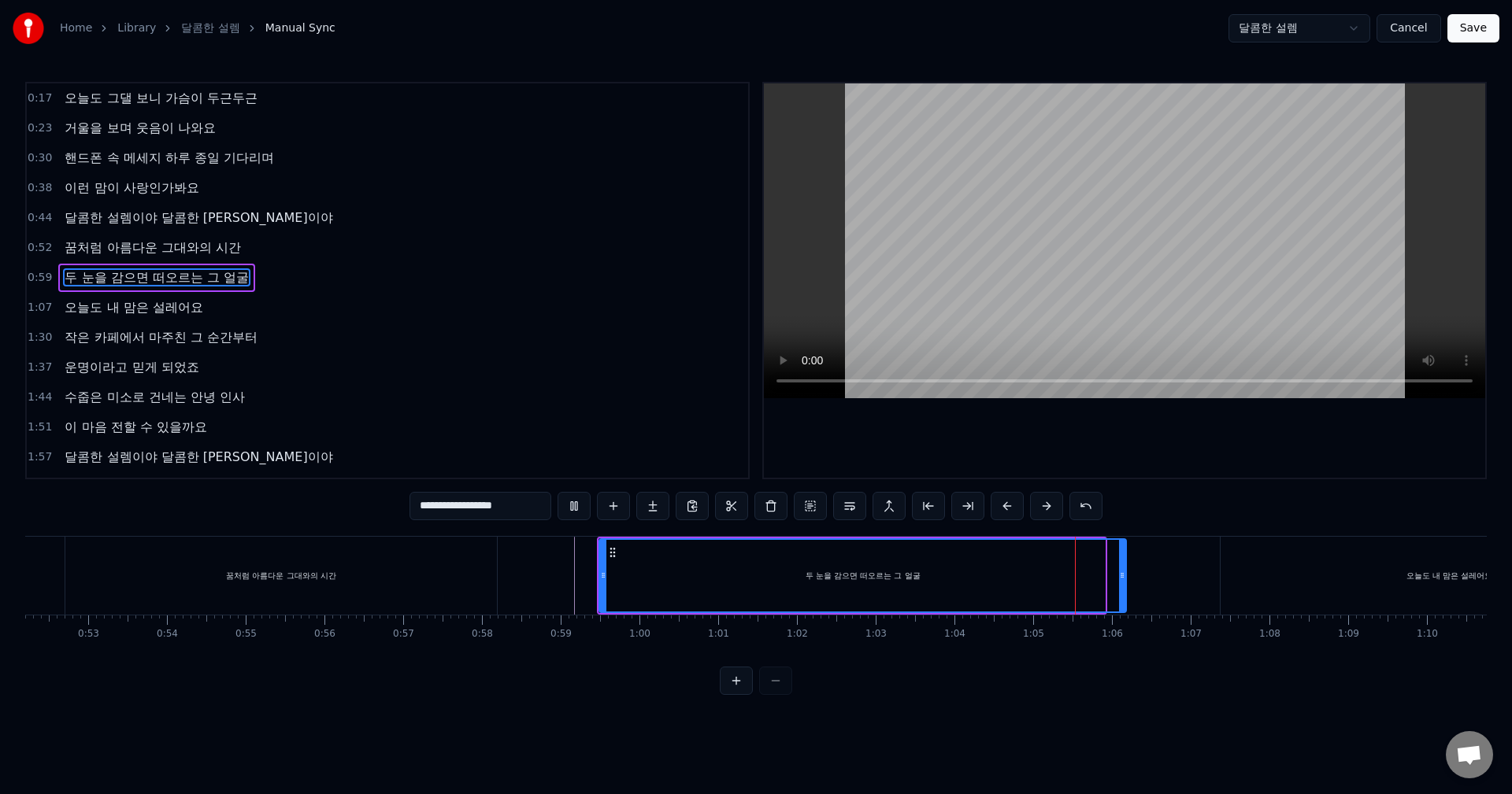
drag, startPoint x: 1102, startPoint y: 580, endPoint x: 1124, endPoint y: 578, distance: 22.1
click at [1124, 578] on icon at bounding box center [1121, 575] width 6 height 13
click at [579, 506] on button at bounding box center [574, 506] width 33 height 29
click at [605, 554] on icon at bounding box center [604, 553] width 13 height 13
click at [577, 508] on button at bounding box center [574, 506] width 33 height 29
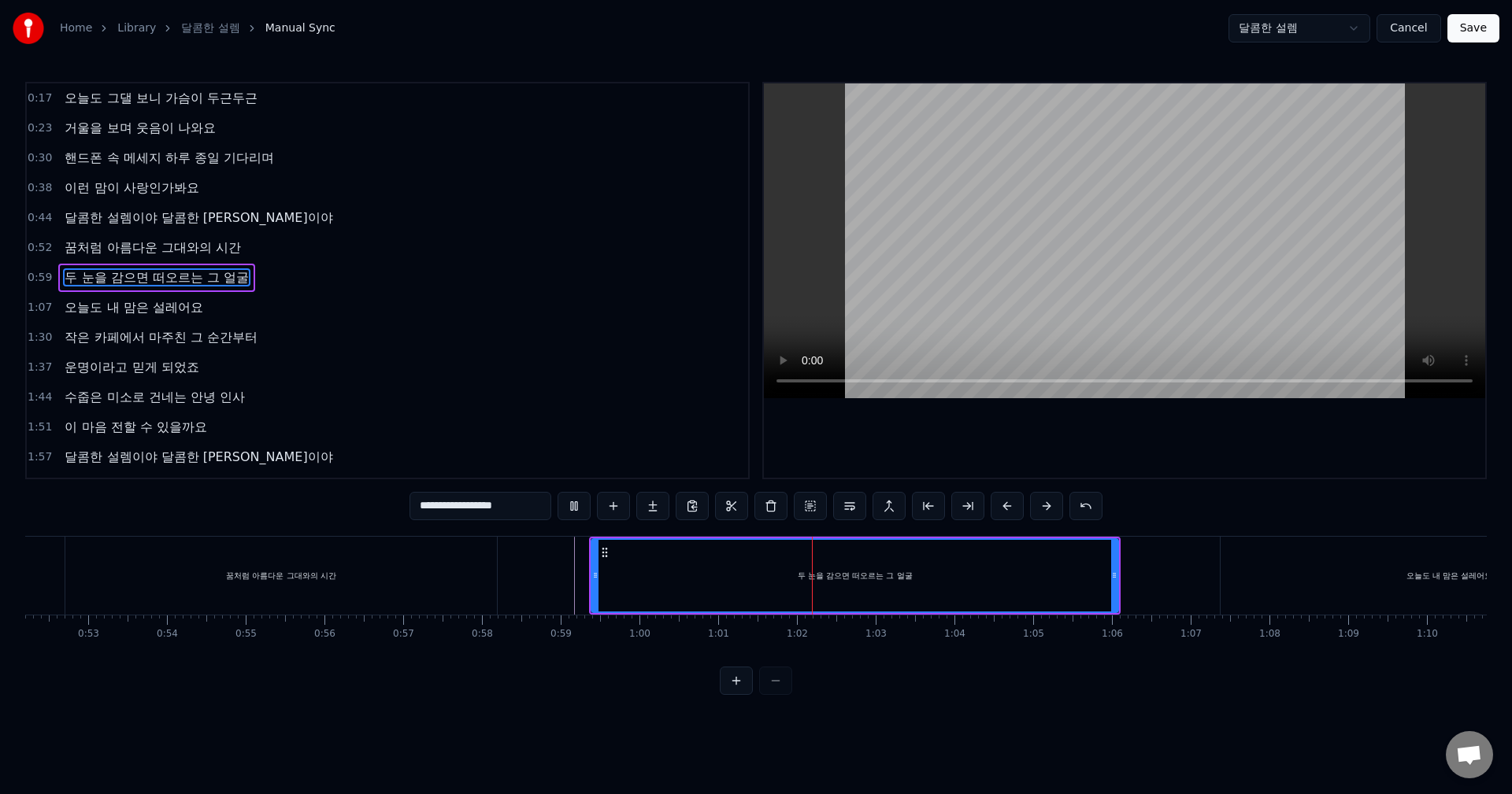
click at [577, 508] on button at bounding box center [574, 506] width 33 height 29
click at [597, 576] on icon at bounding box center [597, 575] width 6 height 13
click at [575, 510] on button at bounding box center [574, 506] width 33 height 29
click at [579, 509] on button at bounding box center [574, 506] width 33 height 29
click at [594, 544] on div at bounding box center [595, 575] width 6 height 72
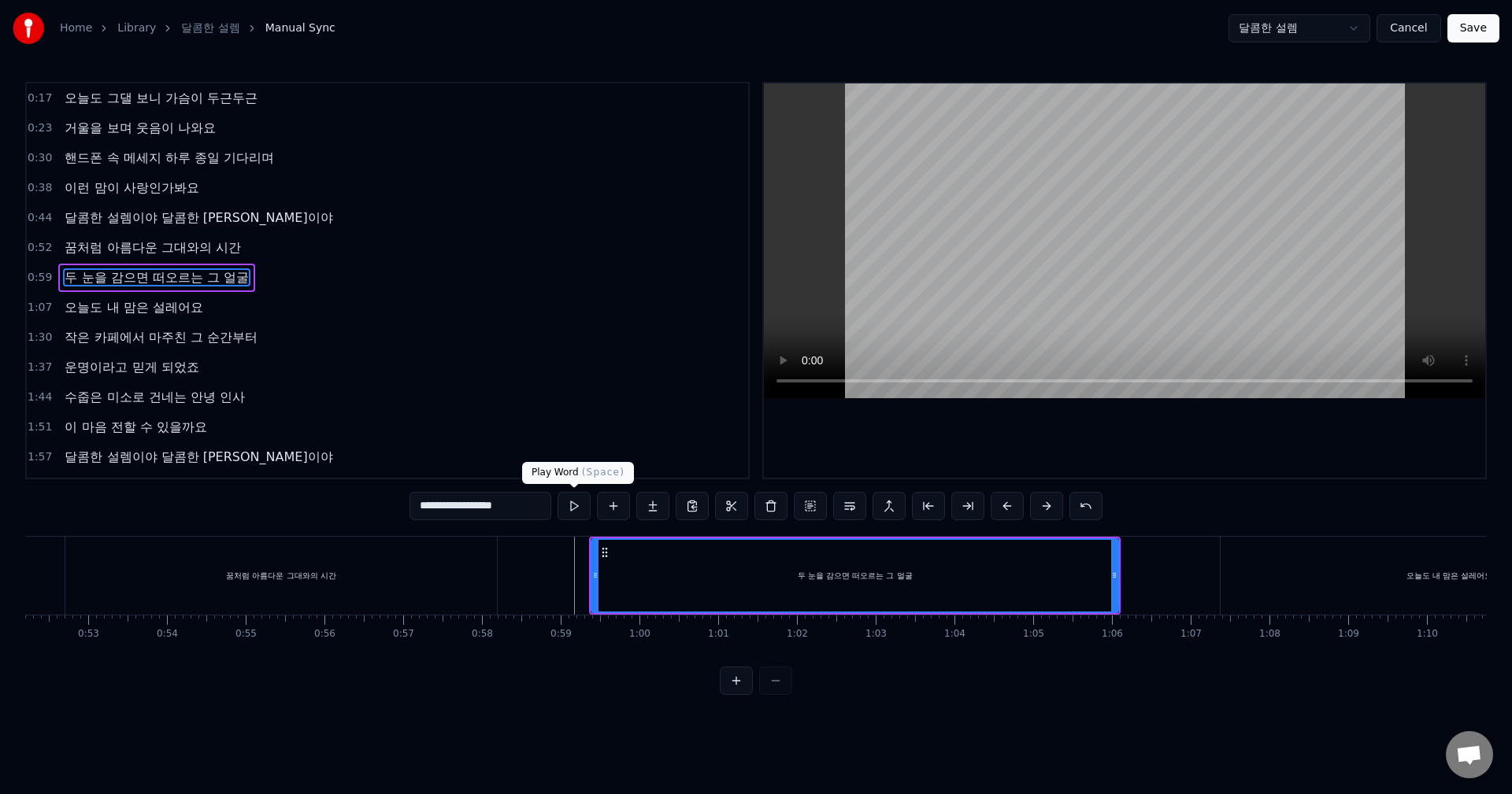
click at [564, 505] on button at bounding box center [574, 506] width 33 height 29
click at [1180, 518] on div "**********" at bounding box center [756, 388] width 1461 height 613
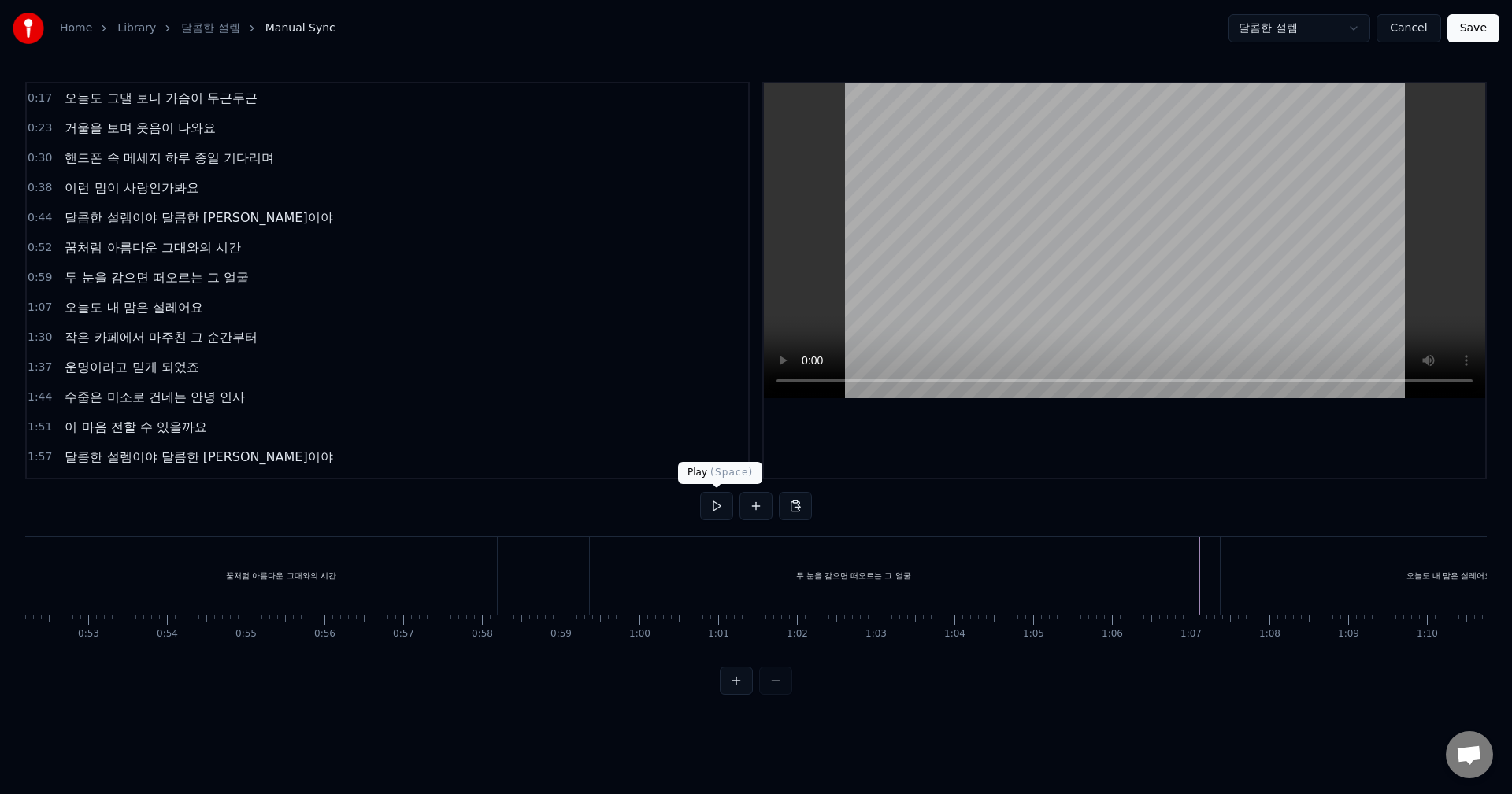
click at [712, 505] on button at bounding box center [716, 506] width 33 height 29
click at [720, 505] on button at bounding box center [716, 506] width 33 height 29
click at [688, 580] on div "오늘도 내 맘은 설레어요" at bounding box center [804, 575] width 457 height 78
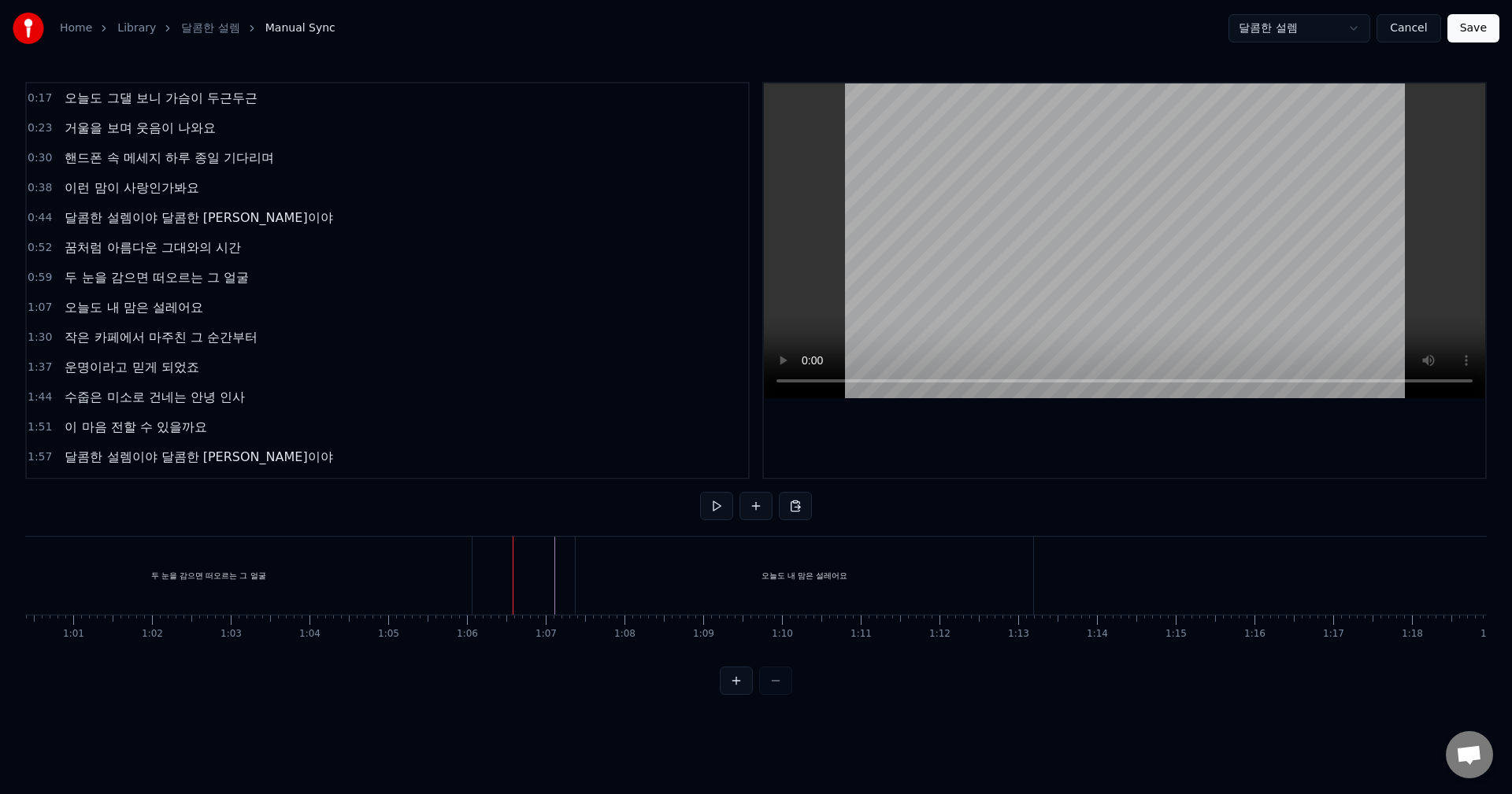
scroll to position [27, 0]
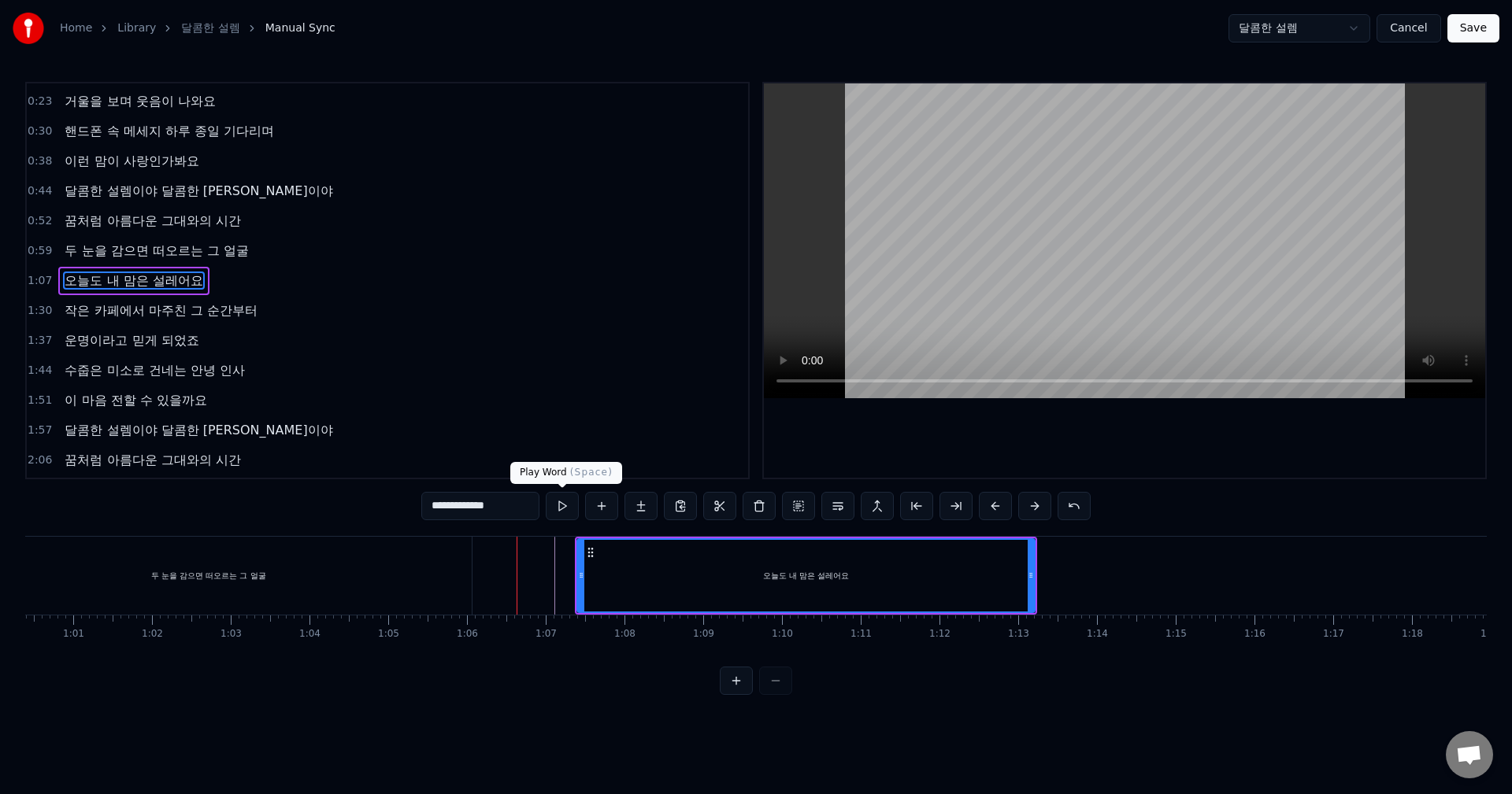
click at [569, 511] on button at bounding box center [562, 506] width 33 height 29
click at [564, 506] on button at bounding box center [562, 506] width 33 height 29
click at [633, 586] on div "오늘도 내 맘은 설레어요" at bounding box center [806, 575] width 456 height 72
click at [566, 507] on button at bounding box center [562, 506] width 33 height 29
click at [214, 559] on div "두 눈을 감으면 떠오르는 그 얼굴" at bounding box center [208, 575] width 526 height 78
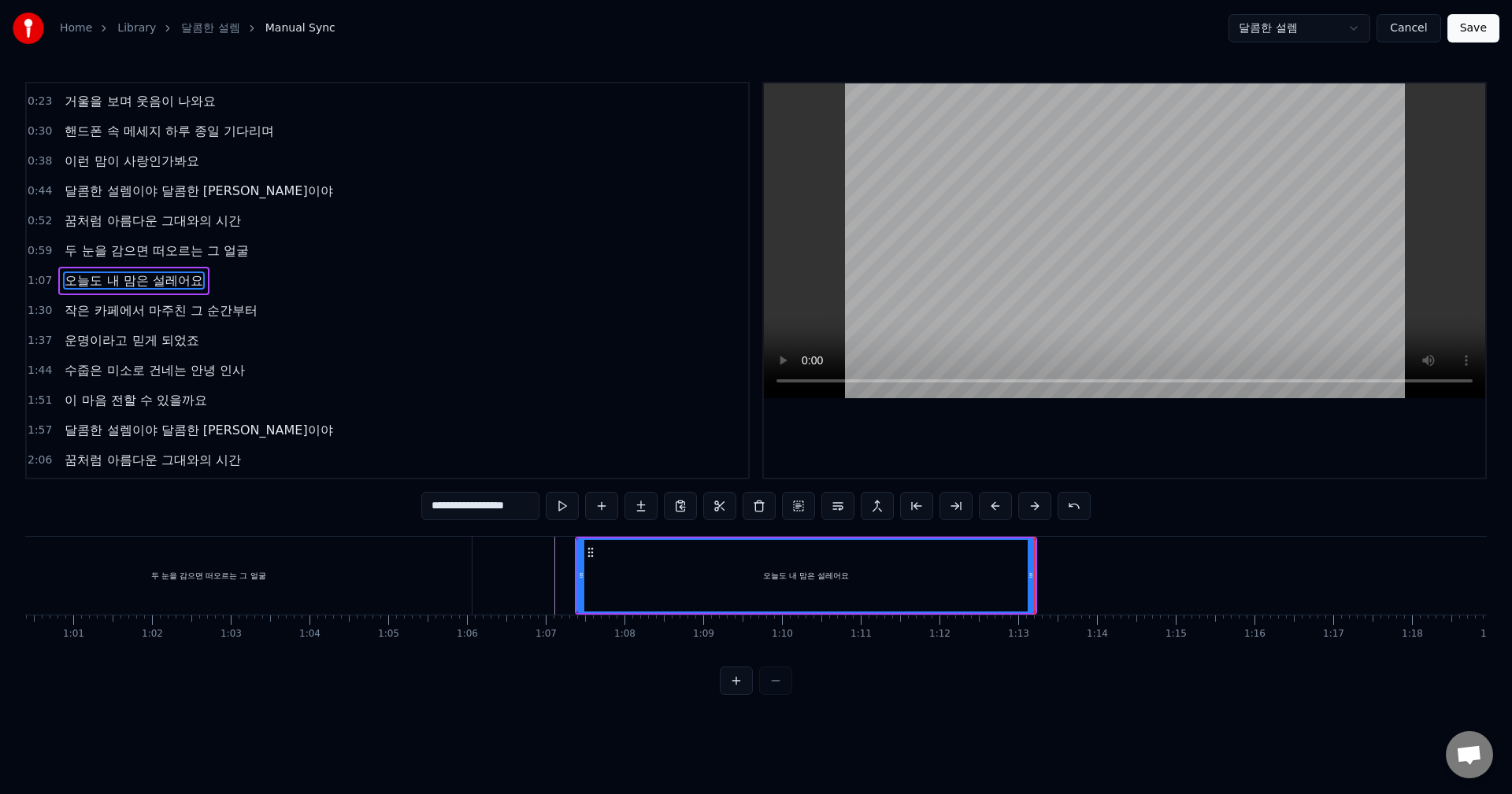
scroll to position [0, 0]
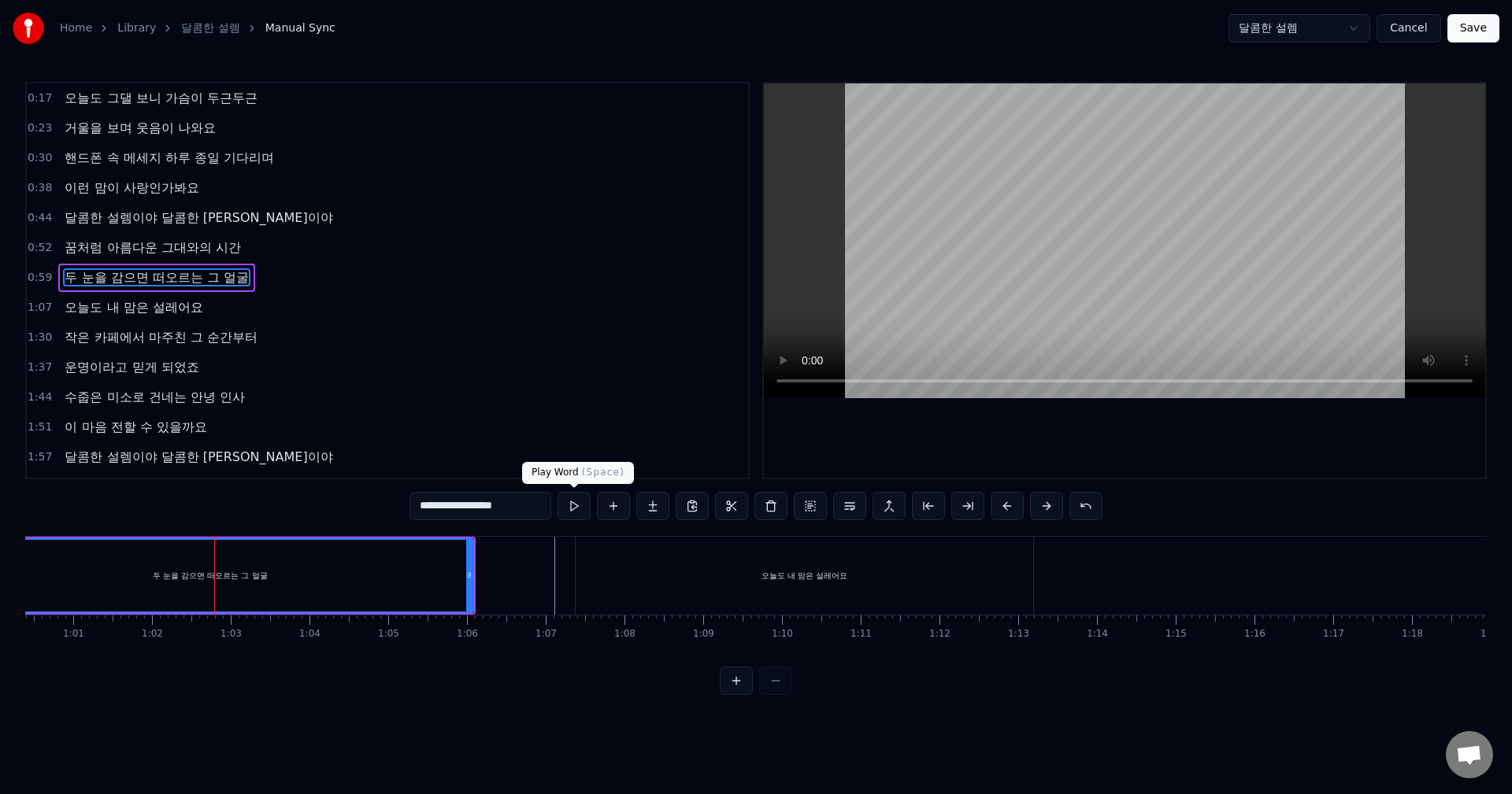
click at [575, 513] on button at bounding box center [574, 506] width 33 height 29
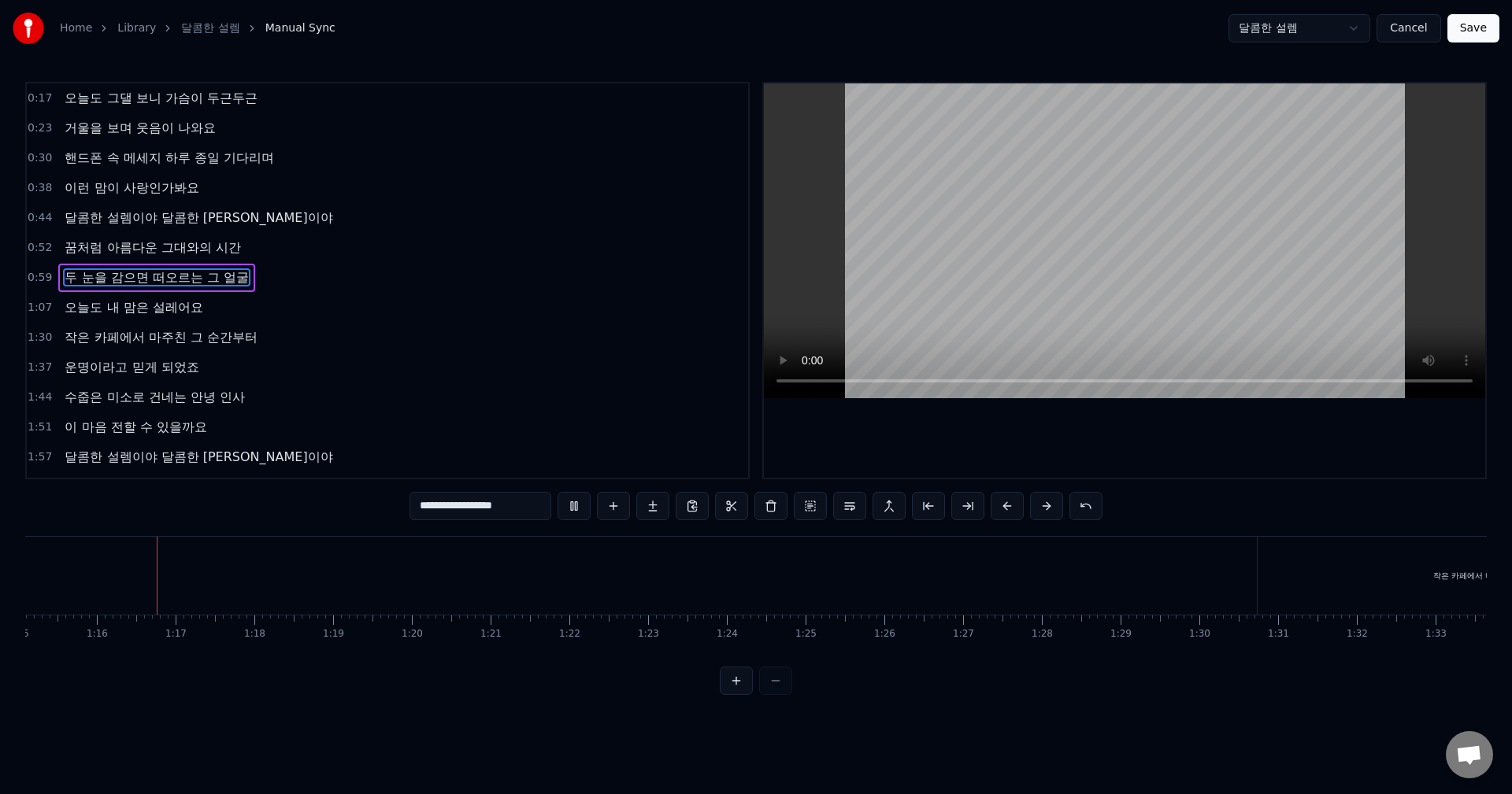
scroll to position [0, 5913]
click at [1333, 570] on div "작은 카페에서 마주친 그 순간부터" at bounding box center [1491, 575] width 471 height 78
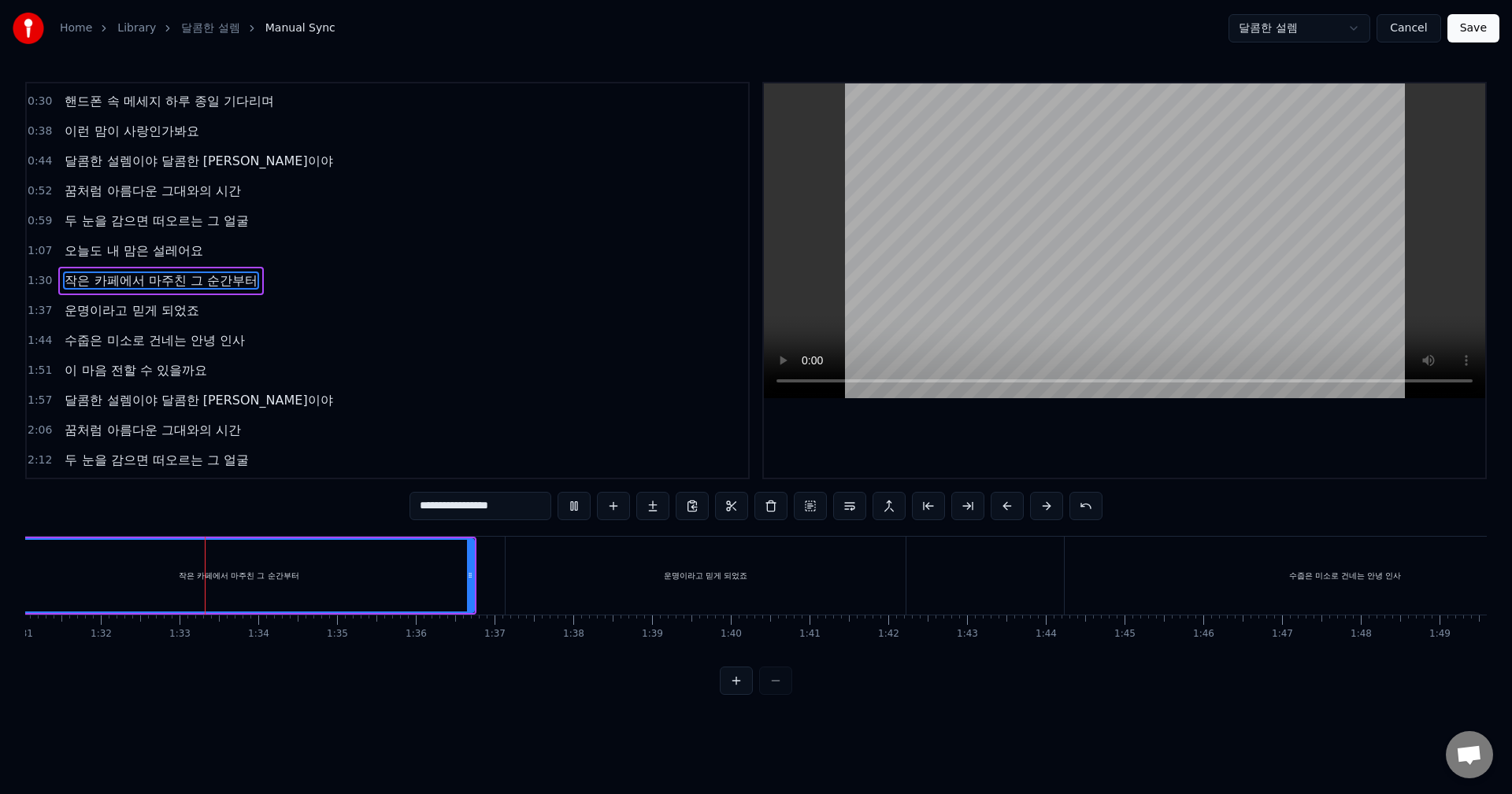
scroll to position [0, 7219]
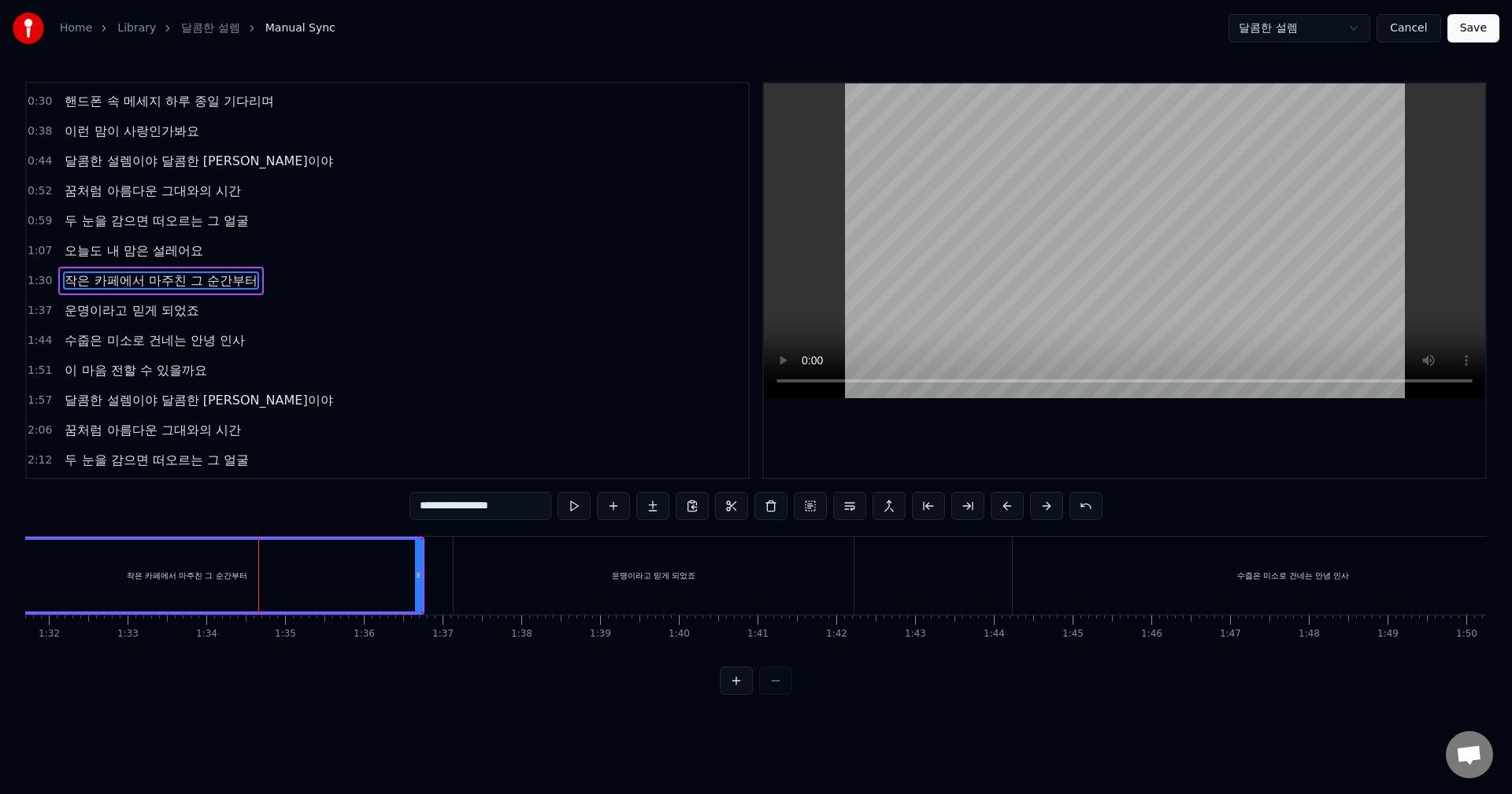
click at [489, 509] on input "**********" at bounding box center [480, 506] width 142 height 29
click at [1070, 581] on div "수줍은 미소로 건네는 안녕 인사" at bounding box center [1292, 575] width 559 height 78
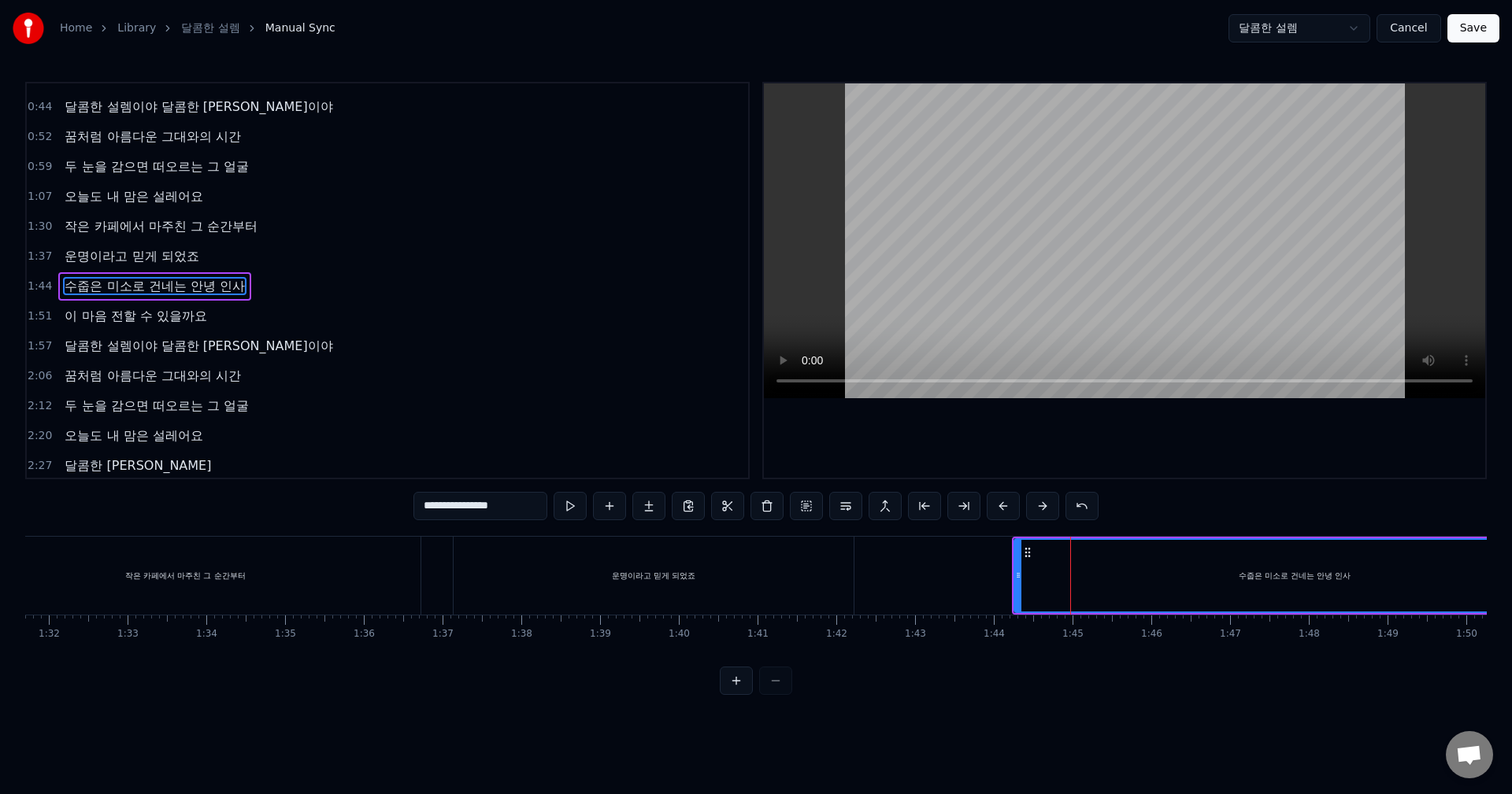
scroll to position [116, 0]
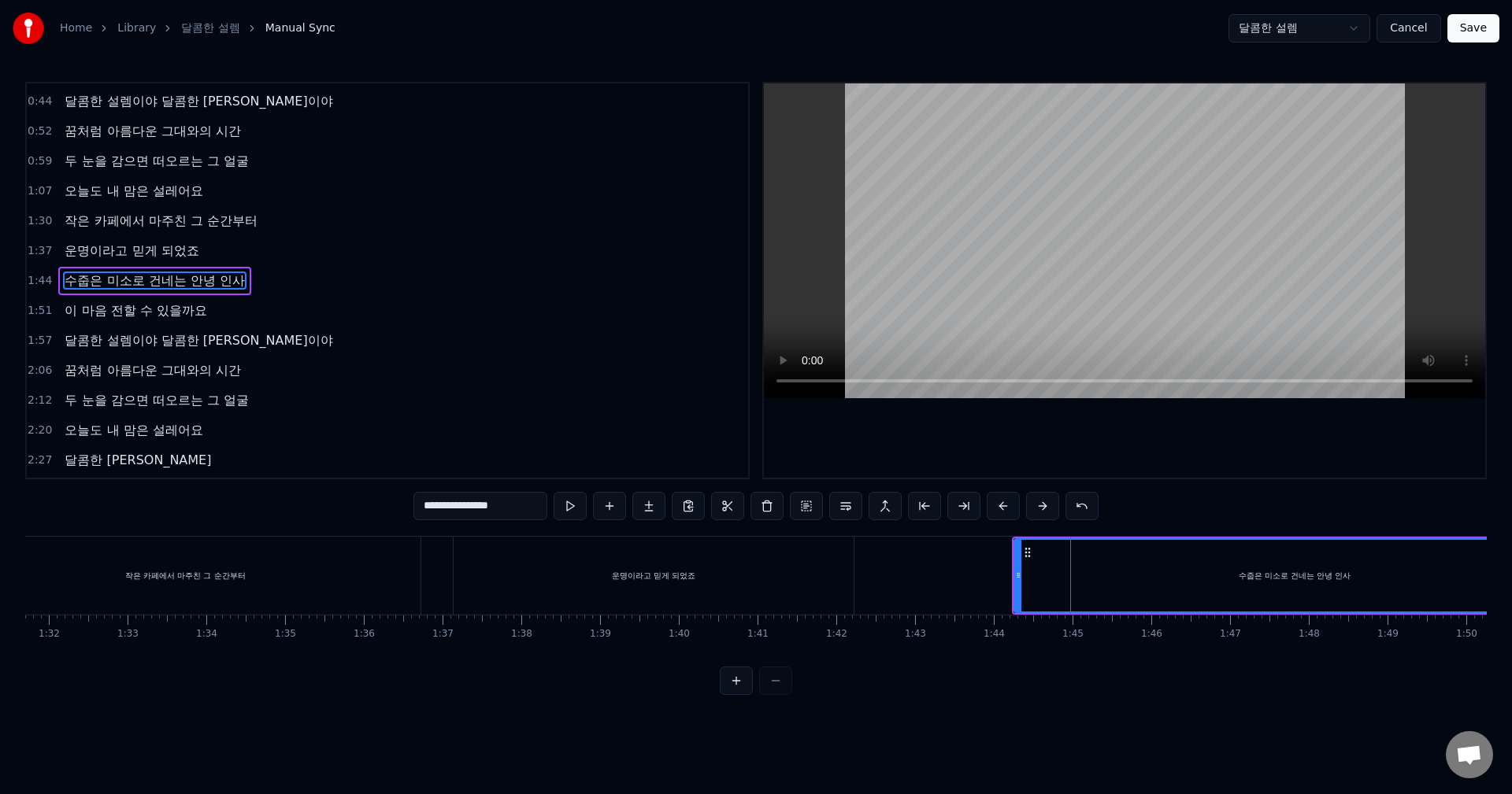
click at [496, 509] on input "**********" at bounding box center [480, 506] width 134 height 29
click at [479, 505] on input "**********" at bounding box center [480, 506] width 126 height 29
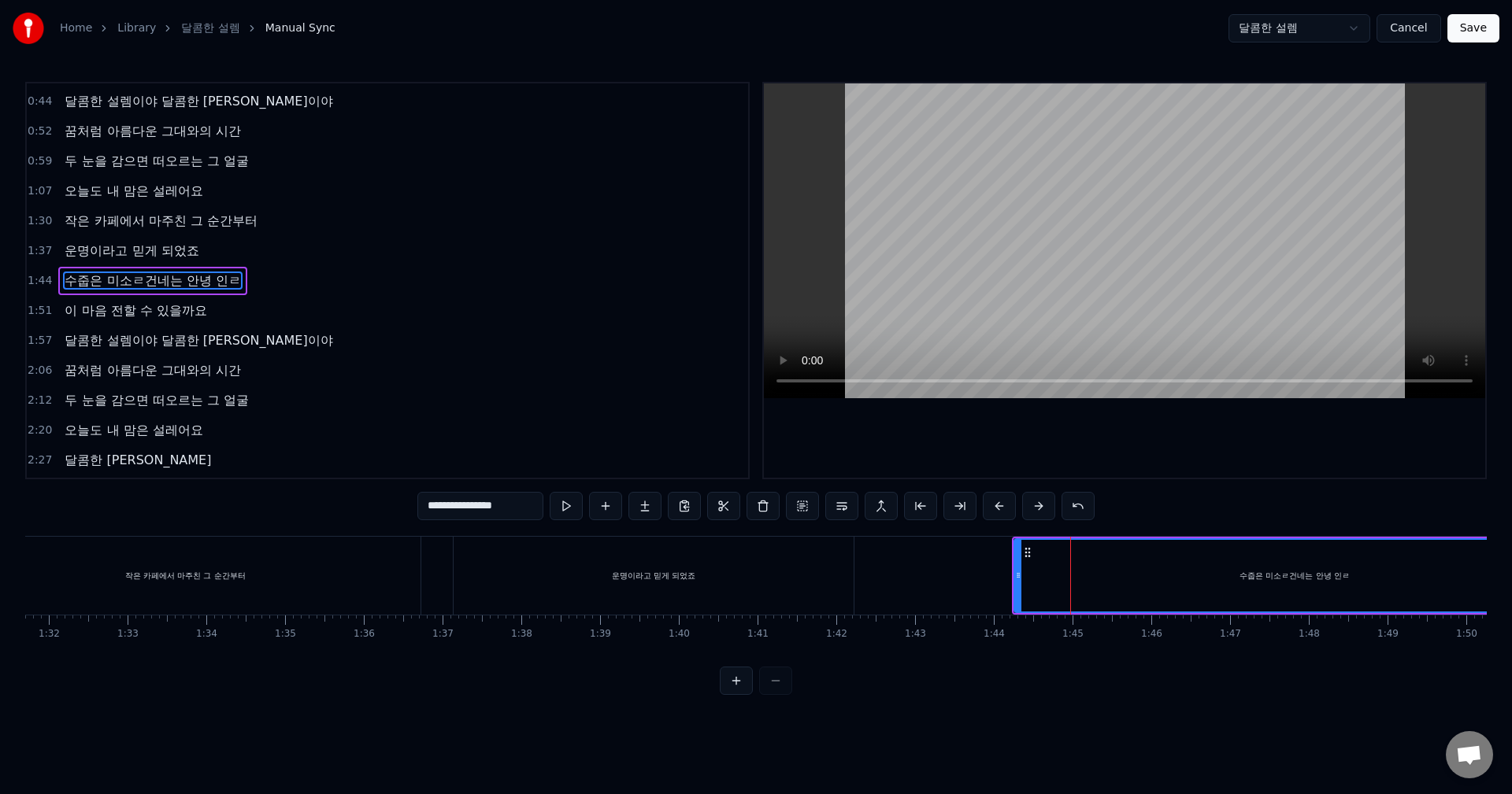
drag, startPoint x: 433, startPoint y: 505, endPoint x: 303, endPoint y: 489, distance: 131.0
click at [288, 489] on div "**********" at bounding box center [756, 388] width 1461 height 613
click at [493, 511] on input "**********" at bounding box center [480, 506] width 126 height 29
click at [465, 510] on input "**********" at bounding box center [480, 506] width 118 height 29
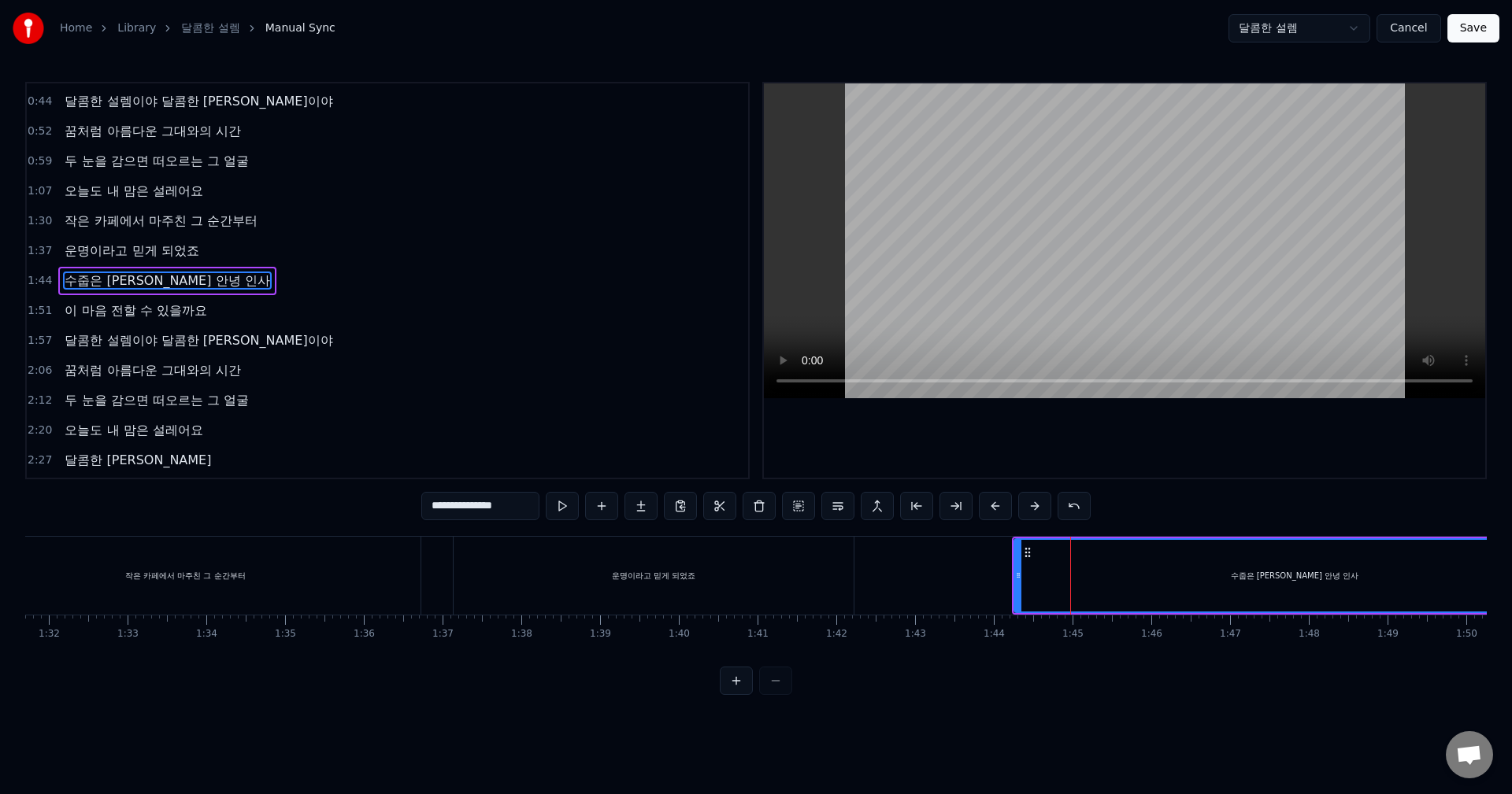
click at [455, 510] on input "**********" at bounding box center [480, 506] width 118 height 29
type input "*"
type input "**"
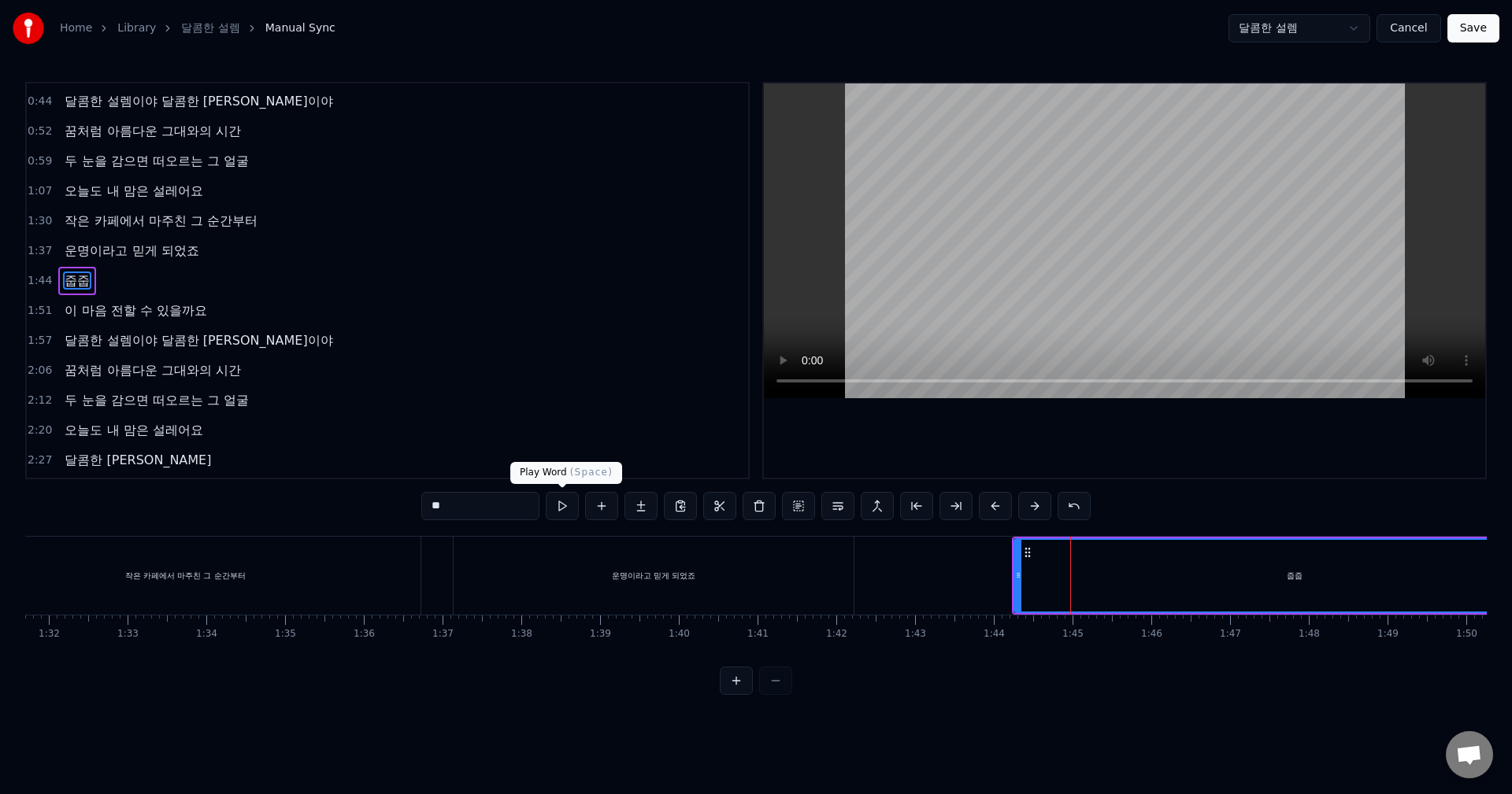
click at [461, 511] on input "**" at bounding box center [480, 506] width 118 height 29
click at [516, 598] on div "운명이라고 믿게 되었죠" at bounding box center [653, 575] width 400 height 78
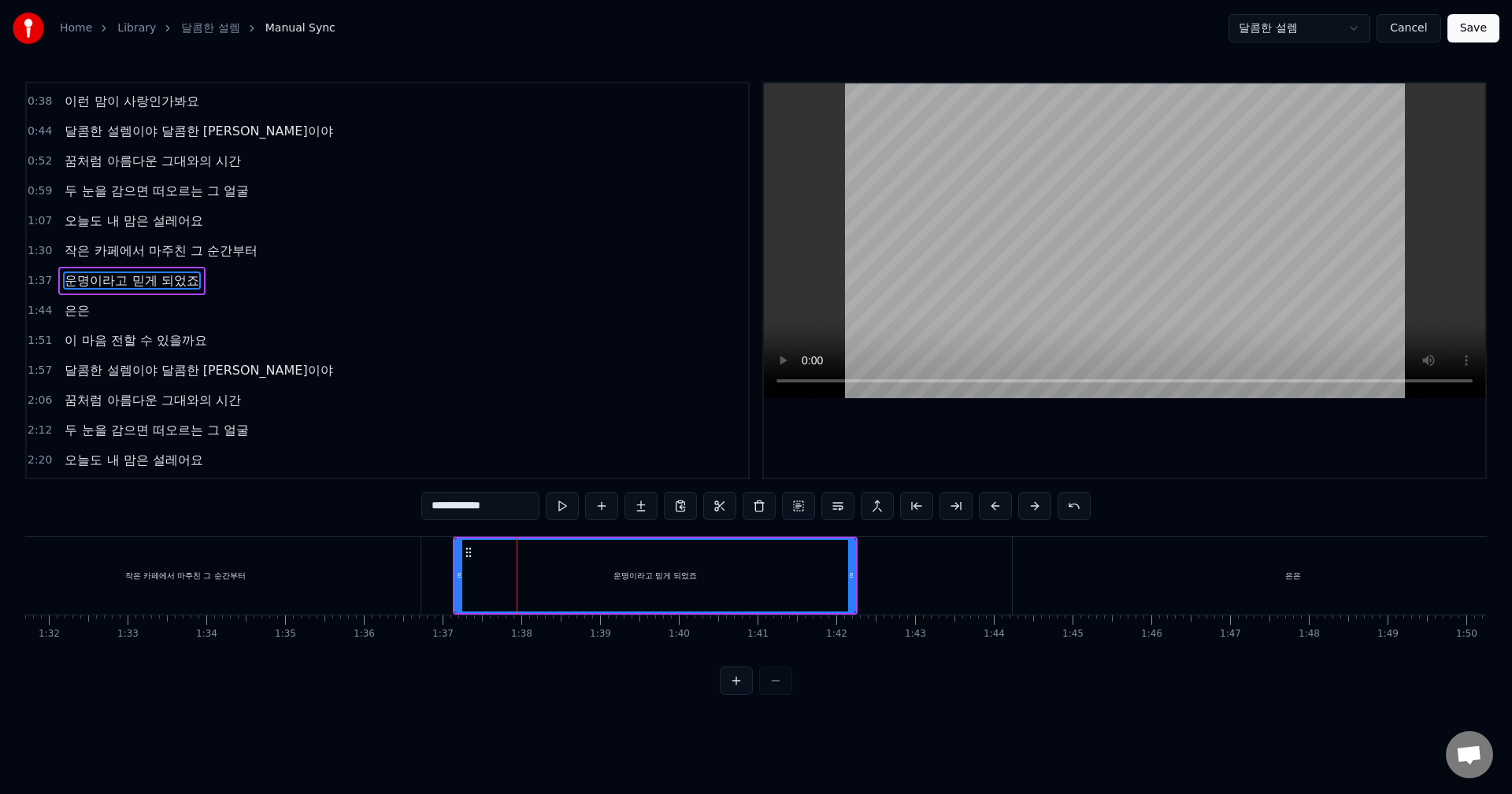
click at [1242, 580] on div "은은" at bounding box center [1292, 575] width 559 height 78
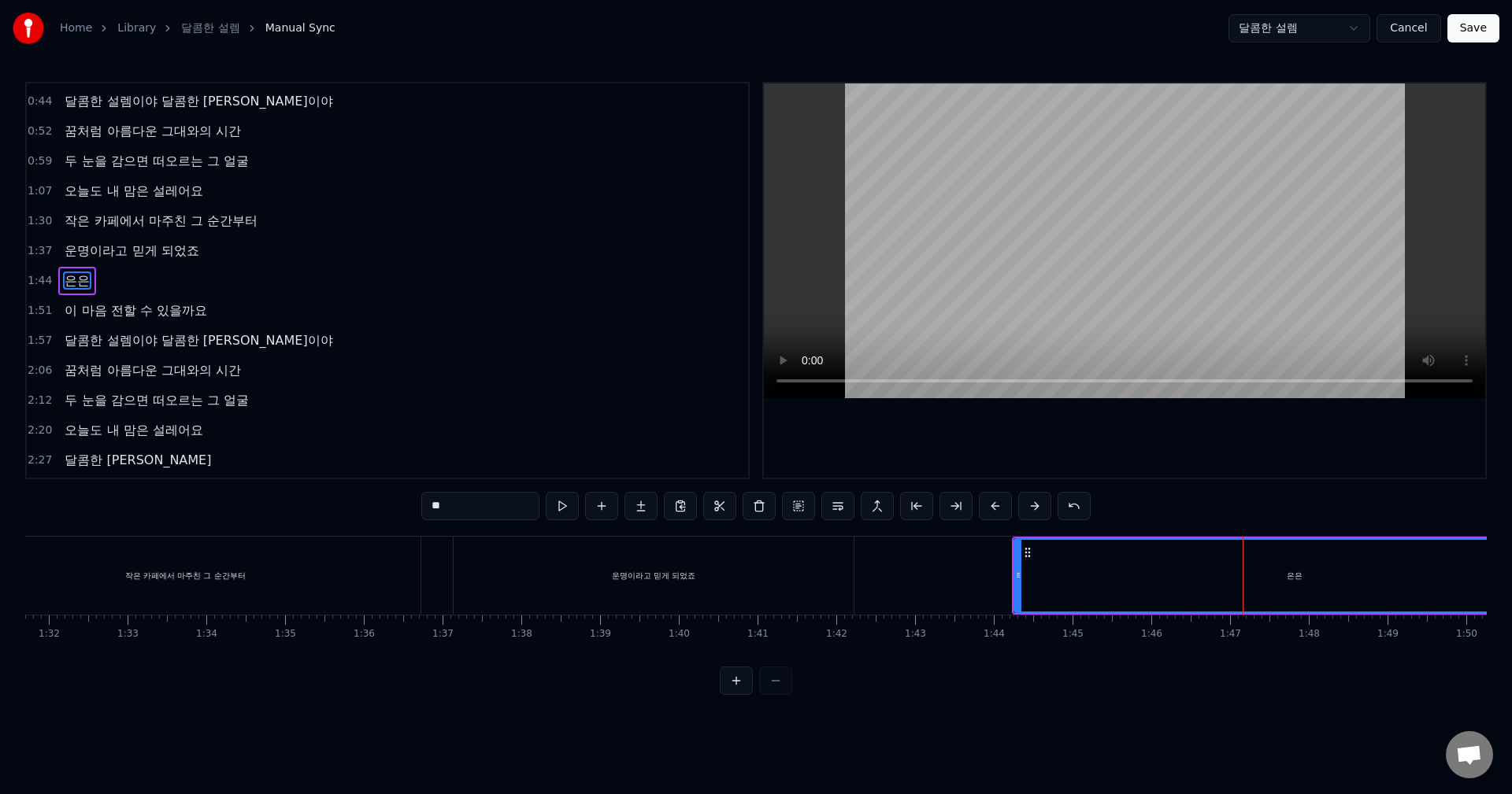
click at [500, 511] on input "**" at bounding box center [480, 506] width 118 height 29
click at [71, 273] on span "은은" at bounding box center [78, 280] width 29 height 18
drag, startPoint x: 441, startPoint y: 509, endPoint x: 477, endPoint y: 509, distance: 36.0
click at [477, 509] on input "**" at bounding box center [480, 506] width 118 height 29
click at [1072, 505] on button at bounding box center [1073, 506] width 33 height 29
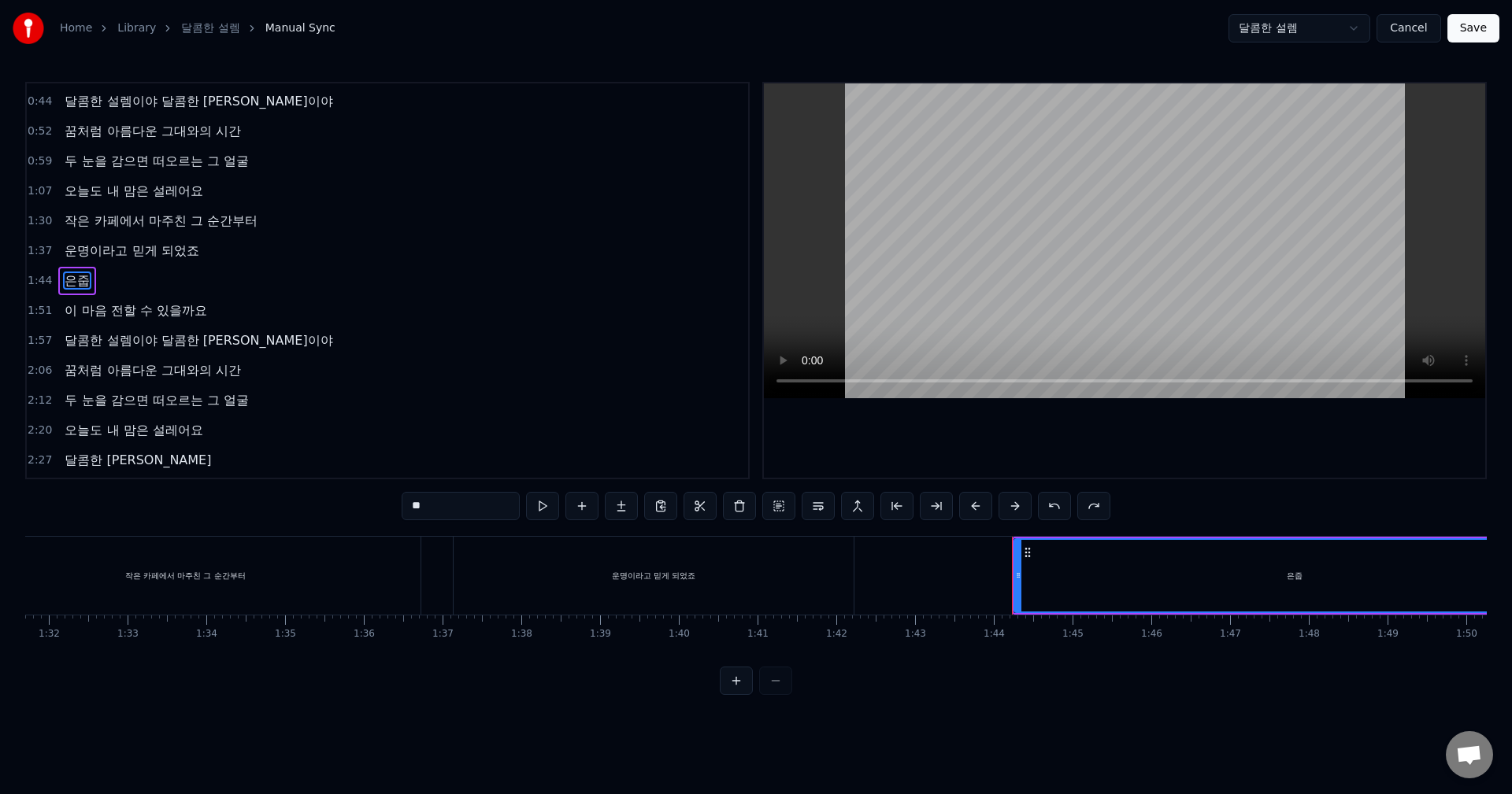
click at [1072, 505] on div "**" at bounding box center [756, 506] width 709 height 29
click at [1059, 510] on button at bounding box center [1054, 506] width 33 height 29
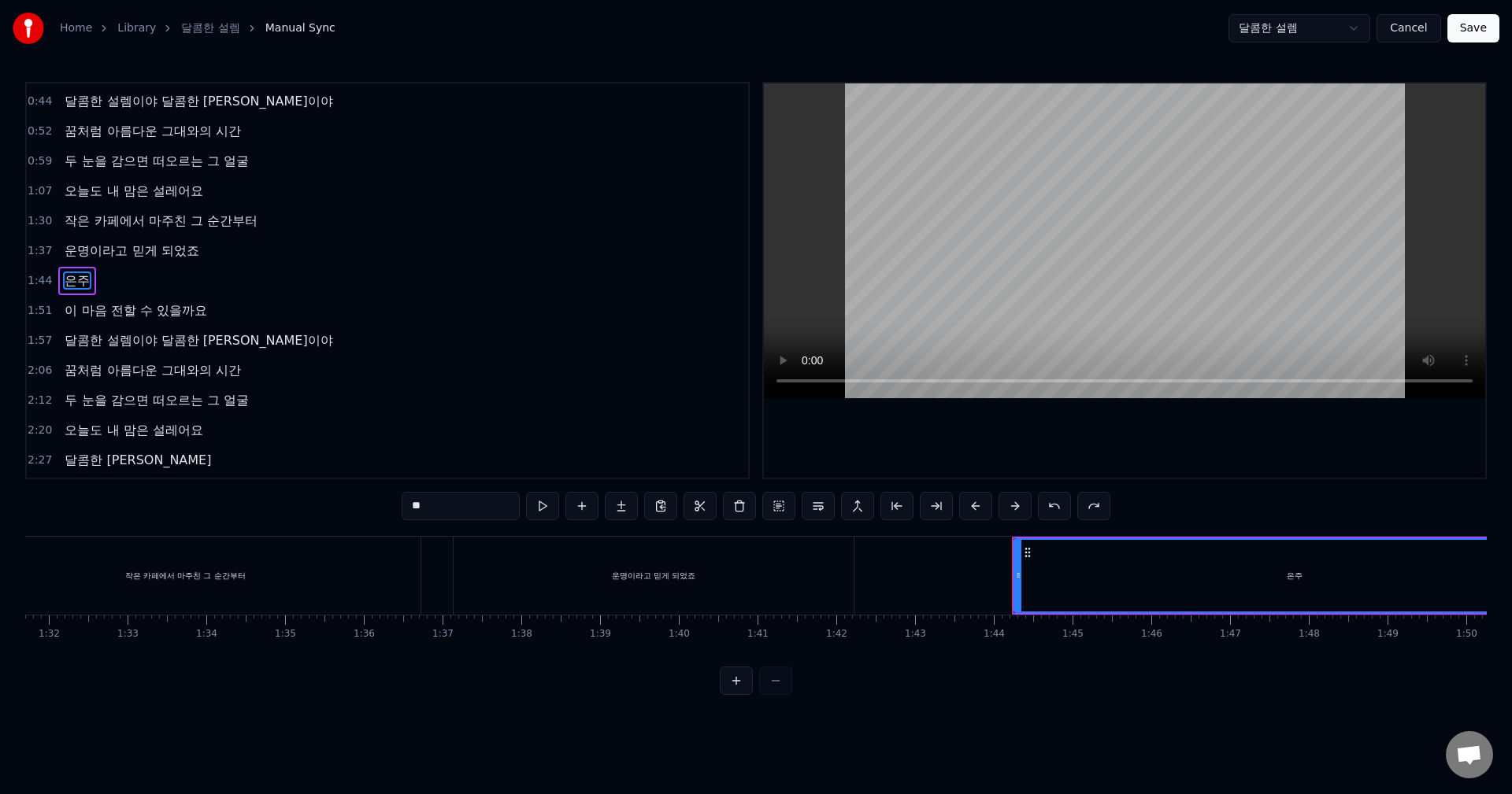
click at [1059, 510] on button at bounding box center [1054, 506] width 33 height 29
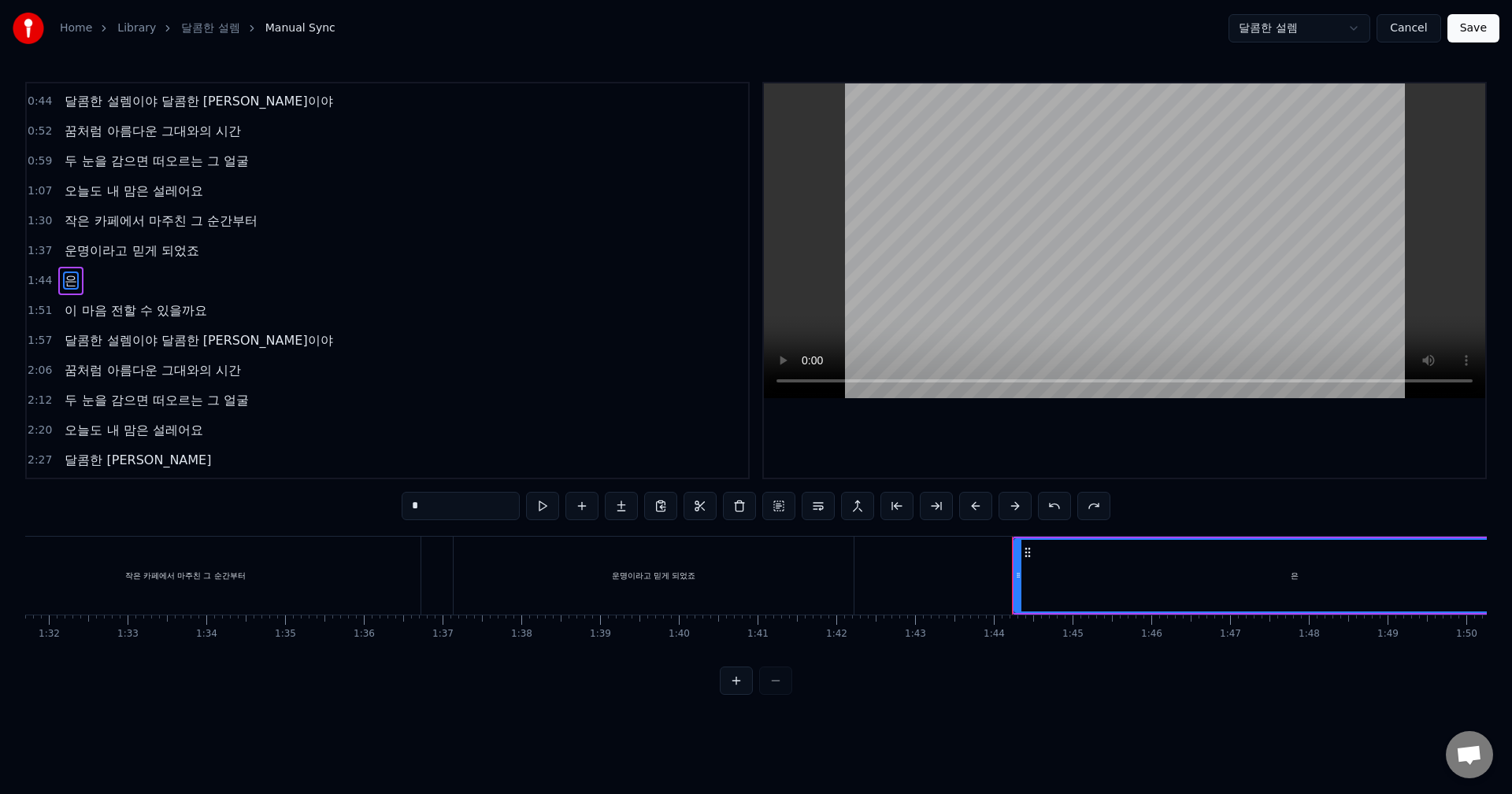
click at [1059, 510] on button at bounding box center [1054, 506] width 33 height 29
type input "*"
click at [1059, 510] on button at bounding box center [1054, 506] width 33 height 29
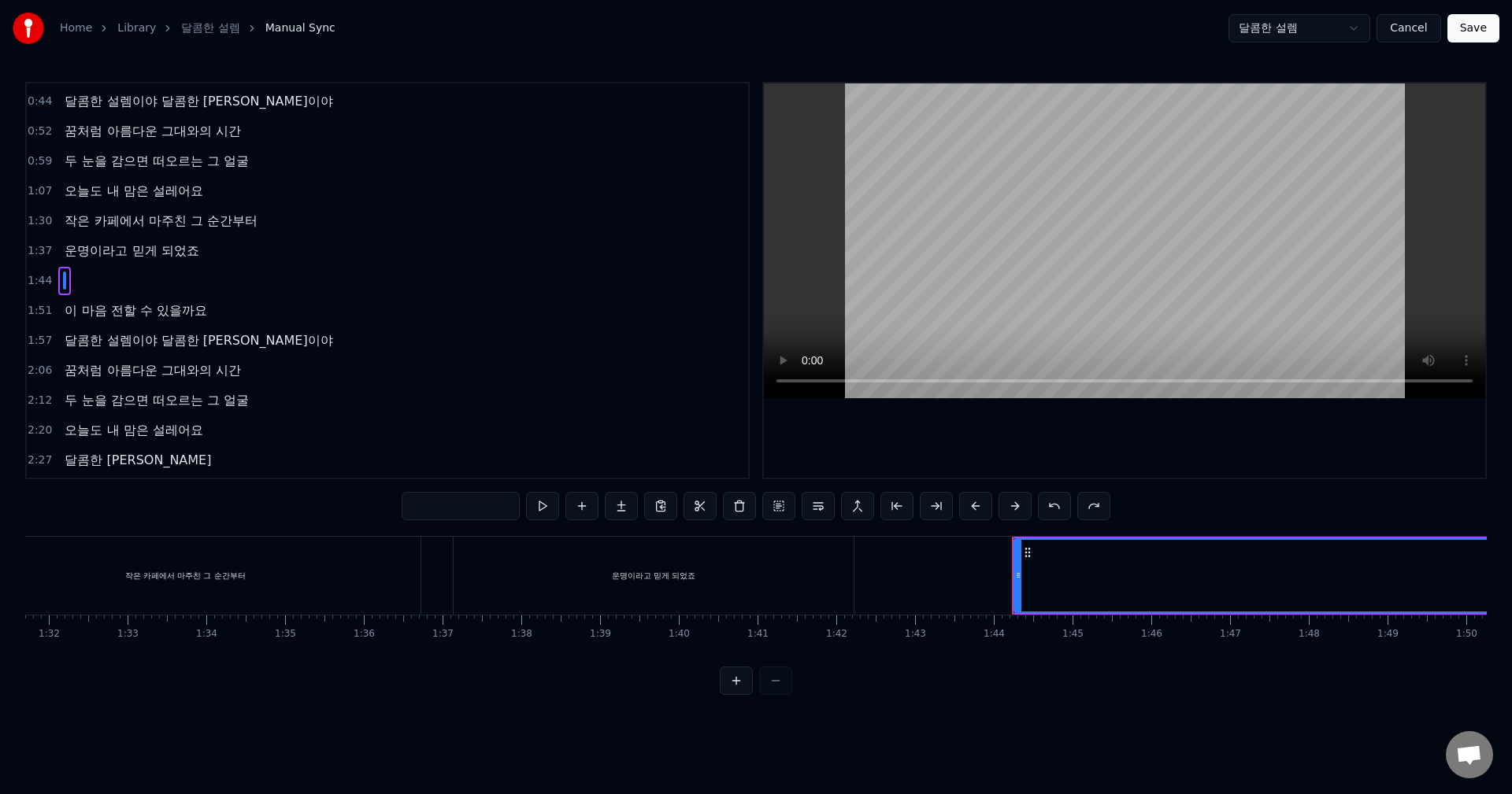
click at [1059, 510] on button at bounding box center [1054, 506] width 33 height 29
type input "*"
click at [1059, 510] on button at bounding box center [1054, 506] width 33 height 29
type input "*"
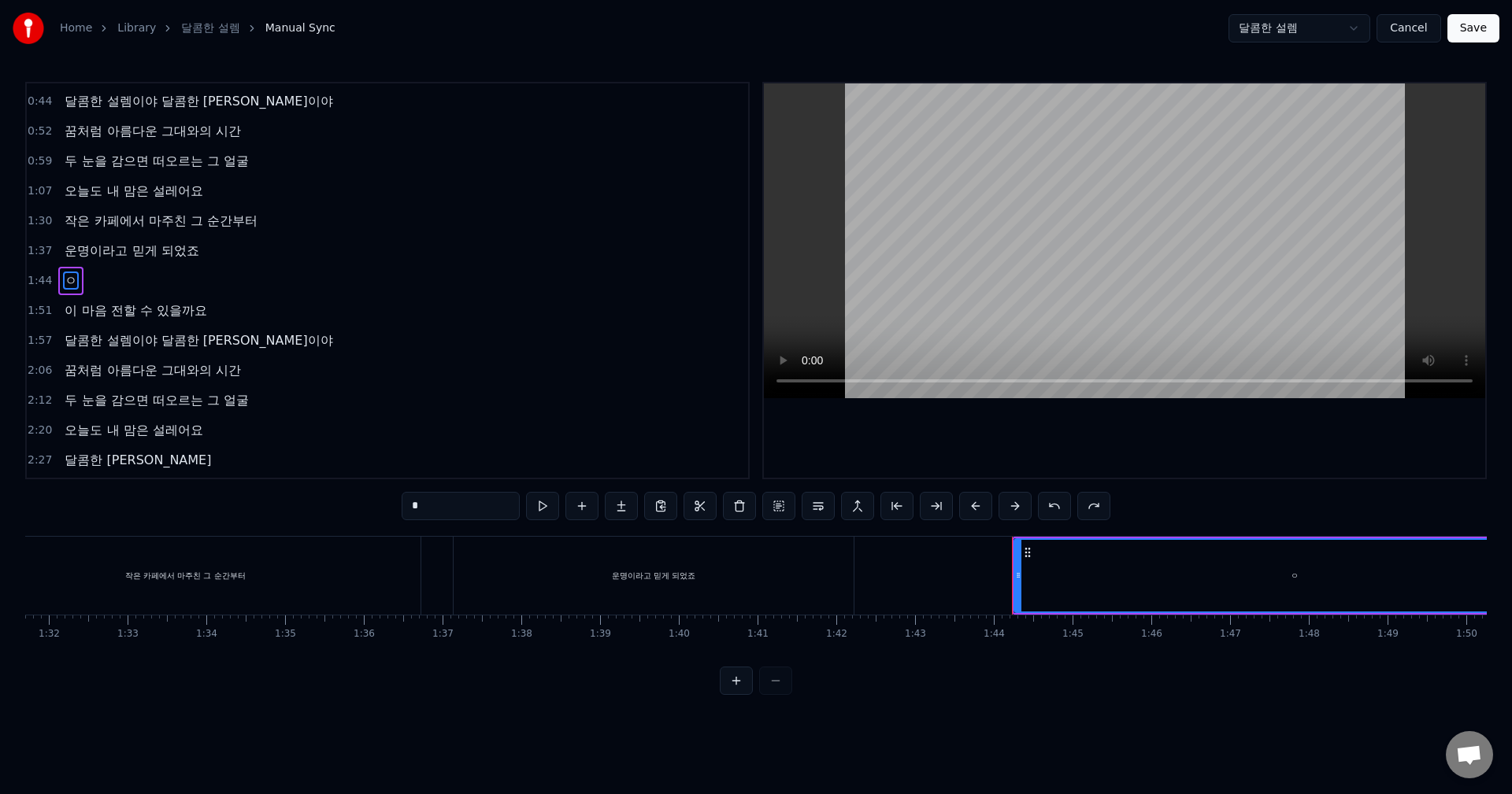
click at [1059, 510] on button at bounding box center [1054, 506] width 33 height 29
type input "*"
click at [1059, 510] on button at bounding box center [1054, 506] width 33 height 29
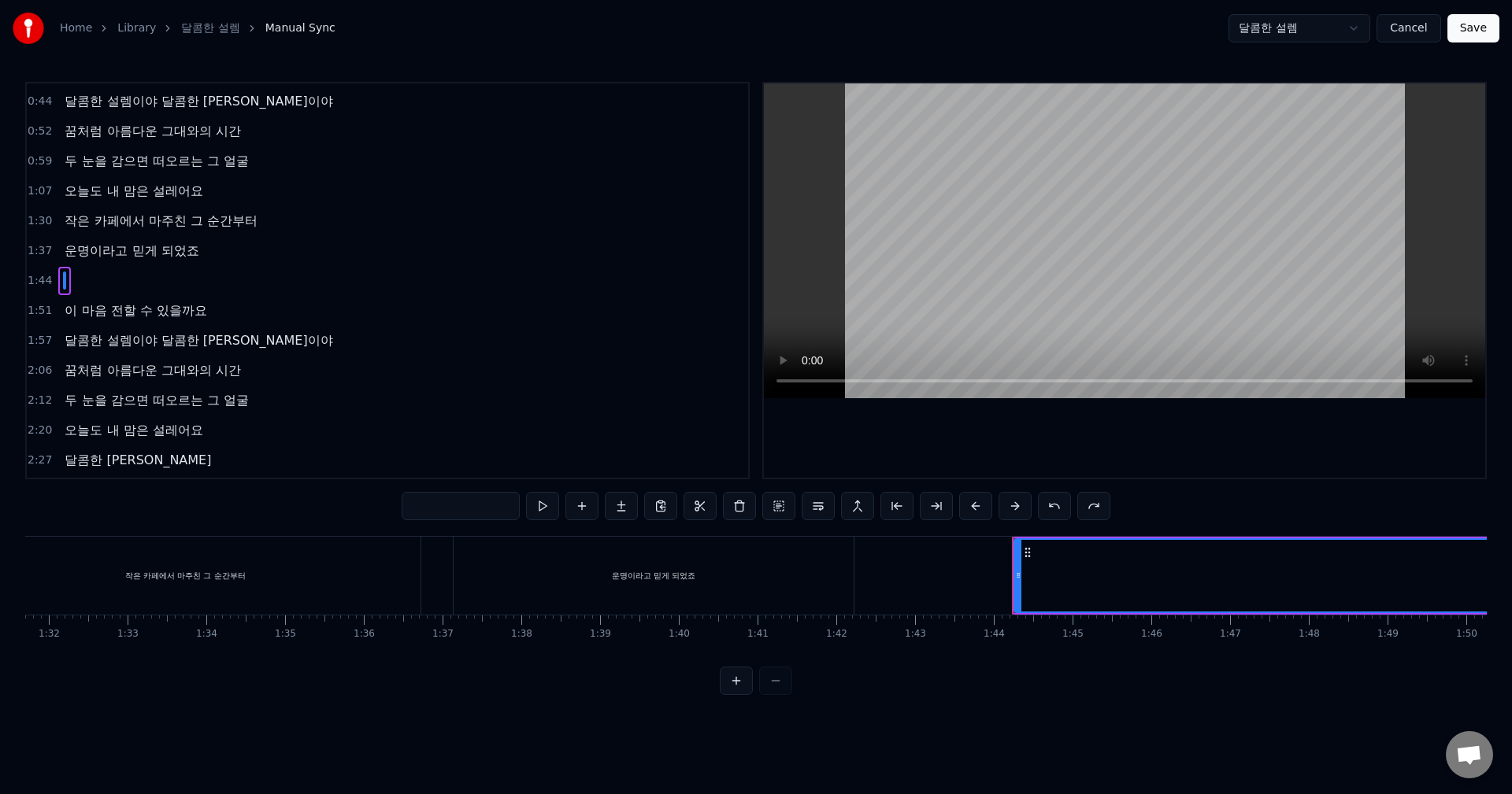
type input "*"
click at [1059, 510] on button at bounding box center [1054, 506] width 33 height 29
type input "*"
click at [1059, 510] on button at bounding box center [1054, 506] width 33 height 29
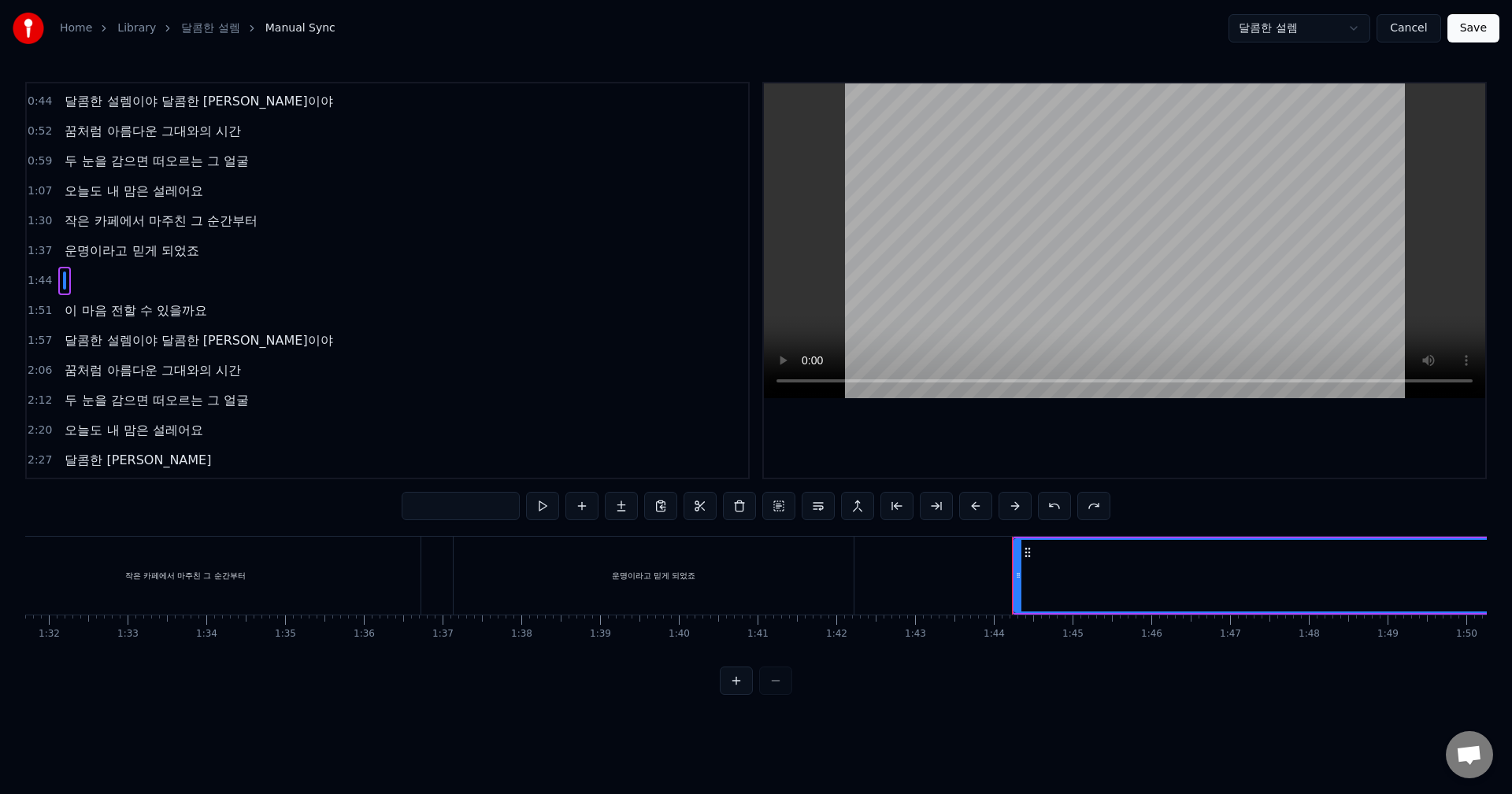
click at [1059, 510] on button at bounding box center [1054, 506] width 33 height 29
type input "*"
click at [1059, 510] on button at bounding box center [1054, 506] width 33 height 29
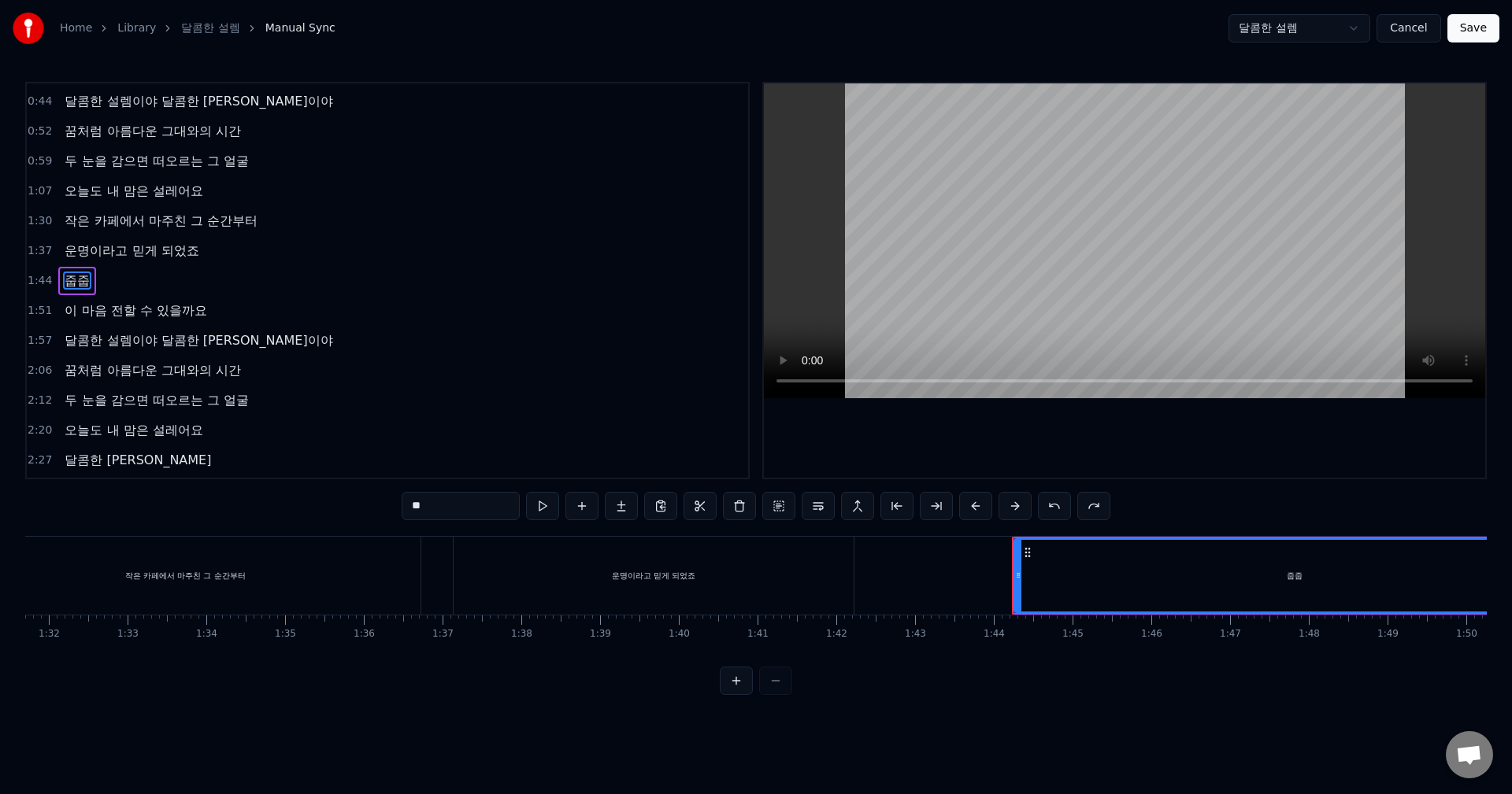
click at [1059, 510] on button at bounding box center [1054, 506] width 33 height 29
type input "*"
click at [1059, 510] on button at bounding box center [1054, 506] width 33 height 29
type input "*"
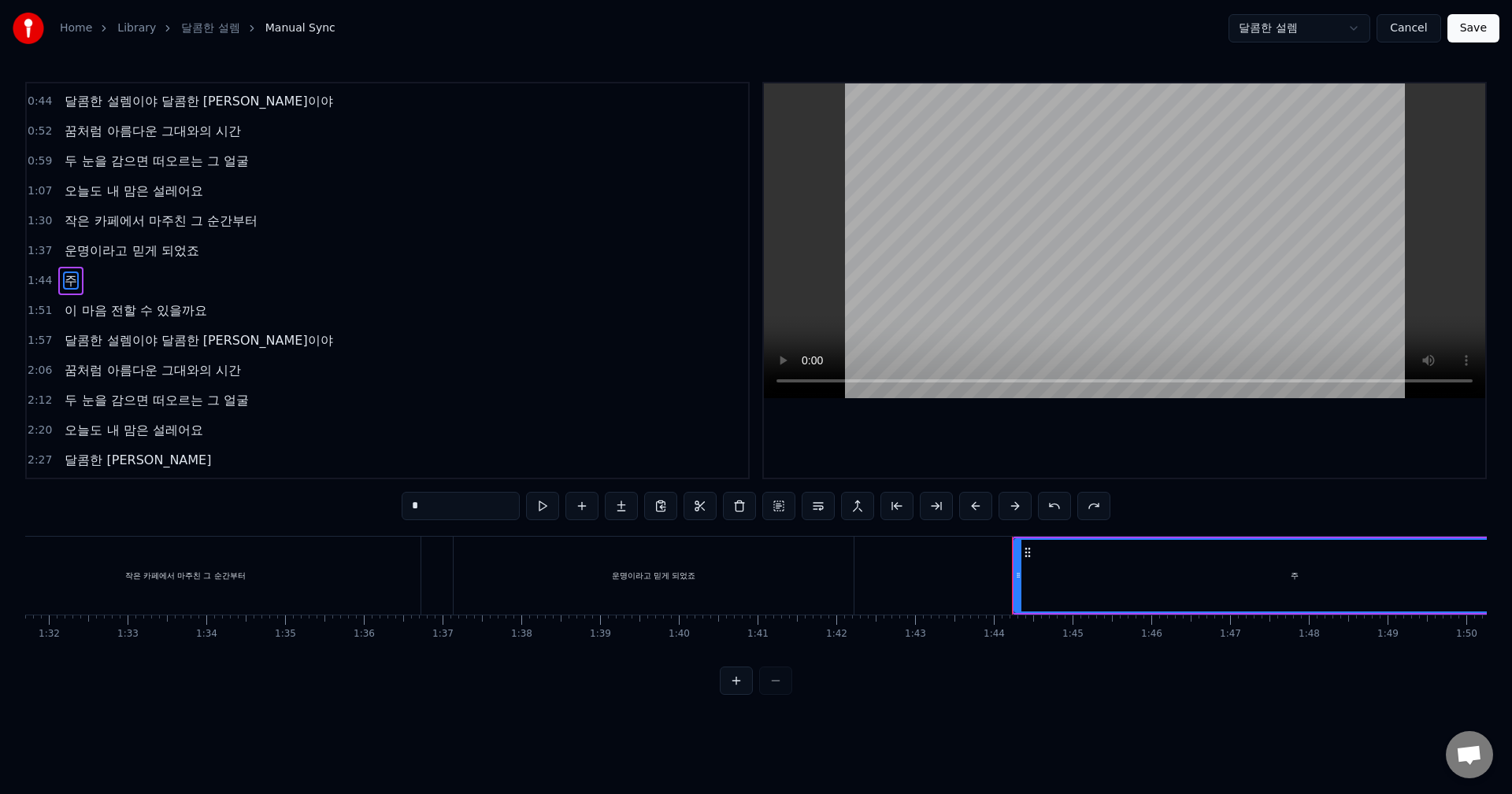
click at [1059, 510] on button at bounding box center [1054, 506] width 33 height 29
type input "*"
click at [1059, 510] on button at bounding box center [1054, 506] width 33 height 29
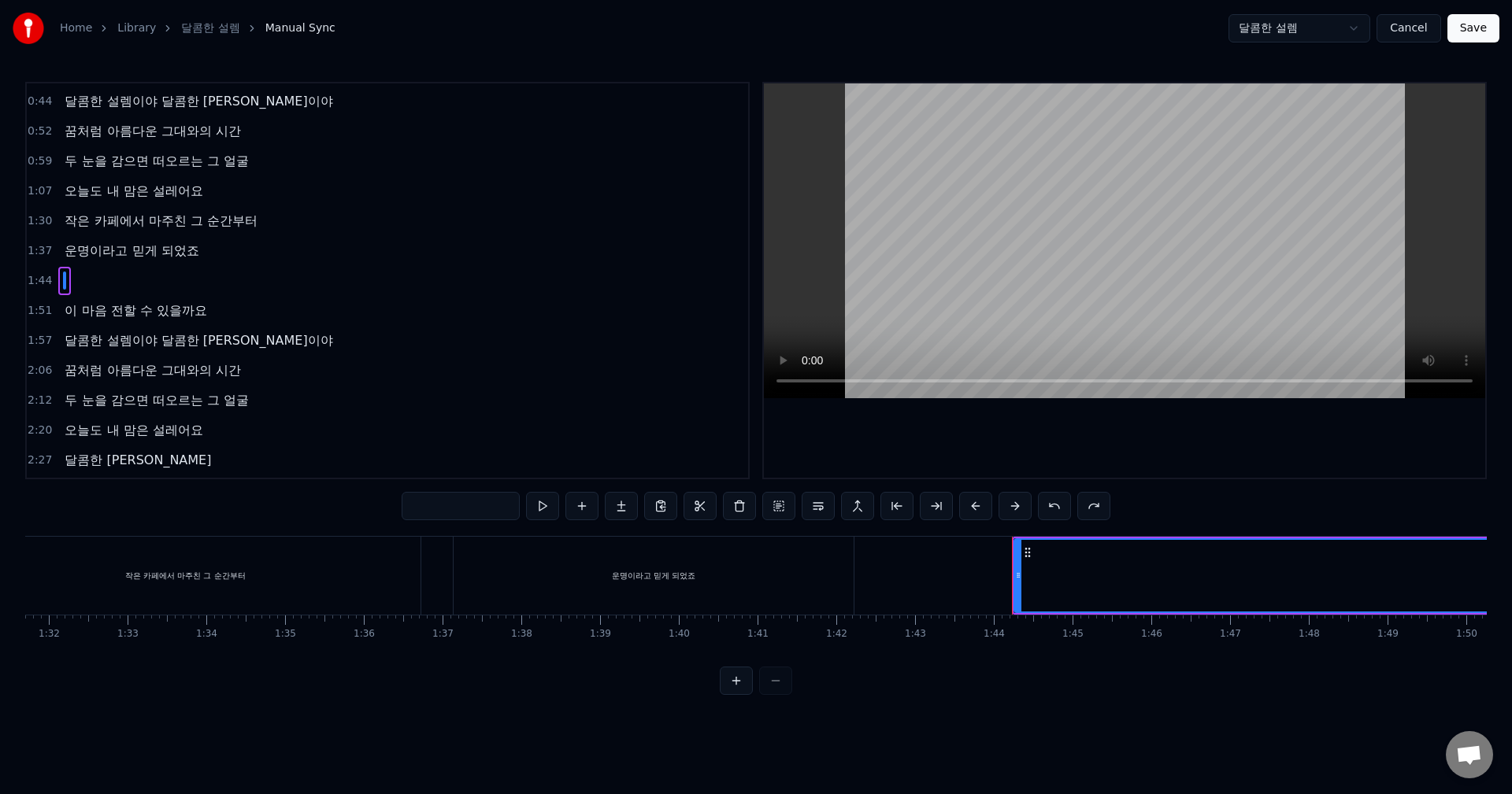
type input "*"
click at [1059, 510] on button at bounding box center [1054, 506] width 33 height 29
type input "*"
click at [1059, 510] on button at bounding box center [1054, 506] width 33 height 29
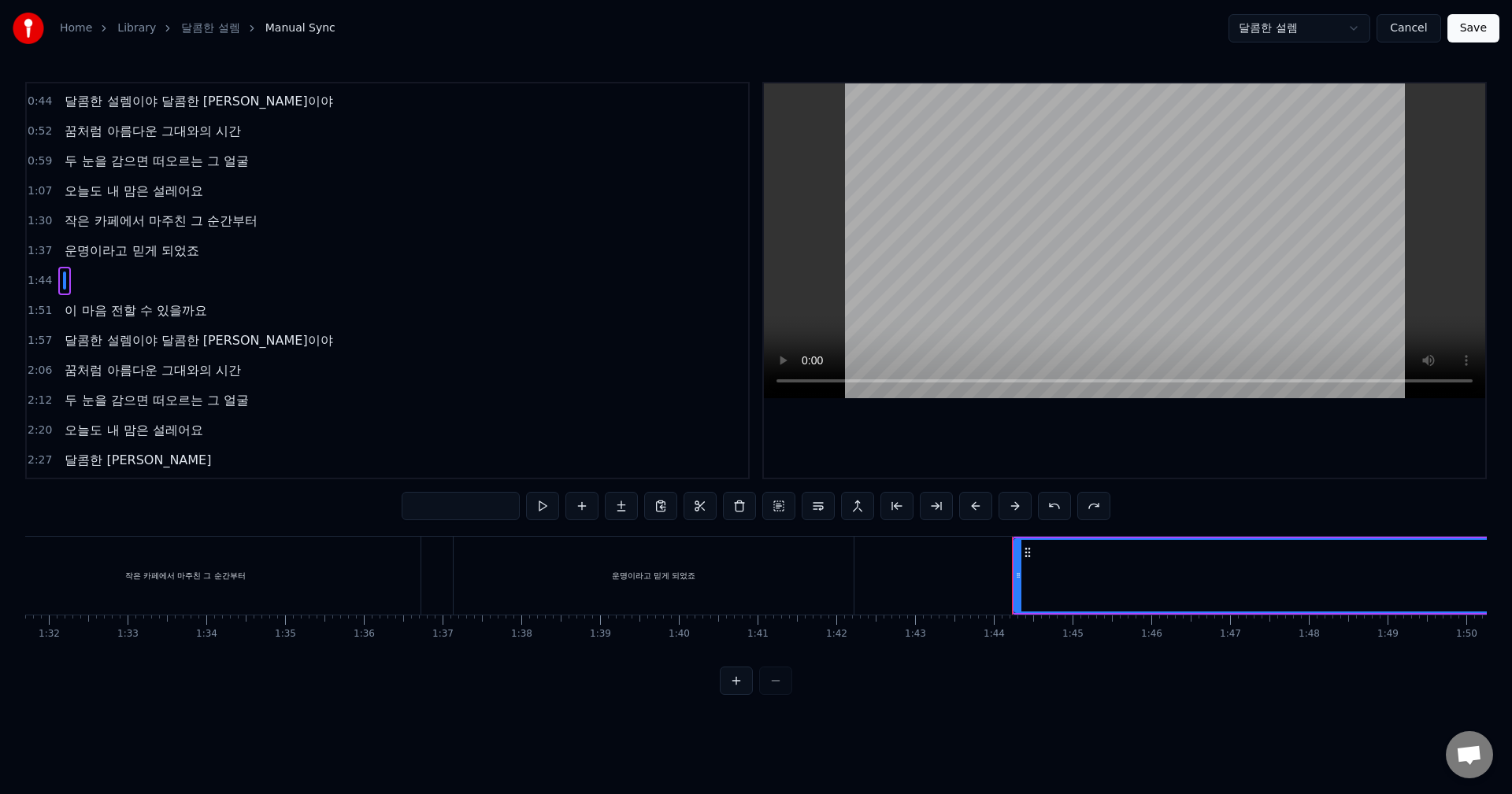
click at [1059, 510] on button at bounding box center [1054, 506] width 33 height 29
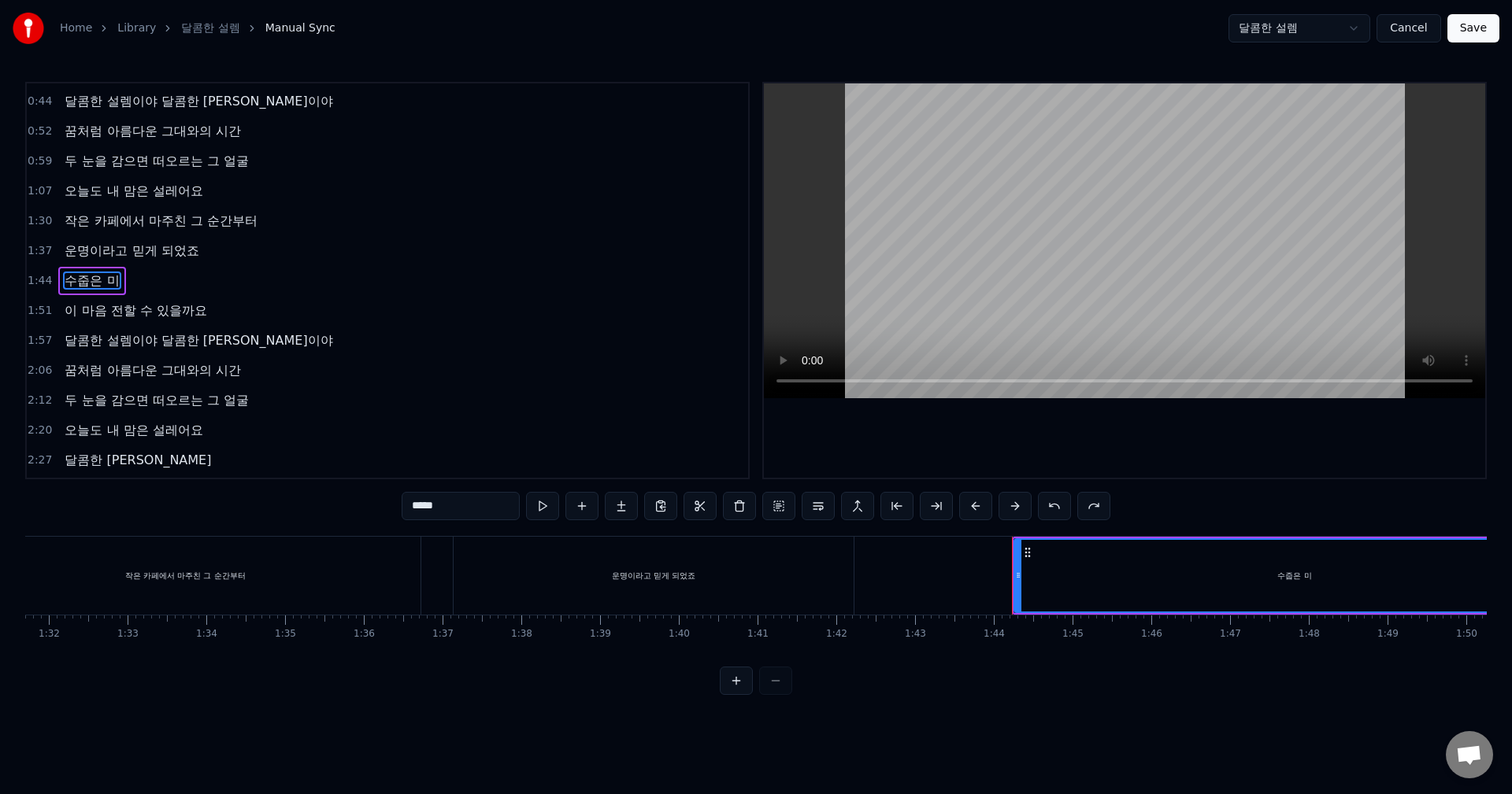
click at [1059, 510] on button at bounding box center [1054, 506] width 33 height 29
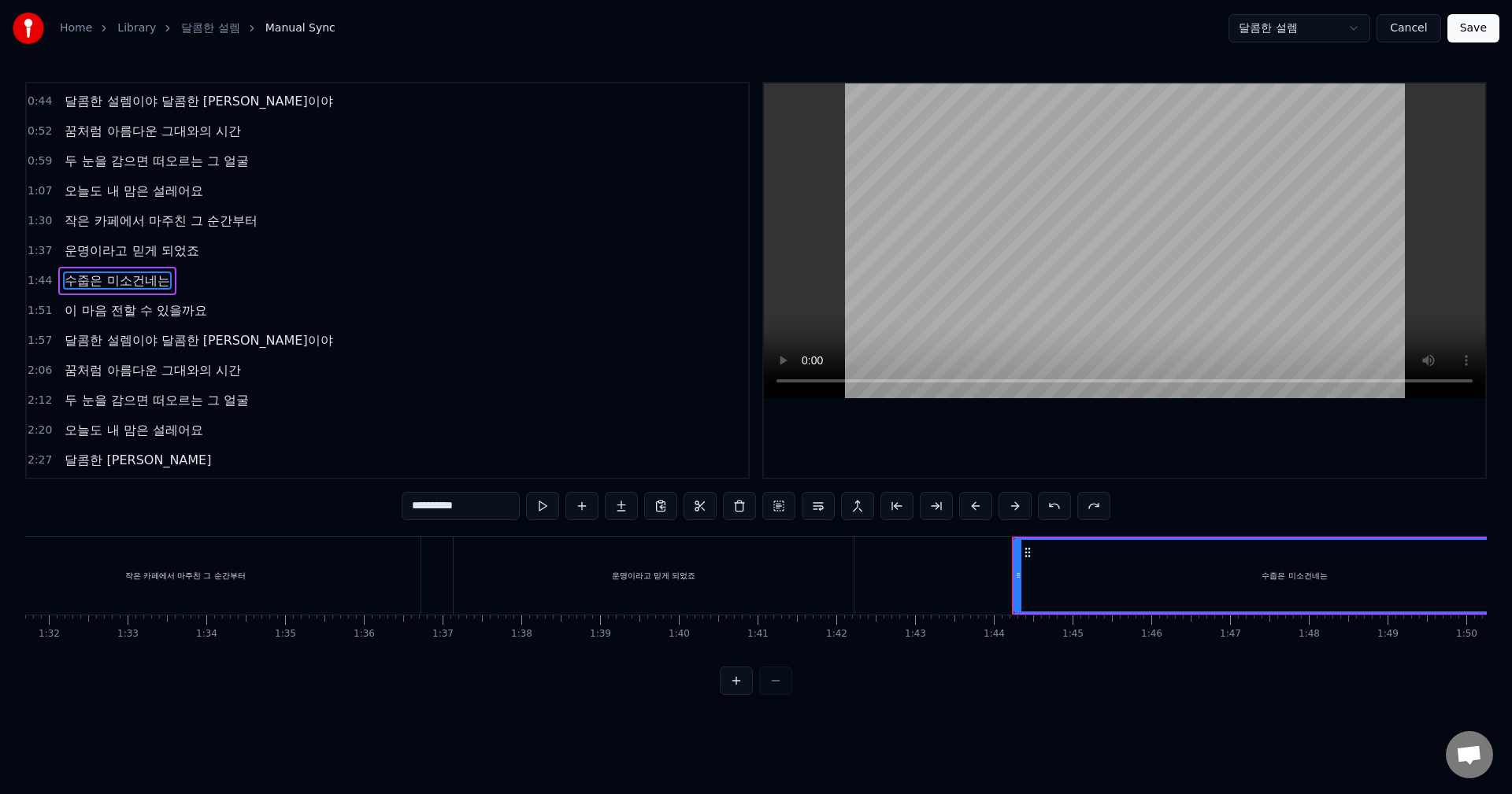
click at [1059, 510] on button at bounding box center [1054, 506] width 33 height 29
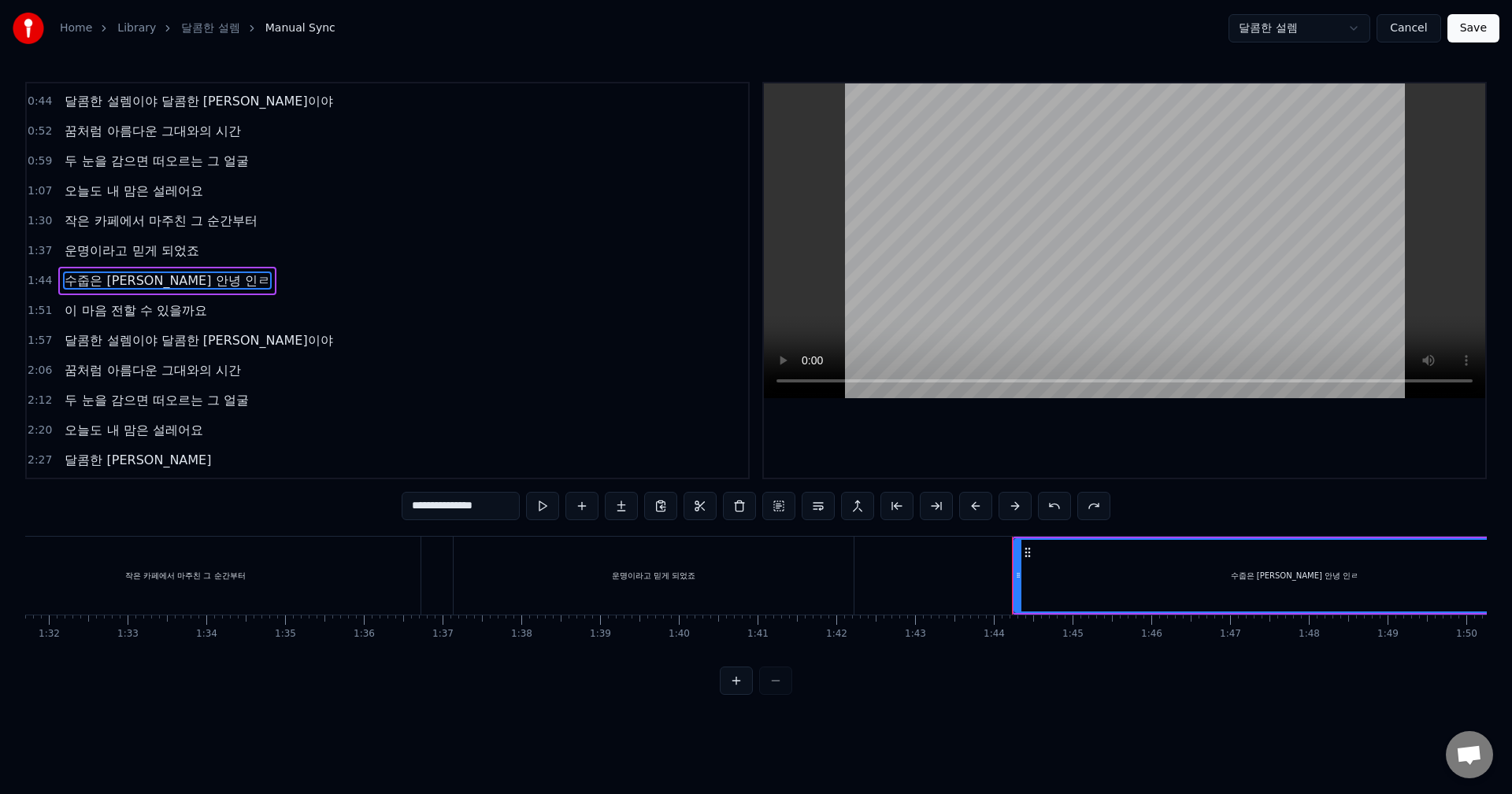
click at [1059, 510] on button at bounding box center [1054, 506] width 33 height 29
click at [1059, 510] on button at bounding box center [1057, 506] width 33 height 29
click at [1059, 510] on button at bounding box center [1054, 506] width 33 height 29
click at [1059, 510] on button at bounding box center [1057, 506] width 33 height 29
click at [1059, 510] on button at bounding box center [1054, 506] width 33 height 29
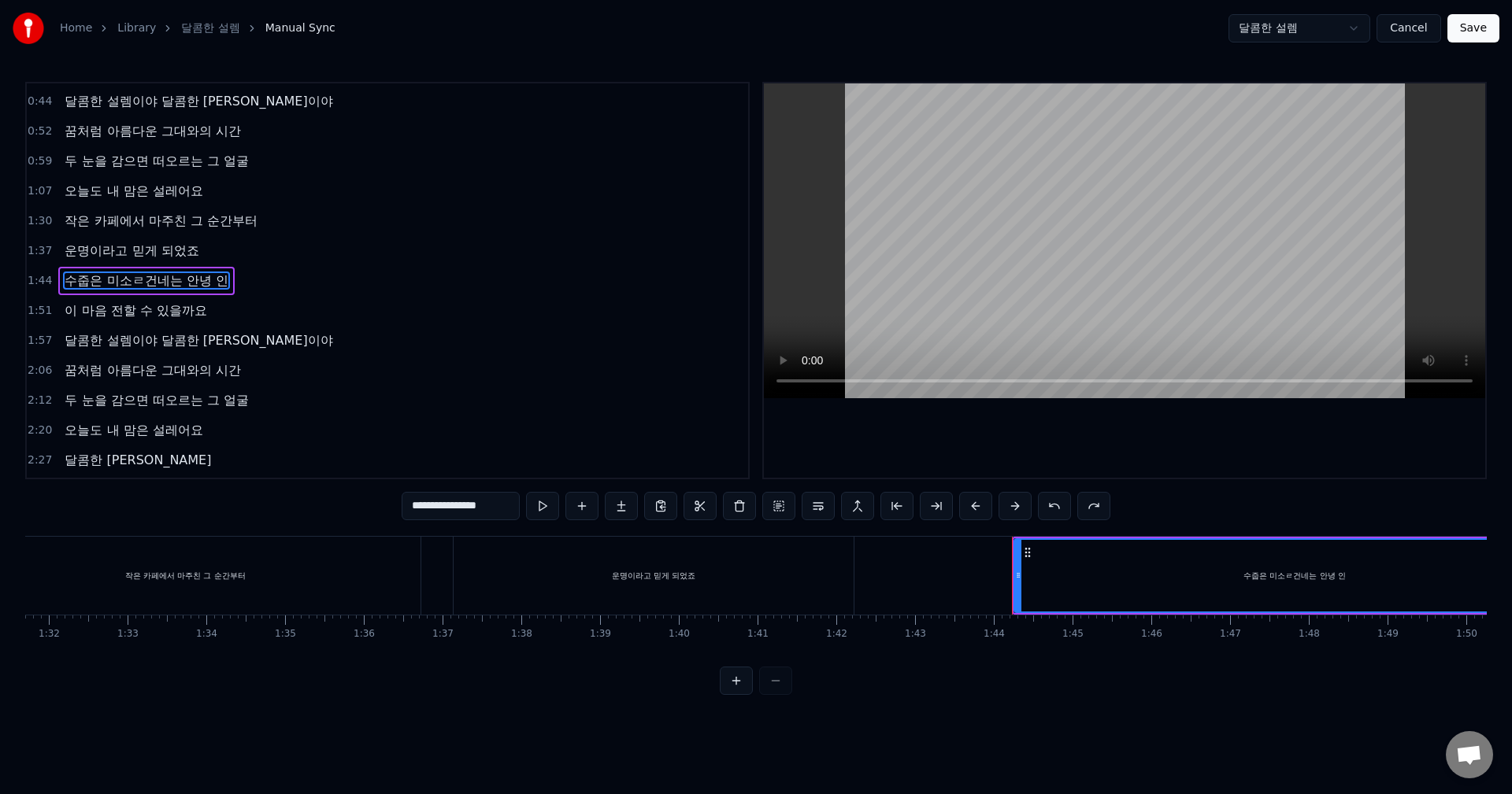
click at [1059, 510] on button at bounding box center [1054, 506] width 33 height 29
click at [1059, 510] on button at bounding box center [1057, 506] width 33 height 29
click at [1059, 510] on button at bounding box center [1054, 506] width 33 height 29
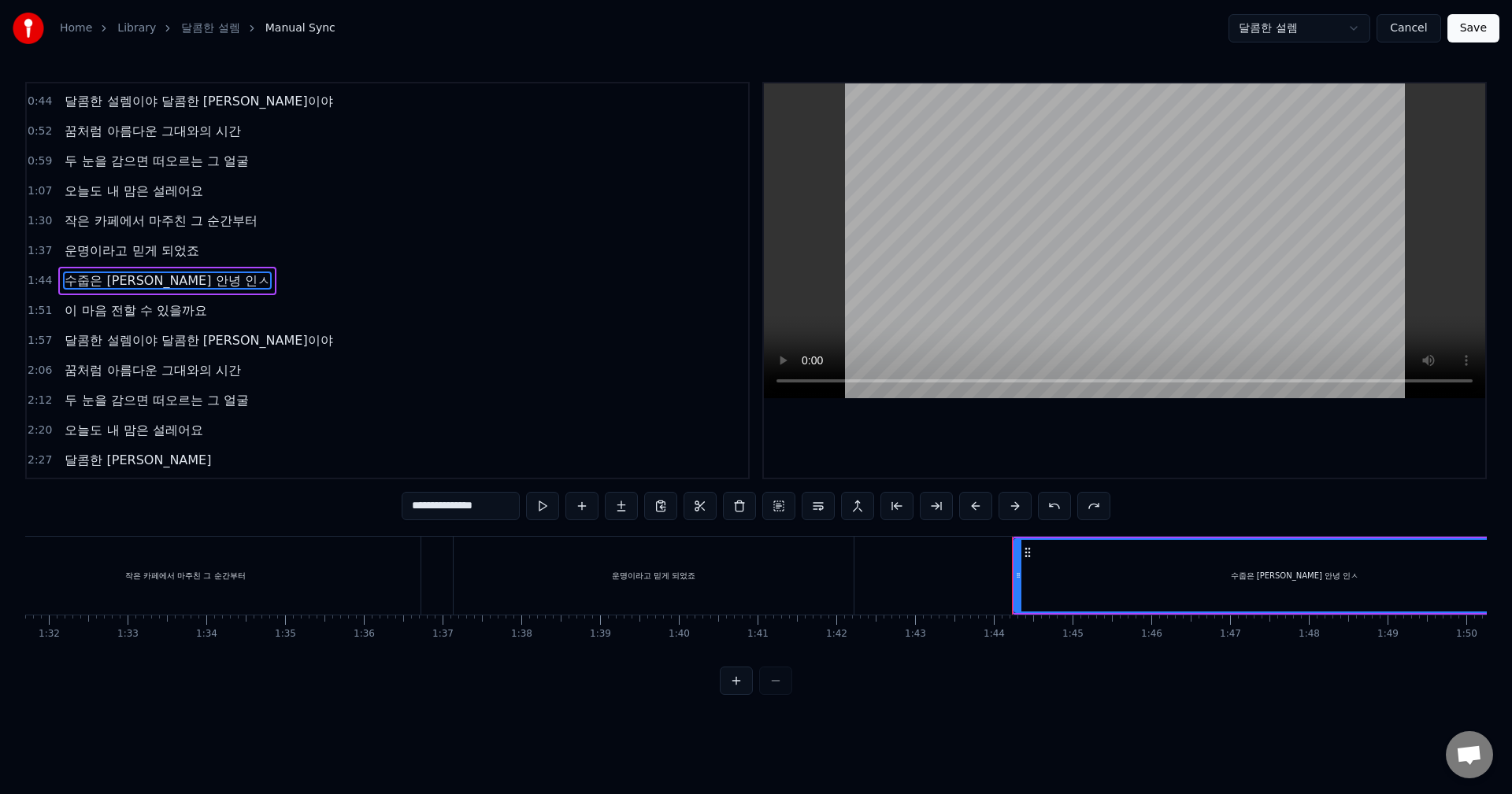
click at [1059, 510] on button at bounding box center [1054, 506] width 33 height 29
click at [1059, 510] on button at bounding box center [1057, 506] width 33 height 29
click at [1059, 510] on button at bounding box center [1054, 506] width 33 height 29
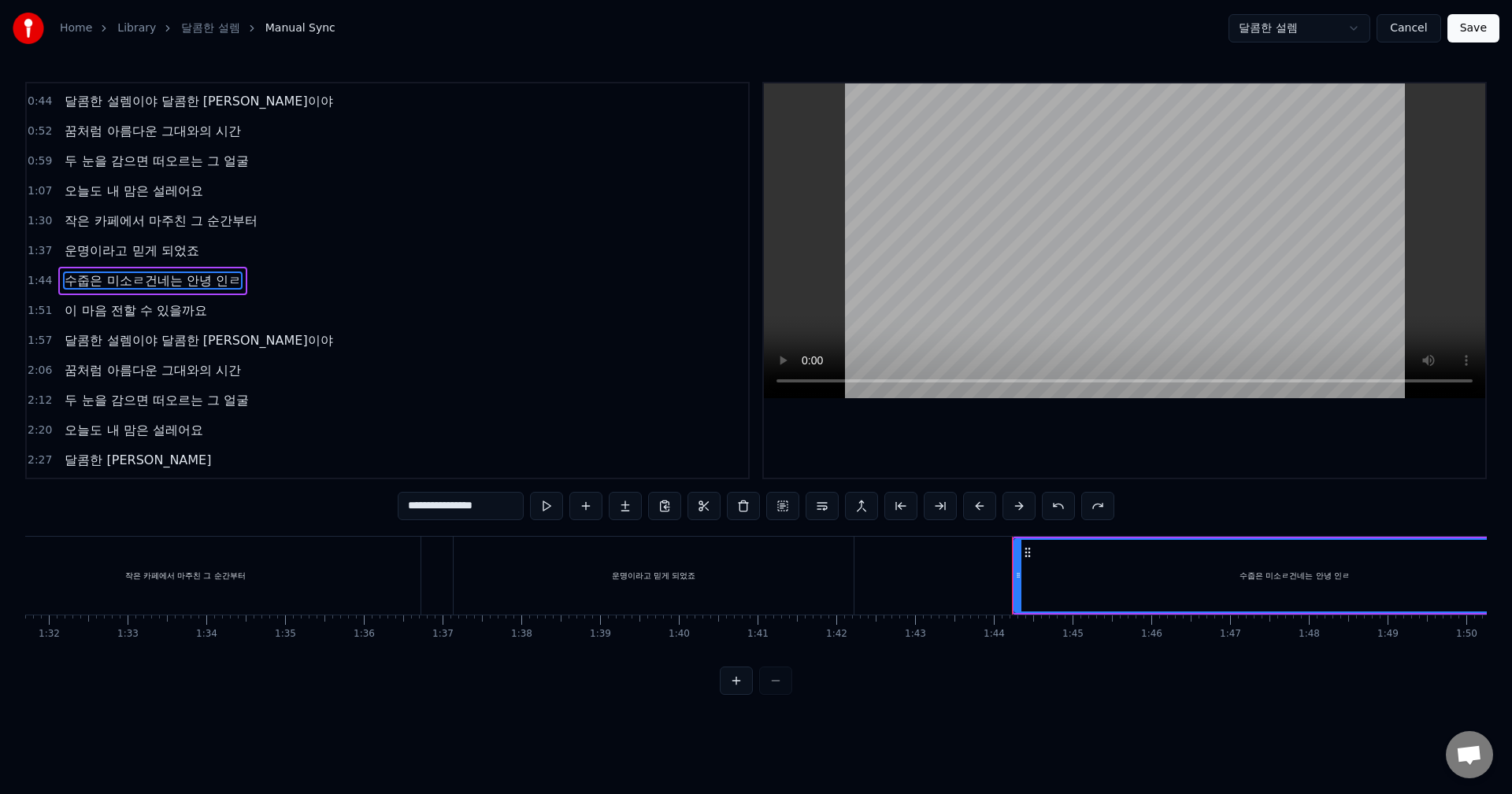
click at [1059, 510] on button at bounding box center [1057, 506] width 33 height 29
click at [1059, 510] on button at bounding box center [1054, 506] width 33 height 29
click at [1059, 510] on button at bounding box center [1057, 506] width 33 height 29
click at [1059, 510] on button at bounding box center [1054, 506] width 33 height 29
click at [1059, 510] on button at bounding box center [1057, 506] width 33 height 29
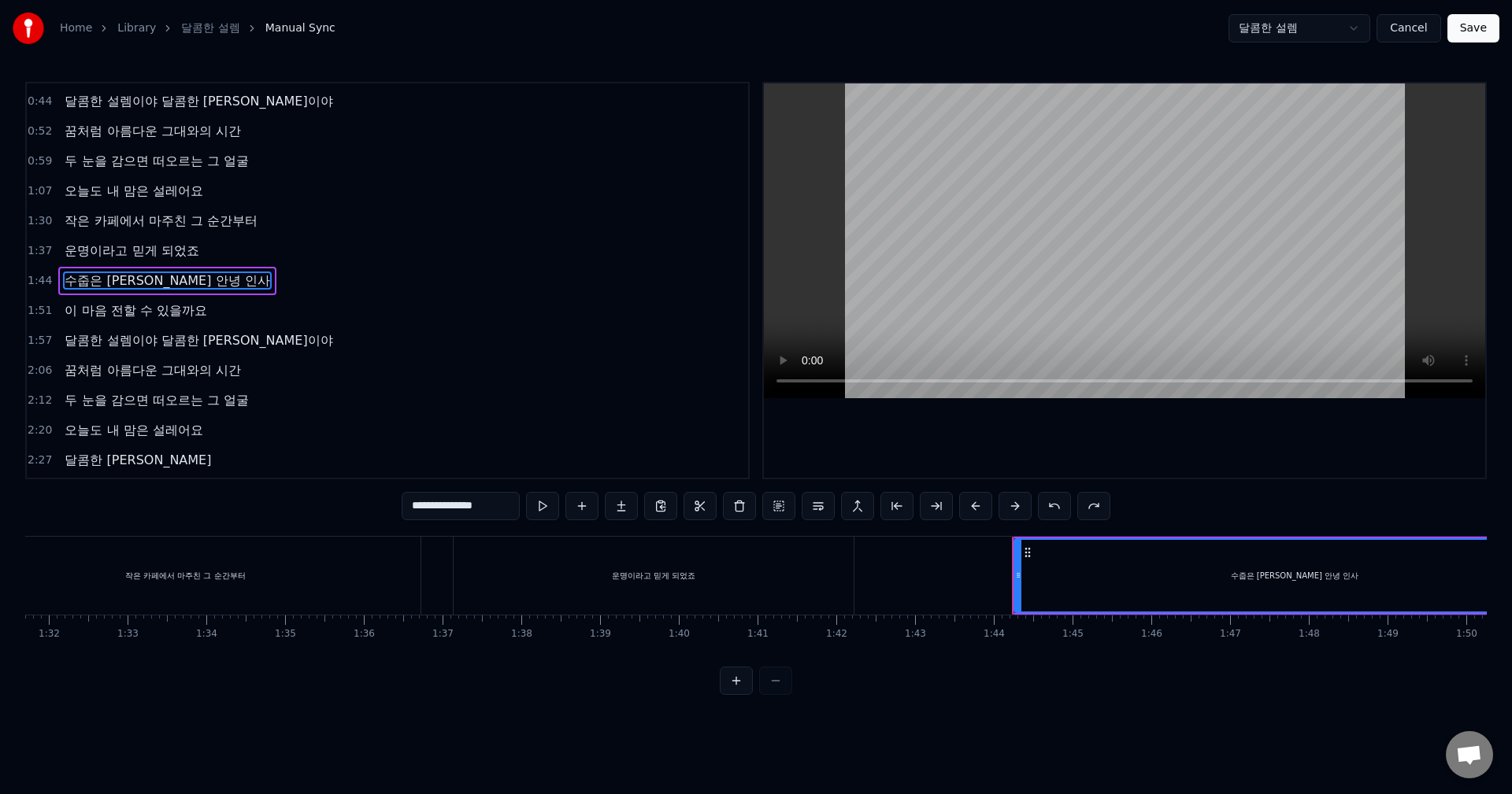
click at [1059, 510] on button at bounding box center [1054, 506] width 33 height 29
click at [1059, 510] on button at bounding box center [1061, 506] width 33 height 29
click at [1056, 513] on button at bounding box center [1061, 506] width 33 height 29
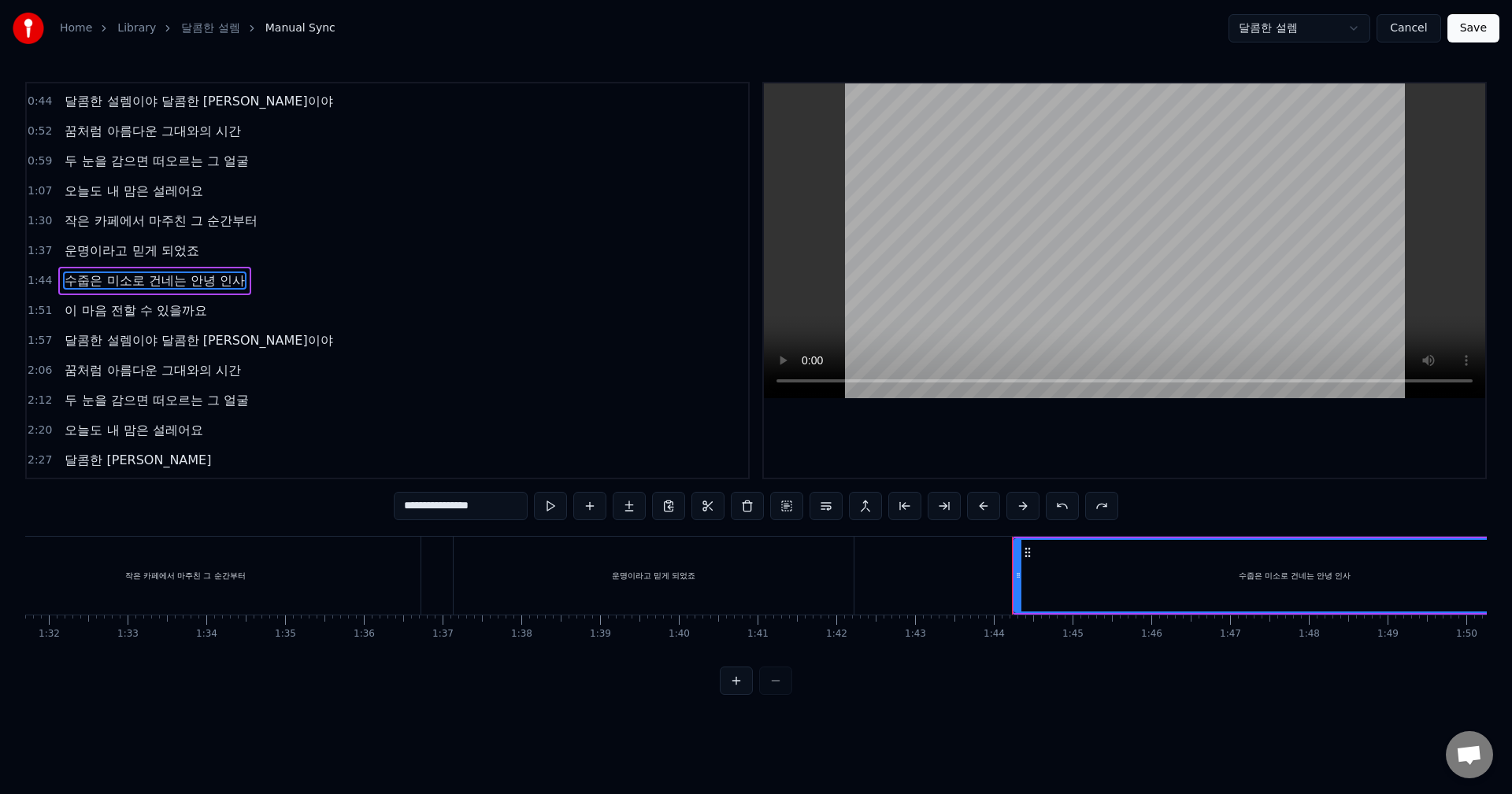
click at [1056, 513] on button at bounding box center [1061, 506] width 33 height 29
click at [474, 505] on input "**********" at bounding box center [461, 506] width 134 height 29
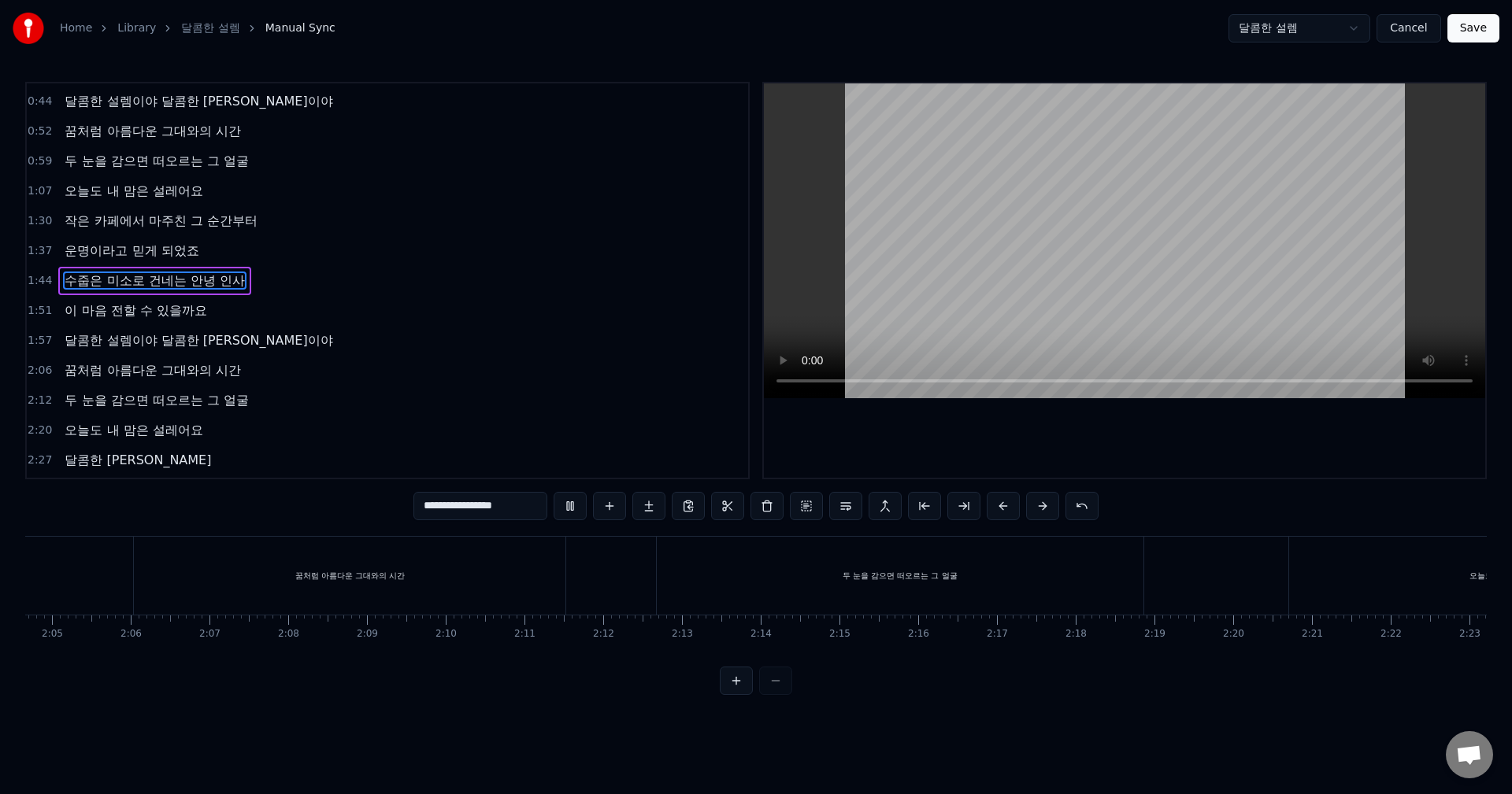
scroll to position [0, 9696]
click at [477, 571] on div "꿈처럼 아름다운 그대와의 시간" at bounding box center [469, 576] width 111 height 12
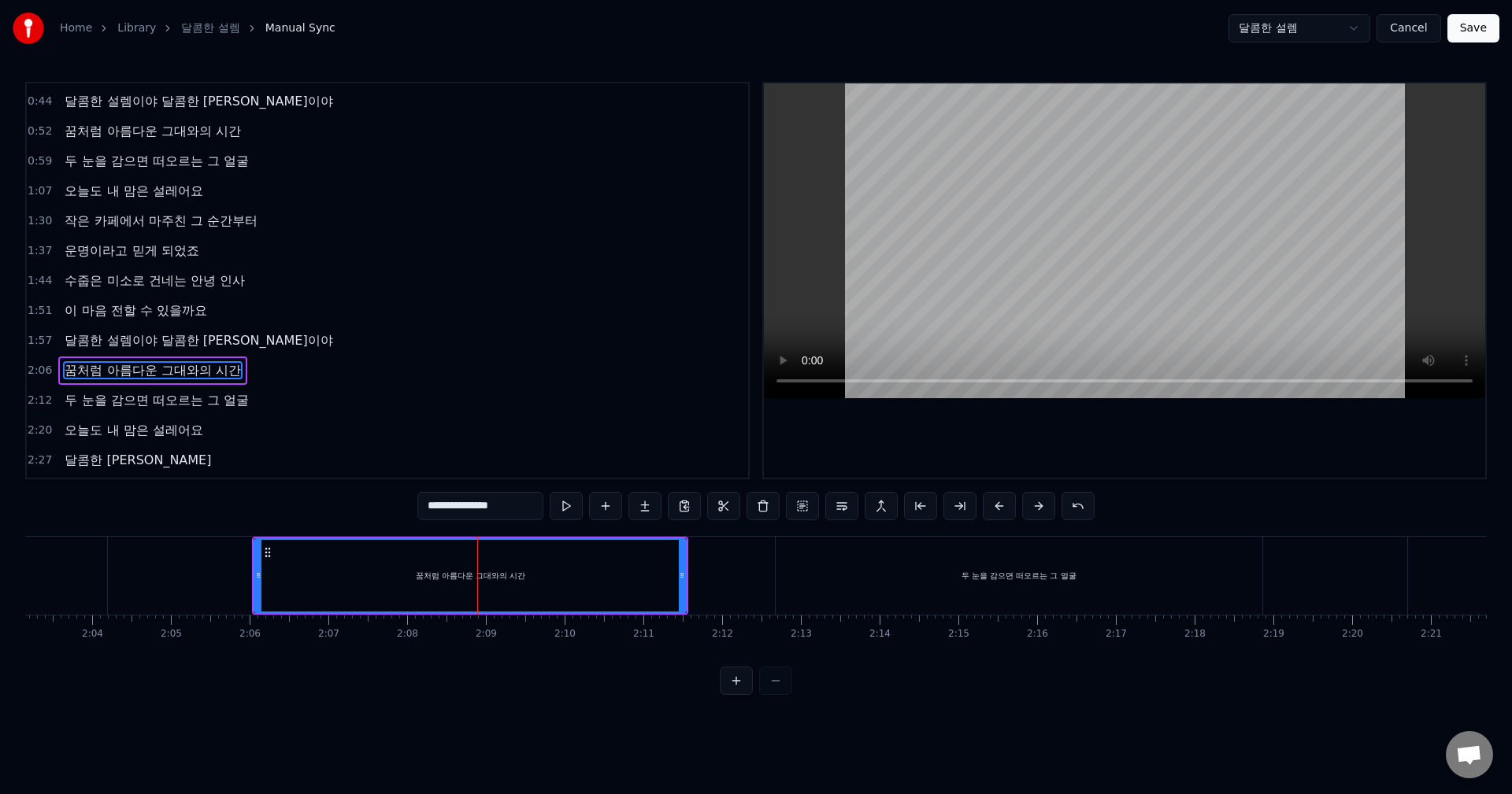
scroll to position [204, 0]
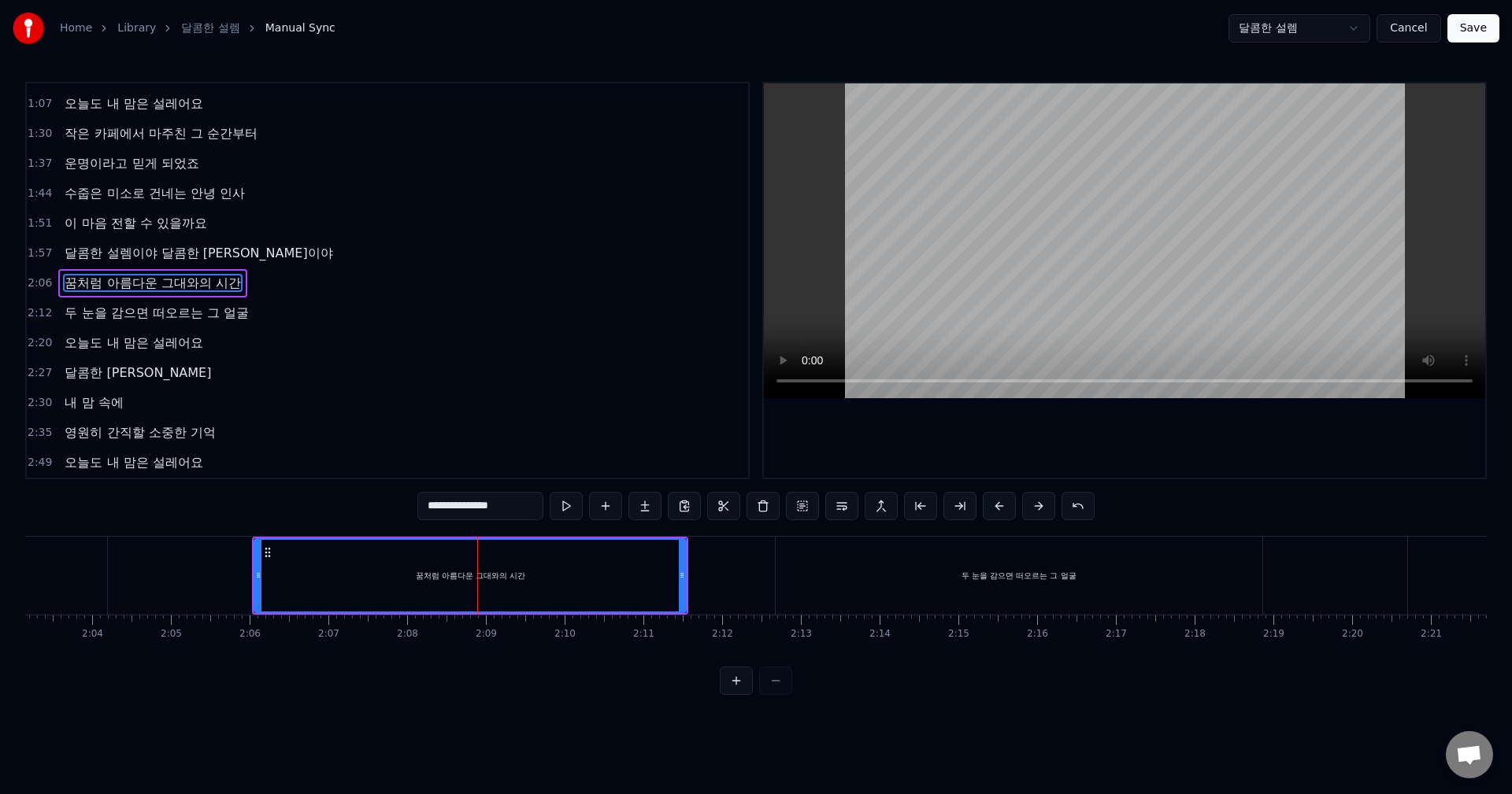
click at [509, 508] on input "**********" at bounding box center [480, 506] width 126 height 29
click at [1035, 576] on div "두 눈을 감으면 떠오르는 그 얼굴" at bounding box center [1018, 576] width 115 height 12
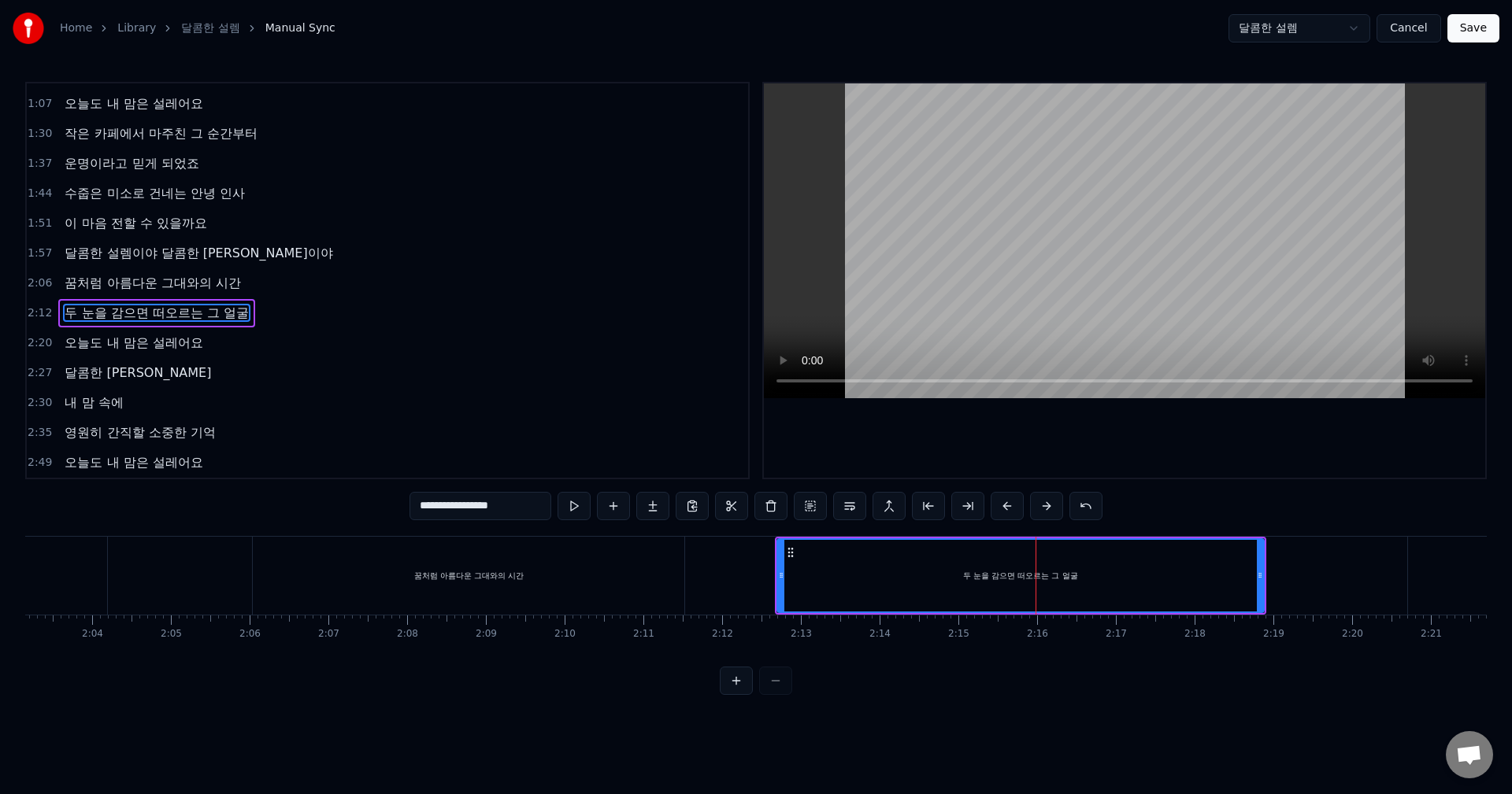
click at [492, 507] on input "**********" at bounding box center [480, 506] width 142 height 29
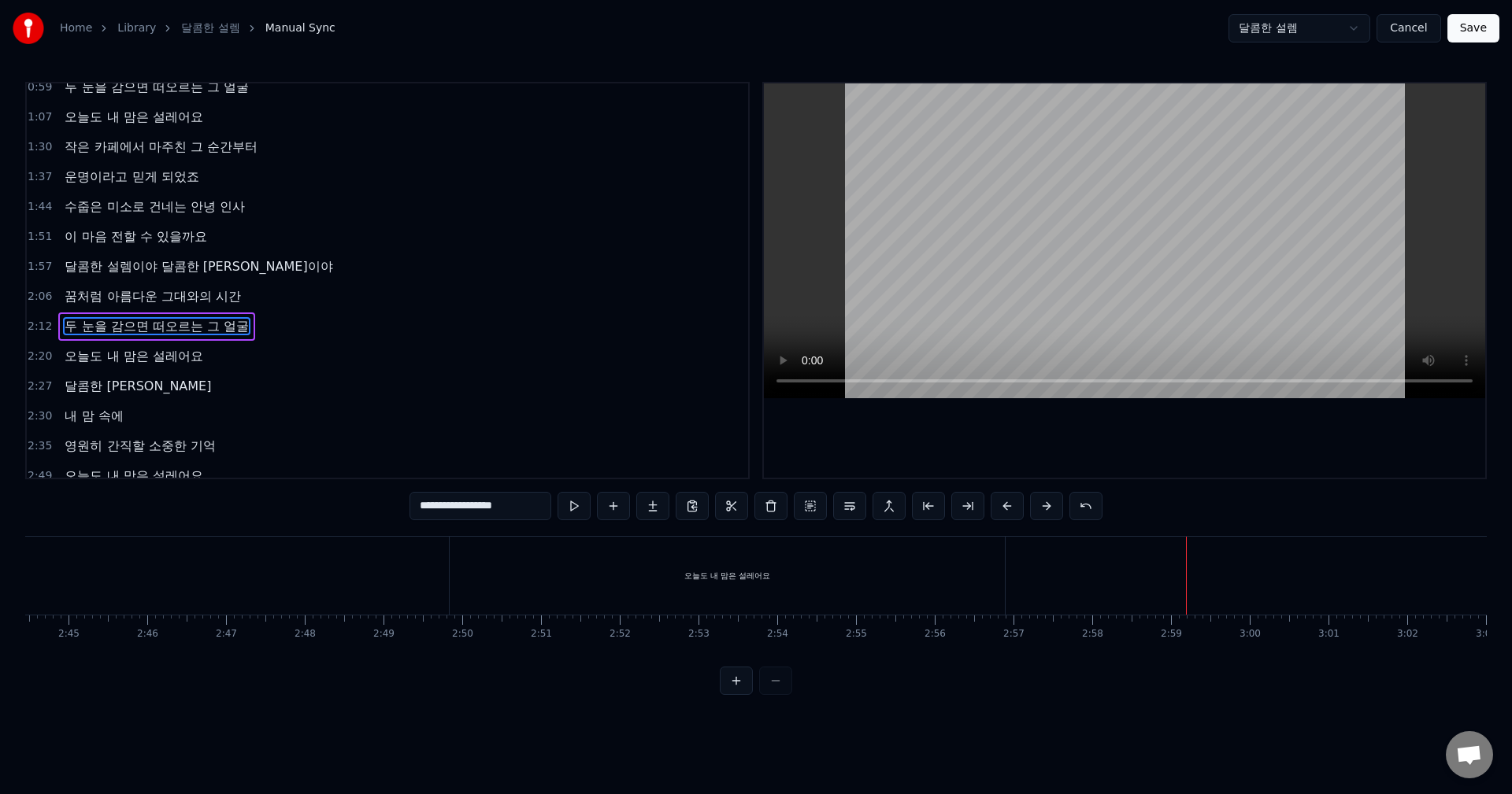
scroll to position [204, 0]
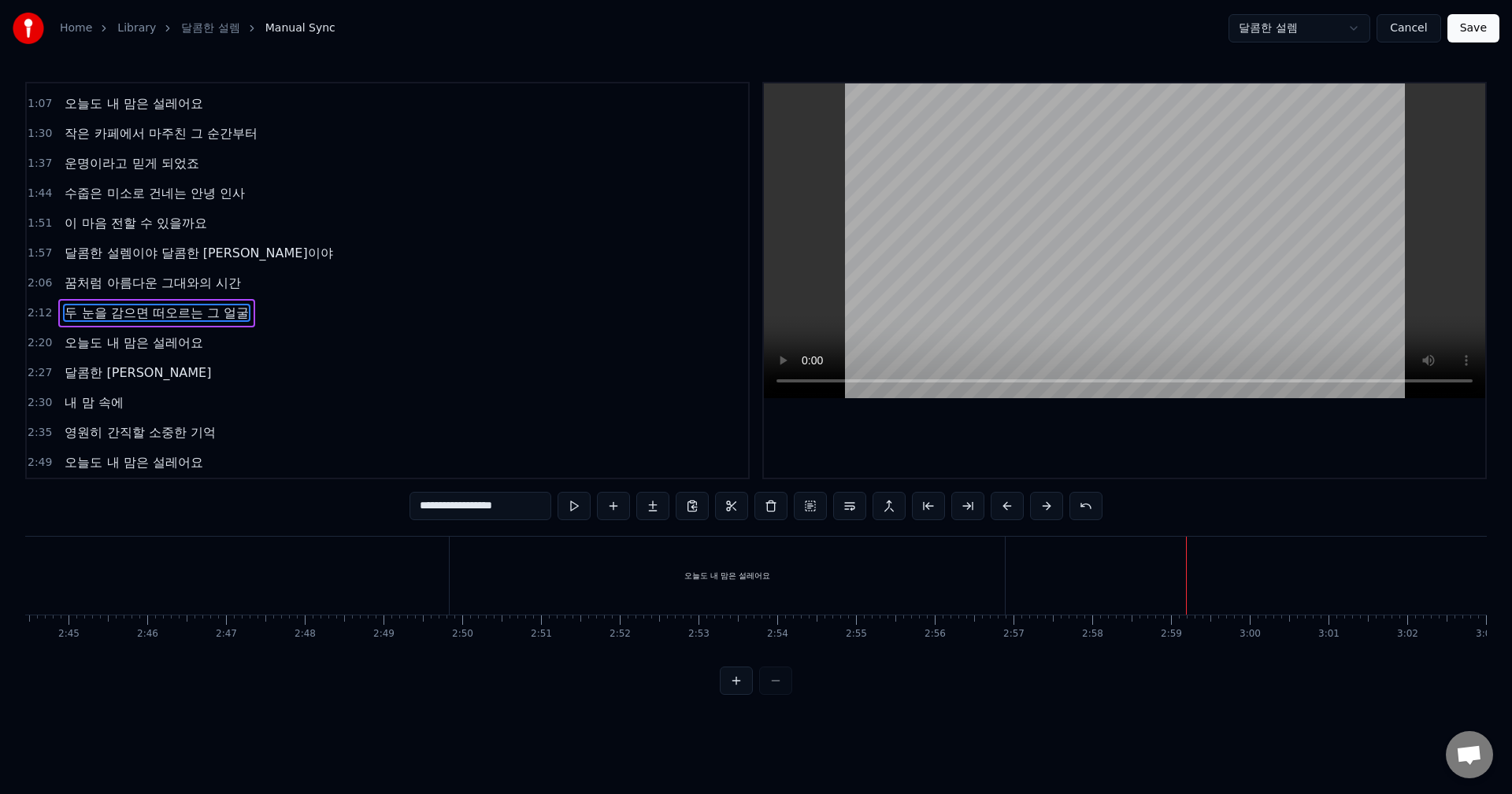
click at [870, 571] on div "오늘도 내 맘은 설레어요" at bounding box center [727, 575] width 555 height 78
type input "**********"
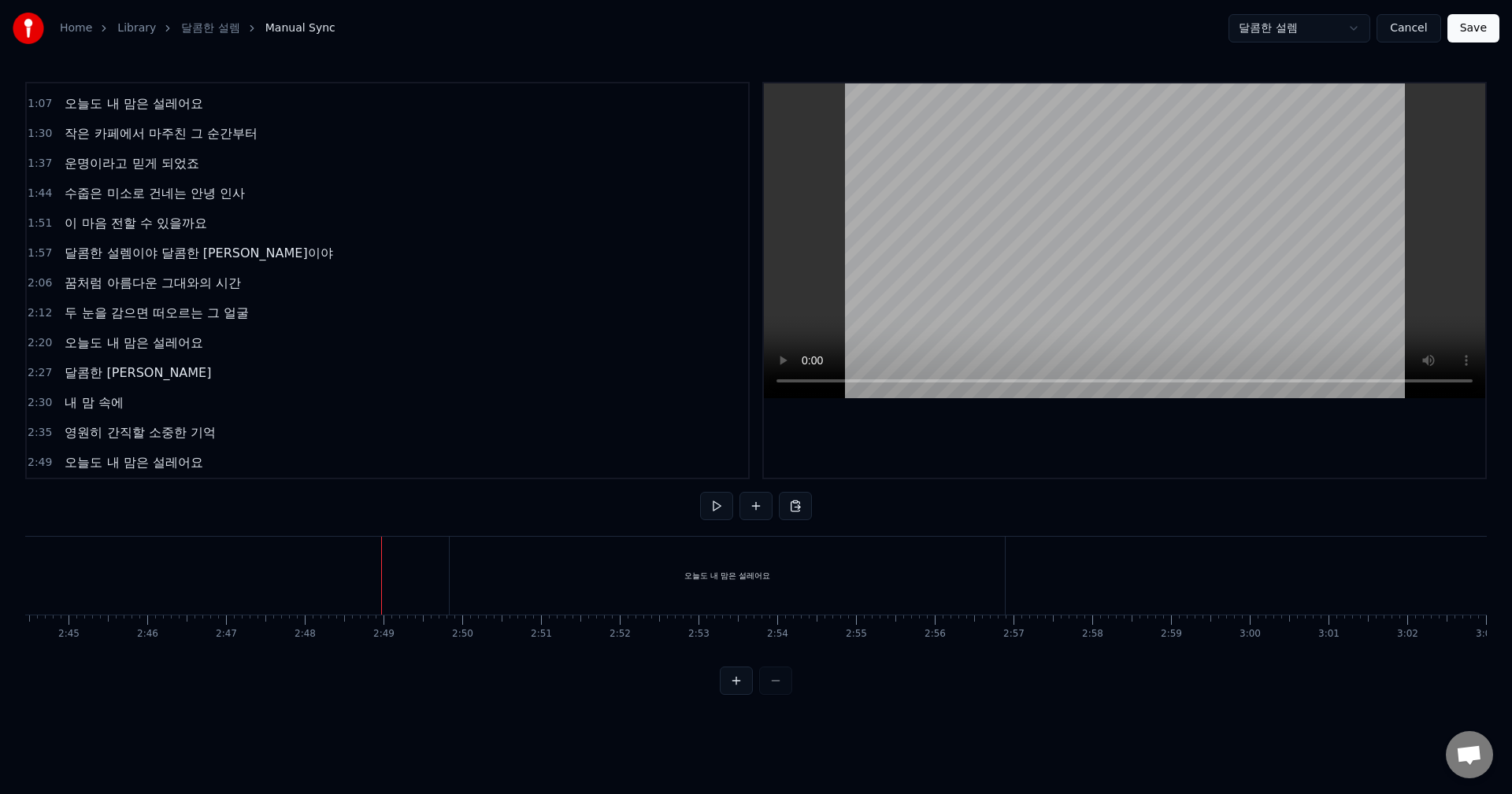
click at [680, 564] on div "오늘도 내 맘은 설레어요" at bounding box center [727, 575] width 555 height 78
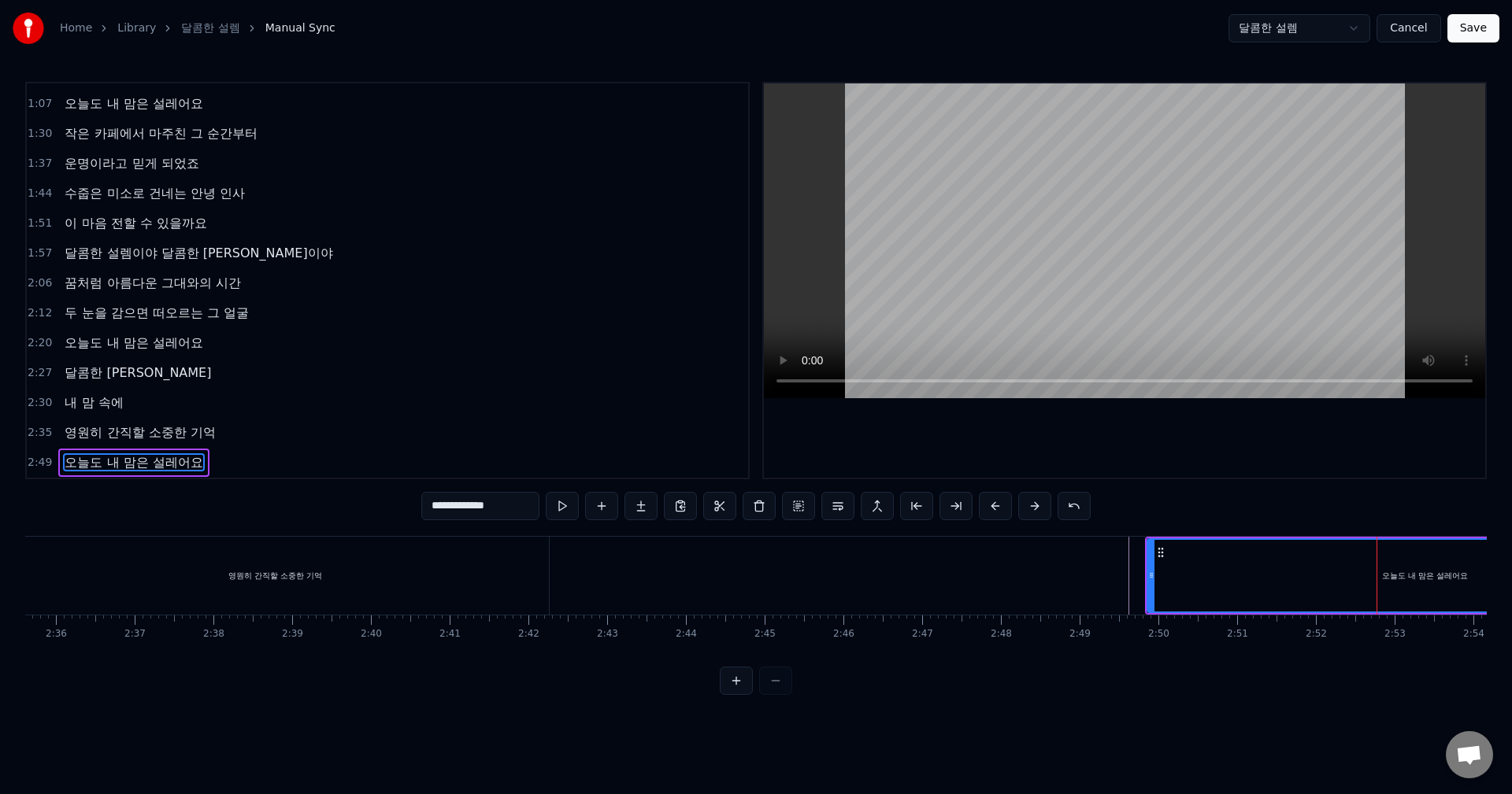
scroll to position [0, 12099]
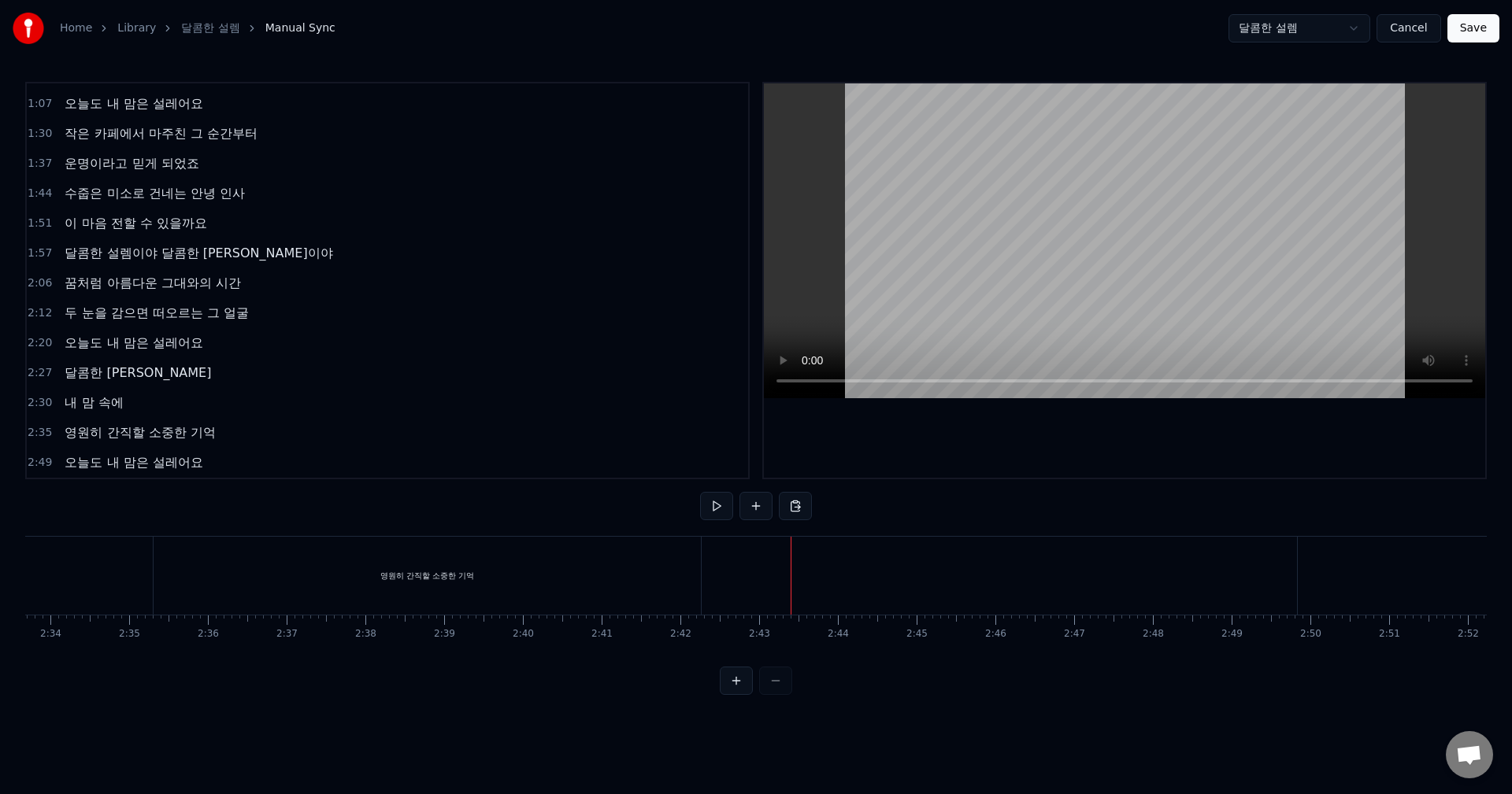
click at [541, 570] on div "영원히 간직할 소중한 기억" at bounding box center [427, 575] width 547 height 78
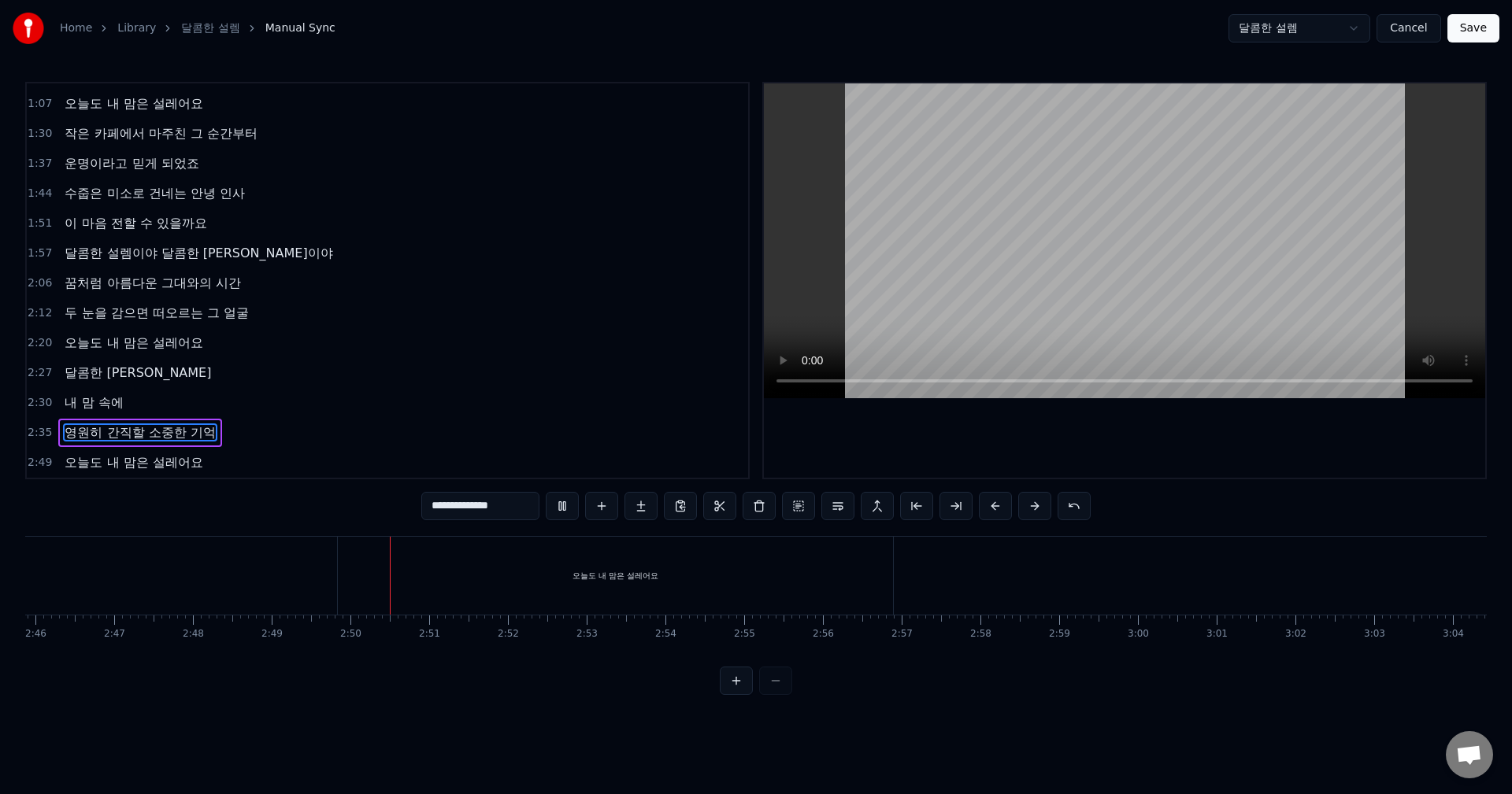
scroll to position [0, 13098]
click at [1475, 33] on button "Save" at bounding box center [1473, 29] width 52 height 29
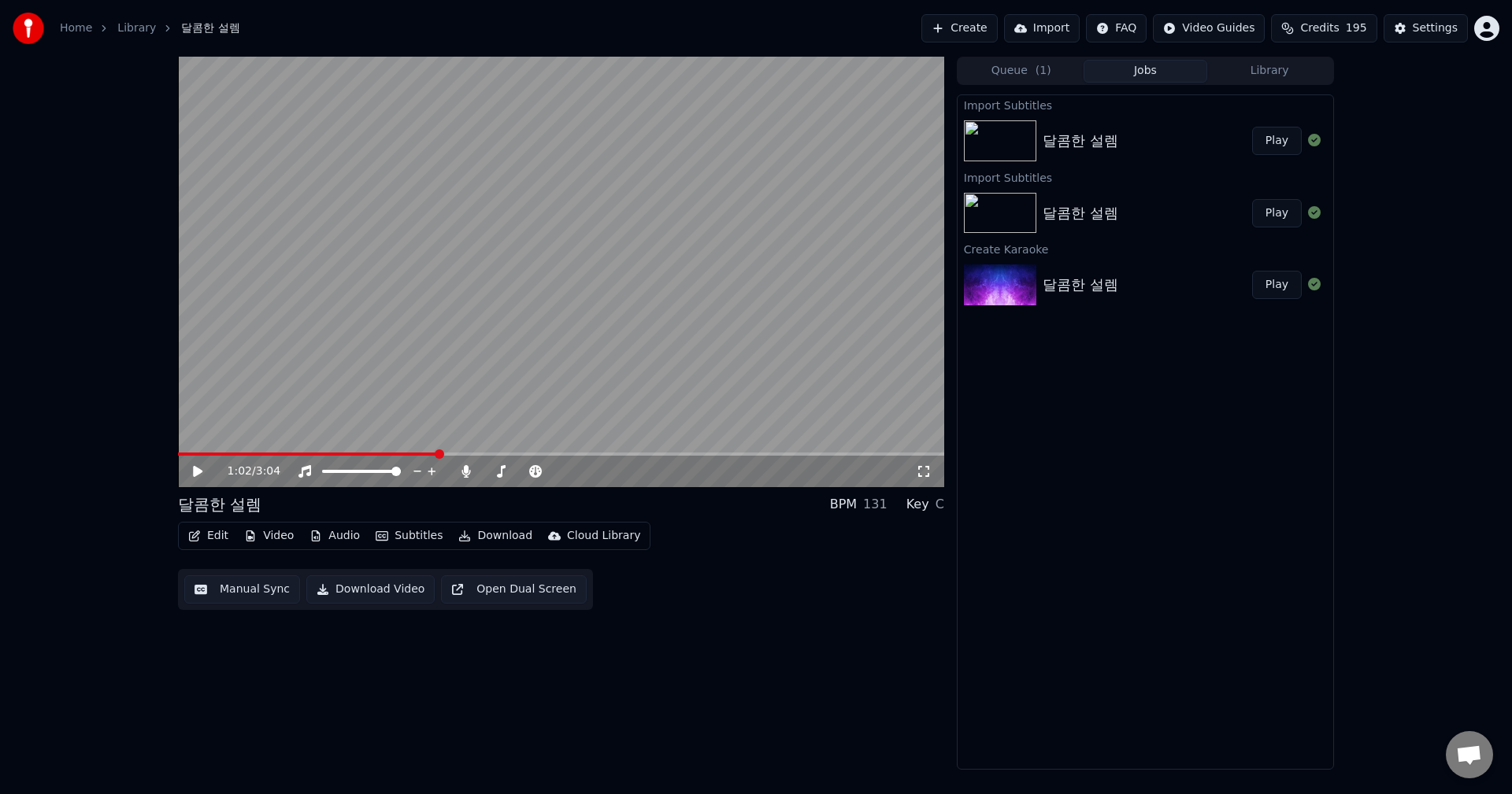
click at [204, 536] on button "Edit" at bounding box center [208, 536] width 53 height 22
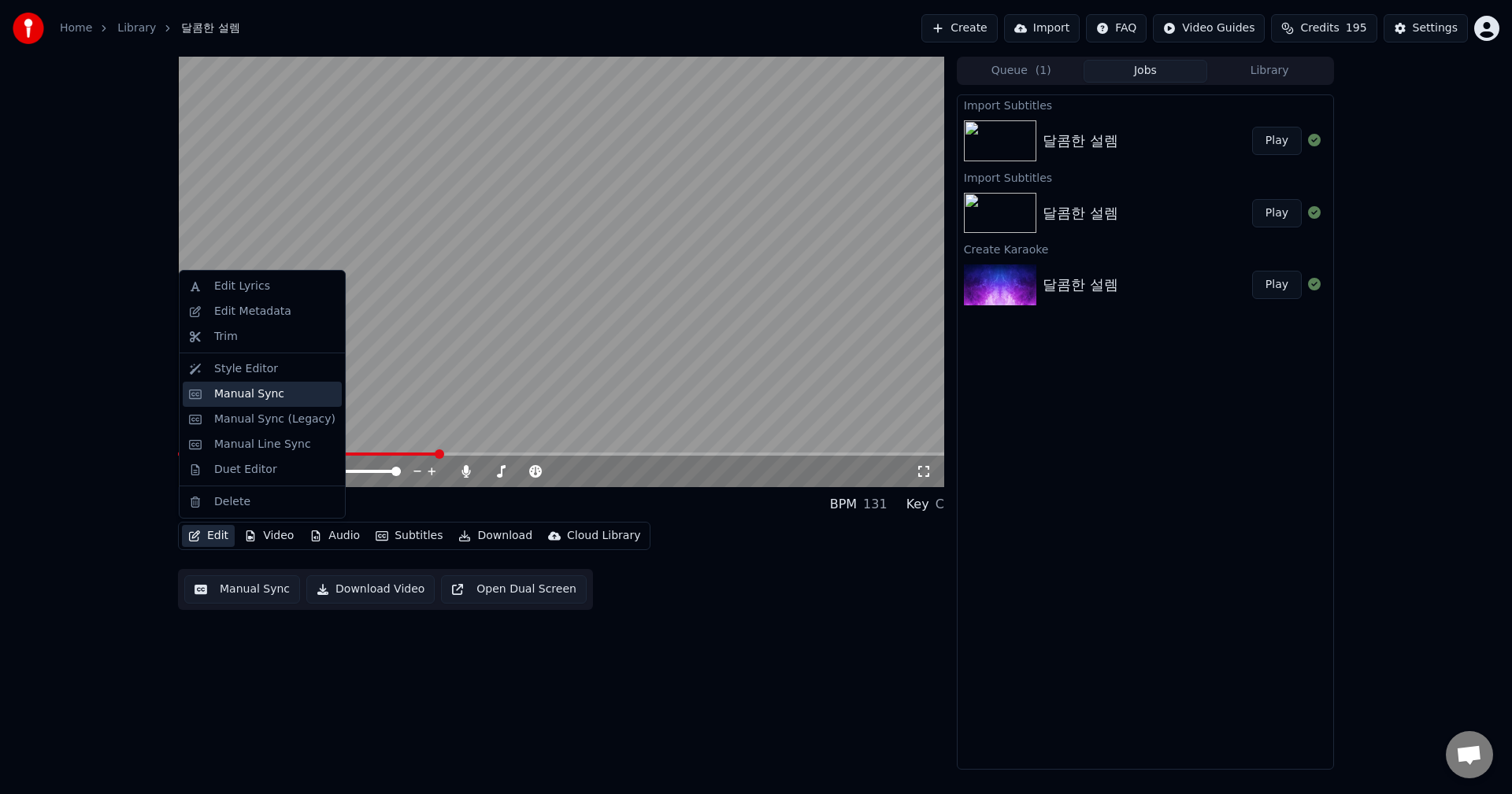
click at [221, 397] on div "Manual Sync" at bounding box center [249, 394] width 70 height 16
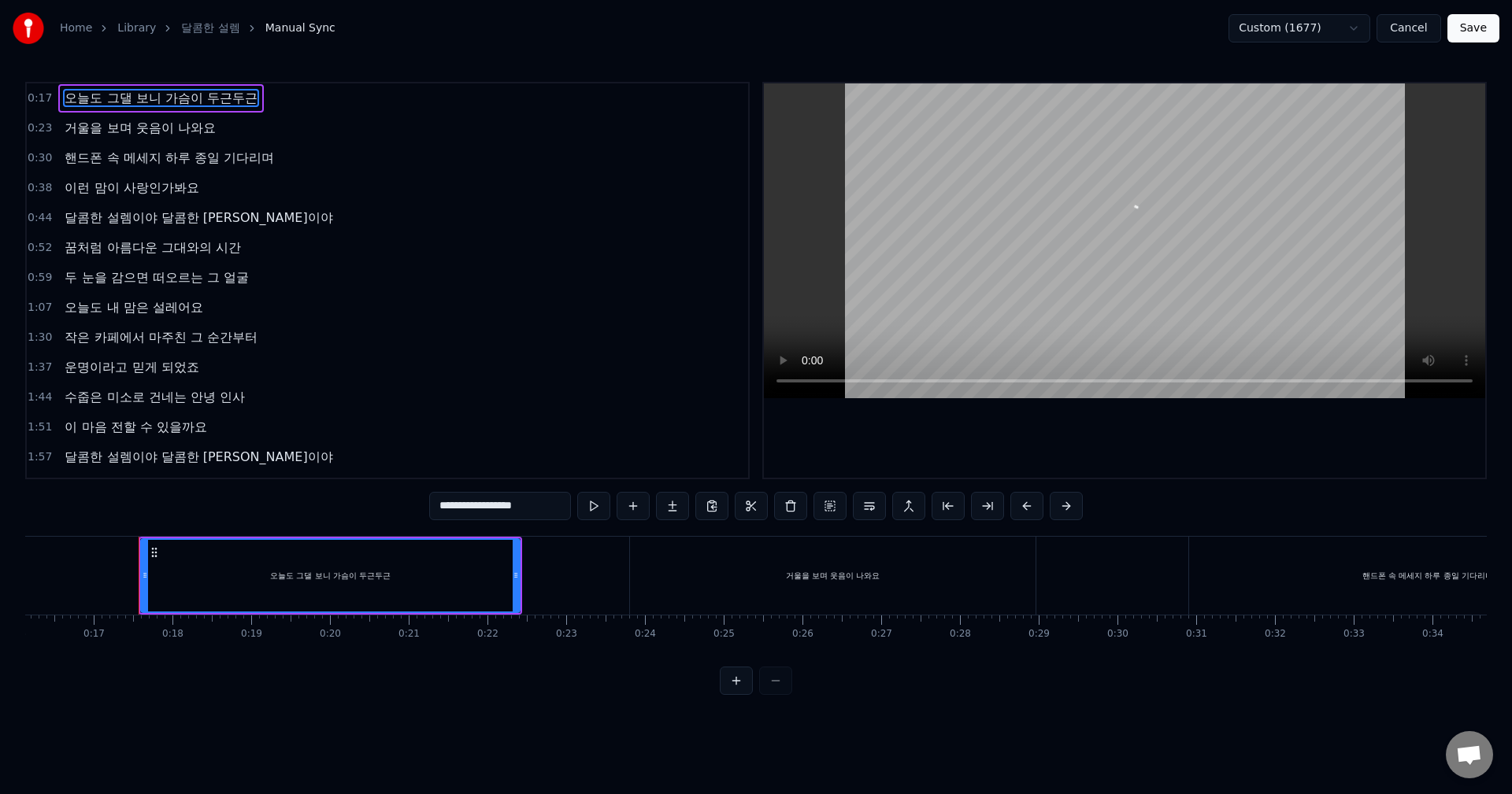
scroll to position [0, 1304]
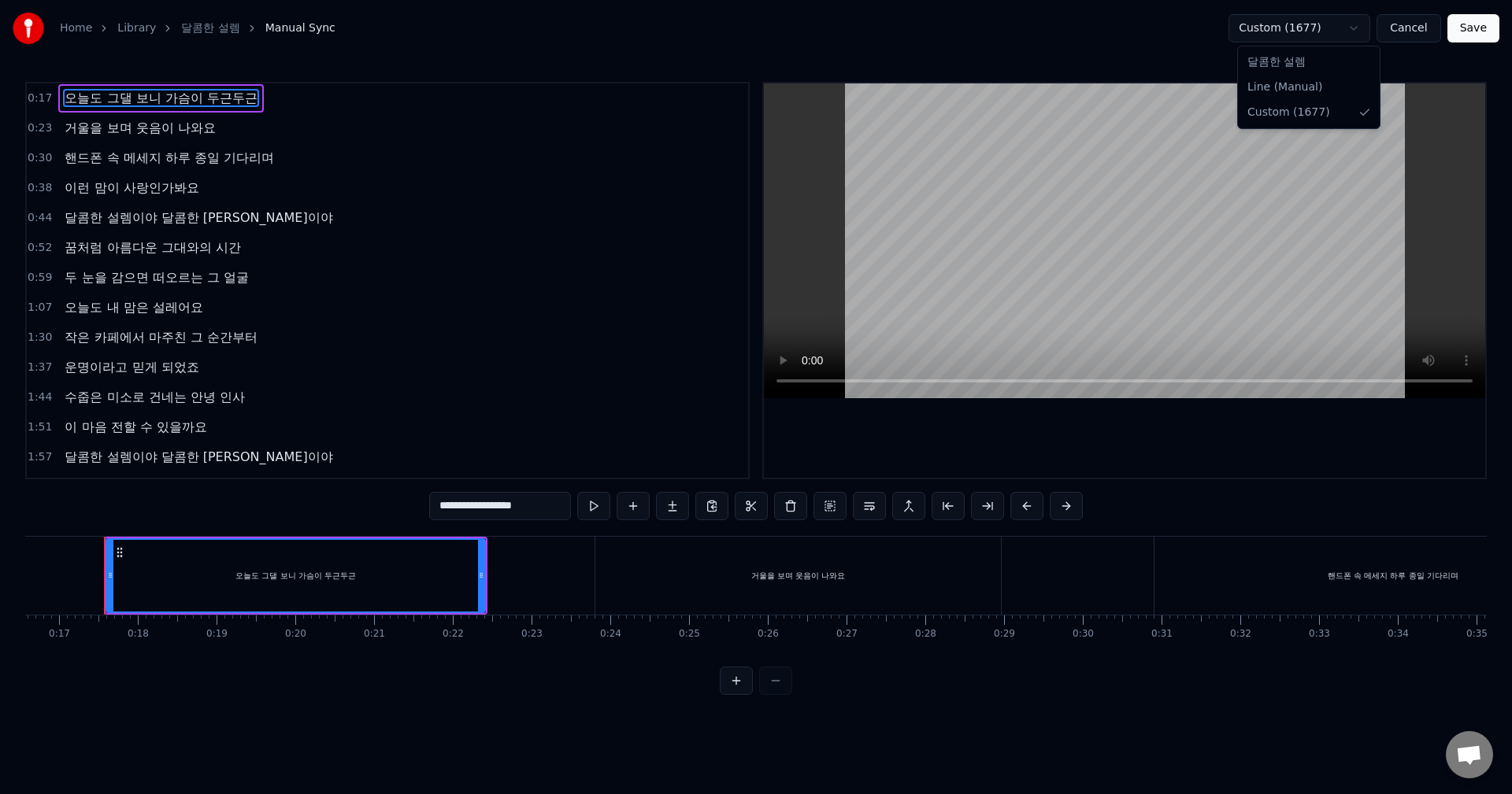
click at [1297, 26] on html "**********" at bounding box center [756, 360] width 1512 height 721
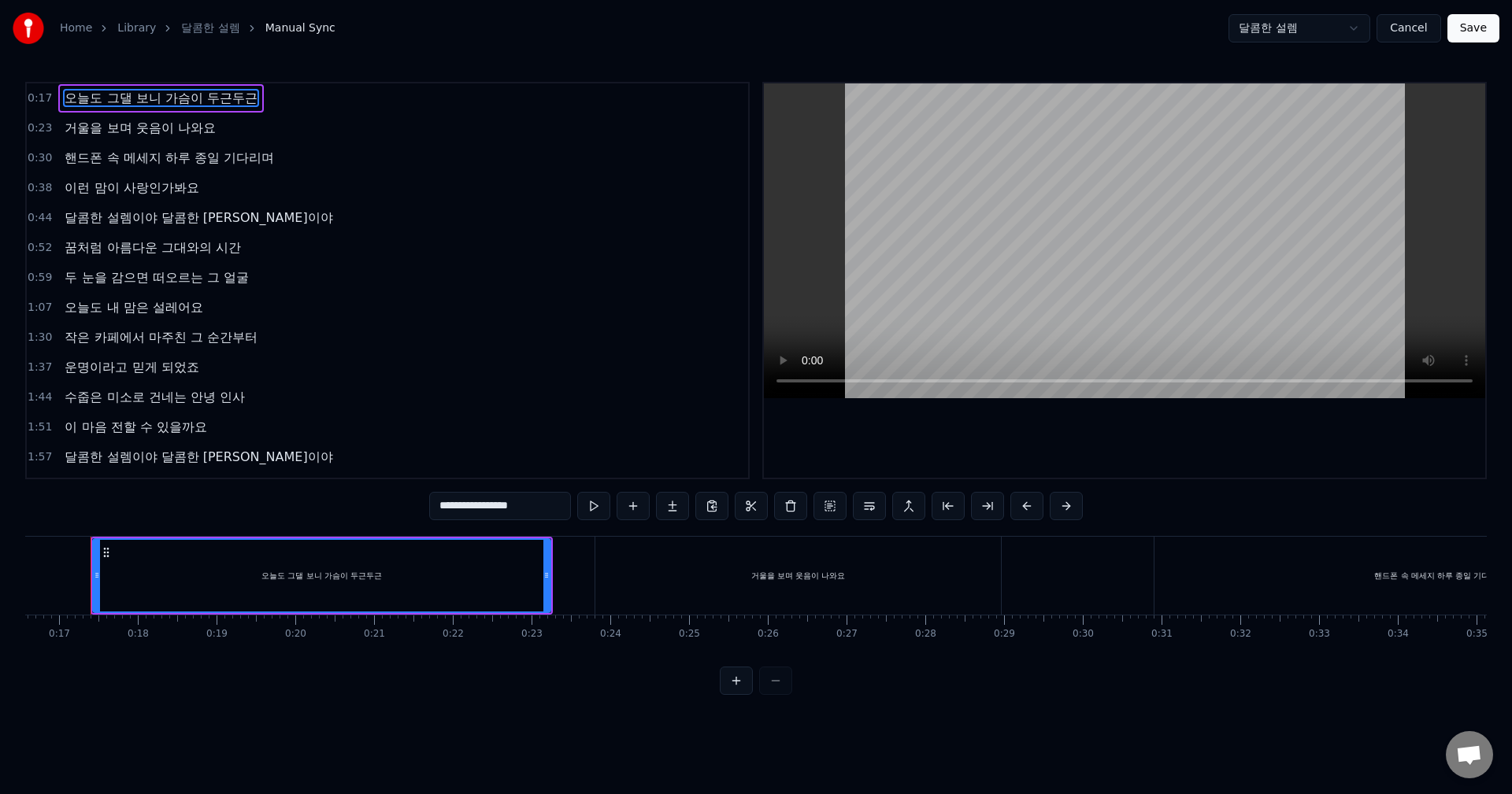
scroll to position [0, 1291]
click at [523, 516] on input "**********" at bounding box center [500, 506] width 142 height 29
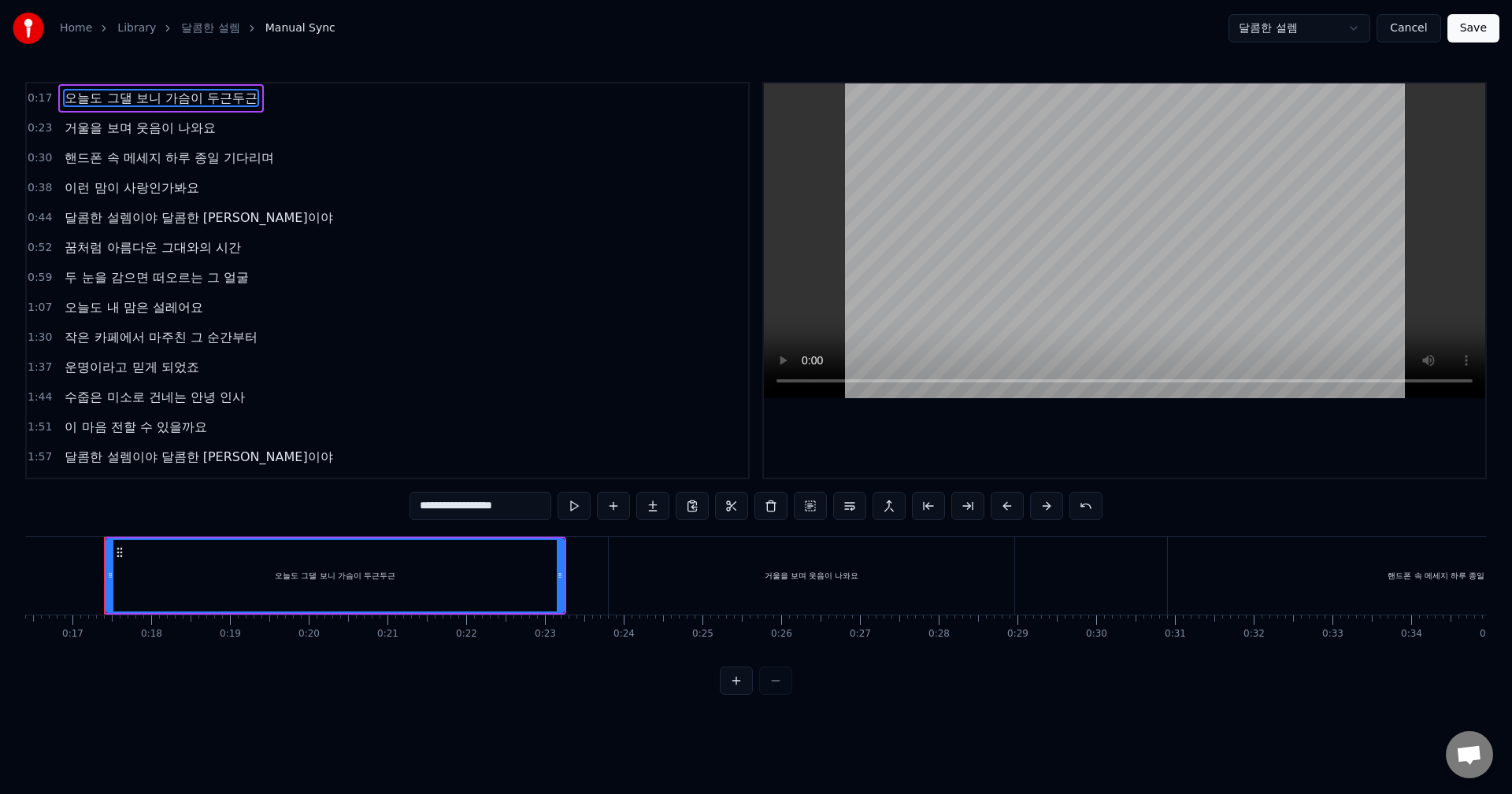
scroll to position [0, 48]
type input "**********"
click at [1265, 30] on html "**********" at bounding box center [756, 360] width 1512 height 721
click at [1263, 30] on html "**********" at bounding box center [756, 360] width 1512 height 721
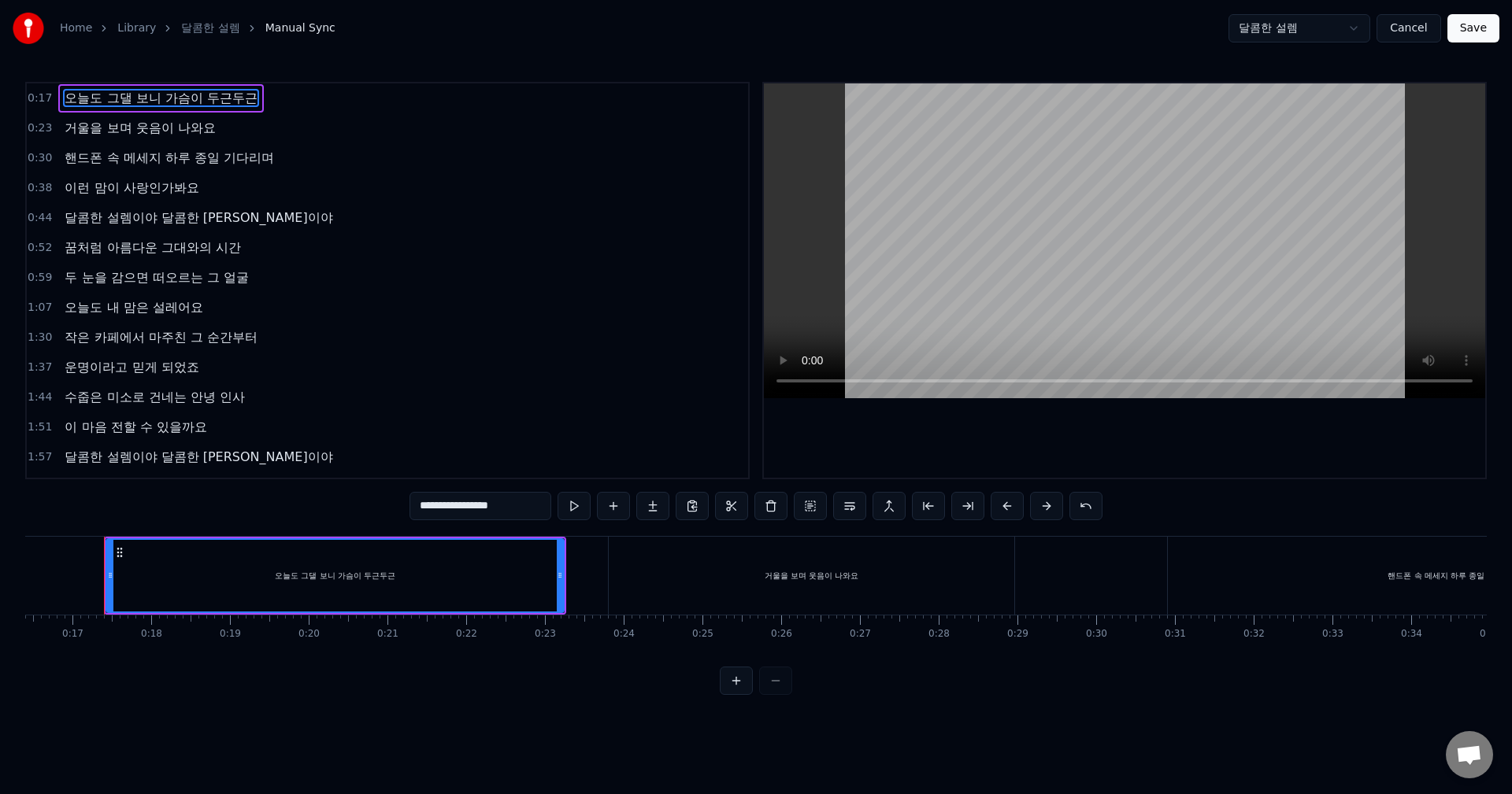
click at [855, 579] on div "거울을 보며 웃음이 나와요" at bounding box center [812, 576] width 94 height 12
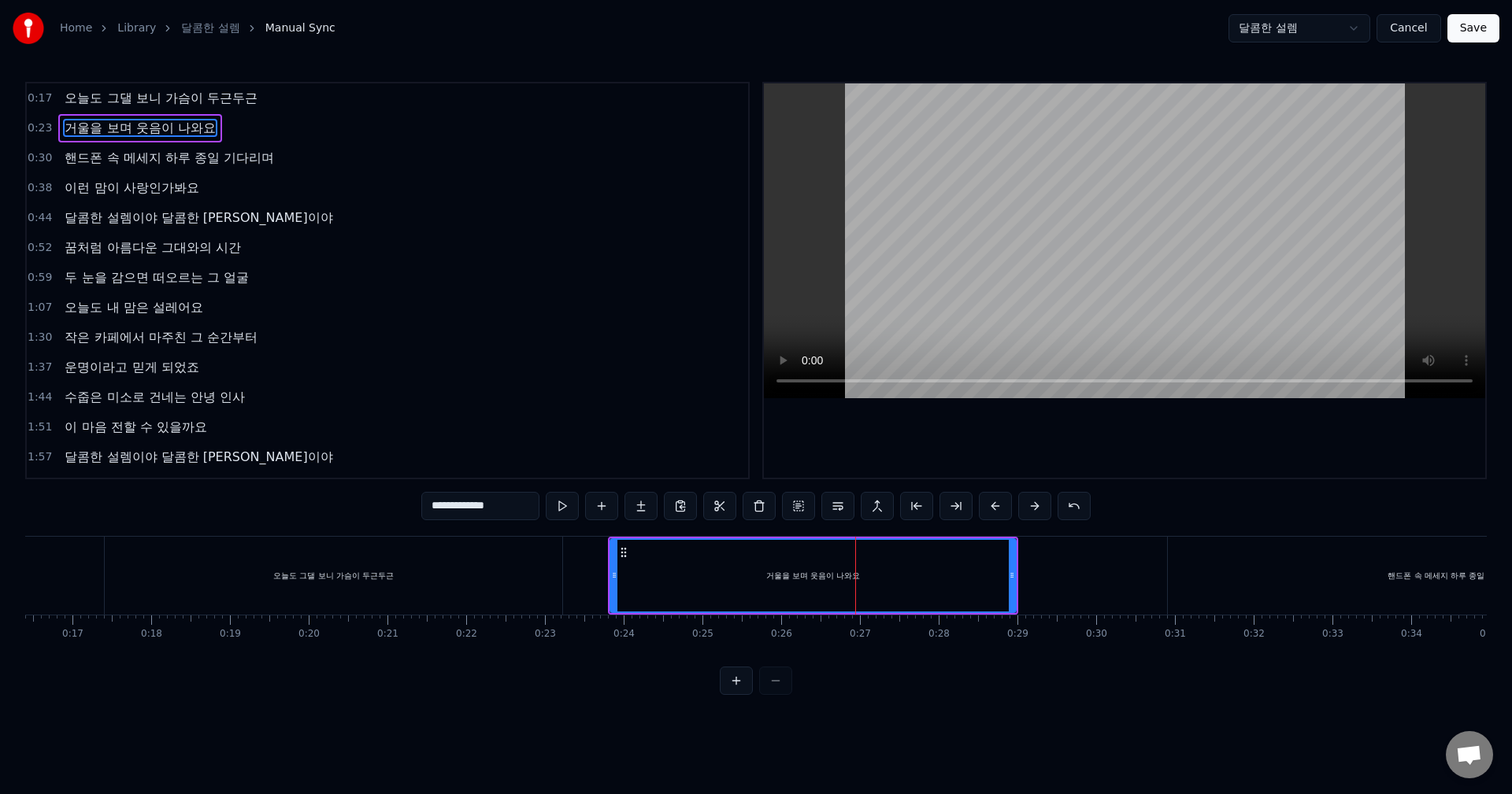
click at [420, 576] on div "오늘도 그댈 보니 가슴이 두근두근" at bounding box center [333, 575] width 457 height 78
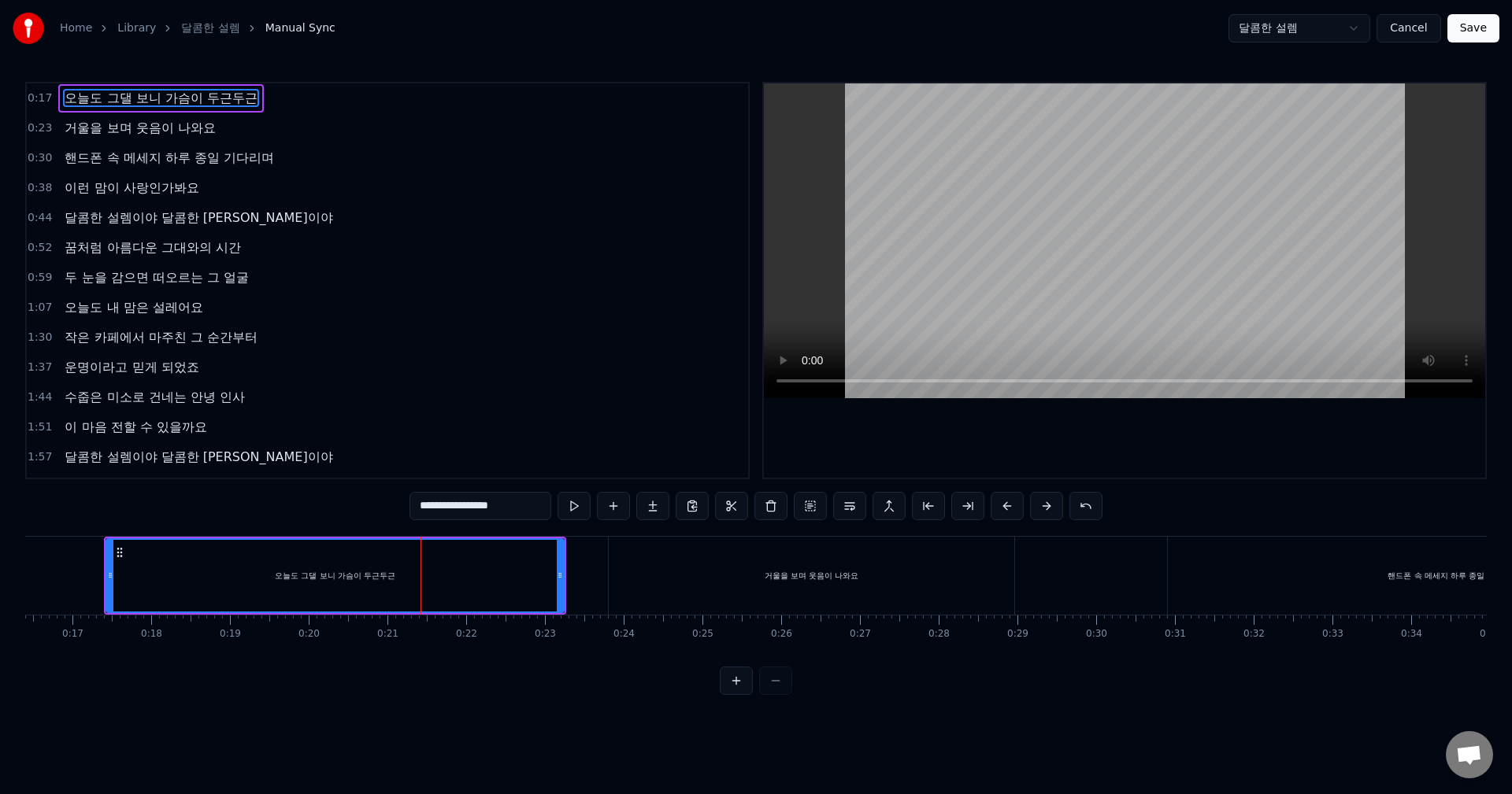
click at [504, 508] on input "**********" at bounding box center [480, 506] width 142 height 29
type input "**********"
click at [566, 508] on button at bounding box center [574, 506] width 33 height 29
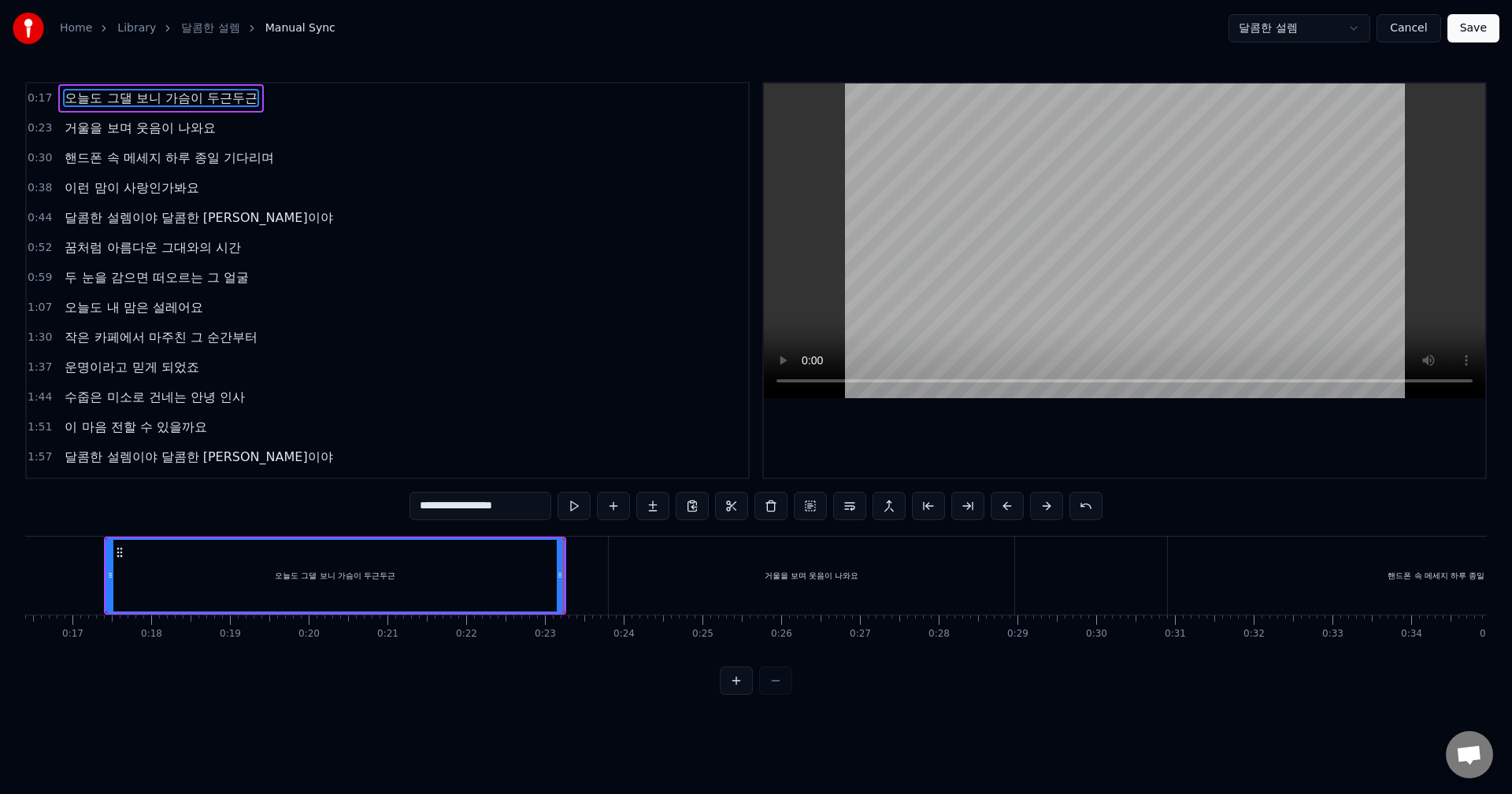
click at [570, 508] on button at bounding box center [574, 506] width 33 height 29
click at [575, 509] on button at bounding box center [574, 506] width 33 height 29
drag, startPoint x: 121, startPoint y: 553, endPoint x: 133, endPoint y: 553, distance: 12.0
click at [133, 553] on circle at bounding box center [132, 552] width 1 height 1
click at [564, 505] on button at bounding box center [574, 506] width 33 height 29
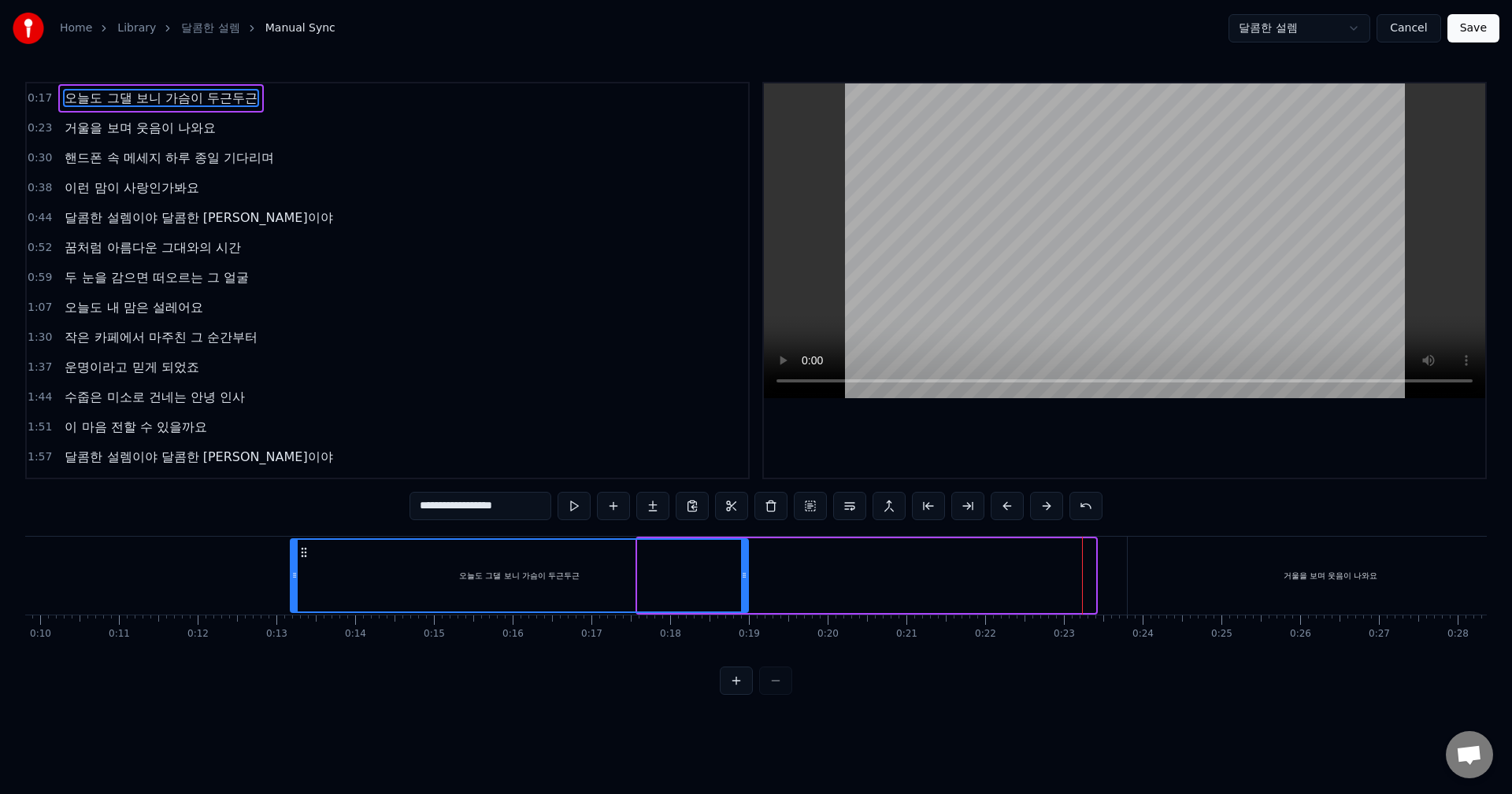
scroll to position [0, 742]
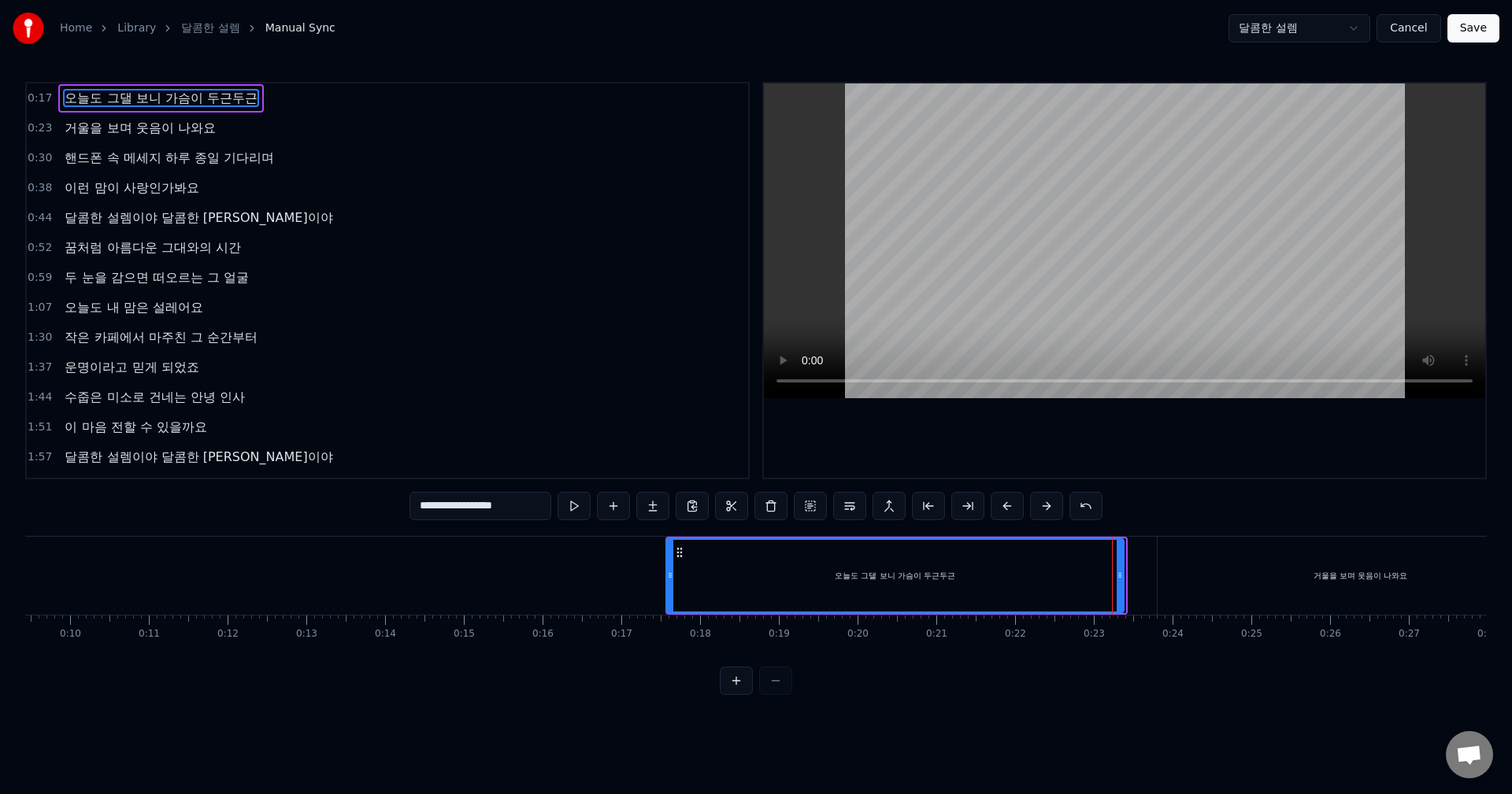
drag, startPoint x: 135, startPoint y: 550, endPoint x: 683, endPoint y: 566, distance: 548.2
click at [683, 566] on div "오늘도 그댈 보니 가슴이 두근두근" at bounding box center [894, 575] width 456 height 72
click at [683, 554] on icon at bounding box center [683, 553] width 13 height 13
click at [577, 511] on button at bounding box center [574, 506] width 33 height 29
click at [586, 511] on button at bounding box center [574, 506] width 33 height 29
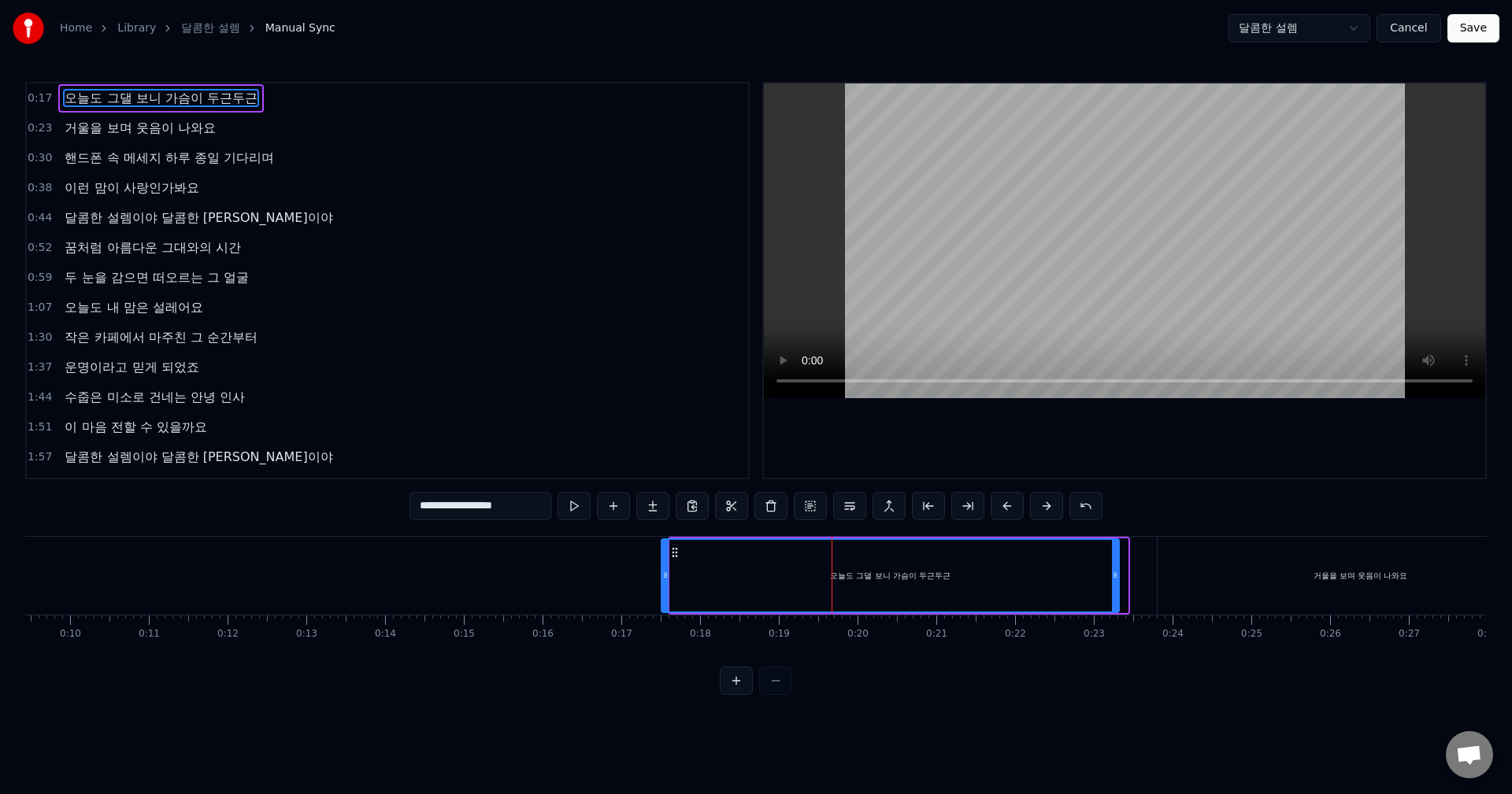
drag, startPoint x: 684, startPoint y: 557, endPoint x: 676, endPoint y: 557, distance: 8.0
click at [676, 557] on circle at bounding box center [676, 556] width 1 height 1
click at [575, 511] on button at bounding box center [574, 506] width 33 height 29
click at [579, 511] on button at bounding box center [574, 506] width 33 height 29
click at [667, 554] on icon at bounding box center [670, 553] width 13 height 13
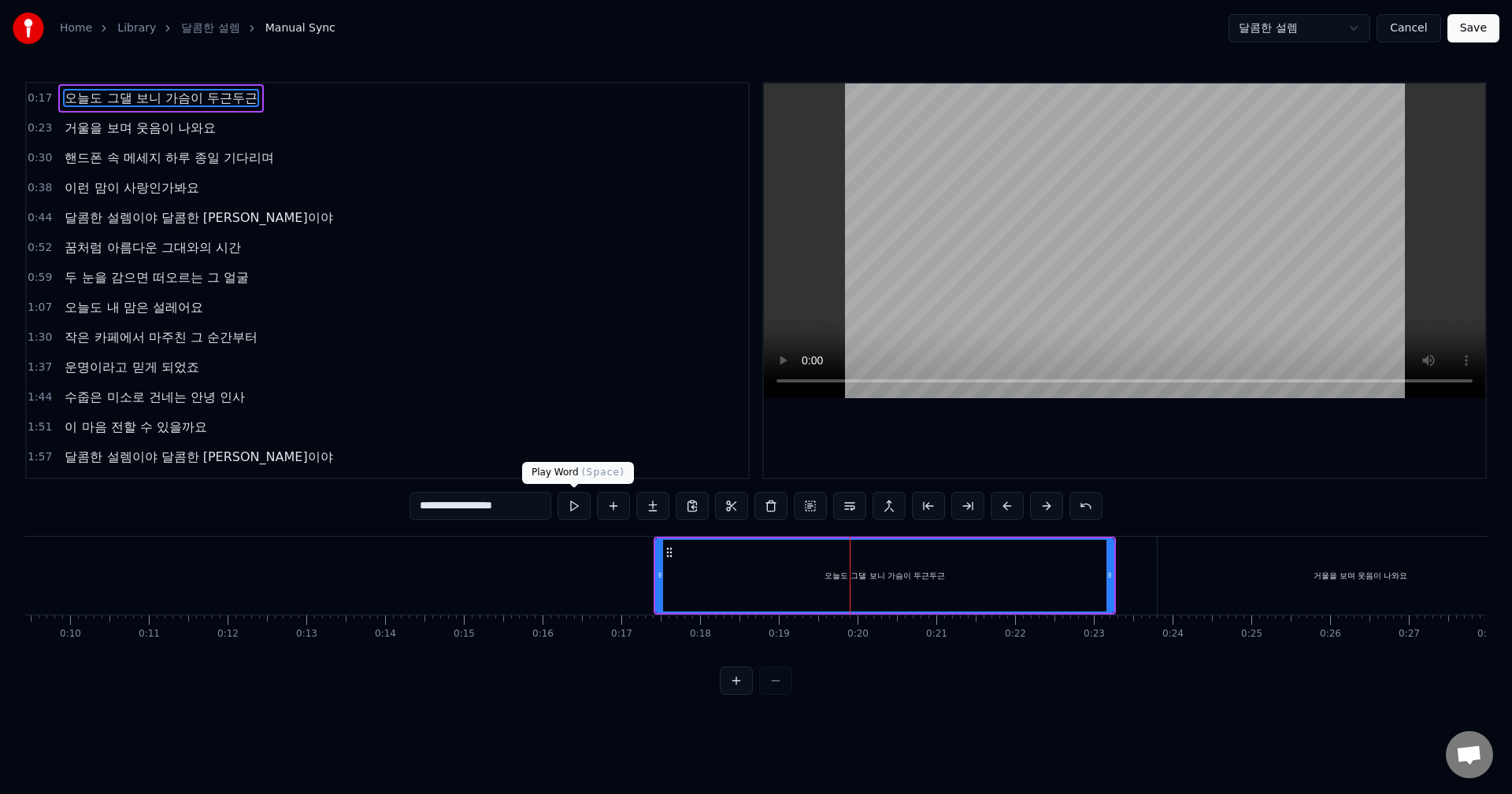
click at [567, 510] on button at bounding box center [574, 506] width 33 height 29
click at [662, 554] on icon at bounding box center [664, 553] width 13 height 13
click at [573, 512] on button at bounding box center [574, 506] width 33 height 29
click at [580, 510] on button at bounding box center [574, 506] width 33 height 29
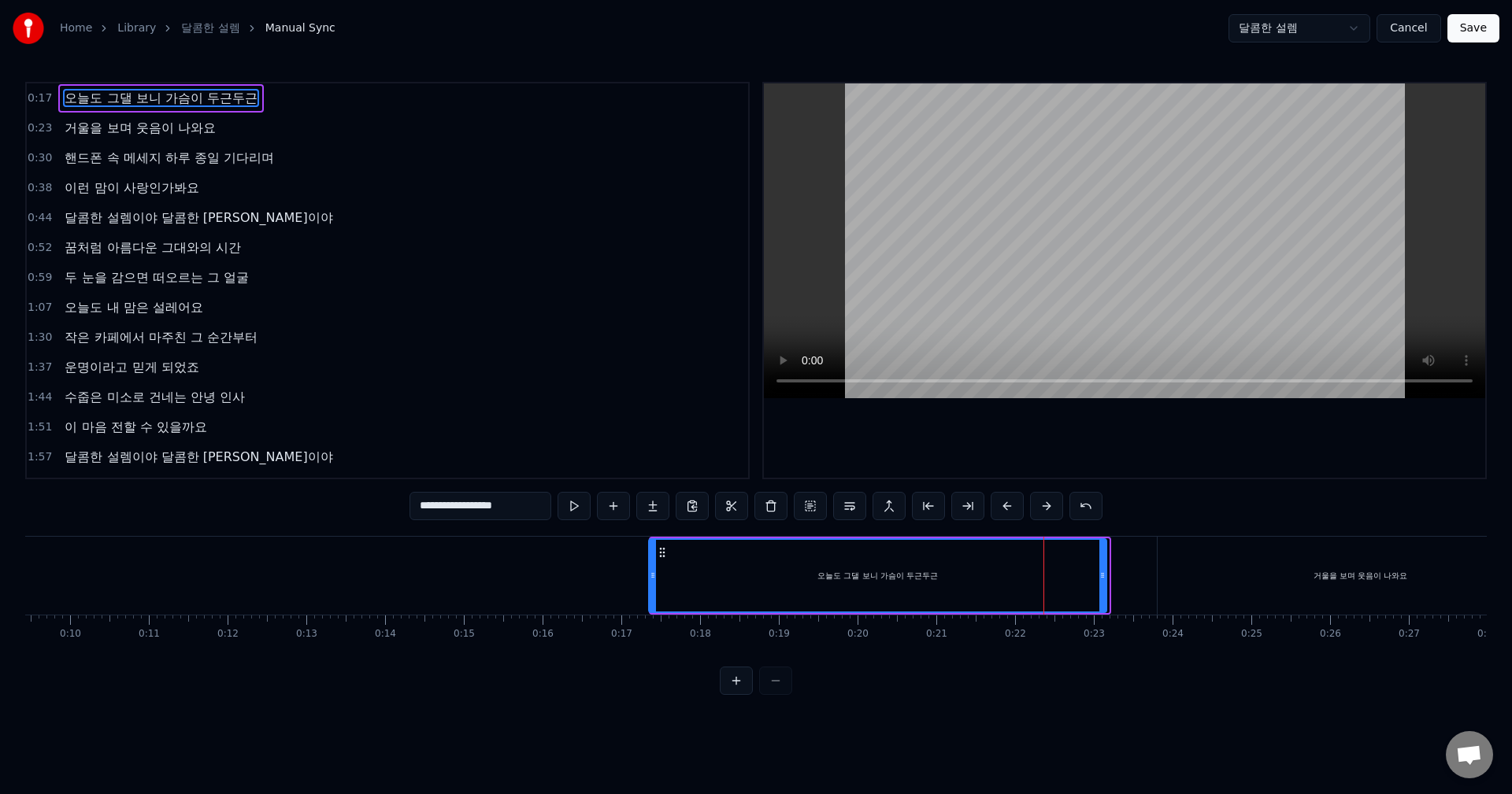
click at [661, 548] on circle at bounding box center [660, 548] width 1 height 1
click at [575, 510] on button at bounding box center [574, 506] width 33 height 29
click at [571, 508] on button at bounding box center [574, 506] width 33 height 29
click at [663, 555] on icon at bounding box center [663, 553] width 13 height 13
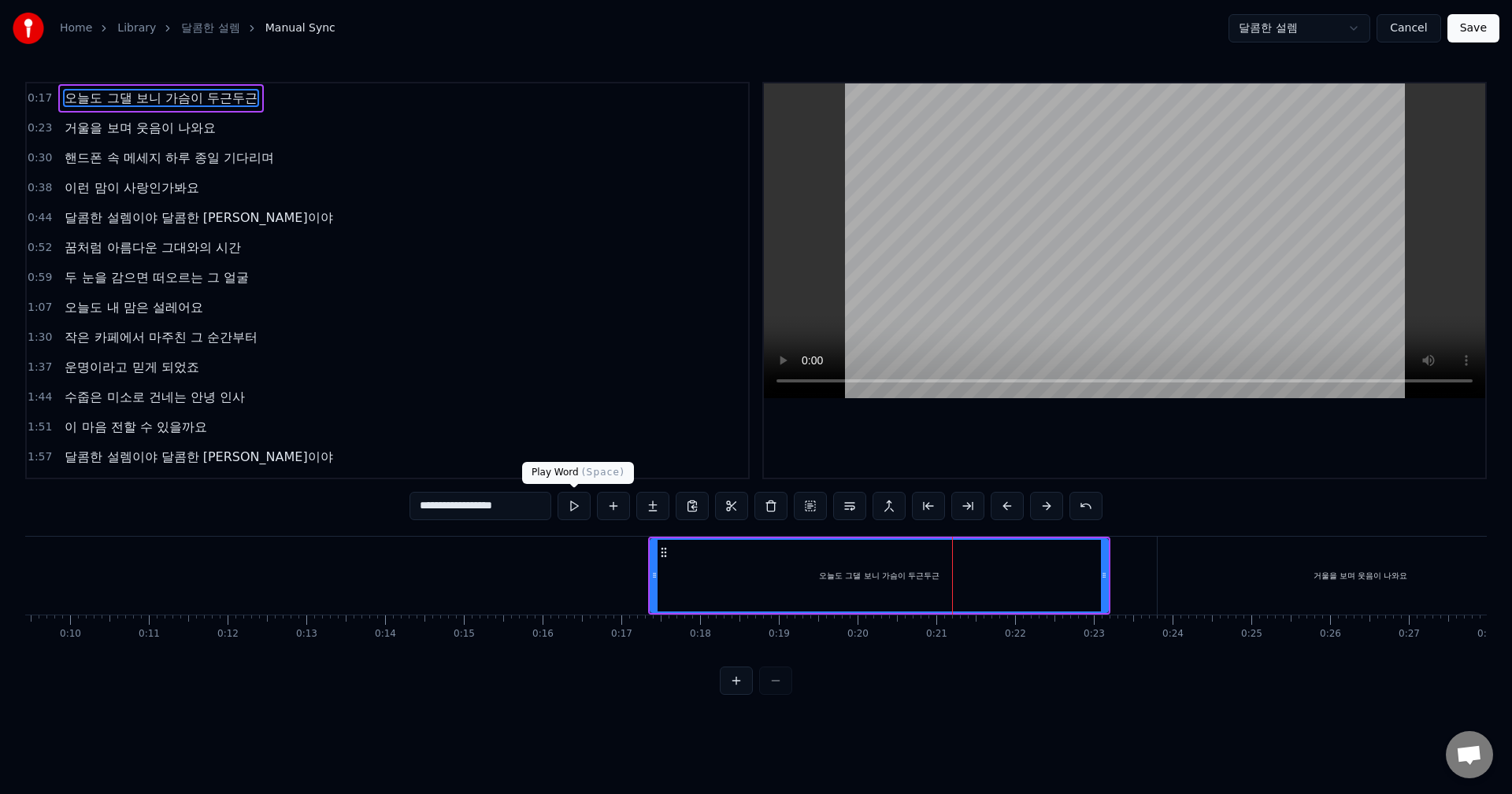
click at [571, 505] on button at bounding box center [574, 506] width 33 height 29
click at [582, 508] on button at bounding box center [574, 506] width 33 height 29
click at [659, 554] on icon at bounding box center [660, 553] width 13 height 13
click at [579, 500] on button at bounding box center [574, 506] width 33 height 29
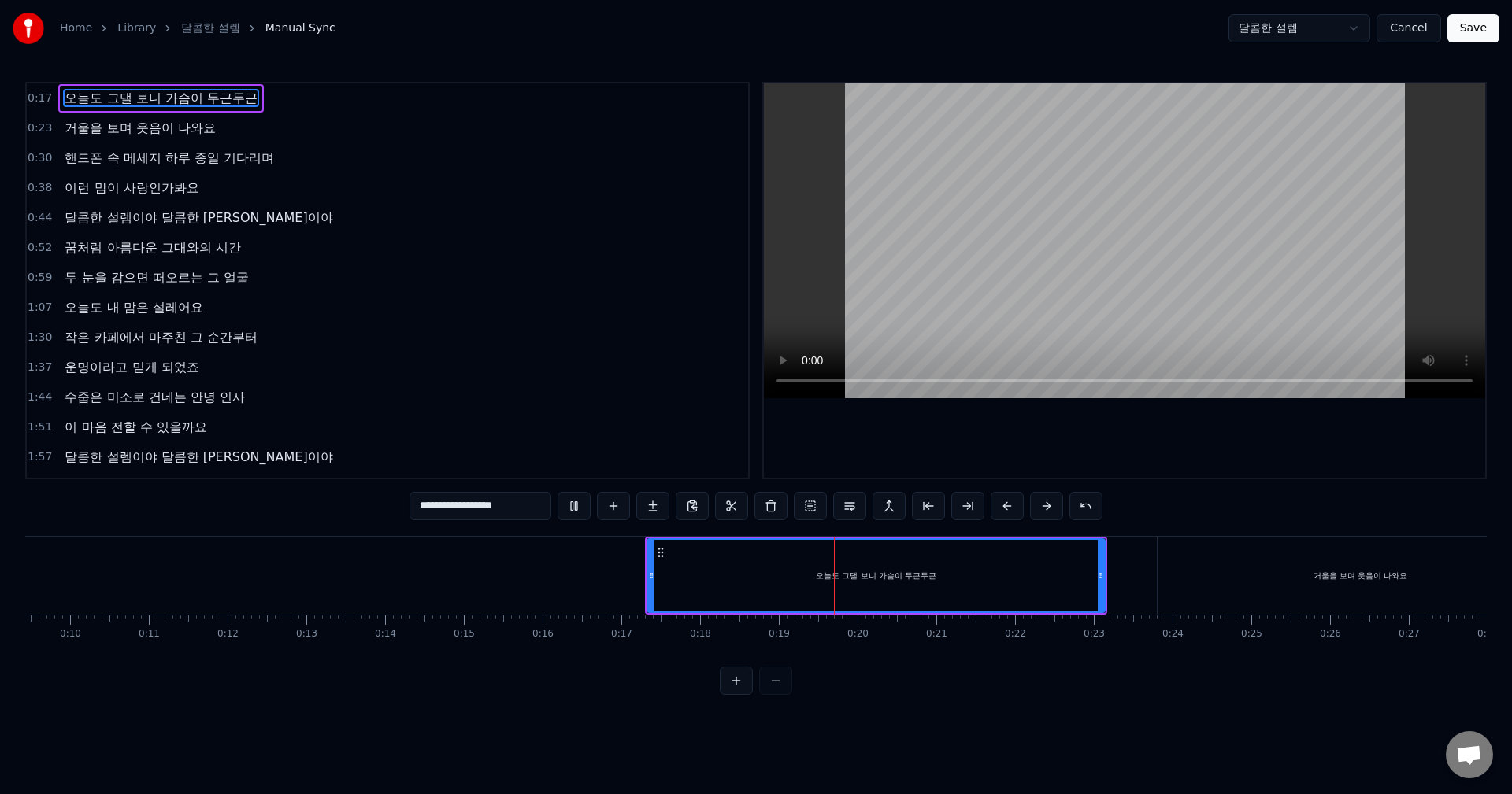
click at [579, 500] on button at bounding box center [574, 506] width 33 height 29
drag, startPoint x: 661, startPoint y: 554, endPoint x: 668, endPoint y: 554, distance: 7.0
click at [668, 554] on icon at bounding box center [671, 553] width 13 height 13
click at [575, 505] on button at bounding box center [574, 506] width 33 height 29
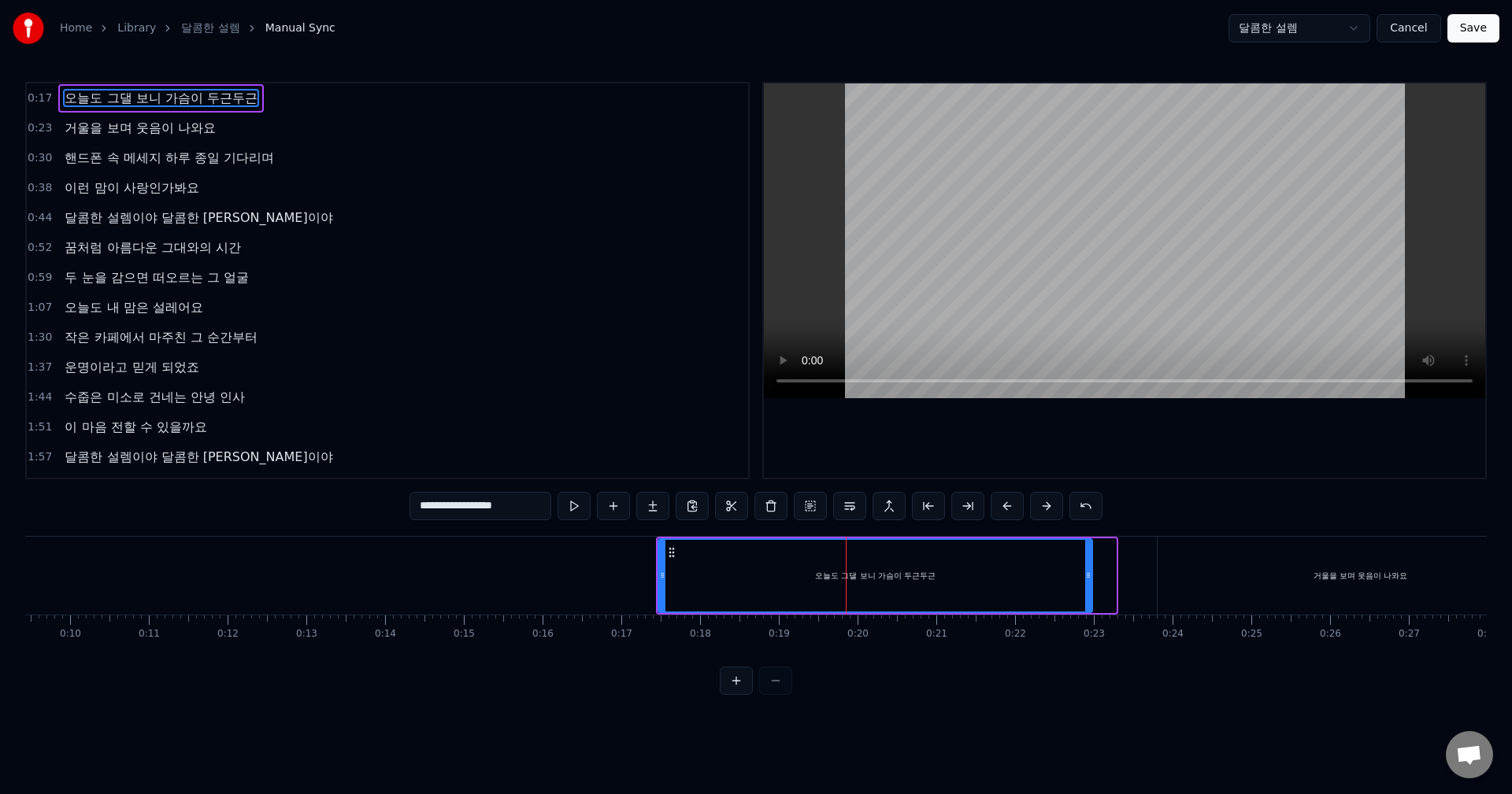
drag, startPoint x: 1110, startPoint y: 581, endPoint x: 1087, endPoint y: 581, distance: 23.0
click at [1087, 581] on icon at bounding box center [1088, 575] width 6 height 13
click at [580, 505] on button at bounding box center [574, 506] width 33 height 29
click at [582, 504] on button at bounding box center [574, 506] width 33 height 29
drag, startPoint x: 1090, startPoint y: 585, endPoint x: 1078, endPoint y: 587, distance: 12.2
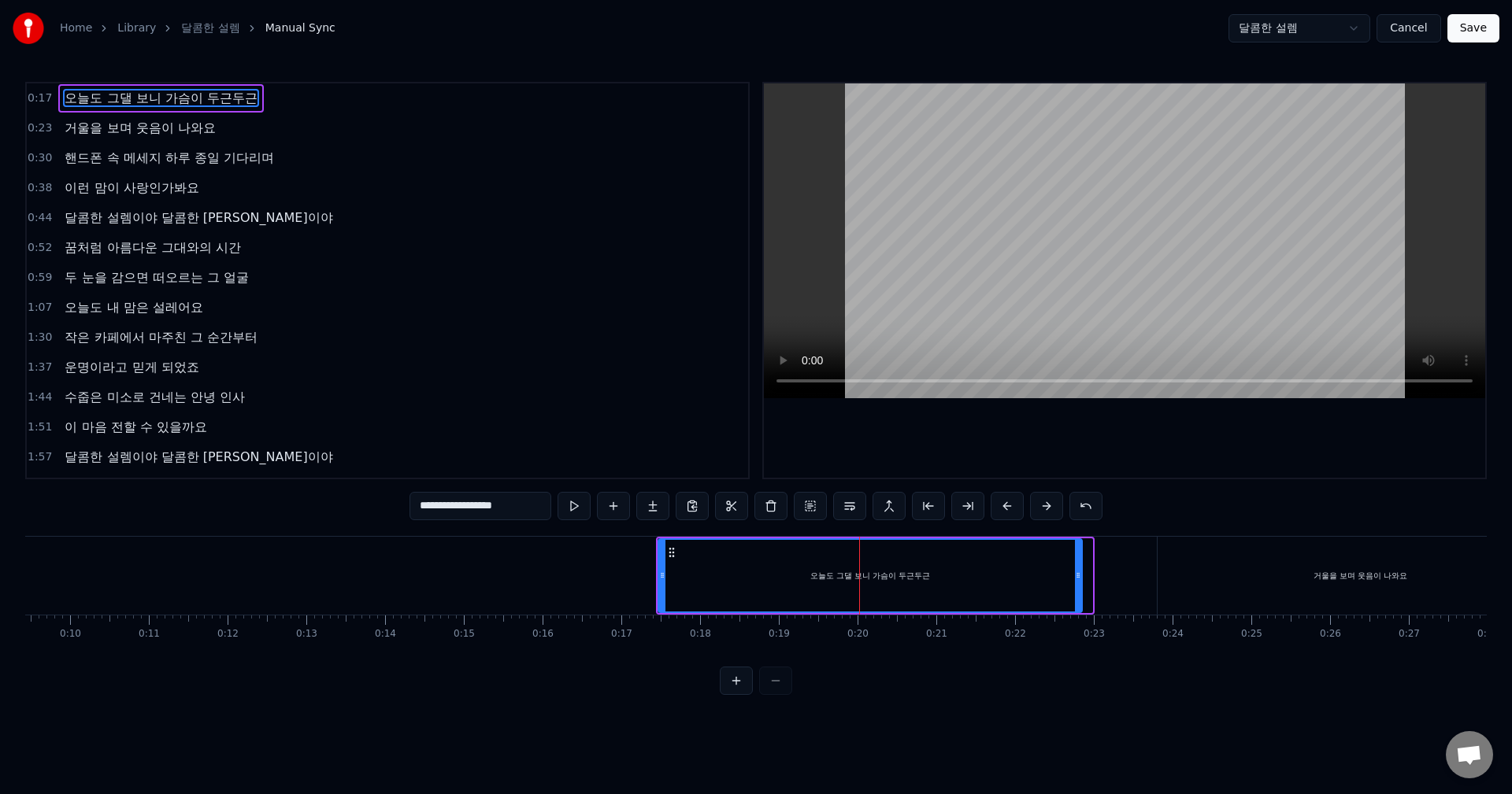
click at [1078, 587] on div at bounding box center [1077, 575] width 6 height 72
click at [576, 510] on button at bounding box center [574, 506] width 33 height 29
click at [1409, 24] on button "Cancel" at bounding box center [1408, 29] width 64 height 29
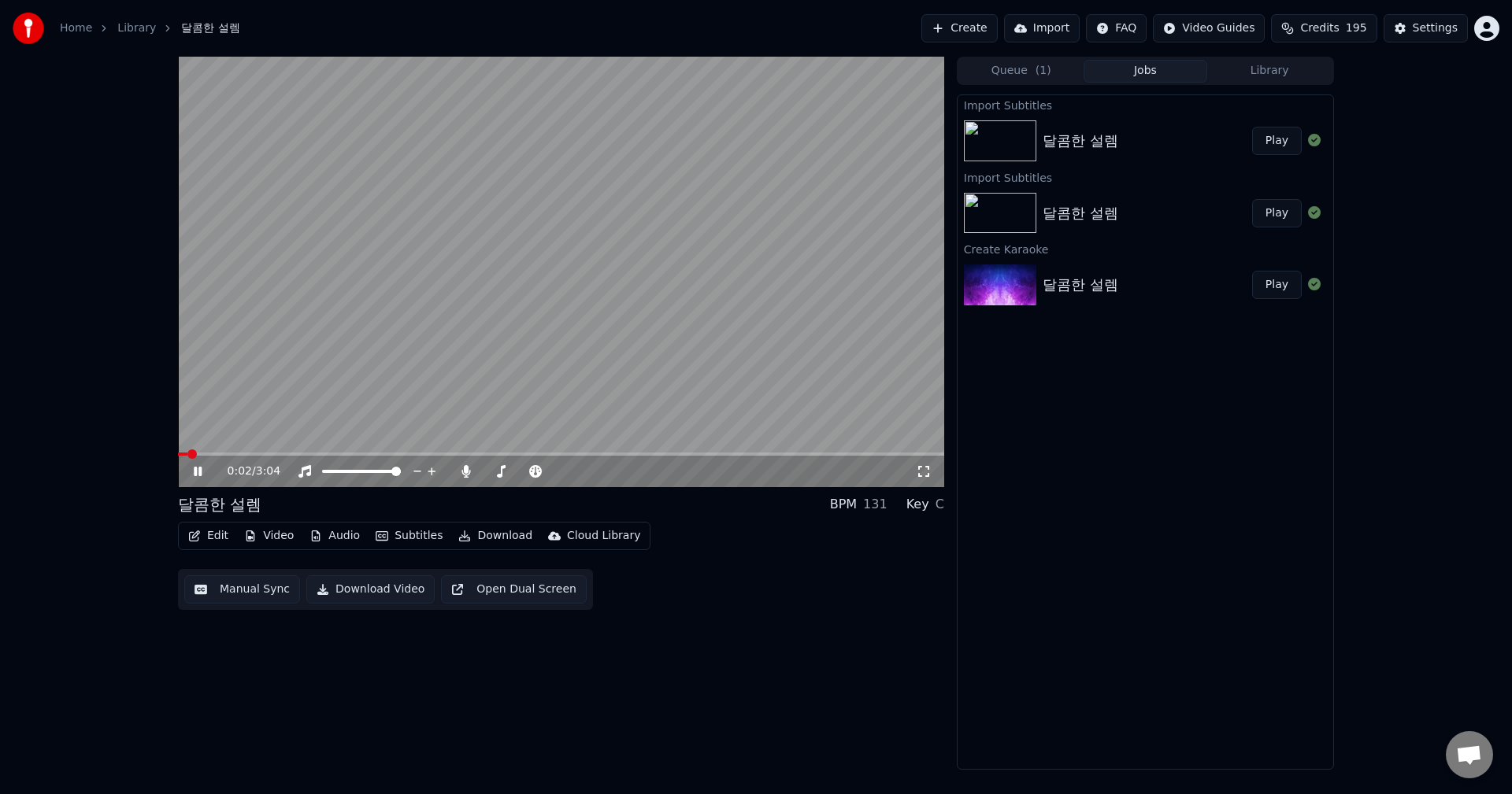
drag, startPoint x: 199, startPoint y: 474, endPoint x: 343, endPoint y: 527, distance: 153.4
click at [201, 474] on icon at bounding box center [197, 471] width 8 height 9
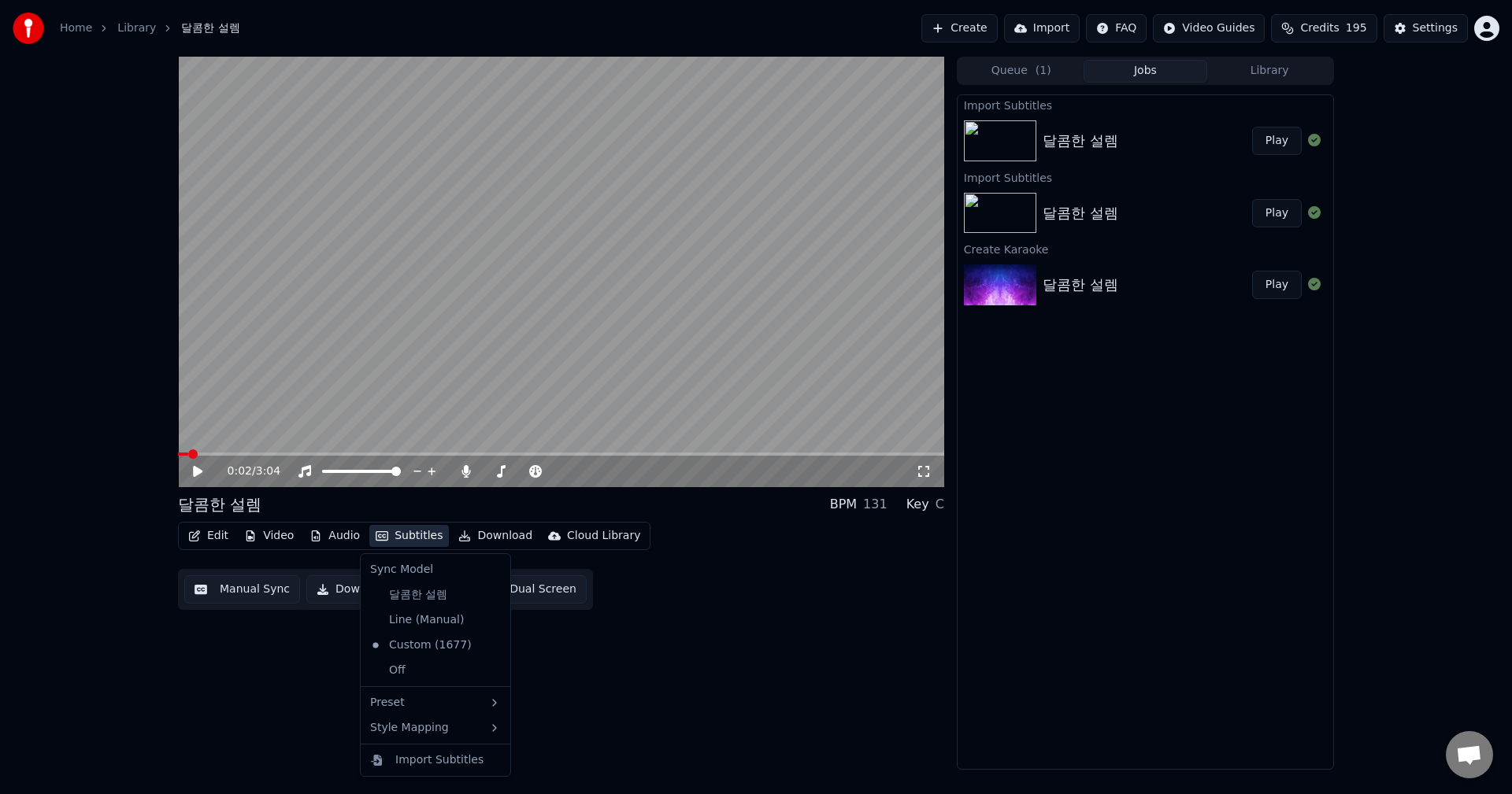
click at [417, 541] on button "Subtitles" at bounding box center [409, 536] width 79 height 22
click at [499, 598] on icon at bounding box center [498, 595] width 18 height 13
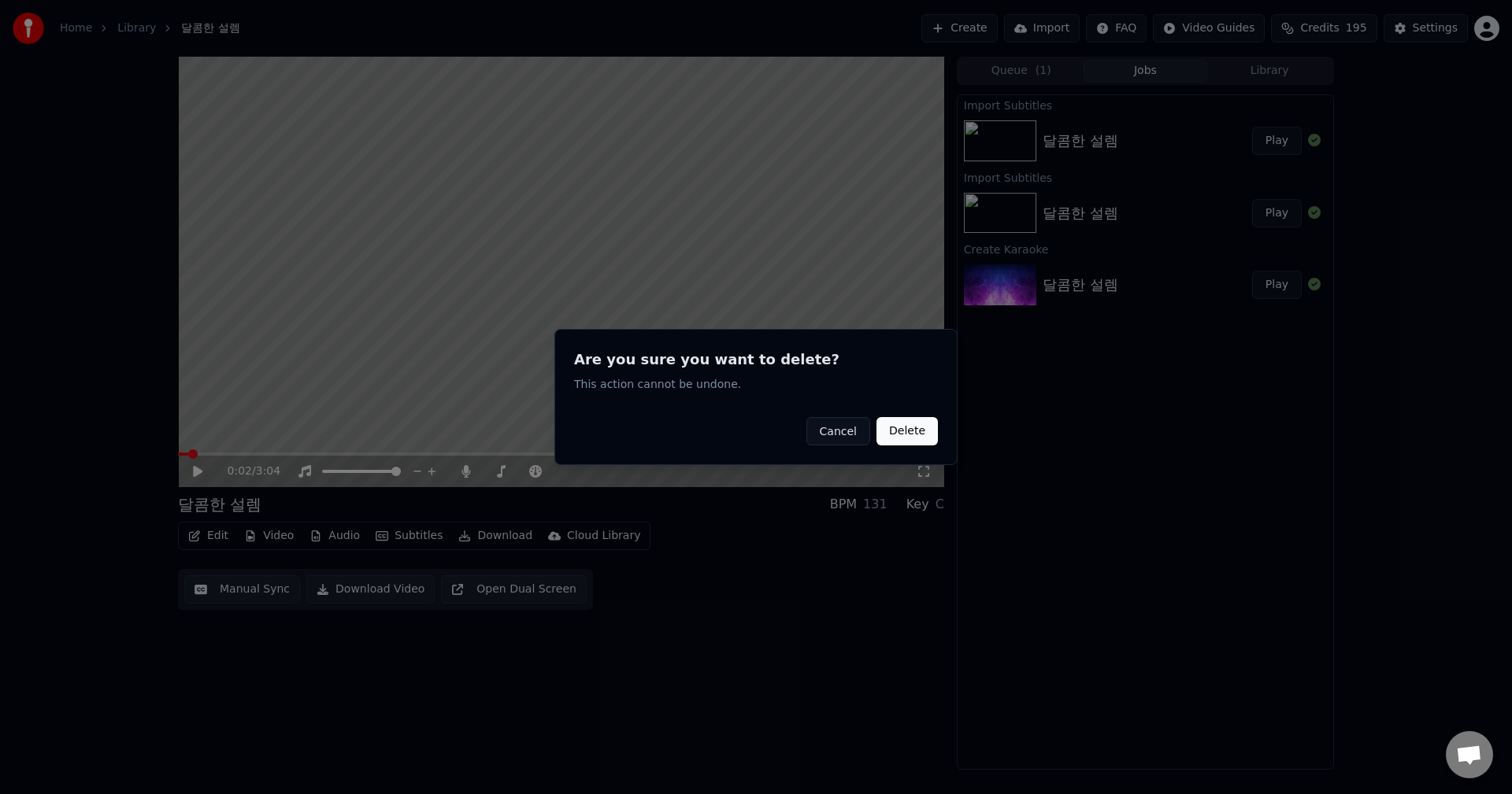
click at [923, 432] on button "Delete" at bounding box center [907, 432] width 62 height 29
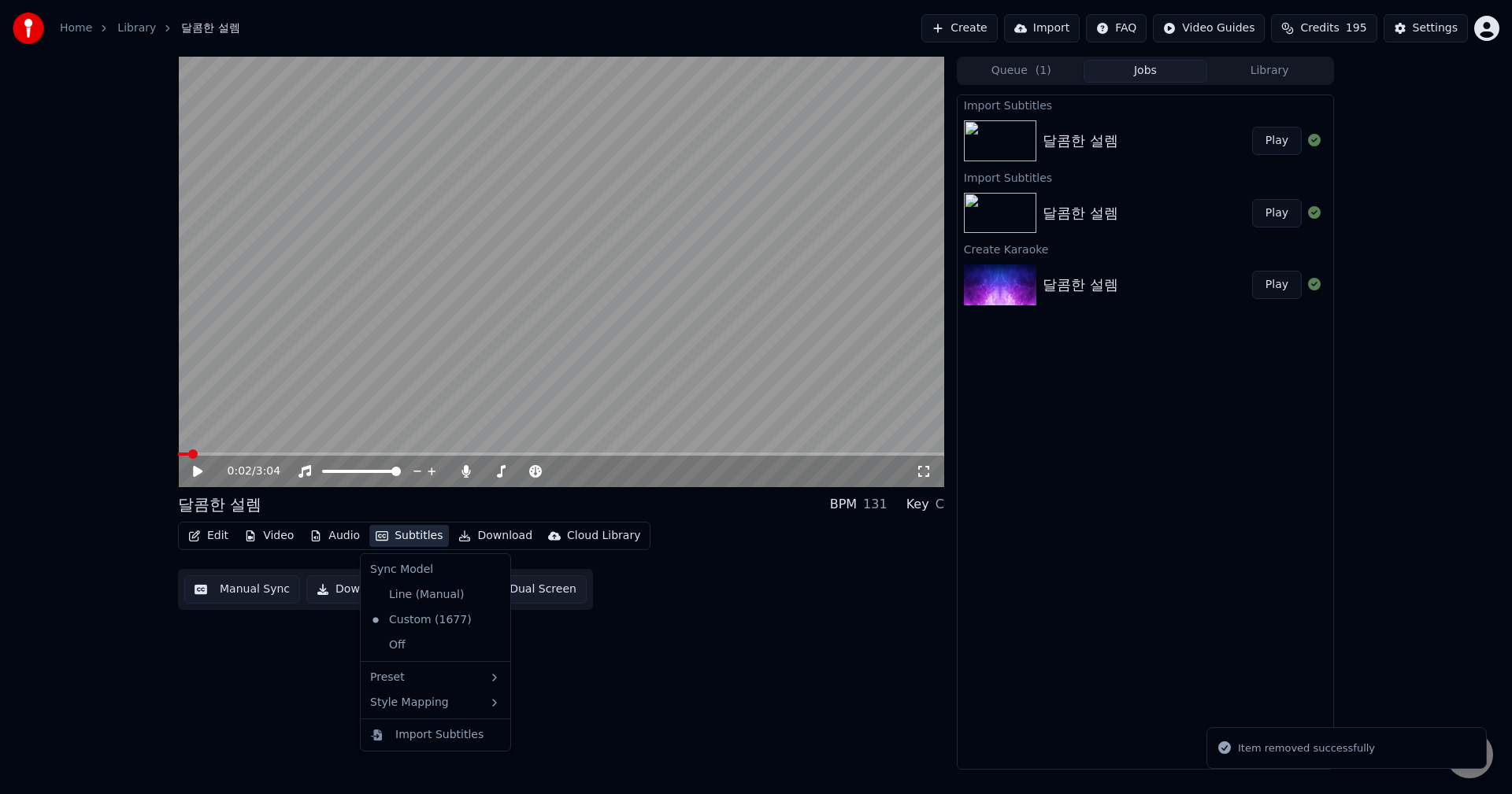
click at [428, 533] on button "Subtitles" at bounding box center [409, 536] width 79 height 22
click at [491, 599] on icon at bounding box center [494, 595] width 11 height 13
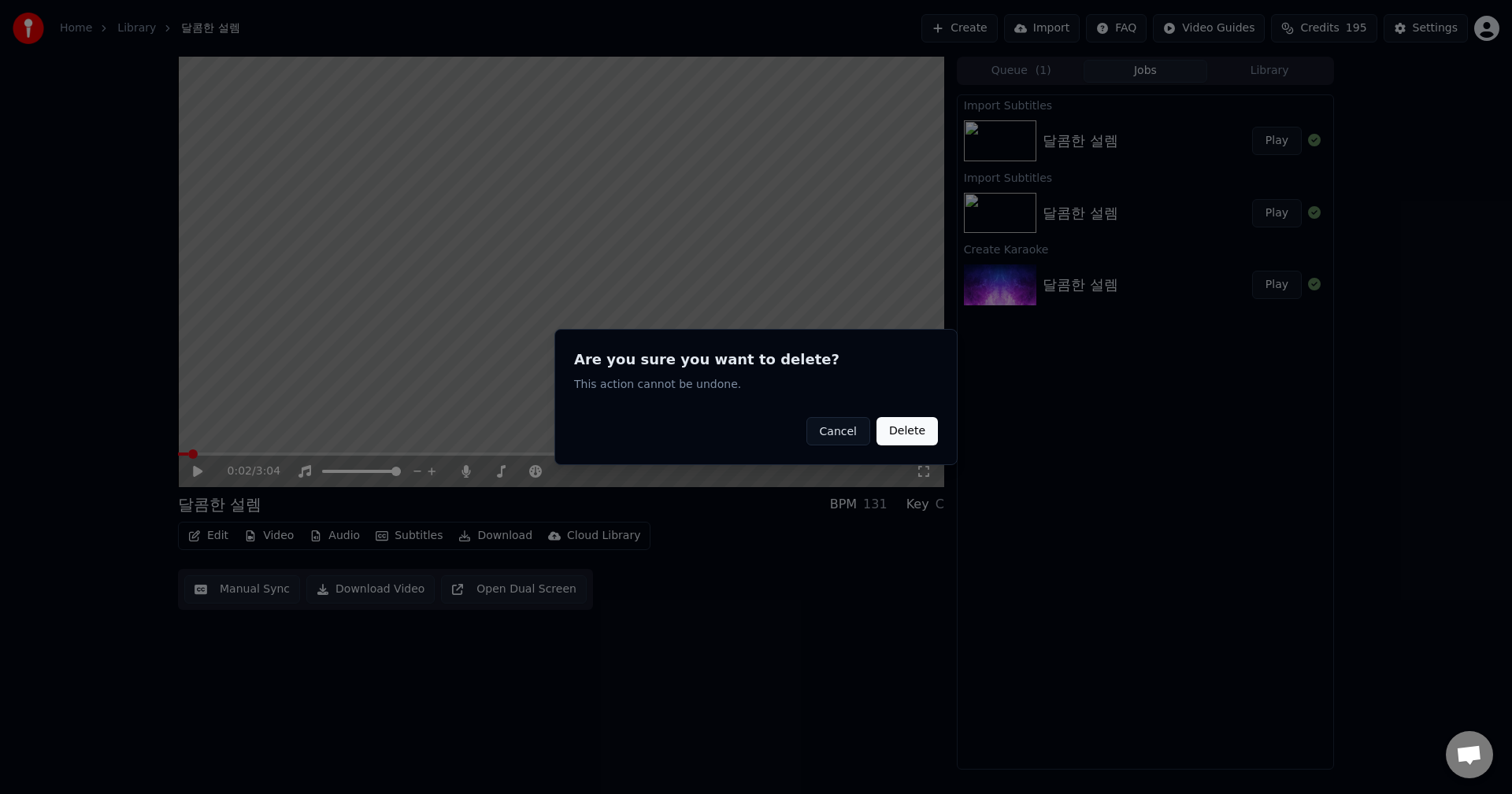
click at [915, 442] on button "Delete" at bounding box center [907, 432] width 62 height 29
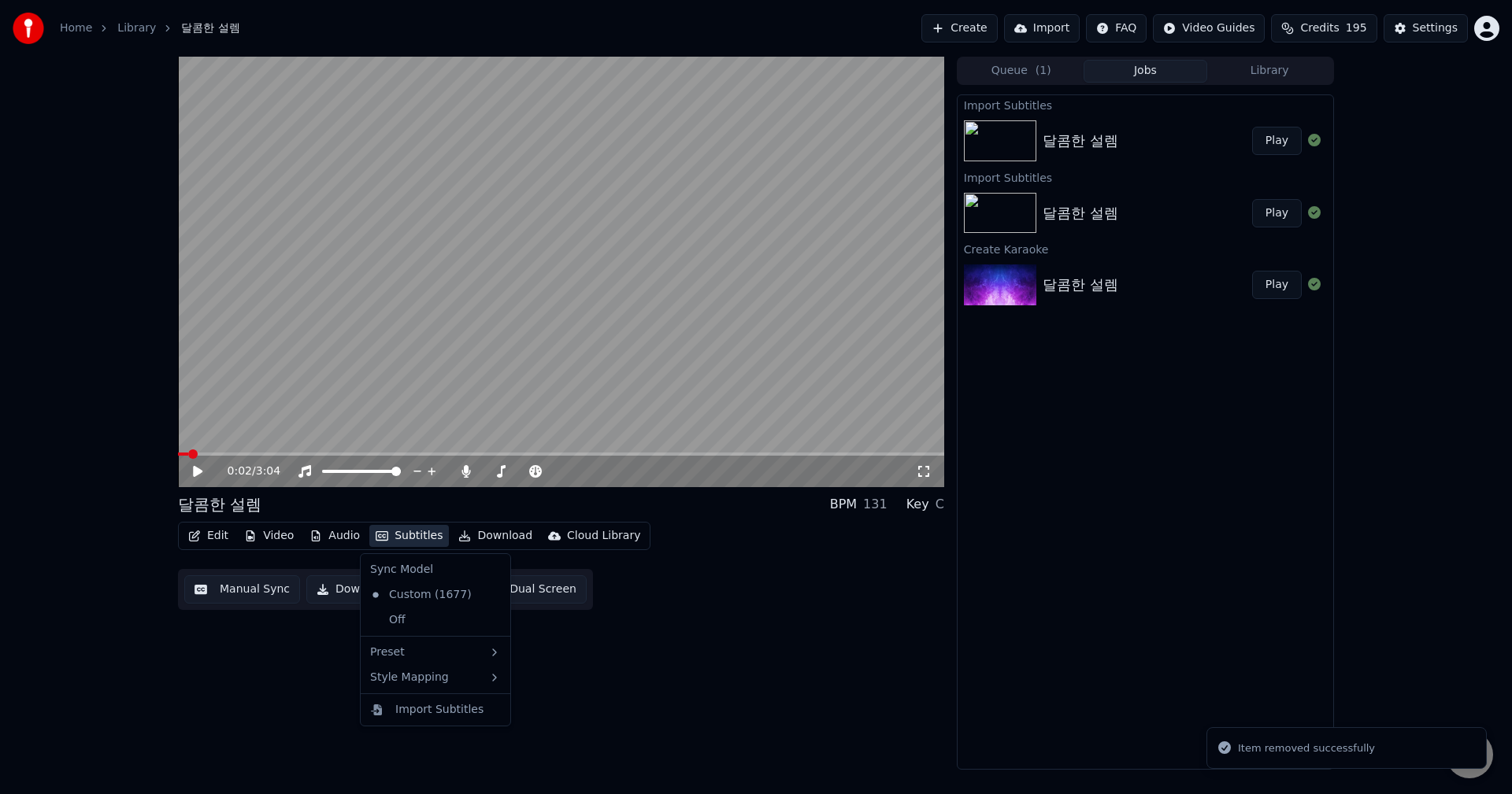
click at [419, 537] on button "Subtitles" at bounding box center [409, 536] width 79 height 22
click at [501, 600] on icon at bounding box center [498, 595] width 18 height 13
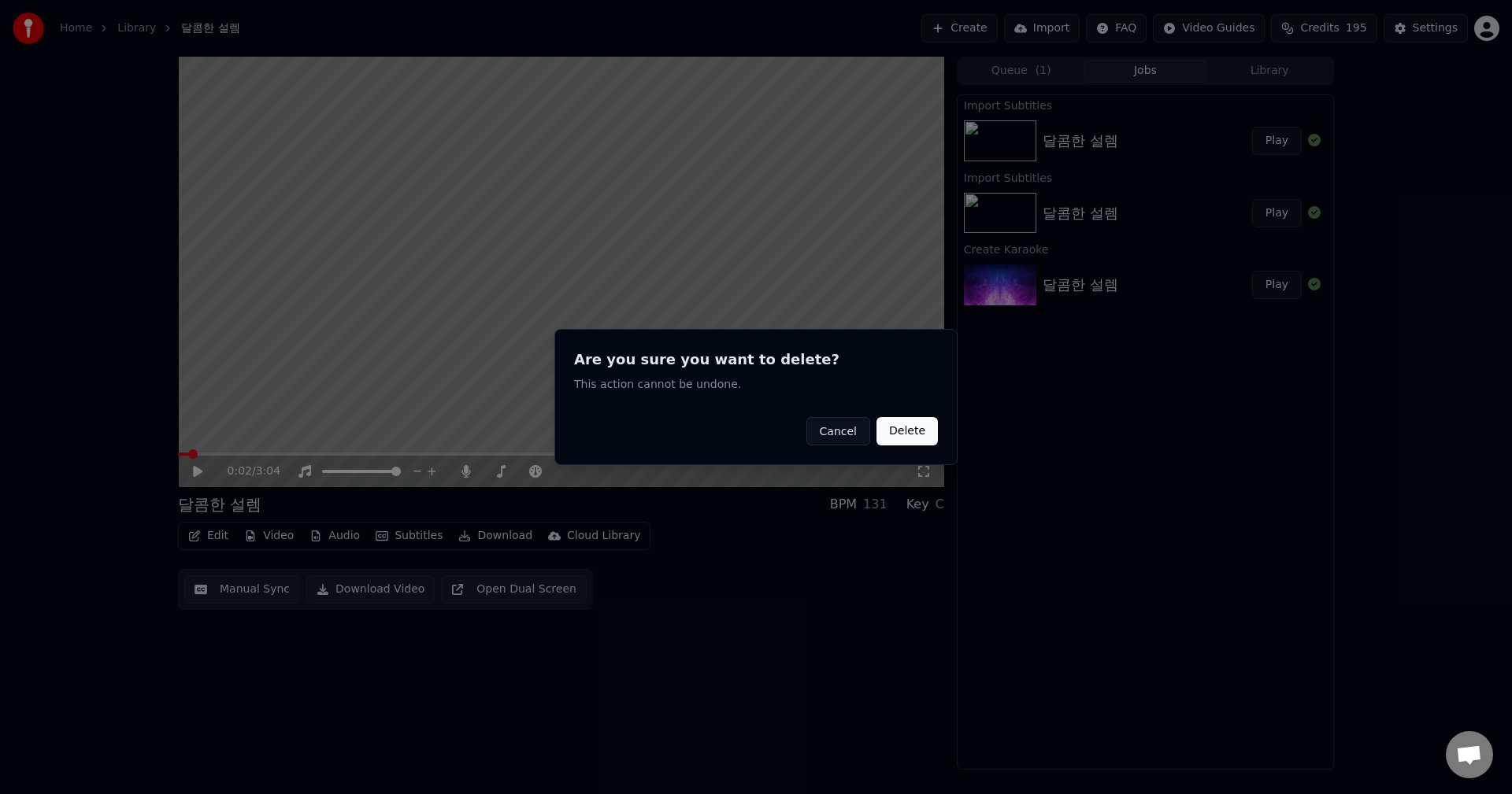
click at [900, 429] on button "Delete" at bounding box center [907, 432] width 62 height 29
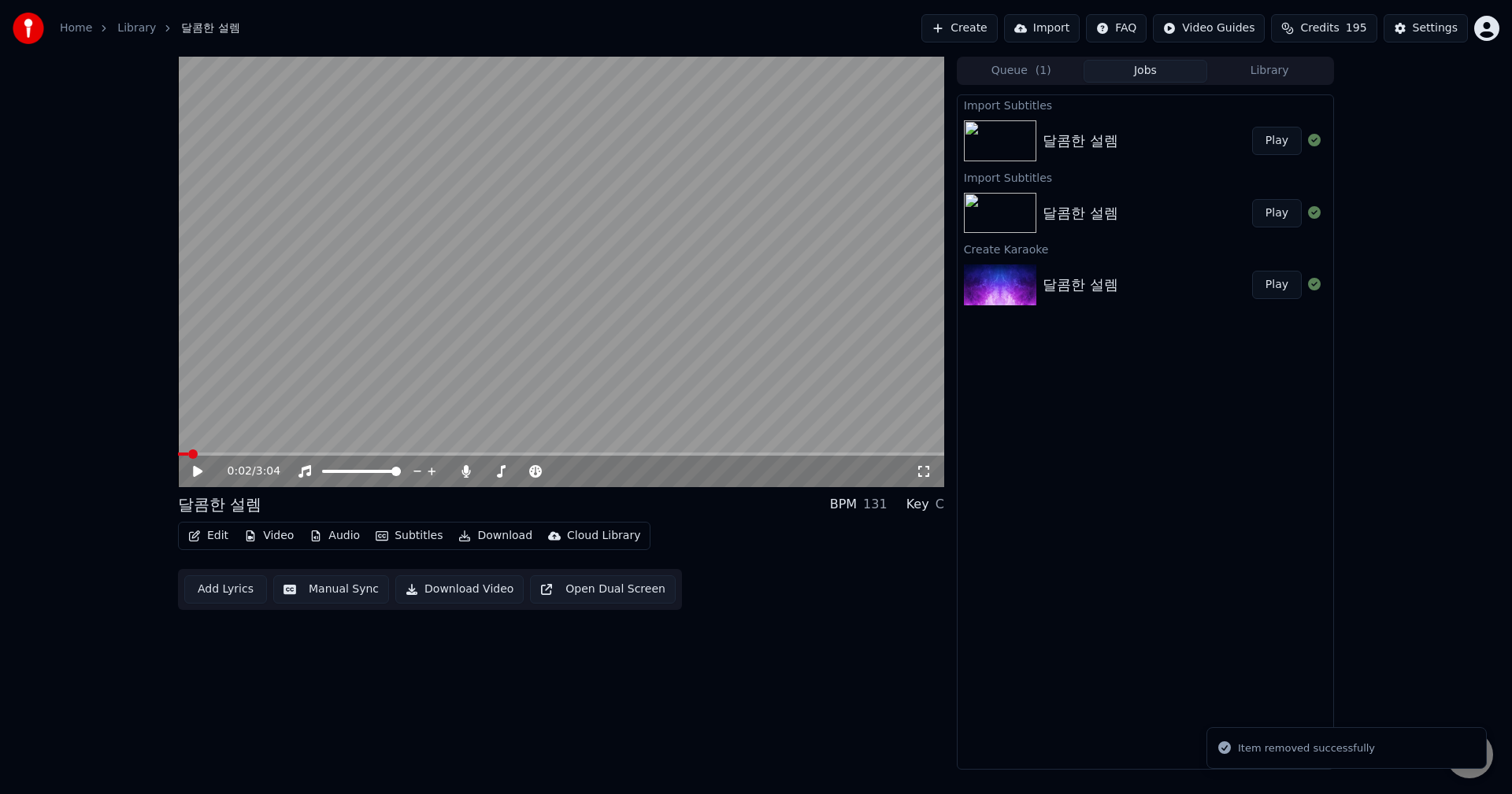
click at [418, 536] on button "Subtitles" at bounding box center [409, 536] width 79 height 22
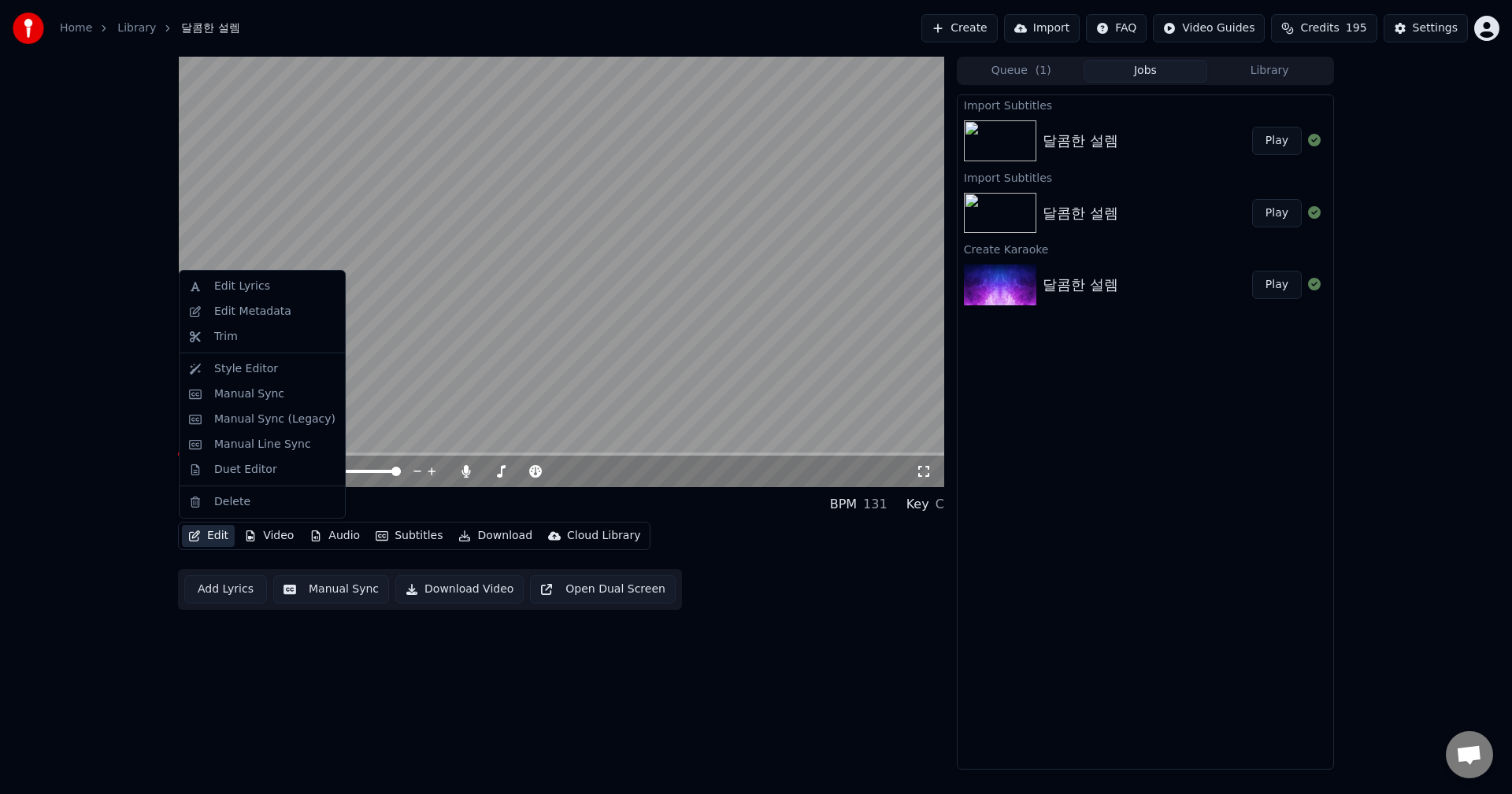
click at [241, 632] on div "0:02 / 3:04 달콤한 설렘 BPM 131 Key C Edit Video Audio Subtitles Download Cloud Libr…" at bounding box center [561, 413] width 766 height 713
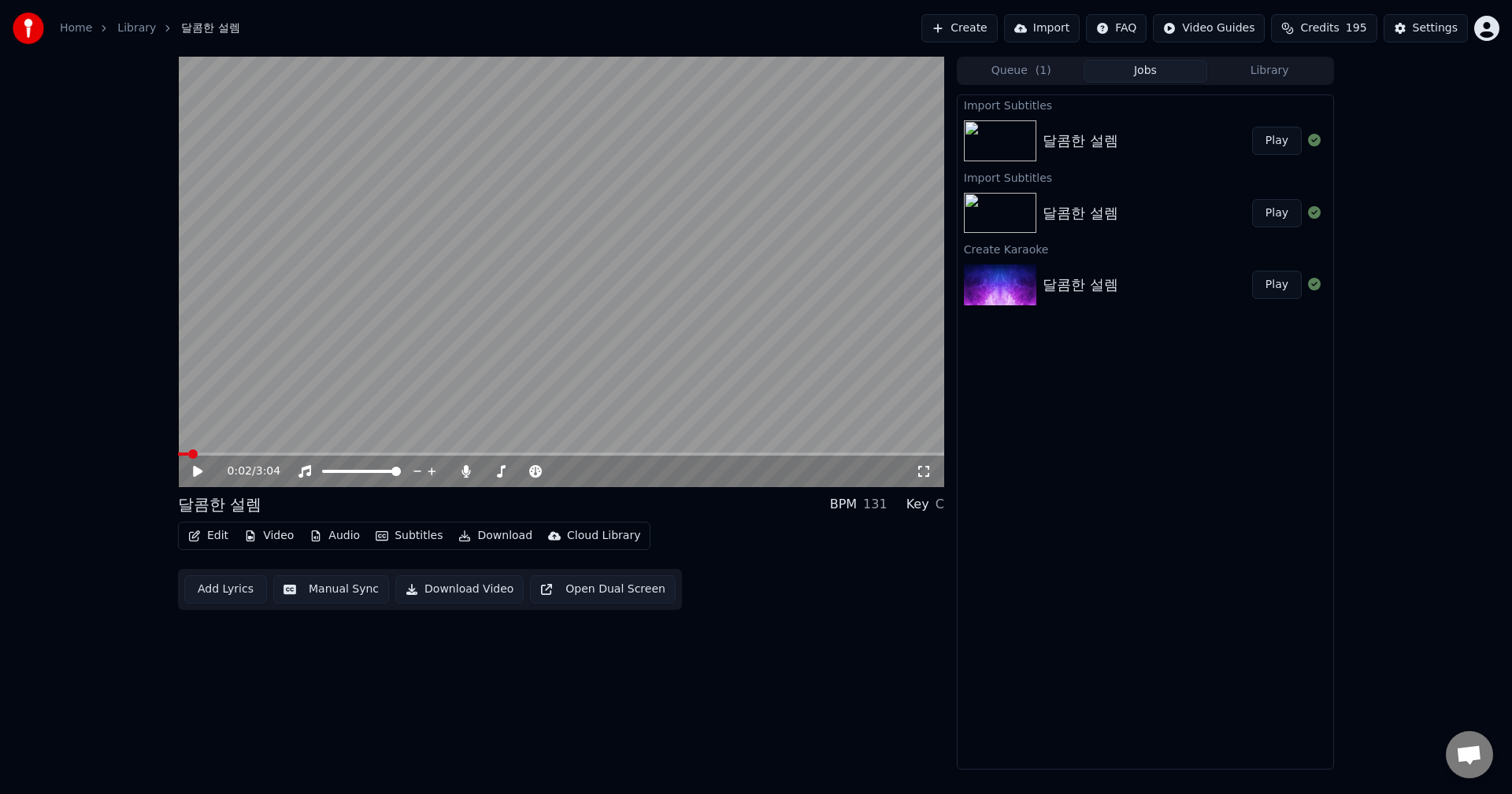
click at [228, 594] on button "Add Lyrics" at bounding box center [225, 590] width 83 height 29
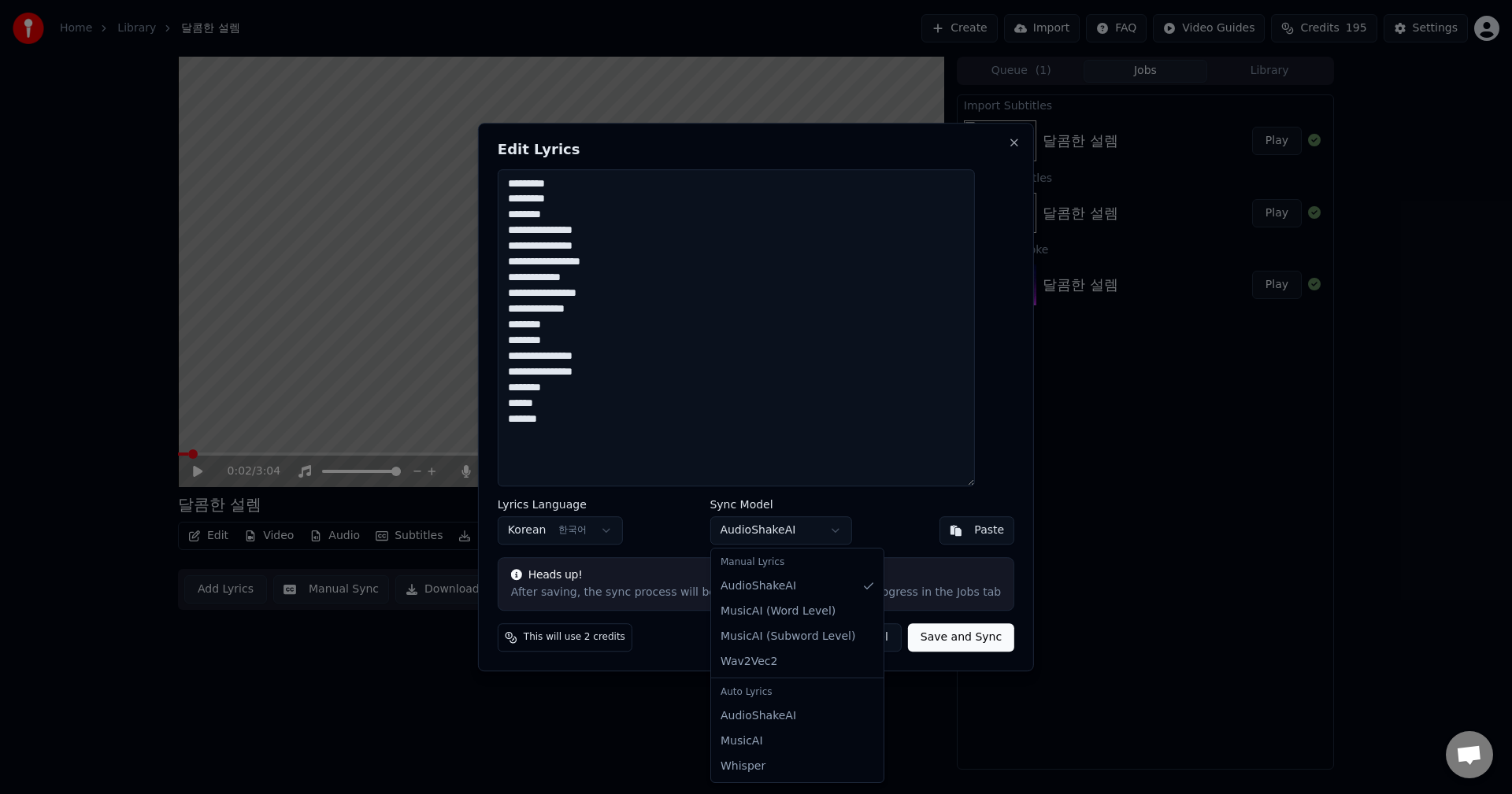
click at [768, 526] on body "**********" at bounding box center [756, 397] width 1512 height 794
click at [739, 696] on div "Auto Lyrics" at bounding box center [796, 693] width 166 height 22
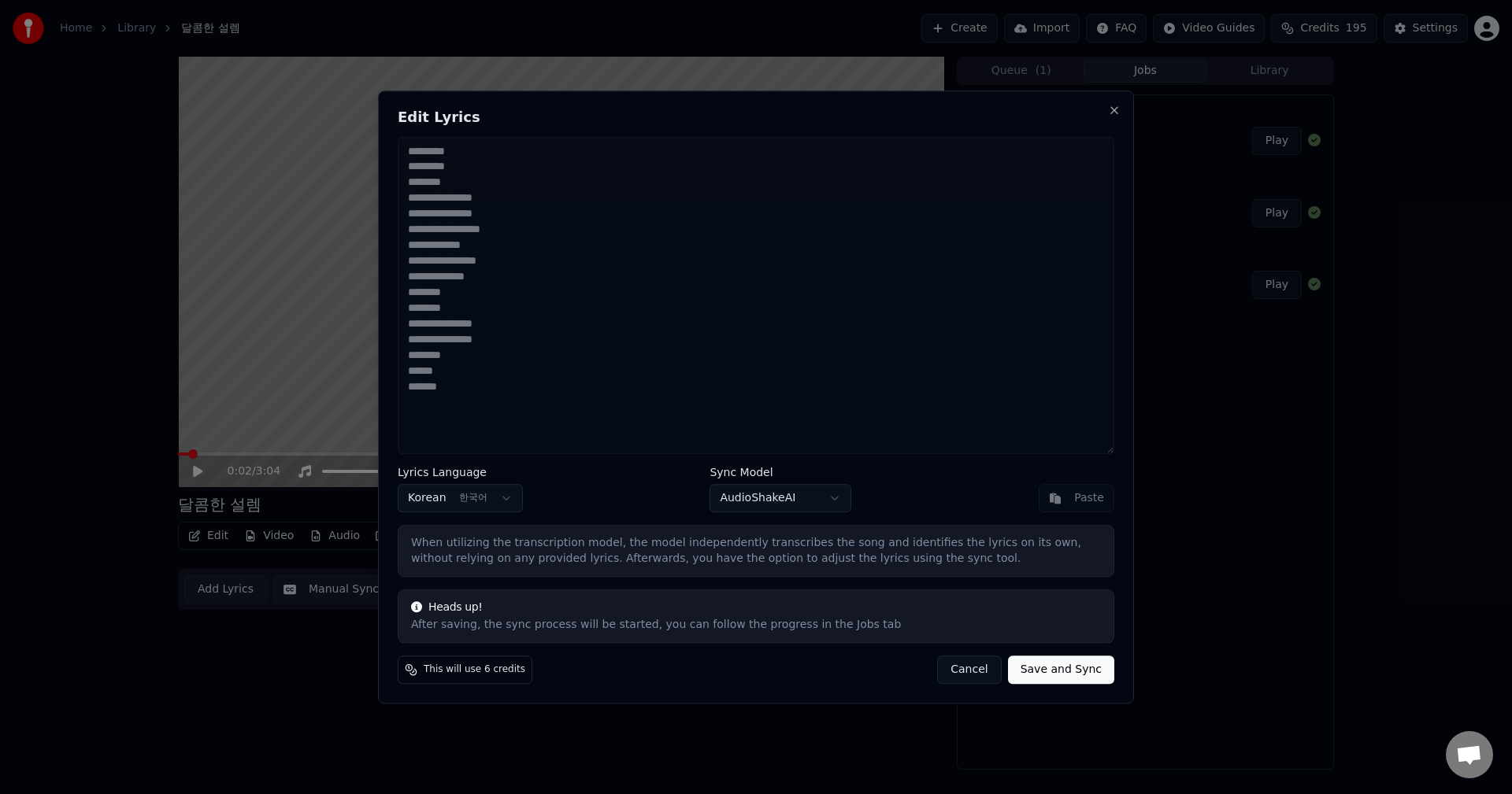
click at [1076, 503] on div "Paste" at bounding box center [1077, 499] width 76 height 29
click at [770, 621] on div "After saving, the sync process will be started, you can follow the progress in …" at bounding box center [755, 625] width 689 height 16
click at [978, 672] on button "Cancel" at bounding box center [969, 670] width 64 height 29
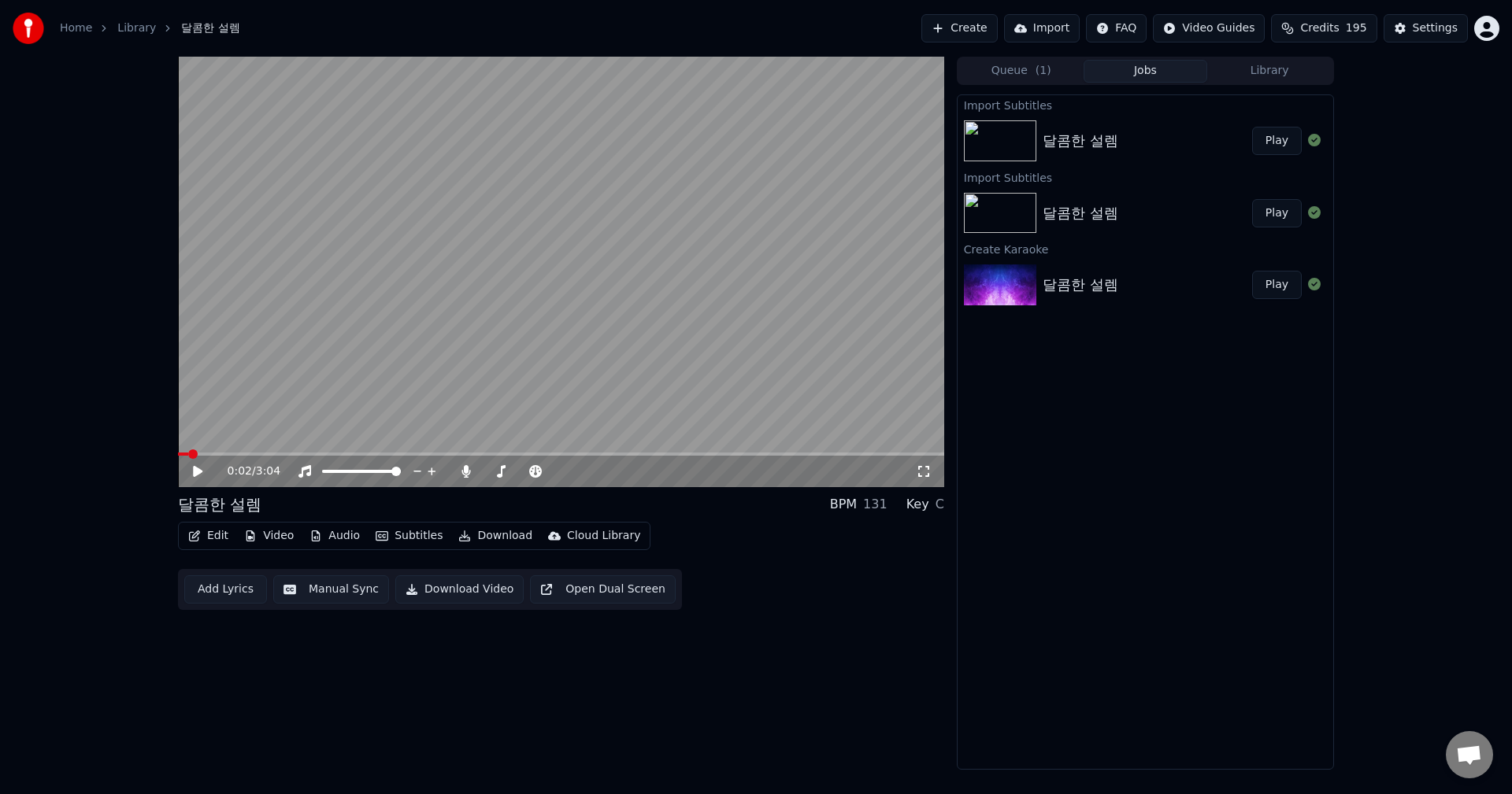
click at [208, 535] on button "Edit" at bounding box center [208, 536] width 53 height 22
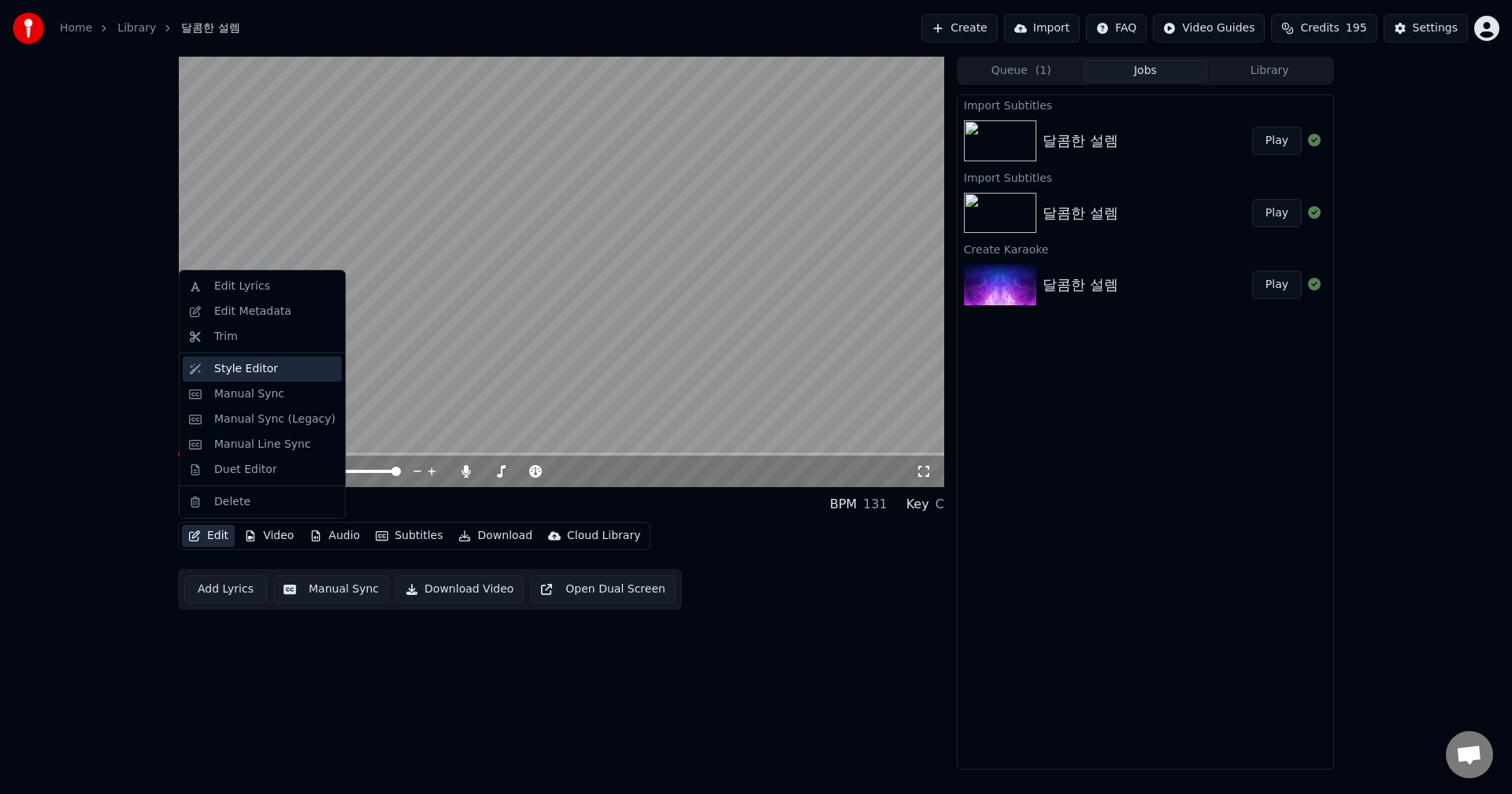
click at [262, 372] on div "Style Editor" at bounding box center [246, 369] width 64 height 16
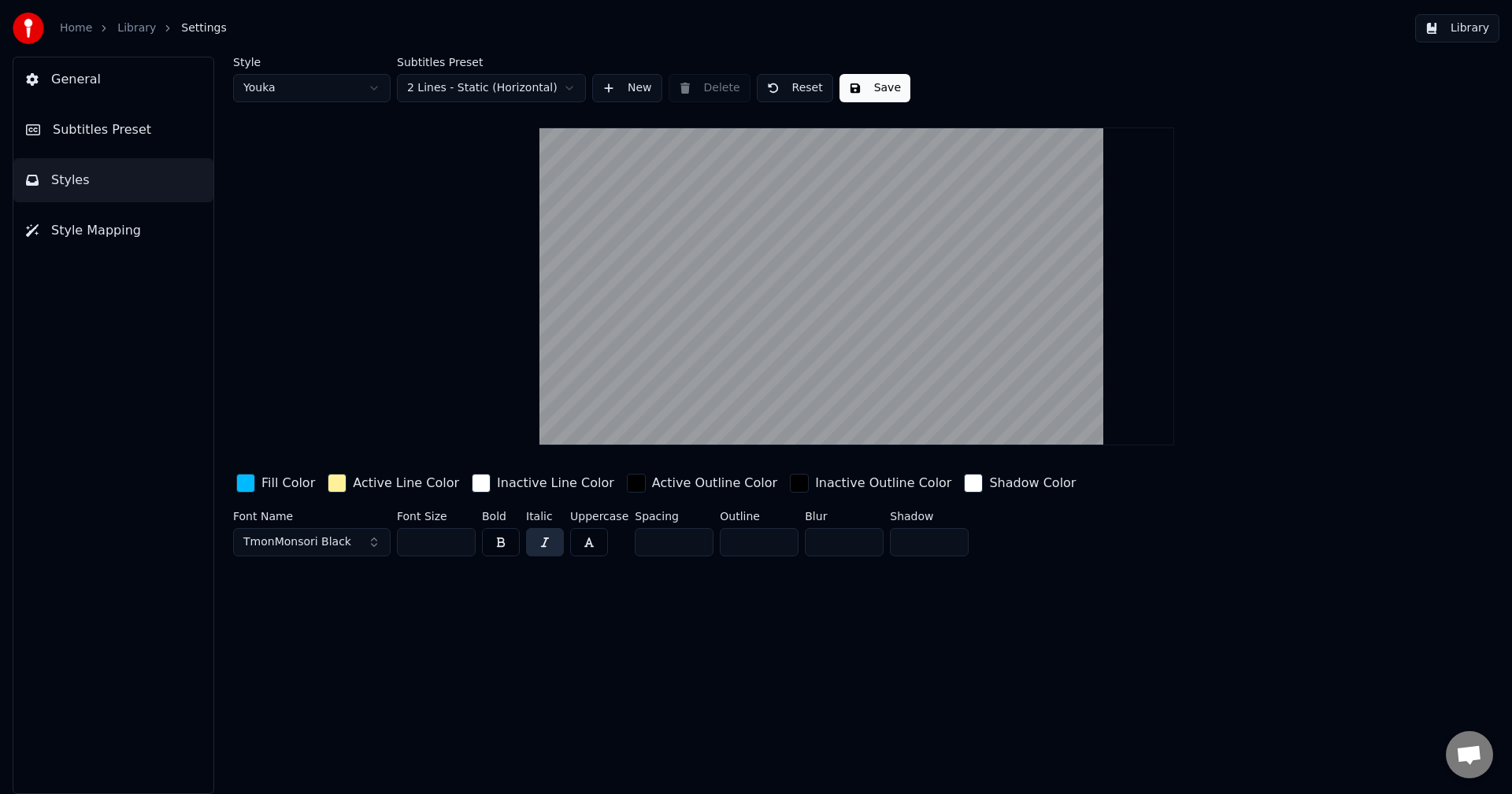
click at [124, 27] on link "Library" at bounding box center [137, 28] width 39 height 16
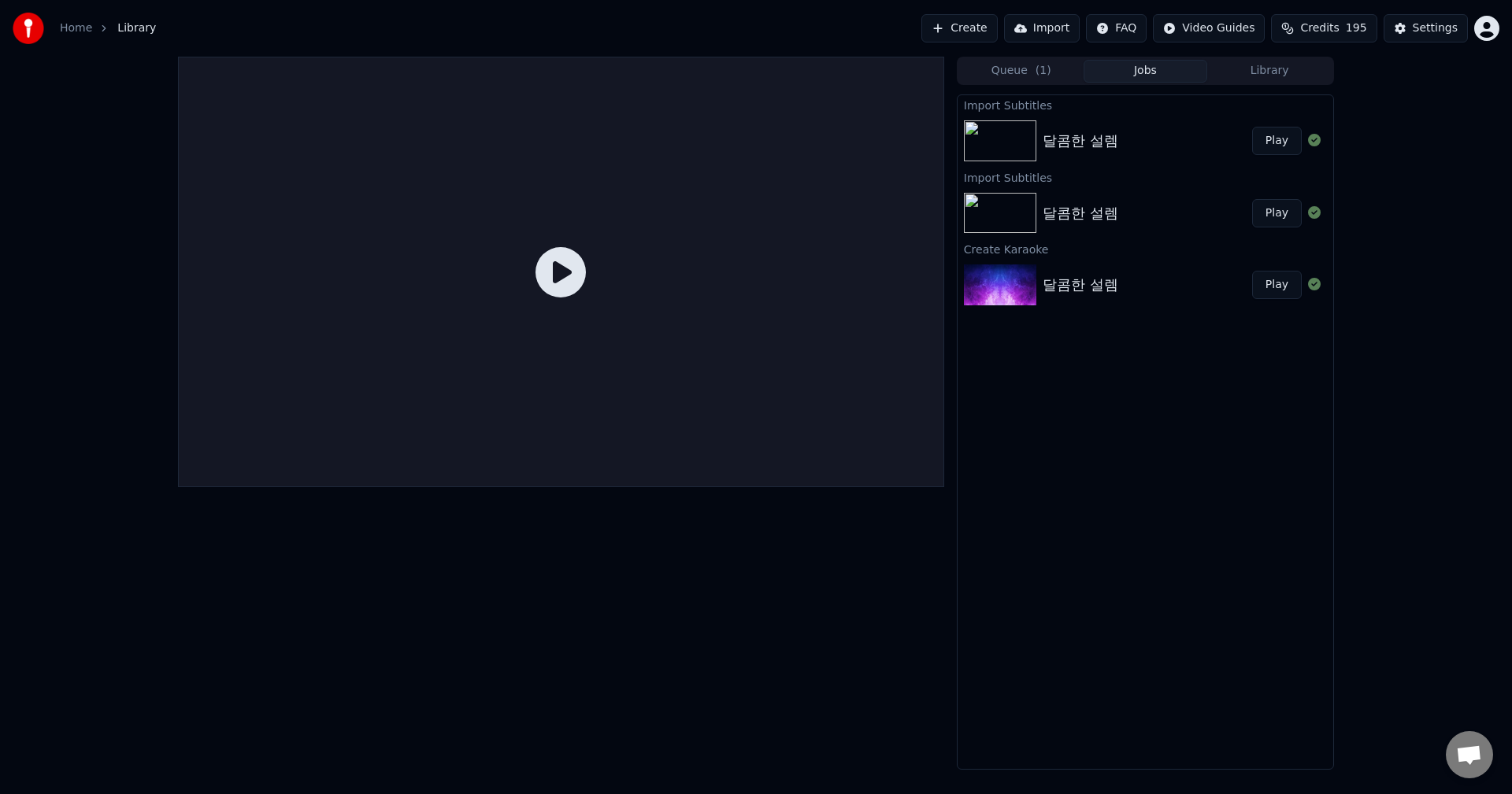
click at [1266, 75] on button "Library" at bounding box center [1268, 71] width 124 height 23
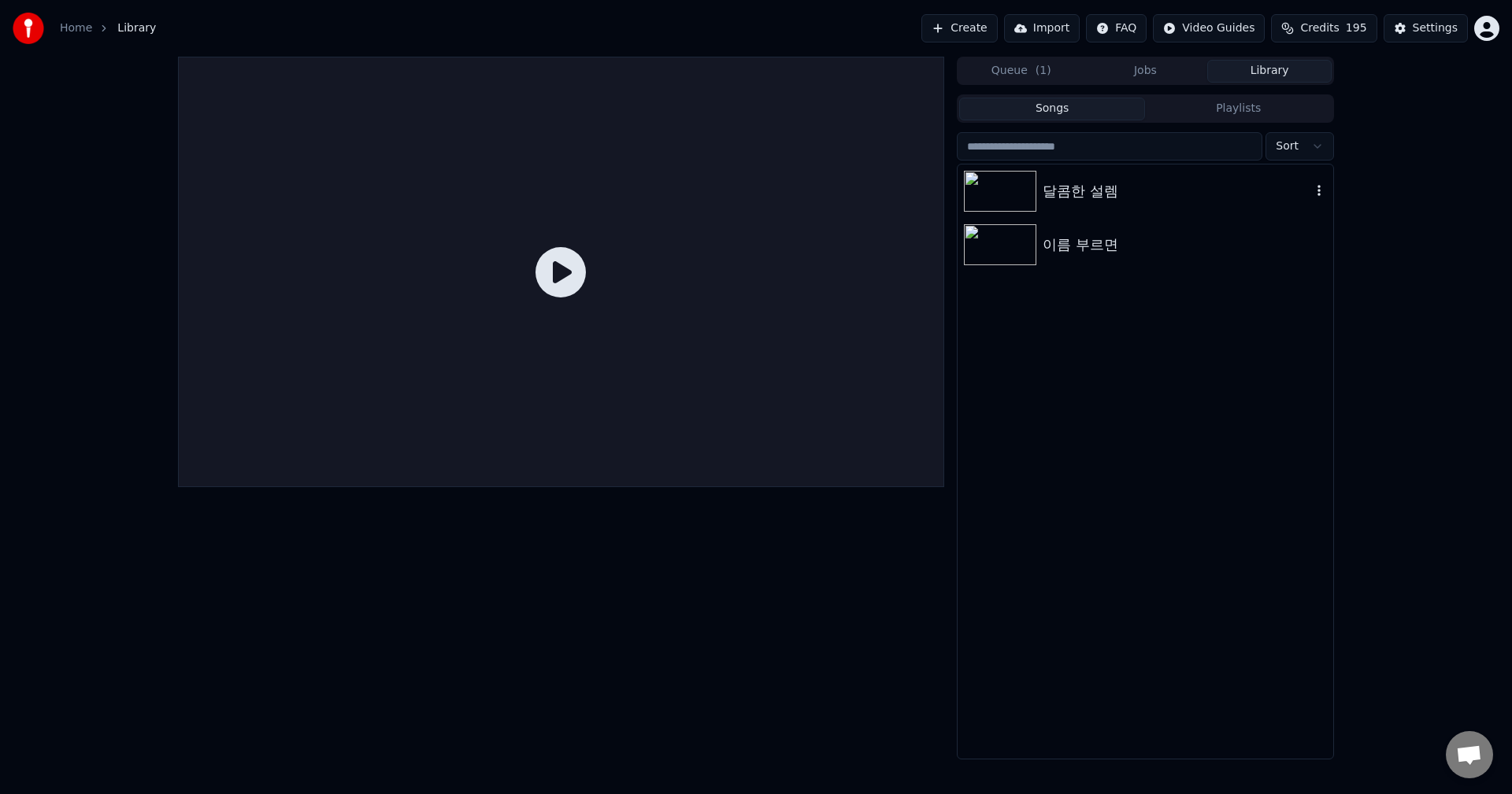
click at [1102, 186] on div "달콤한 설렘" at bounding box center [1176, 192] width 268 height 22
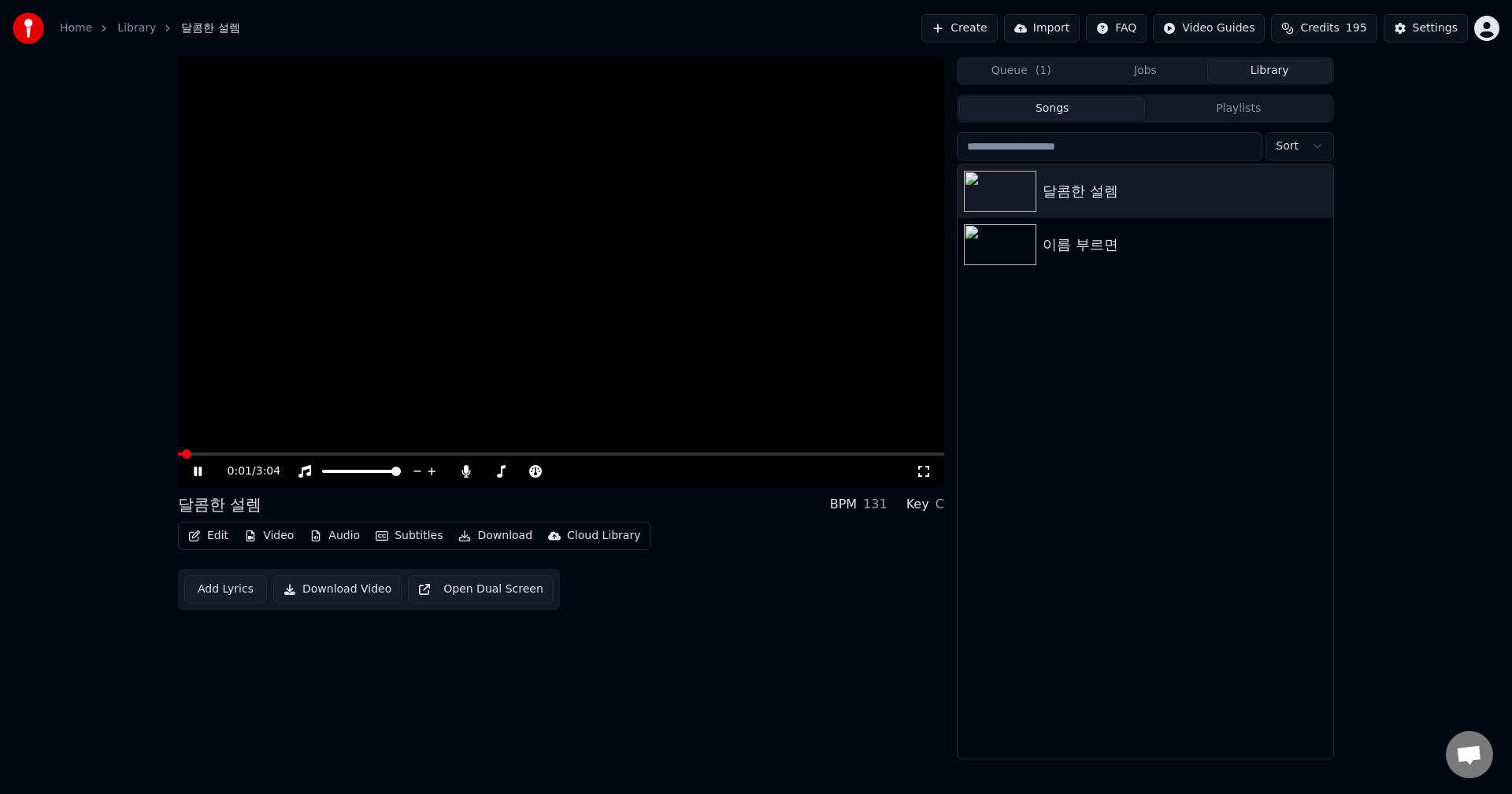
click at [208, 533] on button "Edit" at bounding box center [208, 536] width 53 height 22
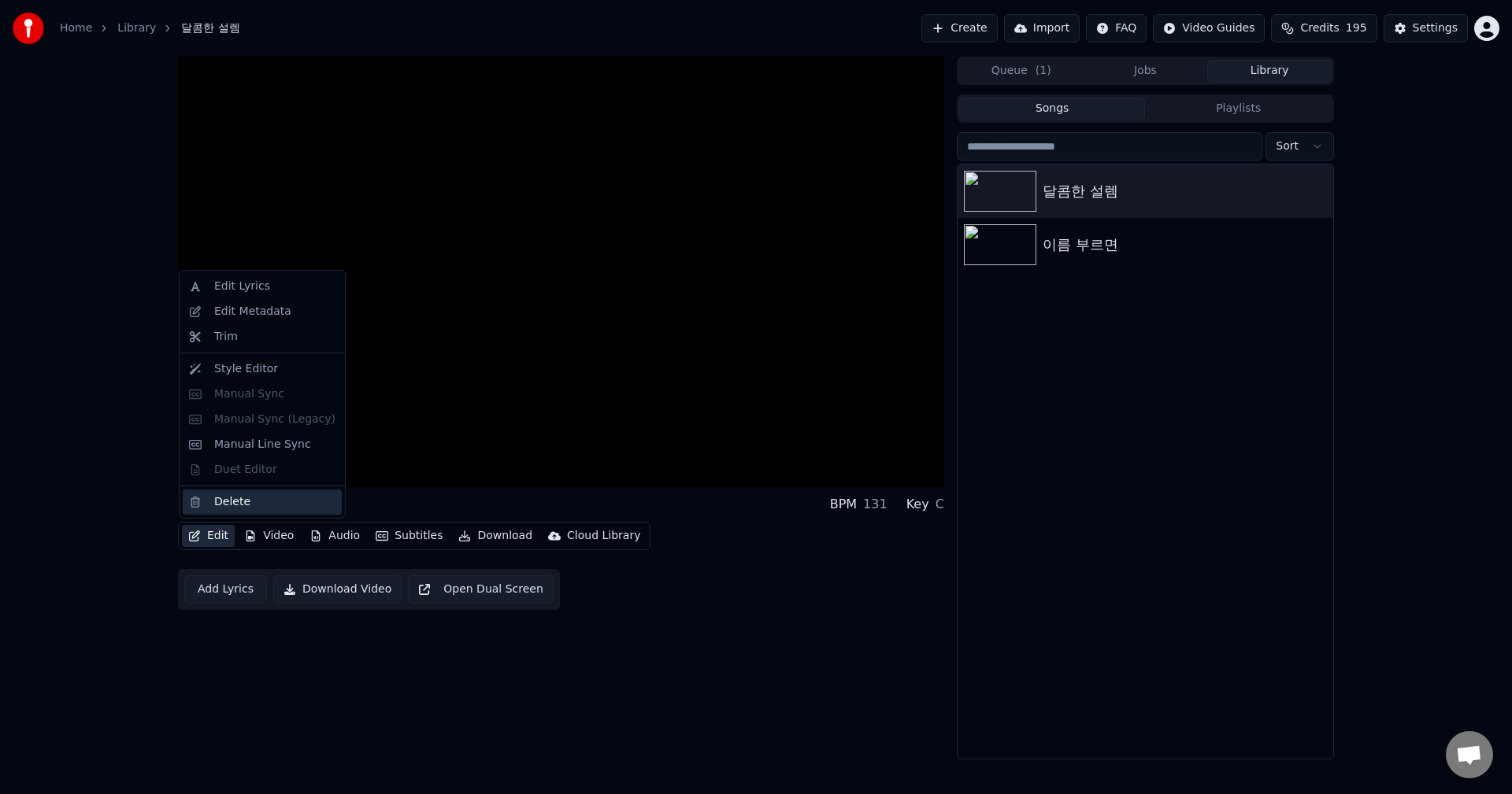
click at [245, 505] on div "Delete" at bounding box center [232, 502] width 36 height 16
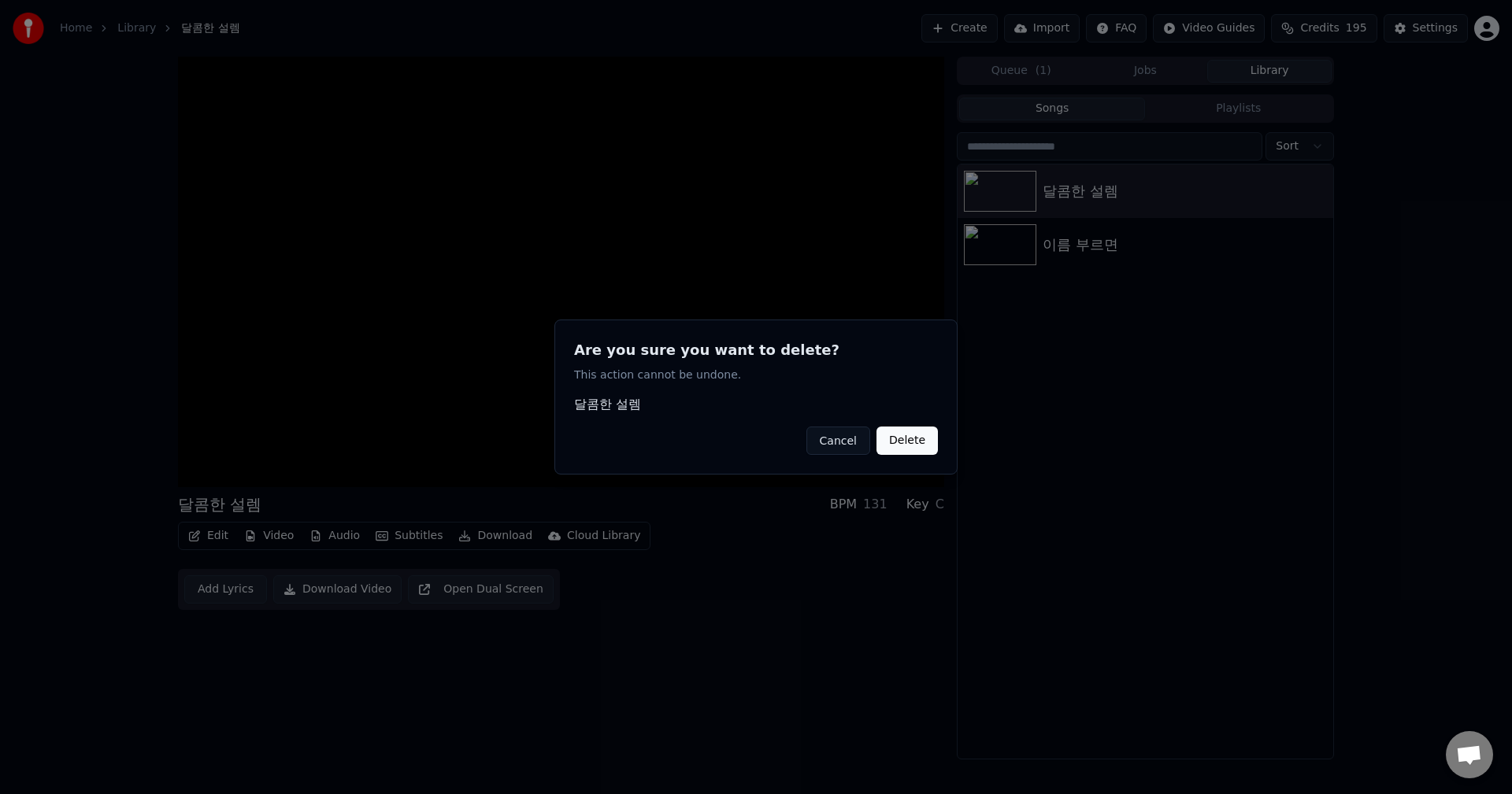
click at [844, 450] on button "Cancel" at bounding box center [838, 441] width 64 height 29
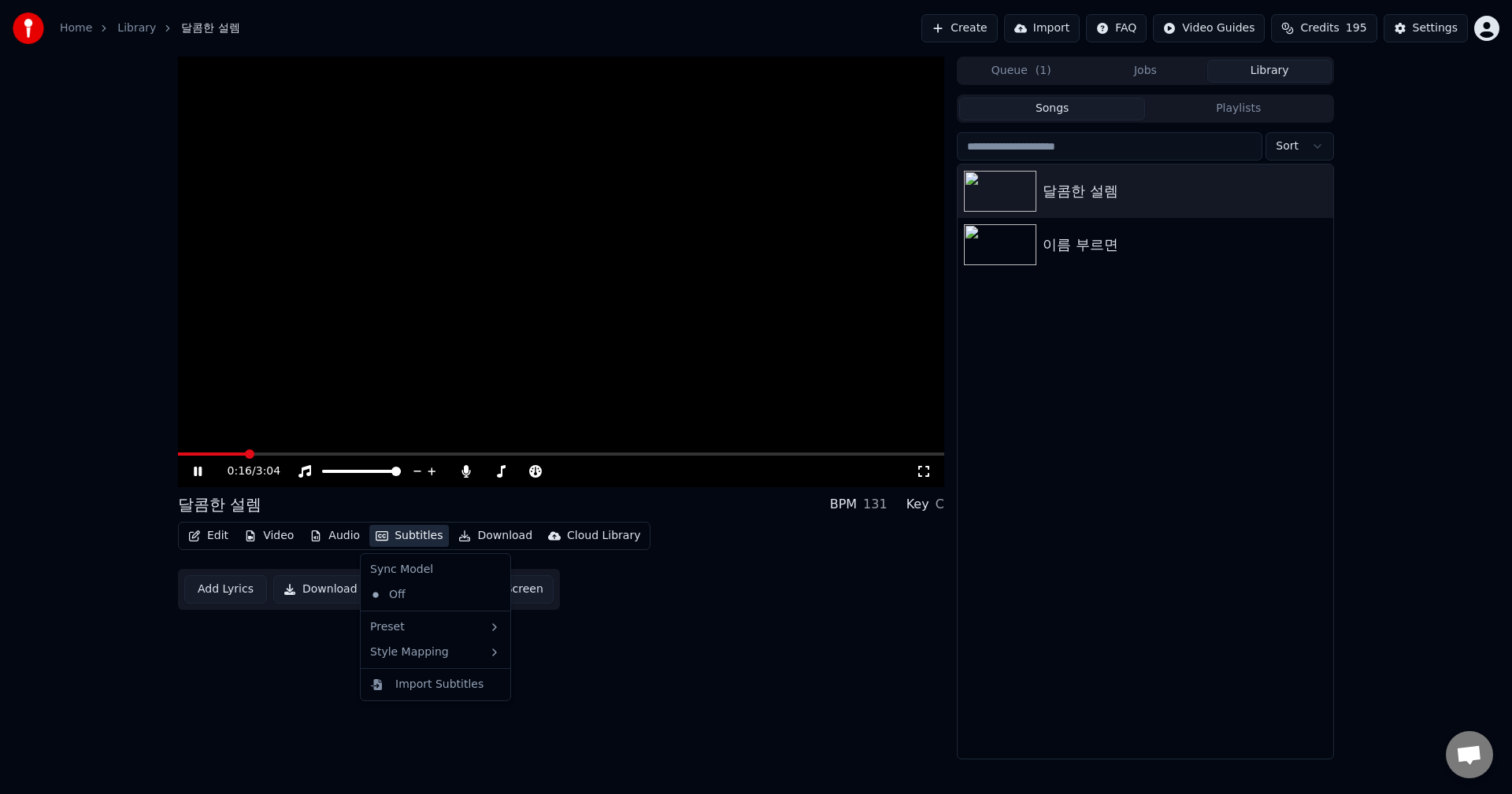
click at [397, 543] on button "Subtitles" at bounding box center [409, 536] width 79 height 22
click at [397, 542] on button "Subtitles" at bounding box center [409, 536] width 79 height 22
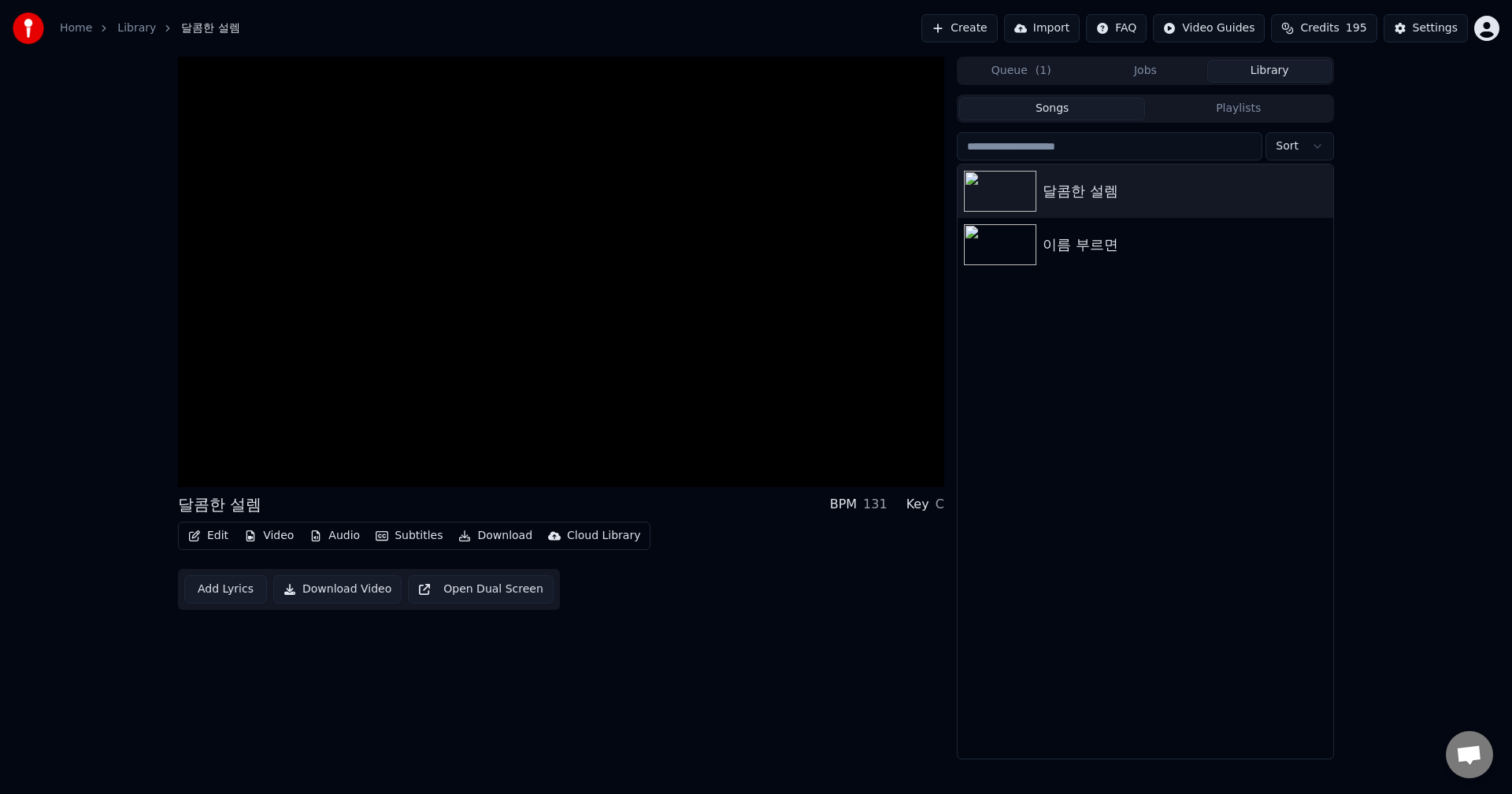
click at [197, 542] on icon "button" at bounding box center [194, 536] width 11 height 11
click at [224, 669] on div "달콤한 설렘 BPM 131 Key C Edit Video Audio Subtitles Download Cloud Library Add Lyri…" at bounding box center [561, 408] width 766 height 703
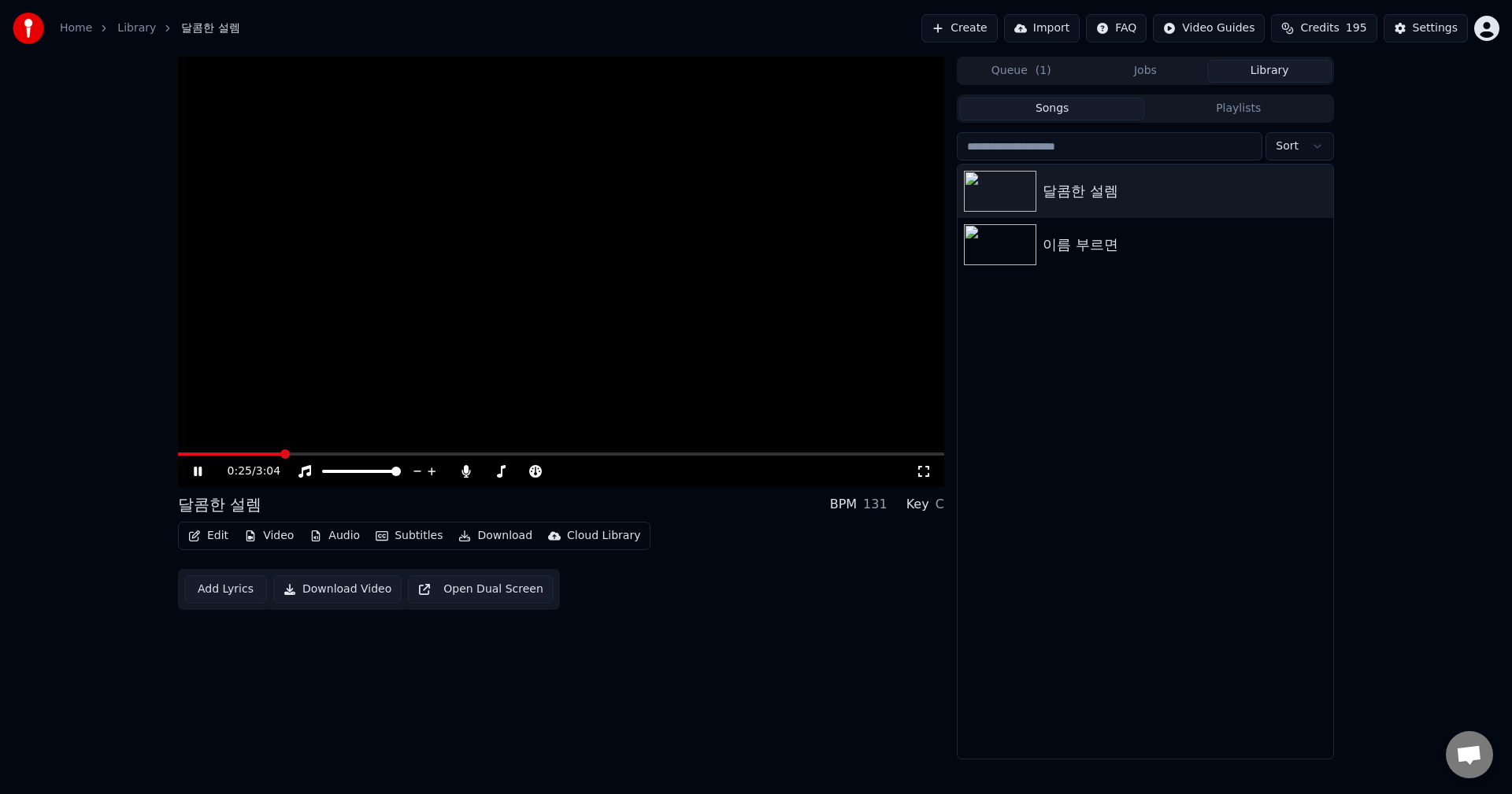
click at [205, 465] on div "0:25 / 3:04" at bounding box center [560, 472] width 753 height 16
click at [198, 471] on icon at bounding box center [209, 471] width 37 height 13
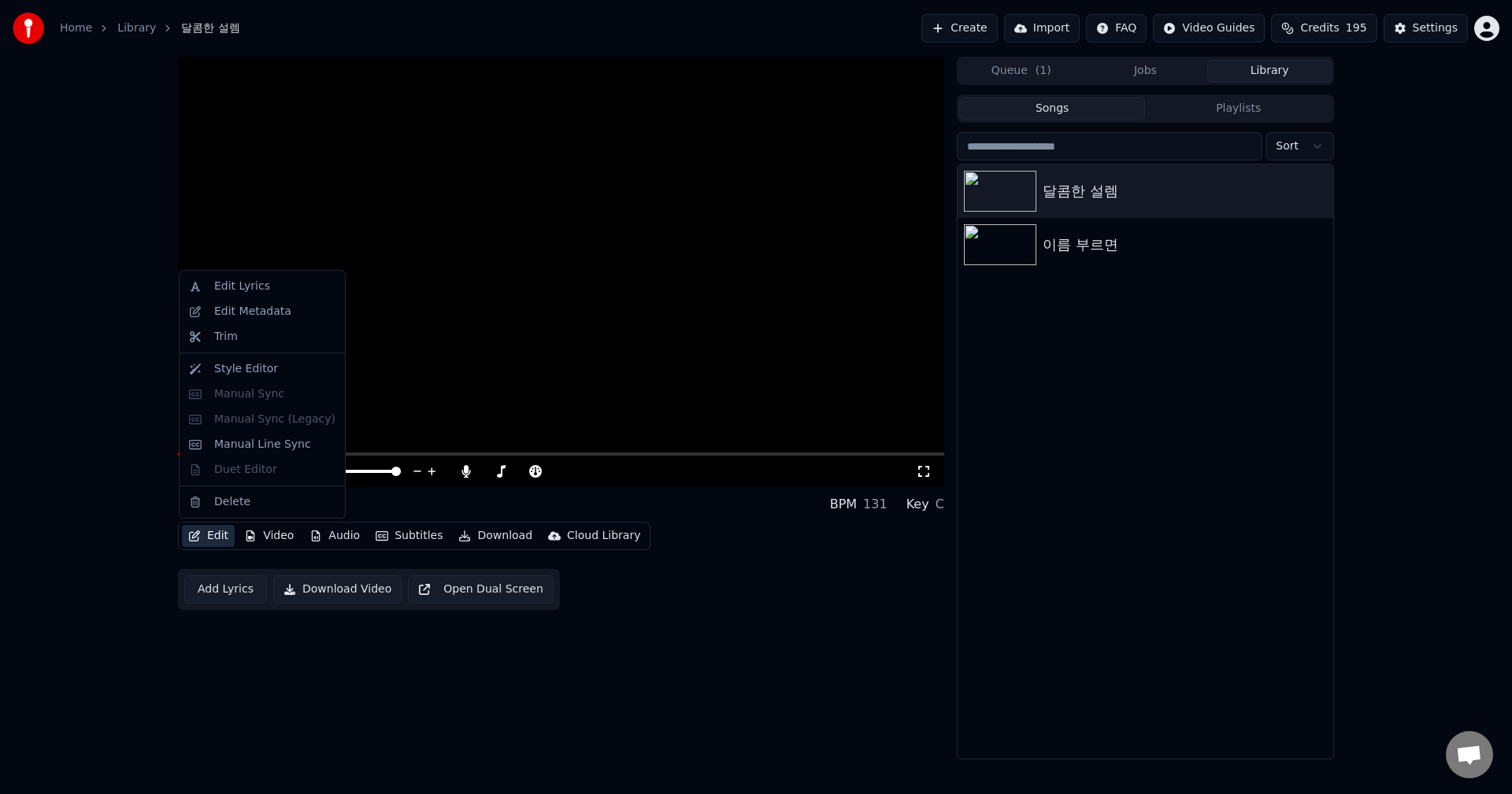
click at [215, 543] on button "Edit" at bounding box center [208, 536] width 53 height 22
click at [259, 394] on div "Edit Lyrics Edit Metadata Trim Style Editor Manual Sync Manual Sync (Legacy) Ma…" at bounding box center [262, 394] width 167 height 249
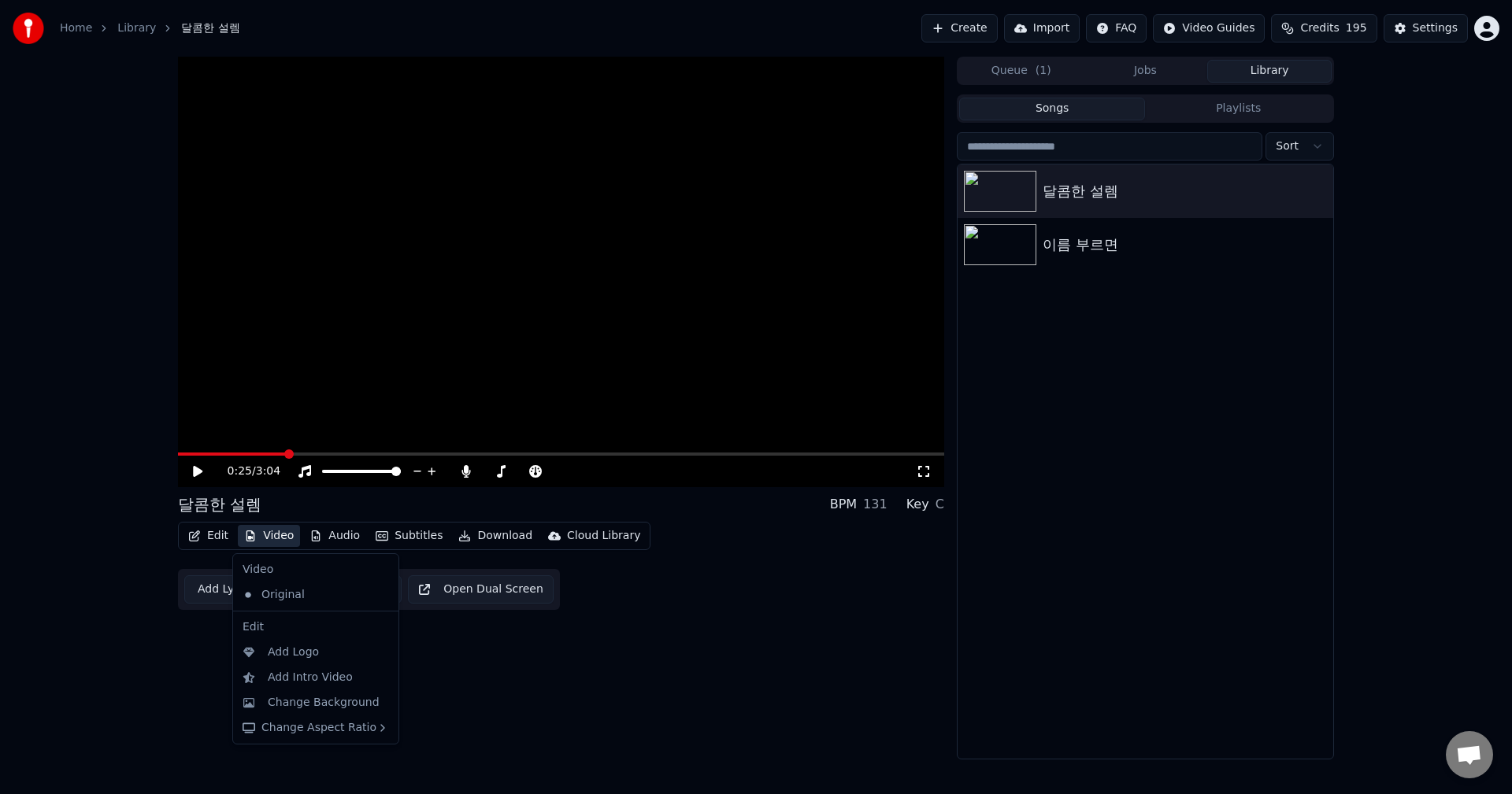
click at [216, 649] on div "0:25 / 3:04 달콤한 설렘 BPM 131 Key C Edit Video Audio Subtitles Download Cloud Libr…" at bounding box center [561, 408] width 766 height 703
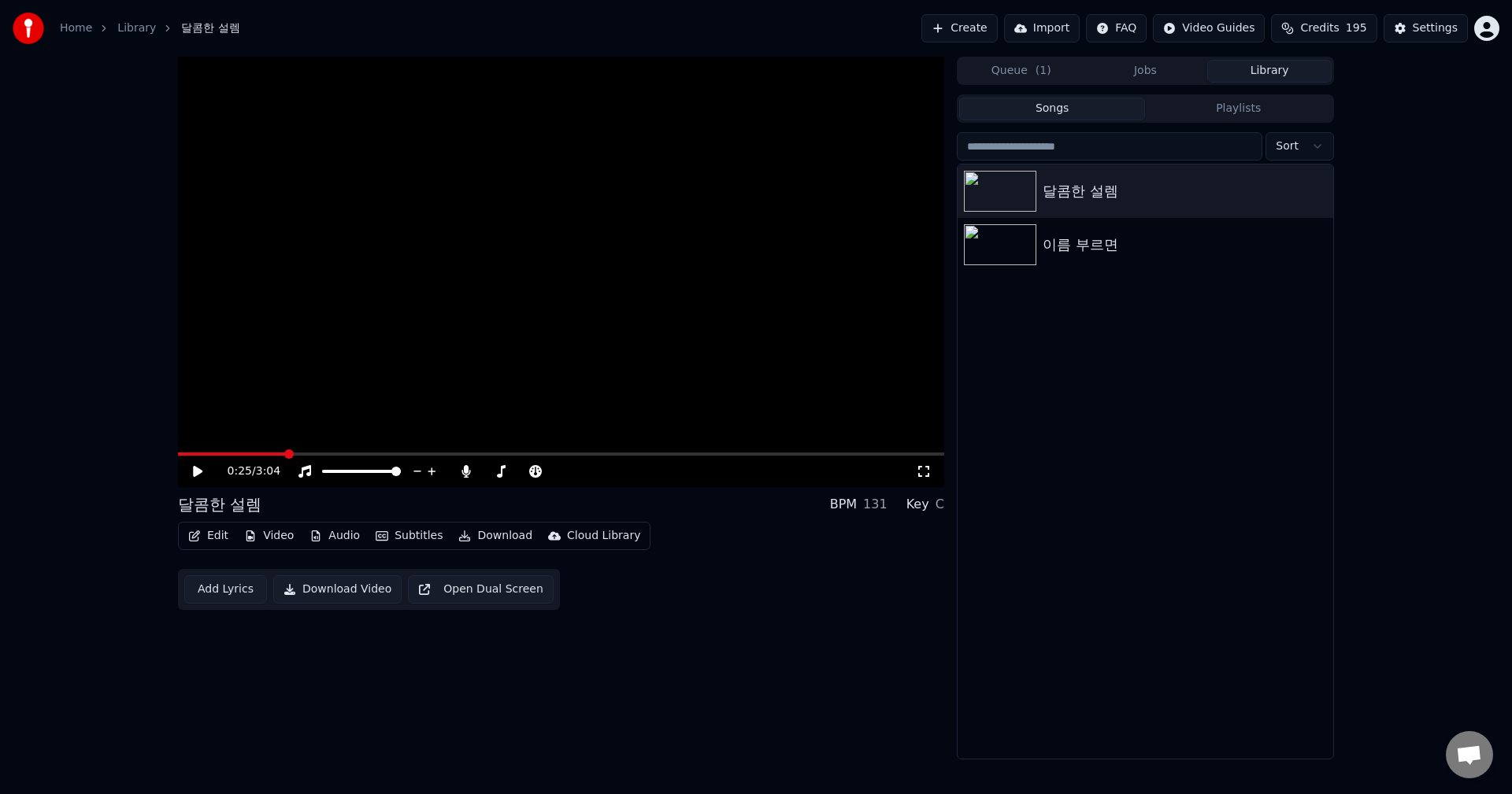
click at [242, 597] on button "Add Lyrics" at bounding box center [225, 590] width 83 height 29
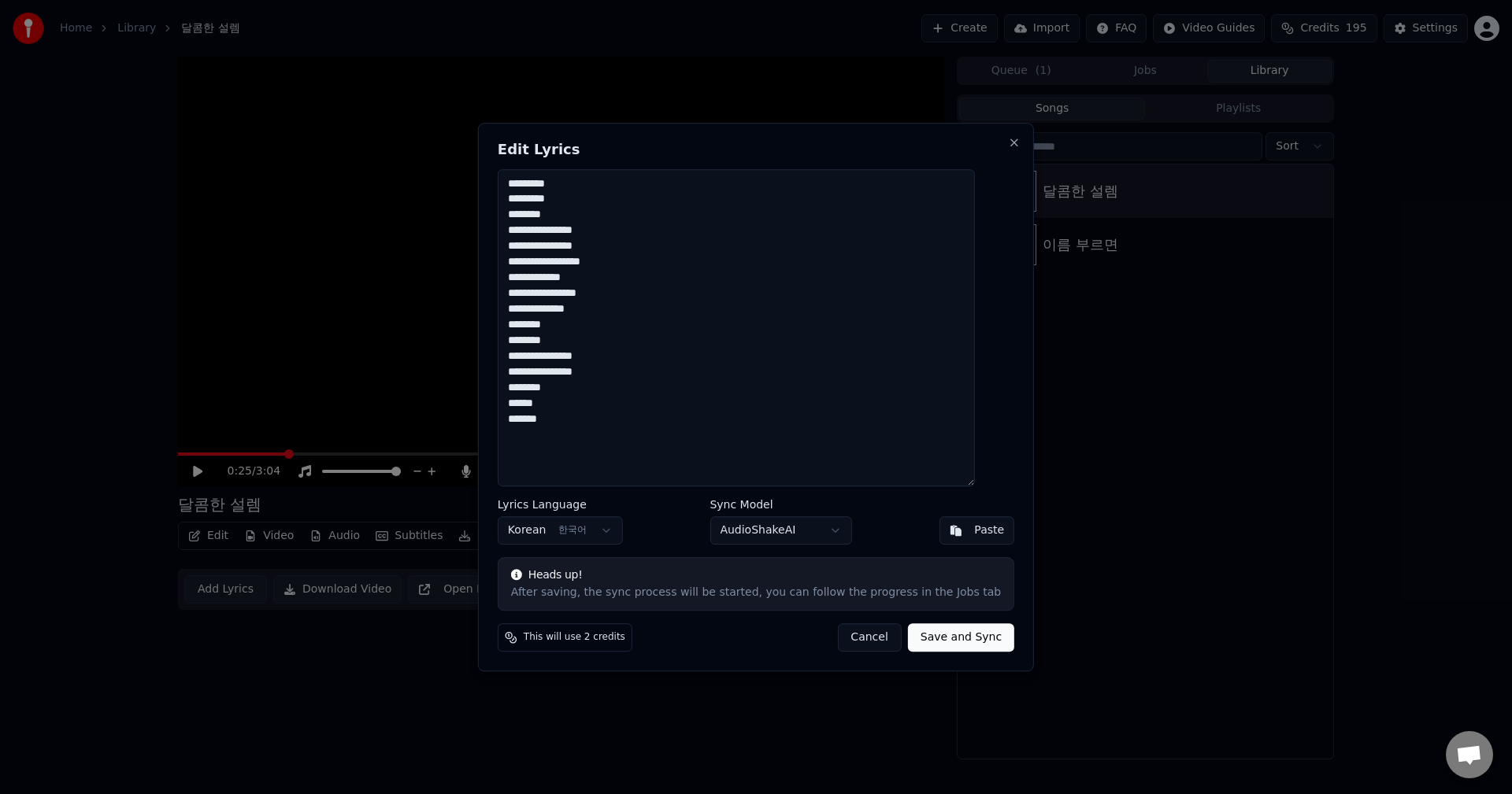
click at [633, 287] on textarea "**********" at bounding box center [736, 328] width 477 height 318
click at [606, 192] on textarea "**********" at bounding box center [736, 328] width 477 height 318
drag, startPoint x: 646, startPoint y: 178, endPoint x: 642, endPoint y: 187, distance: 9.8
click at [645, 182] on textarea "**********" at bounding box center [736, 328] width 477 height 318
drag, startPoint x: 637, startPoint y: 436, endPoint x: 456, endPoint y: 154, distance: 335.1
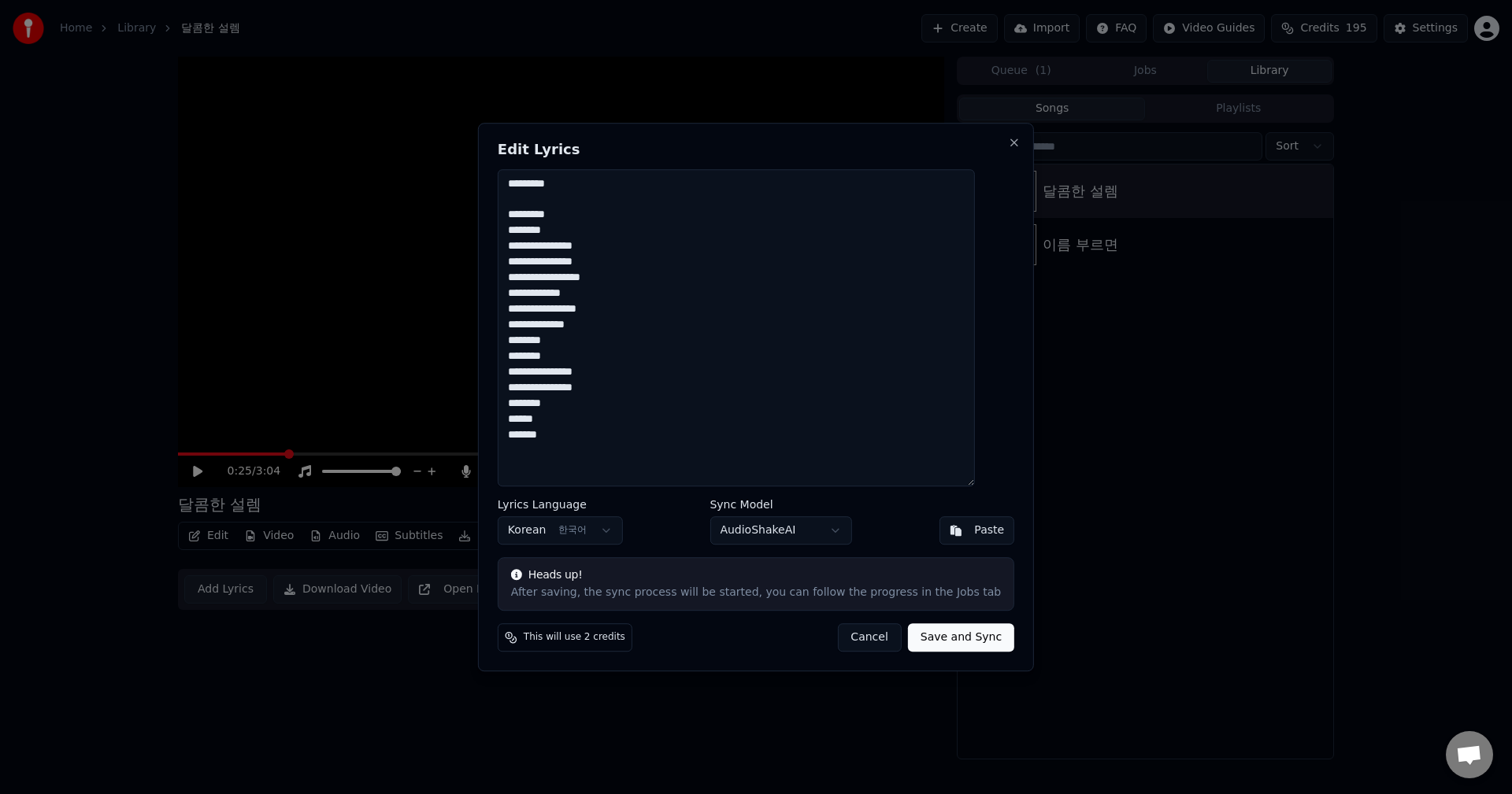
click at [456, 154] on body "**********" at bounding box center [756, 397] width 1512 height 794
paste textarea "**********"
click at [553, 262] on textarea "**********" at bounding box center [736, 328] width 477 height 318
drag, startPoint x: 588, startPoint y: 184, endPoint x: 494, endPoint y: 182, distance: 94.0
click at [494, 182] on body "**********" at bounding box center [756, 397] width 1512 height 794
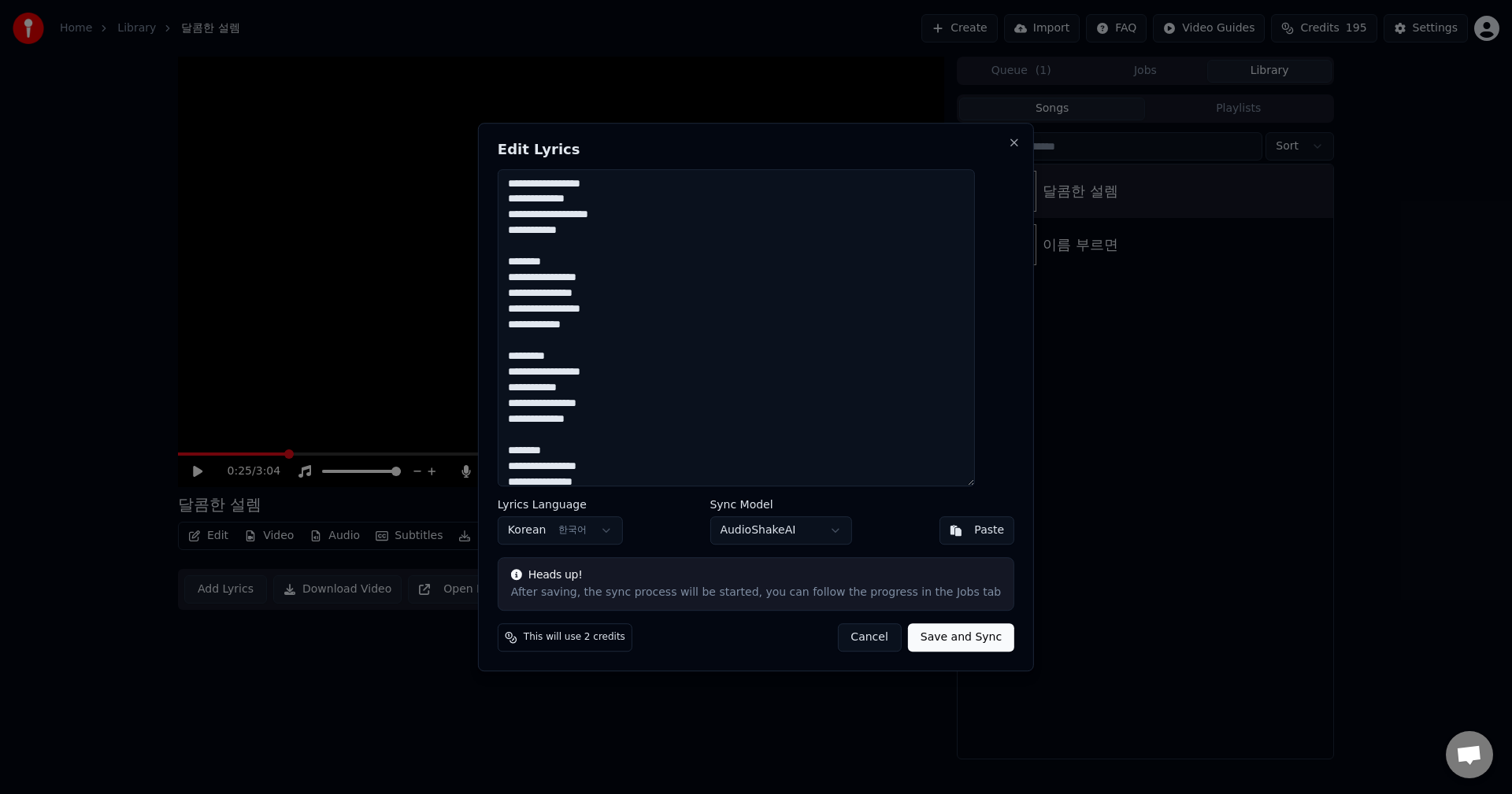
drag, startPoint x: 590, startPoint y: 260, endPoint x: 527, endPoint y: 257, distance: 63.1
click at [527, 257] on textarea "**********" at bounding box center [736, 328] width 477 height 318
drag, startPoint x: 570, startPoint y: 326, endPoint x: 528, endPoint y: 324, distance: 42.0
click at [528, 324] on textarea "**********" at bounding box center [736, 328] width 477 height 318
drag, startPoint x: 578, startPoint y: 396, endPoint x: 520, endPoint y: 397, distance: 58.0
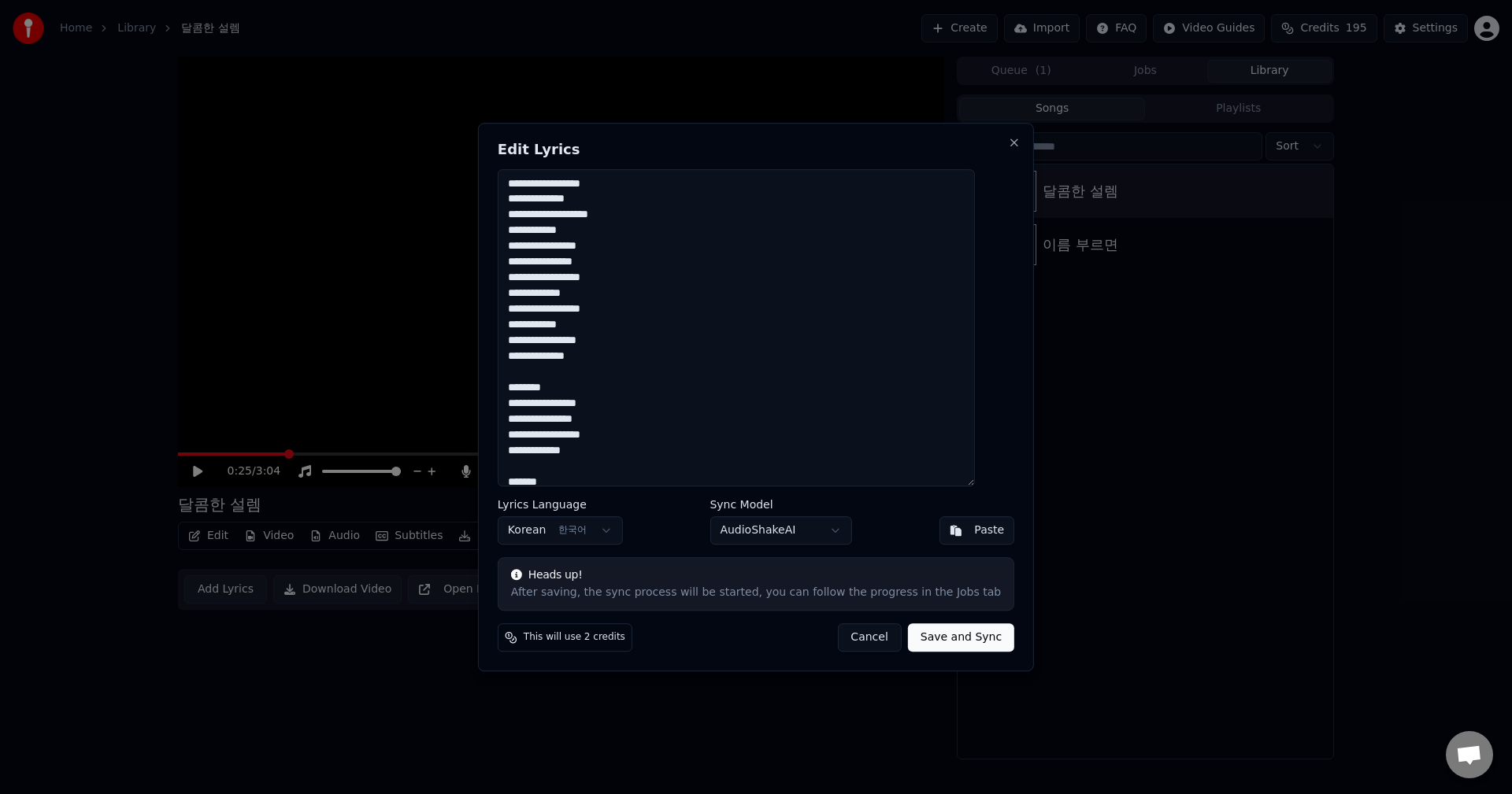
click at [520, 397] on textarea "**********" at bounding box center [736, 328] width 477 height 318
click at [591, 376] on textarea "**********" at bounding box center [736, 328] width 477 height 318
drag, startPoint x: 590, startPoint y: 386, endPoint x: 524, endPoint y: 379, distance: 66.4
click at [524, 379] on textarea "**********" at bounding box center [736, 328] width 477 height 318
drag, startPoint x: 575, startPoint y: 450, endPoint x: 518, endPoint y: 446, distance: 57.1
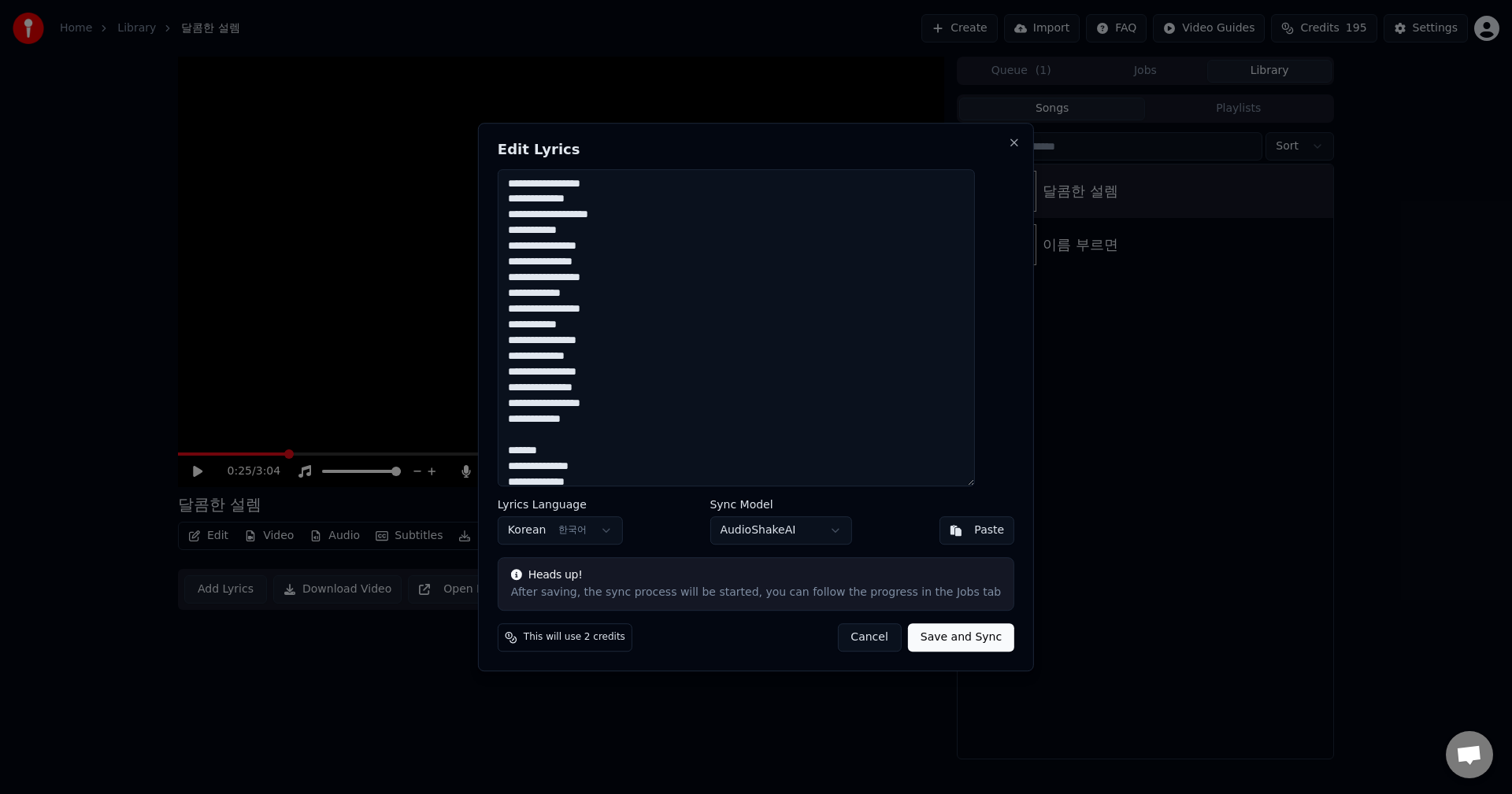
click at [518, 446] on textarea "**********" at bounding box center [736, 328] width 477 height 318
type textarea "**********"
click at [770, 536] on body "**********" at bounding box center [756, 397] width 1512 height 794
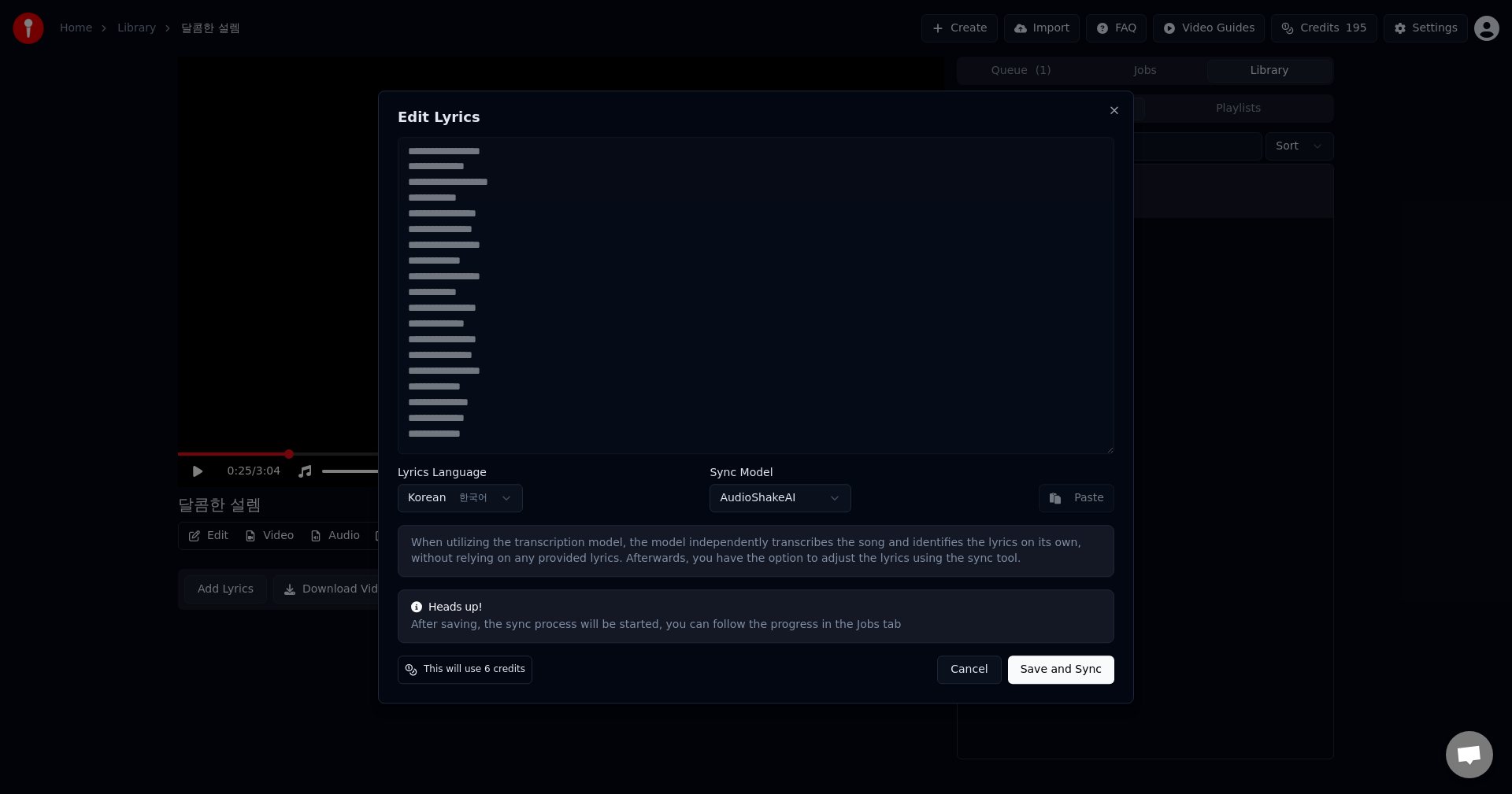
click at [483, 675] on span "This will use 6 credits" at bounding box center [474, 670] width 101 height 13
click at [1044, 673] on button "Save and Sync" at bounding box center [1061, 670] width 106 height 29
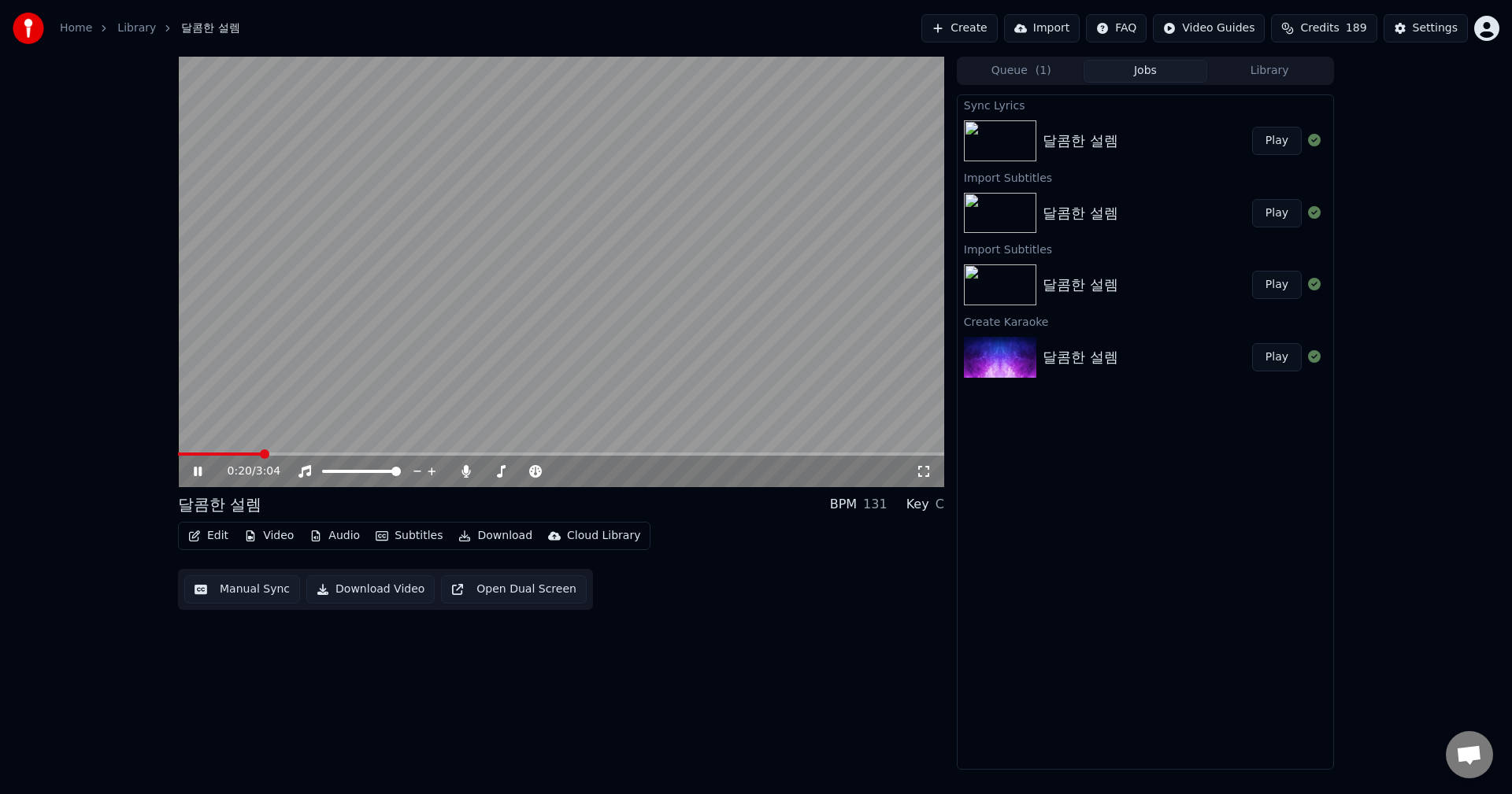
click at [260, 452] on span at bounding box center [264, 454] width 9 height 9
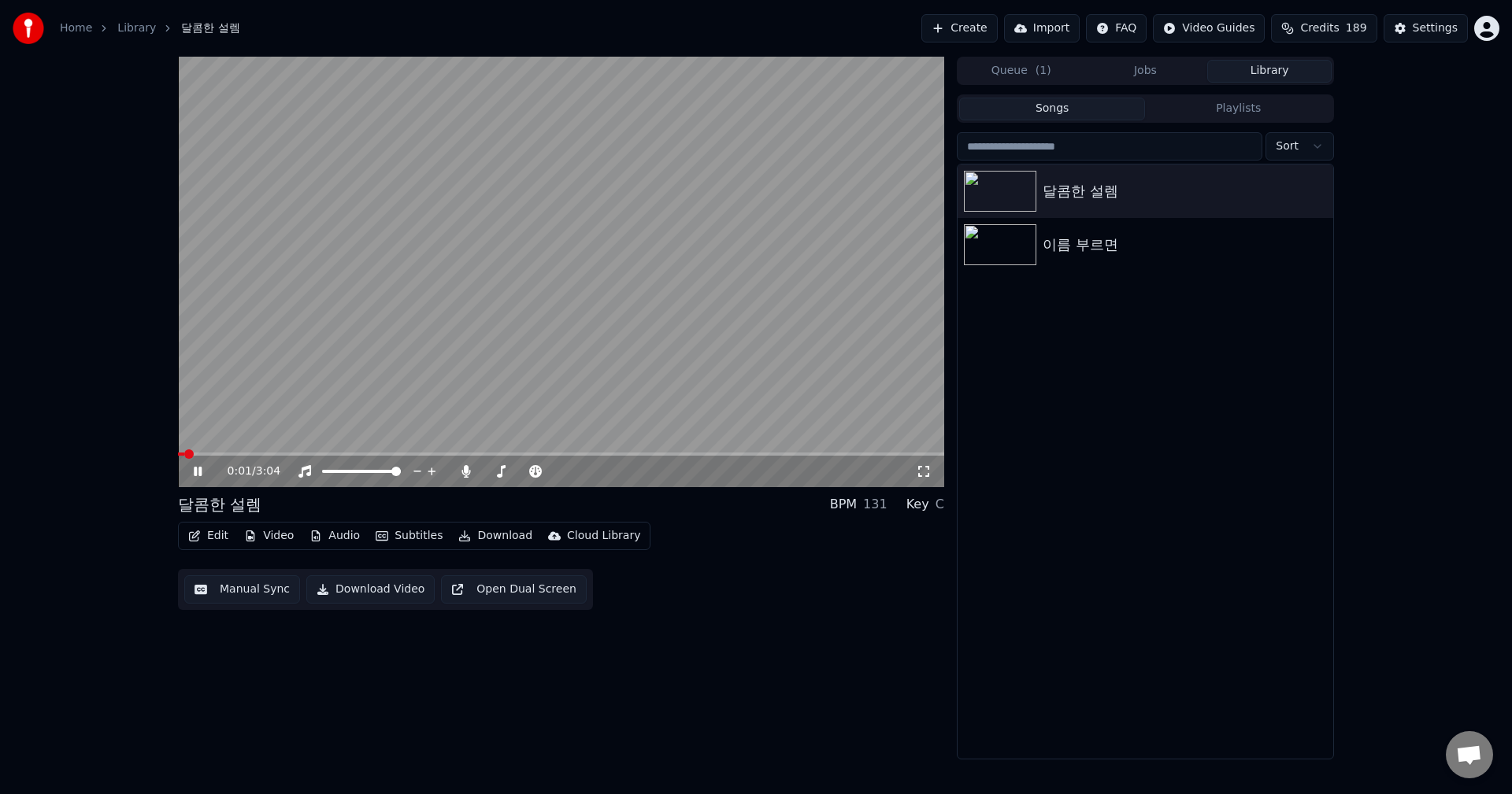
click at [1265, 73] on button "Library" at bounding box center [1268, 71] width 124 height 23
click at [1174, 190] on div "달콤한 설렘" at bounding box center [1176, 192] width 268 height 22
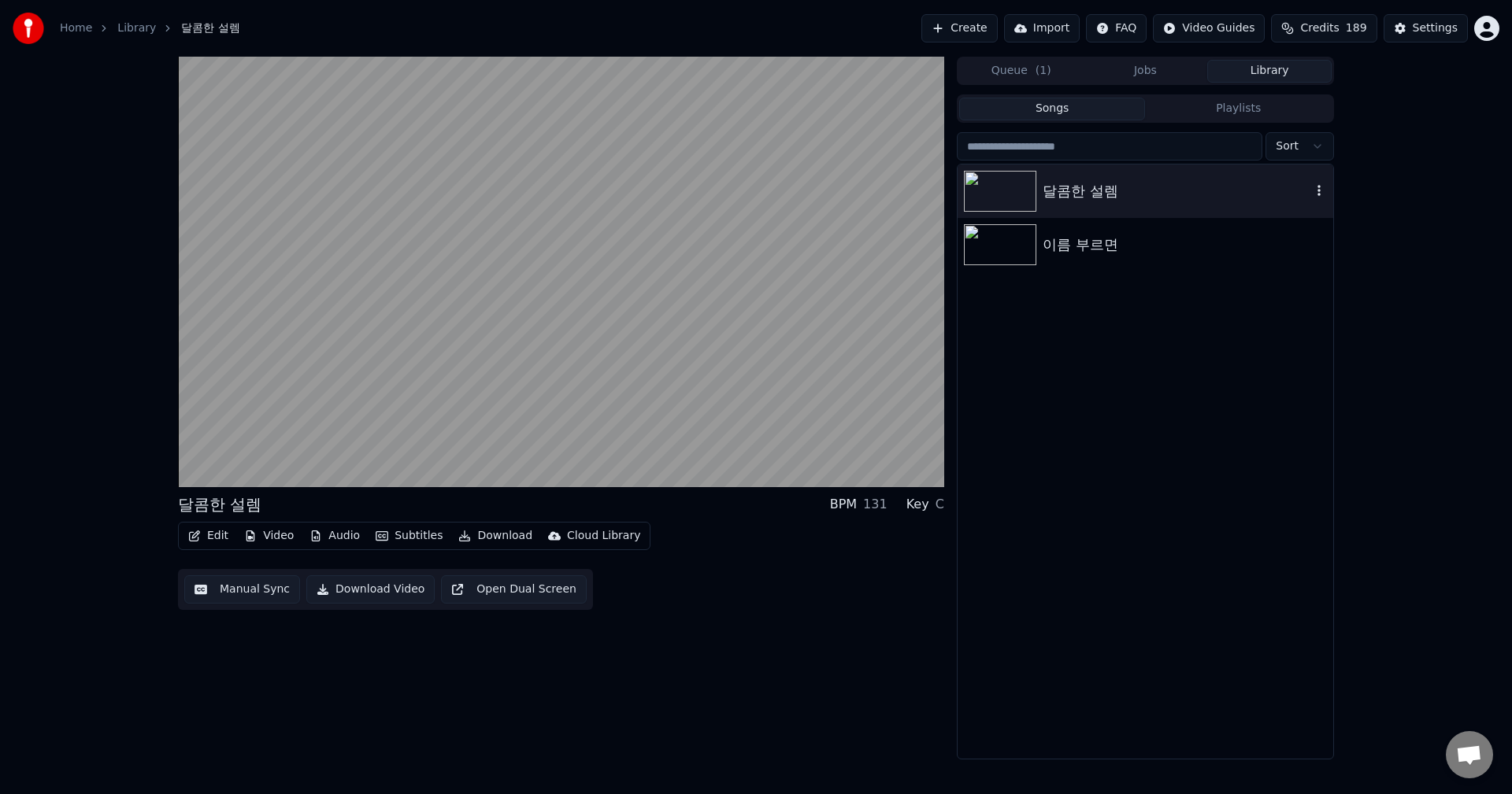
click at [1094, 188] on div "달콤한 설렘" at bounding box center [1176, 192] width 268 height 22
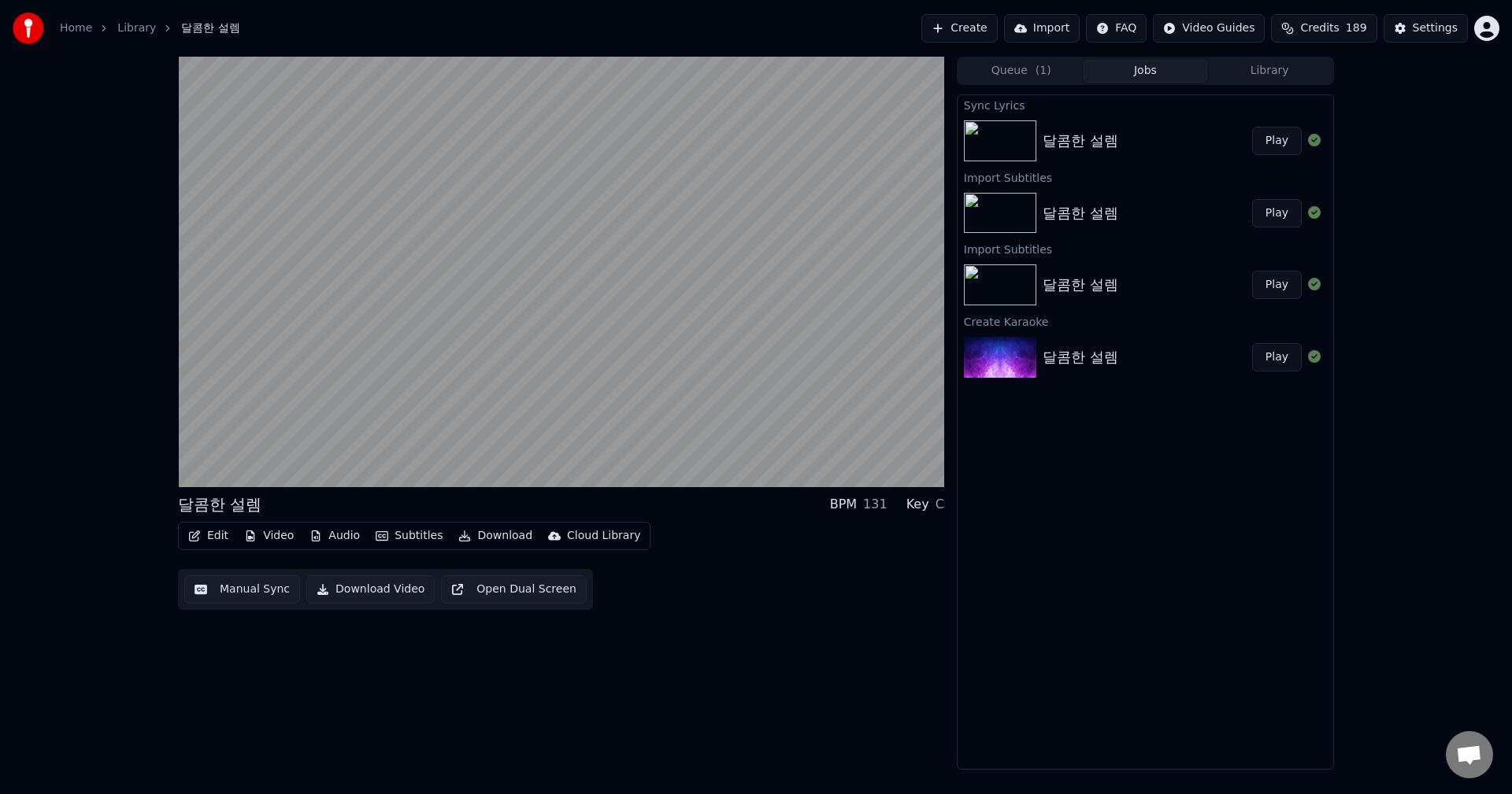
click at [1143, 62] on button "Jobs" at bounding box center [1145, 71] width 124 height 23
click at [996, 71] on button "Queue ( 1 )" at bounding box center [1020, 71] width 124 height 23
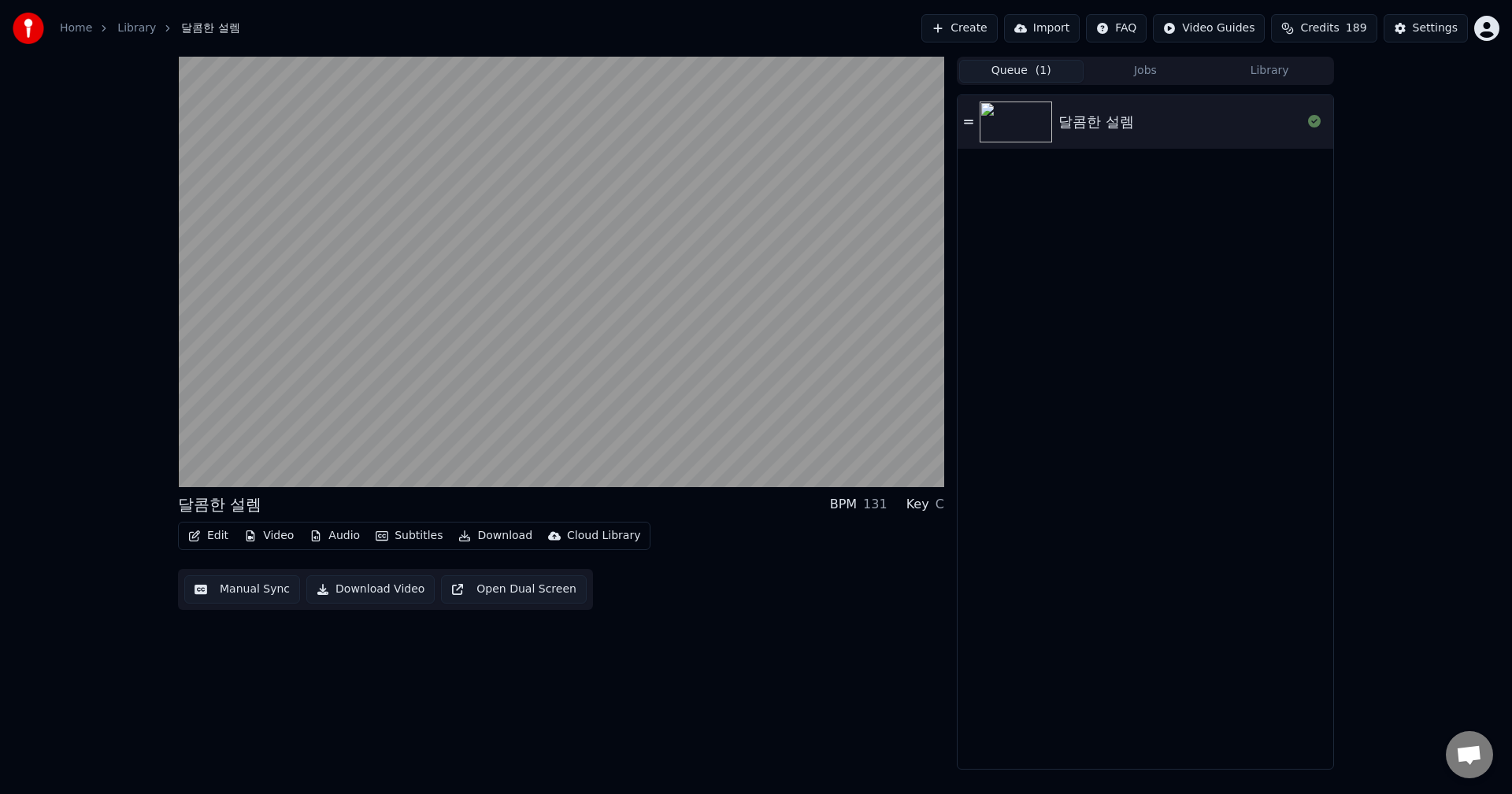
click at [1111, 122] on div "달콤한 설렘" at bounding box center [1096, 122] width 76 height 22
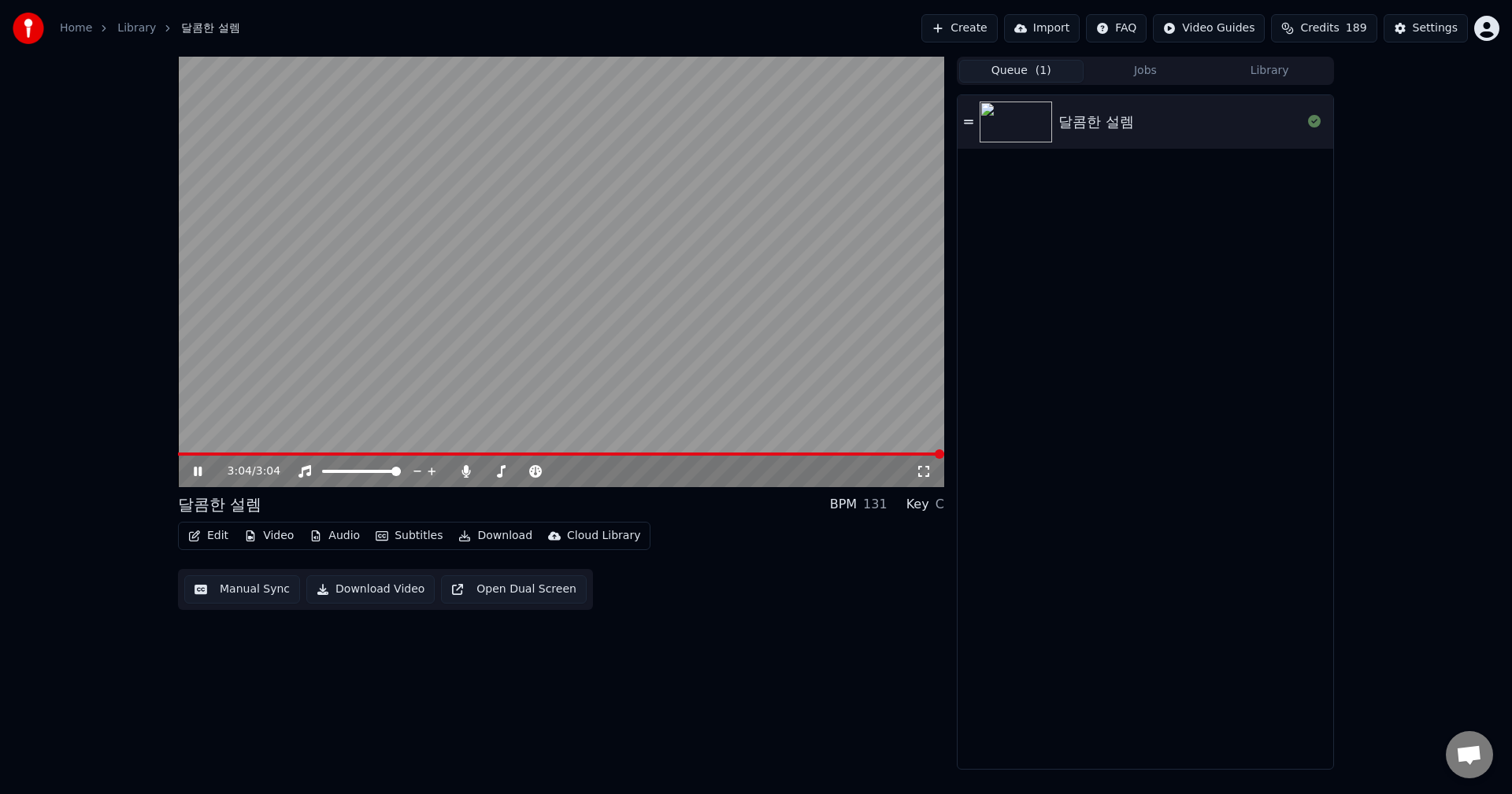
click at [944, 453] on span at bounding box center [939, 454] width 9 height 9
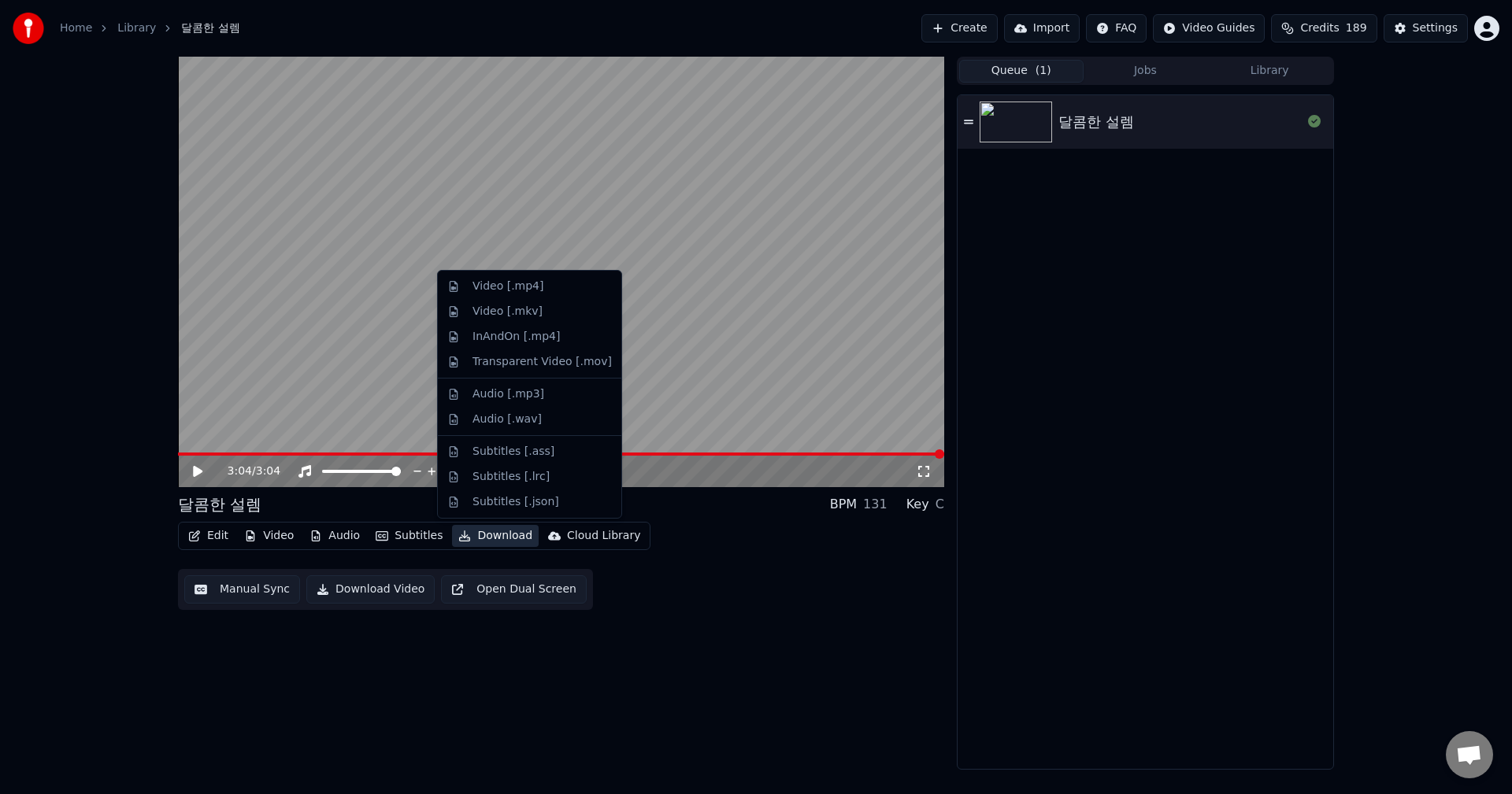
click at [489, 535] on button "Download" at bounding box center [495, 536] width 87 height 22
click at [497, 290] on div "Video [.mp4]" at bounding box center [508, 286] width 71 height 16
